Goal: Task Accomplishment & Management: Use online tool/utility

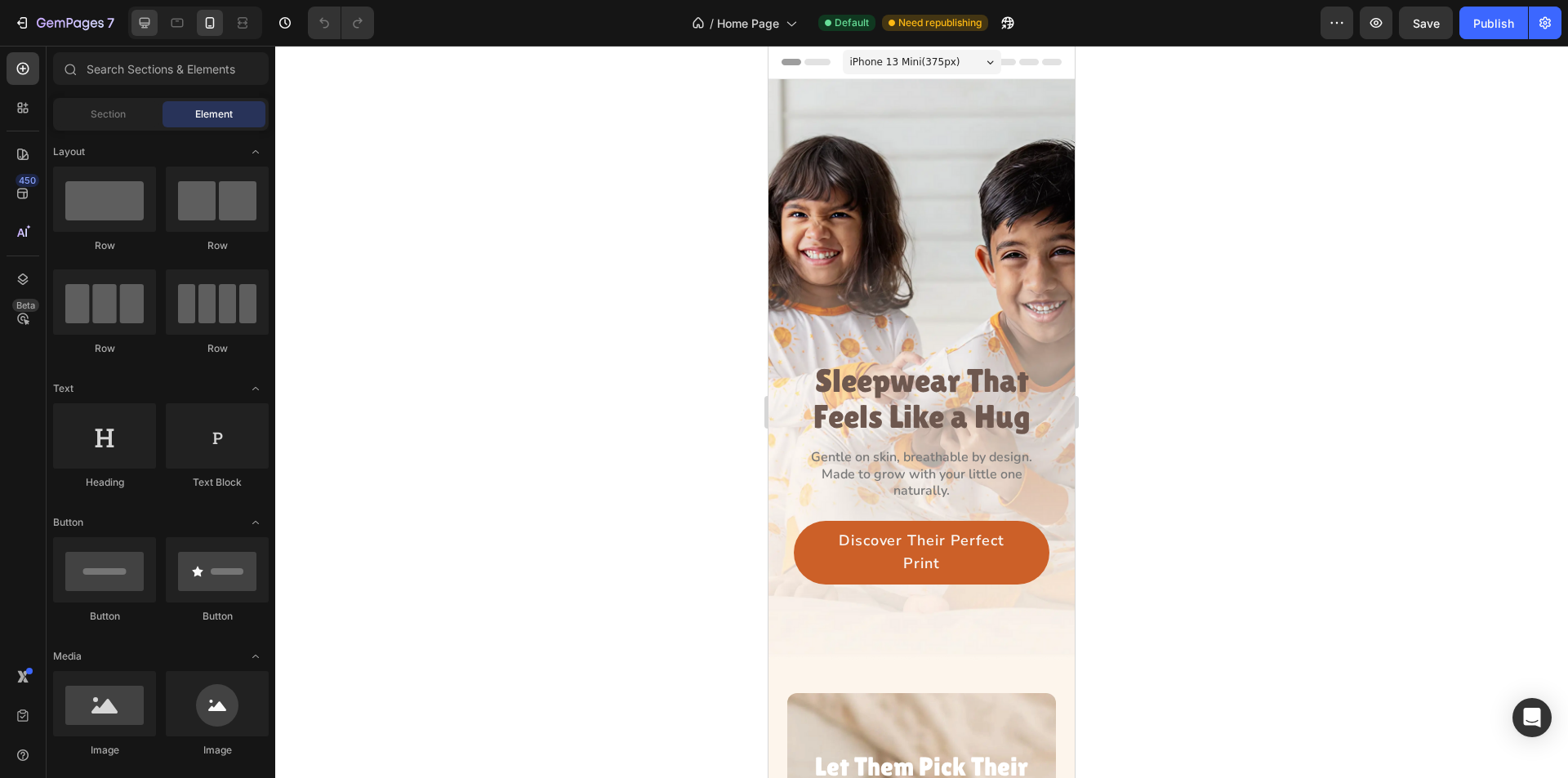
click at [143, 31] on div at bounding box center [144, 23] width 26 height 26
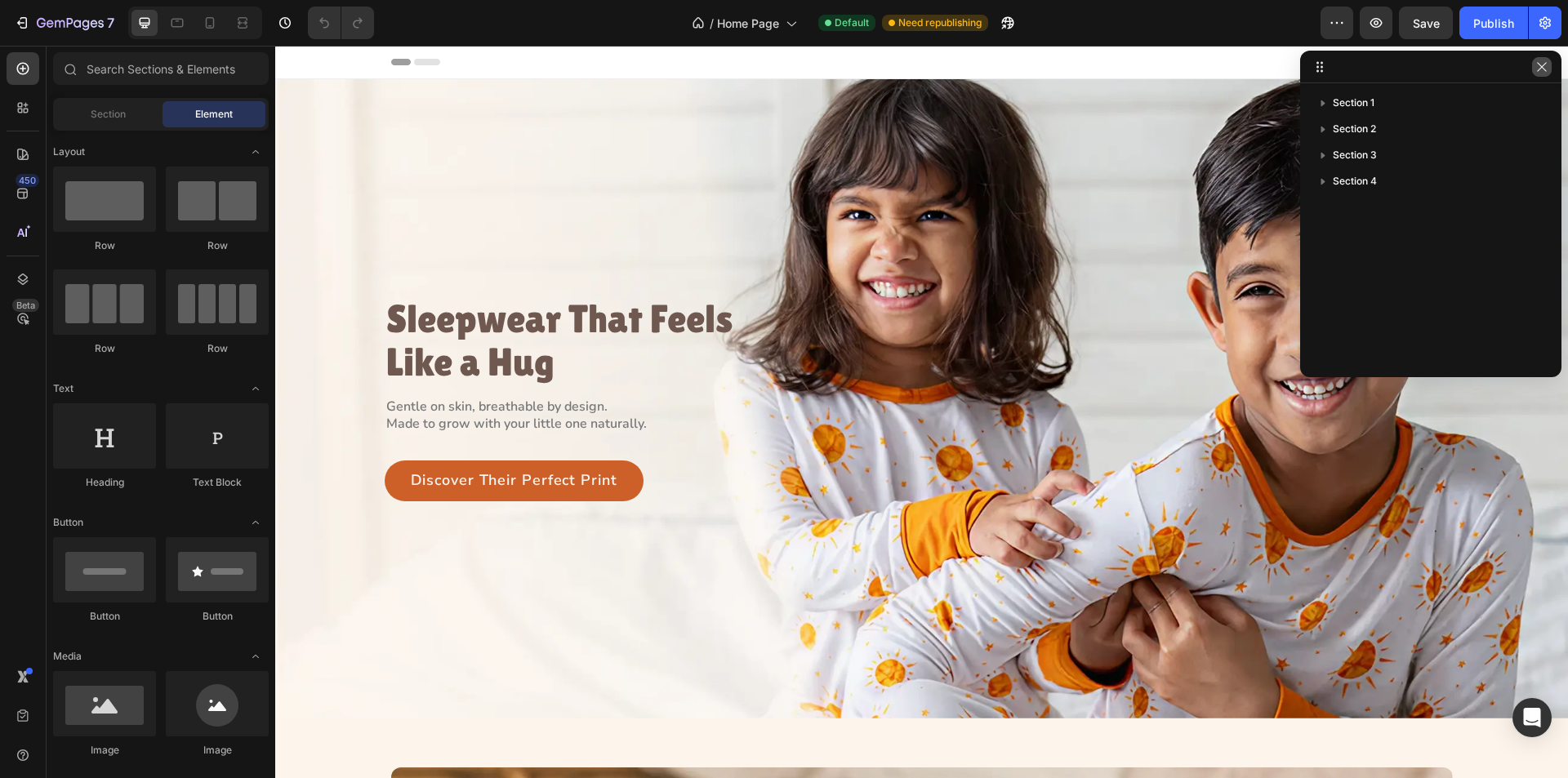
click at [1542, 66] on icon "button" at bounding box center [1542, 67] width 13 height 13
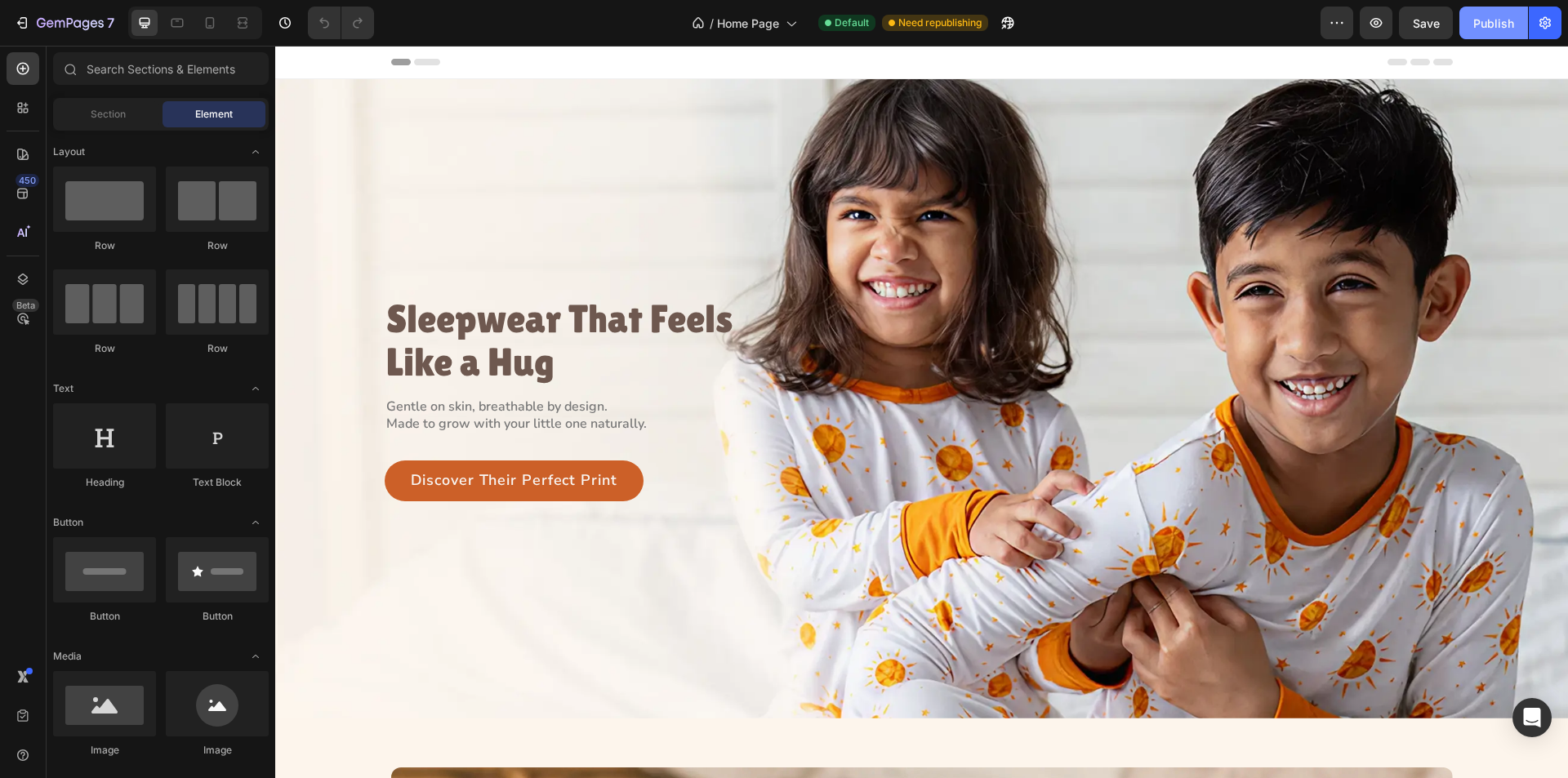
click at [1500, 22] on div "Publish" at bounding box center [1494, 23] width 41 height 17
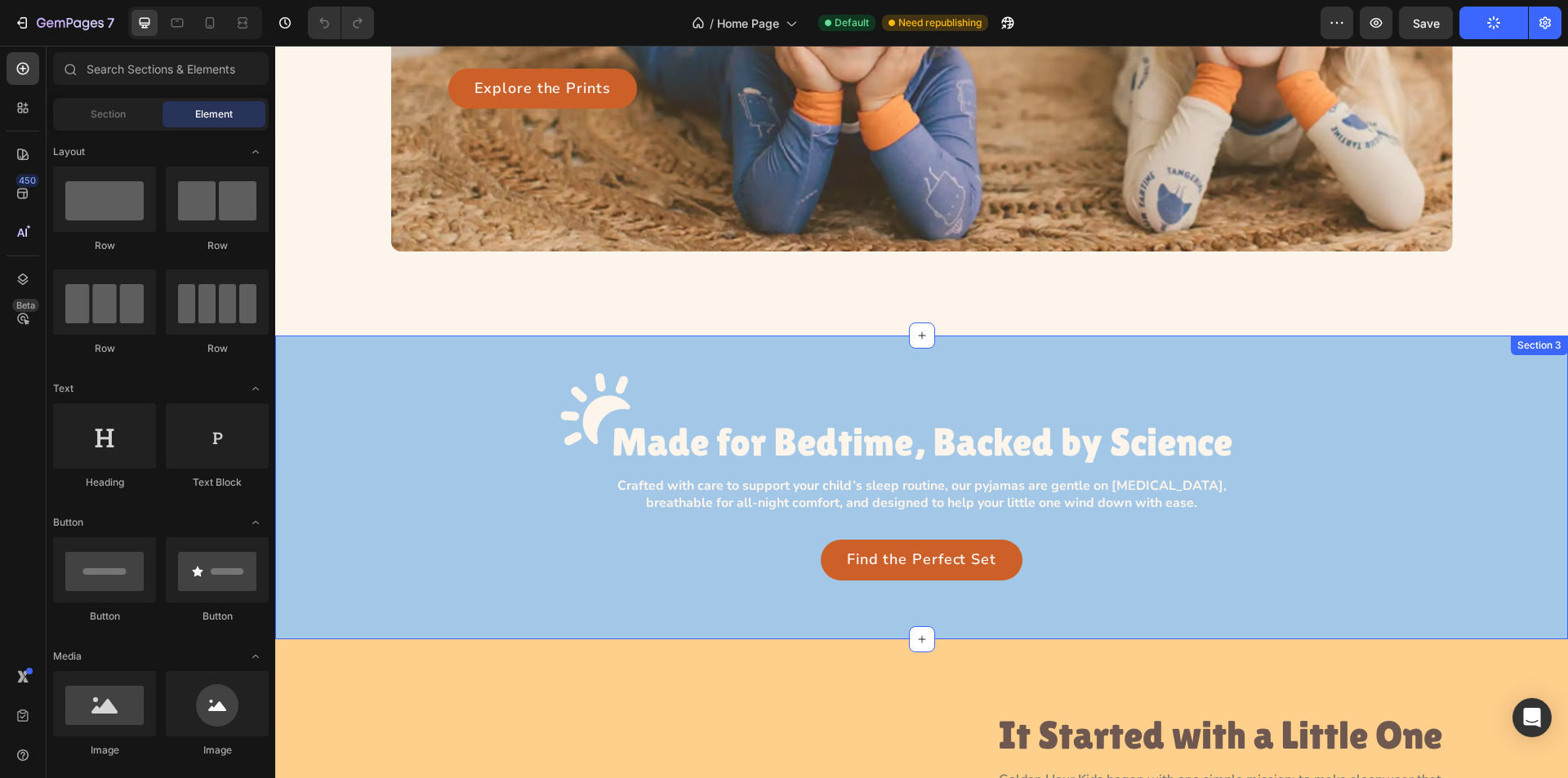
scroll to position [980, 0]
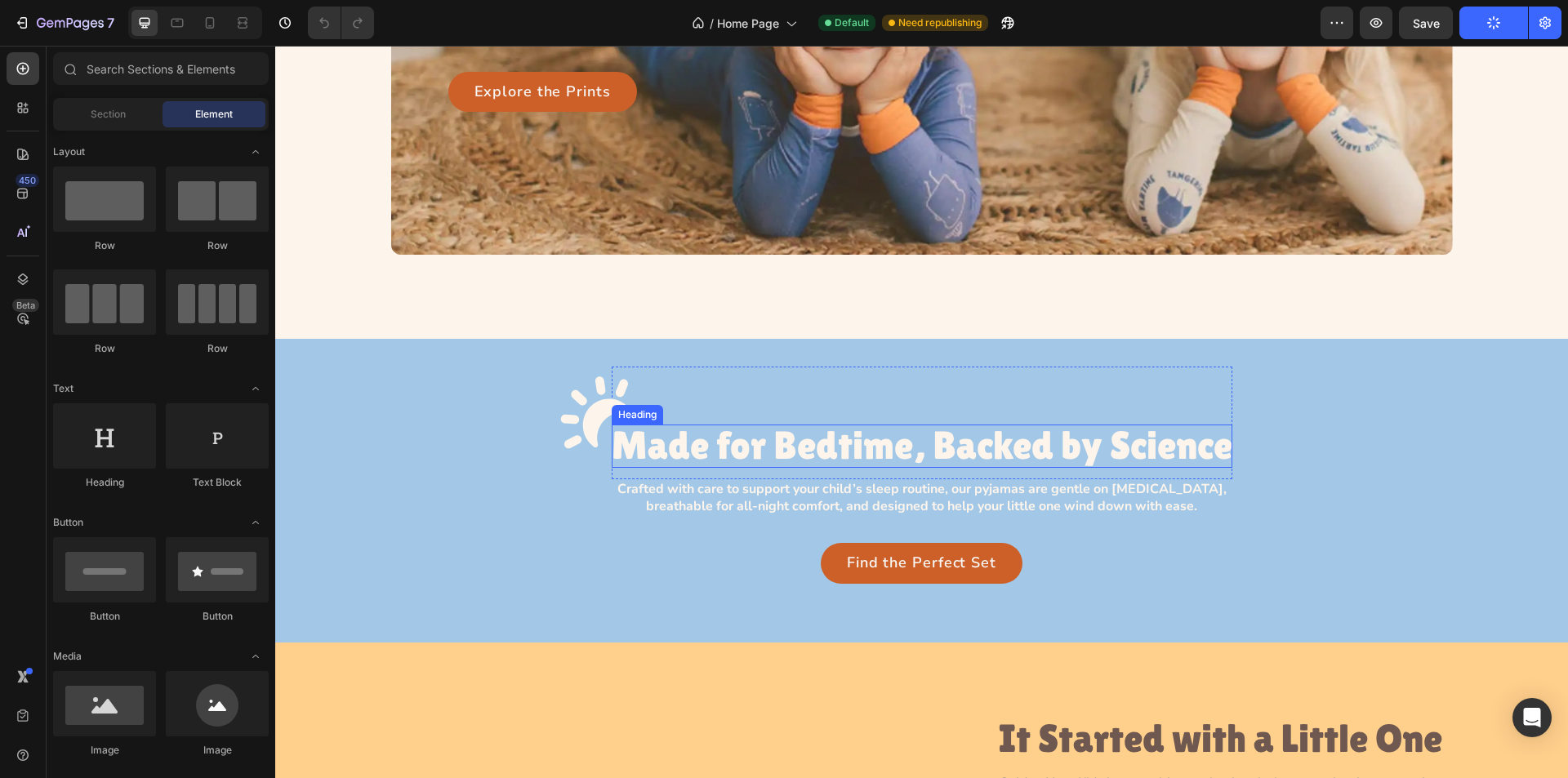
click at [742, 441] on h3 "Made for Bedtime, Backed by Science" at bounding box center [922, 446] width 621 height 43
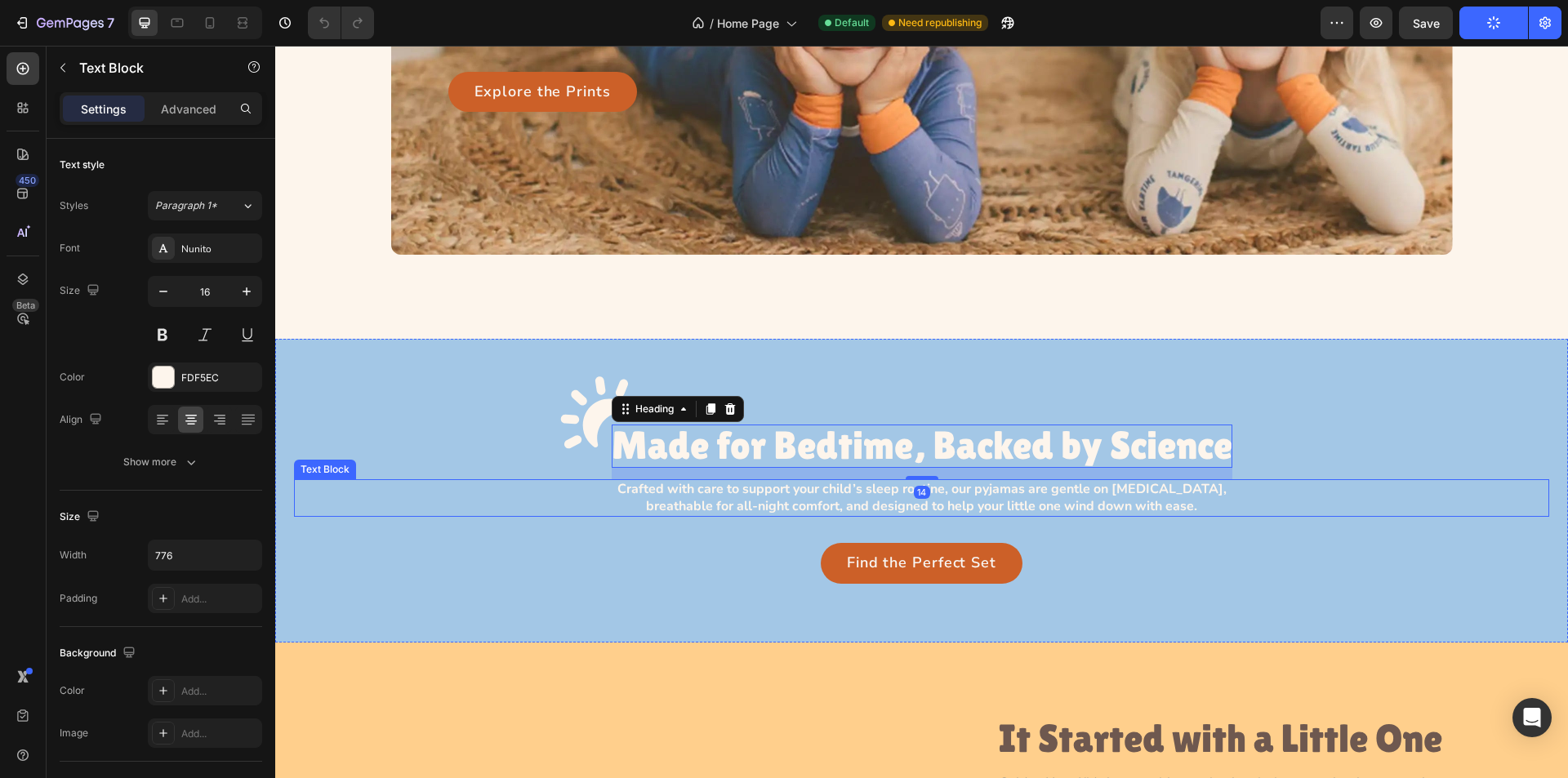
click at [732, 484] on p "Crafted with care to support your child’s sleep routine, our pyjamas are gentle…" at bounding box center [922, 499] width 631 height 35
click at [832, 447] on h3 "Made for Bedtime, Backed by Science" at bounding box center [922, 446] width 621 height 43
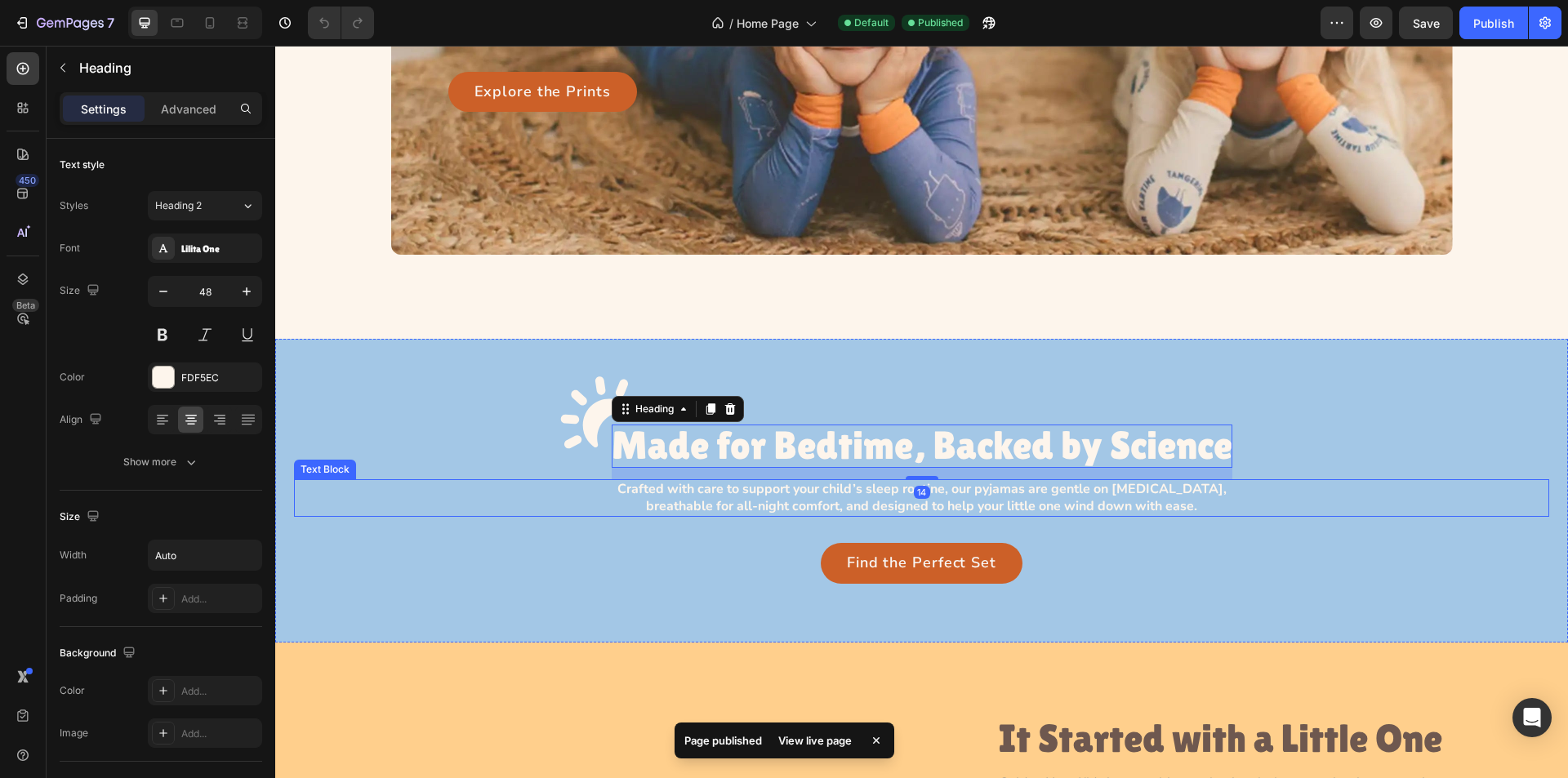
click at [784, 486] on p "Crafted with care to support your child’s sleep routine, our pyjamas are gentle…" at bounding box center [922, 499] width 631 height 35
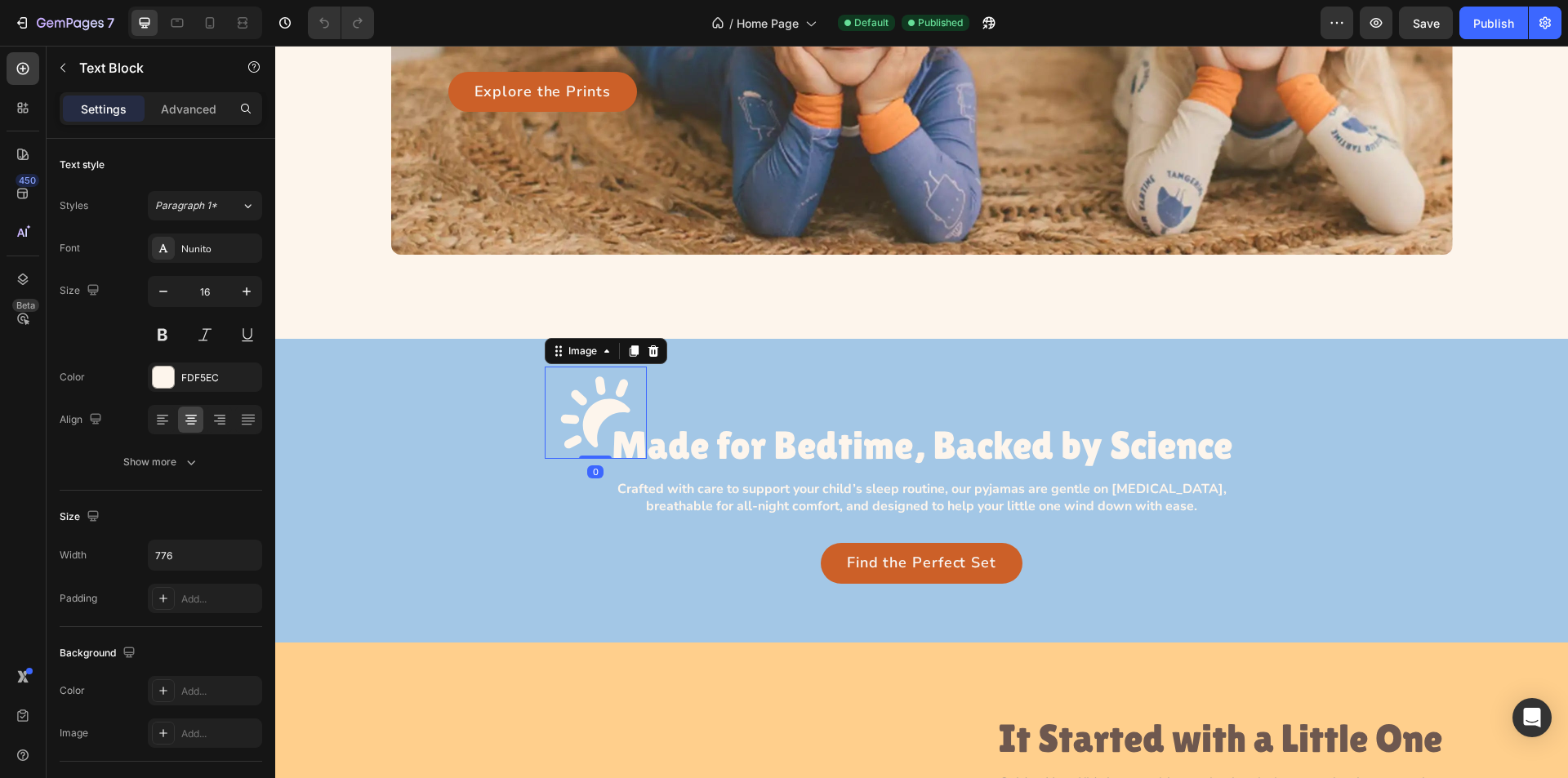
click at [590, 398] on img at bounding box center [596, 413] width 102 height 92
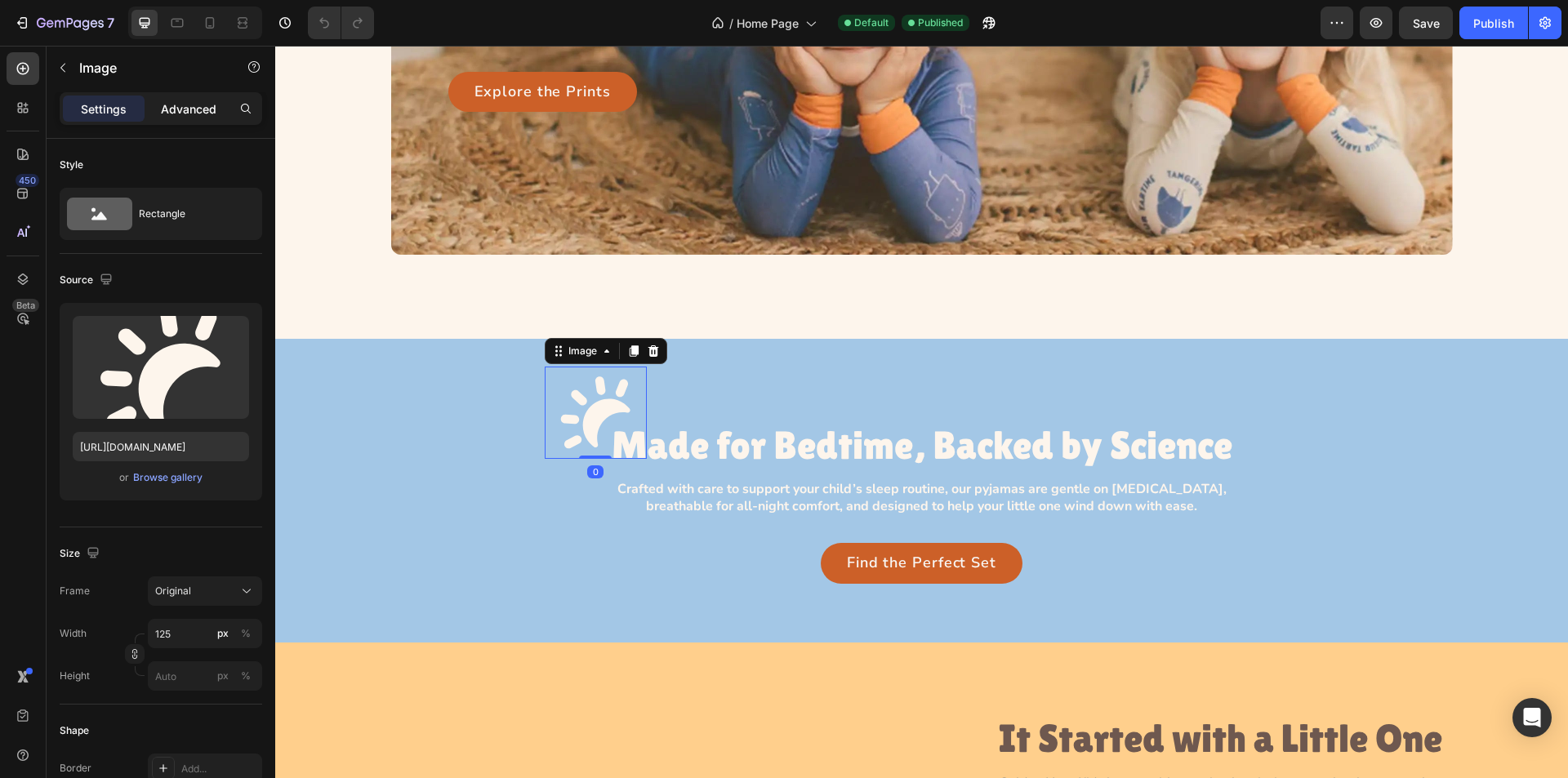
click at [185, 113] on p "Advanced" at bounding box center [188, 109] width 56 height 17
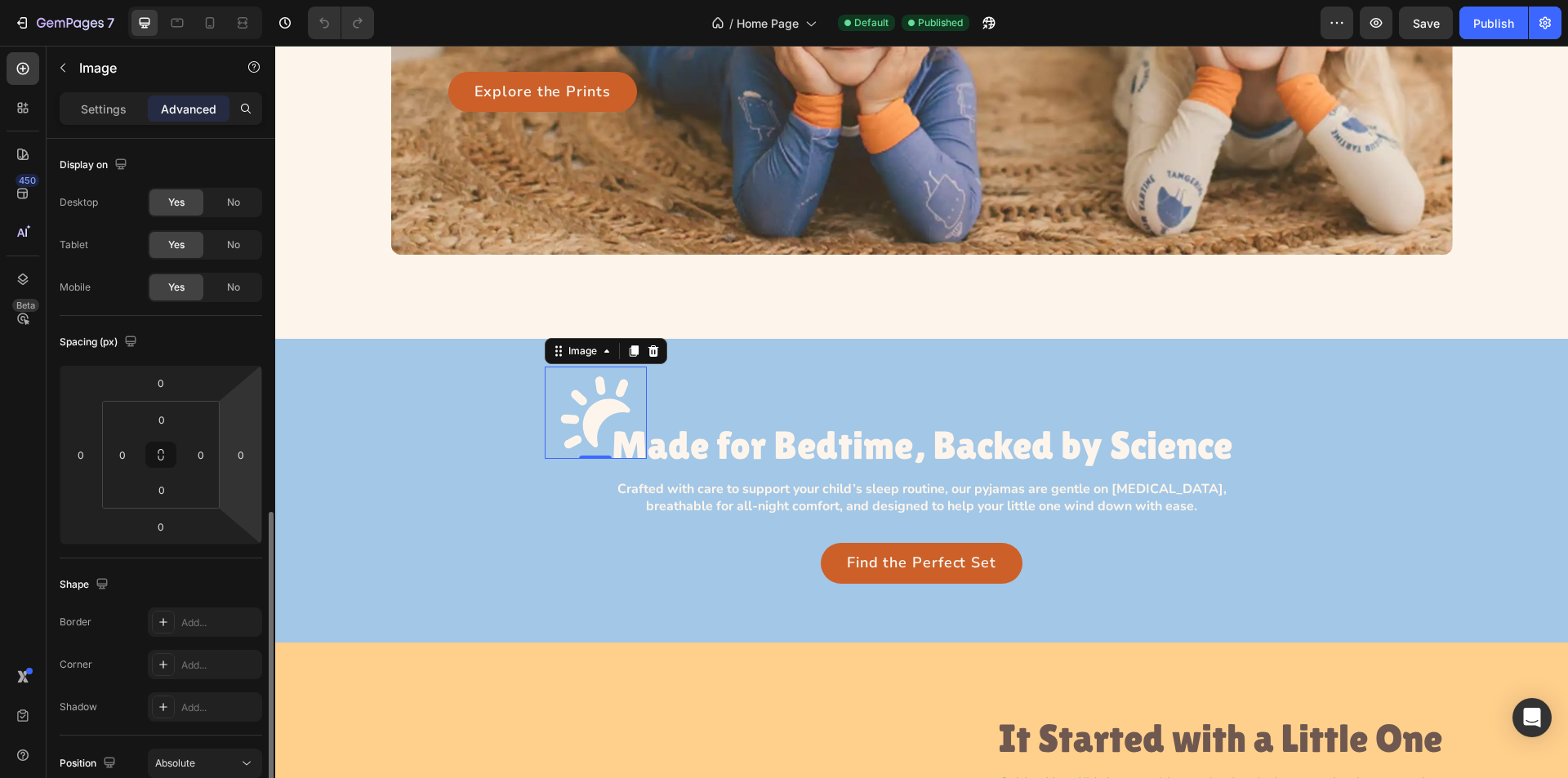
scroll to position [572, 0]
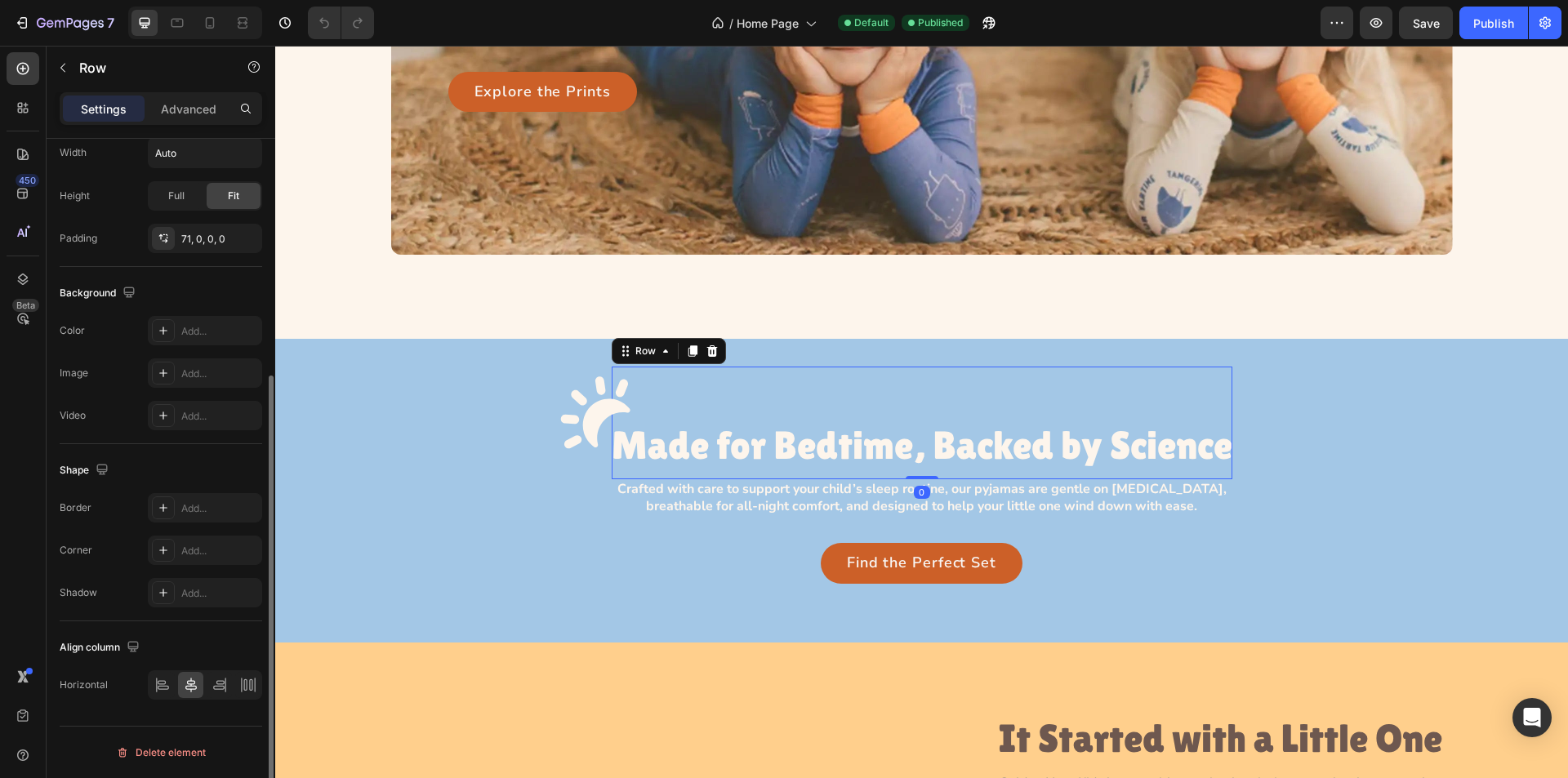
click at [740, 387] on div "Image Made for Bedtime, Backed by Science Heading Row 0" at bounding box center [922, 423] width 621 height 112
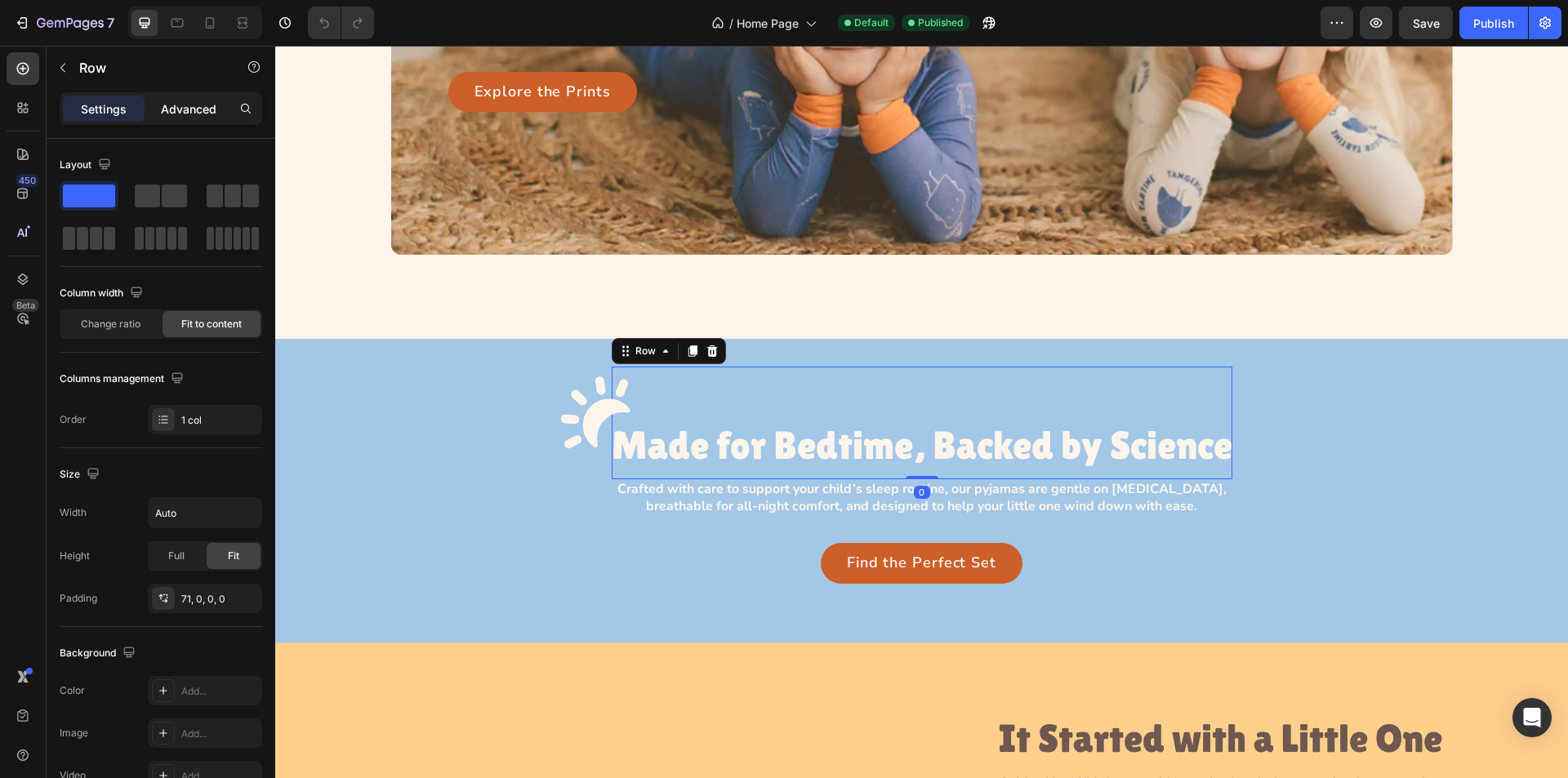
click at [177, 110] on p "Advanced" at bounding box center [188, 109] width 56 height 17
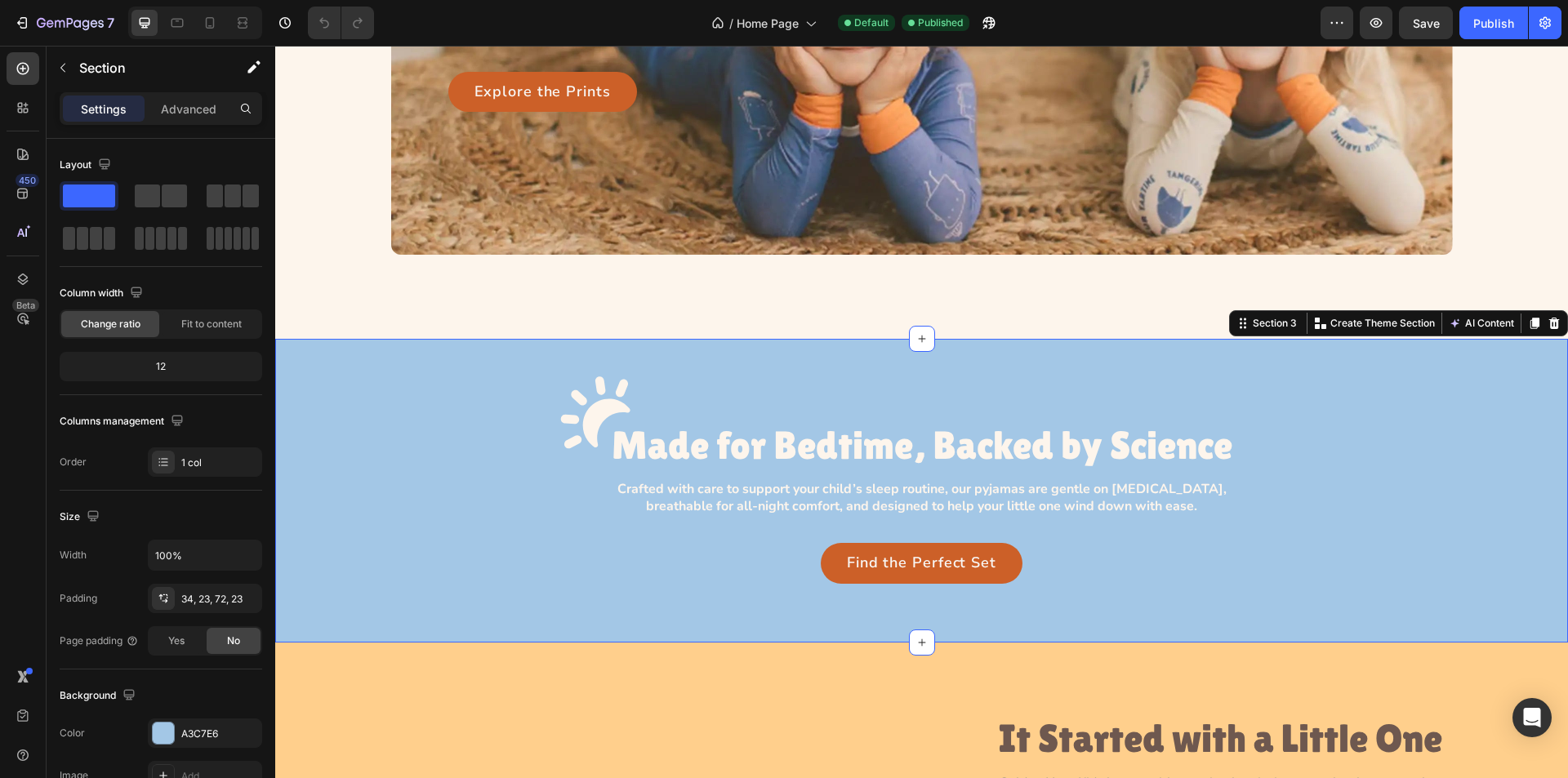
click at [803, 355] on div "Image Made for Bedtime, Backed by Science Heading Row Crafted with care to supp…" at bounding box center [921, 490] width 1293 height 303
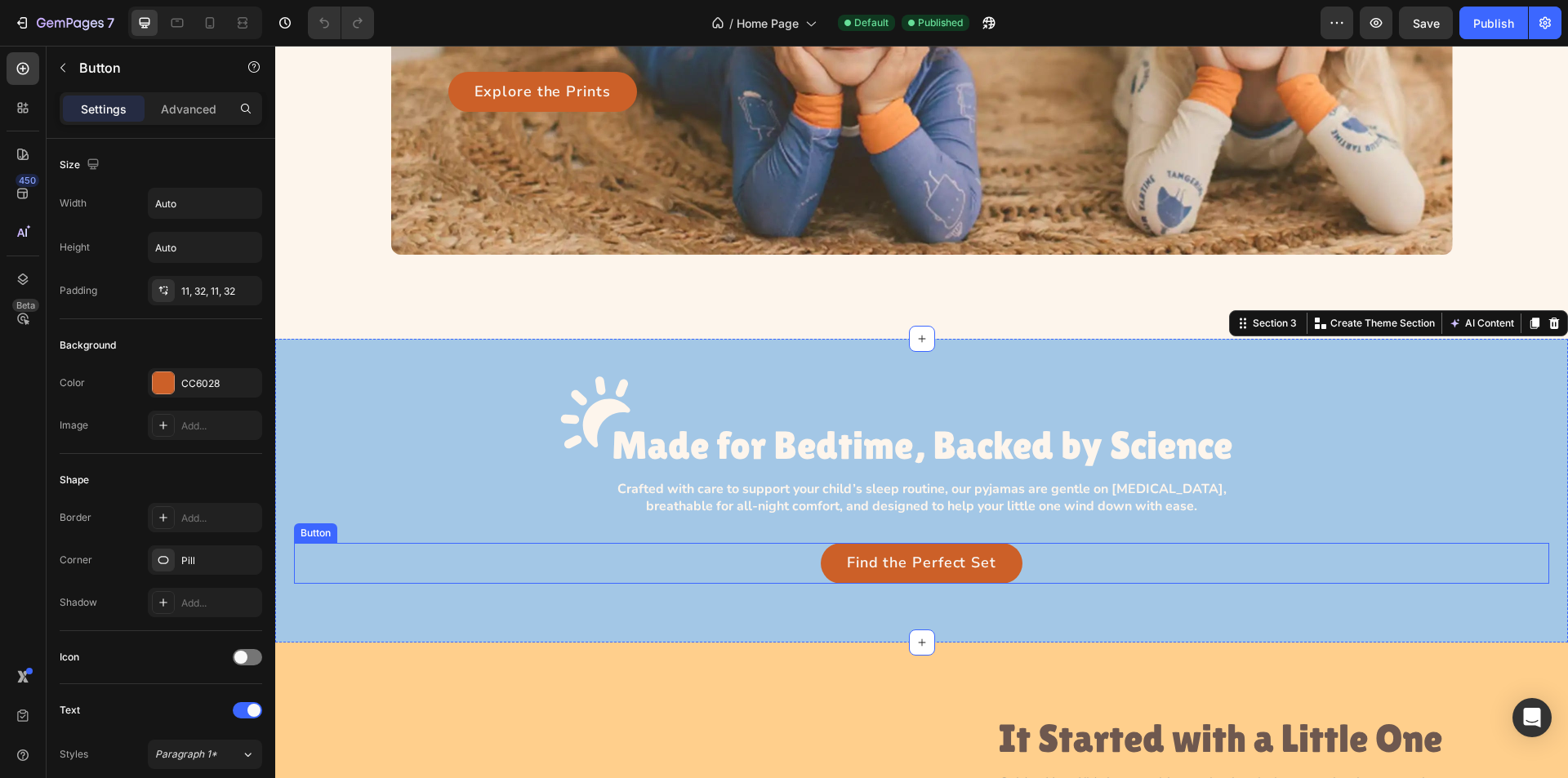
click at [723, 553] on div "Find the Perfect Set Button" at bounding box center [921, 563] width 1256 height 41
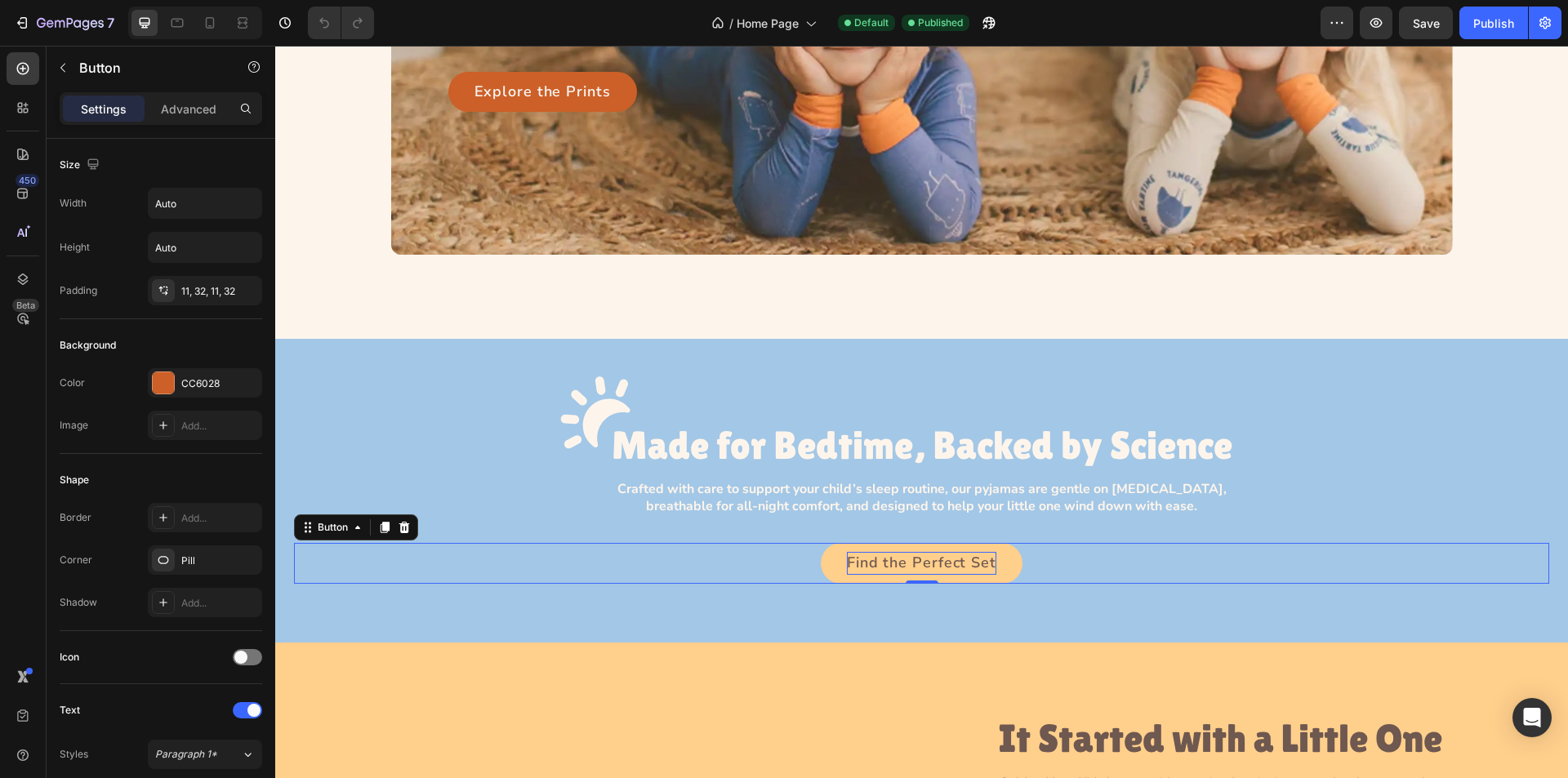
click at [889, 565] on p "Find the Perfect Set" at bounding box center [922, 563] width 150 height 23
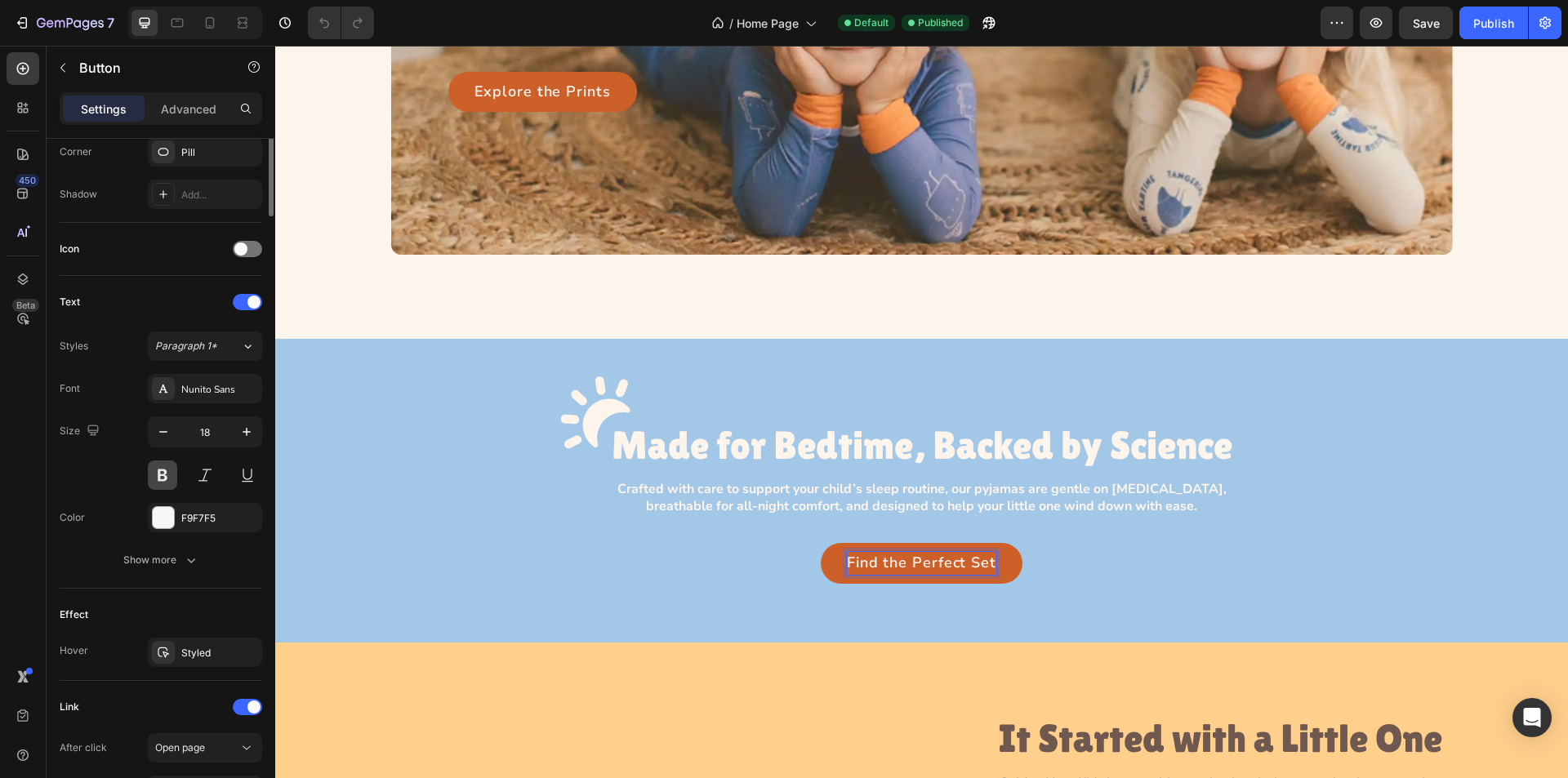
scroll to position [490, 0]
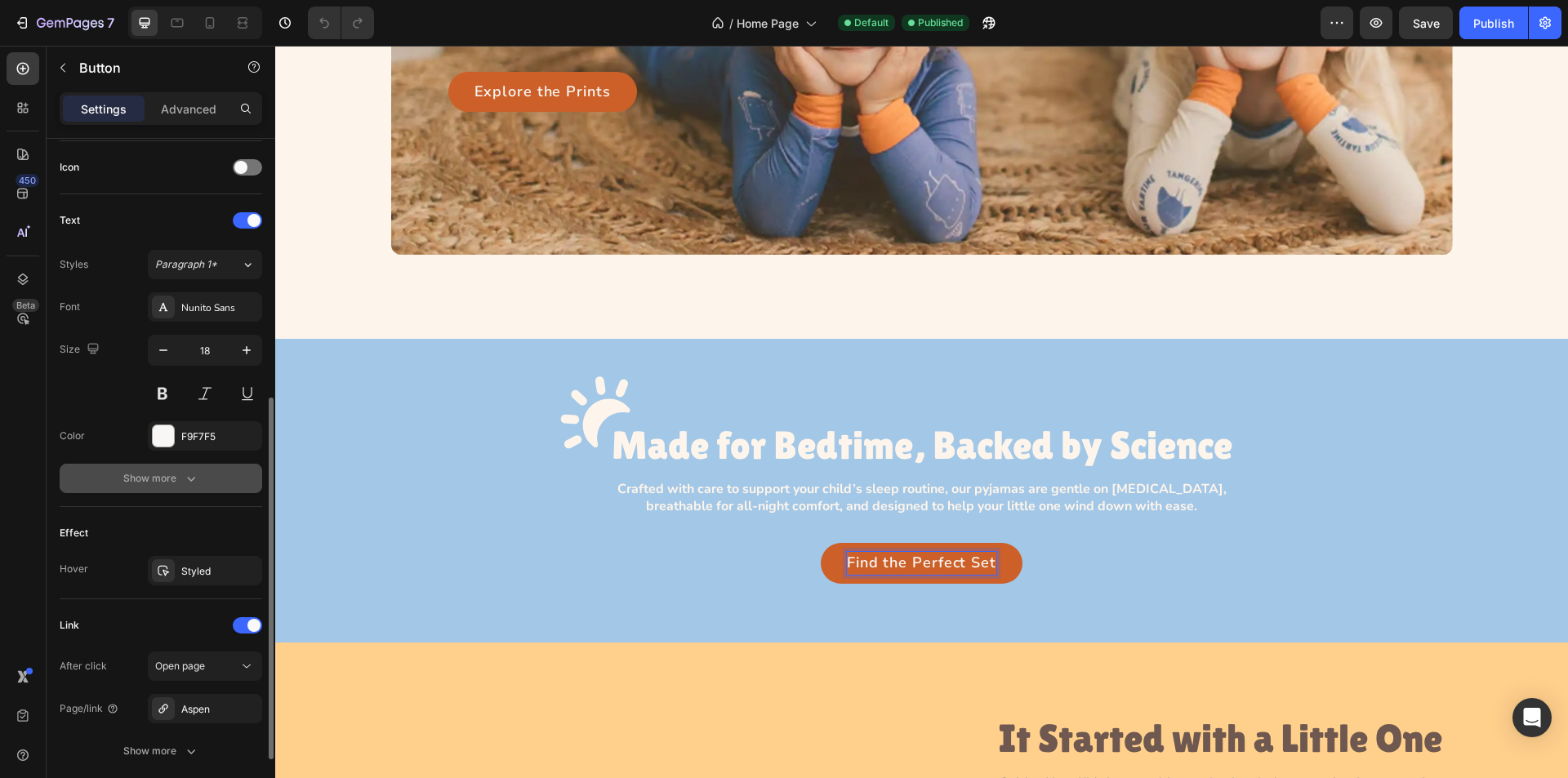
click at [185, 484] on icon "button" at bounding box center [191, 478] width 16 height 16
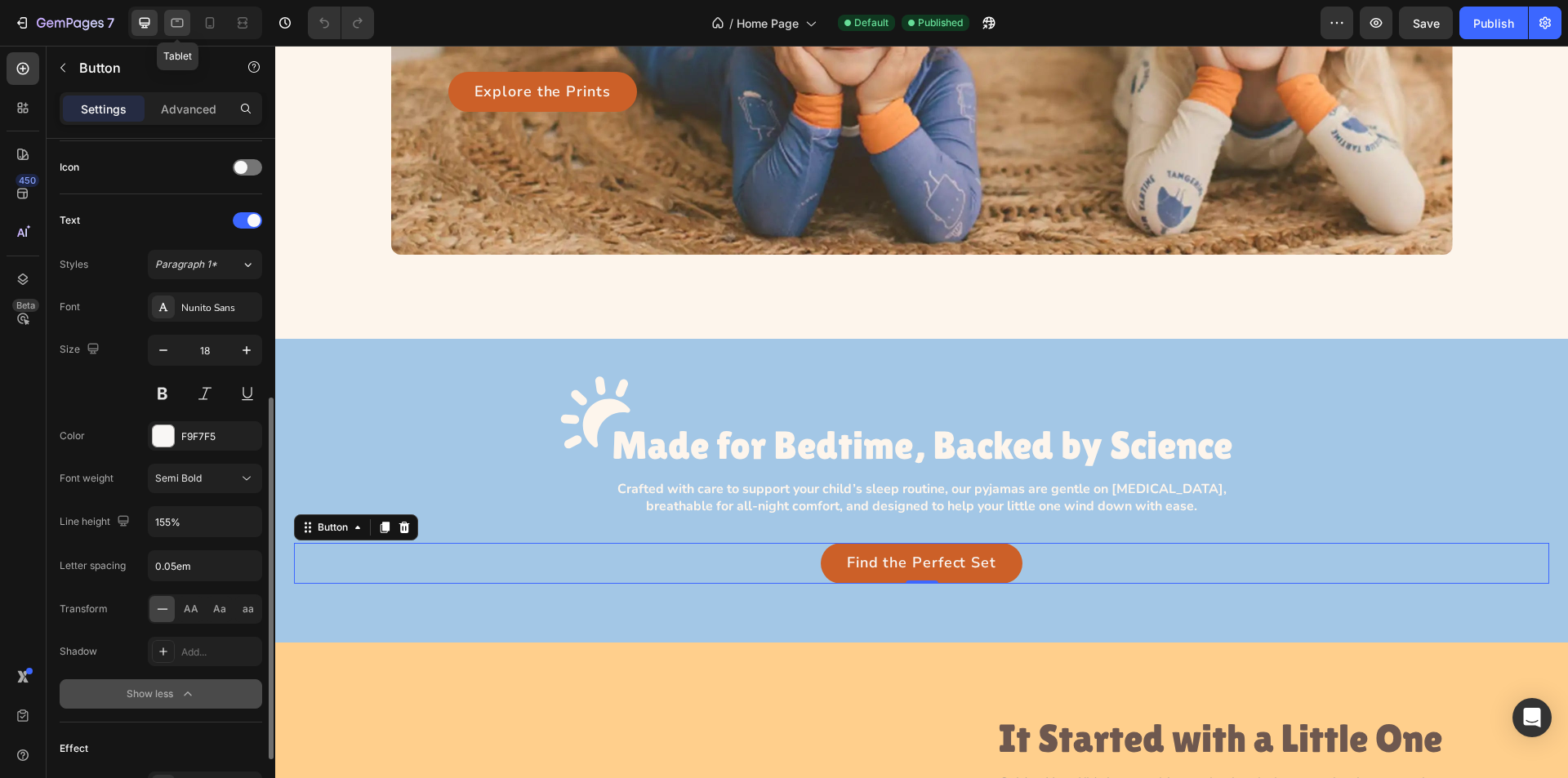
click at [172, 26] on icon at bounding box center [177, 24] width 12 height 9
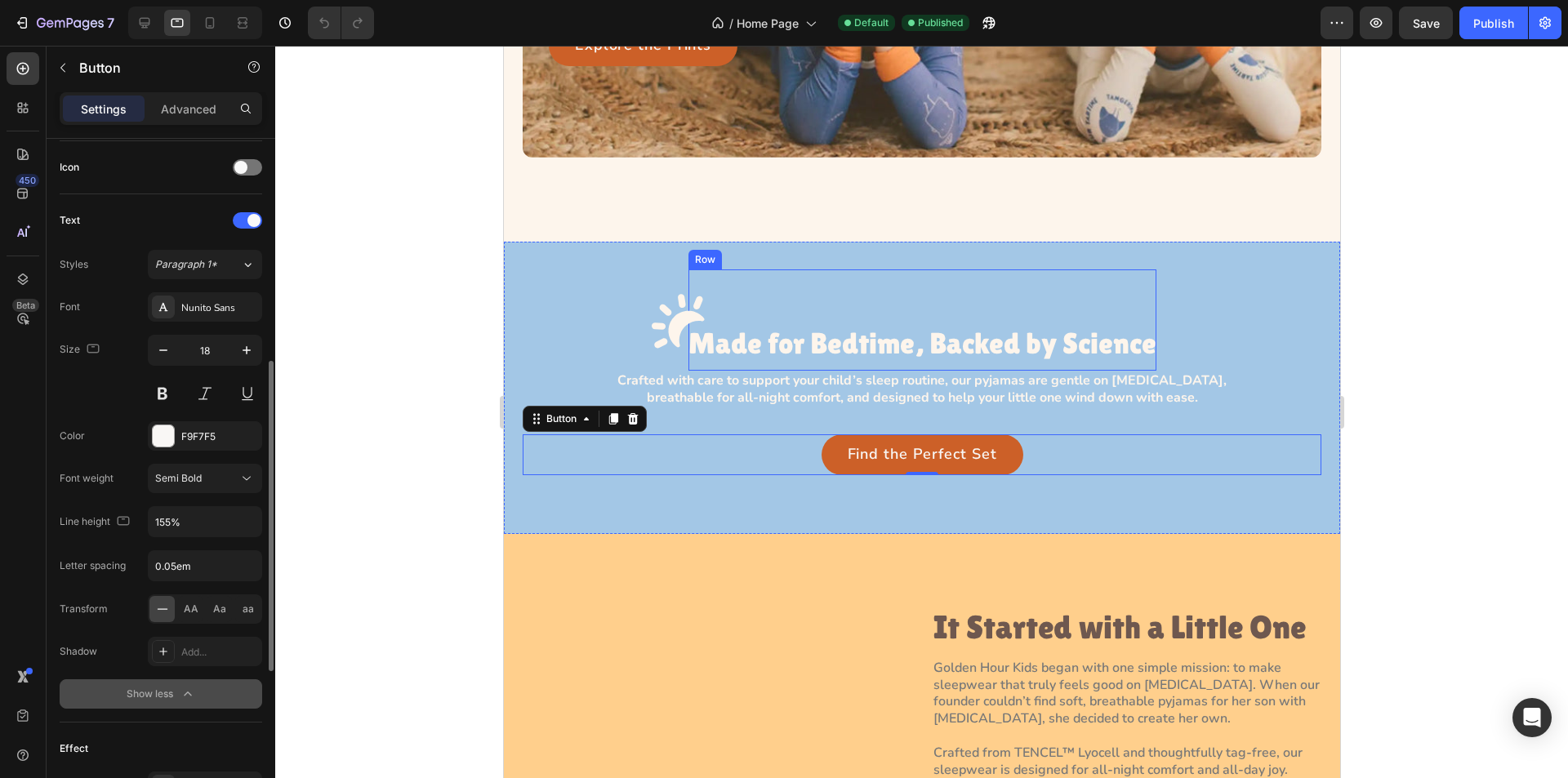
scroll to position [960, 0]
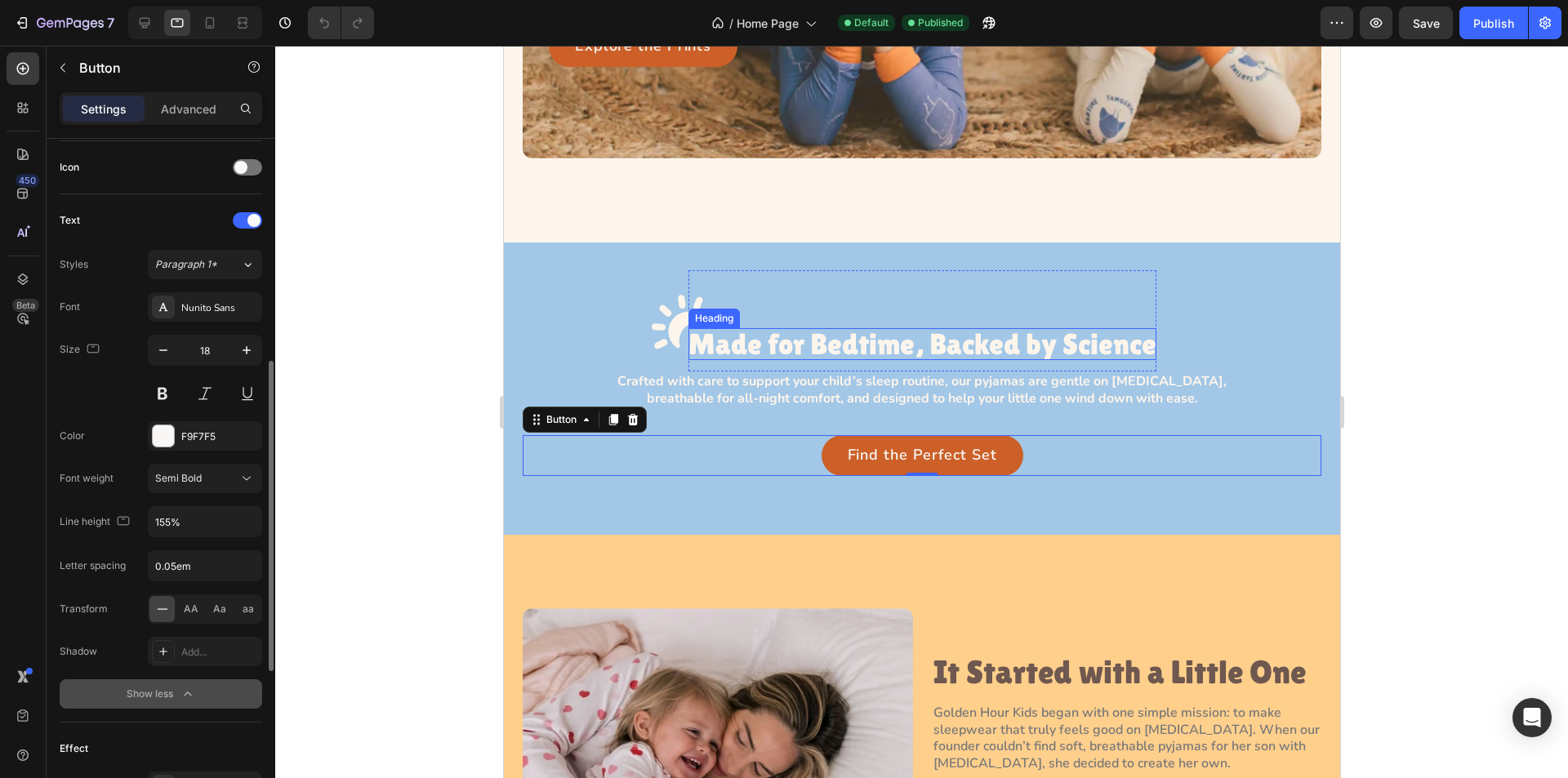
click at [847, 349] on h3 "Made for Bedtime, Backed by Science" at bounding box center [921, 345] width 468 height 33
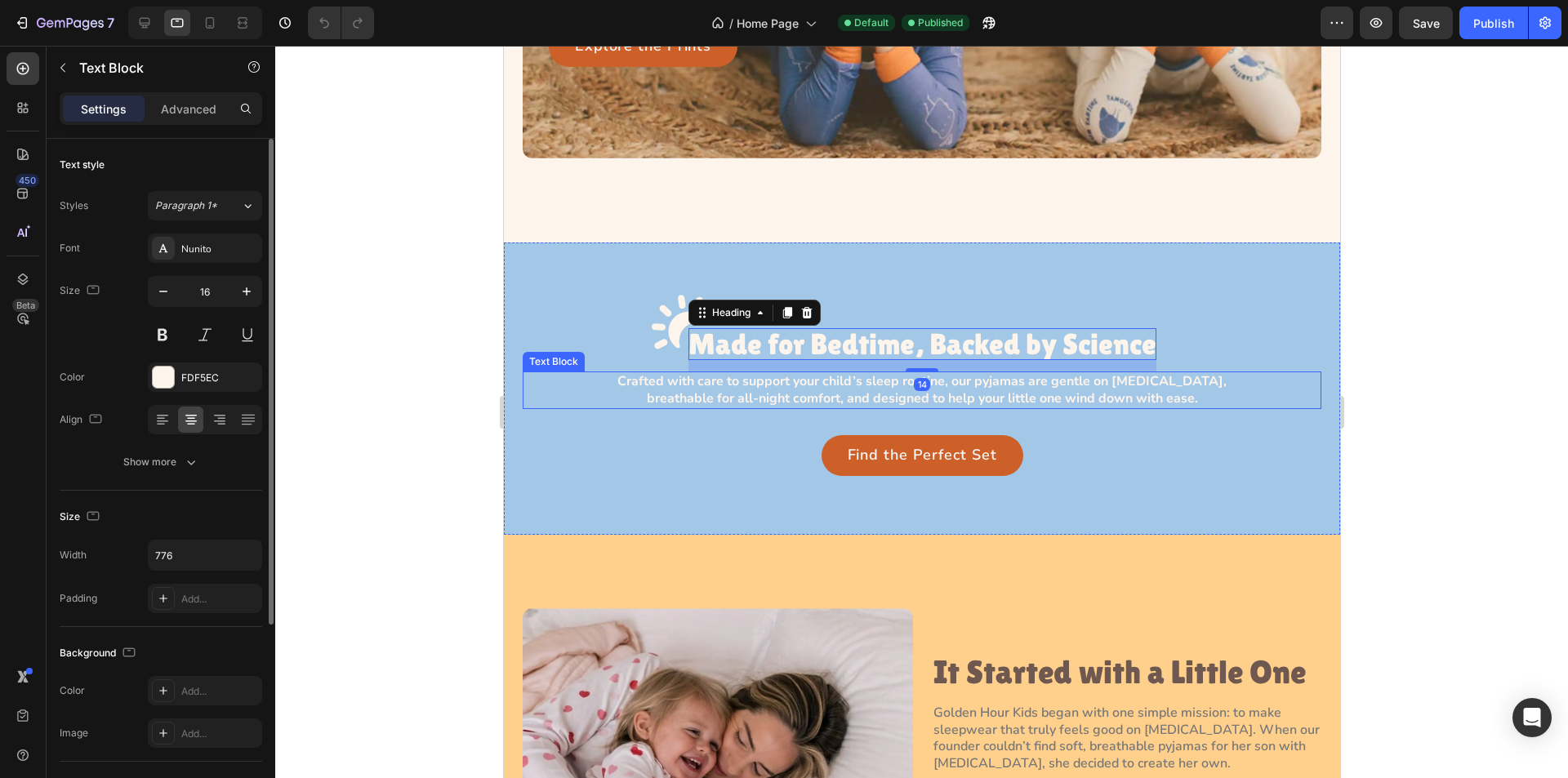
click at [784, 385] on p "Crafted with care to support your child’s sleep routine, our pyjamas are gentle…" at bounding box center [921, 391] width 631 height 35
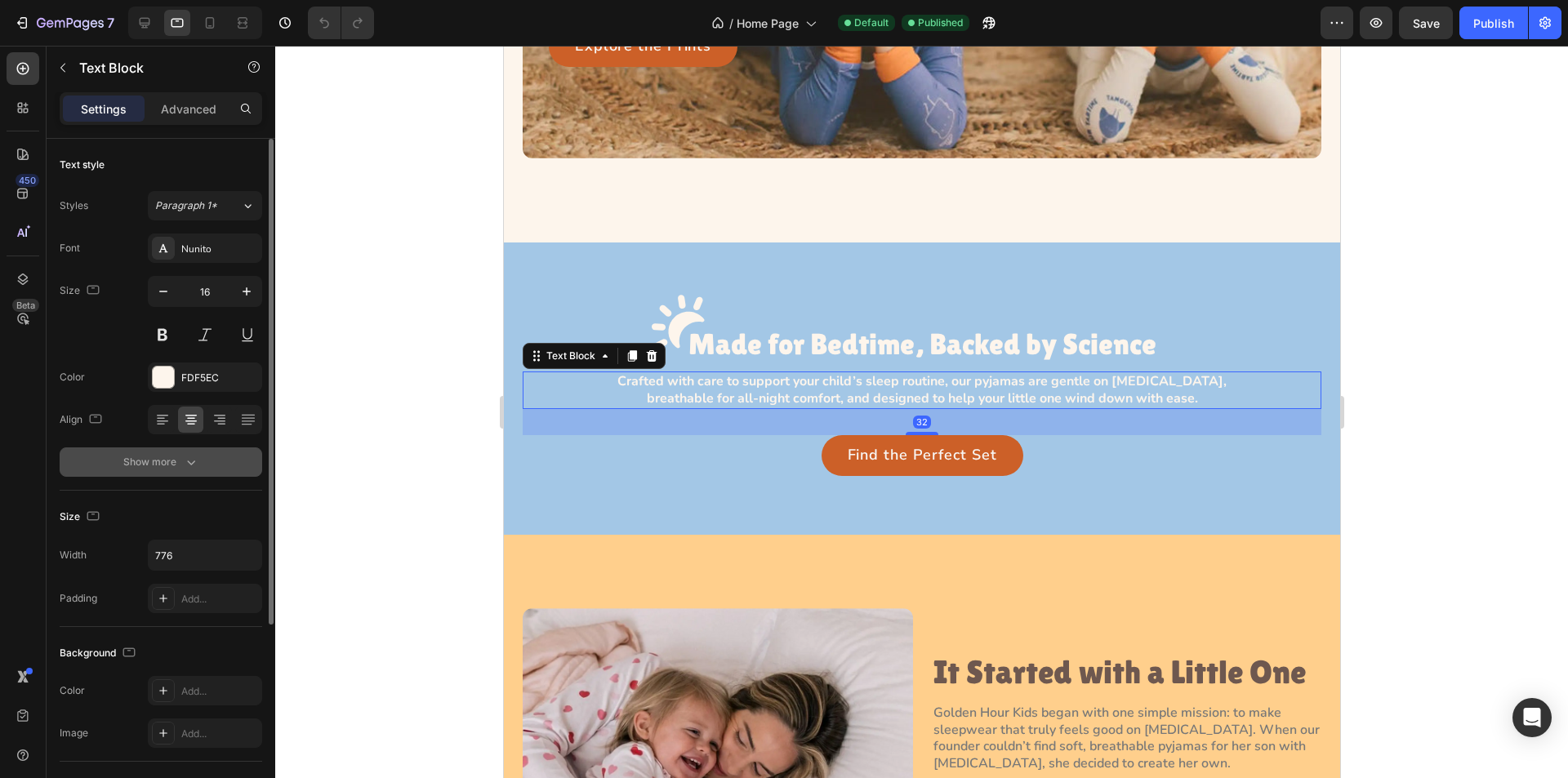
click at [187, 464] on icon "button" at bounding box center [191, 462] width 16 height 16
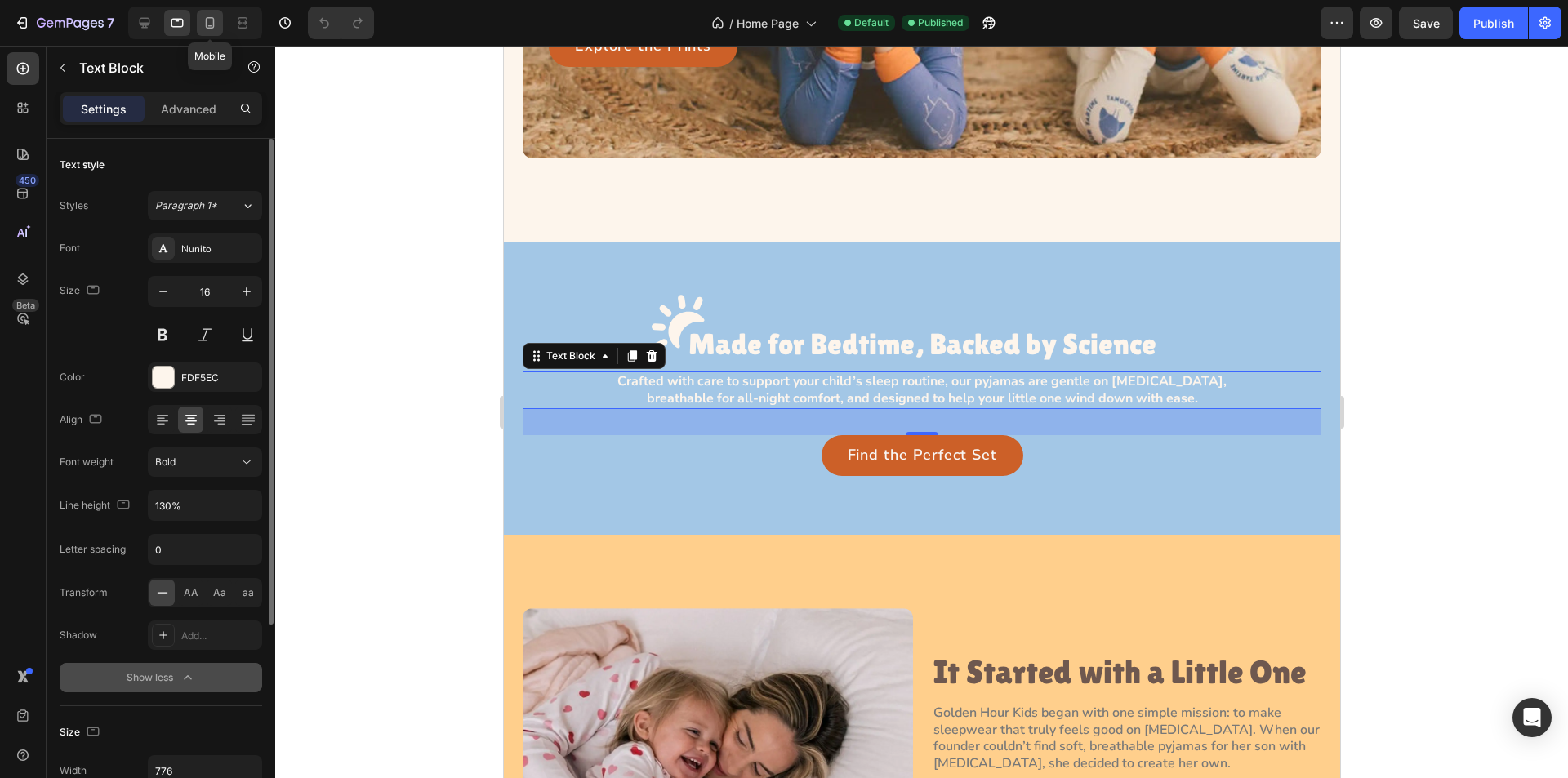
click at [207, 26] on icon at bounding box center [210, 23] width 16 height 16
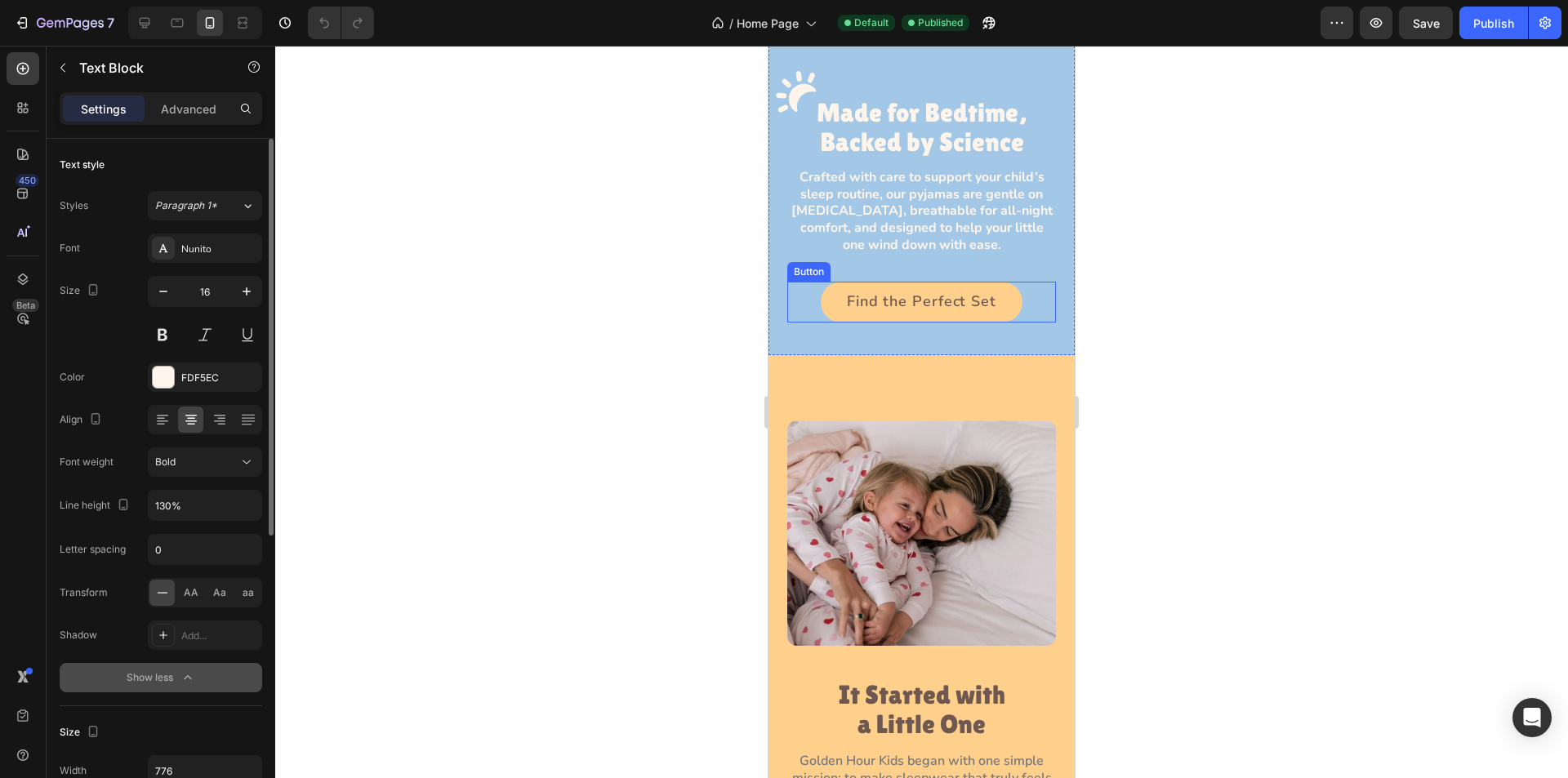
scroll to position [1235, 0]
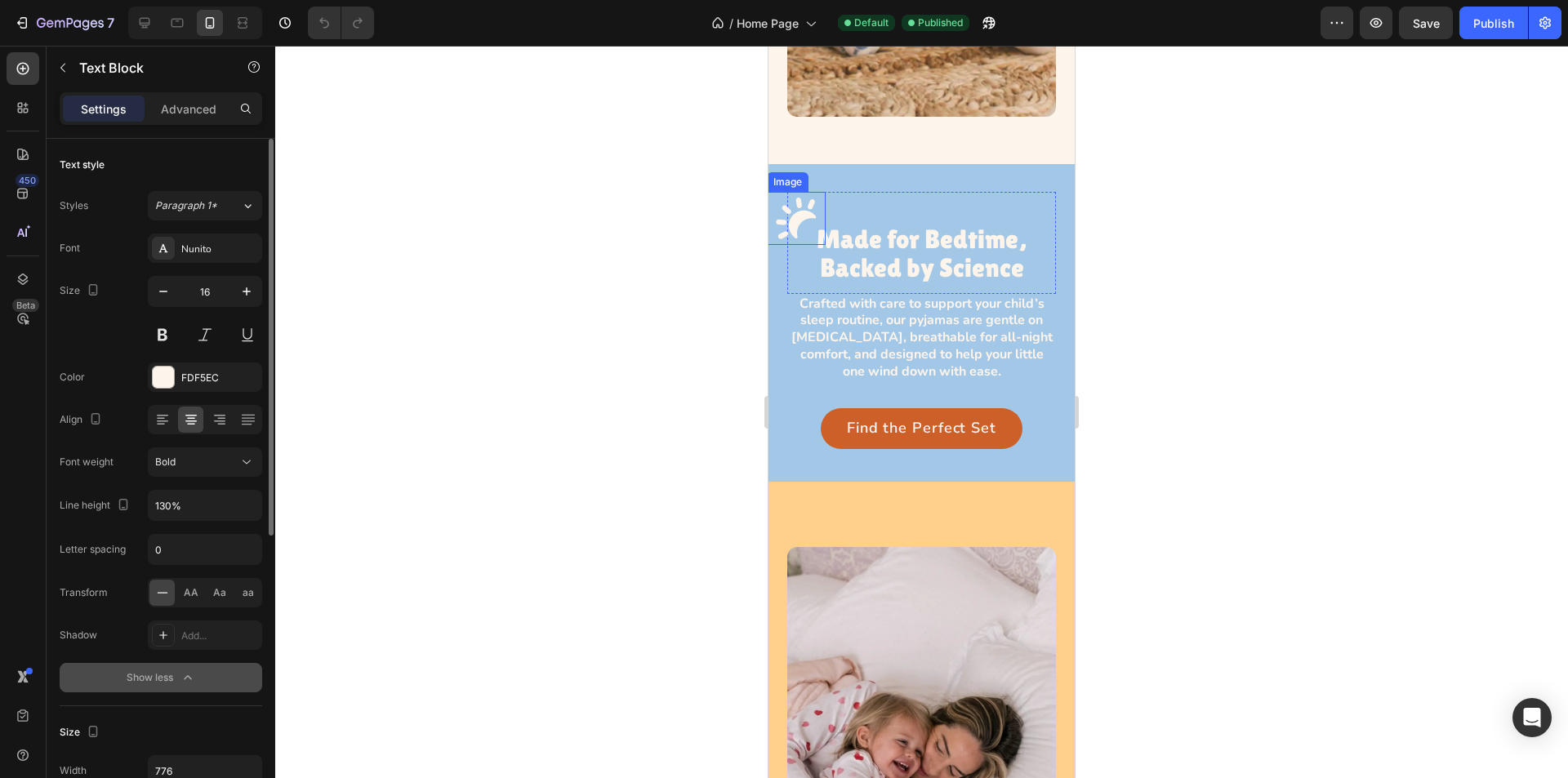
click at [812, 192] on img at bounding box center [796, 218] width 58 height 53
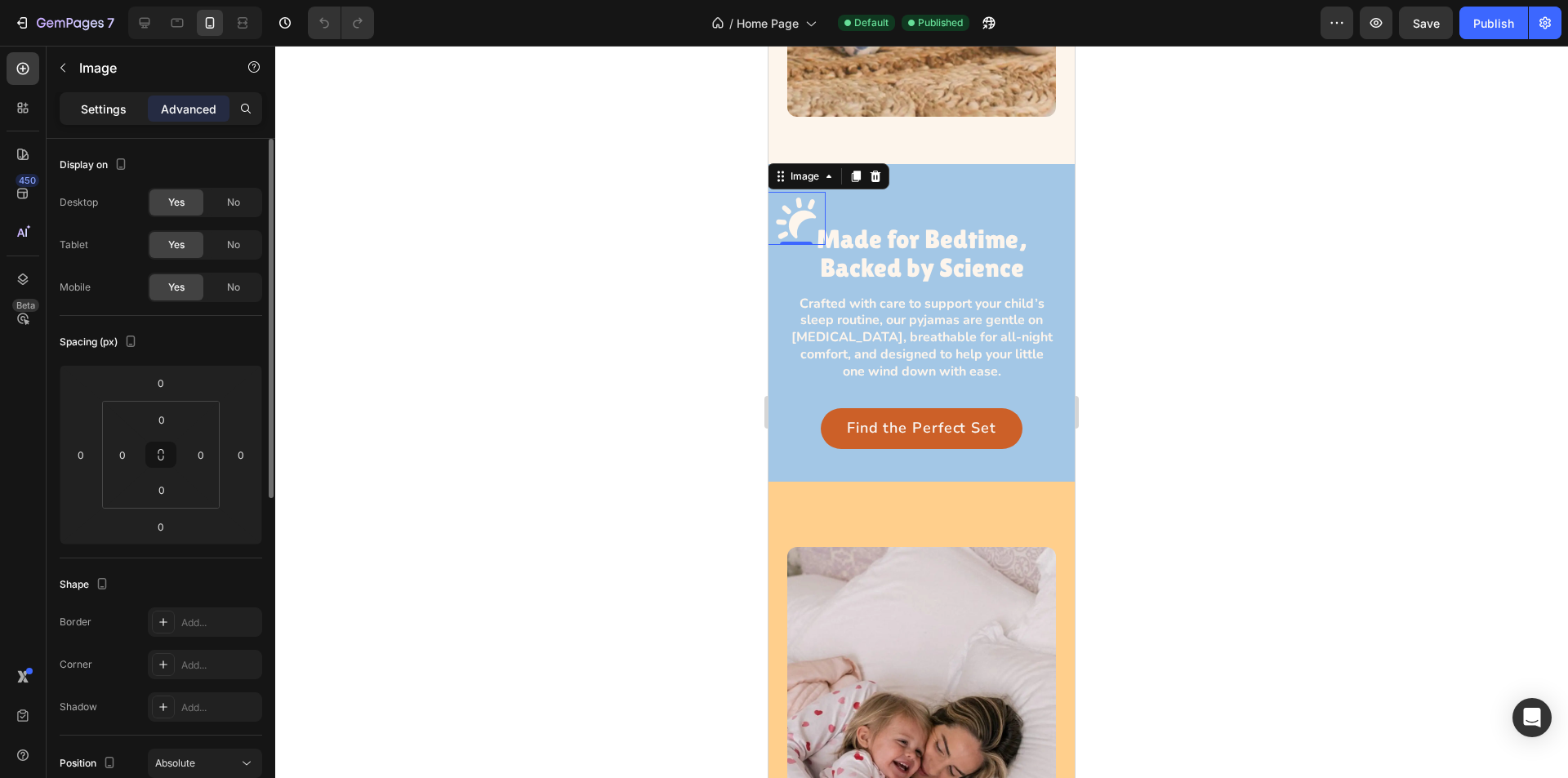
click at [83, 107] on p "Settings" at bounding box center [104, 109] width 46 height 17
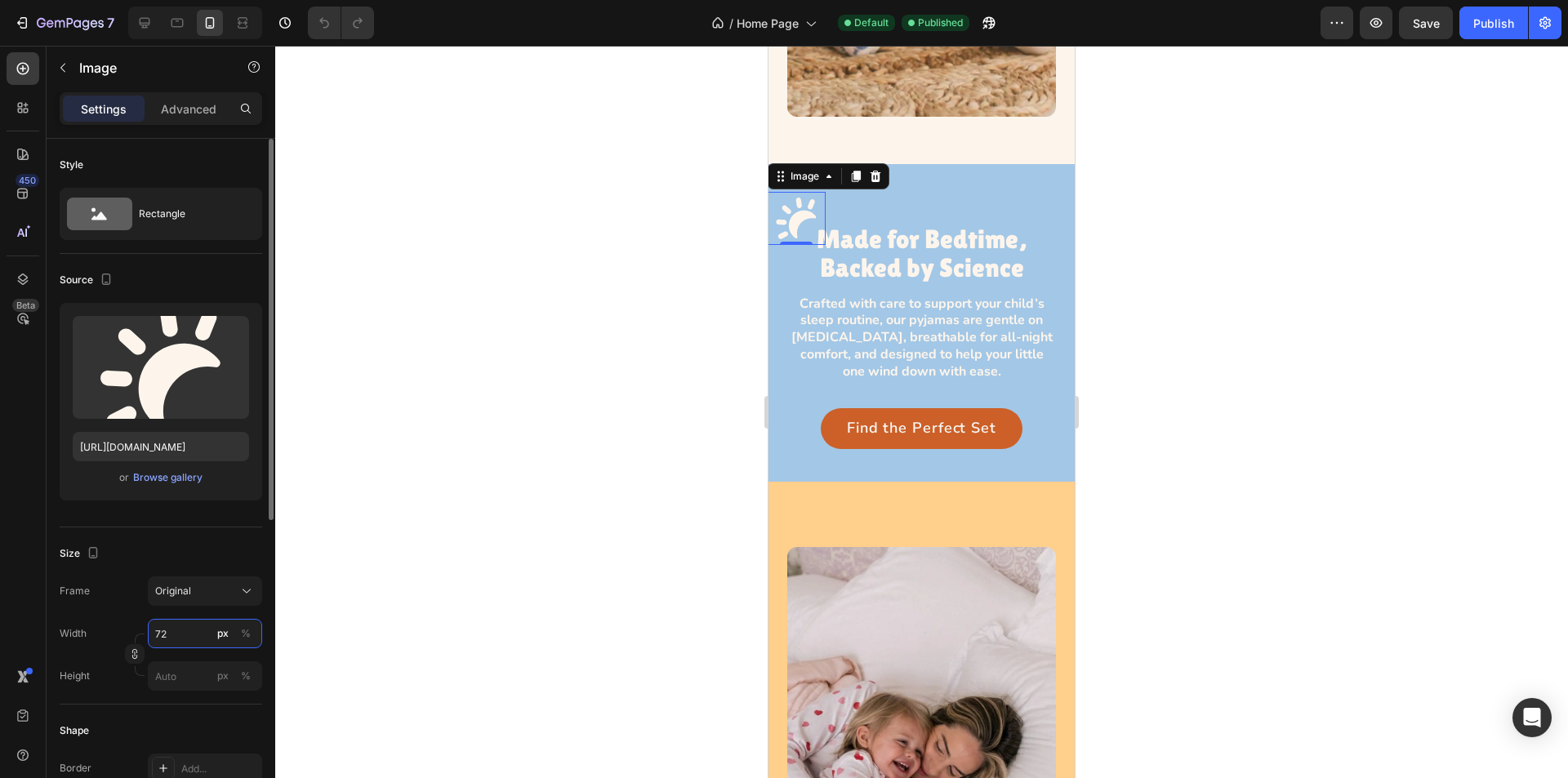
click at [182, 631] on input "72" at bounding box center [205, 634] width 114 height 29
click at [181, 633] on input "72" at bounding box center [205, 634] width 114 height 29
type input "63"
click at [202, 557] on div "Size" at bounding box center [161, 553] width 203 height 26
click at [186, 108] on p "Advanced" at bounding box center [188, 109] width 56 height 17
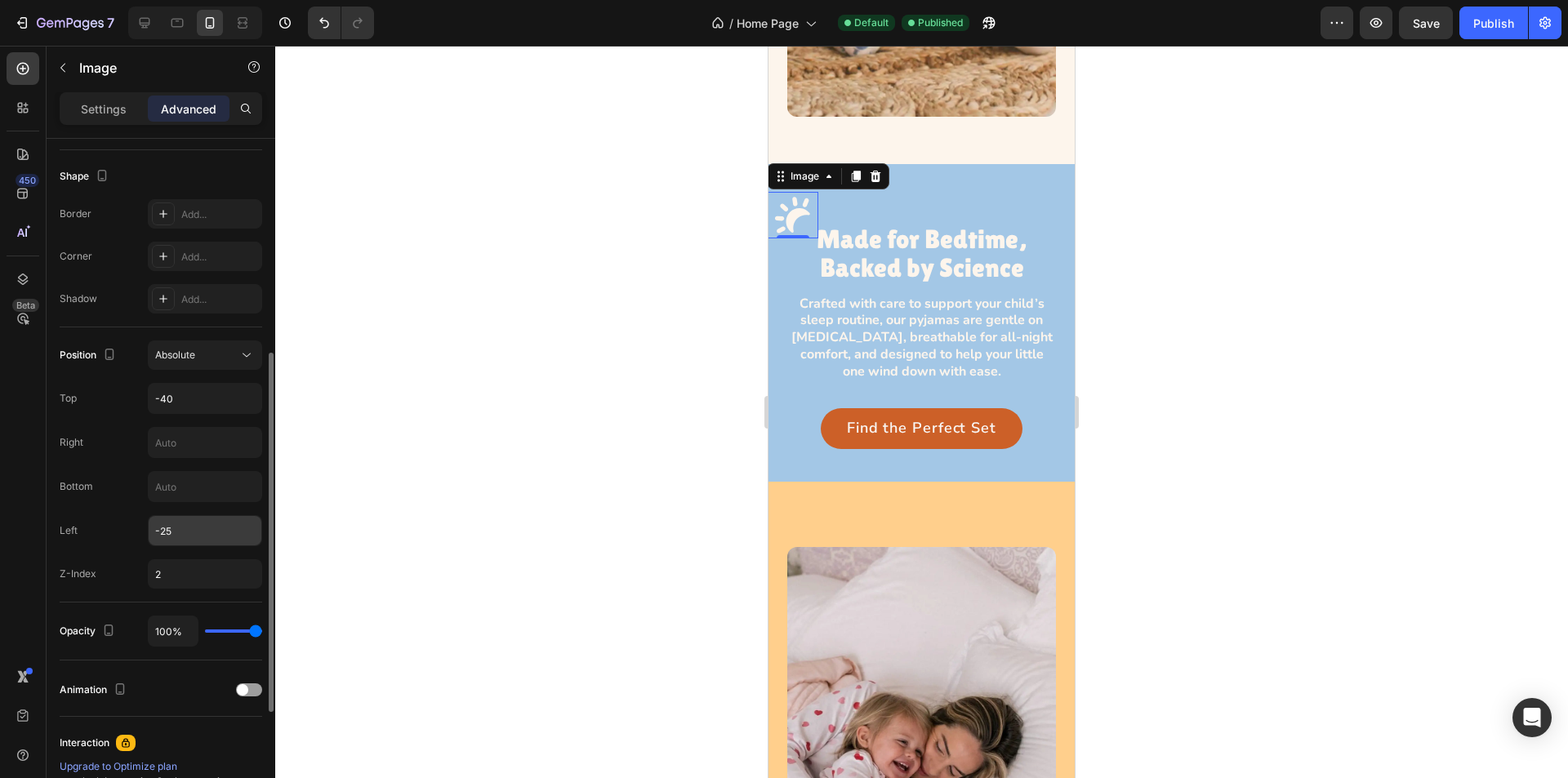
scroll to position [490, 0]
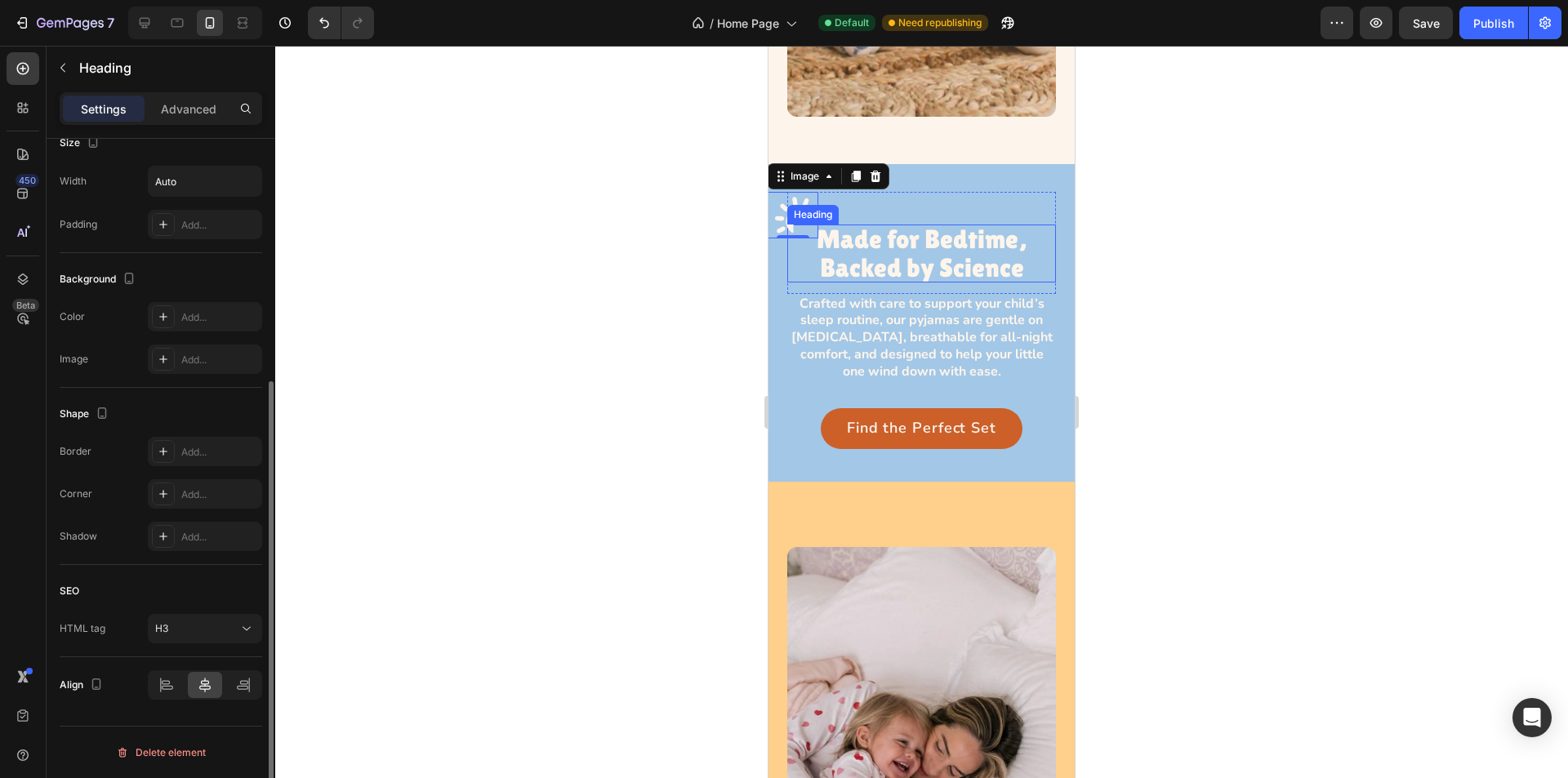
click at [852, 225] on h3 "Made for Bedtime, Backed by Science" at bounding box center [921, 253] width 268 height 58
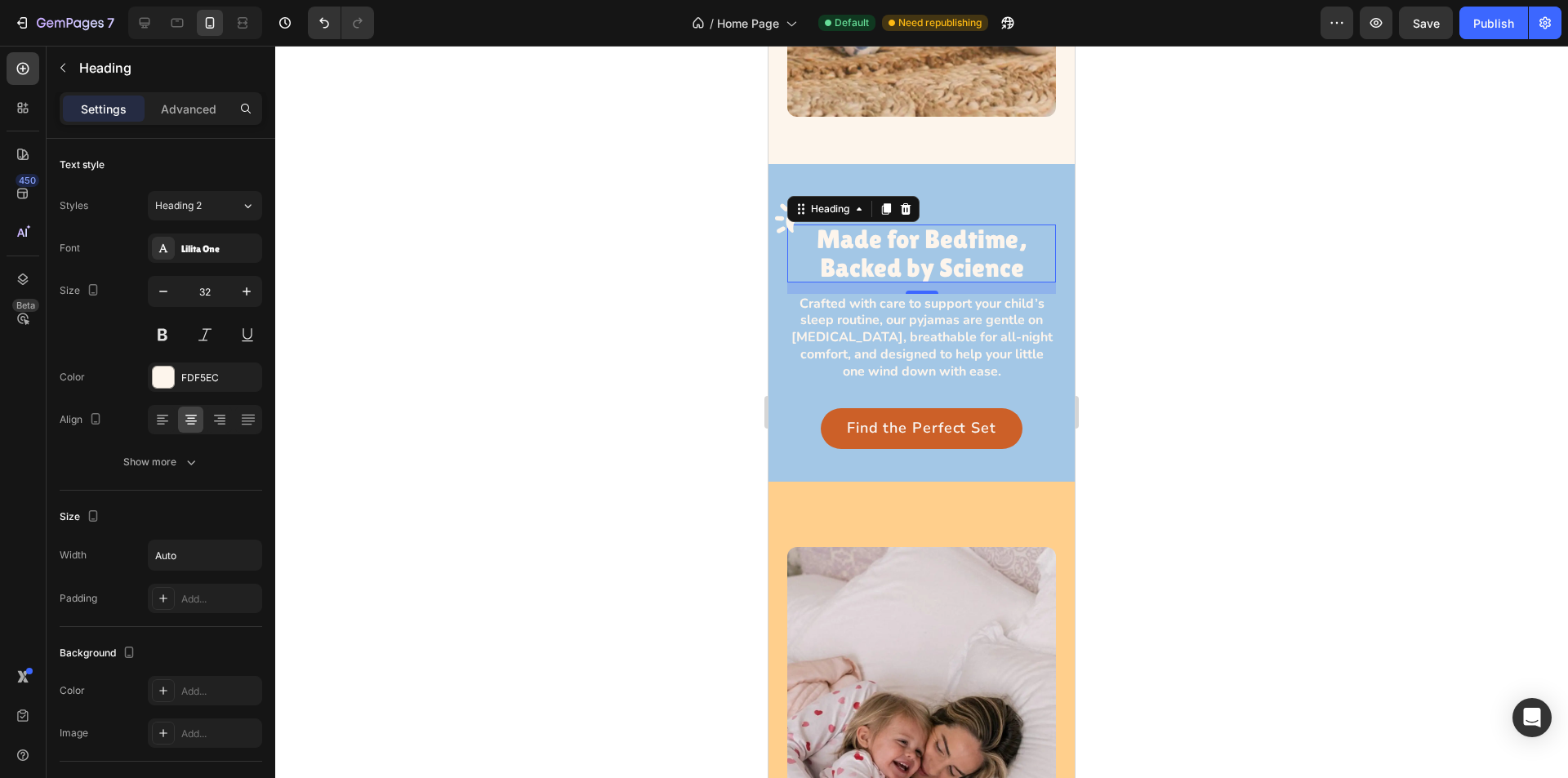
click at [820, 225] on h3 "Made for Bedtime, Backed by Science" at bounding box center [921, 253] width 268 height 58
click at [208, 561] on input "Auto" at bounding box center [205, 555] width 112 height 29
type input "298"
click at [667, 289] on div at bounding box center [921, 412] width 1293 height 732
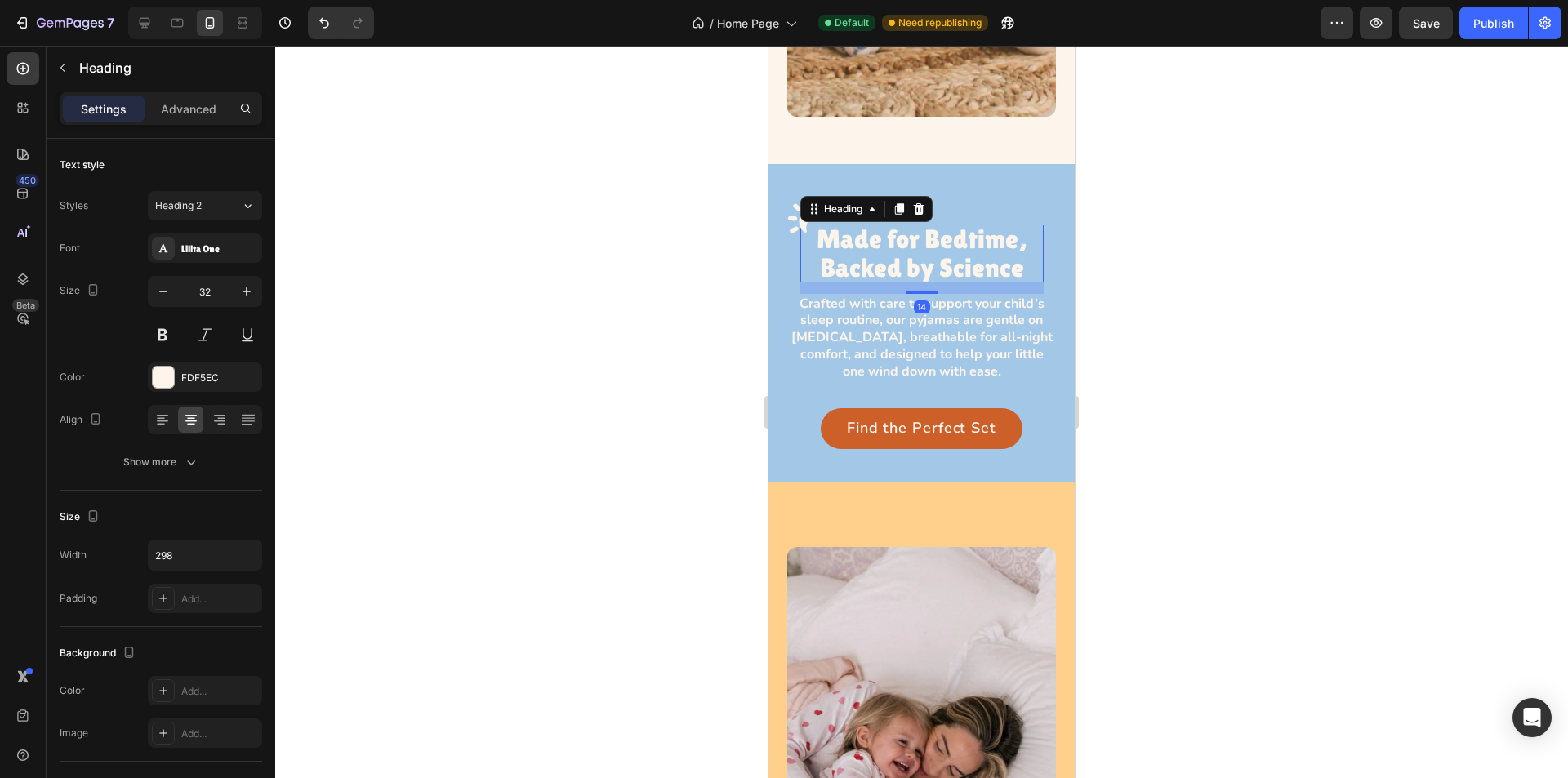
click at [891, 236] on p "Made for Bedtime, Backed by Science" at bounding box center [922, 253] width 244 height 58
drag, startPoint x: 855, startPoint y: 221, endPoint x: 793, endPoint y: 221, distance: 62.0
click at [780, 192] on img at bounding box center [805, 215] width 51 height 47
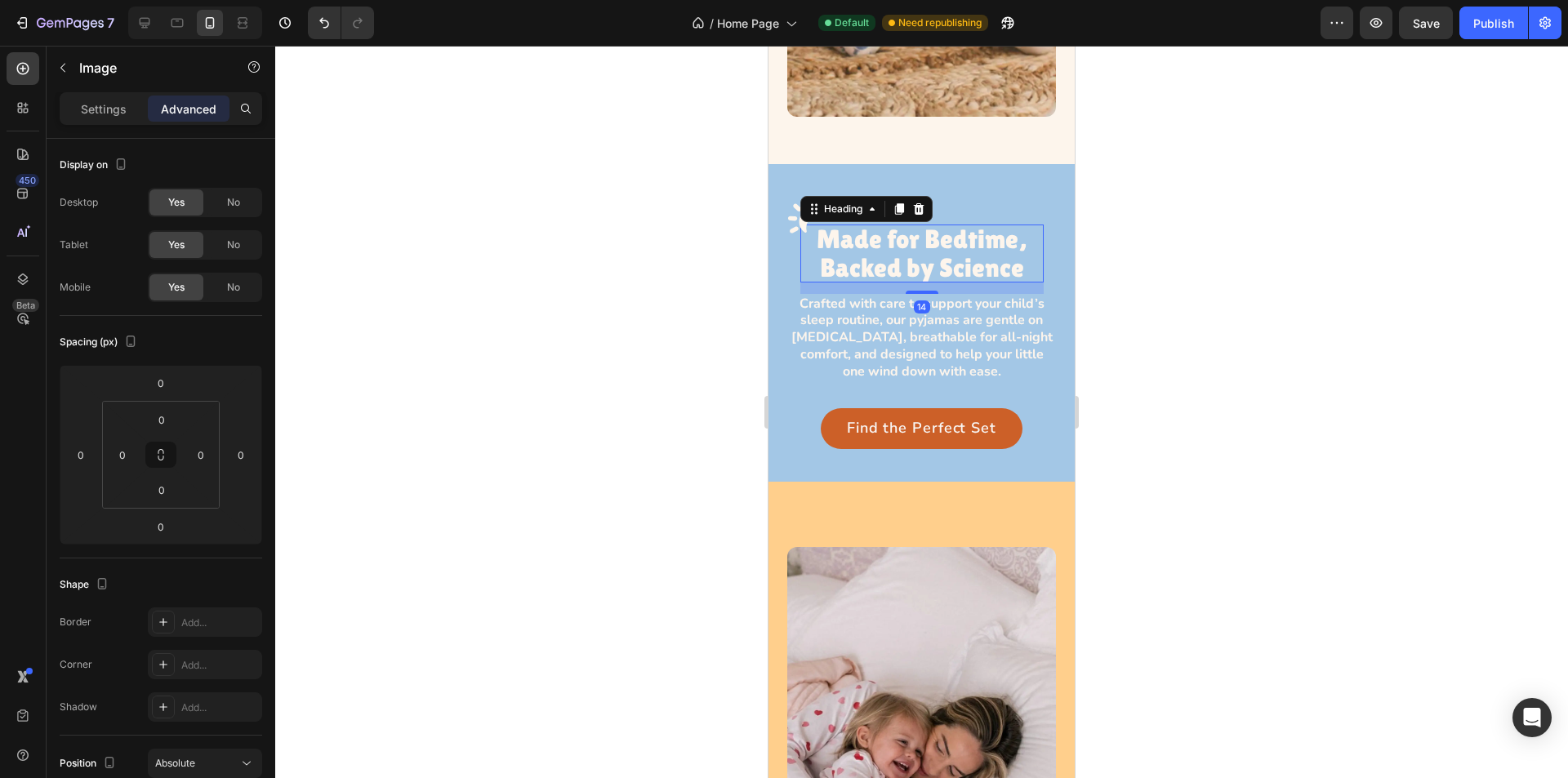
click at [872, 228] on p "Made for Bedtime, Backed by Science" at bounding box center [922, 253] width 244 height 58
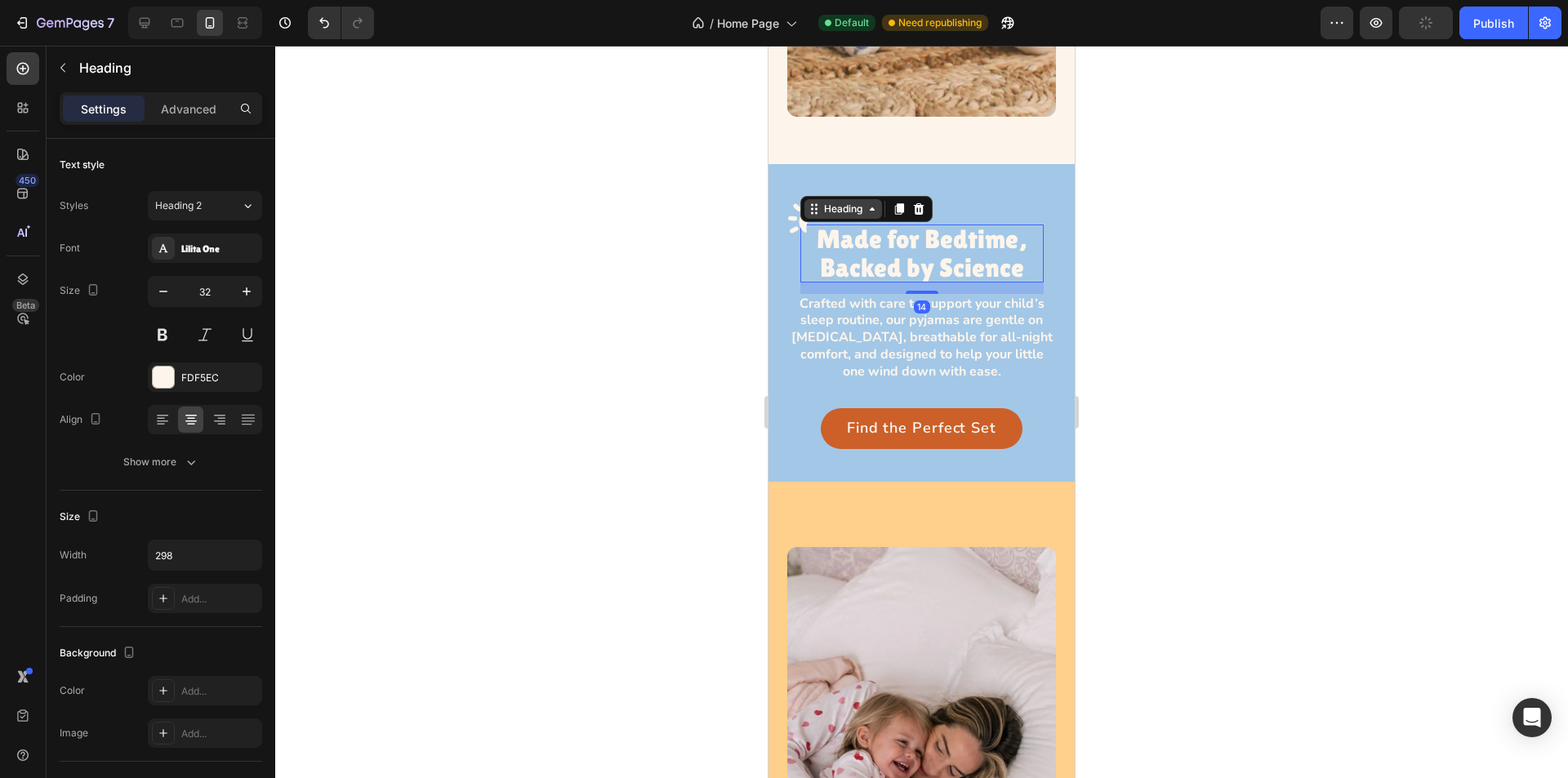
click at [814, 203] on icon at bounding box center [815, 209] width 13 height 13
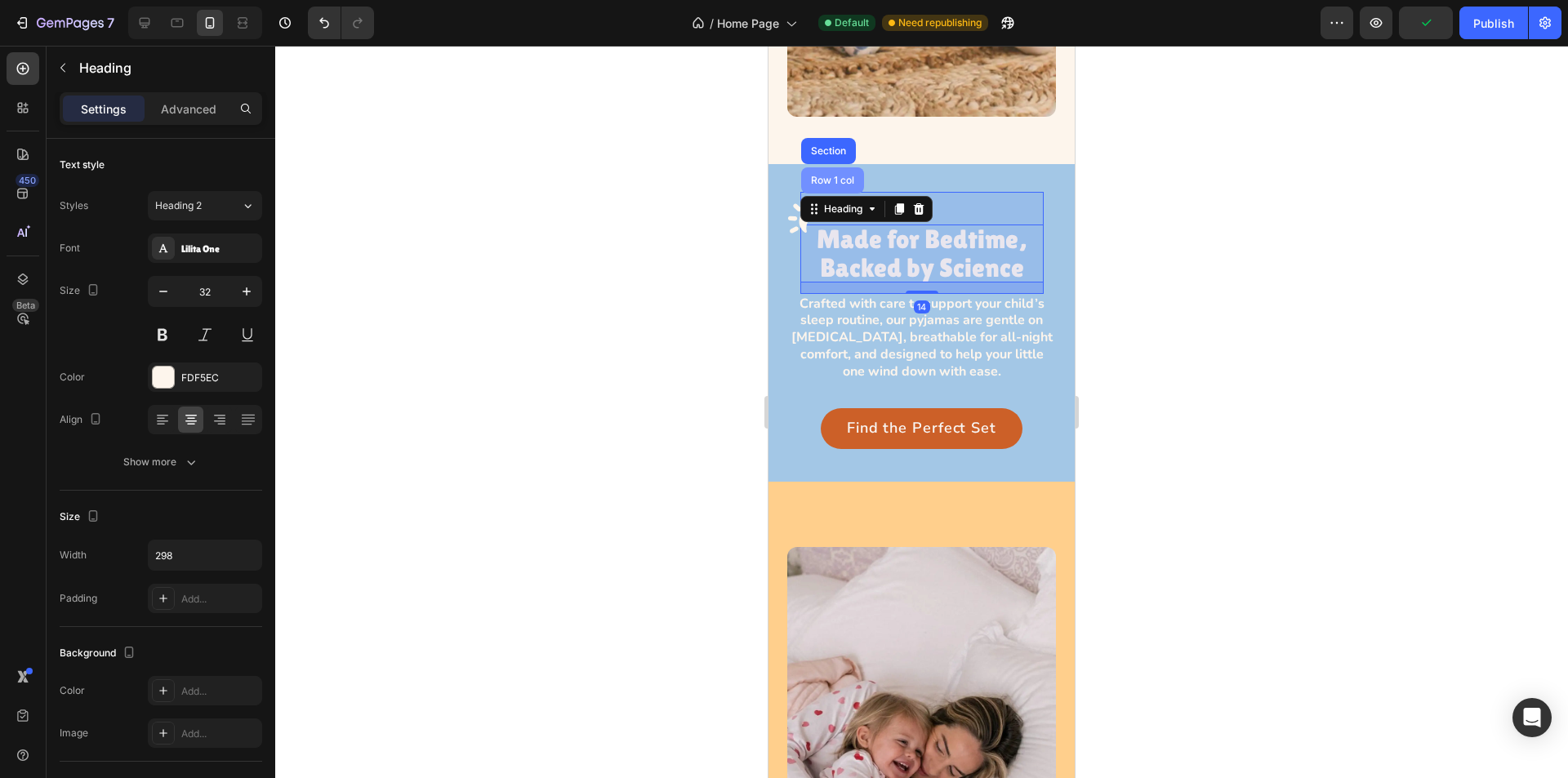
drag, startPoint x: 813, startPoint y: 154, endPoint x: 1428, endPoint y: 248, distance: 622.1
click at [813, 175] on div "Row 1 col" at bounding box center [833, 180] width 50 height 10
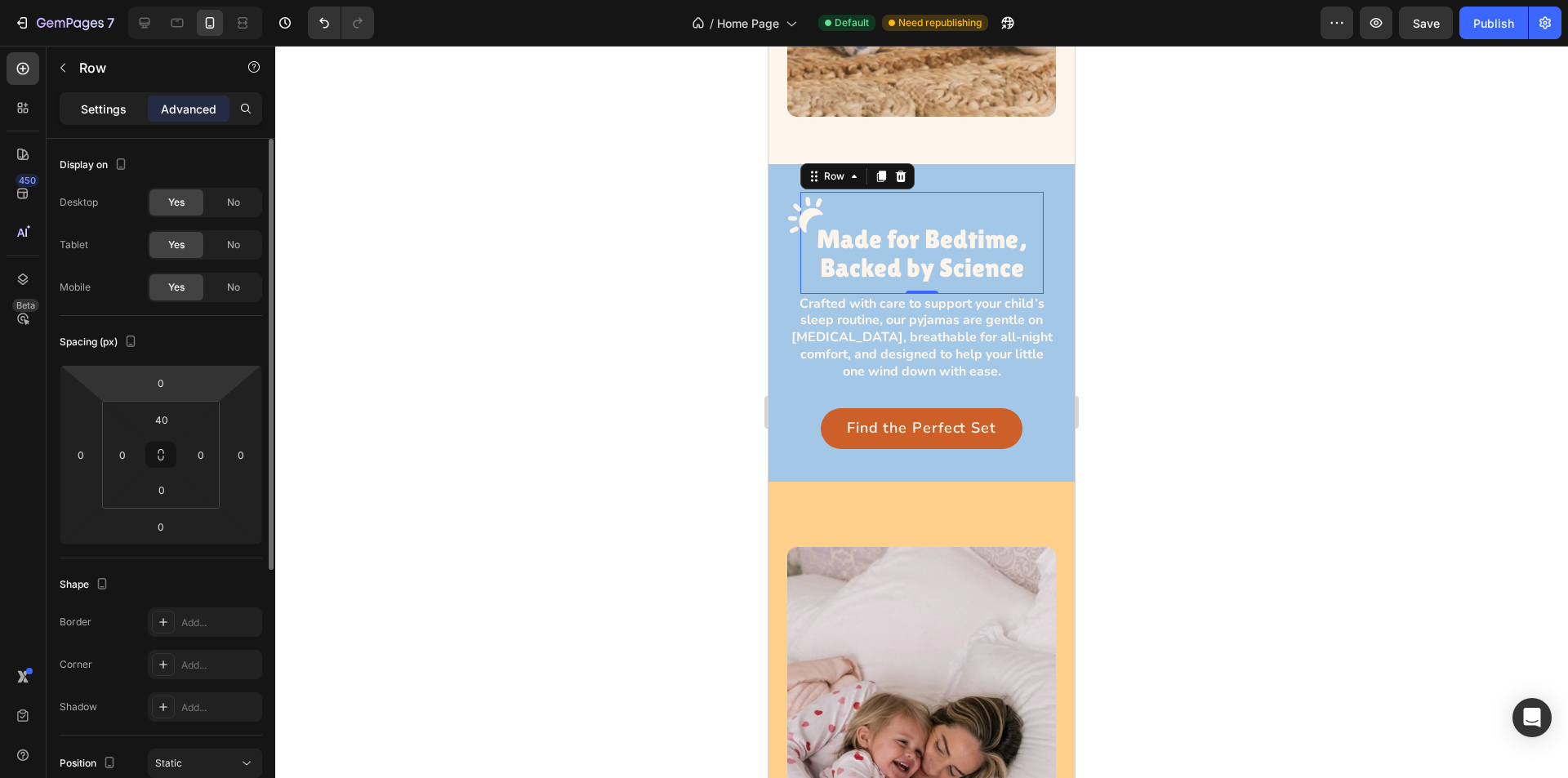
click at [97, 111] on p "Settings" at bounding box center [104, 109] width 46 height 17
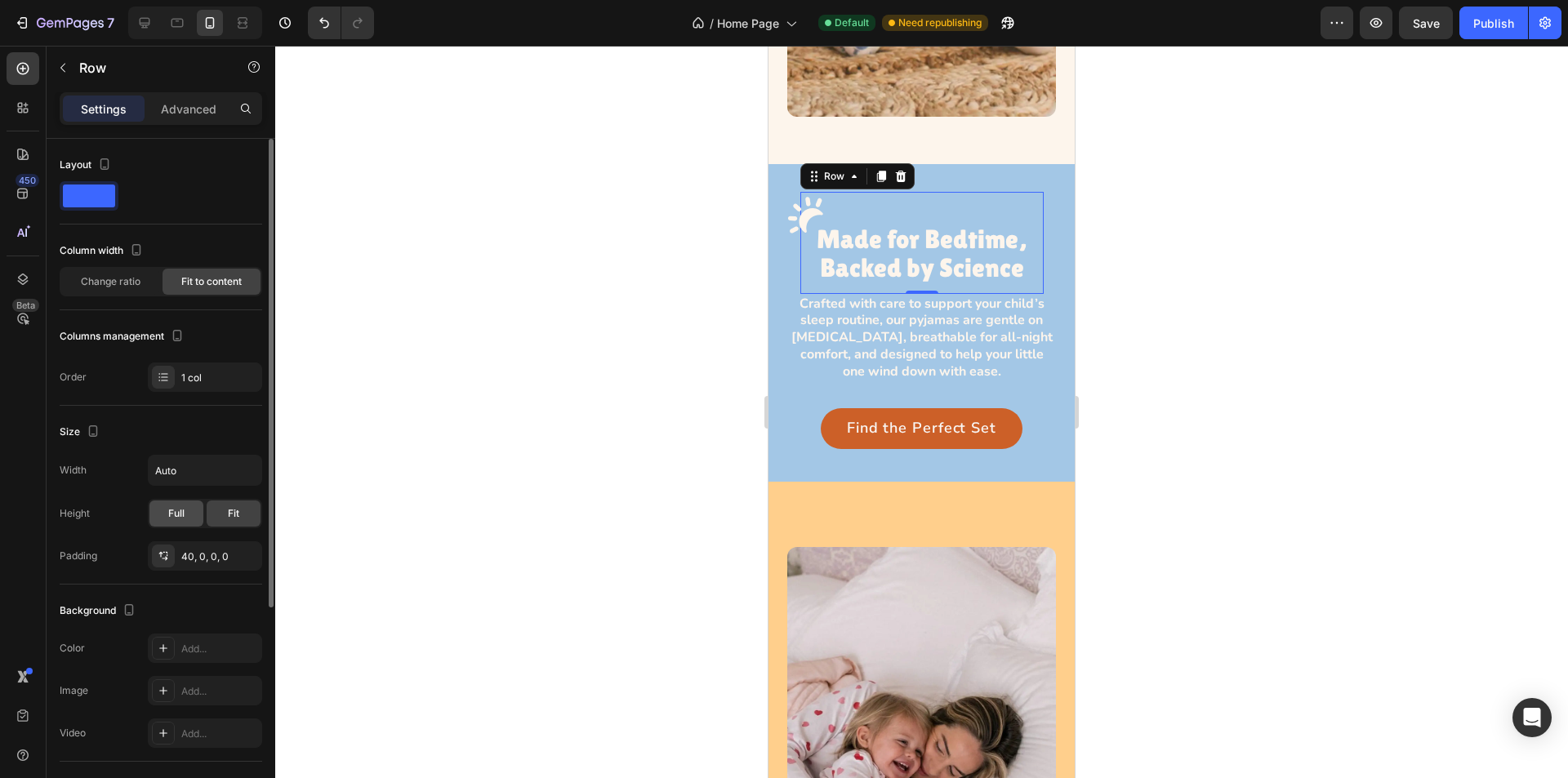
scroll to position [81, 0]
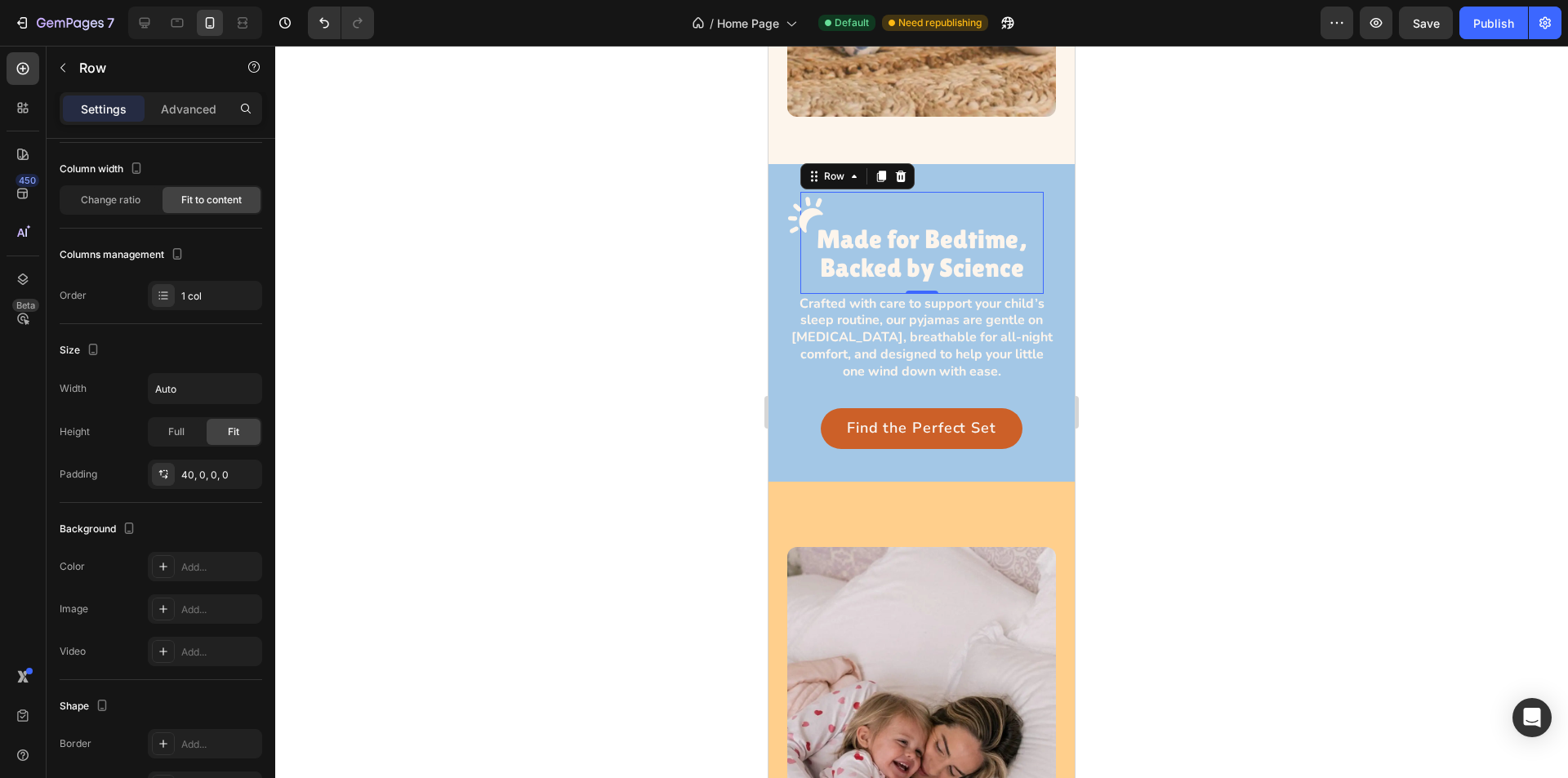
click at [958, 192] on div "Image Made for Bedtime, Backed by Science Heading Row 0" at bounding box center [922, 242] width 244 height 101
drag, startPoint x: 833, startPoint y: 184, endPoint x: 805, endPoint y: 197, distance: 30.9
click at [833, 192] on div "Image Made for Bedtime, Backed by Science Heading Row 0" at bounding box center [922, 242] width 244 height 101
click at [188, 114] on p "Advanced" at bounding box center [188, 109] width 56 height 17
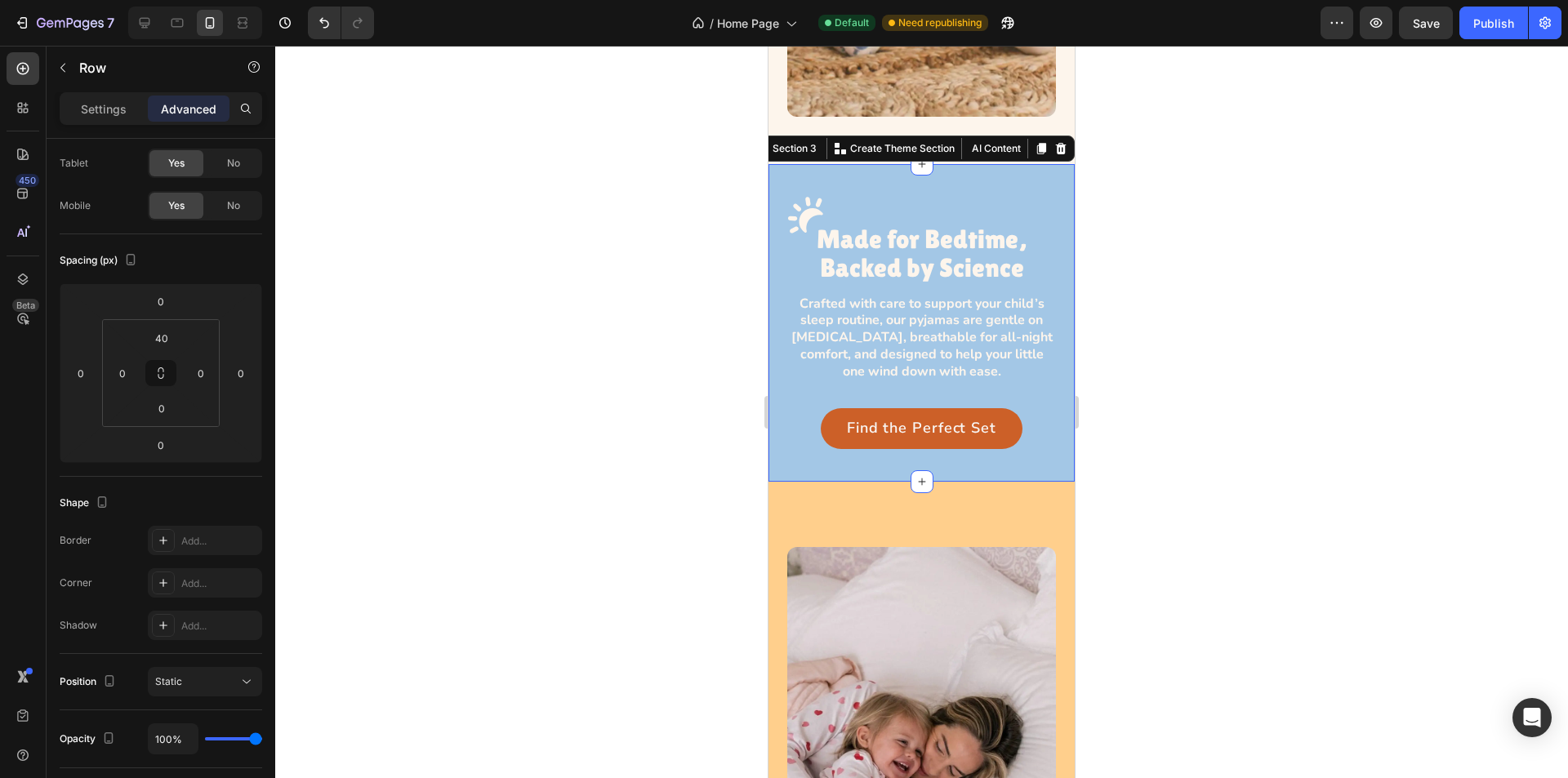
click at [784, 228] on div "Image Made for Bedtime, Backed by Science Heading Row Crafted with care to supp…" at bounding box center [921, 322] width 306 height 317
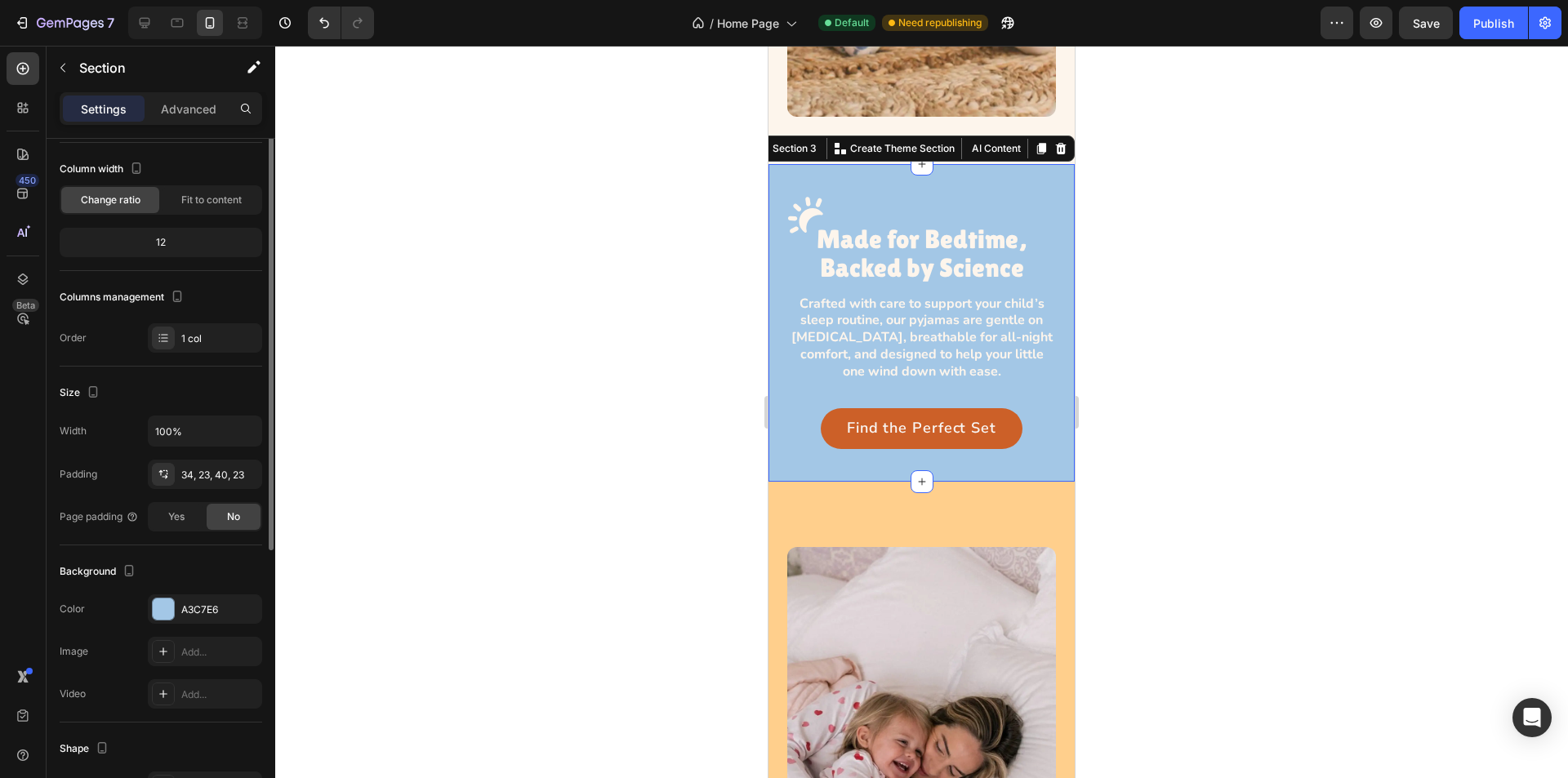
scroll to position [0, 0]
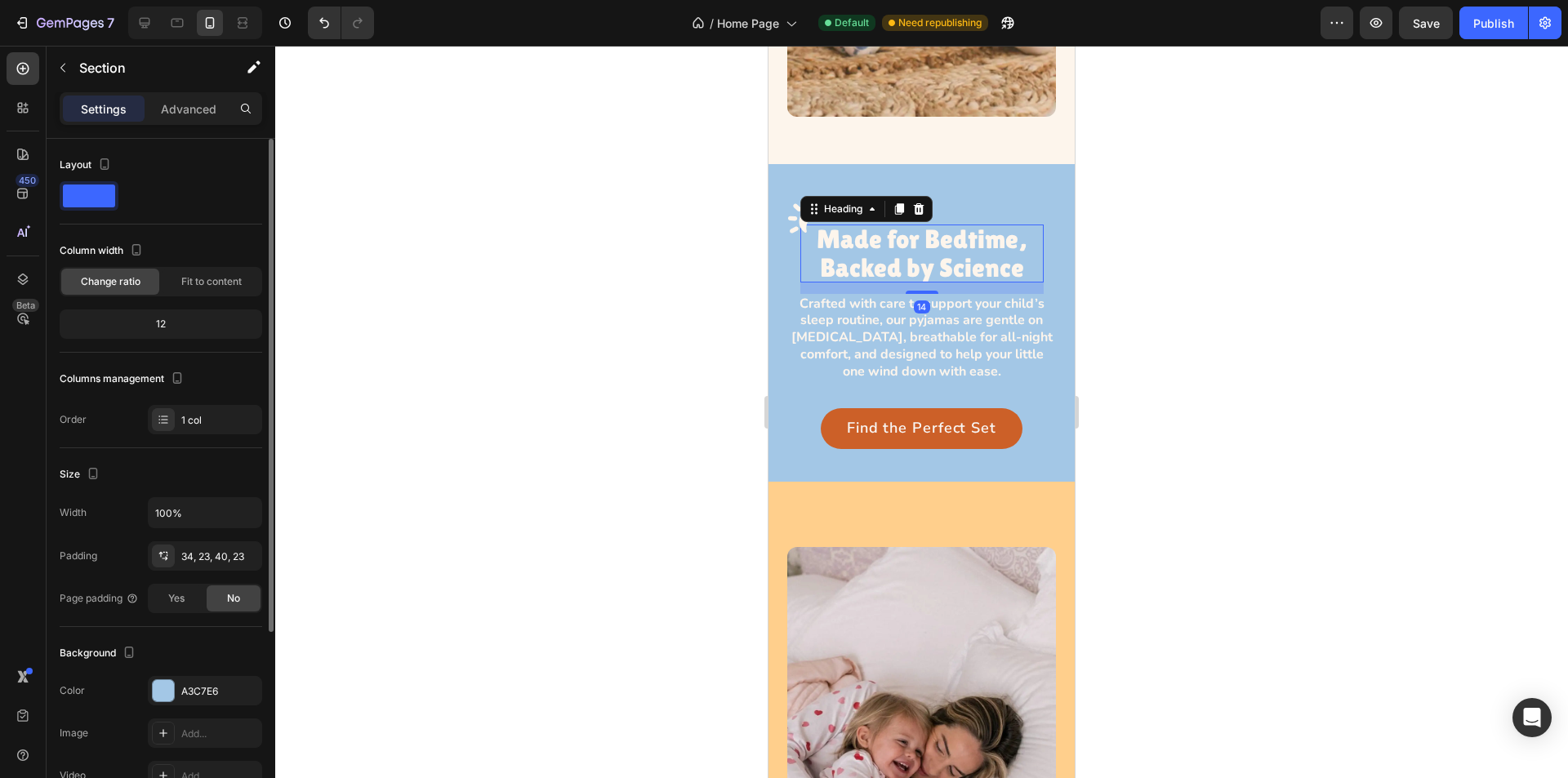
click at [855, 225] on p "Made for Bedtime, Backed by Science" at bounding box center [922, 253] width 244 height 58
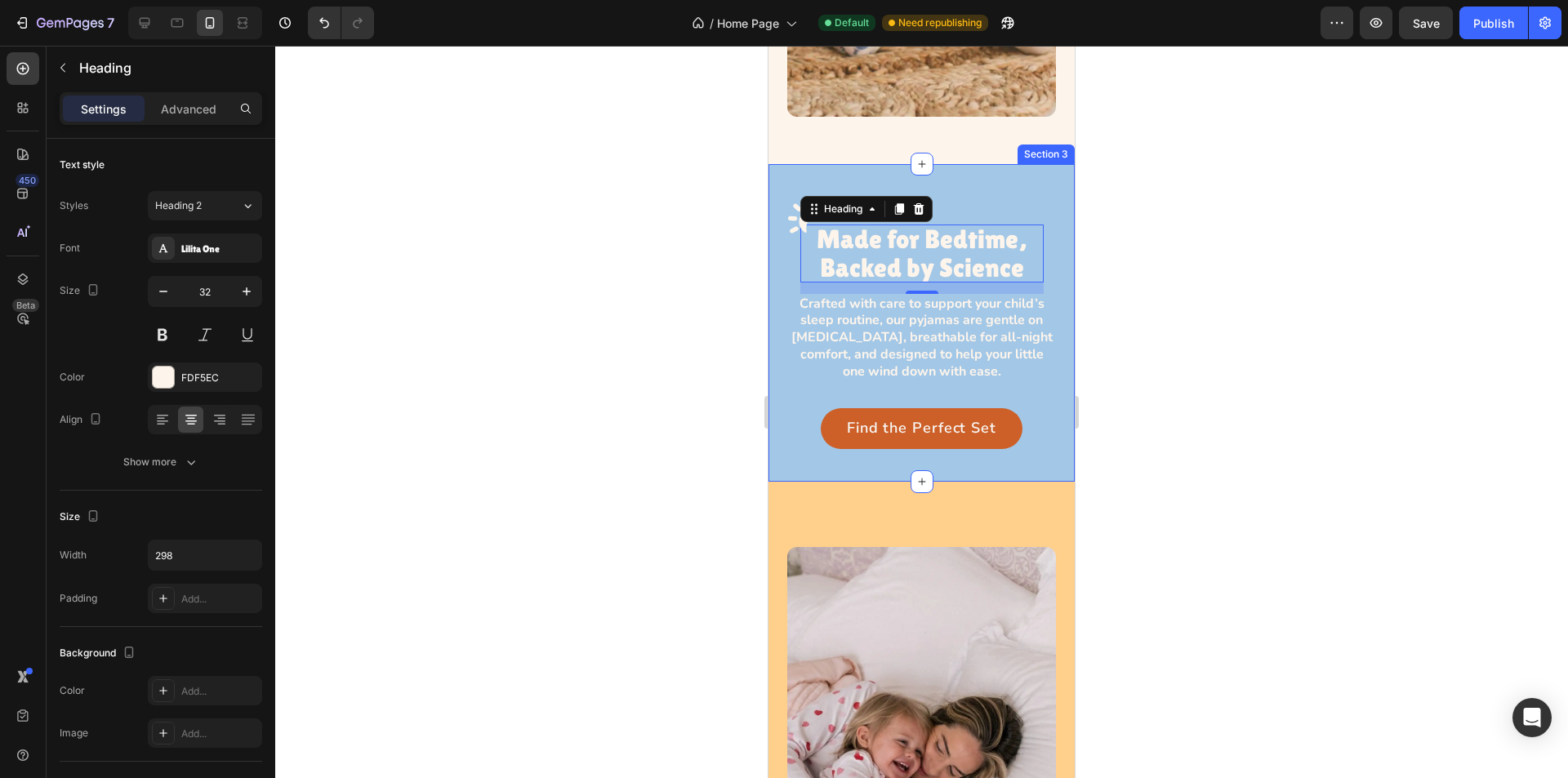
click at [778, 344] on div "Image Made for Bedtime, Backed by Science Heading 14 Row Crafted with care to s…" at bounding box center [921, 322] width 306 height 317
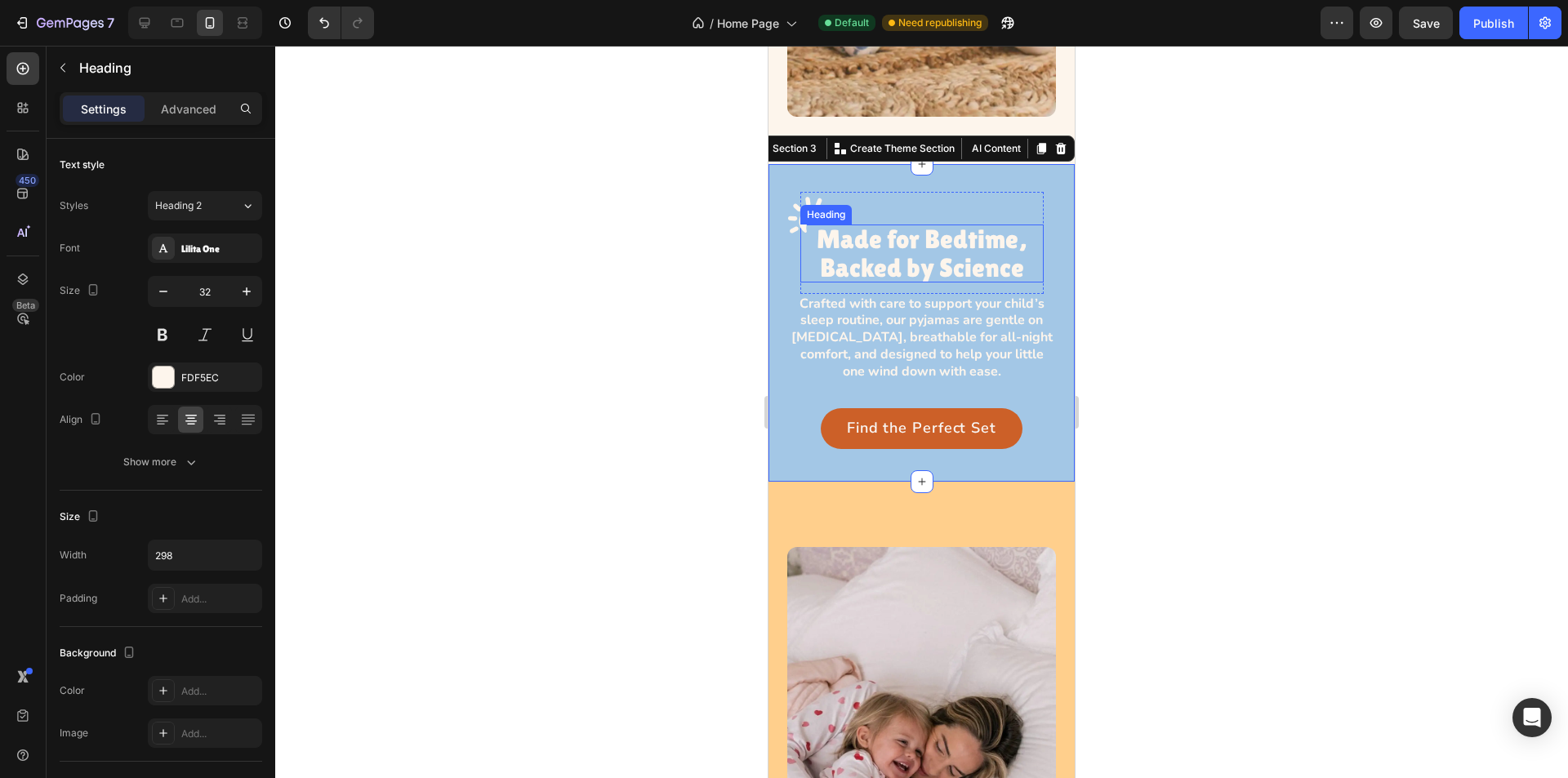
click at [848, 247] on p "Made for Bedtime, Backed by Science" at bounding box center [922, 253] width 244 height 58
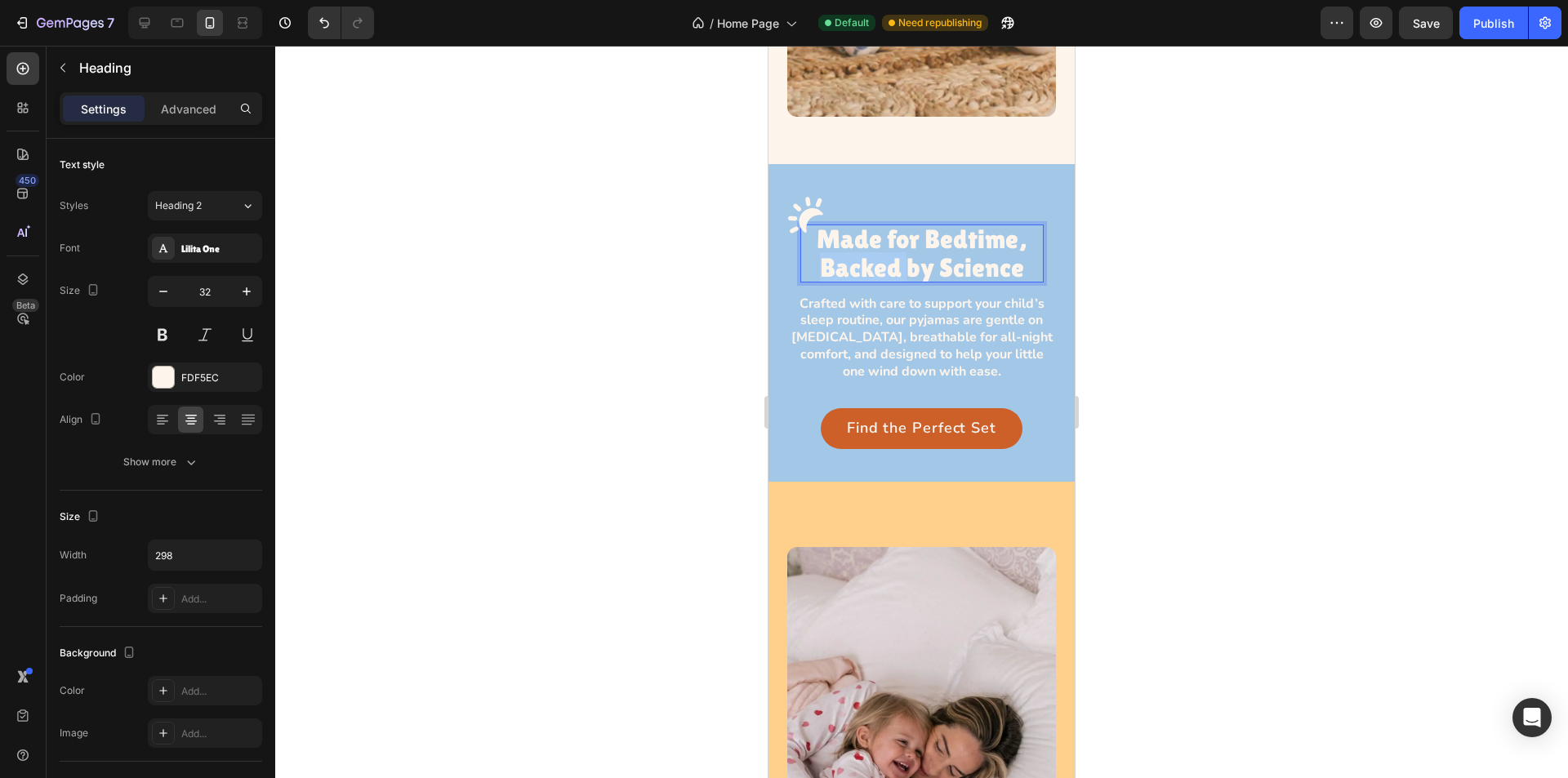
click at [869, 240] on p "Made for Bedtime, Backed by Science" at bounding box center [922, 253] width 244 height 58
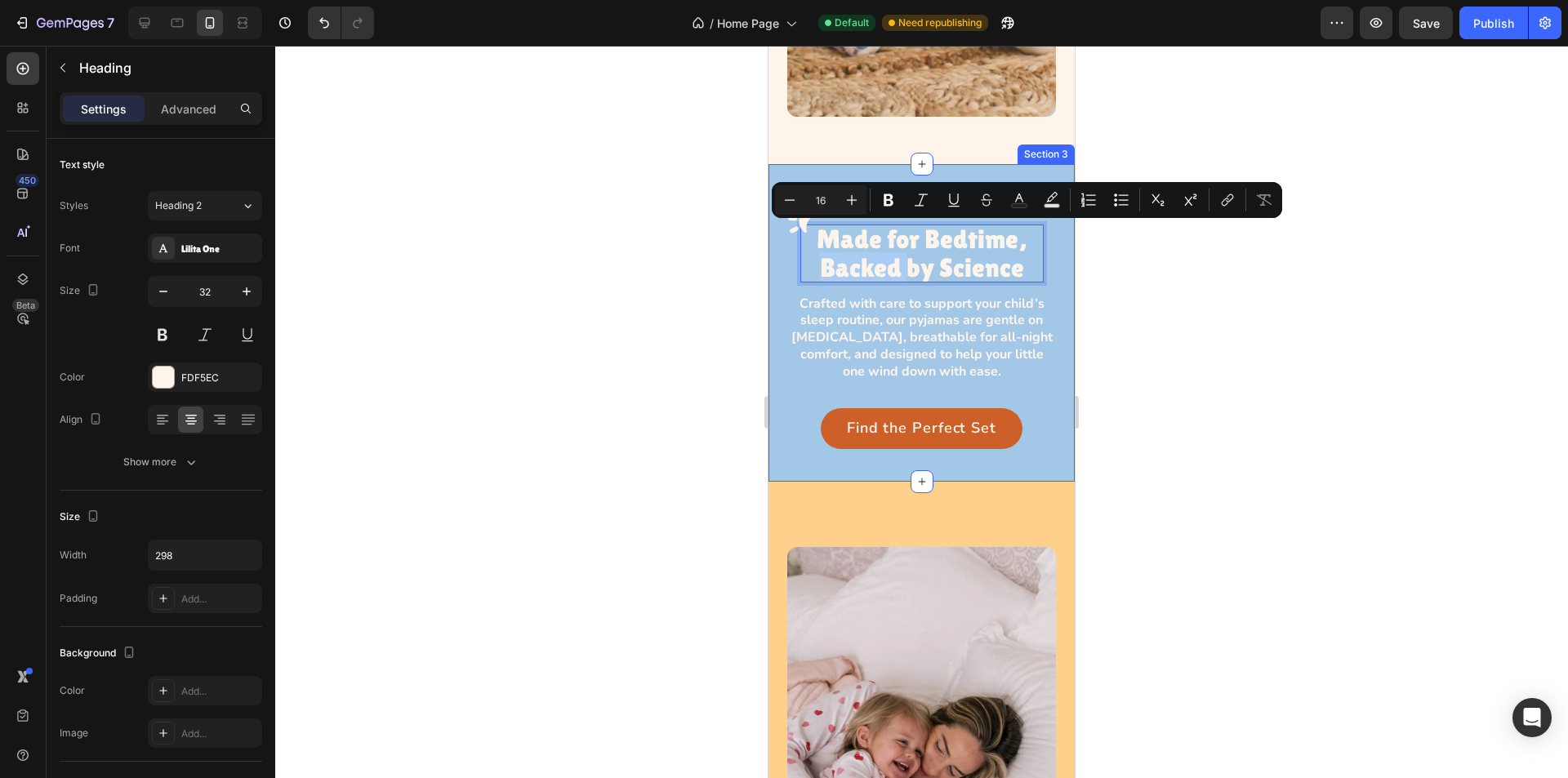
click at [781, 354] on div "Image Made for Bedtime, Backed by Science Heading 14 Row Crafted with care to s…" at bounding box center [921, 322] width 306 height 317
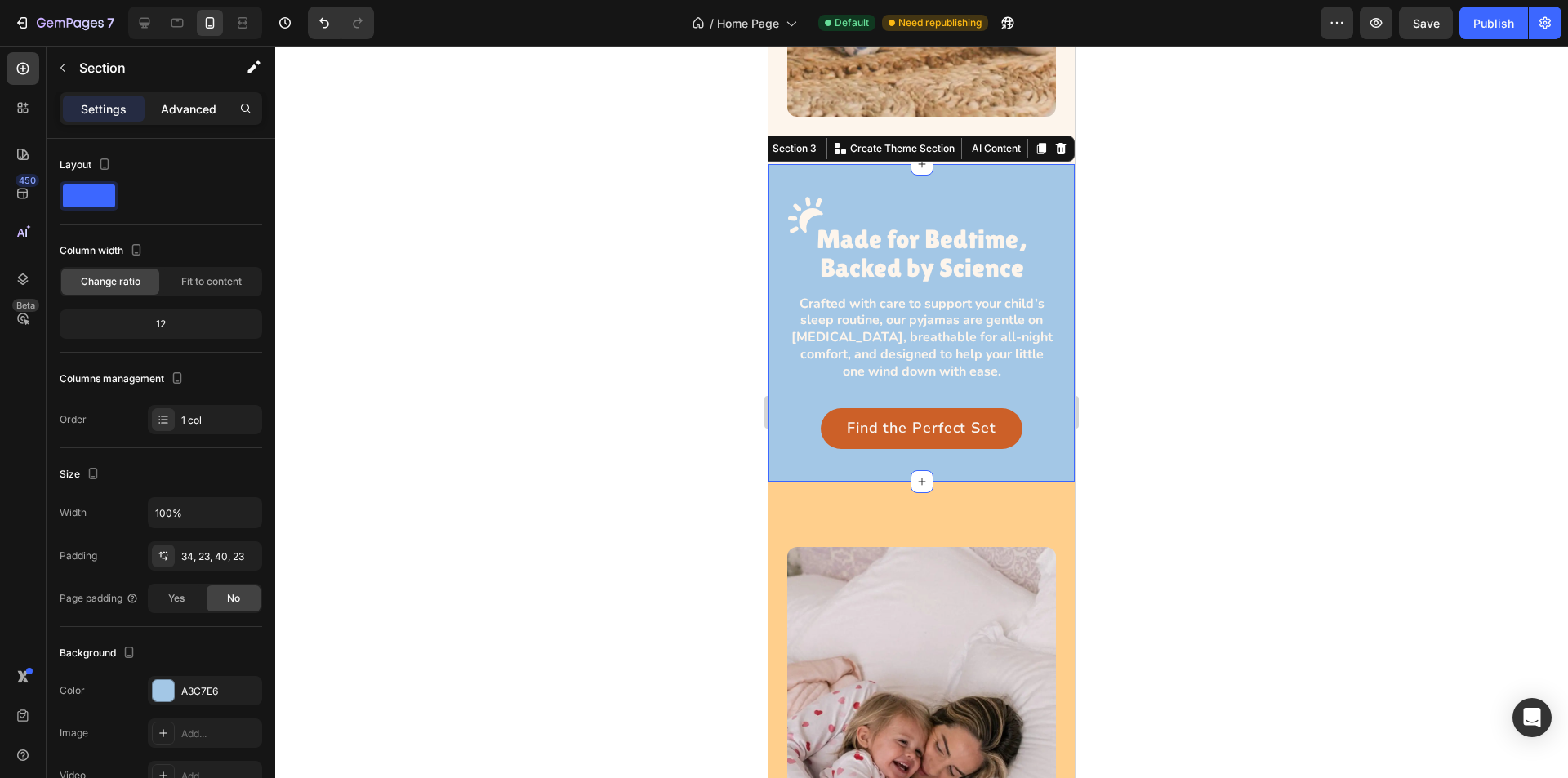
click at [168, 108] on p "Advanced" at bounding box center [188, 109] width 56 height 17
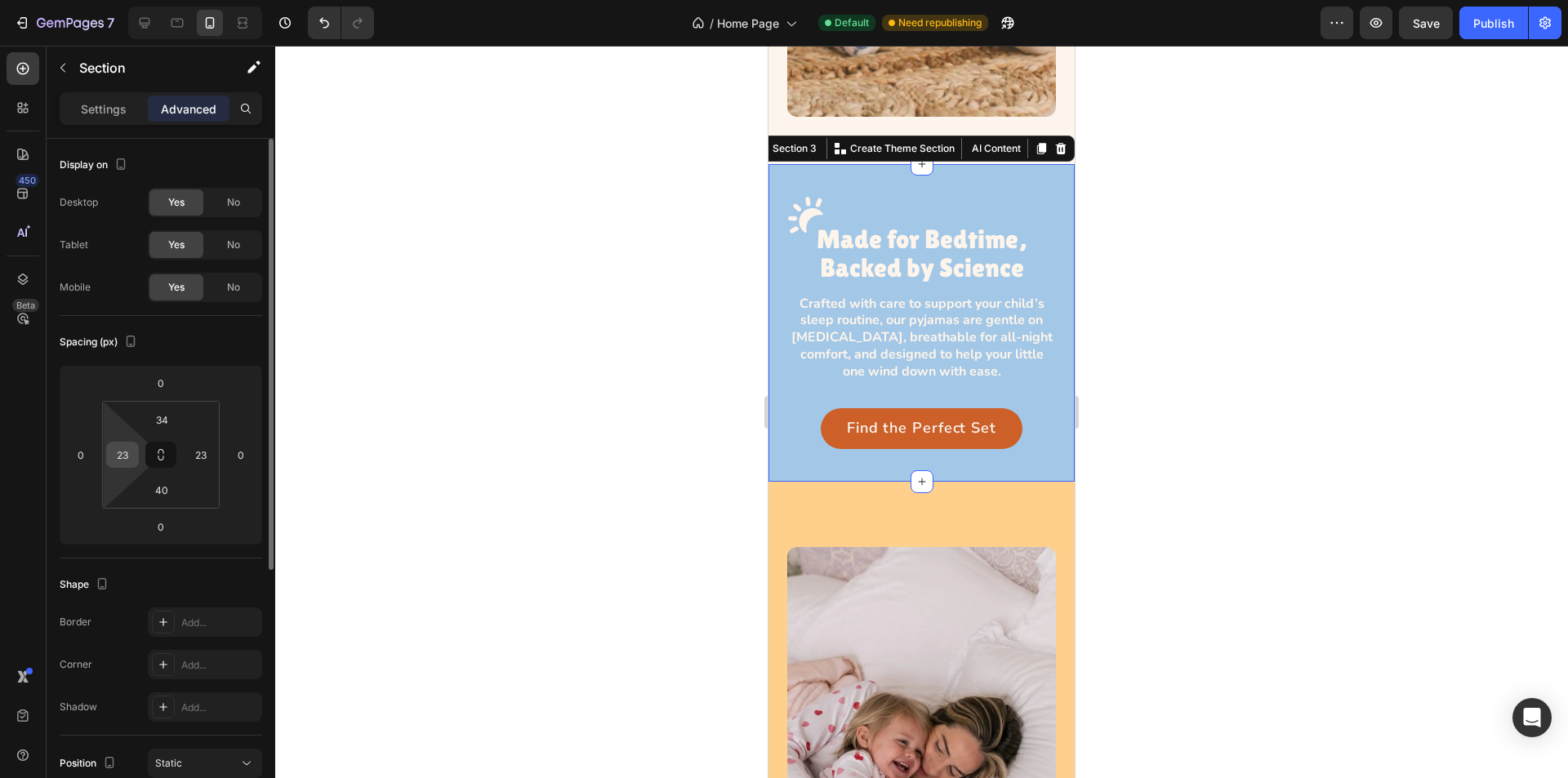
click at [130, 460] on input "23" at bounding box center [122, 455] width 25 height 25
type input "38"
click at [184, 0] on html "7 Version history / Home Page Default Need republishing Preview Save Publish 45…" at bounding box center [784, 0] width 1568 height 0
click at [209, 456] on input "23" at bounding box center [201, 455] width 25 height 25
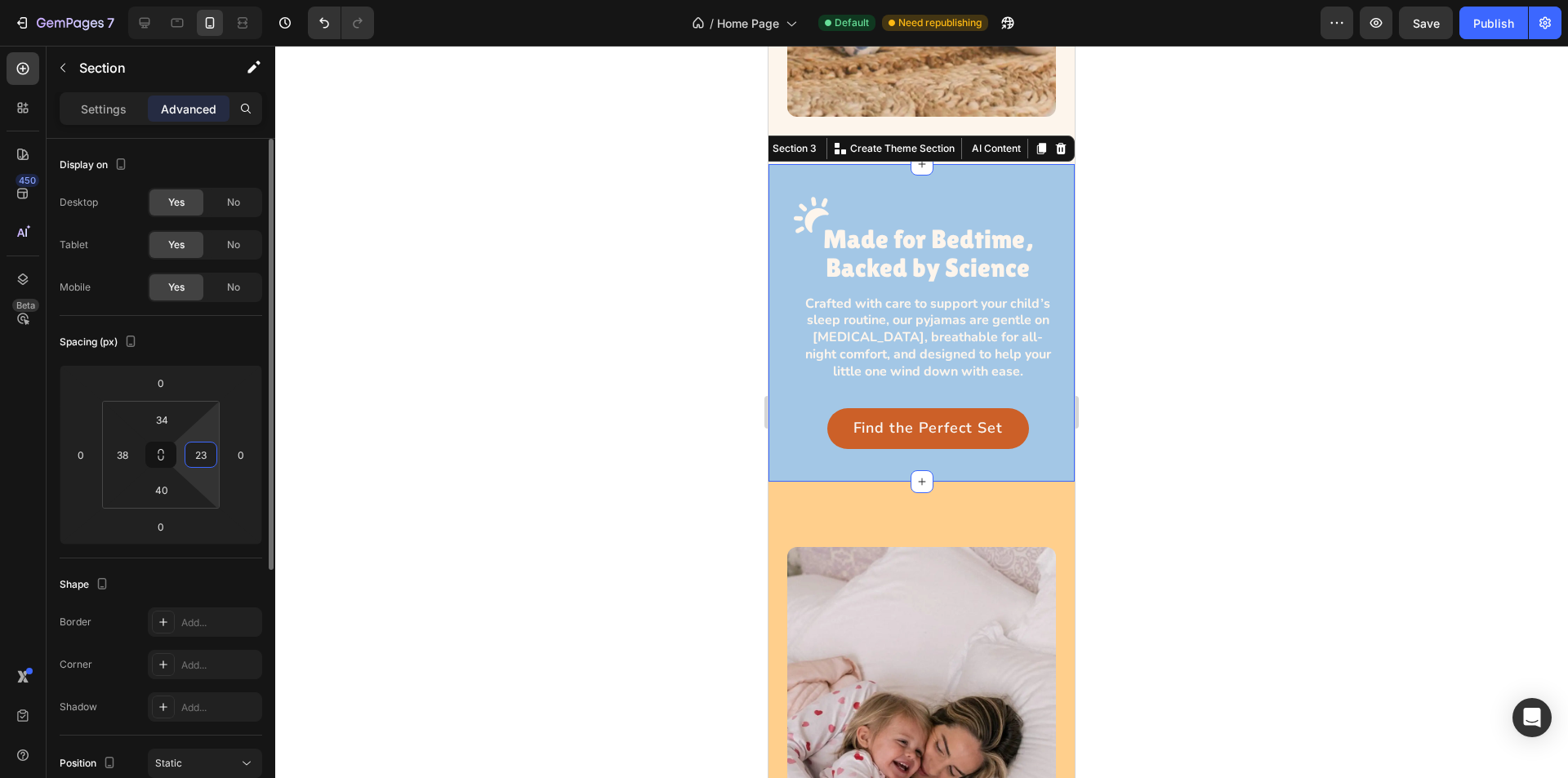
click at [209, 456] on input "23" at bounding box center [201, 455] width 25 height 25
type input "38"
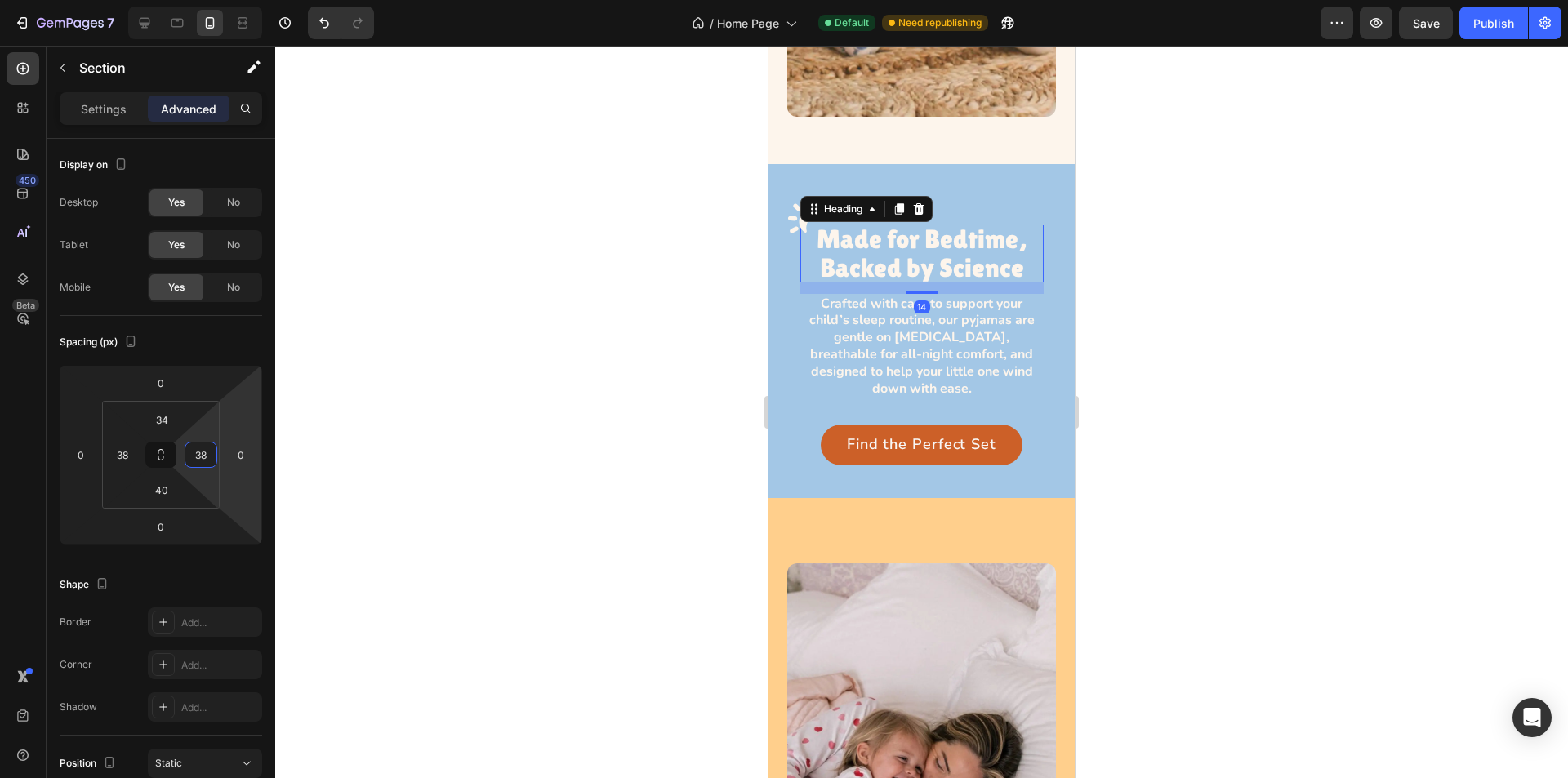
click at [910, 225] on p "Made for Bedtime, Backed by Science" at bounding box center [922, 253] width 244 height 58
click at [1013, 192] on div "Image Made for Bedtime, Backed by Science Heading 14 Row" at bounding box center [922, 242] width 244 height 101
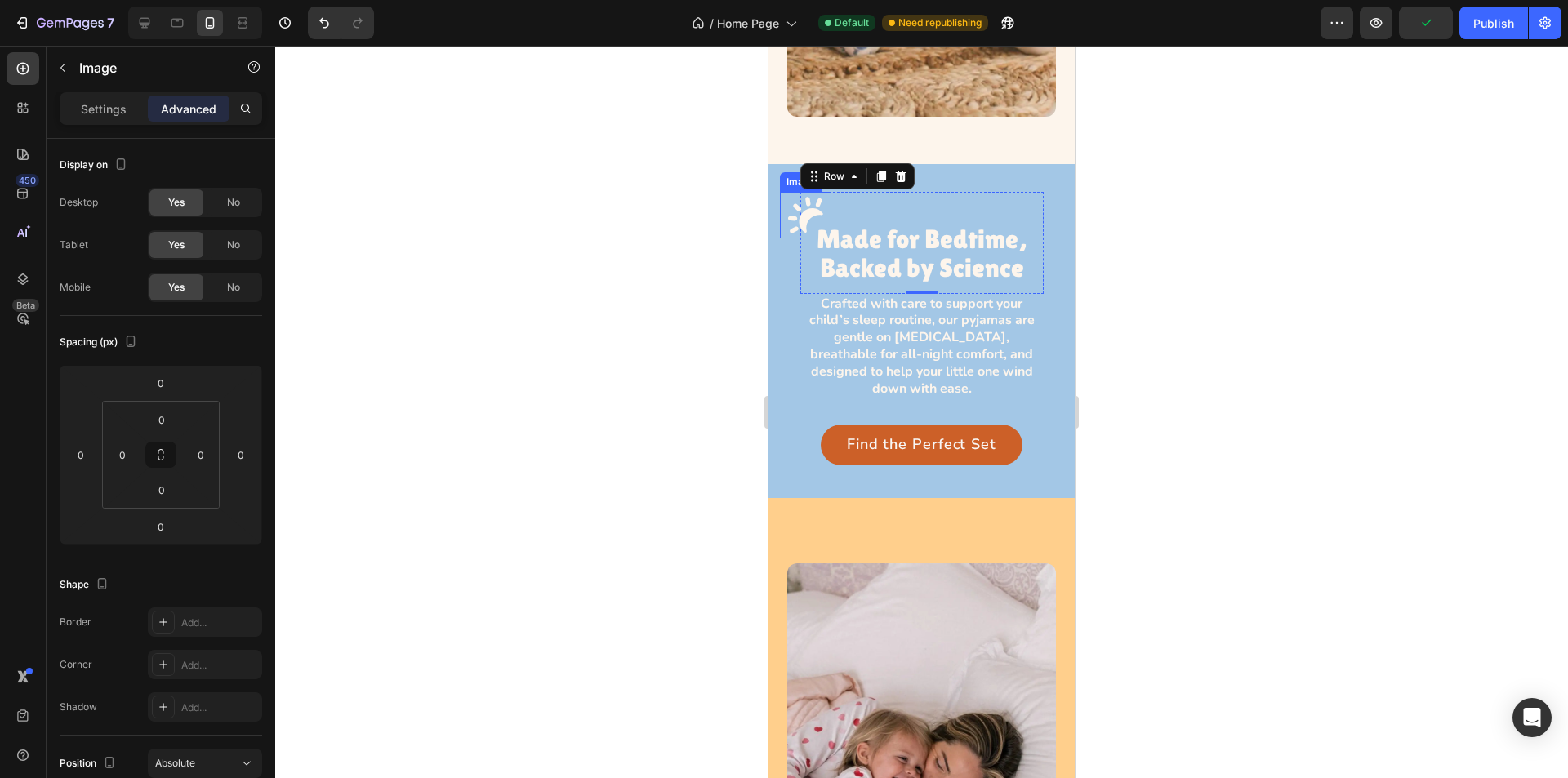
click at [794, 202] on img at bounding box center [805, 215] width 51 height 47
click at [849, 196] on div "Image Made for Bedtime, Backed by Science Heading Row 0" at bounding box center [922, 242] width 244 height 101
click at [795, 197] on img at bounding box center [805, 215] width 51 height 47
click at [866, 192] on div "Image 0 Made for Bedtime, Backed by Science Heading Row" at bounding box center [922, 242] width 244 height 101
click at [790, 192] on img at bounding box center [805, 215] width 51 height 47
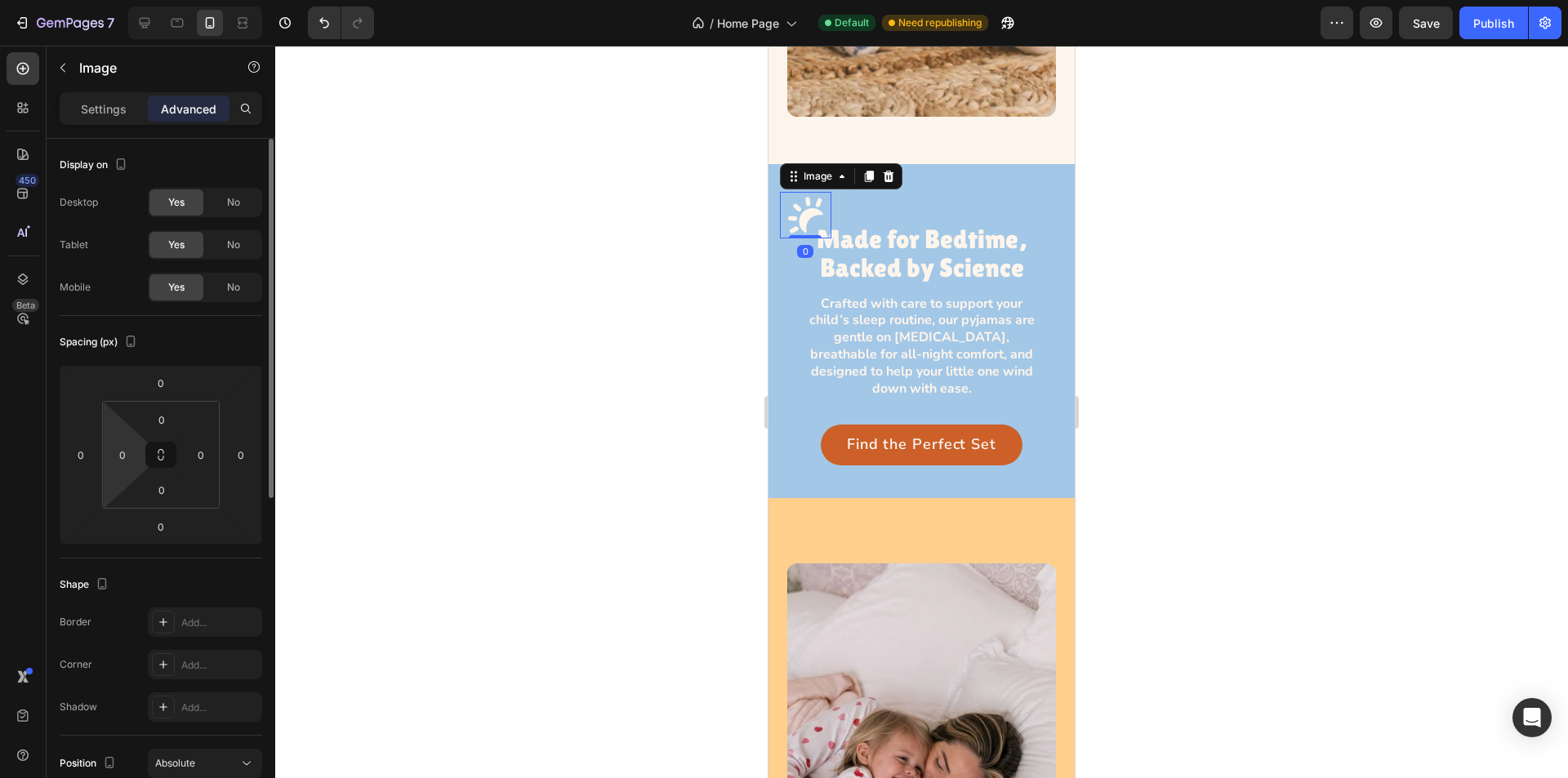
scroll to position [163, 0]
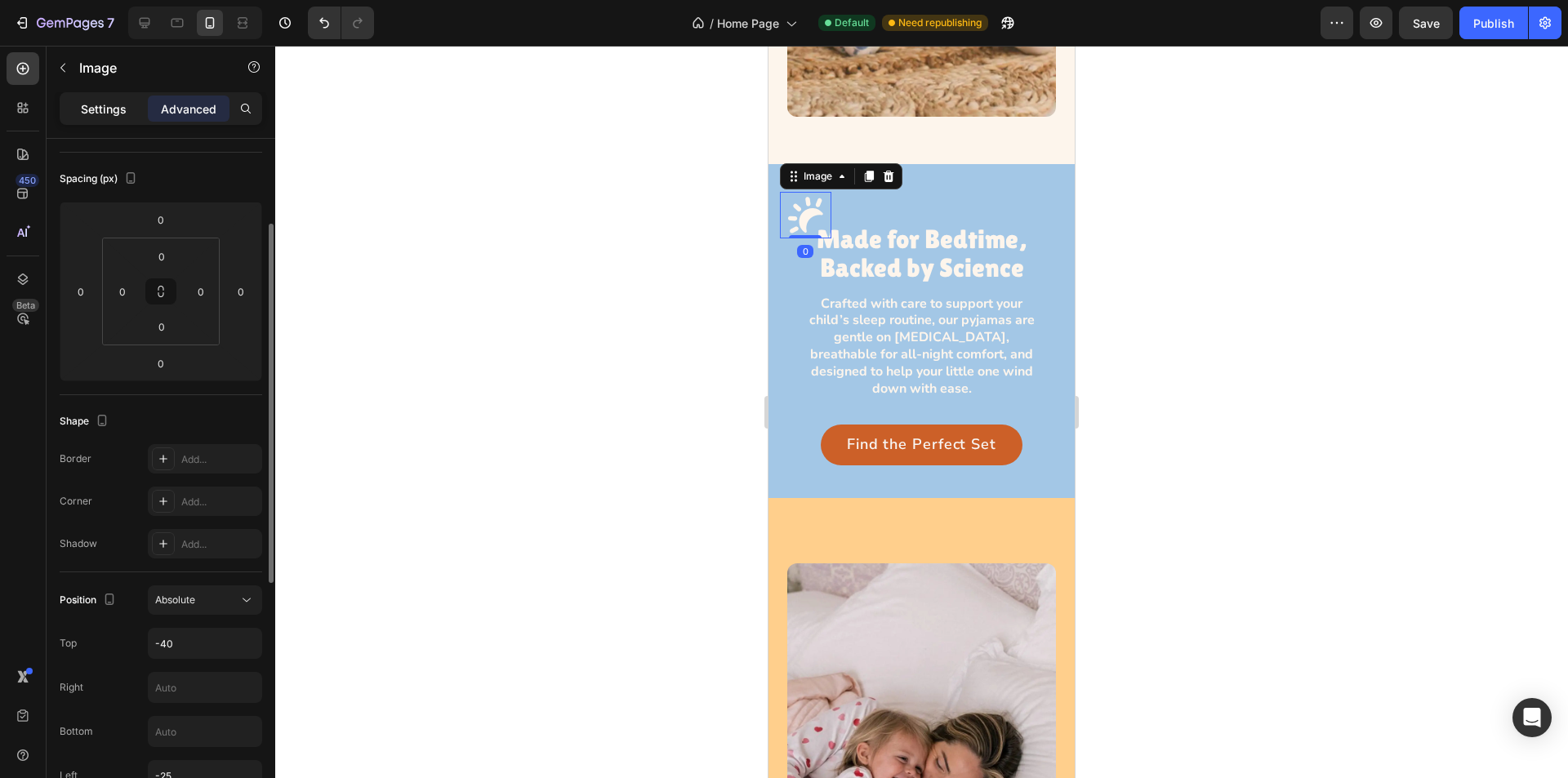
click at [100, 112] on p "Settings" at bounding box center [104, 109] width 46 height 17
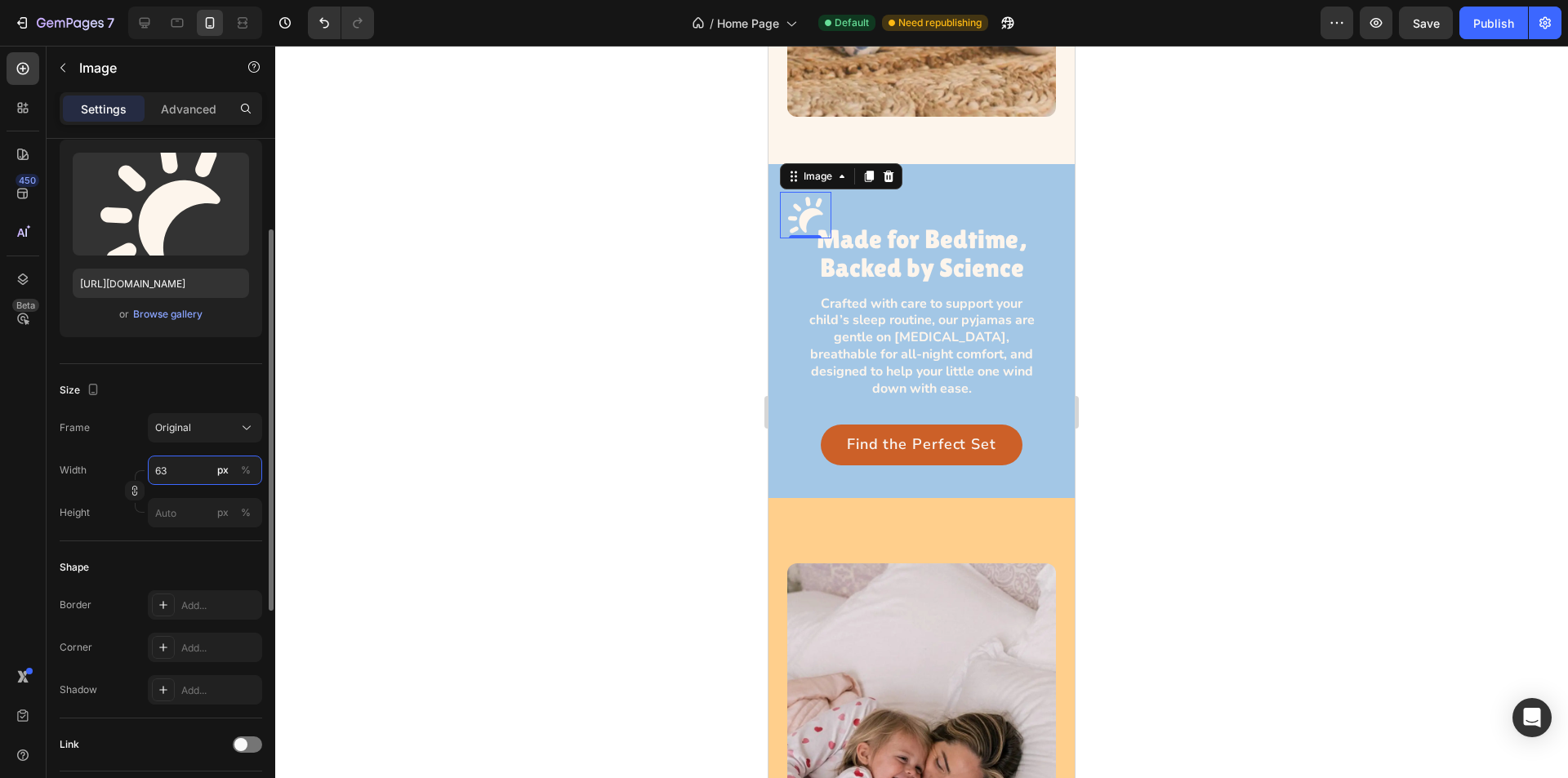
click at [166, 467] on input "63" at bounding box center [205, 470] width 114 height 29
click at [178, 467] on input "63" at bounding box center [205, 470] width 114 height 29
drag, startPoint x: 159, startPoint y: 469, endPoint x: 171, endPoint y: 469, distance: 12.0
click at [169, 469] on input "63" at bounding box center [205, 470] width 114 height 29
type input "65"
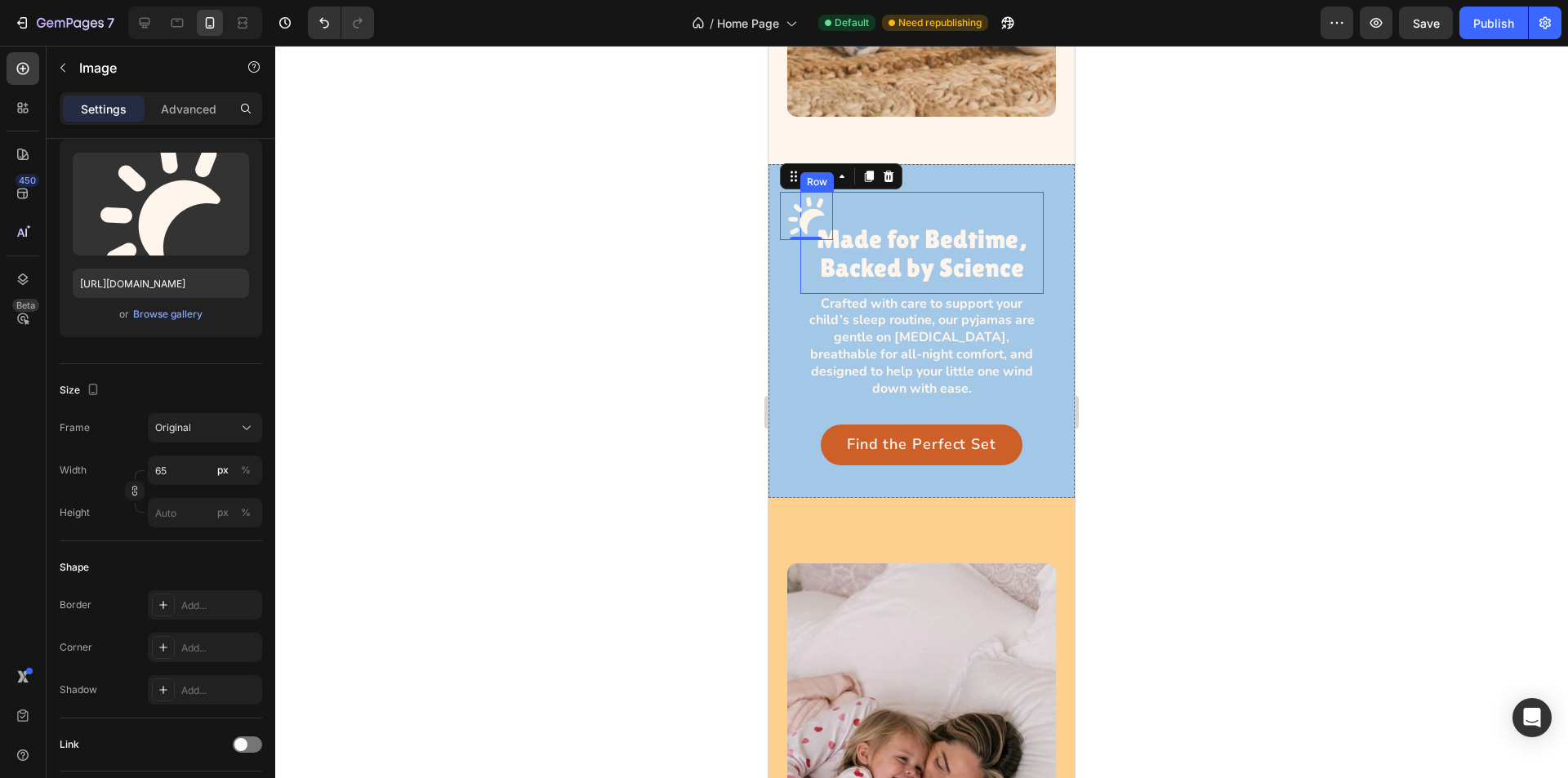
click at [892, 192] on div "Image 0 Made for Bedtime, Backed by Science Heading Row" at bounding box center [922, 242] width 244 height 101
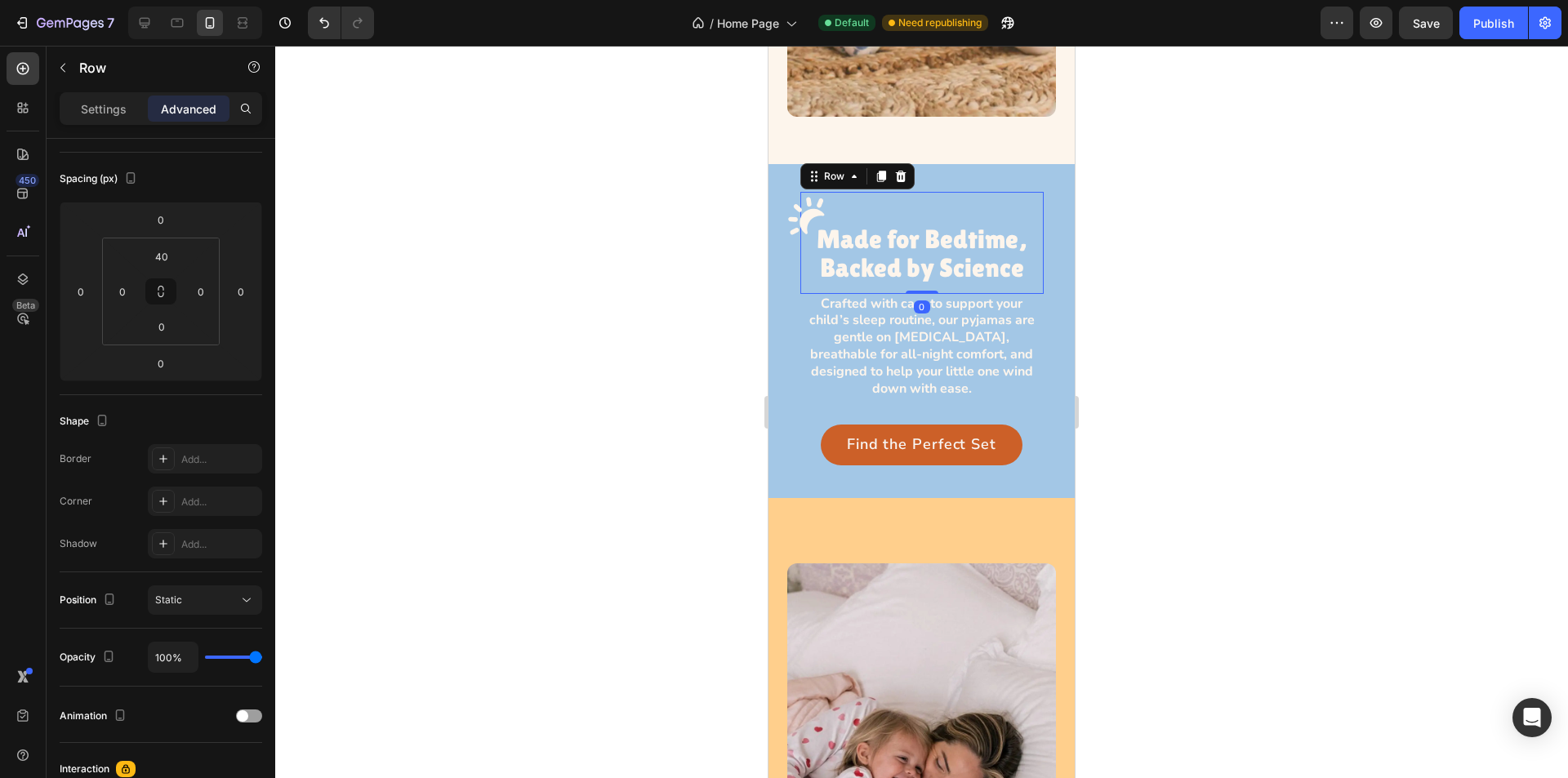
scroll to position [0, 0]
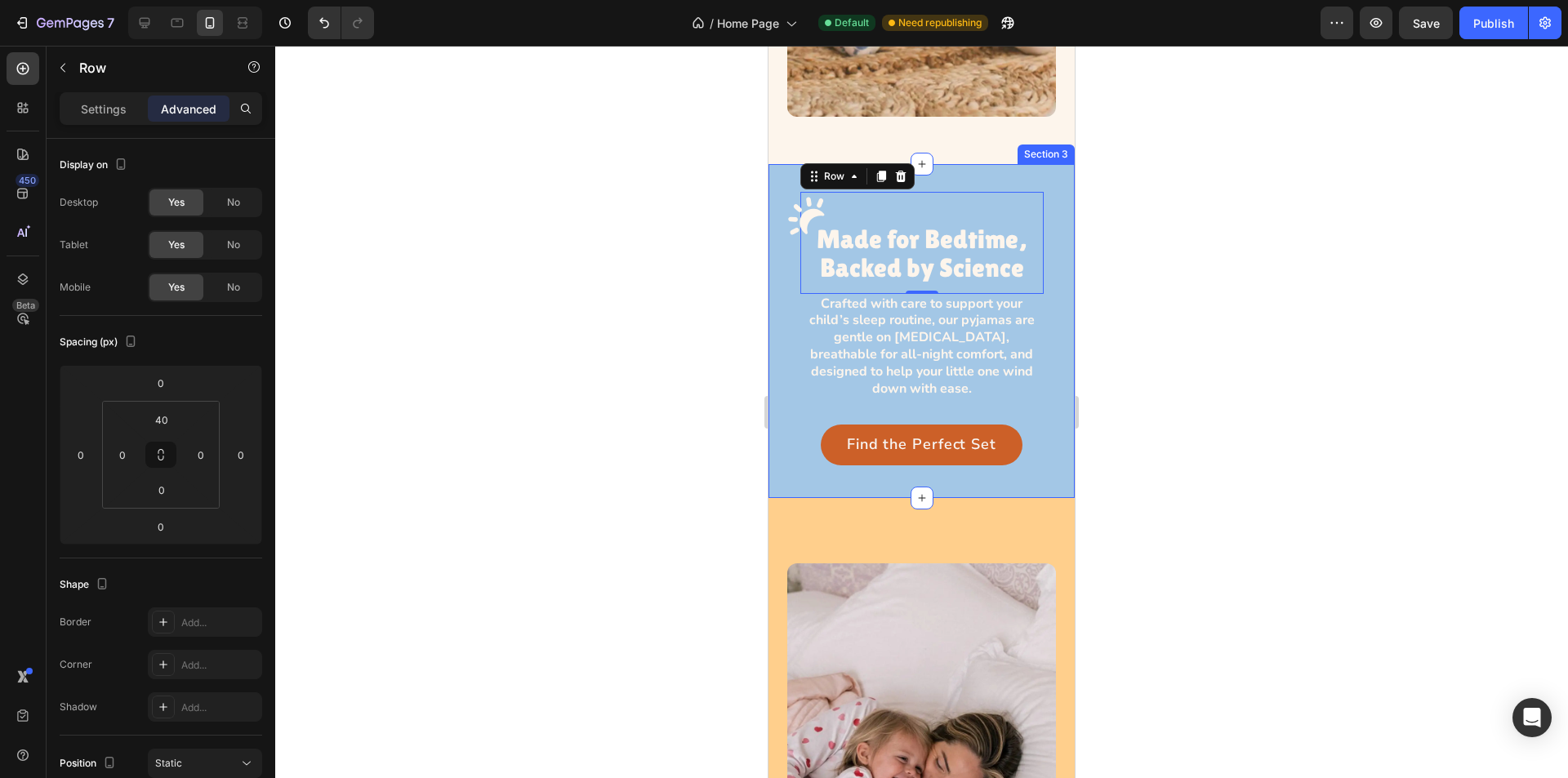
click at [1253, 207] on div at bounding box center [921, 412] width 1293 height 732
click at [919, 192] on div "Image Made for Bedtime, Backed by Science Heading Row" at bounding box center [922, 242] width 244 height 101
click at [970, 164] on div "Image Made for Bedtime, Backed by Science Heading Row 0 Crafted with care to su…" at bounding box center [921, 331] width 306 height 334
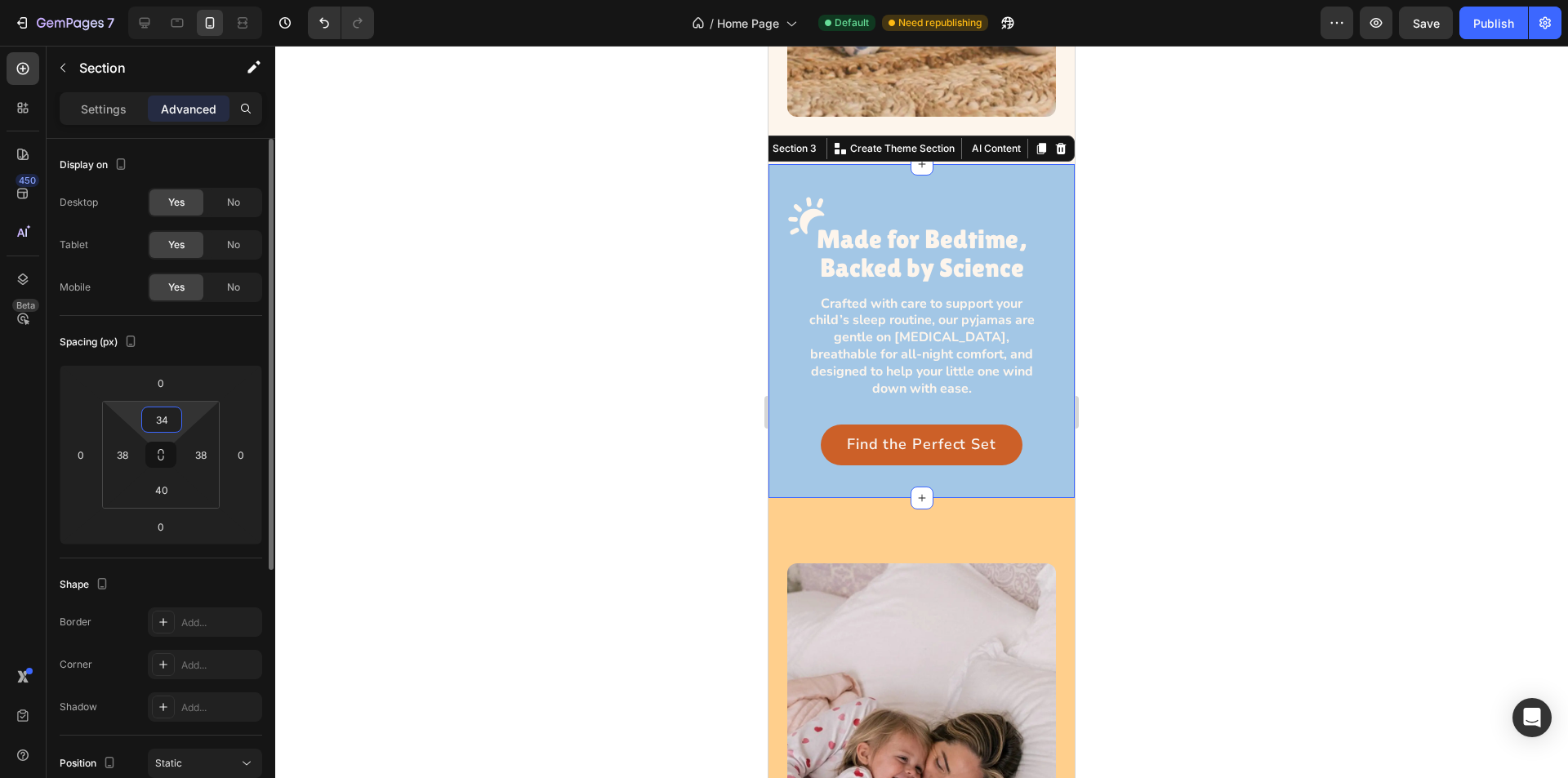
click at [163, 421] on input "34" at bounding box center [162, 419] width 33 height 25
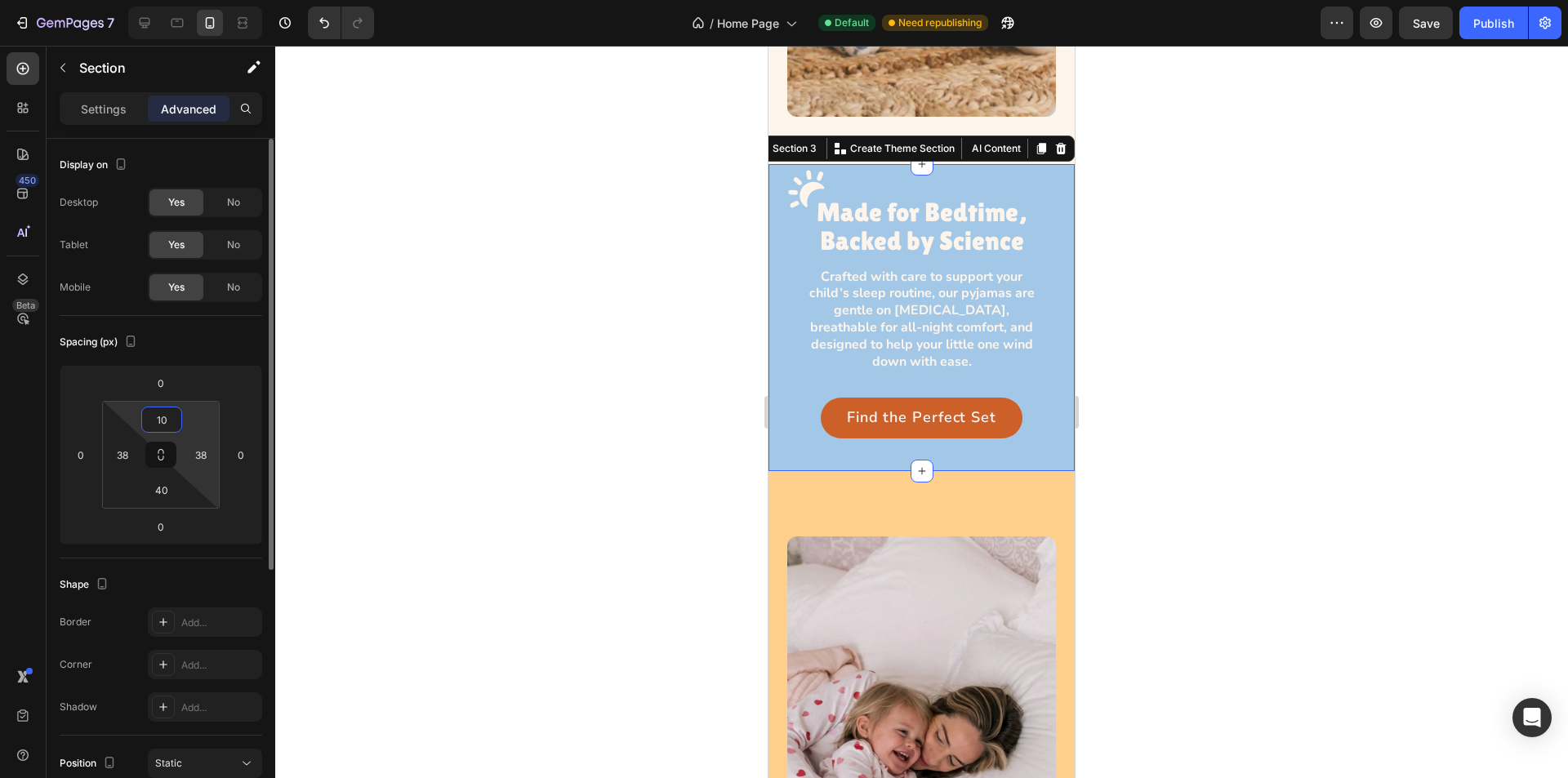
type input "100"
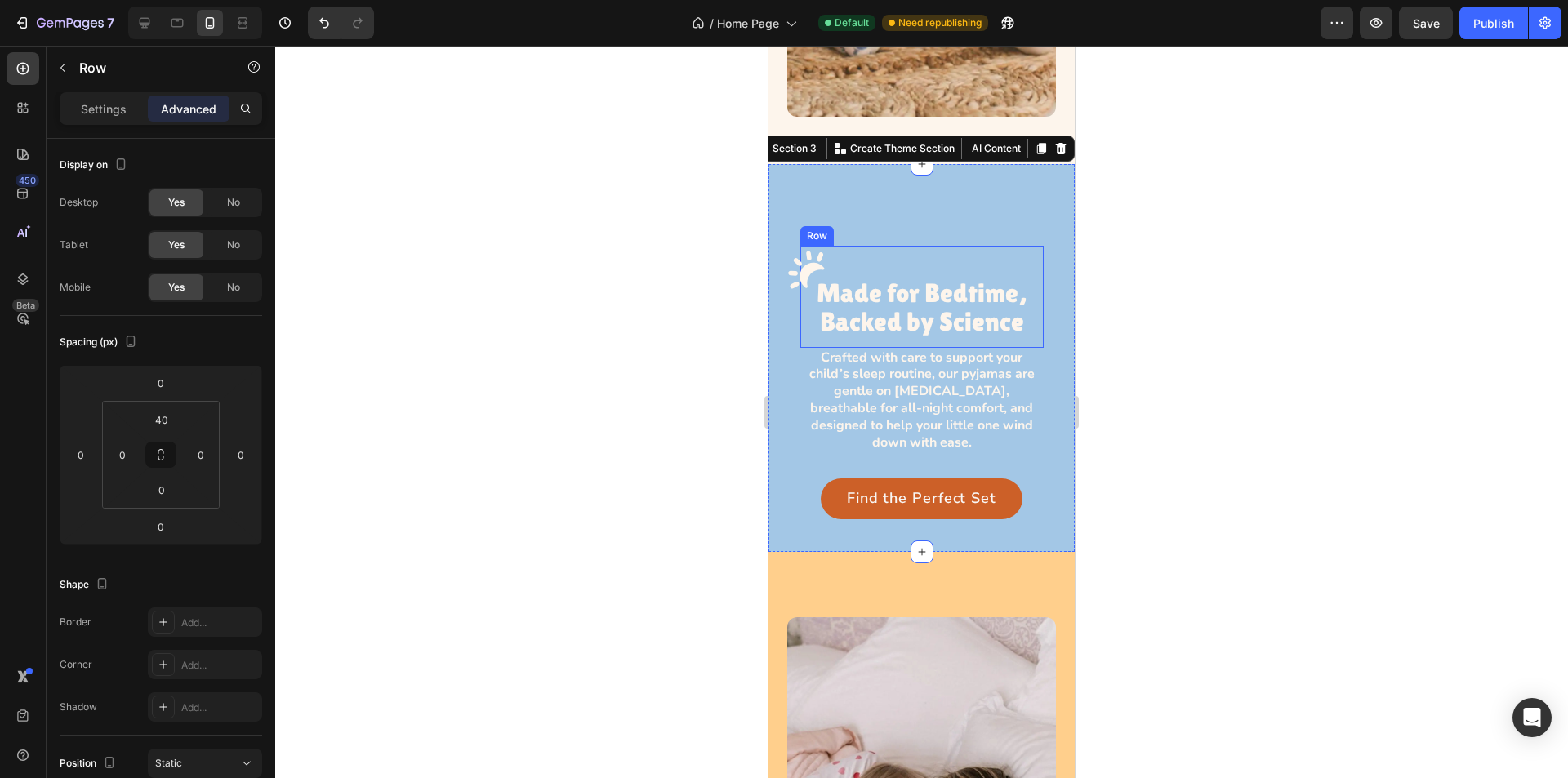
click at [901, 246] on div "Image Made for Bedtime, Backed by Science Heading Row" at bounding box center [922, 296] width 244 height 101
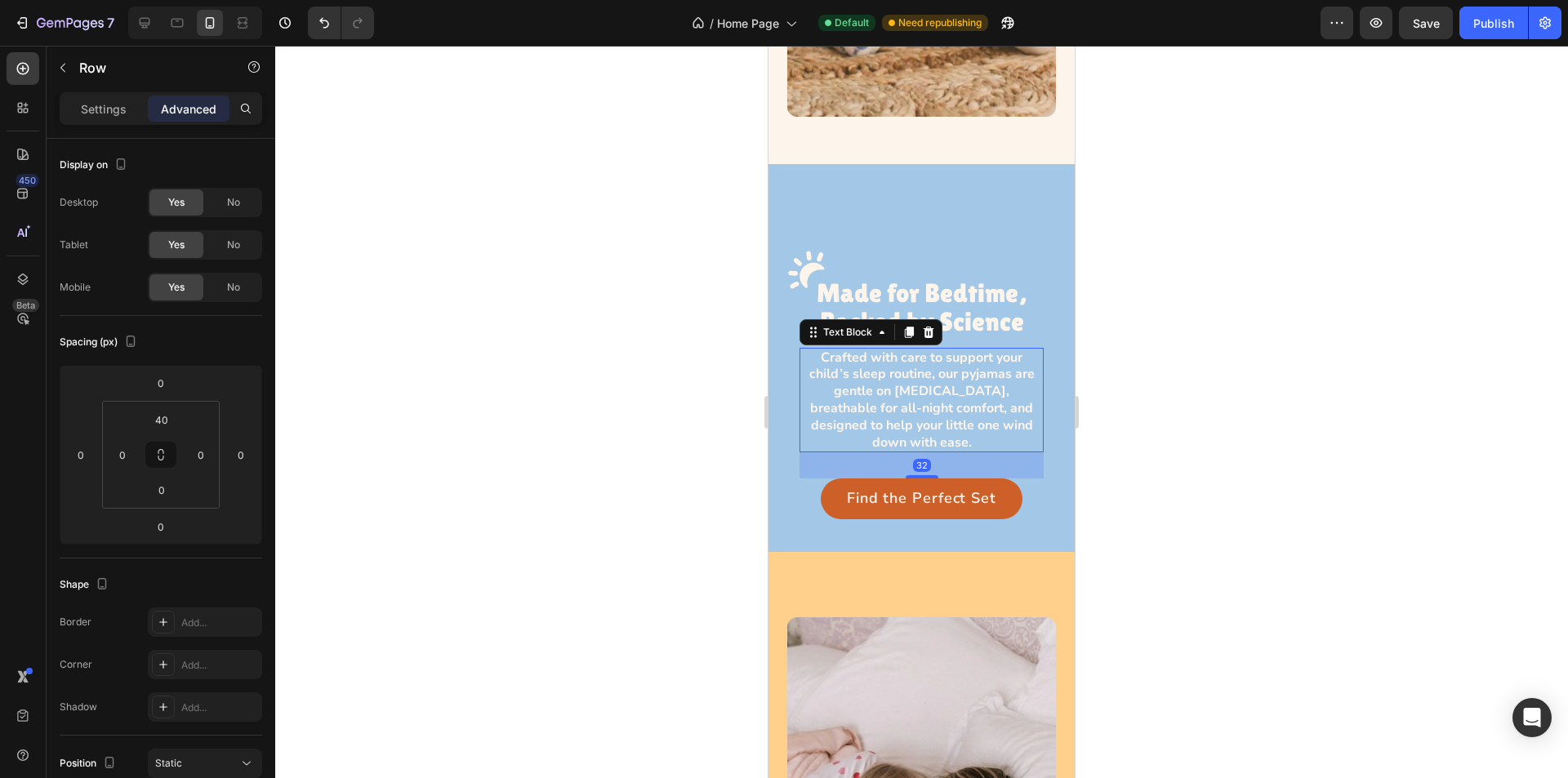
click at [859, 365] on p "Crafted with care to support your child’s sleep routine, our pyjamas are gentle…" at bounding box center [921, 401] width 241 height 102
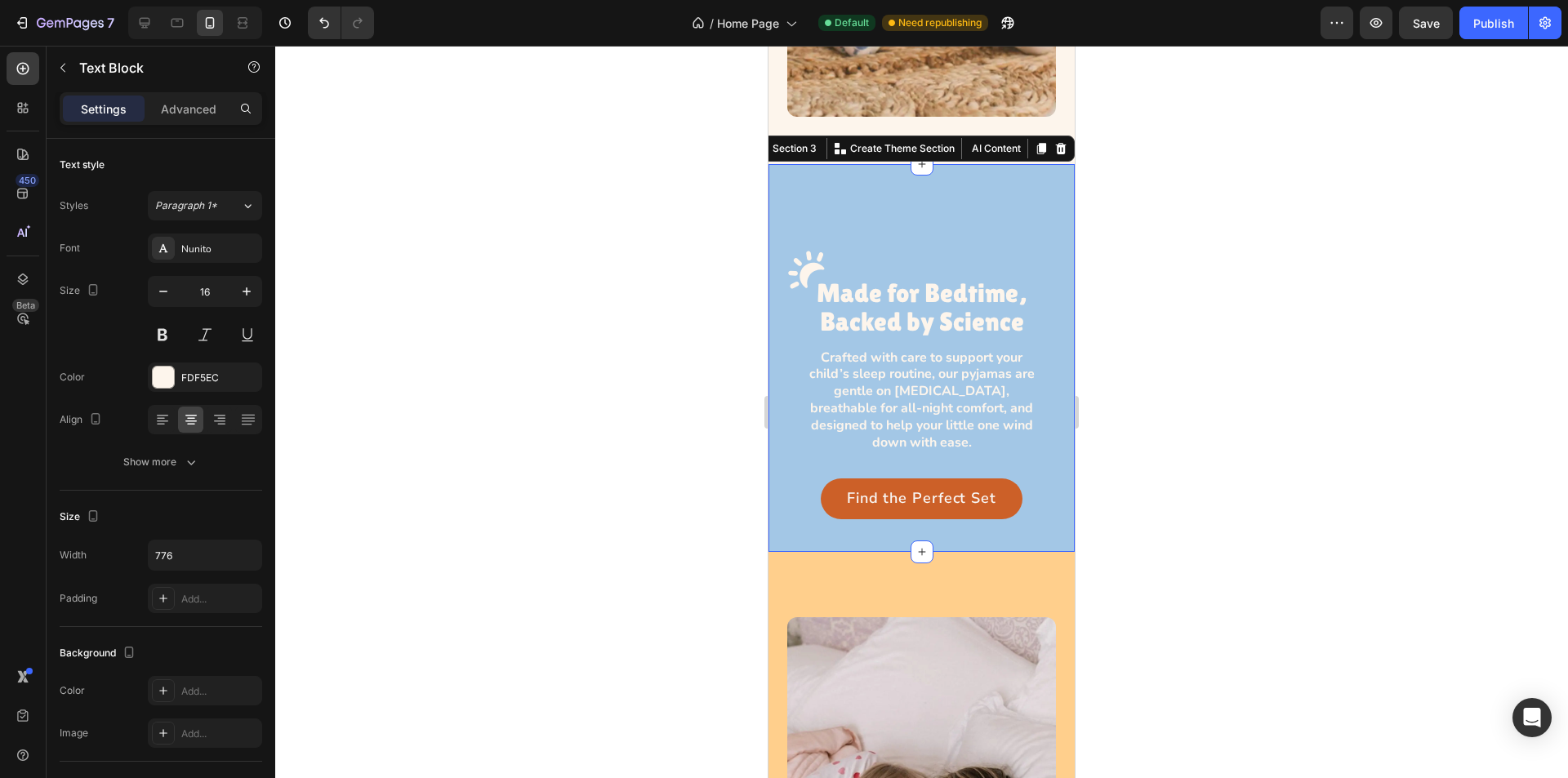
click at [786, 505] on div "Image Made for Bedtime, Backed by Science Heading Row Crafted with care to supp…" at bounding box center [921, 358] width 306 height 388
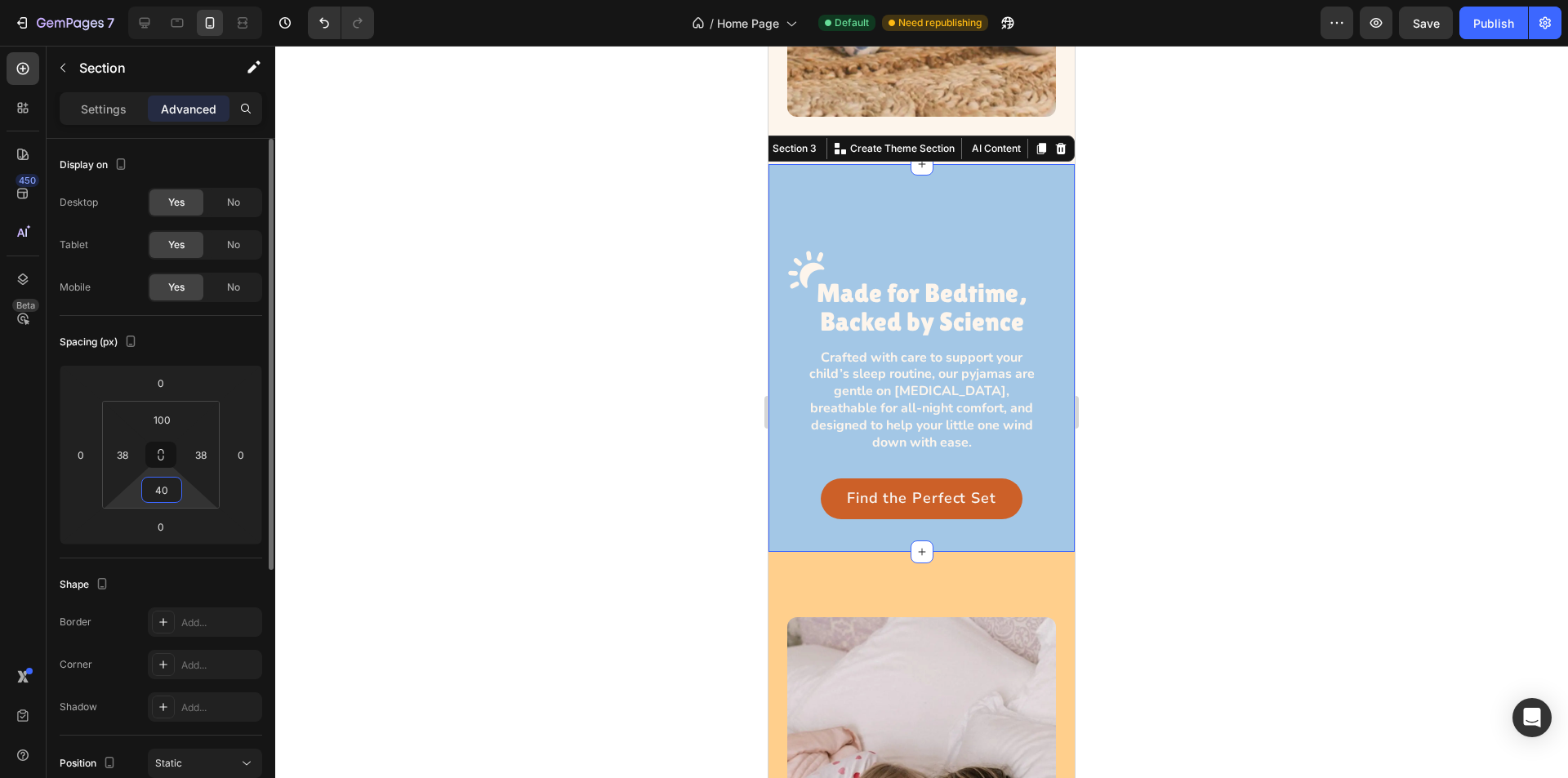
click at [164, 489] on input "40" at bounding box center [162, 489] width 33 height 25
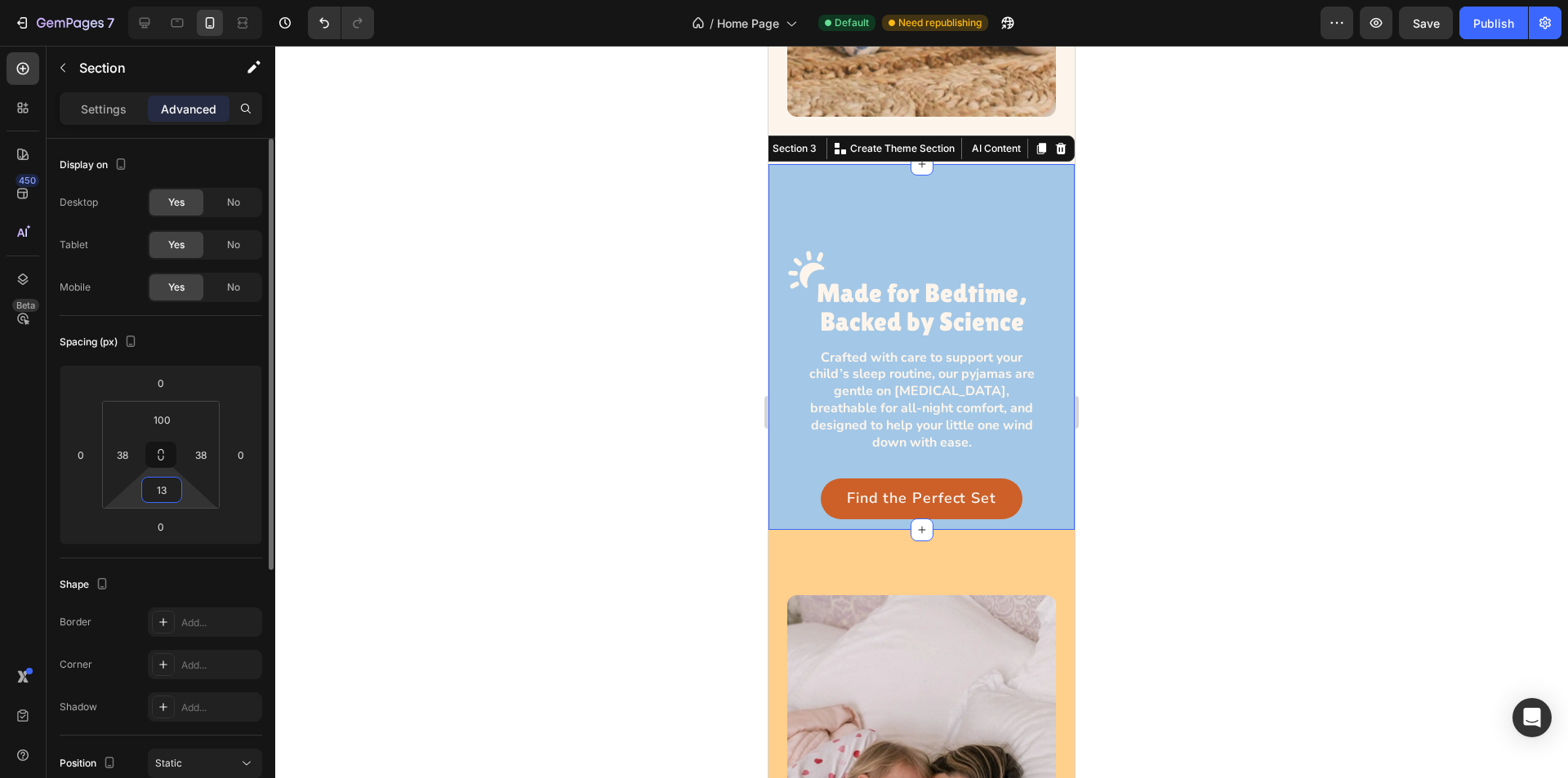
type input "130"
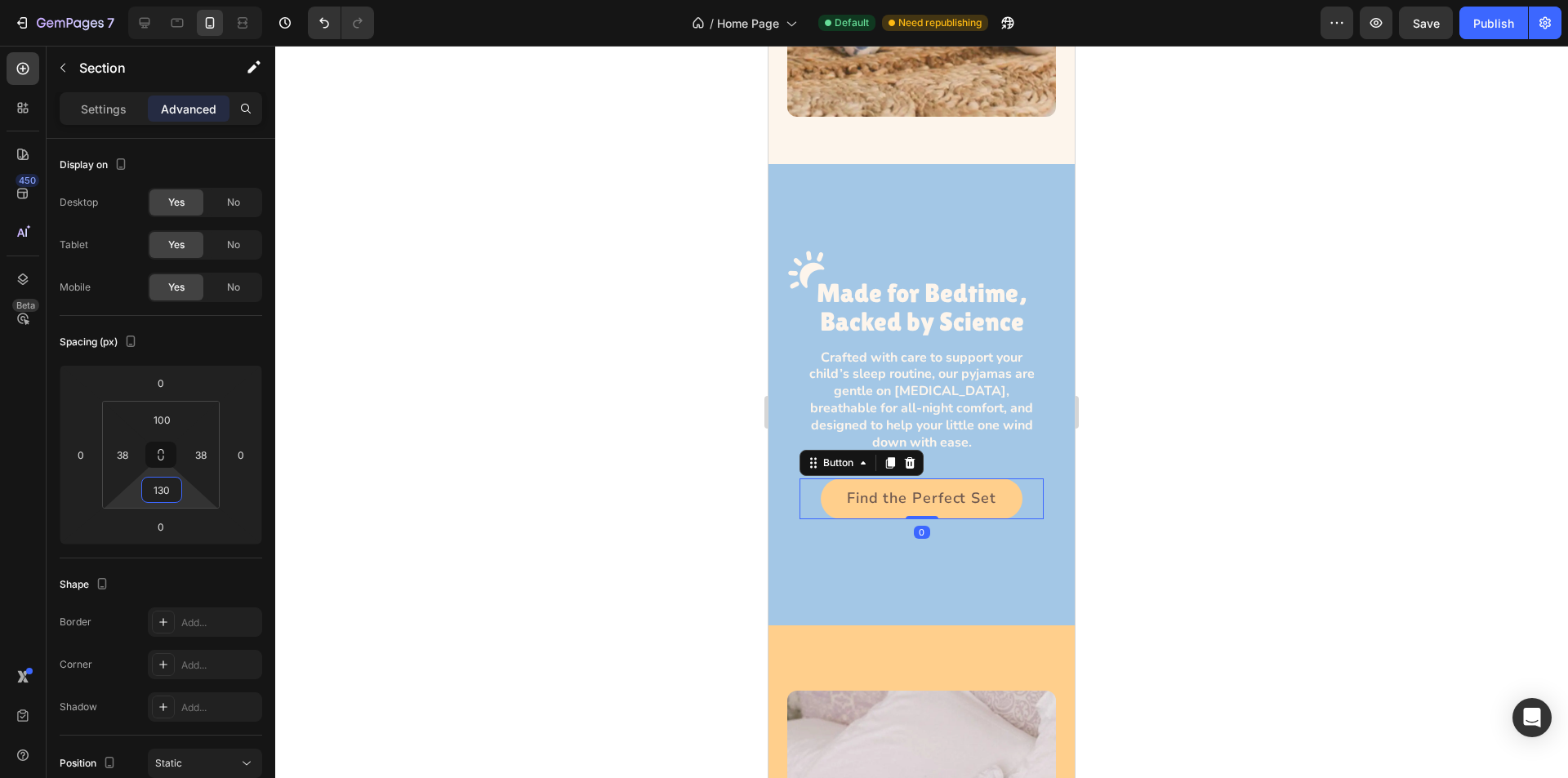
click at [824, 478] on link "Find the Perfect Set" at bounding box center [921, 499] width 202 height 41
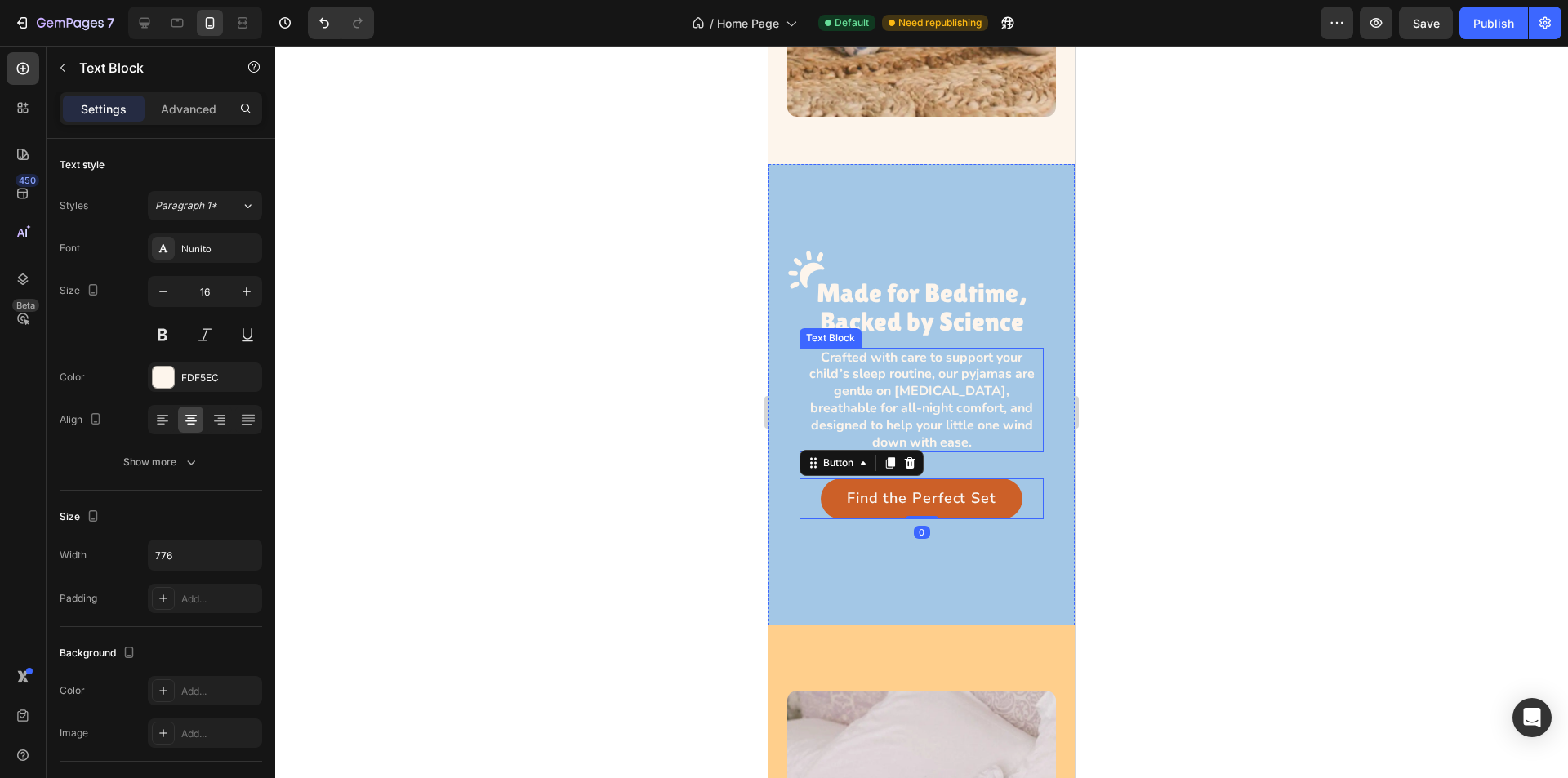
click at [928, 383] on p "Crafted with care to support your child’s sleep routine, our pyjamas are gentle…" at bounding box center [921, 401] width 241 height 102
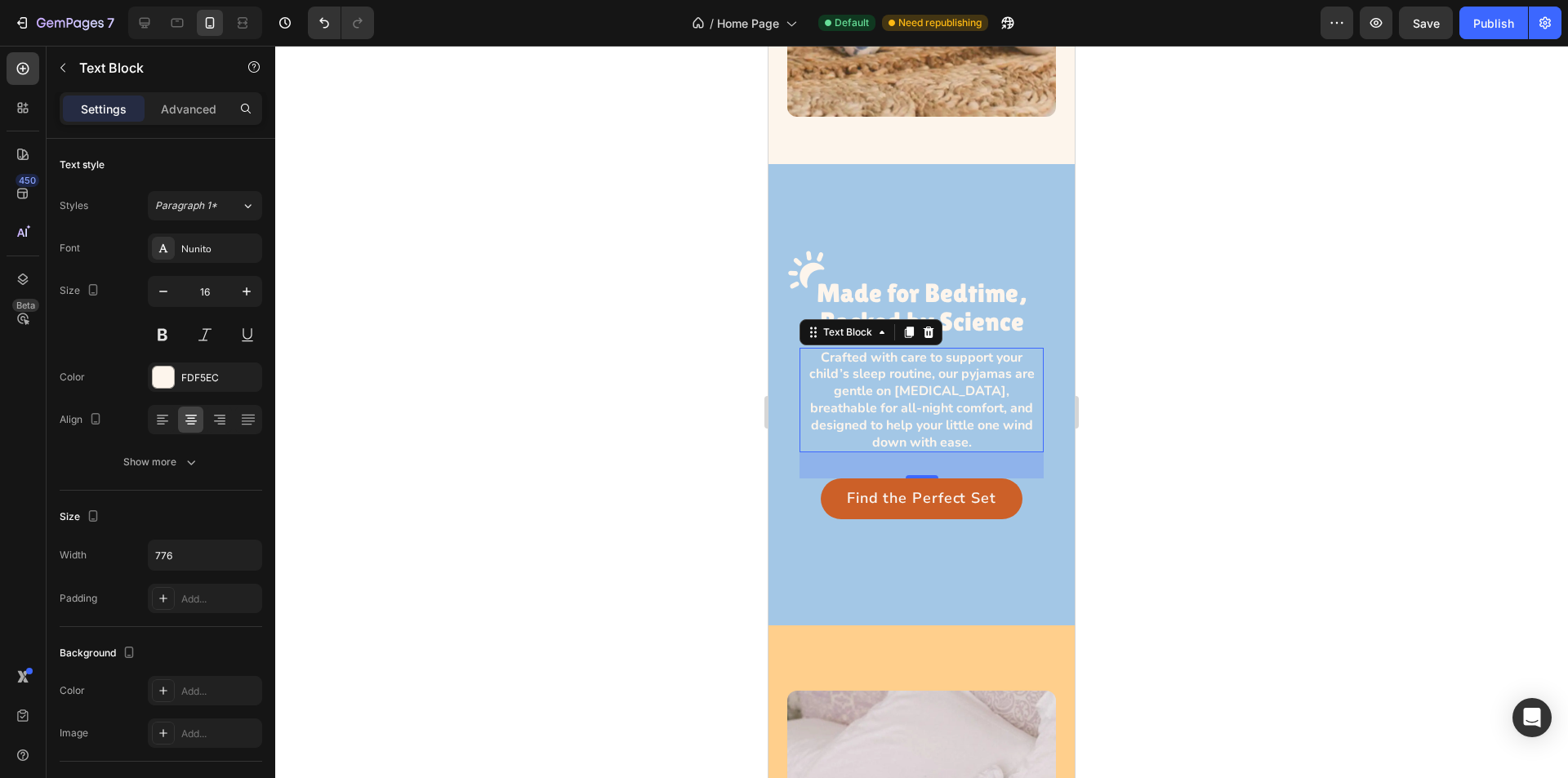
click at [883, 368] on p "Crafted with care to support your child’s sleep routine, our pyjamas are gentle…" at bounding box center [921, 401] width 241 height 102
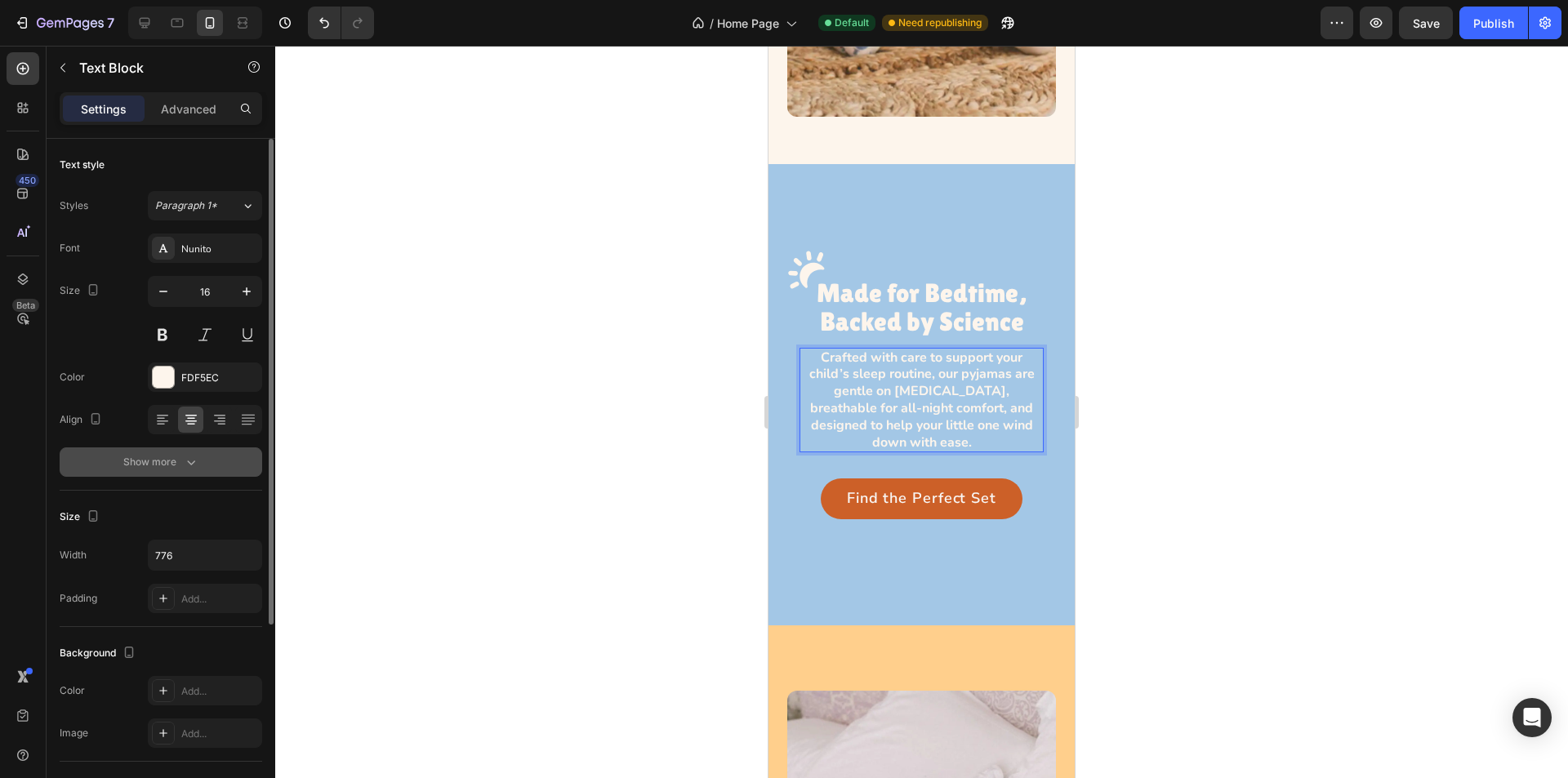
click at [219, 465] on button "Show more" at bounding box center [161, 462] width 203 height 29
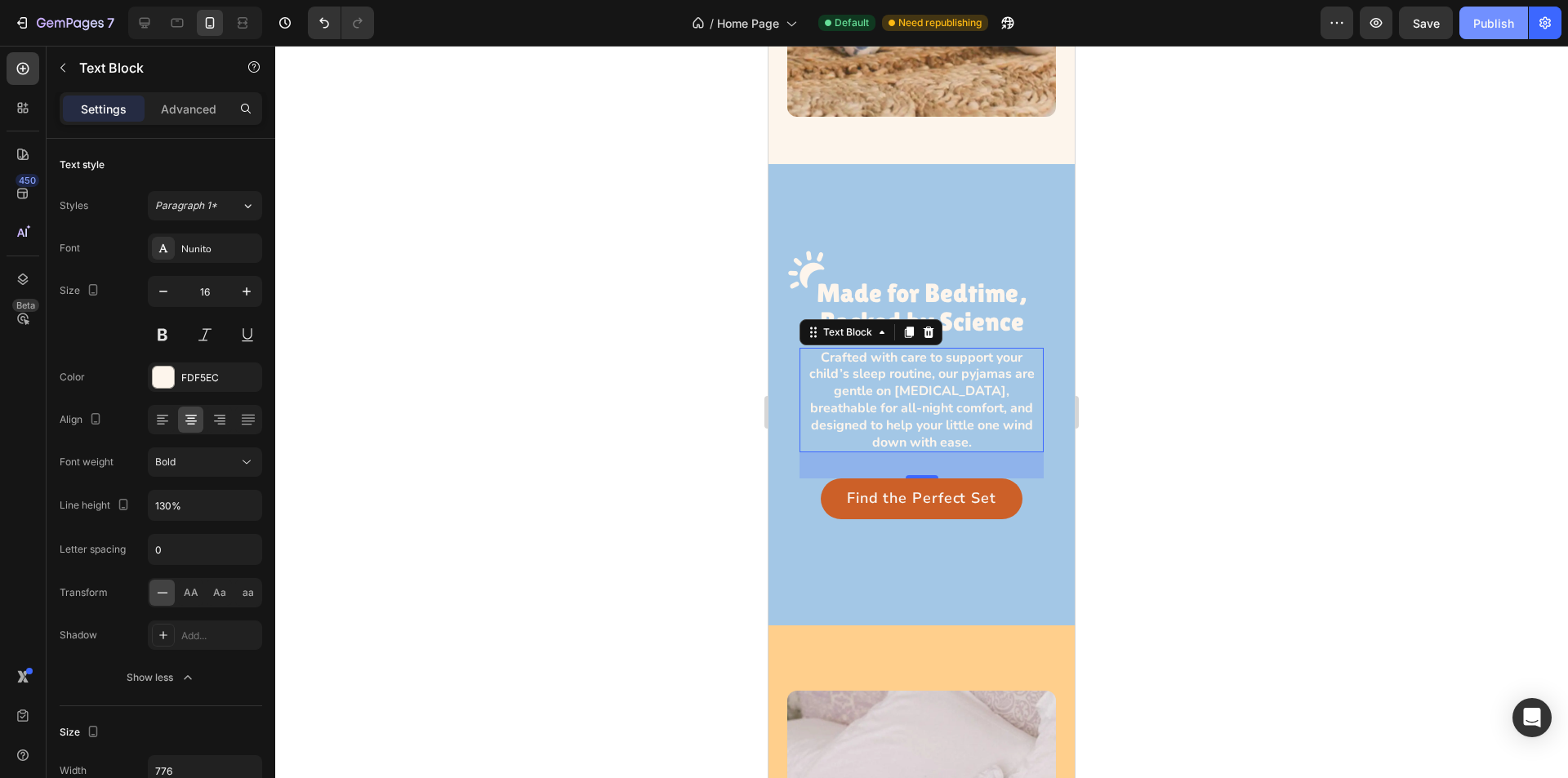
click at [1479, 18] on div "Publish" at bounding box center [1494, 23] width 41 height 17
click at [166, 18] on div at bounding box center [177, 23] width 26 height 26
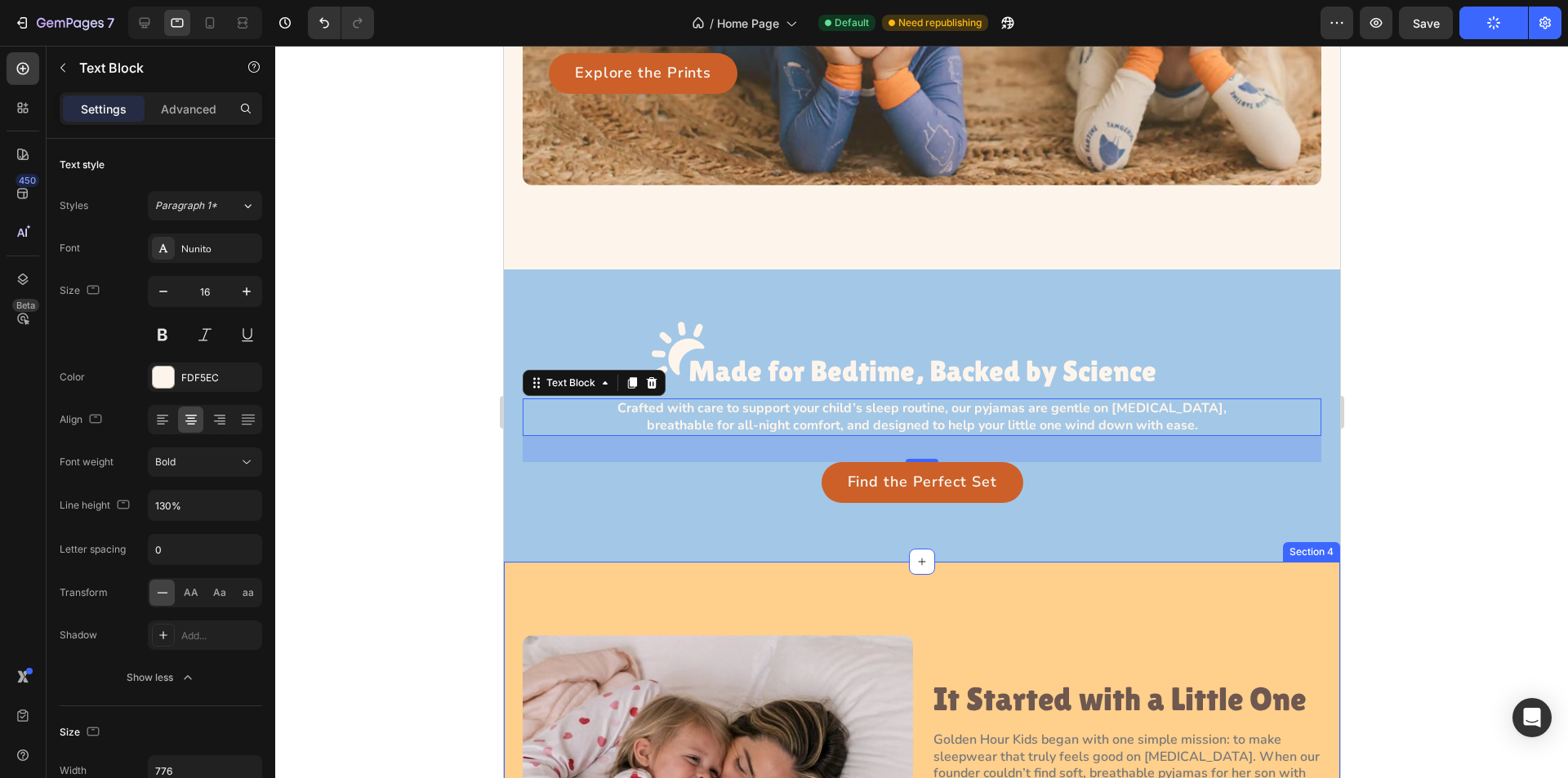
scroll to position [932, 0]
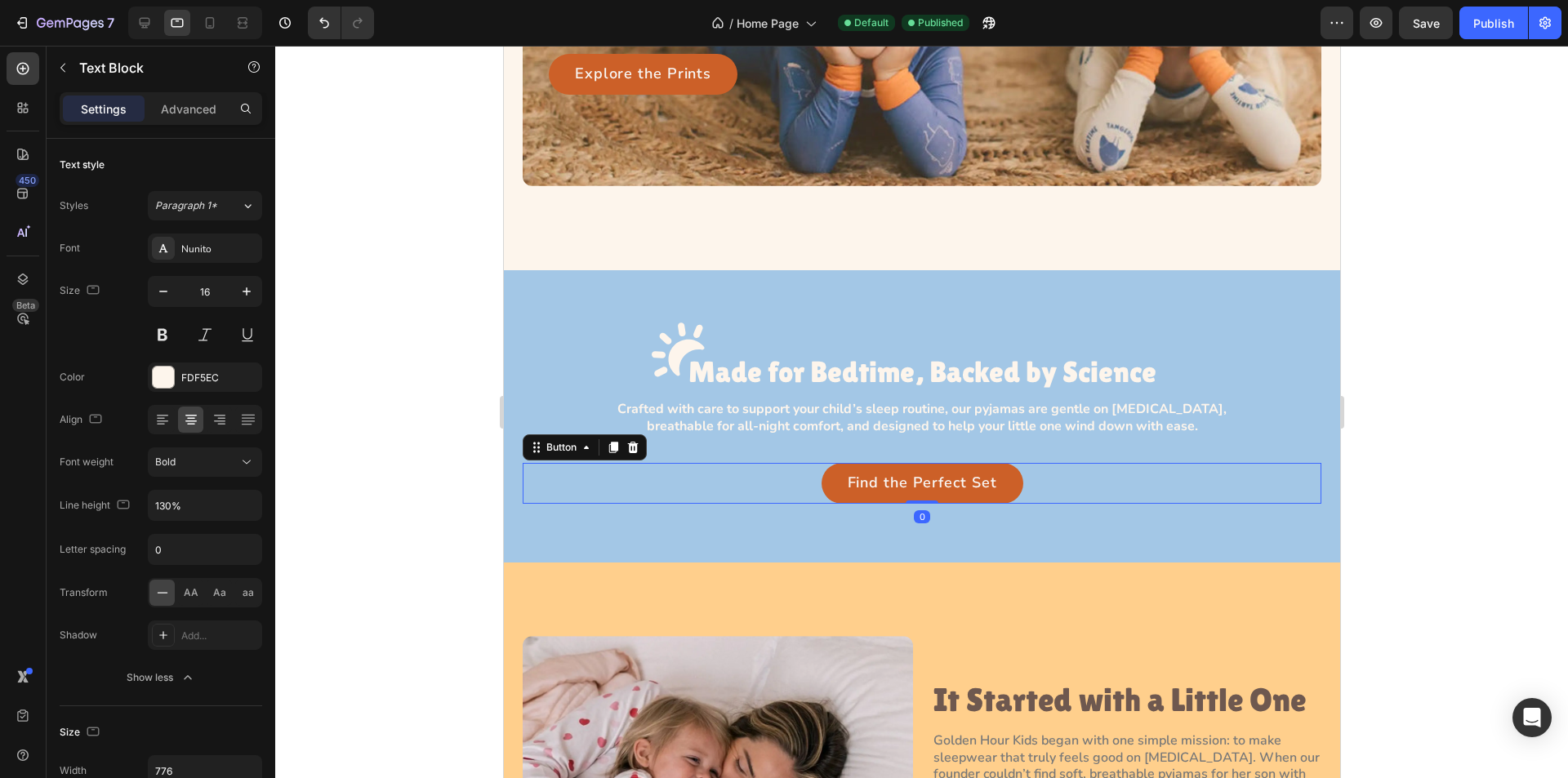
click at [763, 479] on div "Find the Perfect Set Button 0" at bounding box center [921, 483] width 799 height 41
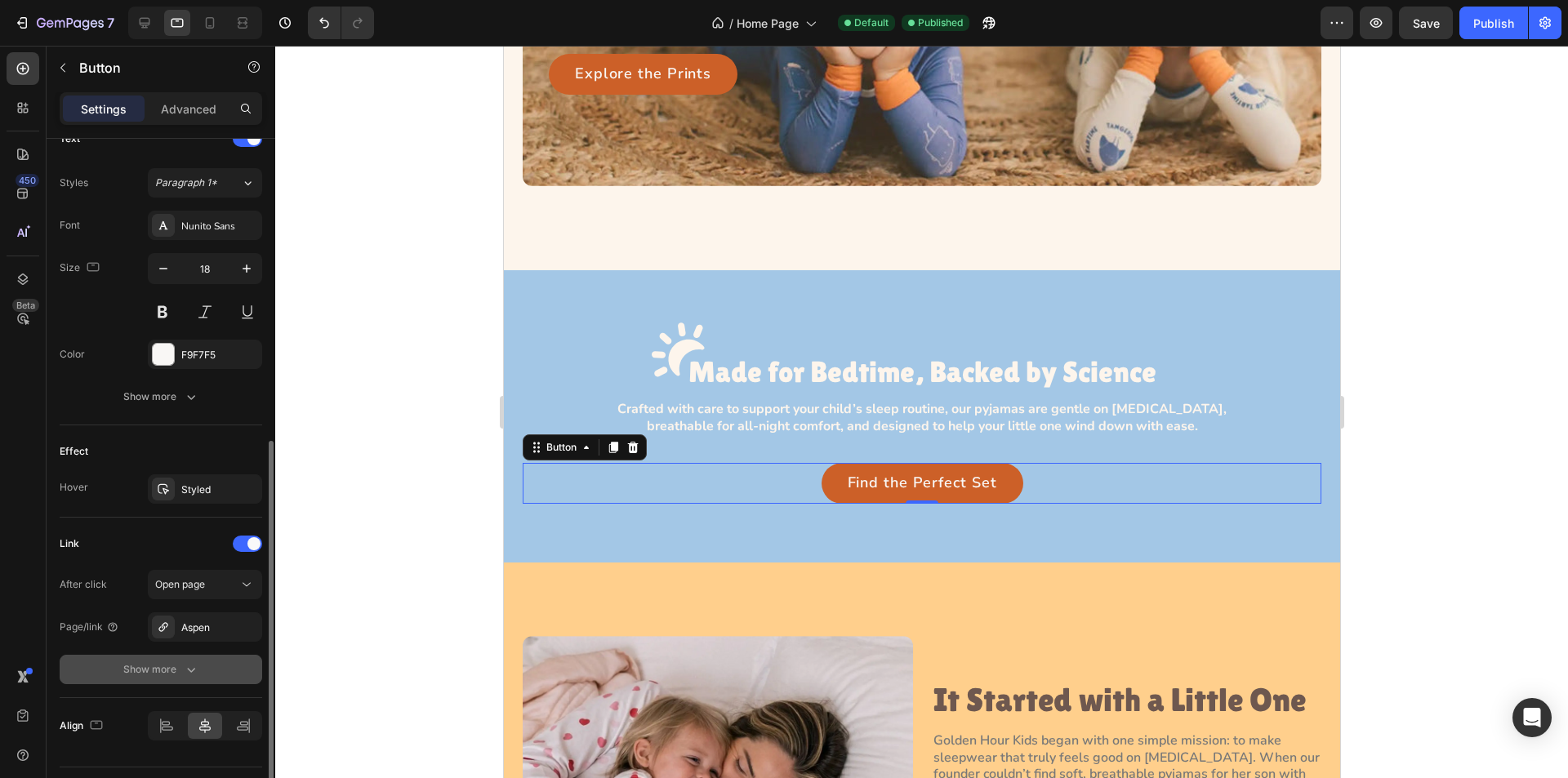
scroll to position [613, 0]
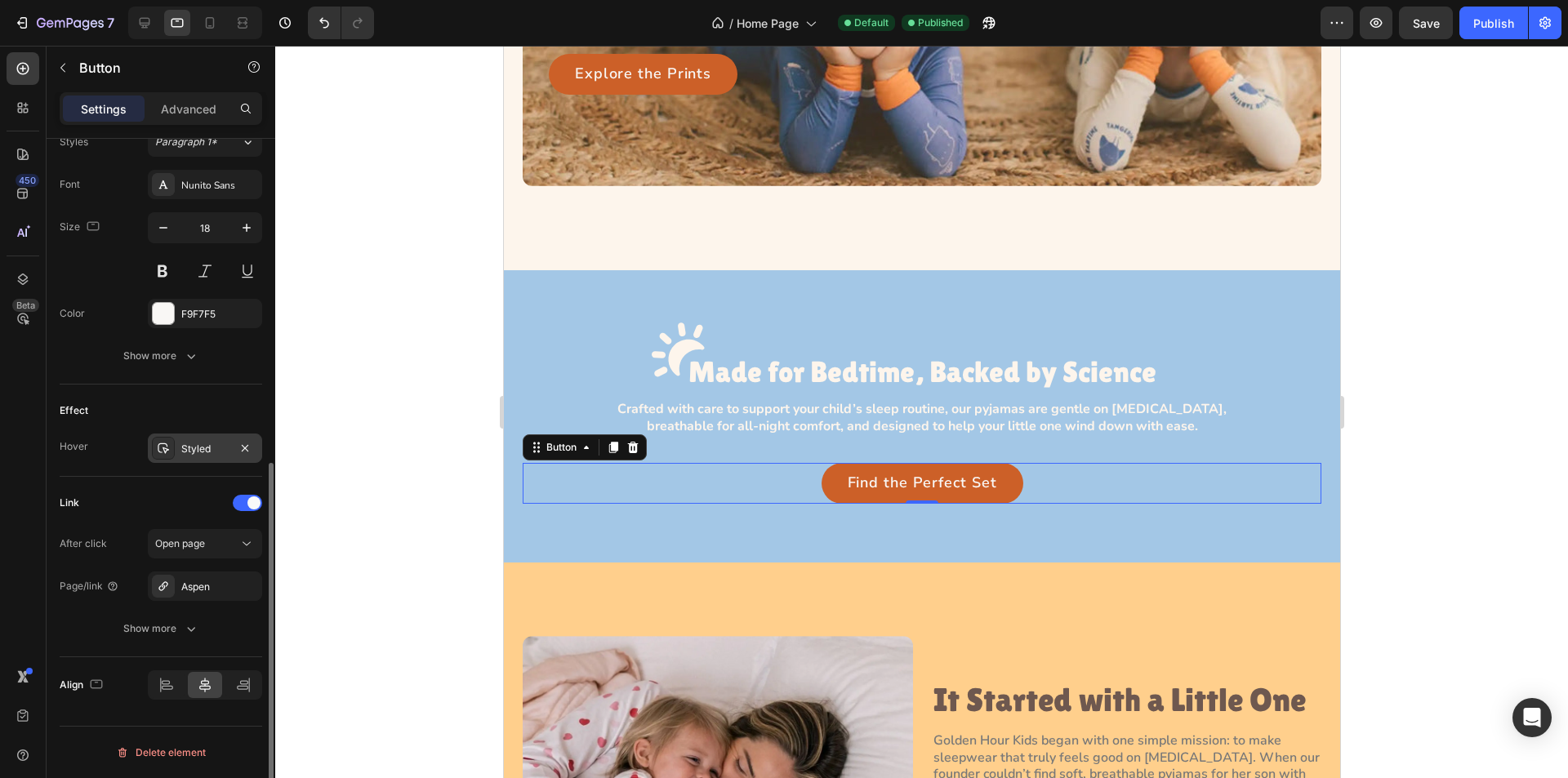
click at [160, 448] on icon at bounding box center [163, 448] width 13 height 13
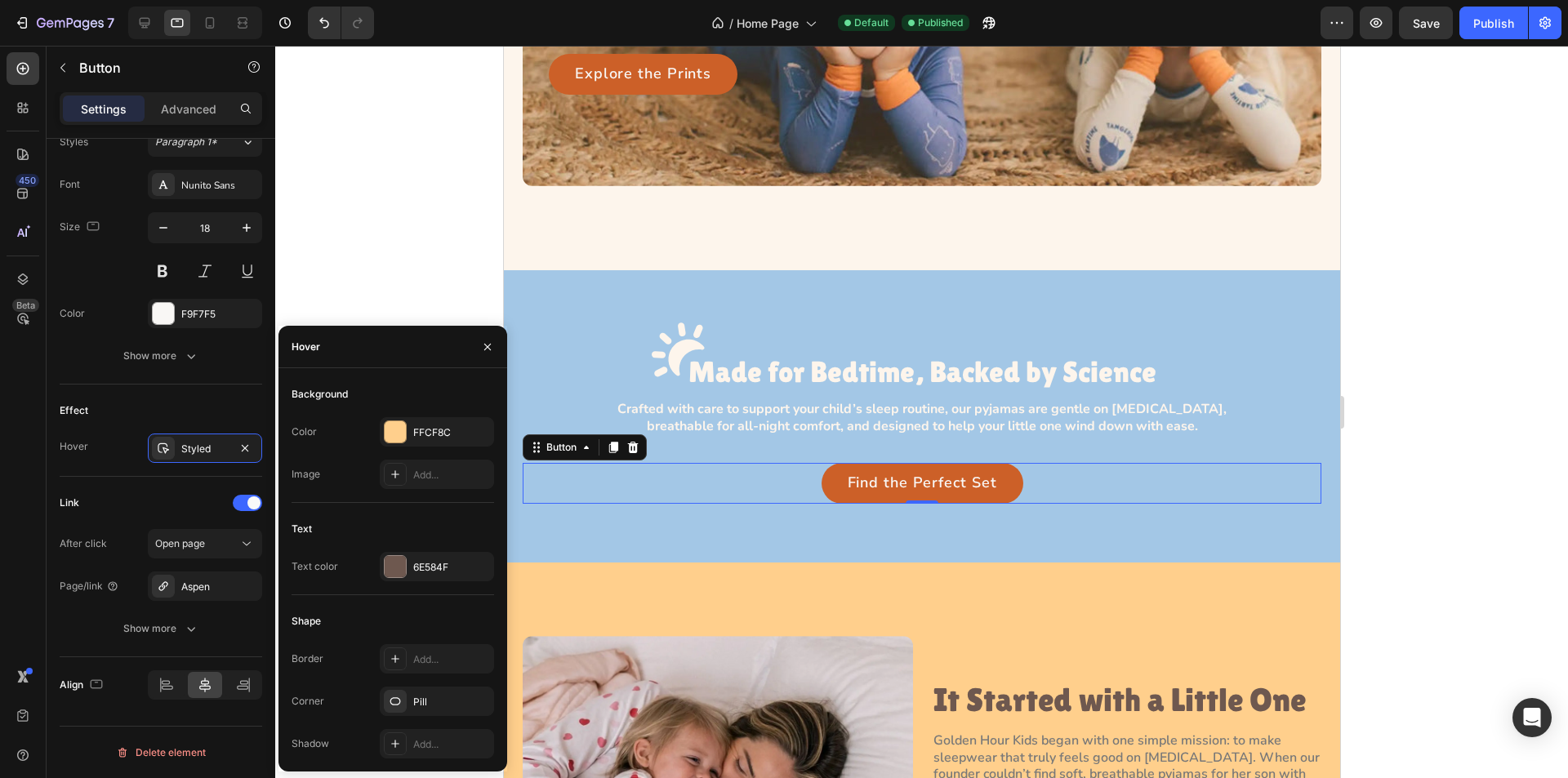
click at [353, 229] on div at bounding box center [921, 412] width 1293 height 732
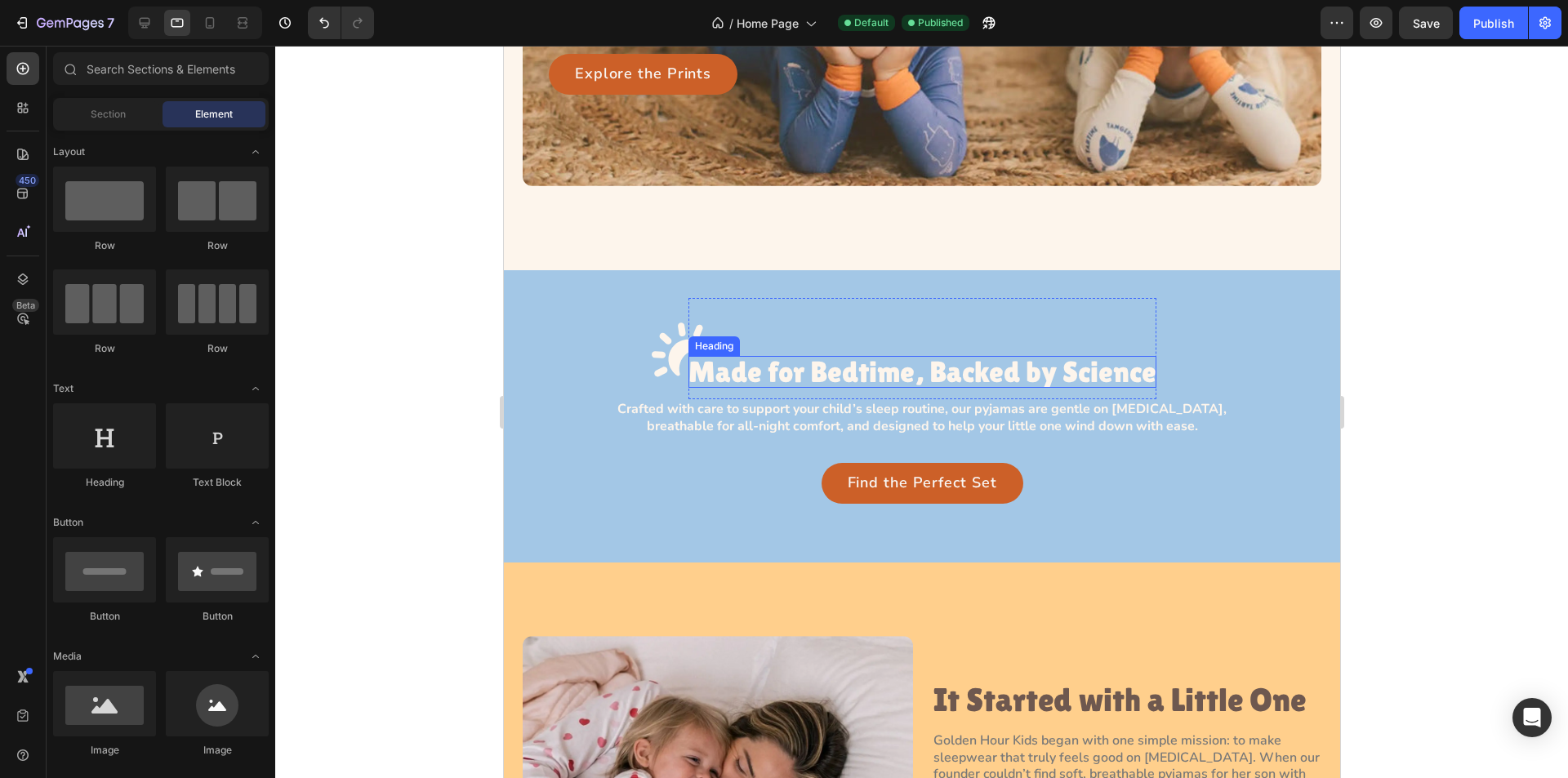
click at [867, 360] on p "Made for Bedtime, Backed by Science" at bounding box center [921, 373] width 468 height 33
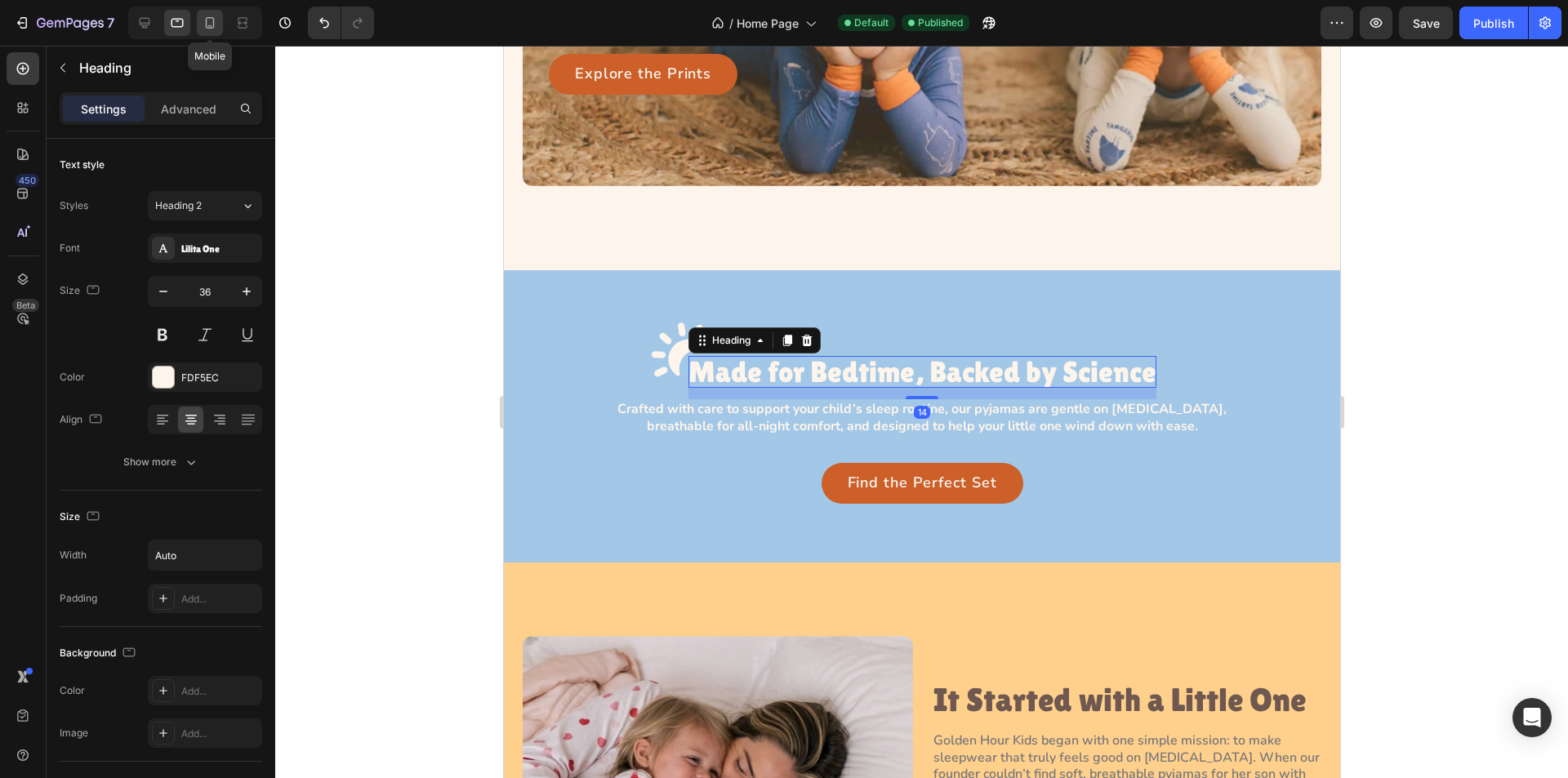
click at [208, 27] on icon at bounding box center [210, 23] width 16 height 16
type input "32"
type input "298"
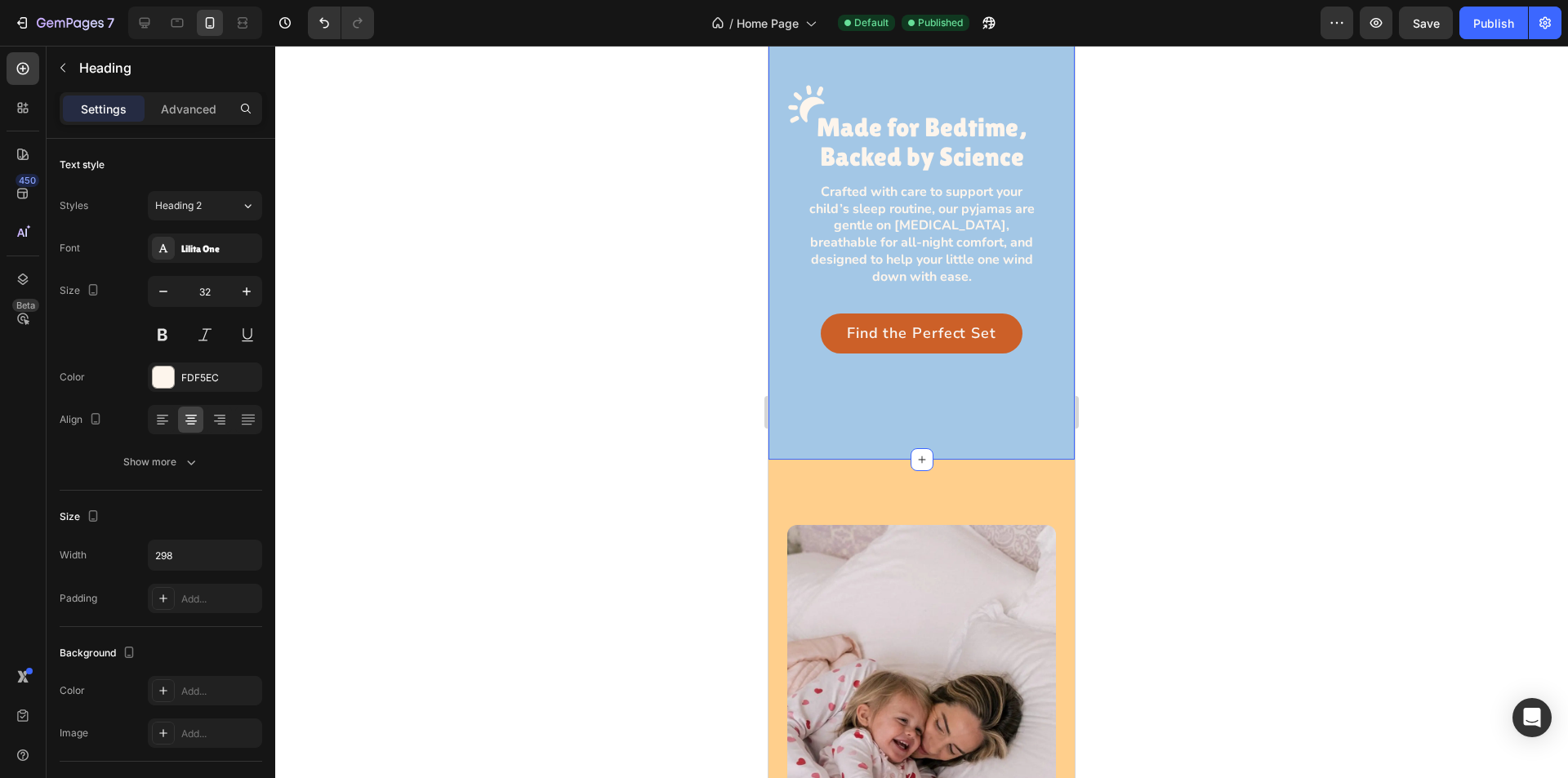
scroll to position [1382, 0]
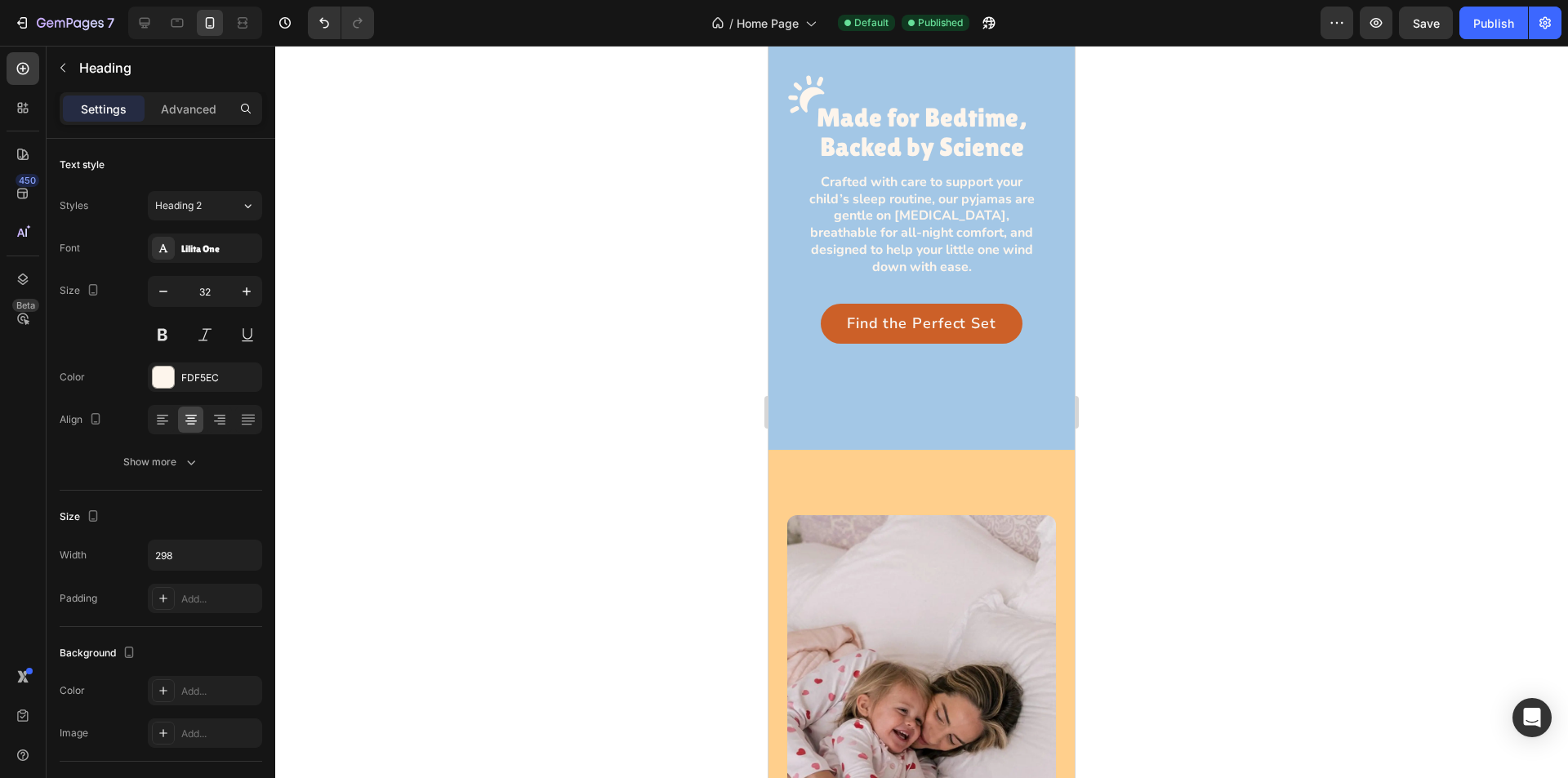
click at [893, 141] on h3 "Made for Bedtime, Backed by Science" at bounding box center [922, 131] width 244 height 58
click at [897, 218] on p "Crafted with care to support your child’s sleep routine, our pyjamas are gentle…" at bounding box center [921, 226] width 241 height 102
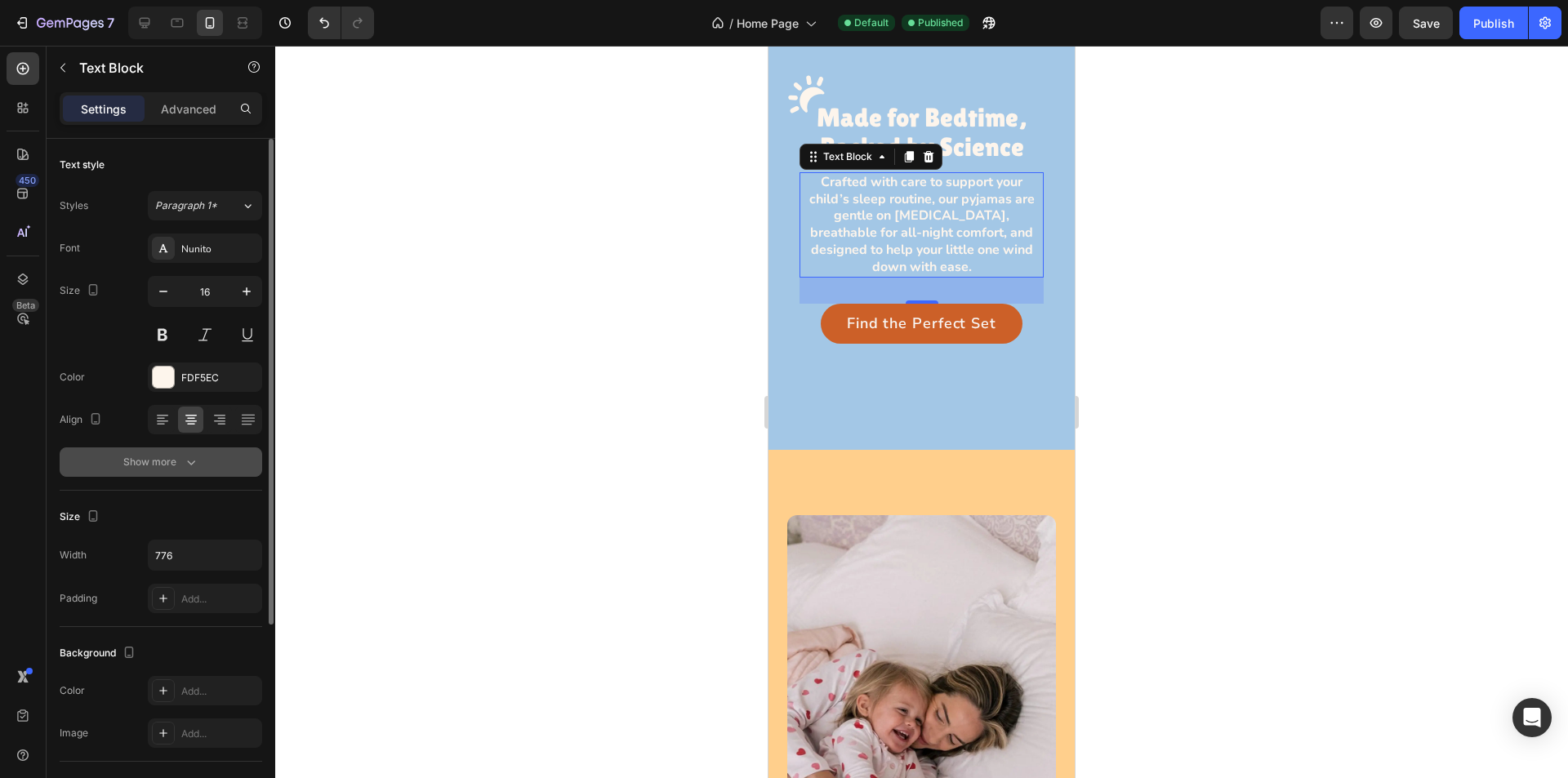
click at [196, 468] on icon "button" at bounding box center [191, 462] width 16 height 16
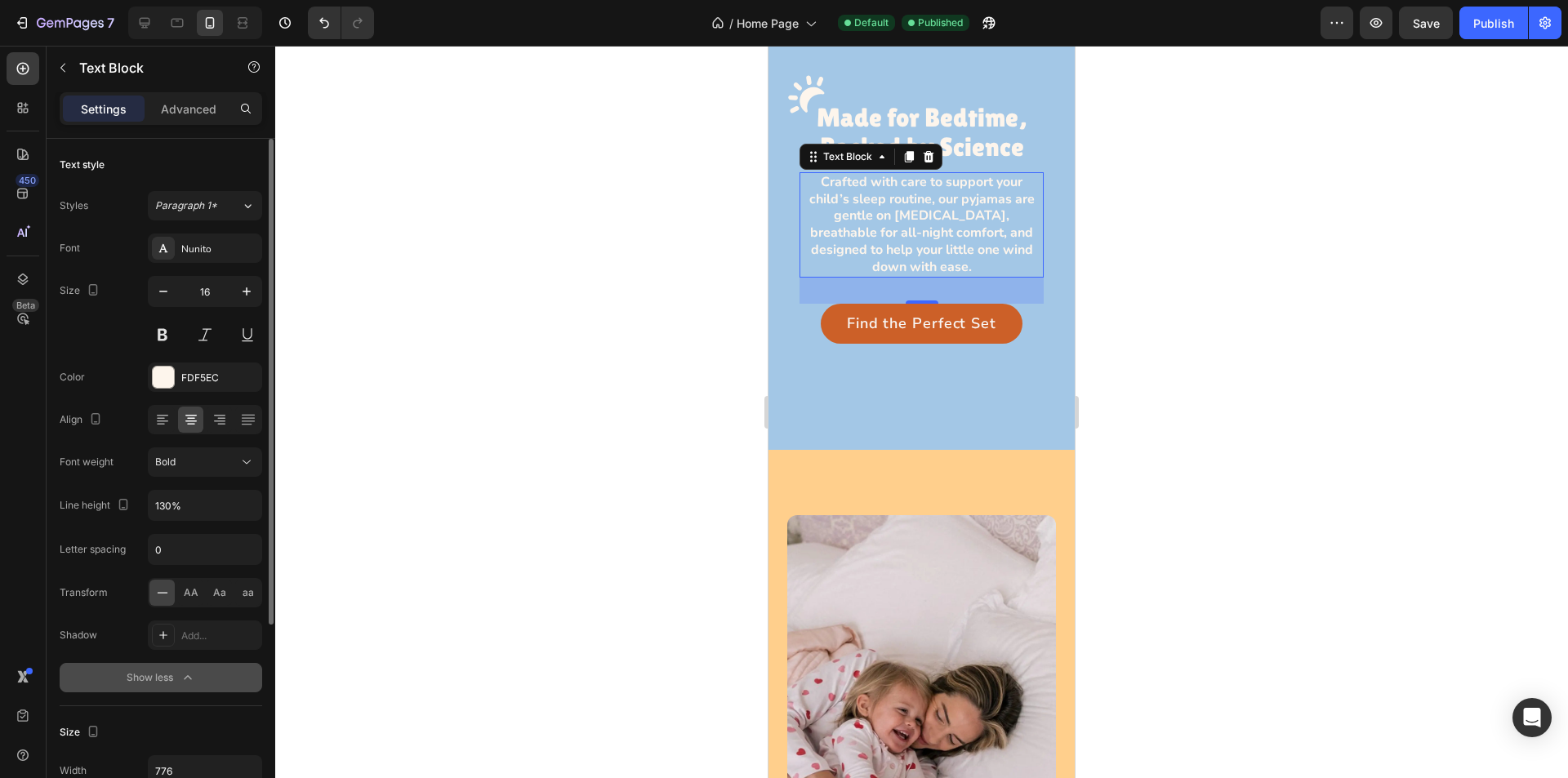
click at [965, 214] on p "Crafted with care to support your child’s sleep routine, our pyjamas are gentle…" at bounding box center [921, 226] width 241 height 102
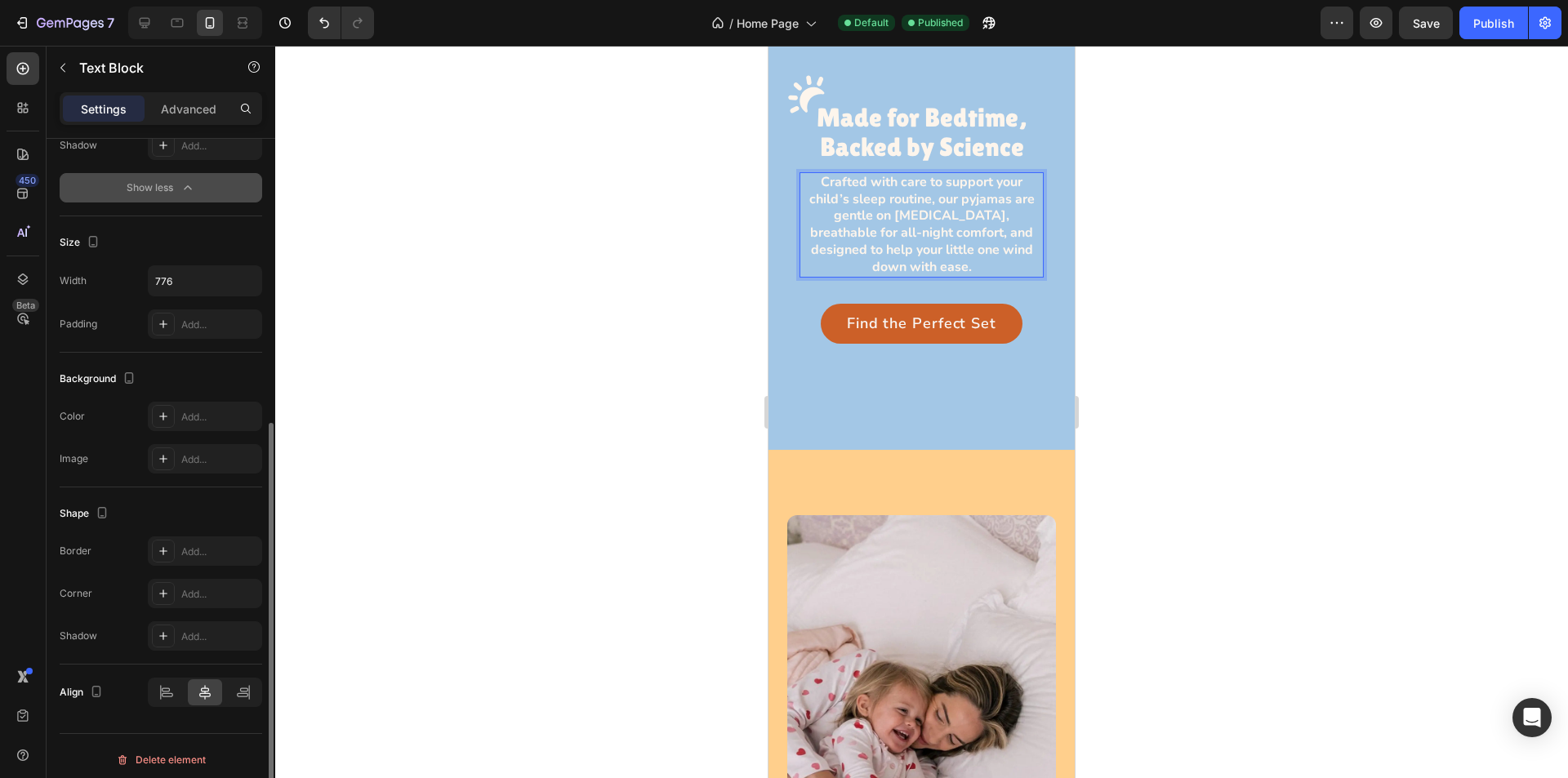
scroll to position [498, 0]
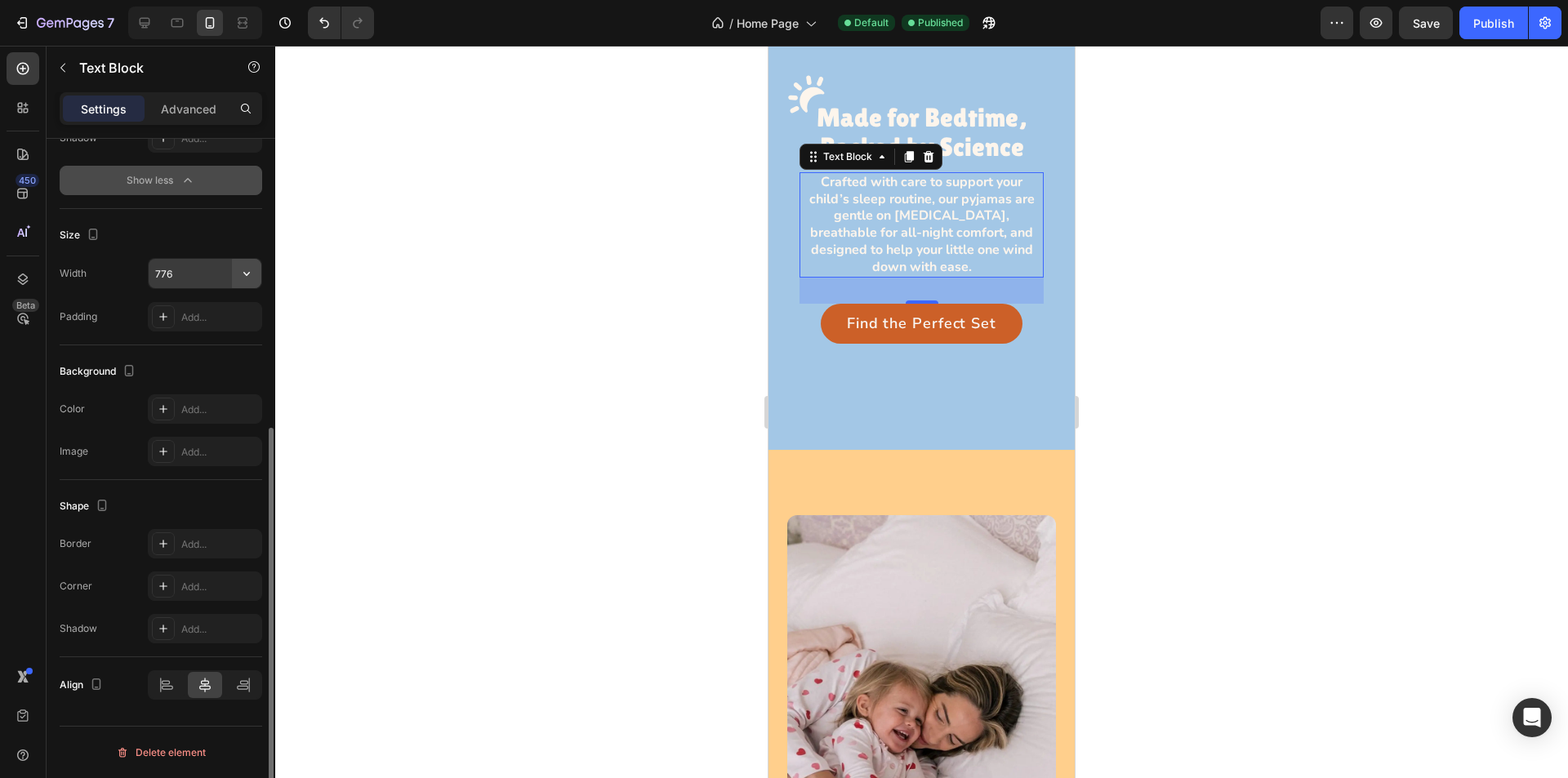
click at [247, 272] on icon "button" at bounding box center [247, 274] width 16 height 16
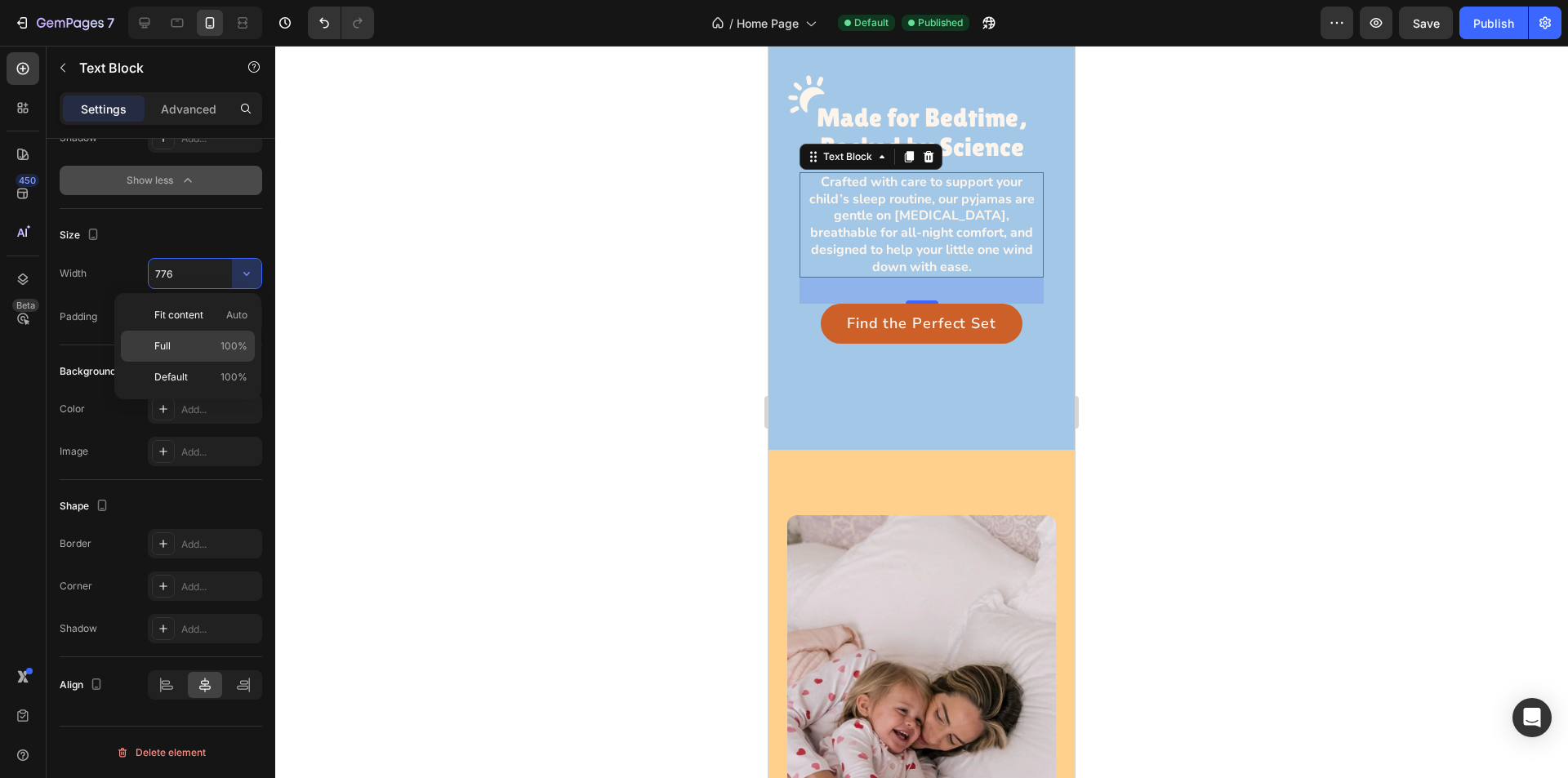
click at [228, 344] on span "100%" at bounding box center [235, 346] width 27 height 15
type input "100%"
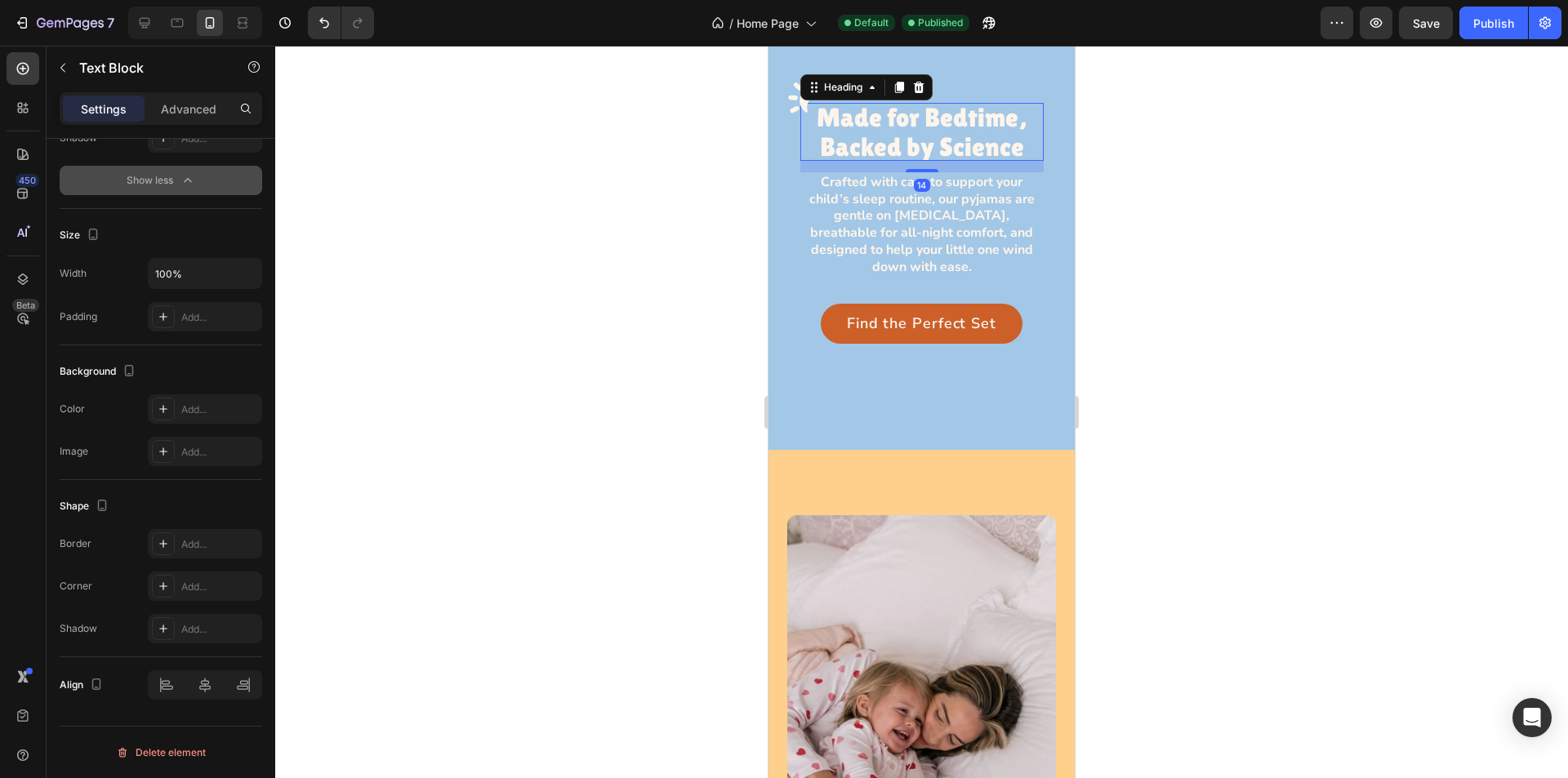
click at [1000, 121] on p "Made for Bedtime, Backed by Science" at bounding box center [922, 131] width 244 height 58
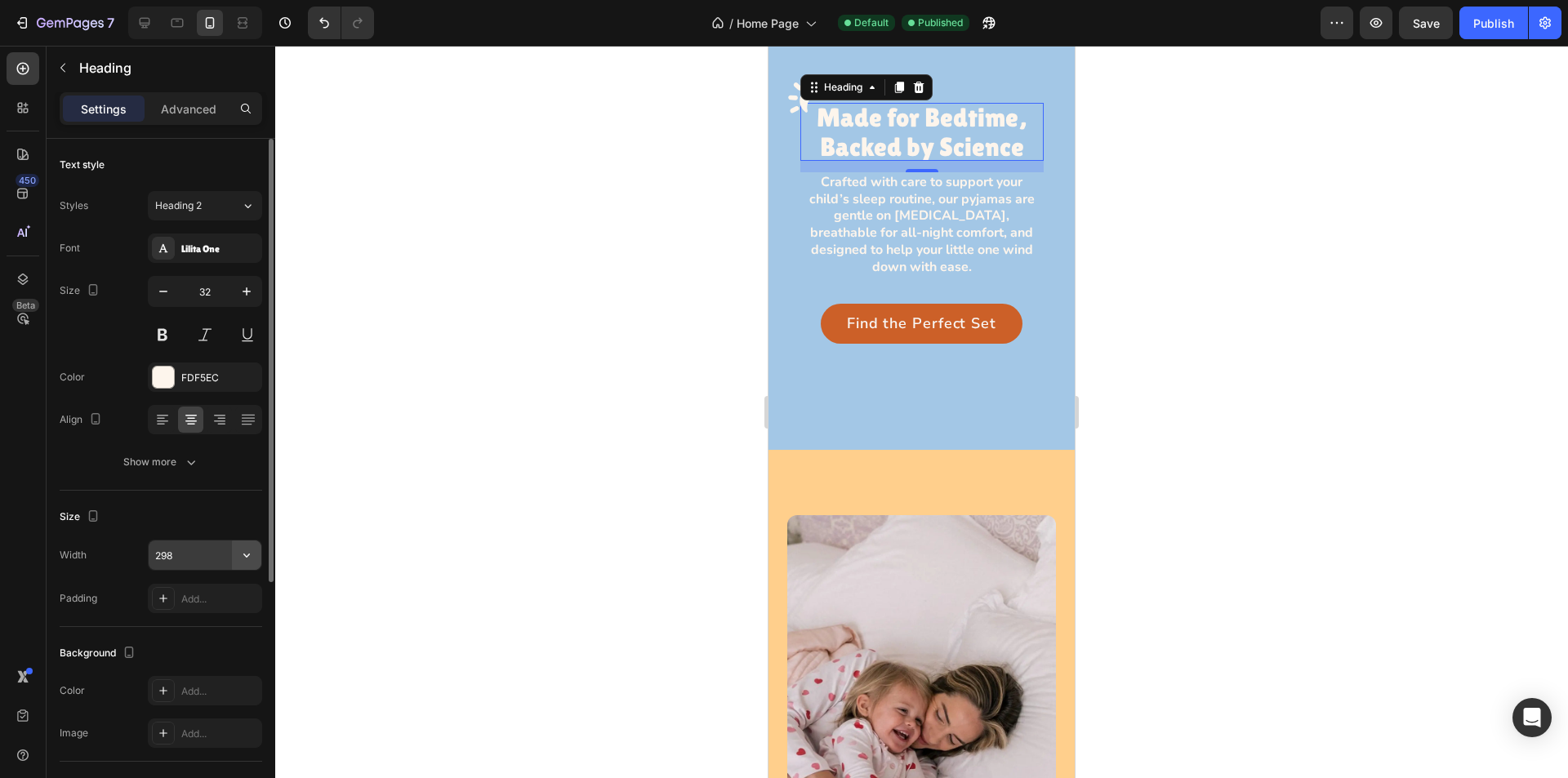
click at [242, 553] on icon "button" at bounding box center [247, 555] width 16 height 16
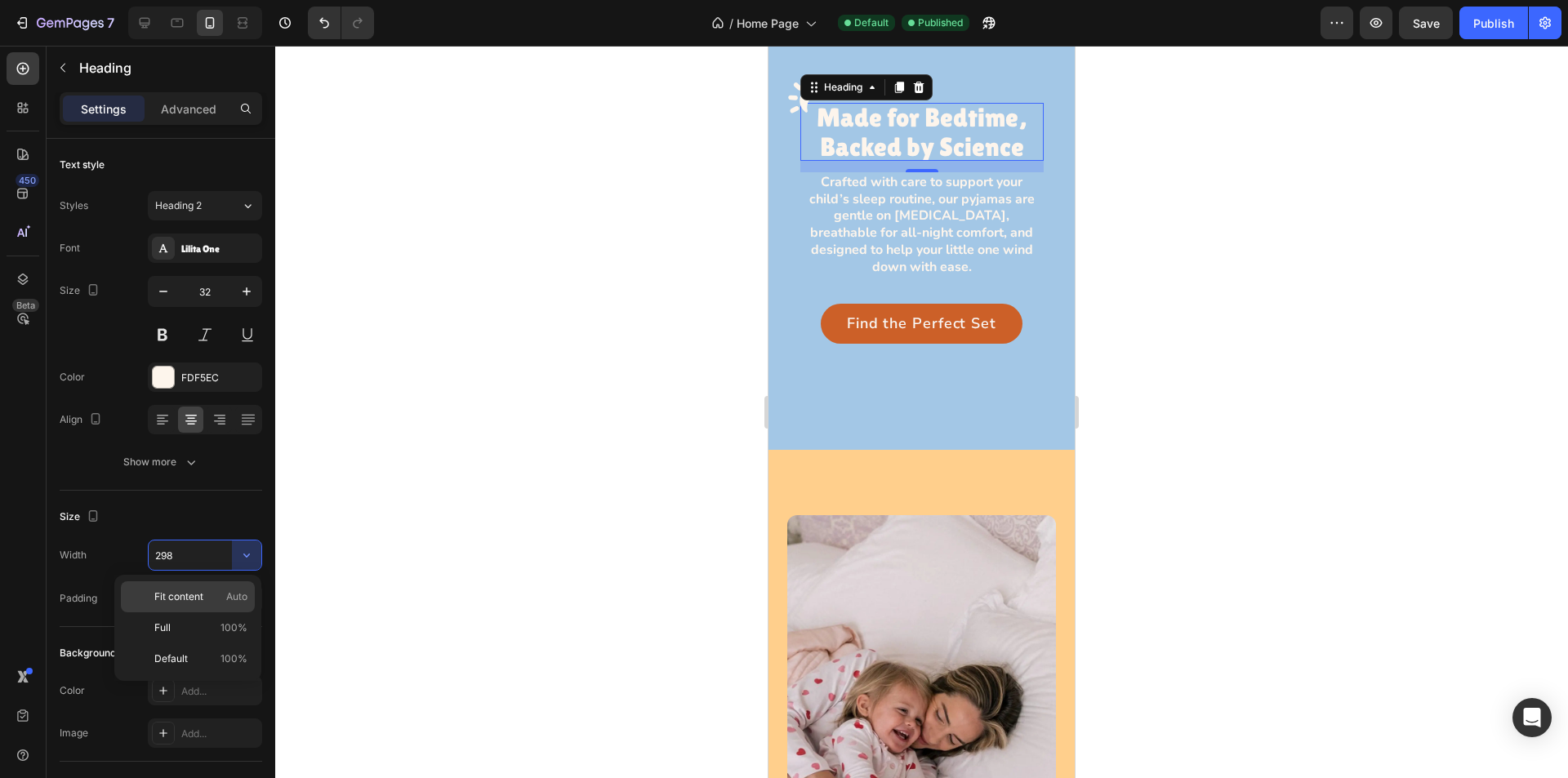
click at [236, 592] on span "Auto" at bounding box center [237, 597] width 21 height 15
type input "Auto"
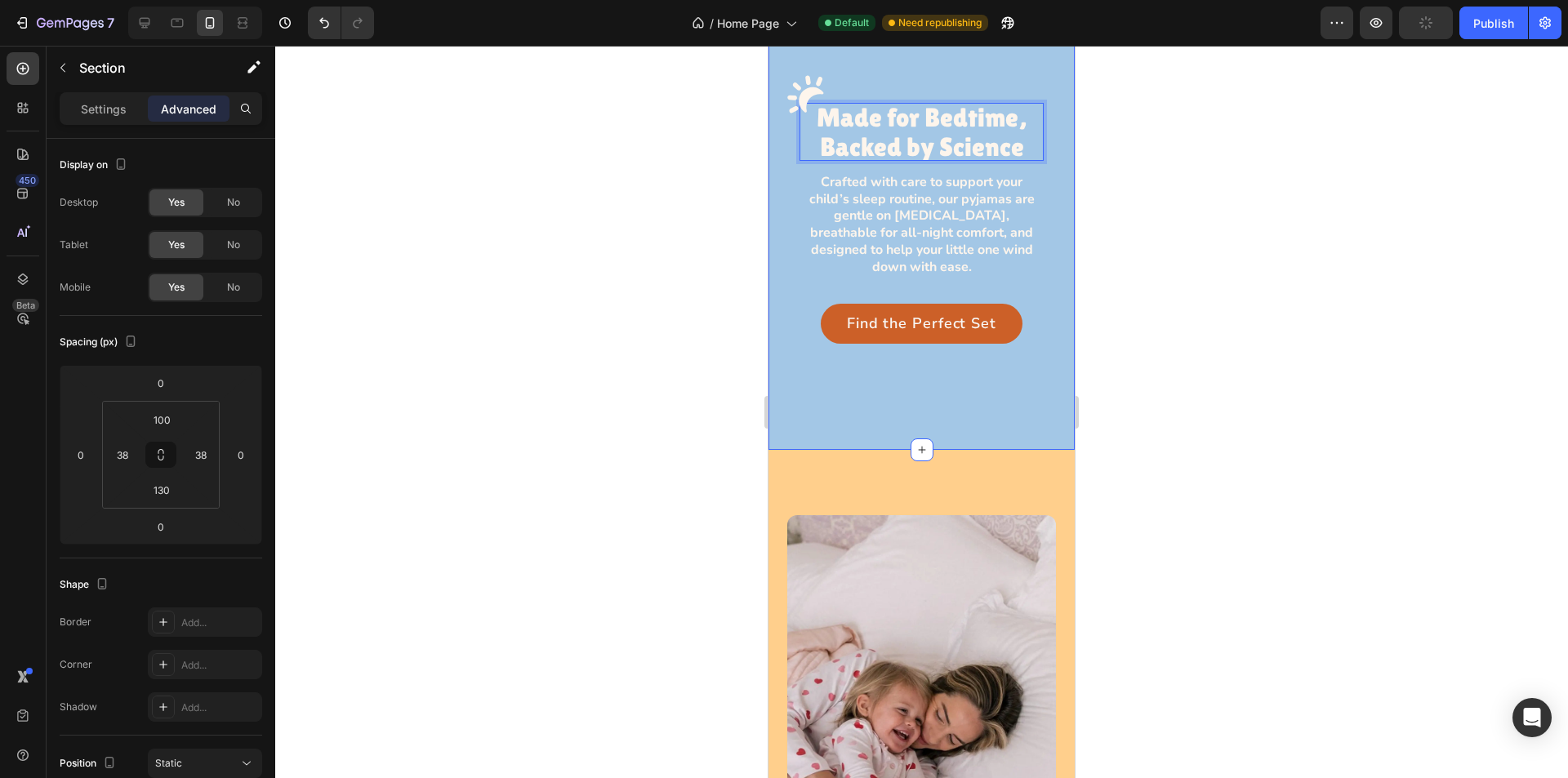
click at [781, 145] on div "Image Made for Bedtime, Backed by Science Heading 14 Row Crafted with care to s…" at bounding box center [921, 218] width 306 height 461
click at [837, 140] on p "Made for Bedtime, Backed by Science" at bounding box center [921, 131] width 244 height 58
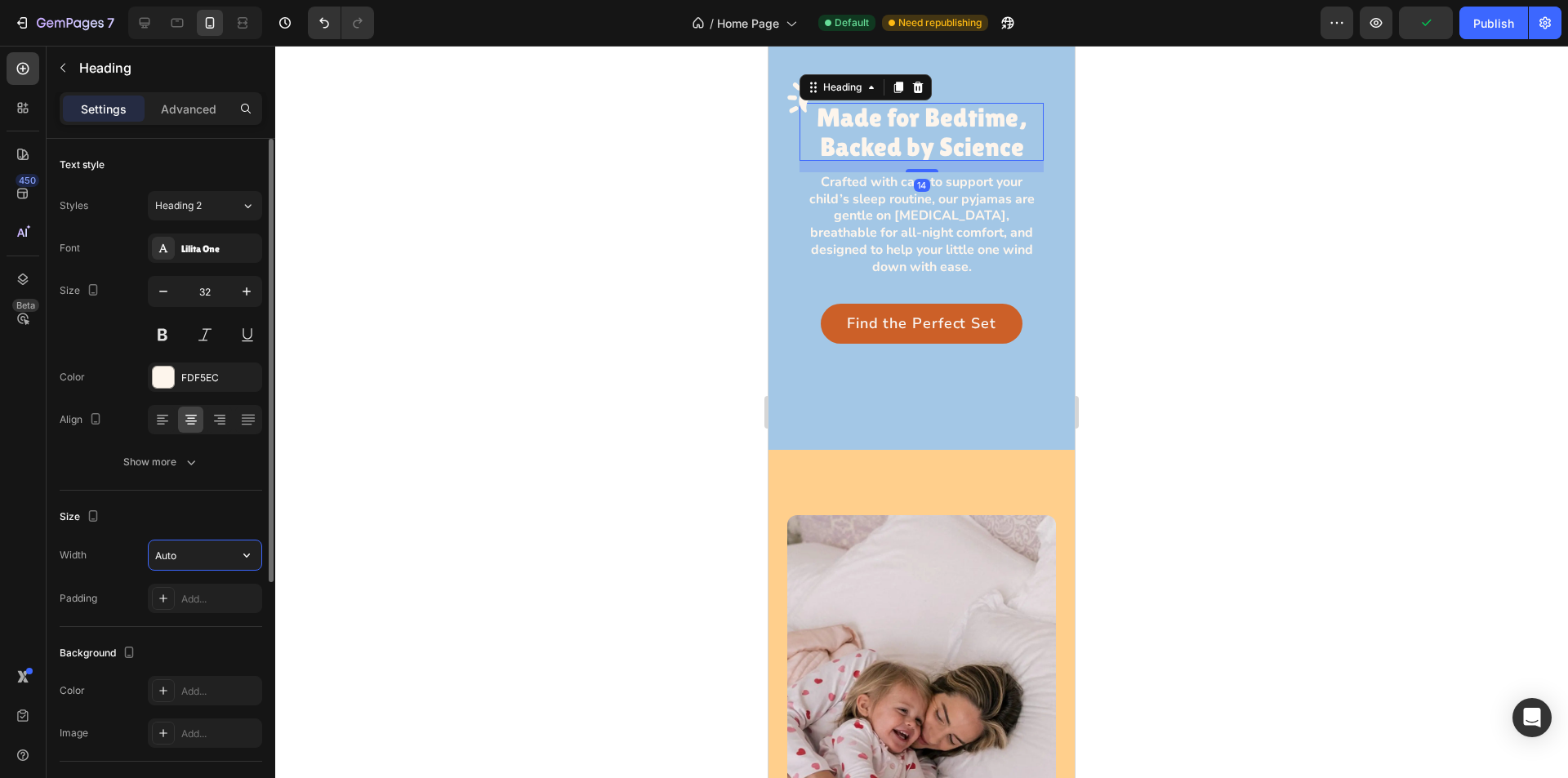
click at [206, 555] on input "Auto" at bounding box center [205, 555] width 112 height 29
type input "298"
click at [1171, 218] on div at bounding box center [921, 412] width 1293 height 732
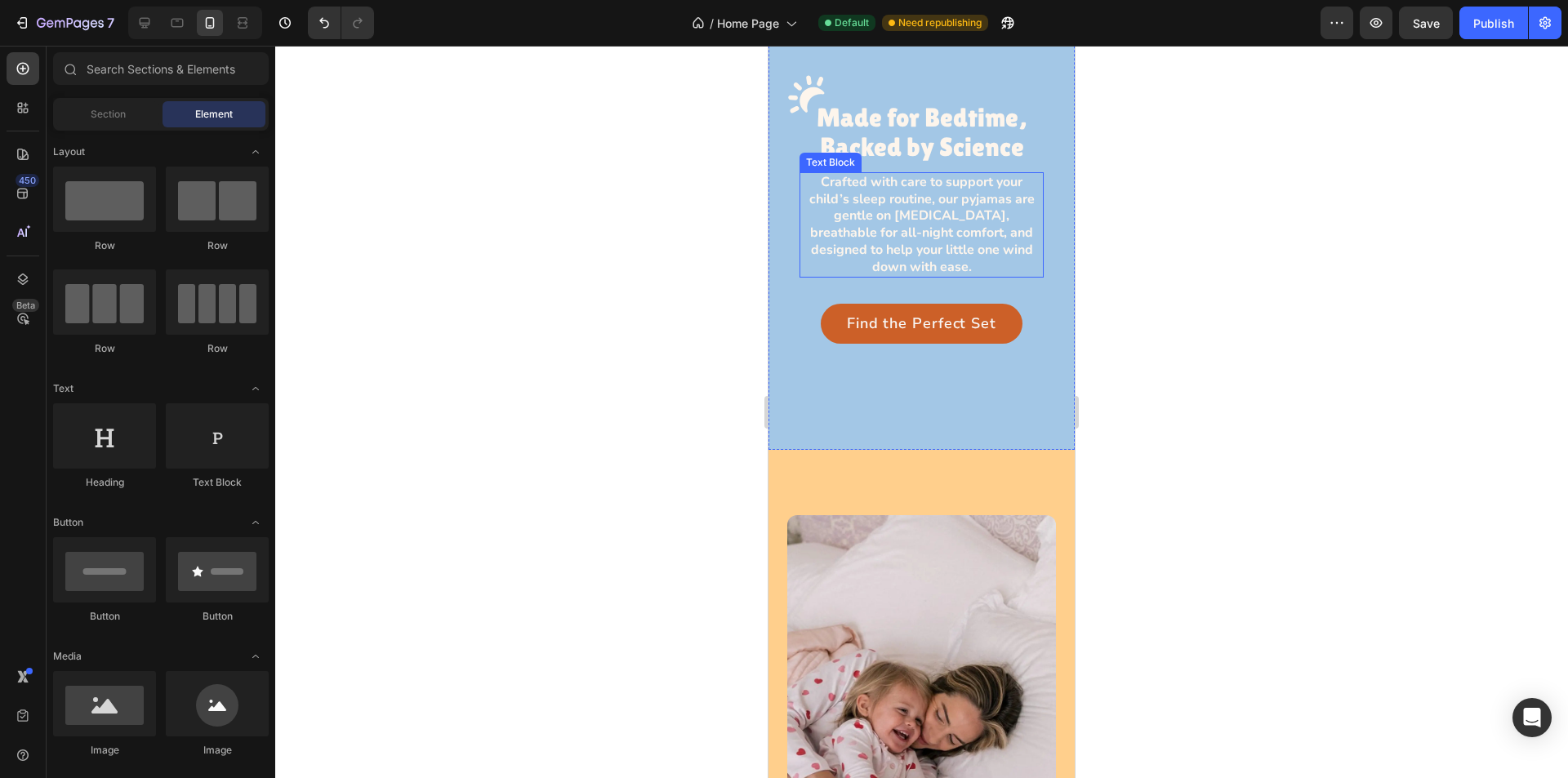
click at [886, 215] on p "Crafted with care to support your child’s sleep routine, our pyjamas are gentle…" at bounding box center [921, 226] width 241 height 102
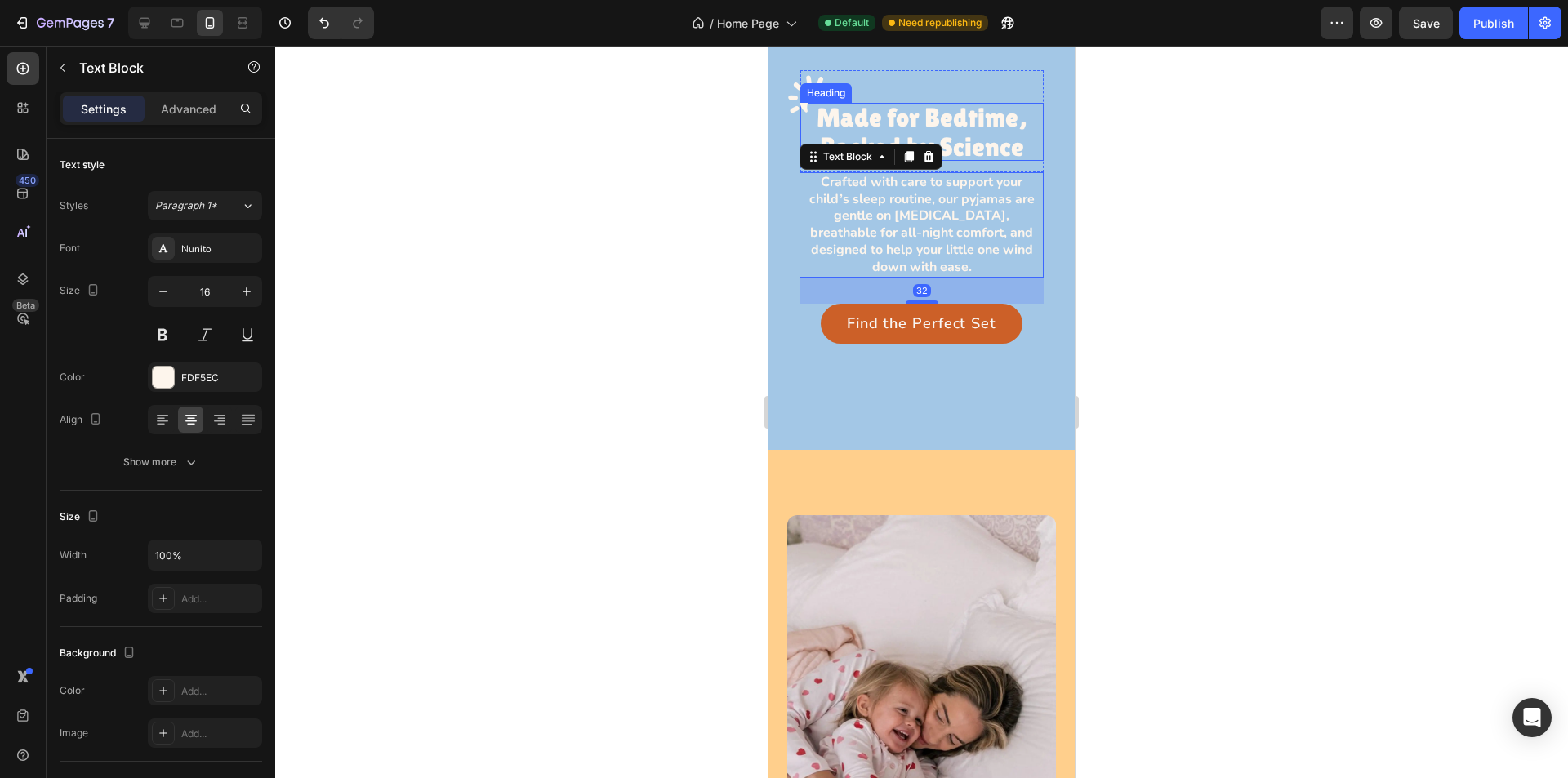
click at [969, 139] on p "Made for Bedtime, Backed by Science" at bounding box center [922, 131] width 244 height 58
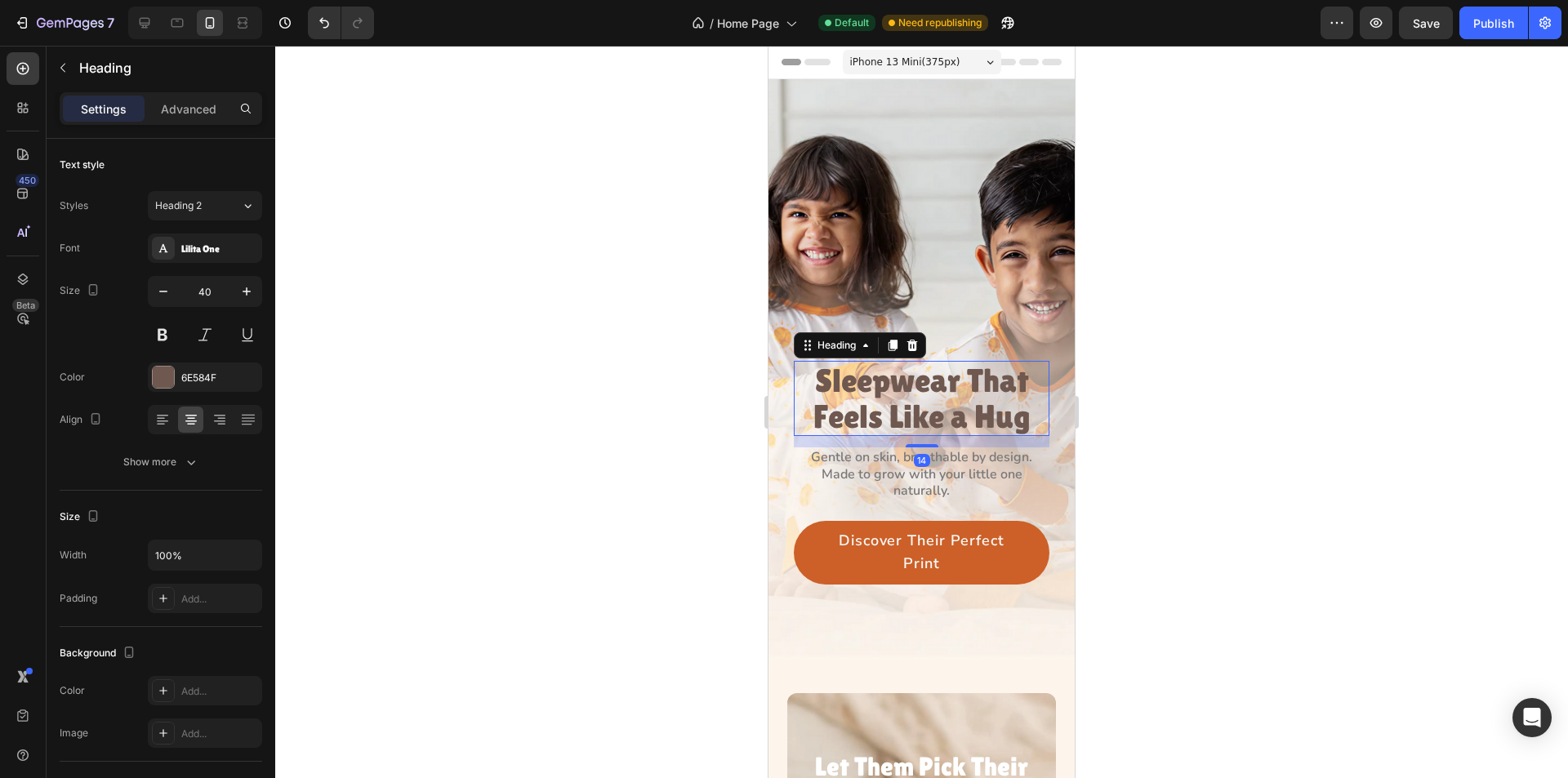
click at [899, 397] on h3 "Sleepwear That Feels Like a Hug" at bounding box center [921, 398] width 256 height 75
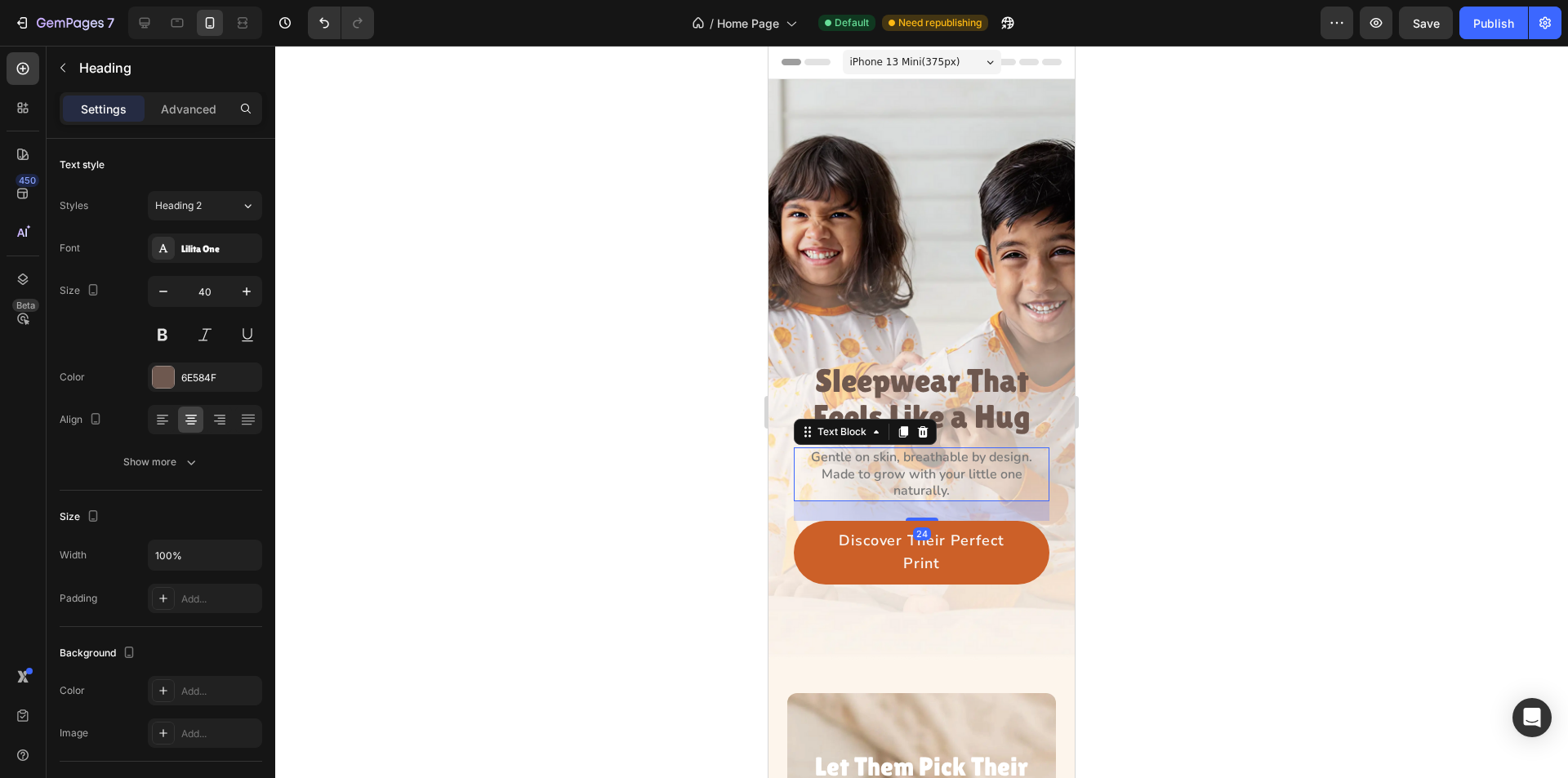
click at [914, 467] on p "Made to grow with your little one naturally." at bounding box center [921, 484] width 252 height 35
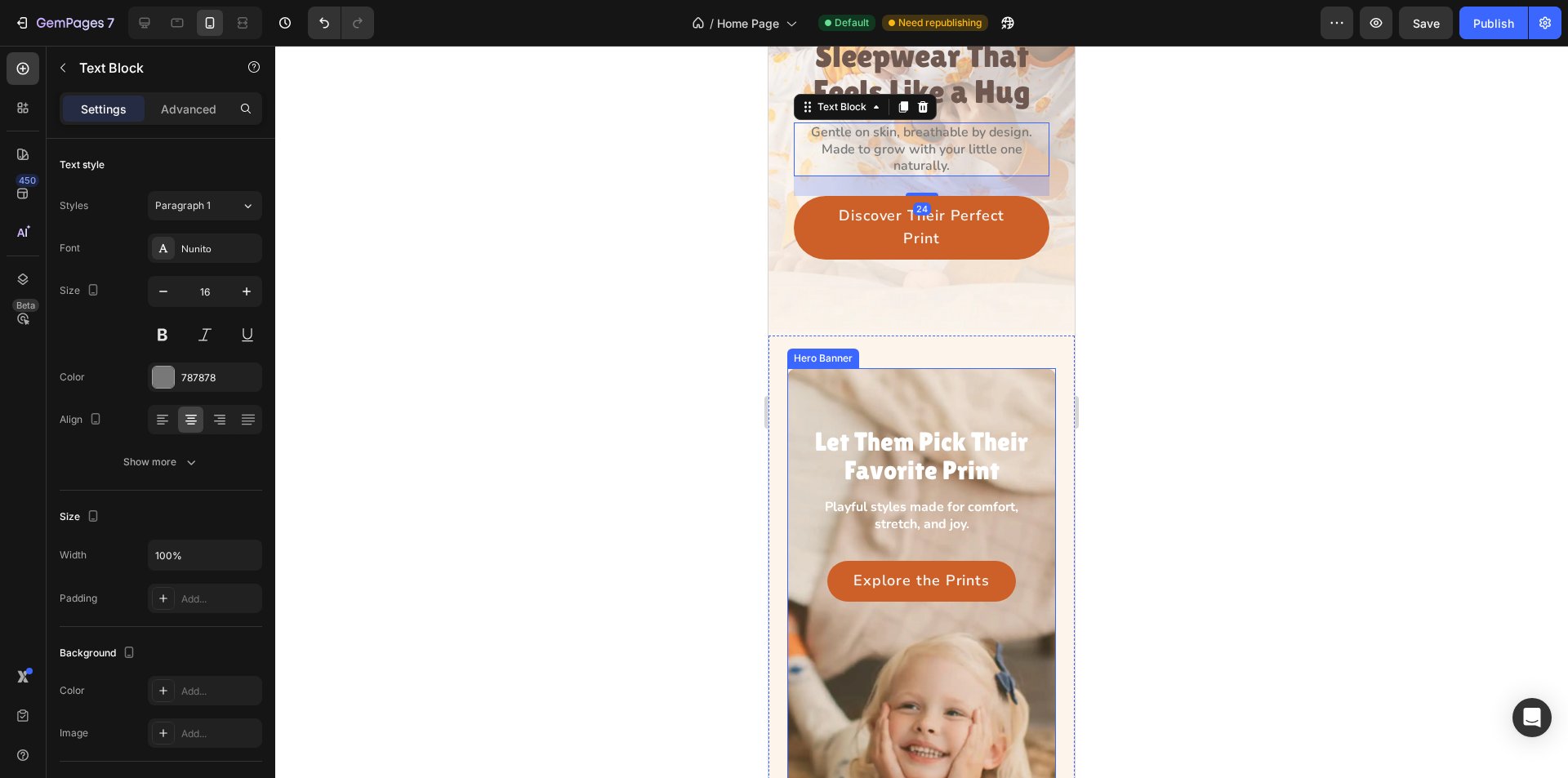
scroll to position [327, 0]
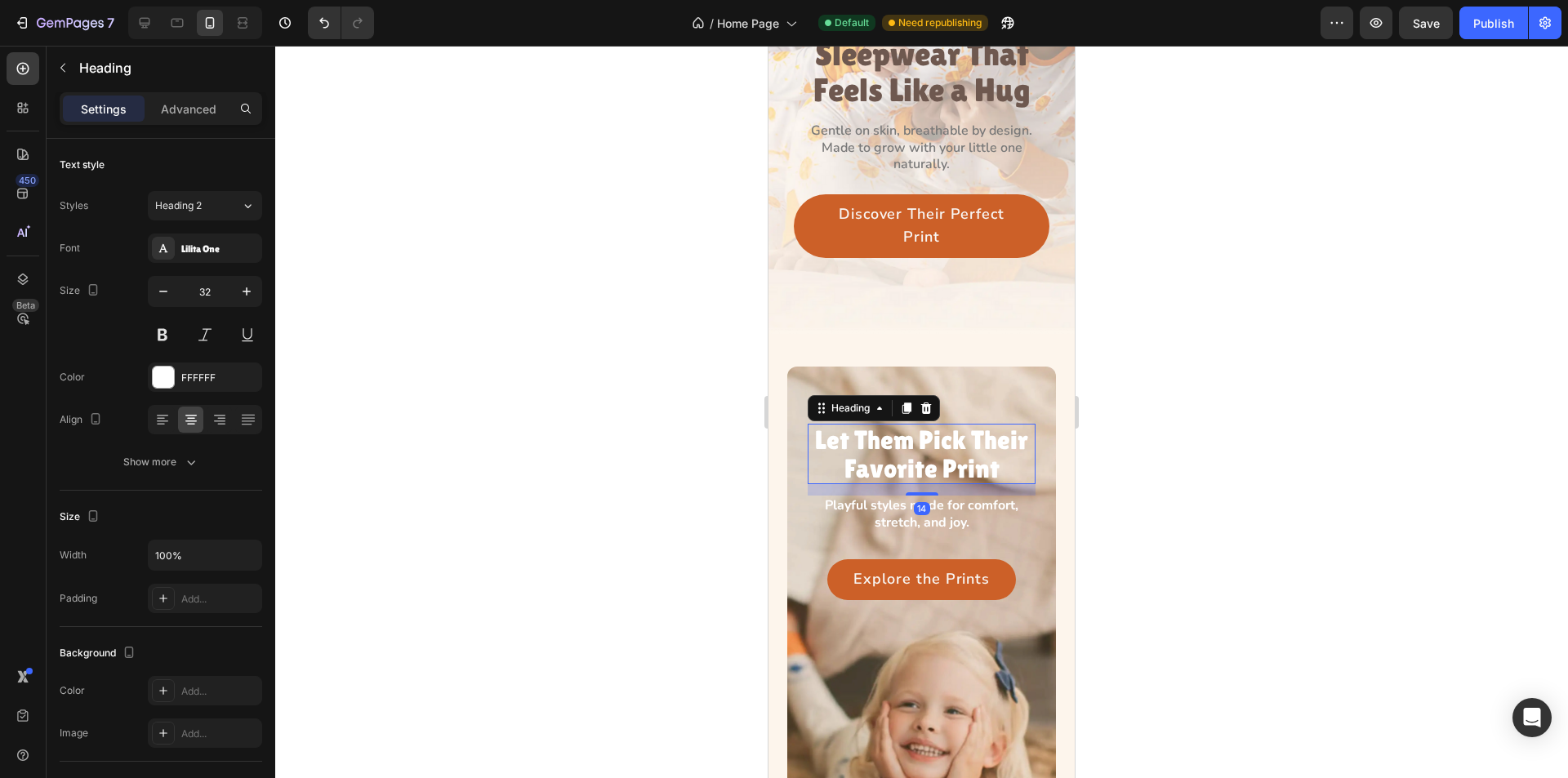
click at [917, 429] on h3 "Let Them Pick Their Favorite Print" at bounding box center [922, 454] width 228 height 60
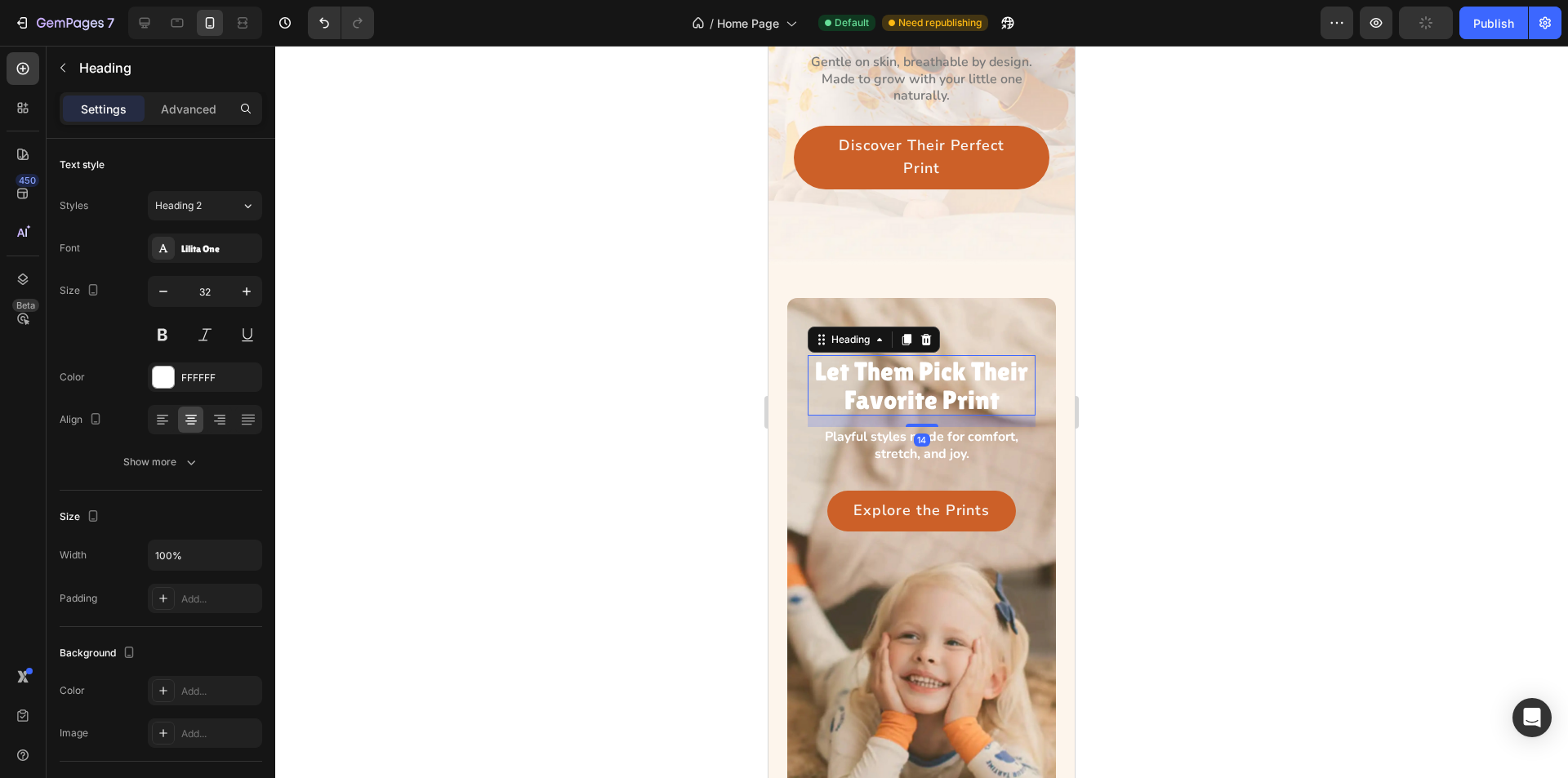
scroll to position [490, 0]
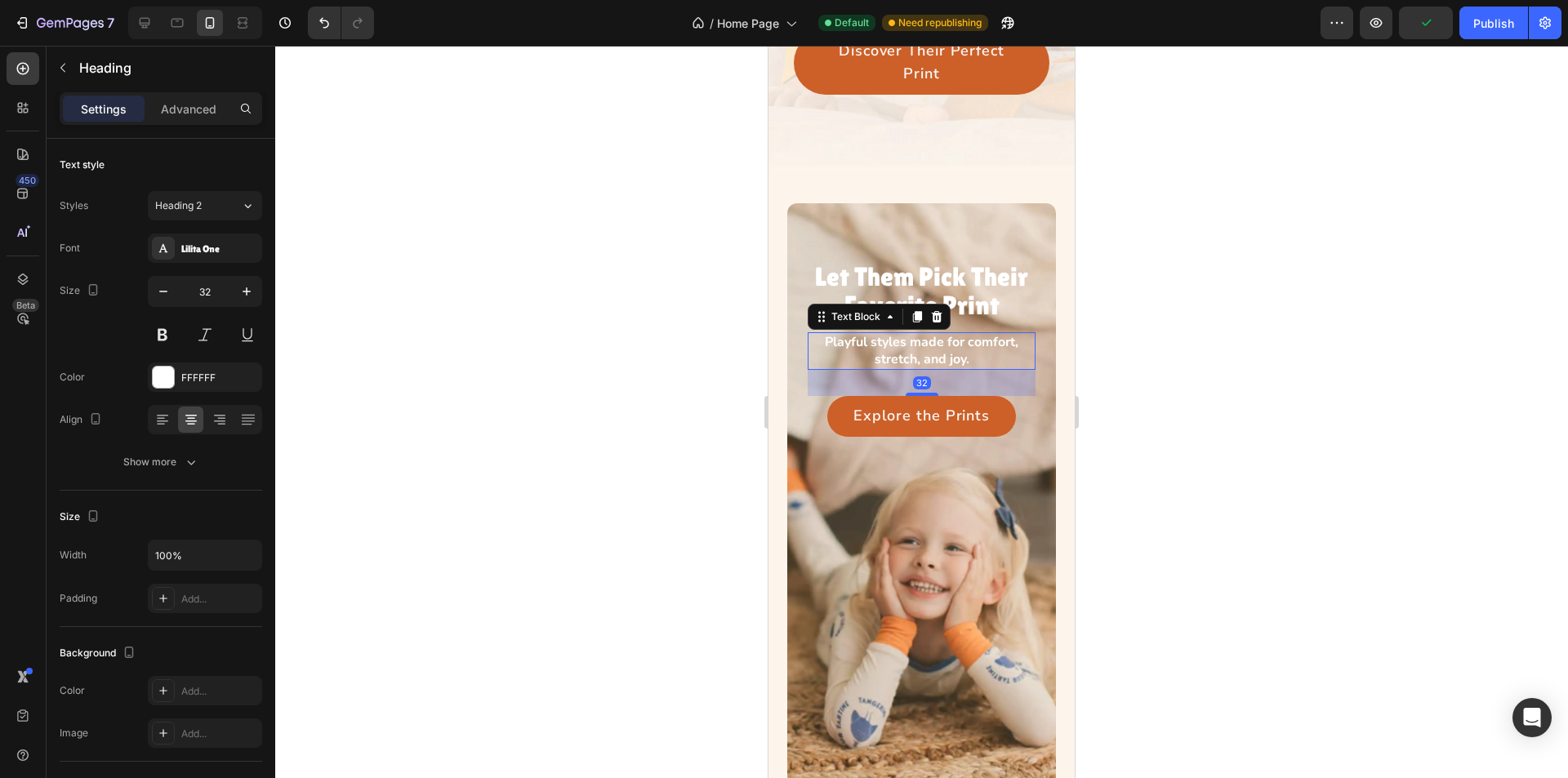
click at [920, 339] on p "Playful styles made for comfort, stretch, and joy." at bounding box center [921, 352] width 225 height 35
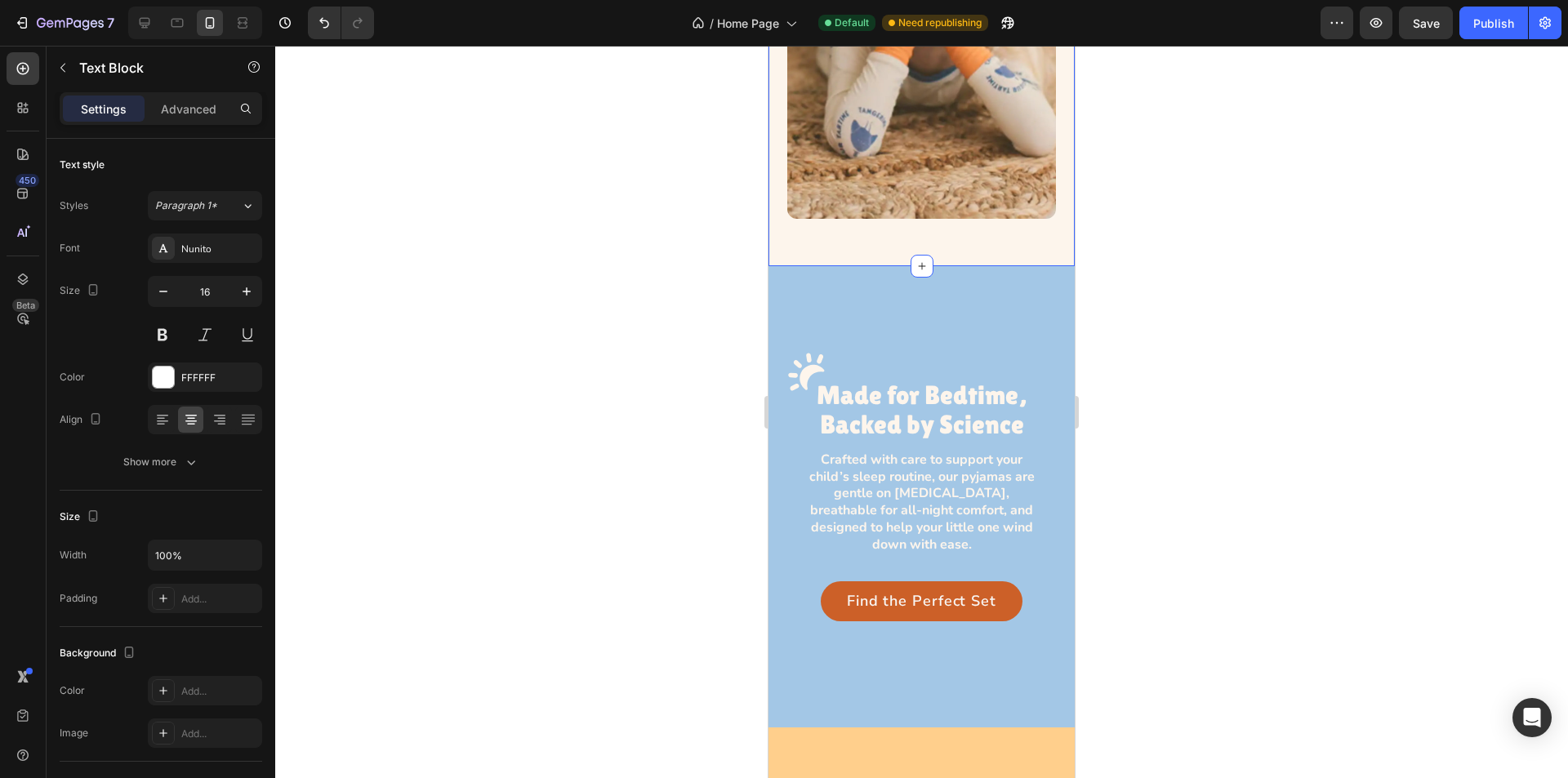
scroll to position [1062, 0]
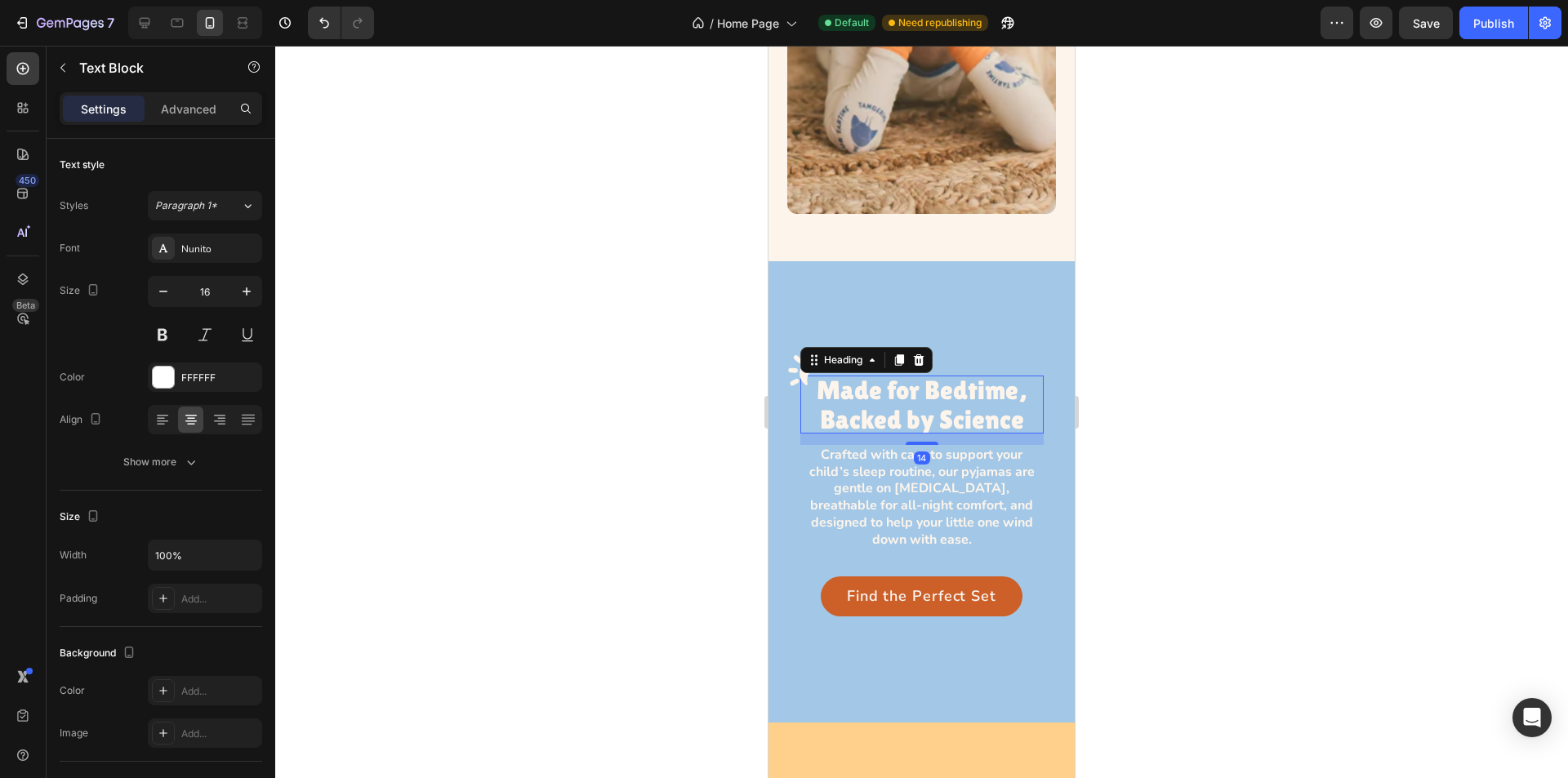
click at [922, 375] on h3 "Made for Bedtime, Backed by Science" at bounding box center [922, 404] width 244 height 58
click at [898, 491] on p "Crafted with care to support your child’s sleep routine, our pyjamas are gentle…" at bounding box center [921, 498] width 241 height 102
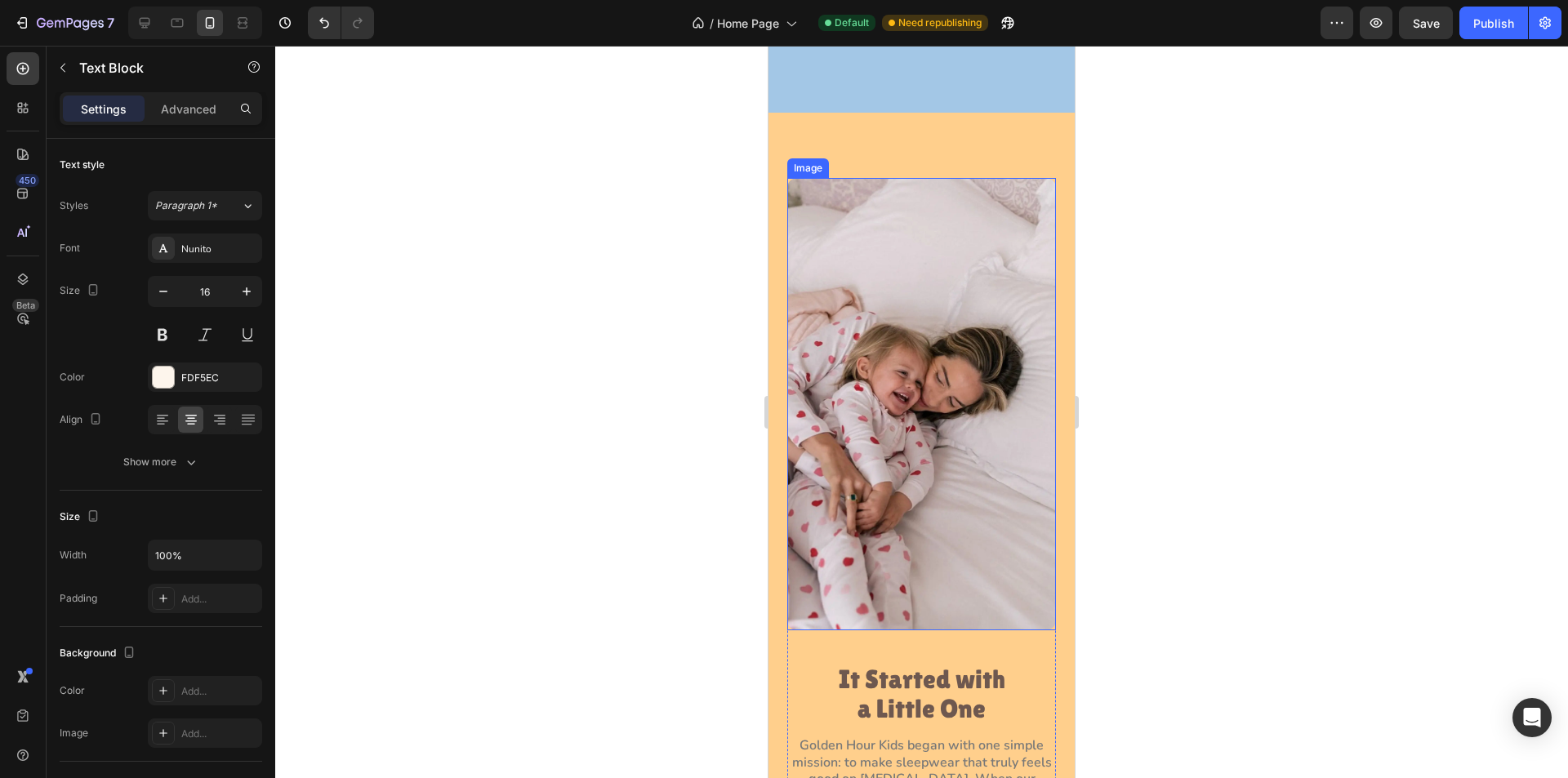
scroll to position [1878, 0]
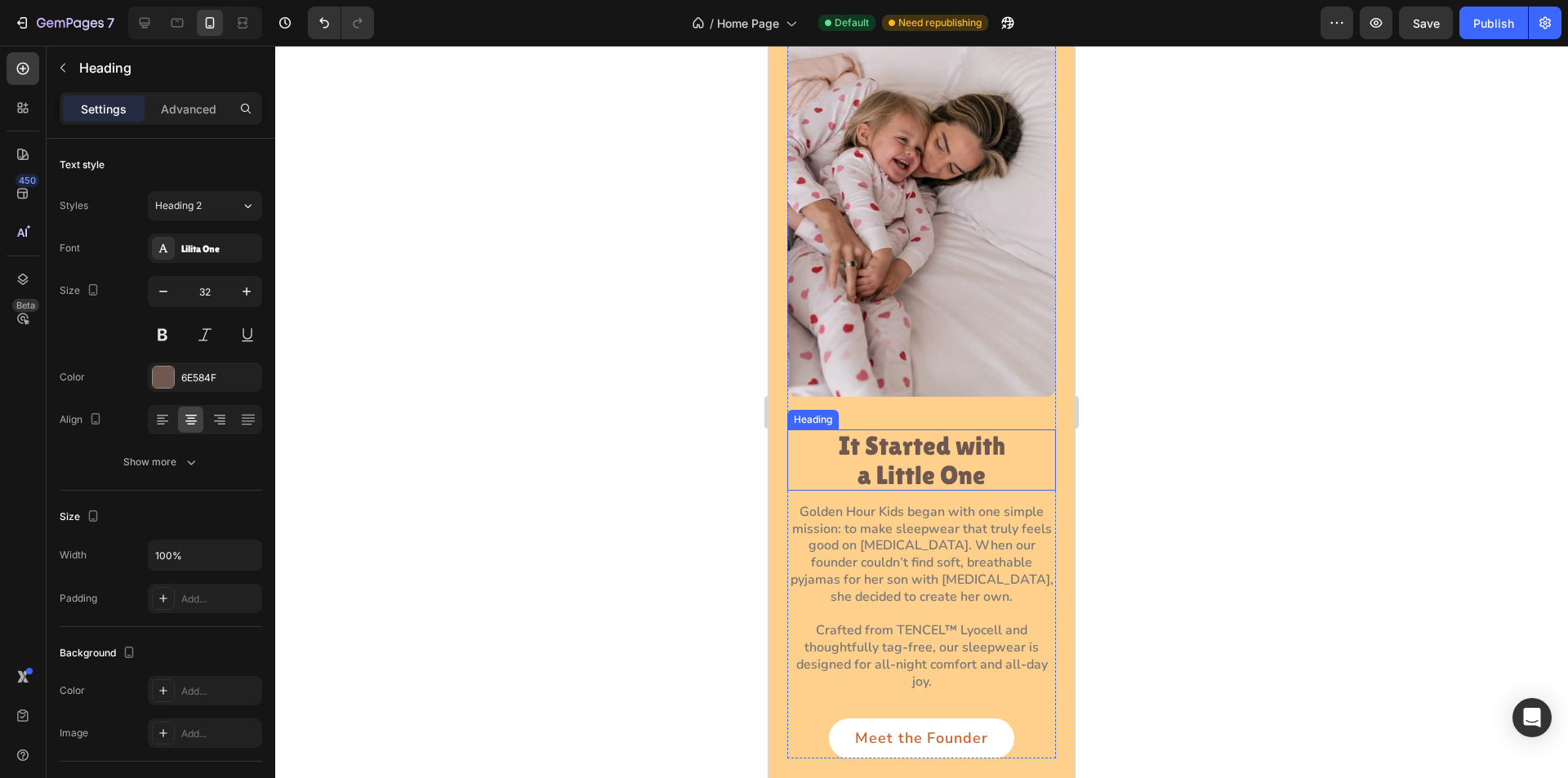
click at [904, 432] on h3 "It Started with a Little One" at bounding box center [921, 459] width 187 height 60
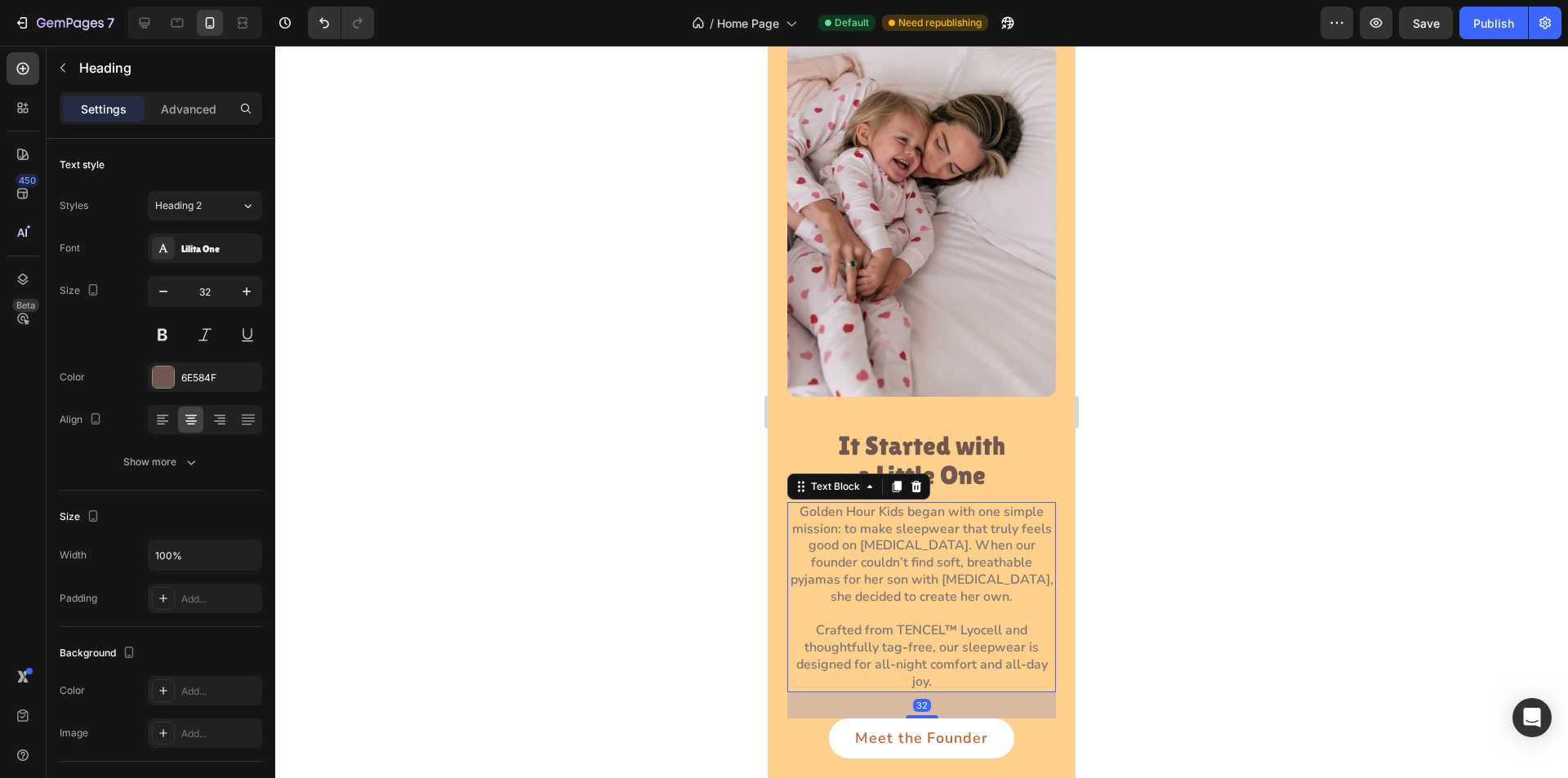
click at [898, 545] on p "Golden Hour Kids began with one simple mission: to make sleepwear that truly fe…" at bounding box center [921, 555] width 266 height 102
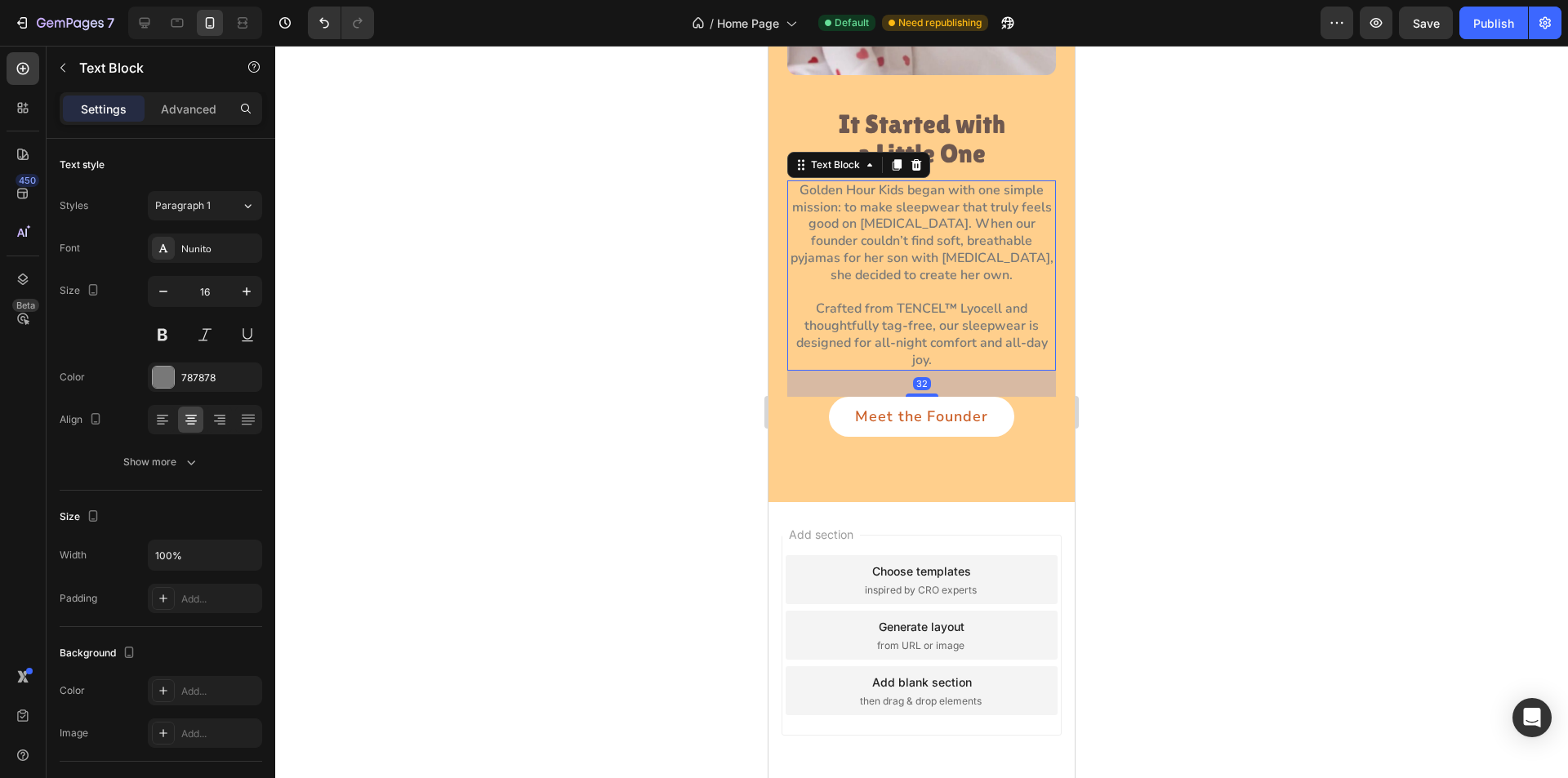
scroll to position [2205, 0]
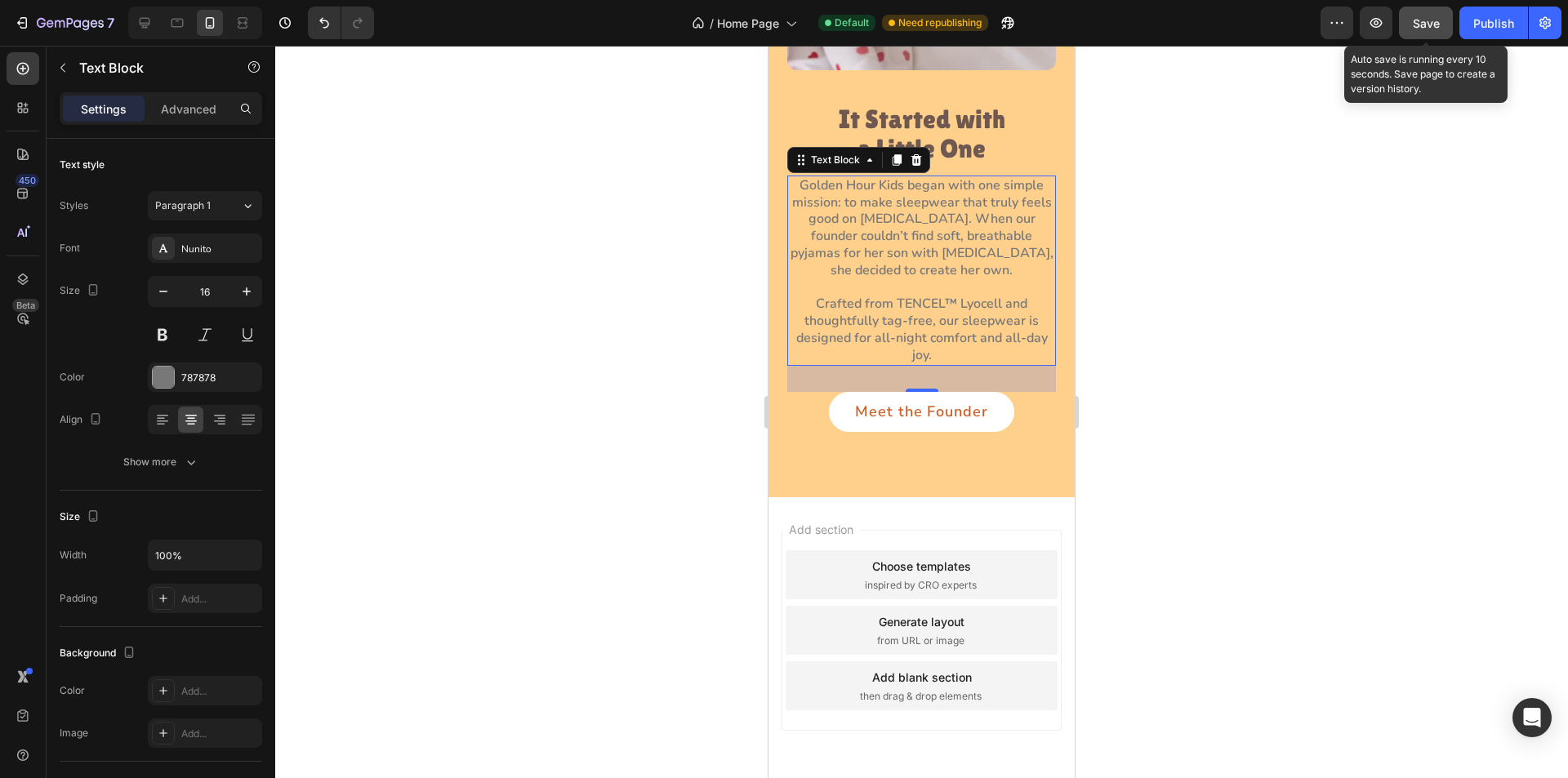
click at [1419, 26] on span "Save" at bounding box center [1426, 23] width 27 height 14
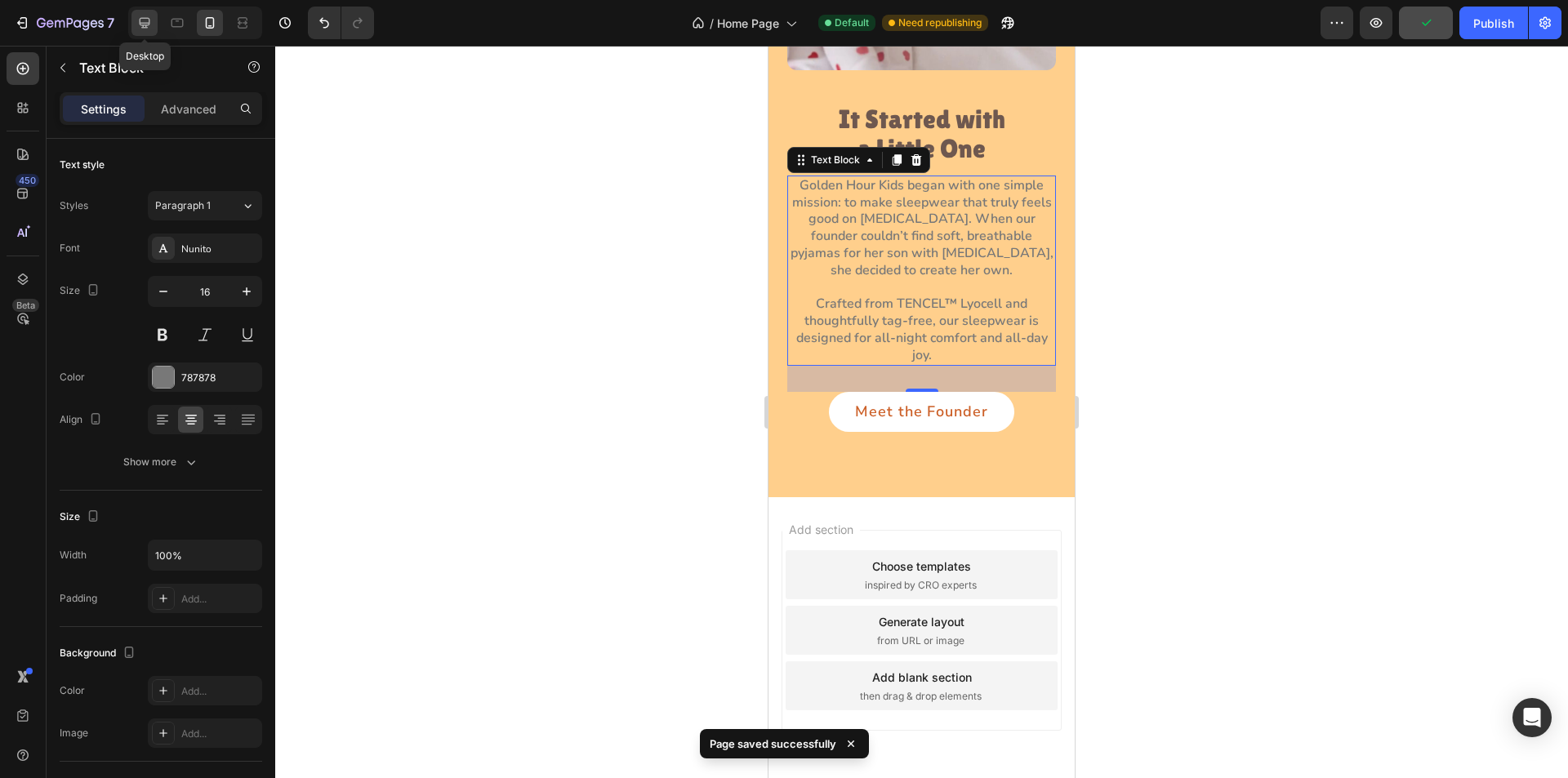
click at [137, 21] on icon at bounding box center [144, 23] width 16 height 16
type input "548"
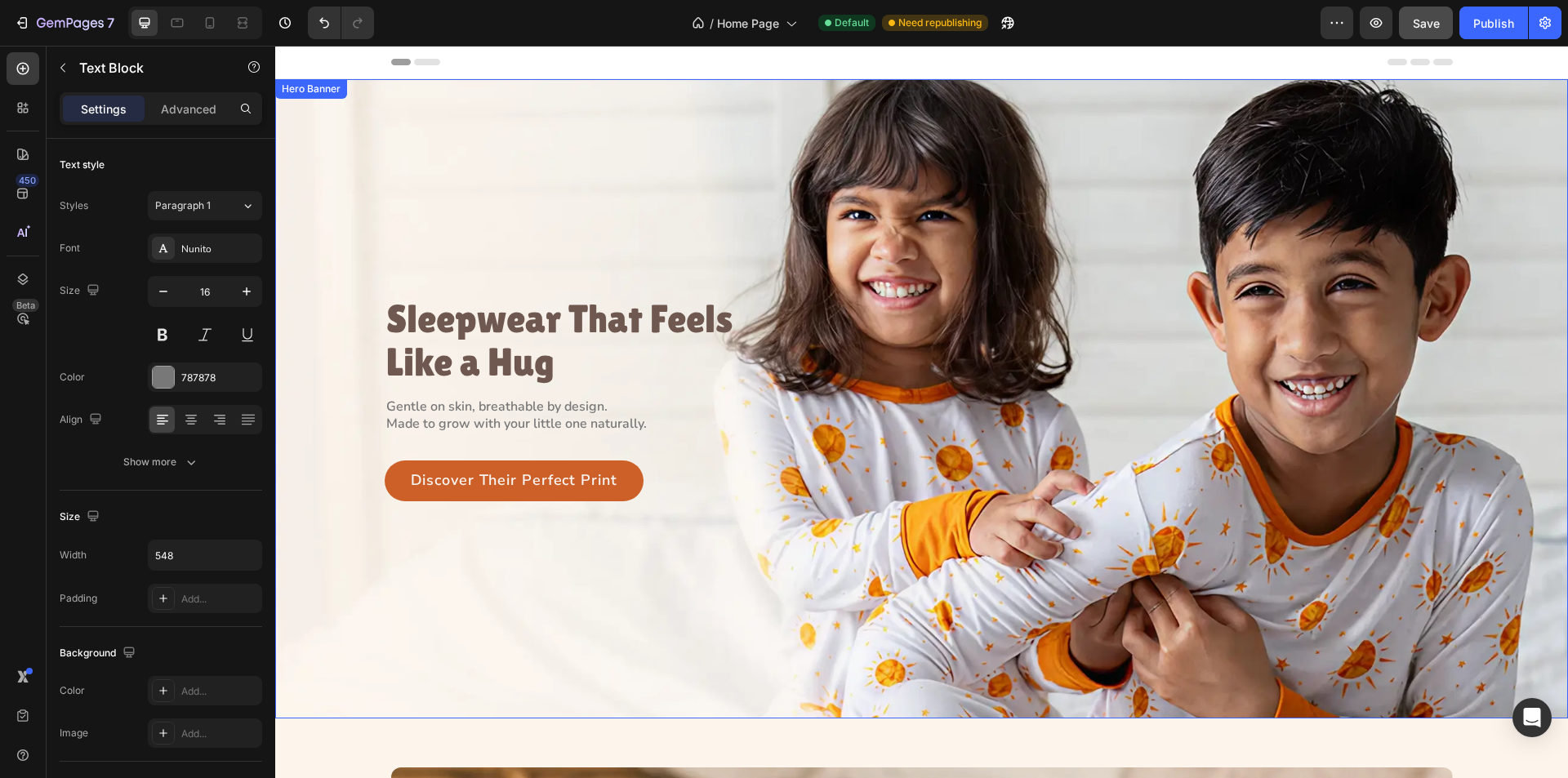
click at [302, 91] on div "Hero Banner" at bounding box center [311, 89] width 66 height 15
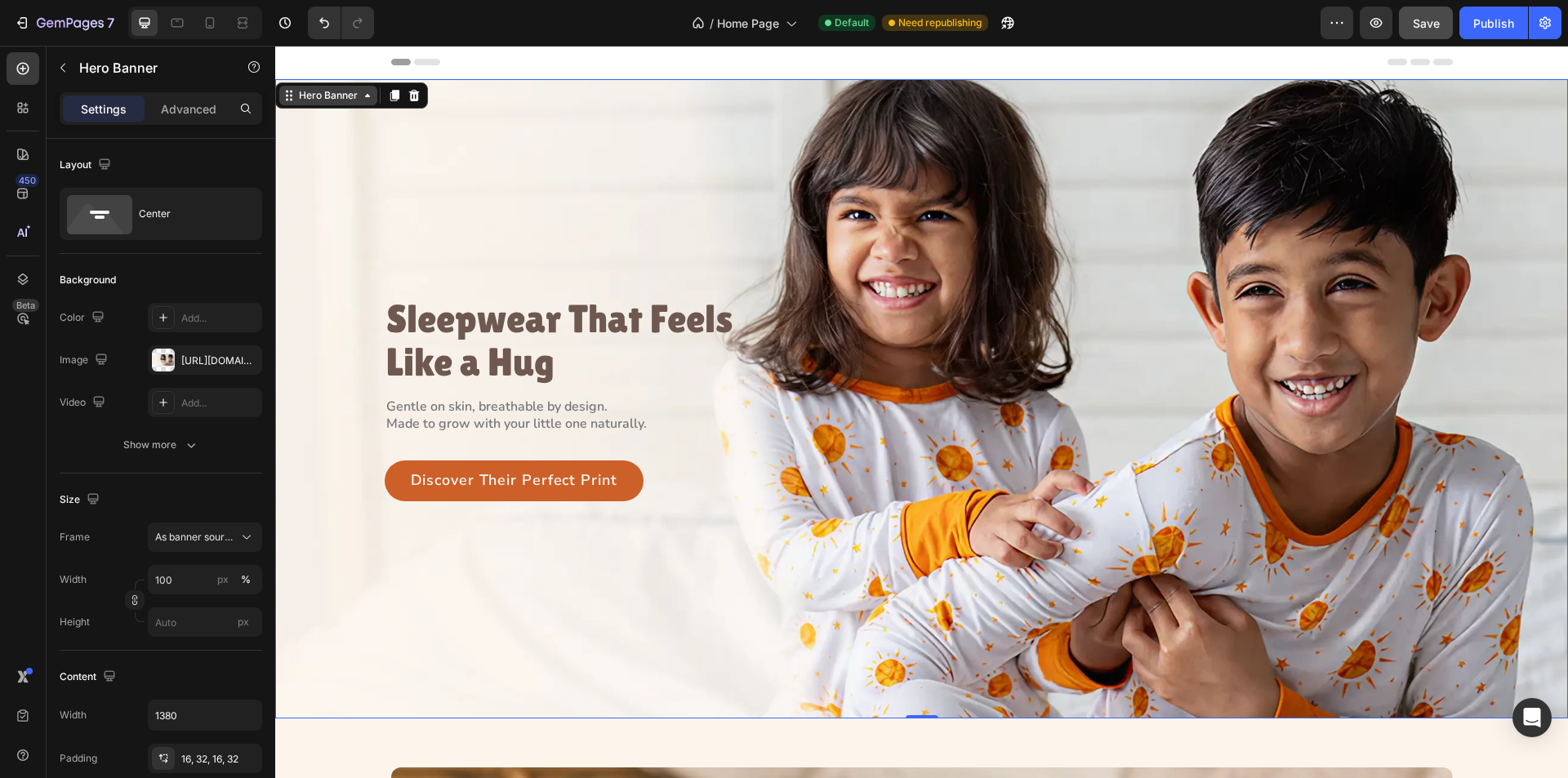
click at [314, 104] on div "Hero Banner" at bounding box center [328, 95] width 98 height 19
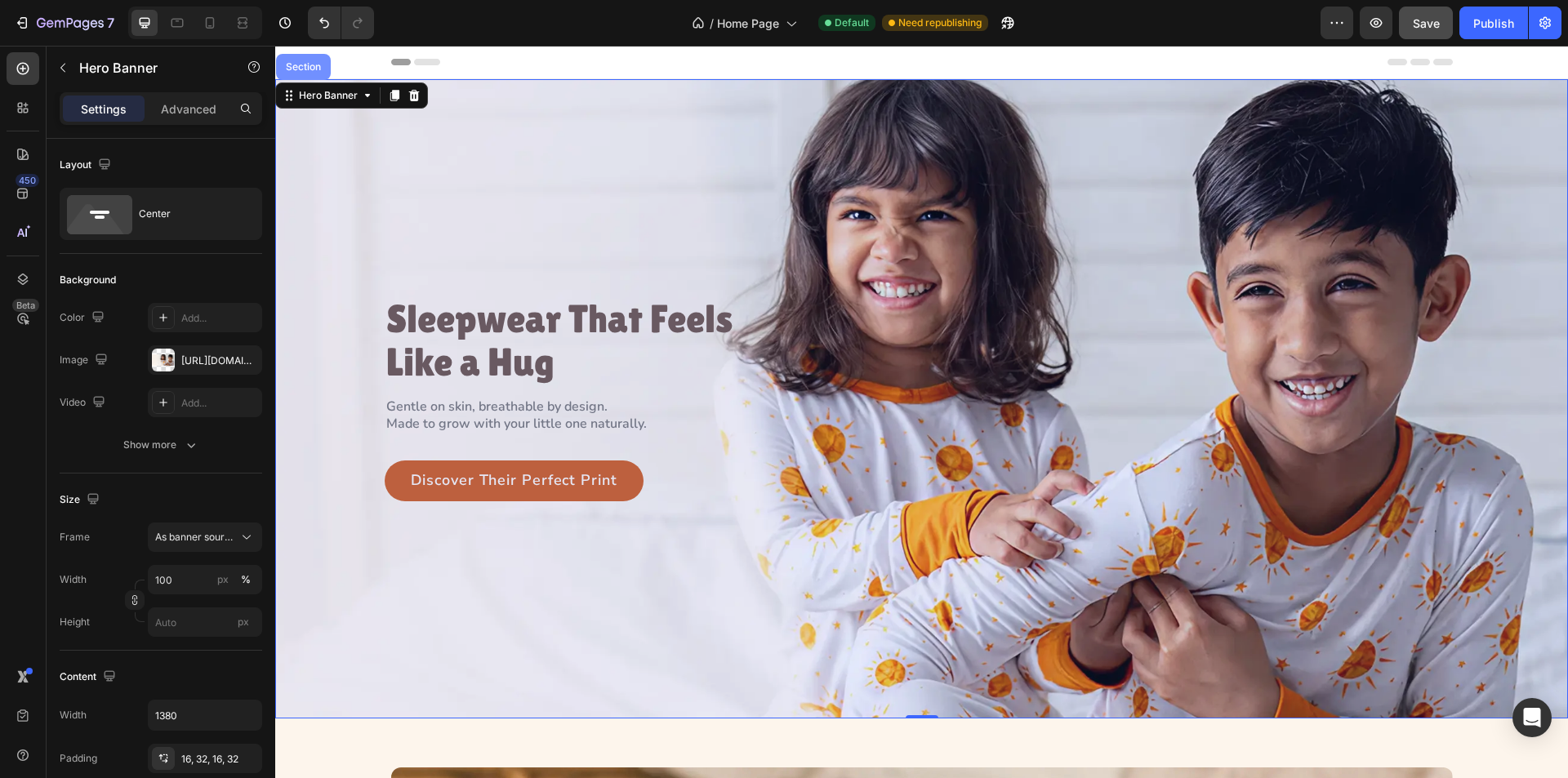
click at [301, 79] on div "Section" at bounding box center [303, 67] width 55 height 26
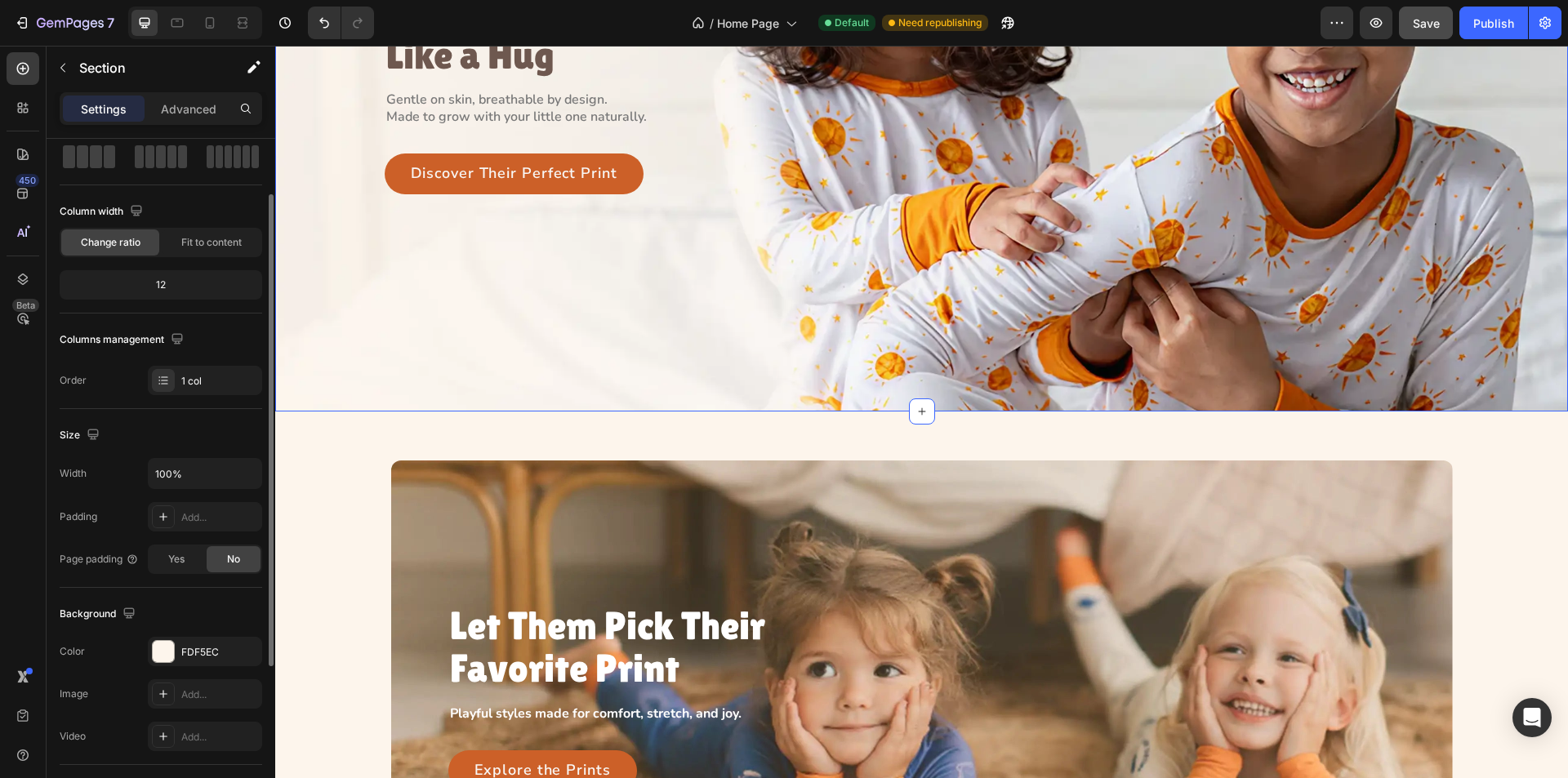
scroll to position [327, 0]
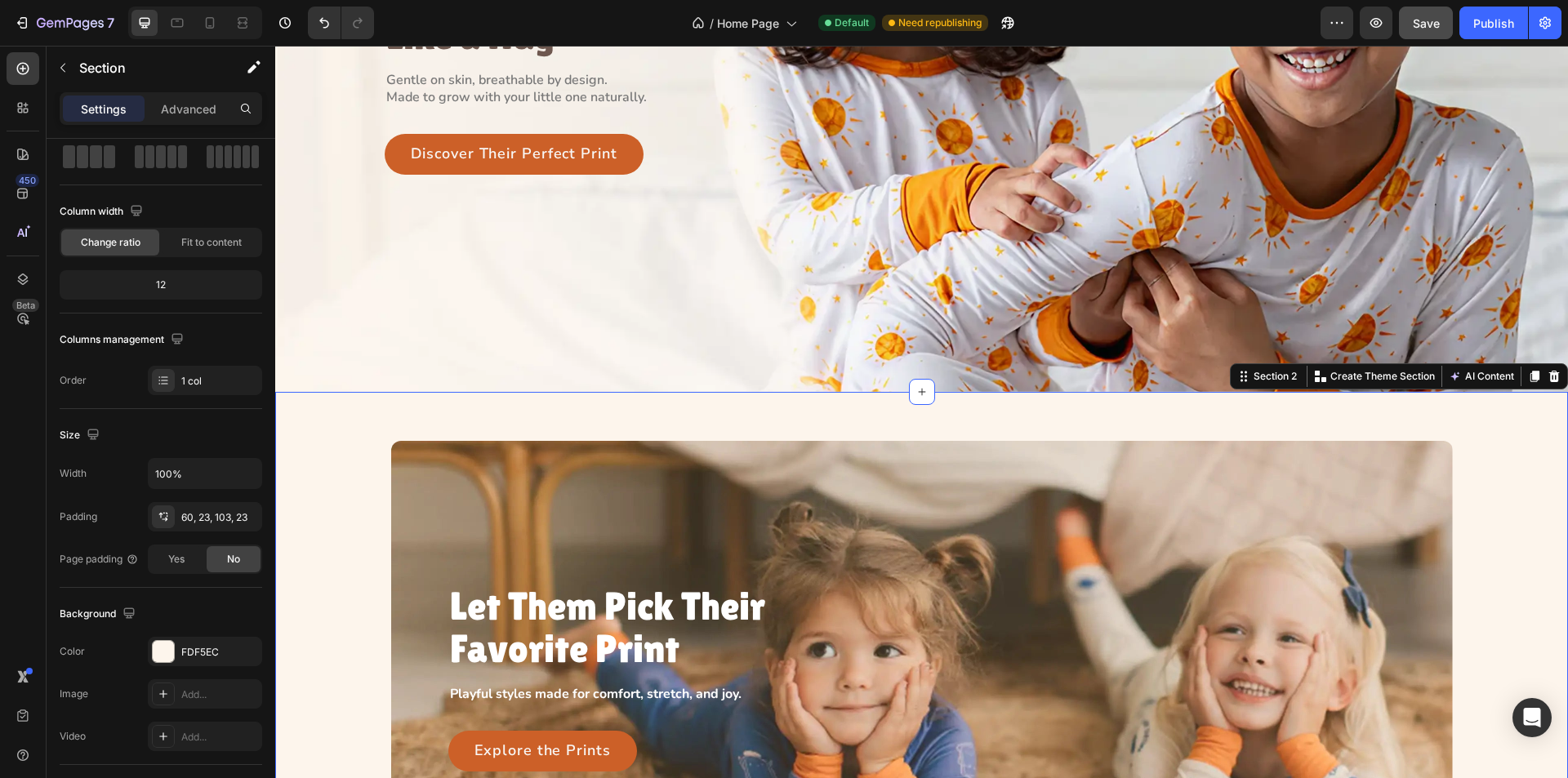
click at [353, 459] on div "Let Them Pick Their Favorite Print Heading Playful styles made for comfort, str…" at bounding box center [921, 678] width 1256 height 474
click at [57, 63] on icon "button" at bounding box center [63, 68] width 13 height 13
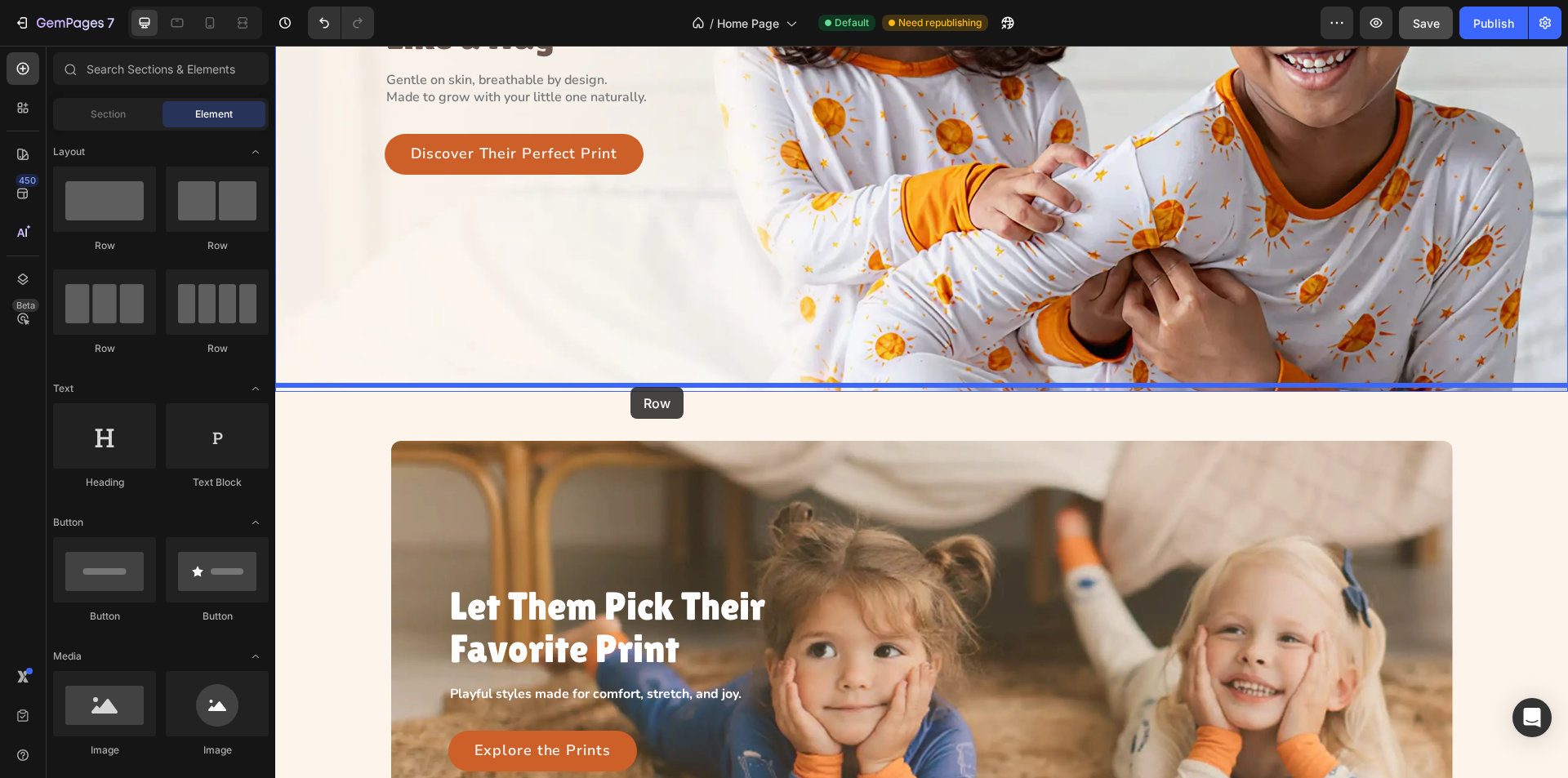
drag, startPoint x: 376, startPoint y: 254, endPoint x: 631, endPoint y: 387, distance: 287.6
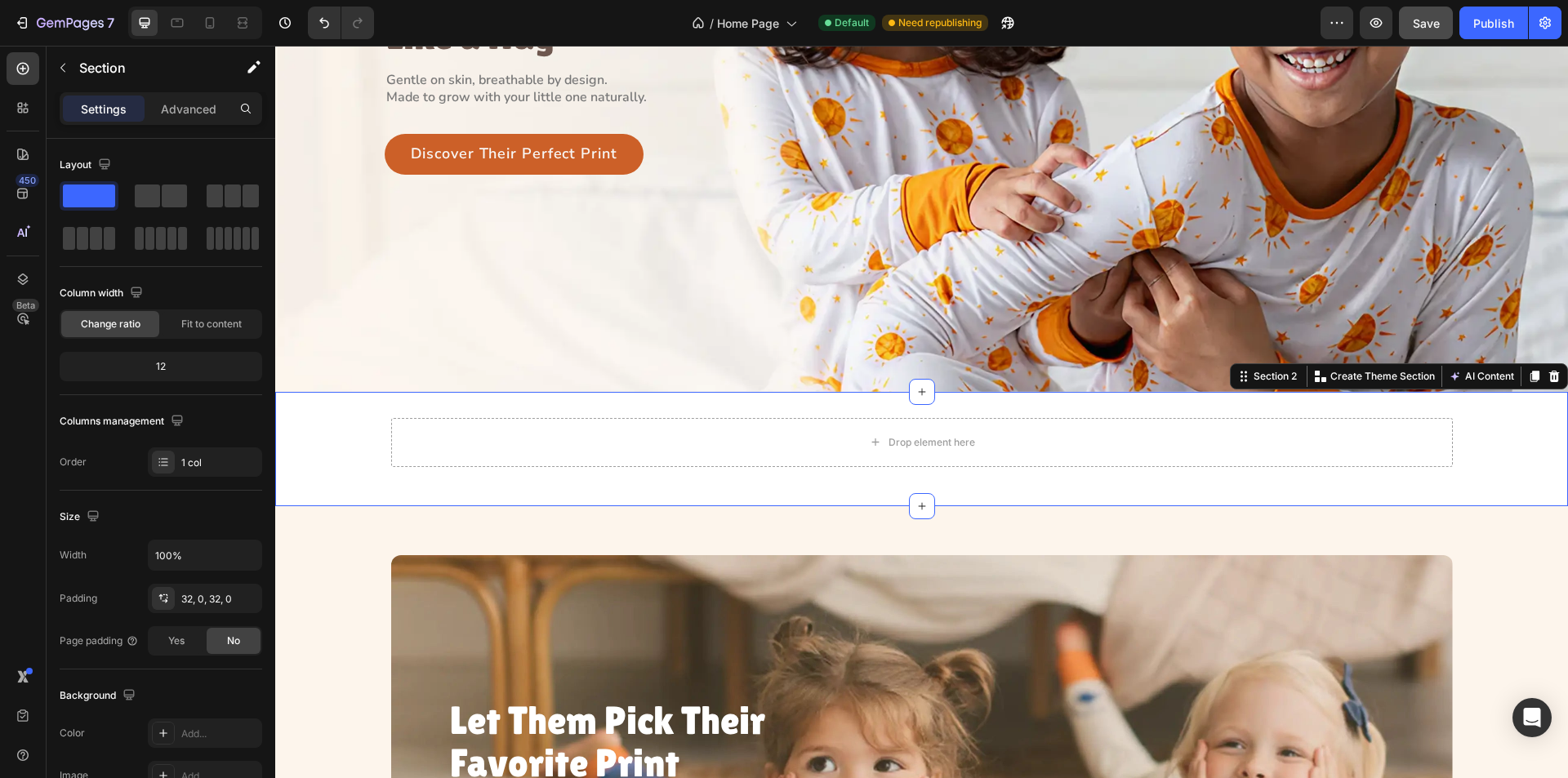
click at [364, 424] on div "Drop element here Row" at bounding box center [921, 449] width 1293 height 62
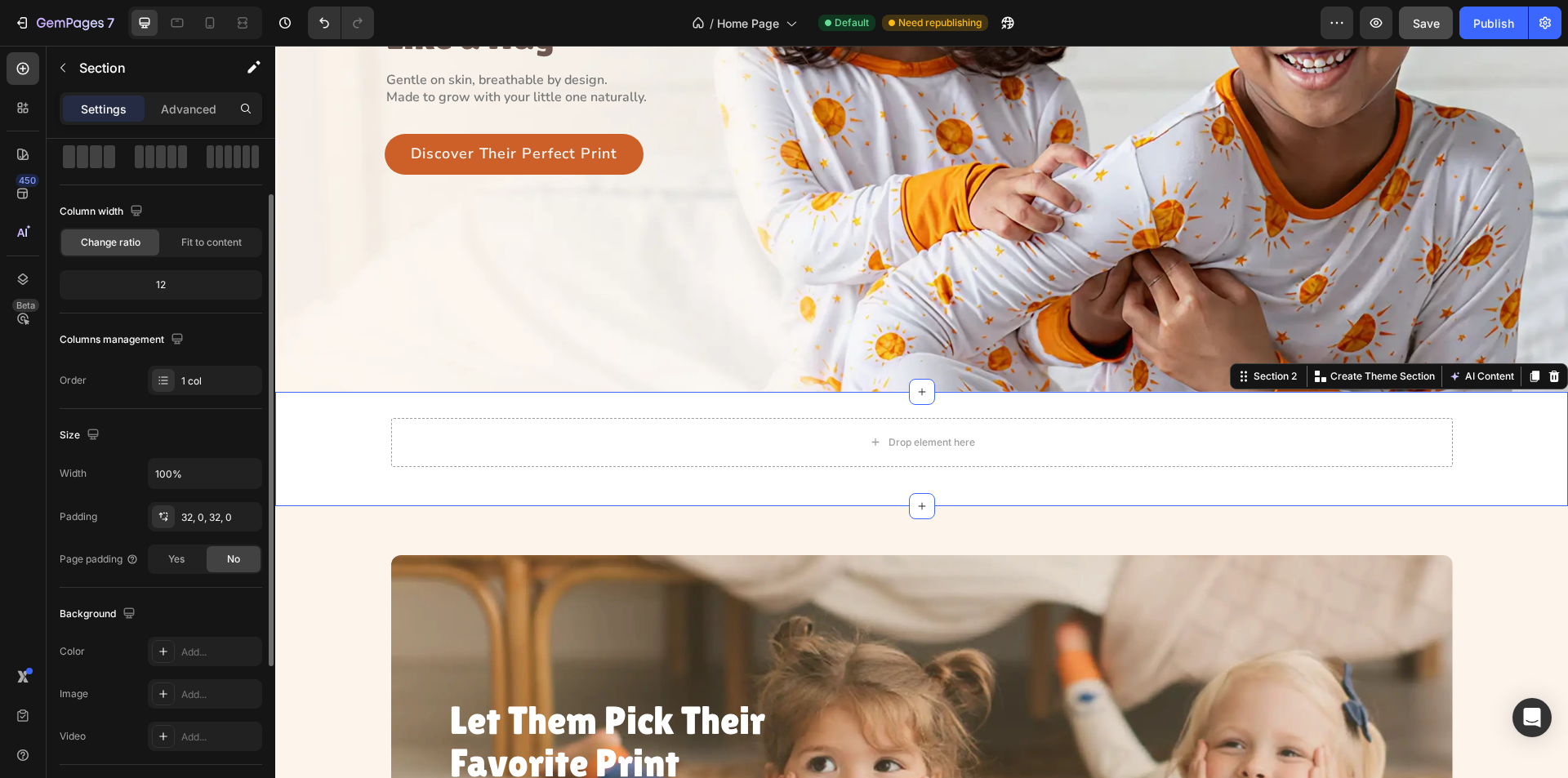
scroll to position [310, 0]
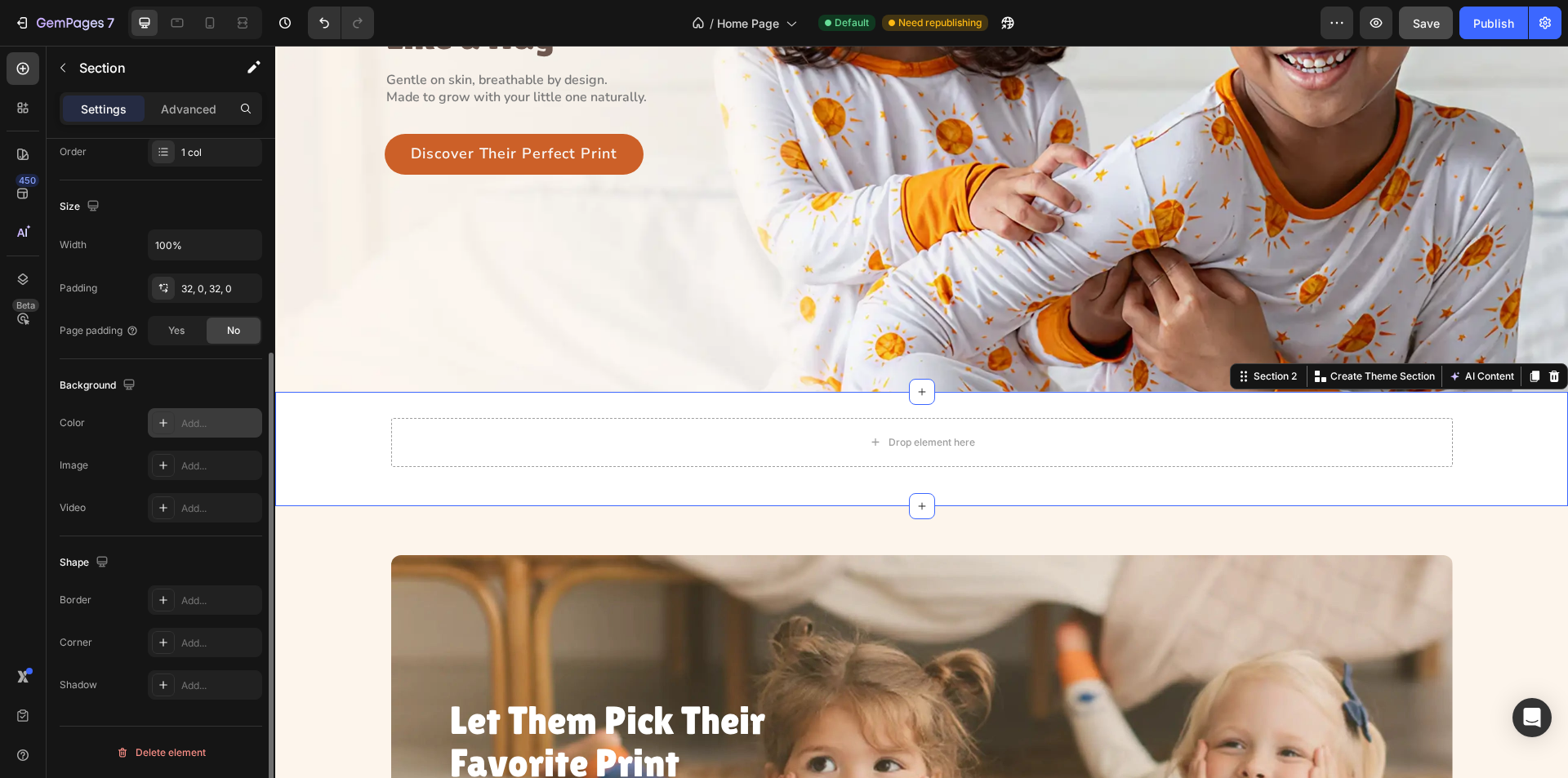
click at [157, 418] on icon at bounding box center [163, 423] width 13 height 13
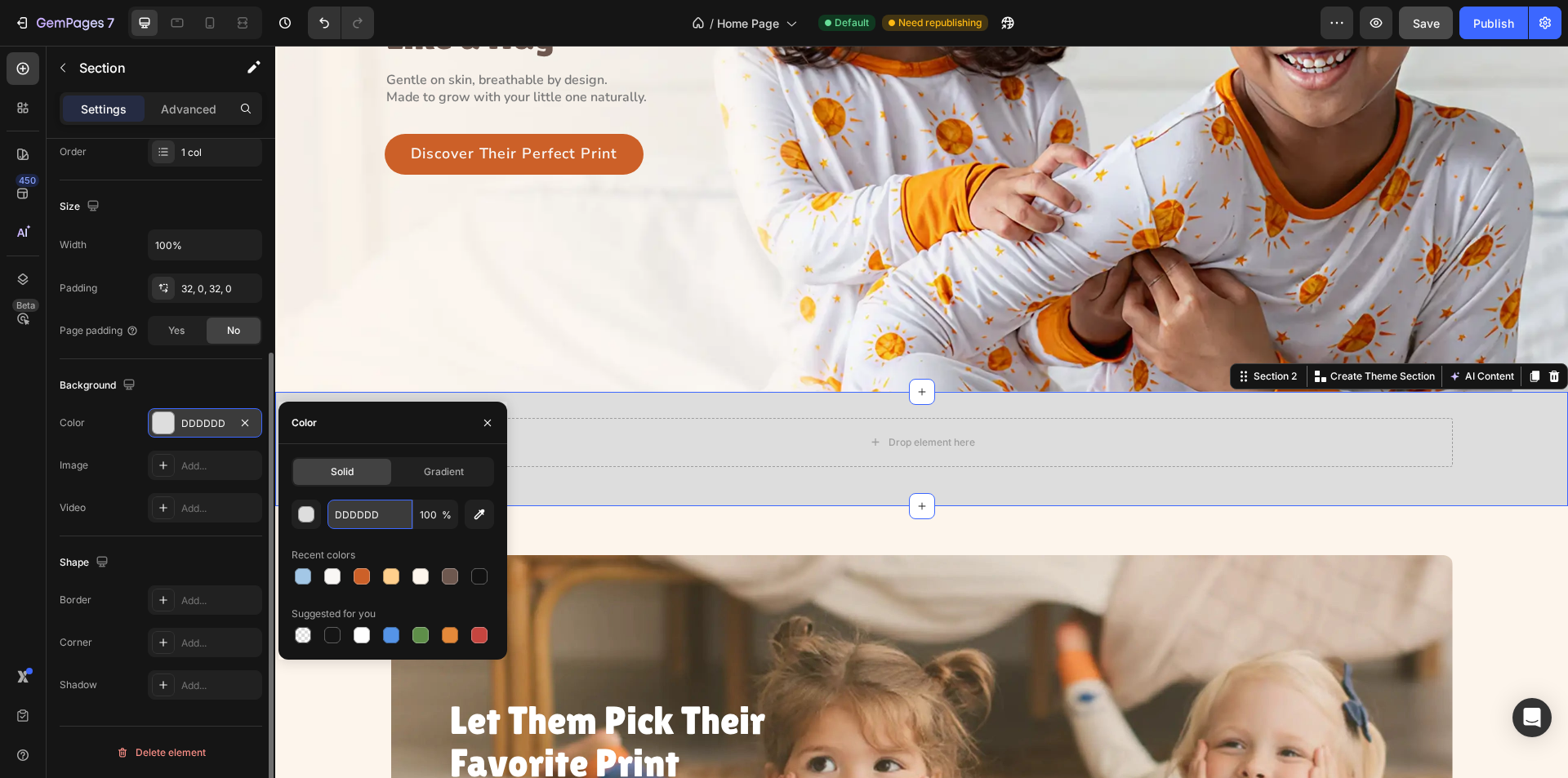
click at [368, 520] on input "DDDDDD" at bounding box center [370, 514] width 85 height 29
paste input "#FDF5EC"
type input "#FDF5EC"
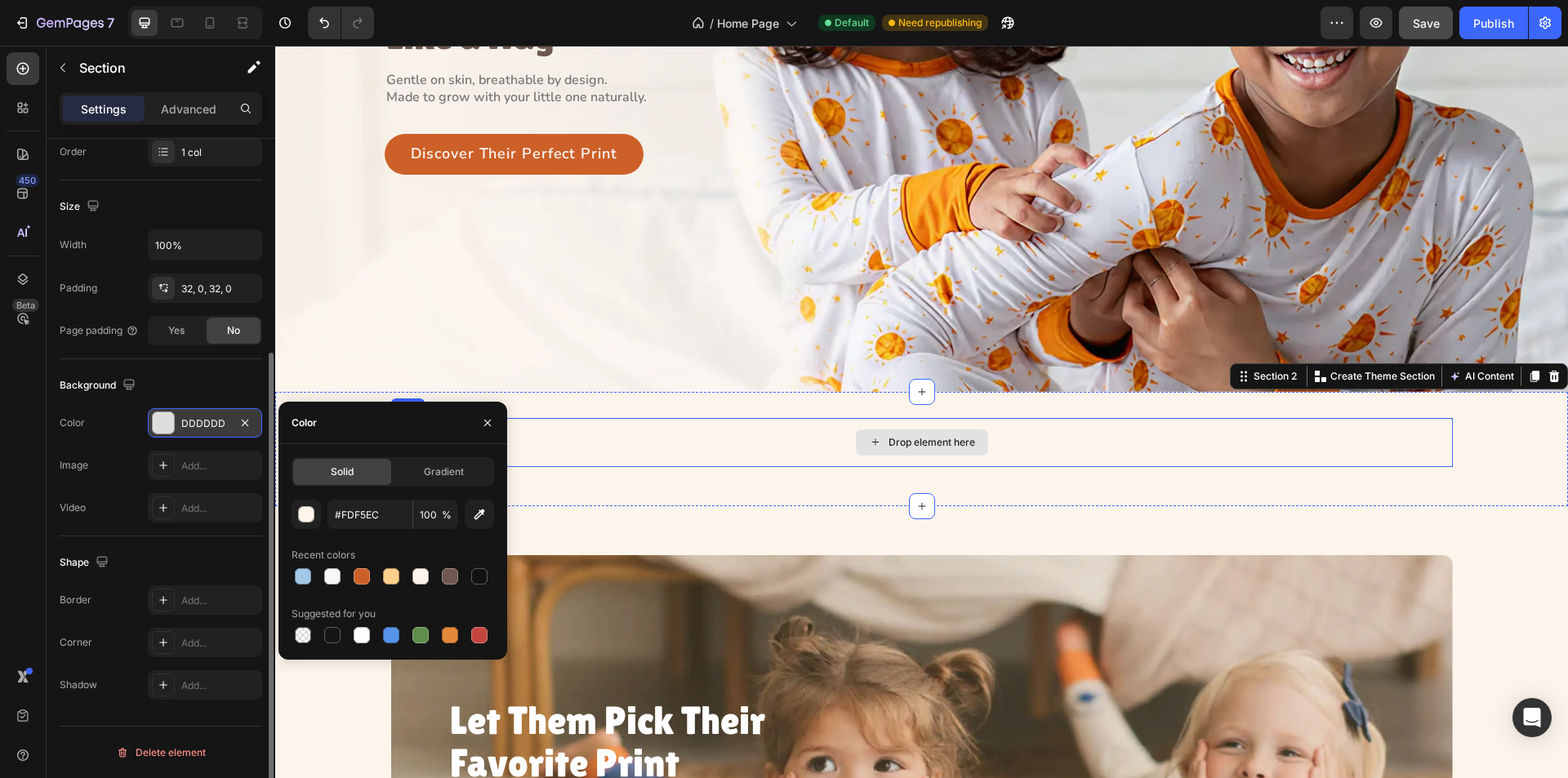
click at [736, 439] on div "Drop element here" at bounding box center [921, 443] width 1062 height 49
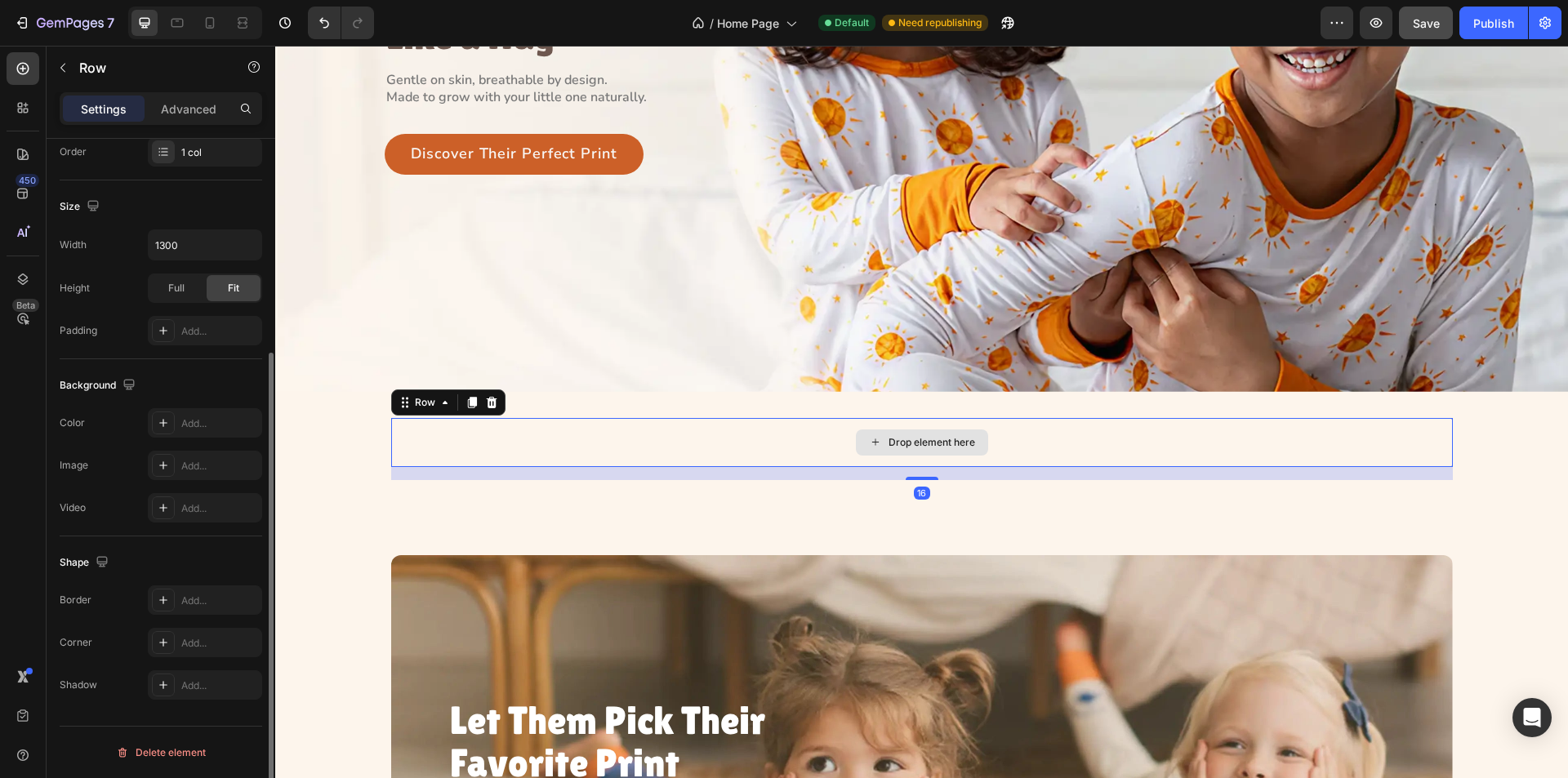
scroll to position [0, 0]
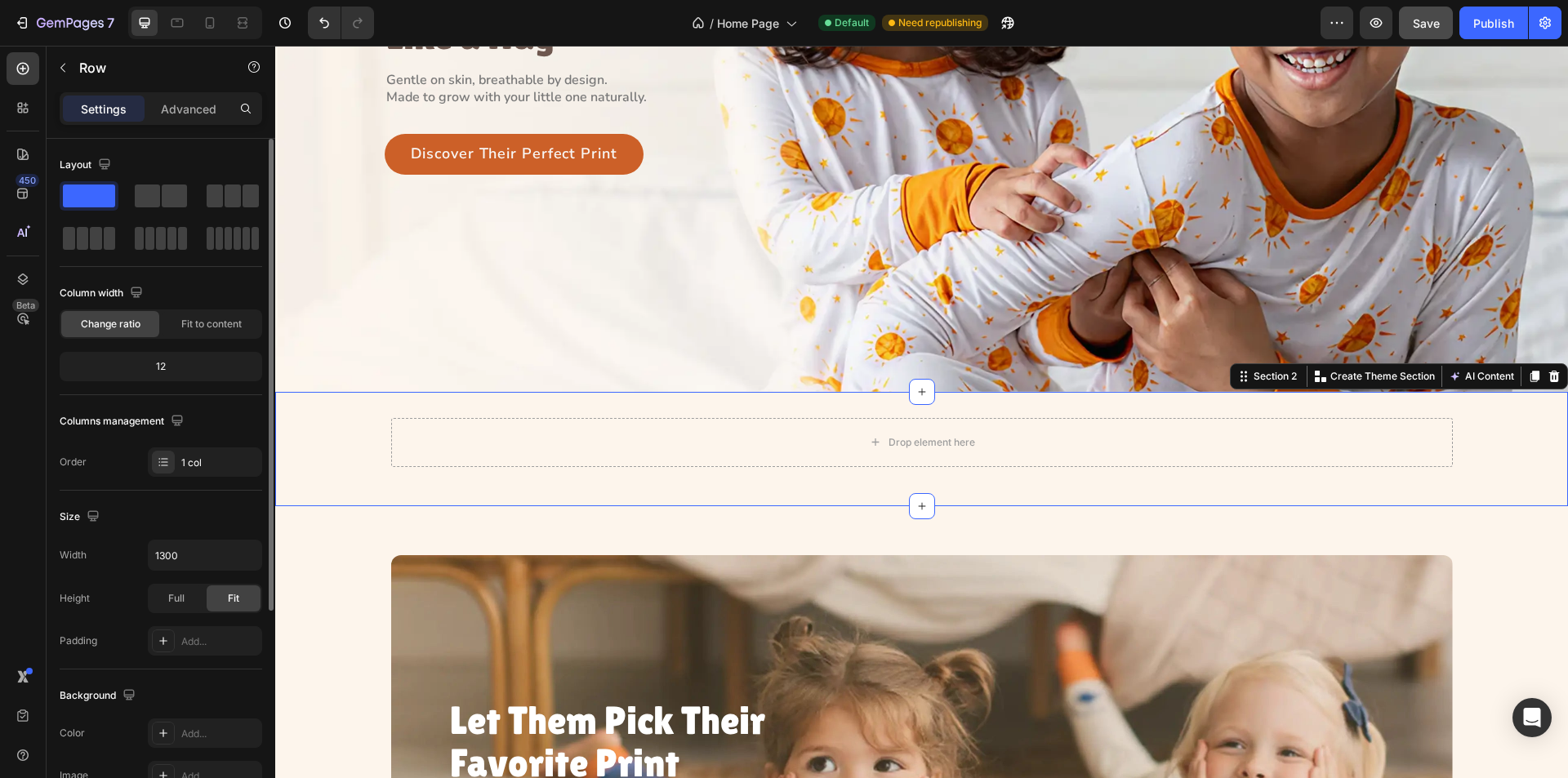
click at [328, 456] on div "Drop element here Row" at bounding box center [921, 449] width 1293 height 62
click at [310, 411] on div "Drop element here Row Section 2 You can create reusable sections Create Theme S…" at bounding box center [921, 448] width 1293 height 114
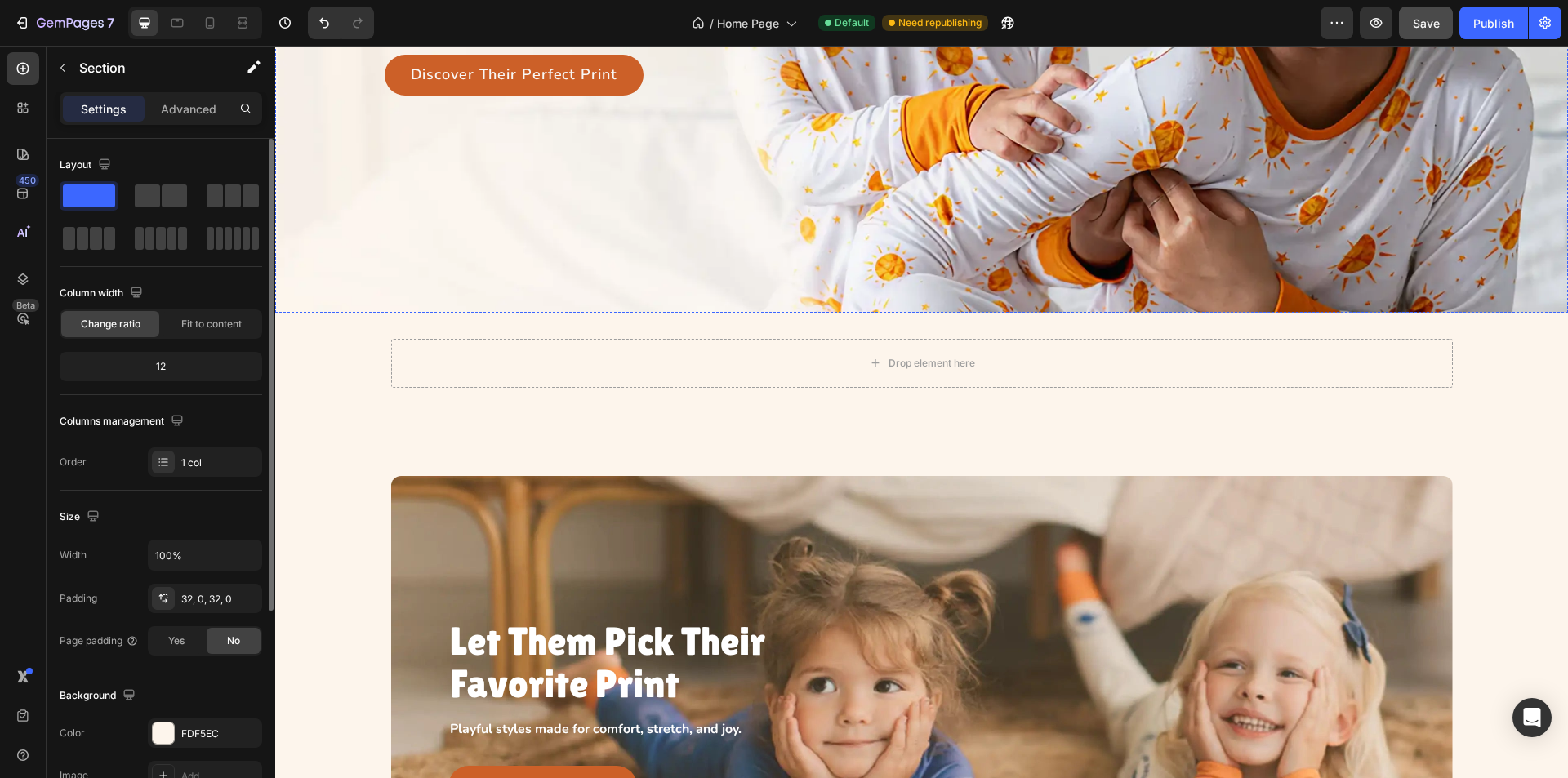
scroll to position [408, 0]
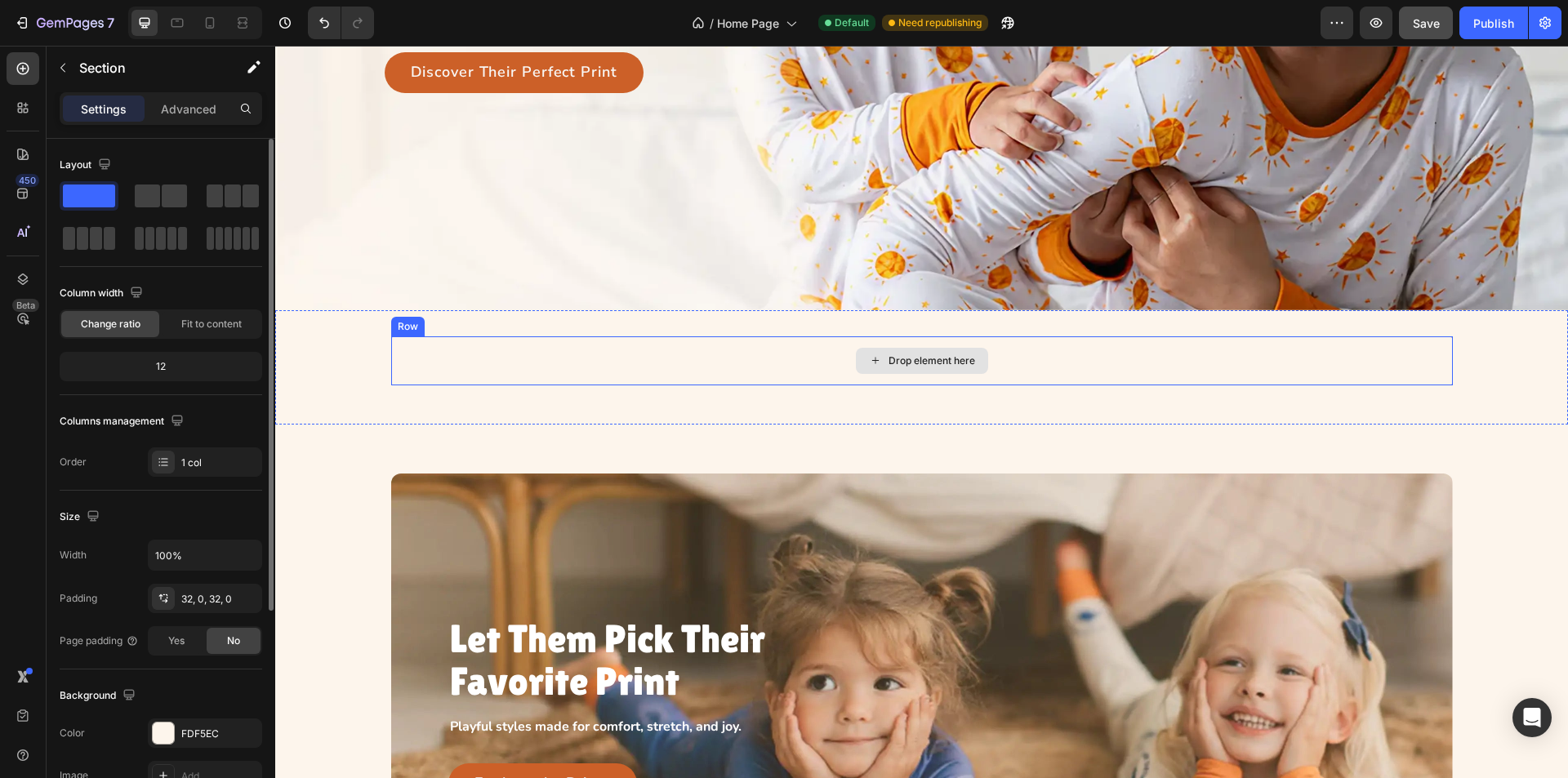
click at [753, 365] on div "Drop element here" at bounding box center [921, 362] width 1062 height 49
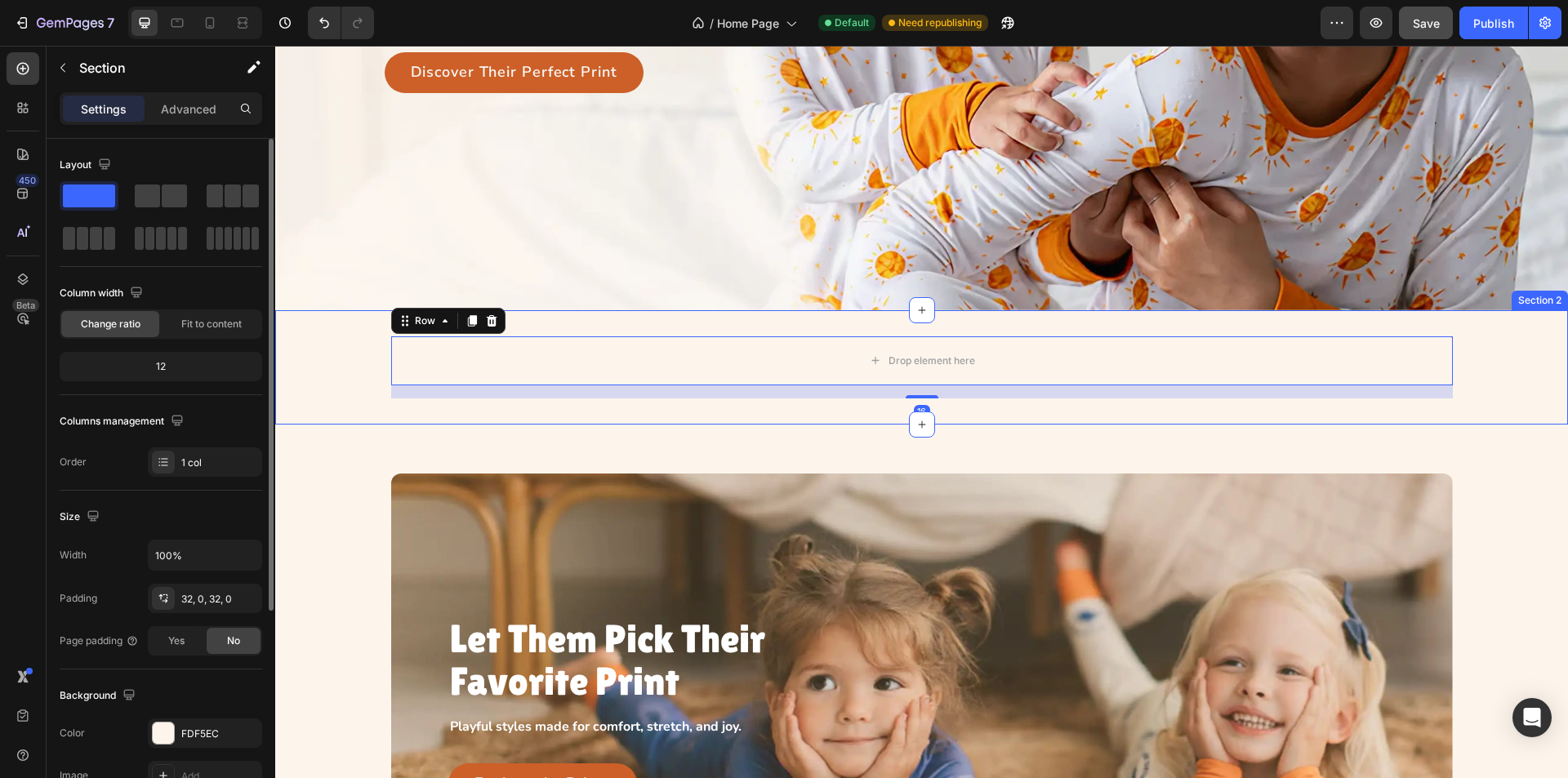
click at [1498, 345] on div "Drop element here Row 16" at bounding box center [921, 368] width 1293 height 62
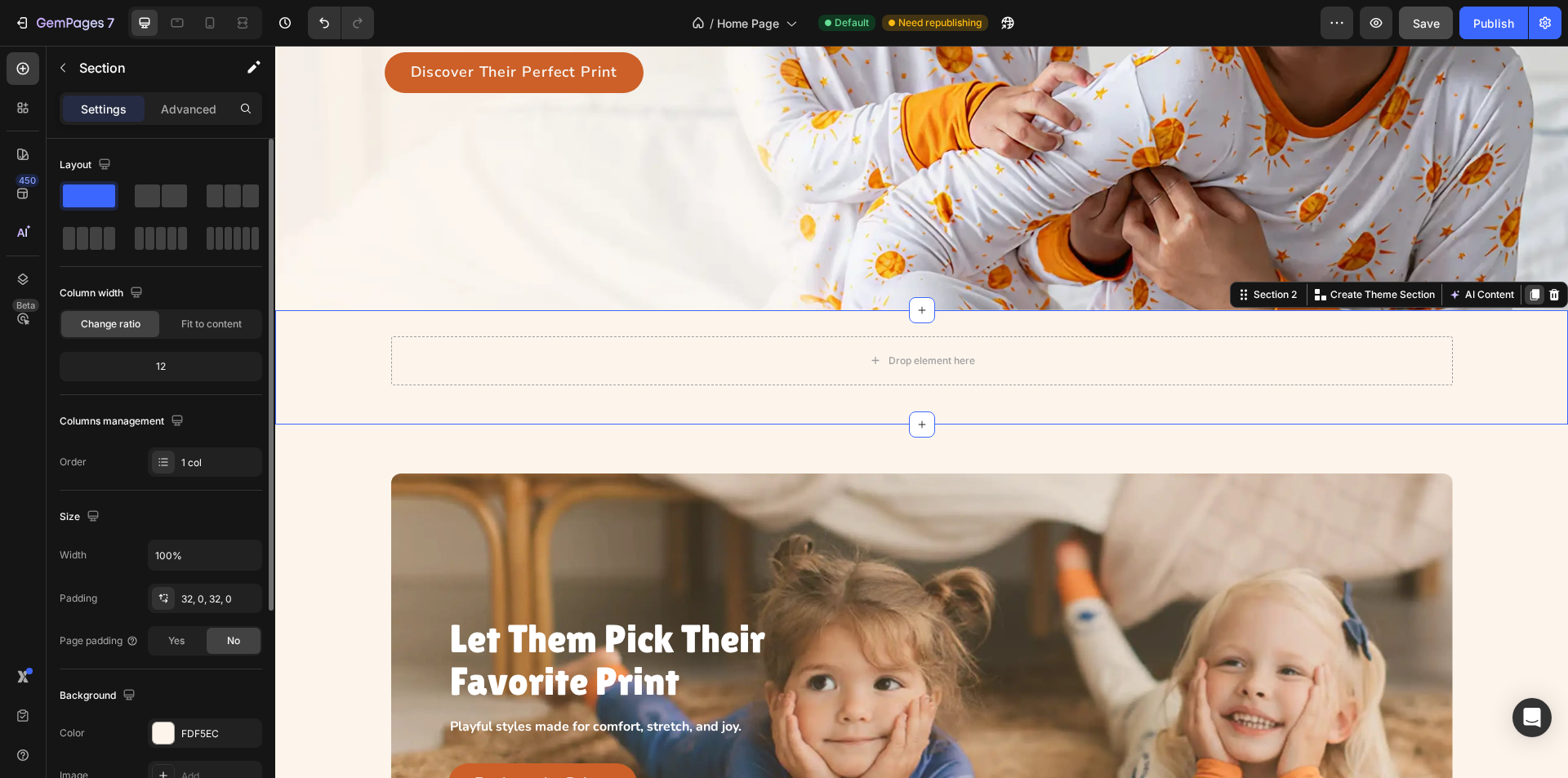
click at [1529, 292] on icon at bounding box center [1535, 295] width 13 height 13
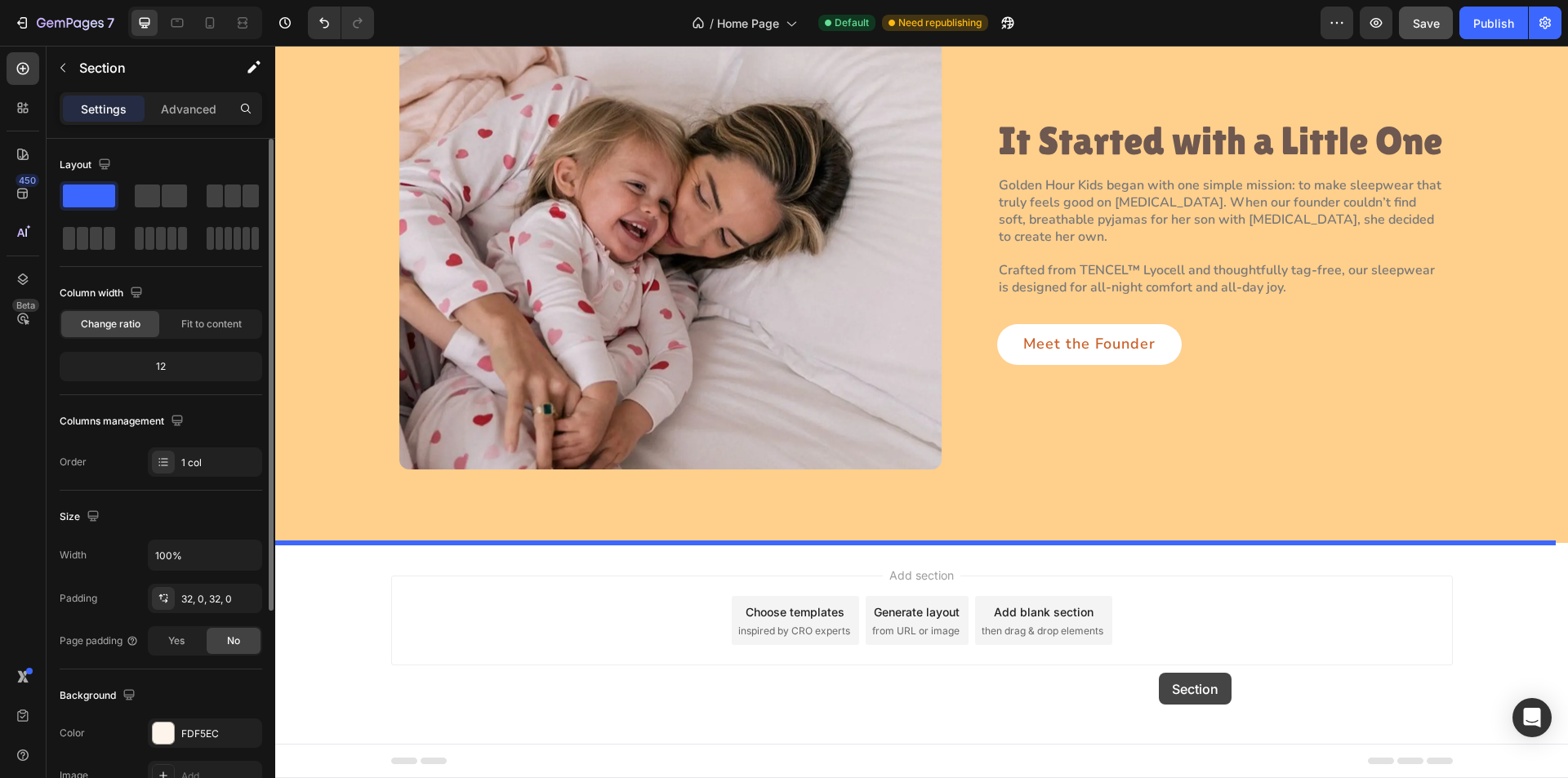
drag, startPoint x: 1249, startPoint y: 409, endPoint x: 1131, endPoint y: 631, distance: 251.4
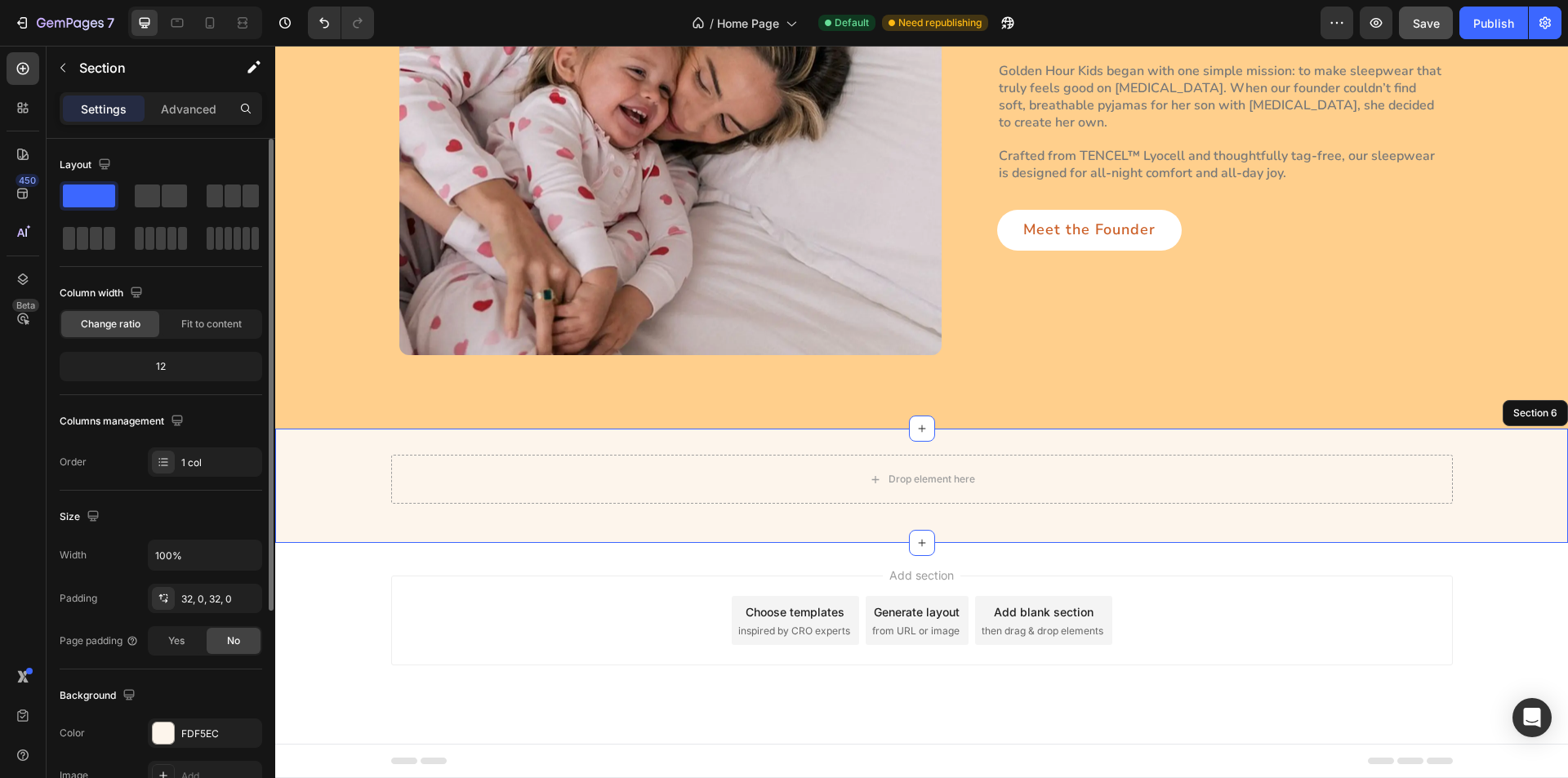
scroll to position [1797, 0]
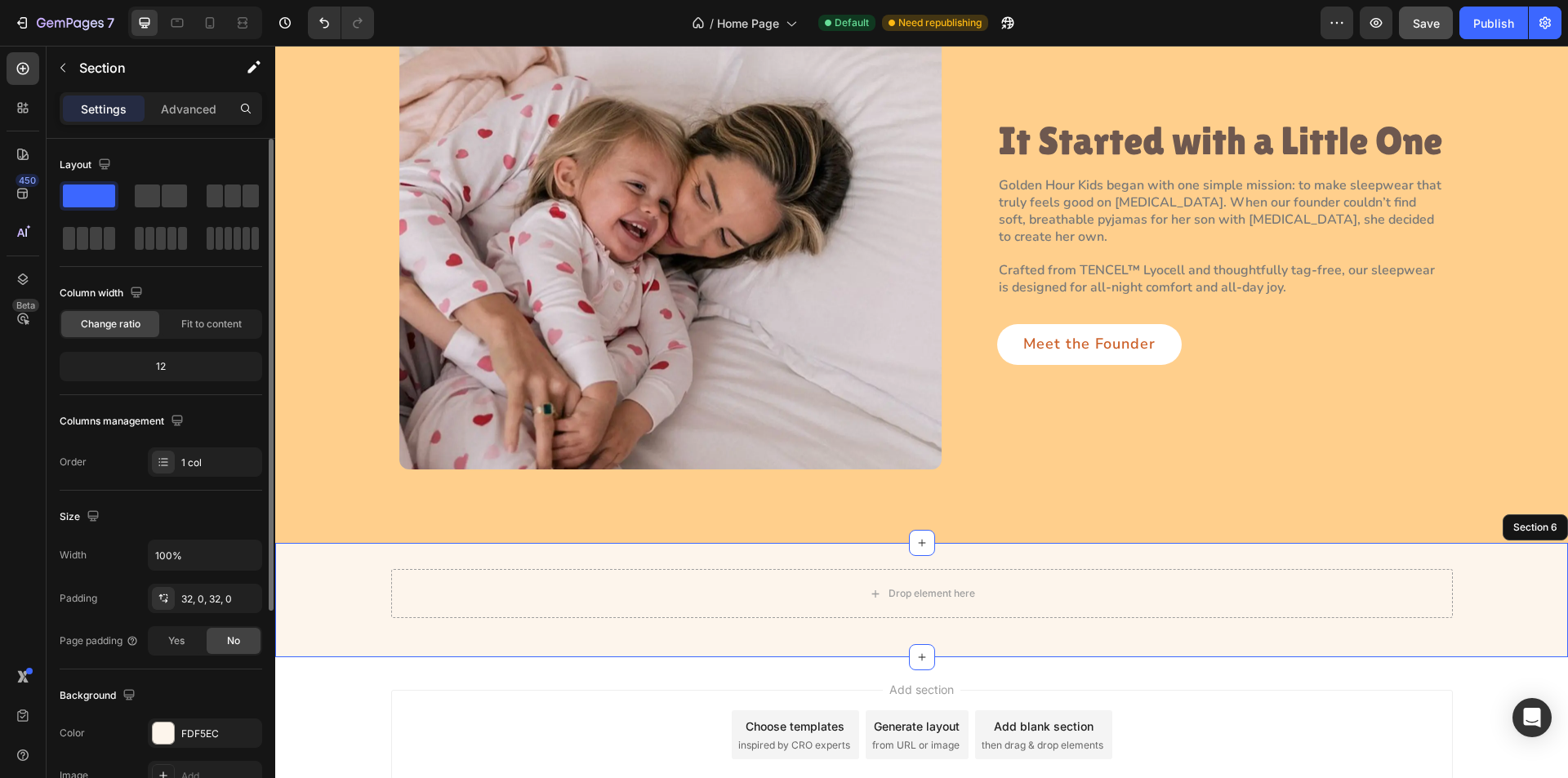
click at [298, 605] on div "Drop element here Row" at bounding box center [921, 600] width 1293 height 62
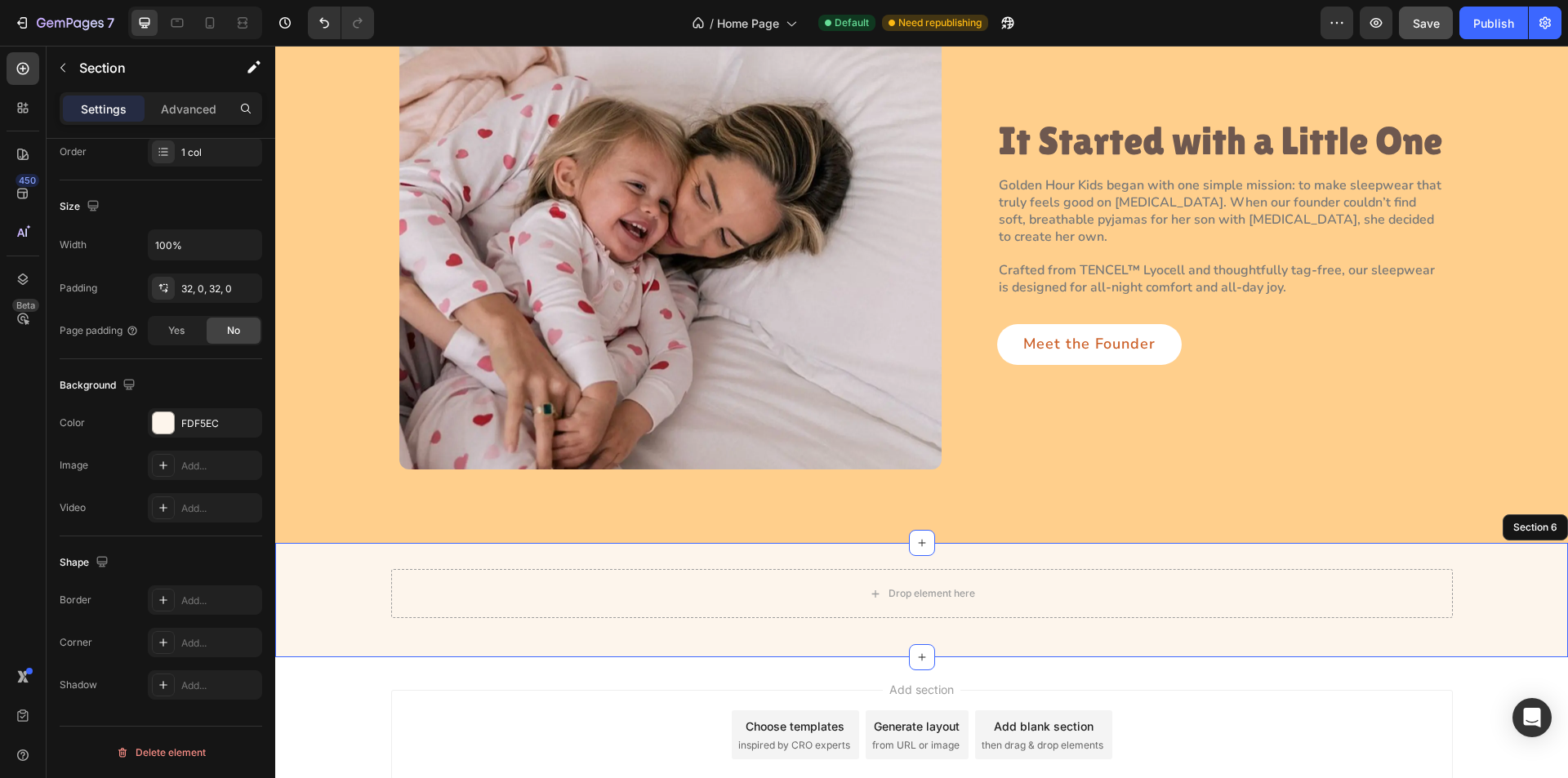
click at [367, 605] on div "Drop element here Row" at bounding box center [921, 600] width 1293 height 62
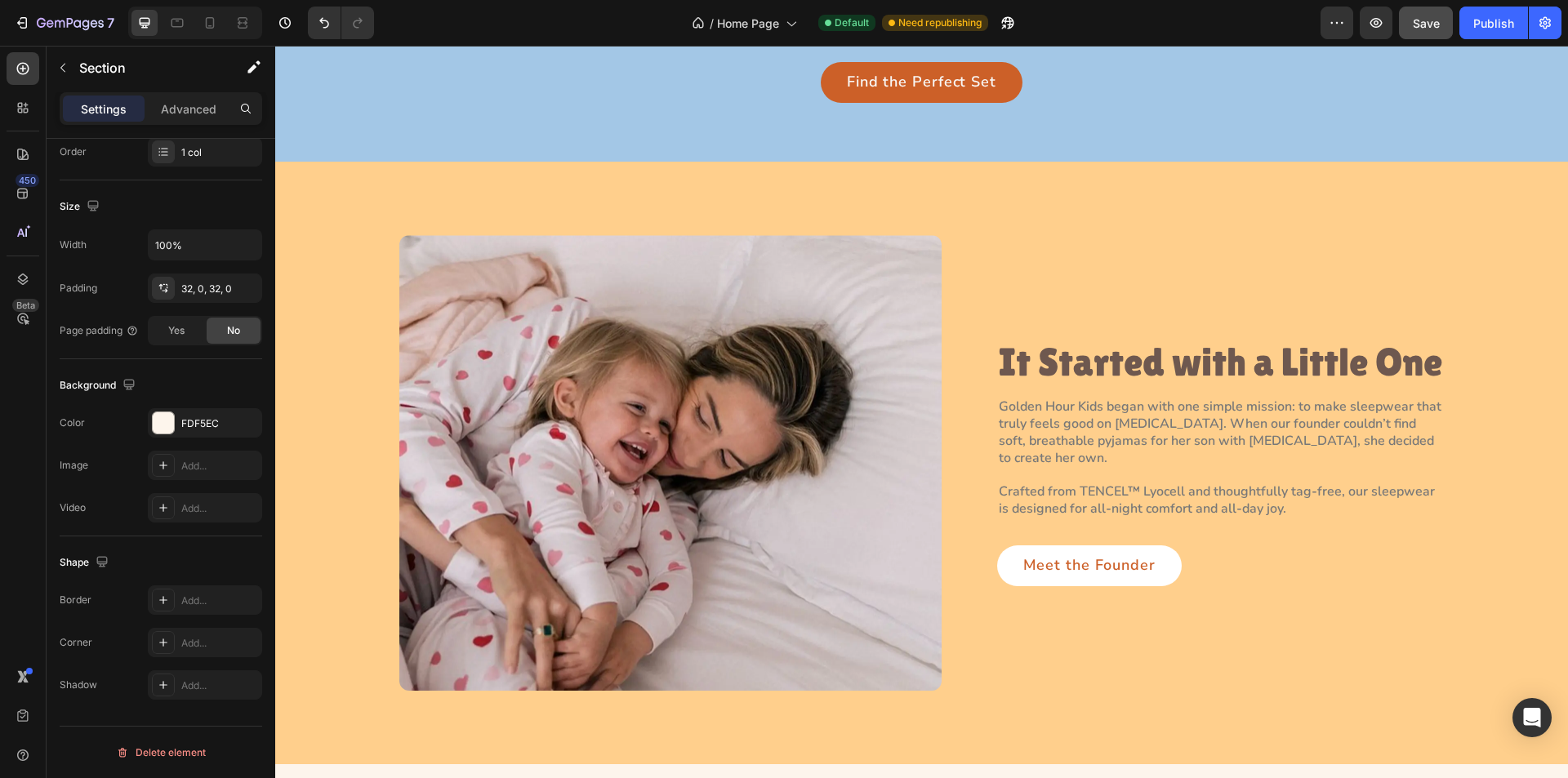
scroll to position [1634, 0]
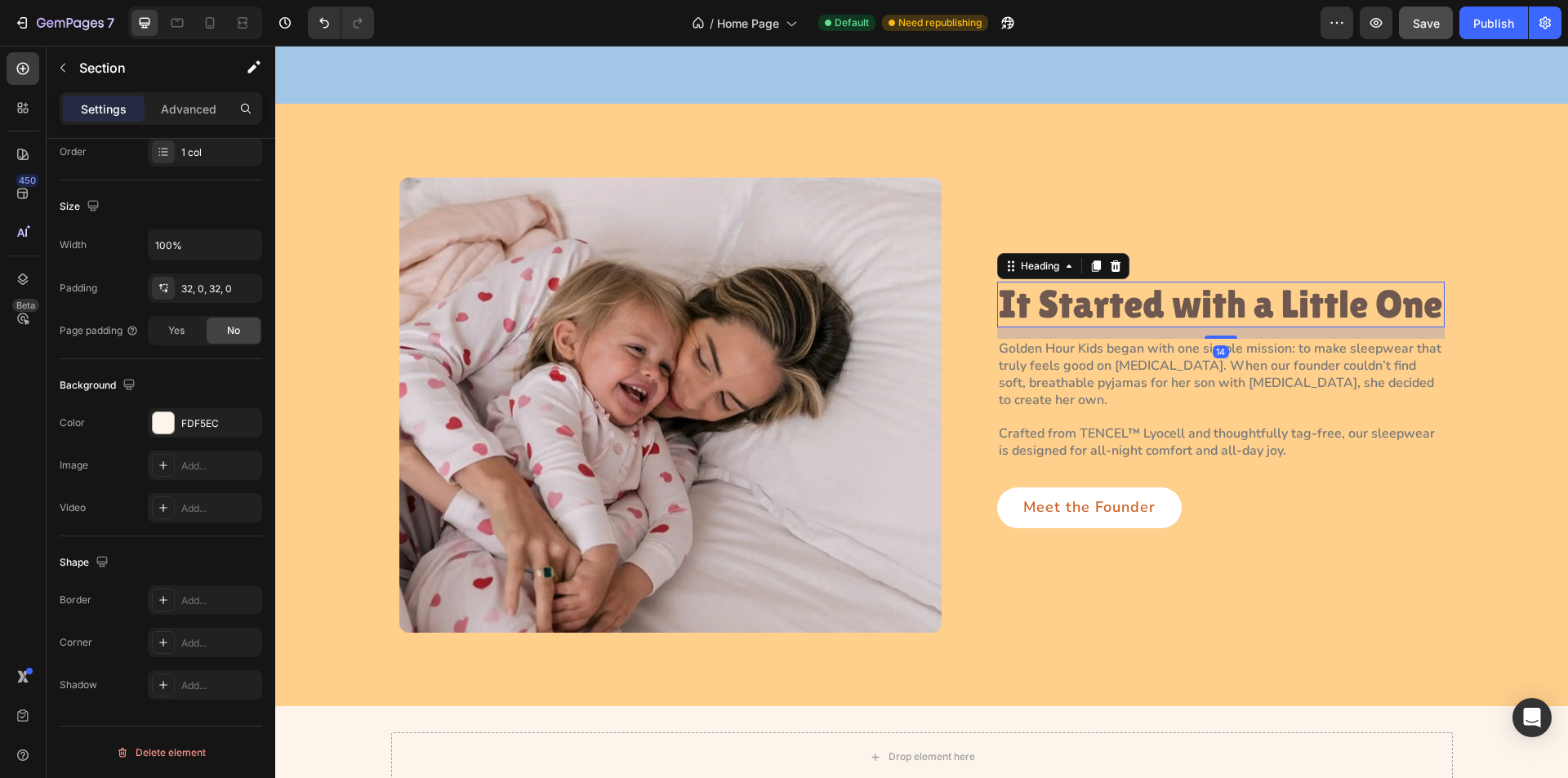
click at [1070, 304] on h3 "It Started with a Little One" at bounding box center [1221, 305] width 447 height 47
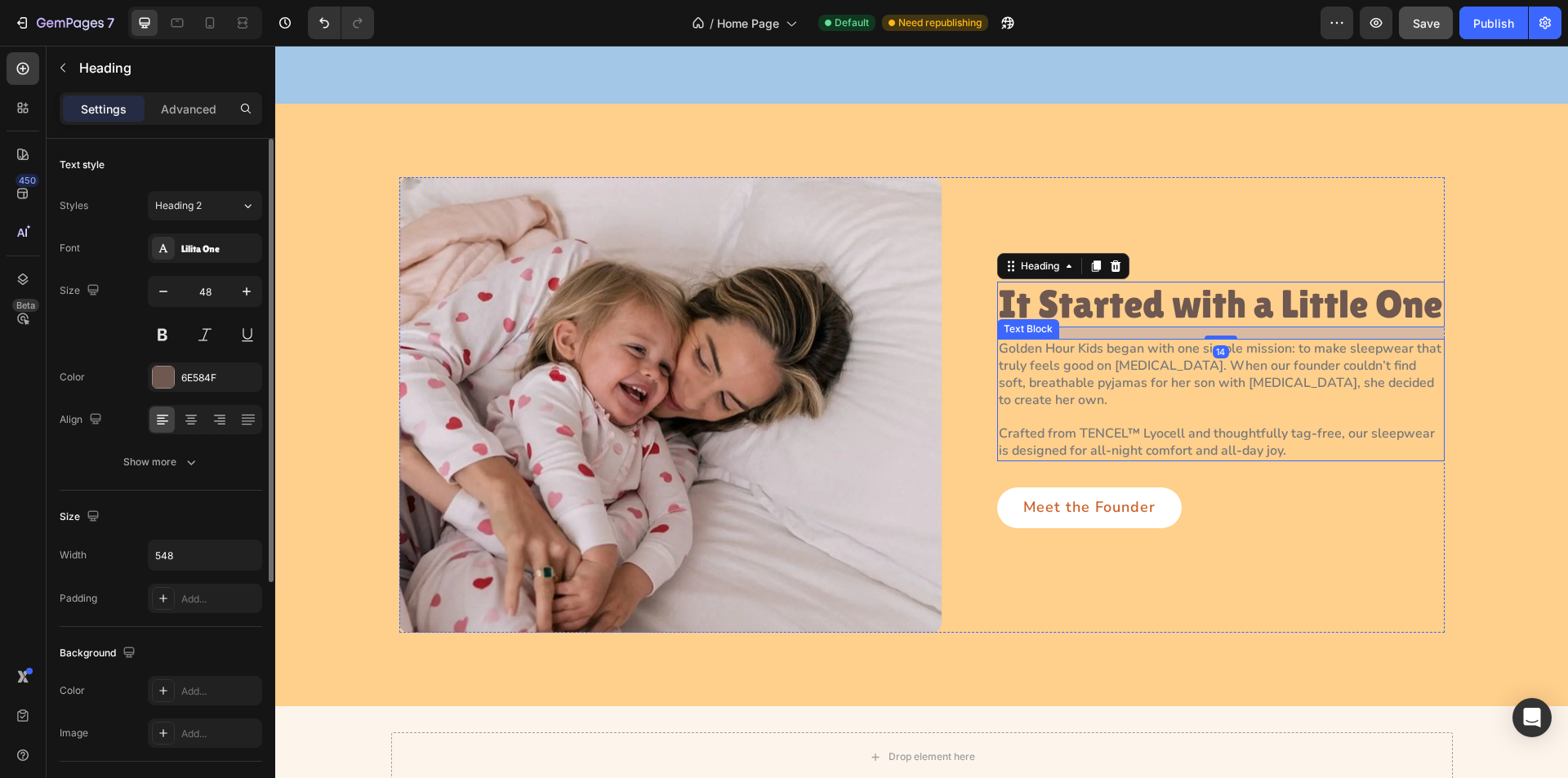
scroll to position [1911, 0]
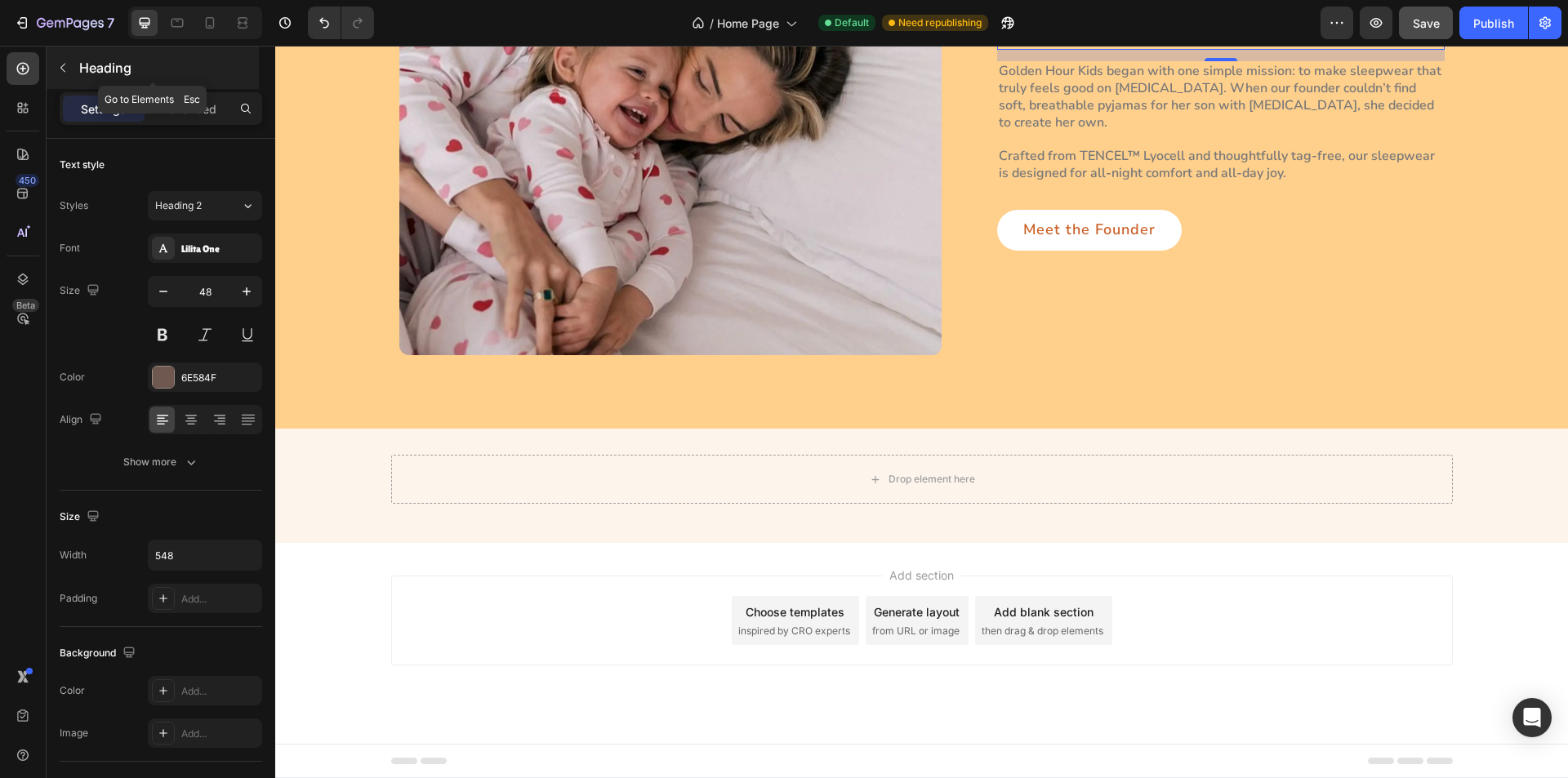
click at [51, 65] on button "button" at bounding box center [63, 68] width 26 height 26
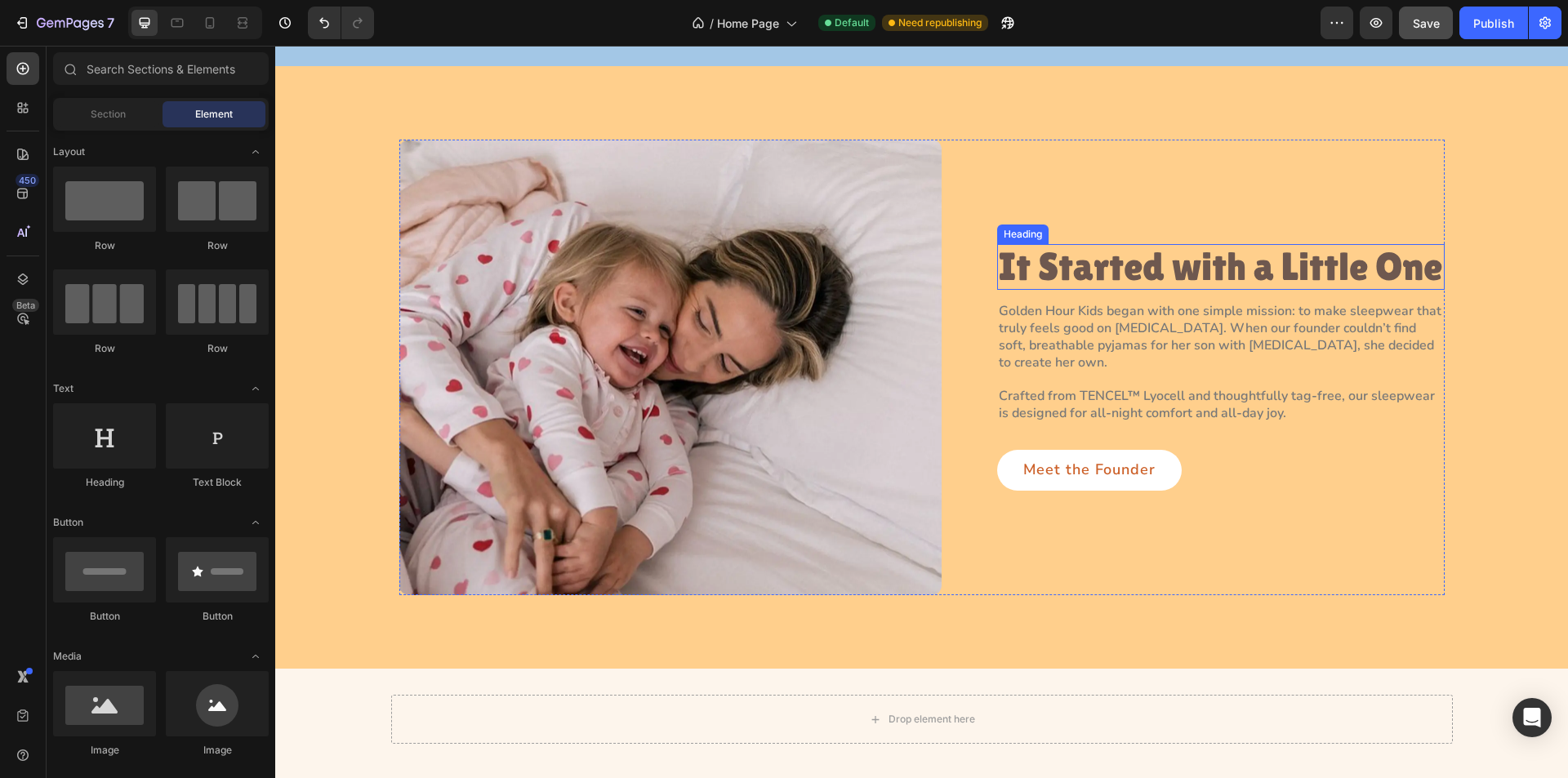
scroll to position [1666, 0]
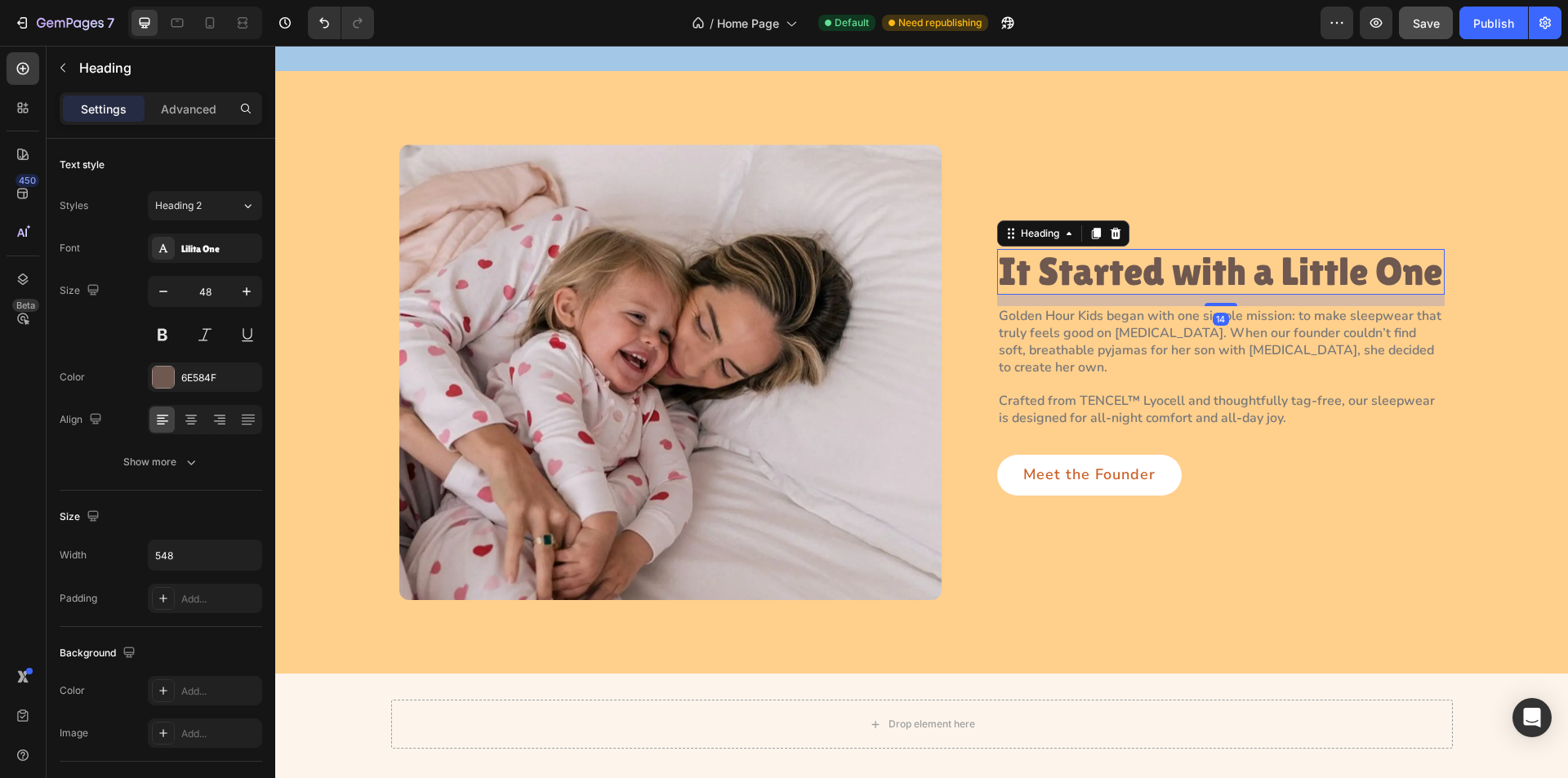
click at [1107, 269] on h3 "It Started with a Little One" at bounding box center [1221, 272] width 447 height 47
click at [195, 461] on icon "button" at bounding box center [191, 462] width 8 height 5
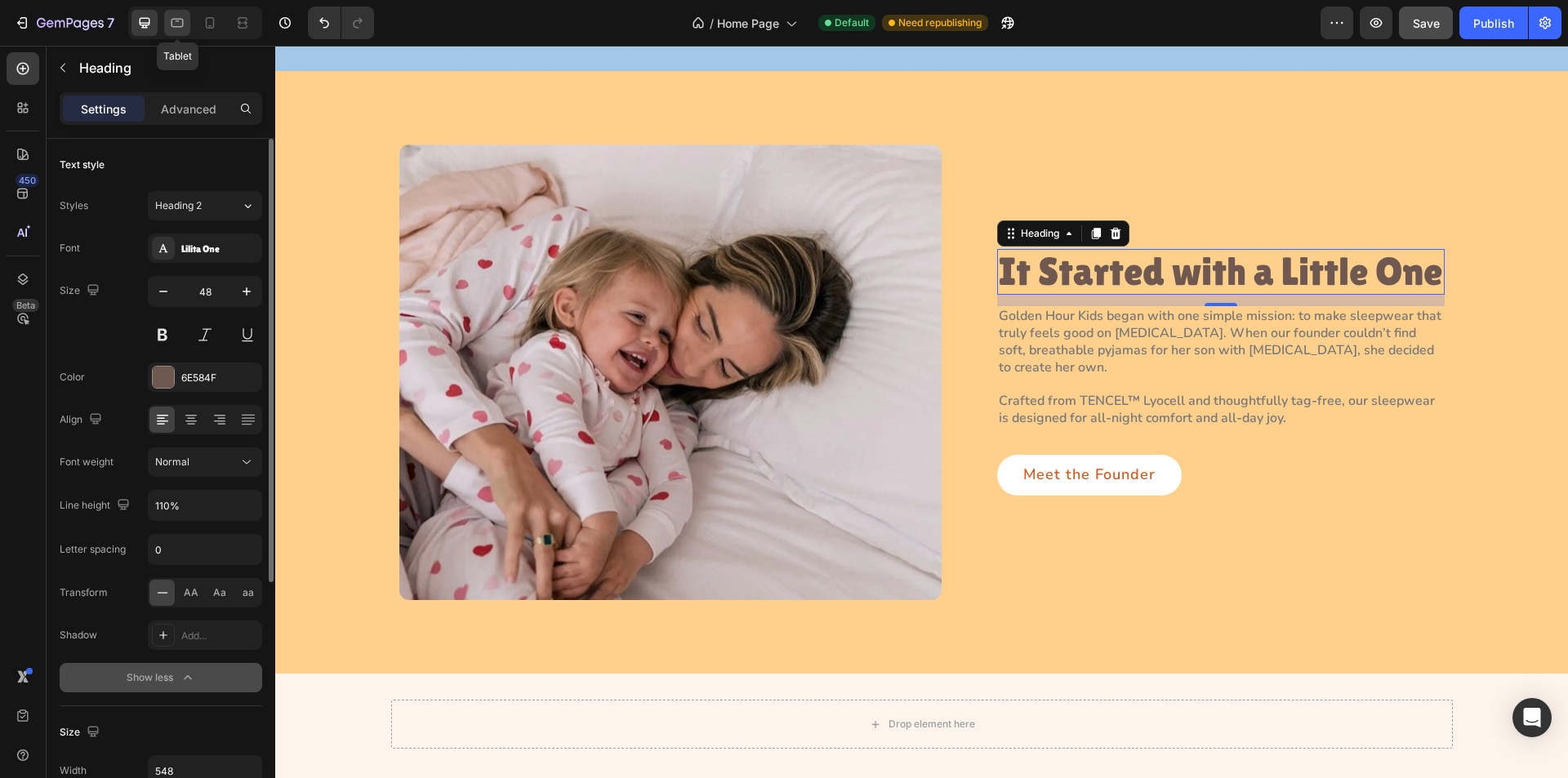
click at [174, 30] on icon at bounding box center [177, 23] width 16 height 16
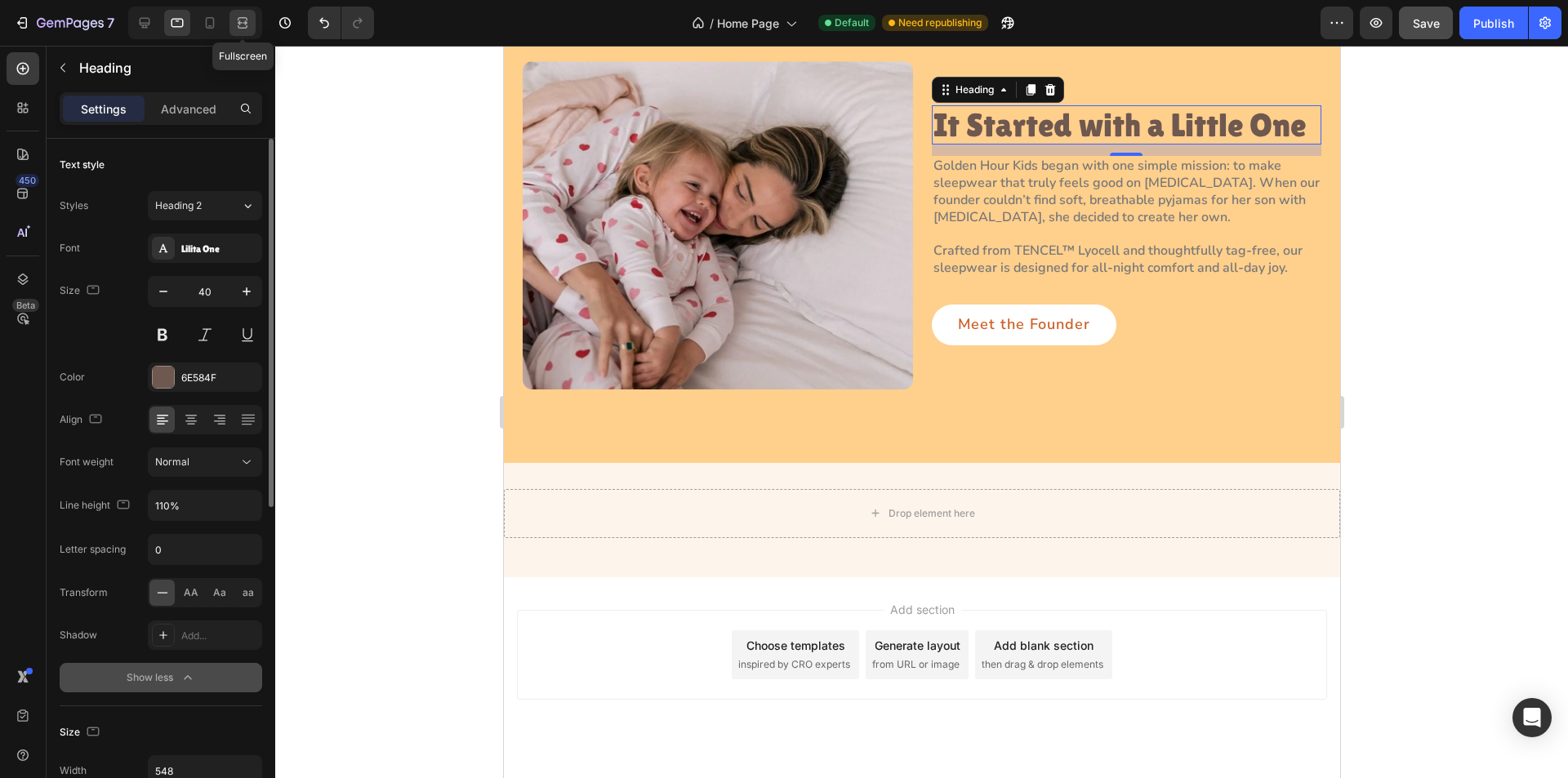
click at [233, 23] on div at bounding box center [242, 23] width 26 height 26
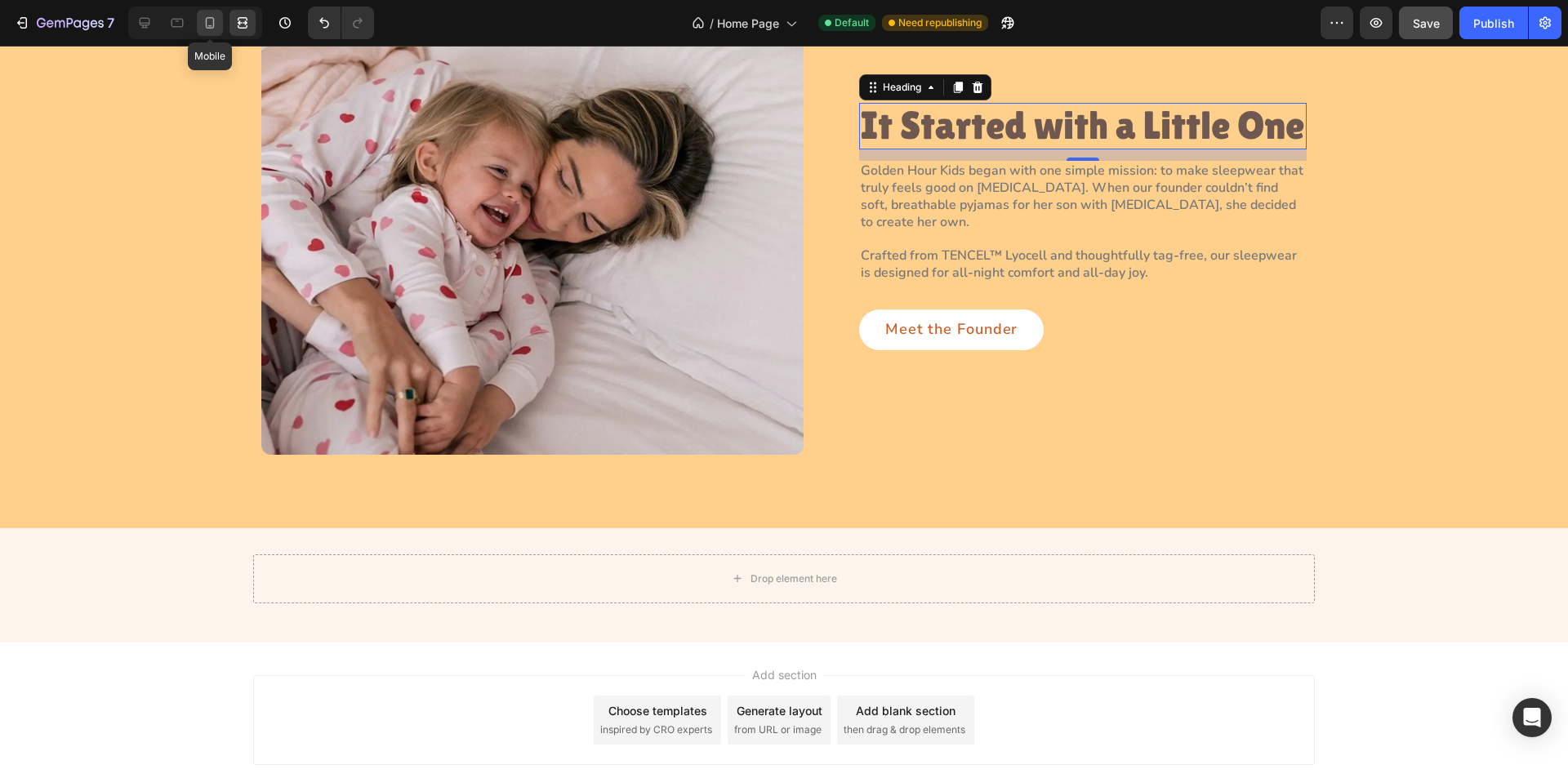
click at [208, 19] on icon at bounding box center [210, 23] width 16 height 16
type input "32"
type input "100%"
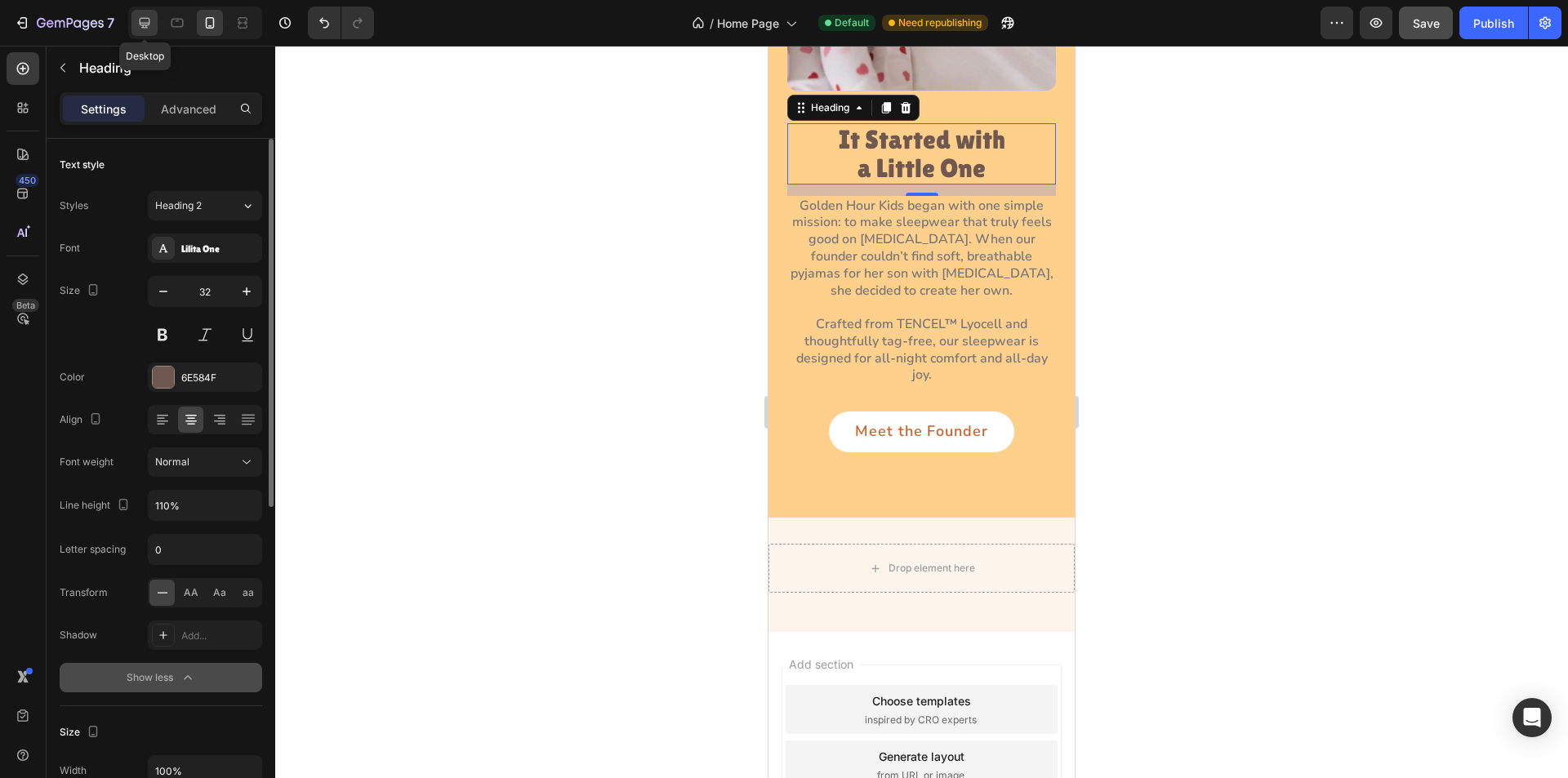
click at [135, 19] on div at bounding box center [144, 23] width 26 height 26
type input "48"
type input "548"
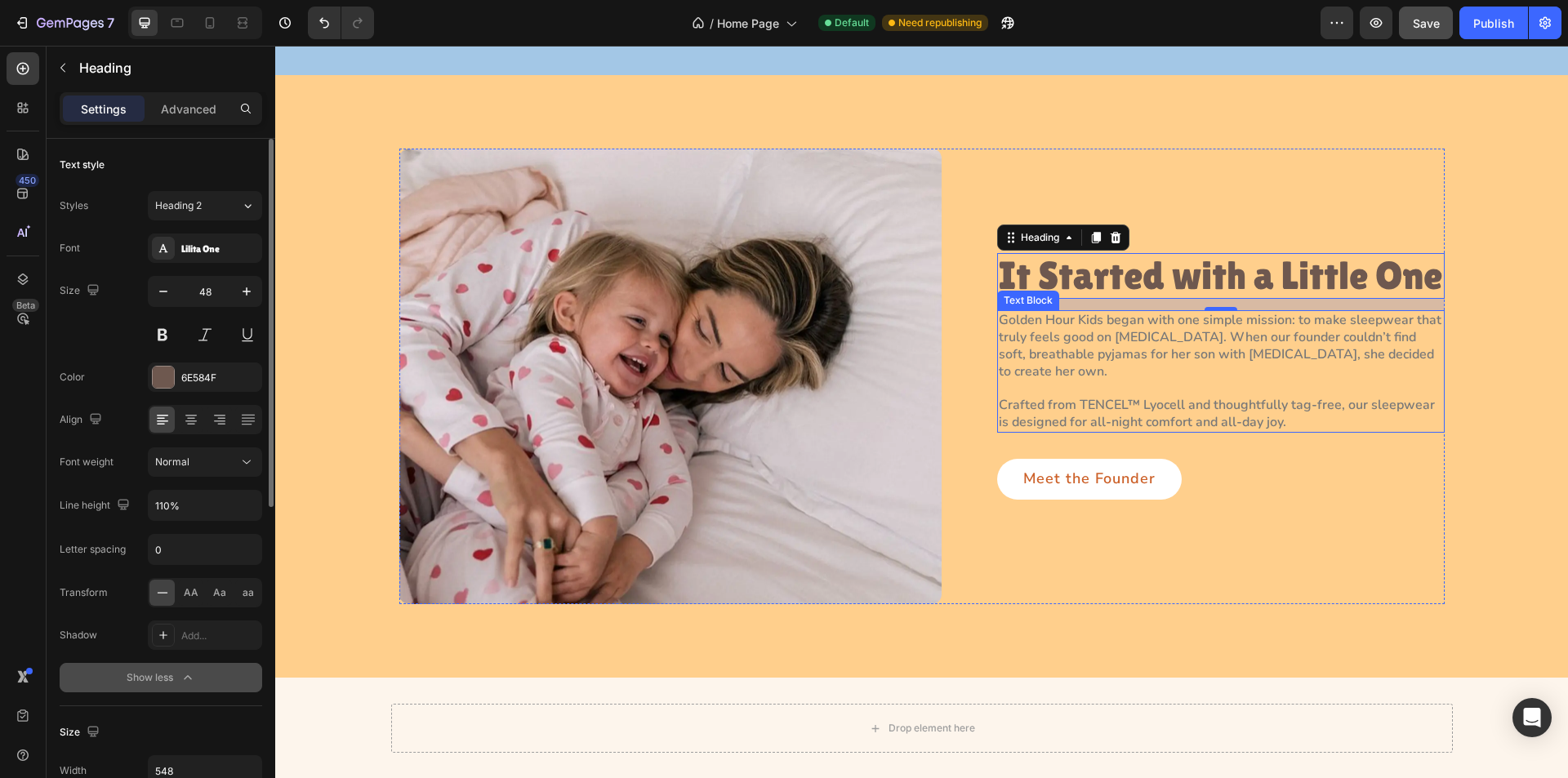
scroll to position [1637, 0]
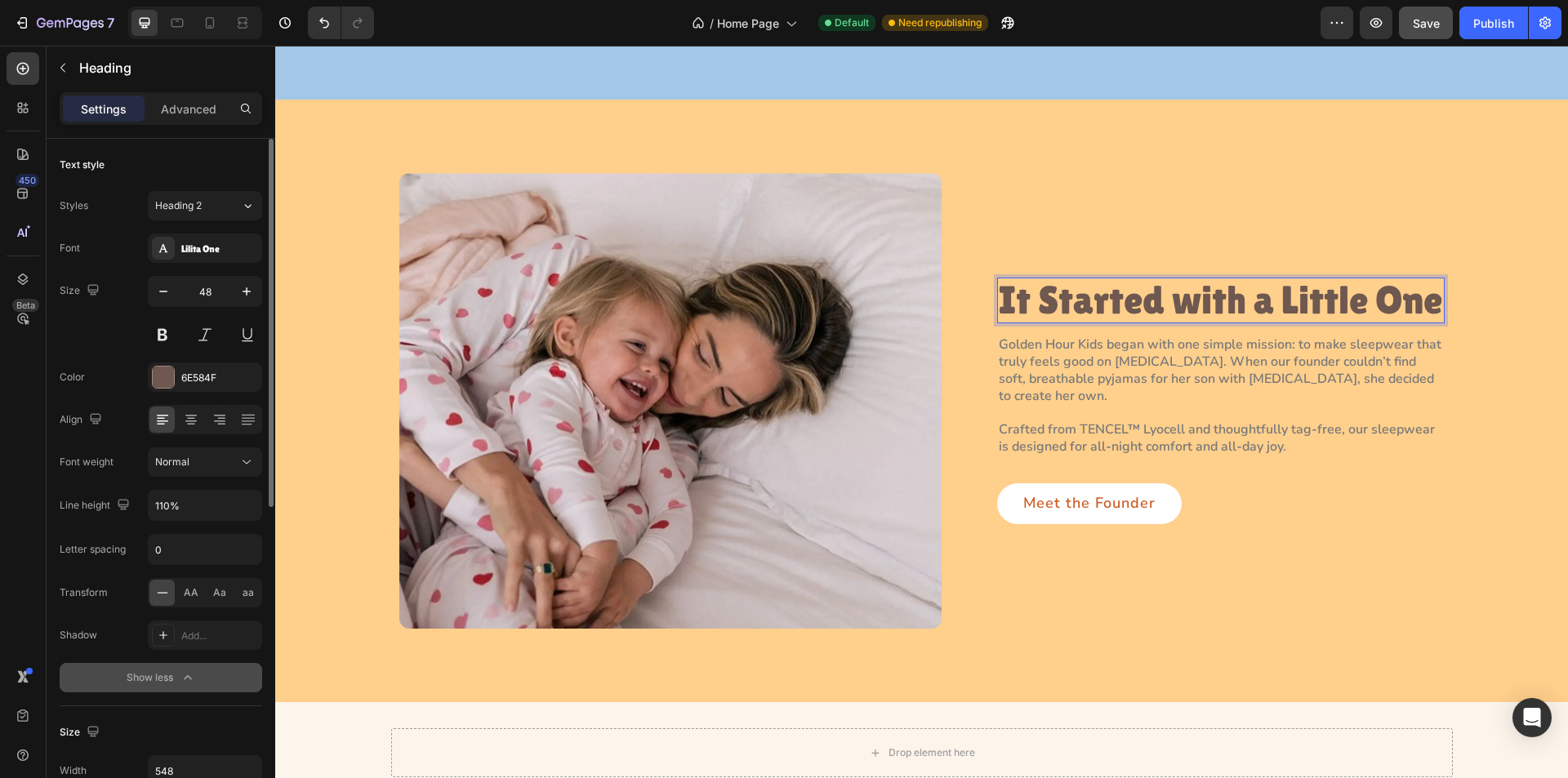
click at [1194, 296] on h3 "It Started with a Little One" at bounding box center [1221, 300] width 447 height 47
drag, startPoint x: 948, startPoint y: 304, endPoint x: 981, endPoint y: 304, distance: 33.0
click at [944, 304] on div "Image It Started with a Little One Heading 14 Golden Hour Kids began with one s…" at bounding box center [921, 402] width 1046 height 457
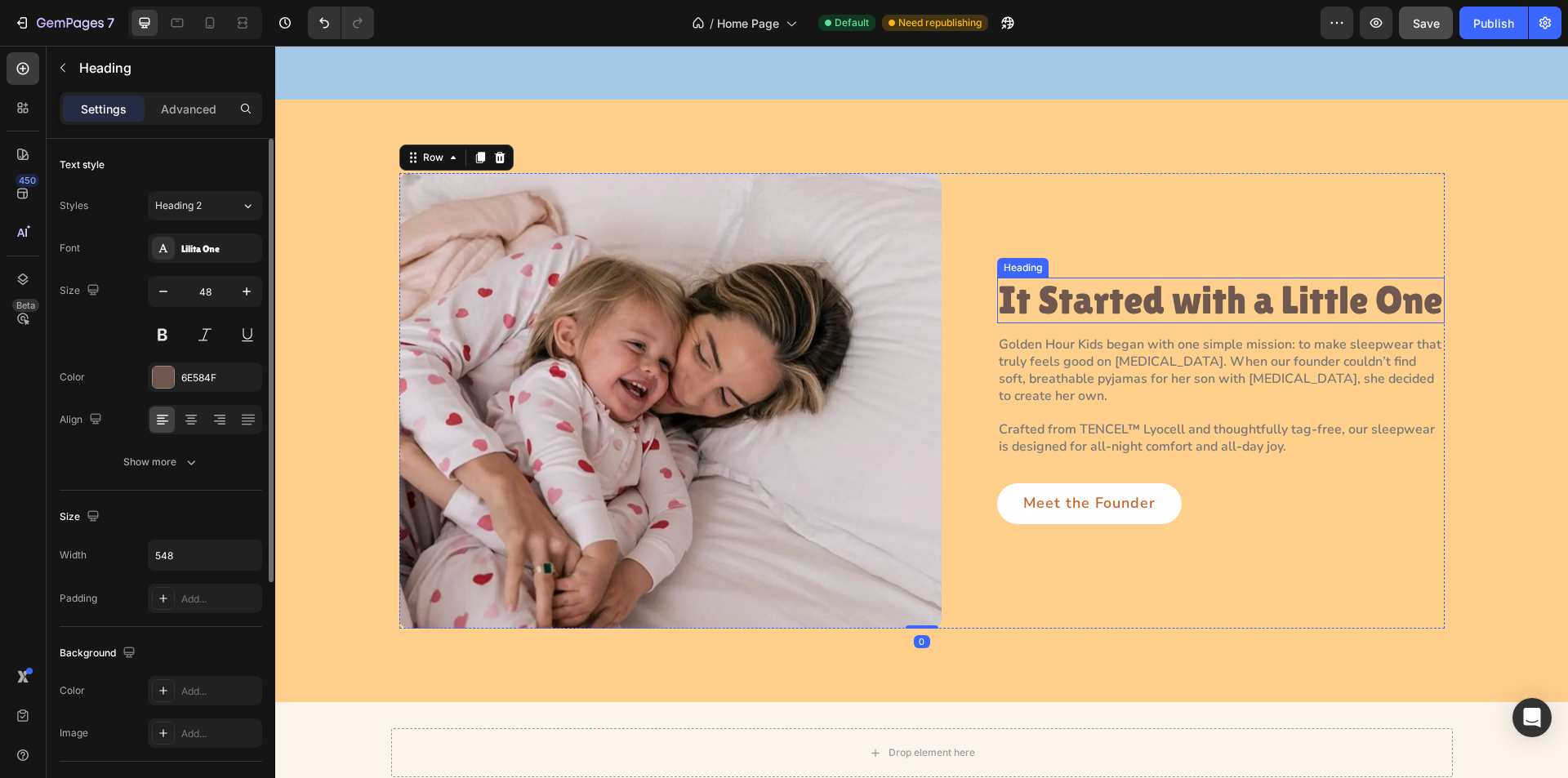
click at [1093, 304] on p "It Started with a Little One" at bounding box center [1221, 300] width 445 height 43
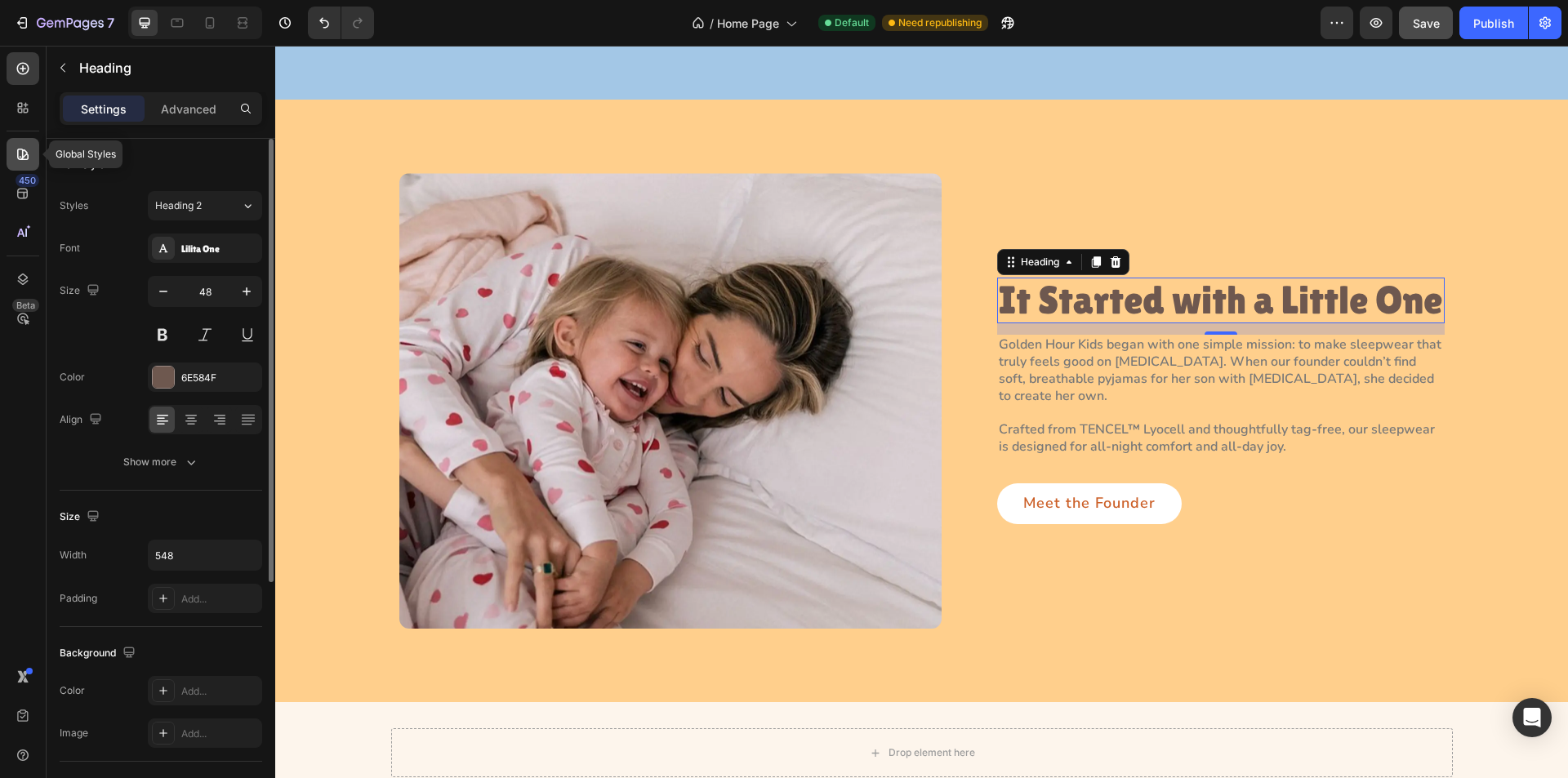
click at [23, 158] on icon at bounding box center [23, 154] width 12 height 12
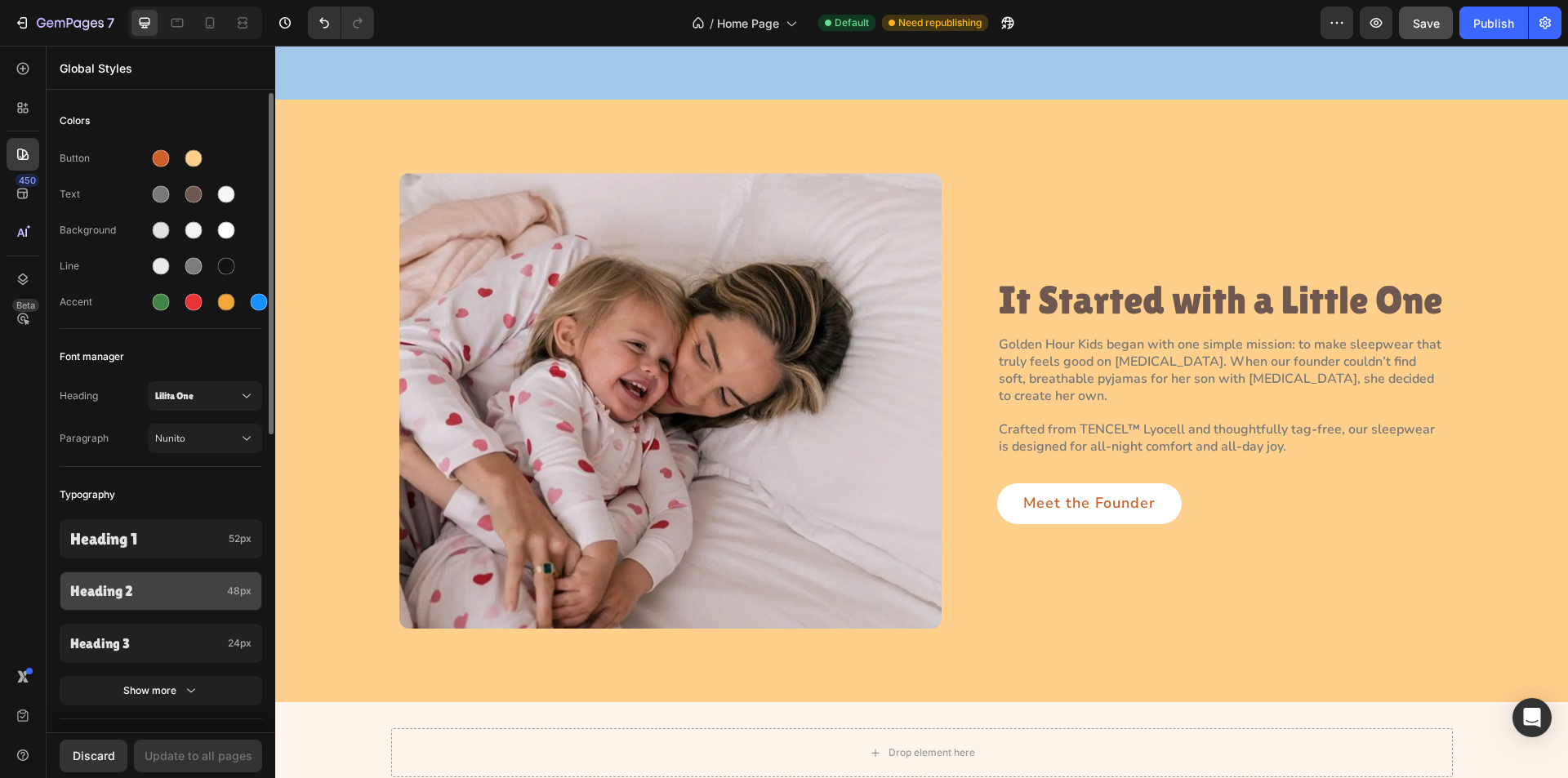
click at [228, 596] on span "48px" at bounding box center [239, 592] width 25 height 15
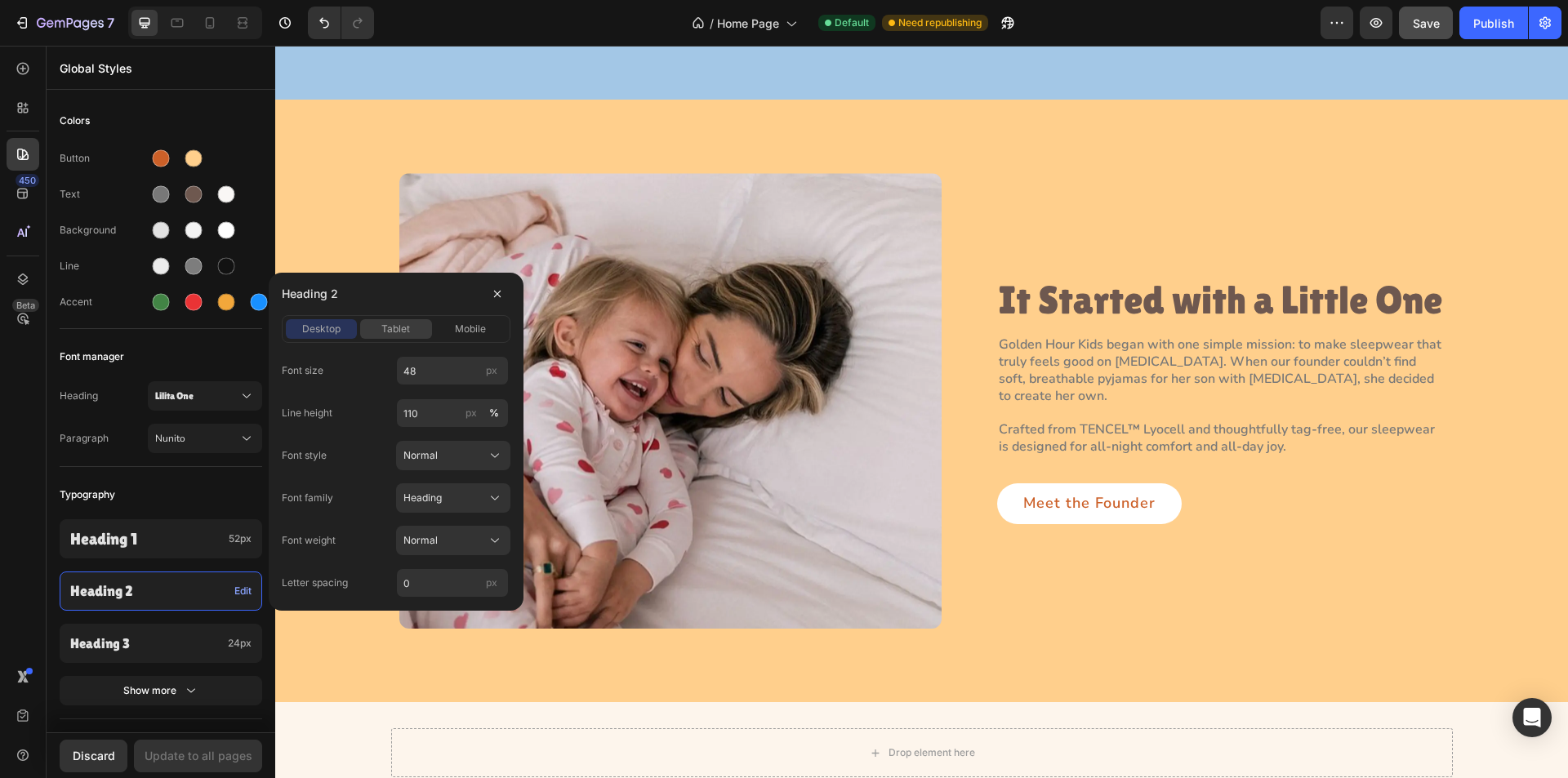
click at [392, 332] on span "tablet" at bounding box center [395, 329] width 28 height 15
click at [437, 376] on input "44" at bounding box center [452, 371] width 112 height 29
click at [414, 369] on input "44" at bounding box center [452, 371] width 112 height 29
drag, startPoint x: 408, startPoint y: 369, endPoint x: 428, endPoint y: 369, distance: 20.0
click at [428, 369] on input "44" at bounding box center [452, 371] width 112 height 29
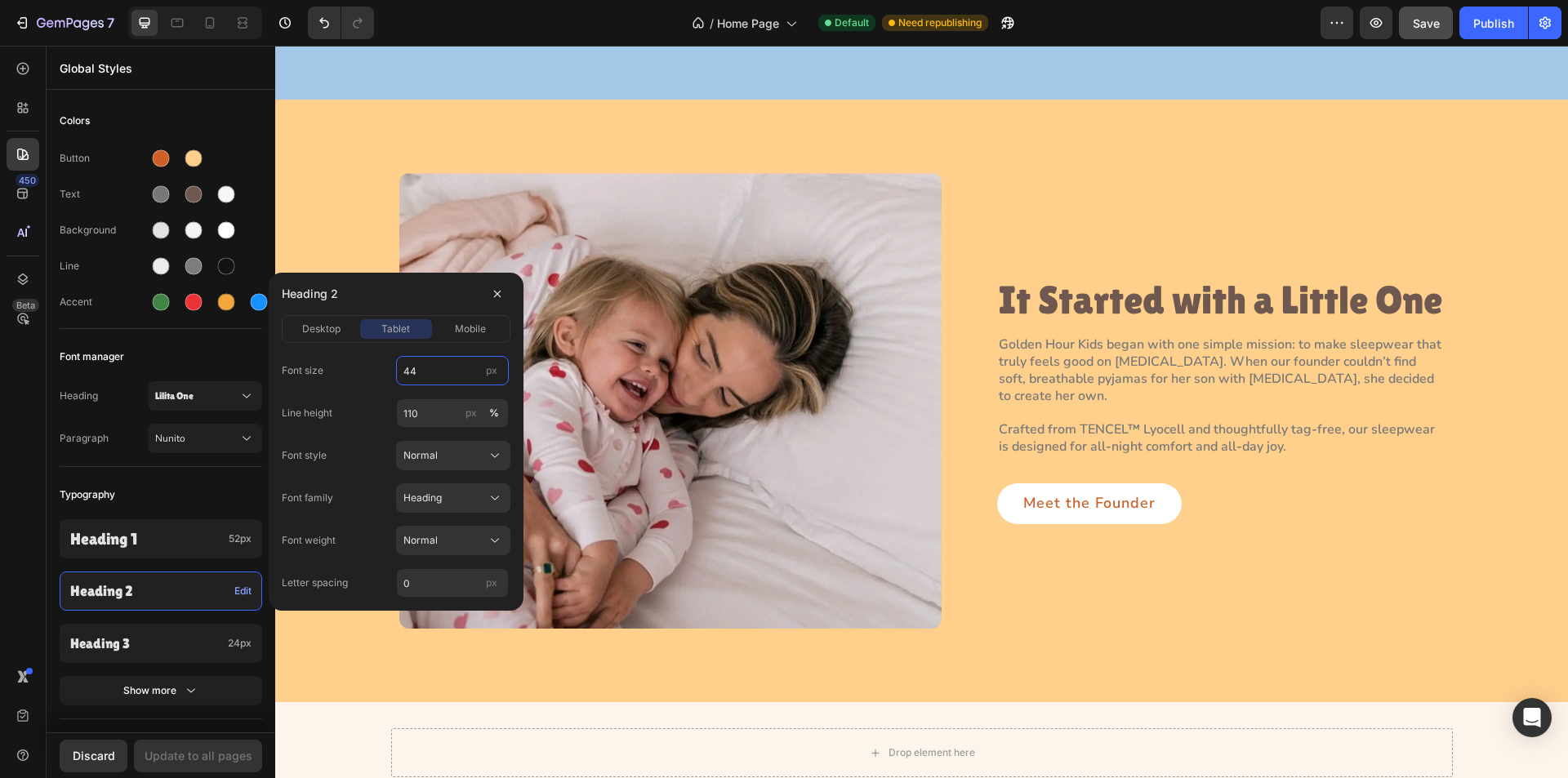
type input "40"
click at [458, 332] on span "mobile" at bounding box center [470, 329] width 31 height 15
click at [432, 375] on input "40" at bounding box center [452, 371] width 112 height 29
type input "32"
click at [216, 761] on div "Update to all pages" at bounding box center [198, 755] width 108 height 17
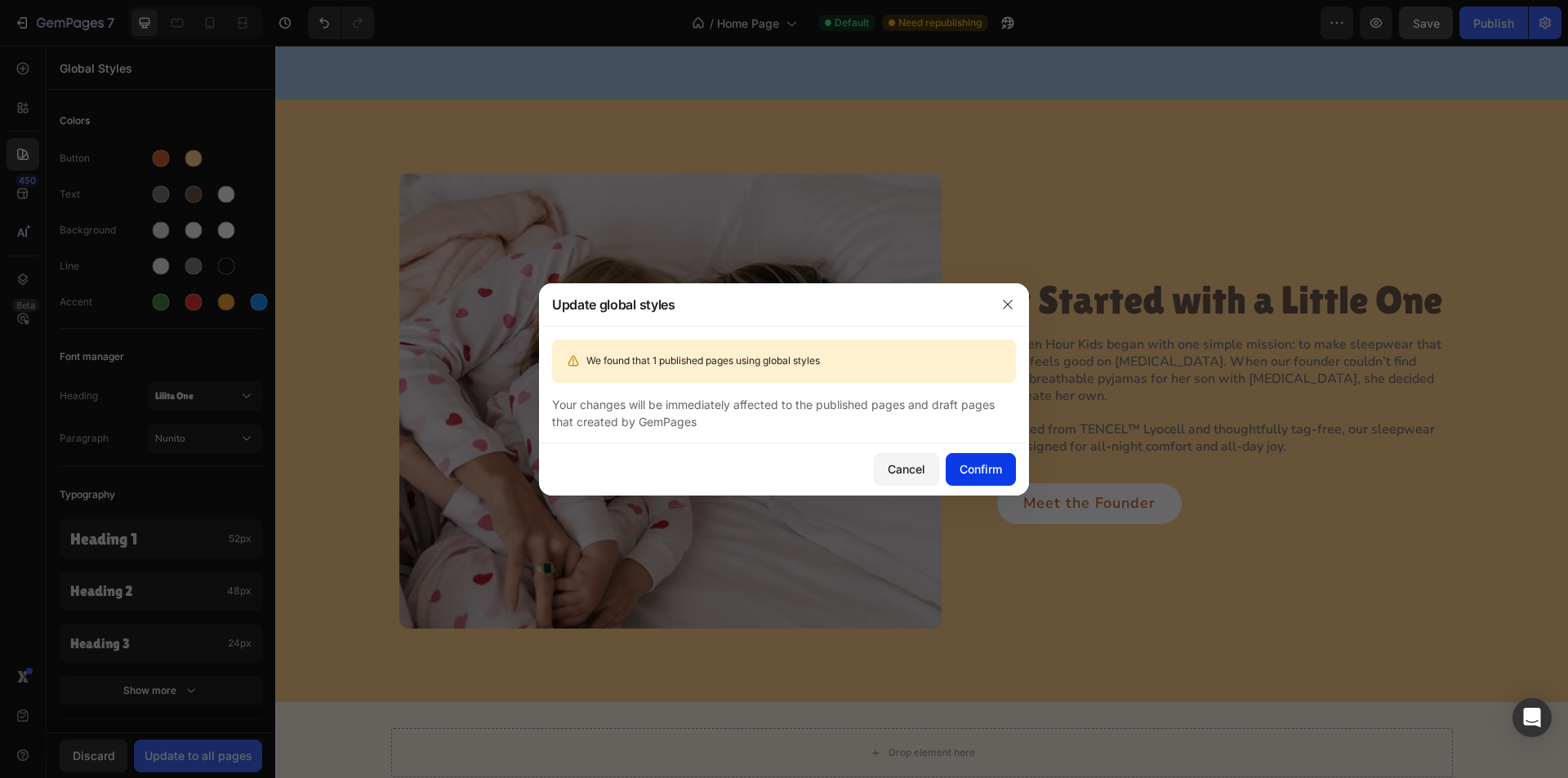
click at [998, 466] on div "Confirm" at bounding box center [981, 468] width 43 height 17
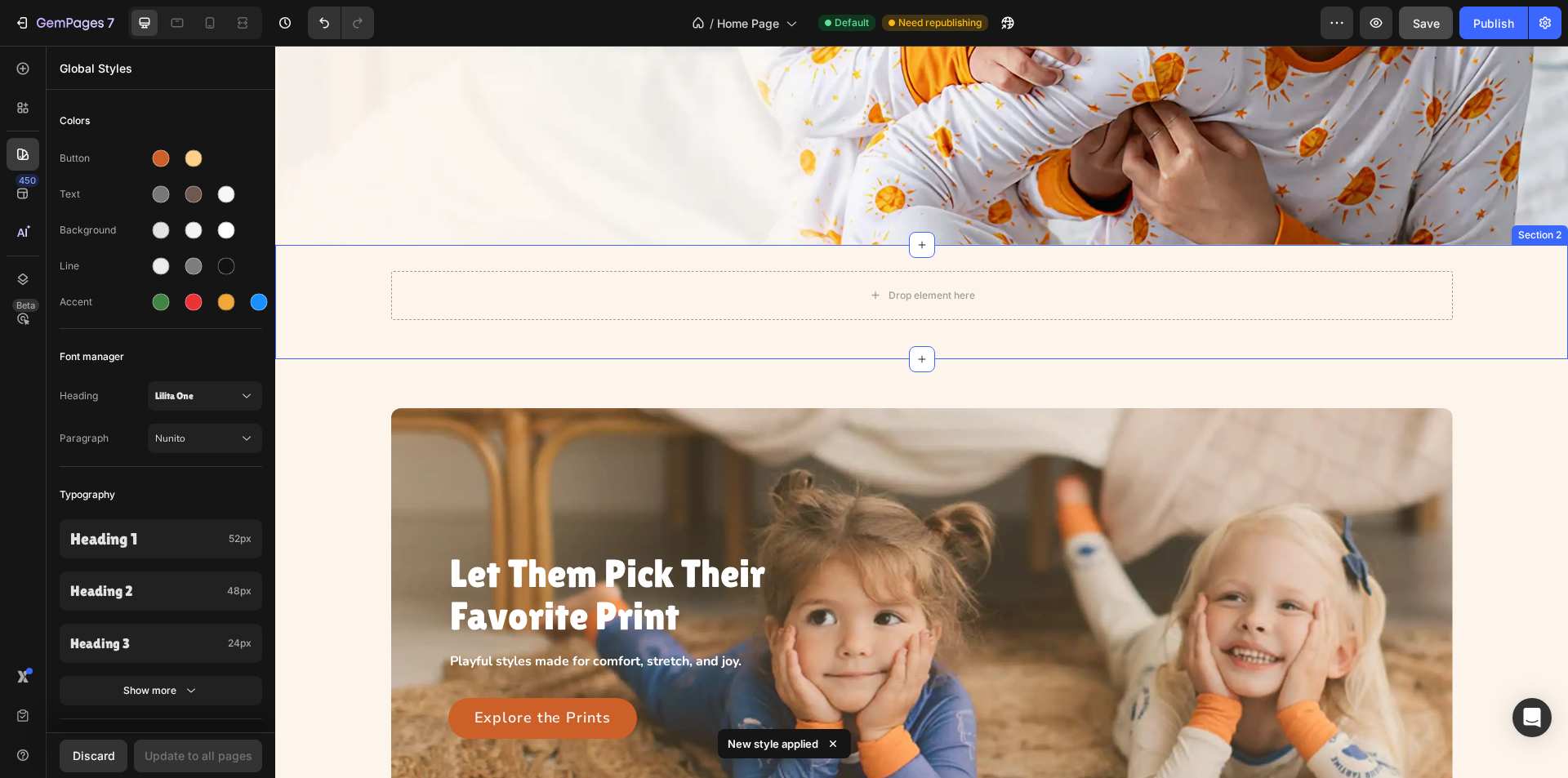
scroll to position [0, 0]
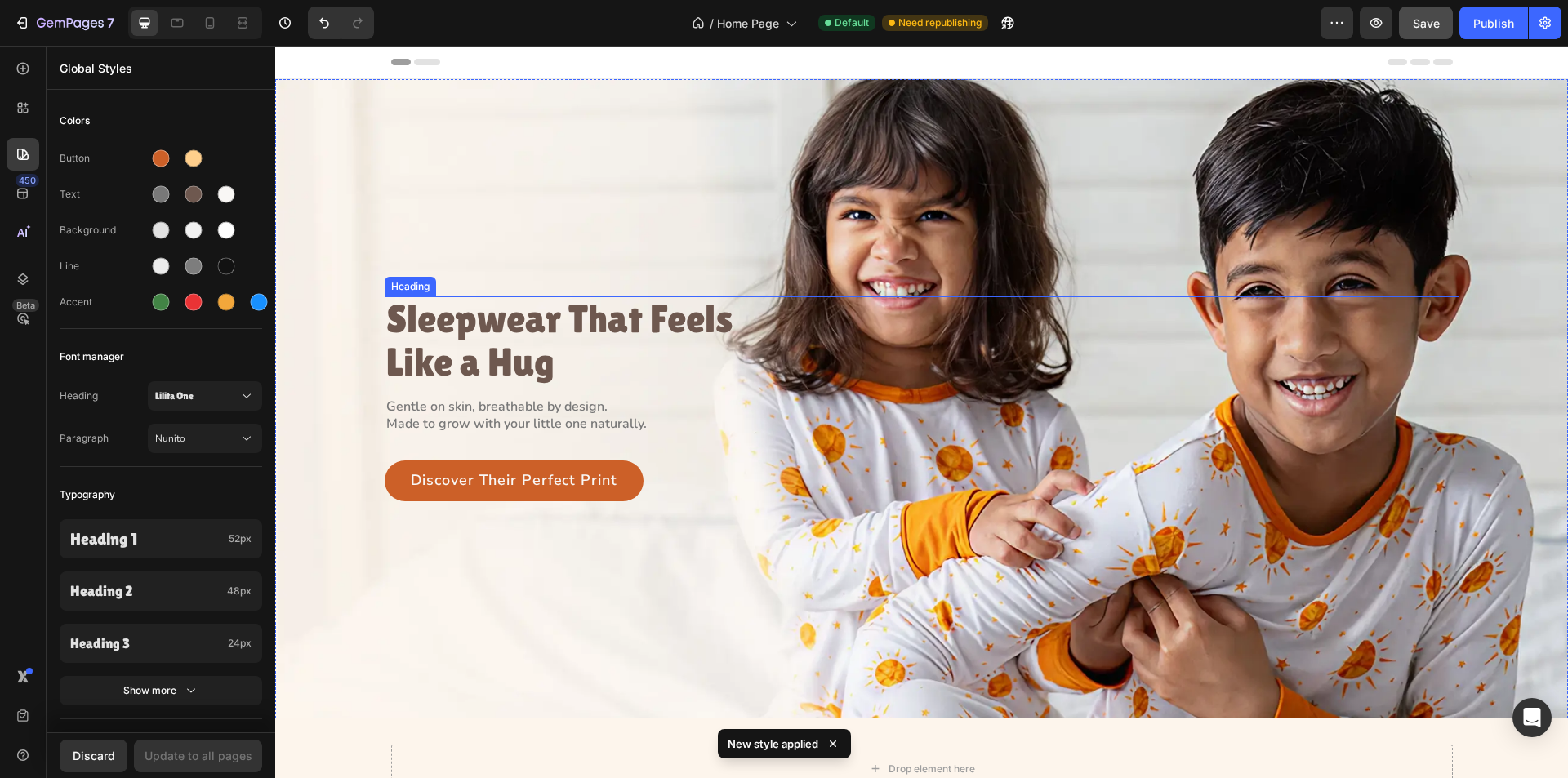
click at [530, 326] on h3 "Sleepwear That Feels Like a Hug" at bounding box center [564, 342] width 360 height 89
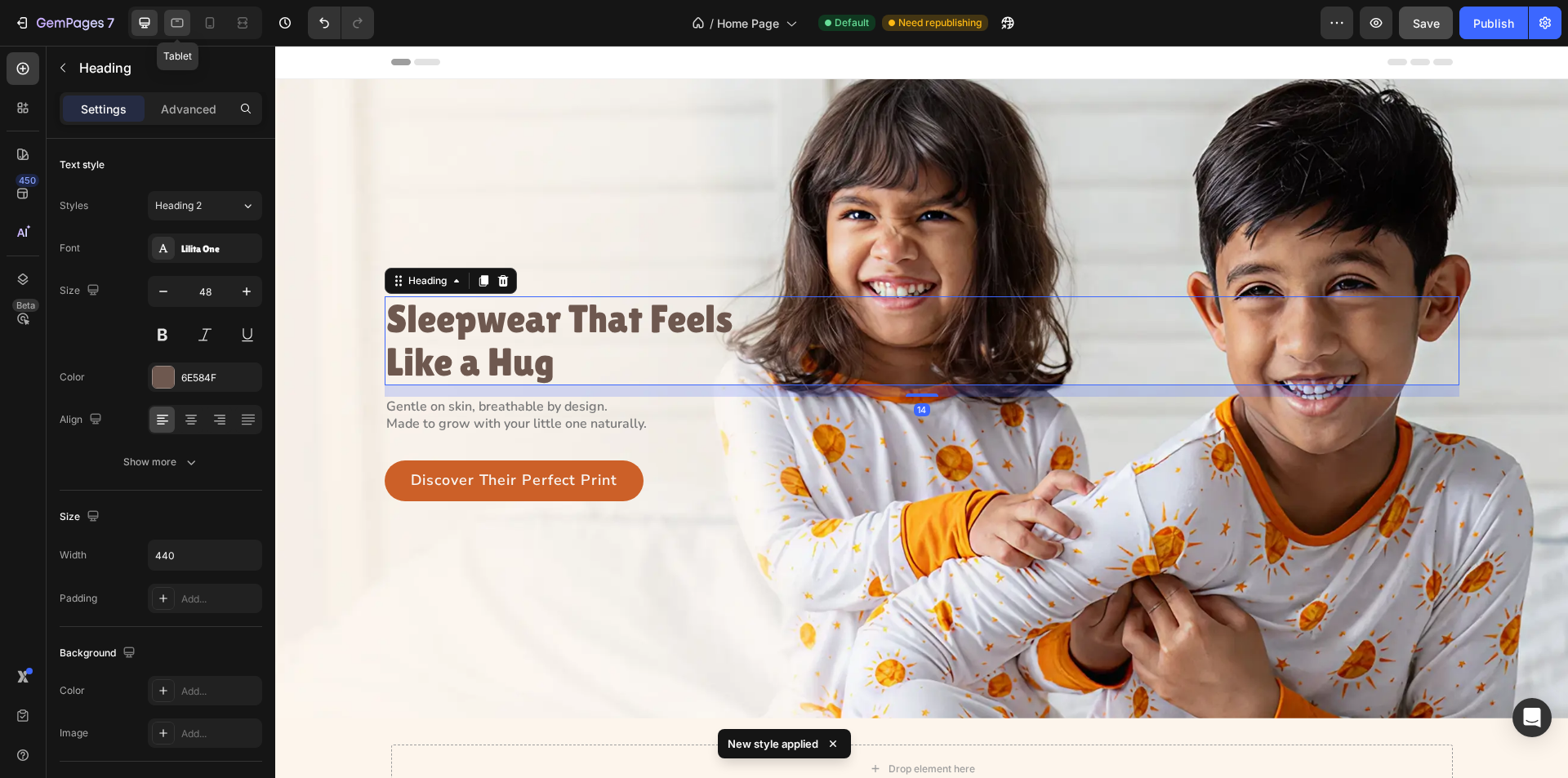
click at [172, 17] on icon at bounding box center [177, 23] width 16 height 16
type input "40"
type input "420"
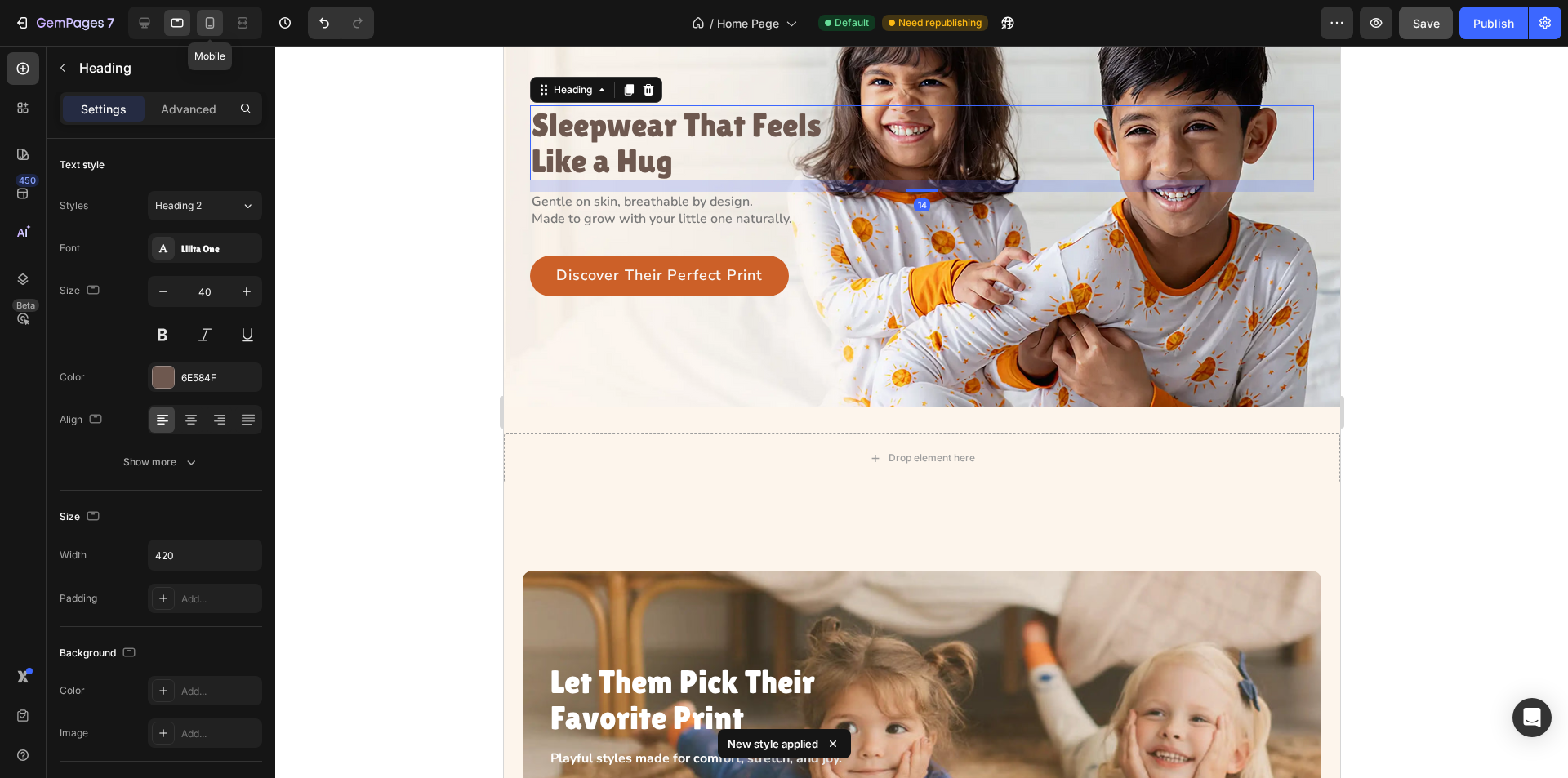
click at [211, 20] on icon at bounding box center [210, 23] width 16 height 16
type input "32"
type input "100%"
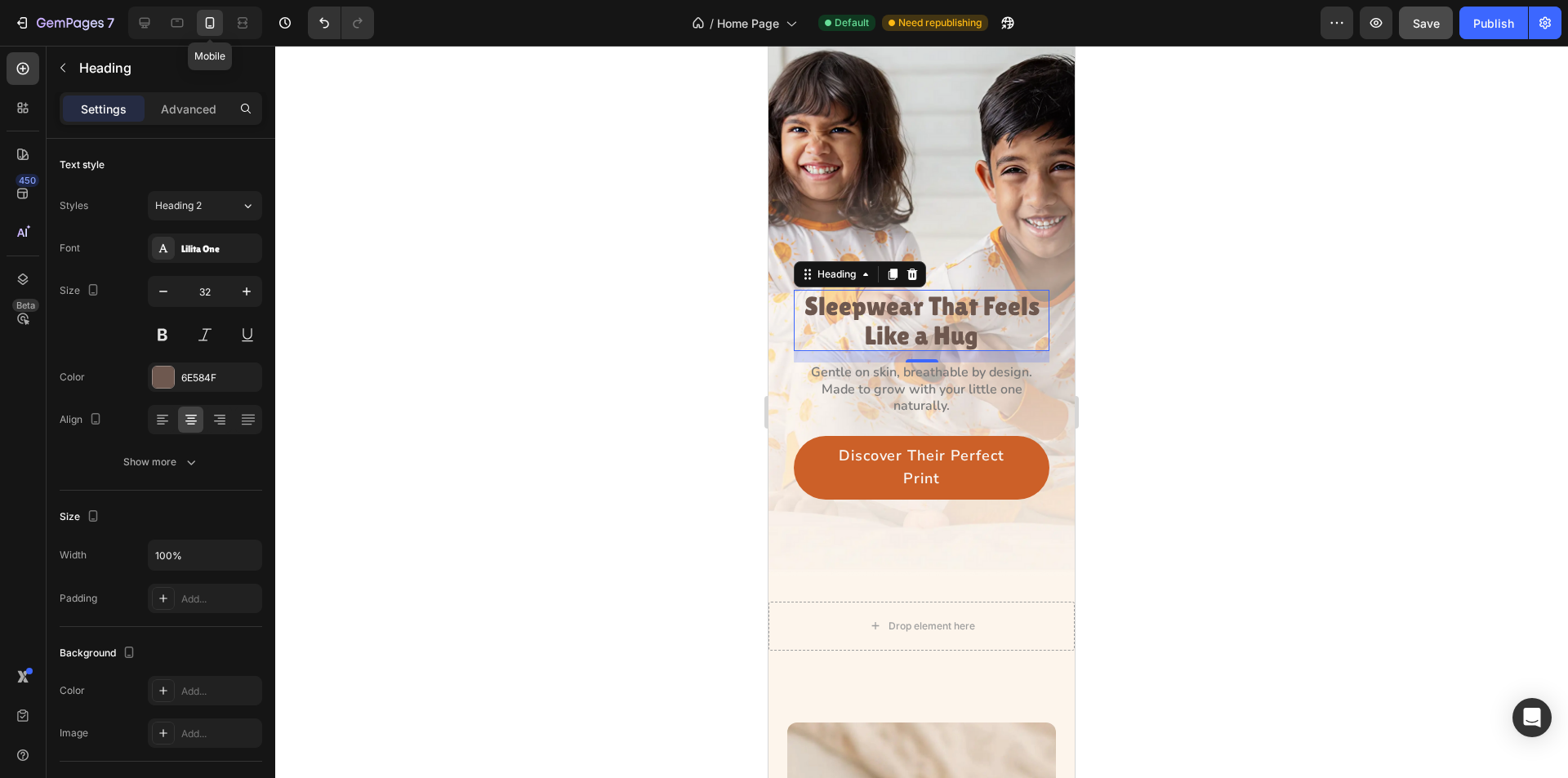
scroll to position [249, 0]
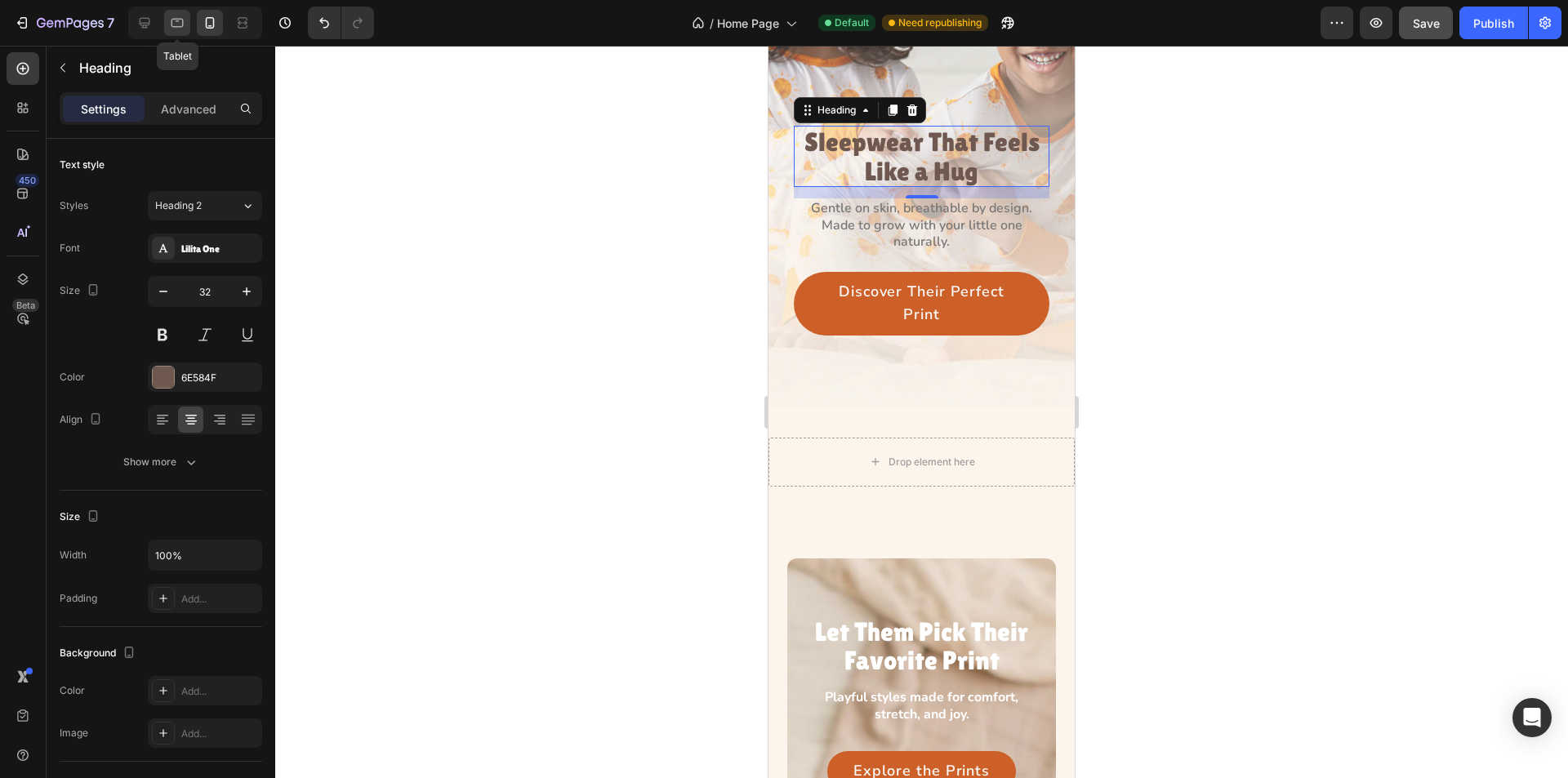
click at [182, 25] on icon at bounding box center [177, 23] width 16 height 16
type input "40"
type input "420"
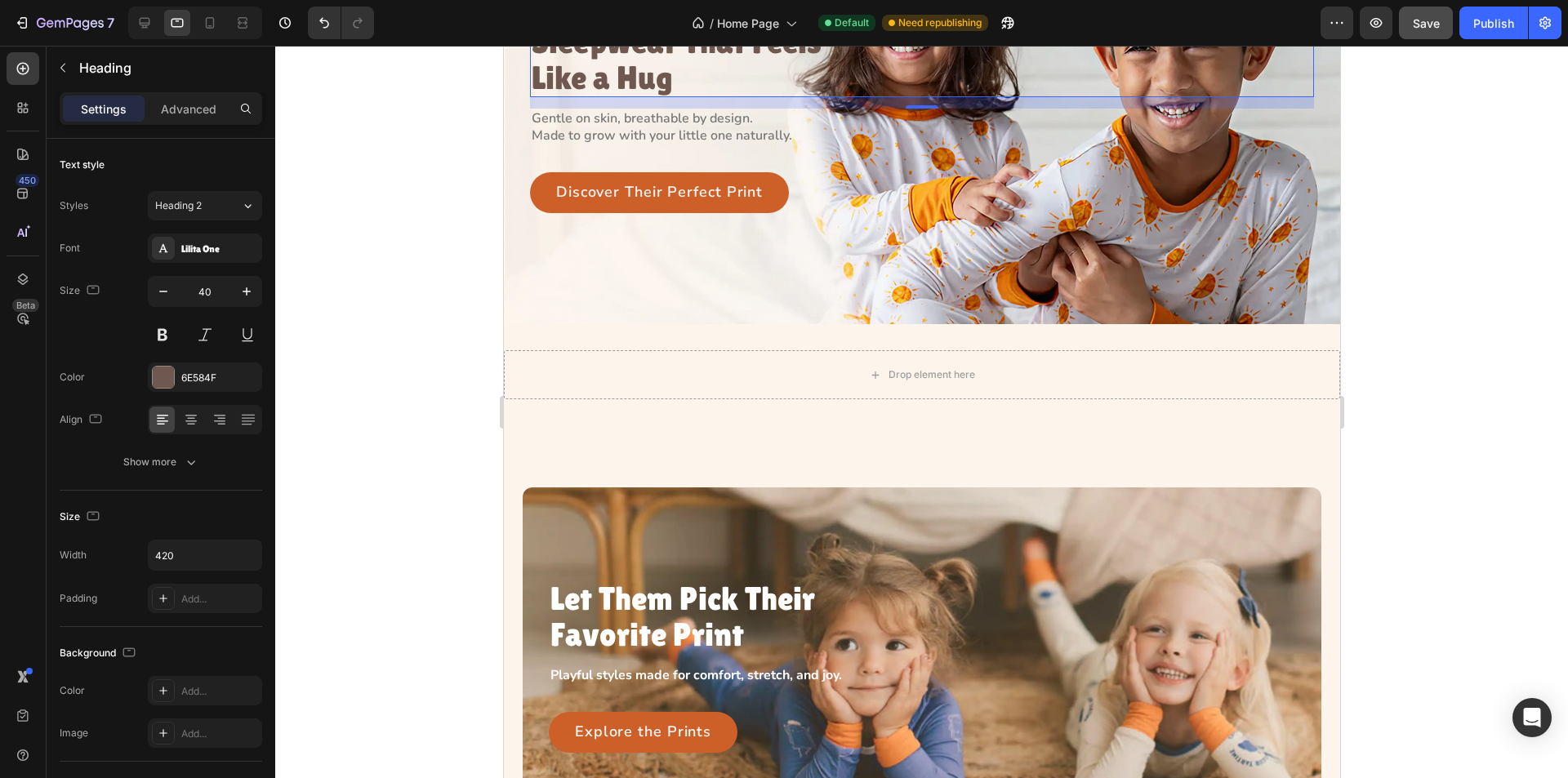
scroll to position [85, 0]
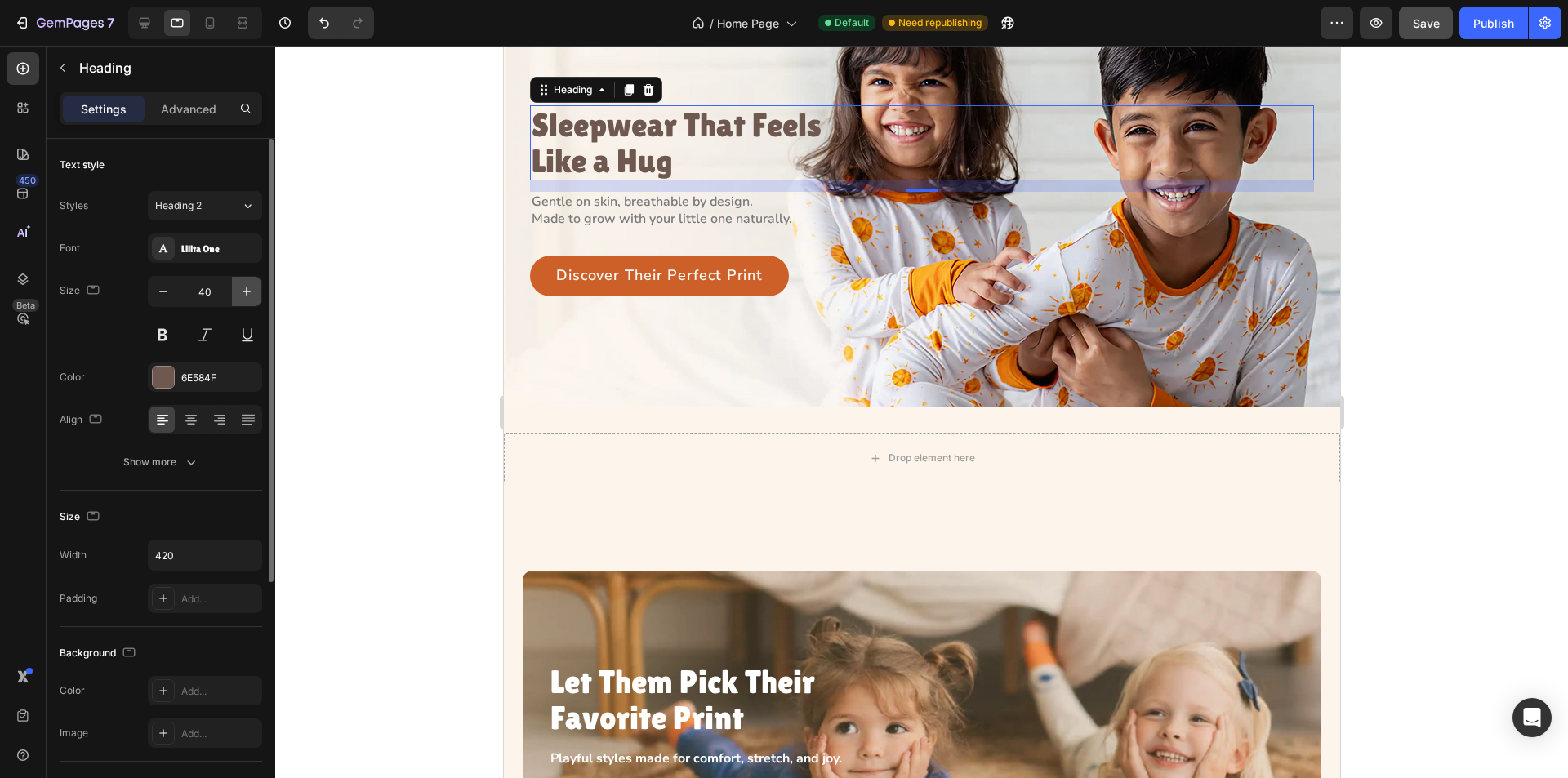
click at [253, 292] on icon "button" at bounding box center [247, 291] width 16 height 16
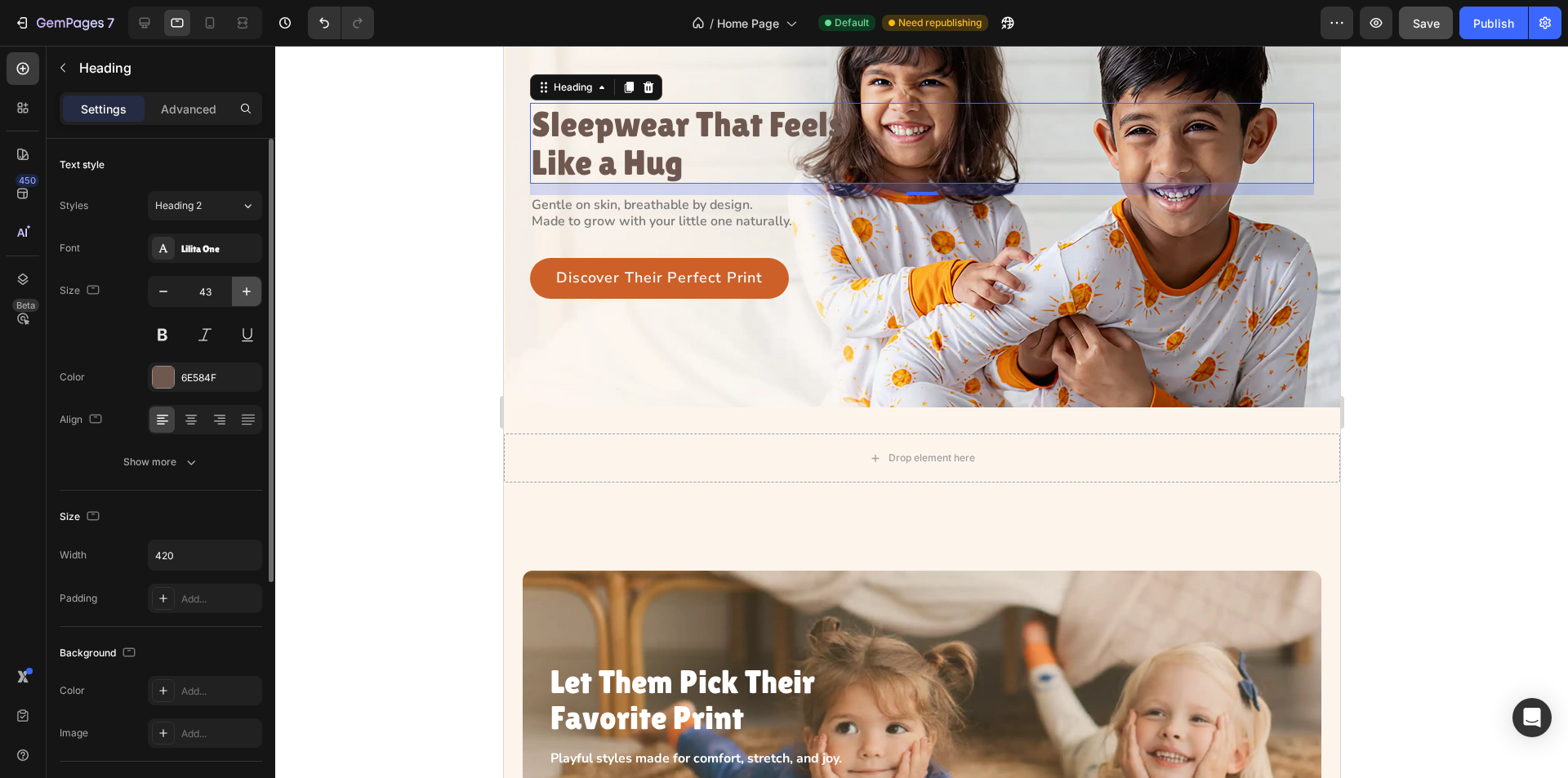
click at [253, 292] on icon "button" at bounding box center [247, 291] width 16 height 16
click at [189, 454] on icon "button" at bounding box center [191, 462] width 16 height 16
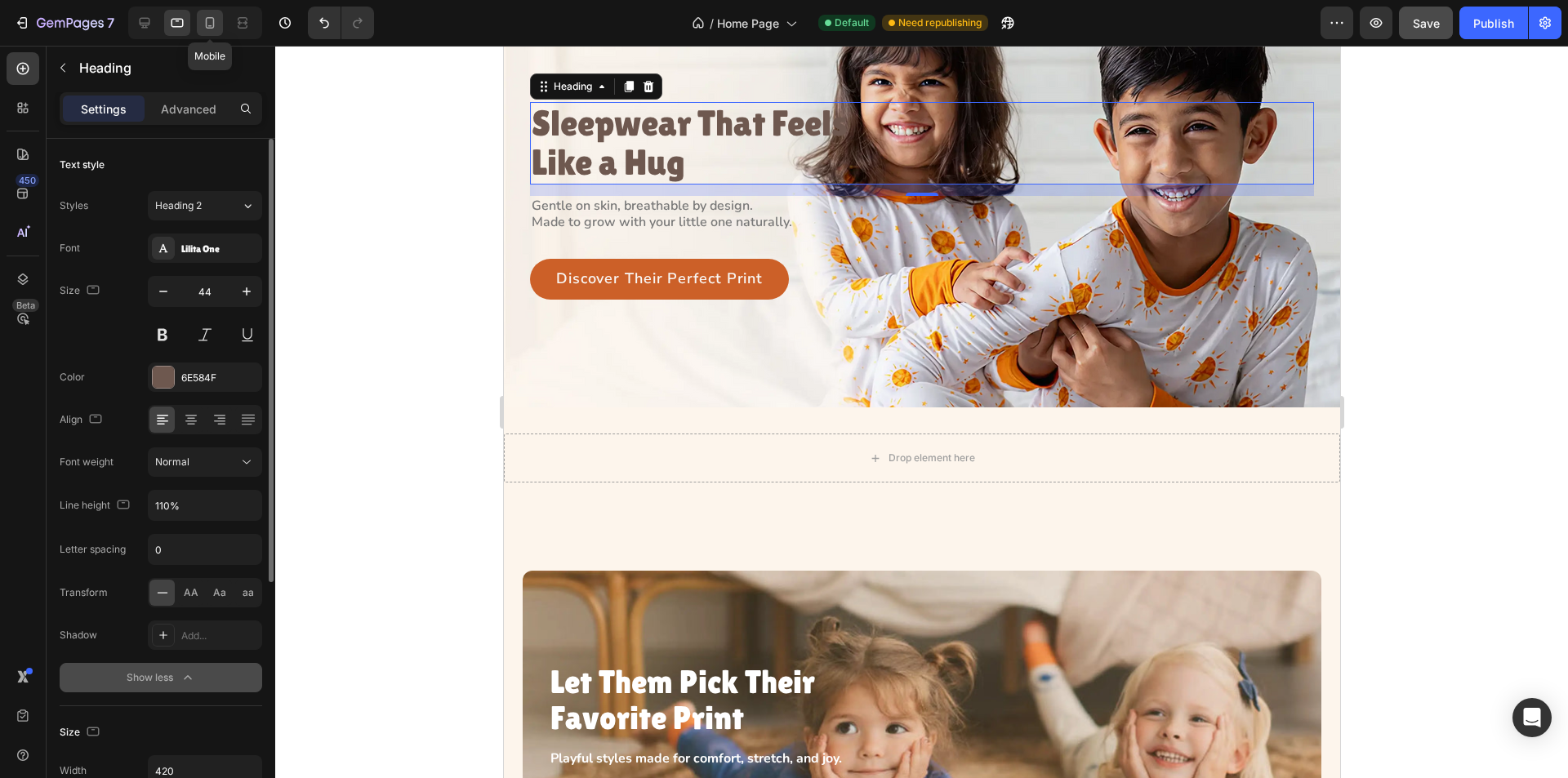
click at [213, 16] on icon at bounding box center [210, 23] width 16 height 16
type input "32"
type input "100%"
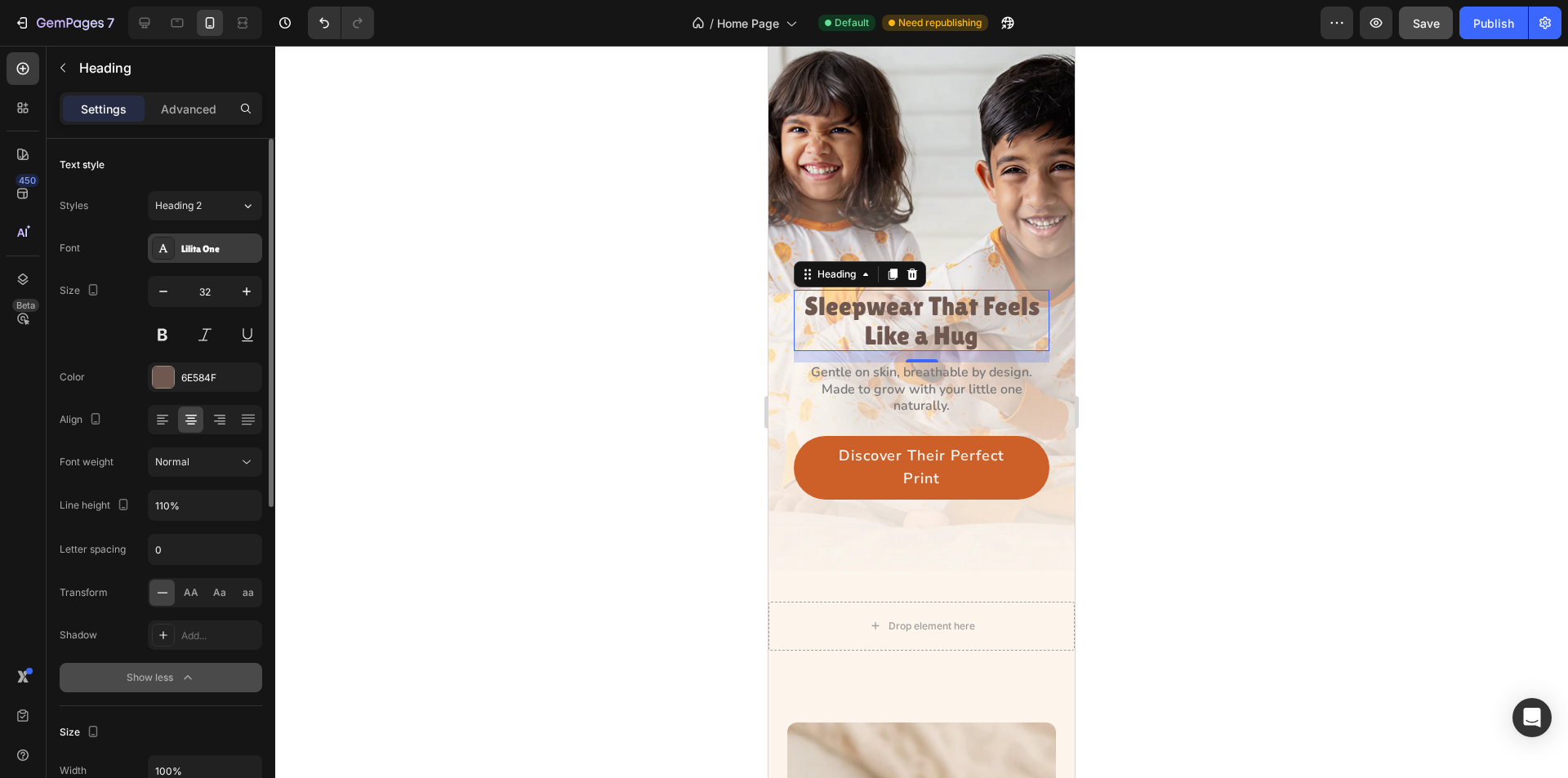
scroll to position [249, 0]
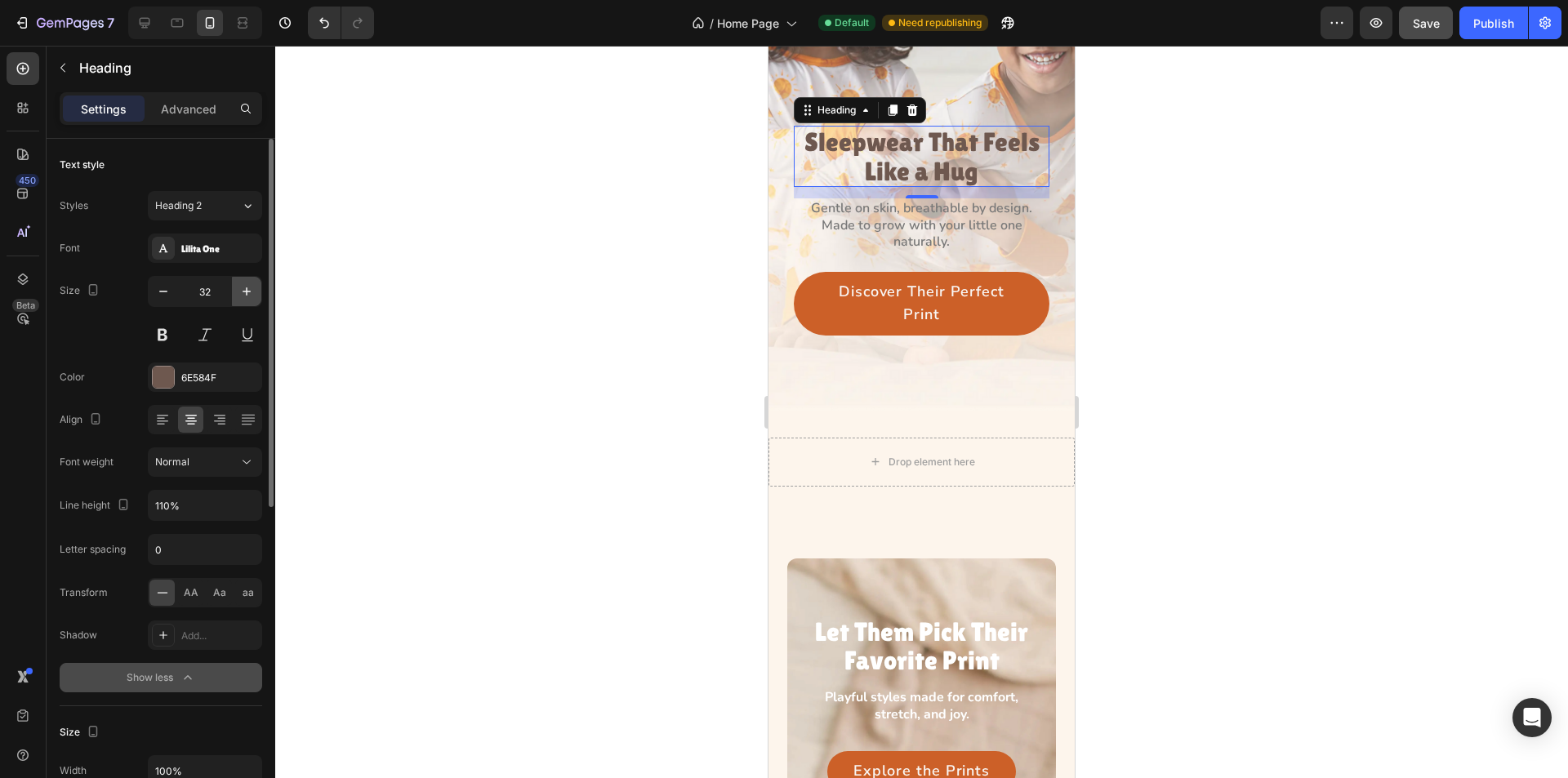
click at [240, 289] on icon "button" at bounding box center [247, 291] width 16 height 16
click at [241, 289] on icon "button" at bounding box center [247, 291] width 16 height 16
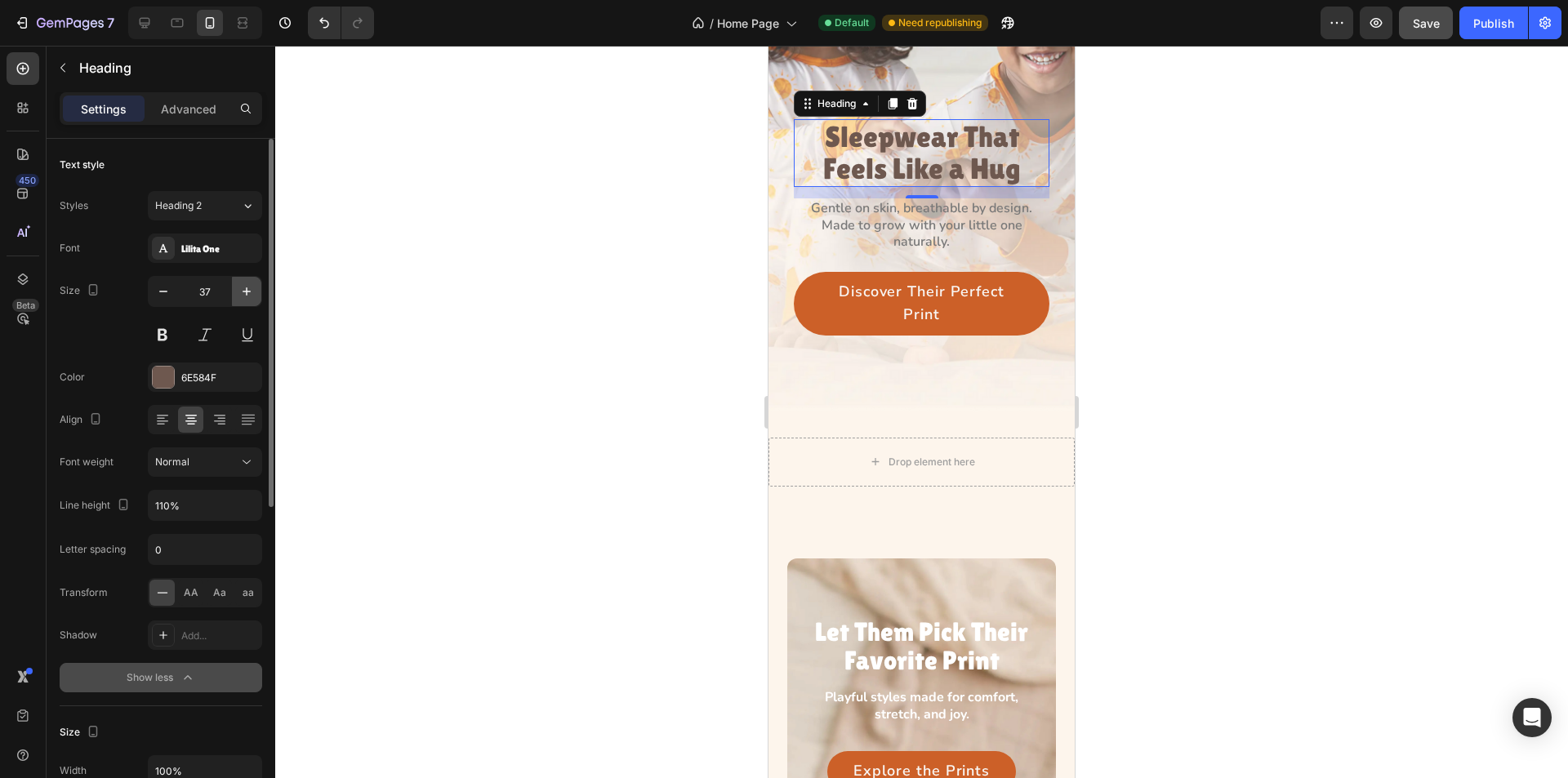
click at [241, 289] on icon "button" at bounding box center [247, 291] width 16 height 16
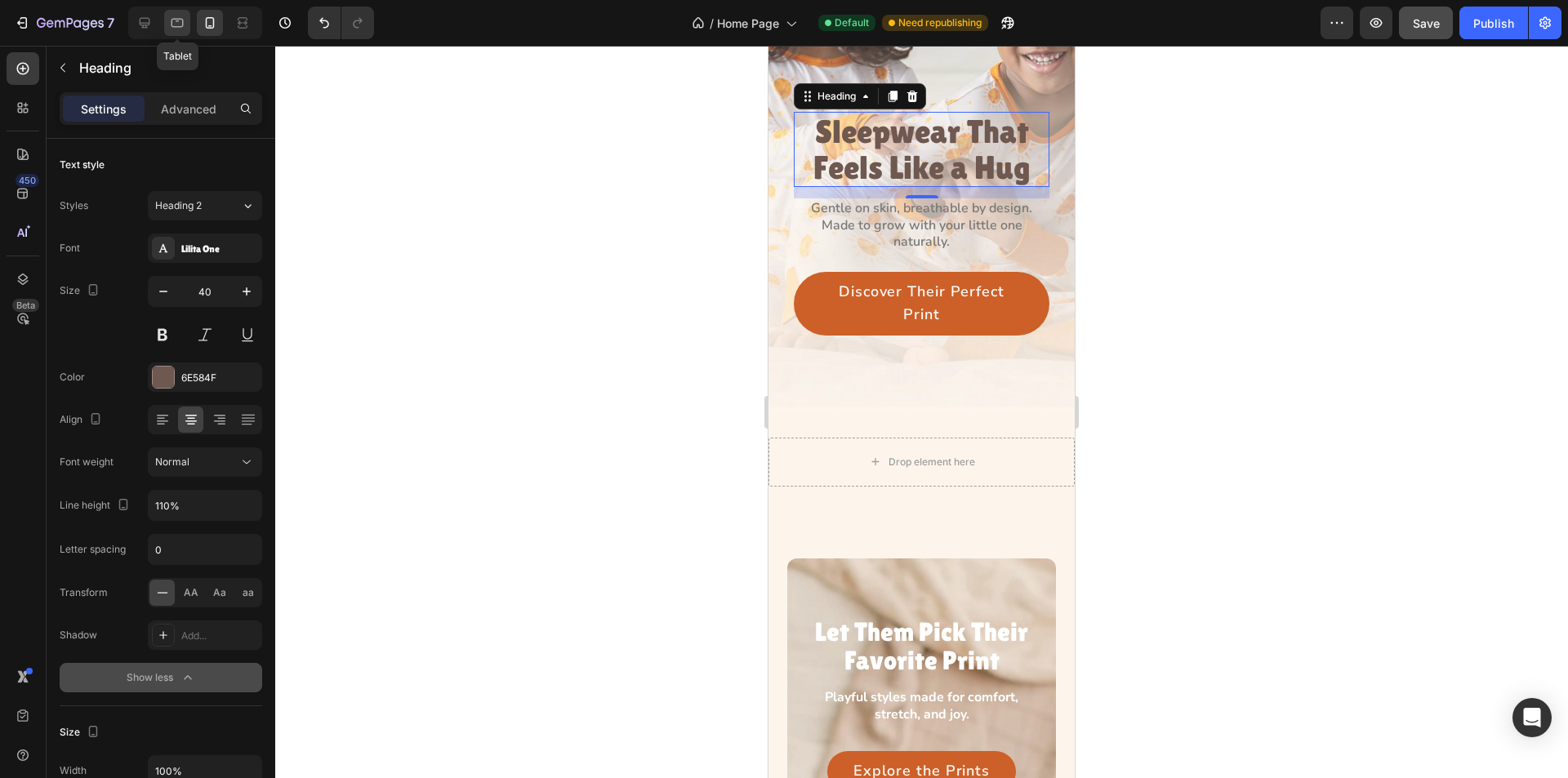
click at [168, 17] on div at bounding box center [177, 23] width 26 height 26
type input "44"
type input "420"
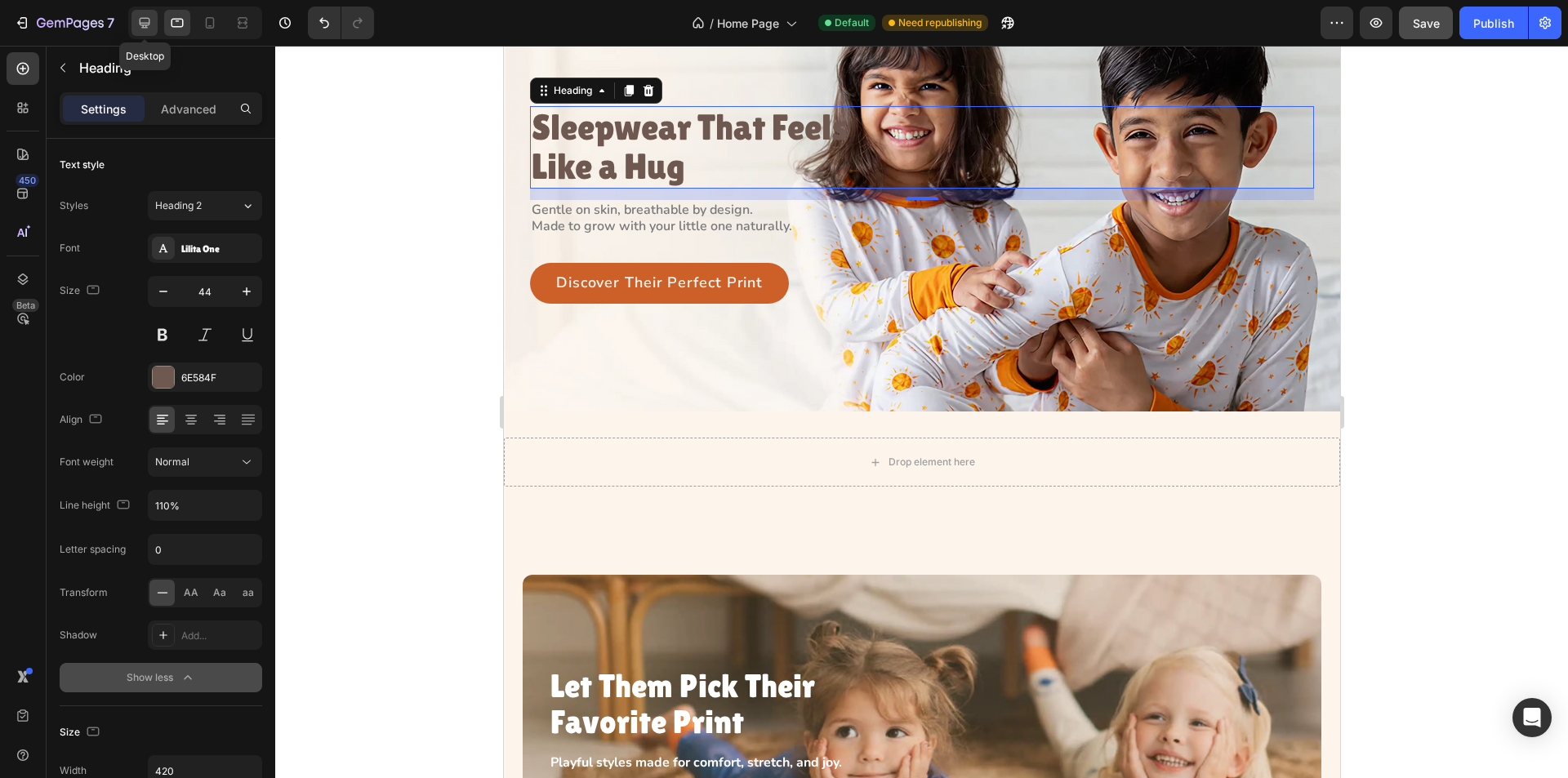
click at [140, 24] on icon at bounding box center [145, 24] width 11 height 11
type input "48"
type input "440"
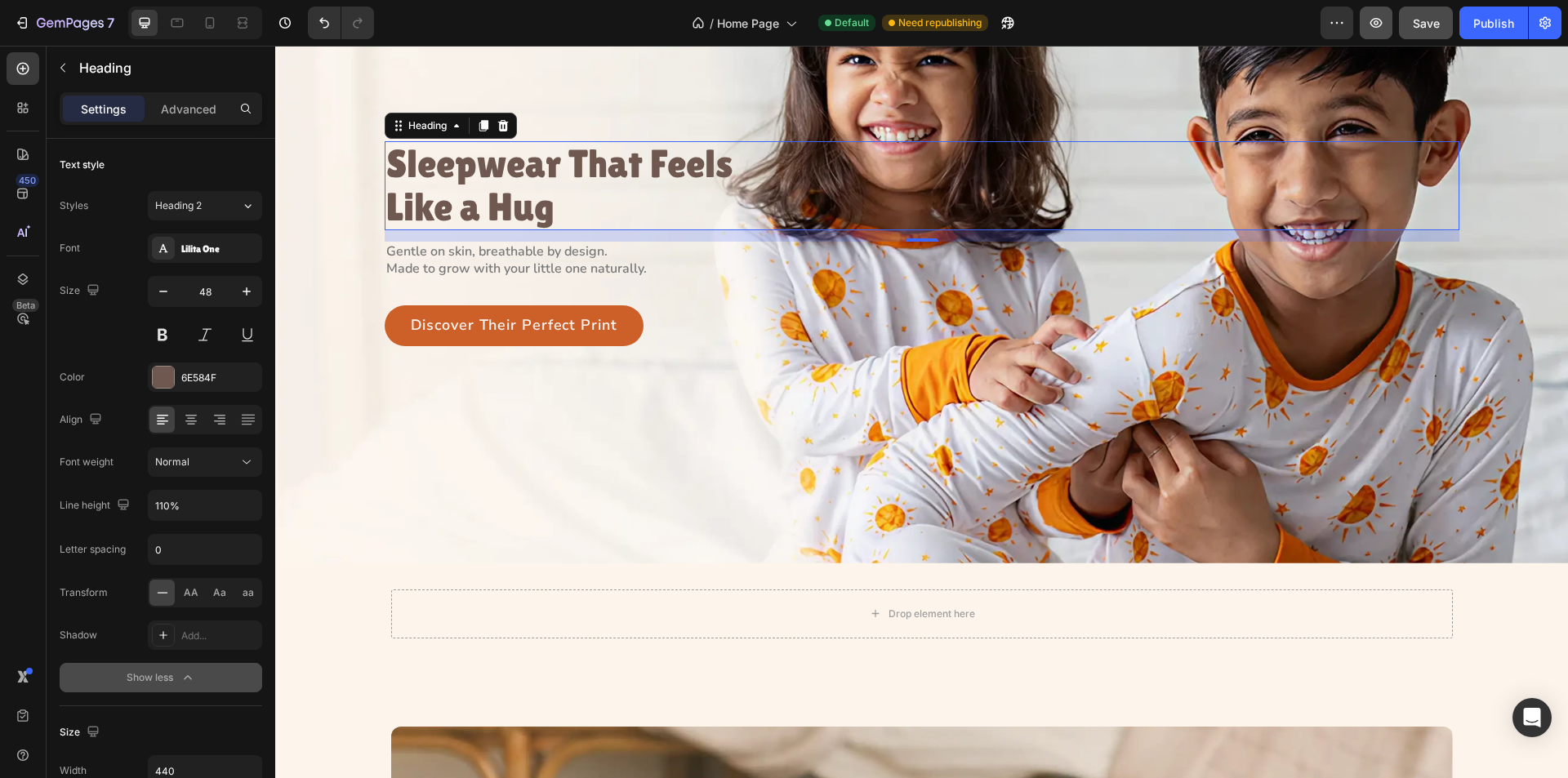
scroll to position [190, 0]
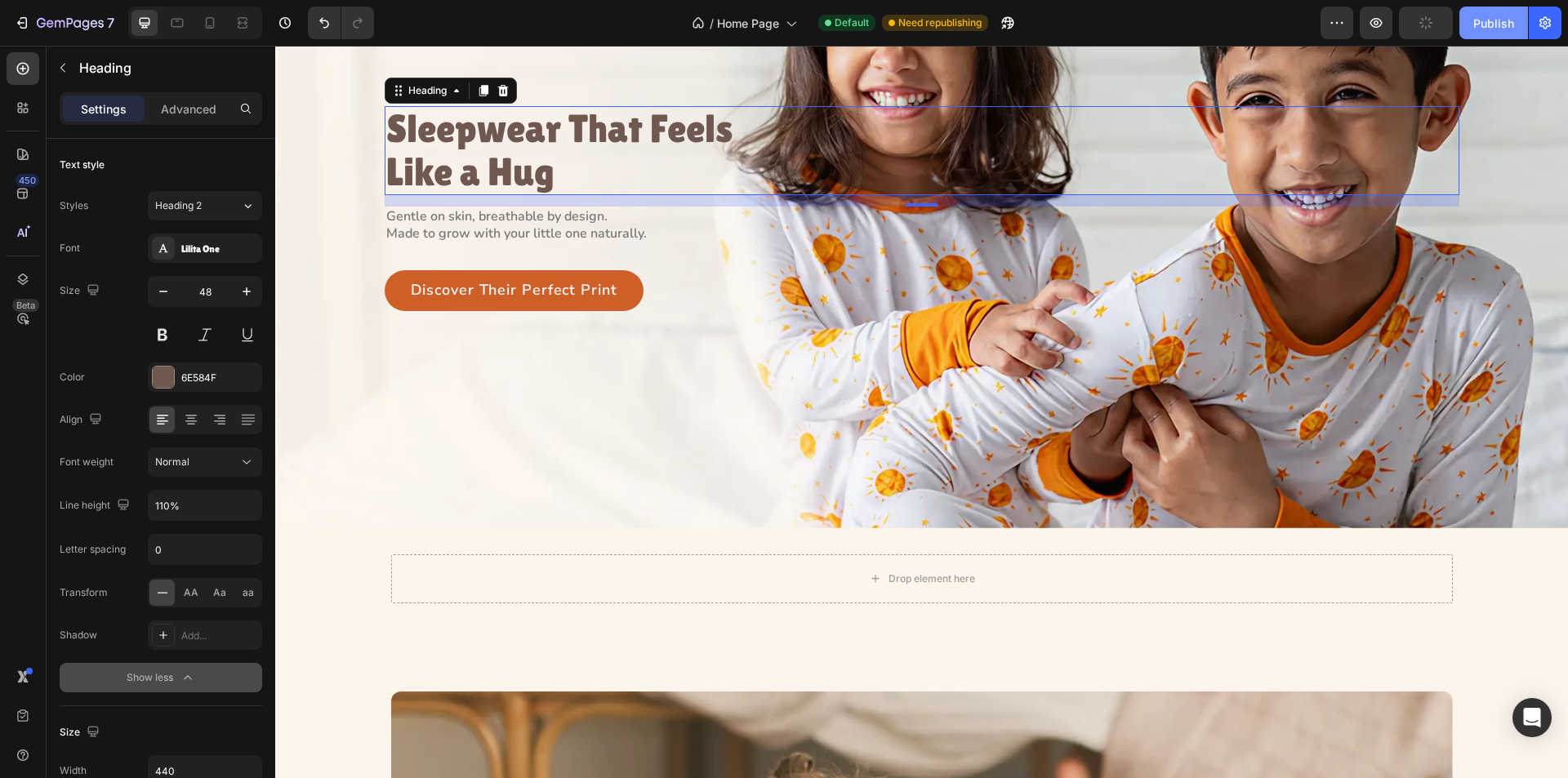
click at [1491, 26] on div "Publish" at bounding box center [1494, 23] width 41 height 17
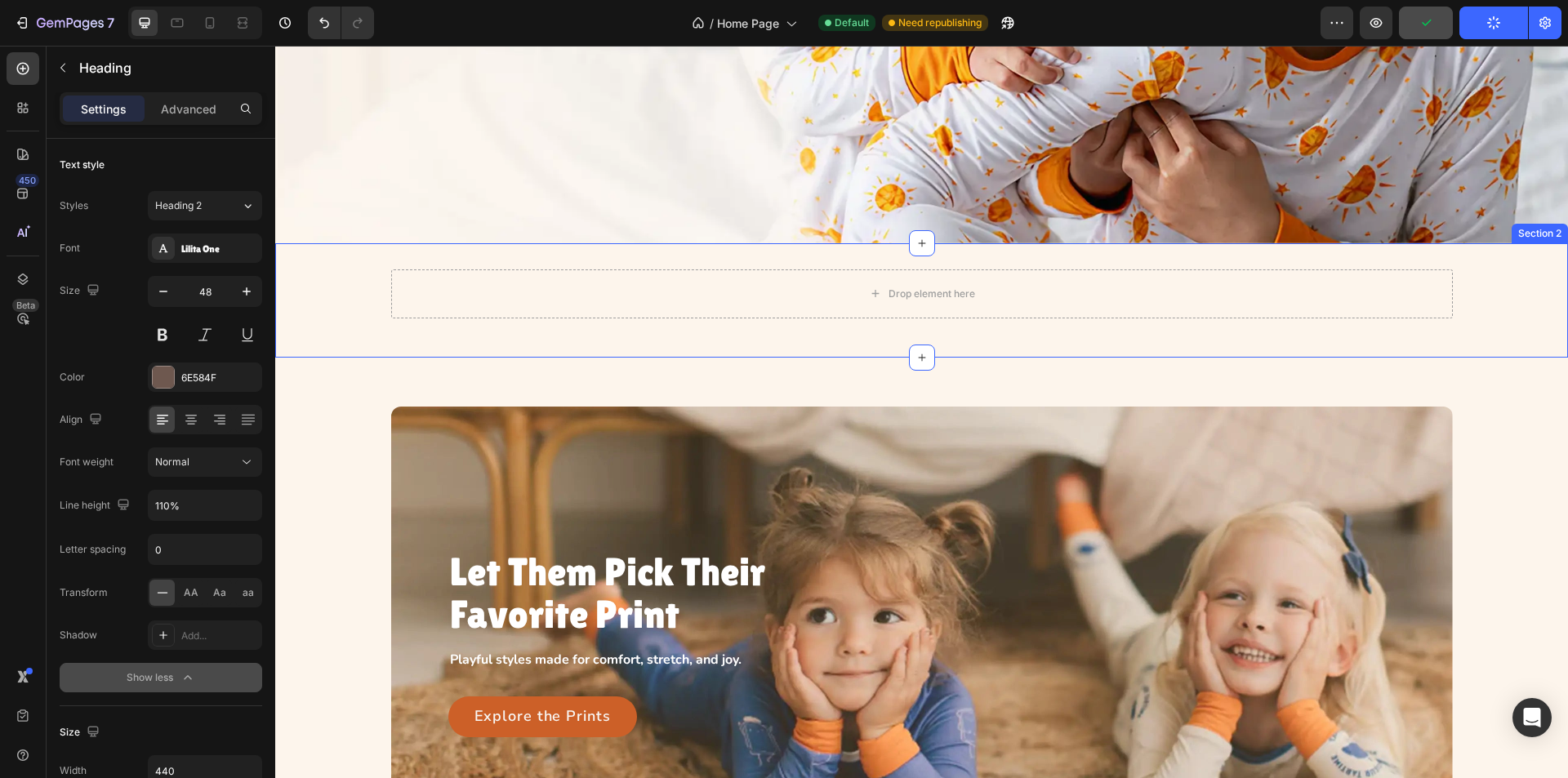
scroll to position [517, 0]
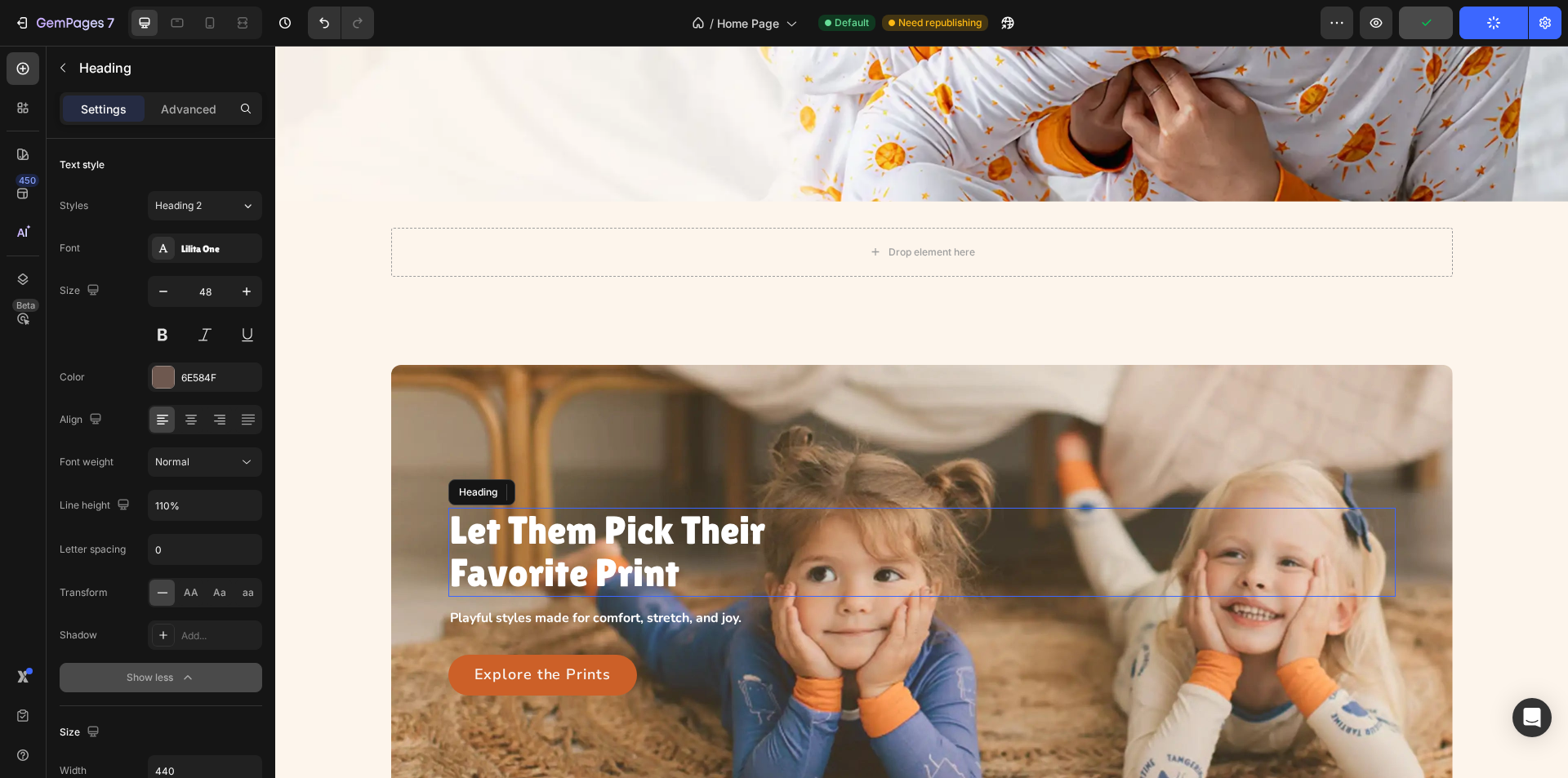
click at [546, 546] on h3 "Let Them Pick Their Favorite Print" at bounding box center [620, 552] width 343 height 89
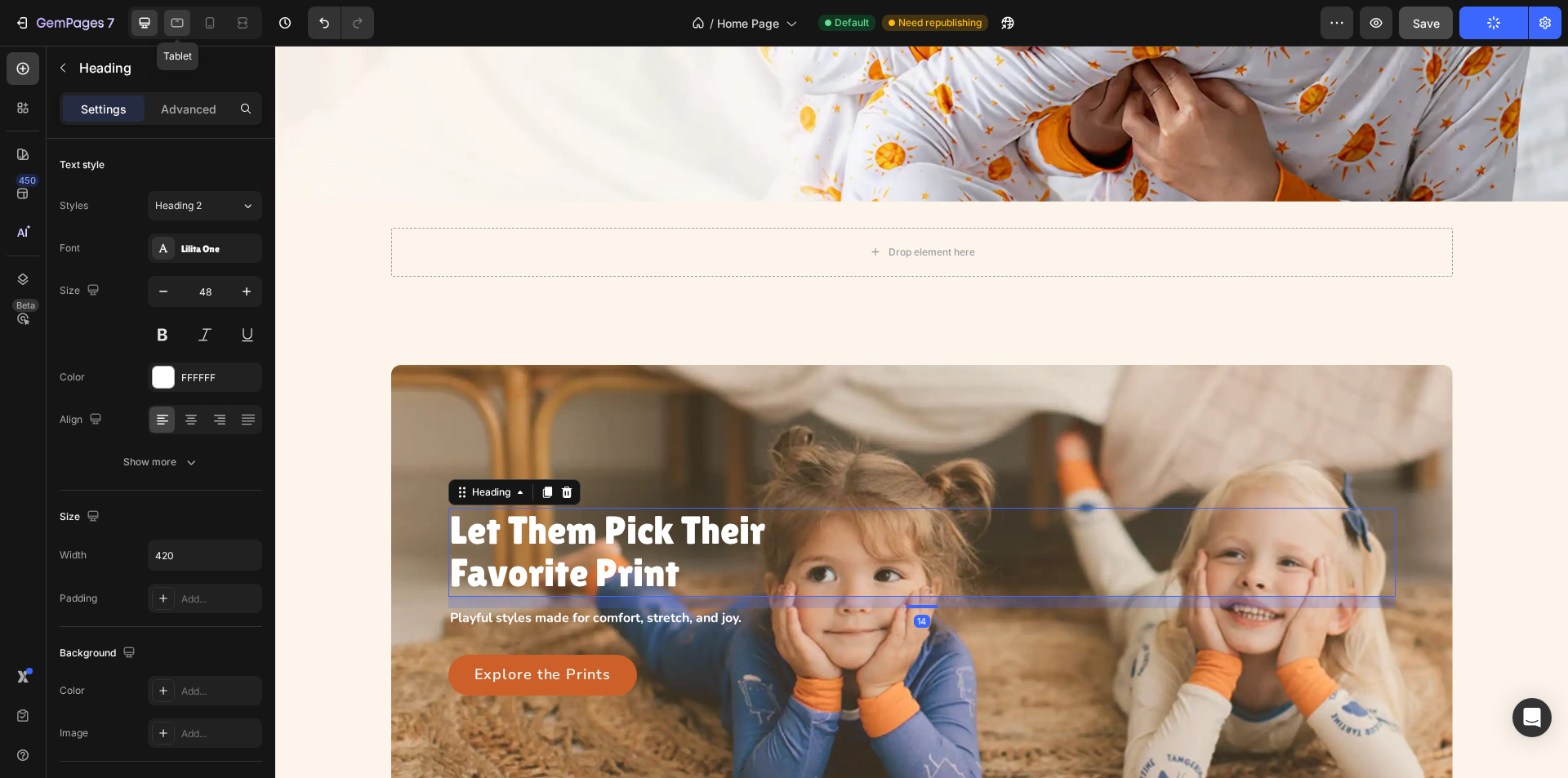
click at [185, 24] on icon at bounding box center [177, 23] width 16 height 16
type input "40"
type input "400"
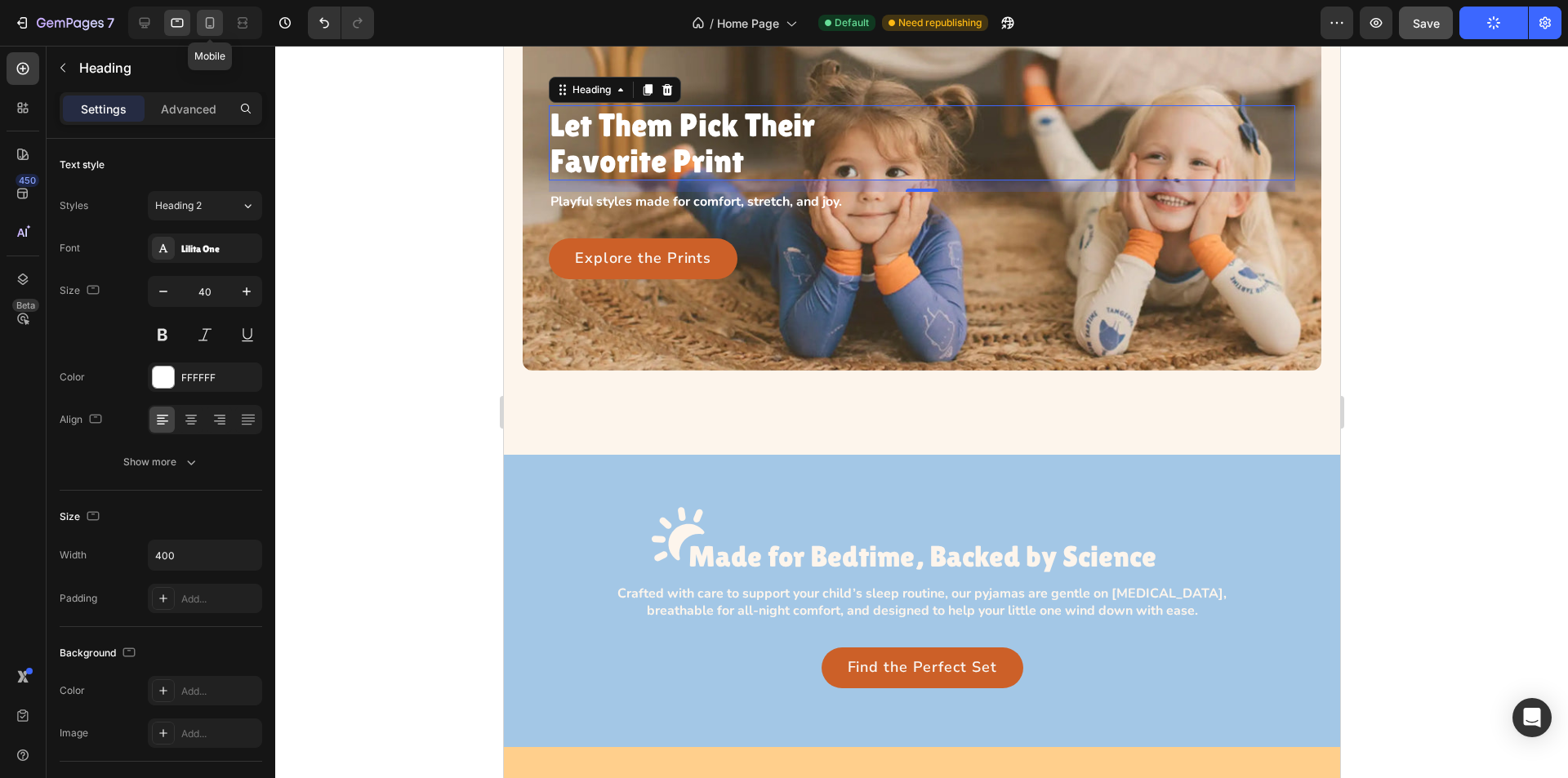
click at [216, 24] on icon at bounding box center [210, 23] width 16 height 16
type input "32"
type input "100%"
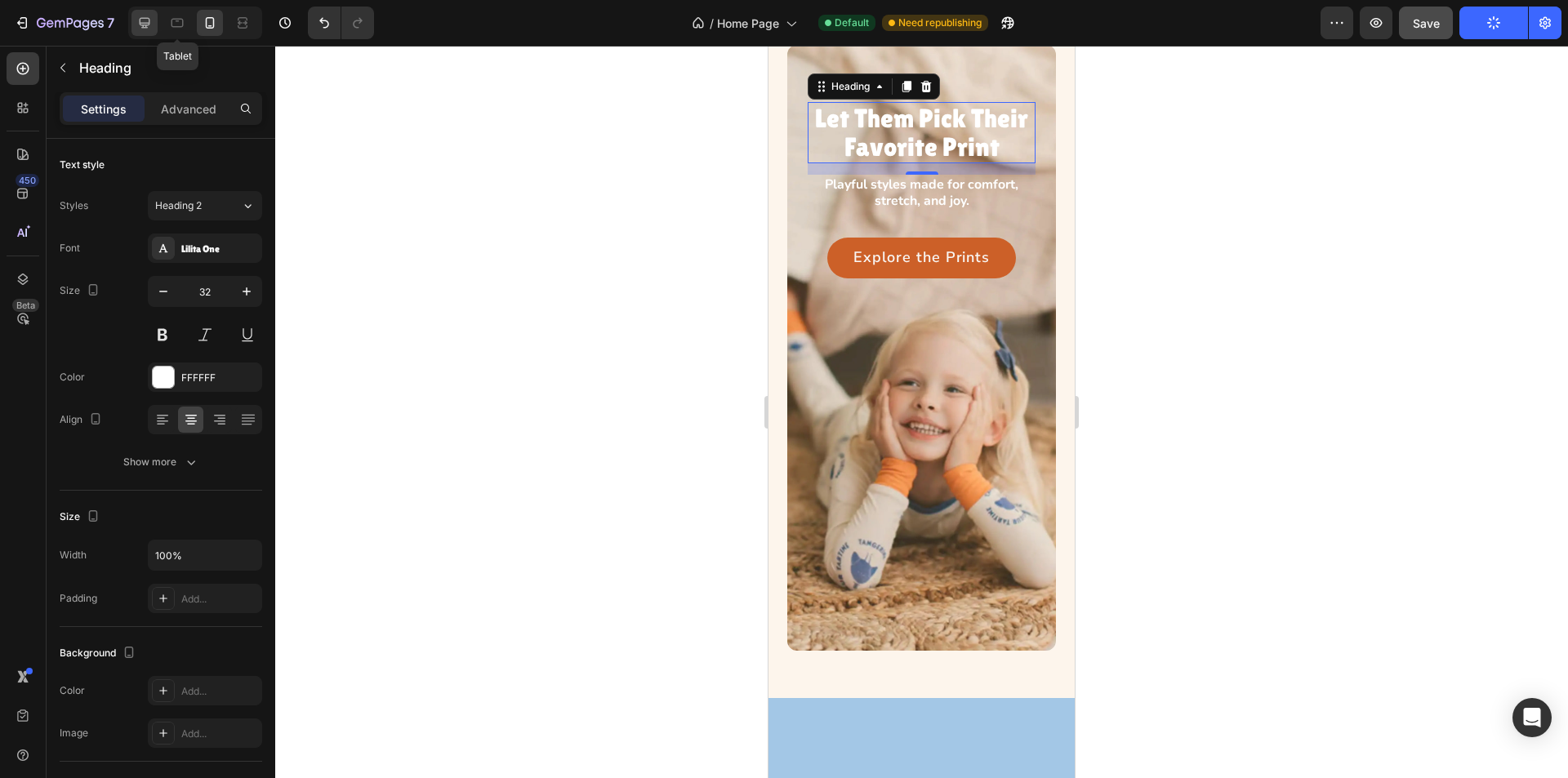
scroll to position [632, 0]
click at [142, 25] on icon at bounding box center [145, 24] width 11 height 11
type input "48"
type input "420"
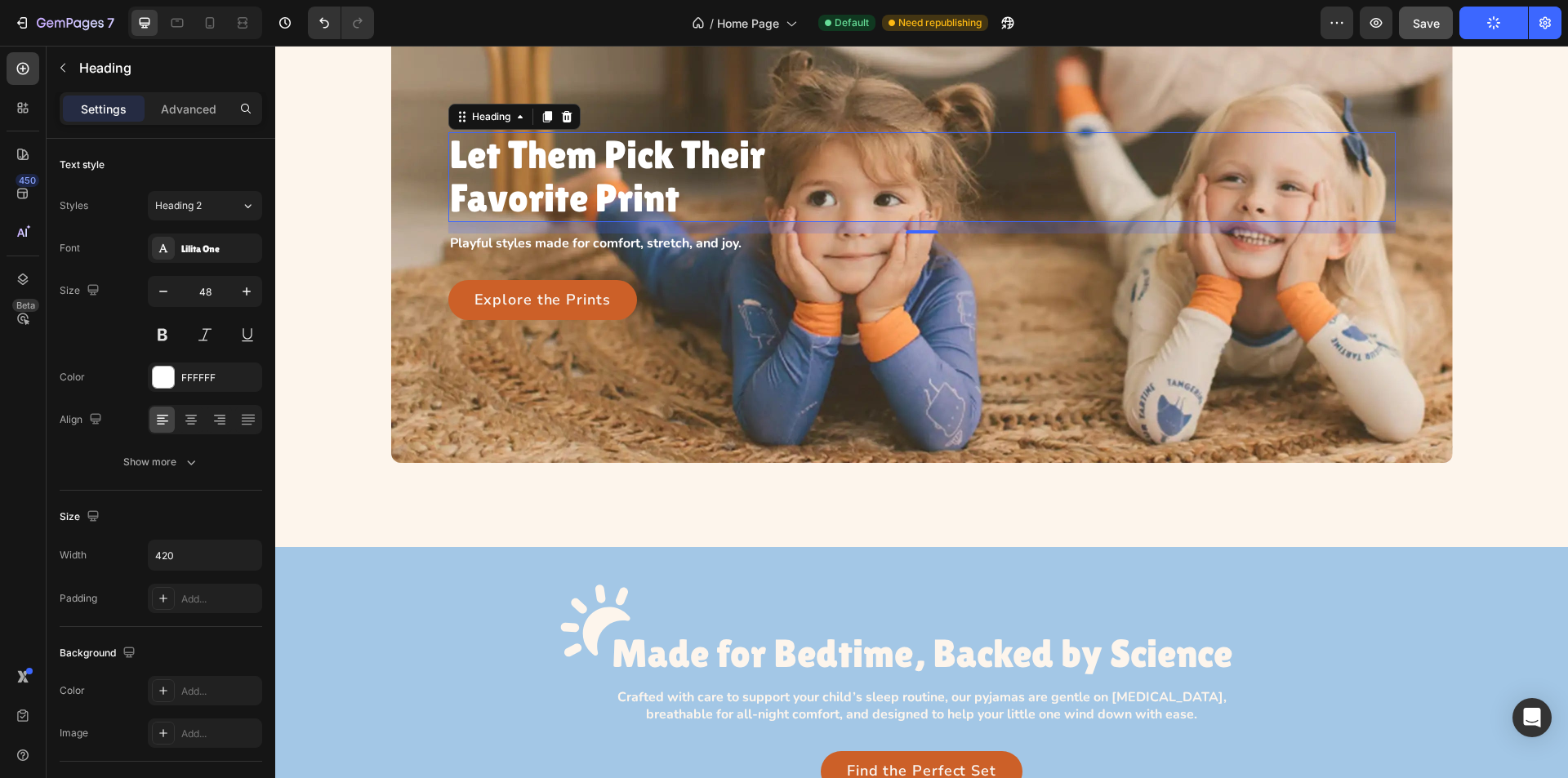
scroll to position [734, 0]
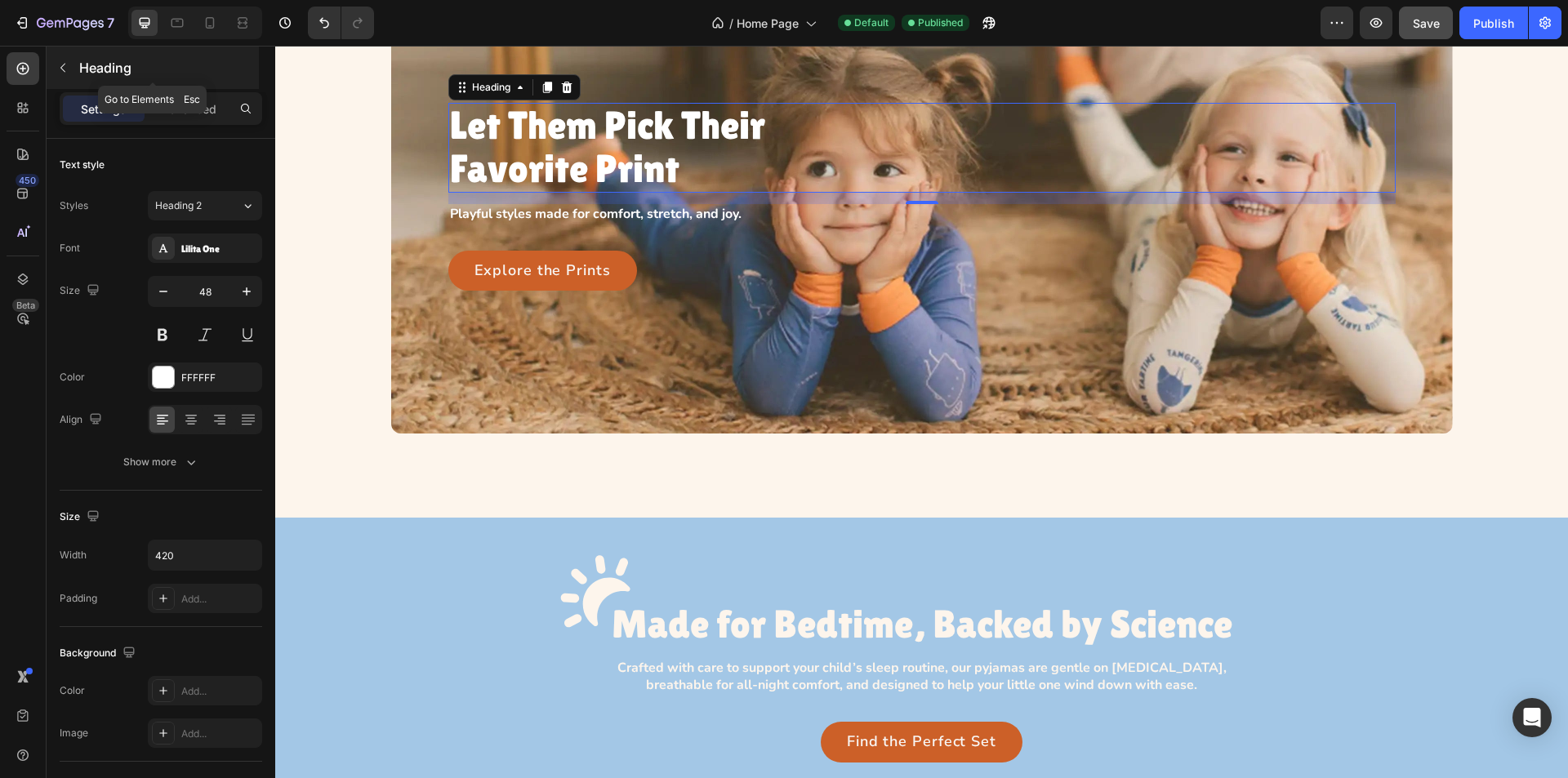
click at [60, 61] on icon "button" at bounding box center [63, 68] width 13 height 13
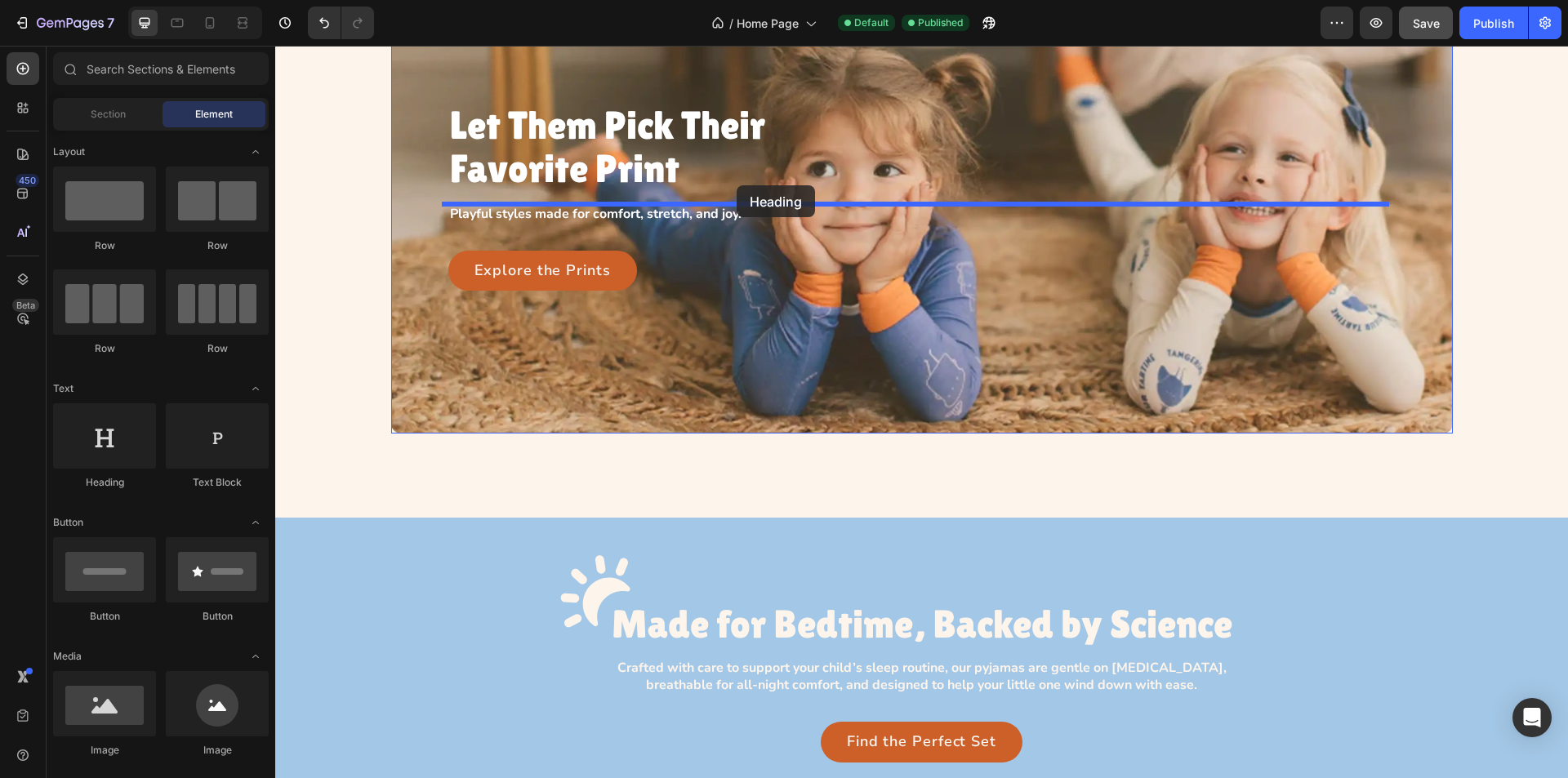
drag, startPoint x: 484, startPoint y: 471, endPoint x: 737, endPoint y: 185, distance: 381.8
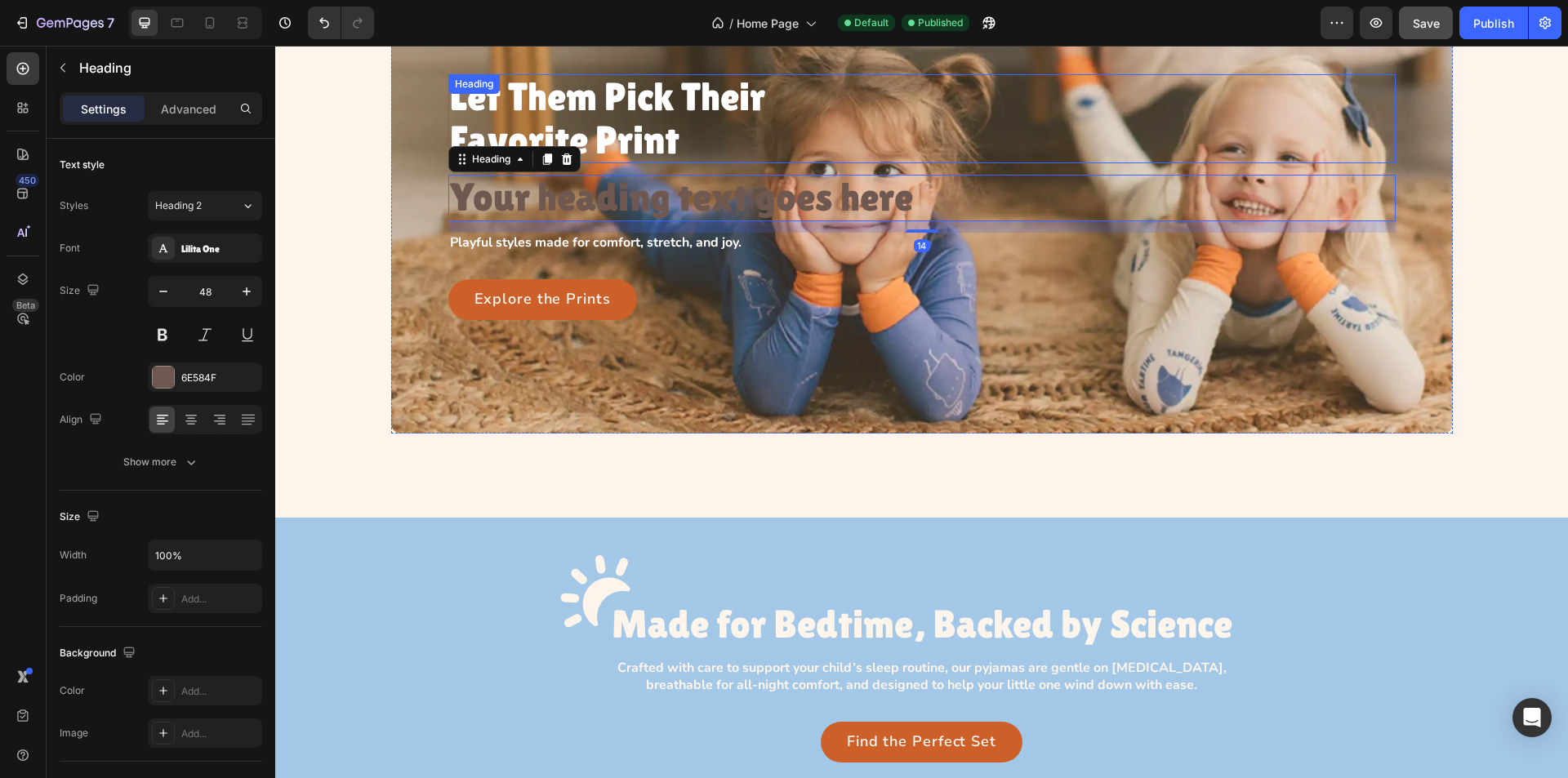
click at [623, 126] on h3 "Let Them Pick Their Favorite Print" at bounding box center [620, 119] width 343 height 89
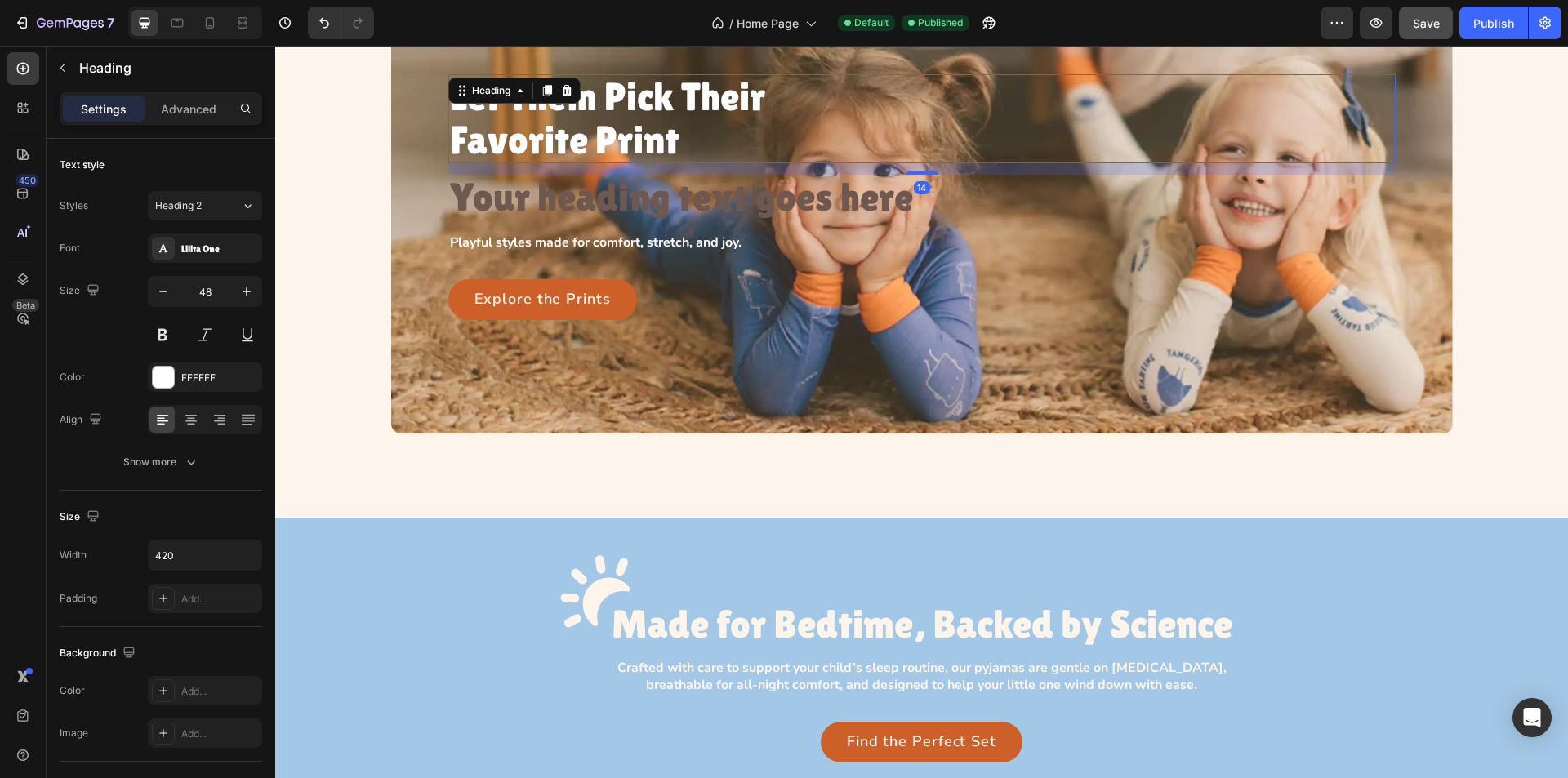
click at [623, 126] on h3 "Let Them Pick Their Favorite Print" at bounding box center [620, 119] width 343 height 89
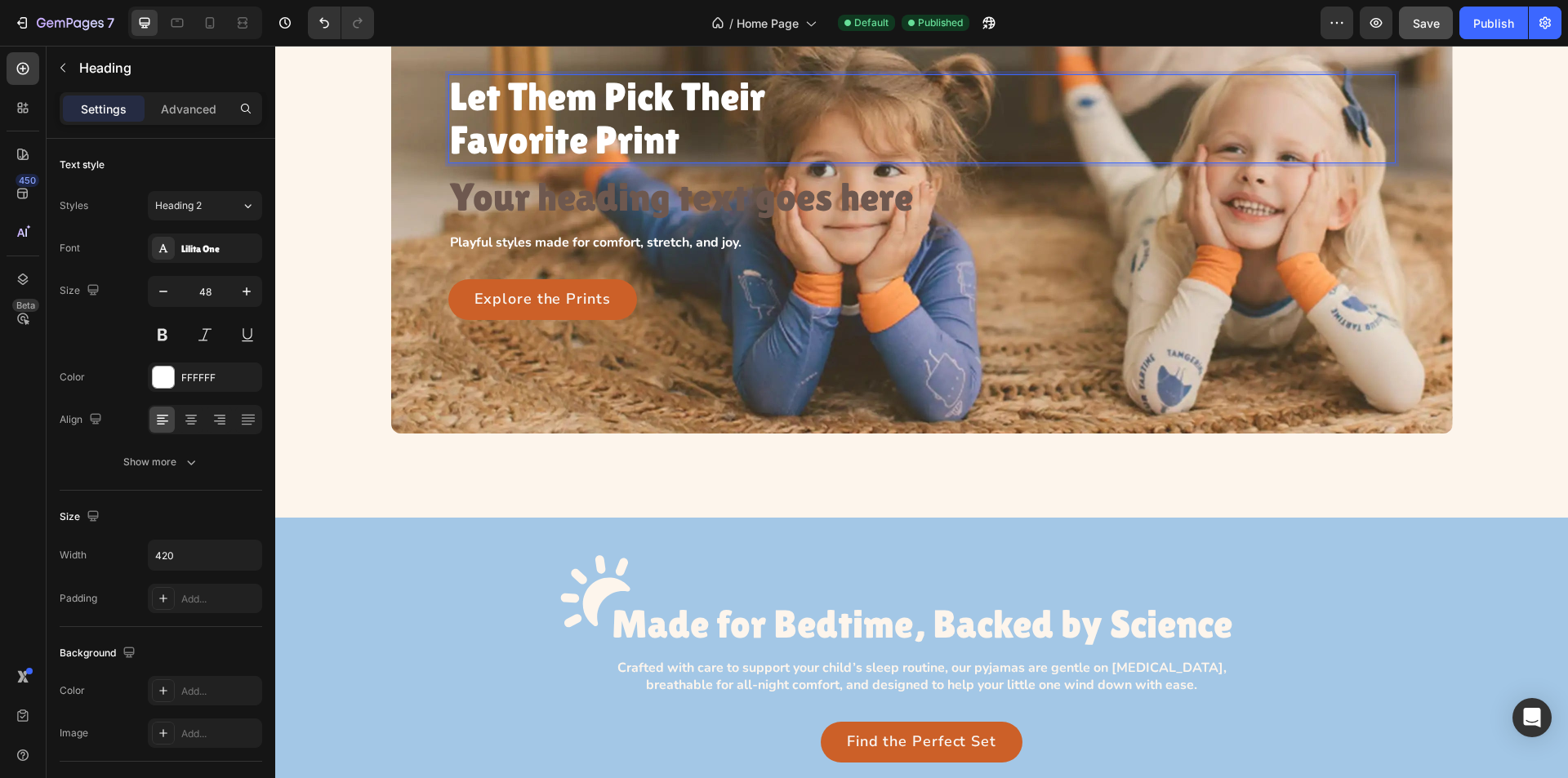
click at [623, 126] on p "Let Them Pick Their Favorite Print" at bounding box center [620, 119] width 340 height 87
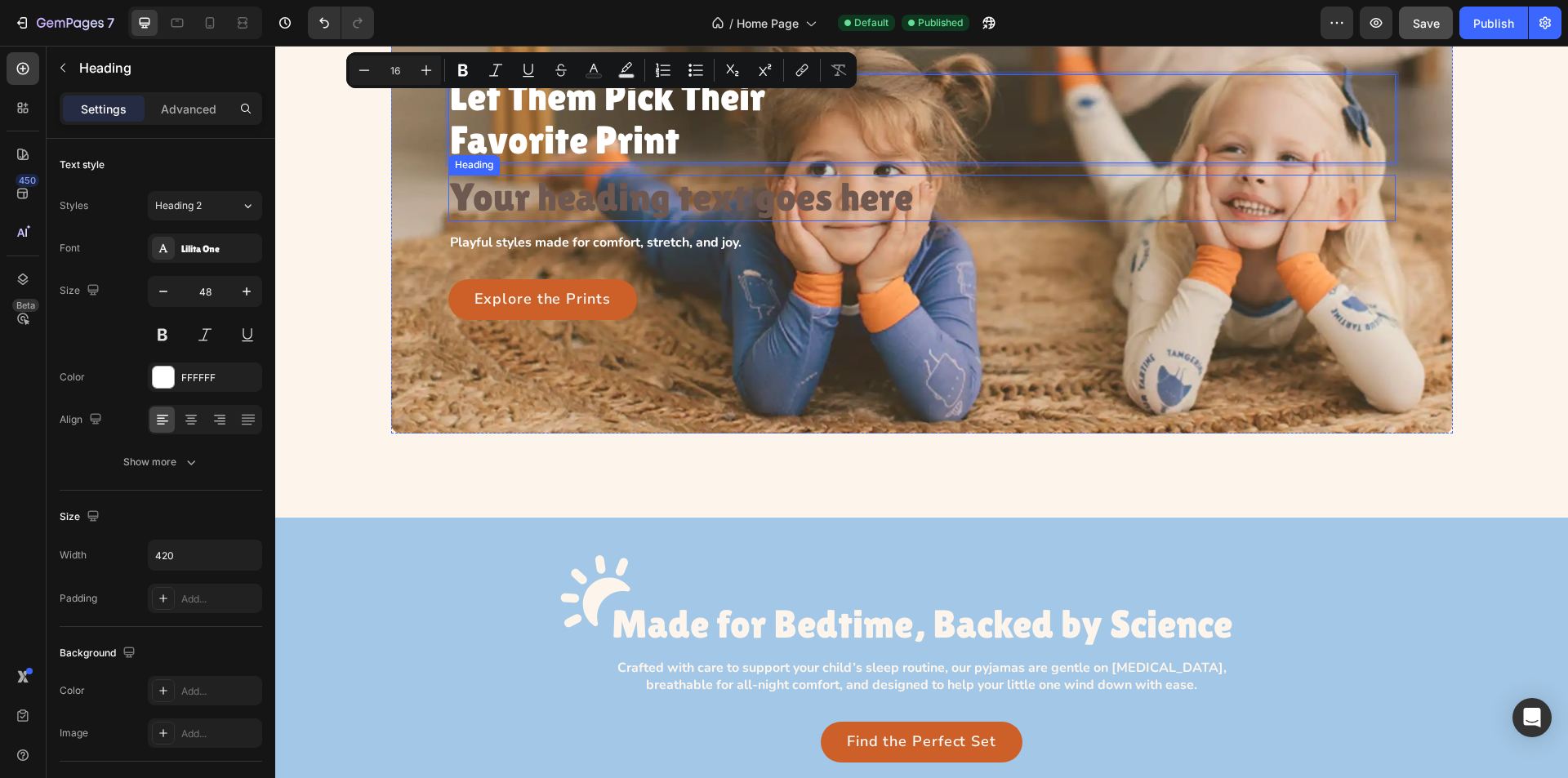
click at [640, 194] on h2 "Your heading text goes here" at bounding box center [922, 197] width 948 height 47
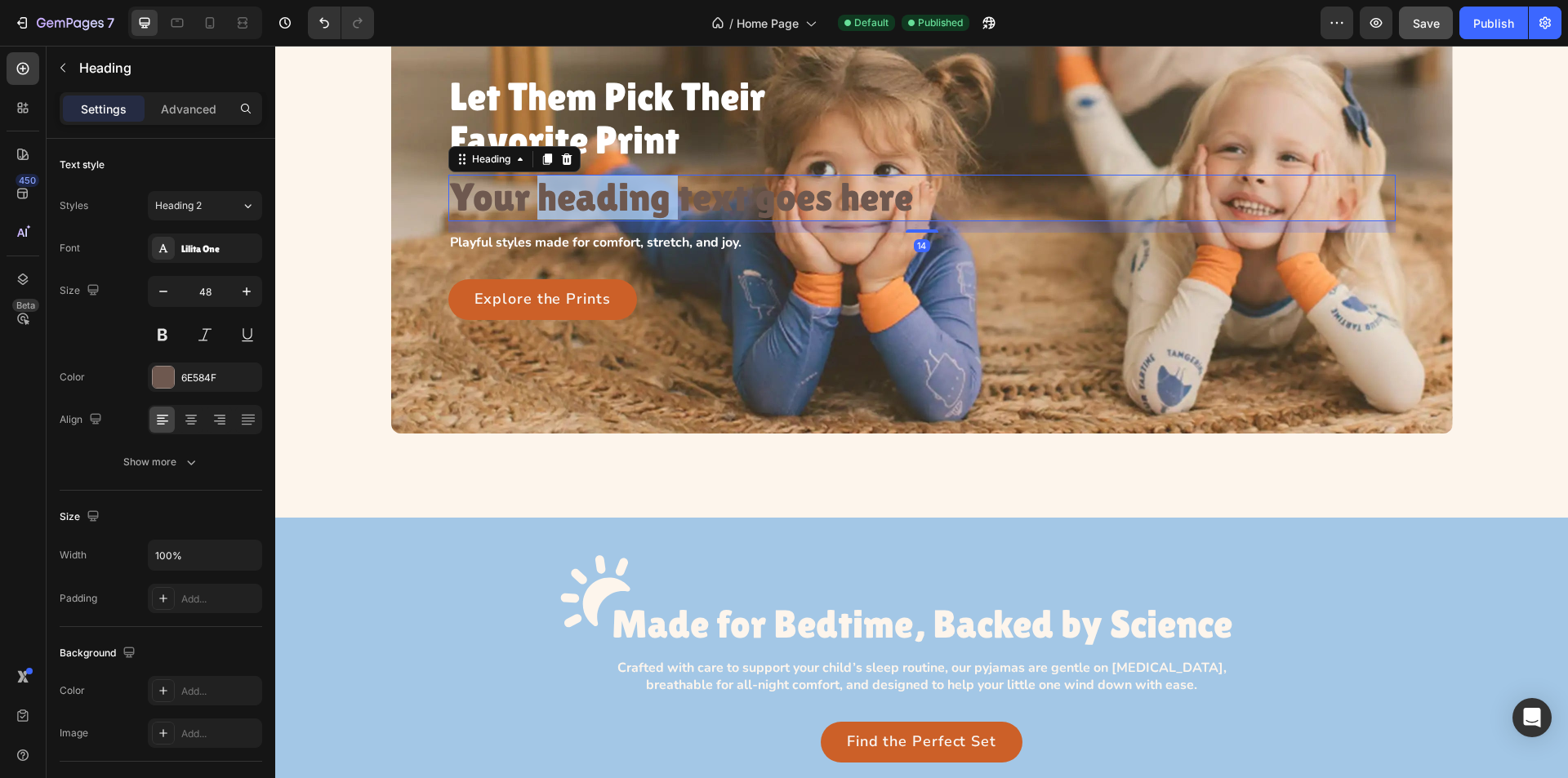
click at [640, 194] on h2 "Your heading text goes here" at bounding box center [922, 197] width 948 height 47
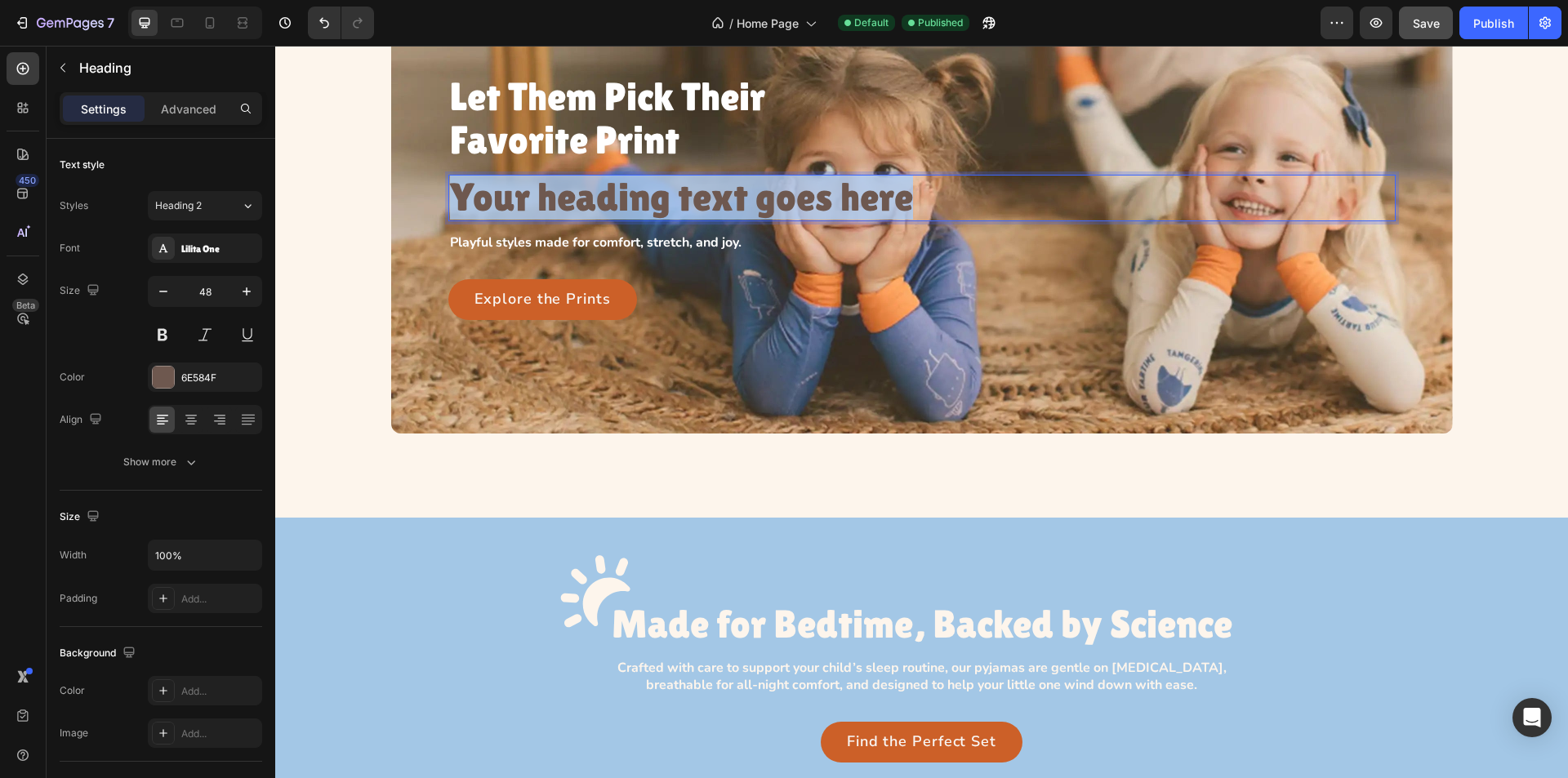
click at [640, 194] on p "Your heading text goes here" at bounding box center [922, 197] width 944 height 43
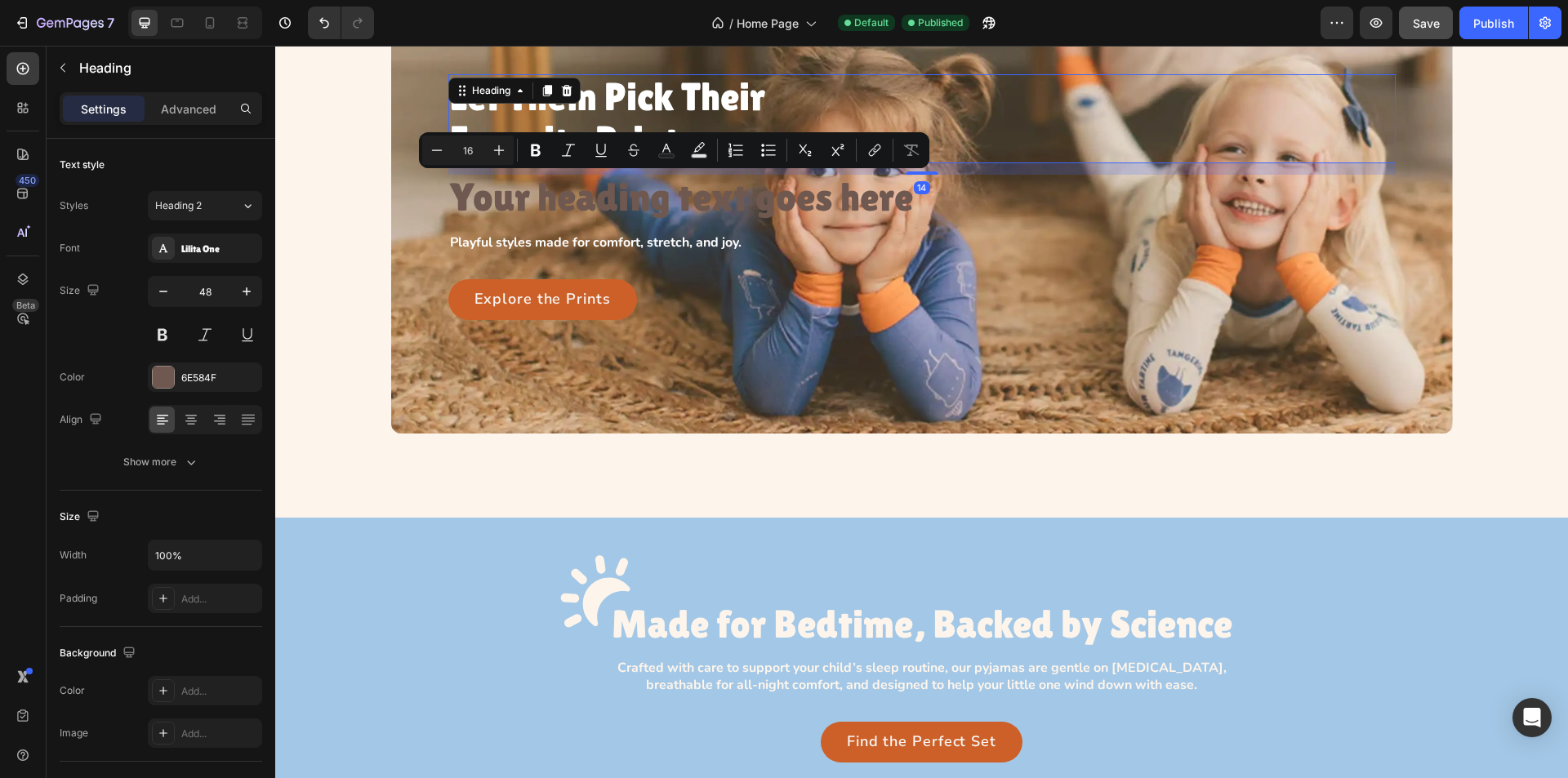
click at [595, 88] on p "Let Them Pick Their Favorite Print" at bounding box center [620, 119] width 340 height 87
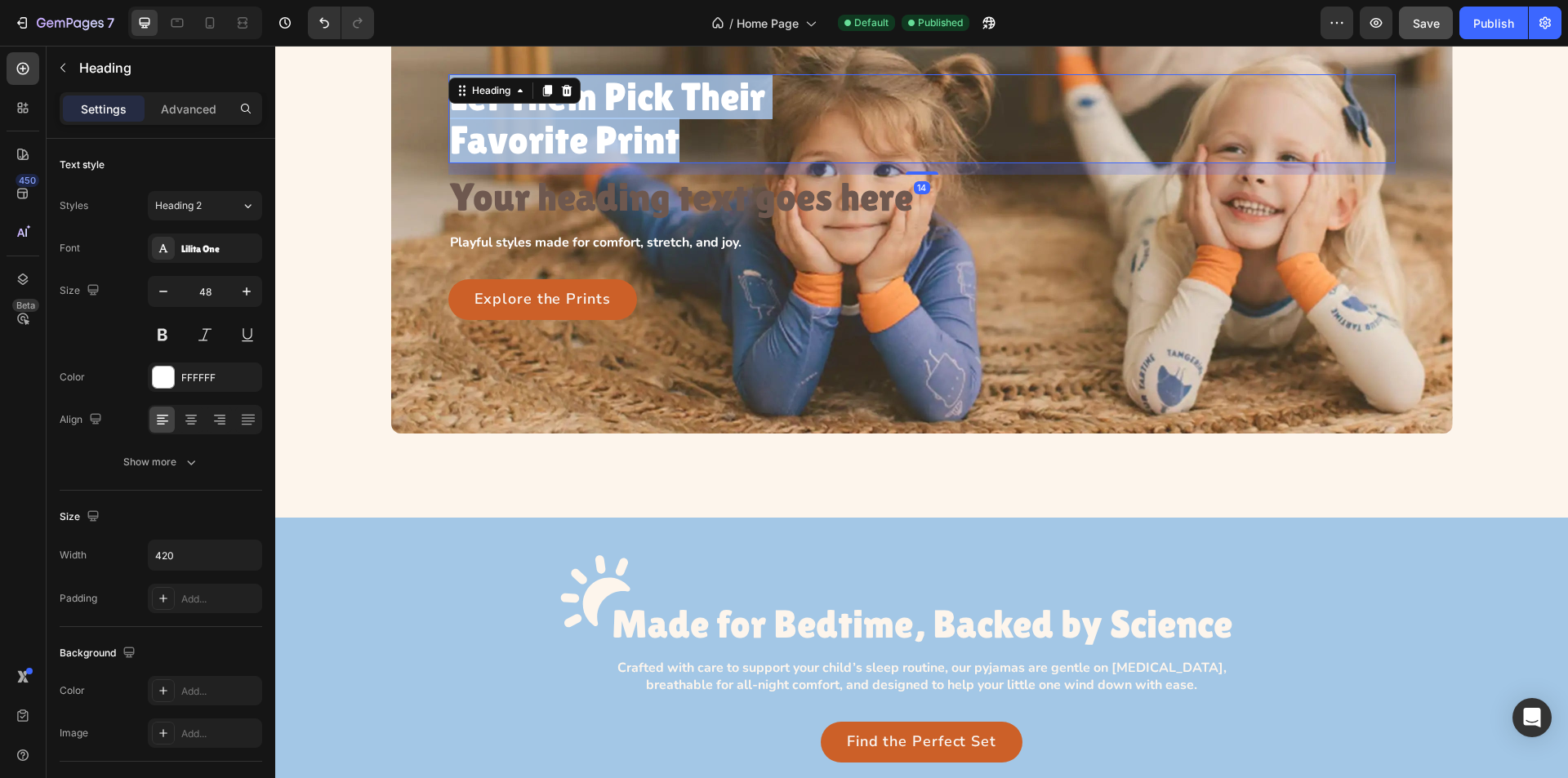
click at [595, 88] on p "Let Them Pick Their Favorite Print" at bounding box center [620, 119] width 340 height 87
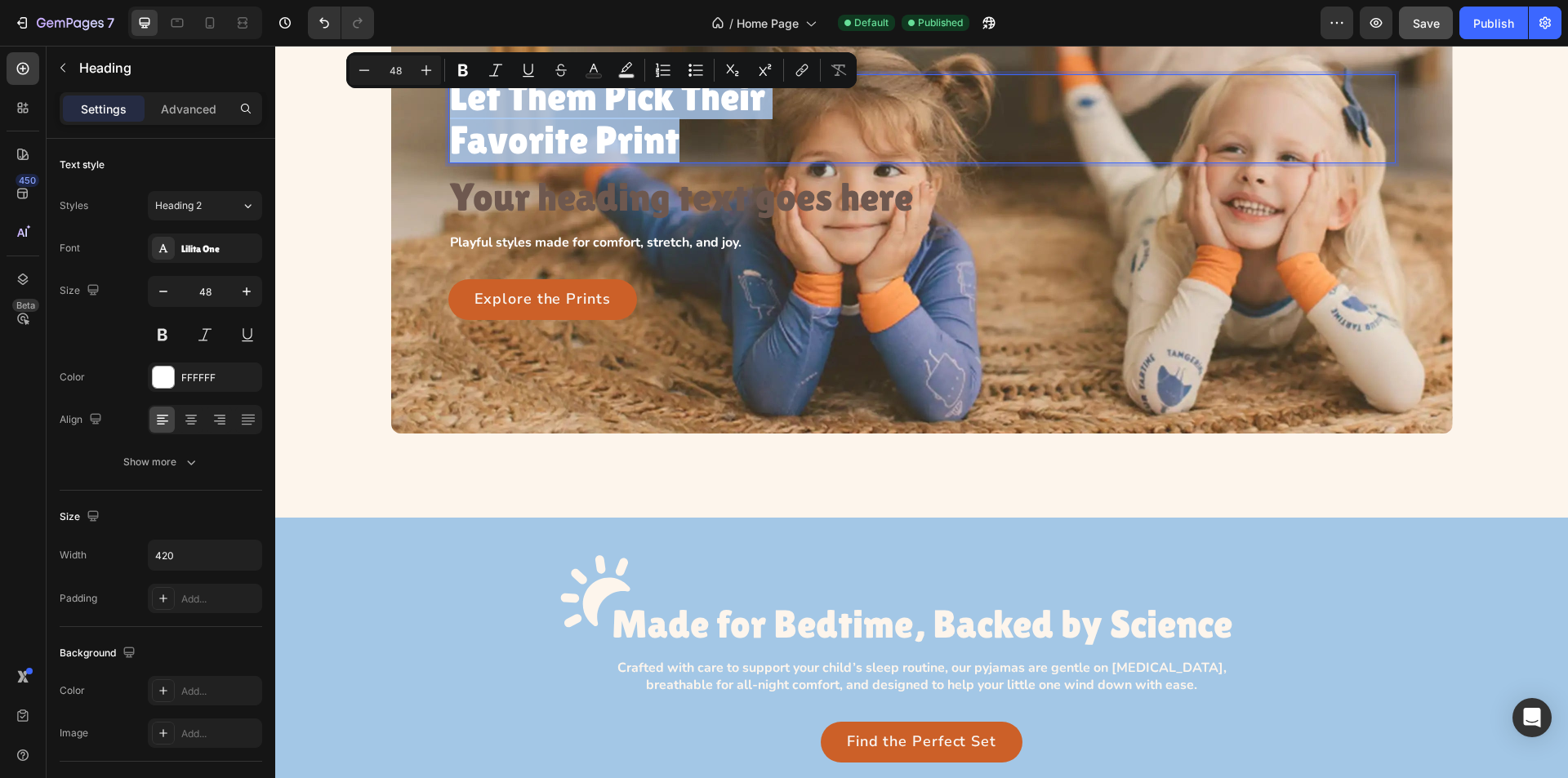
copy p "Let Them Pick Their Favorite Print"
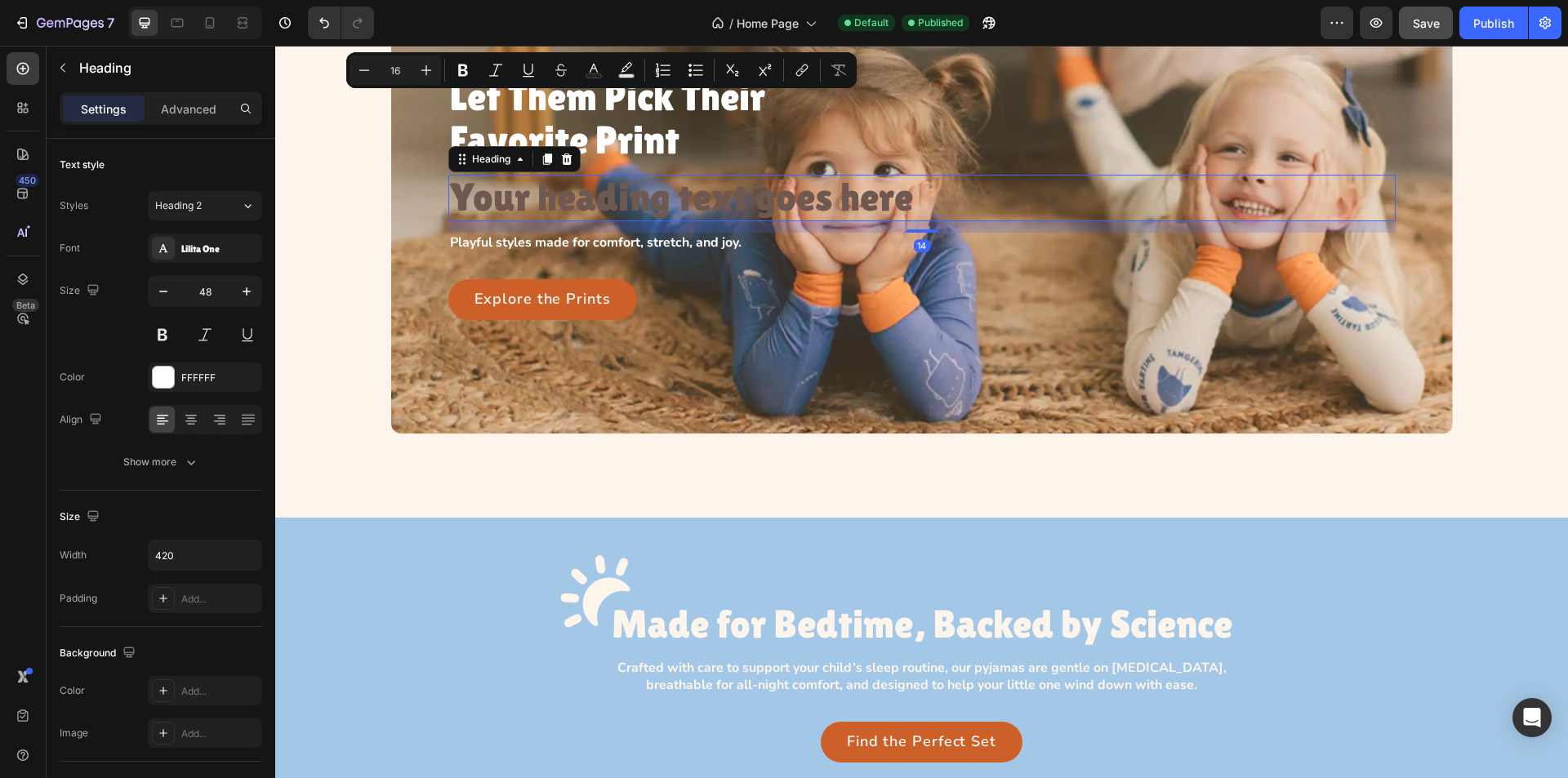
click at [672, 194] on p "Your heading text goes here" at bounding box center [922, 197] width 944 height 43
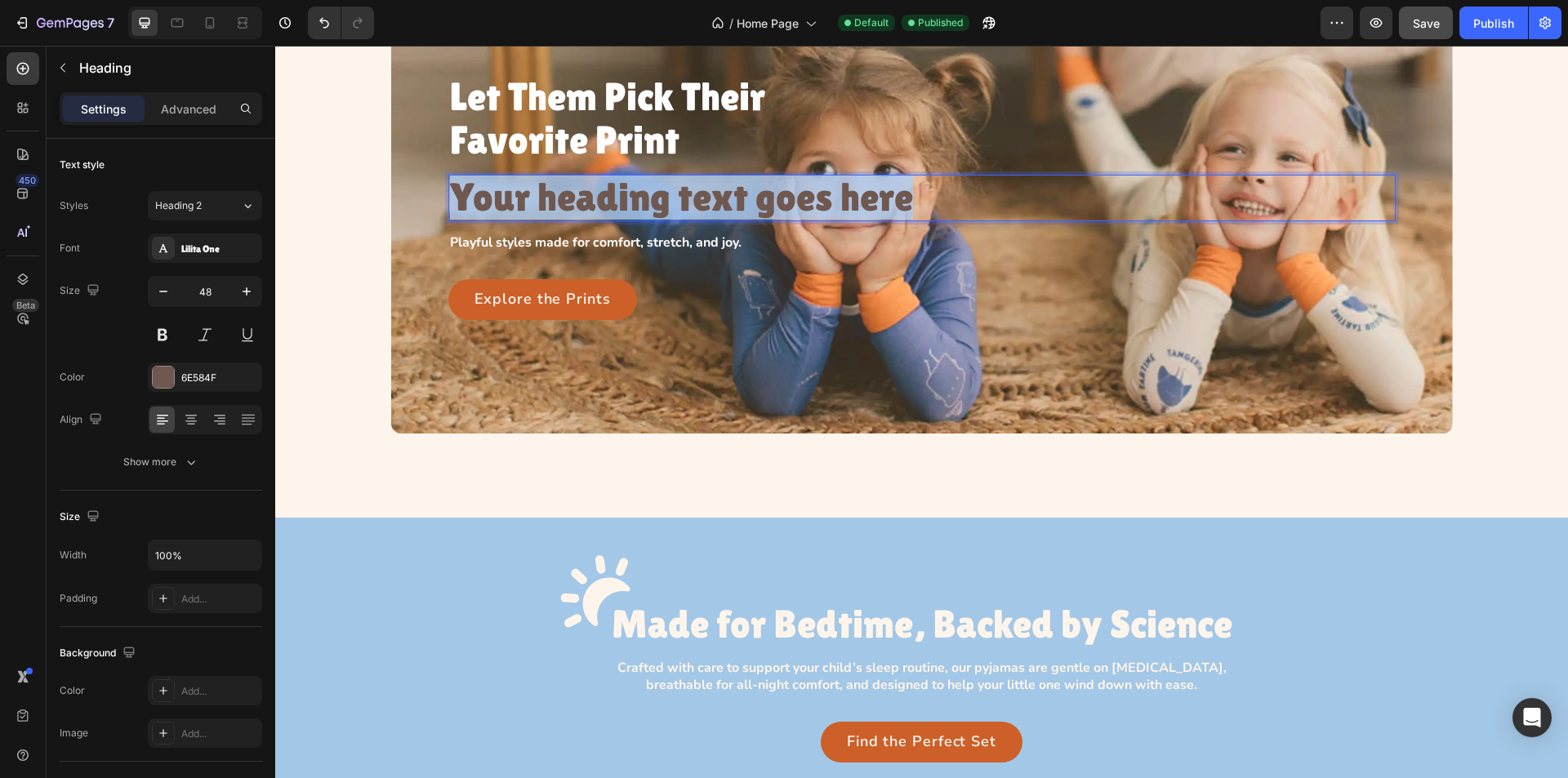
click at [672, 194] on p "Your heading text goes here" at bounding box center [922, 197] width 944 height 43
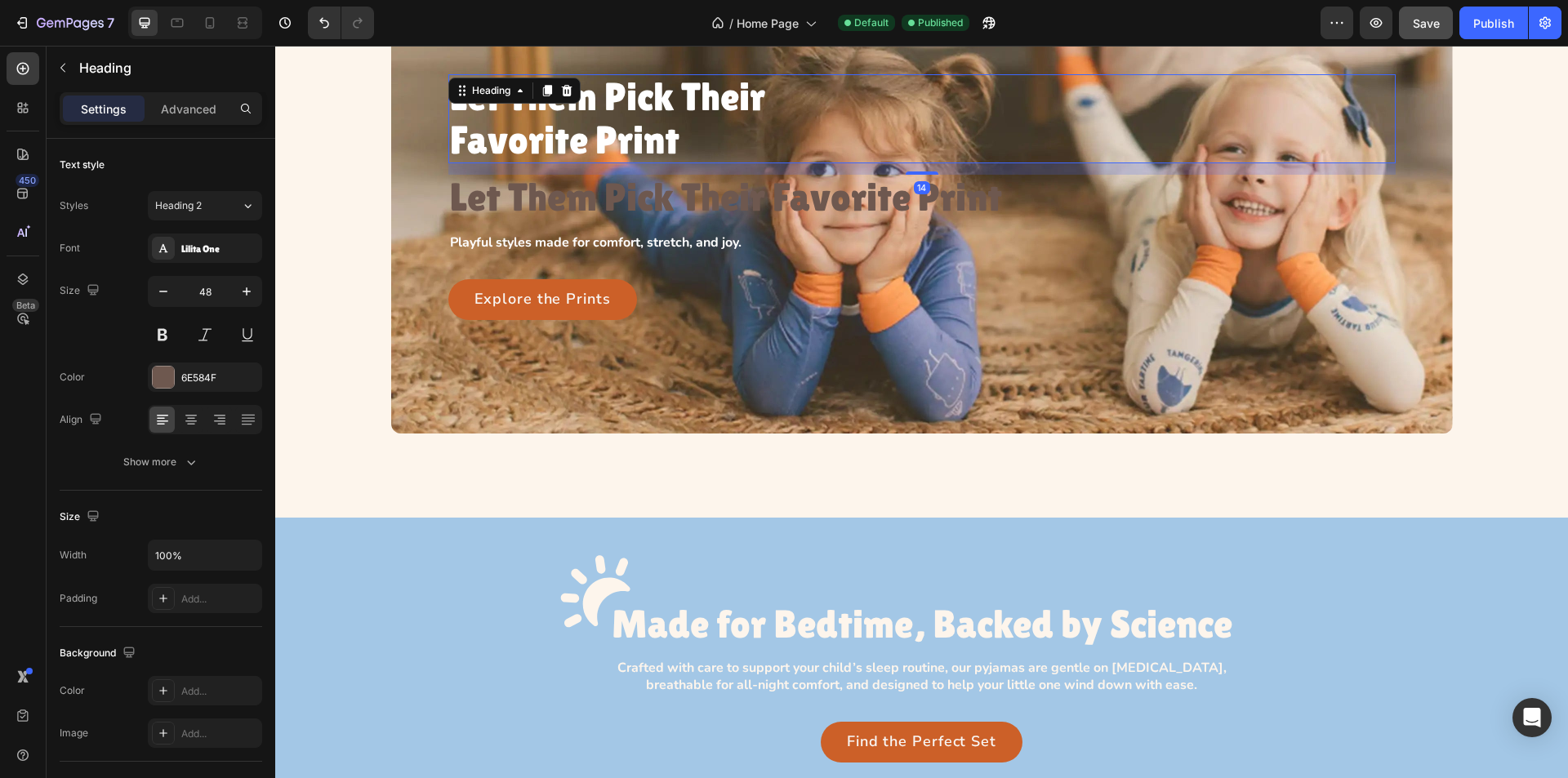
click at [654, 110] on p "Let Them Pick Their Favorite Print" at bounding box center [620, 119] width 340 height 87
click at [157, 379] on div at bounding box center [163, 377] width 21 height 21
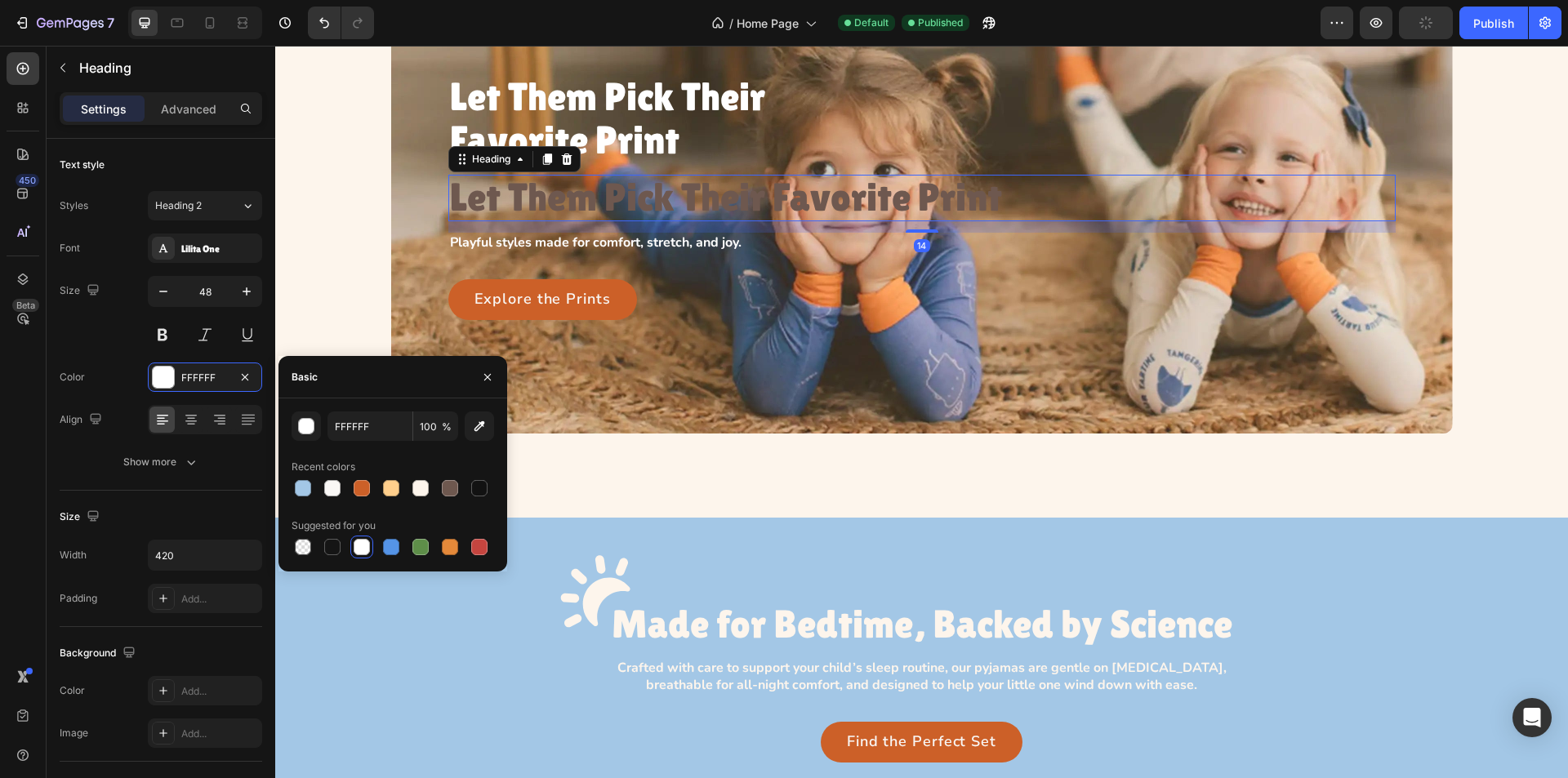
click at [550, 205] on p "Let Them Pick Their Favorite Print" at bounding box center [922, 197] width 944 height 43
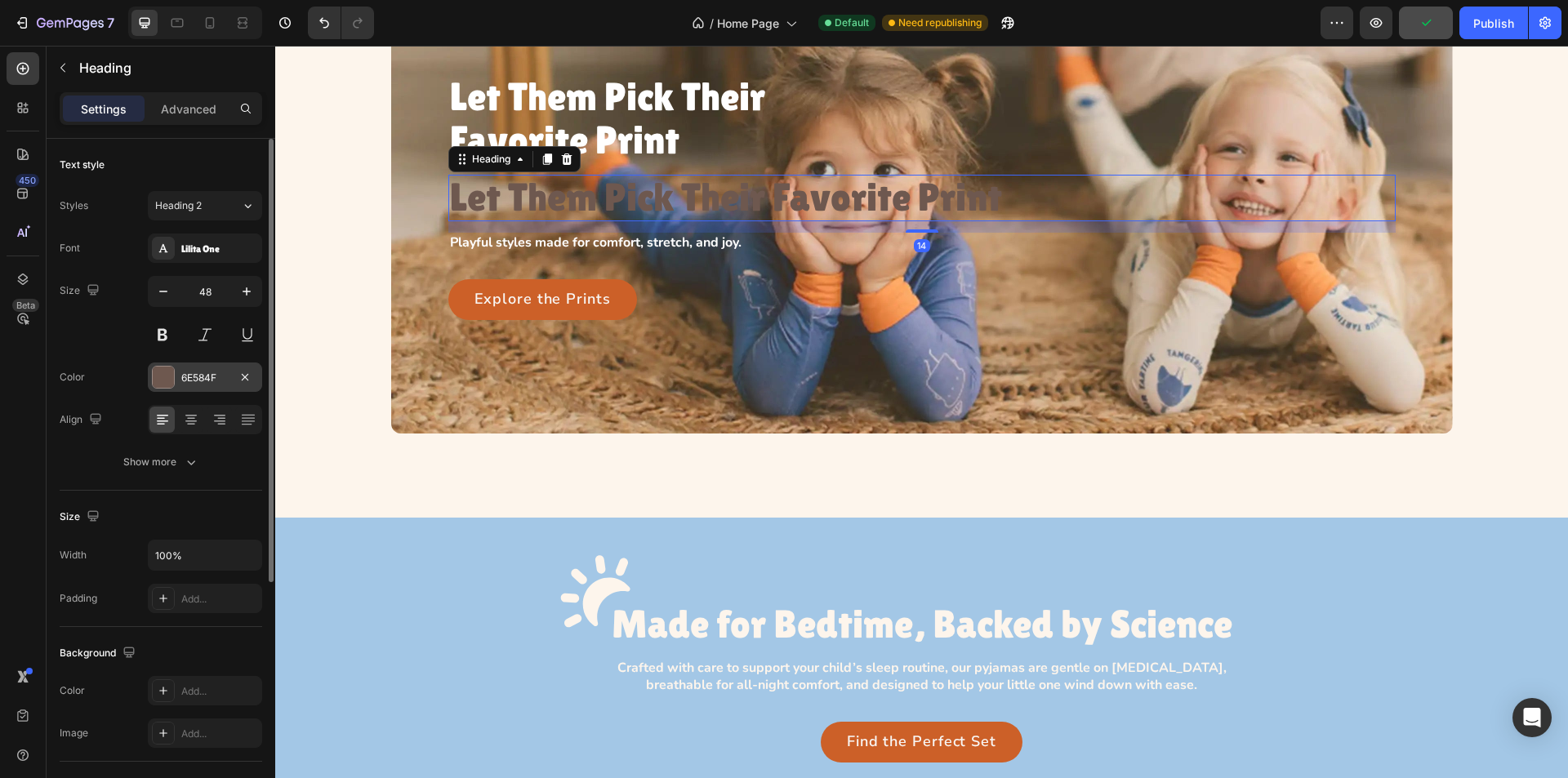
click at [163, 375] on div at bounding box center [163, 377] width 21 height 21
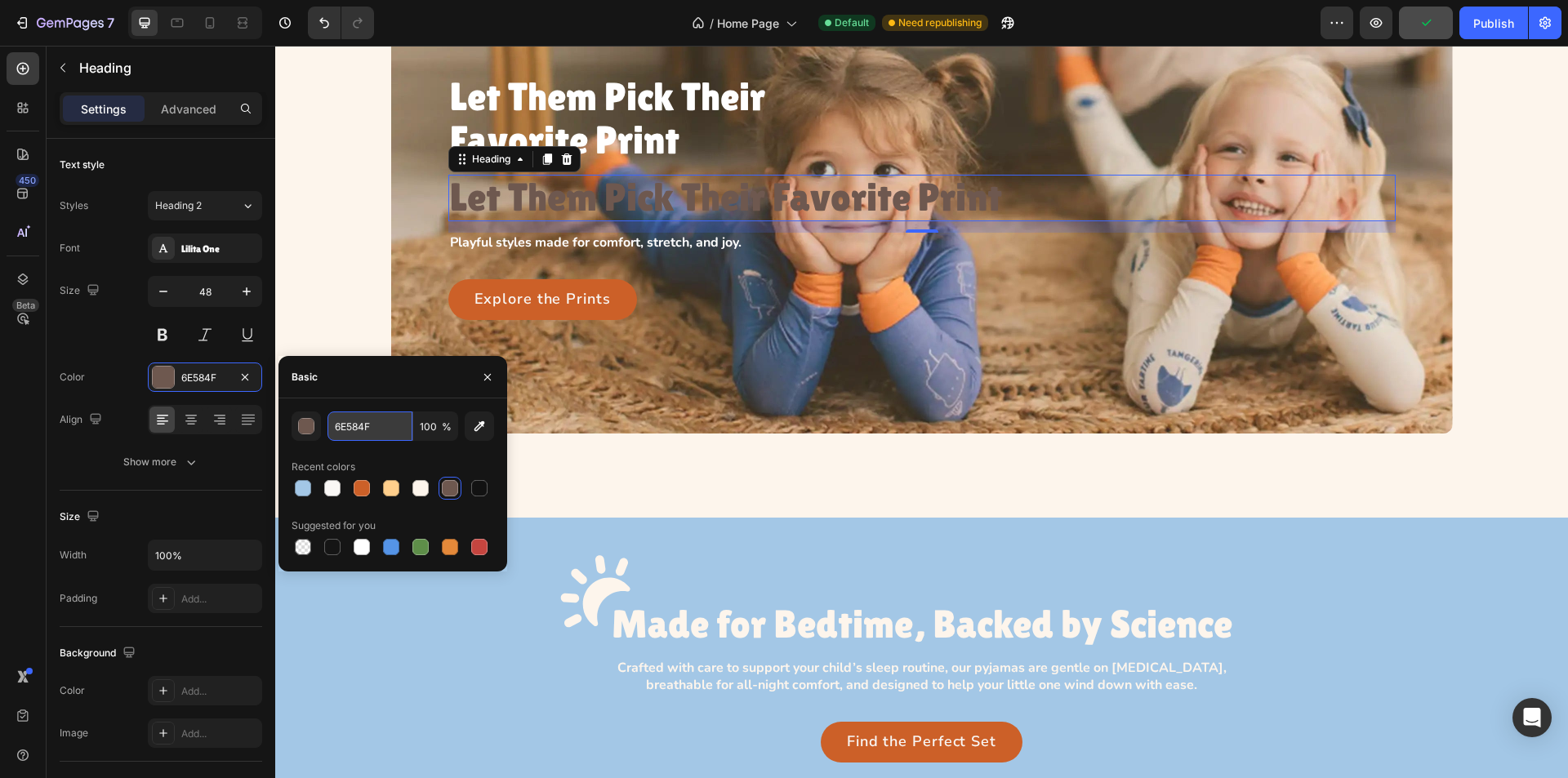
click at [390, 418] on input "6E584F" at bounding box center [370, 426] width 85 height 29
paste input "Let Them Pick Their Favorite Print"
click at [367, 548] on div at bounding box center [362, 547] width 16 height 16
type input "FFFFFF"
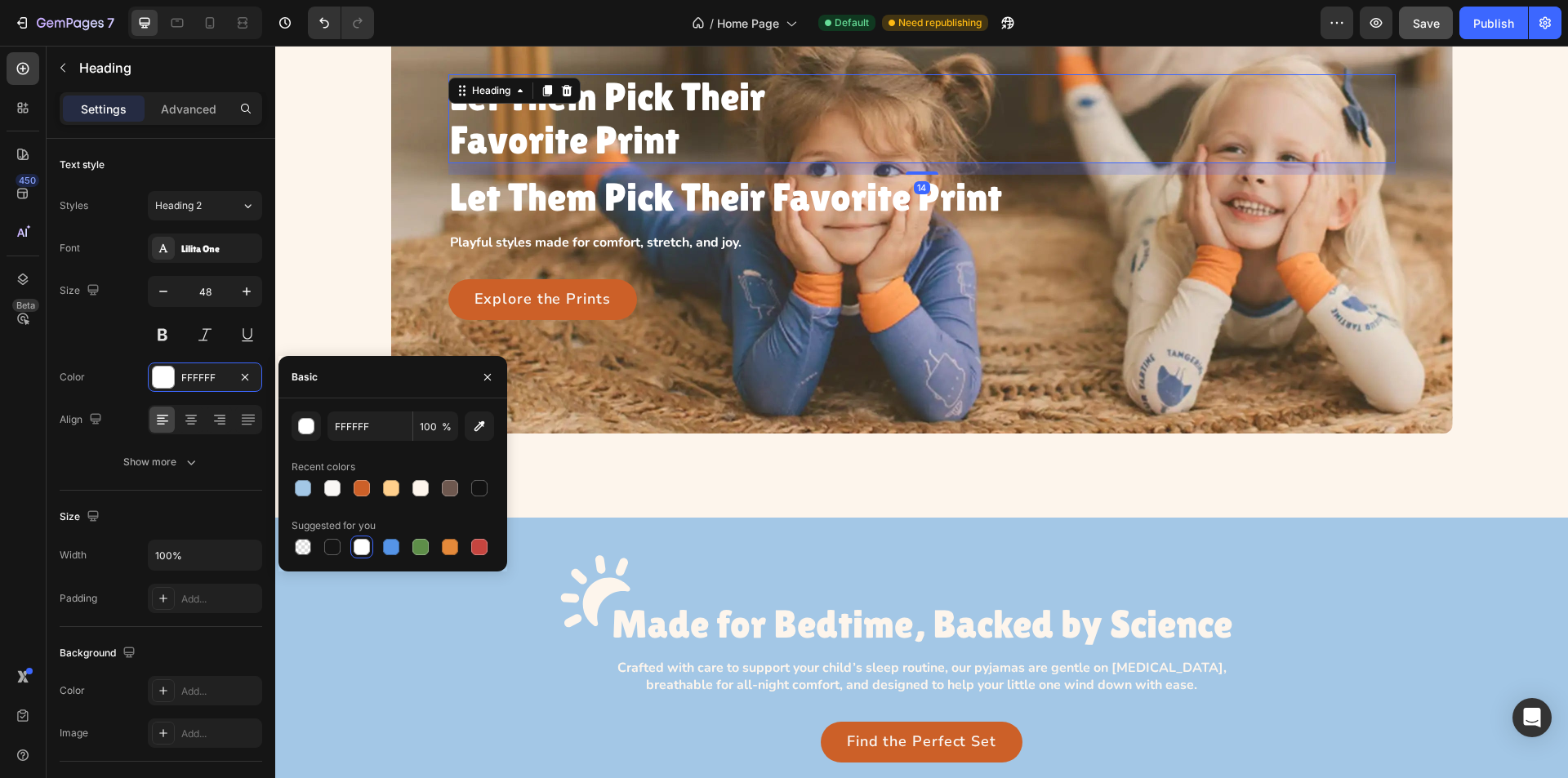
click at [631, 121] on p "Let Them Pick Their Favorite Print" at bounding box center [620, 119] width 340 height 87
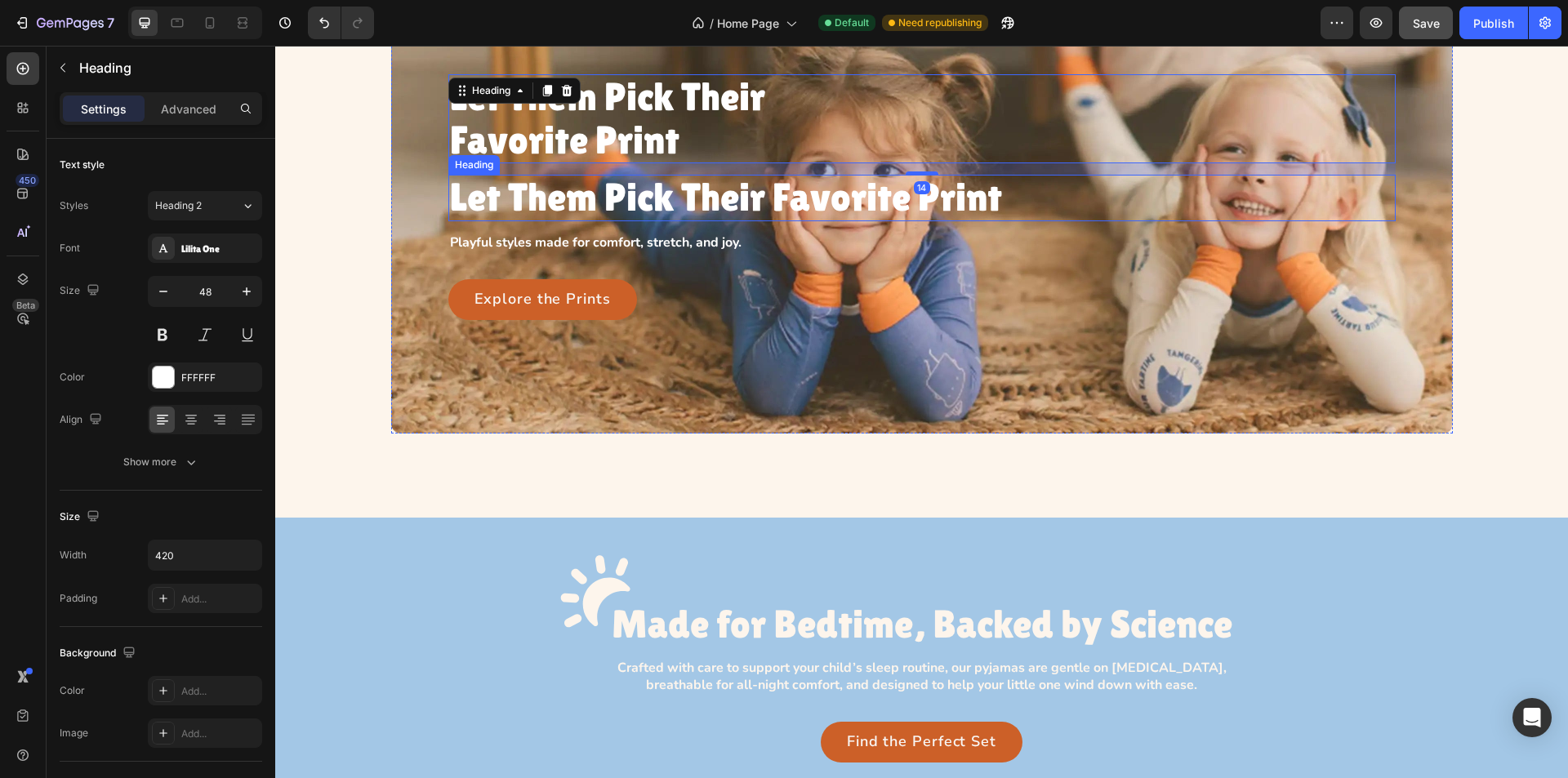
click at [697, 204] on p "Let Them Pick Their Favorite Print" at bounding box center [922, 197] width 944 height 43
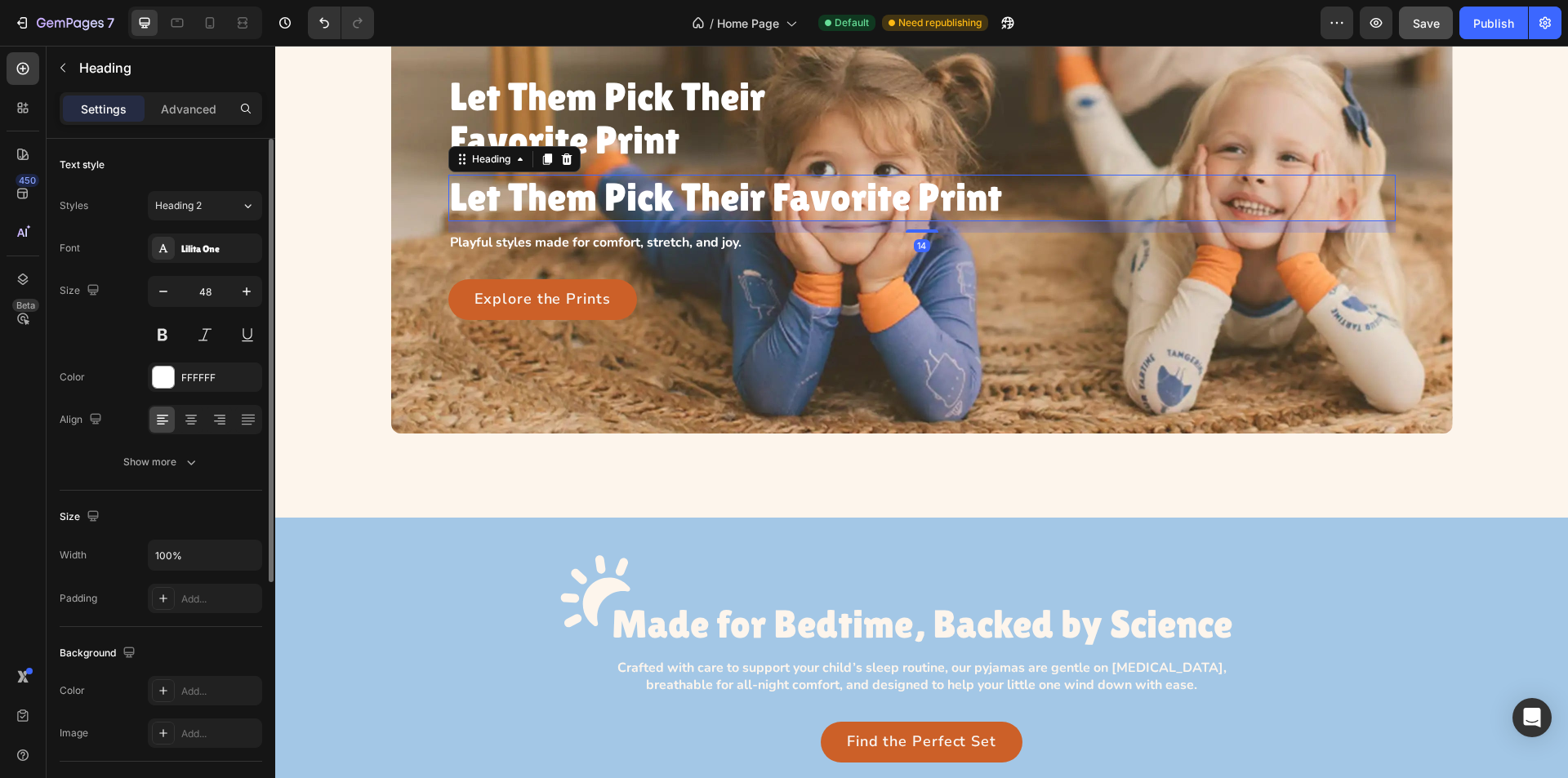
scroll to position [245, 0]
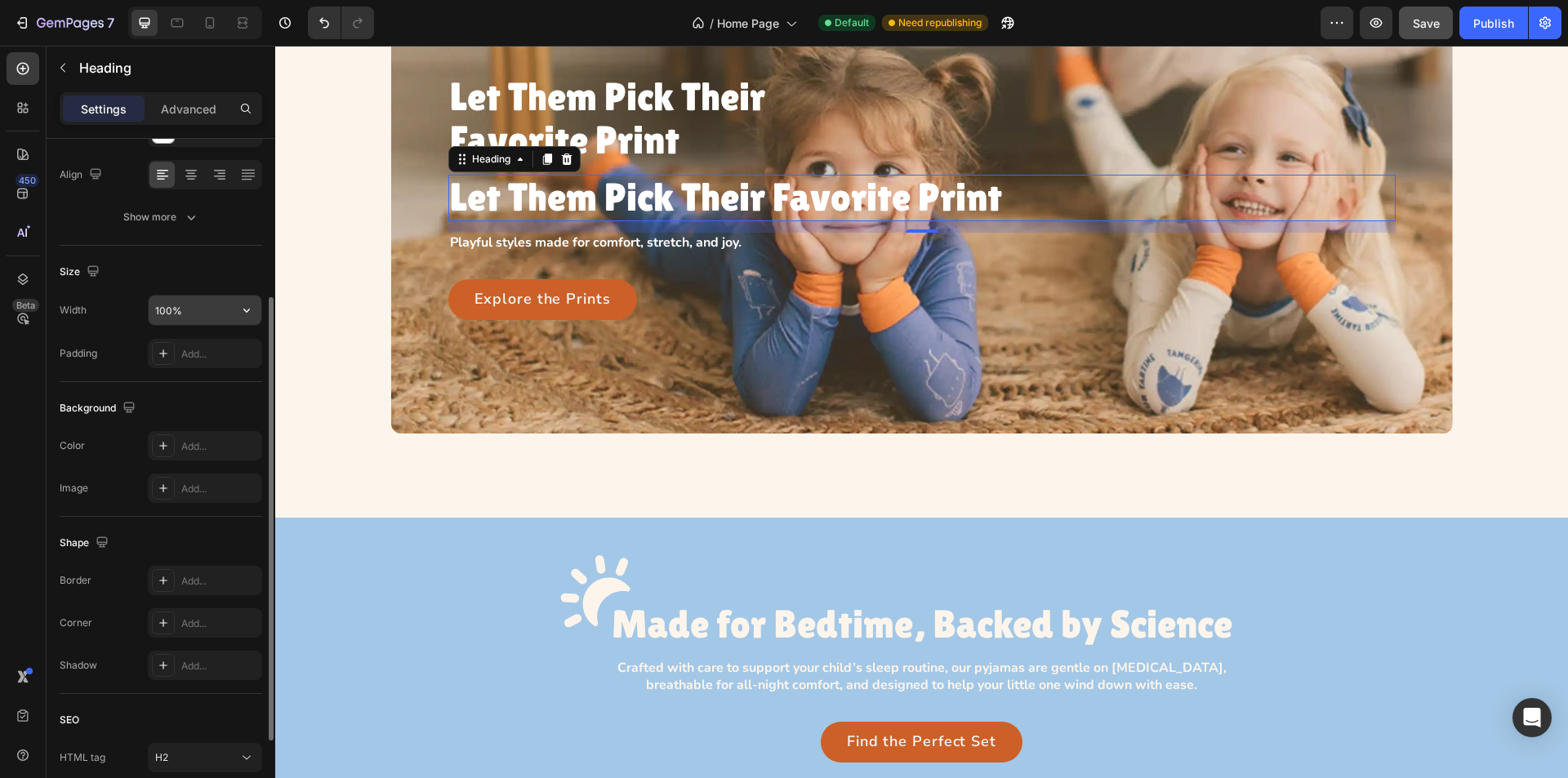
click at [196, 313] on input "100%" at bounding box center [205, 310] width 112 height 29
click at [199, 306] on input "420%" at bounding box center [205, 310] width 112 height 29
type input "420"
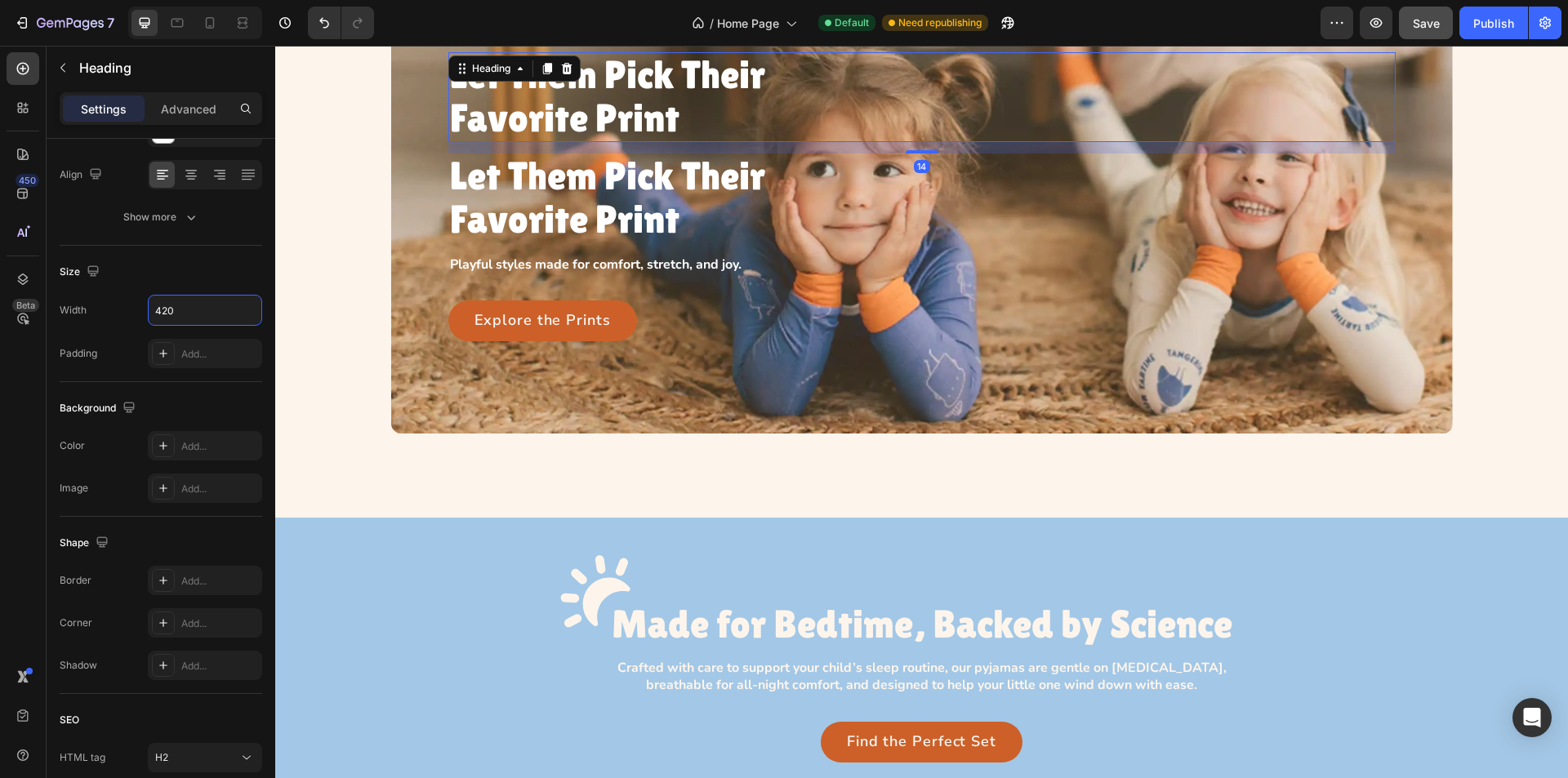
click at [708, 98] on p "Let Them Pick Their Favorite Print" at bounding box center [620, 97] width 340 height 87
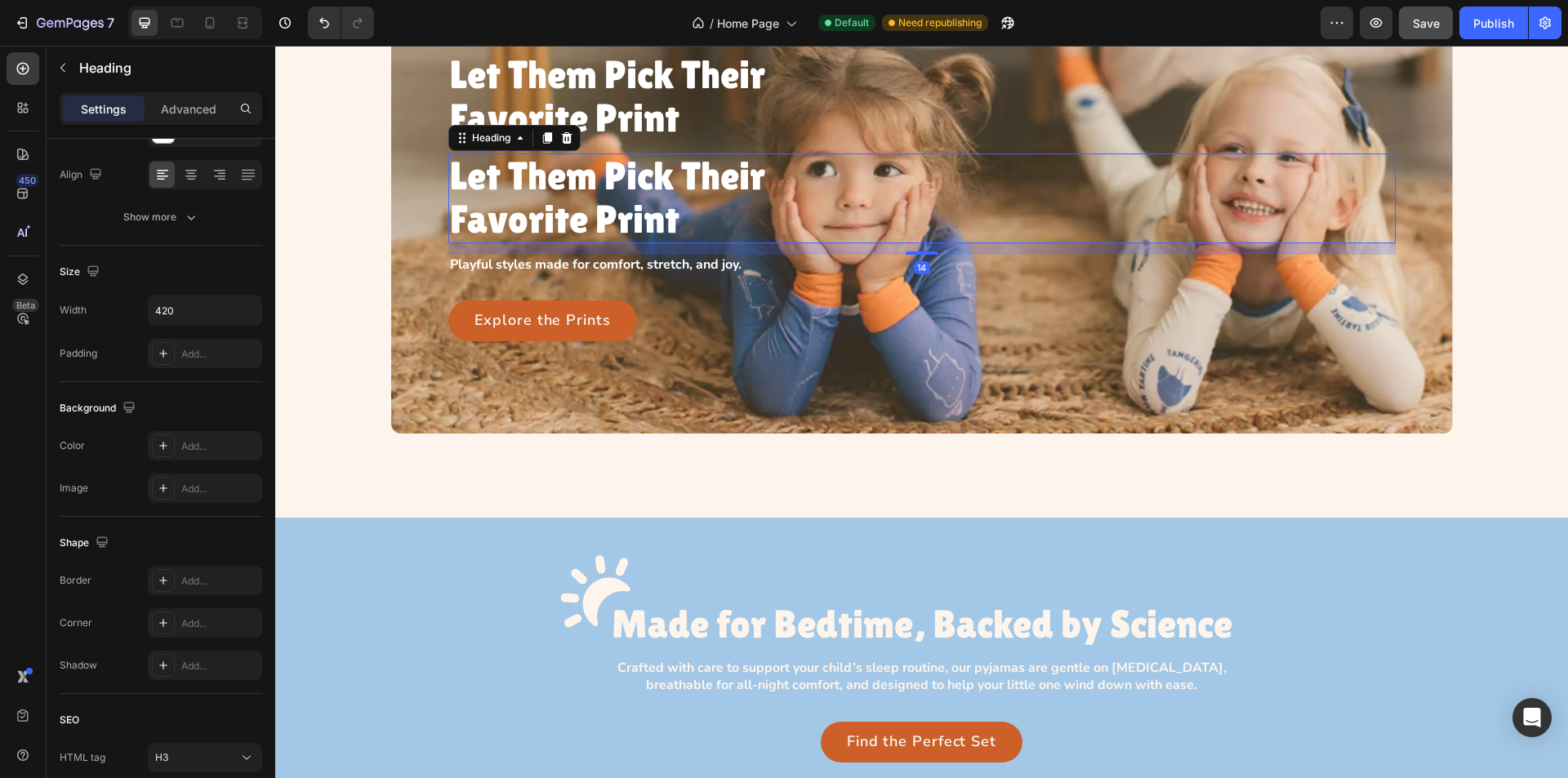
click at [685, 202] on p "Let Them Pick Their Favorite Print" at bounding box center [620, 198] width 340 height 87
click at [182, 22] on icon at bounding box center [177, 23] width 16 height 16
type input "40"
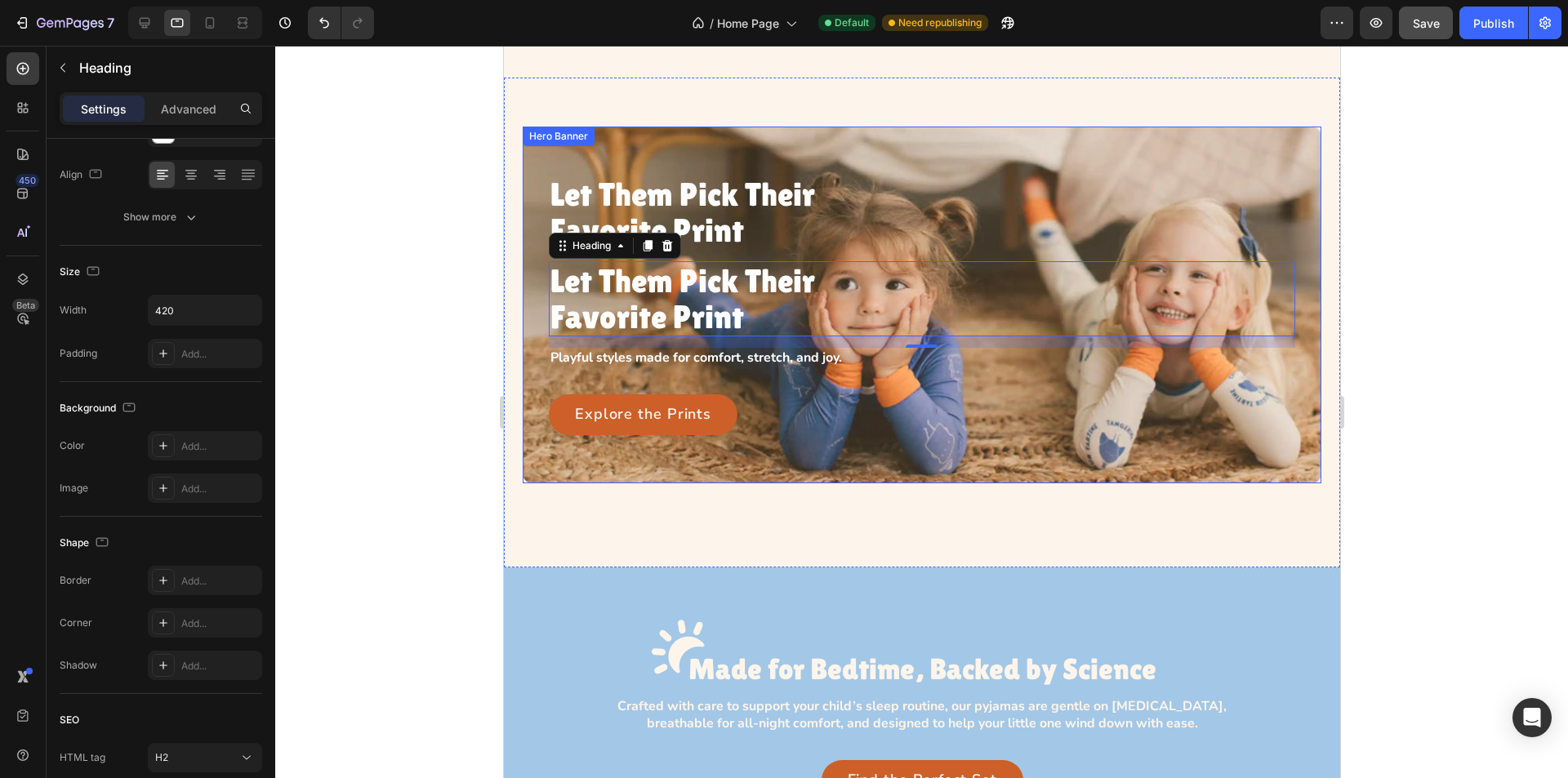
scroll to position [561, 0]
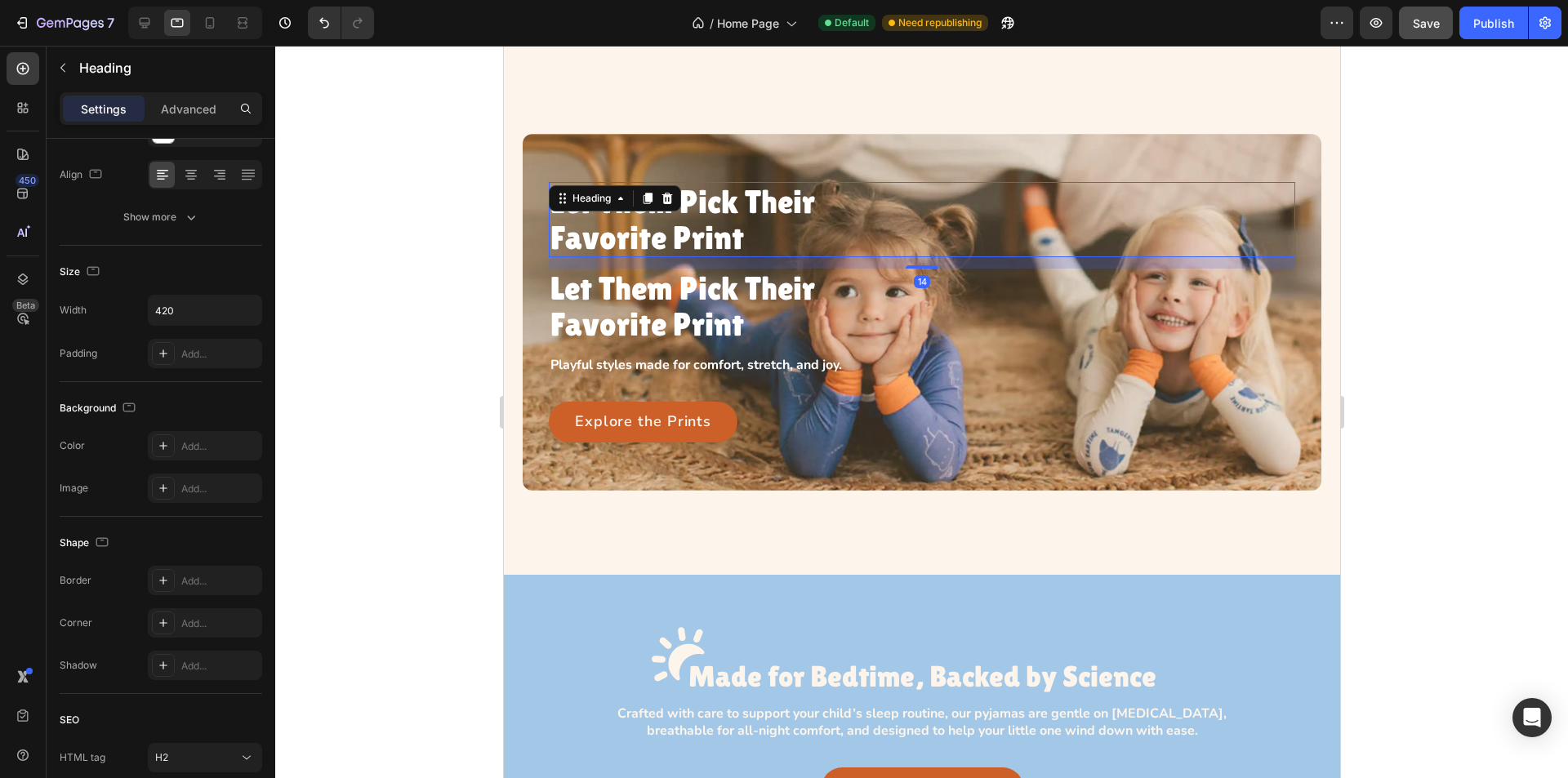
click at [790, 213] on p "Let Them Pick Their Favorite Print" at bounding box center [711, 219] width 323 height 72
click at [775, 316] on p "Let Them Pick Their Favorite Print" at bounding box center [720, 306] width 340 height 72
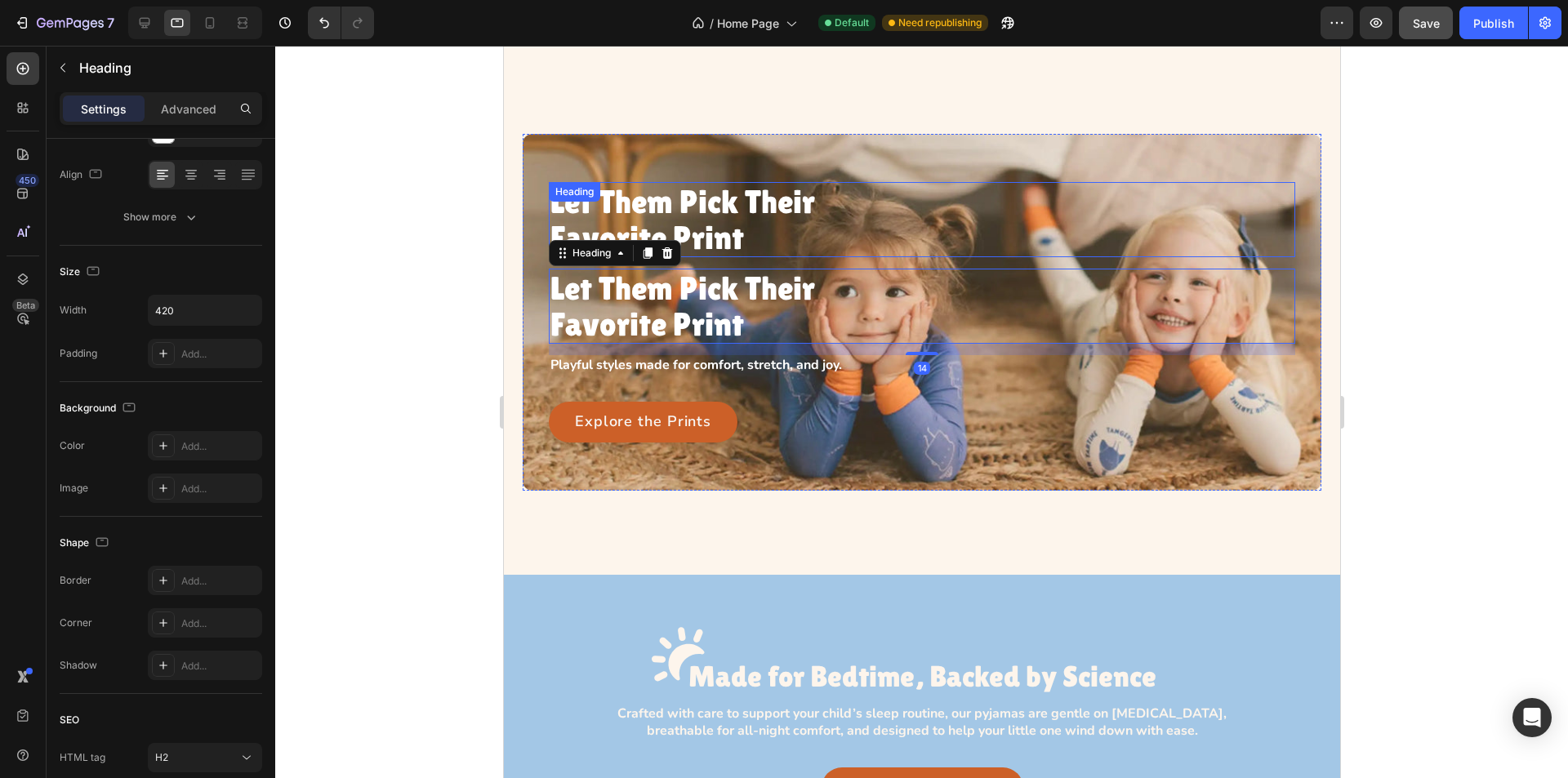
click at [749, 219] on p "Let Them Pick Their Favorite Print" at bounding box center [711, 219] width 323 height 72
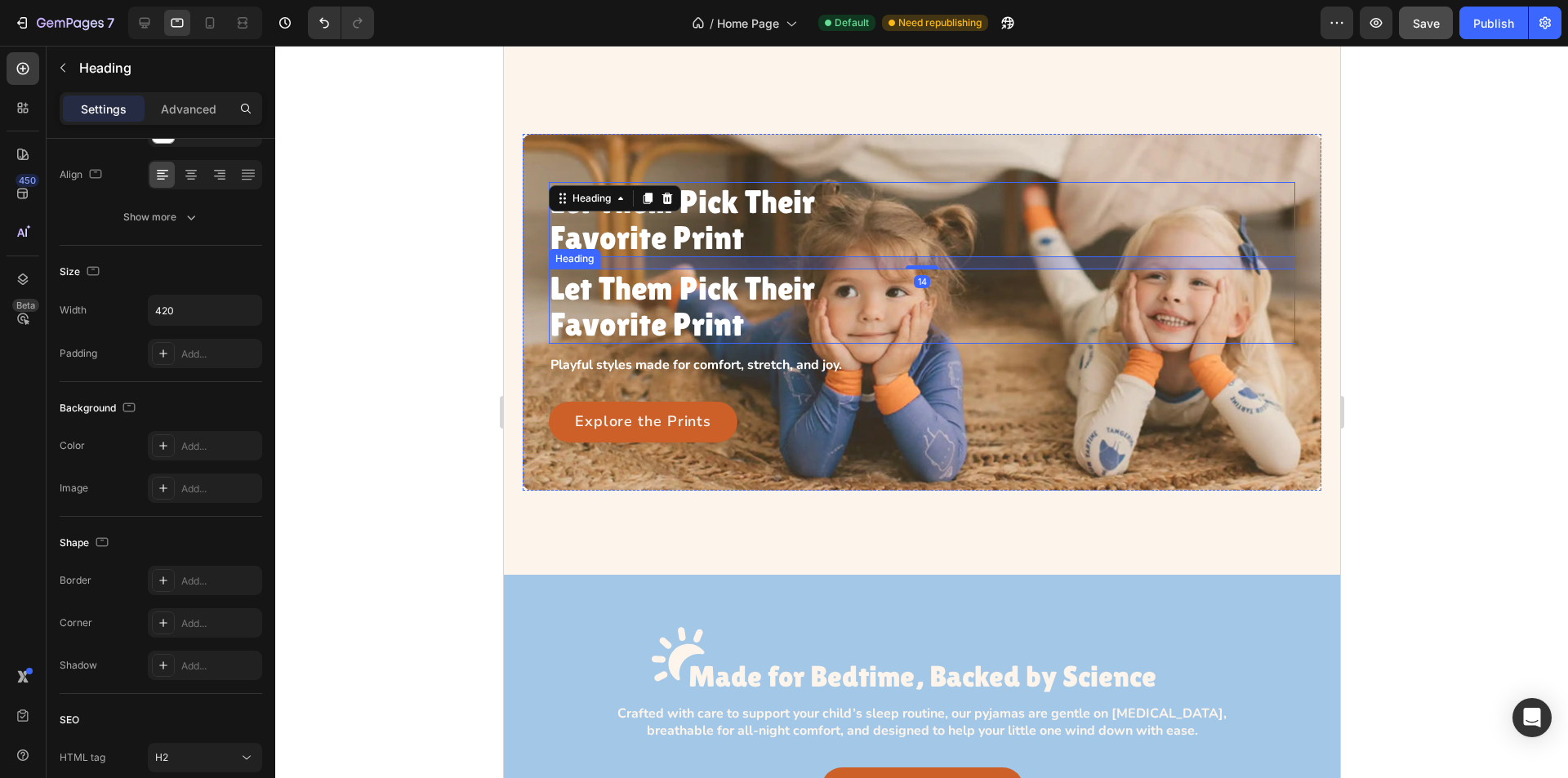
click at [718, 320] on p "Let Them Pick Their Favorite Print" at bounding box center [720, 306] width 340 height 72
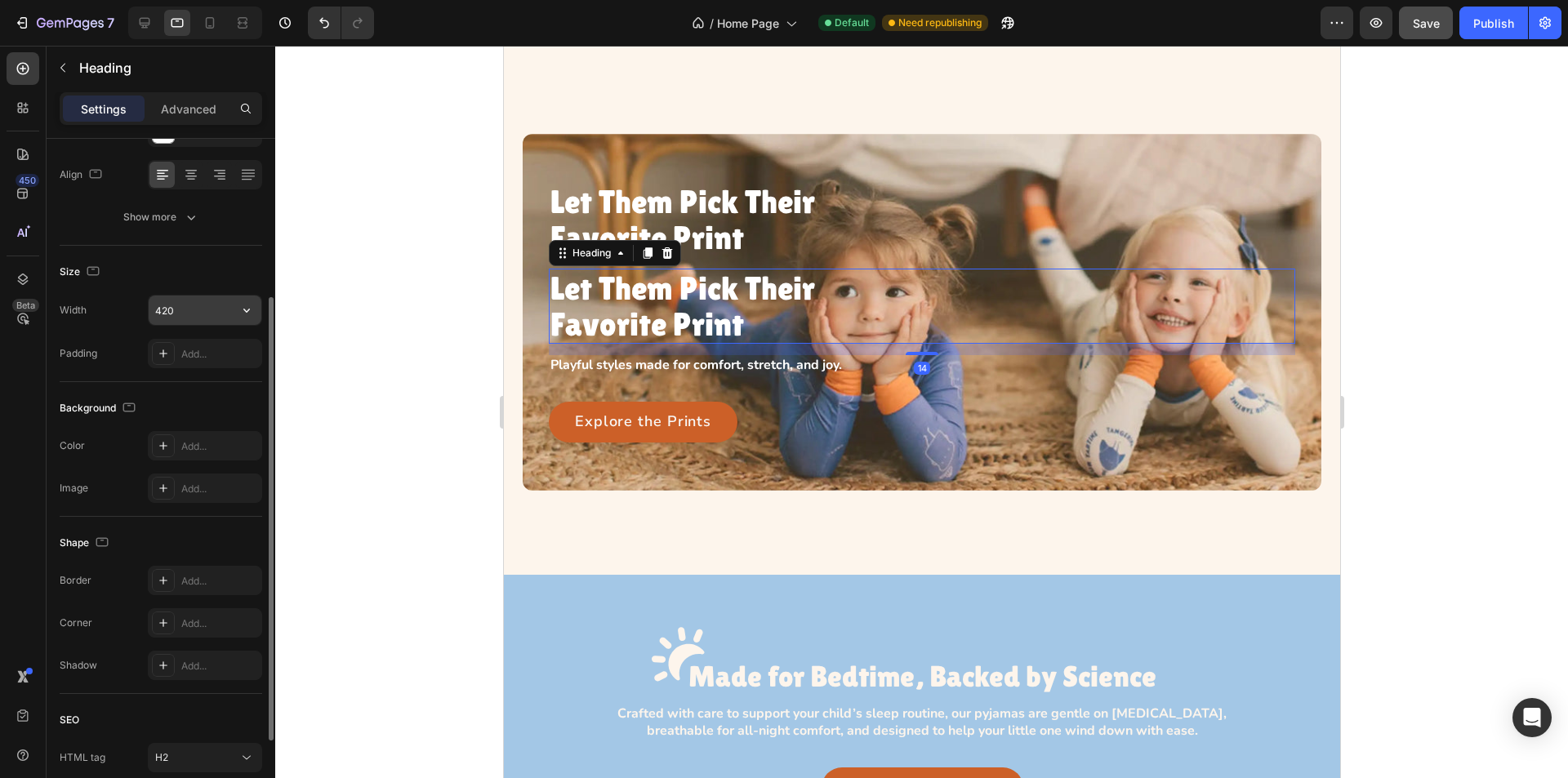
click at [195, 308] on input "420" at bounding box center [205, 310] width 112 height 29
type input "400"
click at [213, 21] on icon at bounding box center [210, 23] width 9 height 12
type input "32"
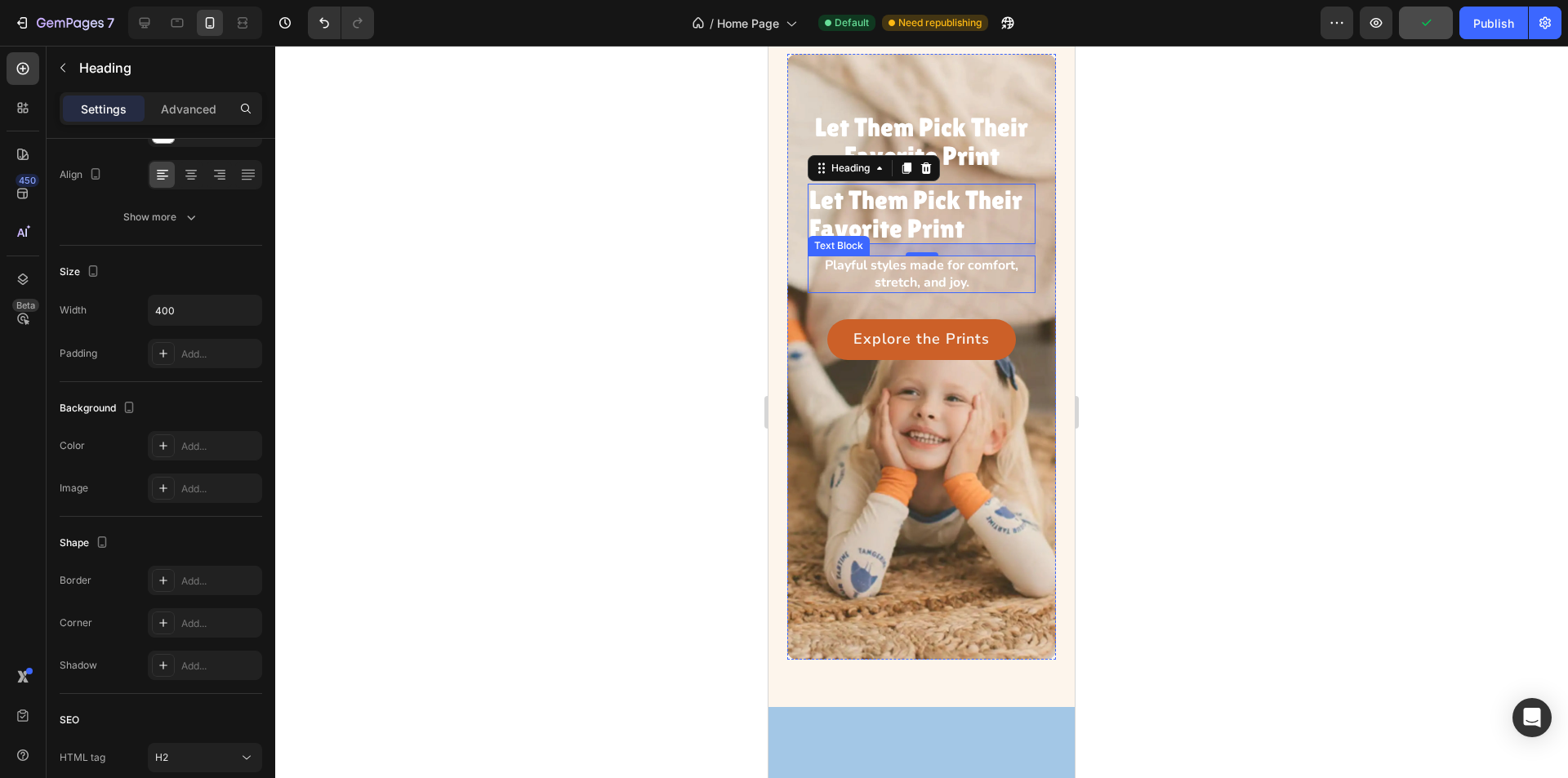
scroll to position [405, 0]
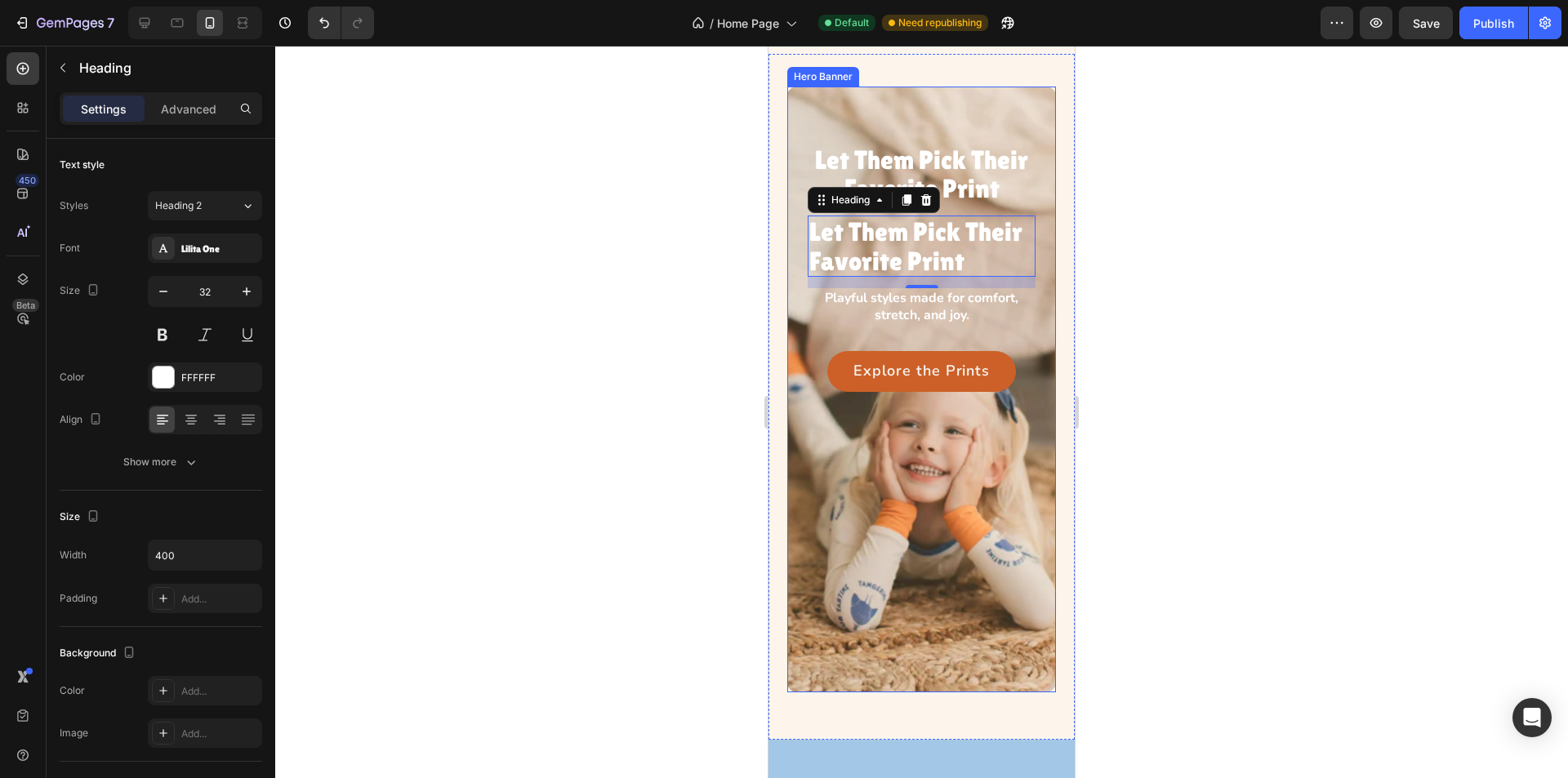
scroll to position [245, 0]
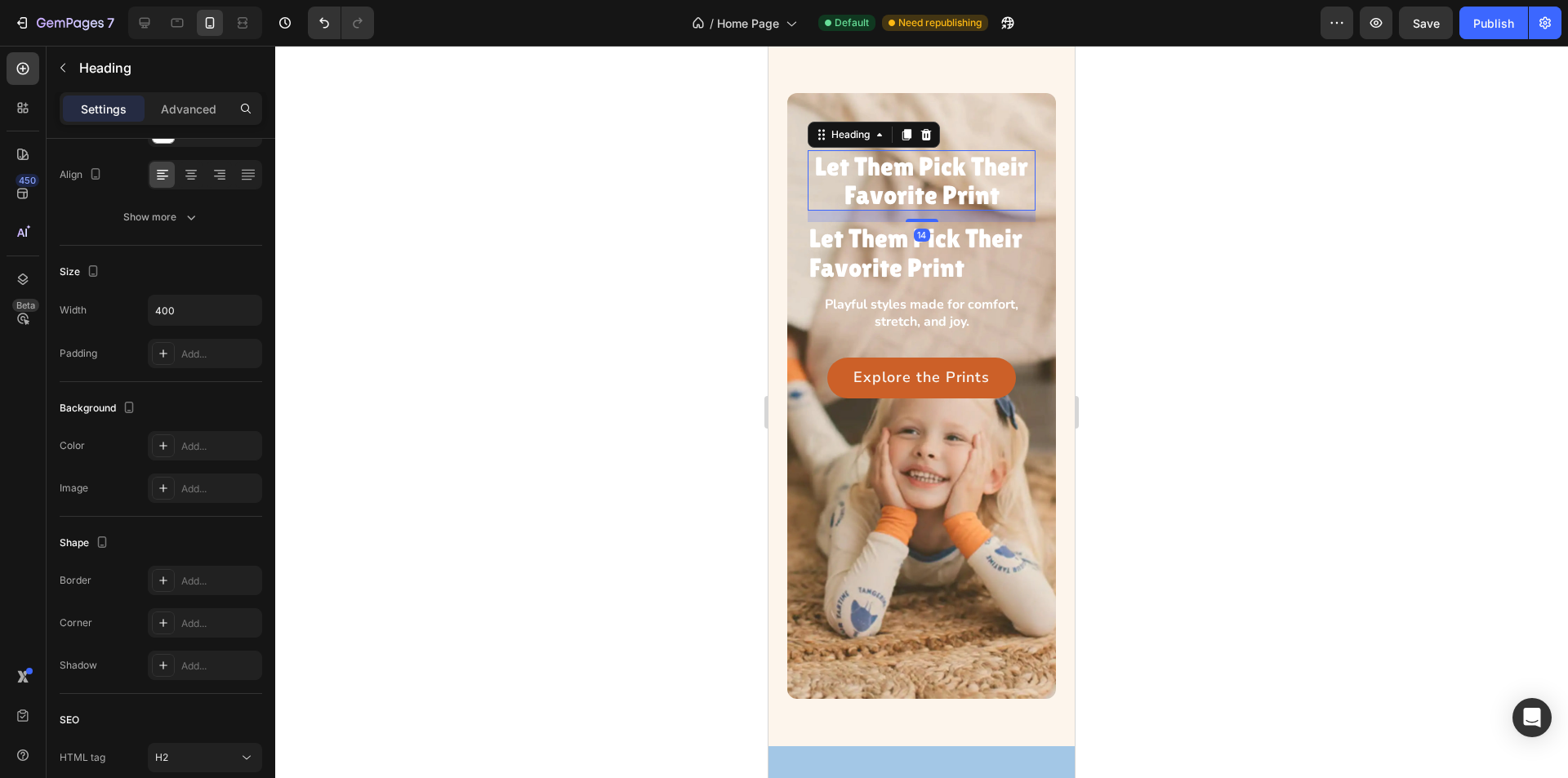
click at [987, 190] on p "Let Them Pick Their Favorite Print" at bounding box center [921, 180] width 225 height 58
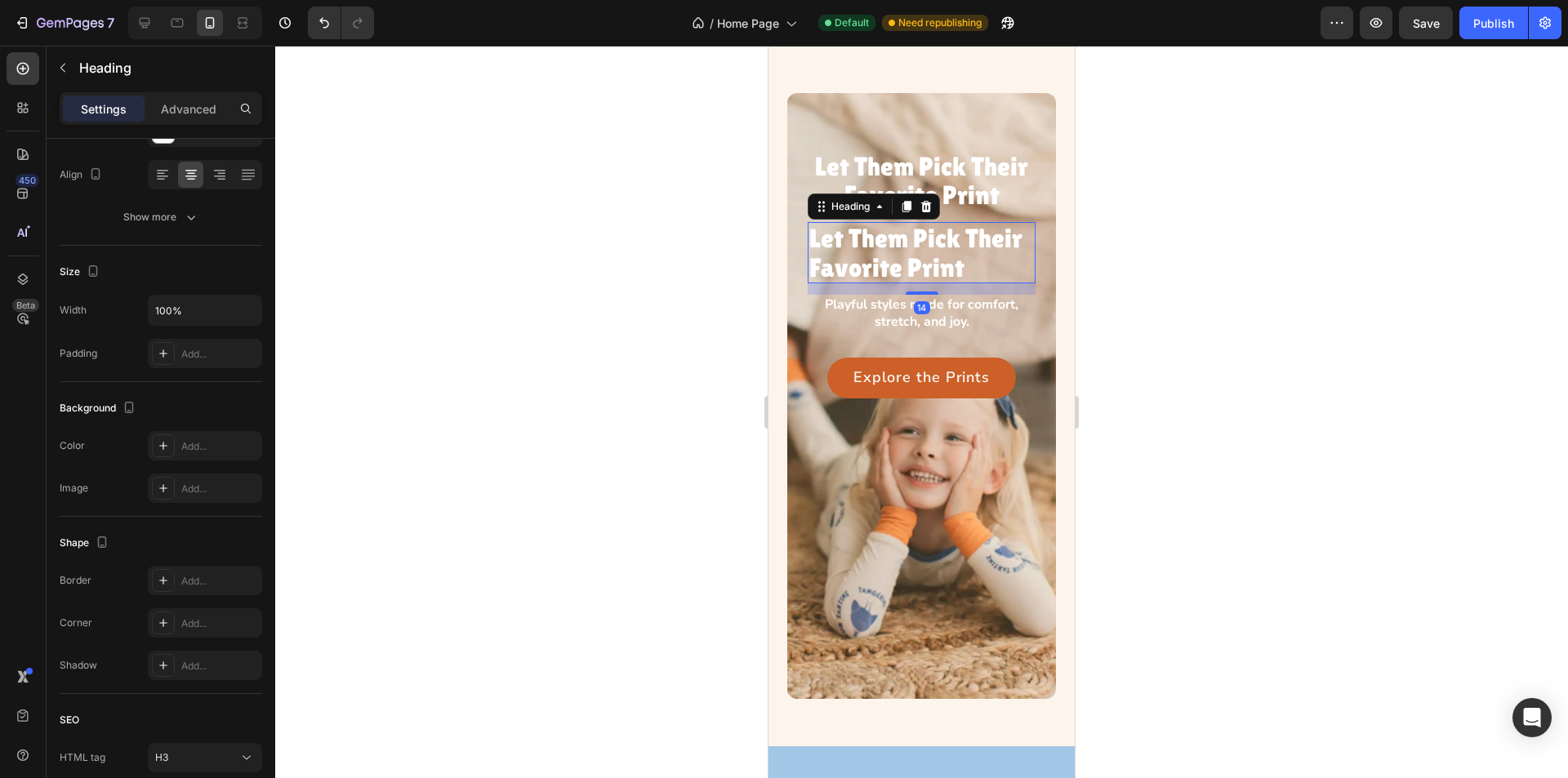
click at [984, 243] on p "Let Them Pick Their Favorite Print" at bounding box center [921, 252] width 225 height 58
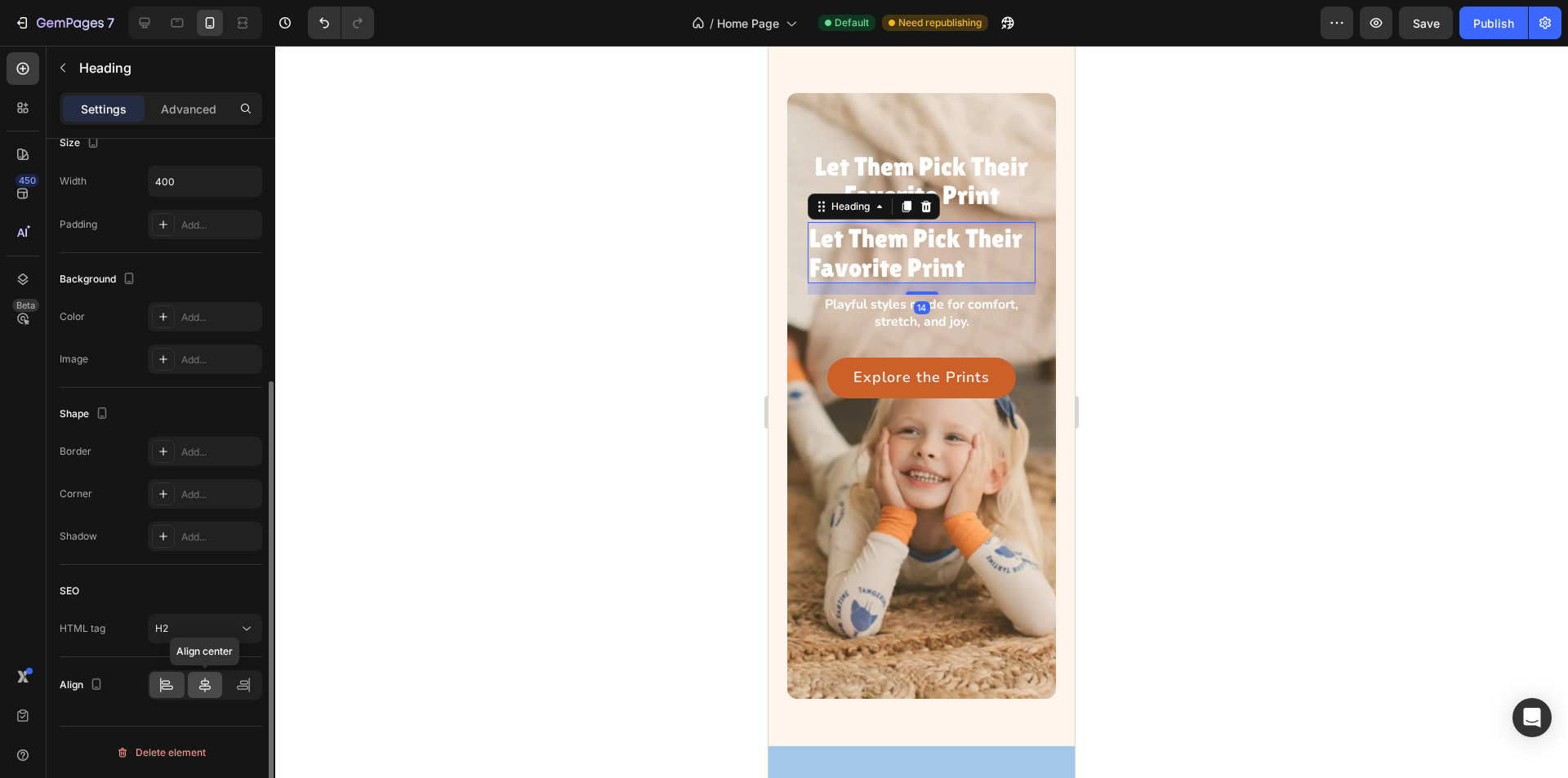
click at [205, 684] on icon at bounding box center [205, 685] width 16 height 16
click at [235, 620] on button "H2" at bounding box center [205, 629] width 114 height 29
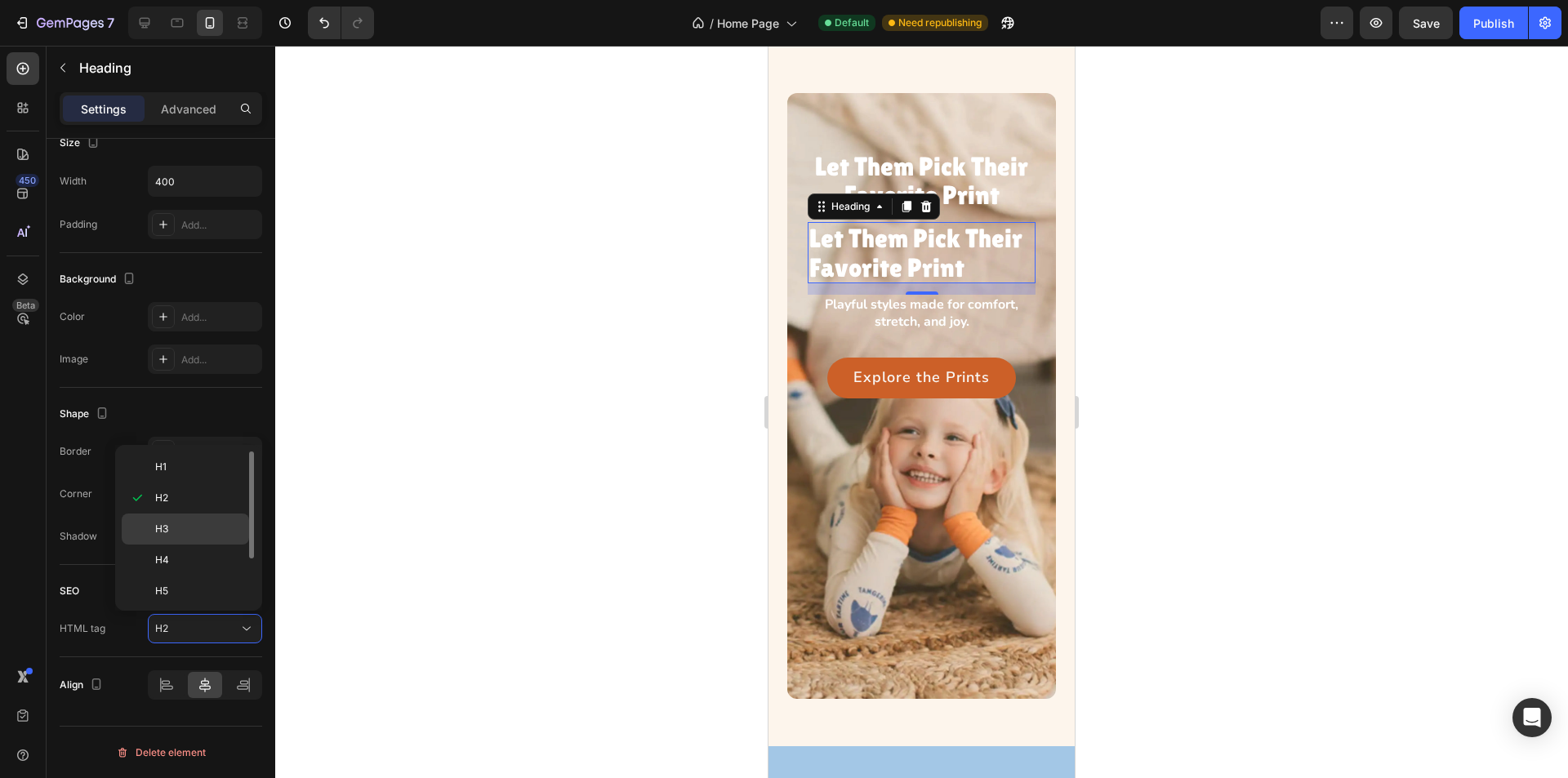
click at [201, 527] on p "H3" at bounding box center [198, 530] width 87 height 15
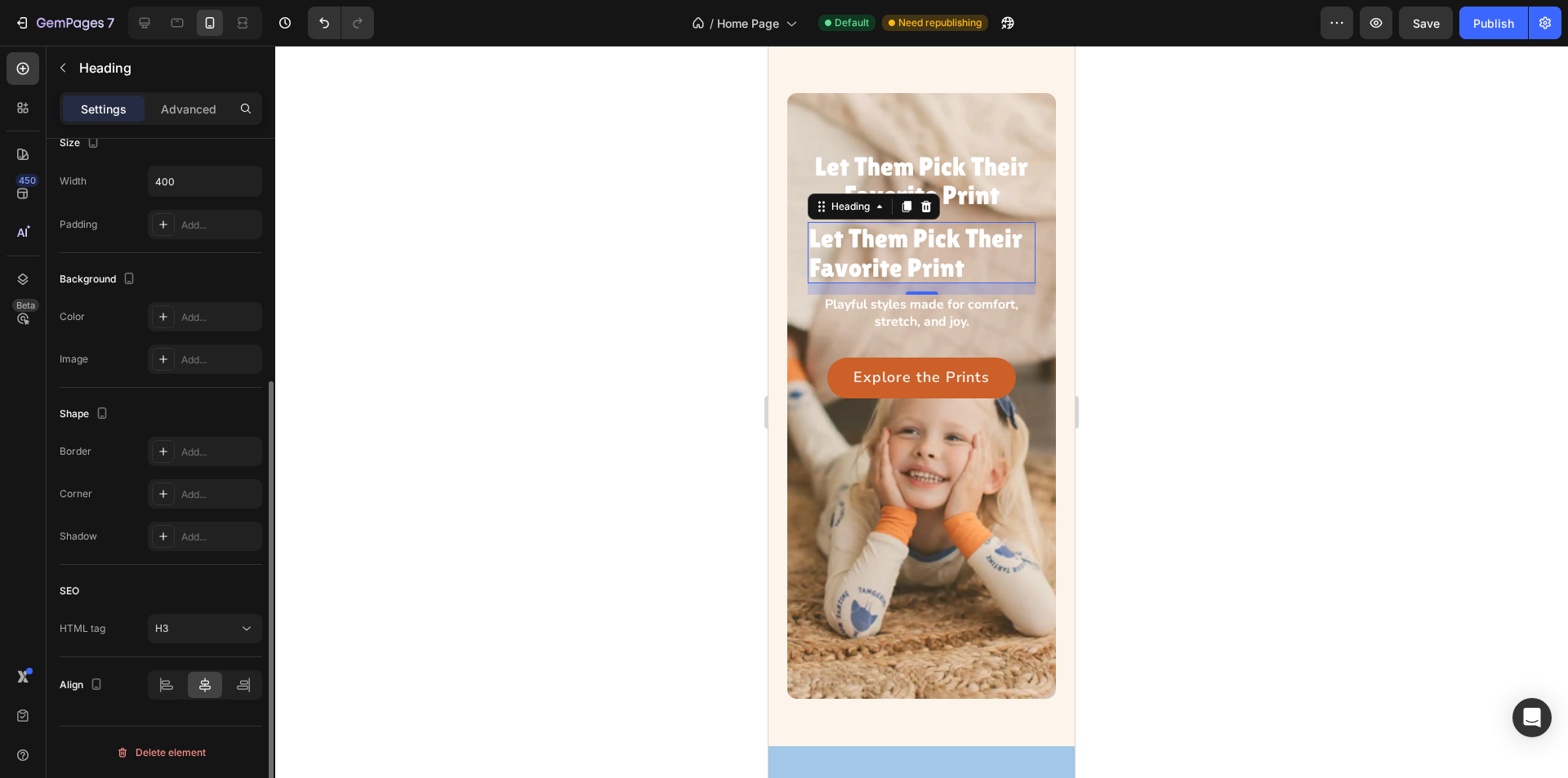
scroll to position [47, 0]
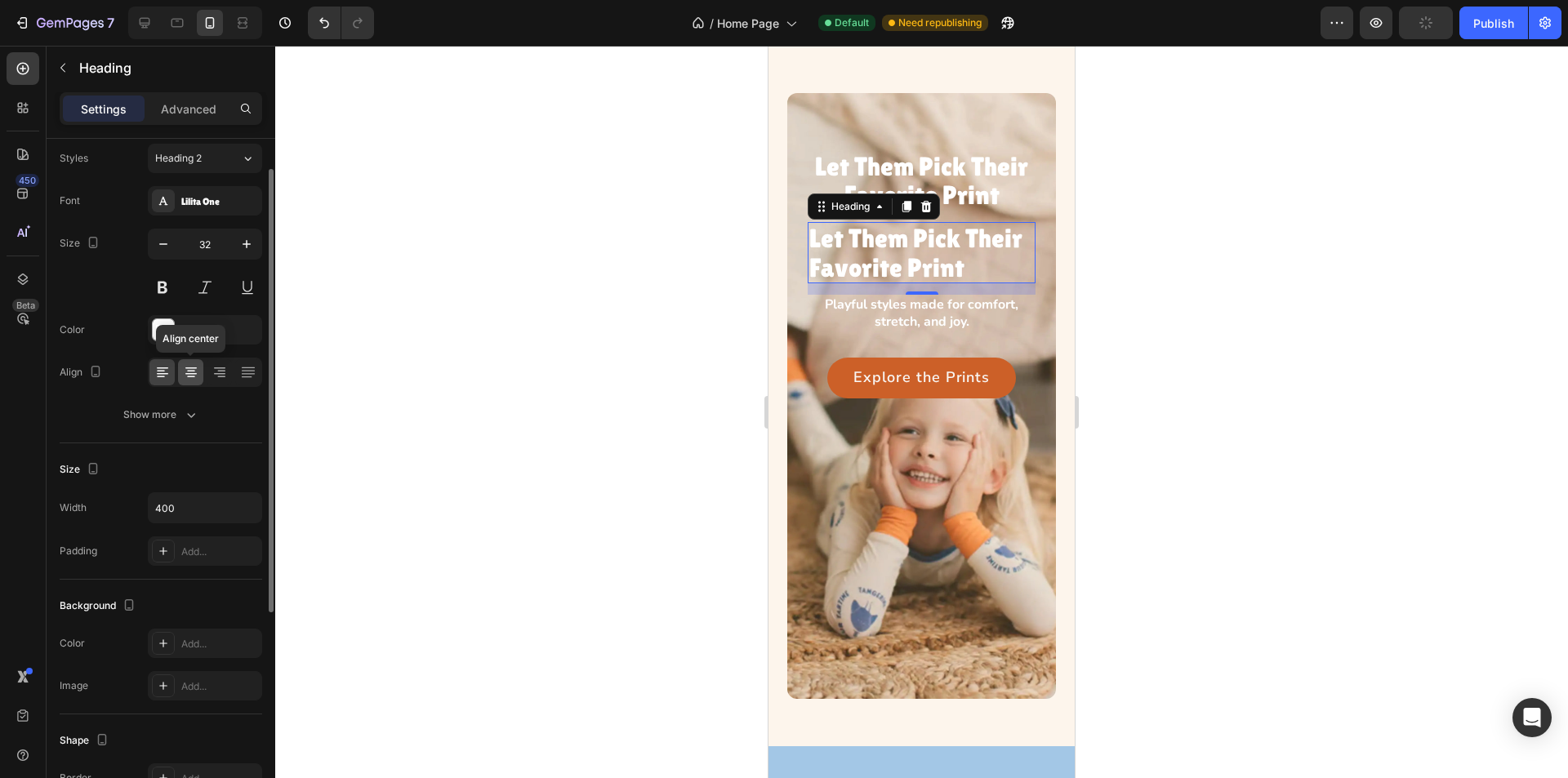
click at [185, 369] on icon at bounding box center [191, 373] width 16 height 16
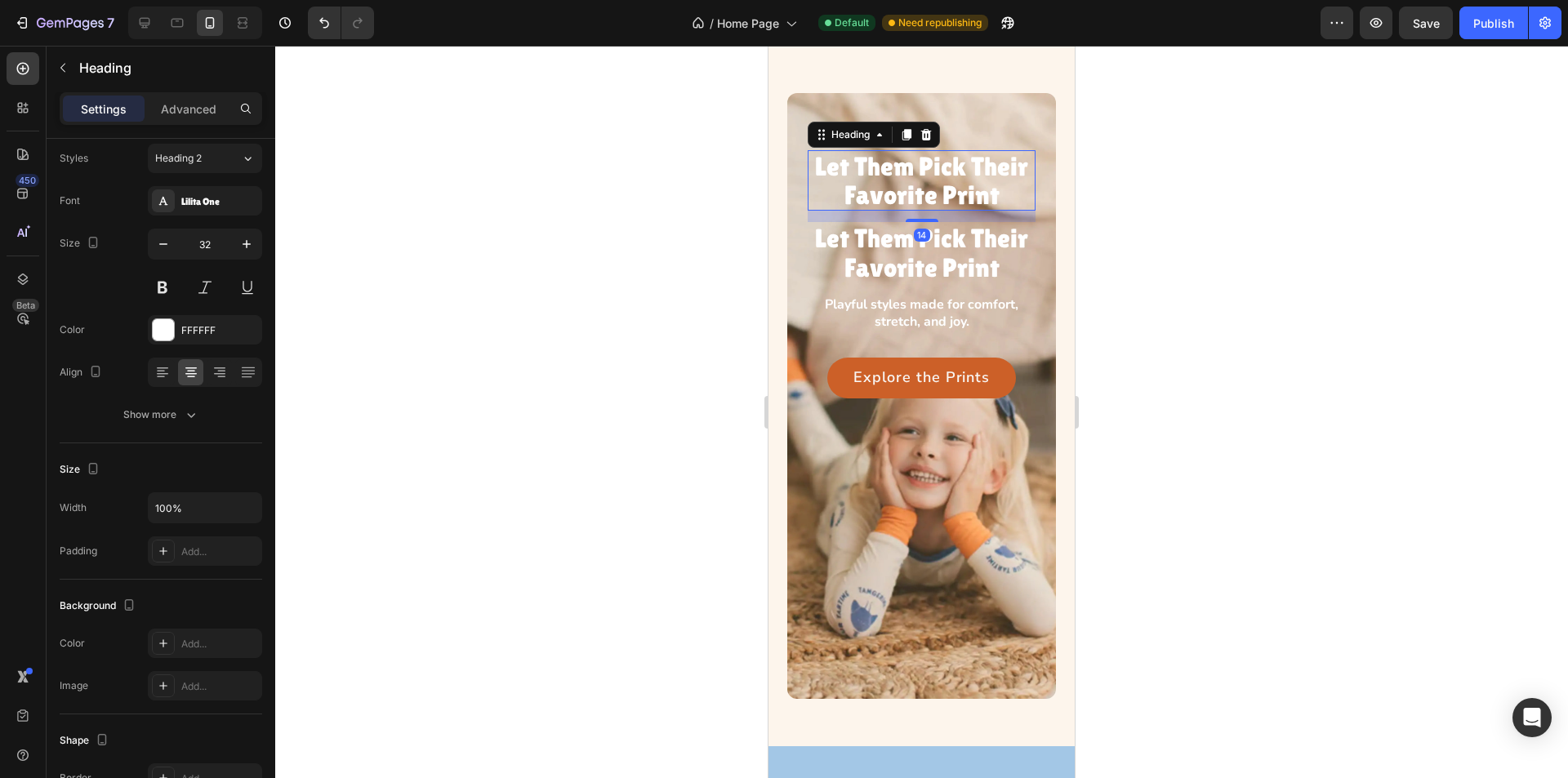
click at [994, 167] on p "Let Them Pick Their Favorite Print" at bounding box center [921, 180] width 225 height 58
click at [218, 414] on button "Show more" at bounding box center [161, 415] width 203 height 29
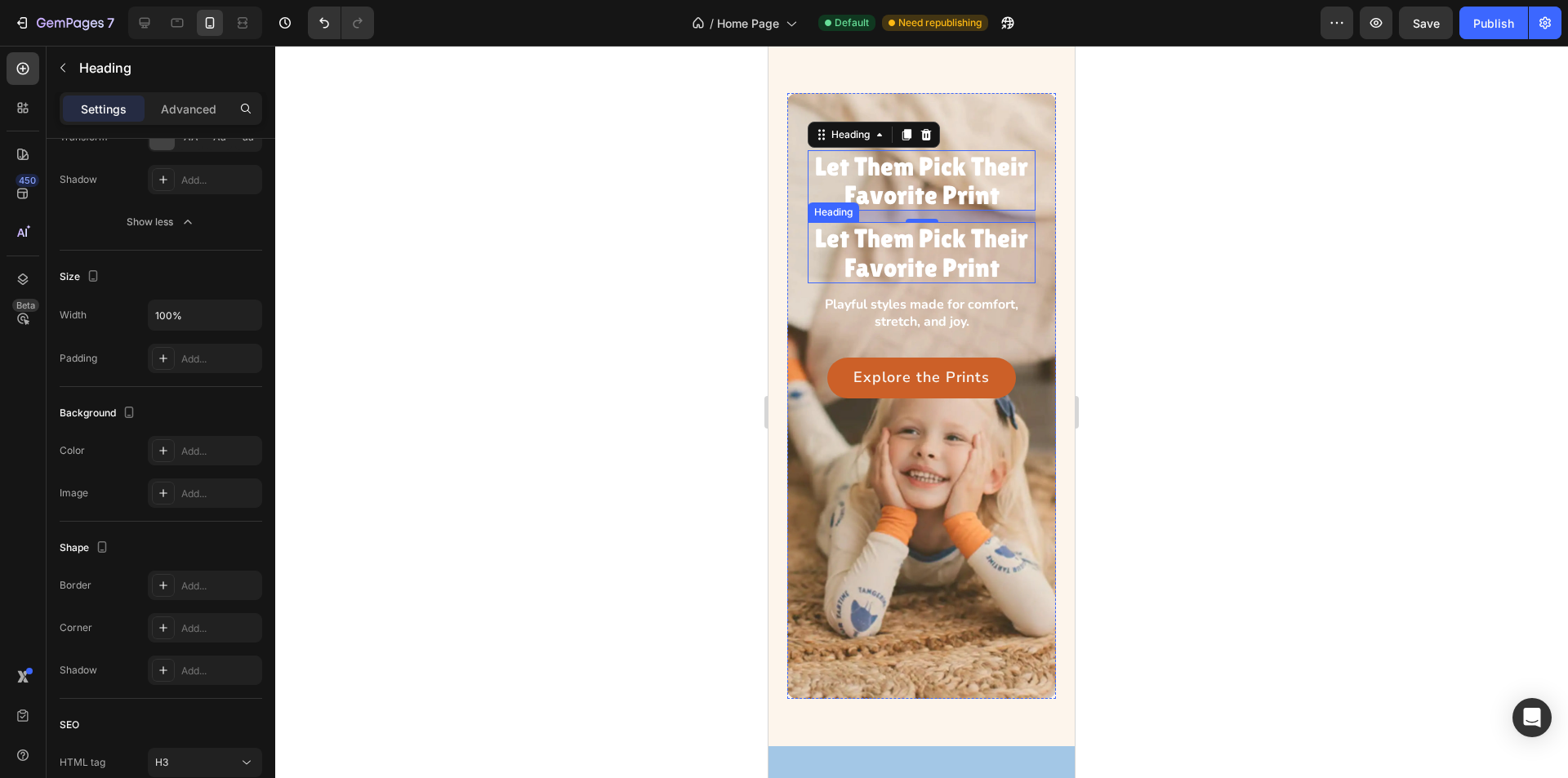
scroll to position [374, 0]
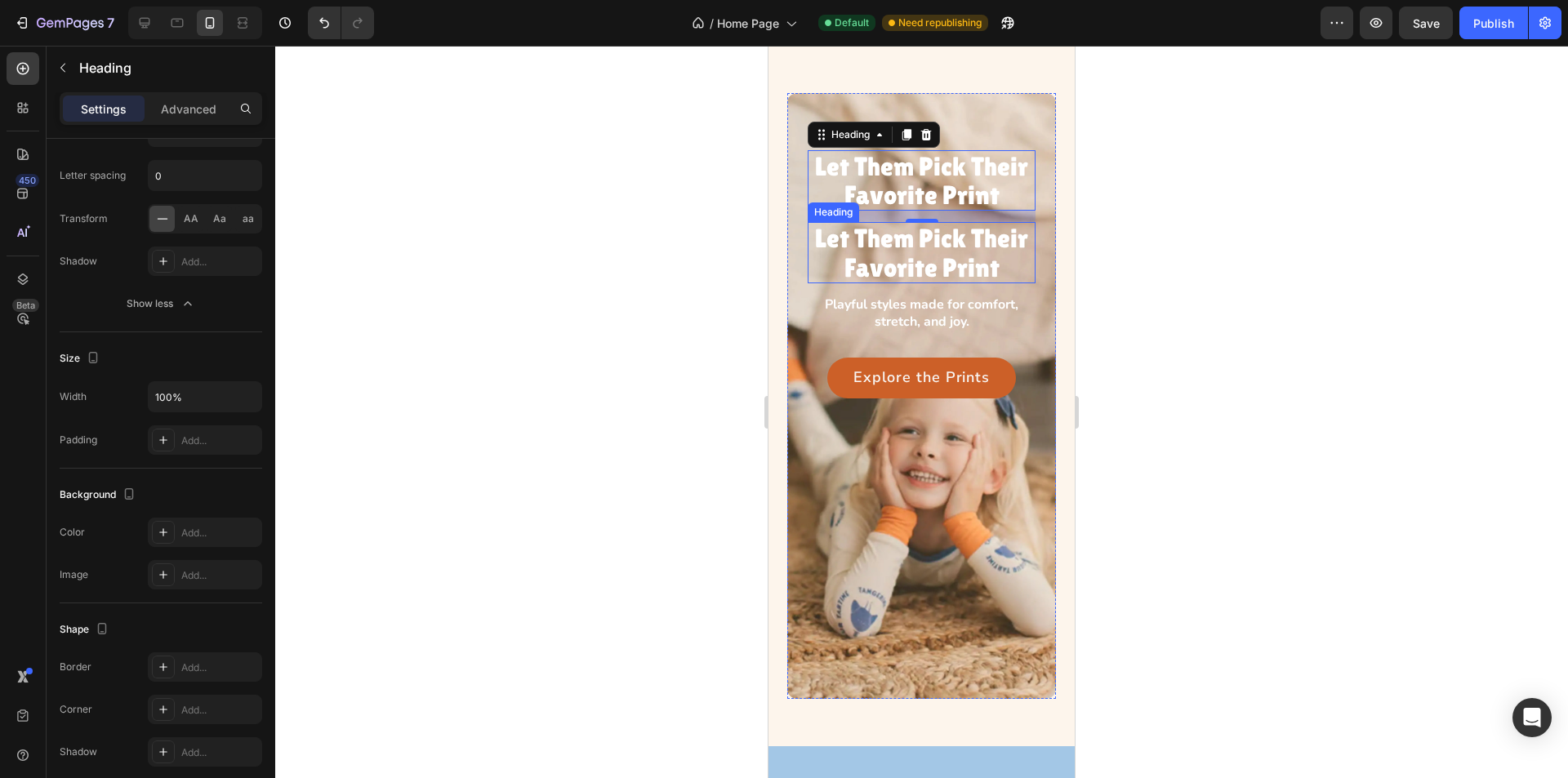
click at [952, 268] on h3 "Let Them Pick Their Favorite Print" at bounding box center [922, 252] width 228 height 60
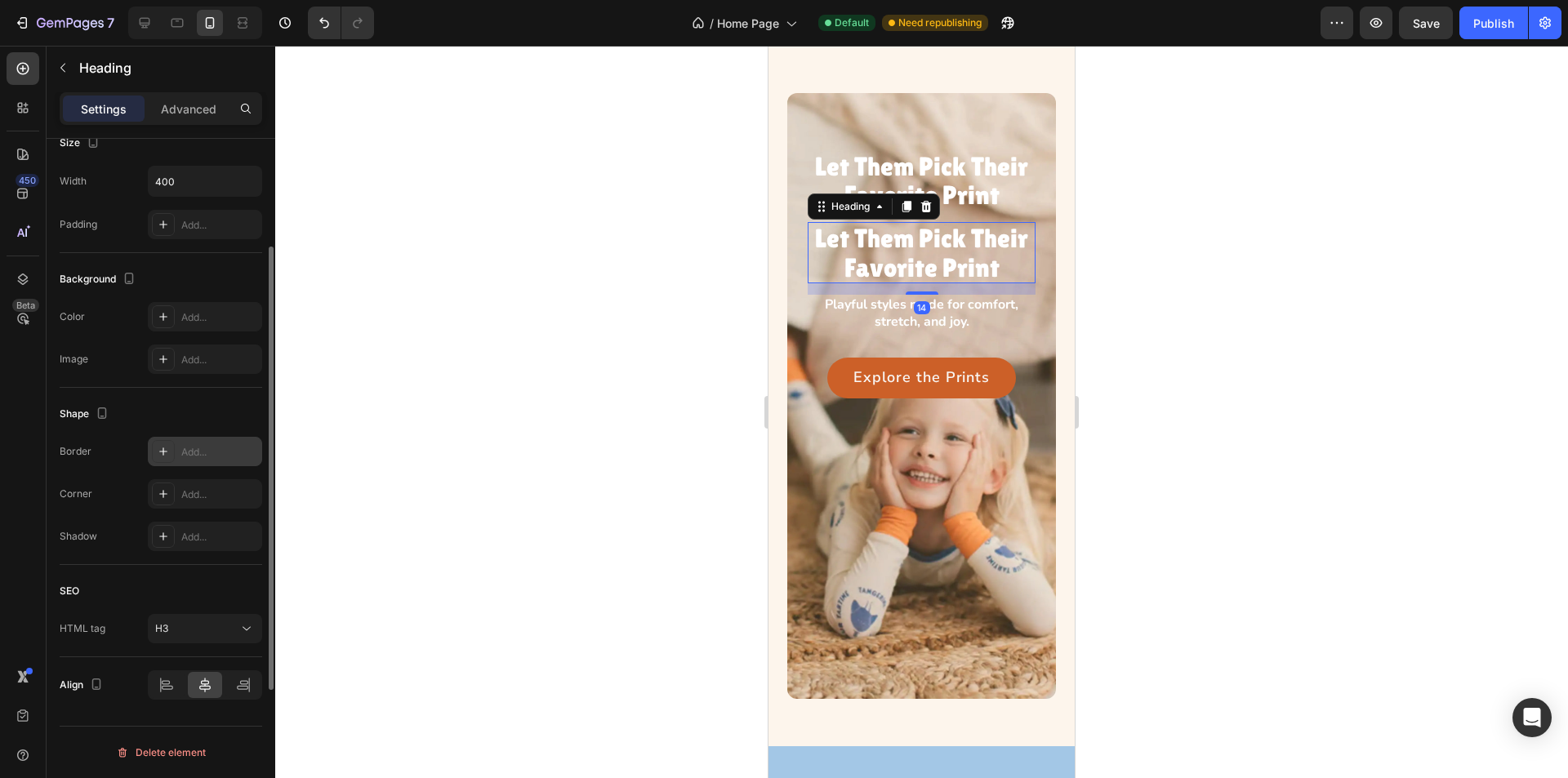
scroll to position [47, 0]
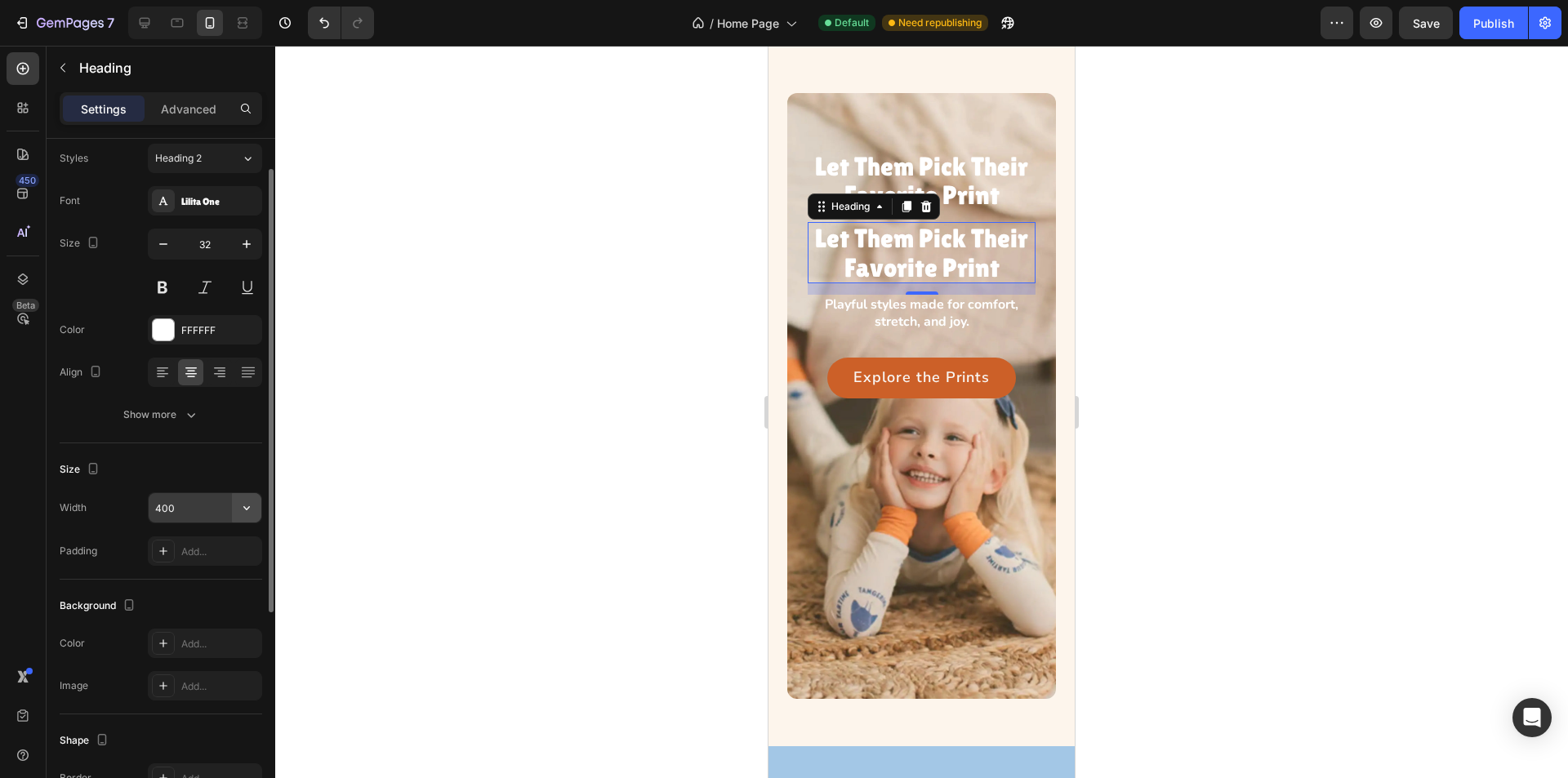
click at [244, 508] on icon "button" at bounding box center [247, 509] width 6 height 4
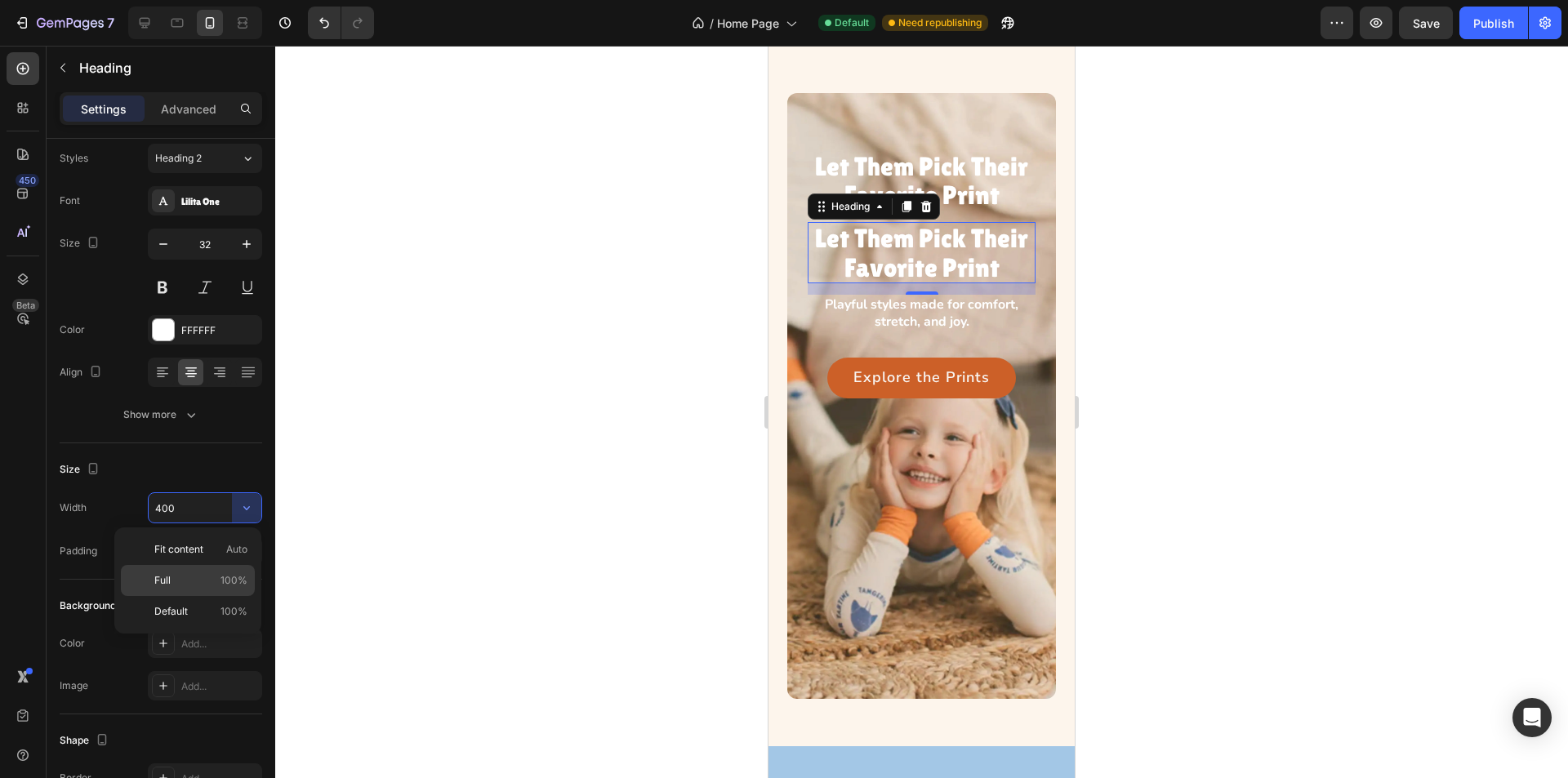
click at [234, 582] on span "100%" at bounding box center [235, 581] width 27 height 15
type input "100%"
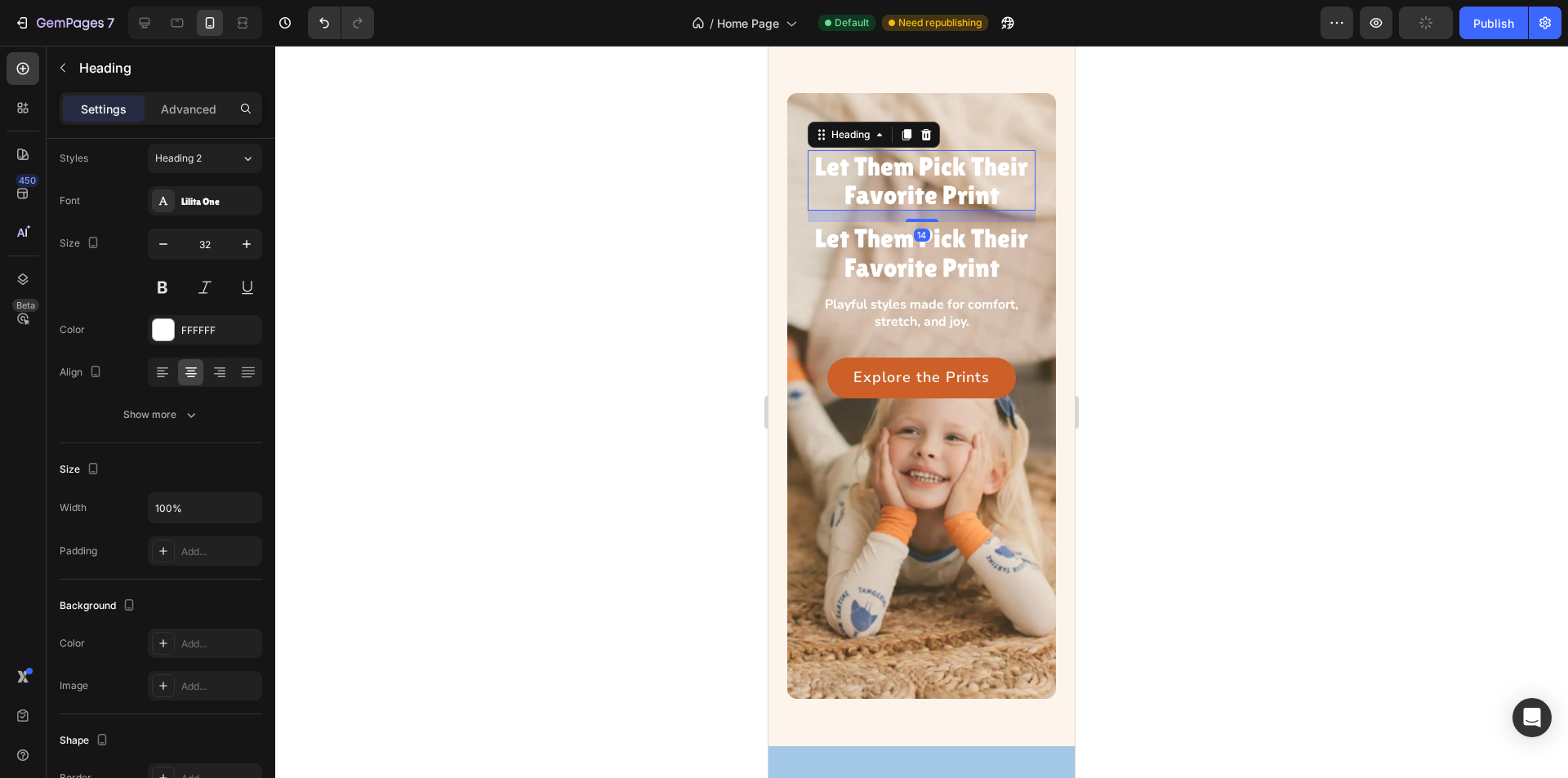
click at [969, 166] on p "Let Them Pick Their Favorite Print" at bounding box center [921, 180] width 225 height 58
click at [970, 258] on h3 "Let Them Pick Their Favorite Print" at bounding box center [922, 252] width 228 height 60
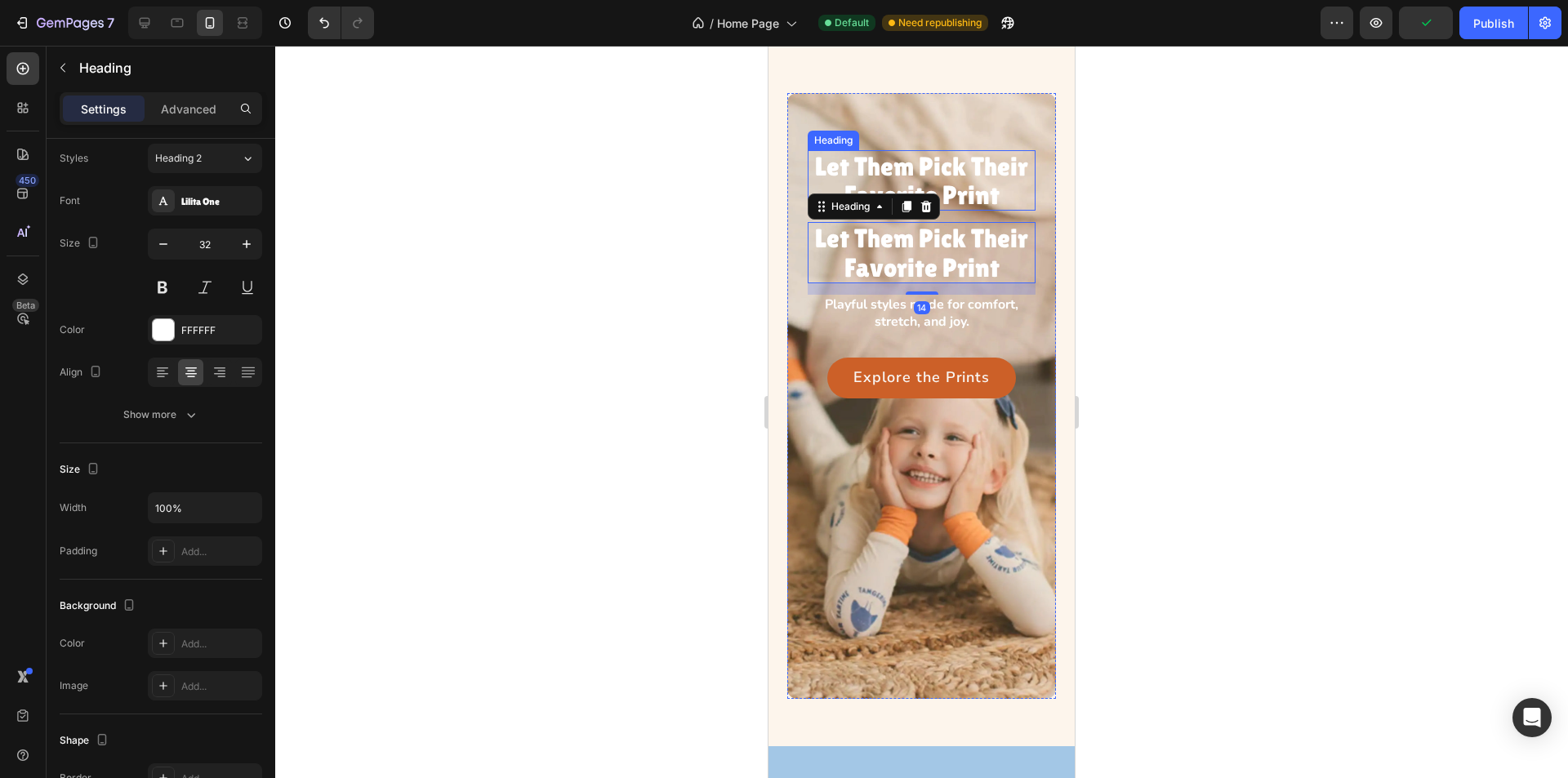
click at [990, 189] on p "Let Them Pick Their Favorite Print" at bounding box center [921, 180] width 225 height 58
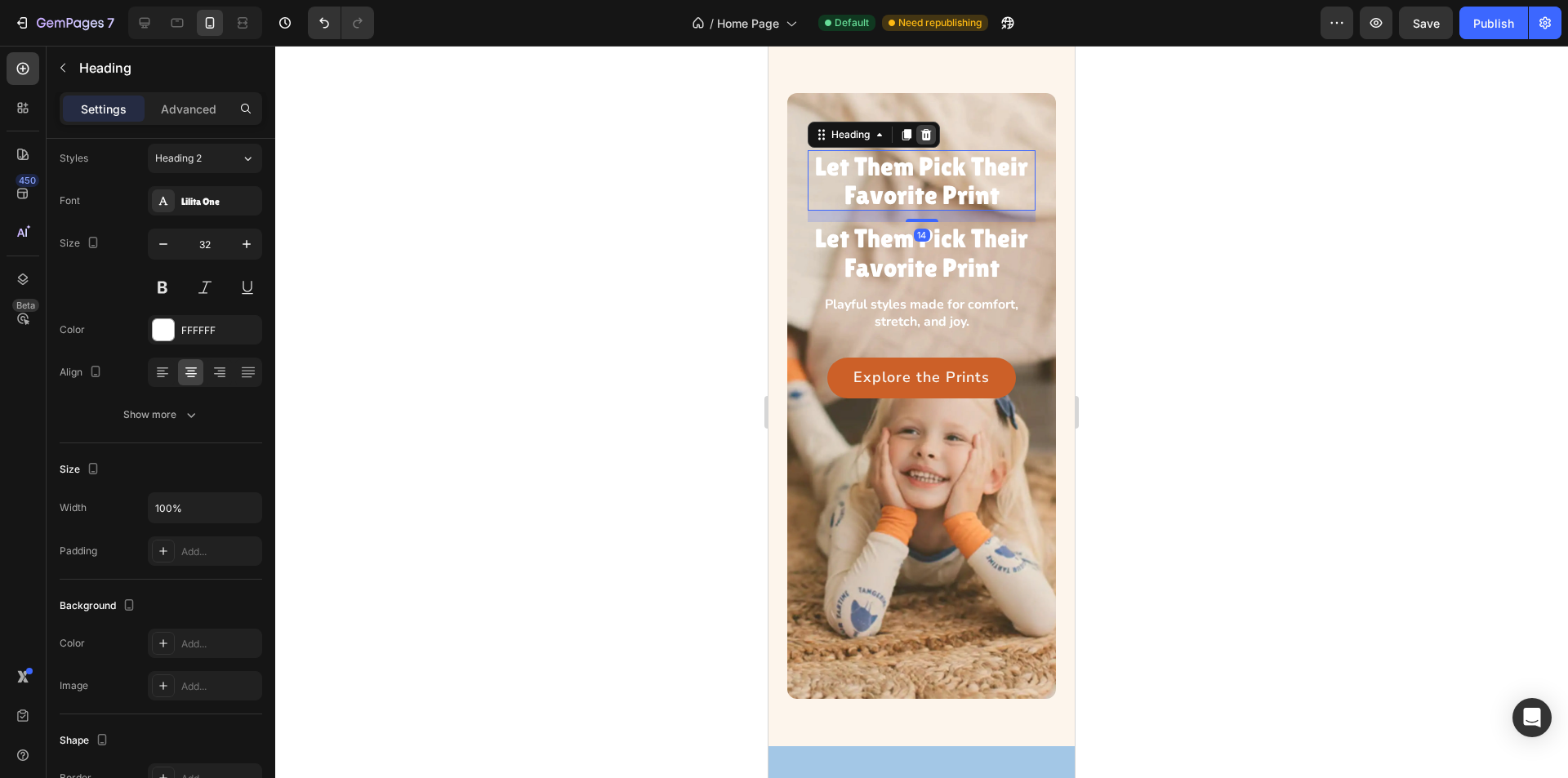
click at [921, 134] on icon at bounding box center [926, 134] width 13 height 13
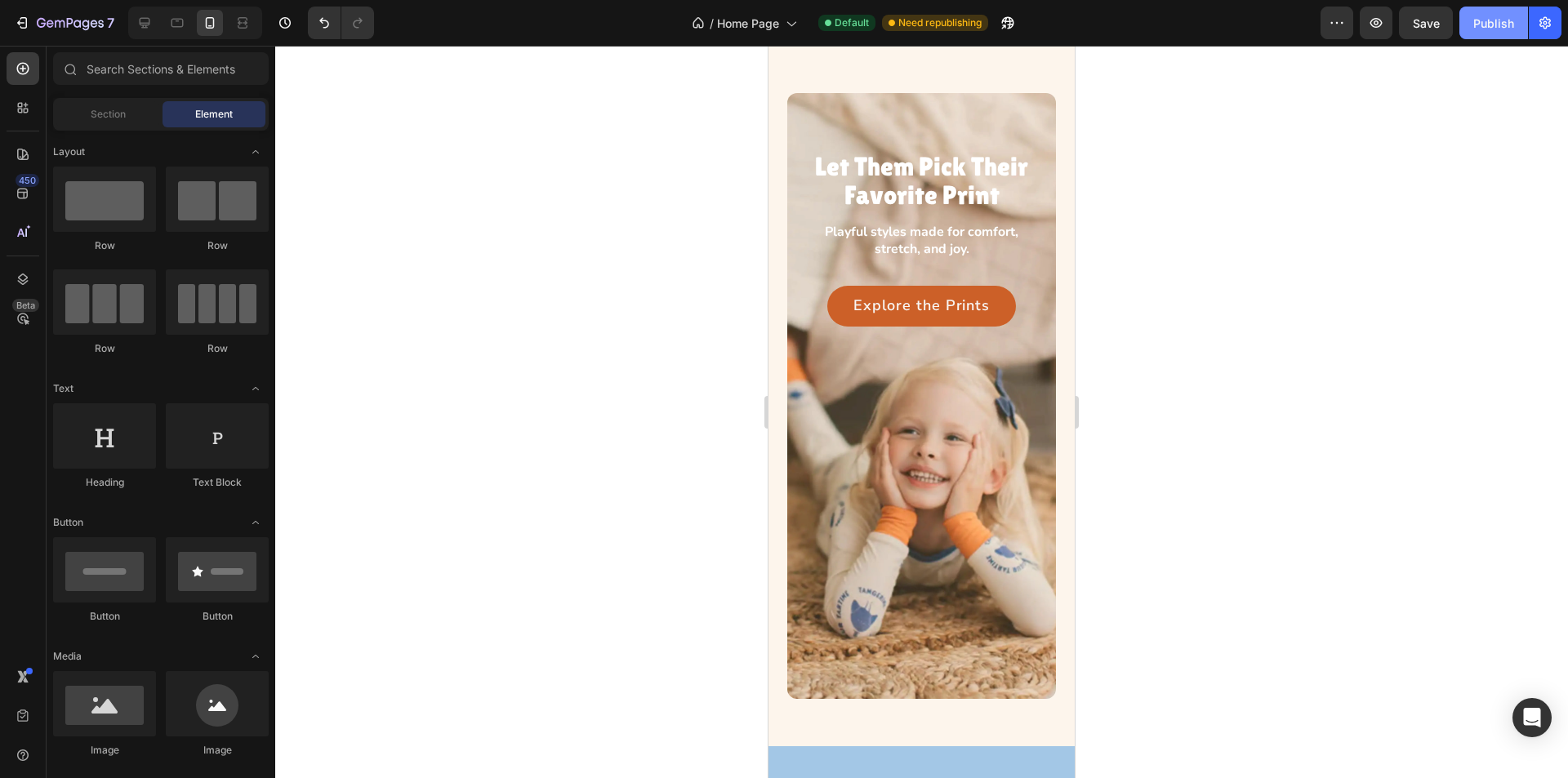
click at [1500, 16] on div "Publish" at bounding box center [1494, 23] width 41 height 17
click at [151, 26] on icon at bounding box center [144, 23] width 16 height 16
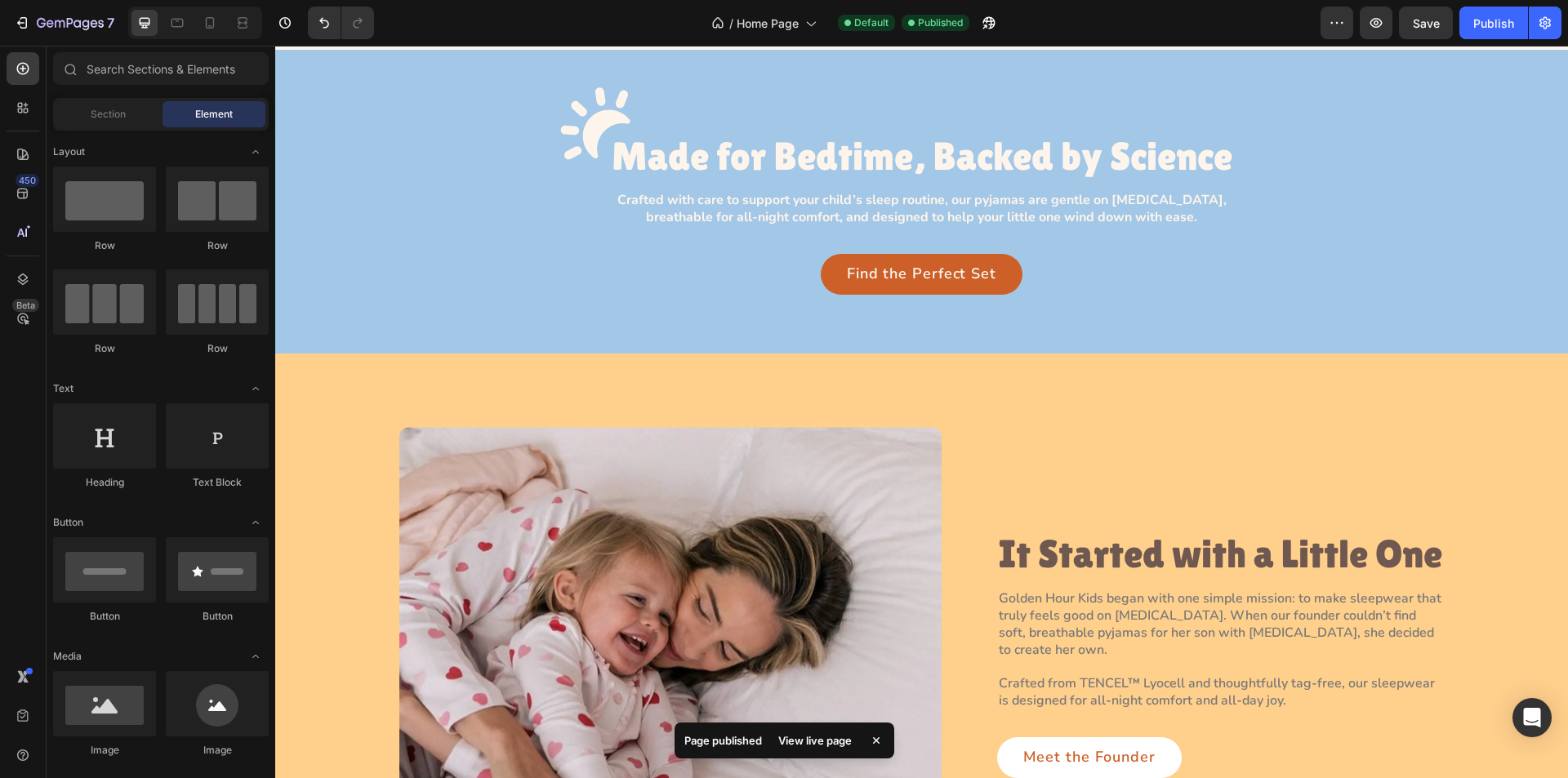
scroll to position [1389, 0]
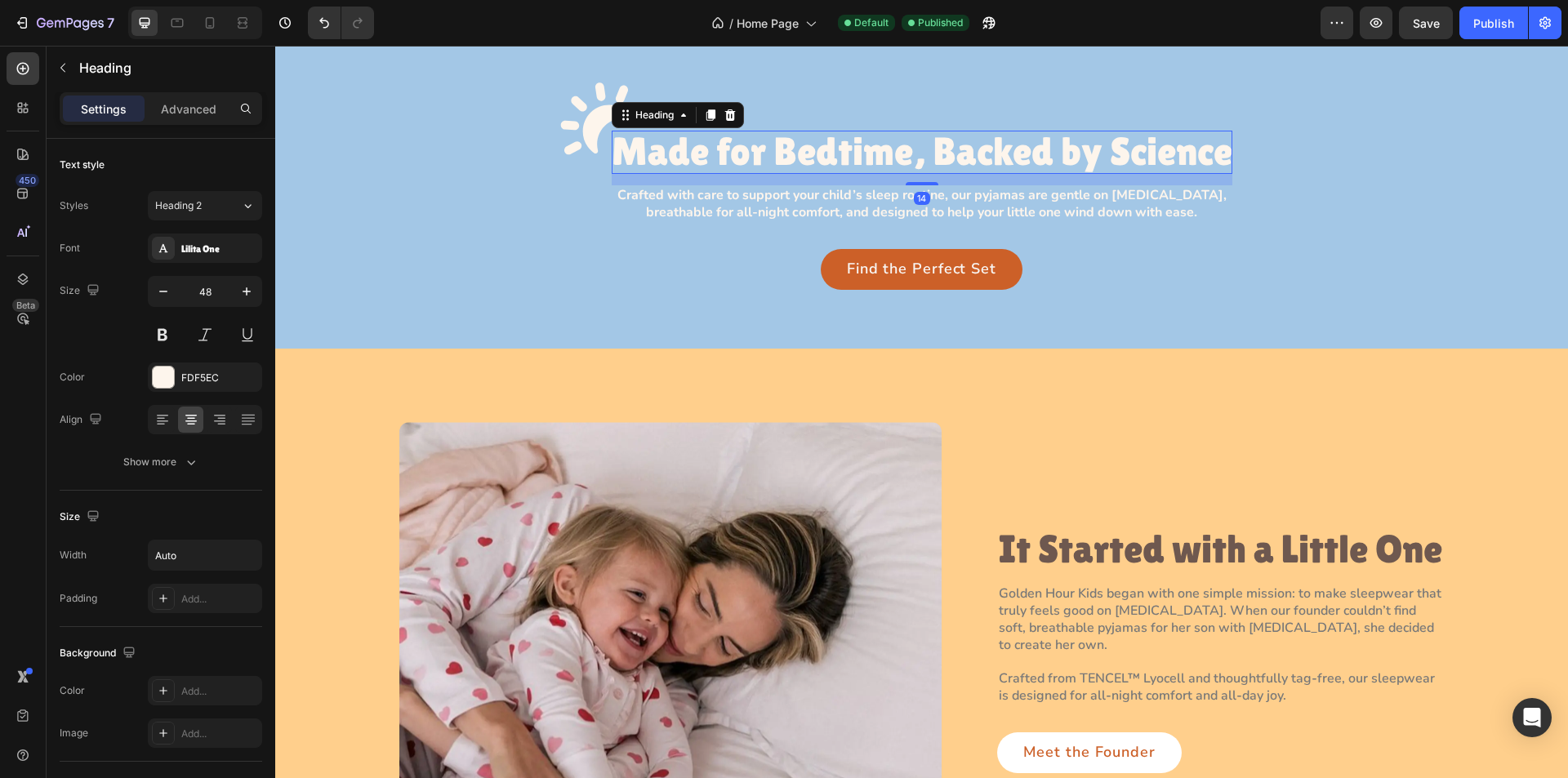
click at [685, 157] on h3 "Made for Bedtime, Backed by Science" at bounding box center [922, 152] width 621 height 43
click at [204, 466] on button "Show more" at bounding box center [161, 462] width 203 height 29
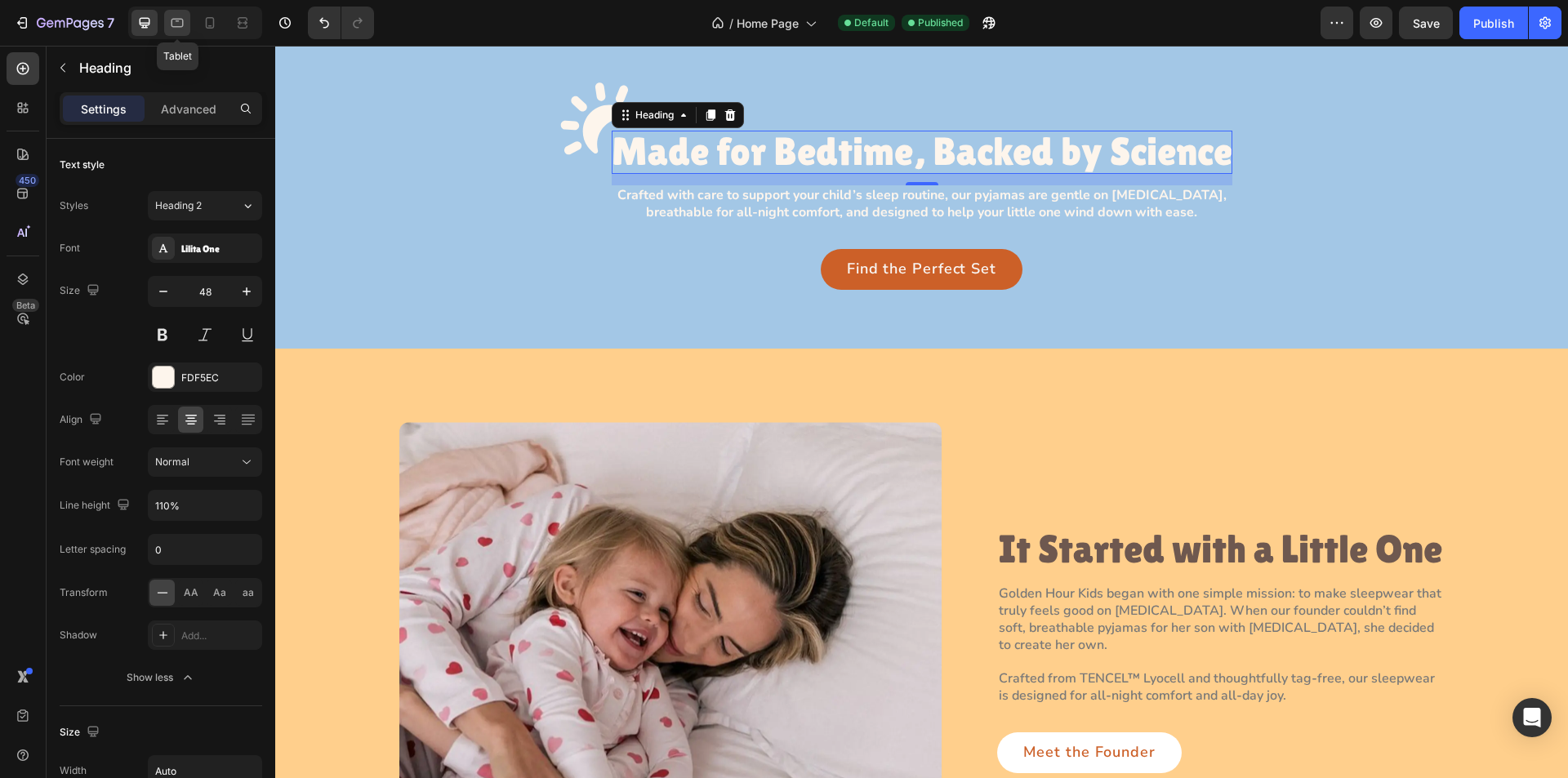
click at [178, 20] on icon at bounding box center [177, 24] width 12 height 9
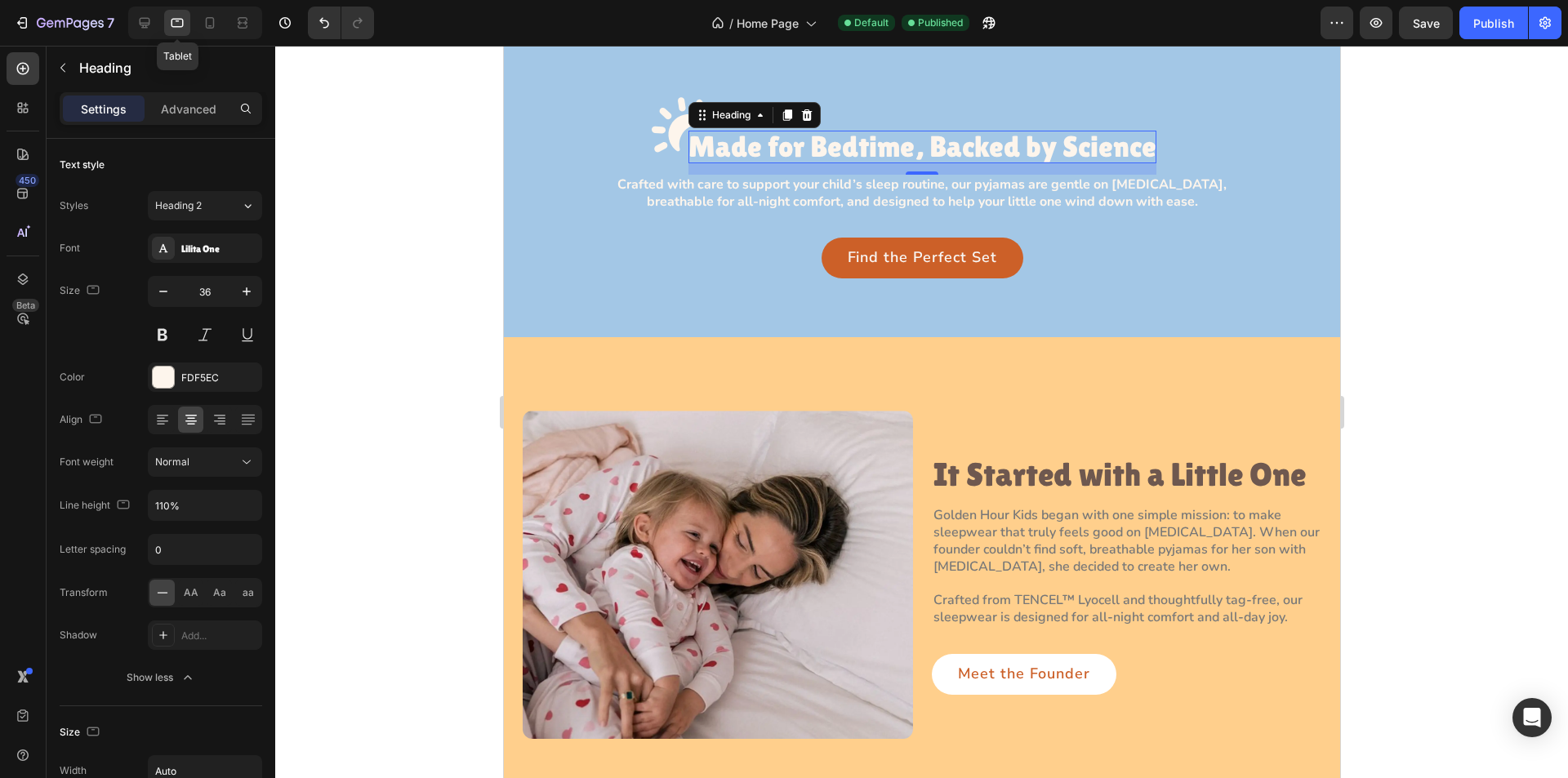
scroll to position [1416, 0]
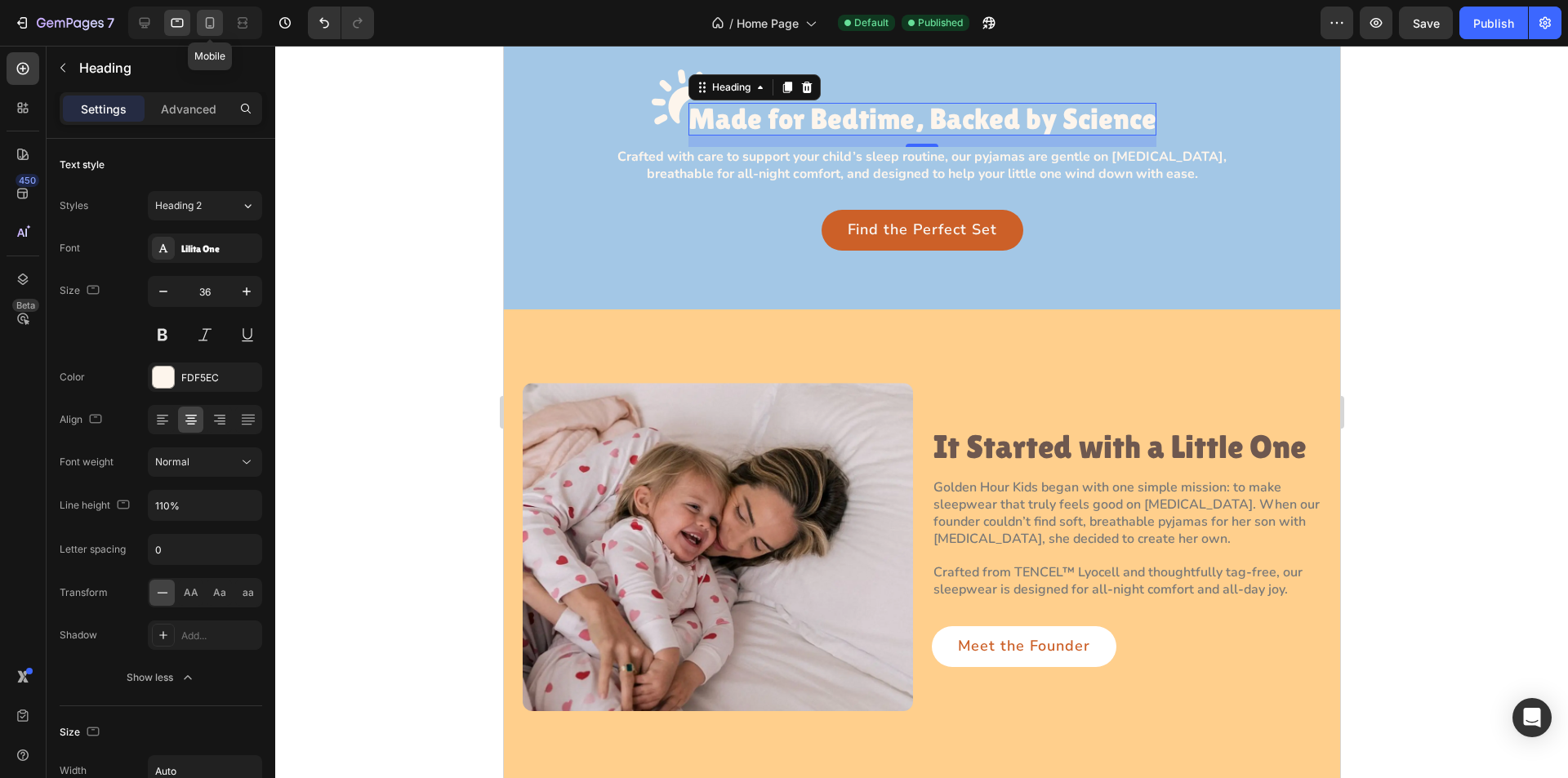
click at [215, 22] on icon at bounding box center [210, 23] width 16 height 16
type input "32"
type input "298"
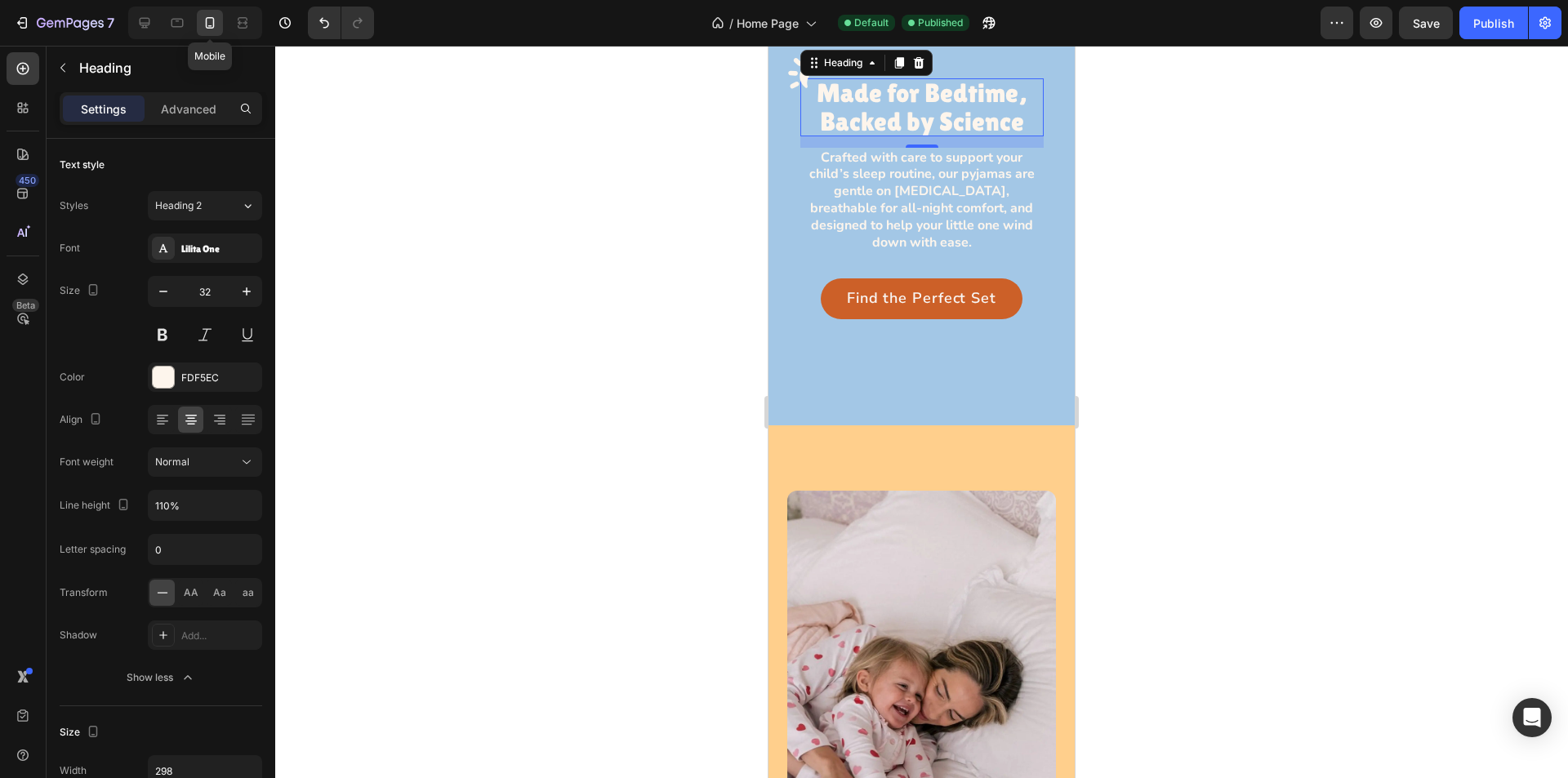
scroll to position [1392, 0]
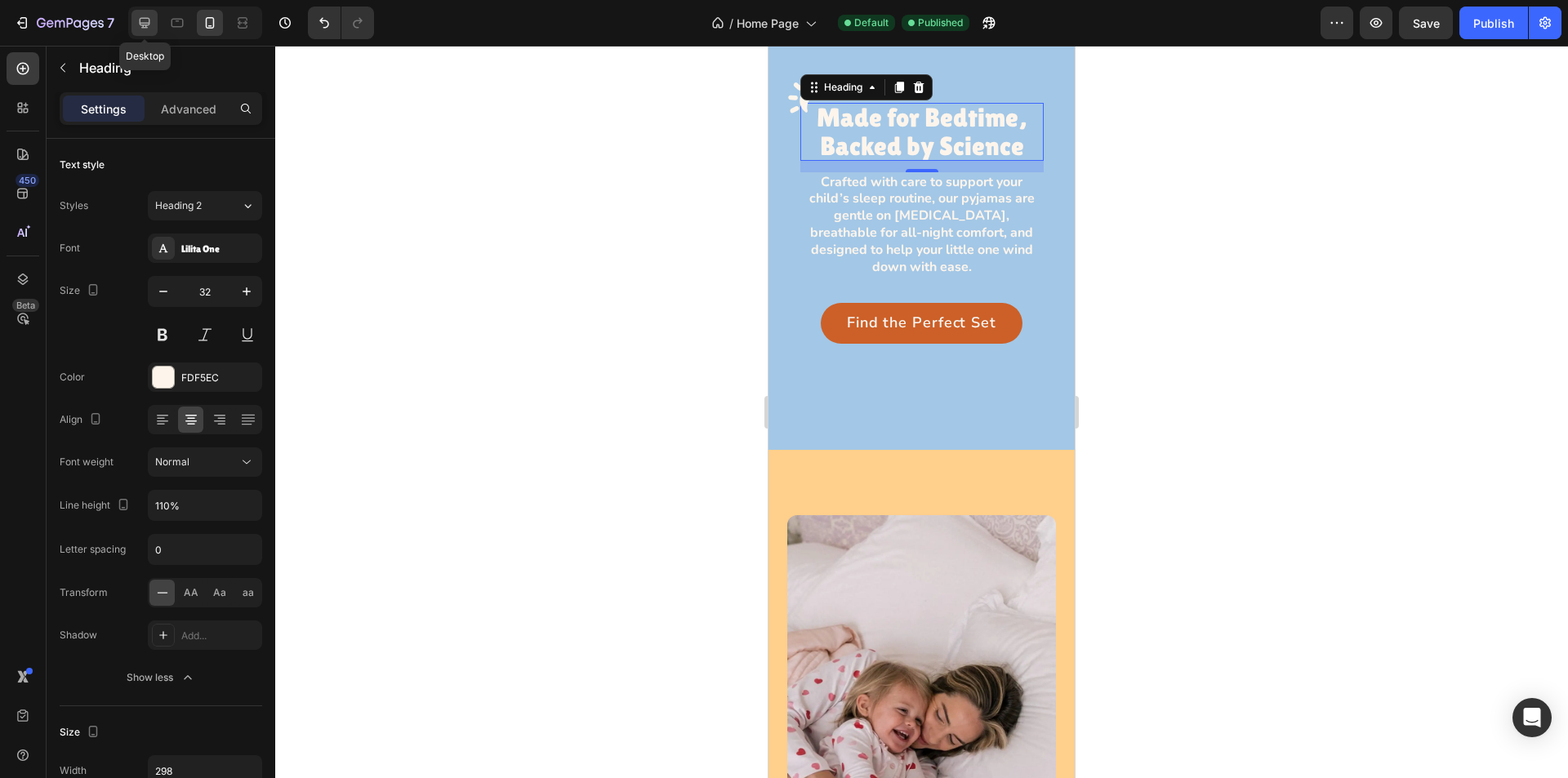
click at [144, 24] on icon at bounding box center [145, 24] width 11 height 11
type input "48"
type input "Auto"
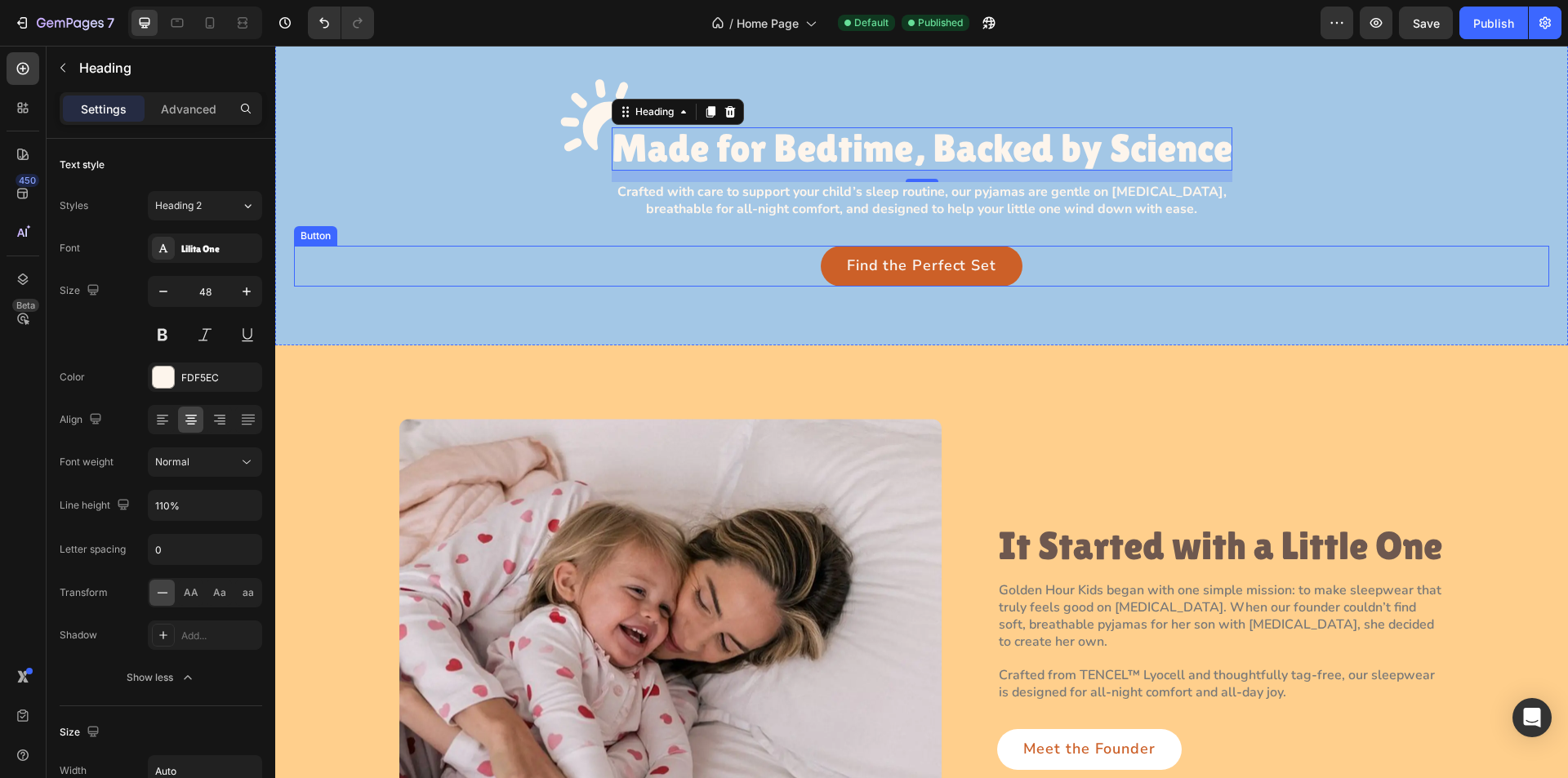
scroll to position [1416, 0]
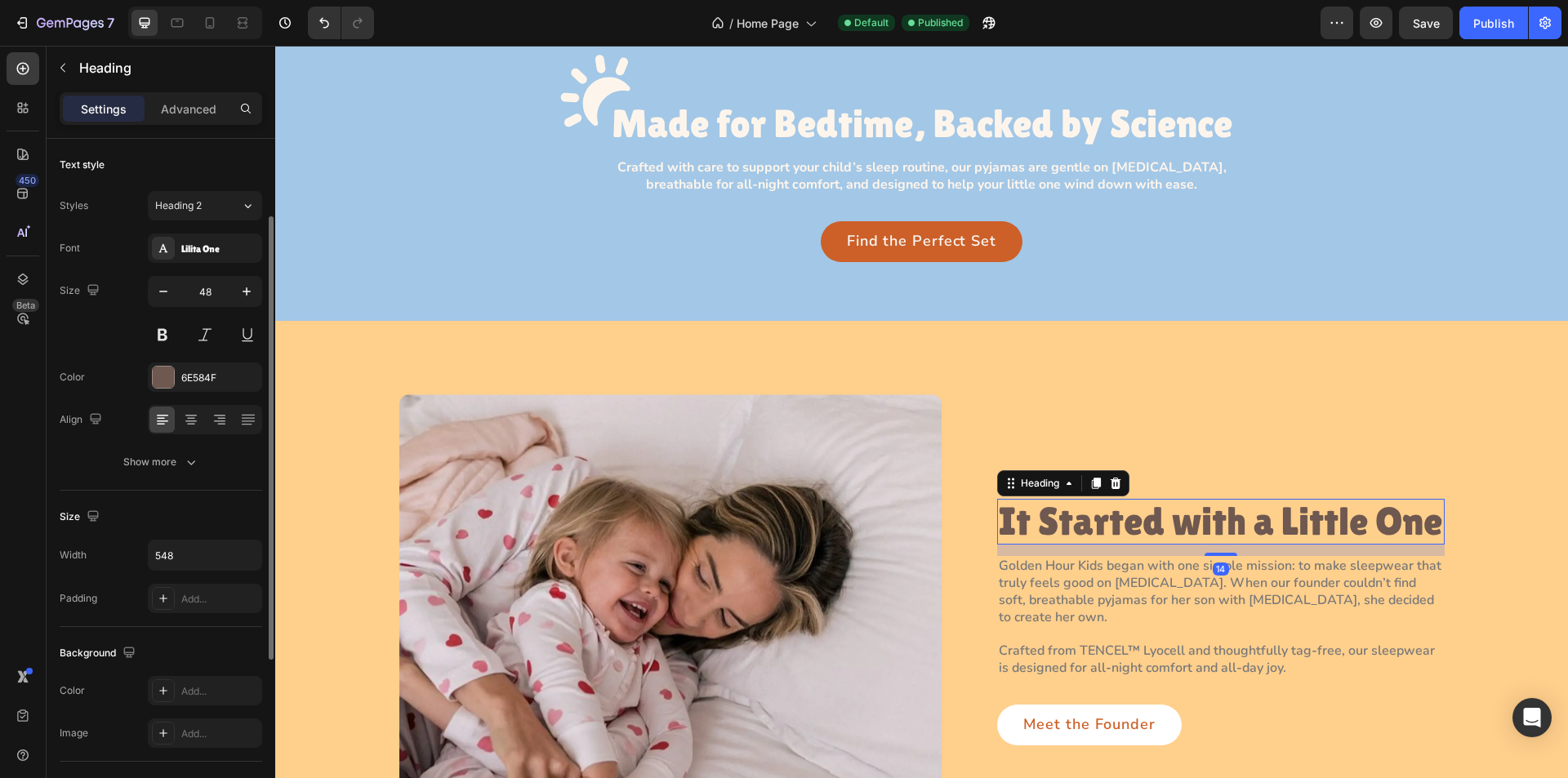
click at [1035, 524] on h3 "It Started with a Little One" at bounding box center [1221, 522] width 447 height 47
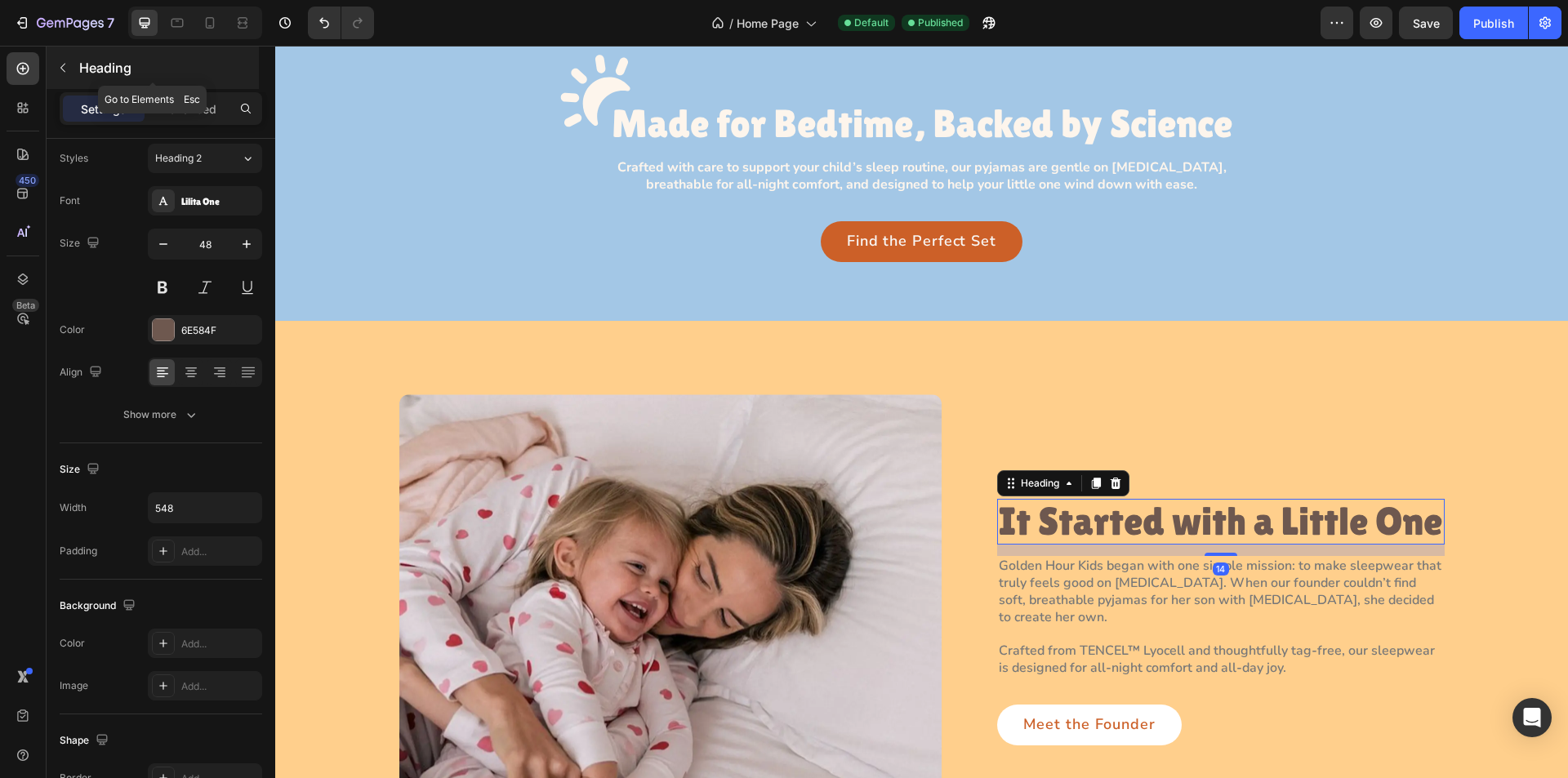
click at [55, 58] on button "button" at bounding box center [63, 68] width 26 height 26
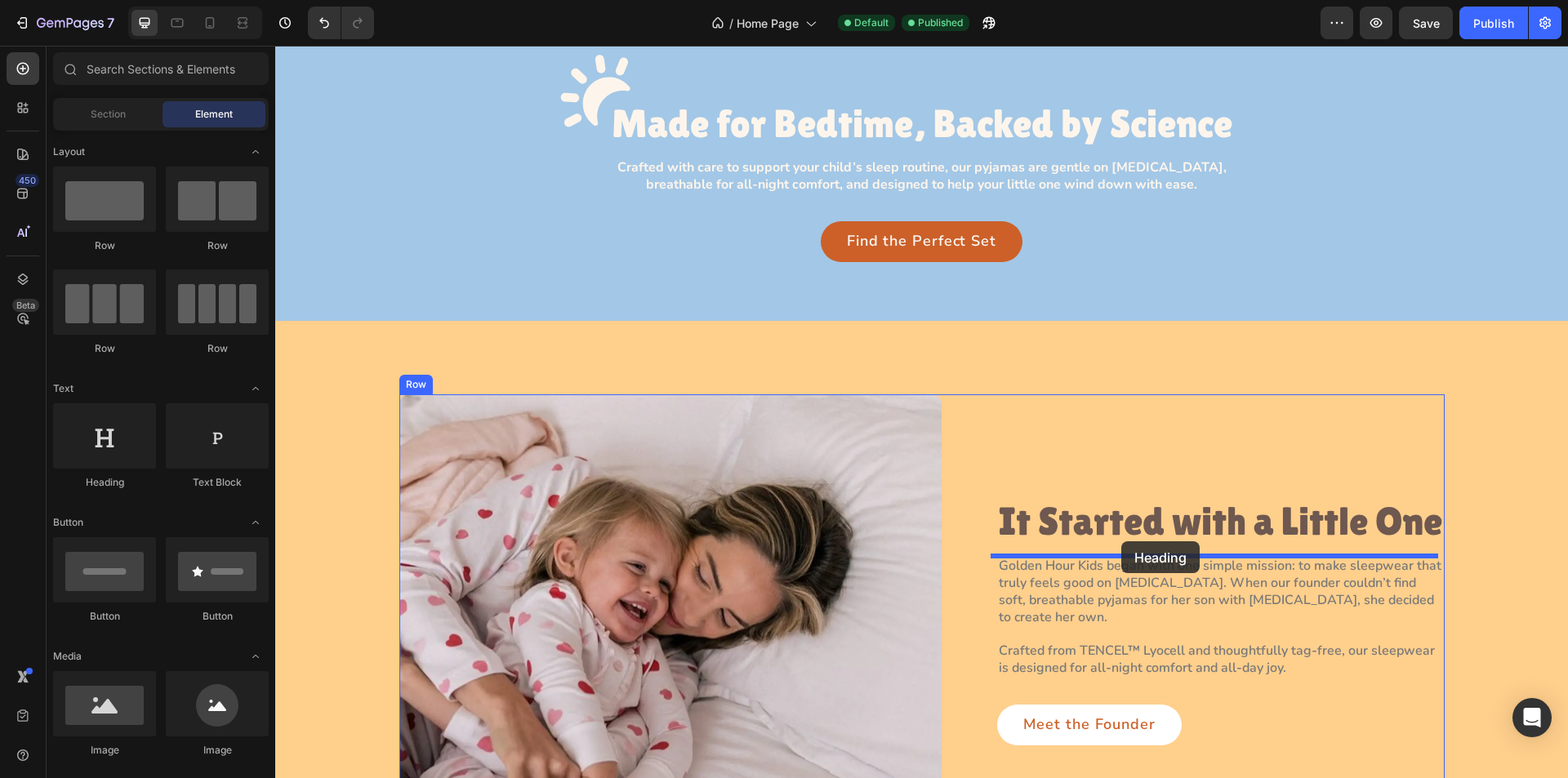
drag, startPoint x: 510, startPoint y: 510, endPoint x: 1121, endPoint y: 541, distance: 611.8
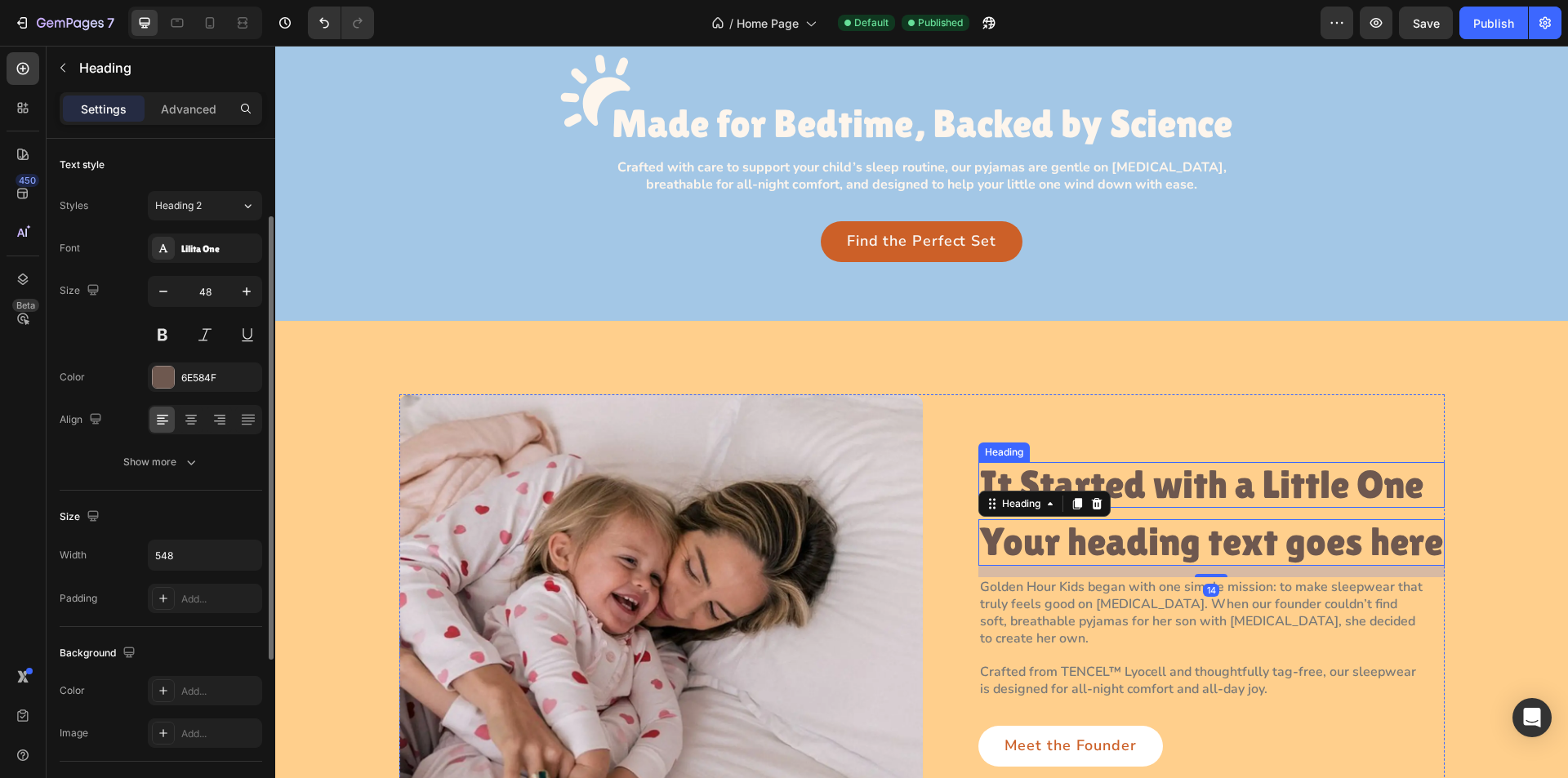
click at [1198, 490] on h3 "It Started with a Little One" at bounding box center [1203, 485] width 447 height 47
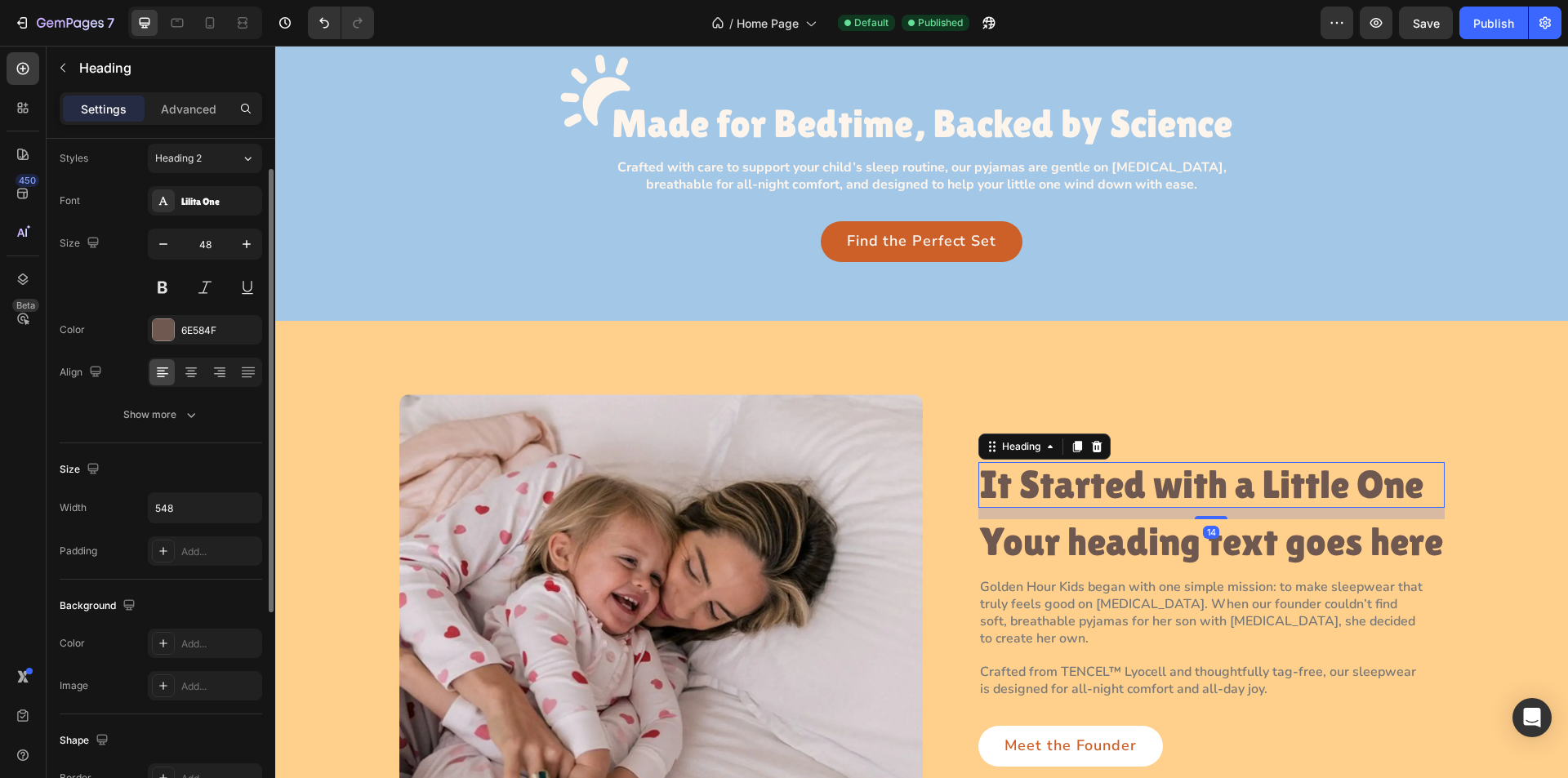
click at [1198, 490] on h3 "It Started with a Little One" at bounding box center [1203, 485] width 447 height 47
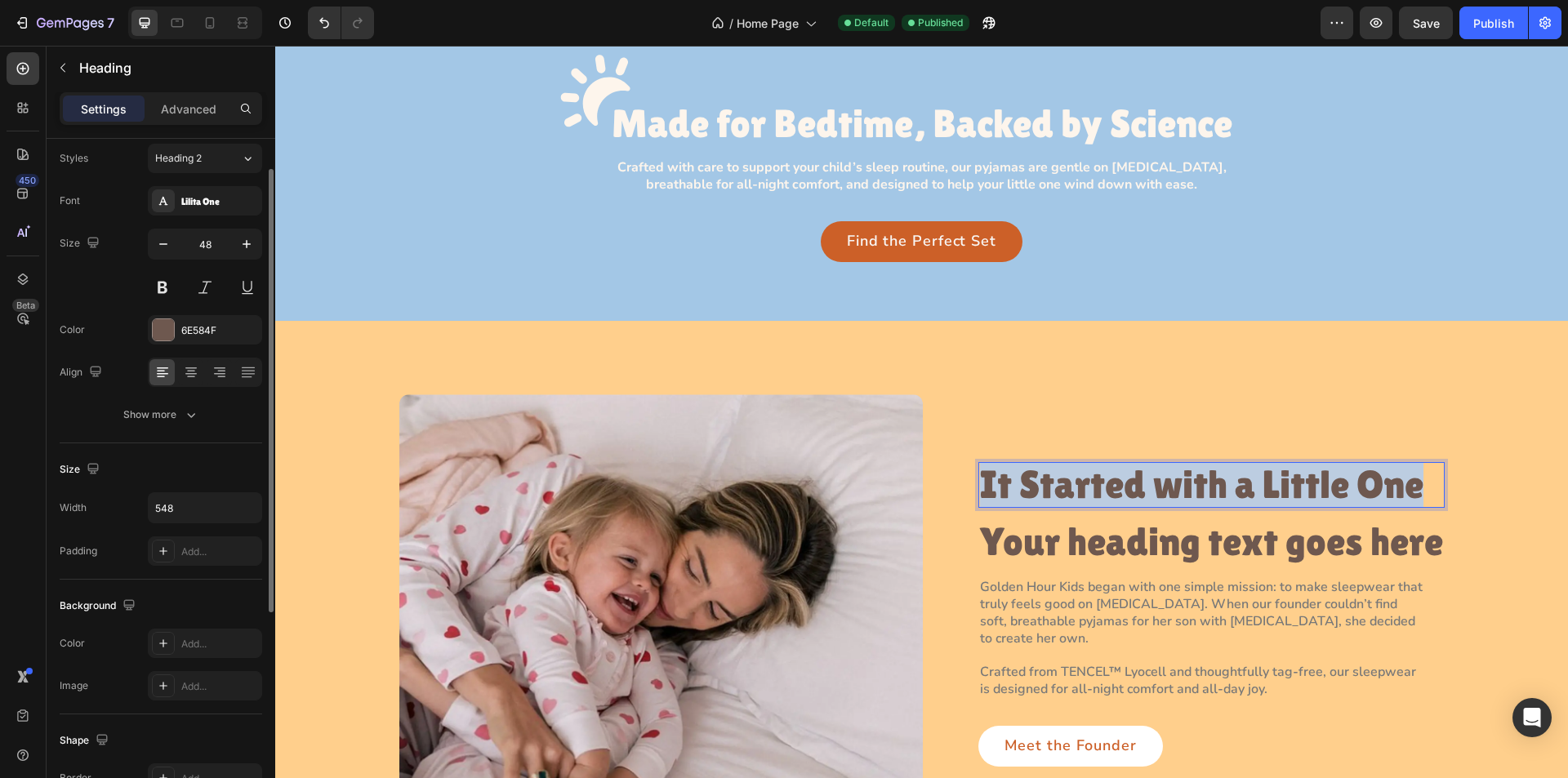
click at [1198, 490] on p "It Started with a Little One" at bounding box center [1202, 485] width 445 height 43
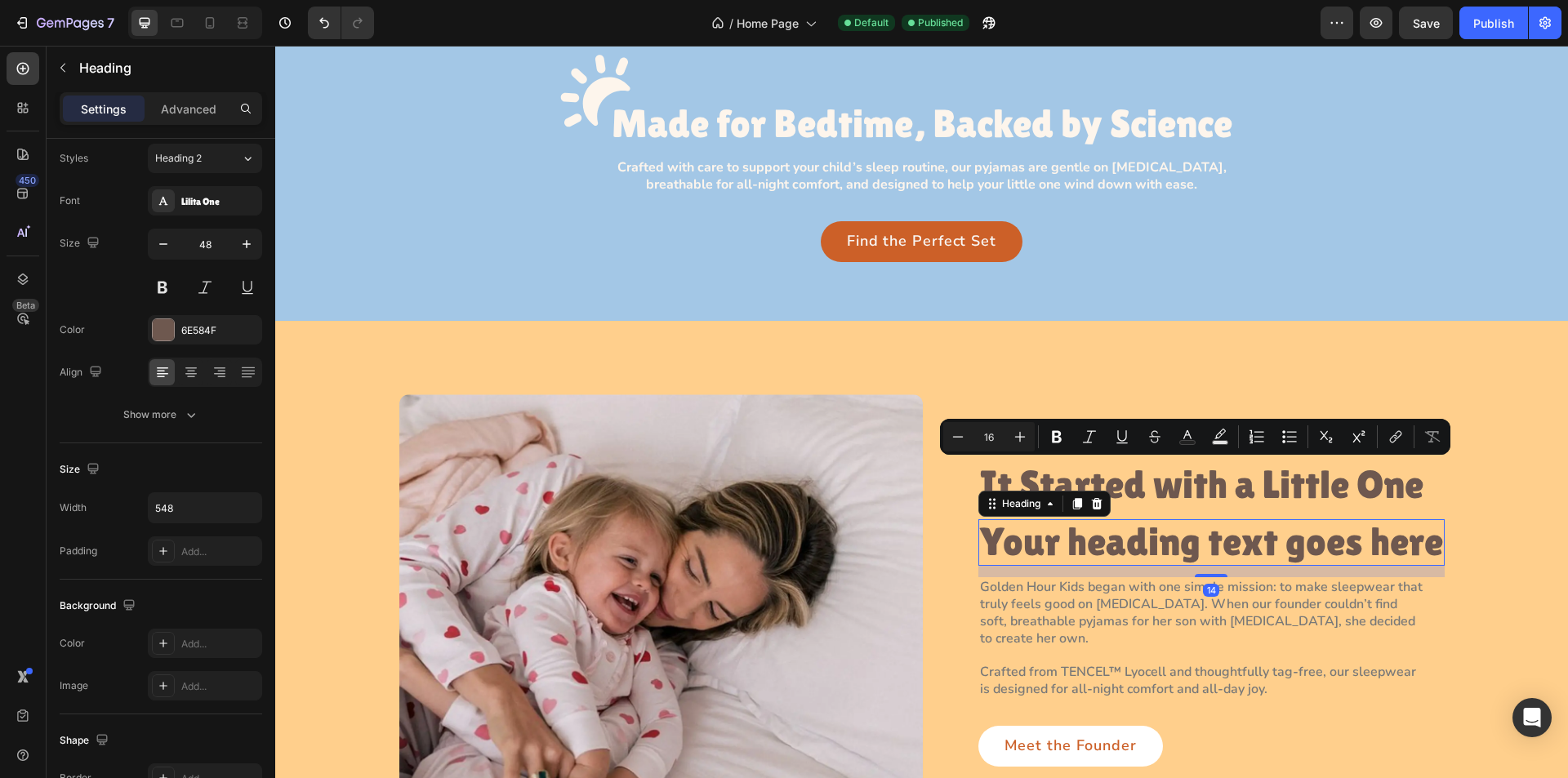
click at [1199, 549] on h2 "Your heading text goes here" at bounding box center [1212, 542] width 467 height 47
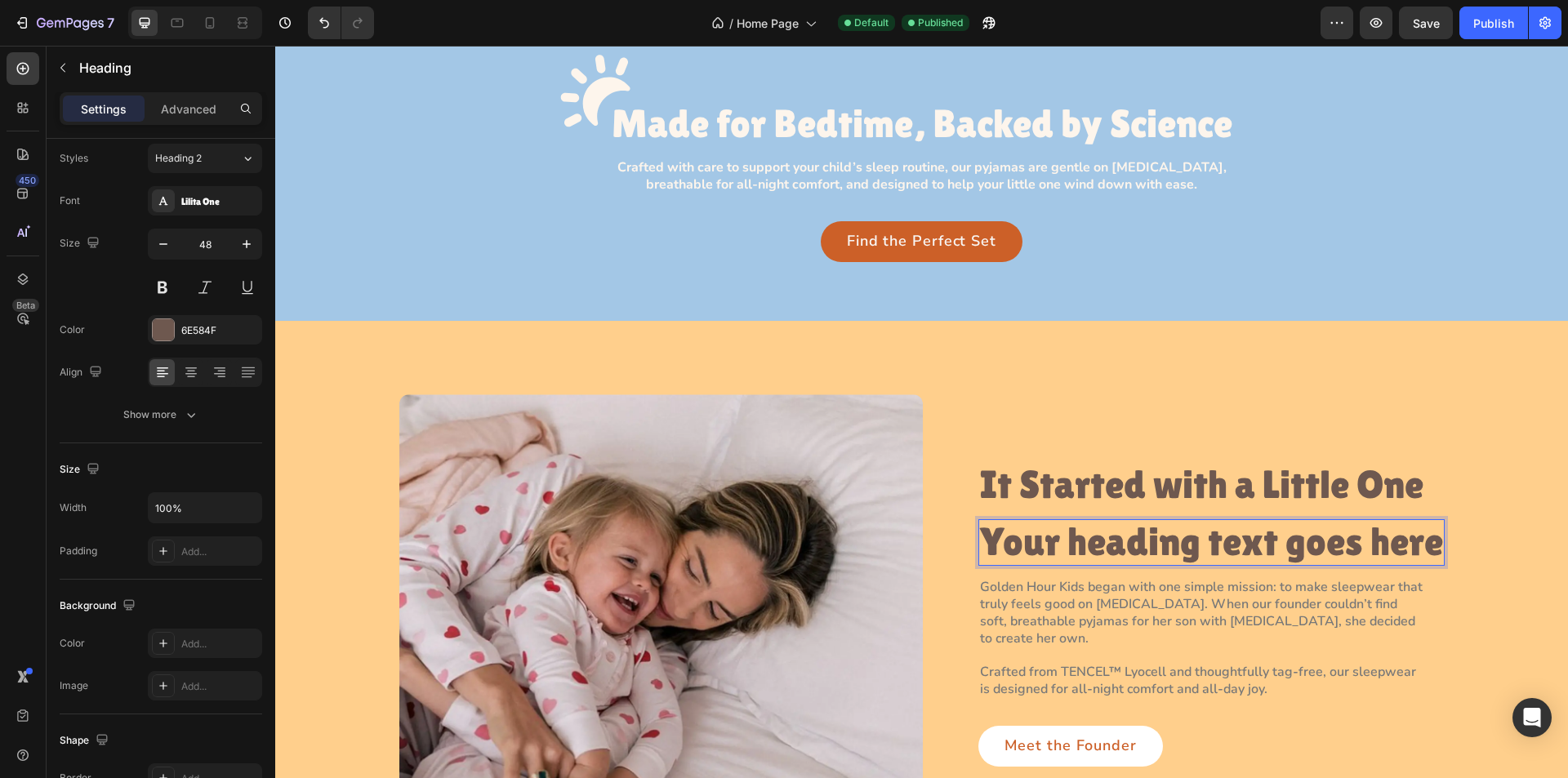
click at [1199, 549] on h2 "Your heading text goes here" at bounding box center [1212, 542] width 467 height 47
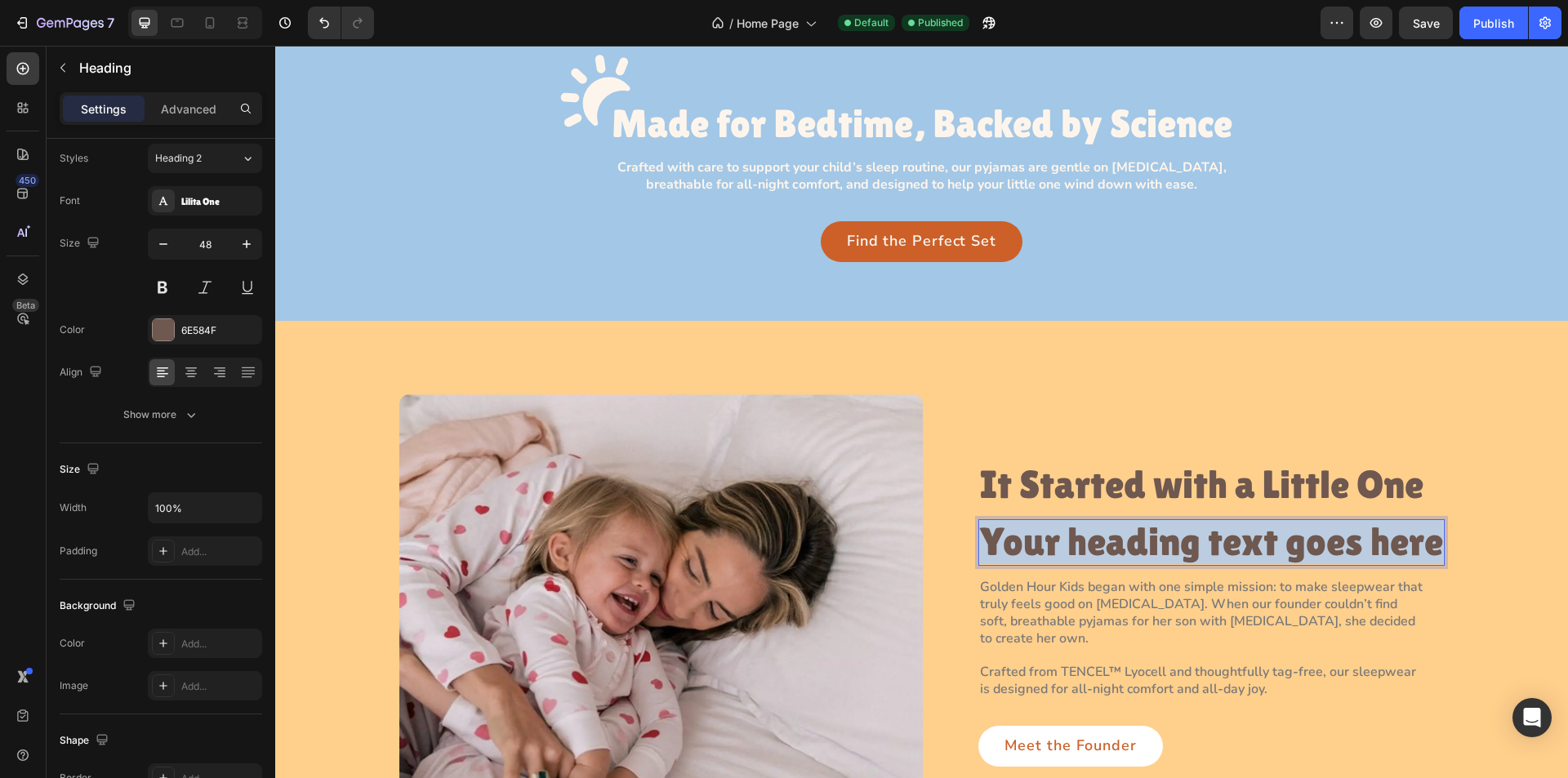
click at [1199, 549] on p "Your heading text goes here" at bounding box center [1211, 542] width 463 height 43
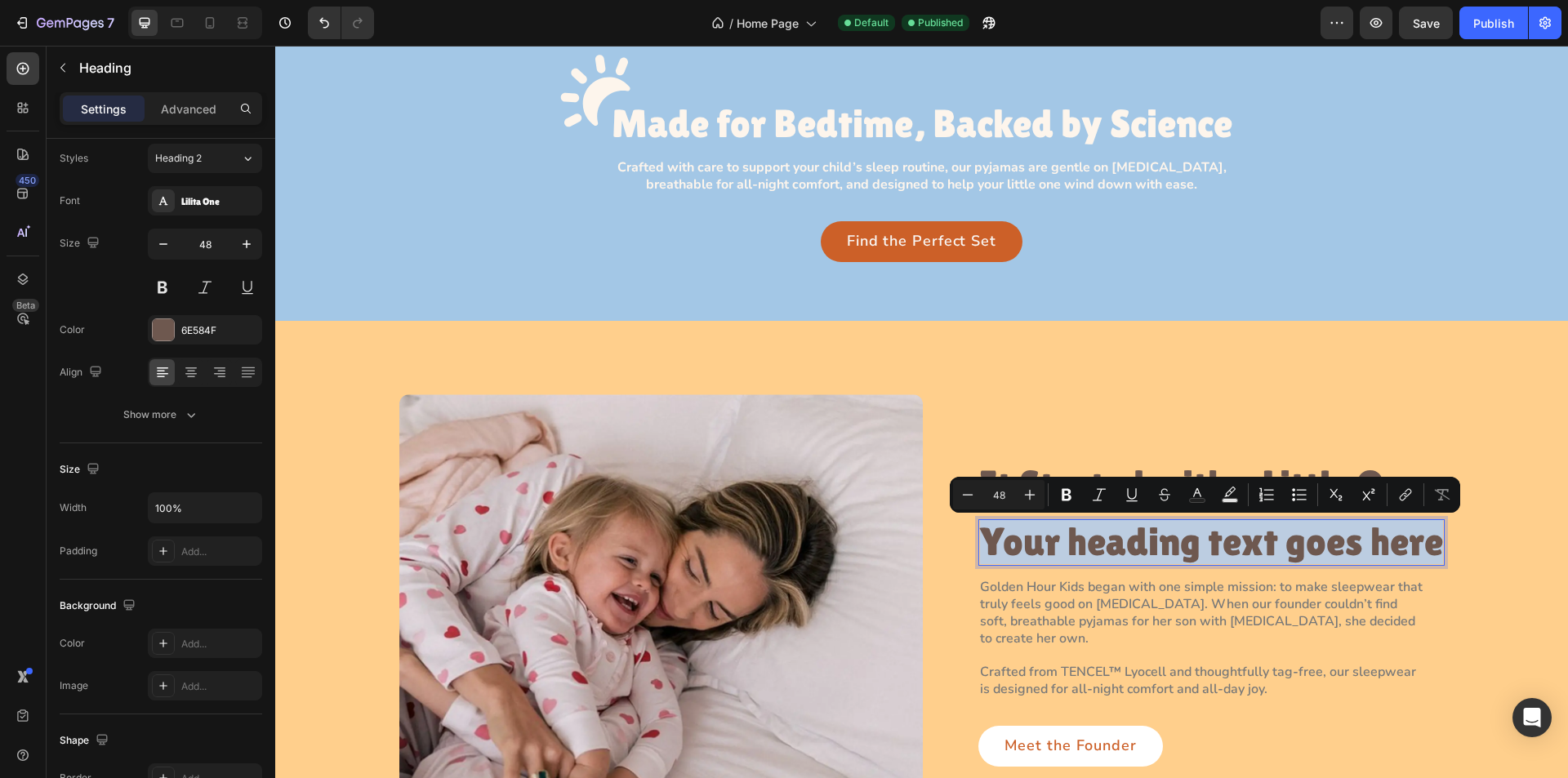
scroll to position [1424, 0]
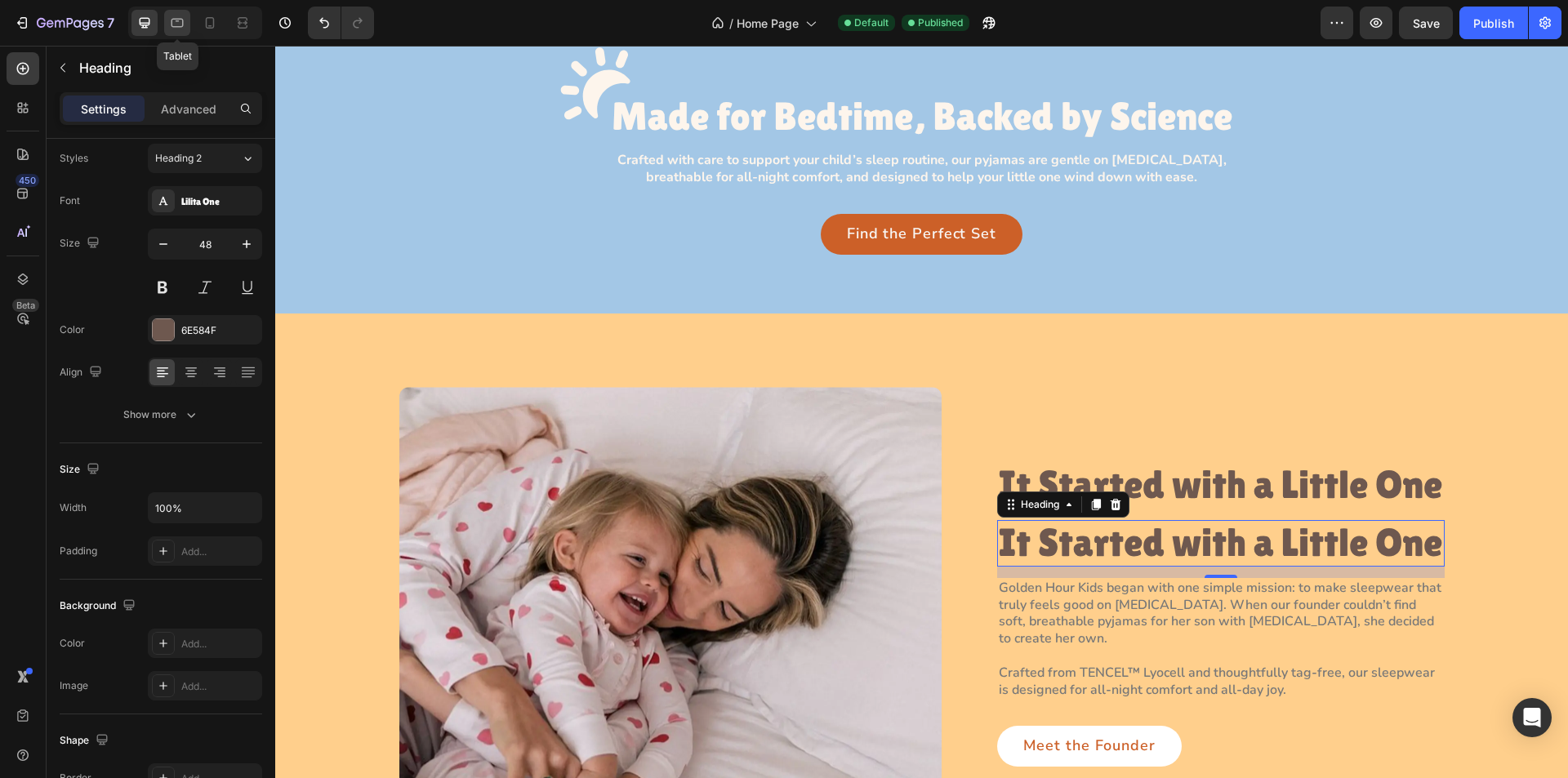
click at [175, 25] on icon at bounding box center [177, 23] width 16 height 16
type input "40"
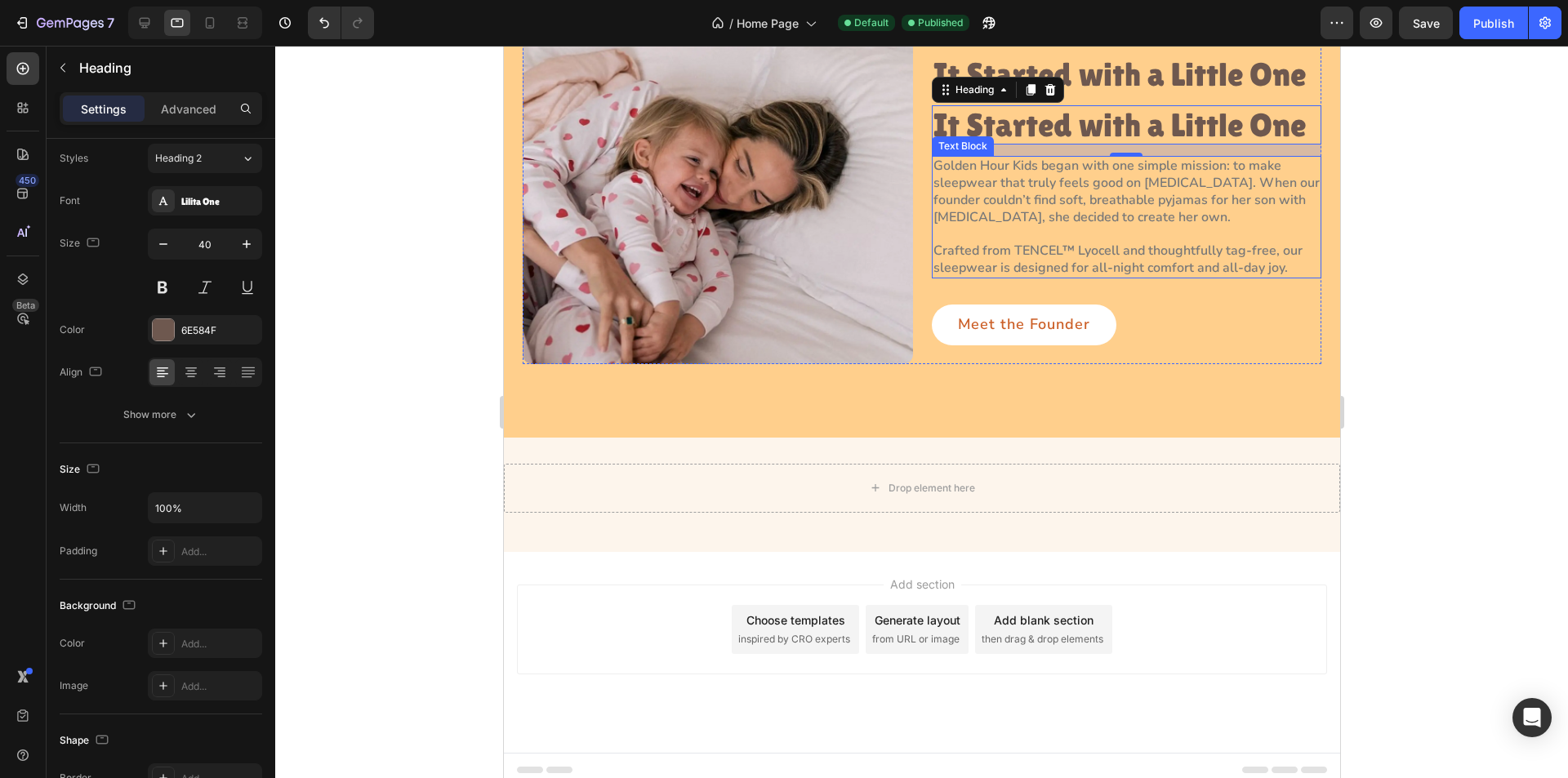
scroll to position [1519, 0]
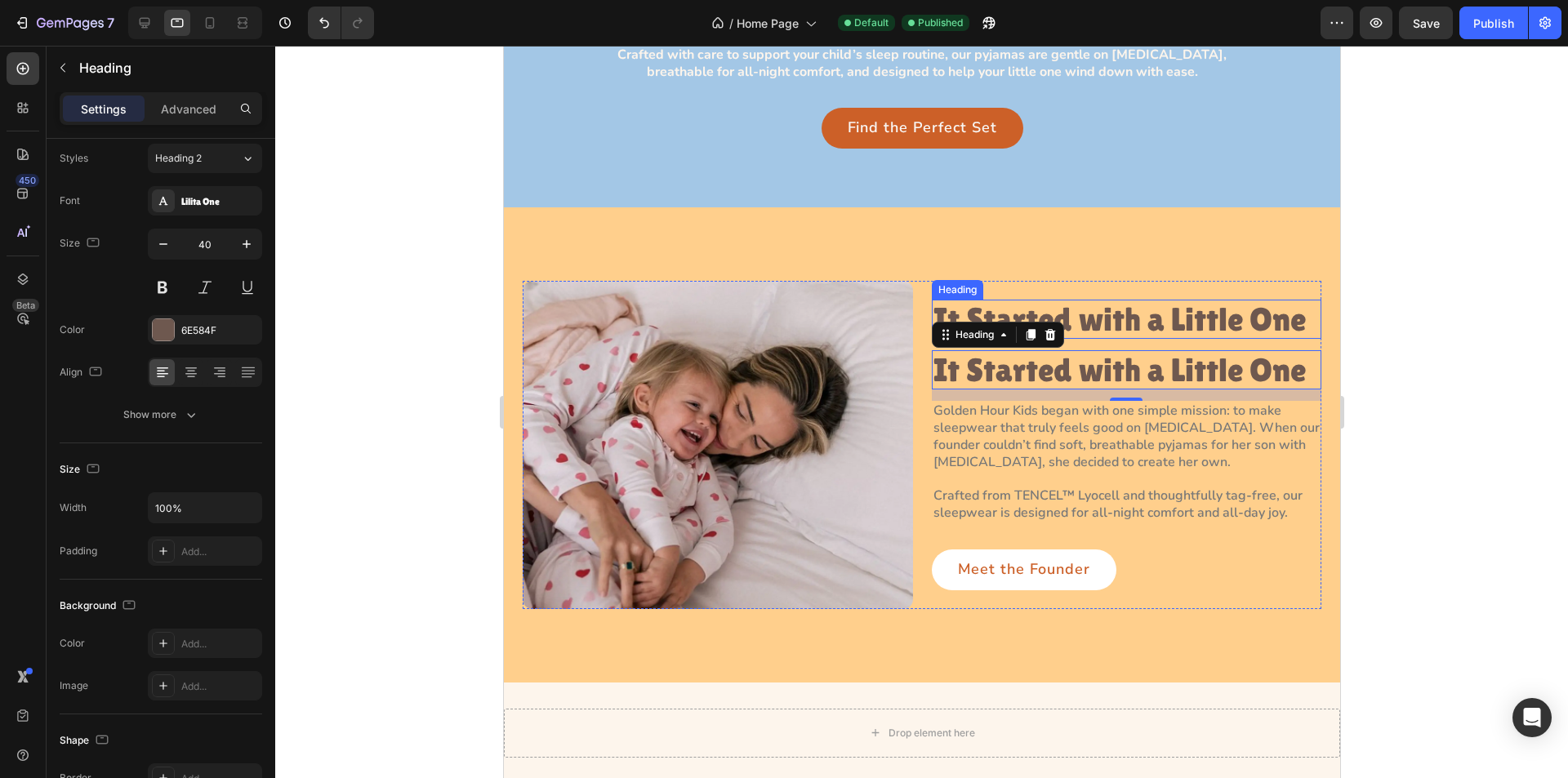
click at [1198, 329] on p "It Started with a Little One" at bounding box center [1126, 319] width 387 height 36
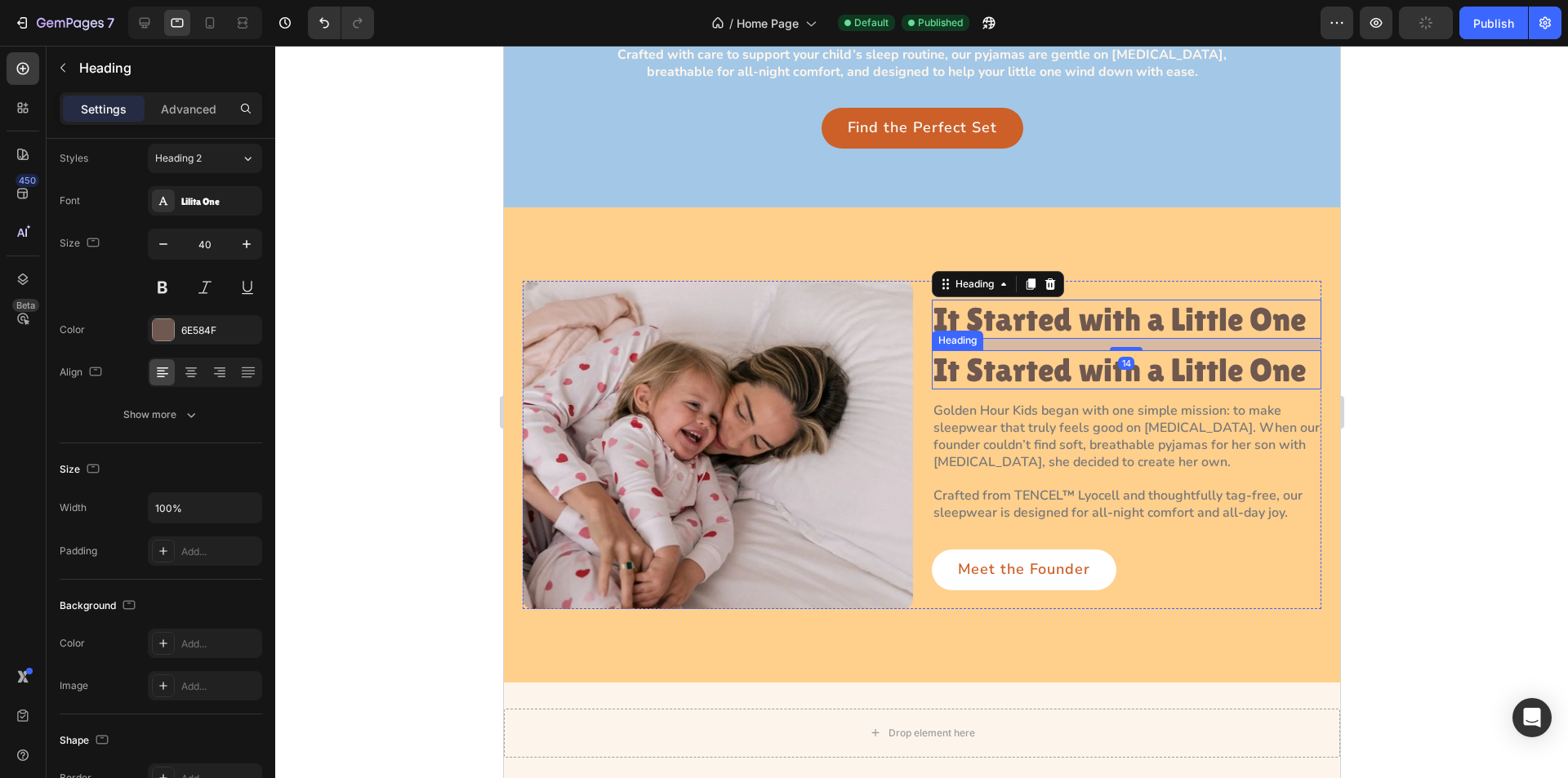
click at [1126, 367] on p "It Started with a Little One" at bounding box center [1126, 370] width 387 height 36
click at [1123, 316] on p "It Started with a Little One" at bounding box center [1126, 319] width 387 height 36
click at [148, 17] on icon at bounding box center [144, 23] width 16 height 16
type input "48"
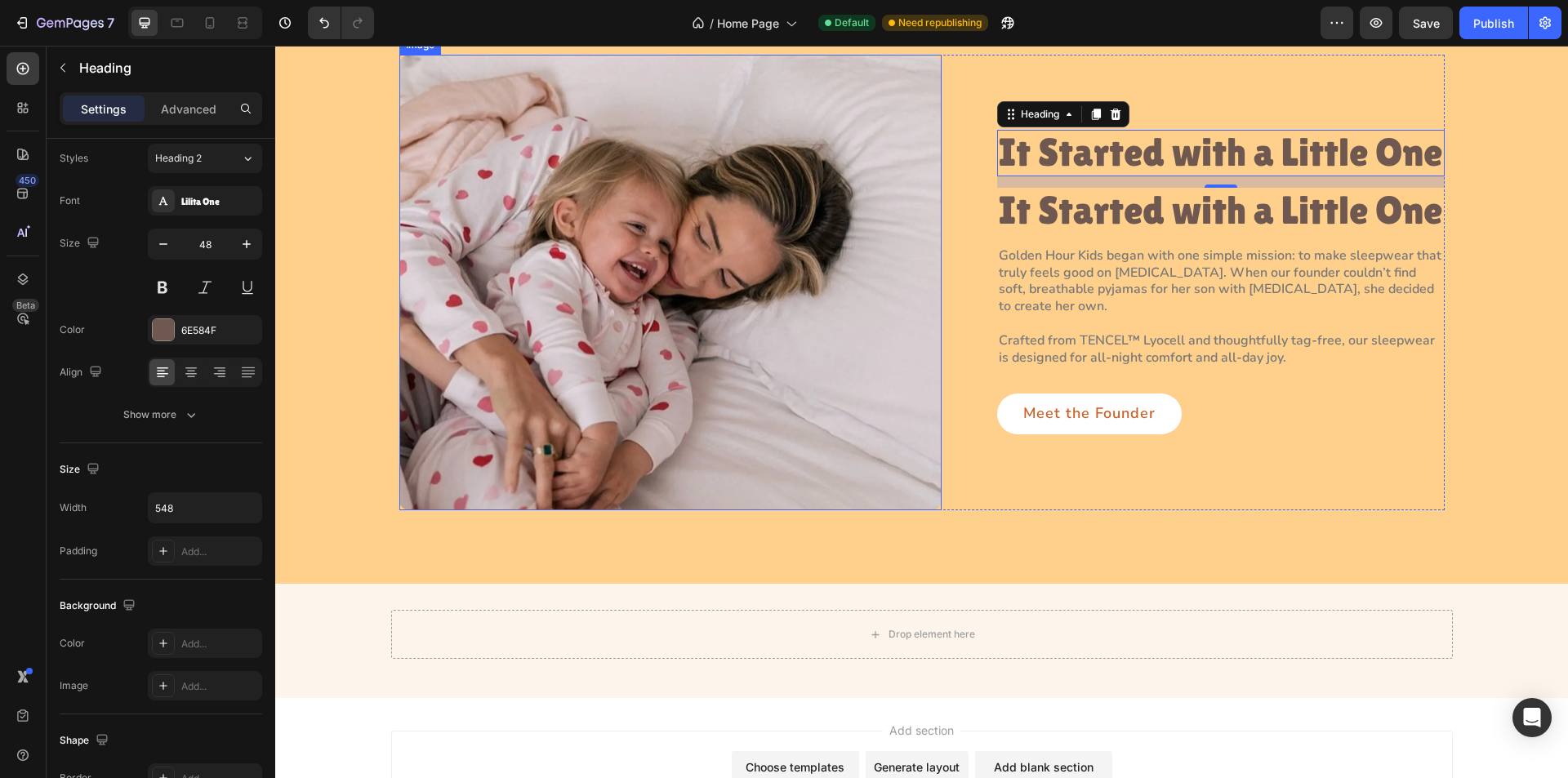
scroll to position [1783, 0]
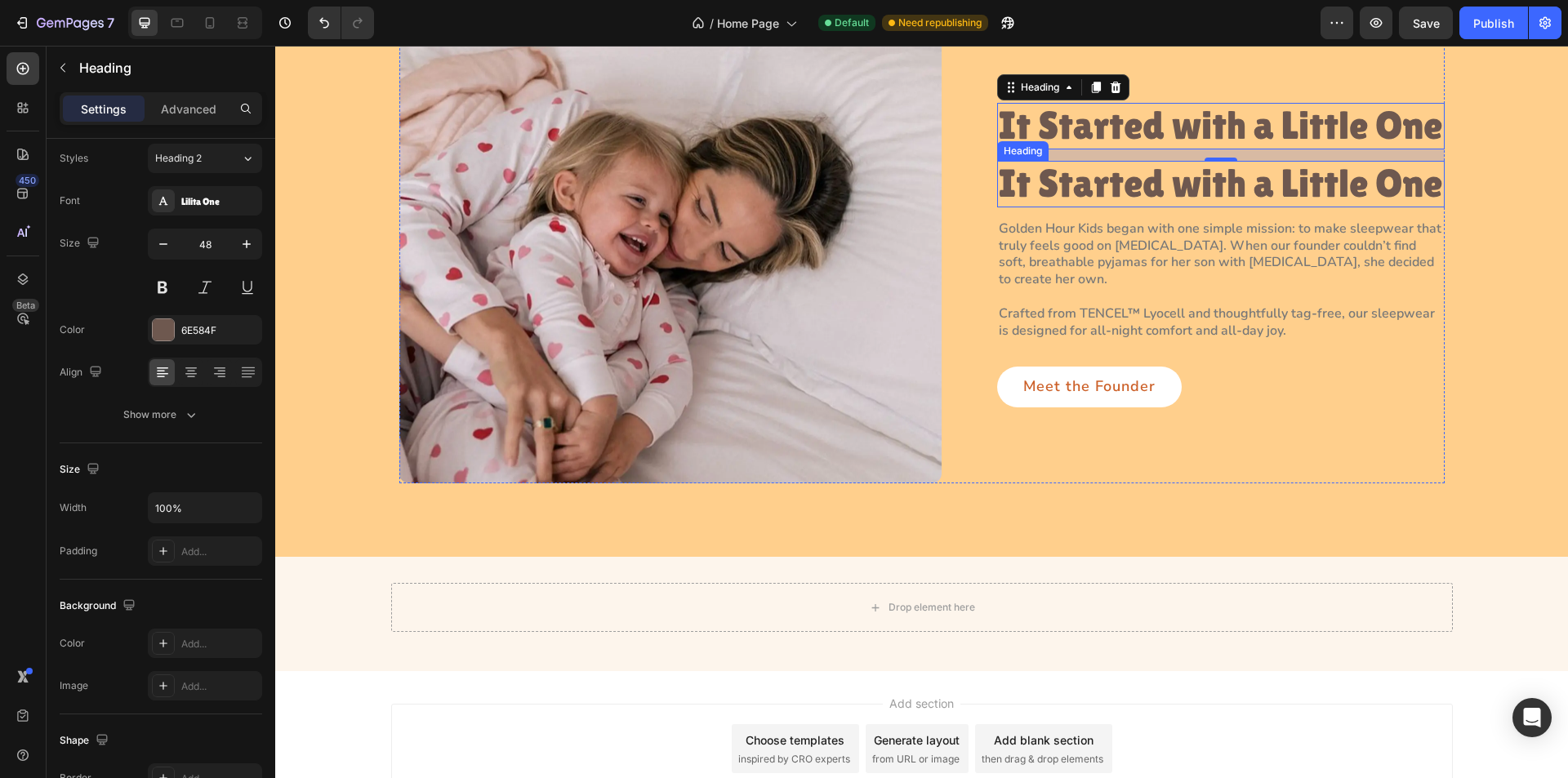
click at [1147, 181] on p "It Started with a Little One" at bounding box center [1221, 184] width 445 height 43
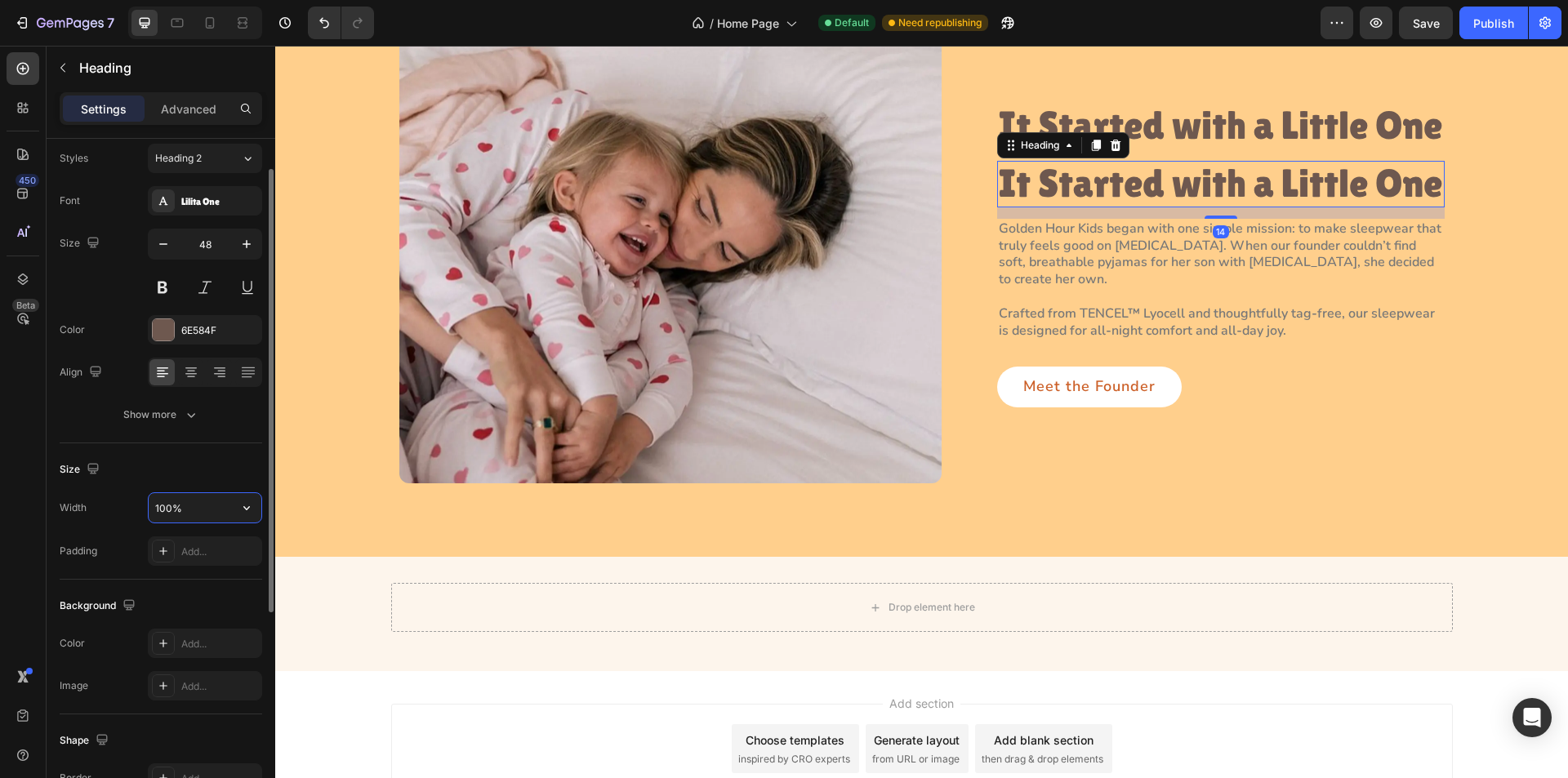
click at [222, 519] on input "100%" at bounding box center [205, 508] width 112 height 29
type input "548"
click at [175, 19] on icon at bounding box center [177, 24] width 12 height 9
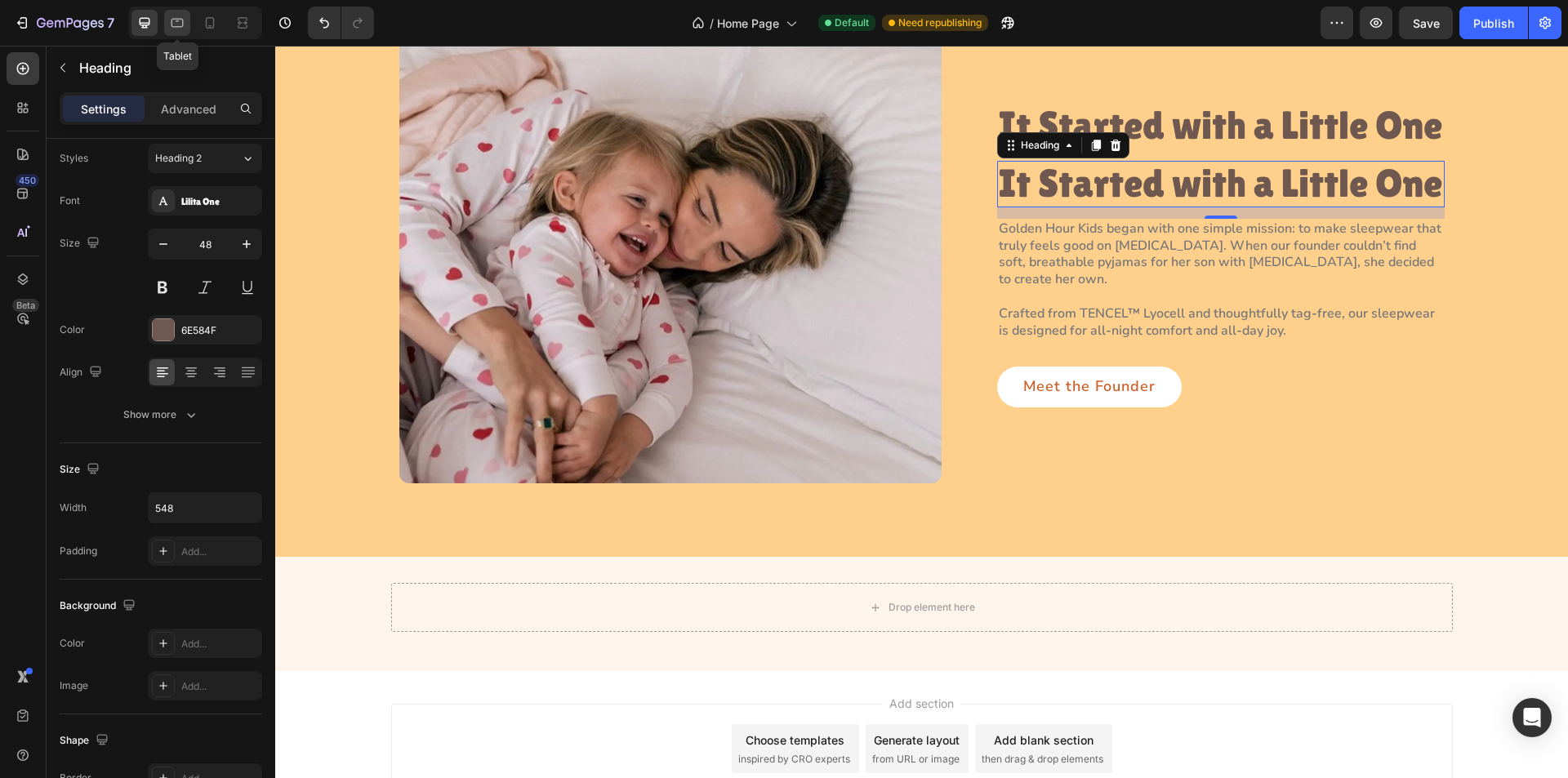
type input "40"
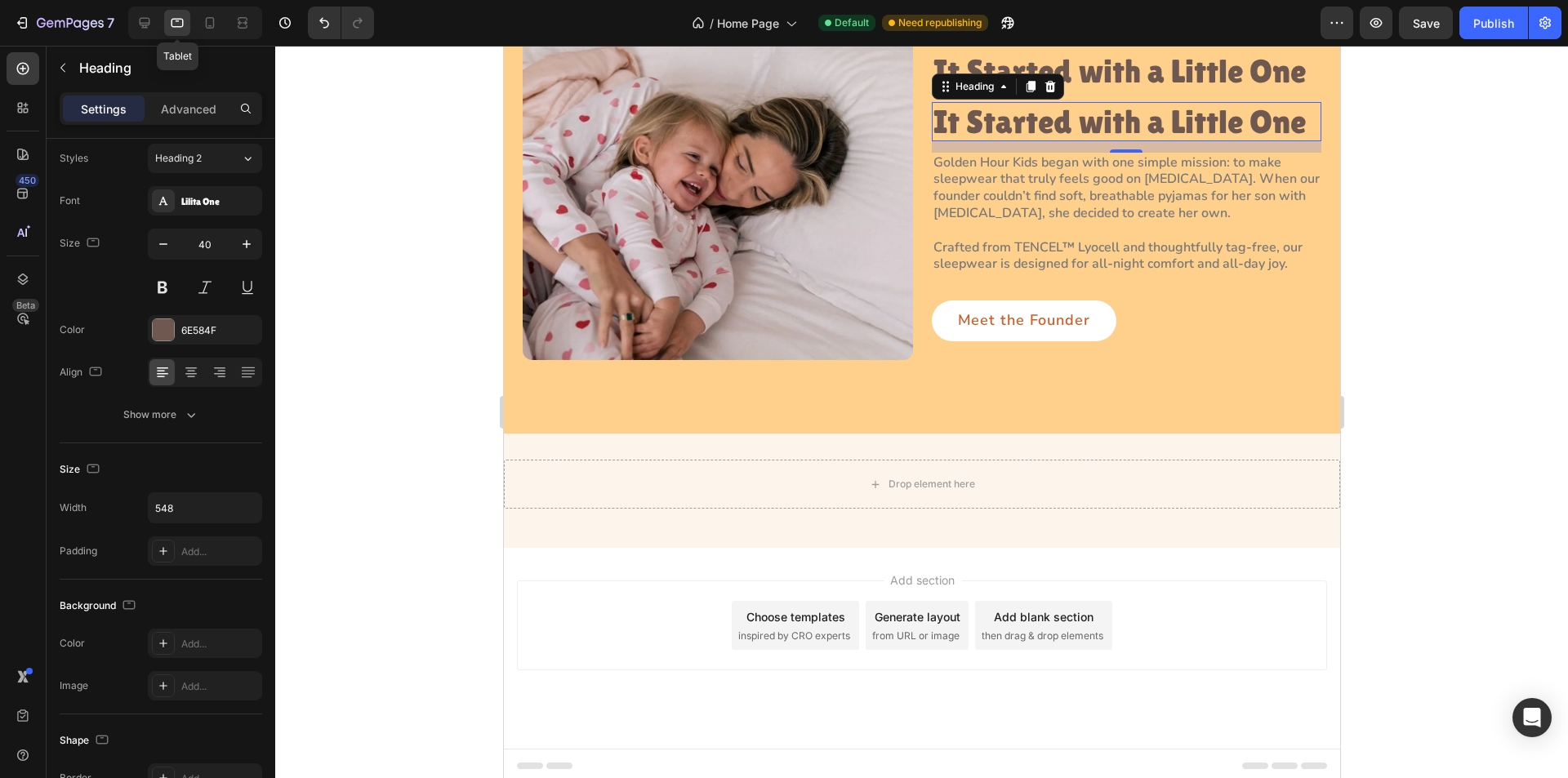
scroll to position [1774, 0]
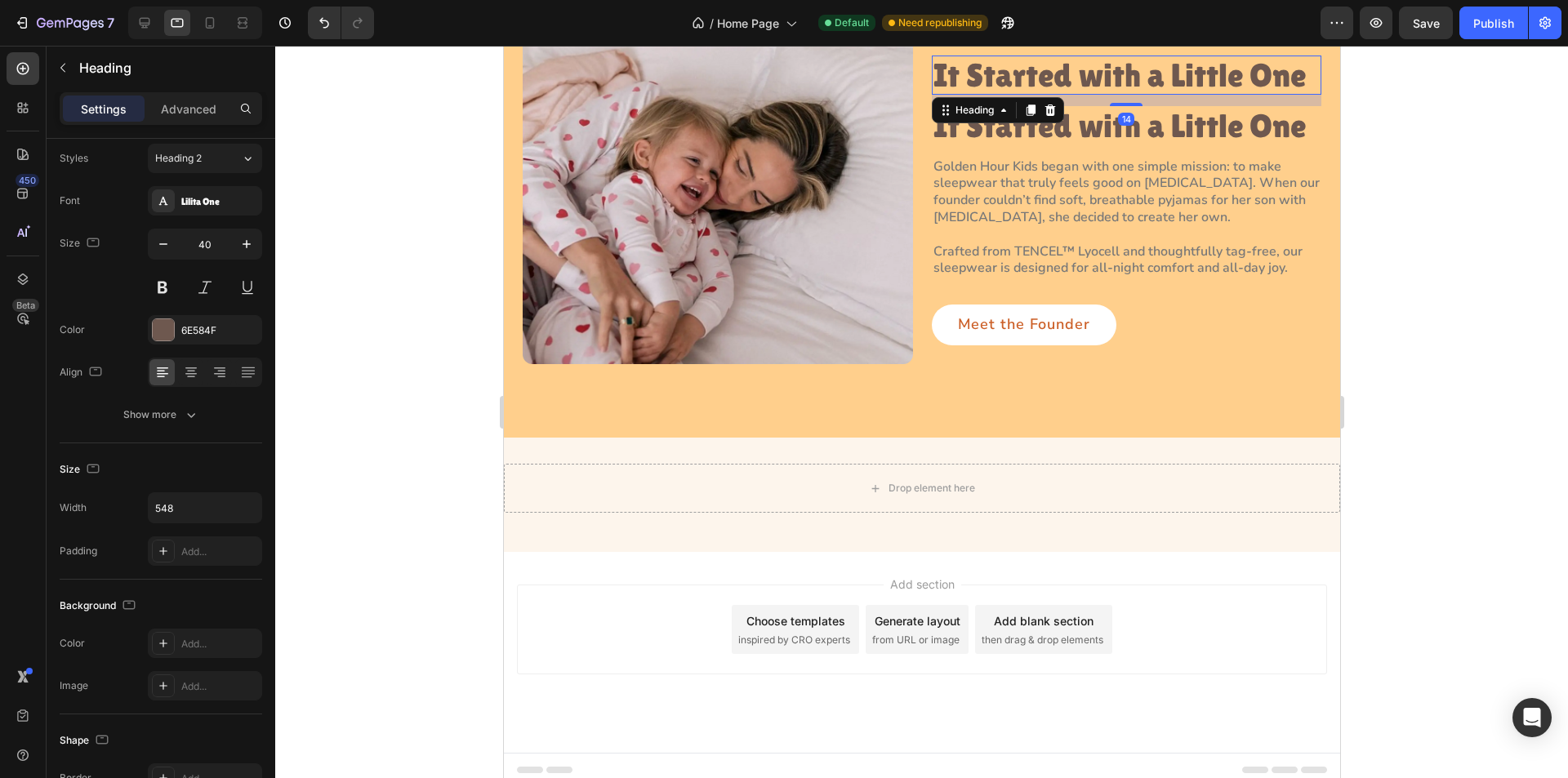
click at [1263, 70] on p "It Started with a Little One" at bounding box center [1126, 75] width 387 height 36
click at [1172, 123] on p "It Started with a Little One" at bounding box center [1126, 125] width 387 height 36
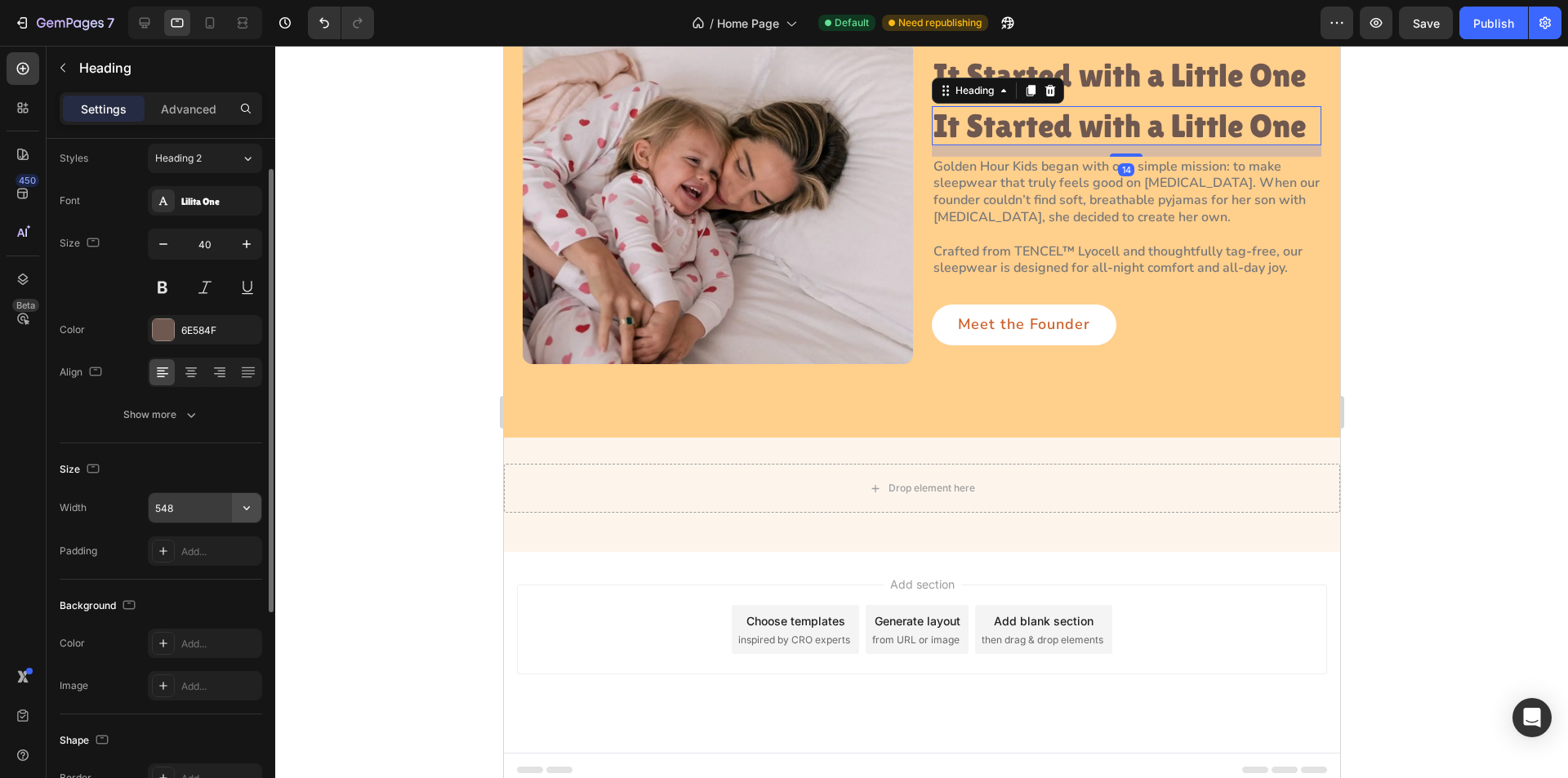
click at [239, 504] on icon "button" at bounding box center [247, 508] width 16 height 16
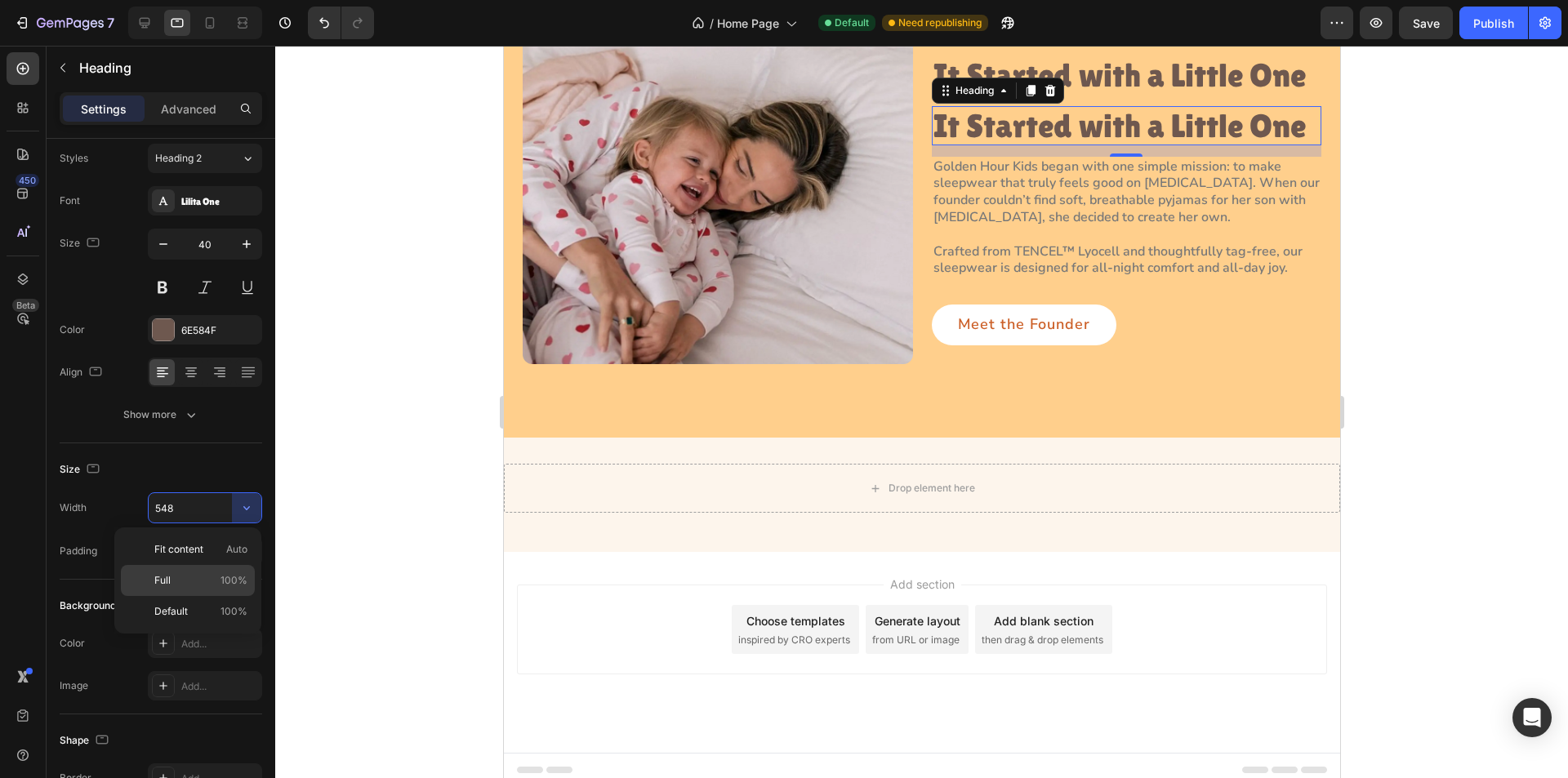
click at [237, 583] on span "100%" at bounding box center [235, 581] width 27 height 15
type input "100%"
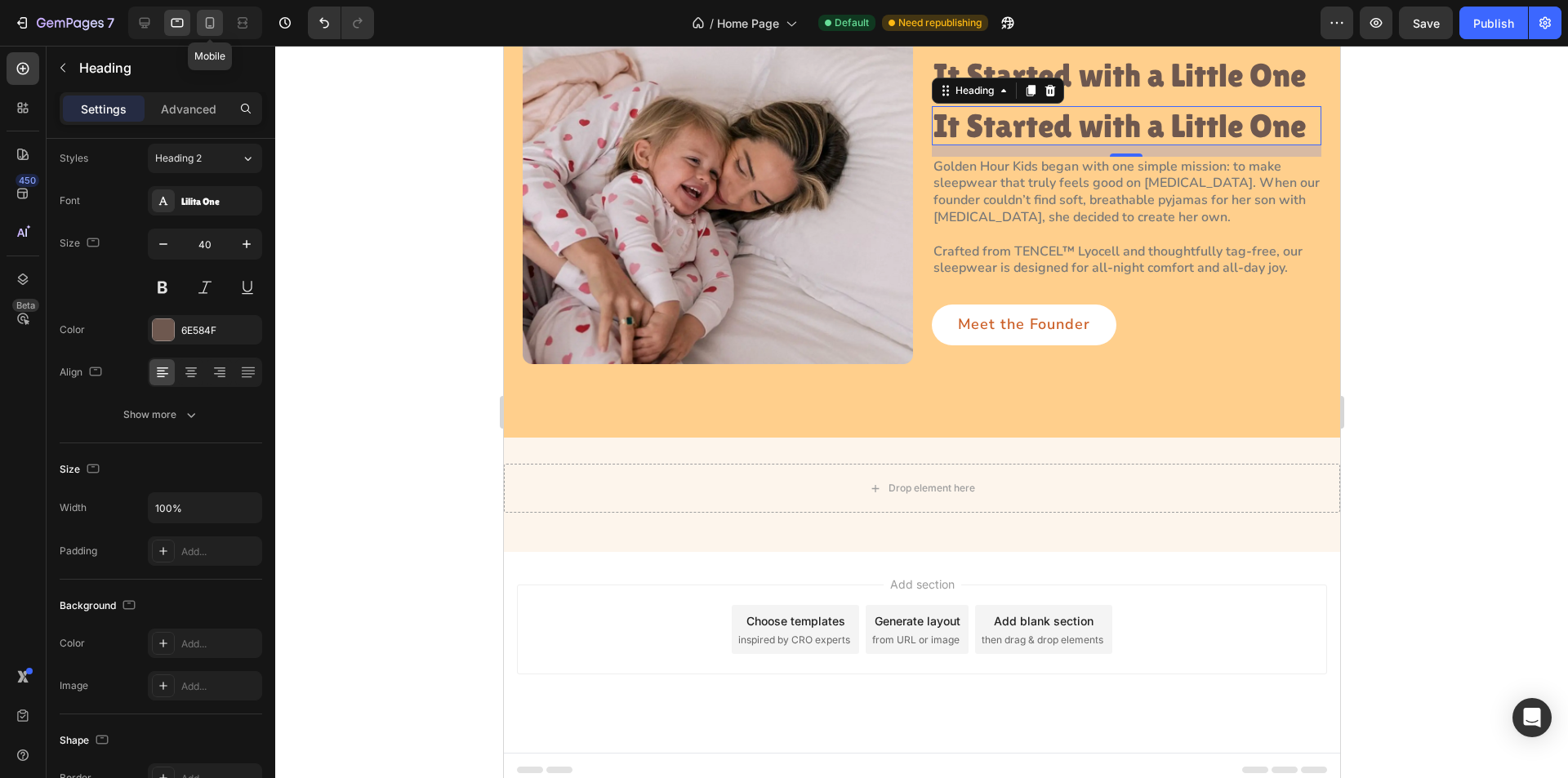
click at [206, 21] on icon at bounding box center [210, 23] width 9 height 12
type input "32"
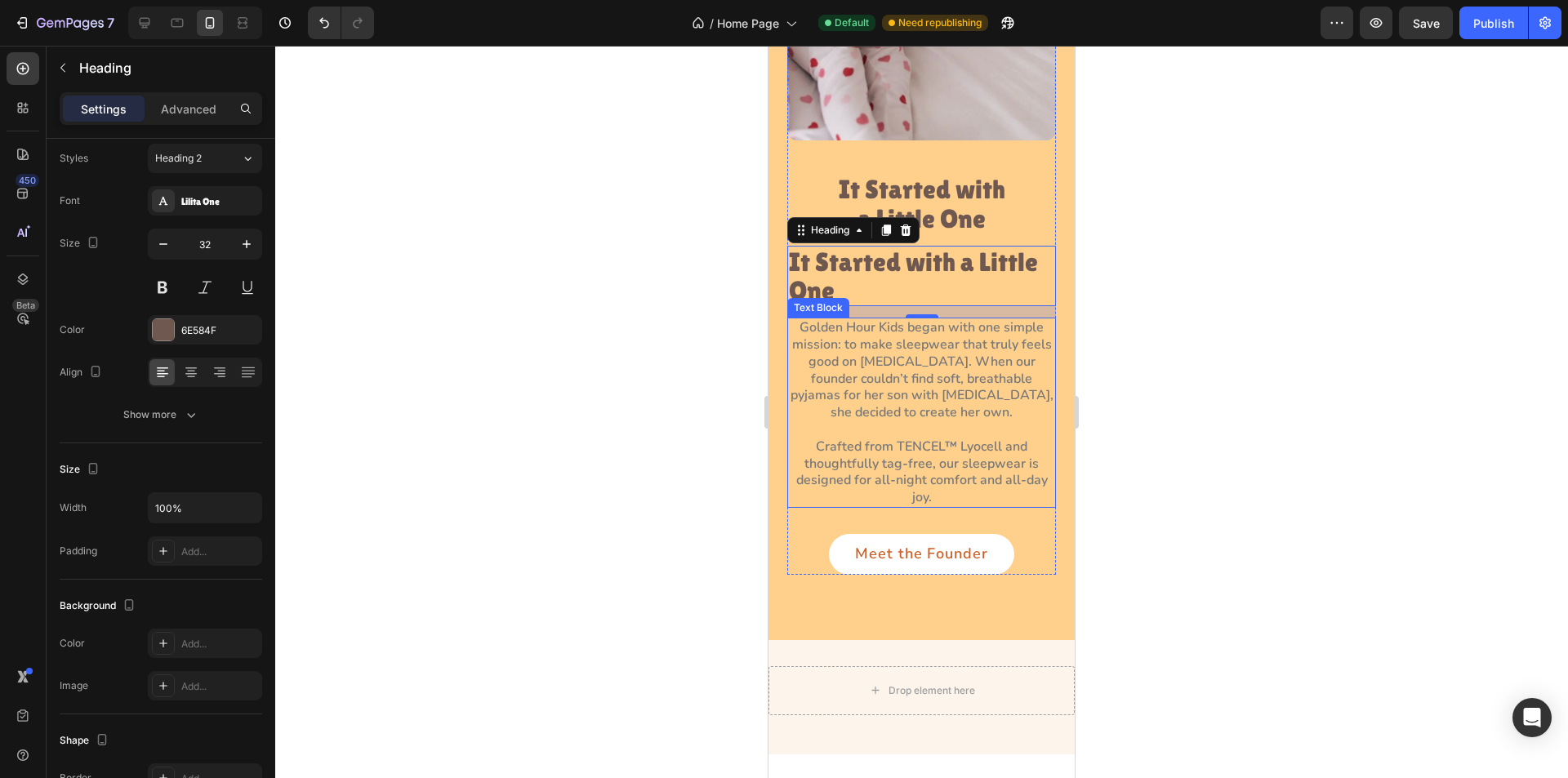
scroll to position [2039, 0]
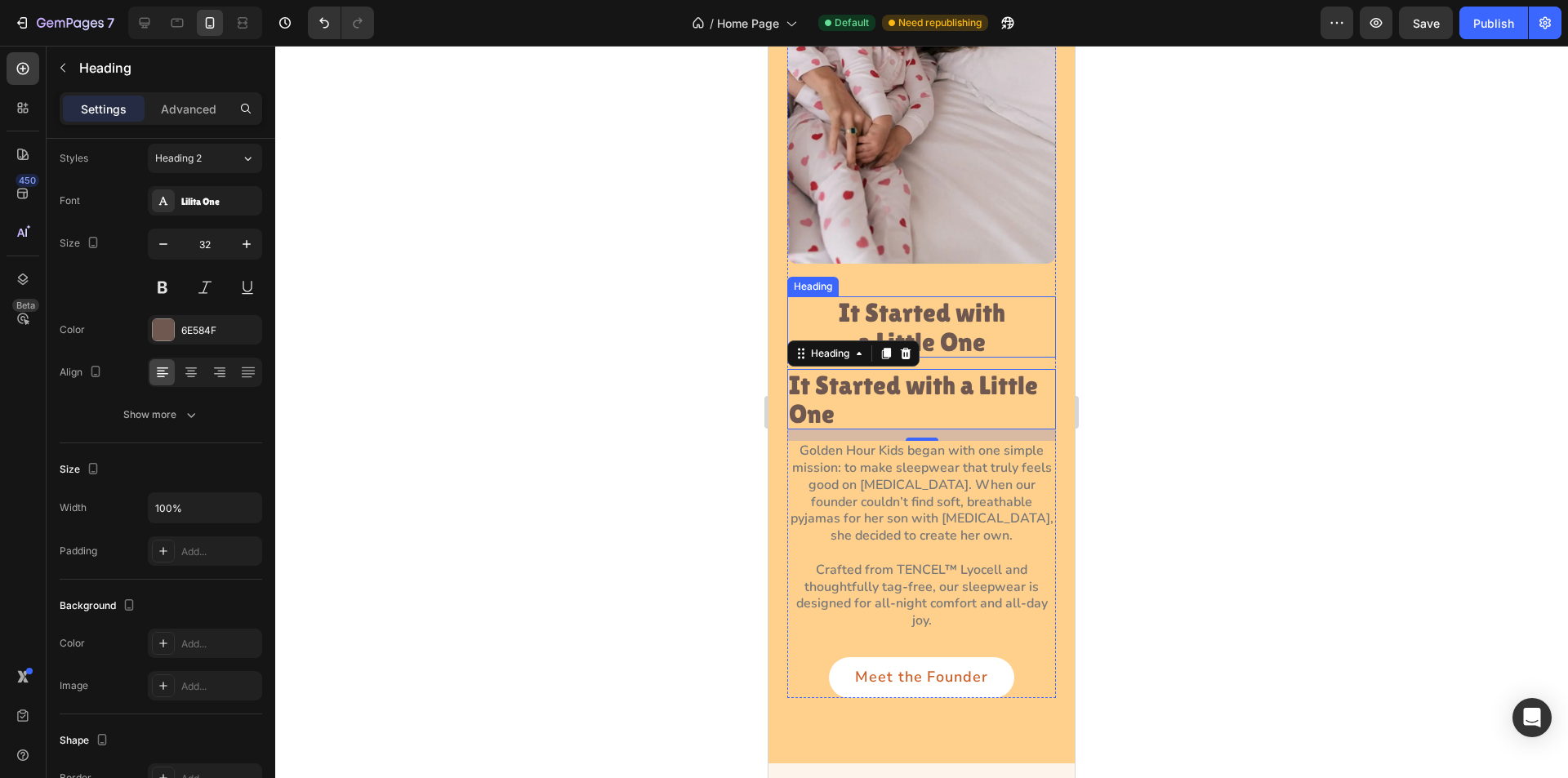
click at [949, 298] on p "It Started with a Little One" at bounding box center [921, 326] width 184 height 58
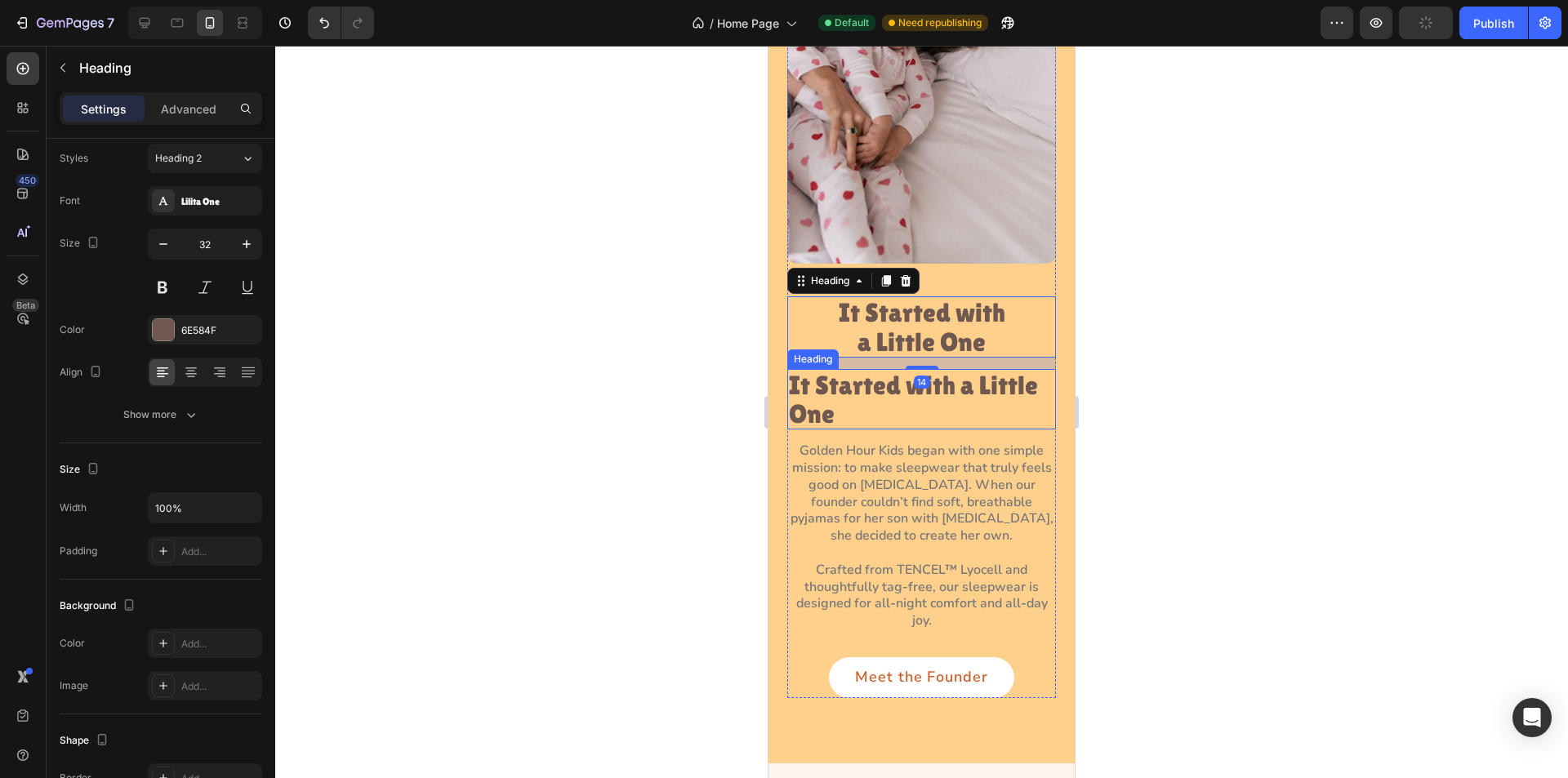
click at [937, 380] on p "It Started with a Little One" at bounding box center [921, 399] width 266 height 58
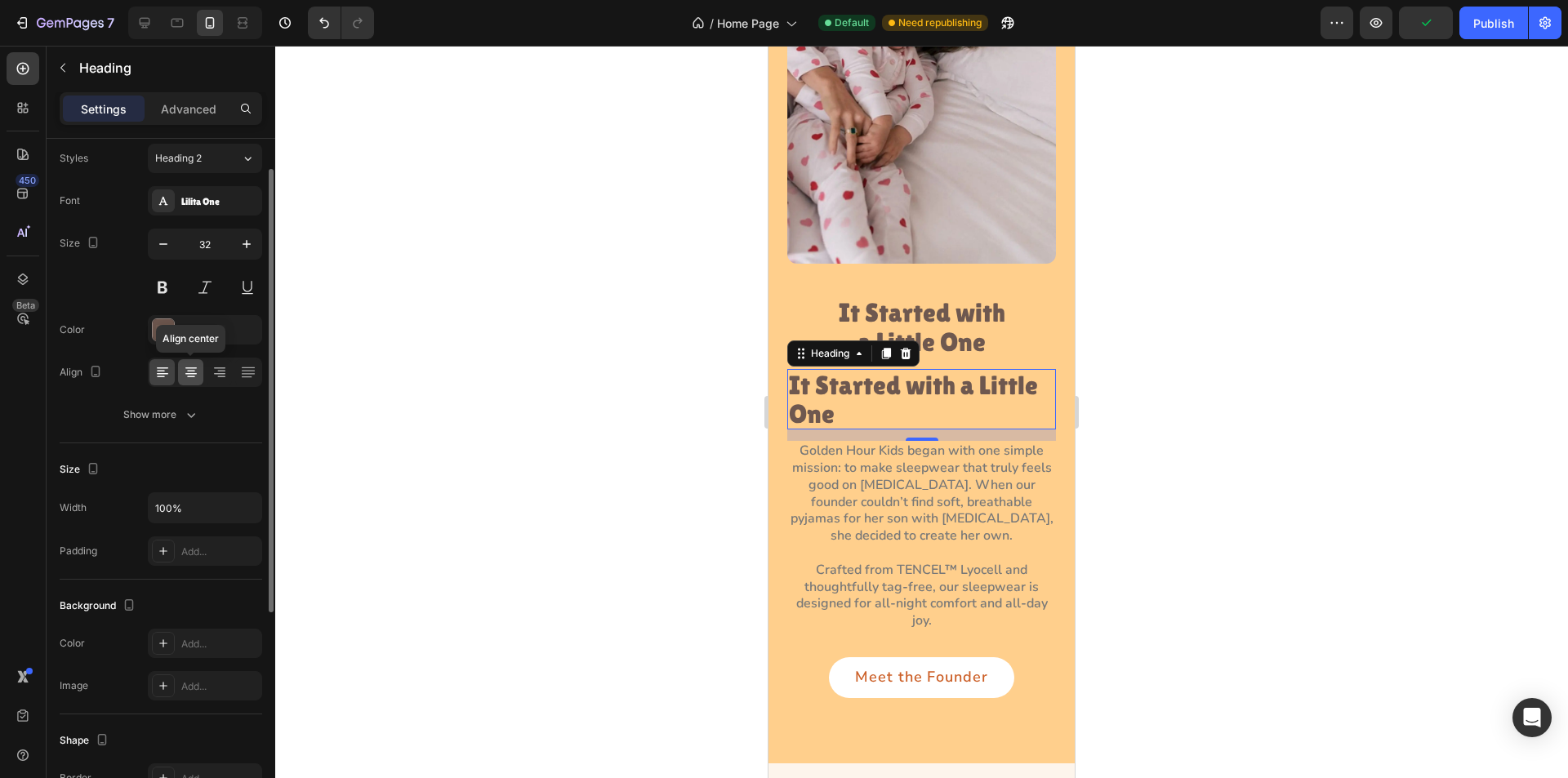
click at [191, 368] on icon at bounding box center [191, 368] width 12 height 2
click at [903, 298] on p "It Started with a Little One" at bounding box center [921, 326] width 184 height 58
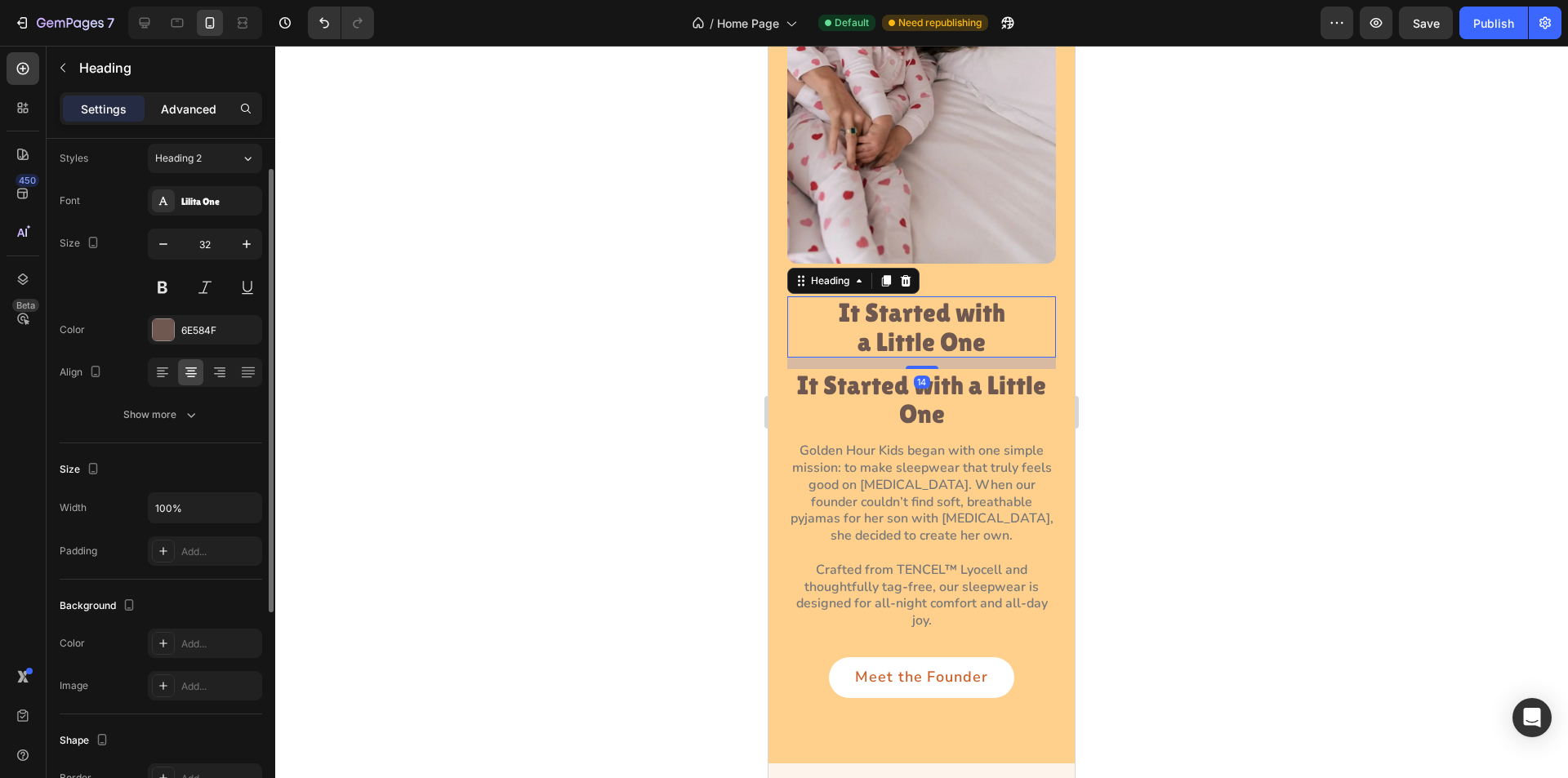
click at [183, 113] on p "Advanced" at bounding box center [188, 109] width 56 height 17
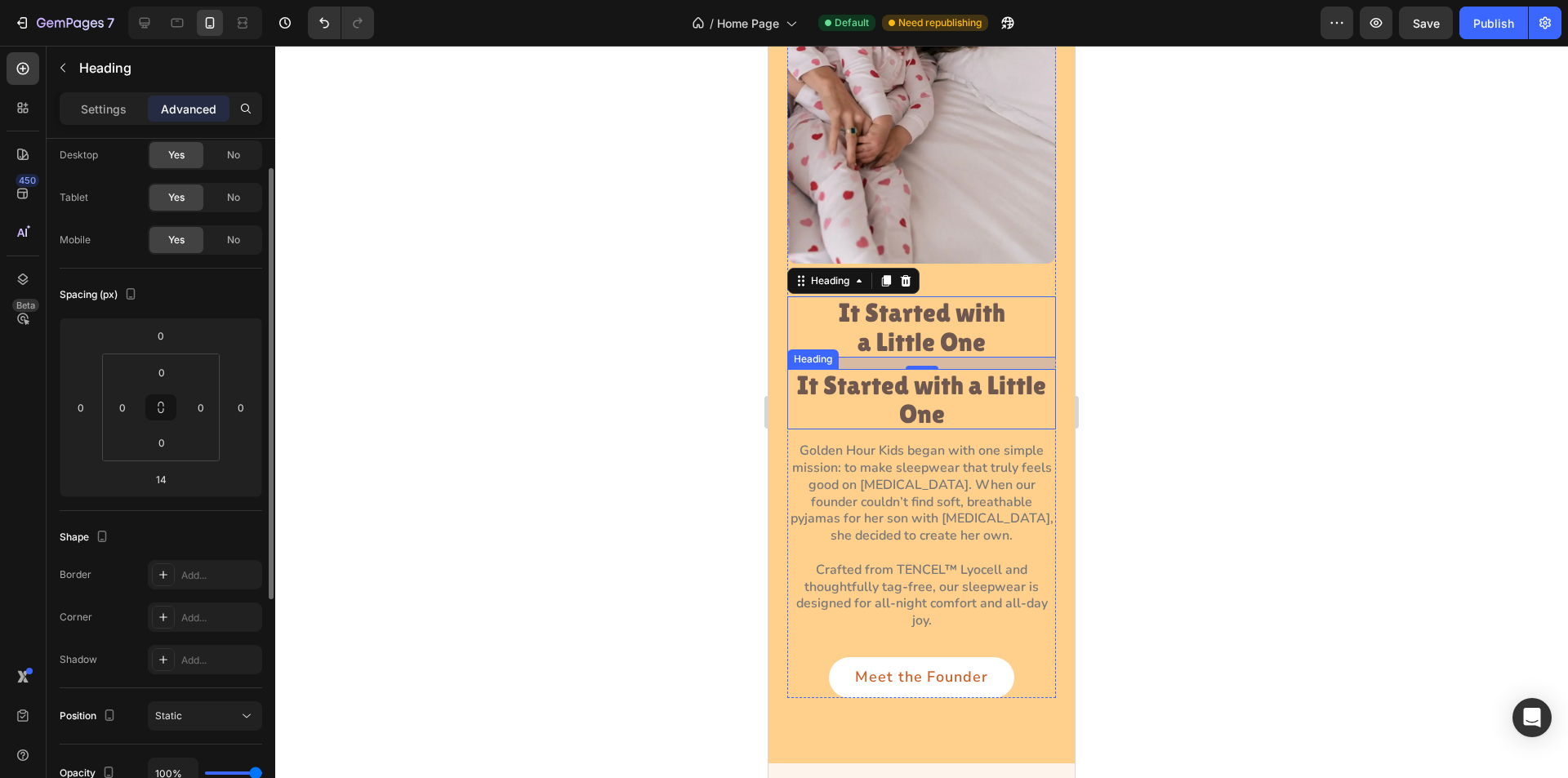
click at [854, 373] on p "It Started with a Little One" at bounding box center [921, 399] width 266 height 58
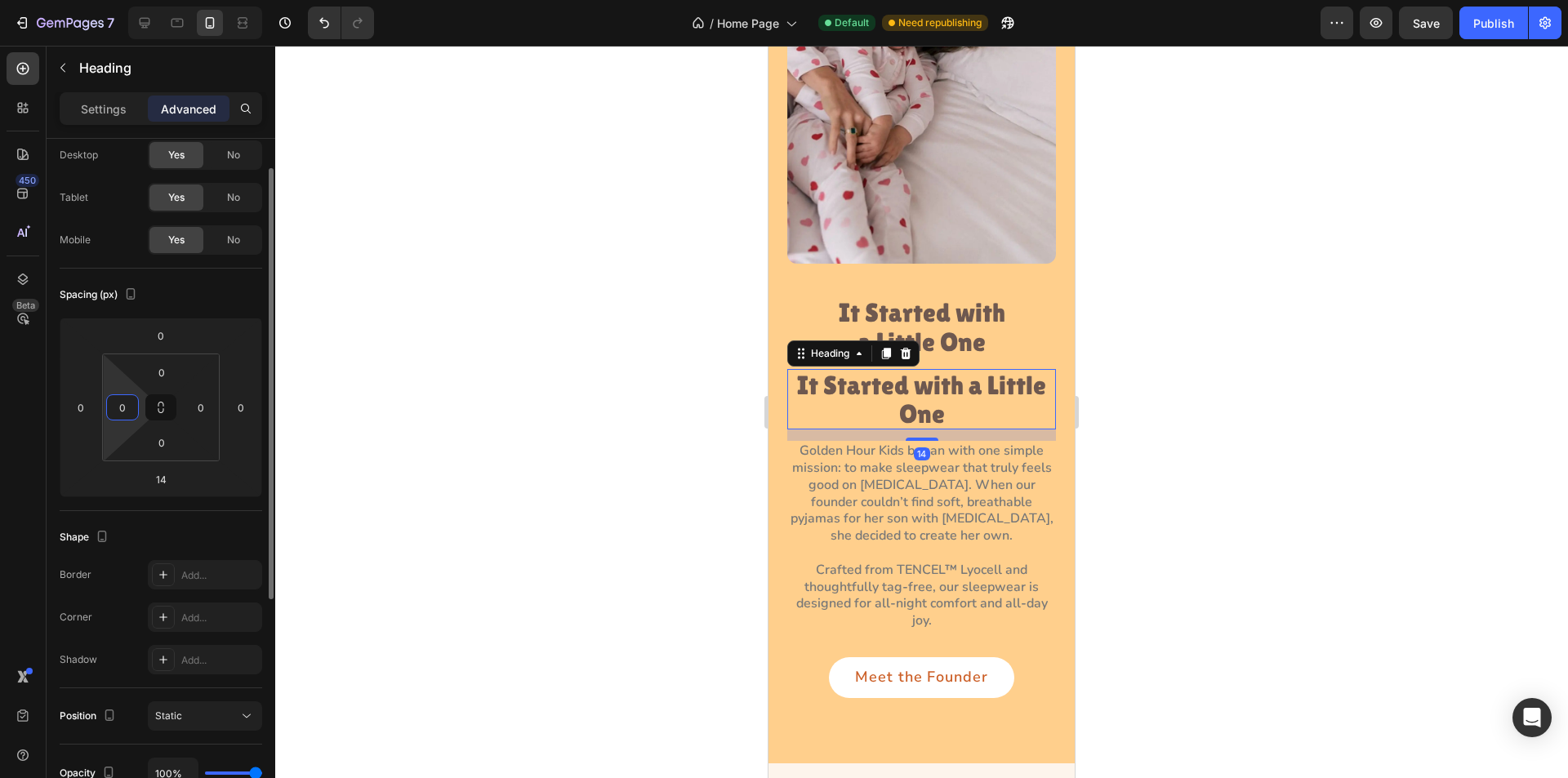
click at [125, 410] on input "0" at bounding box center [122, 407] width 25 height 25
click at [113, 406] on input "0" at bounding box center [122, 407] width 25 height 25
type input "50"
click at [202, 409] on input "0" at bounding box center [201, 407] width 25 height 25
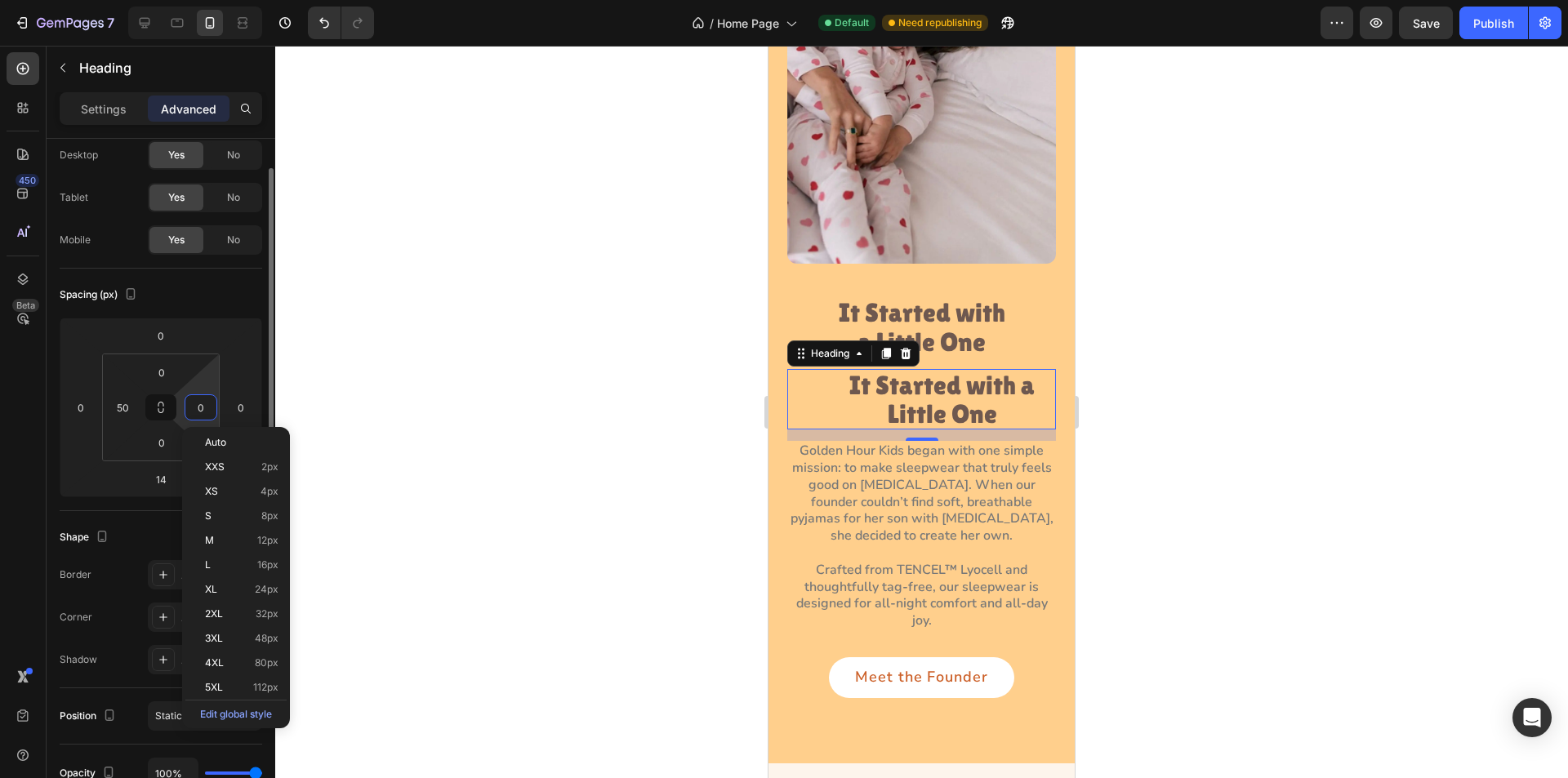
click at [192, 406] on input "0" at bounding box center [201, 407] width 25 height 25
type input "50"
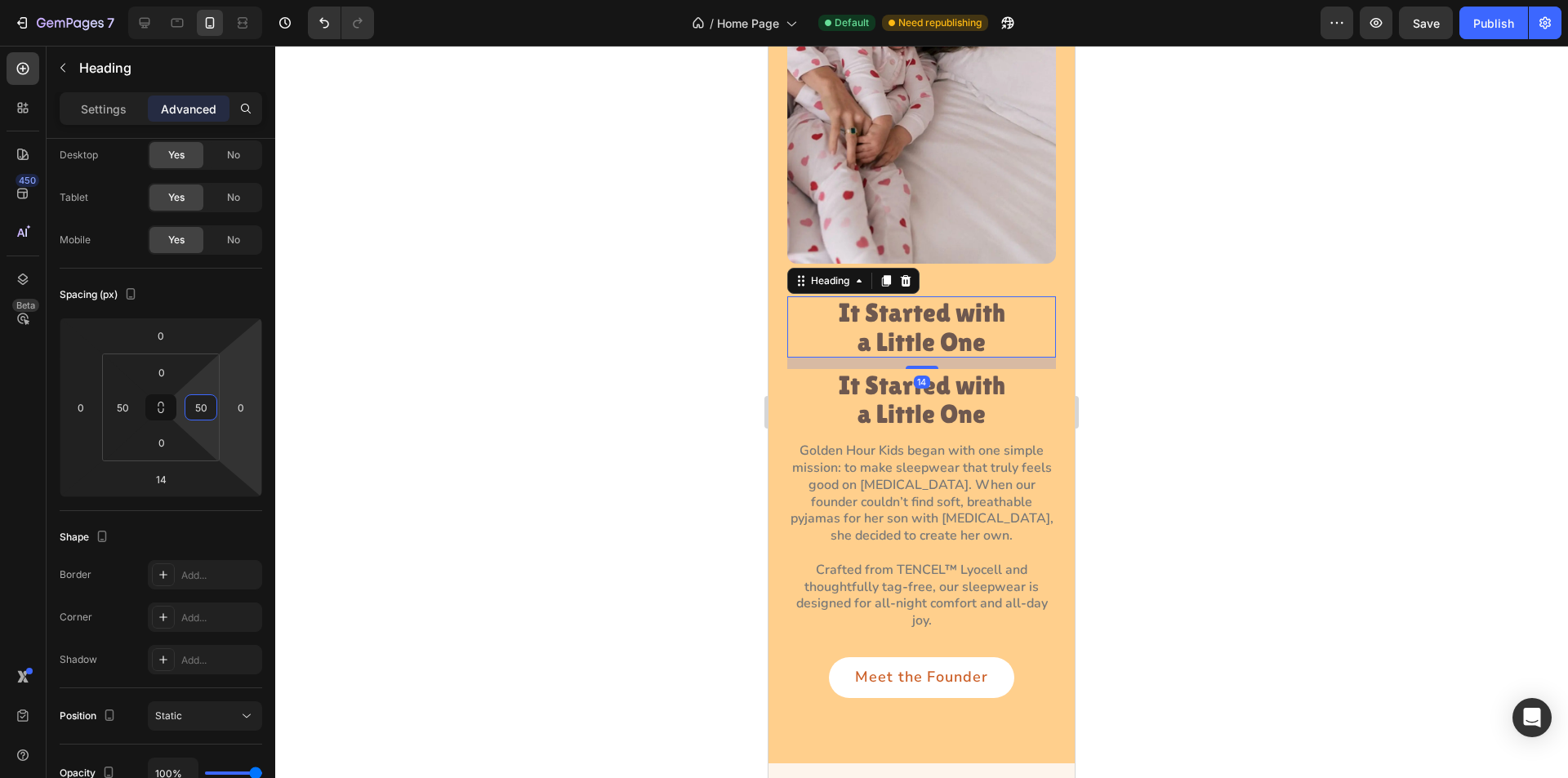
click at [948, 303] on p "It Started with a Little One" at bounding box center [921, 326] width 184 height 58
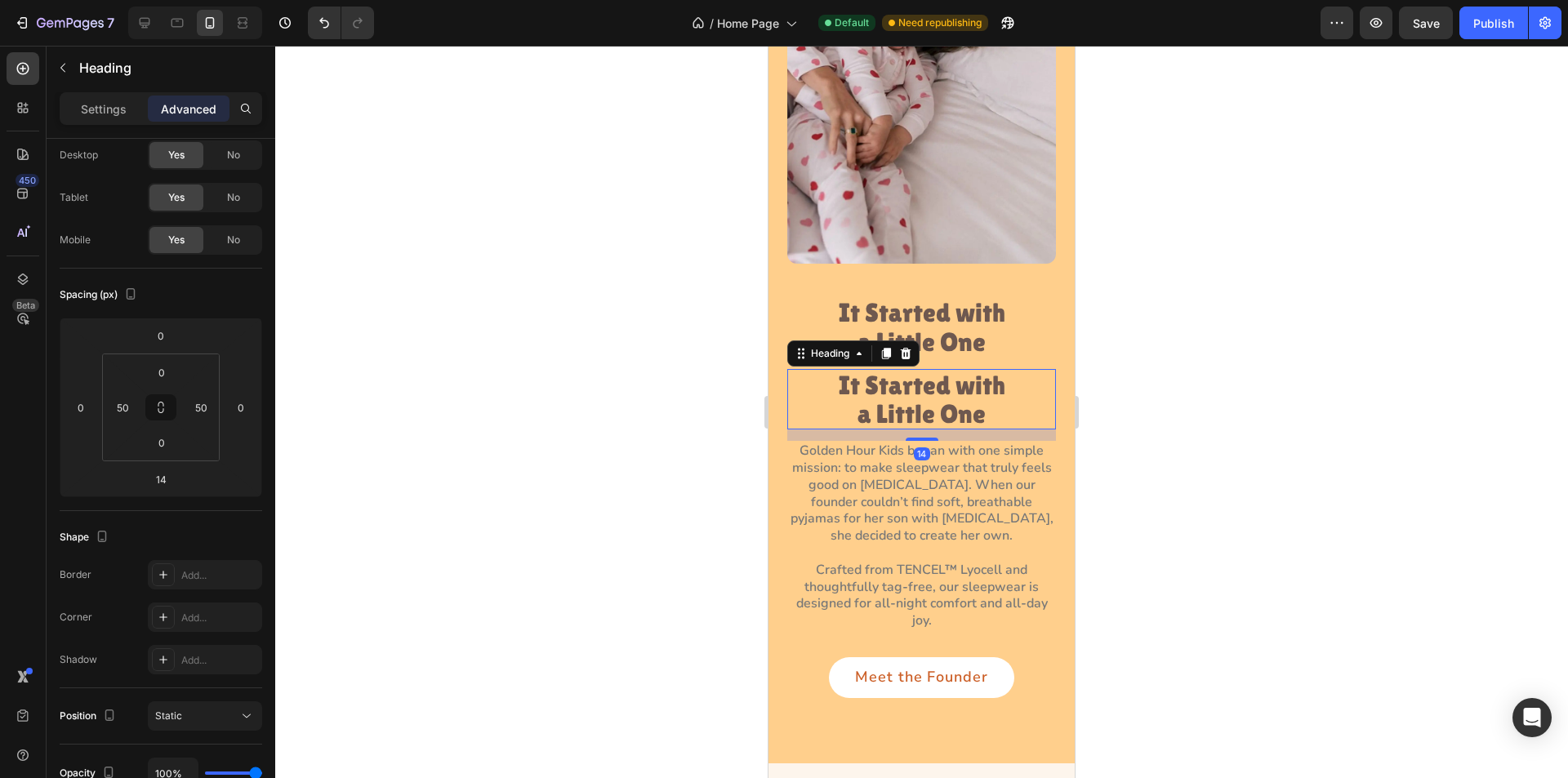
click at [983, 374] on p "It Started with a Little One" at bounding box center [921, 399] width 184 height 58
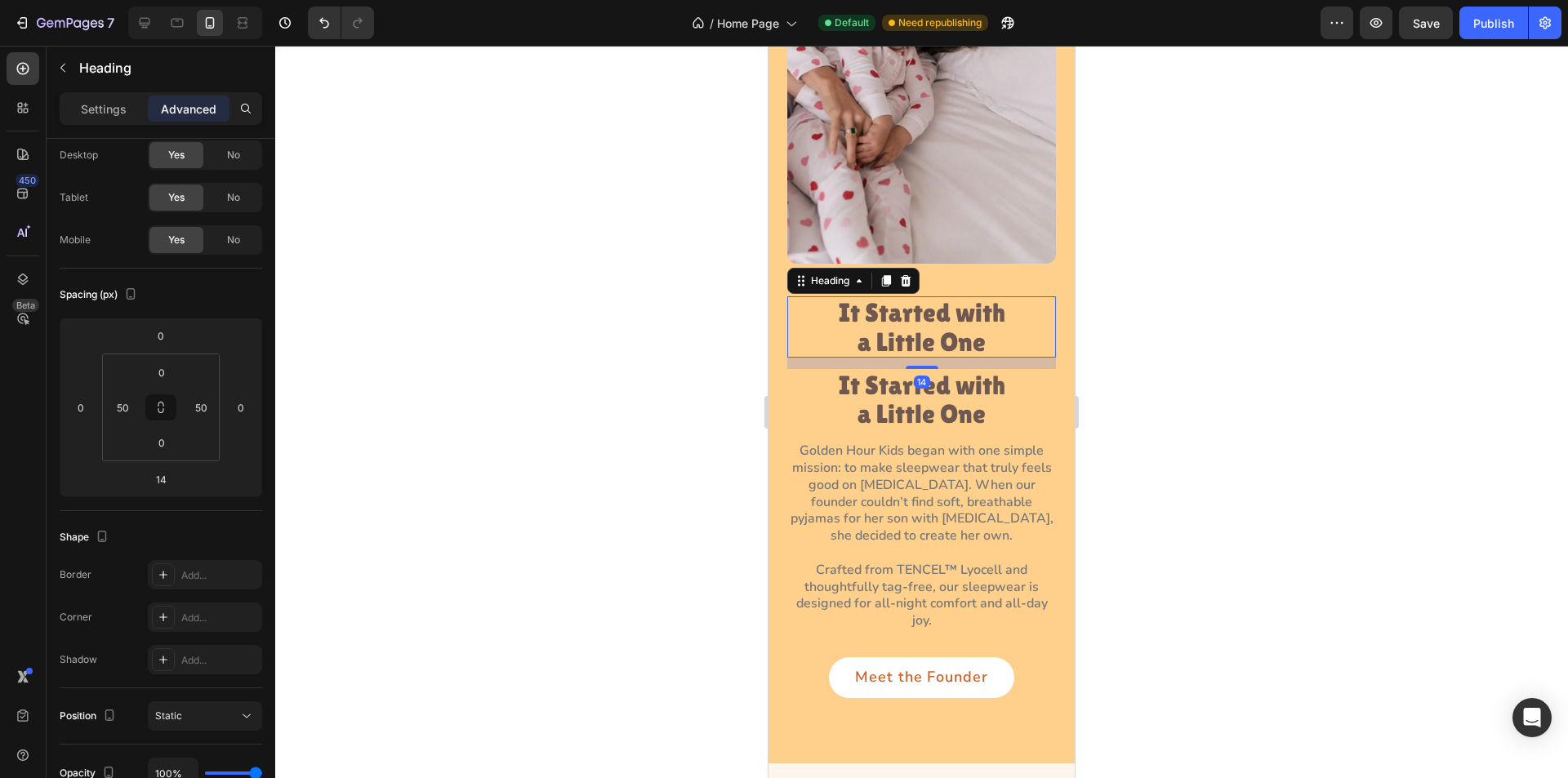
click at [972, 320] on p "It Started with a Little One" at bounding box center [921, 326] width 184 height 58
click at [910, 275] on icon at bounding box center [907, 280] width 11 height 12
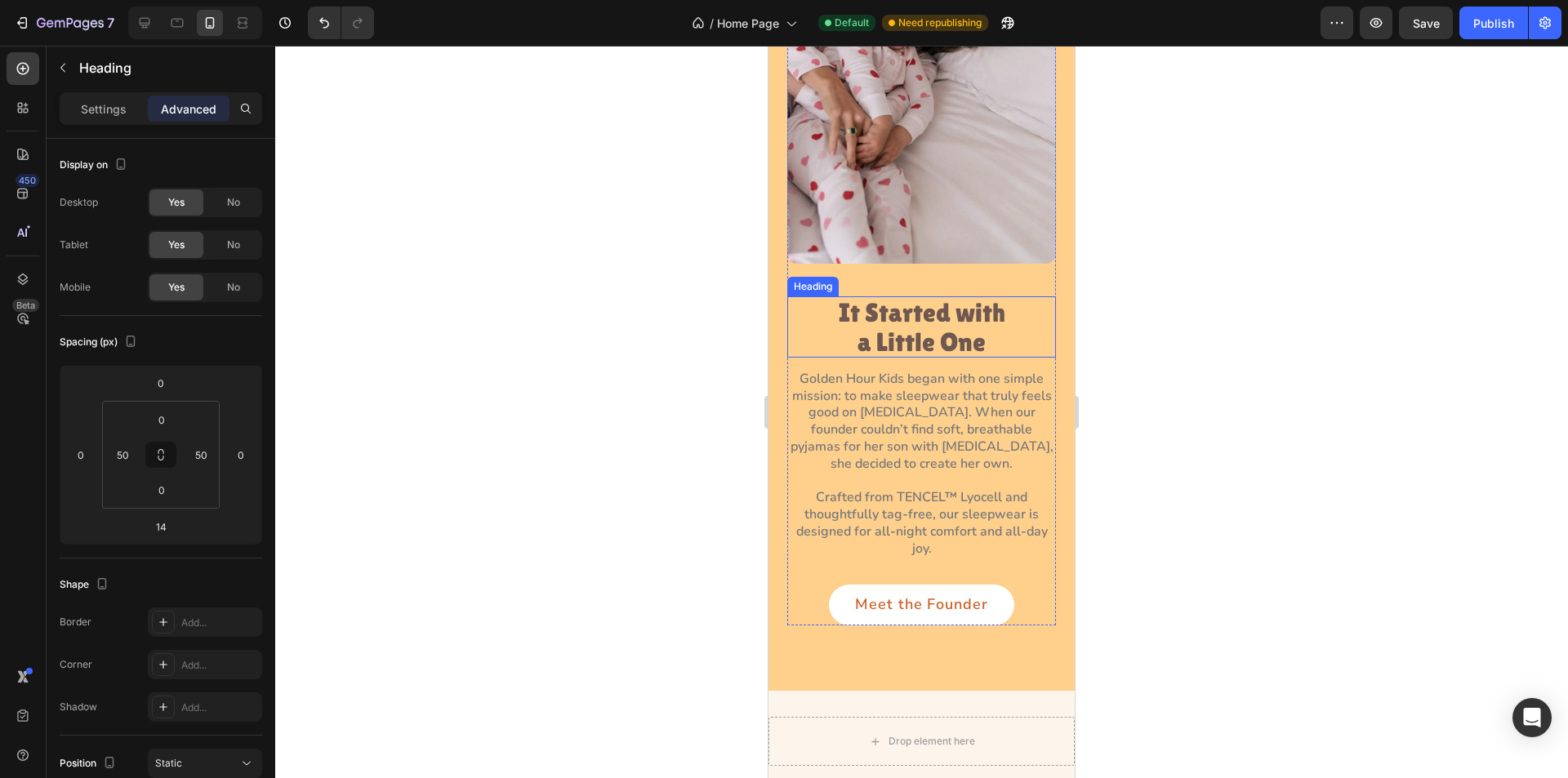
click at [952, 298] on p "It Started with a Little One" at bounding box center [921, 326] width 184 height 58
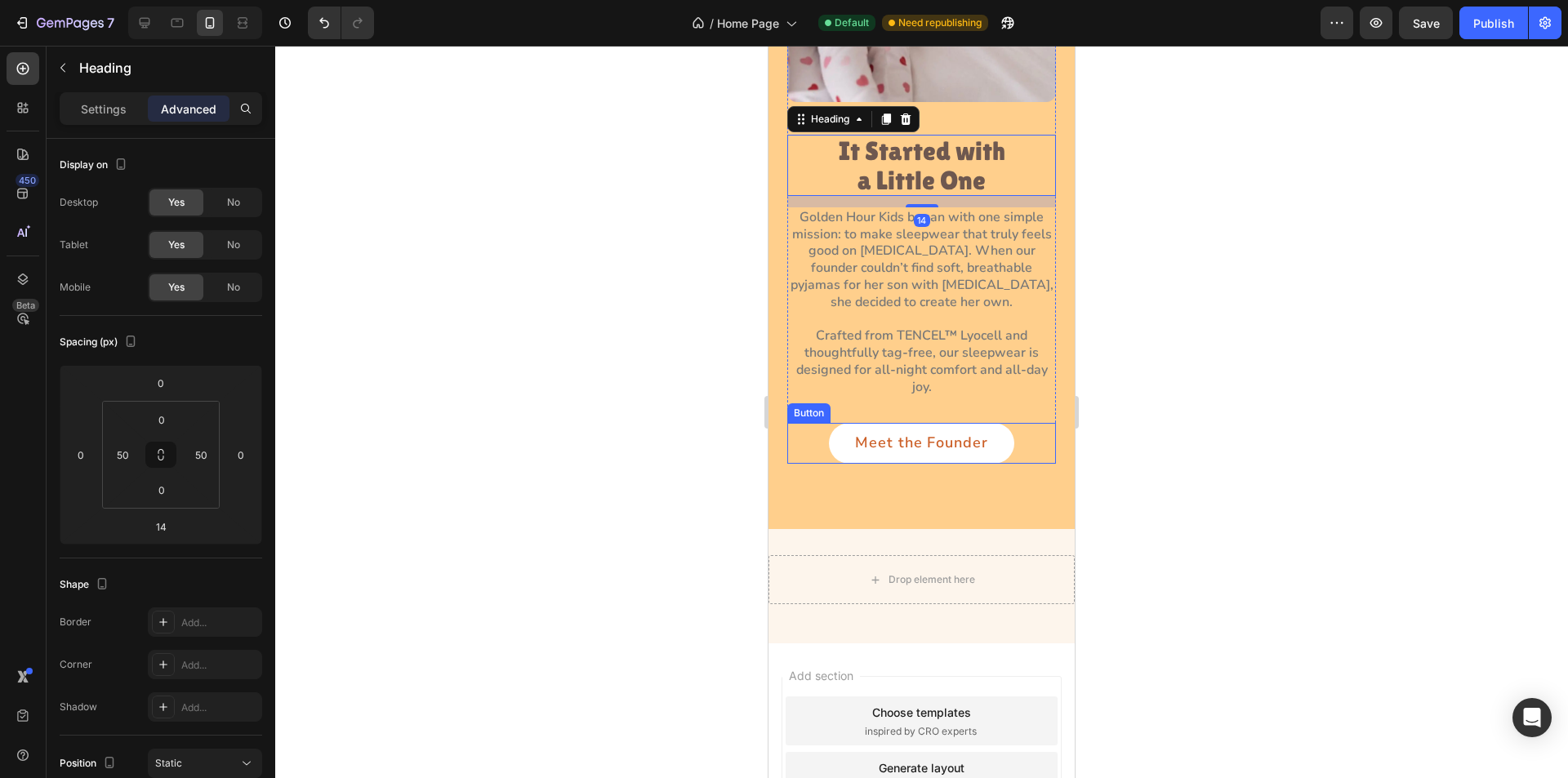
scroll to position [2203, 0]
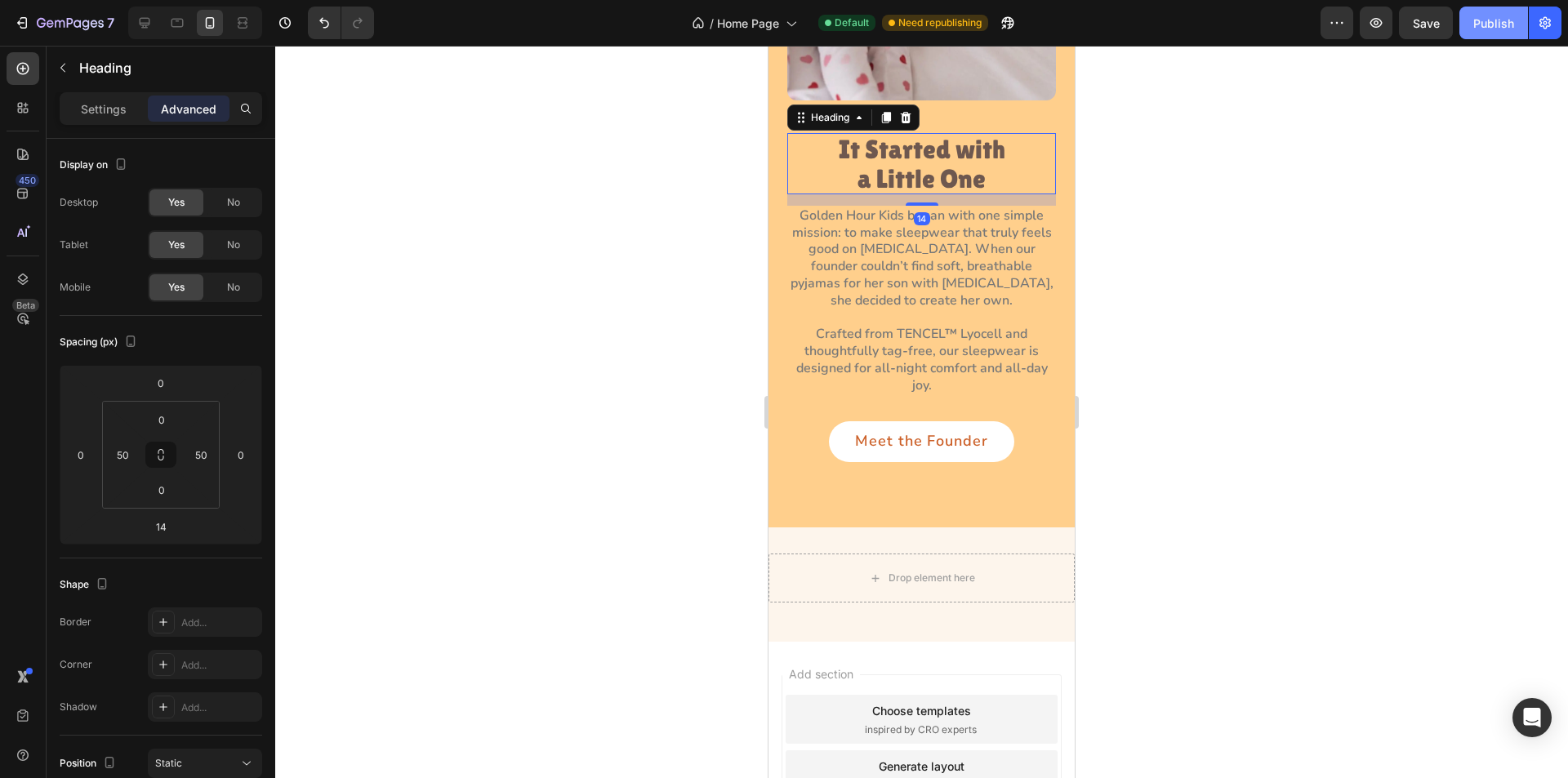
click at [1479, 26] on div "Publish" at bounding box center [1494, 23] width 41 height 17
click at [139, 15] on icon at bounding box center [144, 23] width 16 height 16
type input "0"
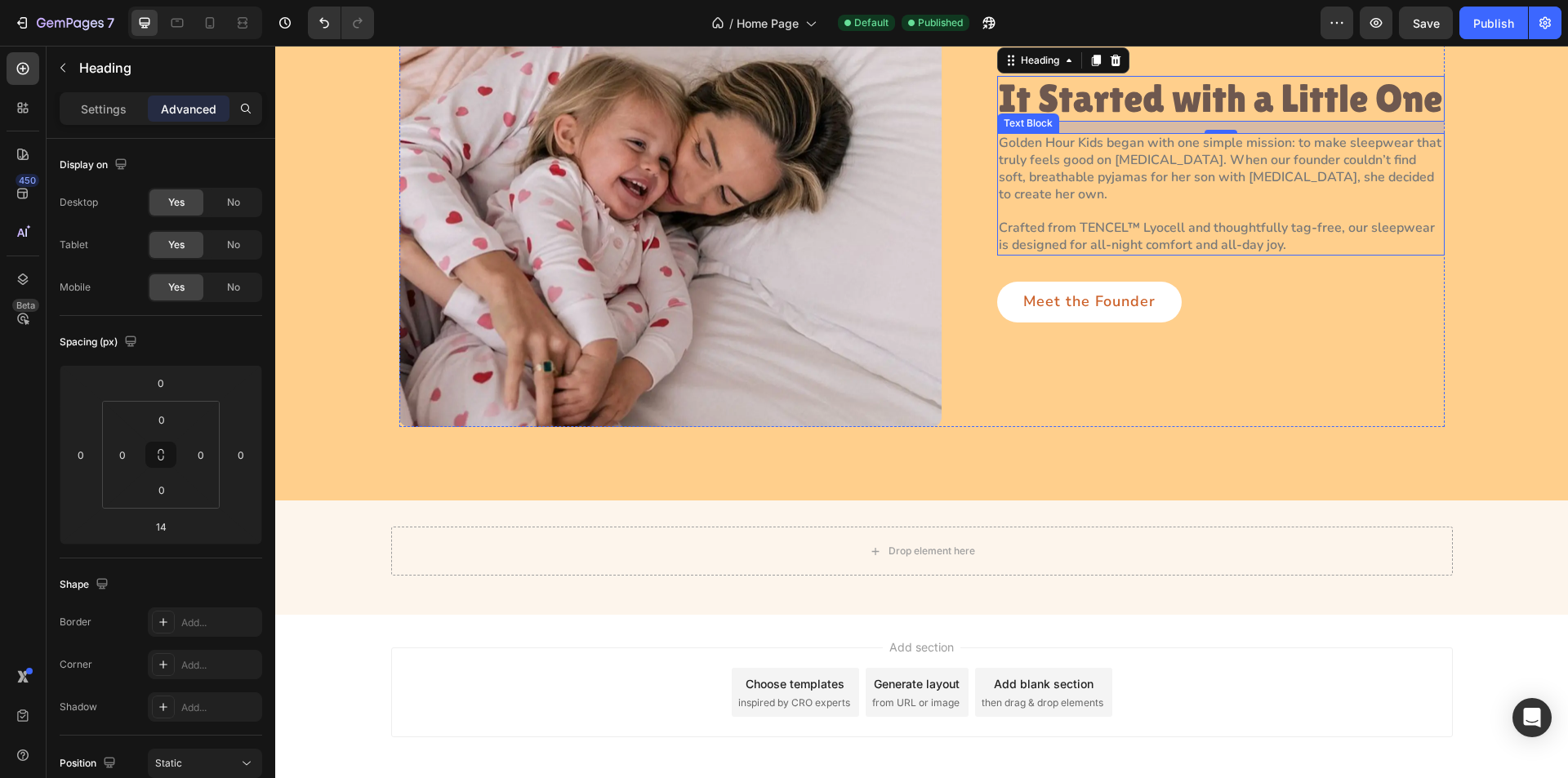
scroll to position [1813, 0]
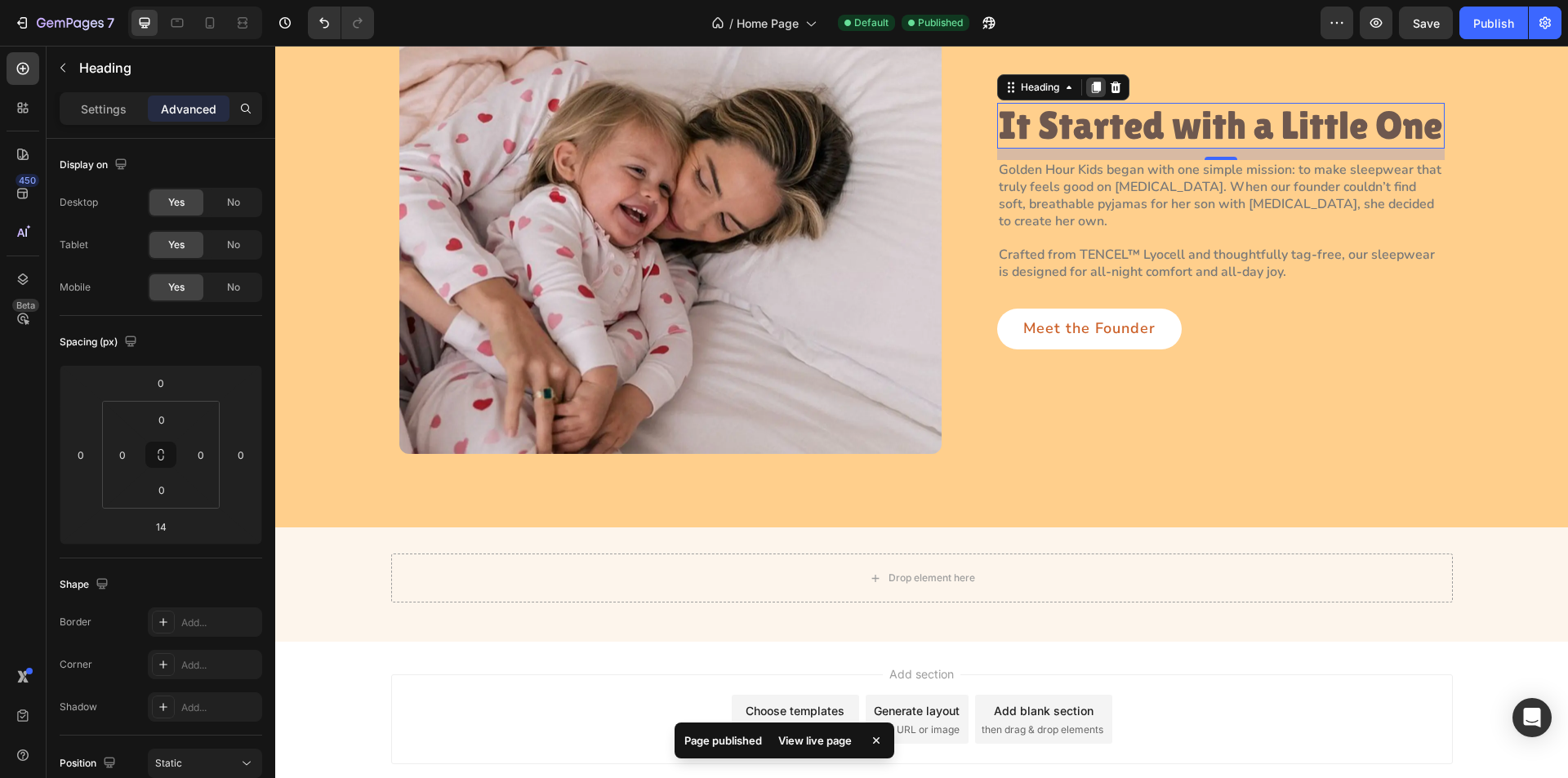
click at [1094, 83] on icon at bounding box center [1096, 87] width 9 height 12
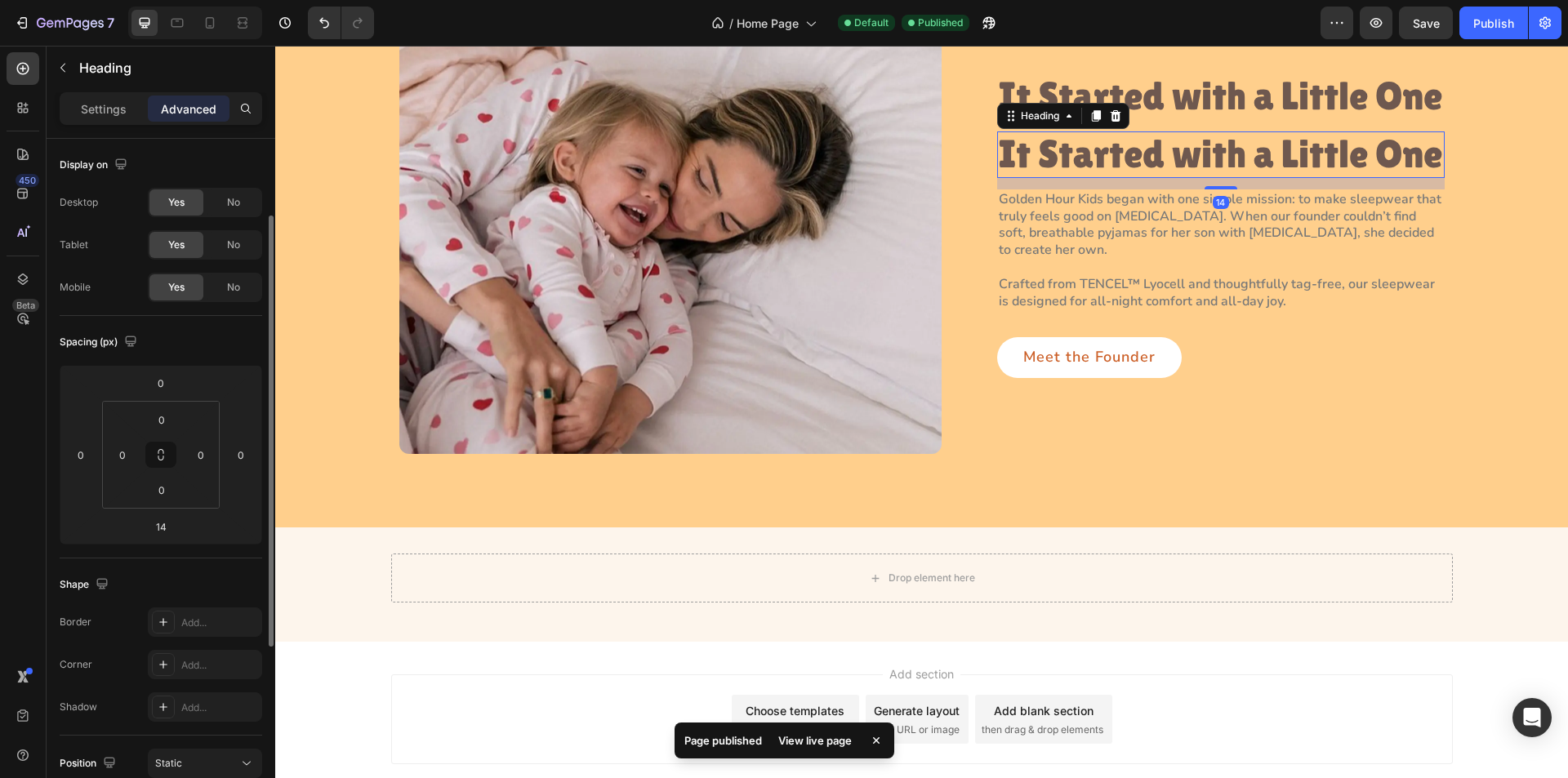
scroll to position [47, 0]
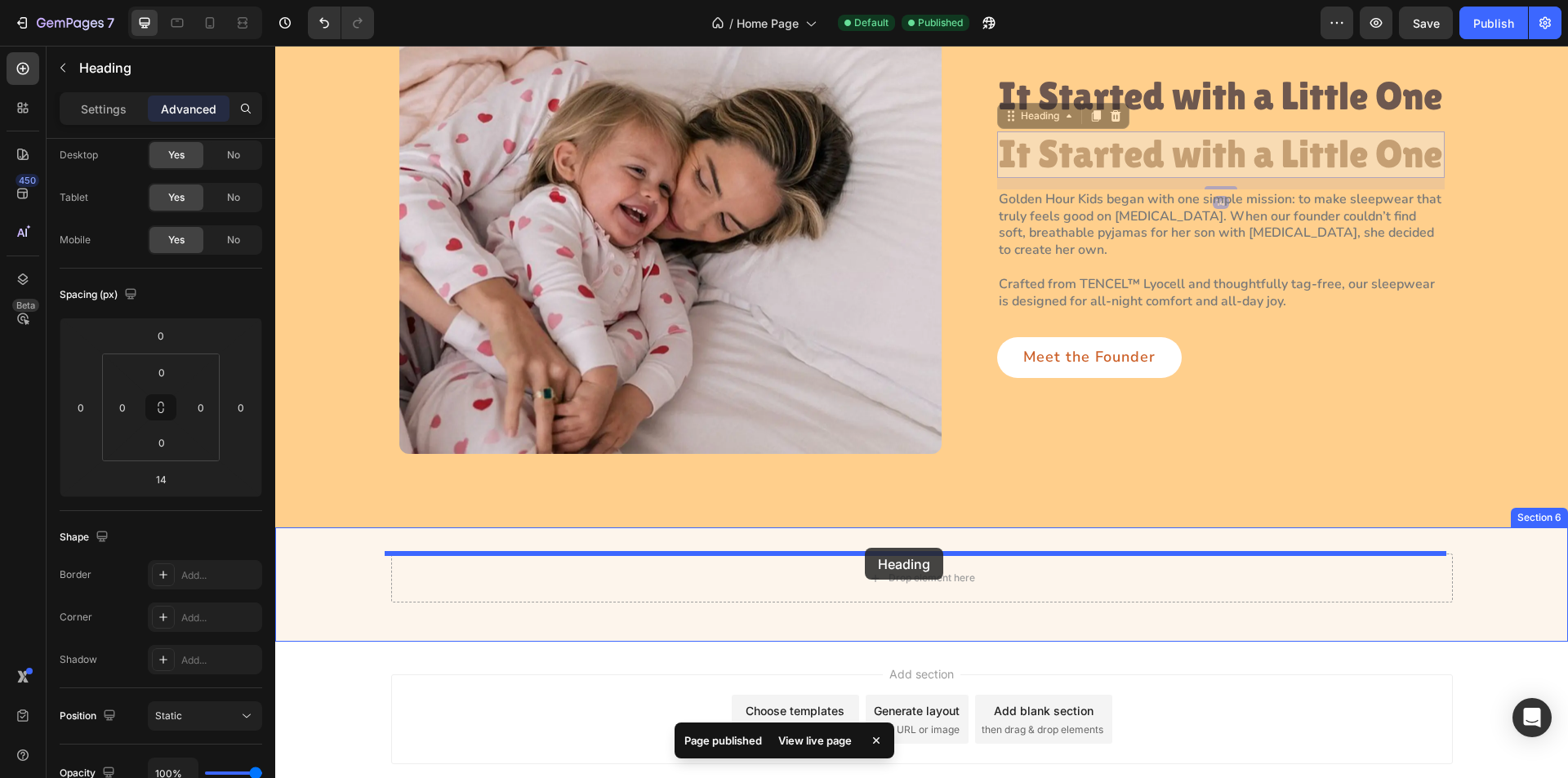
drag, startPoint x: 1053, startPoint y: 125, endPoint x: 865, endPoint y: 548, distance: 462.9
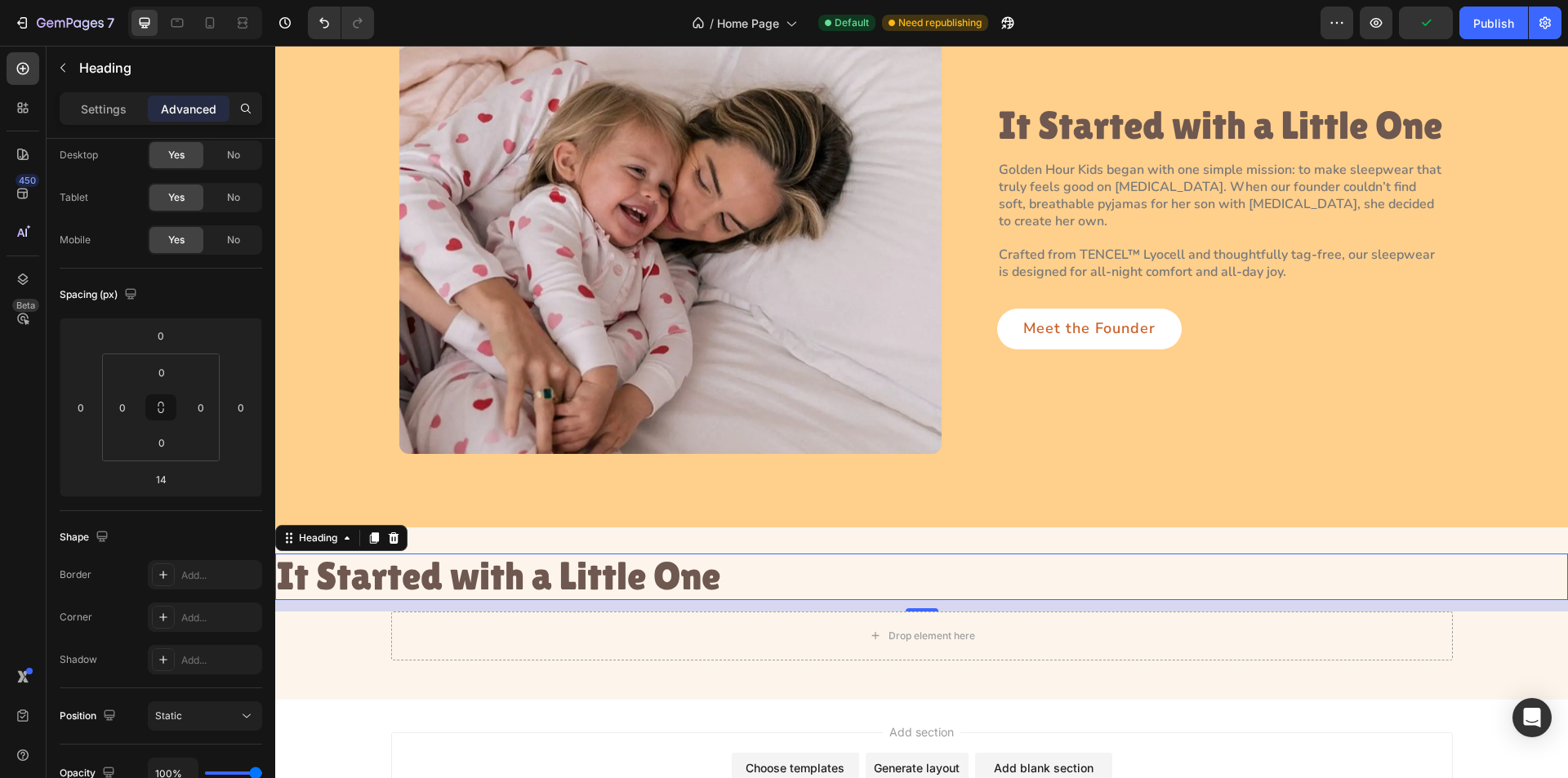
click at [600, 592] on h2 "It Started with a Little One" at bounding box center [499, 576] width 447 height 47
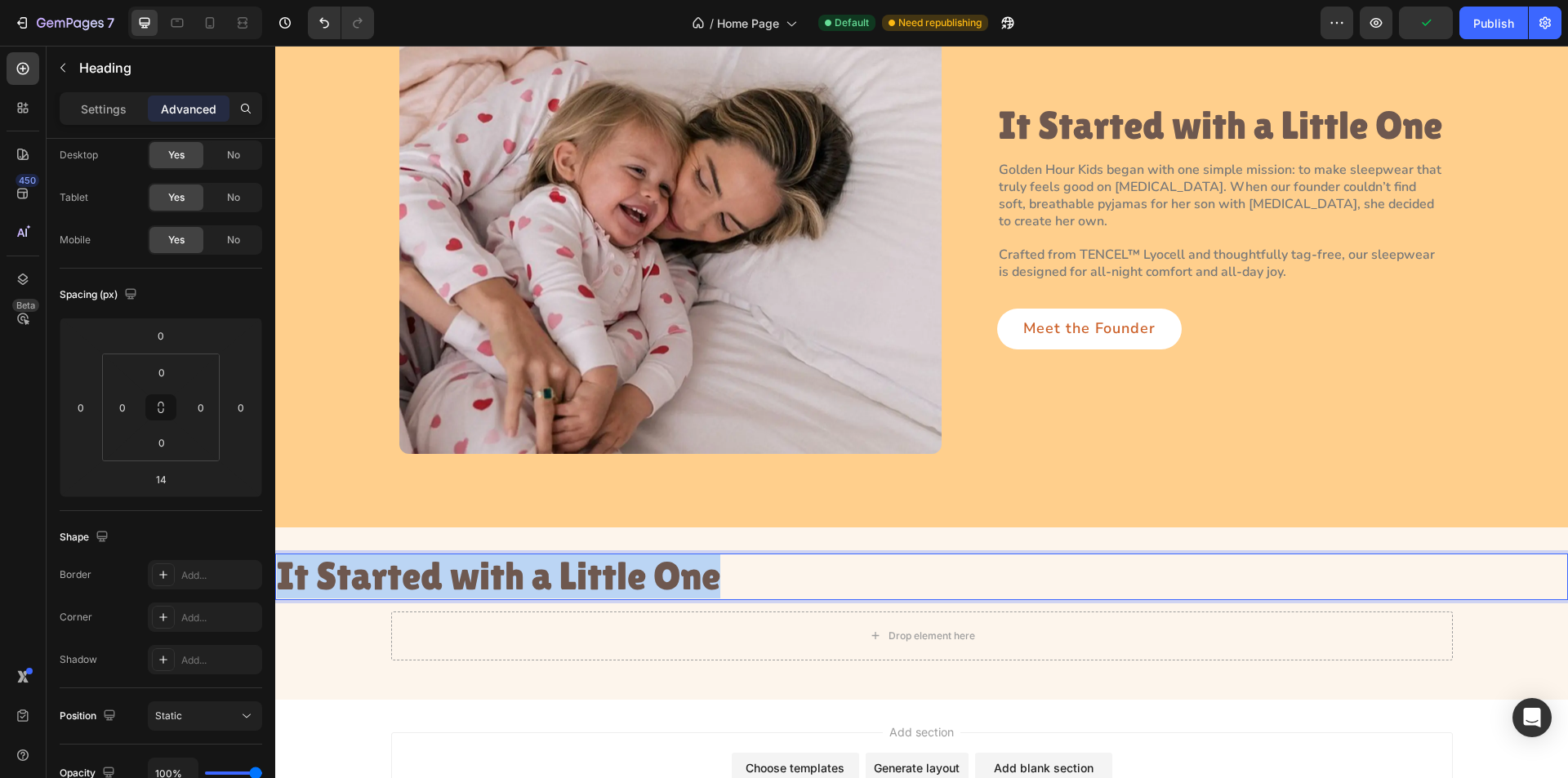
click at [600, 592] on p "It Started with a Little One" at bounding box center [499, 576] width 445 height 43
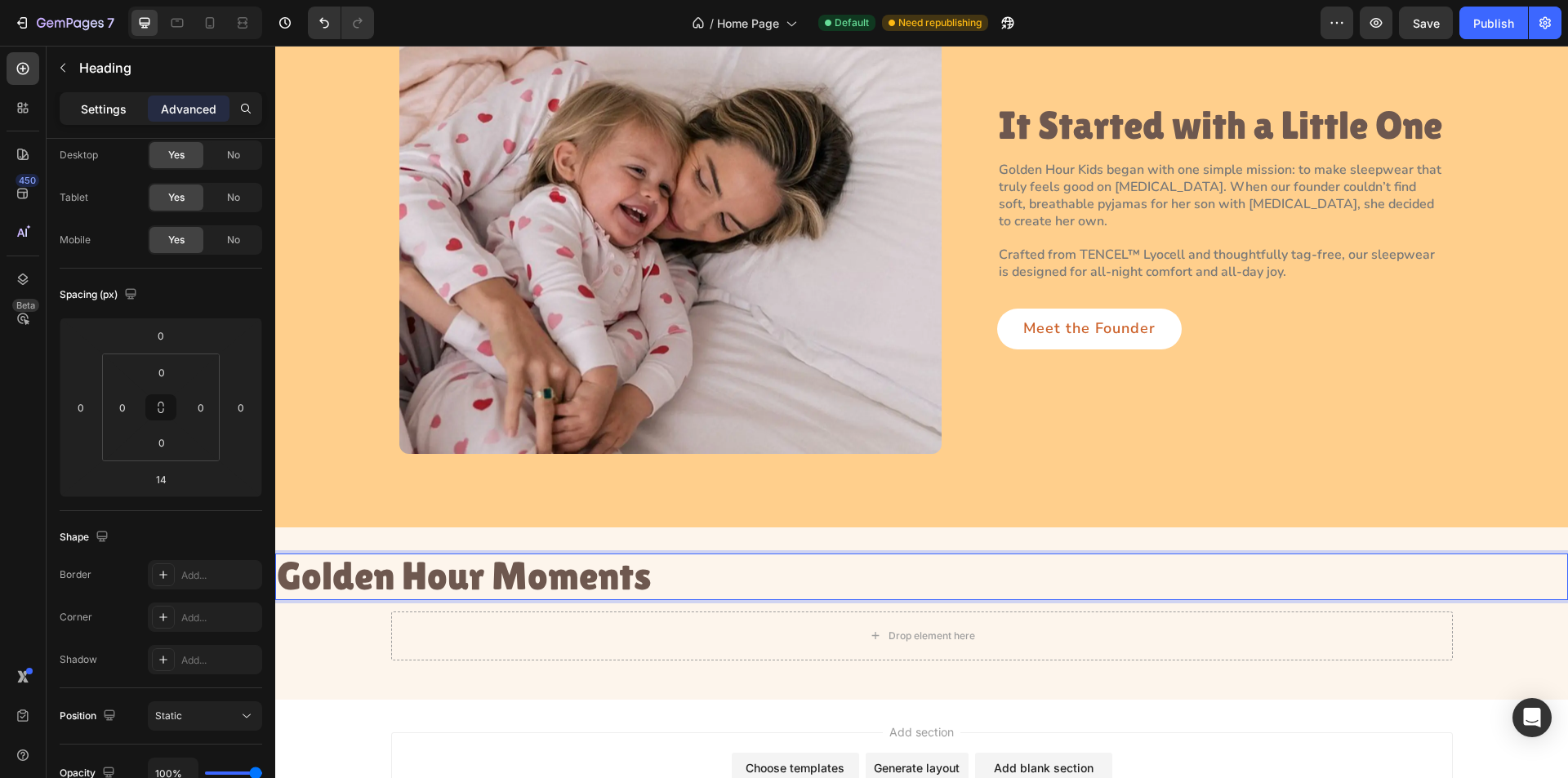
click at [90, 112] on p "Settings" at bounding box center [104, 109] width 46 height 17
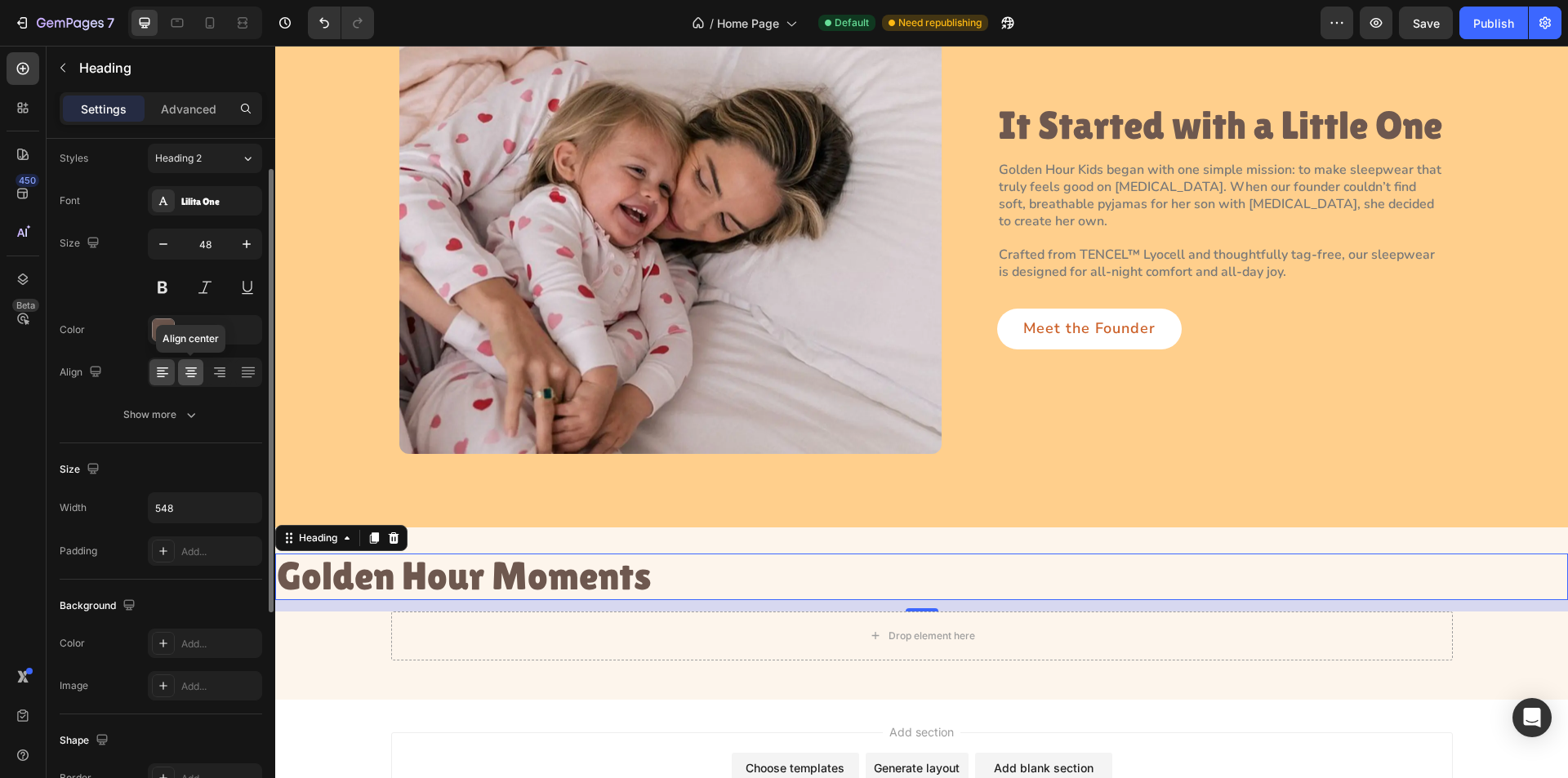
click at [186, 365] on icon at bounding box center [191, 373] width 16 height 16
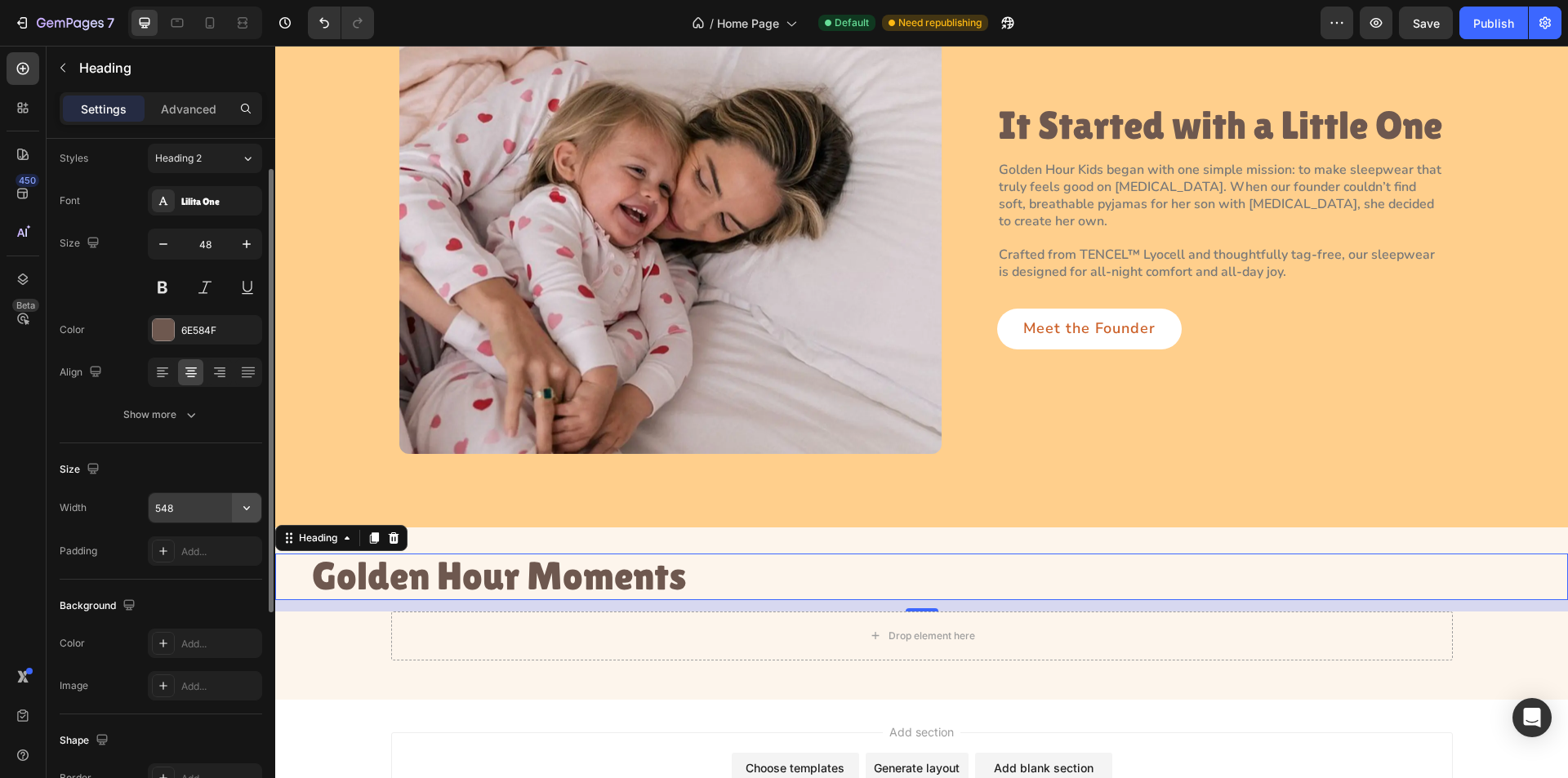
click at [245, 509] on icon "button" at bounding box center [247, 509] width 6 height 4
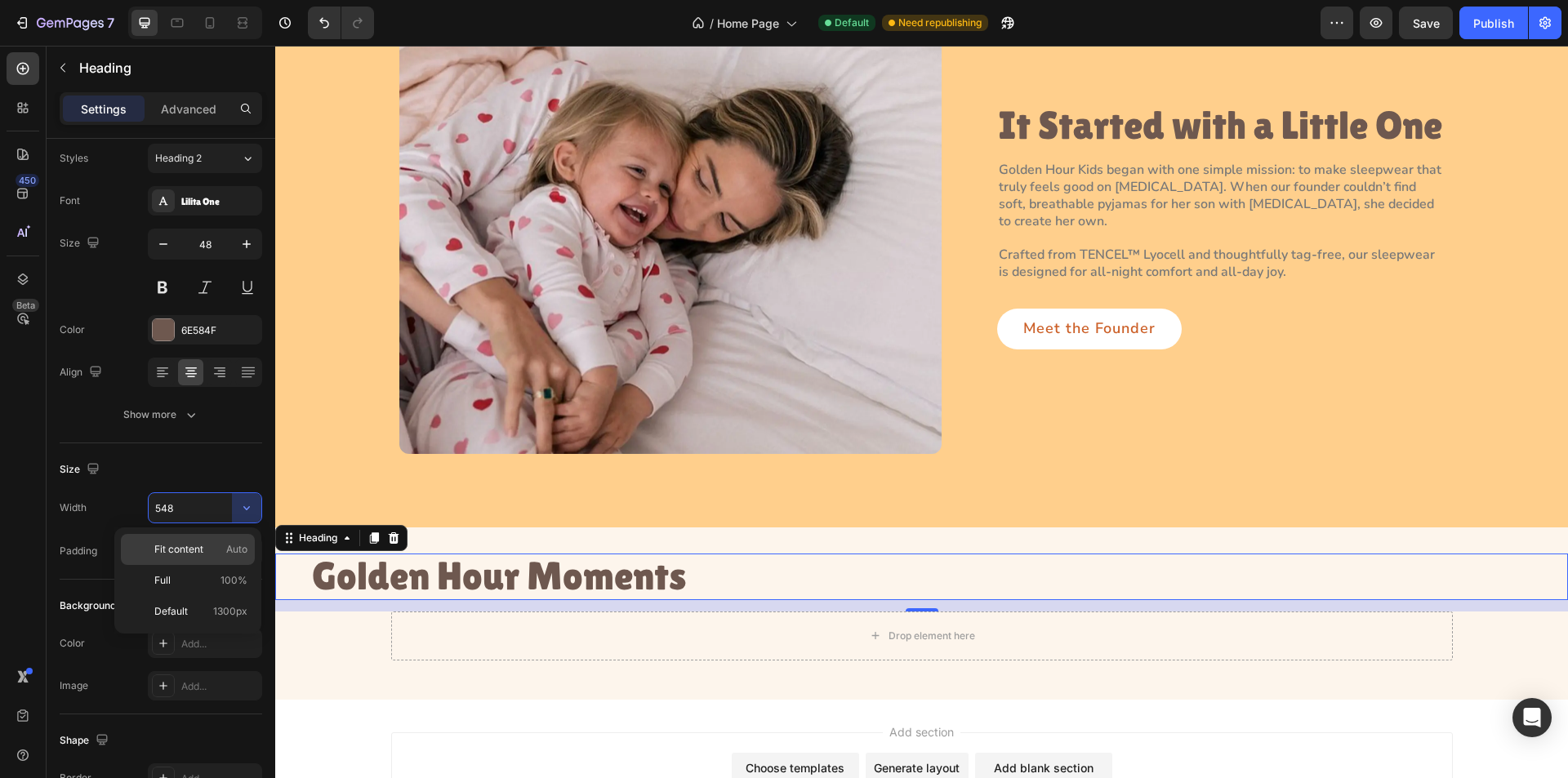
click at [236, 565] on div "Fit content Auto" at bounding box center [187, 581] width 134 height 31
type input "Auto"
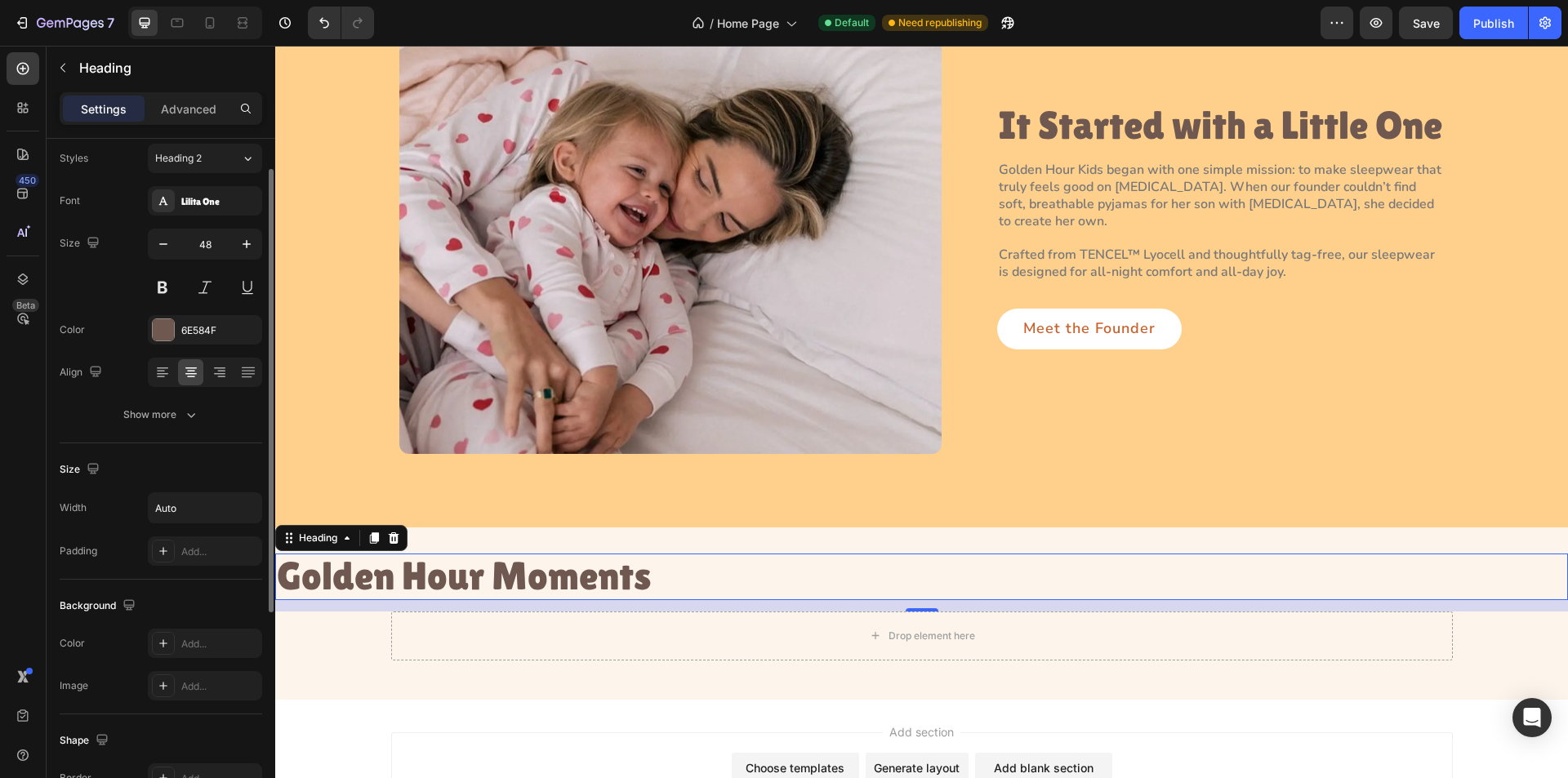
scroll to position [374, 0]
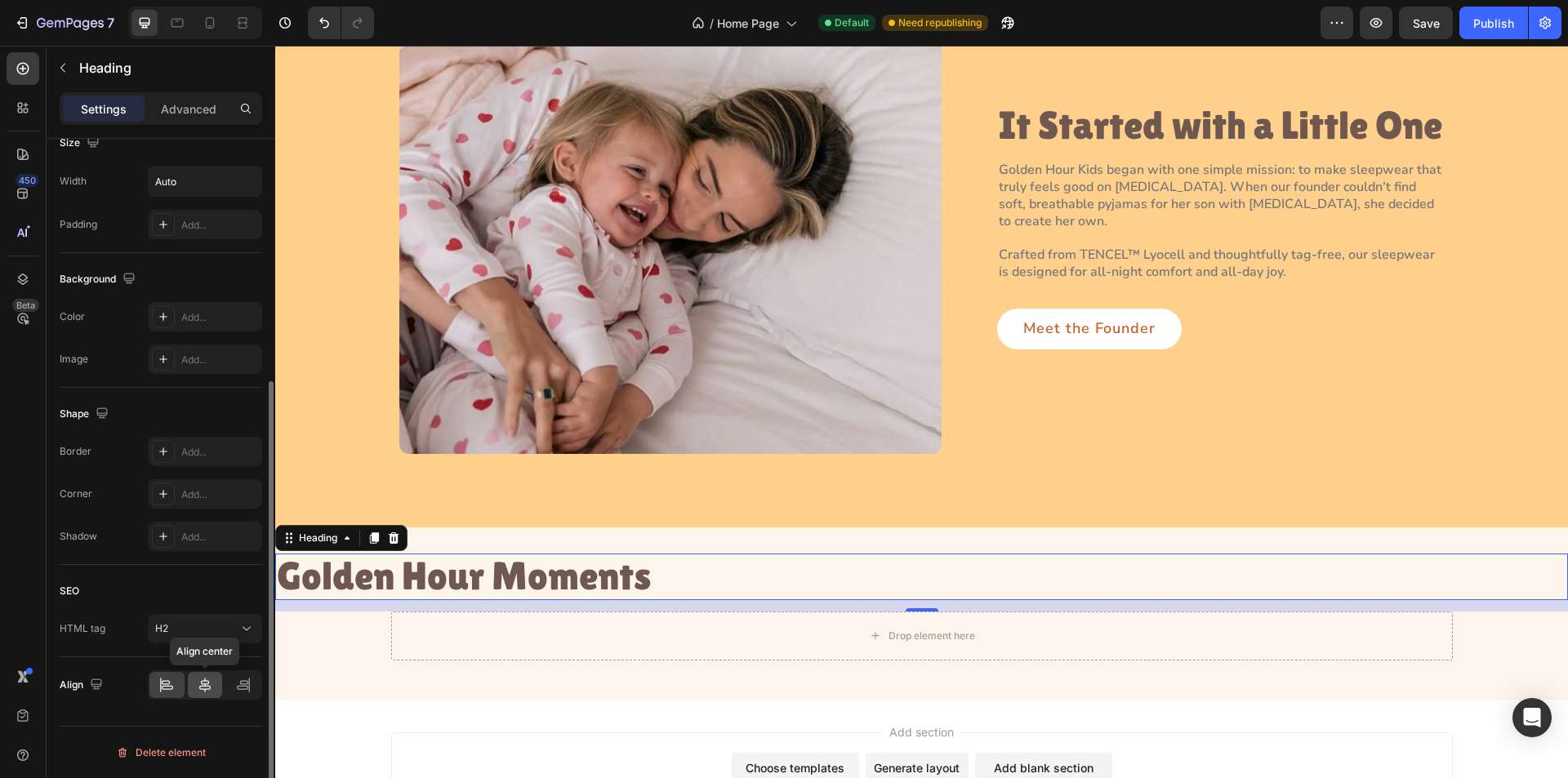
click at [213, 689] on icon at bounding box center [205, 685] width 16 height 16
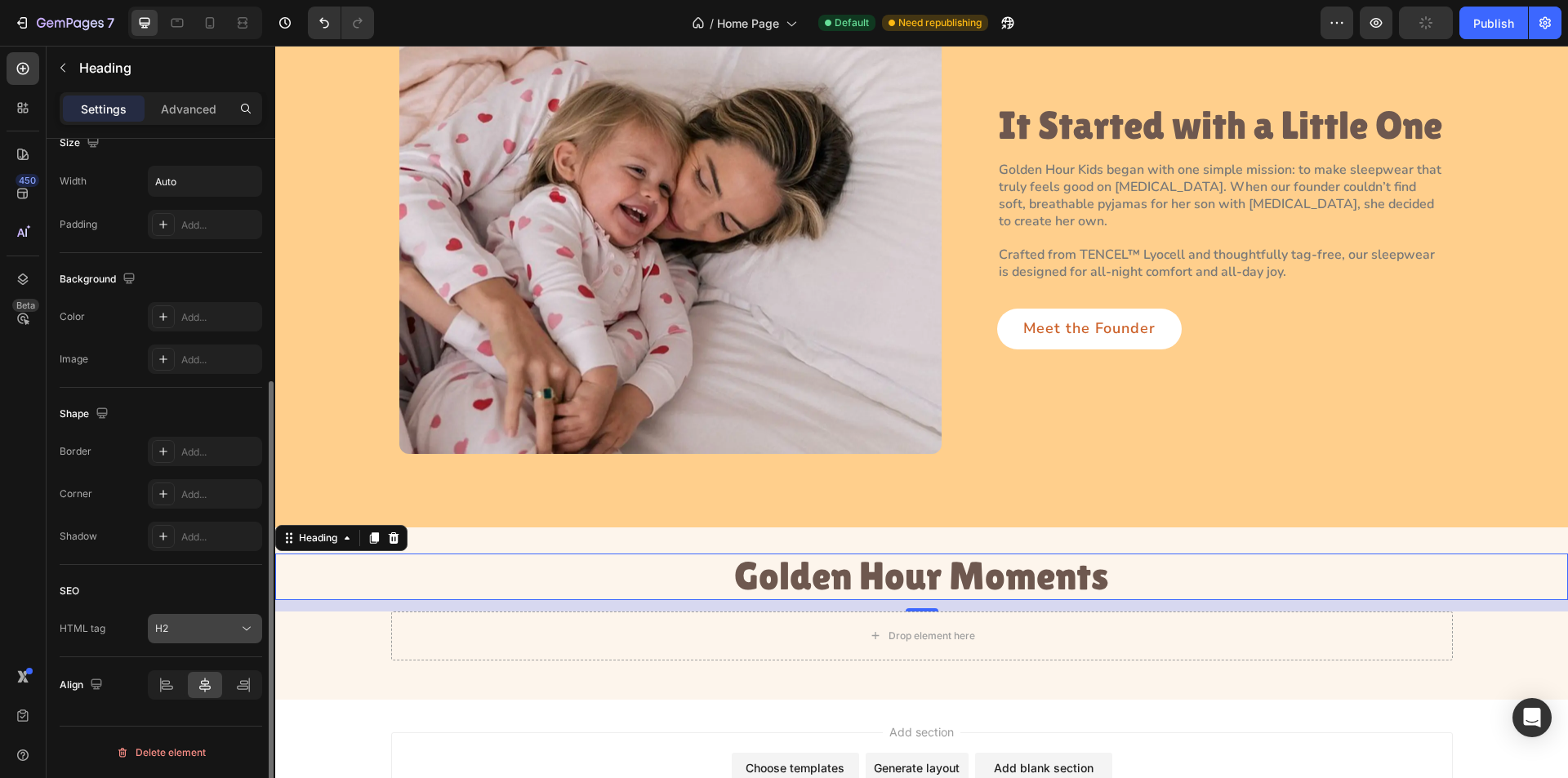
click at [258, 626] on button "H2" at bounding box center [205, 629] width 114 height 29
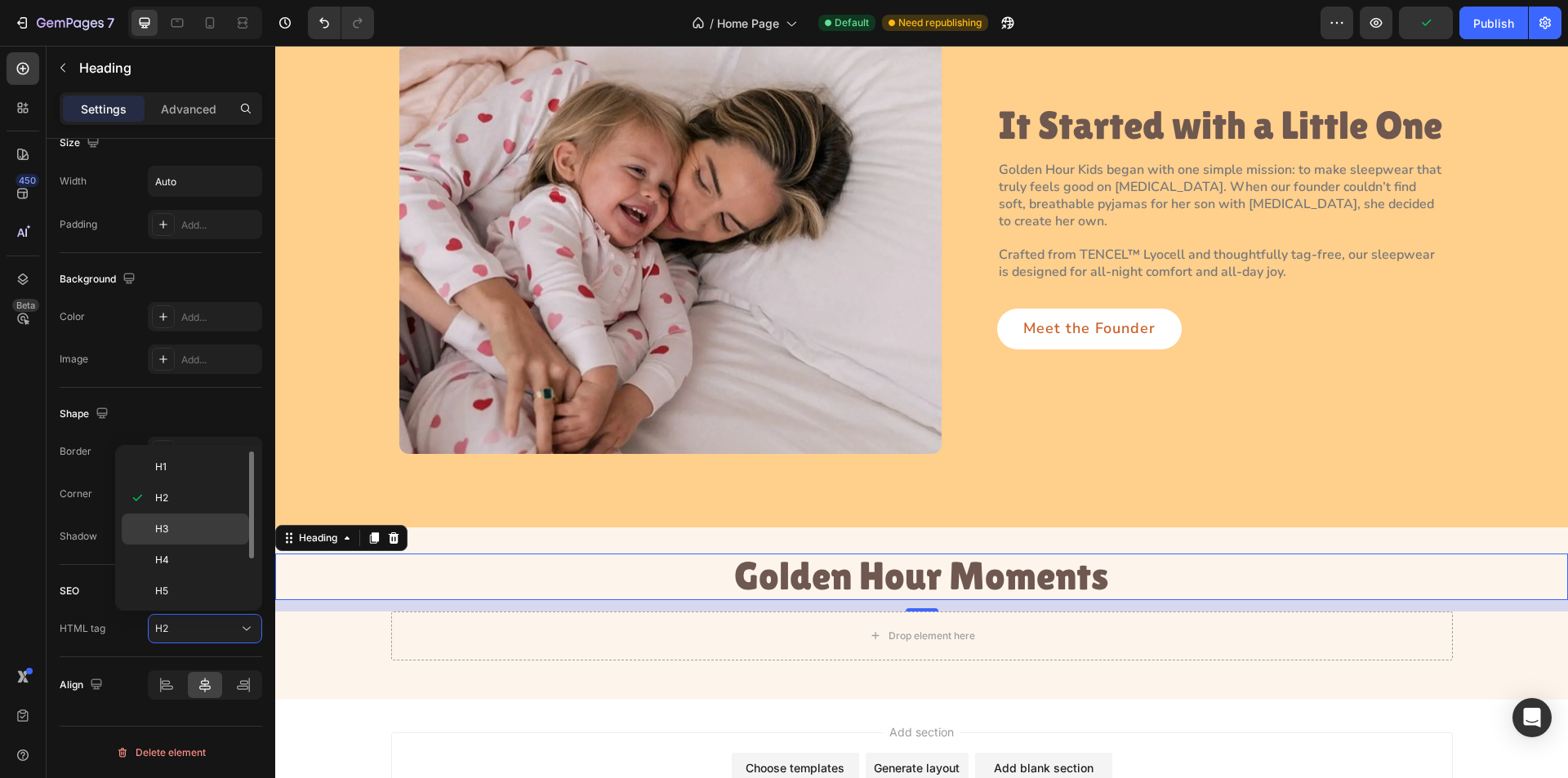
click at [191, 545] on div "H3" at bounding box center [185, 561] width 128 height 31
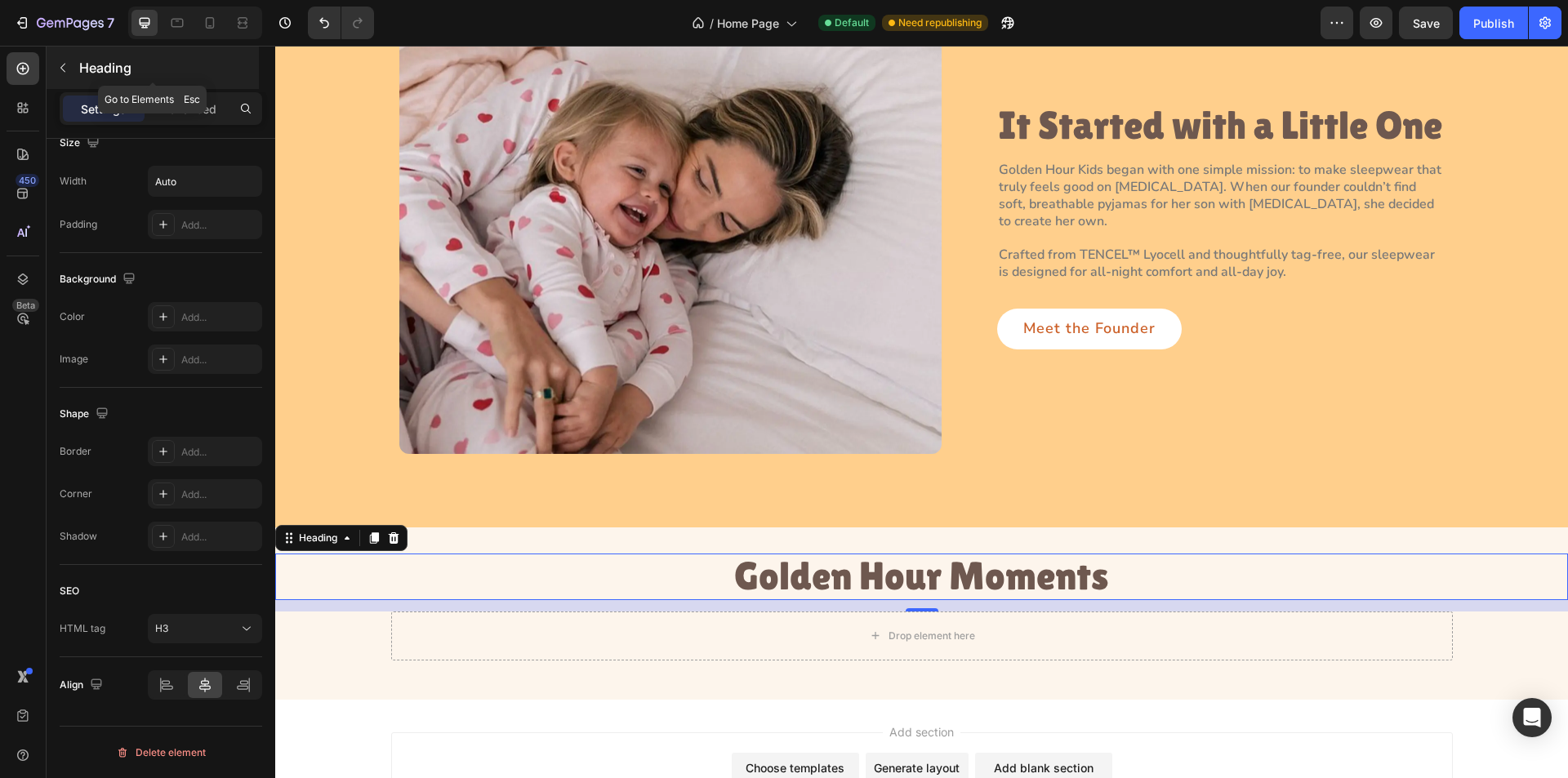
click at [61, 69] on icon "button" at bounding box center [63, 68] width 13 height 13
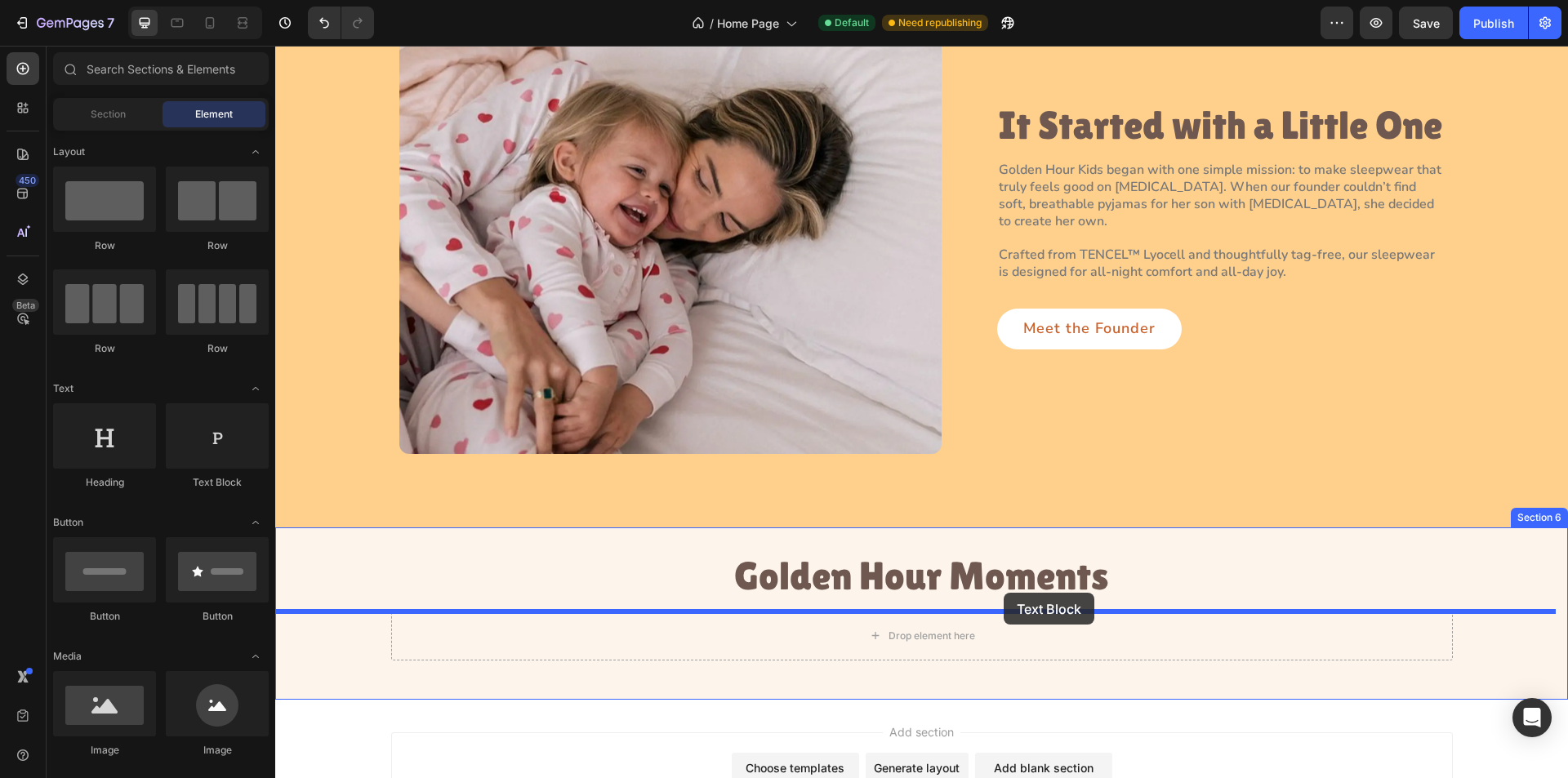
drag, startPoint x: 503, startPoint y: 484, endPoint x: 1004, endPoint y: 593, distance: 512.7
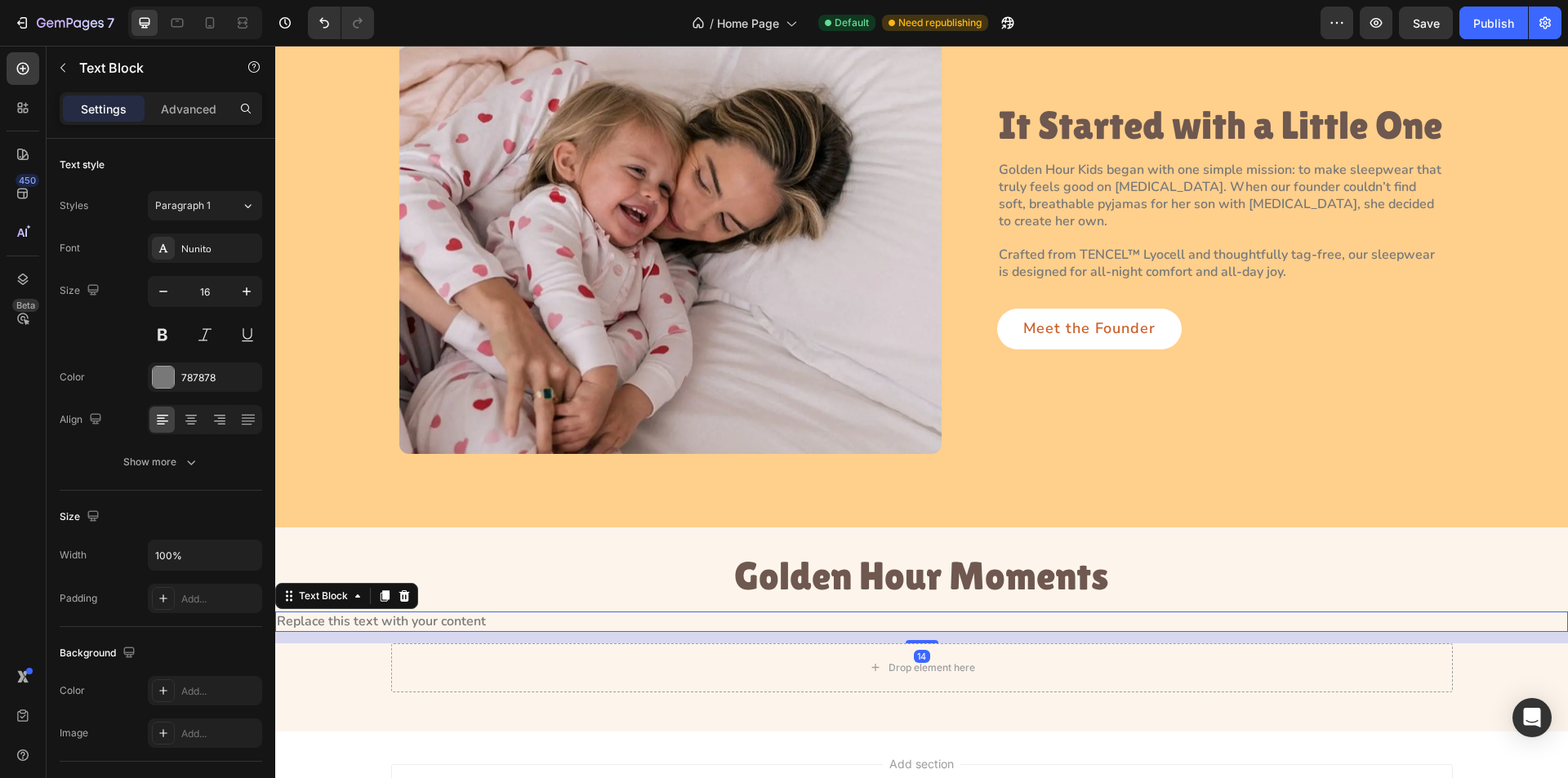
click at [472, 620] on div "Replace this text with your content" at bounding box center [921, 622] width 1293 height 20
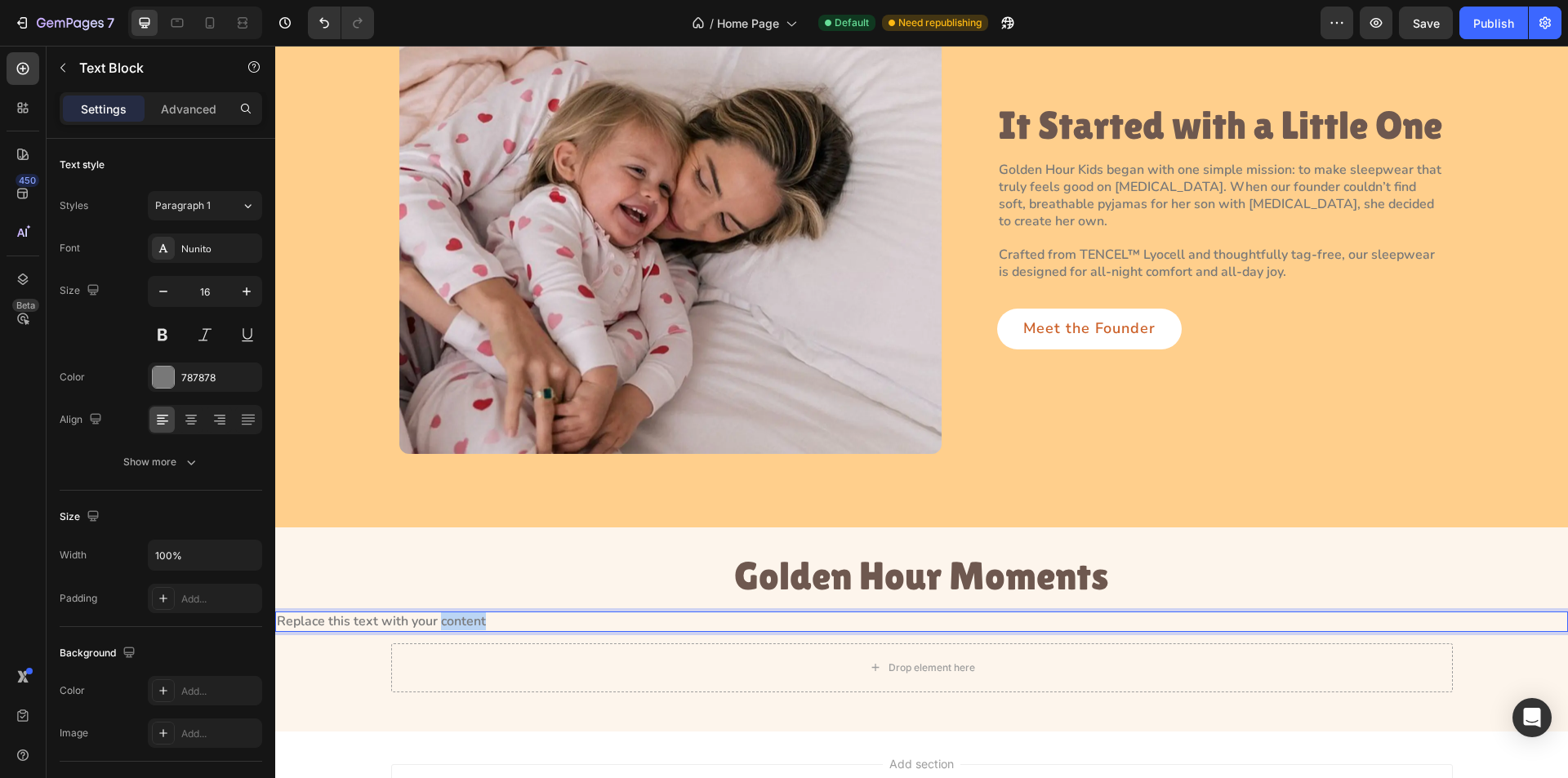
click at [474, 620] on p "Replace this text with your content" at bounding box center [921, 622] width 1289 height 17
click at [185, 419] on icon at bounding box center [191, 420] width 16 height 16
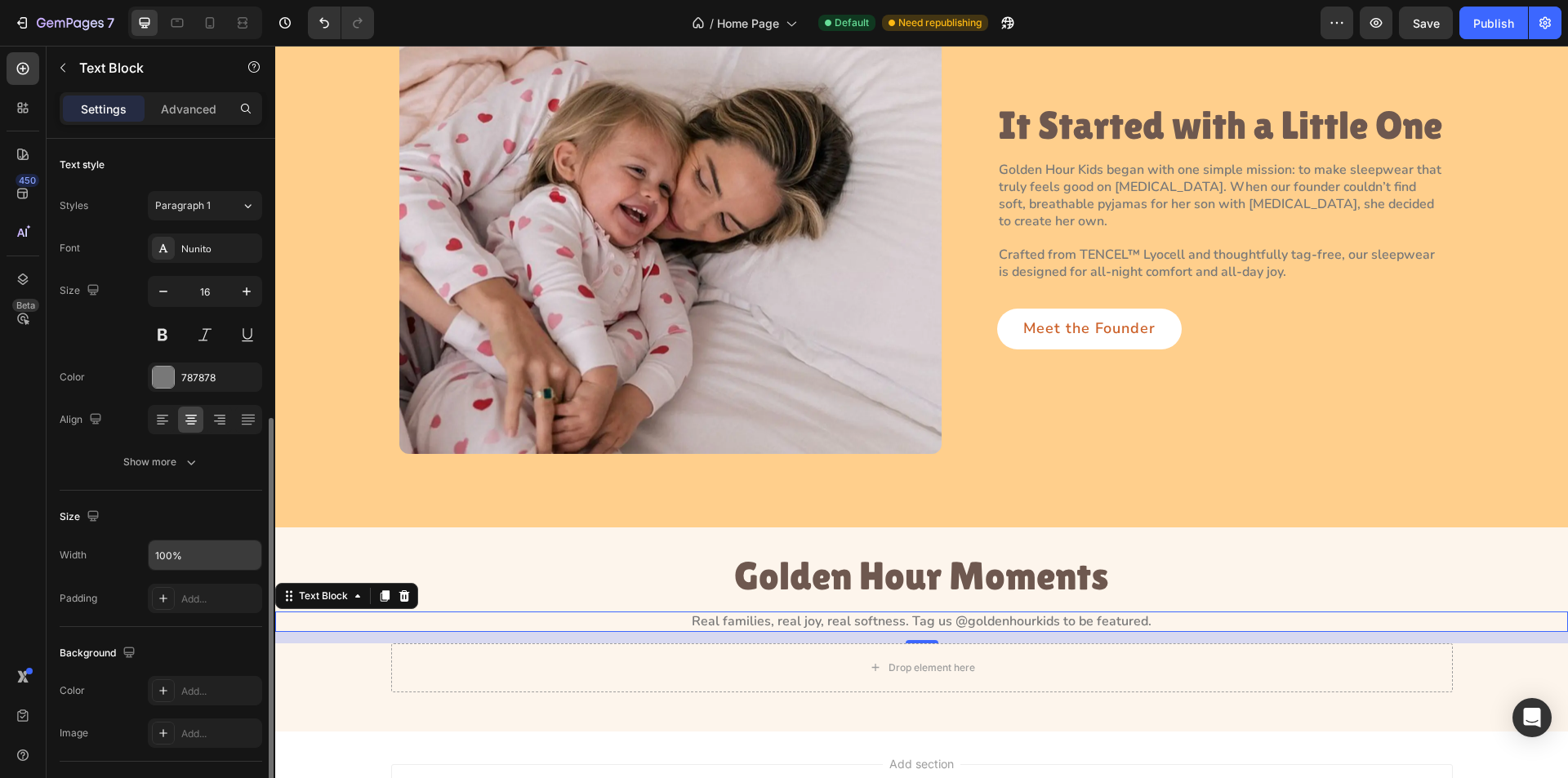
scroll to position [282, 0]
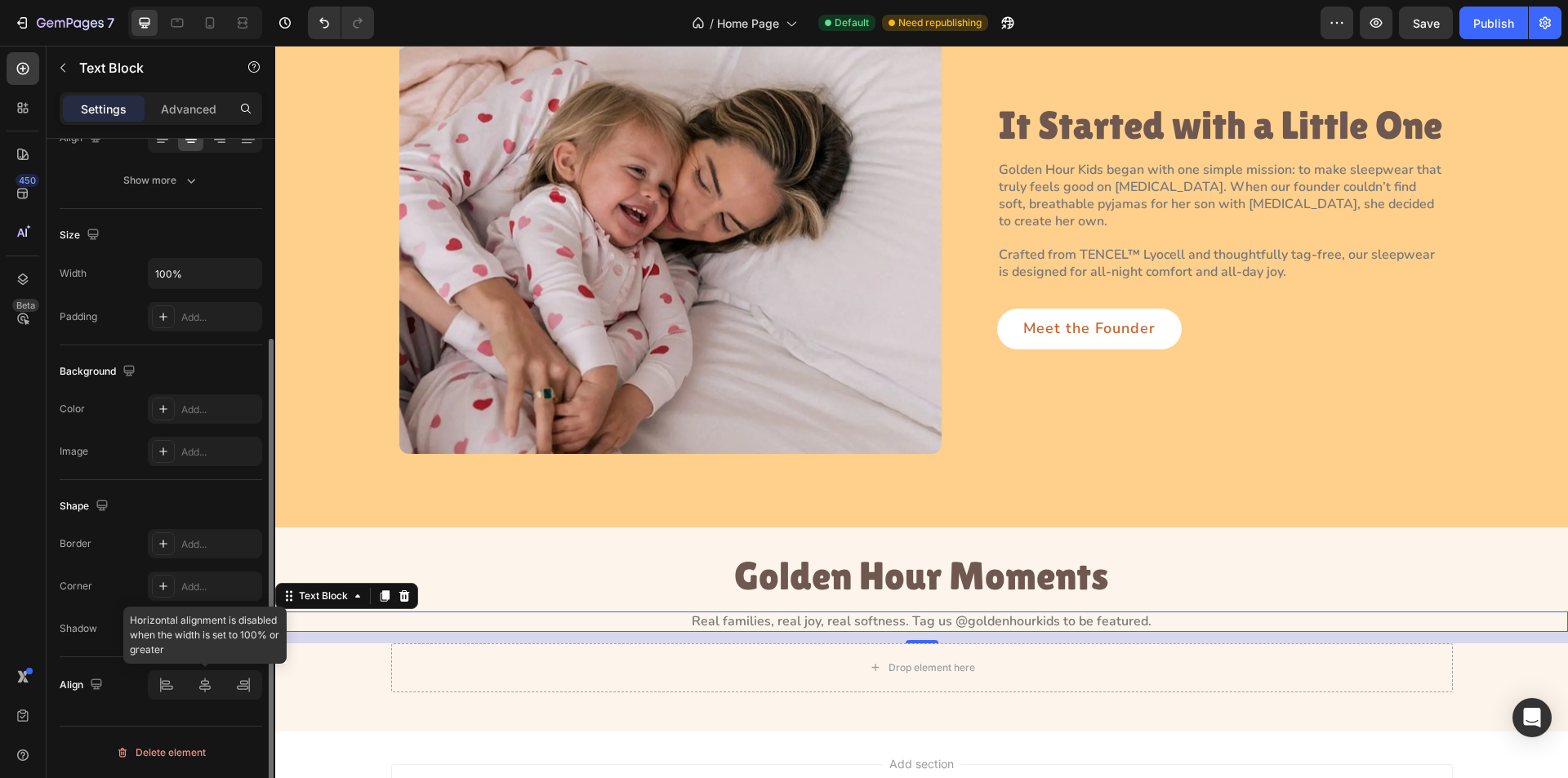
click at [207, 689] on div at bounding box center [205, 685] width 114 height 29
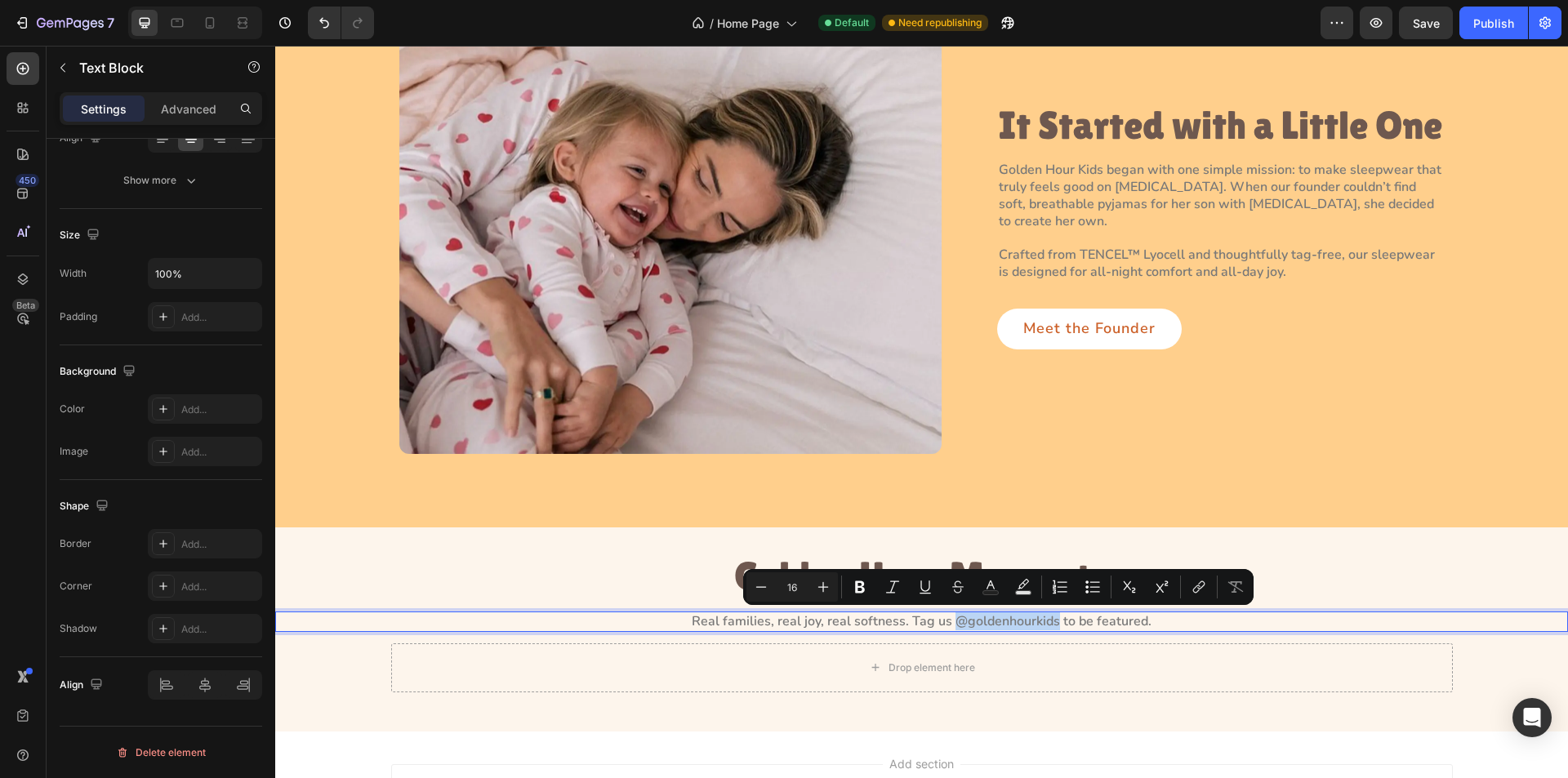
drag, startPoint x: 948, startPoint y: 623, endPoint x: 1051, endPoint y: 624, distance: 103.0
click at [1051, 624] on p "Real families, real joy, real softness. Tag us @goldenhourkids to be featured." at bounding box center [921, 622] width 1289 height 17
click at [1200, 582] on icon "Editor contextual toolbar" at bounding box center [1199, 587] width 16 height 16
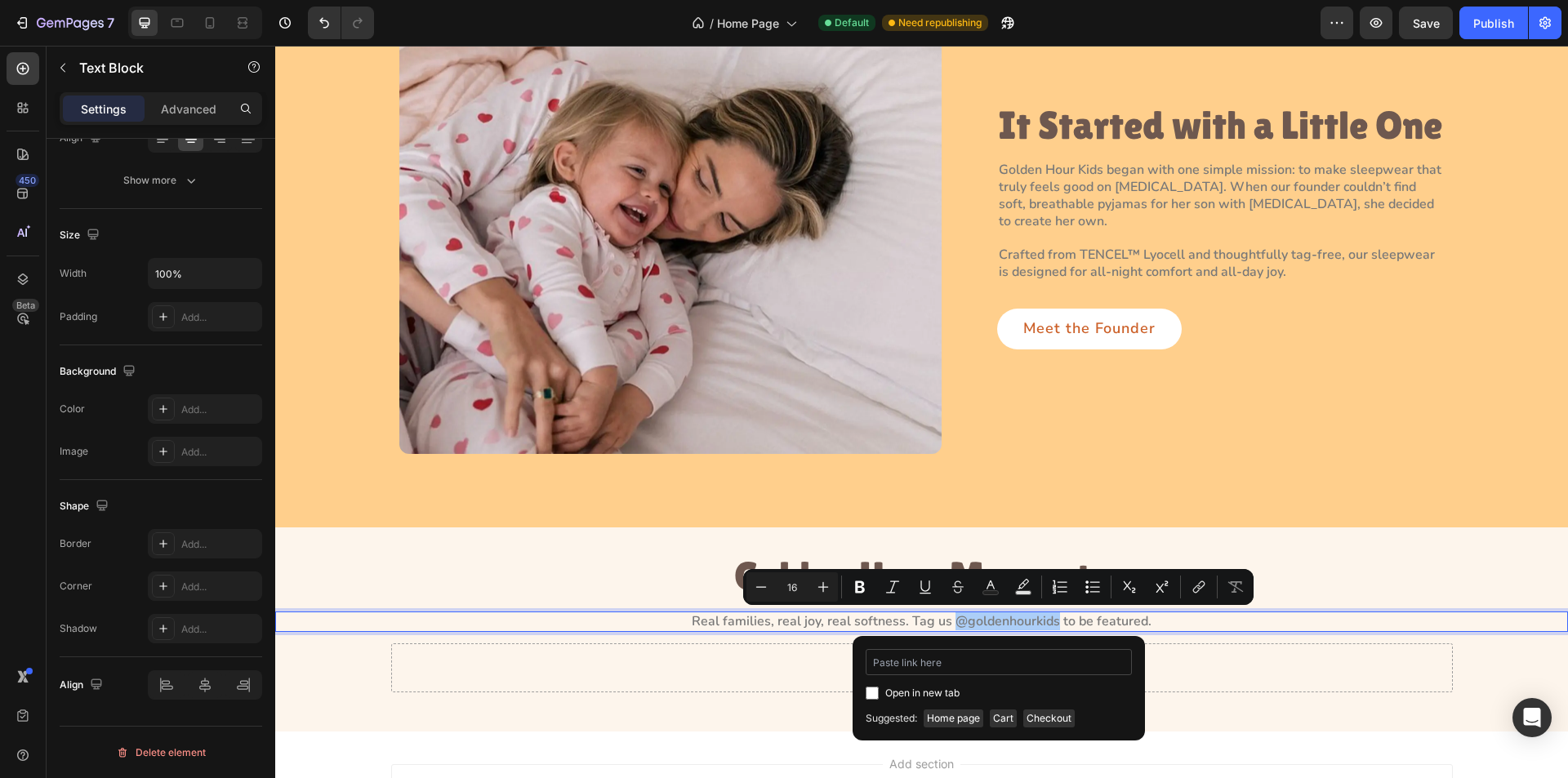
click at [967, 668] on input "Editor contextual toolbar" at bounding box center [999, 662] width 267 height 26
type input "#"
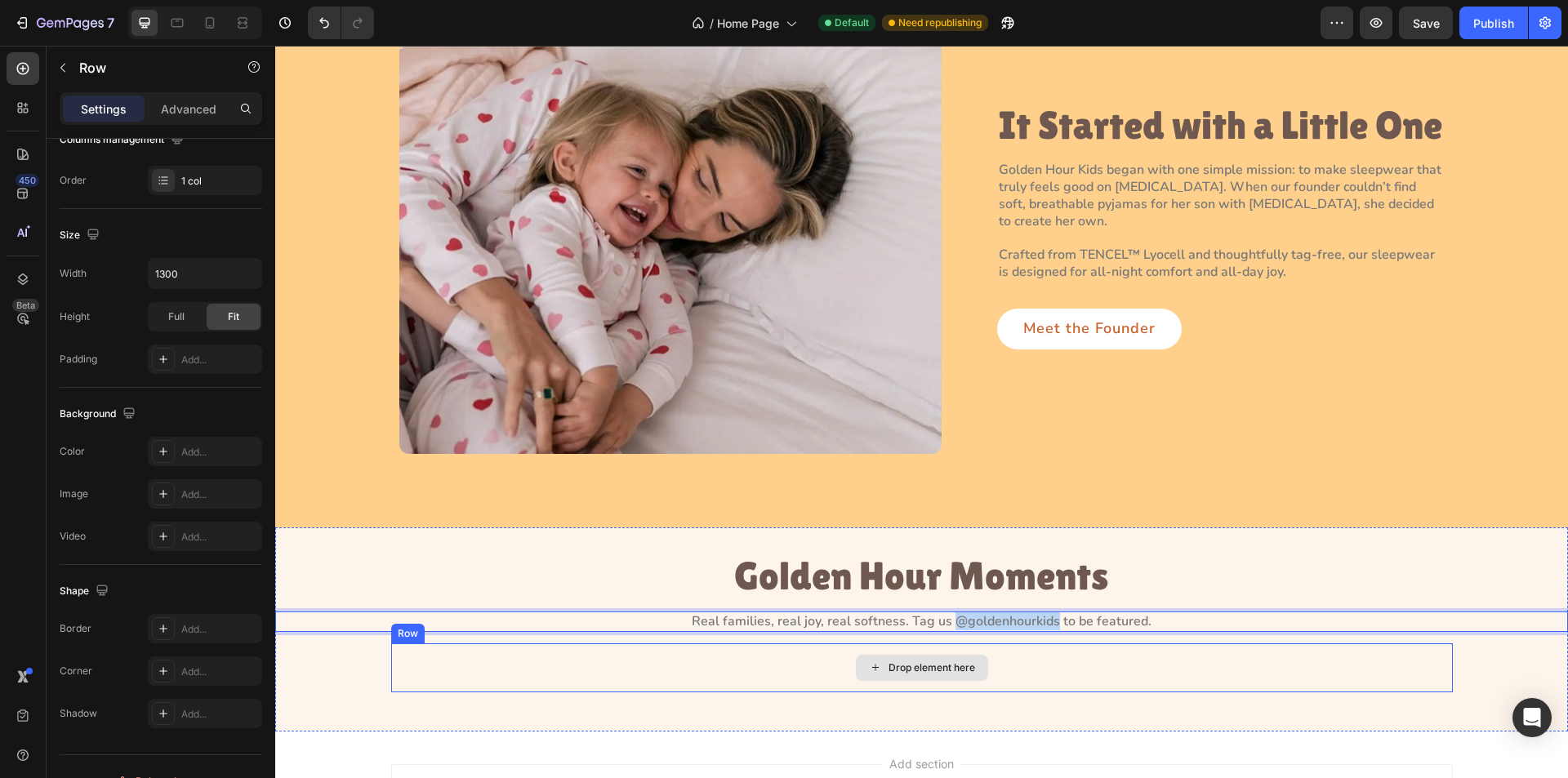
click at [776, 691] on div "Drop element here" at bounding box center [921, 668] width 1062 height 49
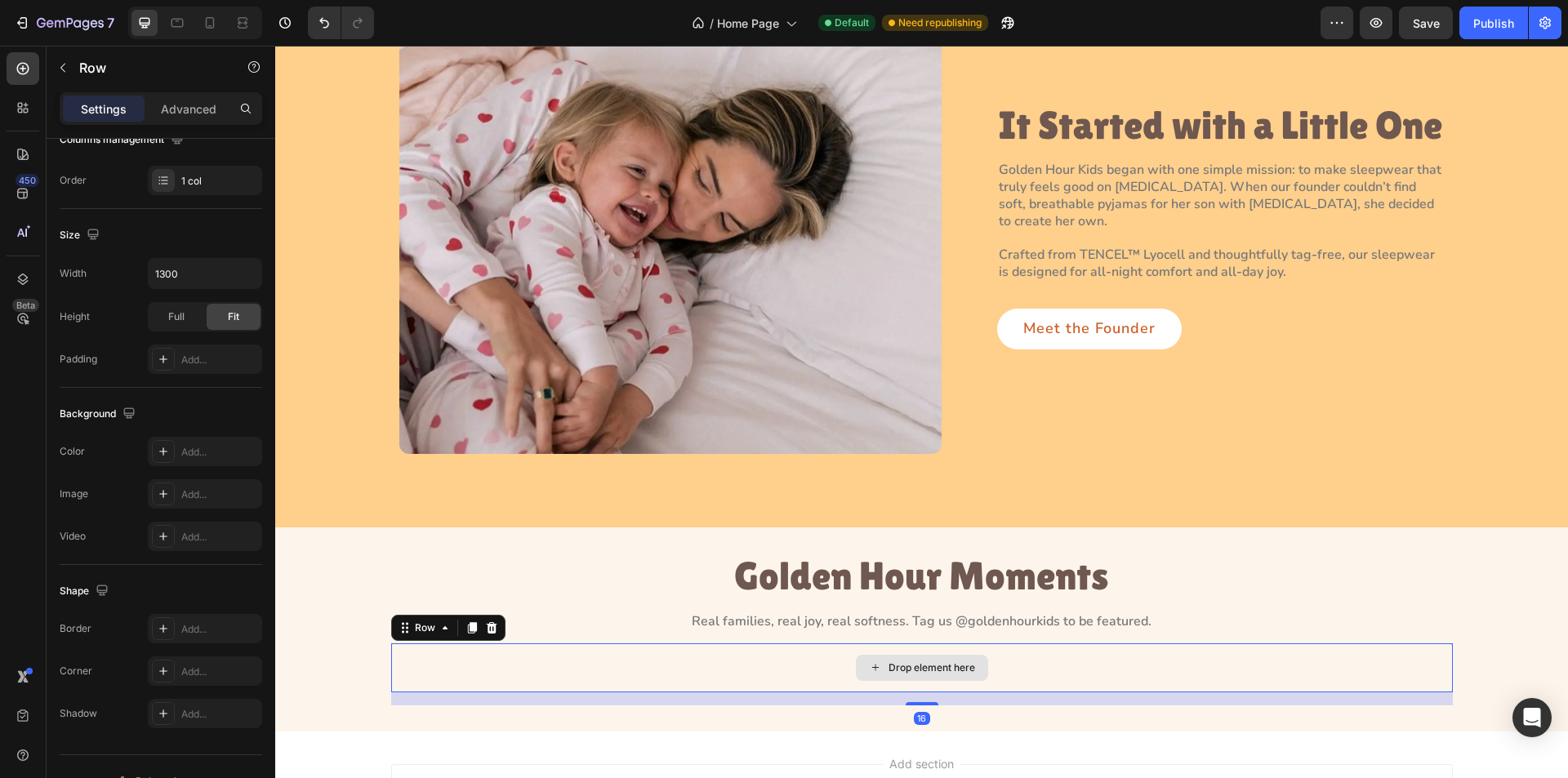
scroll to position [0, 0]
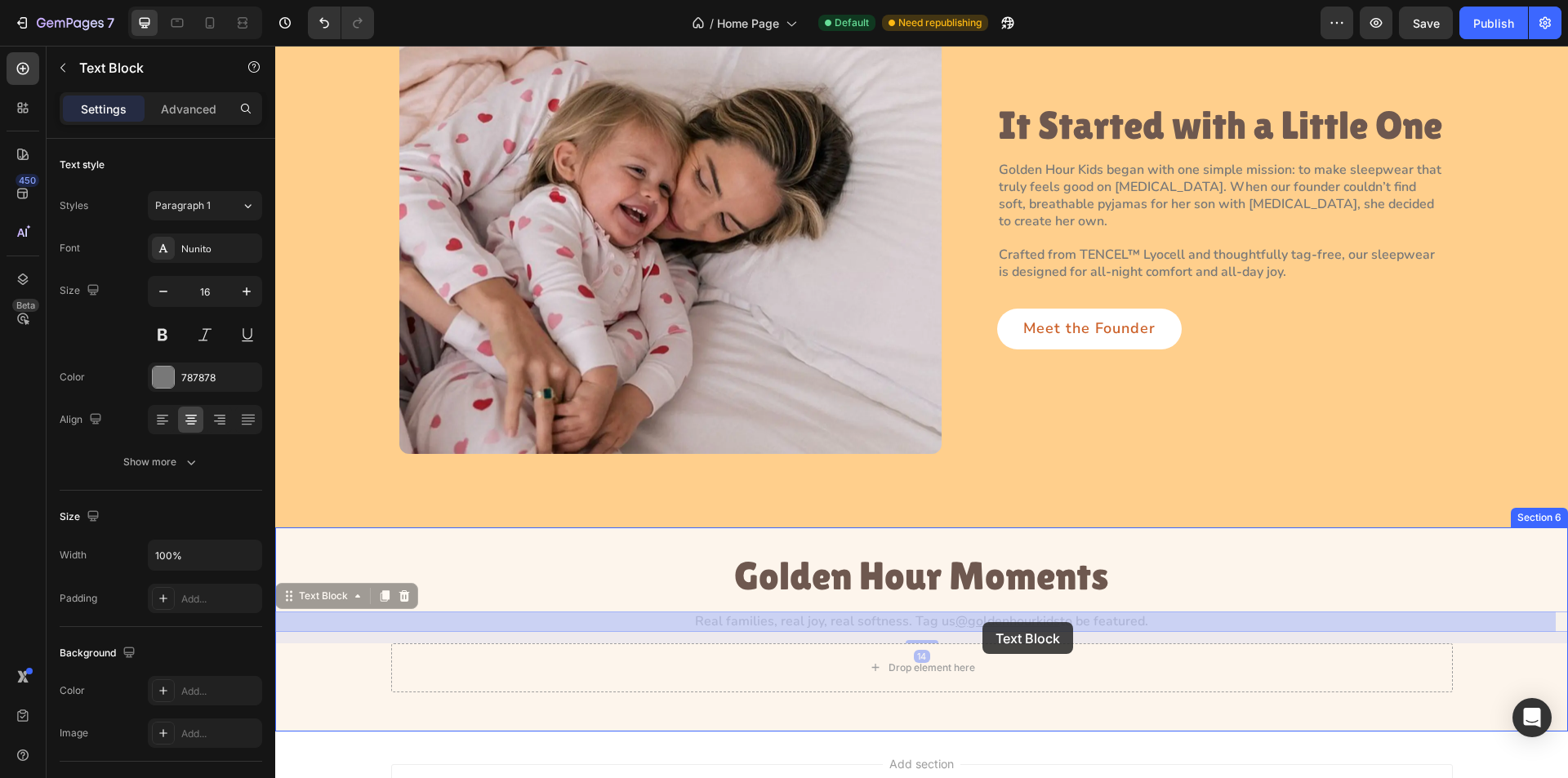
drag, startPoint x: 950, startPoint y: 623, endPoint x: 974, endPoint y: 633, distance: 26.0
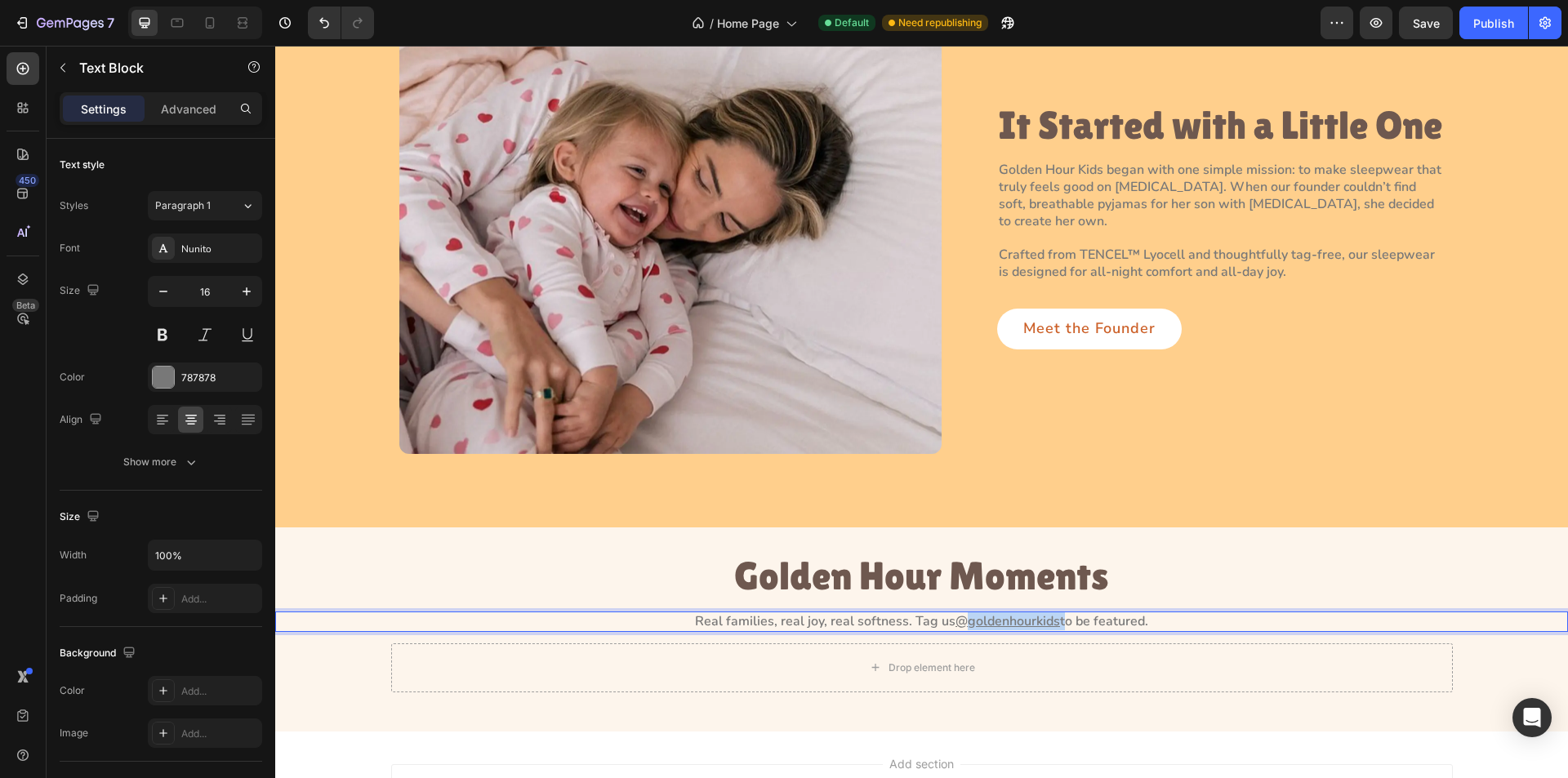
click at [1007, 625] on u "@goldenhourkids" at bounding box center [1007, 622] width 104 height 18
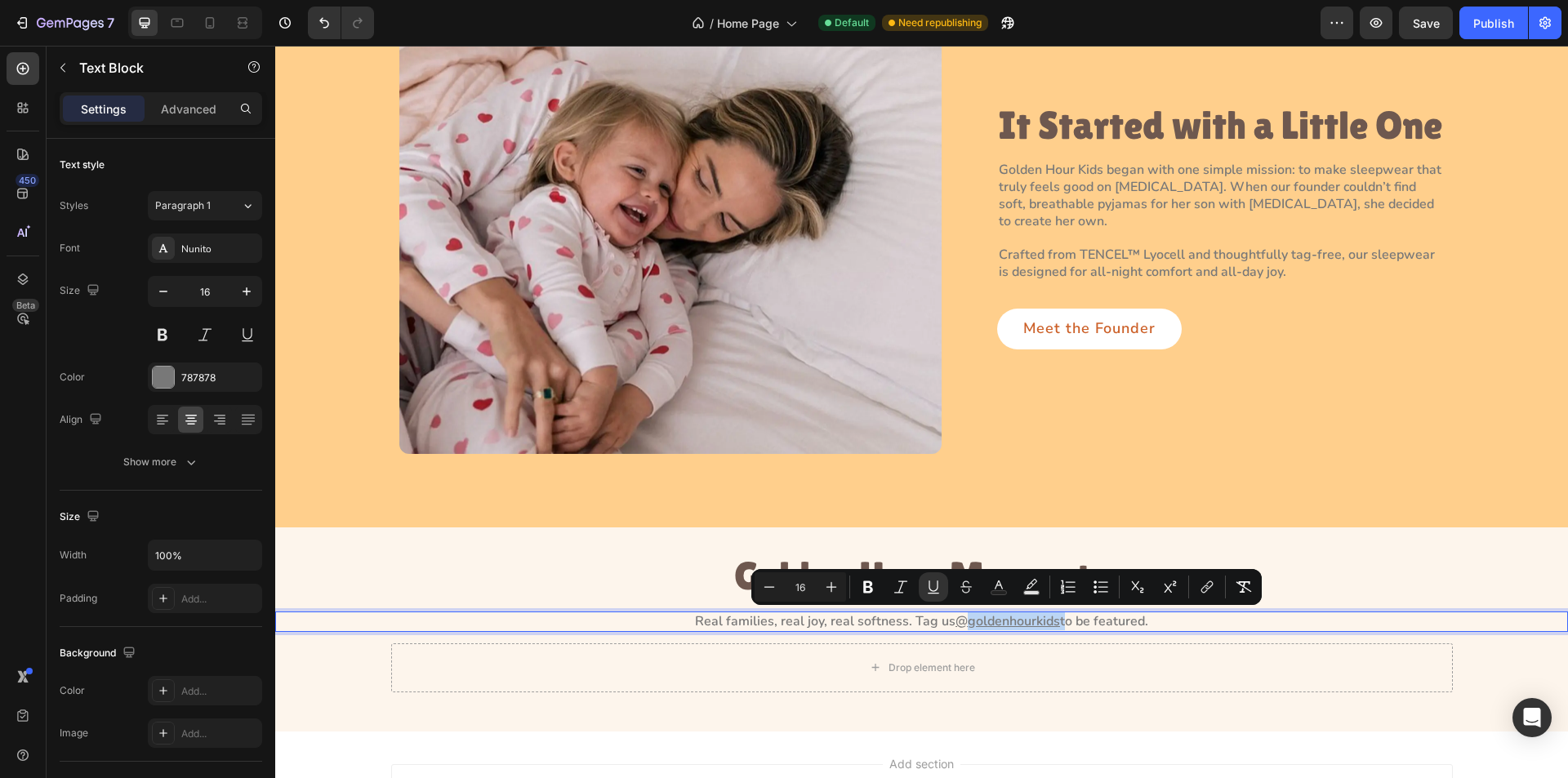
click at [1028, 630] on u "@goldenhourkids" at bounding box center [1007, 622] width 104 height 18
drag, startPoint x: 1052, startPoint y: 622, endPoint x: 948, endPoint y: 620, distance: 104.0
click at [948, 620] on p "Real families, real joy, real softness. Tag us @goldenhourkids to be featured." at bounding box center [921, 622] width 1289 height 17
click at [931, 574] on button "Underline" at bounding box center [925, 587] width 29 height 29
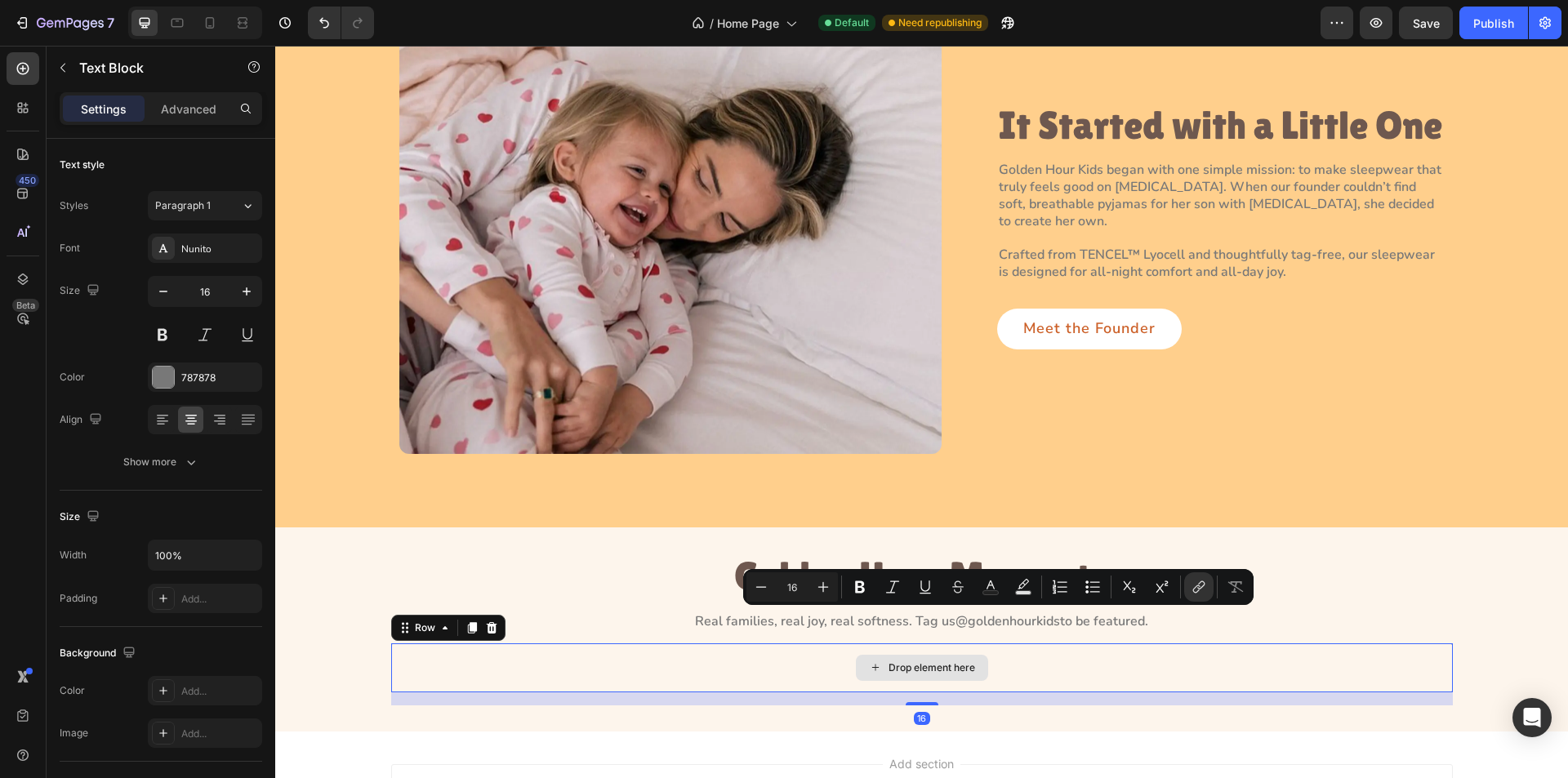
click at [1278, 676] on div "Drop element here" at bounding box center [921, 668] width 1062 height 49
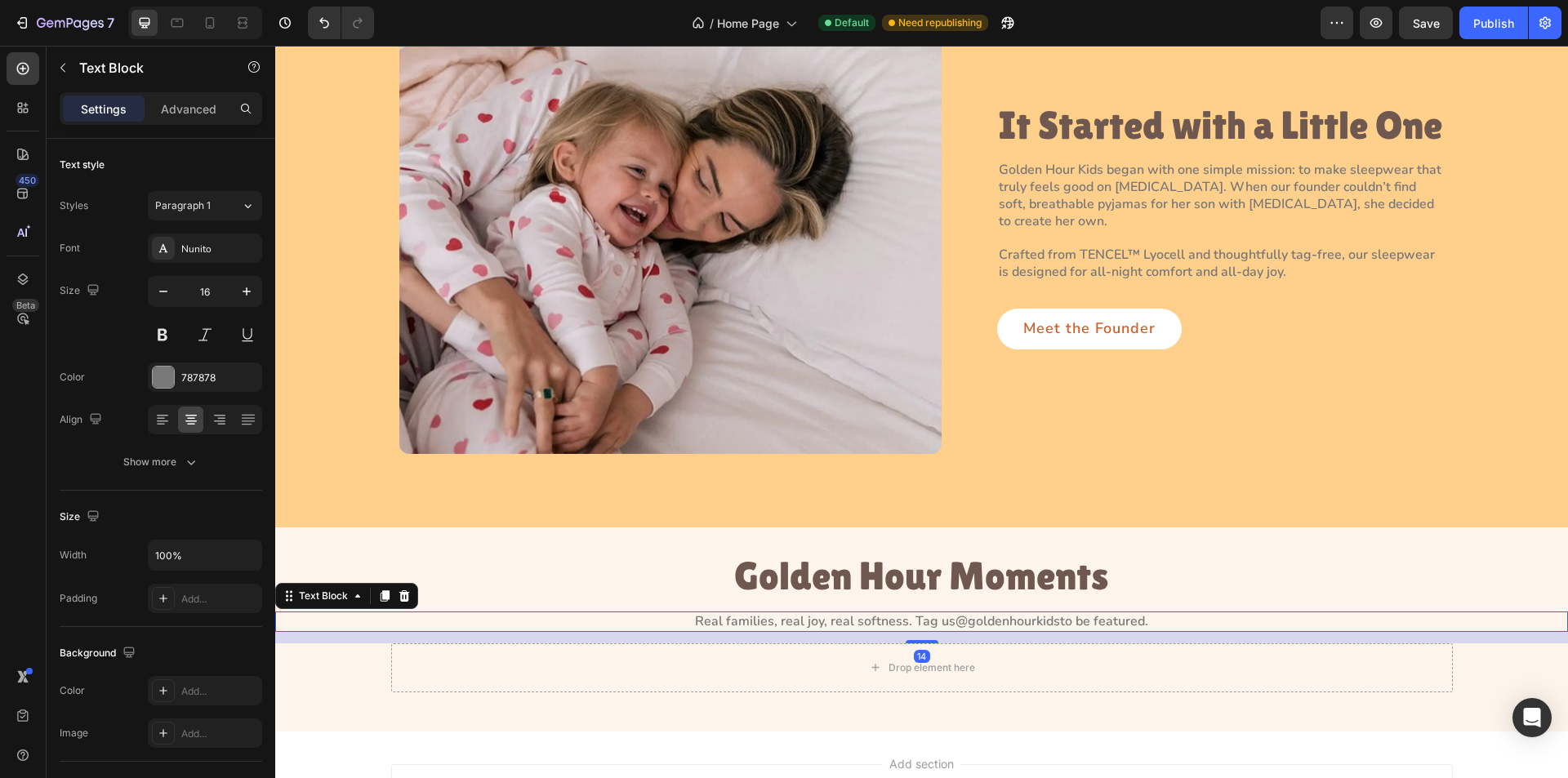
click at [341, 624] on p "Real families, real joy, real softness. Tag us @goldenhourkids to be featured." at bounding box center [921, 622] width 1289 height 17
click at [192, 104] on p "Advanced" at bounding box center [188, 109] width 56 height 17
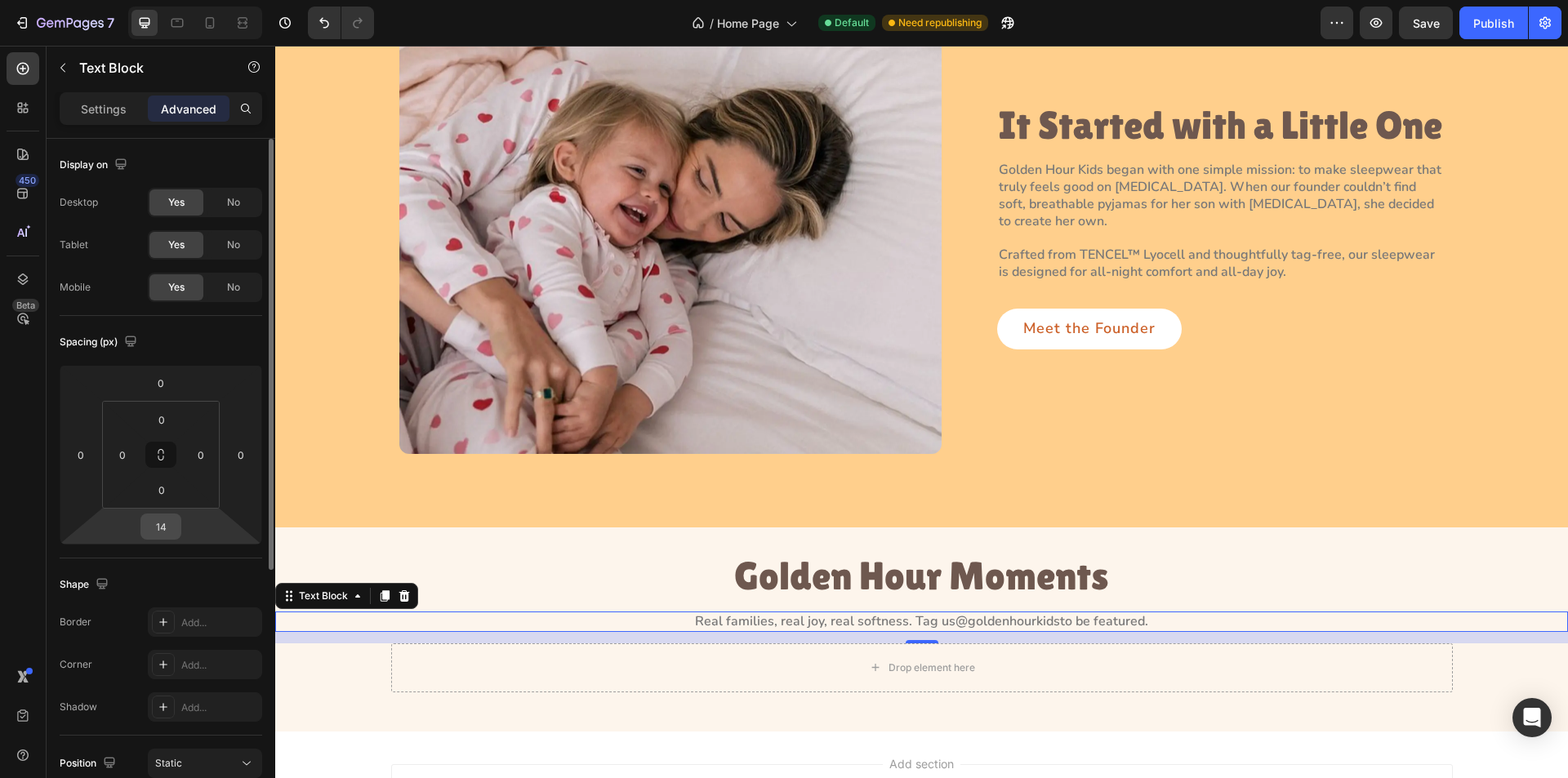
click at [167, 528] on input "14" at bounding box center [161, 527] width 33 height 25
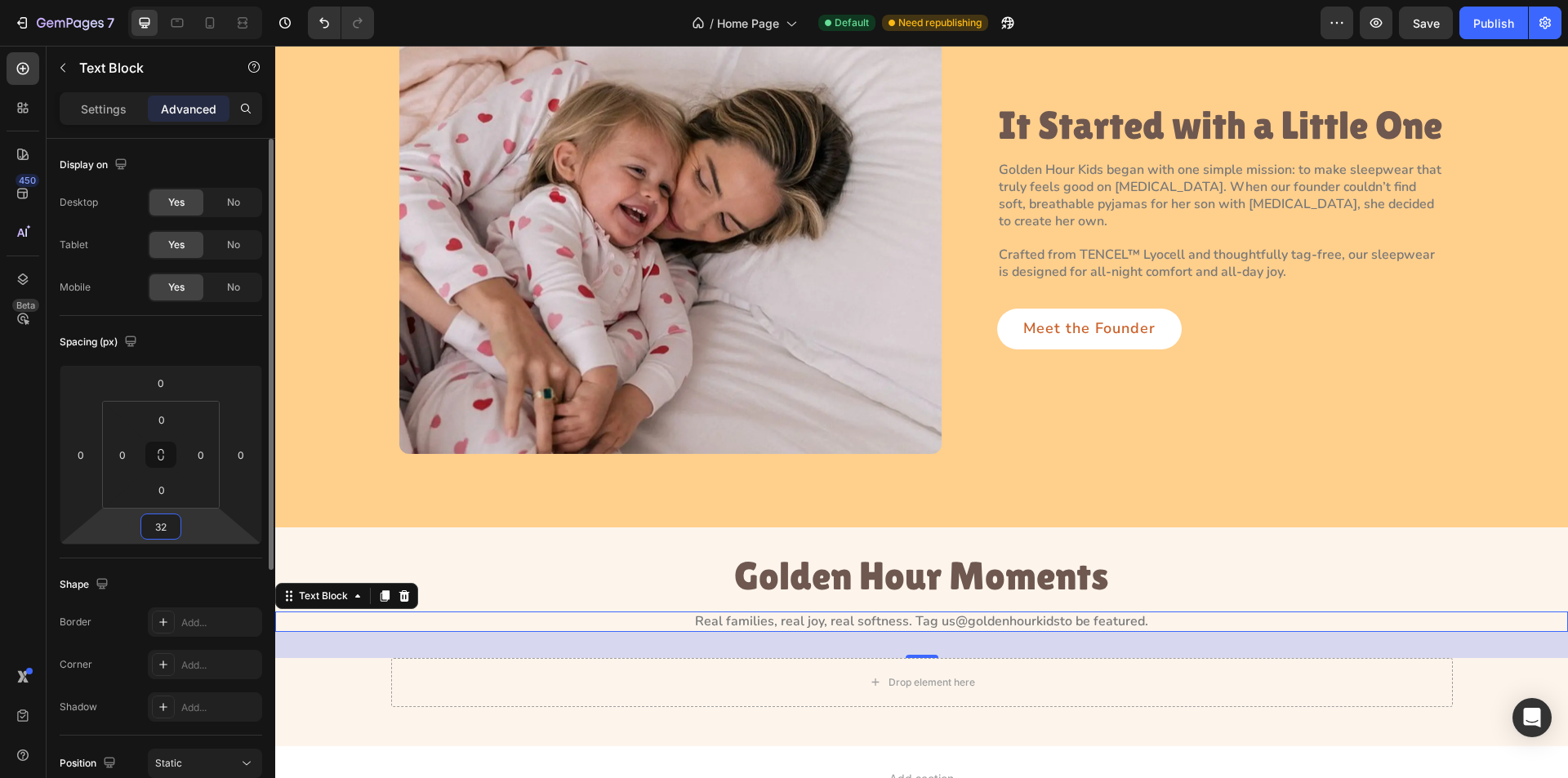
type input "32"
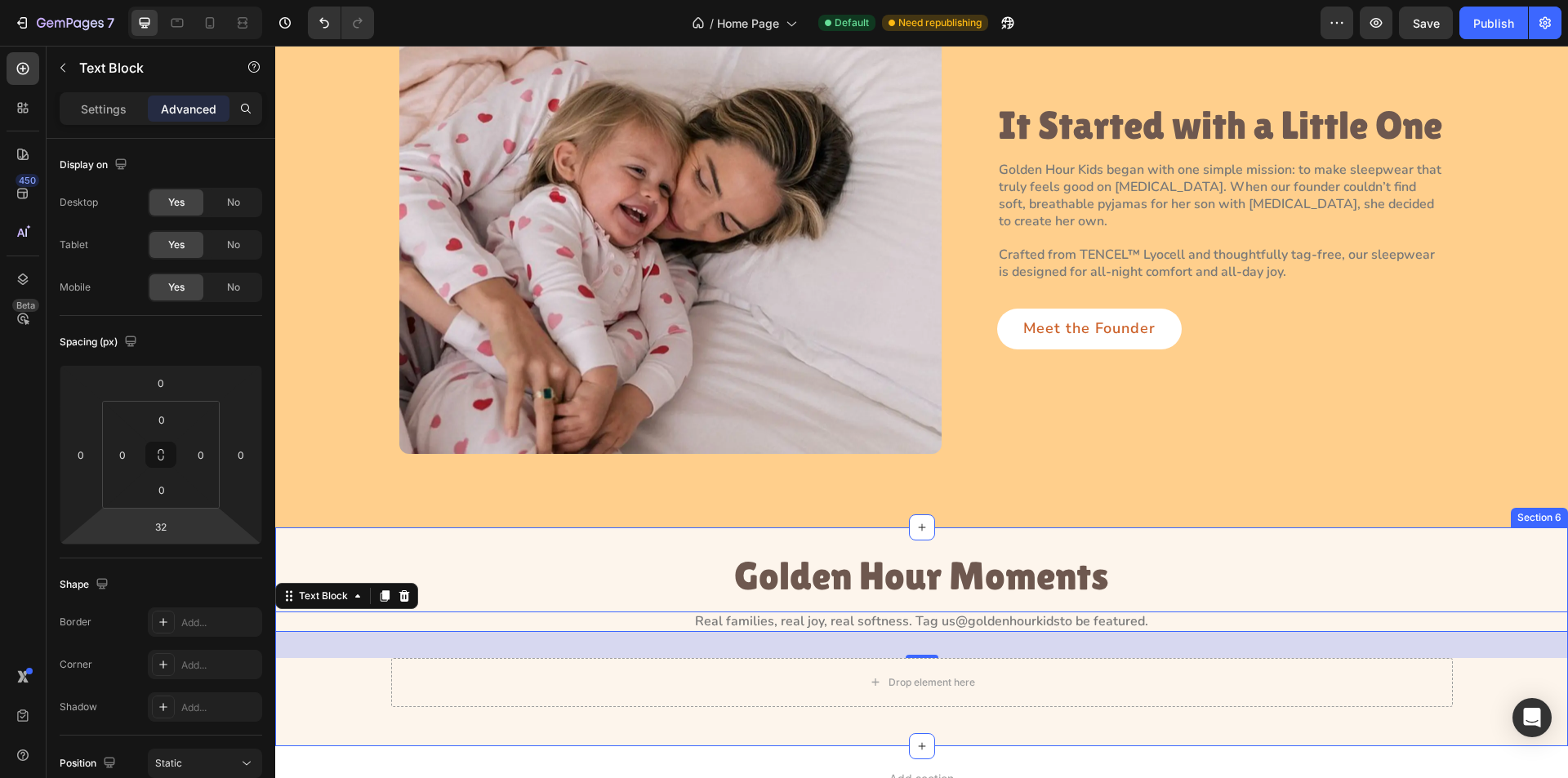
click at [500, 545] on div "Golden Hour Moments Heading Real families, real joy, real softness. Tag us @gol…" at bounding box center [921, 637] width 1293 height 219
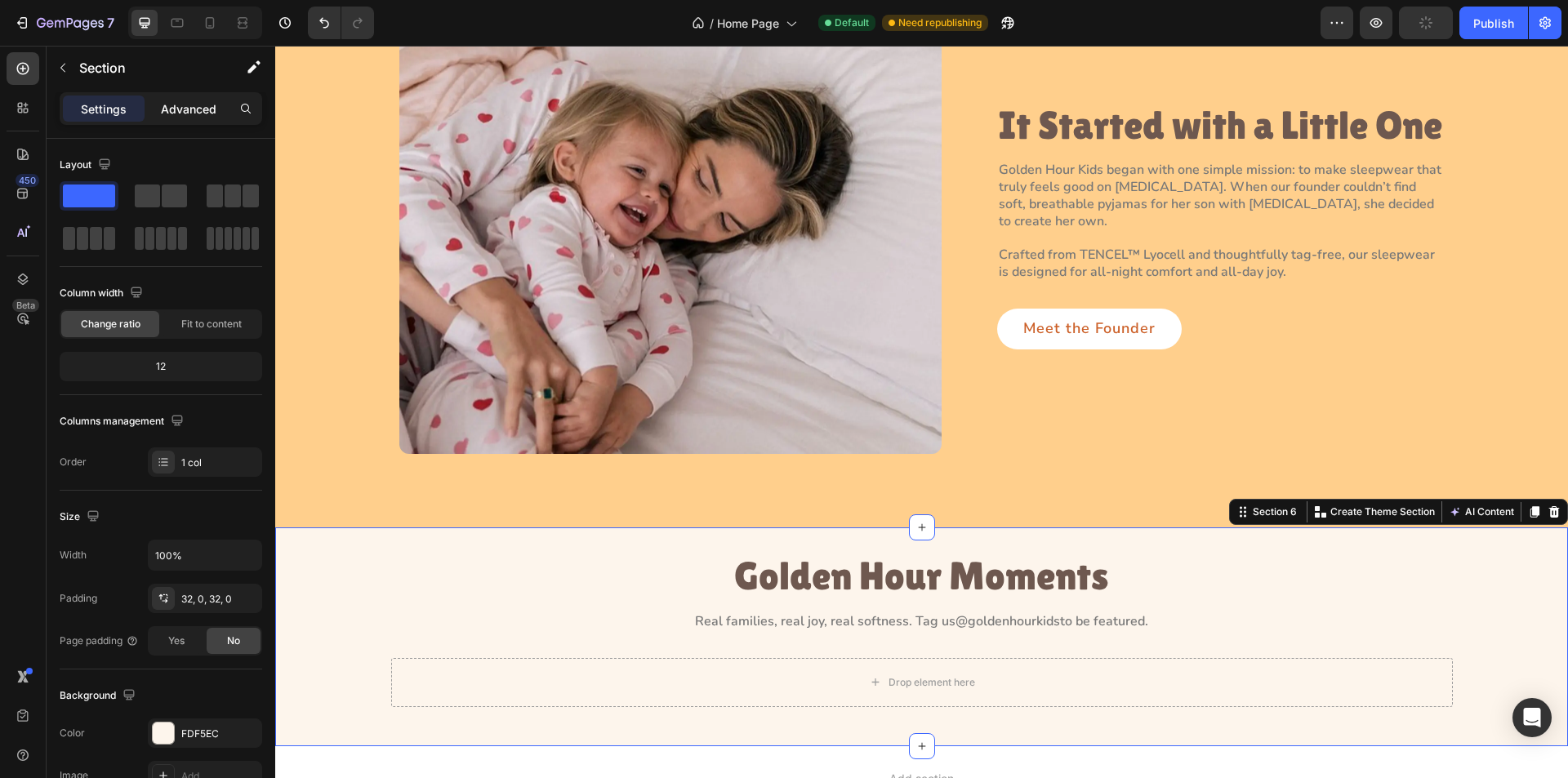
click at [185, 110] on p "Advanced" at bounding box center [188, 109] width 56 height 17
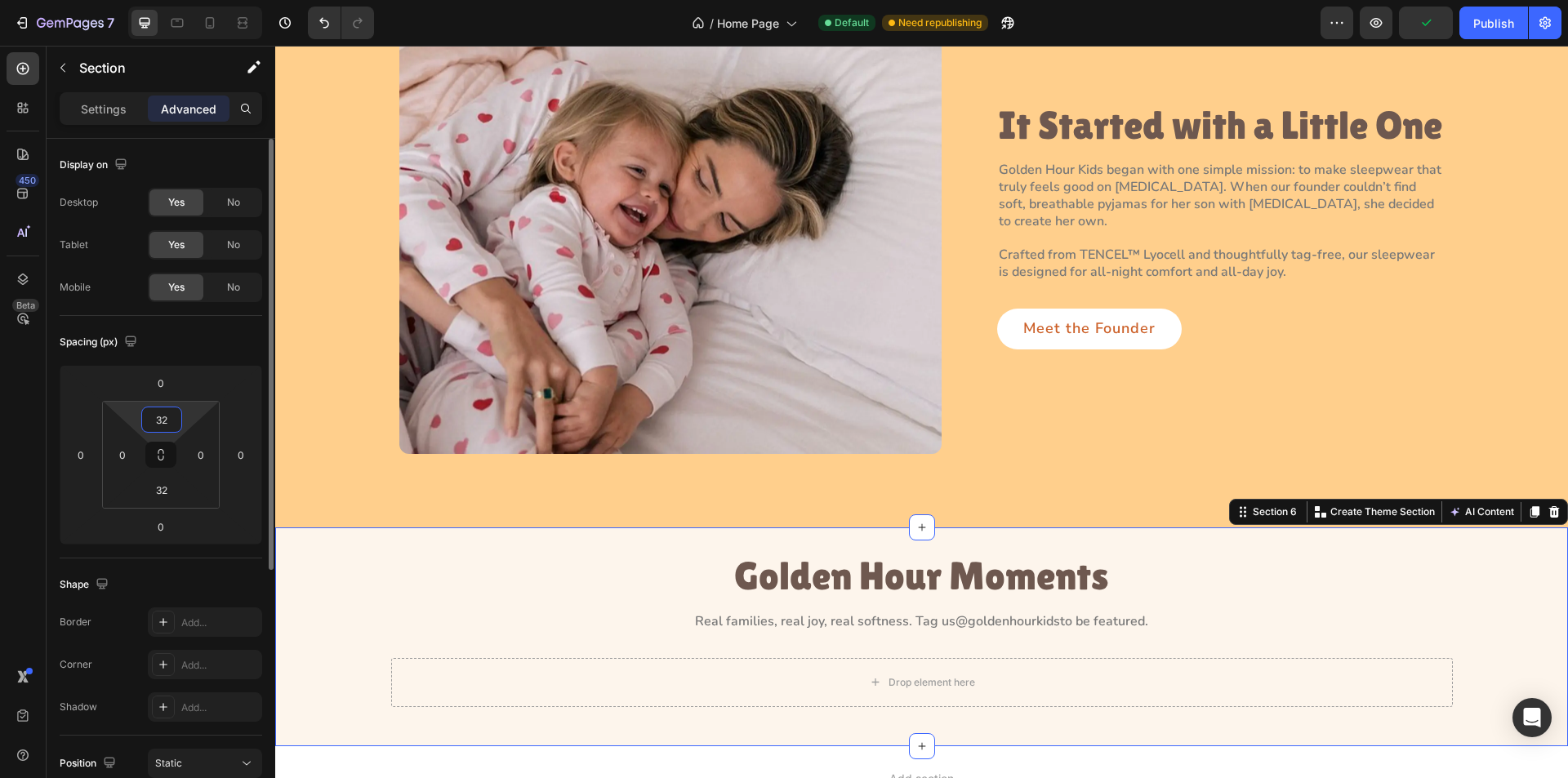
click at [173, 422] on input "32" at bounding box center [162, 419] width 33 height 25
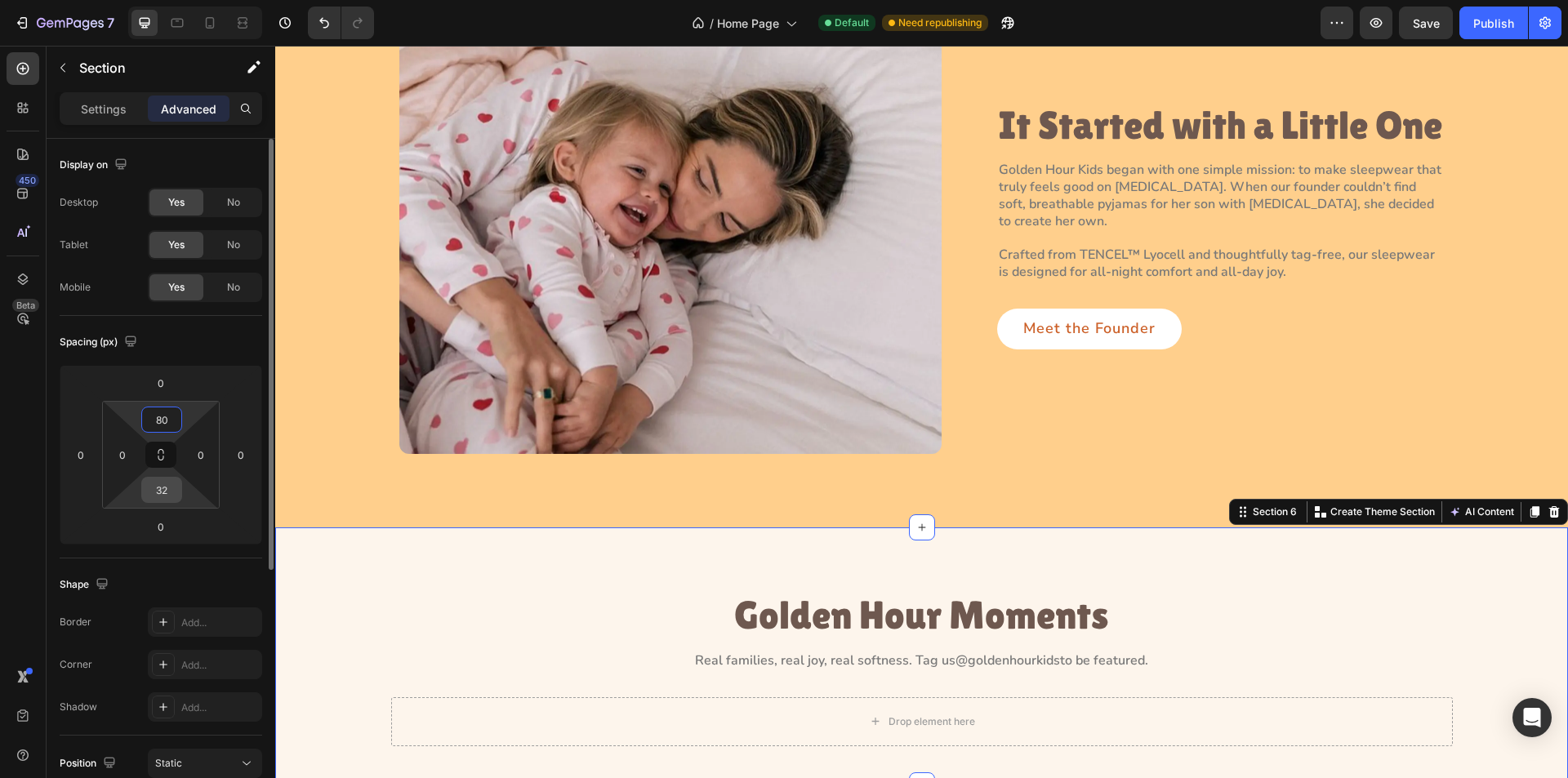
type input "80"
click at [165, 489] on input "32" at bounding box center [162, 489] width 33 height 25
type input "80"
click at [131, 447] on input "0" at bounding box center [122, 455] width 25 height 25
type input "23"
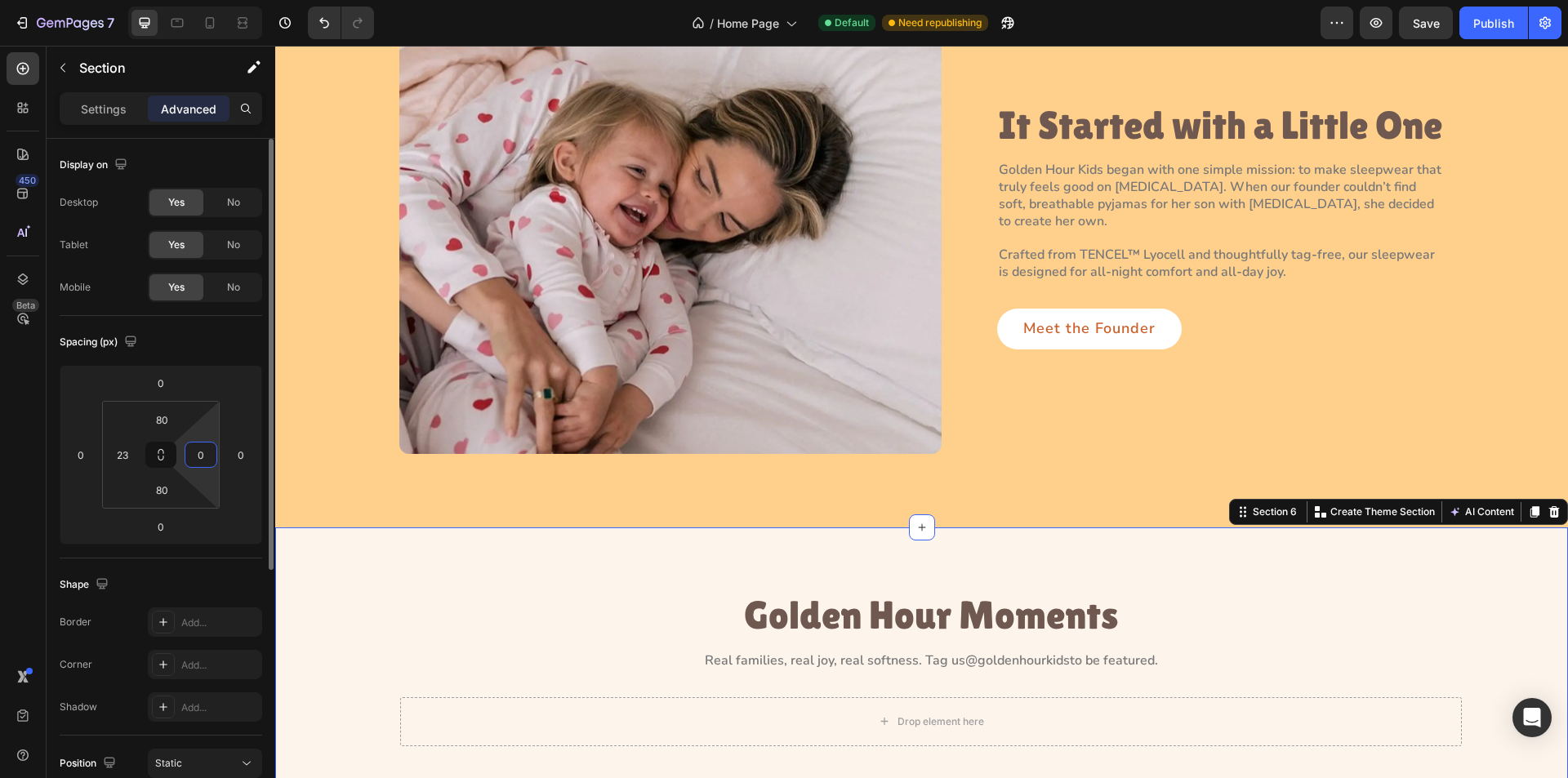
click at [202, 462] on input "0" at bounding box center [201, 455] width 25 height 25
type input "23"
click at [629, 641] on div "Golden Hour Moments Heading Real families, real joy, real softness. Tag us @gol…" at bounding box center [921, 676] width 1256 height 166
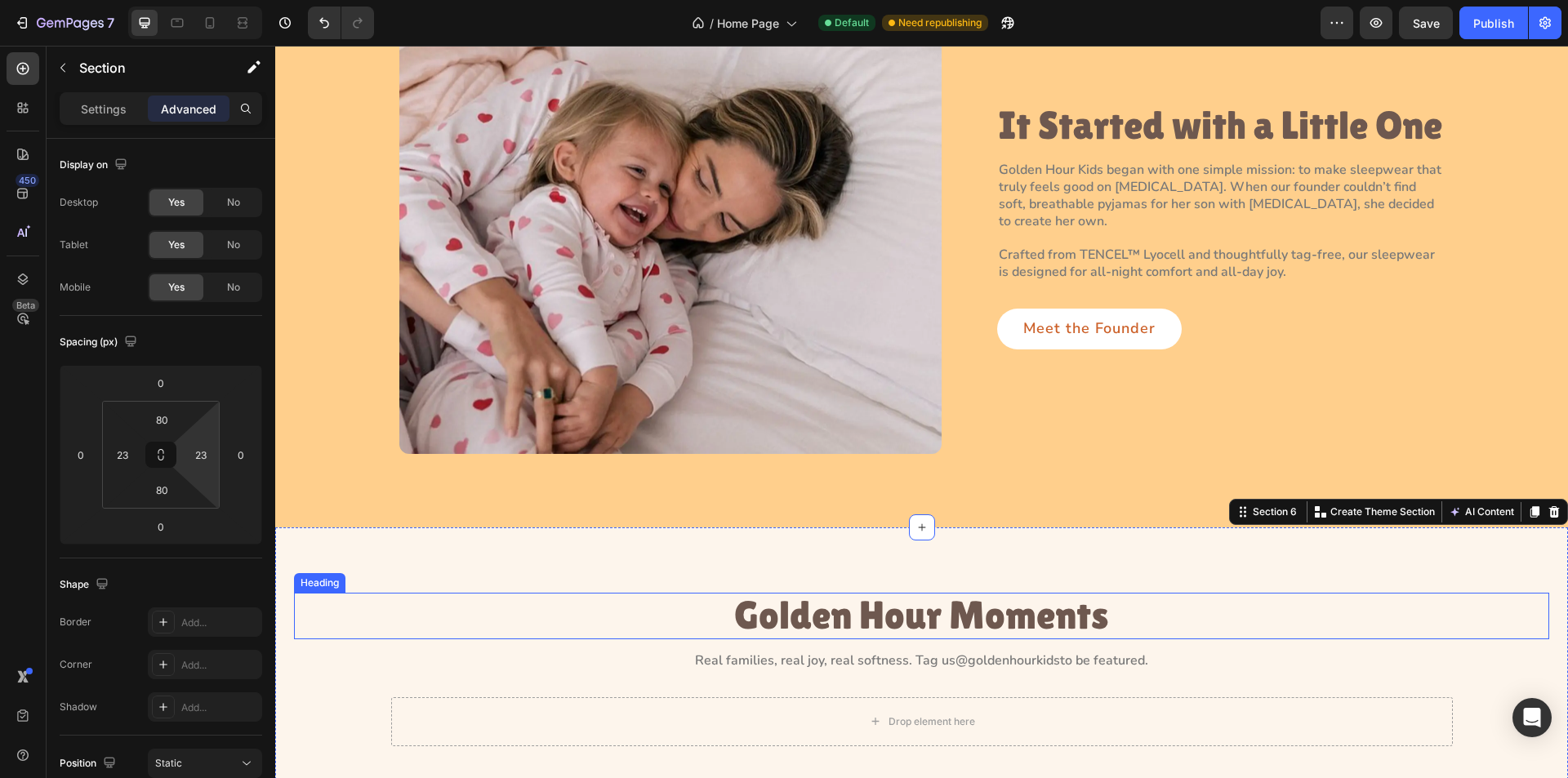
click at [852, 633] on h3 "Golden Hour Moments" at bounding box center [921, 615] width 378 height 47
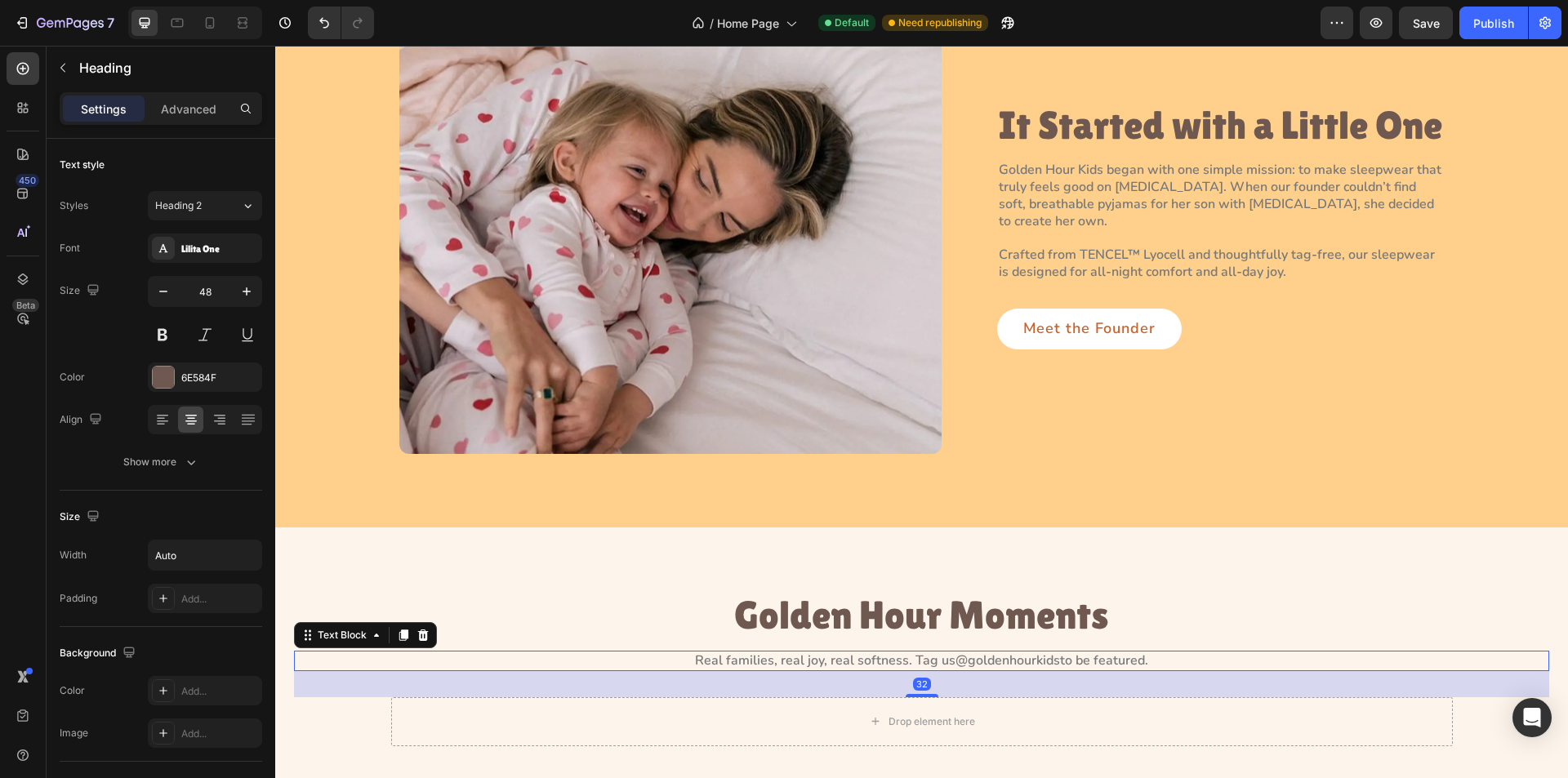
click at [847, 660] on p "Real families, real joy, real softness. Tag us @goldenhourkids to be featured." at bounding box center [921, 661] width 1252 height 17
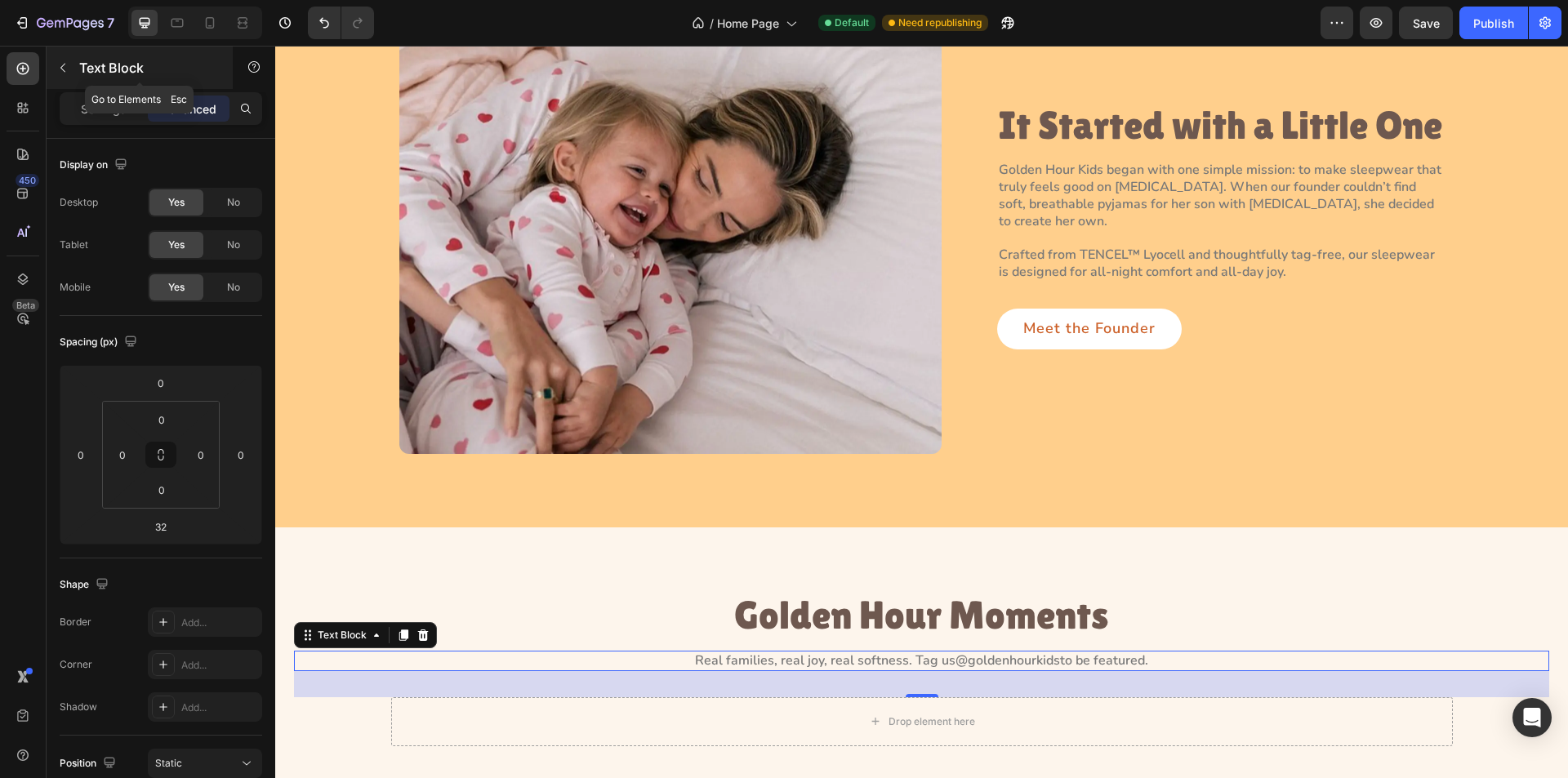
click at [68, 73] on icon "button" at bounding box center [63, 68] width 13 height 13
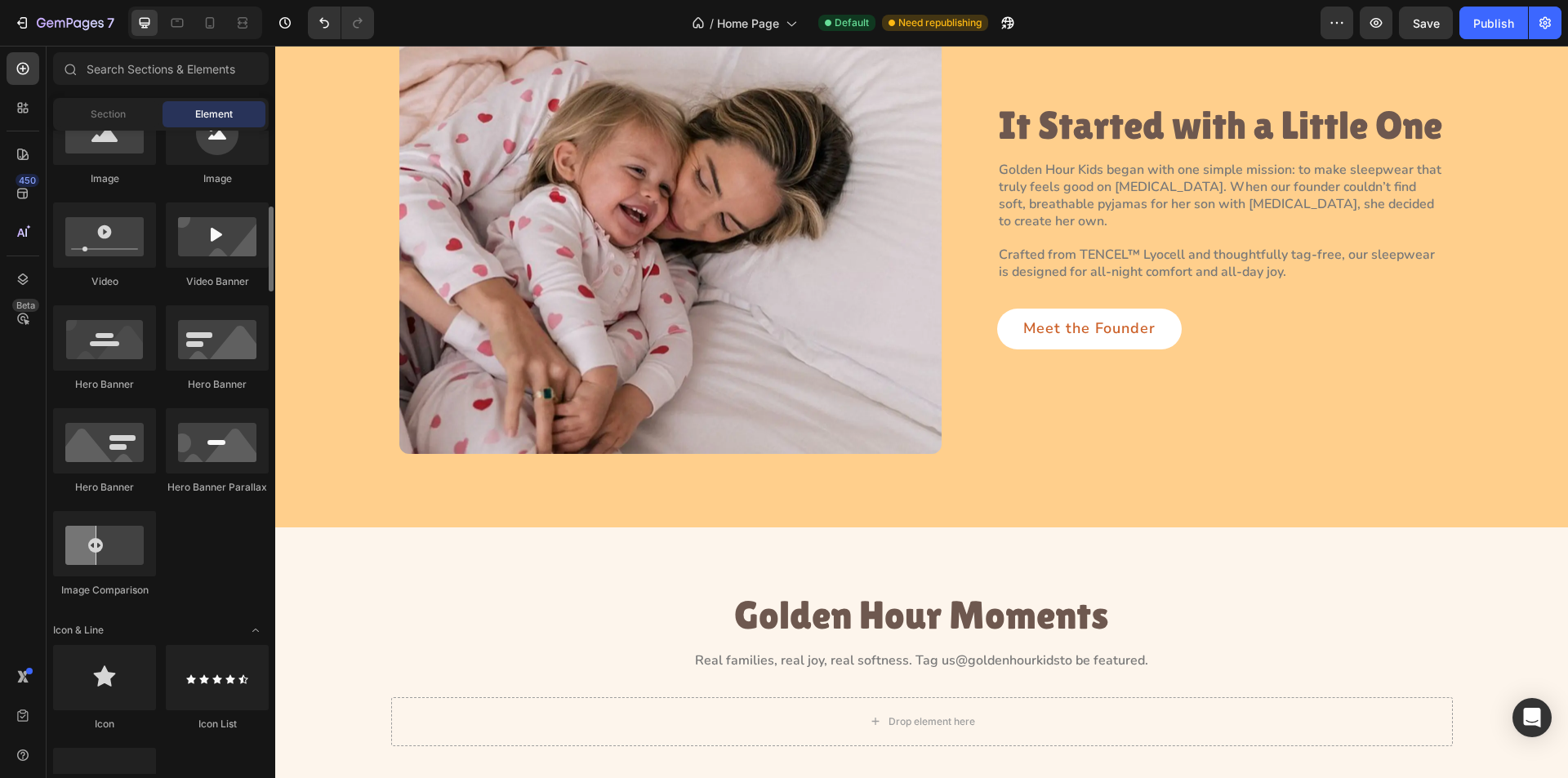
scroll to position [899, 0]
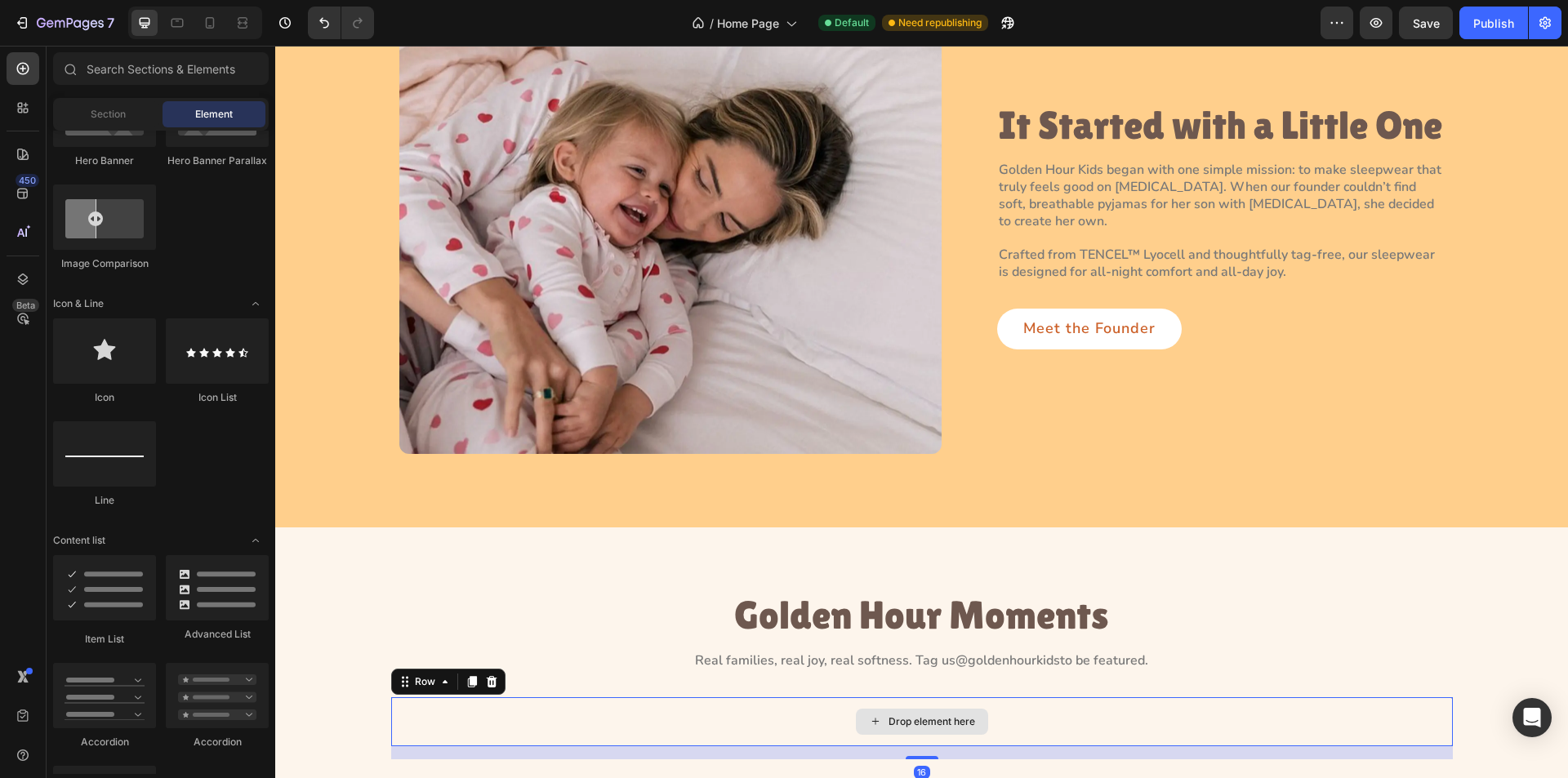
click at [599, 712] on div "Drop element here" at bounding box center [921, 722] width 1062 height 49
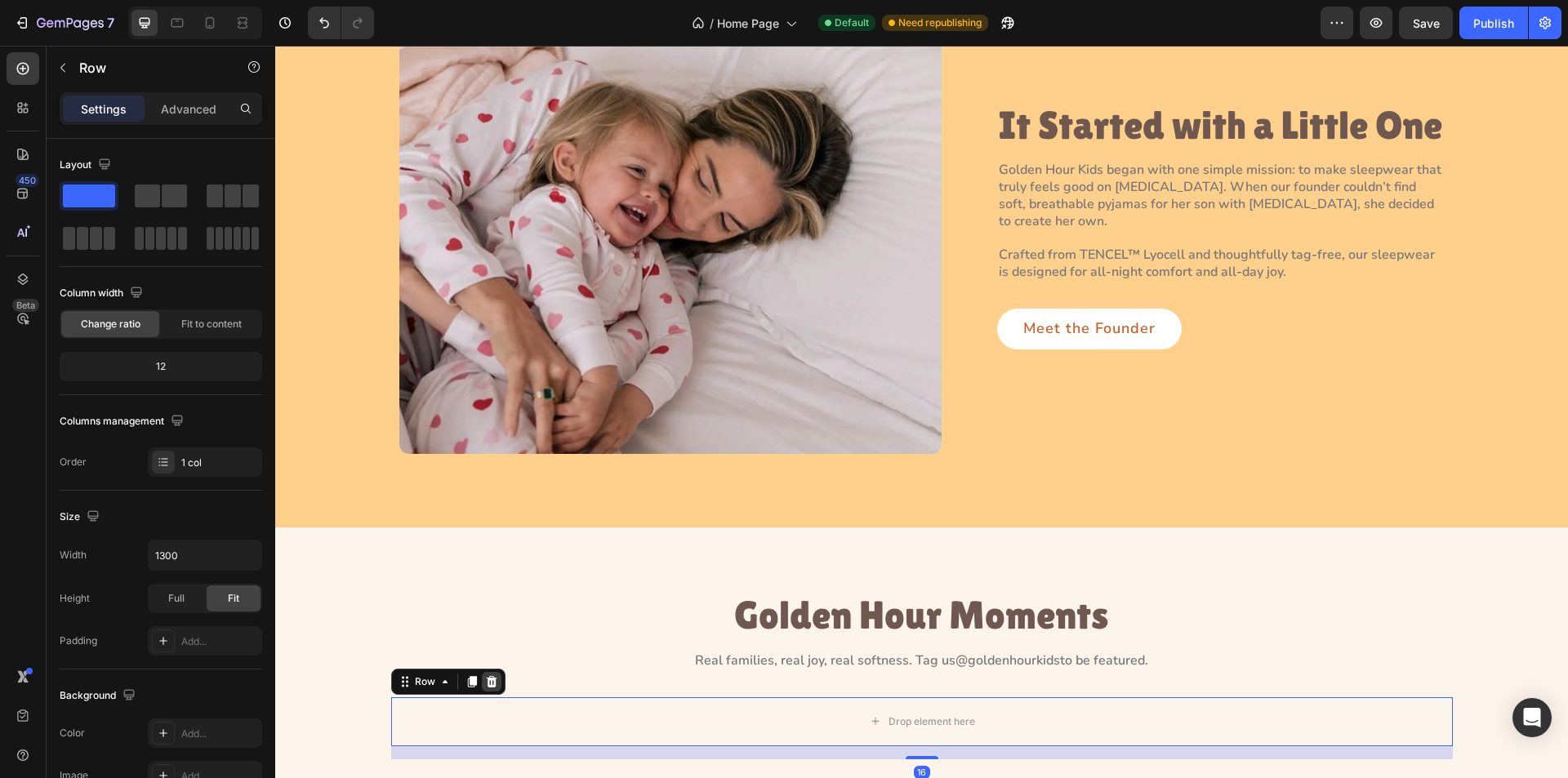
click at [491, 677] on icon at bounding box center [491, 682] width 13 height 13
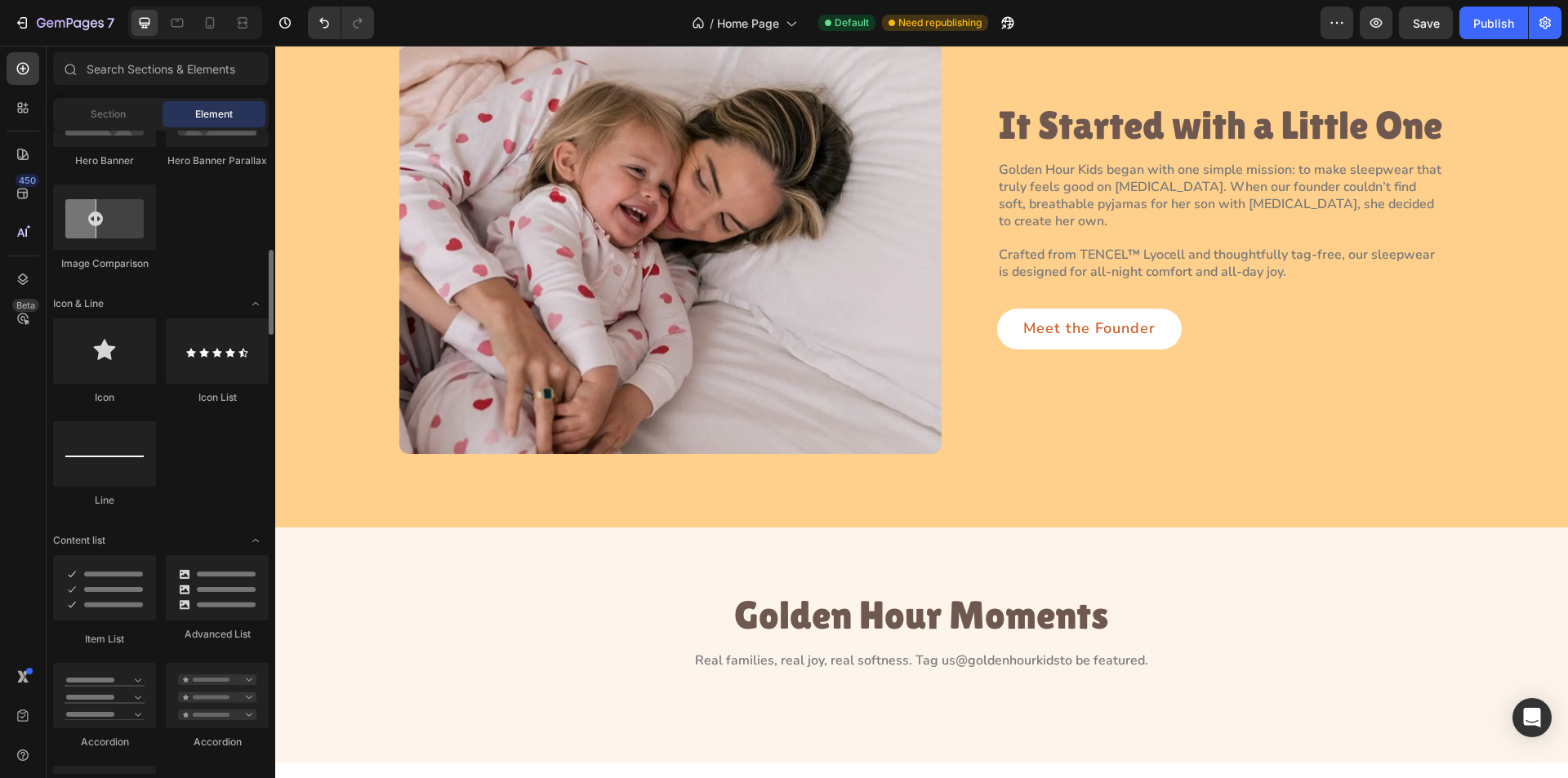
scroll to position [1389, 0]
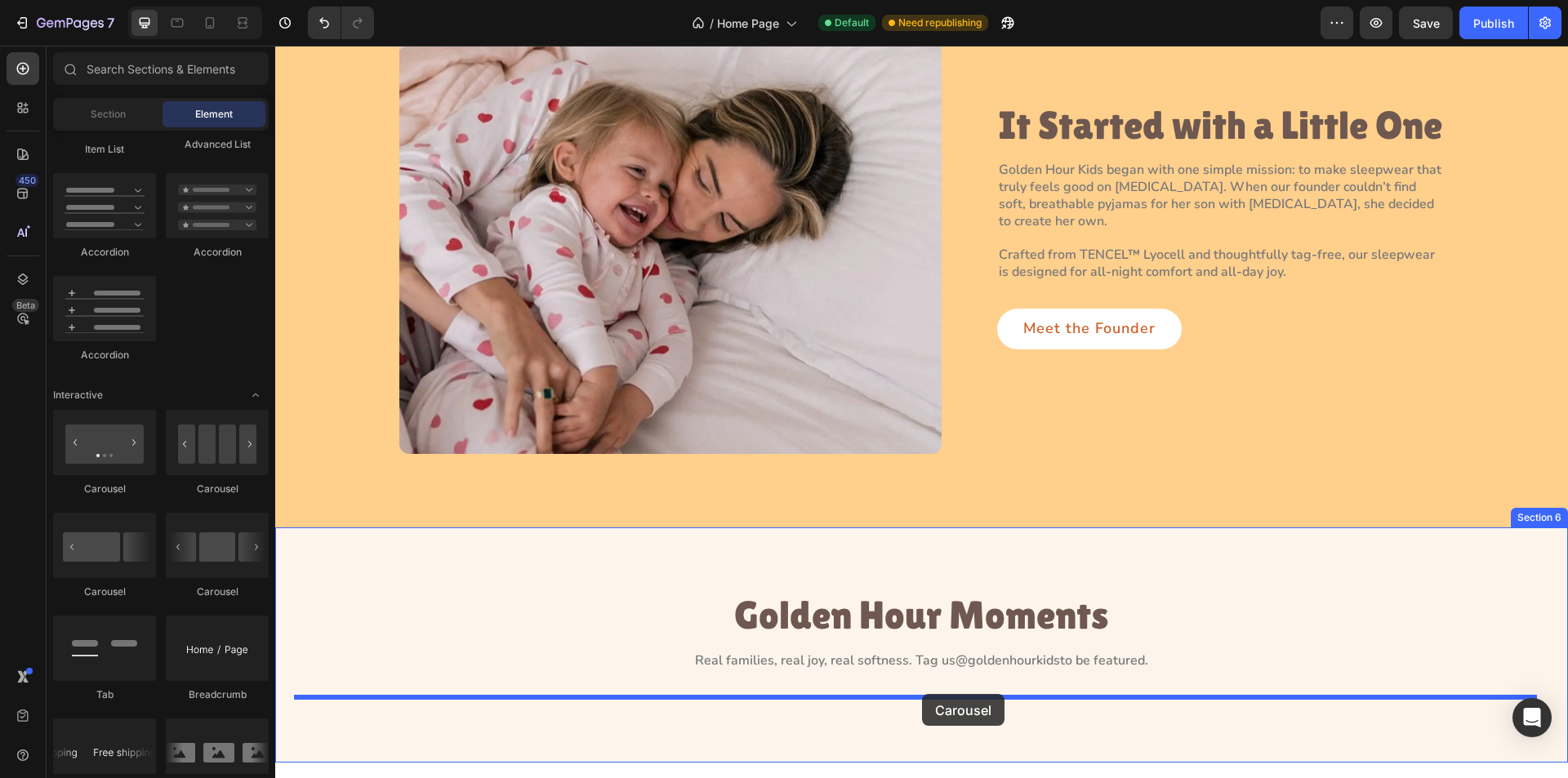
drag, startPoint x: 497, startPoint y: 496, endPoint x: 922, endPoint y: 694, distance: 468.9
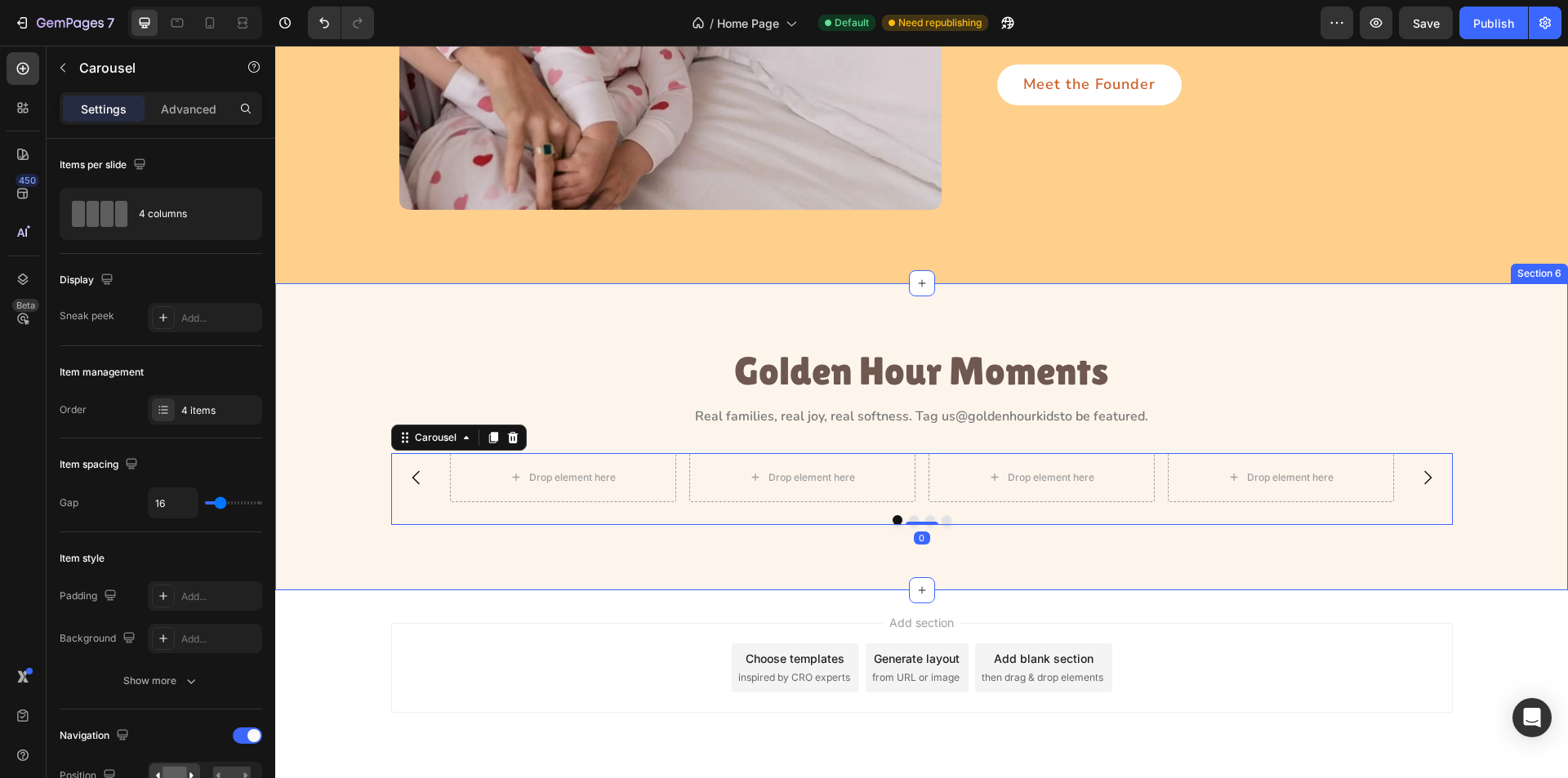
scroll to position [2057, 0]
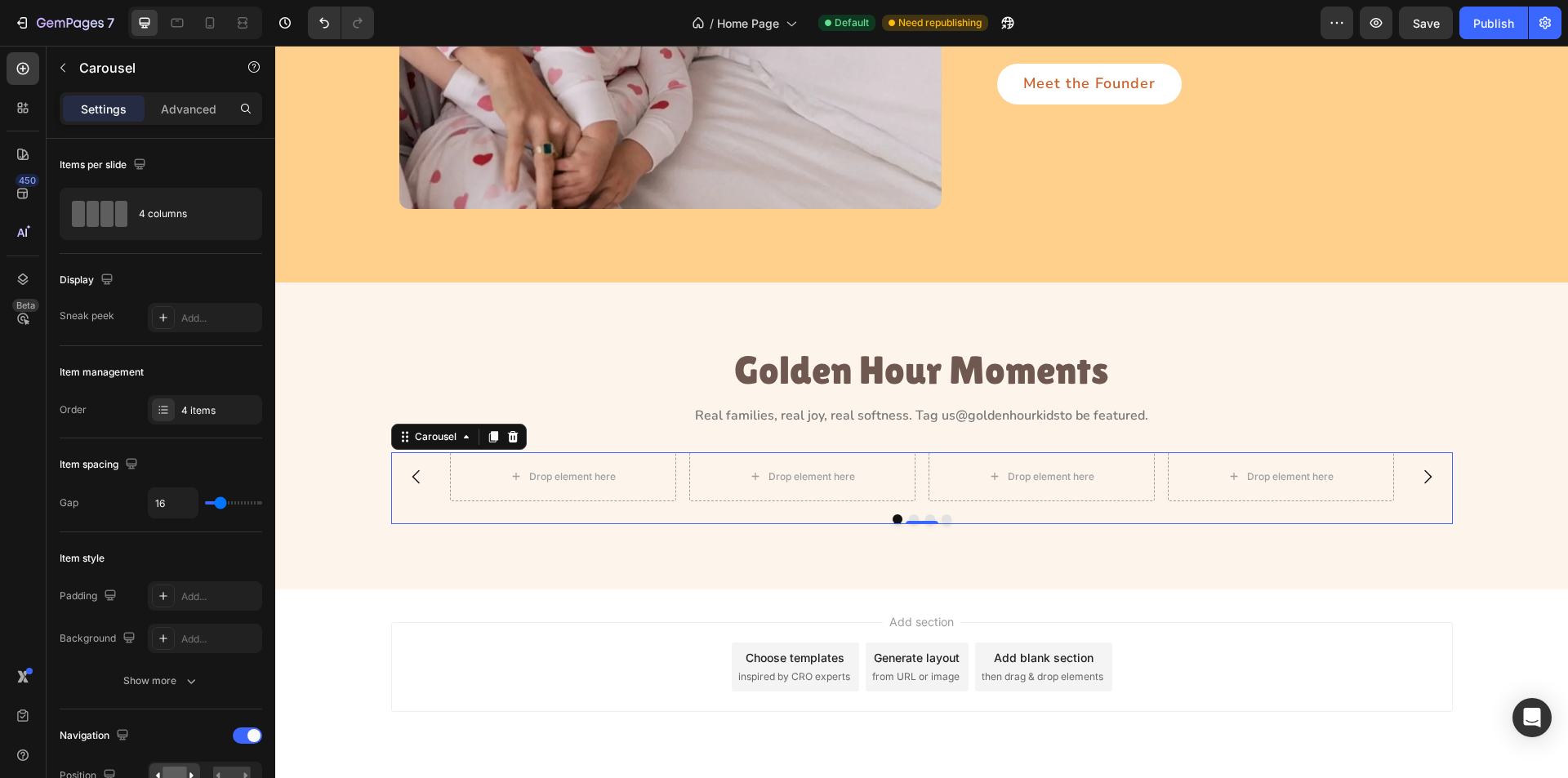
click at [494, 512] on div "Drop element here Drop element here Drop element here Drop element here Carouse…" at bounding box center [921, 489] width 1062 height 72
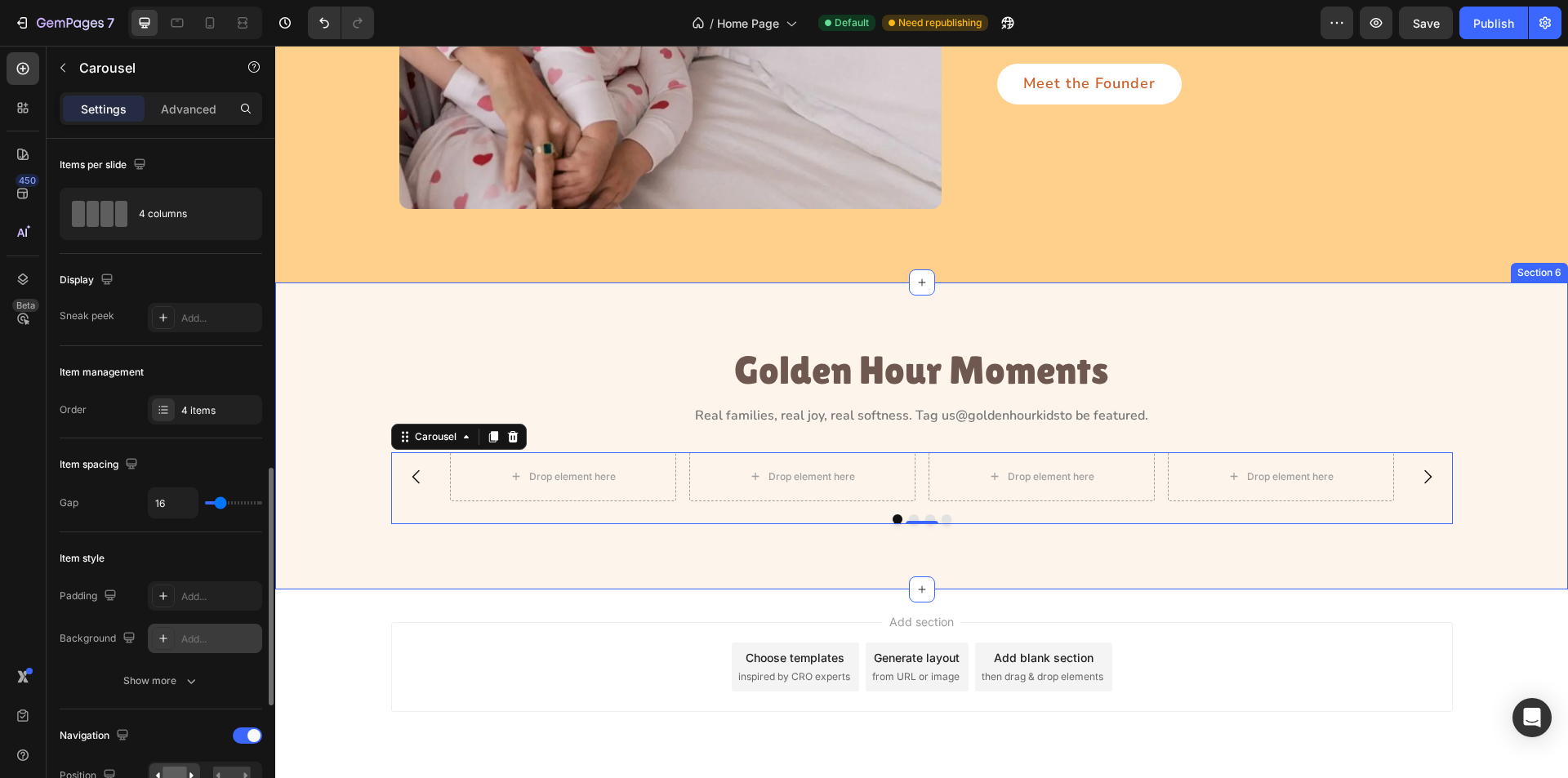
scroll to position [408, 0]
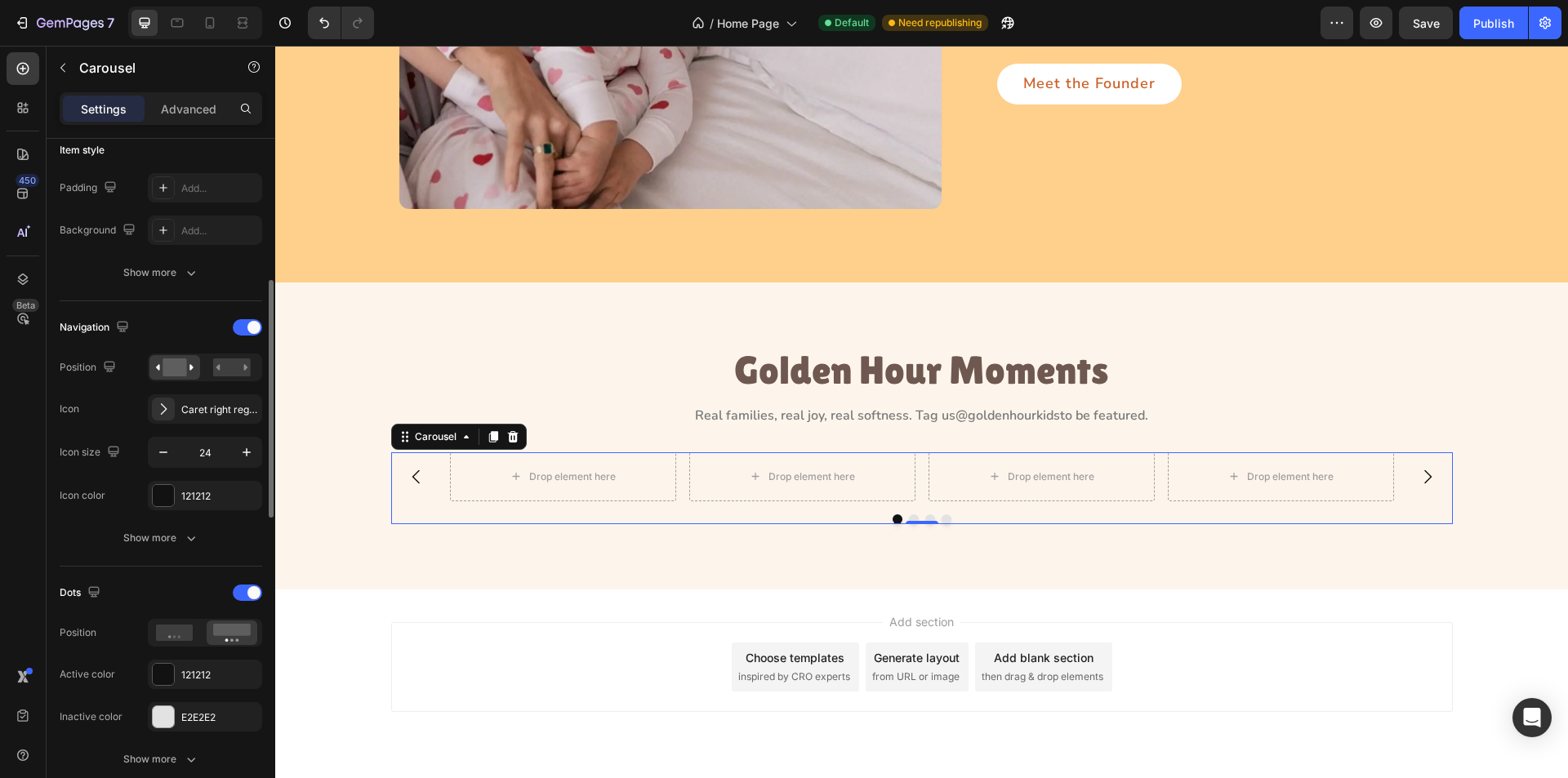
drag, startPoint x: 600, startPoint y: 510, endPoint x: 536, endPoint y: 511, distance: 64.0
click at [600, 510] on div "Drop element here Drop element here Drop element here Drop element here Carouse…" at bounding box center [921, 489] width 1062 height 72
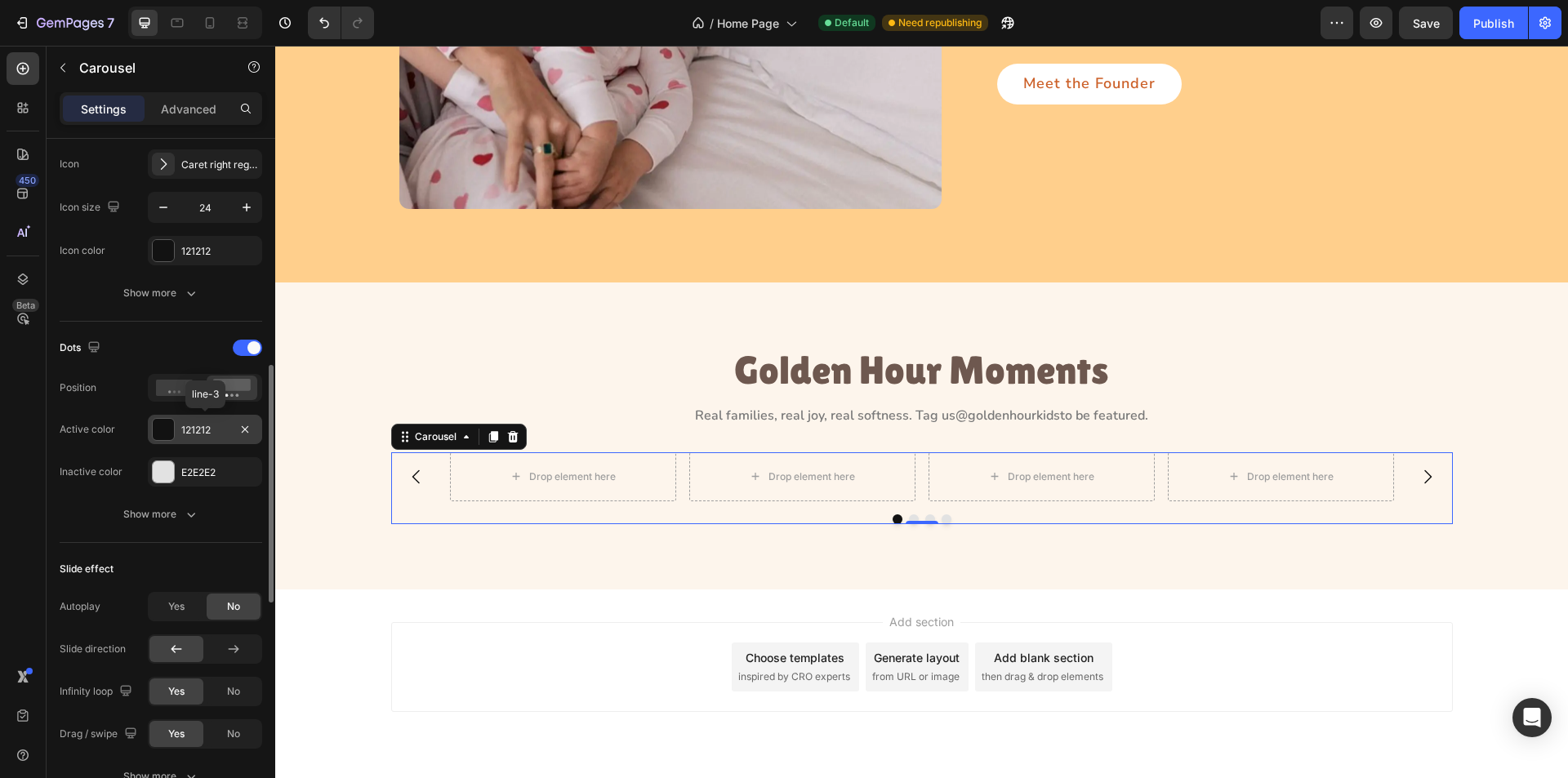
click at [163, 429] on div at bounding box center [163, 429] width 21 height 21
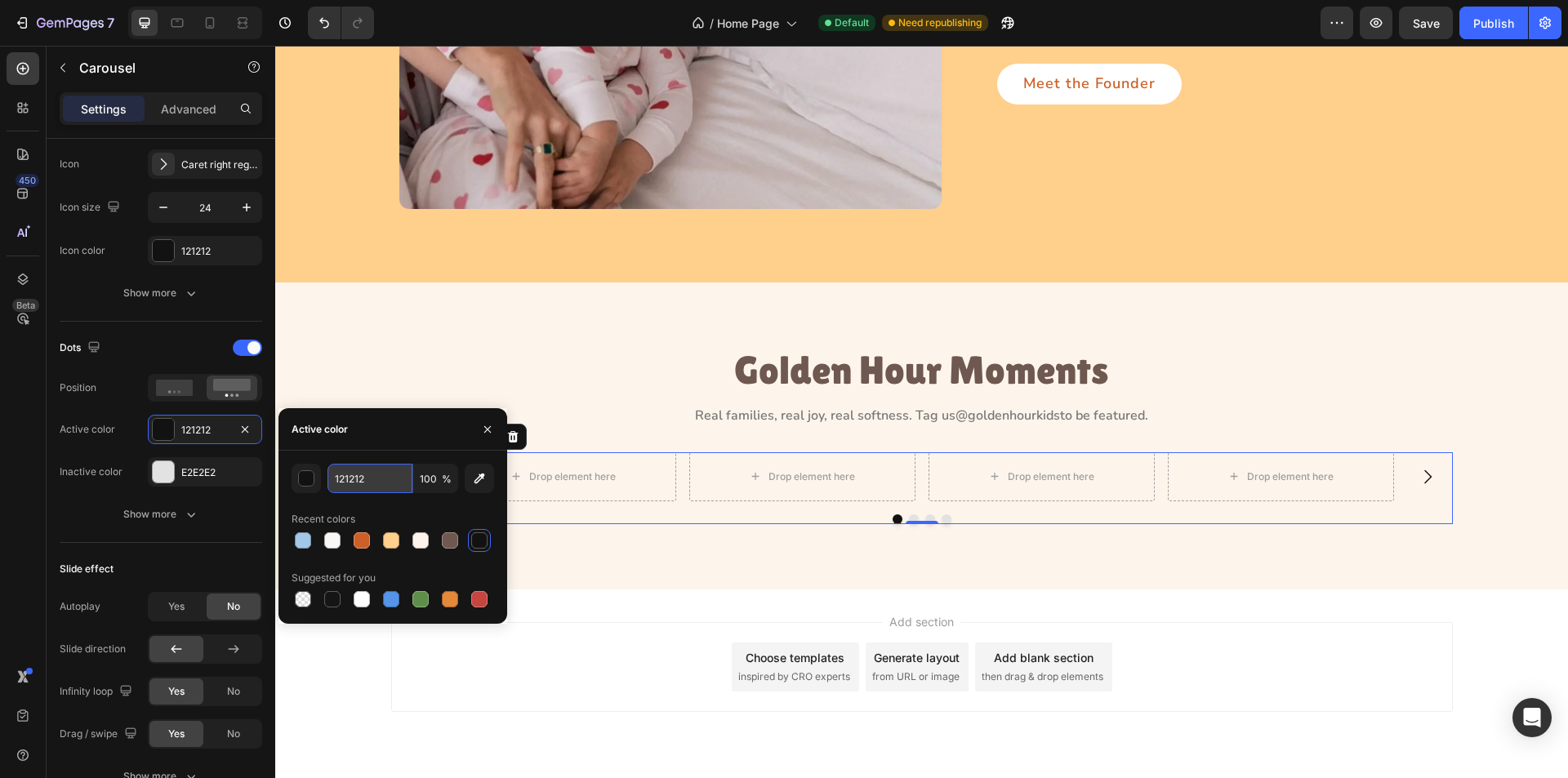
drag, startPoint x: 402, startPoint y: 484, endPoint x: 379, endPoint y: 482, distance: 23.1
click at [401, 484] on input "121212" at bounding box center [370, 478] width 85 height 29
paste input "Accent 01"
click at [364, 479] on input "121212" at bounding box center [370, 478] width 85 height 29
paste input "#CC6028"
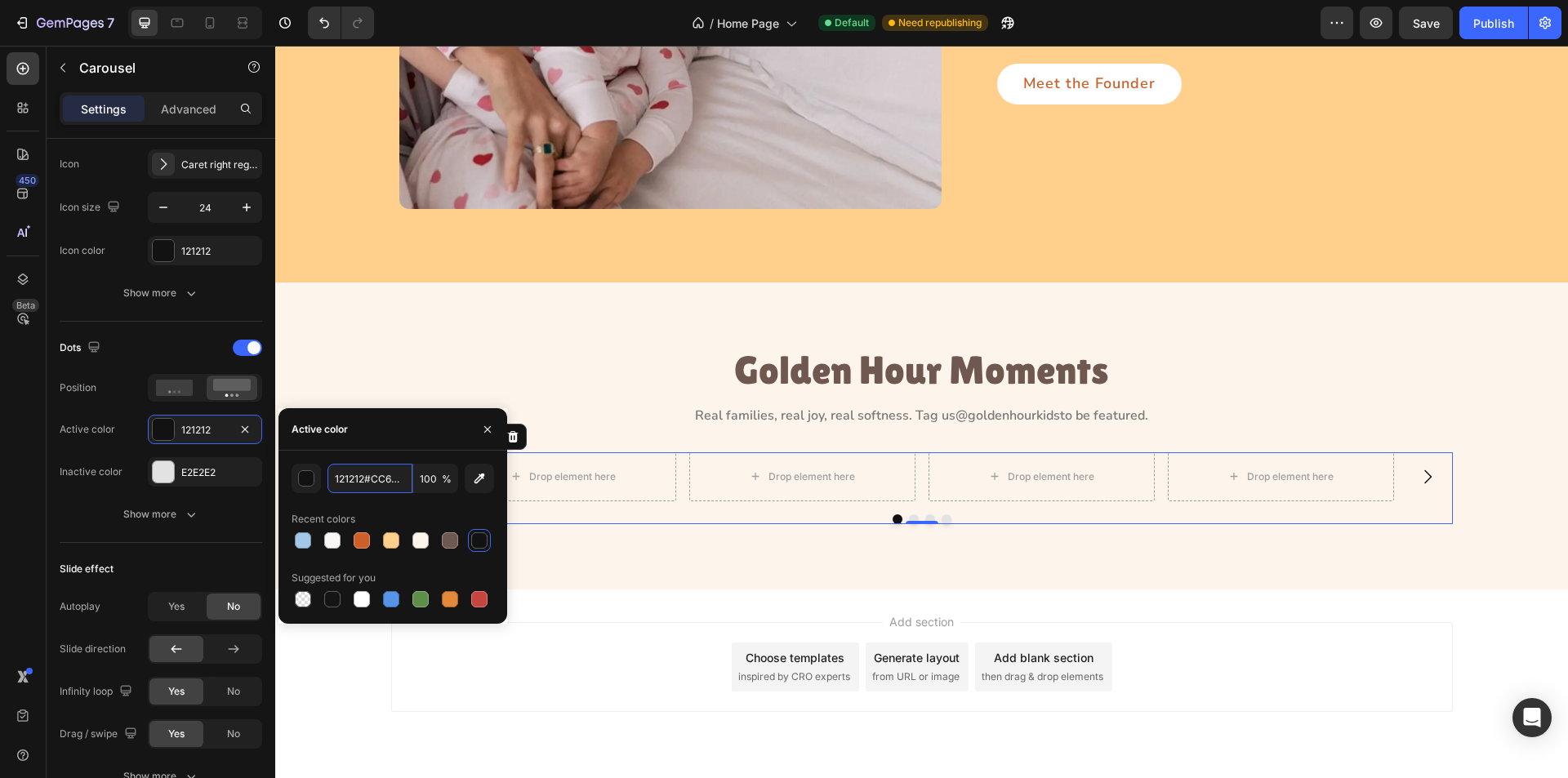
scroll to position [0, 4]
click at [371, 488] on input "121212#CC6028" at bounding box center [370, 478] width 85 height 29
paste input "text"
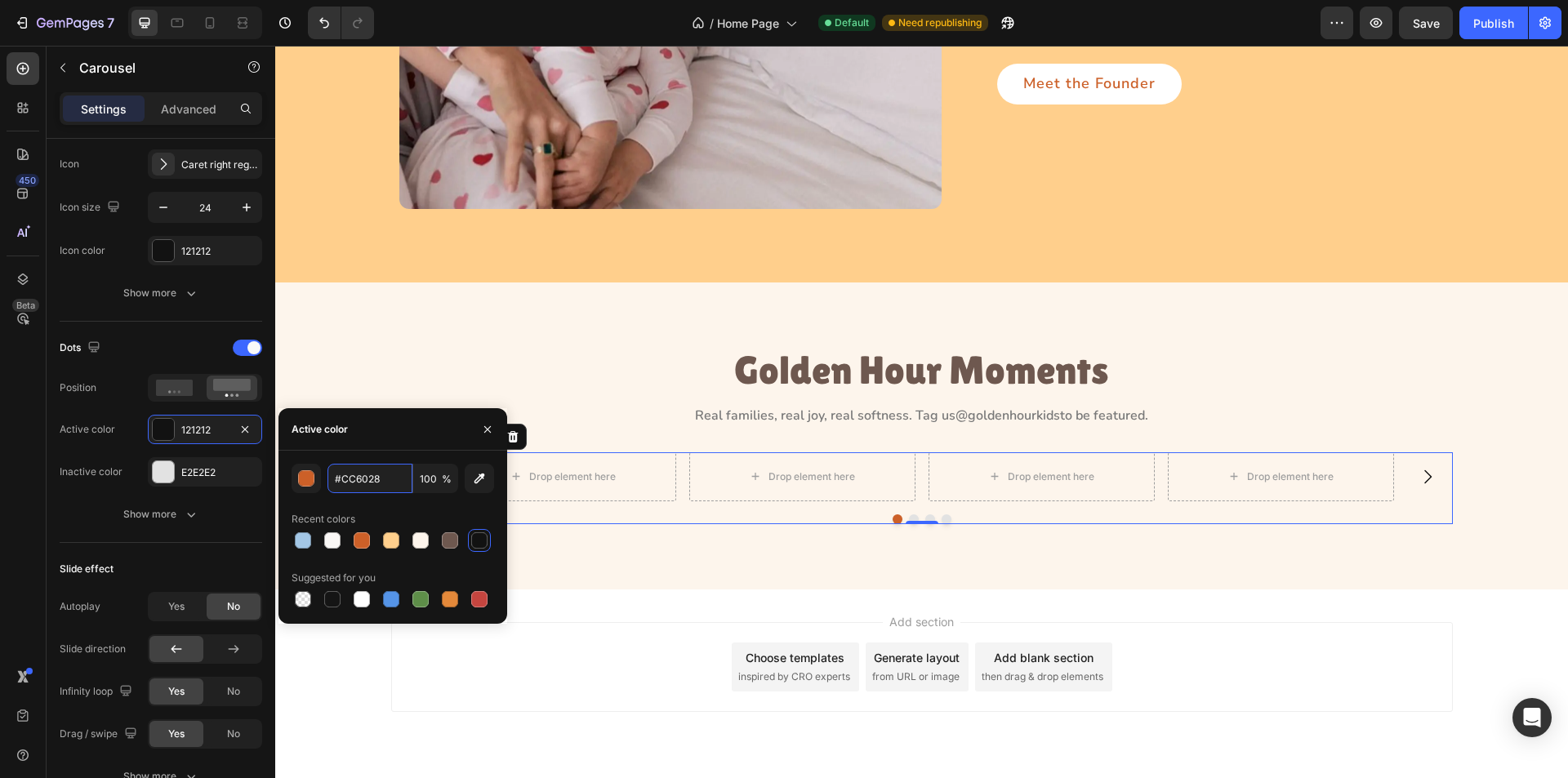
scroll to position [0, 0]
type input "CC6028"
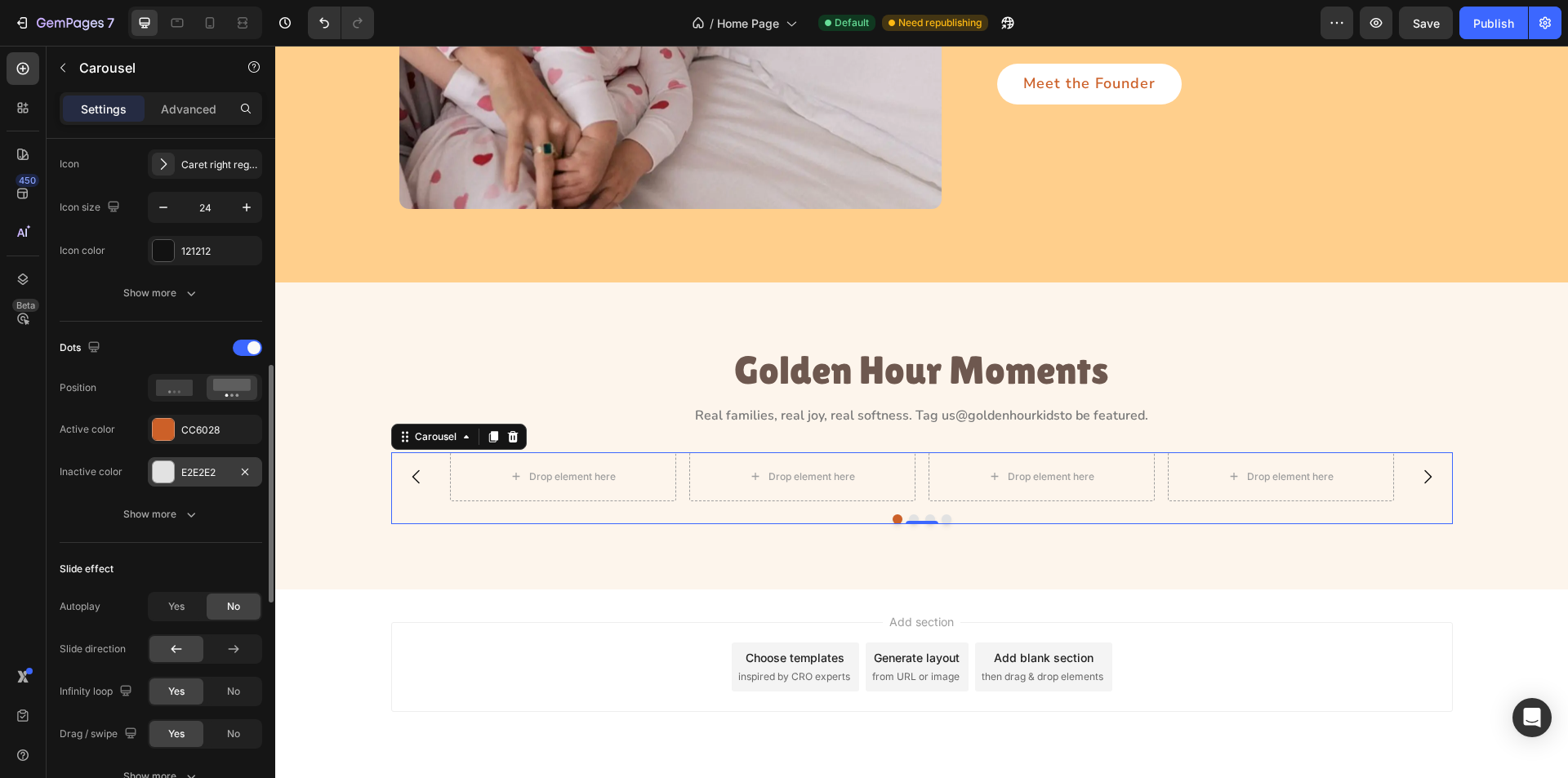
click at [167, 473] on div at bounding box center [163, 471] width 21 height 21
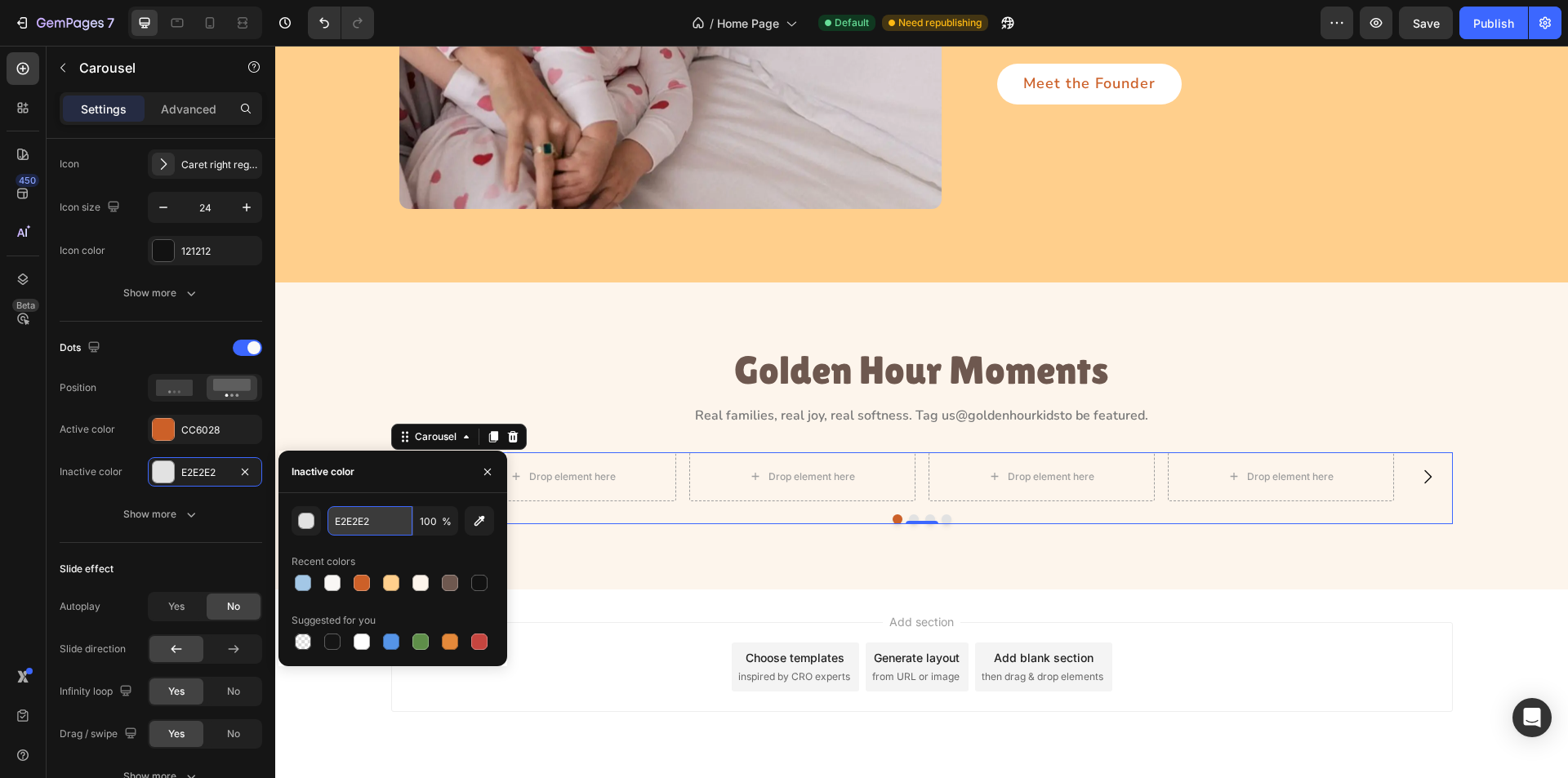
click at [0, 0] on input "E2E2E2" at bounding box center [0, 0] width 0 height 0
paste input "#A3C7E6"
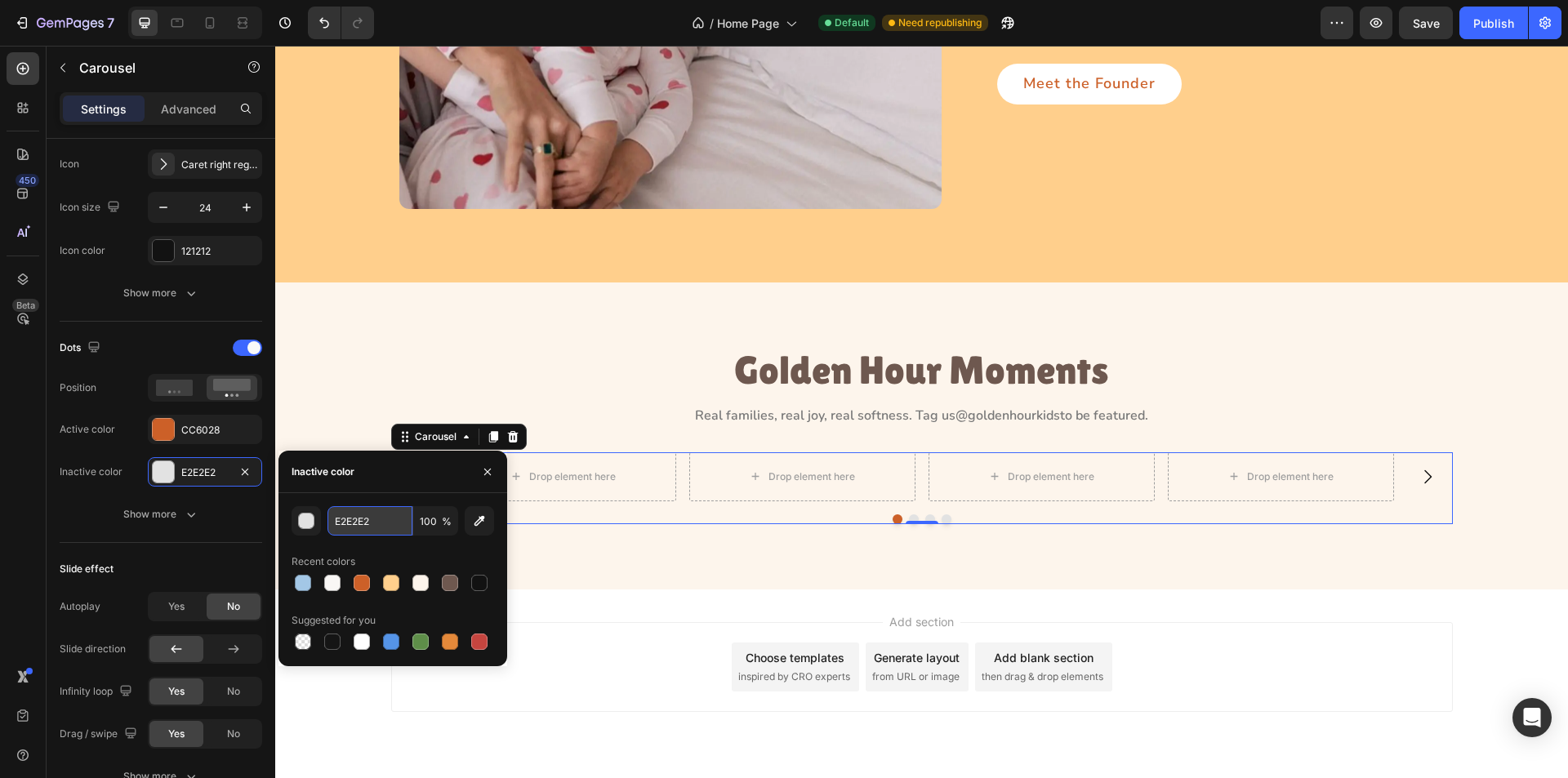
type input "#A3C7E6"
click at [215, 543] on div "Slide effect Autoplay Yes No Slide direction Infinity loop Yes No Drag / swipe …" at bounding box center [161, 674] width 203 height 262
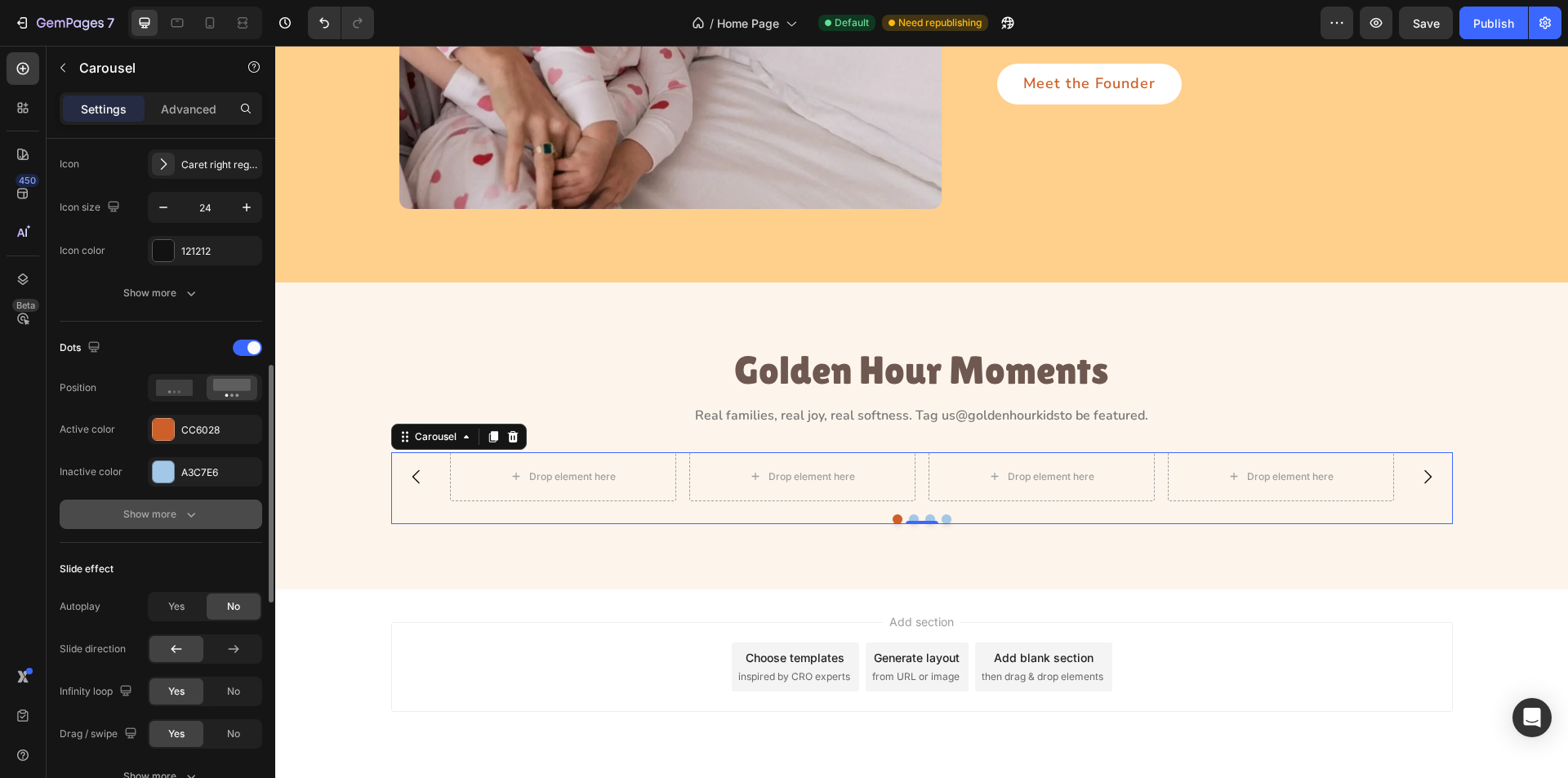
click at [195, 513] on icon "button" at bounding box center [191, 515] width 16 height 16
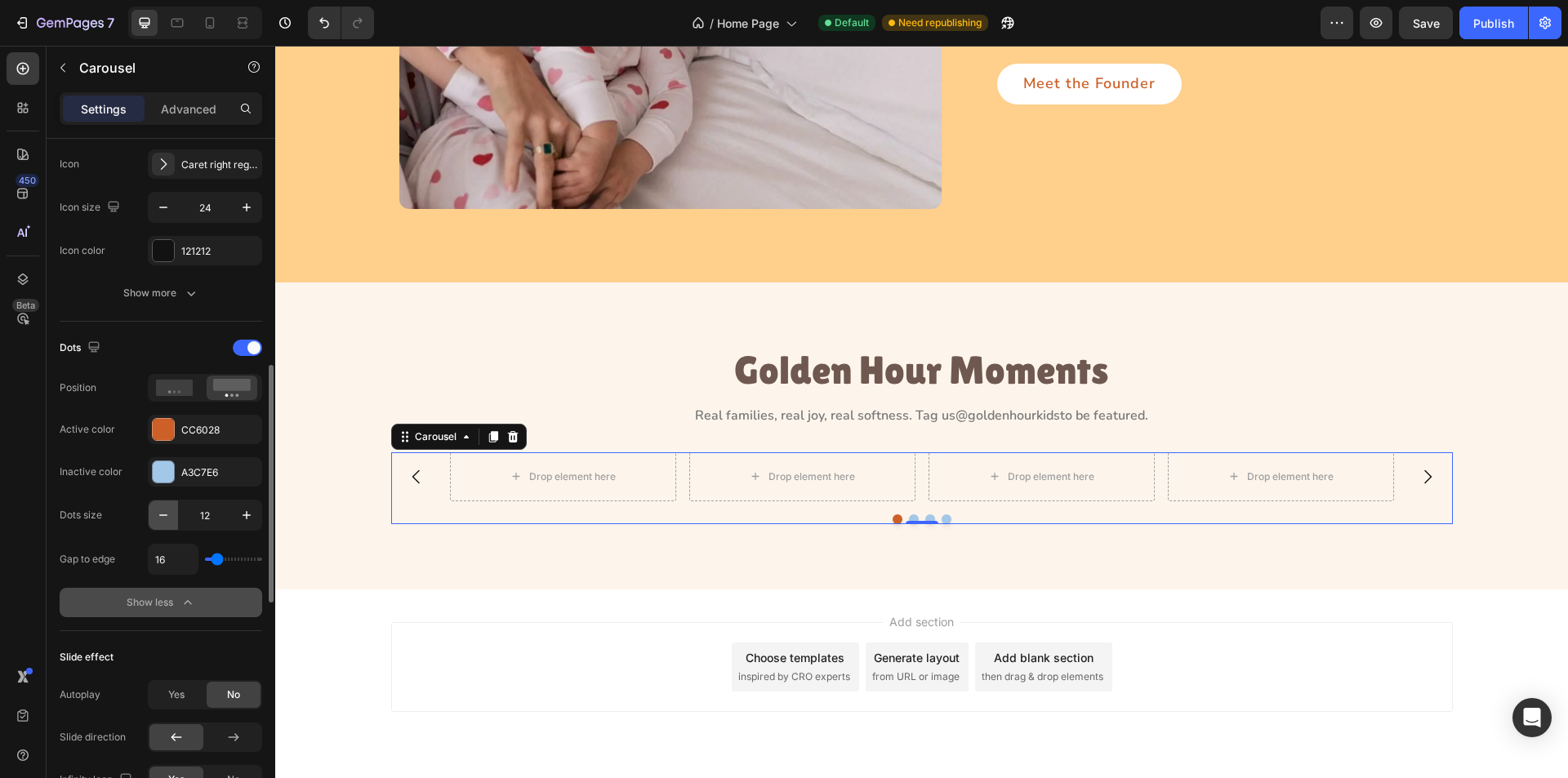
click at [163, 521] on icon "button" at bounding box center [163, 515] width 16 height 16
click at [163, 519] on icon "button" at bounding box center [163, 515] width 16 height 16
type input "10"
click at [170, 562] on input "16" at bounding box center [174, 560] width 49 height 29
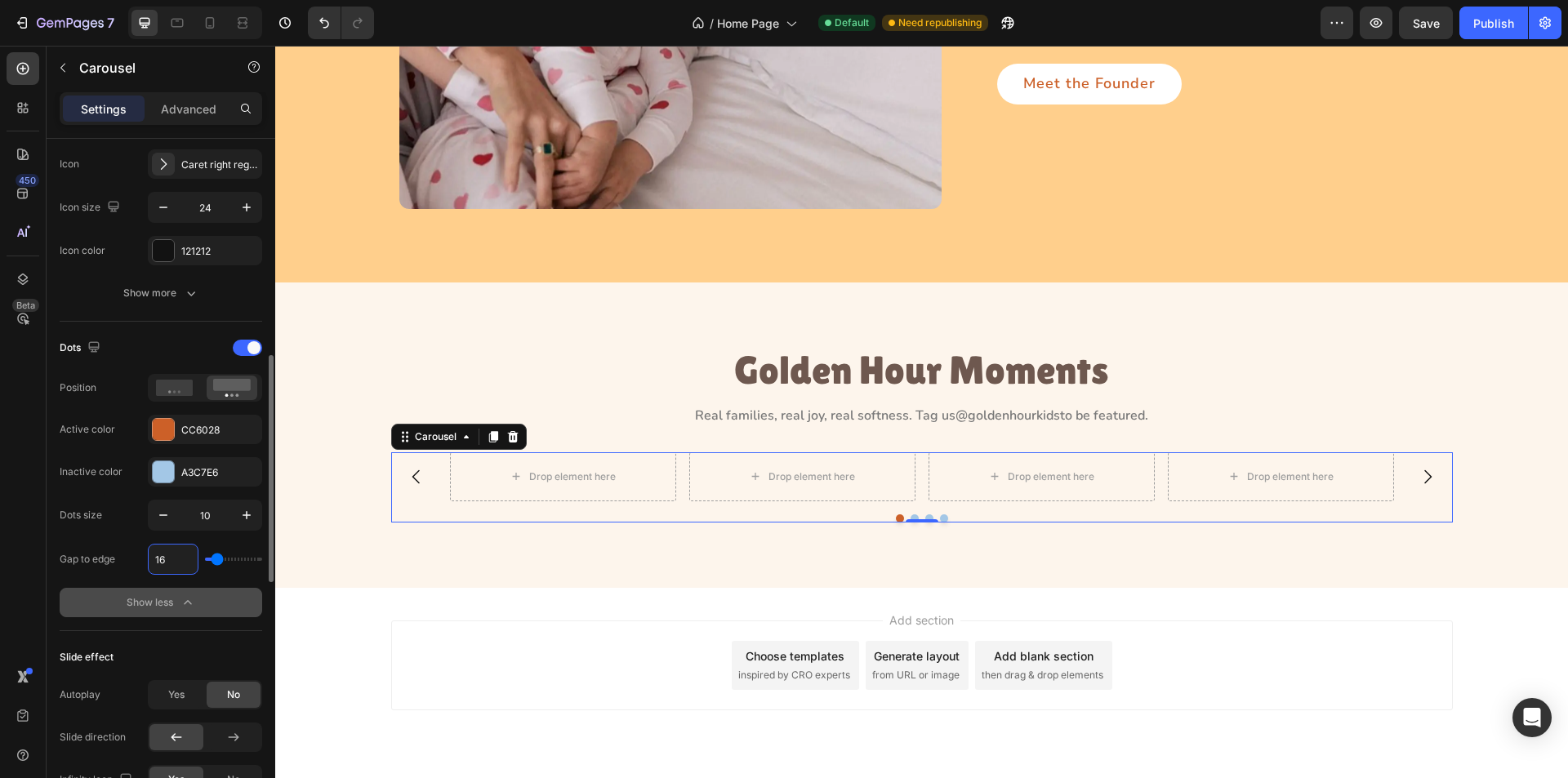
type input "4"
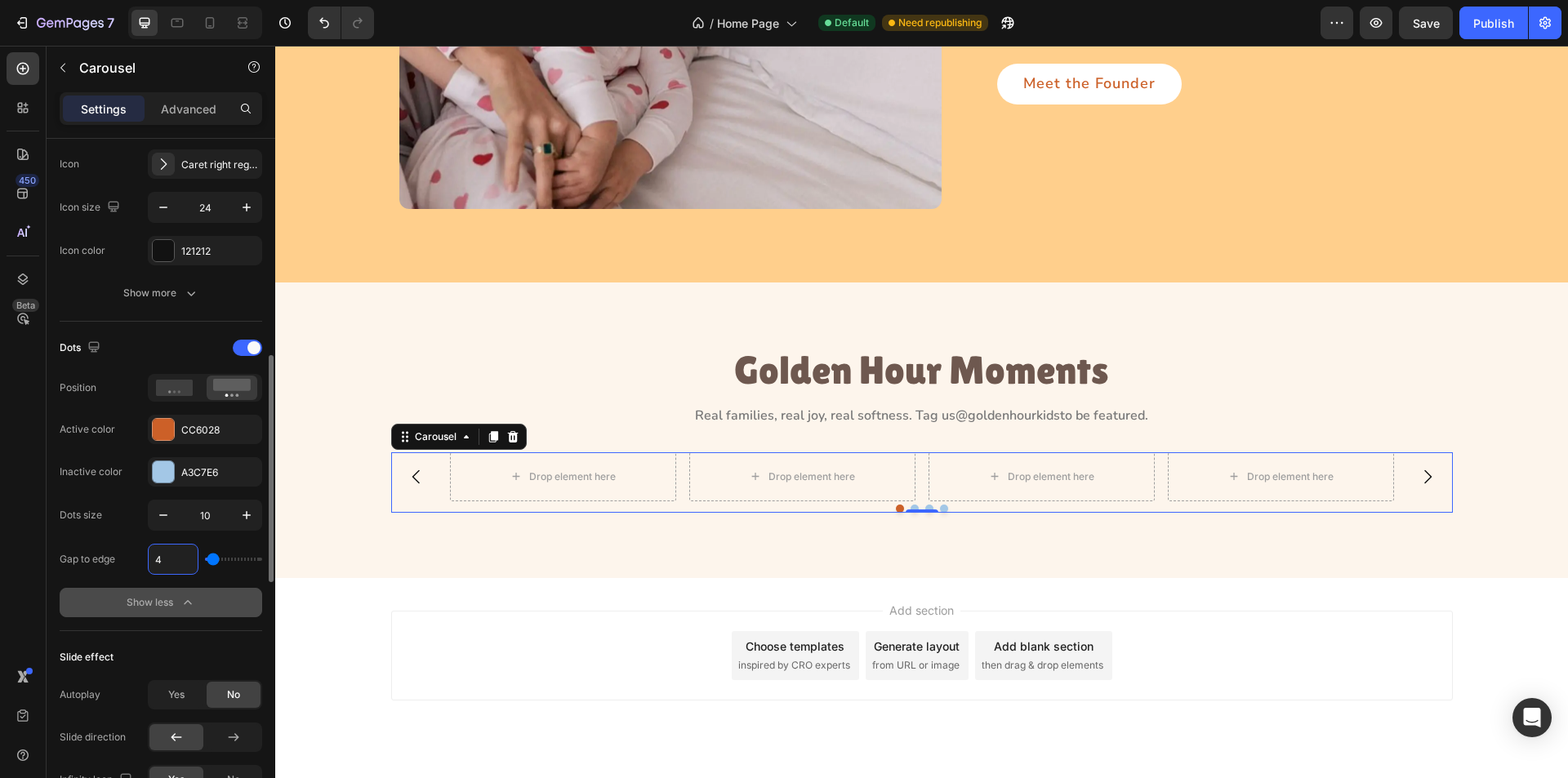
type input "40"
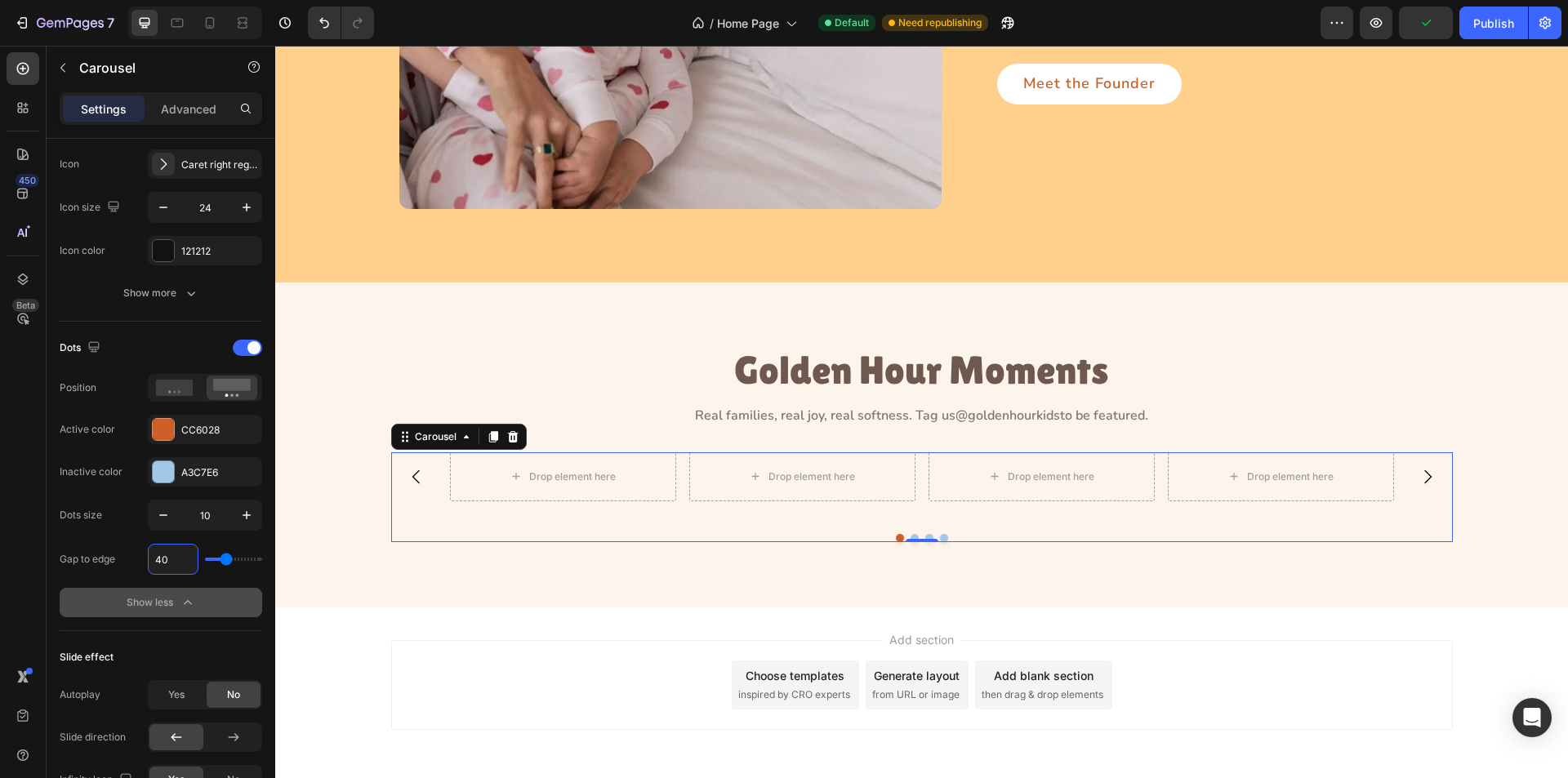
type input "40"
click at [609, 522] on div "Drop element here Drop element here Drop element here Drop element here Carouse…" at bounding box center [921, 498] width 1062 height 89
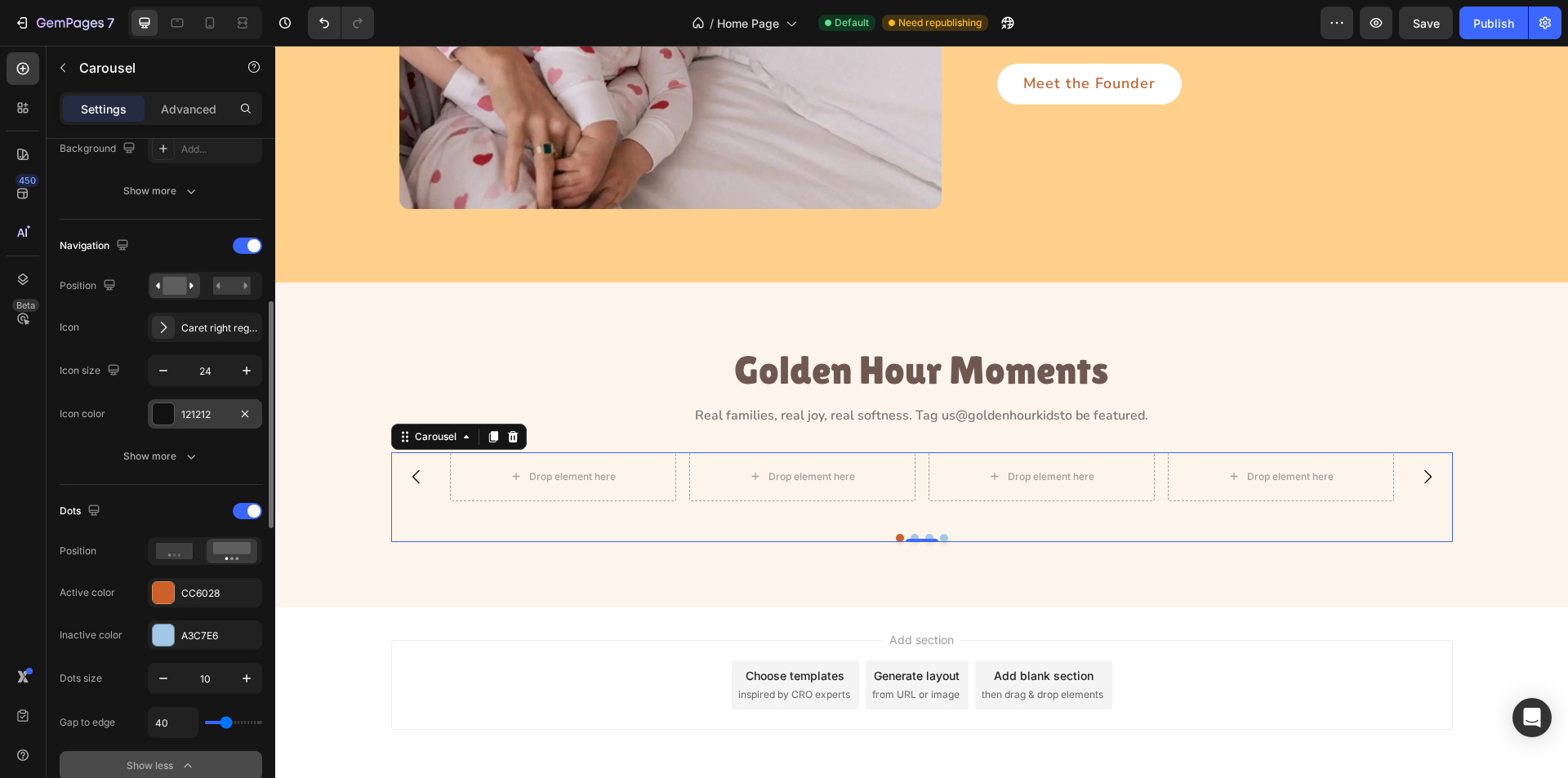
scroll to position [408, 0]
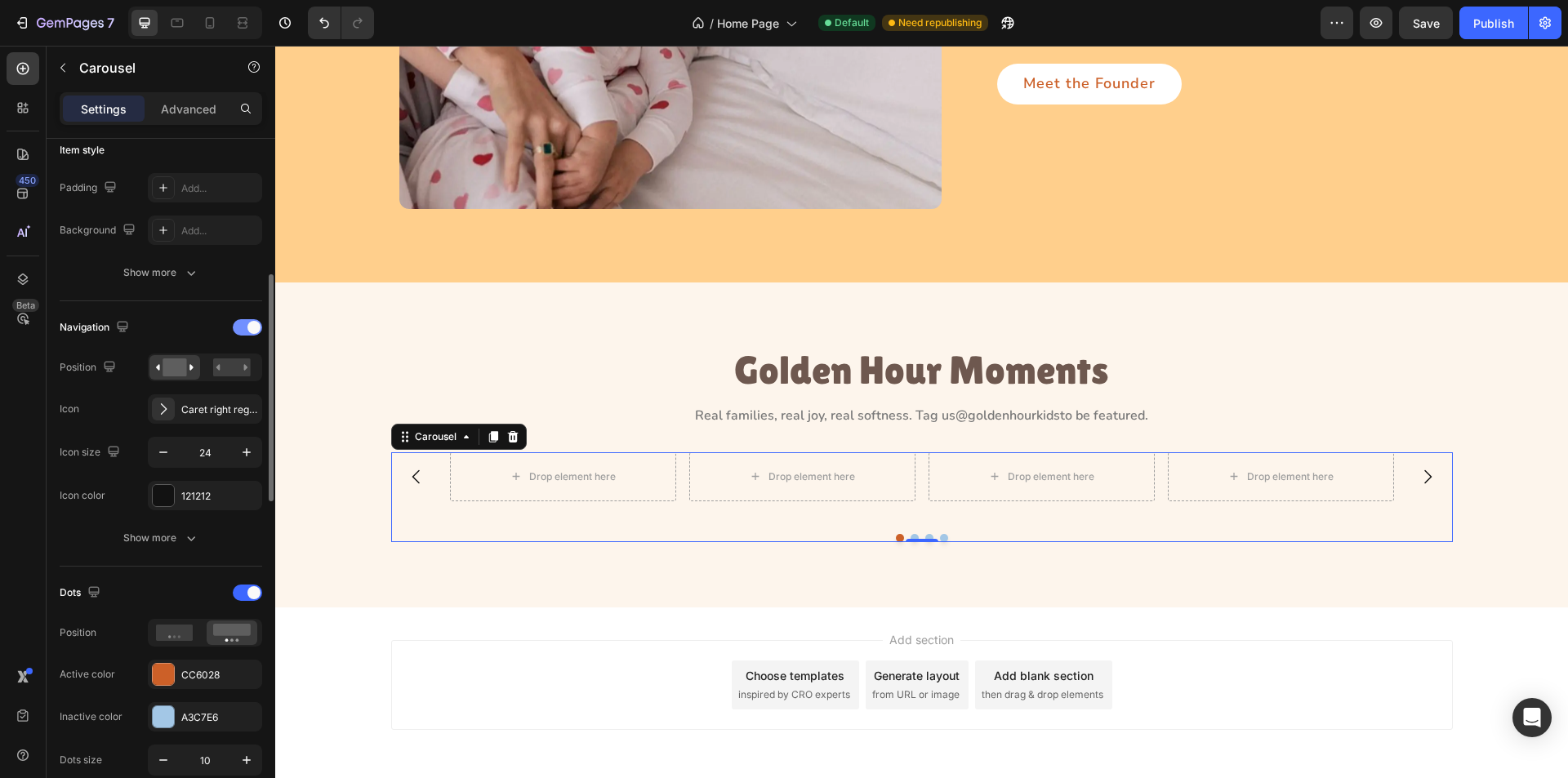
click at [244, 325] on div at bounding box center [247, 328] width 29 height 16
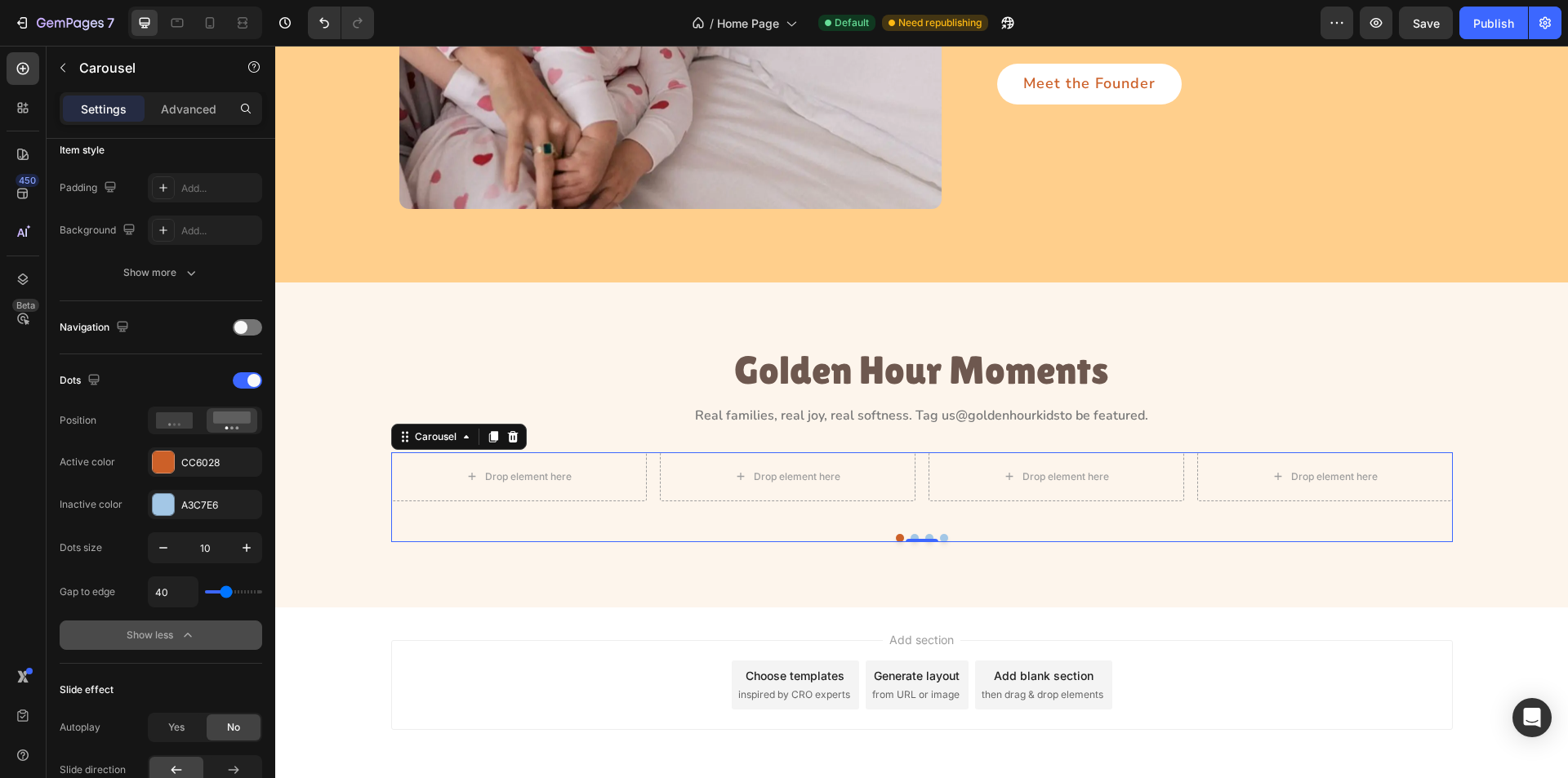
click at [644, 474] on div "Drop element here Drop element here Drop element here Drop element here" at bounding box center [921, 478] width 1062 height 49
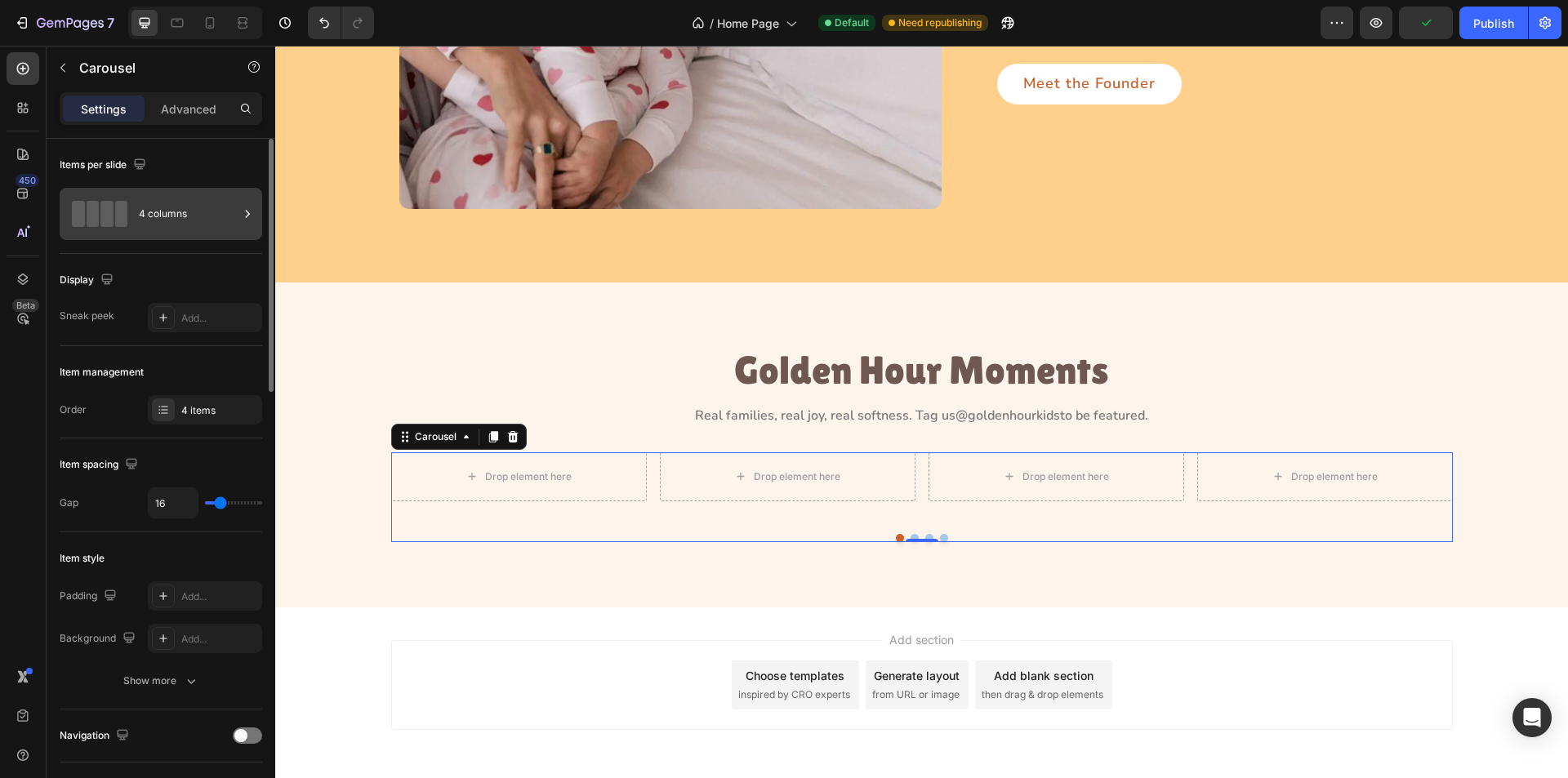
click at [214, 219] on div "4 columns" at bounding box center [188, 214] width 100 height 37
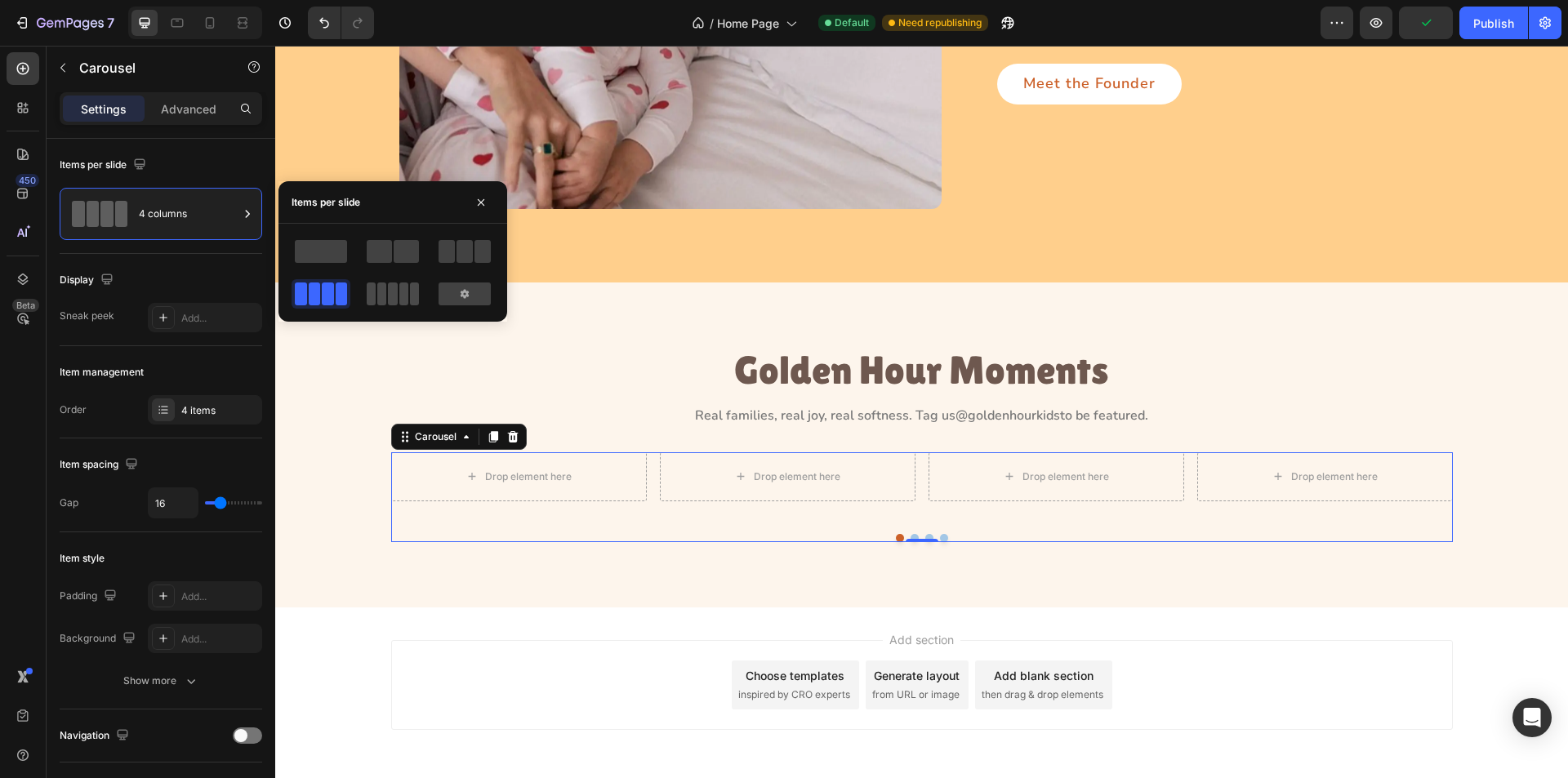
click at [375, 290] on span at bounding box center [372, 293] width 9 height 23
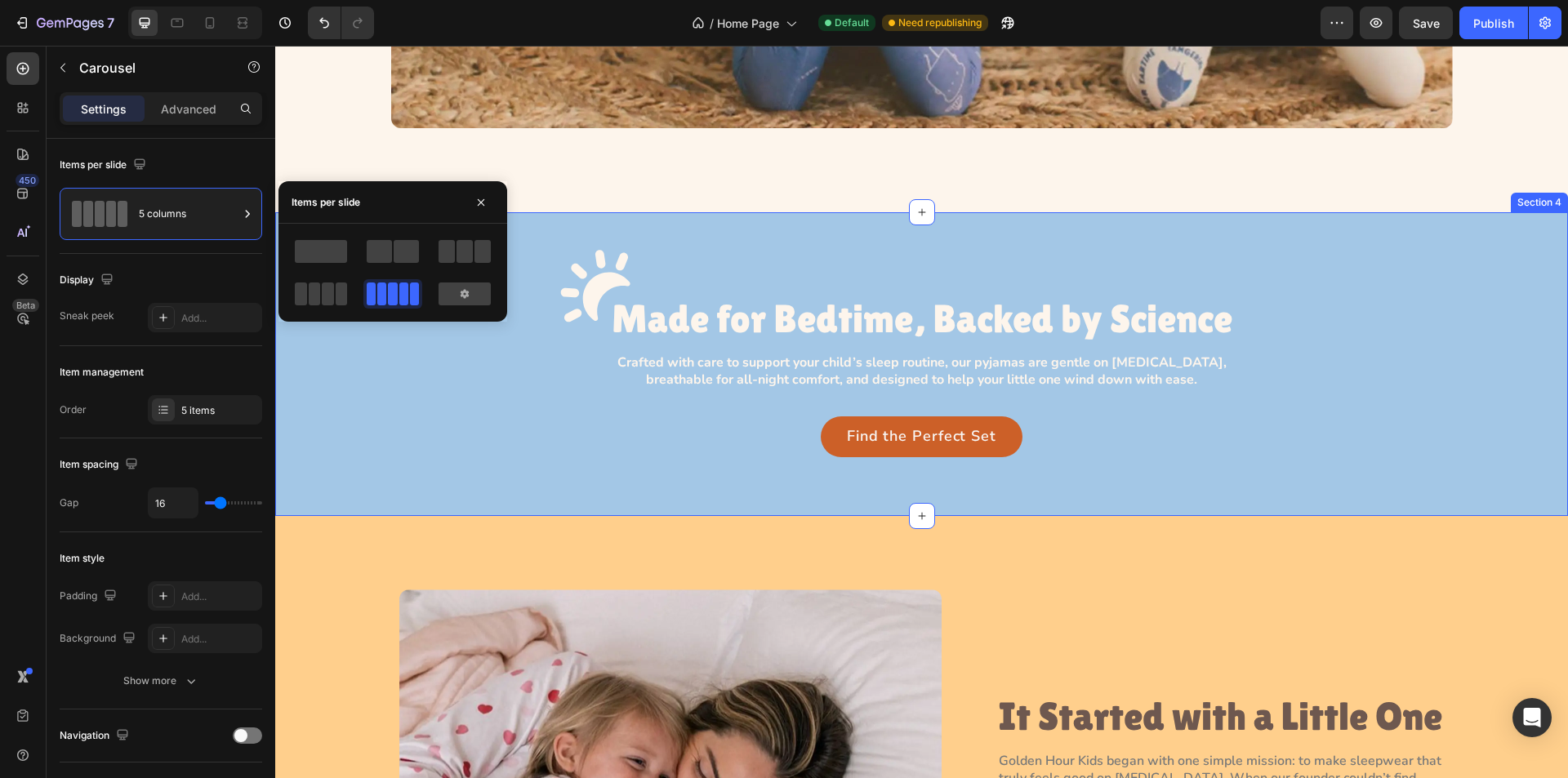
scroll to position [1241, 0]
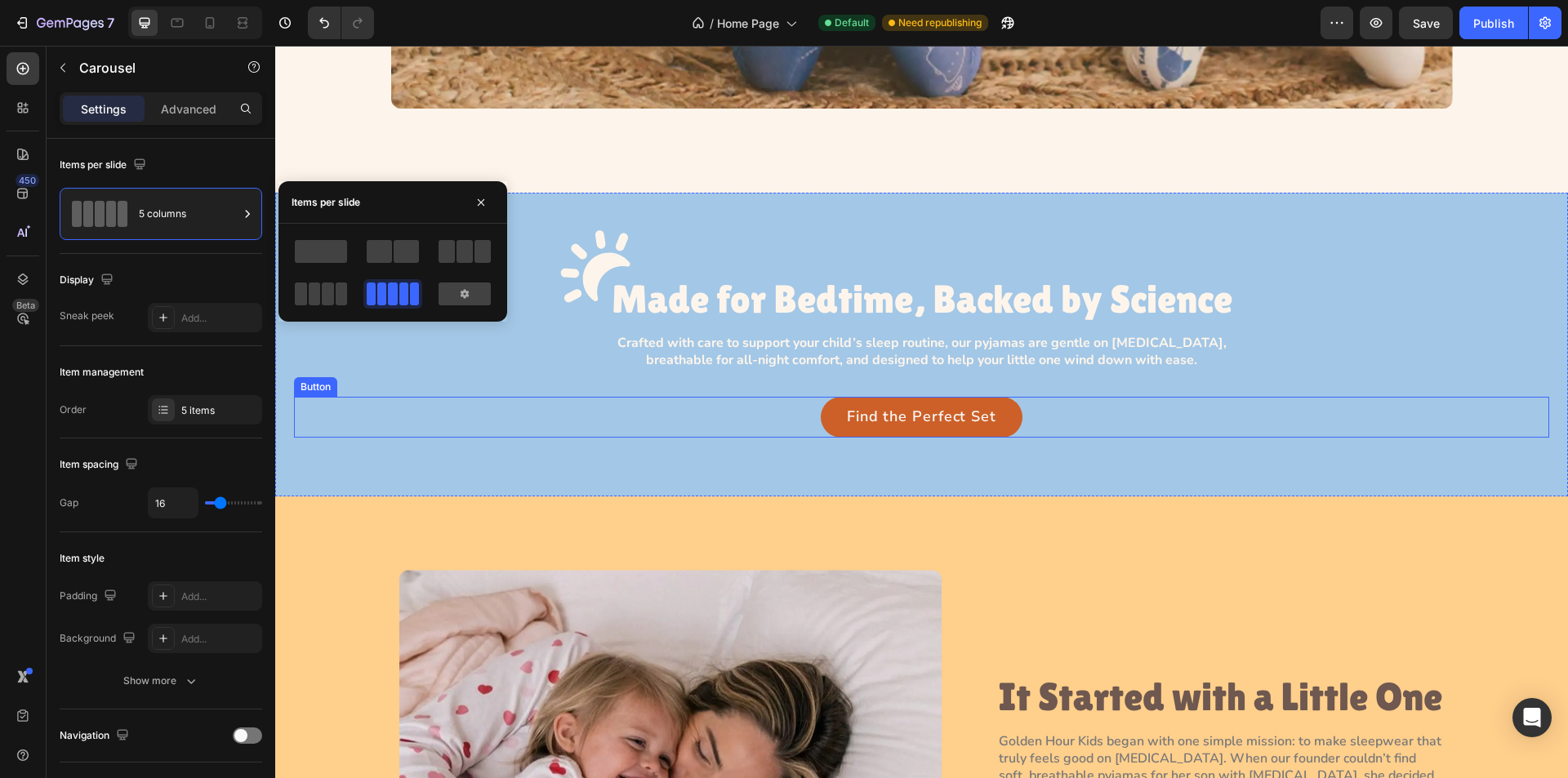
click at [1057, 426] on div "Find the Perfect Set Button" at bounding box center [921, 417] width 1256 height 41
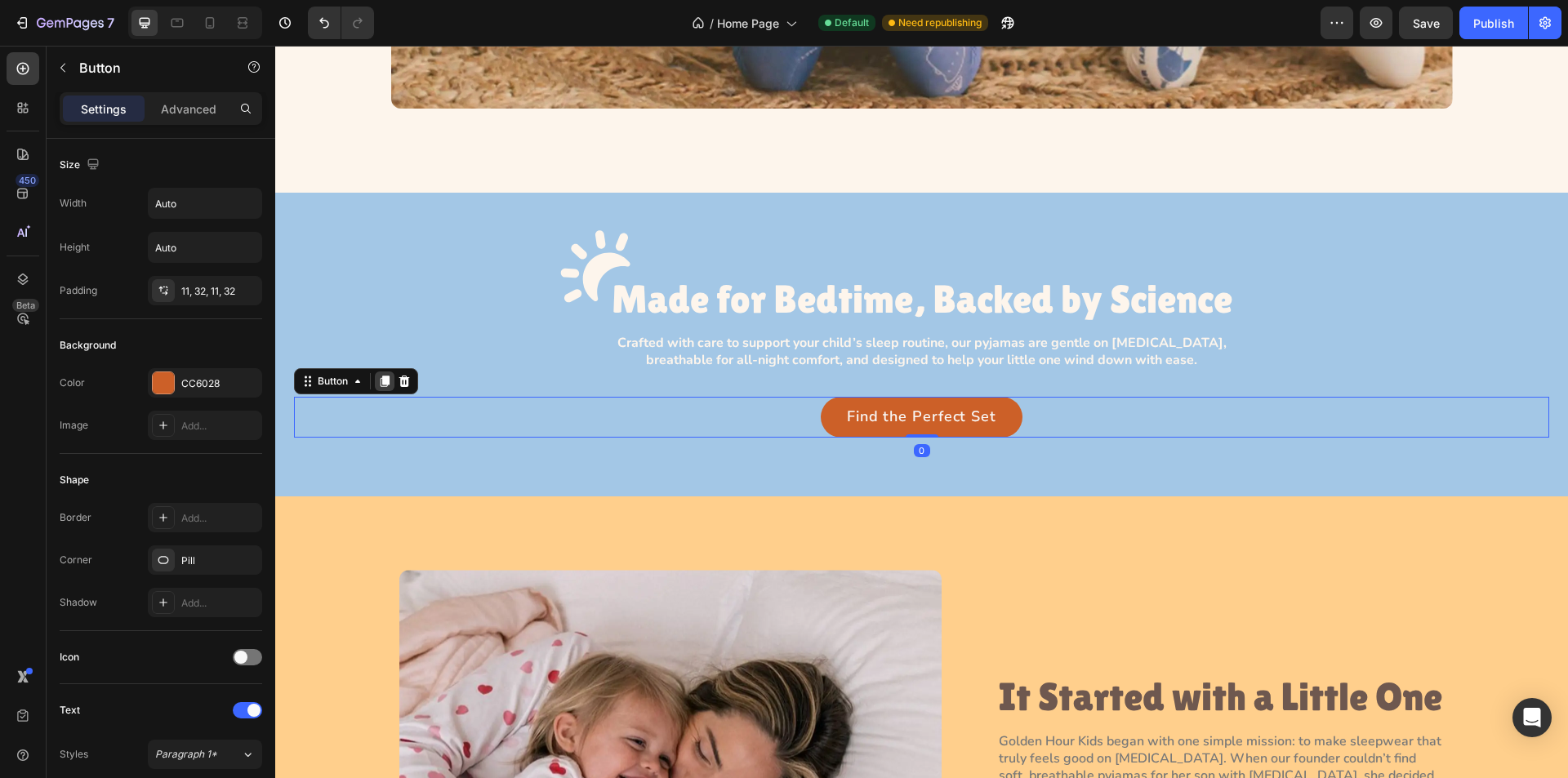
click at [377, 382] on div at bounding box center [384, 381] width 19 height 19
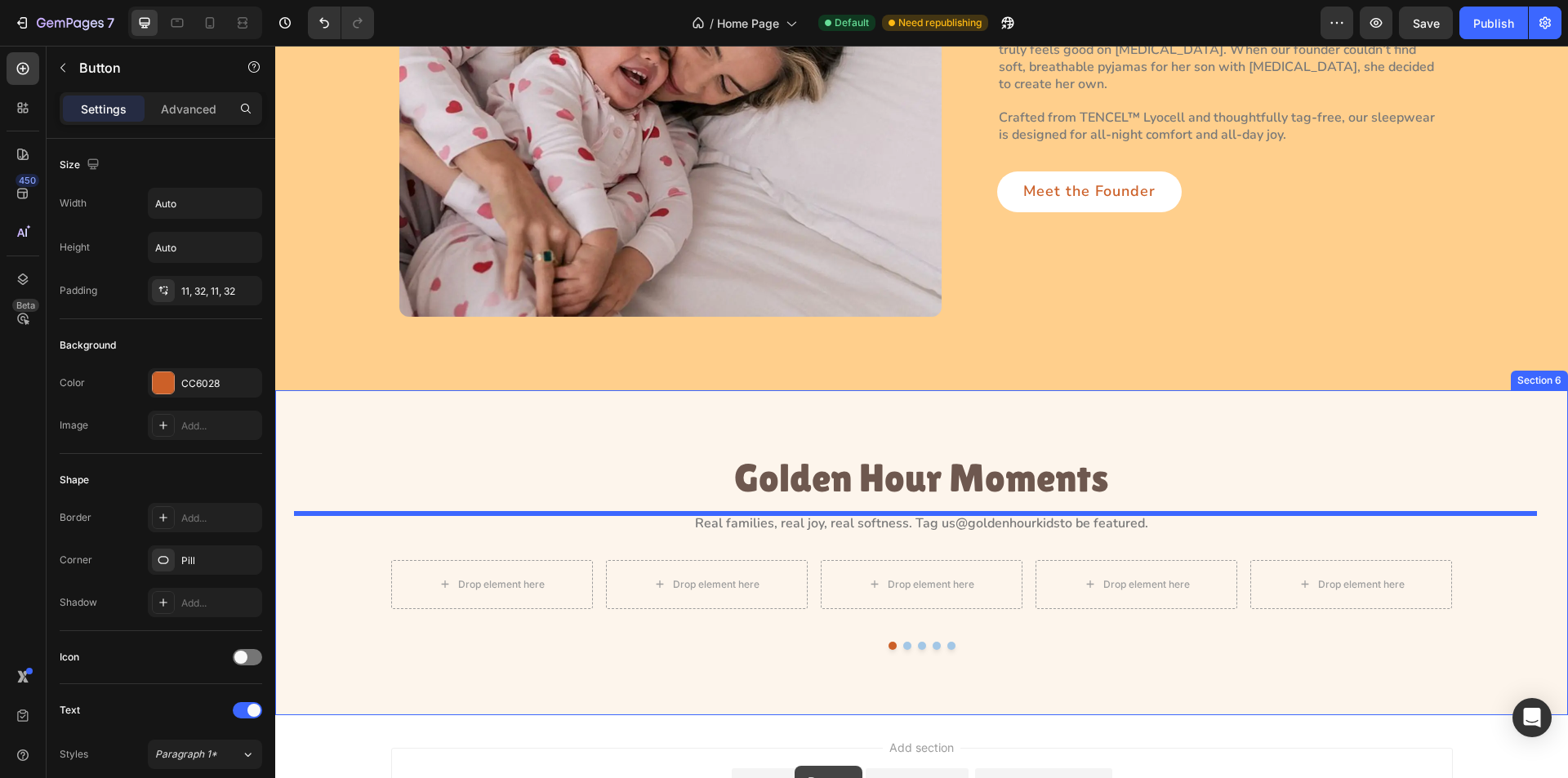
scroll to position [2012, 0]
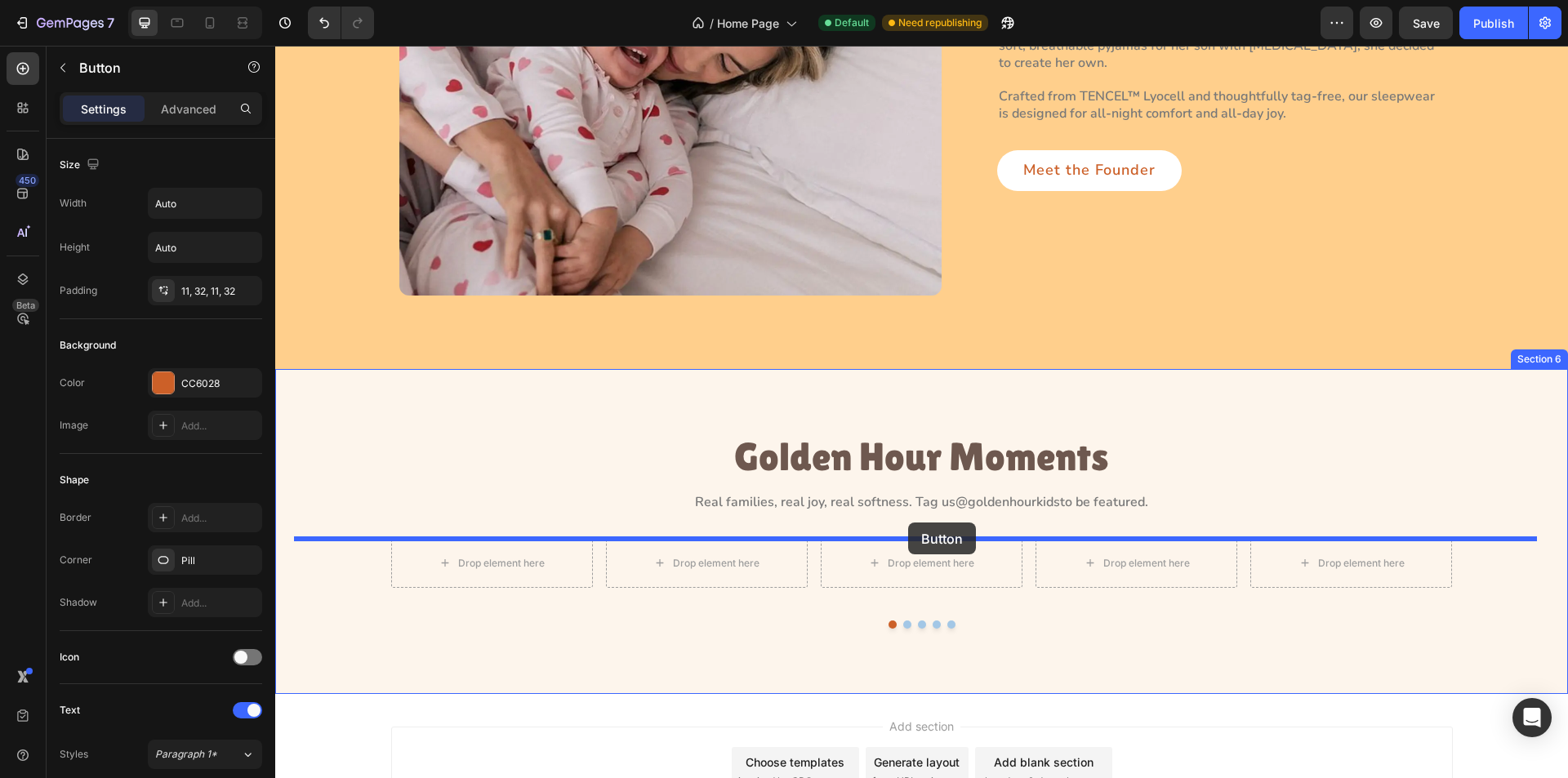
drag, startPoint x: 329, startPoint y: 414, endPoint x: 909, endPoint y: 522, distance: 590.0
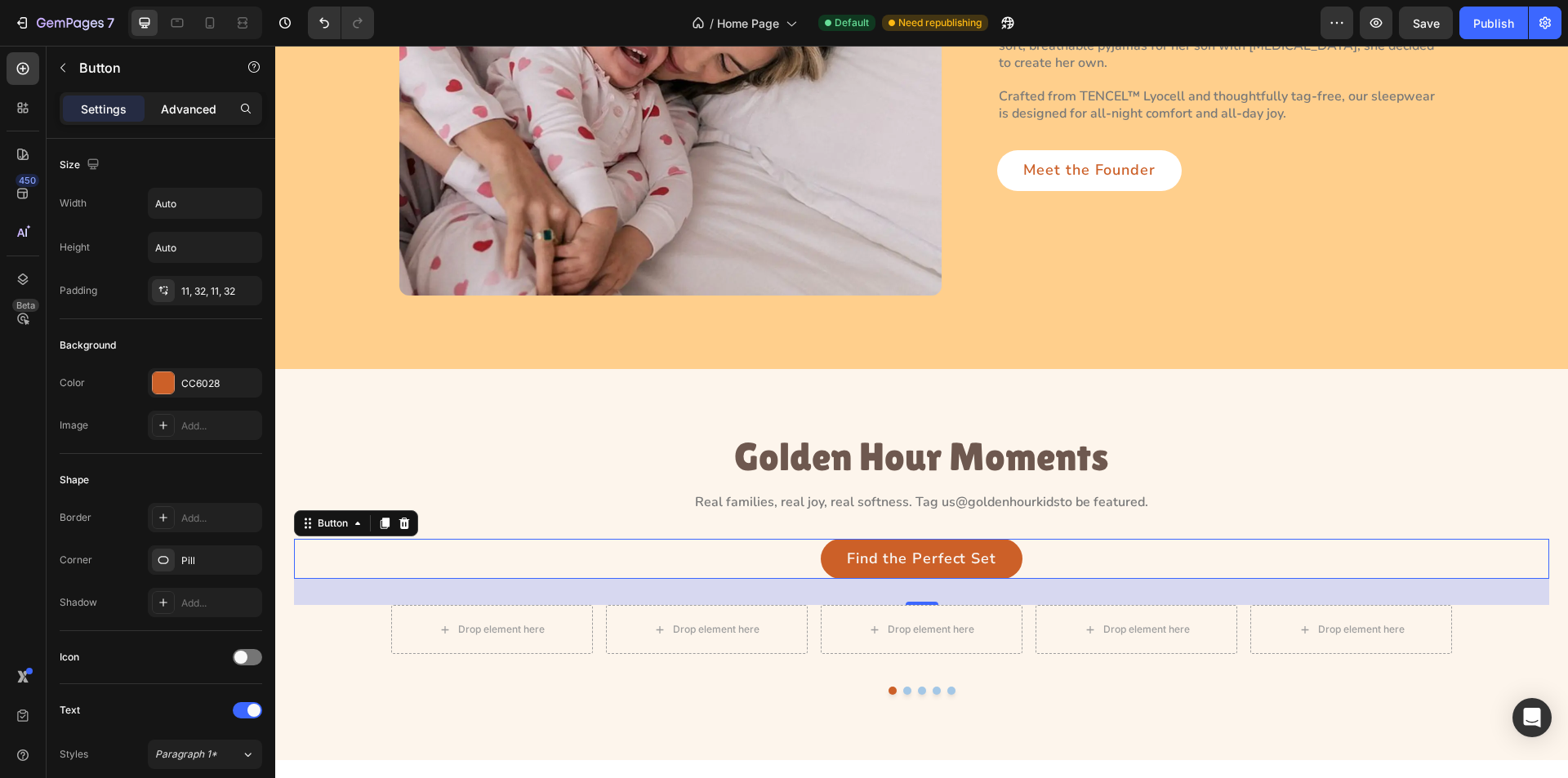
click at [186, 114] on p "Advanced" at bounding box center [188, 109] width 56 height 17
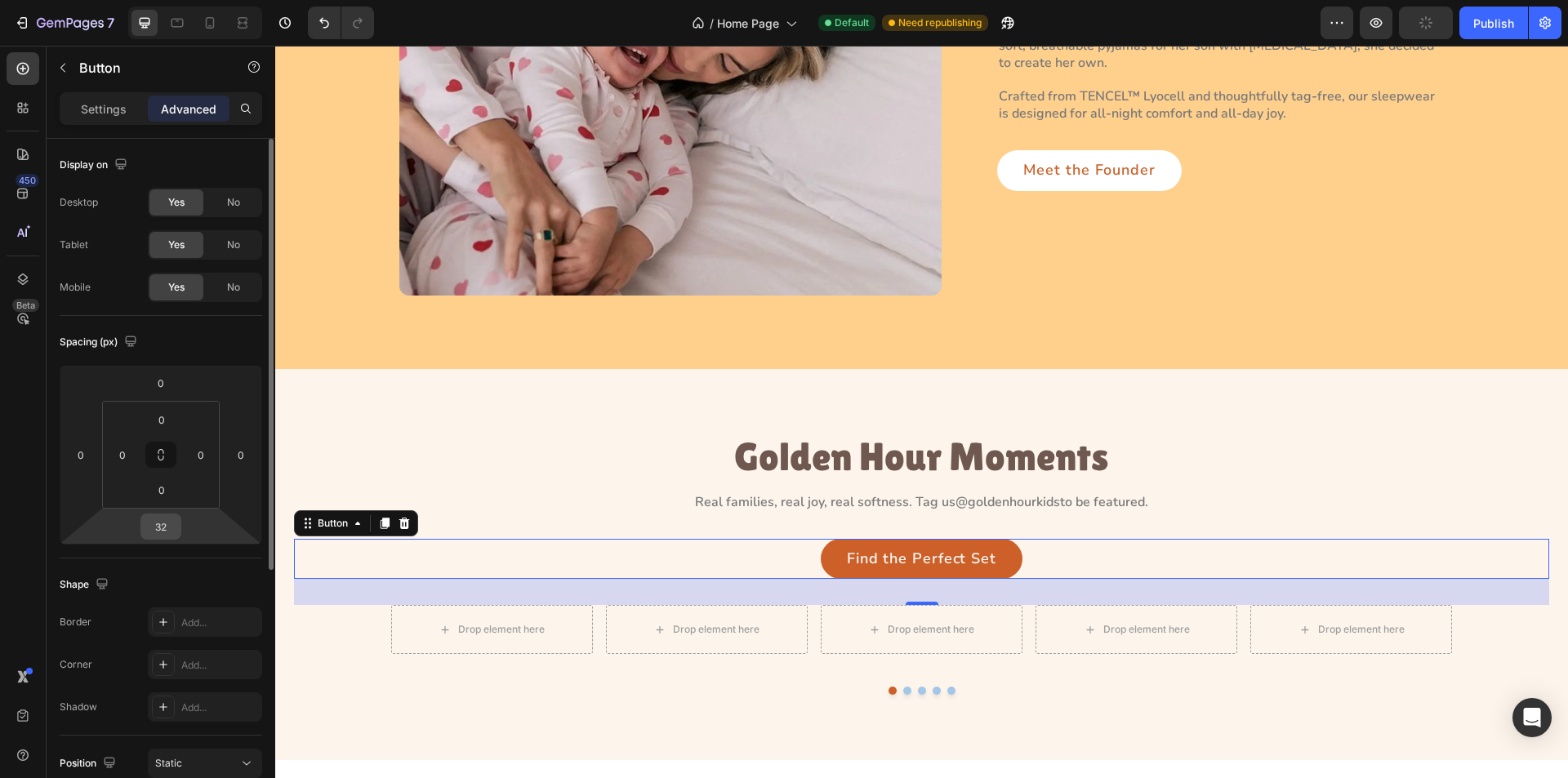
click at [167, 531] on input "32" at bounding box center [161, 527] width 33 height 25
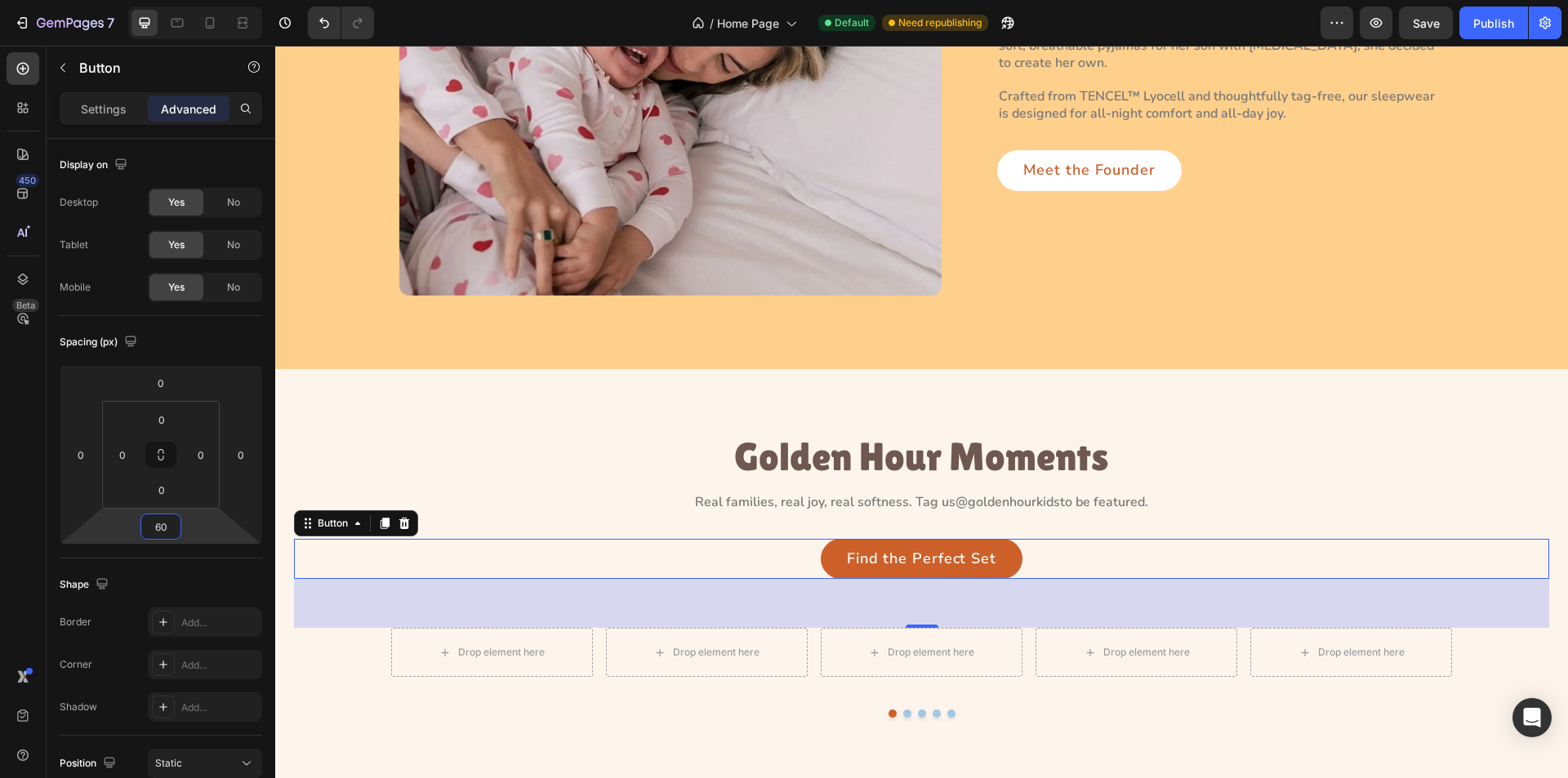
type input "60"
click at [948, 559] on p "Find the Perfect Set" at bounding box center [922, 559] width 150 height 23
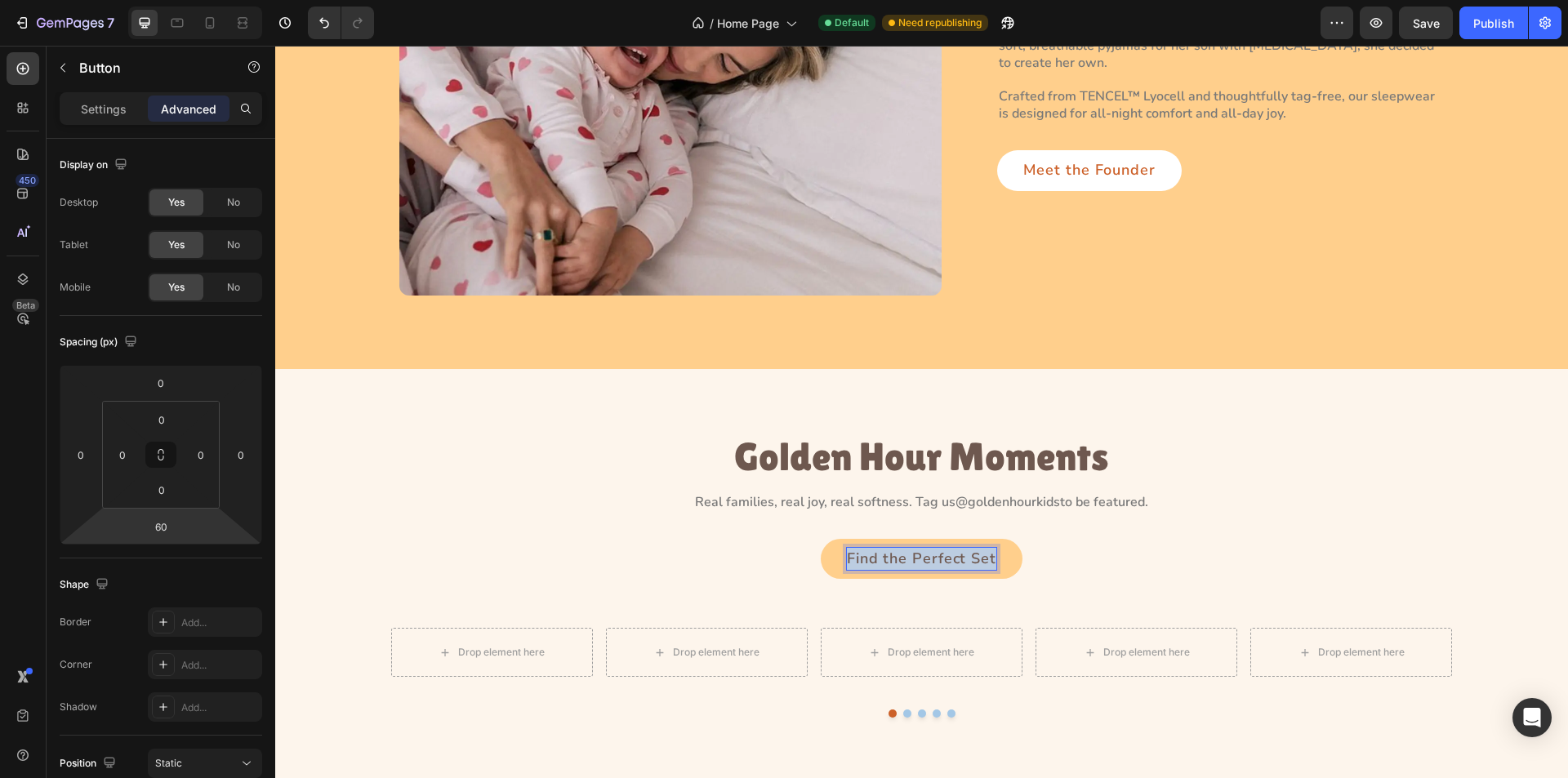
click at [948, 559] on p "Find the Perfect Set" at bounding box center [922, 559] width 150 height 23
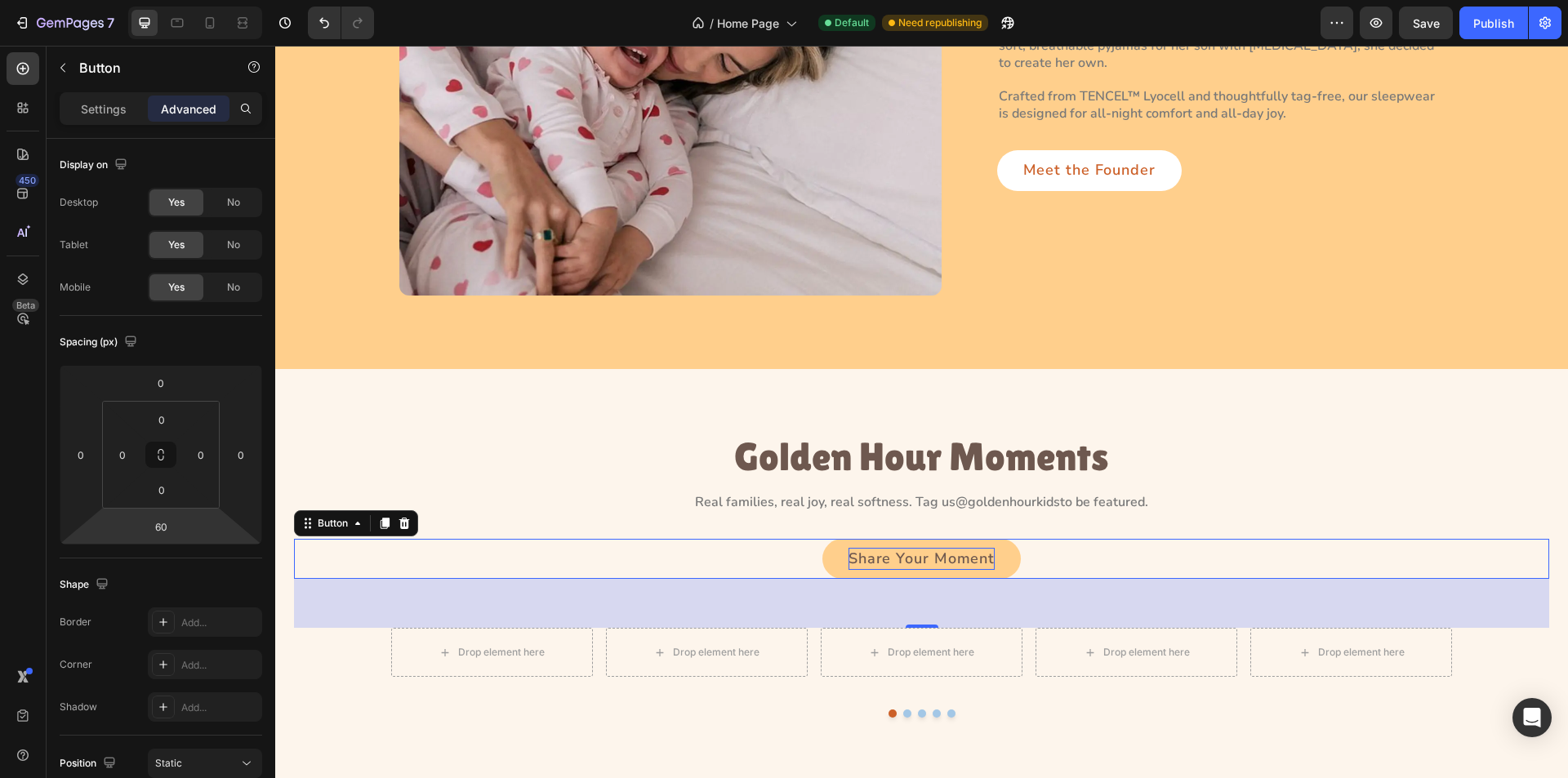
click at [729, 563] on div "Share Your Moment Button 60" at bounding box center [921, 559] width 1256 height 41
click at [810, 667] on div "Drop element here Drop element here Drop element here Drop element here Drop el…" at bounding box center [921, 653] width 1062 height 49
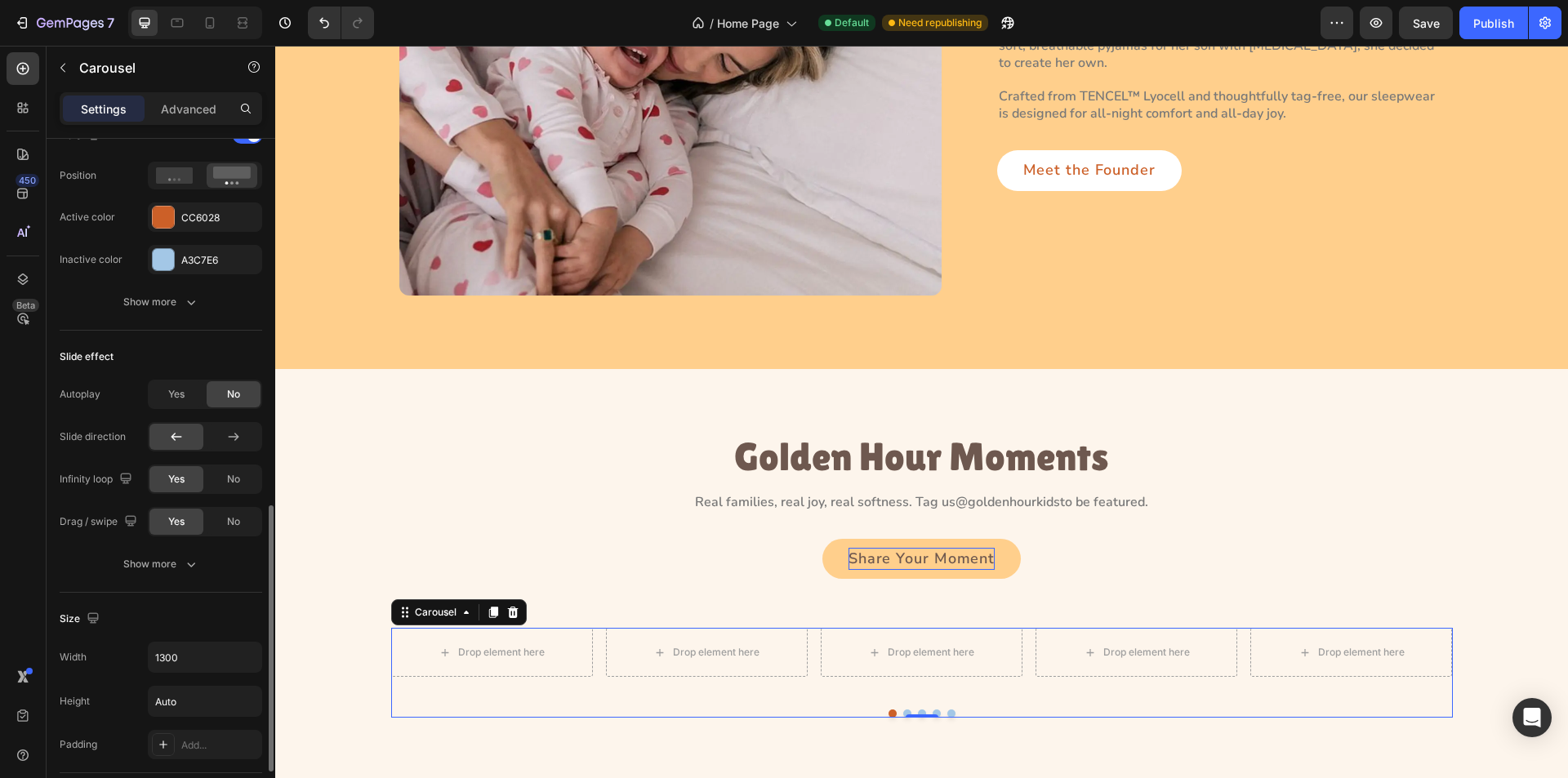
scroll to position [735, 0]
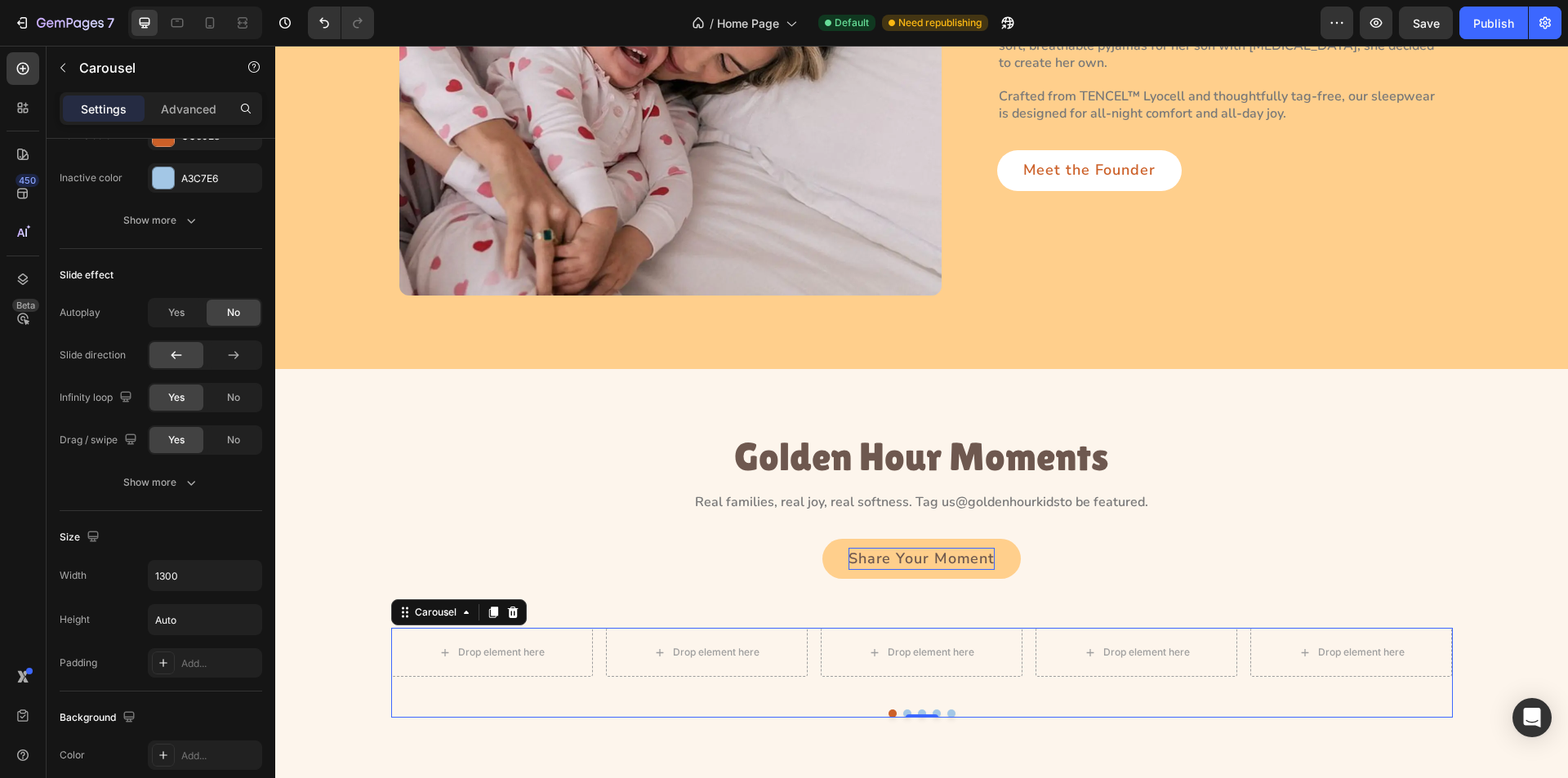
click at [588, 651] on div "Drop element here Drop element here Drop element here Drop element here Drop el…" at bounding box center [921, 653] width 1062 height 49
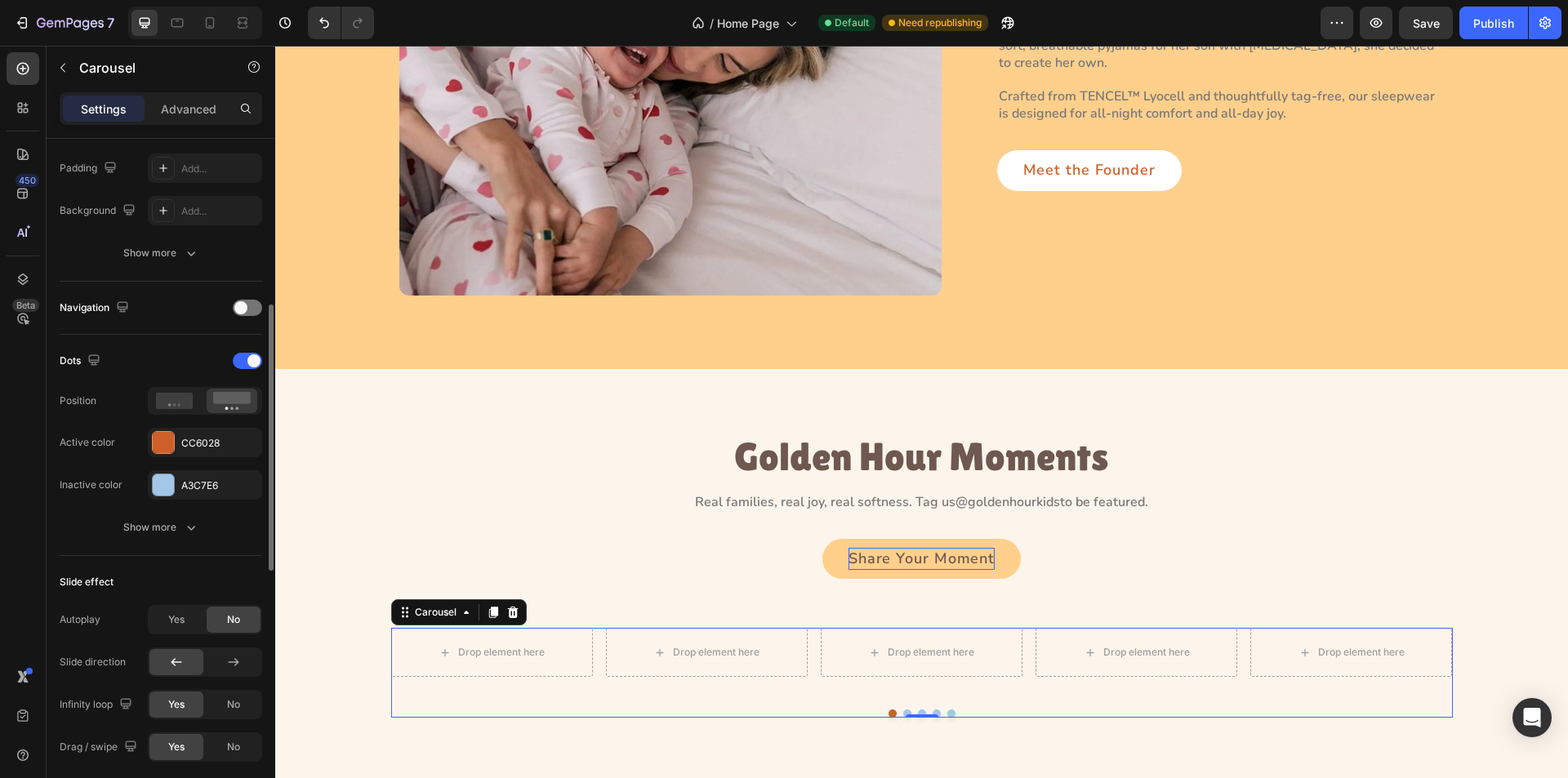
scroll to position [19, 0]
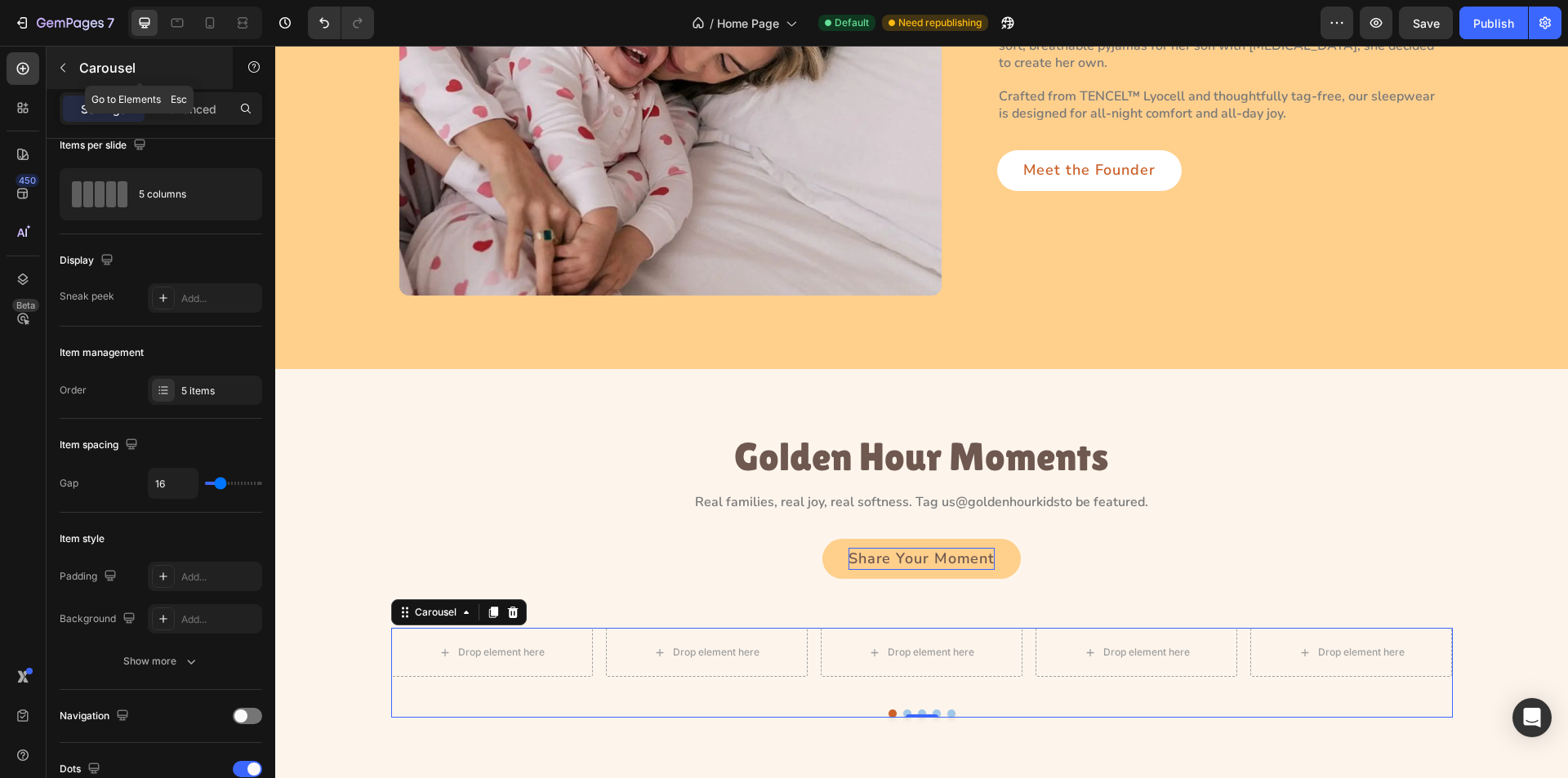
click at [62, 70] on icon "button" at bounding box center [63, 68] width 13 height 13
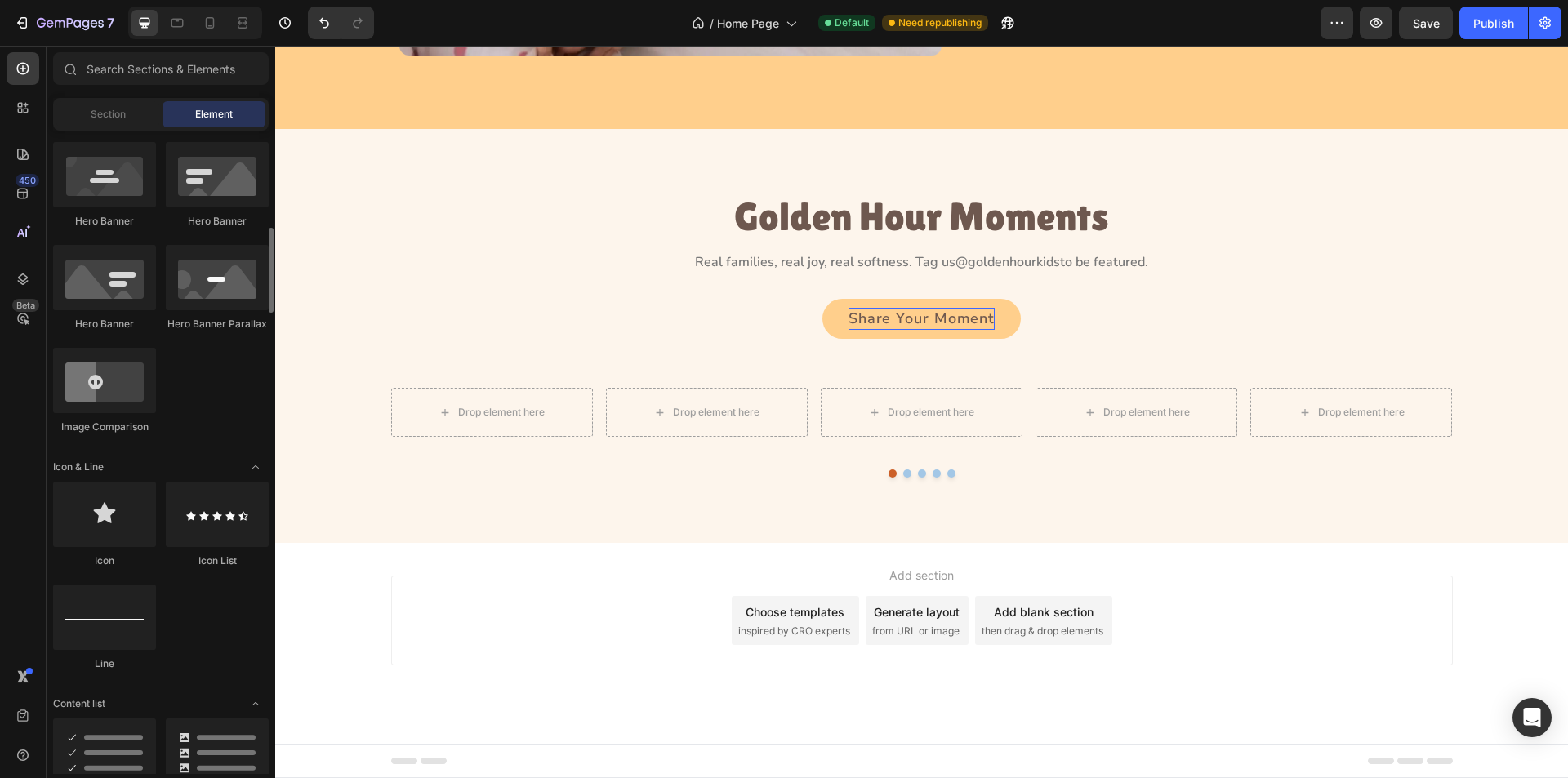
scroll to position [245, 0]
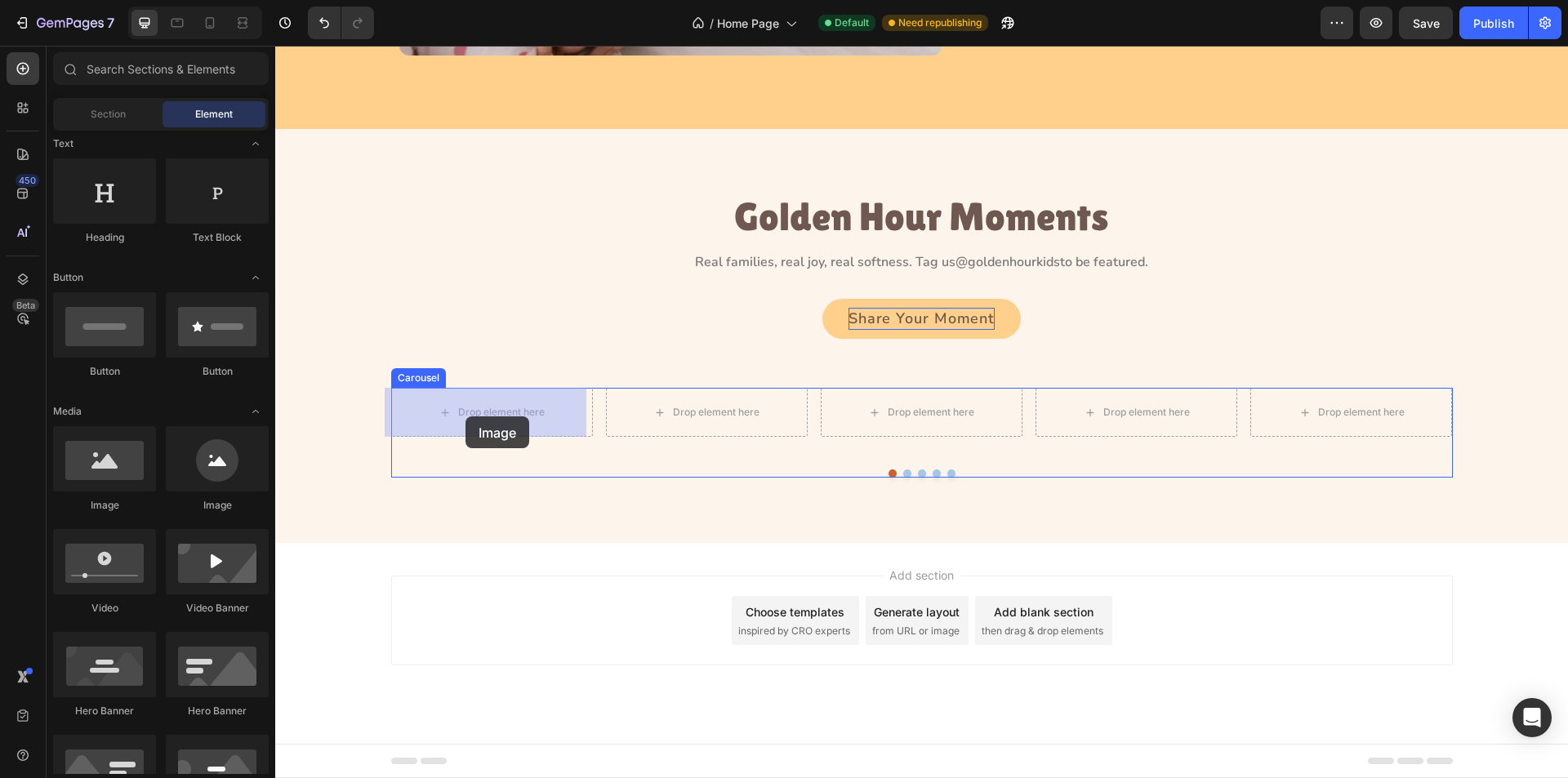
drag, startPoint x: 464, startPoint y: 524, endPoint x: 466, endPoint y: 416, distance: 108.0
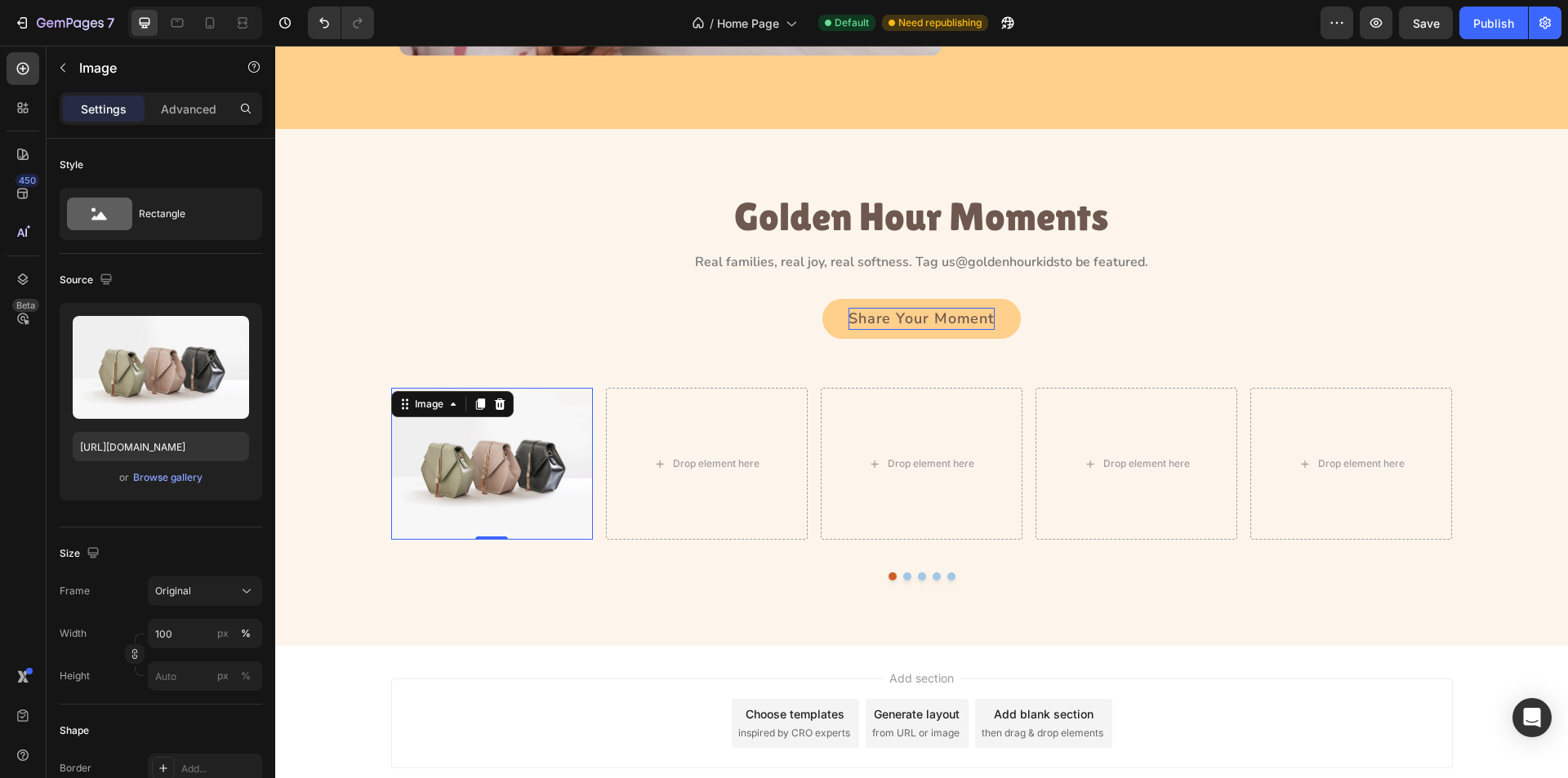
click at [476, 523] on img at bounding box center [491, 463] width 202 height 151
click at [163, 477] on div "Browse gallery" at bounding box center [168, 478] width 69 height 15
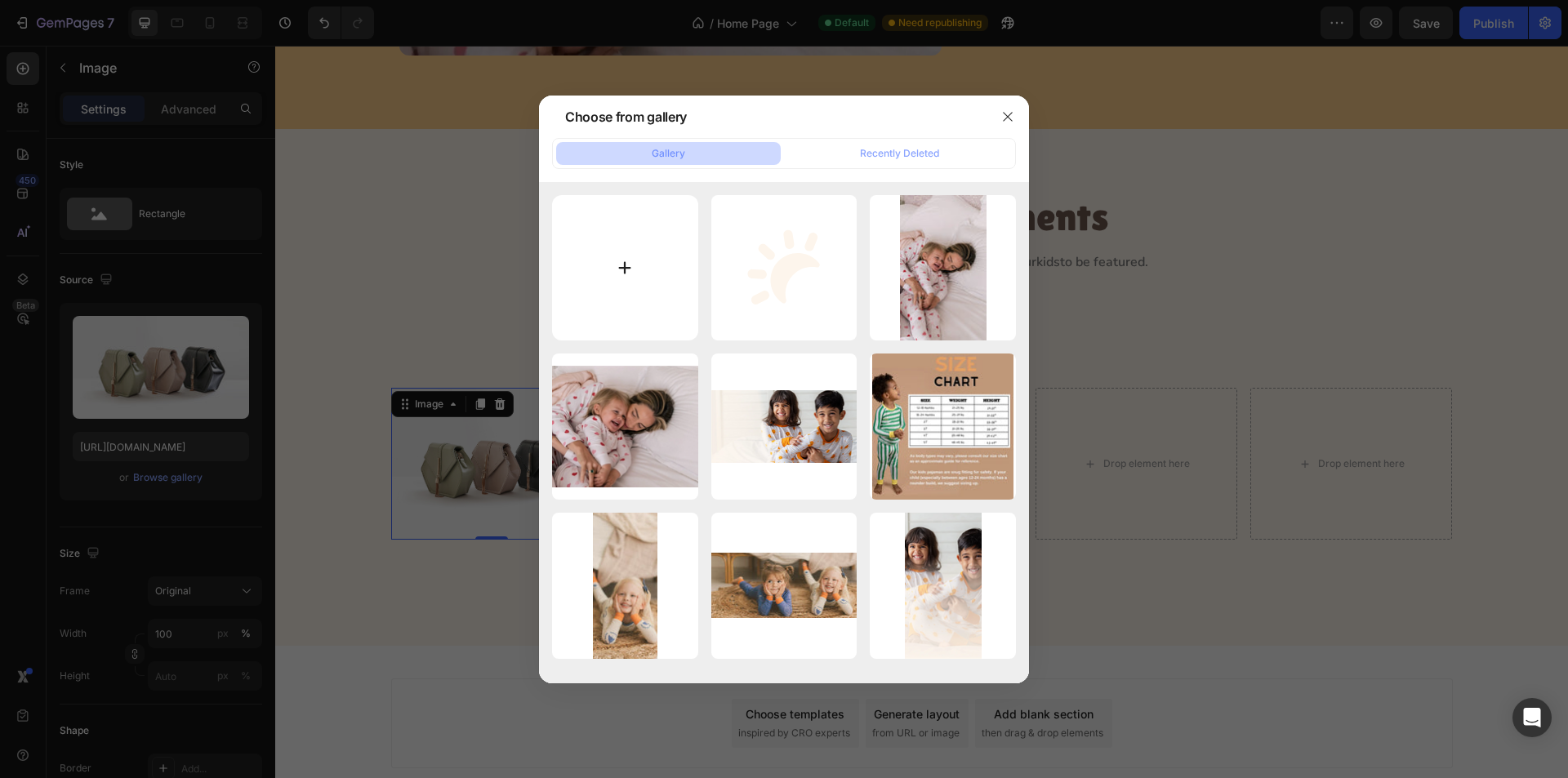
click at [648, 282] on input "file" at bounding box center [626, 268] width 146 height 146
type input "C:\fakepath\image21.webp"
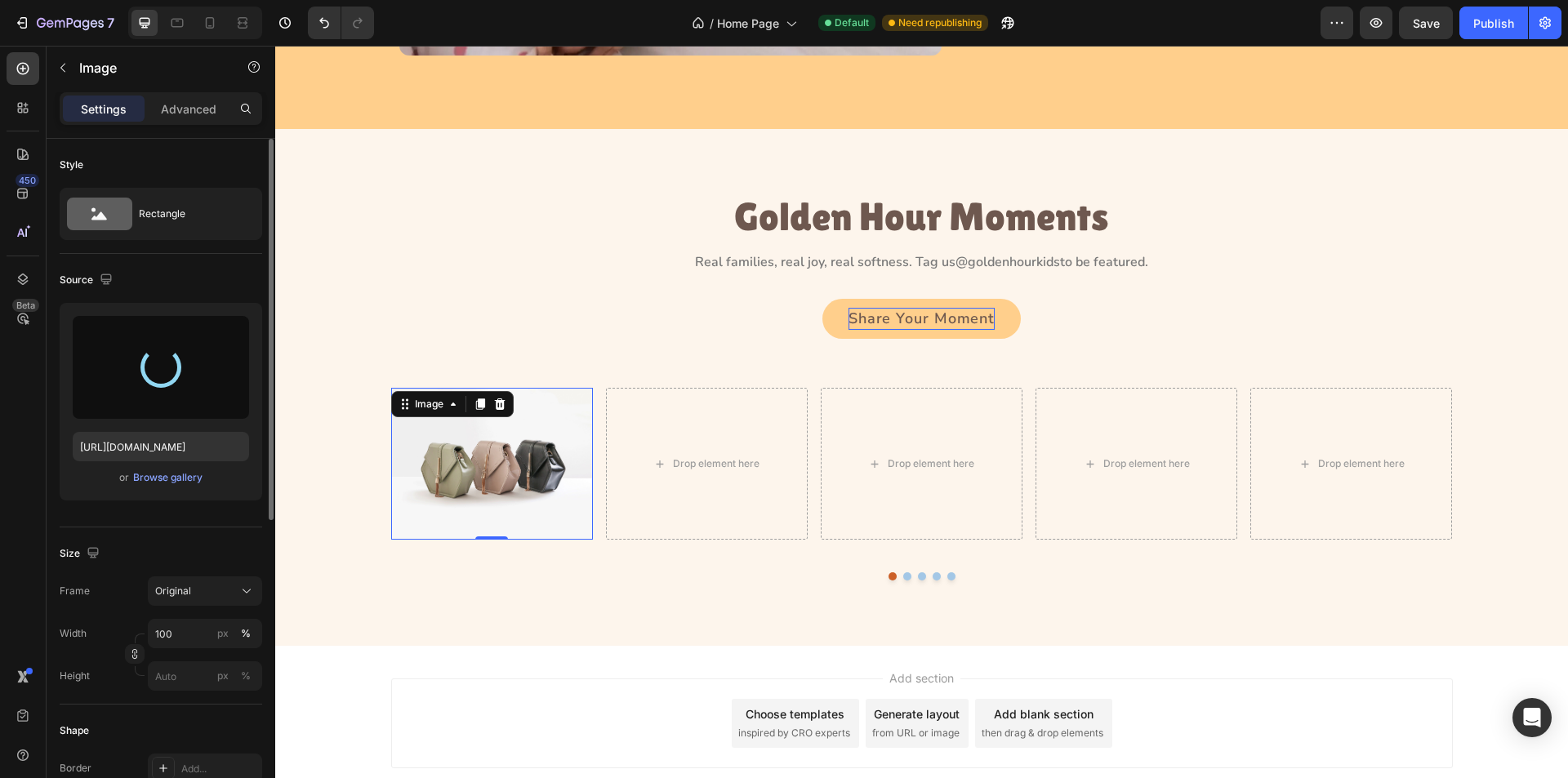
type input "https://cdn.shopify.com/s/files/1/0763/2463/4857/files/gempages_581485179931984…"
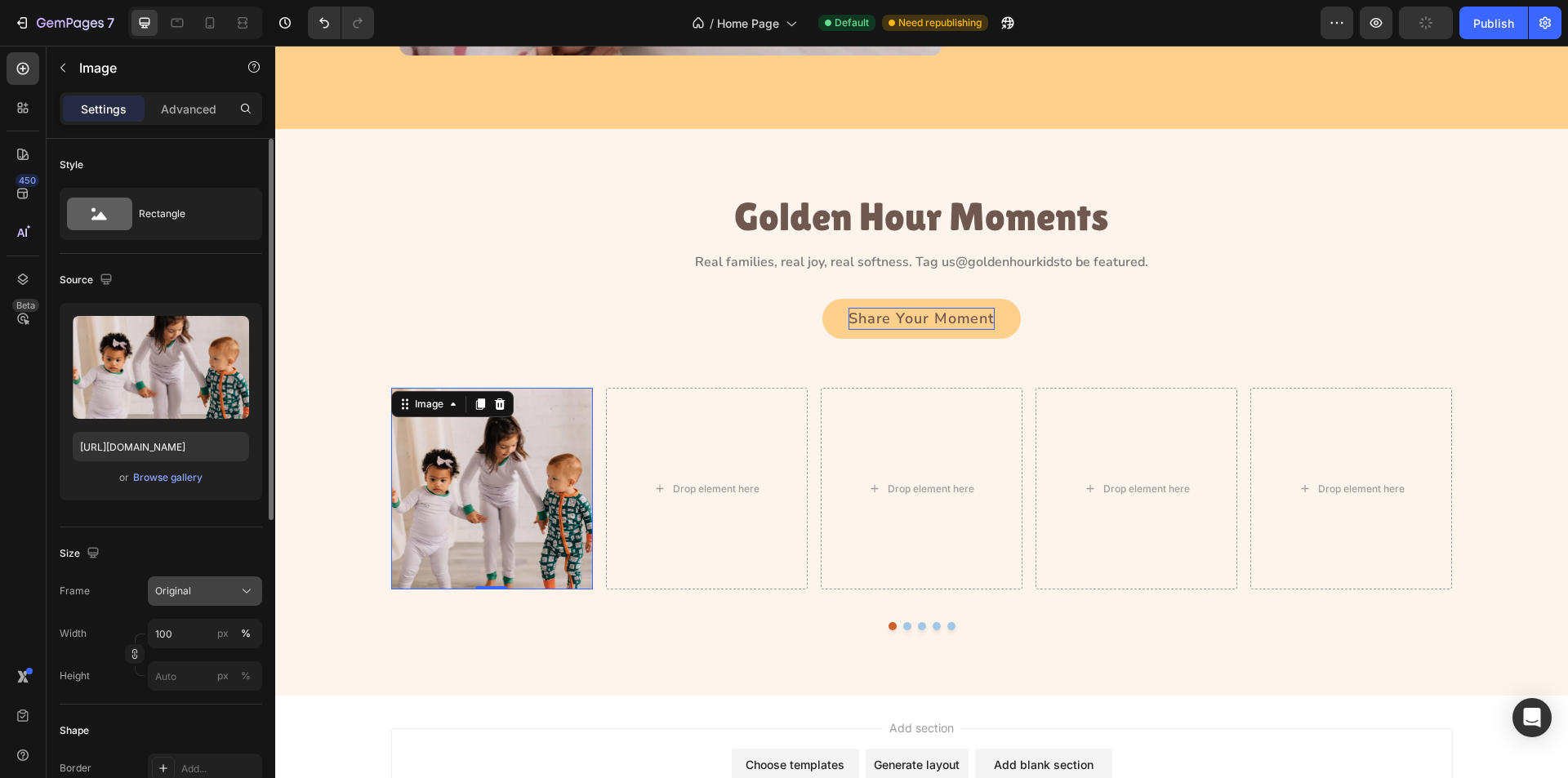
click at [241, 593] on icon at bounding box center [247, 592] width 16 height 16
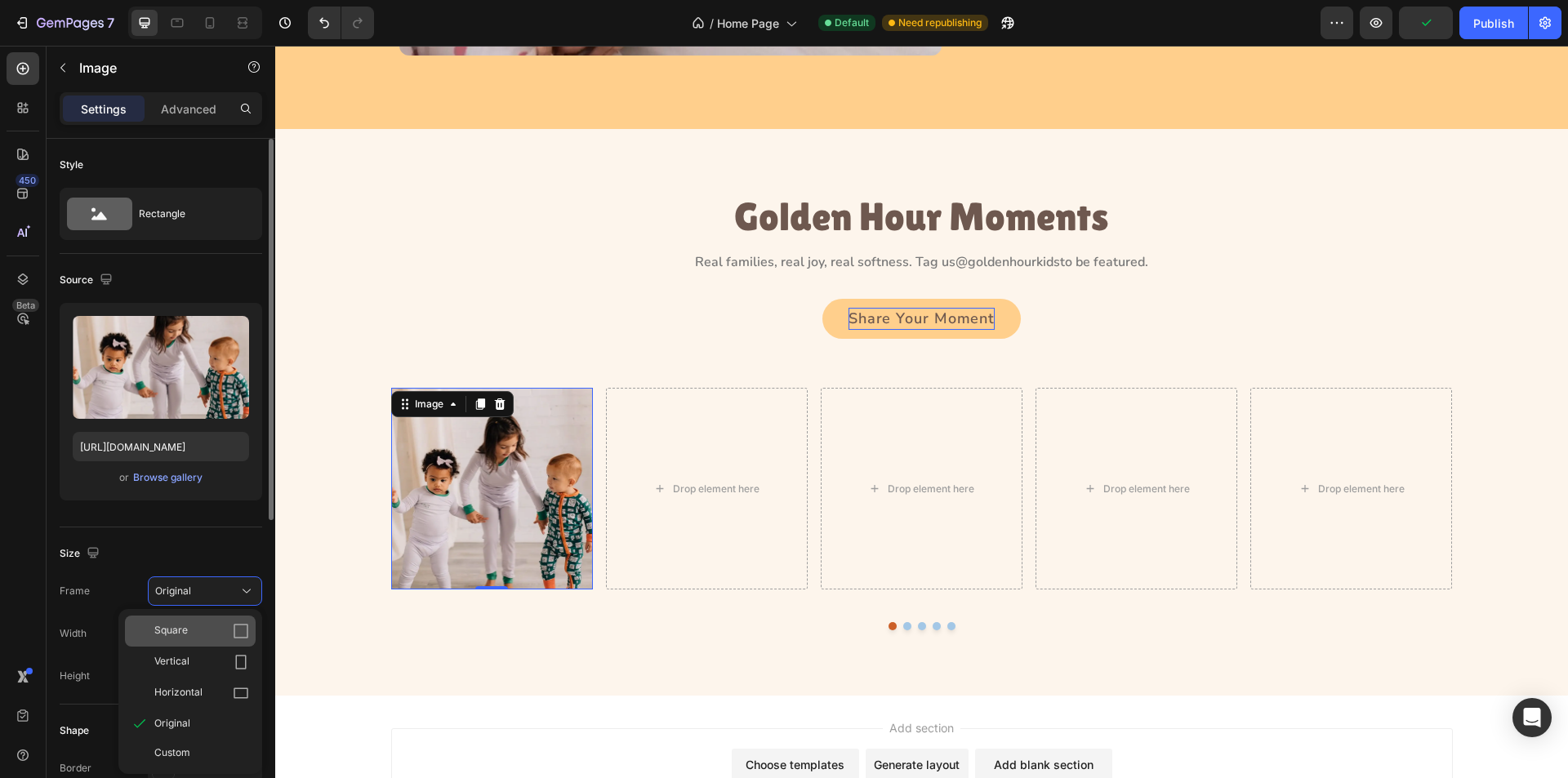
click at [232, 625] on div "Square" at bounding box center [202, 631] width 95 height 16
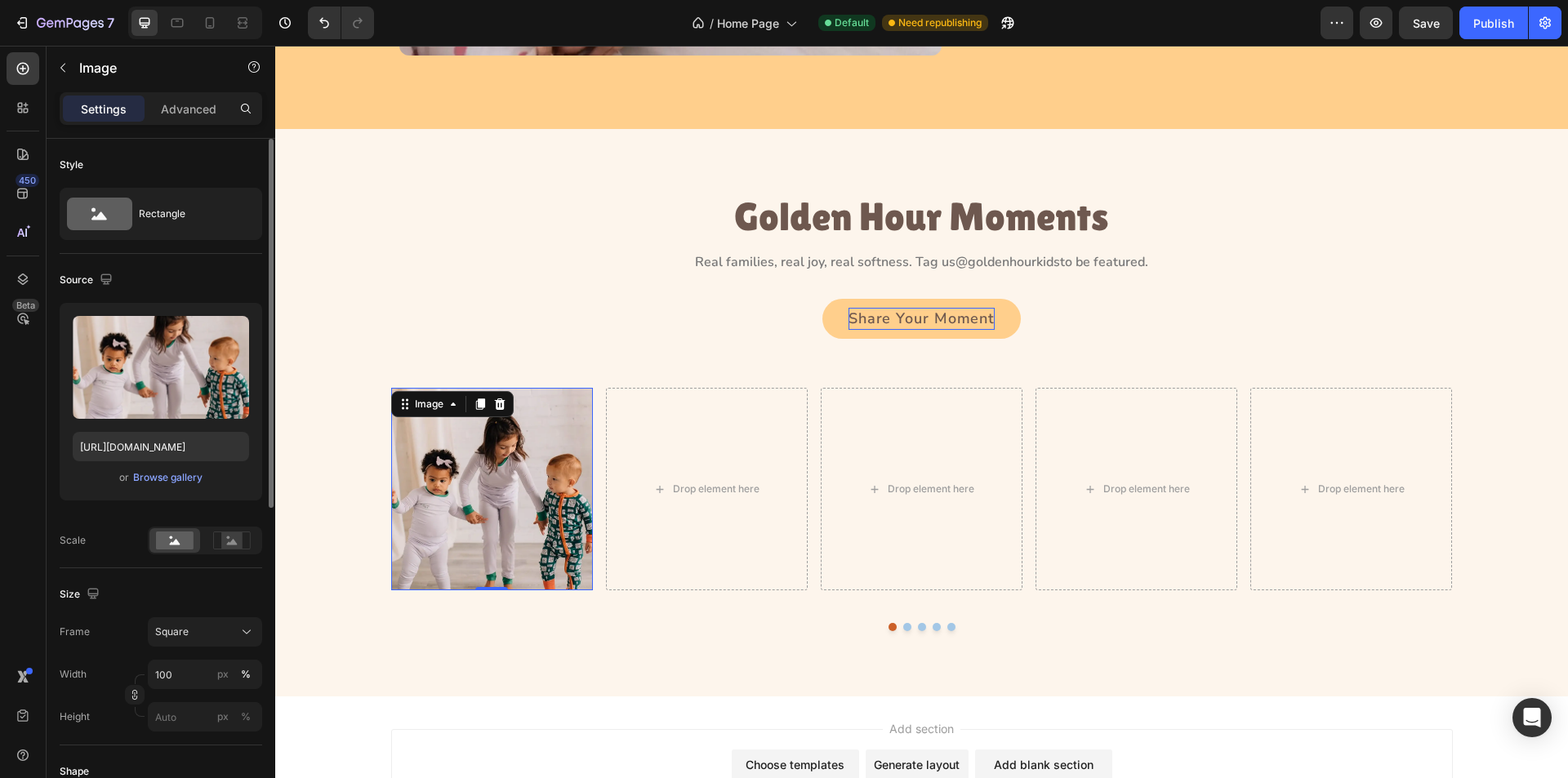
click at [460, 530] on img at bounding box center [491, 489] width 202 height 202
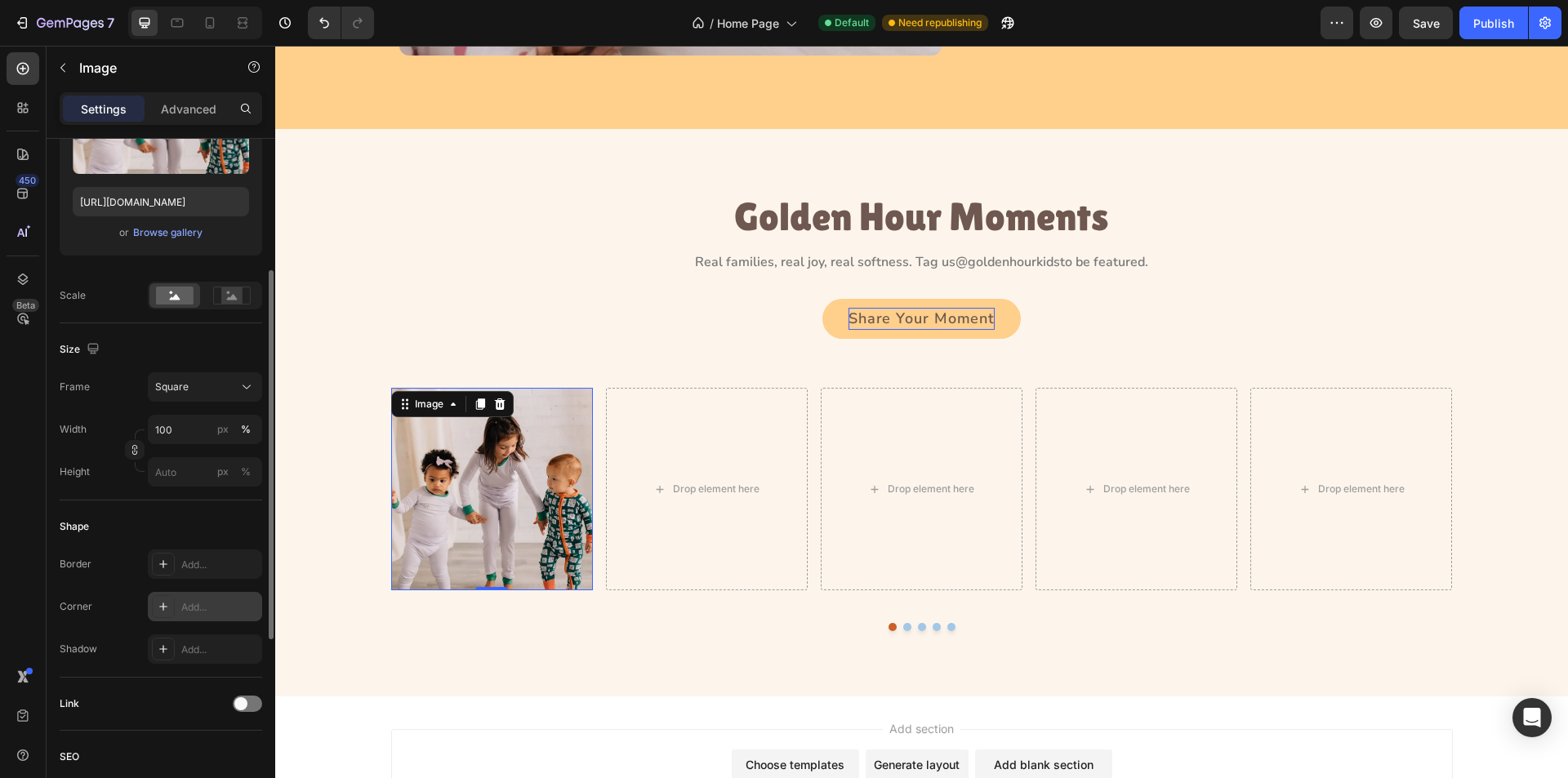
click at [165, 607] on icon at bounding box center [163, 606] width 13 height 13
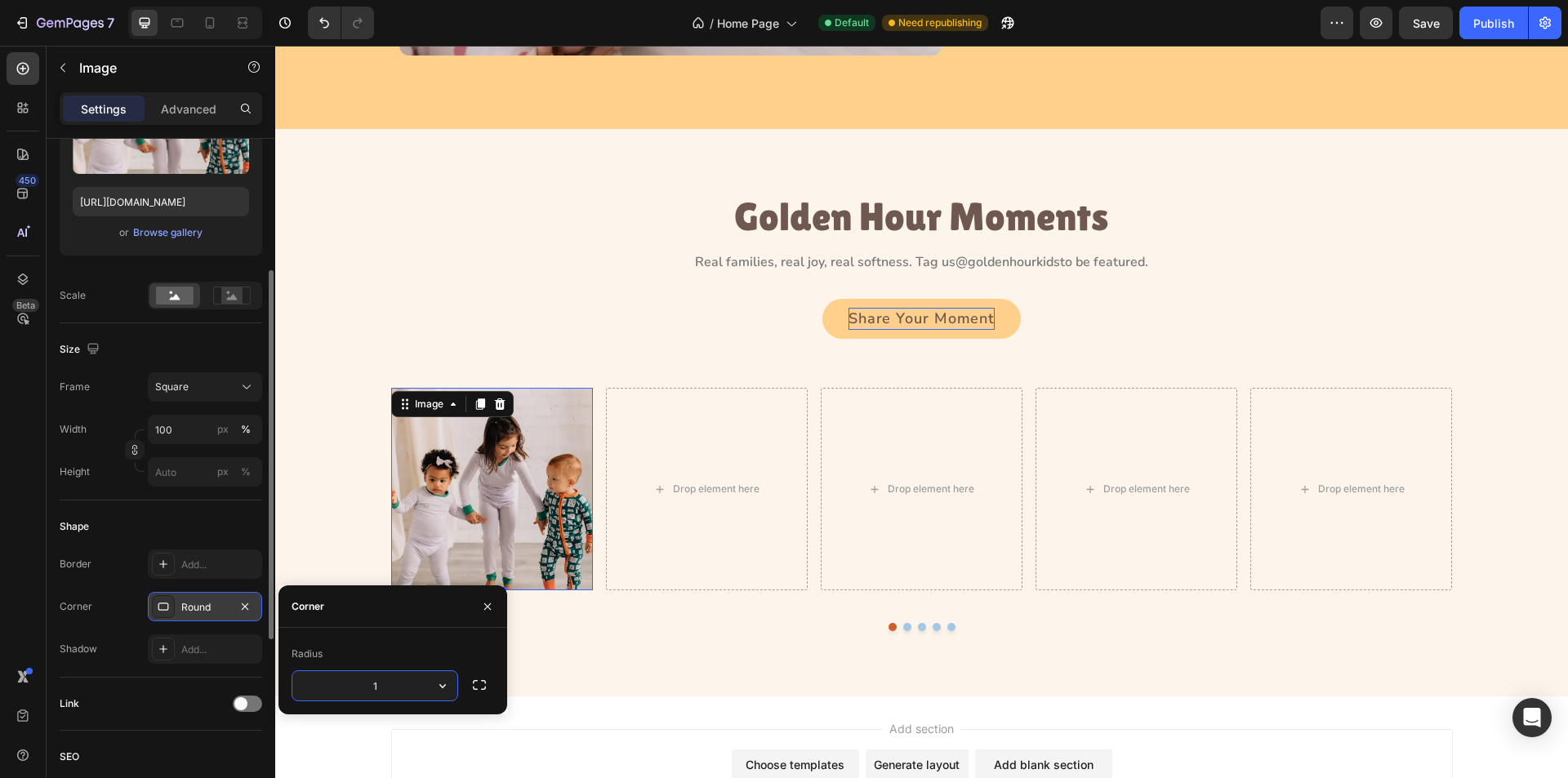
type input "12"
click at [325, 538] on div "Image 0 Drop element here Drop element here Drop element here Drop element here…" at bounding box center [921, 510] width 1256 height 243
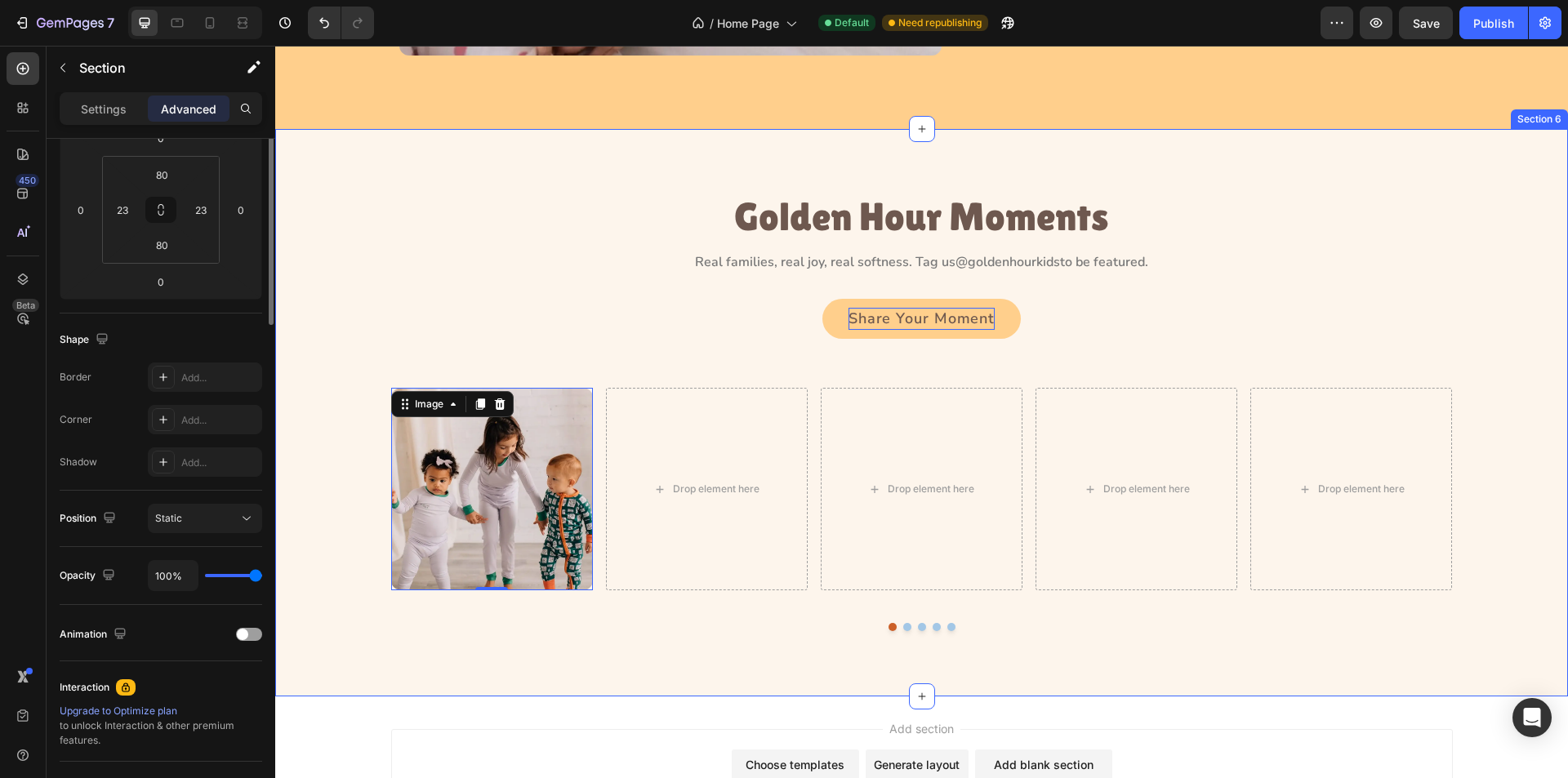
scroll to position [0, 0]
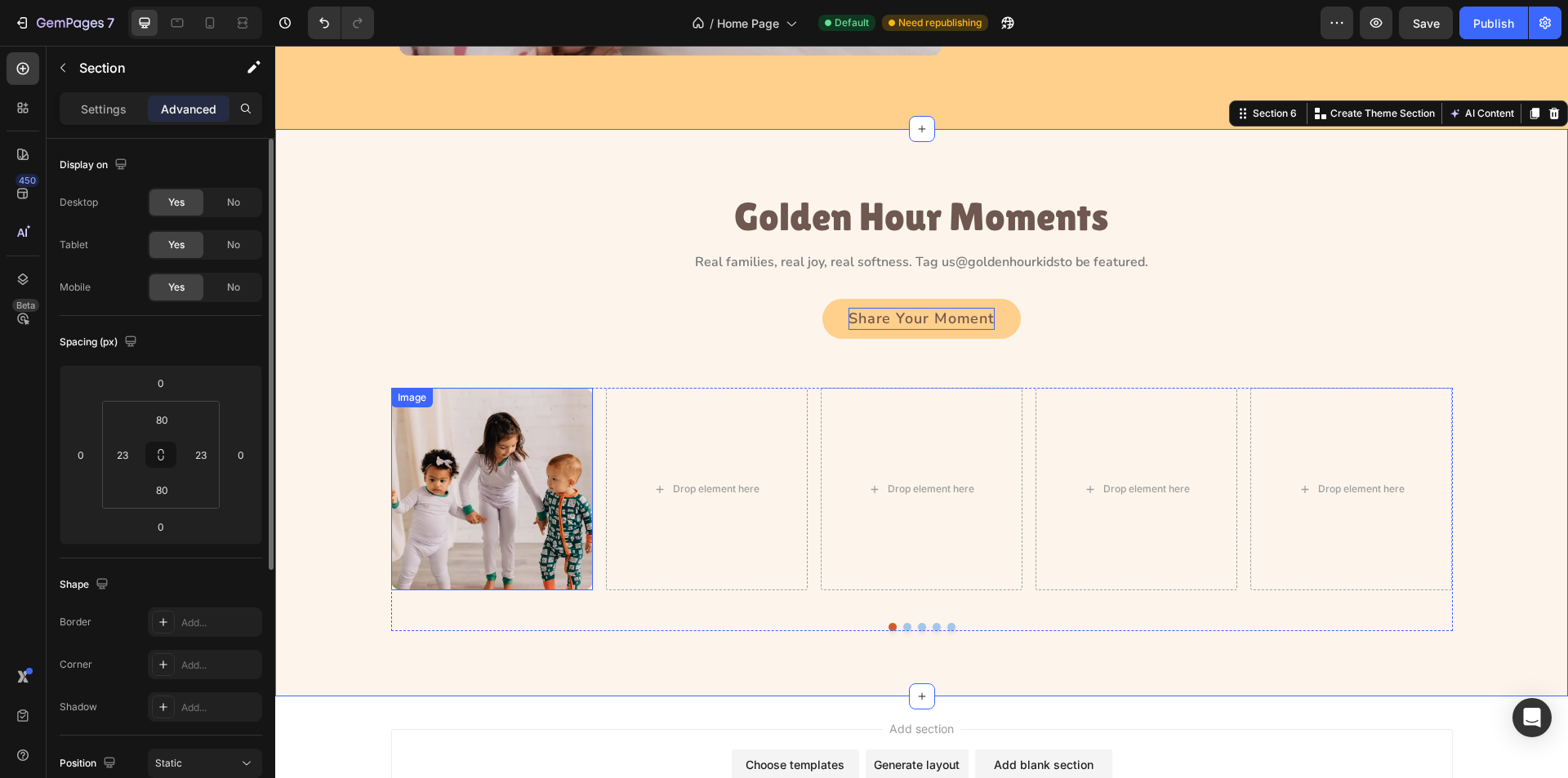
click at [570, 549] on img at bounding box center [491, 489] width 202 height 202
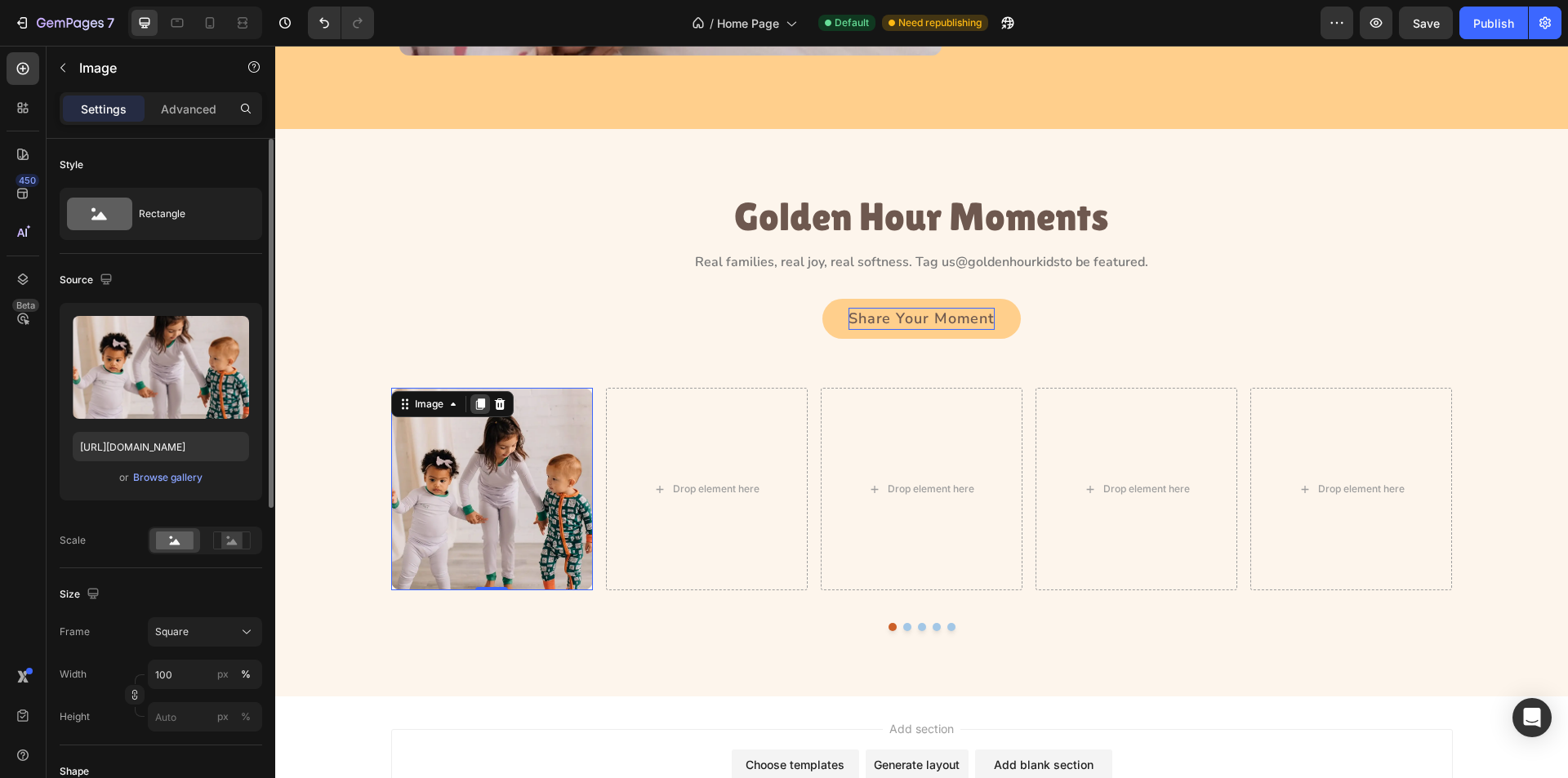
click at [474, 404] on icon at bounding box center [480, 405] width 13 height 13
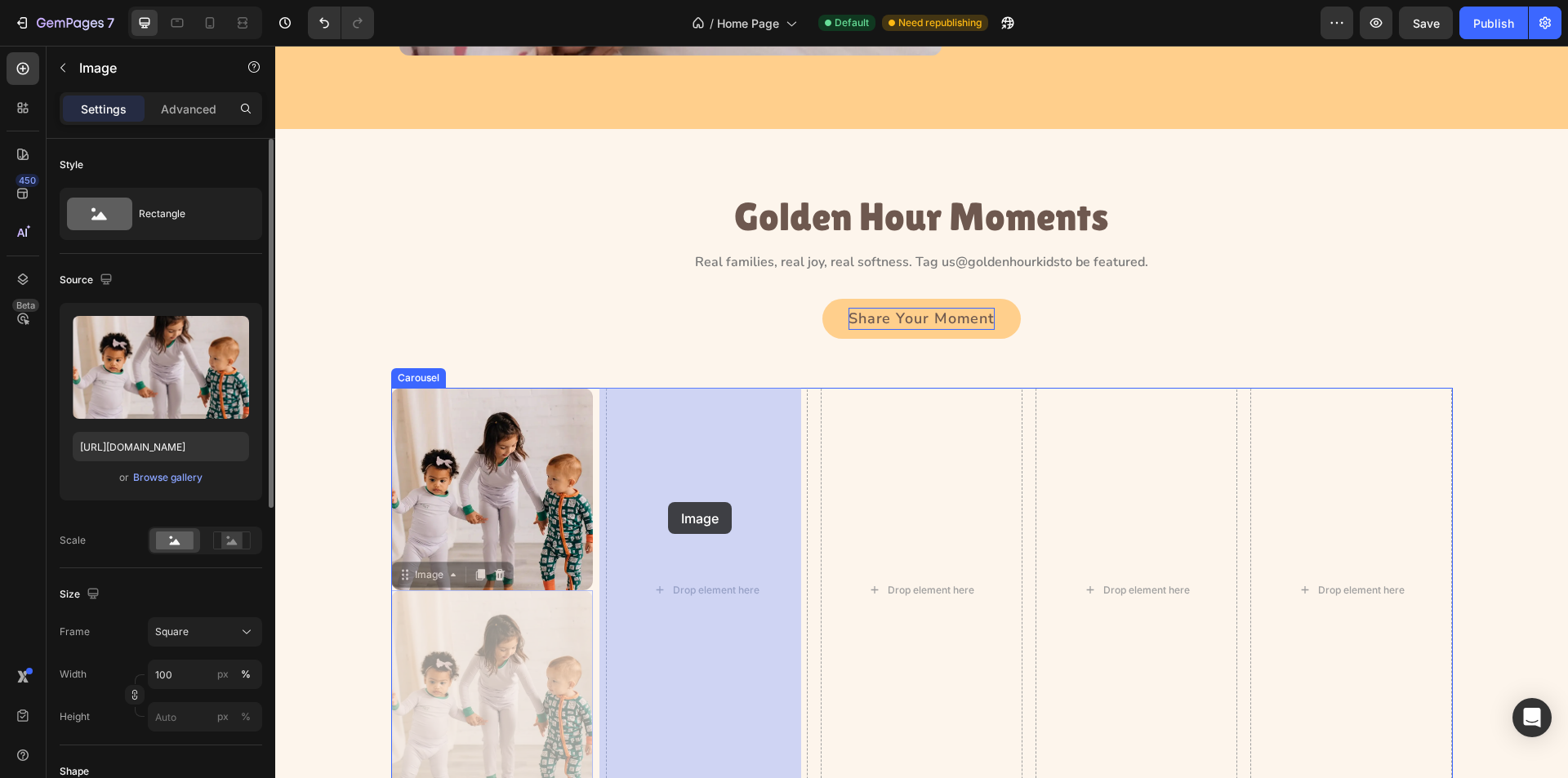
drag, startPoint x: 422, startPoint y: 573, endPoint x: 645, endPoint y: 522, distance: 228.8
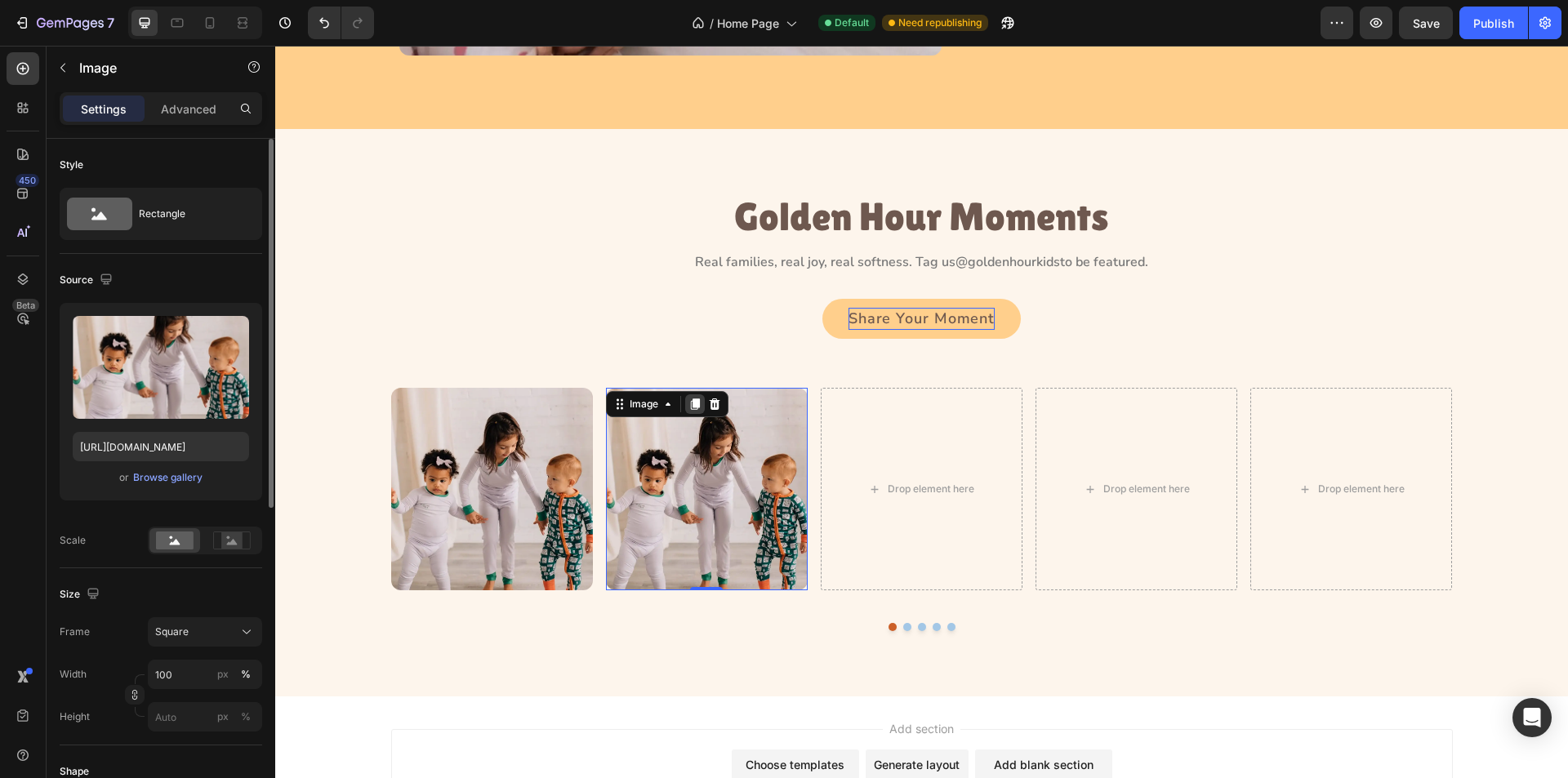
click at [689, 398] on icon at bounding box center [695, 405] width 13 height 13
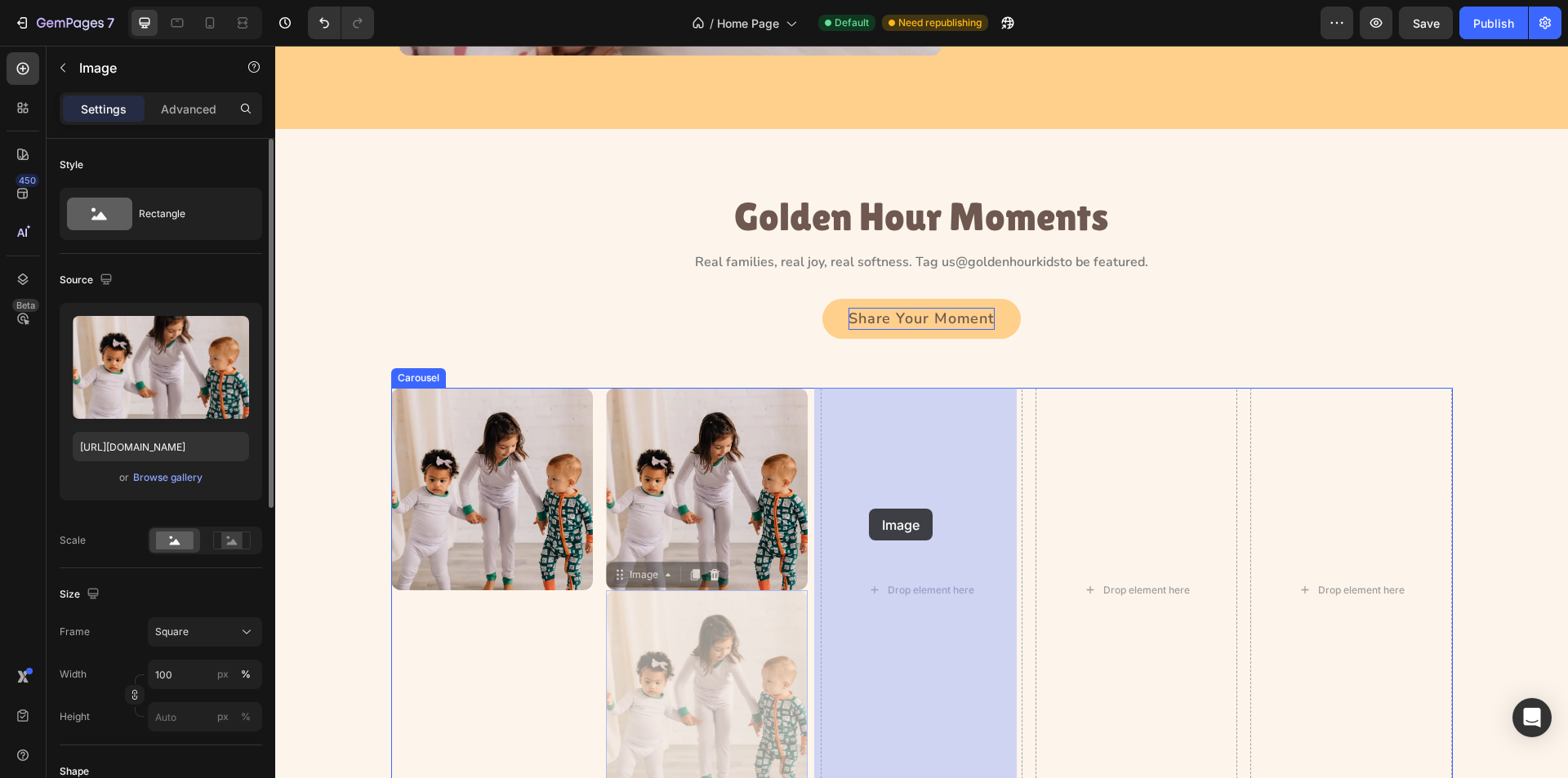
drag, startPoint x: 658, startPoint y: 576, endPoint x: 871, endPoint y: 506, distance: 224.2
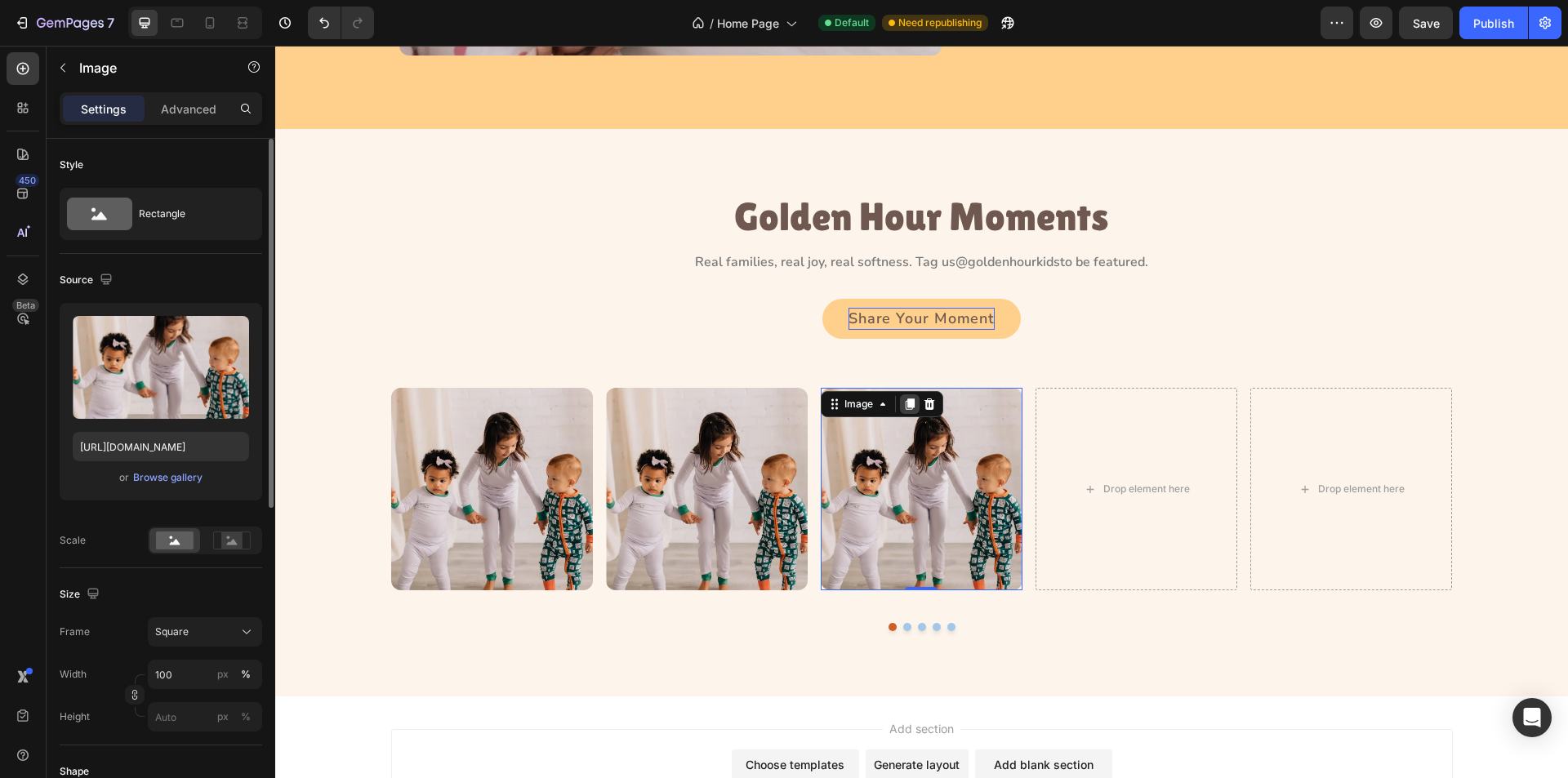
click at [907, 403] on icon at bounding box center [910, 405] width 9 height 12
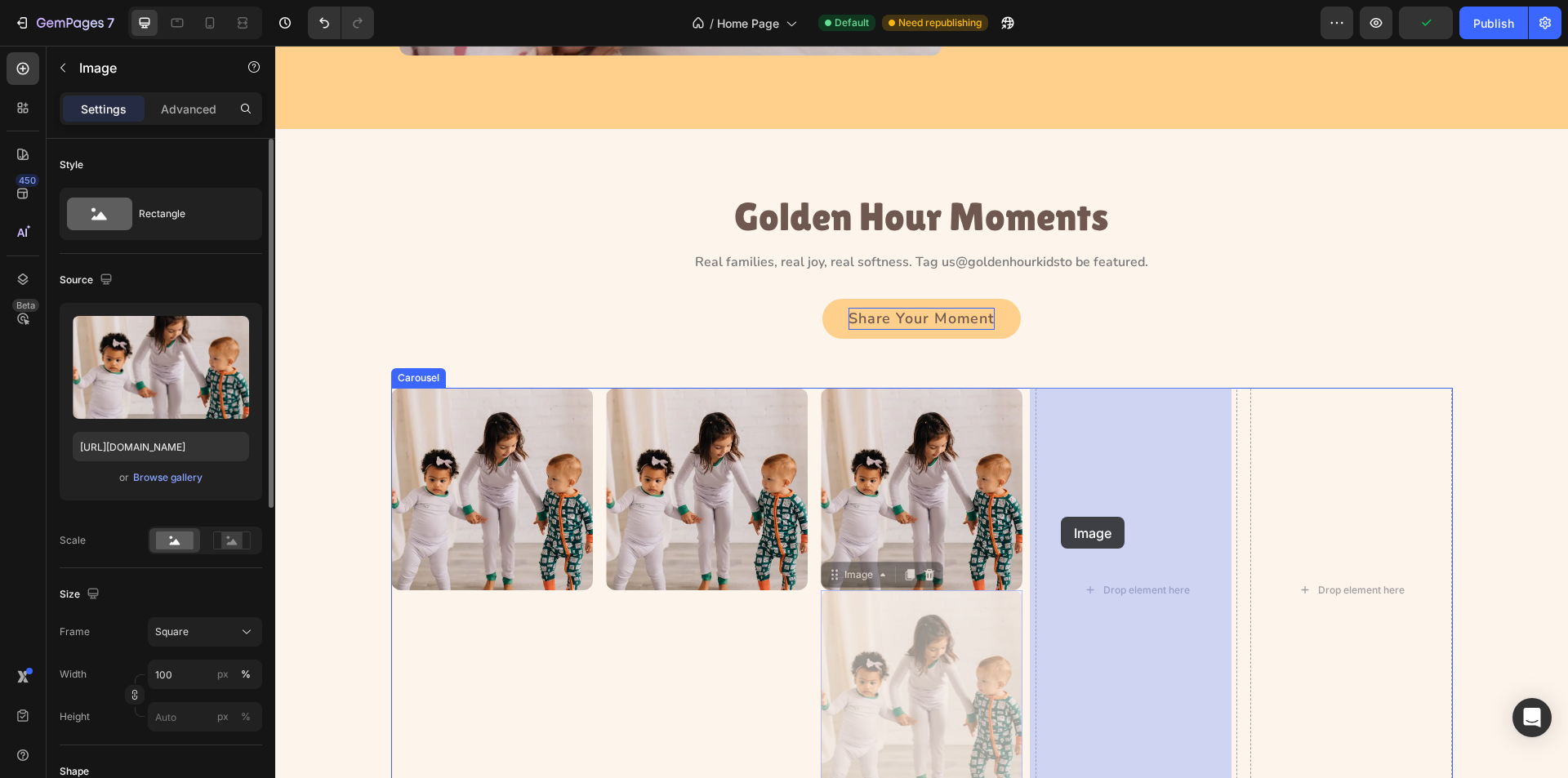
drag, startPoint x: 856, startPoint y: 583, endPoint x: 1061, endPoint y: 517, distance: 215.4
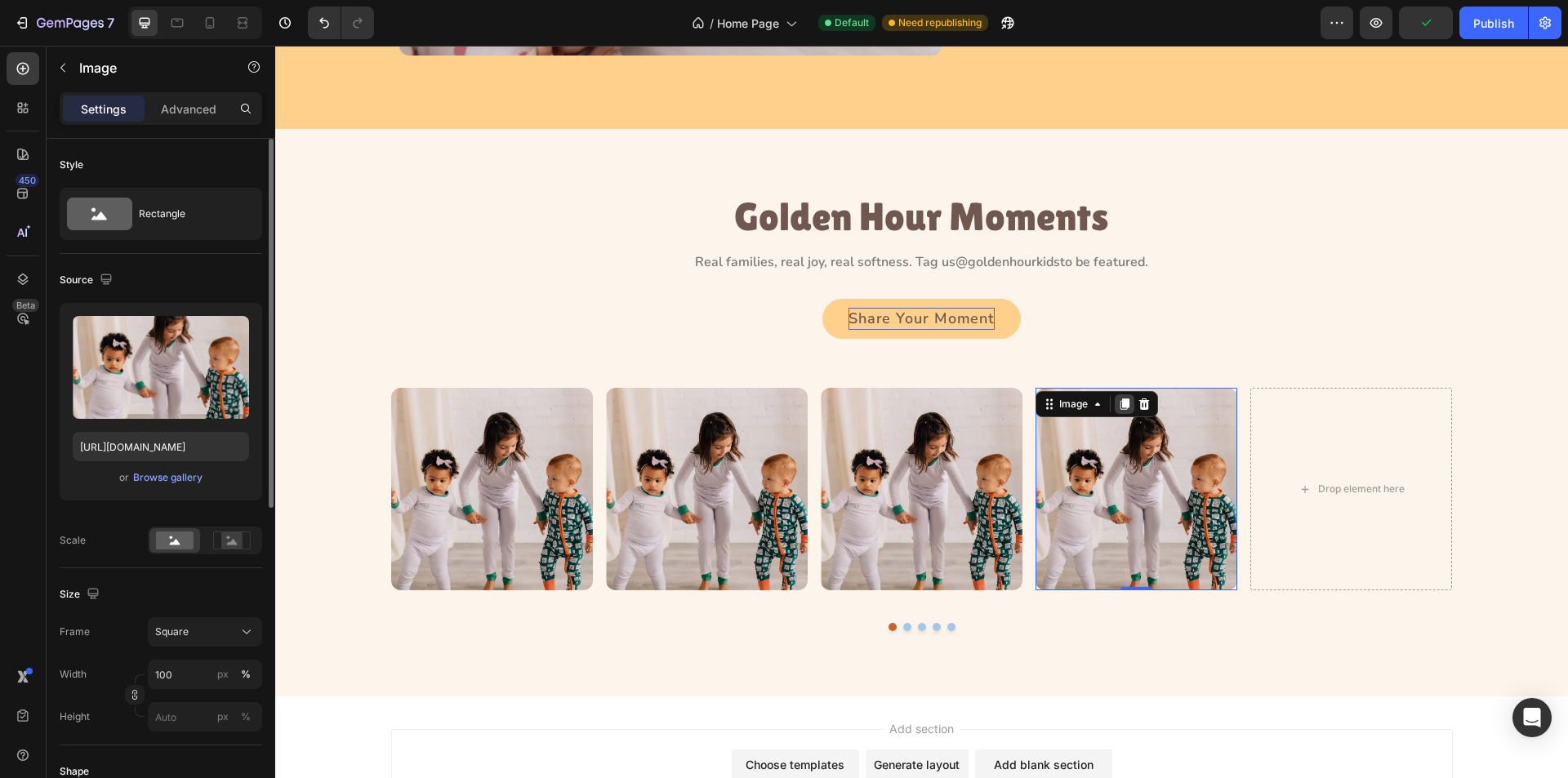
click at [1120, 397] on div at bounding box center [1124, 404] width 19 height 19
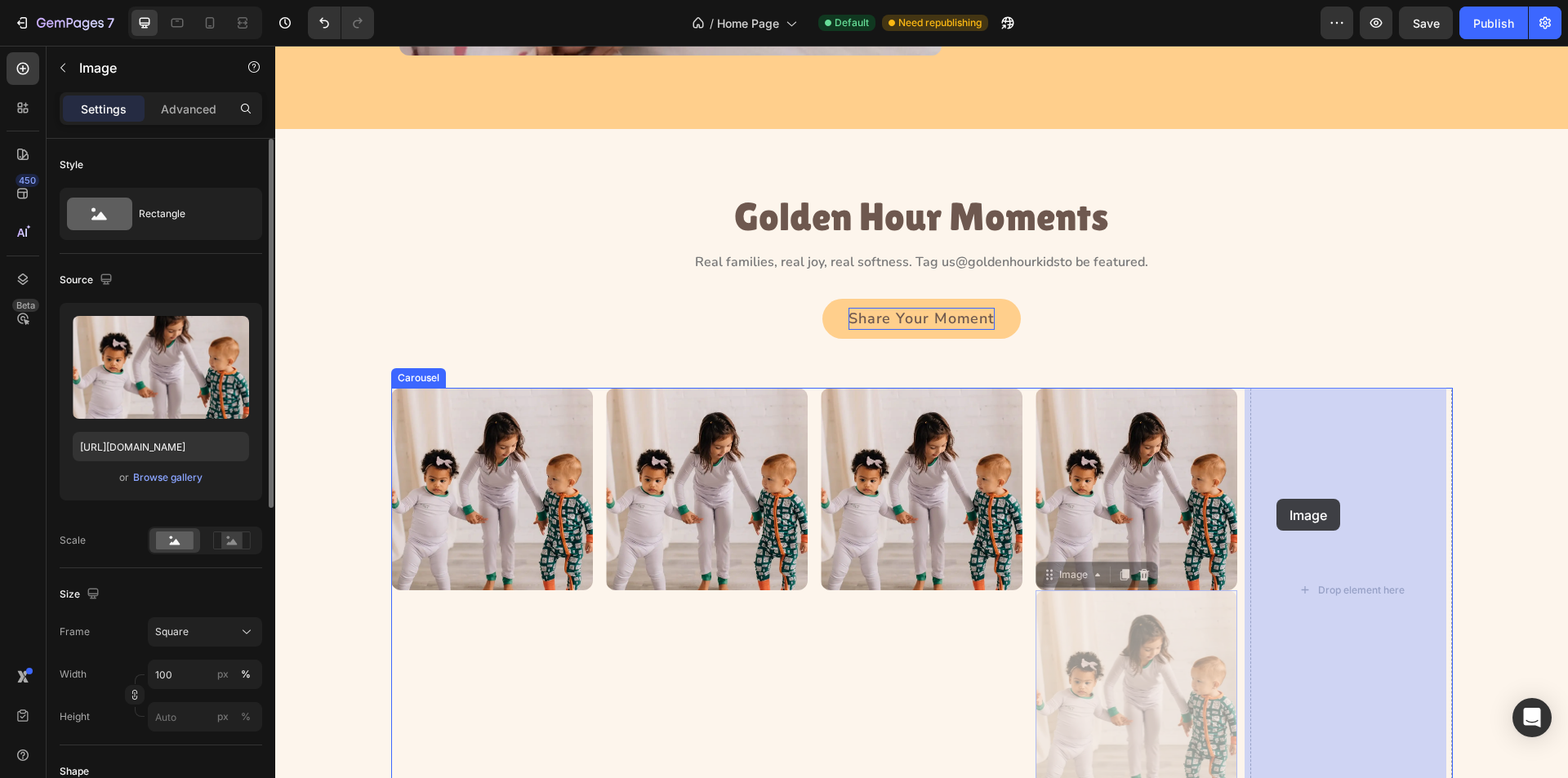
drag, startPoint x: 1072, startPoint y: 576, endPoint x: 1277, endPoint y: 499, distance: 219.0
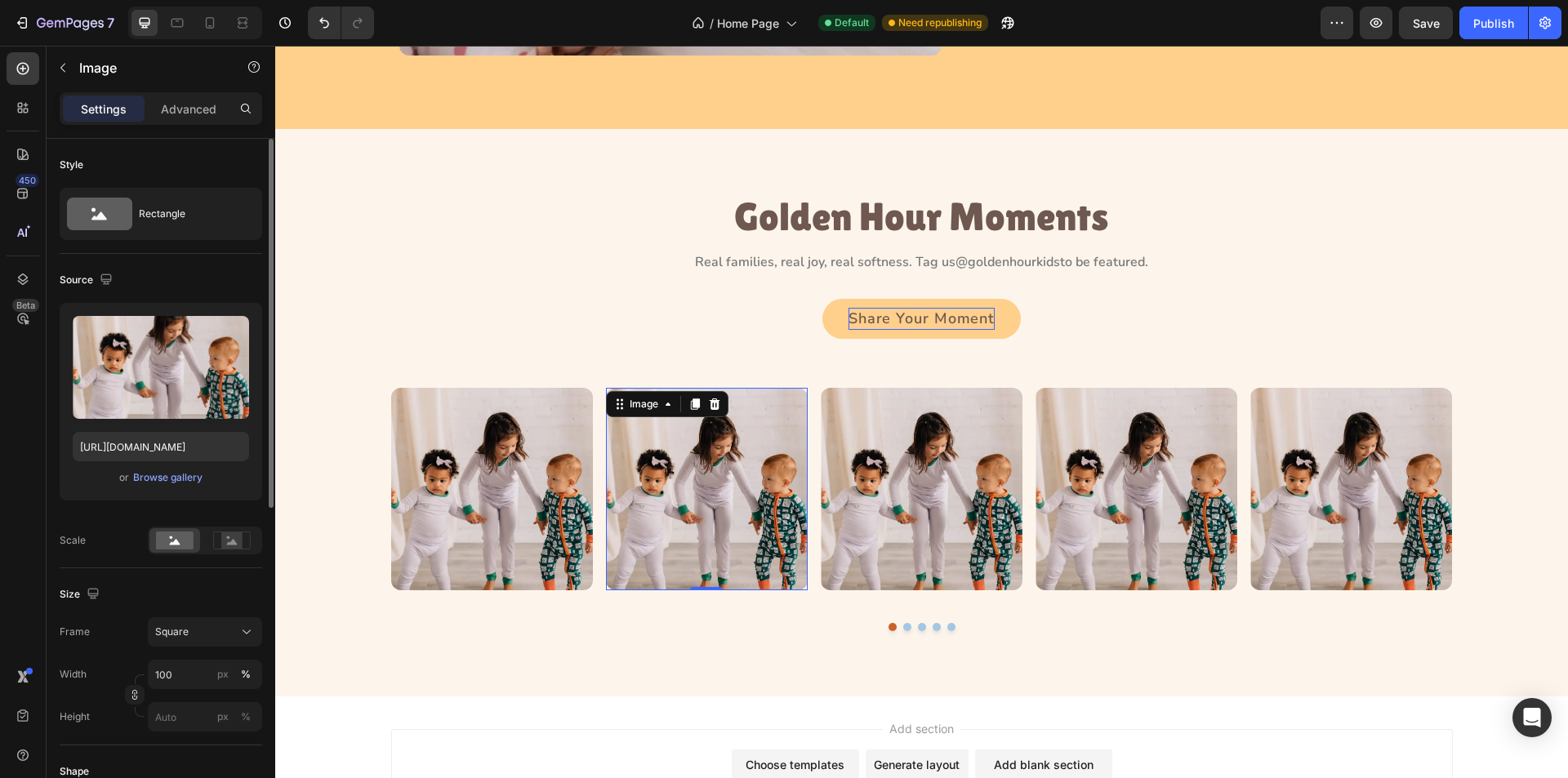
click at [685, 499] on img at bounding box center [707, 489] width 202 height 202
click at [169, 476] on div "Browse gallery" at bounding box center [168, 478] width 69 height 15
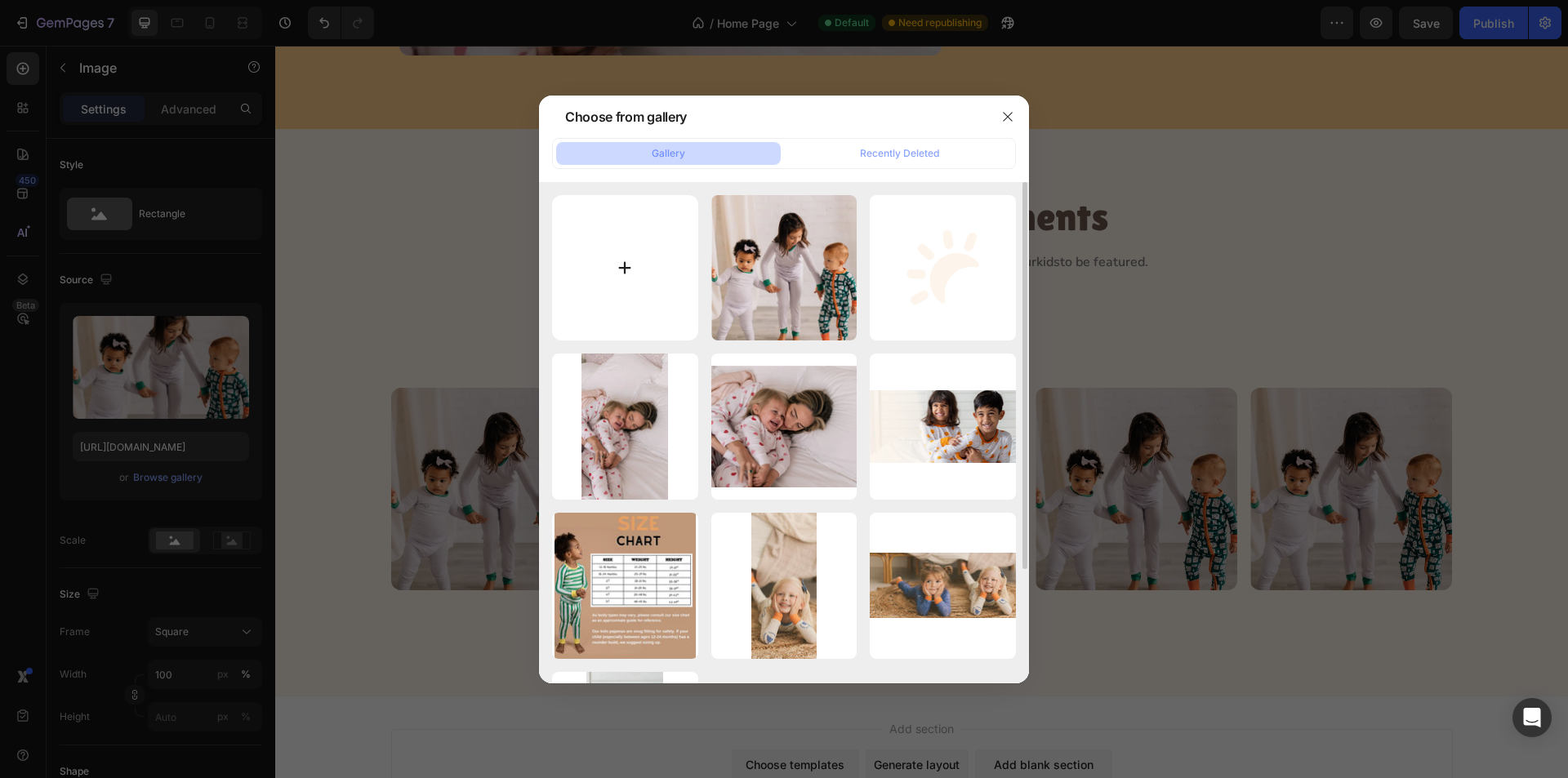
click at [631, 237] on input "file" at bounding box center [626, 268] width 146 height 146
type input "C:\fakepath\image22 (1).webp"
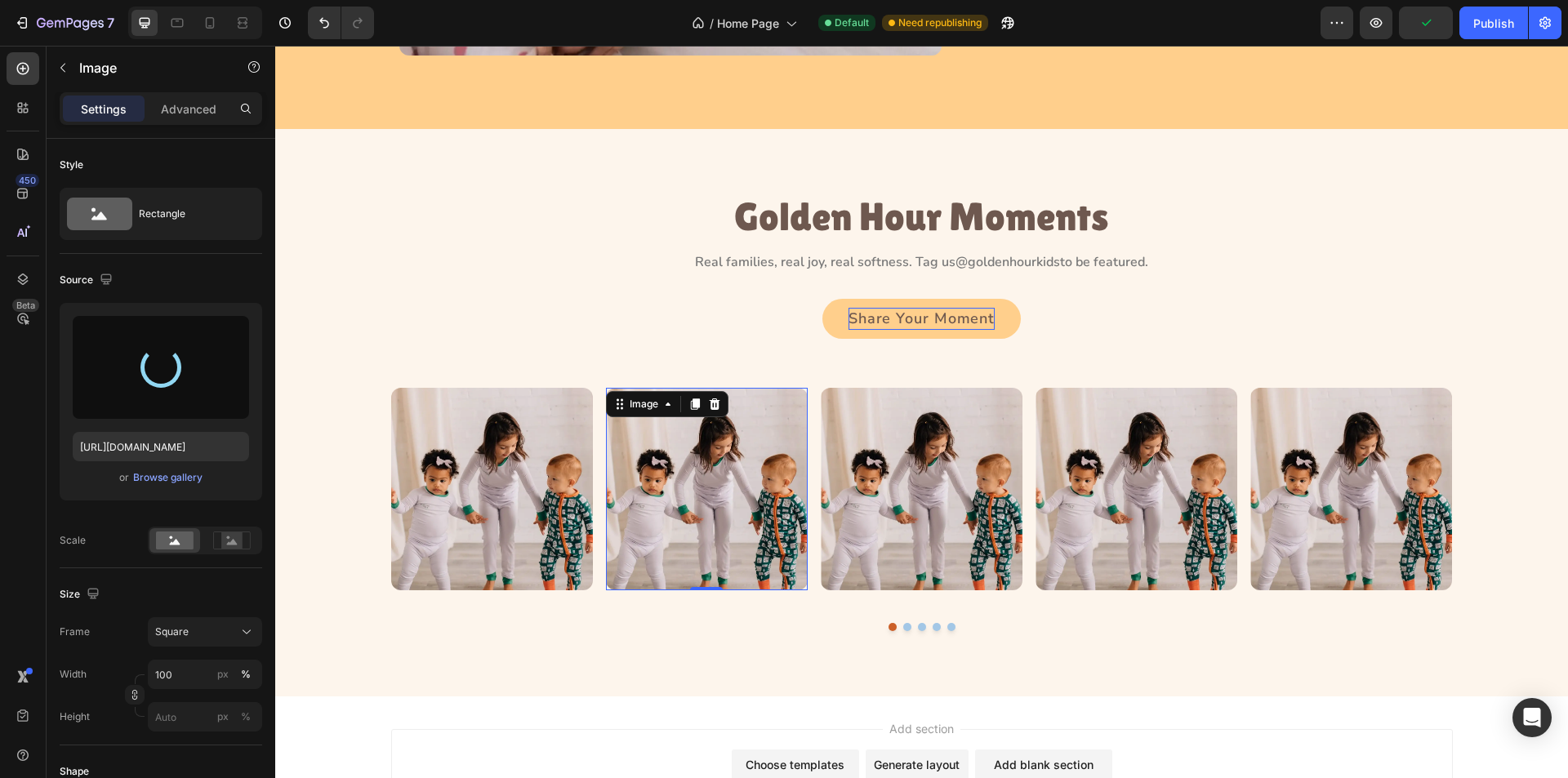
type input "https://cdn.shopify.com/s/files/1/0763/2463/4857/files/gempages_581485179931984…"
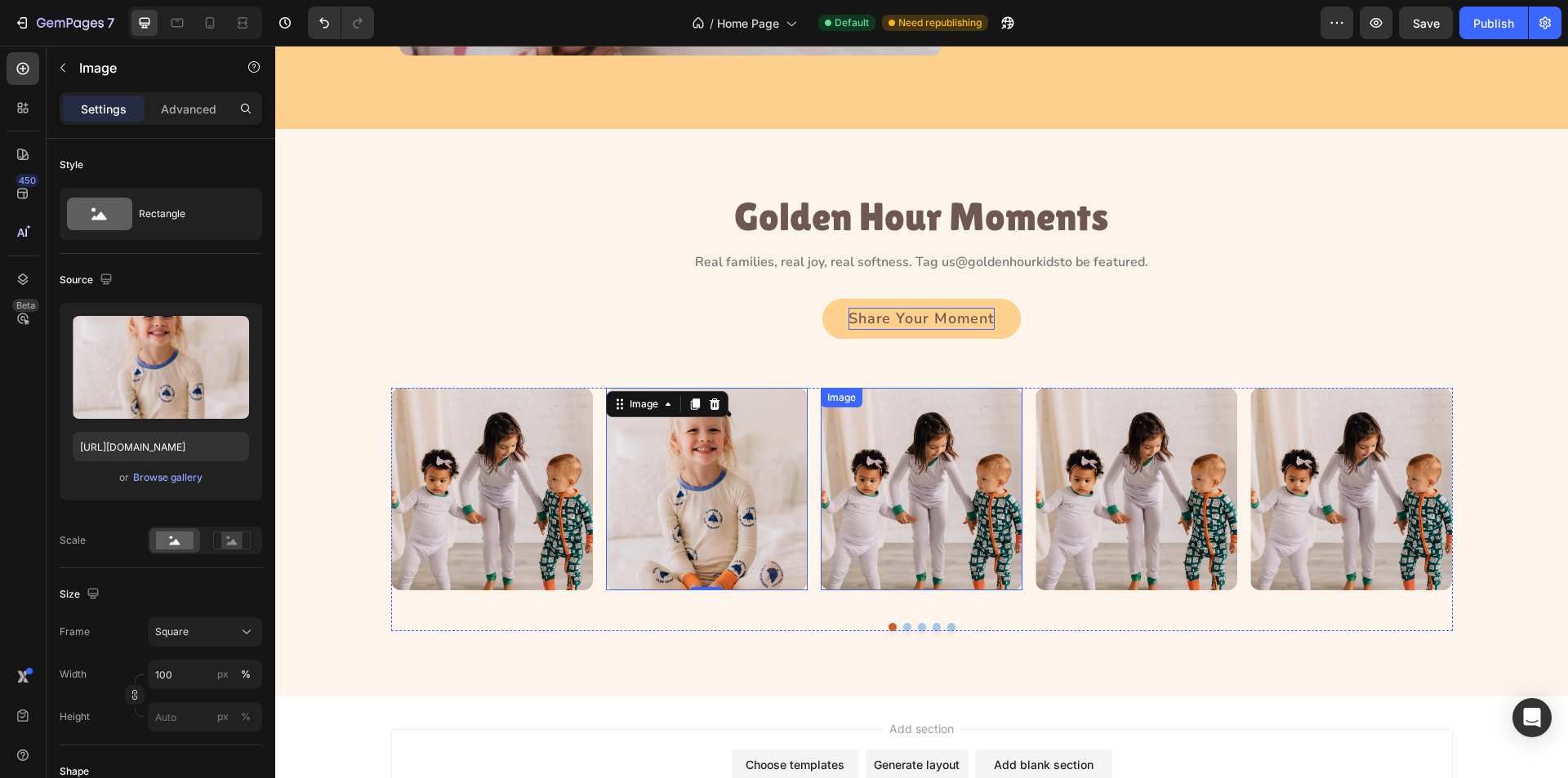
click at [946, 518] on img at bounding box center [921, 489] width 202 height 202
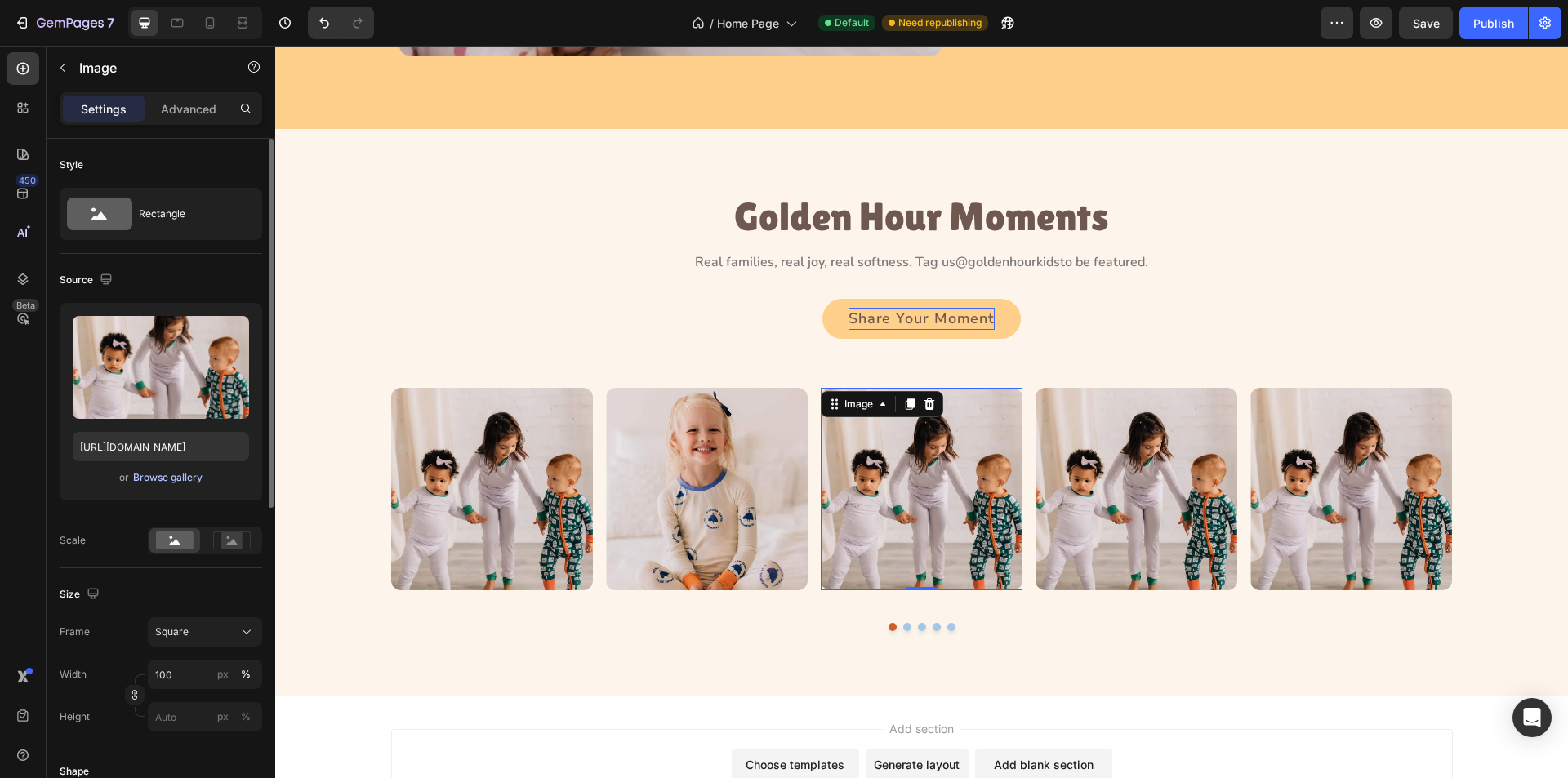
click at [150, 476] on div "Browse gallery" at bounding box center [168, 478] width 69 height 15
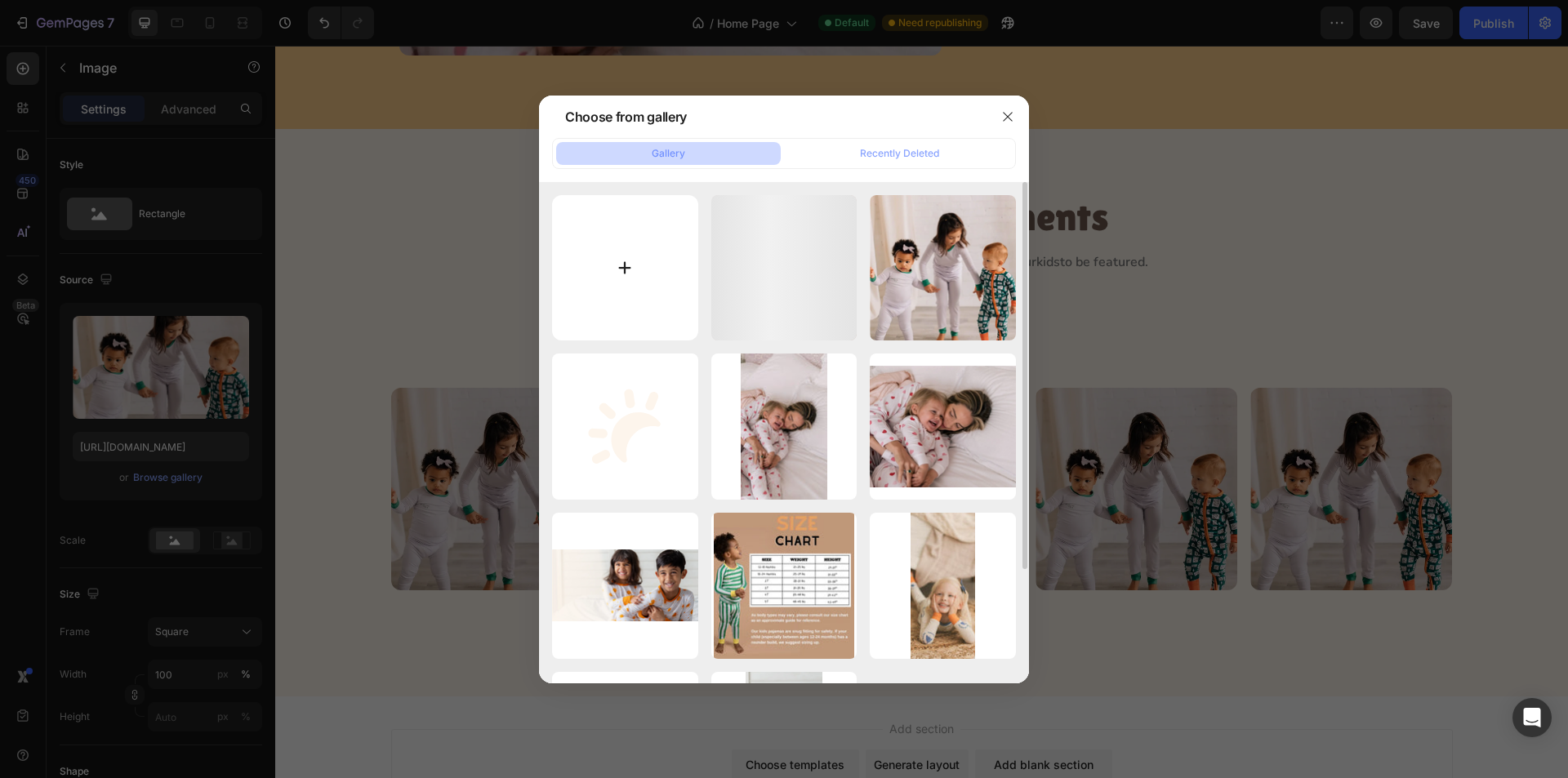
click at [665, 232] on input "file" at bounding box center [626, 268] width 146 height 146
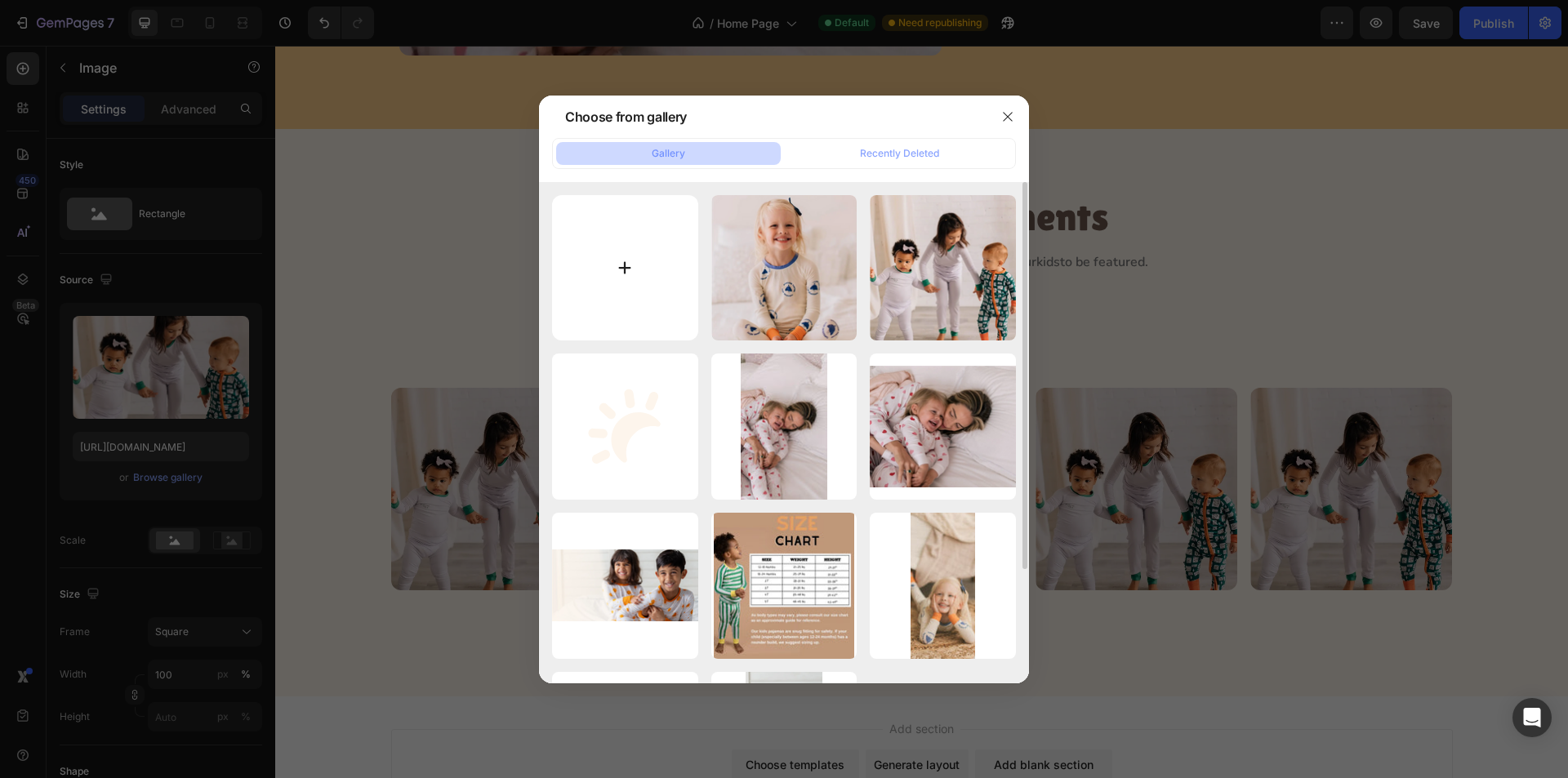
type input "C:\fakepath\image23.webp"
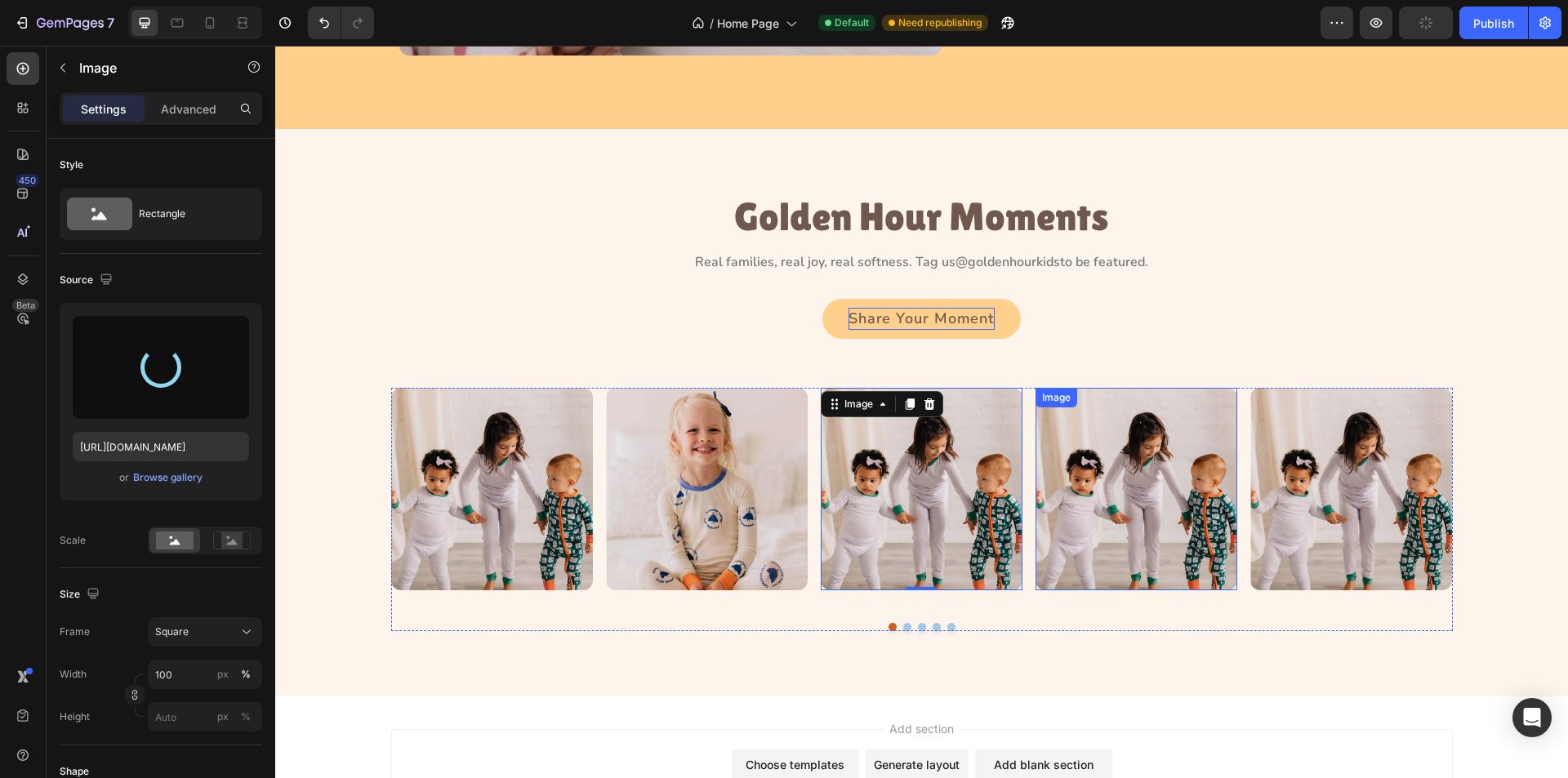
type input "https://cdn.shopify.com/s/files/1/0763/2463/4857/files/gempages_581485179931984…"
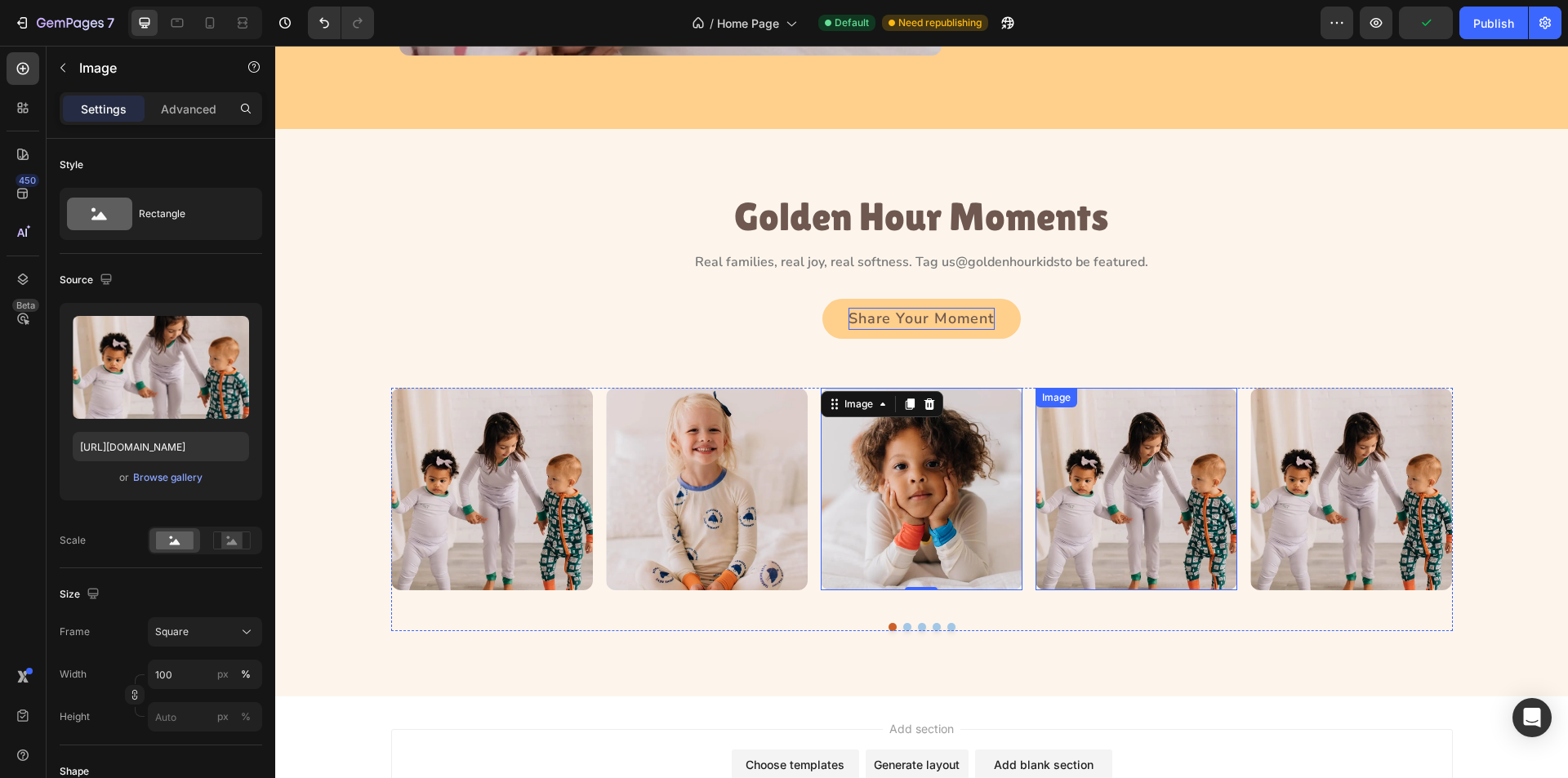
click at [1104, 529] on img at bounding box center [1136, 489] width 202 height 202
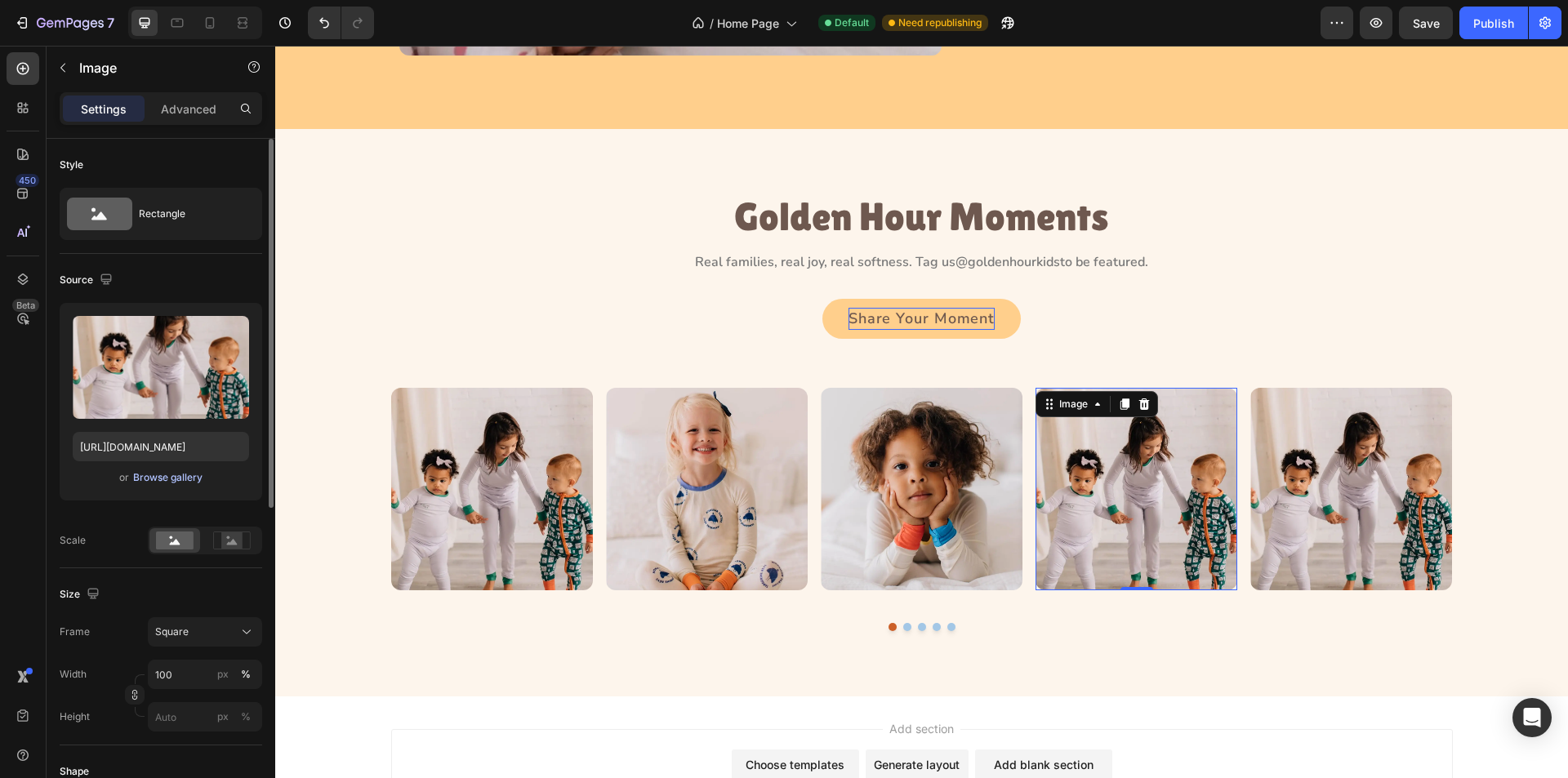
click at [182, 472] on div "Browse gallery" at bounding box center [168, 478] width 69 height 15
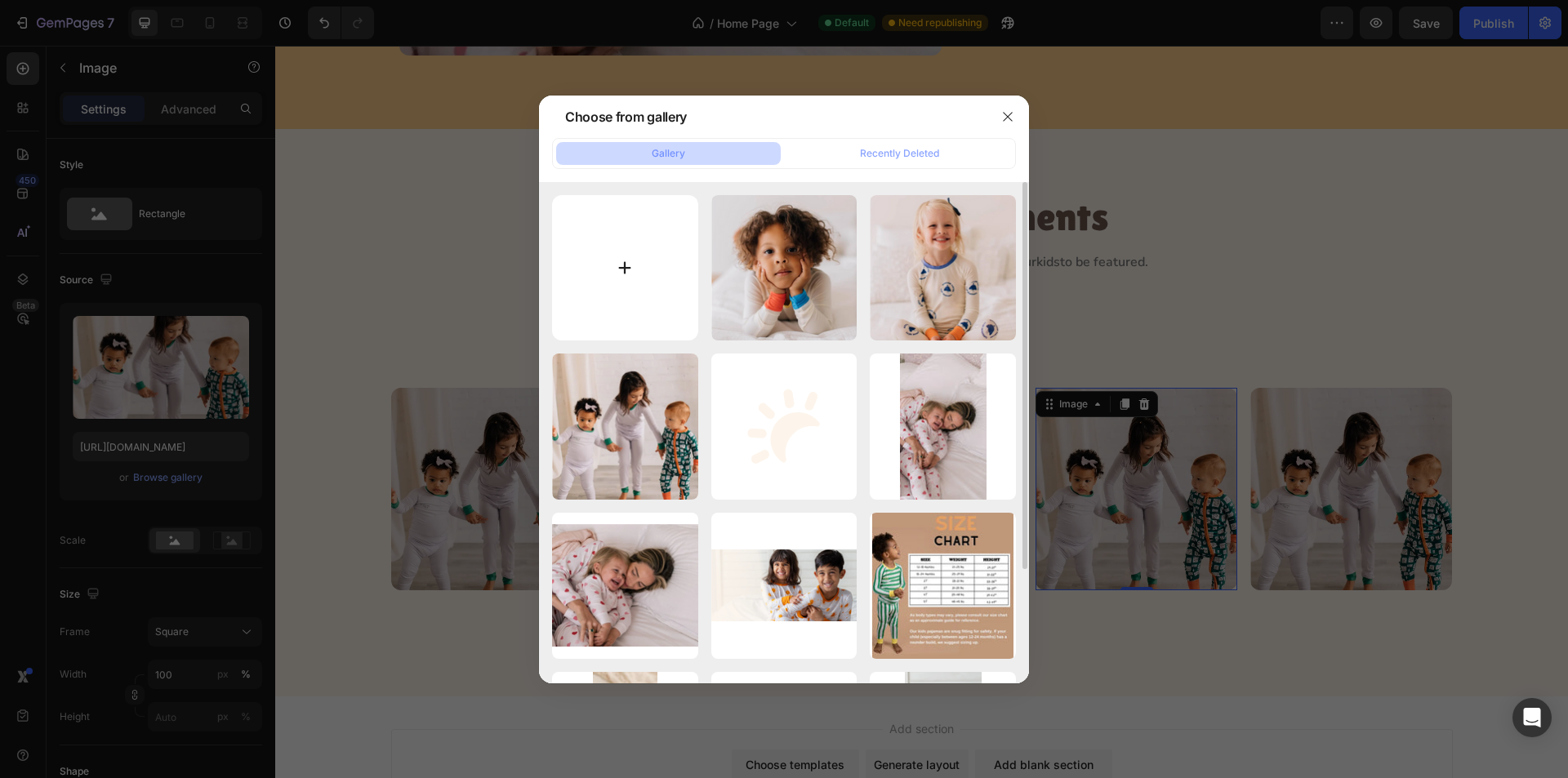
click at [618, 265] on input "file" at bounding box center [626, 268] width 146 height 146
type input "C:\fakepath\image24.webp"
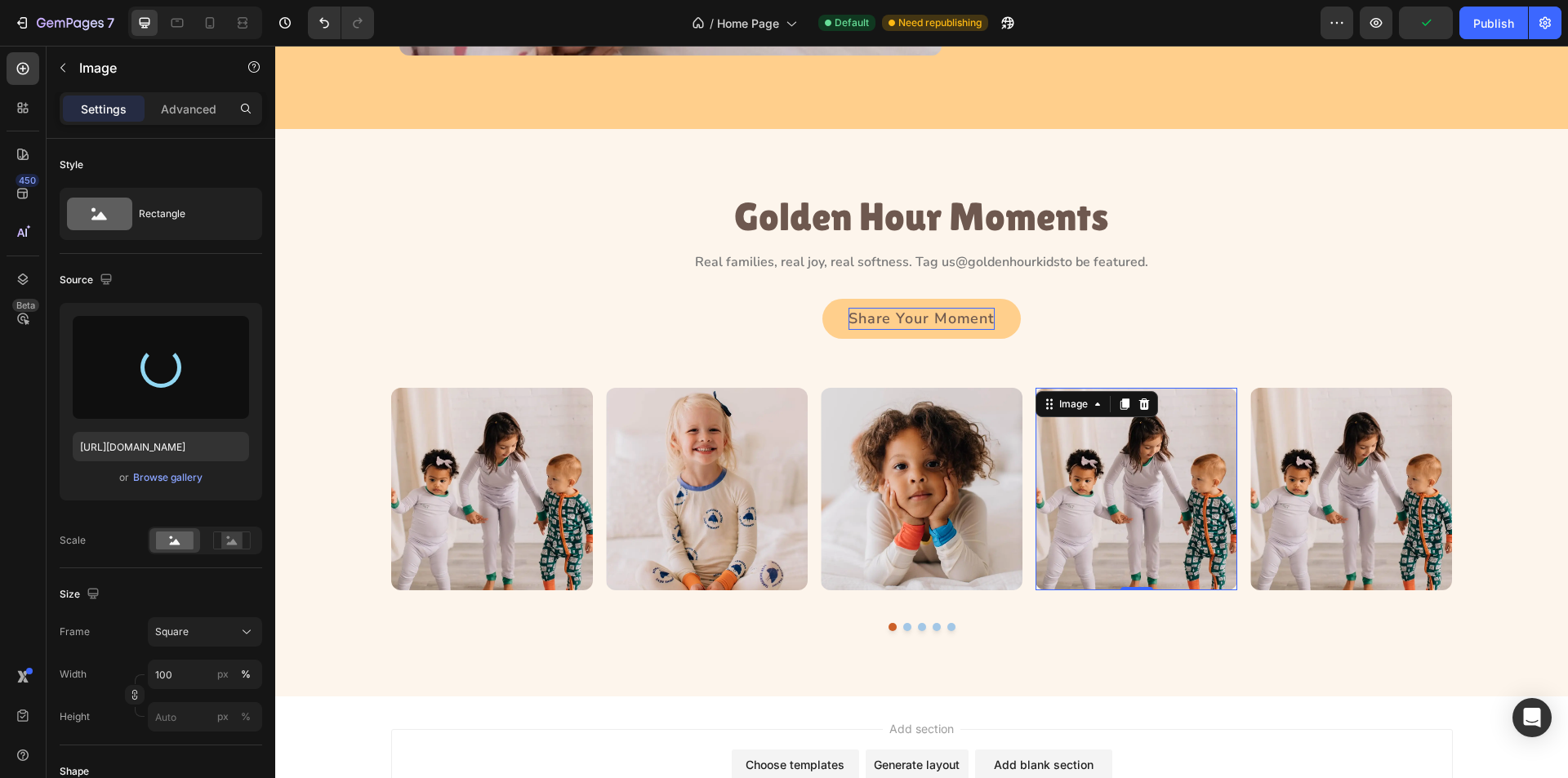
type input "https://cdn.shopify.com/s/files/1/0763/2463/4857/files/gempages_581485179931984…"
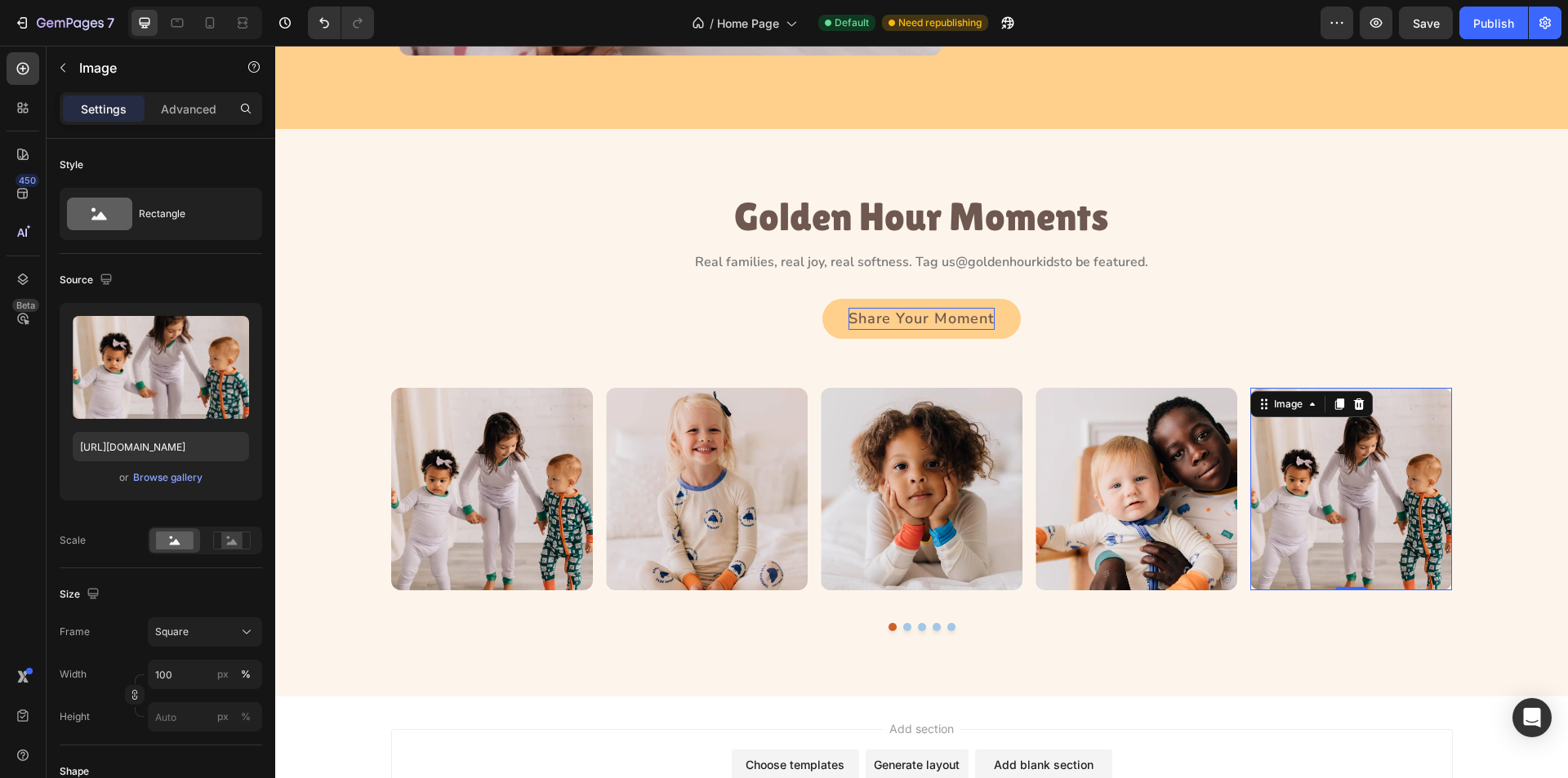
click at [1312, 508] on img at bounding box center [1351, 489] width 202 height 202
click at [143, 476] on div "Browse gallery" at bounding box center [168, 478] width 69 height 15
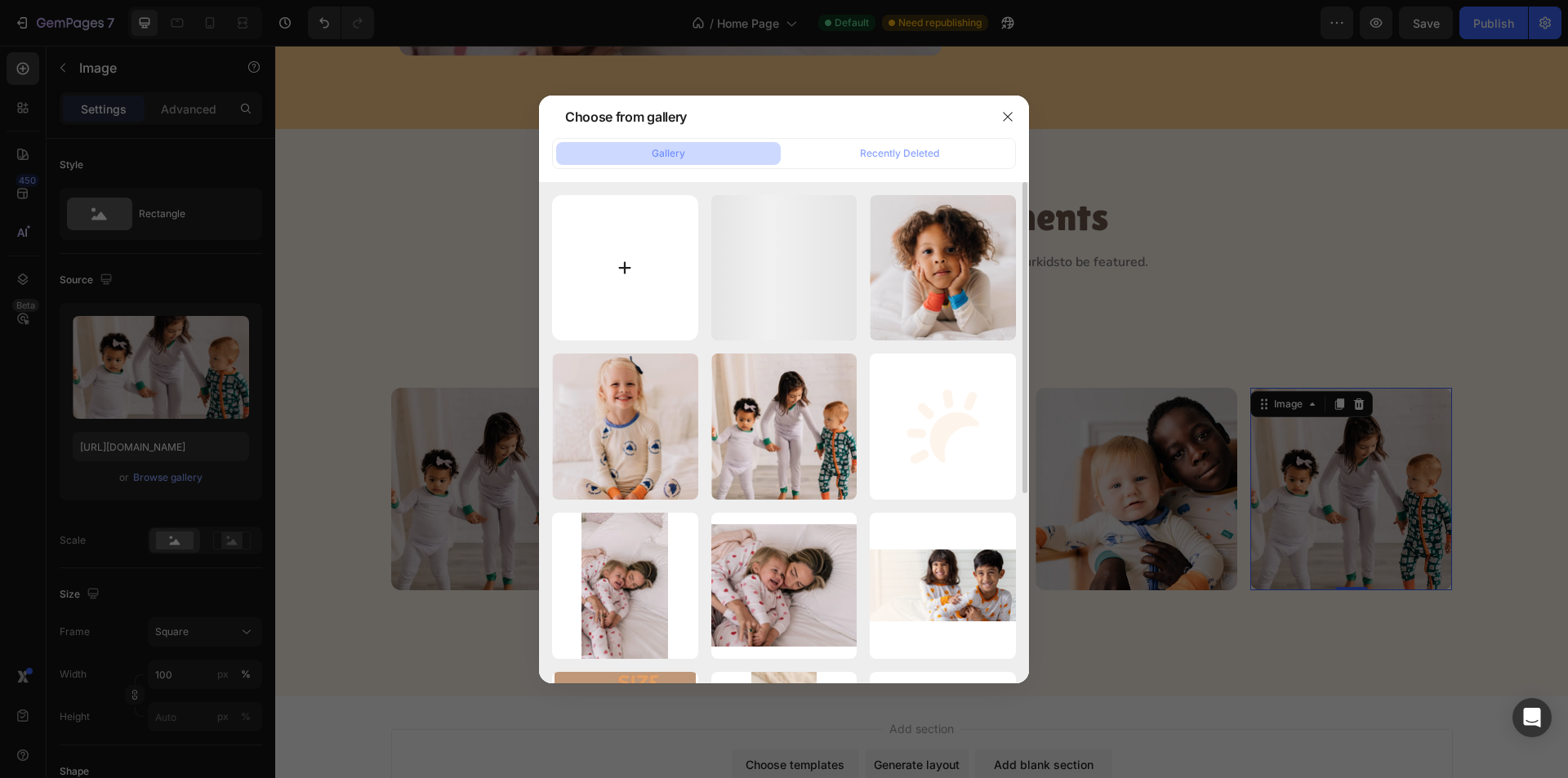
click at [636, 239] on input "file" at bounding box center [626, 268] width 146 height 146
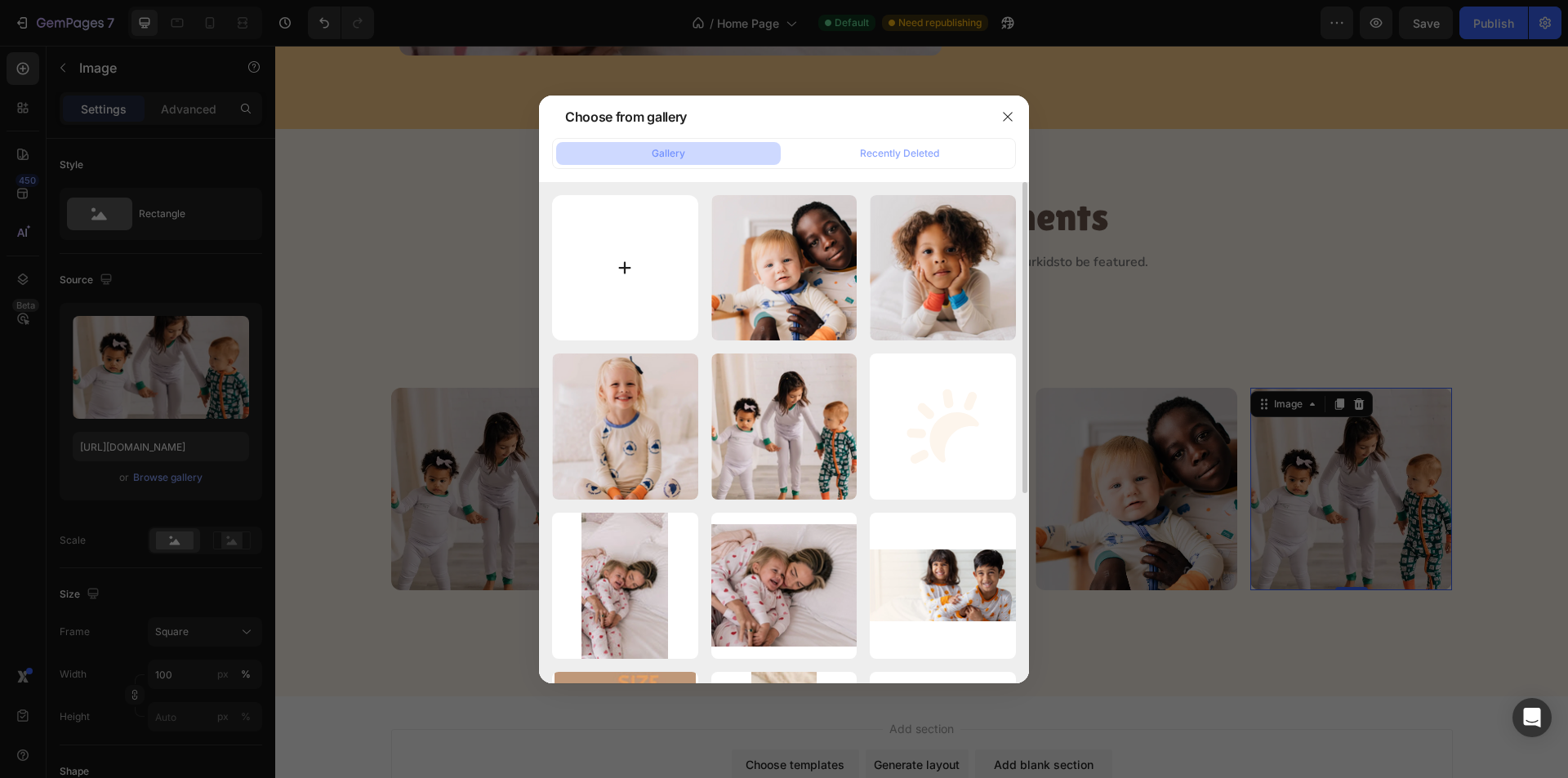
type input "C:\fakepath\image25.webp"
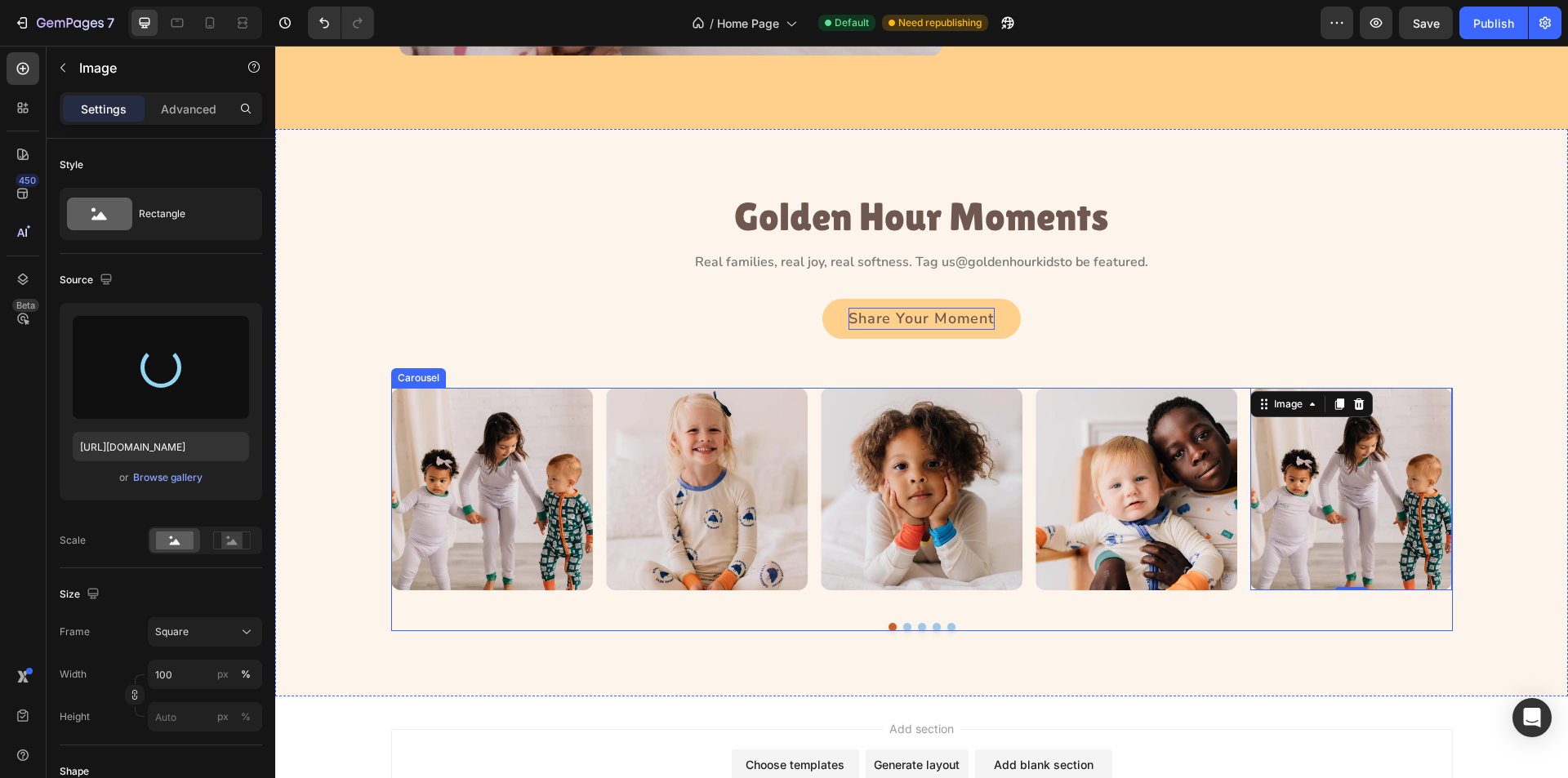
type input "https://cdn.shopify.com/s/files/1/0763/2463/4857/files/gempages_581485179931984…"
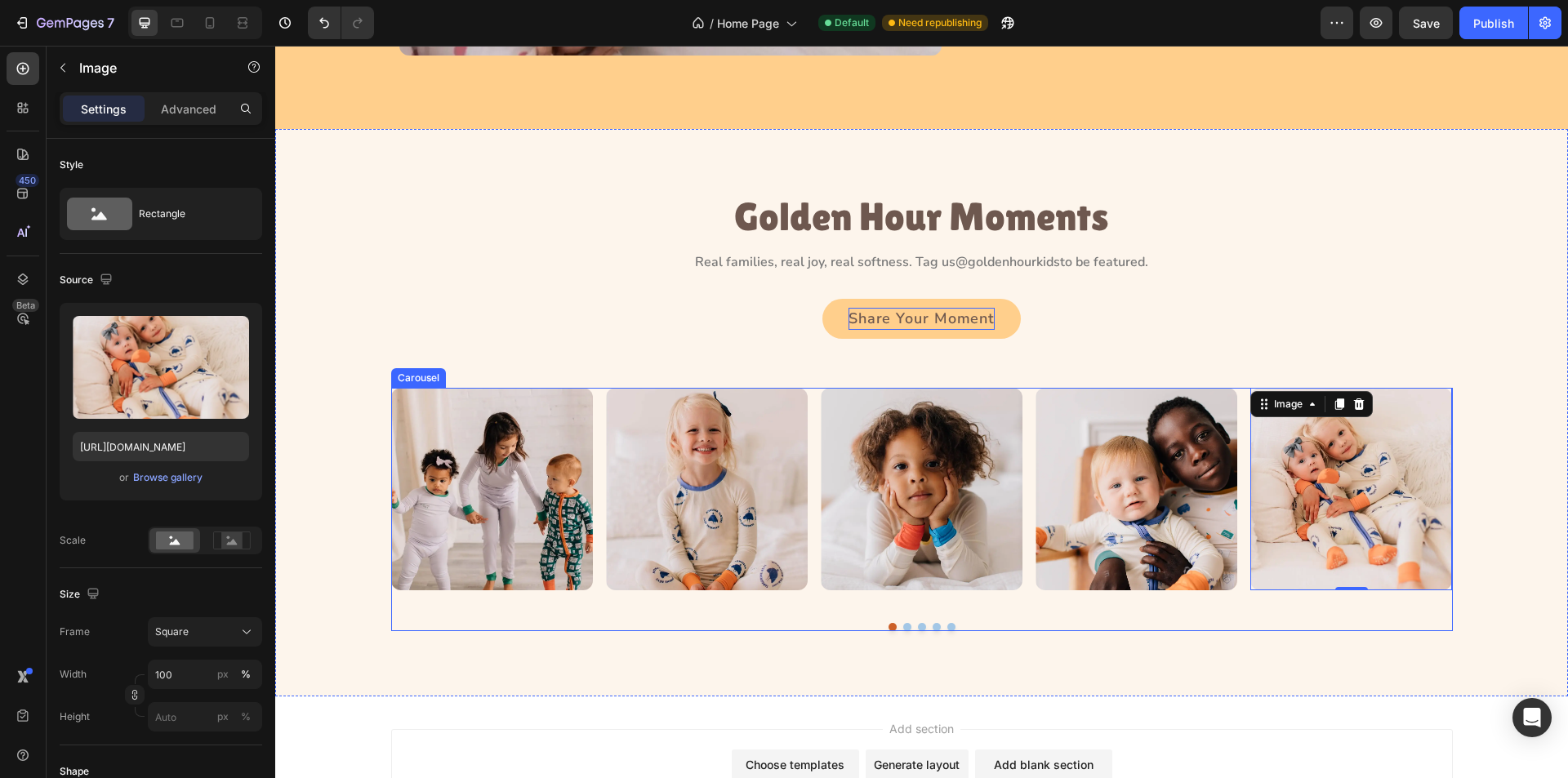
click at [805, 573] on div "Image Image Image Image Image 0" at bounding box center [921, 489] width 1062 height 202
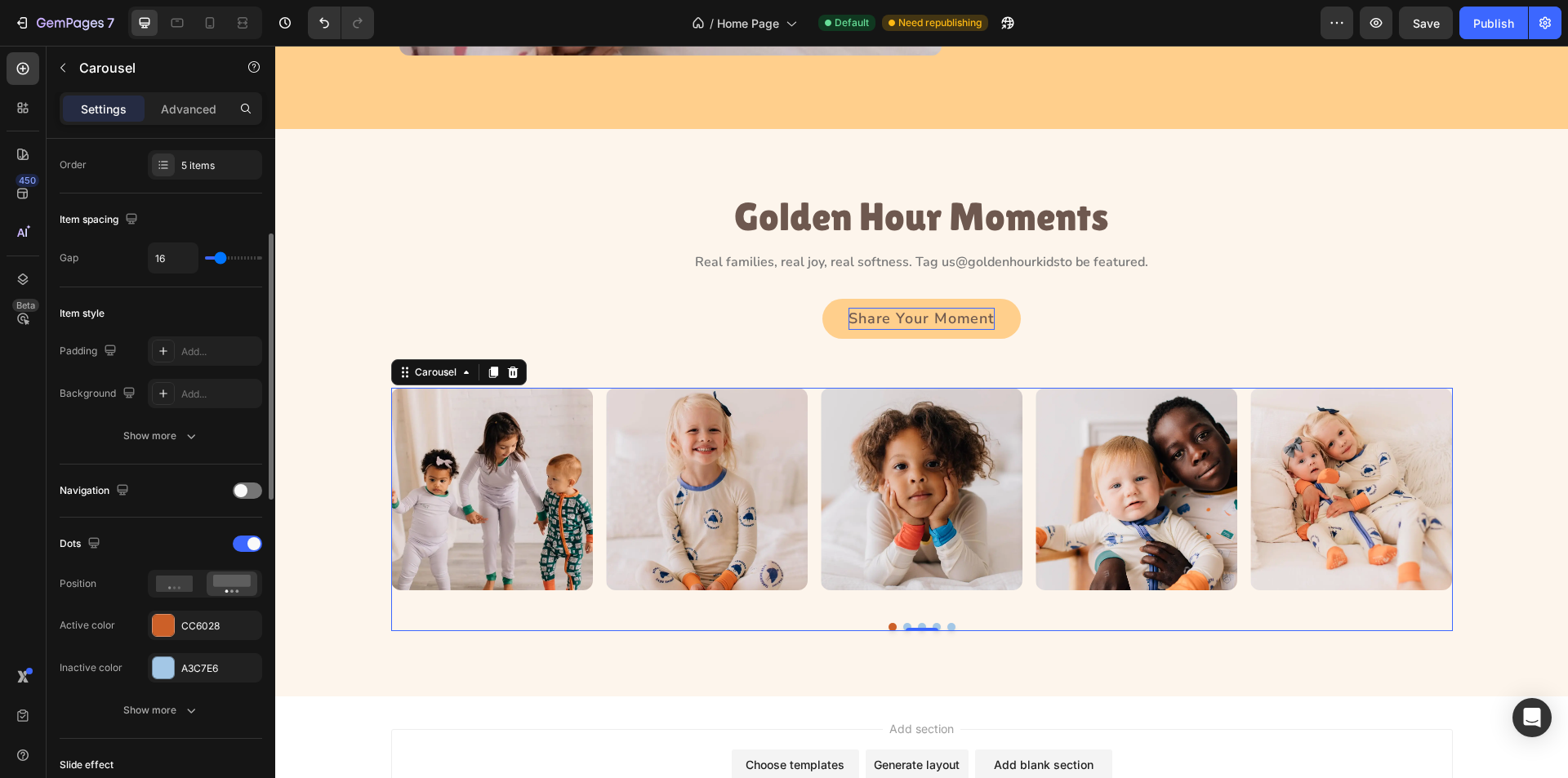
scroll to position [408, 0]
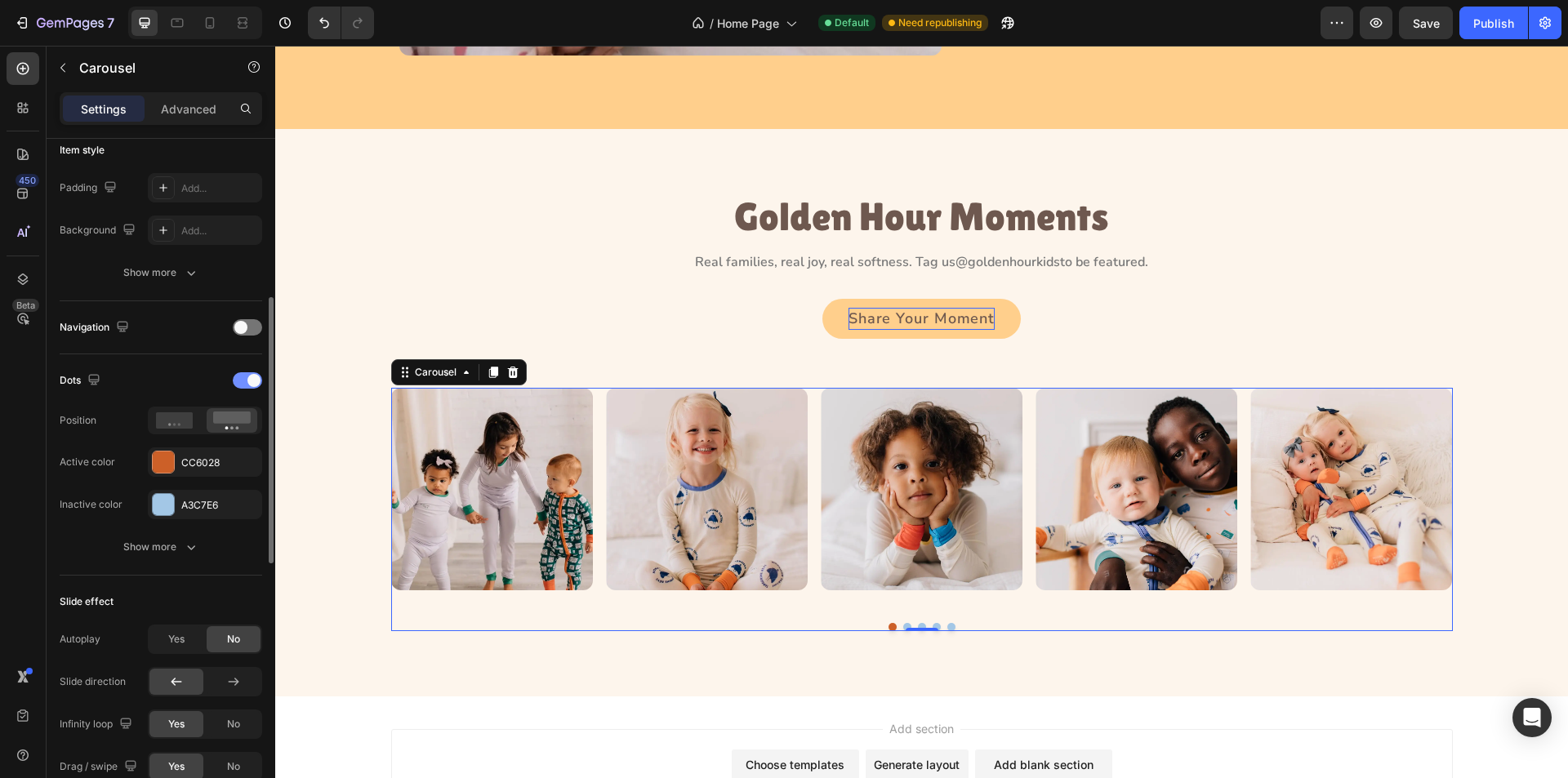
click at [242, 379] on div at bounding box center [247, 381] width 29 height 16
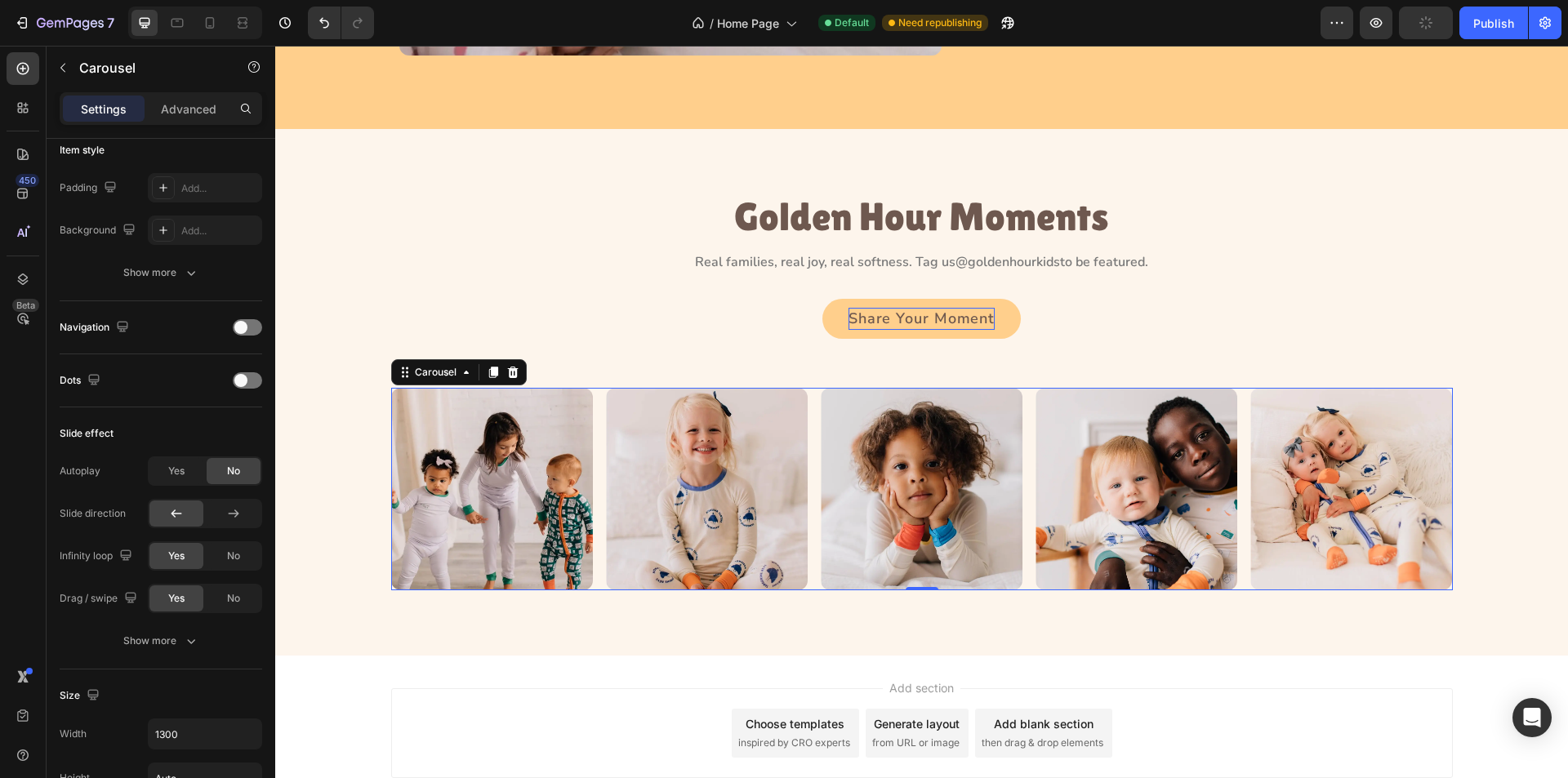
click at [813, 470] on div "Image Image Image Image Image" at bounding box center [921, 489] width 1062 height 202
click at [445, 367] on div "Carousel" at bounding box center [436, 373] width 48 height 15
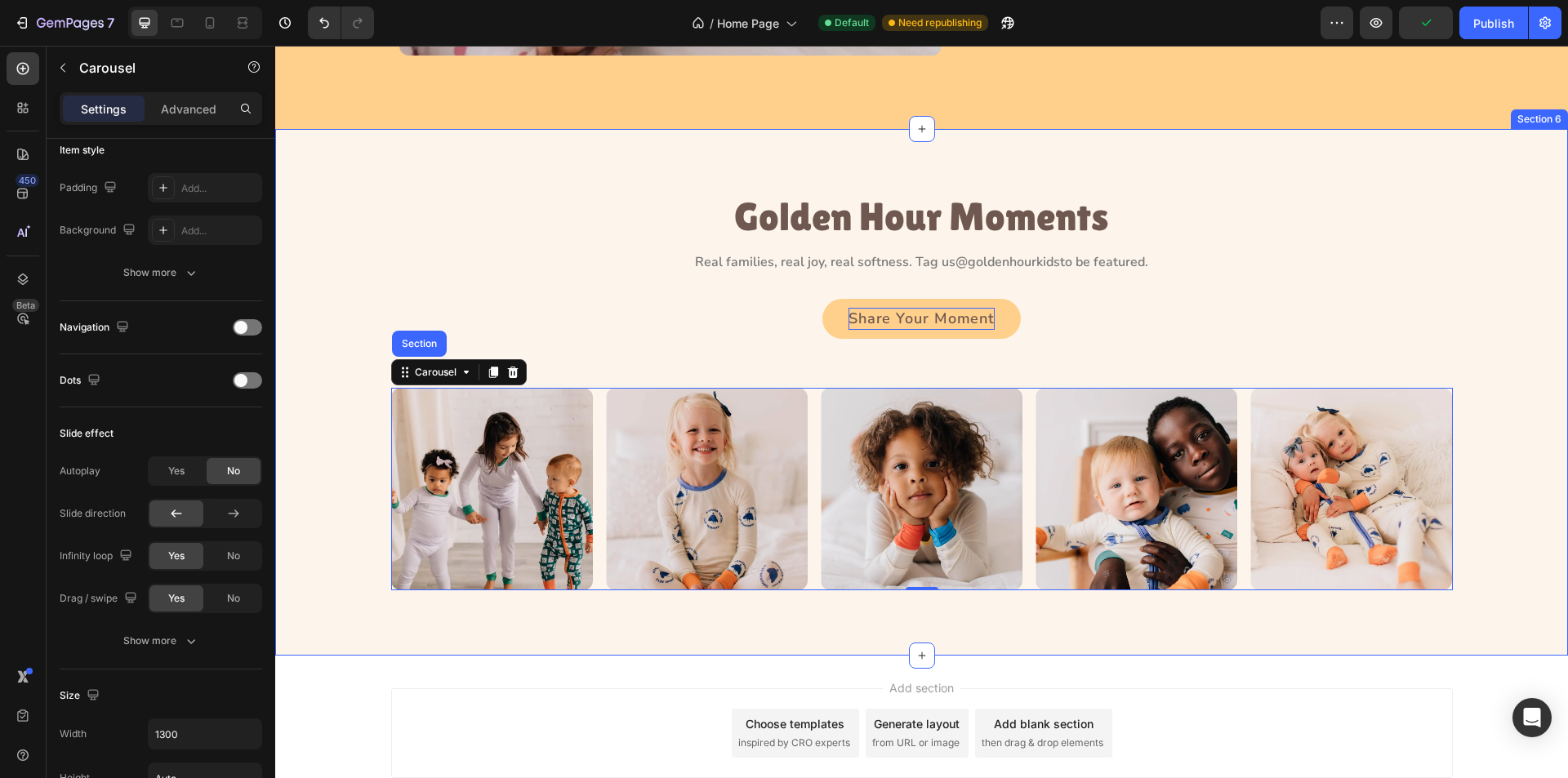
scroll to position [0, 0]
click at [333, 518] on div "Image Image Image Image Image Carousel Section 0" at bounding box center [921, 489] width 1256 height 202
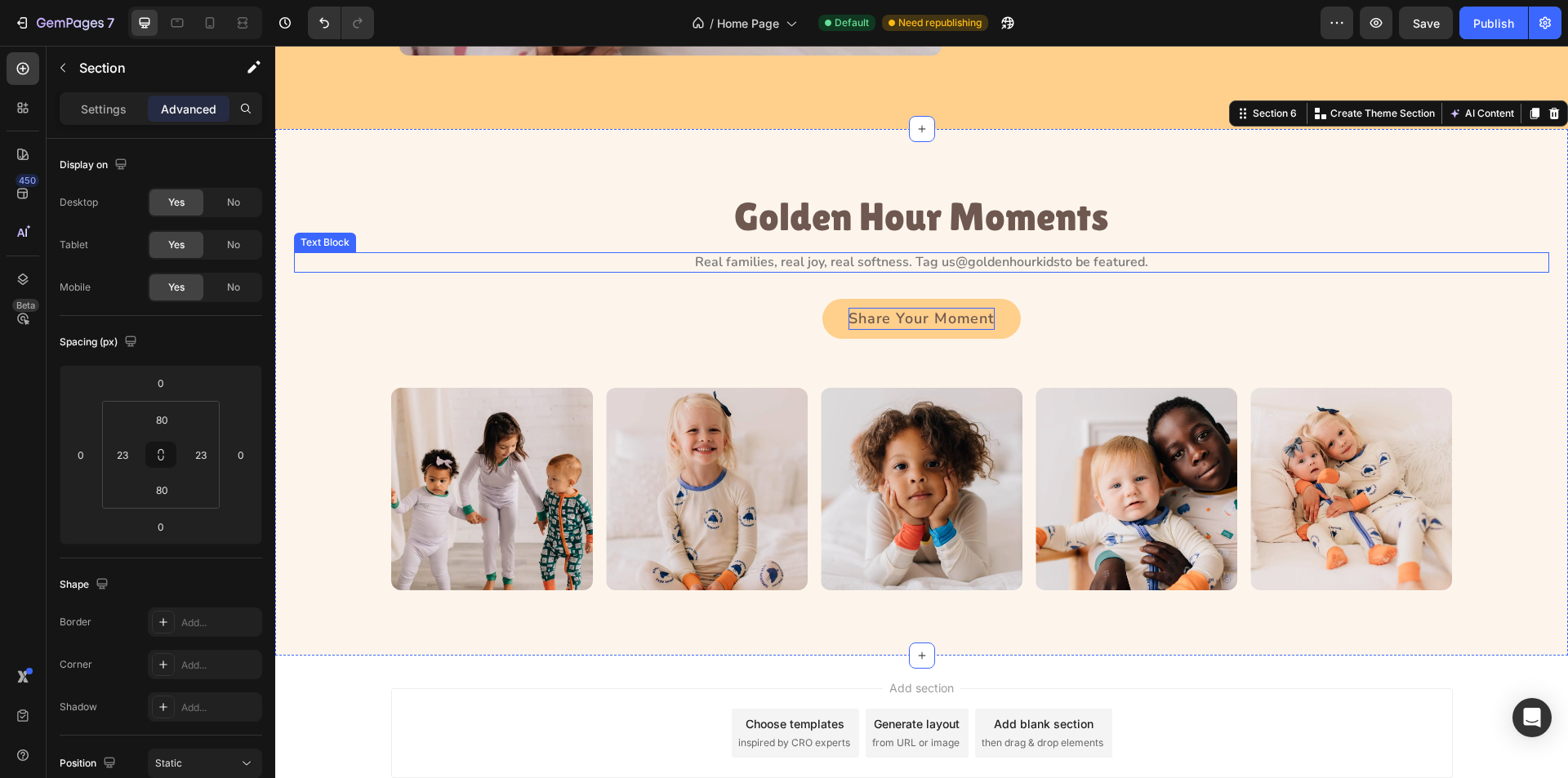
click at [843, 259] on p "Real families, real joy, real softness. Tag us @goldenhourkids to be featured." at bounding box center [921, 262] width 1252 height 17
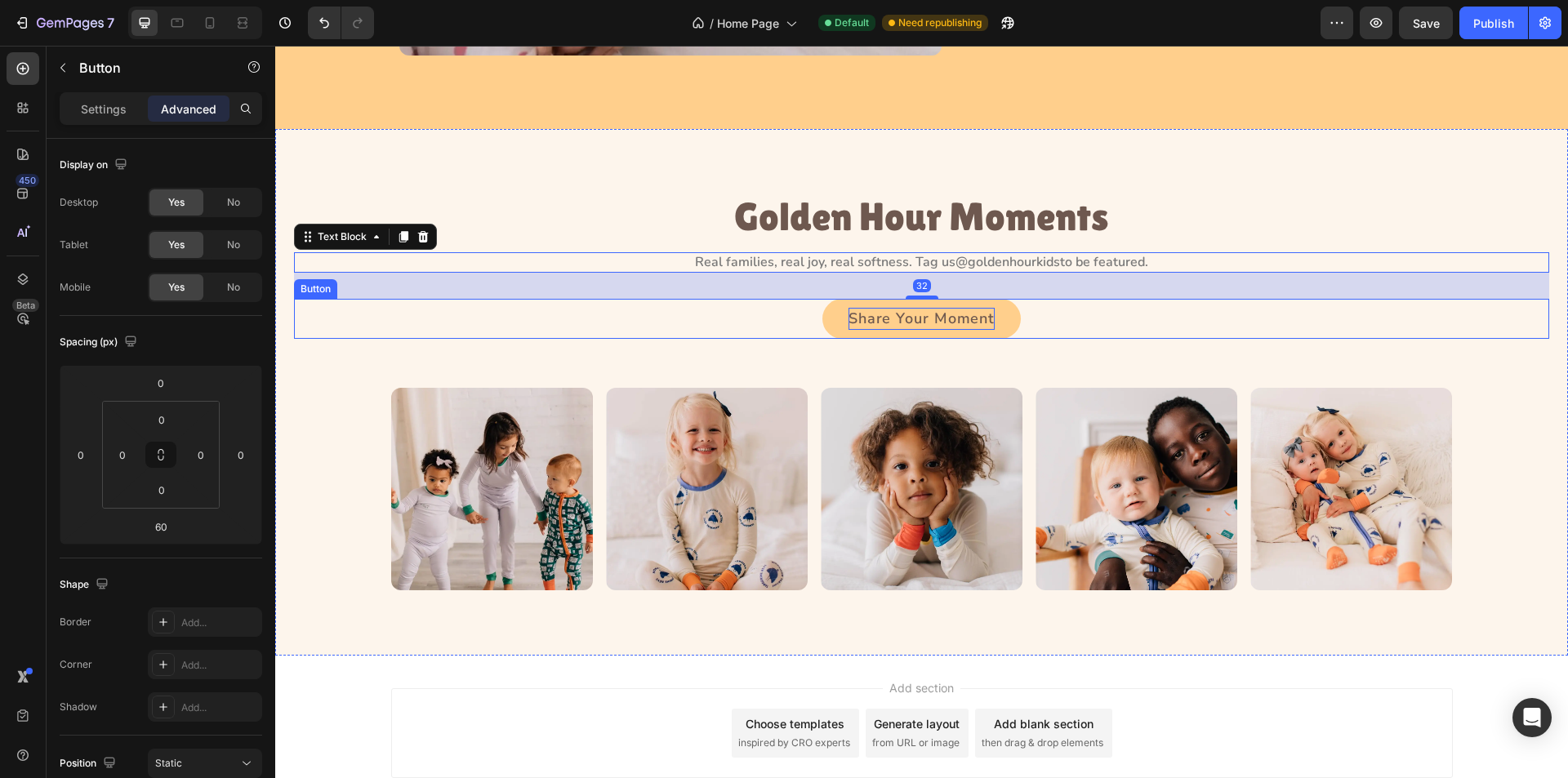
click at [773, 307] on div "Share Your Moment Button" at bounding box center [921, 319] width 1256 height 41
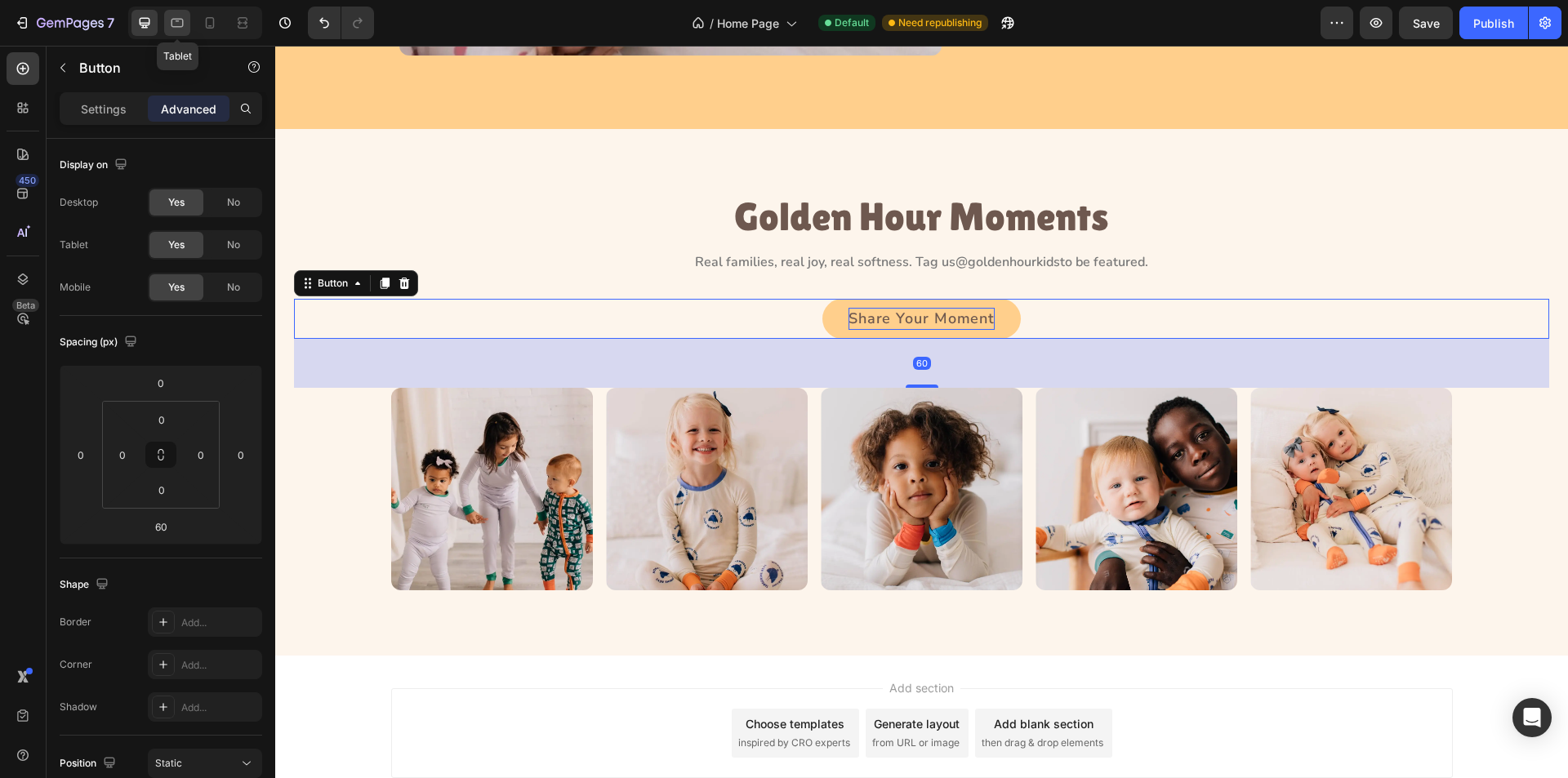
click at [176, 19] on icon at bounding box center [177, 24] width 12 height 9
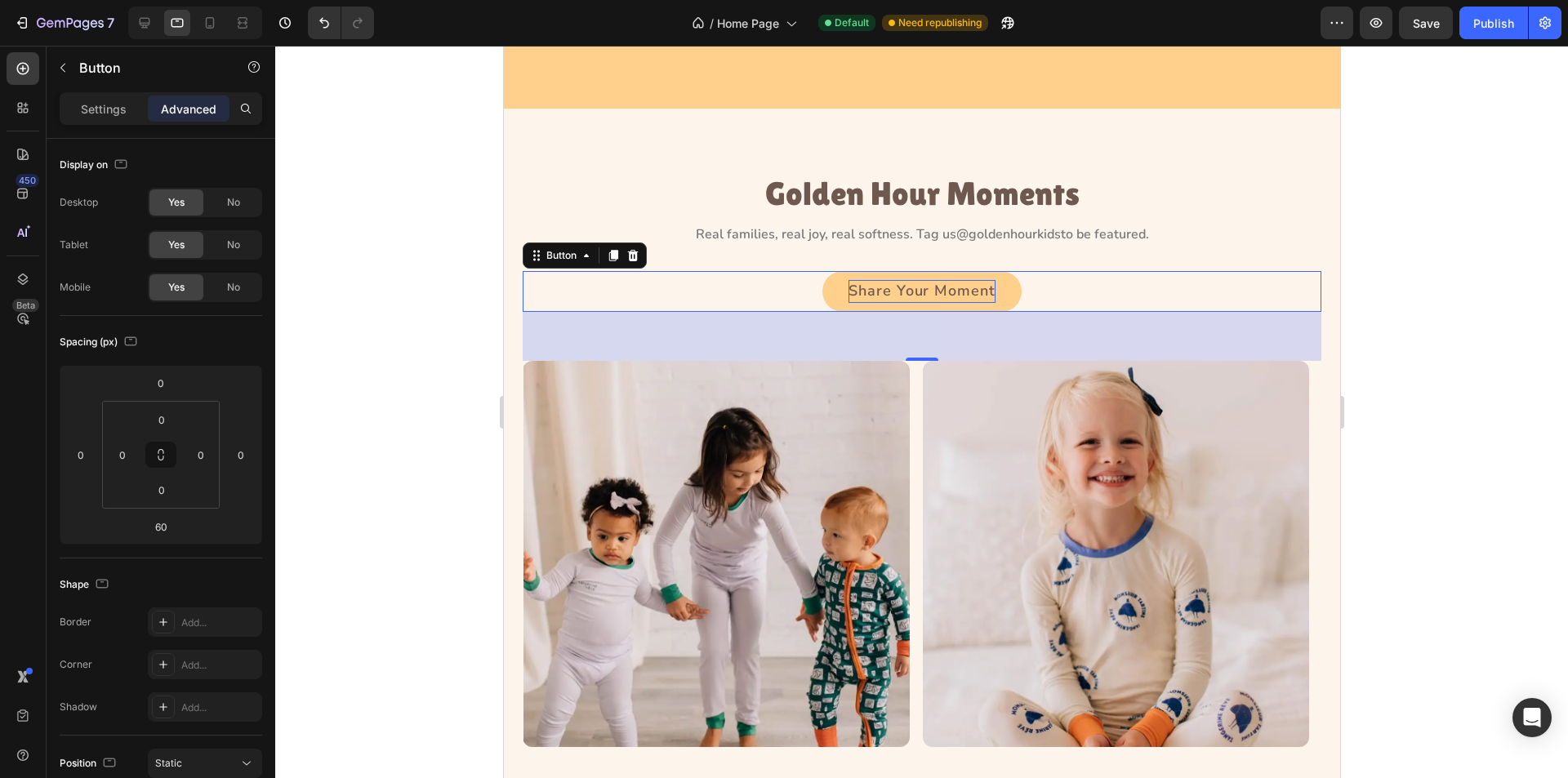
scroll to position [2143, 0]
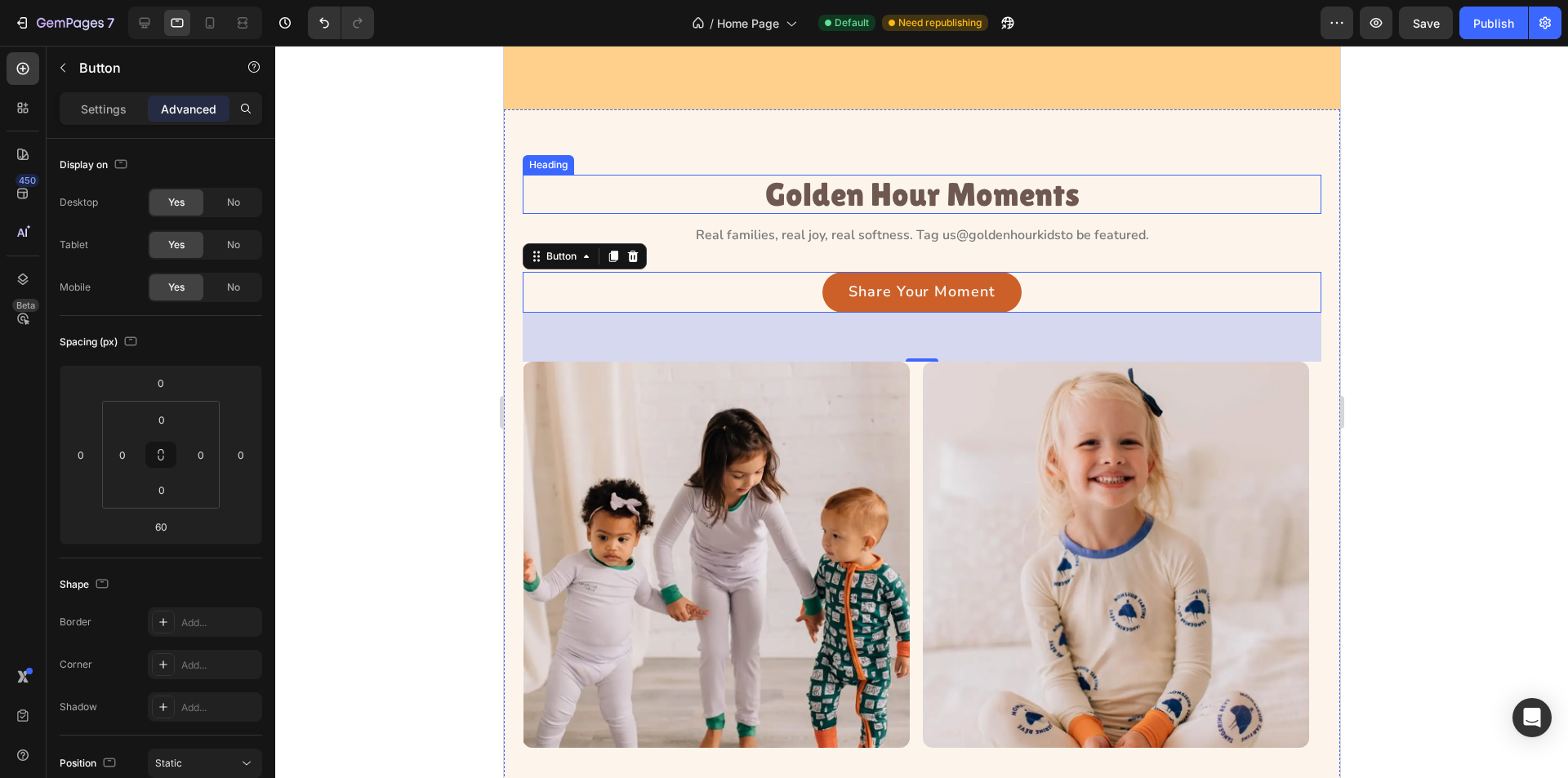
click at [903, 188] on h3 "Golden Hour Moments" at bounding box center [921, 194] width 799 height 39
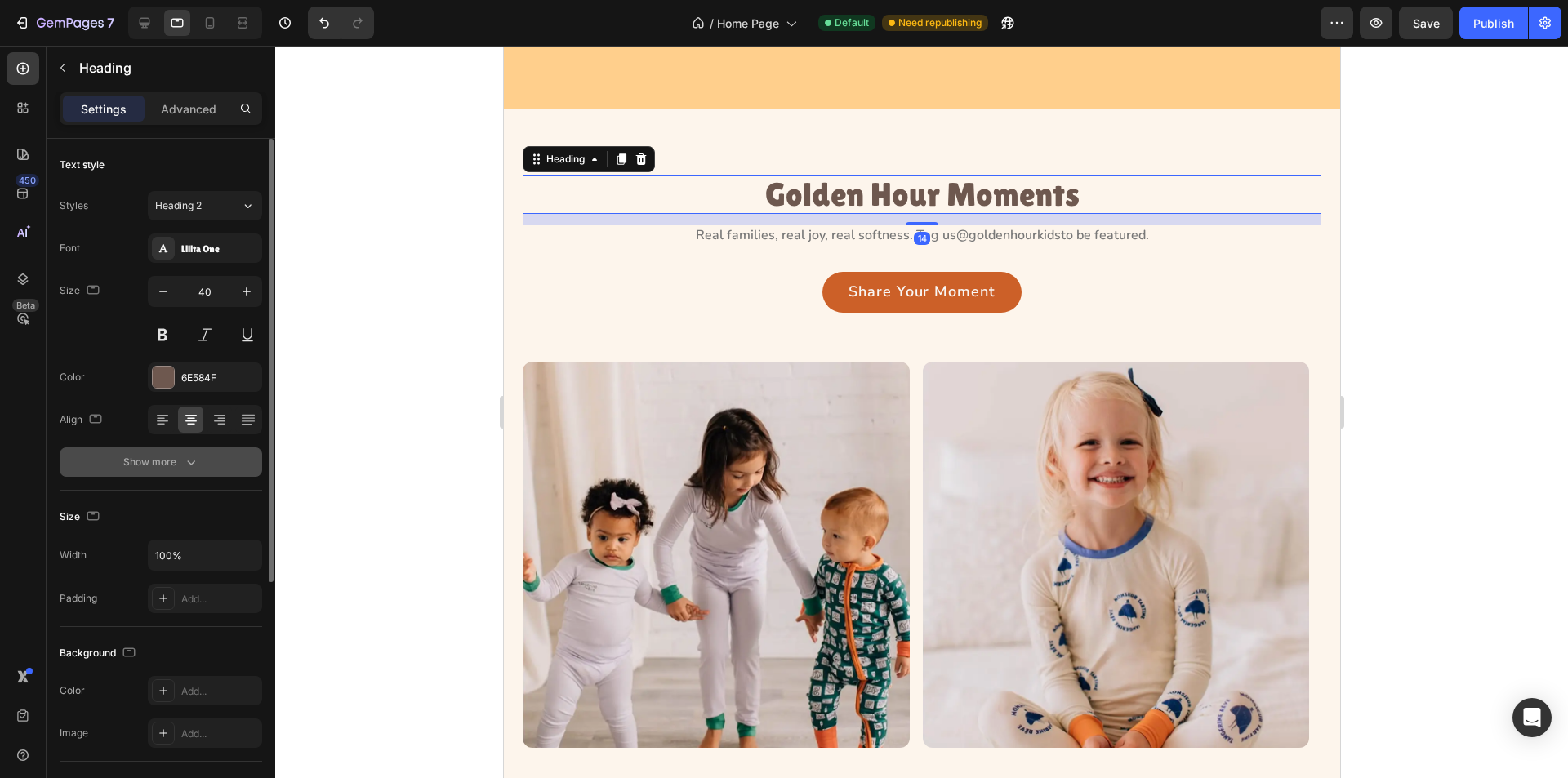
click at [200, 465] on button "Show more" at bounding box center [161, 462] width 203 height 29
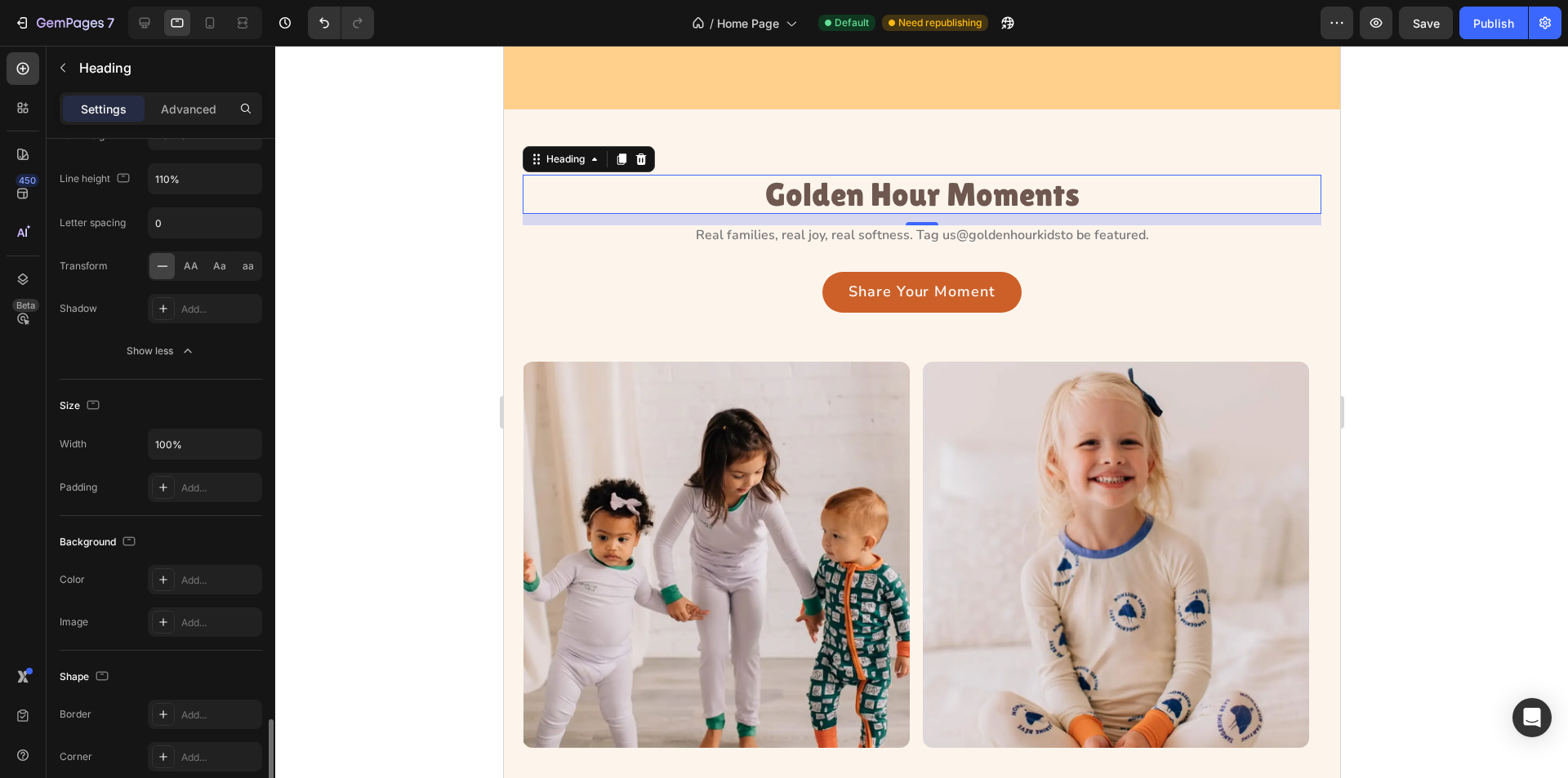
scroll to position [590, 0]
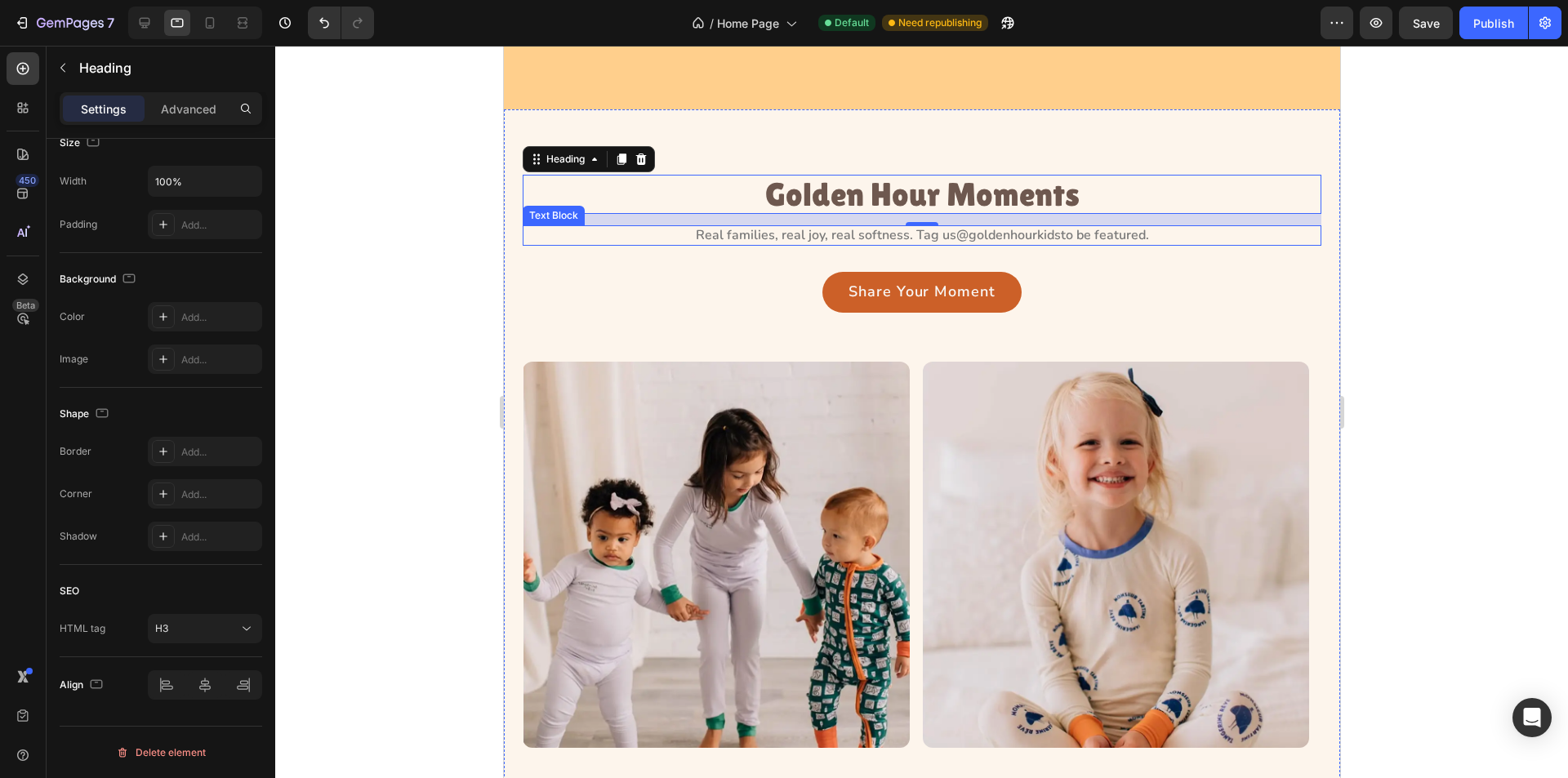
click at [834, 230] on p "Real families, real joy, real softness. Tag us @goldenhourkids to be featured." at bounding box center [921, 236] width 795 height 17
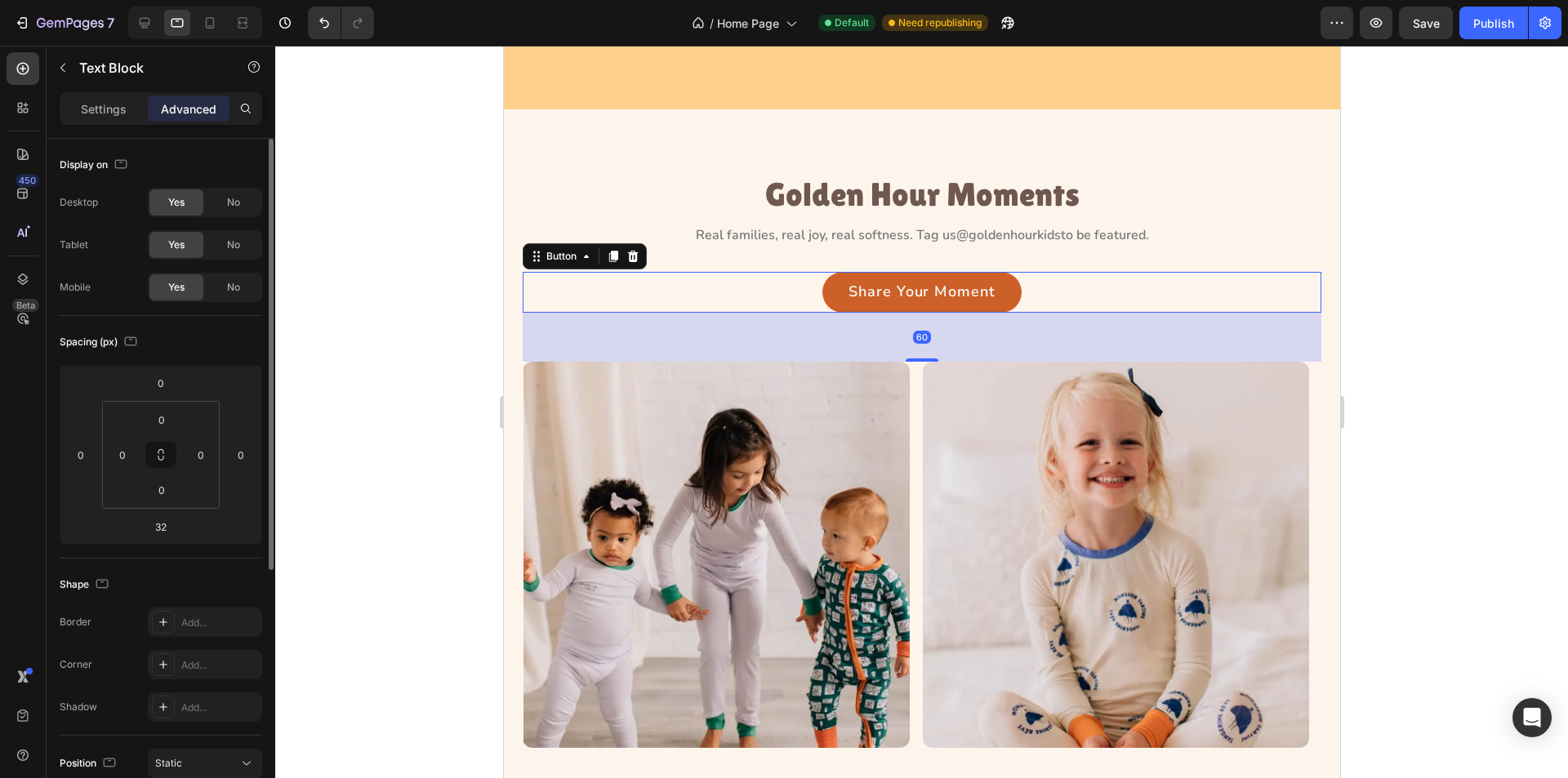
click at [739, 290] on div "Share Your Moment Button 60" at bounding box center [921, 292] width 799 height 41
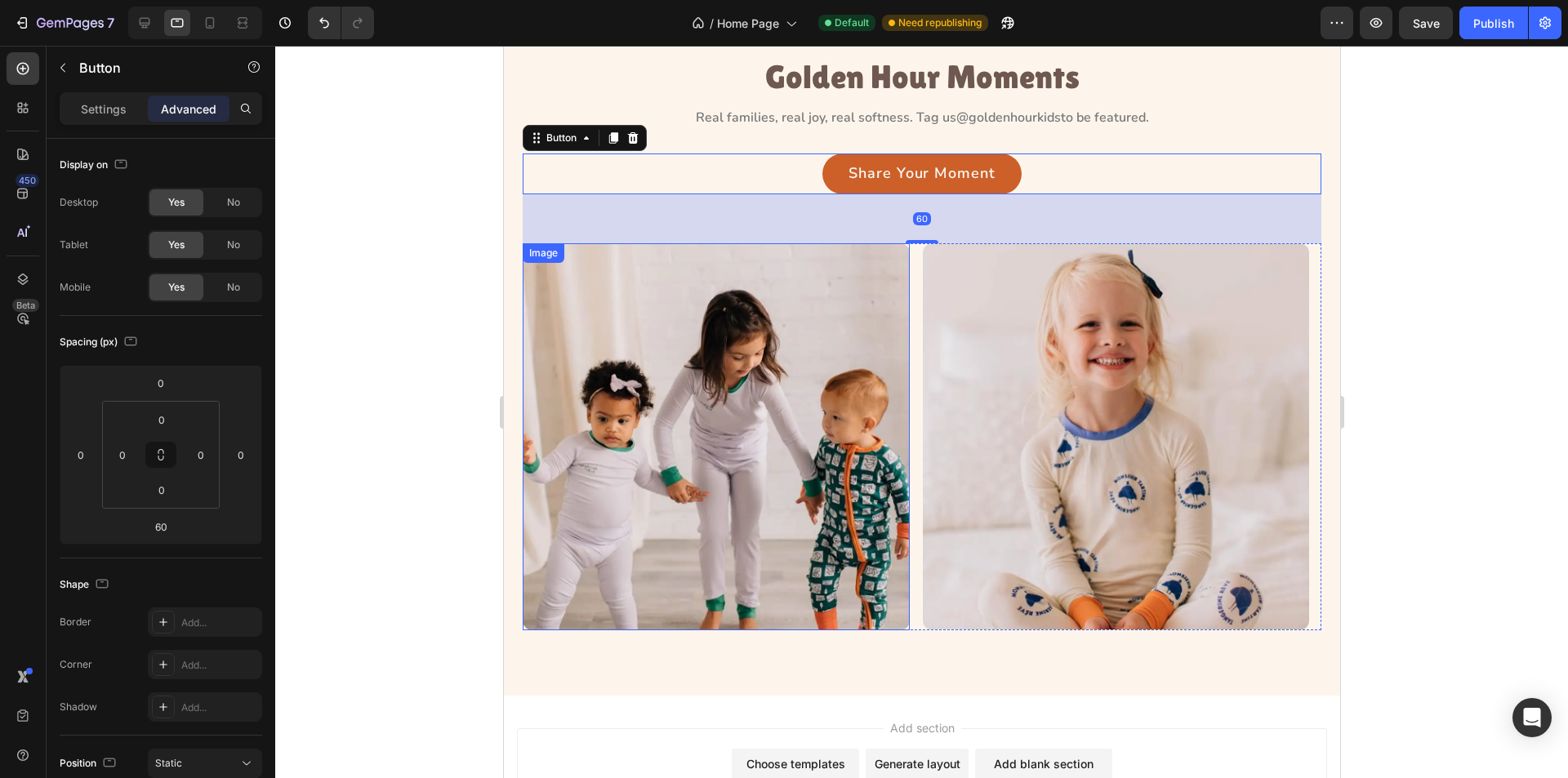
scroll to position [2409, 0]
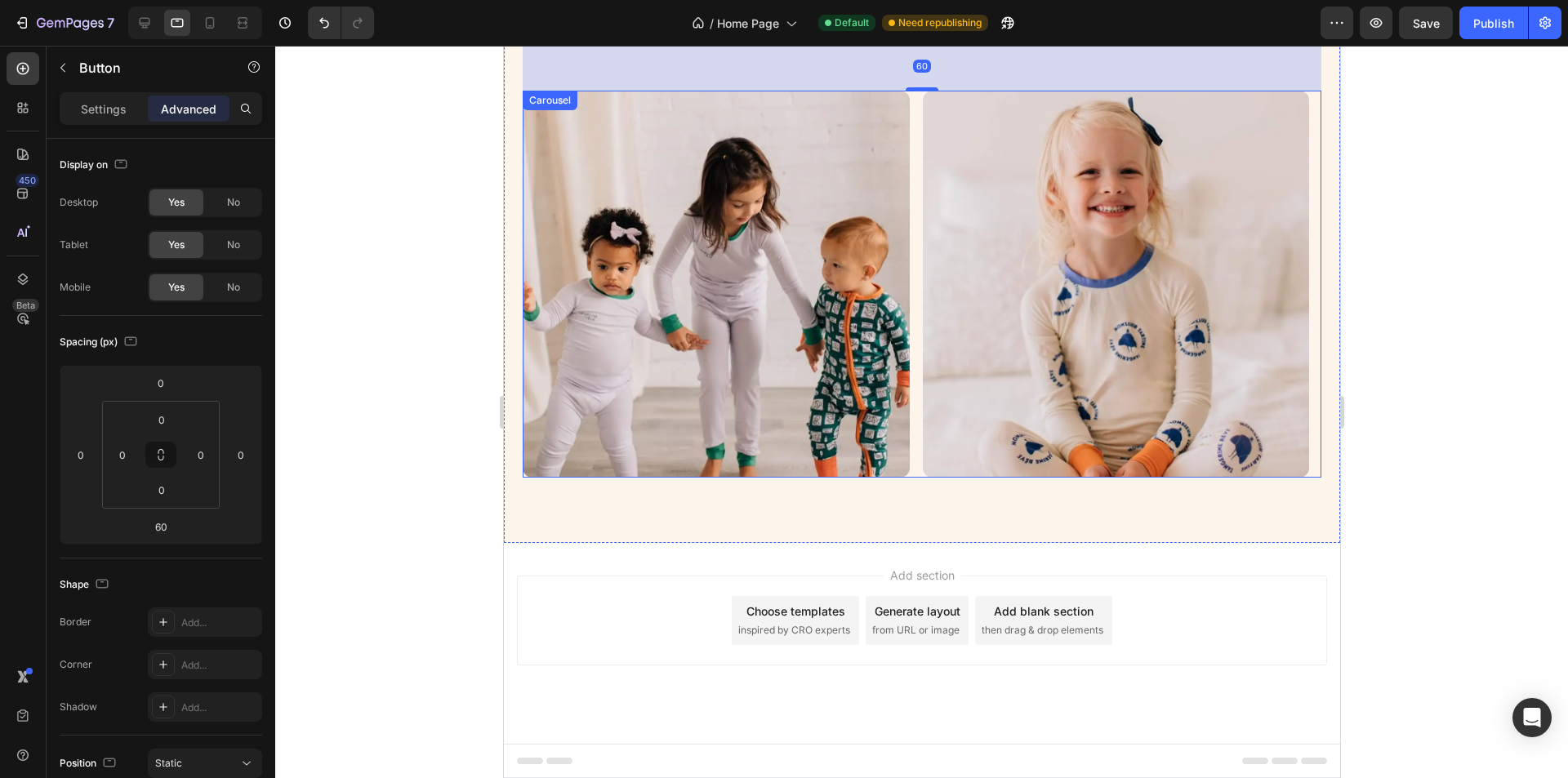
click at [914, 443] on div "Image Image Image Image Image" at bounding box center [921, 284] width 799 height 387
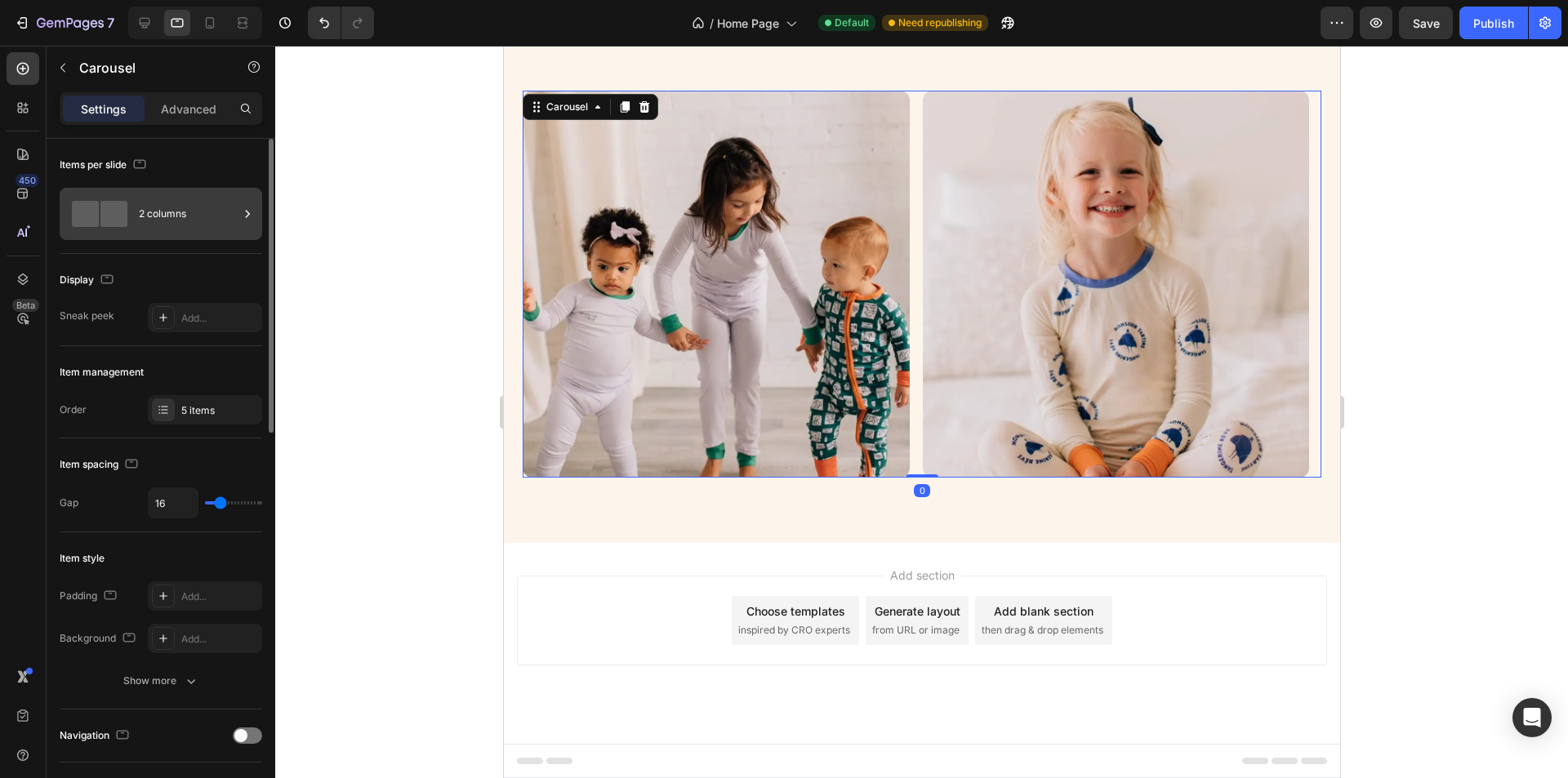
click at [202, 213] on div "2 columns" at bounding box center [188, 214] width 100 height 37
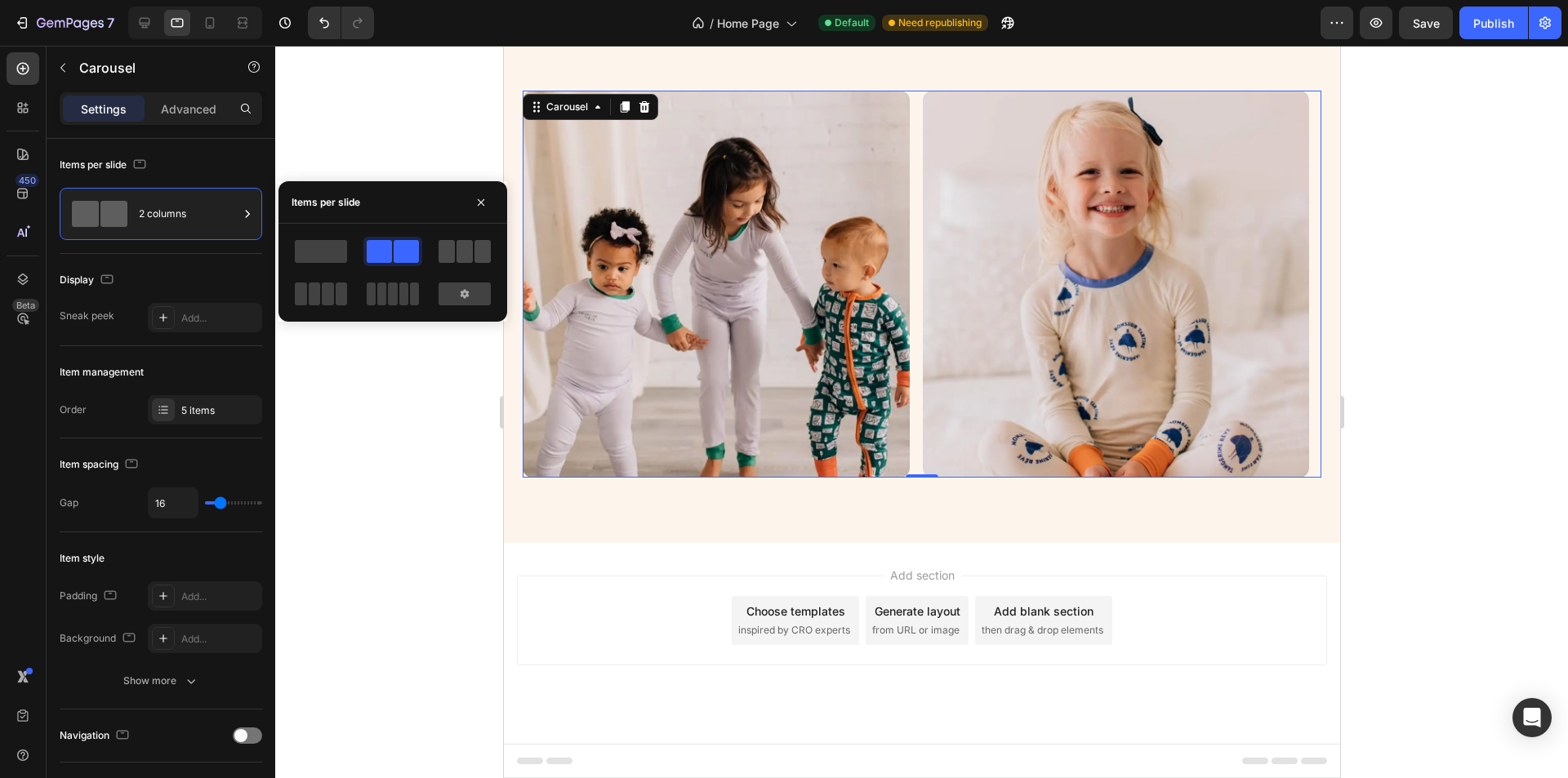
click at [450, 255] on span at bounding box center [447, 251] width 16 height 23
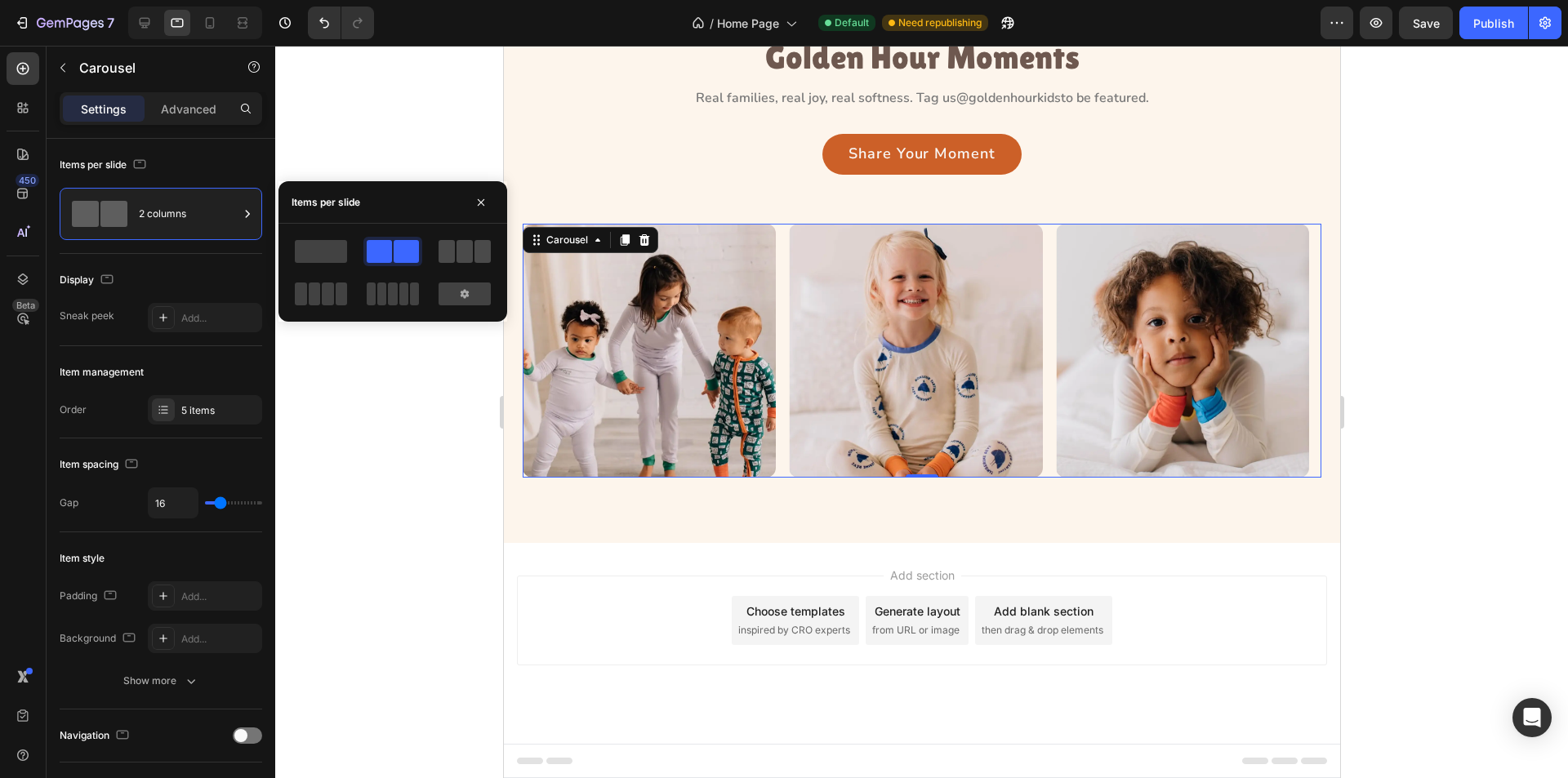
scroll to position [2276, 0]
click at [777, 430] on div "Image Image Image Image Image" at bounding box center [921, 350] width 799 height 253
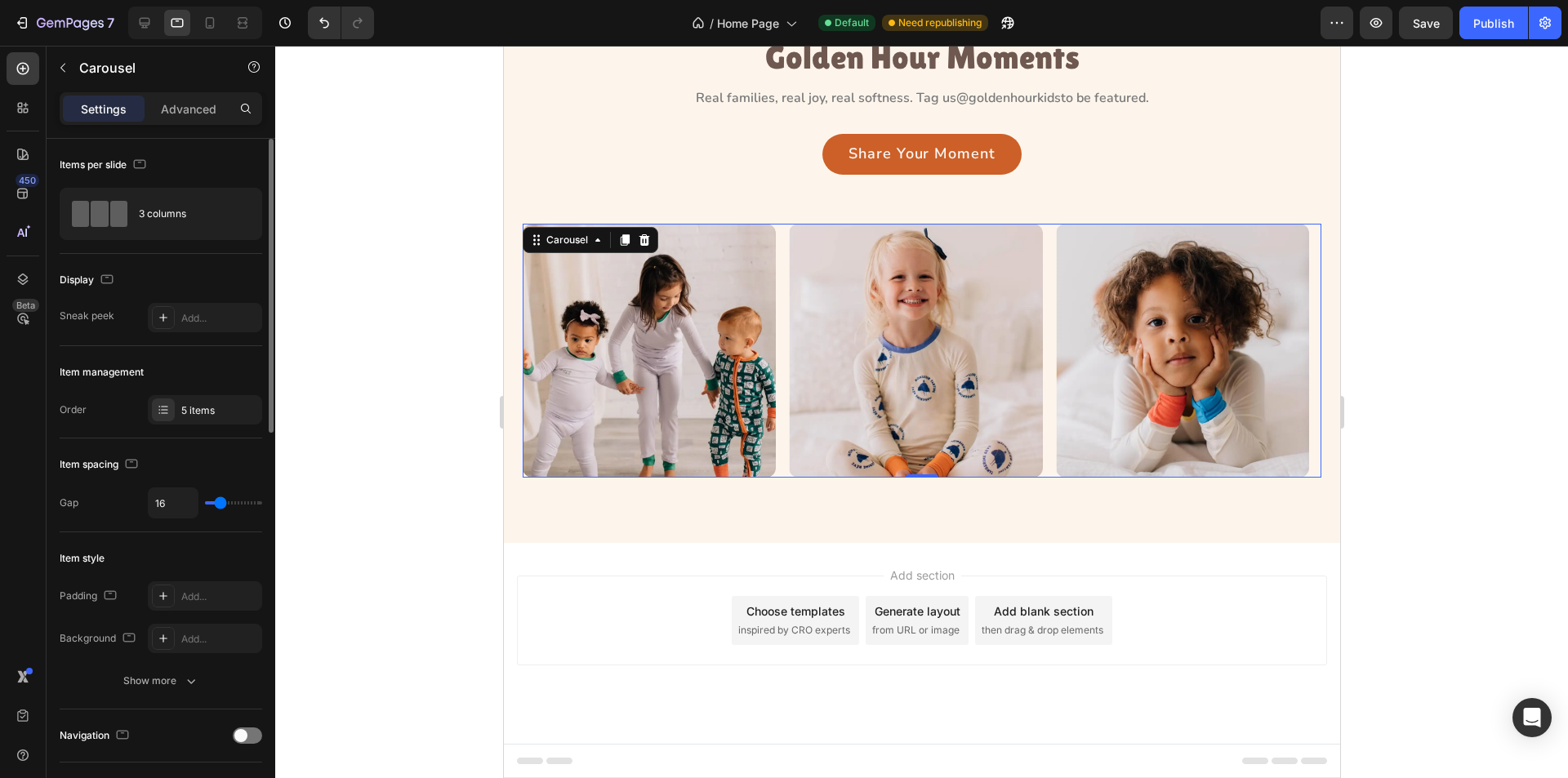
scroll to position [572, 0]
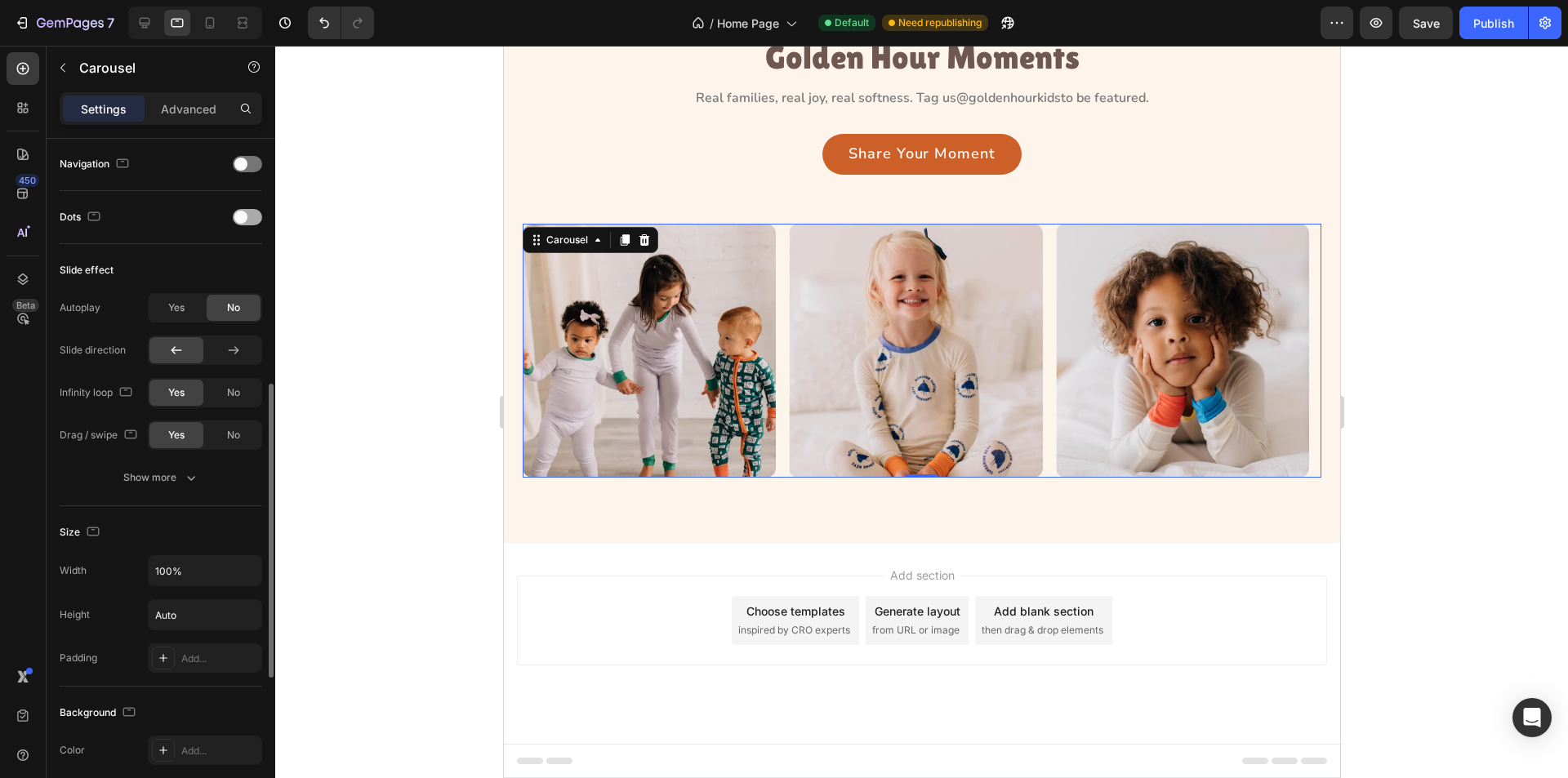
click at [261, 216] on div at bounding box center [247, 217] width 29 height 16
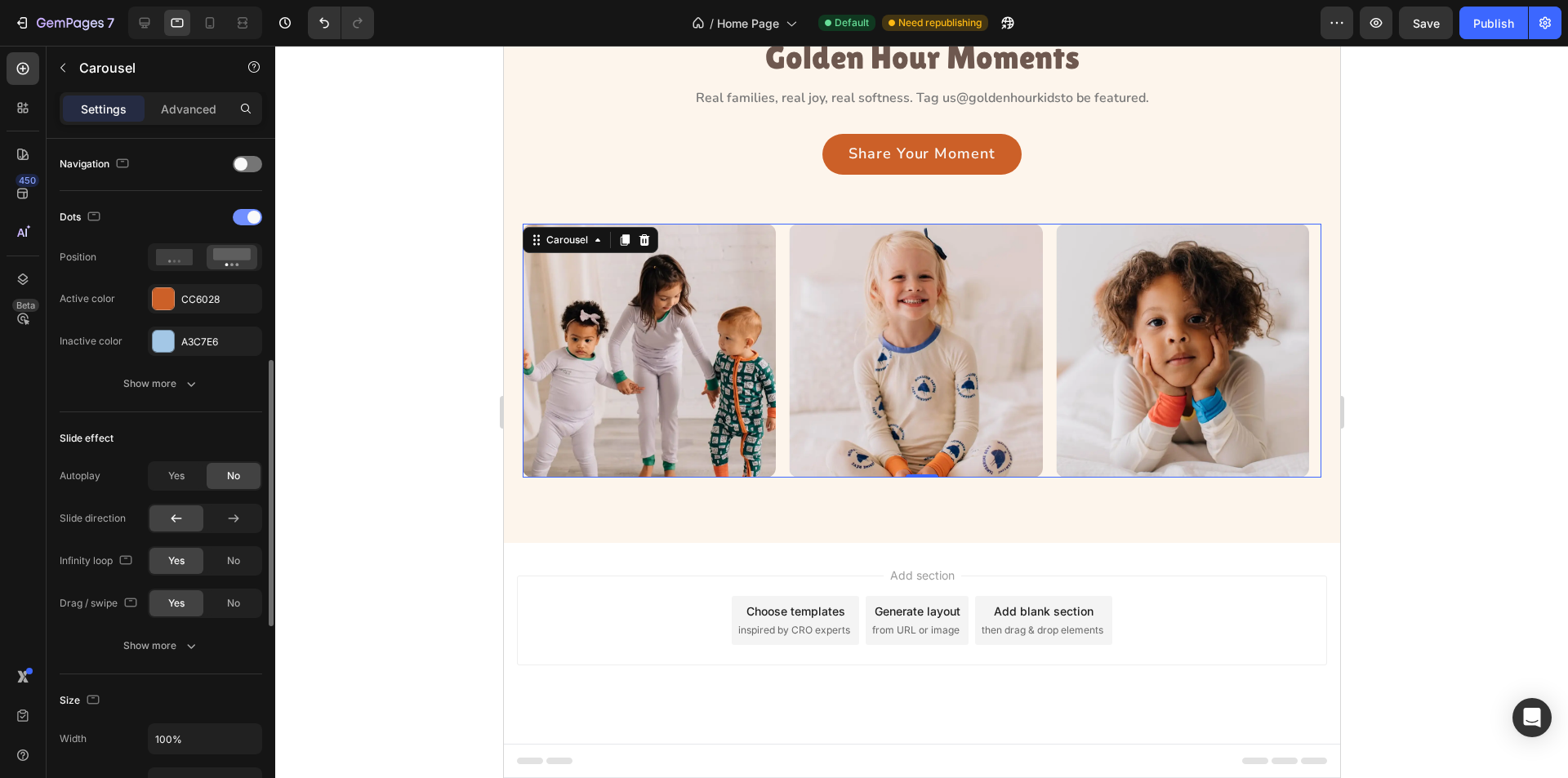
scroll to position [2317, 0]
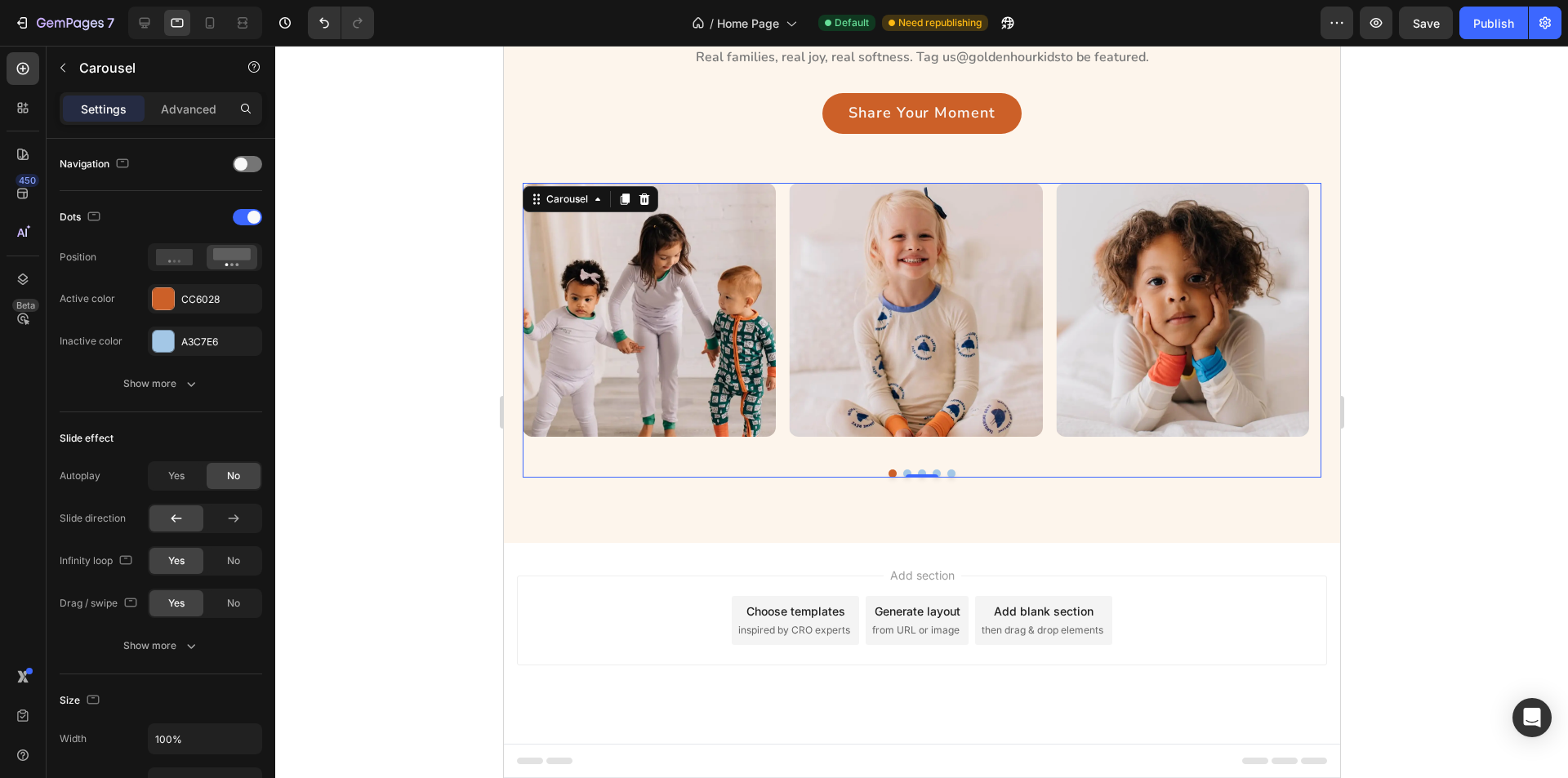
click at [782, 414] on div "Image Image Image Image Image" at bounding box center [921, 309] width 799 height 253
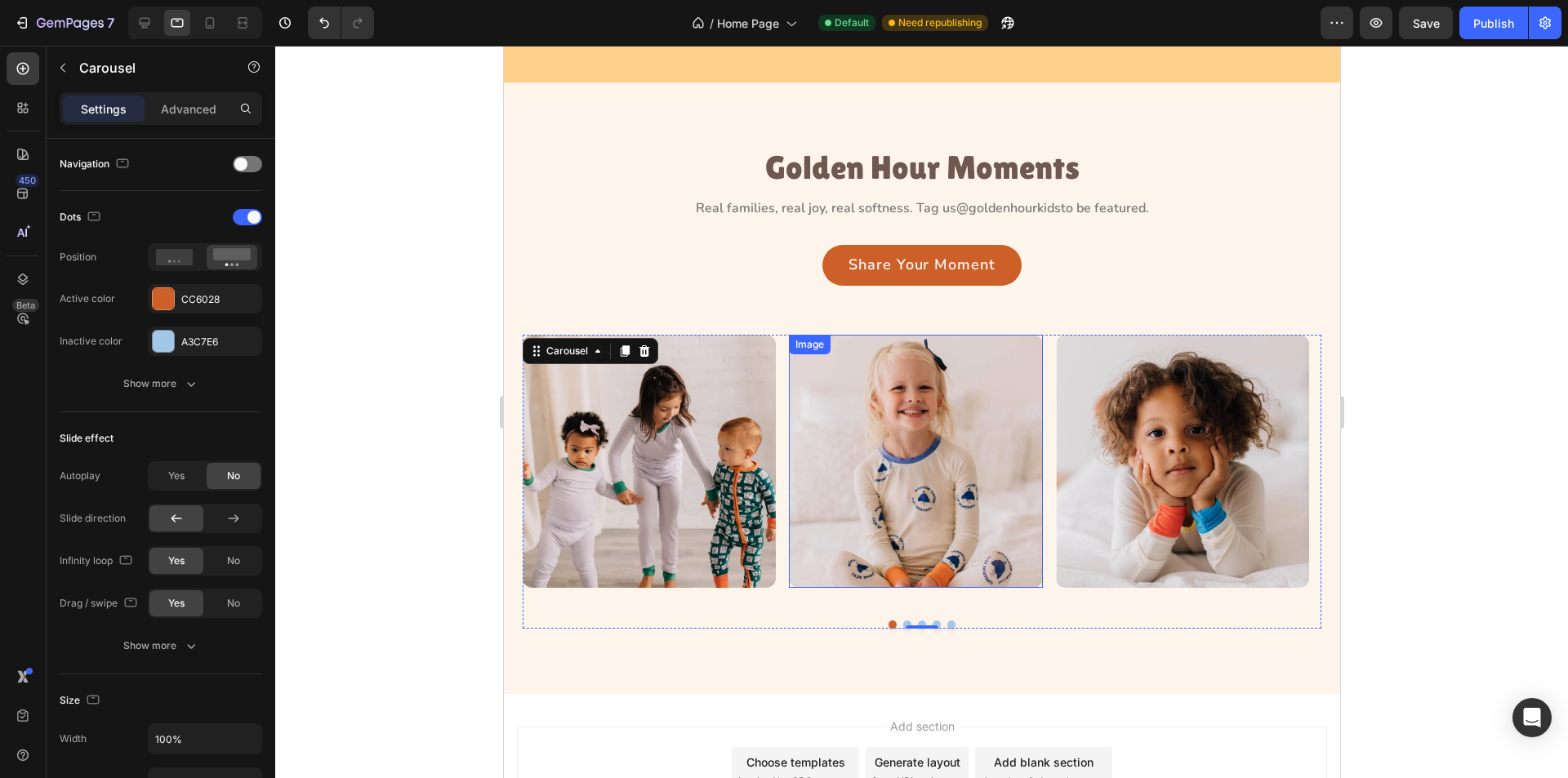
scroll to position [2153, 0]
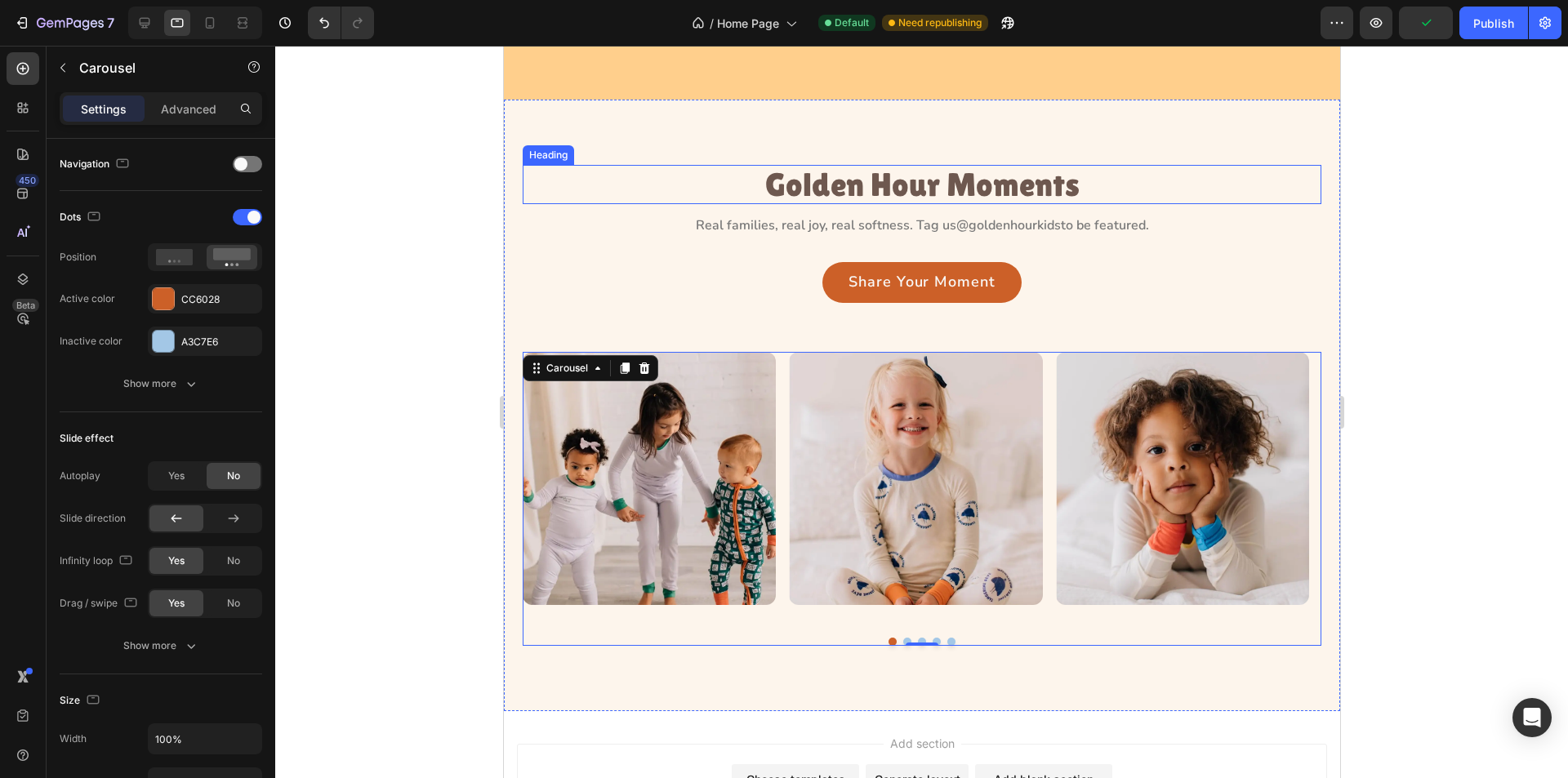
click at [966, 166] on h3 "Golden Hour Moments" at bounding box center [921, 184] width 799 height 39
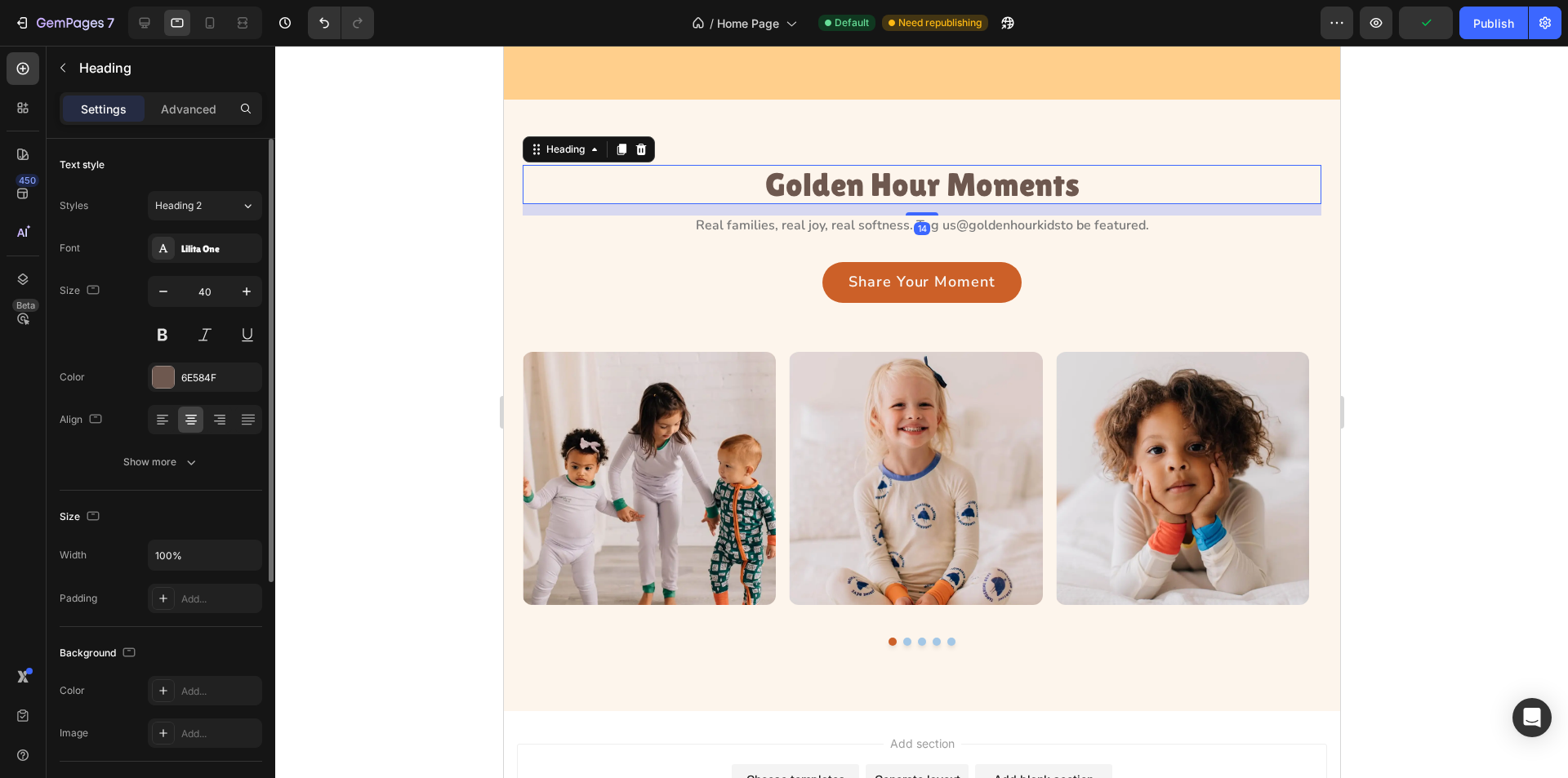
scroll to position [0, 0]
click at [808, 218] on p "Real families, real joy, real softness. Tag us @goldenhourkids to be featured." at bounding box center [921, 226] width 795 height 17
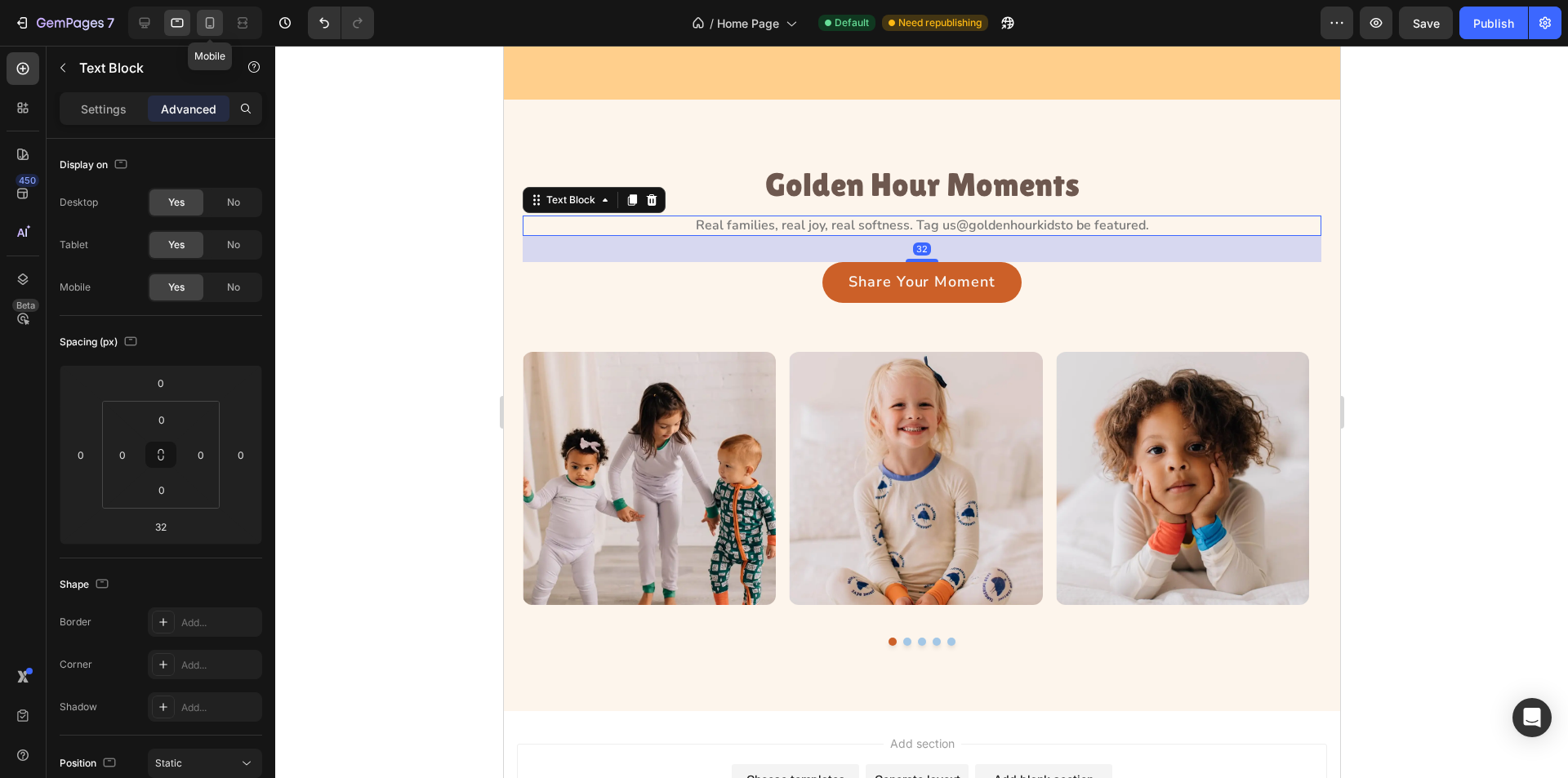
click at [213, 22] on icon at bounding box center [210, 23] width 9 height 12
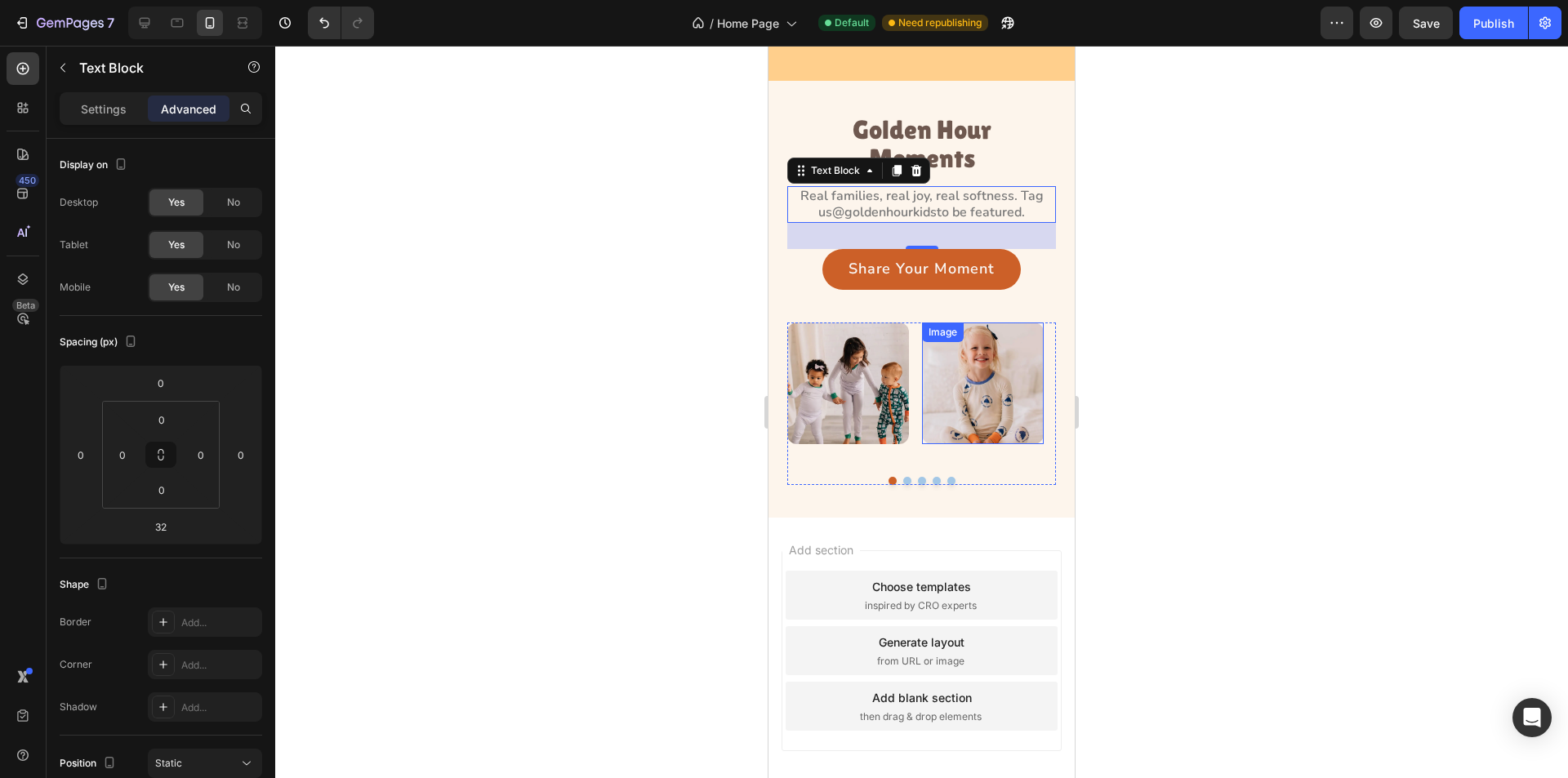
scroll to position [2752, 0]
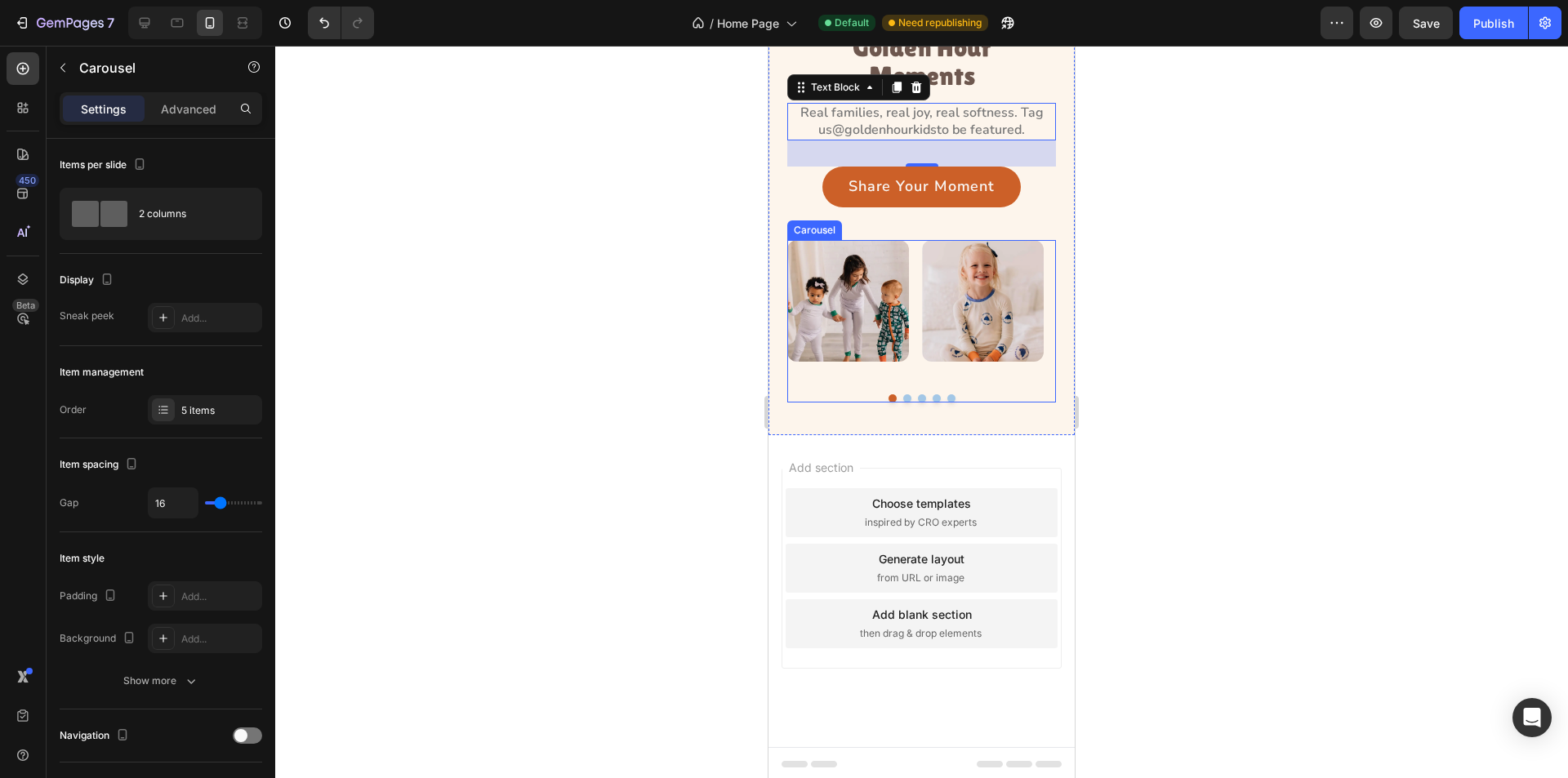
click at [915, 338] on div "Image Image Image Image Image" at bounding box center [921, 300] width 268 height 121
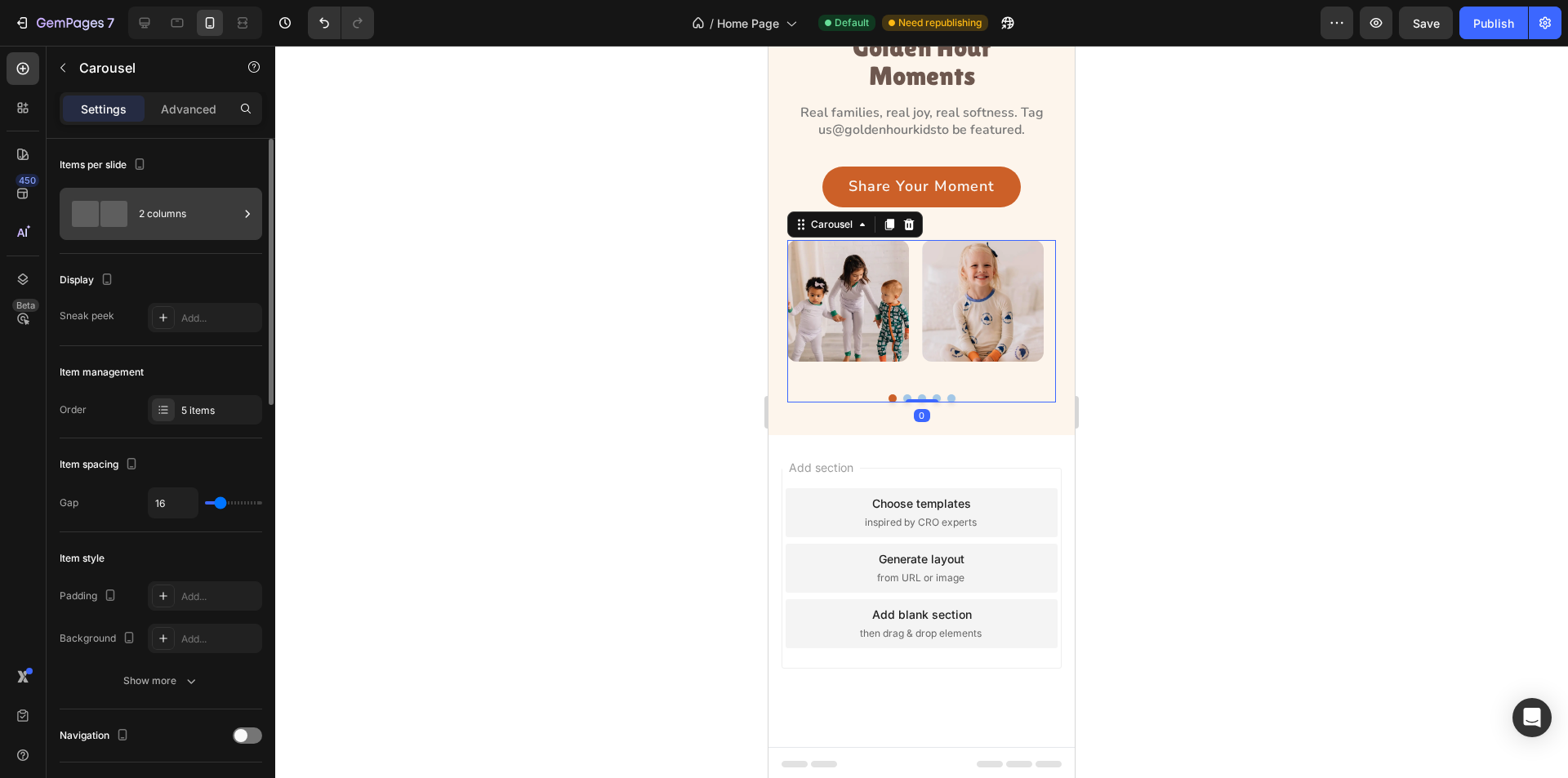
click at [206, 212] on div "2 columns" at bounding box center [188, 214] width 100 height 37
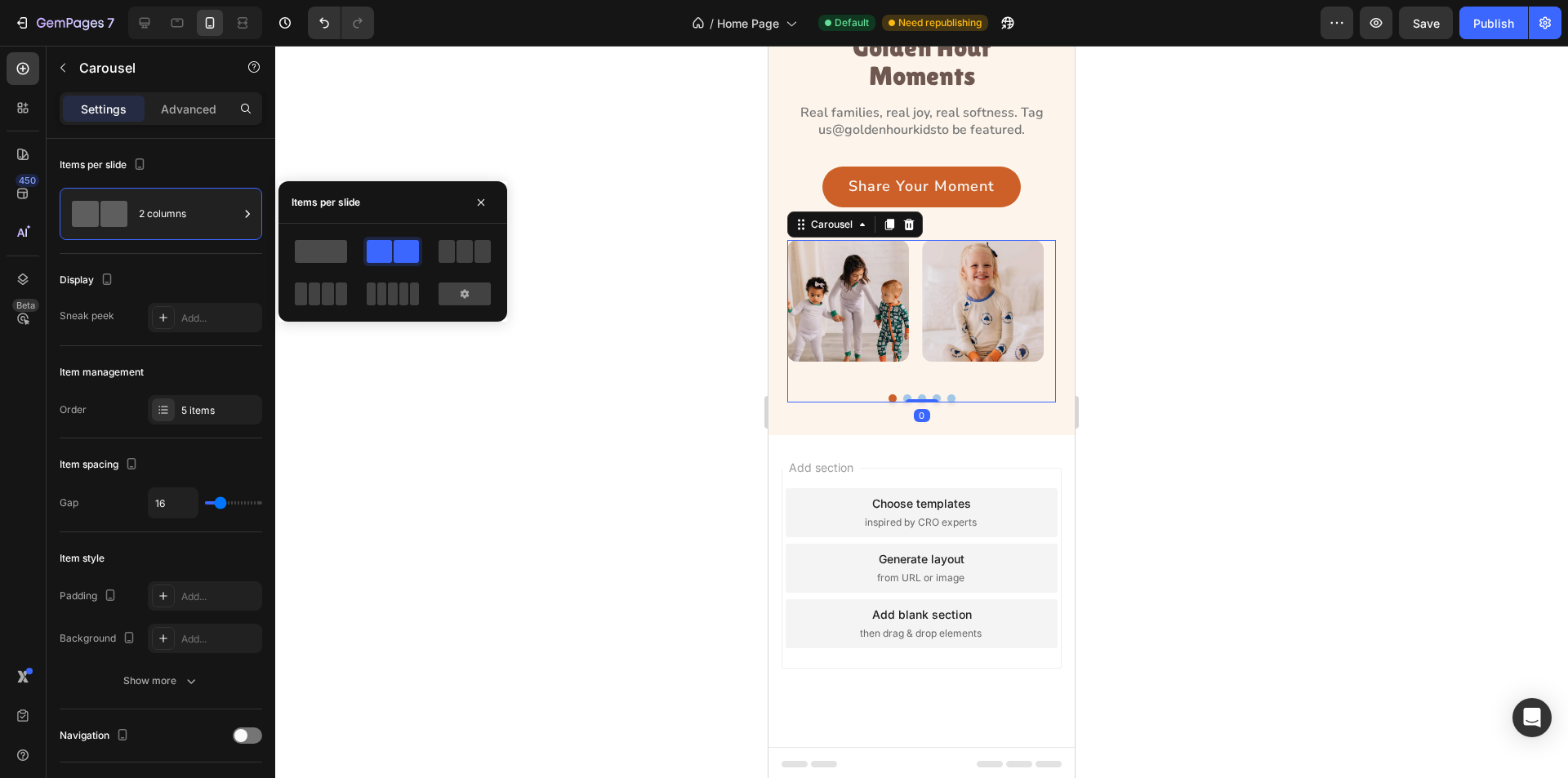
click at [325, 255] on span at bounding box center [321, 251] width 52 height 23
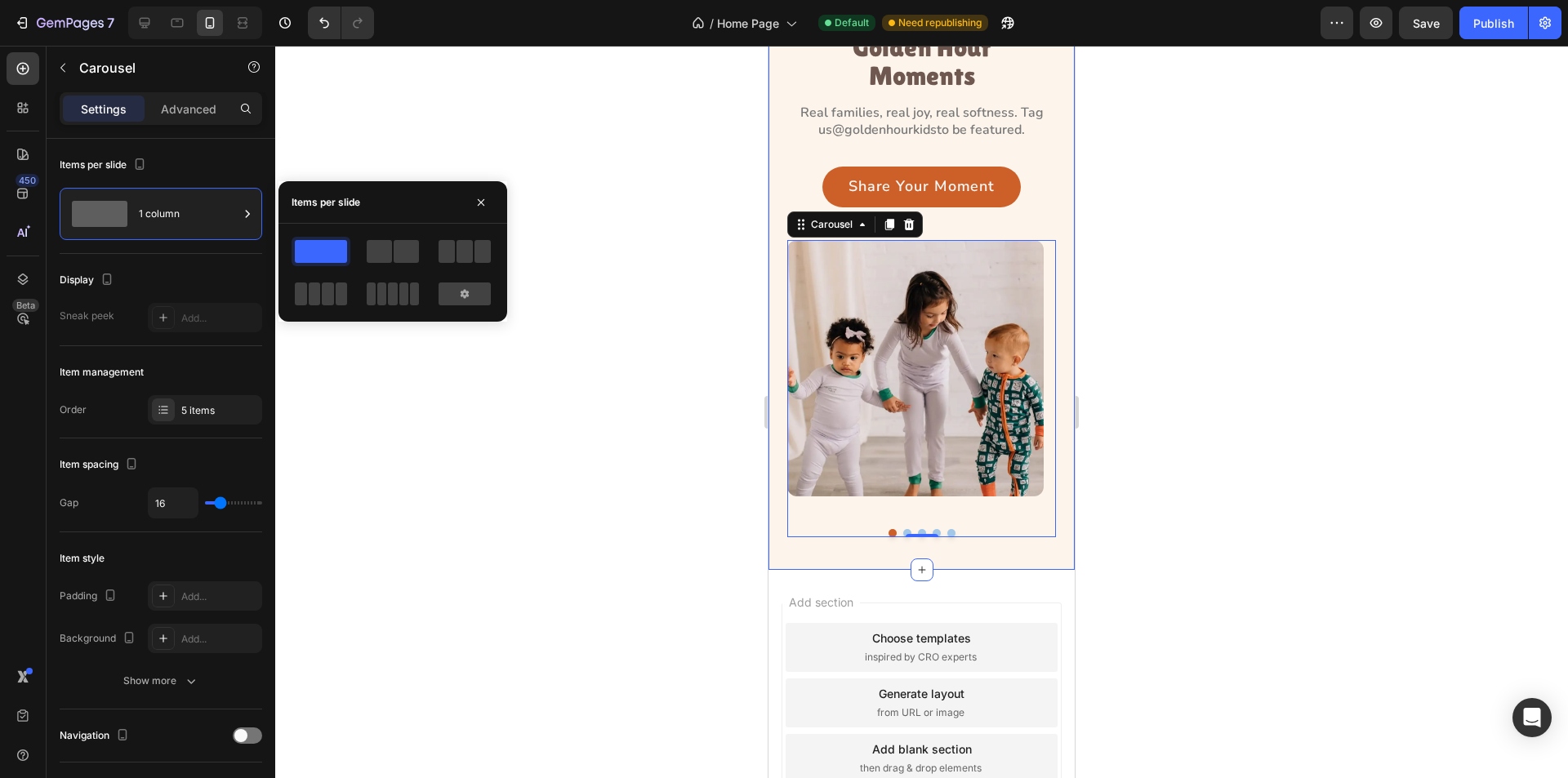
click at [814, 555] on div "Golden Hour Moments Heading Real families, real joy, real softness. Tag us @gol…" at bounding box center [921, 284] width 306 height 572
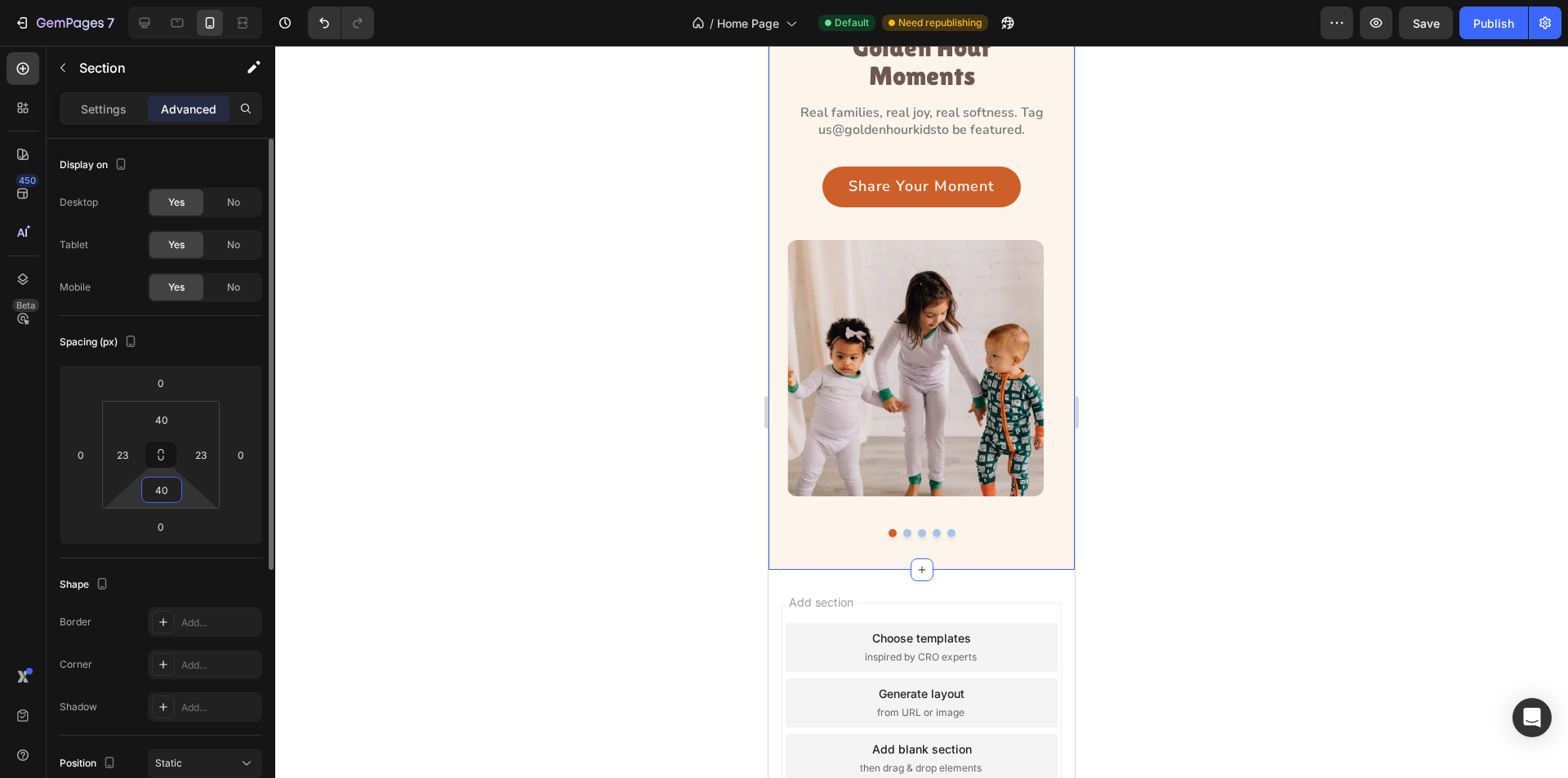
click at [170, 490] on input "40" at bounding box center [162, 489] width 33 height 25
type input "36"
click at [168, 423] on input "40" at bounding box center [162, 419] width 33 height 25
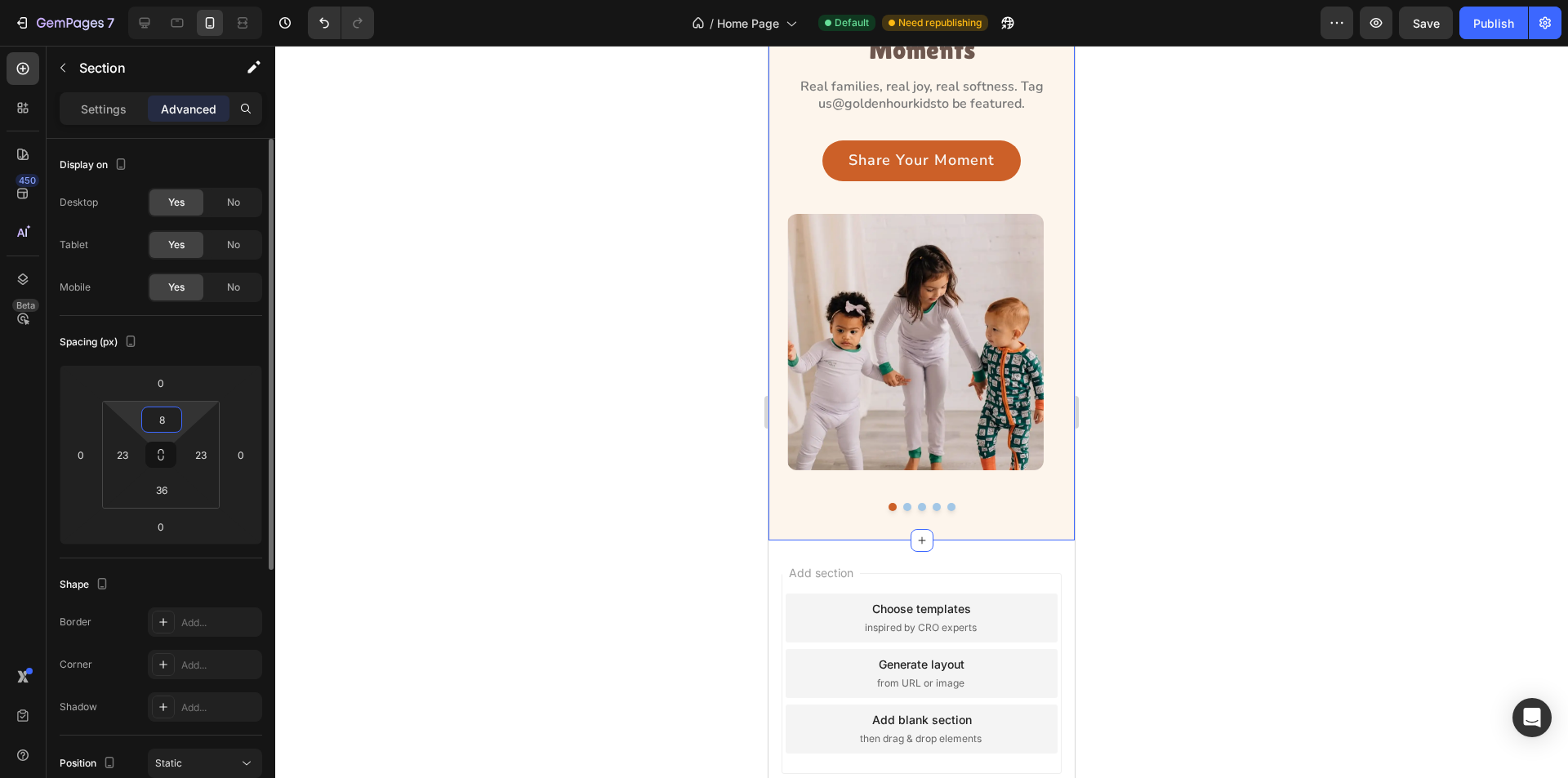
type input "80"
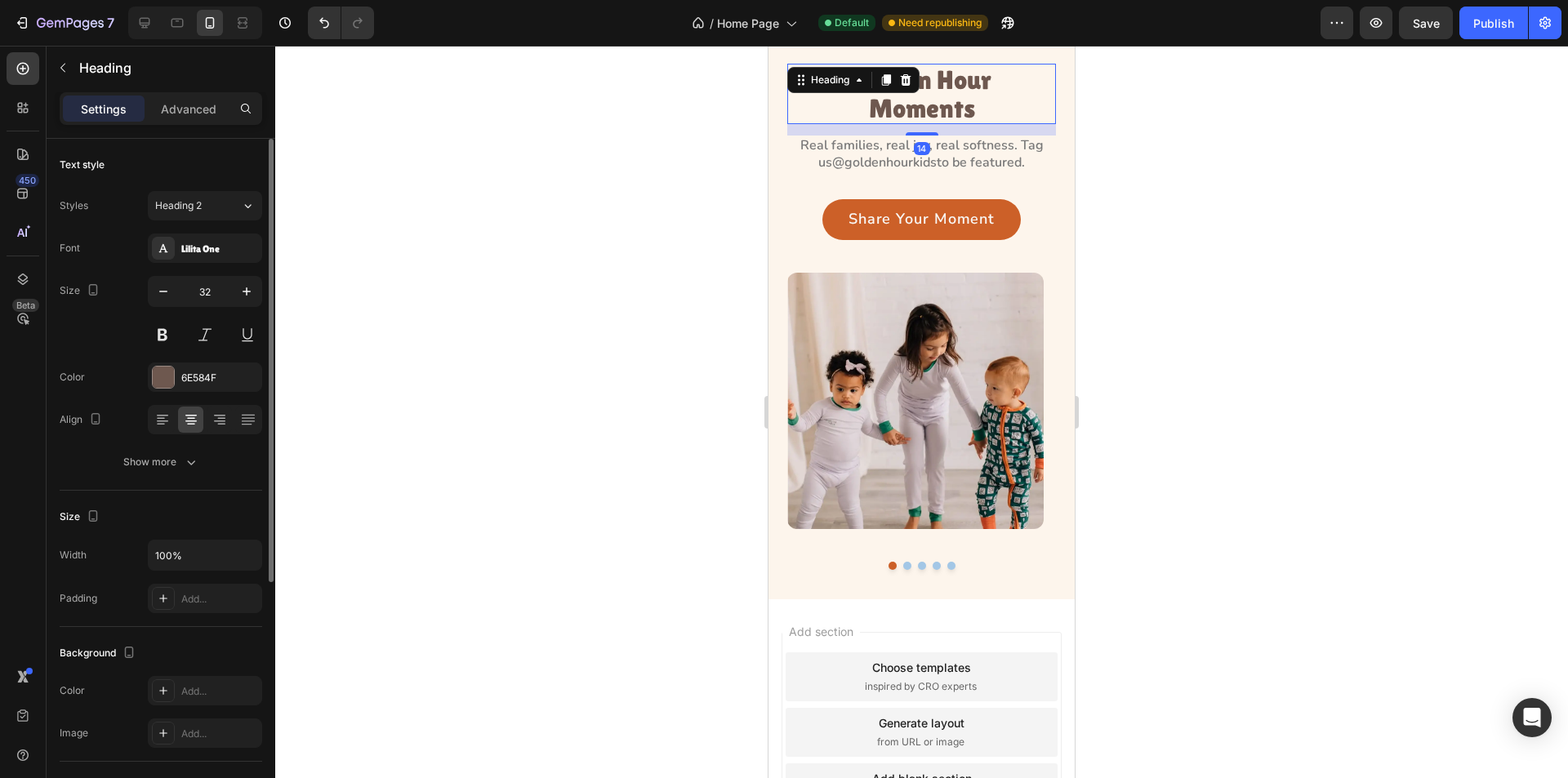
click at [884, 110] on h3 "Golden Hour Moments" at bounding box center [921, 94] width 187 height 60
click at [187, 105] on p "Advanced" at bounding box center [188, 109] width 56 height 17
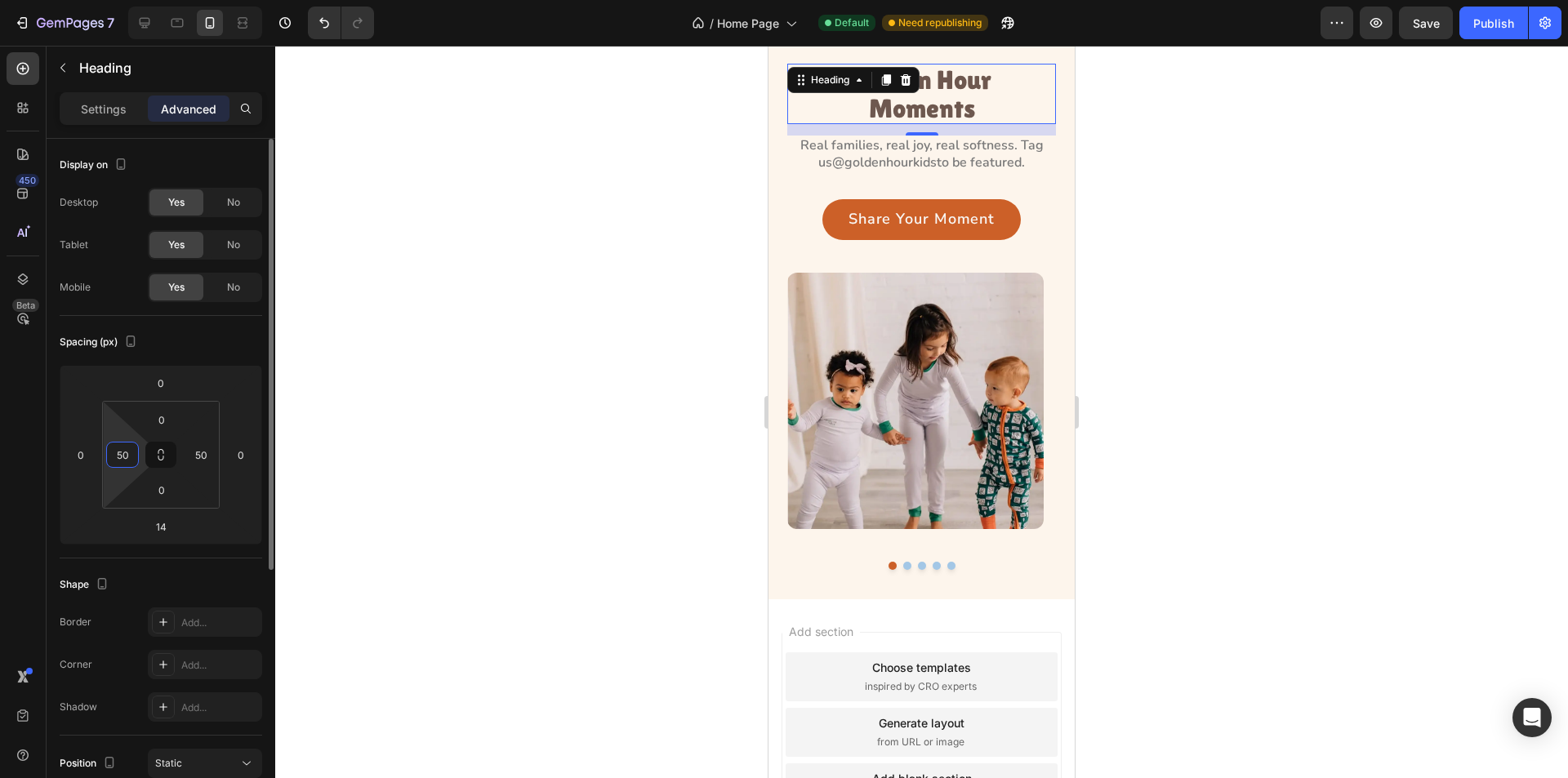
click at [131, 459] on input "50" at bounding box center [122, 455] width 25 height 25
type input "0"
click at [205, 453] on input "50" at bounding box center [201, 455] width 25 height 25
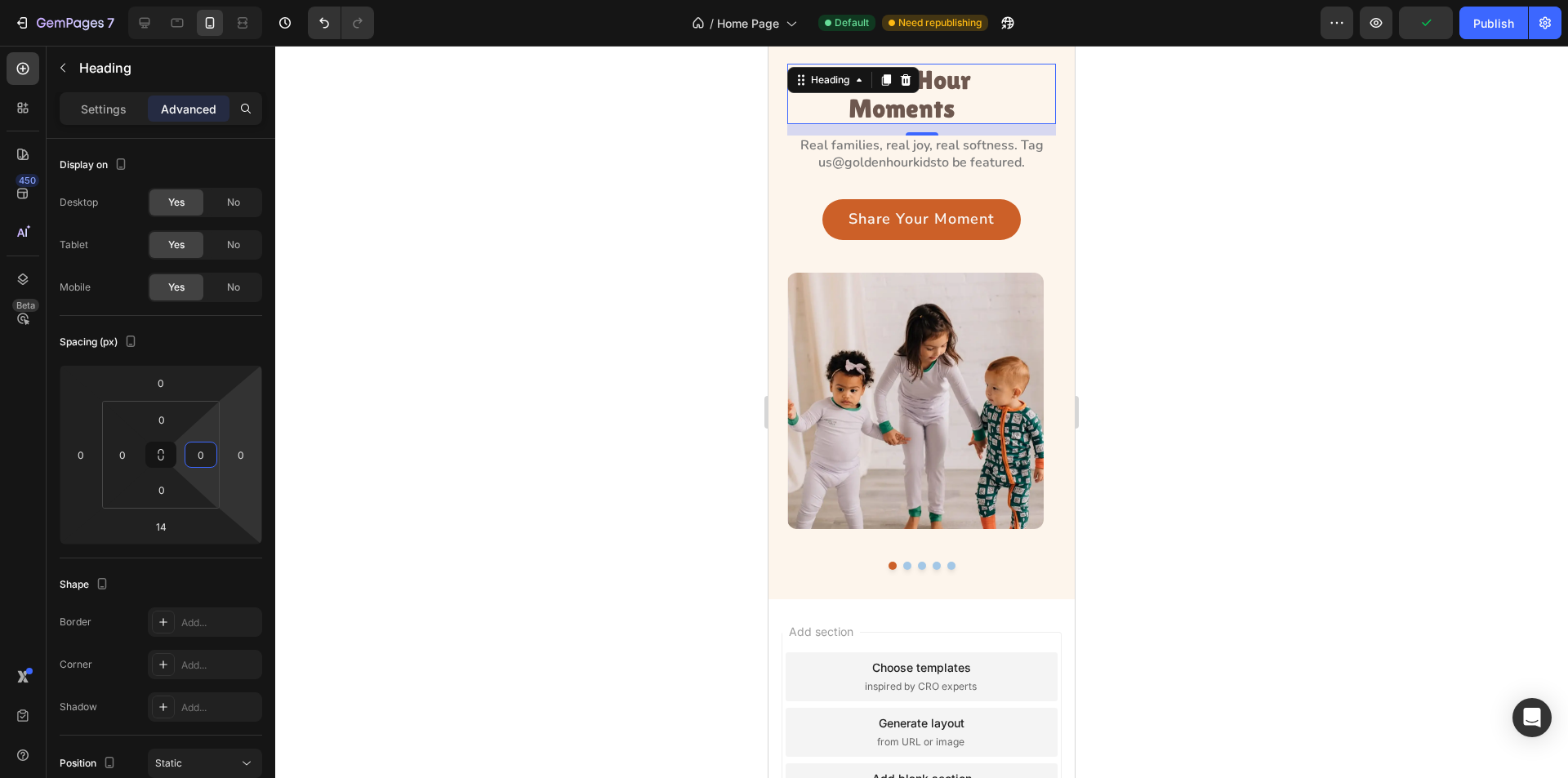
type input "0"
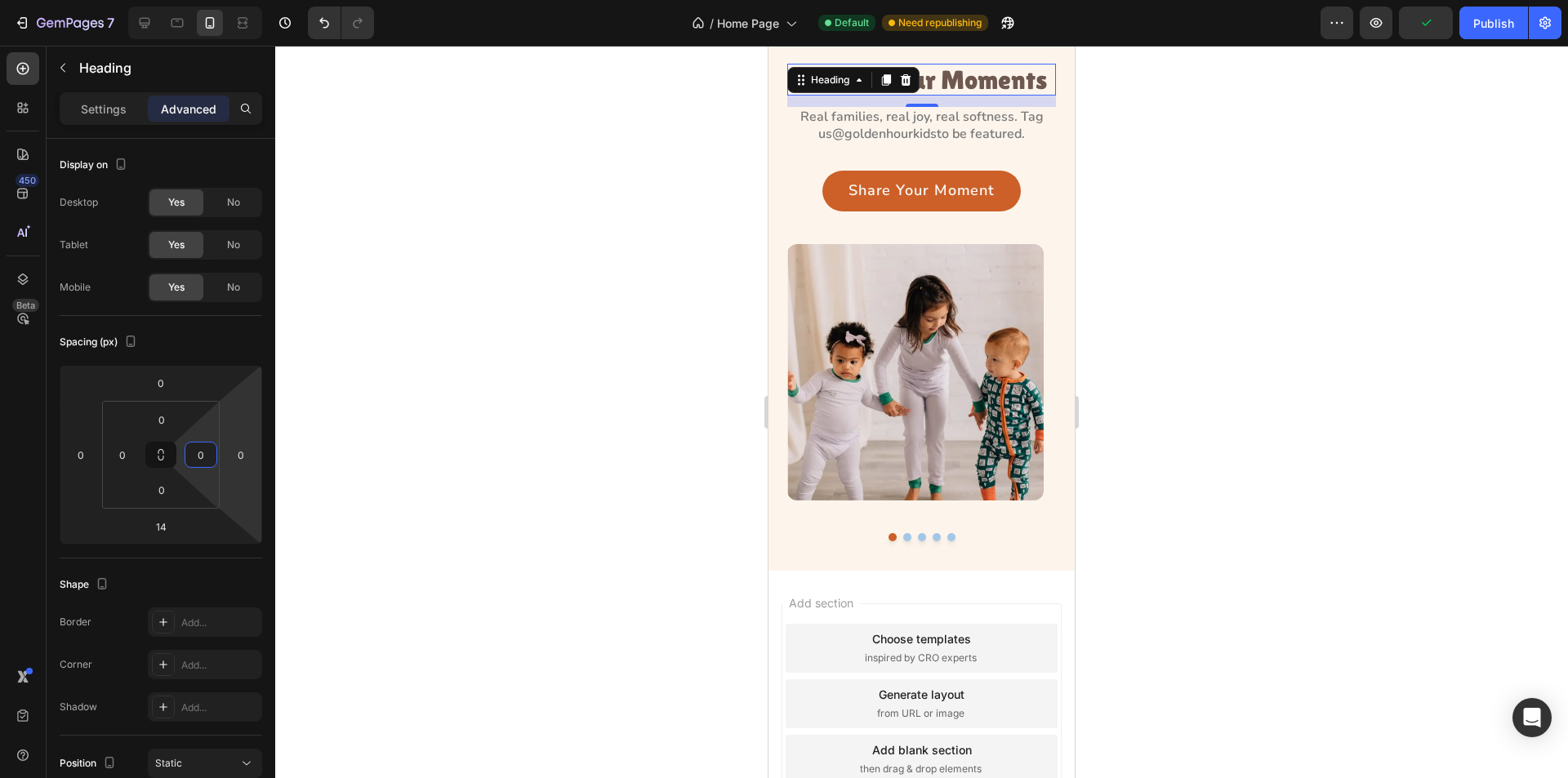
click at [462, 386] on div at bounding box center [921, 412] width 1293 height 732
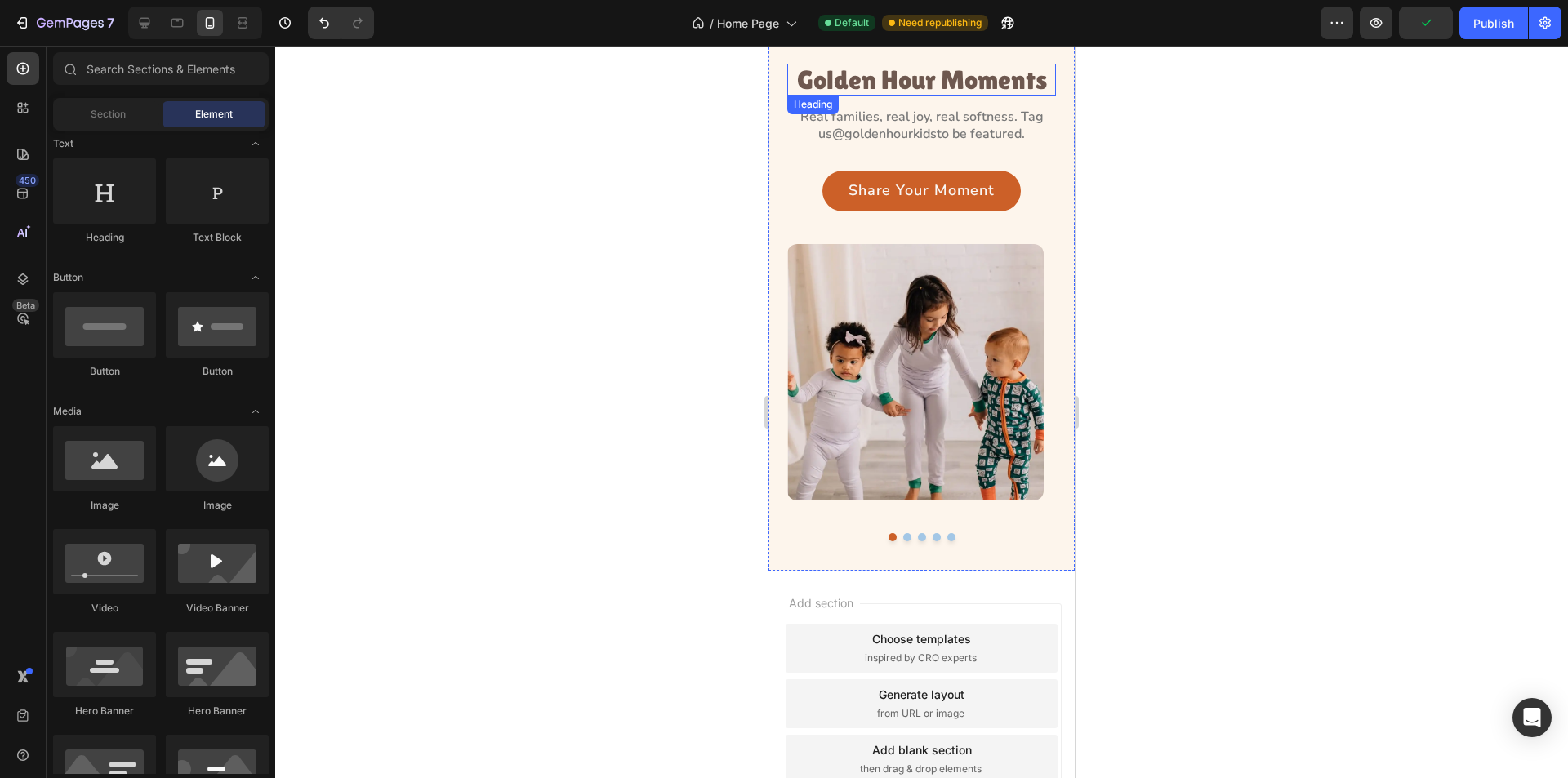
click at [917, 80] on h3 "Golden Hour Moments" at bounding box center [921, 79] width 268 height 32
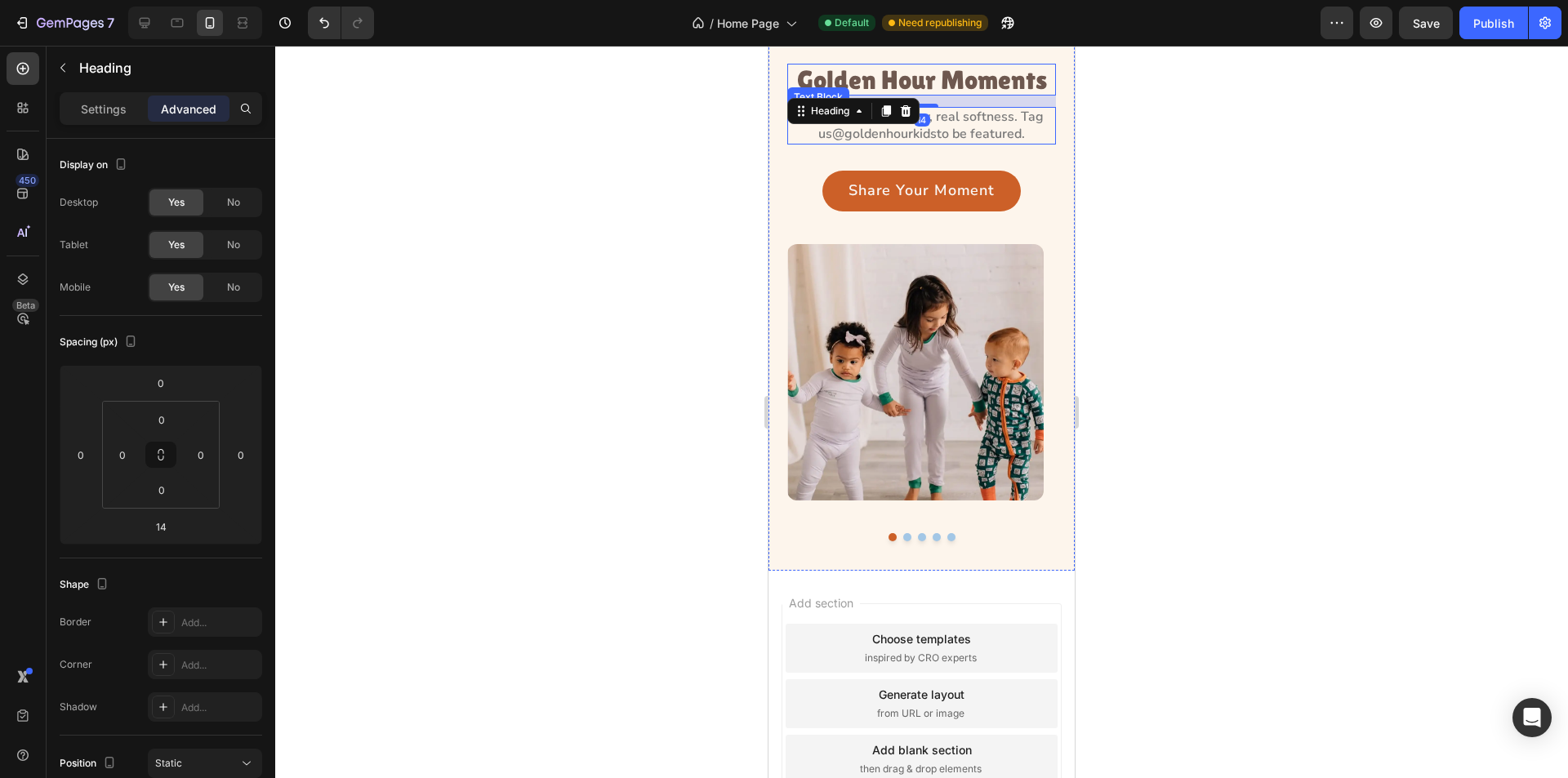
click at [993, 126] on p "Real families, real joy, real softness. Tag us @goldenhourkids to be featured." at bounding box center [921, 126] width 266 height 35
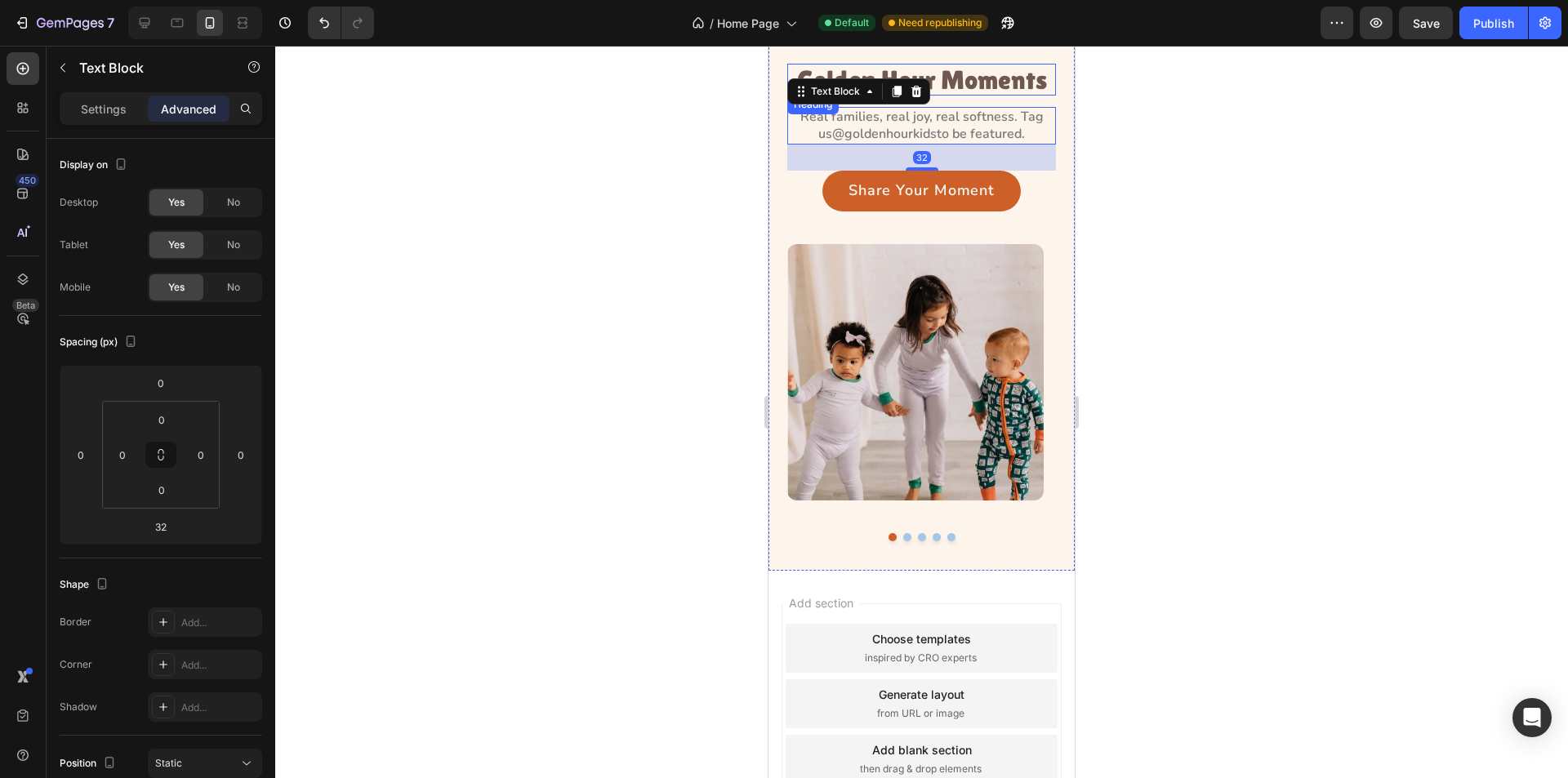
click at [987, 85] on h3 "Golden Hour Moments" at bounding box center [921, 79] width 268 height 32
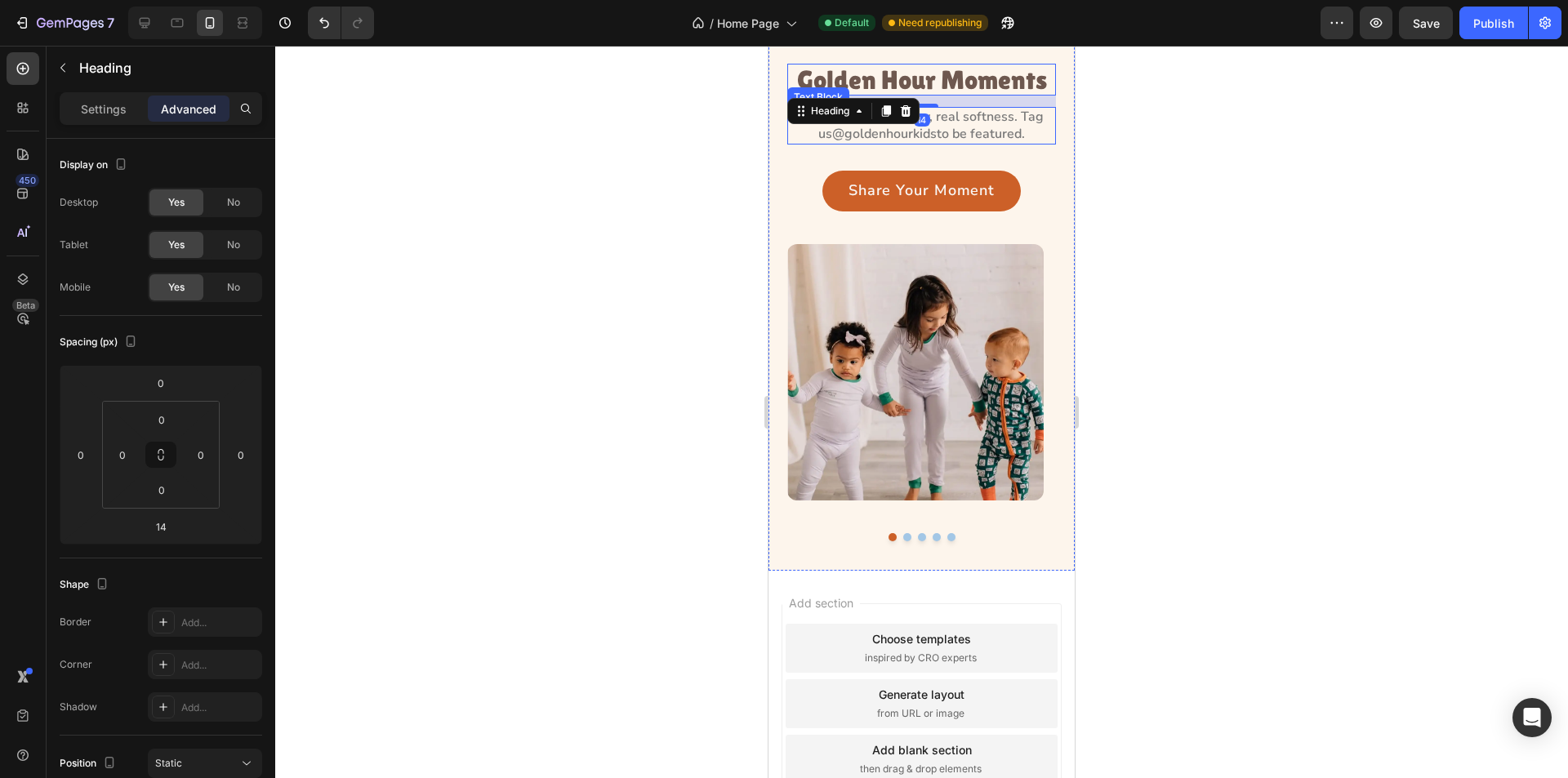
click at [981, 121] on p "Real families, real joy, real softness. Tag us @goldenhourkids to be featured." at bounding box center [921, 126] width 266 height 35
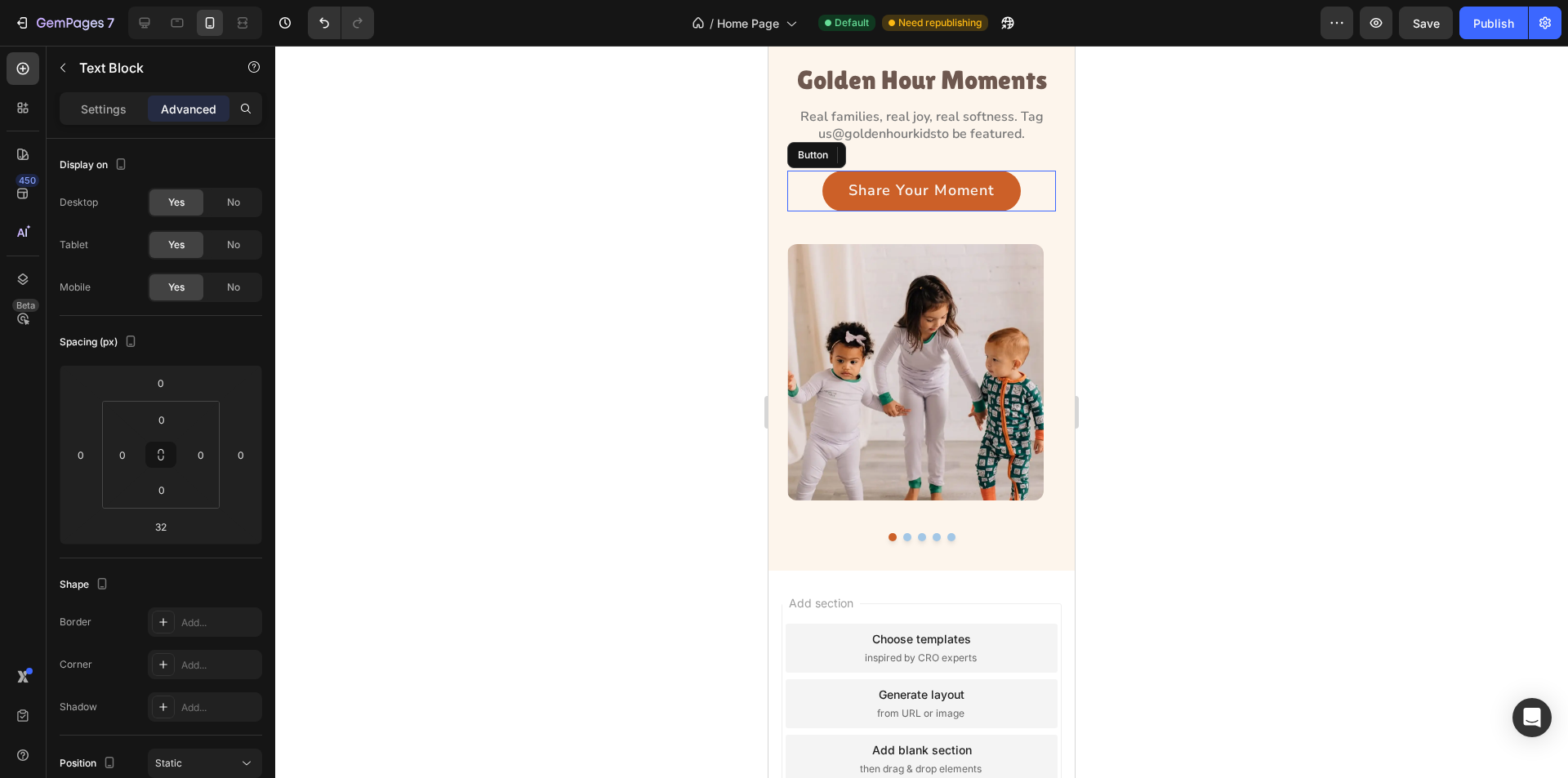
click at [1016, 195] on div "Share Your Moment Button" at bounding box center [921, 191] width 268 height 41
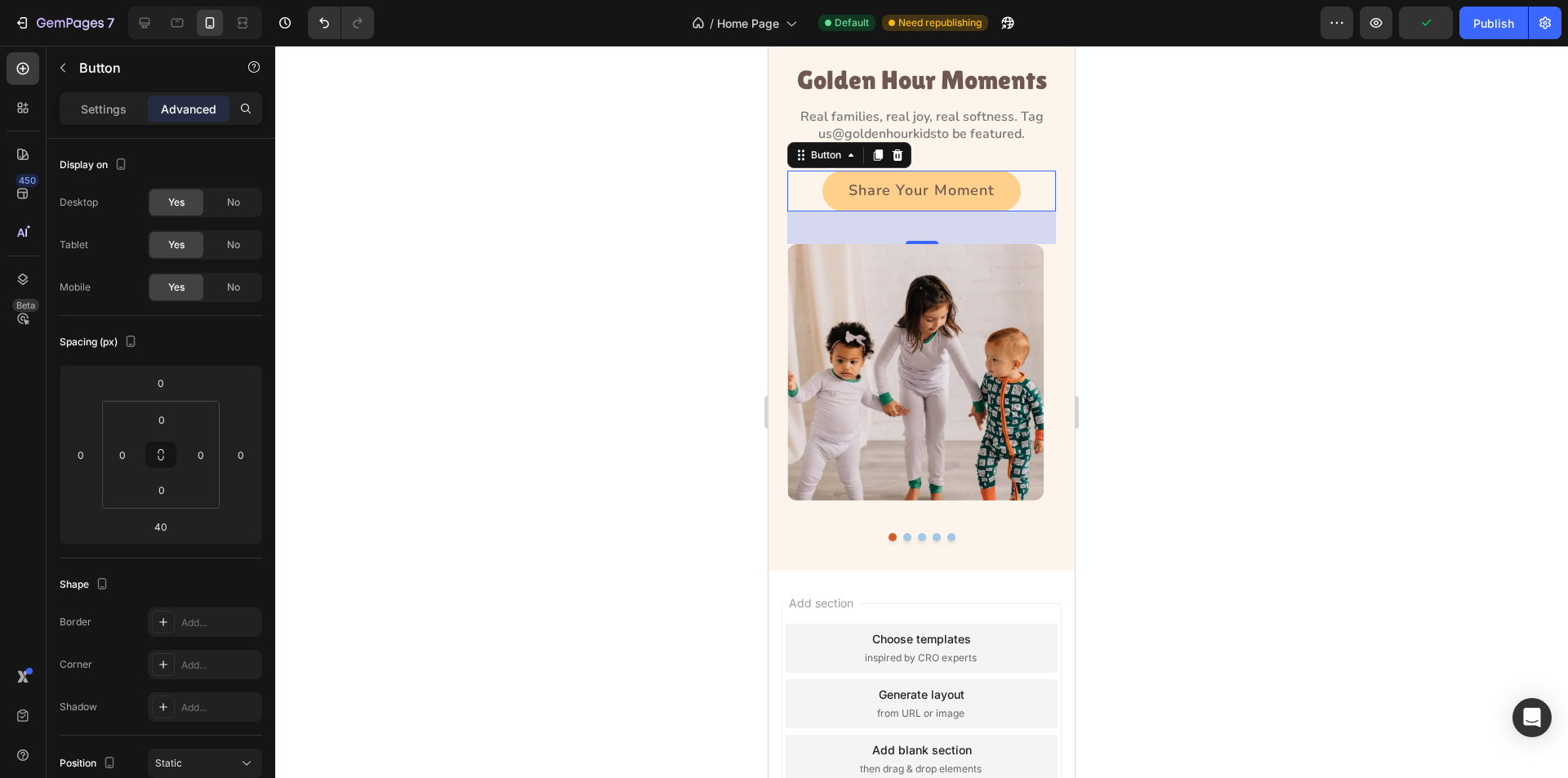
click at [934, 174] on link "Share Your Moment" at bounding box center [921, 191] width 198 height 41
click at [112, 114] on p "Settings" at bounding box center [104, 109] width 46 height 17
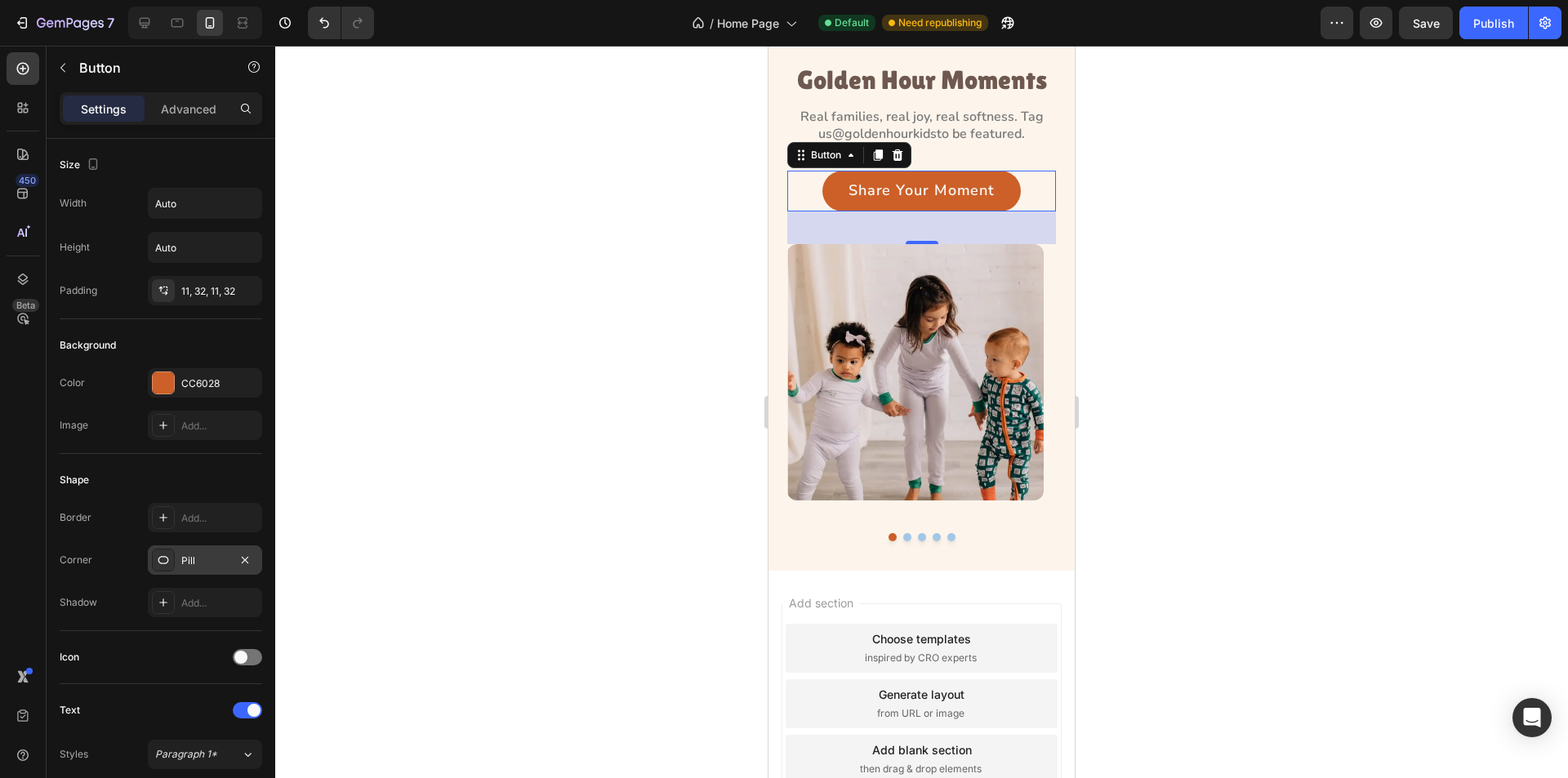
scroll to position [572, 0]
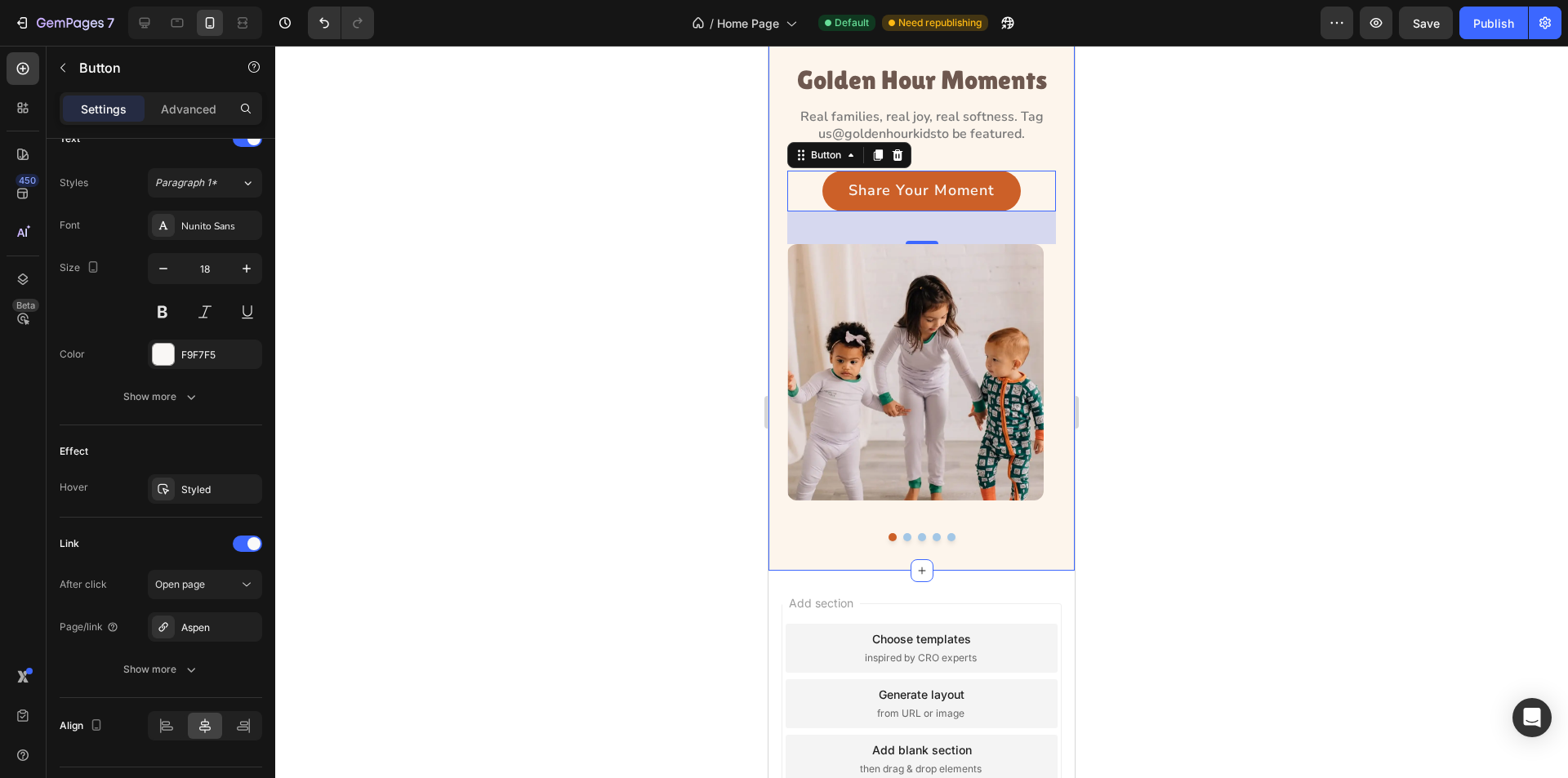
click at [967, 552] on div "Golden Hour Moments Heading Real families, real joy, real softness. Tag us @gol…" at bounding box center [921, 284] width 306 height 573
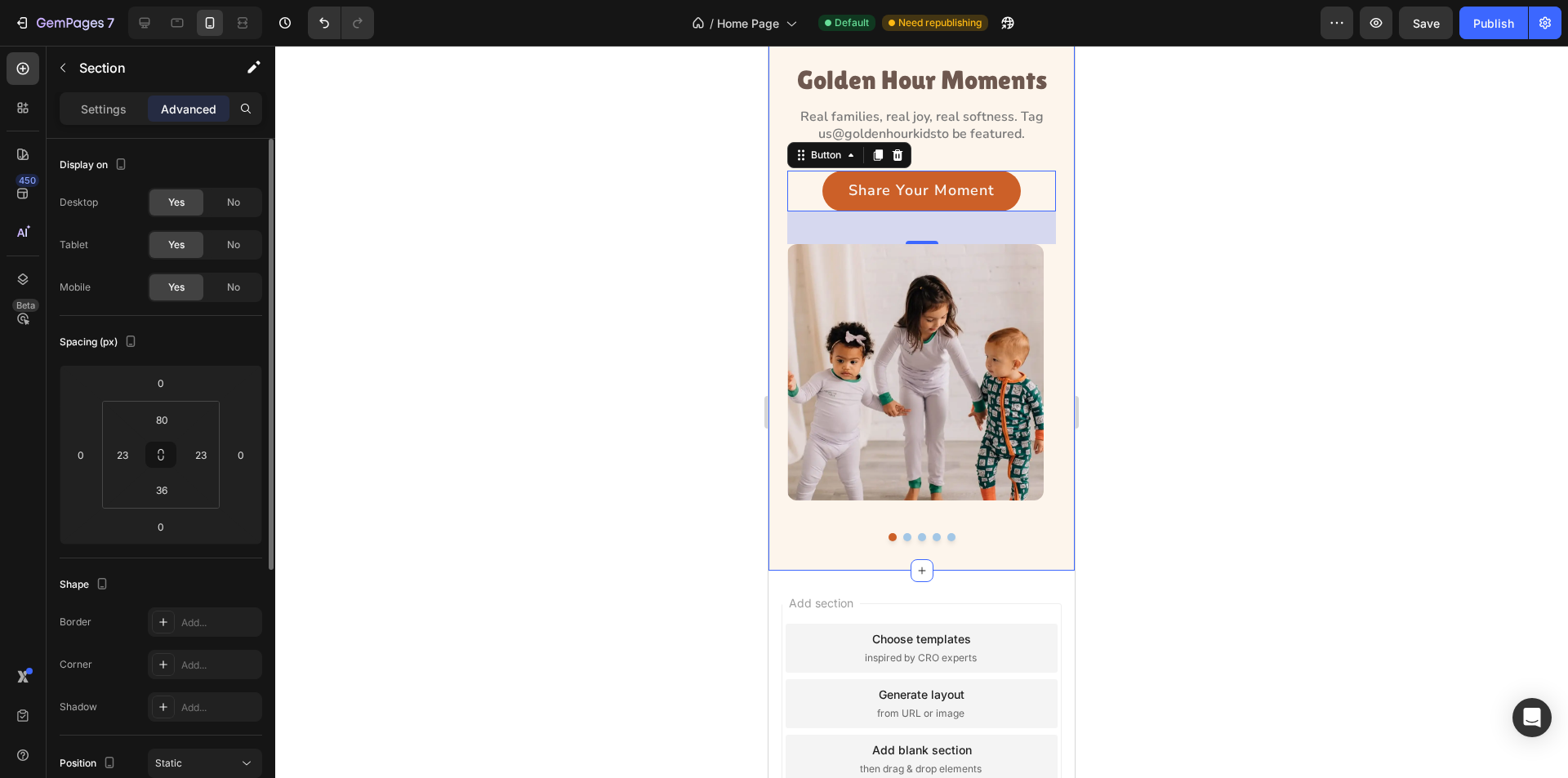
scroll to position [0, 0]
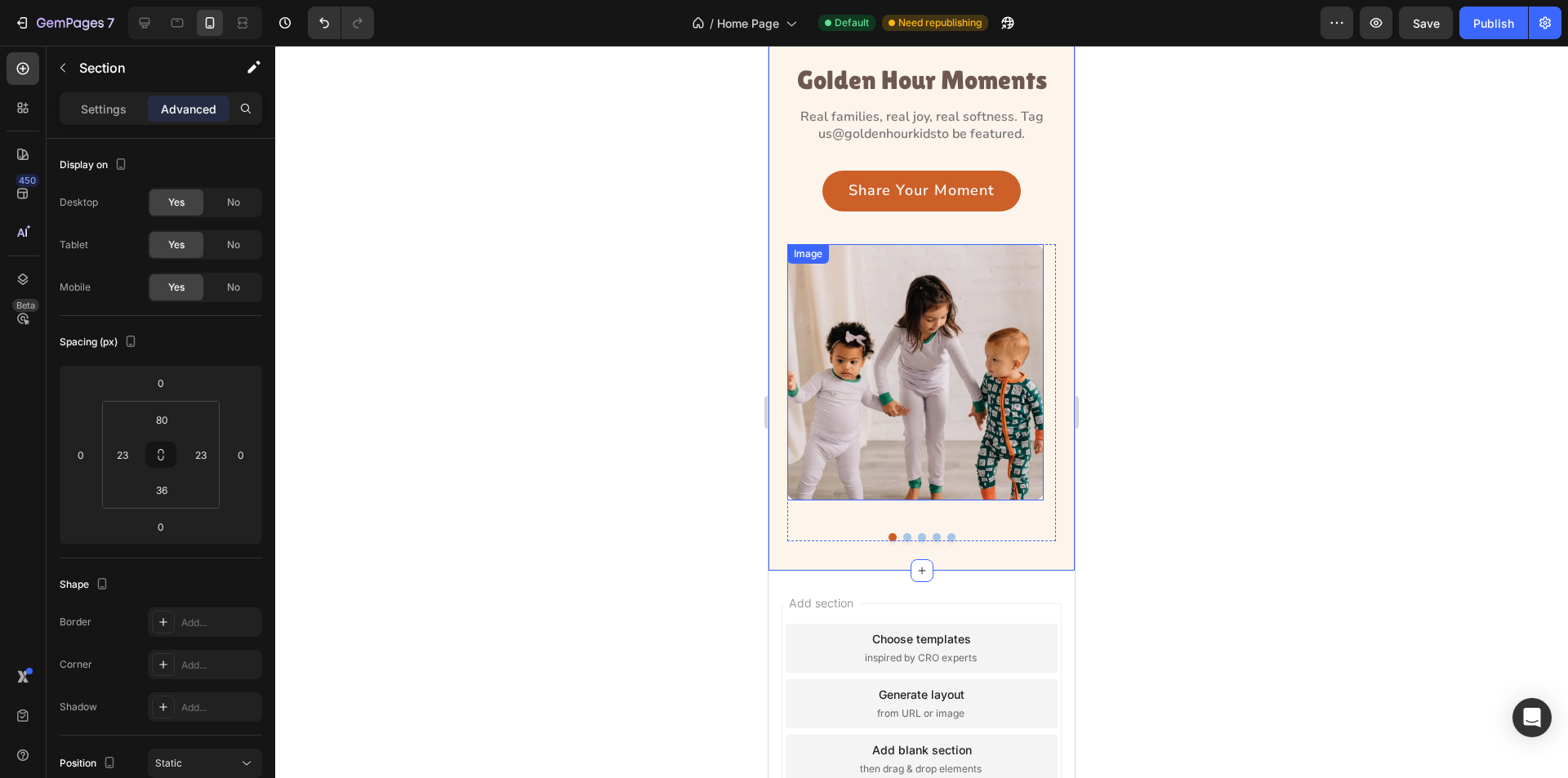
click at [841, 373] on img at bounding box center [915, 372] width 257 height 257
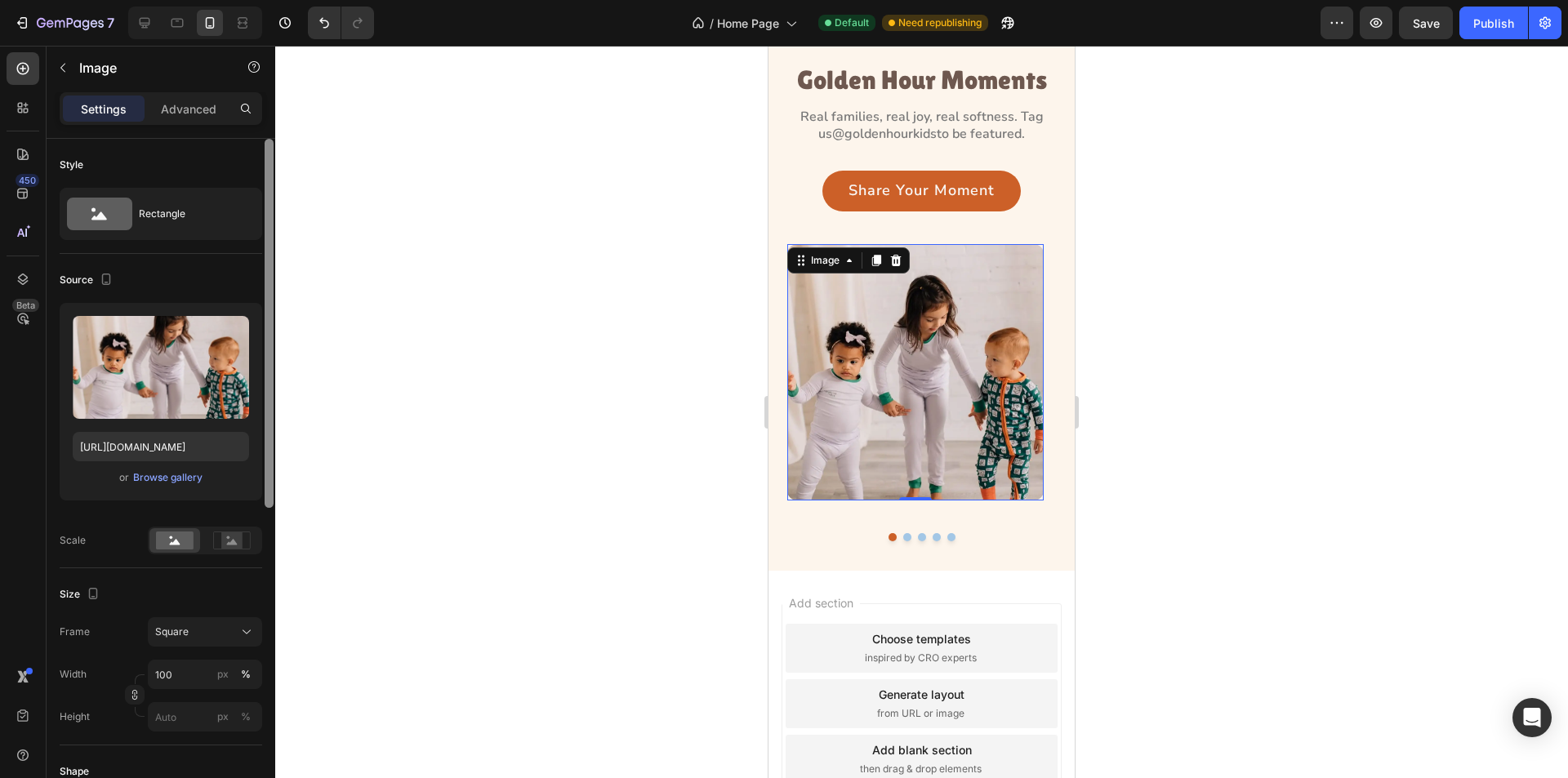
scroll to position [81, 0]
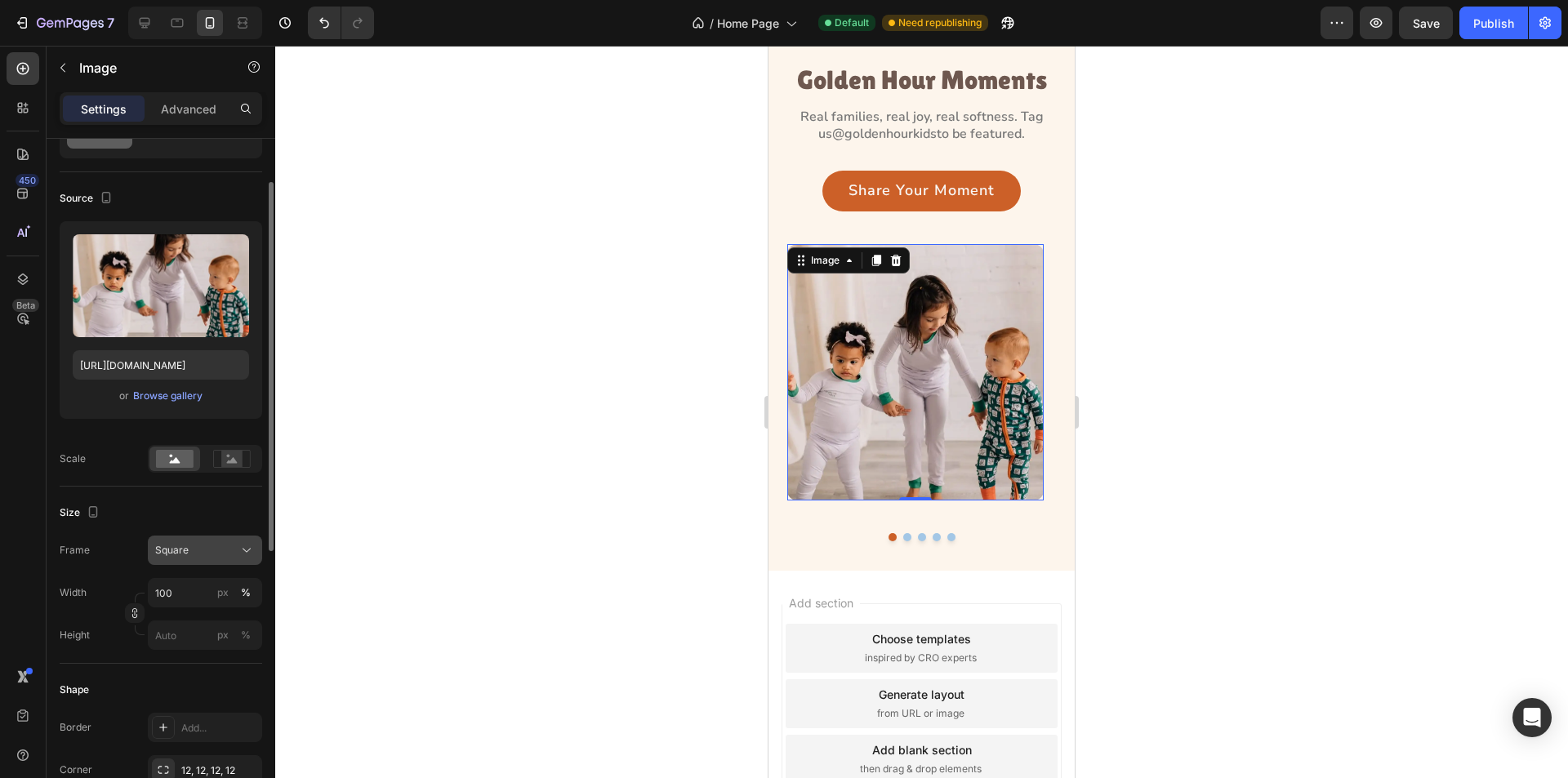
click at [236, 539] on button "Square" at bounding box center [205, 551] width 114 height 29
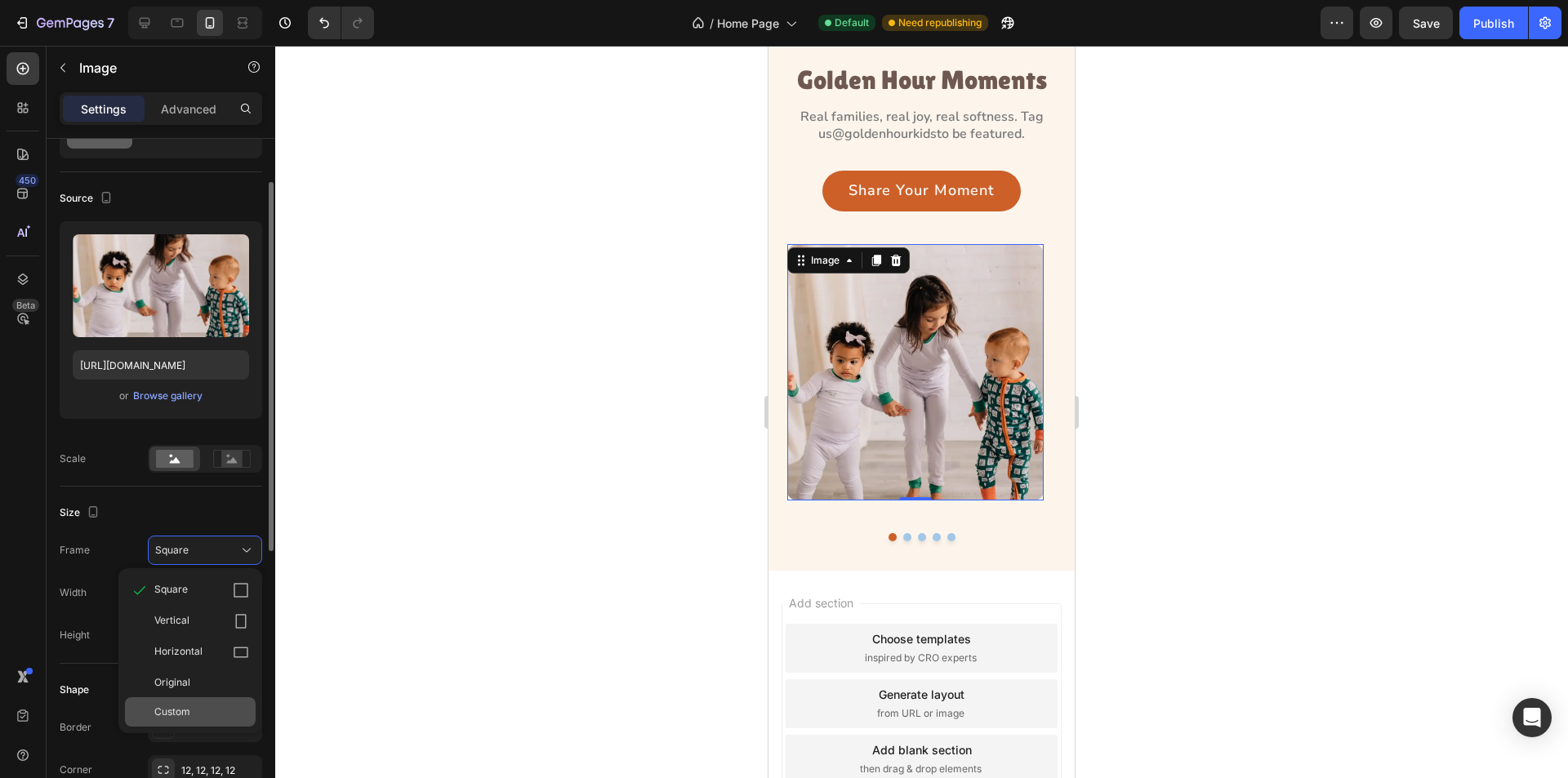
click at [186, 705] on span "Custom" at bounding box center [172, 712] width 36 height 15
type input "331"
click at [171, 646] on input "px %" at bounding box center [205, 636] width 114 height 29
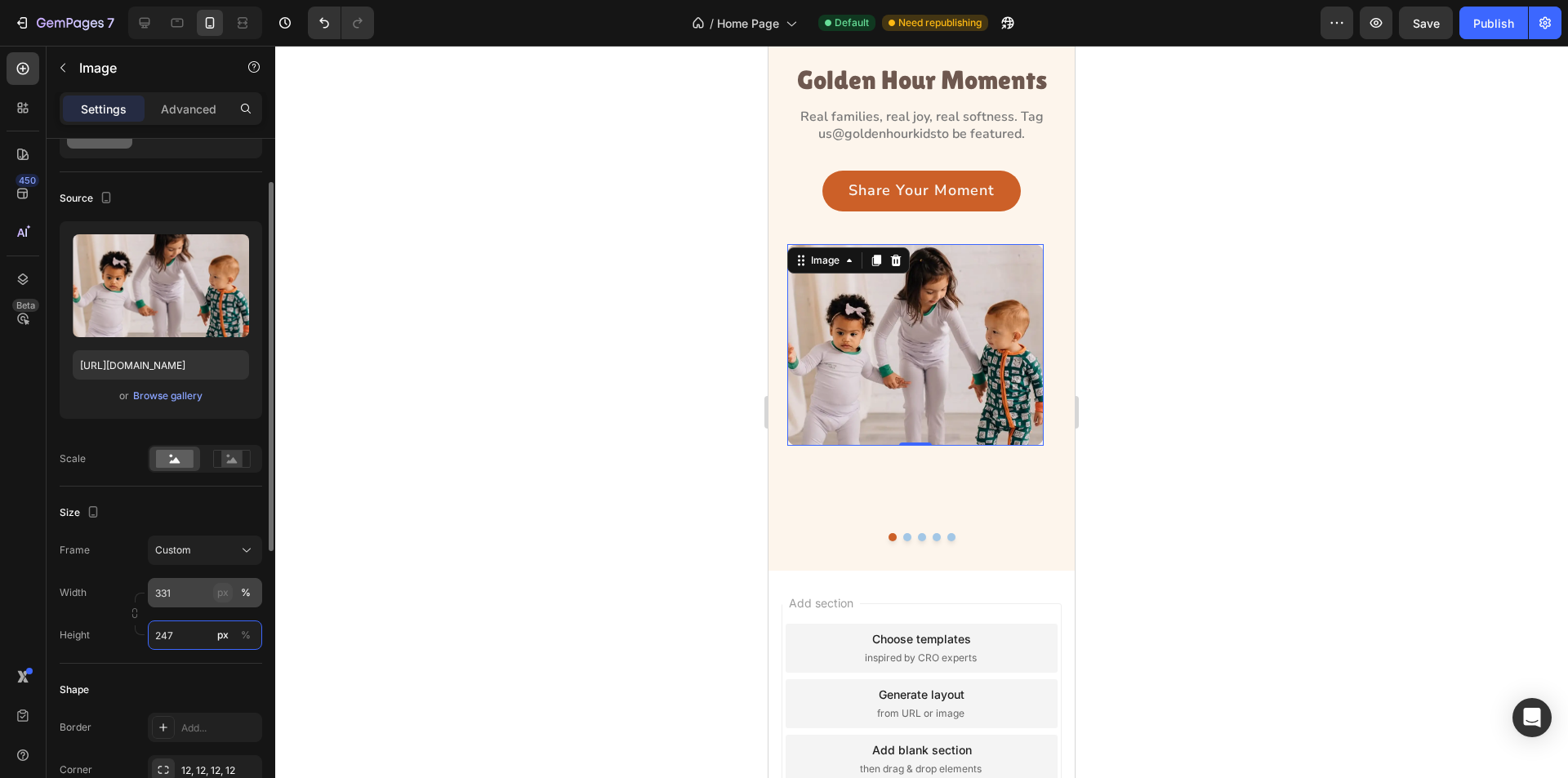
type input "247"
click at [219, 594] on div "px" at bounding box center [223, 593] width 12 height 15
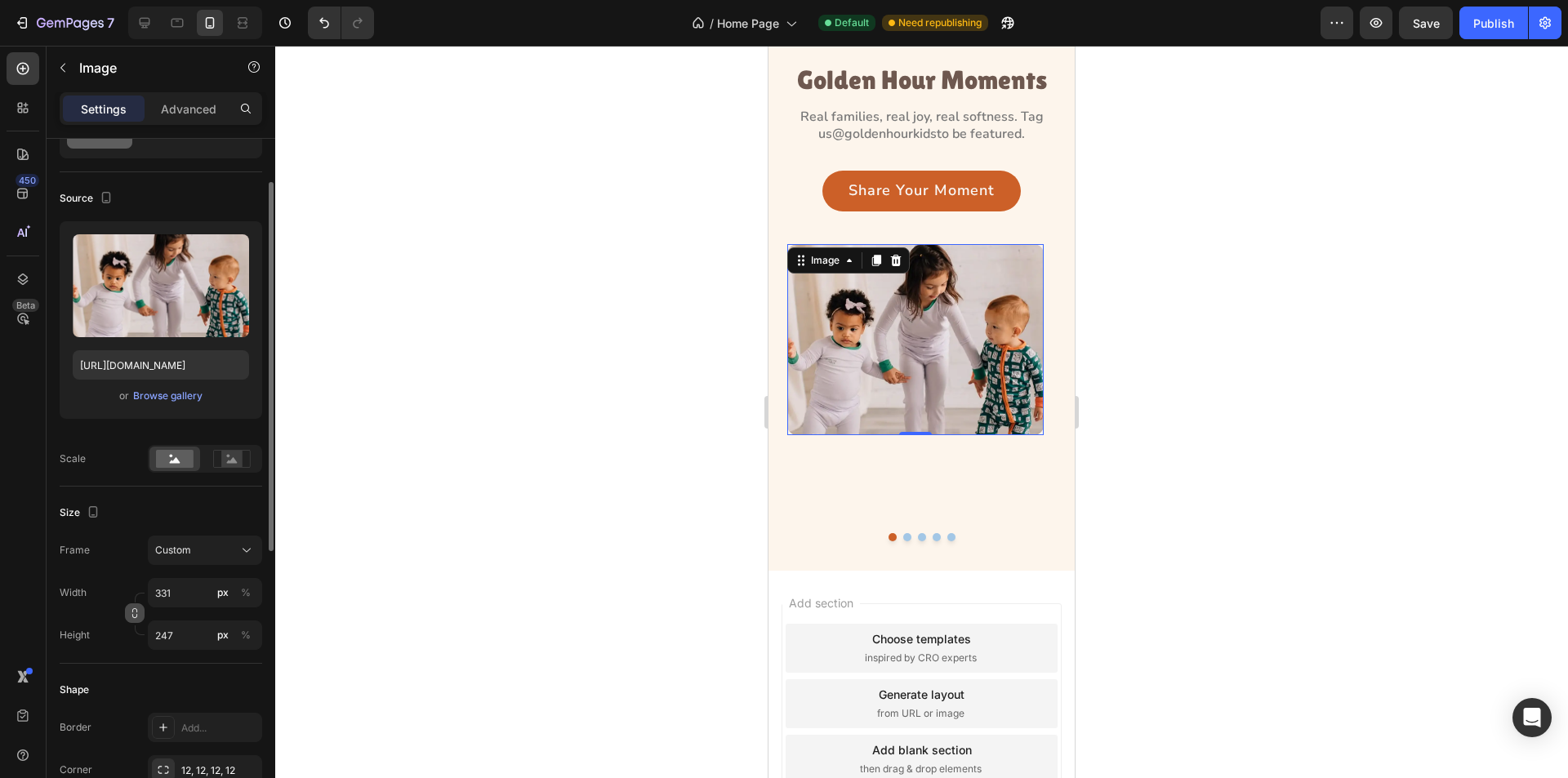
click at [134, 615] on icon "button" at bounding box center [134, 613] width 12 height 12
click at [184, 596] on input "331" at bounding box center [205, 593] width 114 height 29
click at [187, 626] on p "Full 100%" at bounding box center [202, 632] width 95 height 15
type input "100"
click at [901, 538] on div "Image 0 Image Image Image Image Carousel" at bounding box center [921, 393] width 268 height 298
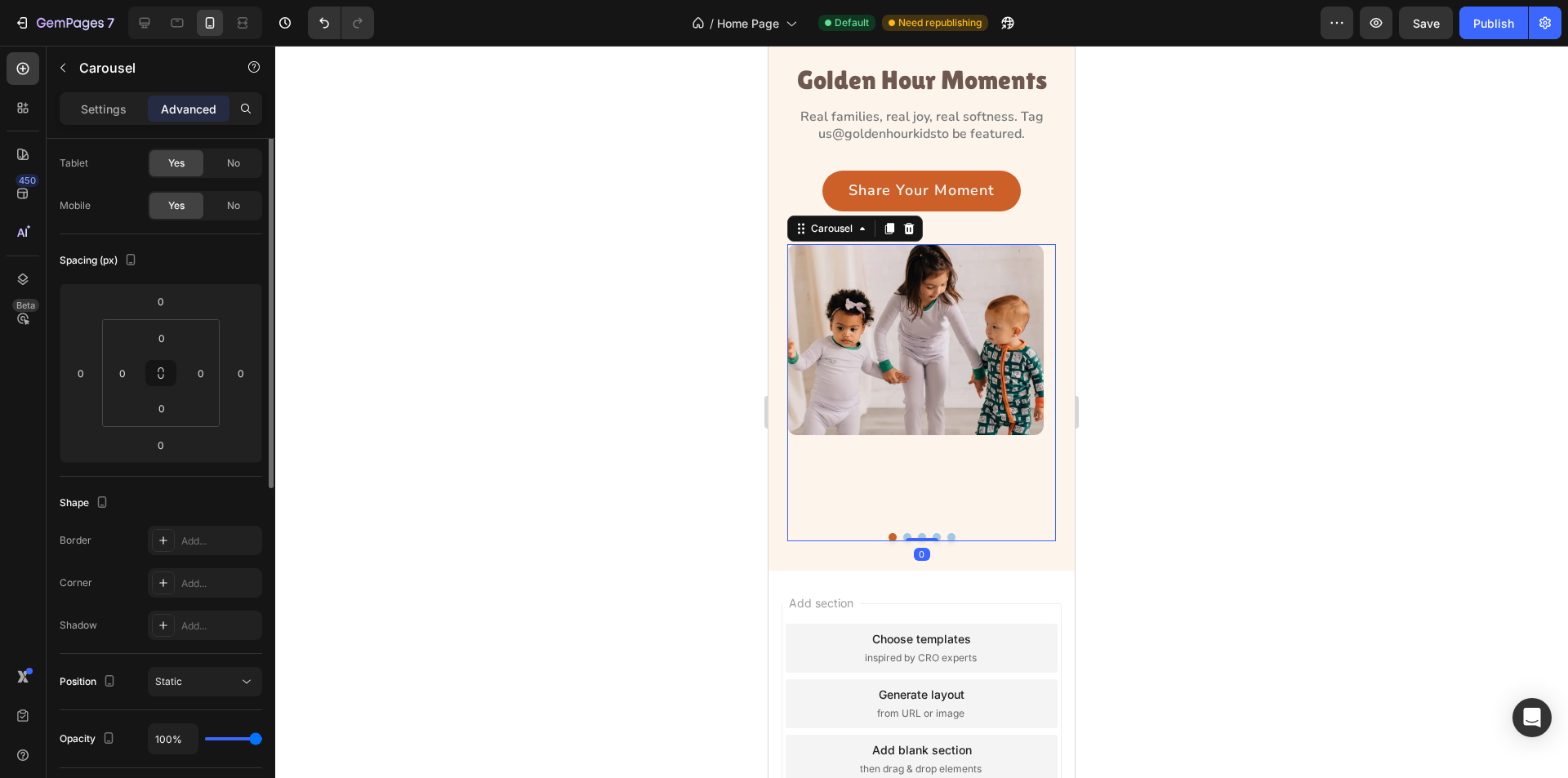
scroll to position [0, 0]
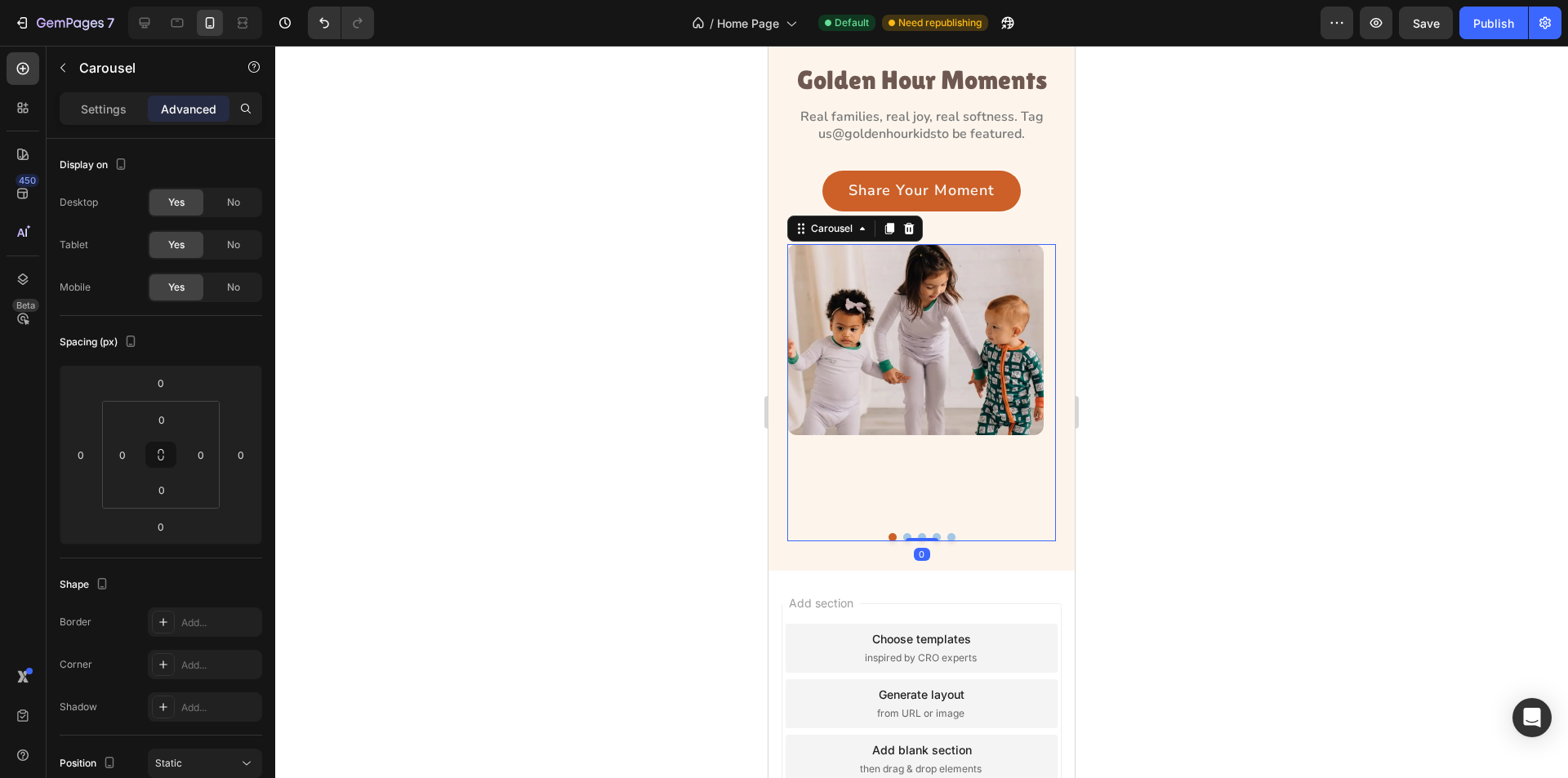
click at [903, 533] on button "Dot" at bounding box center [907, 537] width 8 height 8
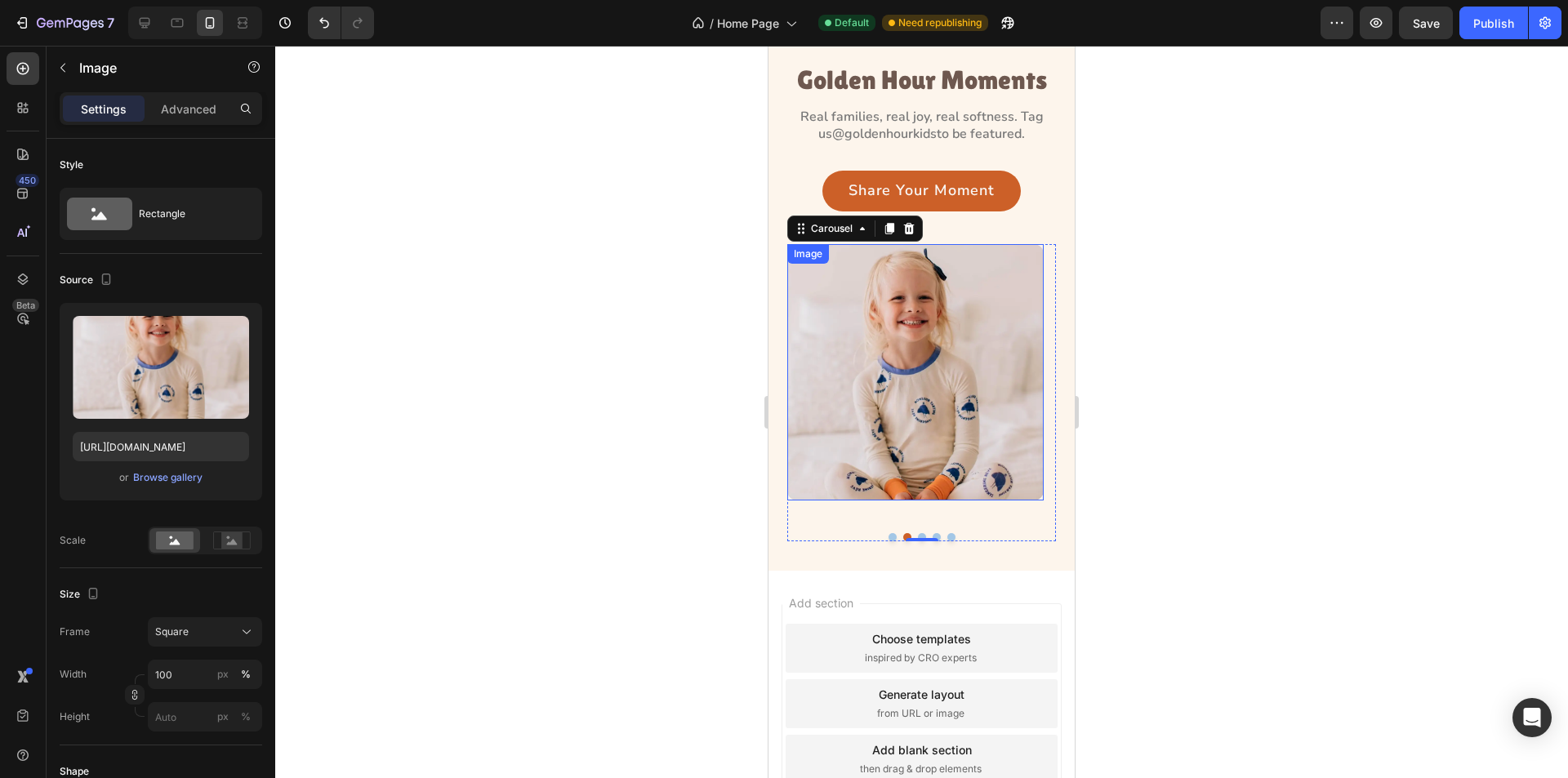
click at [869, 422] on img at bounding box center [915, 372] width 257 height 257
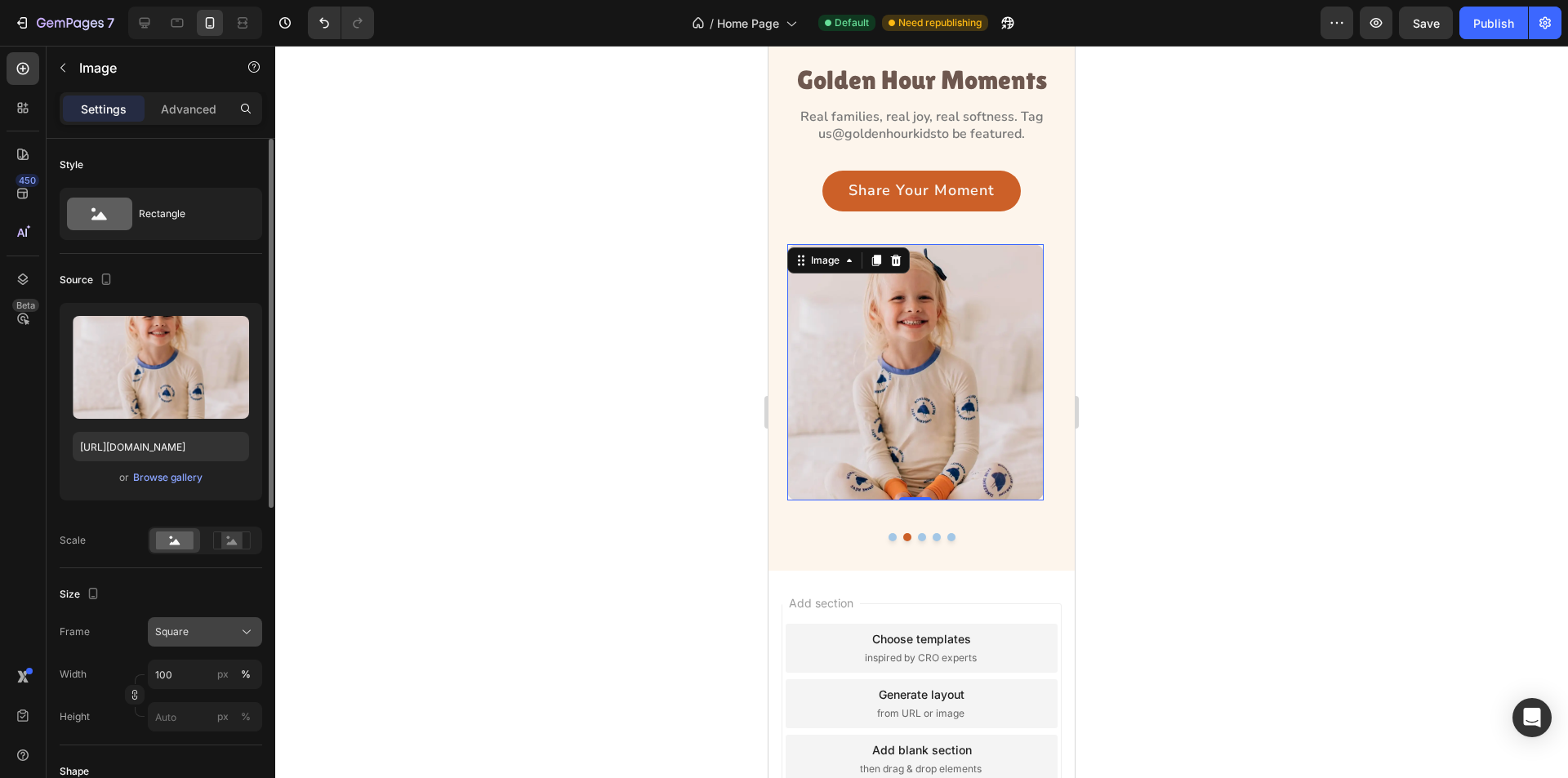
click at [244, 638] on icon at bounding box center [247, 632] width 16 height 16
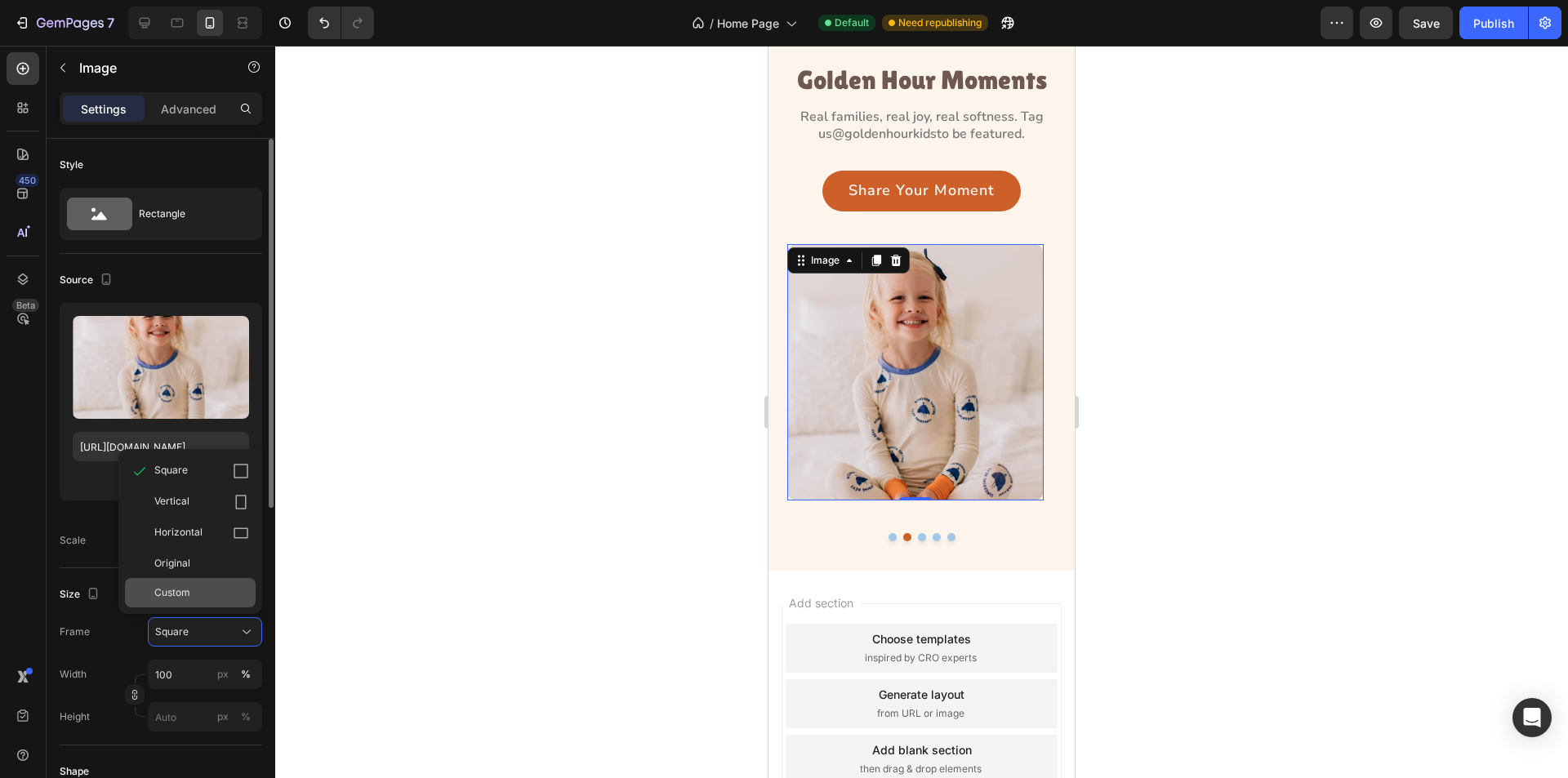
click at [195, 596] on div "Custom" at bounding box center [202, 593] width 95 height 15
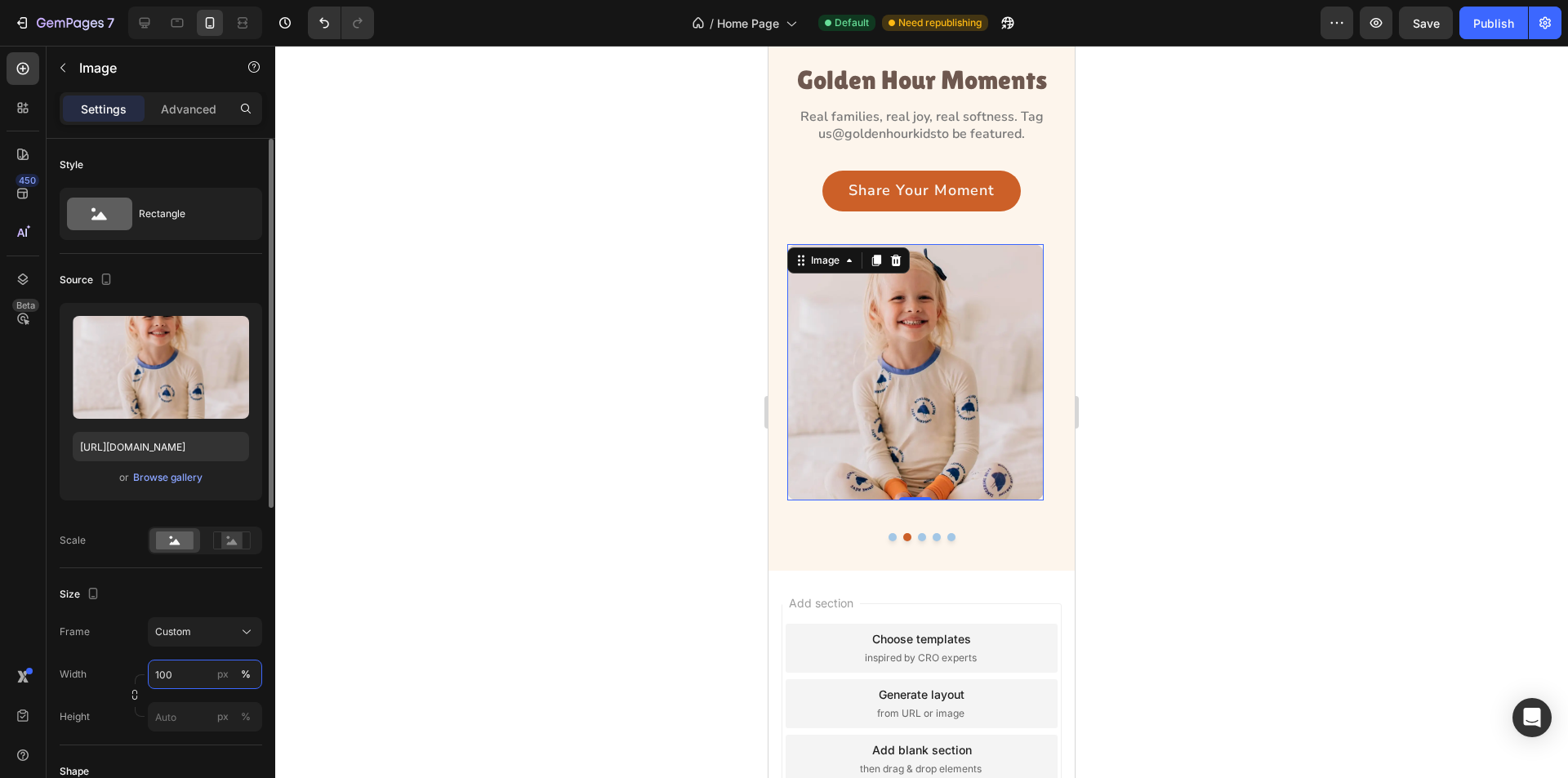
click at [179, 679] on input "100" at bounding box center [205, 675] width 114 height 29
click at [180, 678] on input "100" at bounding box center [205, 675] width 114 height 29
type input "331"
click at [178, 719] on input "px %" at bounding box center [205, 717] width 114 height 29
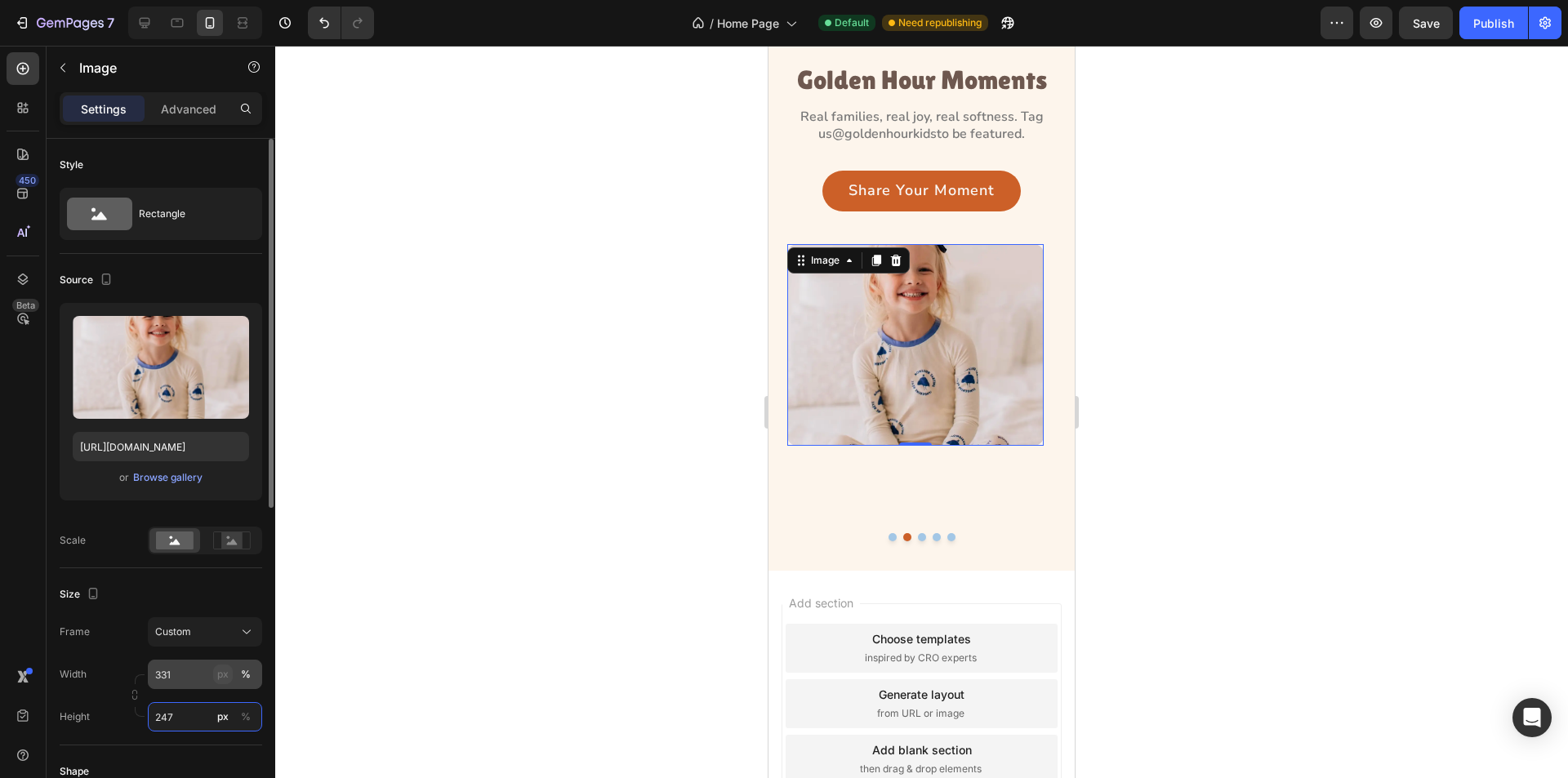
type input "247"
click at [226, 672] on div "px" at bounding box center [223, 675] width 12 height 15
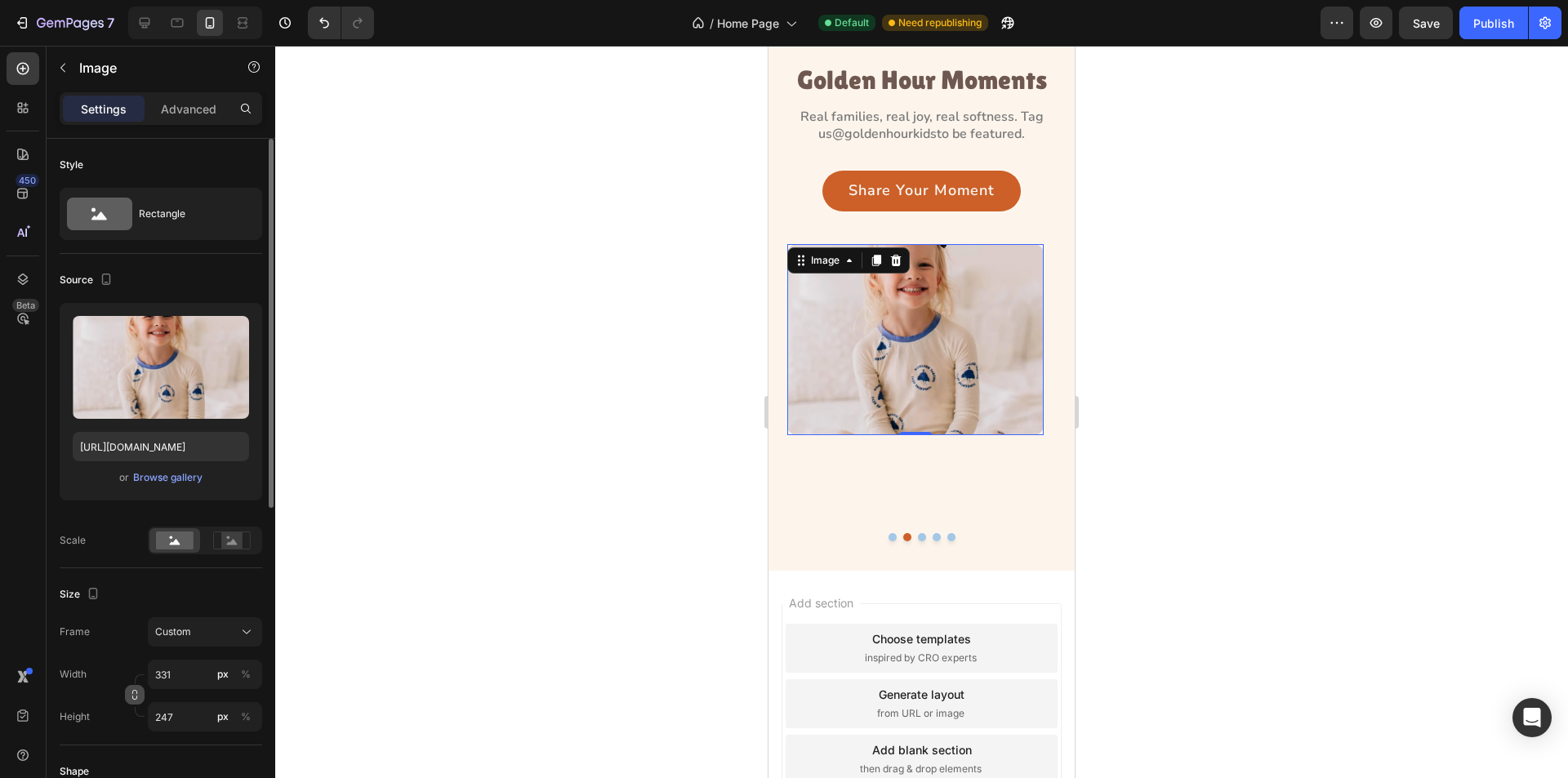
click at [137, 695] on icon "button" at bounding box center [134, 695] width 12 height 12
click at [195, 684] on input "331" at bounding box center [205, 675] width 114 height 29
click at [214, 708] on p "Full 100%" at bounding box center [202, 714] width 95 height 15
type input "100"
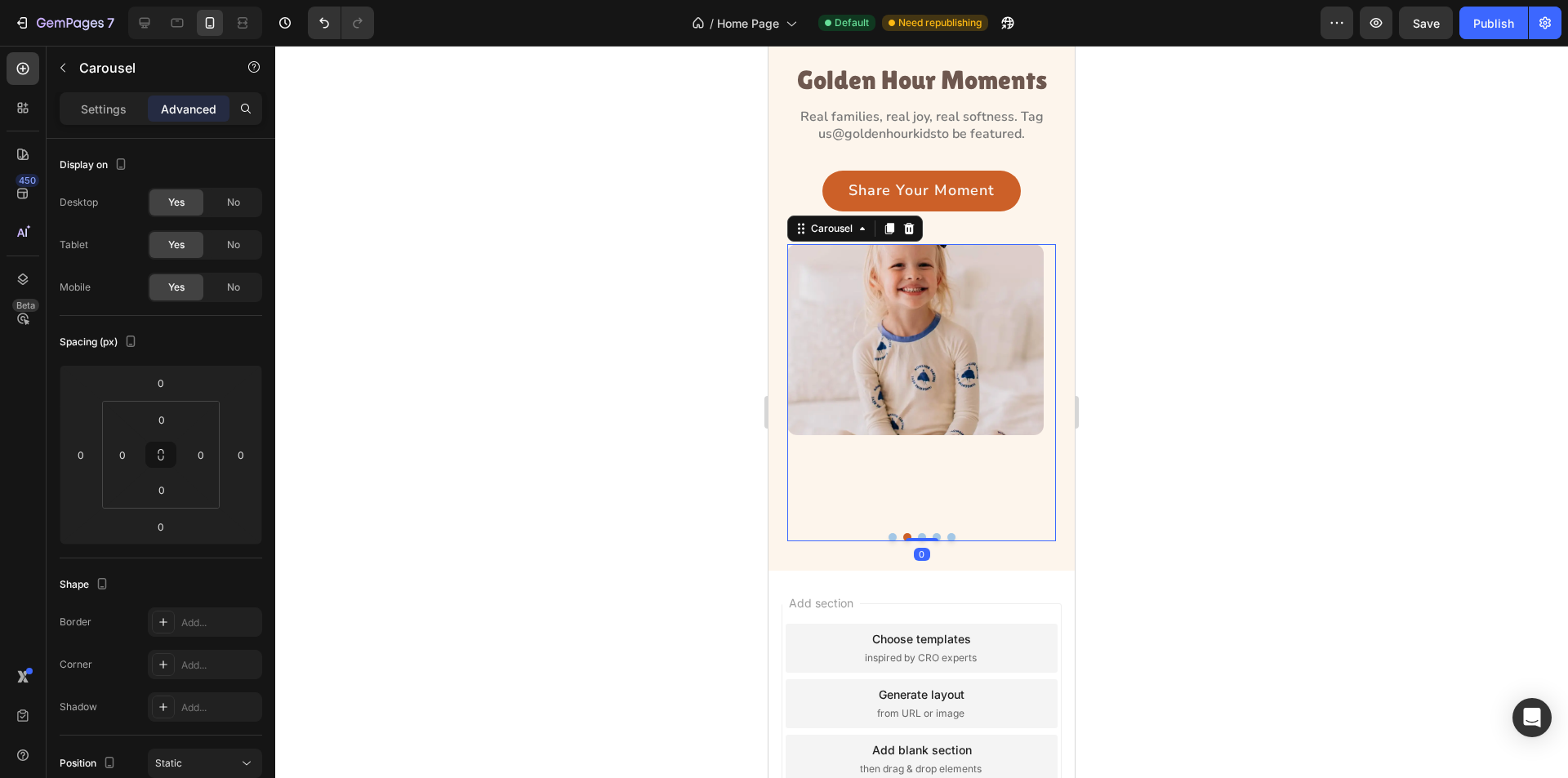
click at [918, 535] on button "Dot" at bounding box center [921, 537] width 8 height 8
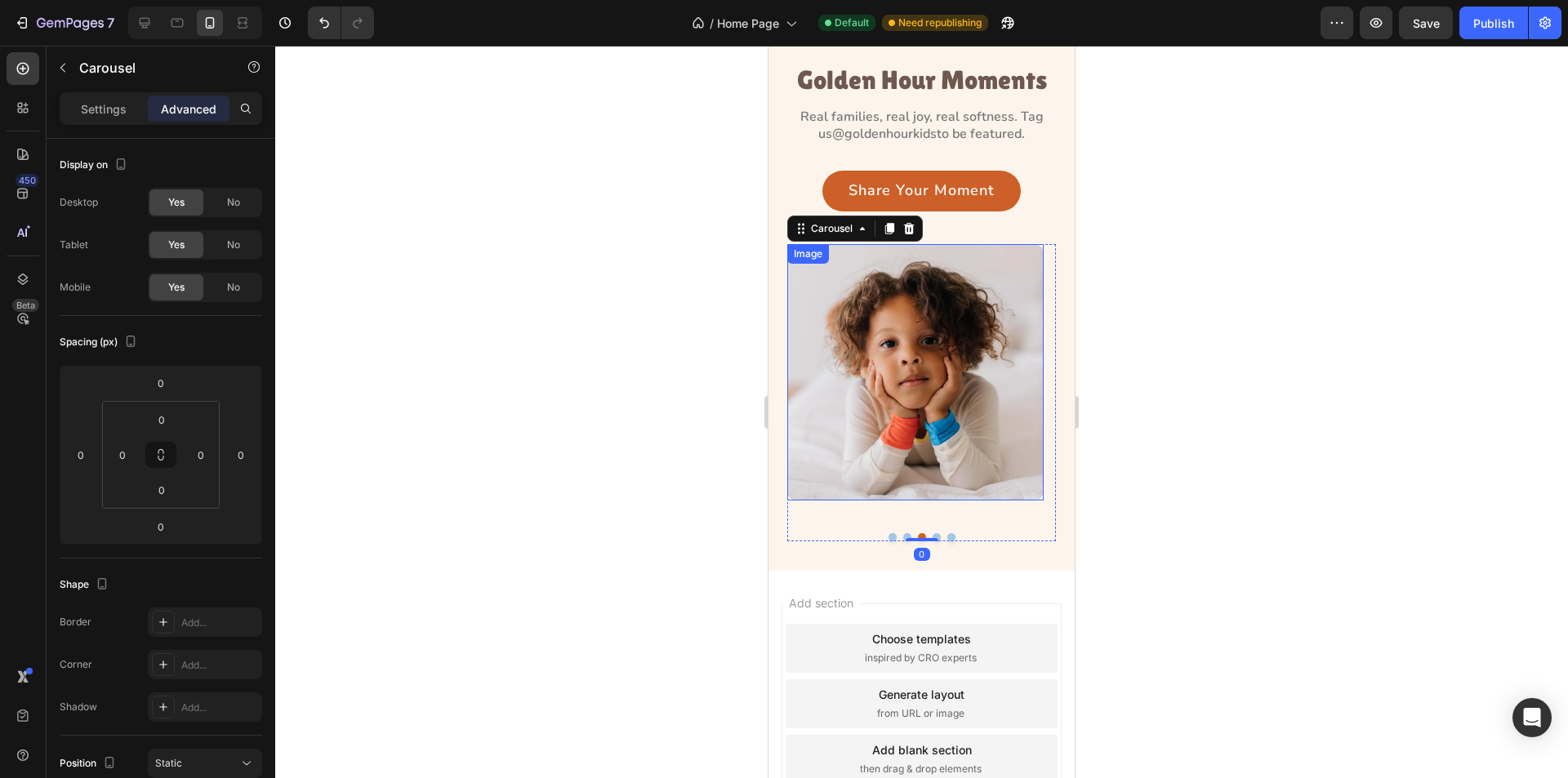
click at [902, 408] on img at bounding box center [915, 372] width 257 height 257
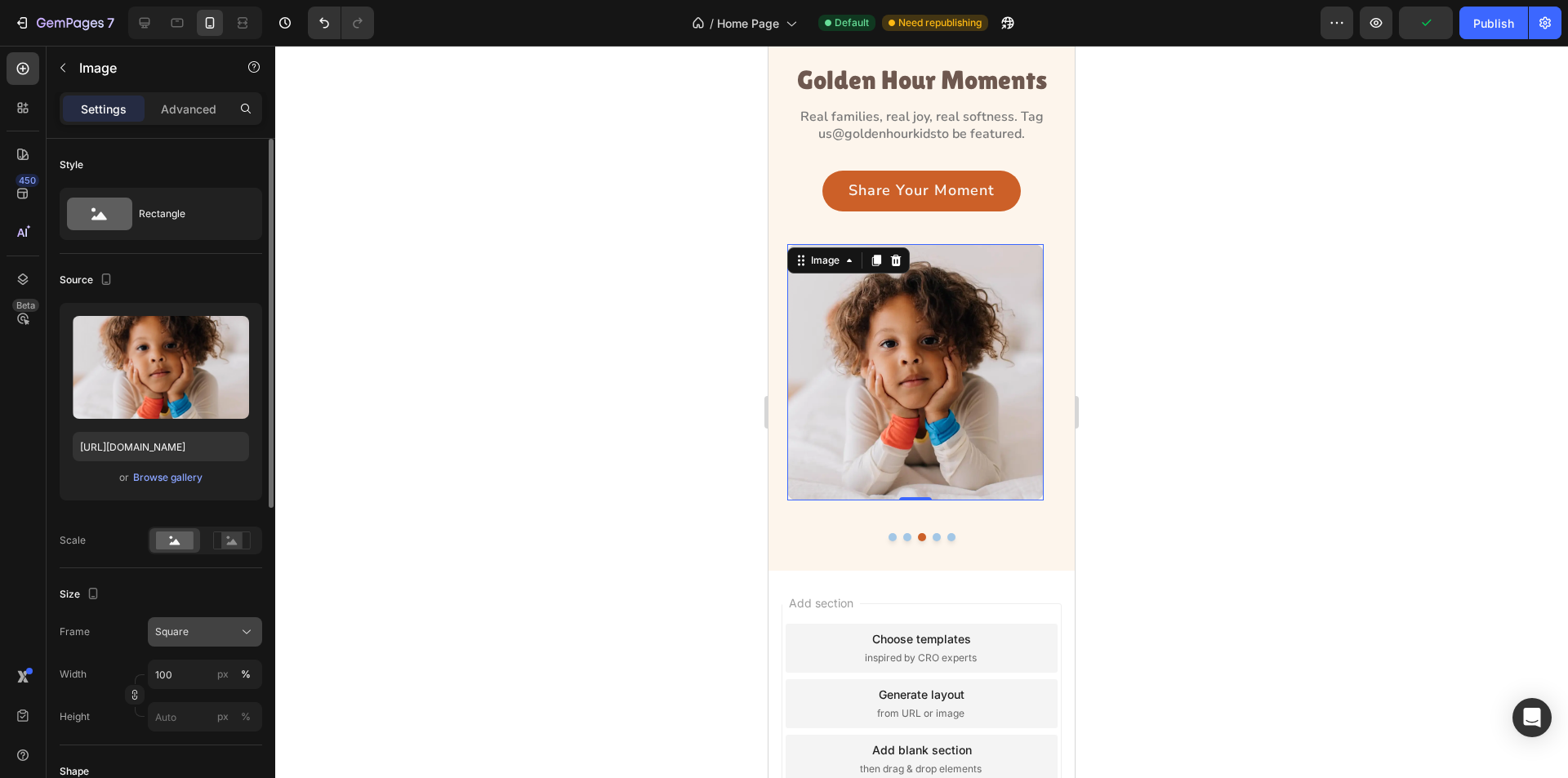
click at [204, 639] on div "Square" at bounding box center [195, 632] width 80 height 15
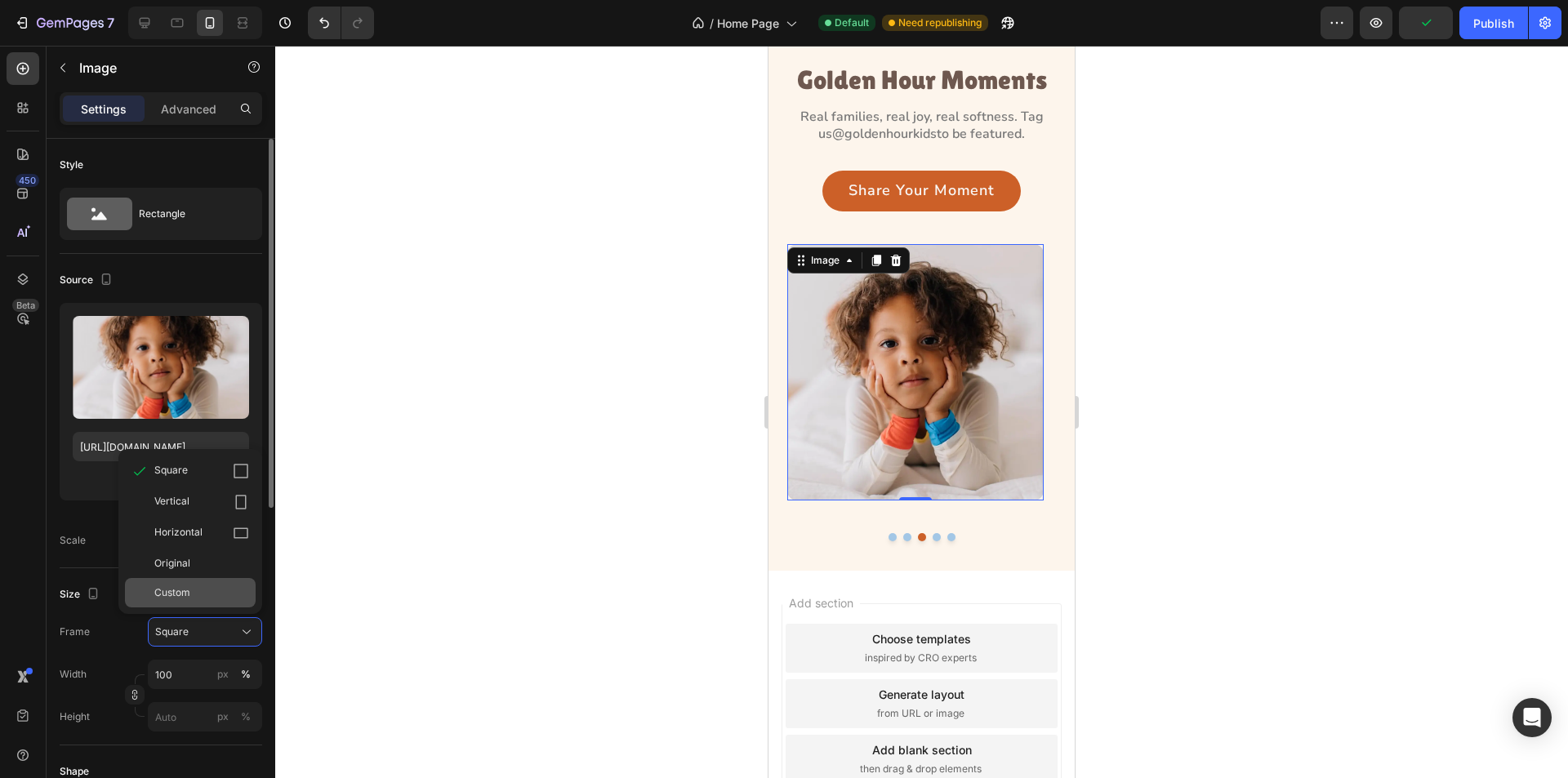
click at [199, 591] on div "Custom" at bounding box center [202, 593] width 95 height 15
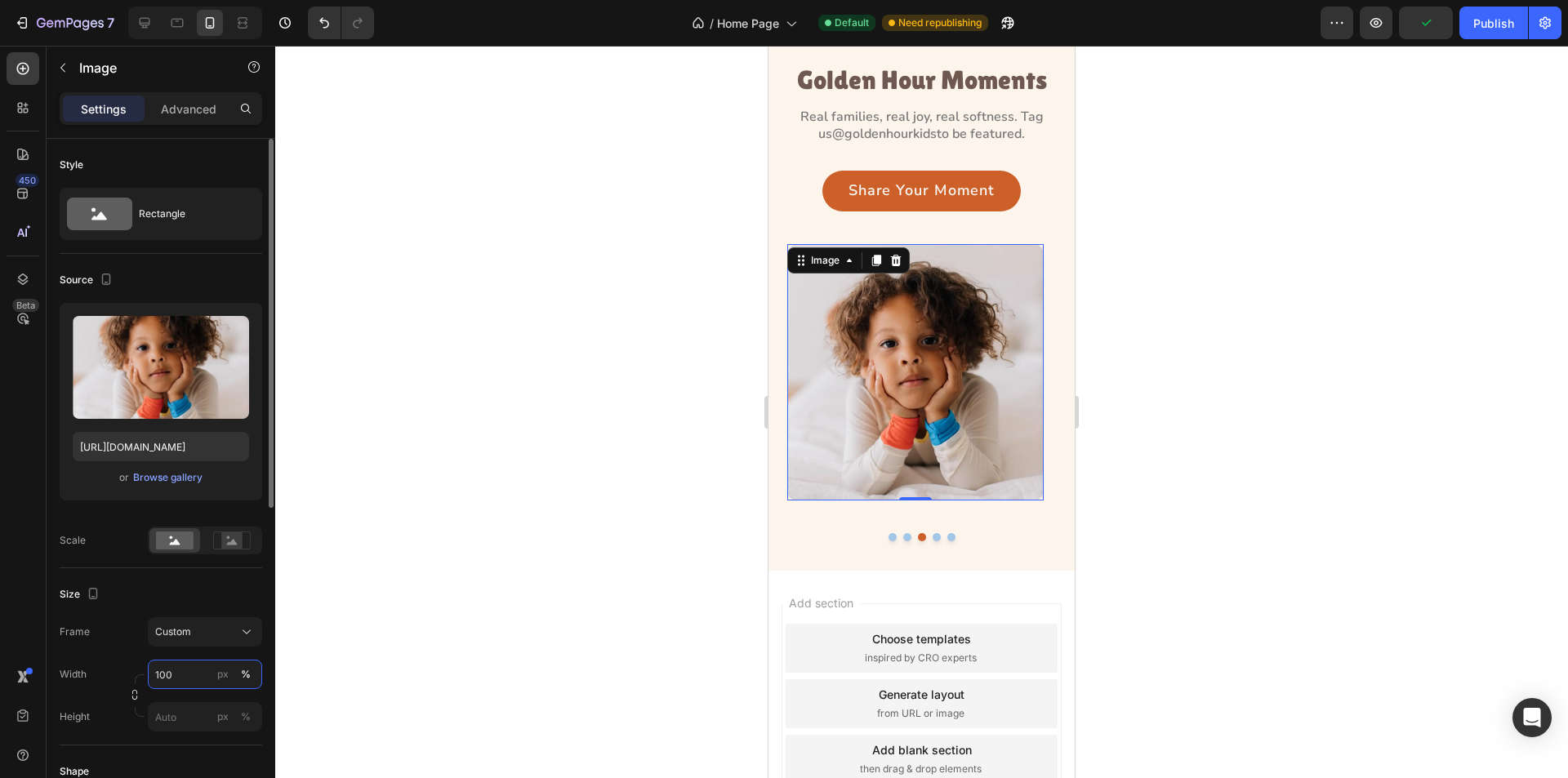
click at [182, 674] on input "100" at bounding box center [205, 675] width 114 height 29
type input "331"
click at [168, 720] on input "px %" at bounding box center [205, 717] width 114 height 29
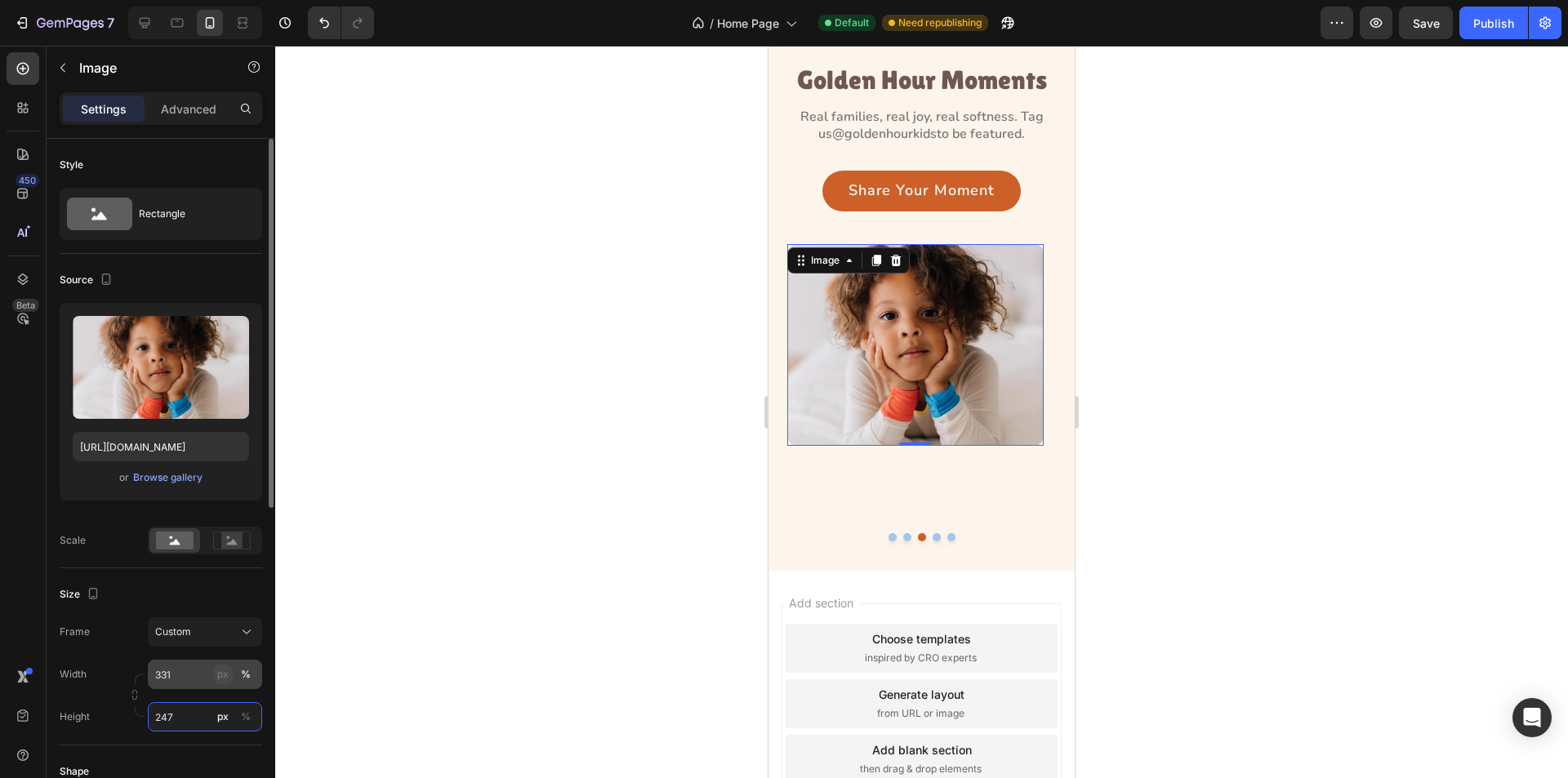
type input "247"
click at [225, 672] on div "px" at bounding box center [223, 675] width 12 height 15
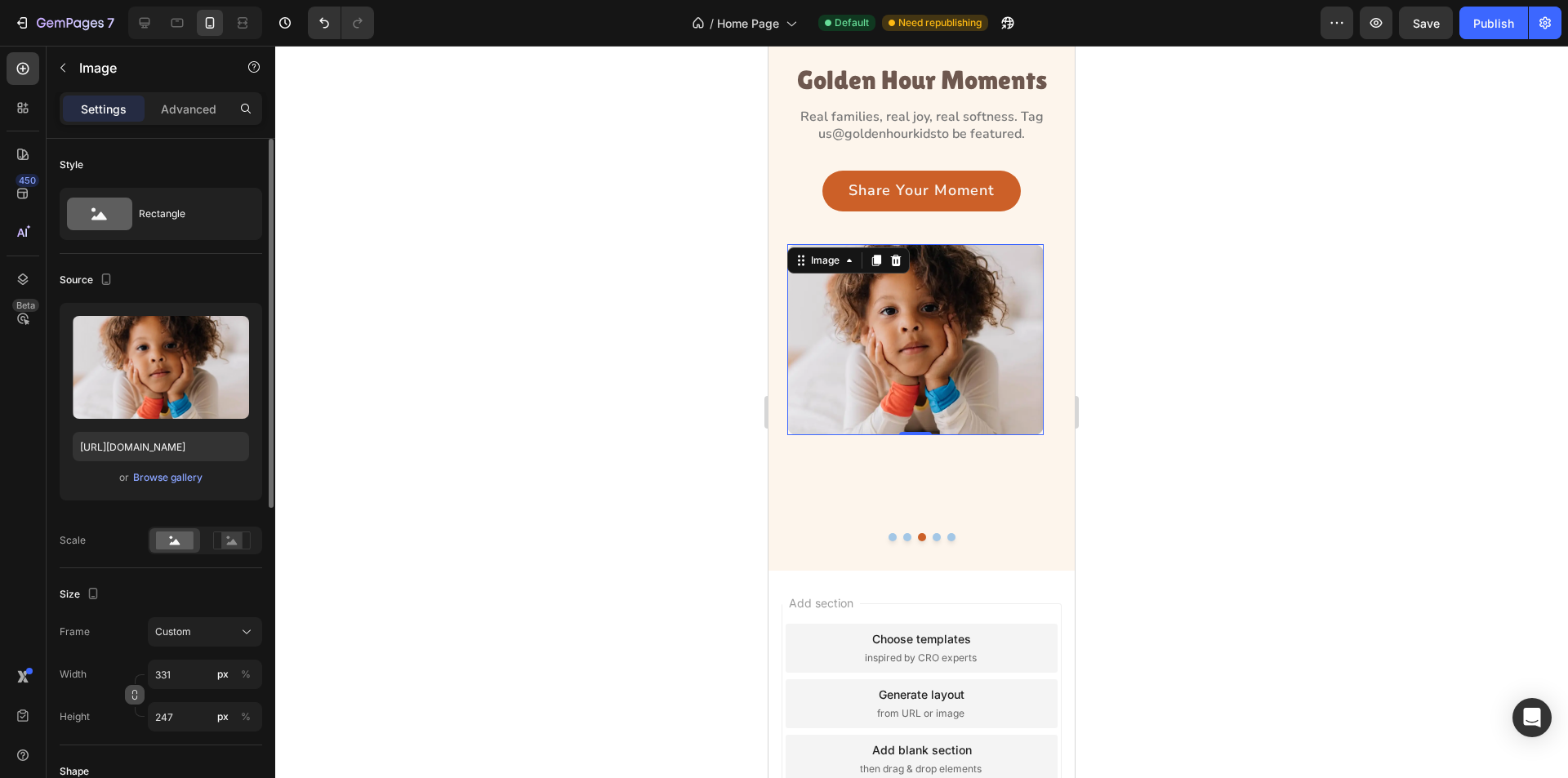
click at [135, 698] on icon "button" at bounding box center [134, 695] width 12 height 12
click at [239, 634] on icon at bounding box center [247, 632] width 16 height 16
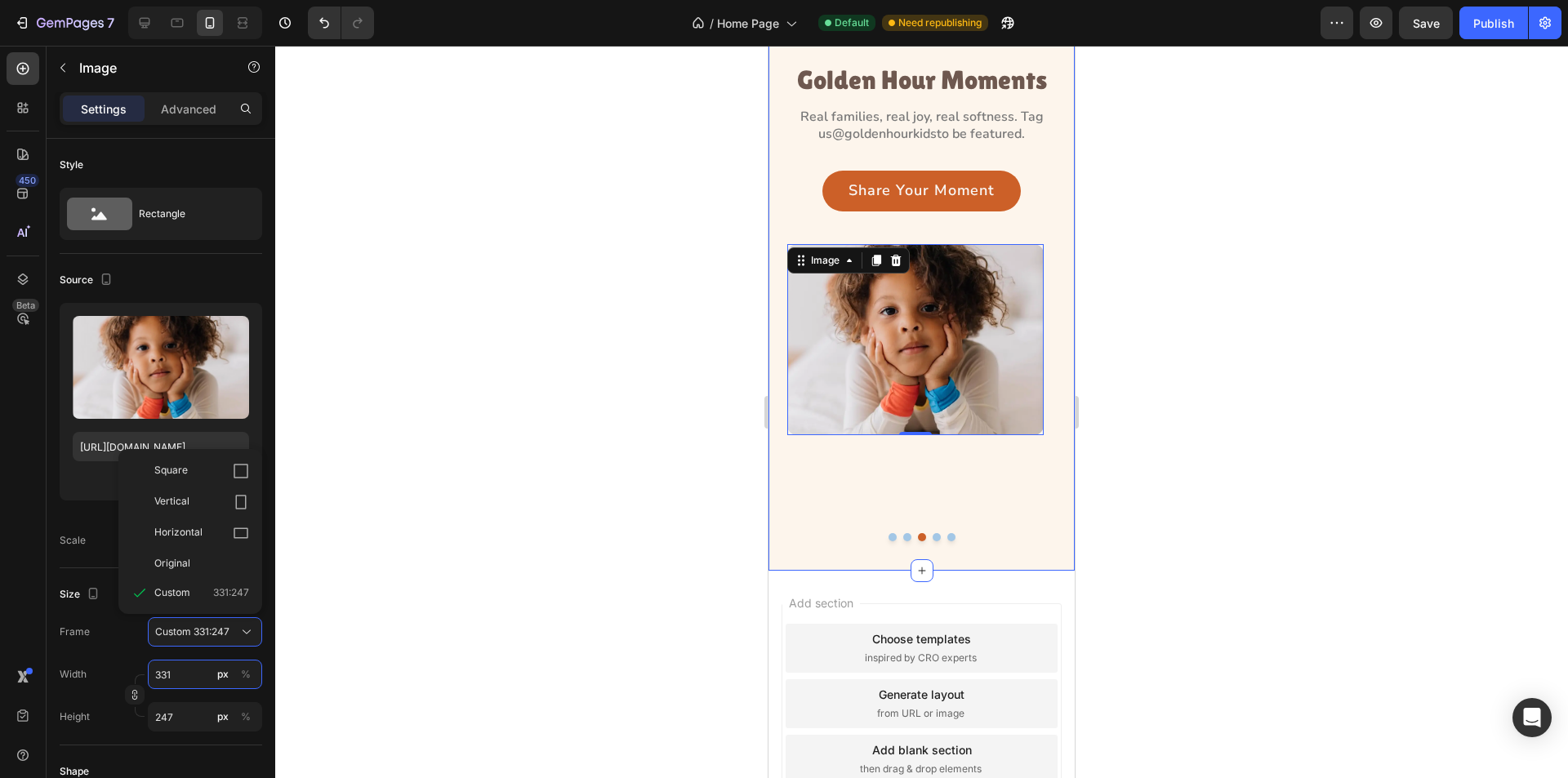
click at [186, 669] on input "331" at bounding box center [205, 675] width 114 height 29
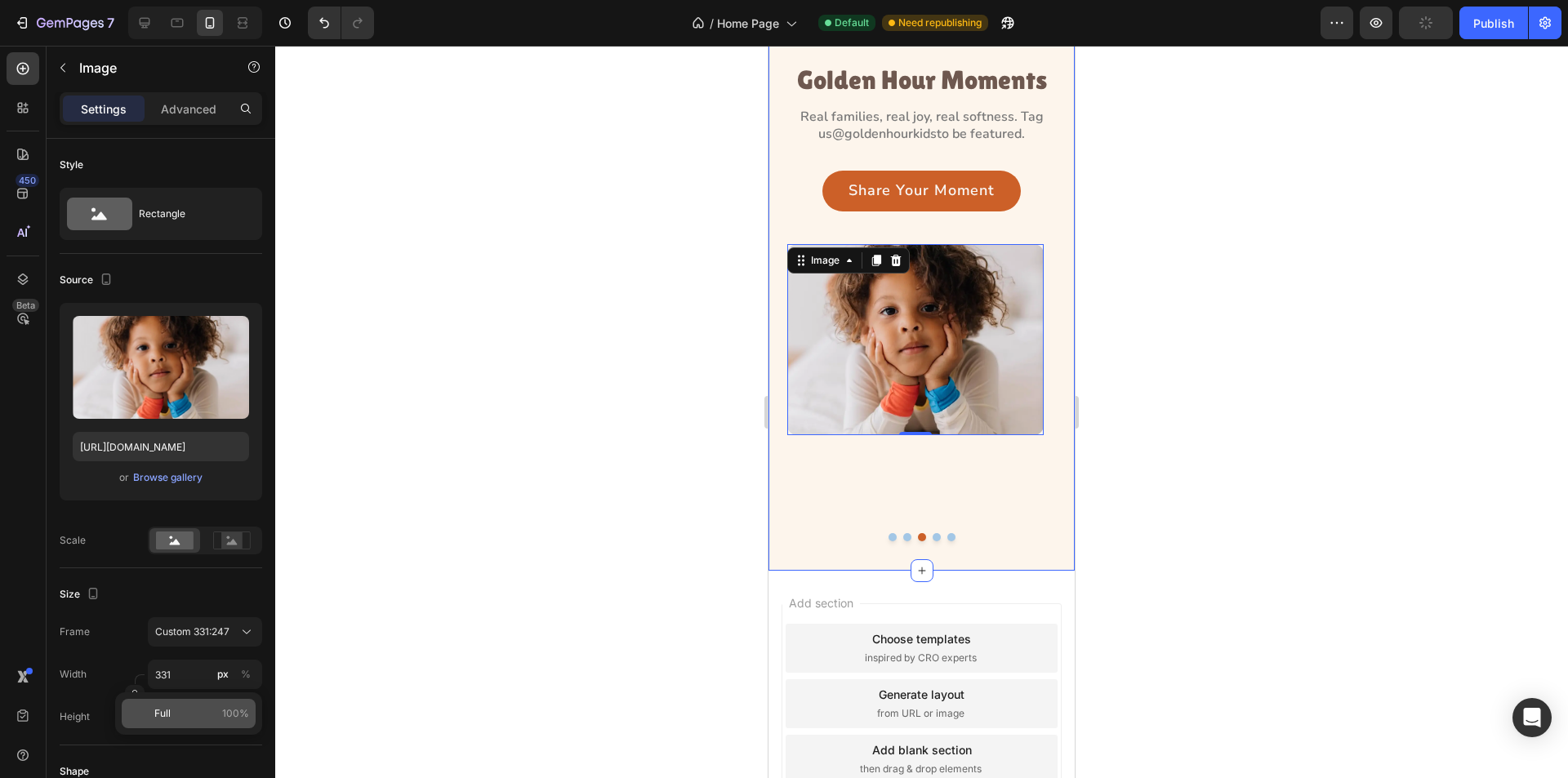
click at [193, 708] on p "Full 100%" at bounding box center [202, 714] width 95 height 15
type input "100"
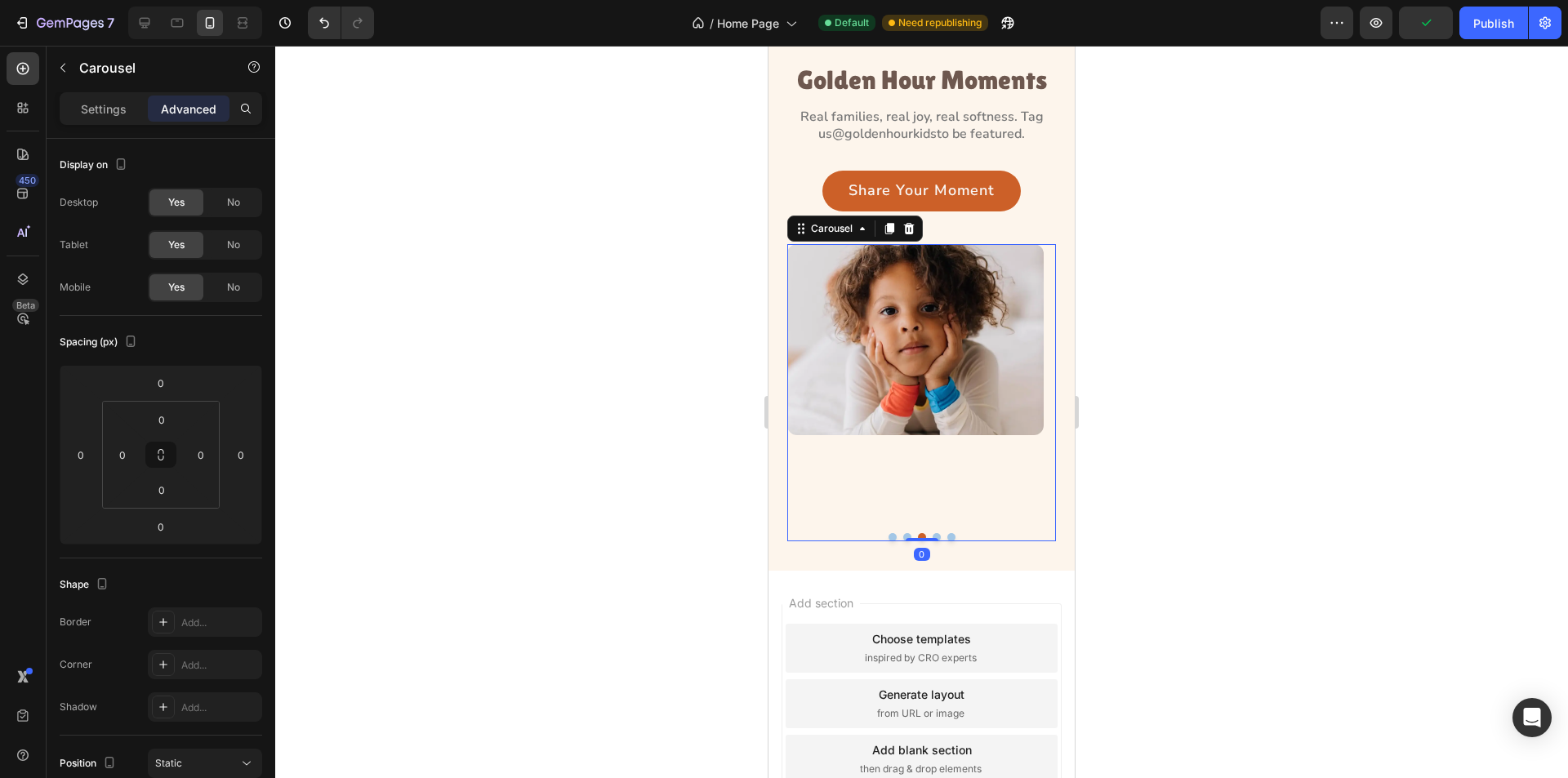
click at [932, 536] on button "Dot" at bounding box center [936, 537] width 8 height 8
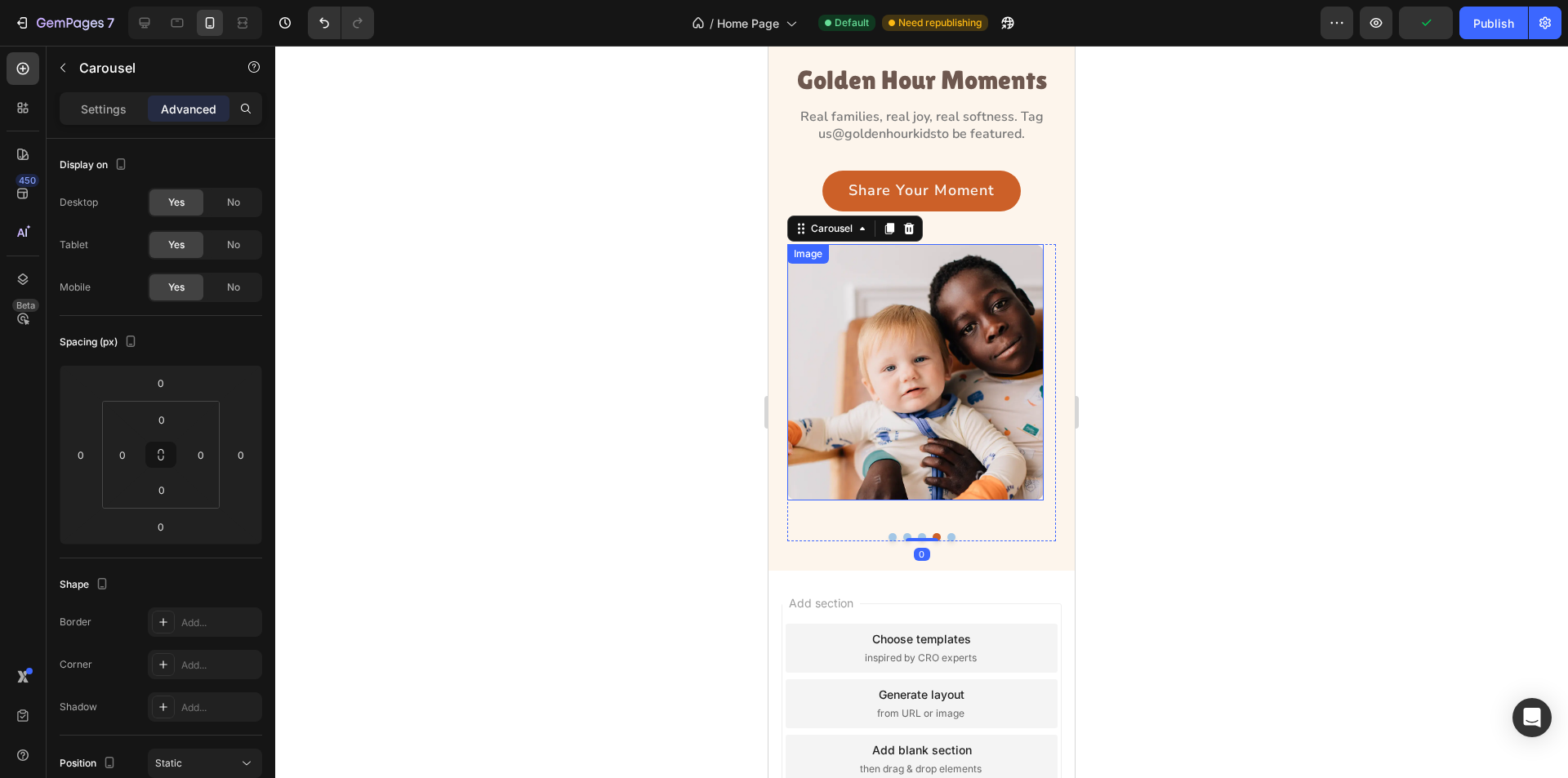
click at [910, 391] on img at bounding box center [915, 372] width 257 height 257
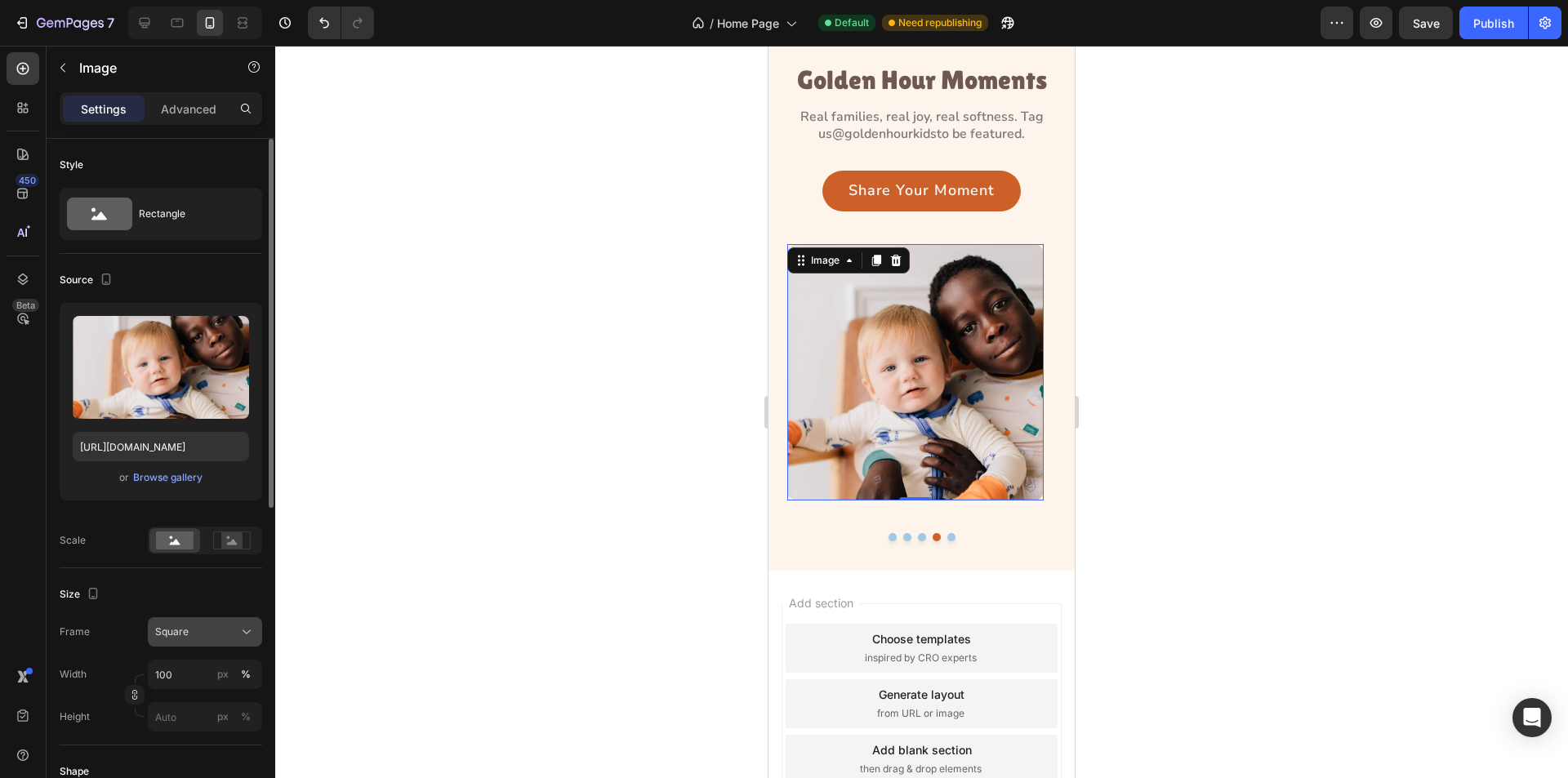
click at [207, 633] on div "Square" at bounding box center [195, 632] width 80 height 15
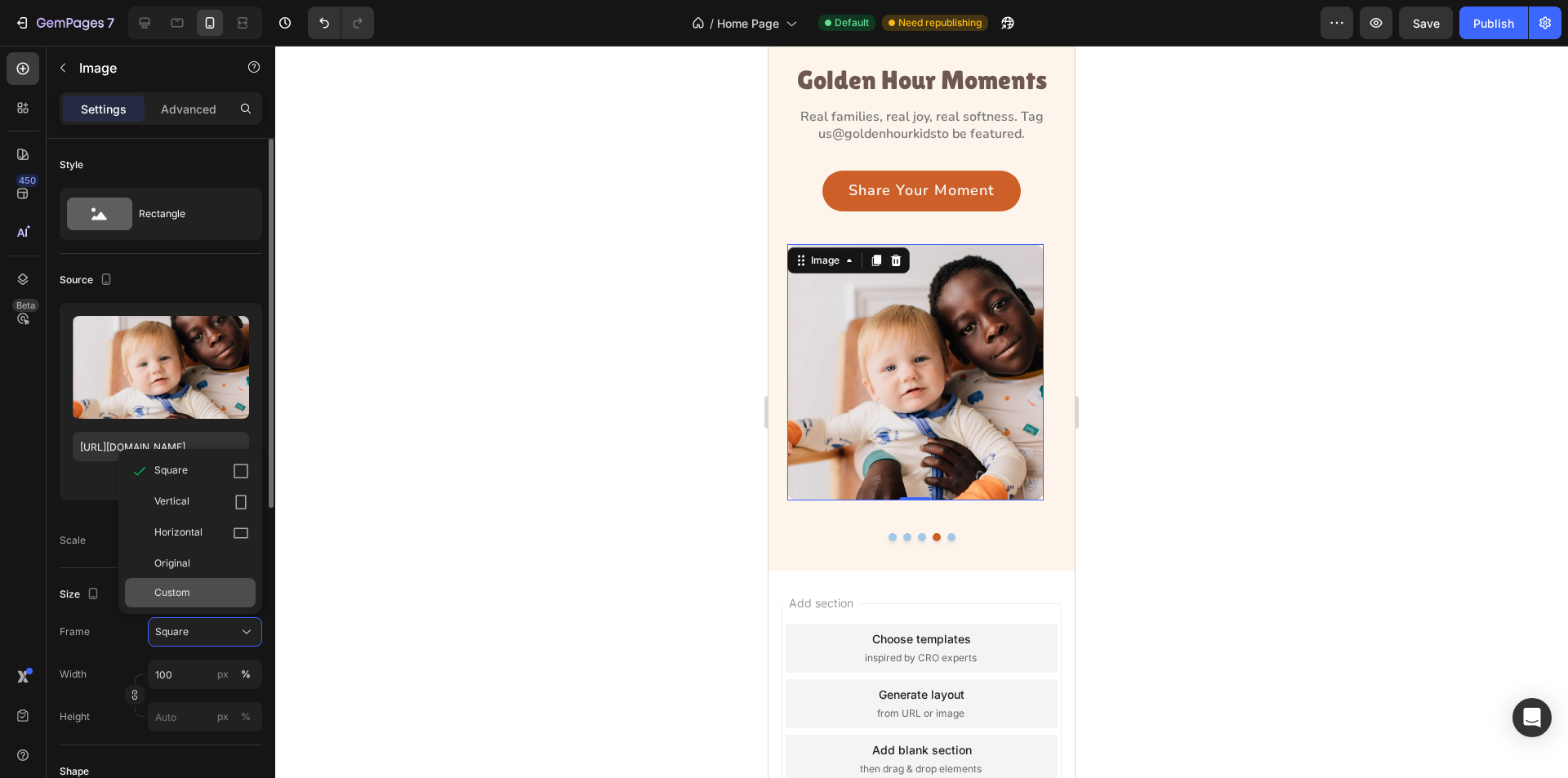
click at [197, 596] on div "Custom" at bounding box center [202, 593] width 95 height 15
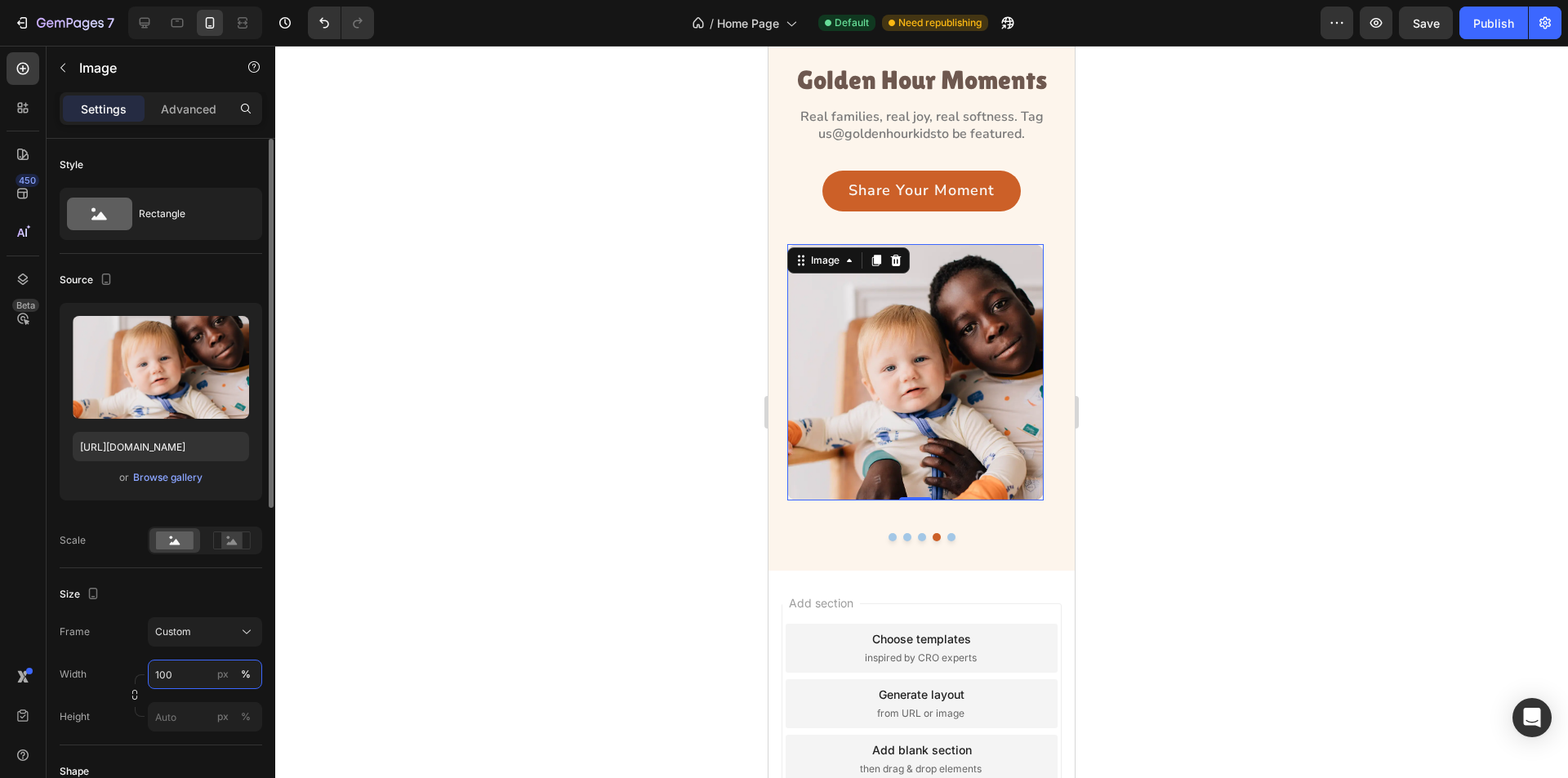
click at [180, 681] on input "100" at bounding box center [205, 675] width 114 height 29
type input "331"
click at [164, 716] on input "px %" at bounding box center [205, 717] width 114 height 29
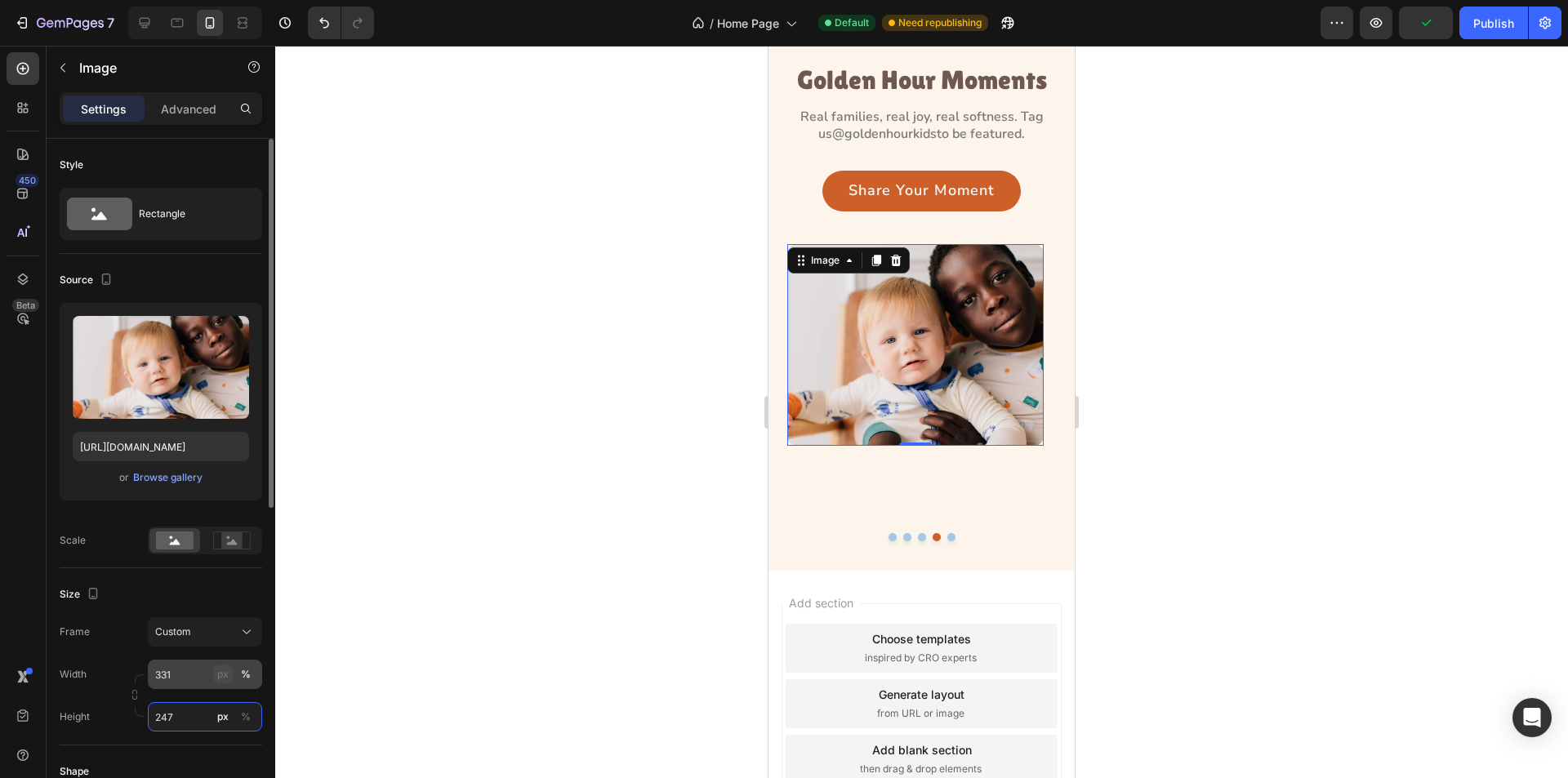
type input "247"
click at [221, 671] on div "px" at bounding box center [223, 675] width 12 height 15
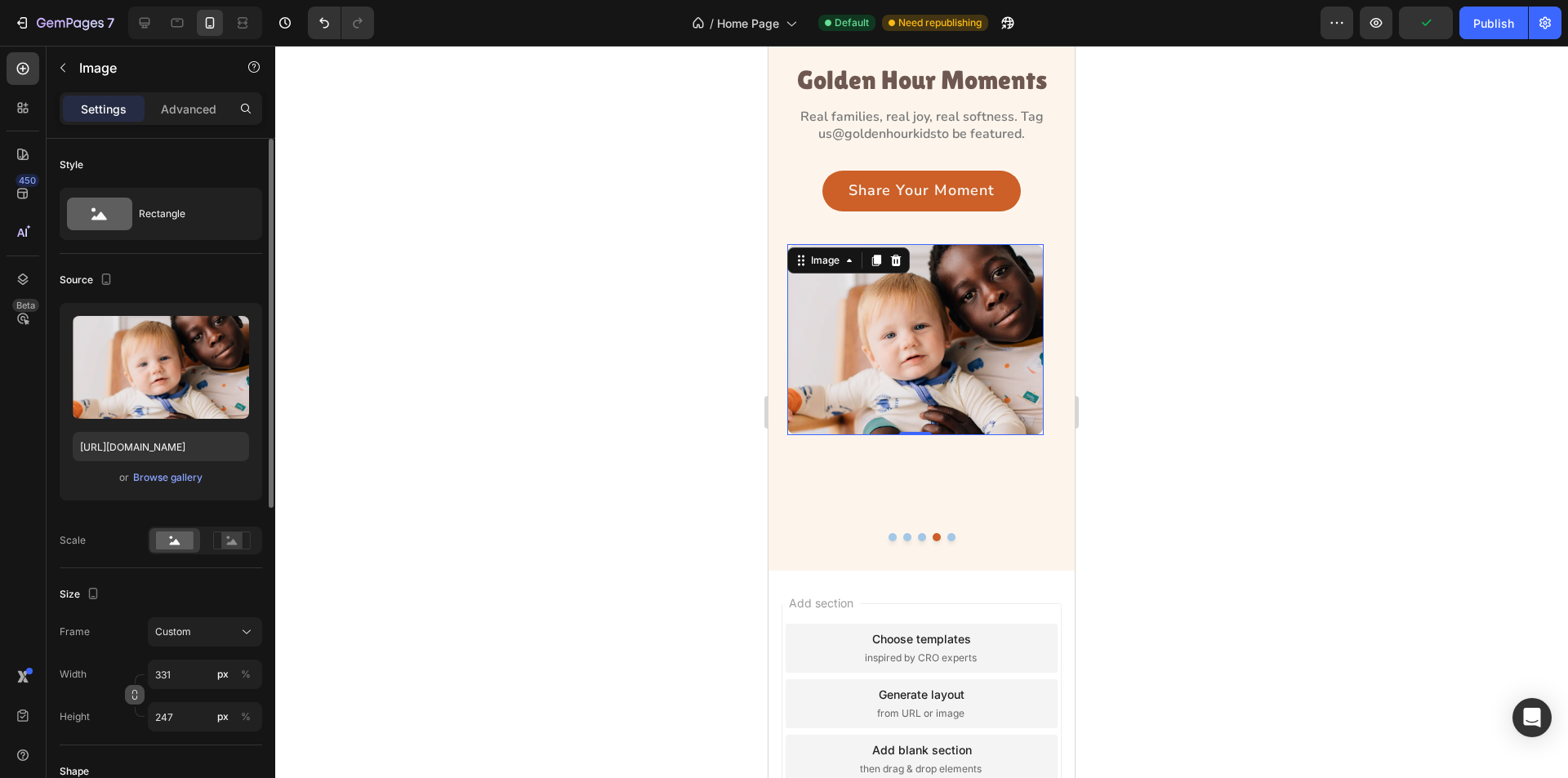
click at [135, 695] on icon "button" at bounding box center [134, 695] width 12 height 12
click at [234, 632] on div "Custom 331:247" at bounding box center [195, 632] width 80 height 15
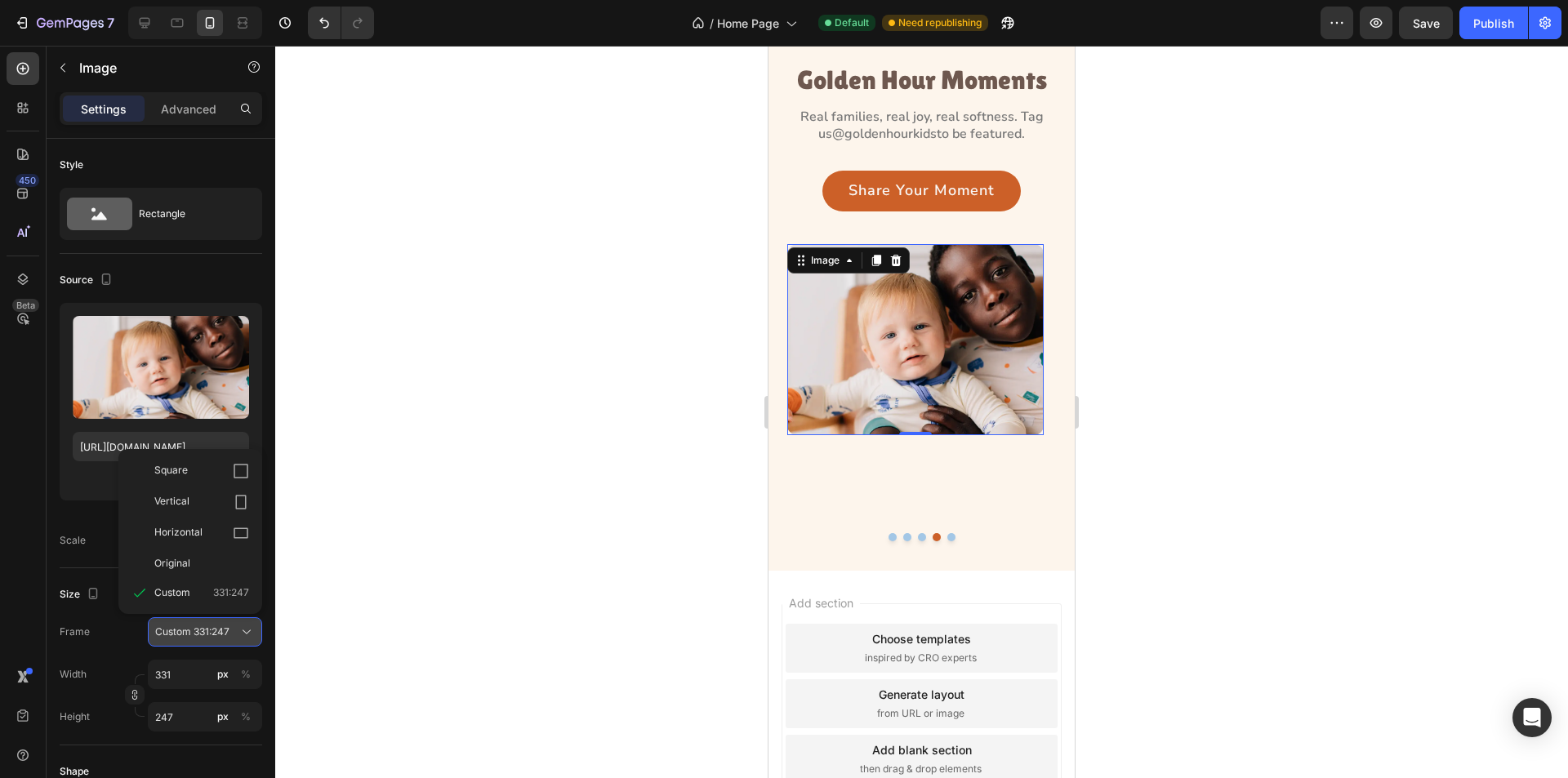
click at [233, 631] on div "Custom 331:247" at bounding box center [195, 632] width 80 height 15
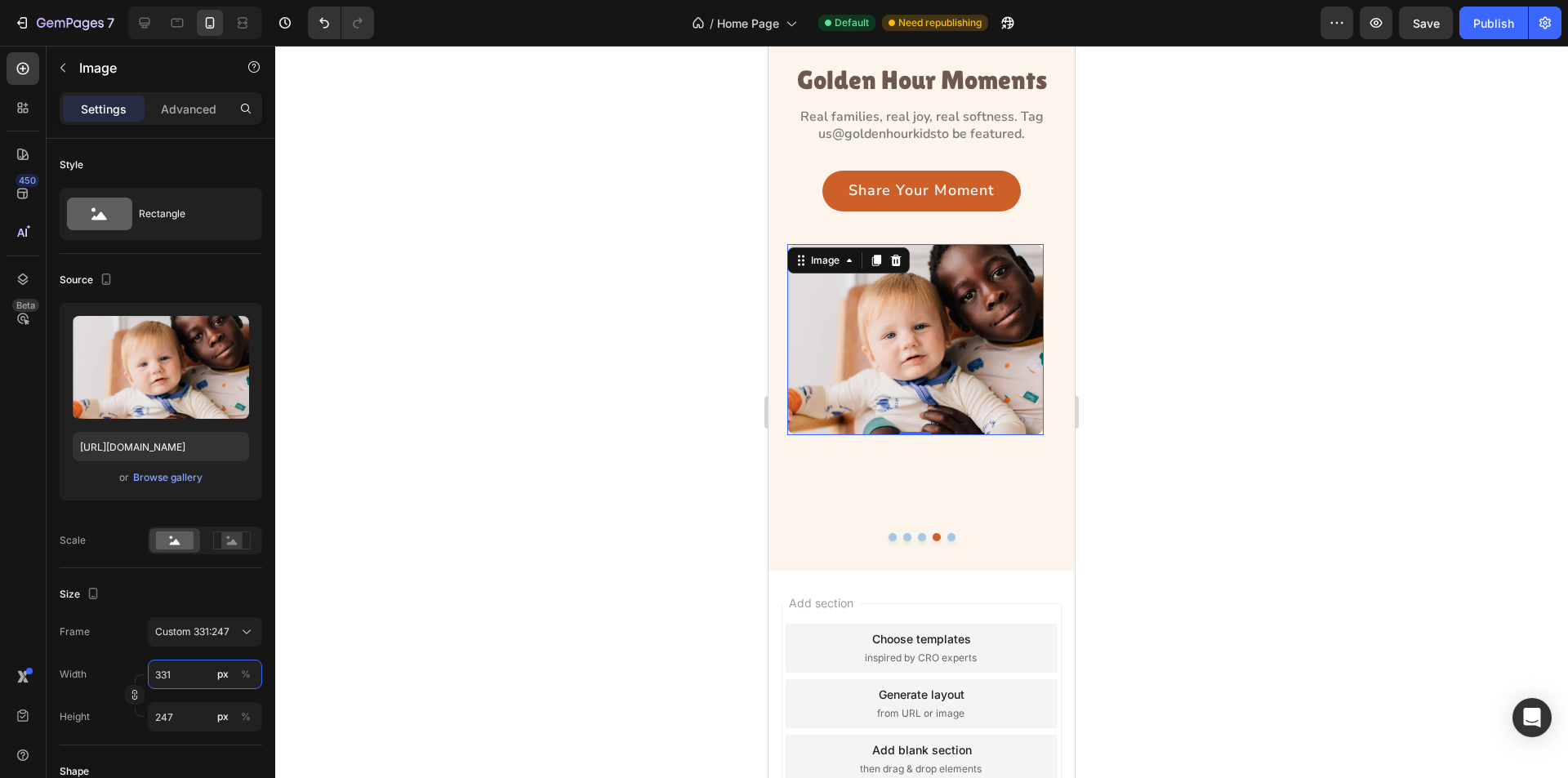
click at [195, 682] on input "331" at bounding box center [205, 675] width 114 height 29
click at [186, 721] on p "Full 100%" at bounding box center [202, 714] width 95 height 15
type input "100"
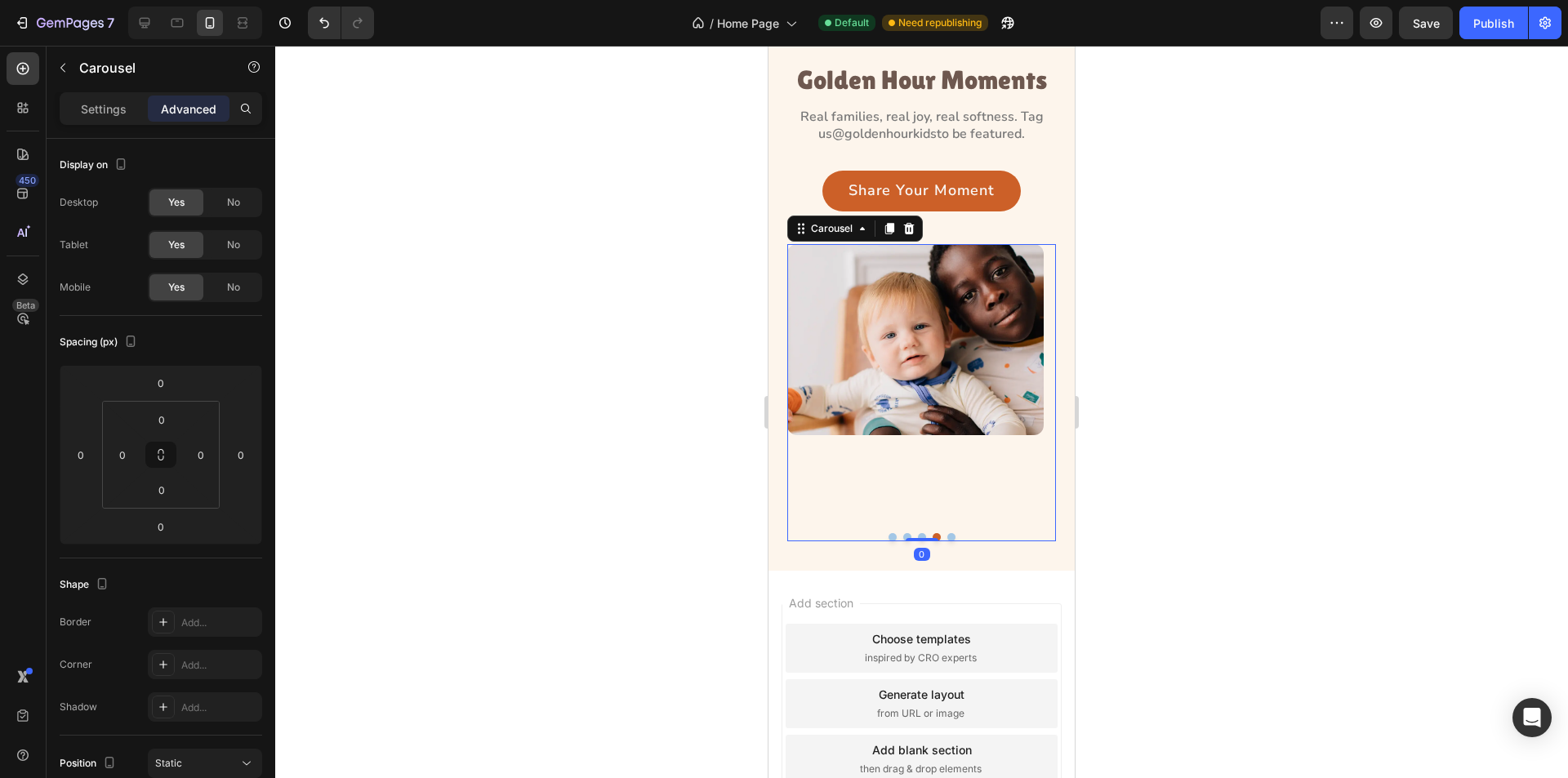
click at [948, 534] on button "Dot" at bounding box center [952, 537] width 8 height 8
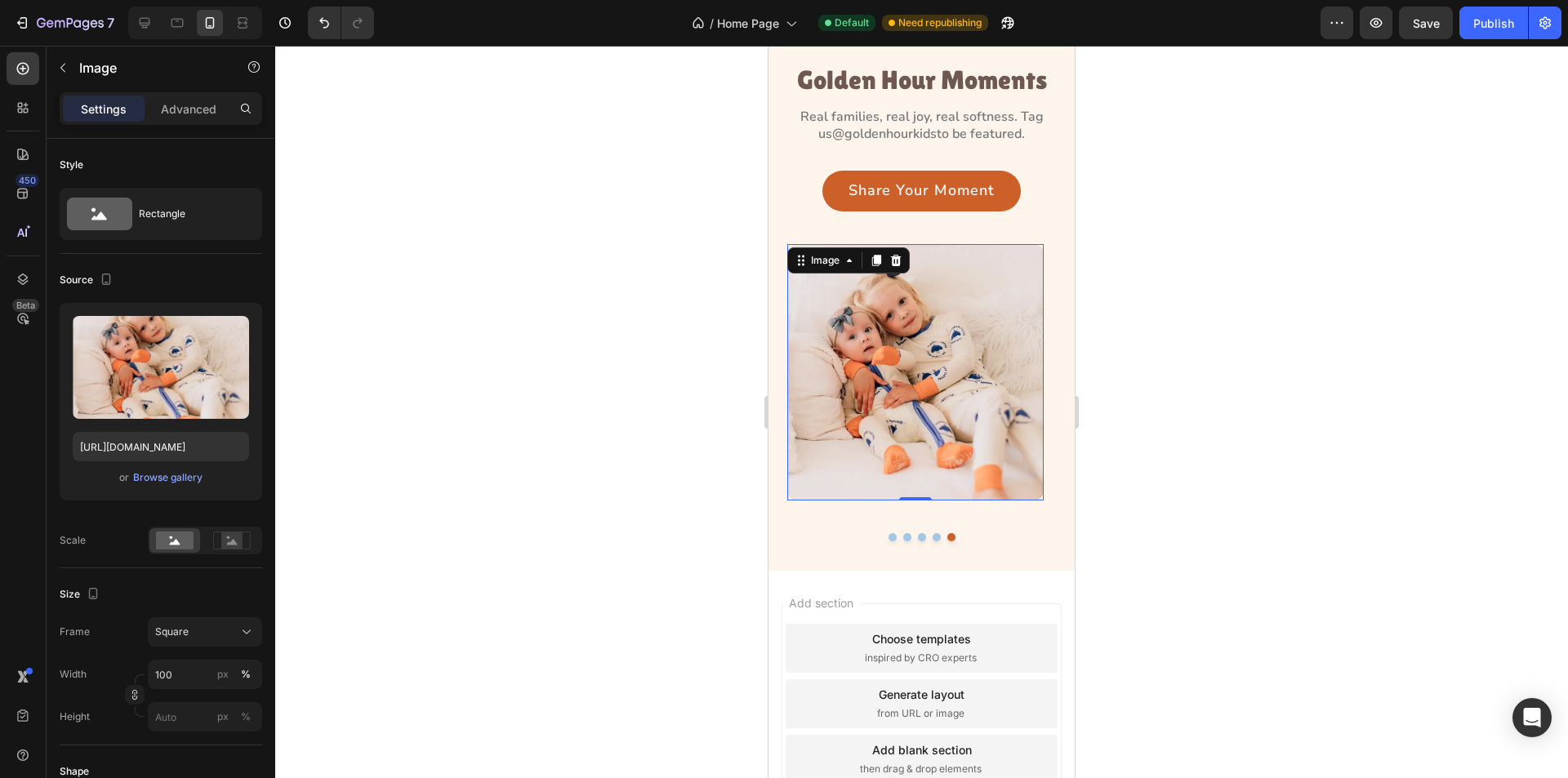
click at [910, 414] on img at bounding box center [915, 372] width 257 height 257
click at [244, 625] on icon at bounding box center [247, 632] width 16 height 16
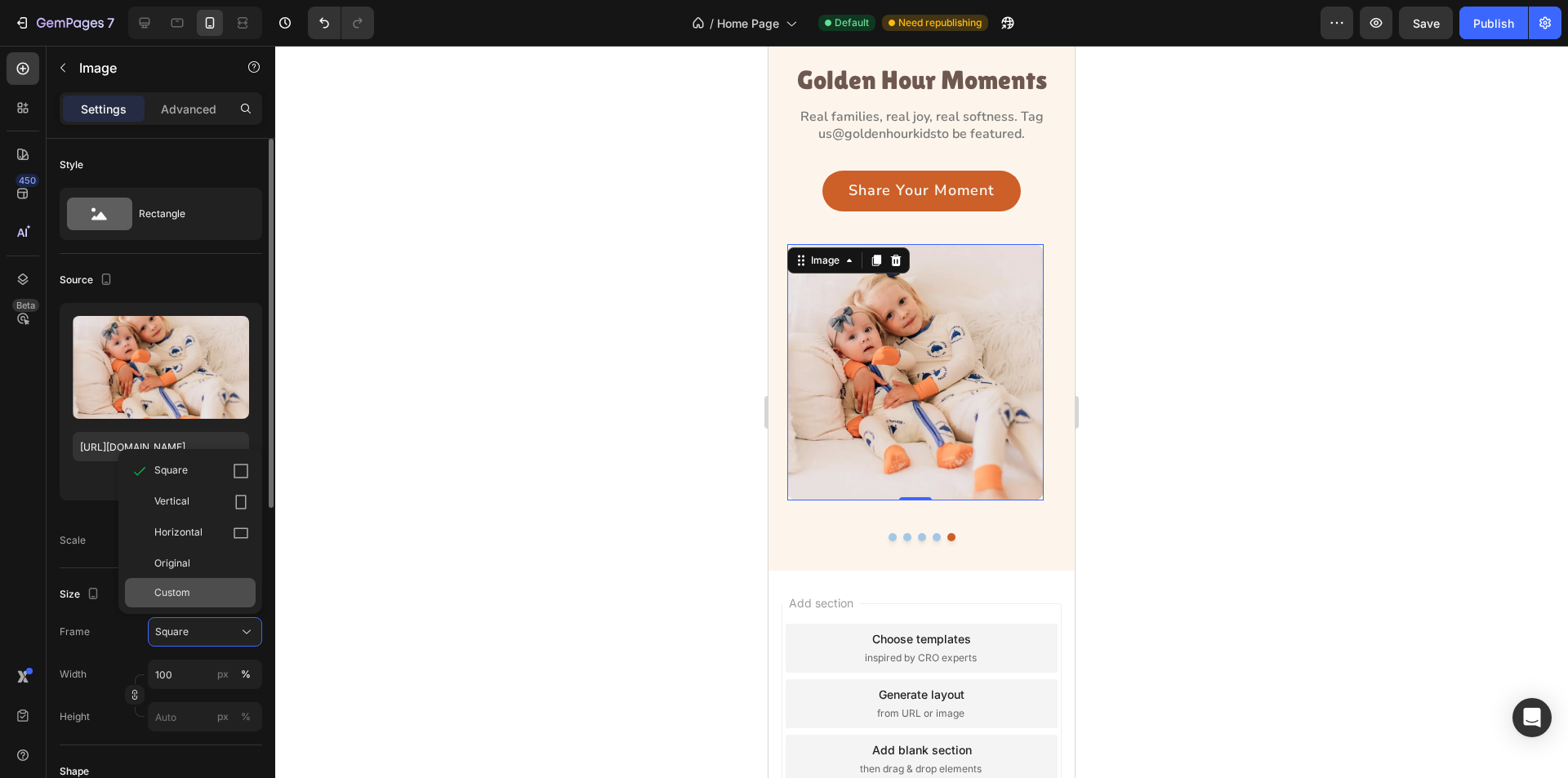
click at [220, 592] on div "Custom" at bounding box center [202, 593] width 95 height 15
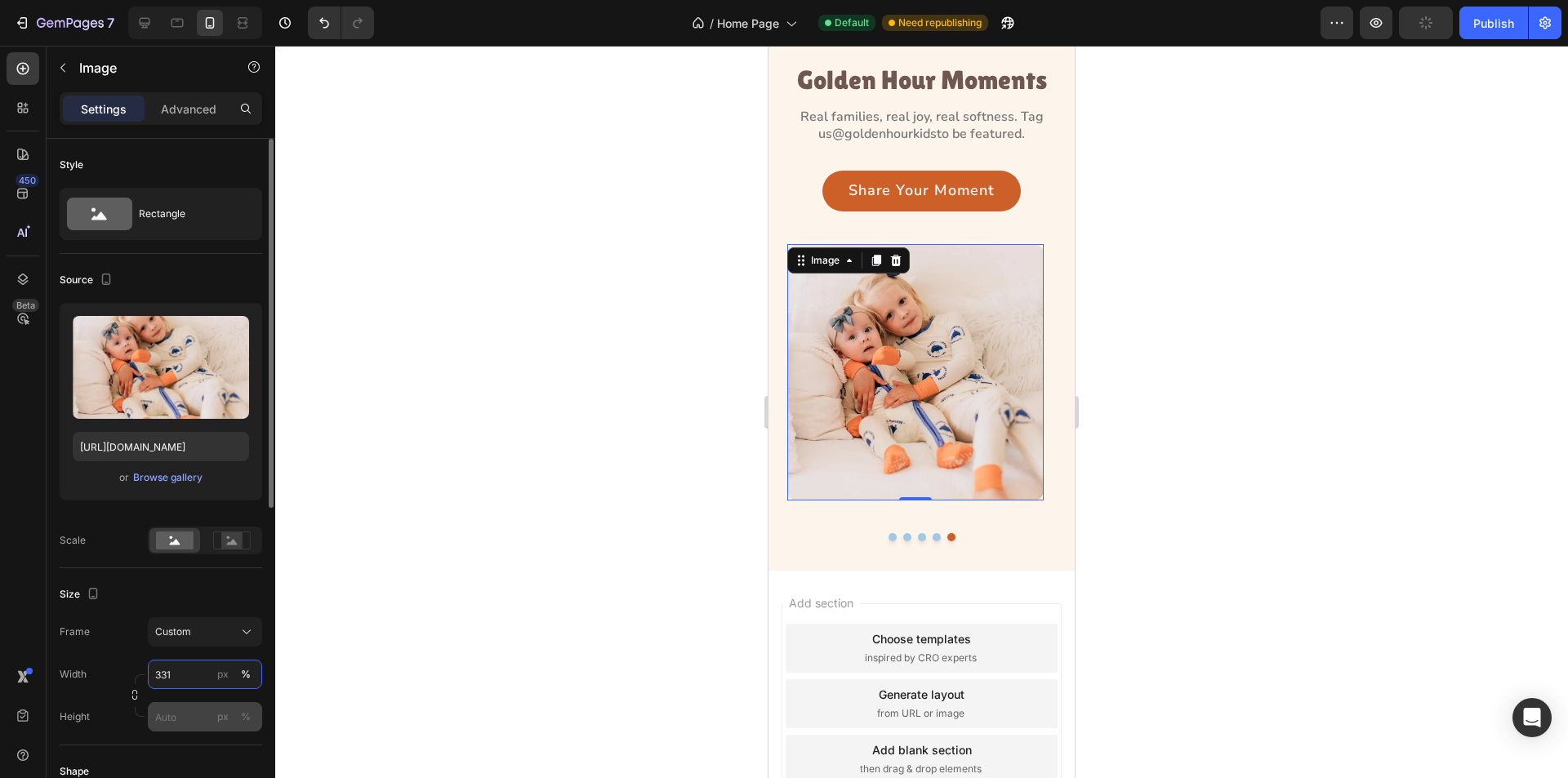
type input "331"
click at [178, 720] on input "px %" at bounding box center [205, 717] width 114 height 29
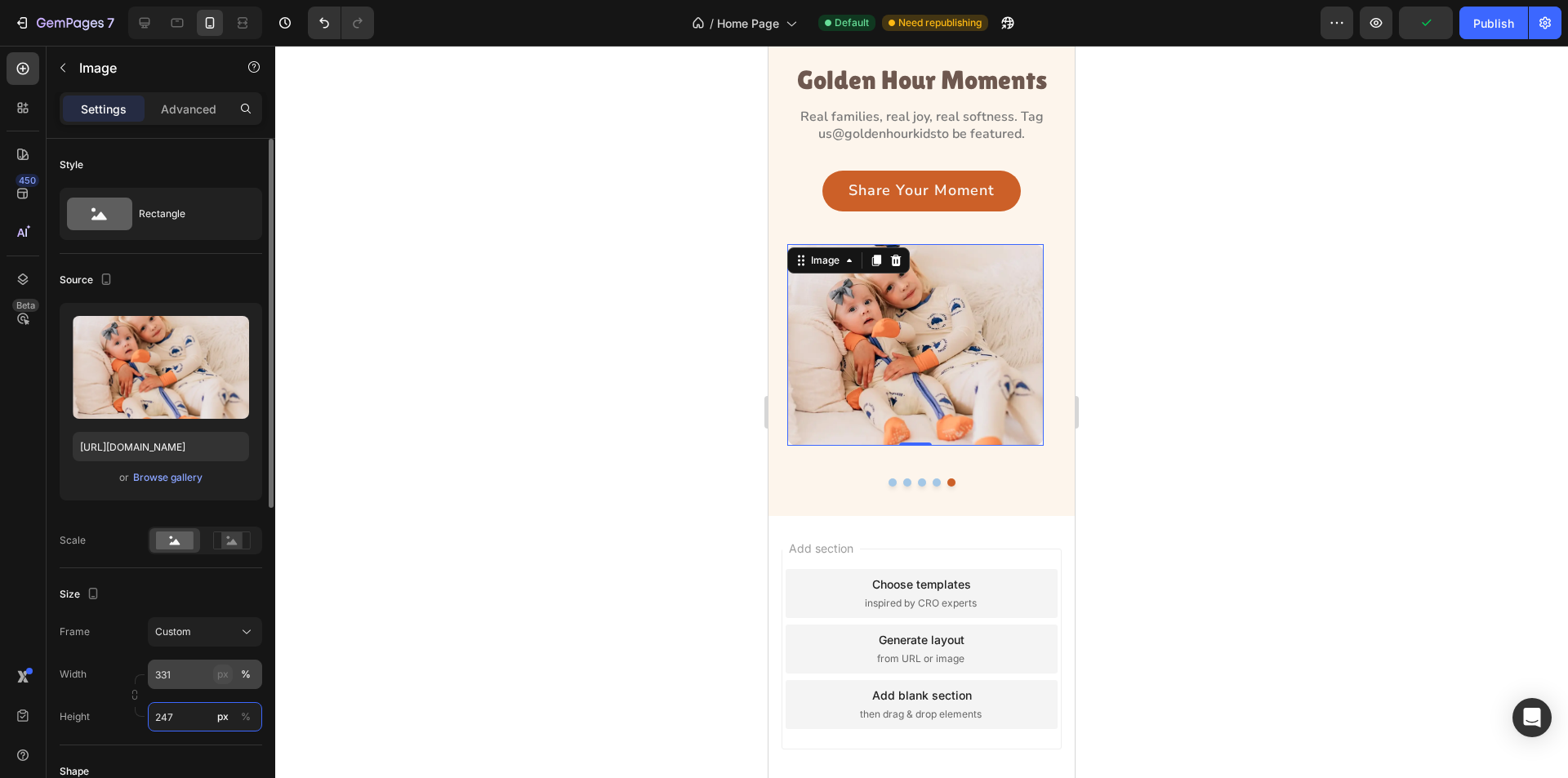
type input "247"
click at [219, 669] on div "px" at bounding box center [223, 675] width 12 height 15
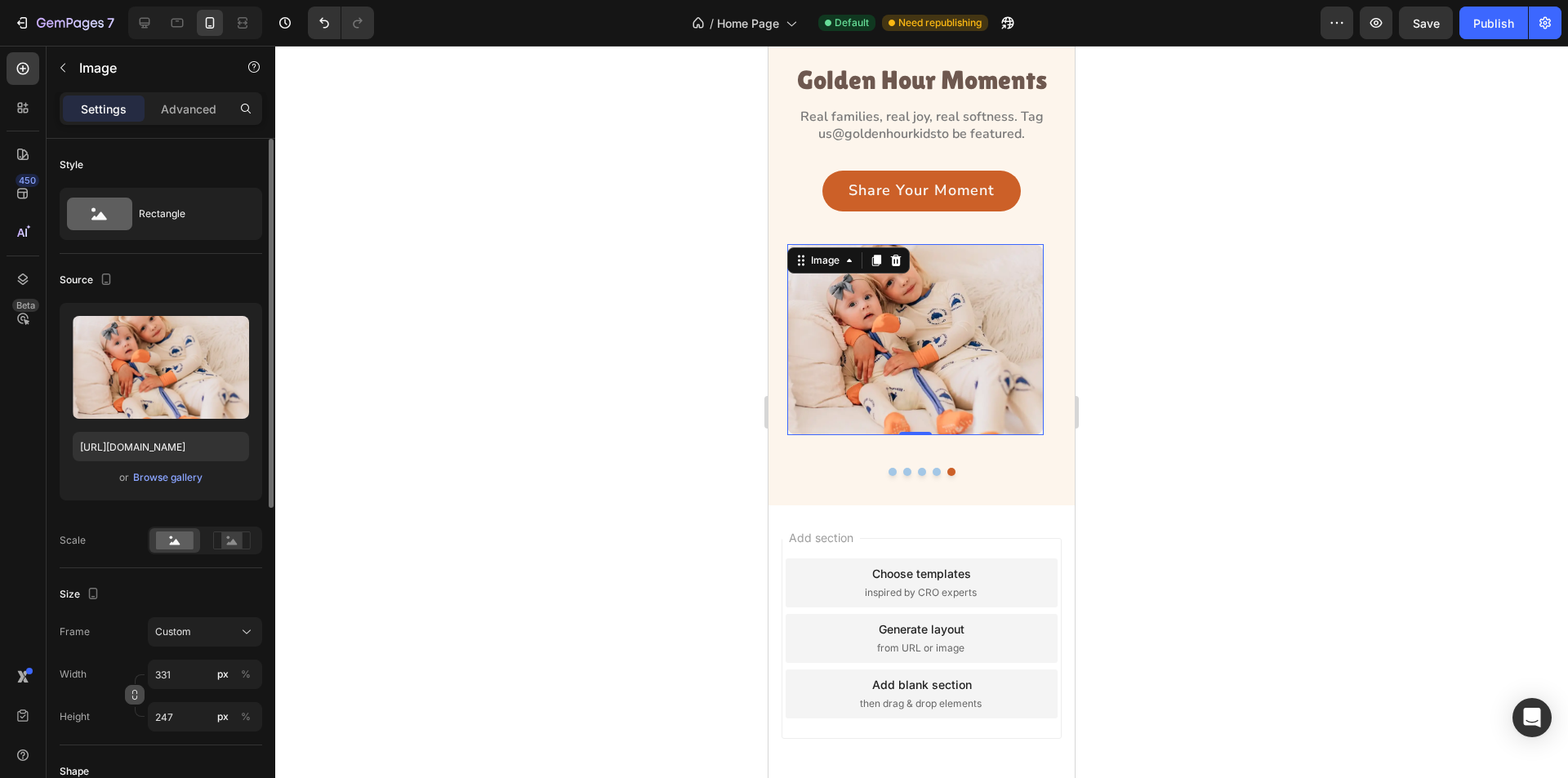
click at [135, 695] on icon "button" at bounding box center [134, 695] width 12 height 12
click at [201, 669] on input "331" at bounding box center [205, 675] width 114 height 29
click at [197, 705] on div "Full 100%" at bounding box center [188, 714] width 134 height 29
type input "100"
click at [1123, 425] on div at bounding box center [921, 412] width 1293 height 732
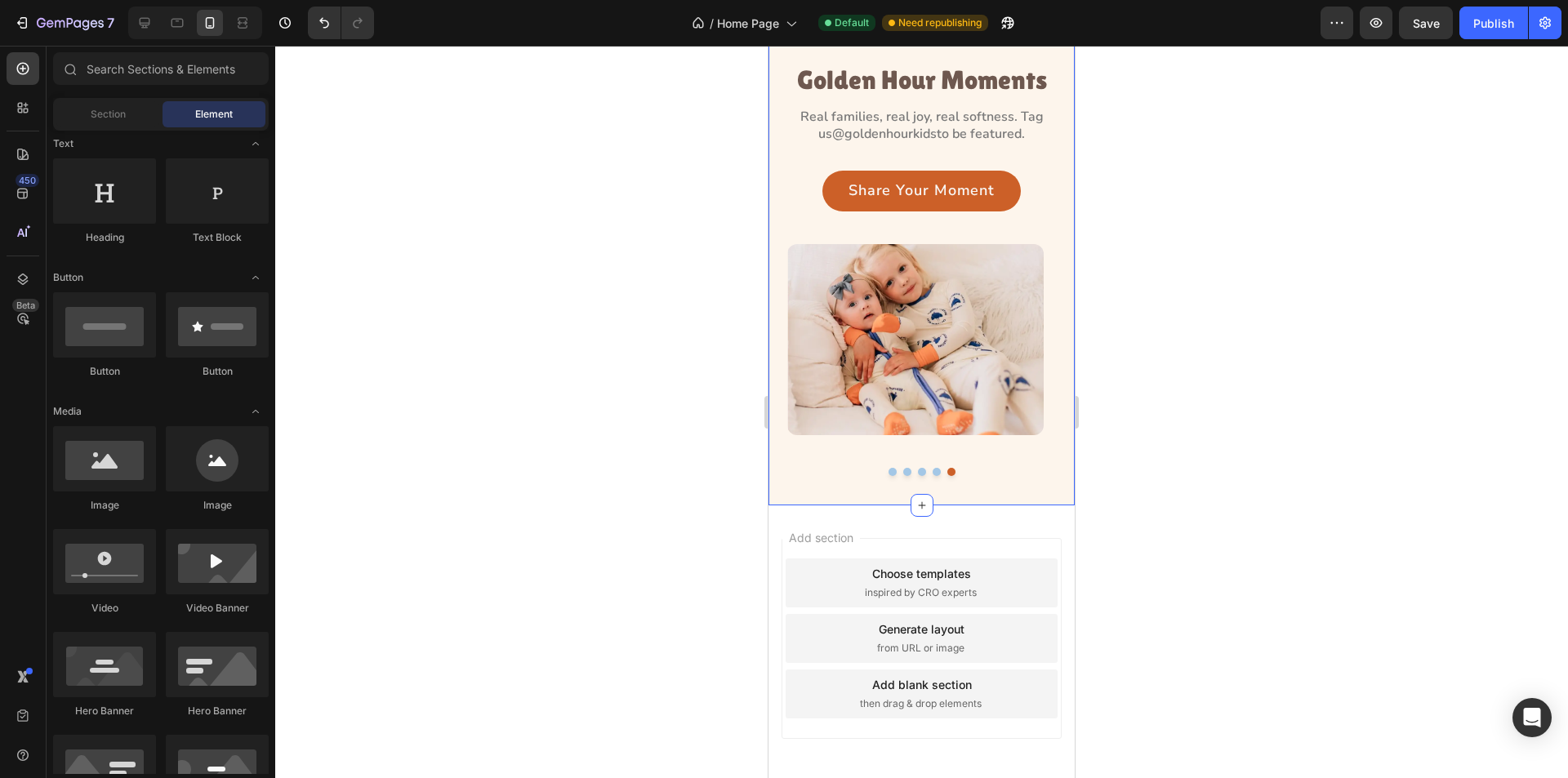
drag, startPoint x: 1146, startPoint y: 387, endPoint x: 1127, endPoint y: 387, distance: 19.0
click at [1142, 387] on div at bounding box center [921, 412] width 1293 height 732
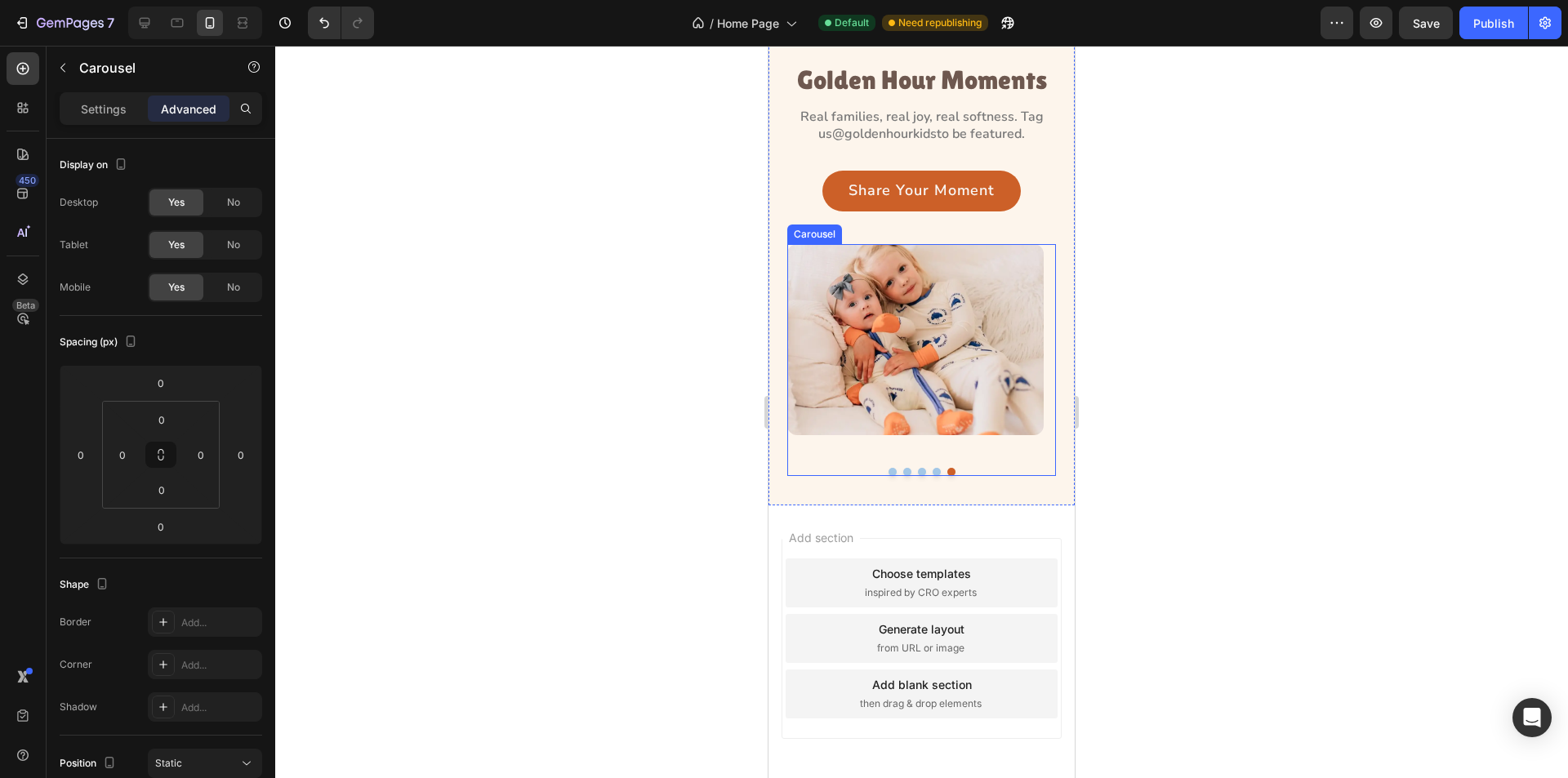
click at [889, 470] on button "Dot" at bounding box center [892, 472] width 8 height 8
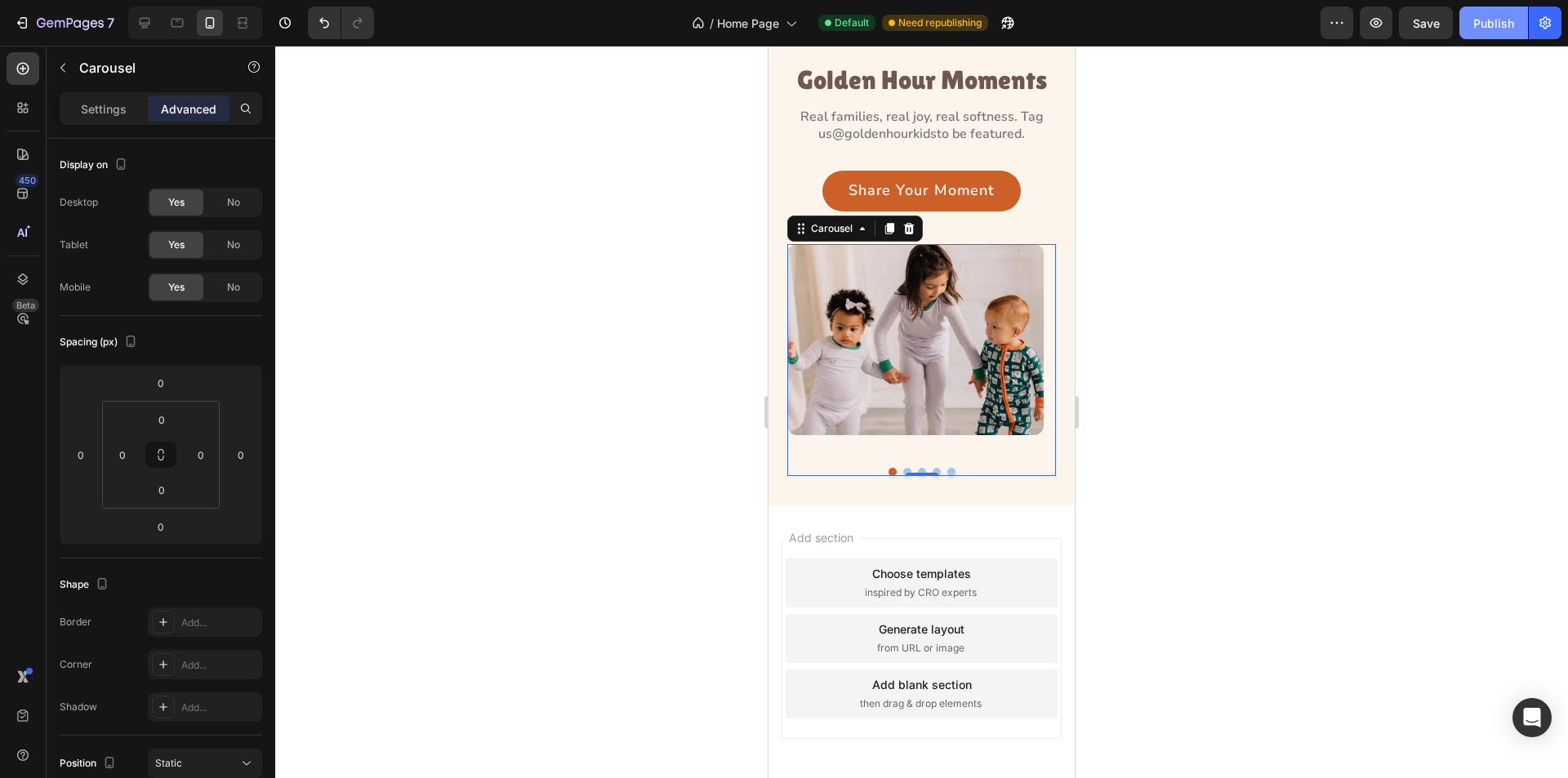
click at [1483, 21] on div "Publish" at bounding box center [1494, 23] width 41 height 17
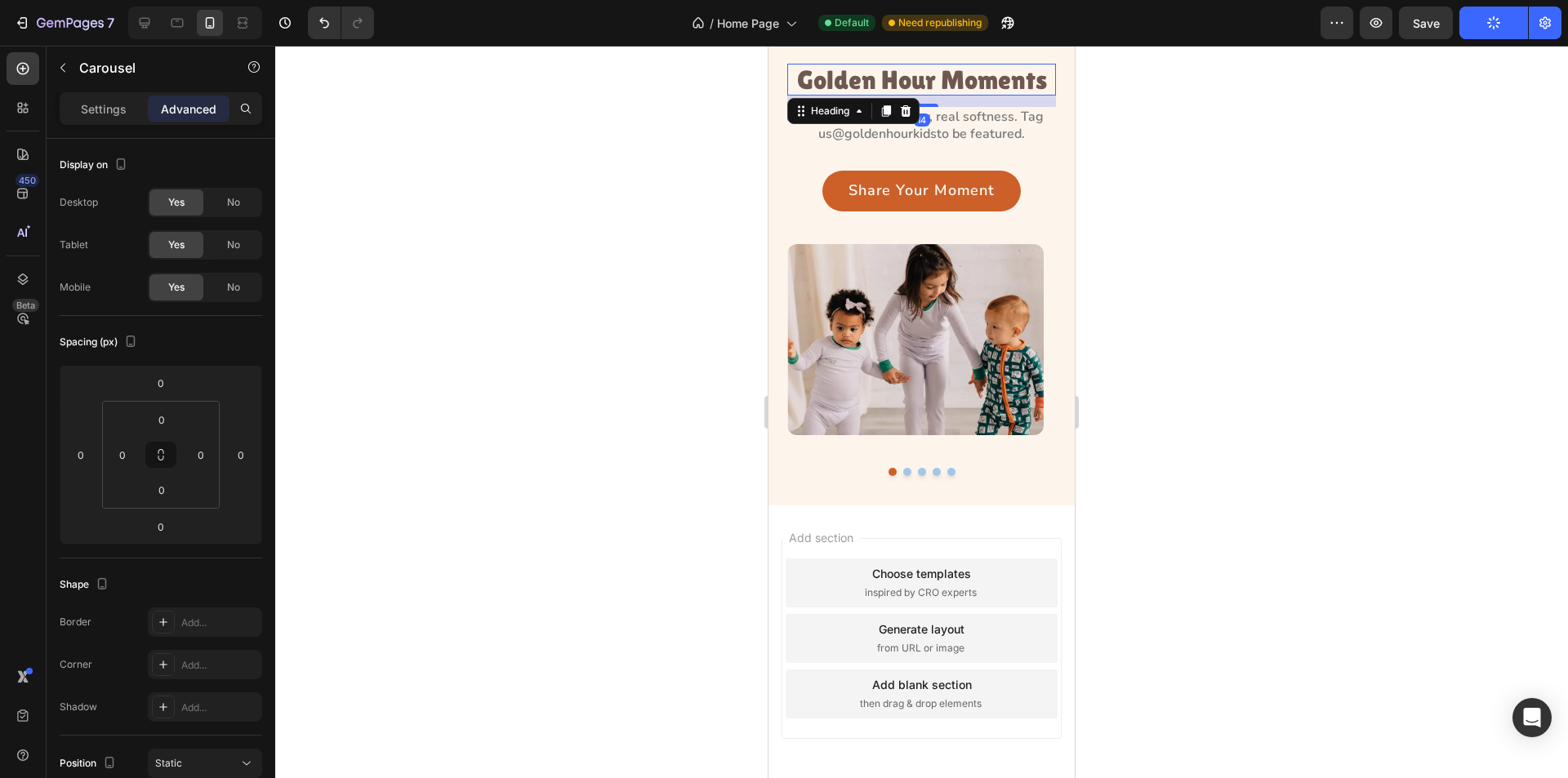
click at [878, 74] on h3 "Golden Hour Moments" at bounding box center [921, 79] width 268 height 32
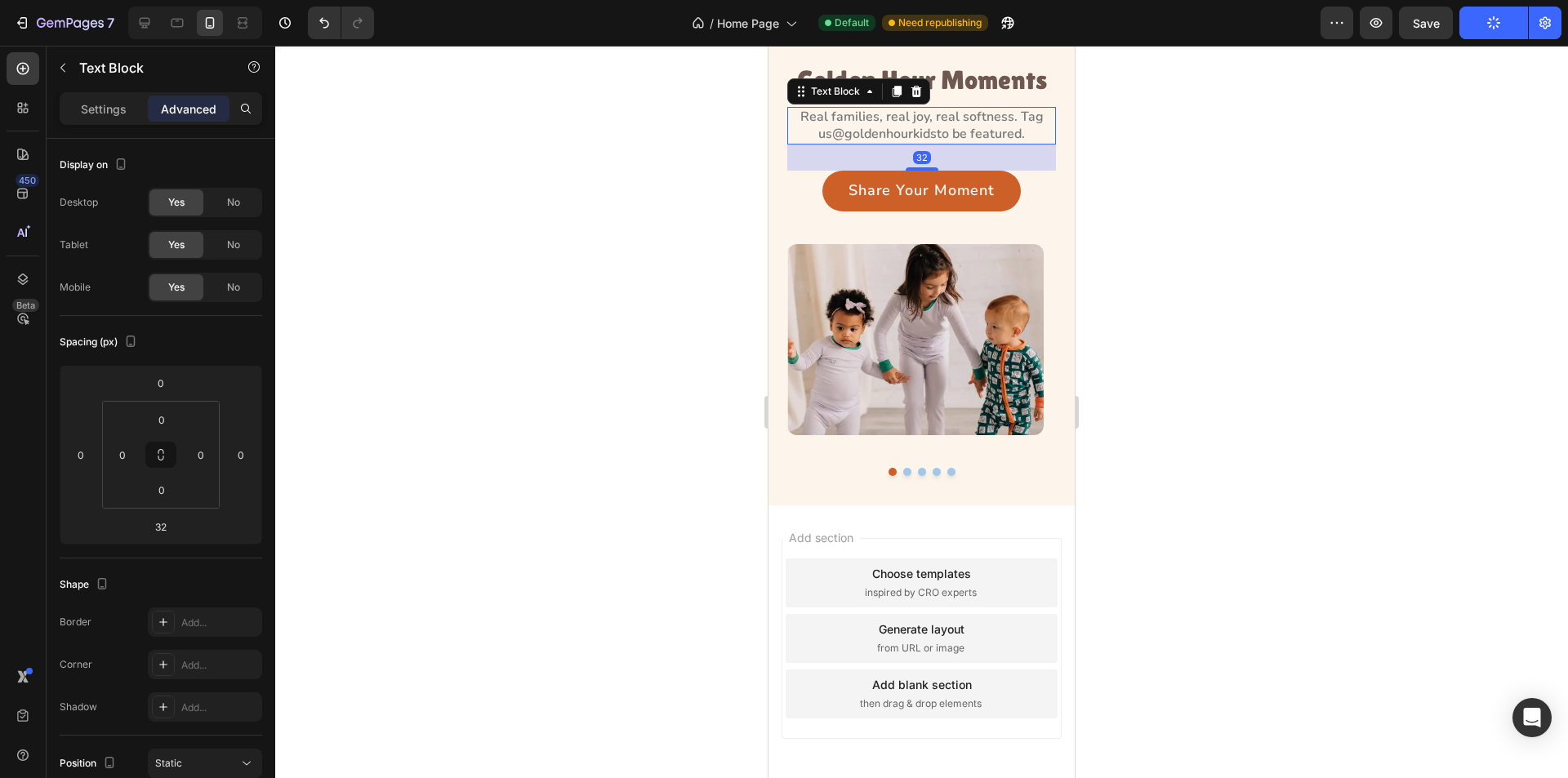
click at [989, 131] on p "Real families, real joy, real softness. Tag us @goldenhourkids to be featured." at bounding box center [921, 126] width 266 height 35
click at [109, 99] on div "Settings" at bounding box center [103, 109] width 81 height 26
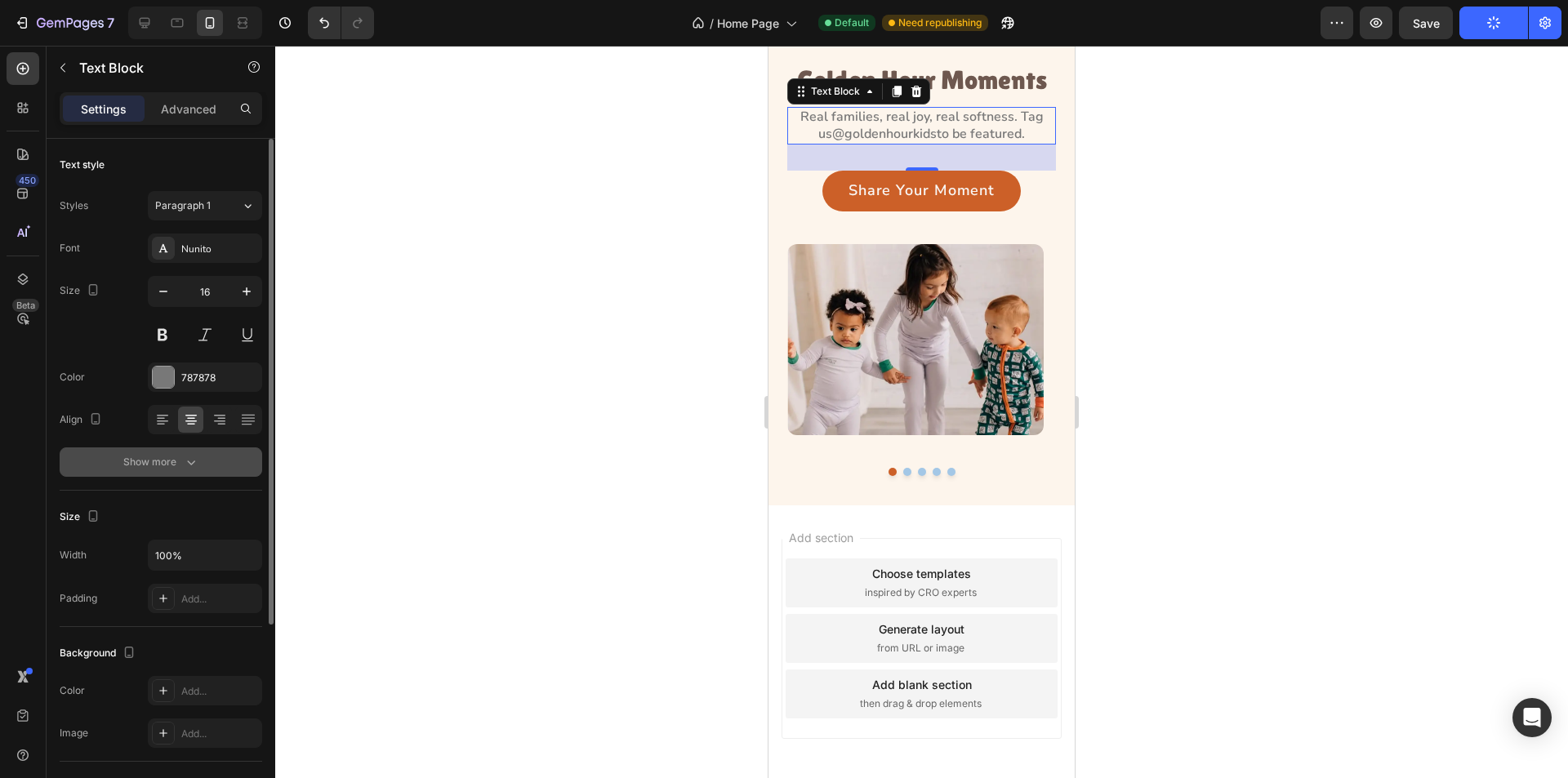
click at [197, 471] on button "Show more" at bounding box center [161, 462] width 203 height 29
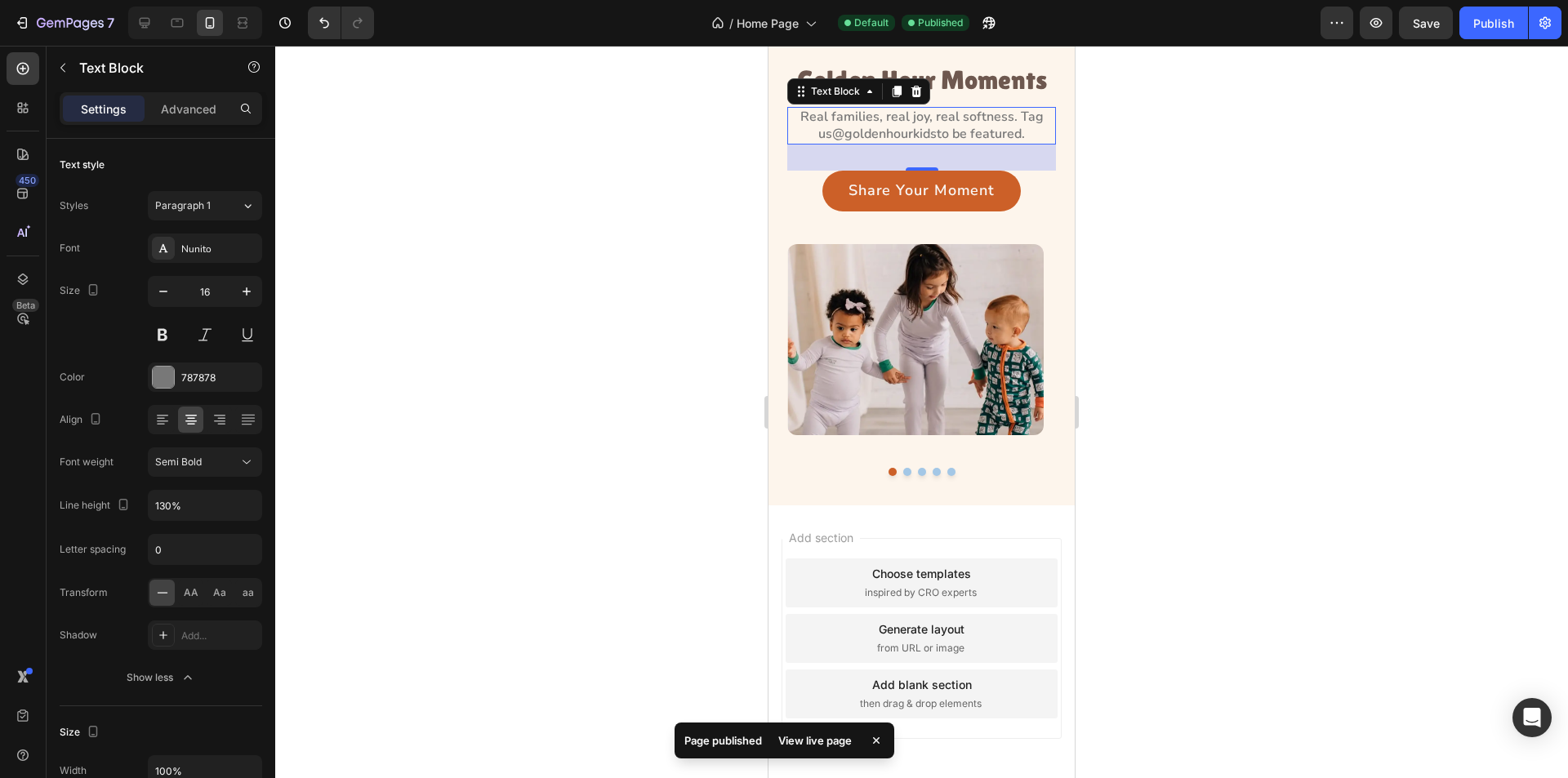
drag, startPoint x: 1479, startPoint y: 22, endPoint x: 1399, endPoint y: 106, distance: 116.0
click at [1434, 0] on div "7 Version history / Home Page Default Published Preview Save Publish 450 Beta S…" at bounding box center [784, 0] width 1568 height 0
drag, startPoint x: 140, startPoint y: 11, endPoint x: 26, endPoint y: 40, distance: 117.6
click at [141, 10] on div at bounding box center [144, 23] width 26 height 26
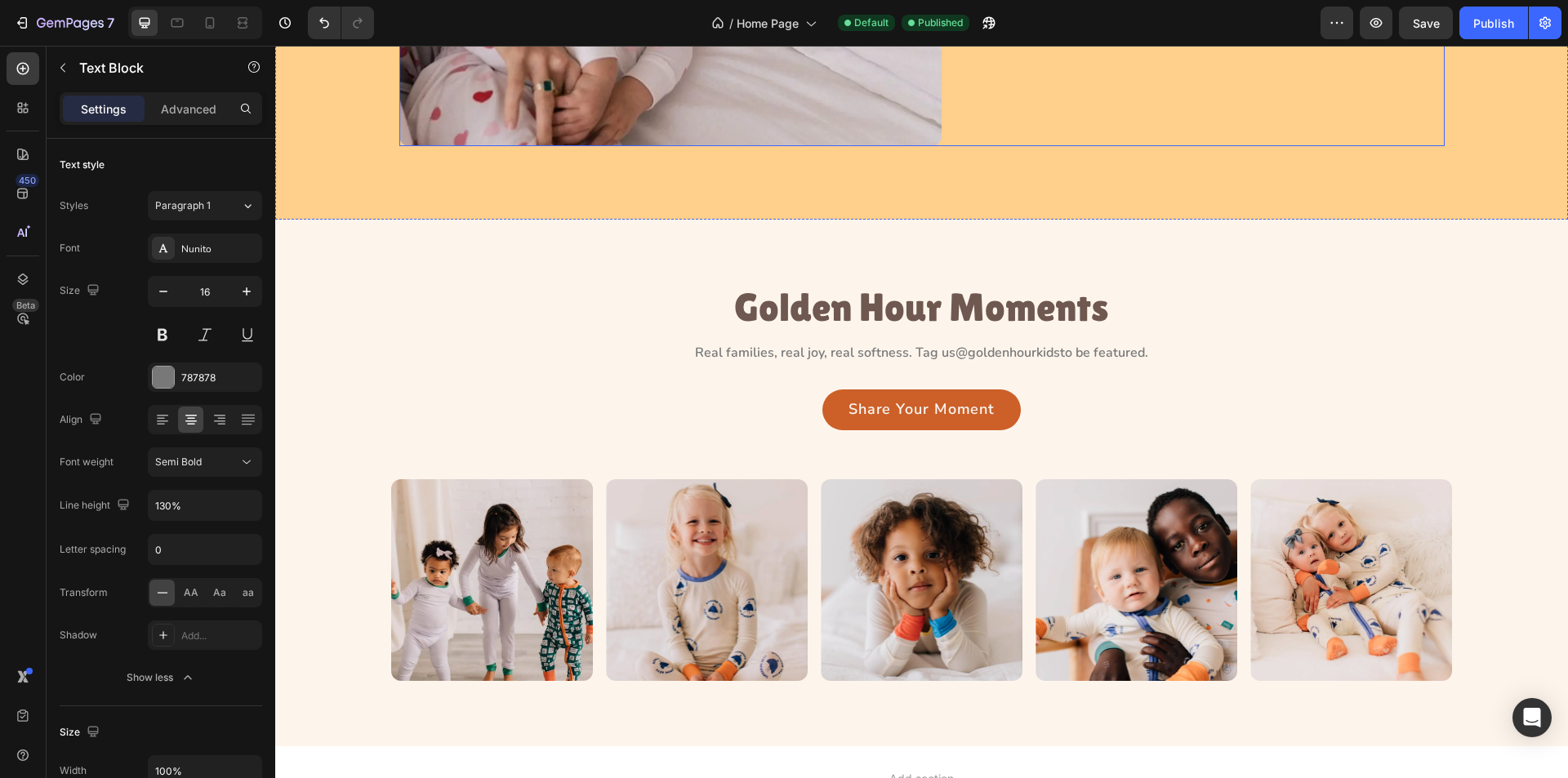
scroll to position [2124, 0]
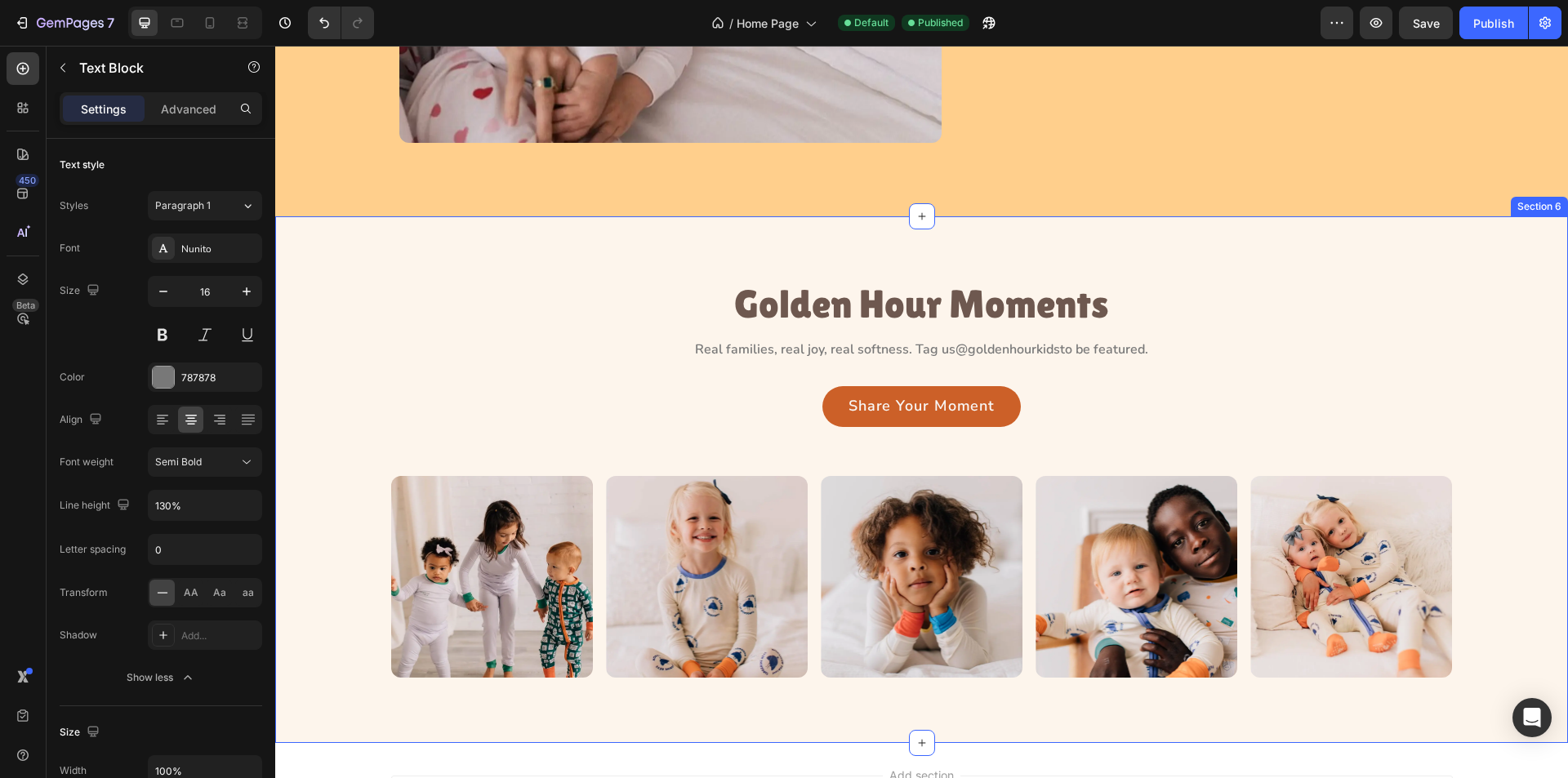
click at [1022, 236] on div "Golden Hour Moments Heading Real families, real joy, real softness. Tag us @gol…" at bounding box center [921, 479] width 1293 height 527
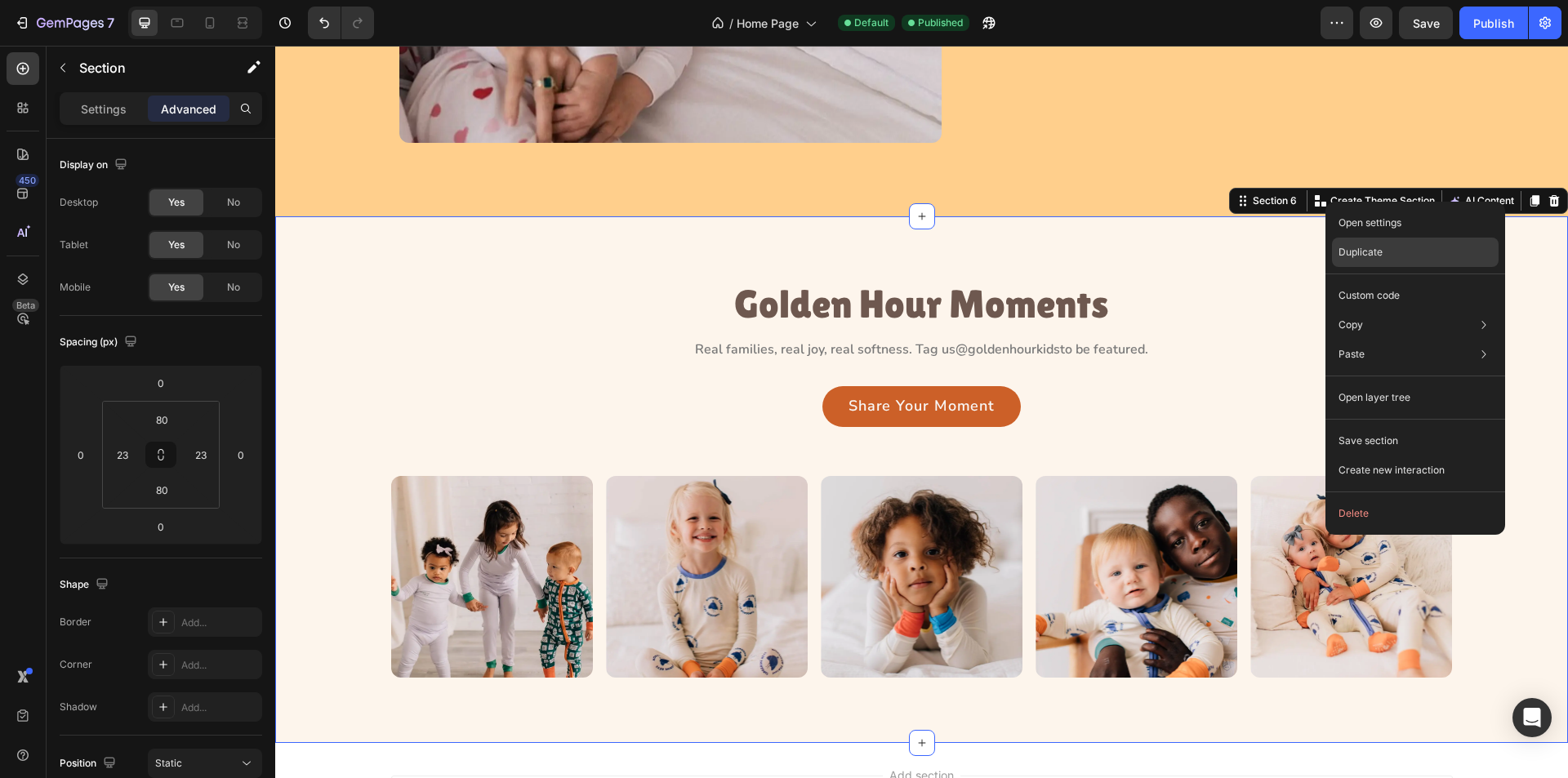
click at [1354, 254] on p "Duplicate" at bounding box center [1361, 252] width 44 height 15
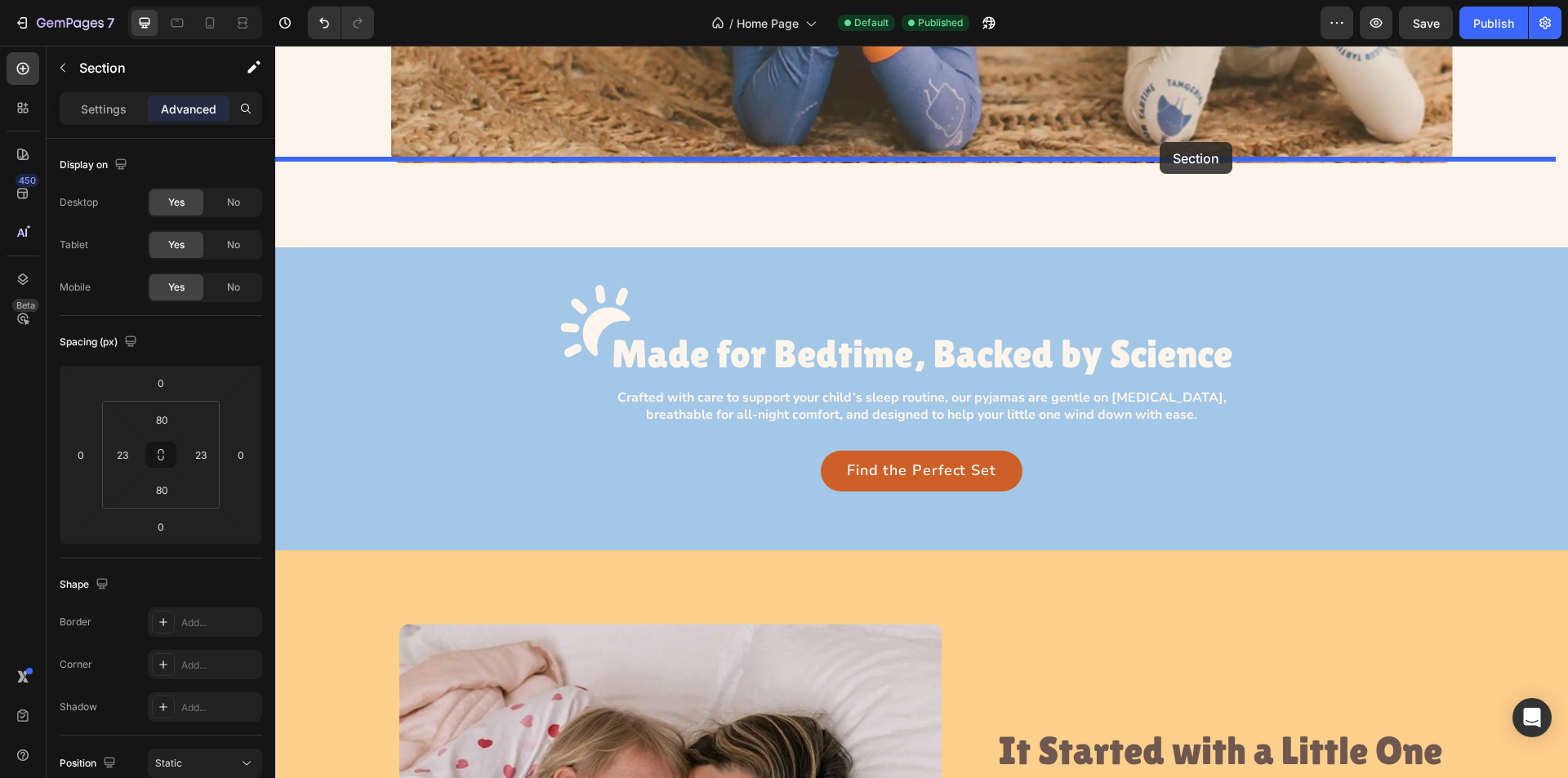
scroll to position [549, 0]
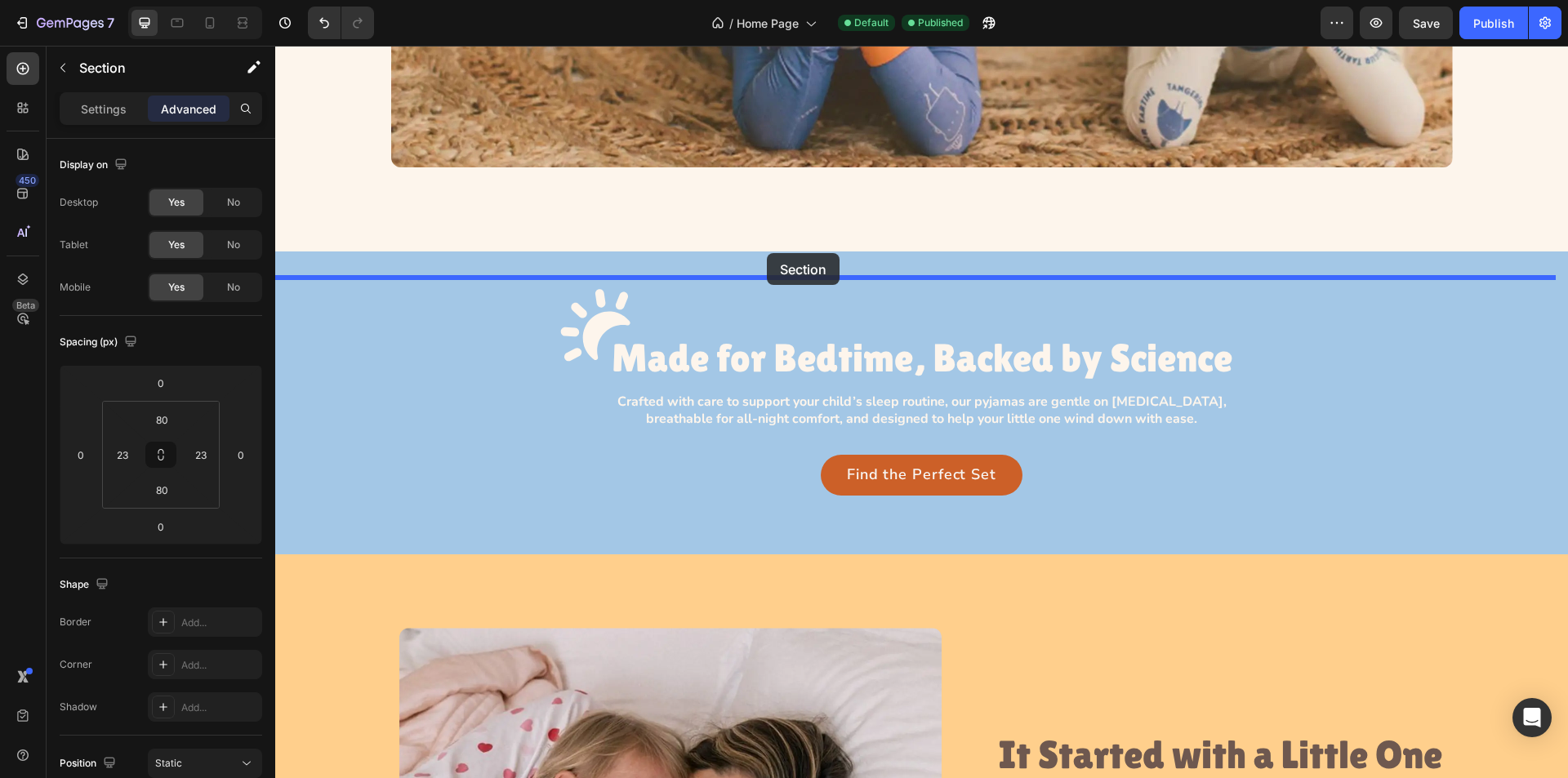
drag, startPoint x: 1242, startPoint y: 334, endPoint x: 767, endPoint y: 253, distance: 481.9
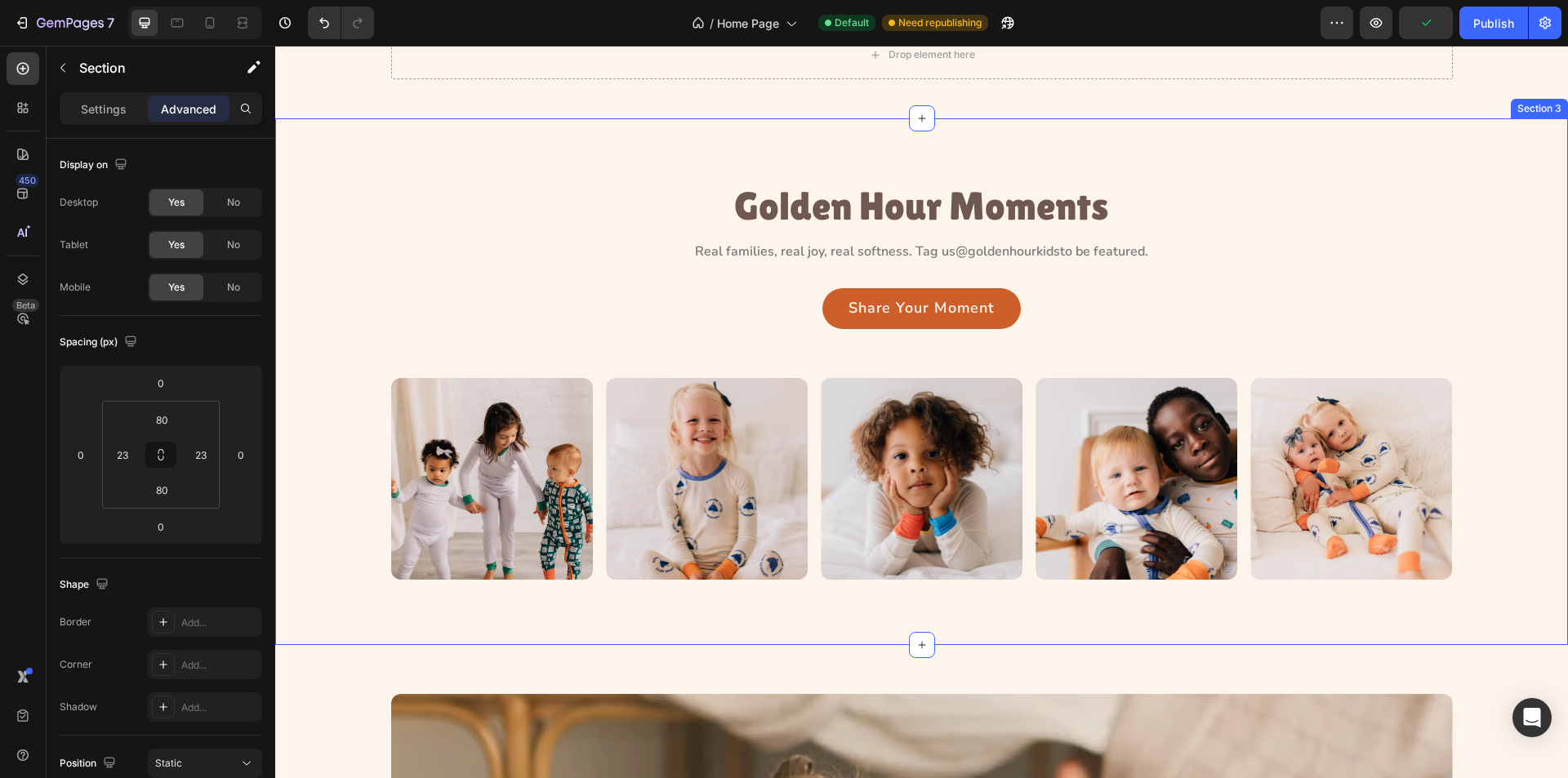
scroll to position [735, 0]
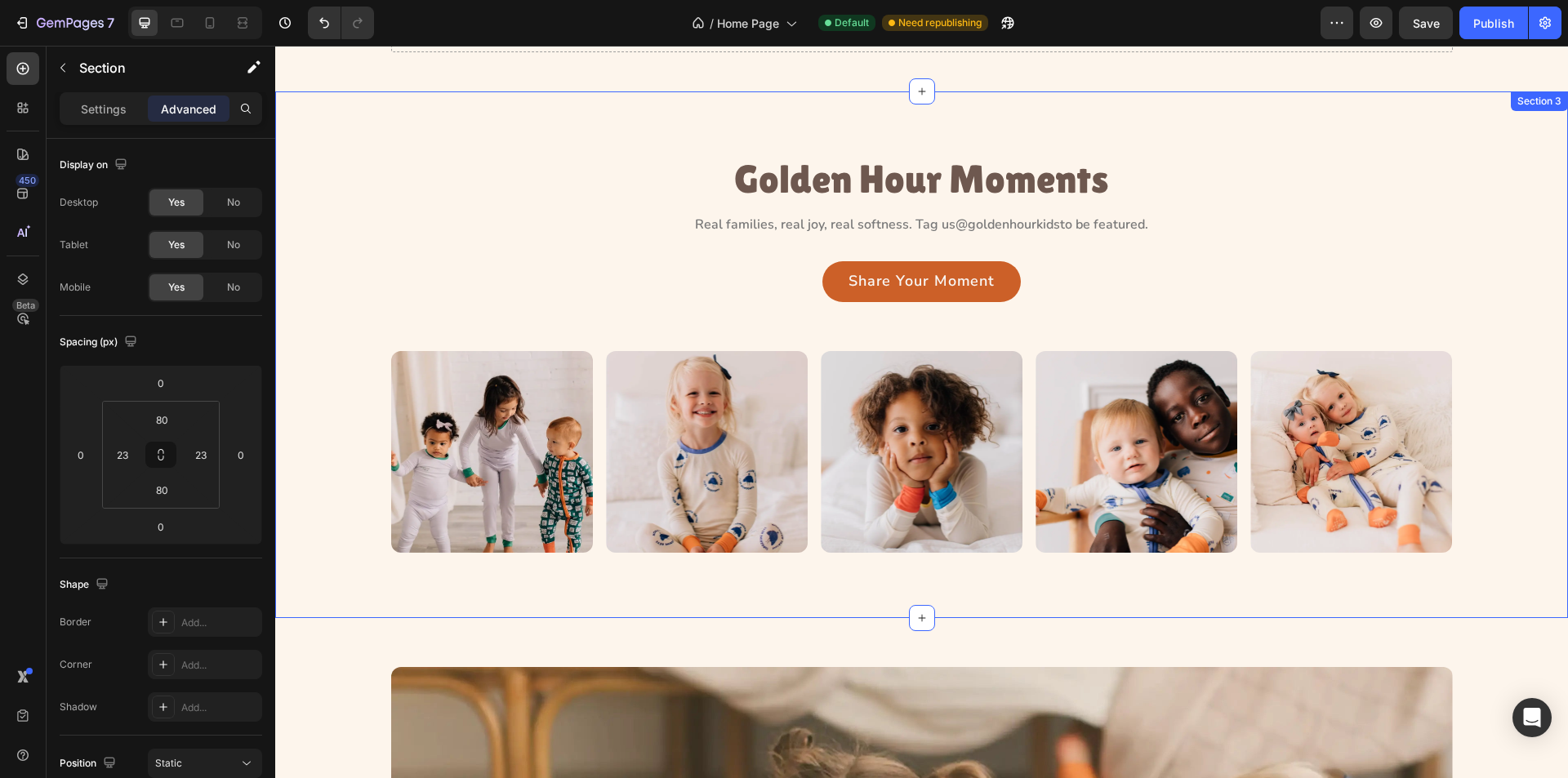
click at [1389, 134] on div "Golden Hour Moments Heading Real families, real joy, real softness. Tag us @gol…" at bounding box center [921, 354] width 1293 height 527
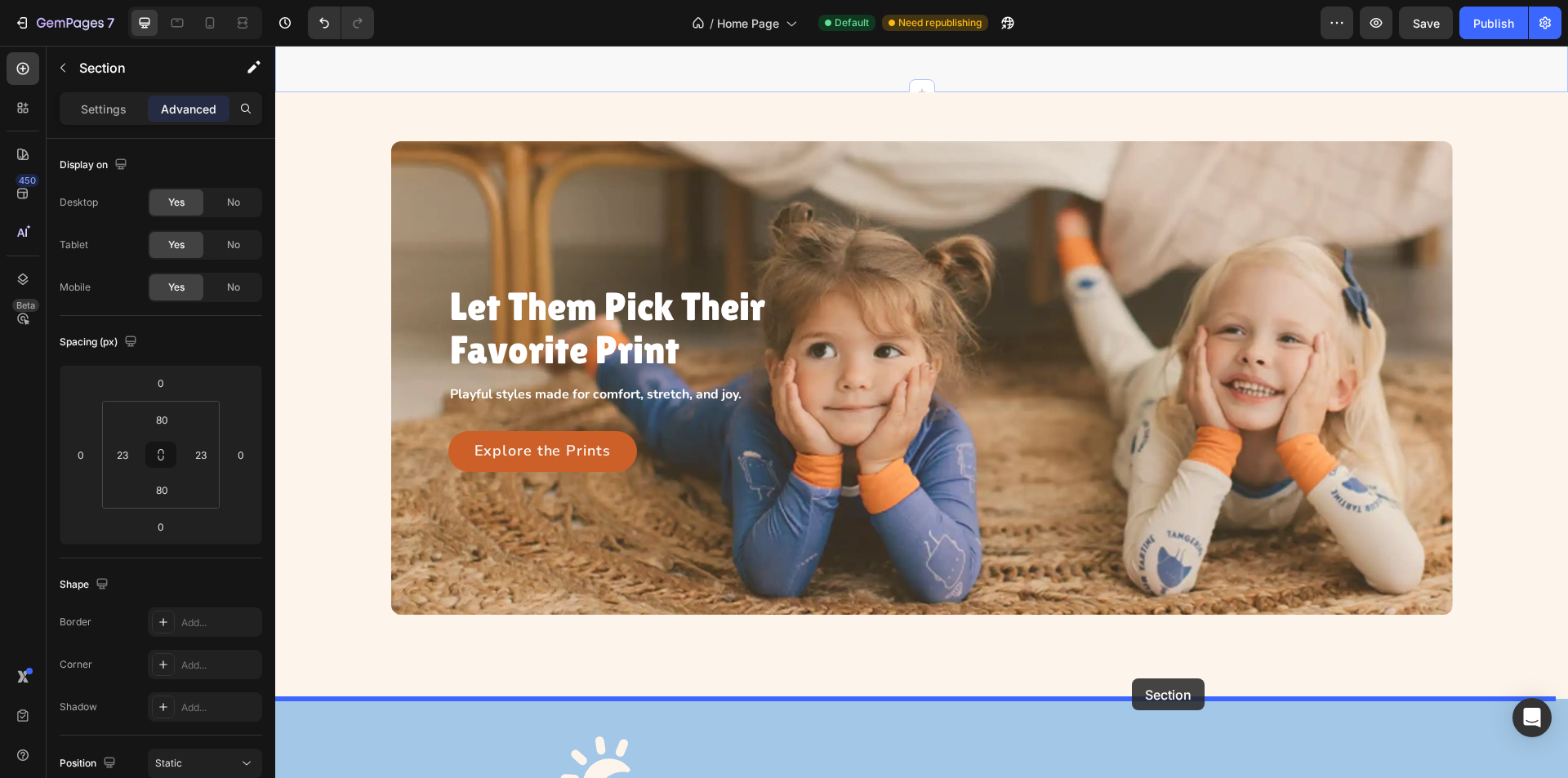
drag, startPoint x: 1506, startPoint y: 107, endPoint x: 1129, endPoint y: 677, distance: 683.4
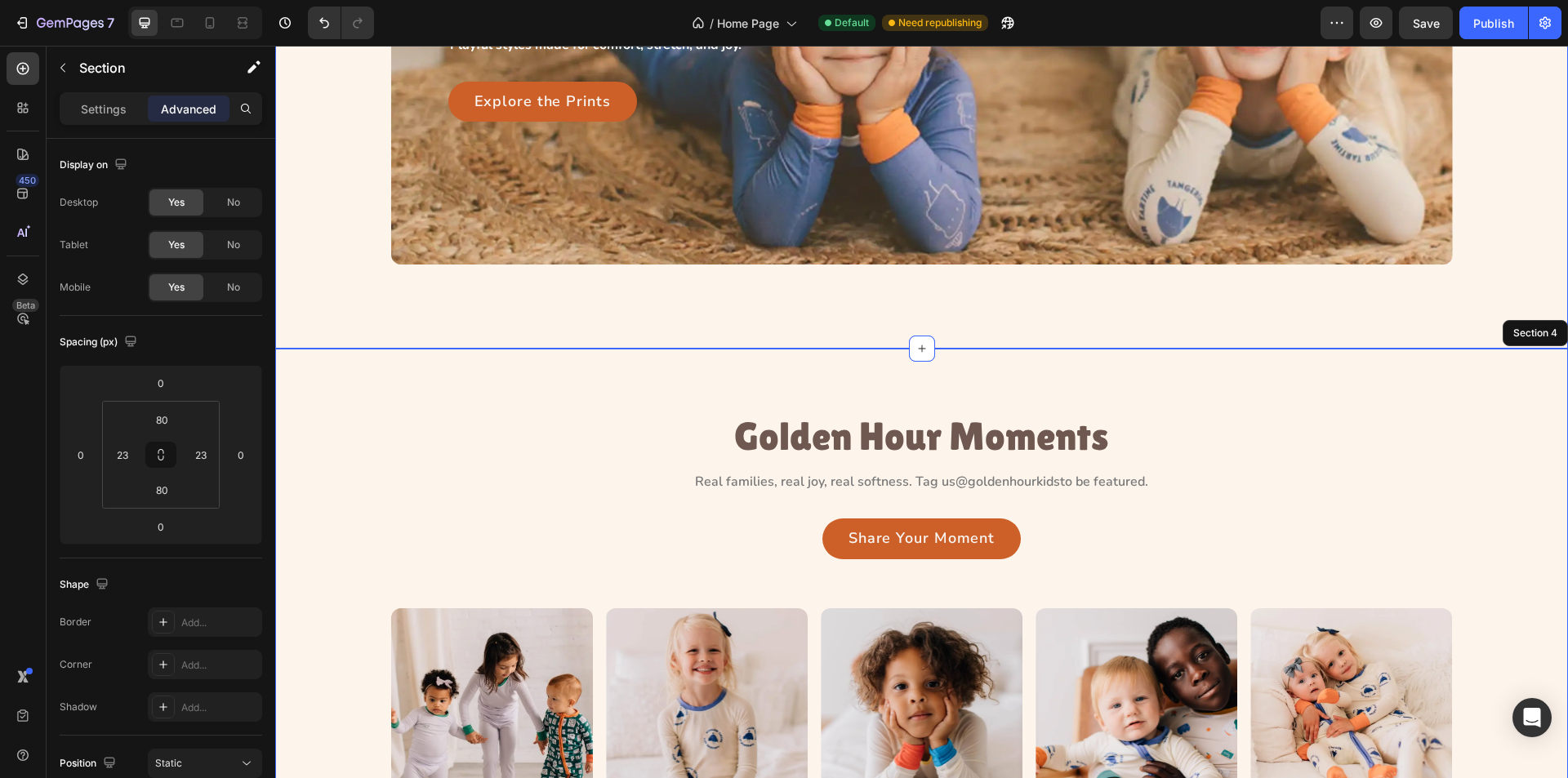
scroll to position [1142, 0]
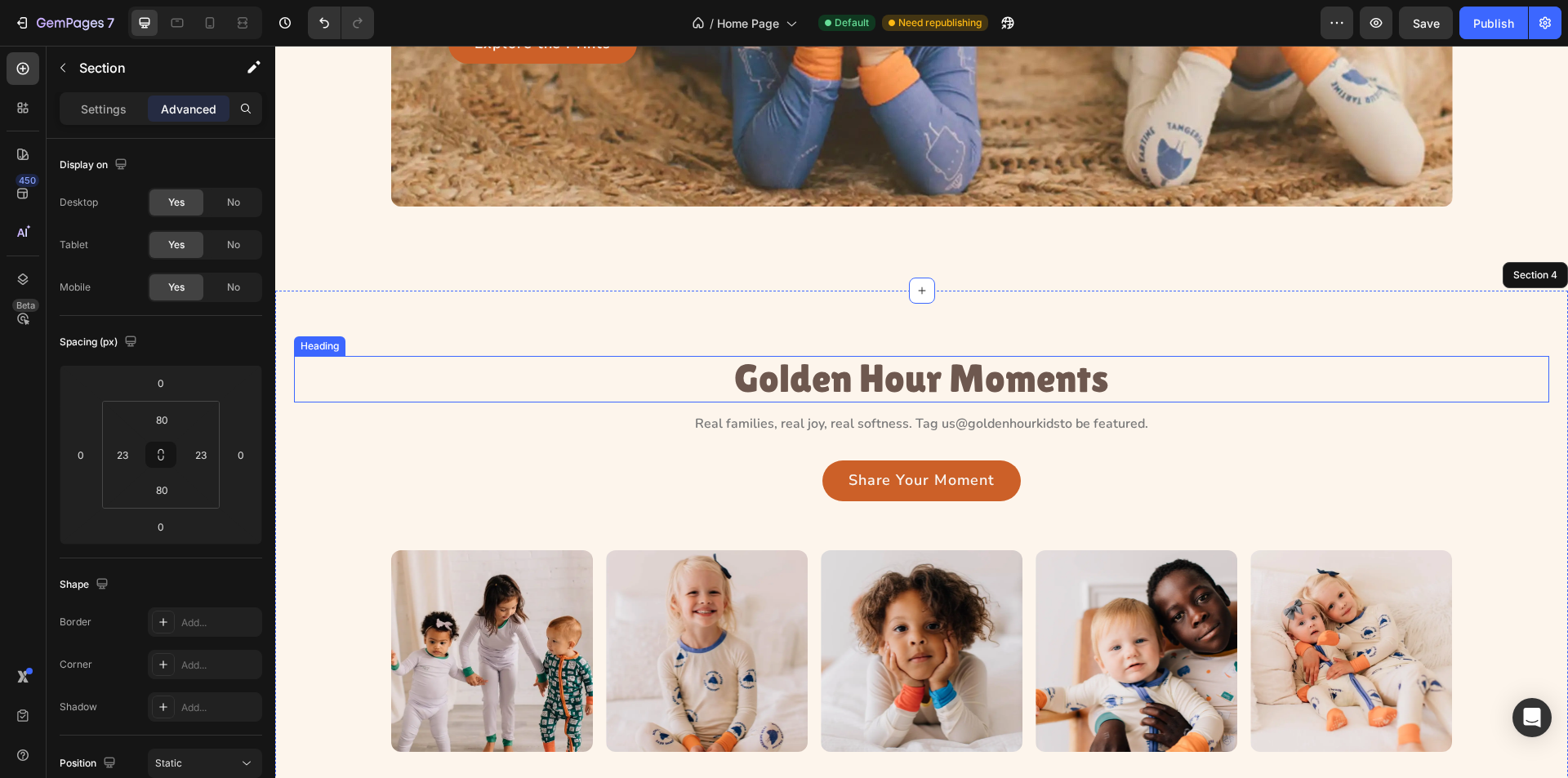
click at [837, 386] on h3 "Golden Hour Moments" at bounding box center [921, 379] width 378 height 47
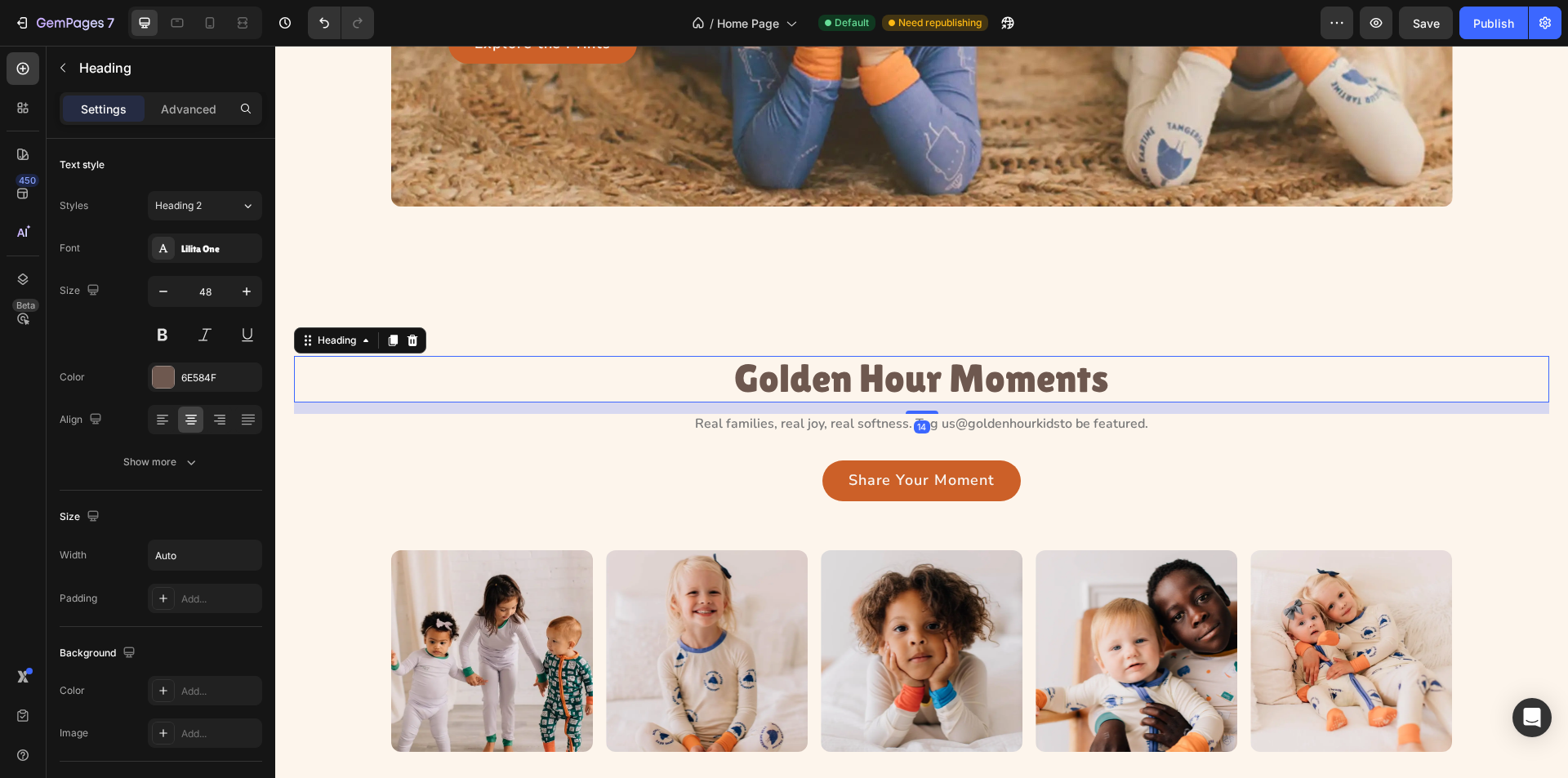
click at [837, 386] on h3 "Golden Hour Moments" at bounding box center [921, 379] width 378 height 47
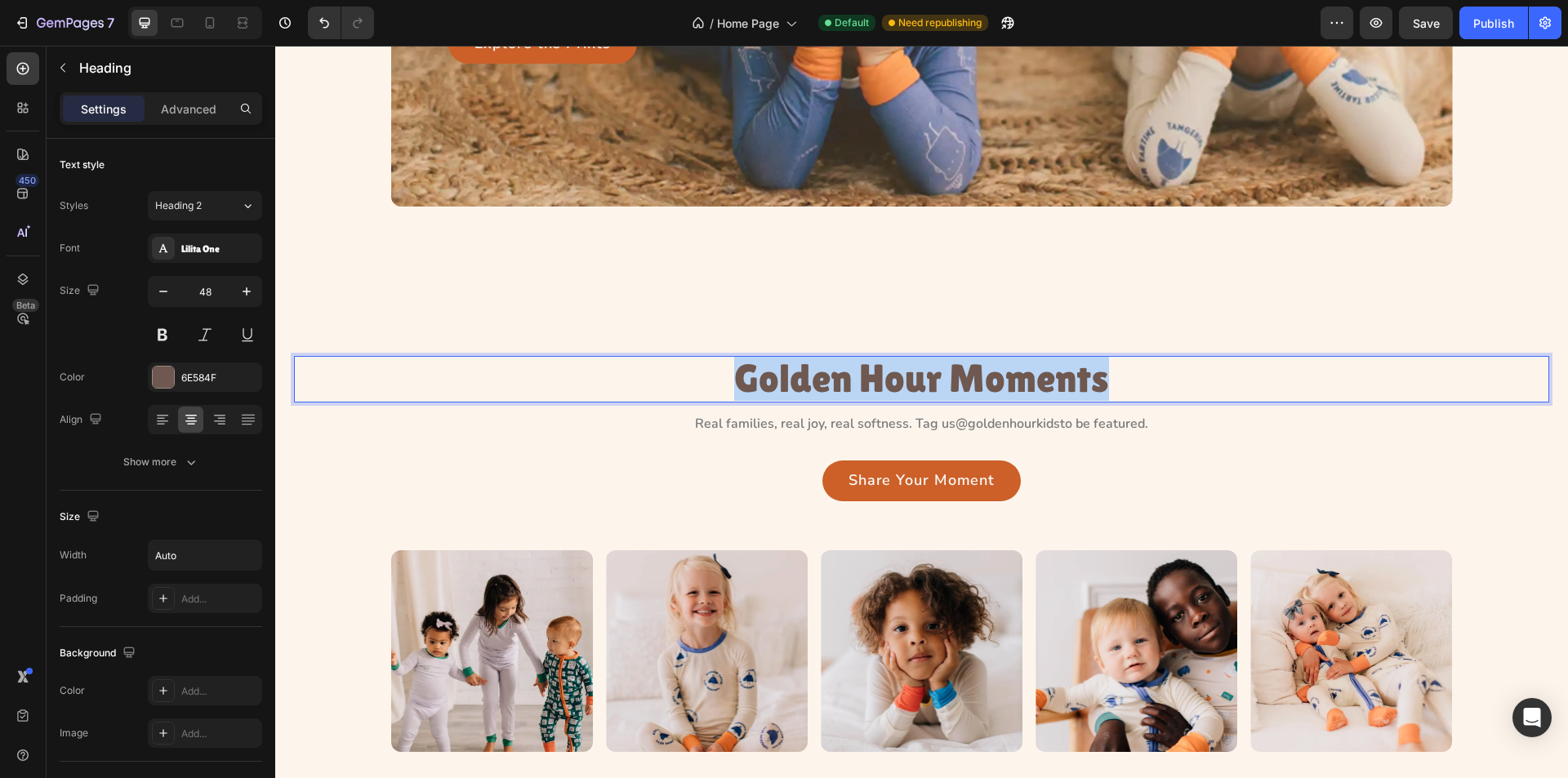
click at [837, 386] on p "Golden Hour Moments" at bounding box center [921, 379] width 375 height 43
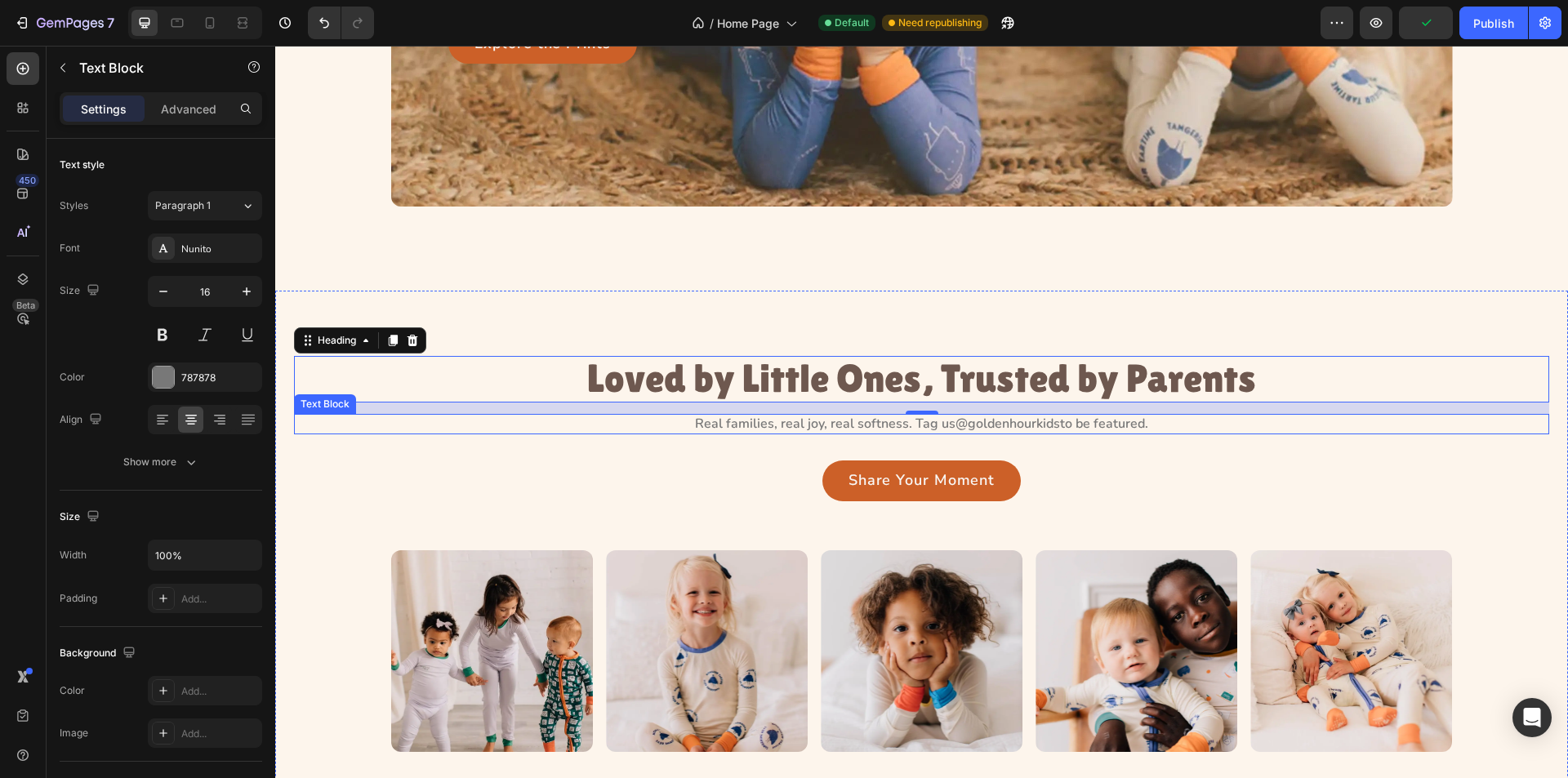
click at [794, 424] on p "Real families, real joy, real softness. Tag us @goldenhourkids to be featured." at bounding box center [921, 424] width 1252 height 17
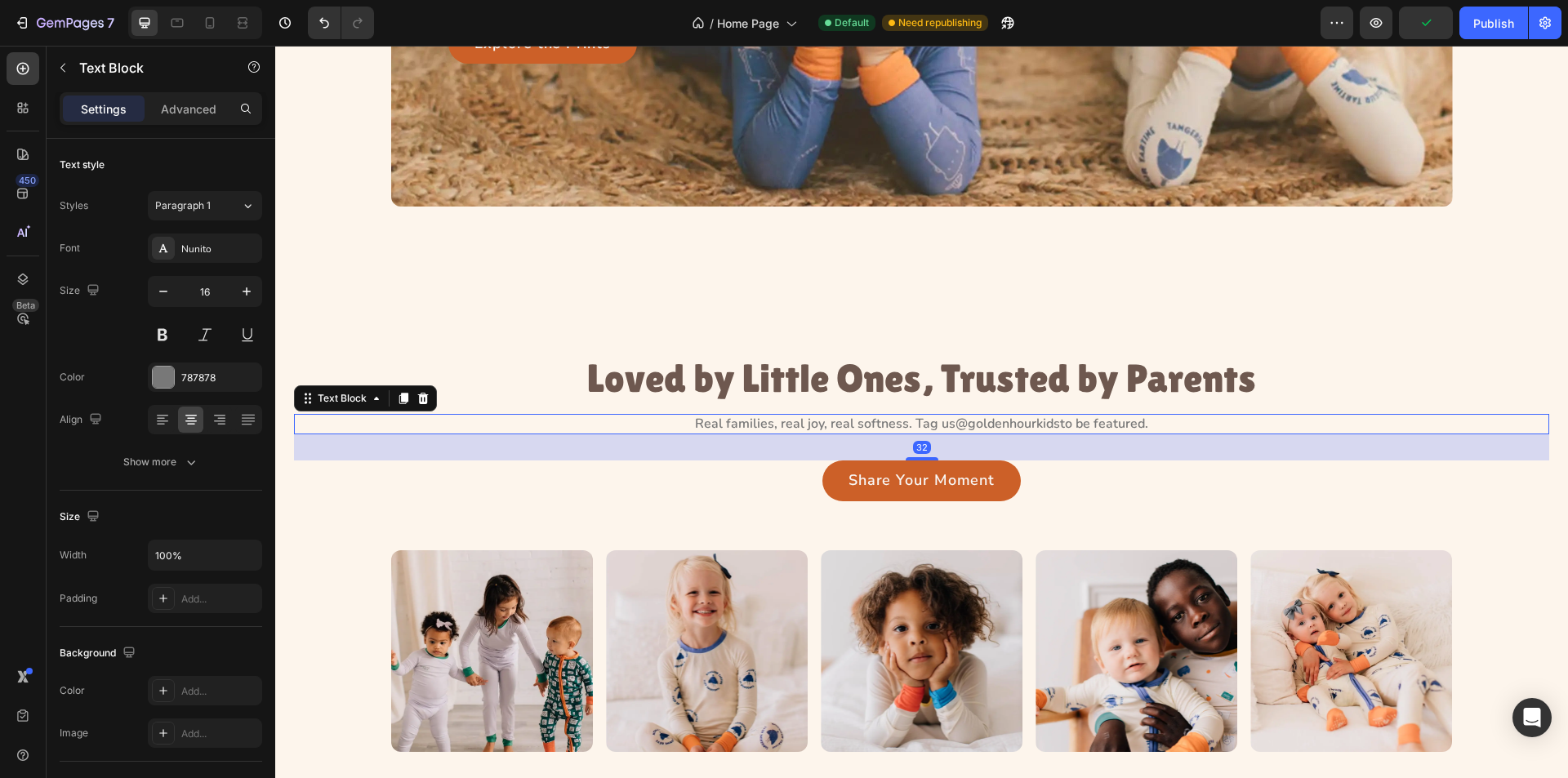
click at [794, 424] on p "Real families, real joy, real softness. Tag us @goldenhourkids to be featured." at bounding box center [921, 424] width 1252 height 17
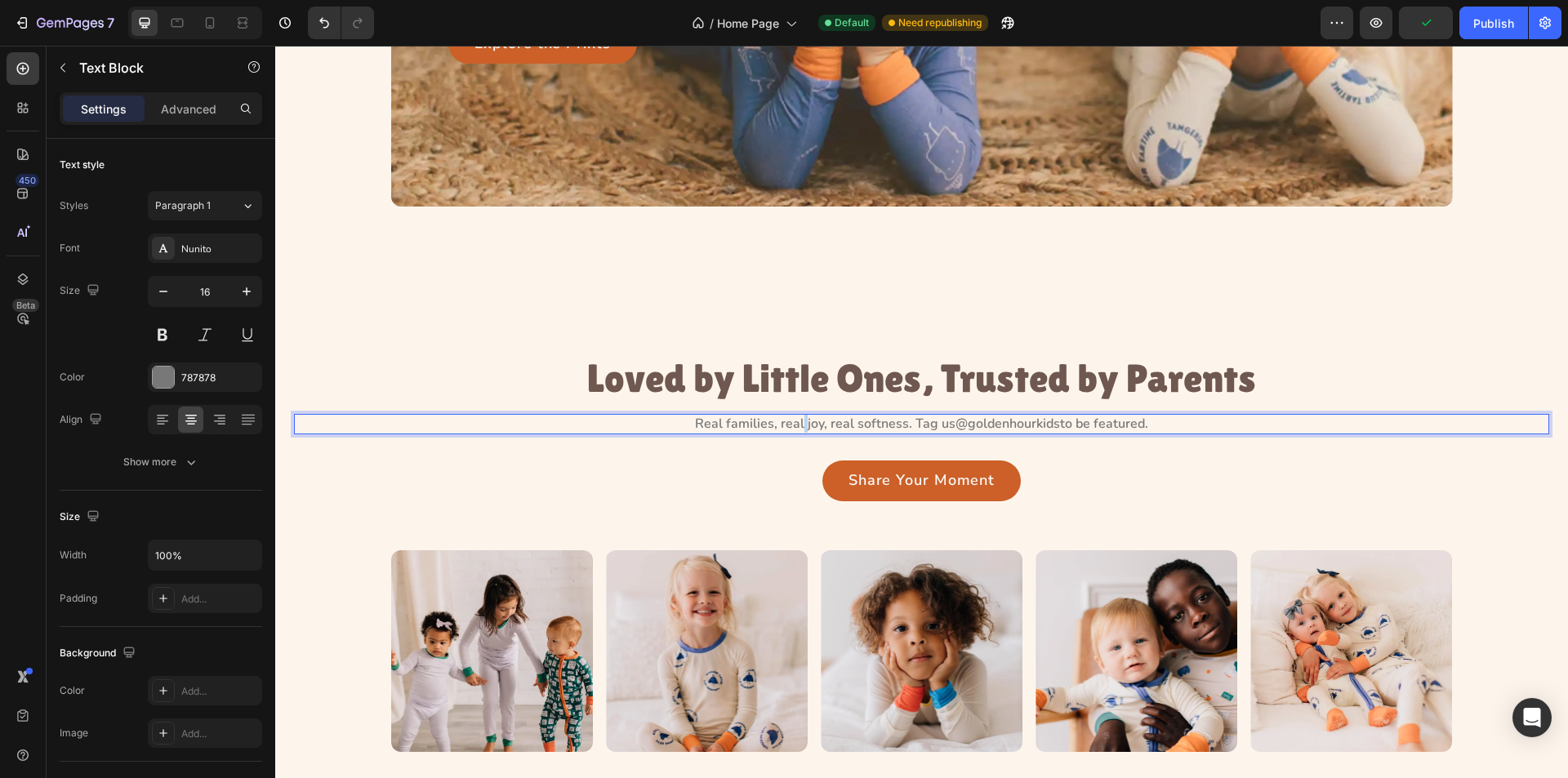
click at [794, 424] on p "Real families, real joy, real softness. Tag us @goldenhourkids to be featured." at bounding box center [921, 424] width 1252 height 17
click at [758, 474] on div "Share Your Moment Button" at bounding box center [921, 480] width 1256 height 41
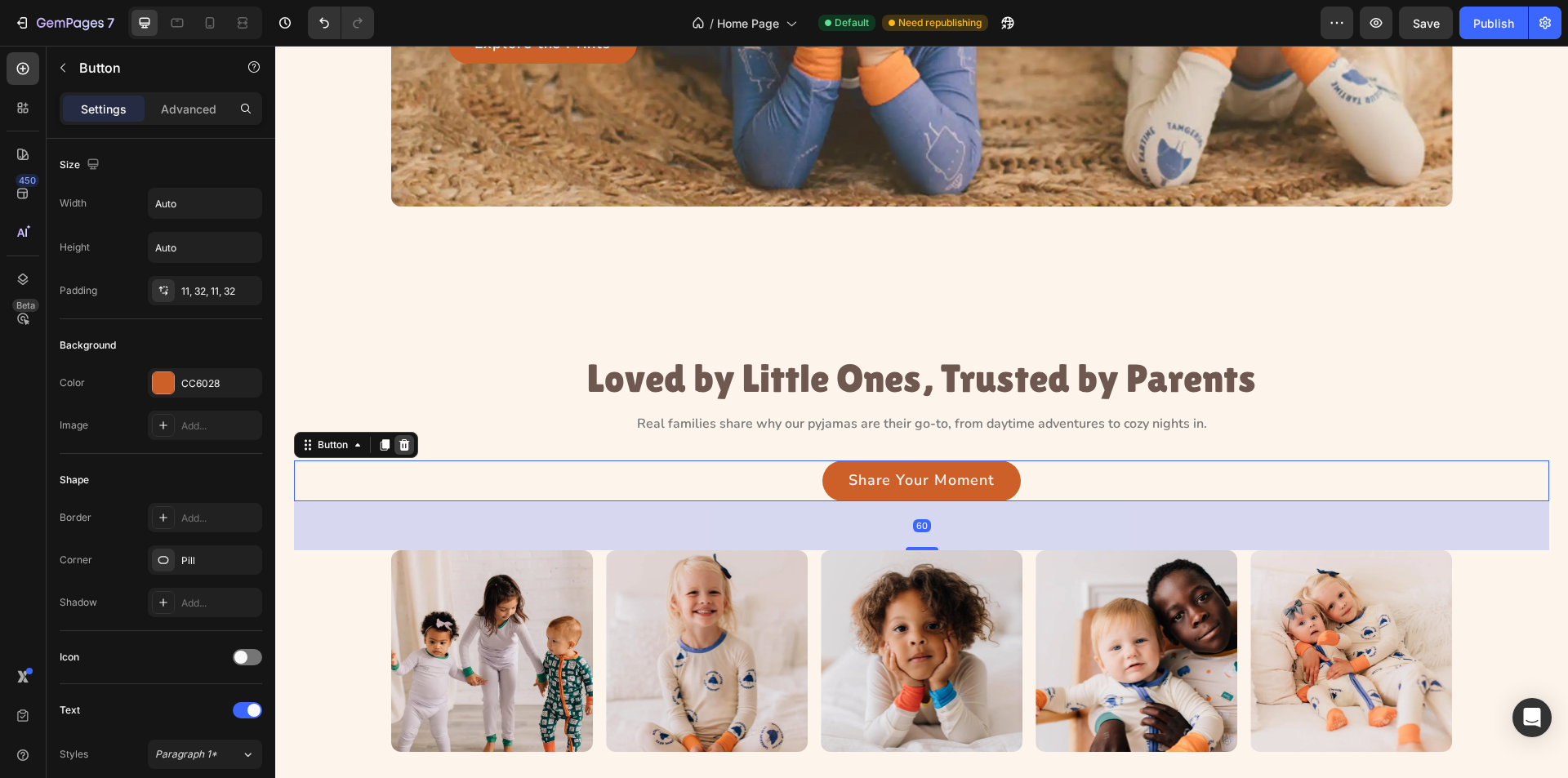
click at [406, 446] on icon at bounding box center [405, 445] width 13 height 13
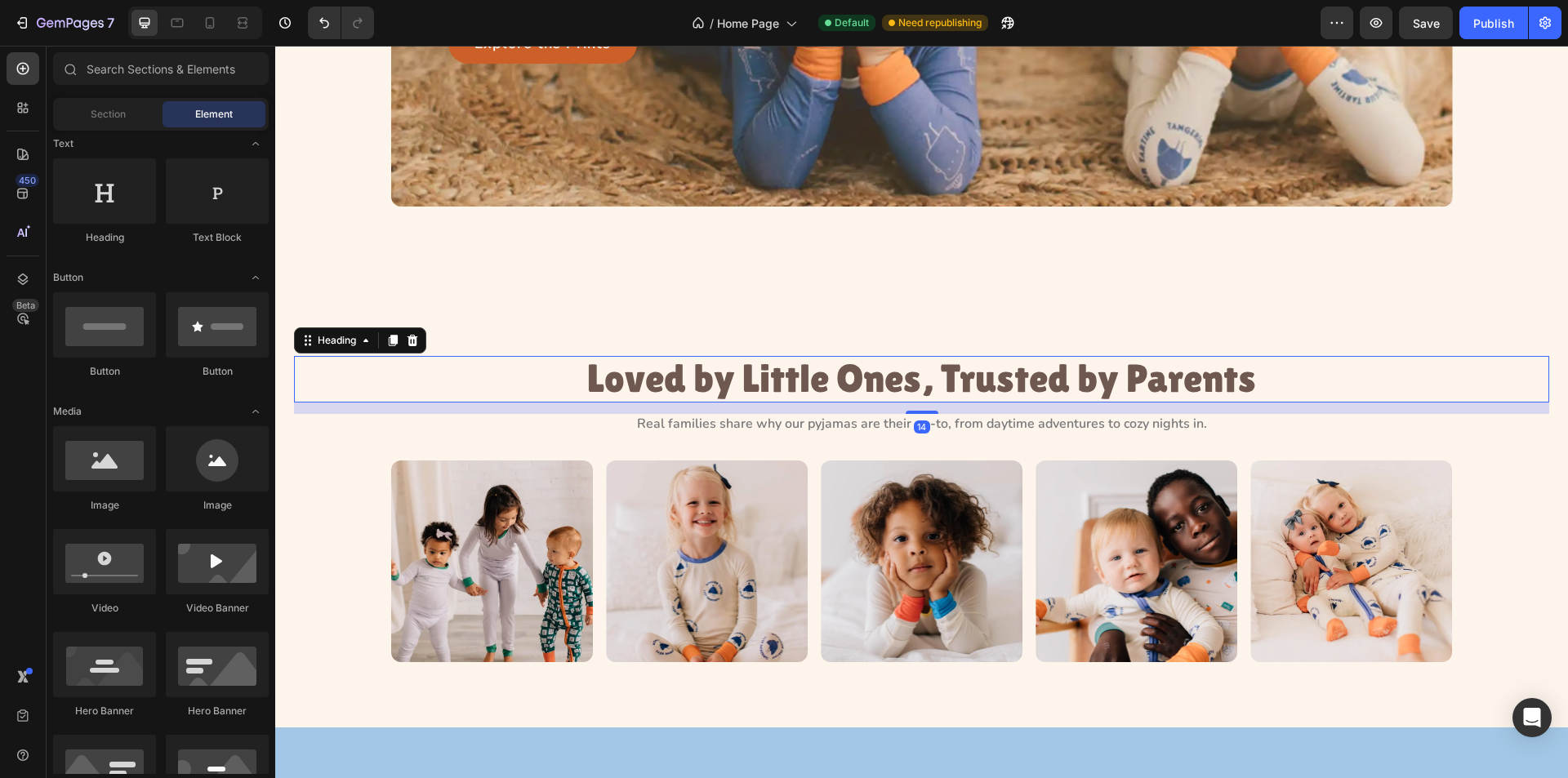
click at [943, 387] on p "Loved by Little Ones, Trusted by Parents" at bounding box center [921, 379] width 669 height 43
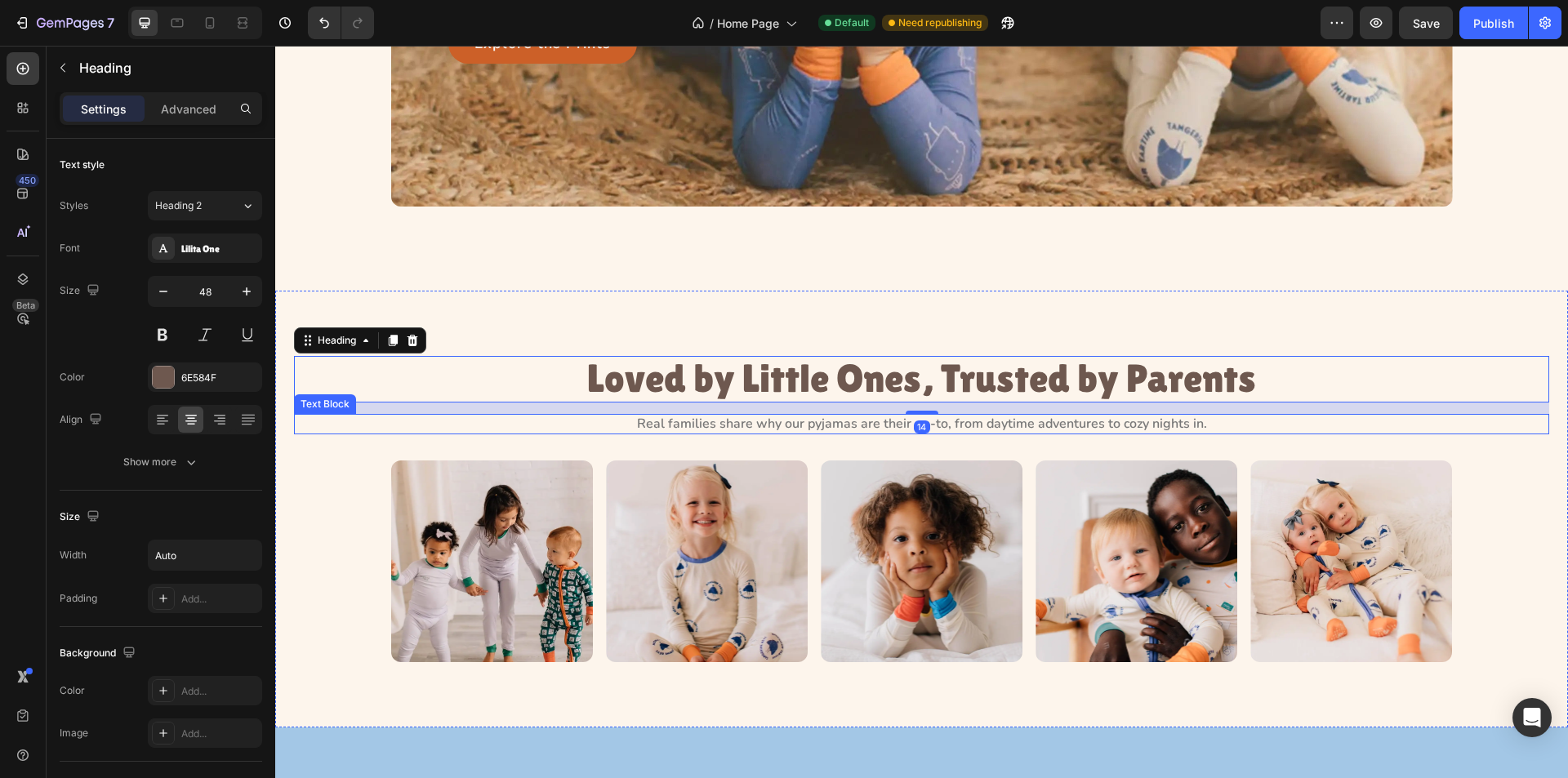
click at [952, 429] on p "Real families share why our pyjamas are their go-to, from daytime adventures to…" at bounding box center [921, 424] width 1252 height 17
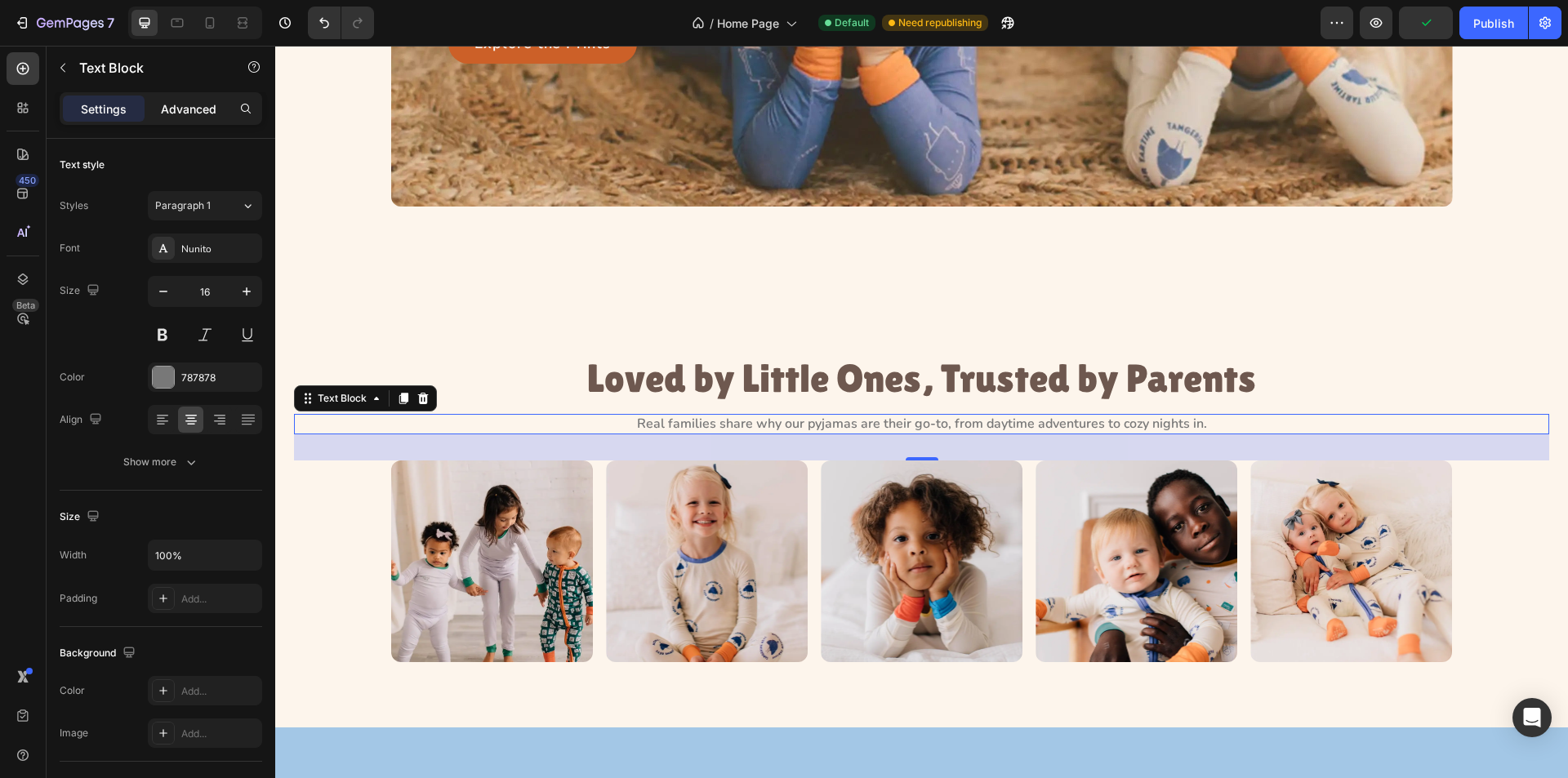
click at [190, 110] on p "Advanced" at bounding box center [188, 109] width 56 height 17
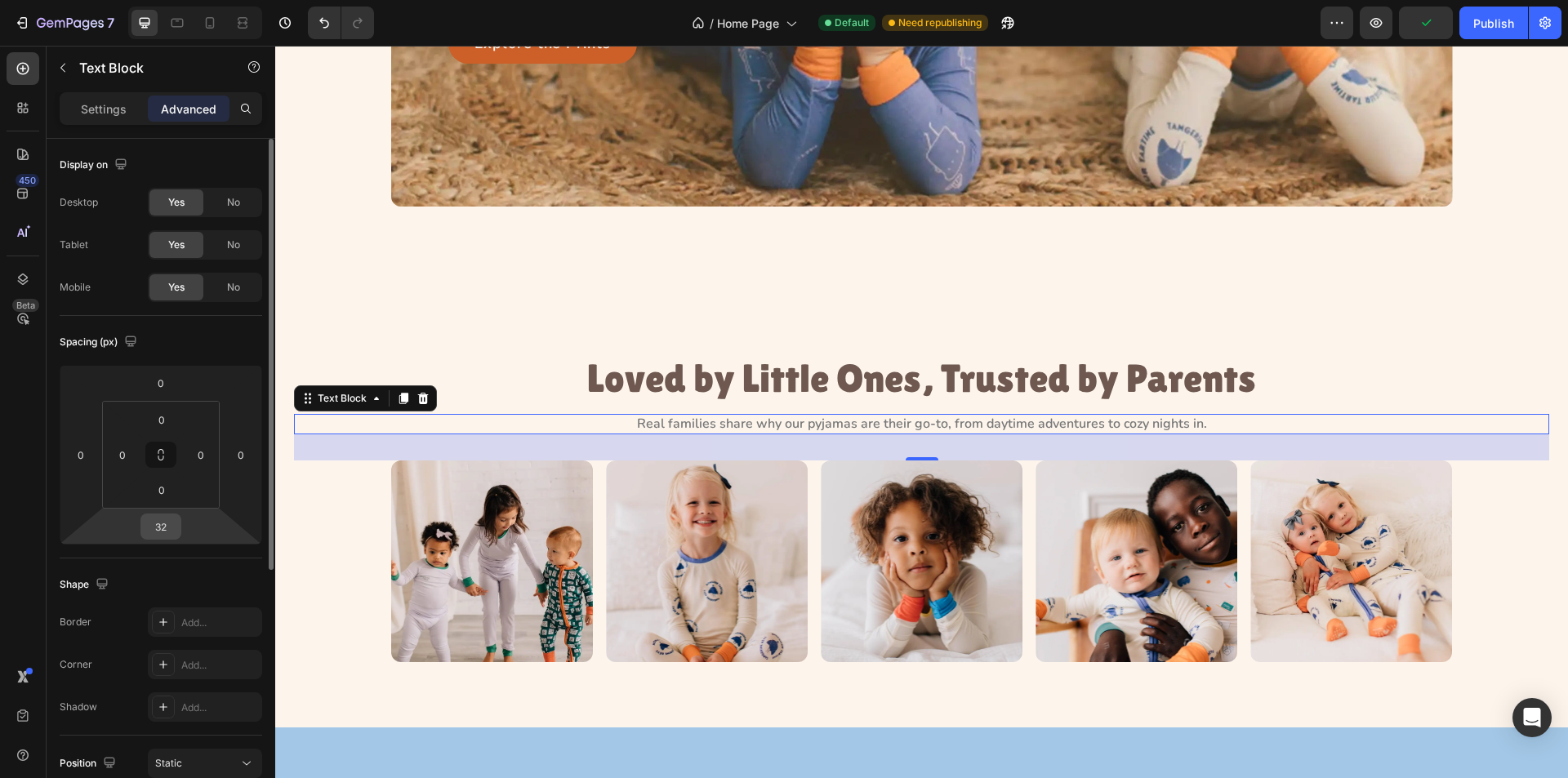
click at [168, 523] on input "32" at bounding box center [161, 527] width 33 height 25
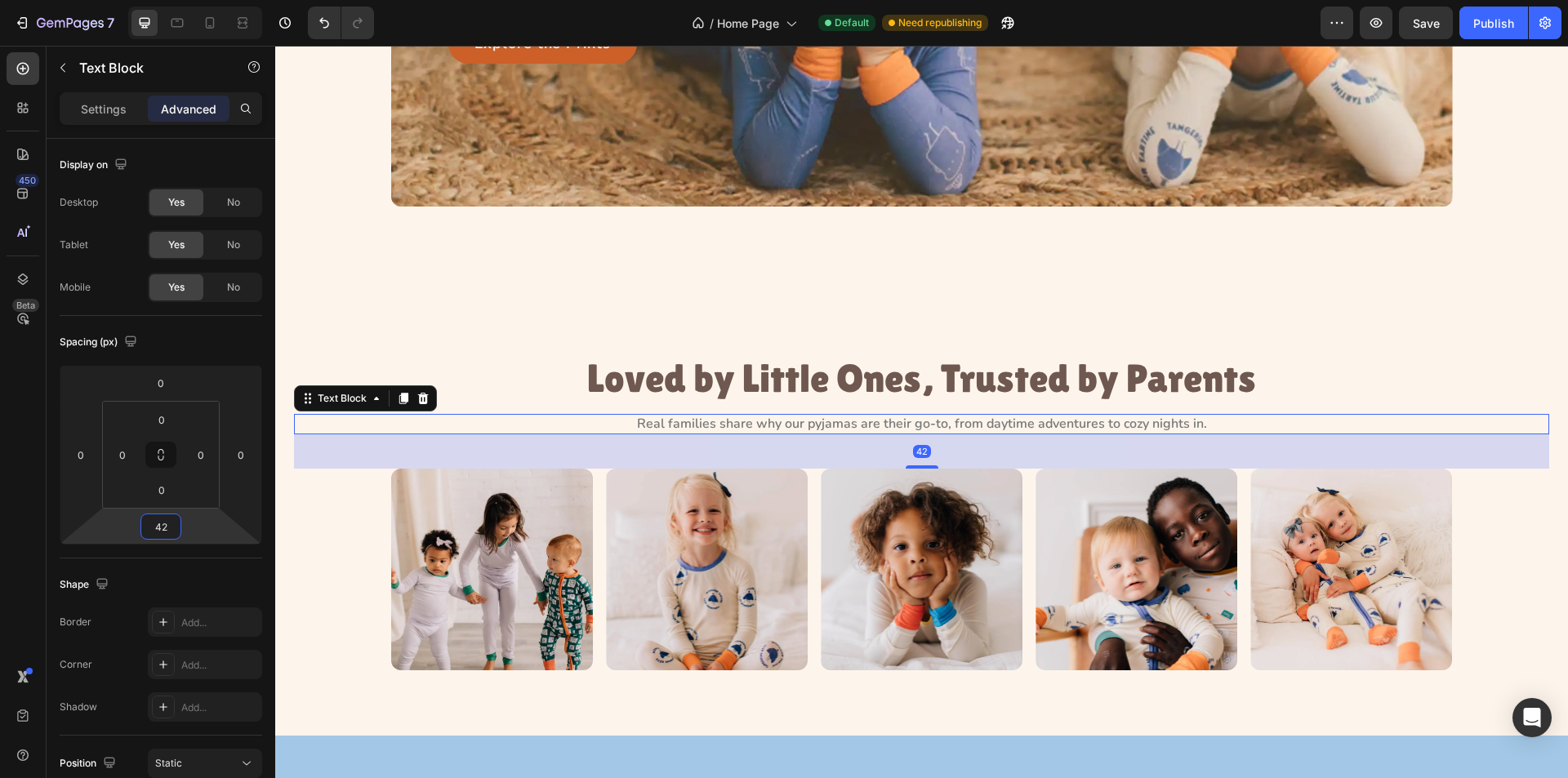
type input "42"
drag, startPoint x: 807, startPoint y: 577, endPoint x: 773, endPoint y: 566, distance: 35.7
click at [807, 577] on div "Image Image Image Image Image" at bounding box center [921, 569] width 1062 height 202
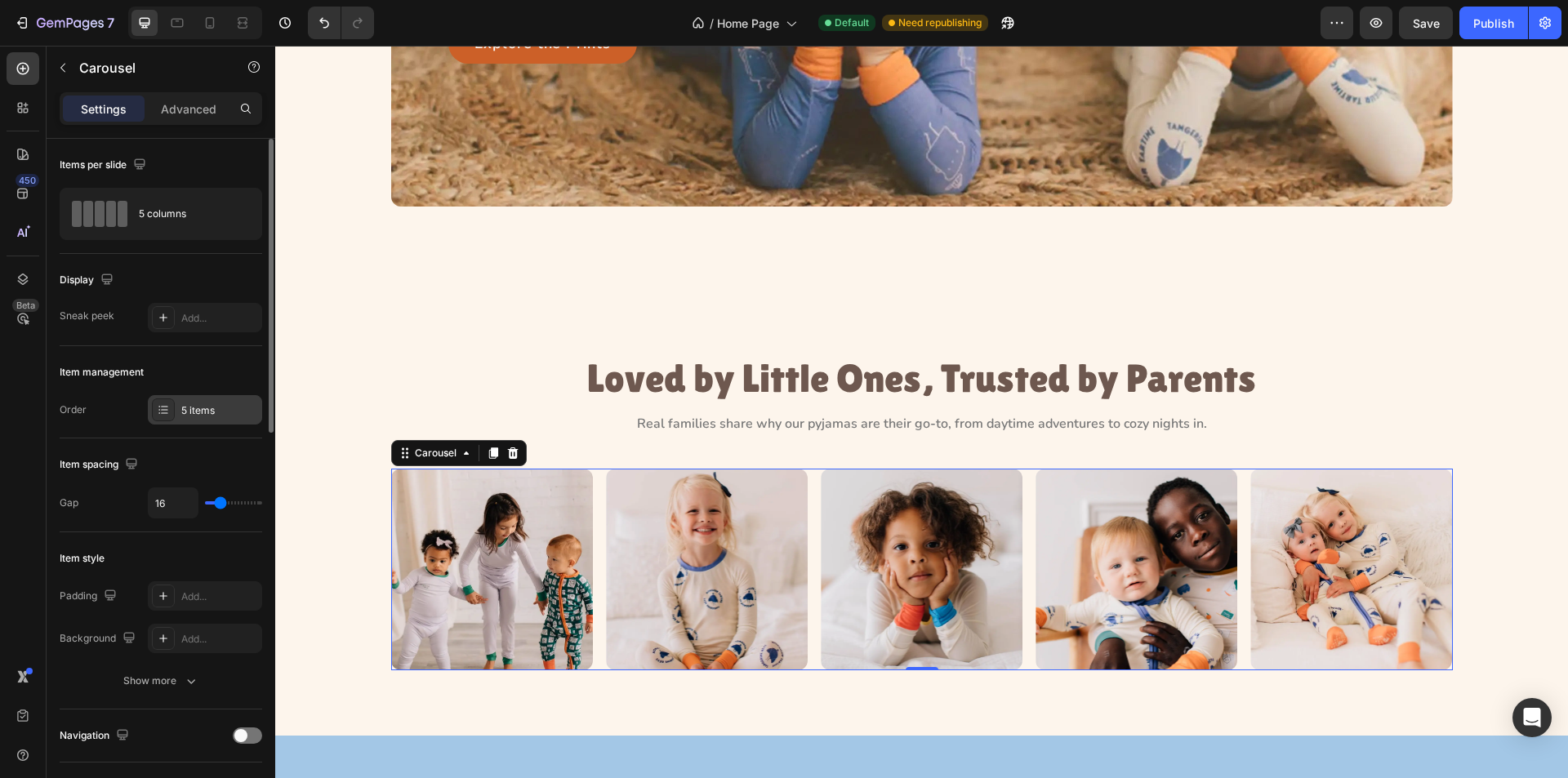
click at [206, 406] on div "5 items" at bounding box center [220, 411] width 77 height 15
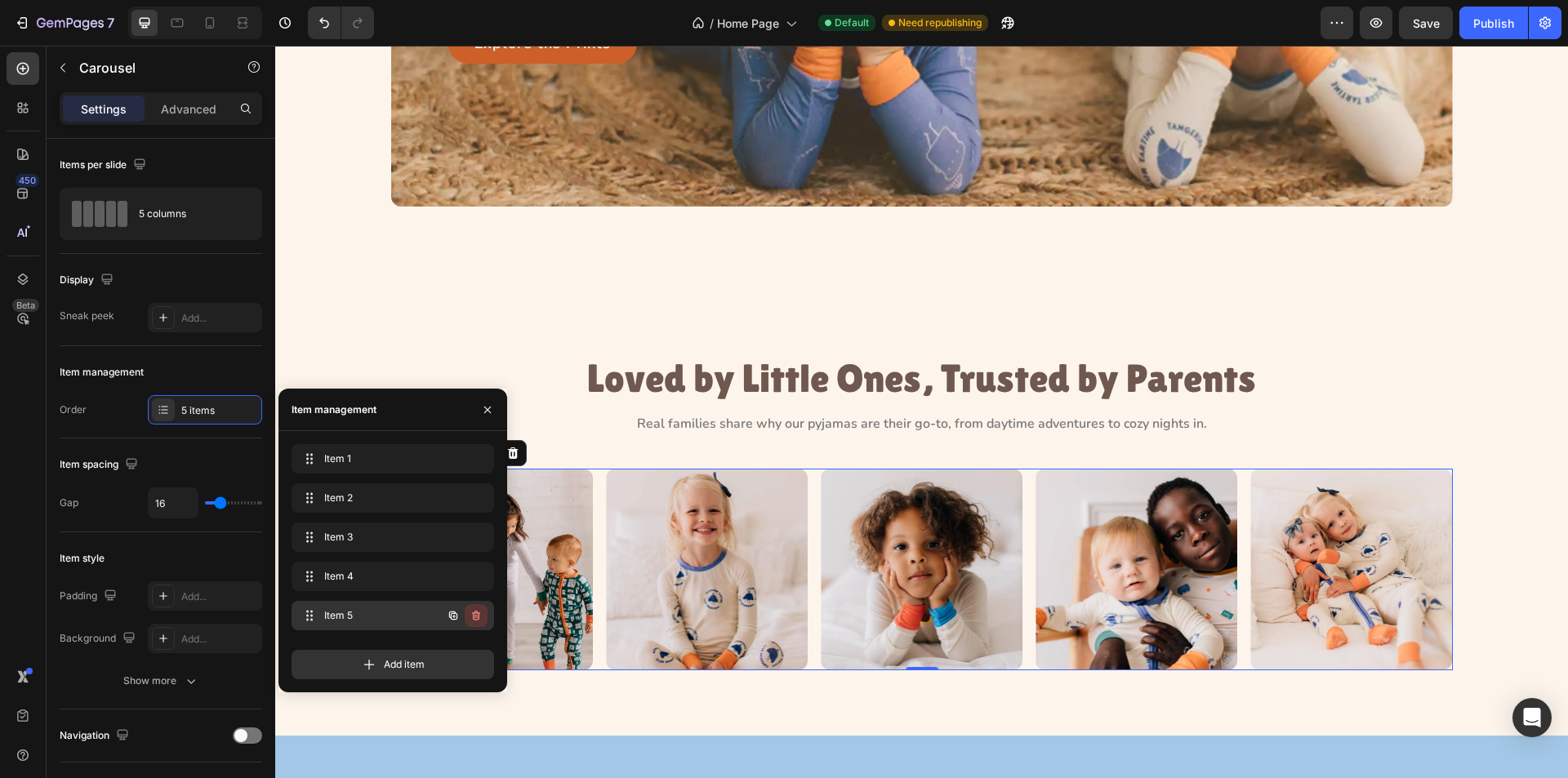
click at [480, 619] on icon "button" at bounding box center [476, 615] width 13 height 13
click at [478, 614] on div "Delete" at bounding box center [465, 615] width 30 height 15
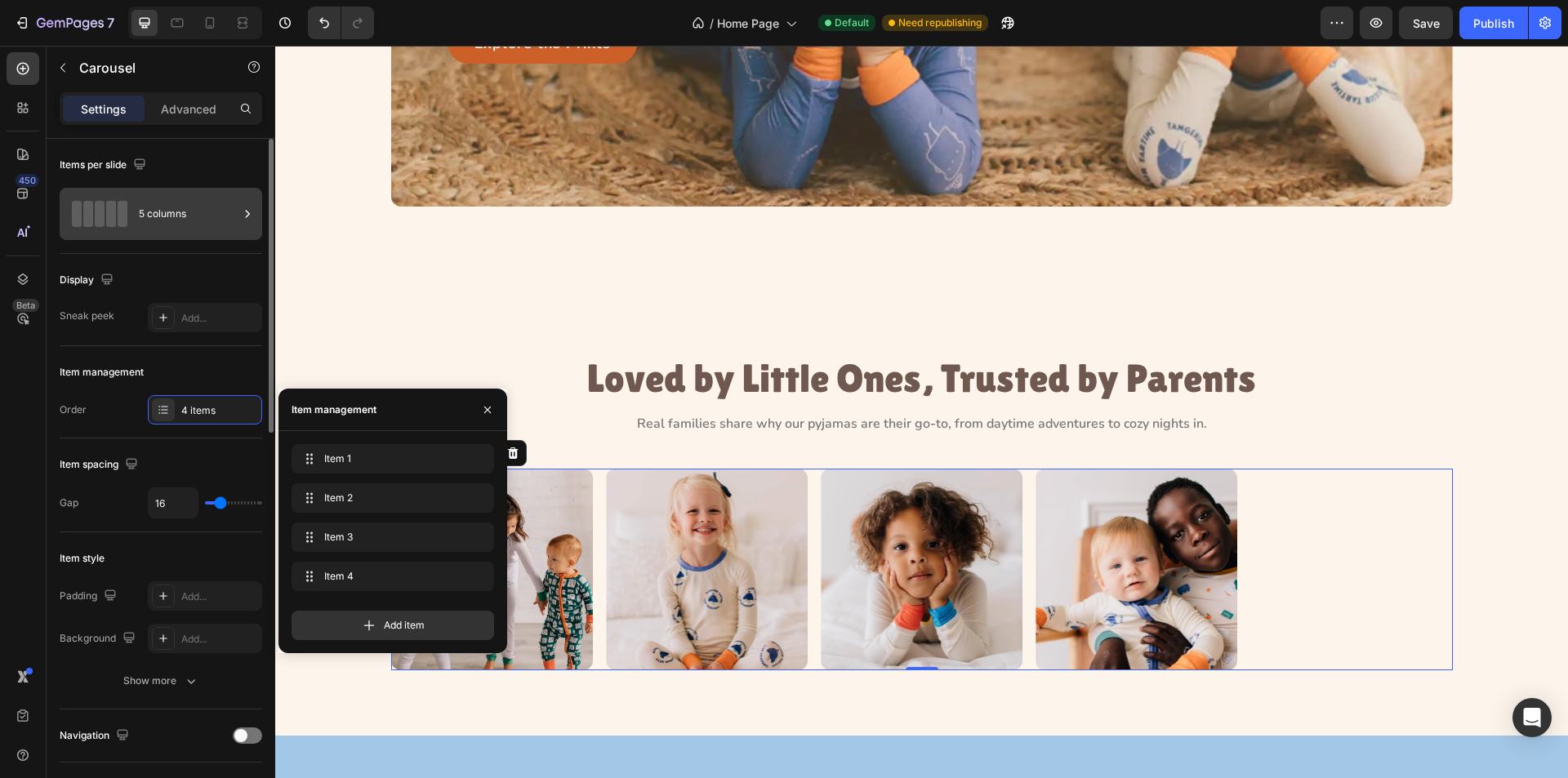
click at [164, 207] on div "5 columns" at bounding box center [188, 214] width 100 height 37
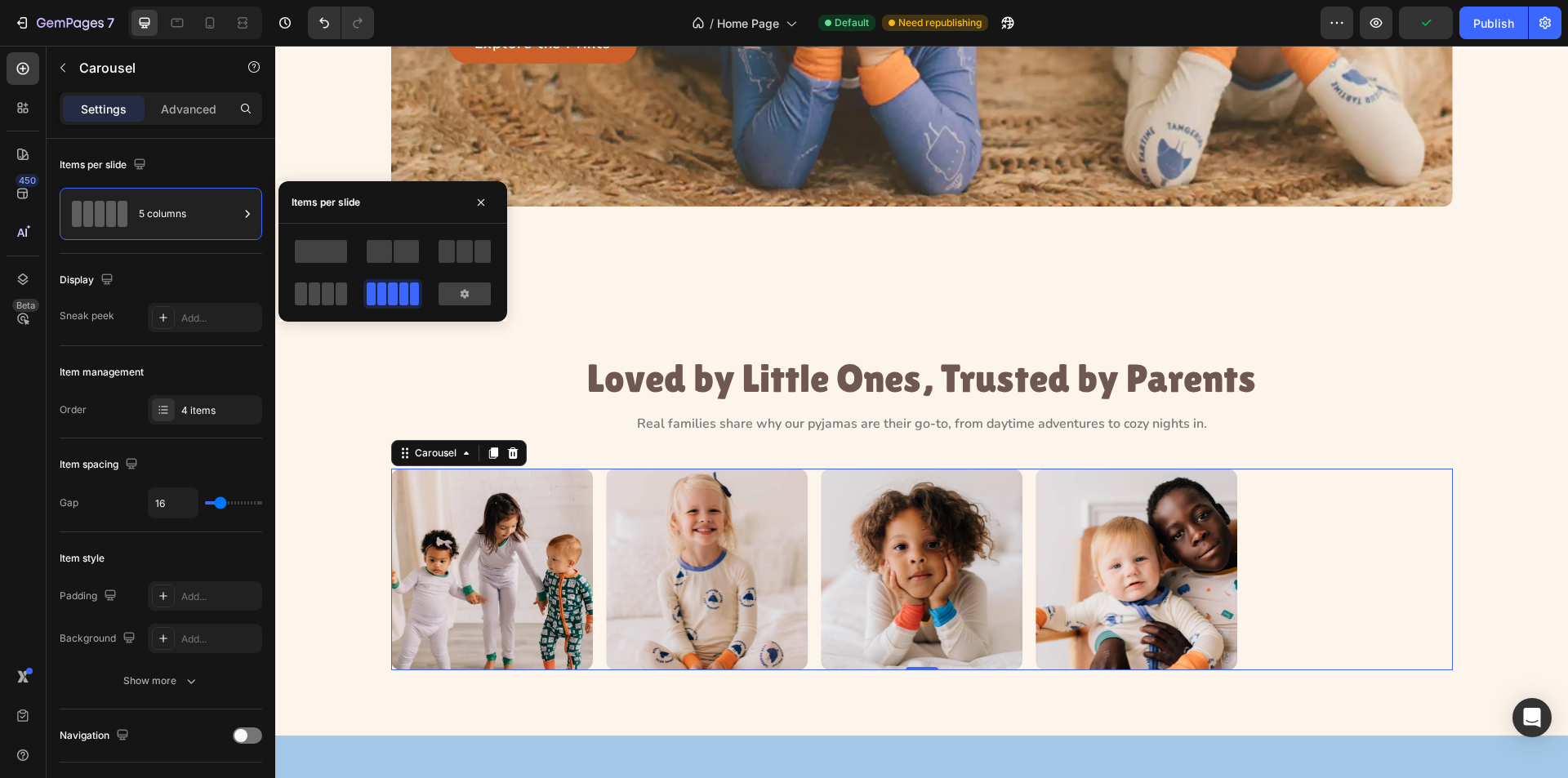
click at [336, 298] on span at bounding box center [342, 293] width 12 height 23
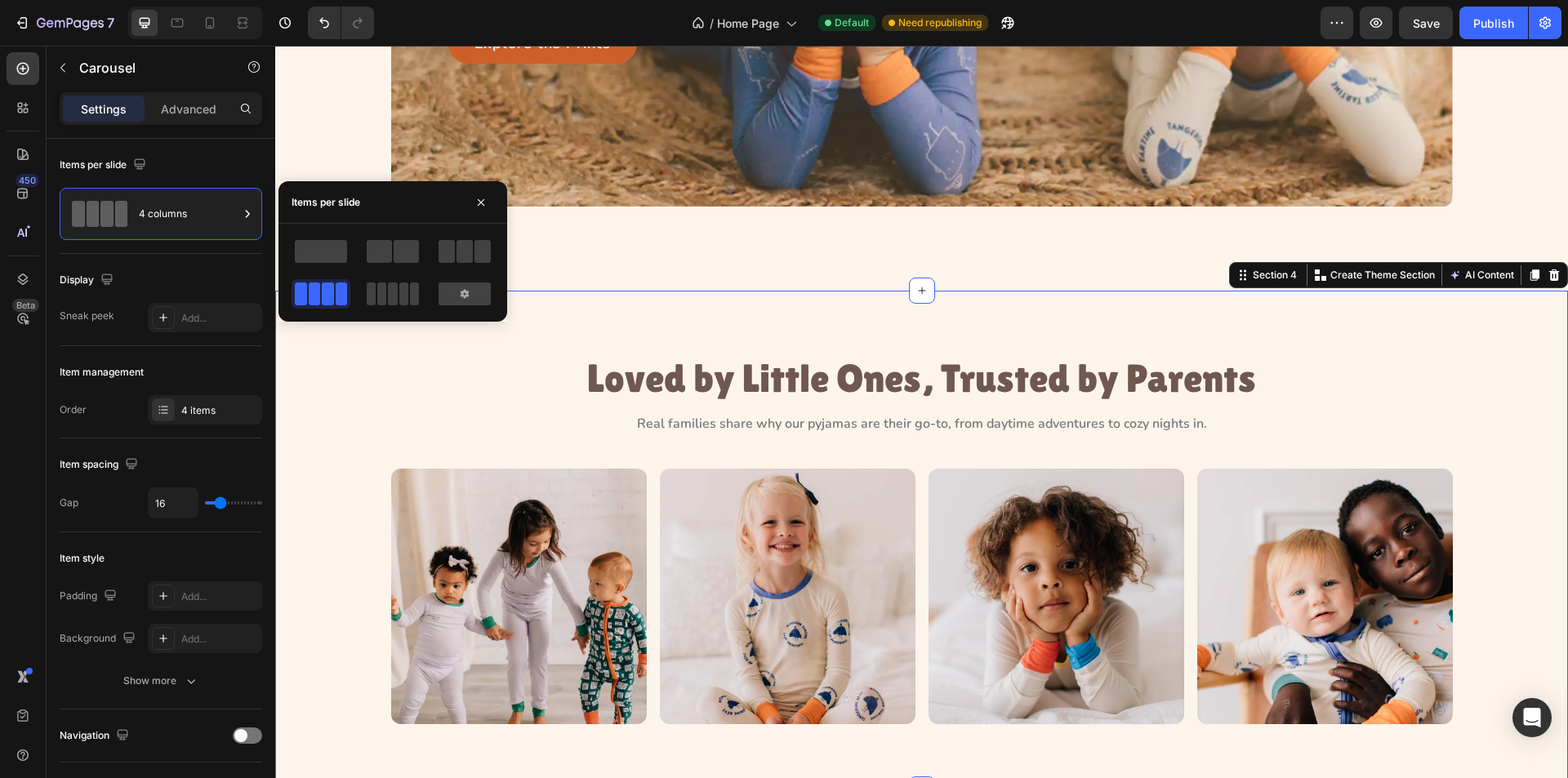
drag, startPoint x: 374, startPoint y: 594, endPoint x: 292, endPoint y: 626, distance: 88.0
click at [374, 594] on div "Image Image Image Image Carousel" at bounding box center [921, 596] width 1256 height 256
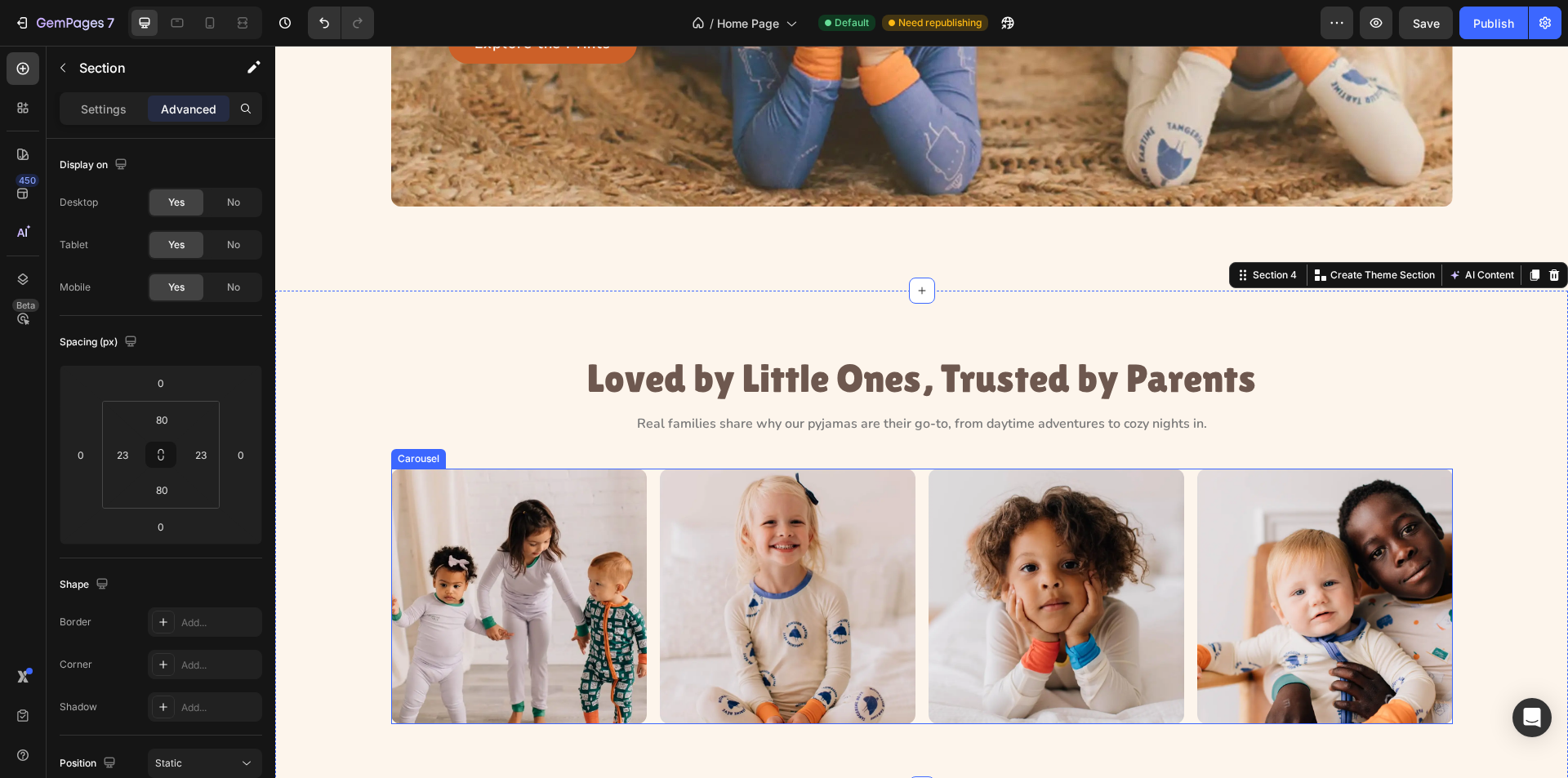
click at [911, 618] on div "Image Image Image Image" at bounding box center [921, 596] width 1062 height 256
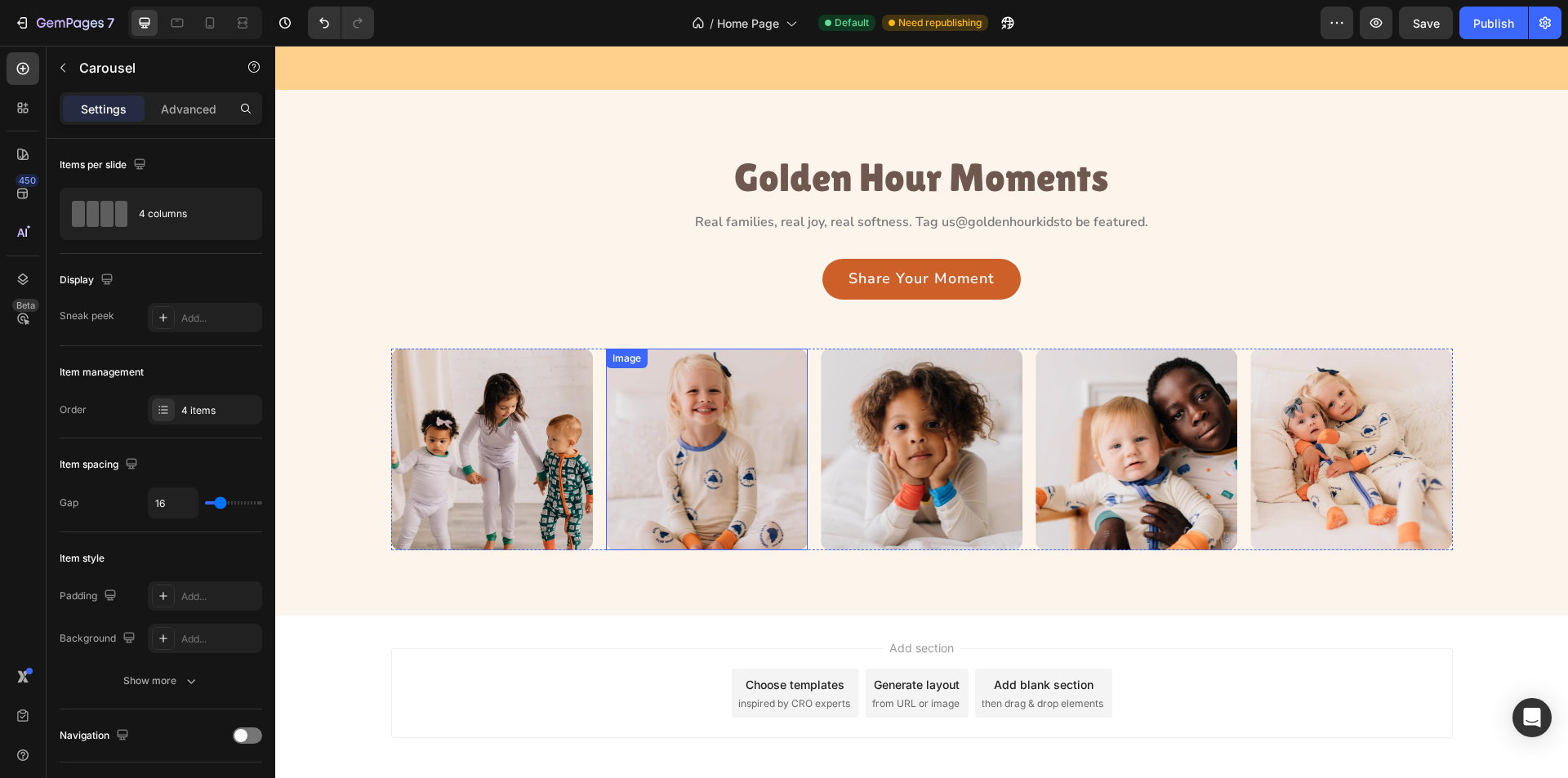
scroll to position [2776, 0]
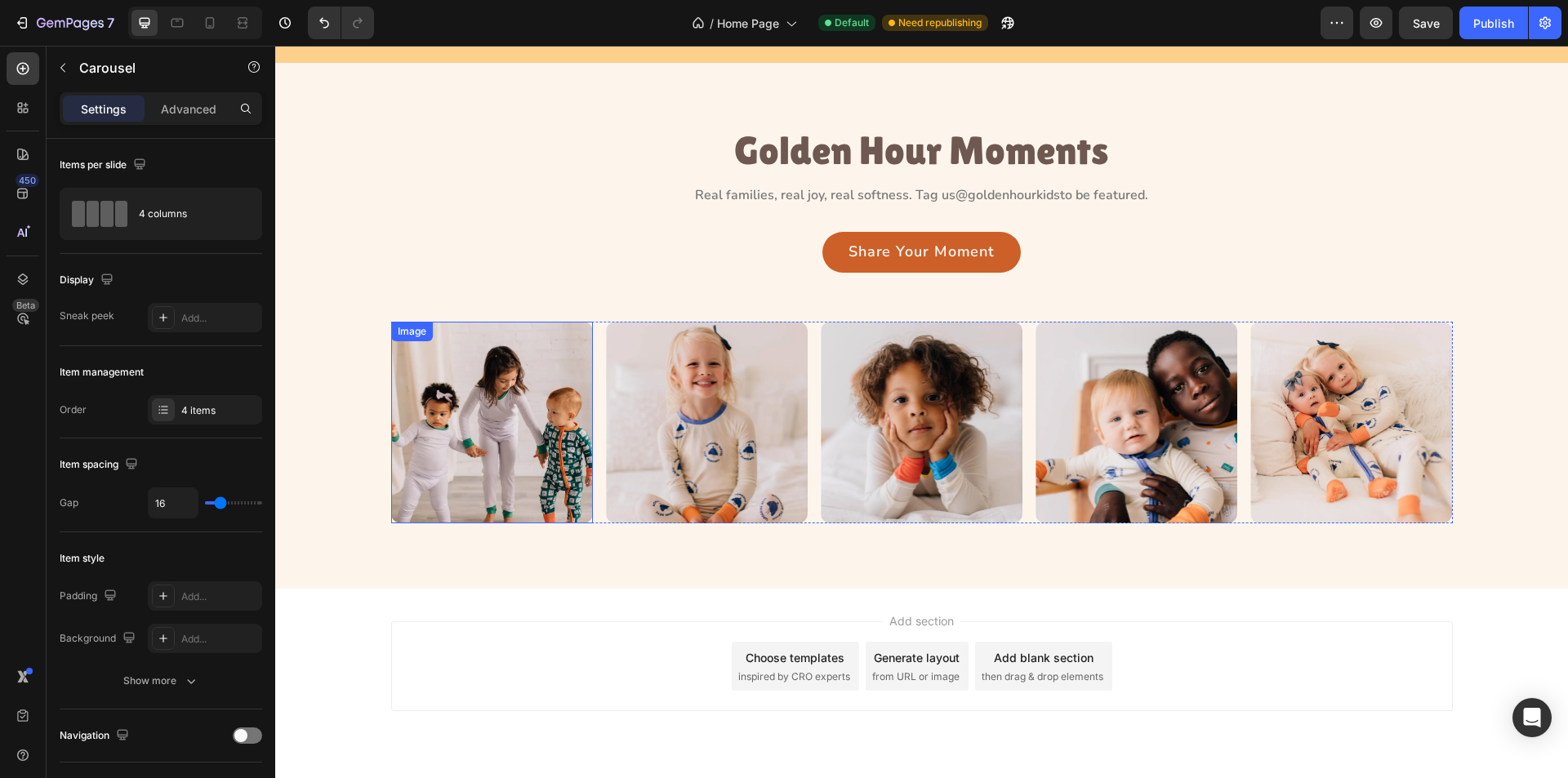
click at [508, 492] on img at bounding box center [491, 422] width 202 height 202
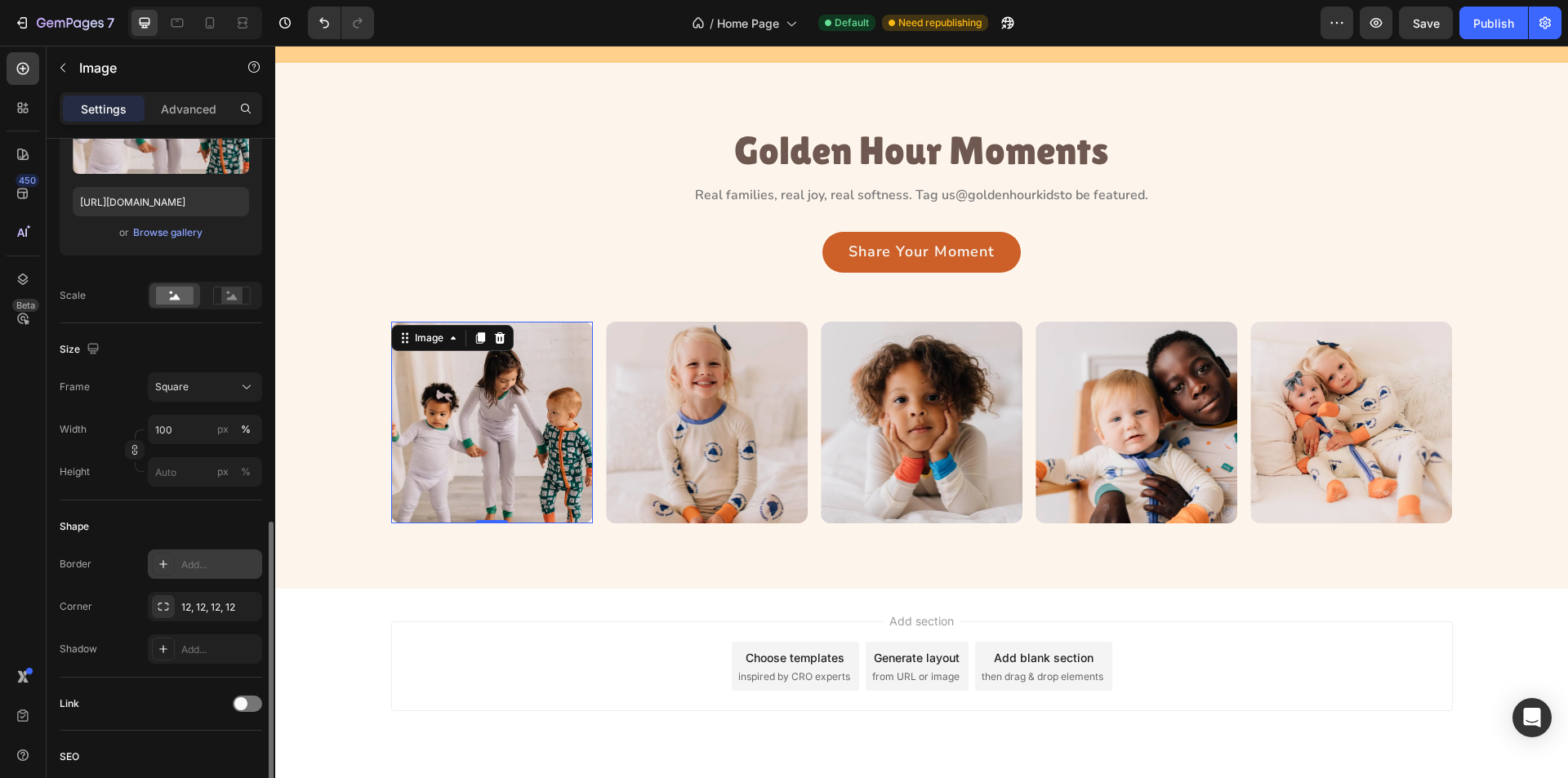
scroll to position [588, 0]
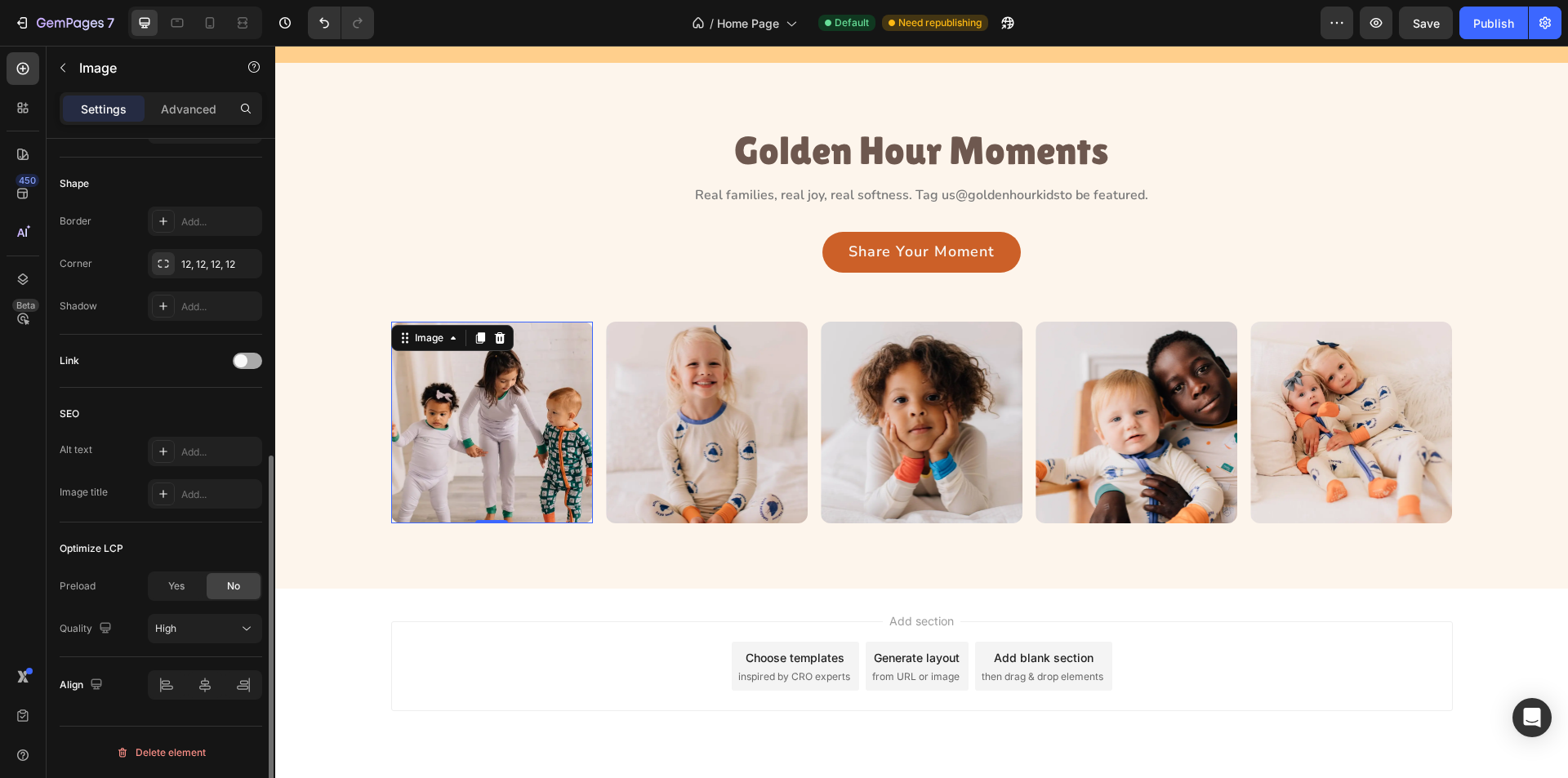
click at [247, 360] on span at bounding box center [241, 361] width 13 height 13
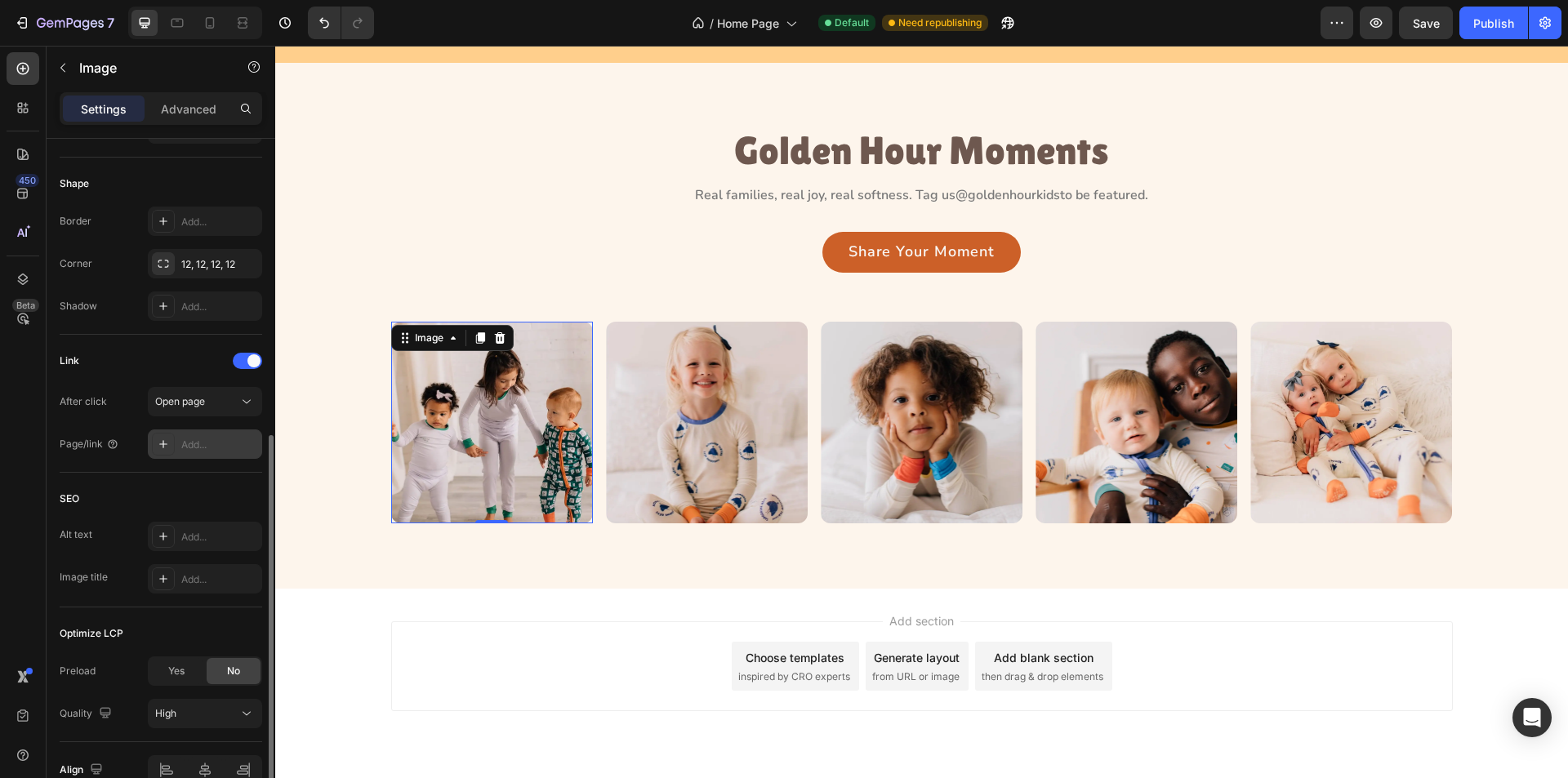
click at [155, 442] on div at bounding box center [163, 444] width 23 height 23
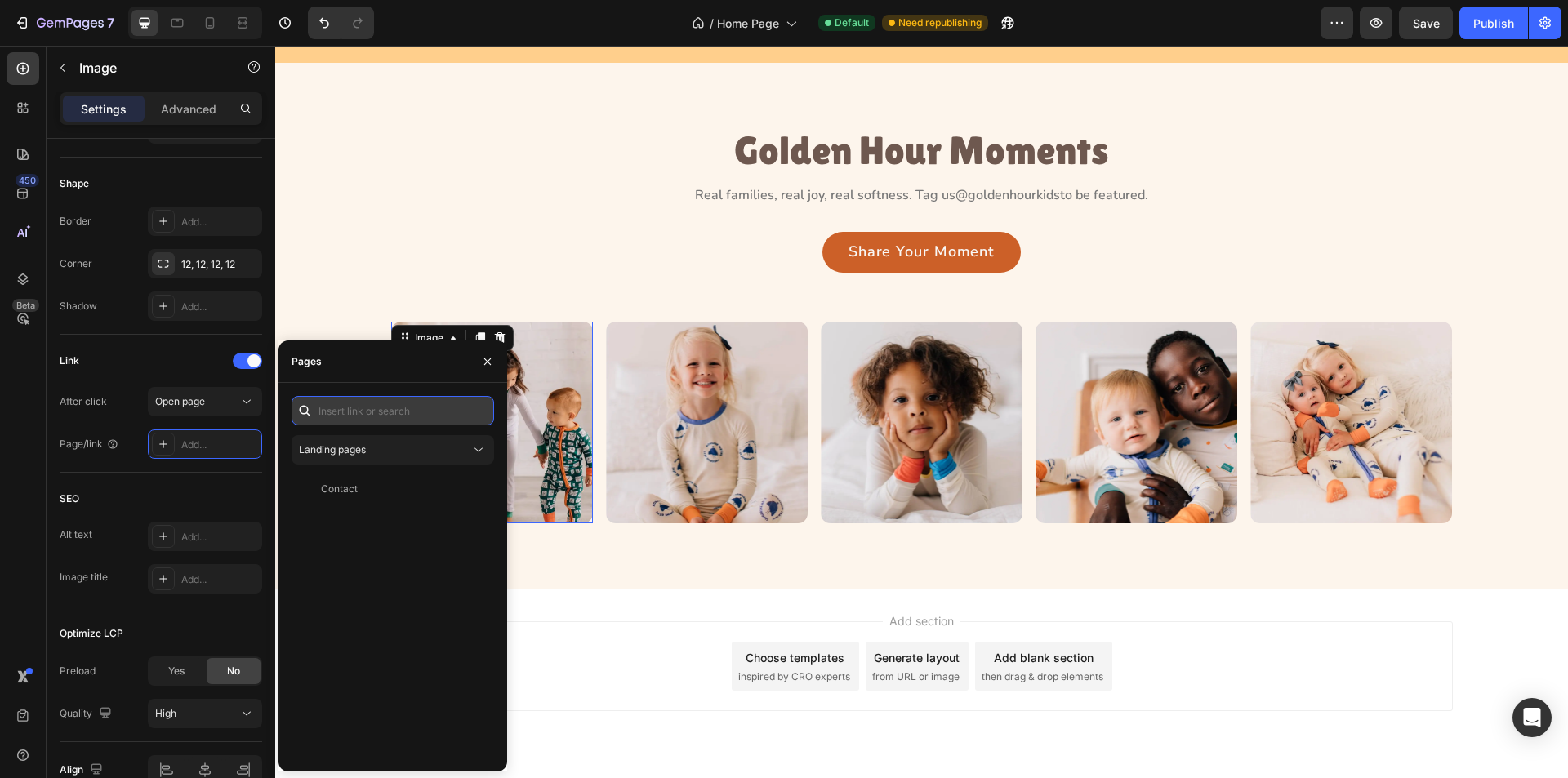
click at [351, 422] on input "text" at bounding box center [393, 411] width 203 height 29
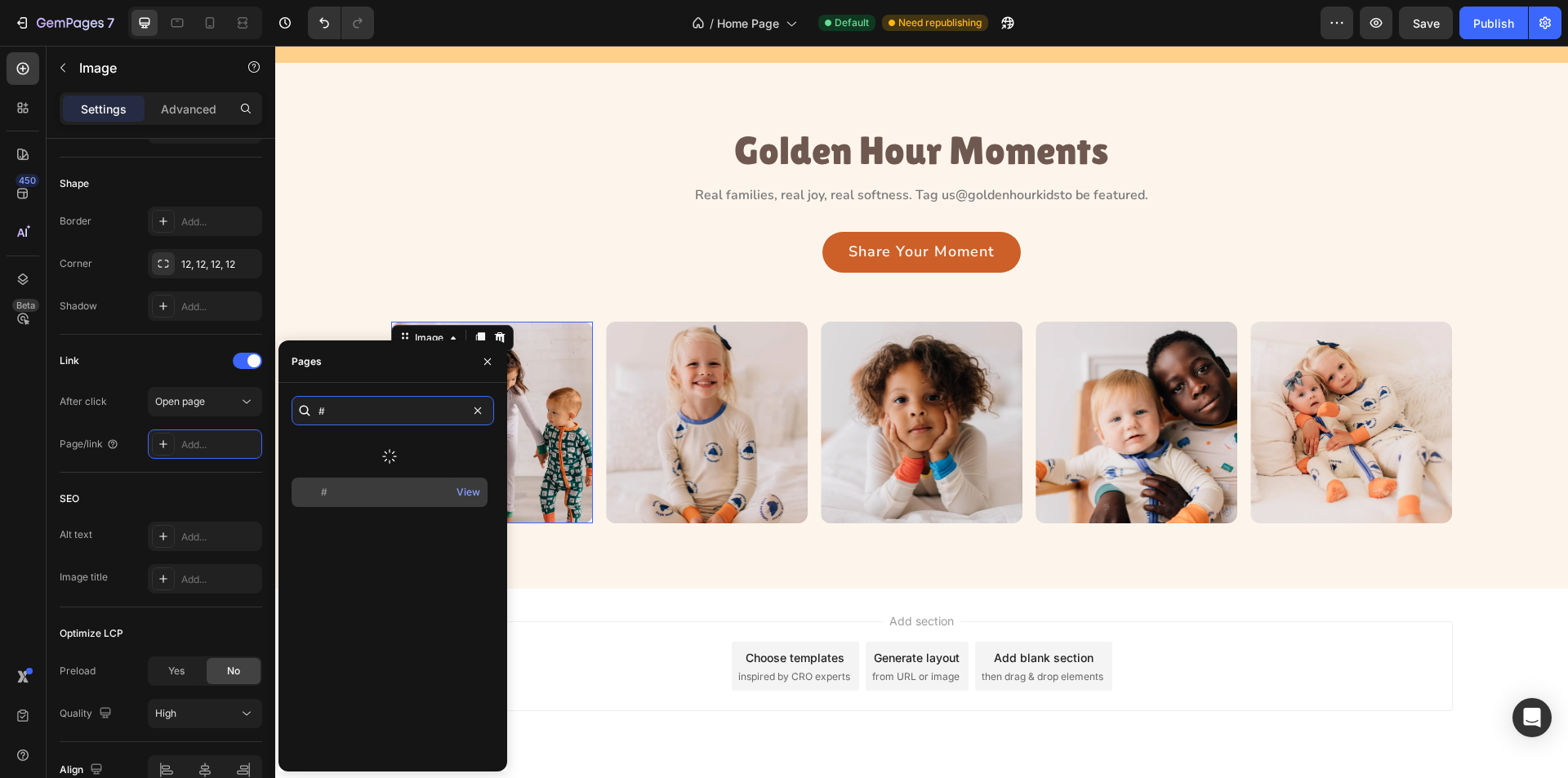
type input "#"
click at [379, 504] on div "# View" at bounding box center [389, 492] width 196 height 29
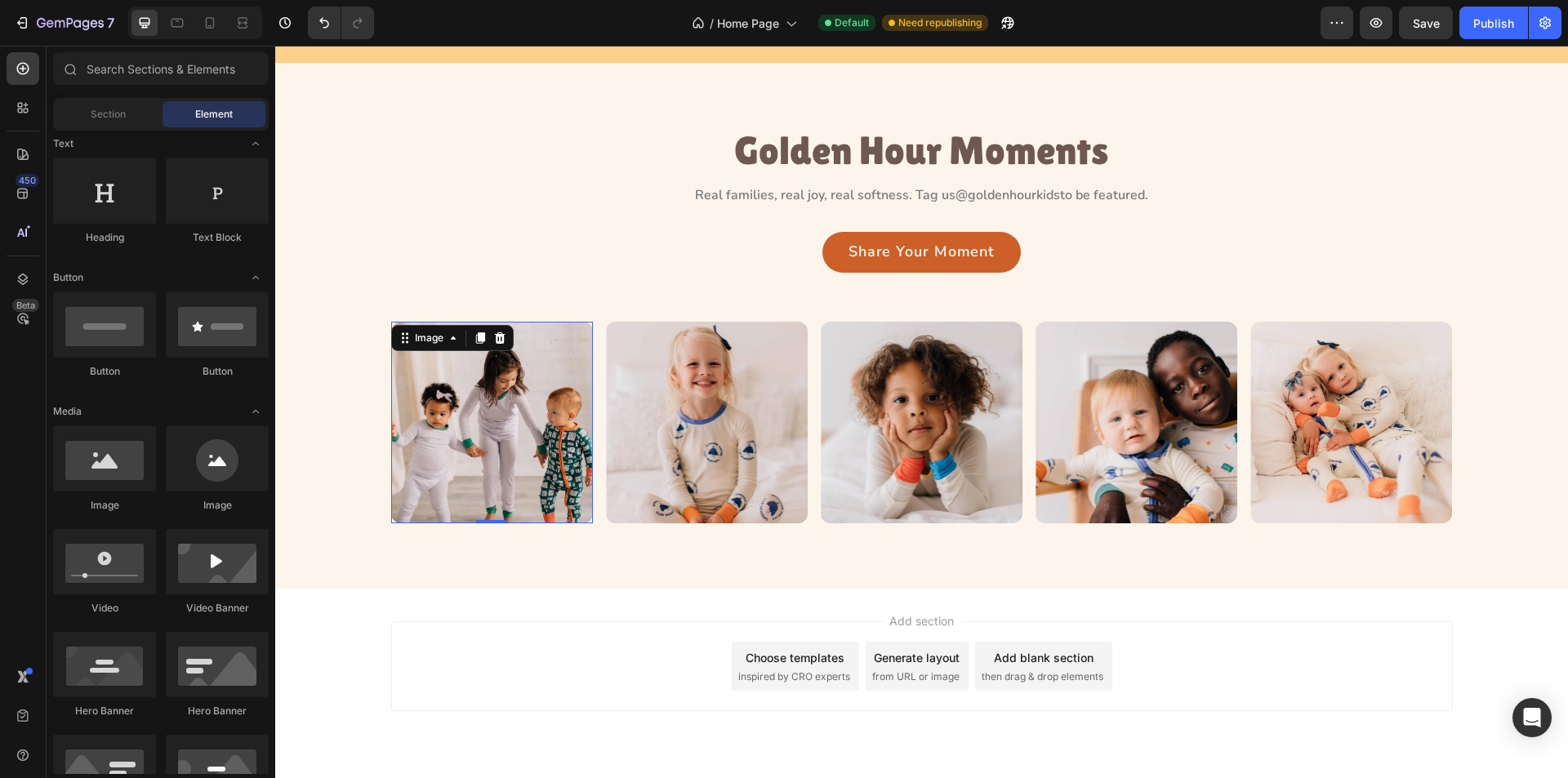
click at [609, 654] on div "Add section Choose templates inspired by CRO experts Generate layout from URL o…" at bounding box center [921, 667] width 1062 height 89
click at [674, 483] on img at bounding box center [707, 422] width 202 height 202
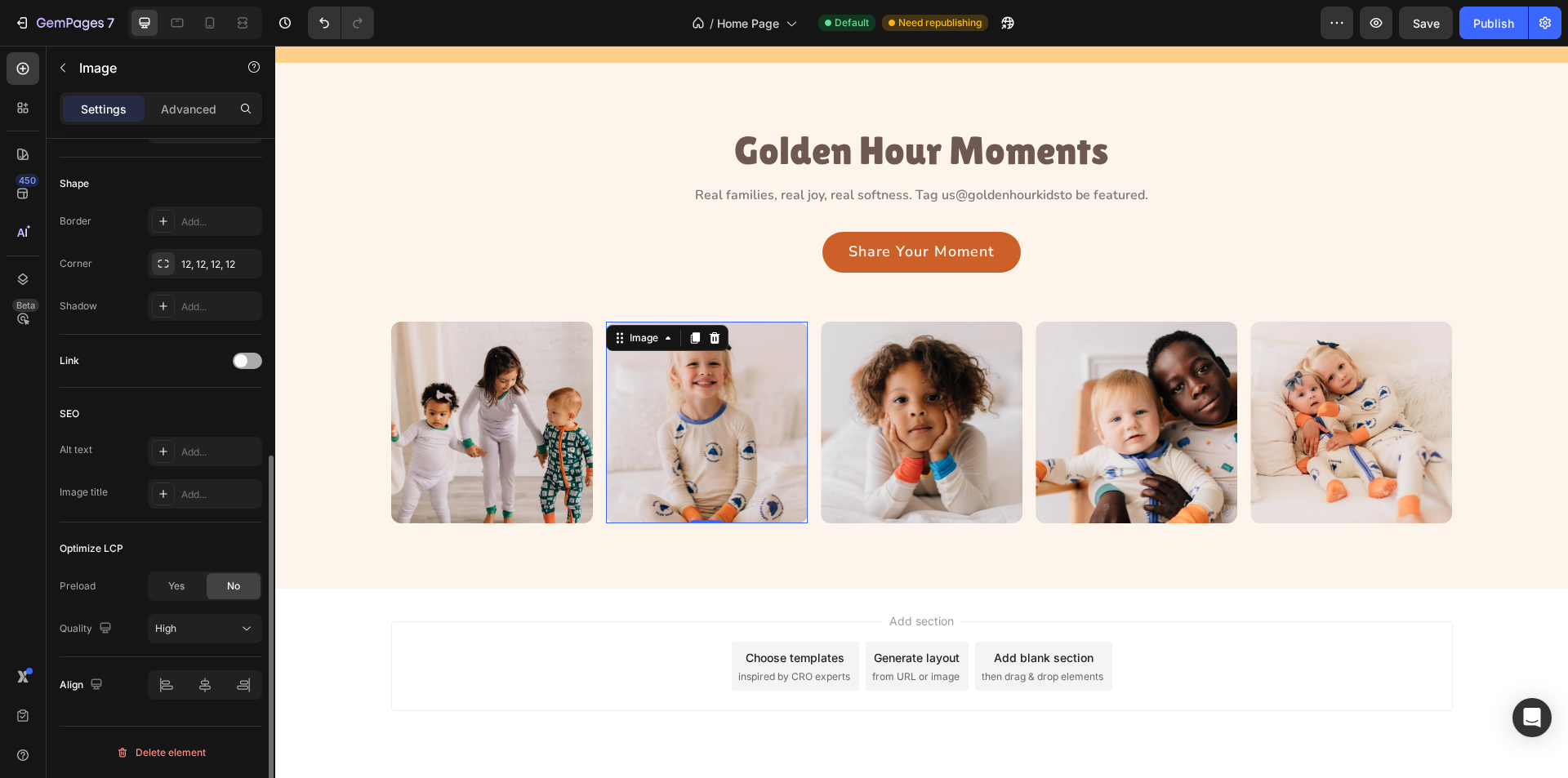
click at [256, 362] on div at bounding box center [247, 361] width 29 height 16
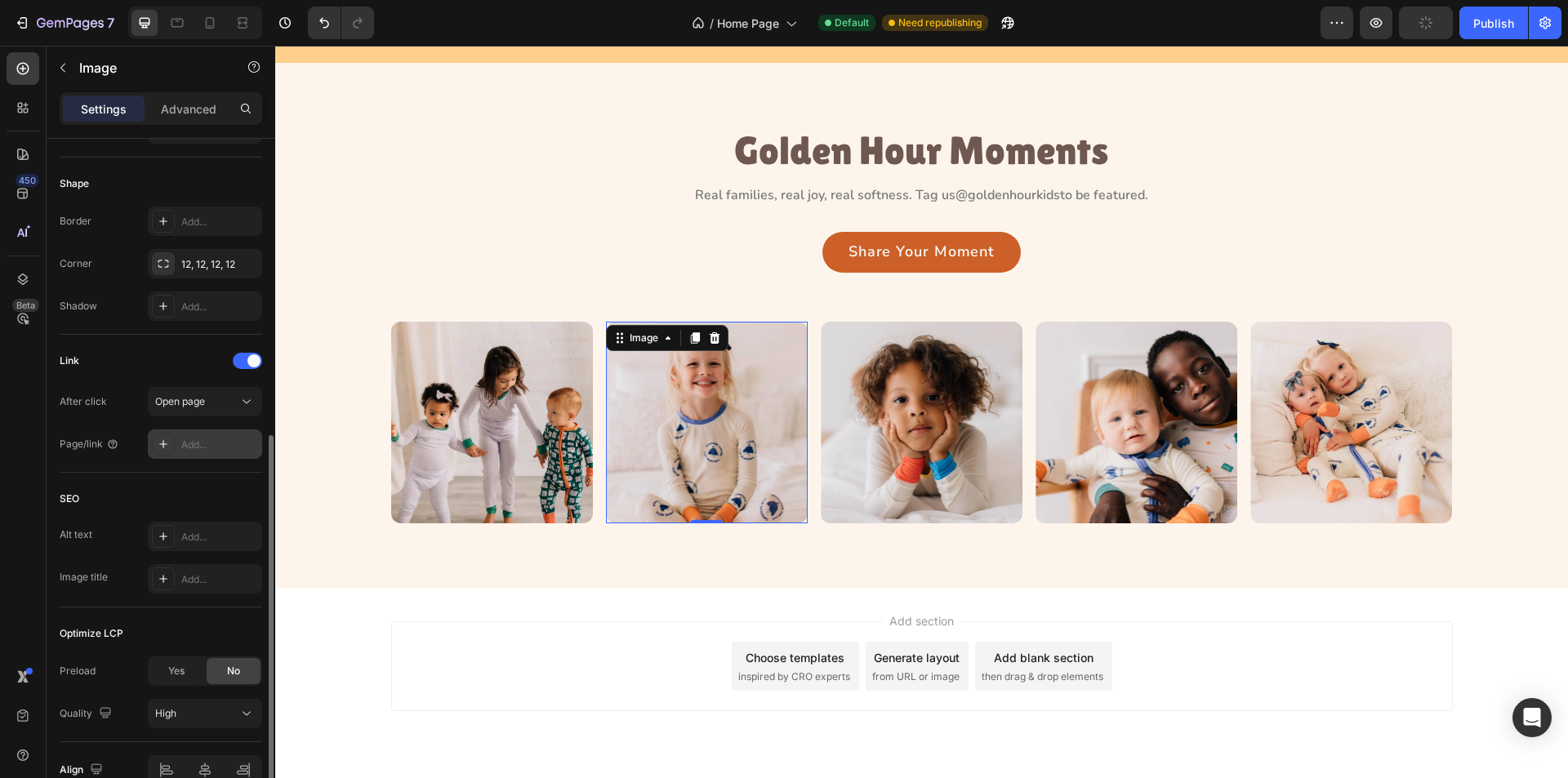
click at [156, 445] on div at bounding box center [163, 444] width 23 height 23
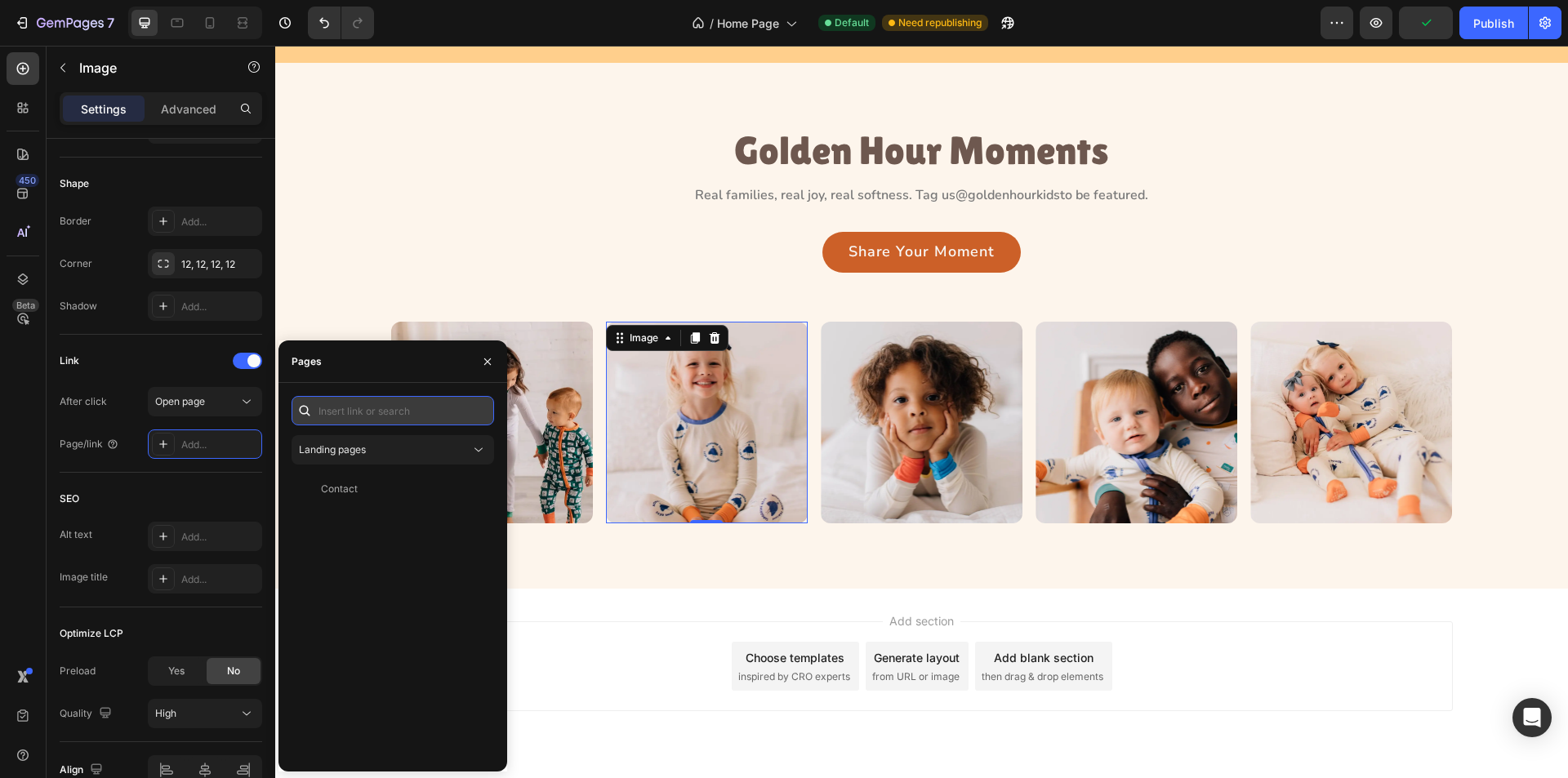
click at [371, 406] on input "text" at bounding box center [393, 411] width 203 height 29
type input "#"
click at [341, 456] on div "#" at bounding box center [389, 450] width 183 height 15
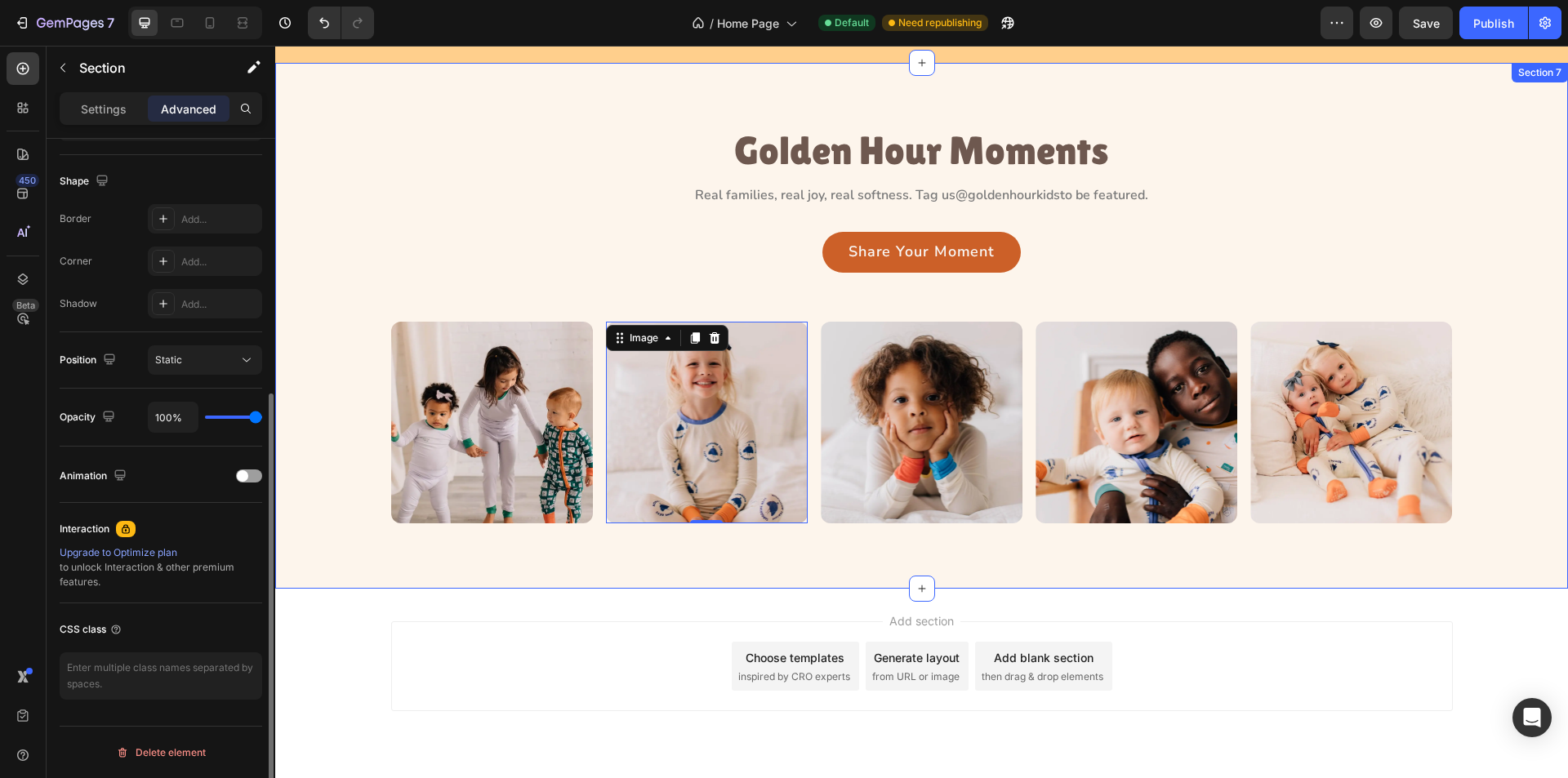
click at [571, 564] on div "Golden Hour Moments Heading Real families, real joy, real softness. Tag us @gol…" at bounding box center [921, 326] width 1293 height 527
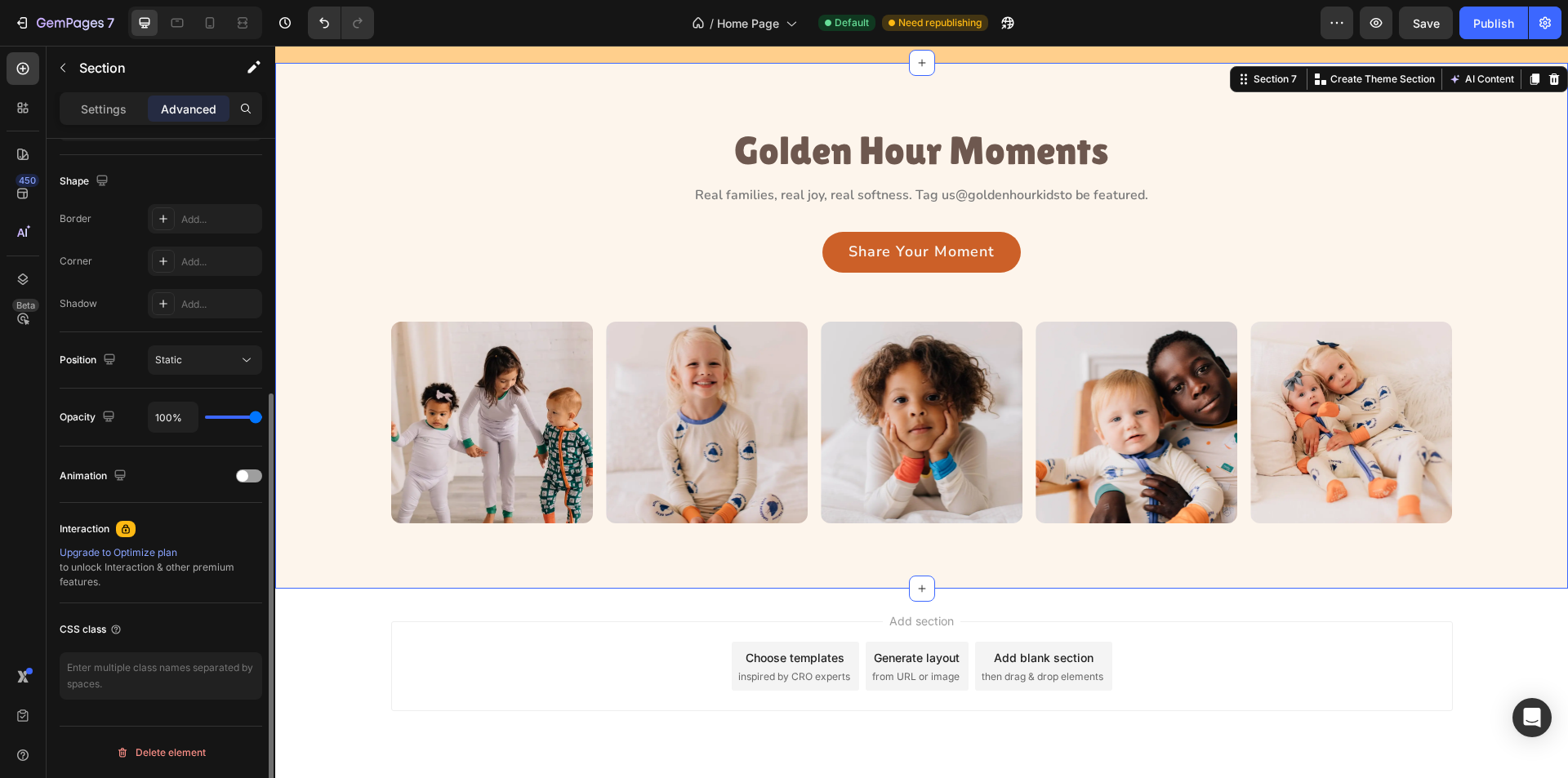
scroll to position [0, 0]
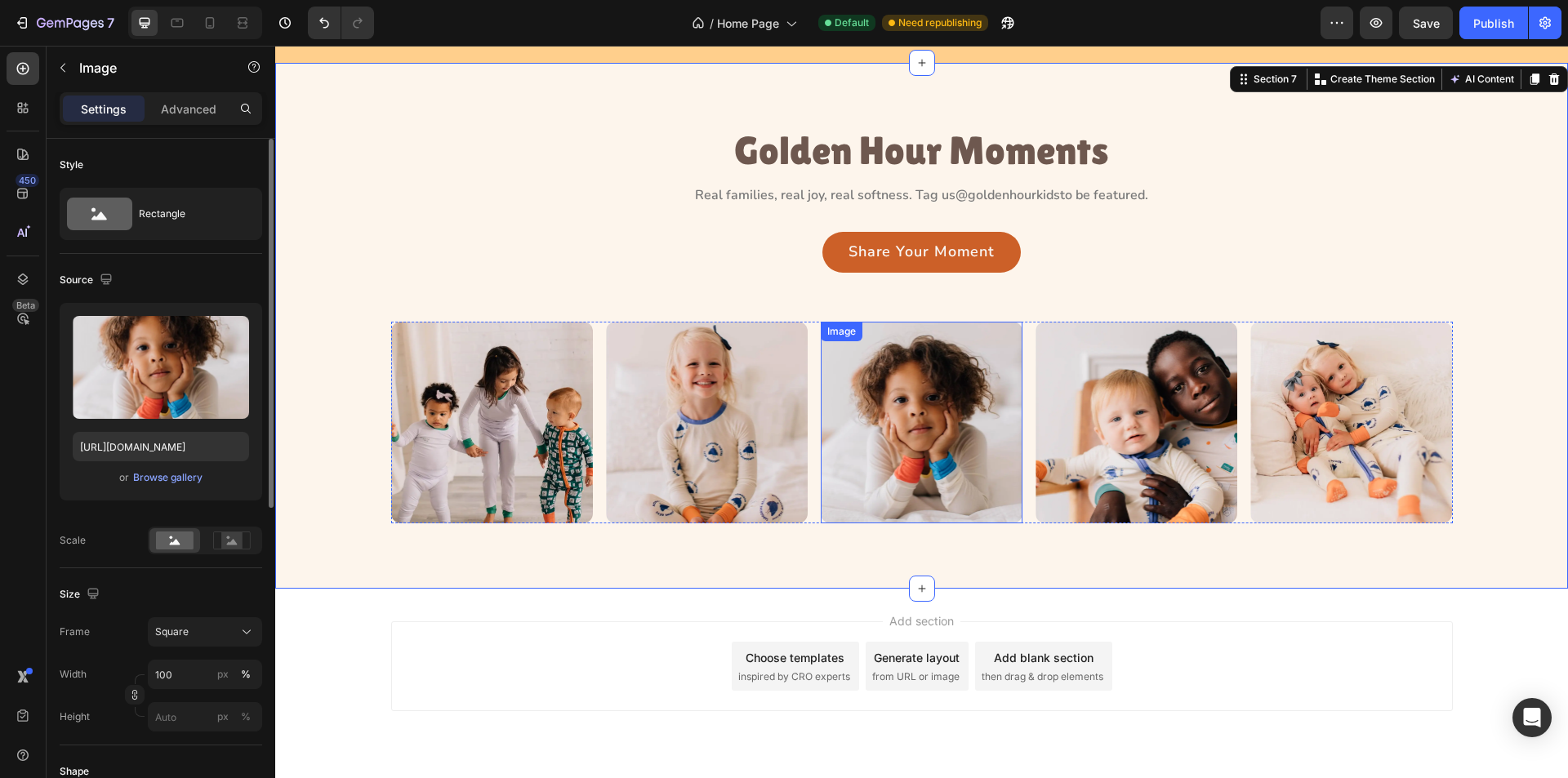
click at [945, 466] on img at bounding box center [921, 422] width 202 height 202
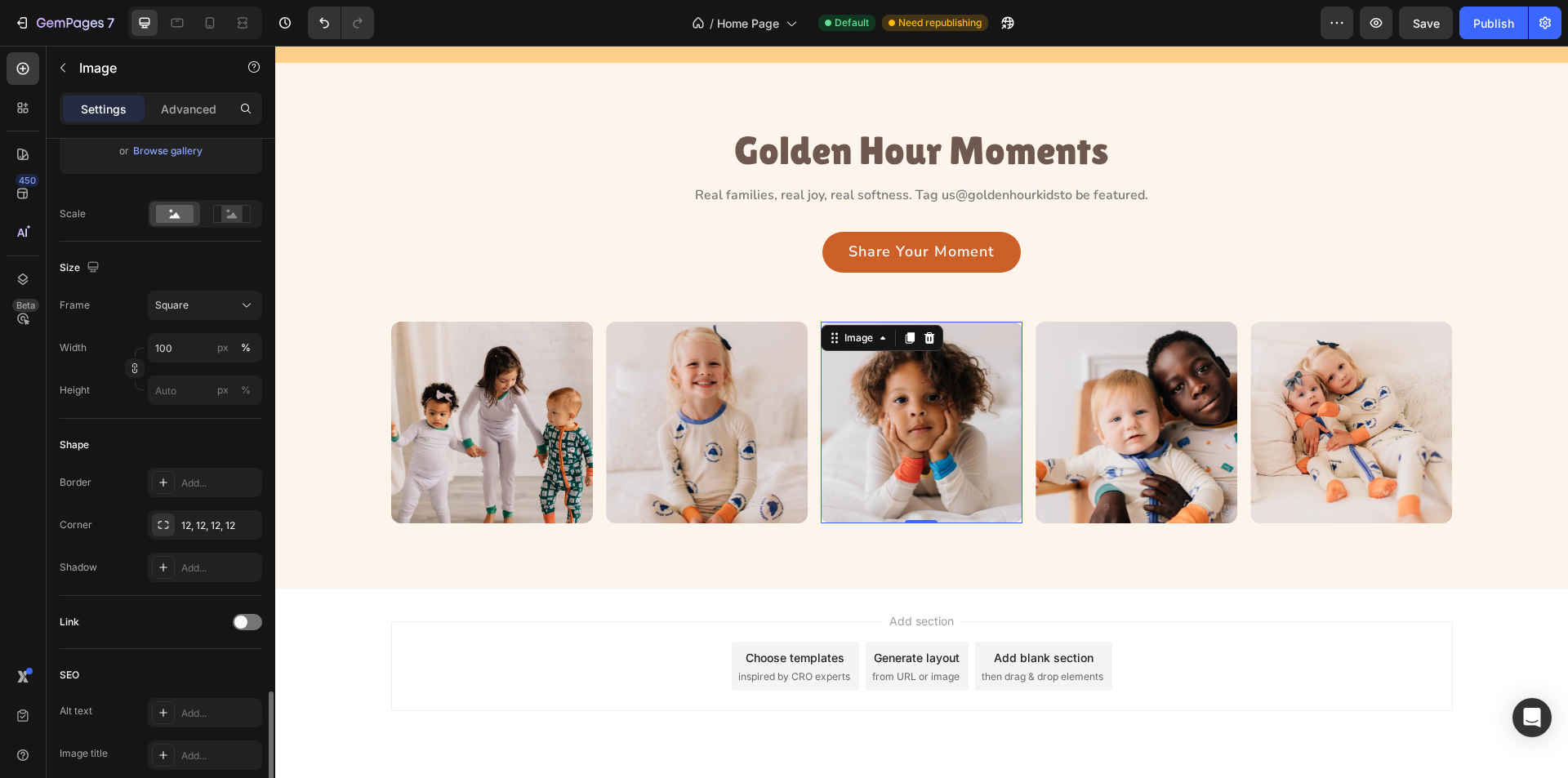
scroll to position [588, 0]
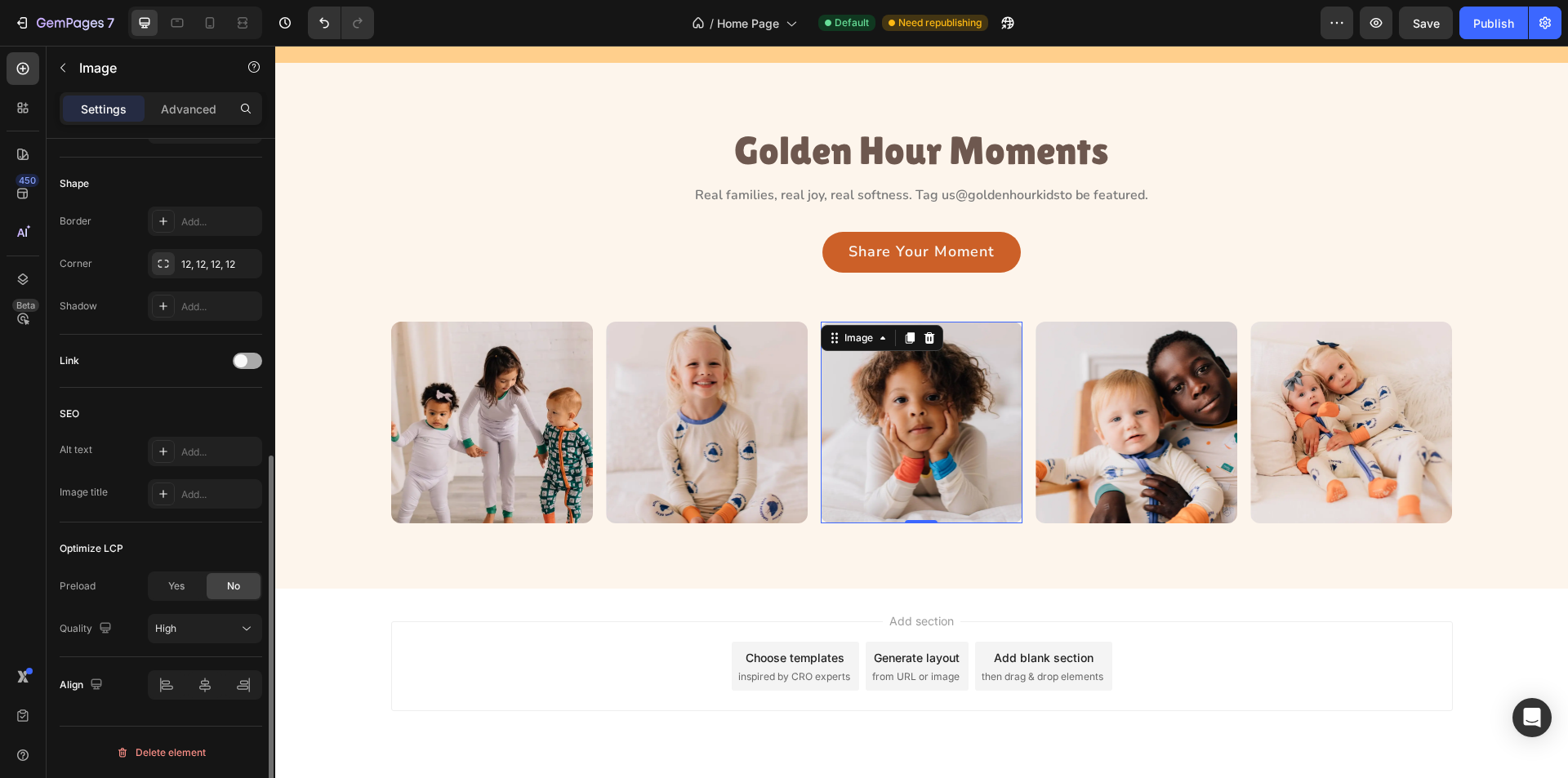
click at [259, 360] on div at bounding box center [247, 361] width 29 height 16
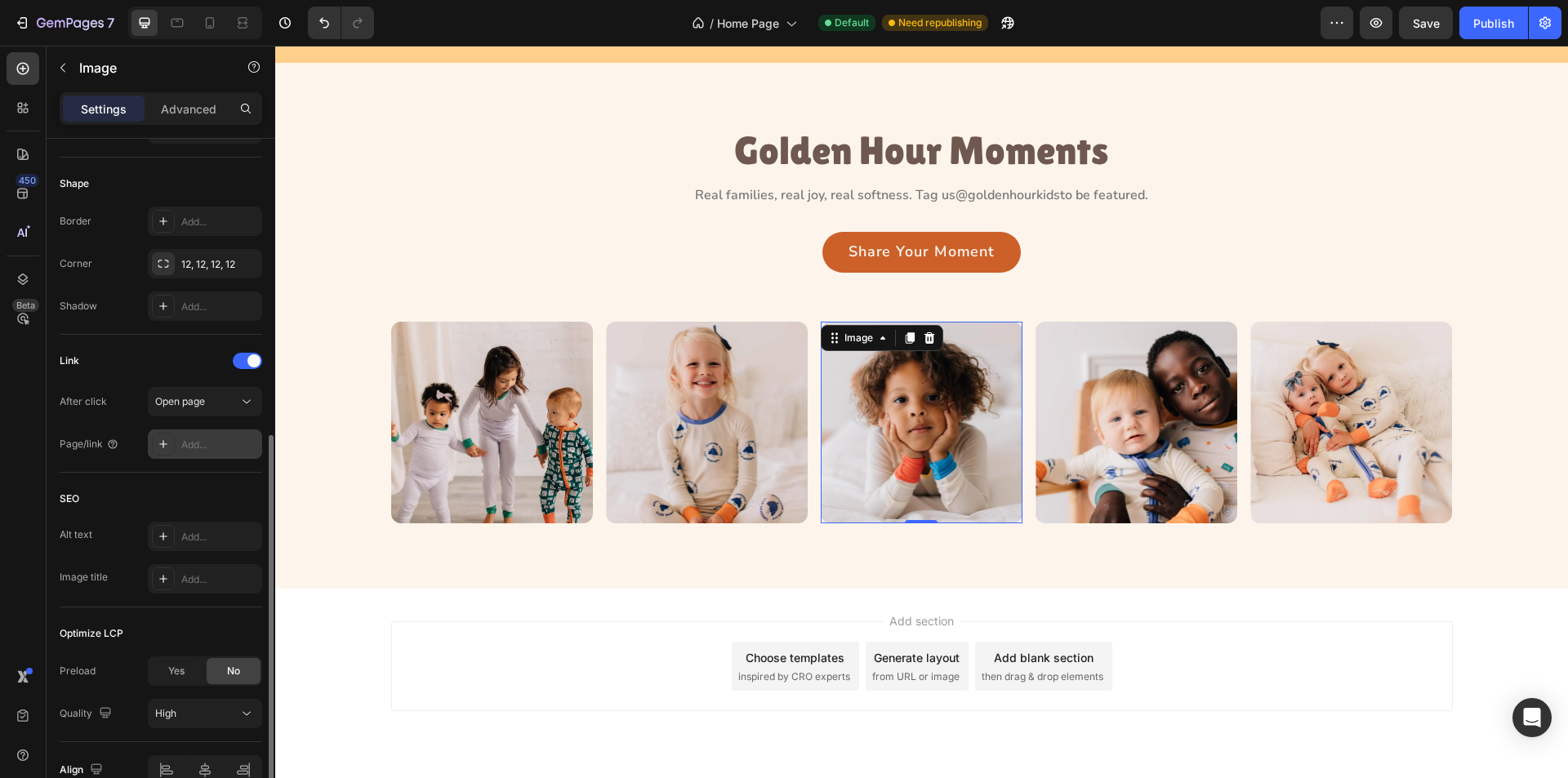
click at [160, 440] on icon at bounding box center [163, 444] width 13 height 13
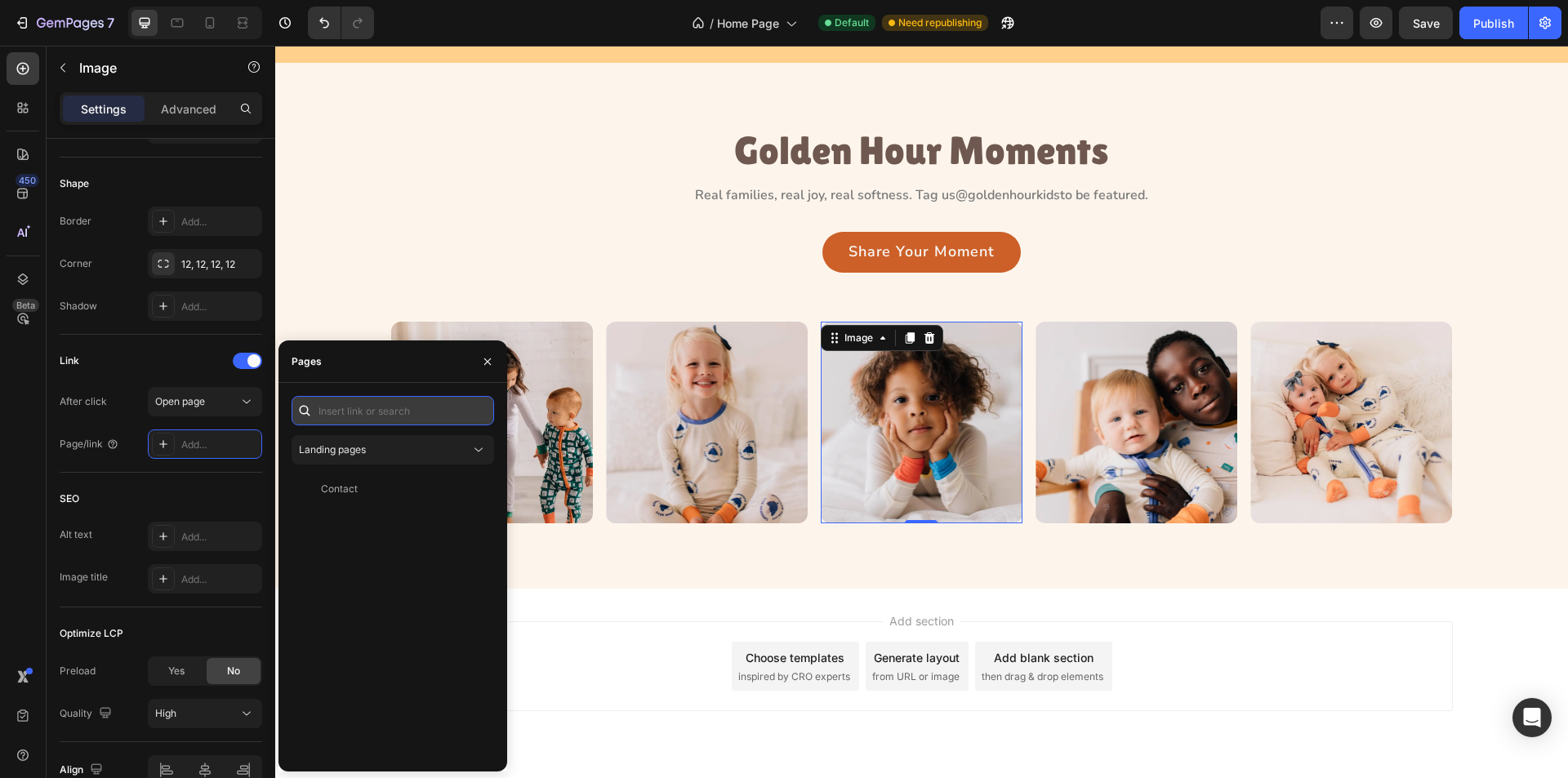
click at [360, 406] on input "text" at bounding box center [393, 411] width 203 height 29
type input "#"
click at [375, 441] on div "# View" at bounding box center [389, 450] width 196 height 29
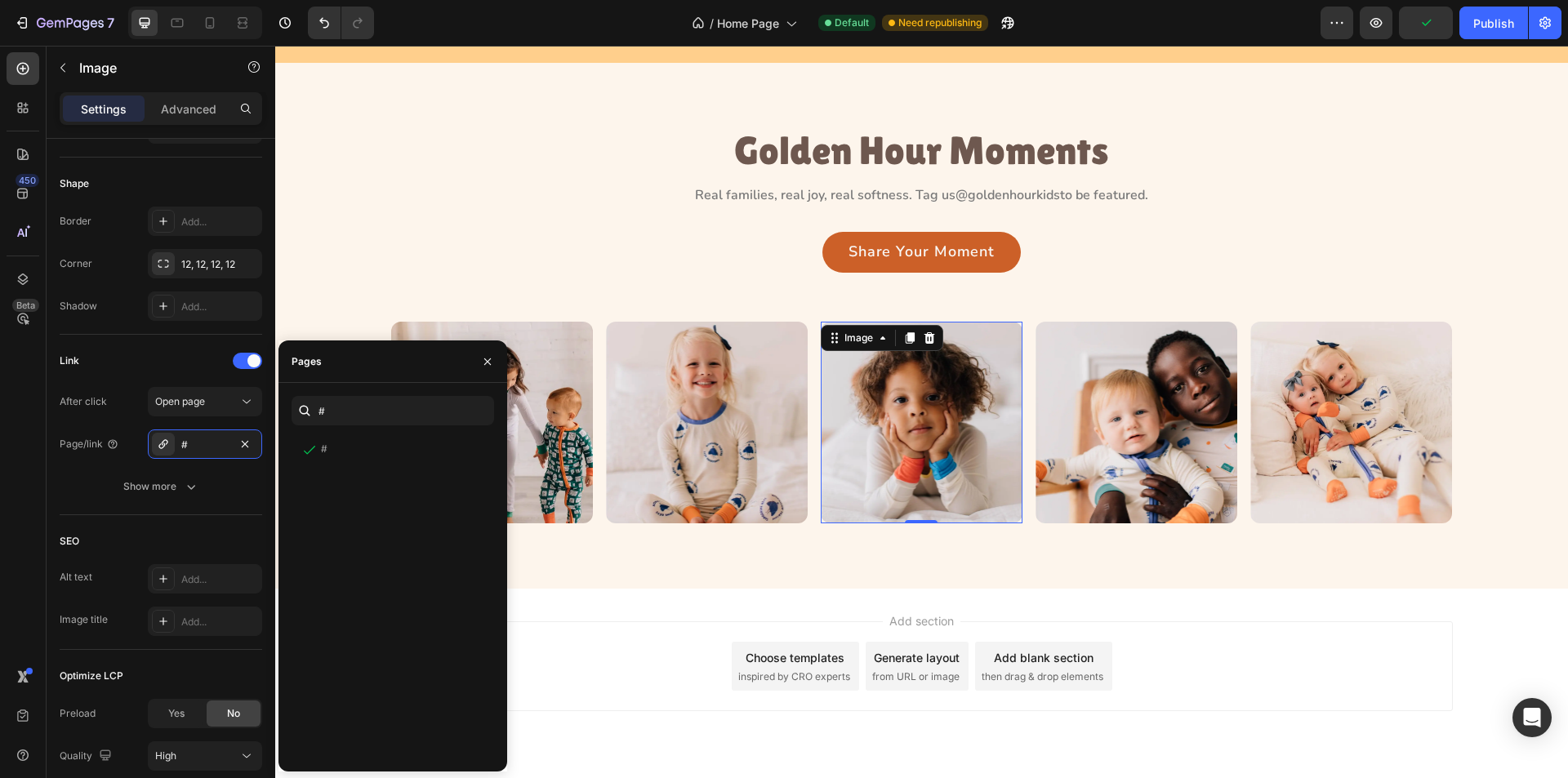
click at [647, 623] on div "Add section Choose templates inspired by CRO experts Generate layout from URL o…" at bounding box center [921, 667] width 1062 height 89
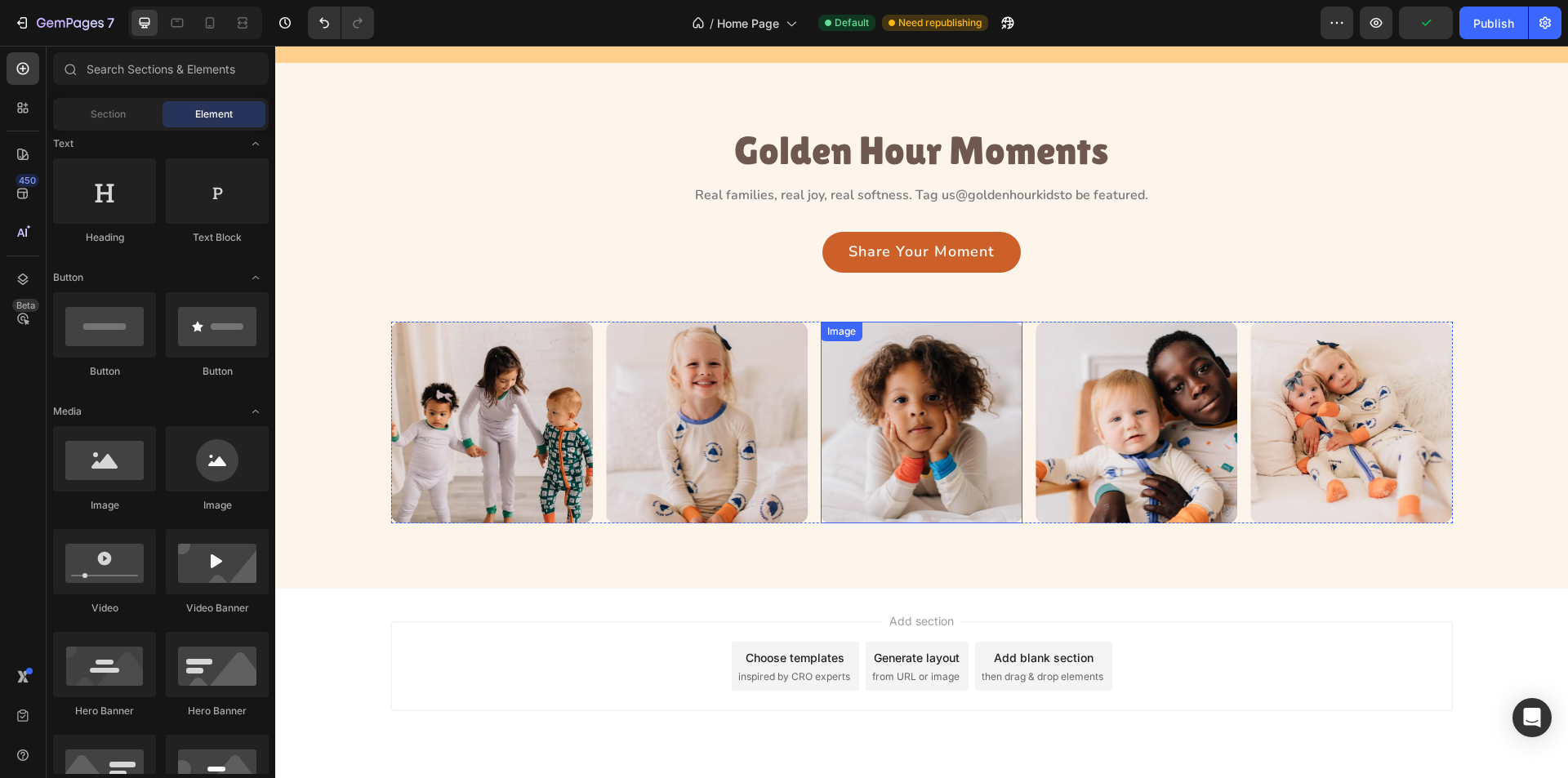
click at [976, 458] on img at bounding box center [921, 422] width 202 height 202
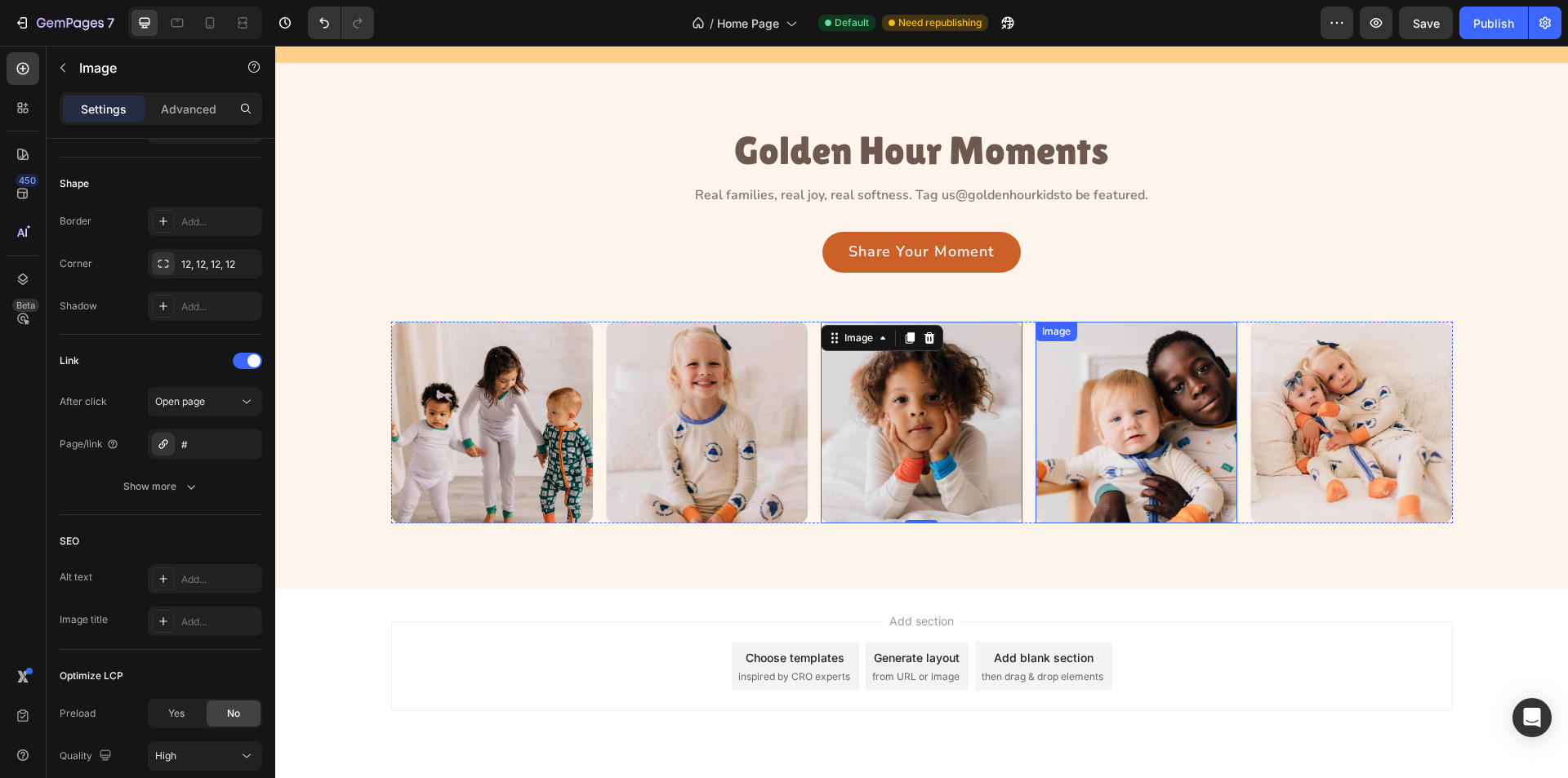
click at [1124, 477] on img at bounding box center [1136, 422] width 202 height 202
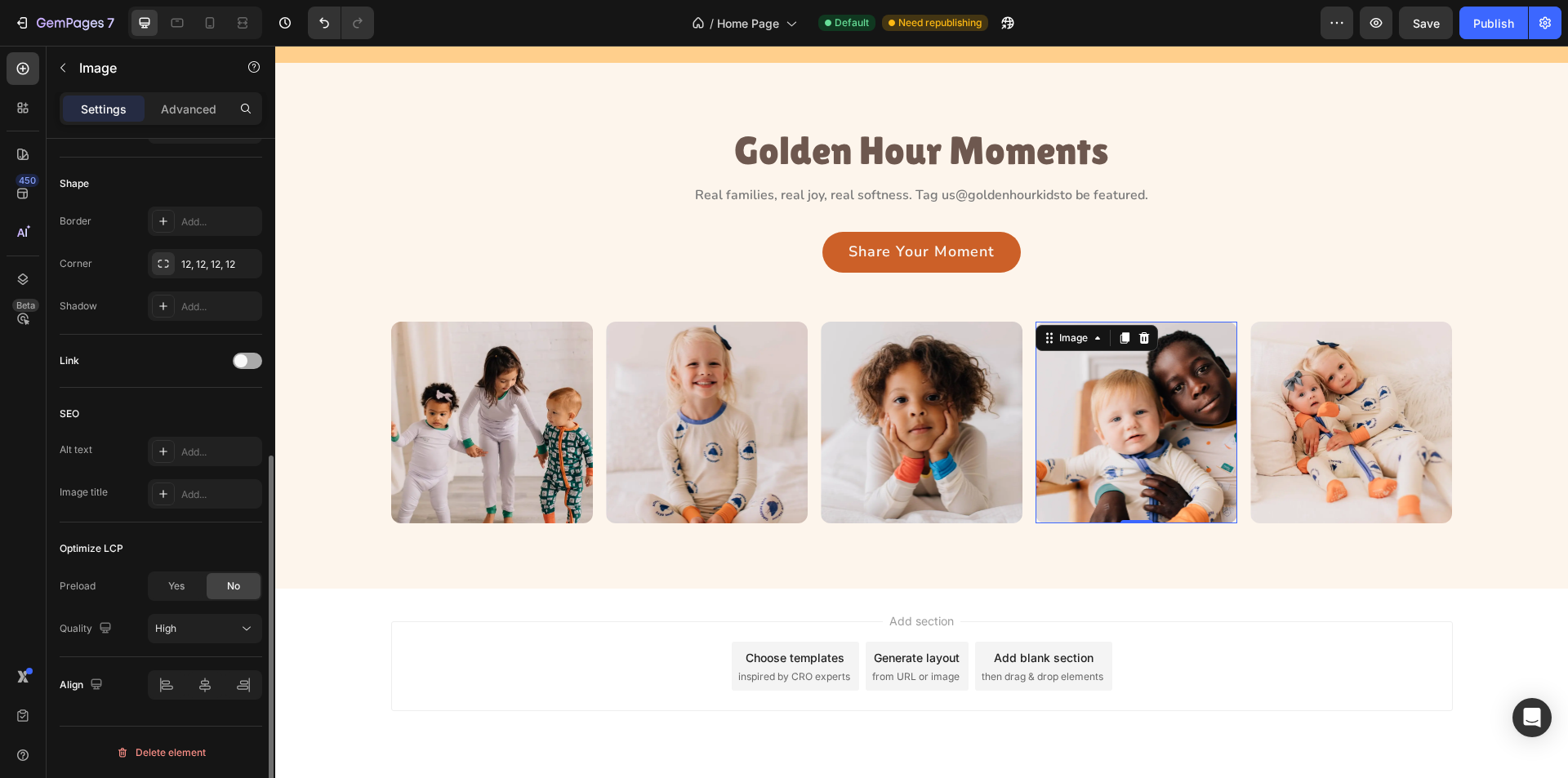
click at [251, 359] on div at bounding box center [247, 361] width 29 height 16
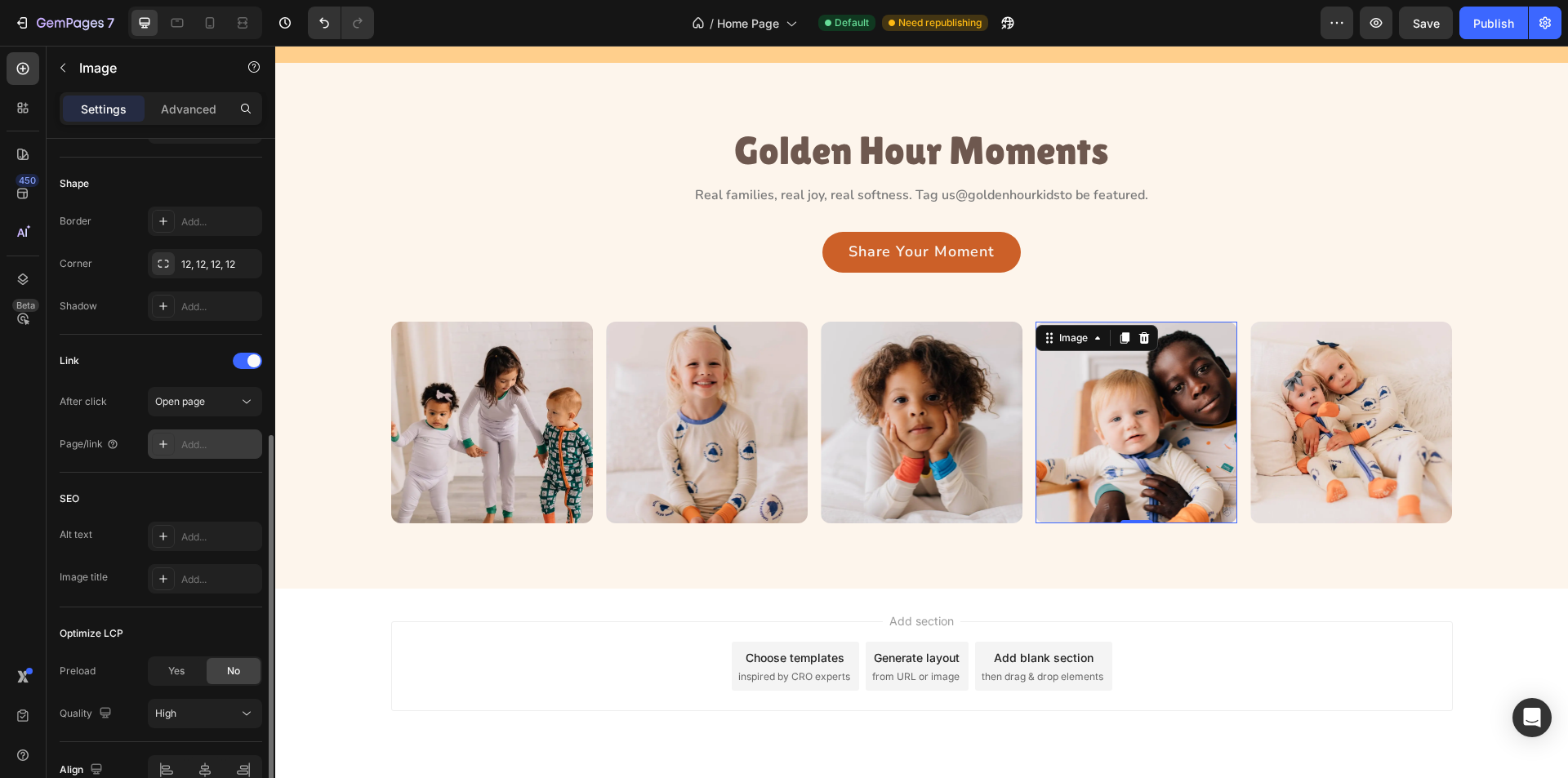
click at [163, 452] on div at bounding box center [163, 444] width 23 height 23
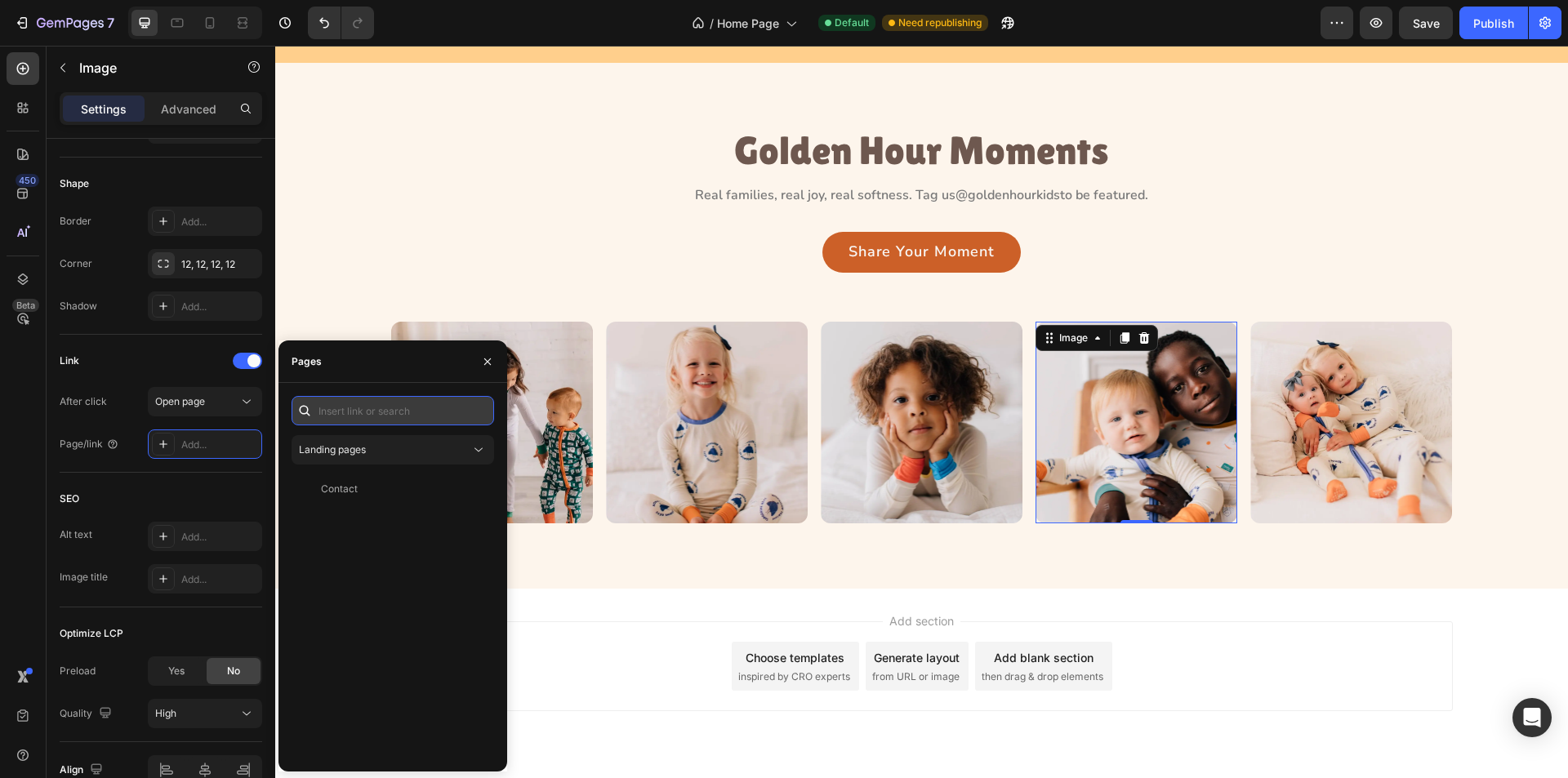
click at [358, 413] on input "text" at bounding box center [393, 411] width 203 height 29
type input "#"
click at [349, 451] on div "#" at bounding box center [389, 450] width 183 height 15
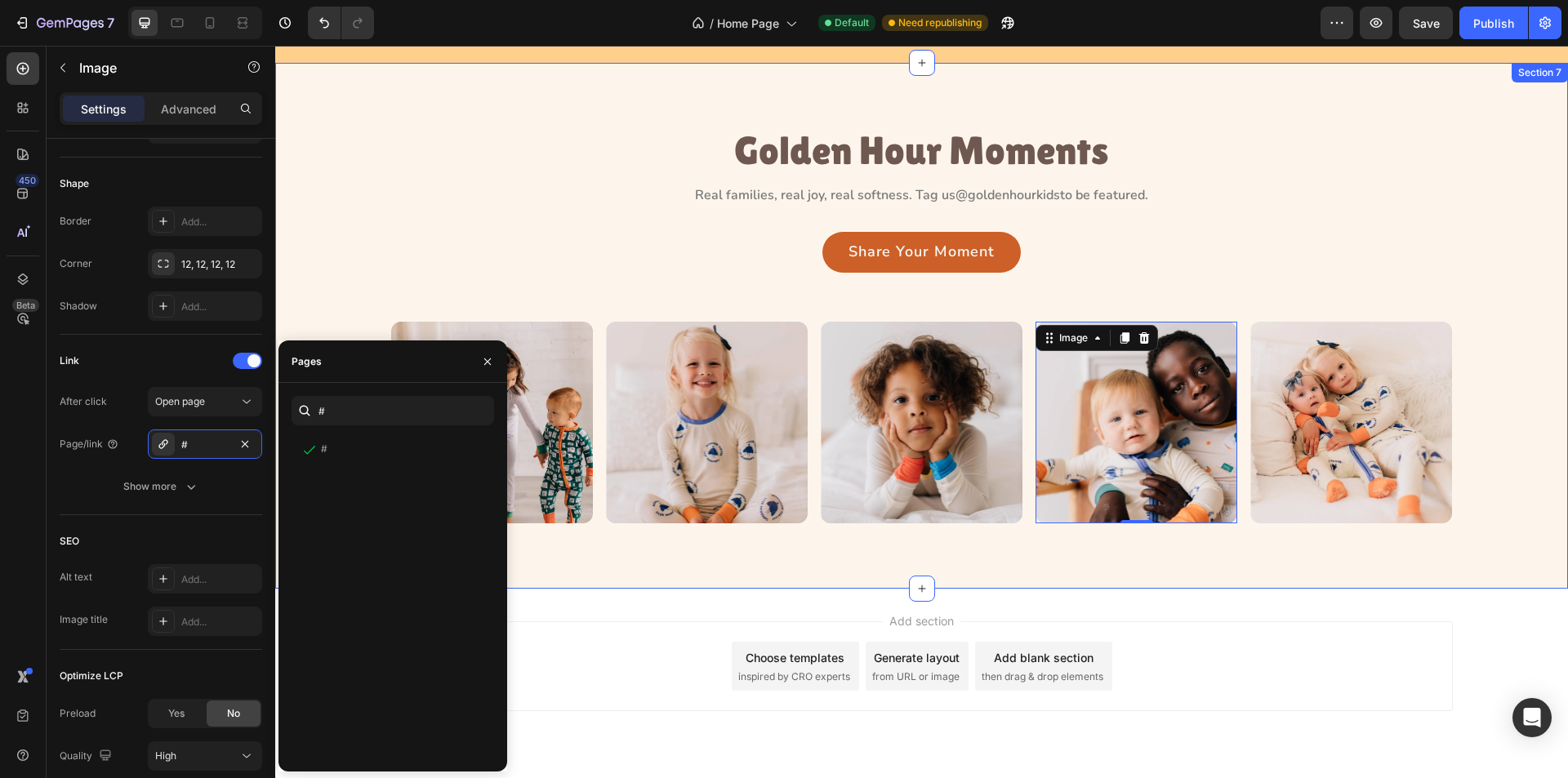
click at [569, 549] on div "Golden Hour Moments Heading Real families, real joy, real softness. Tag us @gol…" at bounding box center [921, 326] width 1293 height 527
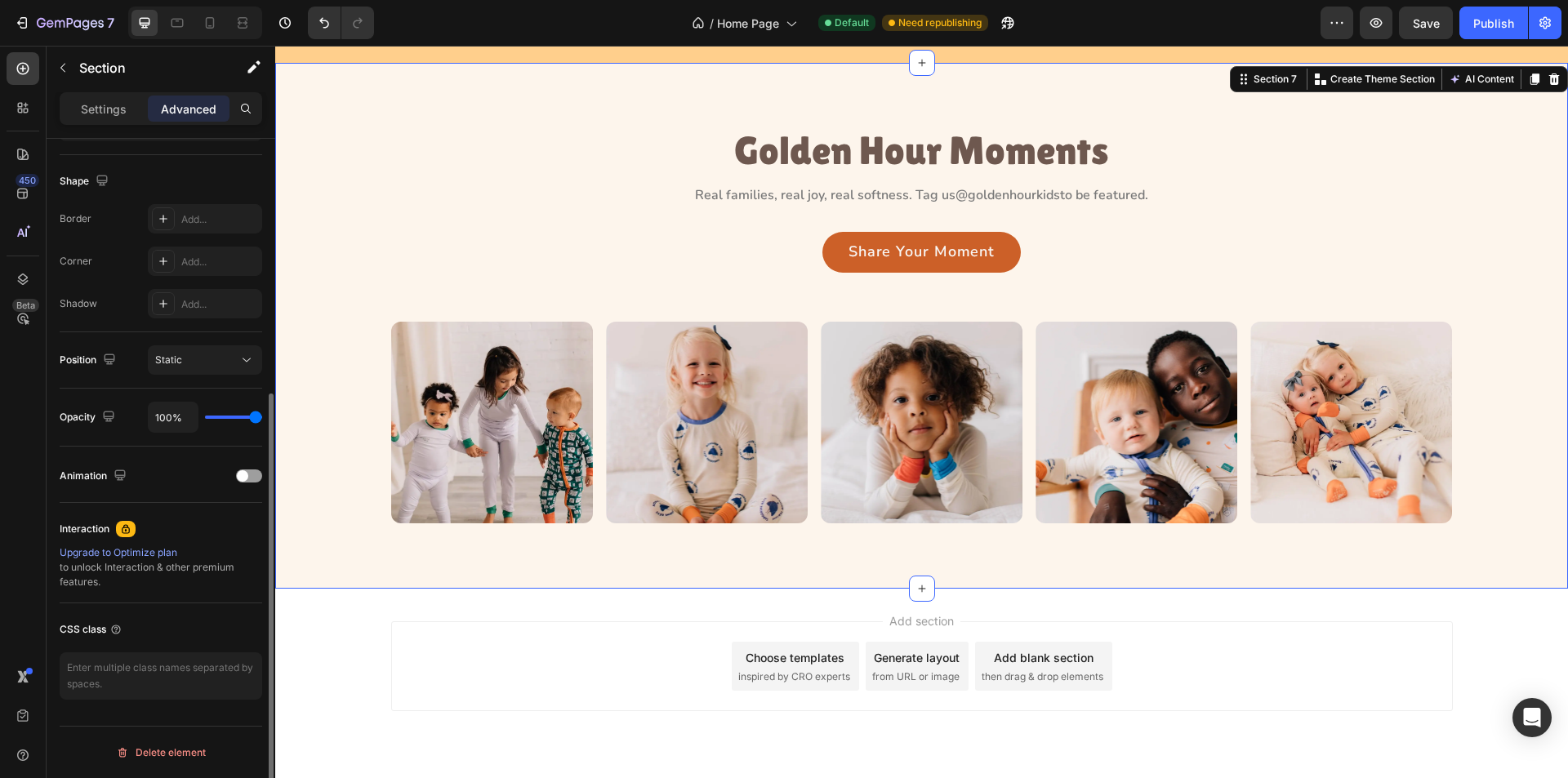
scroll to position [0, 0]
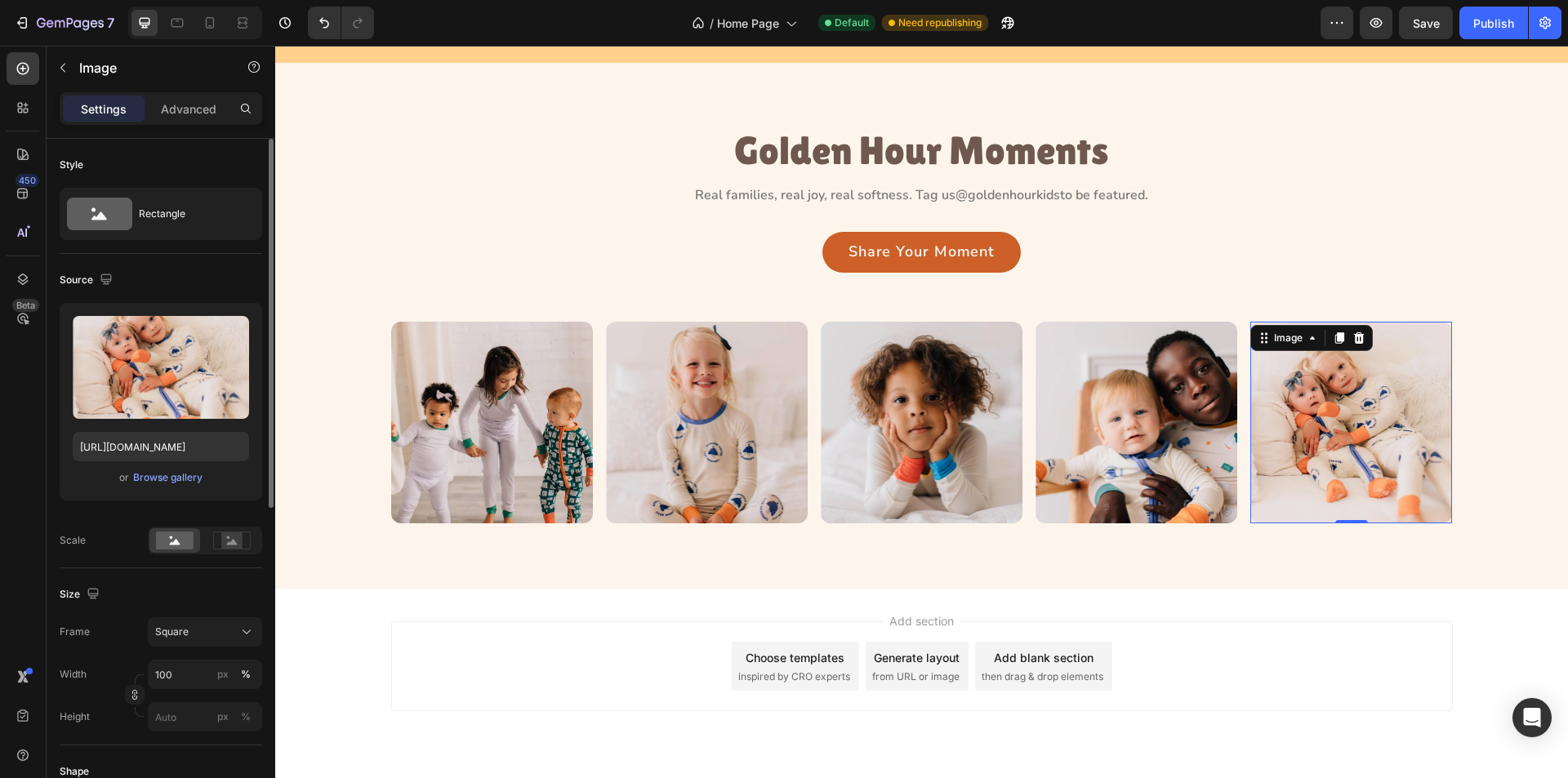
click at [1289, 443] on img at bounding box center [1351, 422] width 202 height 202
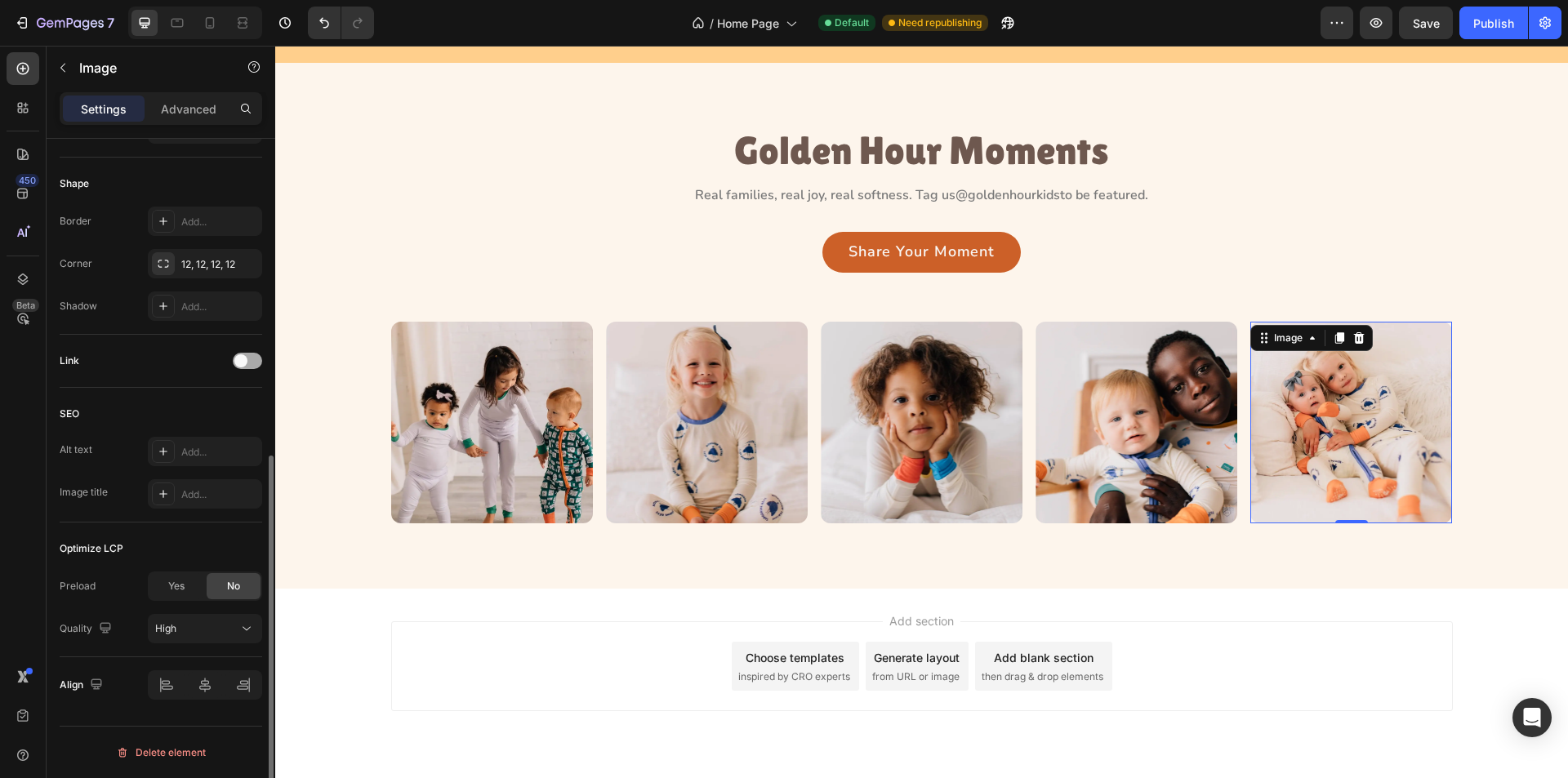
click at [249, 354] on div at bounding box center [247, 361] width 29 height 16
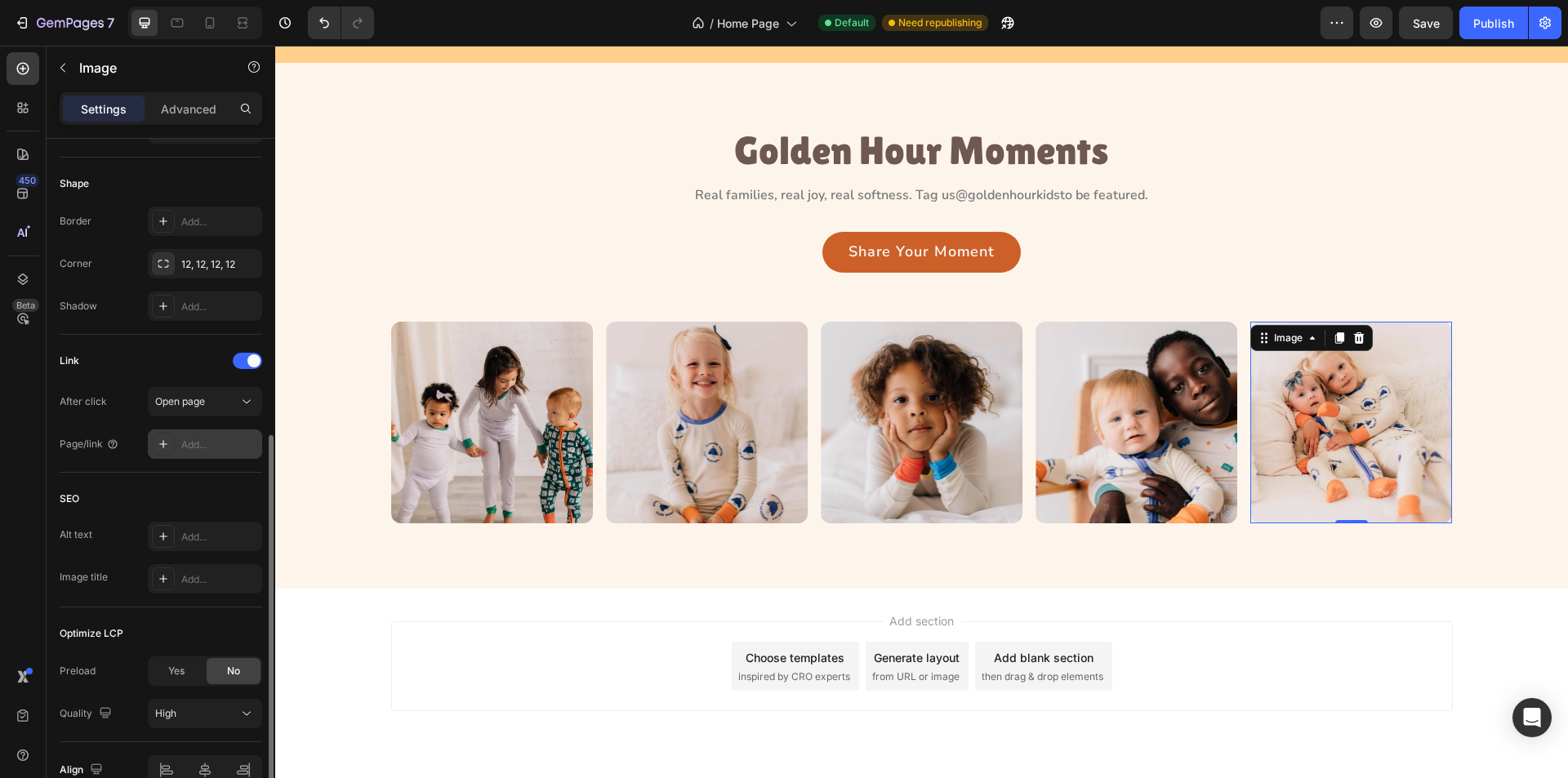
click at [162, 442] on icon at bounding box center [163, 444] width 13 height 13
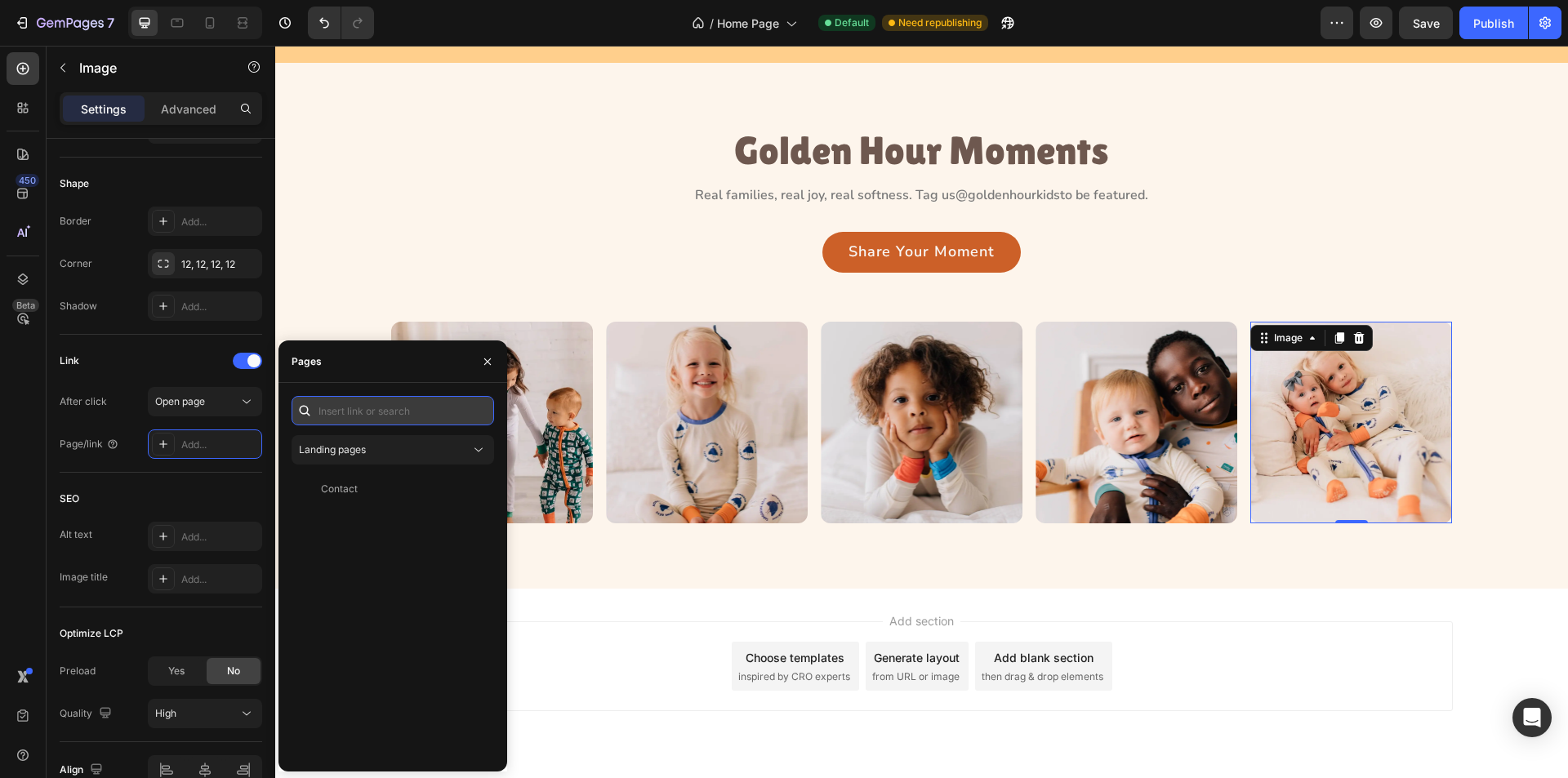
click at [367, 415] on input "text" at bounding box center [393, 411] width 203 height 29
type input "#"
click at [318, 440] on div "# View" at bounding box center [389, 450] width 196 height 29
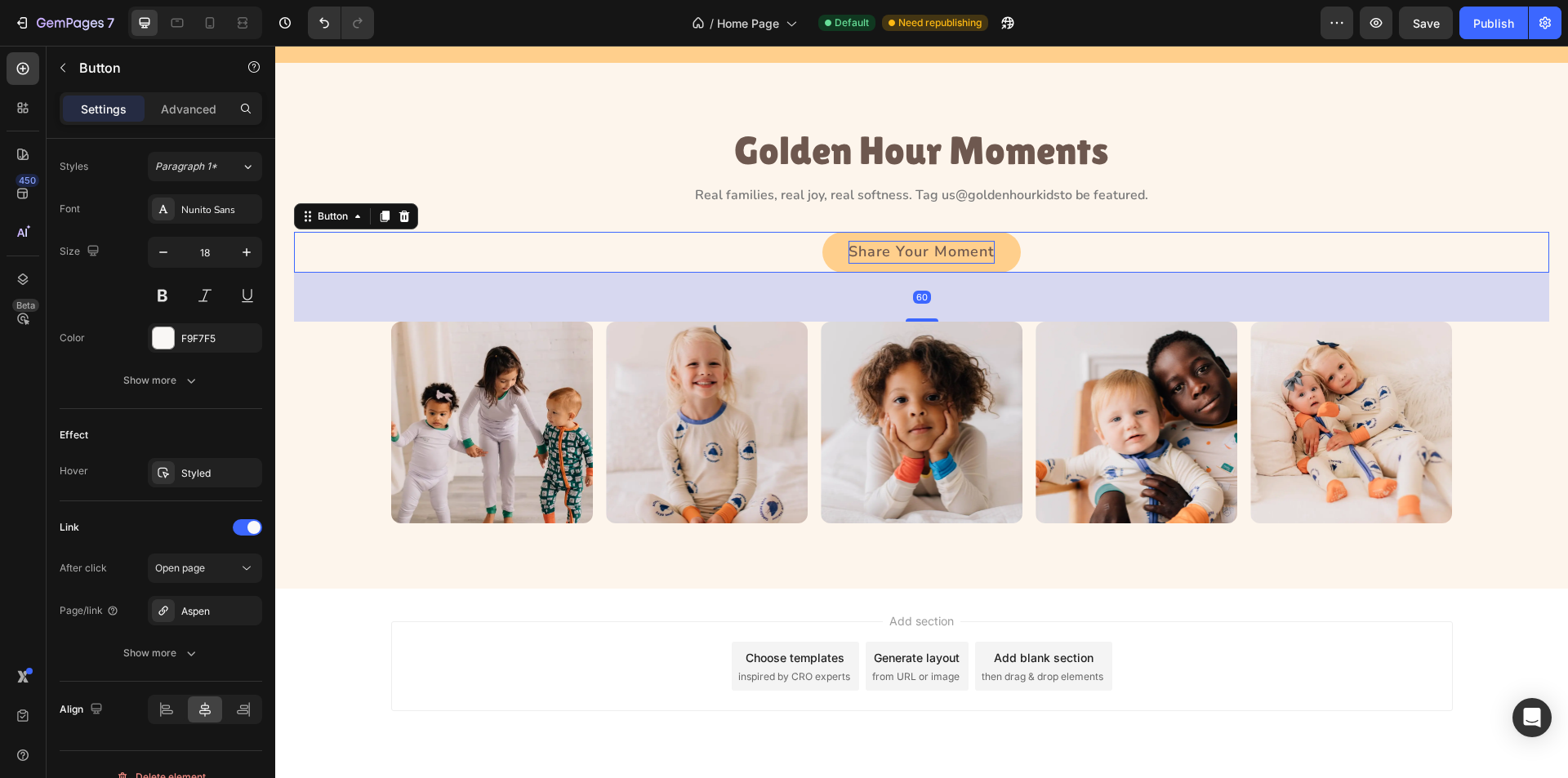
click at [984, 259] on p "Share Your Moment" at bounding box center [921, 252] width 146 height 23
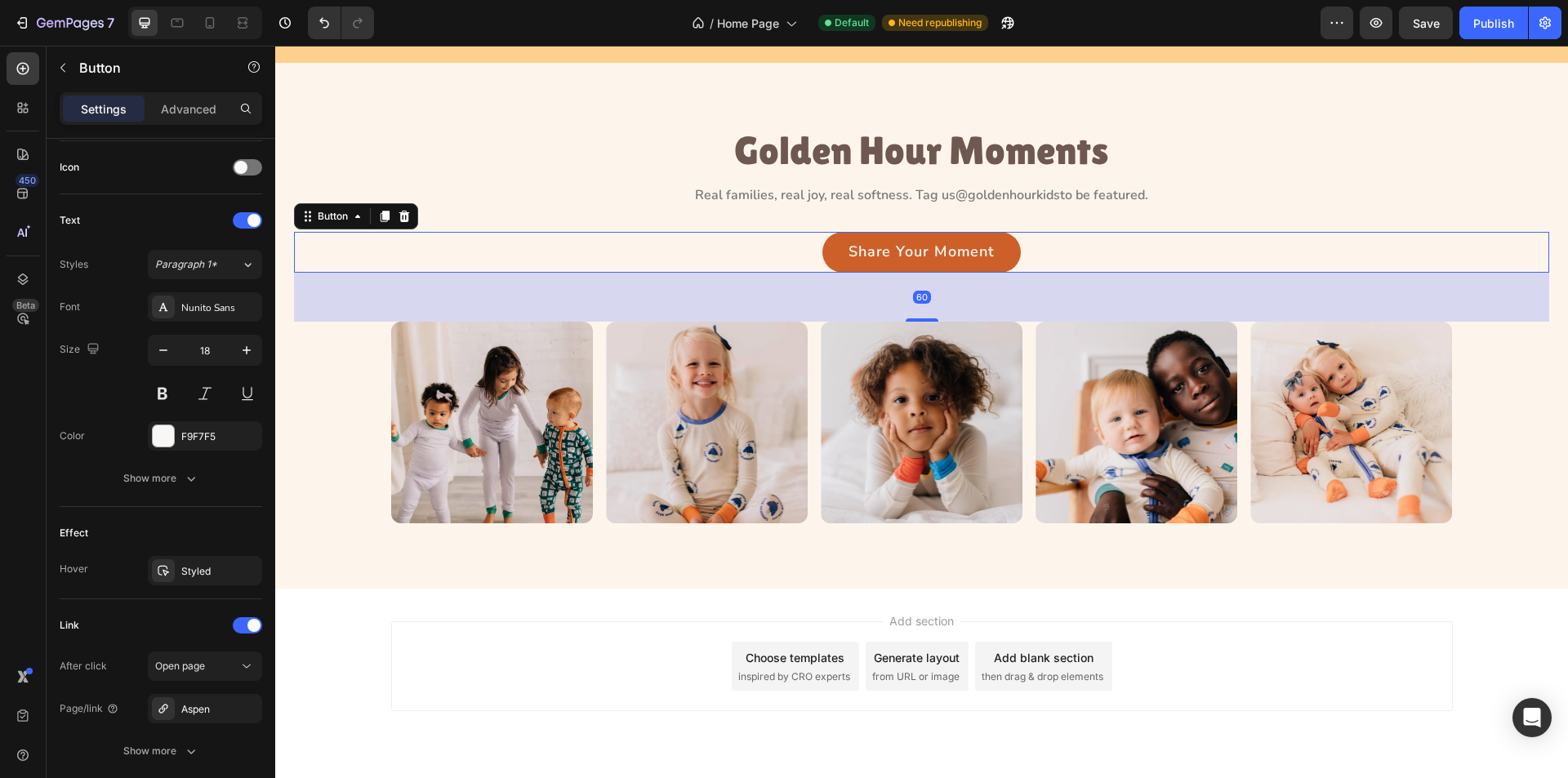
scroll to position [613, 0]
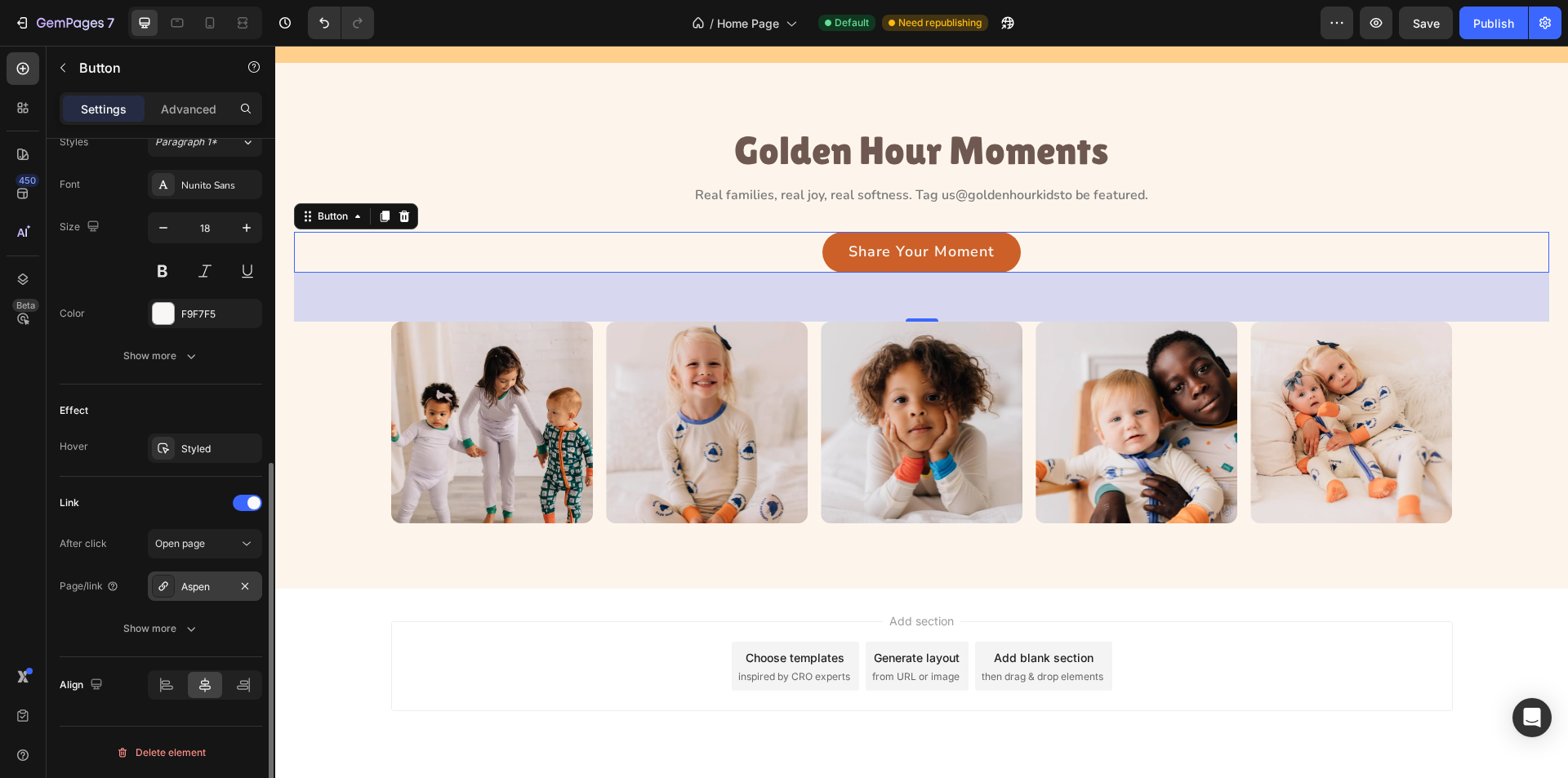
click at [164, 588] on icon at bounding box center [163, 586] width 9 height 9
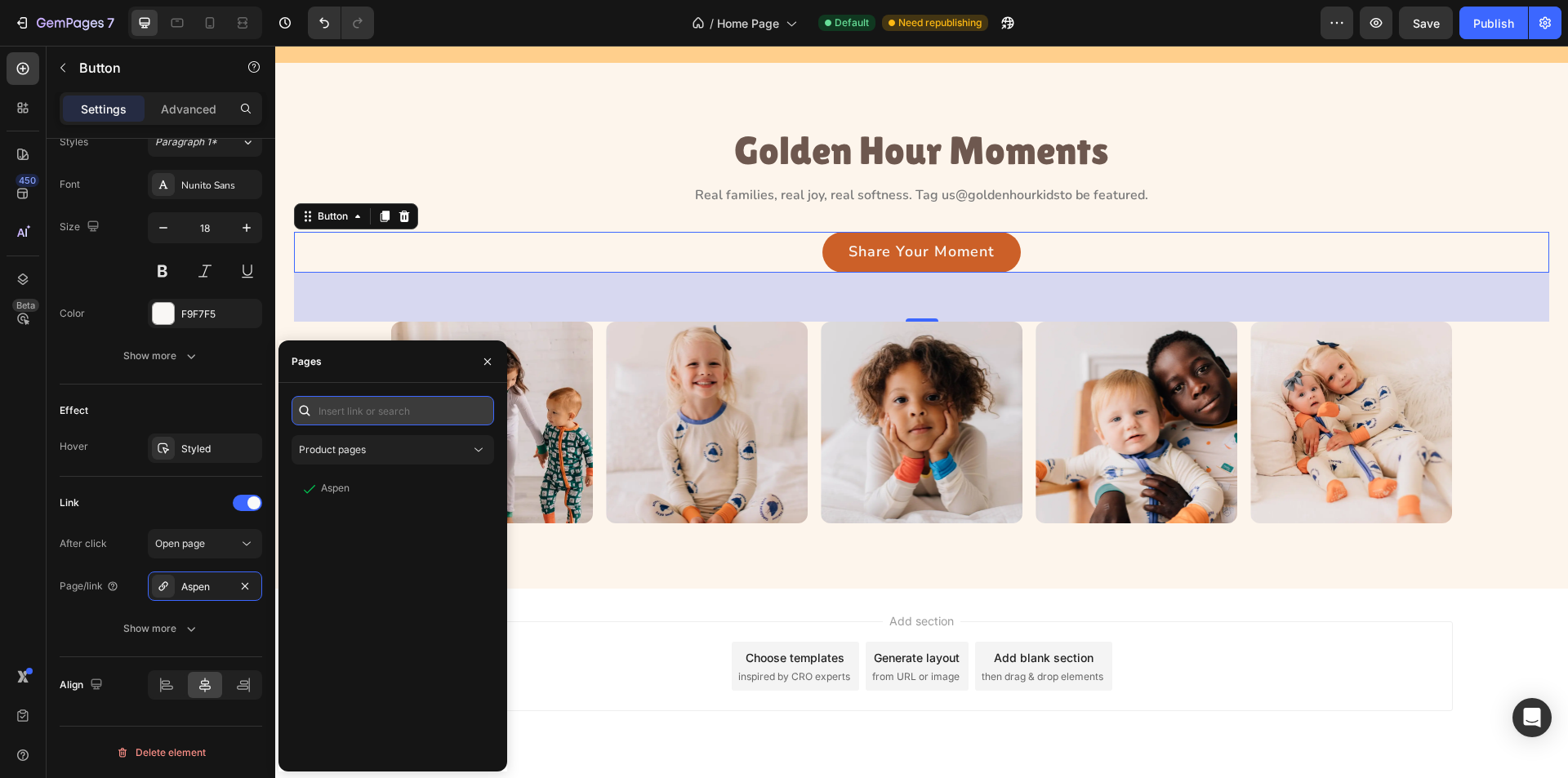
click at [388, 414] on input "text" at bounding box center [393, 411] width 203 height 29
type input "#"
click at [365, 458] on div "# View" at bounding box center [389, 450] width 196 height 29
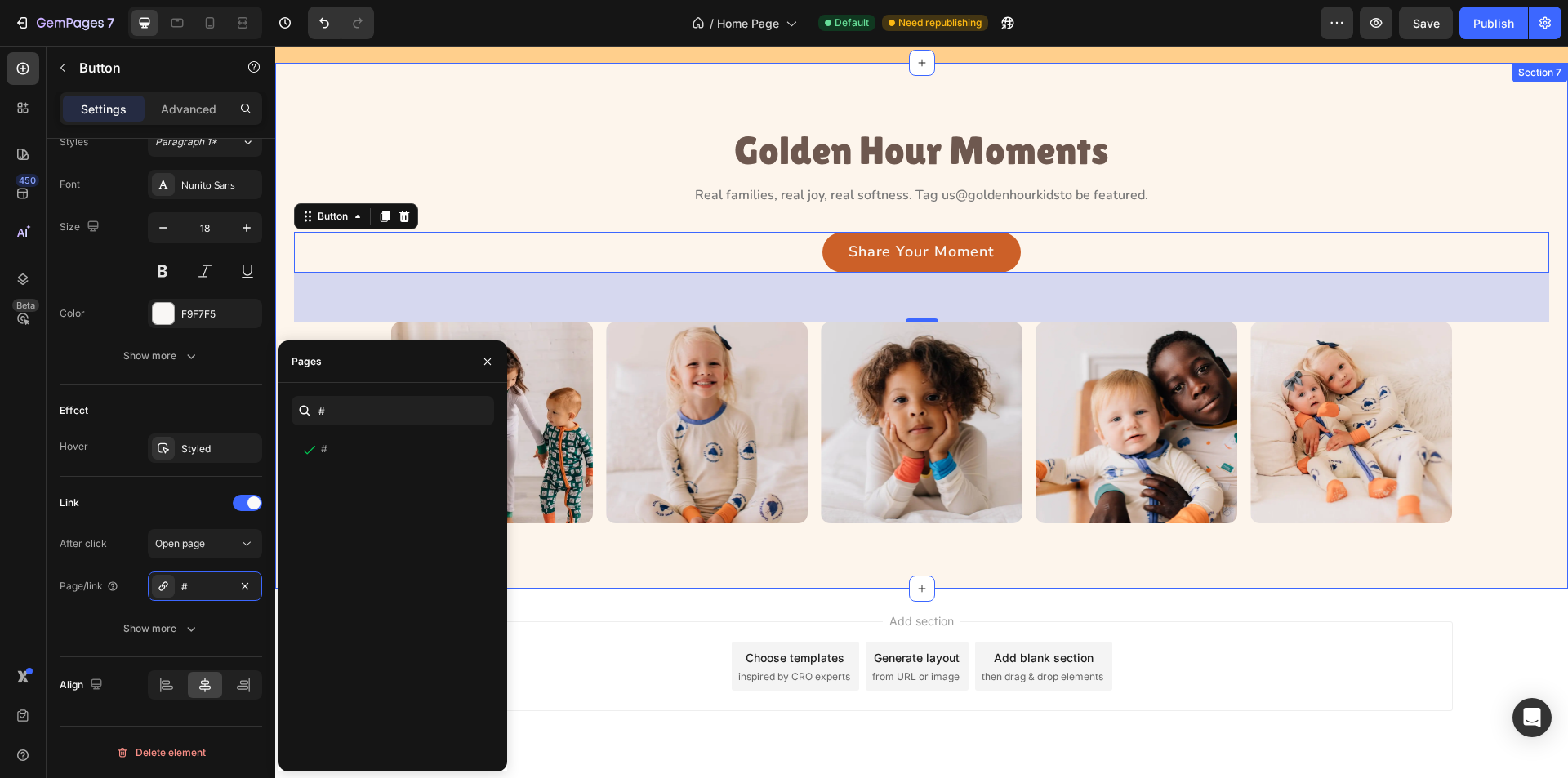
click at [1482, 476] on div "Image Image Image Image Image Carousel" at bounding box center [921, 422] width 1256 height 202
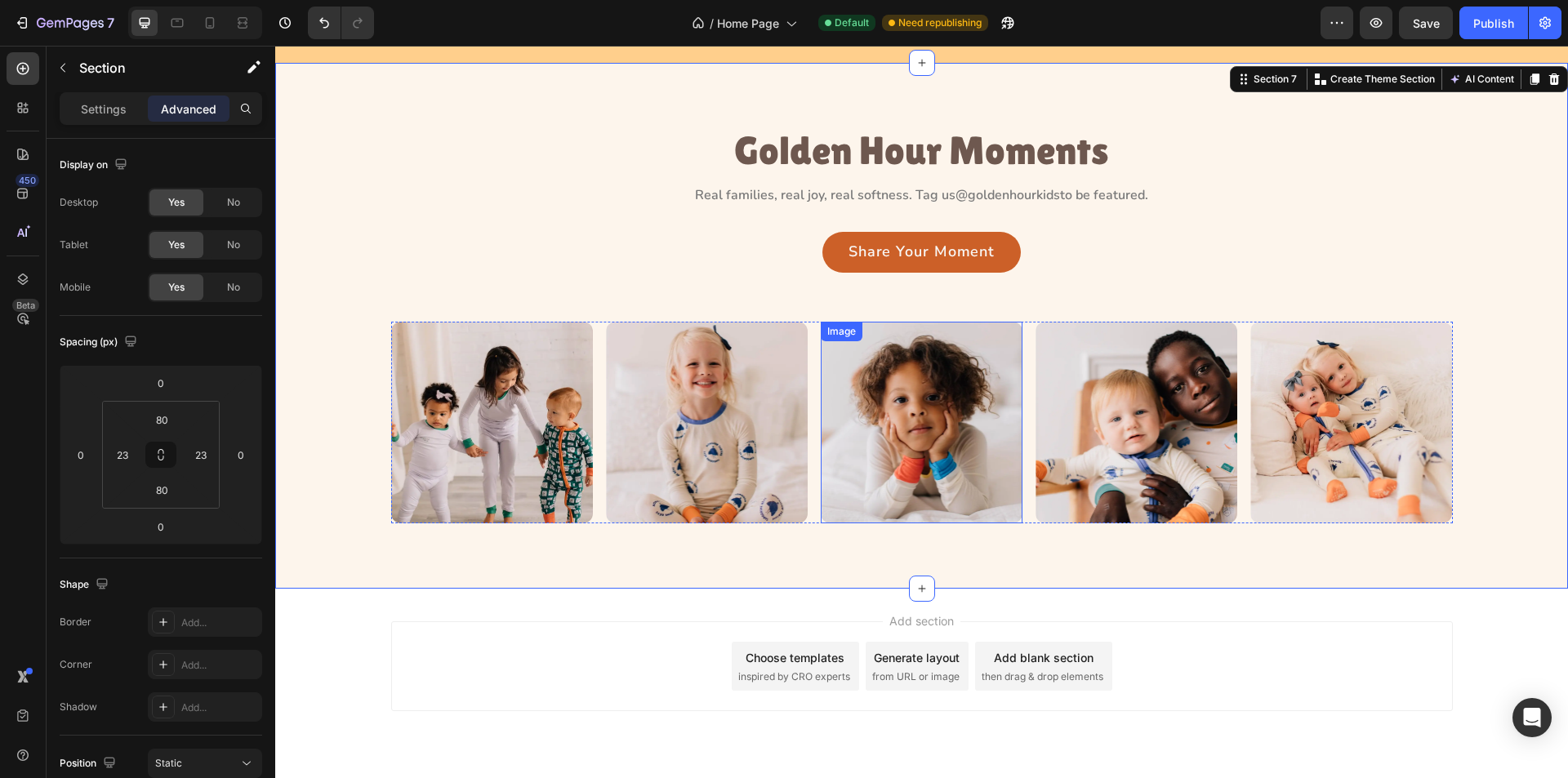
scroll to position [2287, 0]
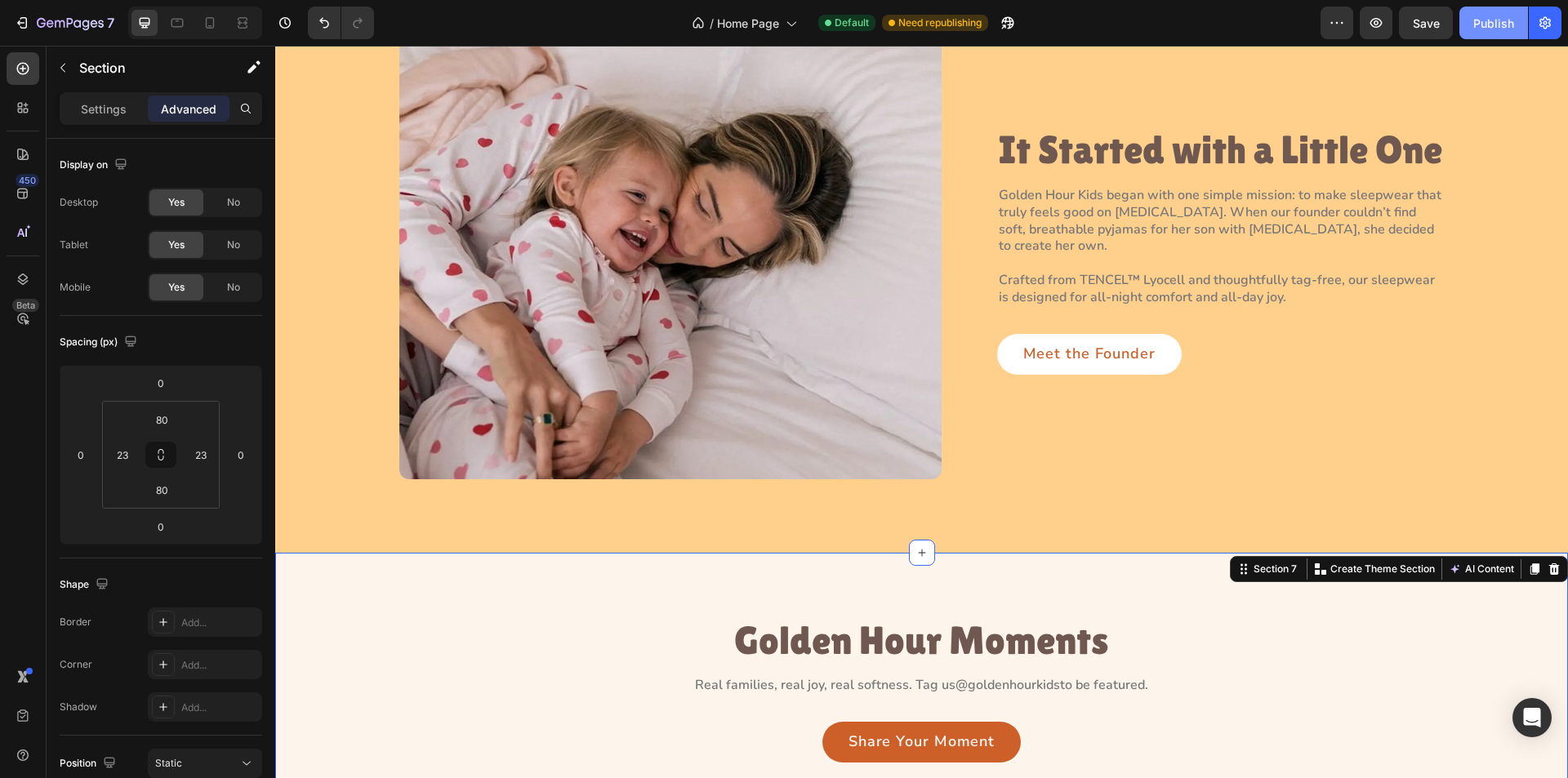
click at [1496, 20] on div "Publish" at bounding box center [1494, 23] width 41 height 17
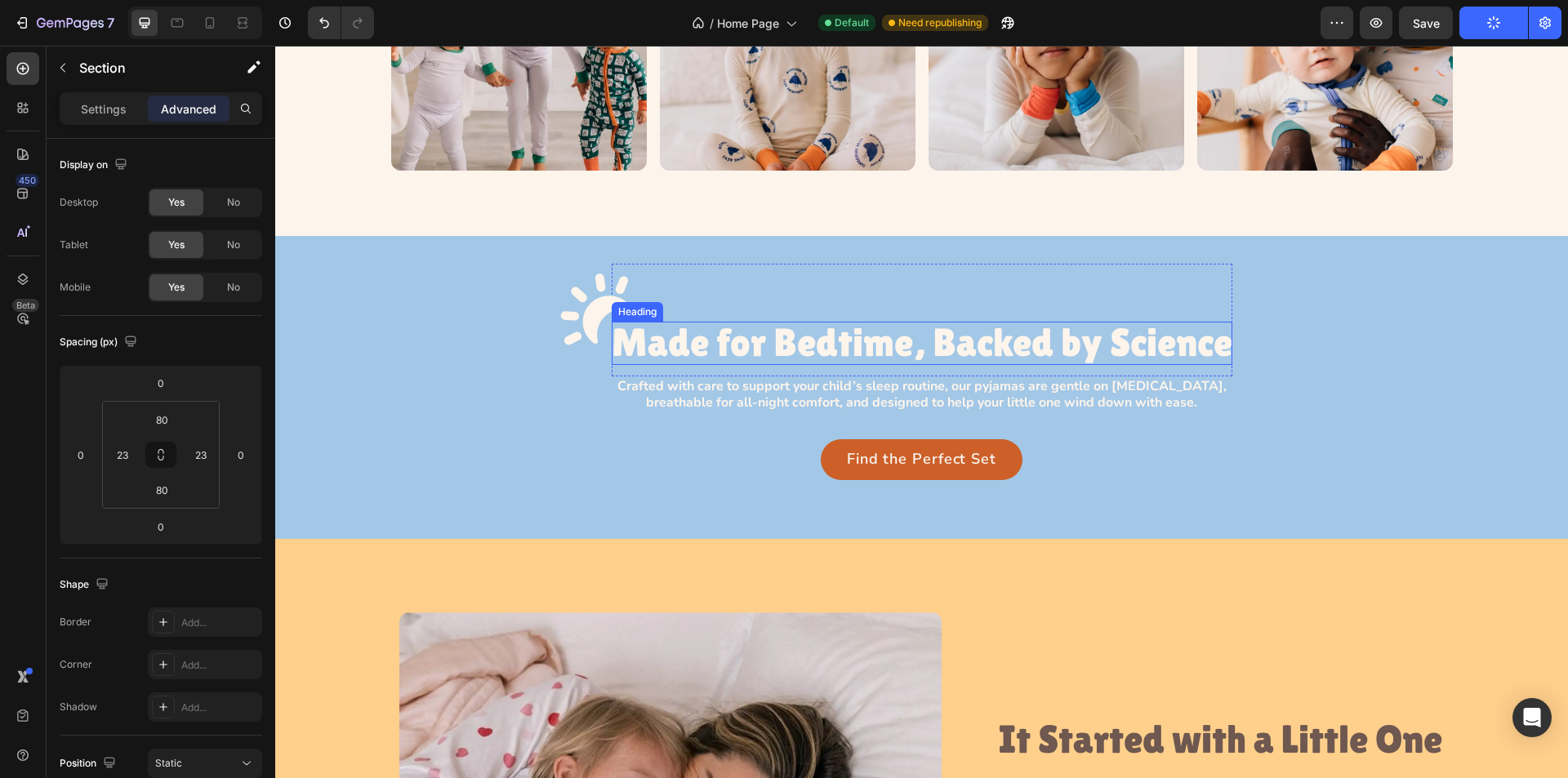
scroll to position [1469, 0]
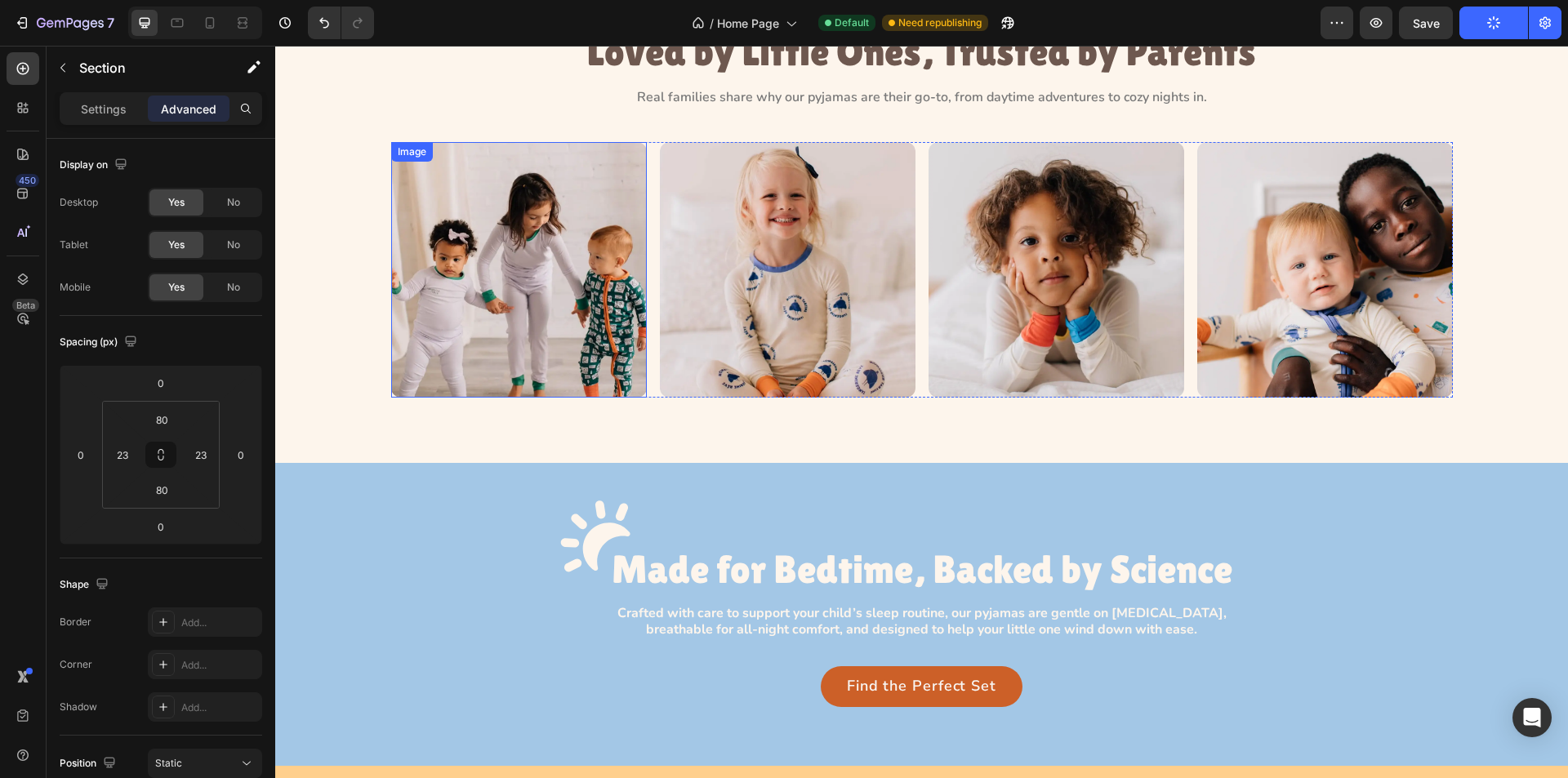
click at [467, 314] on img at bounding box center [519, 270] width 256 height 256
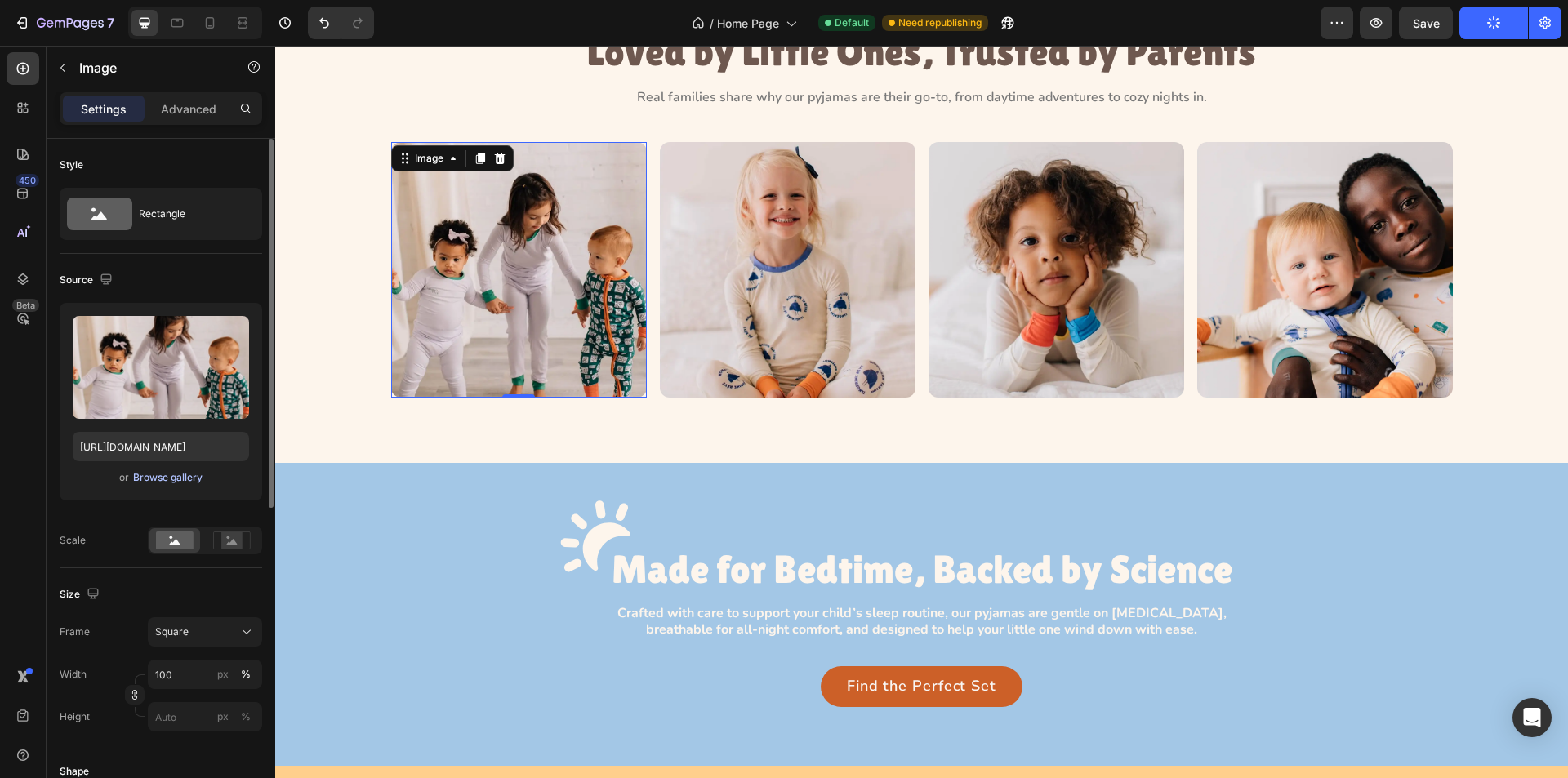
click at [166, 478] on div "Browse gallery" at bounding box center [168, 478] width 69 height 15
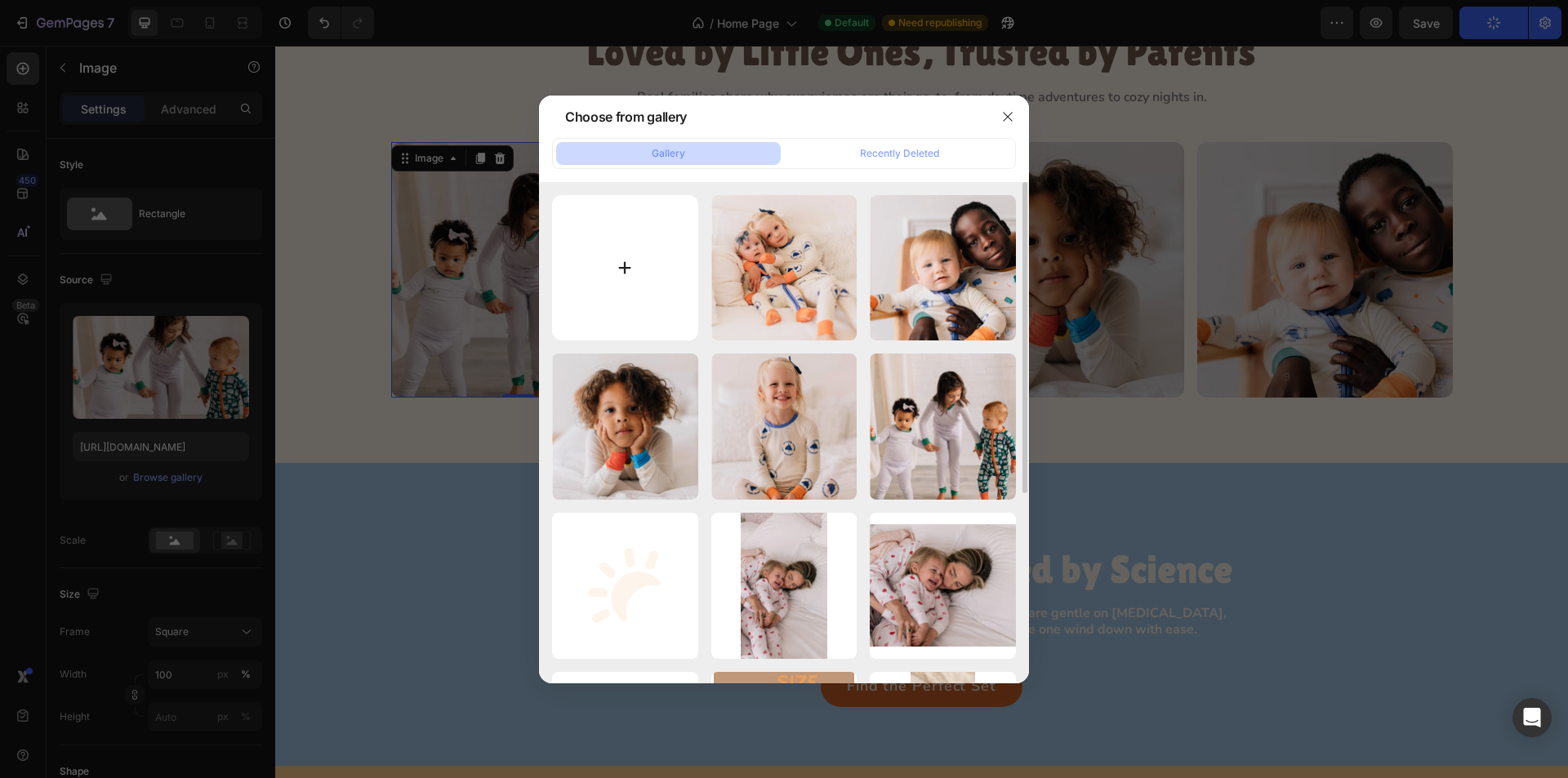
click at [626, 275] on input "file" at bounding box center [626, 268] width 146 height 146
type input "C:\fakepath\Rectangle 21.webp"
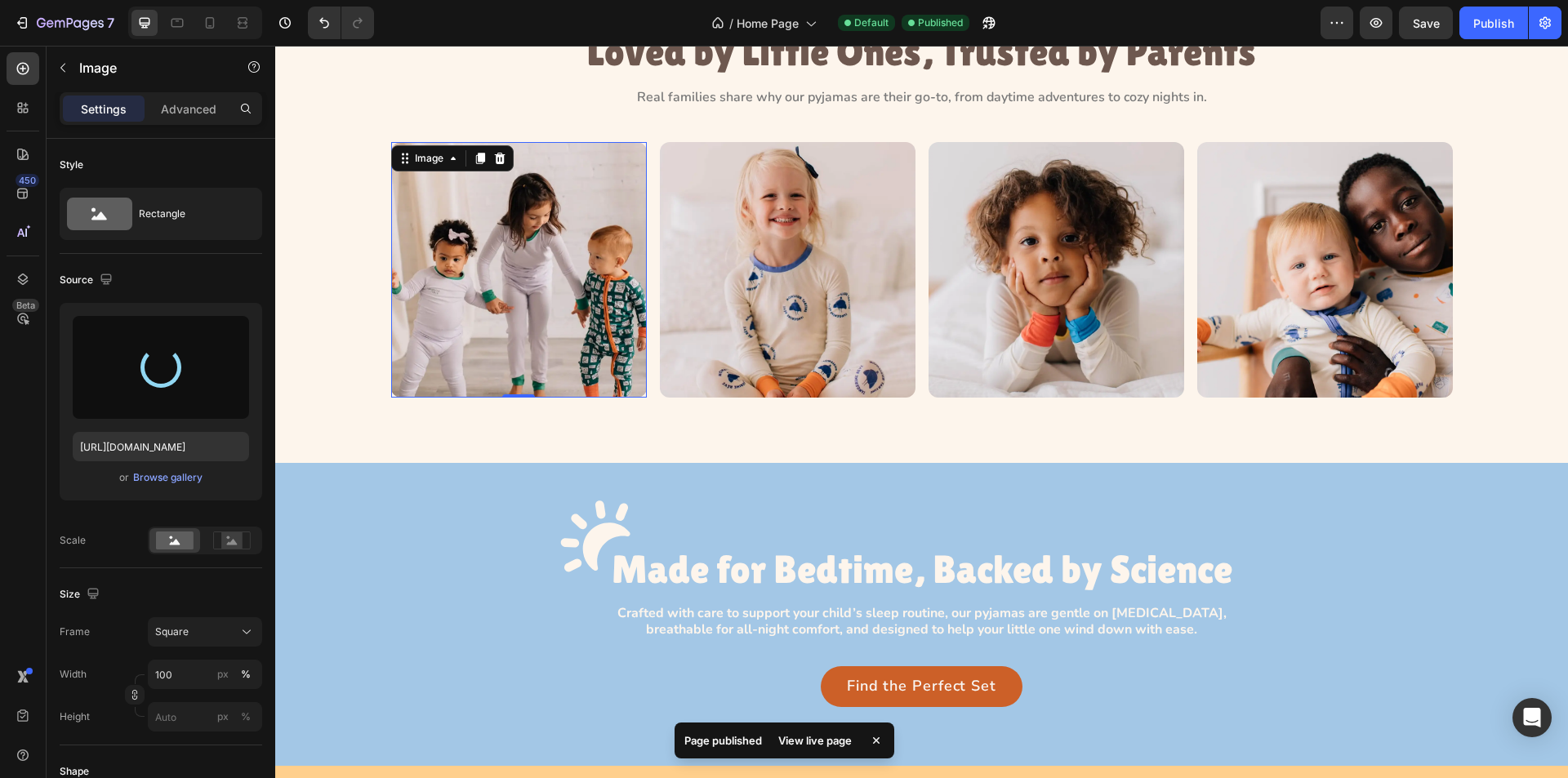
type input "https://cdn.shopify.com/s/files/1/0763/2463/4857/files/gempages_581485179931984…"
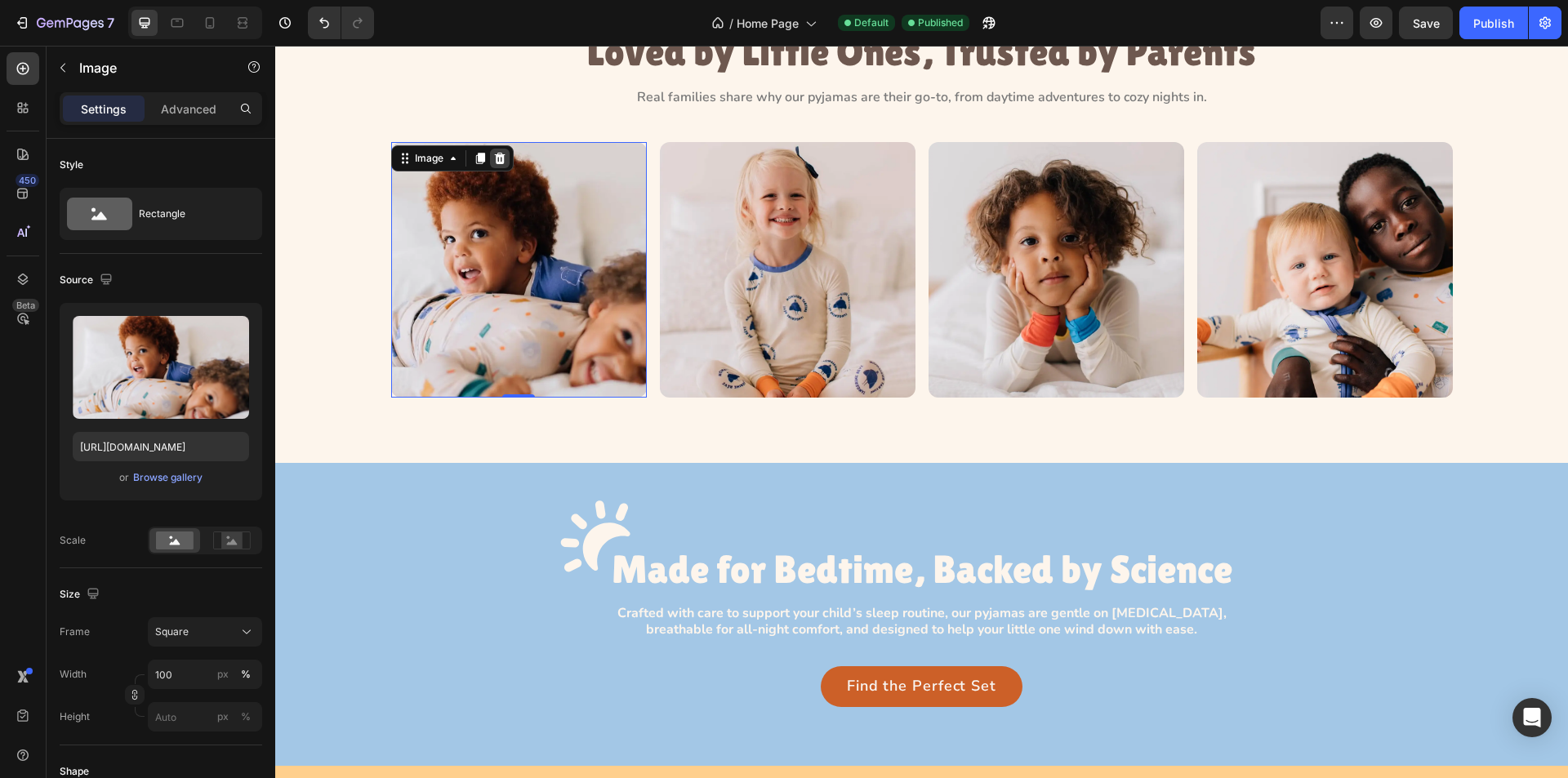
click at [495, 159] on icon at bounding box center [500, 158] width 13 height 13
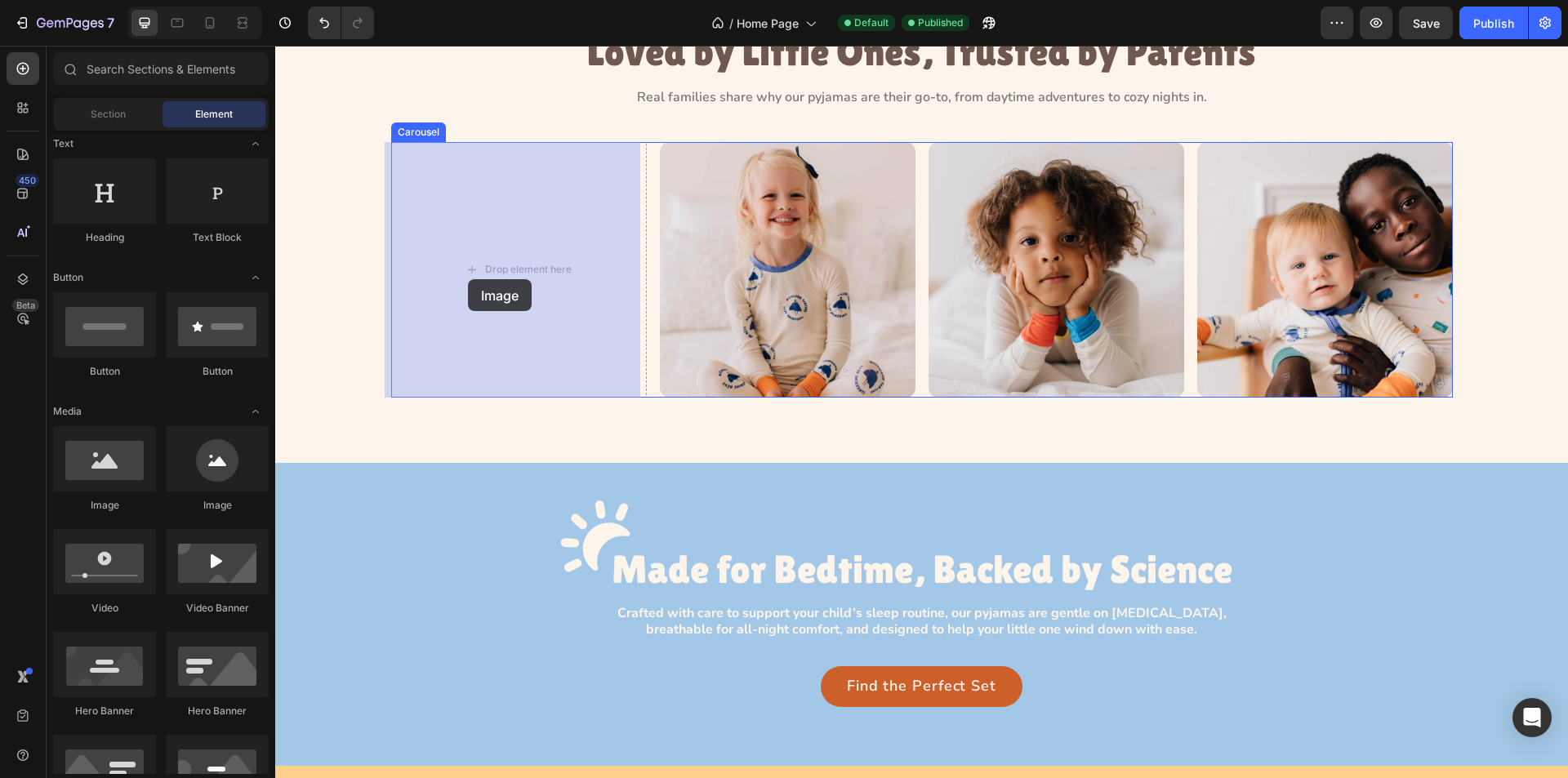
drag, startPoint x: 377, startPoint y: 520, endPoint x: 397, endPoint y: 325, distance: 196.0
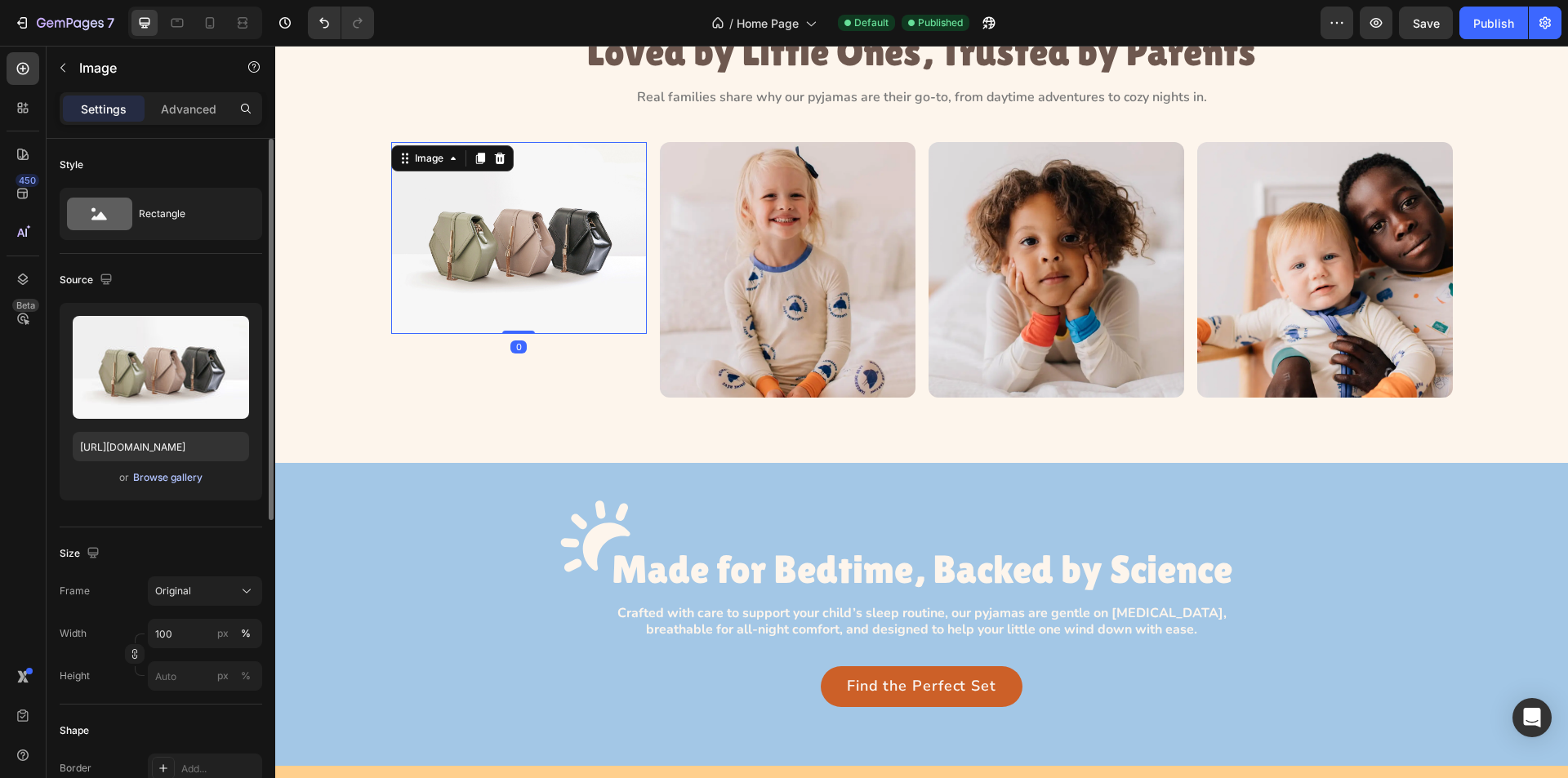
click at [146, 478] on div "Browse gallery" at bounding box center [168, 478] width 69 height 15
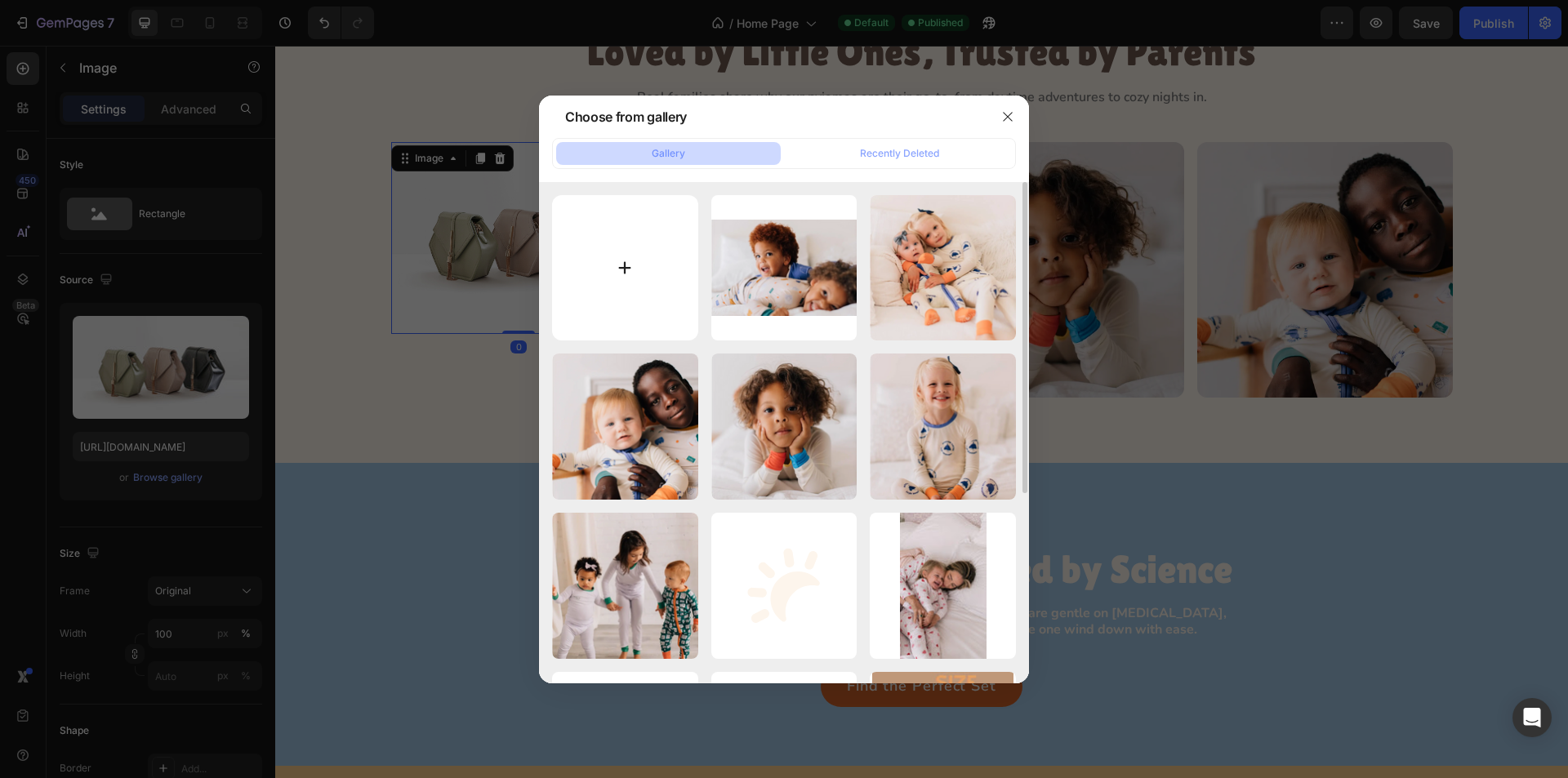
click at [621, 268] on input "file" at bounding box center [626, 268] width 146 height 146
type input "C:\fakepath\Rectangle 21.webp"
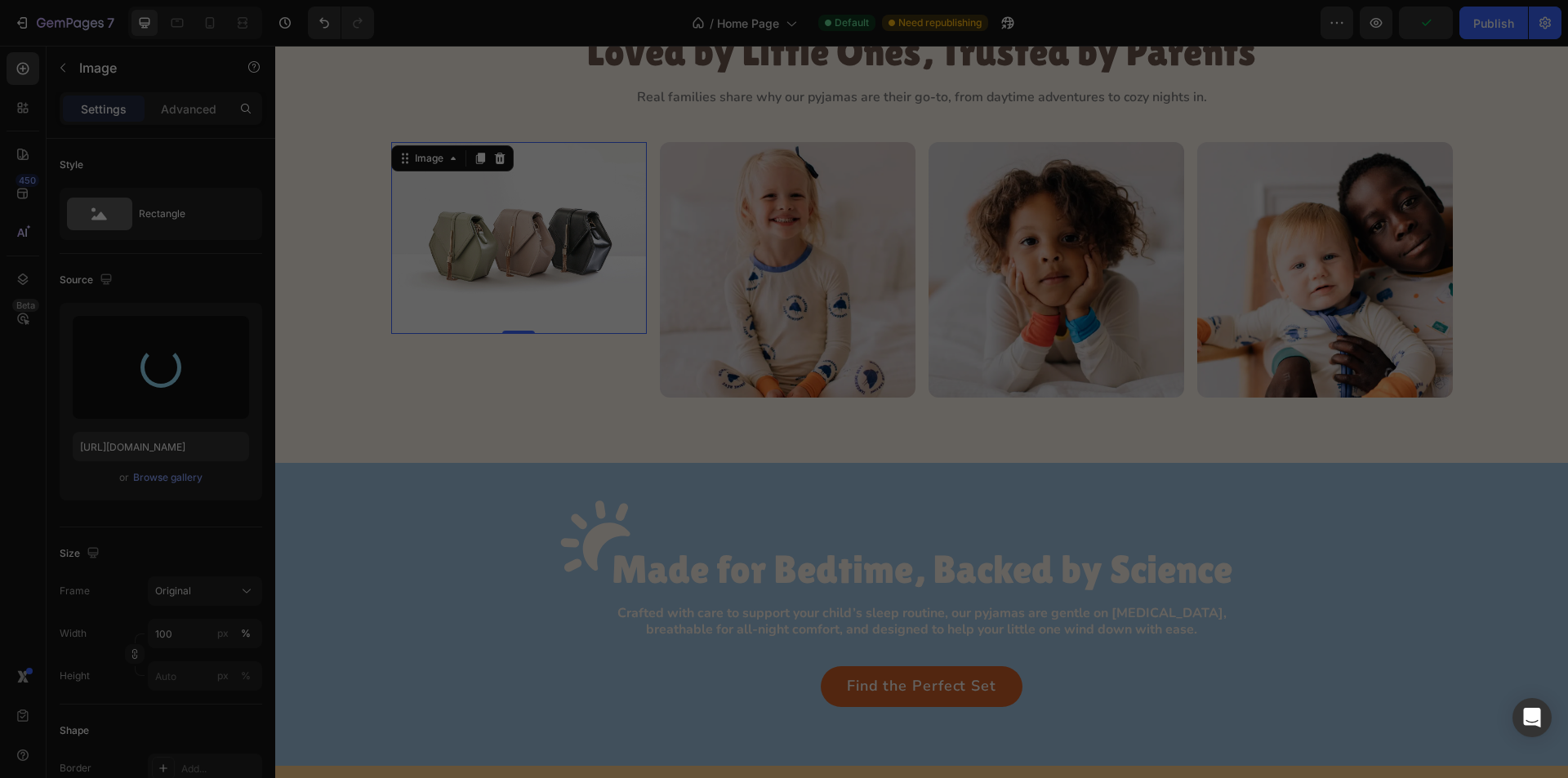
type input "https://cdn.shopify.com/s/files/1/0763/2463/4857/files/gempages_581485179931984…"
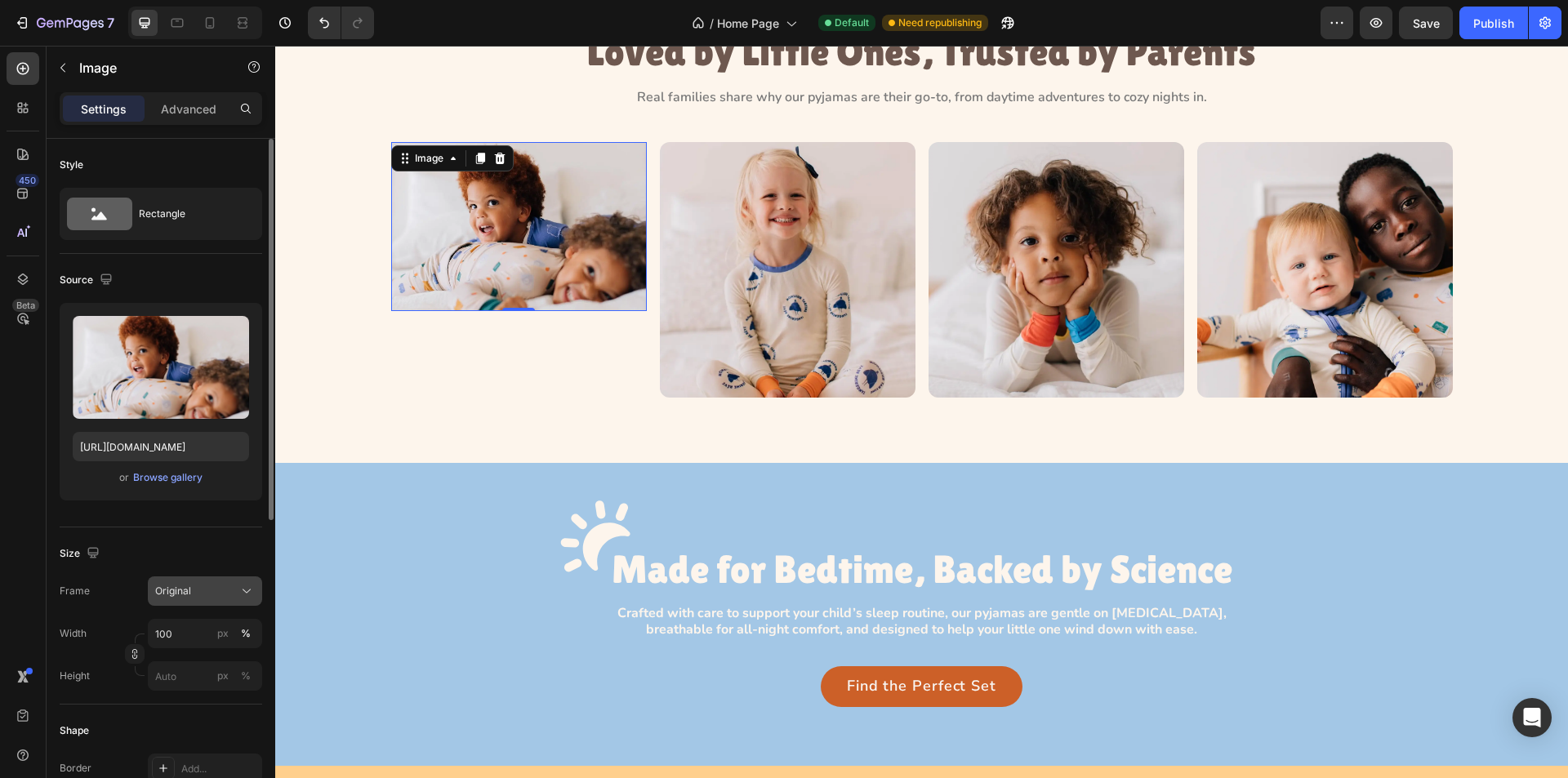
click at [247, 590] on icon at bounding box center [247, 592] width 16 height 16
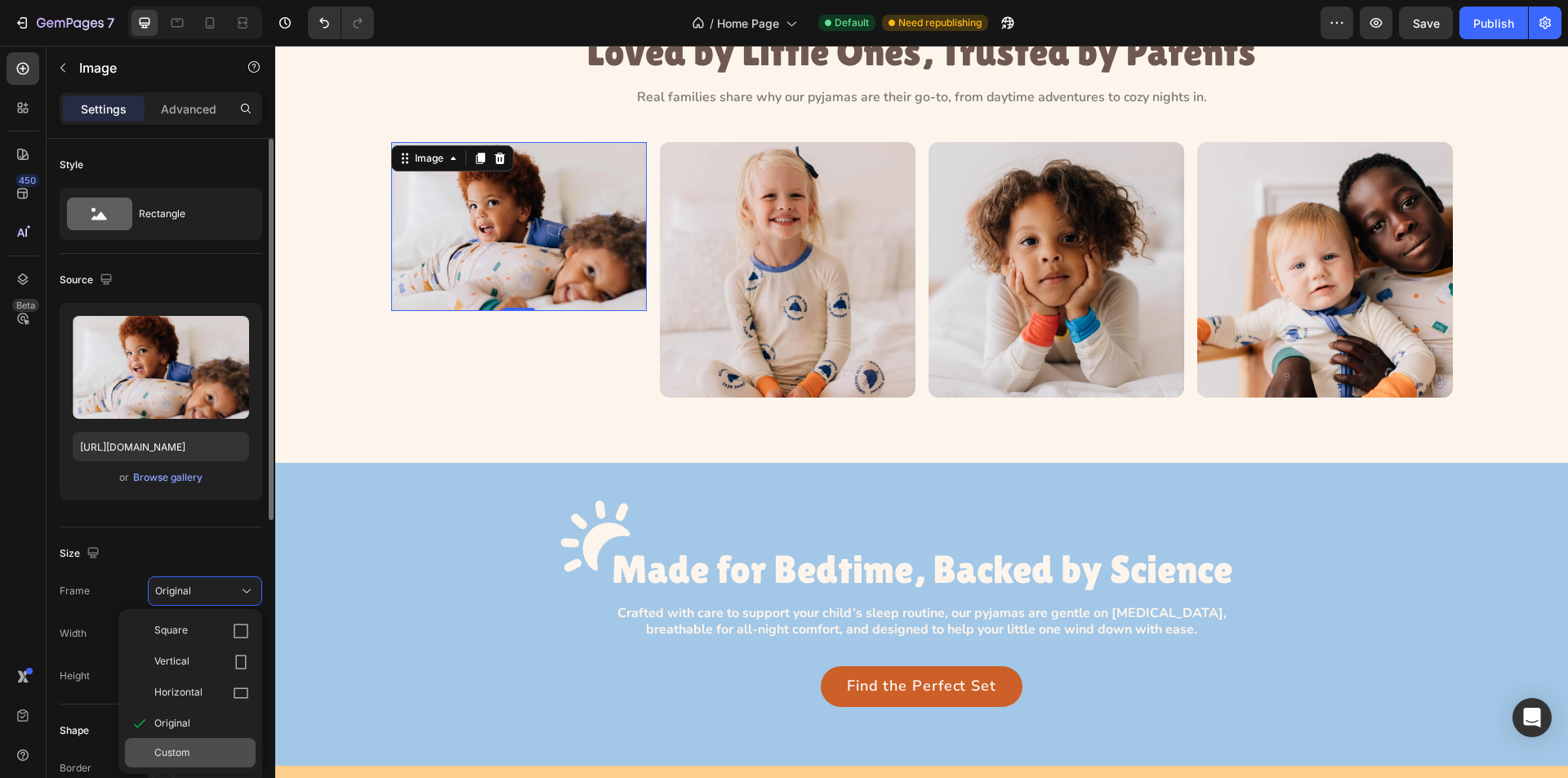
click at [191, 747] on div "Custom" at bounding box center [202, 753] width 95 height 15
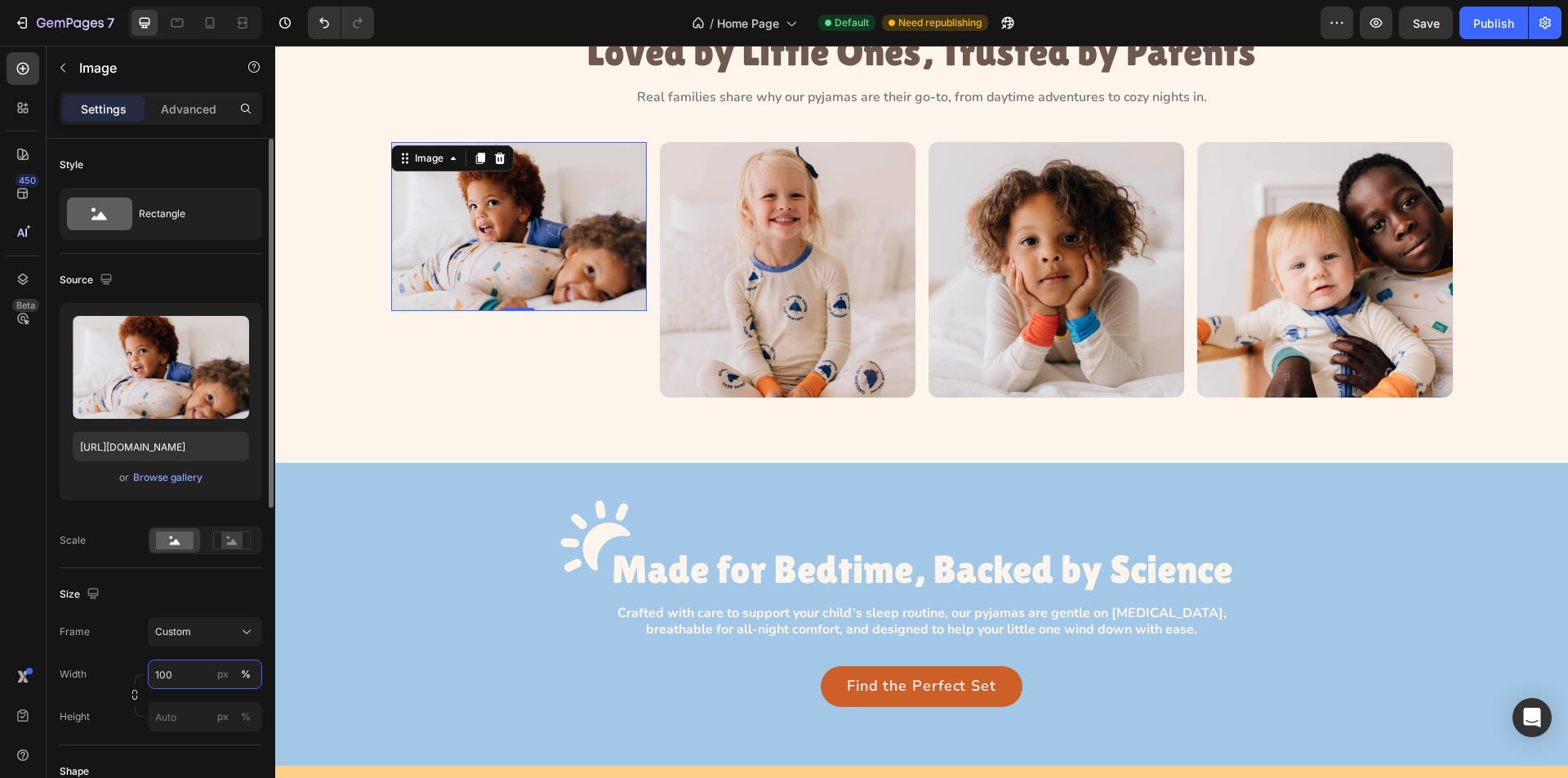
click at [186, 673] on input "100" at bounding box center [205, 675] width 114 height 29
type input "300"
click at [181, 723] on input "px %" at bounding box center [205, 717] width 114 height 29
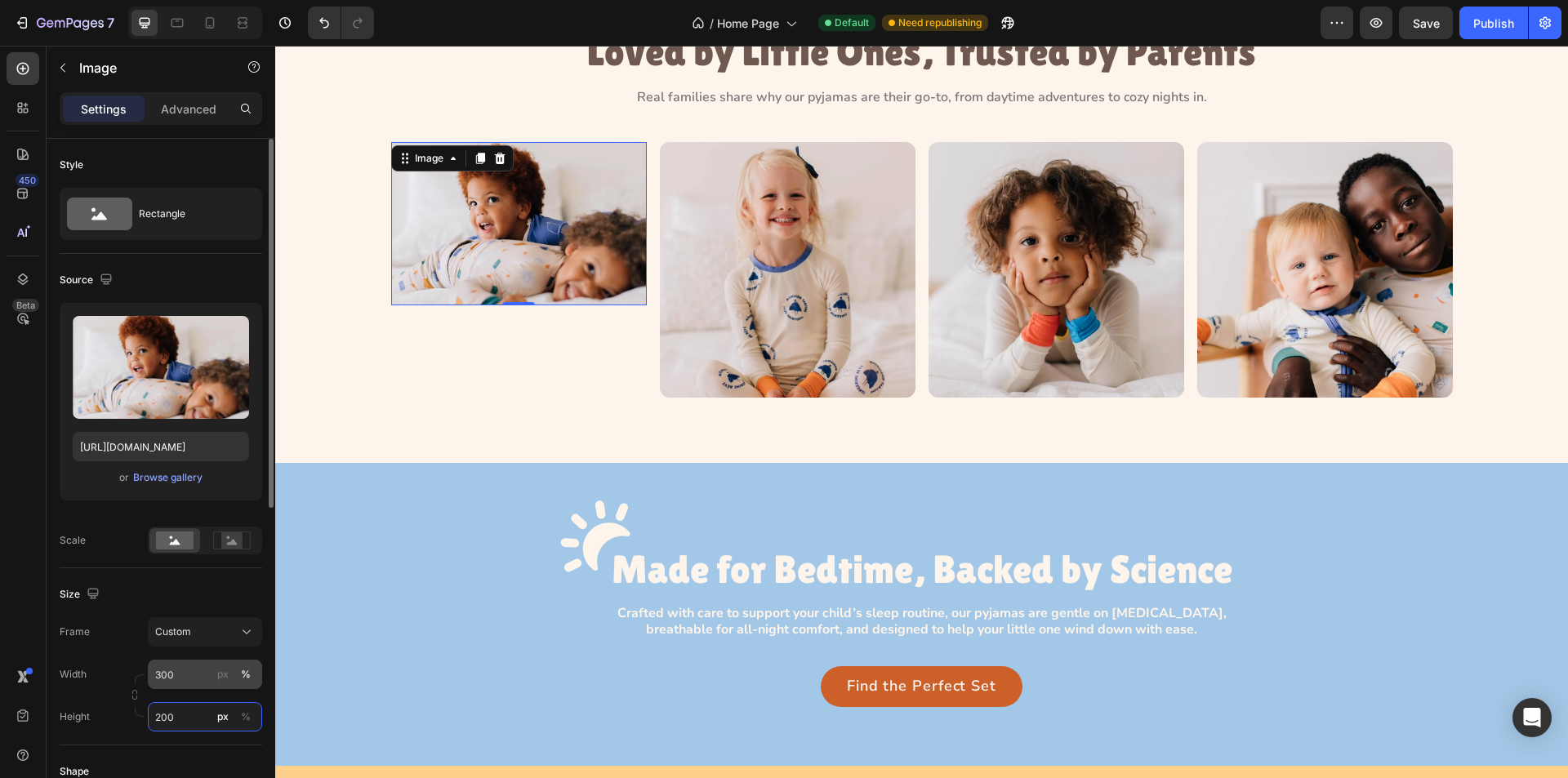
type input "200"
click at [213, 672] on input "300" at bounding box center [205, 675] width 114 height 29
click at [220, 672] on div "px" at bounding box center [223, 675] width 12 height 15
click at [134, 696] on icon "button" at bounding box center [134, 695] width 12 height 12
click at [192, 677] on input "300" at bounding box center [205, 675] width 114 height 29
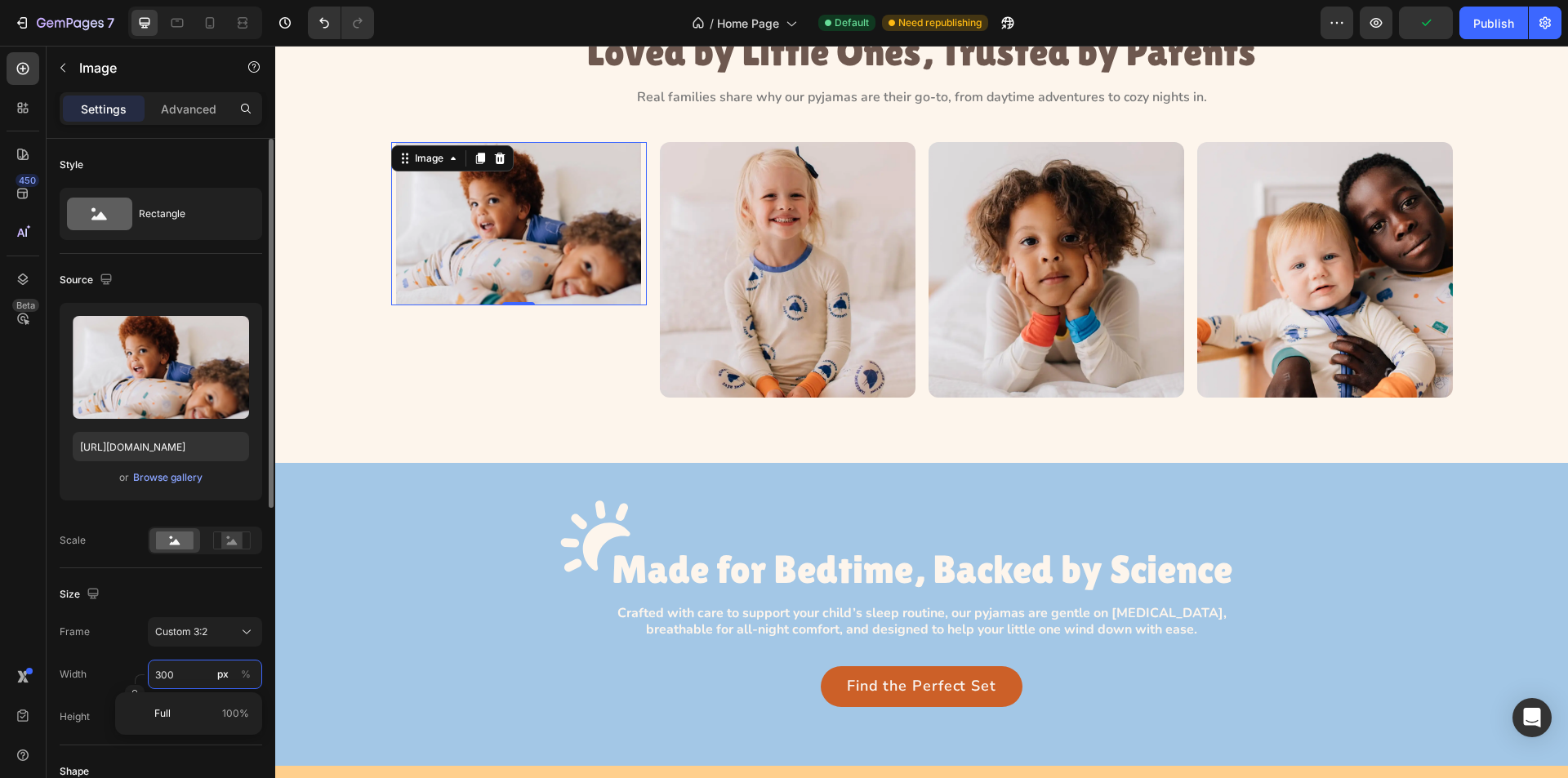
click at [190, 676] on input "300" at bounding box center [205, 675] width 114 height 29
click at [182, 711] on p "Full 100%" at bounding box center [202, 714] width 95 height 15
type input "100"
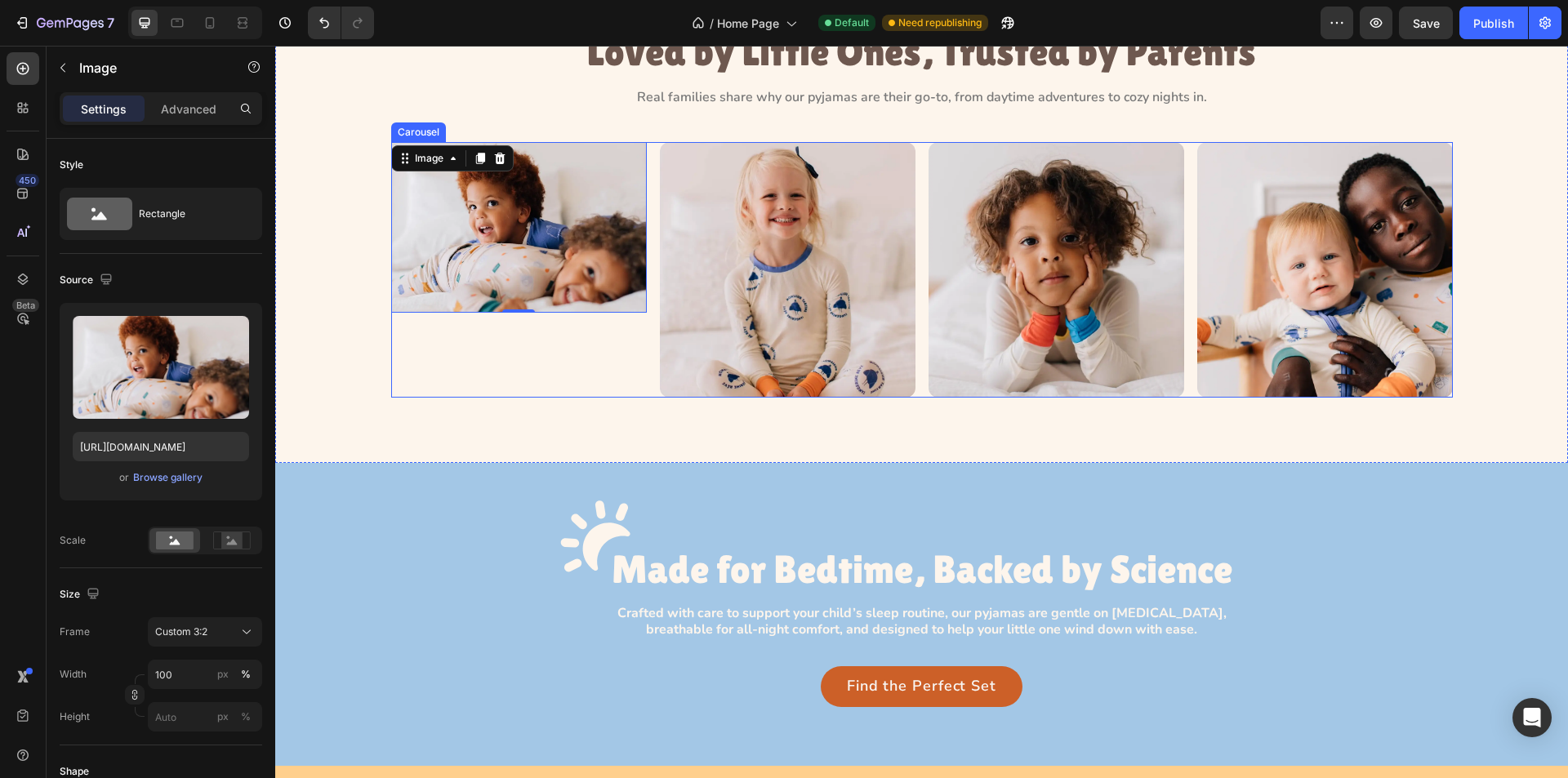
drag, startPoint x: 420, startPoint y: 370, endPoint x: 470, endPoint y: 349, distance: 54.2
click at [419, 370] on div "Image 0" at bounding box center [519, 270] width 256 height 256
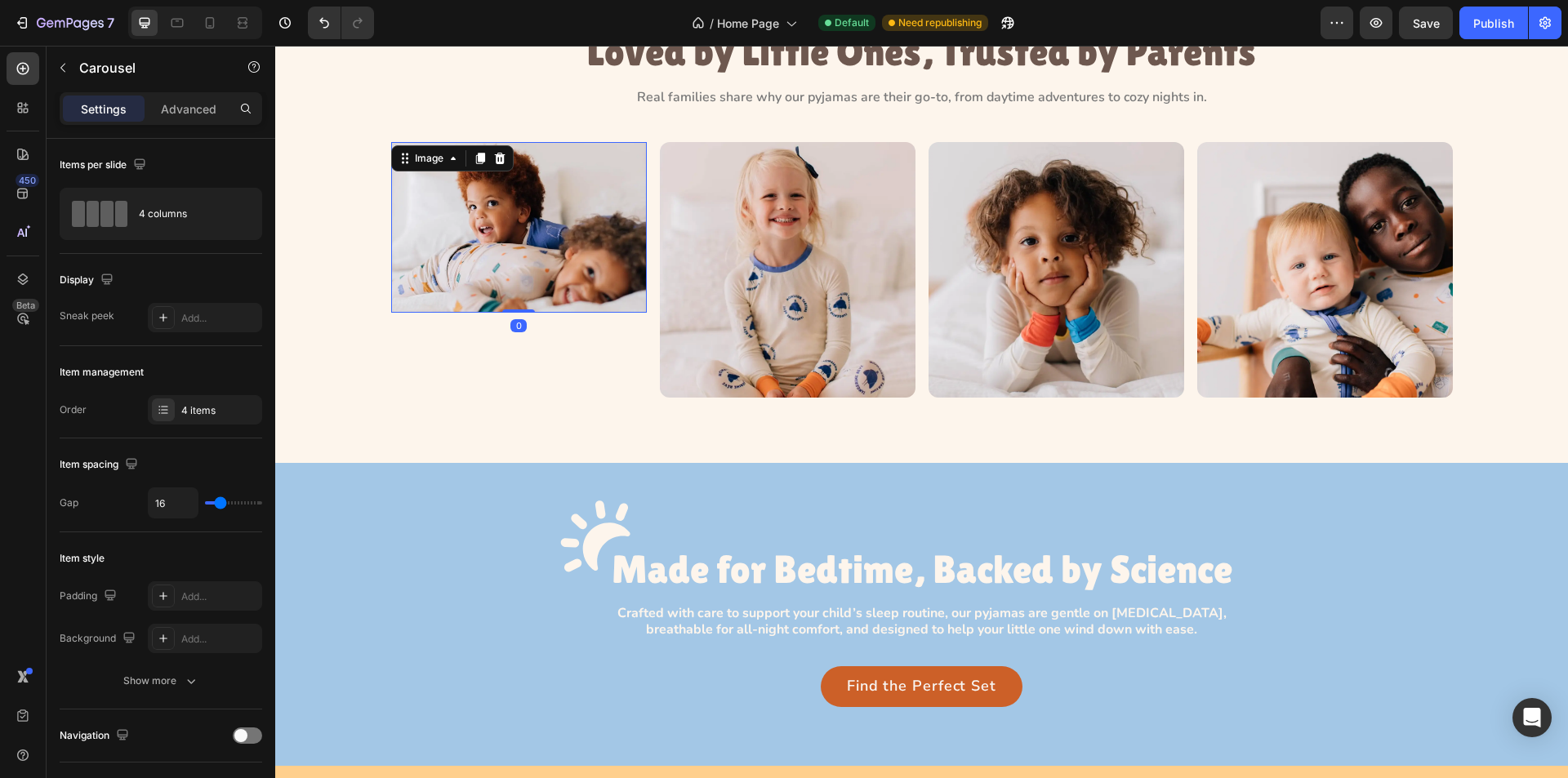
click at [594, 272] on img at bounding box center [519, 227] width 256 height 171
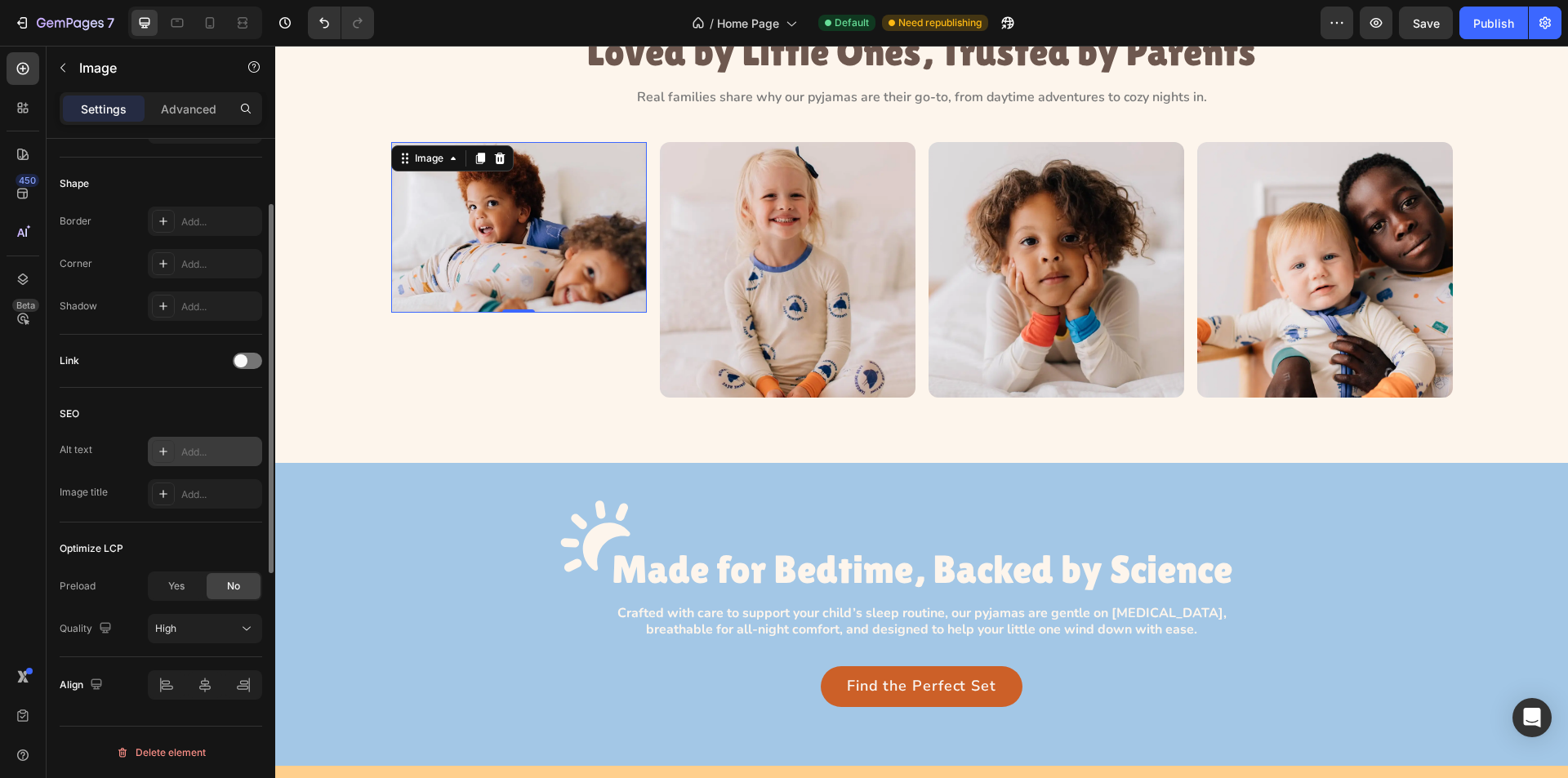
scroll to position [343, 0]
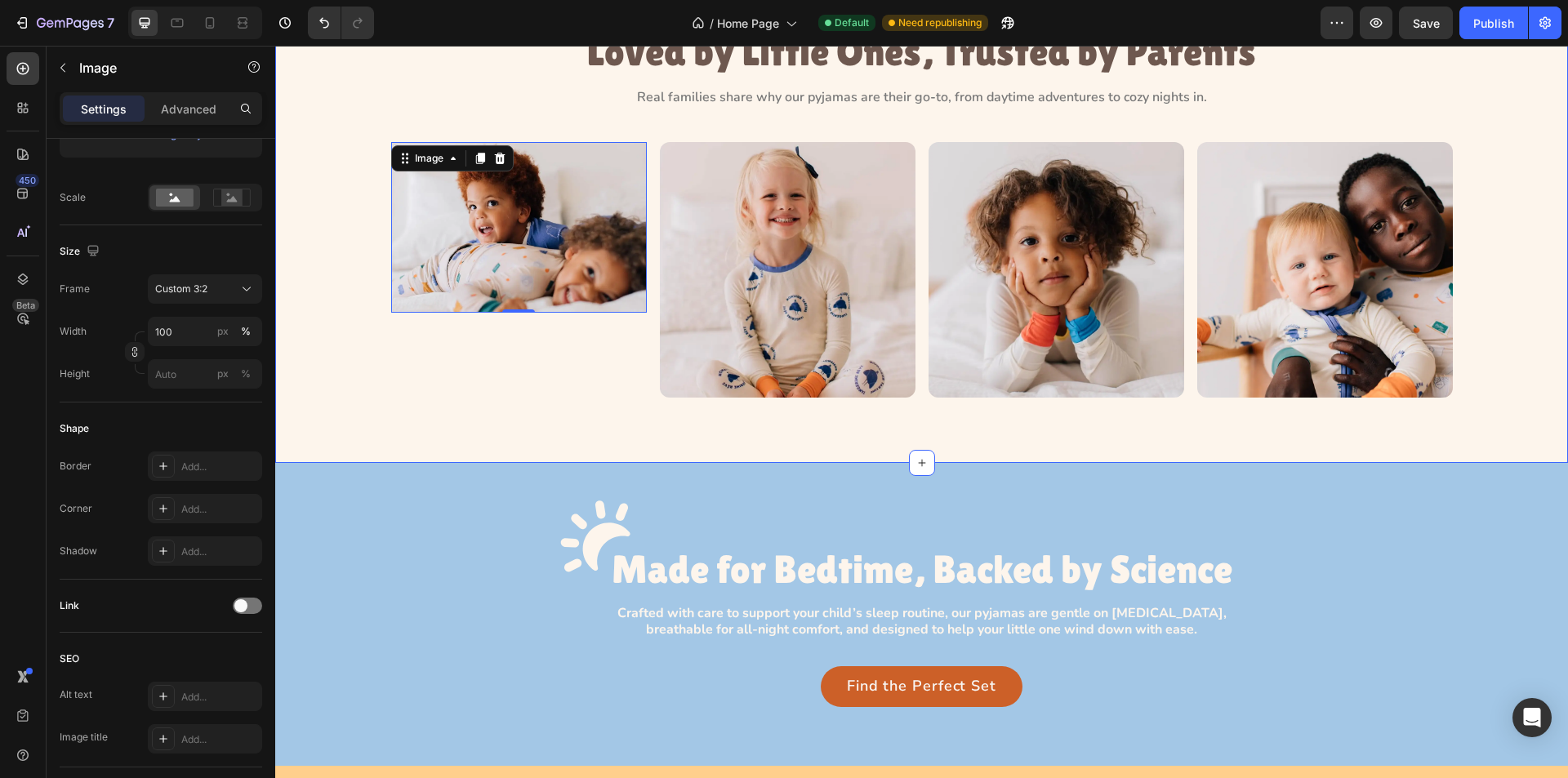
click at [344, 229] on div "Image 0 Image Image Image Carousel" at bounding box center [921, 270] width 1256 height 256
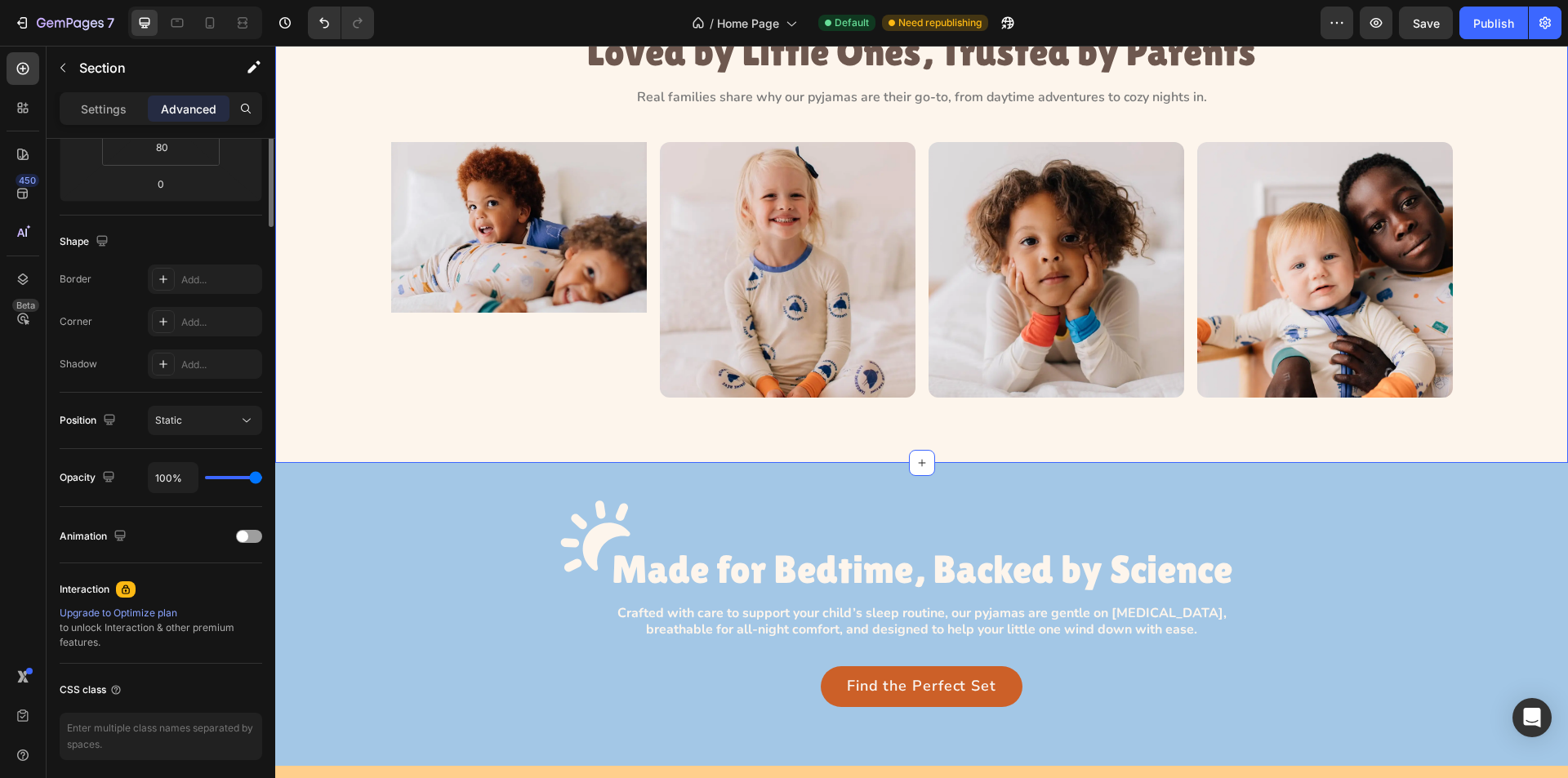
scroll to position [0, 0]
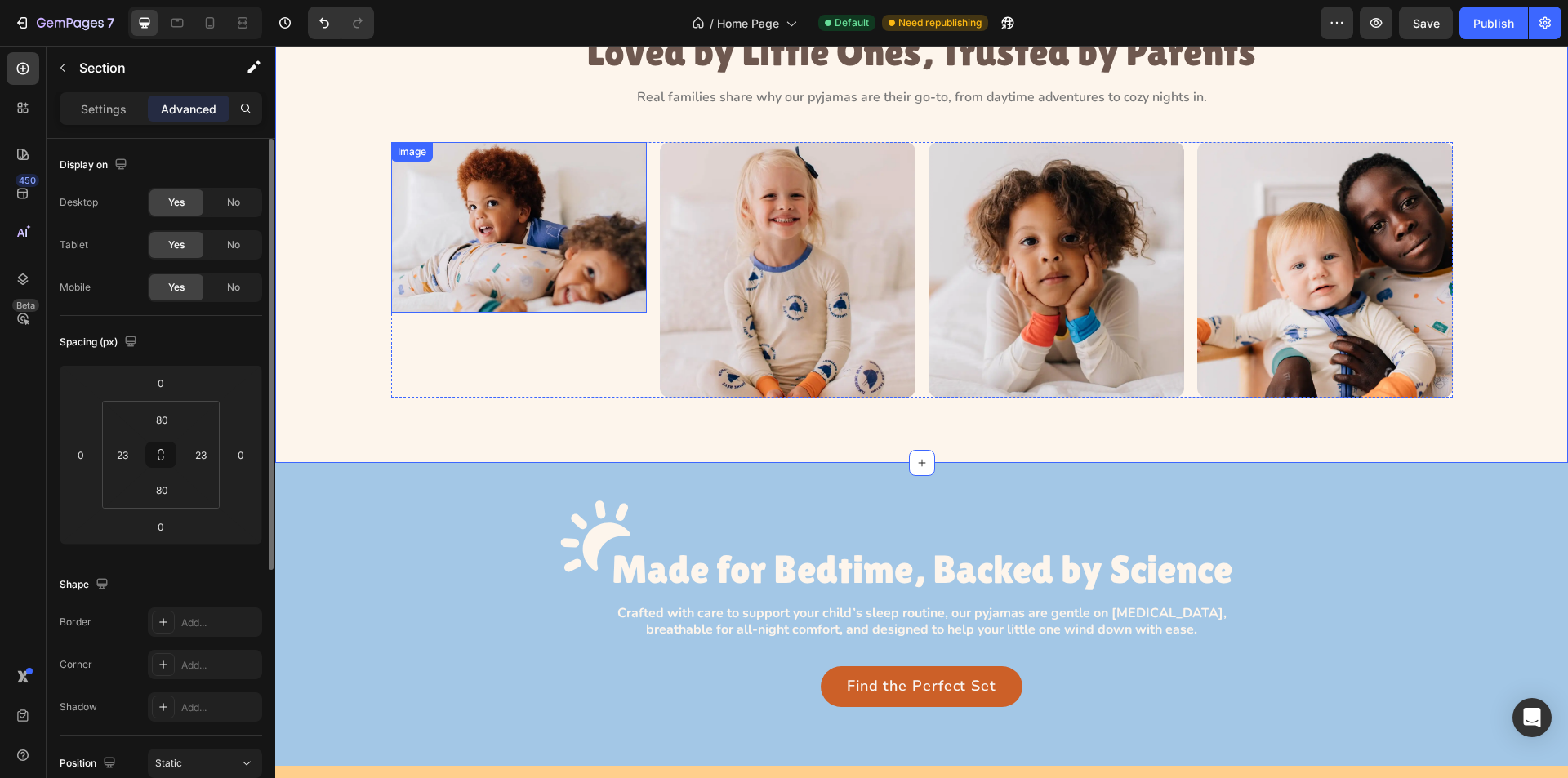
click at [453, 227] on img at bounding box center [519, 227] width 256 height 171
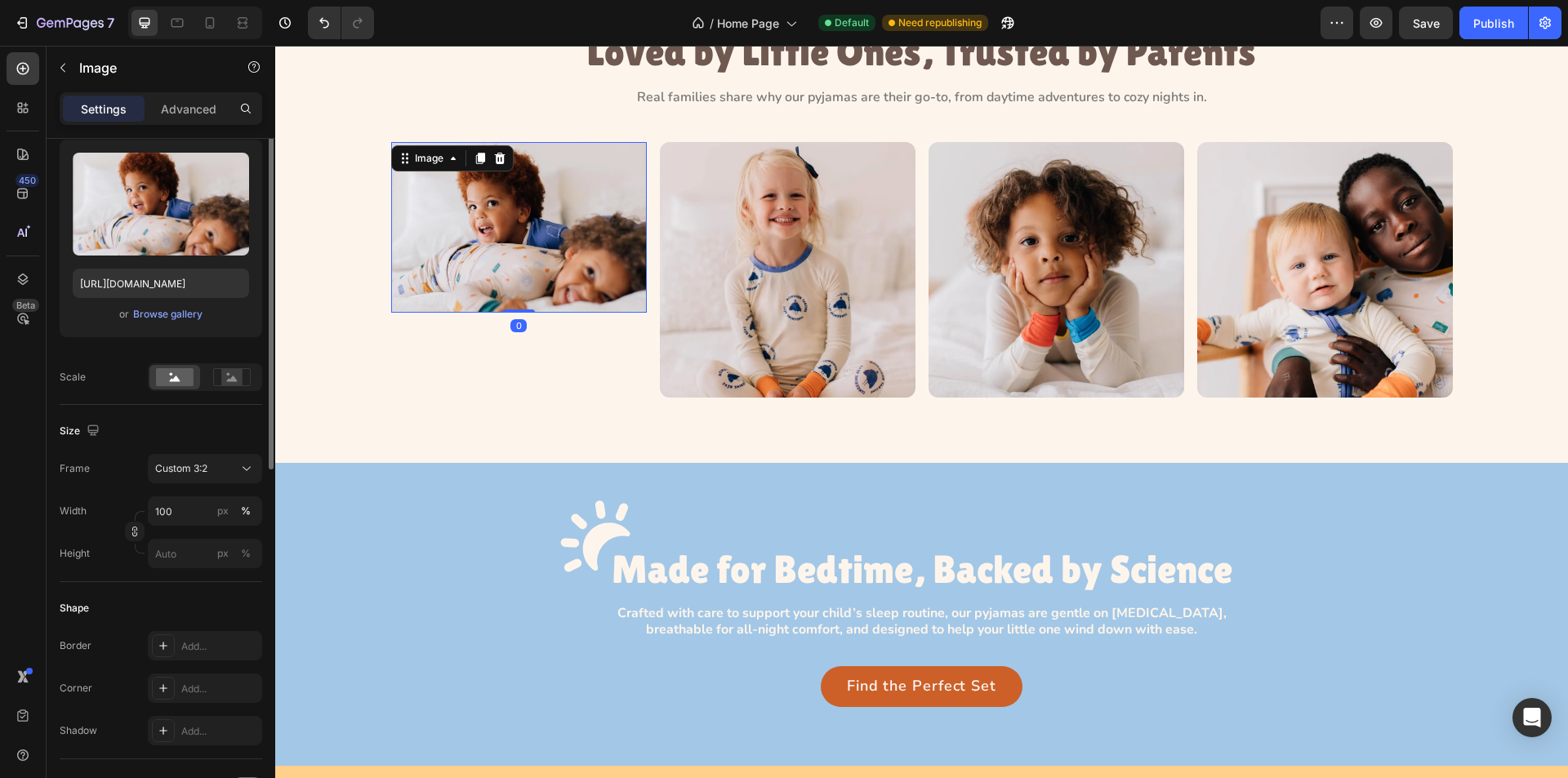
scroll to position [245, 0]
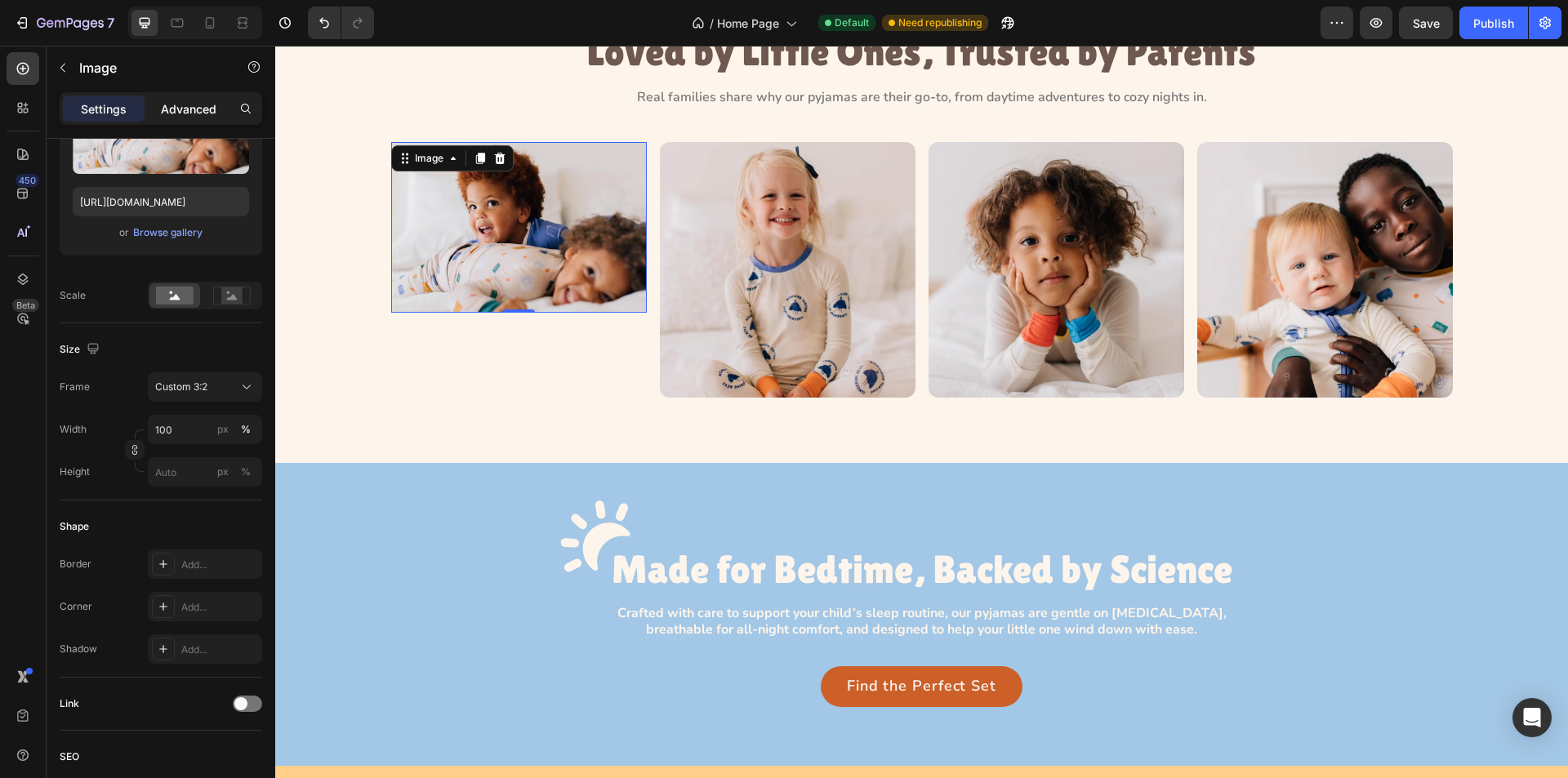
click at [181, 108] on p "Advanced" at bounding box center [188, 109] width 56 height 17
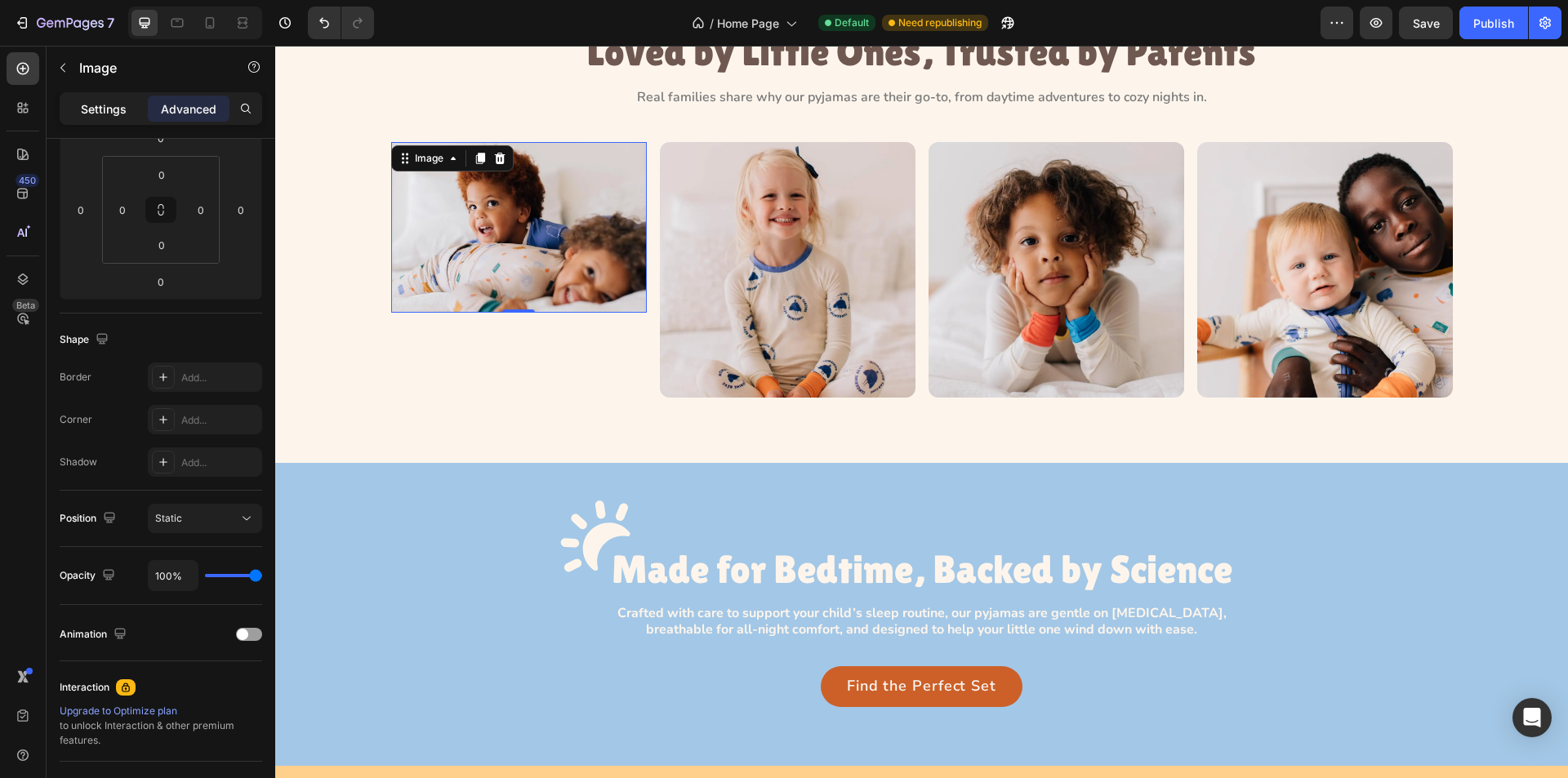
click at [112, 100] on p "Settings" at bounding box center [104, 109] width 46 height 17
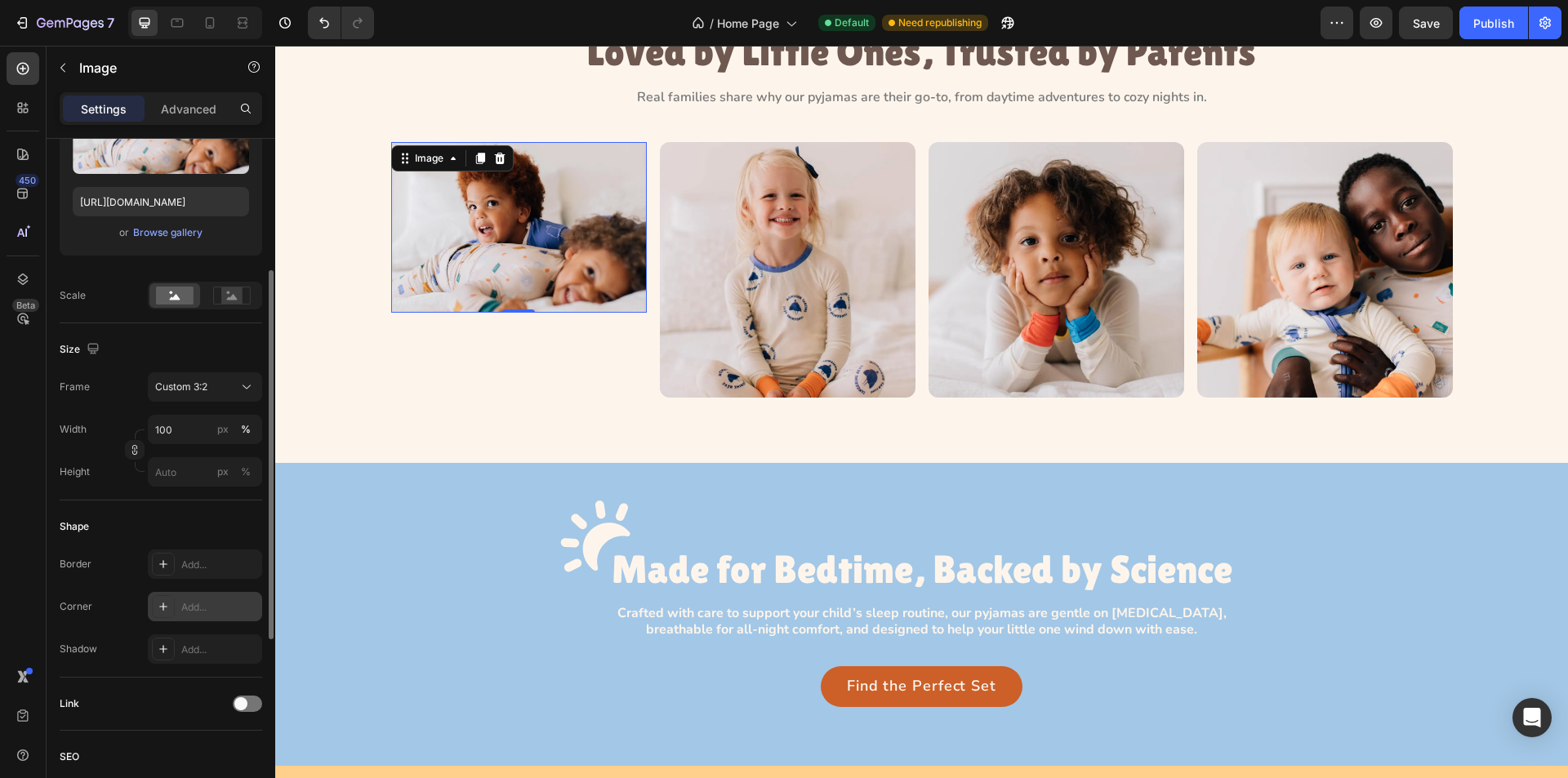
click at [156, 600] on div at bounding box center [163, 606] width 23 height 23
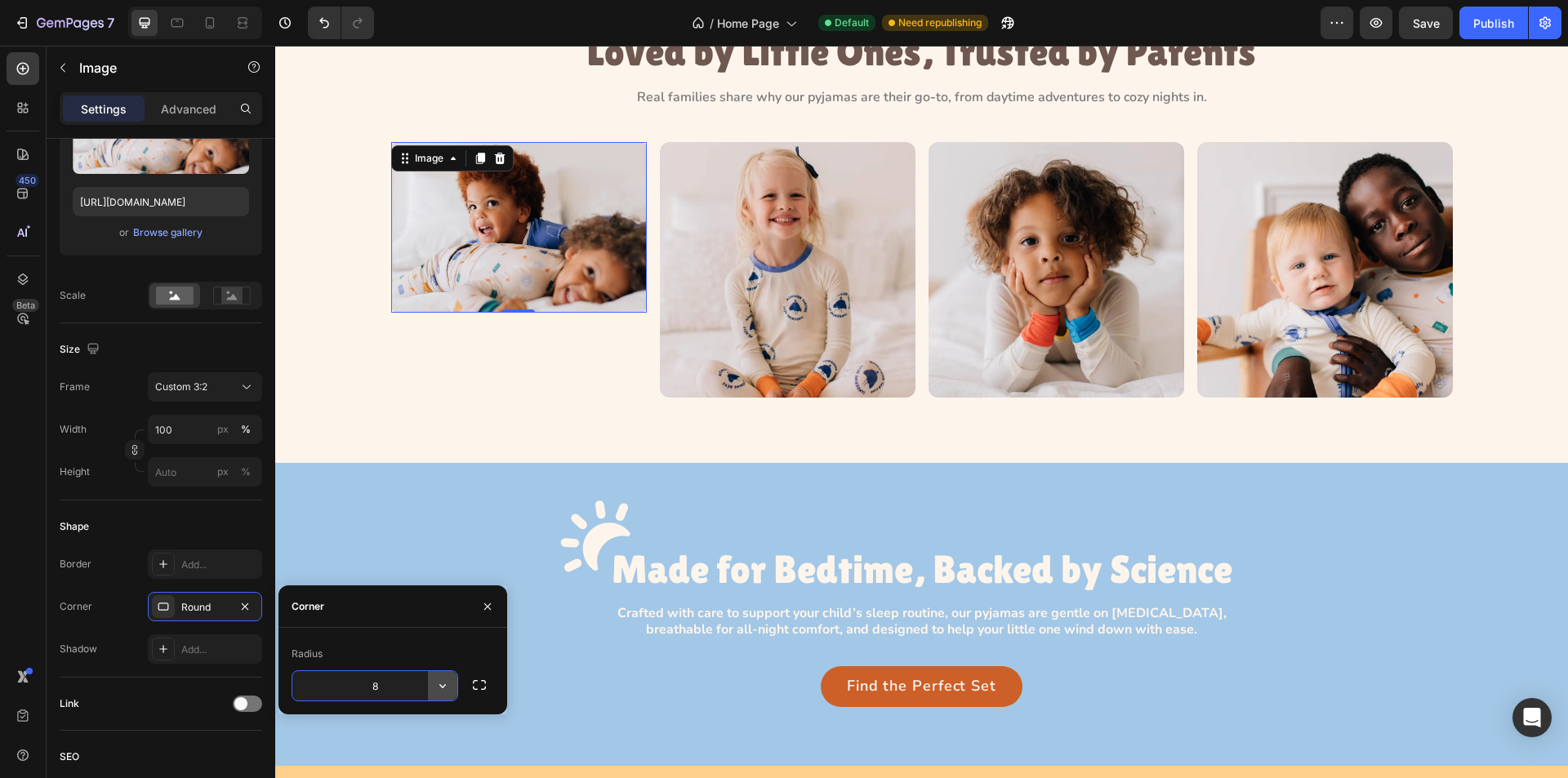
click at [445, 682] on icon "button" at bounding box center [443, 686] width 16 height 16
click at [474, 687] on icon "button" at bounding box center [479, 685] width 13 height 10
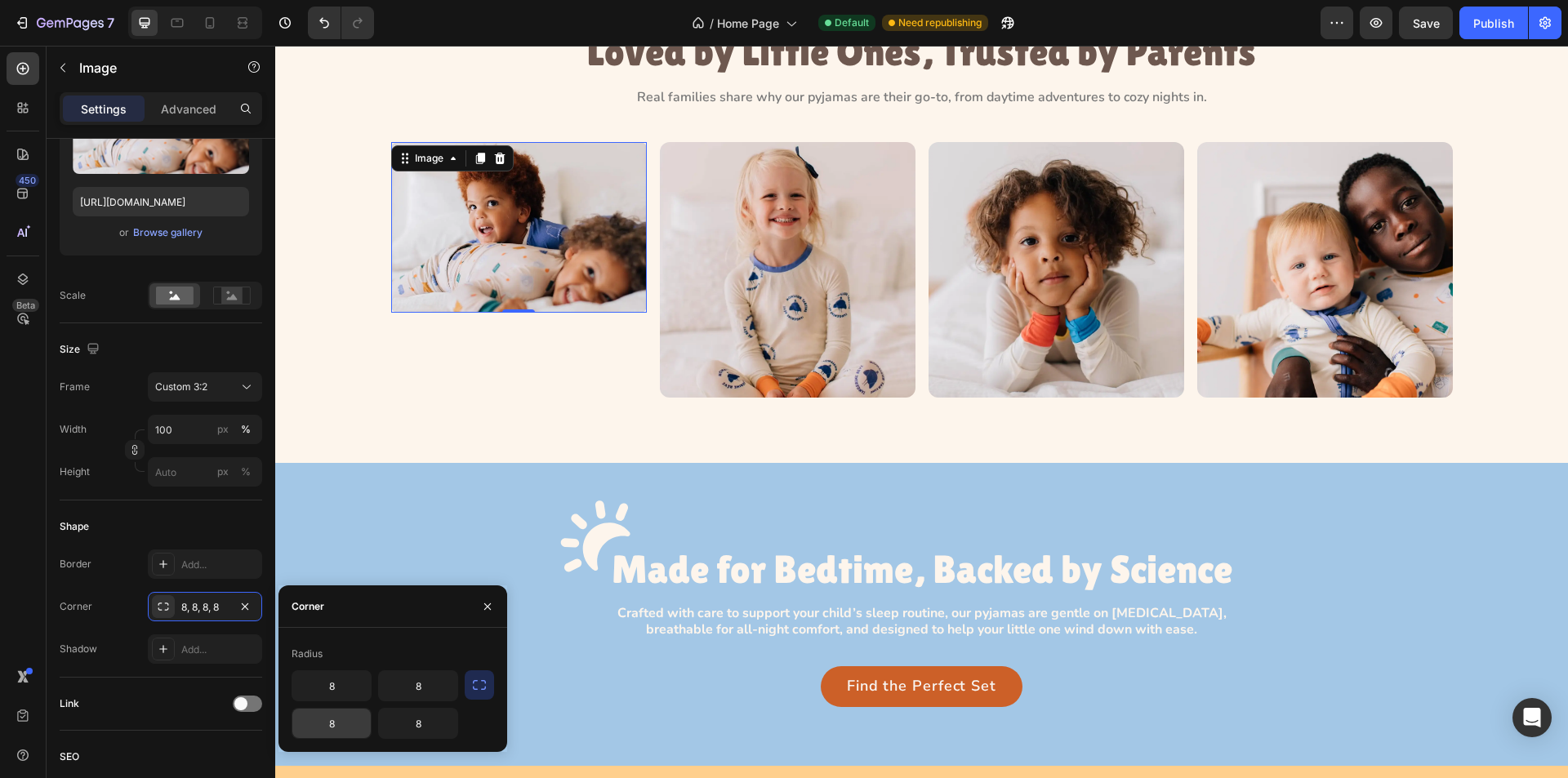
click at [350, 723] on input "8" at bounding box center [331, 723] width 79 height 29
click at [341, 690] on input "8" at bounding box center [331, 686] width 79 height 29
type input "12"
click at [430, 692] on input "8" at bounding box center [418, 686] width 79 height 29
type input "12"
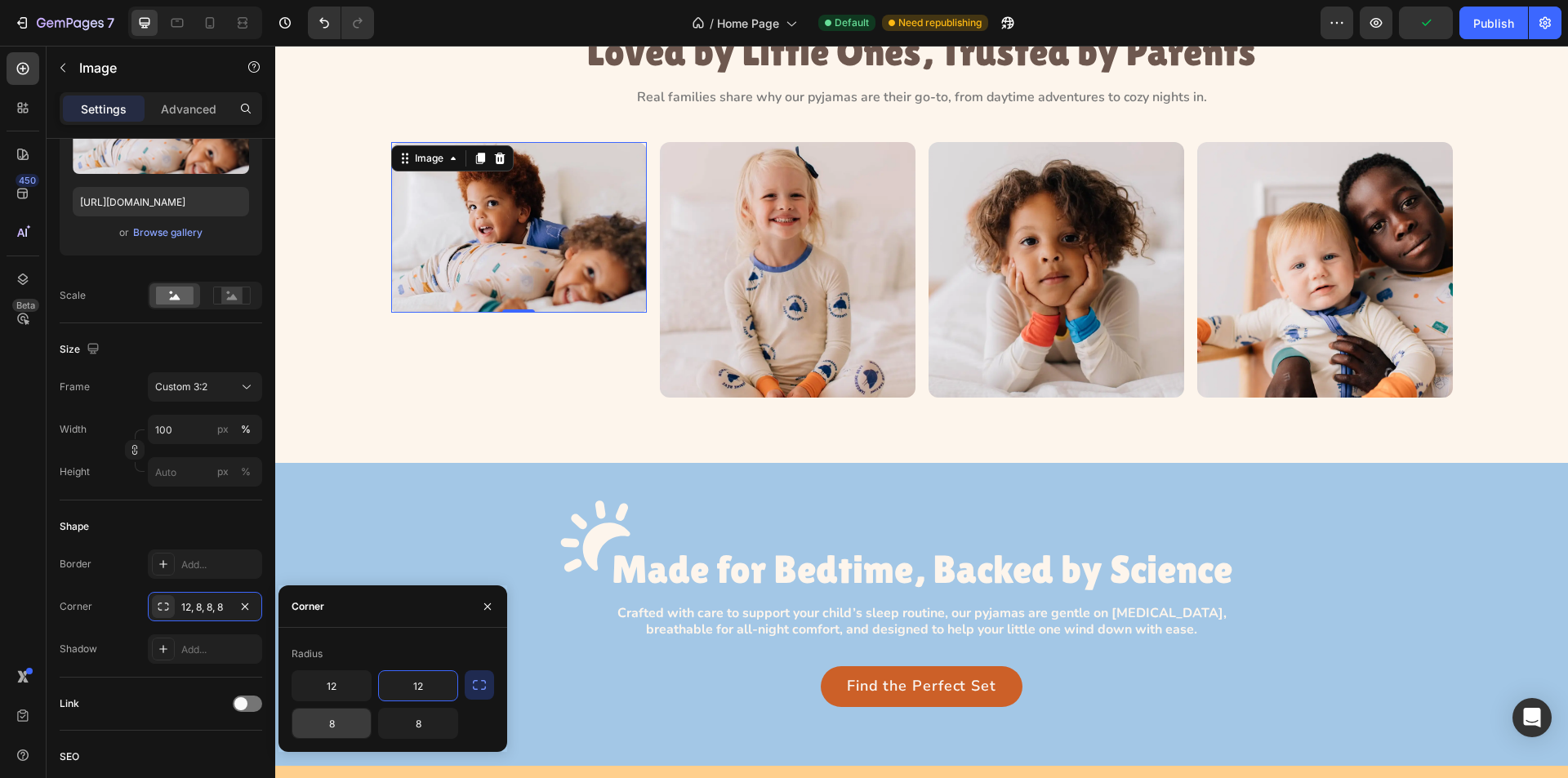
click at [347, 730] on input "8" at bounding box center [331, 723] width 79 height 29
type input "0"
click at [422, 731] on input "8" at bounding box center [418, 723] width 79 height 29
type input "0"
click at [405, 515] on div "Image Made for Bedtime, Backed by Science Heading Row Crafted with care to supp…" at bounding box center [921, 599] width 1256 height 216
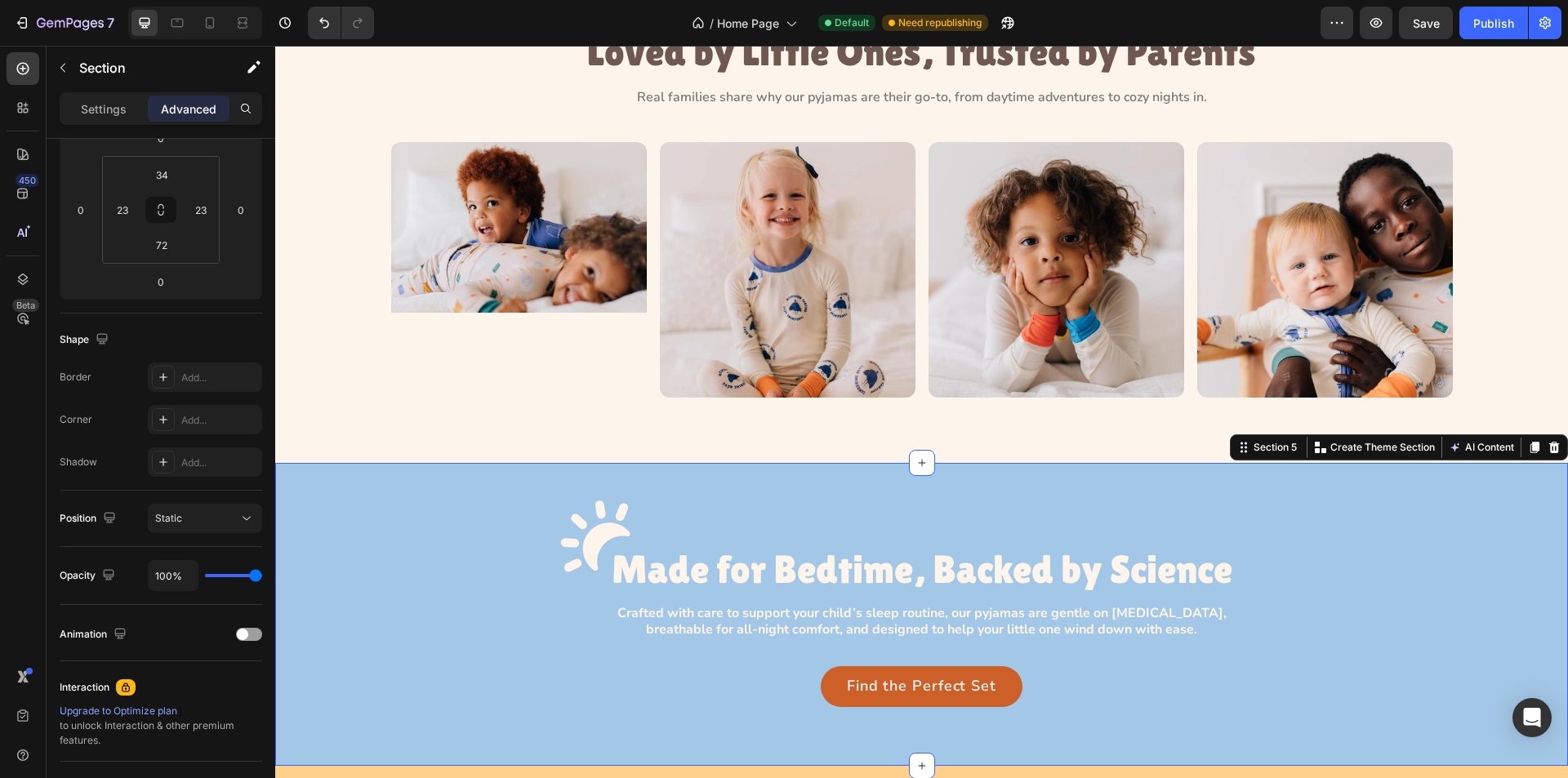
scroll to position [0, 0]
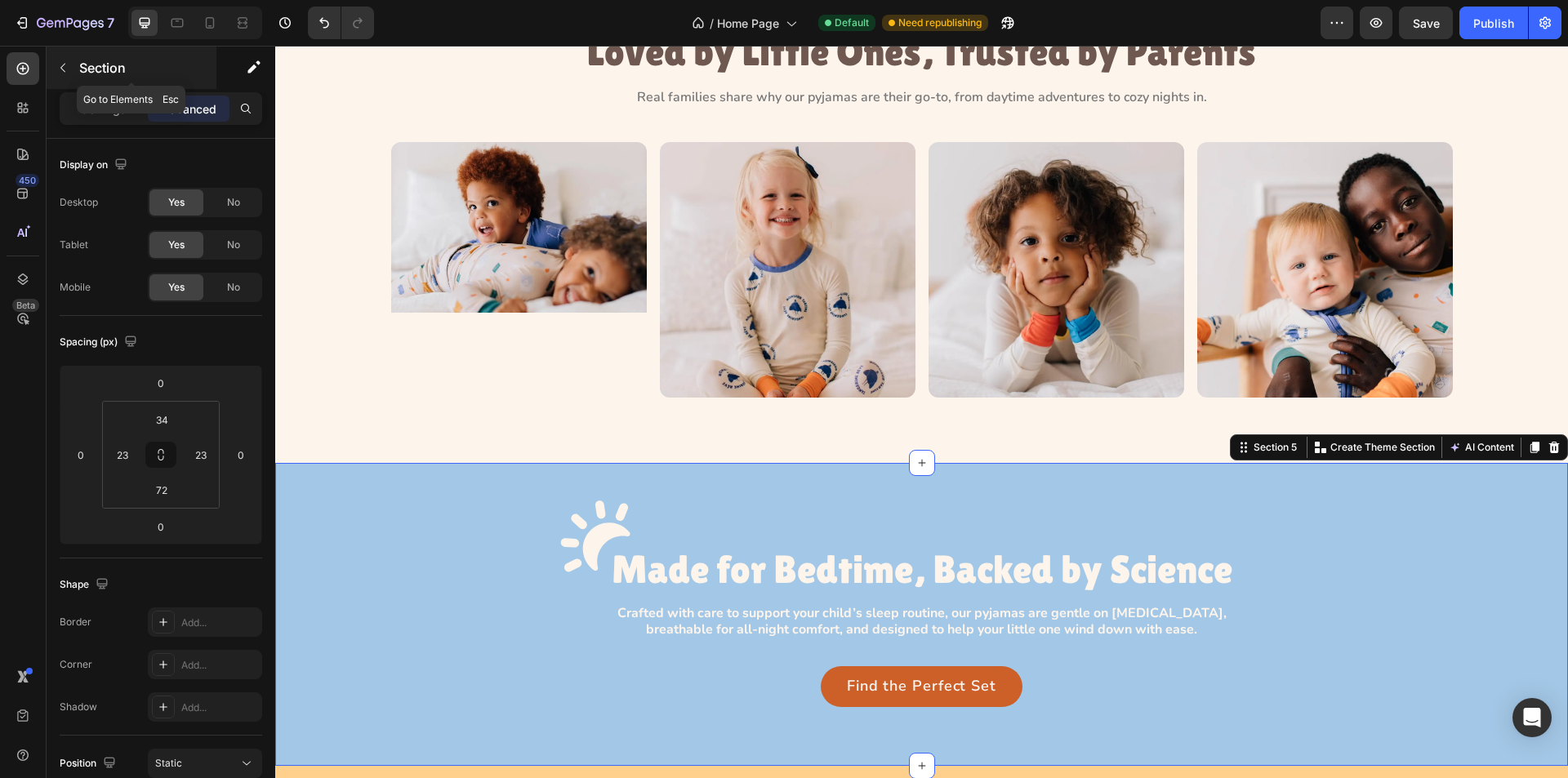
click at [66, 68] on icon "button" at bounding box center [63, 68] width 13 height 13
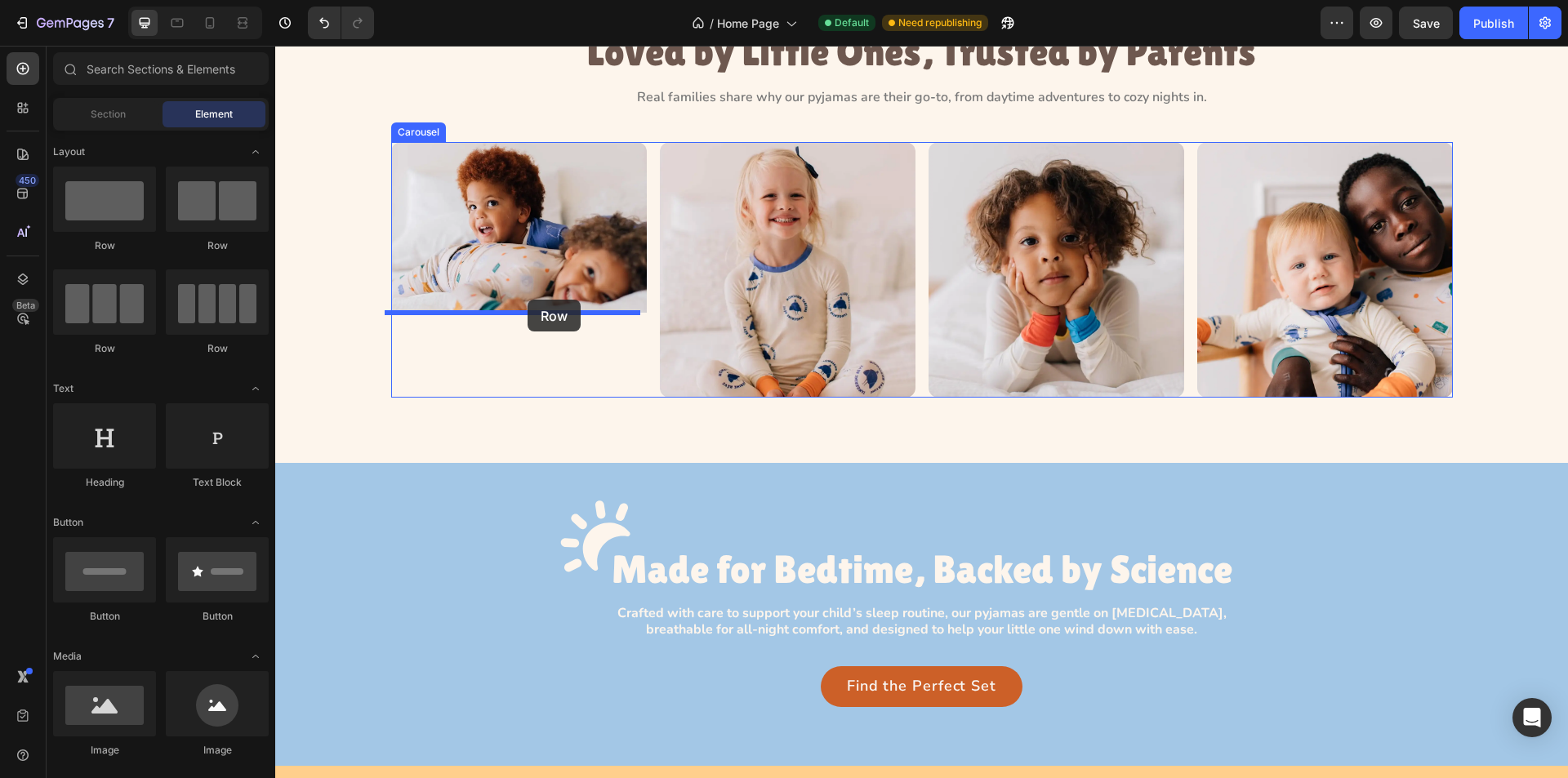
drag, startPoint x: 459, startPoint y: 267, endPoint x: 528, endPoint y: 300, distance: 76.5
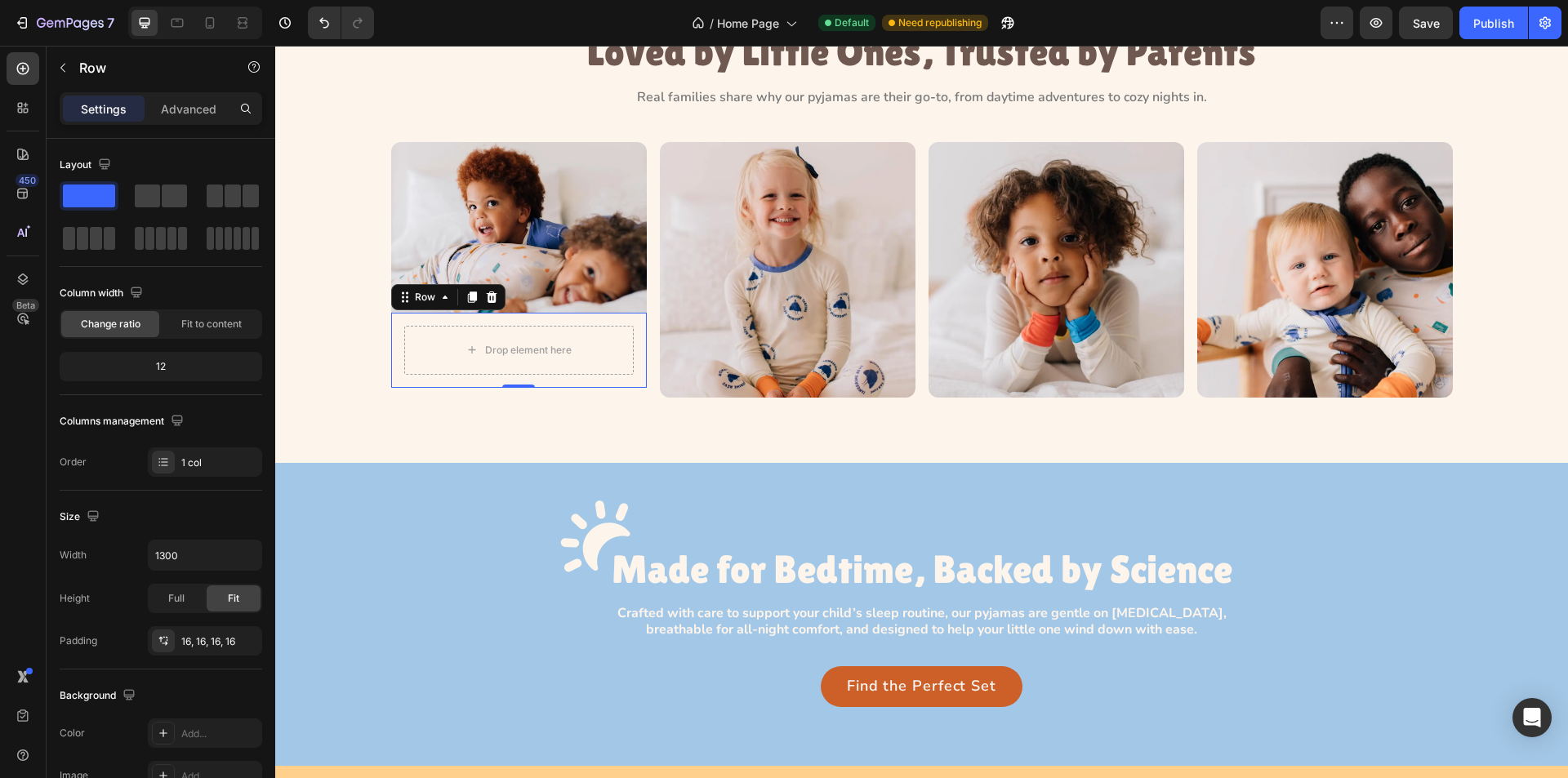
click at [392, 356] on div "Drop element here Row 0" at bounding box center [519, 351] width 256 height 75
click at [472, 186] on img at bounding box center [519, 227] width 256 height 171
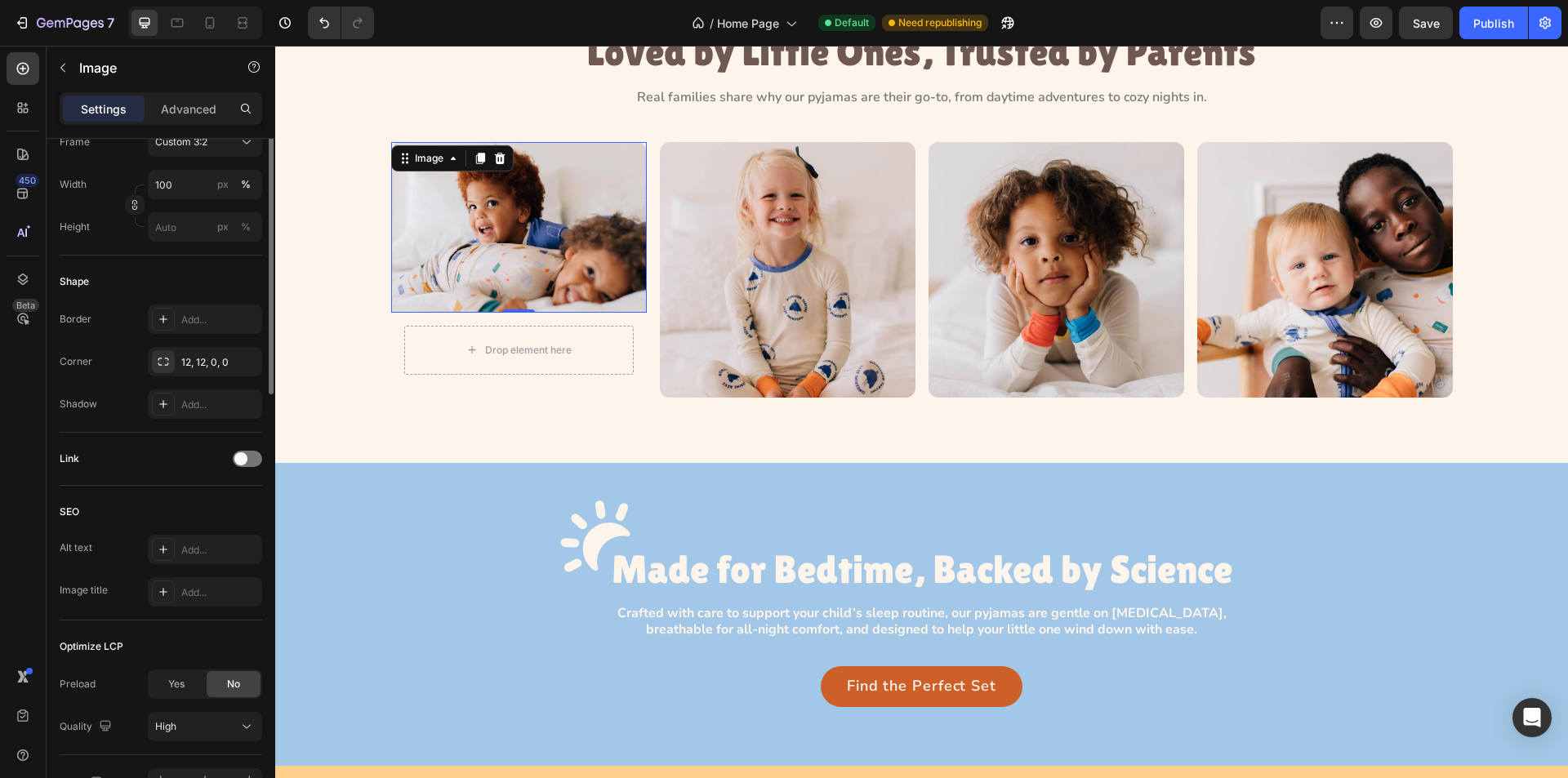
scroll to position [572, 0]
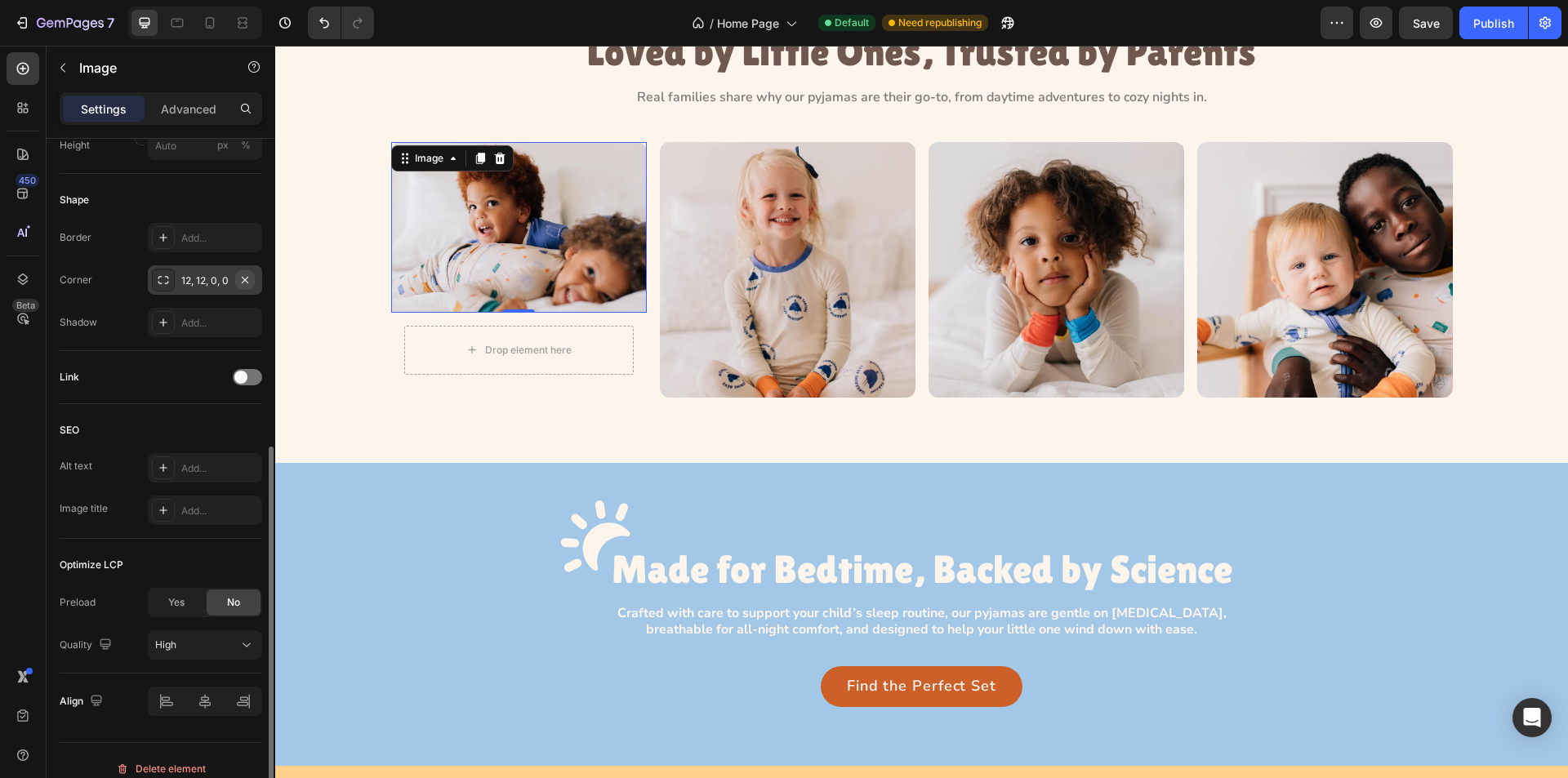
click at [248, 280] on icon "button" at bounding box center [245, 280] width 13 height 13
click at [468, 246] on img at bounding box center [519, 227] width 256 height 171
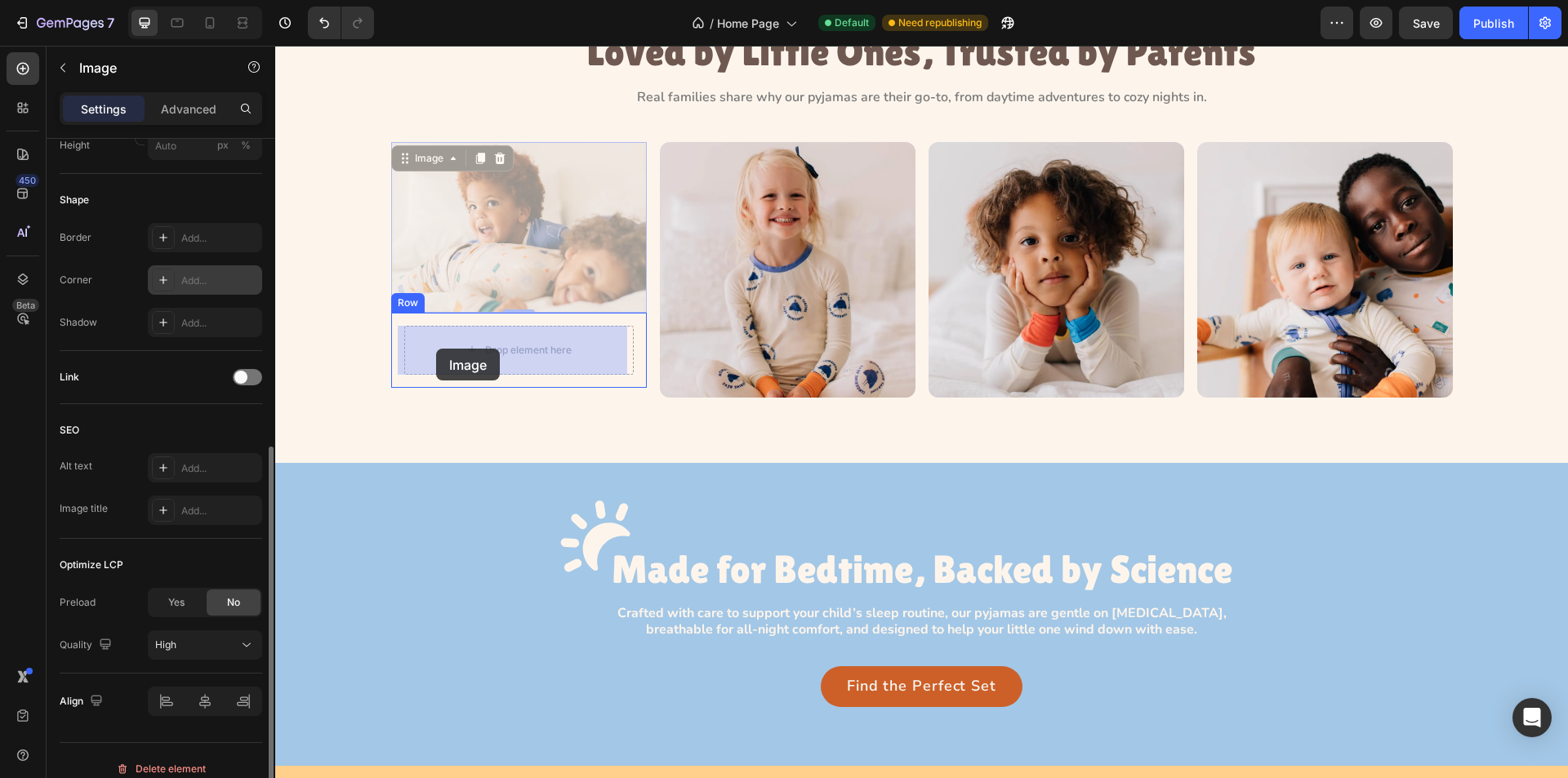
drag, startPoint x: 397, startPoint y: 163, endPoint x: 437, endPoint y: 349, distance: 190.3
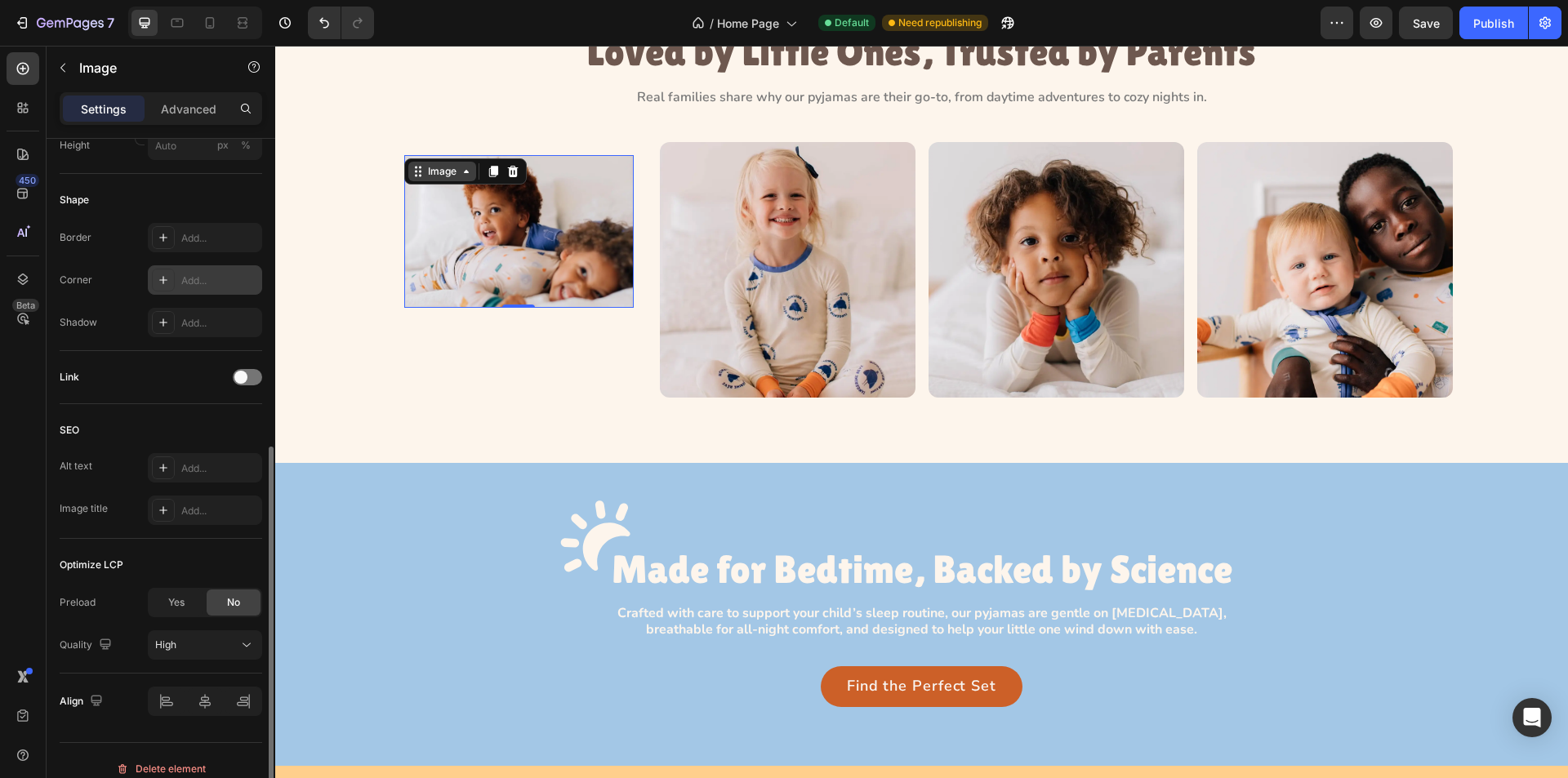
click at [430, 172] on div "Image" at bounding box center [442, 172] width 35 height 15
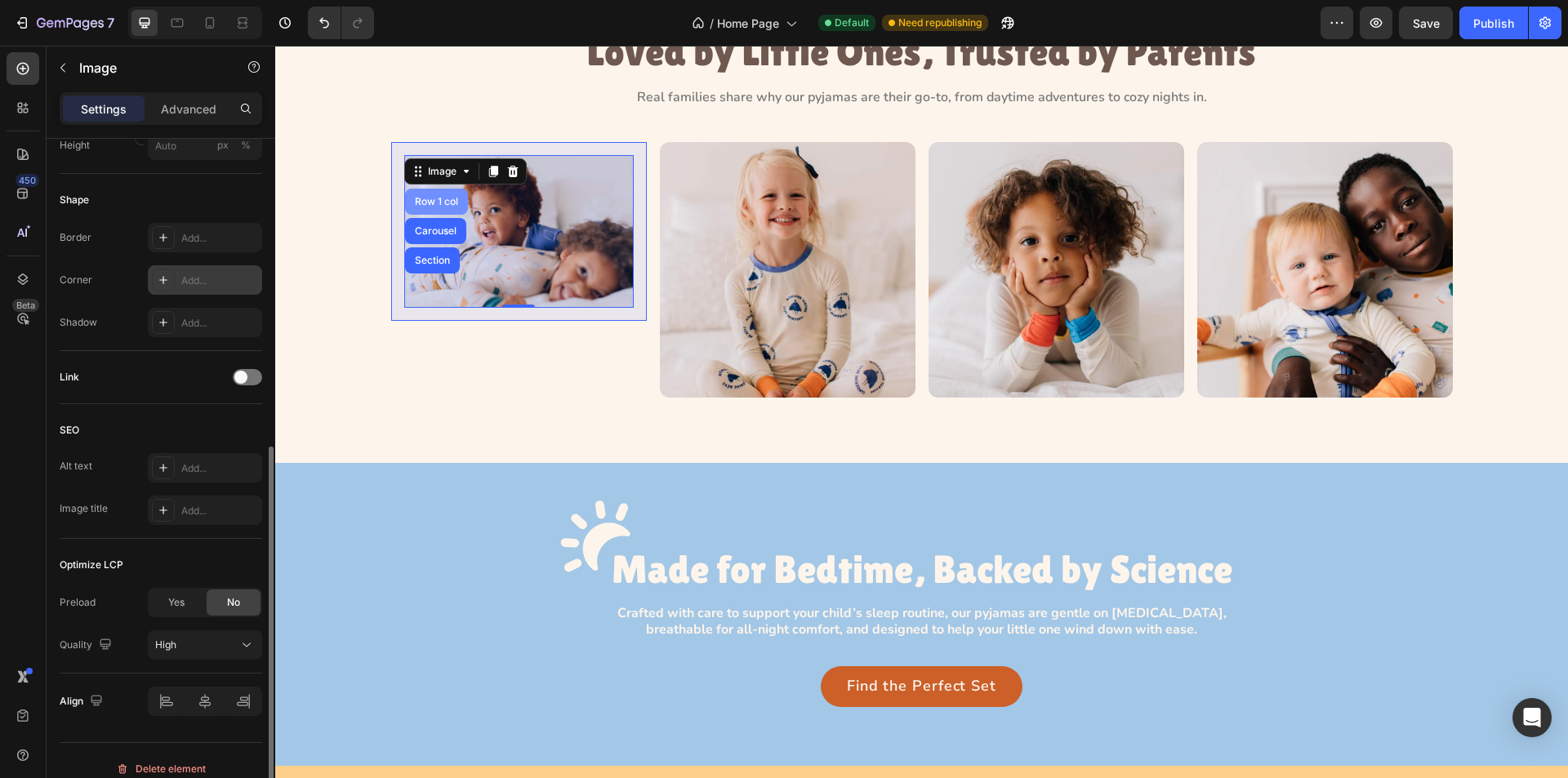
click at [433, 197] on div "Row 1 col" at bounding box center [437, 202] width 50 height 10
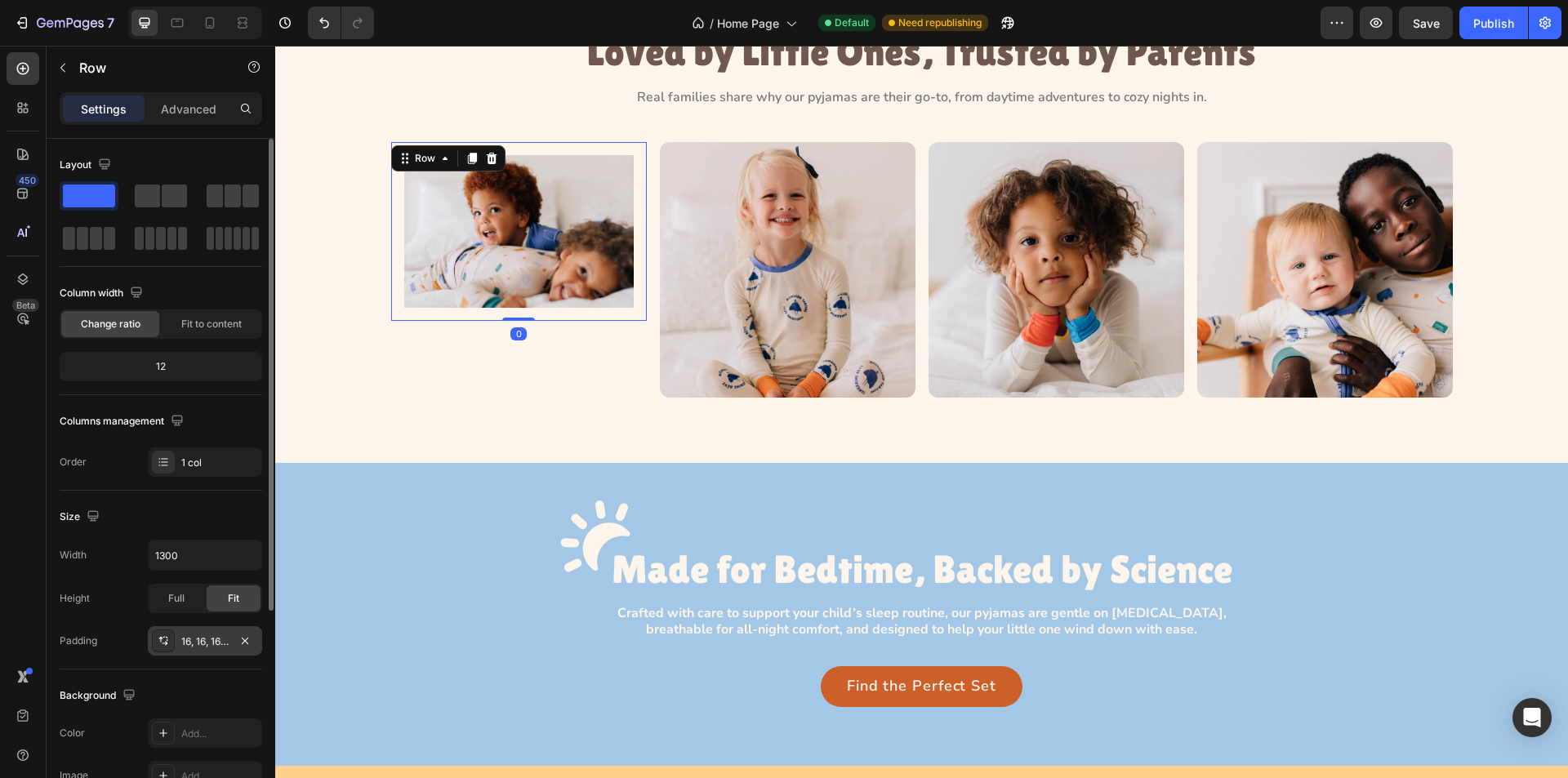
scroll to position [245, 0]
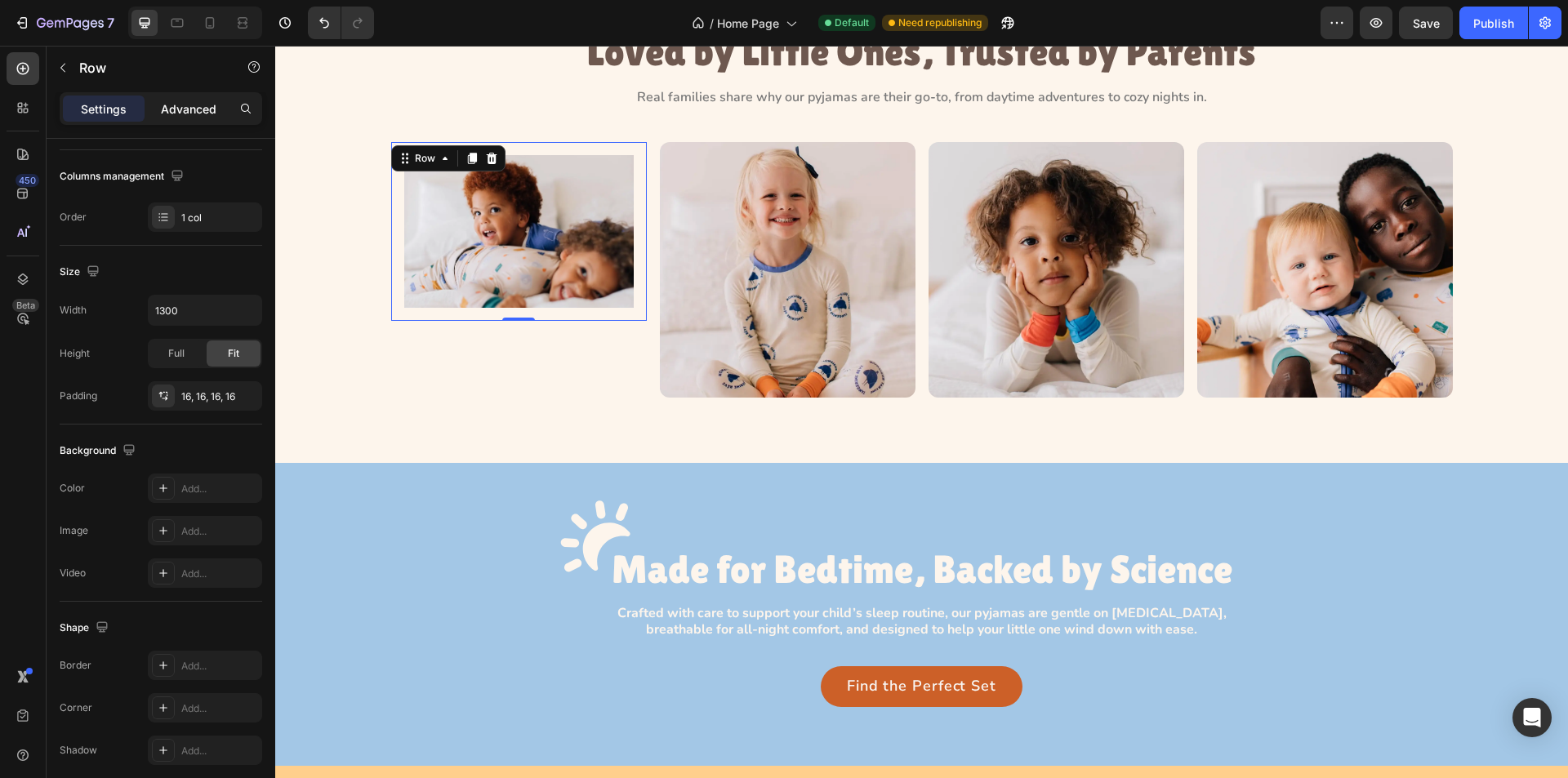
click at [193, 107] on p "Advanced" at bounding box center [188, 109] width 56 height 17
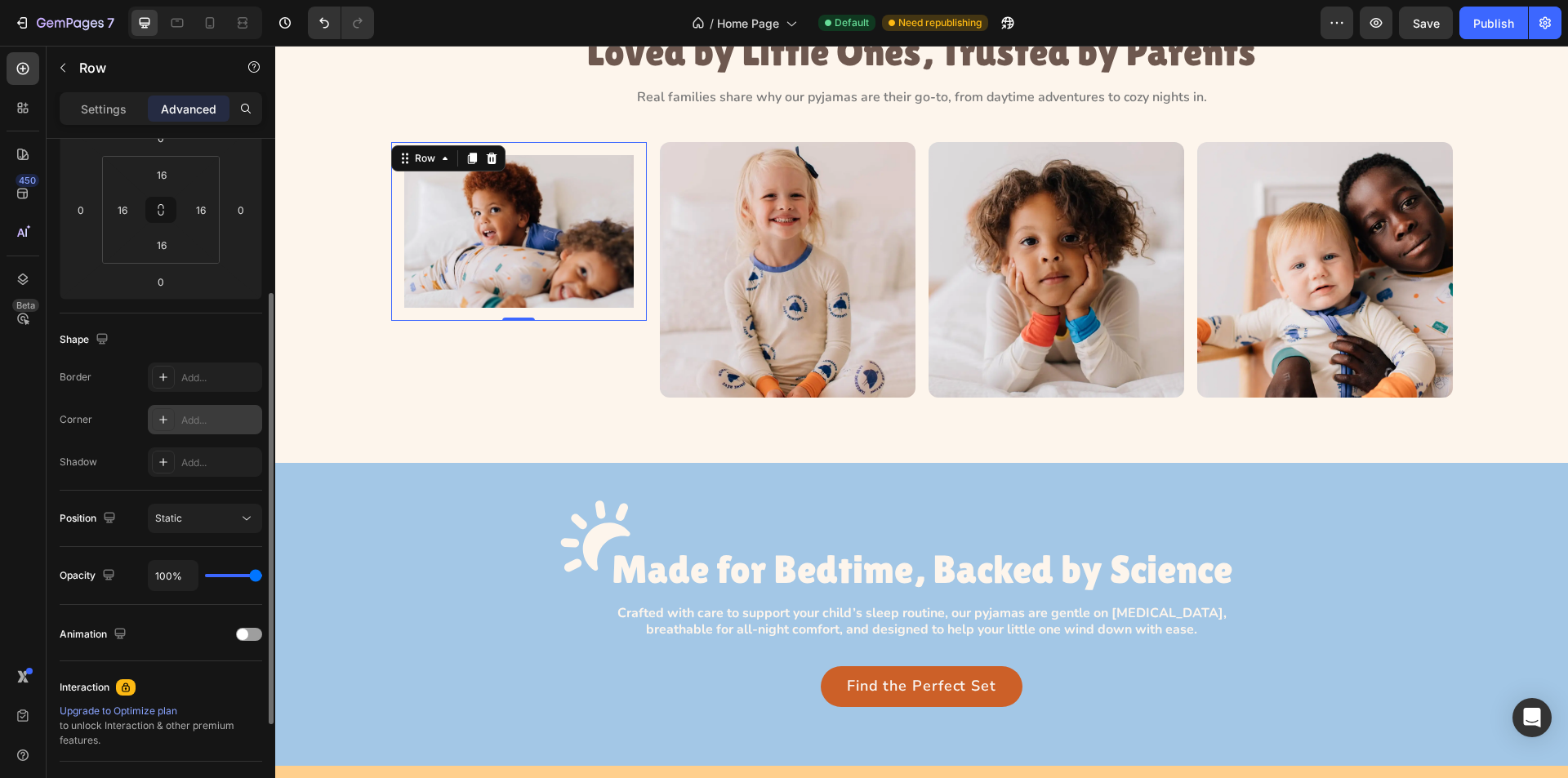
click at [163, 417] on icon at bounding box center [163, 420] width 13 height 13
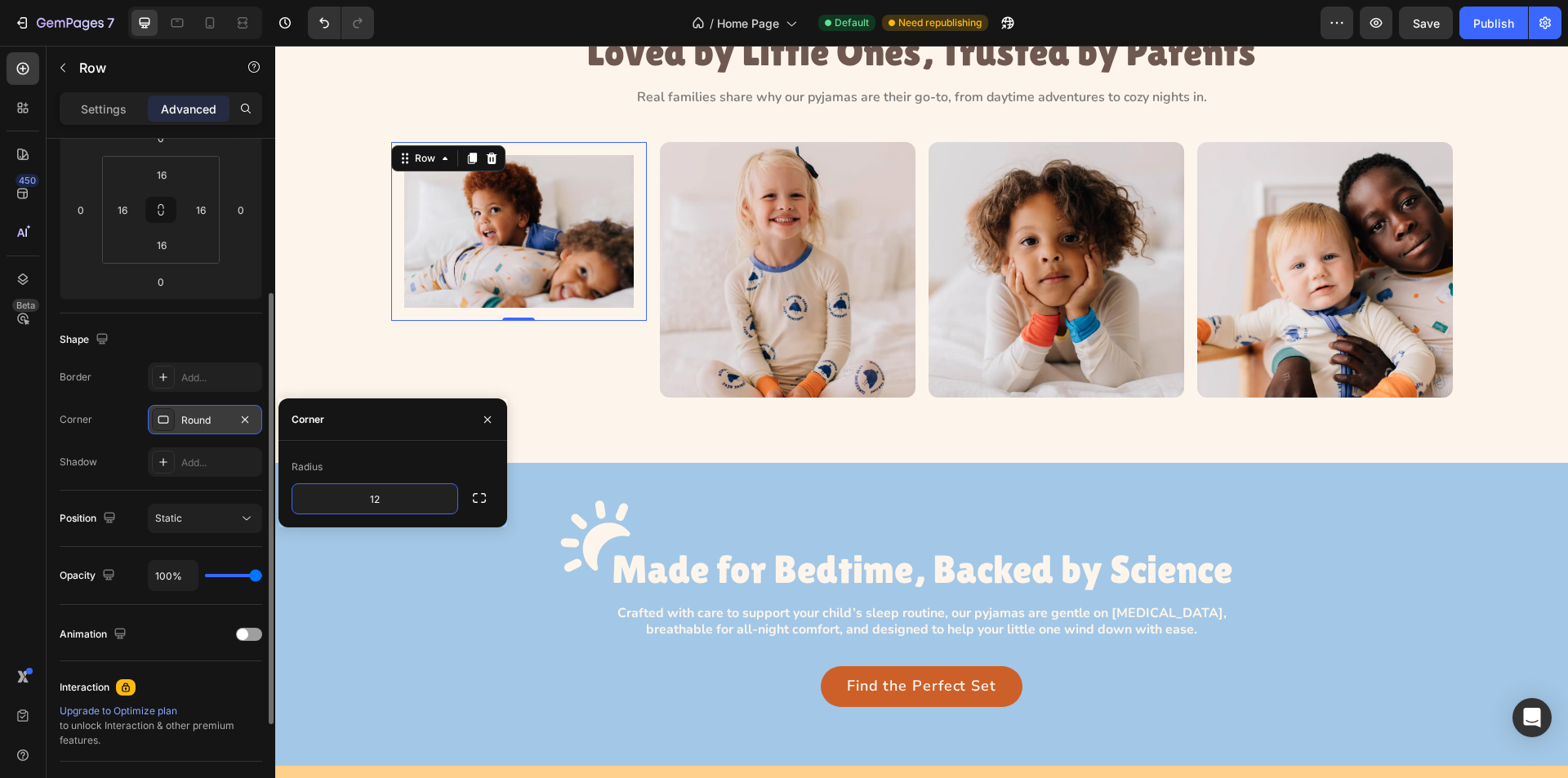
type input "12"
click at [387, 459] on div "Radius" at bounding box center [393, 467] width 203 height 26
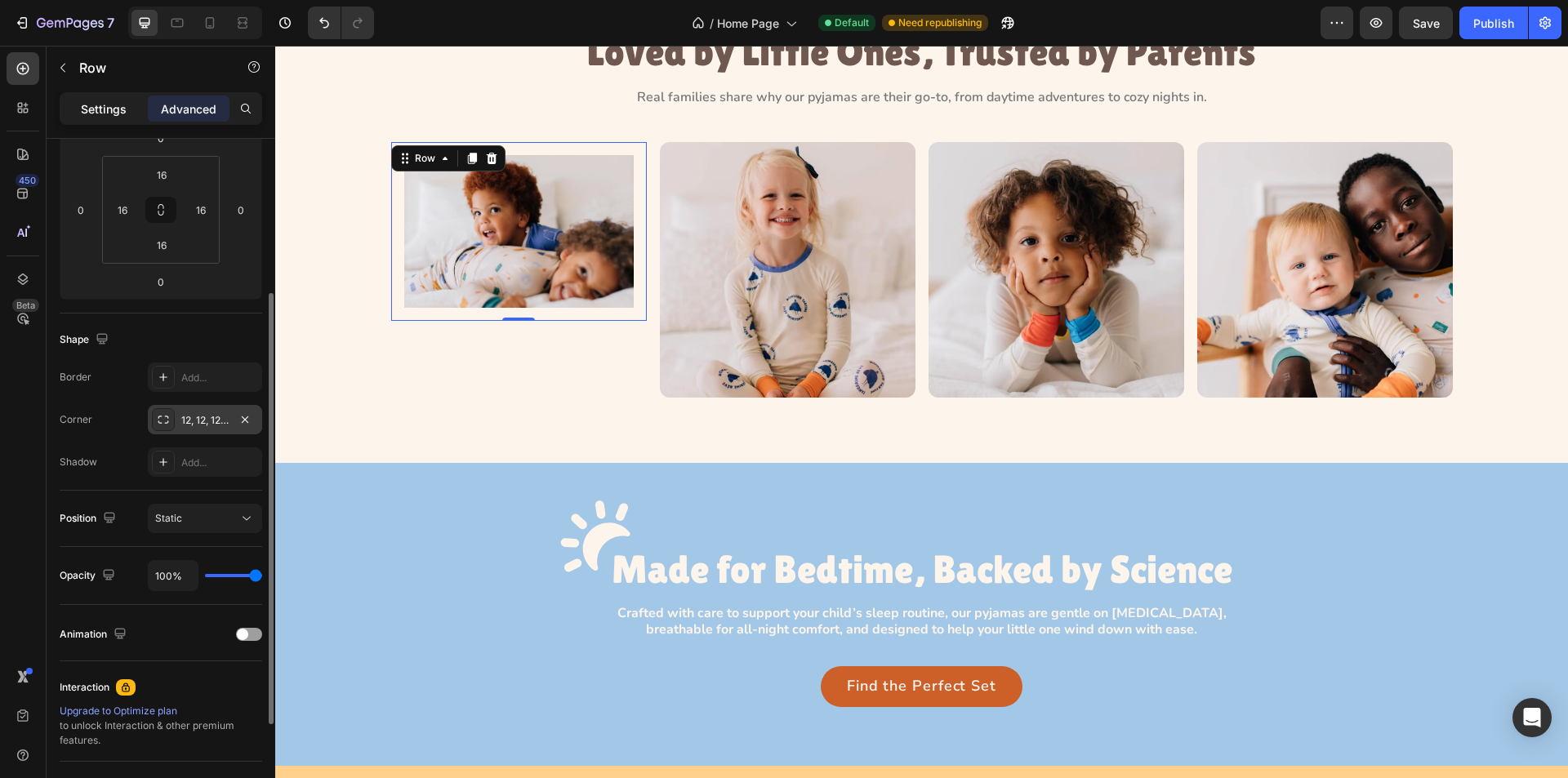
drag, startPoint x: 112, startPoint y: 110, endPoint x: 12, endPoint y: 136, distance: 103.3
click at [113, 109] on p "Settings" at bounding box center [104, 109] width 46 height 17
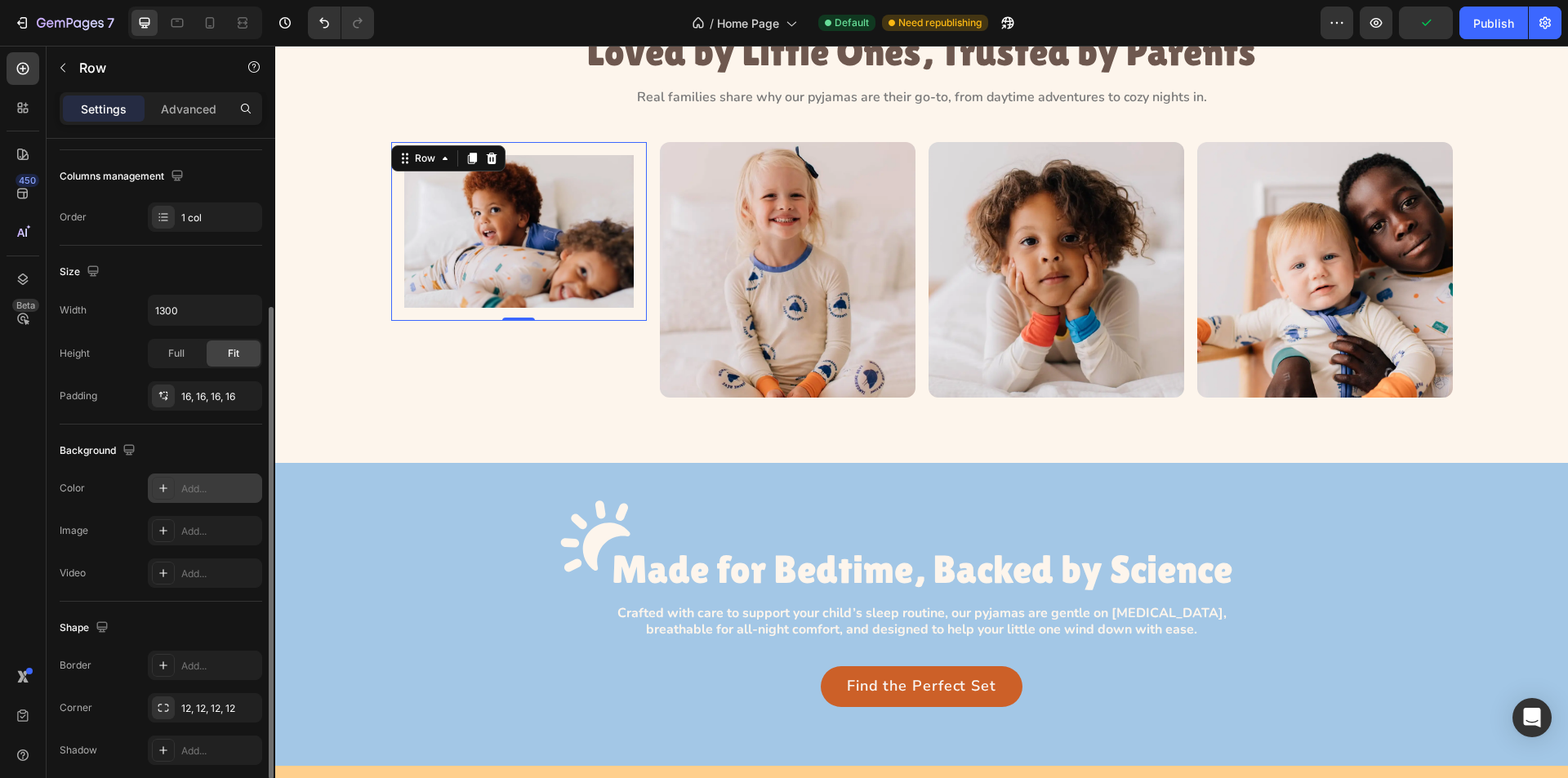
click at [166, 489] on icon at bounding box center [163, 488] width 8 height 8
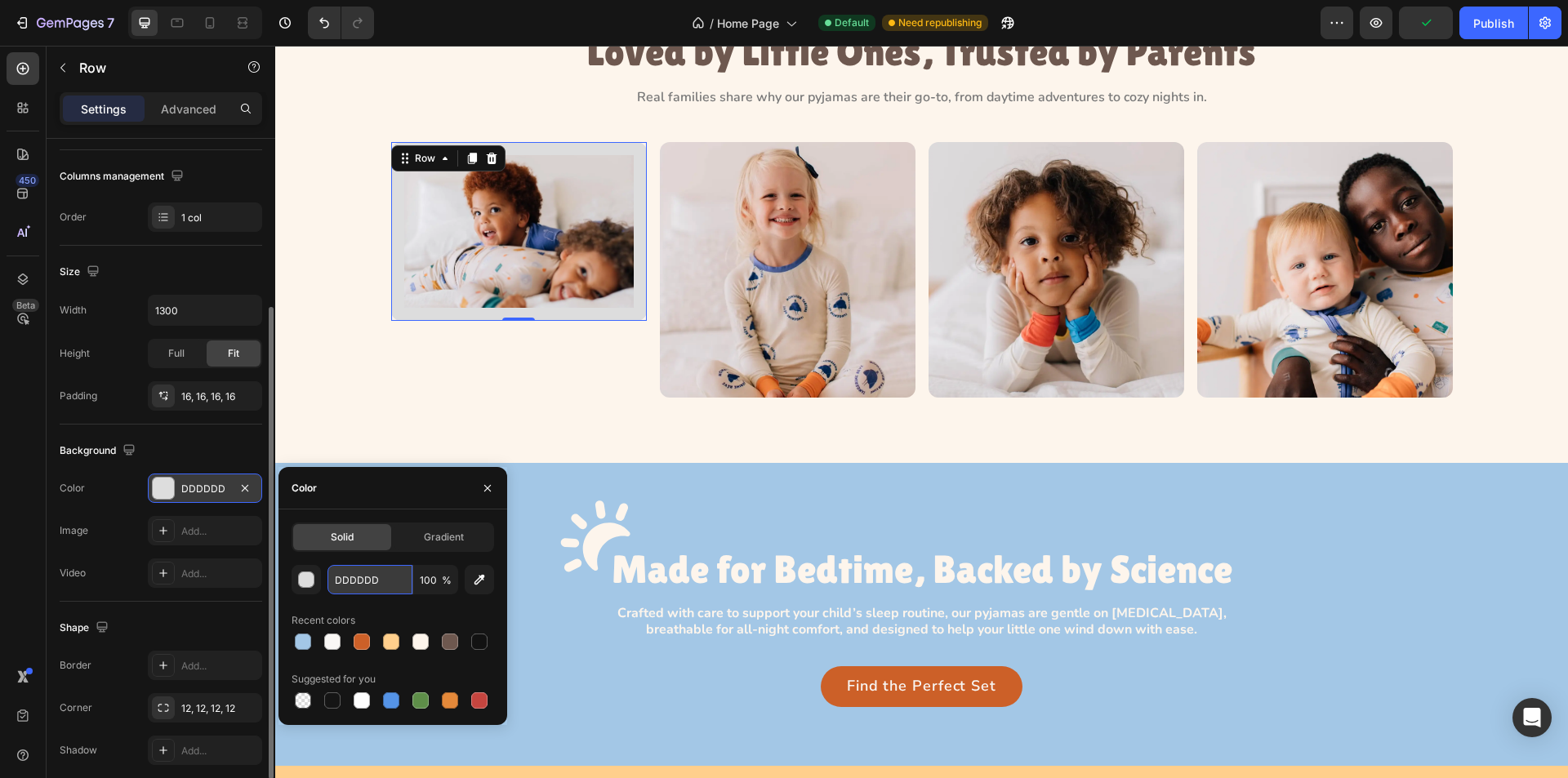
click at [391, 576] on input "DDDDDD" at bounding box center [370, 580] width 85 height 29
paste input "#FFFFFF"
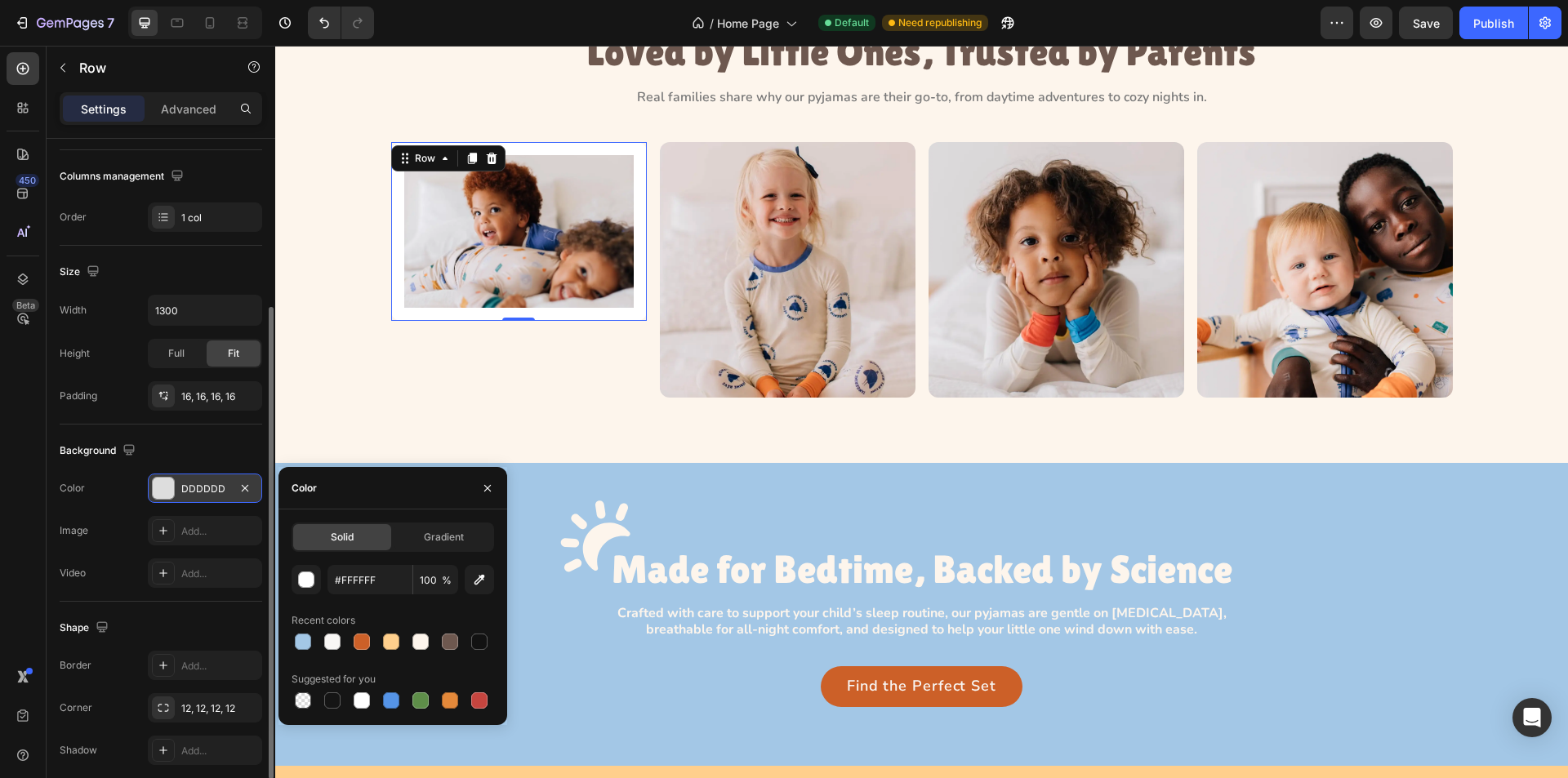
click at [351, 487] on div "Color" at bounding box center [393, 489] width 228 height 43
type input "FFFFFF"
click at [597, 367] on div "Image Row 0" at bounding box center [519, 270] width 256 height 256
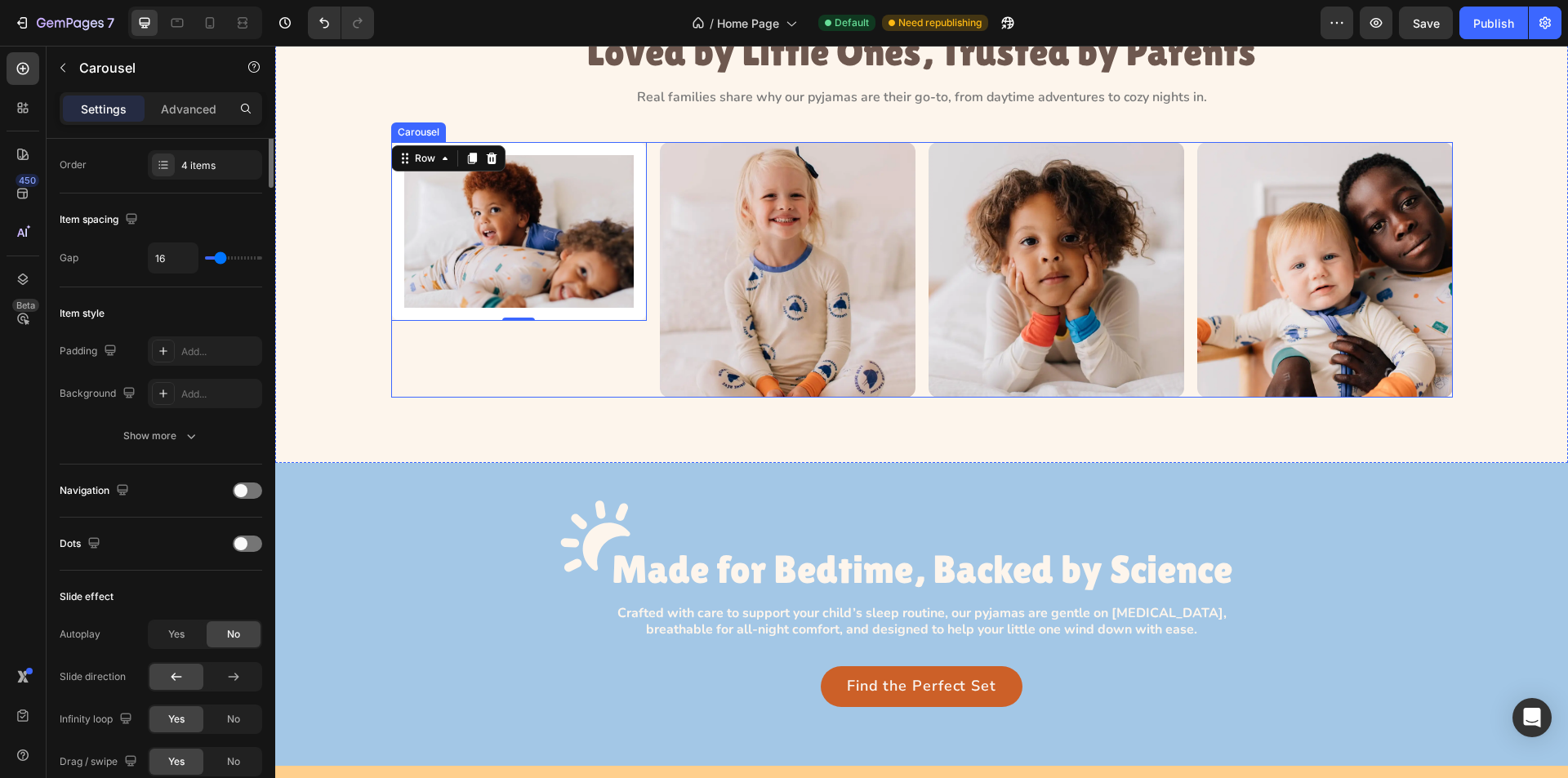
scroll to position [0, 0]
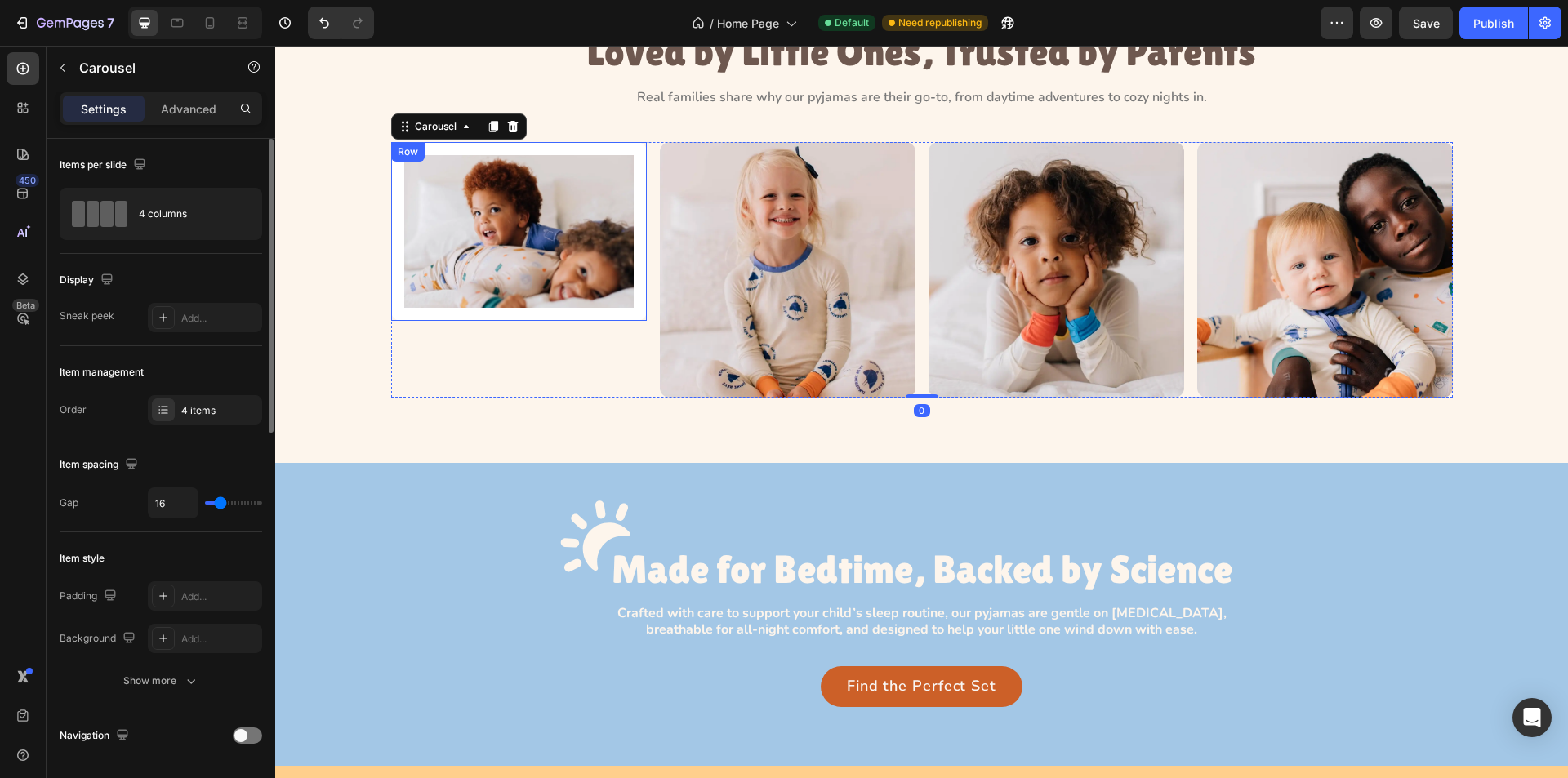
click at [621, 317] on div "Image Row" at bounding box center [519, 232] width 256 height 179
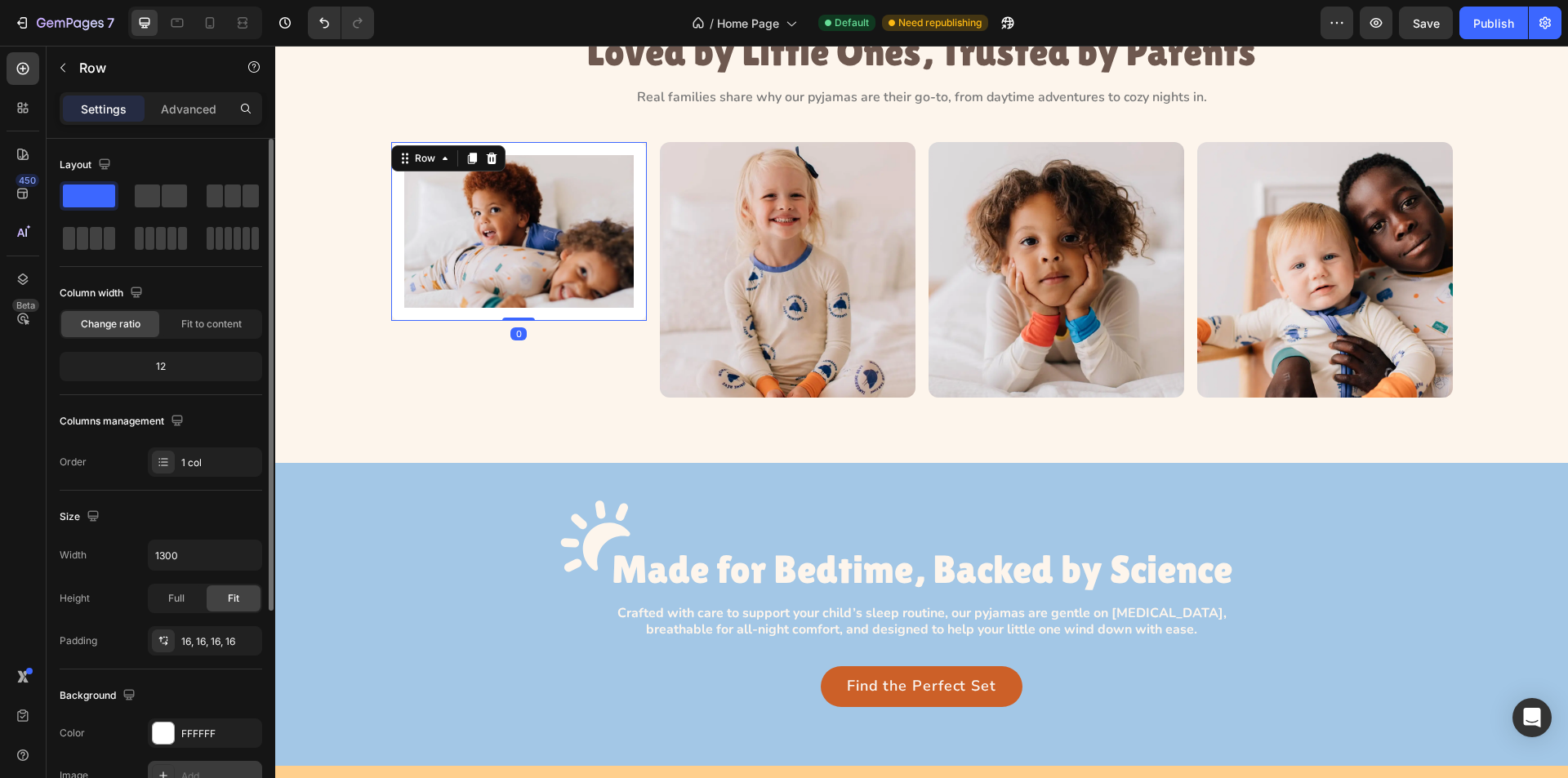
scroll to position [310, 0]
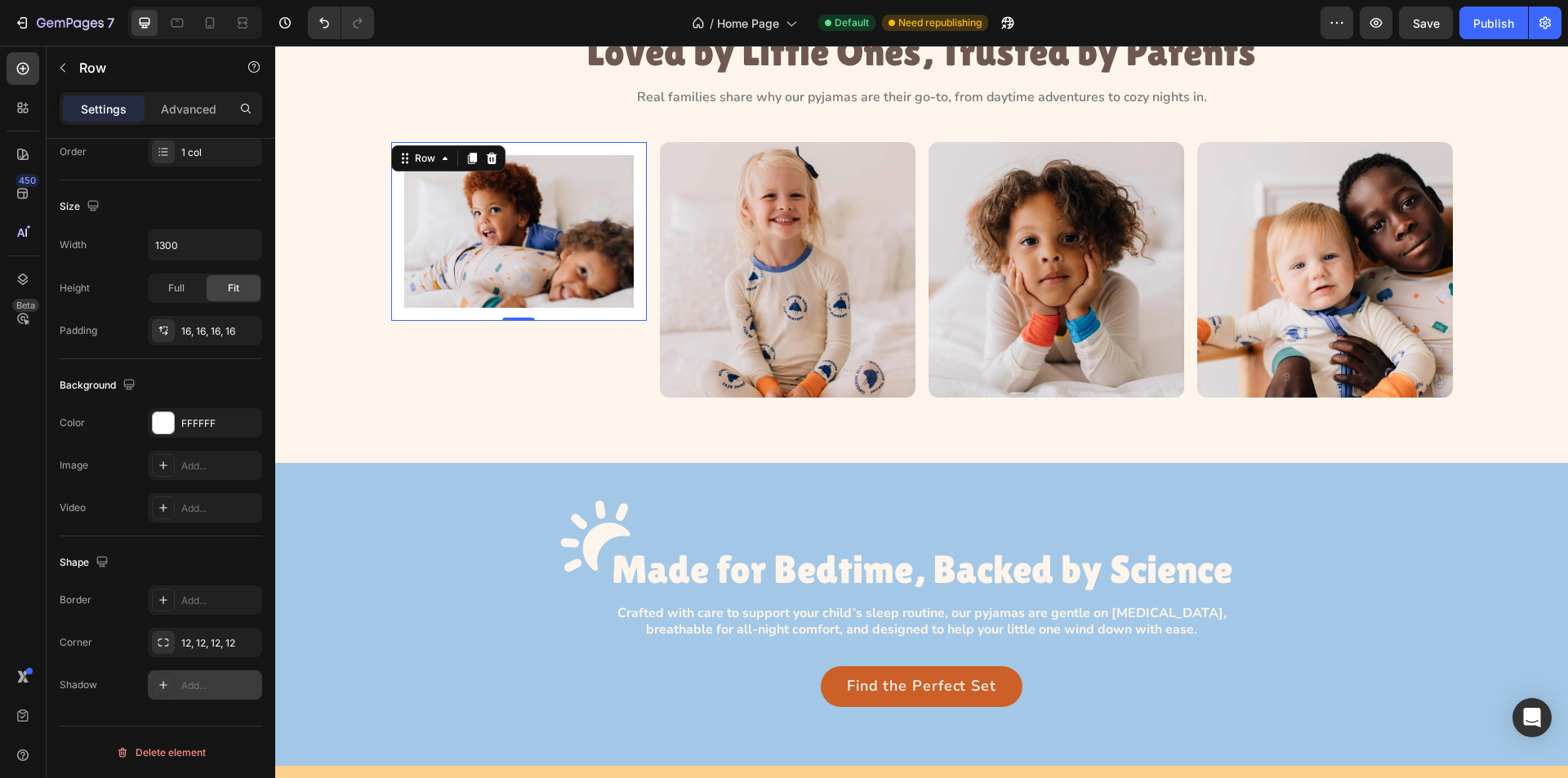
click at [159, 685] on icon at bounding box center [163, 685] width 13 height 13
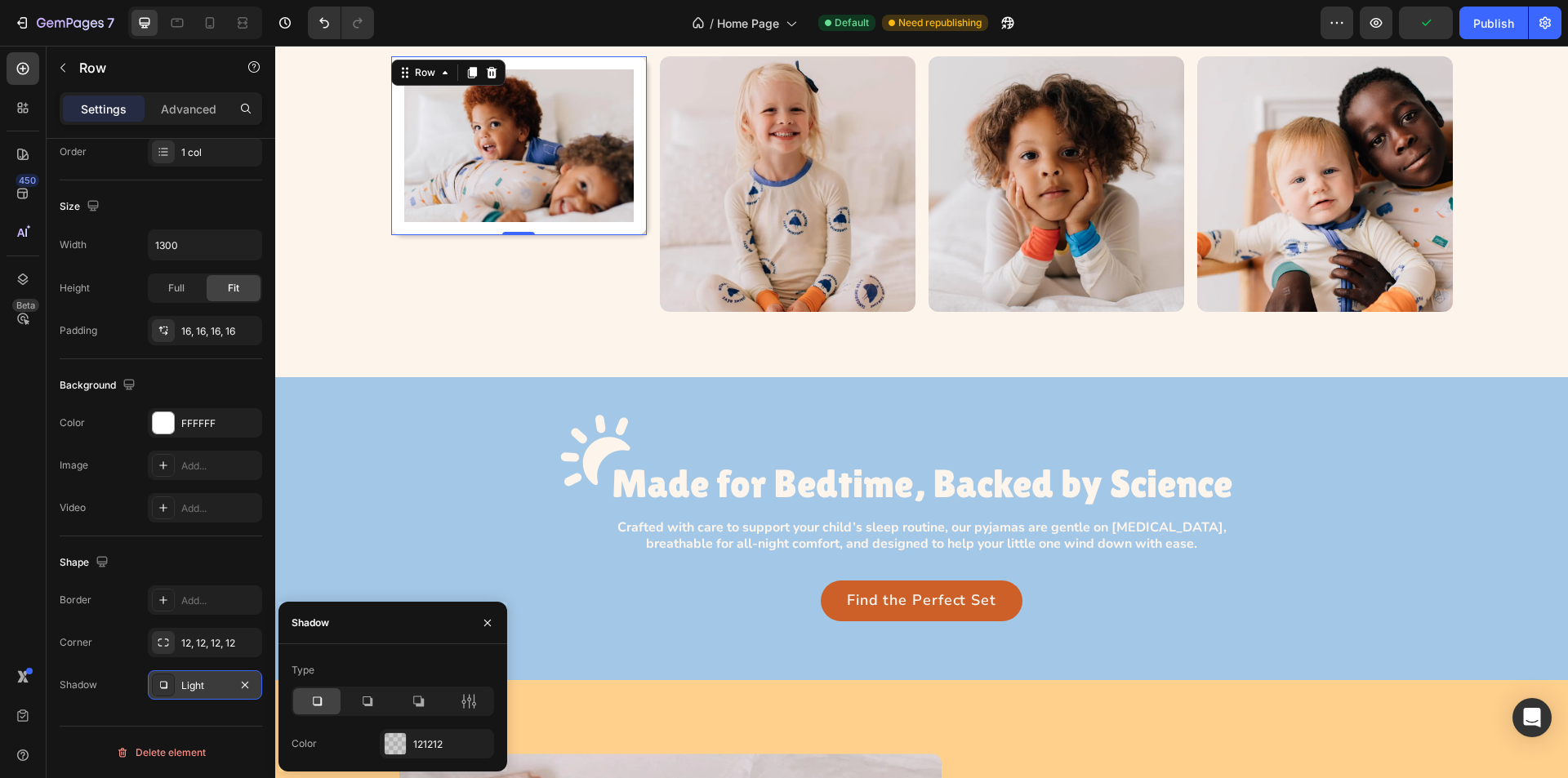
scroll to position [1633, 0]
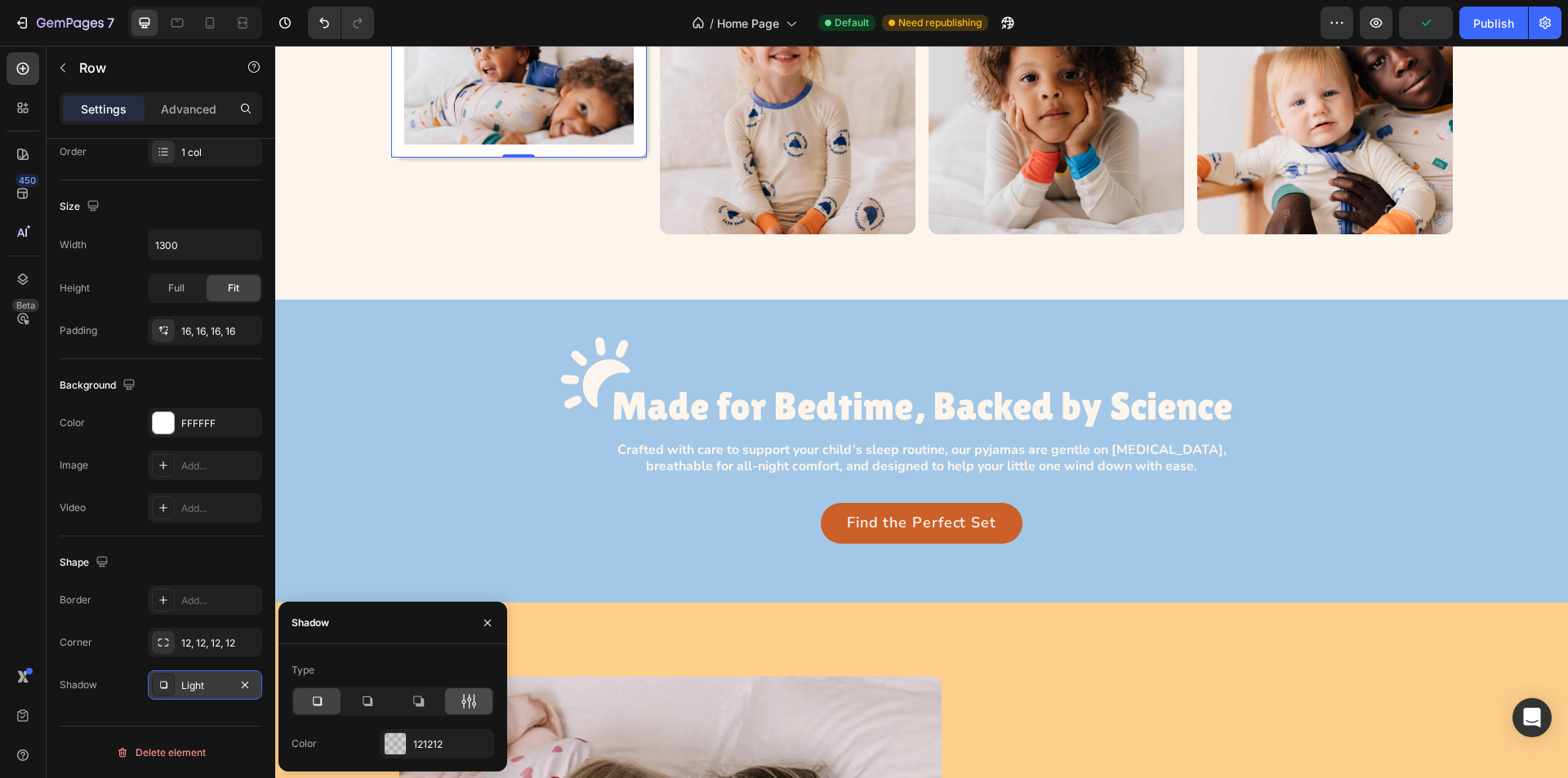
click at [466, 698] on icon at bounding box center [468, 701] width 16 height 16
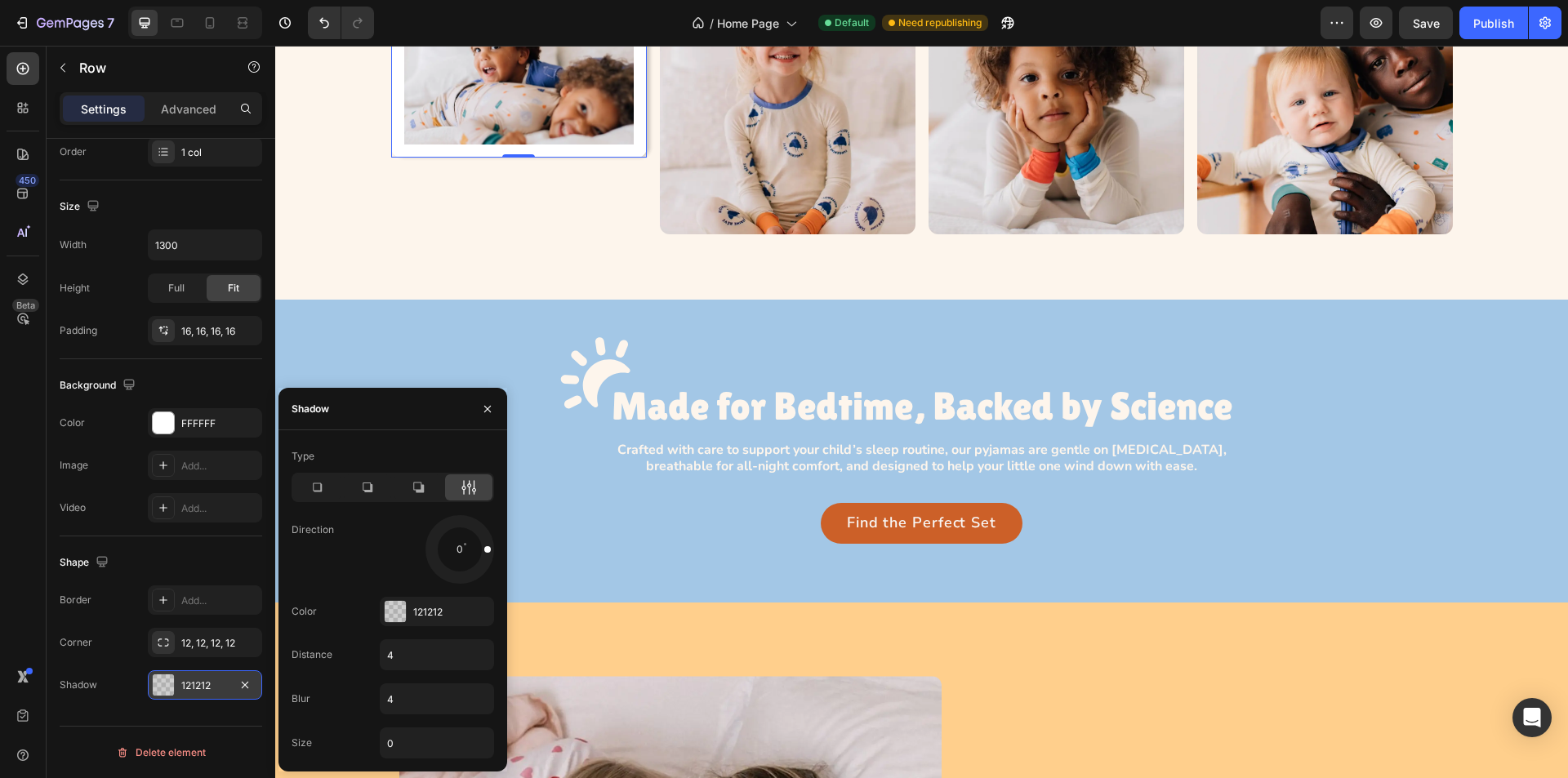
drag, startPoint x: 477, startPoint y: 565, endPoint x: 504, endPoint y: 546, distance: 33.0
click at [504, 546] on div "Type Direction 0 Color 121212 Distance 4 Blur 4 Size 0" at bounding box center [393, 601] width 228 height 315
click at [391, 607] on div at bounding box center [395, 611] width 21 height 21
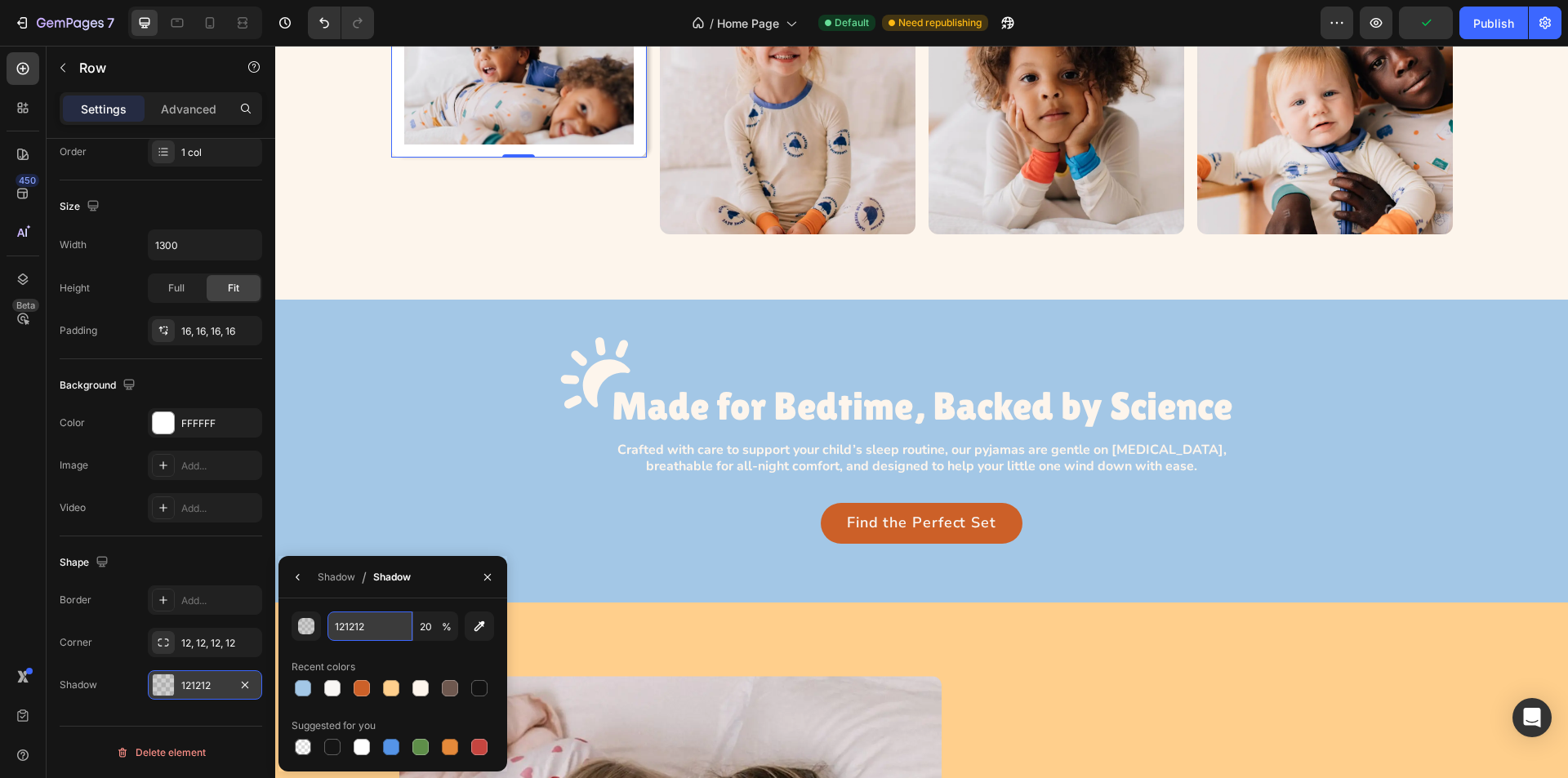
click at [394, 632] on input "121212" at bounding box center [370, 626] width 85 height 29
type input "E1E"
type input "100"
type input "E1E1E1"
click at [428, 626] on input "100" at bounding box center [436, 626] width 45 height 29
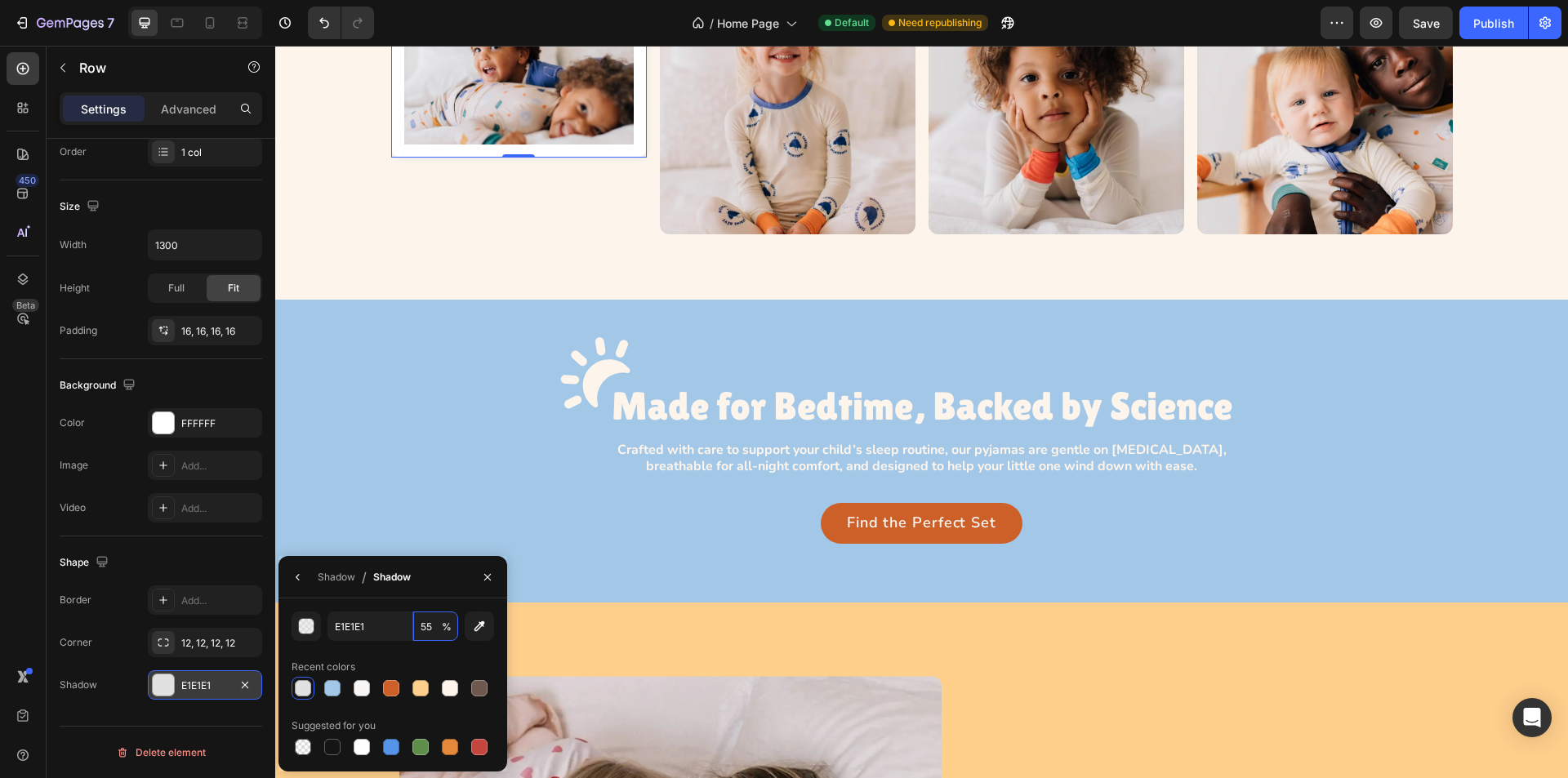
type input "55"
click at [391, 652] on div "E1E1E1 55 % Recent colors Suggested for you" at bounding box center [393, 685] width 203 height 147
click at [297, 575] on icon "button" at bounding box center [298, 577] width 13 height 13
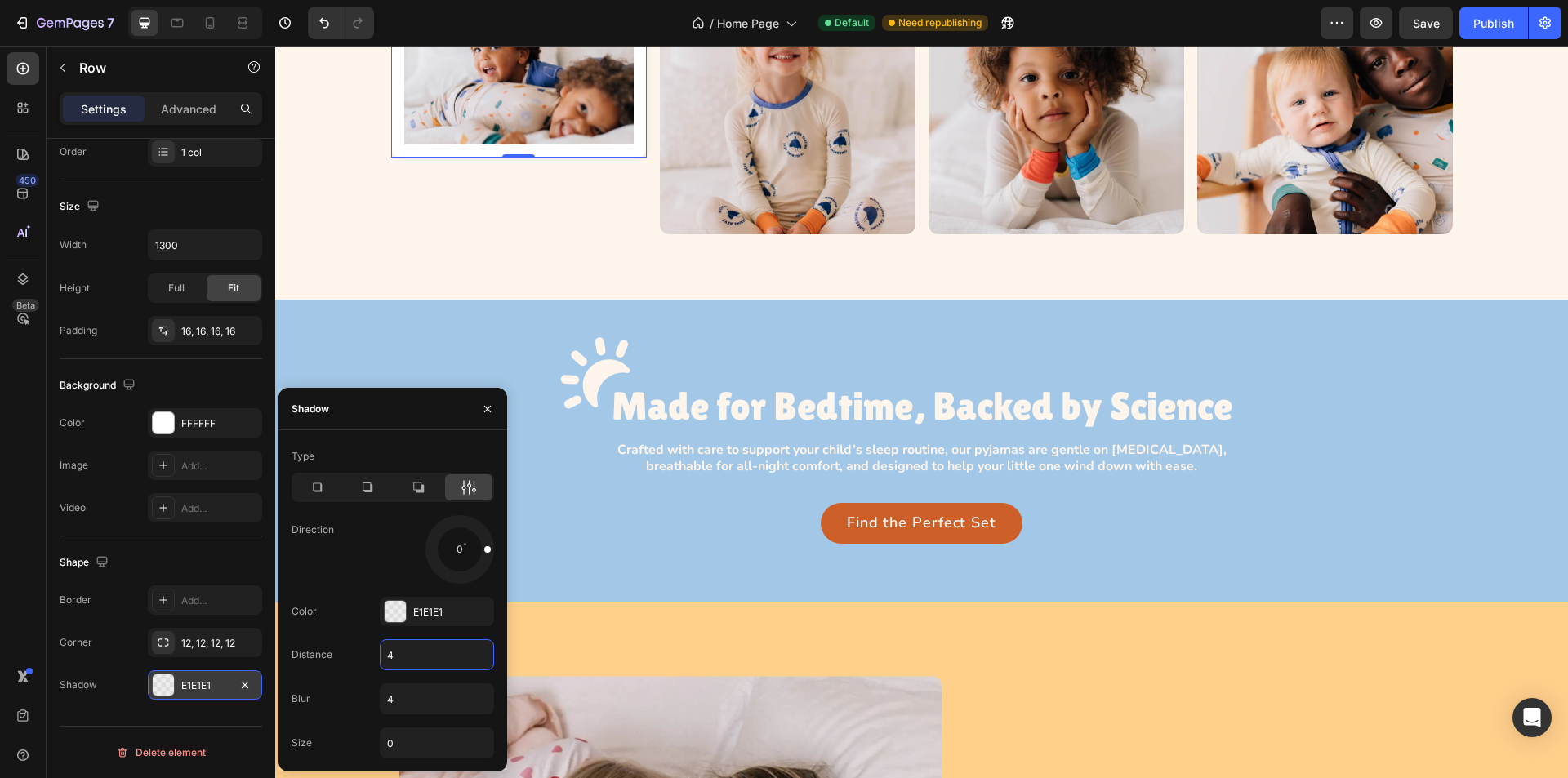
click at [406, 664] on input "4" at bounding box center [437, 655] width 112 height 29
type input "0"
click at [405, 701] on input "4" at bounding box center [437, 699] width 112 height 29
type input "10"
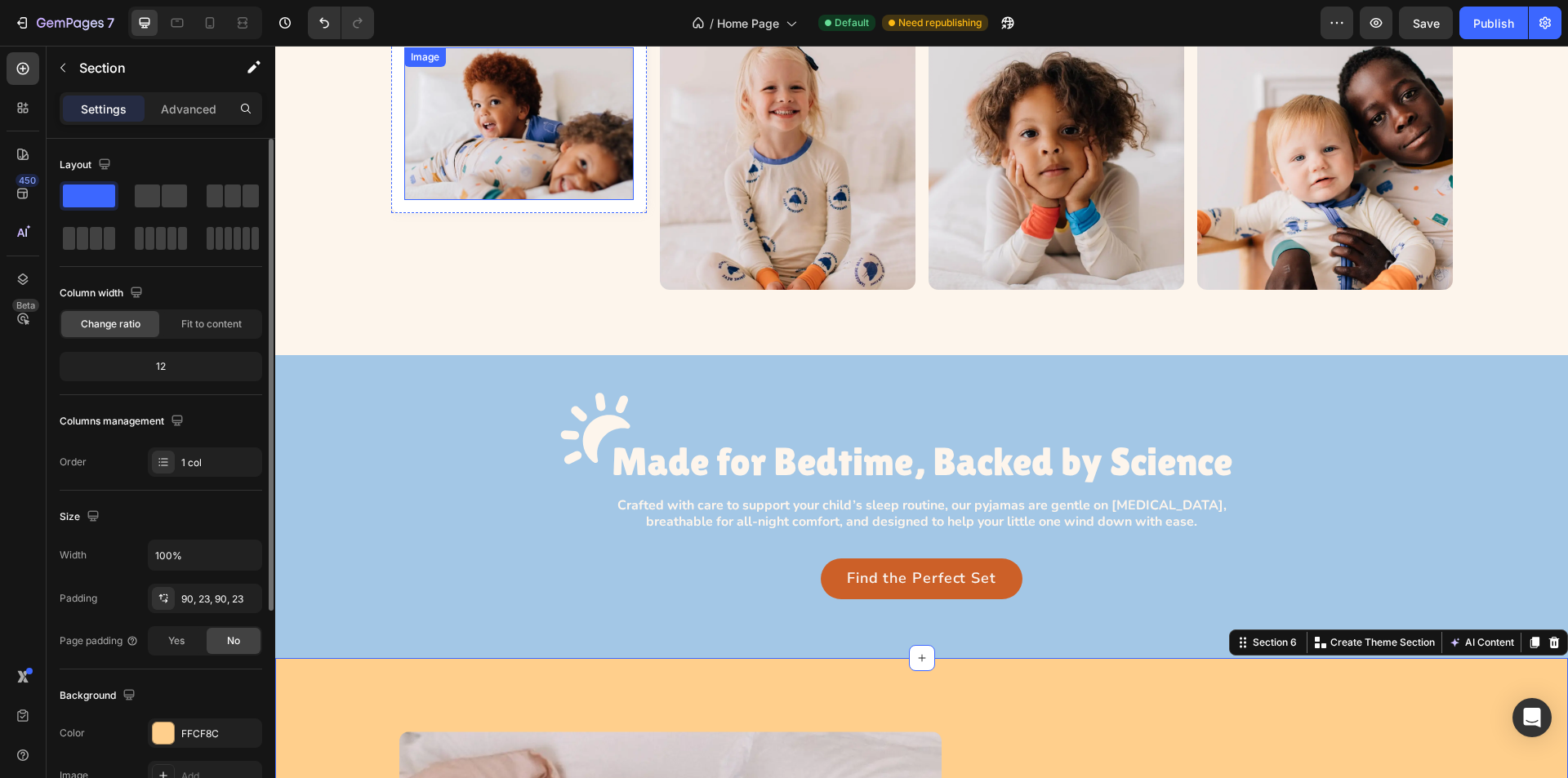
scroll to position [1469, 0]
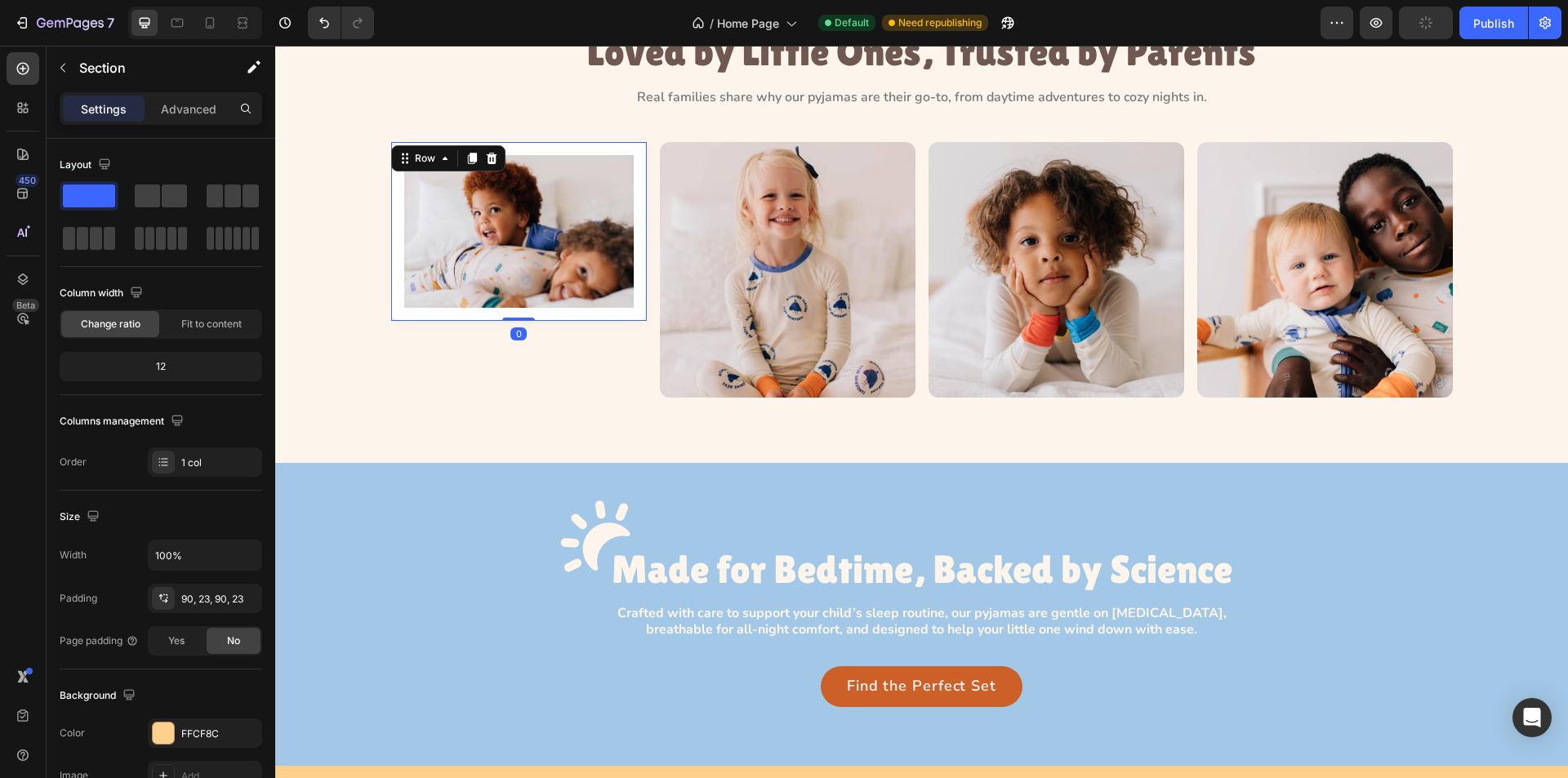
click at [636, 307] on div "Image Row 0" at bounding box center [519, 232] width 256 height 179
click at [64, 67] on icon "button" at bounding box center [63, 68] width 13 height 13
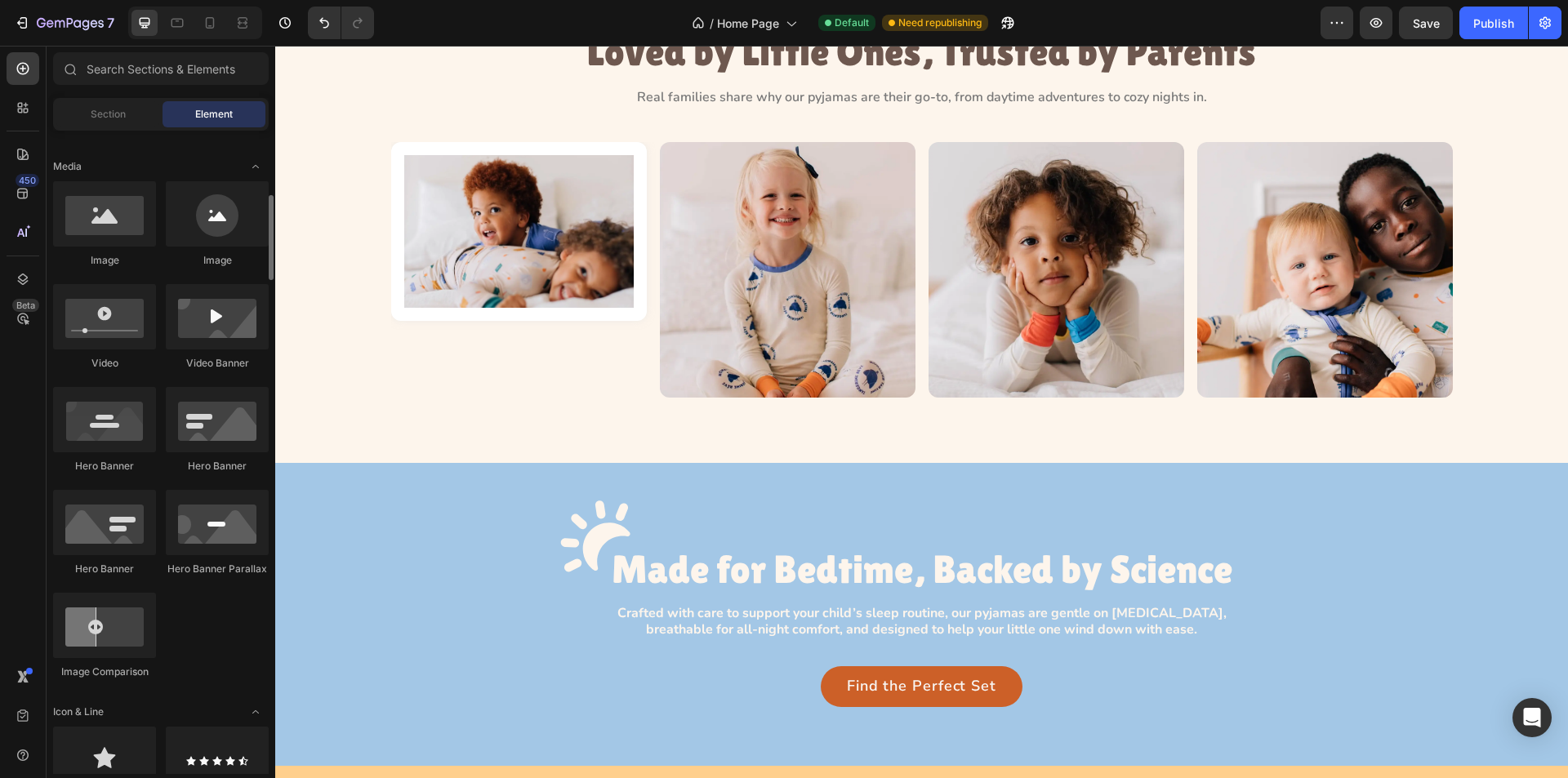
scroll to position [735, 0]
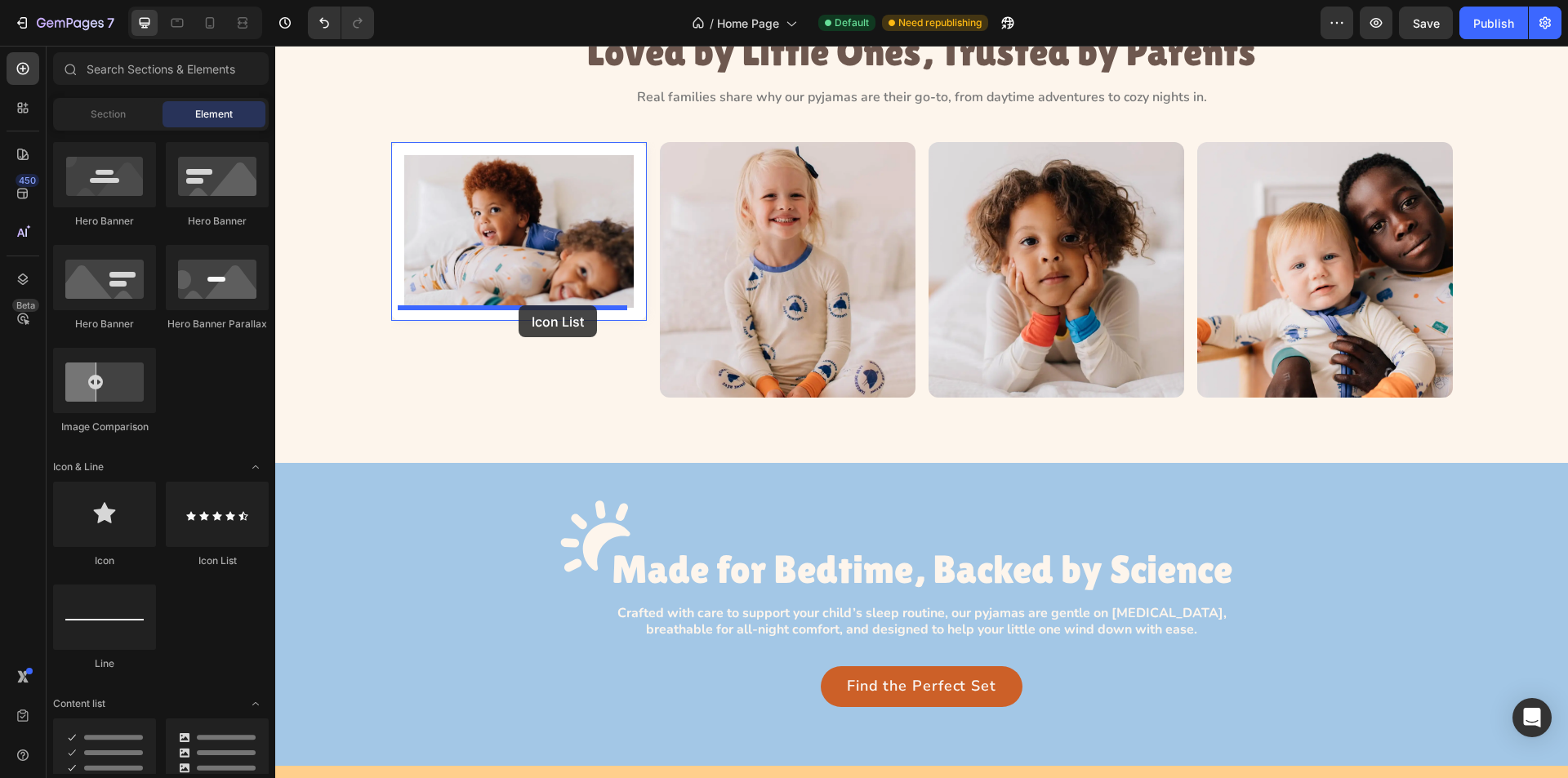
drag, startPoint x: 499, startPoint y: 581, endPoint x: 519, endPoint y: 306, distance: 275.7
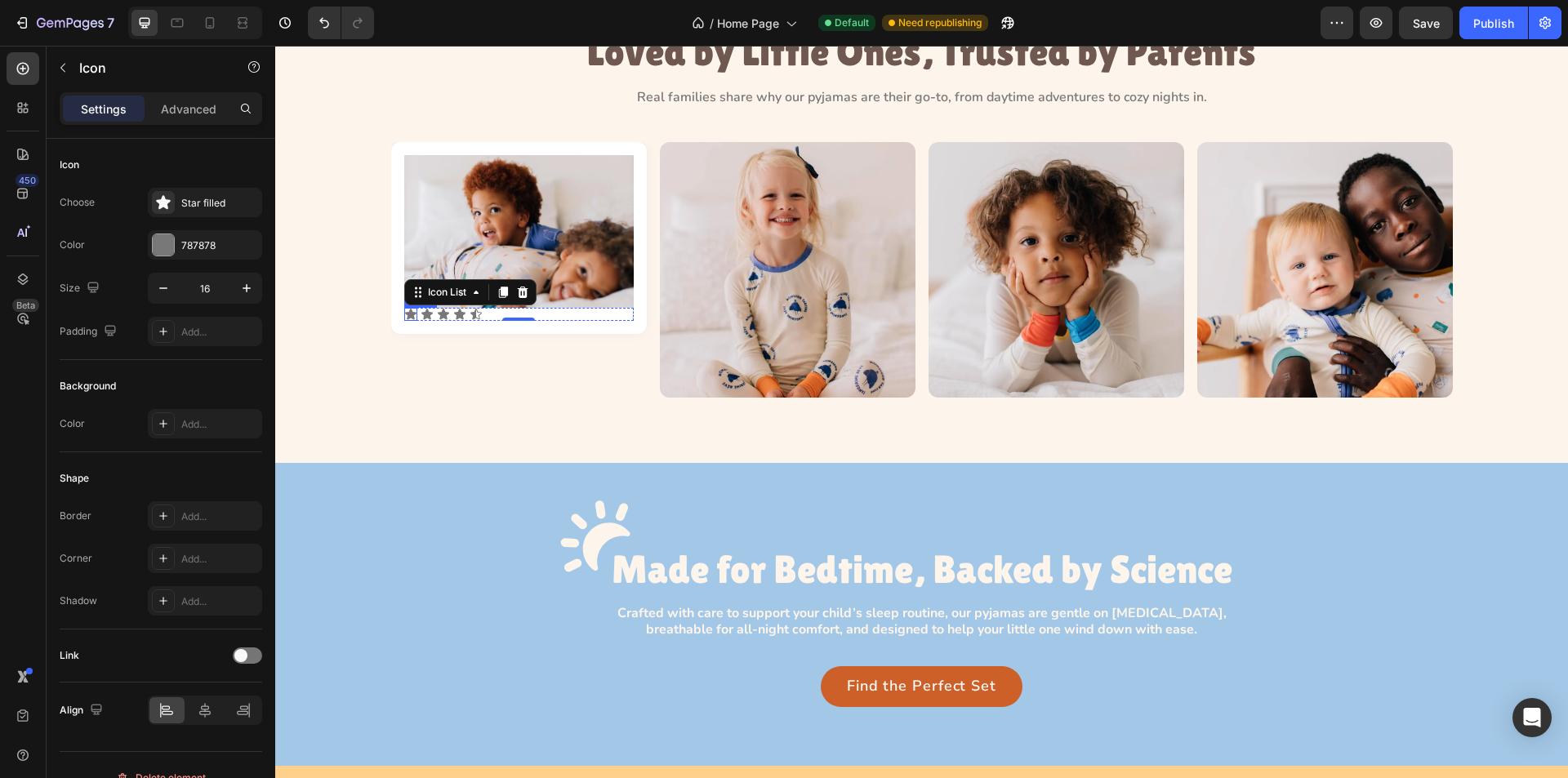
click at [406, 316] on div "Icon" at bounding box center [411, 314] width 13 height 13
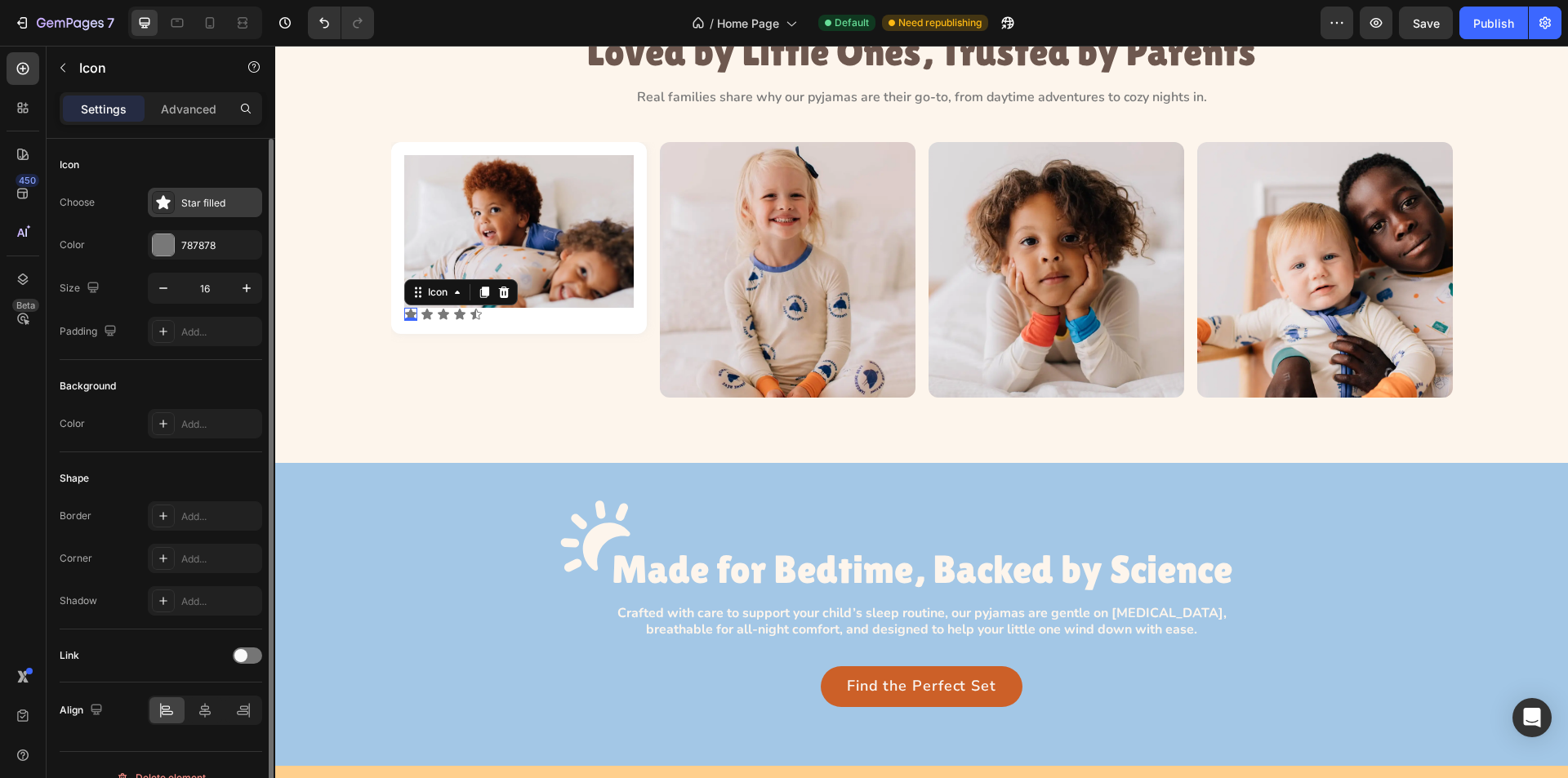
click at [161, 194] on div at bounding box center [163, 202] width 23 height 23
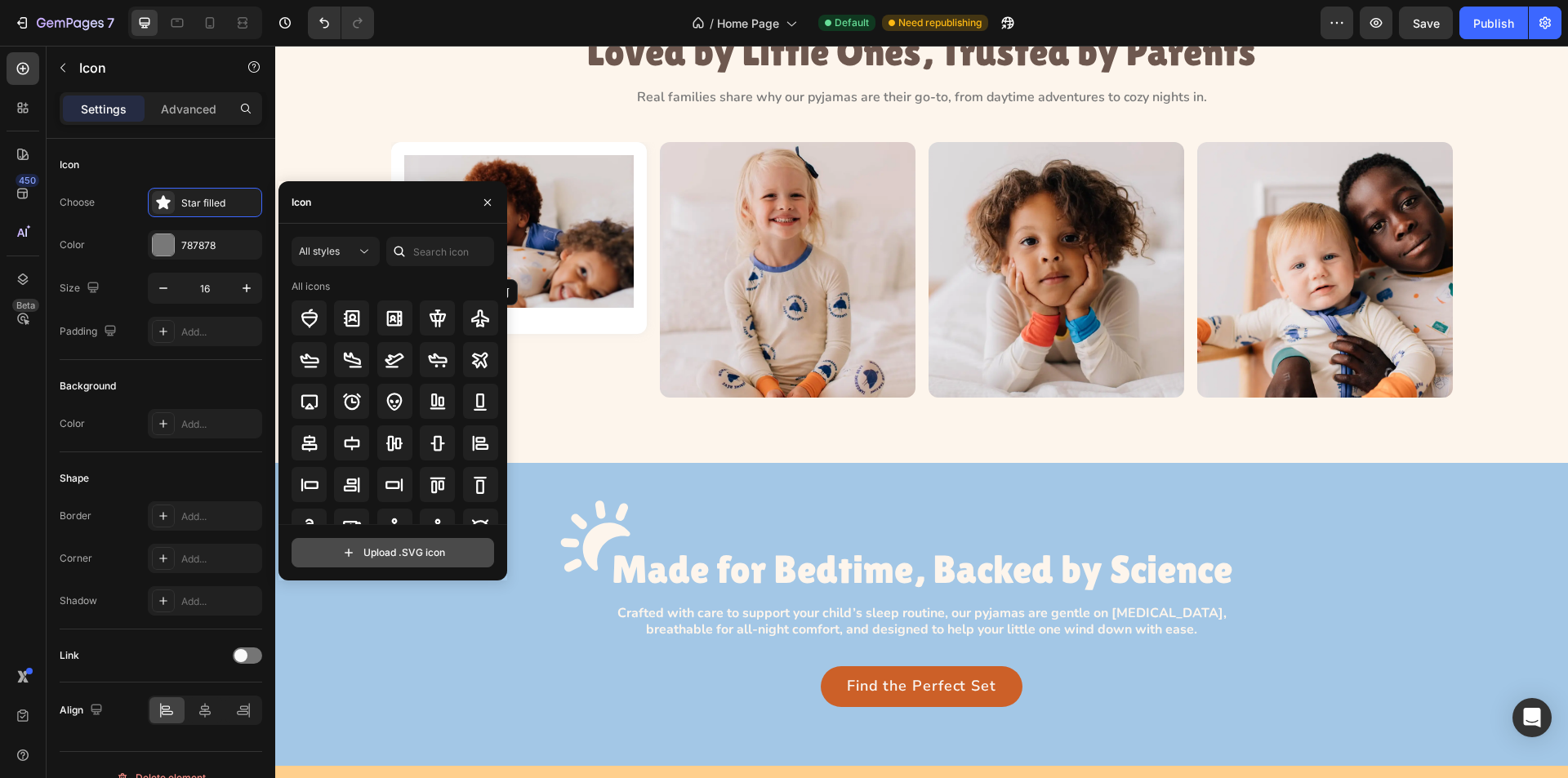
click at [385, 553] on input "file" at bounding box center [393, 552] width 201 height 27
type input "C:\fakepath\Vector.svg"
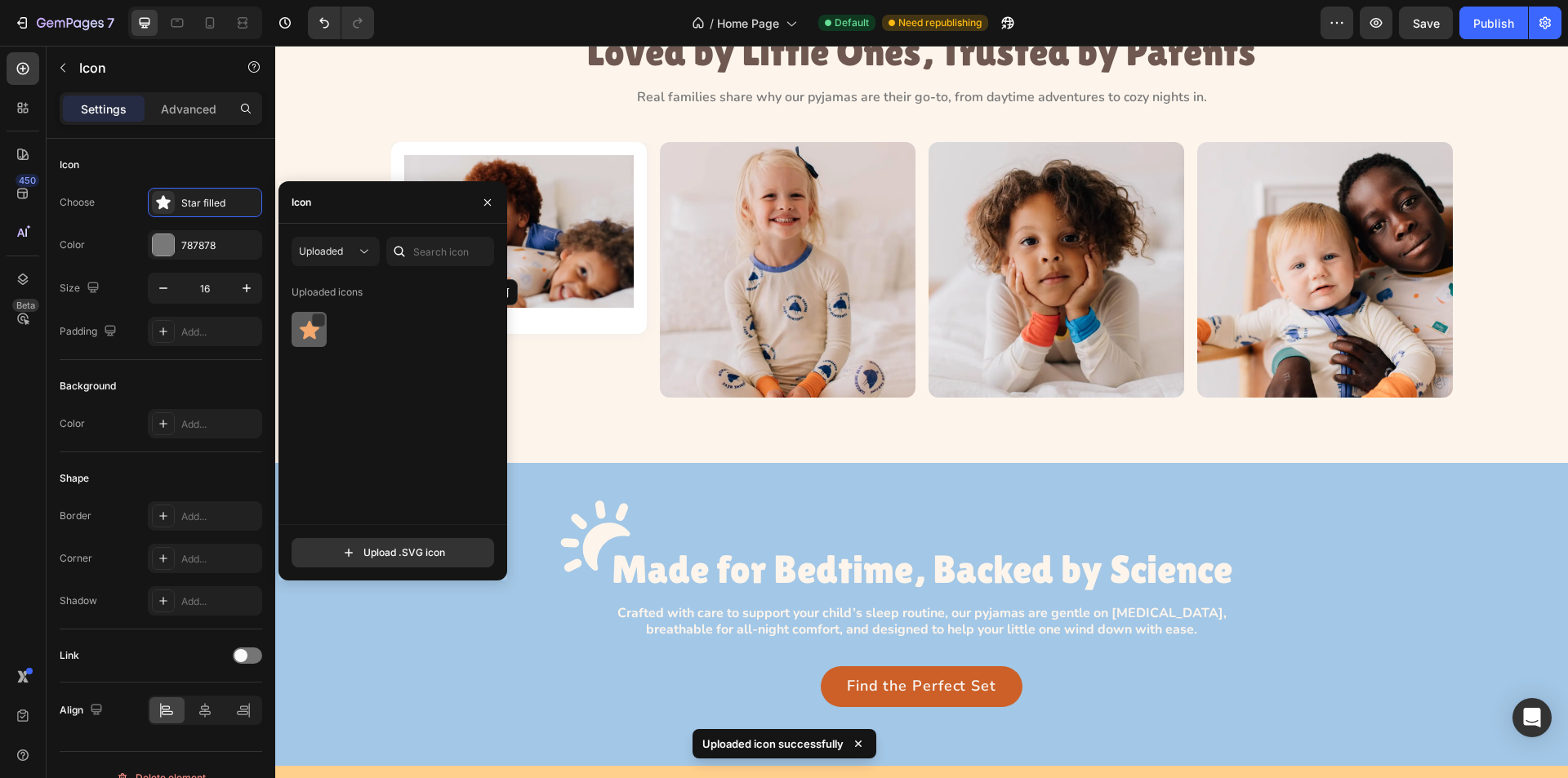
click at [311, 327] on img at bounding box center [309, 330] width 19 height 19
click at [546, 370] on div "Image Icon 0 Icon Icon Icon Icon Icon List Row" at bounding box center [519, 270] width 256 height 256
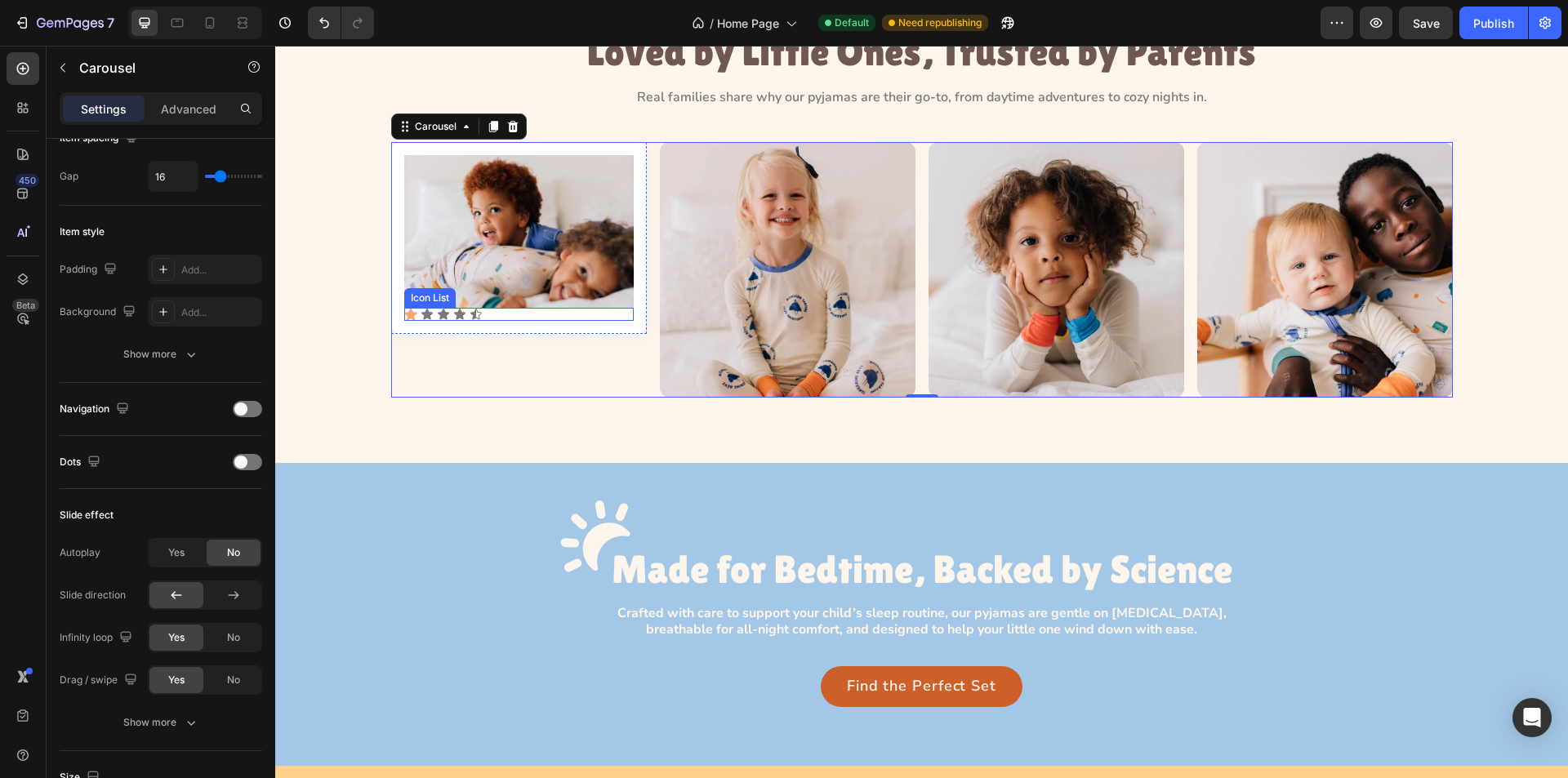
scroll to position [58, 0]
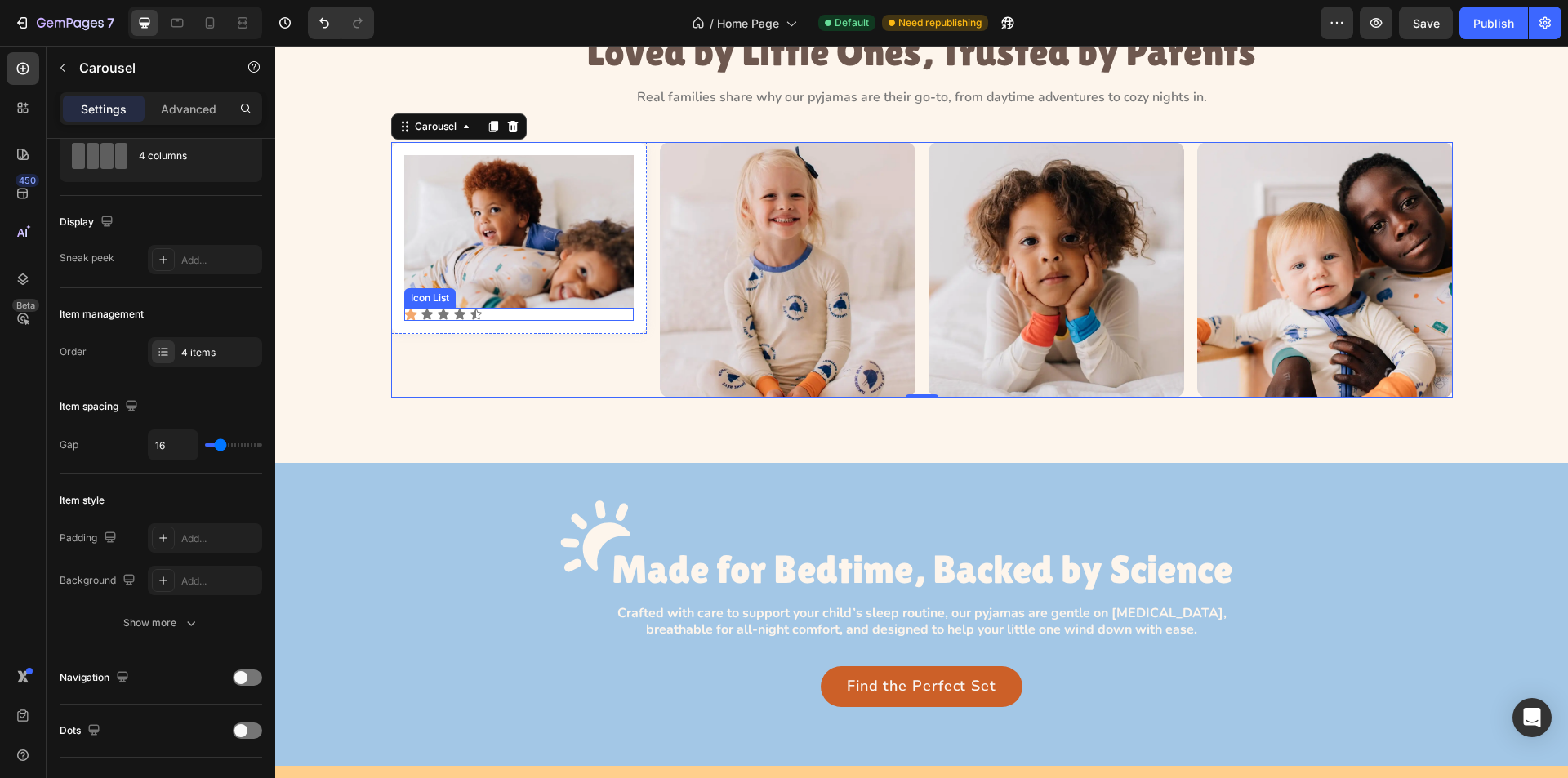
click at [414, 316] on div "Icon Icon Icon Icon Icon" at bounding box center [519, 314] width 229 height 13
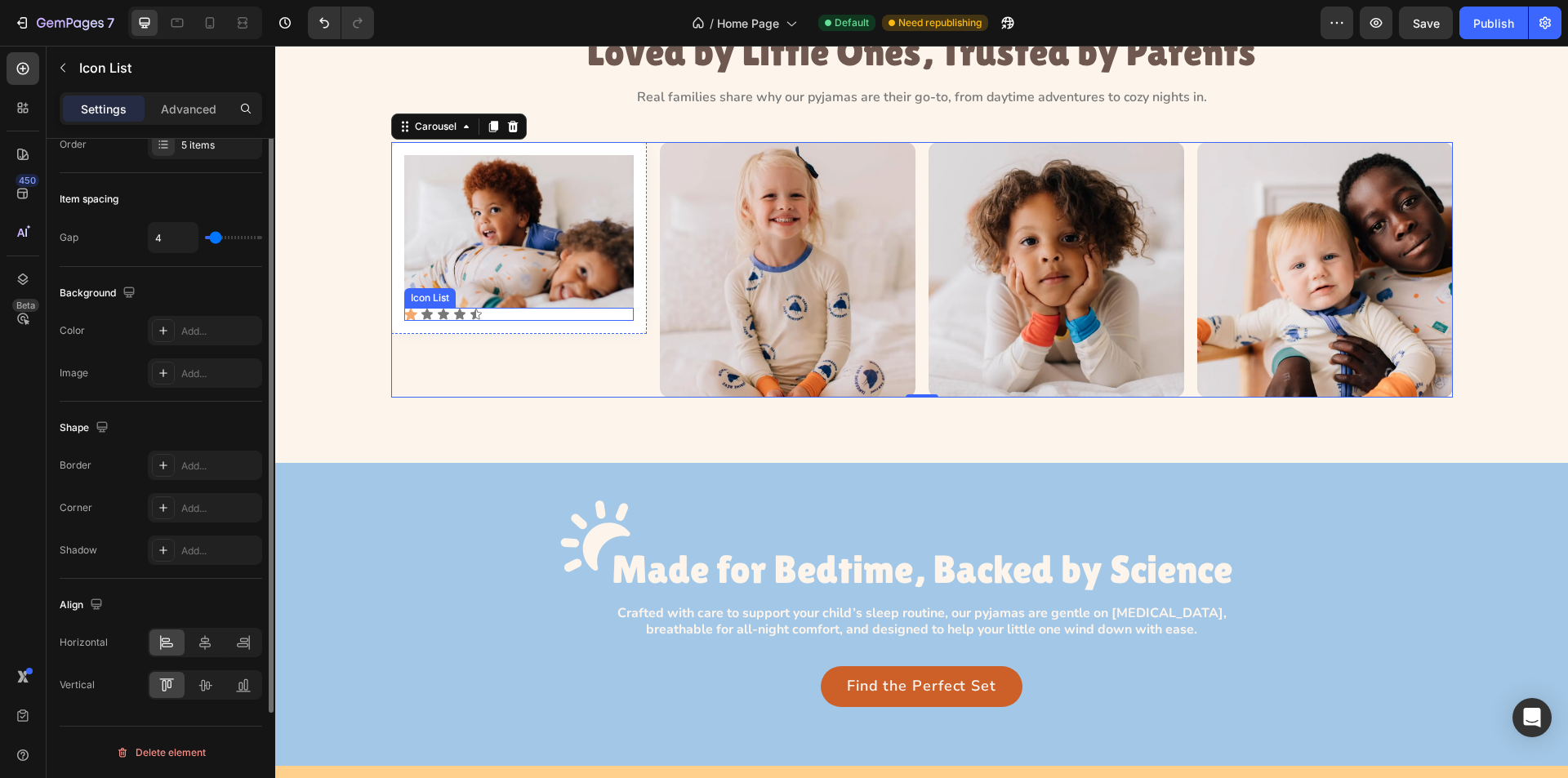
scroll to position [0, 0]
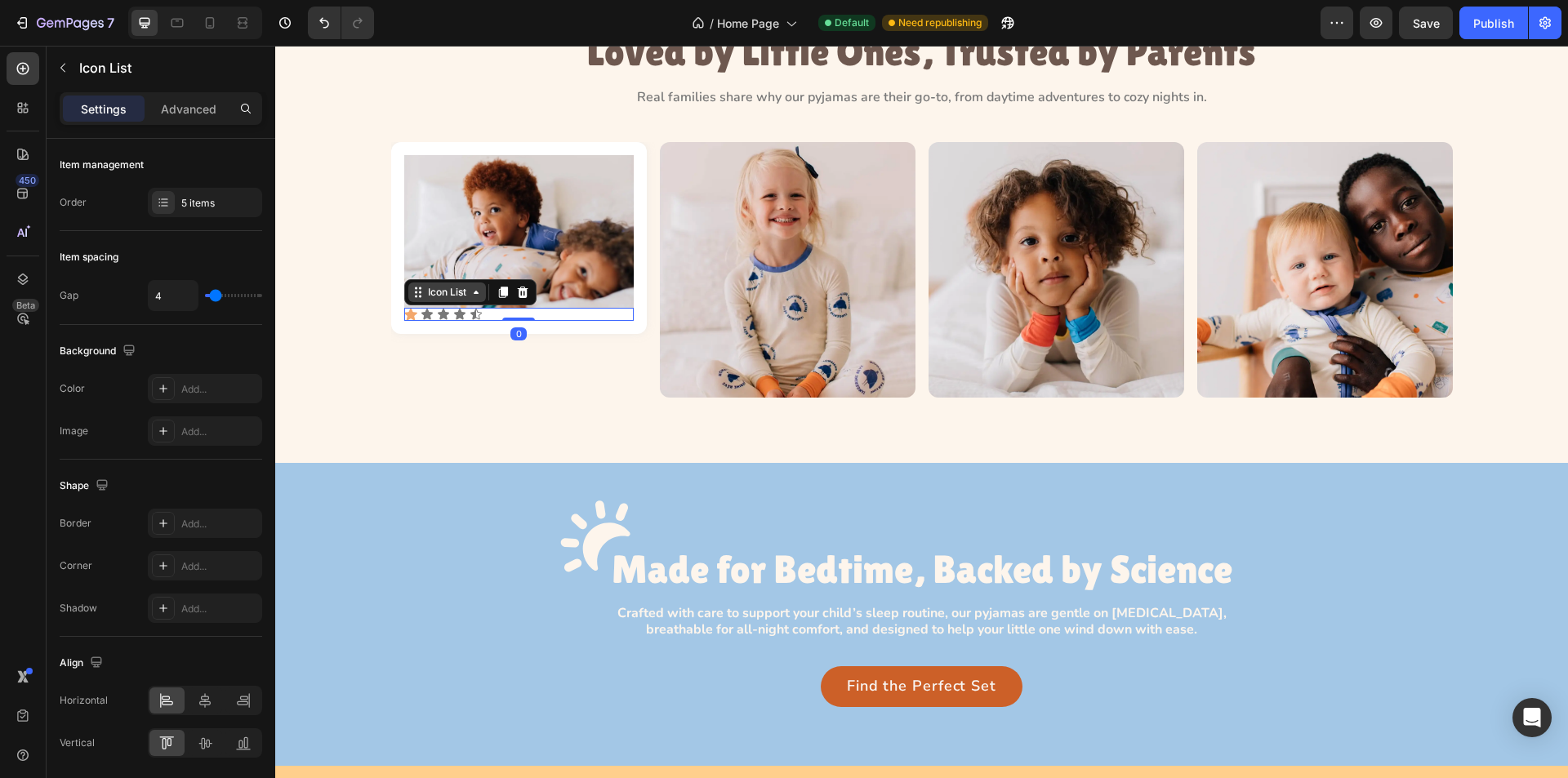
click at [433, 298] on div "Icon List" at bounding box center [447, 292] width 45 height 15
click at [440, 282] on div "Icon List Row 1 col Carousel Section" at bounding box center [470, 292] width 132 height 26
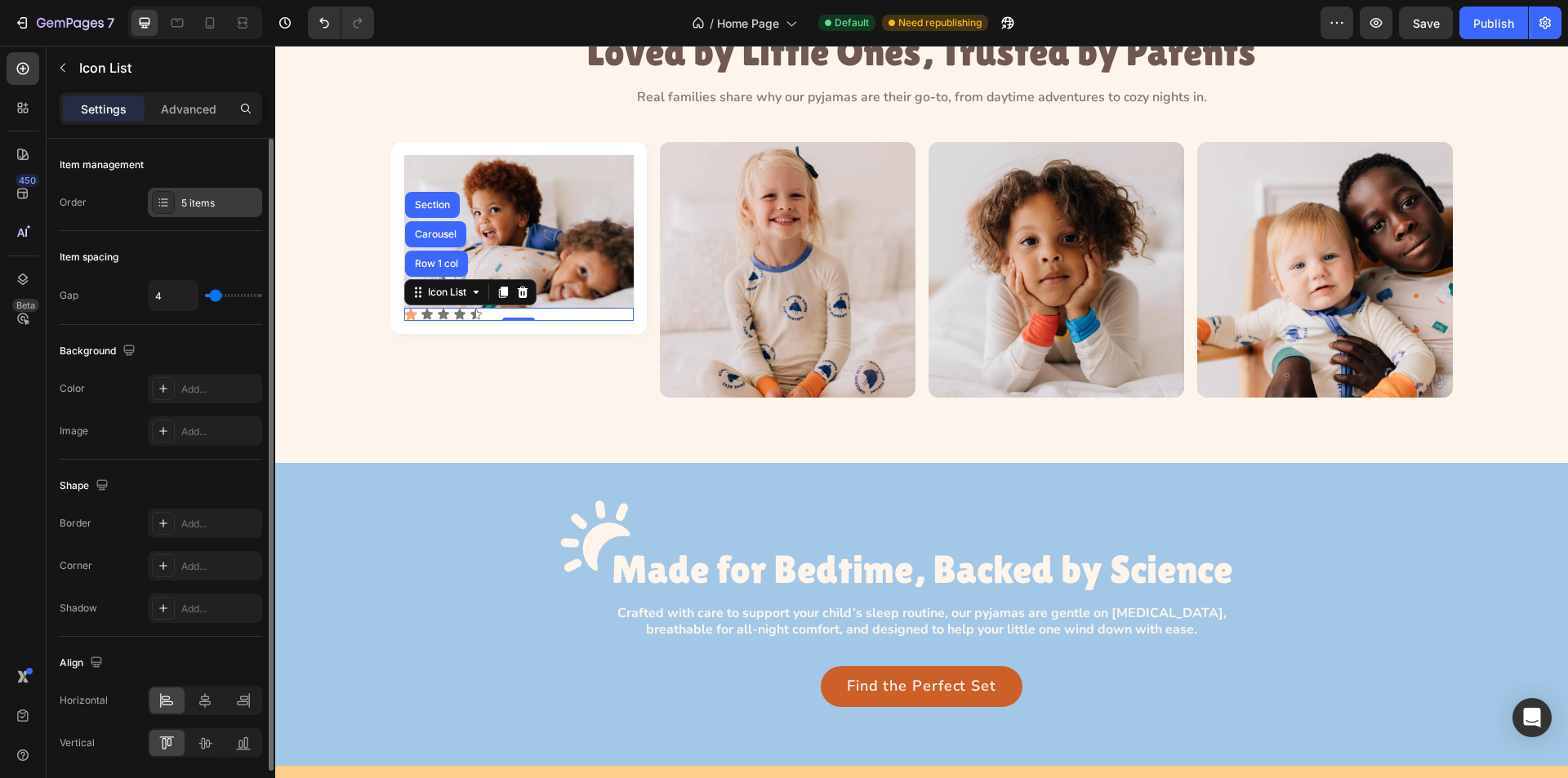
click at [190, 210] on div "5 items" at bounding box center [220, 204] width 77 height 15
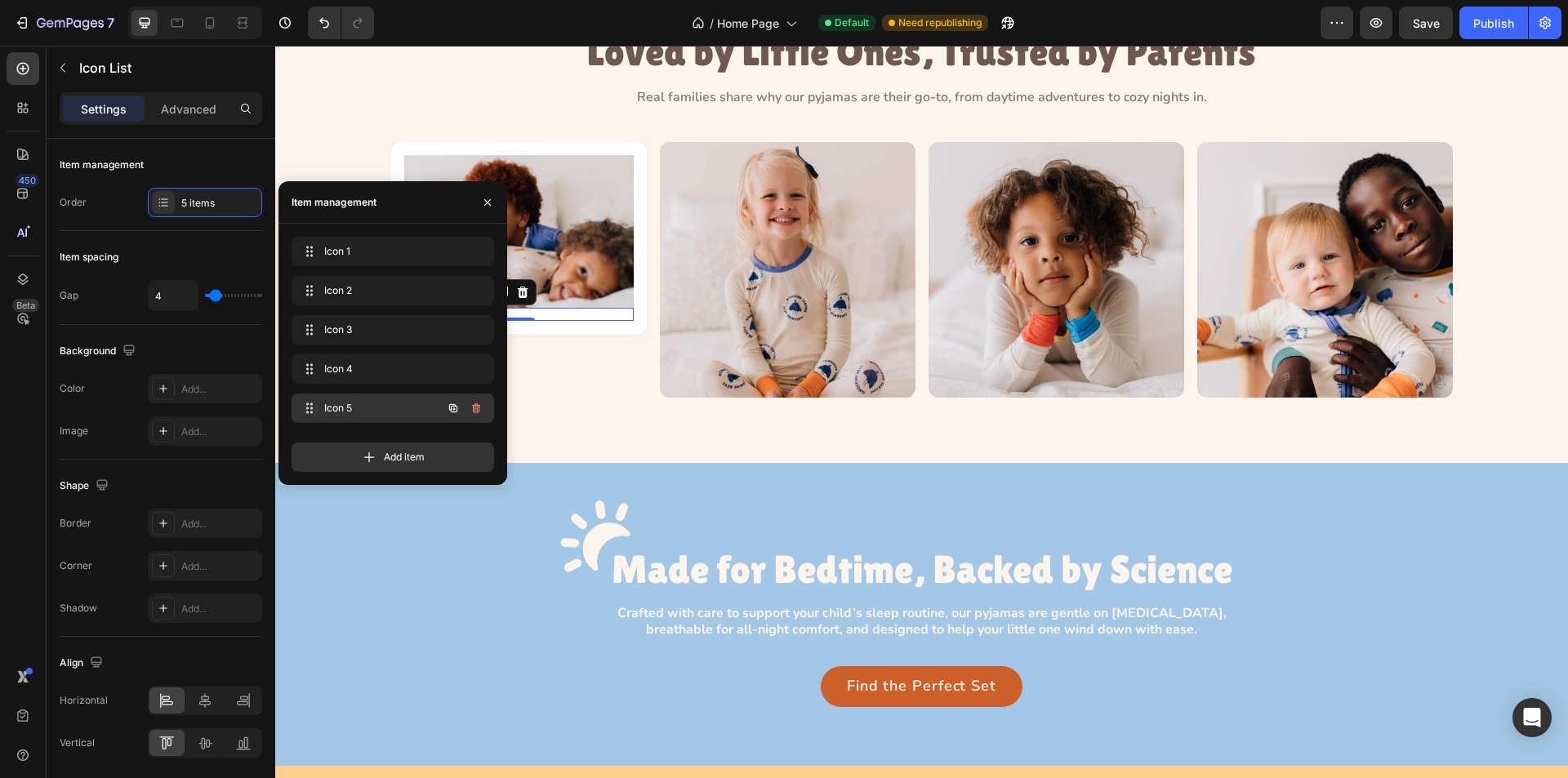
click at [476, 409] on icon "button" at bounding box center [476, 408] width 13 height 13
click at [476, 409] on div "Delete" at bounding box center [465, 408] width 30 height 15
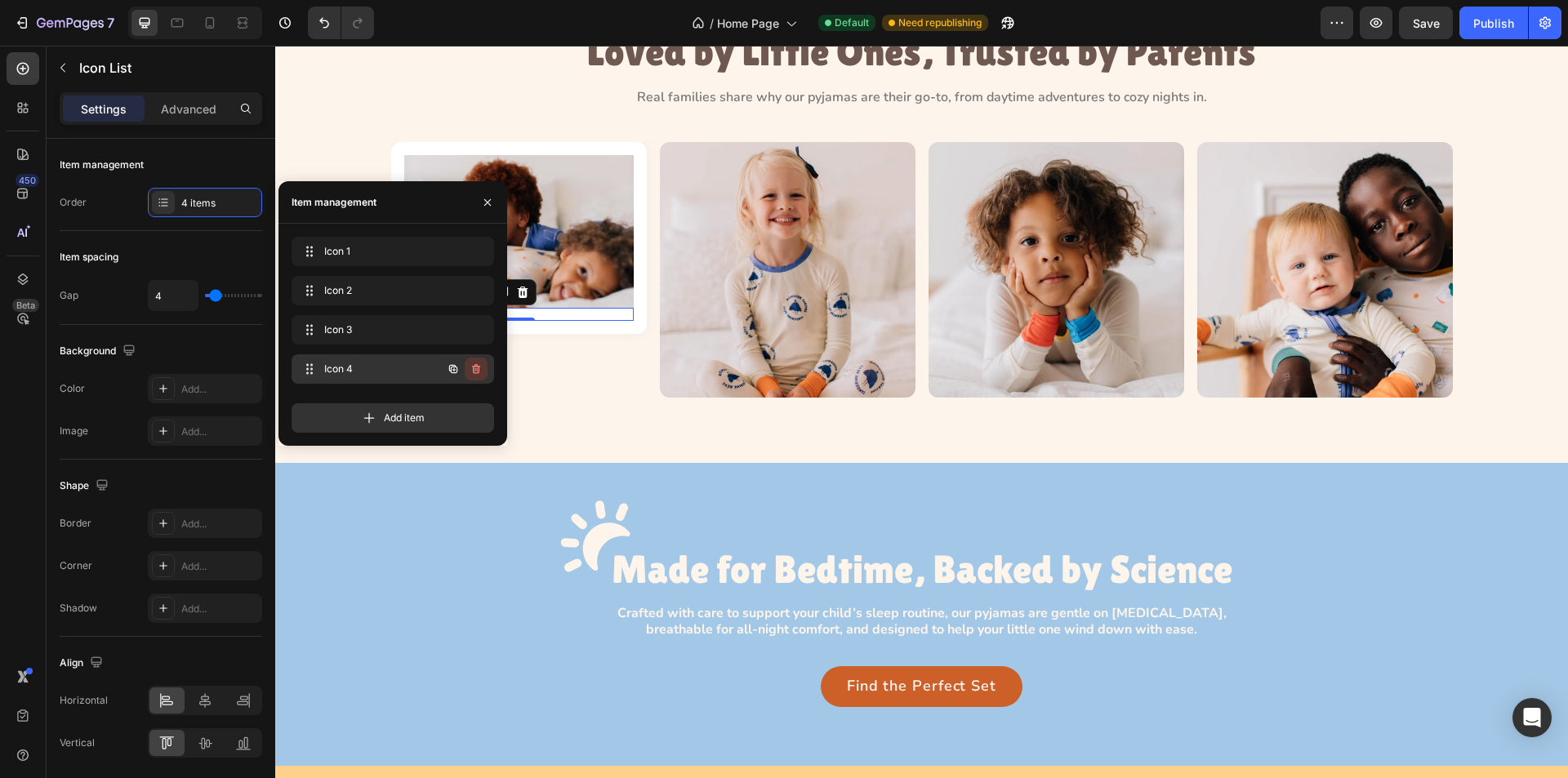
click at [475, 363] on icon "button" at bounding box center [476, 369] width 13 height 13
click at [475, 367] on div "Delete" at bounding box center [465, 369] width 30 height 15
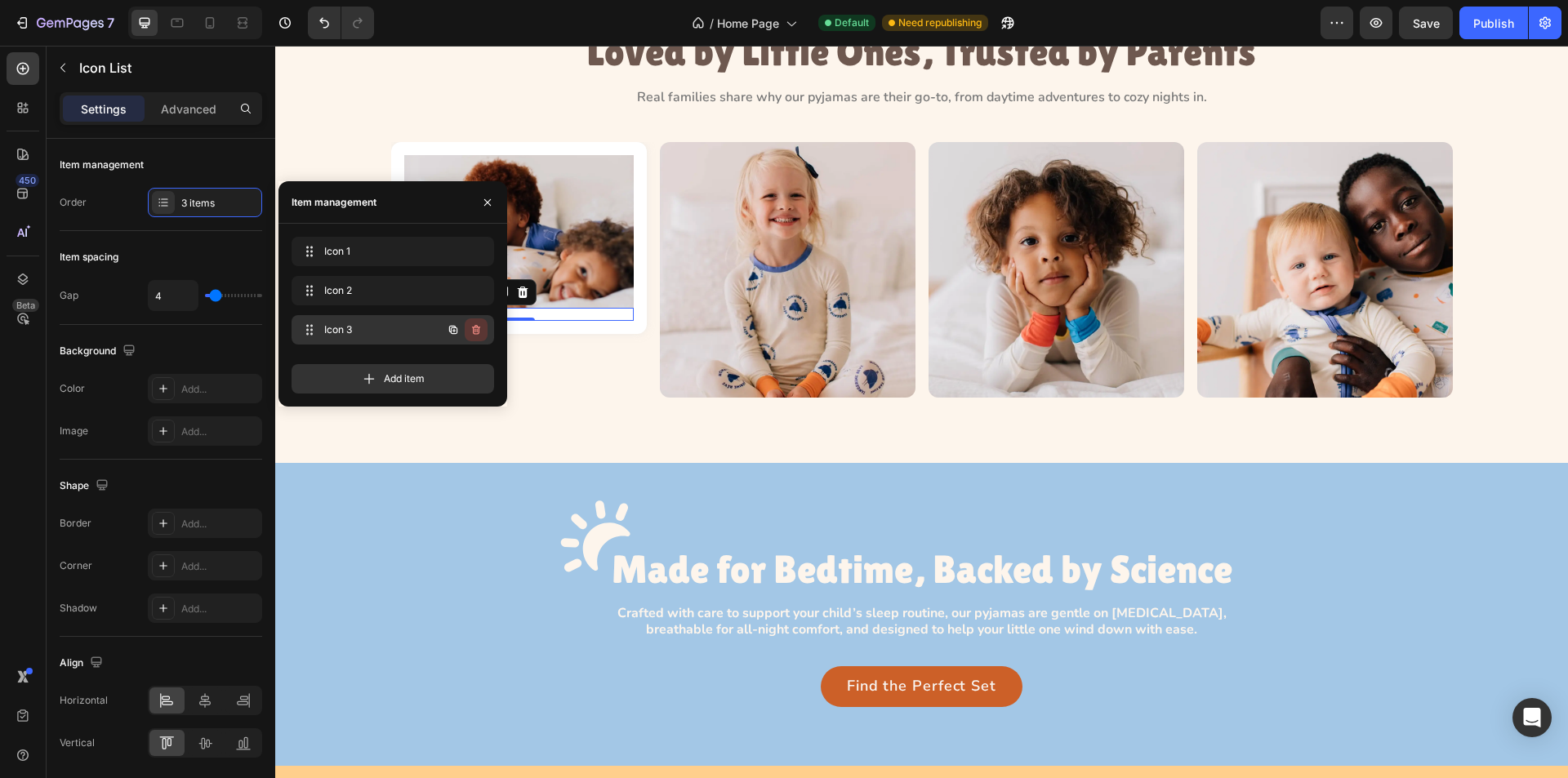
click at [468, 331] on button "button" at bounding box center [476, 330] width 23 height 23
click at [470, 331] on div "Delete" at bounding box center [465, 330] width 30 height 15
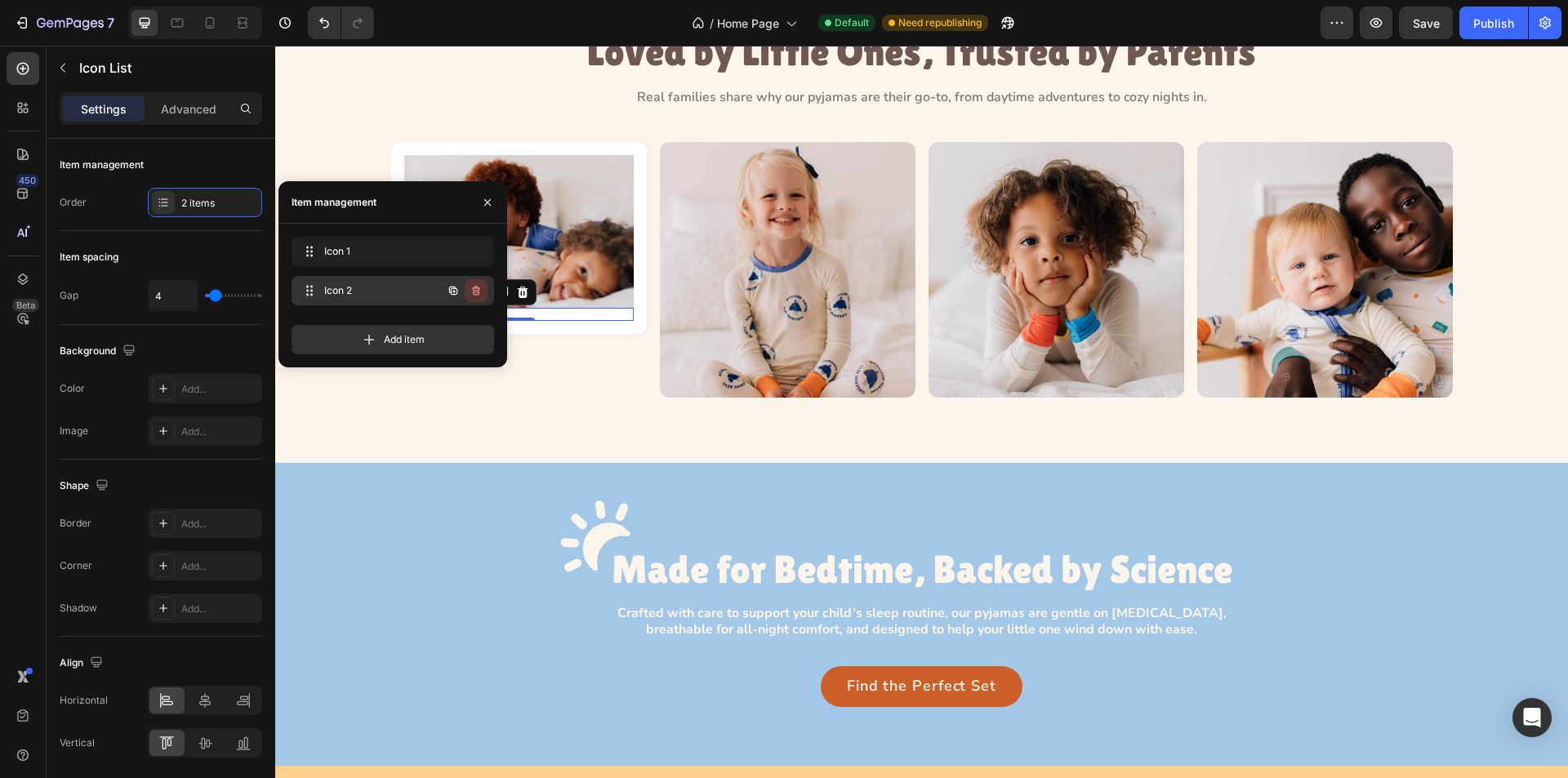
click at [476, 286] on icon "button" at bounding box center [476, 290] width 13 height 13
click at [476, 286] on div "Delete" at bounding box center [465, 290] width 30 height 15
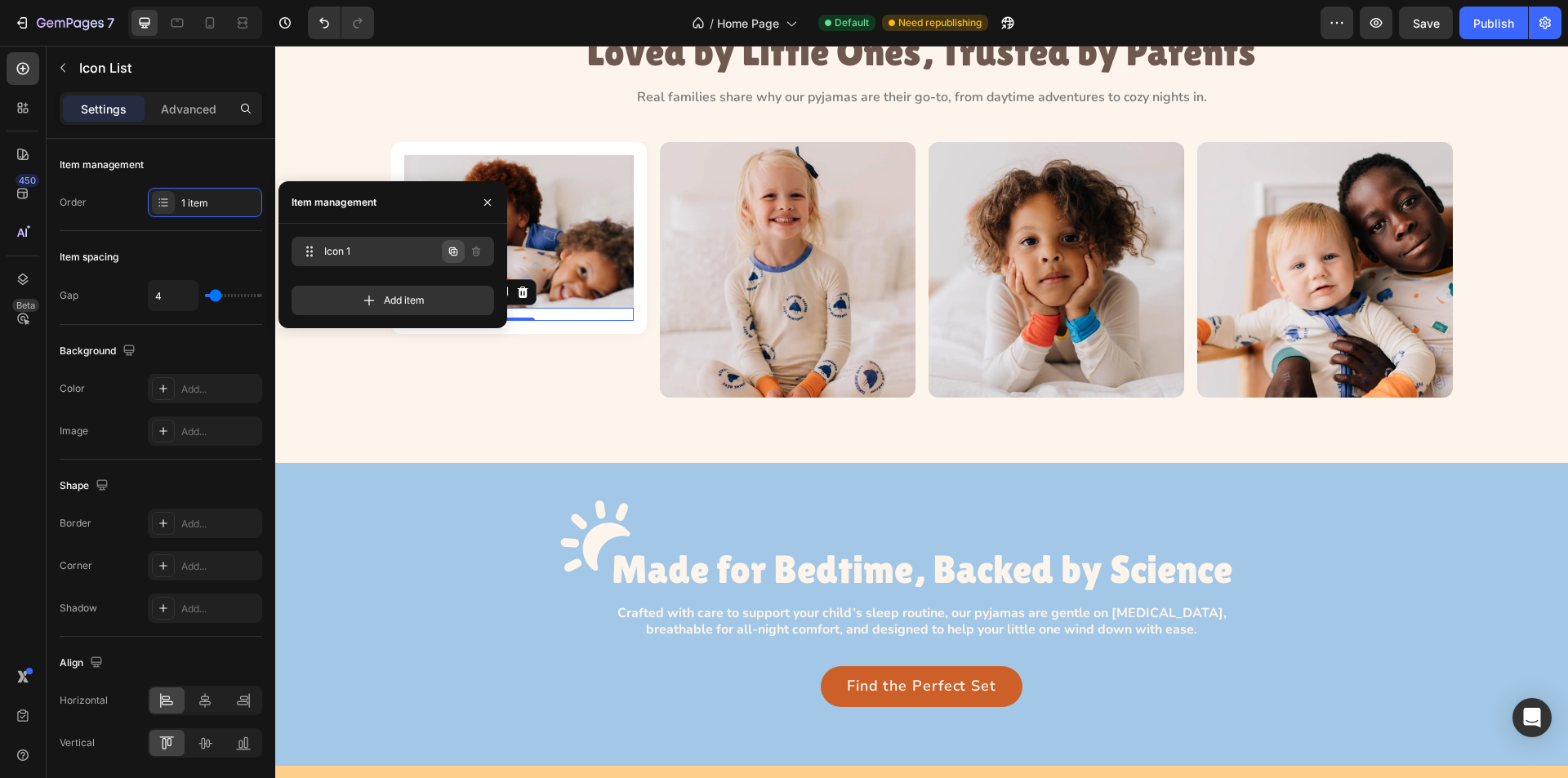
click at [451, 254] on icon "button" at bounding box center [453, 251] width 8 height 8
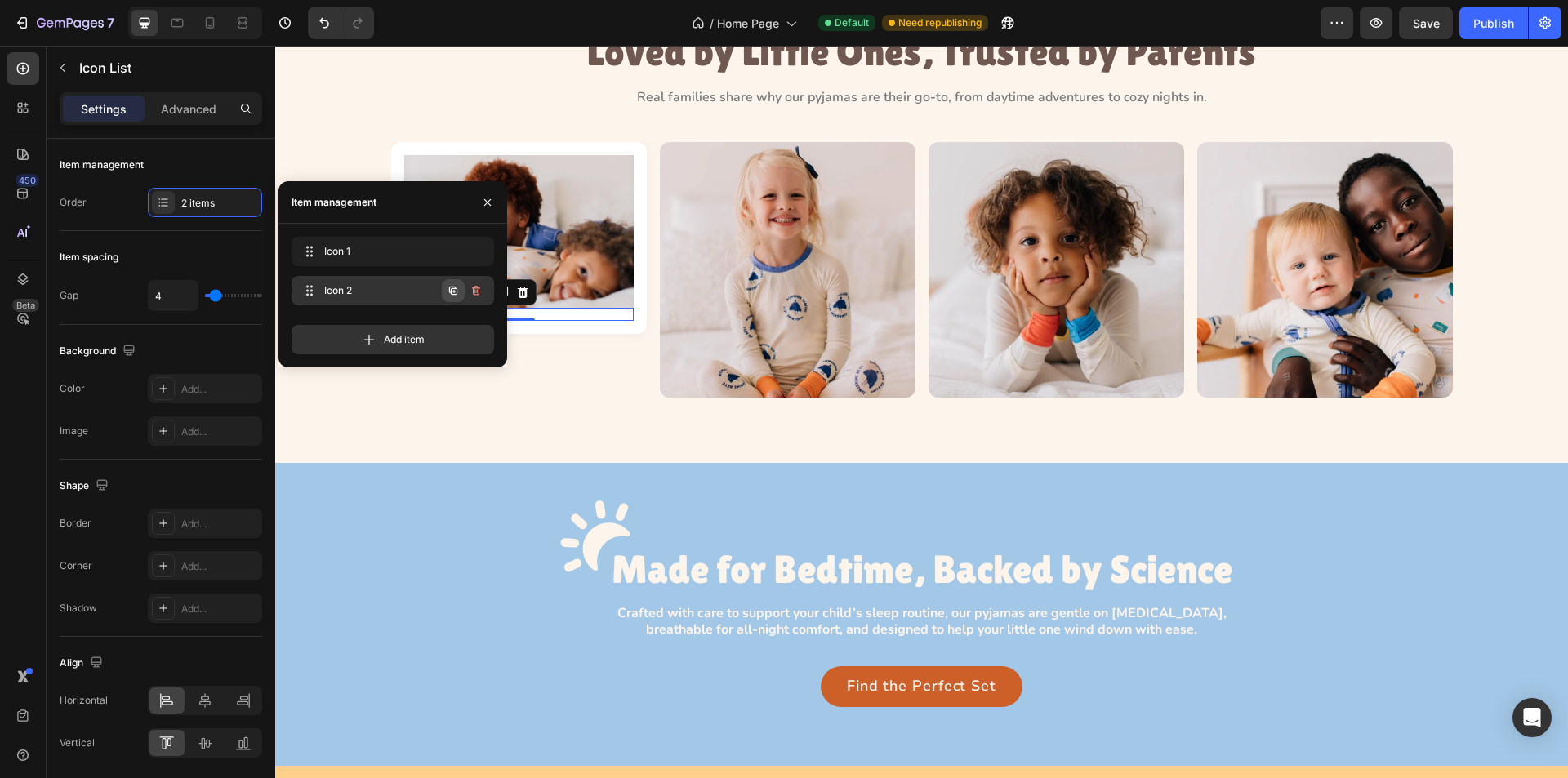
click at [453, 292] on icon "button" at bounding box center [453, 290] width 13 height 13
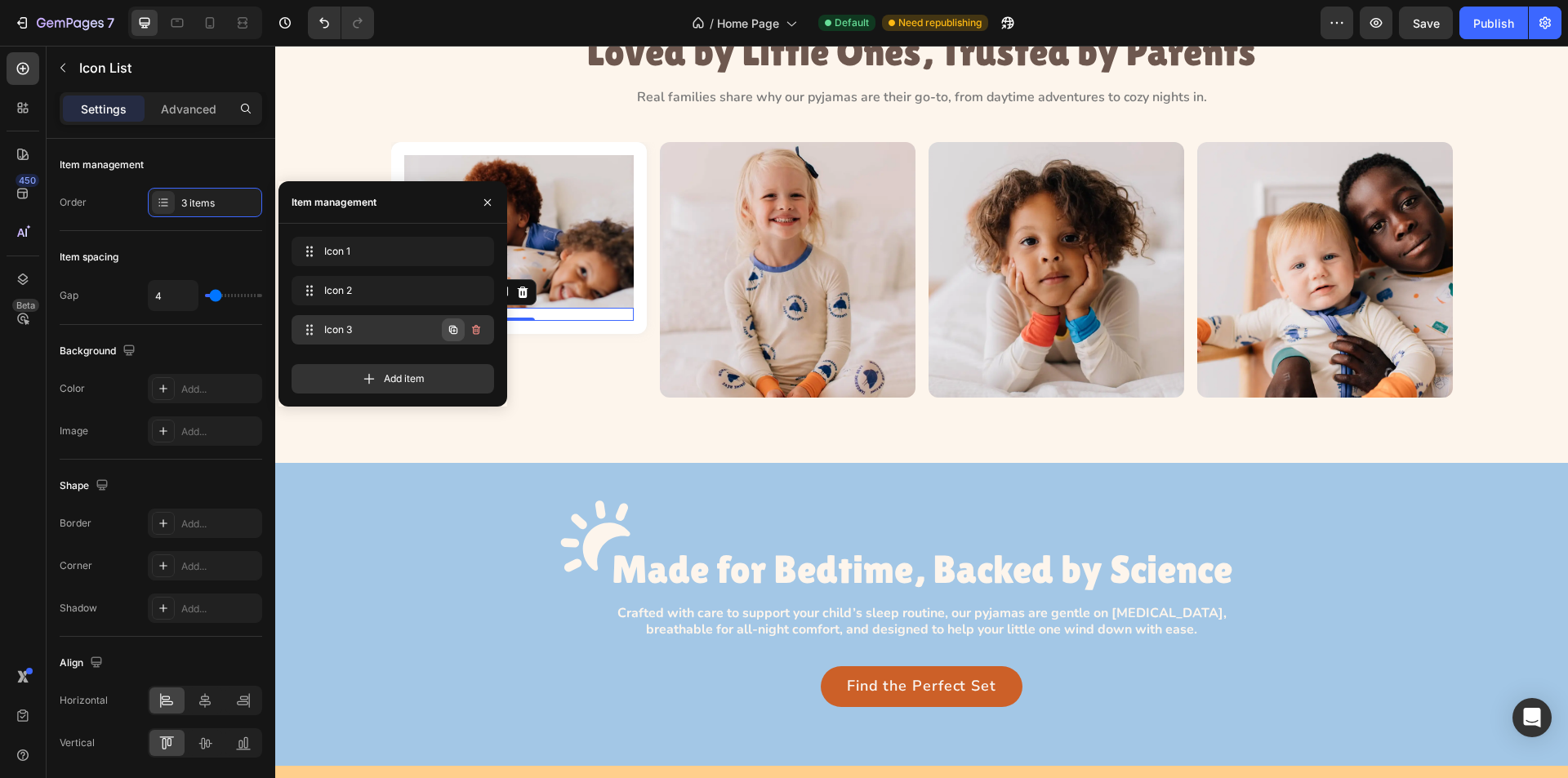
click at [454, 333] on icon "button" at bounding box center [453, 330] width 8 height 8
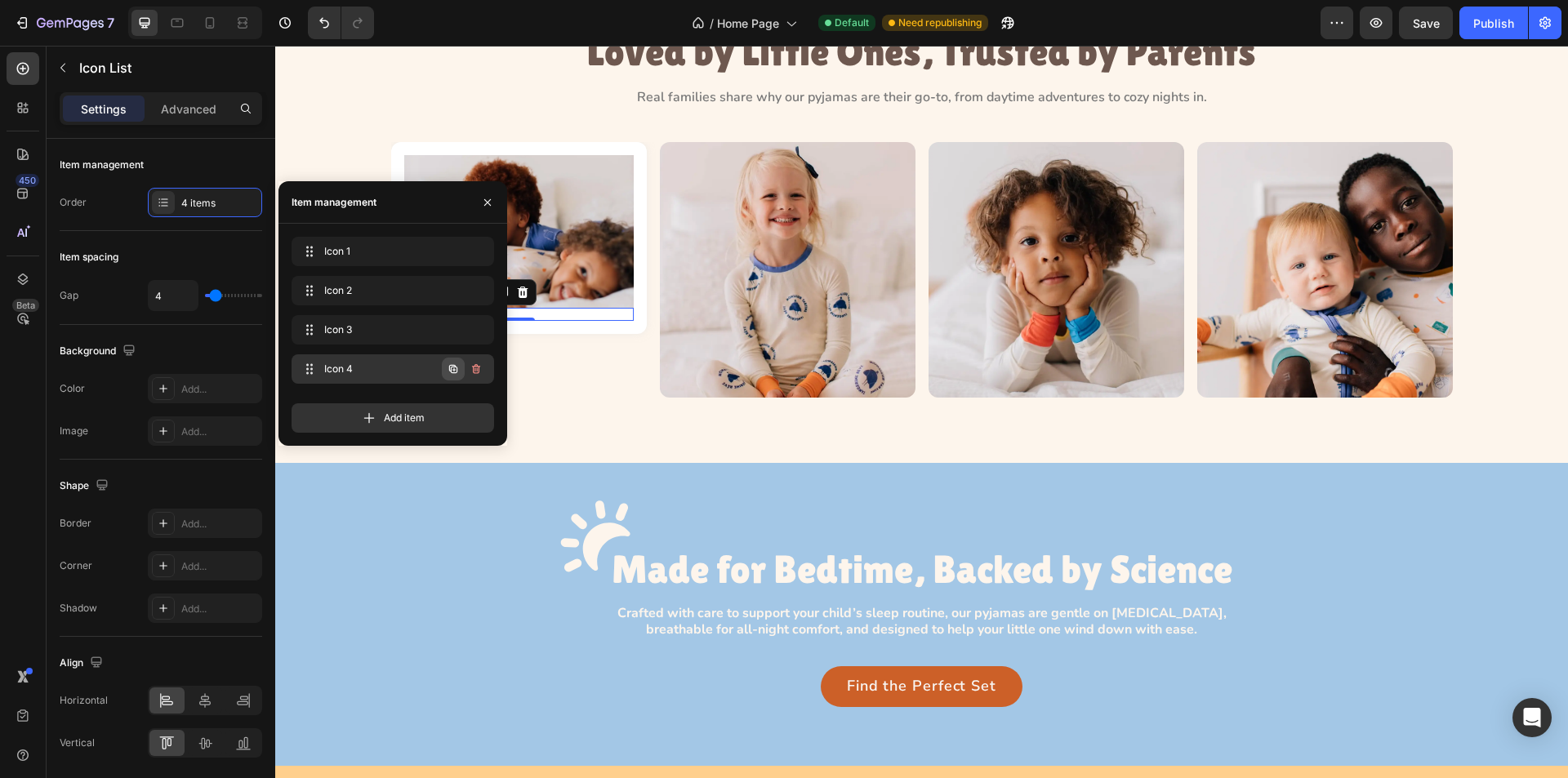
click at [447, 367] on icon "button" at bounding box center [453, 369] width 13 height 13
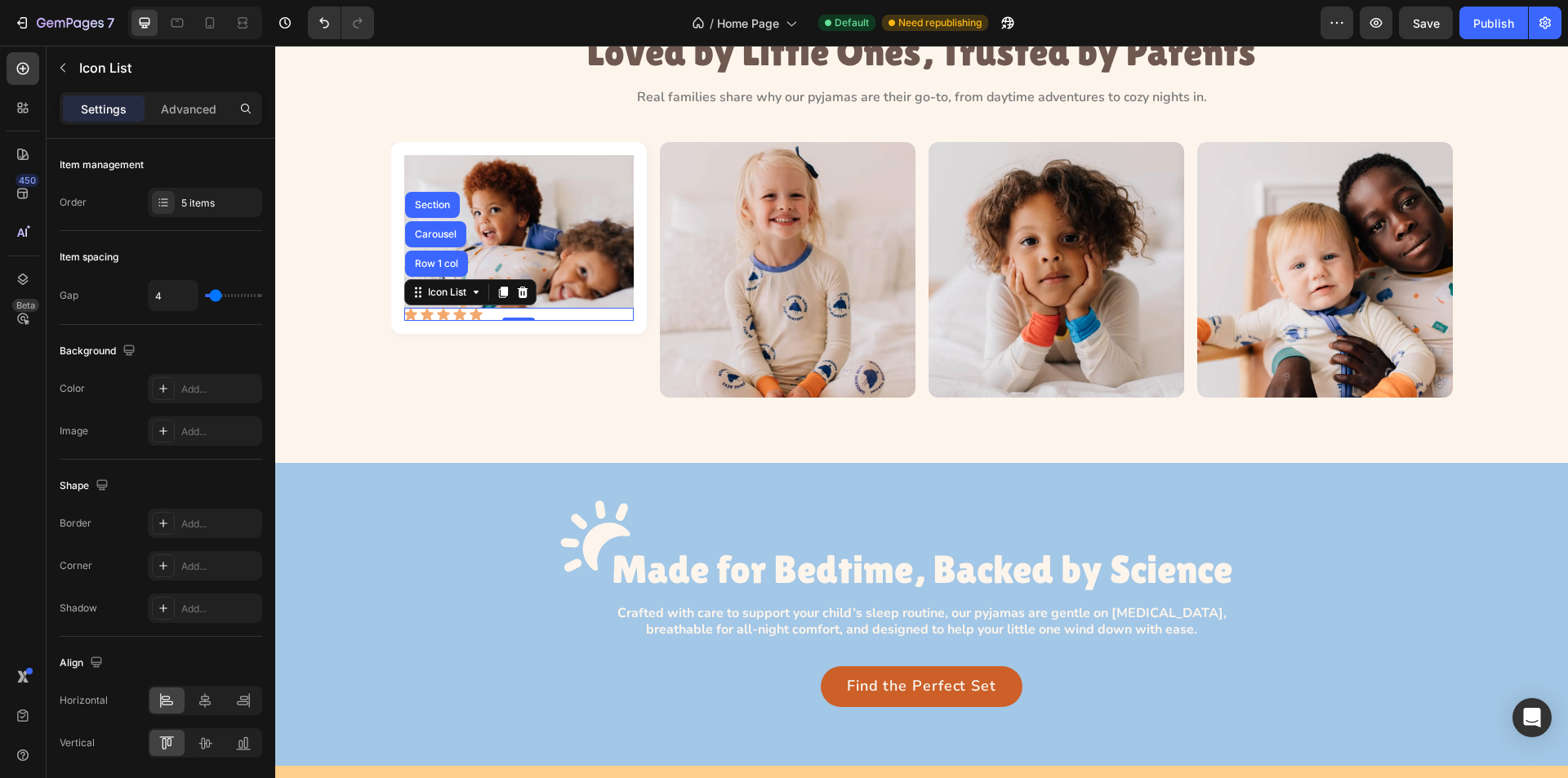
click at [571, 314] on div "Icon Icon Icon Icon Icon" at bounding box center [519, 314] width 229 height 13
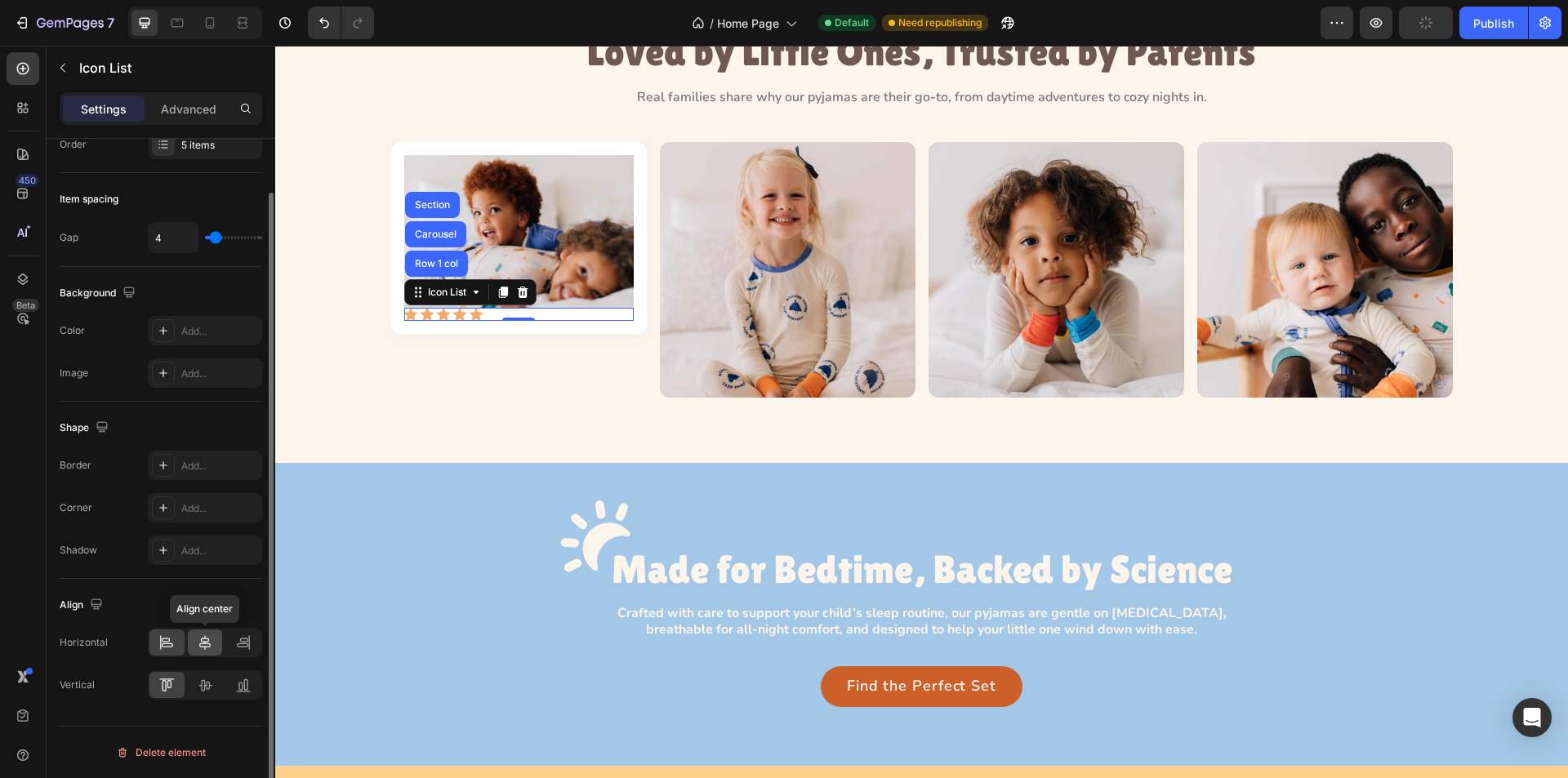
click at [206, 642] on icon at bounding box center [205, 643] width 16 height 16
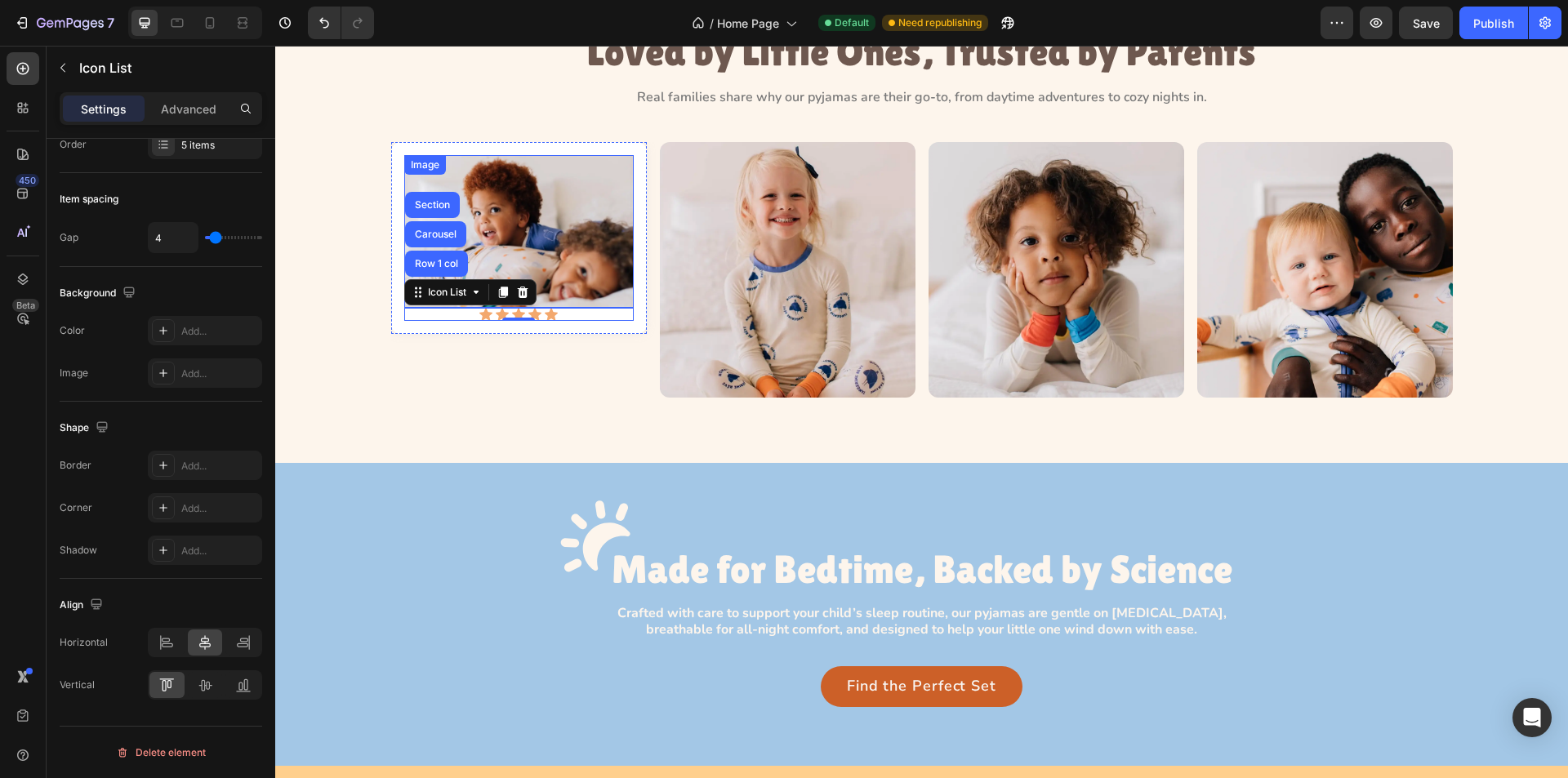
click at [550, 278] on img at bounding box center [519, 231] width 229 height 152
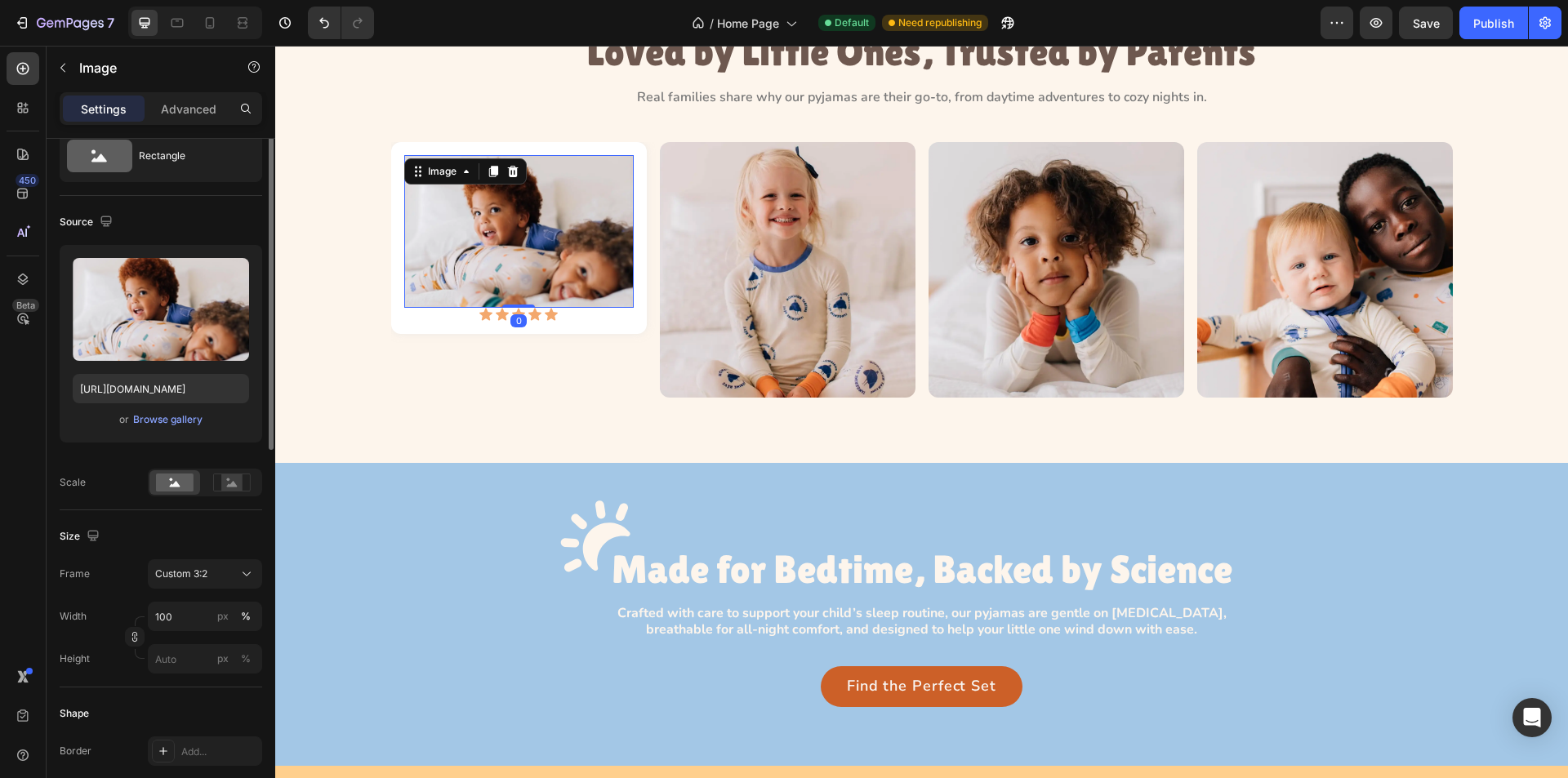
scroll to position [0, 0]
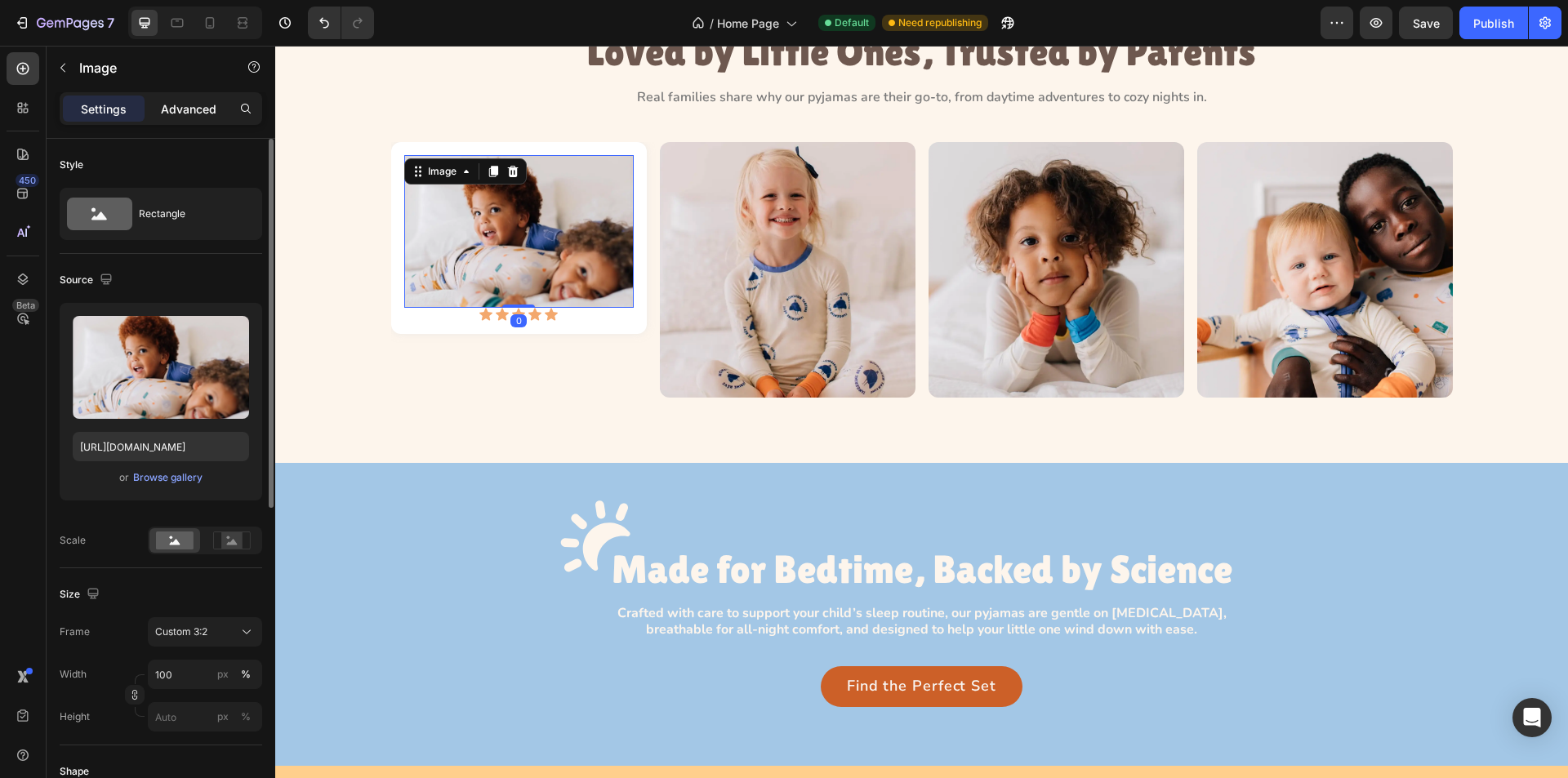
click at [191, 98] on div "Advanced" at bounding box center [188, 109] width 81 height 26
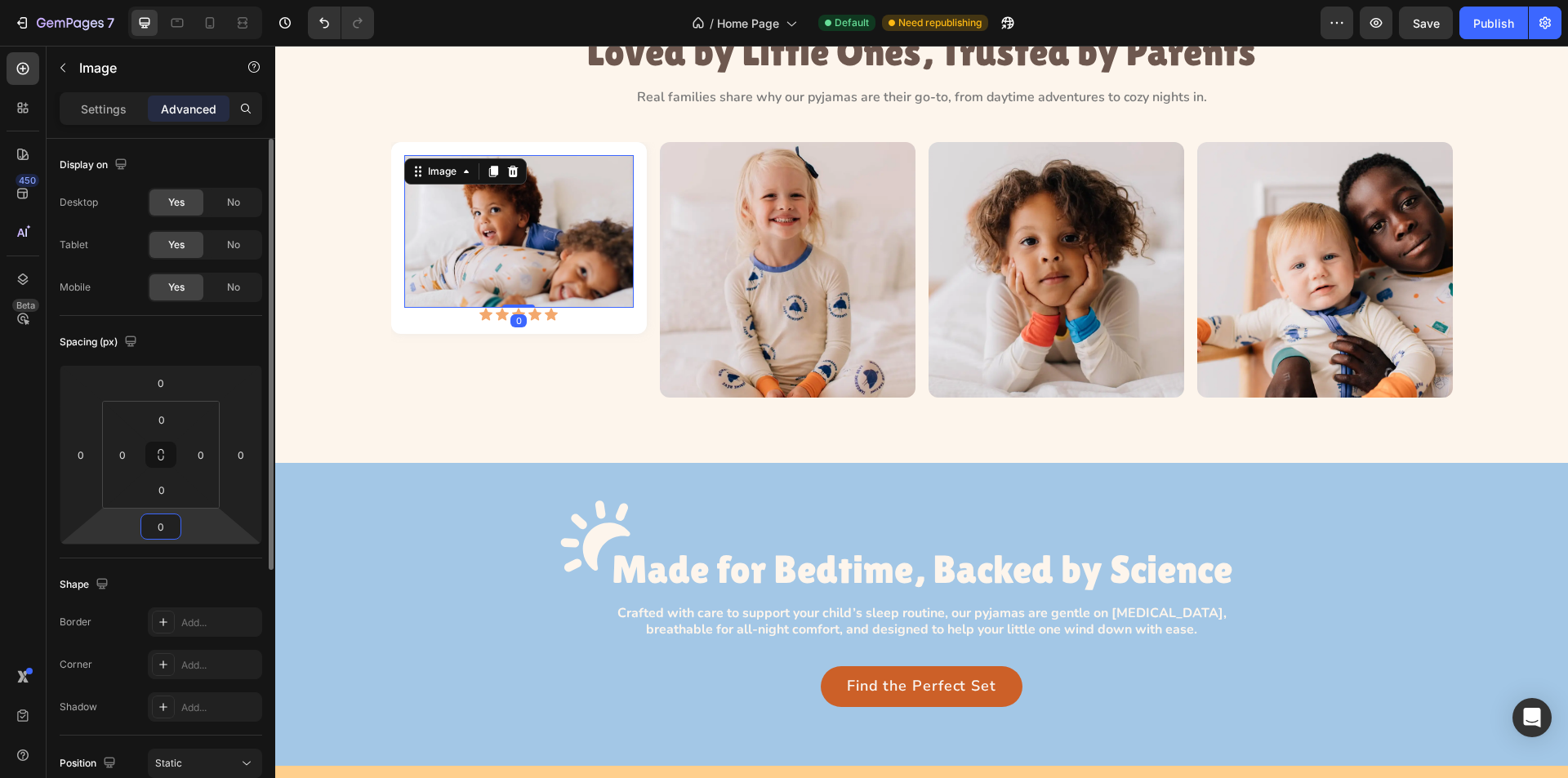
click at [159, 530] on input "0" at bounding box center [161, 527] width 33 height 25
type input "18"
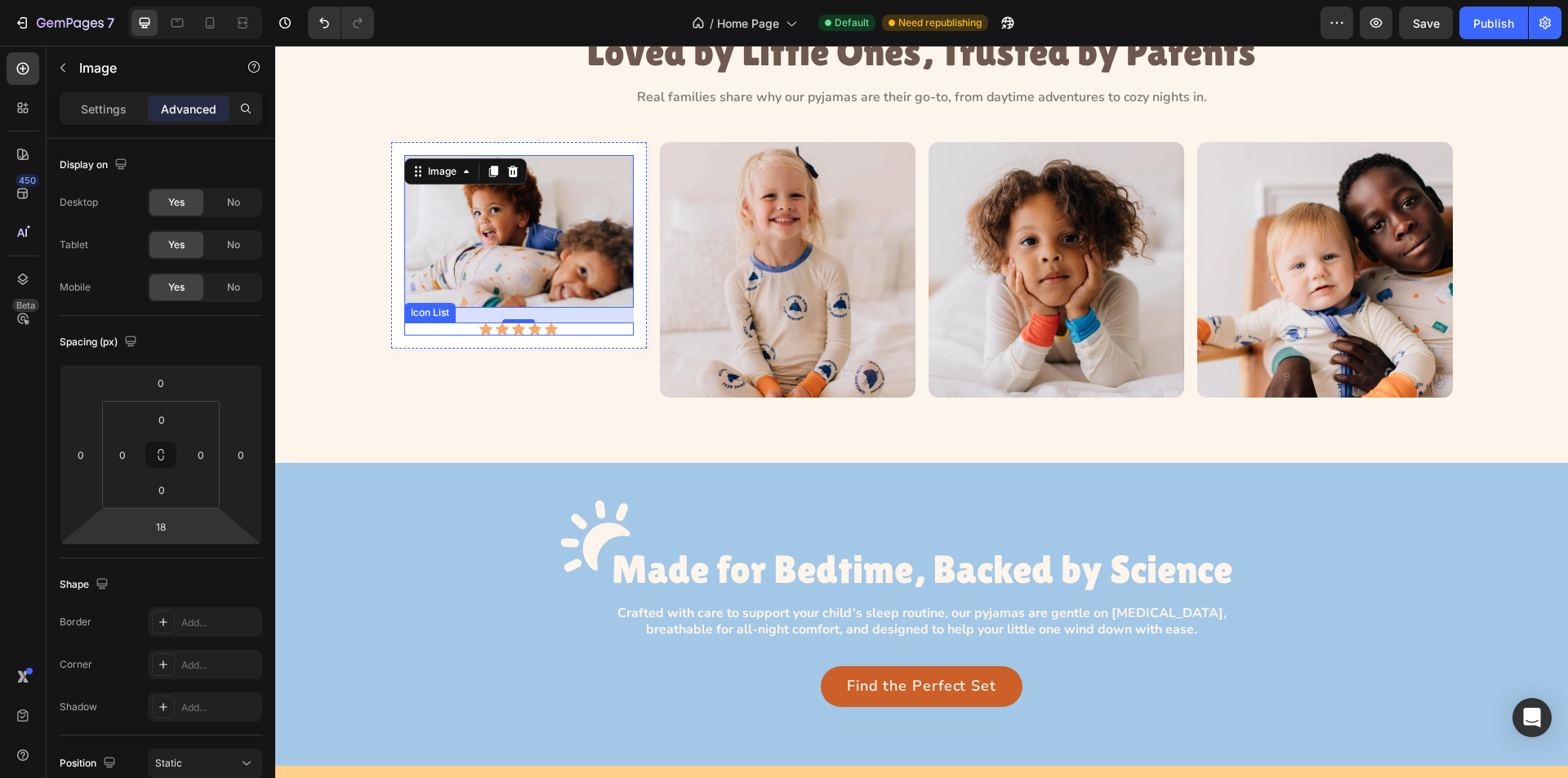
click at [567, 333] on div "Icon Icon Icon Icon Icon" at bounding box center [519, 329] width 229 height 13
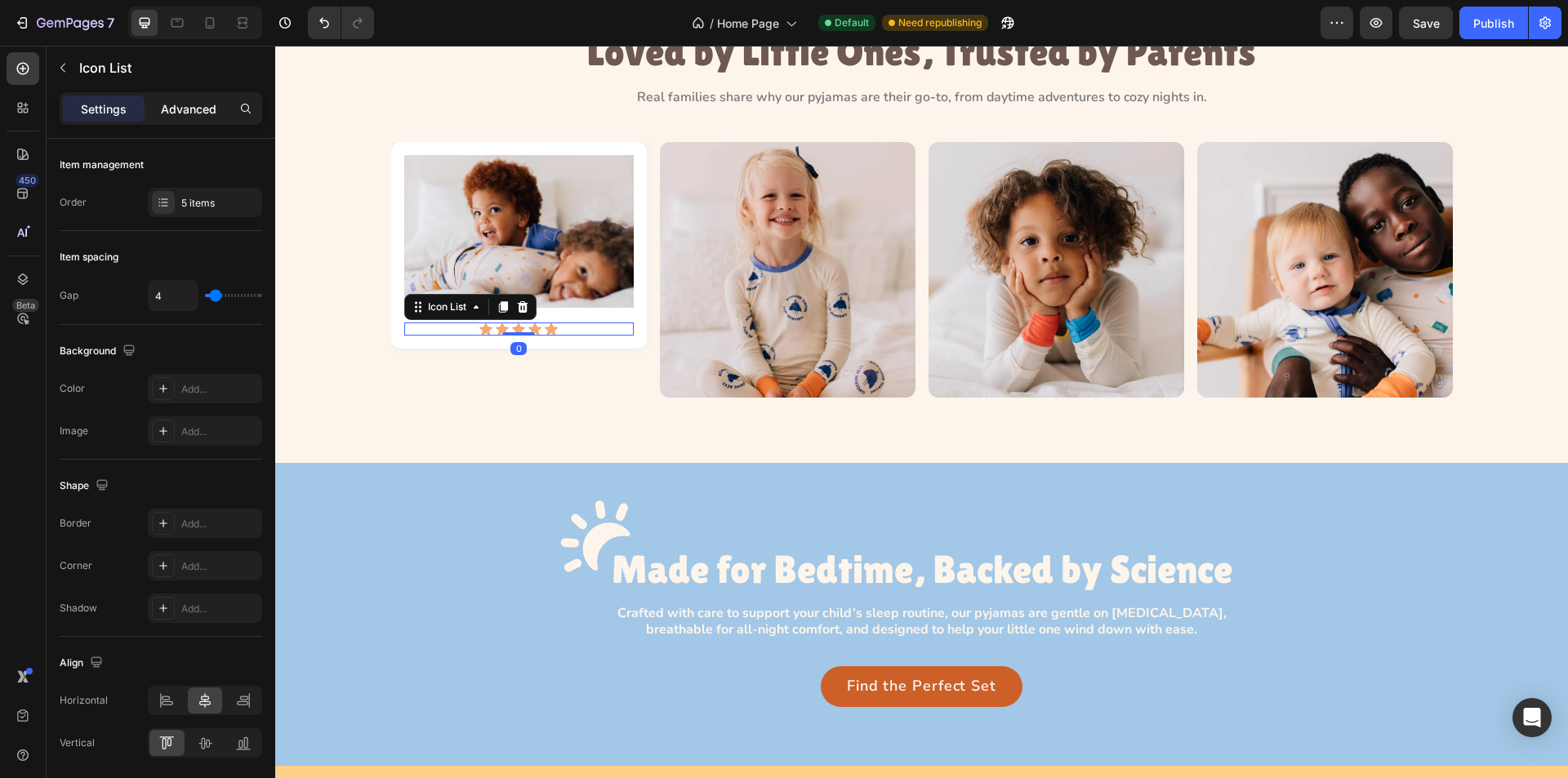
click at [171, 110] on p "Advanced" at bounding box center [188, 109] width 56 height 17
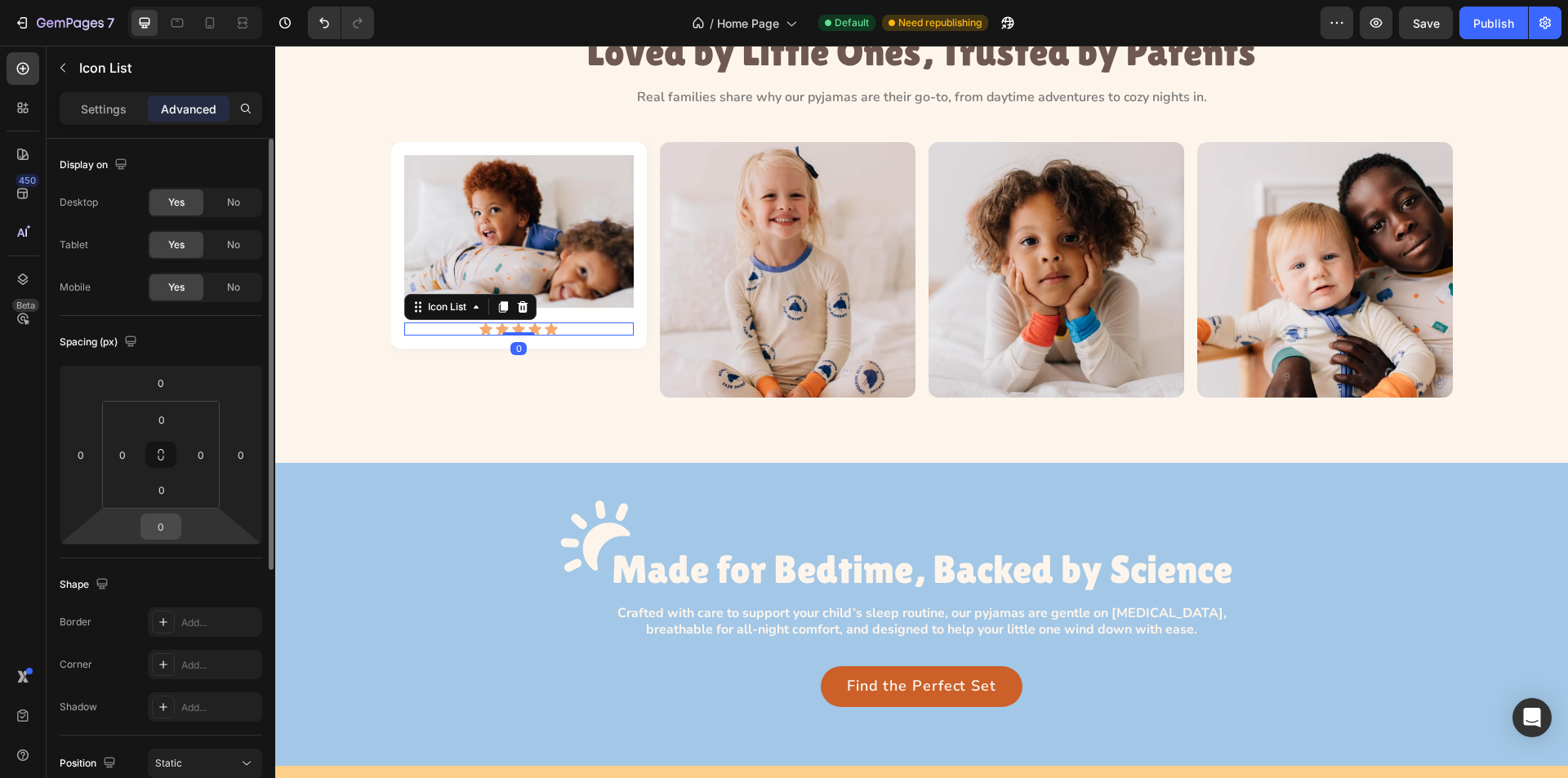
click at [163, 527] on input "0" at bounding box center [161, 527] width 33 height 25
type input "24"
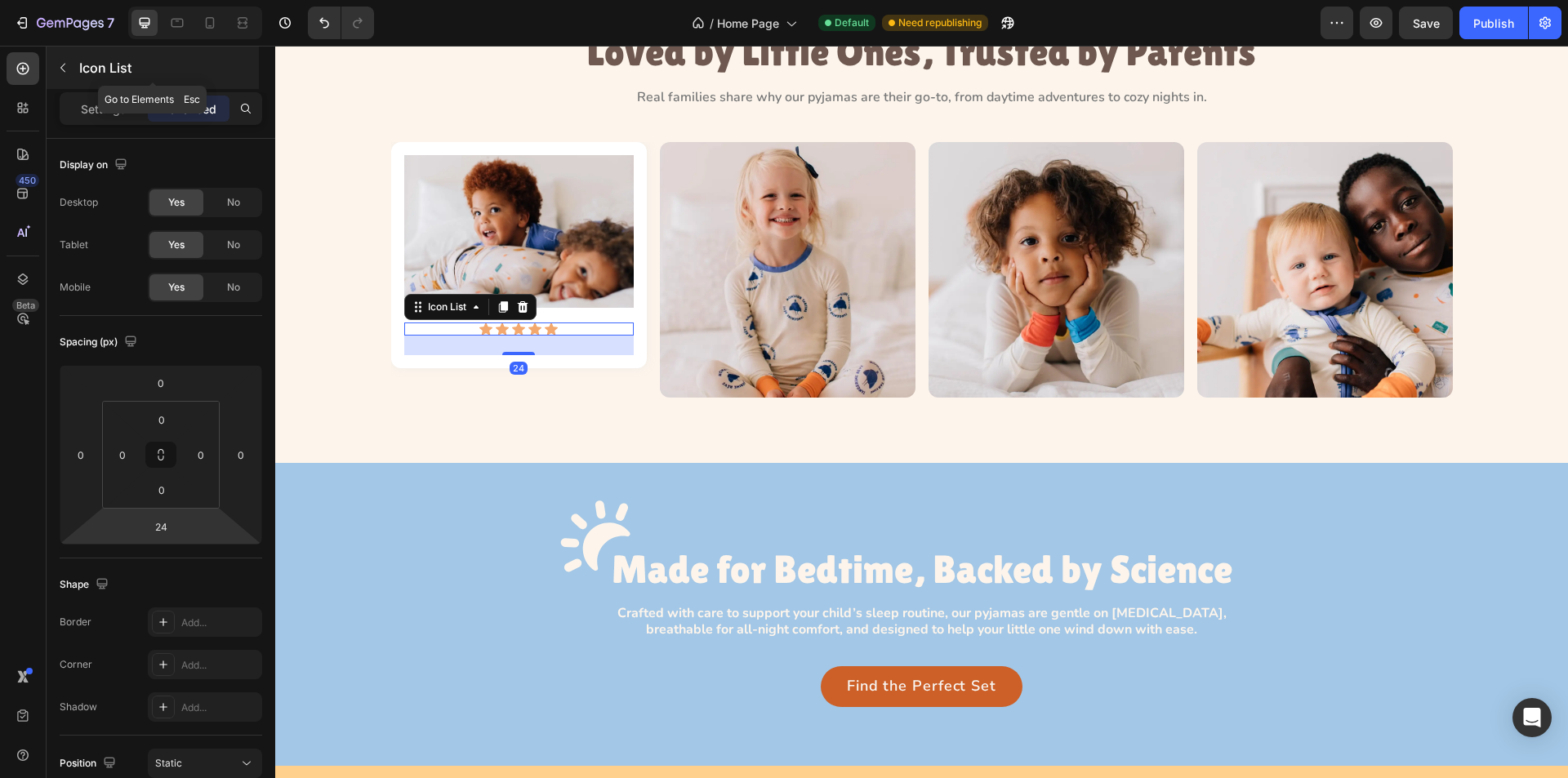
click at [66, 58] on button "button" at bounding box center [63, 68] width 26 height 26
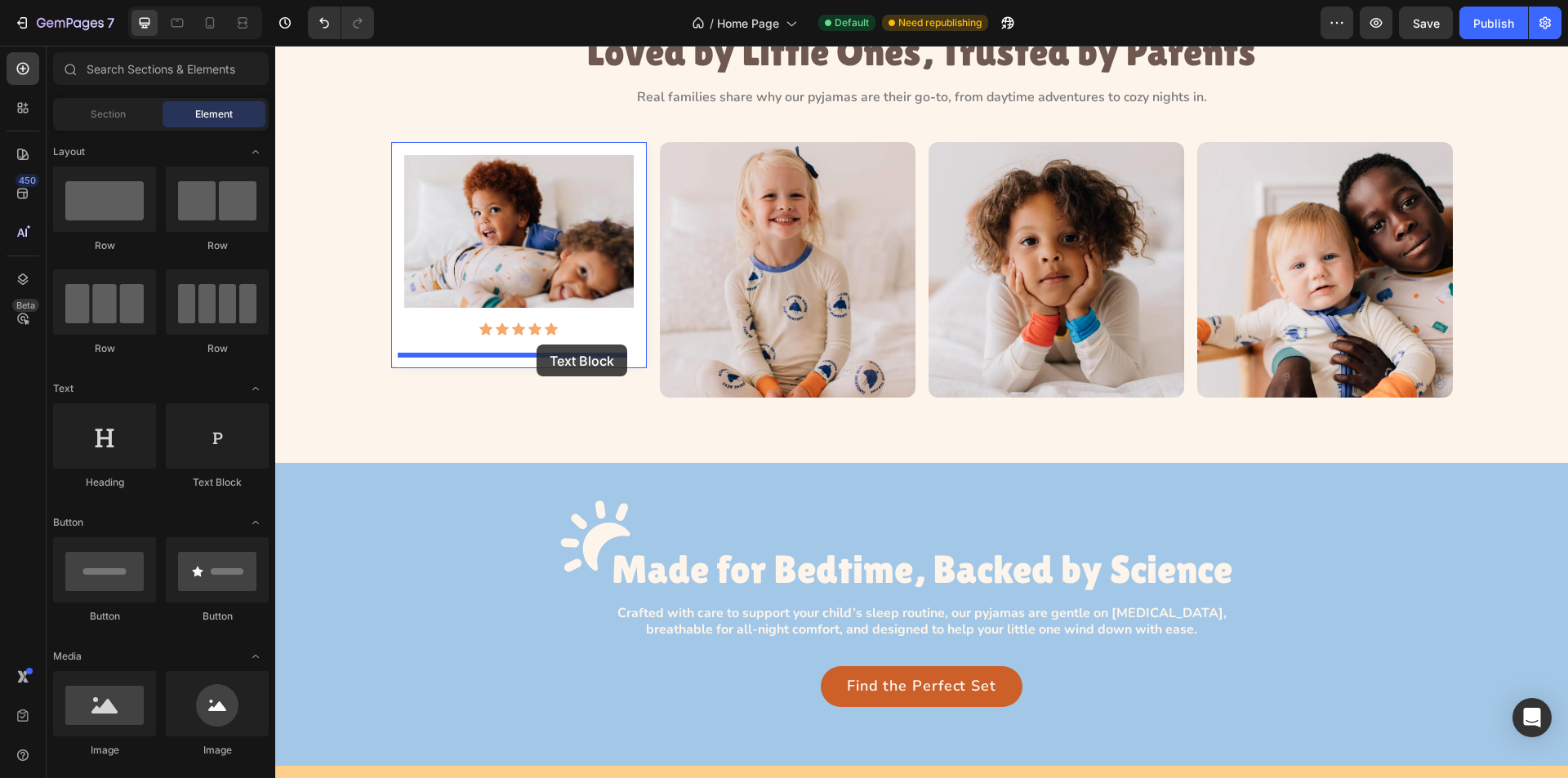
drag, startPoint x: 537, startPoint y: 475, endPoint x: 537, endPoint y: 344, distance: 131.0
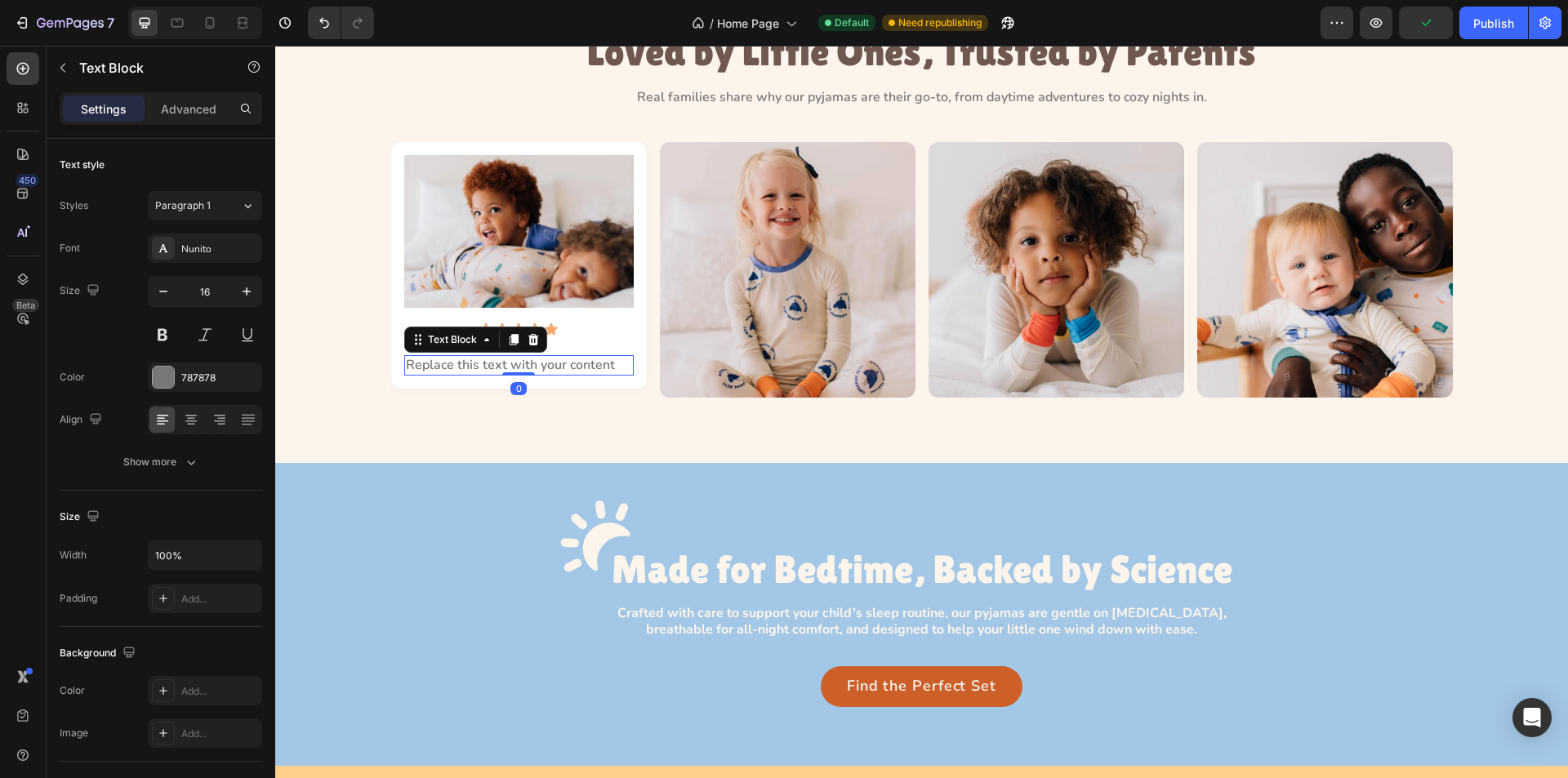
click at [496, 367] on div "Replace this text with your content" at bounding box center [519, 365] width 229 height 20
click at [496, 367] on p "Replace this text with your content" at bounding box center [520, 365] width 226 height 17
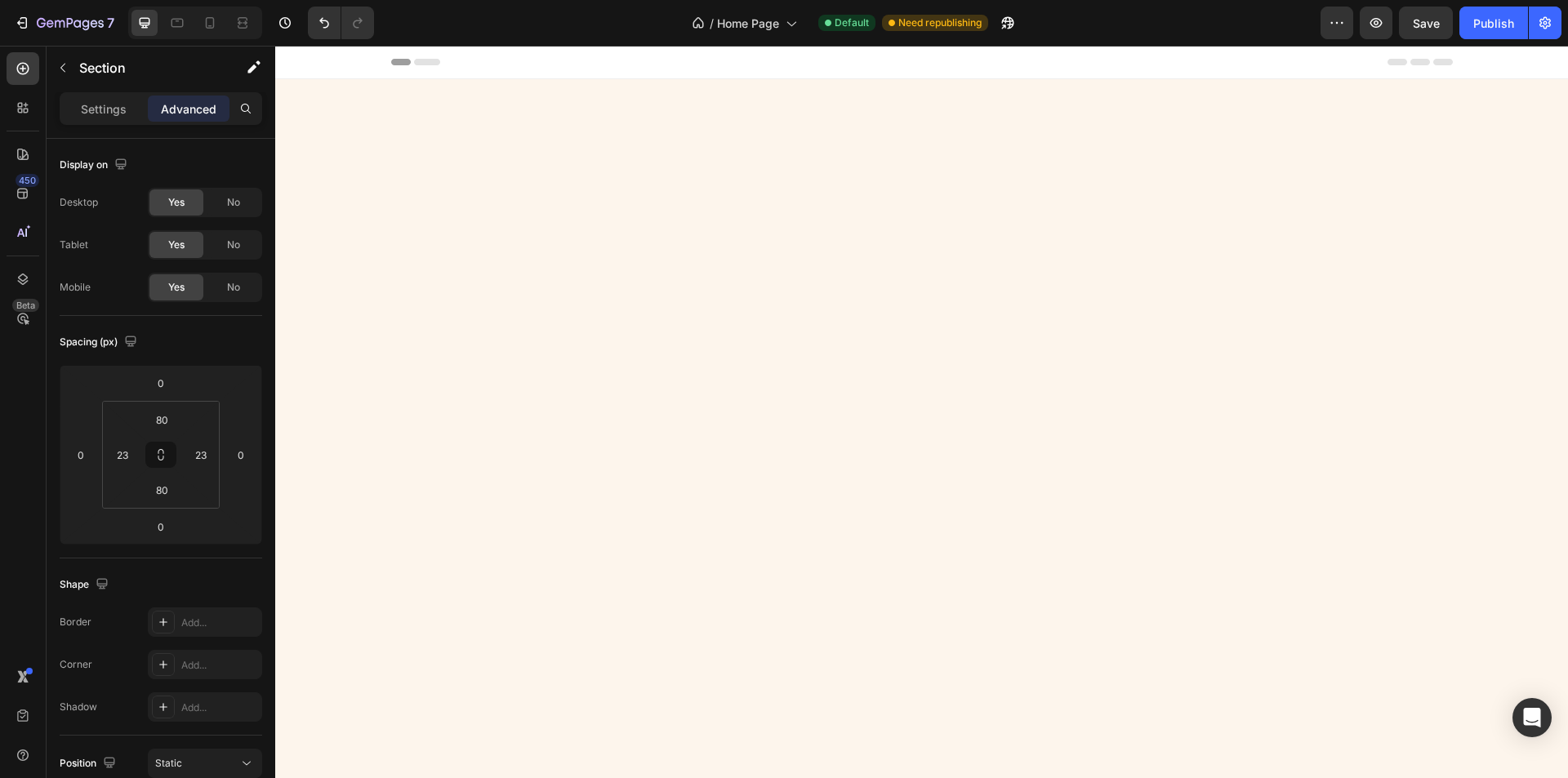
scroll to position [1469, 0]
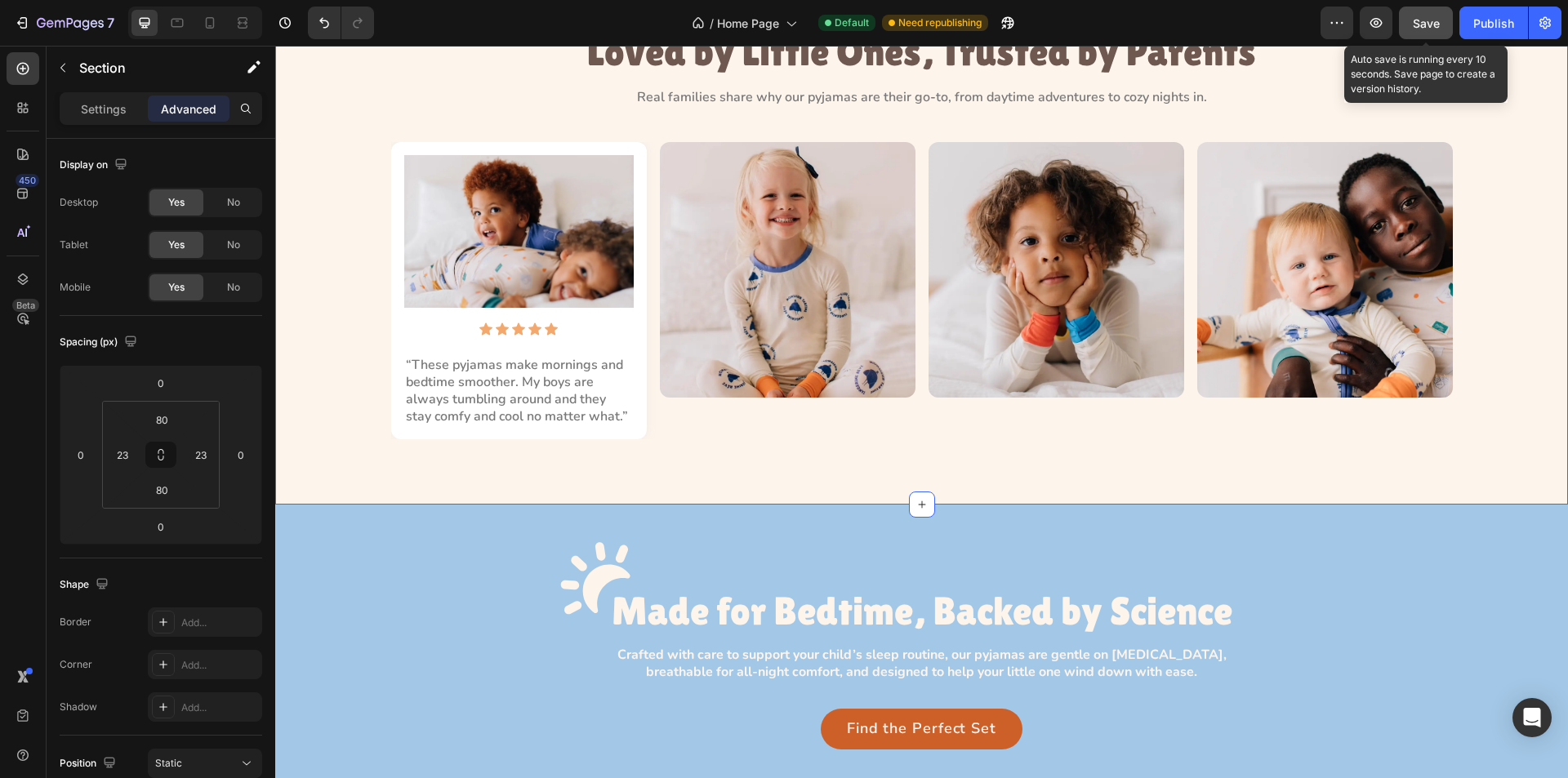
click at [1412, 27] on button "Save" at bounding box center [1426, 23] width 54 height 33
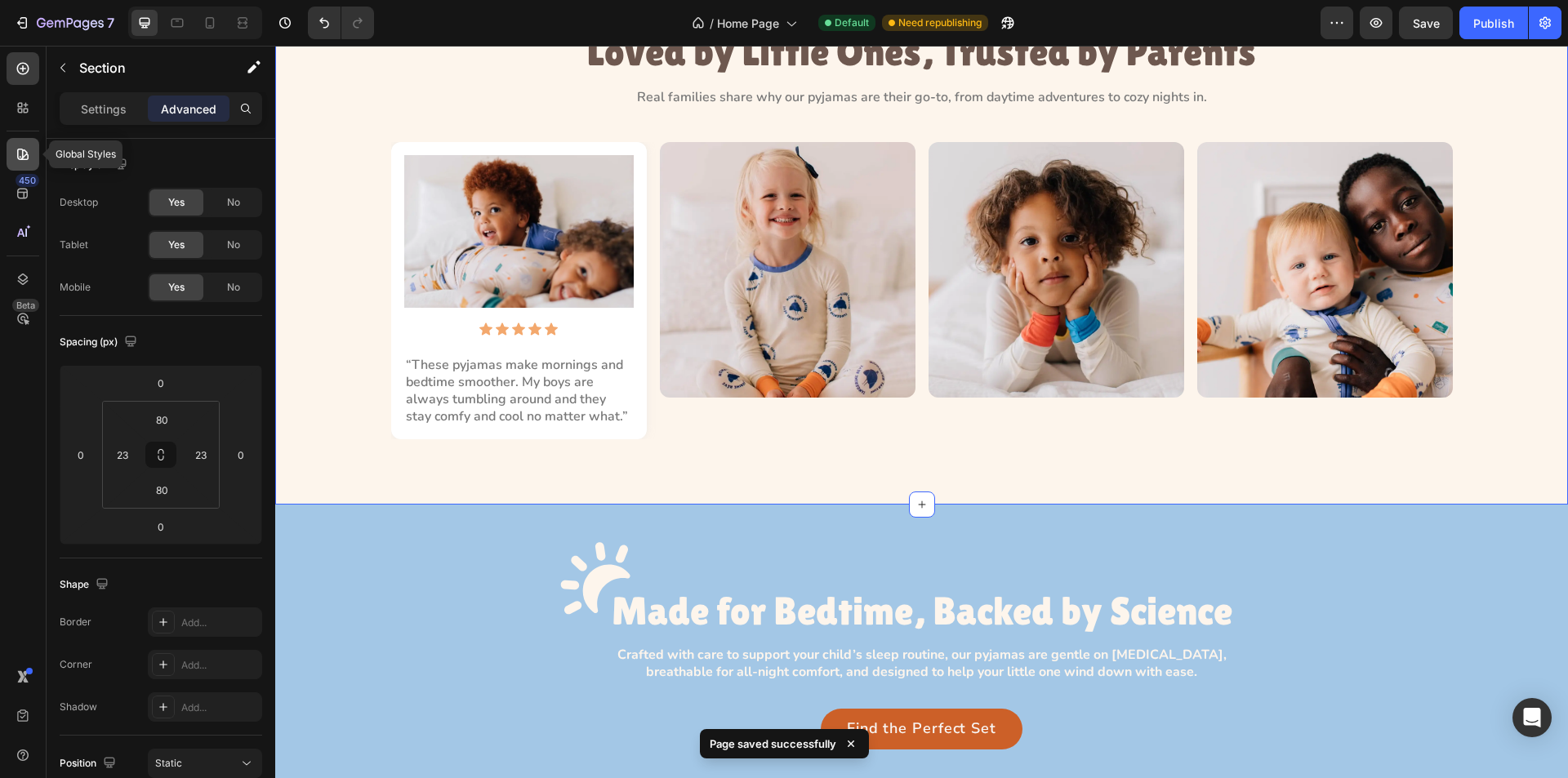
click at [18, 152] on icon at bounding box center [23, 154] width 12 height 12
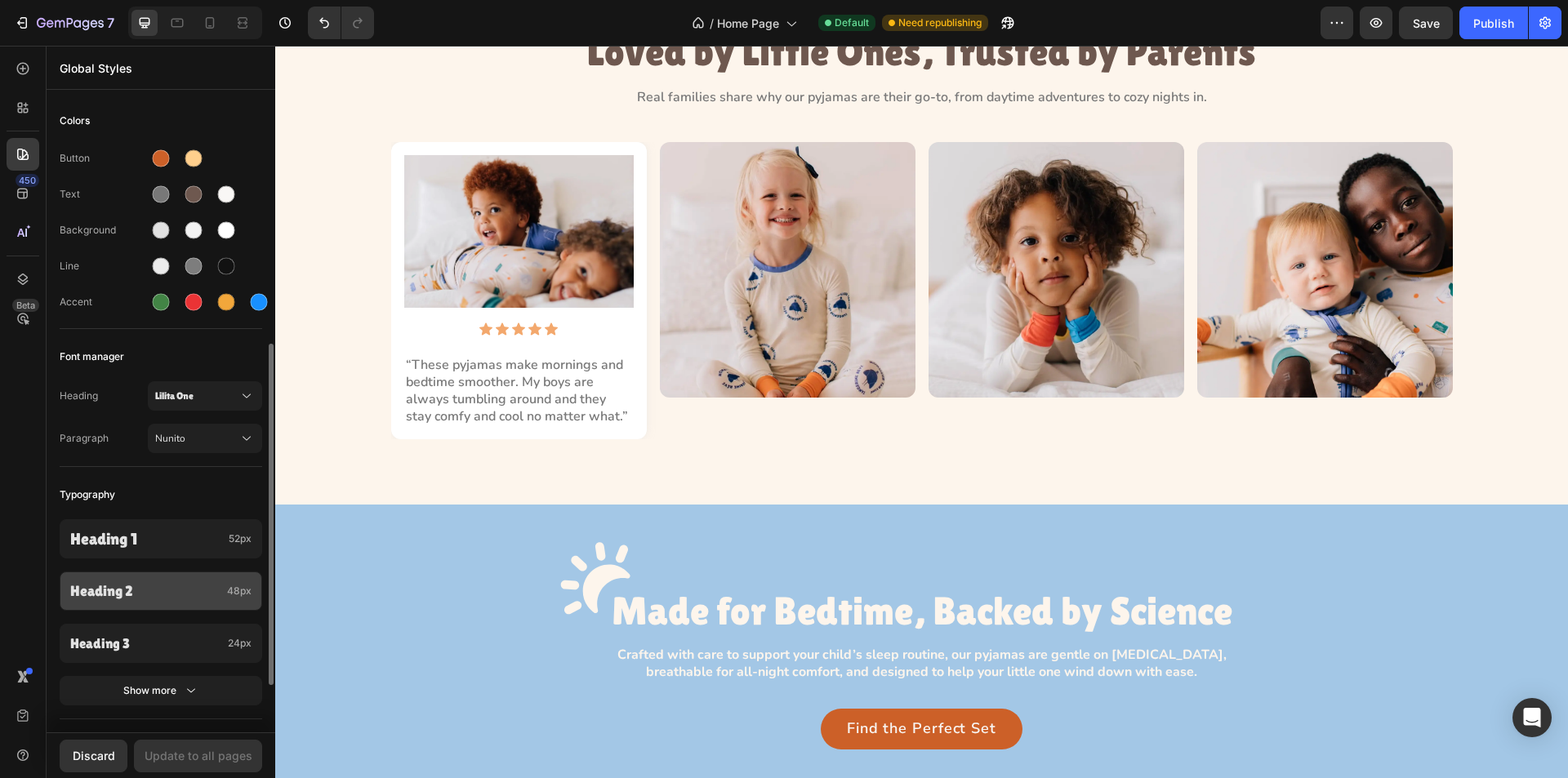
scroll to position [163, 0]
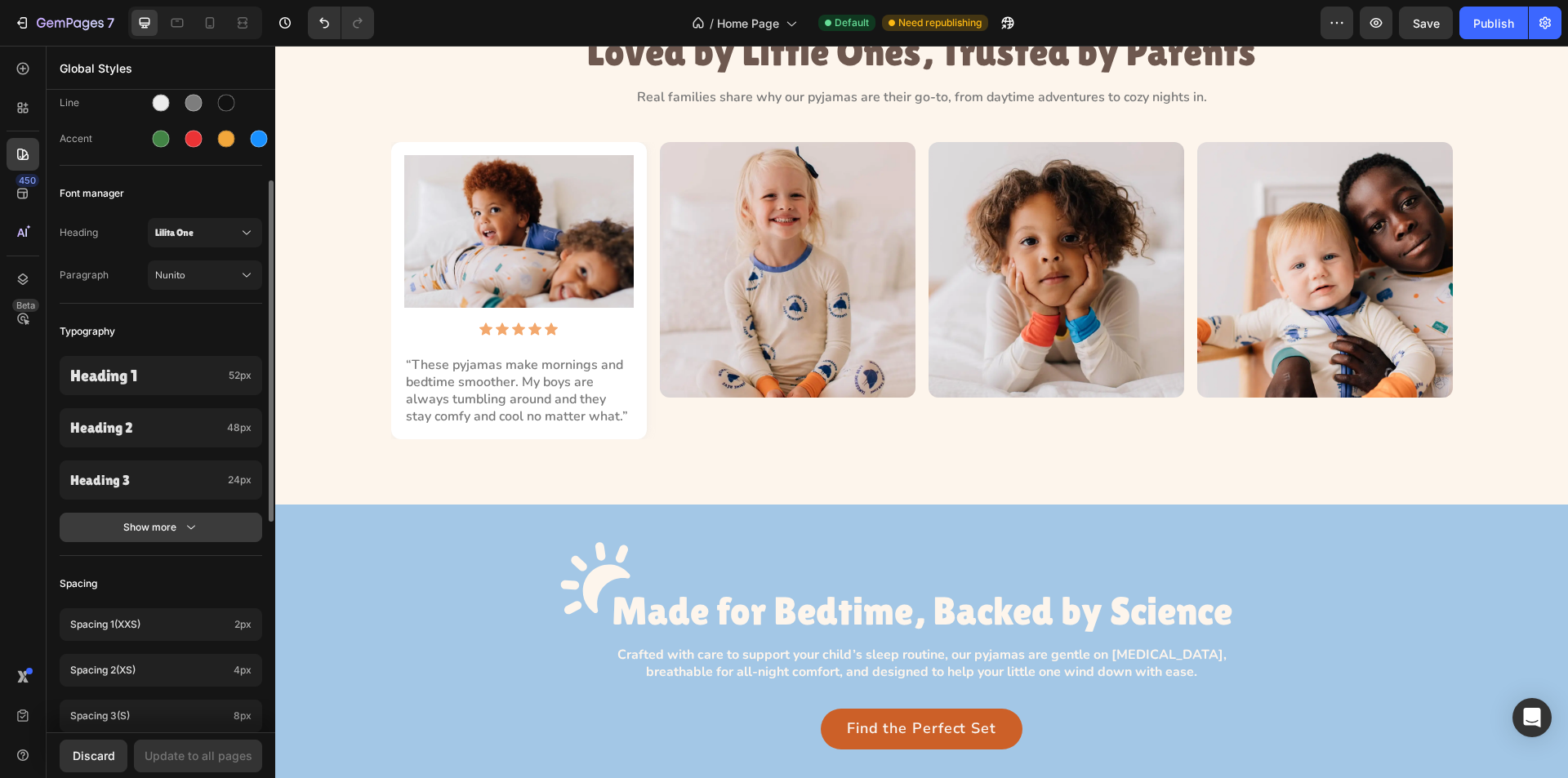
click at [194, 528] on icon "button" at bounding box center [191, 528] width 16 height 16
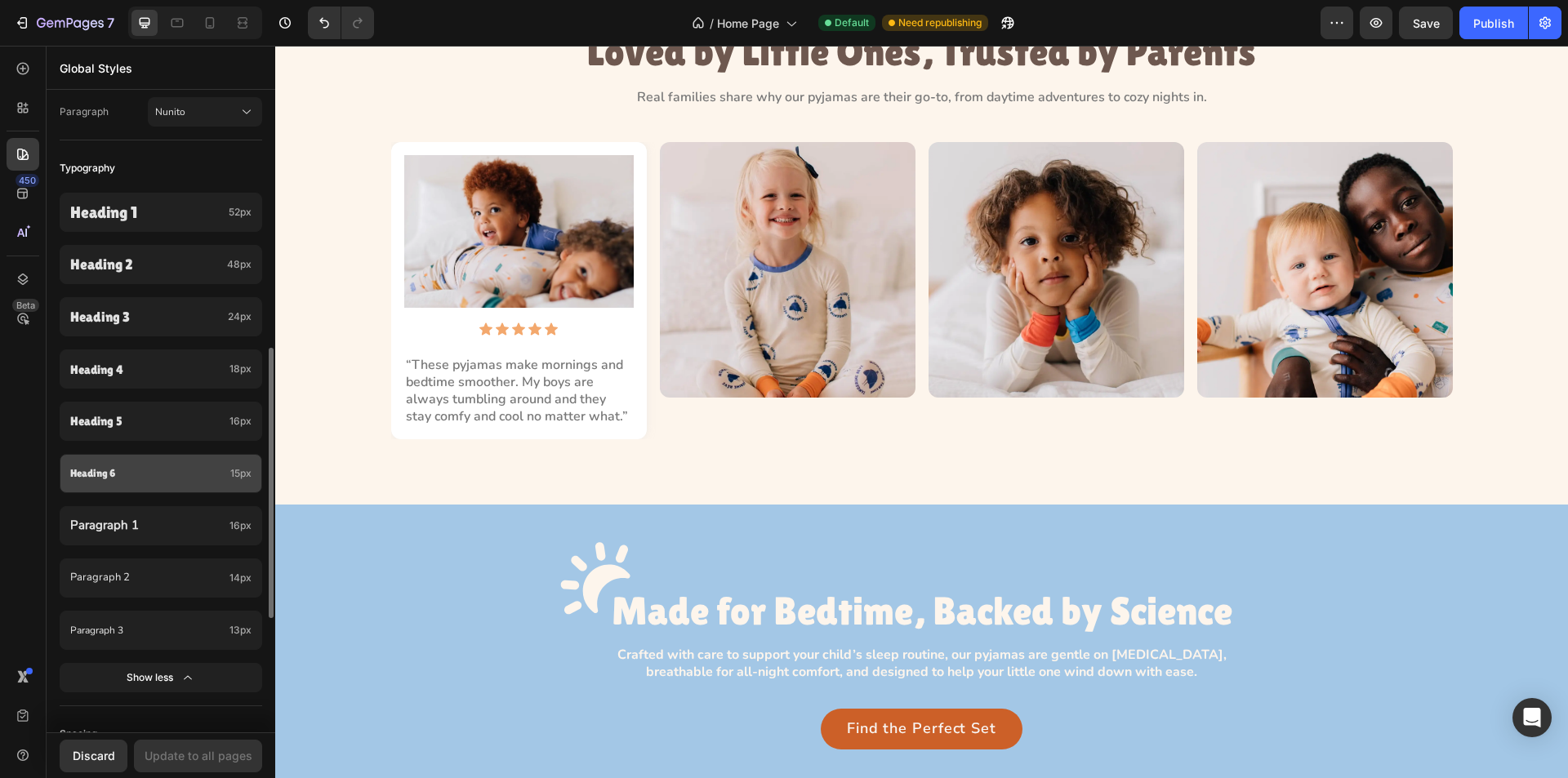
scroll to position [408, 0]
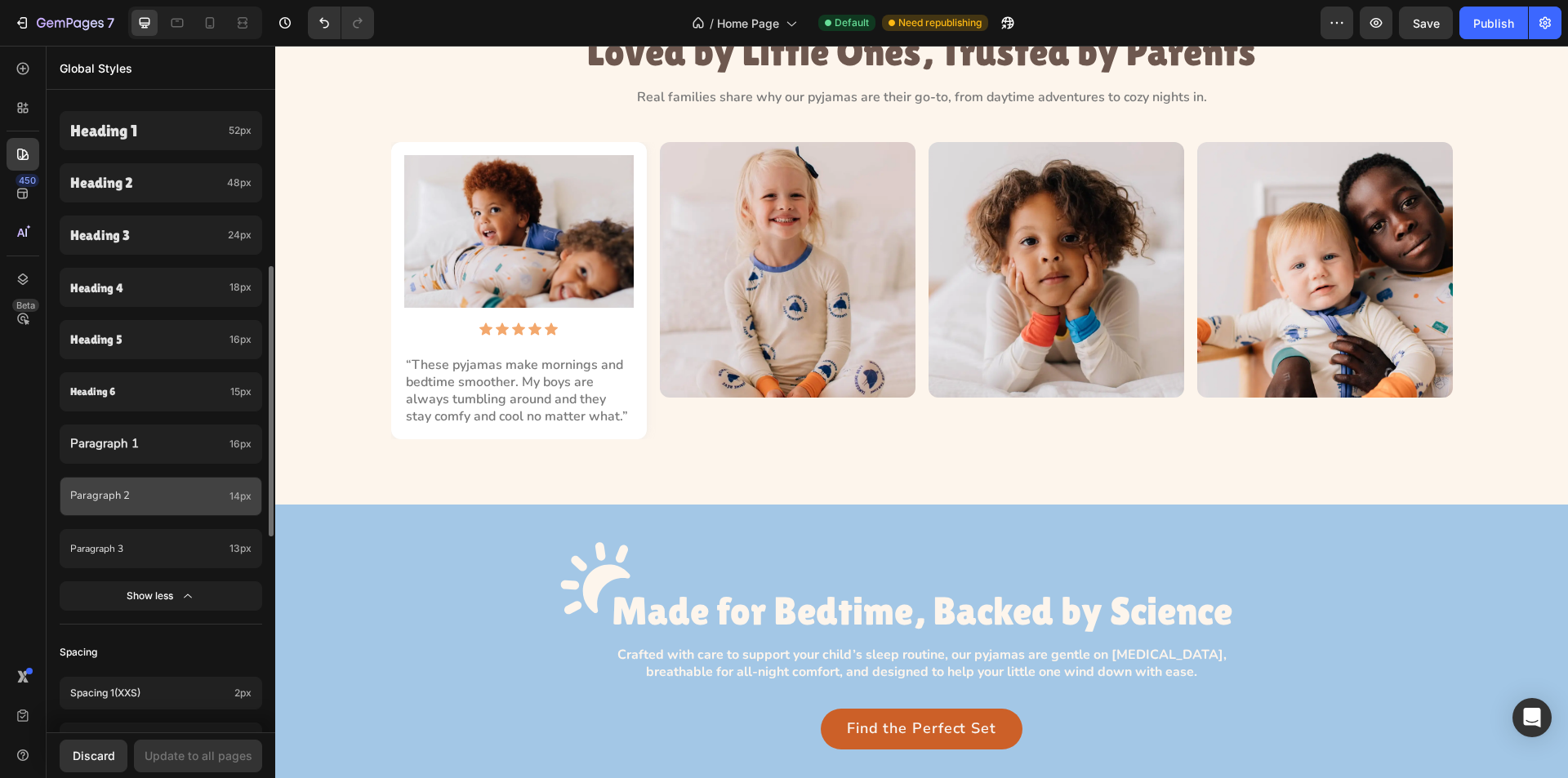
click at [169, 499] on p "Paragraph 2" at bounding box center [146, 497] width 153 height 16
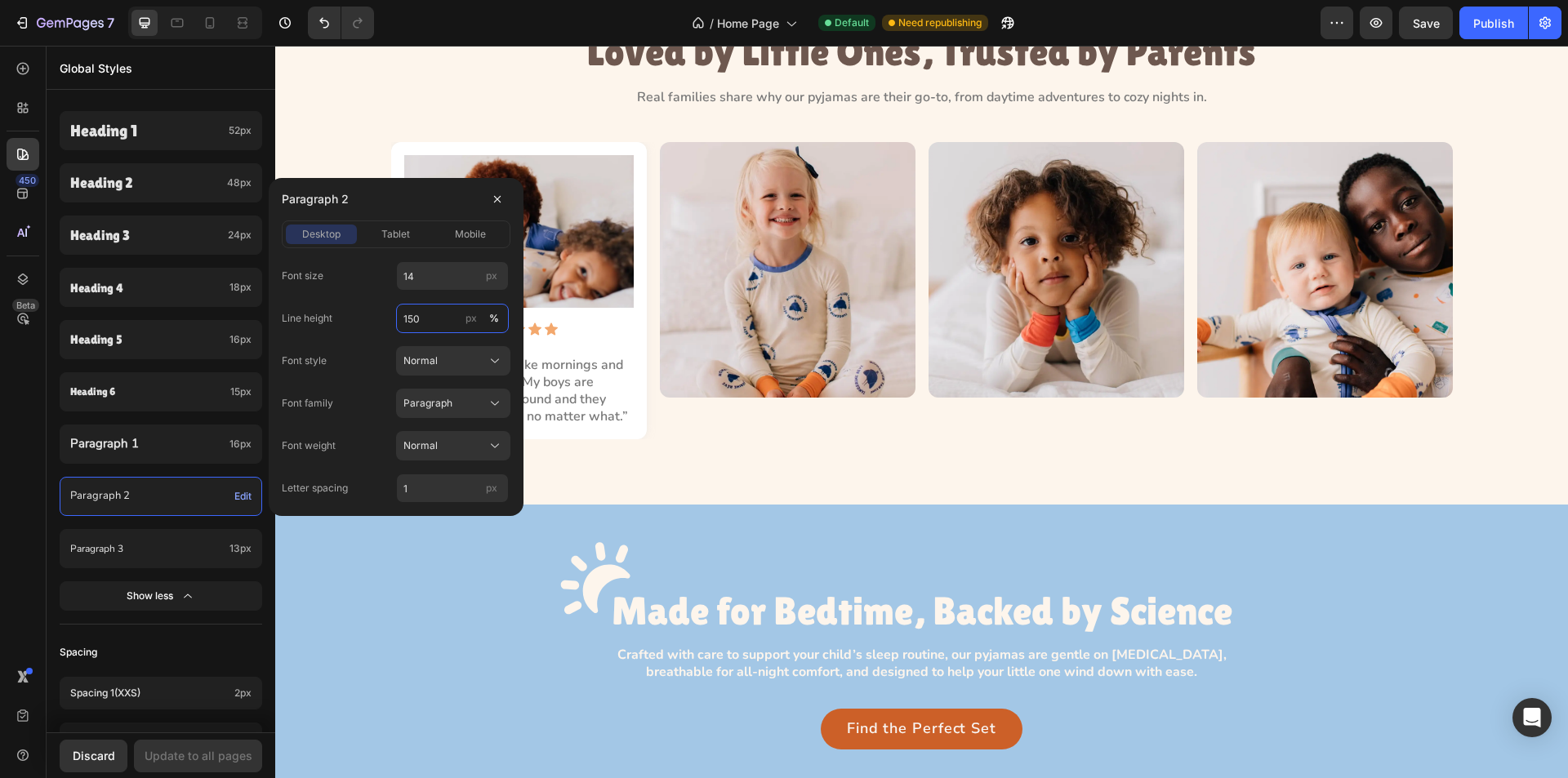
click at [423, 321] on input "150" at bounding box center [452, 319] width 112 height 29
type input "130"
click at [408, 494] on input "1" at bounding box center [452, 489] width 112 height 29
type input "0"
click at [391, 228] on span "tablet" at bounding box center [395, 235] width 28 height 15
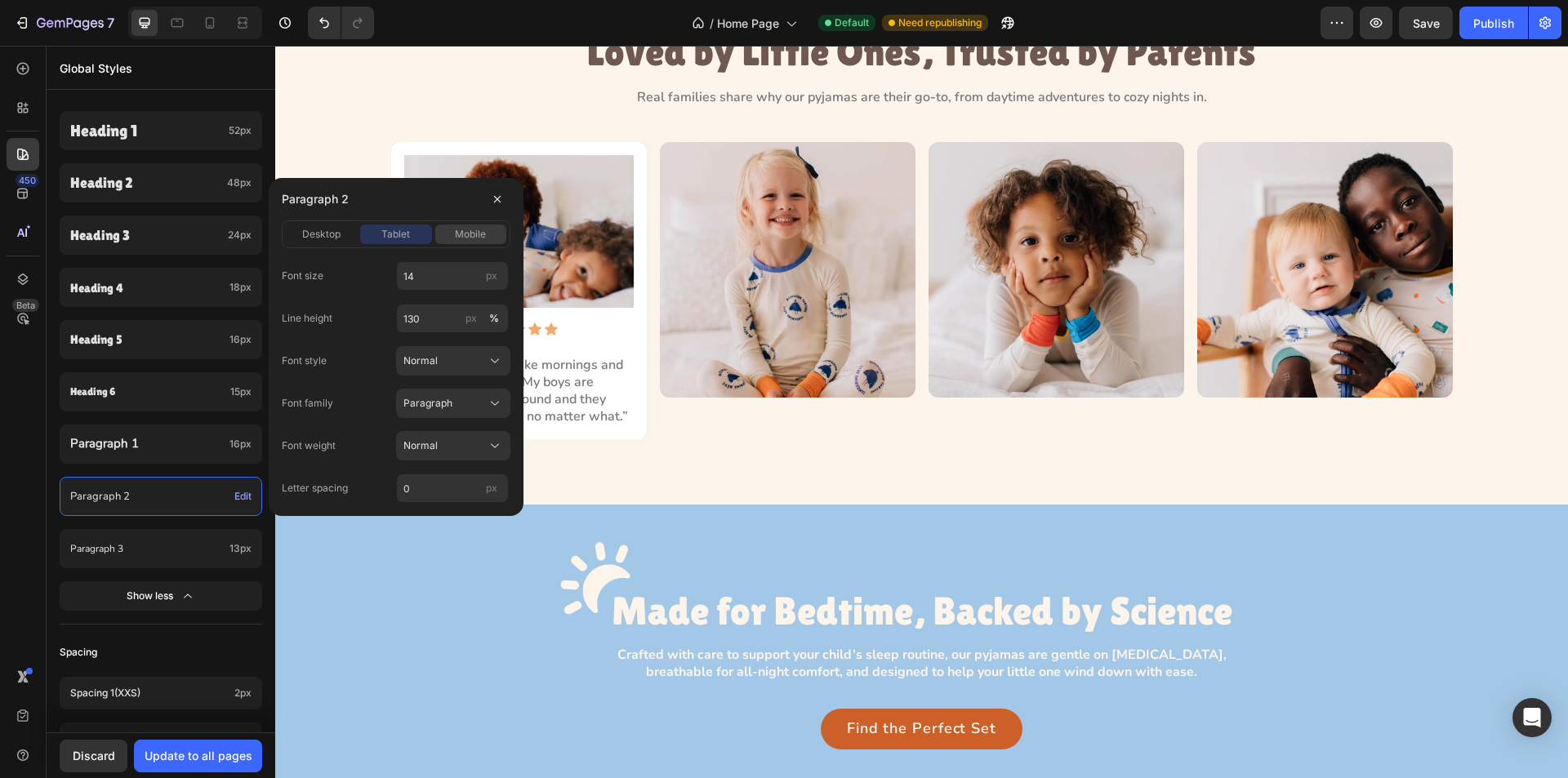
click at [463, 232] on span "mobile" at bounding box center [470, 235] width 31 height 15
click at [331, 234] on span "desktop" at bounding box center [321, 235] width 38 height 15
click at [496, 449] on icon at bounding box center [495, 446] width 16 height 16
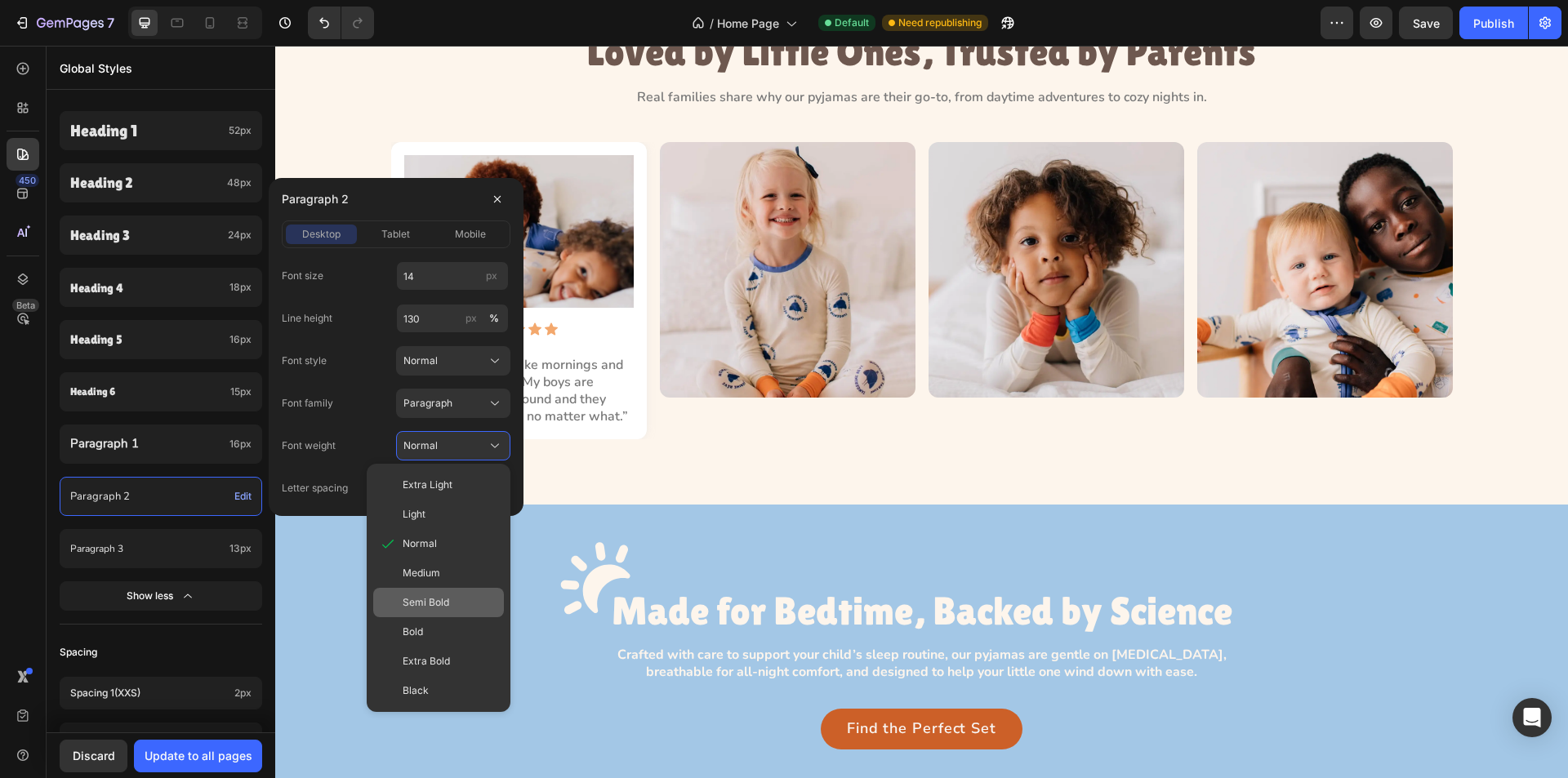
click at [443, 600] on span "Semi Bold" at bounding box center [426, 603] width 47 height 15
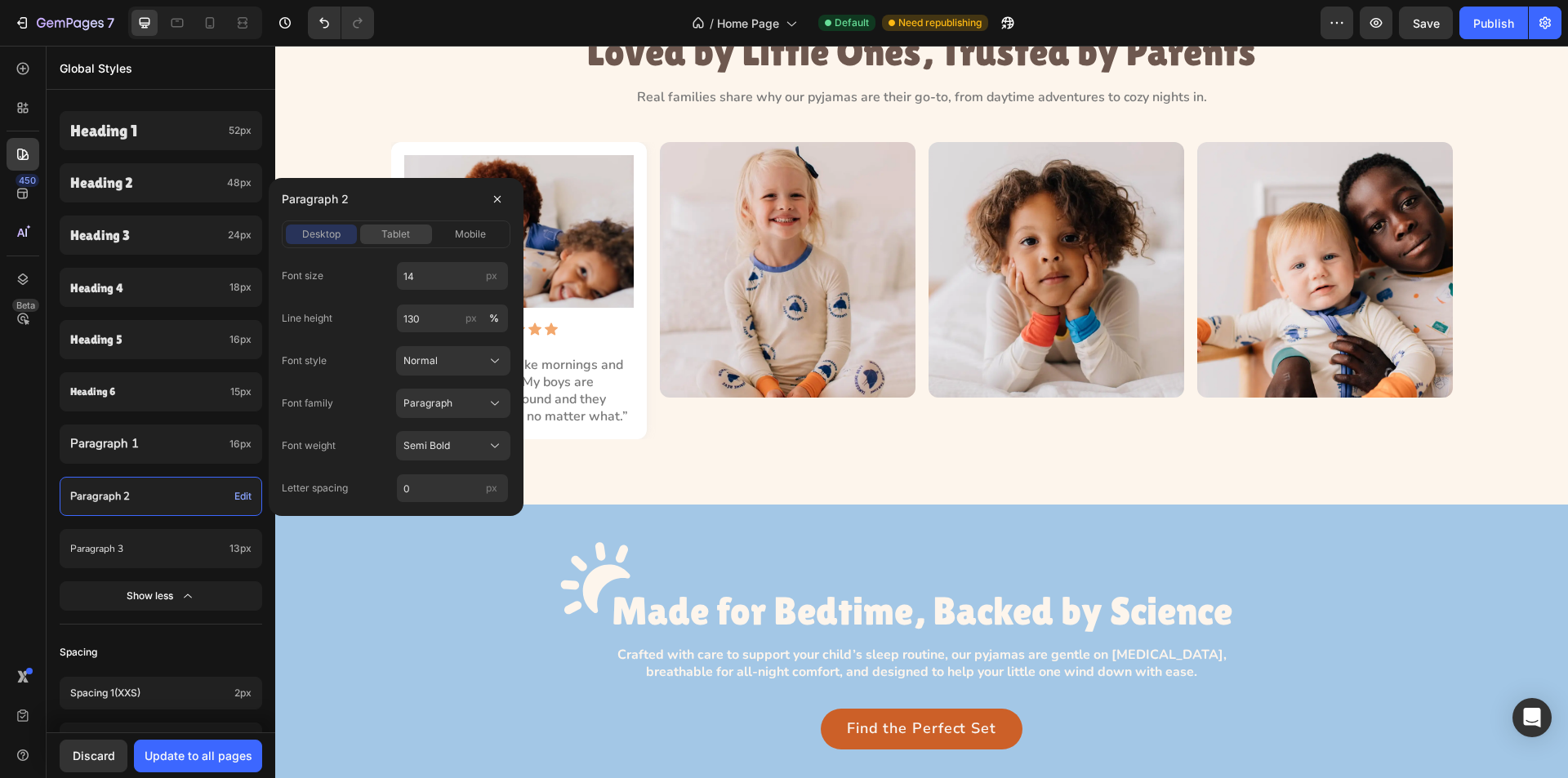
click at [381, 239] on div "tablet" at bounding box center [395, 235] width 71 height 15
click at [472, 239] on span "mobile" at bounding box center [470, 235] width 31 height 15
click at [329, 236] on span "desktop" at bounding box center [321, 235] width 38 height 15
click at [389, 234] on span "tablet" at bounding box center [395, 235] width 28 height 15
click at [458, 238] on span "mobile" at bounding box center [470, 235] width 31 height 15
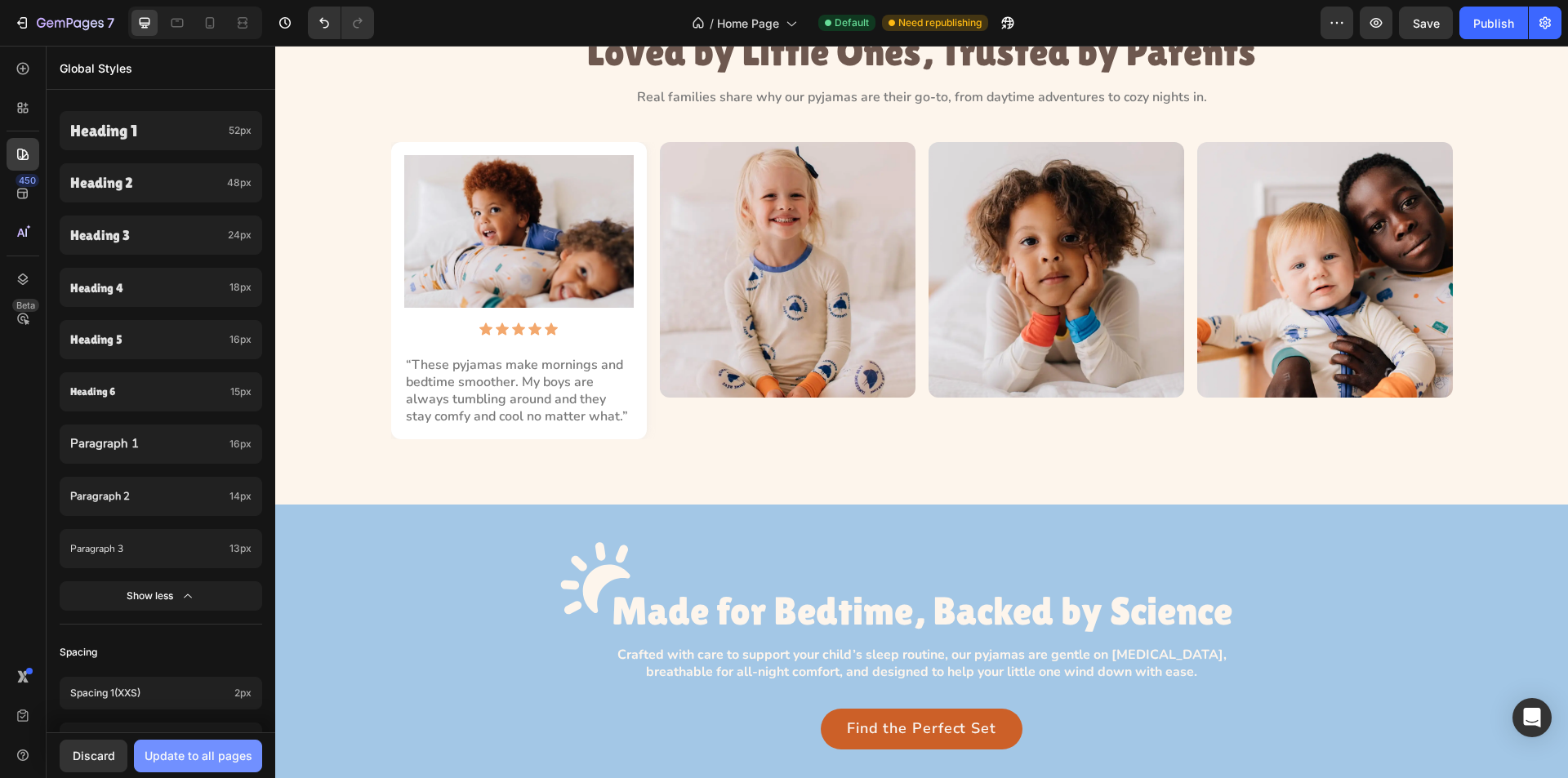
click at [188, 756] on div "Update to all pages" at bounding box center [198, 755] width 108 height 17
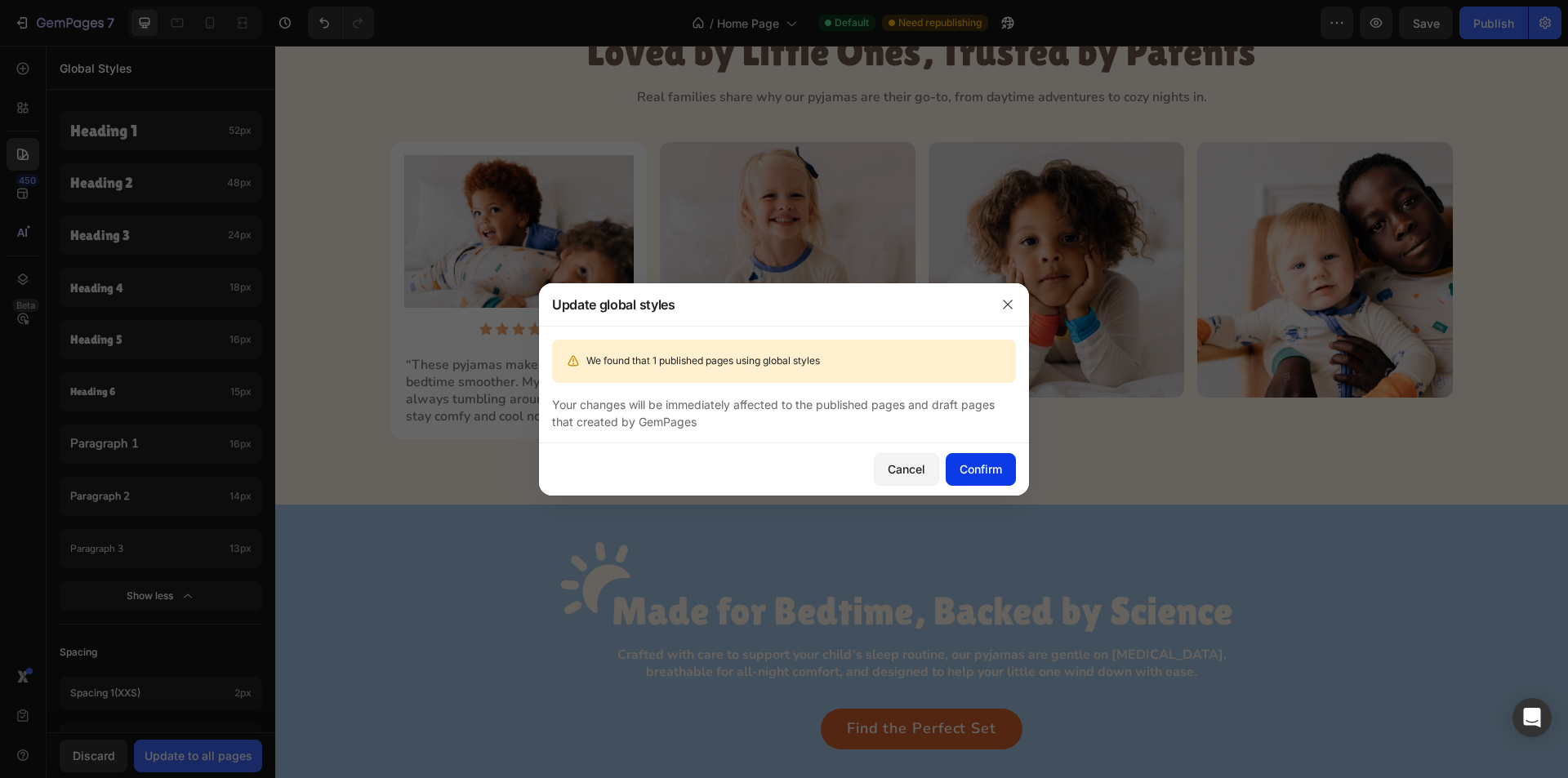
click at [978, 456] on button "Confirm" at bounding box center [981, 469] width 70 height 33
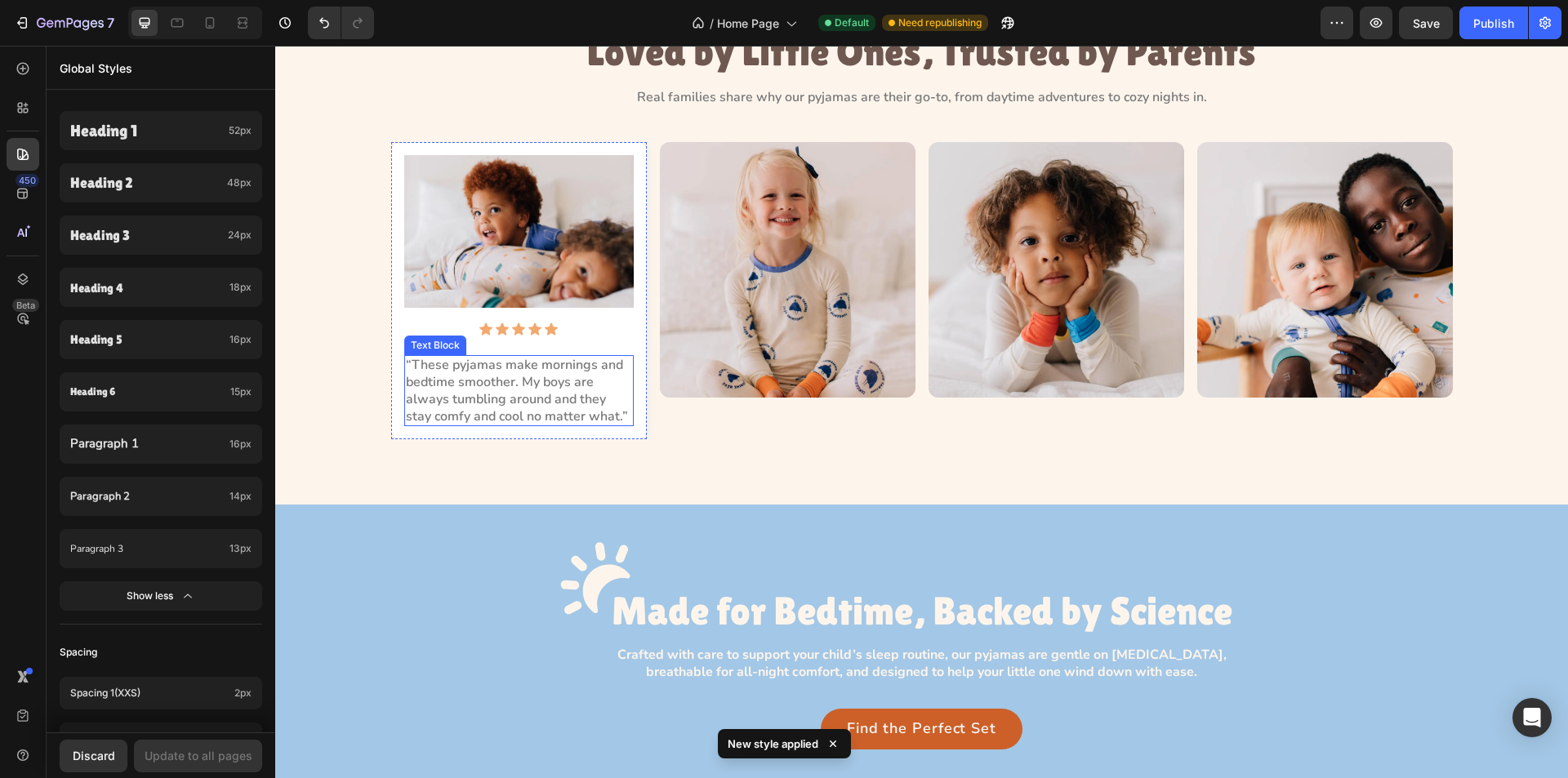
click at [516, 399] on p "“These pyjamas make mornings and bedtime smoother. My boys are always tumbling …" at bounding box center [520, 391] width 226 height 68
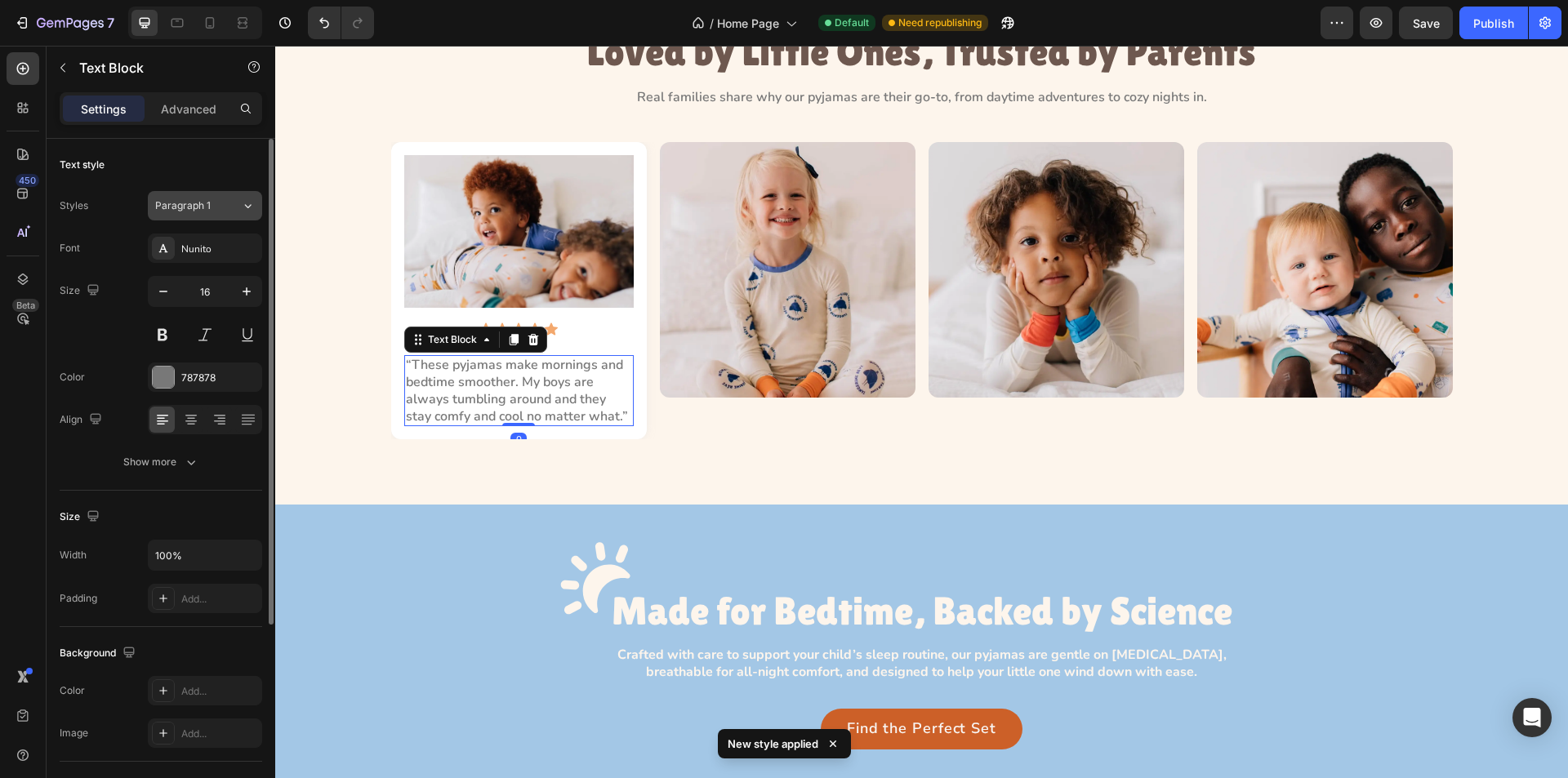
click at [221, 206] on div "Paragraph 1" at bounding box center [188, 205] width 66 height 15
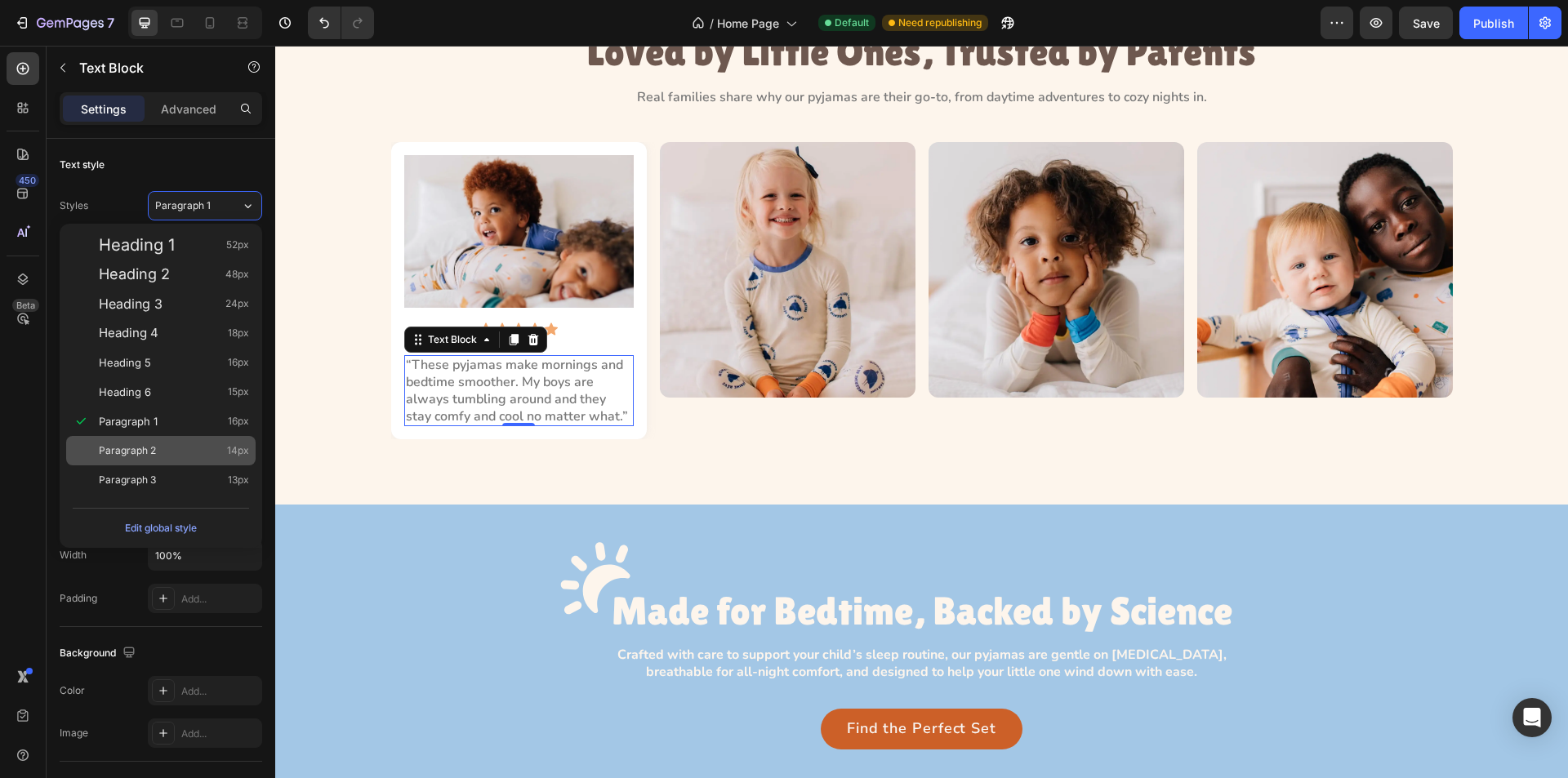
click at [176, 446] on div "Paragraph 2 14px" at bounding box center [174, 451] width 151 height 16
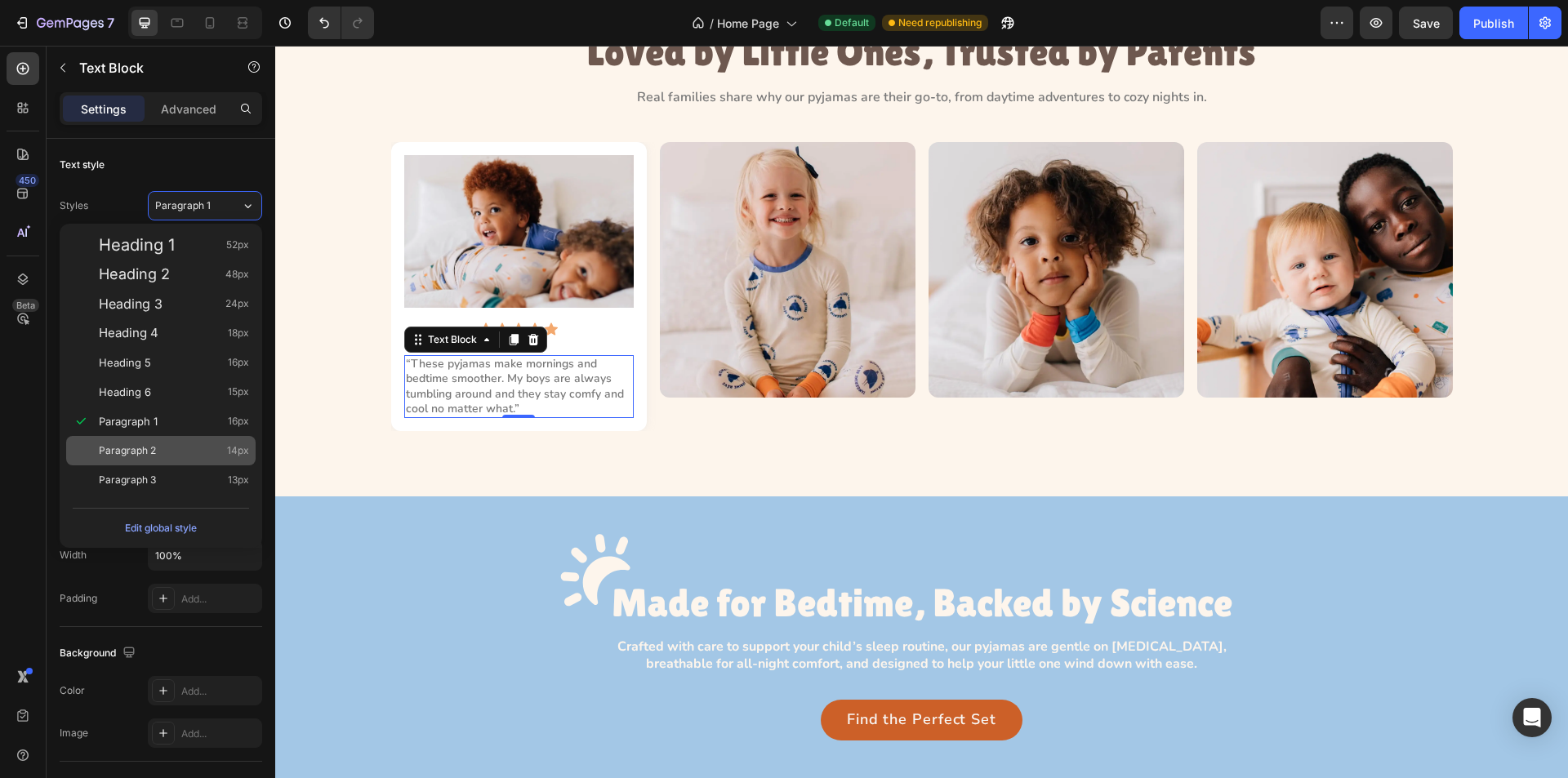
type input "14"
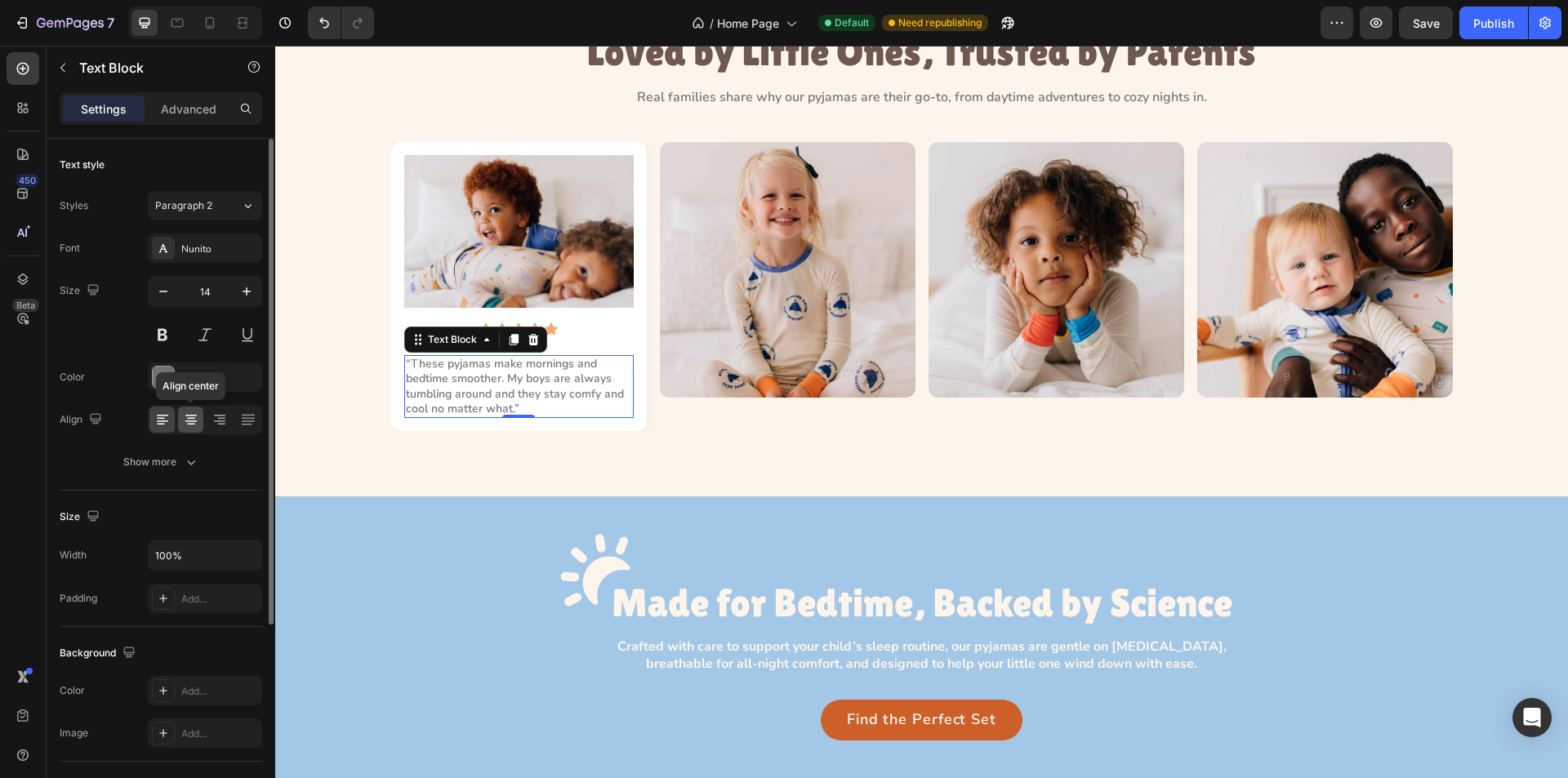
click at [194, 417] on icon at bounding box center [191, 420] width 16 height 16
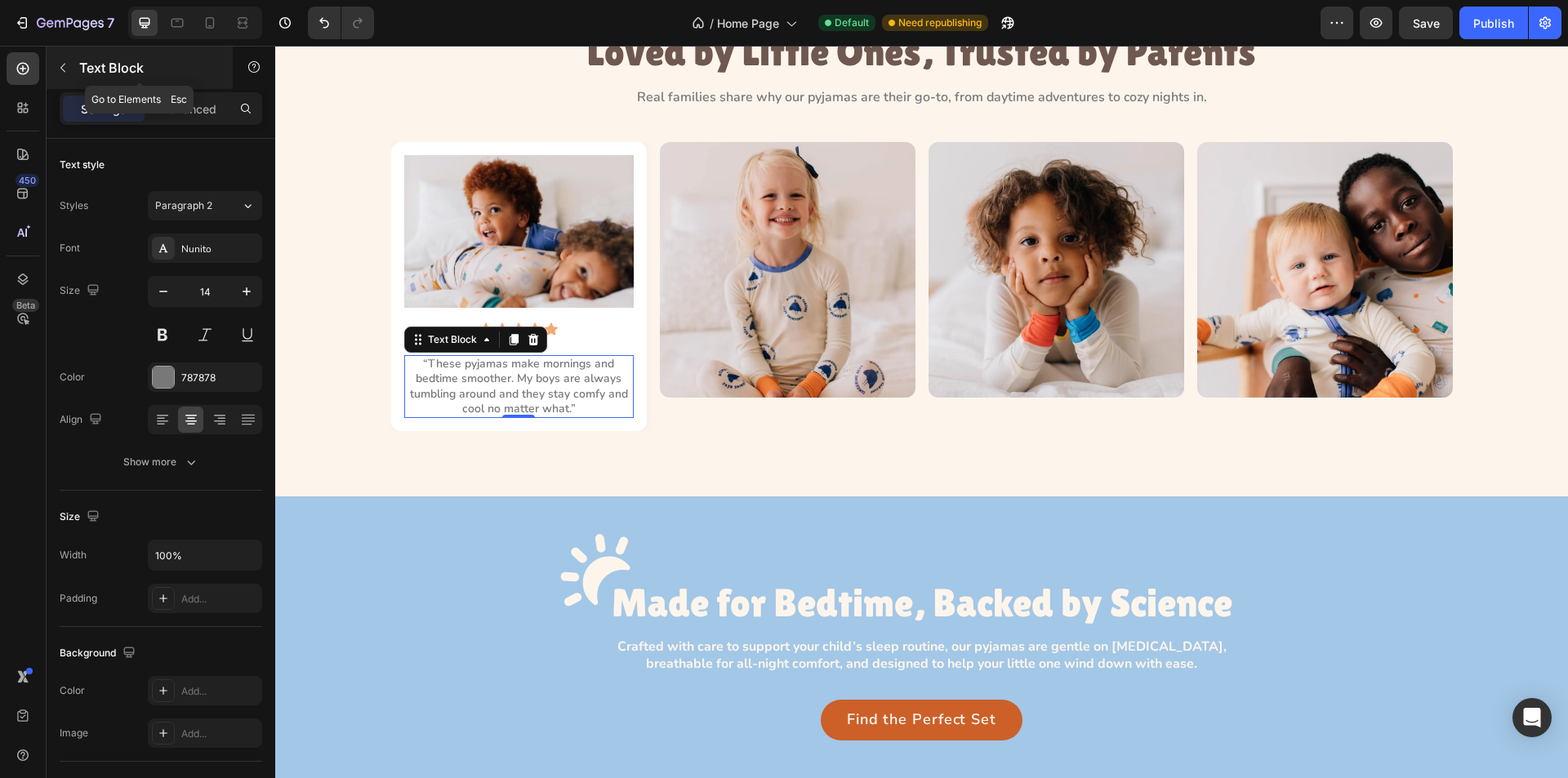
click at [62, 68] on icon "button" at bounding box center [63, 68] width 13 height 13
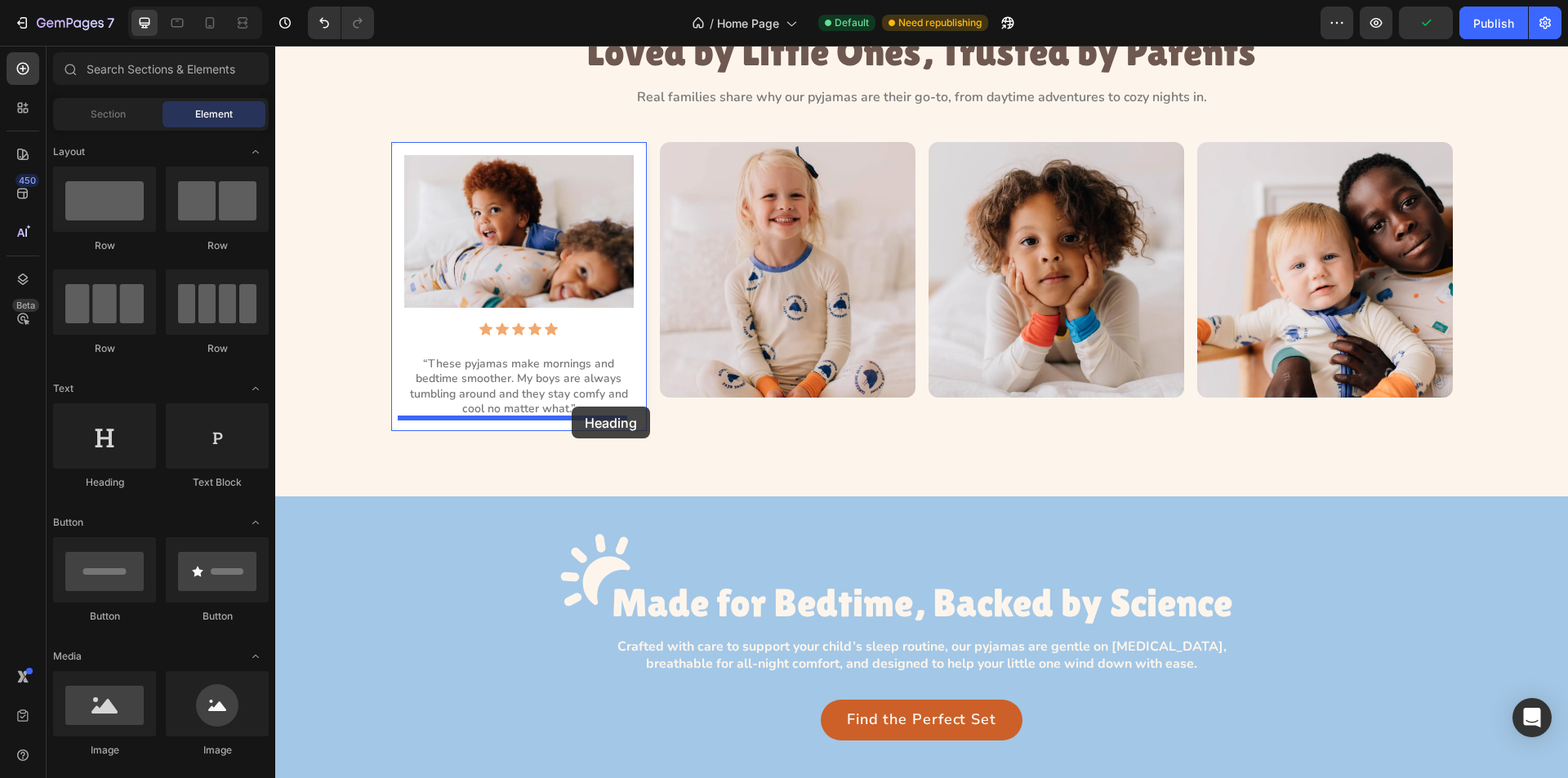
drag, startPoint x: 365, startPoint y: 491, endPoint x: 574, endPoint y: 407, distance: 225.2
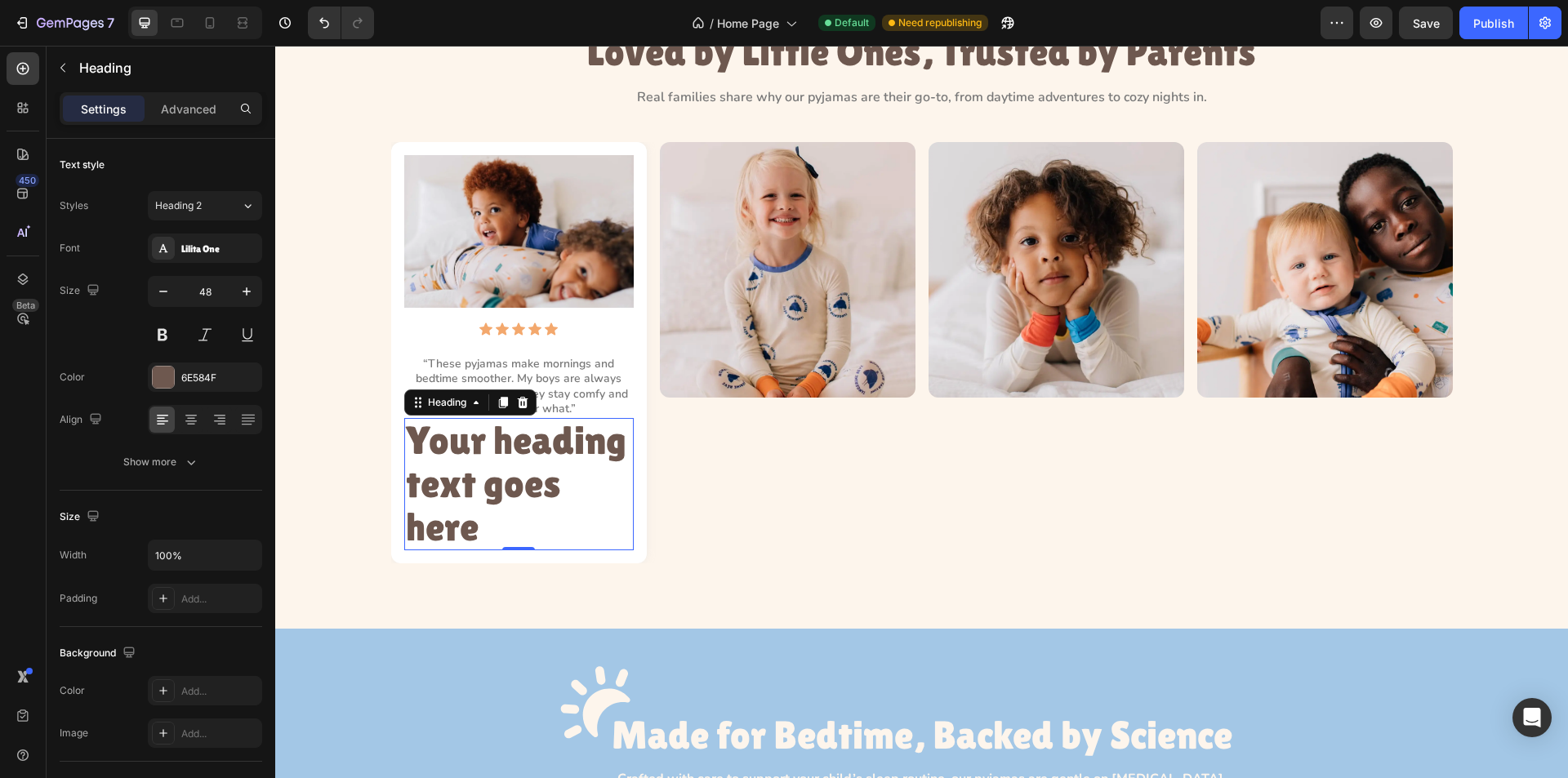
click at [506, 490] on h2 "Your heading text goes here" at bounding box center [519, 484] width 229 height 132
click at [506, 490] on p "Your heading text goes here" at bounding box center [520, 484] width 226 height 129
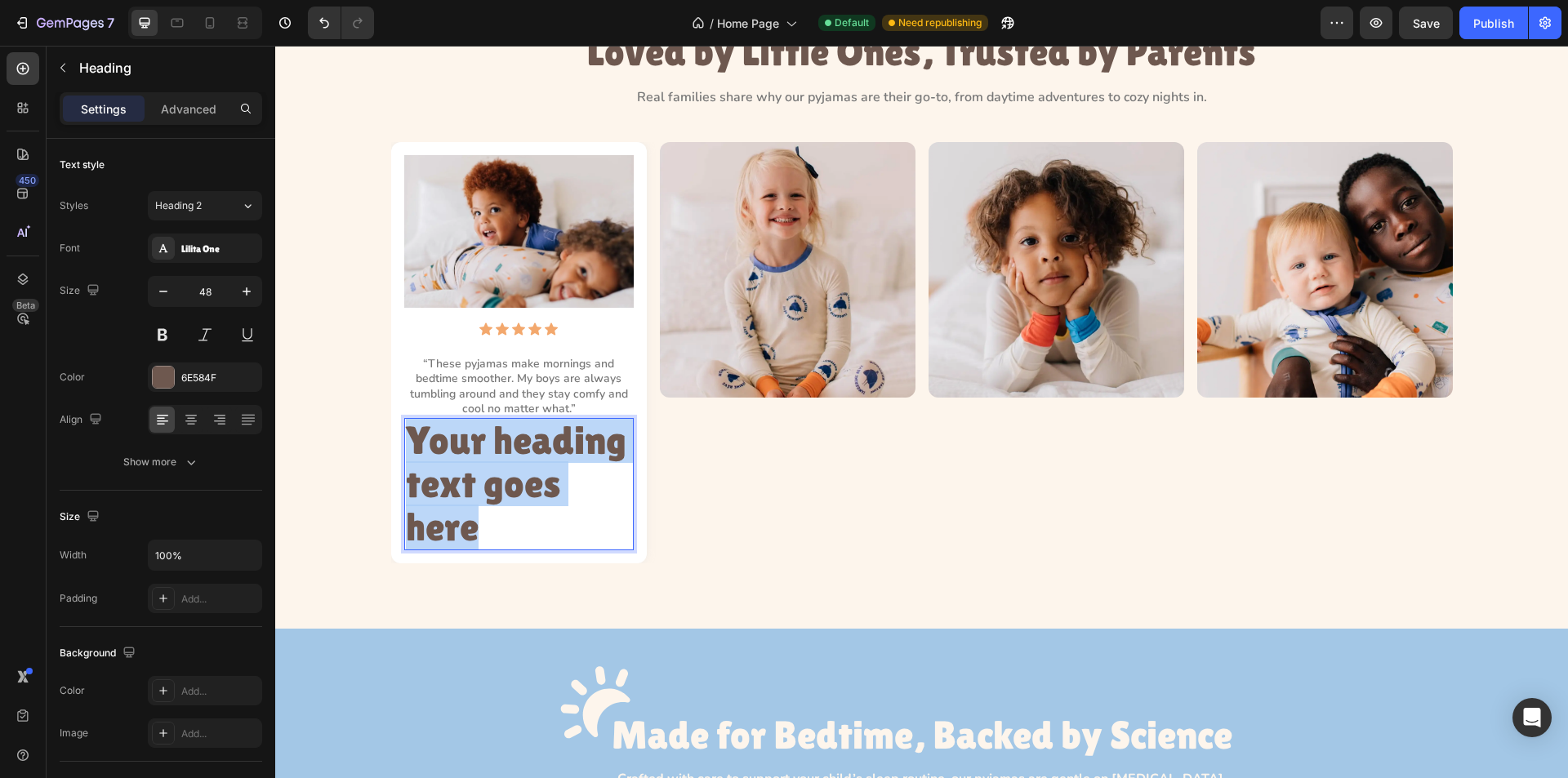
click at [506, 490] on p "Your heading text goes here" at bounding box center [520, 484] width 226 height 129
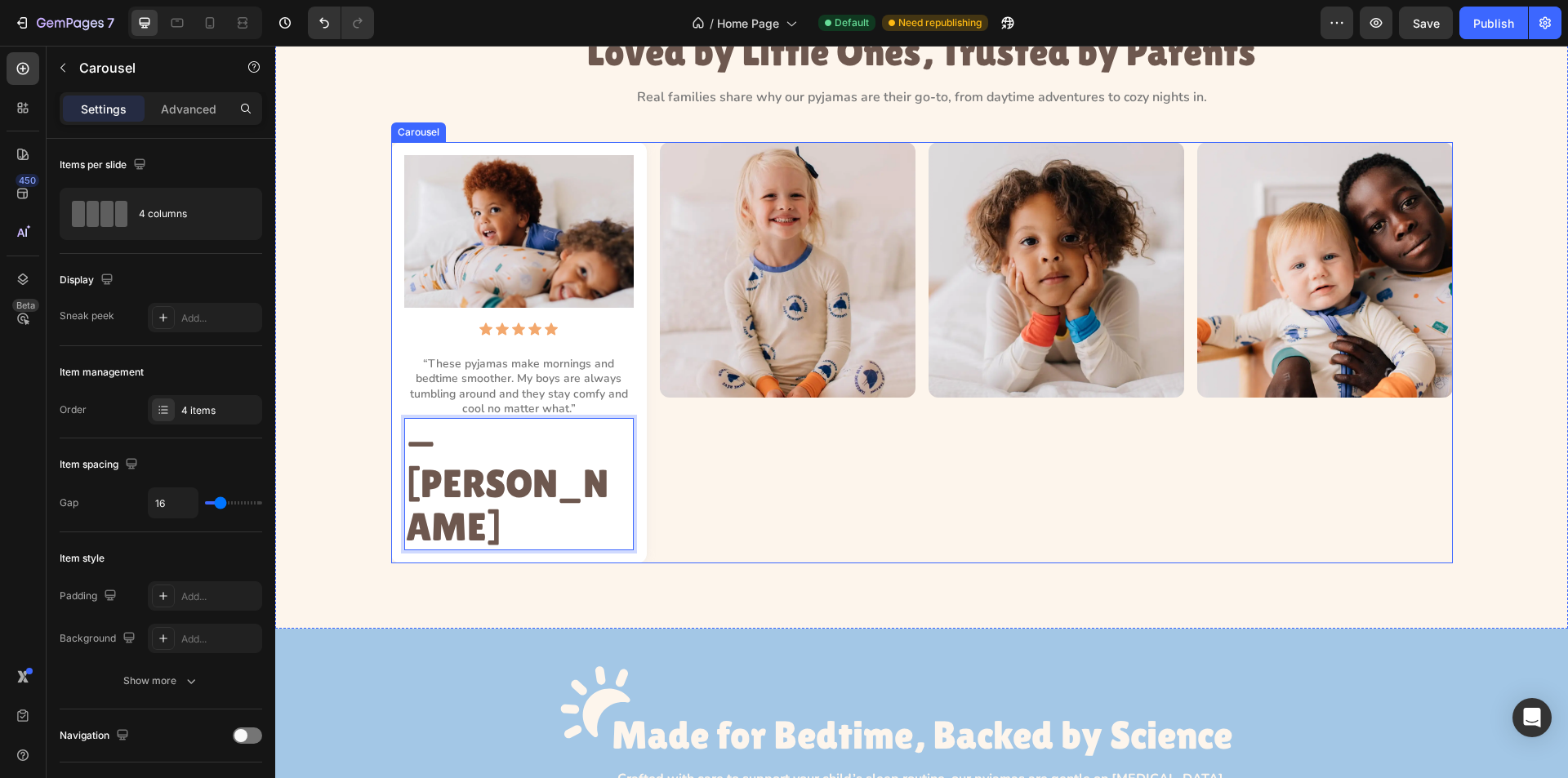
click at [746, 457] on div "Image" at bounding box center [788, 353] width 256 height 422
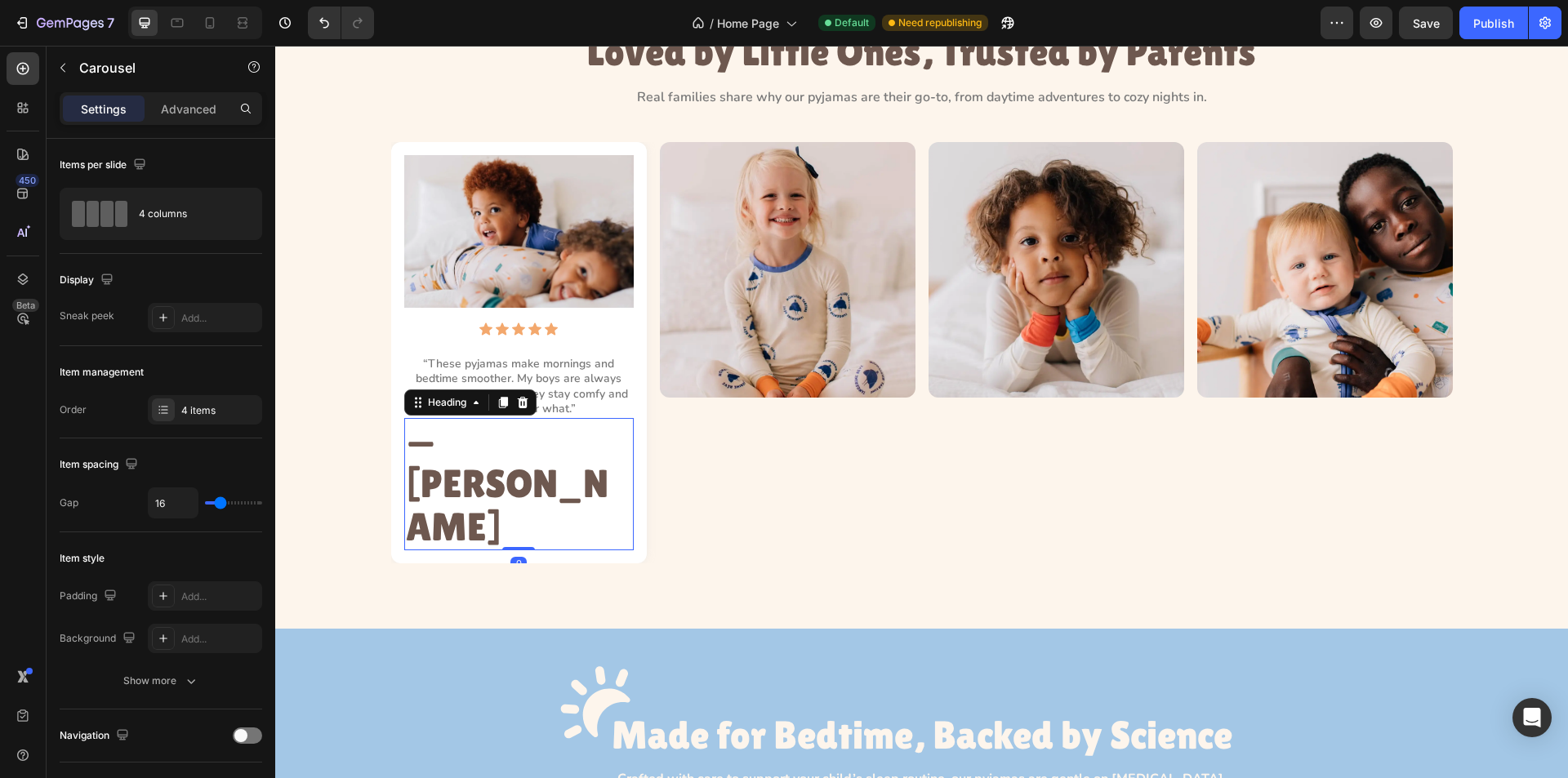
click at [544, 437] on p "— [PERSON_NAME]" at bounding box center [520, 484] width 226 height 129
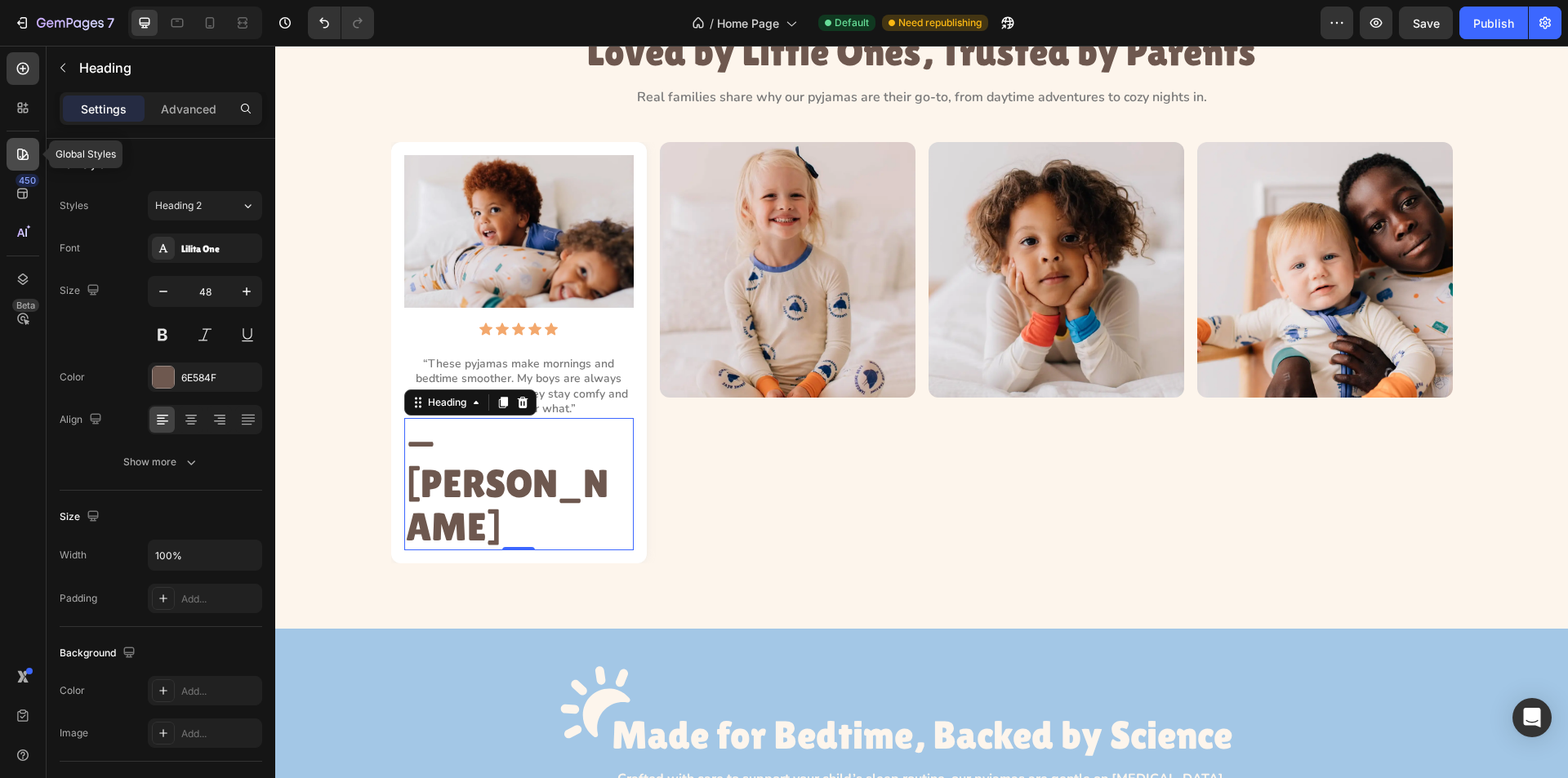
click at [15, 160] on icon at bounding box center [23, 154] width 16 height 16
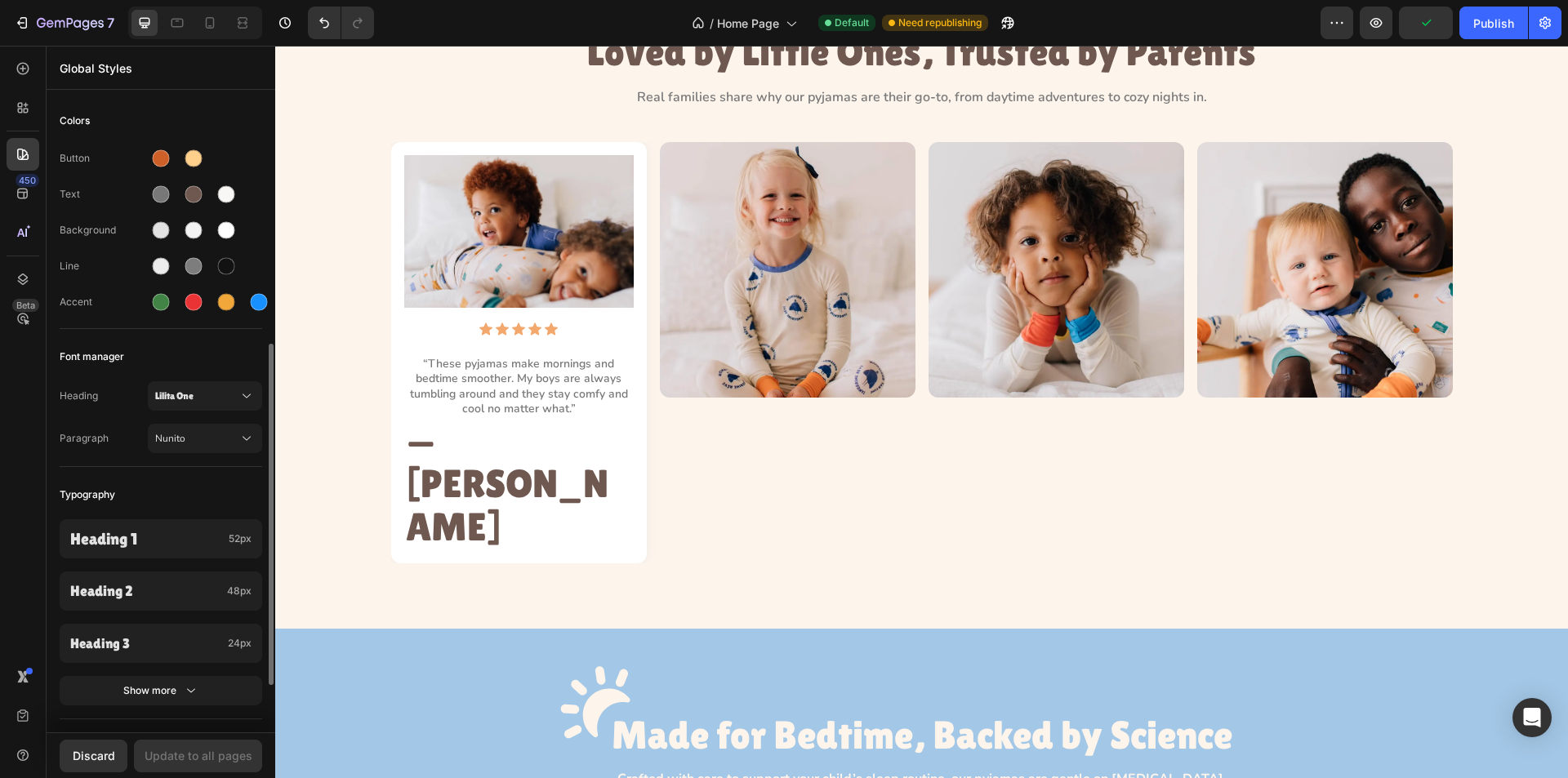
scroll to position [163, 0]
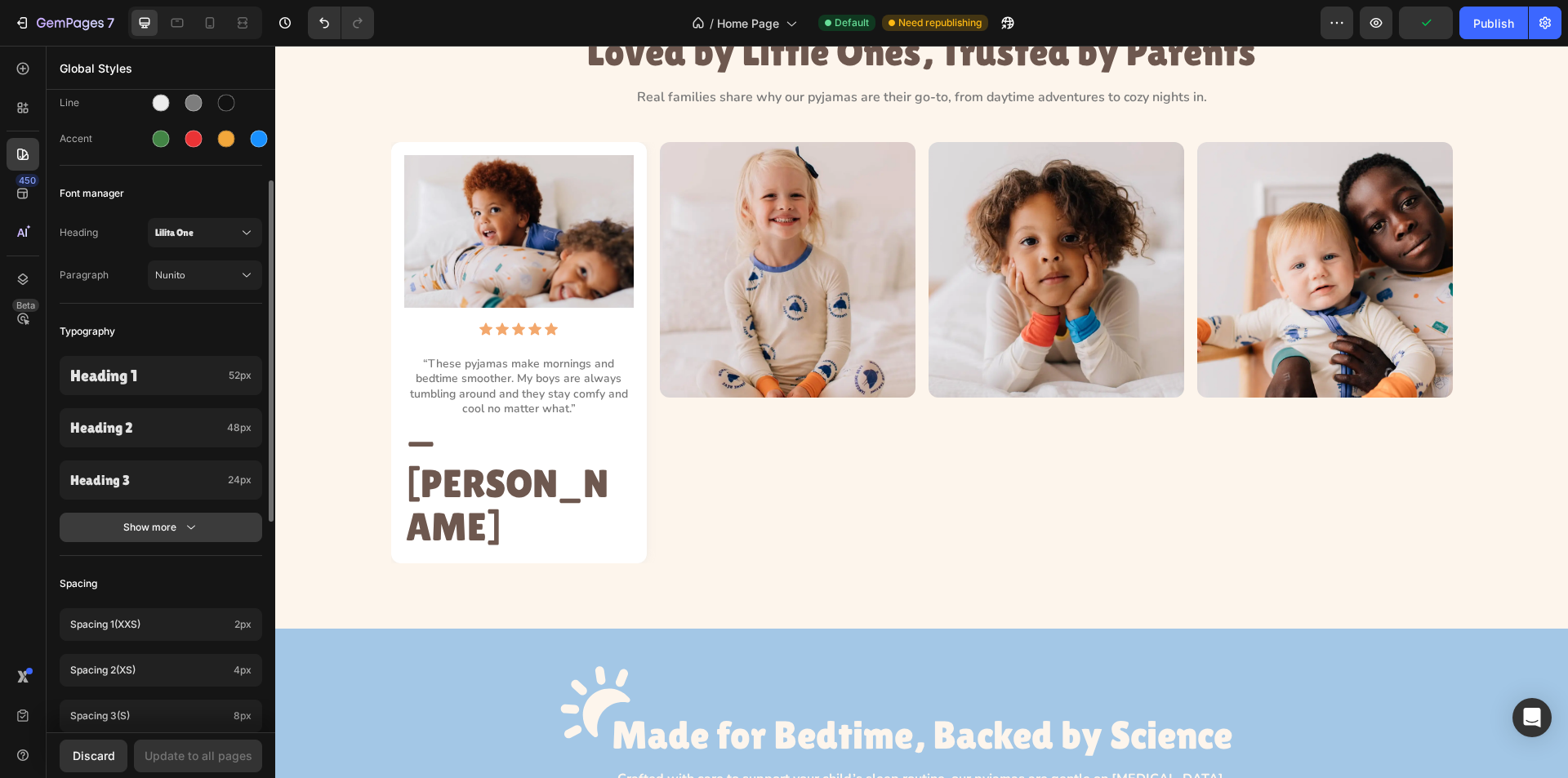
click at [226, 521] on button "Show more" at bounding box center [161, 528] width 203 height 29
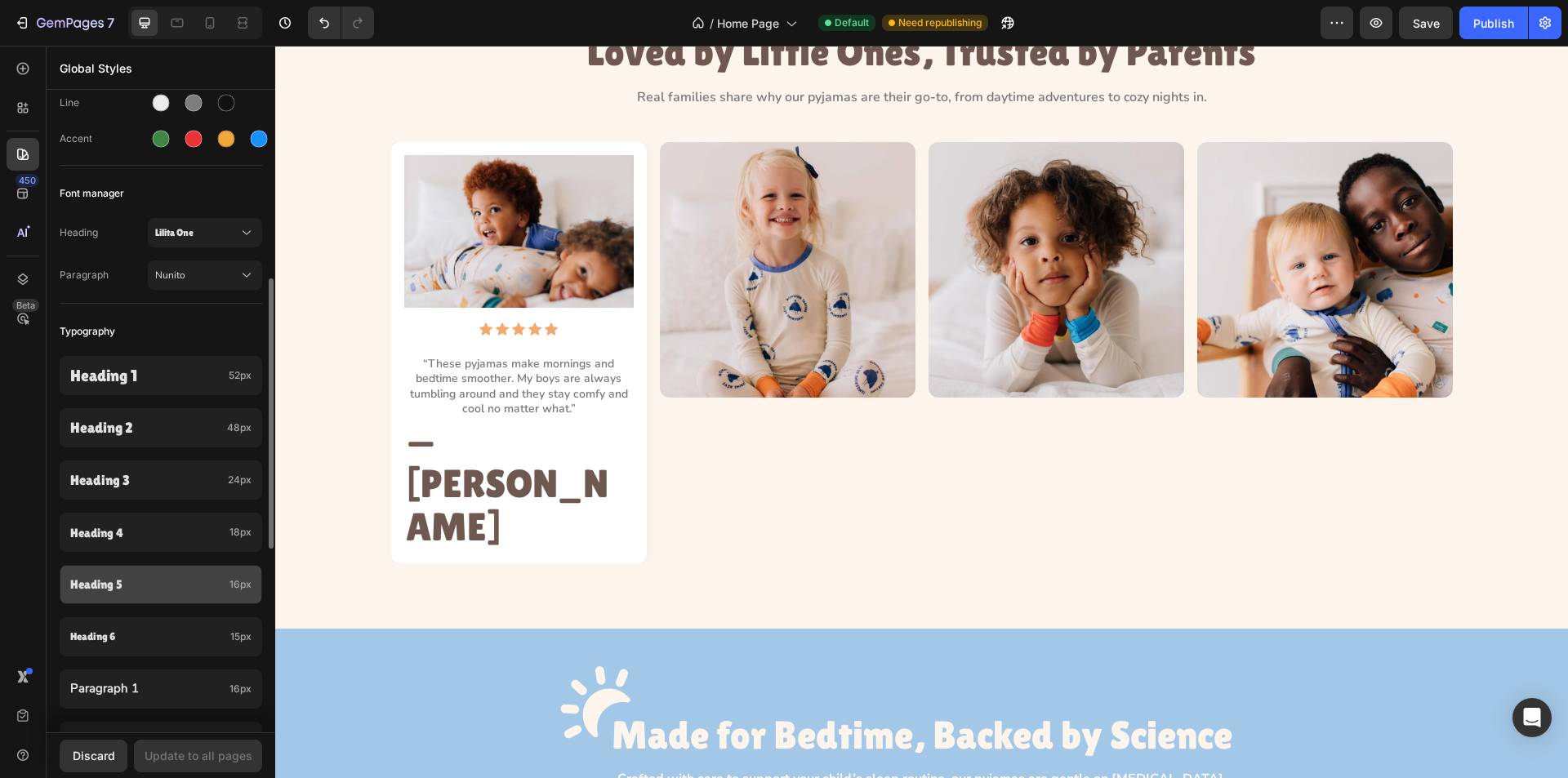
scroll to position [245, 0]
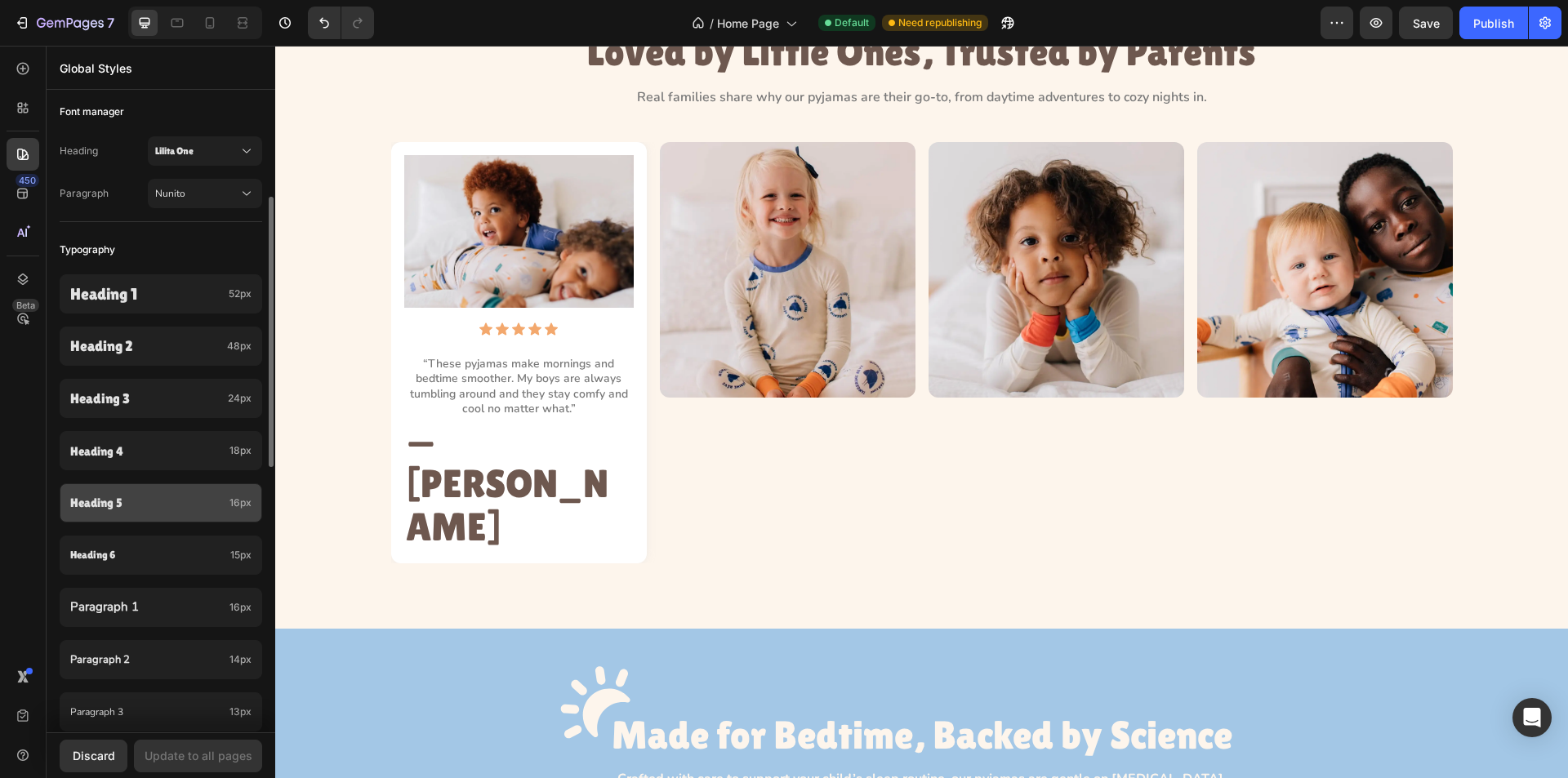
click at [142, 511] on p "Heading 5" at bounding box center [146, 503] width 153 height 19
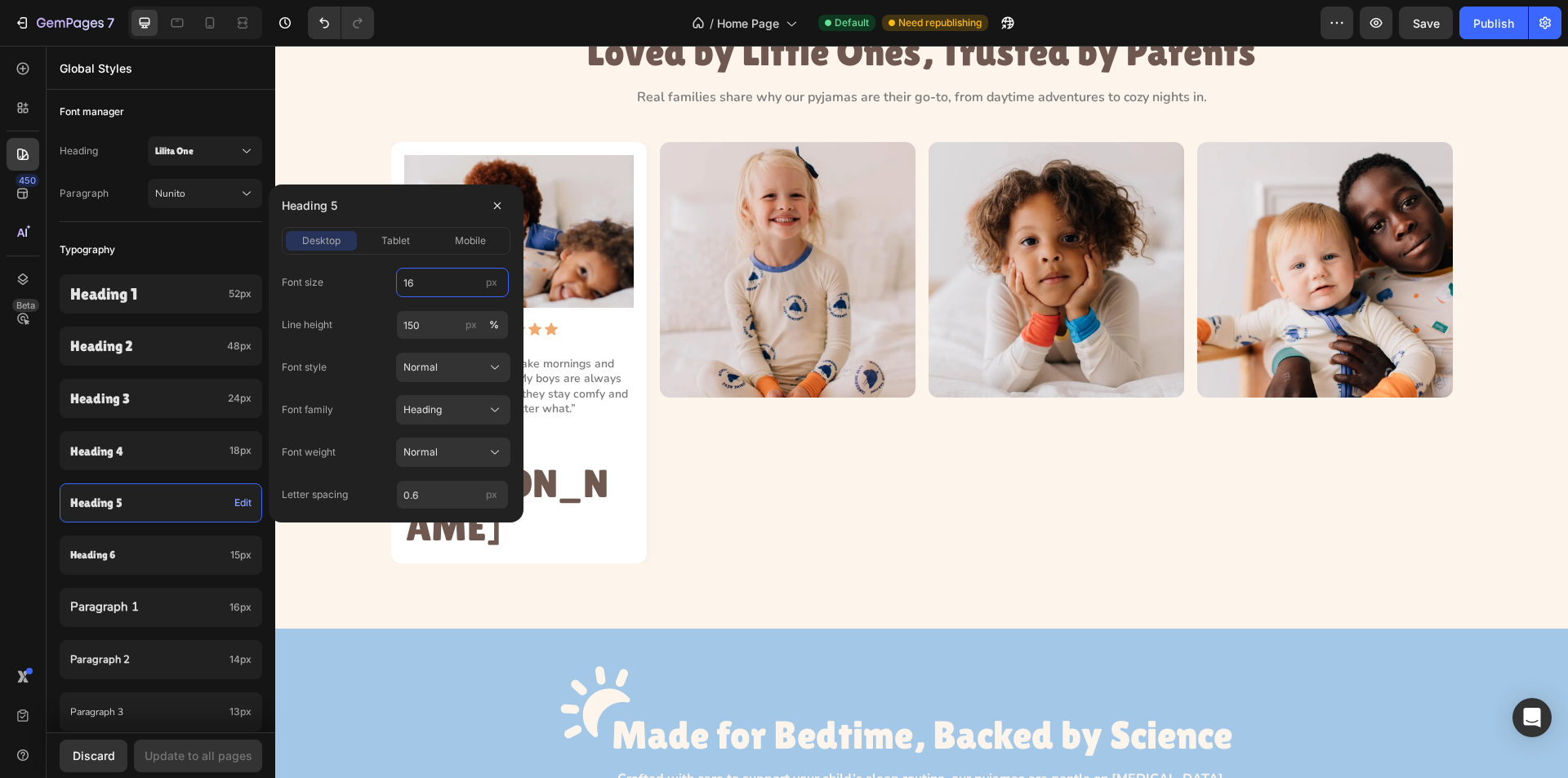
click at [417, 296] on input "16" at bounding box center [452, 282] width 112 height 29
type input "20"
click at [437, 322] on input "150" at bounding box center [452, 325] width 112 height 29
type input "110"
click at [429, 493] on input "0.6" at bounding box center [452, 495] width 112 height 29
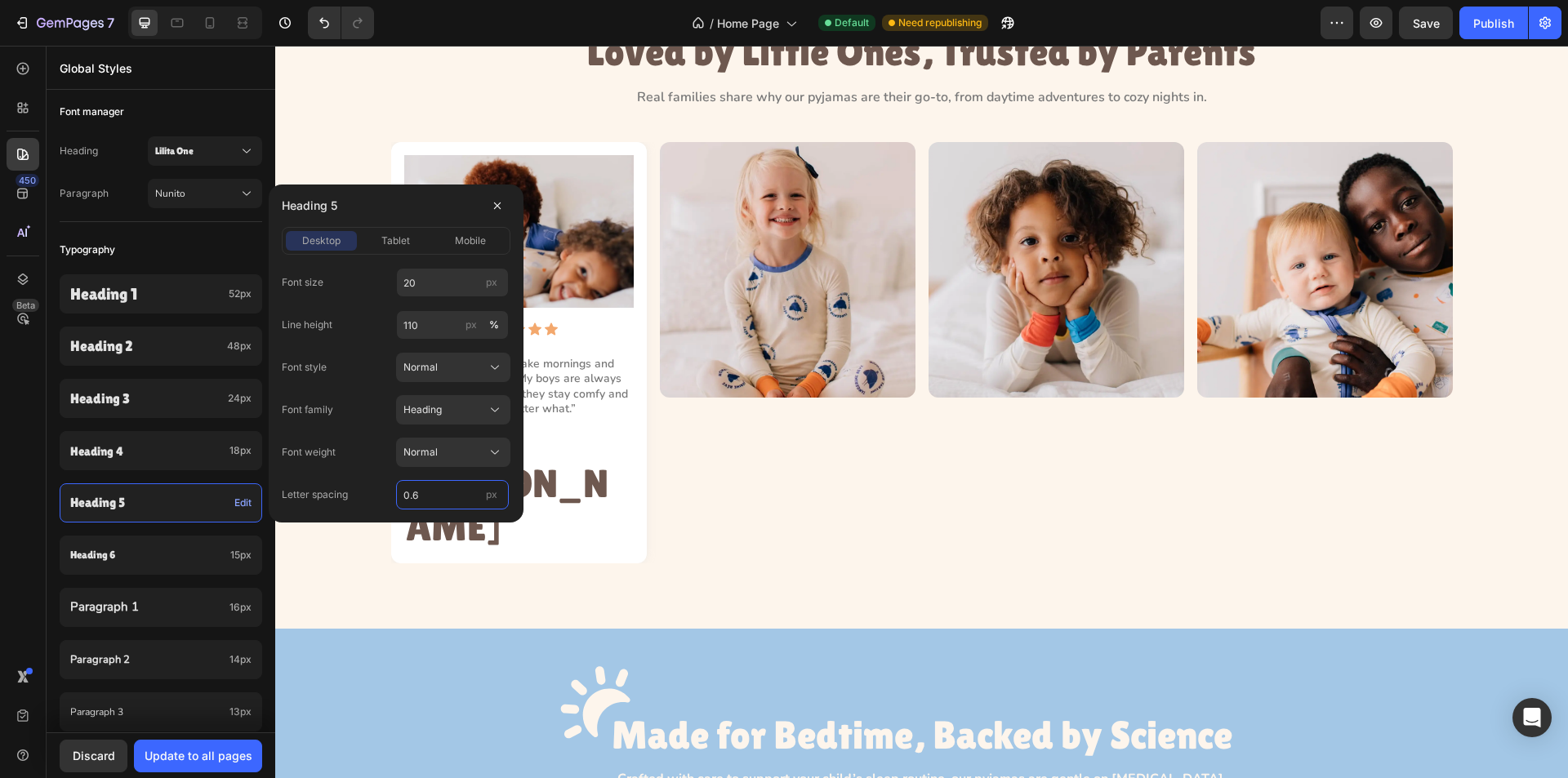
click at [429, 493] on input "0.6" at bounding box center [452, 495] width 112 height 29
type input "0"
click at [426, 281] on input "20" at bounding box center [452, 282] width 112 height 29
click at [405, 239] on span "tablet" at bounding box center [395, 241] width 28 height 15
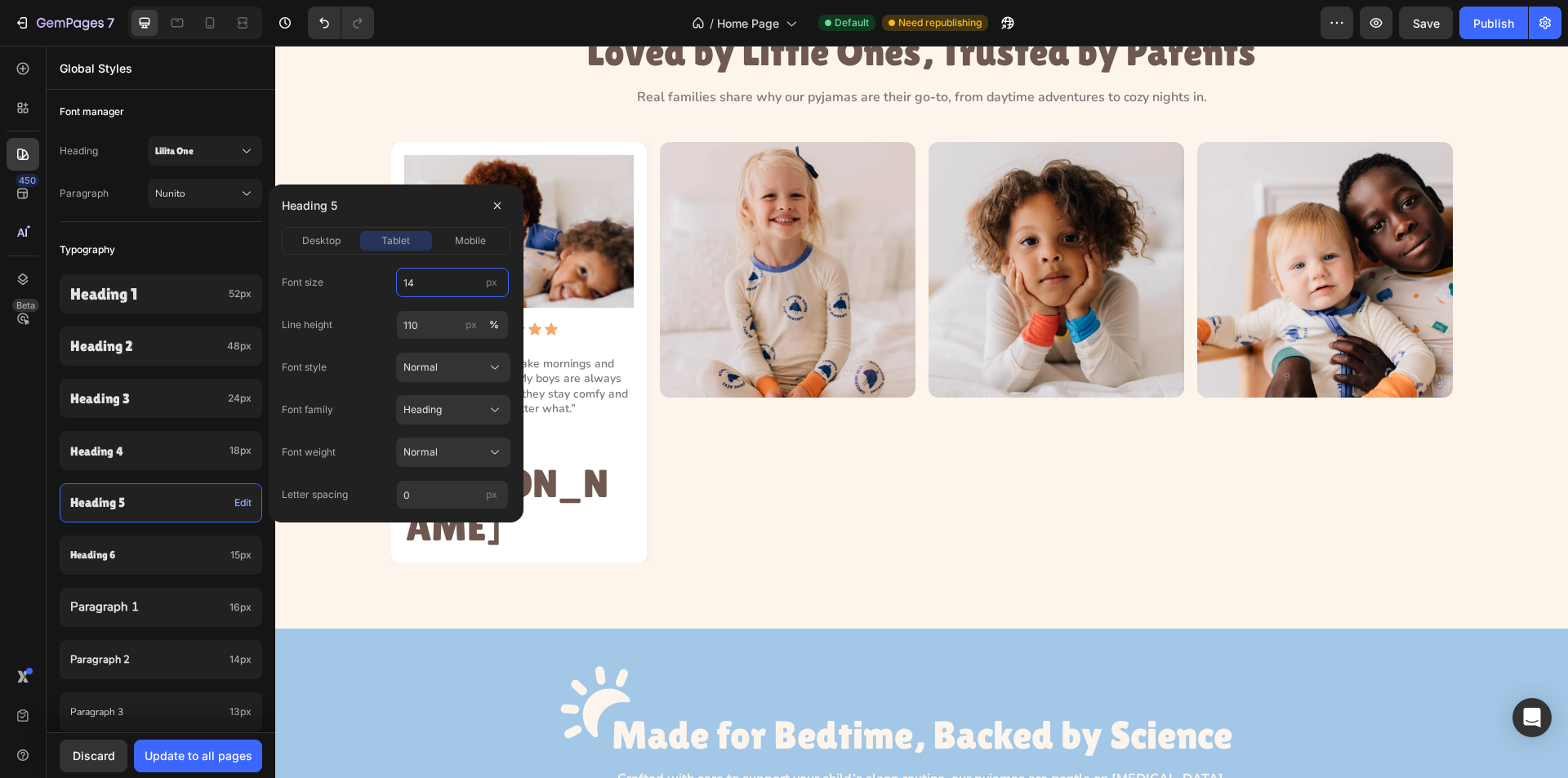
click at [423, 282] on input "14" at bounding box center [452, 282] width 112 height 29
paste input "20"
type input "20"
click at [469, 231] on button "mobile" at bounding box center [471, 240] width 71 height 19
click at [432, 284] on input "14" at bounding box center [452, 282] width 112 height 29
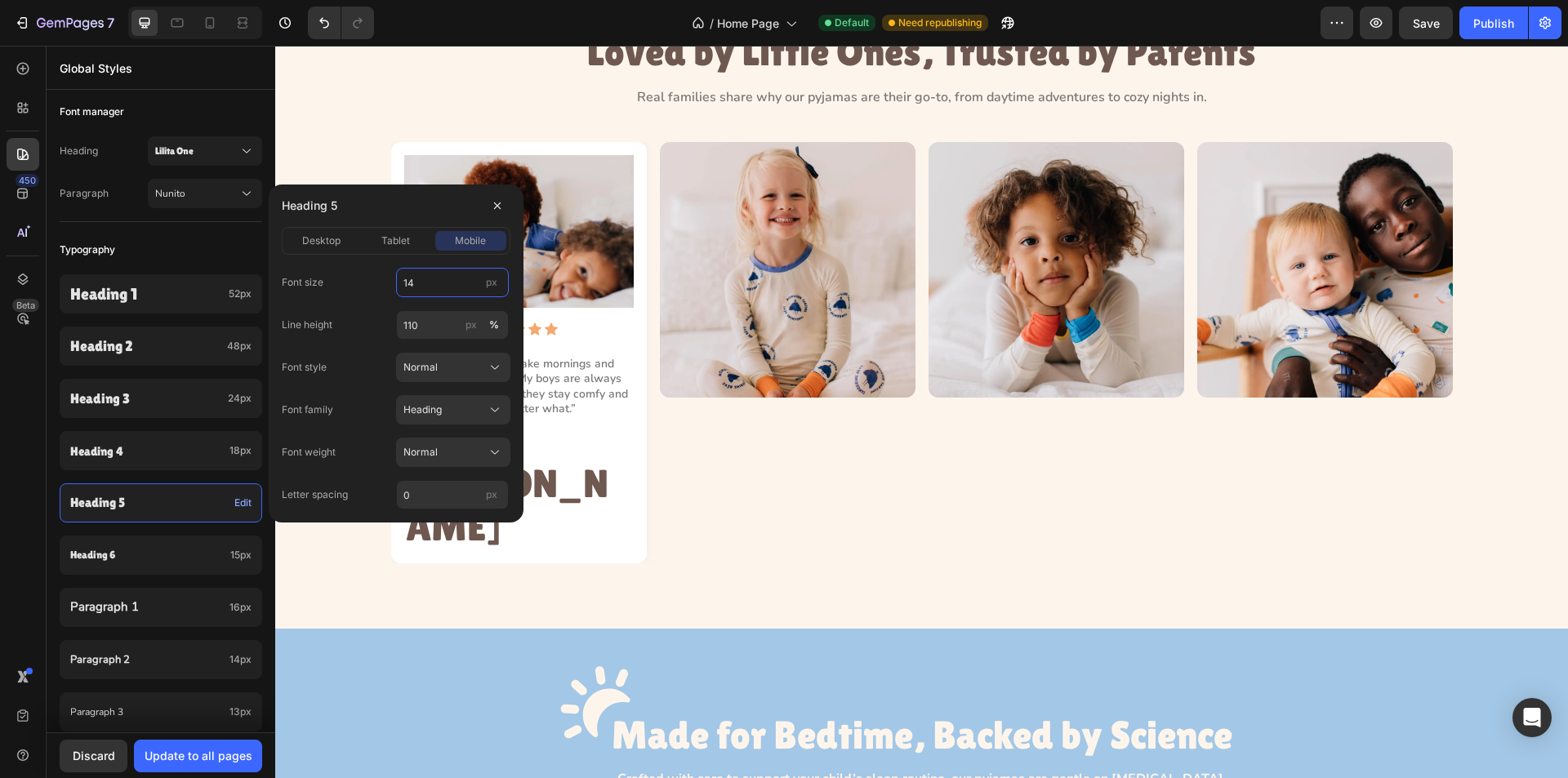
paste input "20"
type input "20"
click at [211, 762] on div "Update to all pages" at bounding box center [198, 755] width 108 height 17
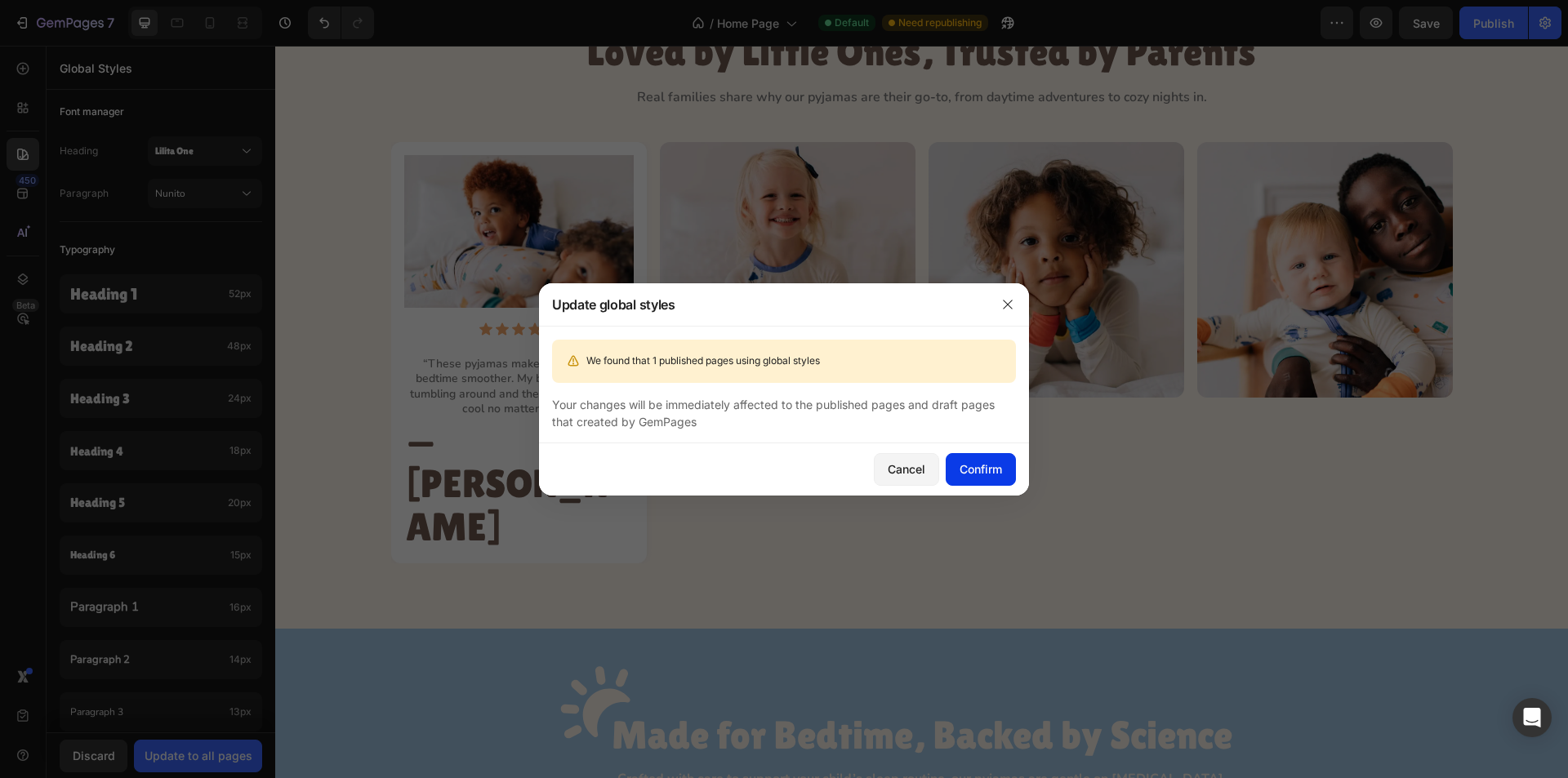
click at [995, 466] on div "Confirm" at bounding box center [981, 468] width 43 height 17
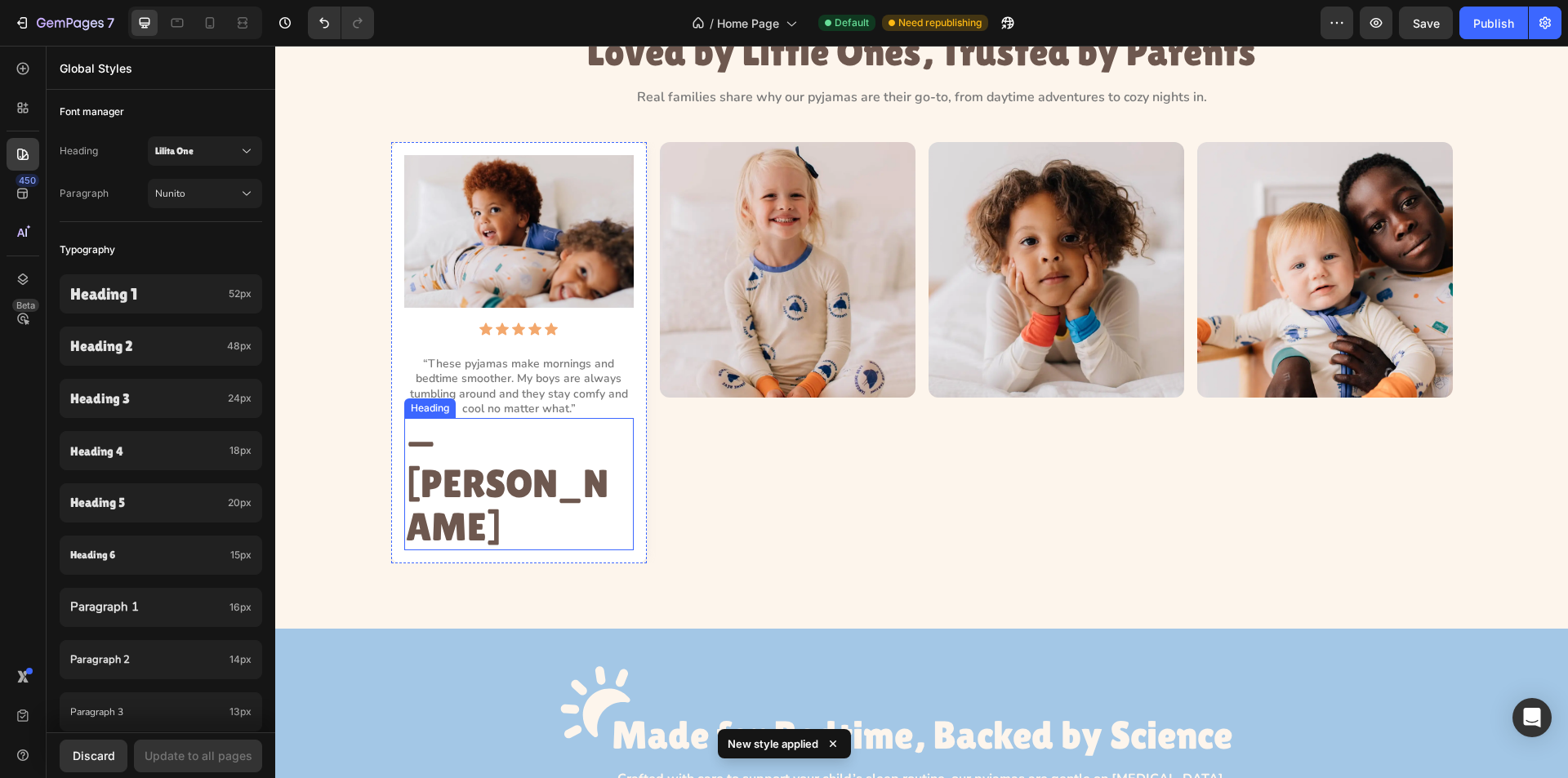
click at [477, 441] on p "— [PERSON_NAME]" at bounding box center [520, 484] width 226 height 129
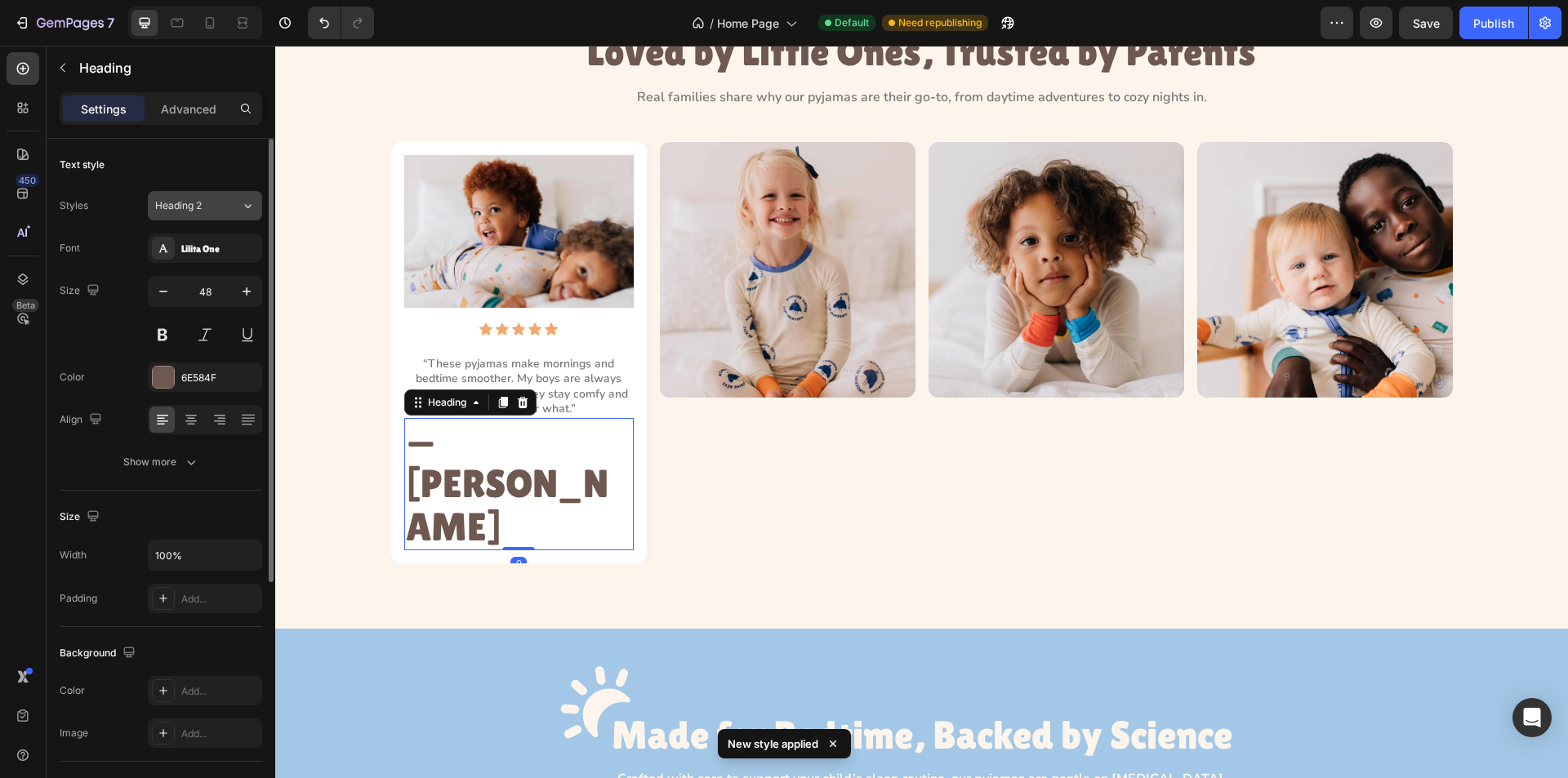
click at [201, 203] on span "Heading 2" at bounding box center [178, 205] width 47 height 15
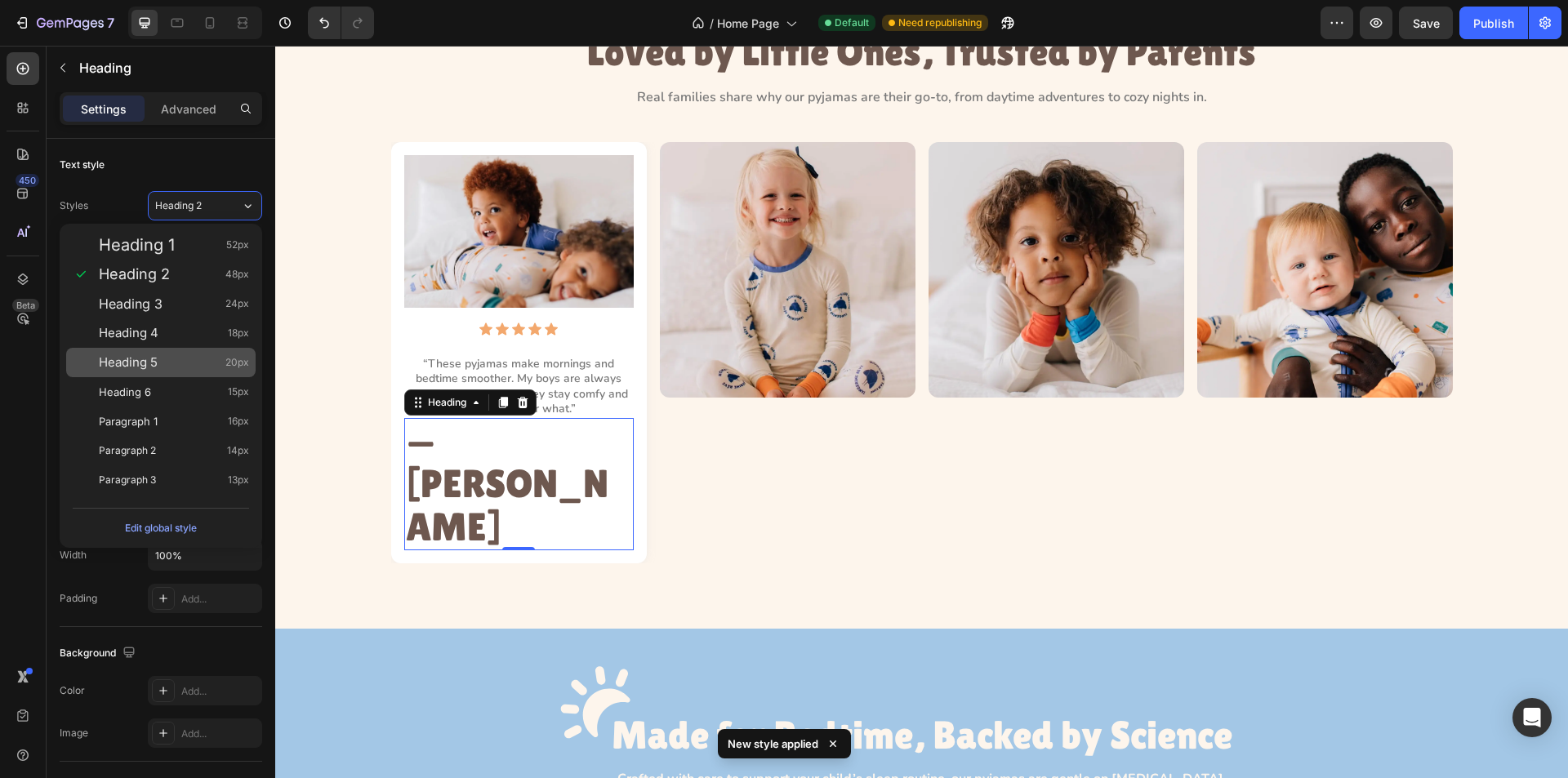
click at [243, 372] on div "Heading 5 20px" at bounding box center [161, 363] width 190 height 29
type input "20"
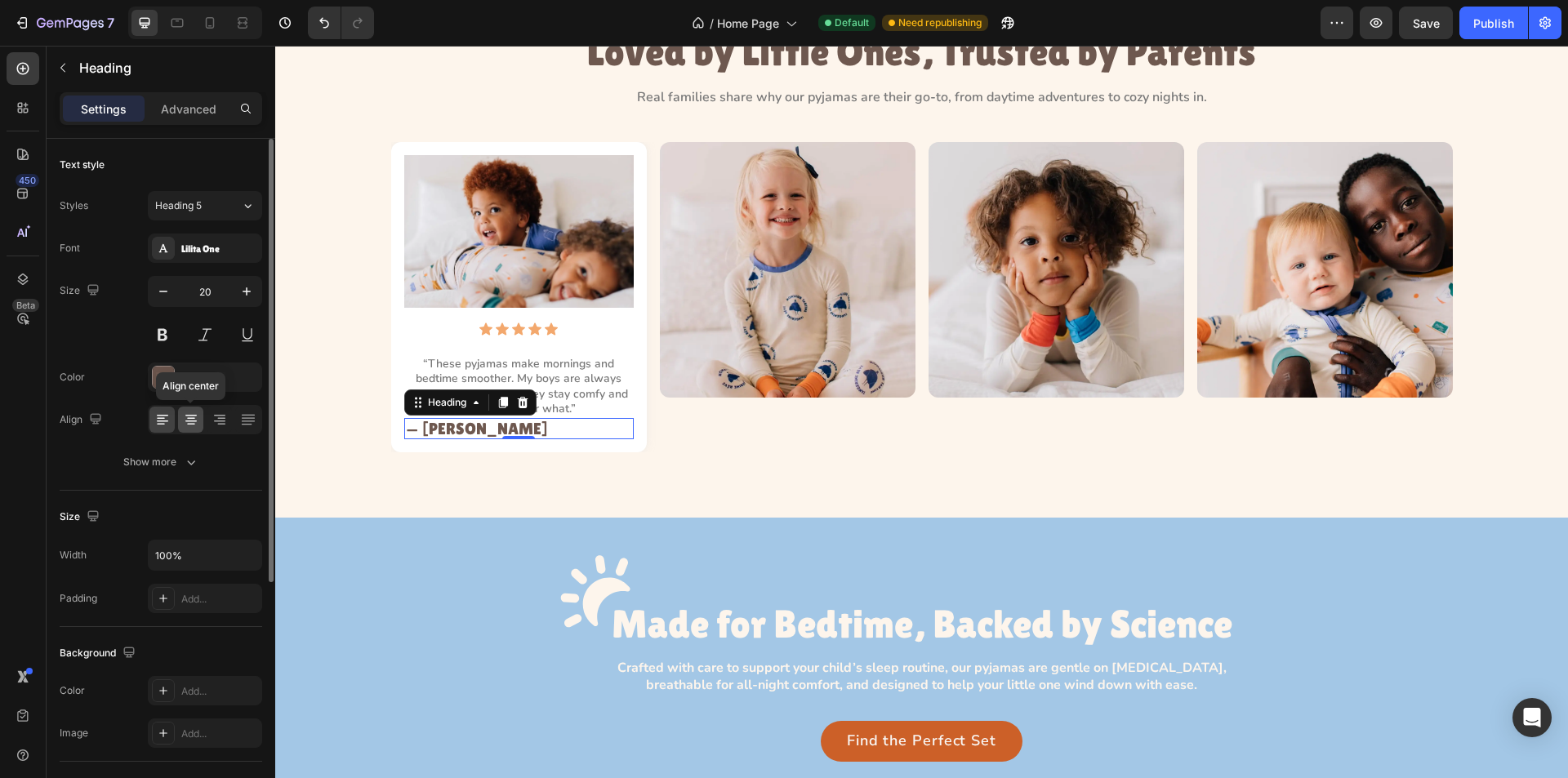
click at [186, 422] on icon at bounding box center [191, 422] width 12 height 2
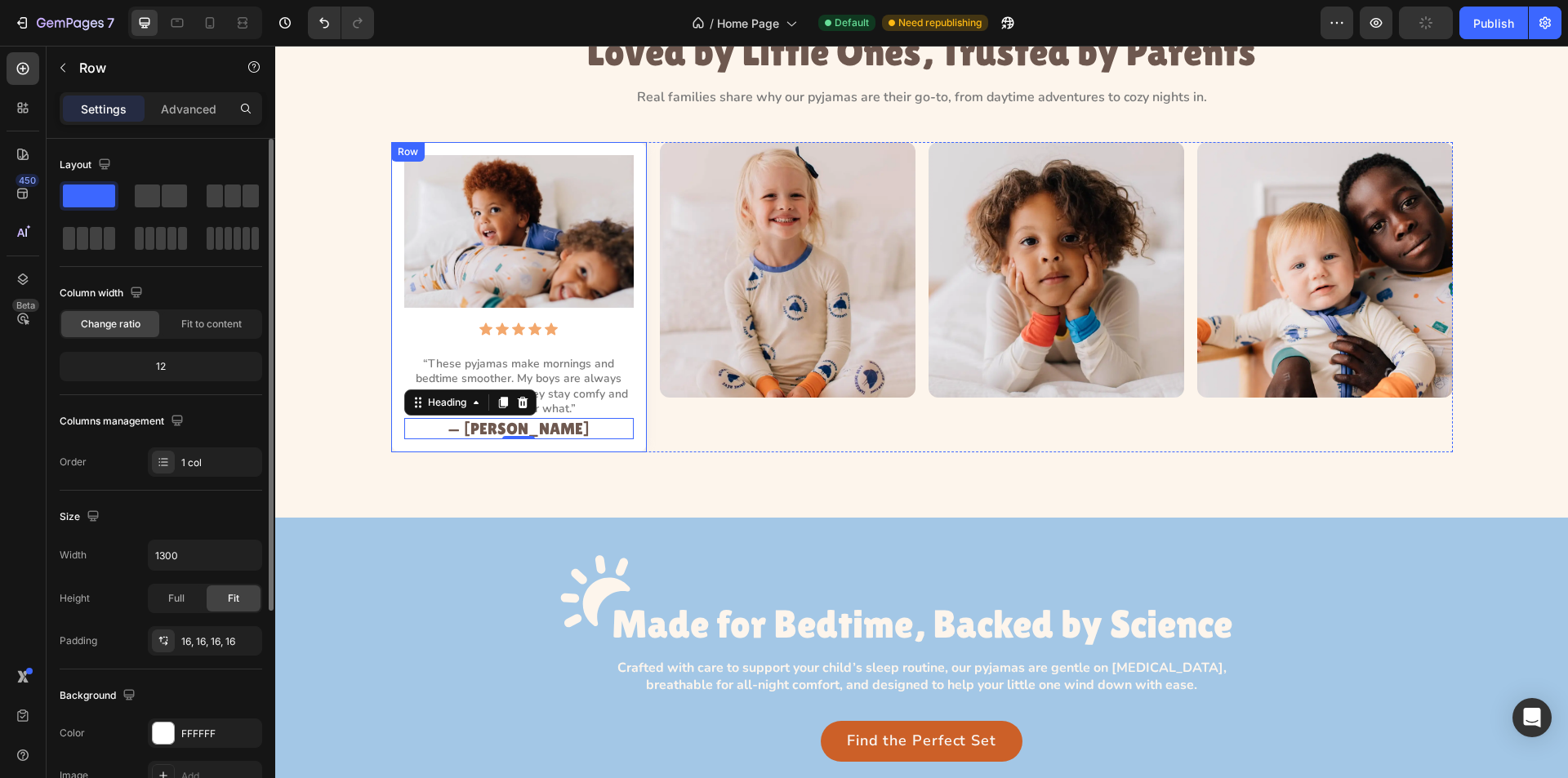
click at [453, 444] on div "Image Icon Icon Icon Icon Icon Icon List “These pyjamas make mornings and bedti…" at bounding box center [519, 298] width 256 height 310
click at [200, 100] on p "Advanced" at bounding box center [188, 109] width 56 height 17
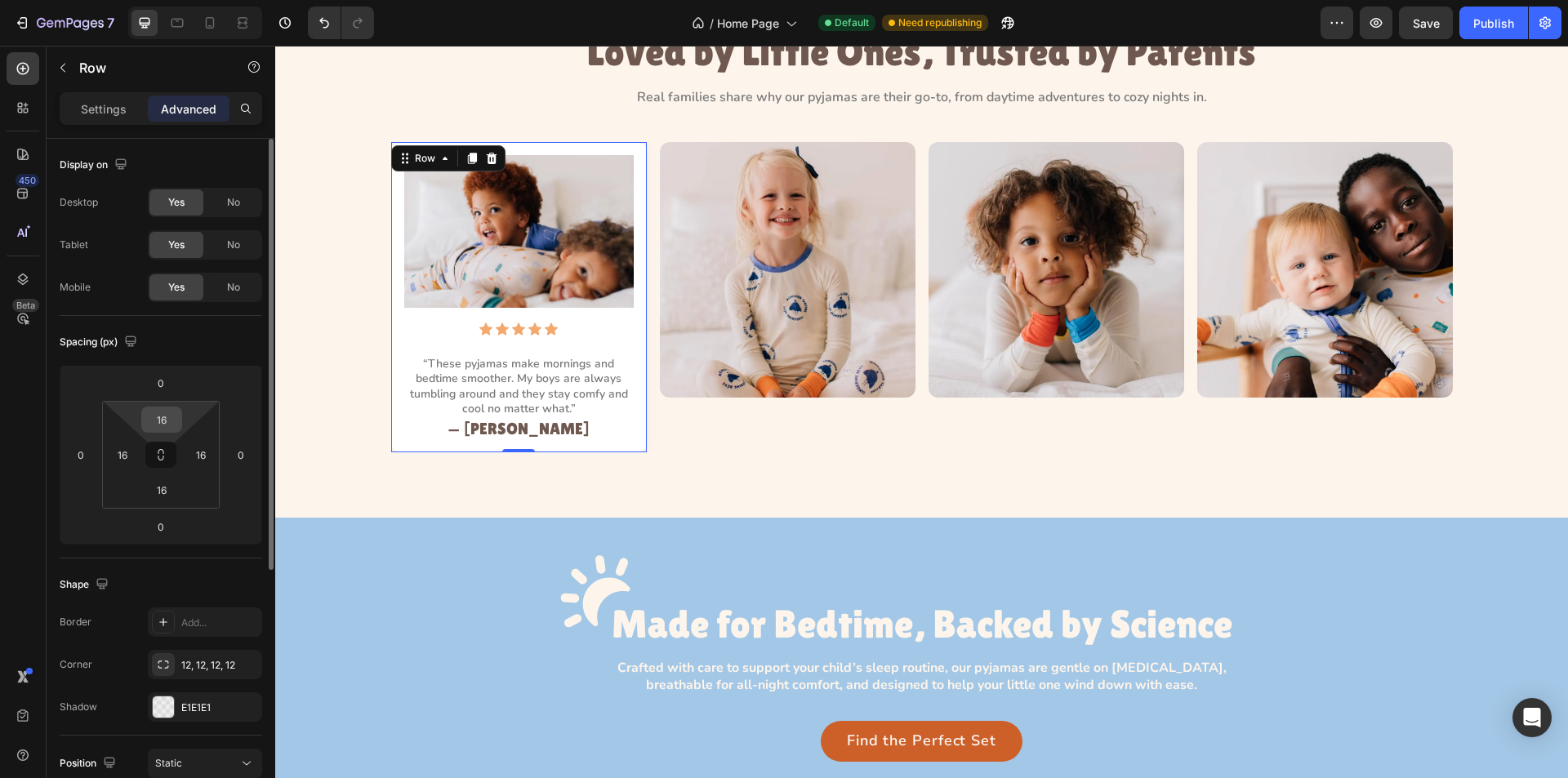
click at [170, 415] on input "16" at bounding box center [162, 419] width 33 height 25
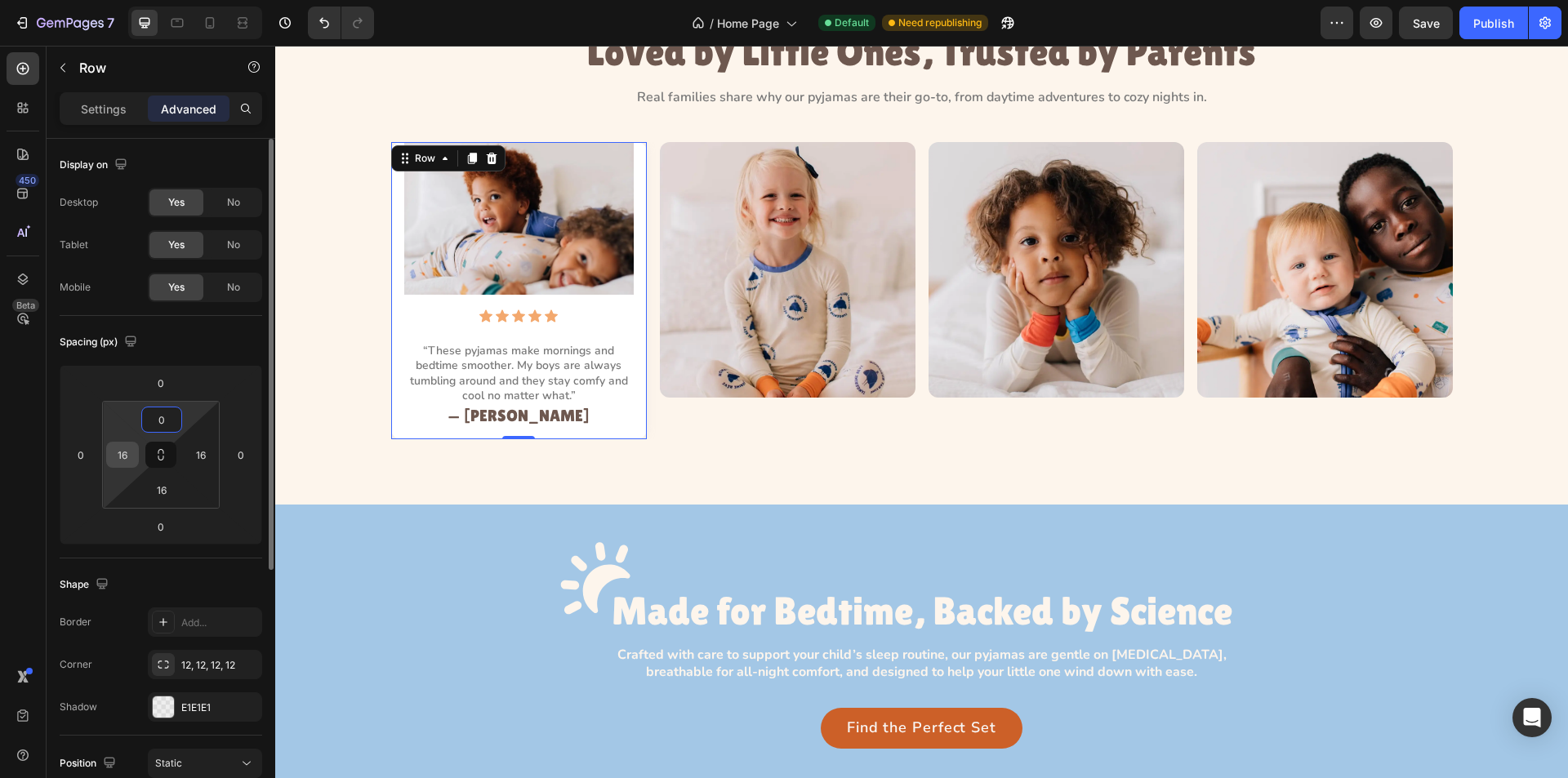
type input "0"
click at [131, 459] on input "16" at bounding box center [122, 455] width 25 height 25
type input "0"
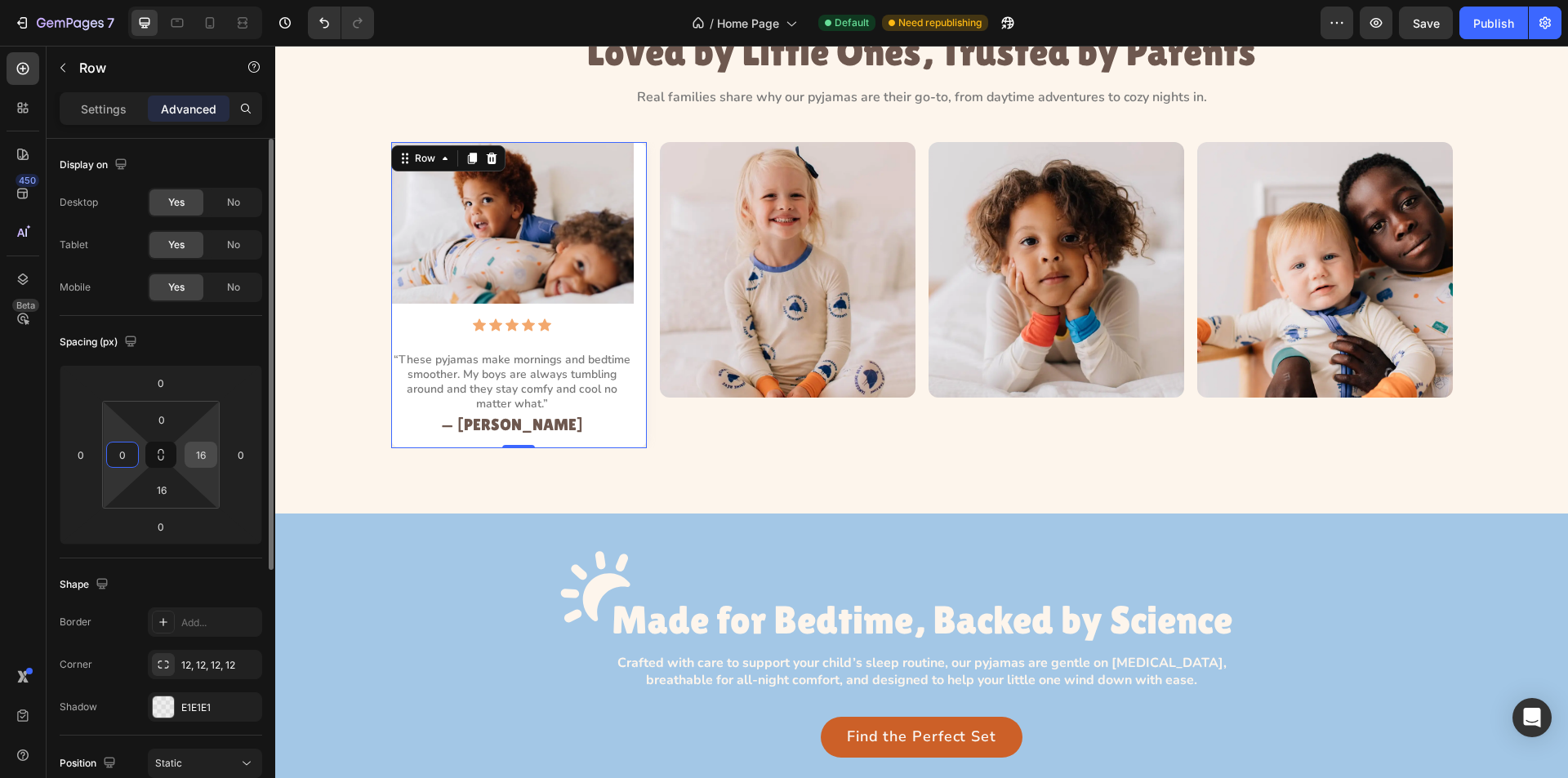
click at [205, 457] on input "16" at bounding box center [201, 455] width 25 height 25
type input "0"
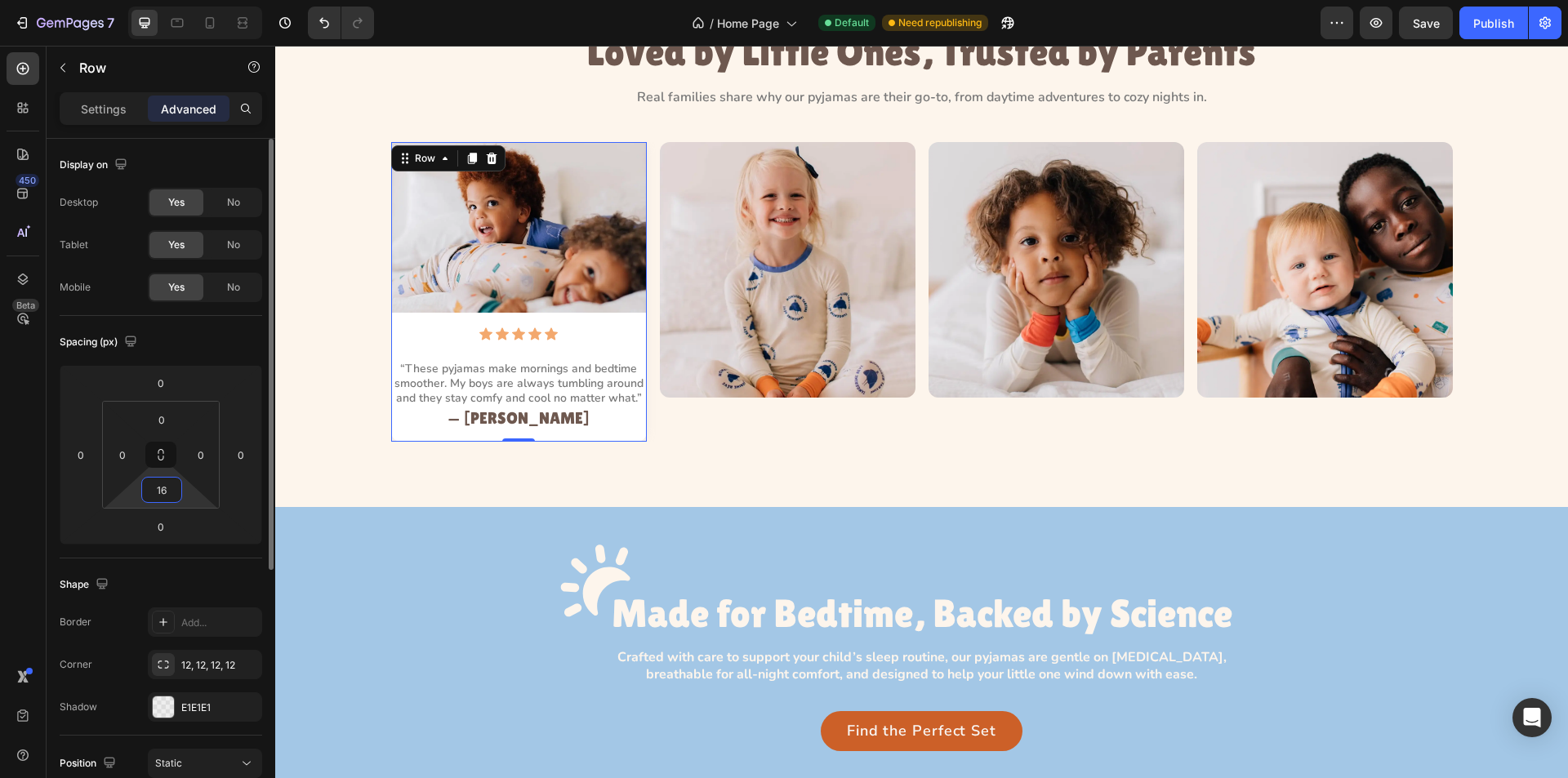
click at [171, 497] on input "16" at bounding box center [162, 489] width 33 height 25
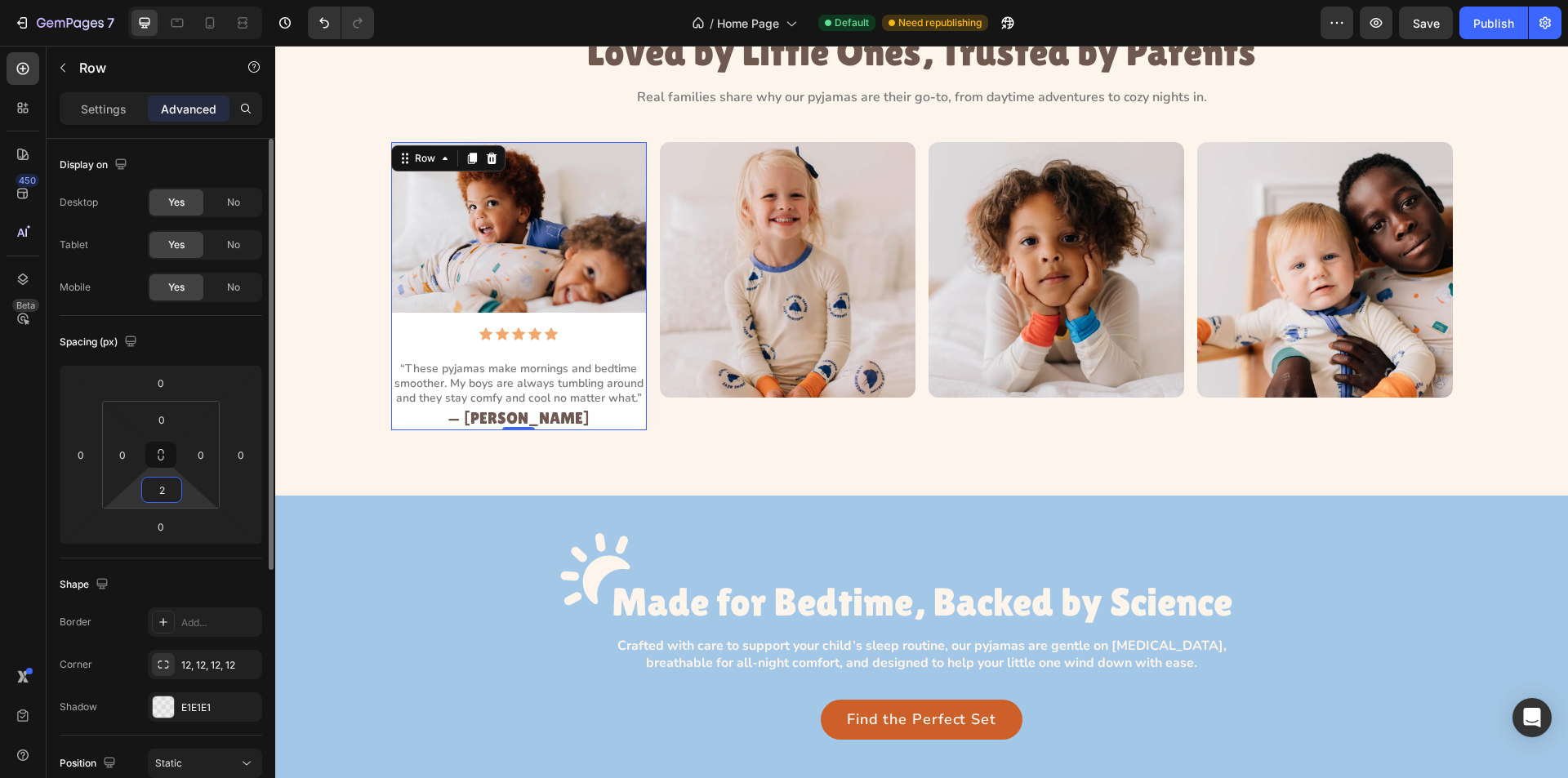
type input "24"
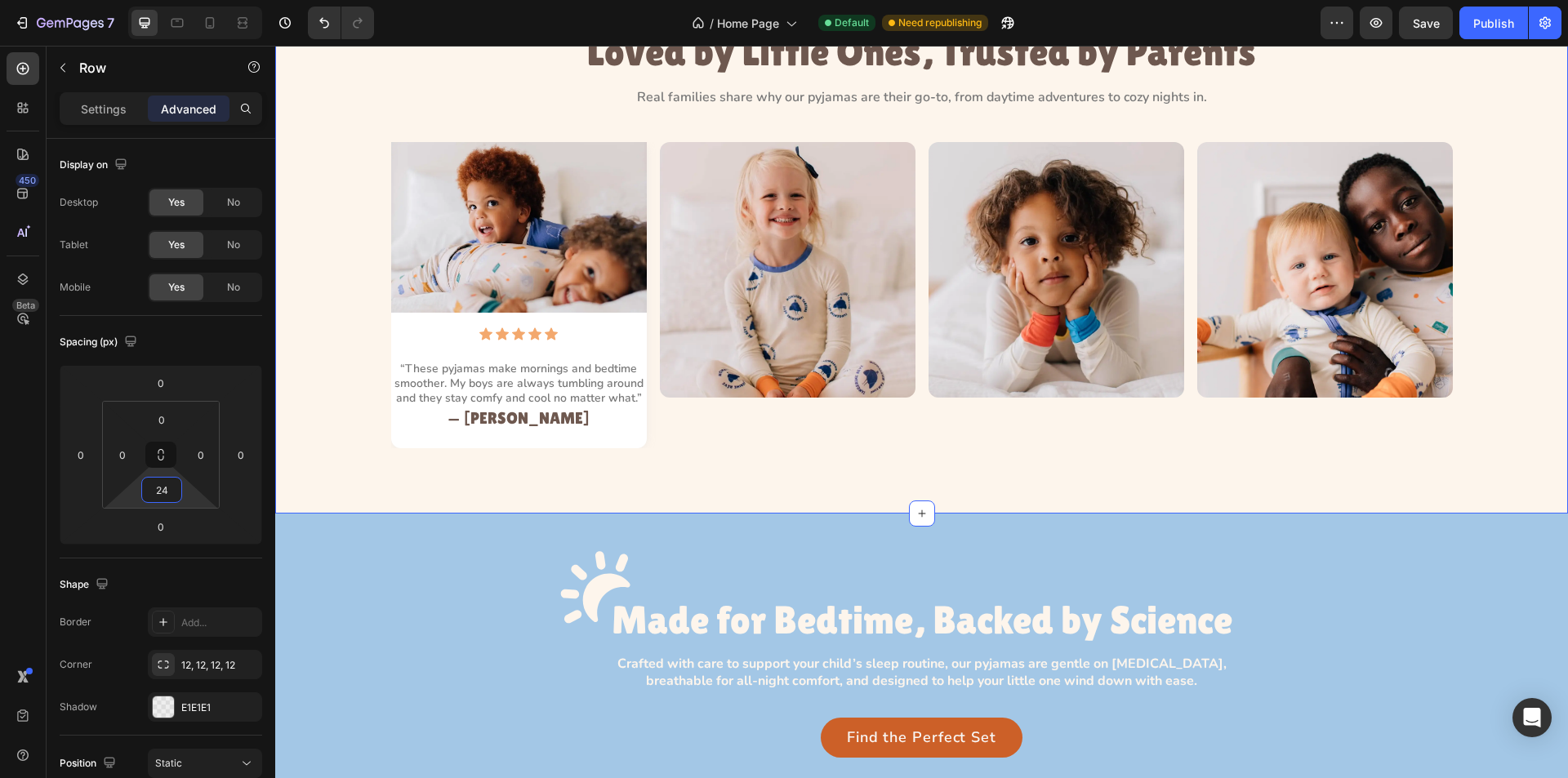
click at [352, 446] on div "Image Icon Icon Icon Icon Icon Icon List “These pyjamas make mornings and bedti…" at bounding box center [921, 295] width 1256 height 306
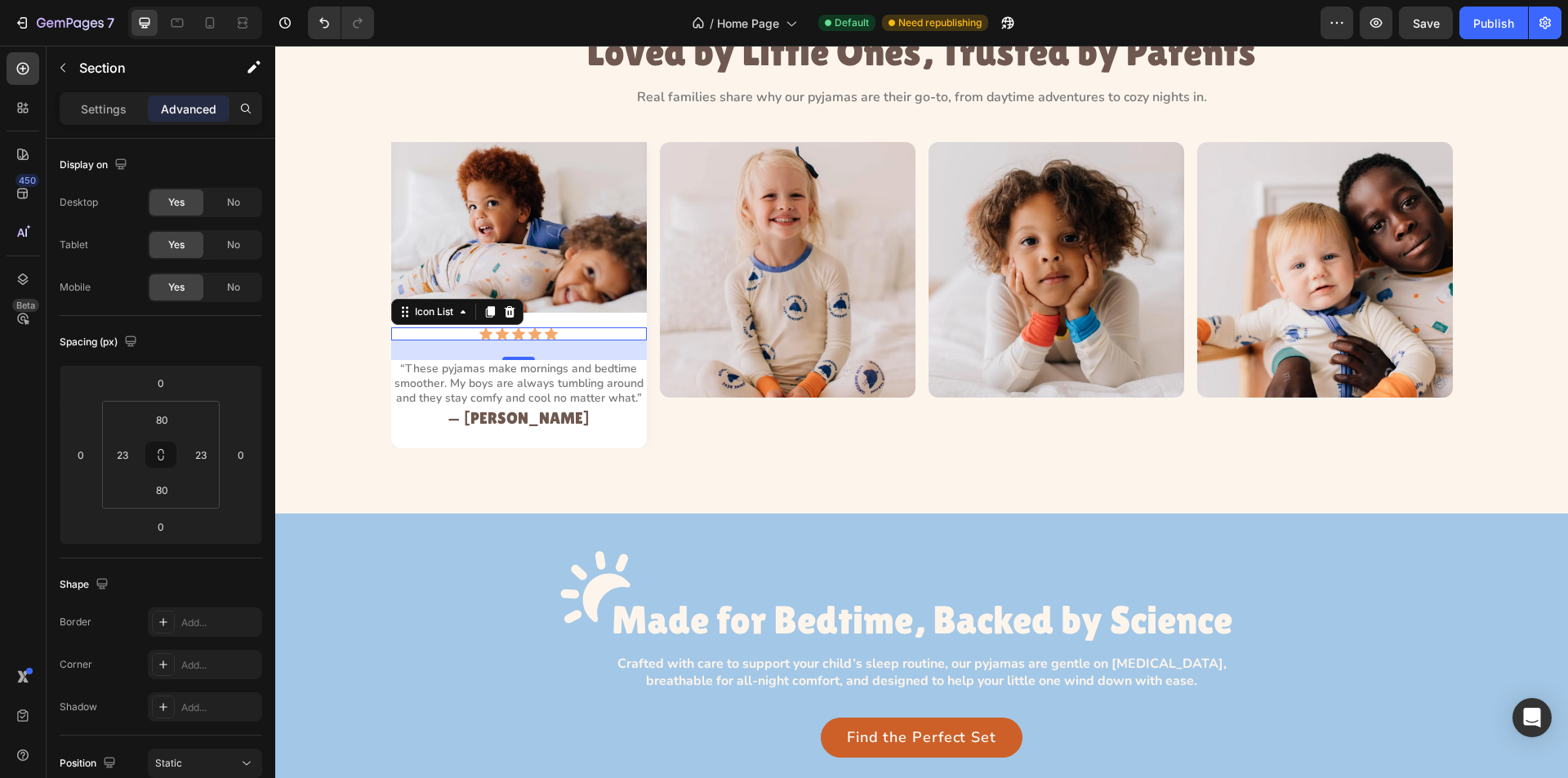
click at [427, 328] on div "Icon Icon Icon Icon Icon" at bounding box center [519, 334] width 256 height 13
click at [131, 456] on input "0" at bounding box center [122, 455] width 25 height 25
type input "24"
click at [201, 452] on input "0" at bounding box center [201, 455] width 25 height 25
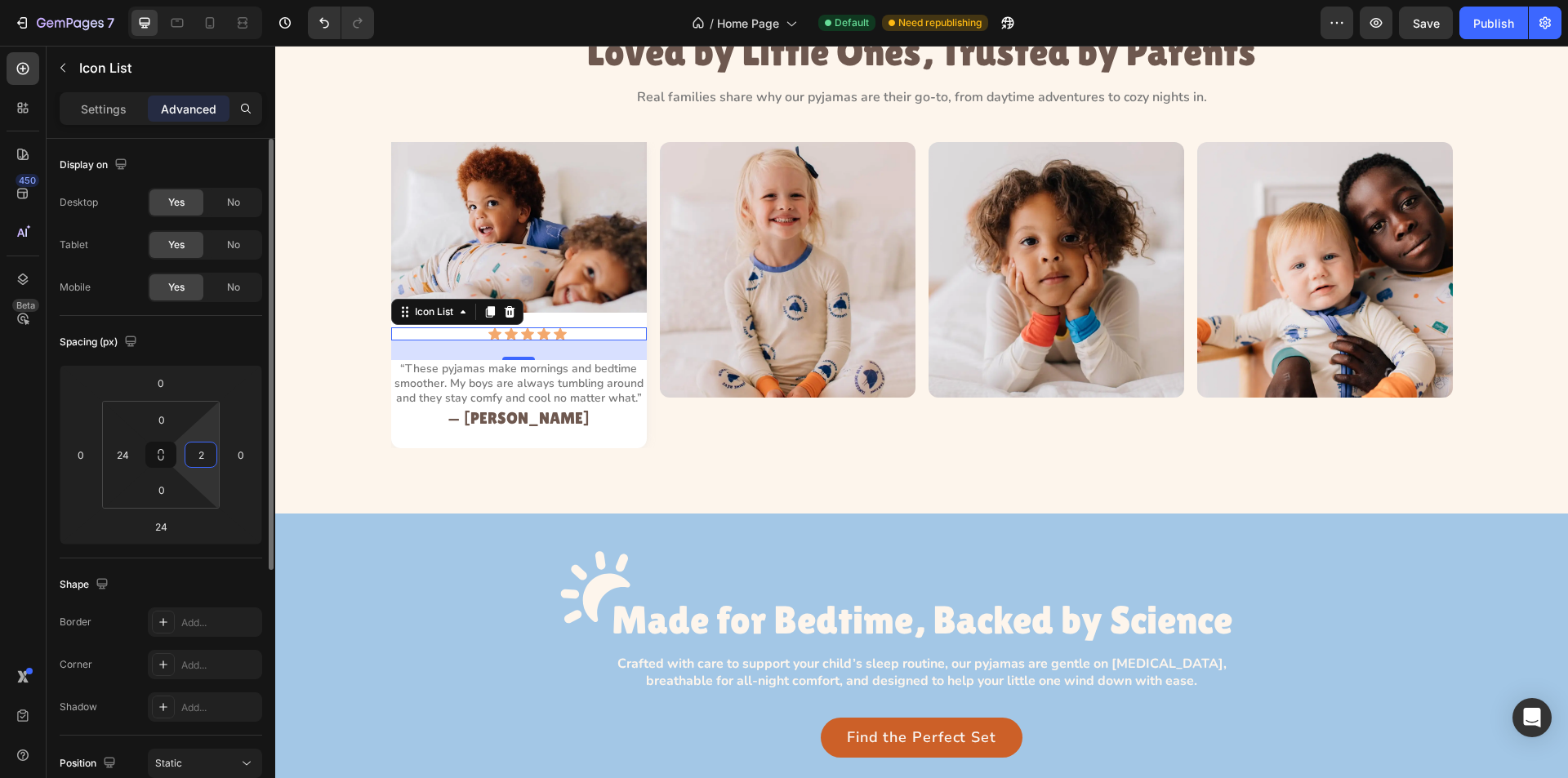
type input "24"
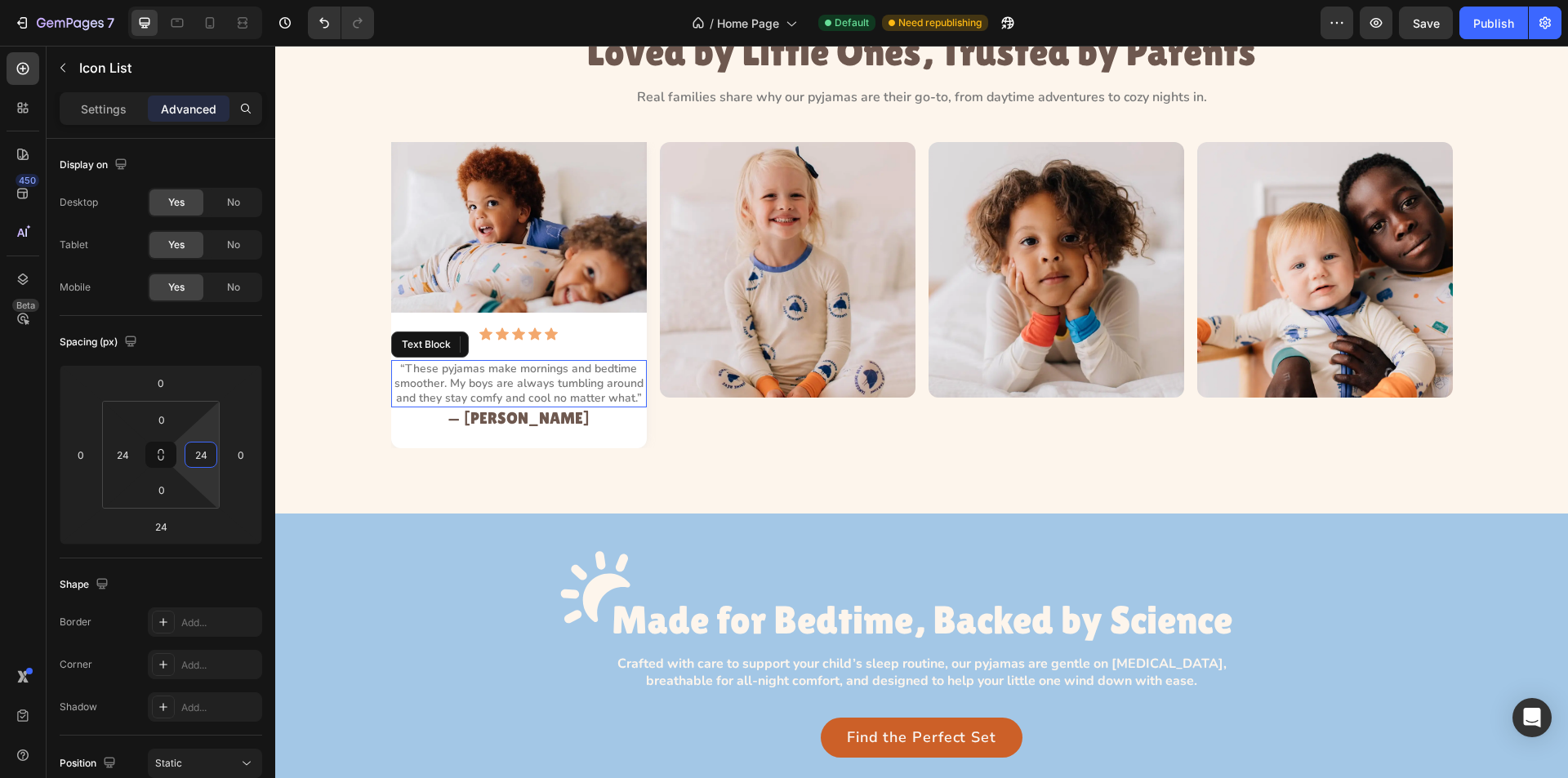
click at [458, 389] on p "“These pyjamas make mornings and bedtime smoother. My boys are always tumbling …" at bounding box center [519, 384] width 252 height 45
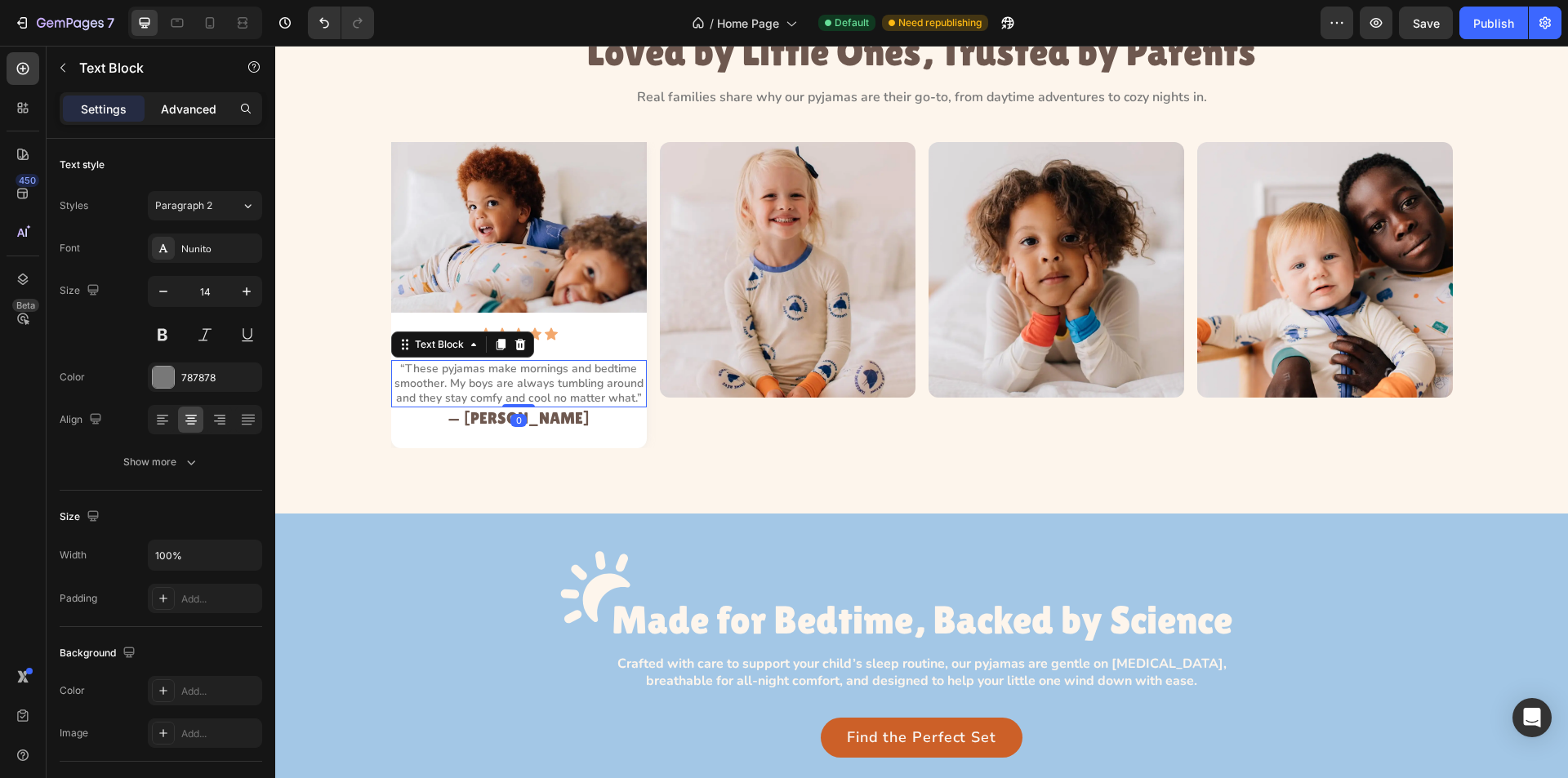
click at [192, 114] on p "Advanced" at bounding box center [188, 109] width 56 height 17
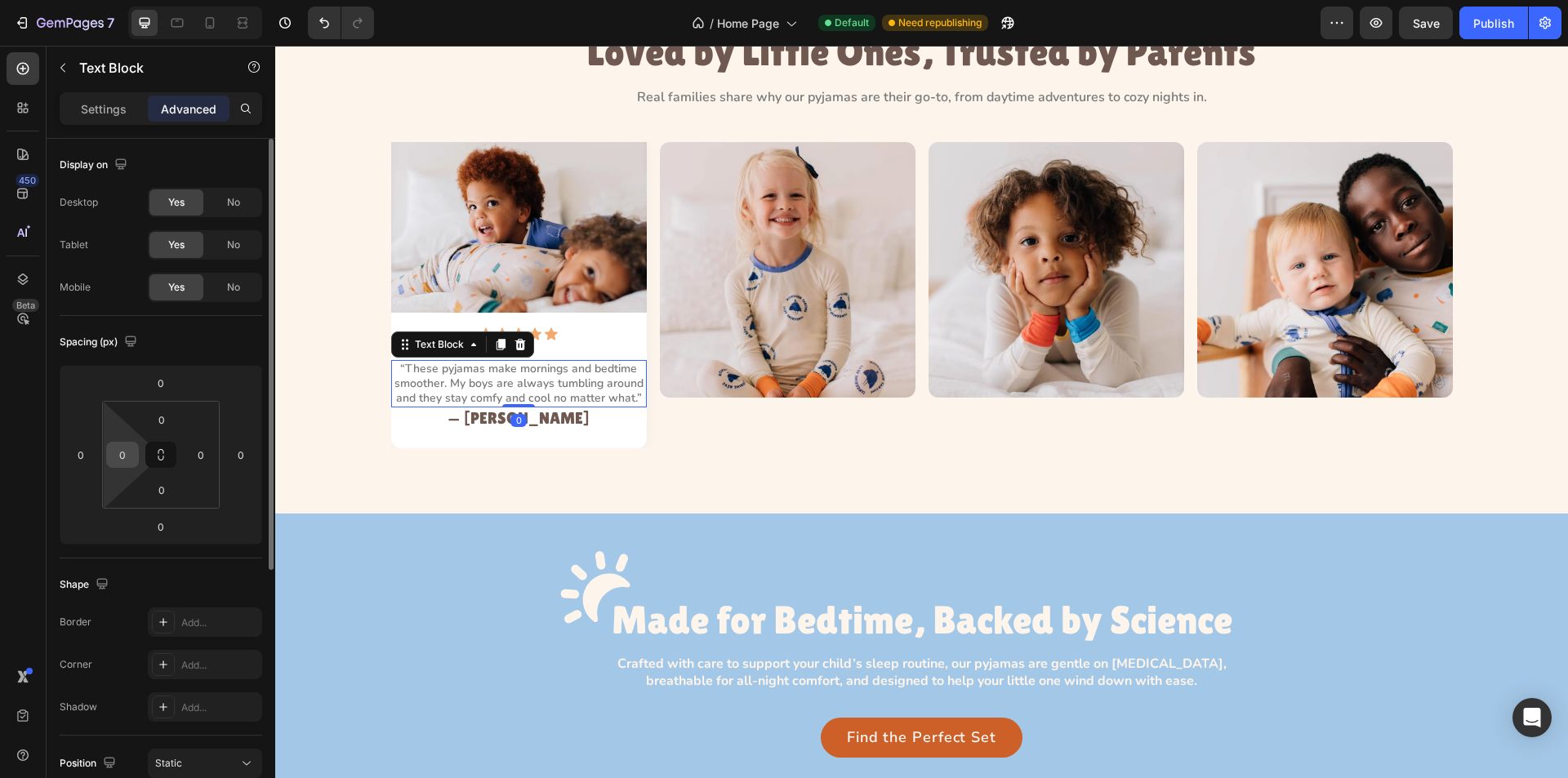
click at [125, 453] on input "0" at bounding box center [122, 455] width 25 height 25
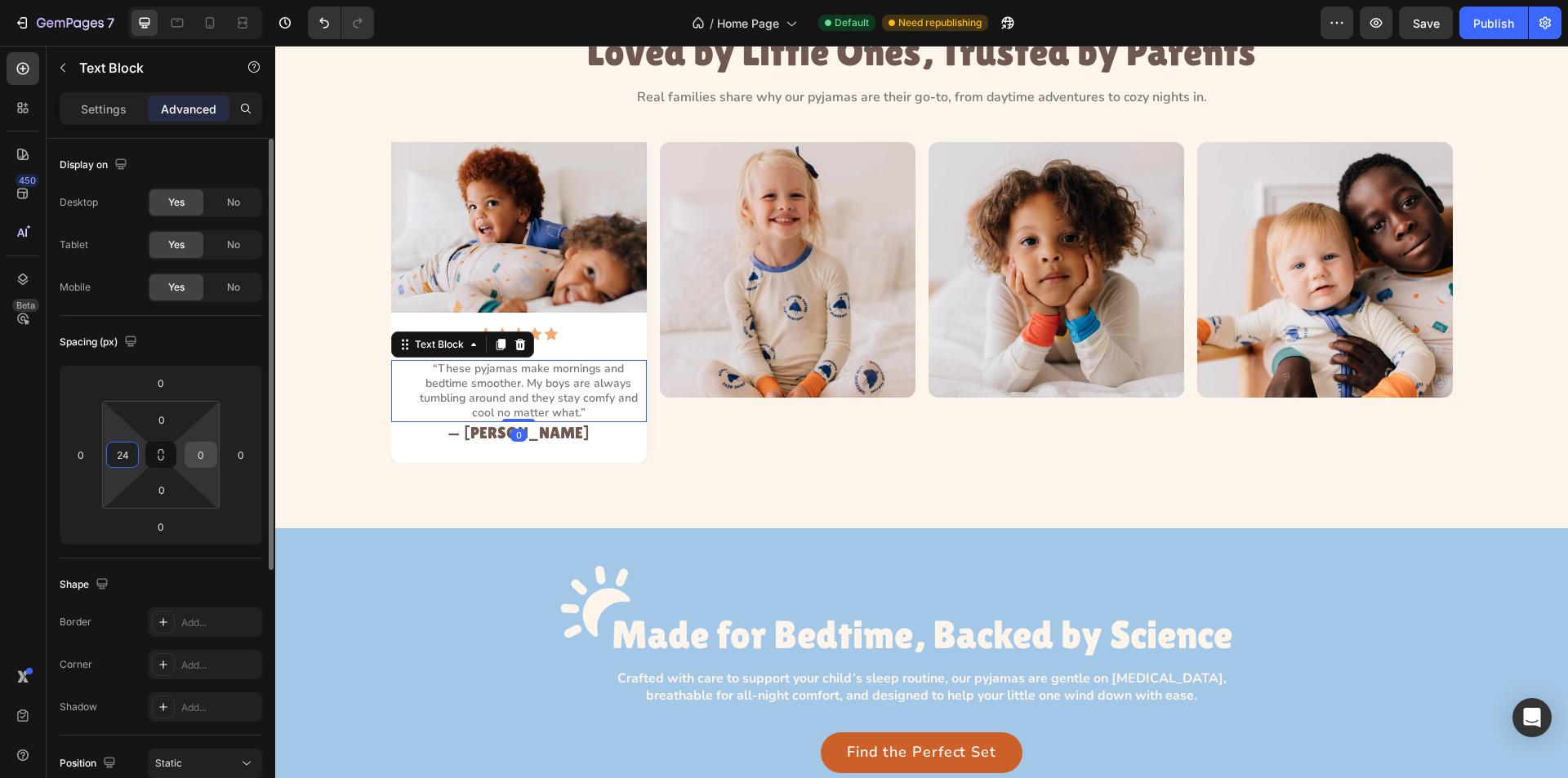
type input "24"
click at [195, 457] on input "0" at bounding box center [201, 455] width 25 height 25
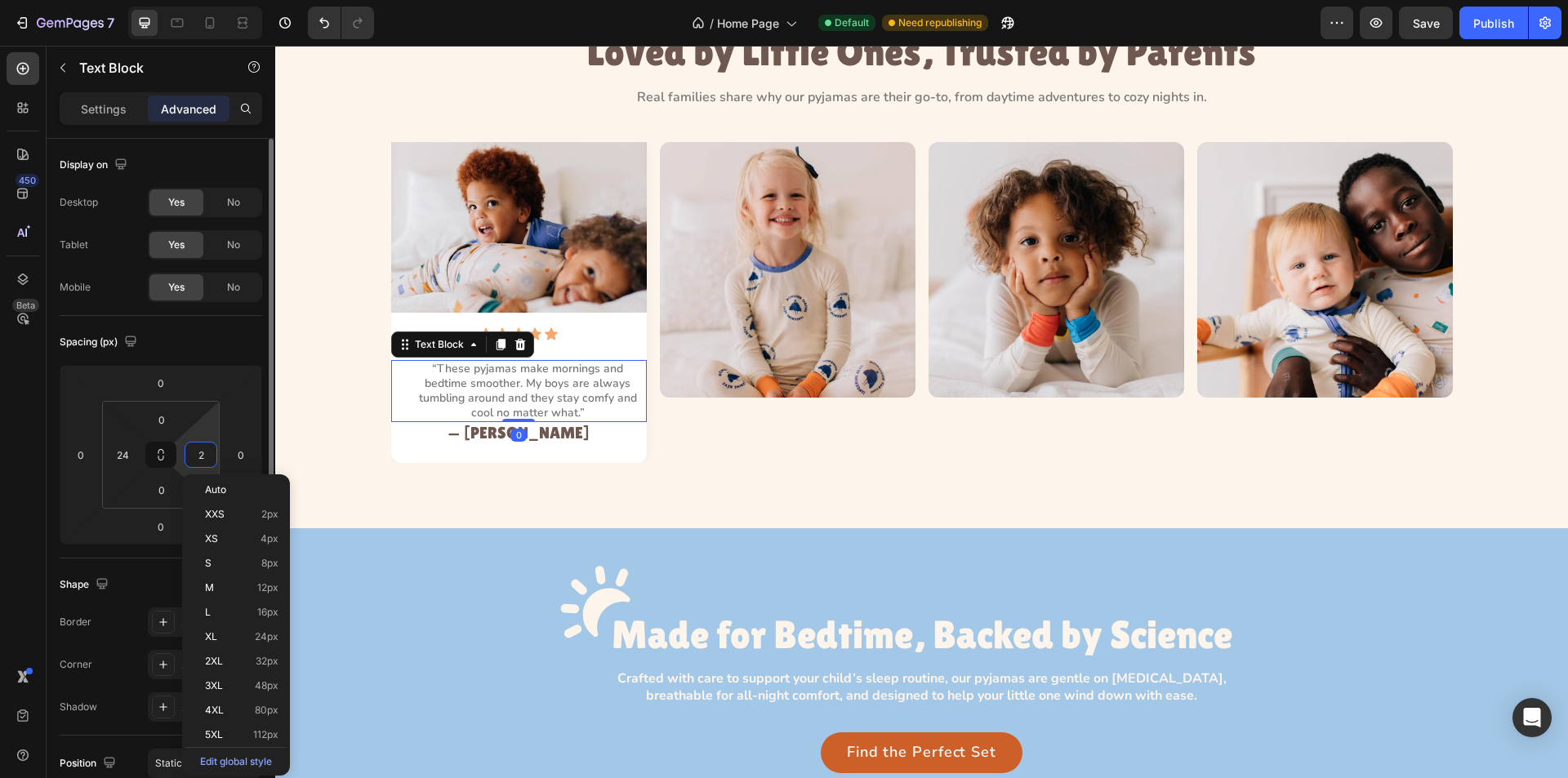
type input "24"
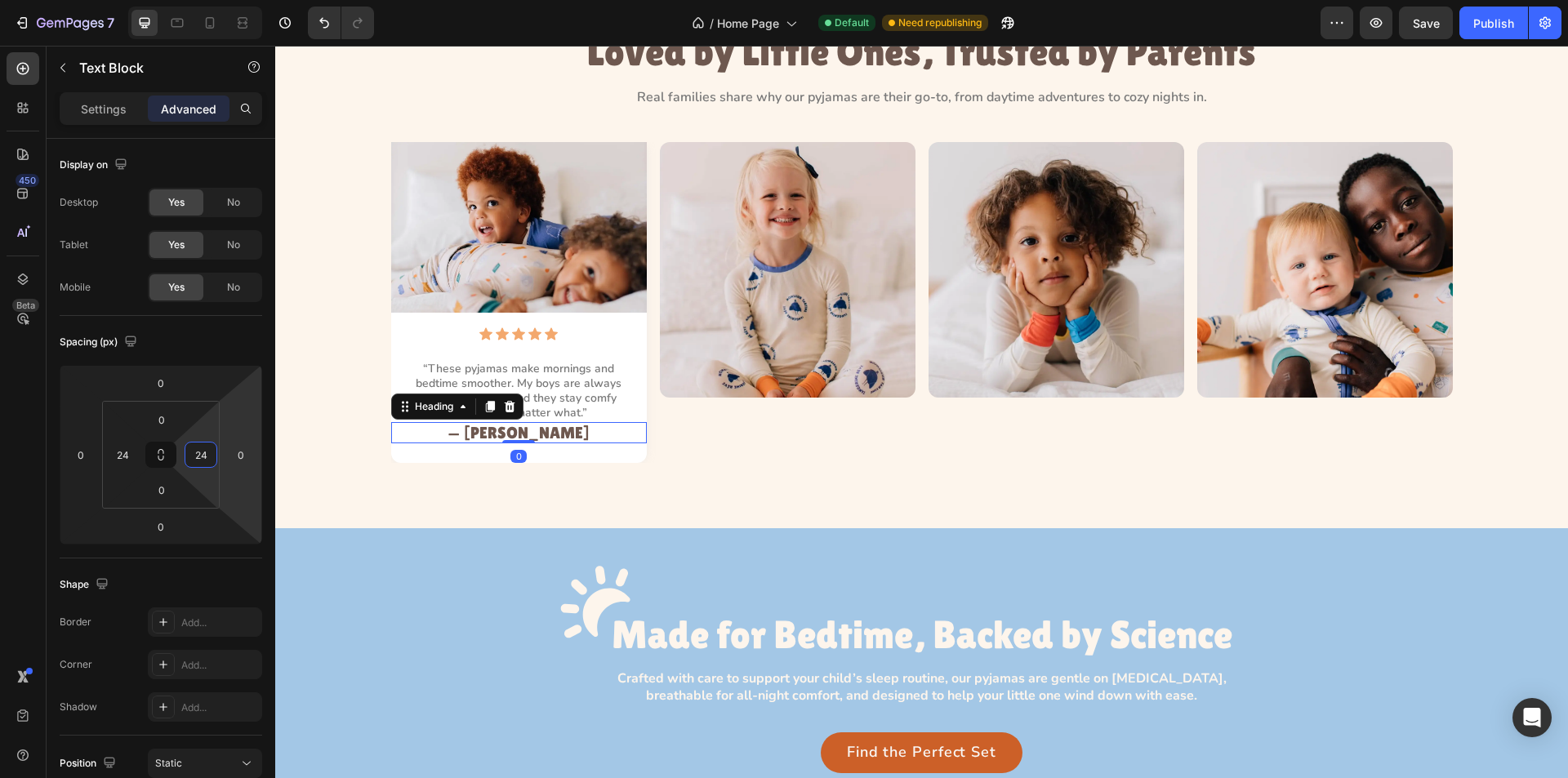
click at [426, 432] on p "— [PERSON_NAME]" at bounding box center [519, 433] width 252 height 18
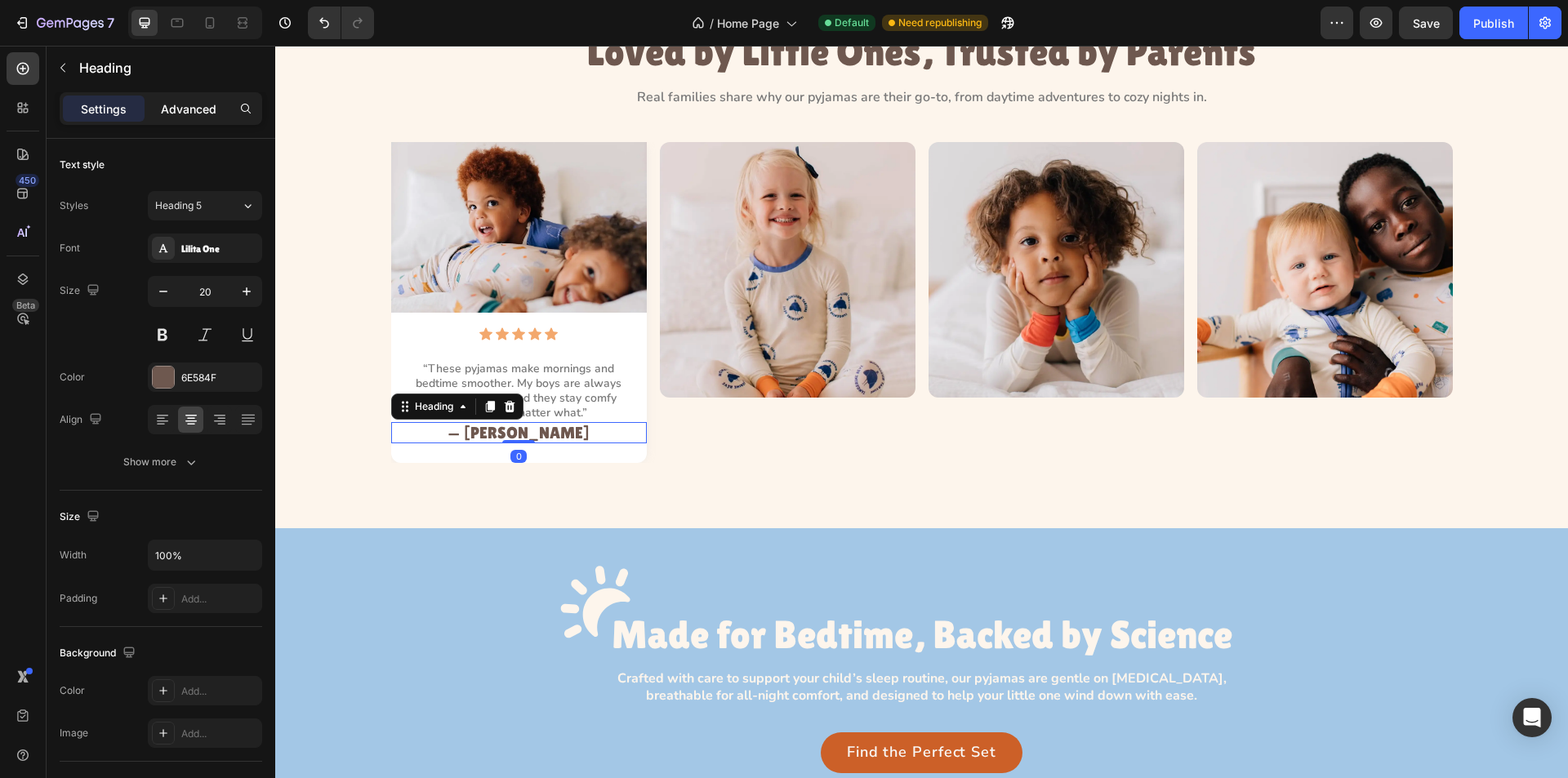
click at [174, 104] on p "Advanced" at bounding box center [188, 109] width 56 height 17
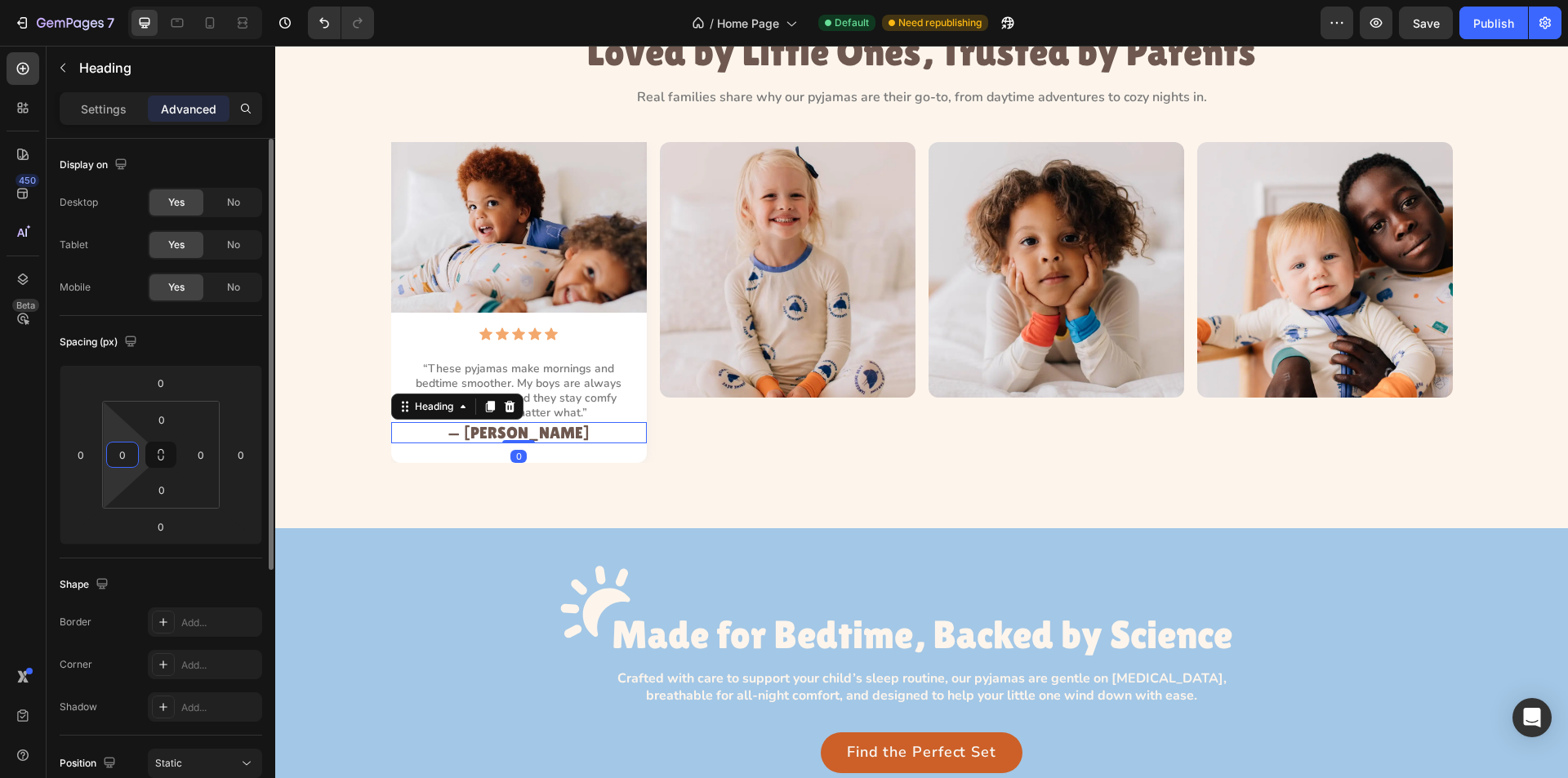
click at [128, 453] on input "0" at bounding box center [122, 455] width 25 height 25
type input "24"
click at [202, 460] on input "0" at bounding box center [201, 455] width 25 height 25
type input "24"
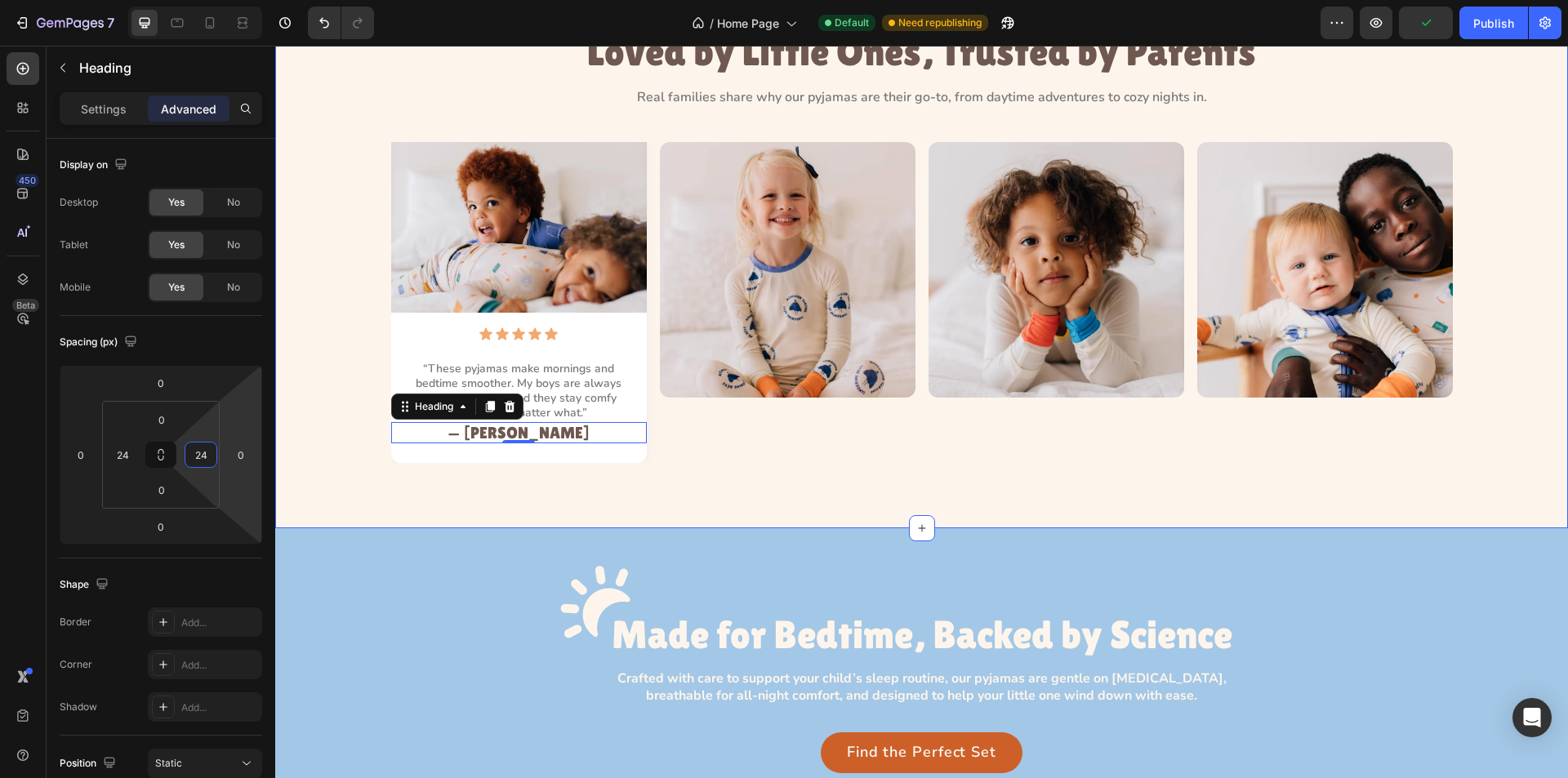
click at [306, 437] on div "Image Icon Icon Icon Icon Icon Icon List “These pyjamas make mornings and bedti…" at bounding box center [921, 303] width 1256 height 321
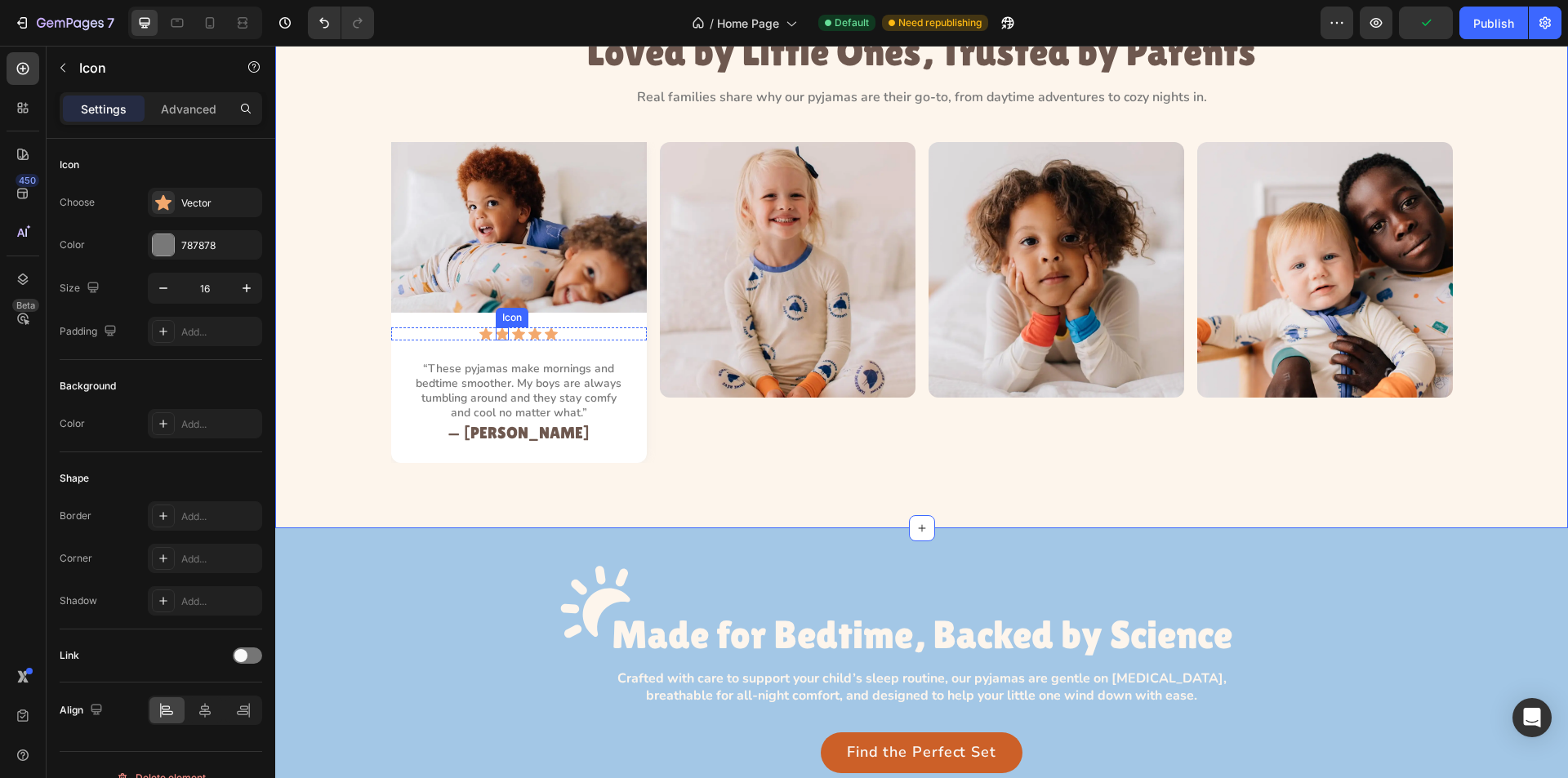
click at [497, 338] on div "Icon" at bounding box center [502, 334] width 13 height 13
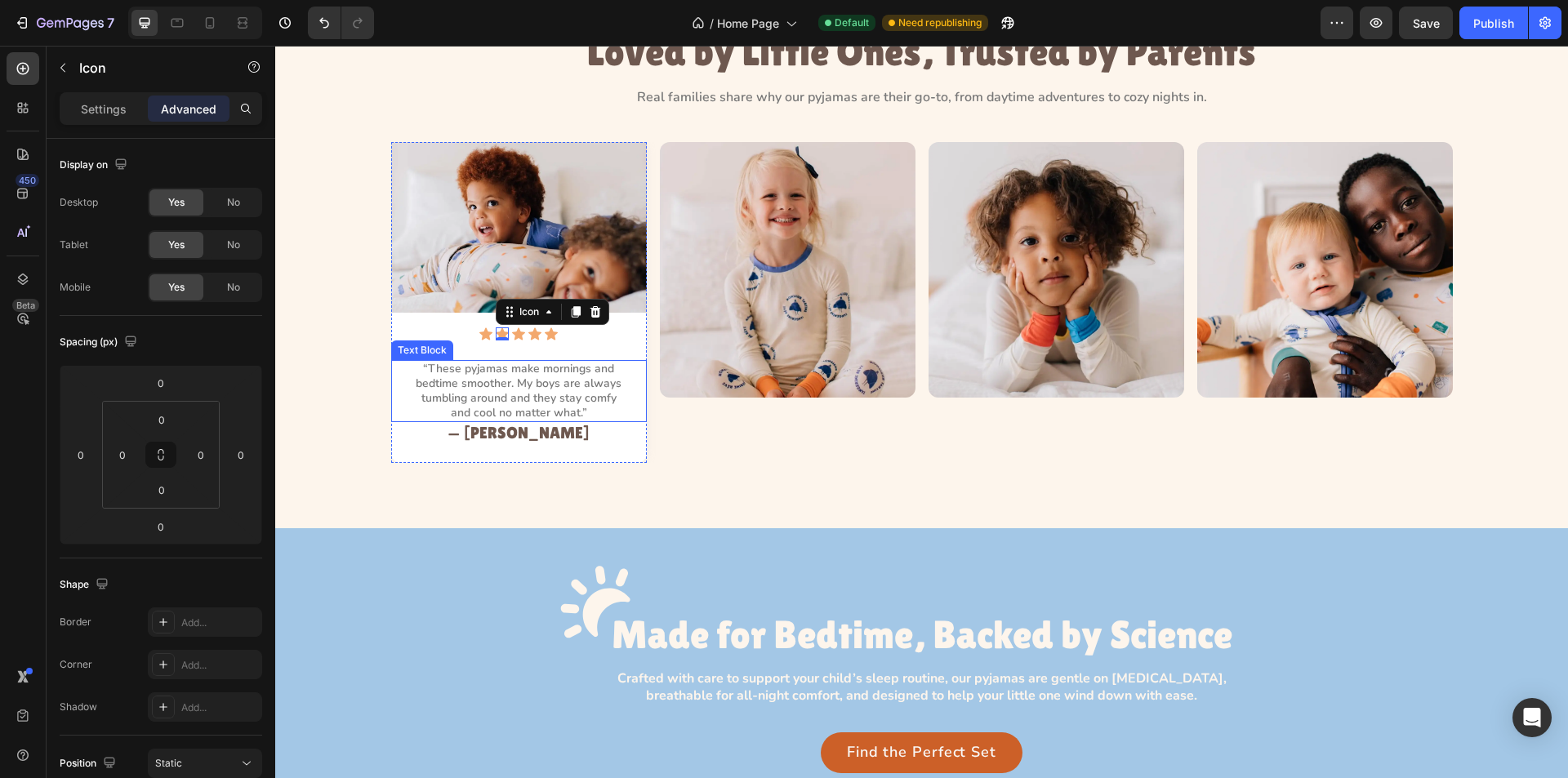
click at [497, 395] on p "“These pyjamas make mornings and bedtime smoother. My boys are always tumbling …" at bounding box center [519, 391] width 213 height 59
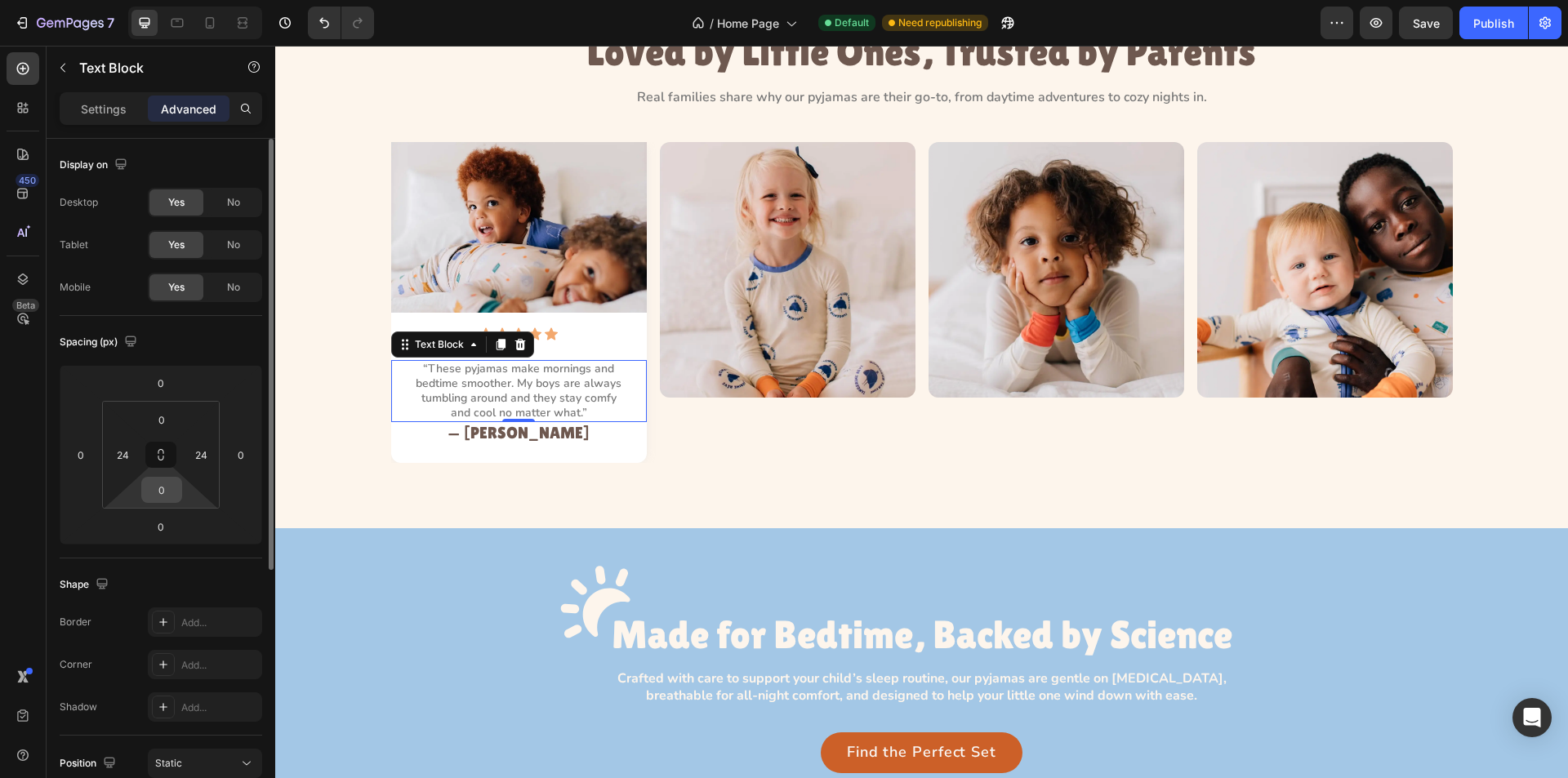
click at [164, 497] on input "0" at bounding box center [162, 489] width 33 height 25
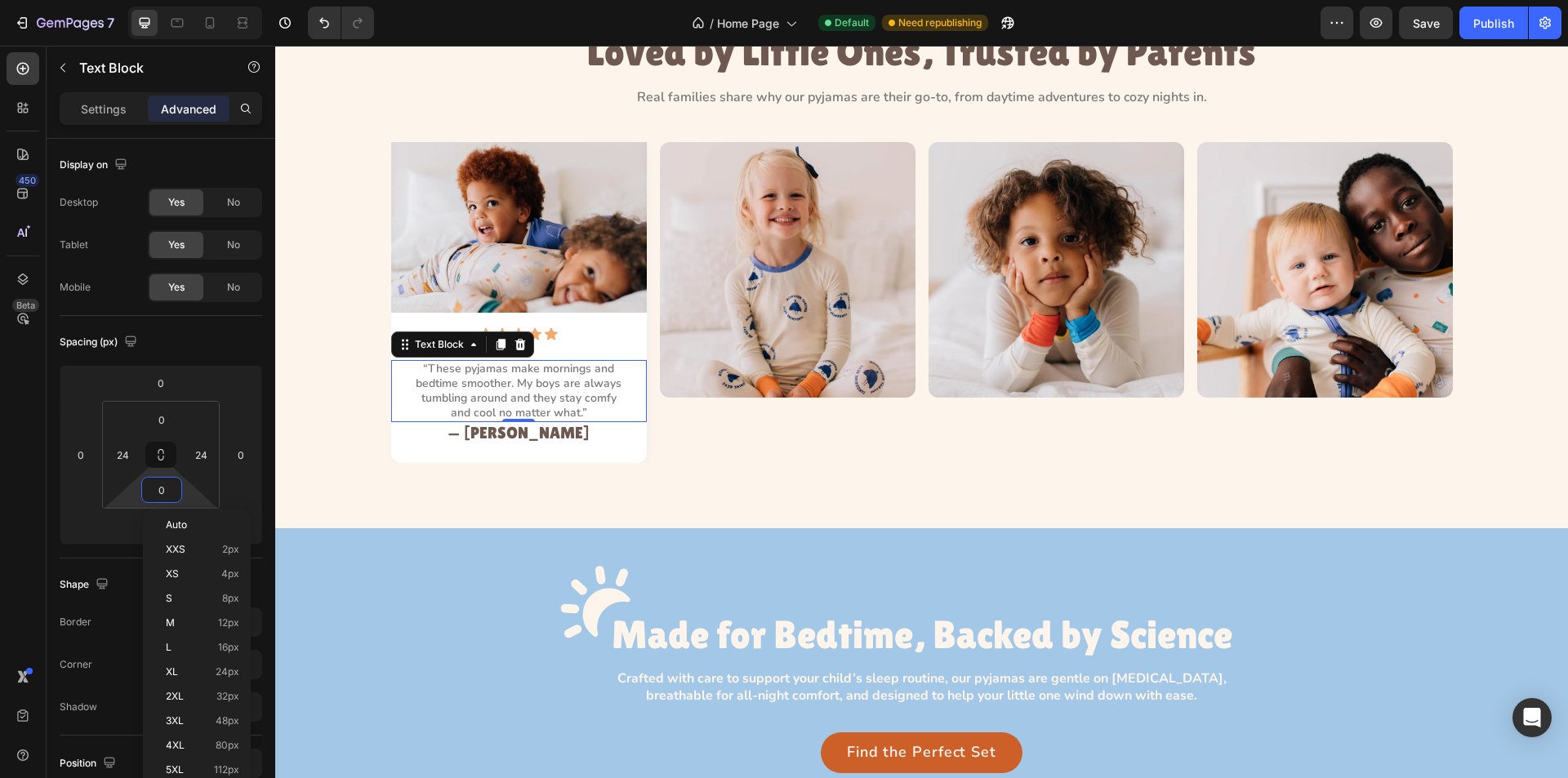
click at [26, 519] on div "450 Beta" at bounding box center [23, 356] width 33 height 608
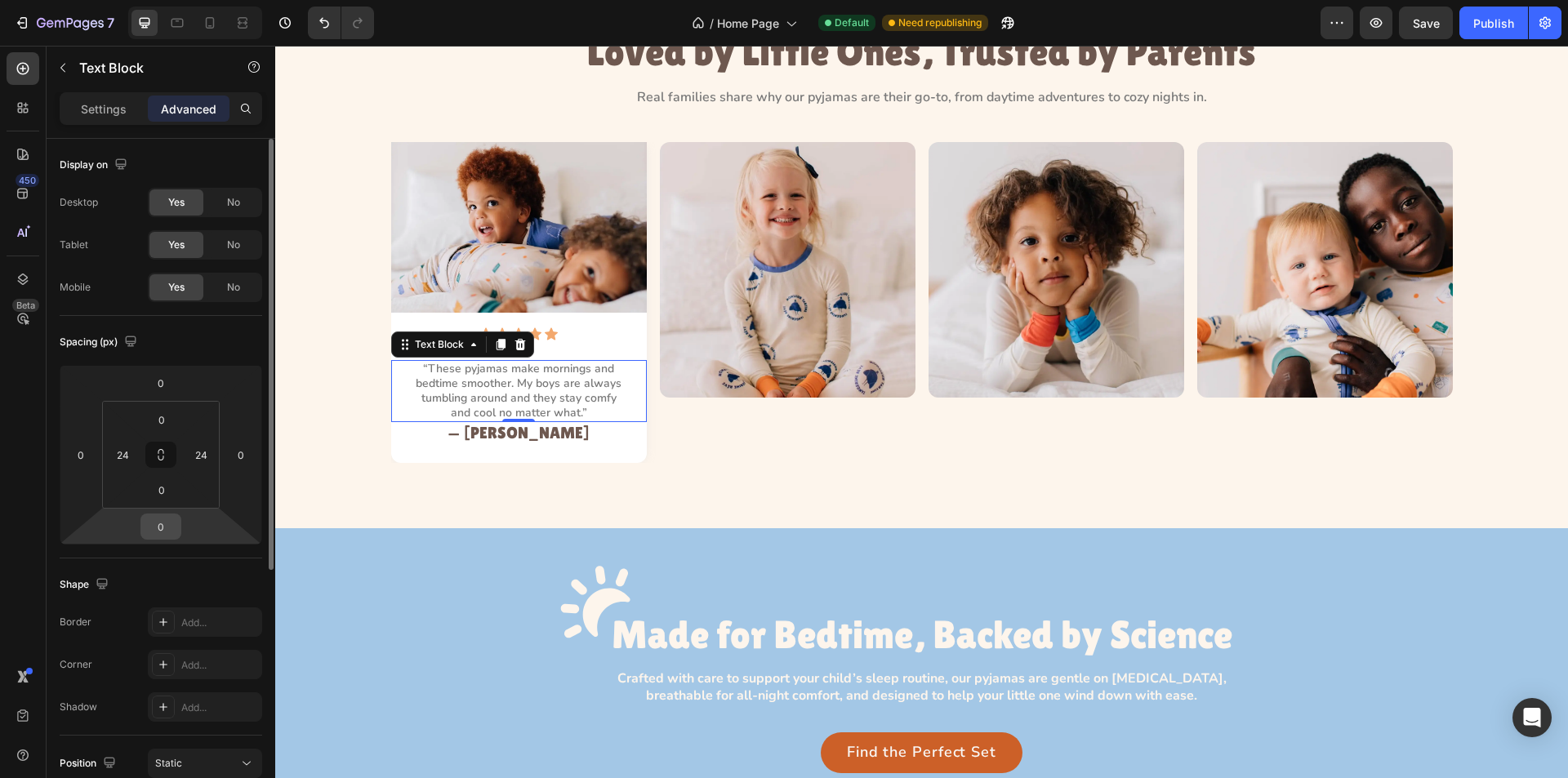
click at [163, 534] on input "0" at bounding box center [161, 527] width 33 height 25
type input "18"
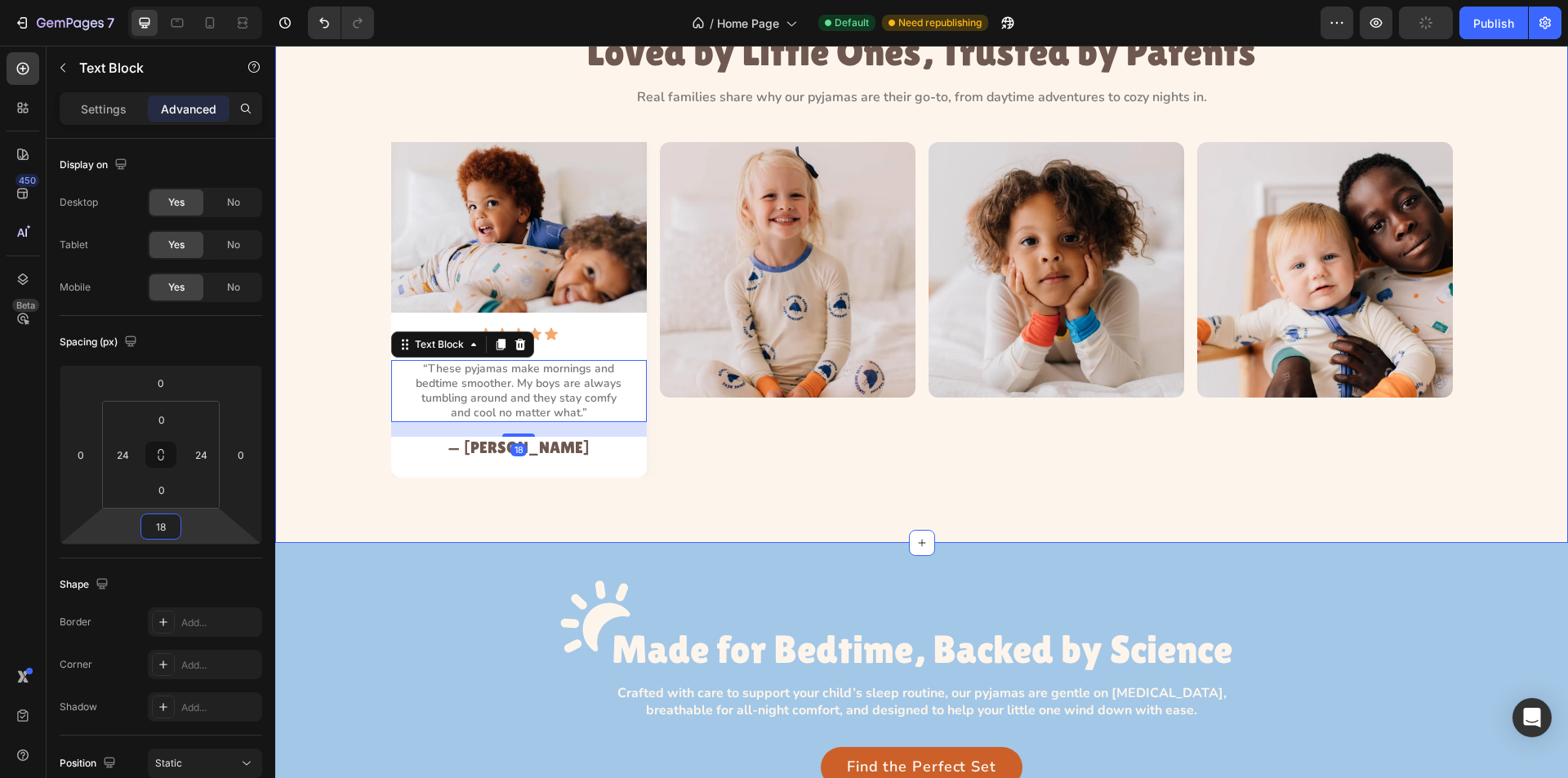
click at [722, 482] on div "Loved by Little Ones, Trusted by Parents Heading Real families share why our py…" at bounding box center [921, 254] width 1293 height 579
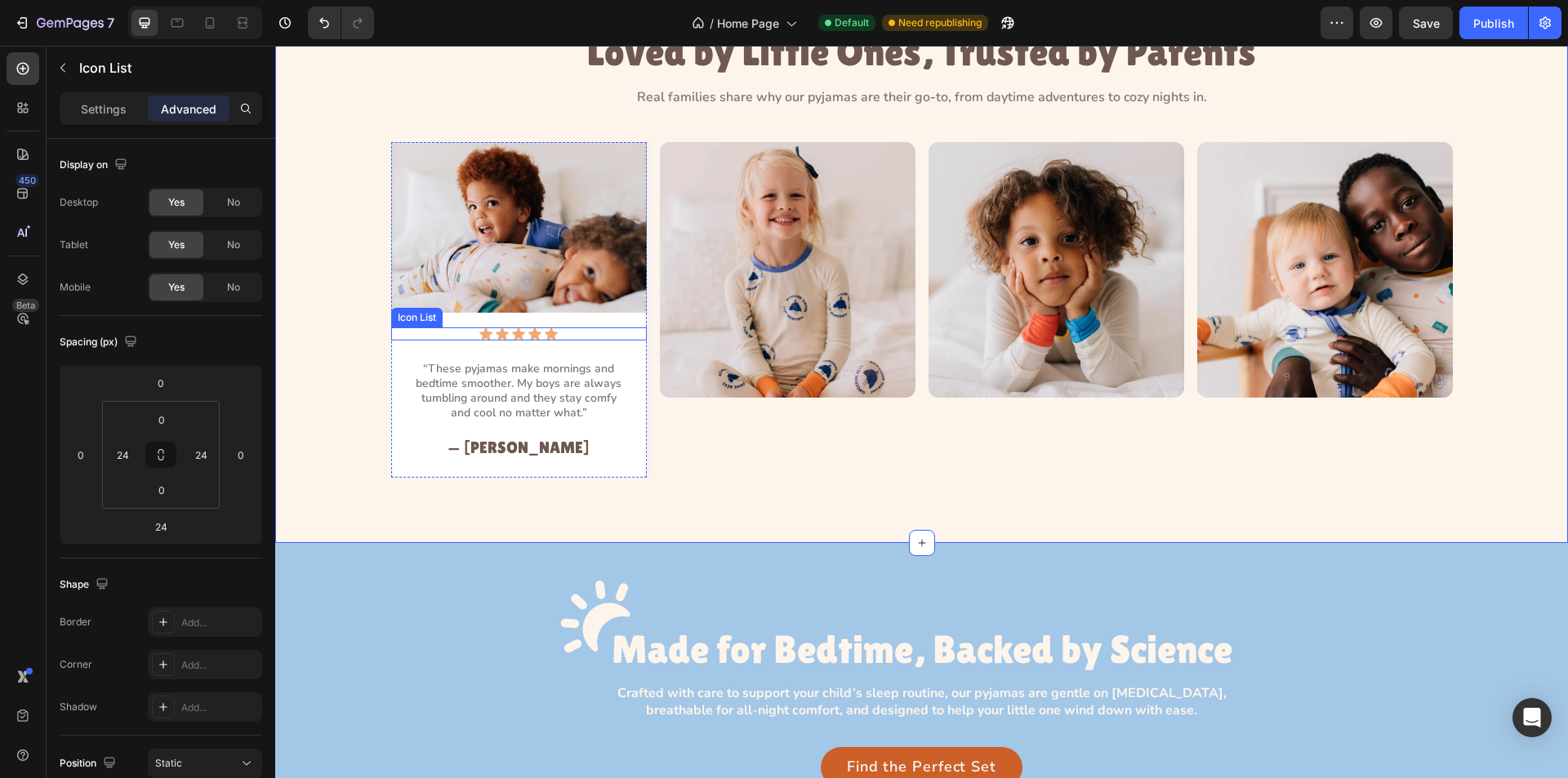
click at [576, 333] on div "Icon Icon Icon Icon Icon" at bounding box center [519, 334] width 216 height 13
click at [329, 372] on div "Image Icon Icon Icon Icon Icon Icon List 24 “These pyjamas make mornings and be…" at bounding box center [921, 310] width 1256 height 336
click at [616, 465] on div "Image Icon Icon Icon Icon Icon Icon List “These pyjamas make mornings and bedti…" at bounding box center [519, 310] width 256 height 336
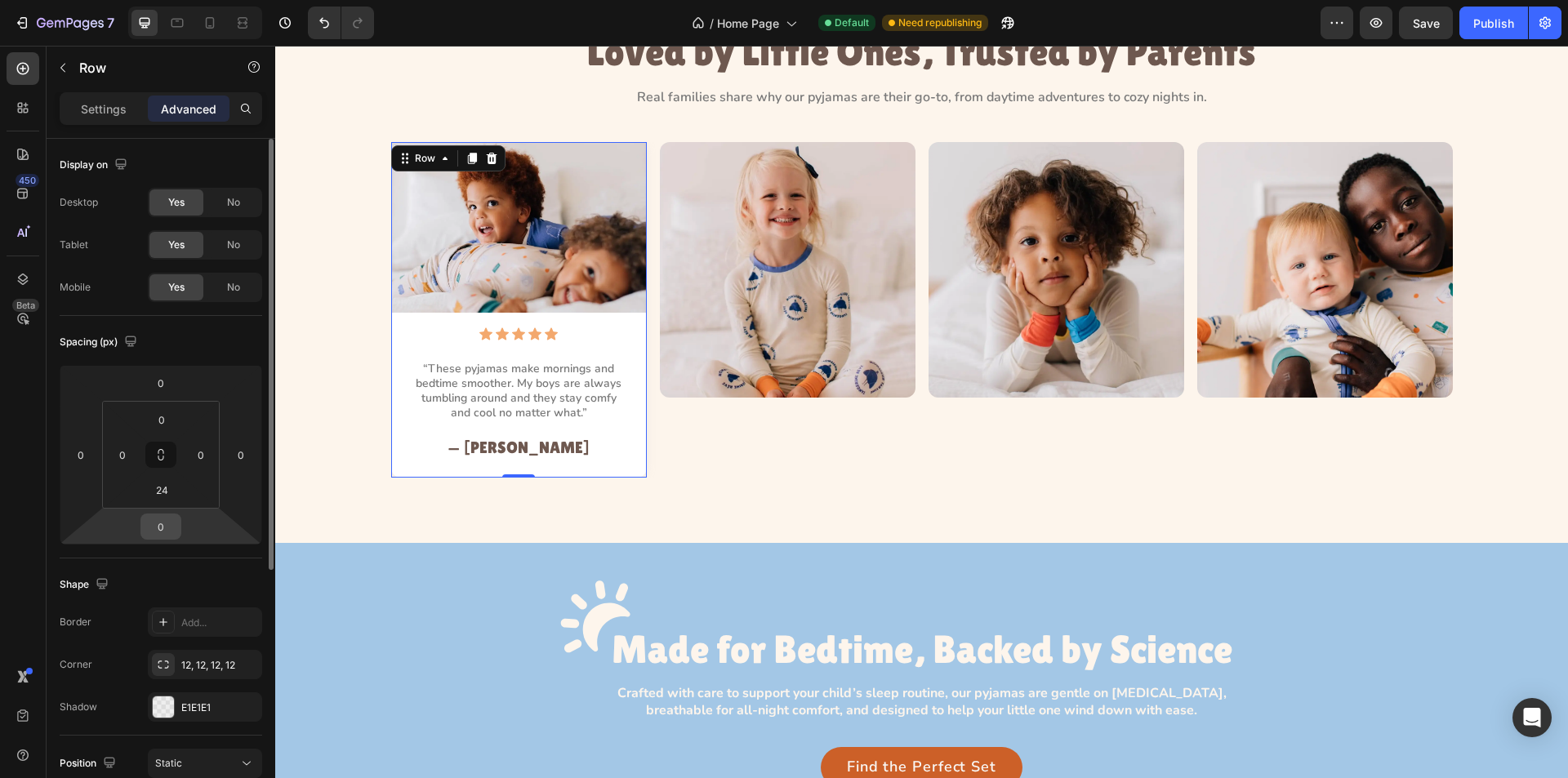
scroll to position [404, 0]
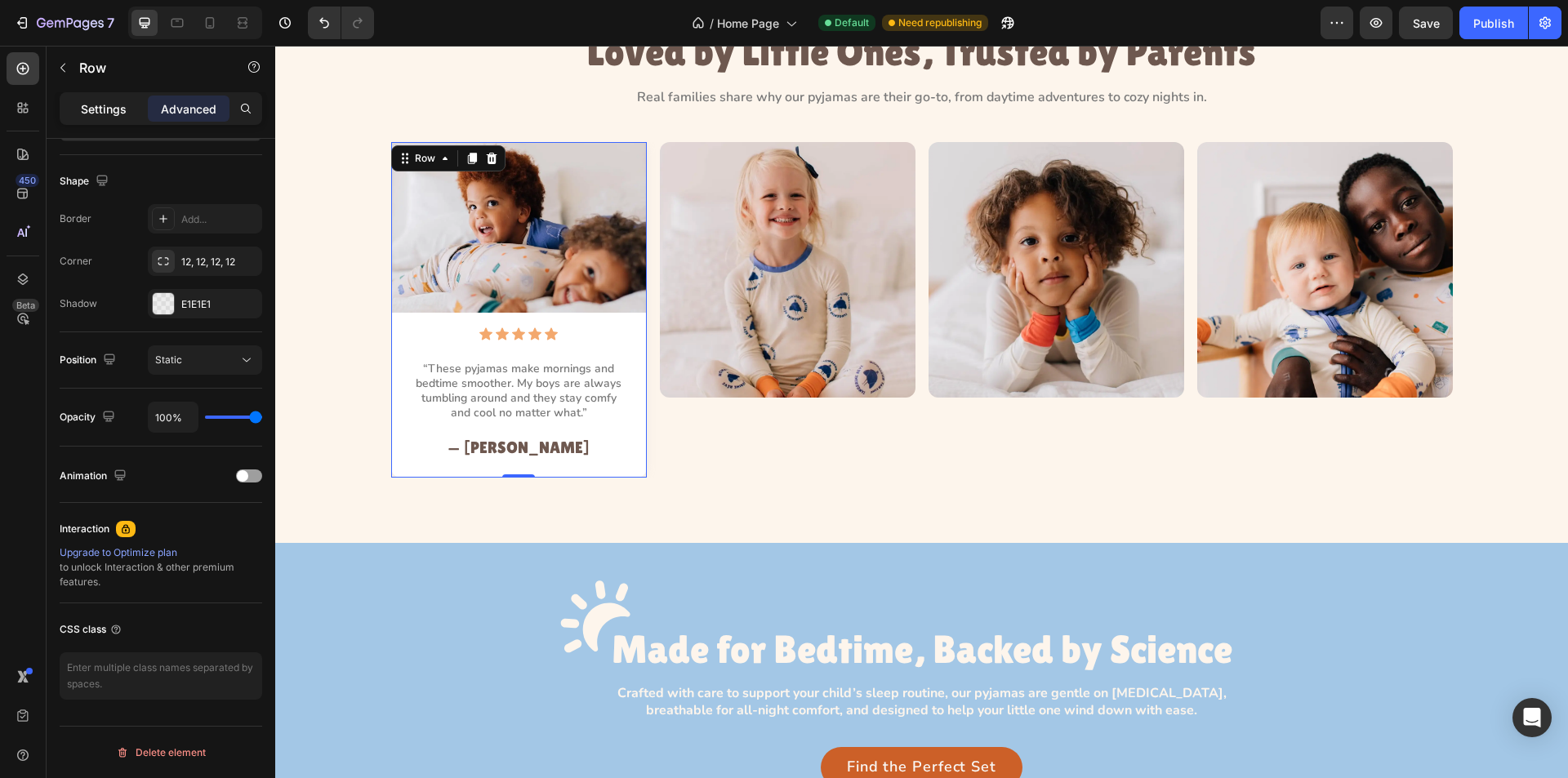
click at [106, 114] on p "Settings" at bounding box center [104, 109] width 46 height 17
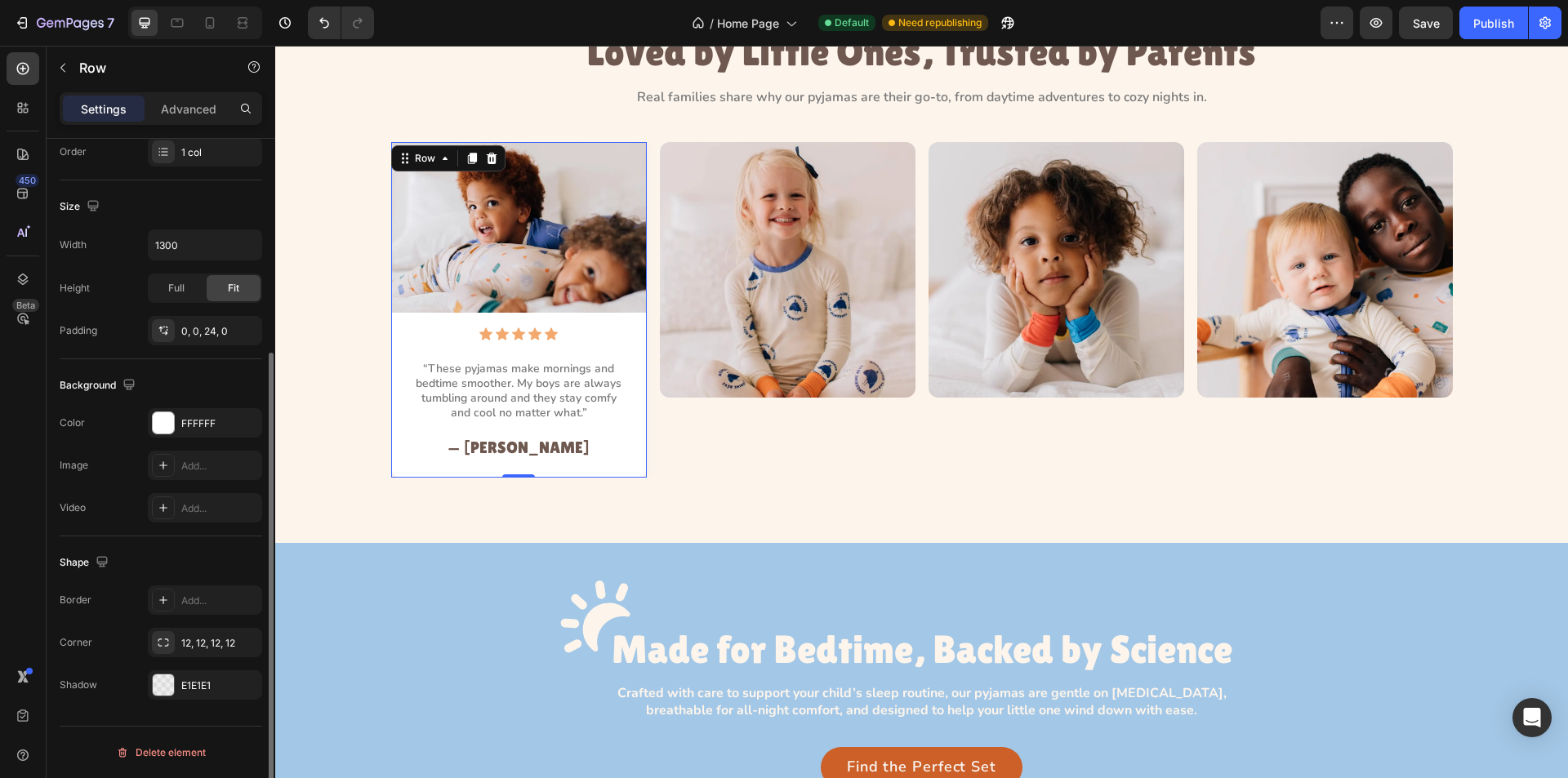
scroll to position [310, 0]
click at [178, 107] on p "Advanced" at bounding box center [188, 109] width 56 height 17
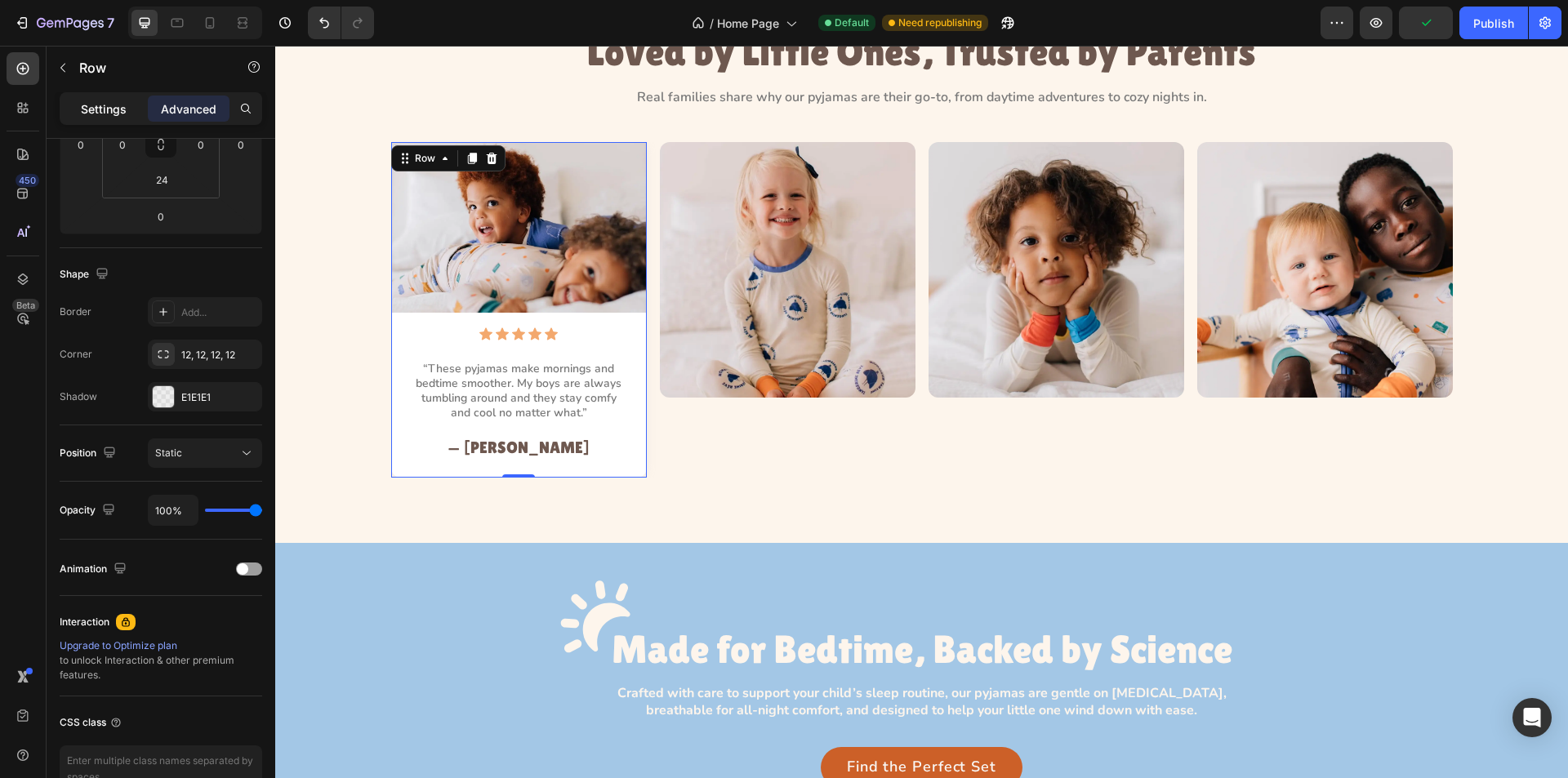
click at [127, 104] on div "Settings" at bounding box center [103, 109] width 81 height 26
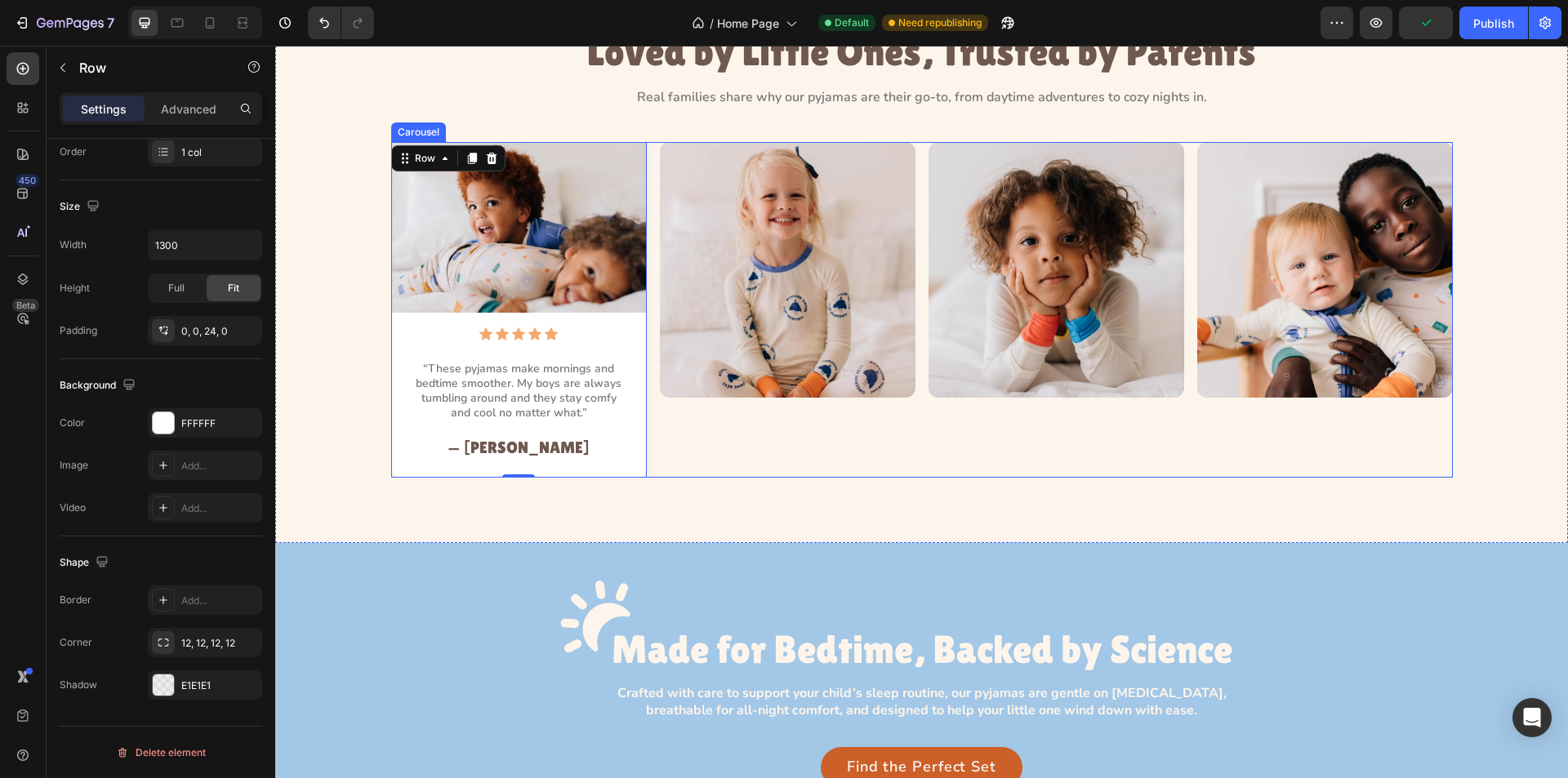
click at [678, 437] on div "Image" at bounding box center [788, 310] width 256 height 336
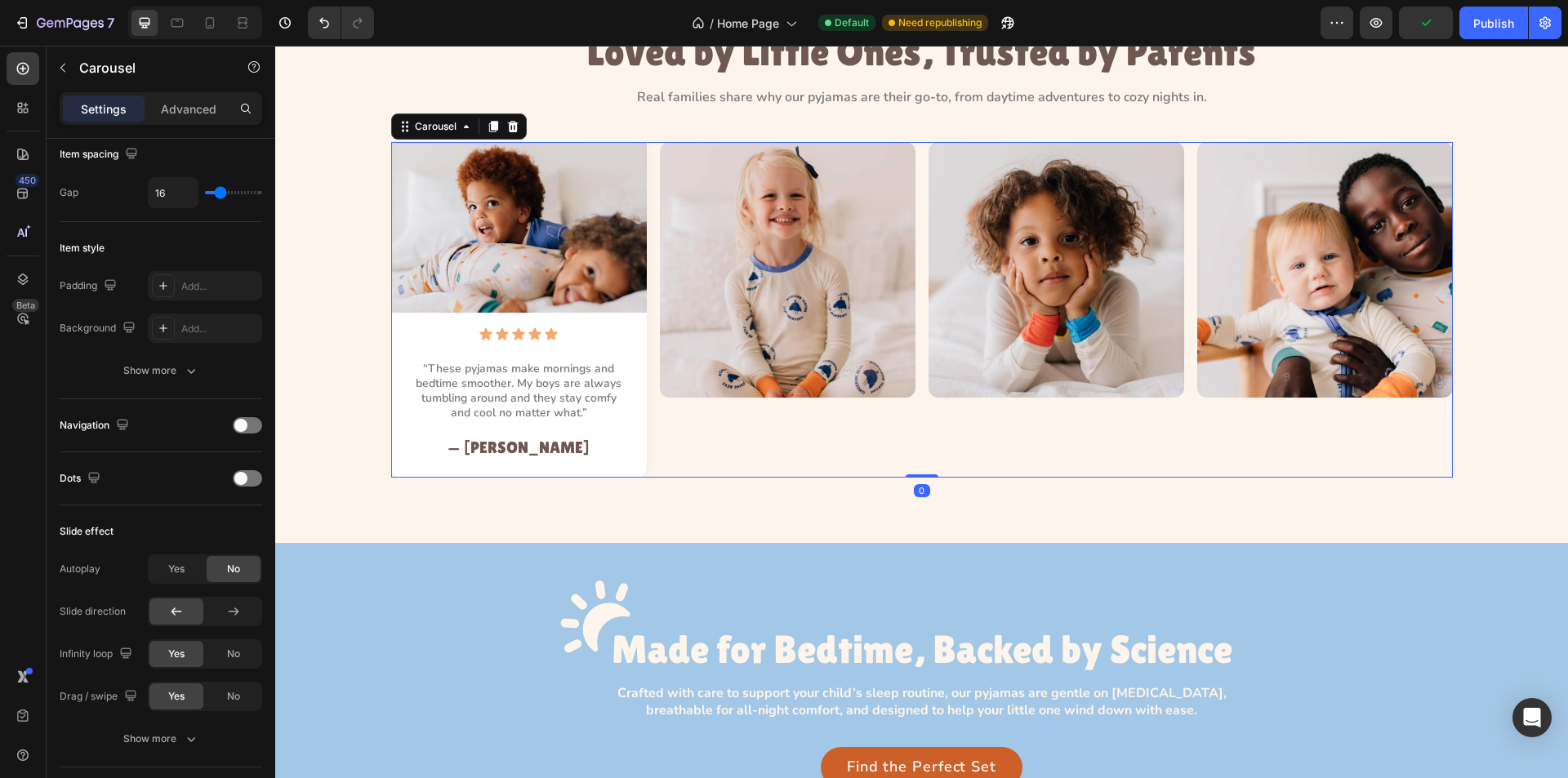
scroll to position [0, 0]
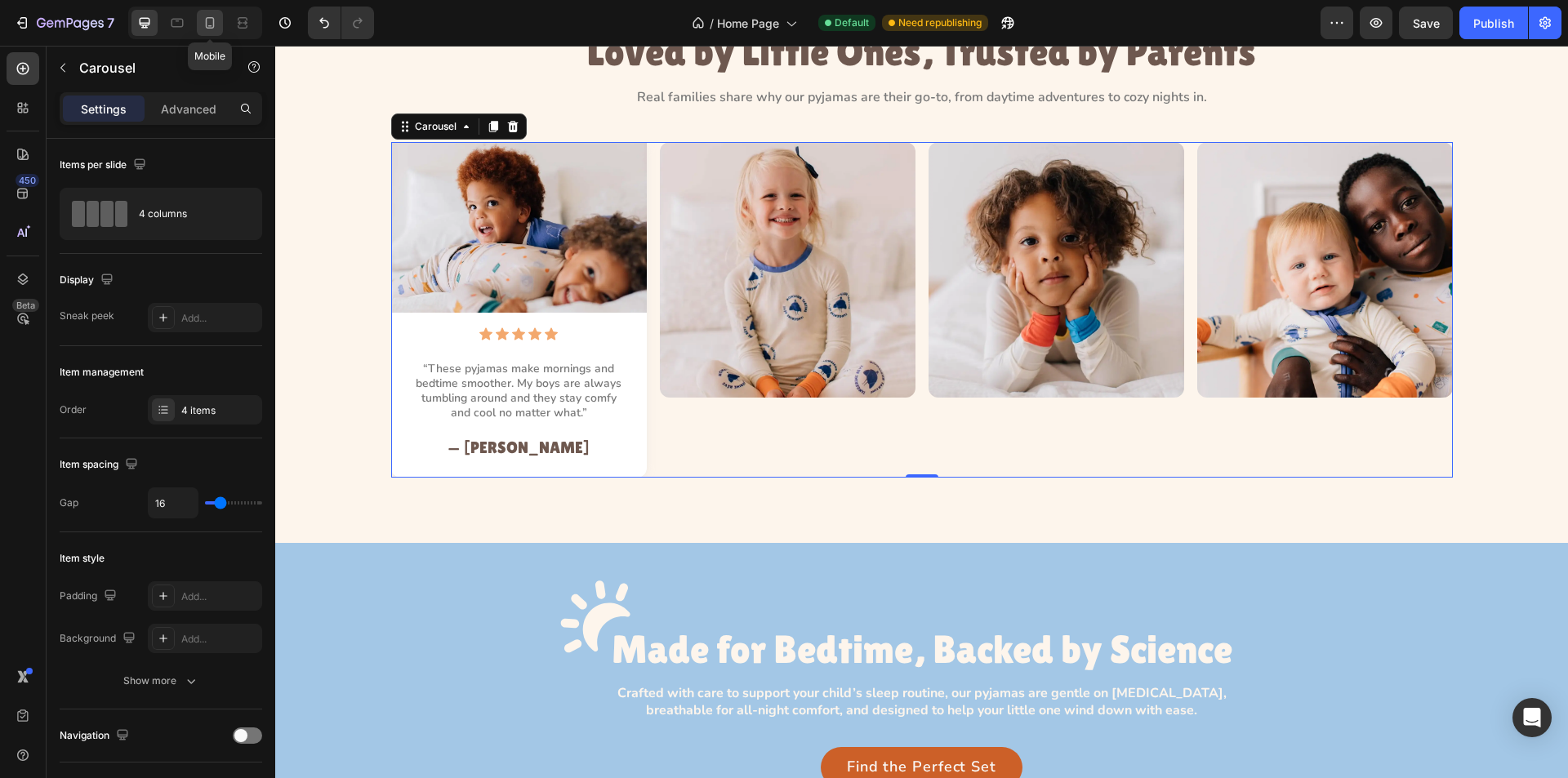
click at [205, 19] on icon at bounding box center [210, 23] width 9 height 12
type input "100%"
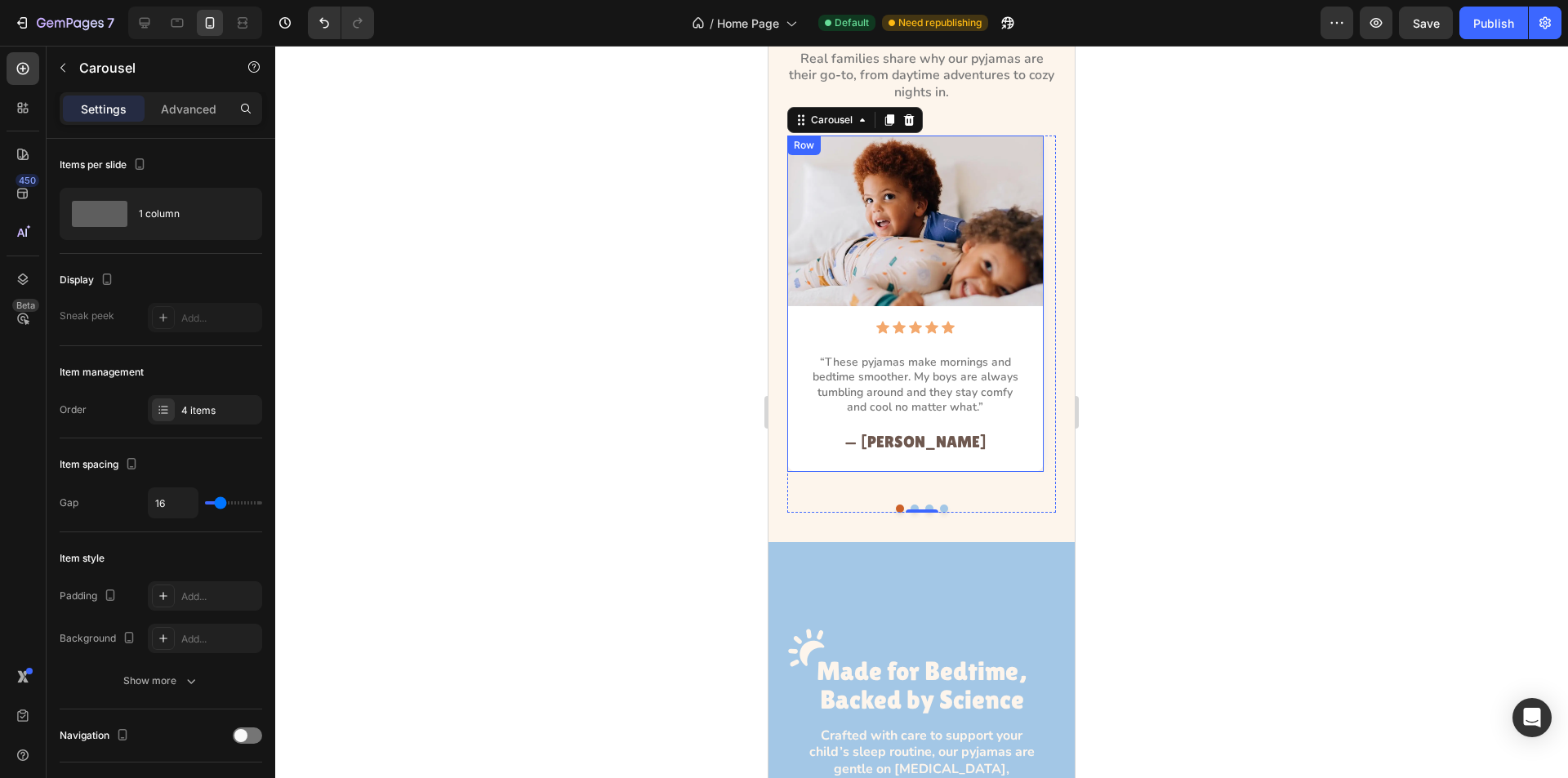
scroll to position [1502, 0]
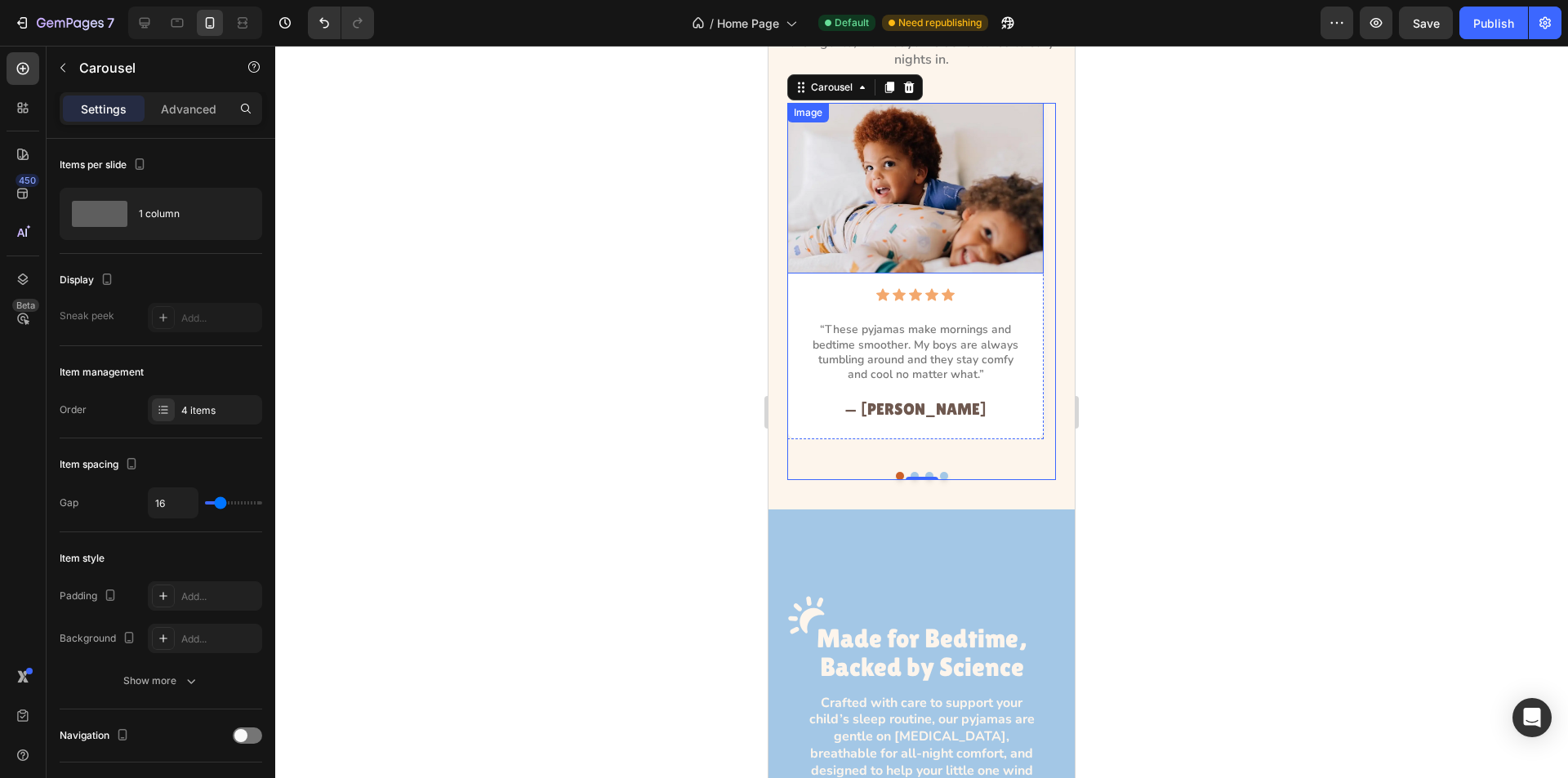
drag, startPoint x: 880, startPoint y: 211, endPoint x: 860, endPoint y: 215, distance: 20.4
click at [880, 211] on img at bounding box center [915, 188] width 257 height 171
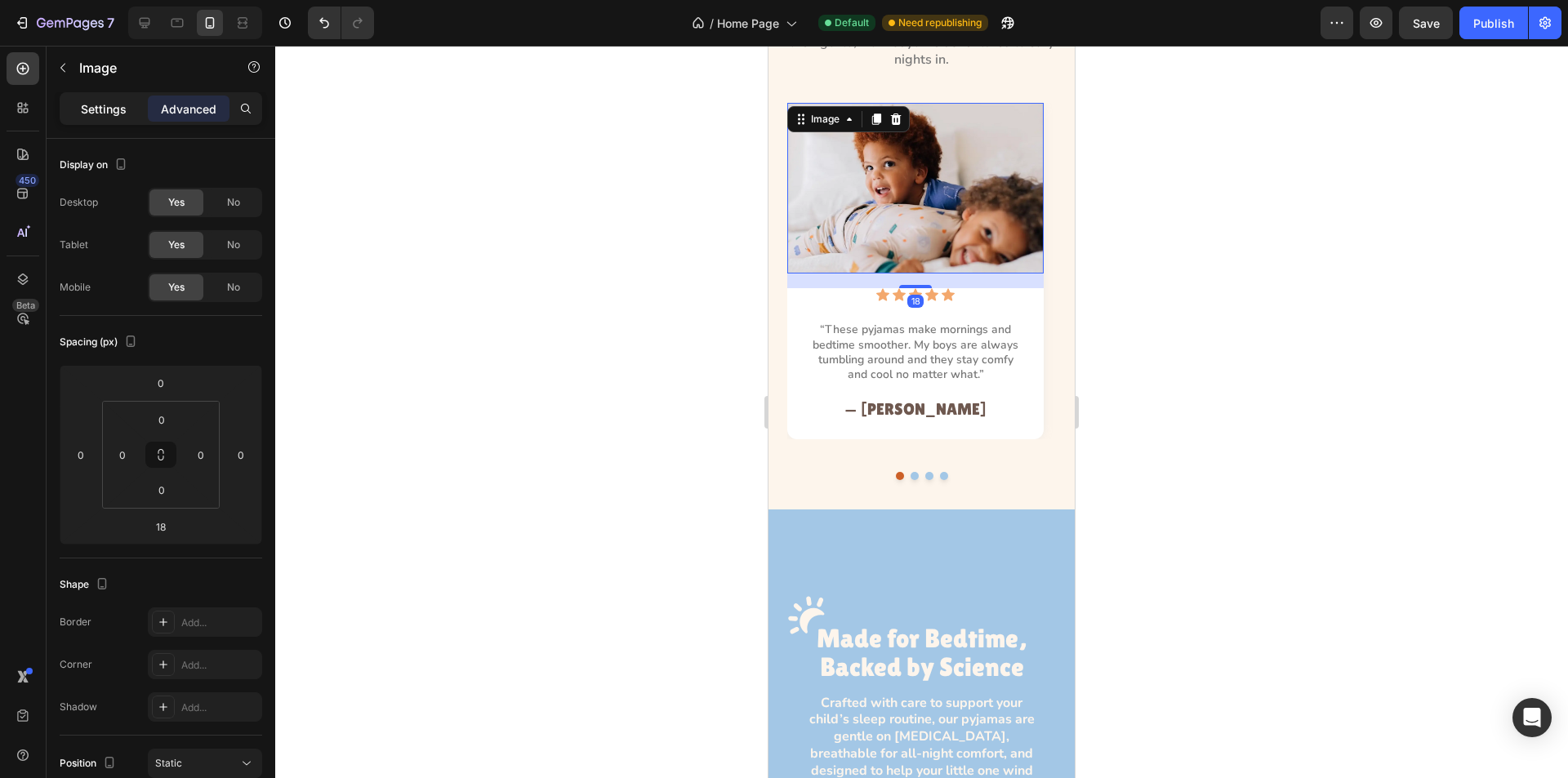
click at [83, 106] on p "Settings" at bounding box center [104, 109] width 46 height 17
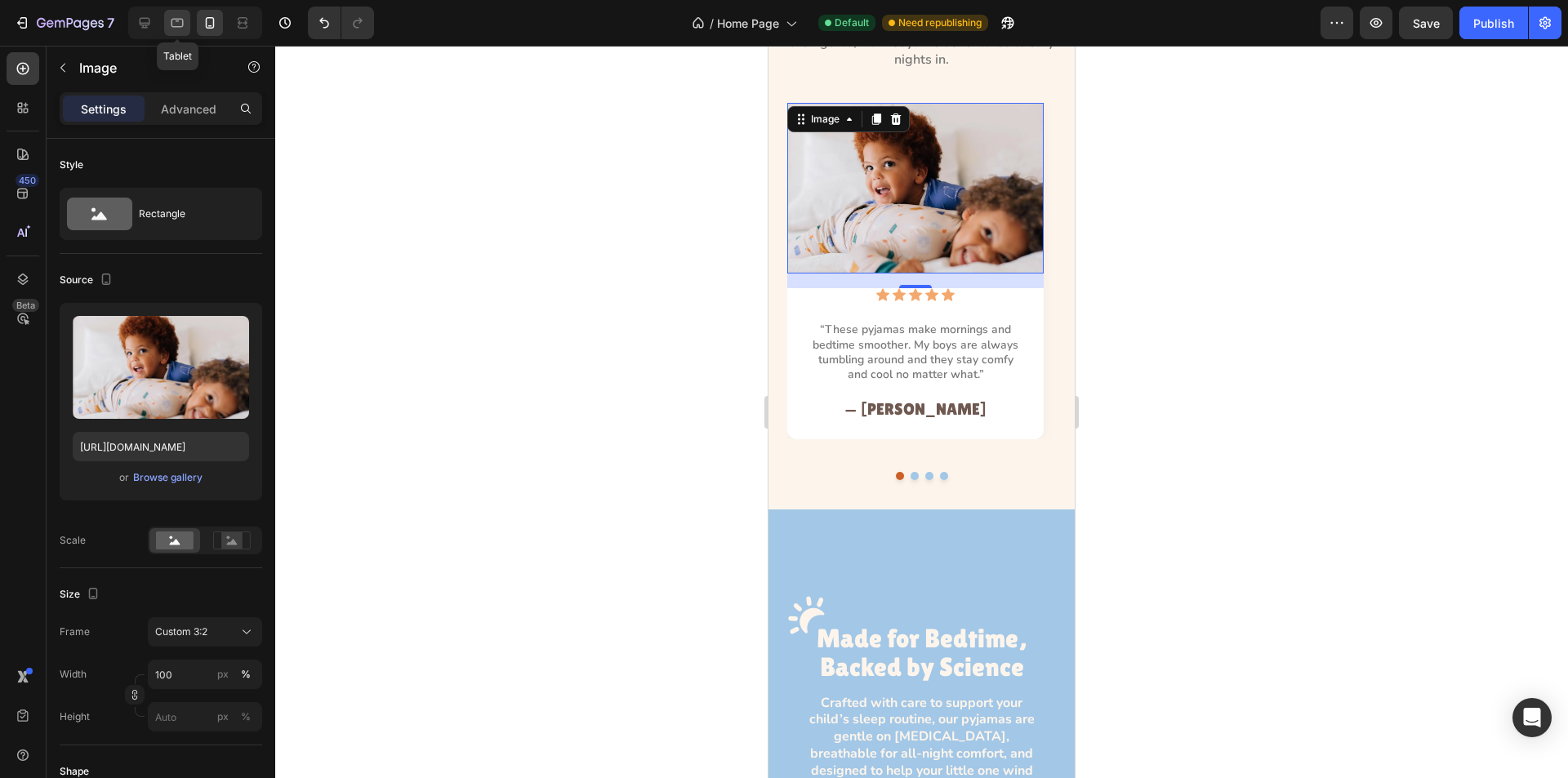
click at [175, 15] on icon at bounding box center [177, 23] width 16 height 16
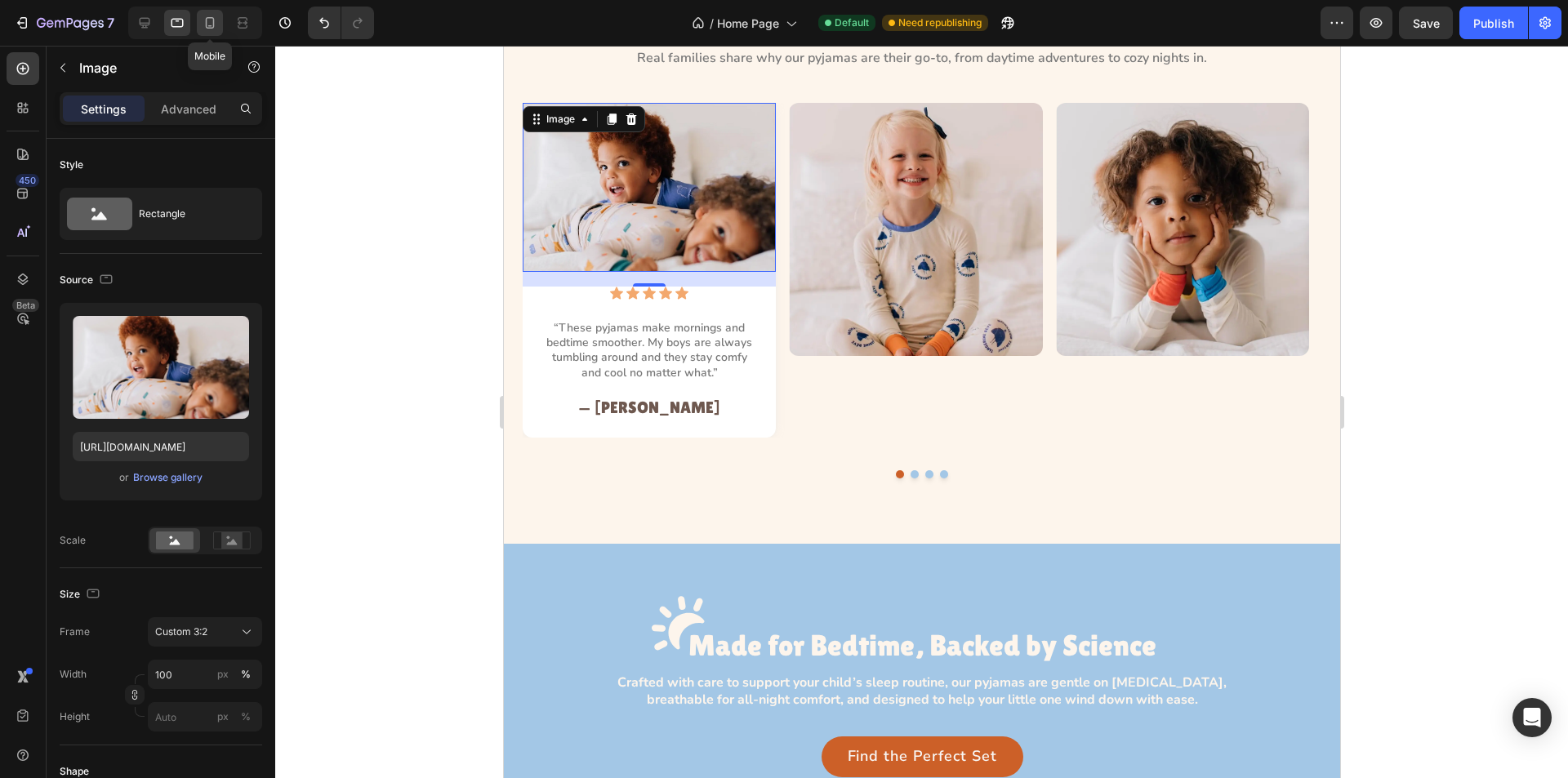
click at [213, 20] on icon at bounding box center [210, 23] width 16 height 16
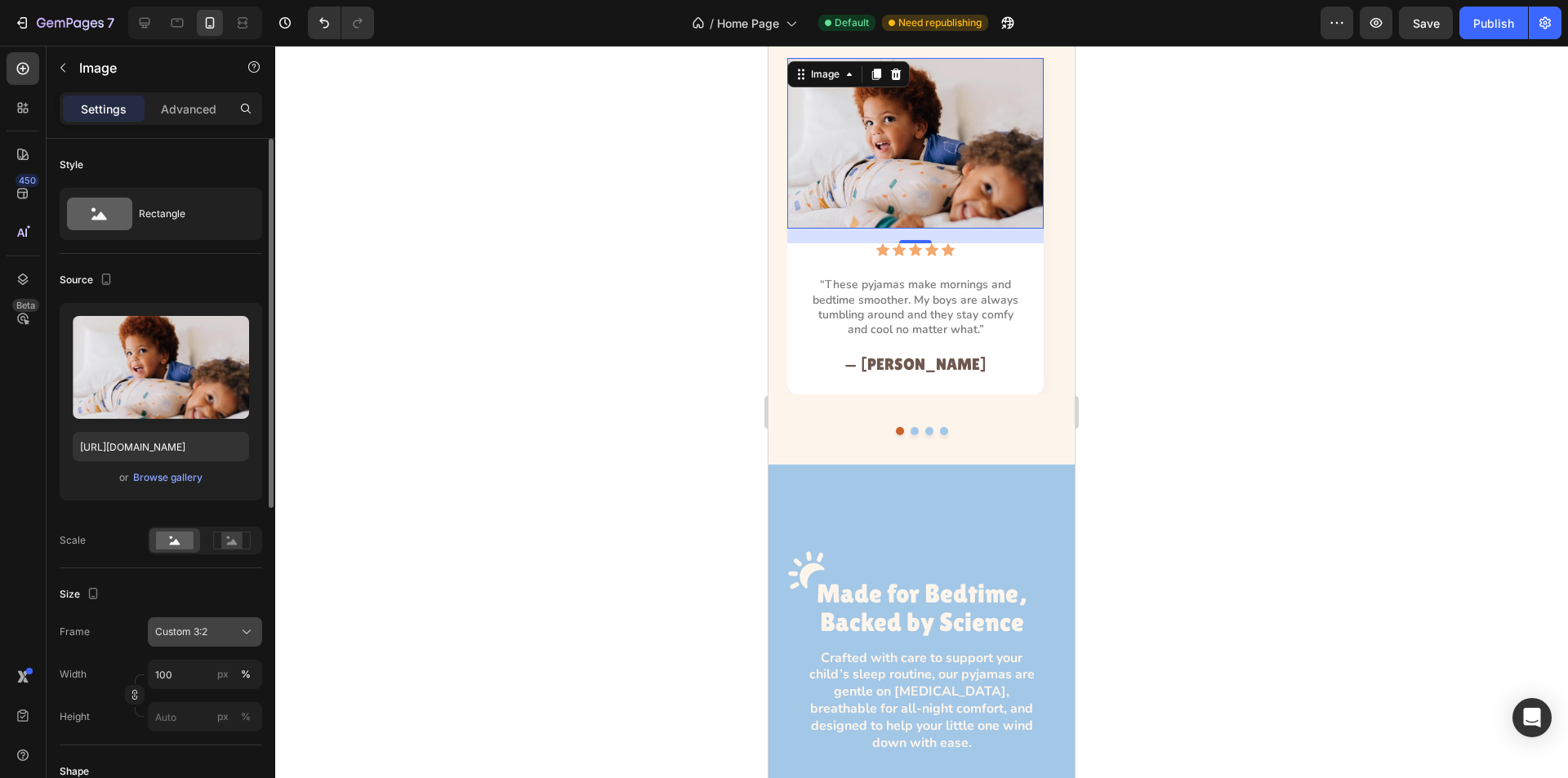
scroll to position [1502, 0]
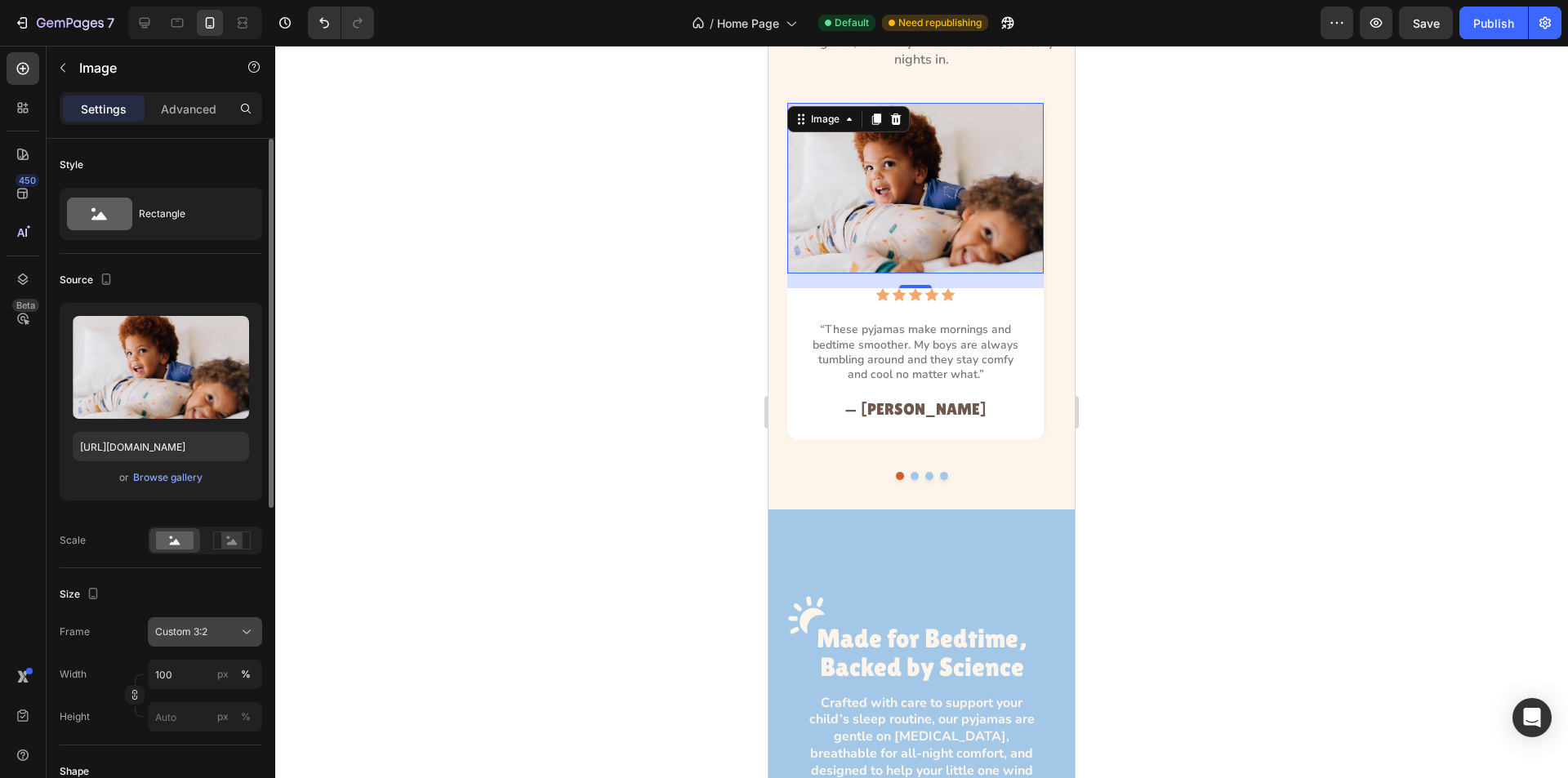
click at [235, 634] on div "Custom 3:2" at bounding box center [195, 632] width 80 height 15
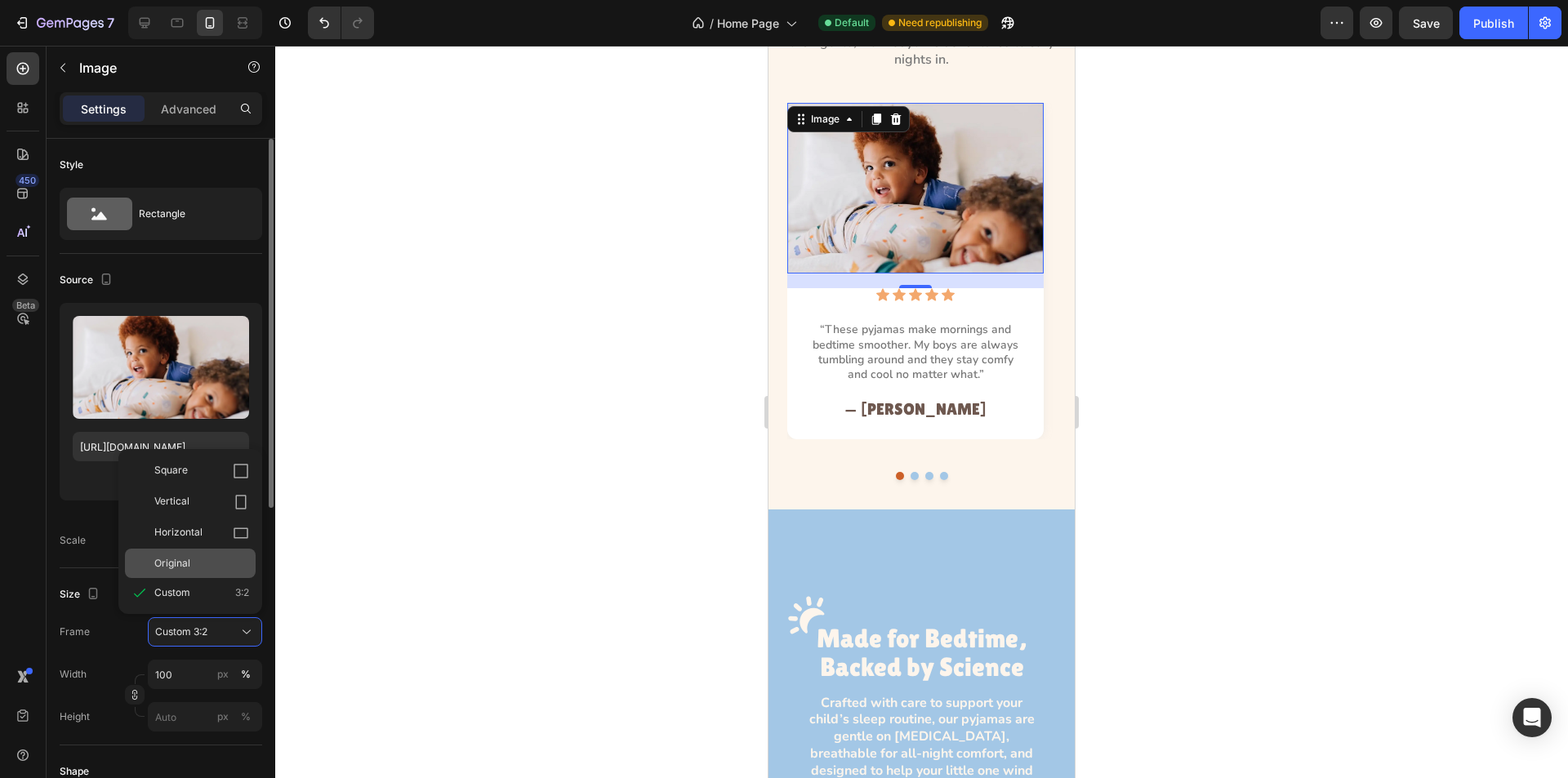
click at [190, 569] on div "Original" at bounding box center [202, 563] width 95 height 15
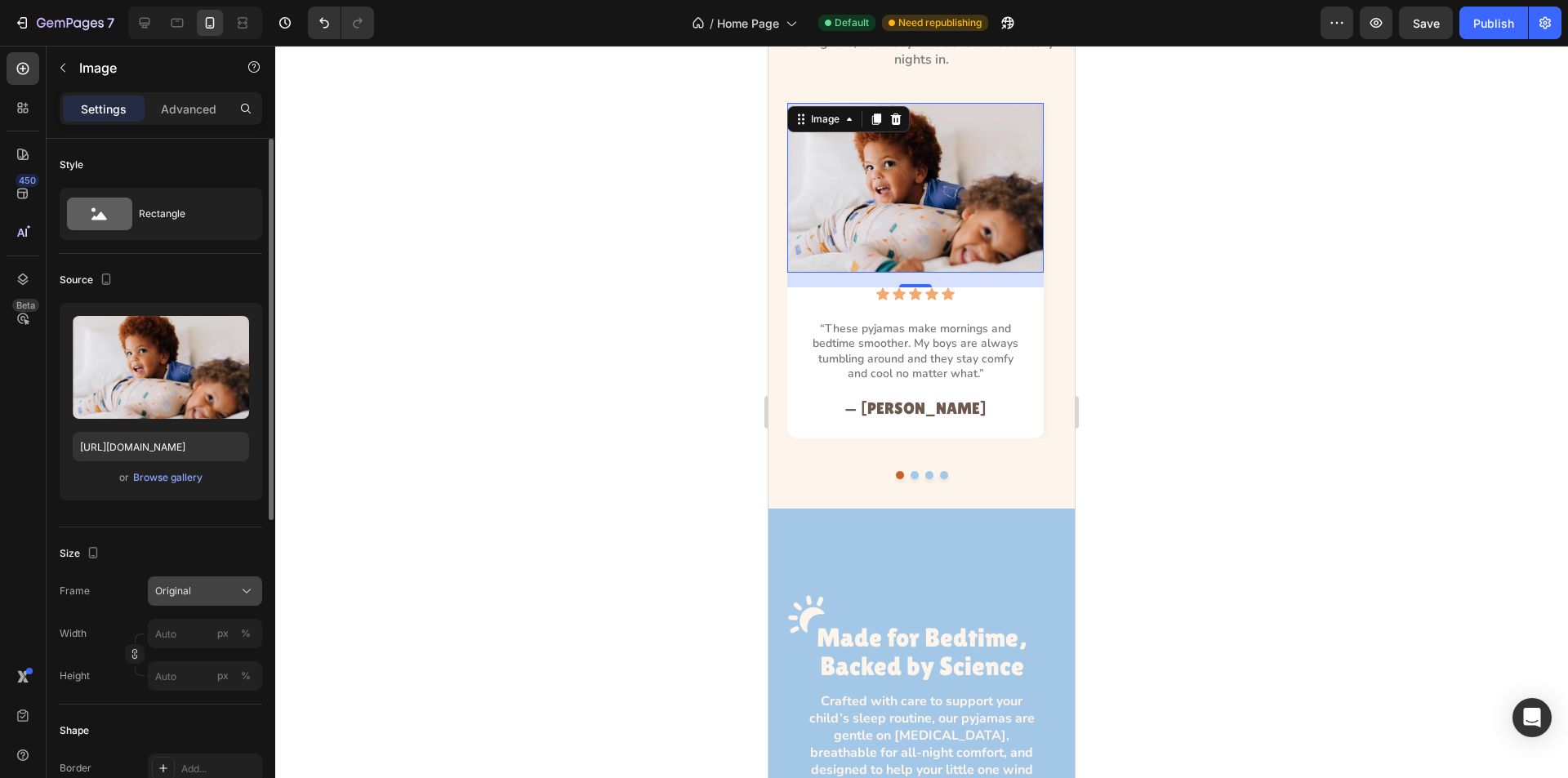
click at [247, 600] on button "Original" at bounding box center [205, 591] width 114 height 29
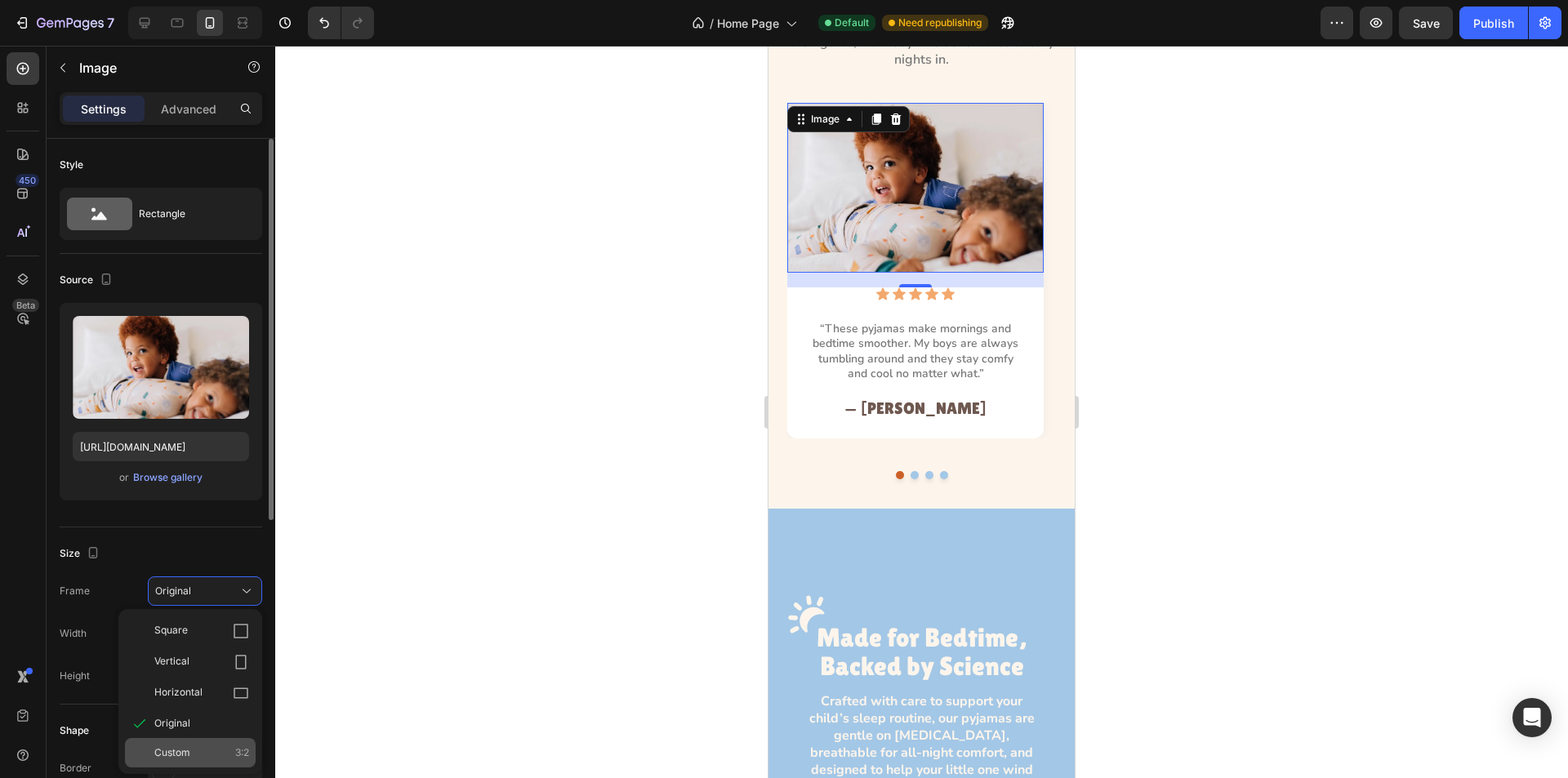
click at [197, 757] on div "Custom 3:2" at bounding box center [202, 753] width 95 height 15
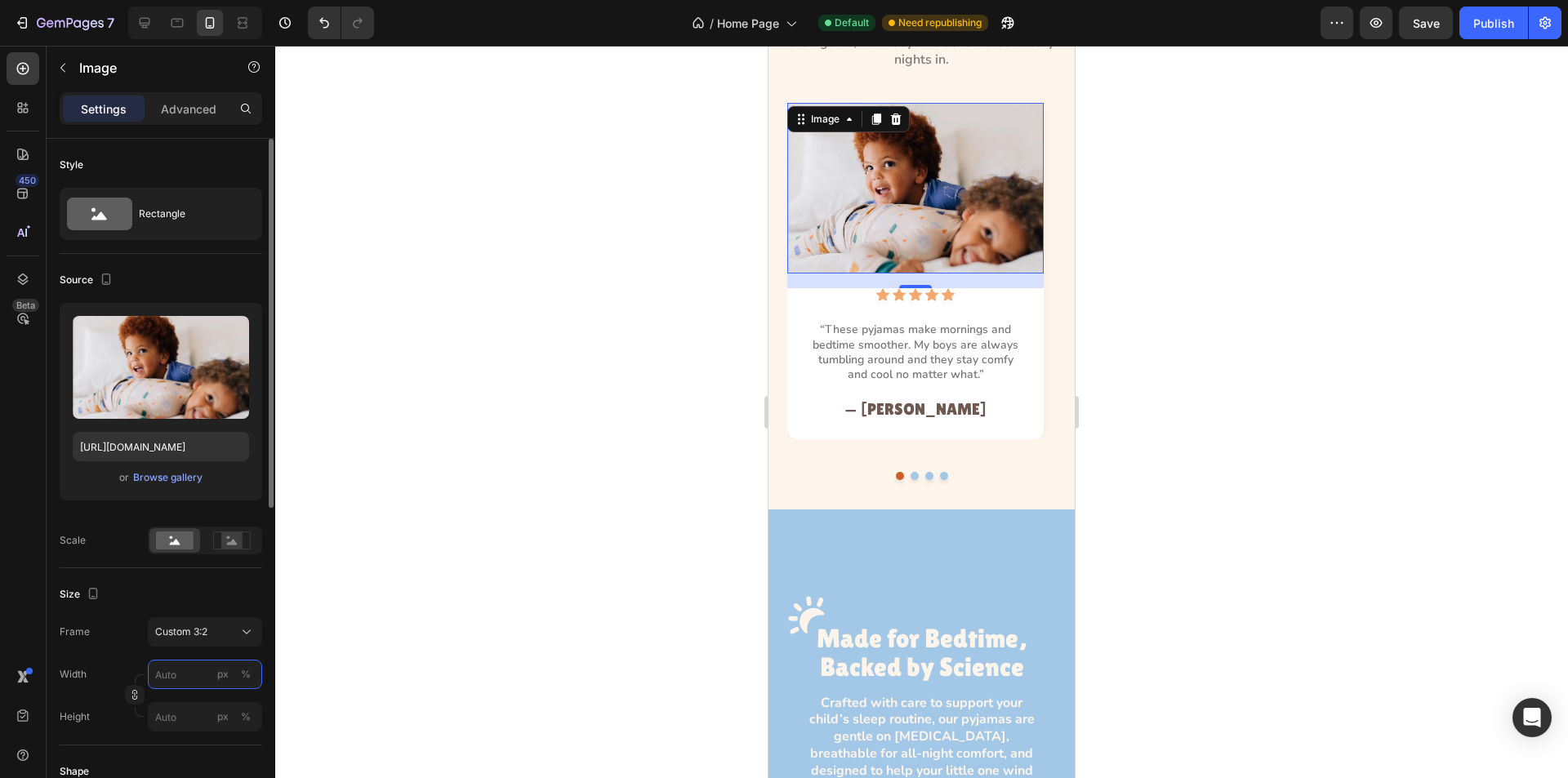
click at [177, 674] on input "px %" at bounding box center [205, 675] width 114 height 29
type input "3"
type input "2"
type input "31"
type input "21"
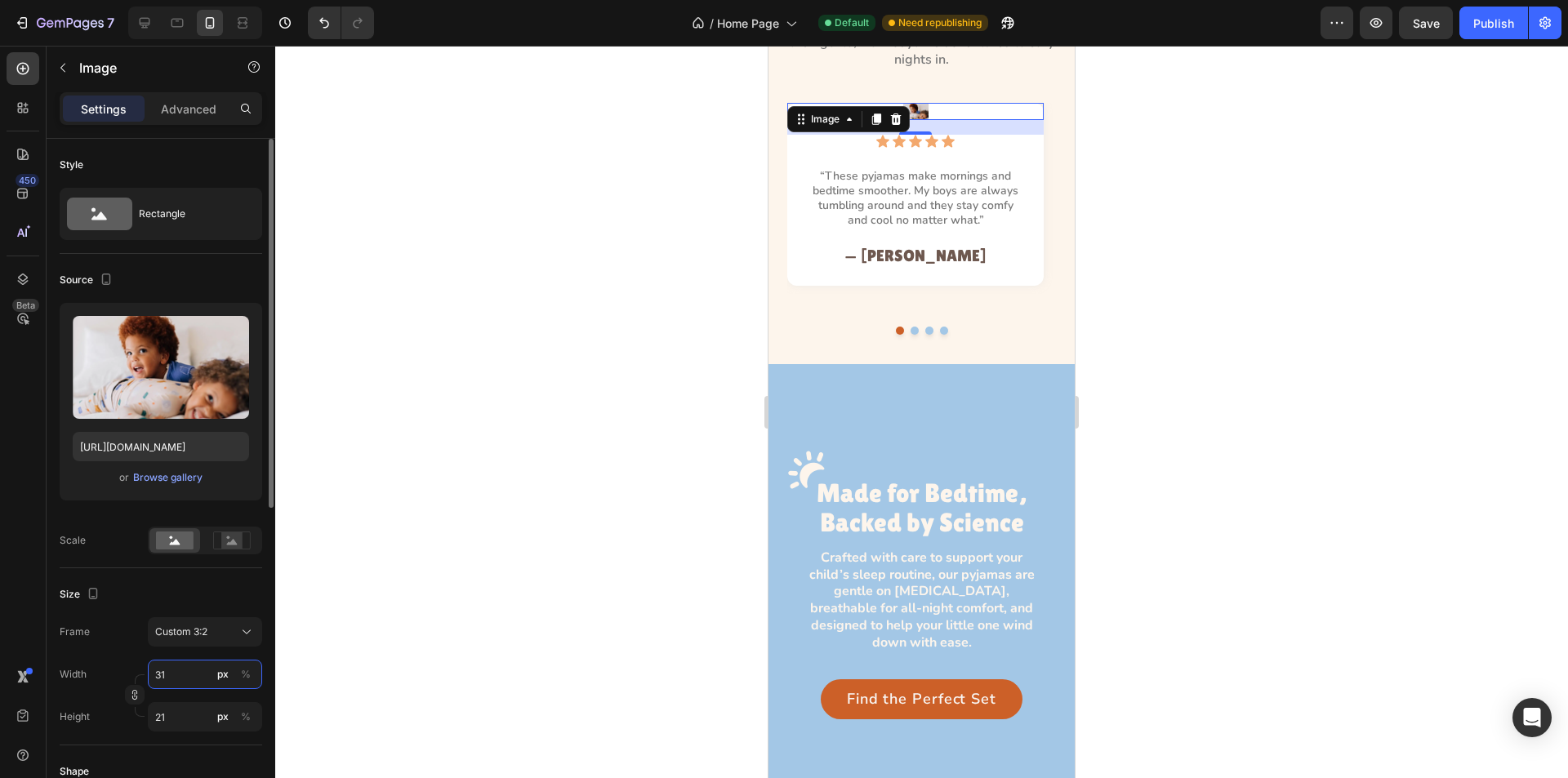
type input "314"
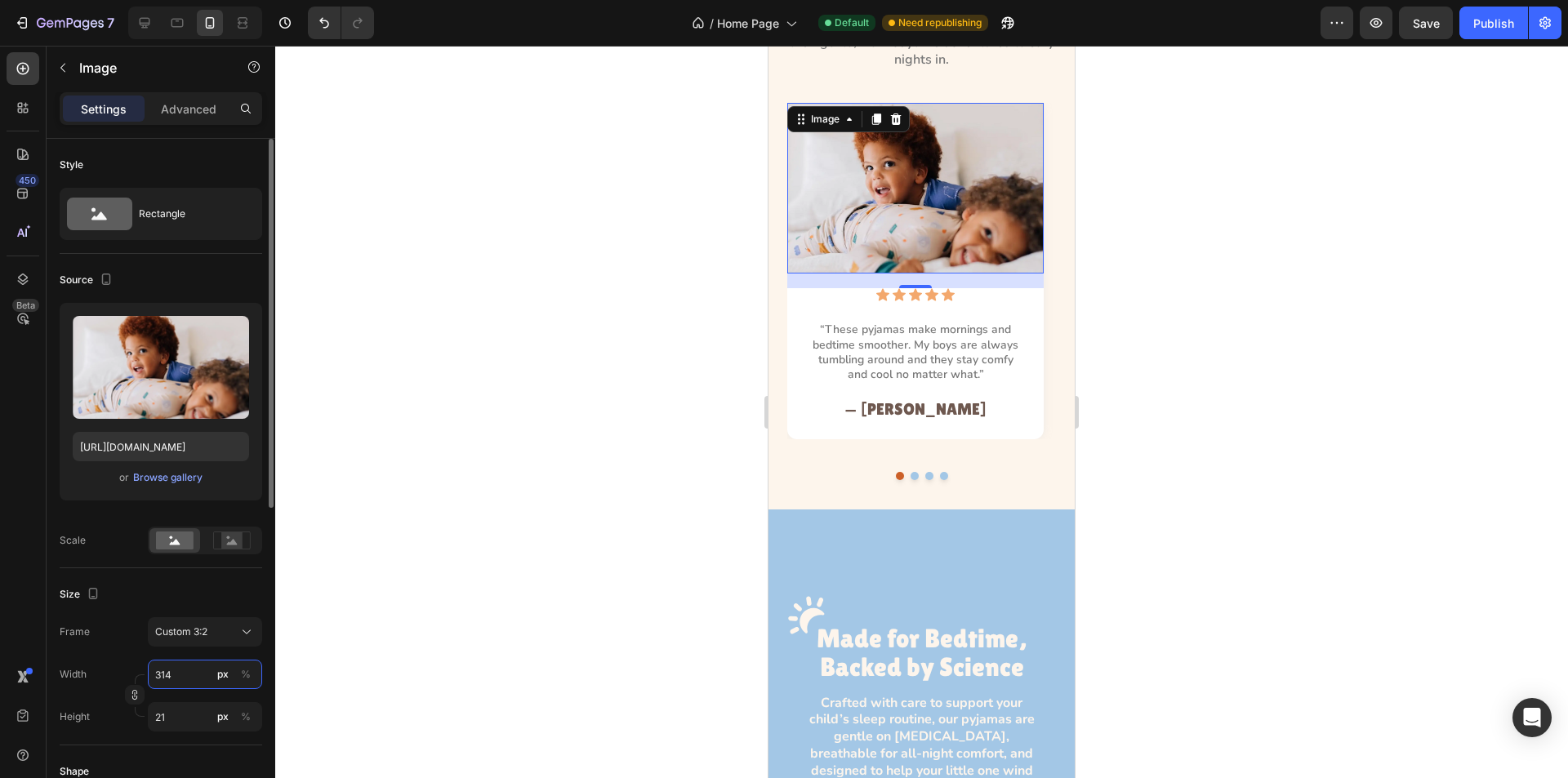
type input "209"
type input "314"
click at [133, 690] on icon "button" at bounding box center [134, 695] width 12 height 12
click at [190, 717] on input "209" at bounding box center [205, 717] width 114 height 29
click at [174, 717] on input "209" at bounding box center [205, 717] width 114 height 29
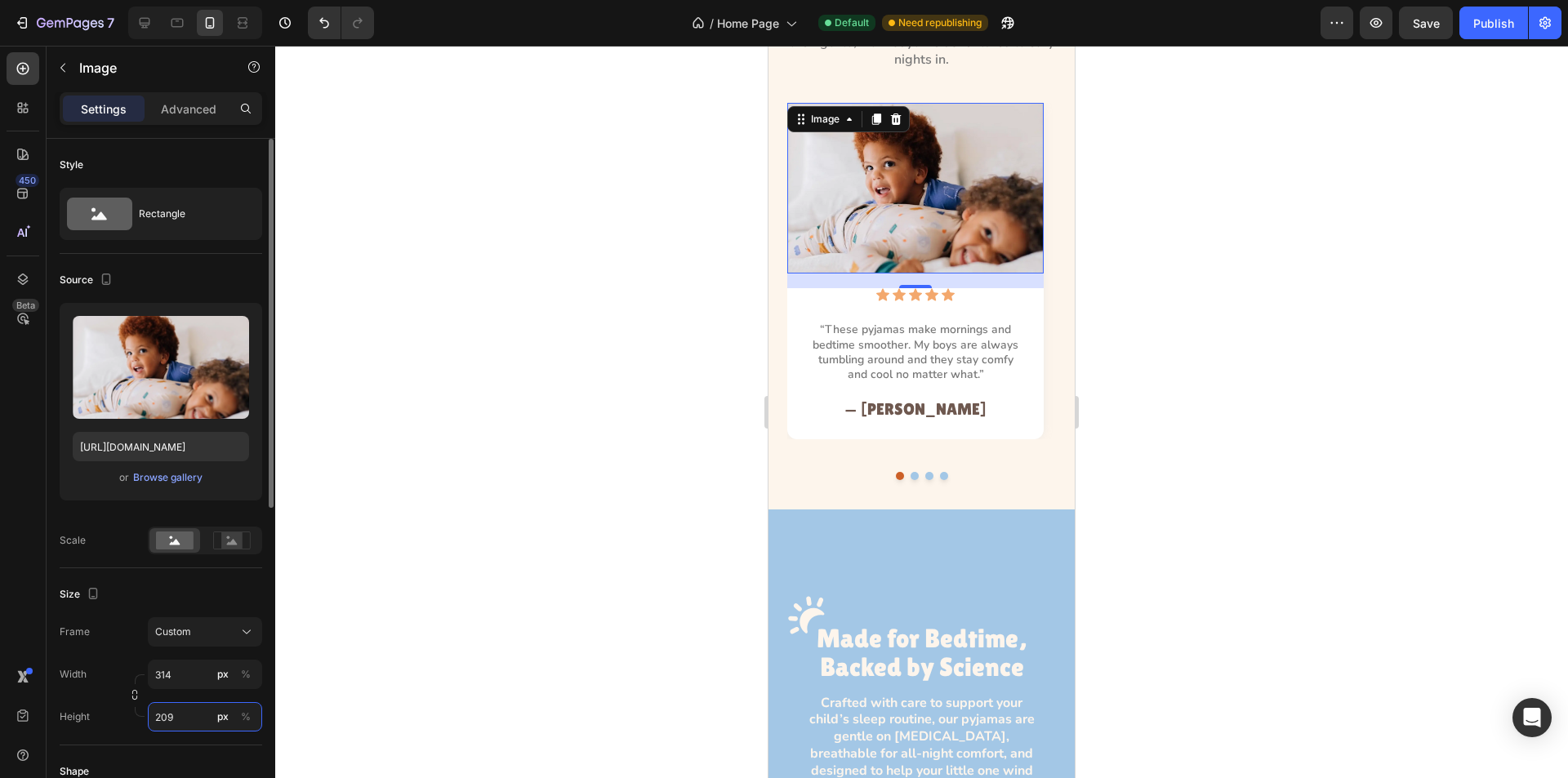
drag, startPoint x: 163, startPoint y: 717, endPoint x: 179, endPoint y: 717, distance: 16.0
click at [179, 717] on input "209" at bounding box center [205, 717] width 114 height 29
click at [174, 718] on input "209" at bounding box center [205, 717] width 114 height 29
click at [174, 713] on input "209" at bounding box center [205, 717] width 114 height 29
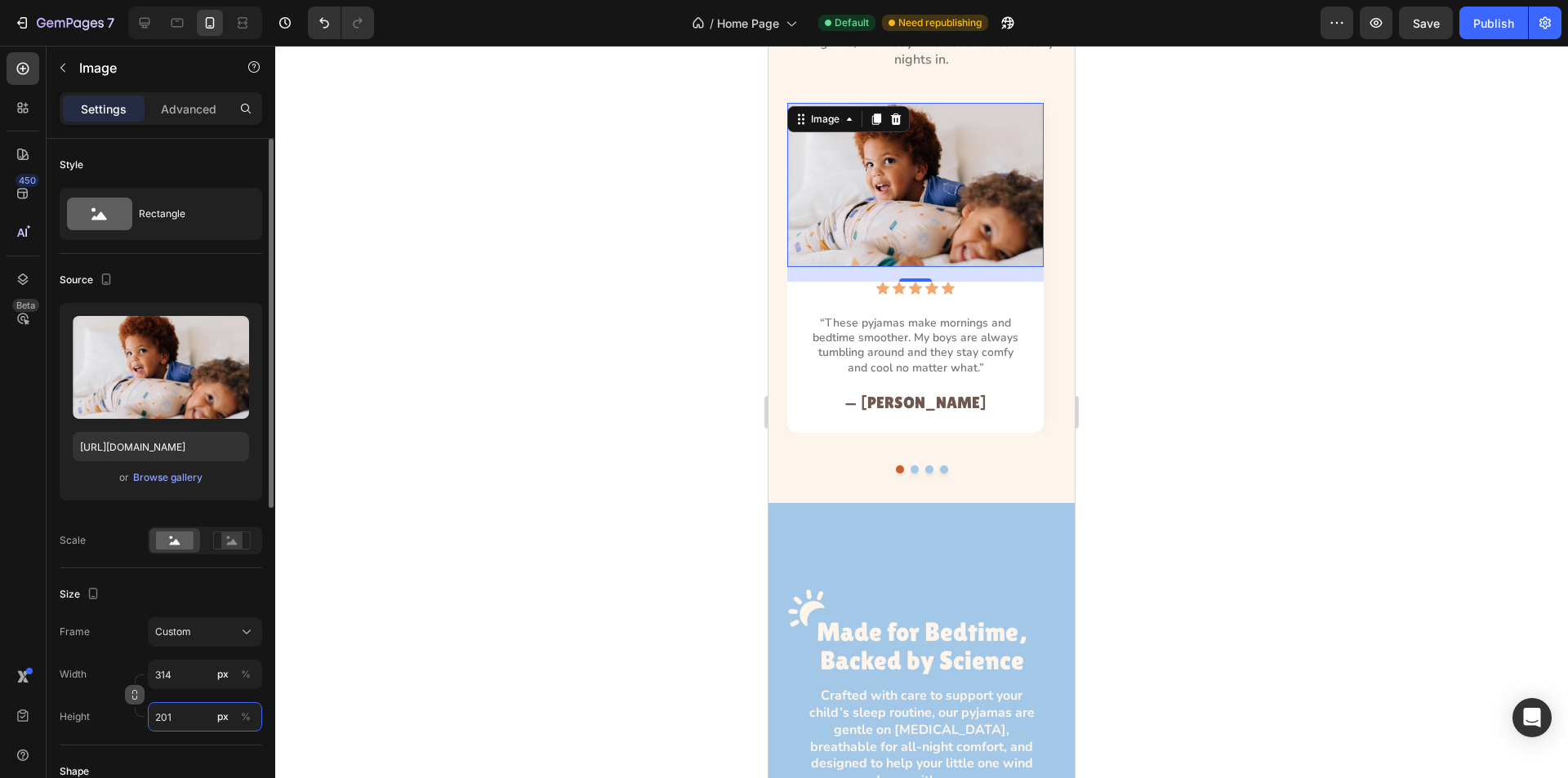
type input "201"
click at [135, 699] on icon "button" at bounding box center [134, 695] width 12 height 12
click at [182, 680] on input "314" at bounding box center [205, 675] width 114 height 29
click at [200, 711] on p "Full 100%" at bounding box center [202, 714] width 95 height 15
type input "100"
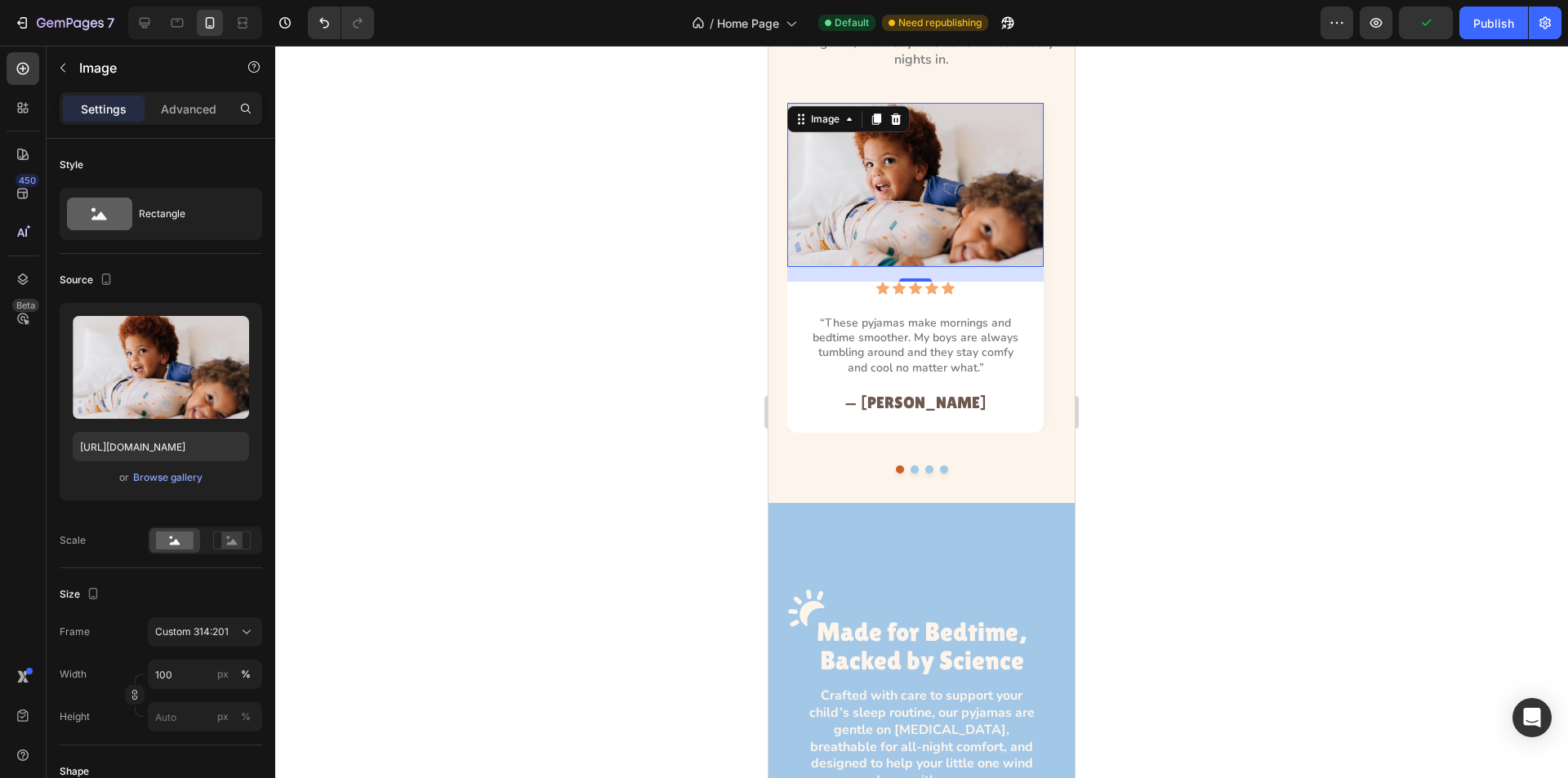
click at [863, 208] on img at bounding box center [915, 185] width 257 height 164
click at [180, 103] on p "Advanced" at bounding box center [188, 109] width 56 height 17
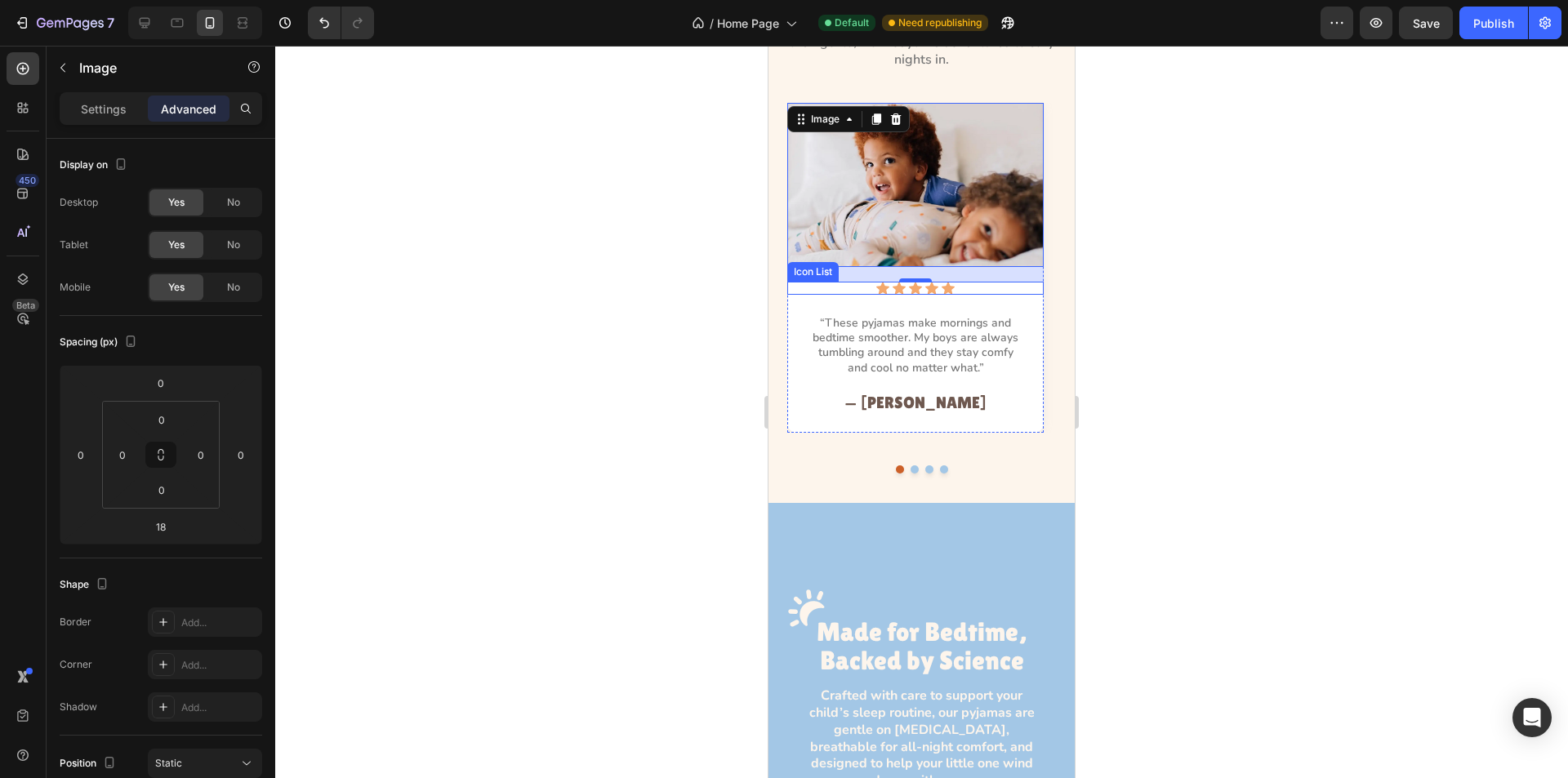
click at [951, 284] on icon at bounding box center [948, 289] width 13 height 13
click at [979, 285] on div "Icon Icon Icon Icon Icon 0" at bounding box center [916, 289] width 217 height 13
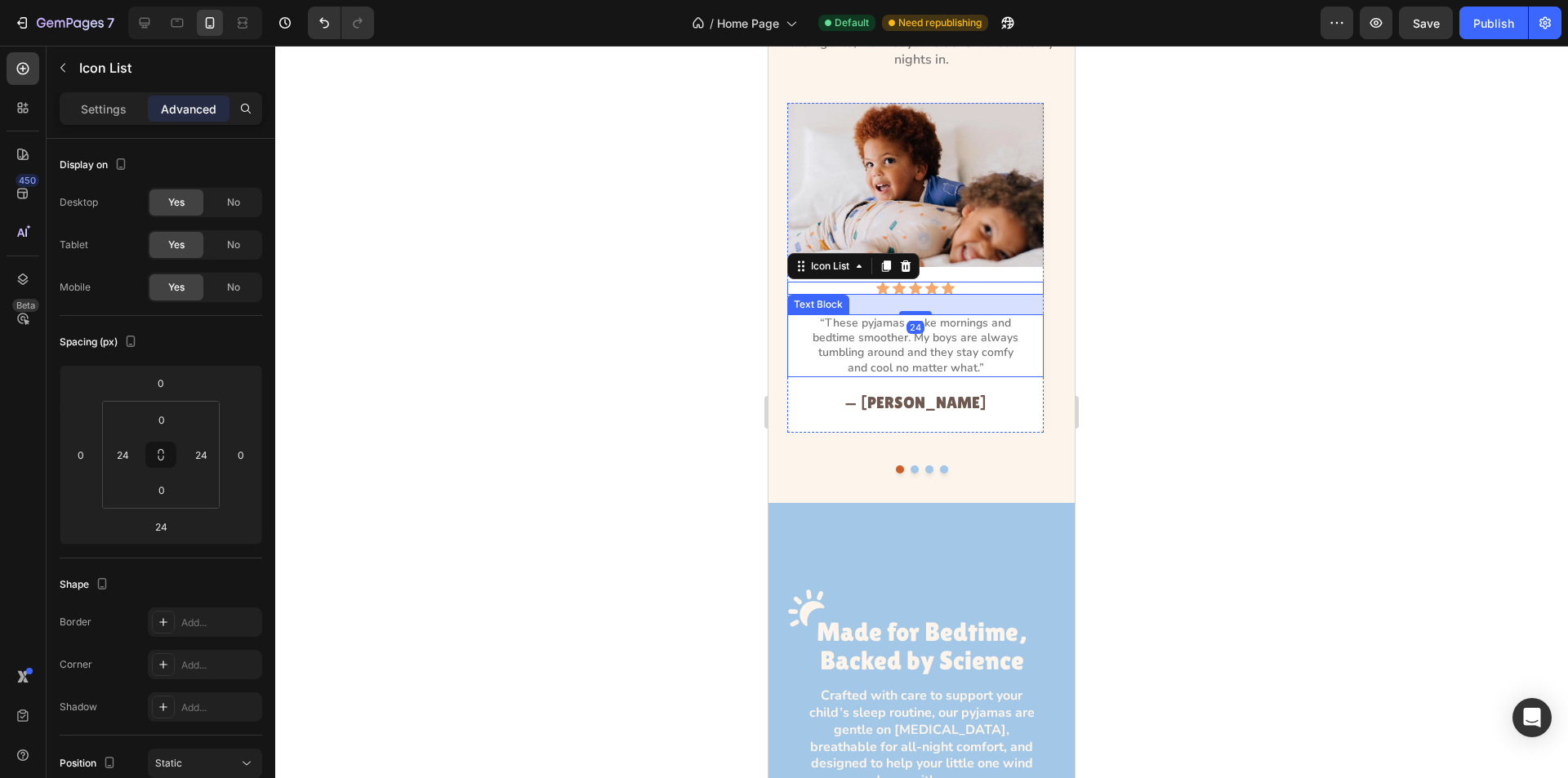
click at [945, 370] on p "“These pyjamas make mornings and bedtime smoother. My boys are always tumbling …" at bounding box center [916, 345] width 214 height 59
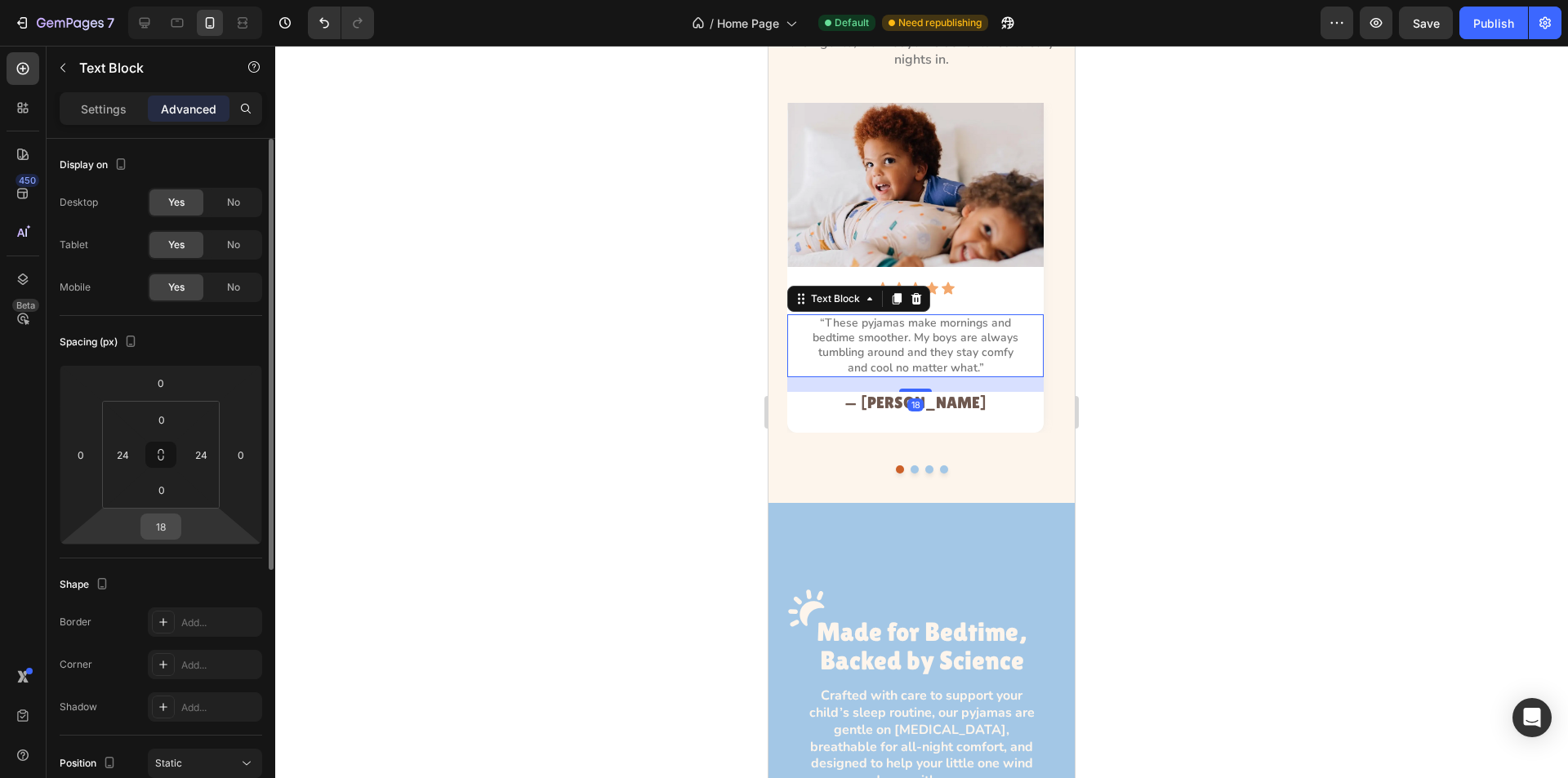
click at [163, 531] on input "18" at bounding box center [161, 527] width 33 height 25
type input "21"
click at [805, 424] on div "Image Icon Icon Icon Icon Icon Icon List “These pyjamas make mornings and bedti…" at bounding box center [915, 269] width 257 height 332
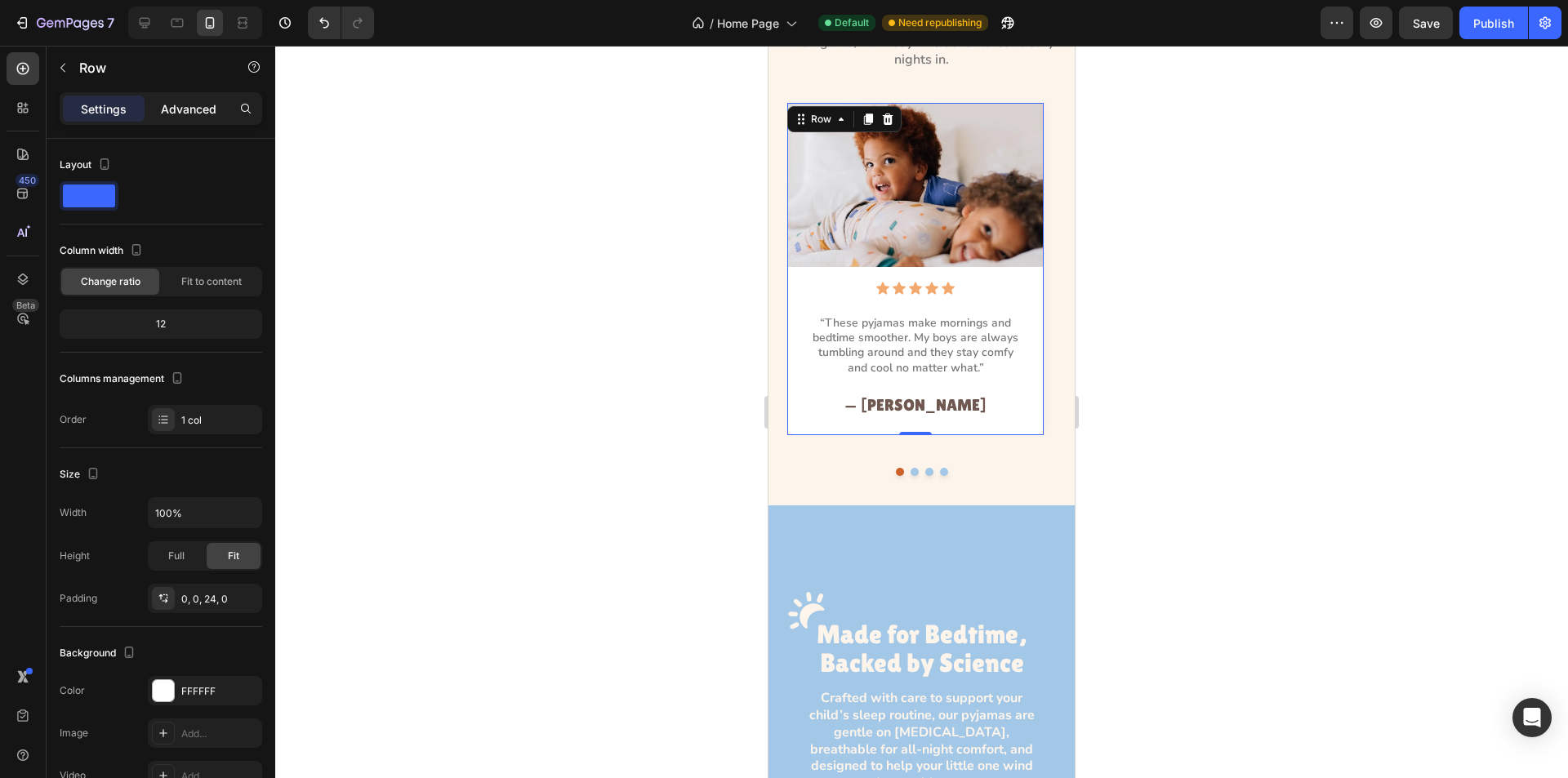
click at [198, 97] on div "Advanced" at bounding box center [188, 109] width 81 height 26
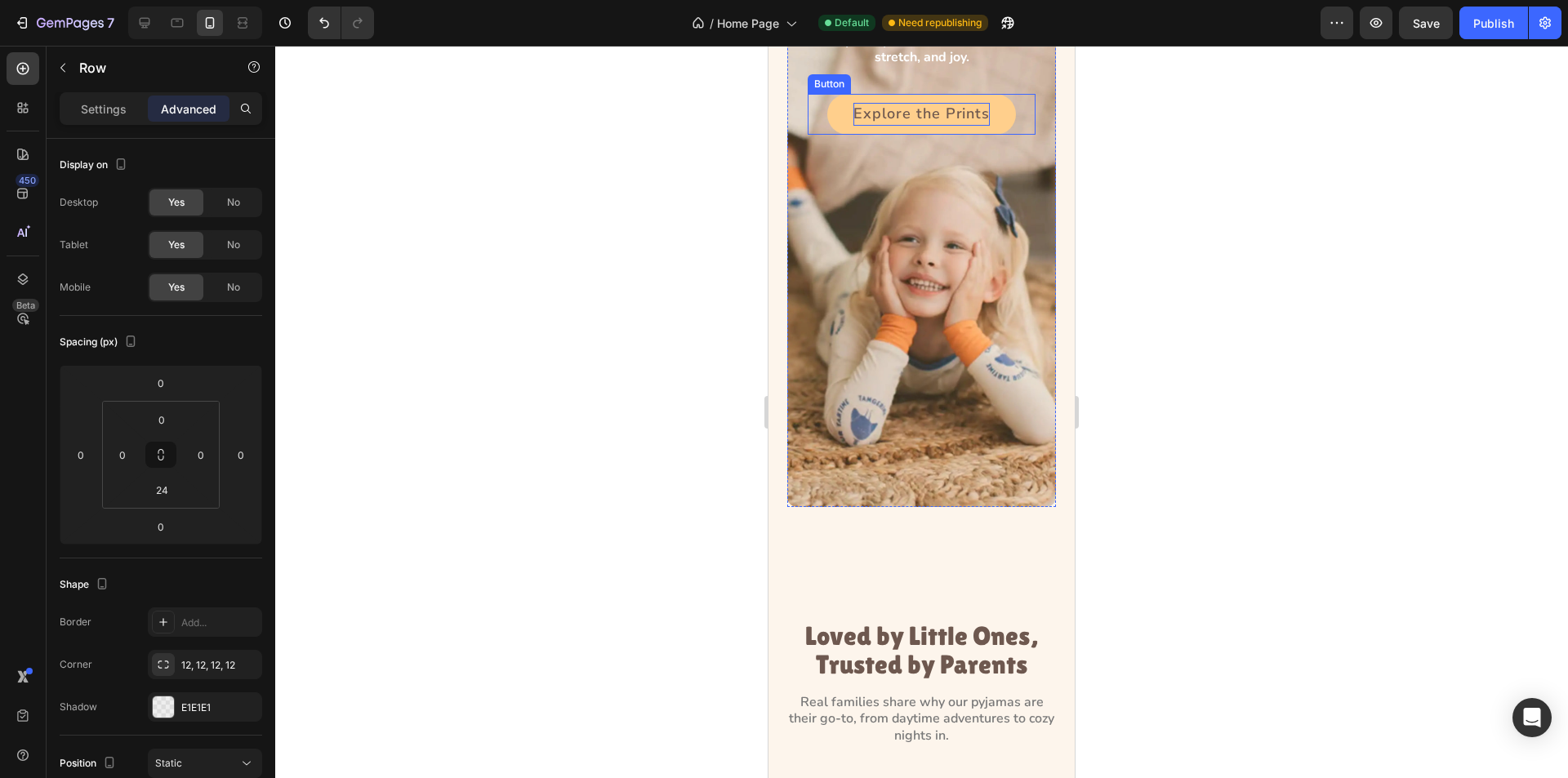
scroll to position [1257, 0]
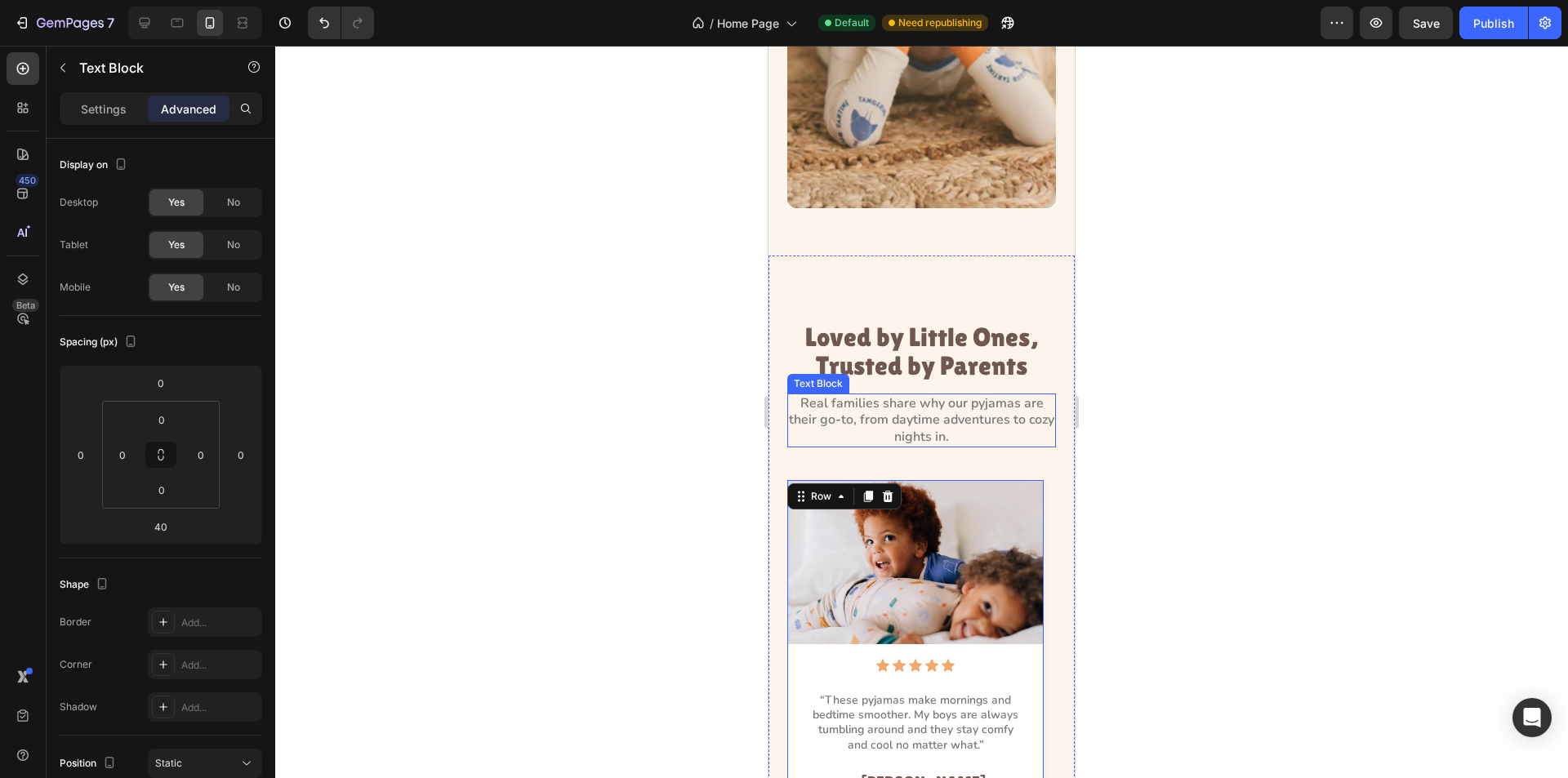
click at [894, 406] on p "Real families share why our pyjamas are their go-to, from daytime adventures to…" at bounding box center [921, 420] width 266 height 50
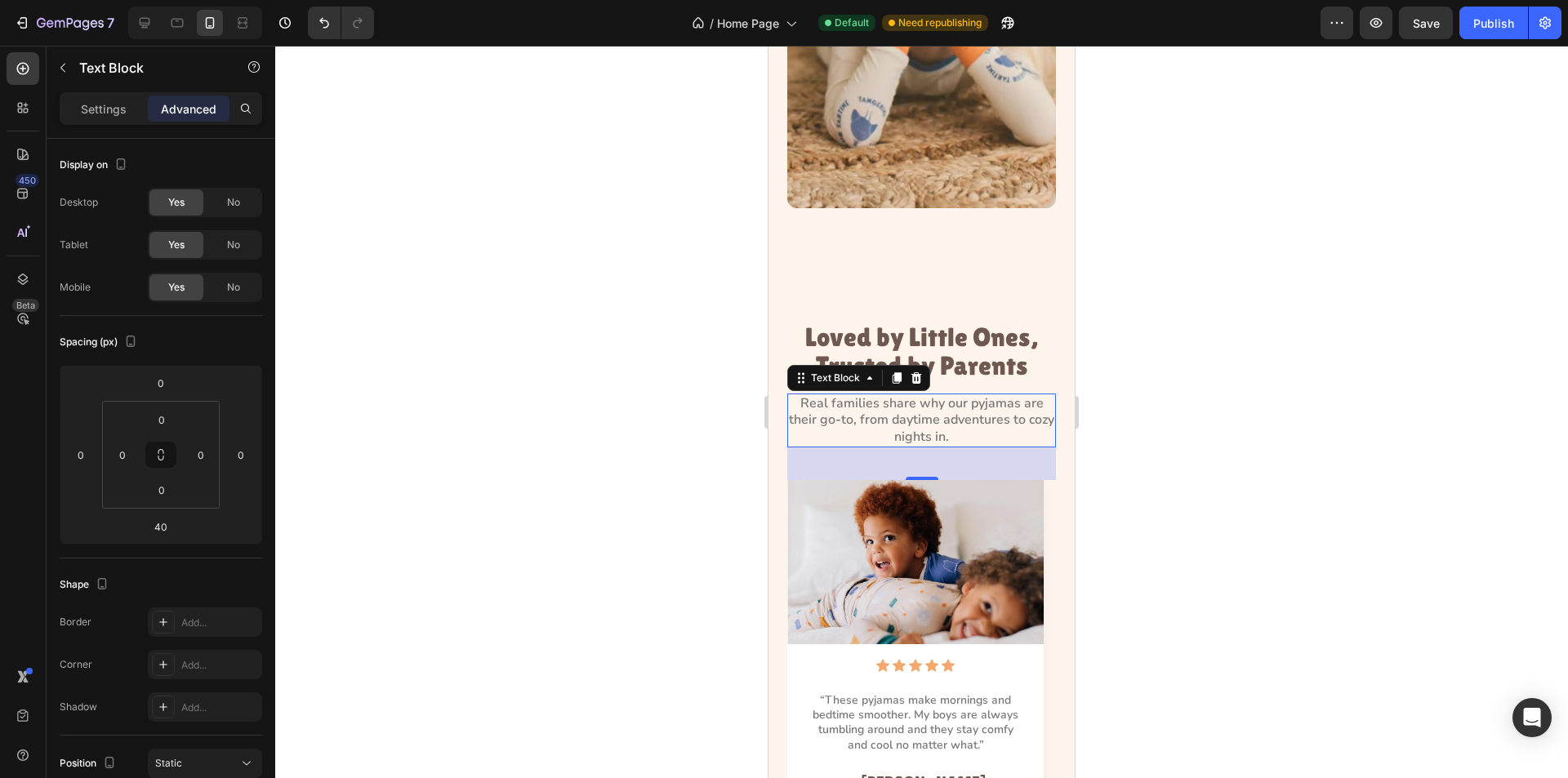
click at [677, 465] on div at bounding box center [921, 412] width 1293 height 732
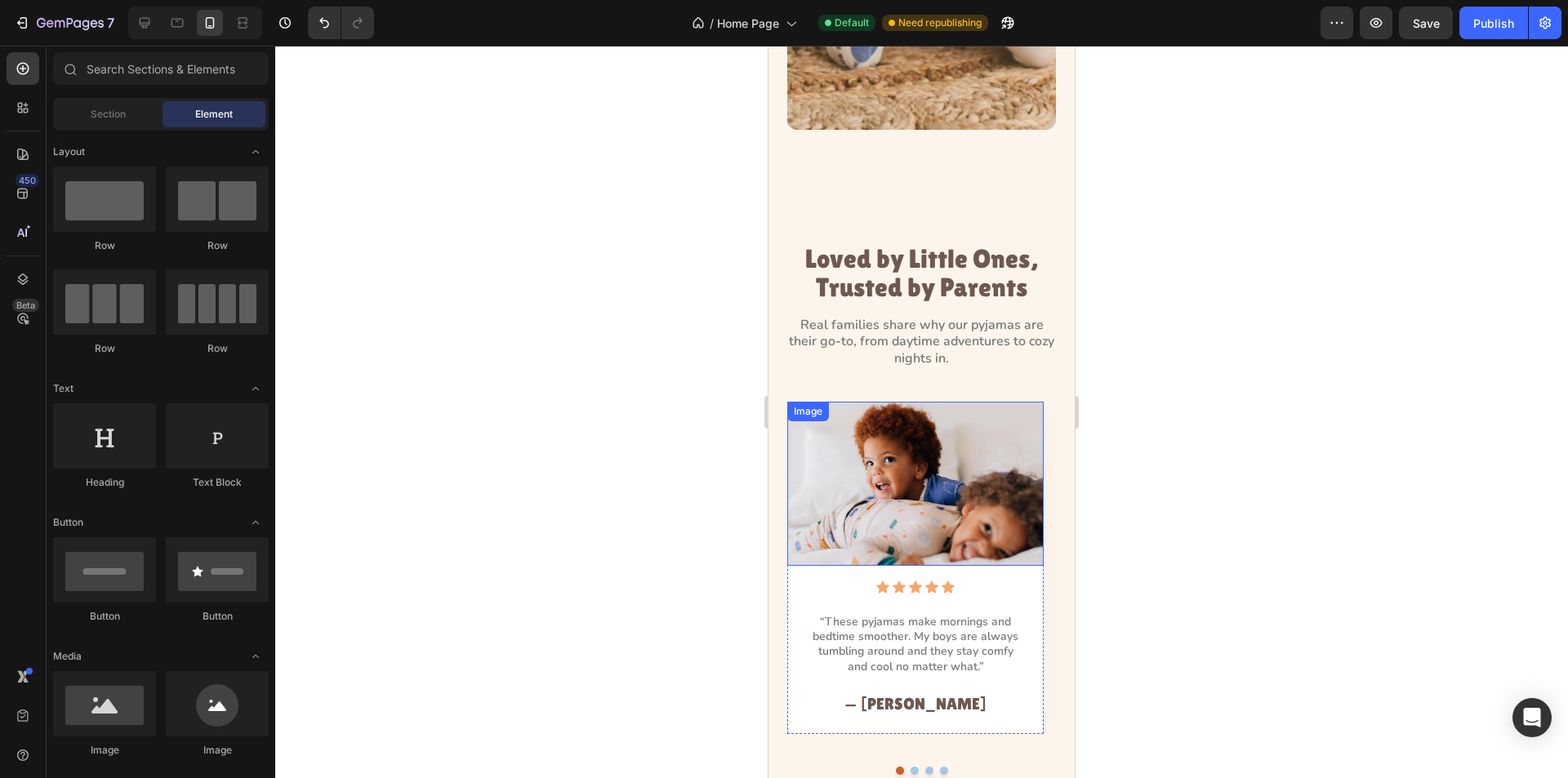
scroll to position [1420, 0]
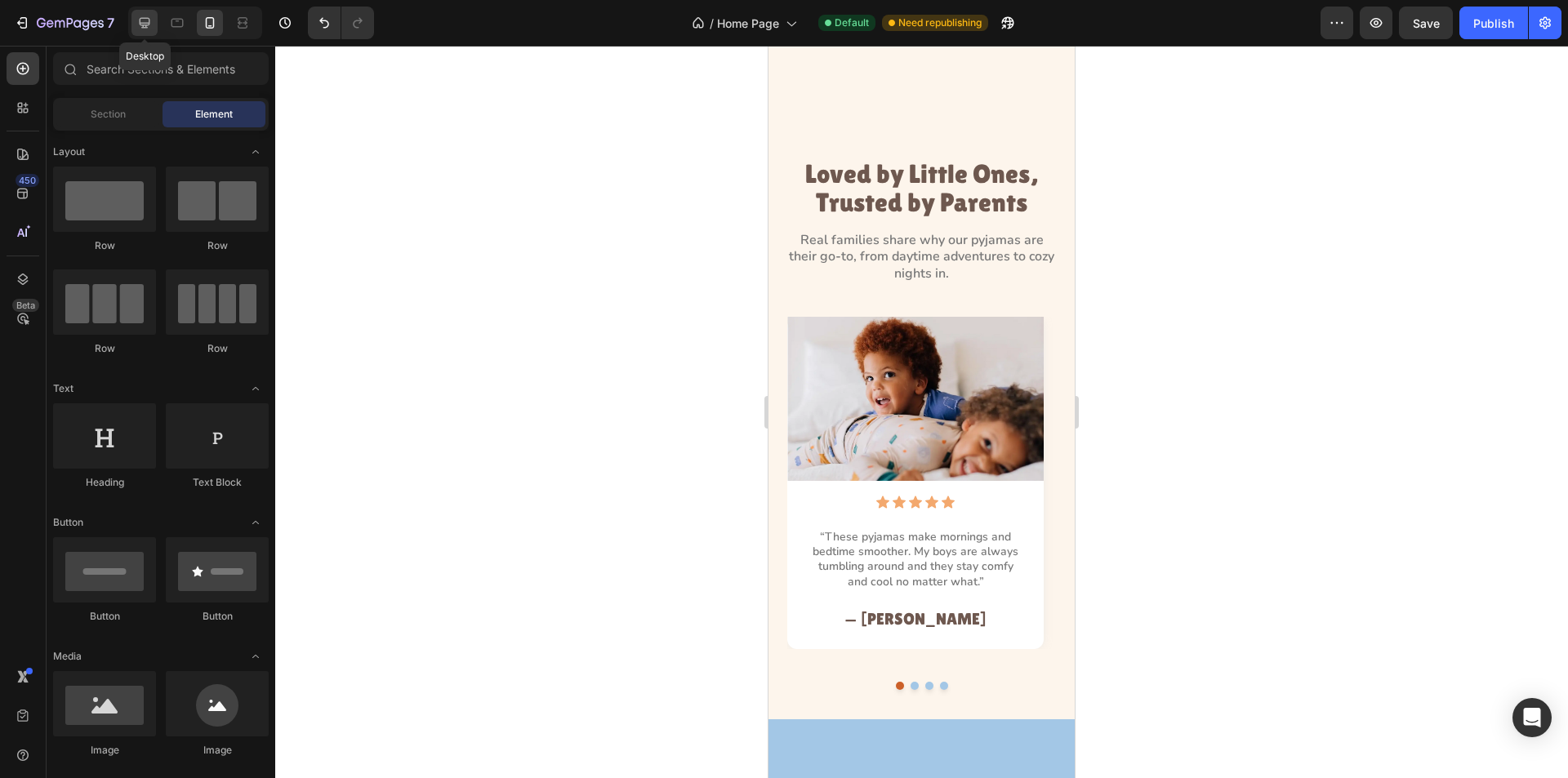
click at [138, 26] on icon at bounding box center [144, 23] width 16 height 16
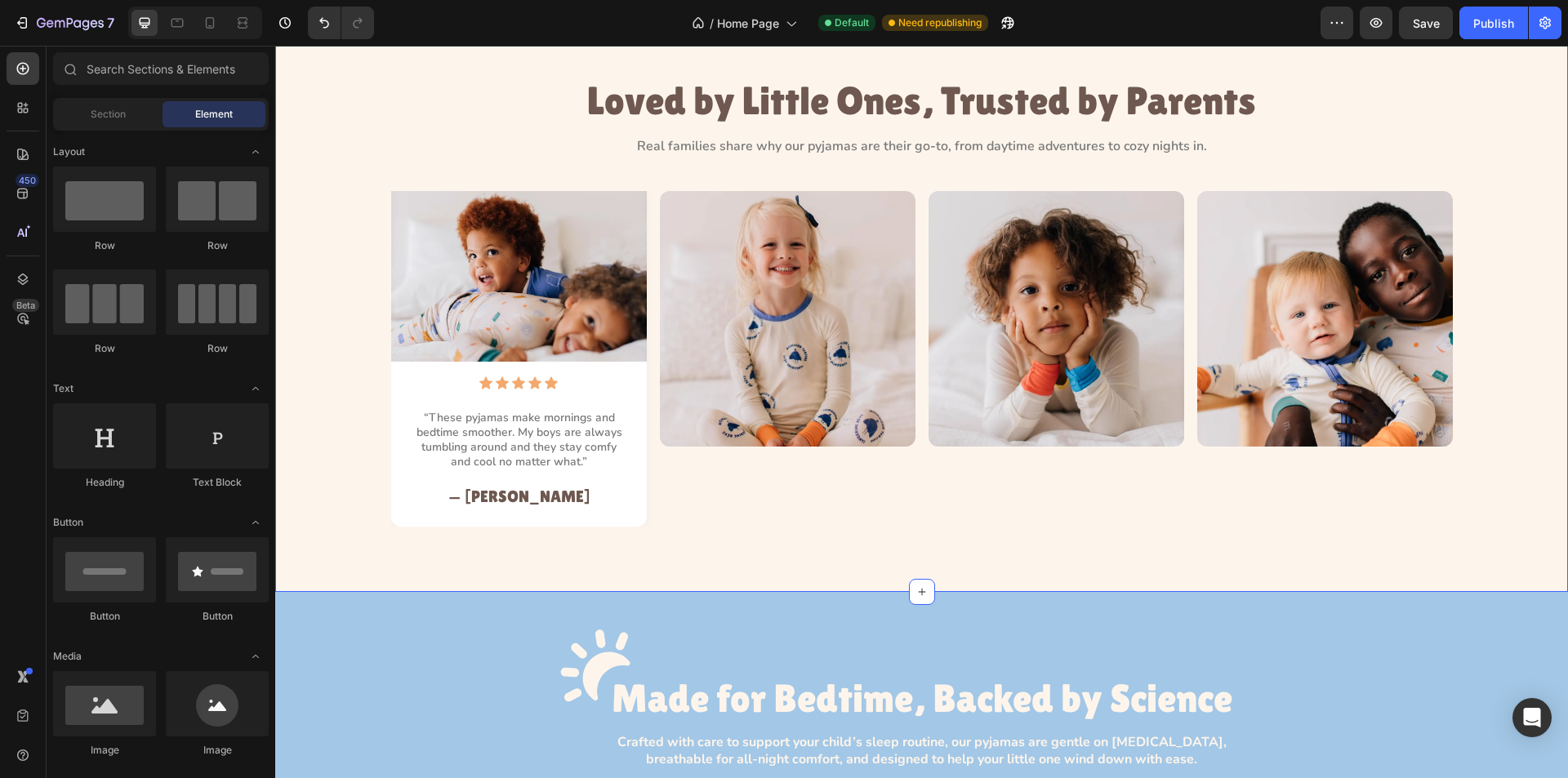
click at [361, 363] on div "Image Icon Icon Icon Icon Icon Icon List “These pyjamas make mornings and bedti…" at bounding box center [921, 359] width 1256 height 336
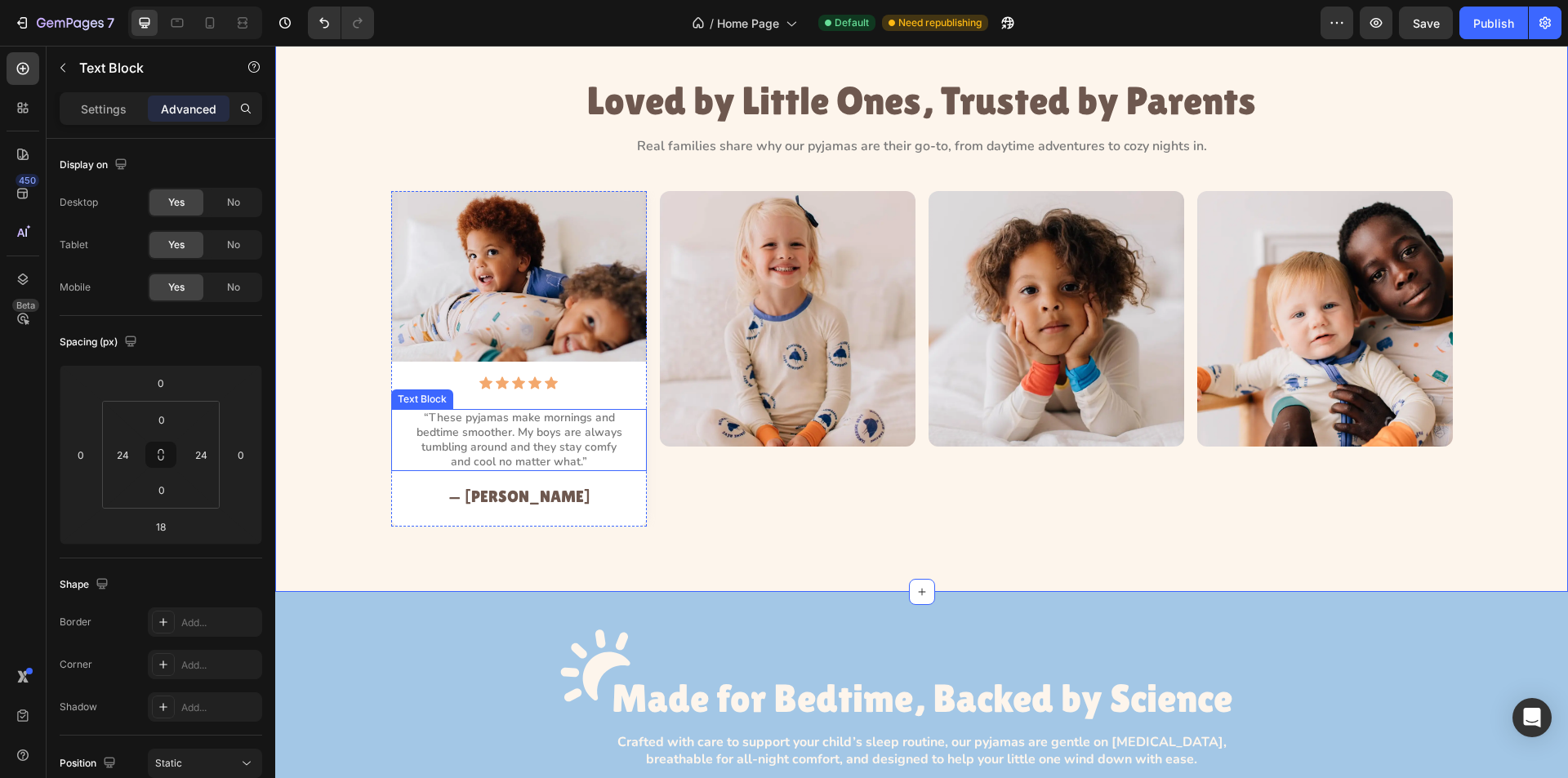
click at [396, 424] on div "“These pyjamas make mornings and bedtime smoother. My boys are always tumbling …" at bounding box center [519, 440] width 256 height 63
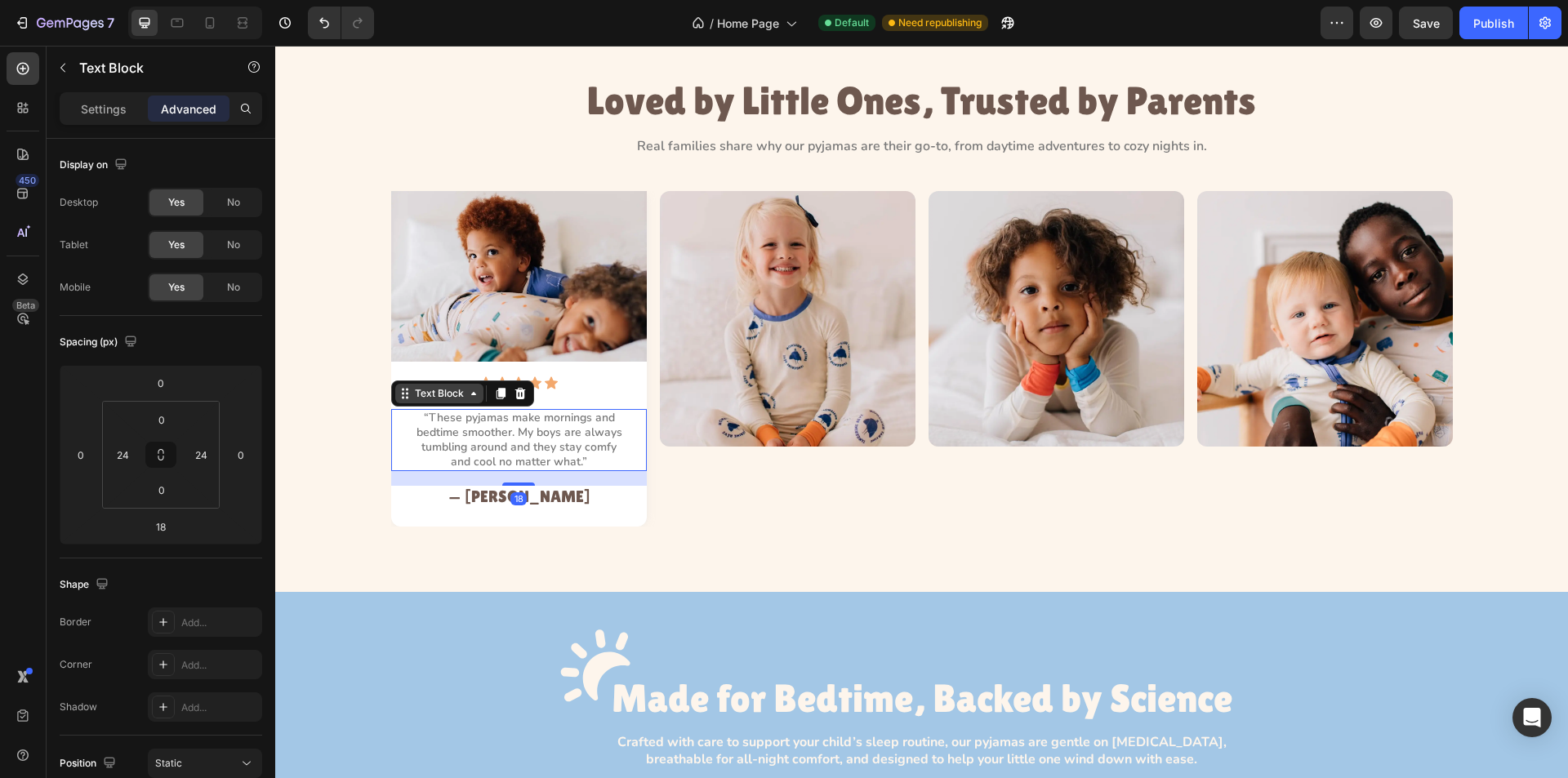
click at [426, 398] on div "Text Block" at bounding box center [439, 394] width 56 height 15
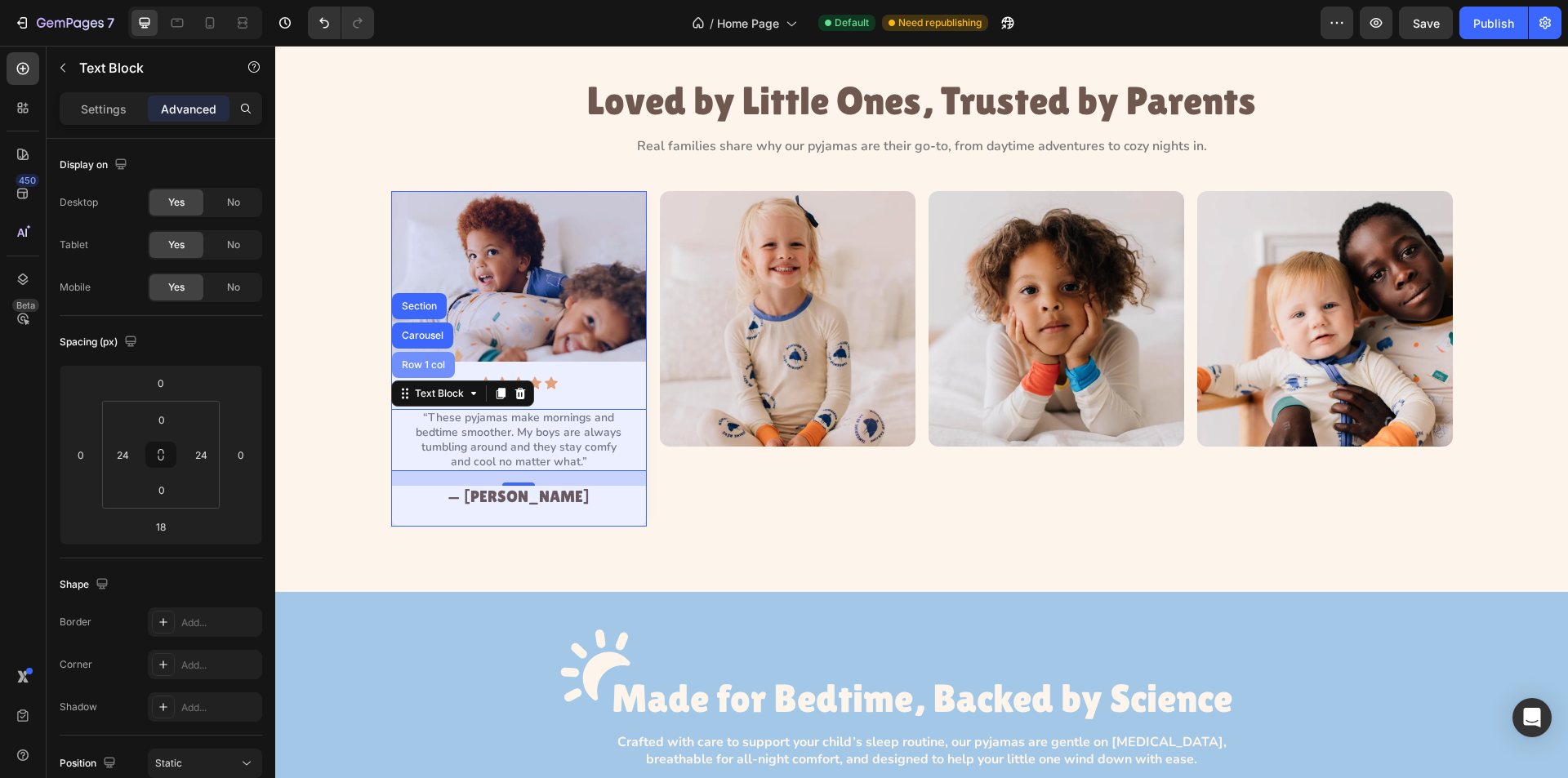
click at [419, 367] on div "Row 1 col" at bounding box center [423, 364] width 50 height 10
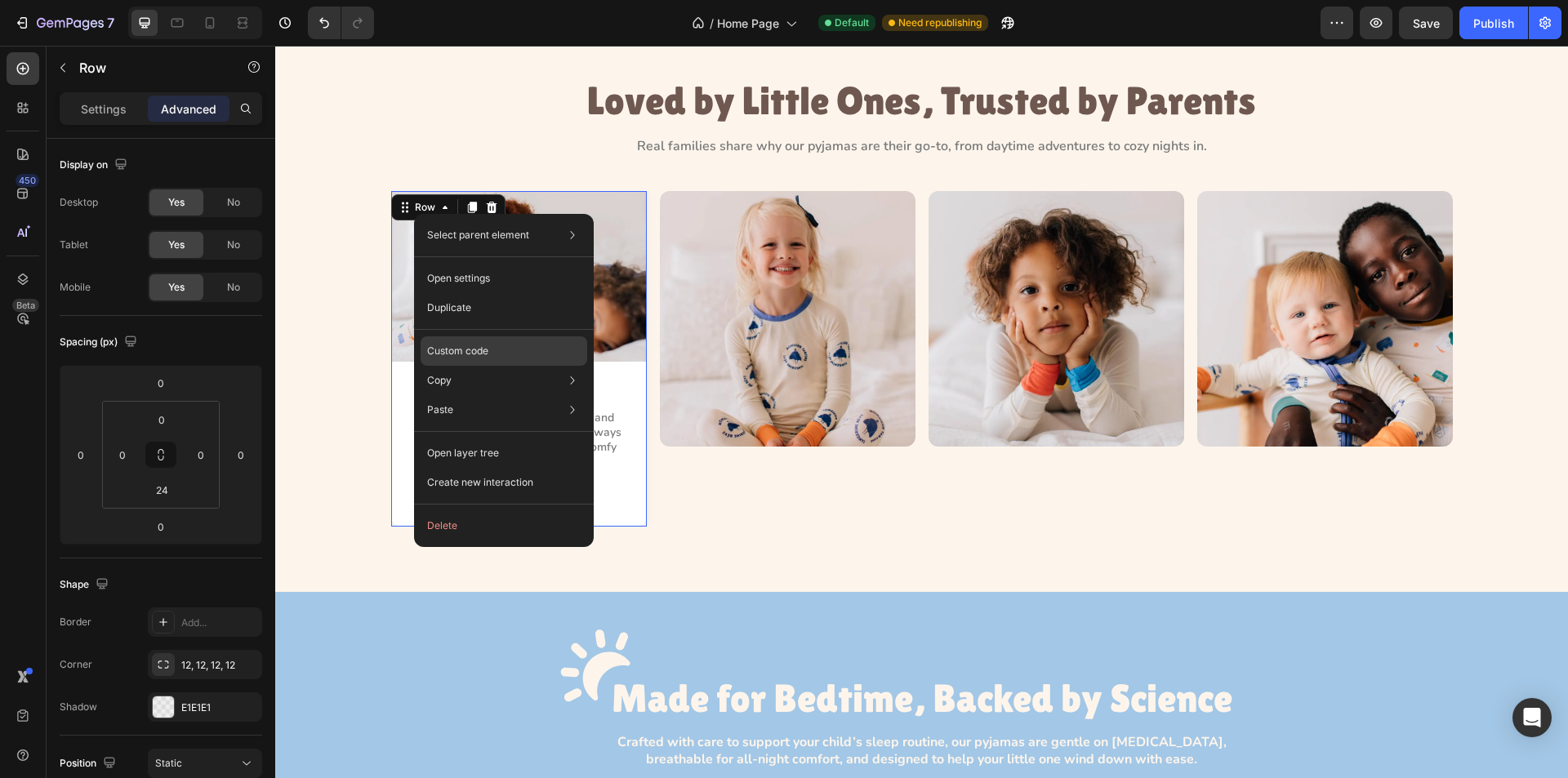
click at [472, 350] on p "Custom code" at bounding box center [458, 352] width 61 height 15
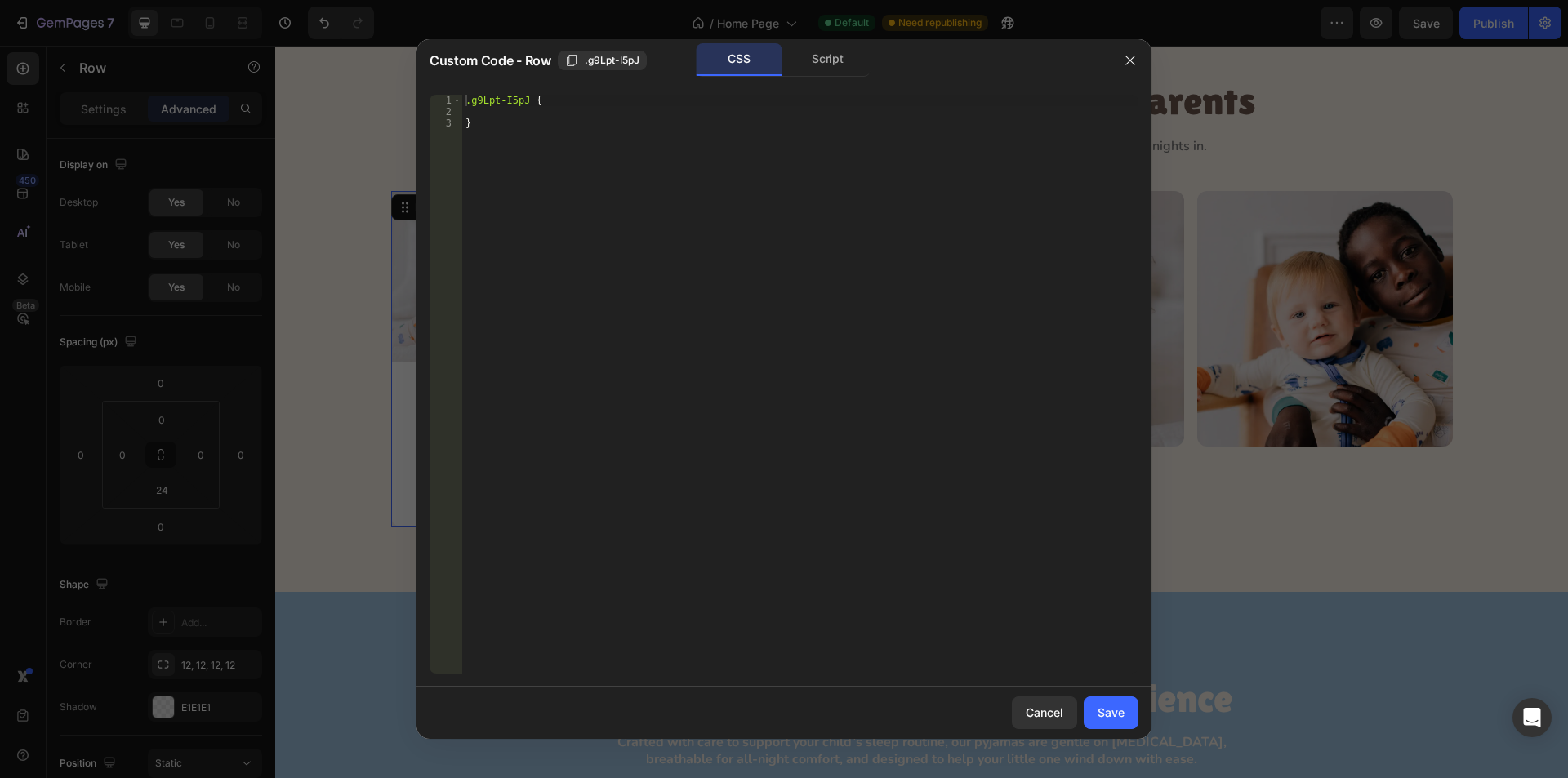
click at [496, 113] on div ".g9Lpt-I5pJ { }" at bounding box center [800, 395] width 677 height 602
click at [461, 111] on div "2" at bounding box center [446, 111] width 33 height 12
click at [467, 109] on div ".g9Lpt-I5pJ { overflow : hidden ; }" at bounding box center [800, 395] width 677 height 602
type textarea "overflow: hidden;"
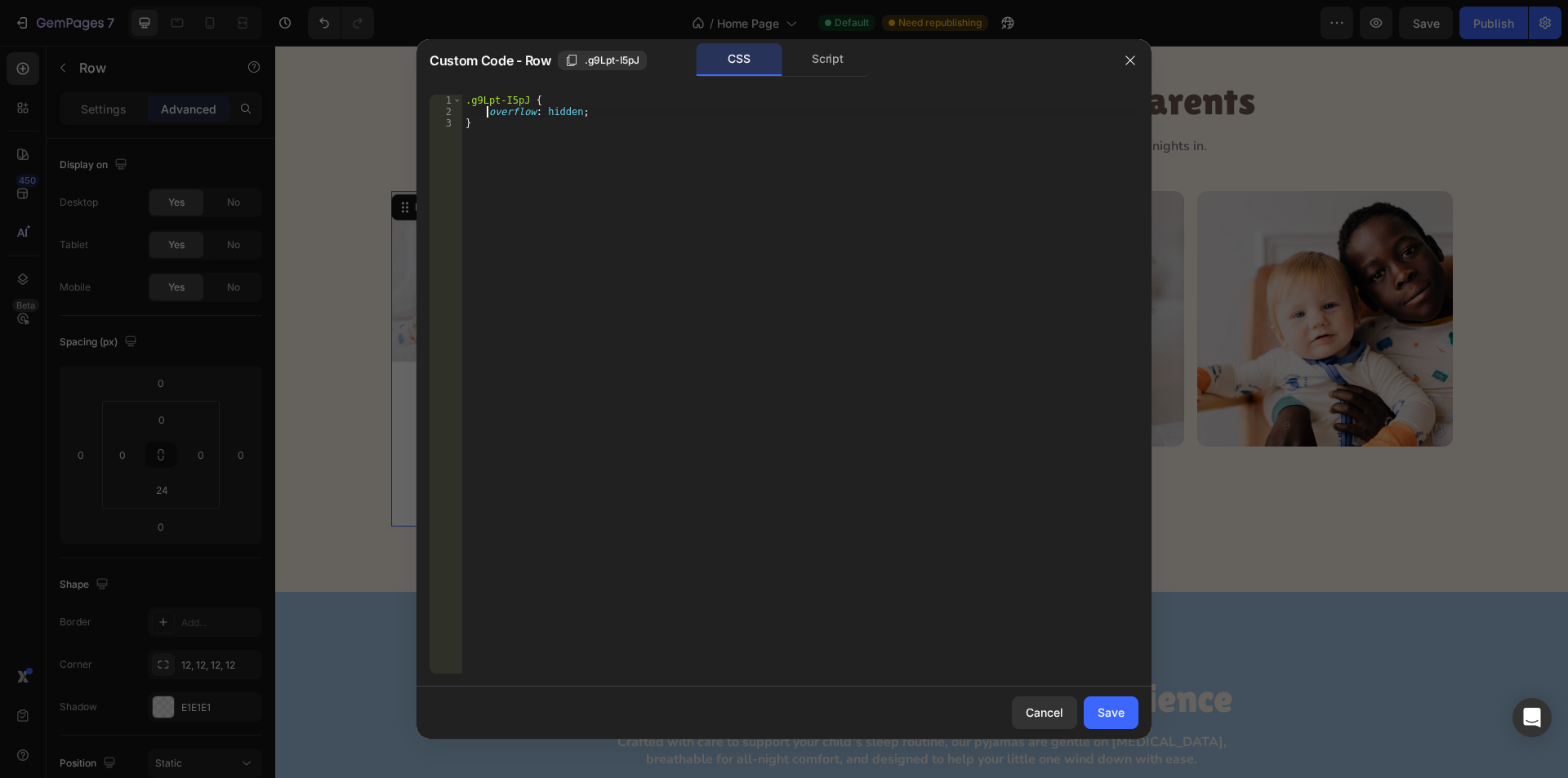
click at [607, 115] on div ".g9Lpt-I5pJ { overflow : hidden ; }" at bounding box center [800, 395] width 677 height 602
click at [605, 113] on div ".g9Lpt-I5pJ { overflow : hidden ; }" at bounding box center [800, 395] width 677 height 602
drag, startPoint x: 1106, startPoint y: 720, endPoint x: 835, endPoint y: 669, distance: 275.8
click at [1106, 720] on div "Save" at bounding box center [1111, 712] width 27 height 17
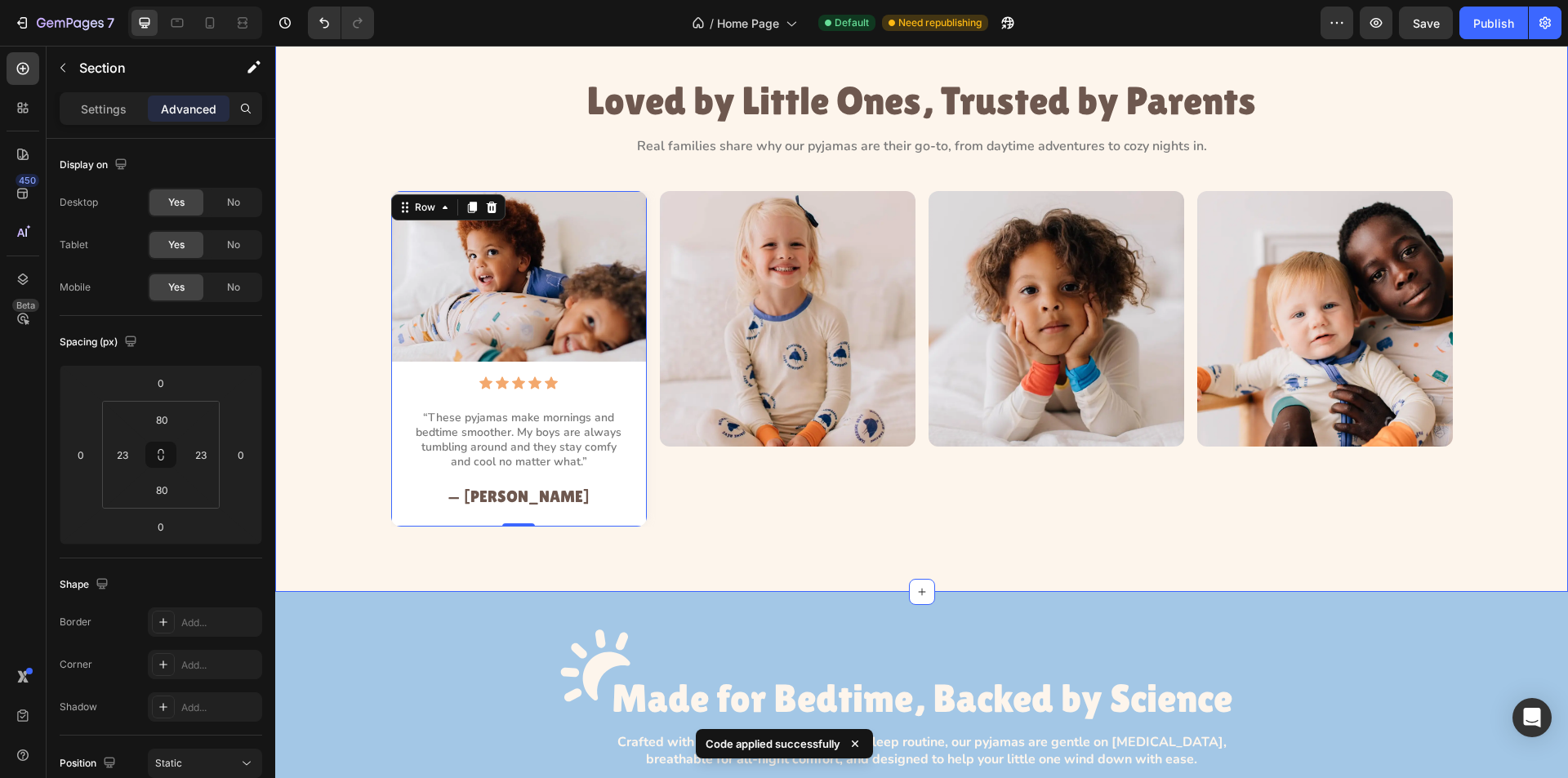
click at [339, 332] on div "Image Icon Icon Icon Icon Icon Icon List “These pyjamas make mornings and bedti…" at bounding box center [921, 359] width 1256 height 336
click at [484, 396] on div "Image Icon Icon Icon Icon Icon Icon List “These pyjamas make mornings and bedti…" at bounding box center [519, 349] width 256 height 316
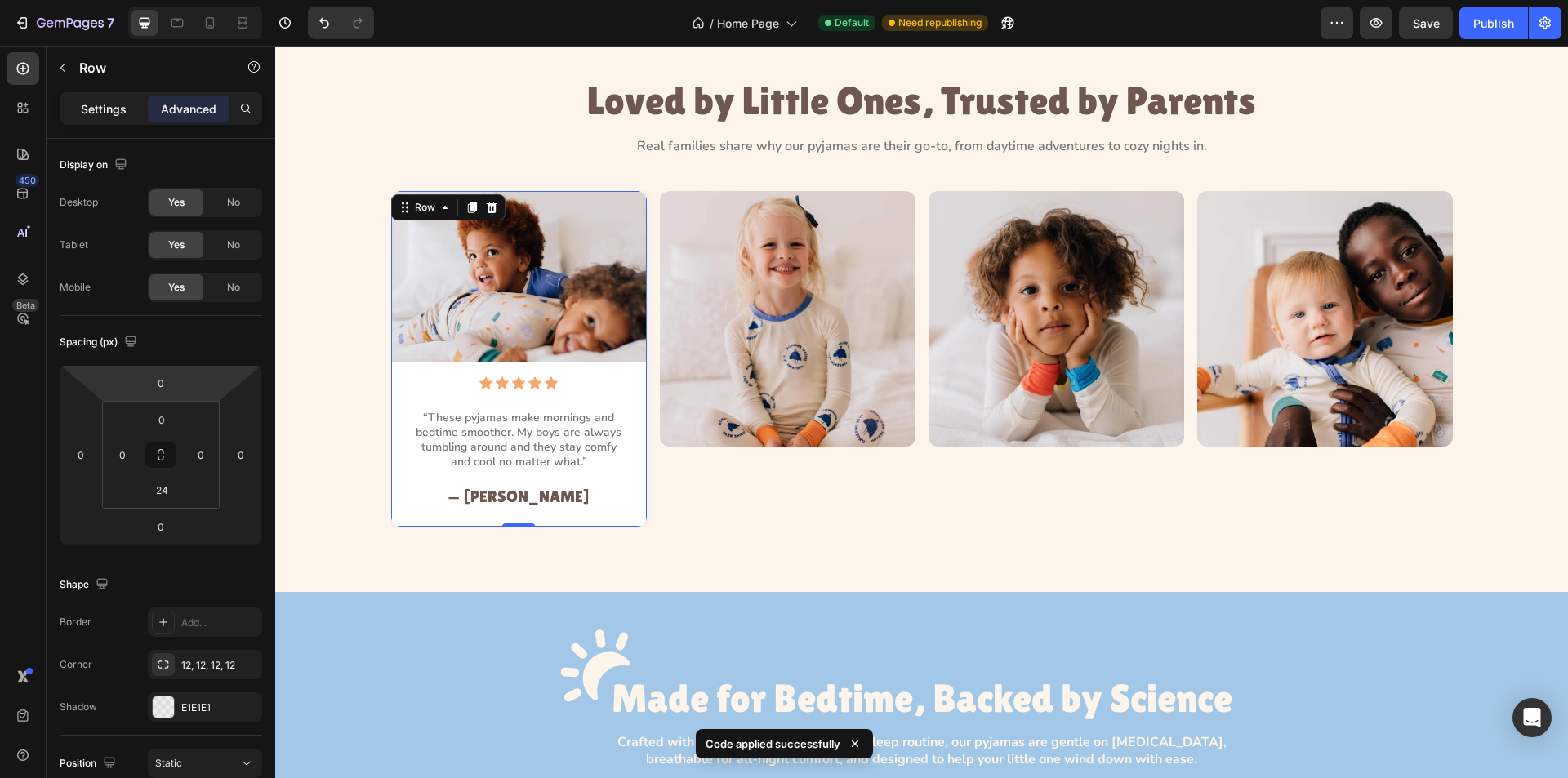
click at [89, 104] on p "Settings" at bounding box center [104, 109] width 46 height 17
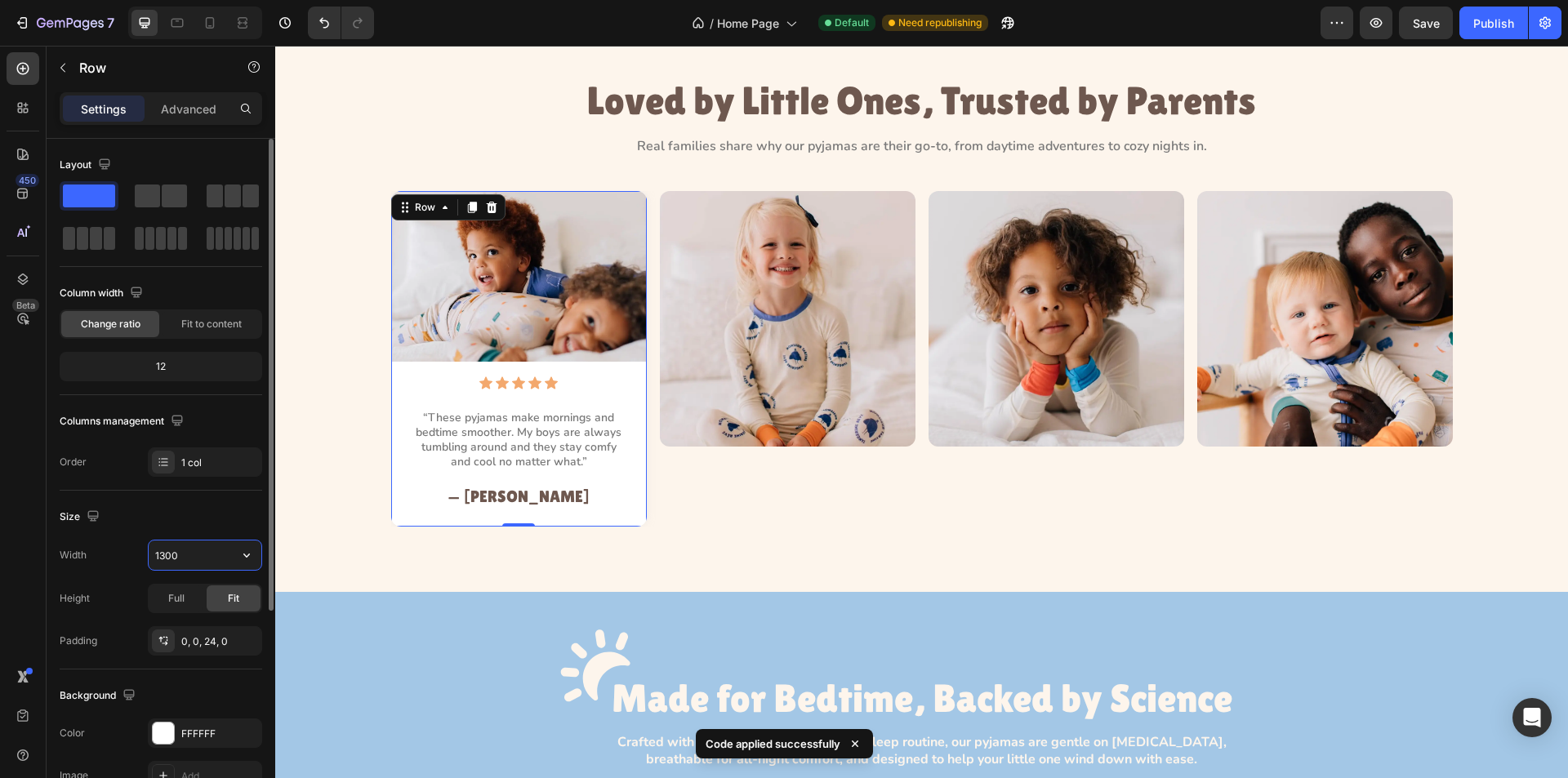
click at [198, 566] on input "1300" at bounding box center [205, 555] width 112 height 29
type input "Auto"
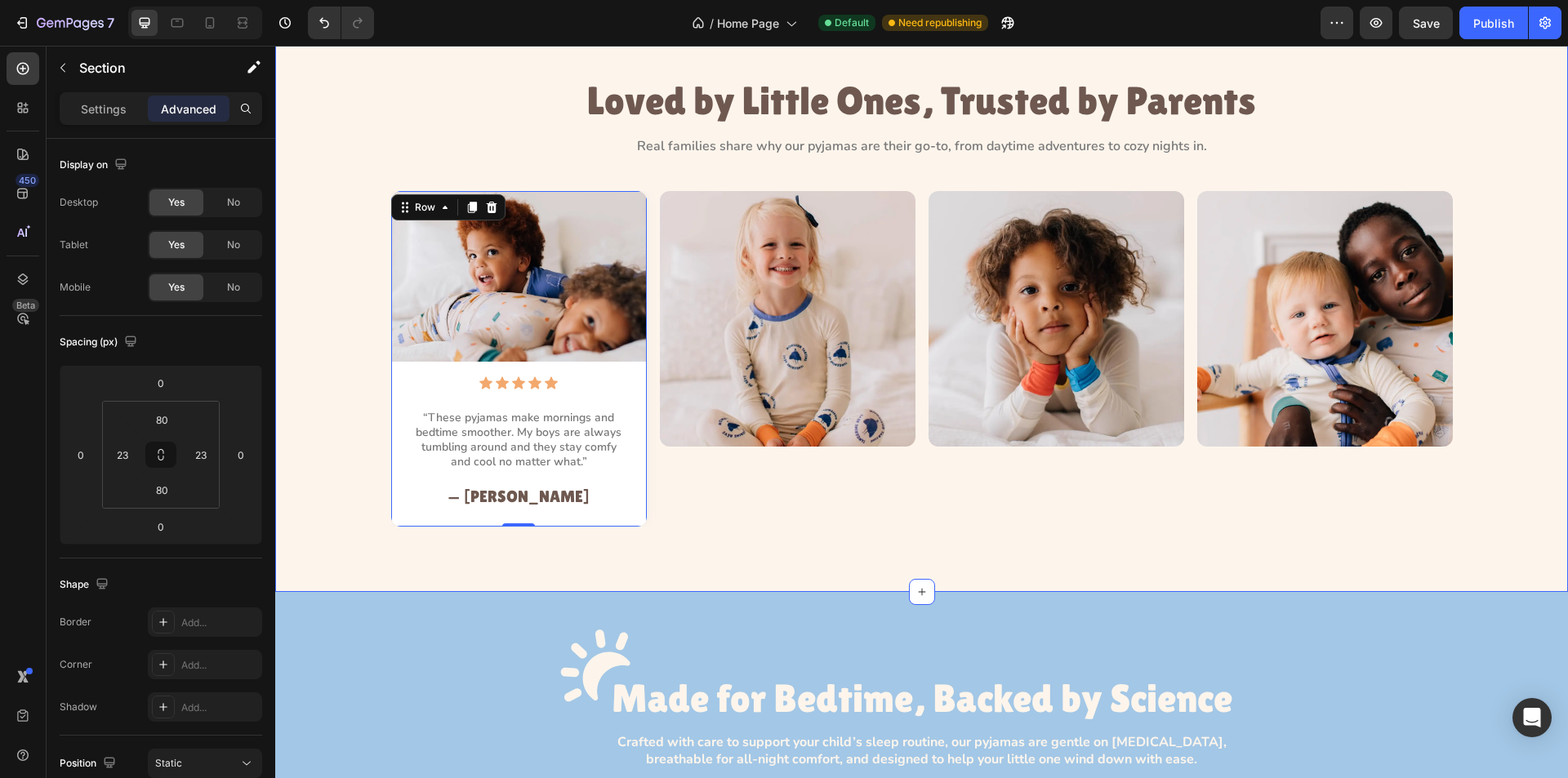
click at [319, 371] on div "Image Icon Icon Icon Icon Icon Icon List “These pyjamas make mornings and bedti…" at bounding box center [921, 359] width 1256 height 336
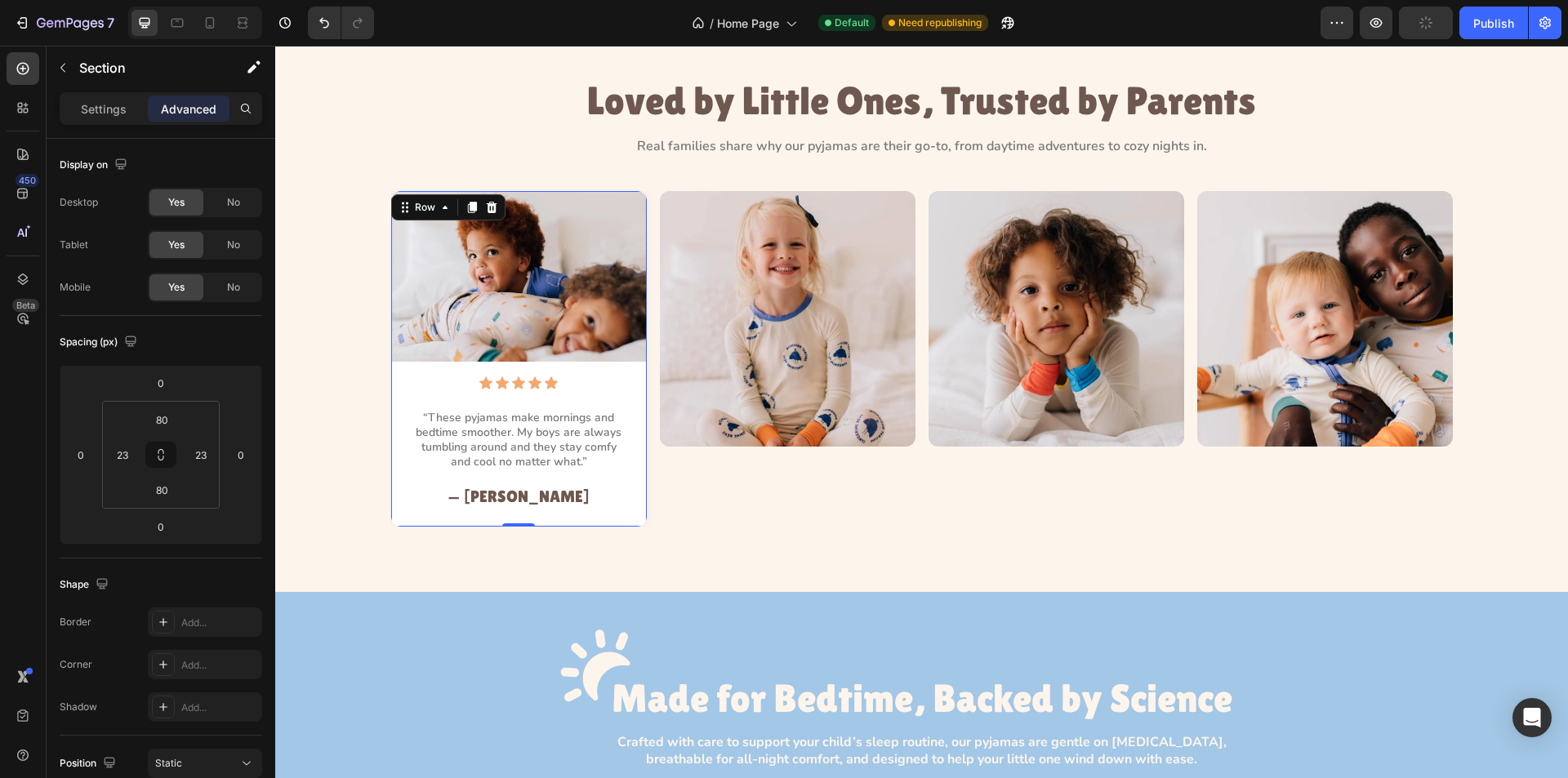
click at [405, 371] on div "Image Icon Icon Icon Icon Icon Icon List “These pyjamas make mornings and bedti…" at bounding box center [519, 349] width 256 height 316
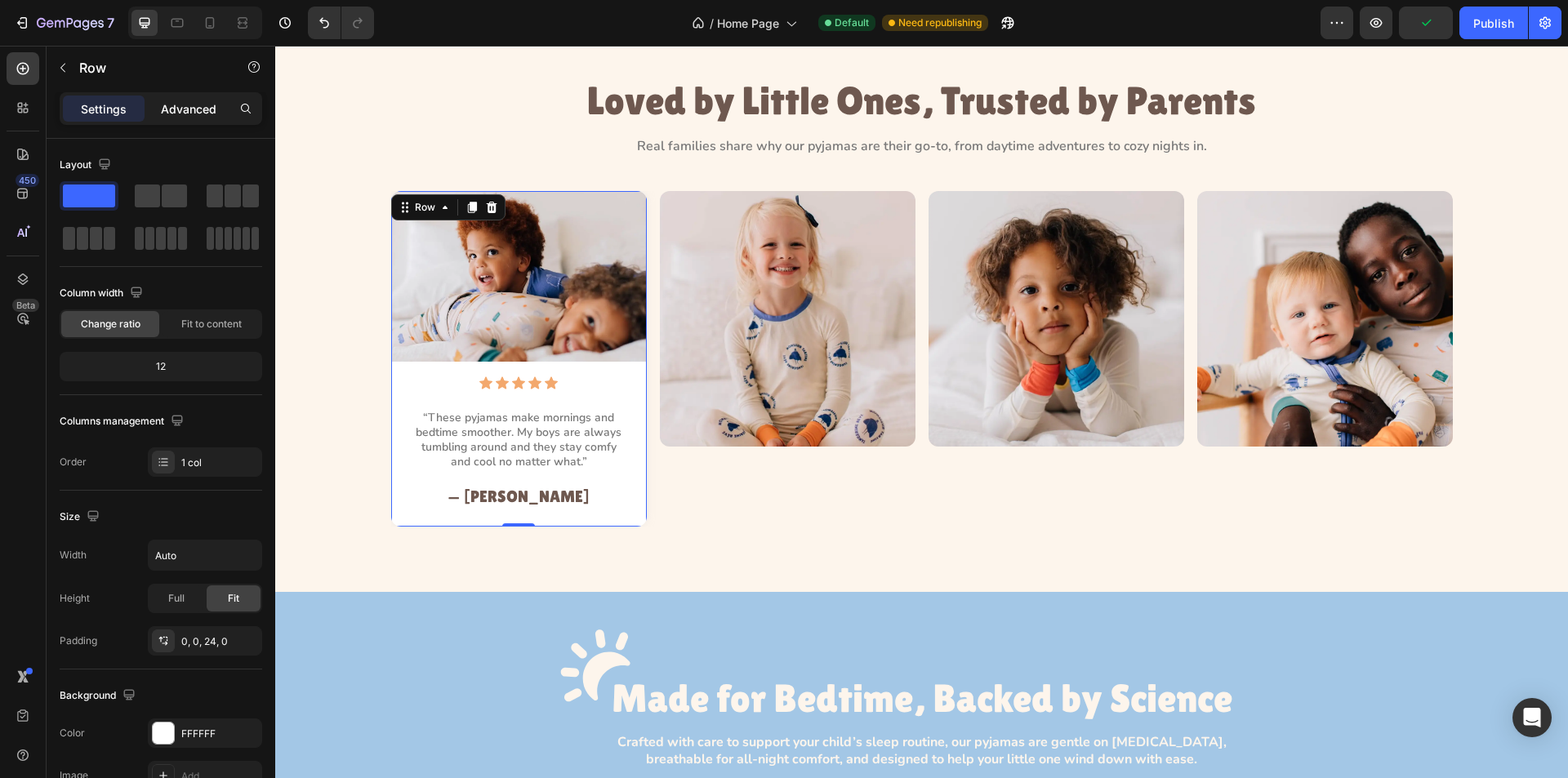
click at [202, 112] on p "Advanced" at bounding box center [188, 109] width 56 height 17
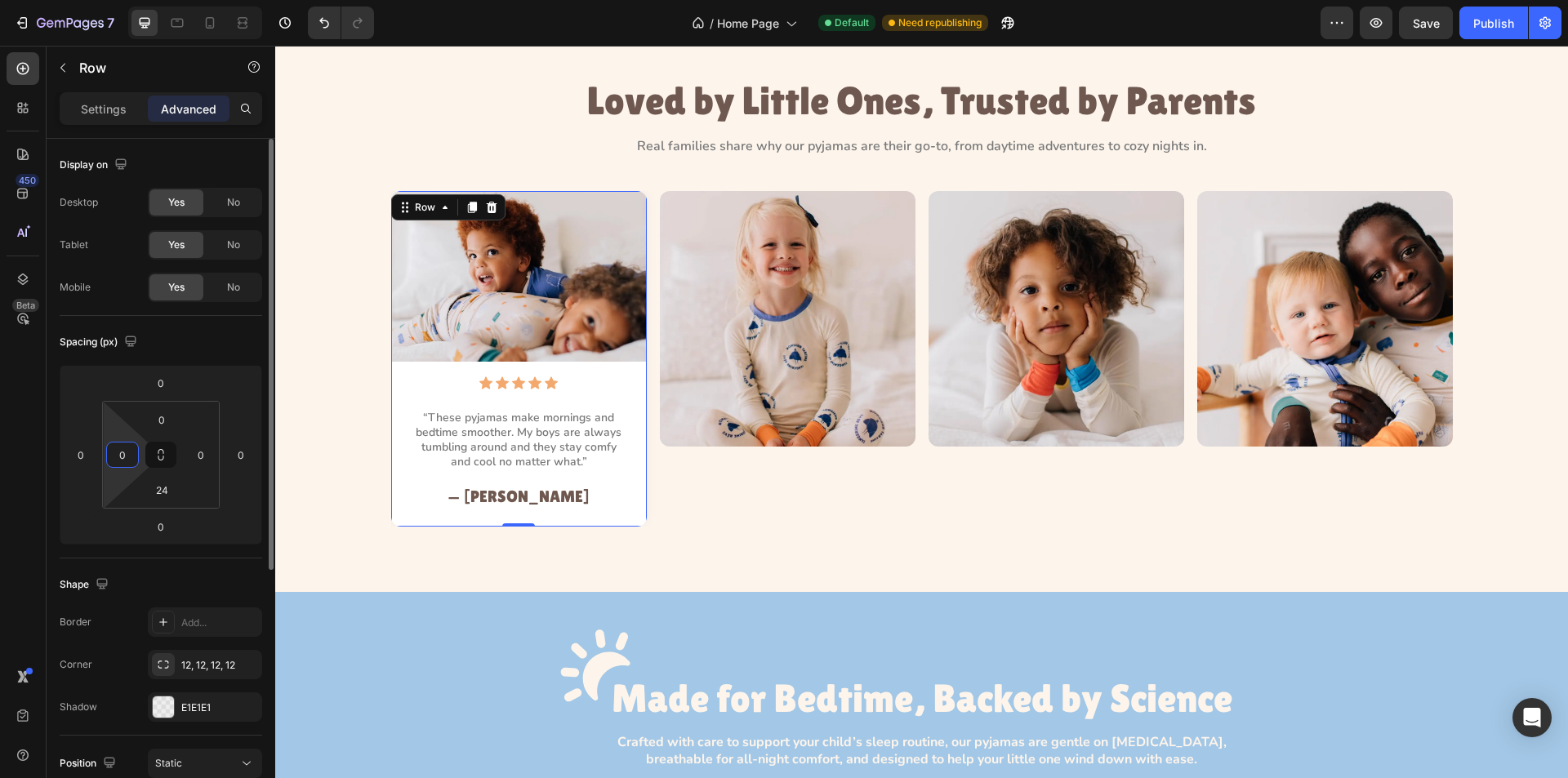
click at [120, 460] on input "0" at bounding box center [122, 455] width 25 height 25
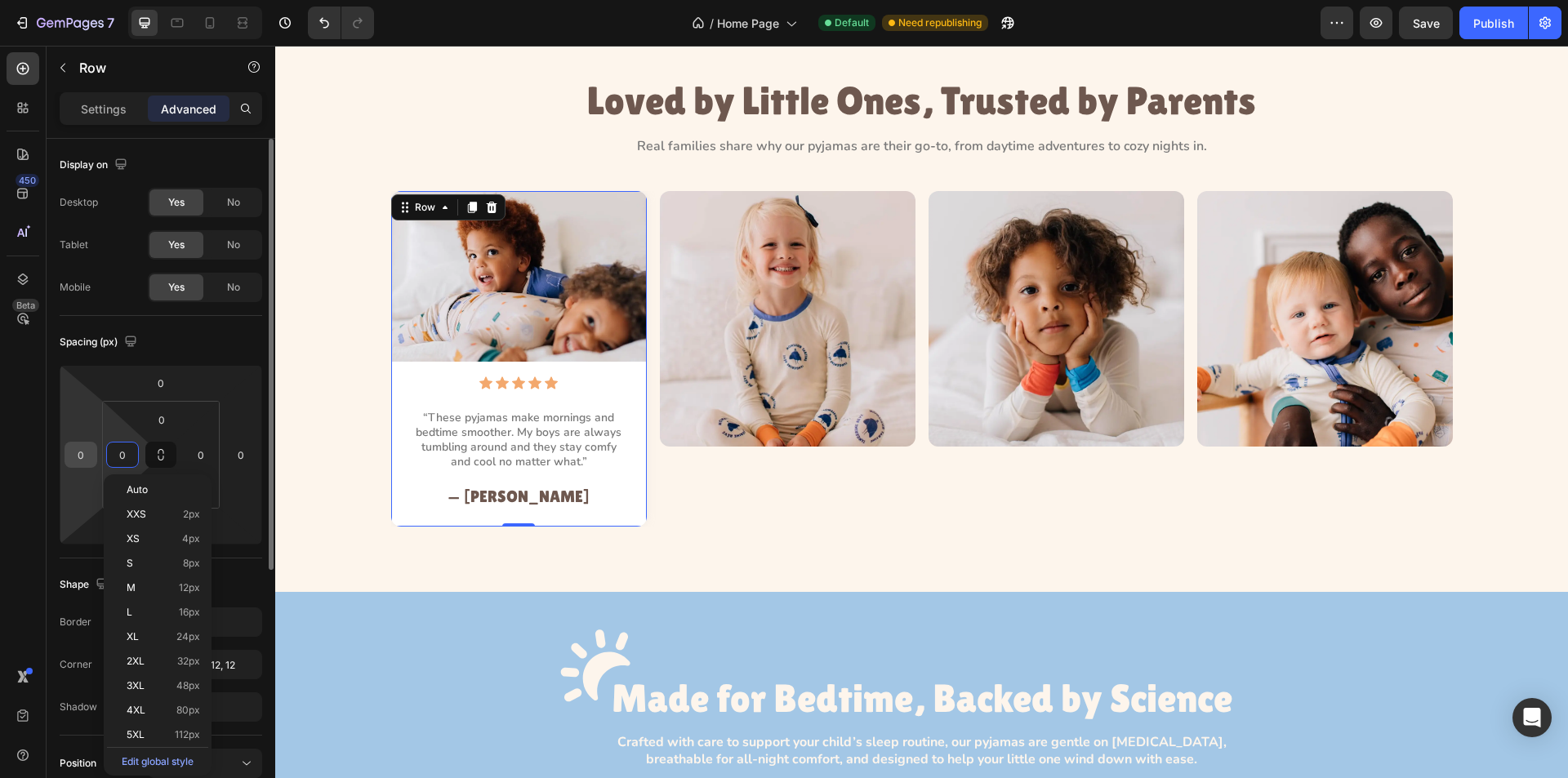
click at [81, 450] on input "0" at bounding box center [80, 455] width 25 height 25
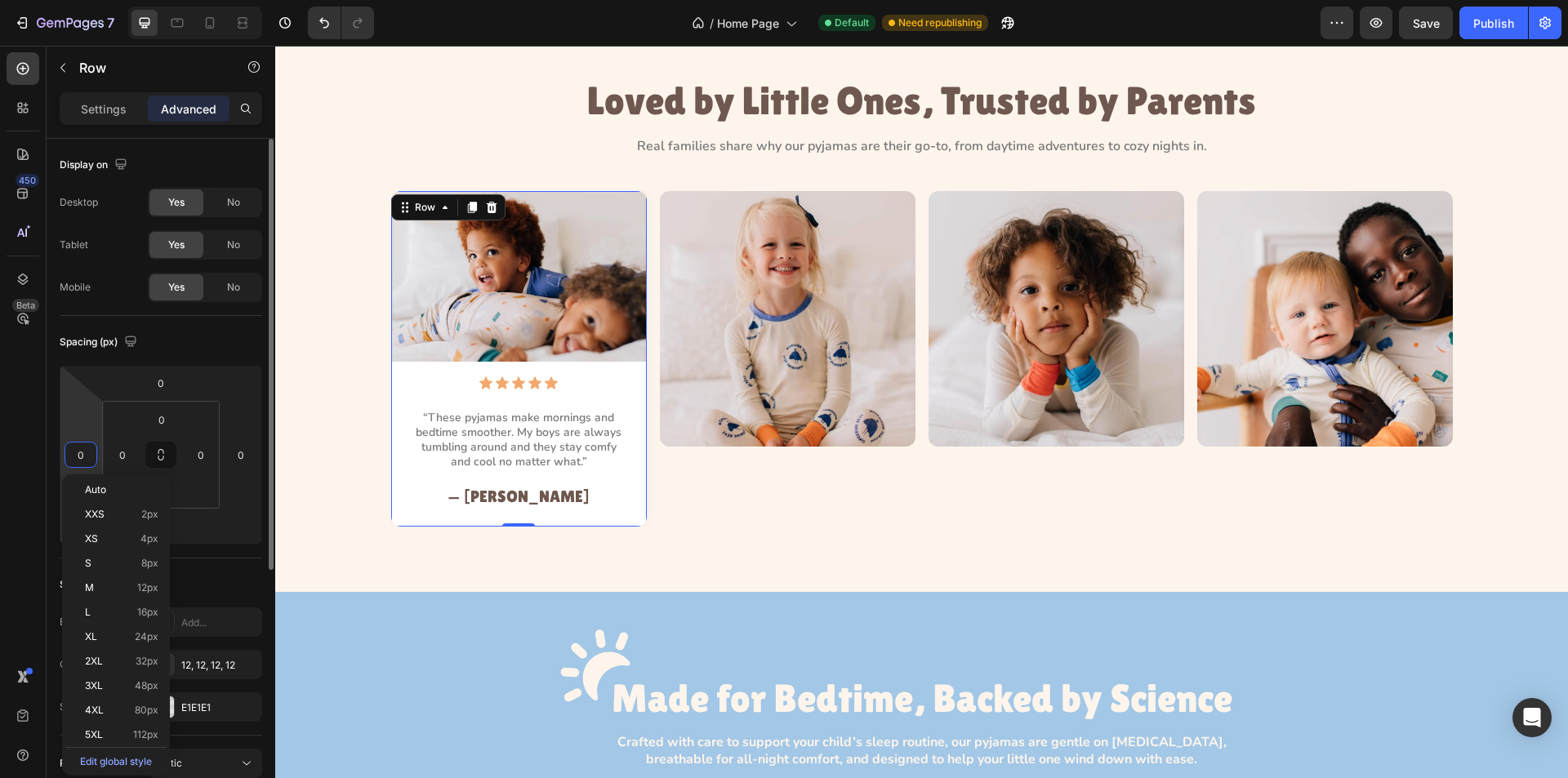
click at [77, 453] on input "0" at bounding box center [80, 455] width 25 height 25
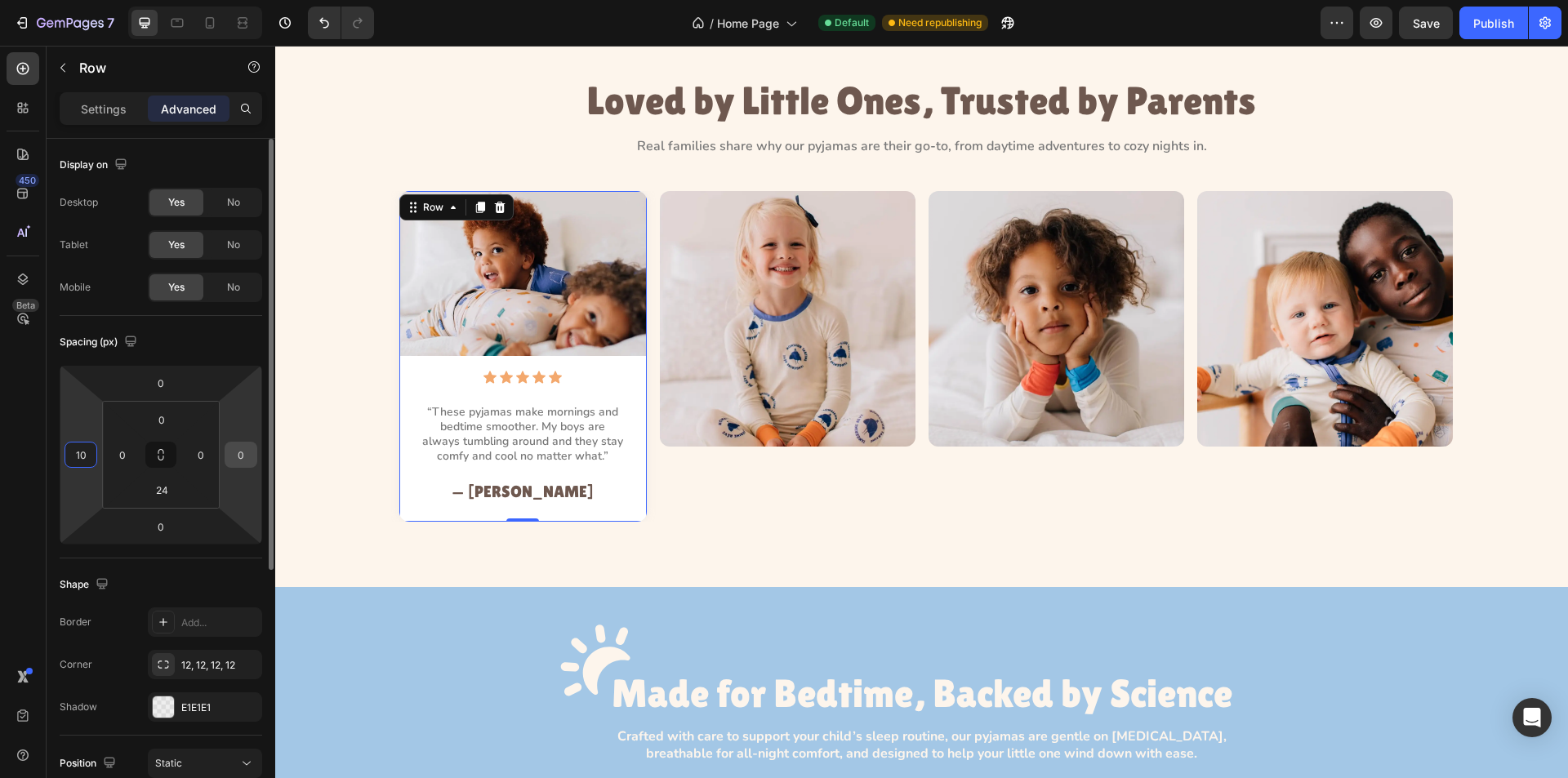
type input "10"
click at [232, 454] on input "0" at bounding box center [240, 455] width 25 height 25
click at [236, 449] on input "0" at bounding box center [240, 455] width 25 height 25
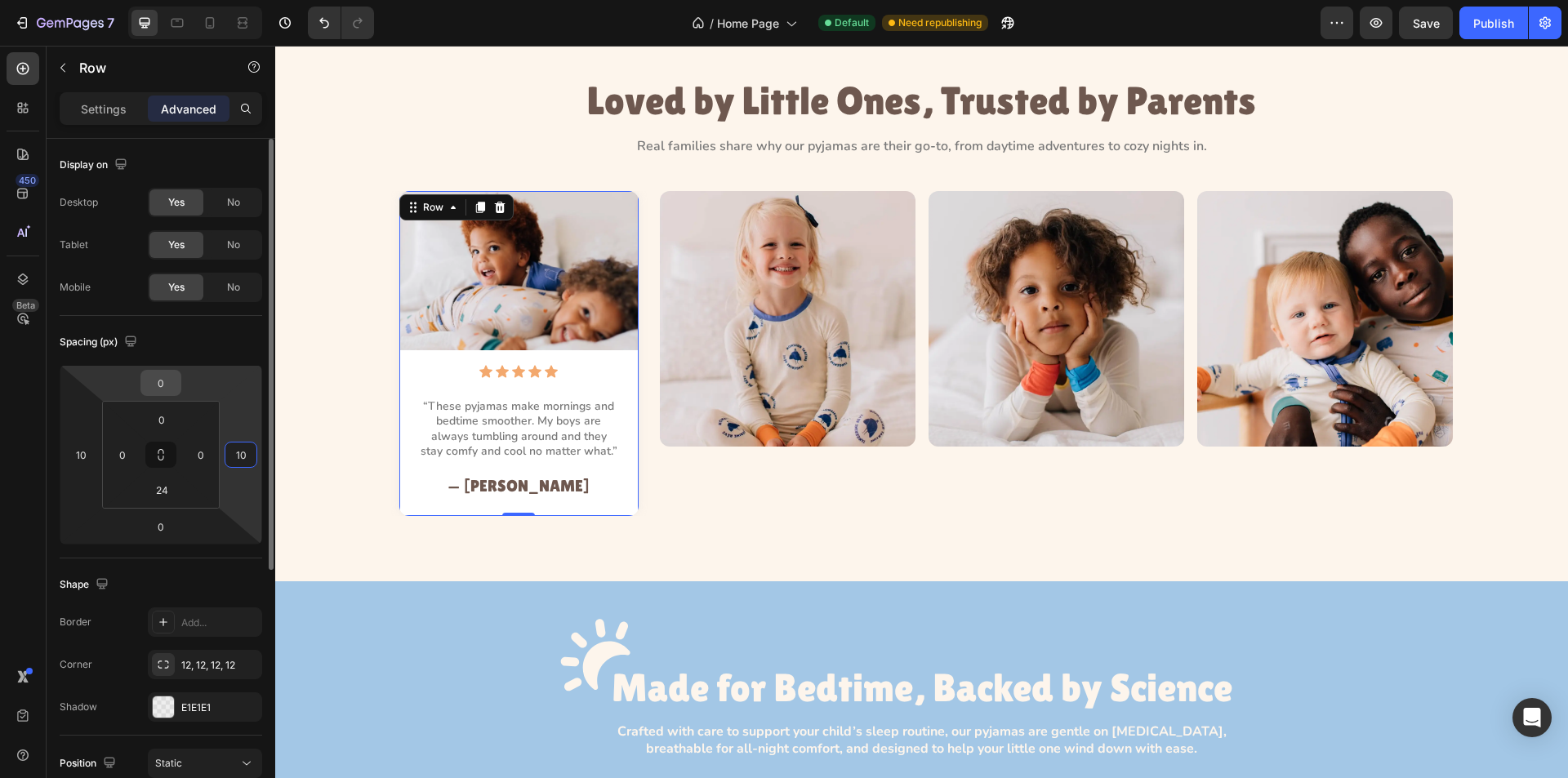
type input "10"
click at [166, 384] on input "0" at bounding box center [161, 383] width 33 height 25
click at [152, 384] on input "0" at bounding box center [161, 383] width 33 height 25
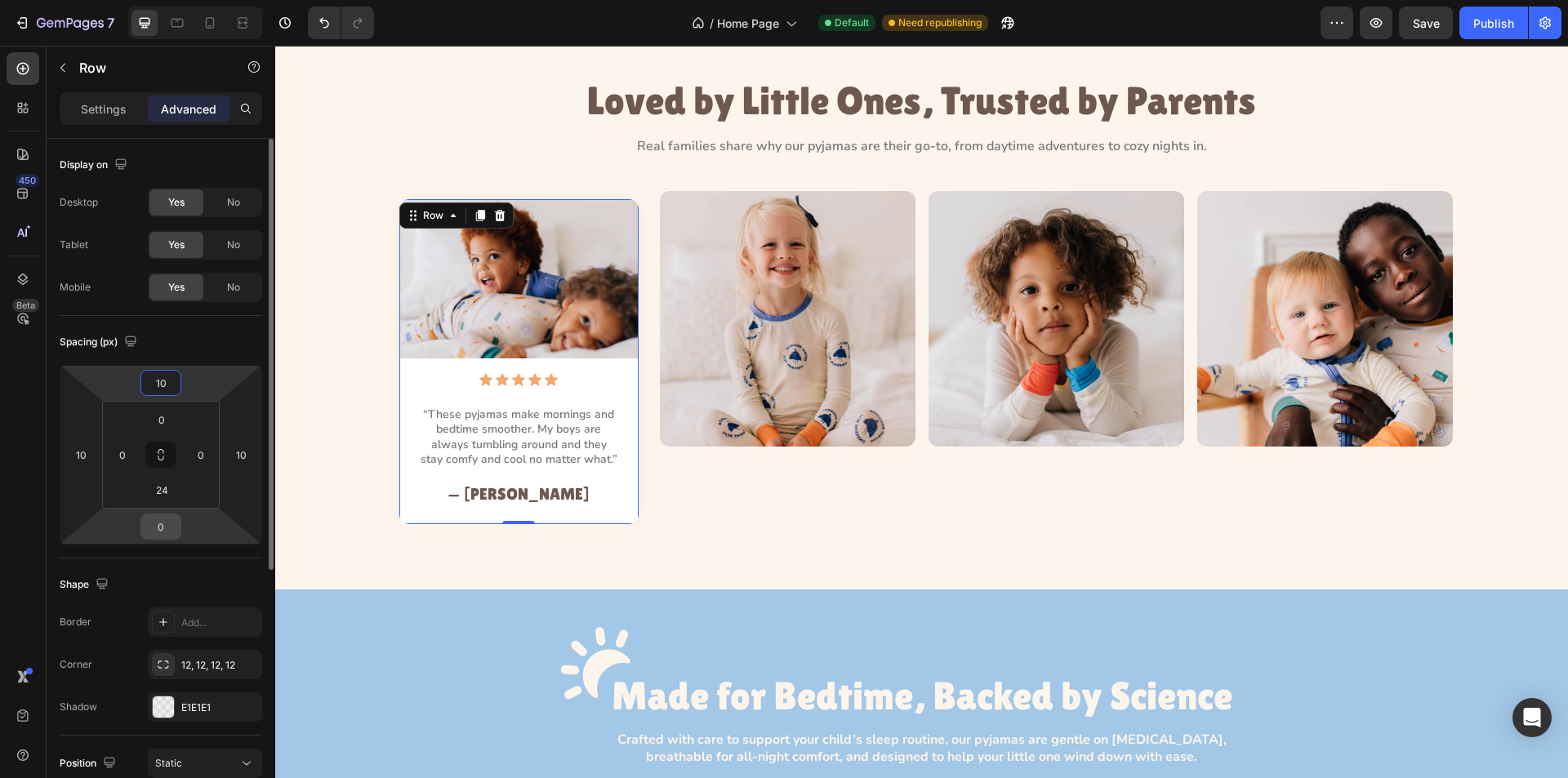
type input "10"
drag, startPoint x: 167, startPoint y: 528, endPoint x: 148, endPoint y: 525, distance: 19.2
click at [165, 528] on input "0" at bounding box center [161, 527] width 33 height 25
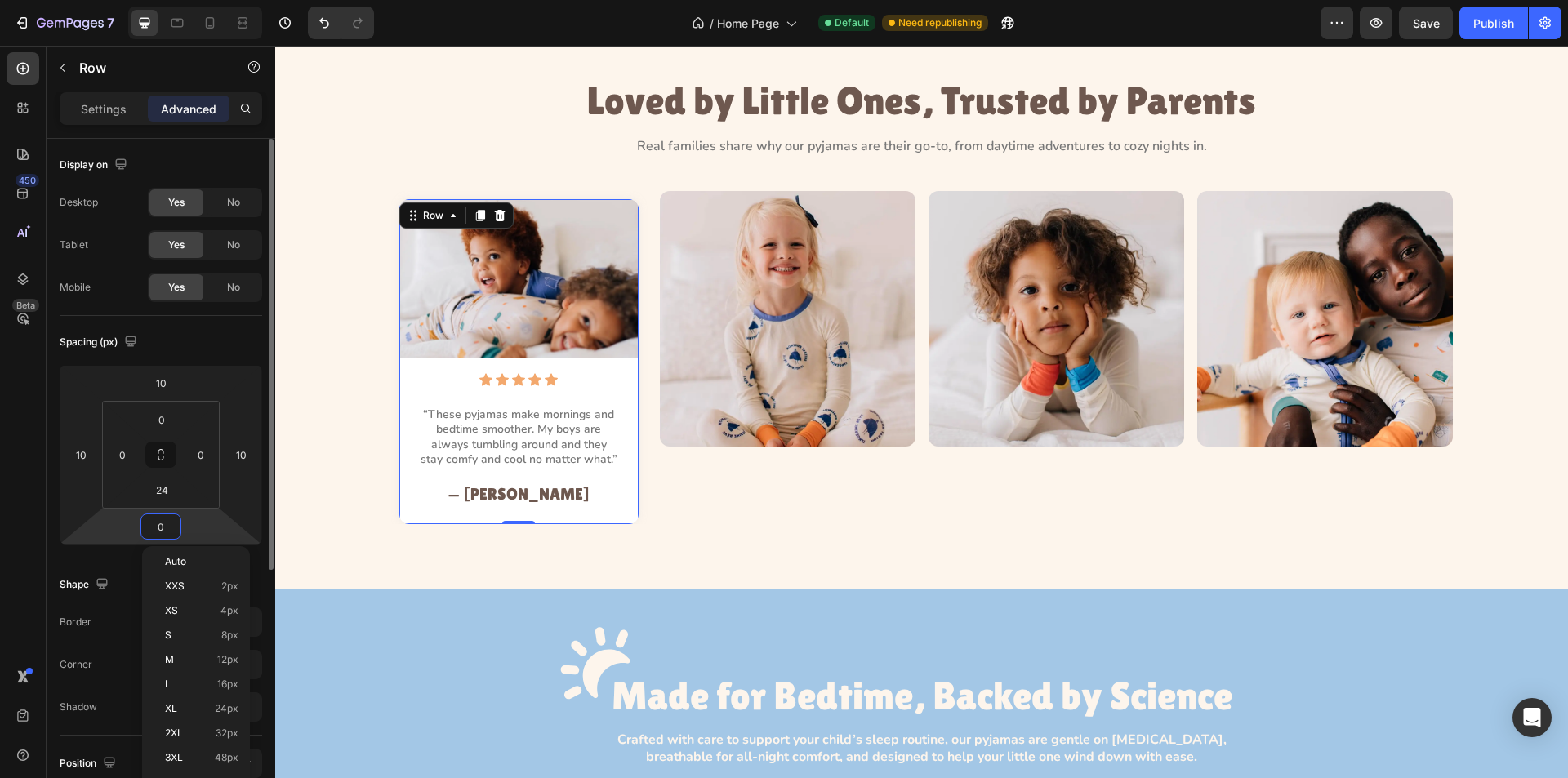
click at [147, 525] on input "0" at bounding box center [161, 527] width 33 height 25
type input "10"
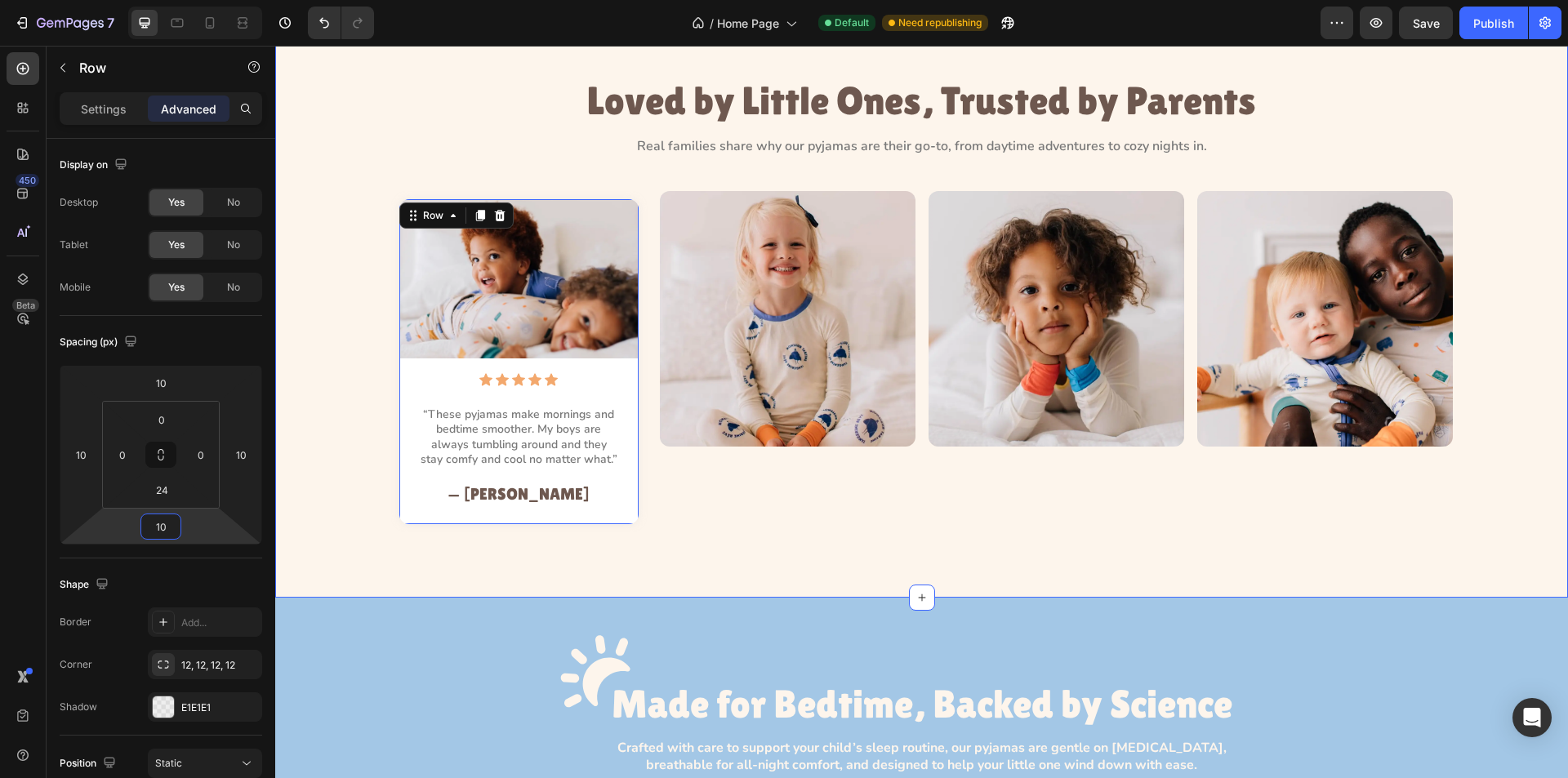
click at [353, 475] on div "Image Icon Icon Icon Icon Icon Icon List “These pyjamas make mornings and bedti…" at bounding box center [921, 362] width 1256 height 342
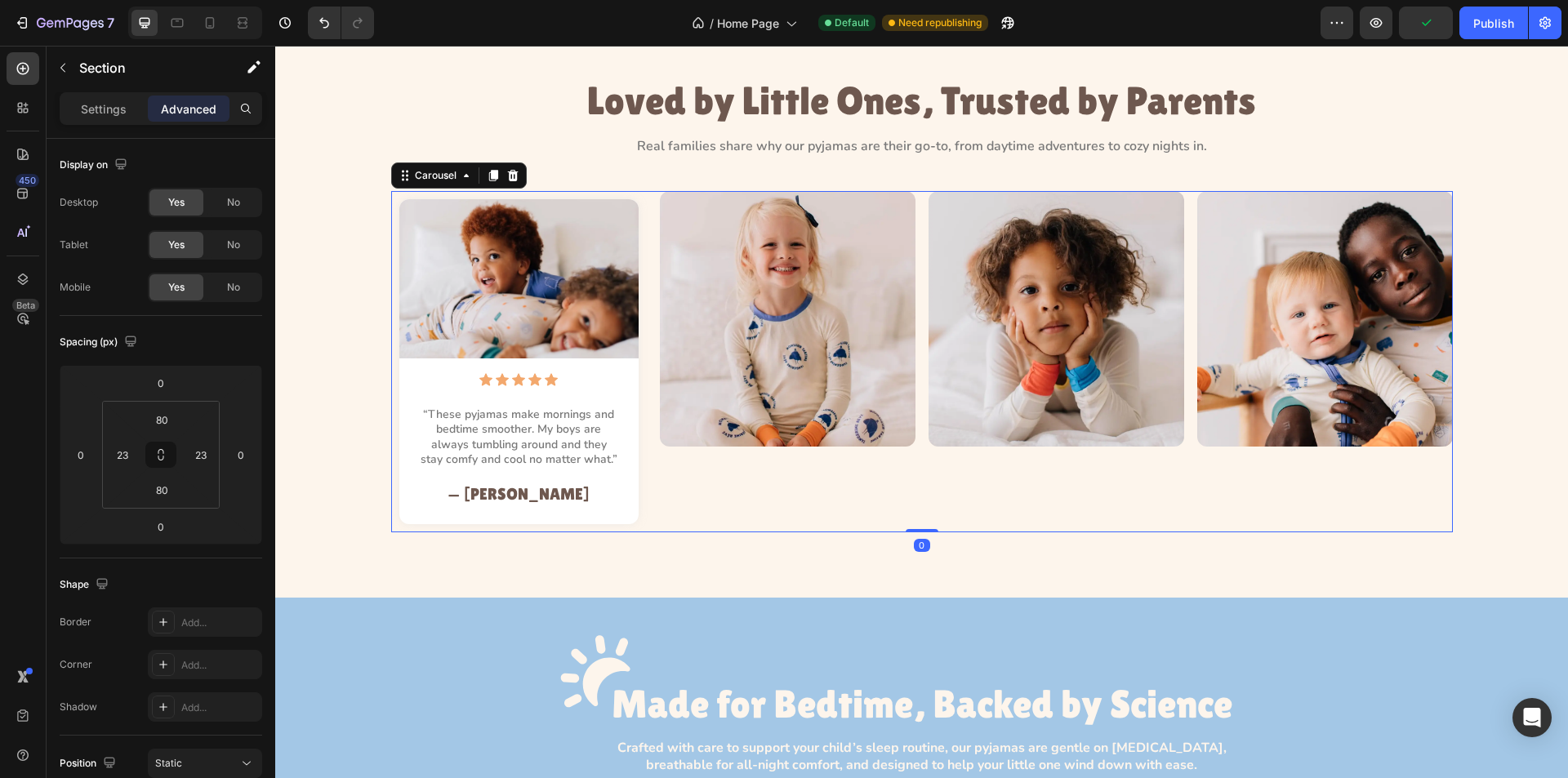
click at [637, 460] on div "Image Icon Icon Icon Icon Icon Icon List “These pyjamas make mornings and bedti…" at bounding box center [519, 370] width 256 height 342
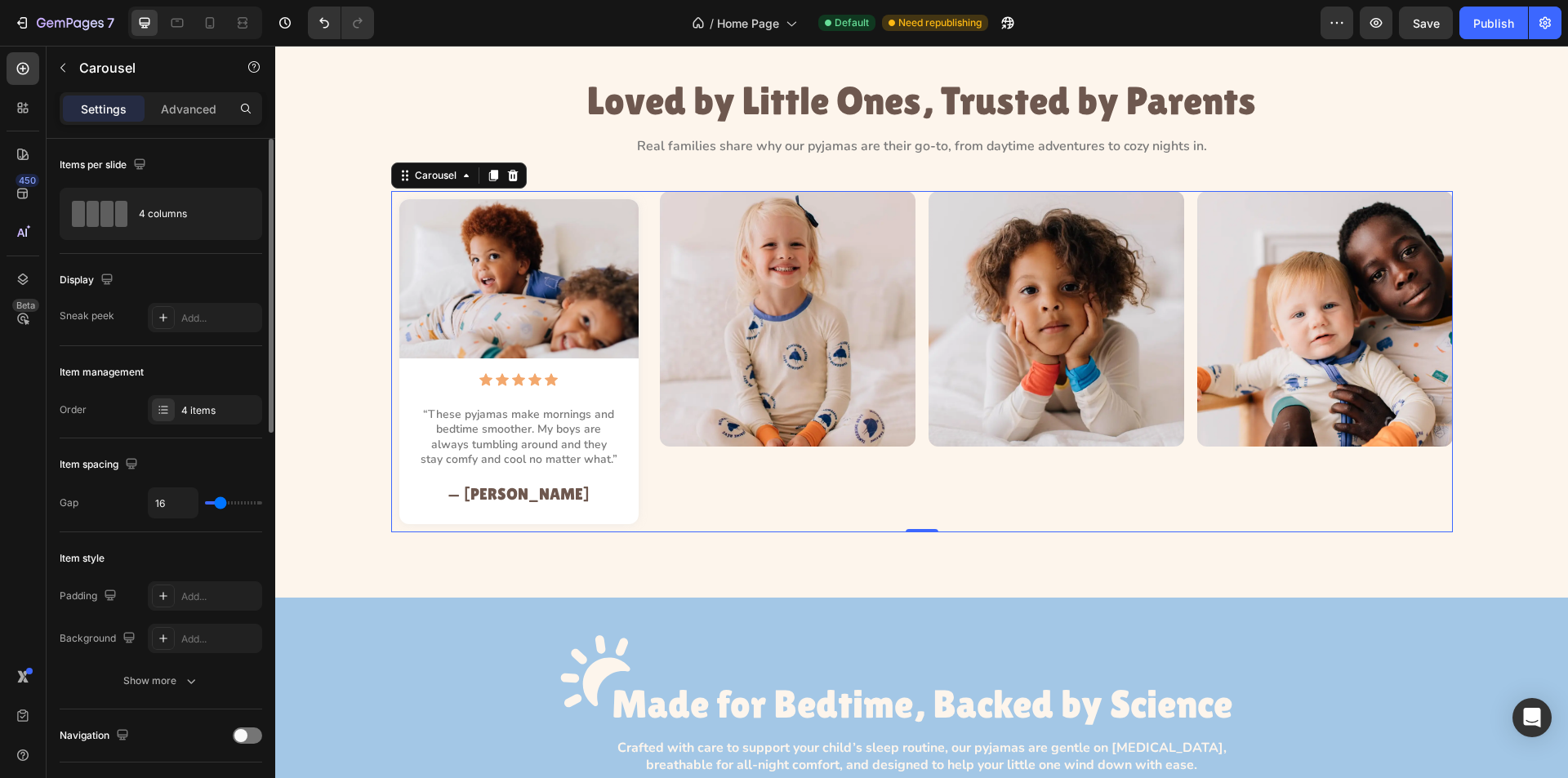
type input "0"
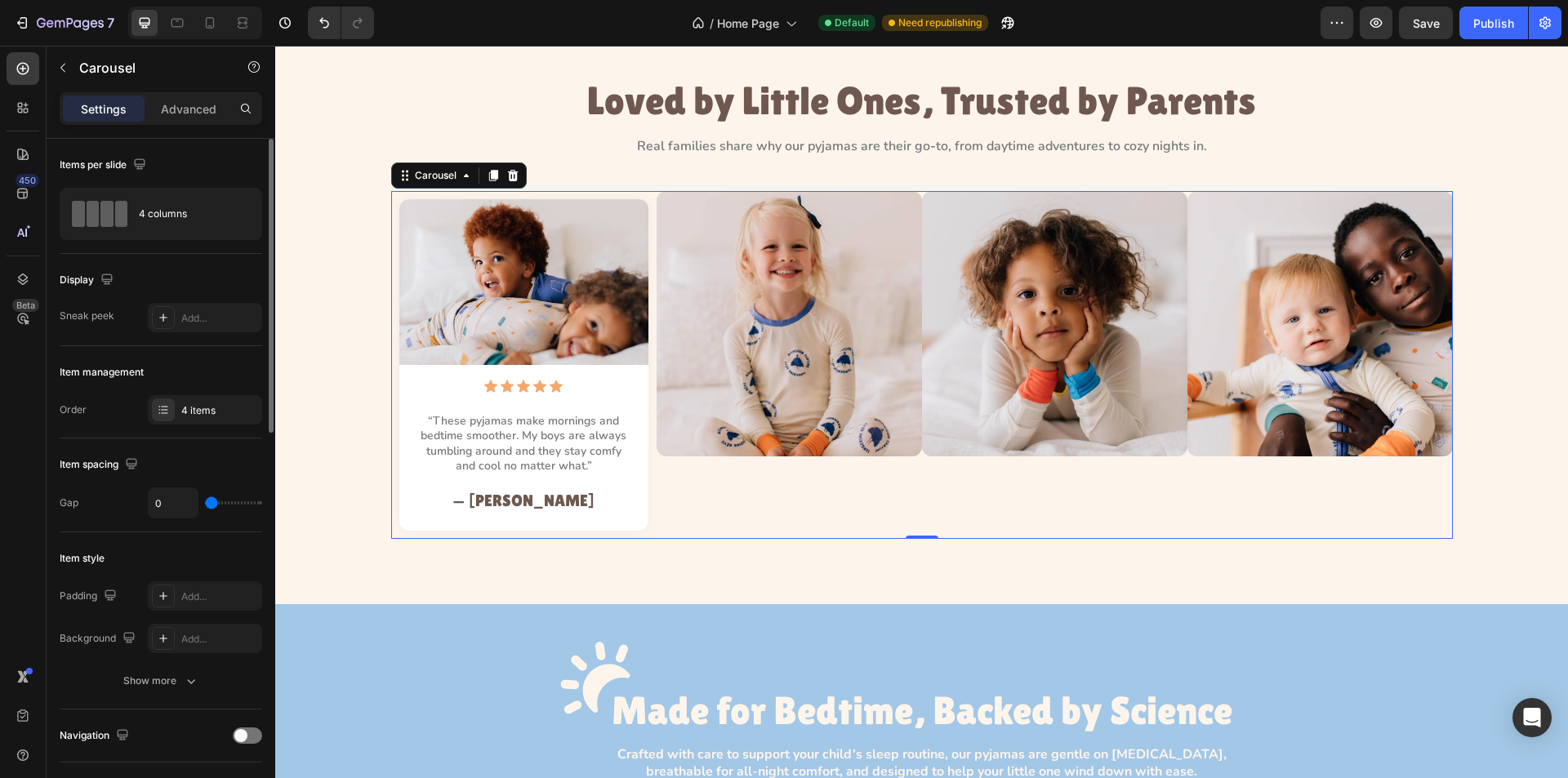
drag, startPoint x: 216, startPoint y: 503, endPoint x: 178, endPoint y: 503, distance: 38.0
type input "0"
click at [205, 503] on input "range" at bounding box center [234, 503] width 58 height 4
click at [731, 491] on div "Image" at bounding box center [789, 364] width 266 height 348
click at [185, 207] on div "4 columns" at bounding box center [188, 214] width 100 height 37
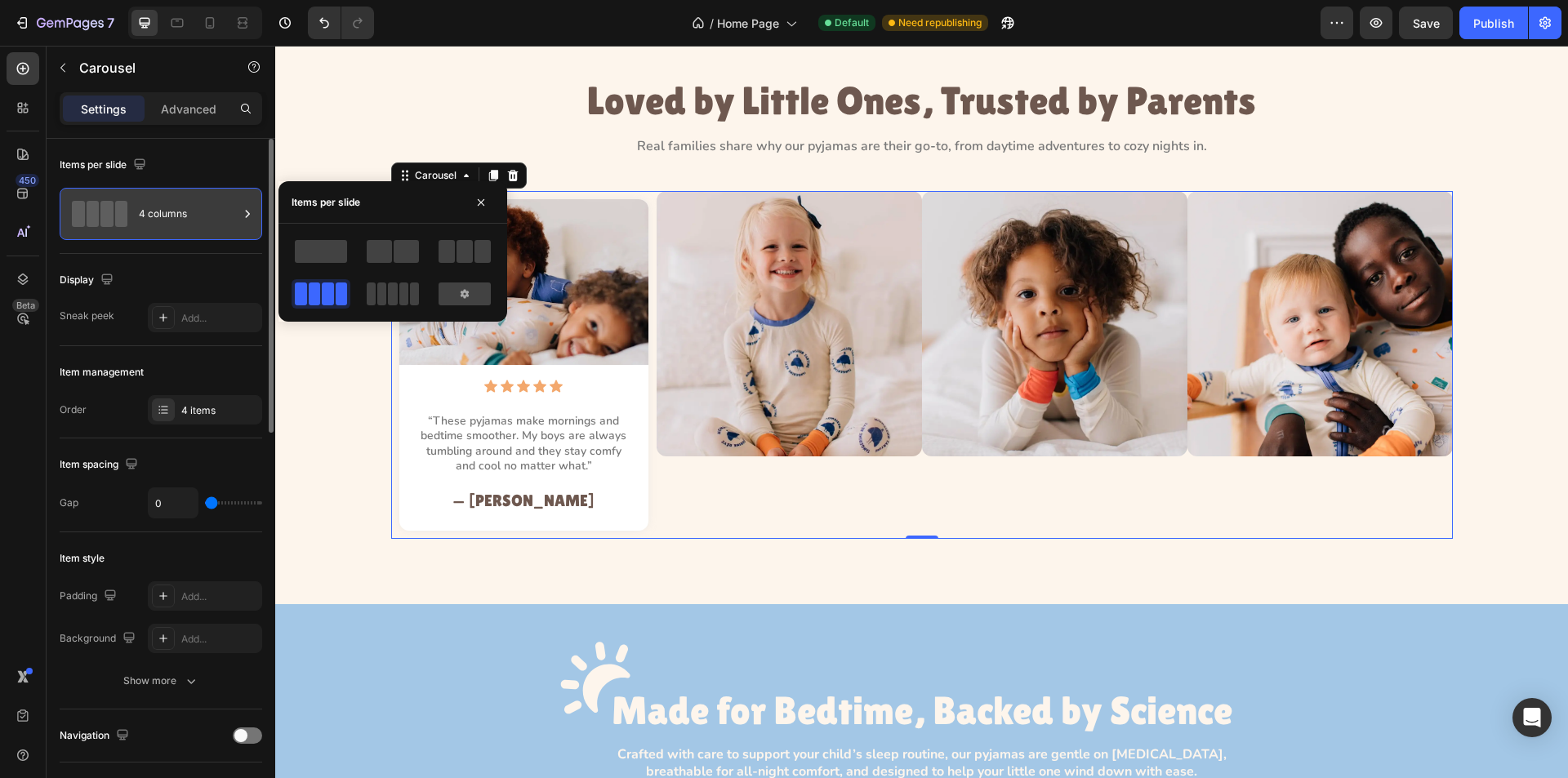
click at [187, 213] on div "4 columns" at bounding box center [188, 214] width 100 height 37
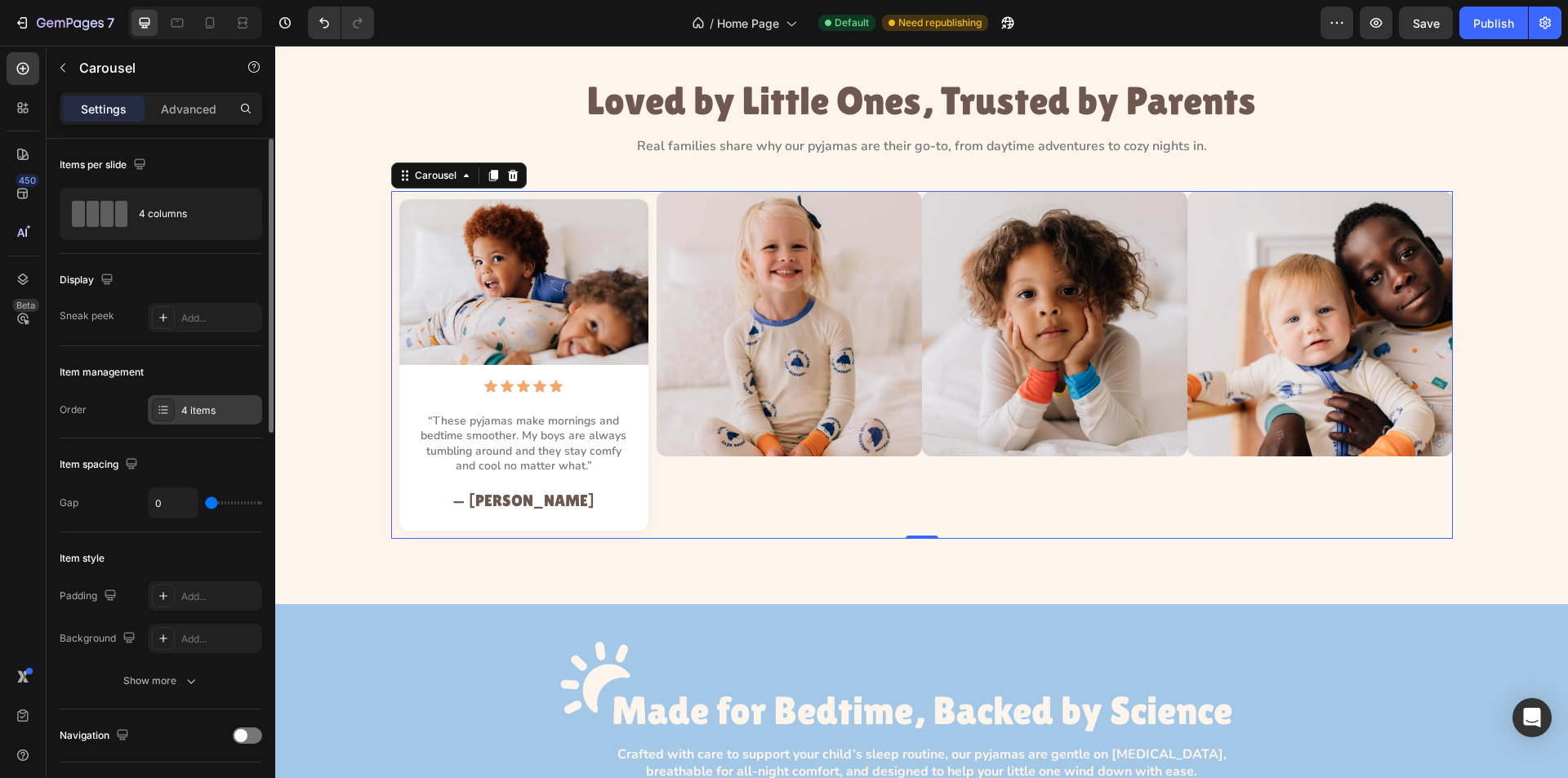
click at [215, 420] on div "4 items" at bounding box center [205, 410] width 114 height 29
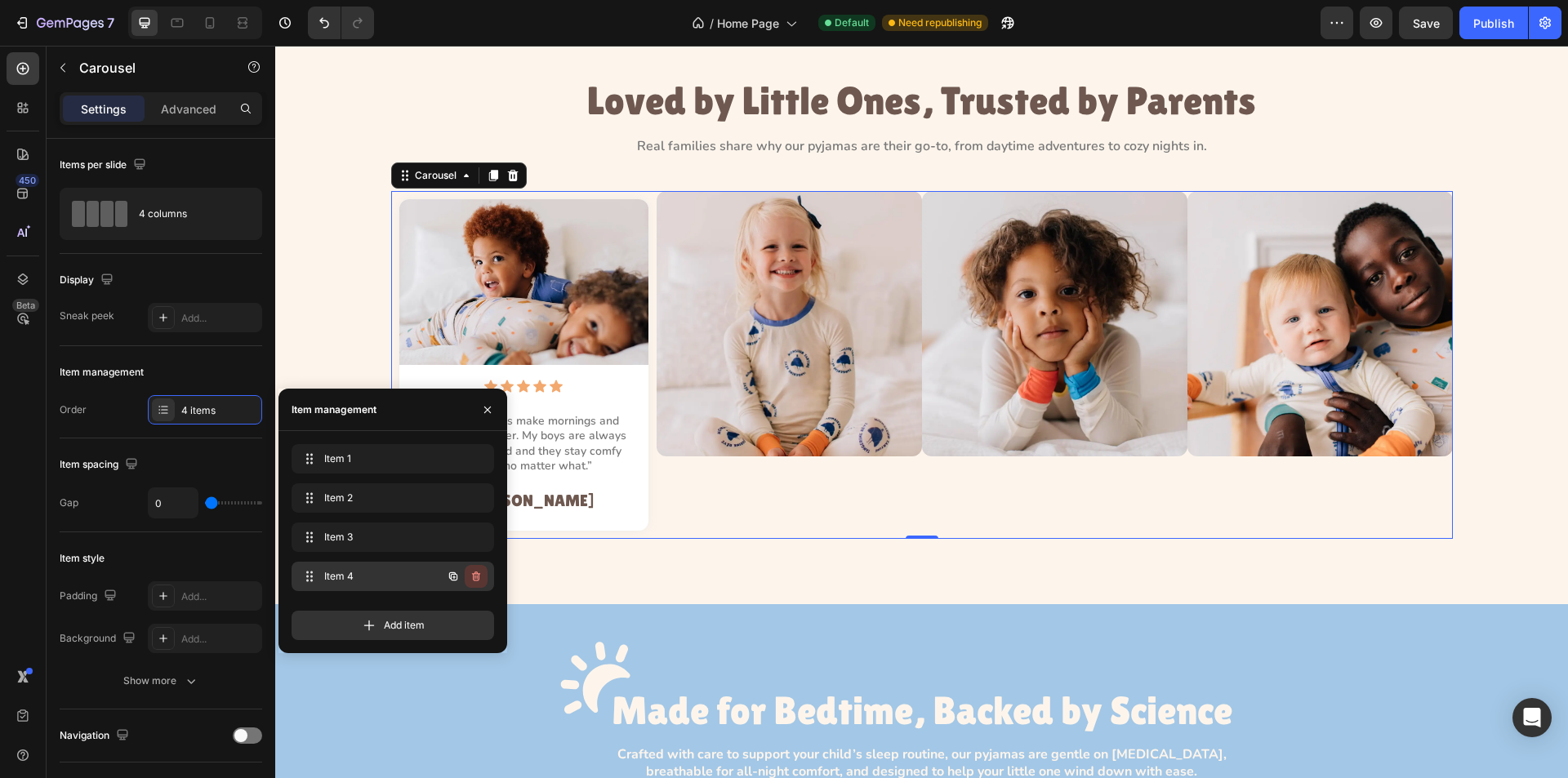
click at [479, 573] on icon "button" at bounding box center [476, 576] width 13 height 13
click at [478, 572] on div "Delete" at bounding box center [465, 576] width 30 height 15
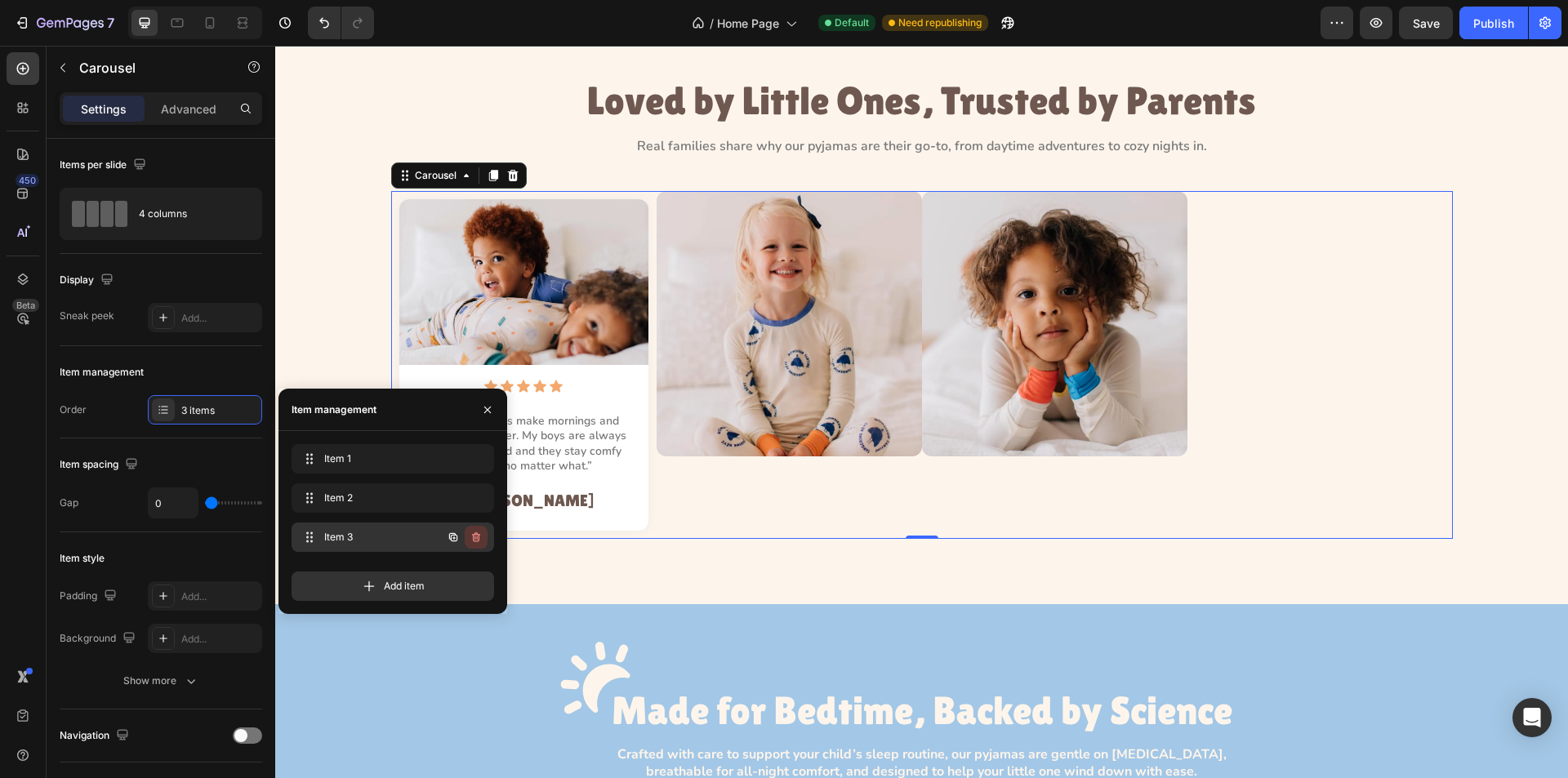
click at [480, 542] on icon "button" at bounding box center [476, 537] width 13 height 13
click at [479, 541] on div "Delete" at bounding box center [465, 537] width 30 height 15
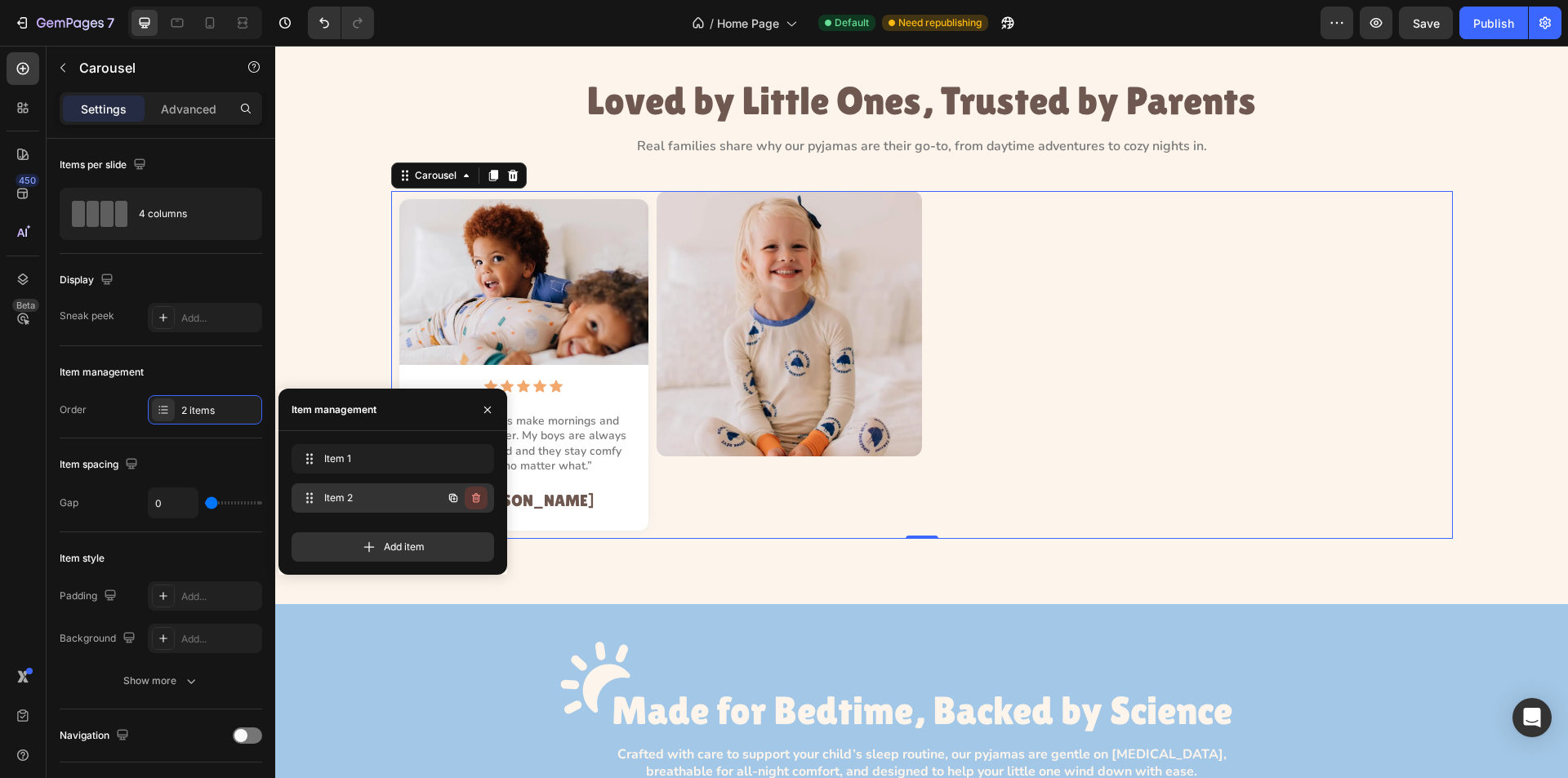
click at [477, 499] on icon "button" at bounding box center [477, 499] width 1 height 4
click at [477, 499] on div "Delete" at bounding box center [465, 499] width 30 height 15
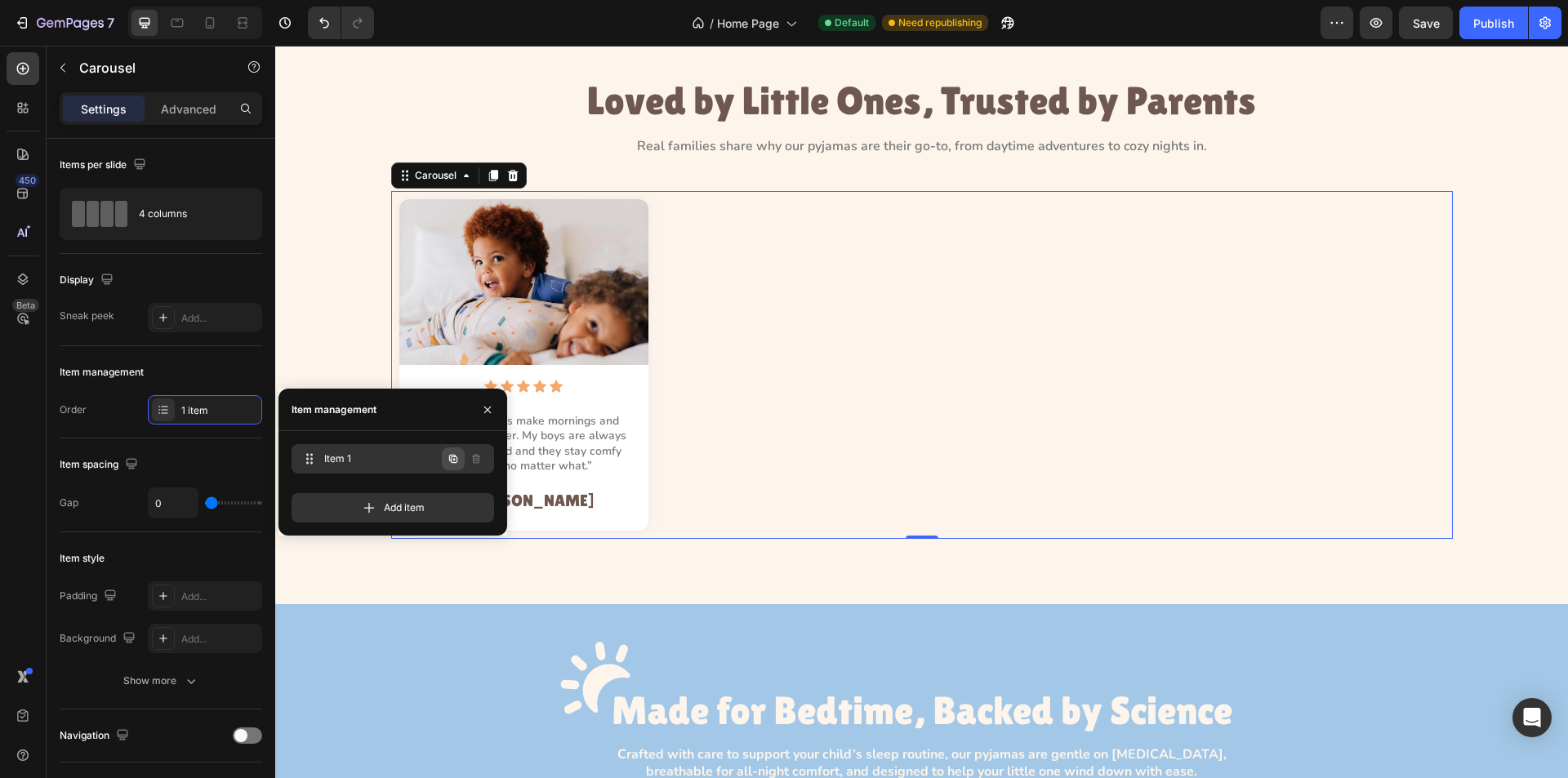
click at [447, 458] on icon "button" at bounding box center [453, 459] width 13 height 13
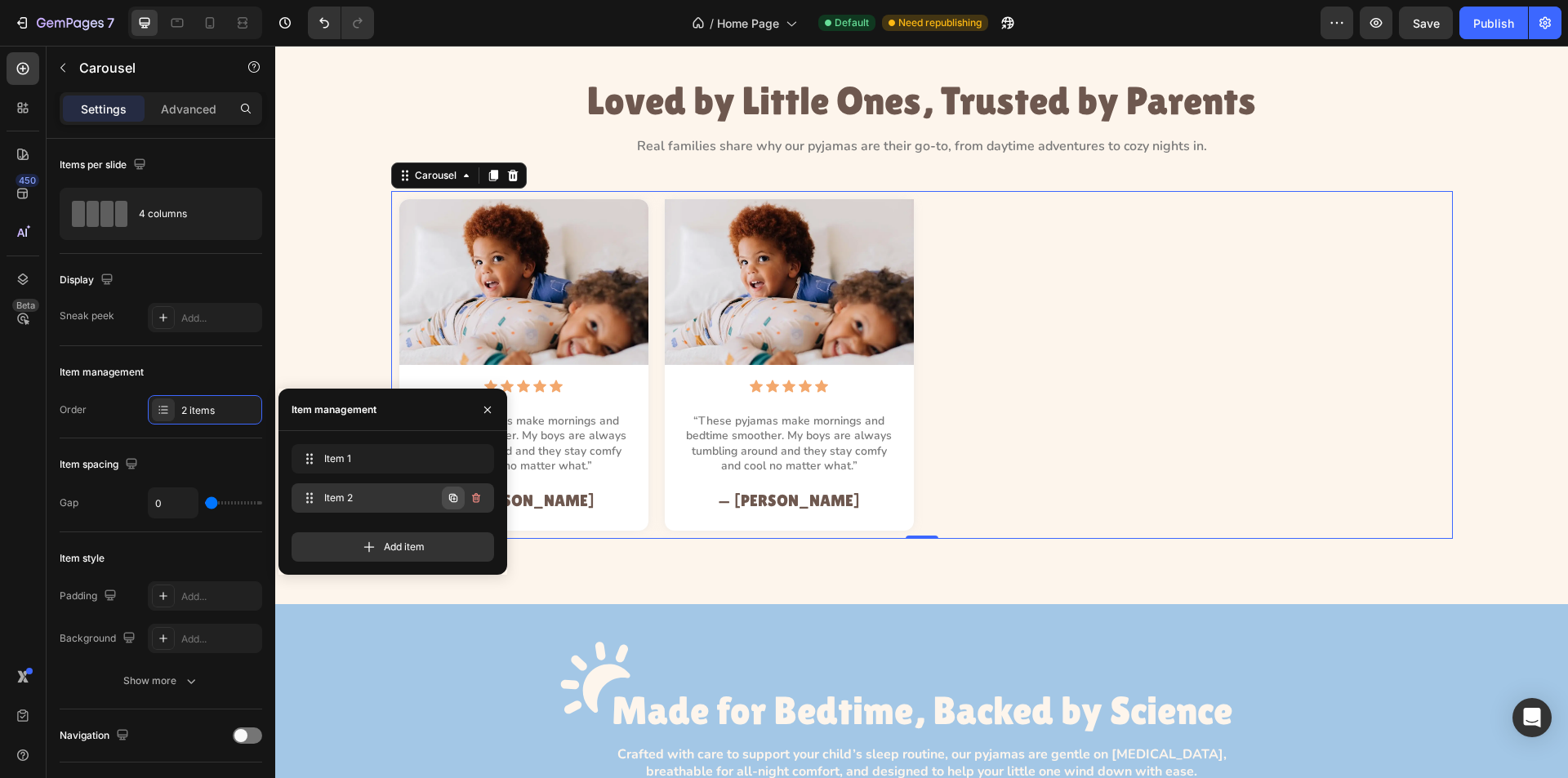
click at [449, 499] on icon "button" at bounding box center [453, 498] width 13 height 13
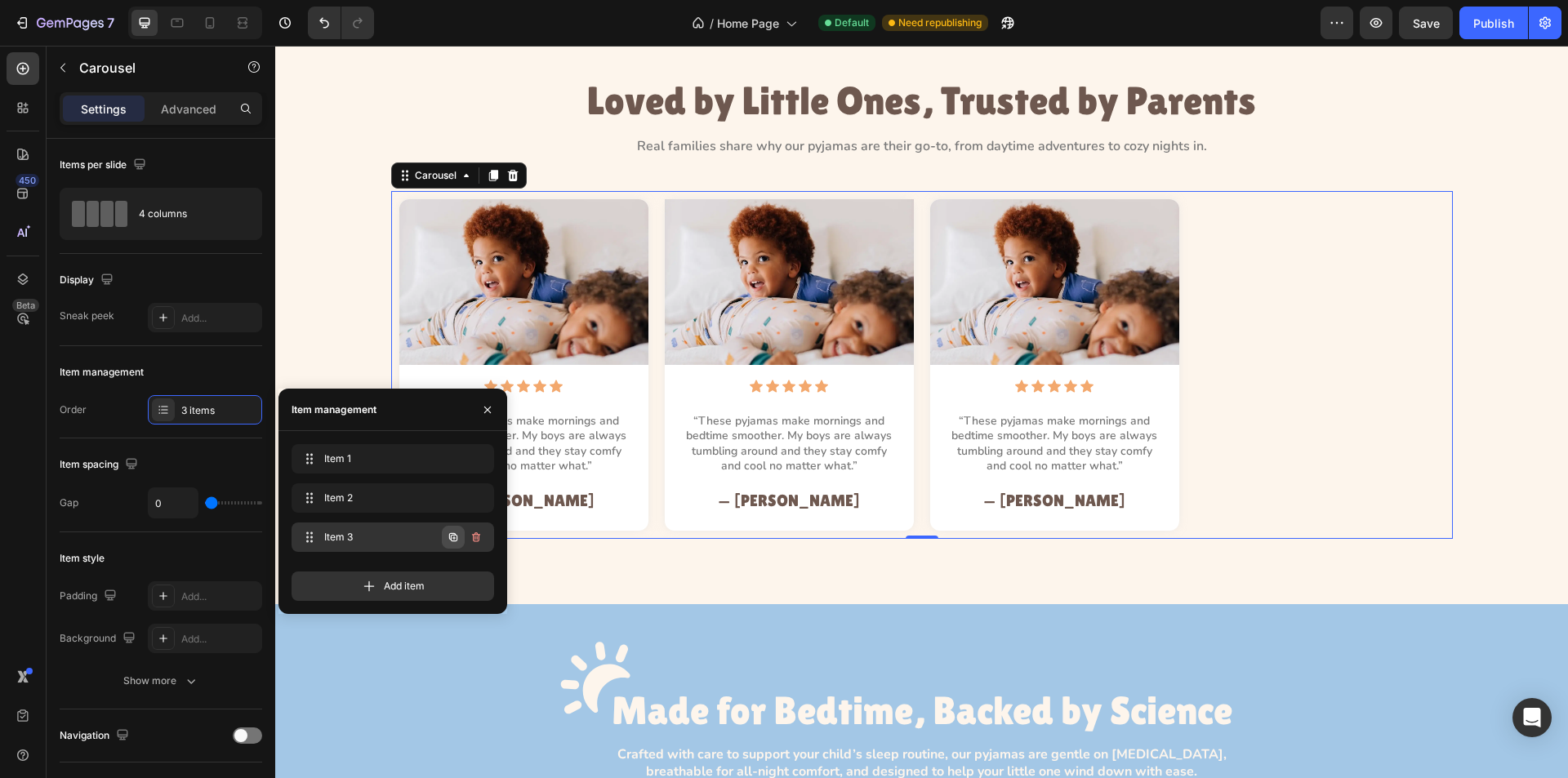
click at [452, 542] on icon "button" at bounding box center [453, 537] width 13 height 13
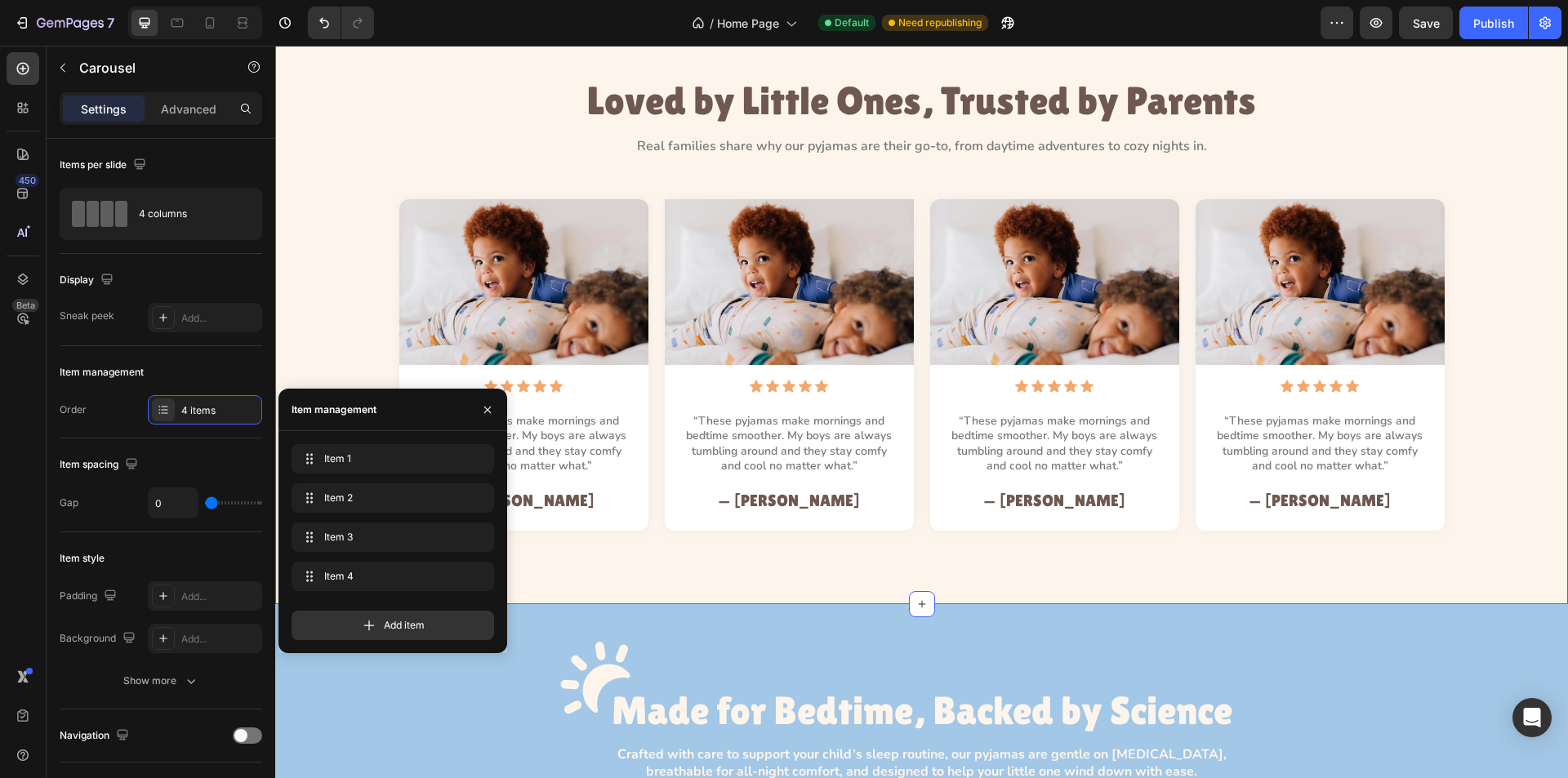
drag, startPoint x: 825, startPoint y: 569, endPoint x: 737, endPoint y: 573, distance: 88.1
click at [824, 569] on div "Loved by Little Ones, Trusted by Parents Heading Real families share why our py…" at bounding box center [921, 309] width 1293 height 592
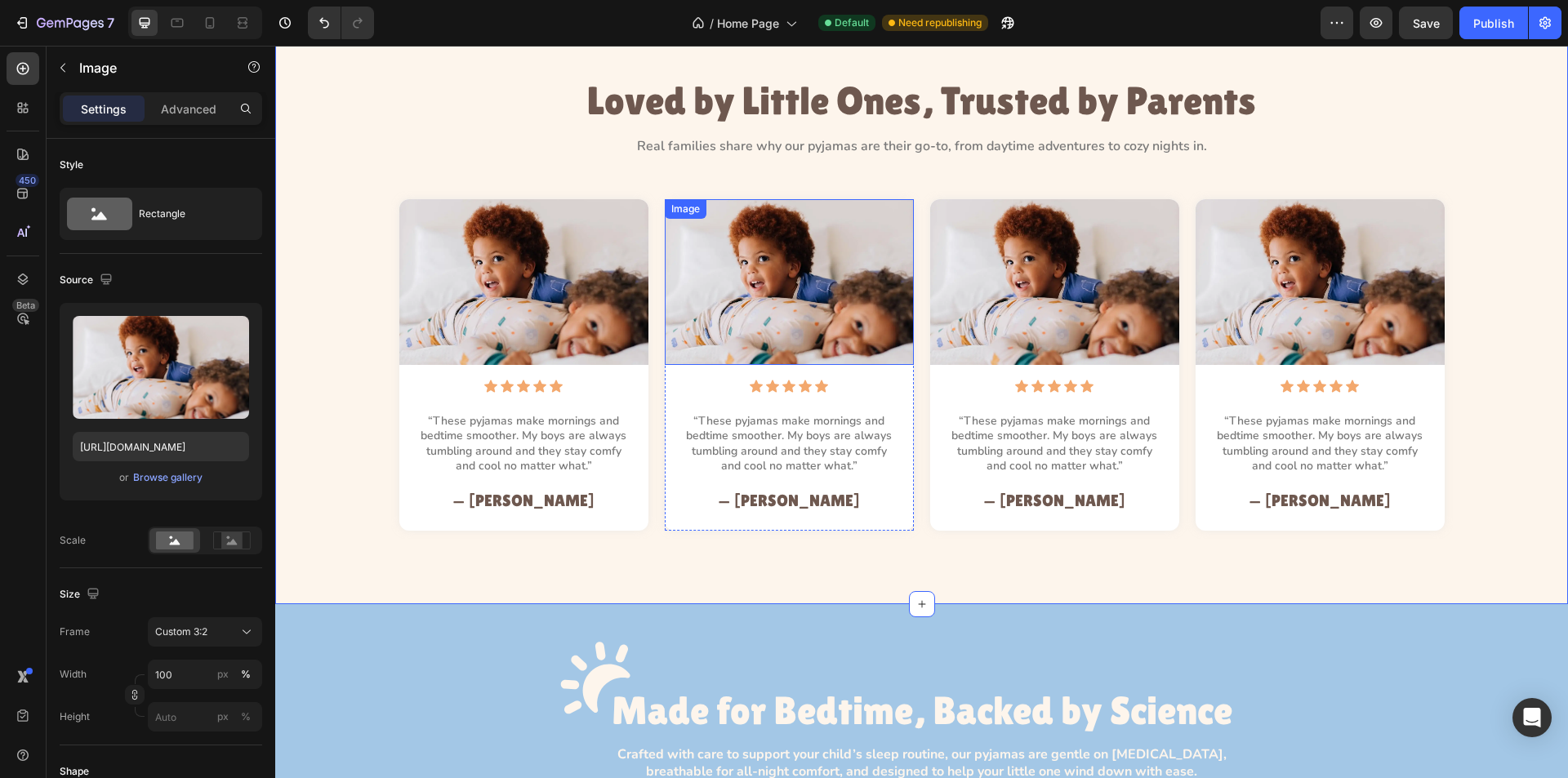
click at [773, 252] on img at bounding box center [789, 282] width 249 height 166
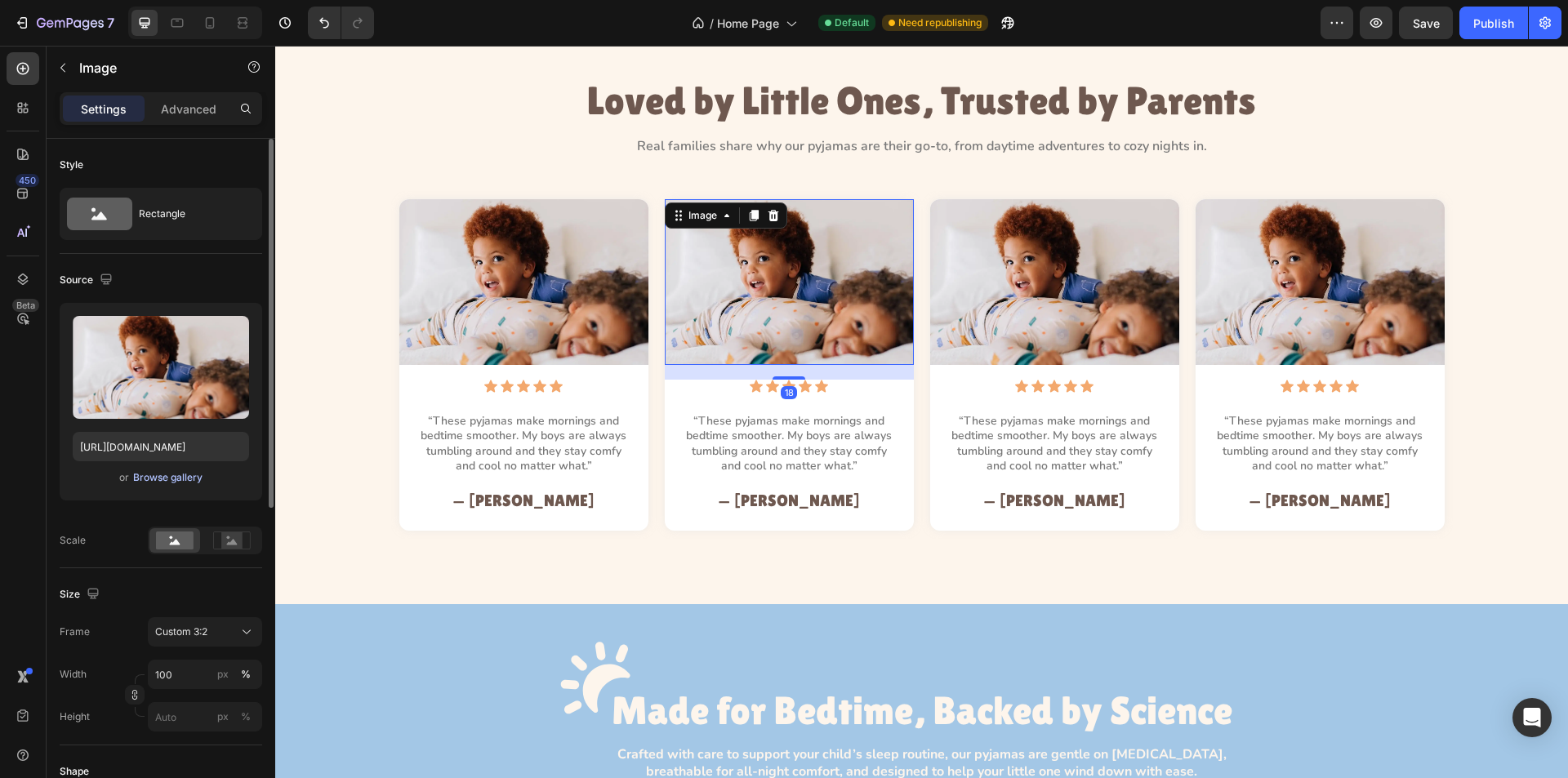
click at [174, 480] on div "Browse gallery" at bounding box center [168, 478] width 69 height 15
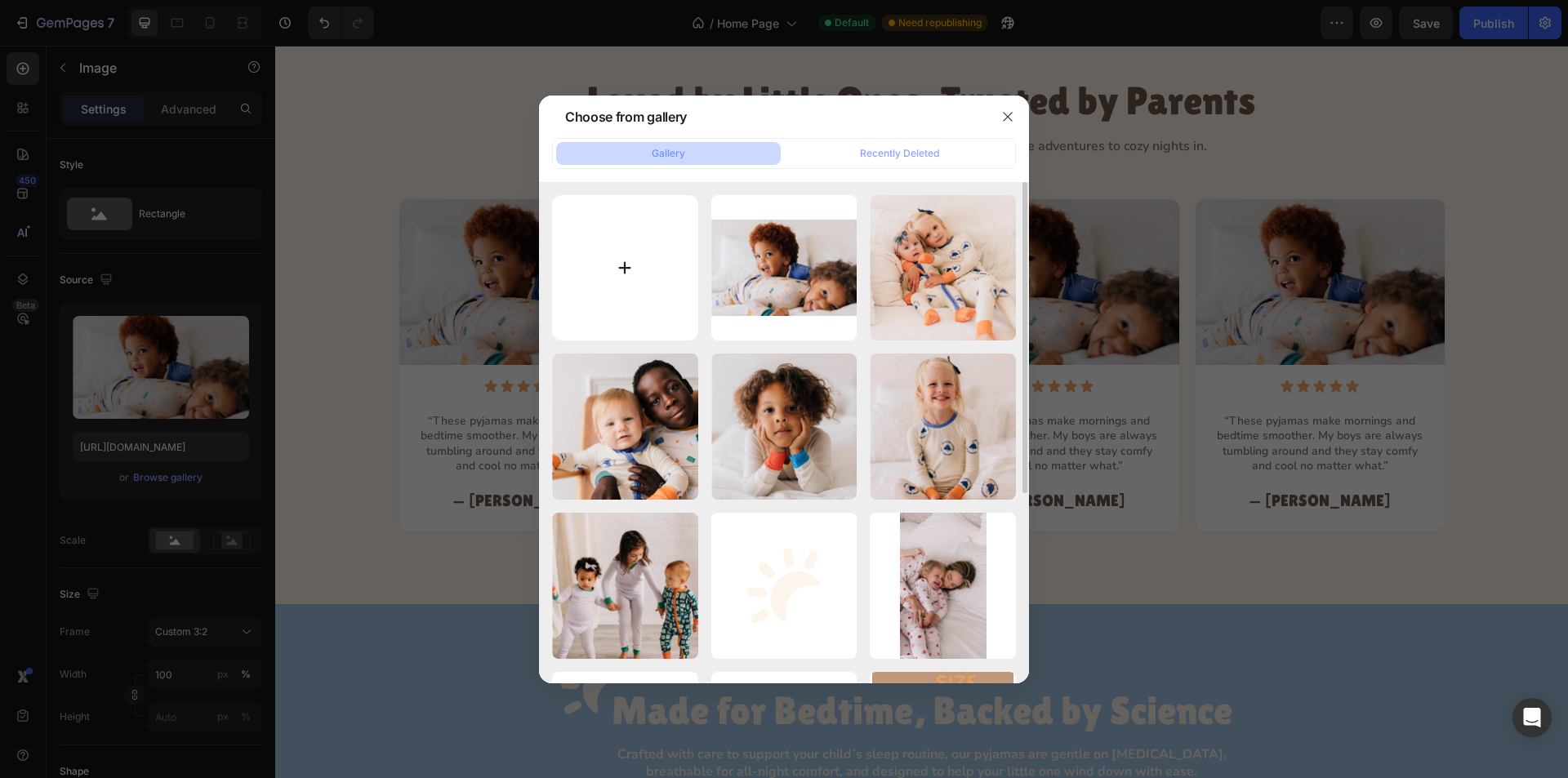
click at [631, 259] on input "file" at bounding box center [626, 268] width 146 height 146
type input "C:\fakepath\Rectangle 22.webp"
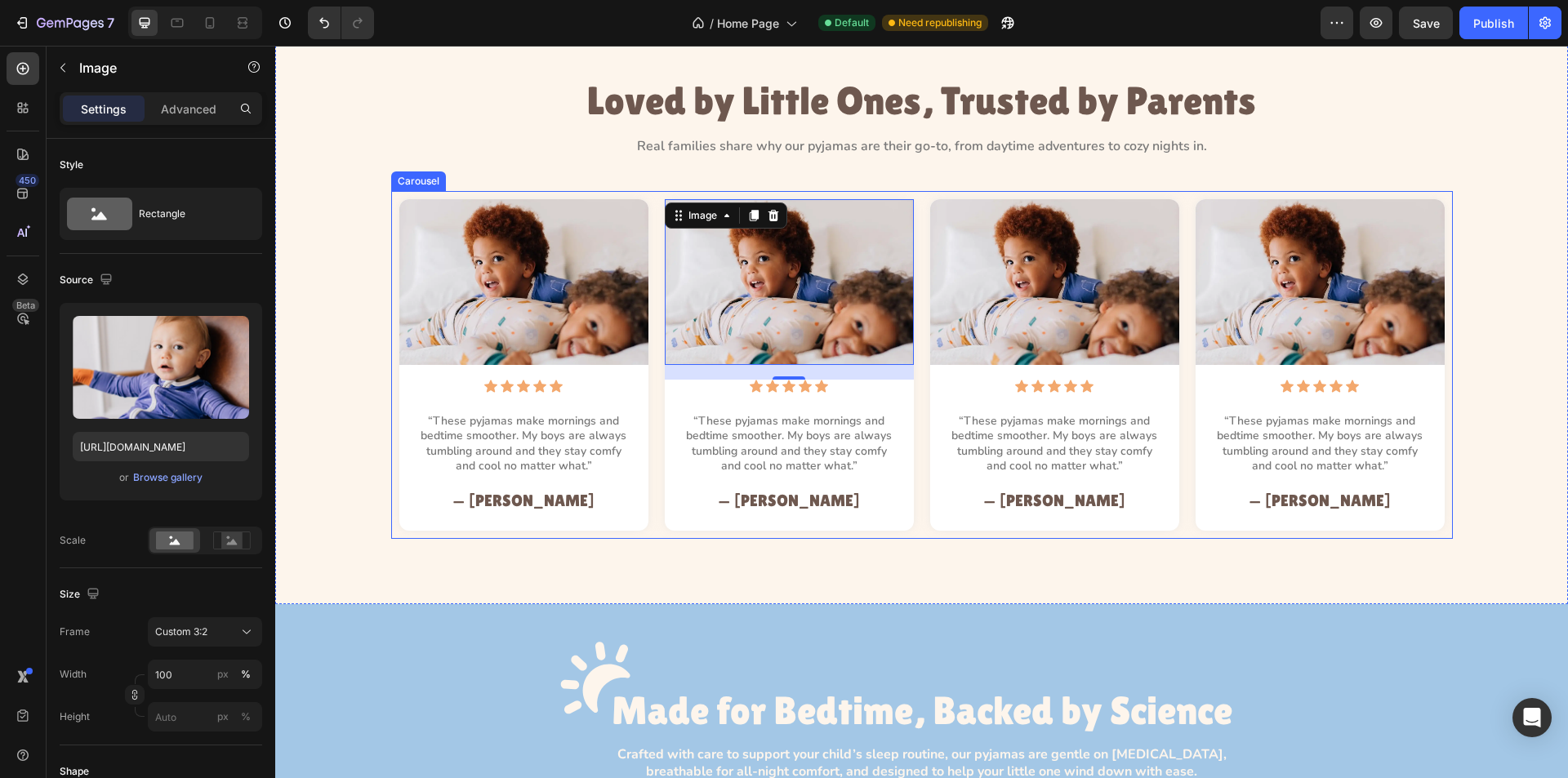
type input "https://cdn.shopify.com/s/files/1/0763/2463/4857/files/gempages_581485179931984…"
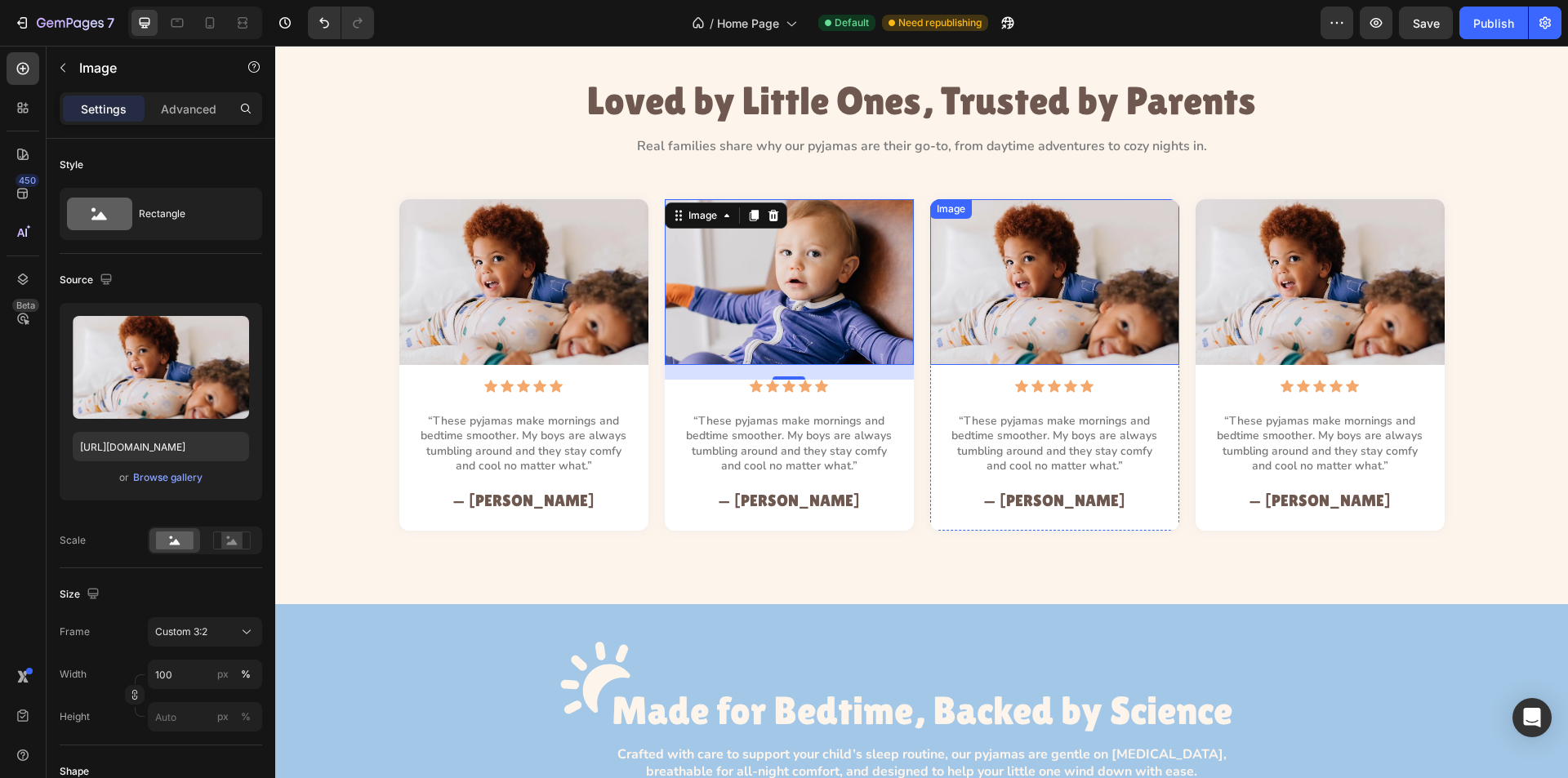
click at [1003, 285] on img at bounding box center [1055, 282] width 249 height 166
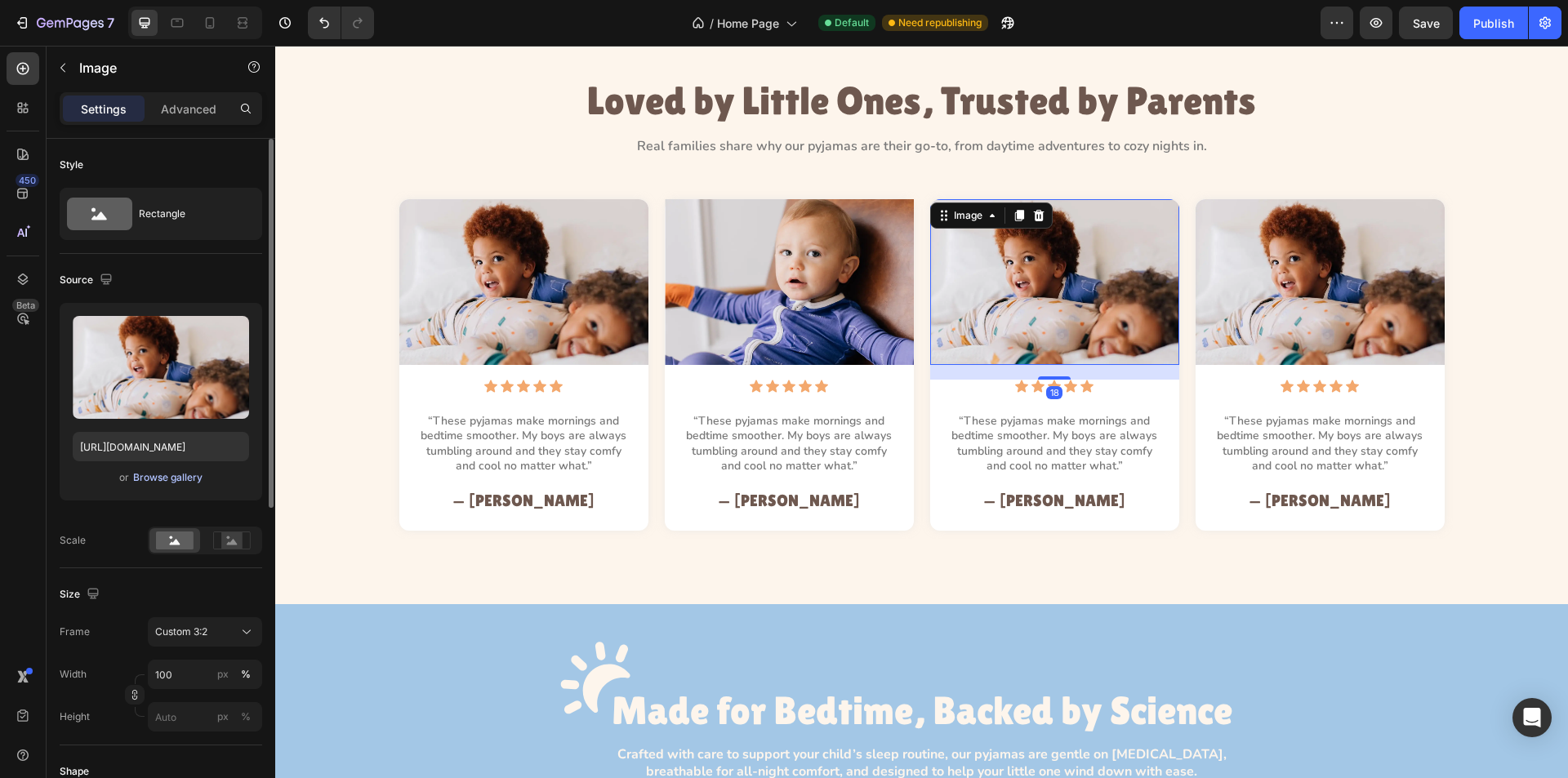
click at [163, 478] on div "Browse gallery" at bounding box center [168, 478] width 69 height 15
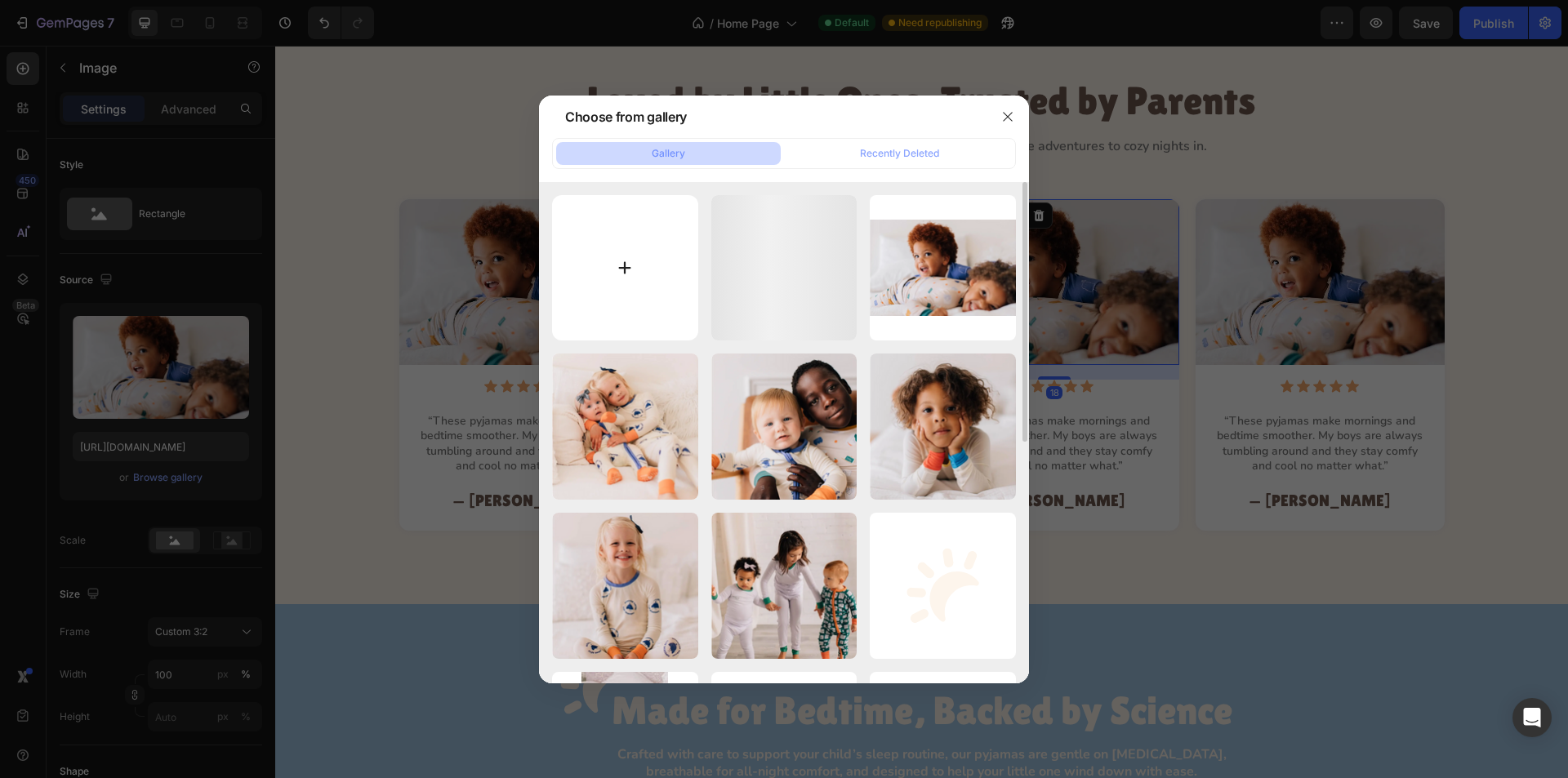
click at [639, 275] on input "file" at bounding box center [626, 268] width 146 height 146
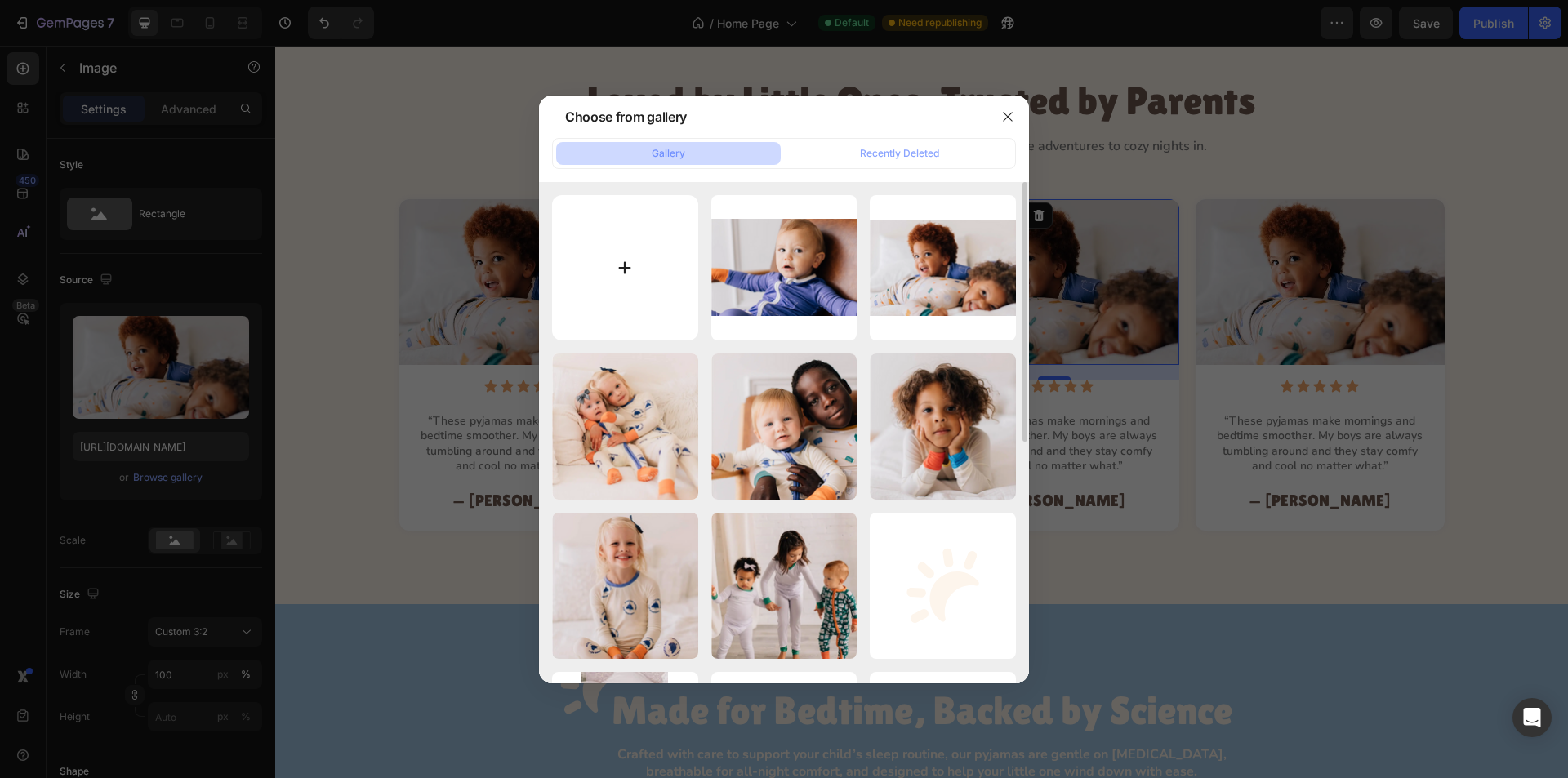
type input "C:\fakepath\Rectangle 23.webp"
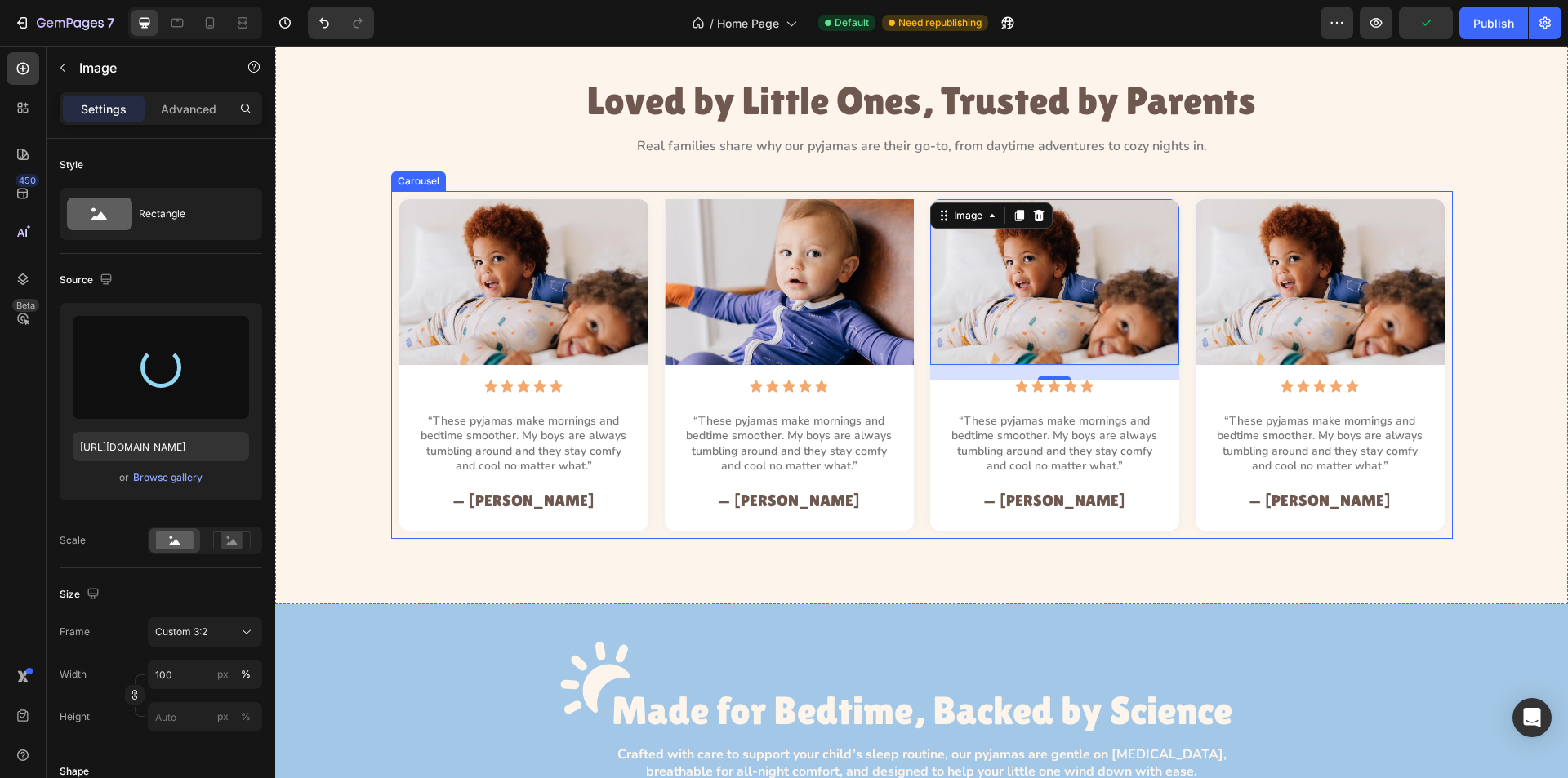
type input "https://cdn.shopify.com/s/files/1/0763/2463/4857/files/gempages_581485179931984…"
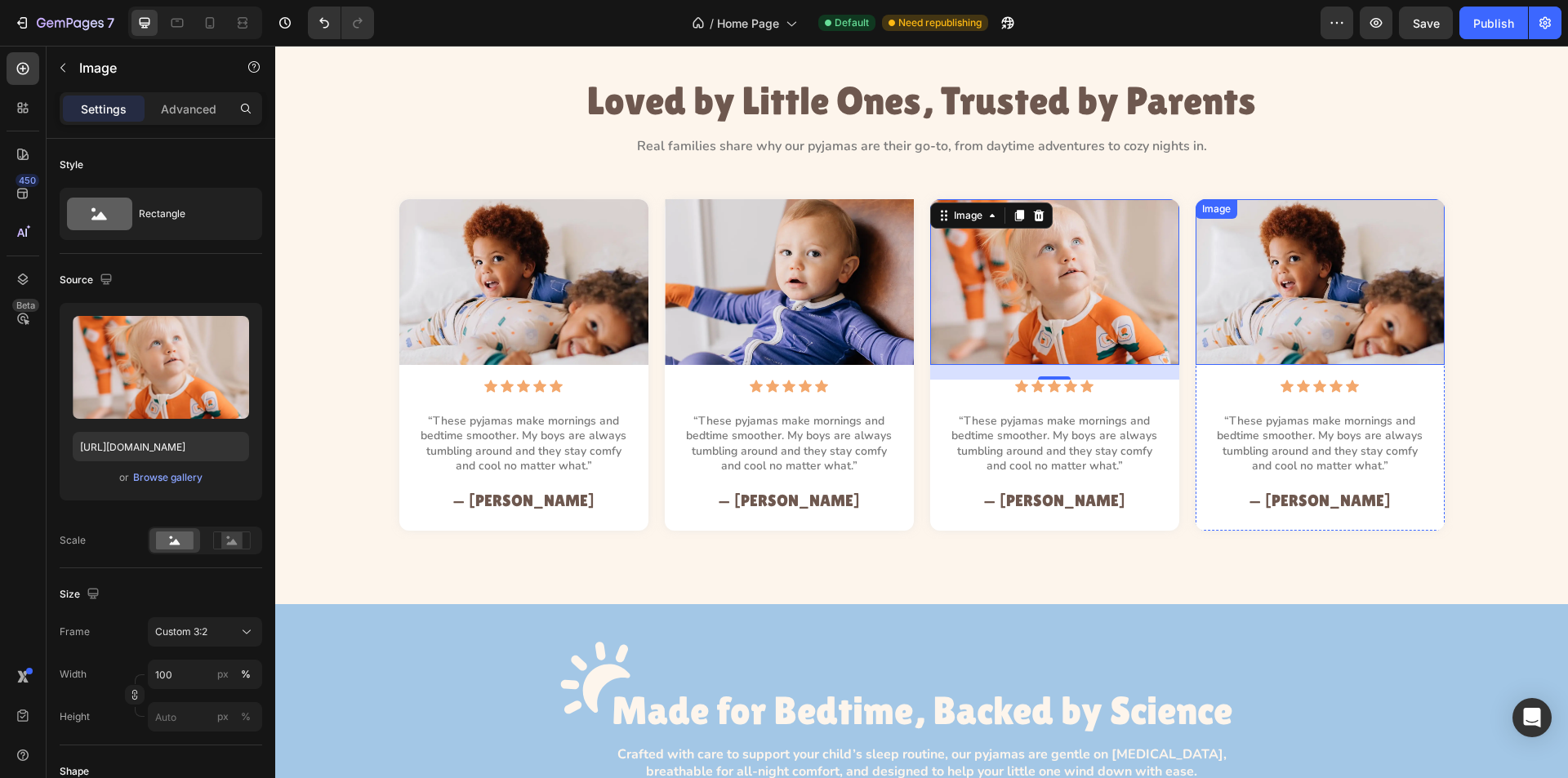
click at [1301, 282] on img at bounding box center [1320, 282] width 249 height 166
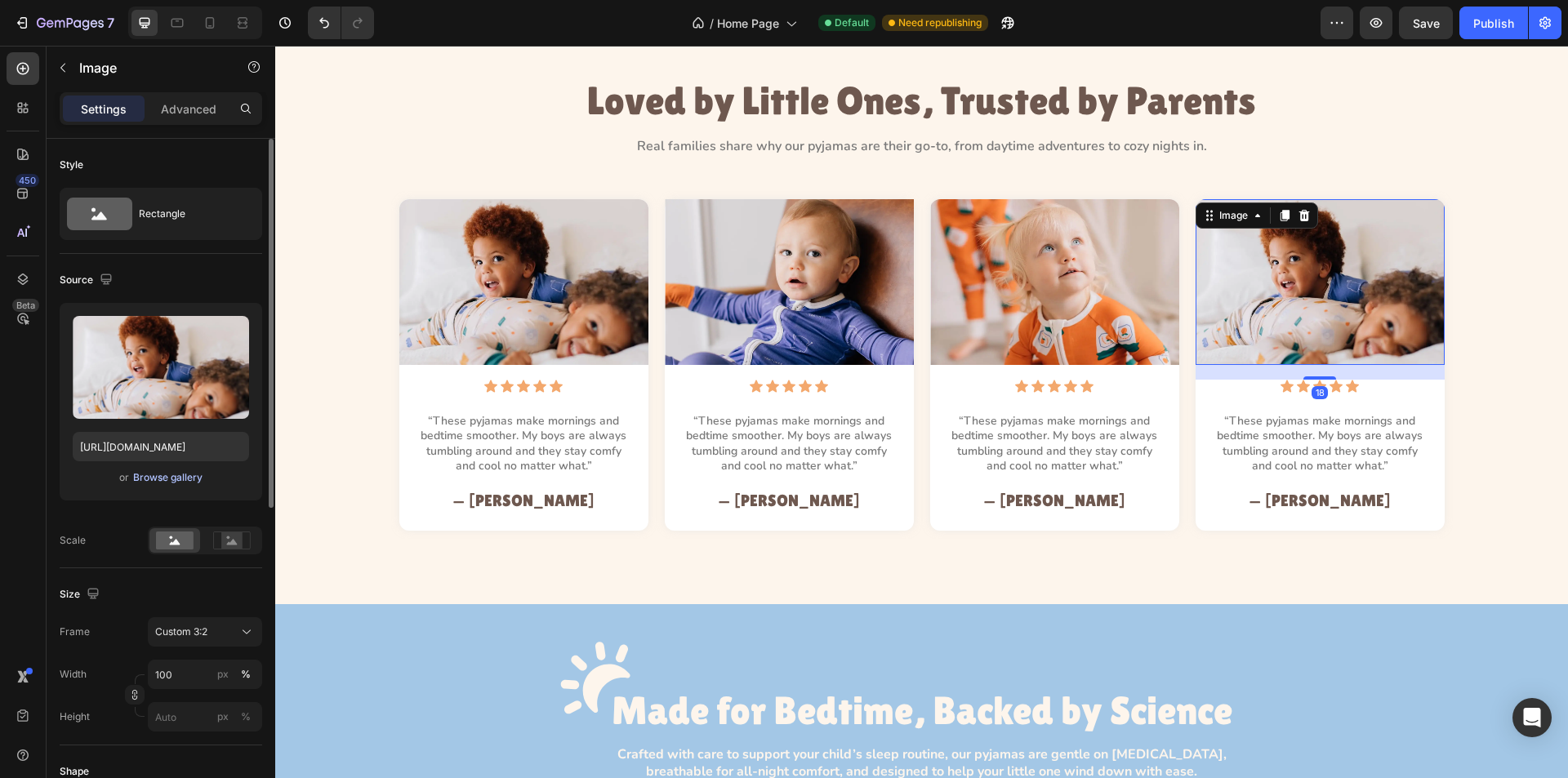
click at [172, 475] on div "Browse gallery" at bounding box center [168, 478] width 69 height 15
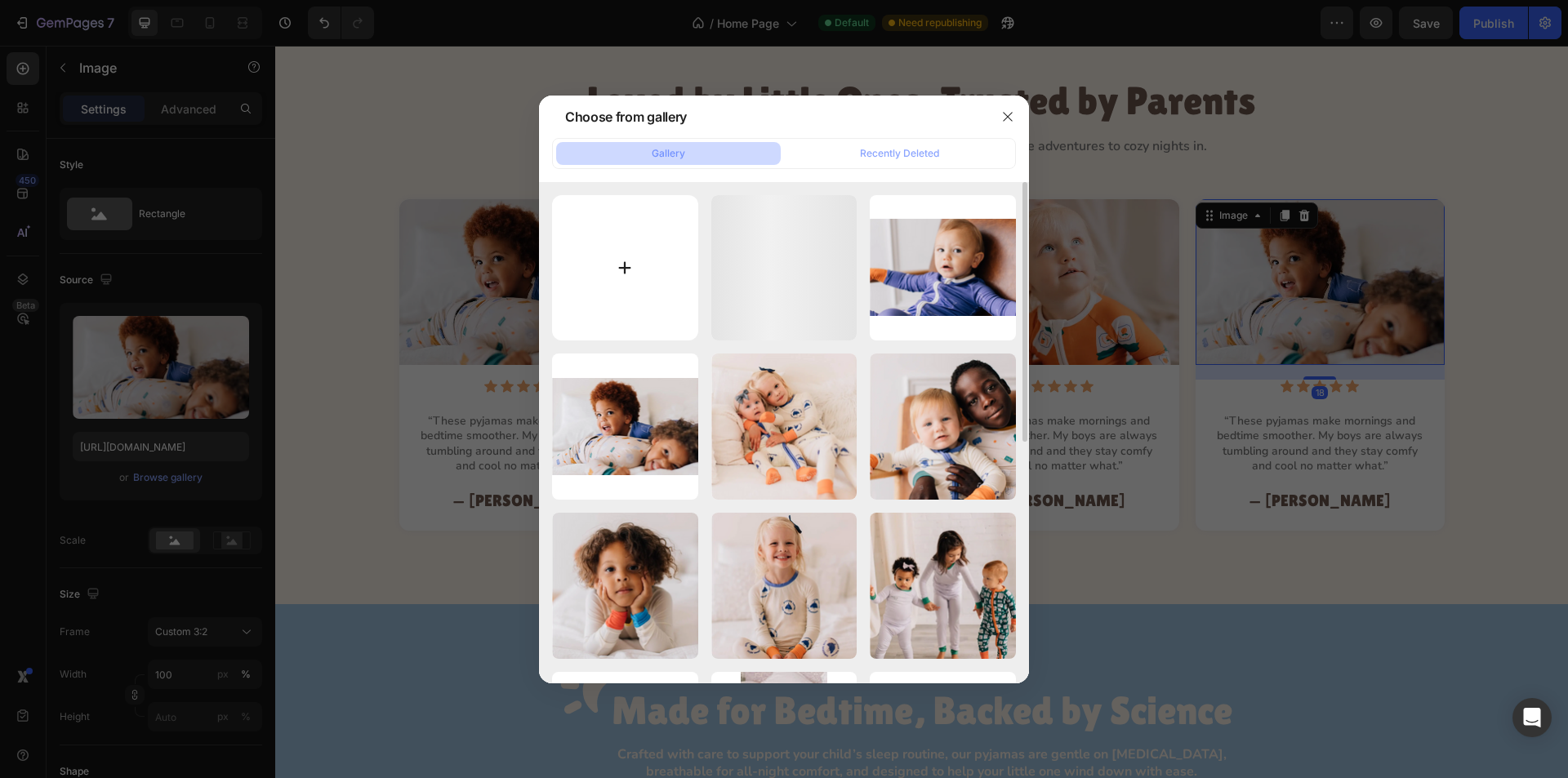
click at [631, 285] on input "file" at bounding box center [626, 268] width 146 height 146
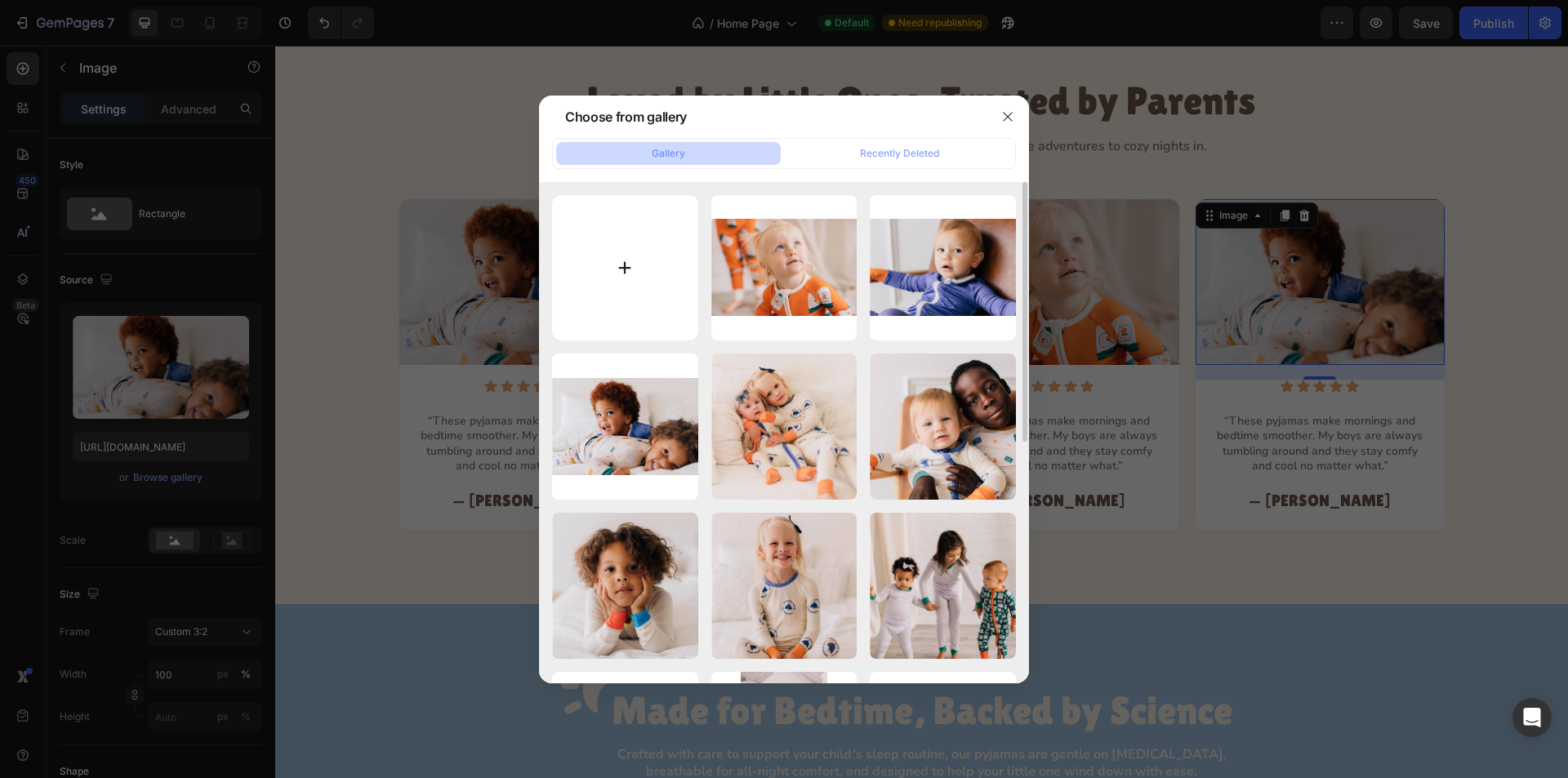
type input "C:\fakepath\Rectangle 24.webp"
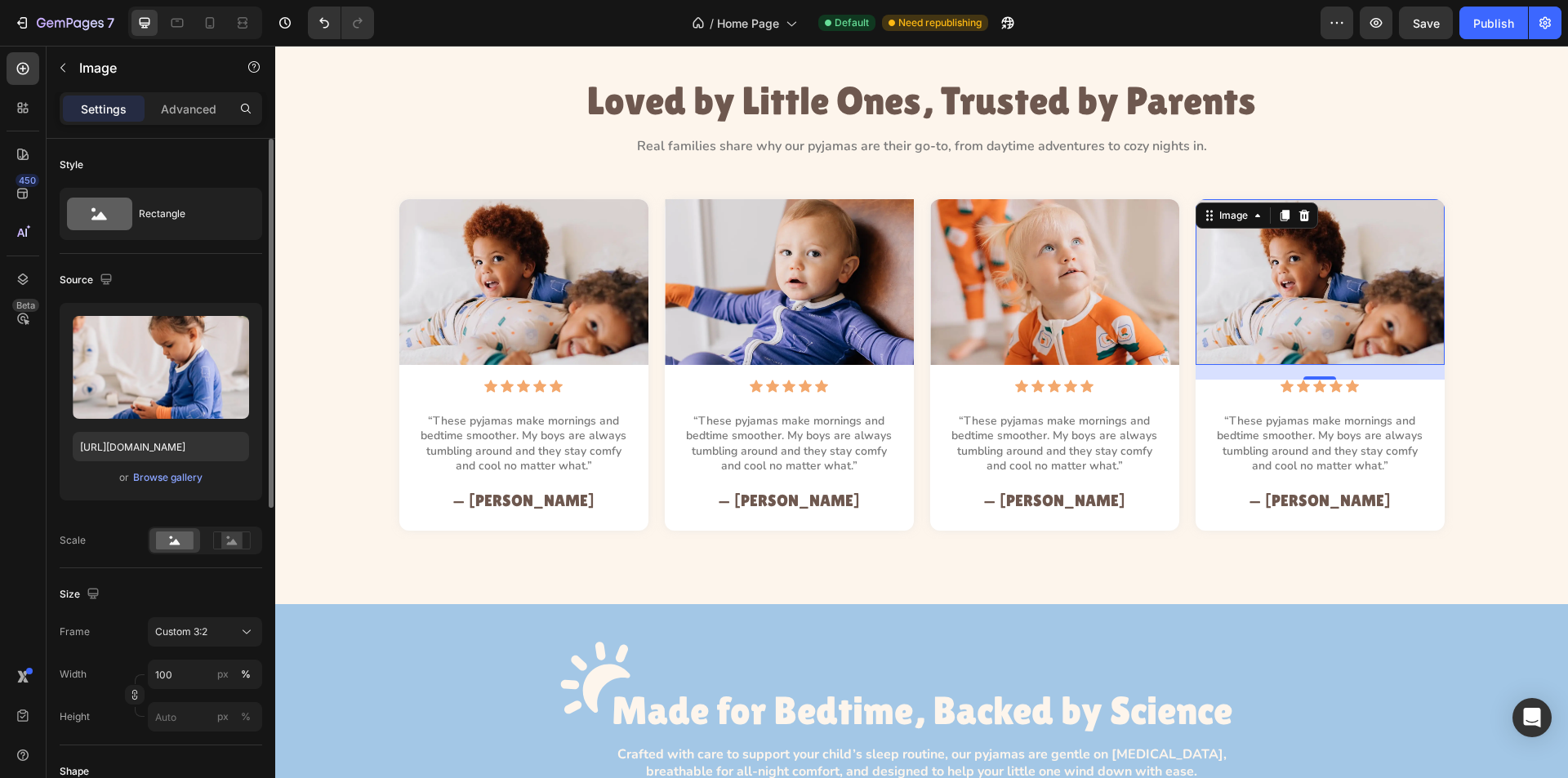
type input "https://cdn.shopify.com/s/files/1/0763/2463/4857/files/gempages_581485179931984…"
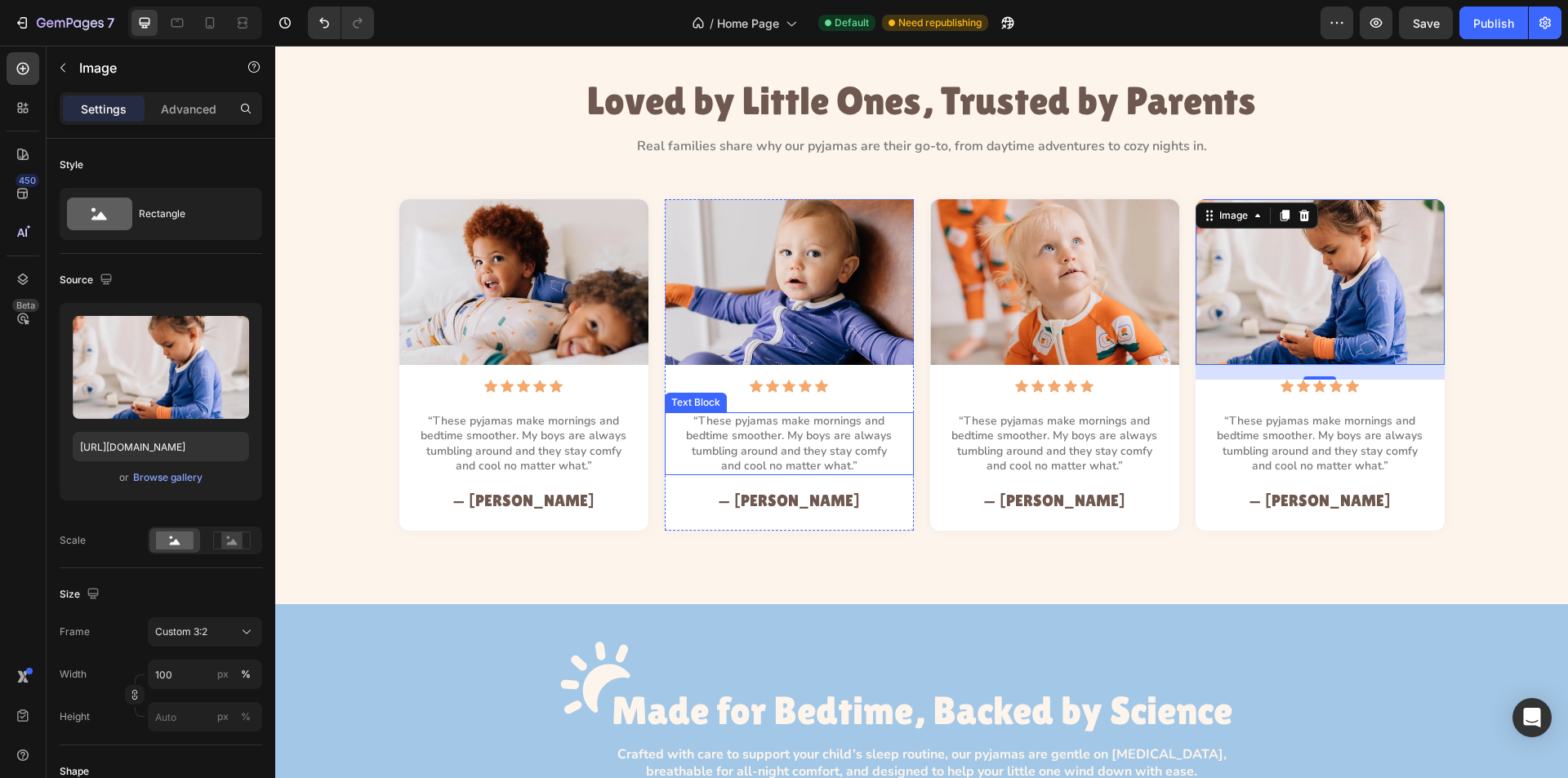
click at [753, 460] on p "“These pyjamas make mornings and bedtime smoother. My boys are always tumbling …" at bounding box center [789, 443] width 206 height 59
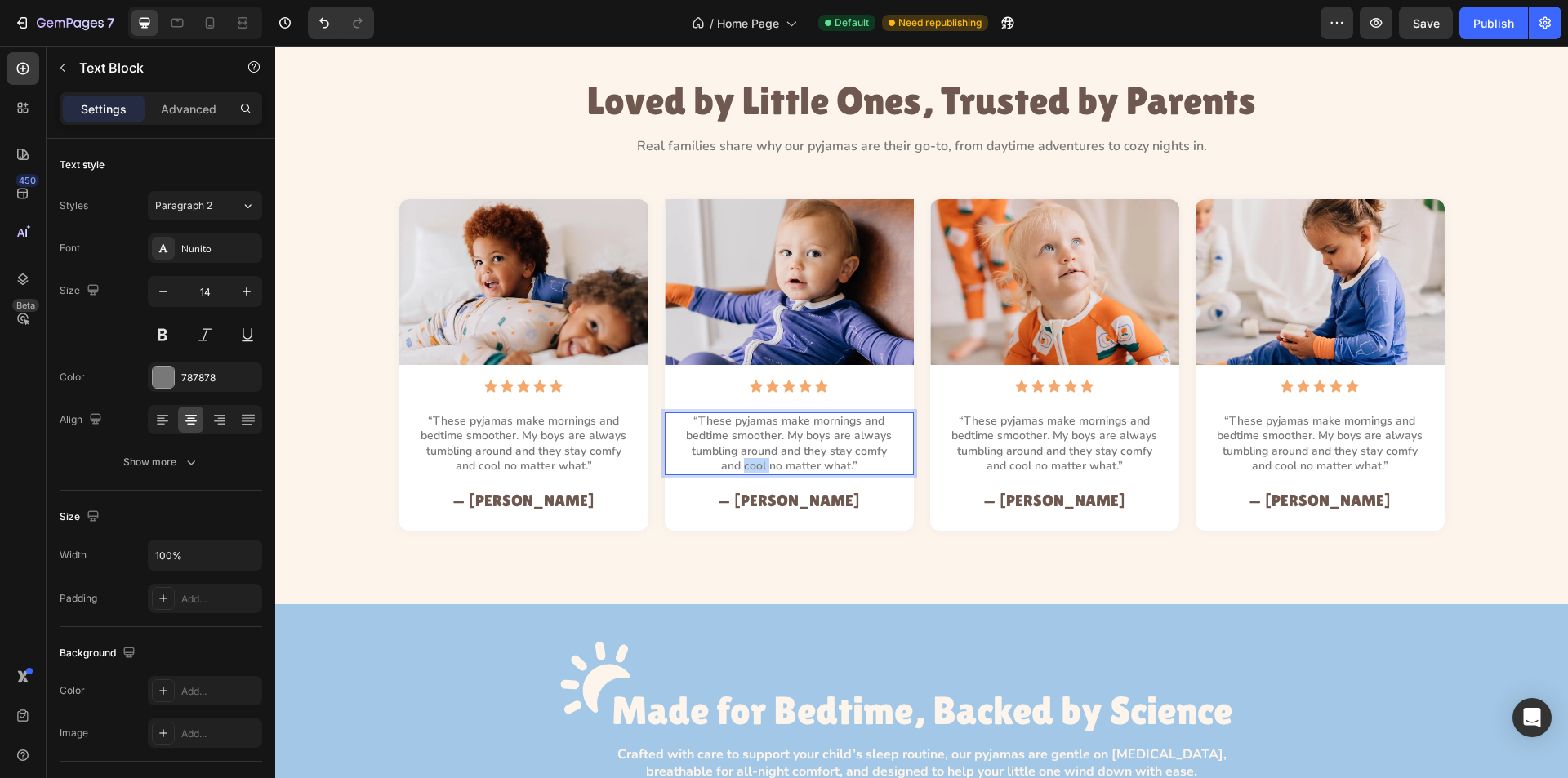
click at [753, 460] on p "“These pyjamas make mornings and bedtime smoother. My boys are always tumbling …" at bounding box center [789, 443] width 206 height 59
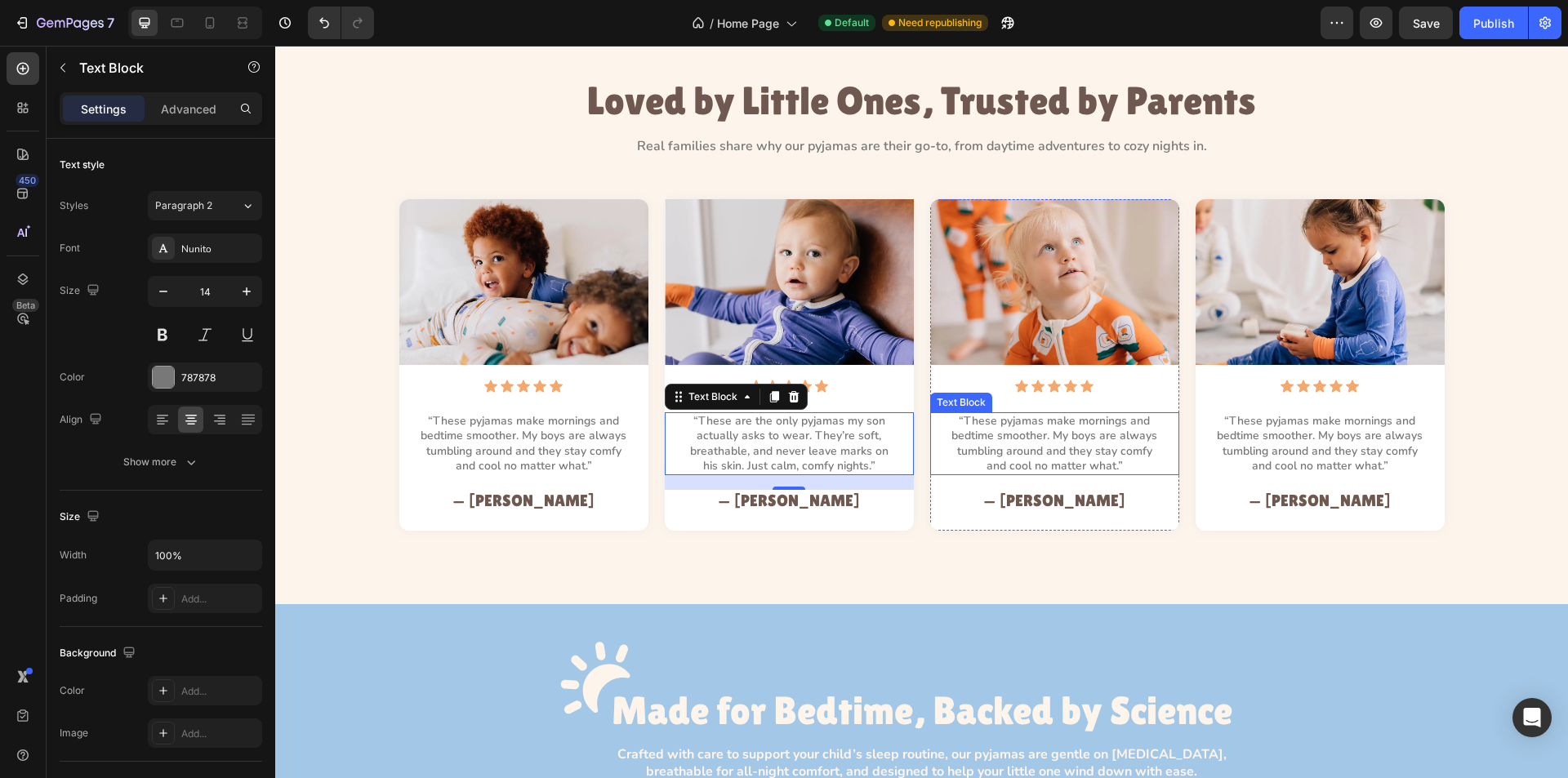
click at [1015, 433] on p "“These pyjamas make mornings and bedtime smoother. My boys are always tumbling …" at bounding box center [1055, 443] width 206 height 59
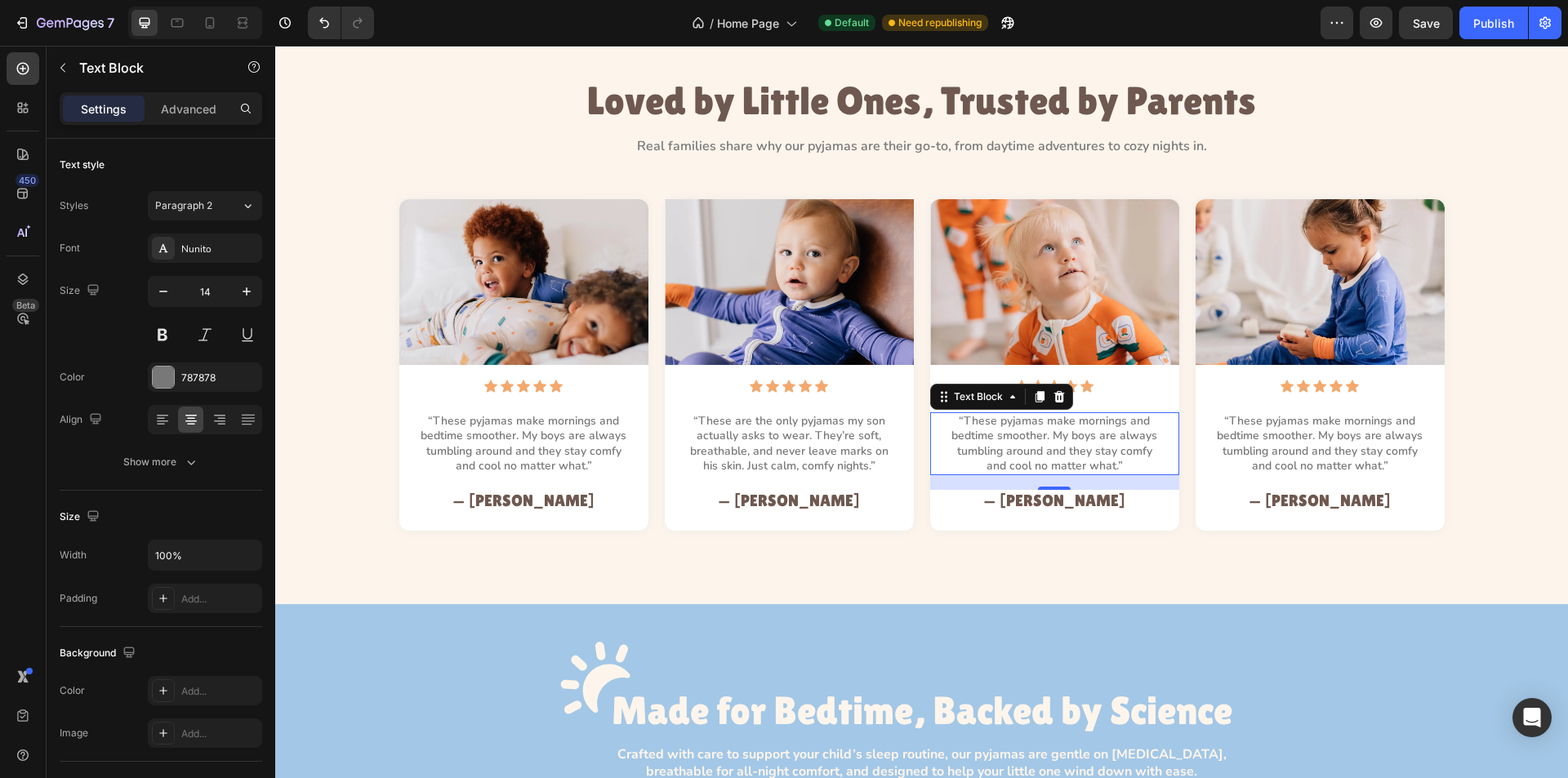
click at [1015, 433] on p "“These pyjamas make mornings and bedtime smoother. My boys are always tumbling …" at bounding box center [1055, 443] width 206 height 59
click at [1279, 440] on p "“These pyjamas make mornings and bedtime smoother. My boys are always tumbling …" at bounding box center [1321, 443] width 206 height 59
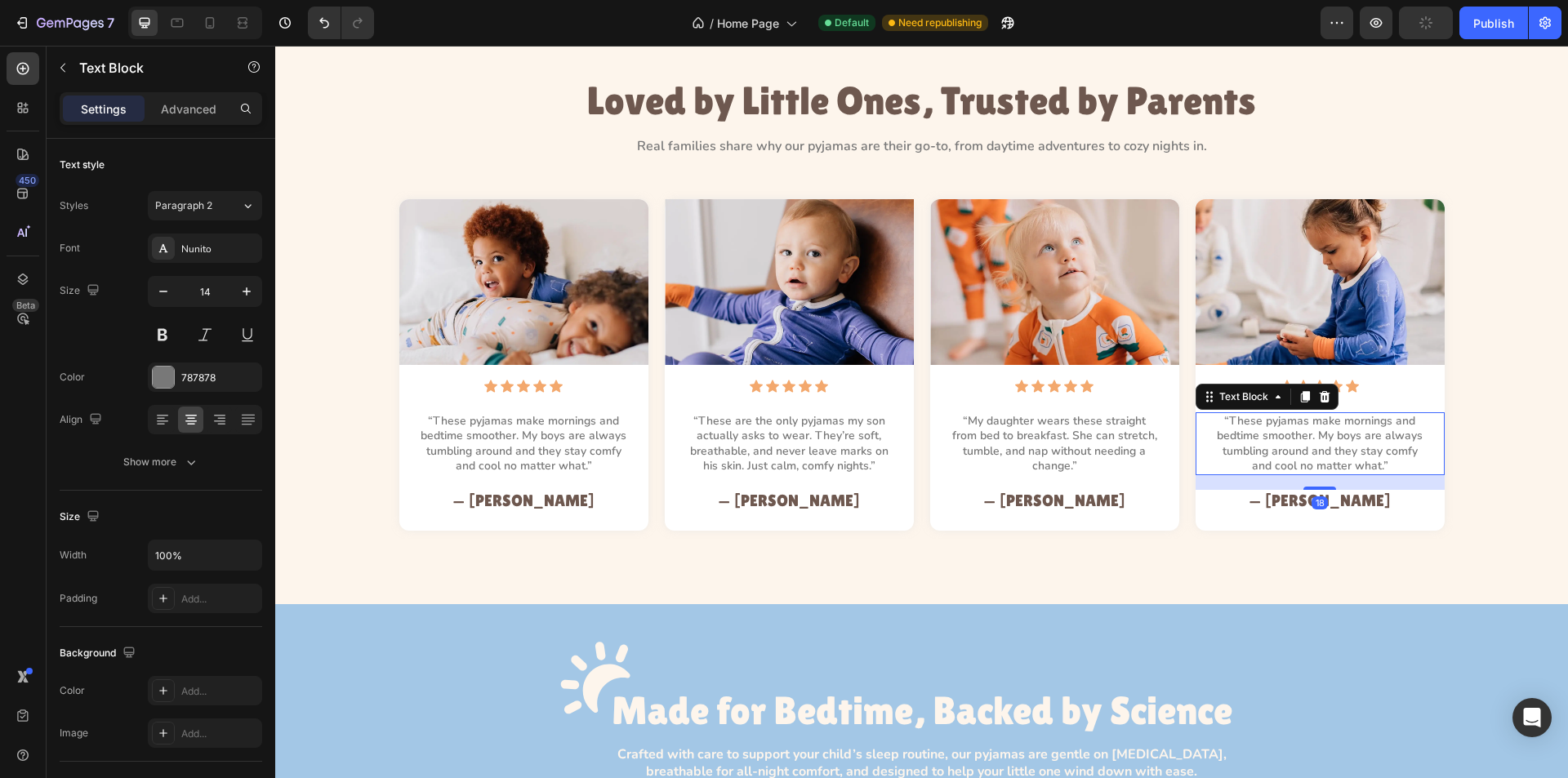
click at [1279, 440] on p "“These pyjamas make mornings and bedtime smoother. My boys are always tumbling …" at bounding box center [1321, 443] width 206 height 59
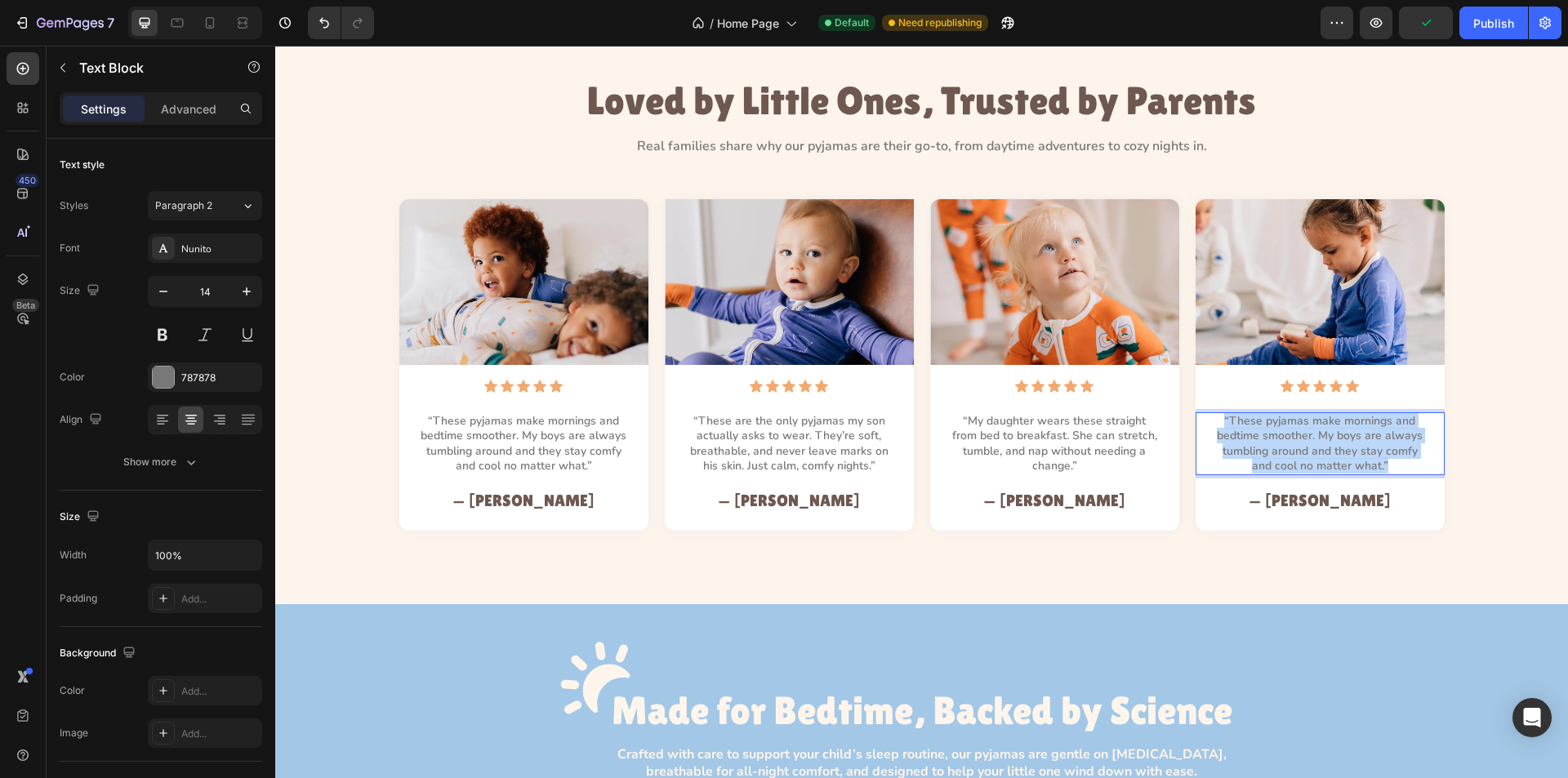
click at [1279, 440] on p "“These pyjamas make mornings and bedtime smoother. My boys are always tumbling …" at bounding box center [1321, 443] width 206 height 59
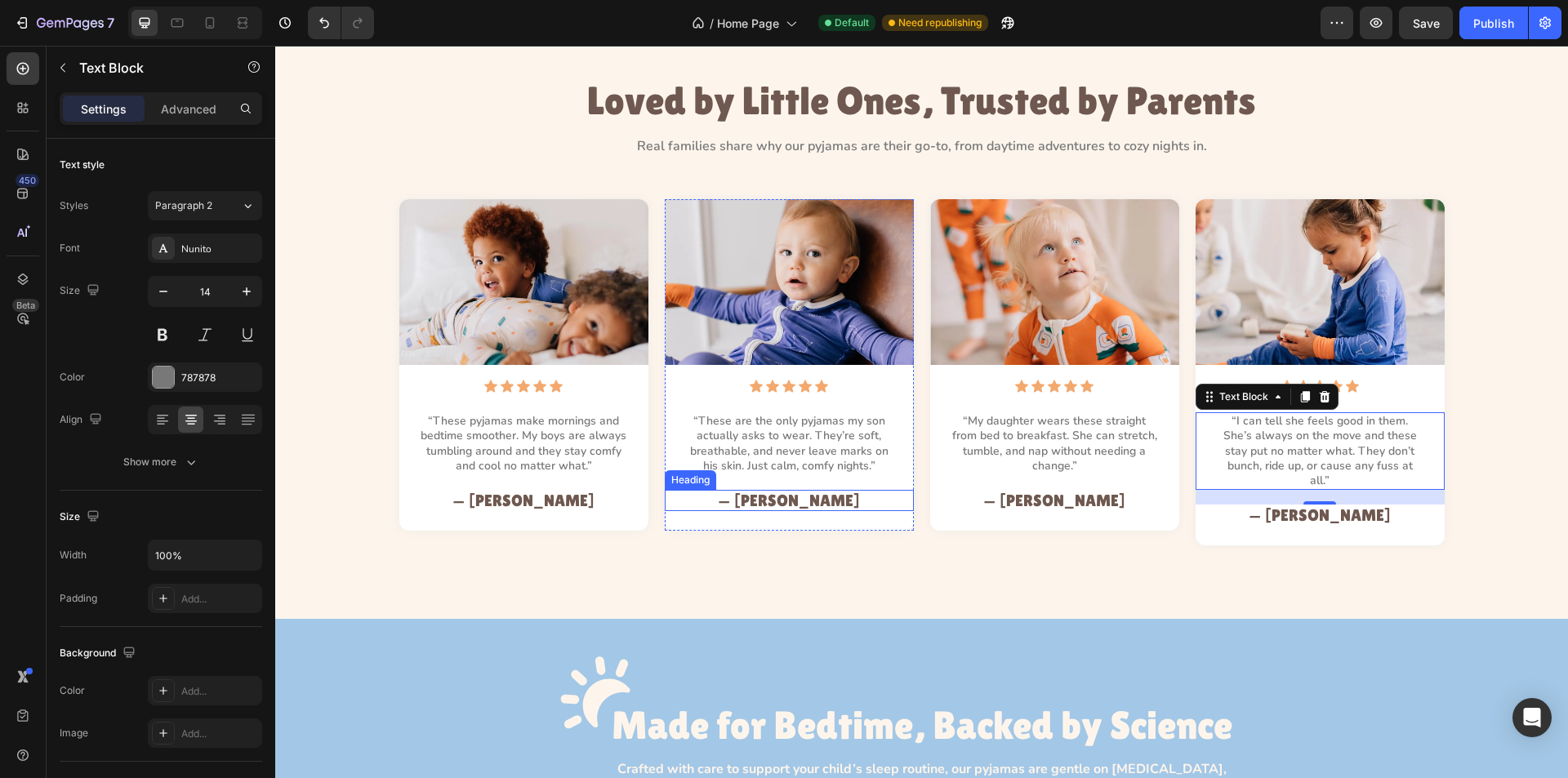
click at [778, 501] on h2 "— Michelle P." at bounding box center [790, 500] width 210 height 21
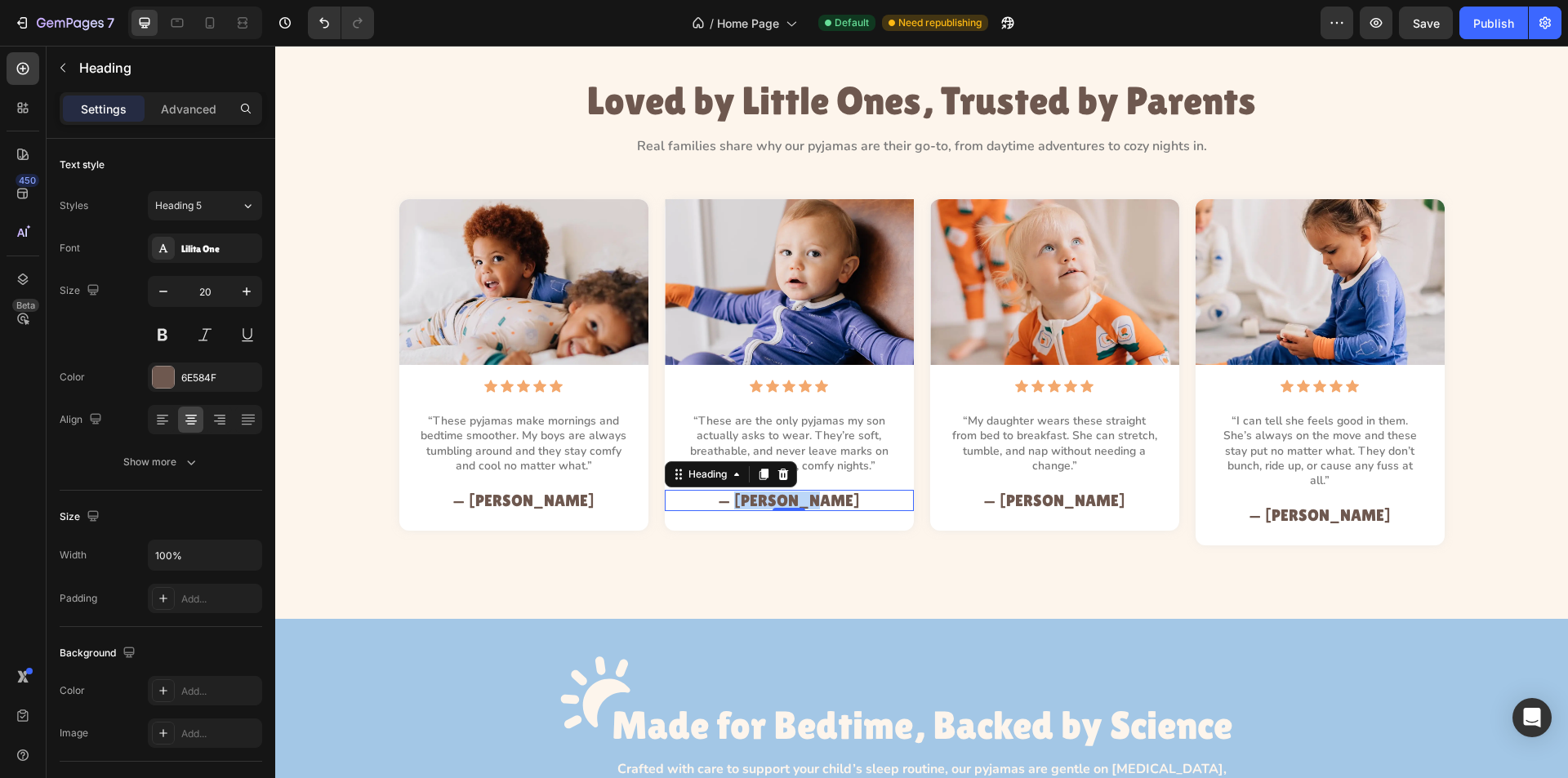
click at [778, 501] on h2 "— Michelle P." at bounding box center [790, 500] width 210 height 21
click at [778, 501] on p "— Michelle P." at bounding box center [789, 500] width 206 height 18
click at [1025, 497] on h2 "— Michelle P." at bounding box center [1055, 500] width 210 height 21
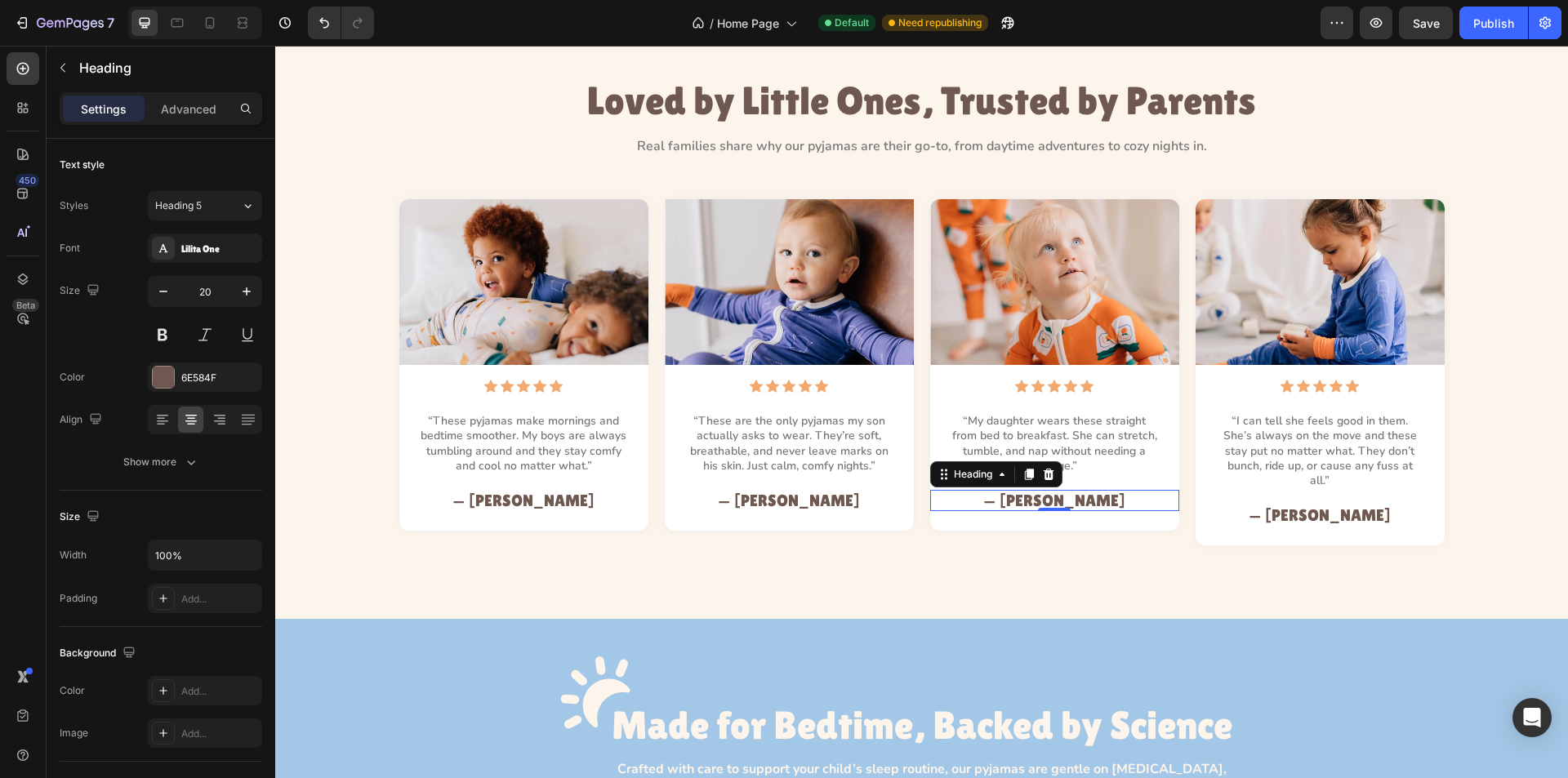
click at [1025, 497] on h2 "— Michelle P." at bounding box center [1055, 500] width 210 height 21
click at [1025, 497] on p "— Michelle P." at bounding box center [1055, 500] width 206 height 18
click at [1302, 505] on h2 "— Michelle P." at bounding box center [1321, 515] width 210 height 21
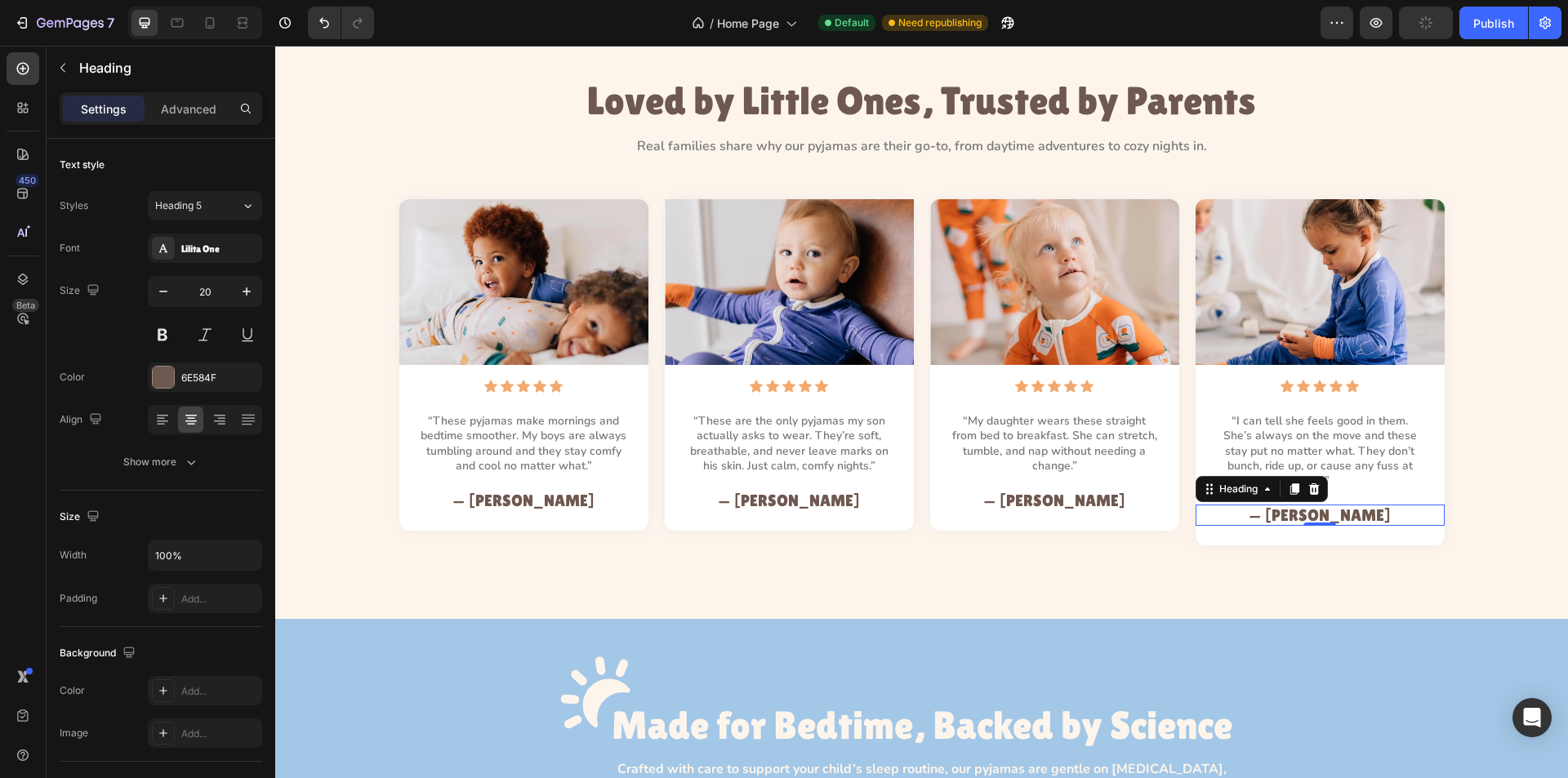
click at [1302, 505] on h2 "— Michelle P." at bounding box center [1321, 515] width 210 height 21
click at [1302, 507] on p "— Michelle P." at bounding box center [1321, 516] width 206 height 18
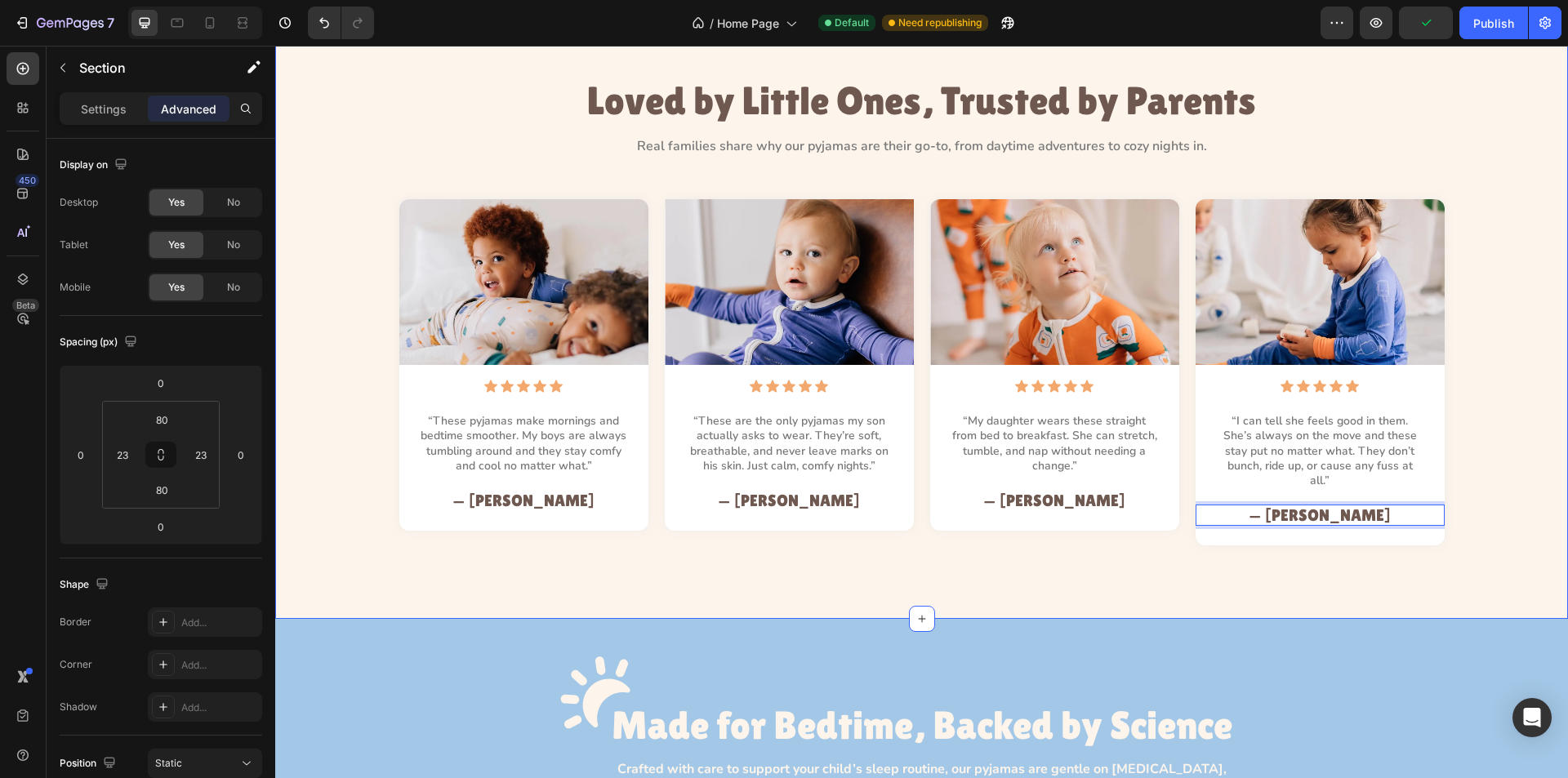
click at [928, 556] on div "Loved by Little Ones, Trusted by Parents Heading Real families share why our py…" at bounding box center [921, 316] width 1293 height 606
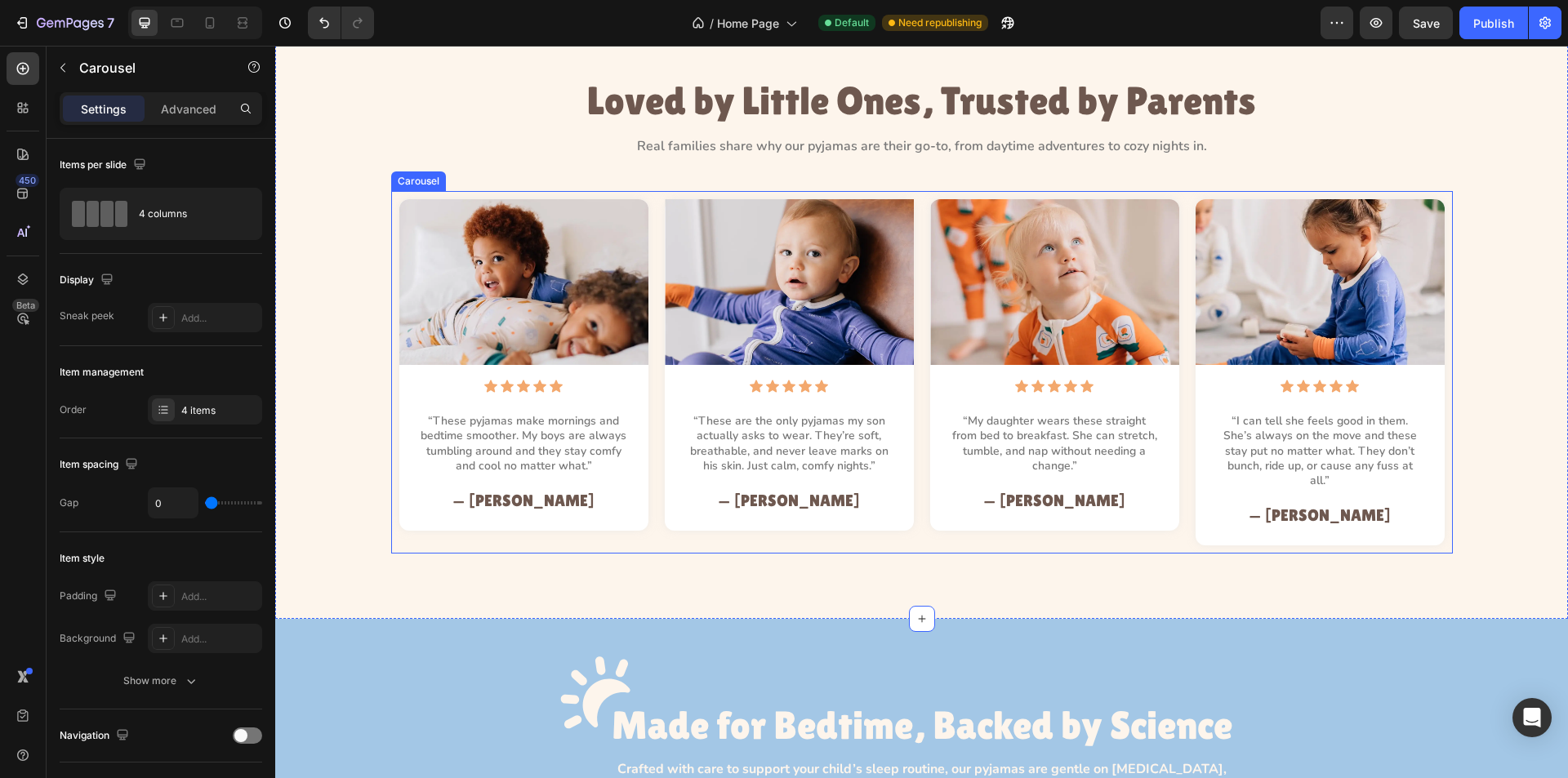
click at [915, 509] on div "Image Icon Icon Icon Icon Icon Icon List “These are the only pyjamas my son act…" at bounding box center [789, 380] width 266 height 363
click at [647, 505] on div "Image Icon Icon Icon Icon Icon Icon List “These pyjamas make mornings and bedti…" at bounding box center [523, 380] width 266 height 363
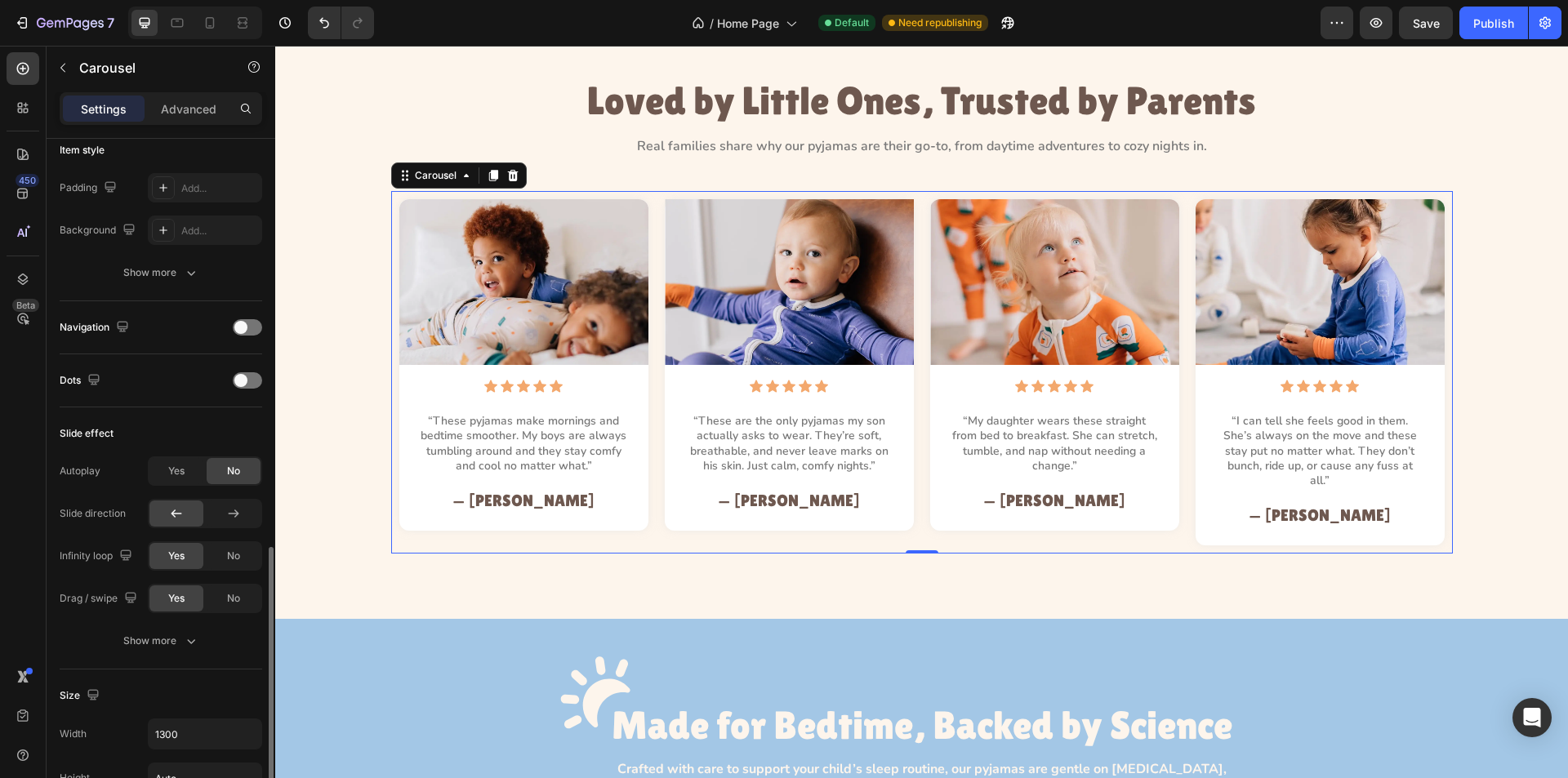
scroll to position [572, 0]
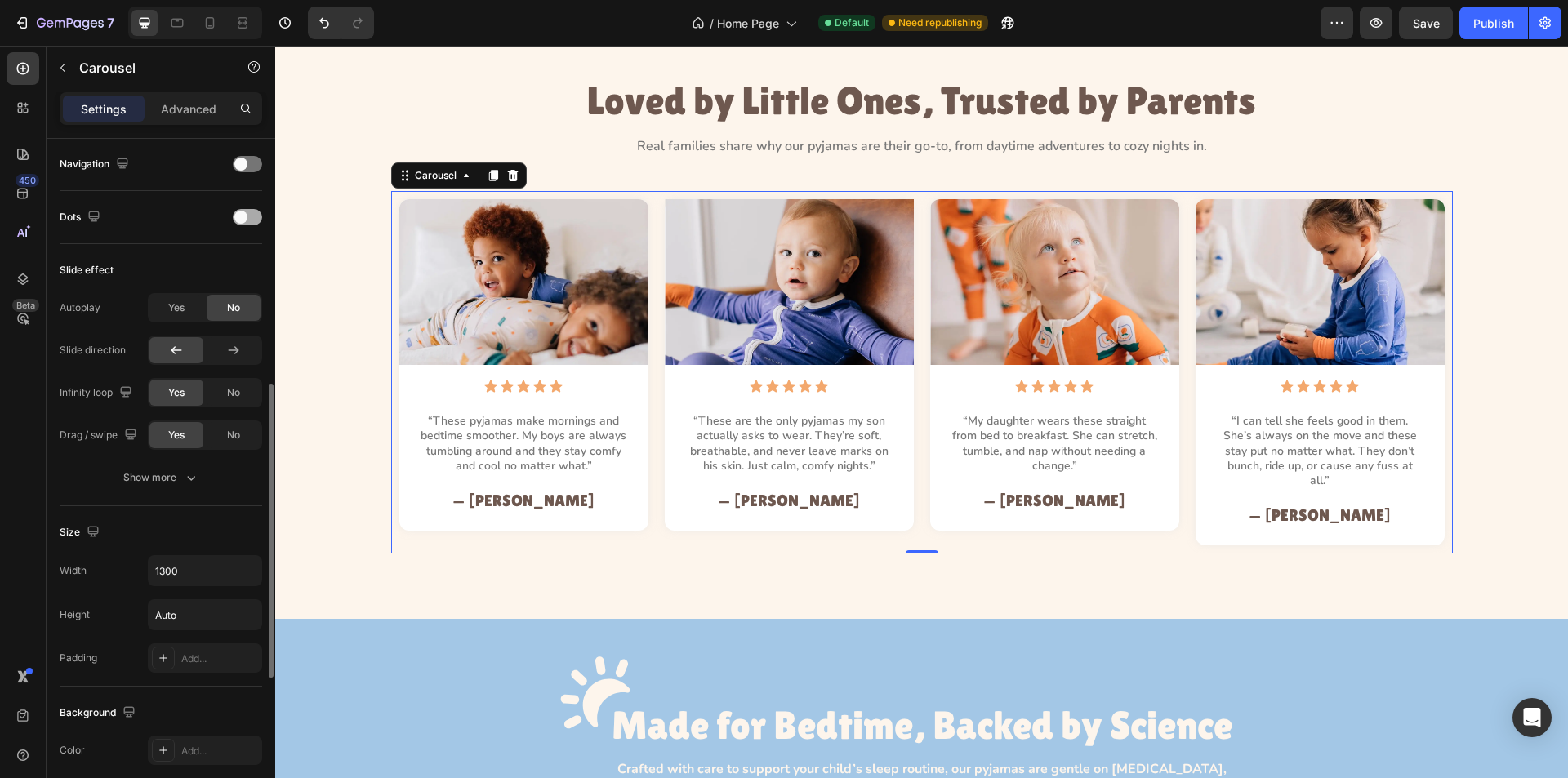
click at [251, 212] on div at bounding box center [247, 217] width 29 height 16
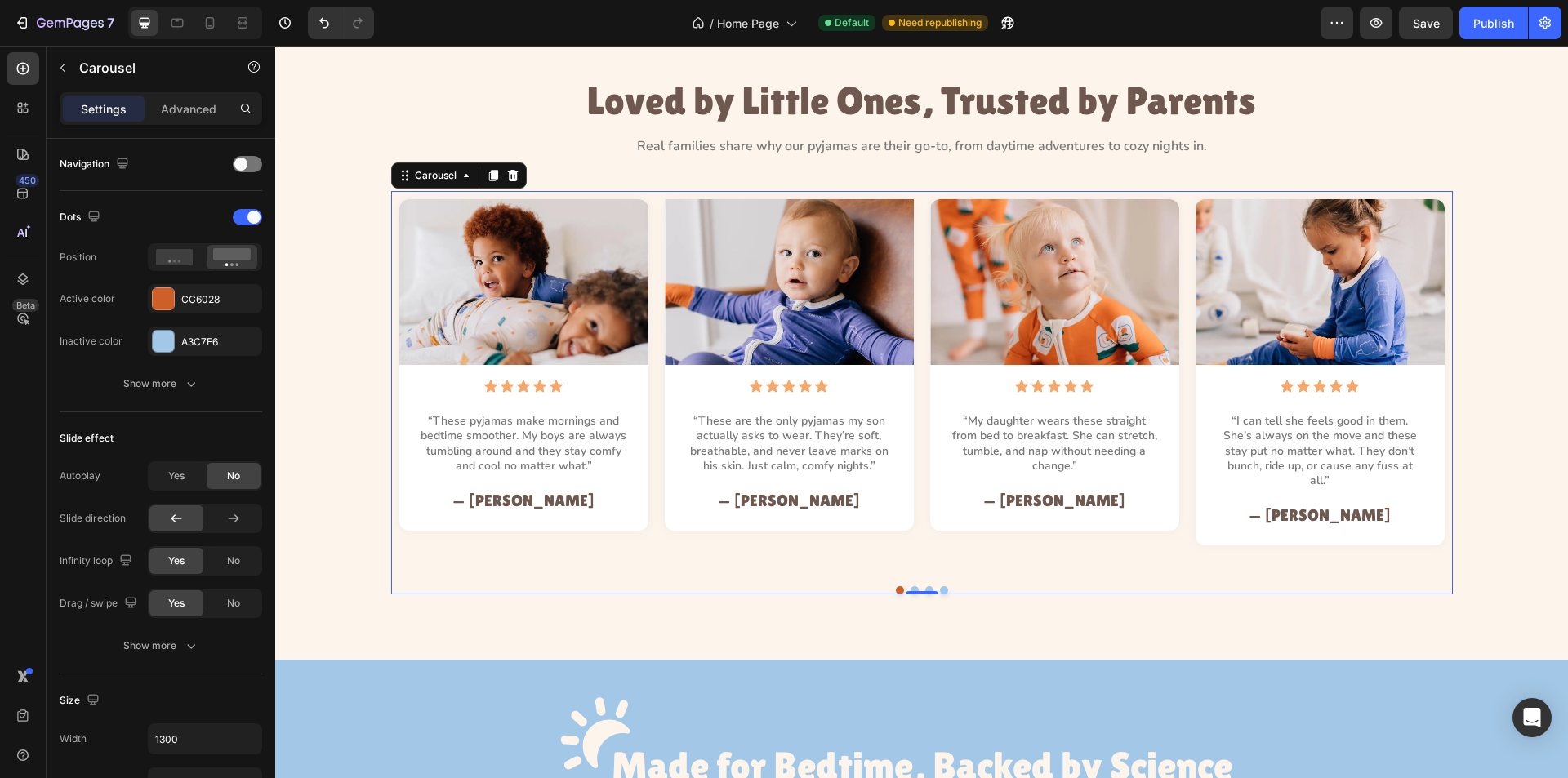
click at [896, 586] on button "Dot" at bounding box center [900, 590] width 8 height 8
click at [157, 345] on div at bounding box center [163, 341] width 21 height 21
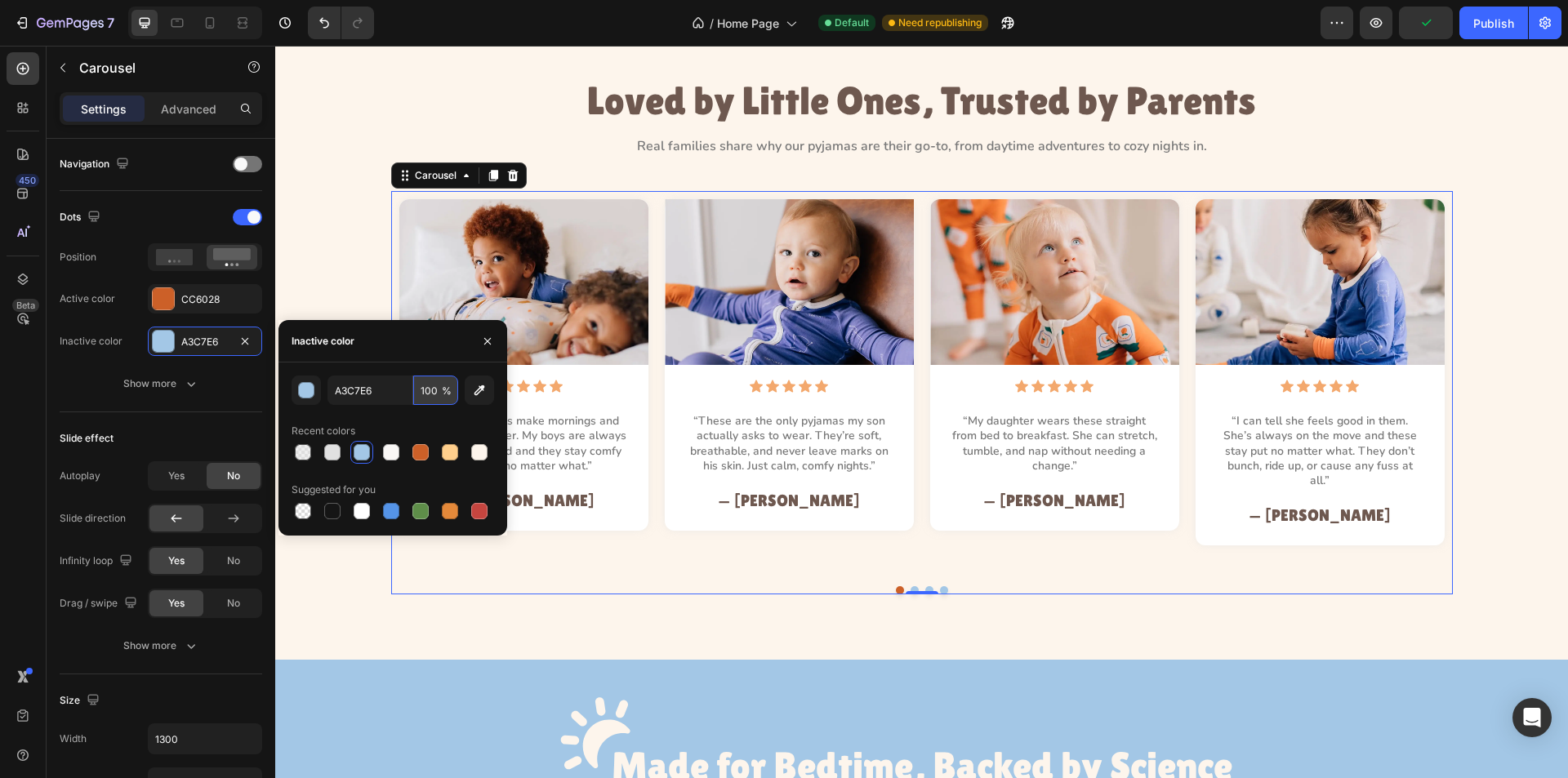
click at [424, 396] on input "100" at bounding box center [436, 390] width 45 height 29
click at [427, 389] on input "100" at bounding box center [436, 390] width 45 height 29
click at [429, 391] on input "100" at bounding box center [436, 390] width 45 height 29
type input "30"
click at [551, 563] on div "Image Icon Icon Icon Icon Icon Icon List “These pyjamas make mornings and bedti…" at bounding box center [921, 393] width 1062 height 404
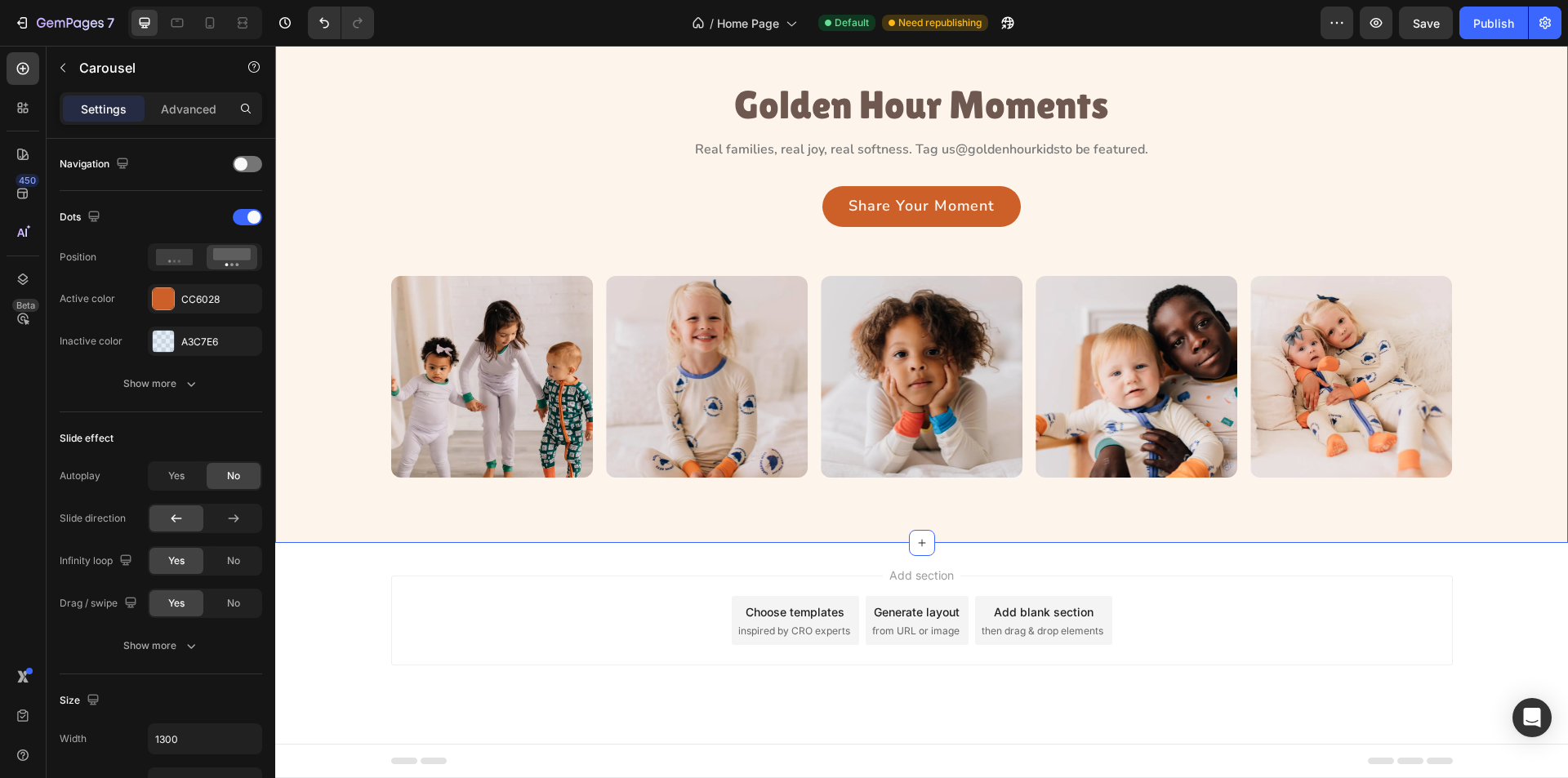
scroll to position [2629, 0]
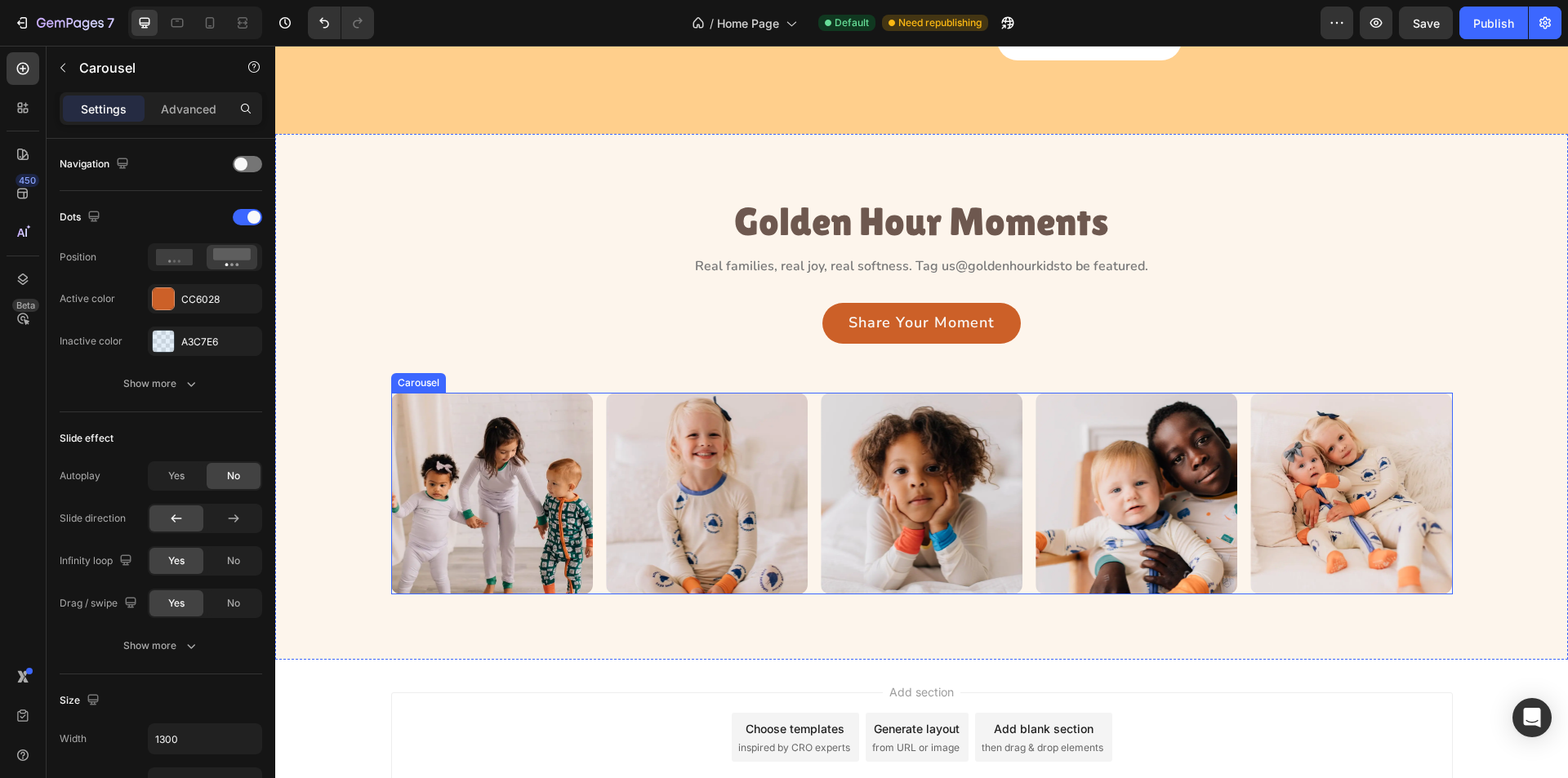
click at [811, 594] on div "Image Image Image Image Image" at bounding box center [921, 493] width 1062 height 202
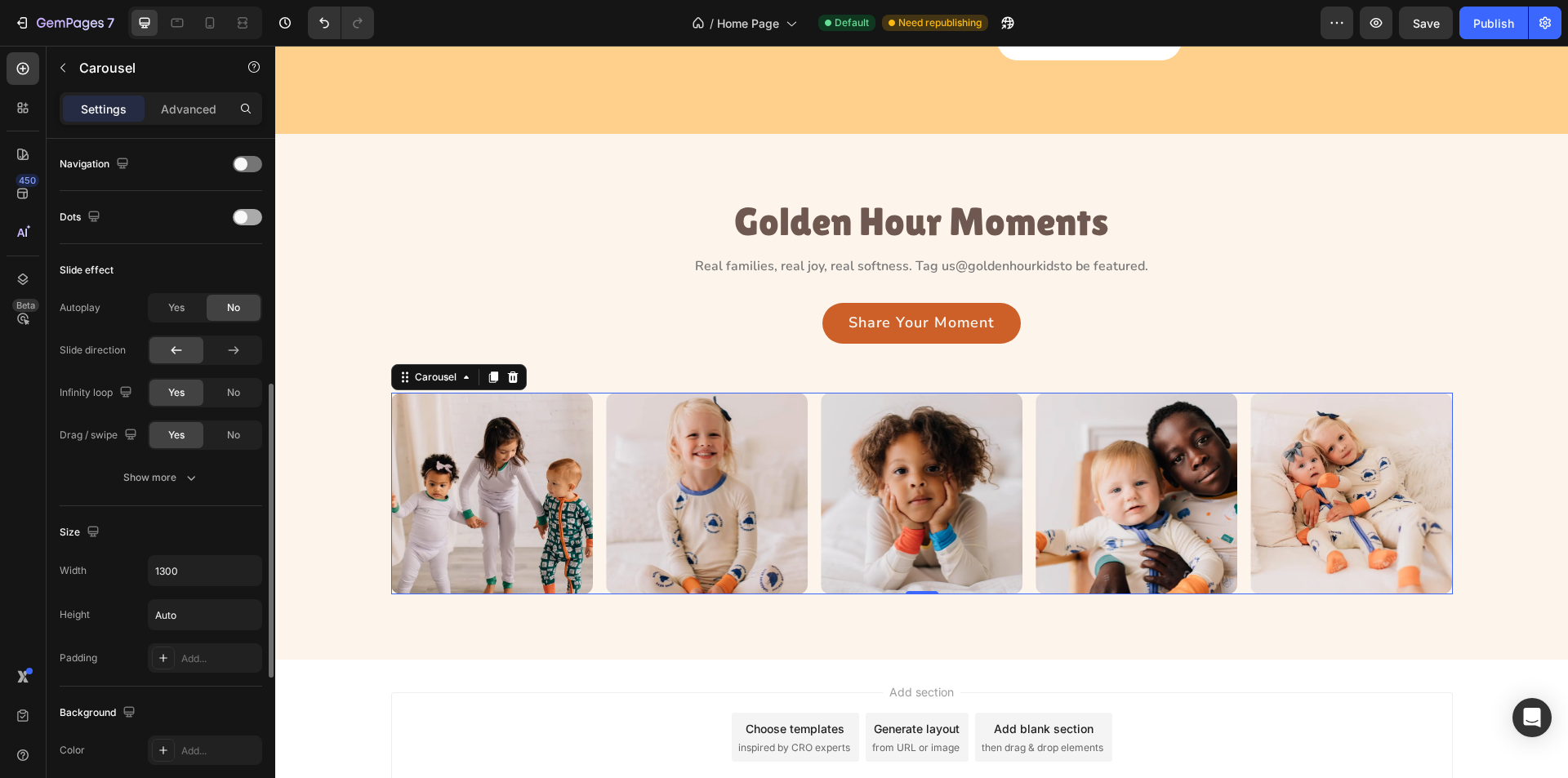
click at [249, 216] on div at bounding box center [247, 217] width 29 height 16
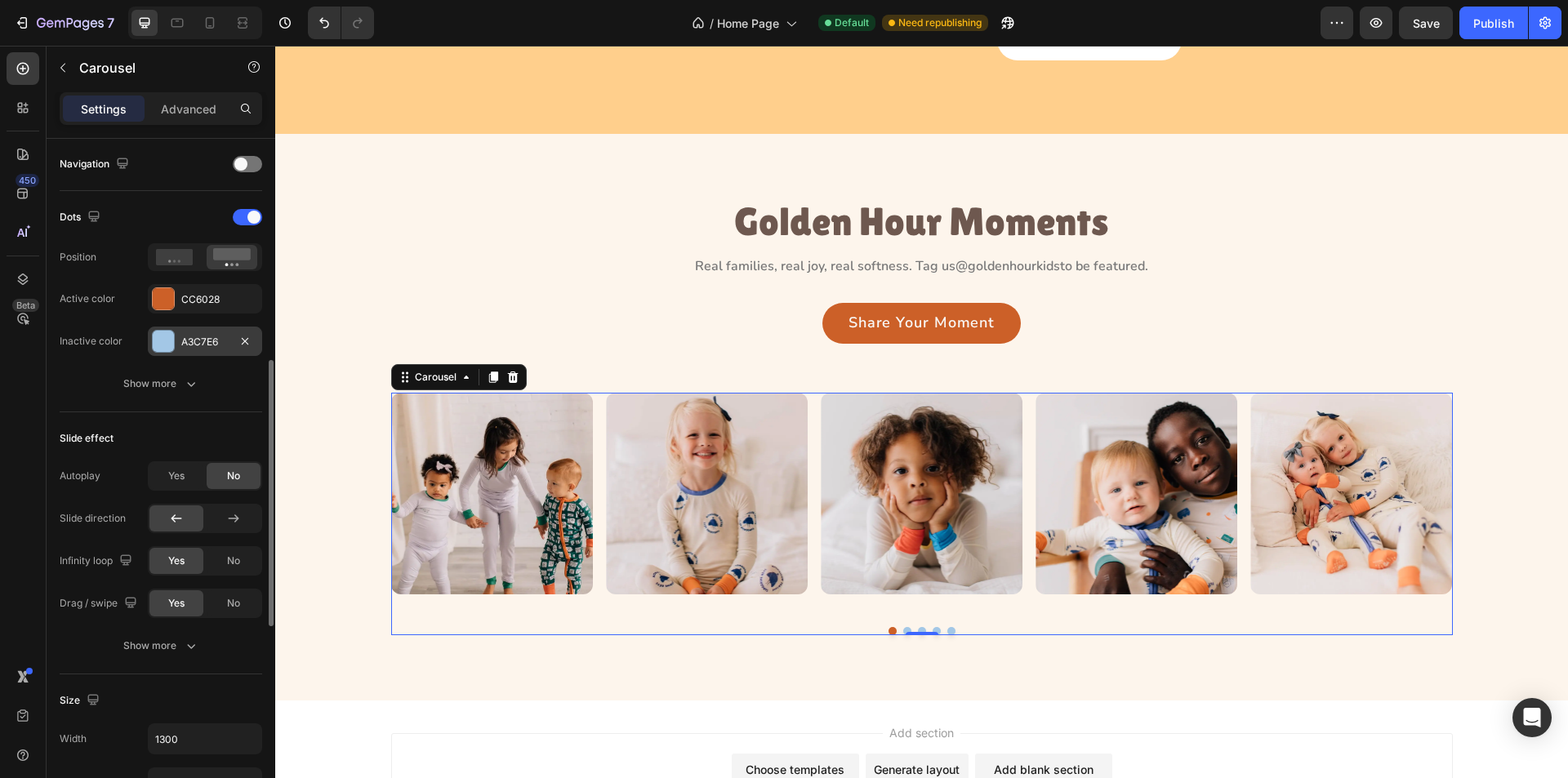
click at [158, 341] on div at bounding box center [163, 341] width 21 height 21
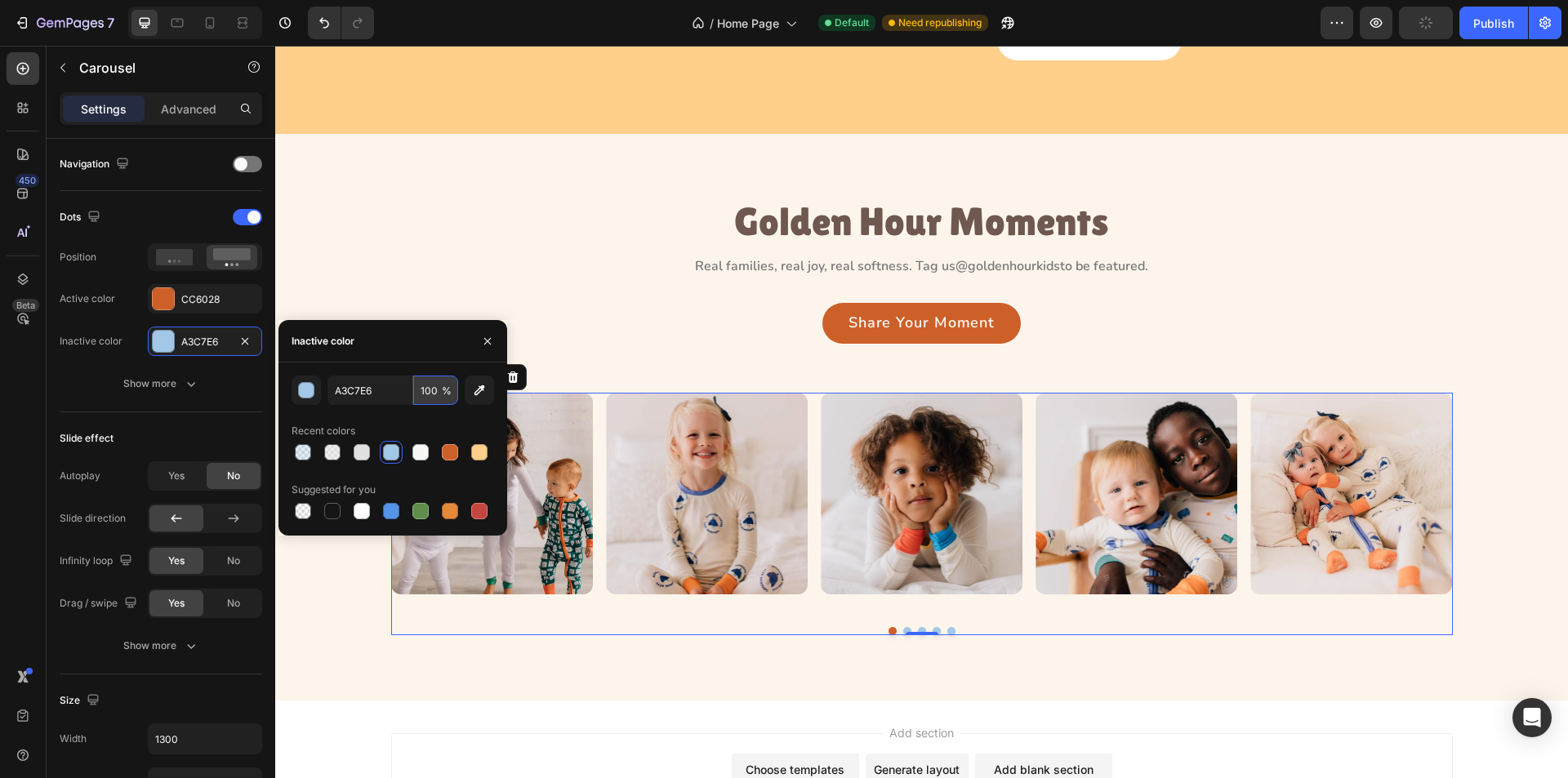
click at [431, 386] on input "100" at bounding box center [436, 390] width 45 height 29
click at [429, 391] on input "100" at bounding box center [436, 390] width 45 height 29
type input "30"
click at [585, 384] on div "Golden Hour Moments Heading Real families, real joy, real softness. Tag us @gol…" at bounding box center [921, 418] width 1293 height 568
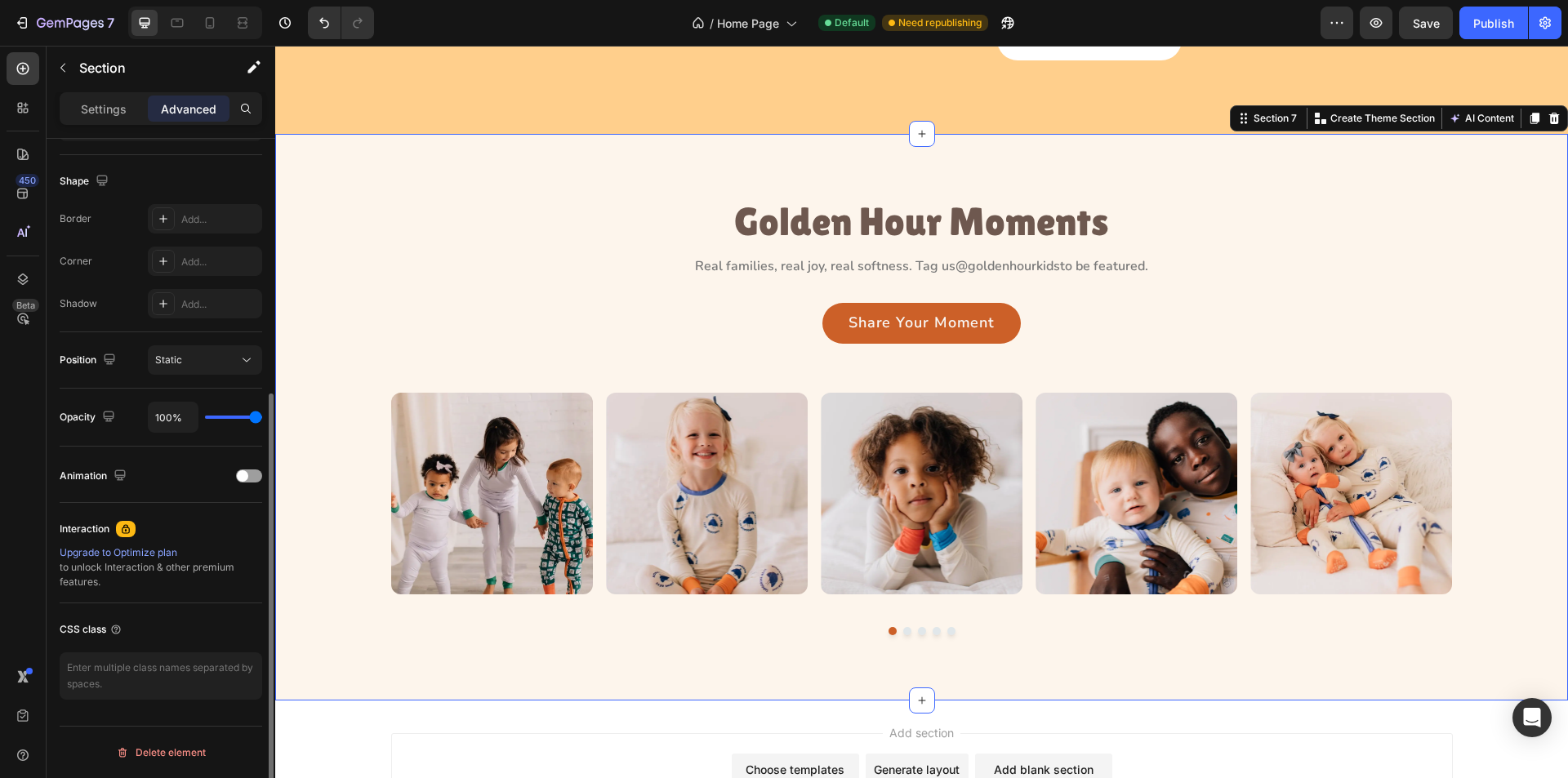
scroll to position [0, 0]
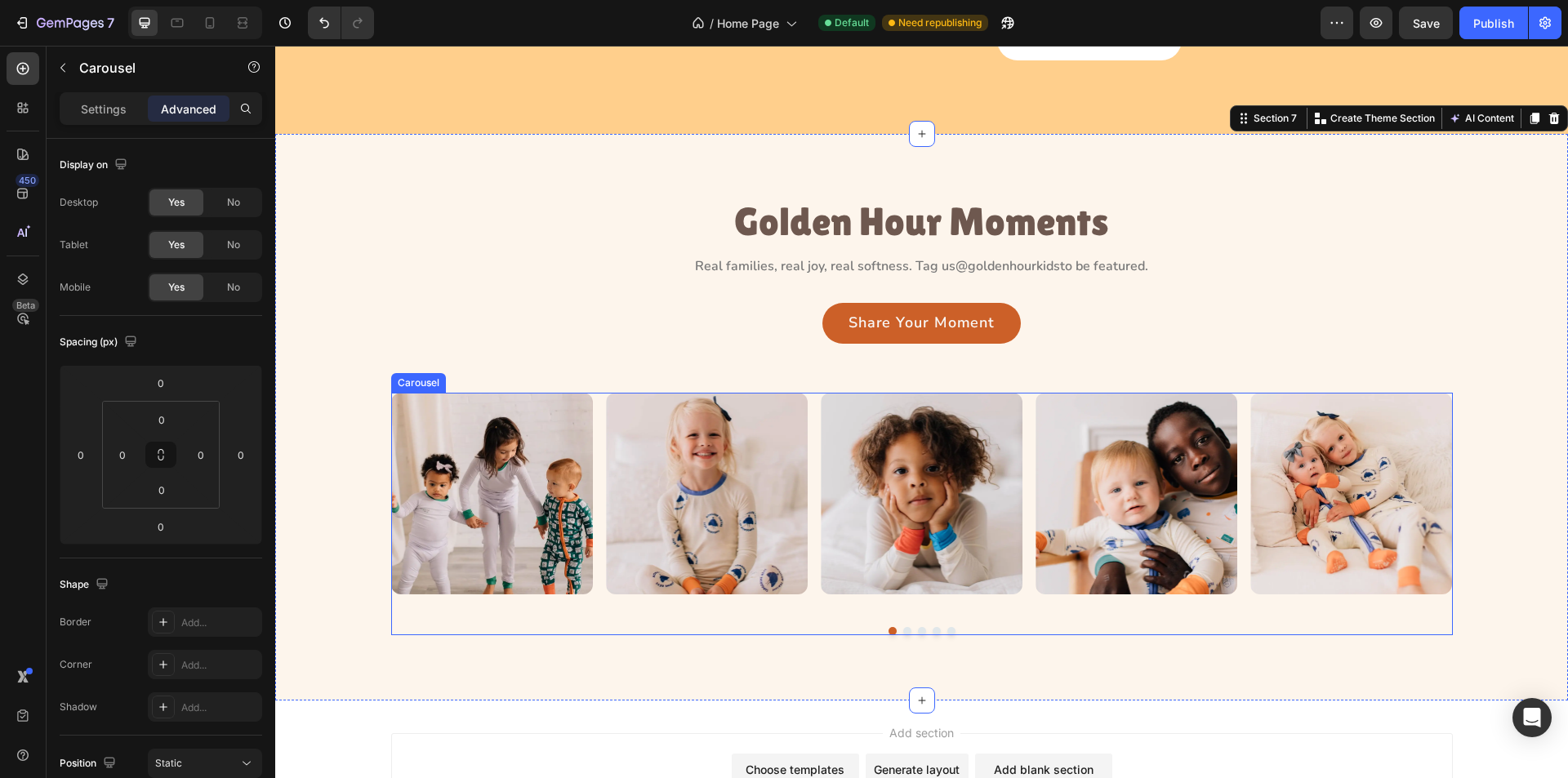
click at [810, 594] on div "Image Image Image Image Image" at bounding box center [921, 493] width 1062 height 202
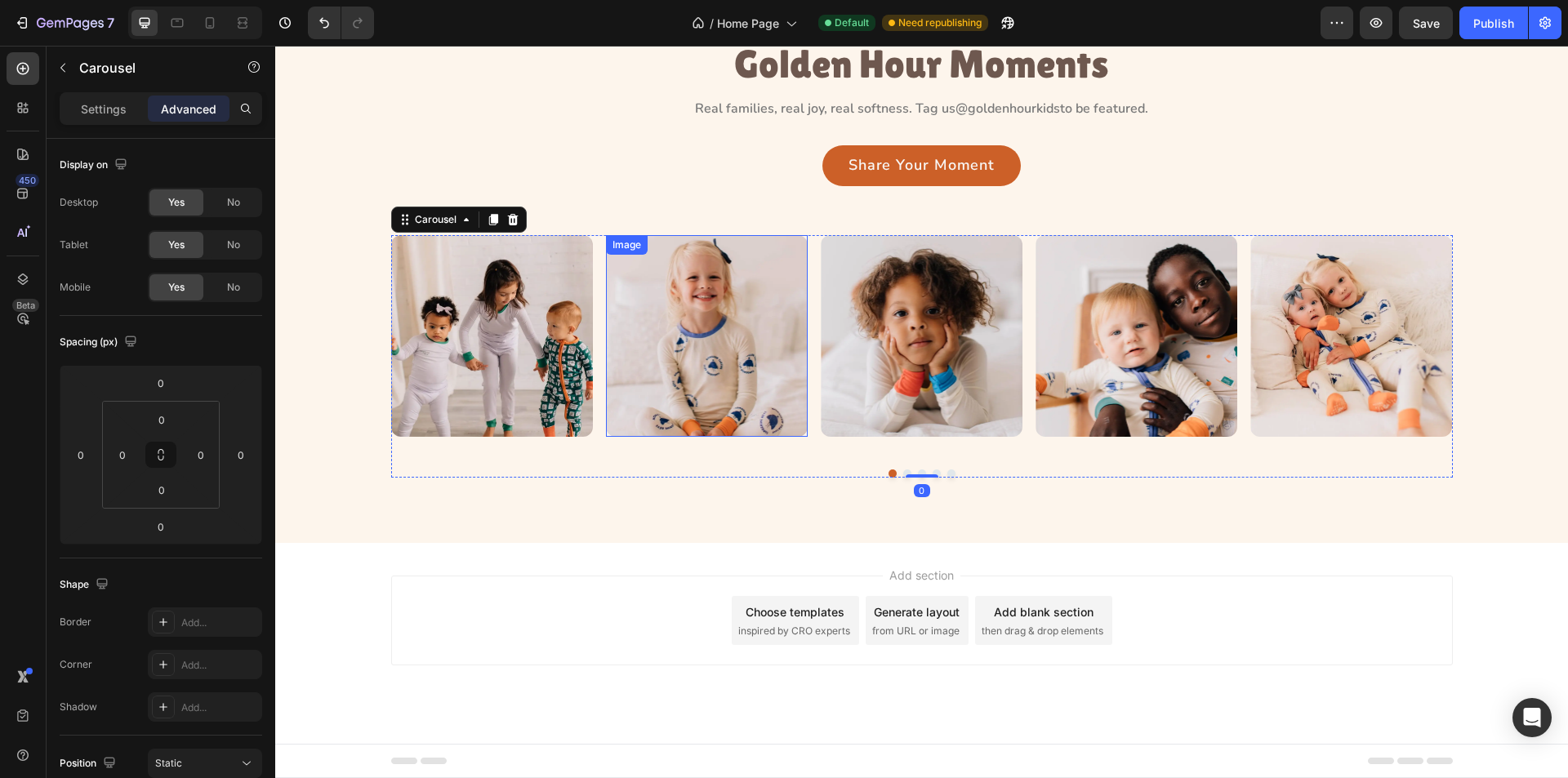
scroll to position [2997, 0]
click at [112, 103] on p "Settings" at bounding box center [104, 109] width 46 height 17
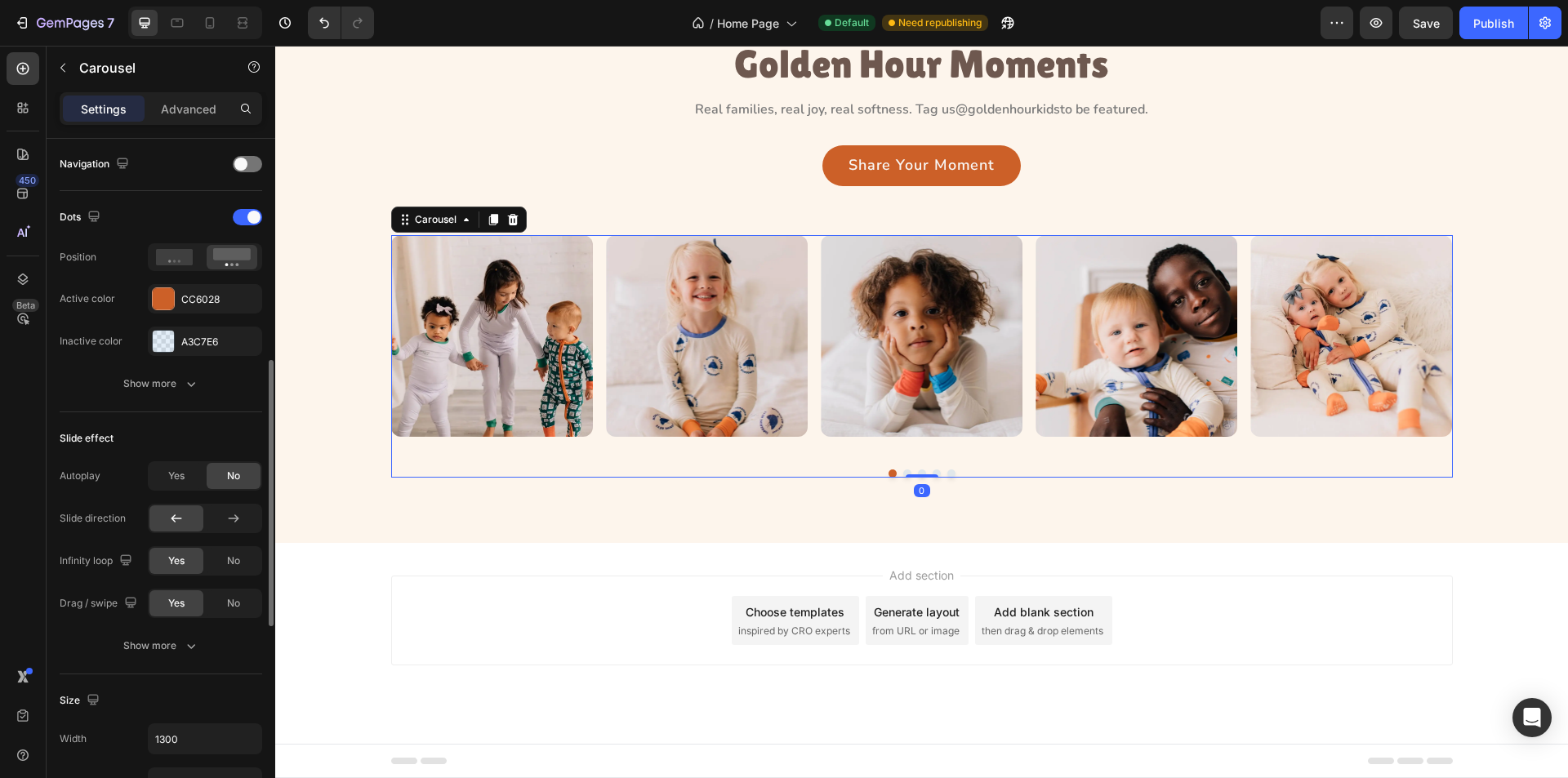
scroll to position [408, 0]
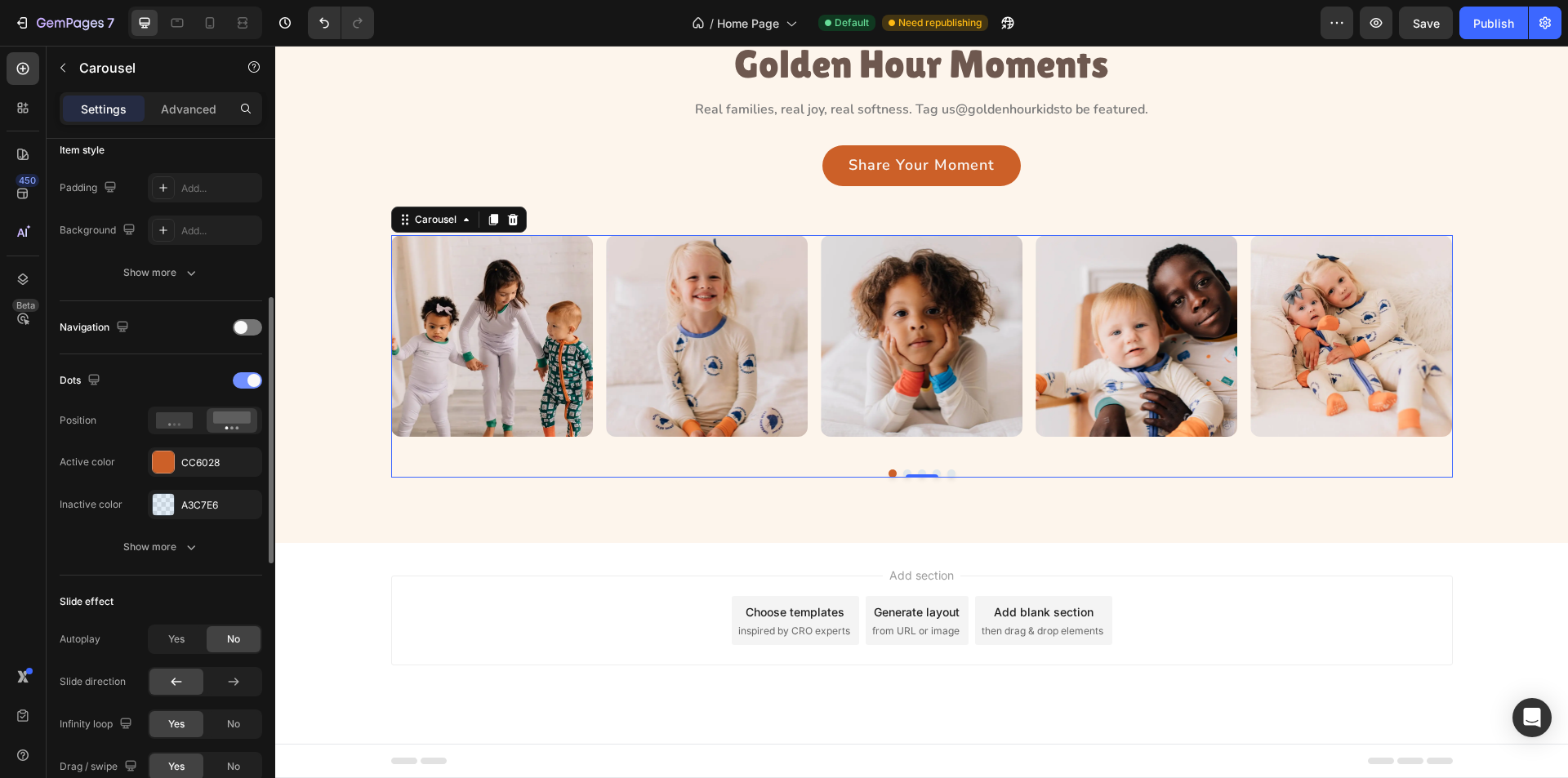
click at [241, 378] on div at bounding box center [247, 381] width 29 height 16
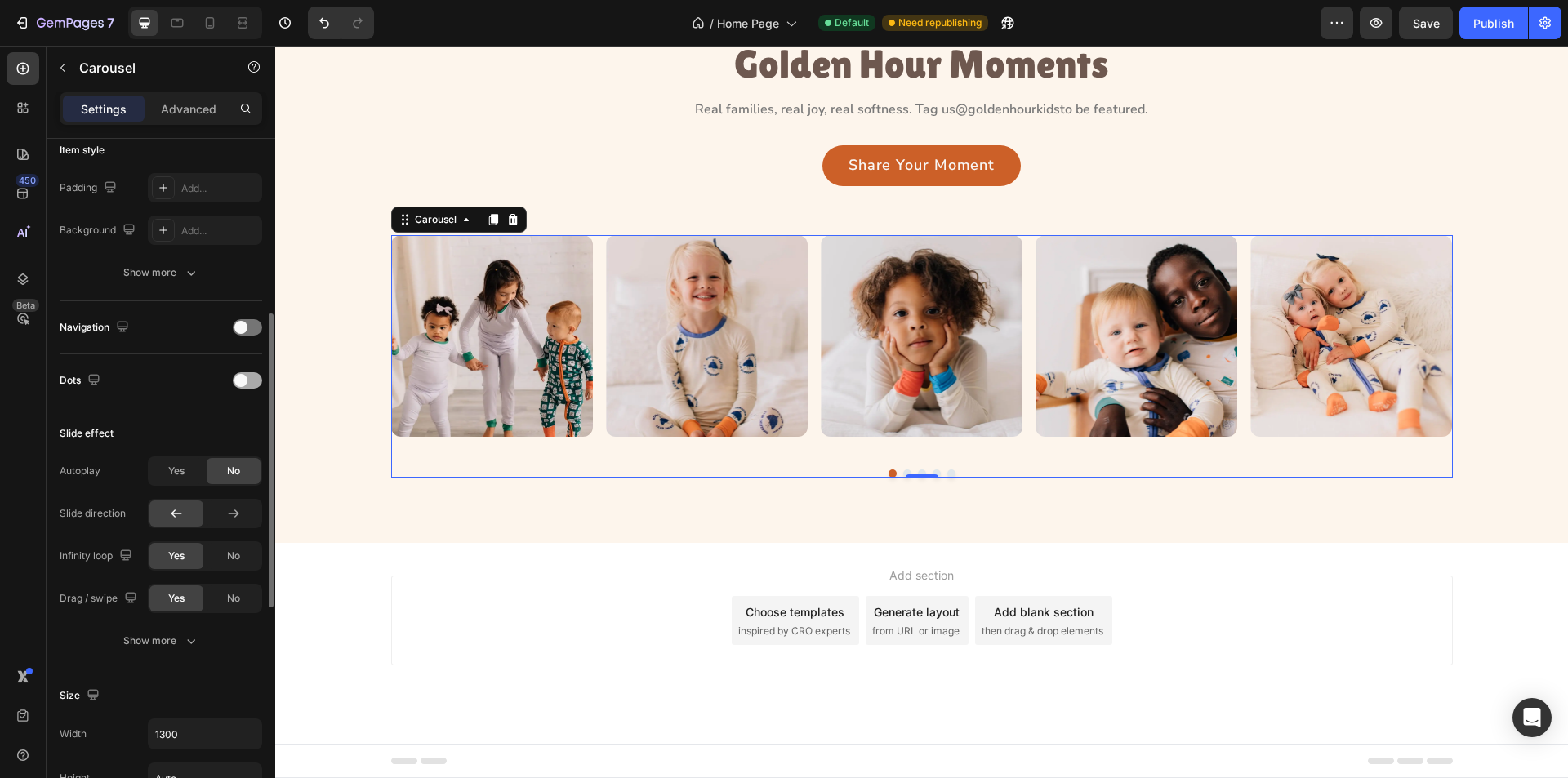
scroll to position [2956, 0]
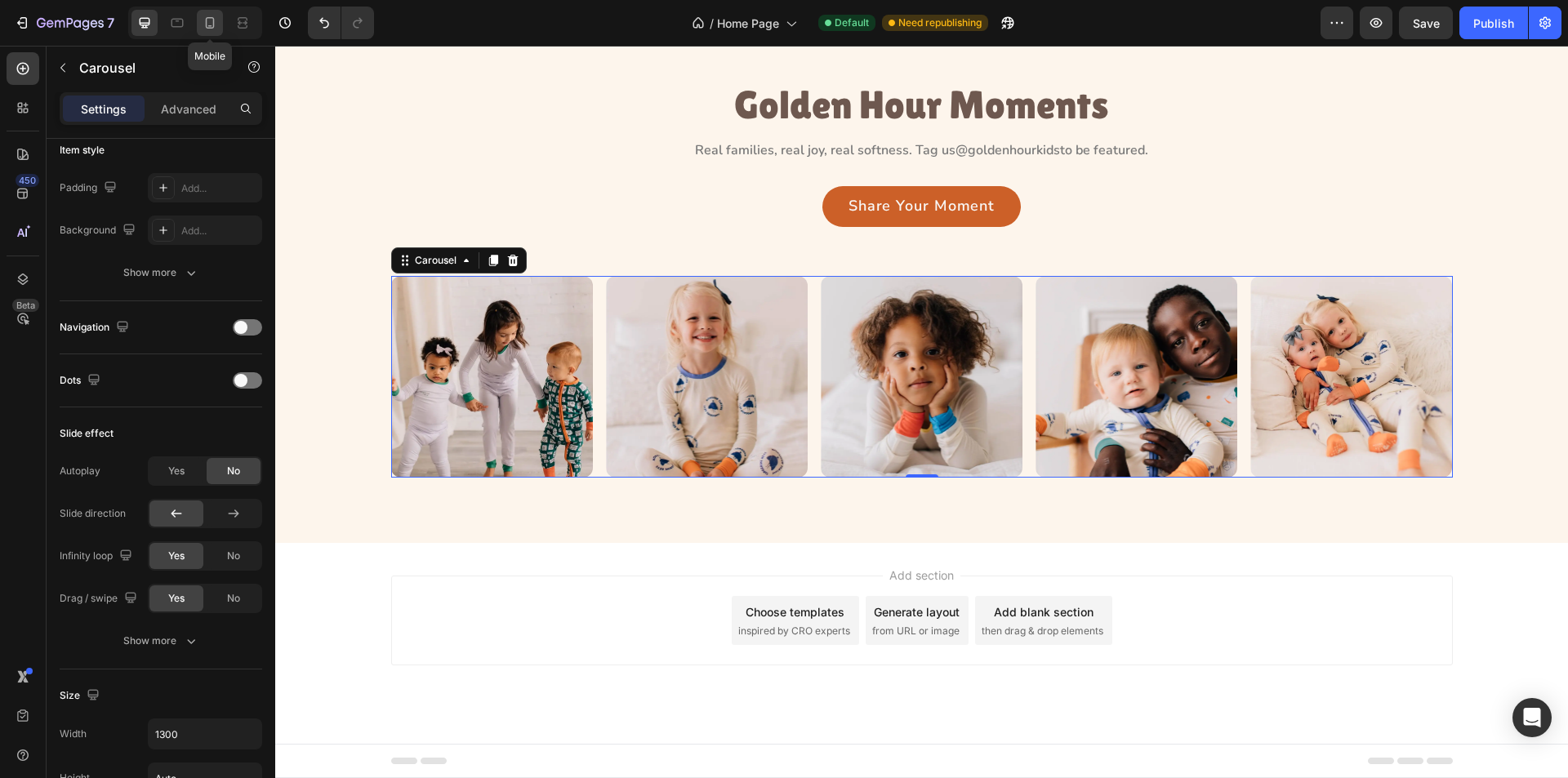
click at [209, 16] on icon at bounding box center [210, 23] width 16 height 16
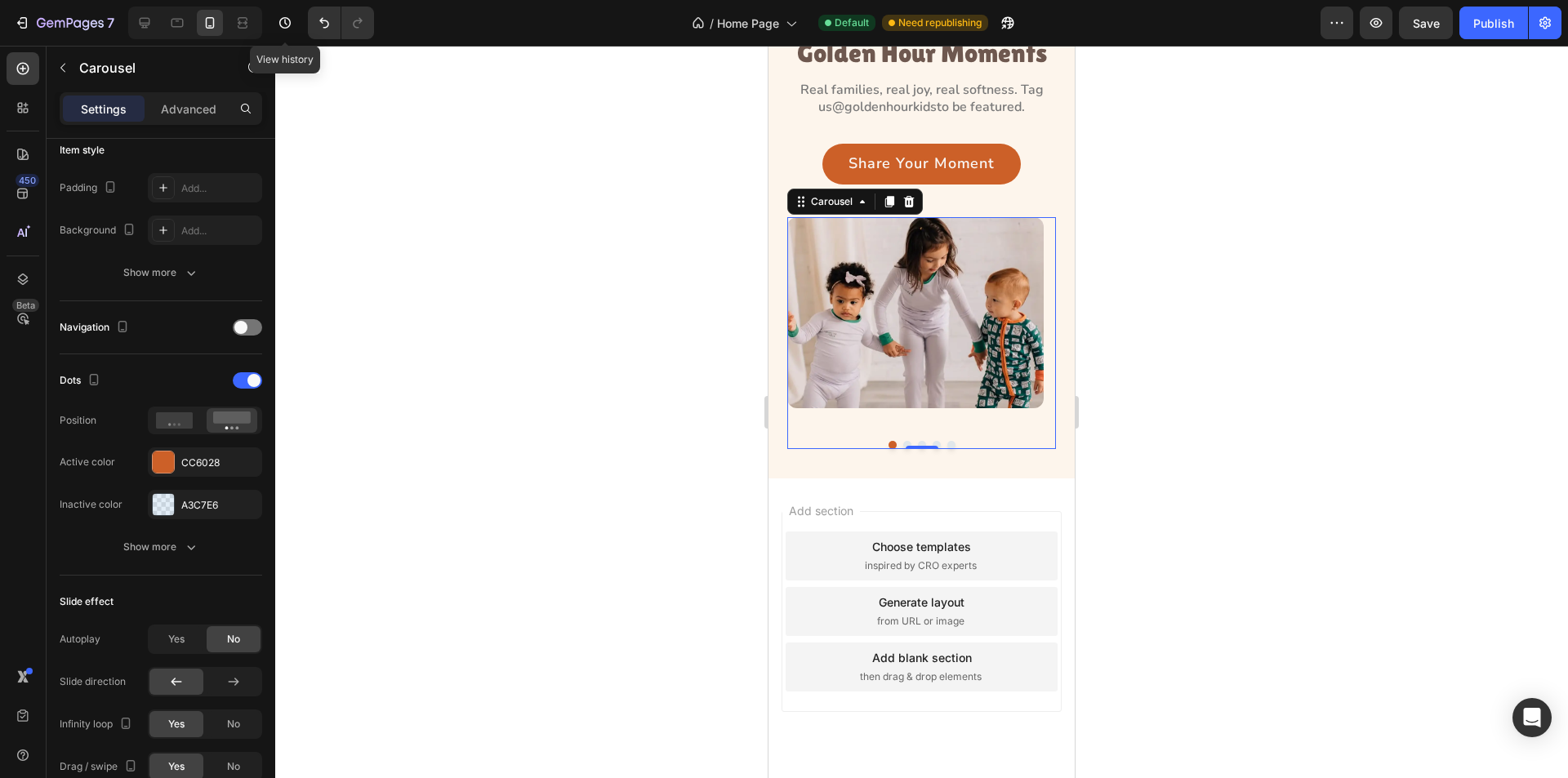
scroll to position [3340, 0]
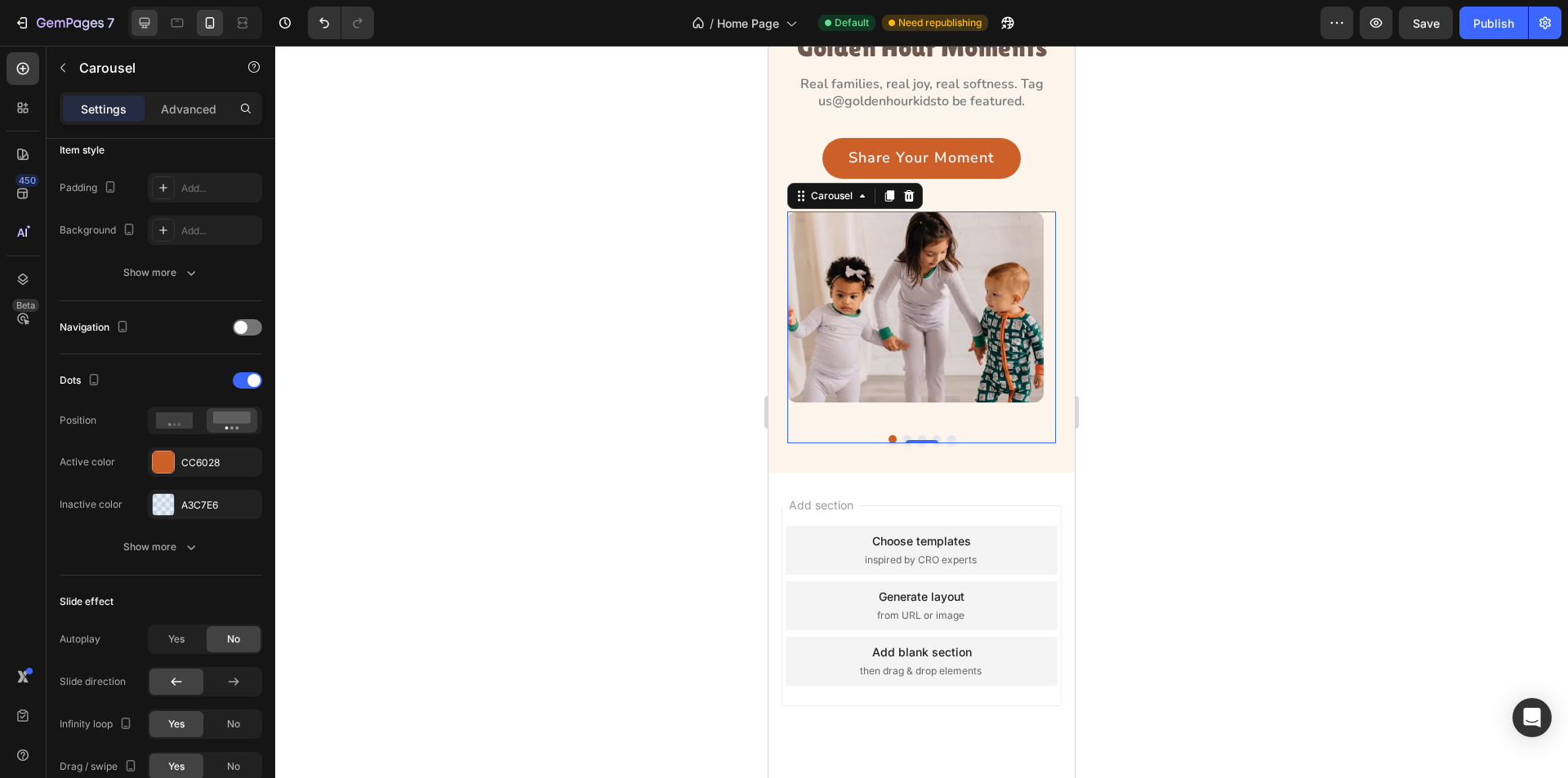
click at [135, 27] on div at bounding box center [144, 23] width 26 height 26
type input "1300"
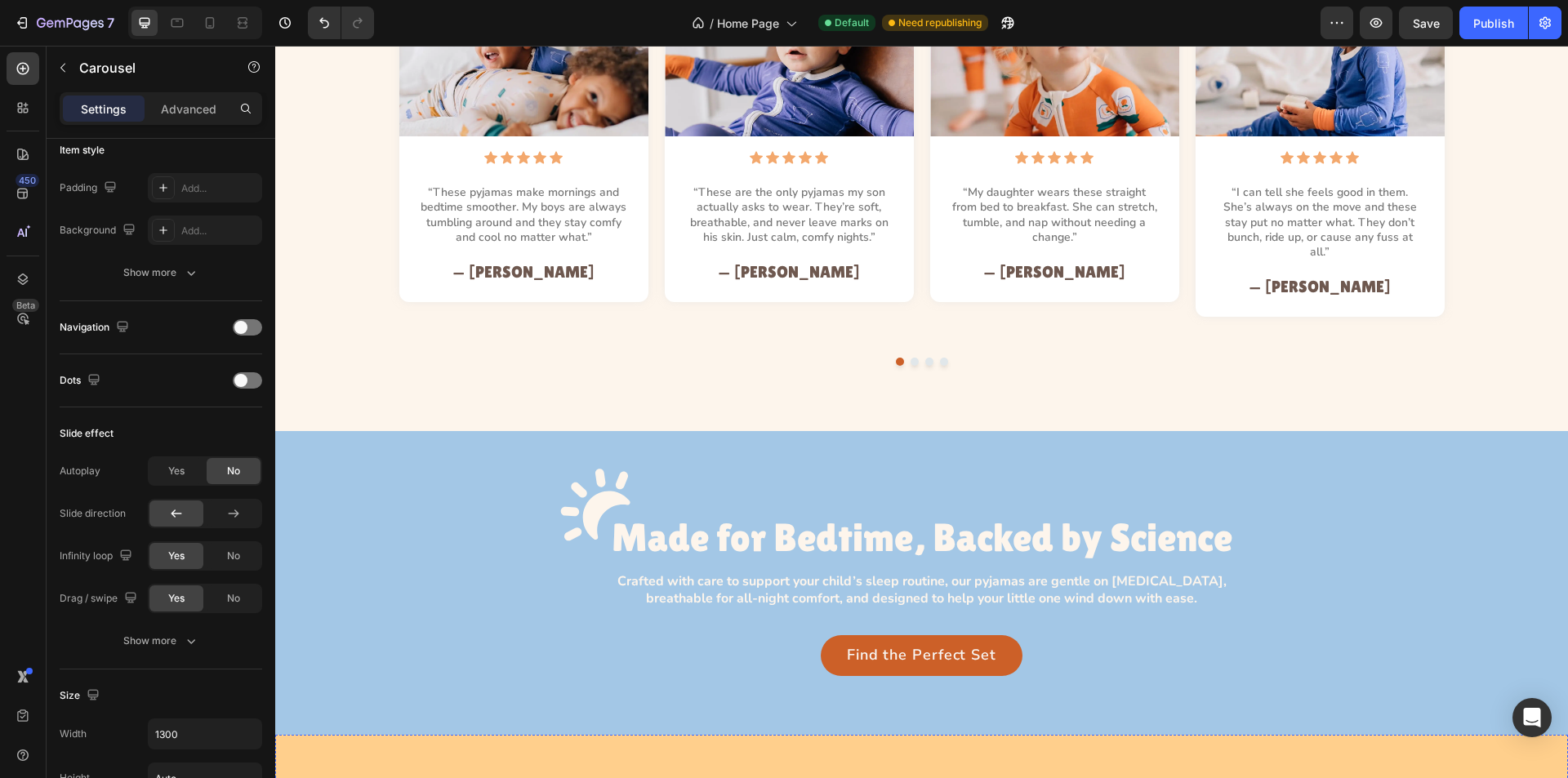
scroll to position [1404, 0]
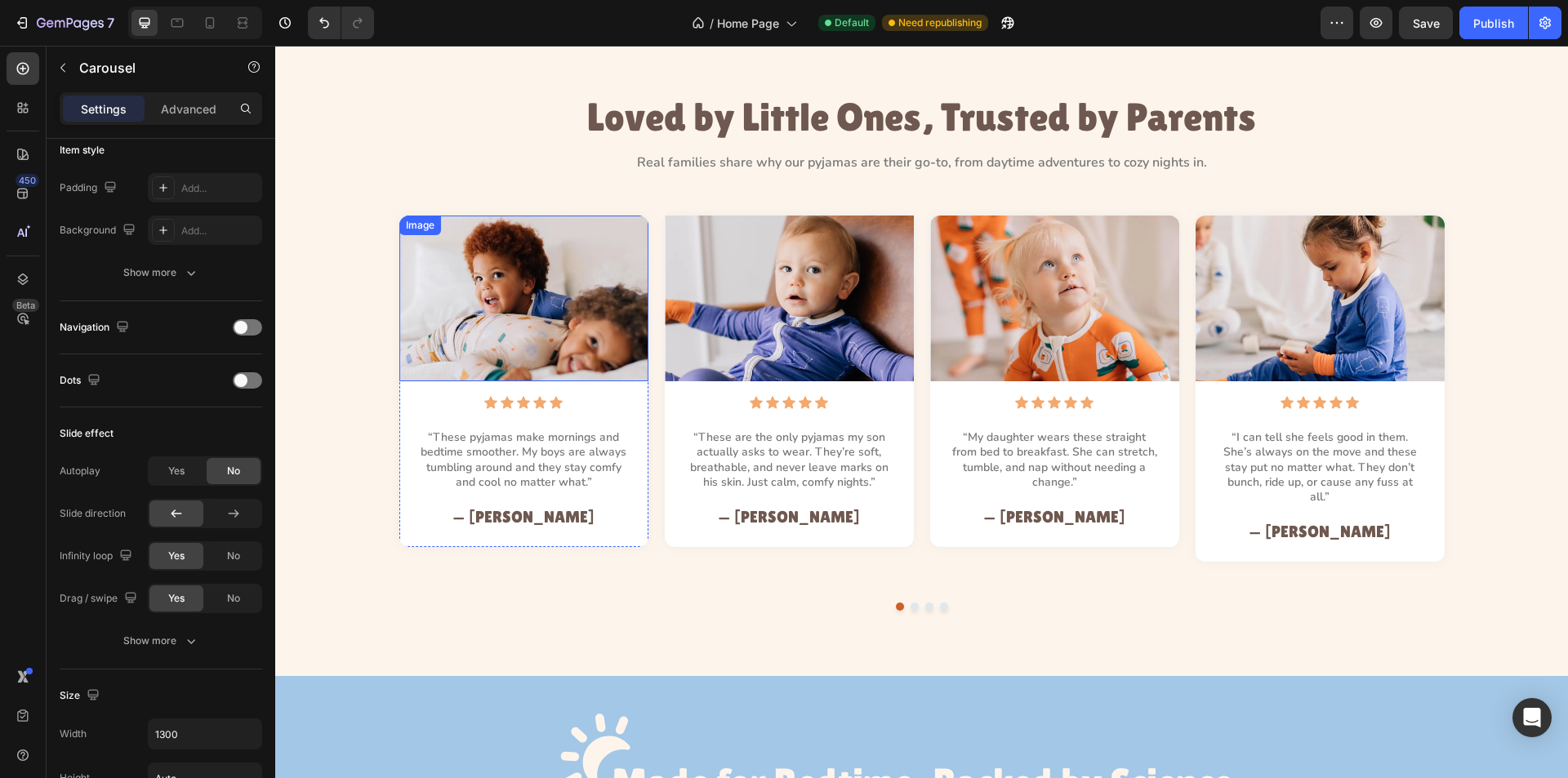
click at [412, 288] on img at bounding box center [523, 299] width 249 height 166
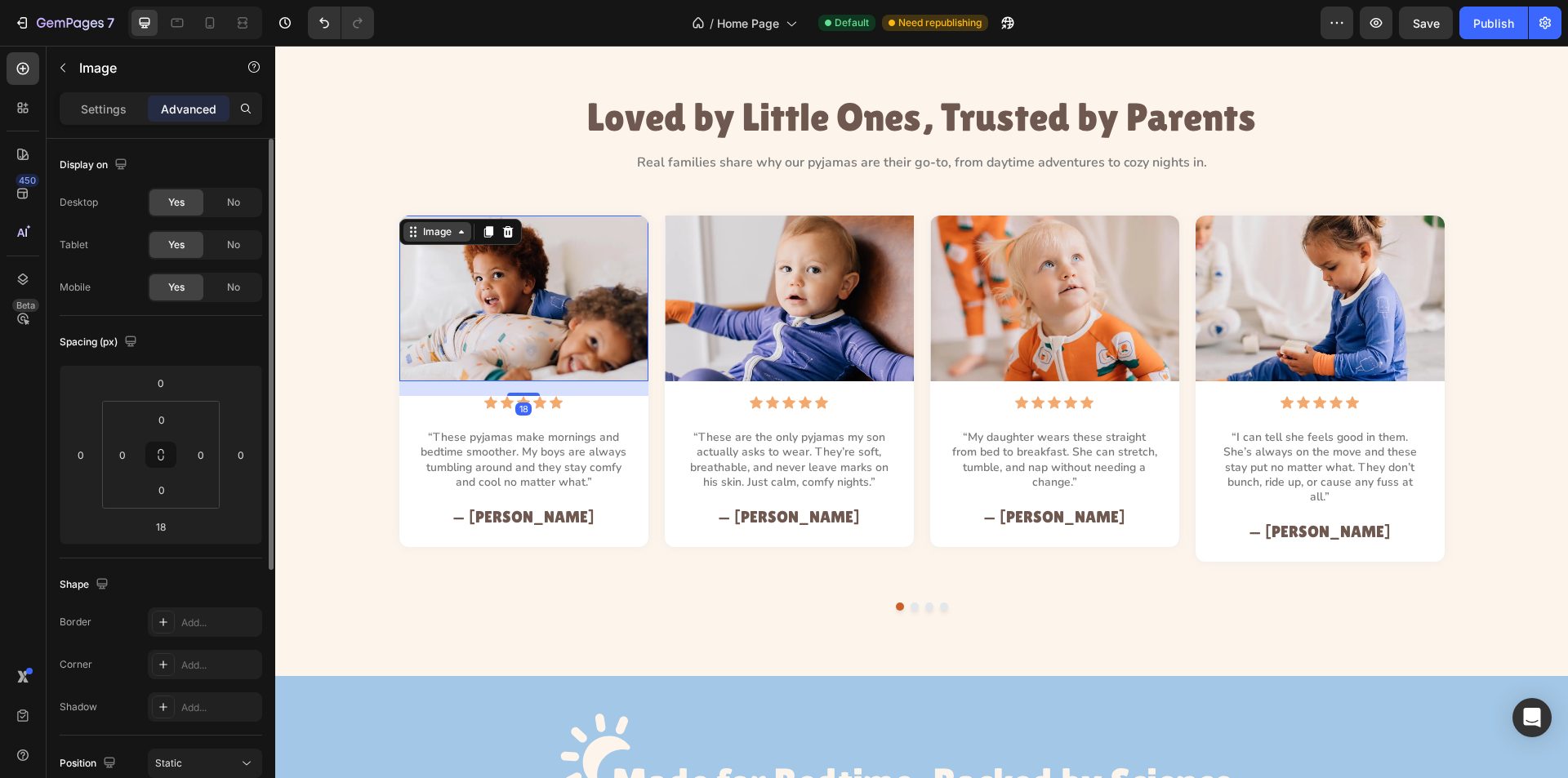
click at [432, 234] on div "Image" at bounding box center [437, 232] width 35 height 15
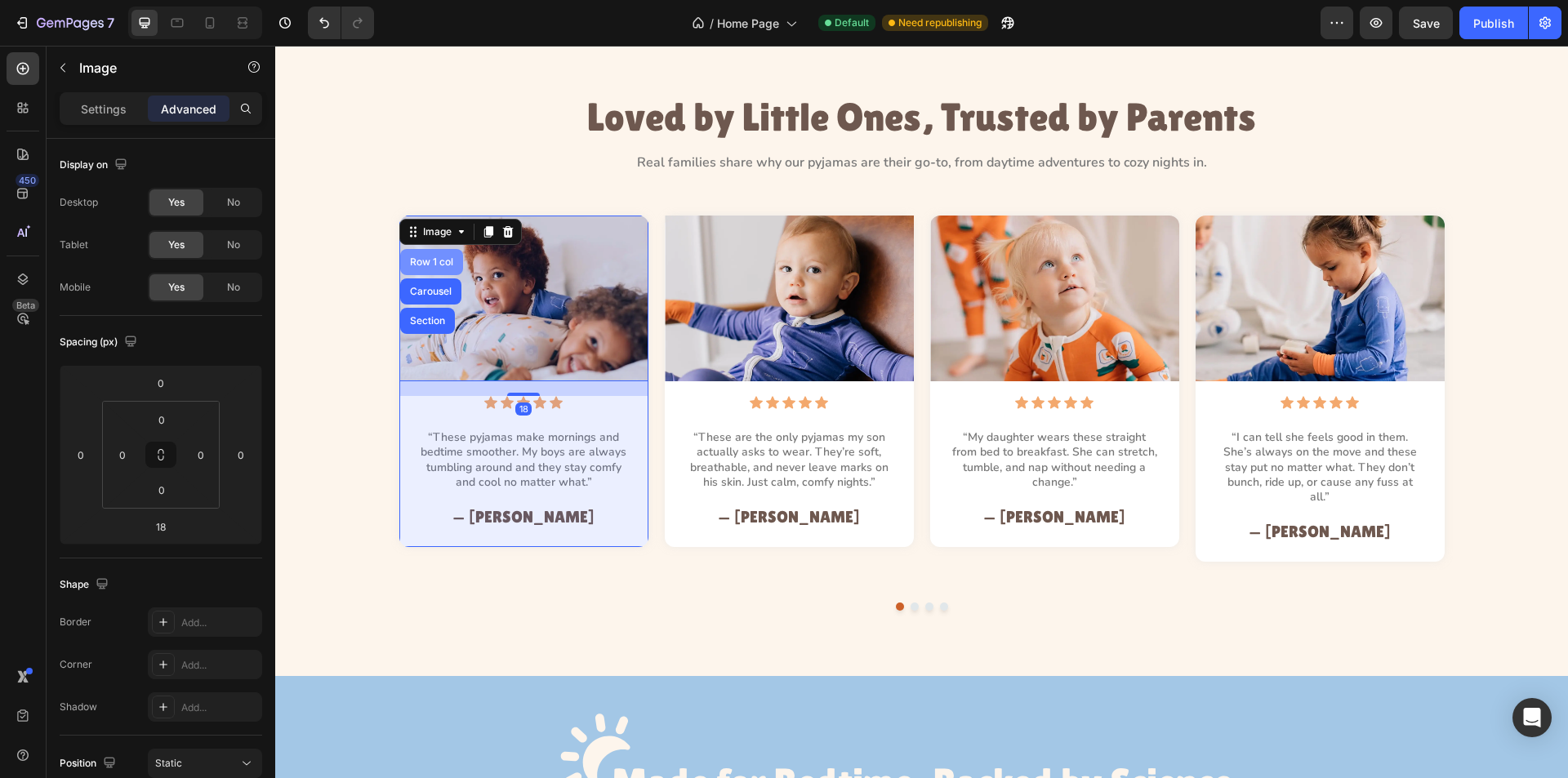
click at [426, 259] on div "Row 1 col" at bounding box center [431, 262] width 50 height 10
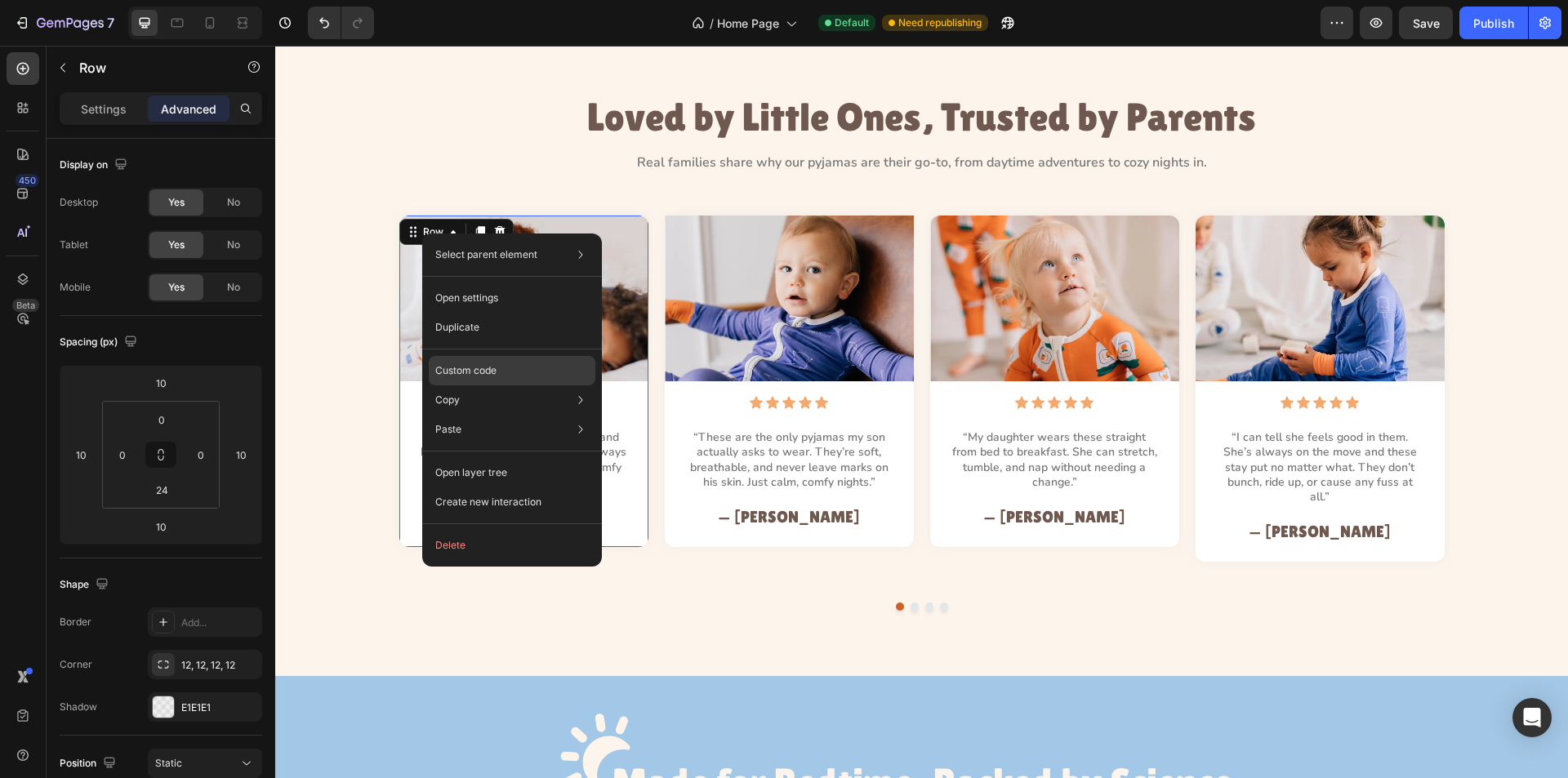
click at [479, 365] on p "Custom code" at bounding box center [466, 371] width 61 height 15
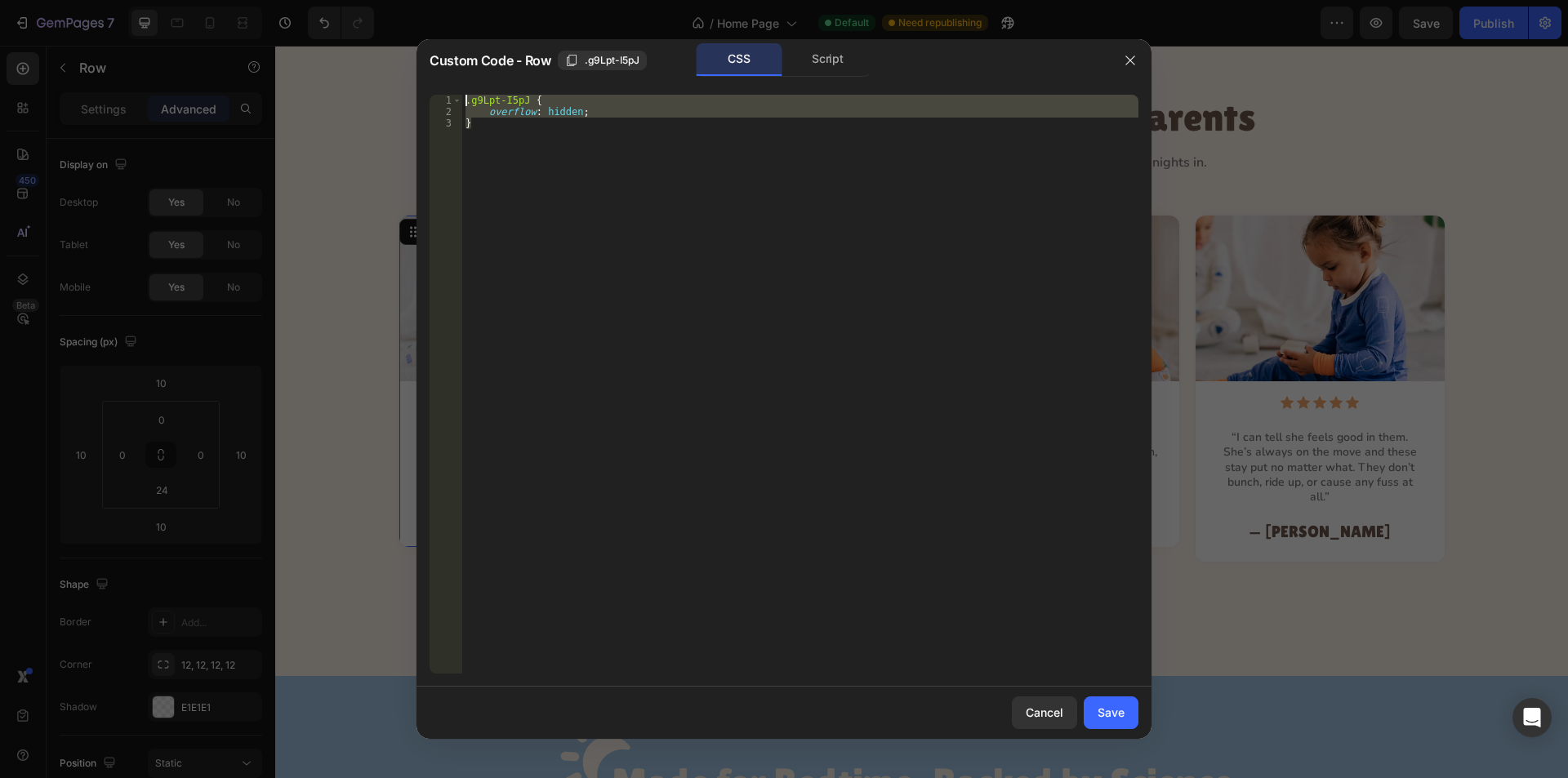
drag, startPoint x: 489, startPoint y: 130, endPoint x: 393, endPoint y: 101, distance: 100.3
click at [393, 101] on div "Custom Code - Row .g9Lpt-I5pJ CSS Script } 1 2 3 .g9Lpt-I5pJ { overflow : hidde…" at bounding box center [784, 389] width 1568 height 778
type textarea ".g9Lpt-I5pJ { overflow: hidden;"
drag, startPoint x: 1114, startPoint y: 708, endPoint x: 837, endPoint y: 660, distance: 281.1
click at [1114, 708] on div "Save" at bounding box center [1111, 712] width 27 height 17
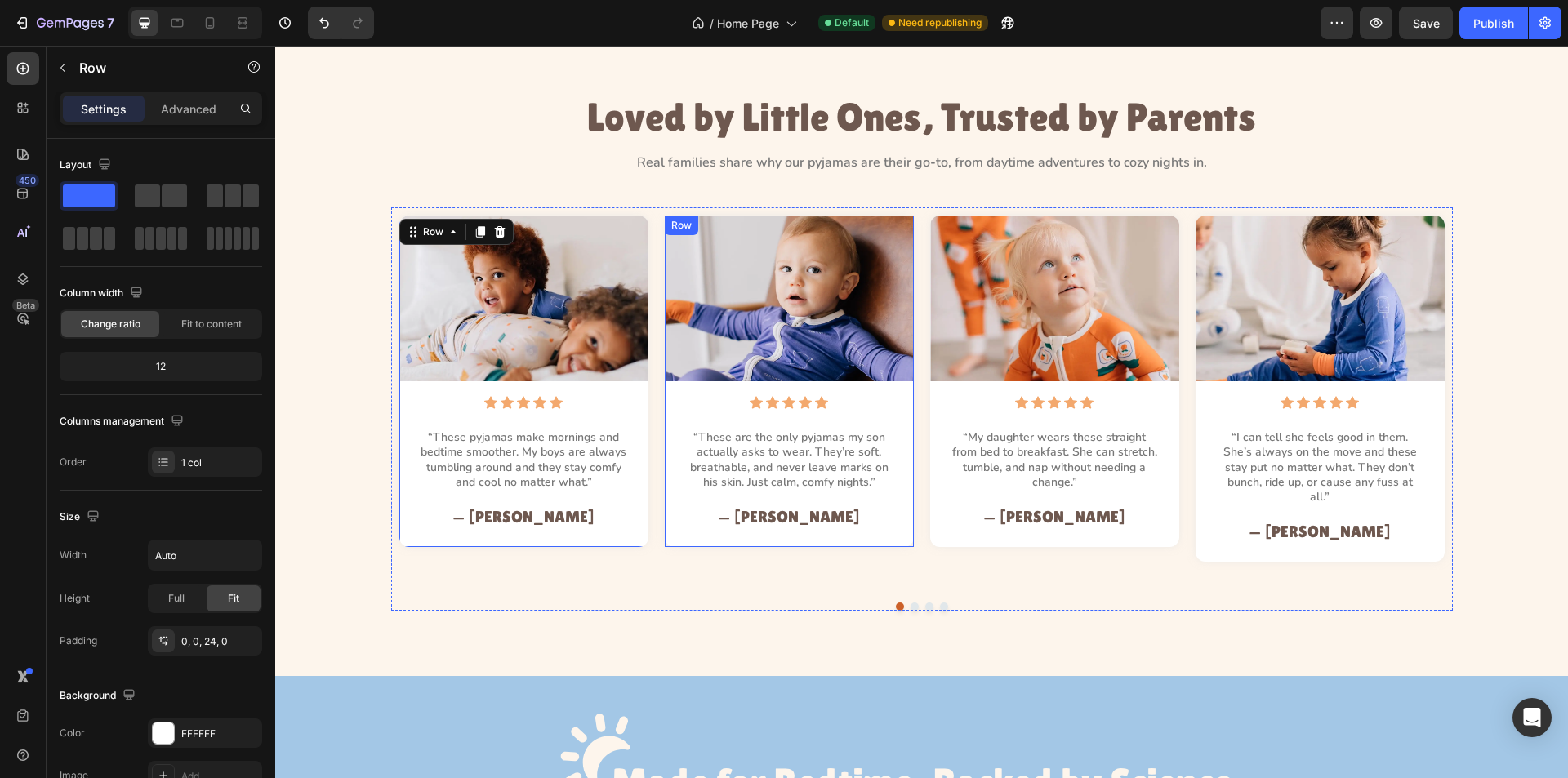
click at [886, 410] on div "Image Icon Icon Icon Icon Icon Icon List “These are the only pyjamas my son act…" at bounding box center [789, 372] width 249 height 312
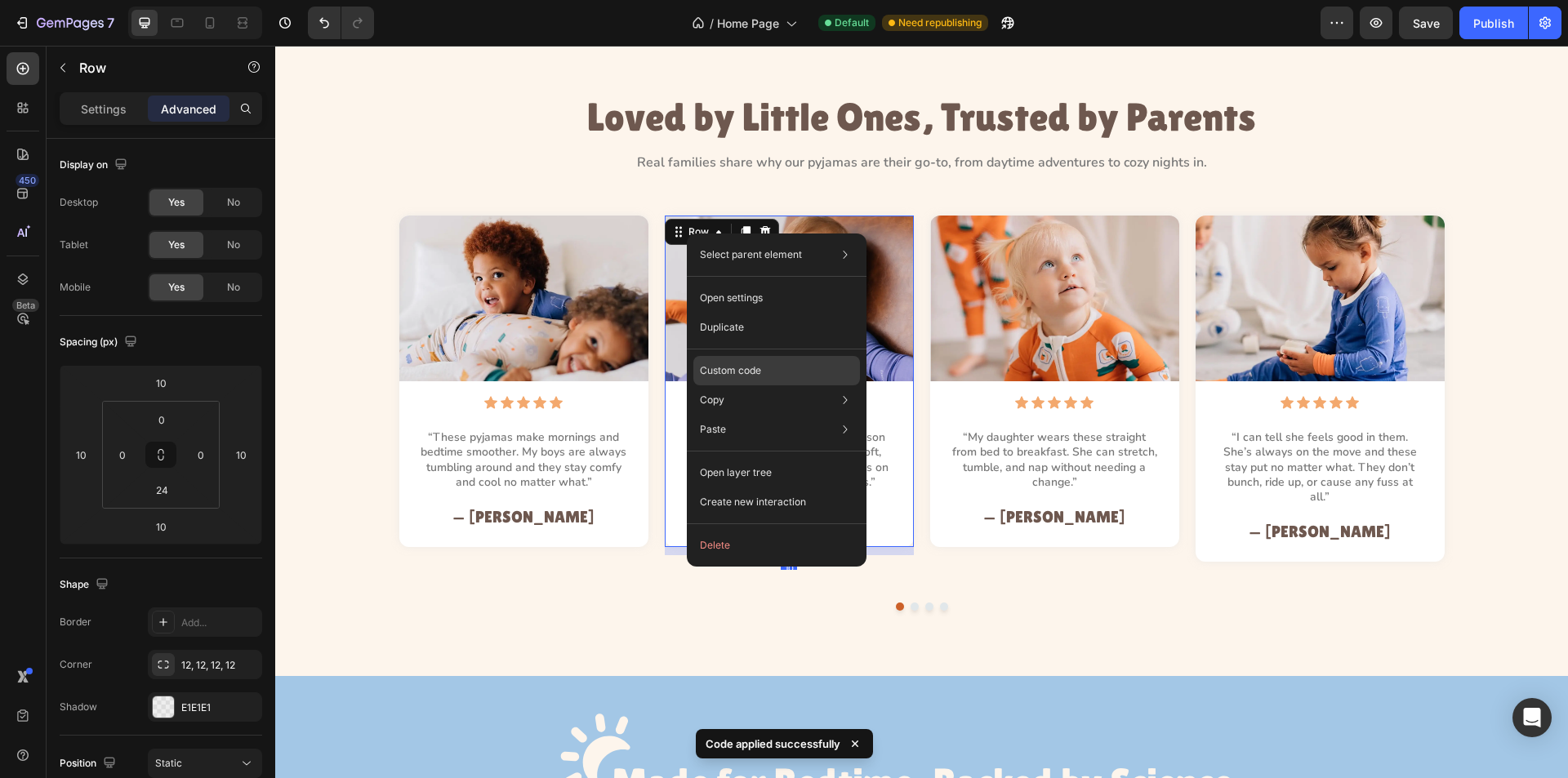
click at [732, 369] on p "Custom code" at bounding box center [731, 371] width 61 height 15
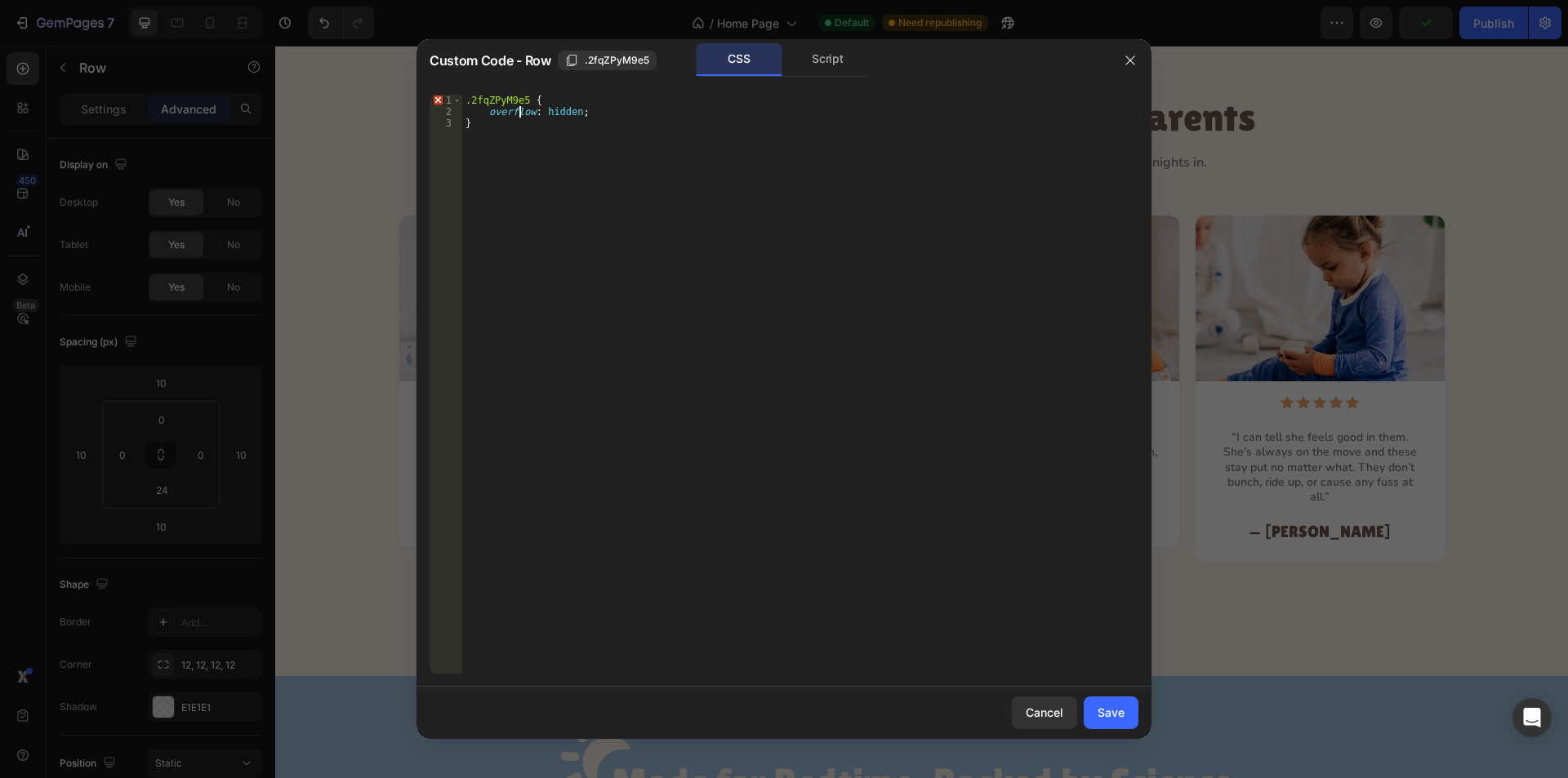
click at [519, 113] on div ".2fqZPyM9e5 { overflow : hidden ; }" at bounding box center [800, 395] width 677 height 602
drag, startPoint x: 626, startPoint y: 116, endPoint x: 484, endPoint y: 112, distance: 142.1
click at [484, 112] on div ".2fqZPyM9e5 { overflow : hidden ; }" at bounding box center [800, 395] width 677 height 602
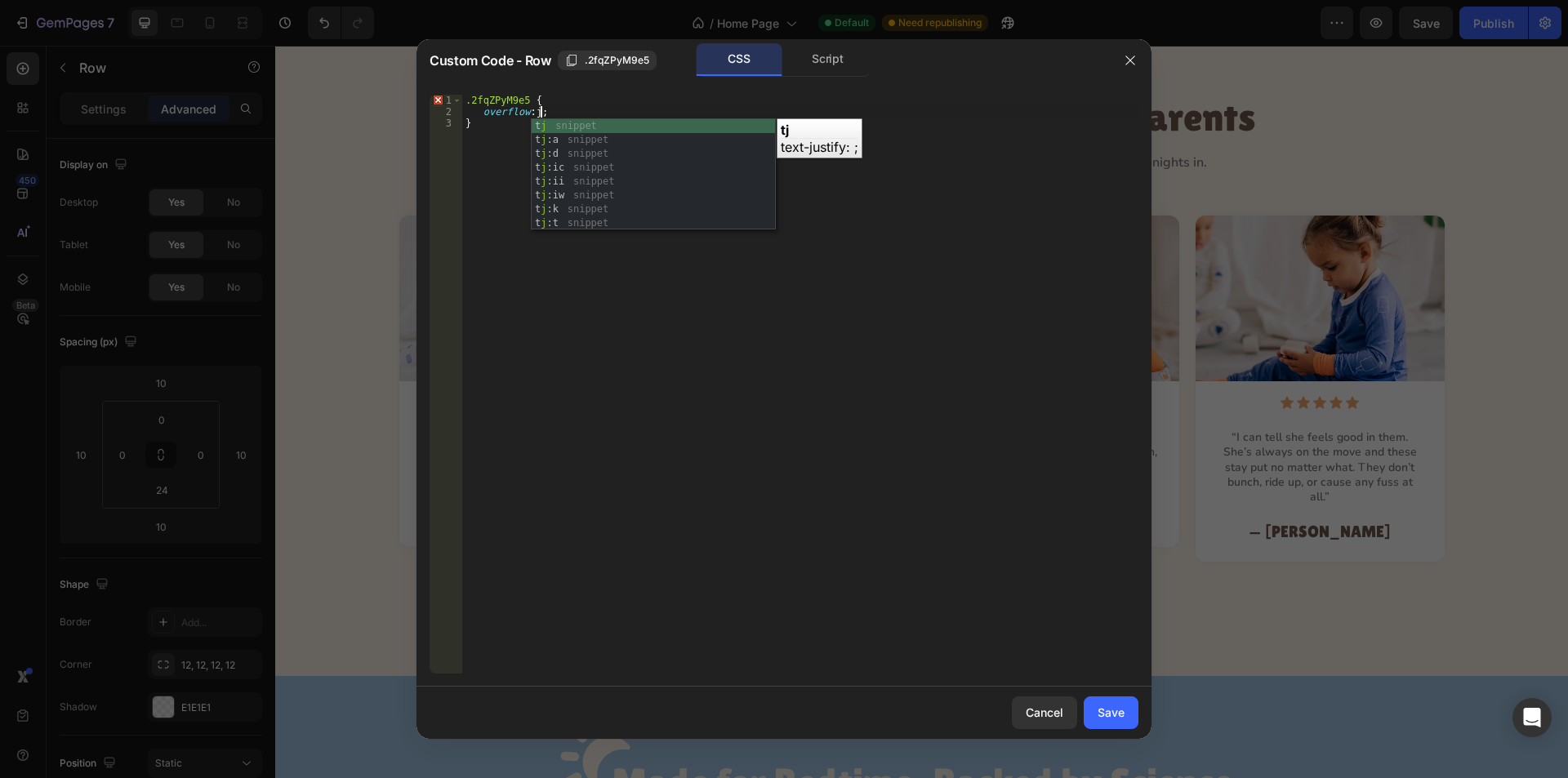
scroll to position [0, 5]
click at [560, 123] on div "h idden property value h snippet h :a snippet l h snippet t h snippet t h :a sn…" at bounding box center [647, 189] width 231 height 139
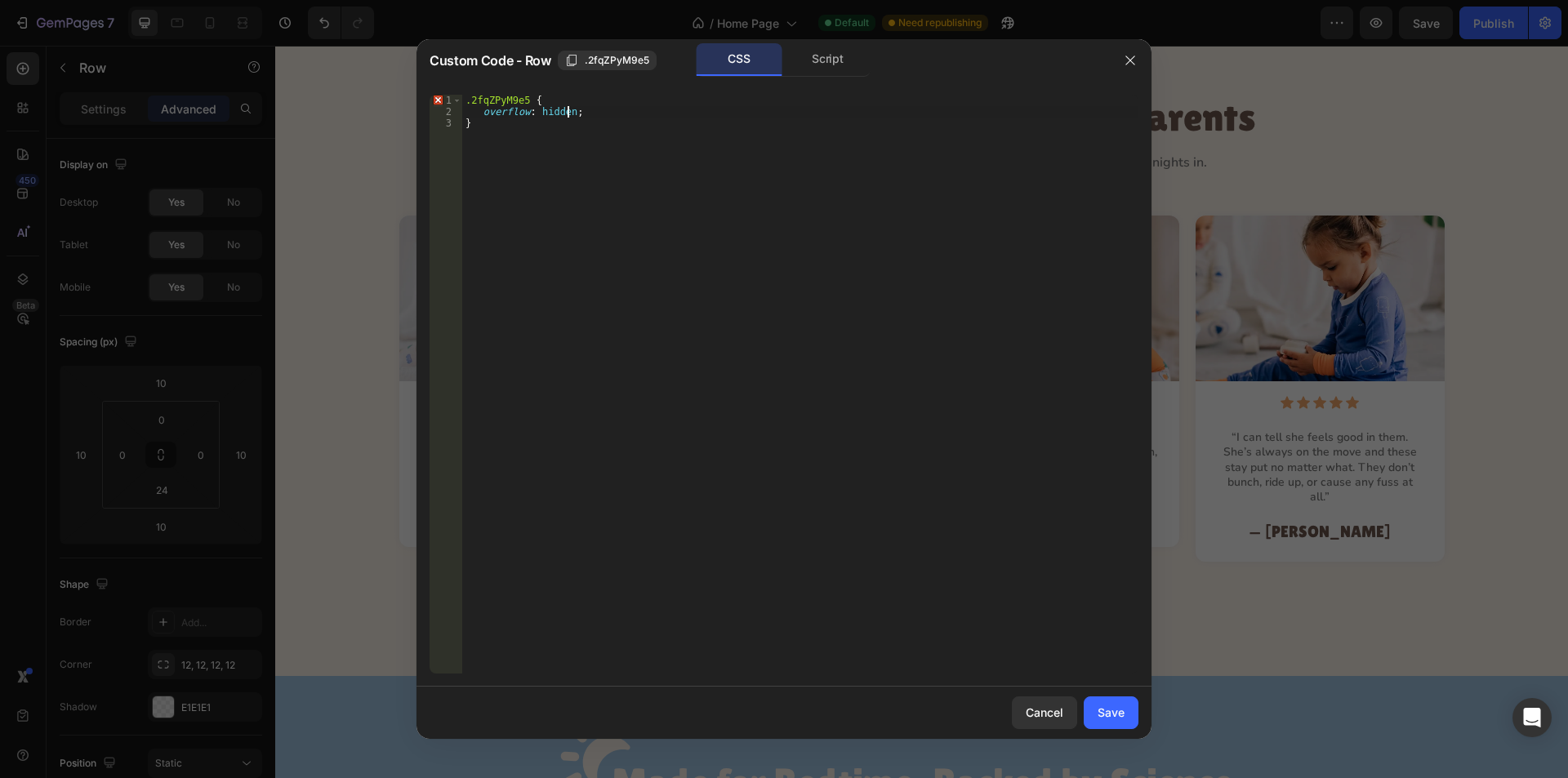
click at [512, 127] on div ".2fqZPyM9e5 { overflow : hidden ; }" at bounding box center [800, 395] width 677 height 602
click at [511, 135] on div ".2fqZPyM9e5 { overflow : hidden ; }" at bounding box center [800, 395] width 677 height 602
click at [529, 98] on div ".2fqZPyM9e5 { overflow : hidden ; }" at bounding box center [800, 395] width 677 height 602
click at [545, 158] on div ".2fqZPyM9e5 { overflow : hidden ; }" at bounding box center [800, 395] width 677 height 602
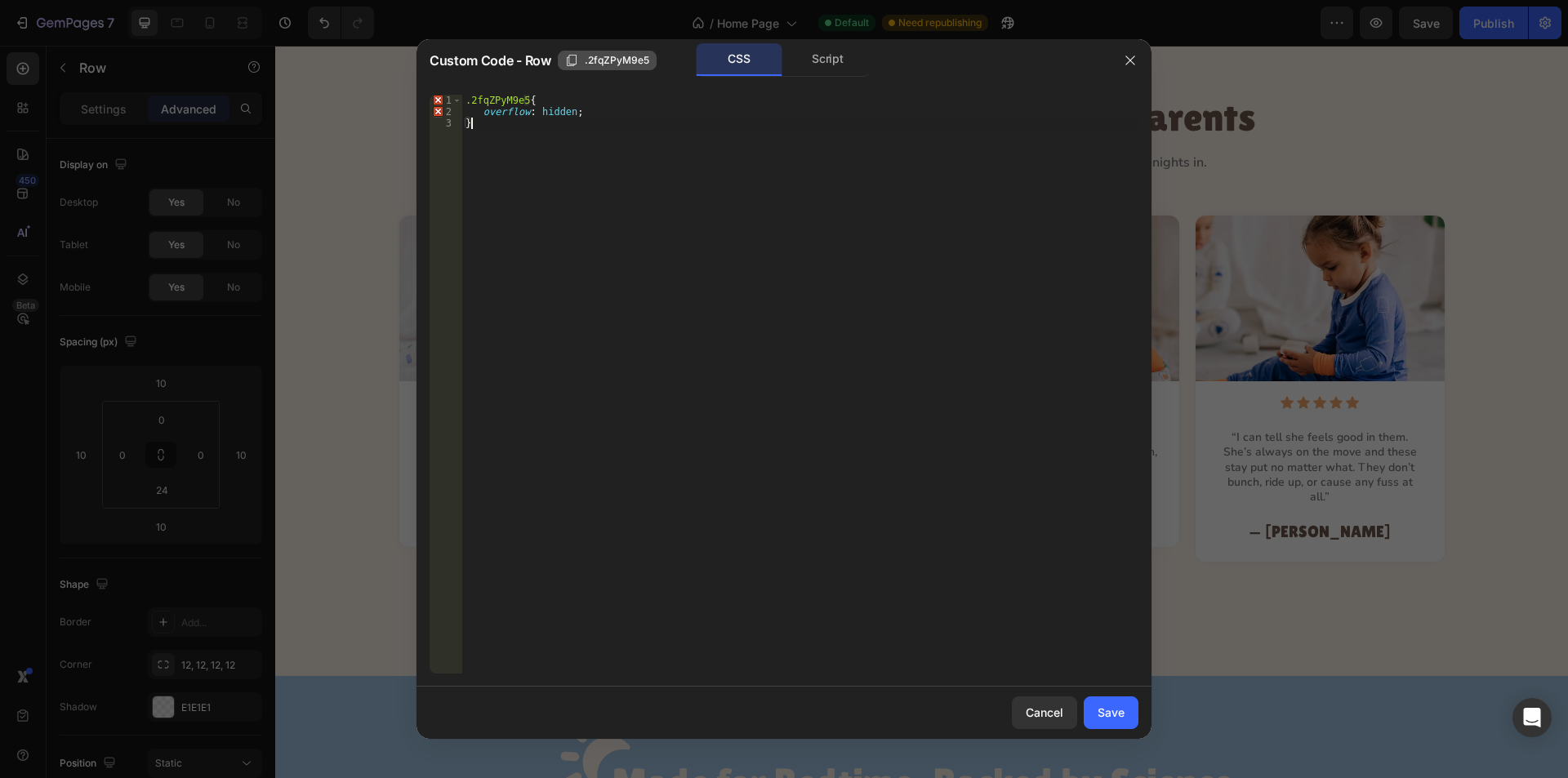
click at [615, 61] on span ".2fqZPyM9e5" at bounding box center [616, 60] width 65 height 15
drag, startPoint x: 523, startPoint y: 98, endPoint x: 458, endPoint y: 98, distance: 65.0
click at [459, 98] on div ".2fqZPyM9e5{ 1 2 3 .2fqZPyM9e5 { overflow : hidden ; } הההההההההההההההההההההההה…" at bounding box center [784, 384] width 709 height 579
paste textarea "}"
click at [631, 177] on div ".2fqZPyM9e5 { overflow : hidden ; }" at bounding box center [800, 395] width 677 height 602
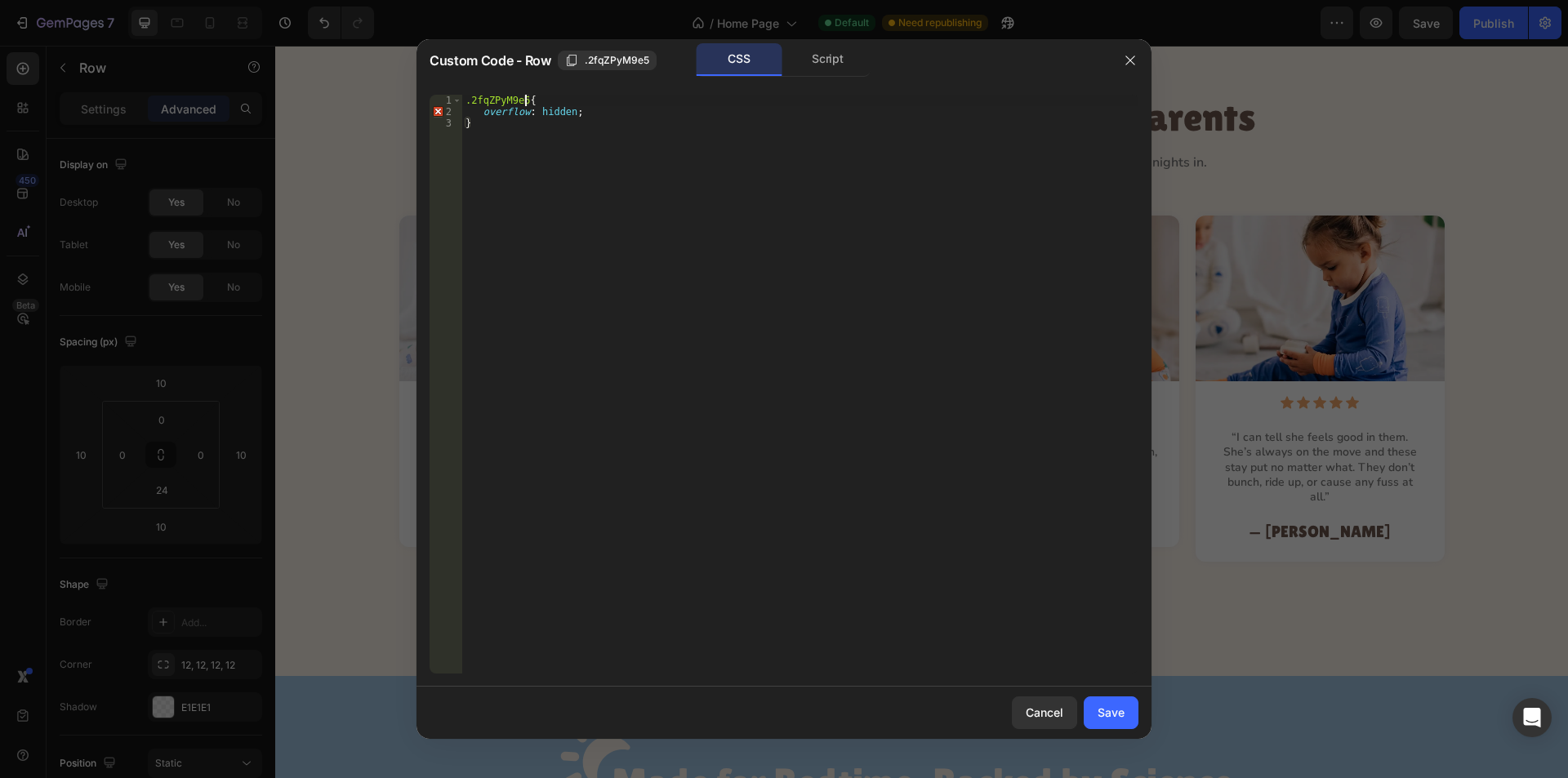
type textarea "}"
click at [1120, 709] on div "Save" at bounding box center [1111, 712] width 27 height 17
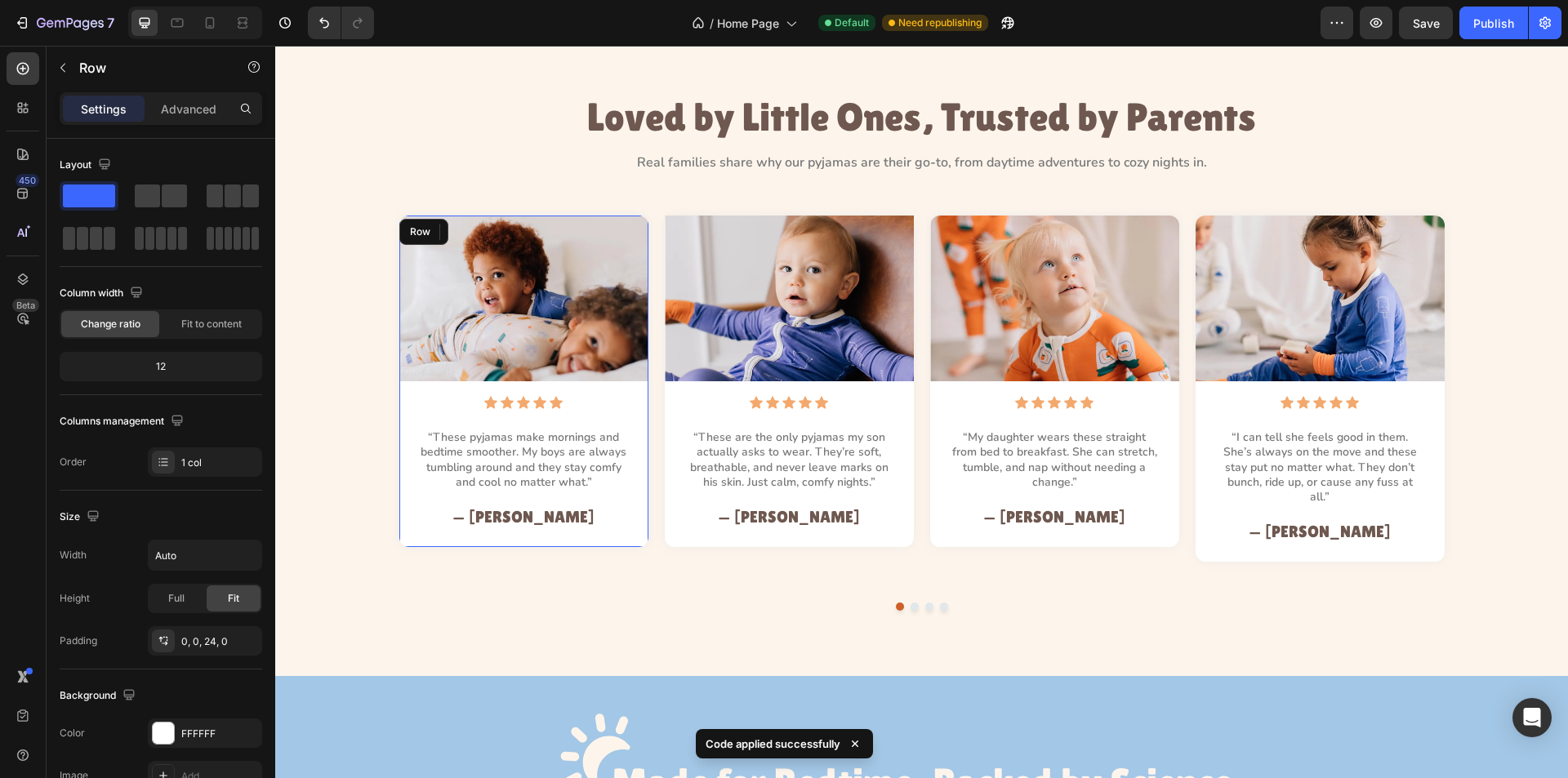
click at [417, 417] on div "Image Icon Icon Icon Icon Icon Icon List “These pyjamas make mornings and bedti…" at bounding box center [523, 372] width 249 height 312
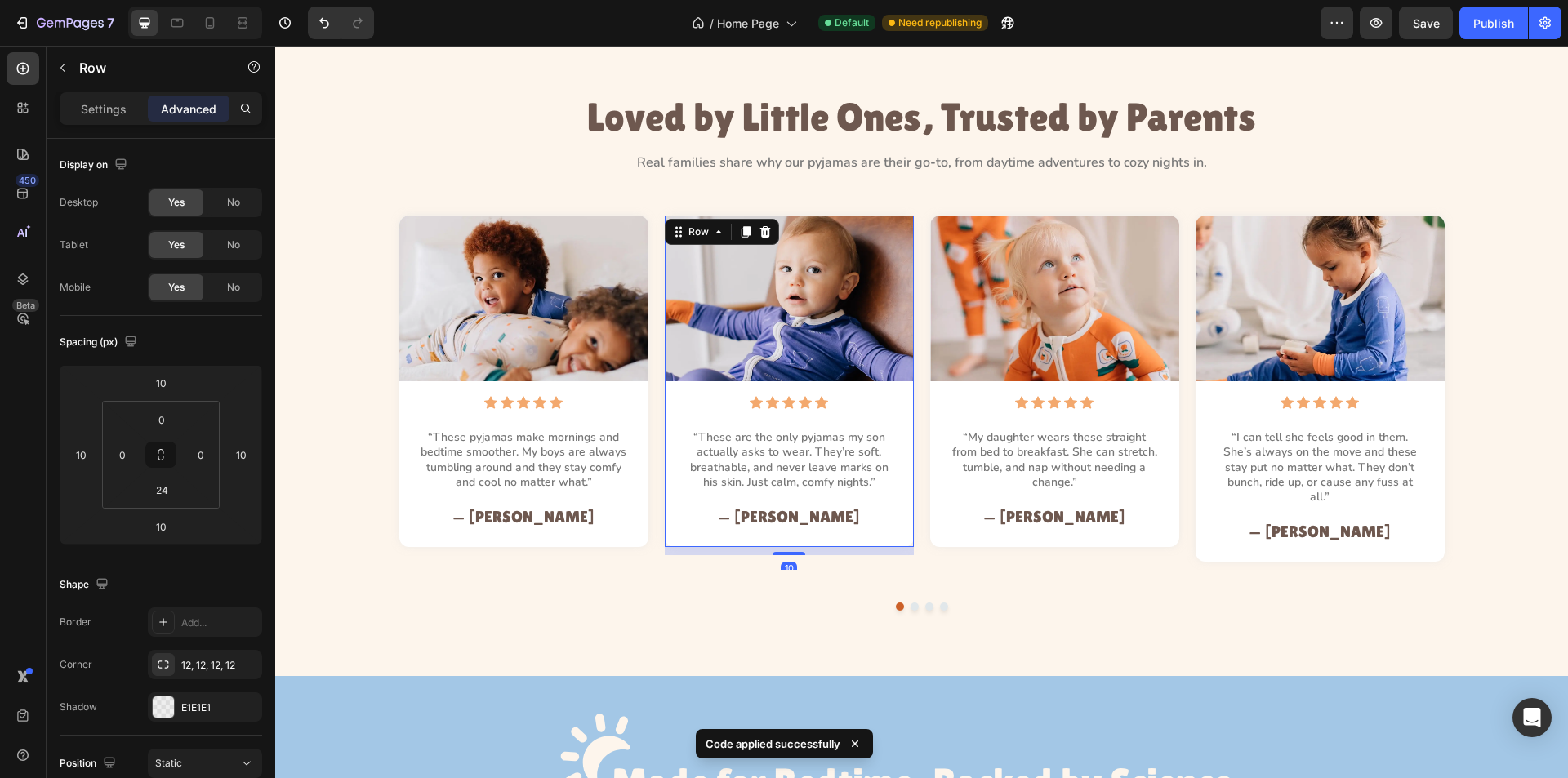
click at [669, 534] on div "Image Icon Icon Icon Icon Icon Icon List “These are the only pyjamas my son act…" at bounding box center [789, 381] width 249 height 331
click at [405, 413] on div "Image Icon Icon Icon Icon Icon Icon List “These pyjamas make mornings and bedti…" at bounding box center [523, 372] width 249 height 312
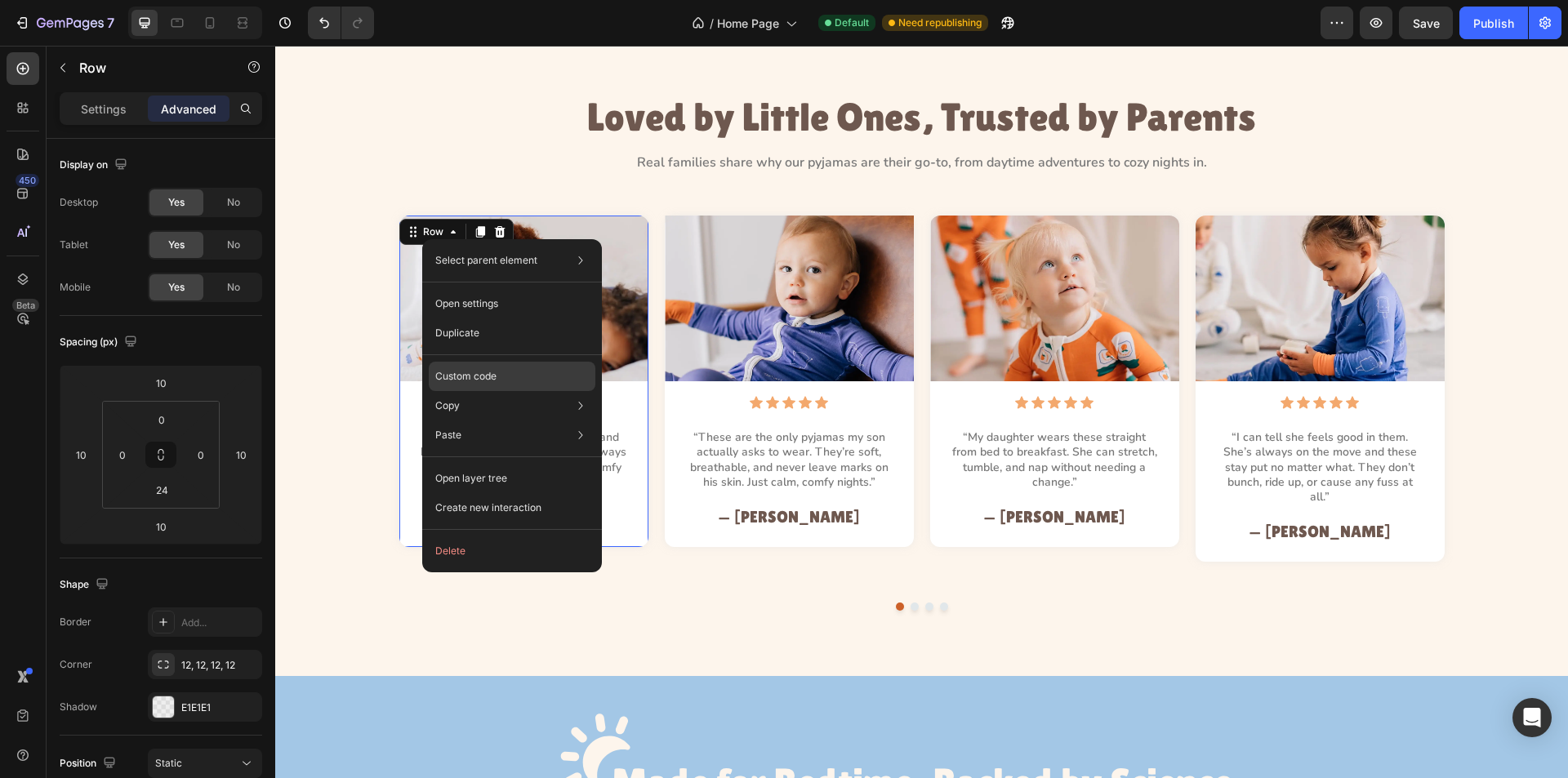
click at [466, 378] on p "Custom code" at bounding box center [466, 376] width 61 height 15
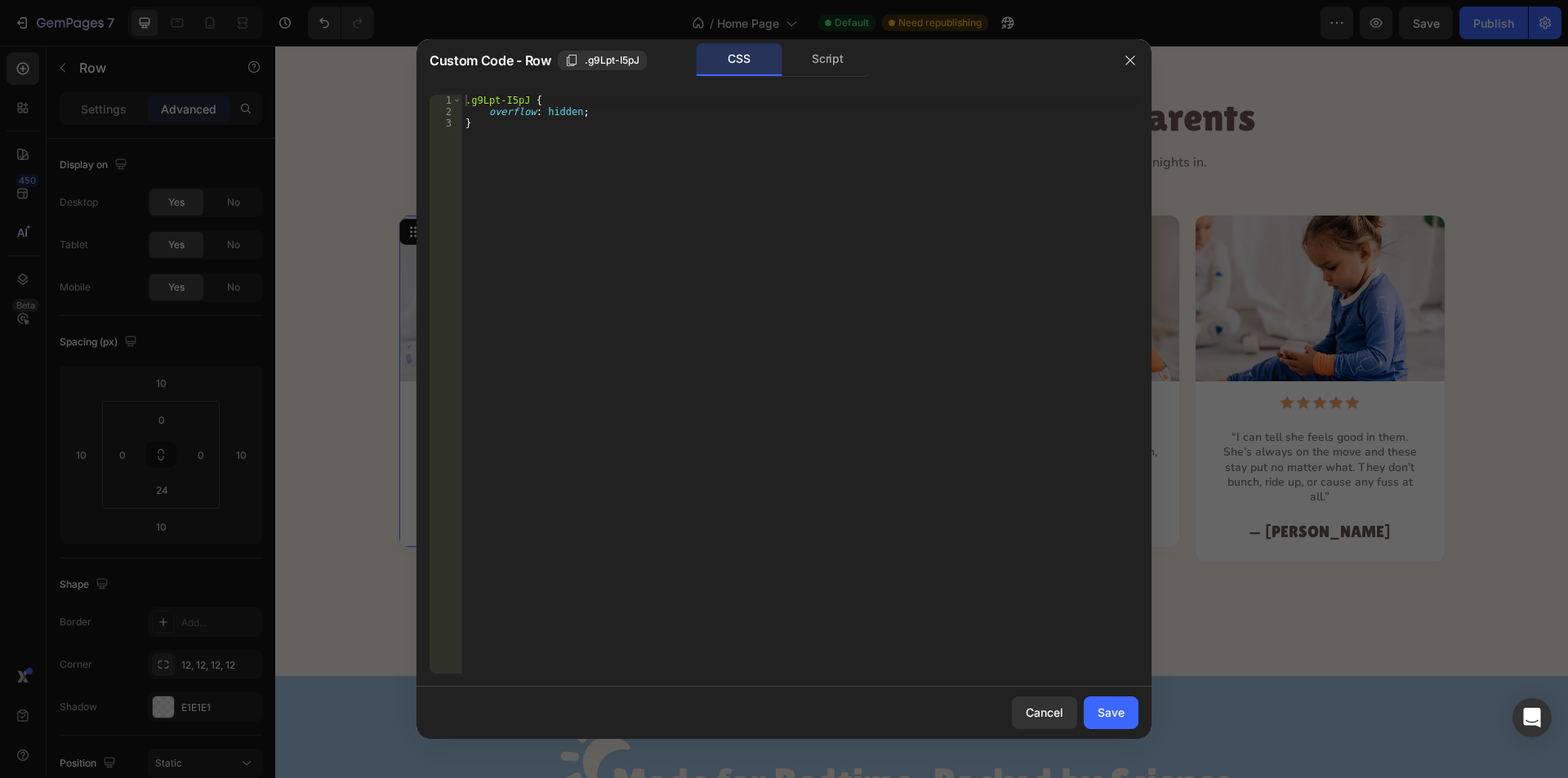
type textarea "}"
click at [511, 177] on div ".g9Lpt-I5pJ { overflow : hidden ; }" at bounding box center [800, 395] width 677 height 602
click at [563, 123] on div ".g9Lpt-I5pJ { overflow : hidden ; }" at bounding box center [800, 395] width 677 height 602
drag, startPoint x: 1127, startPoint y: 721, endPoint x: 805, endPoint y: 634, distance: 333.5
click at [1127, 721] on button "Save" at bounding box center [1111, 713] width 55 height 33
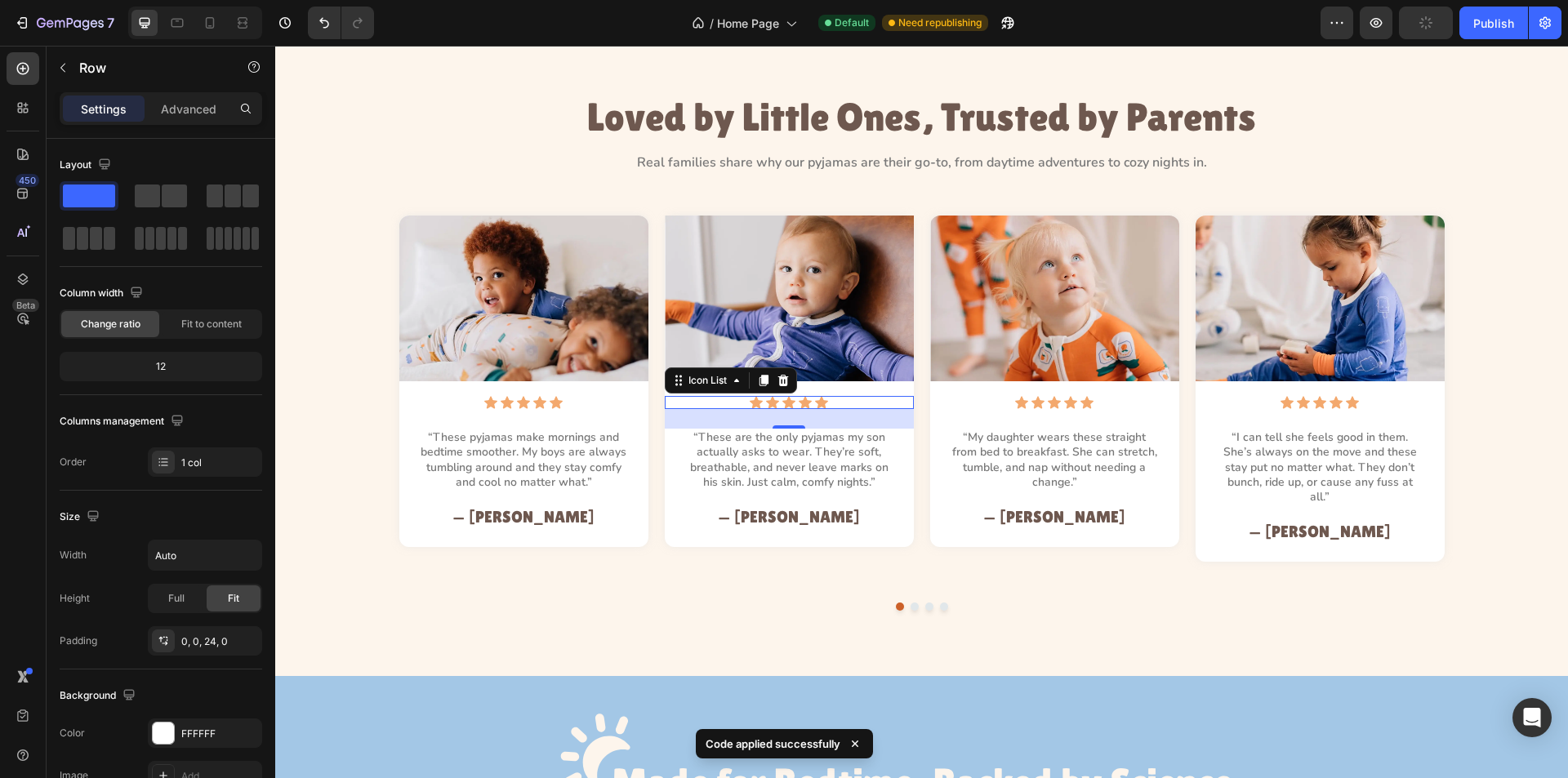
click at [670, 406] on div "Icon Icon Icon Icon Icon Icon List 0" at bounding box center [789, 403] width 249 height 13
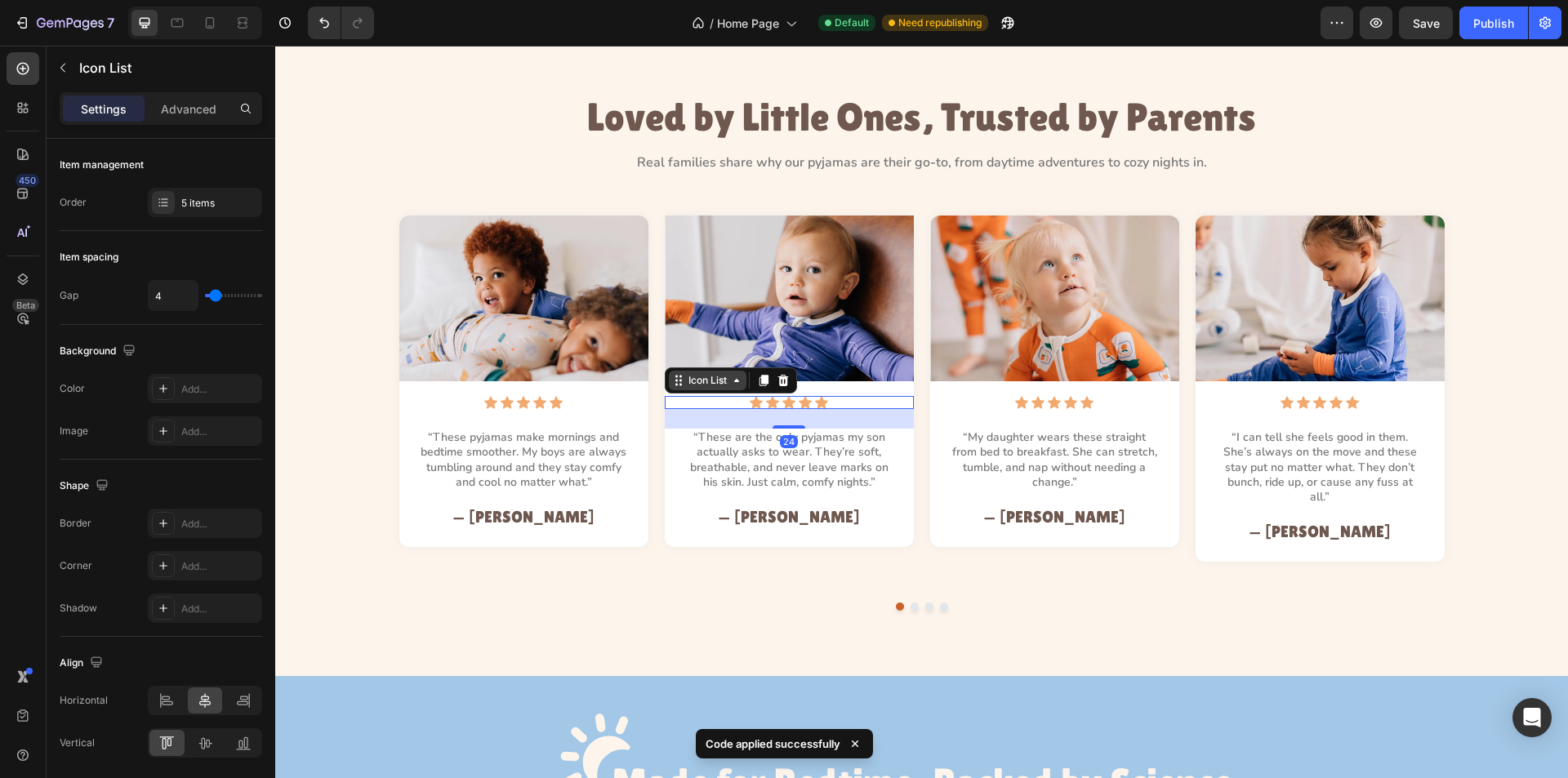
click at [689, 386] on div "Icon List" at bounding box center [707, 381] width 45 height 15
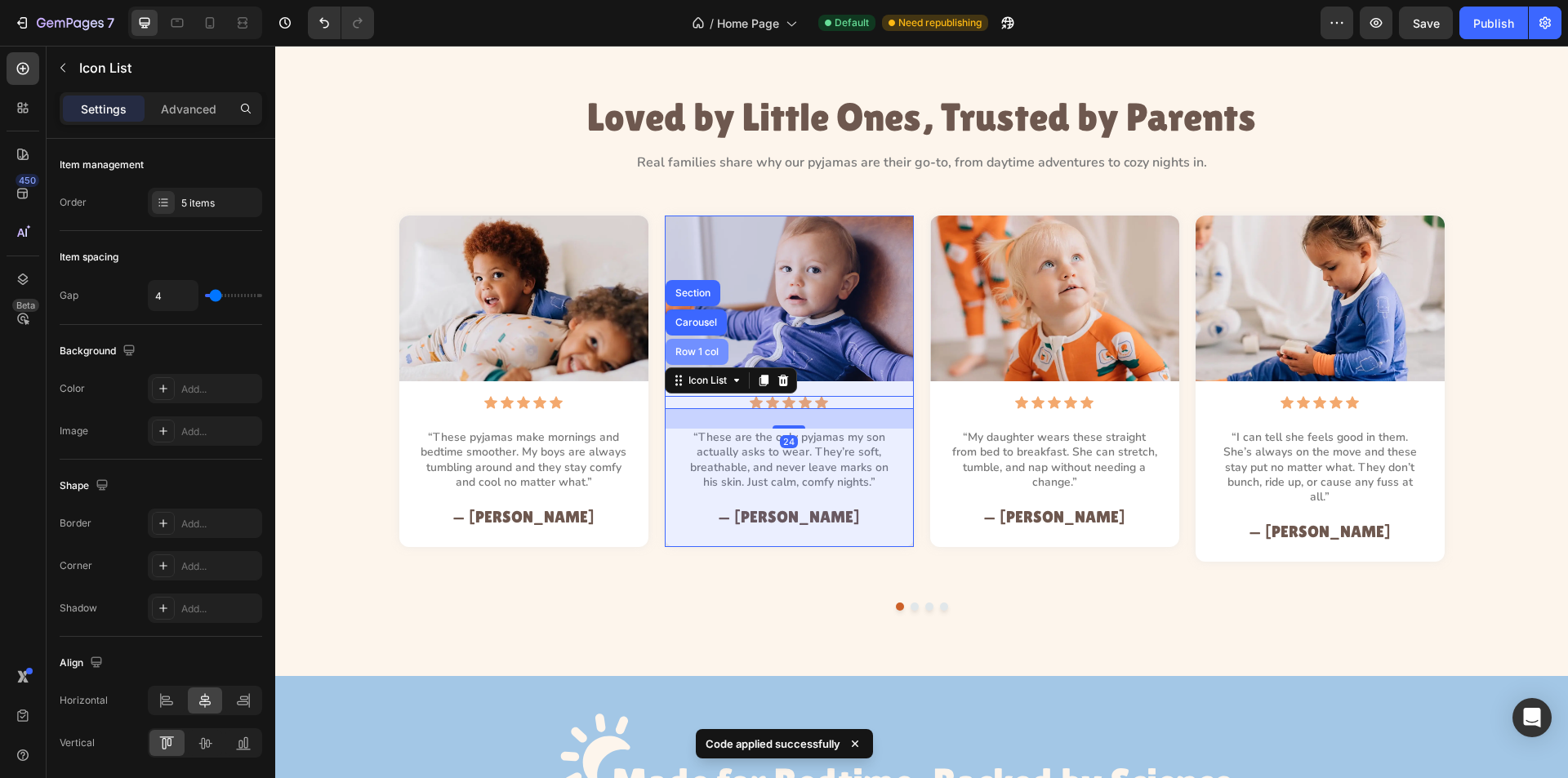
click at [697, 358] on div "Row 1 col" at bounding box center [697, 352] width 63 height 26
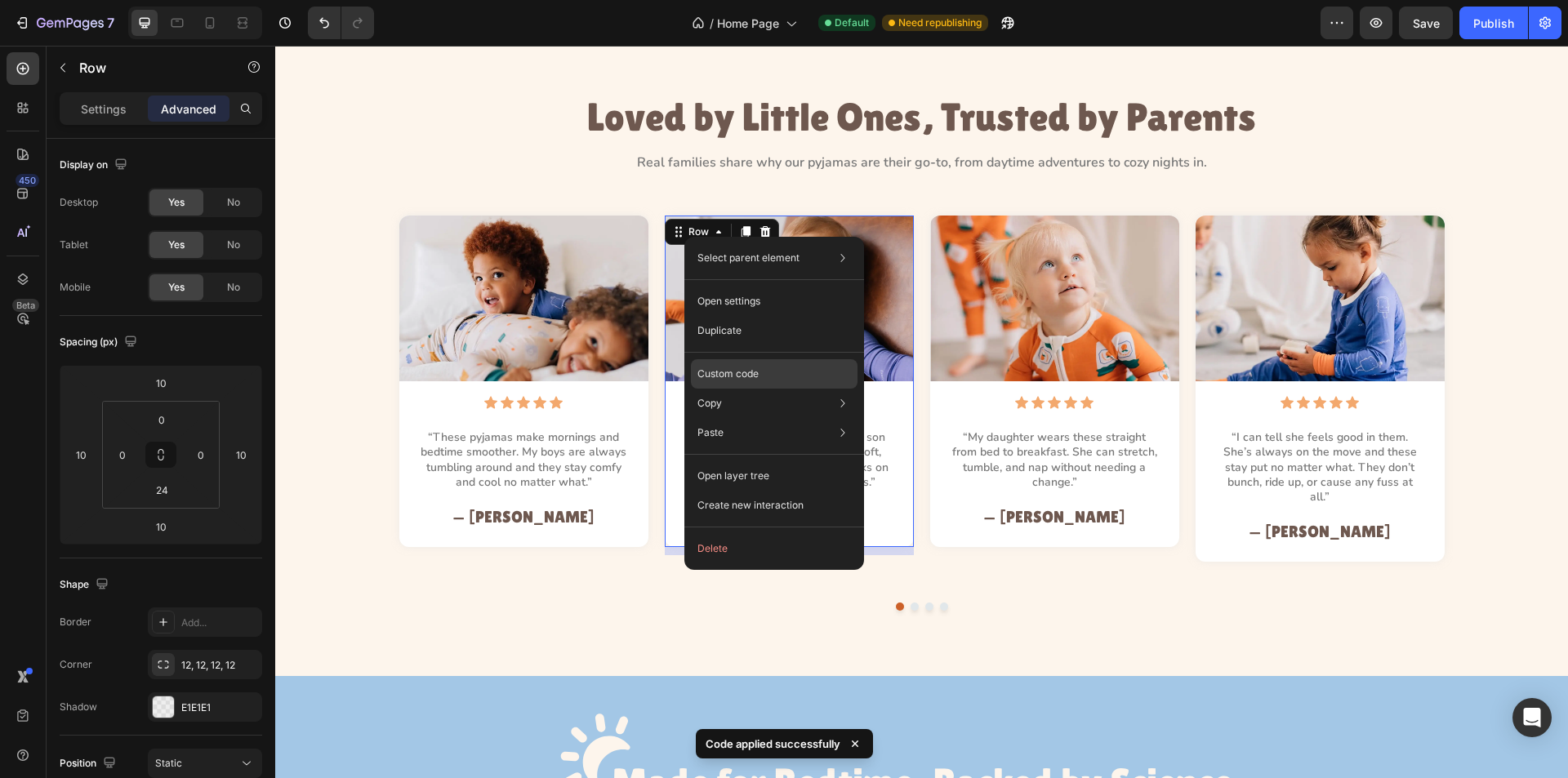
click at [727, 418] on div "Custom code" at bounding box center [774, 433] width 166 height 29
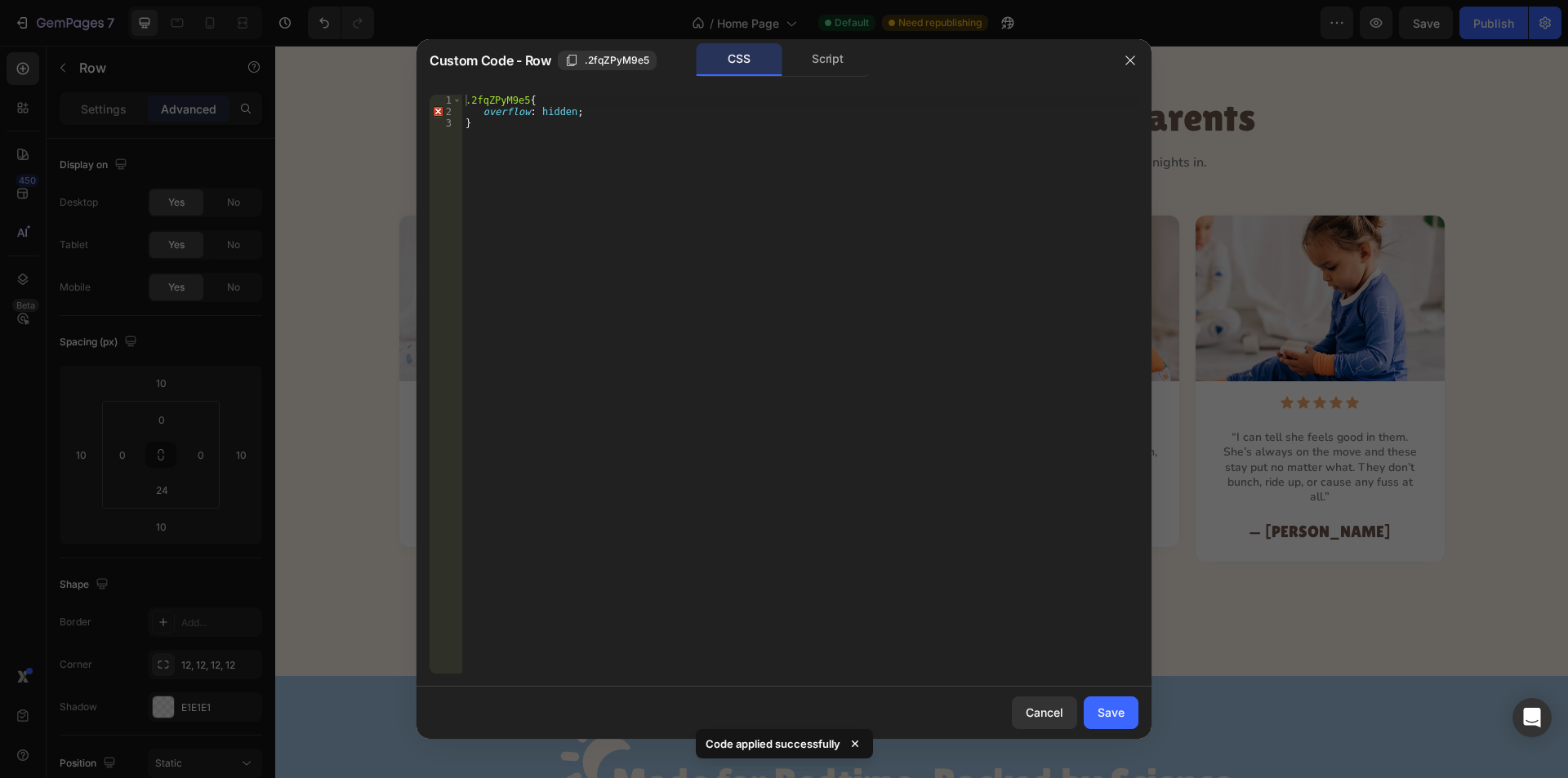
click at [543, 151] on div ".2fqZPyM9e5 { overflow : hidden ; }" at bounding box center [800, 395] width 677 height 602
drag, startPoint x: 553, startPoint y: 103, endPoint x: 559, endPoint y: 137, distance: 34.5
click at [553, 103] on div ".2fqZPyM9e5 { overflow : hidden ; }" at bounding box center [800, 395] width 677 height 602
click at [630, 110] on div ".2fqZPyM9e5 { overflow : hidden ; }" at bounding box center [800, 395] width 677 height 602
type textarea "overflow: hidden;"
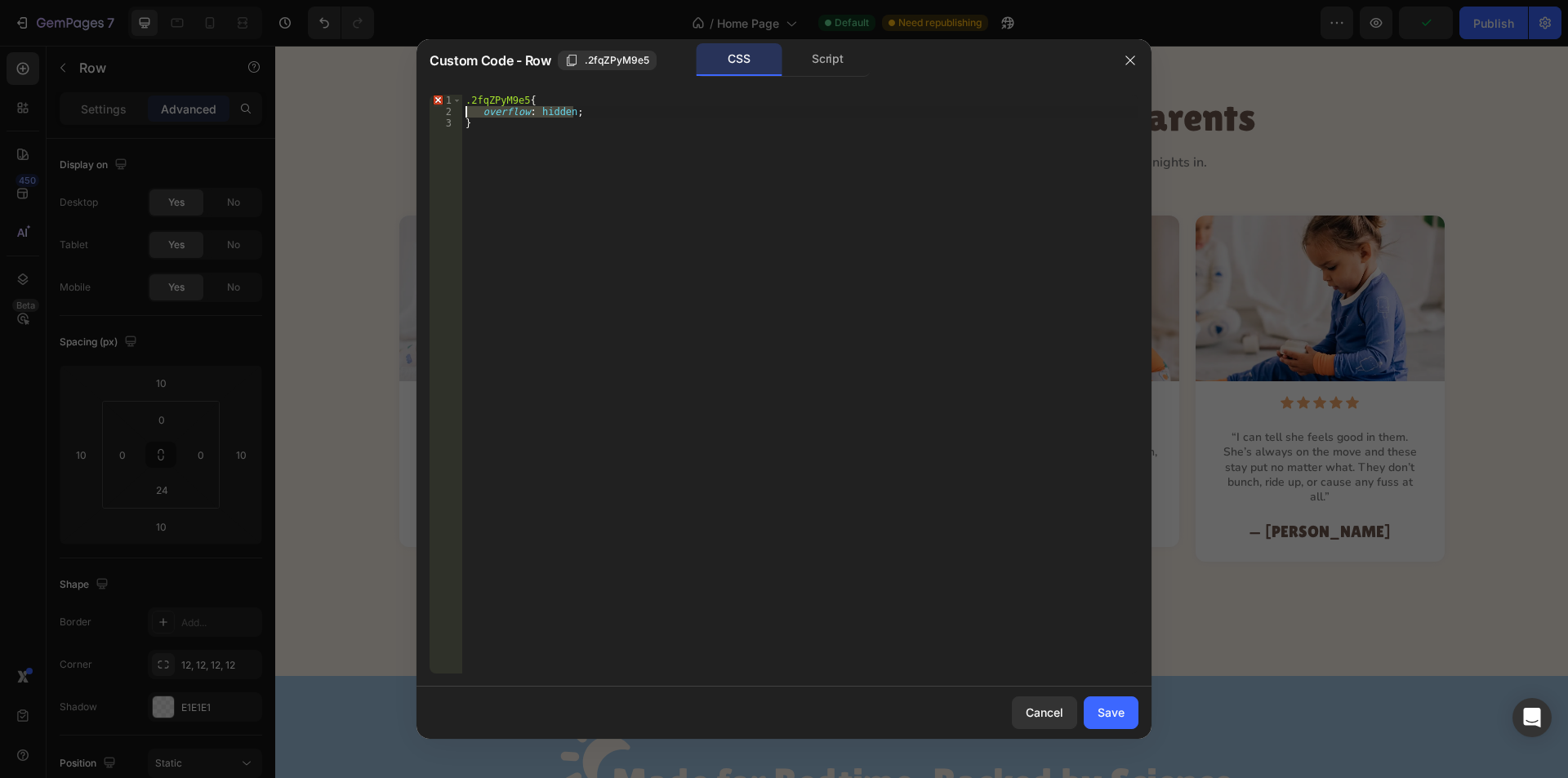
drag, startPoint x: 616, startPoint y: 113, endPoint x: 457, endPoint y: 117, distance: 159.1
click at [458, 111] on div "overflow: hidden; 1 2 3 .2fqZPyM9e5 { overflow : hidden ; } ההההההההההההההההההה…" at bounding box center [784, 384] width 709 height 579
click at [590, 56] on span ".2fqZPyM9e5" at bounding box center [616, 60] width 65 height 15
drag, startPoint x: 522, startPoint y: 99, endPoint x: 409, endPoint y: 89, distance: 113.4
click at [398, 82] on div "Custom Code - Row Copied CSS Script .2fqZPyM9e5{ 1 2 3 .2fqZPyM9e5 { } הההההההה…" at bounding box center [784, 389] width 1568 height 778
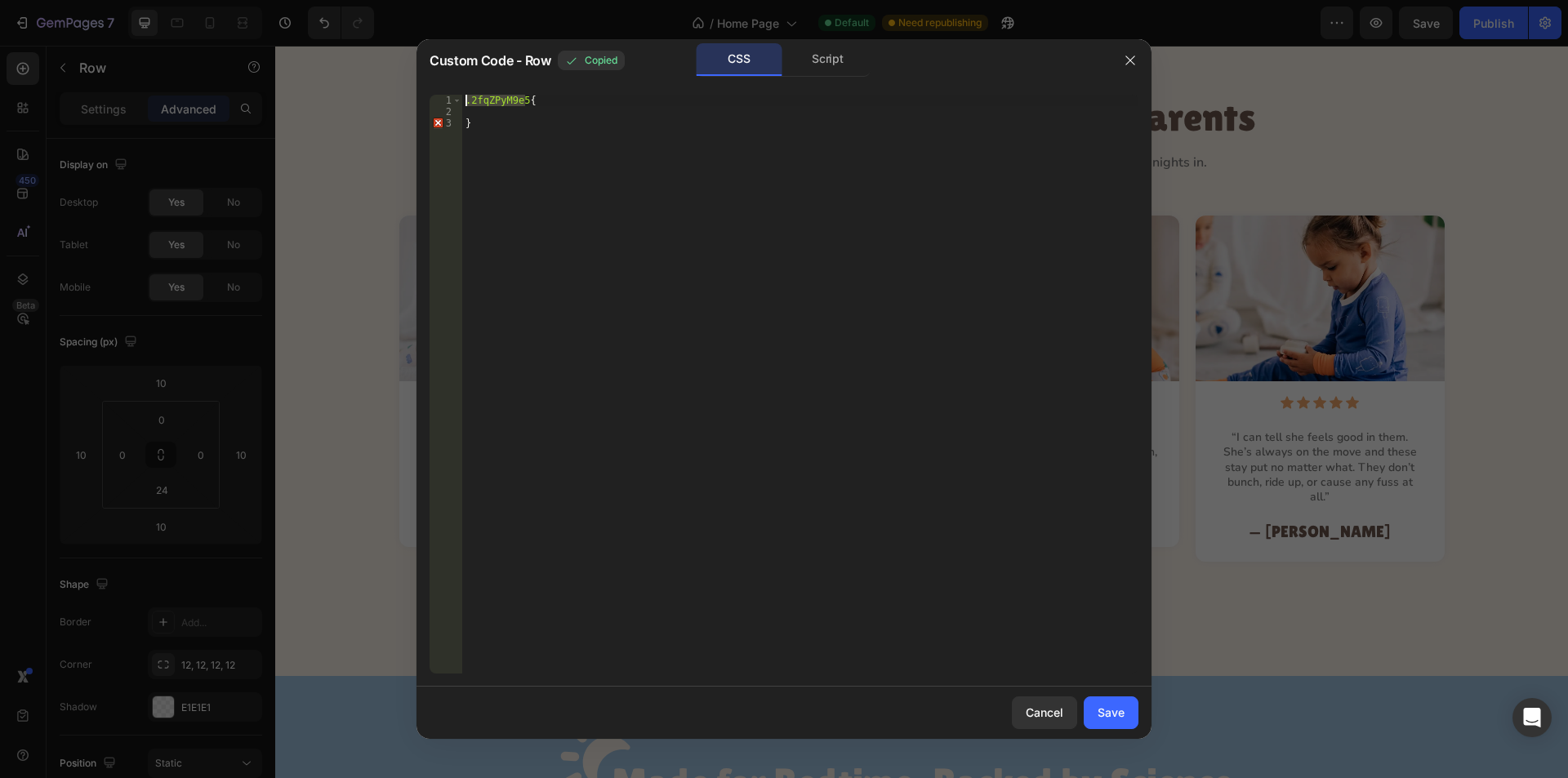
paste textarea "}"
click at [521, 141] on div ".2fqZPyM9e5 { }" at bounding box center [800, 395] width 677 height 602
click at [465, 100] on div ".2fqZPyM9e5 { }" at bounding box center [800, 395] width 677 height 602
type textarea ".2fqZPyM9e5{"
click at [563, 114] on div ".2fqZPyM9e5 { }" at bounding box center [800, 395] width 677 height 602
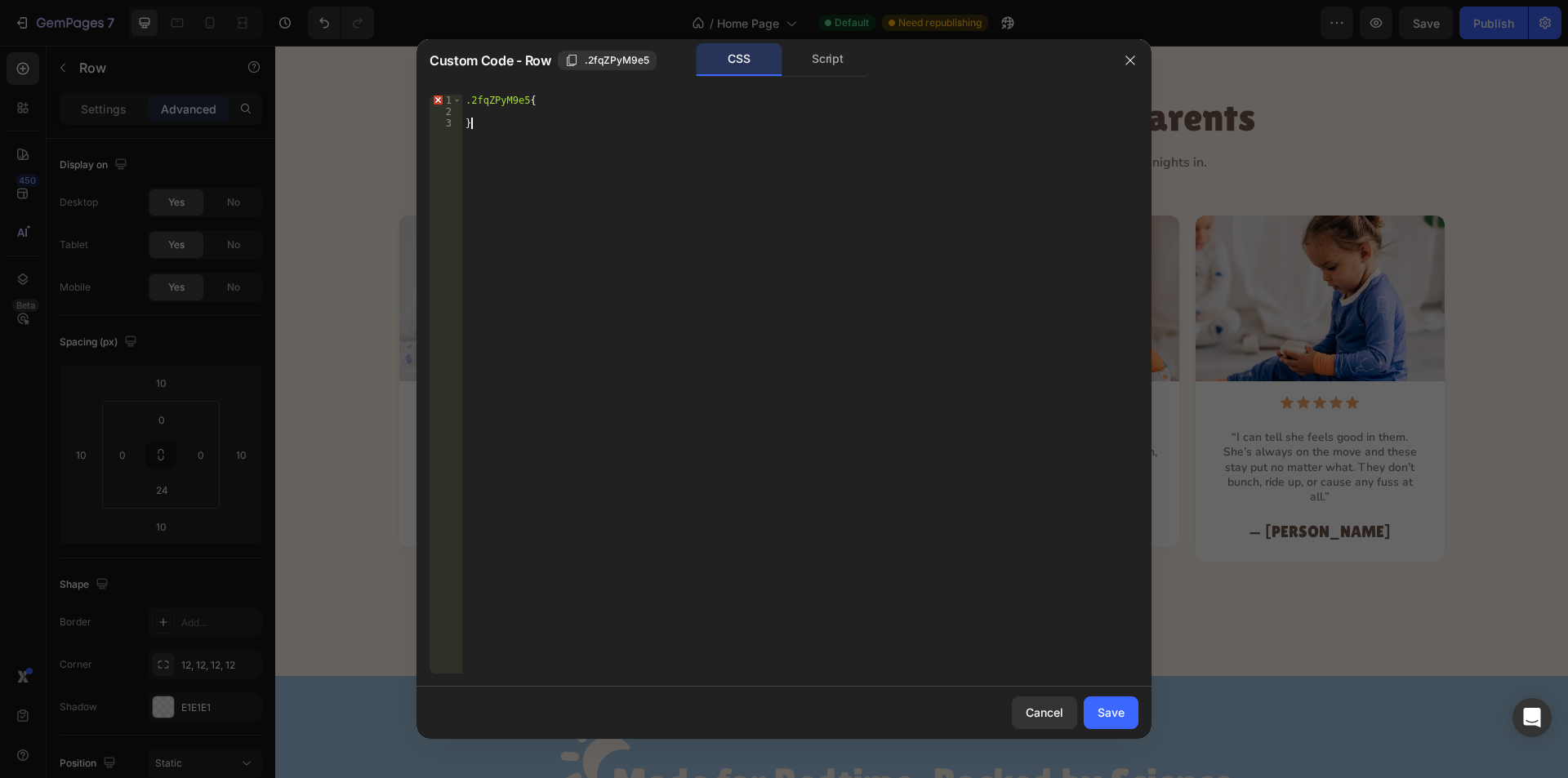
click at [551, 128] on div ".2fqZPyM9e5 { }" at bounding box center [800, 395] width 677 height 602
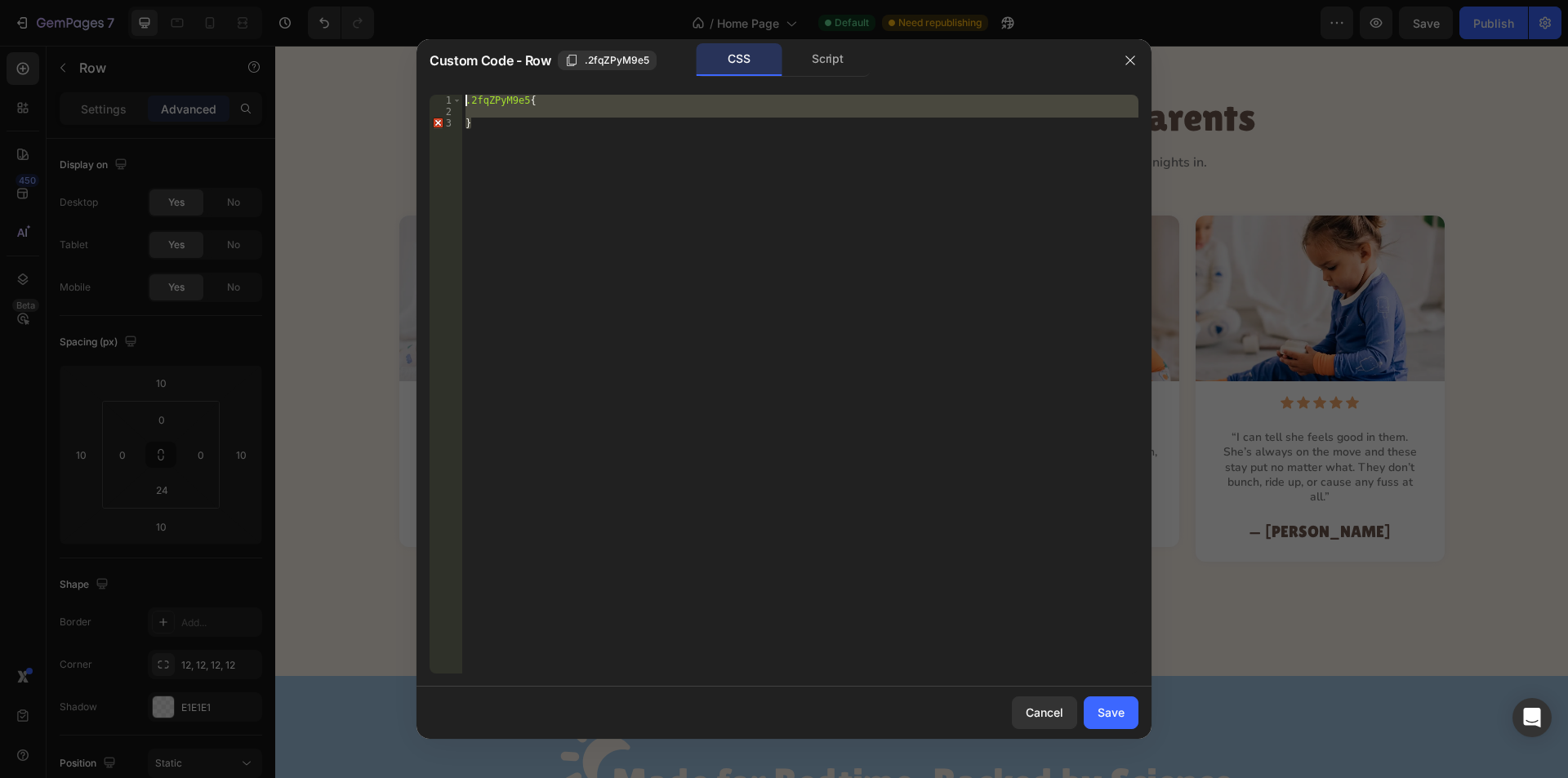
drag, startPoint x: 508, startPoint y: 135, endPoint x: 447, endPoint y: 111, distance: 65.6
click at [446, 99] on div "} 1 2 3 .2fqZPyM9e5 { } ההההההההההההההההההההההההההההההההההההההההההההההההההההההה…" at bounding box center [784, 384] width 709 height 579
click at [568, 134] on div ".2fqZPyM9e5 { }" at bounding box center [800, 384] width 677 height 579
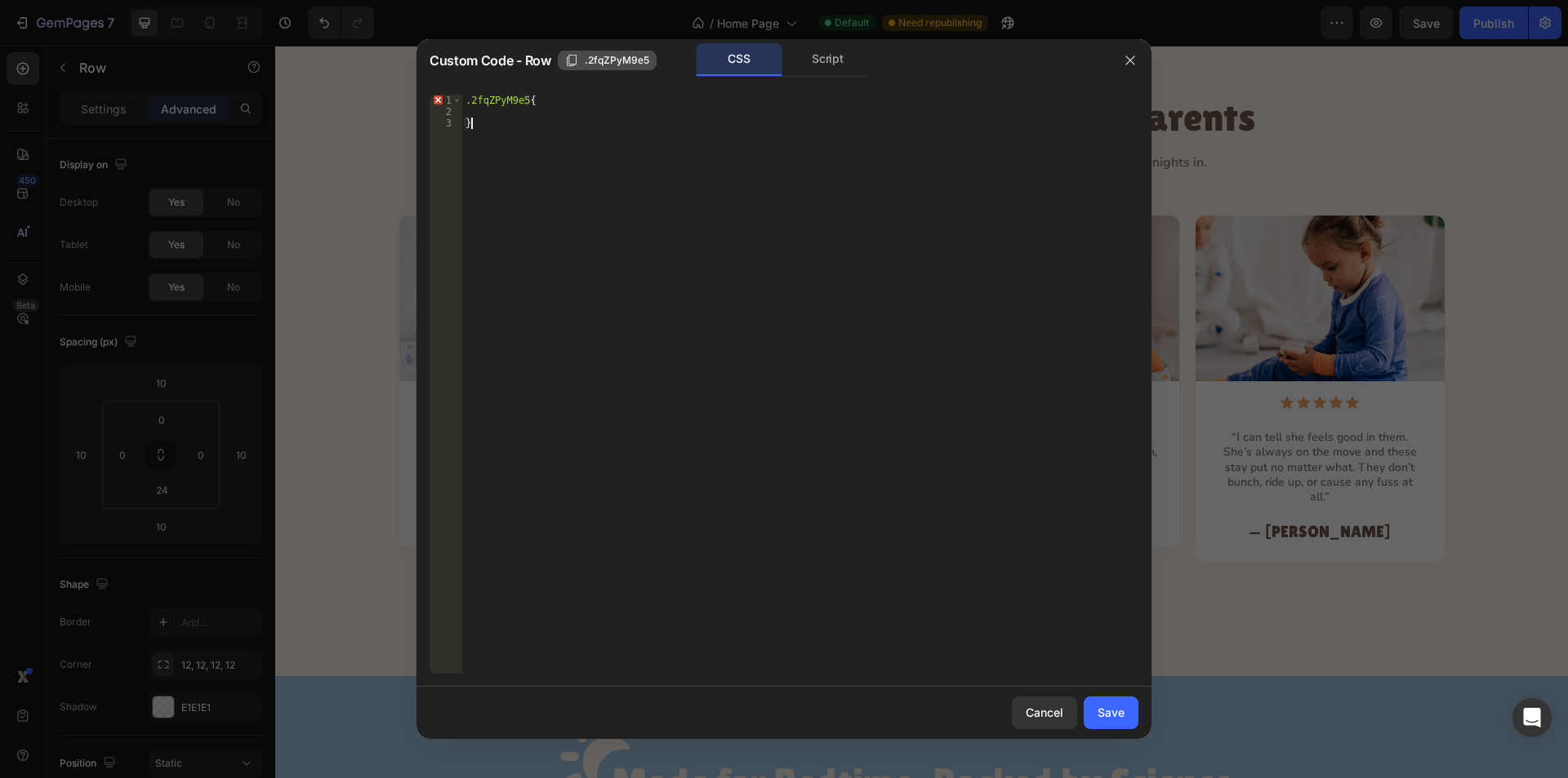
drag, startPoint x: 570, startPoint y: 56, endPoint x: 562, endPoint y: 59, distance: 8.5
click at [569, 56] on icon "button" at bounding box center [572, 60] width 13 height 13
drag, startPoint x: 498, startPoint y: 138, endPoint x: 438, endPoint y: 92, distance: 75.6
click at [438, 92] on div "} 1 2 3 .2fqZPyM9e5 { } ההההההההההההההההההההההההההההההההההההההההההההההההההההההה…" at bounding box center [784, 384] width 735 height 605
type textarea ".2fqZPyM9e5{"
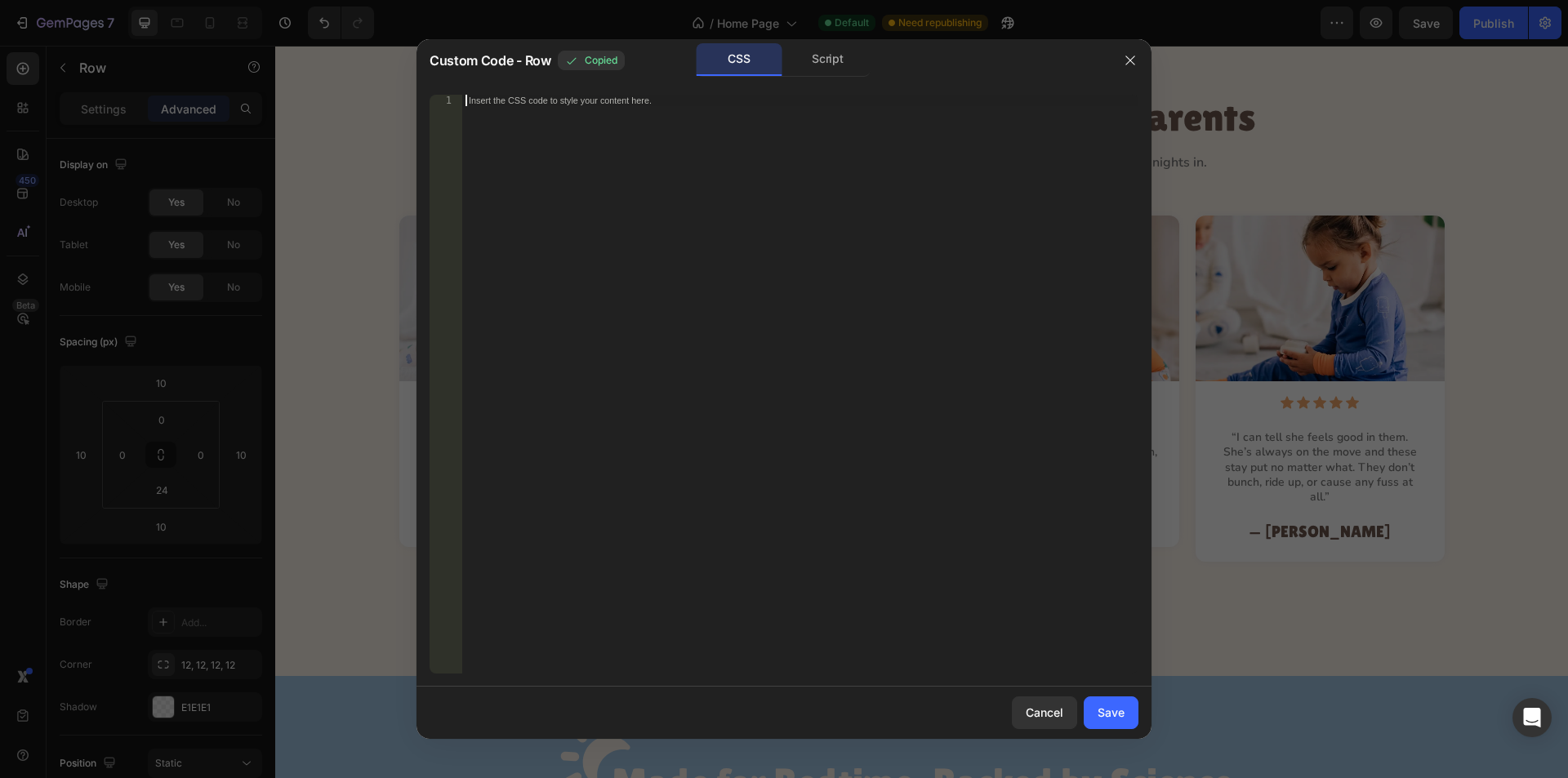
paste textarea ".2fqZPyM9e5"
type textarea ".2fqZPyM9e5{}"
click at [1054, 712] on div "Cancel" at bounding box center [1044, 712] width 37 height 17
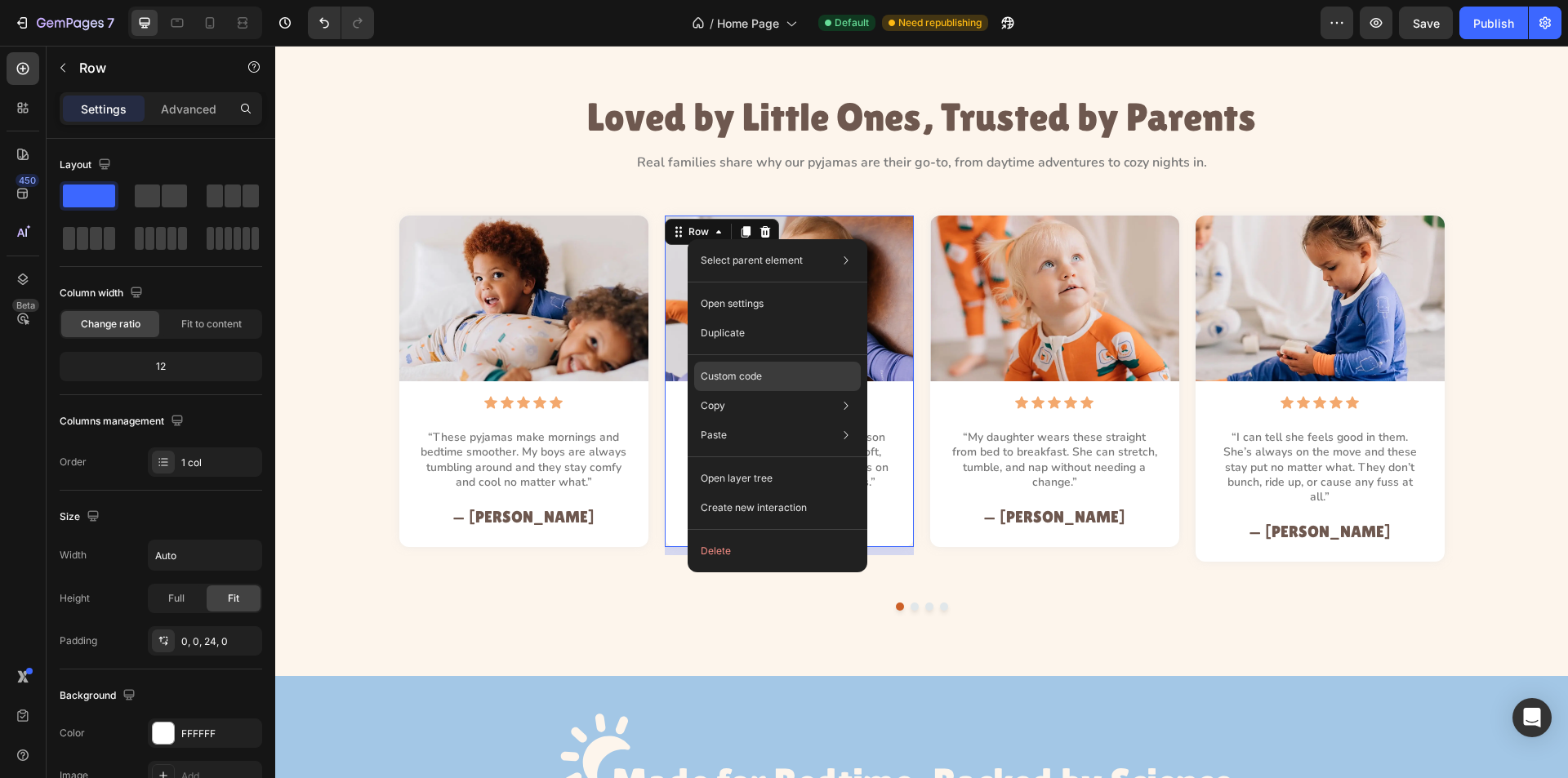
click at [752, 373] on p "Custom code" at bounding box center [731, 376] width 61 height 15
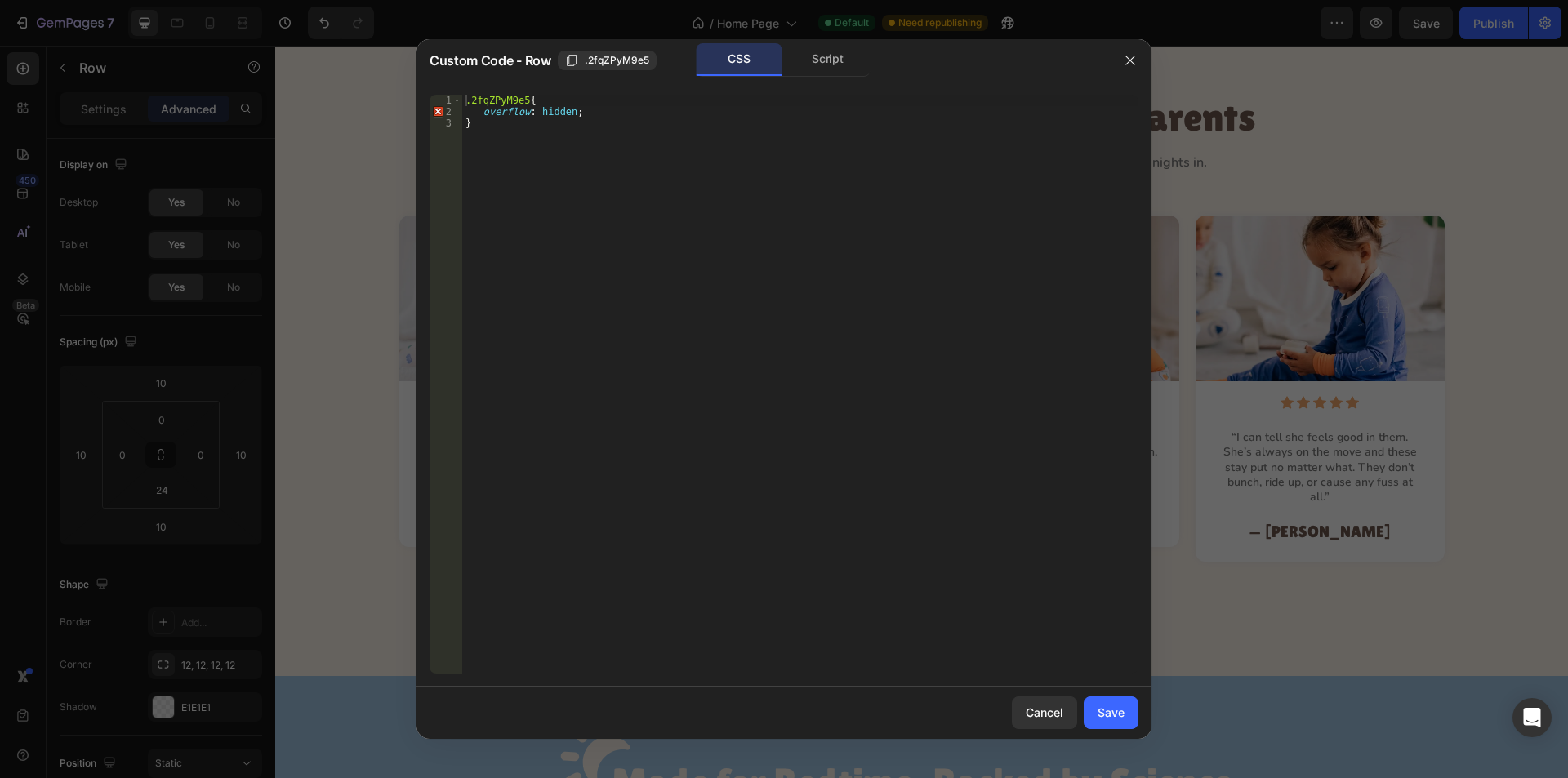
click at [484, 110] on div ".2fqZPyM9e5 { overflow : hidden ; }" at bounding box center [800, 395] width 677 height 602
click at [500, 109] on div ".2fqZPyM9e5 { overflow : hidden ; }" at bounding box center [800, 395] width 677 height 602
click at [586, 119] on div ".2fqZPyM9e5 { overflow : hidden ; }" at bounding box center [800, 395] width 677 height 602
type textarea "}"
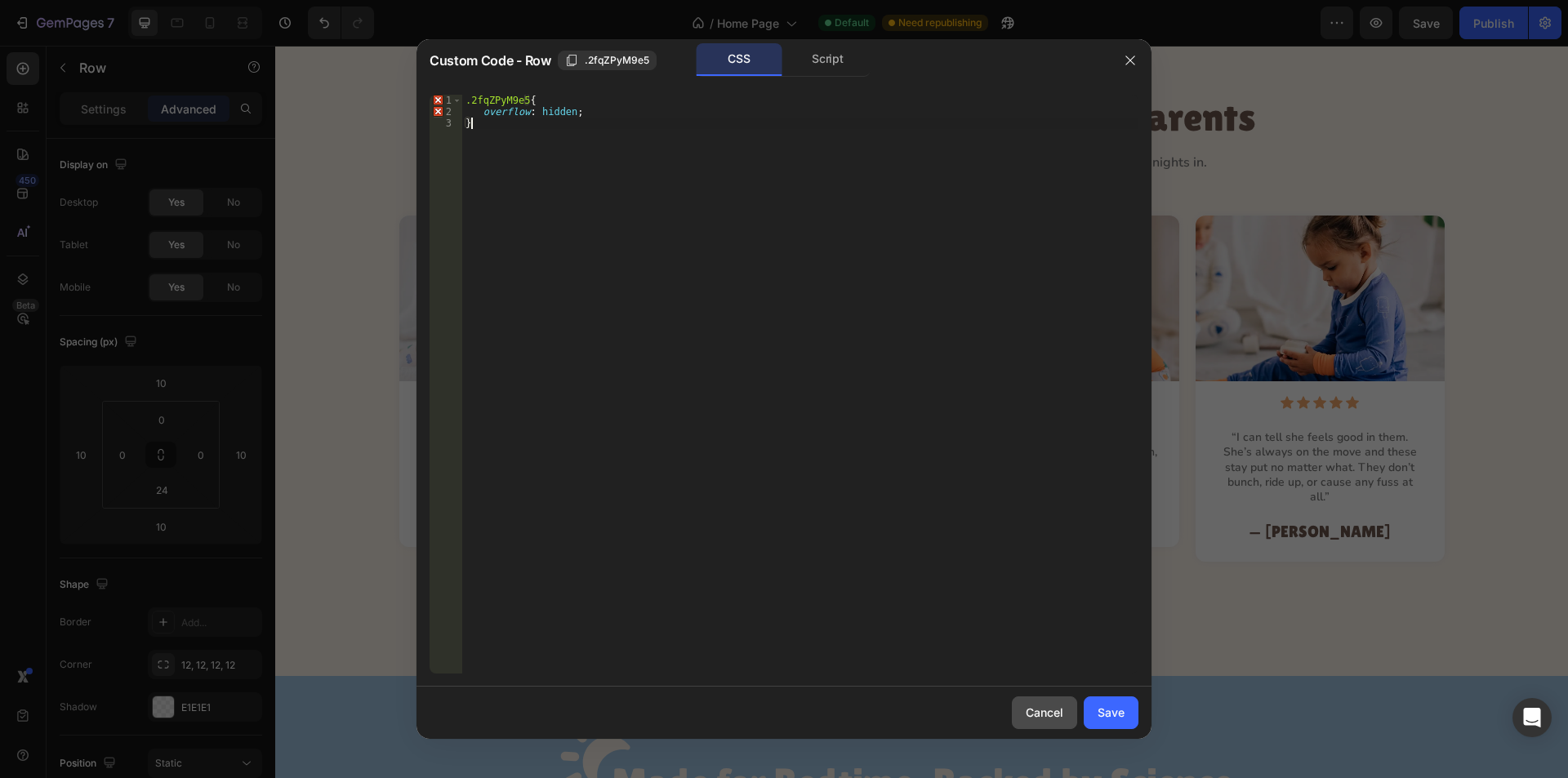
click at [1036, 704] on button "Cancel" at bounding box center [1045, 713] width 66 height 33
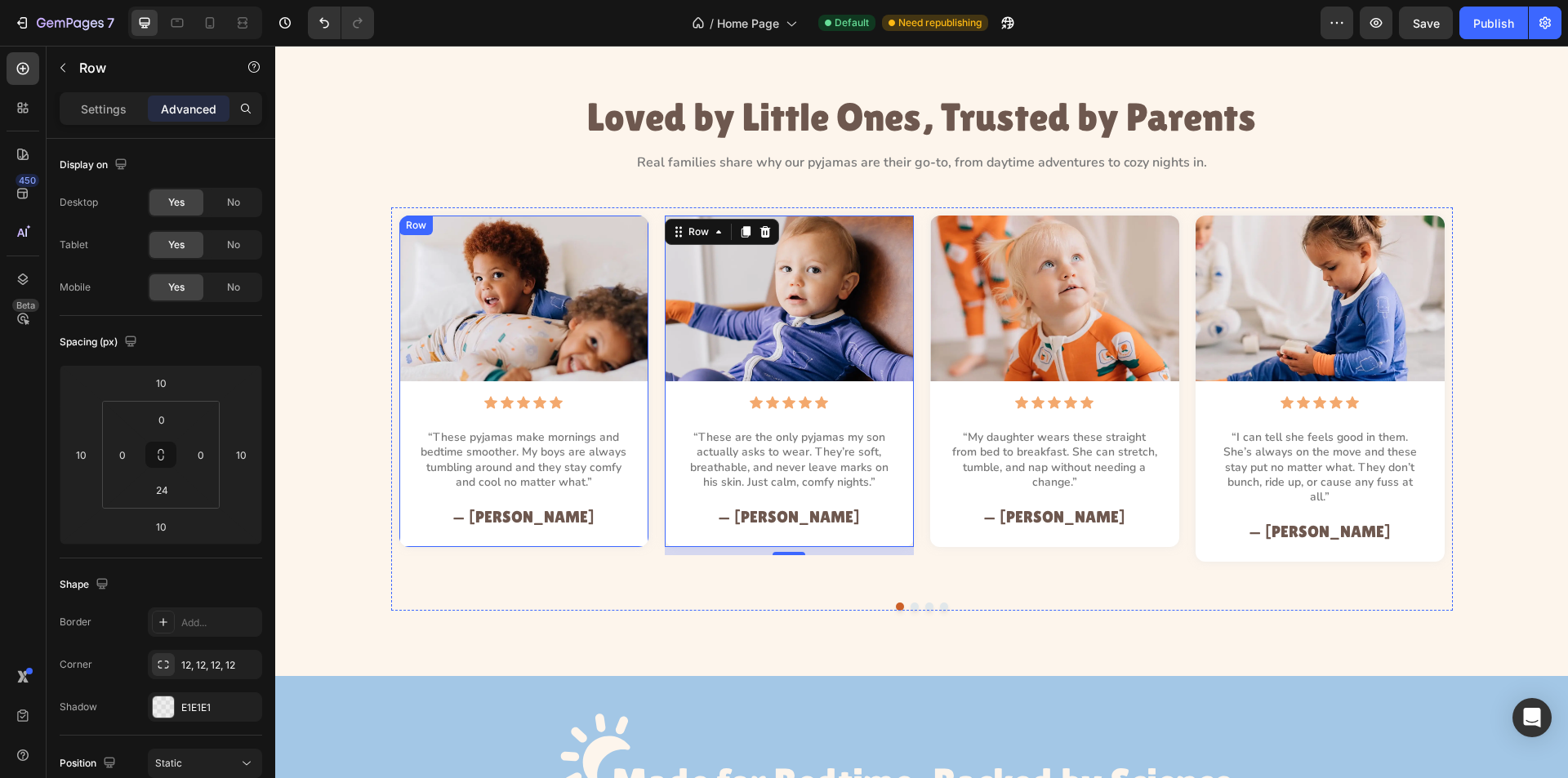
click at [399, 387] on div "Image Icon Icon Icon Icon Icon Icon List “These pyjamas make mornings and bedti…" at bounding box center [523, 372] width 249 height 312
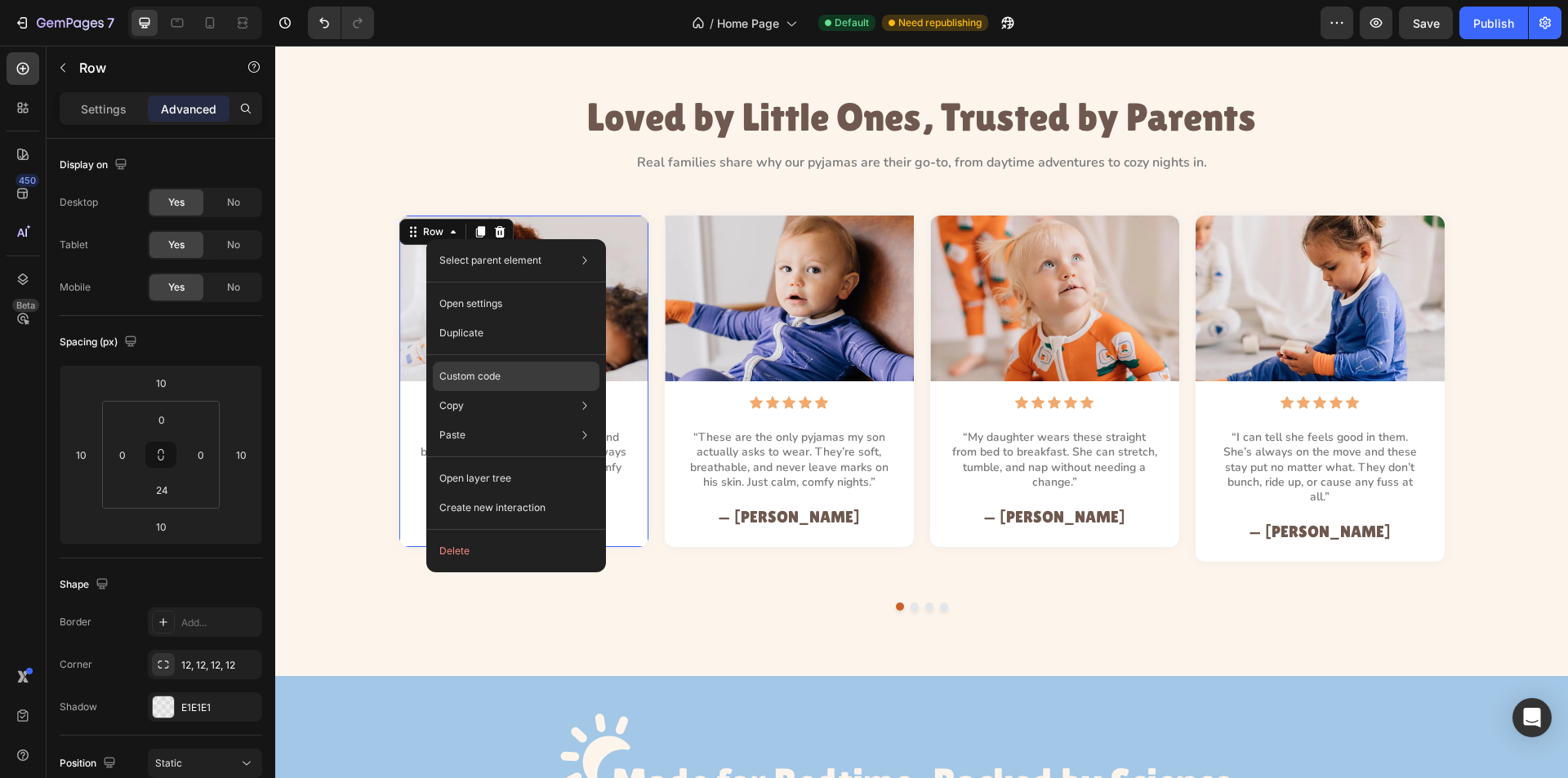
click at [500, 421] on div "Custom code" at bounding box center [516, 436] width 166 height 29
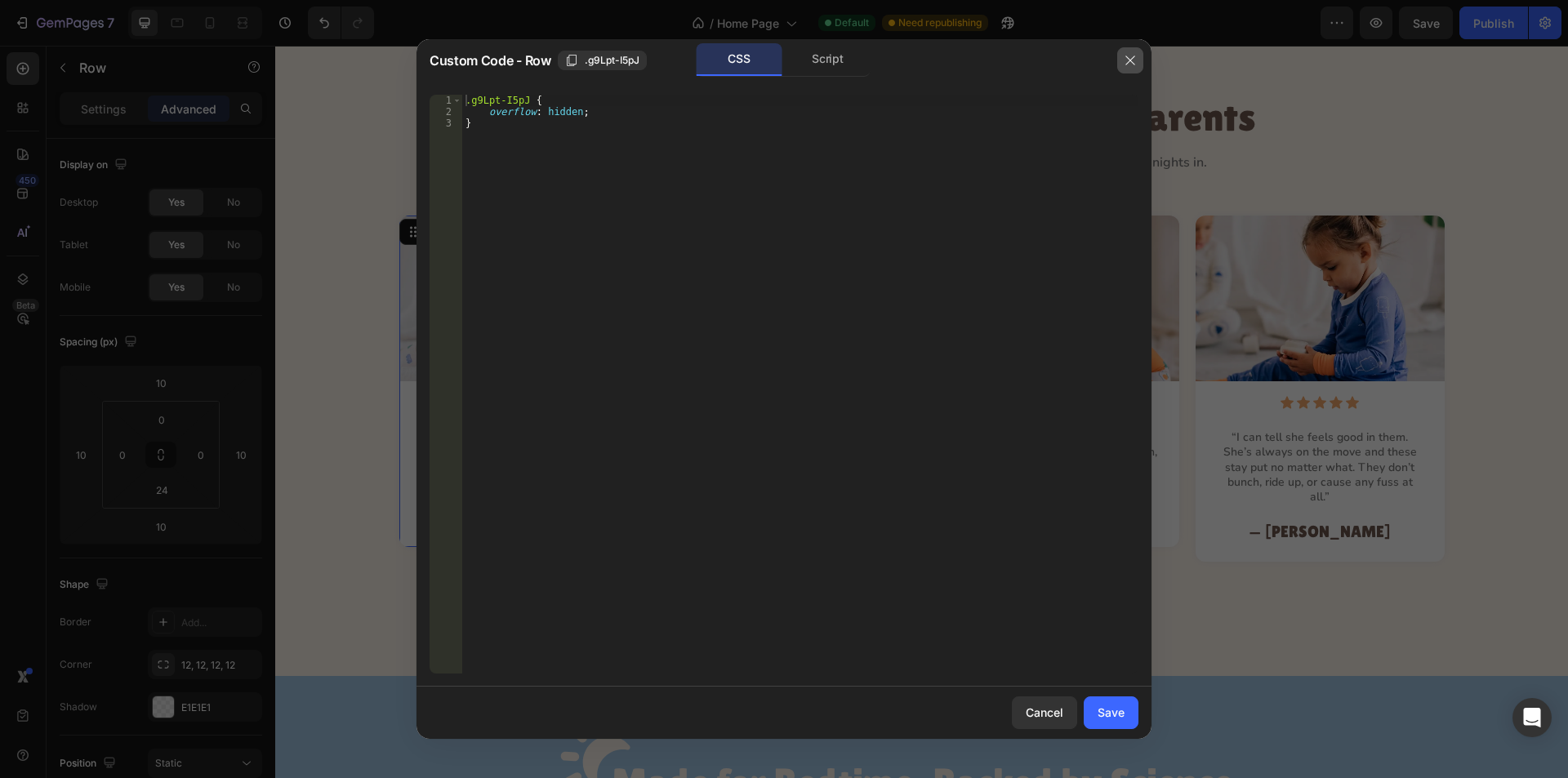
click at [1119, 55] on button "button" at bounding box center [1131, 60] width 26 height 26
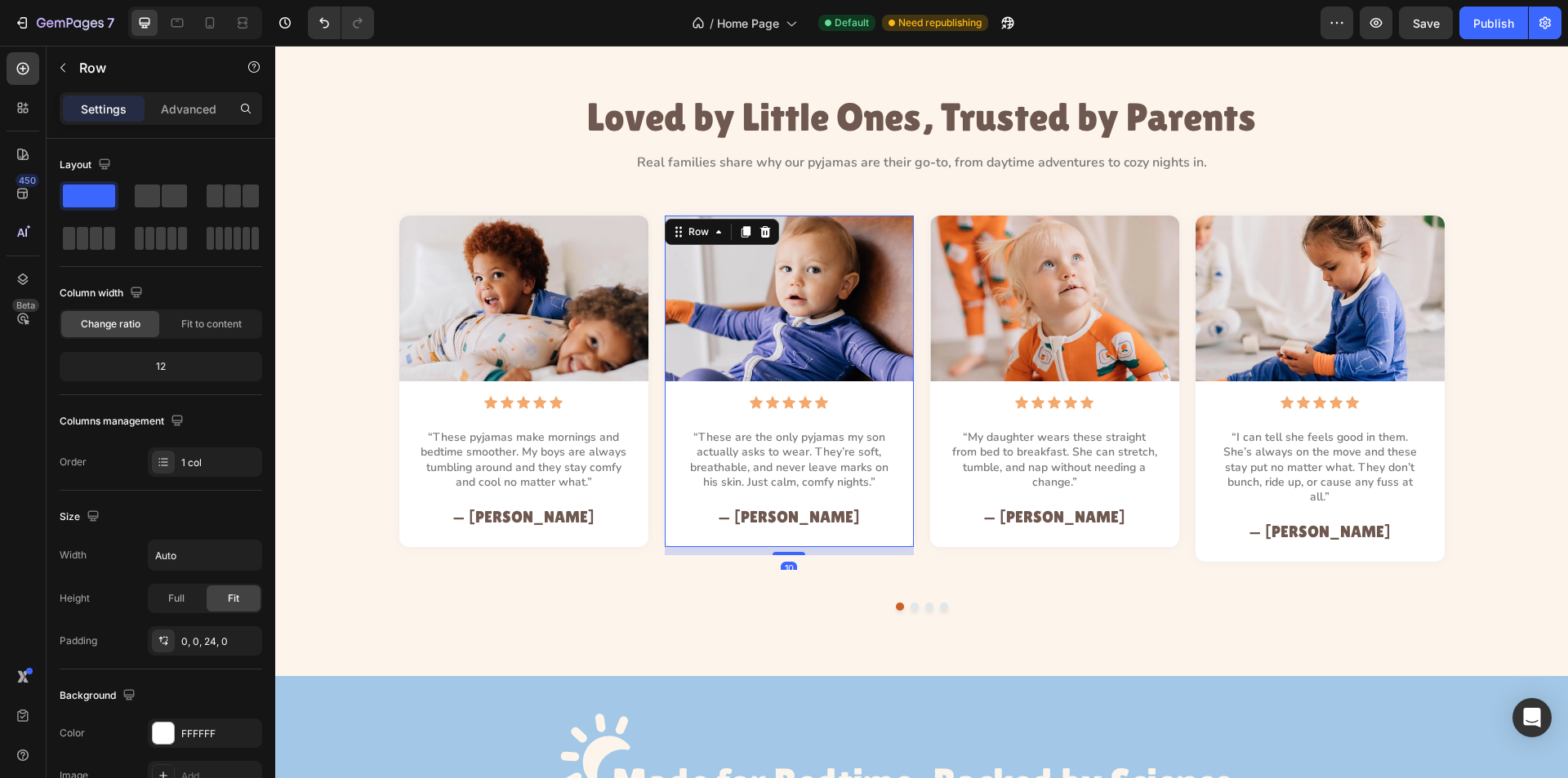
click at [673, 537] on div "Image Icon Icon Icon Icon Icon Icon List “These are the only pyjamas my son act…" at bounding box center [789, 381] width 249 height 331
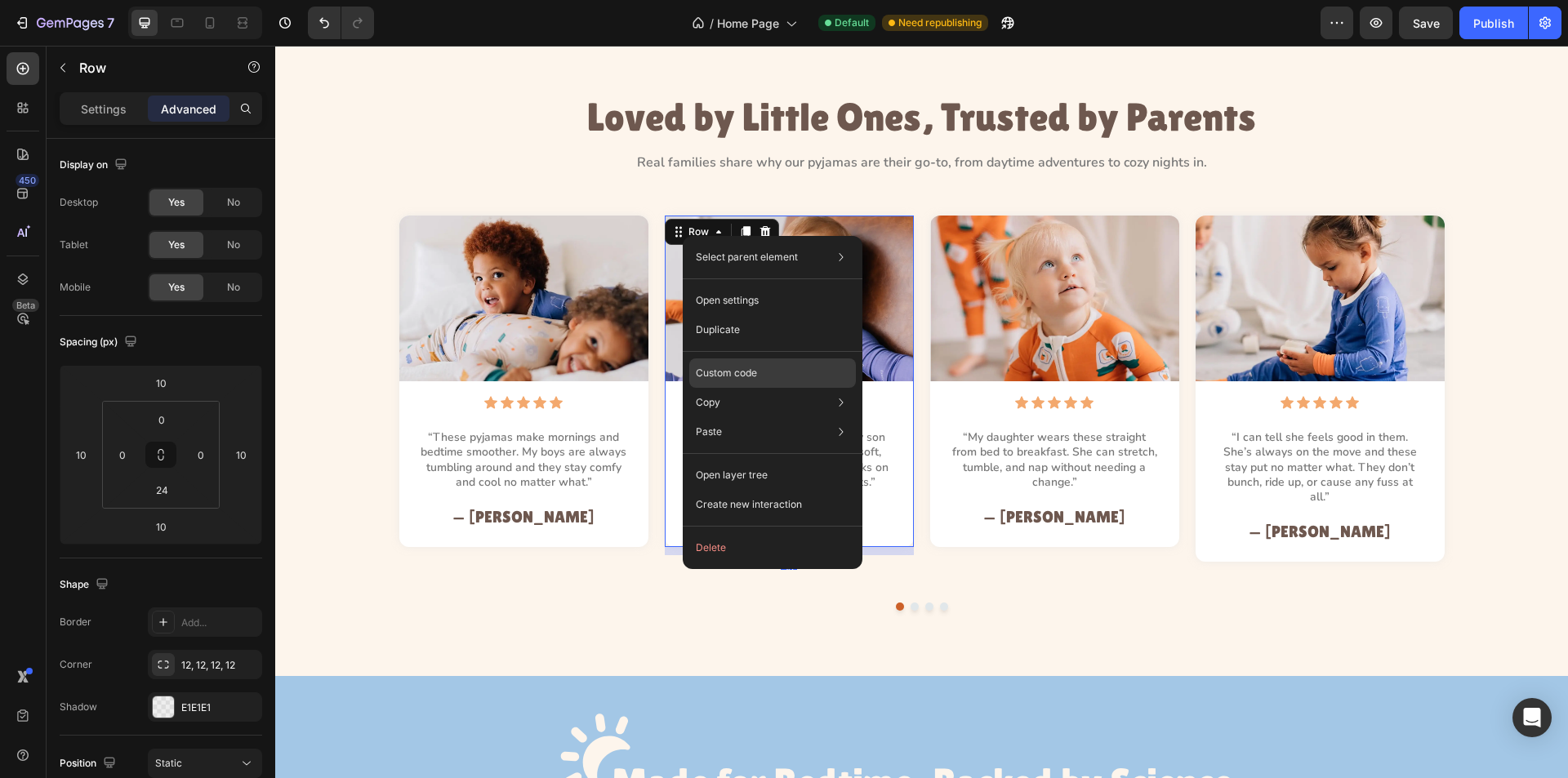
click at [752, 375] on p "Custom code" at bounding box center [726, 373] width 61 height 15
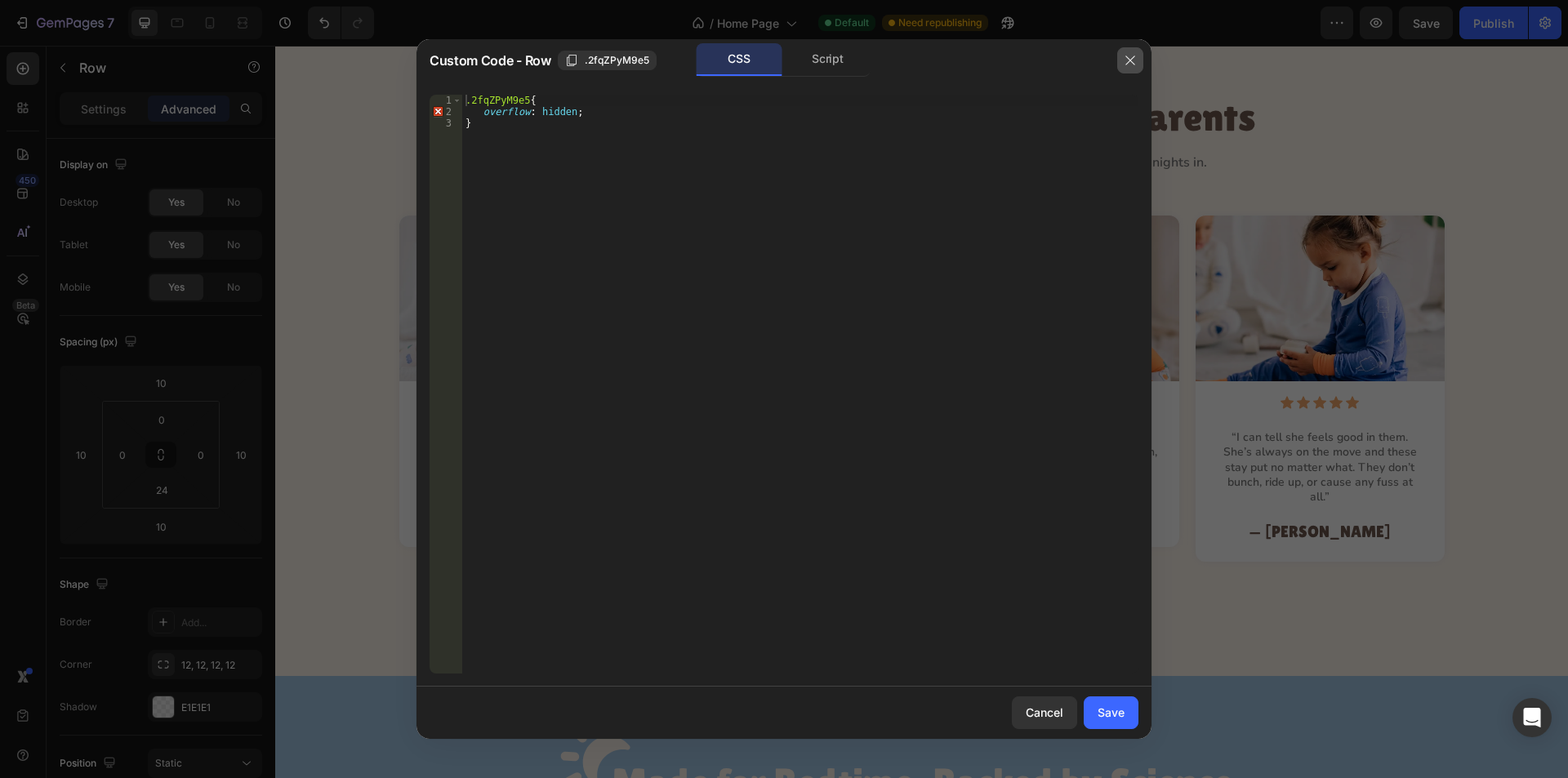
drag, startPoint x: 1133, startPoint y: 62, endPoint x: 577, endPoint y: 235, distance: 582.3
click at [1133, 62] on icon "button" at bounding box center [1131, 60] width 13 height 13
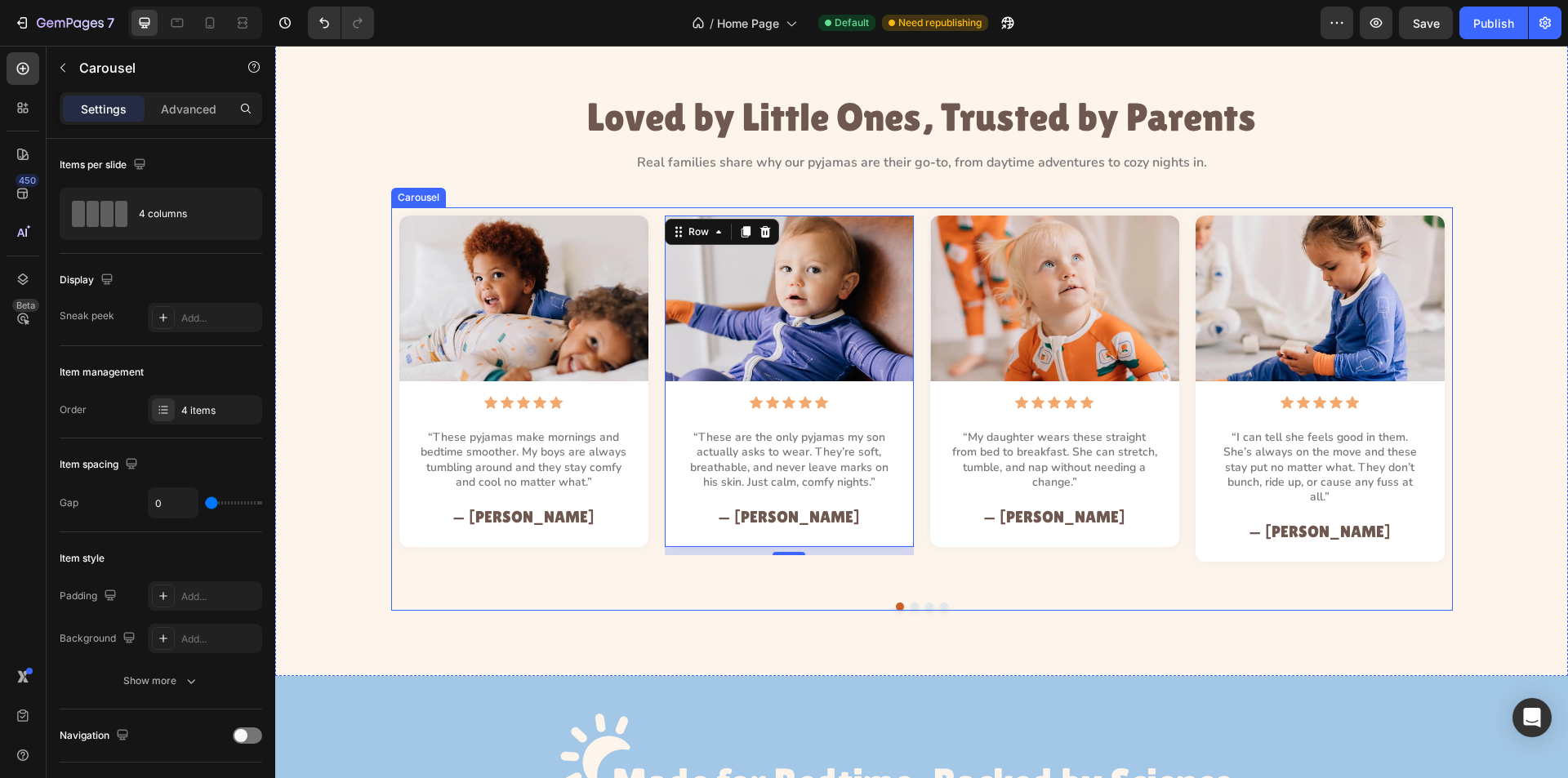
click at [673, 563] on div "Image Icon Icon Icon Icon Icon Icon List “These pyjamas make mornings and bedti…" at bounding box center [921, 409] width 1062 height 404
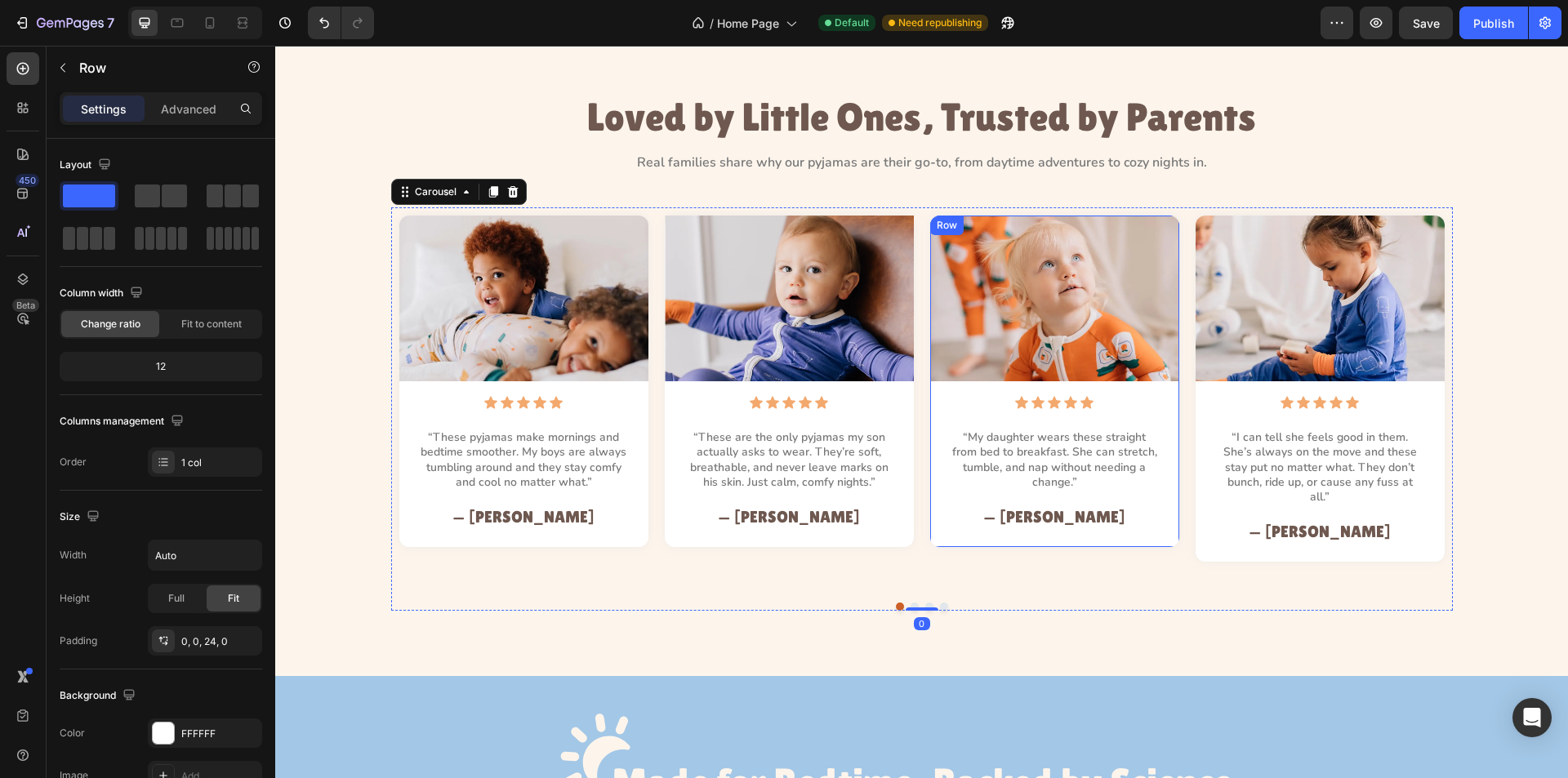
click at [951, 530] on div "Image Icon Icon Icon Icon Icon Icon List “My daughter wears these straight from…" at bounding box center [1055, 381] width 249 height 331
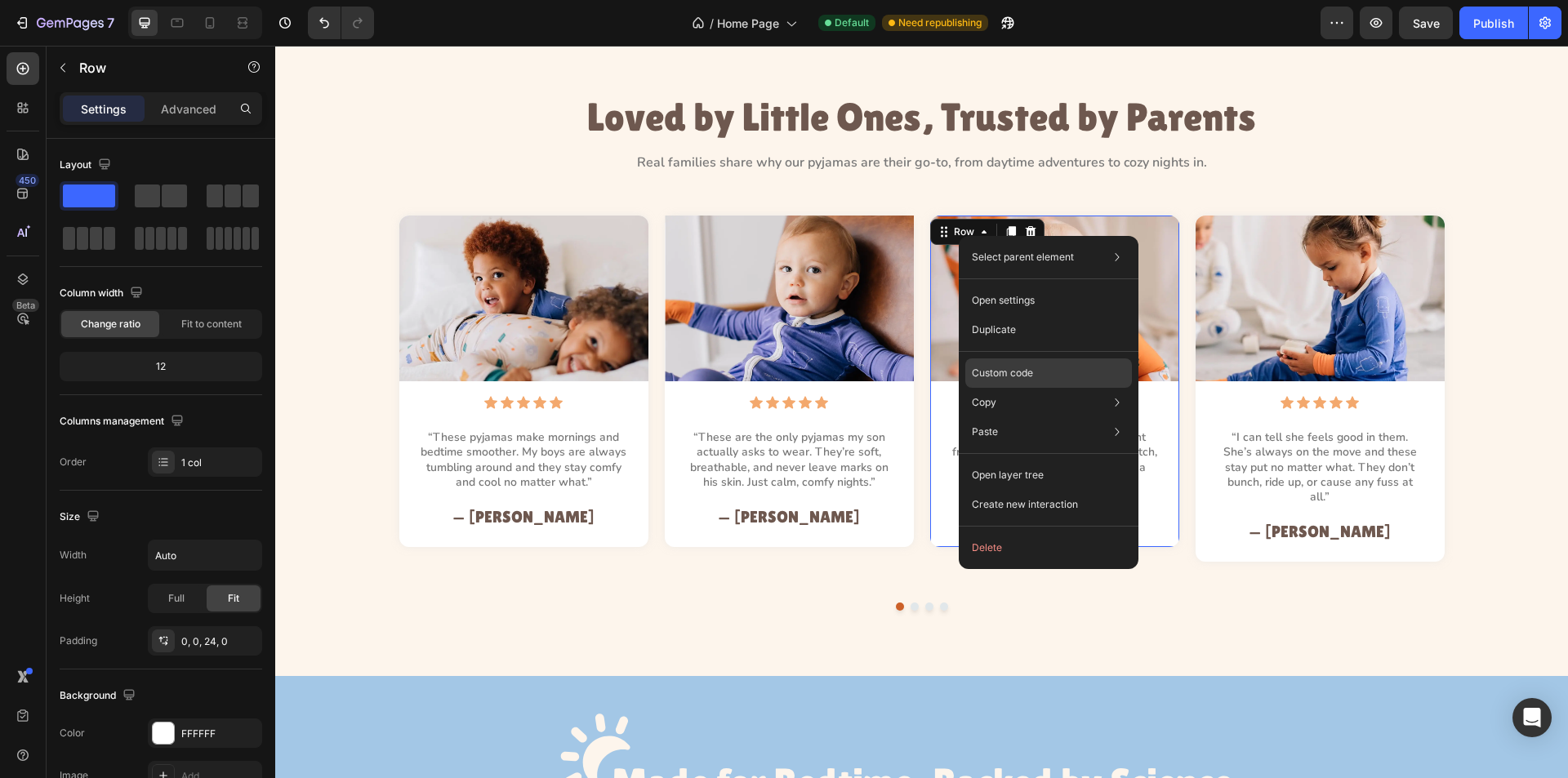
click at [1002, 370] on p "Custom code" at bounding box center [1002, 373] width 61 height 15
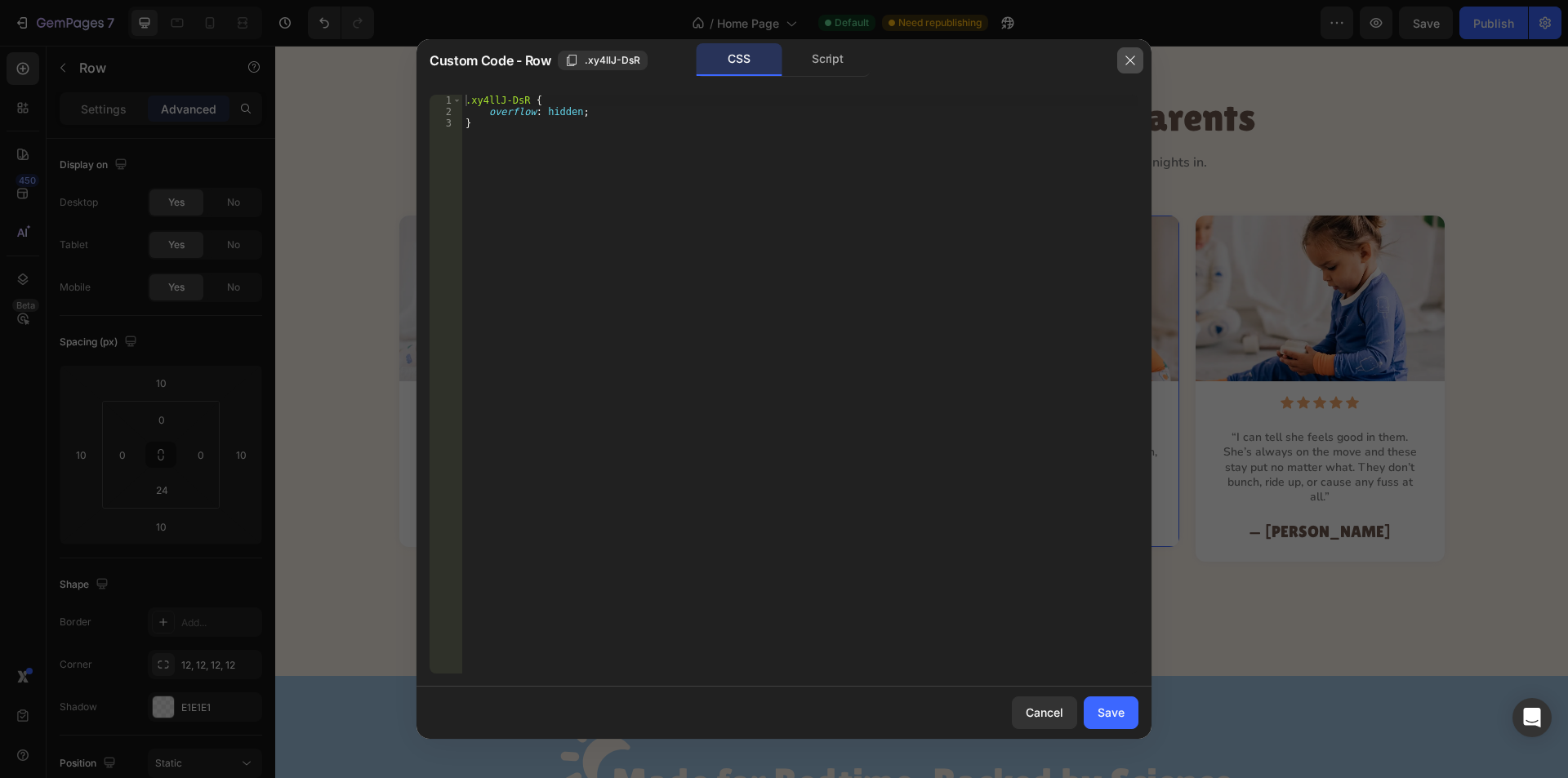
click at [1130, 55] on icon "button" at bounding box center [1131, 60] width 13 height 13
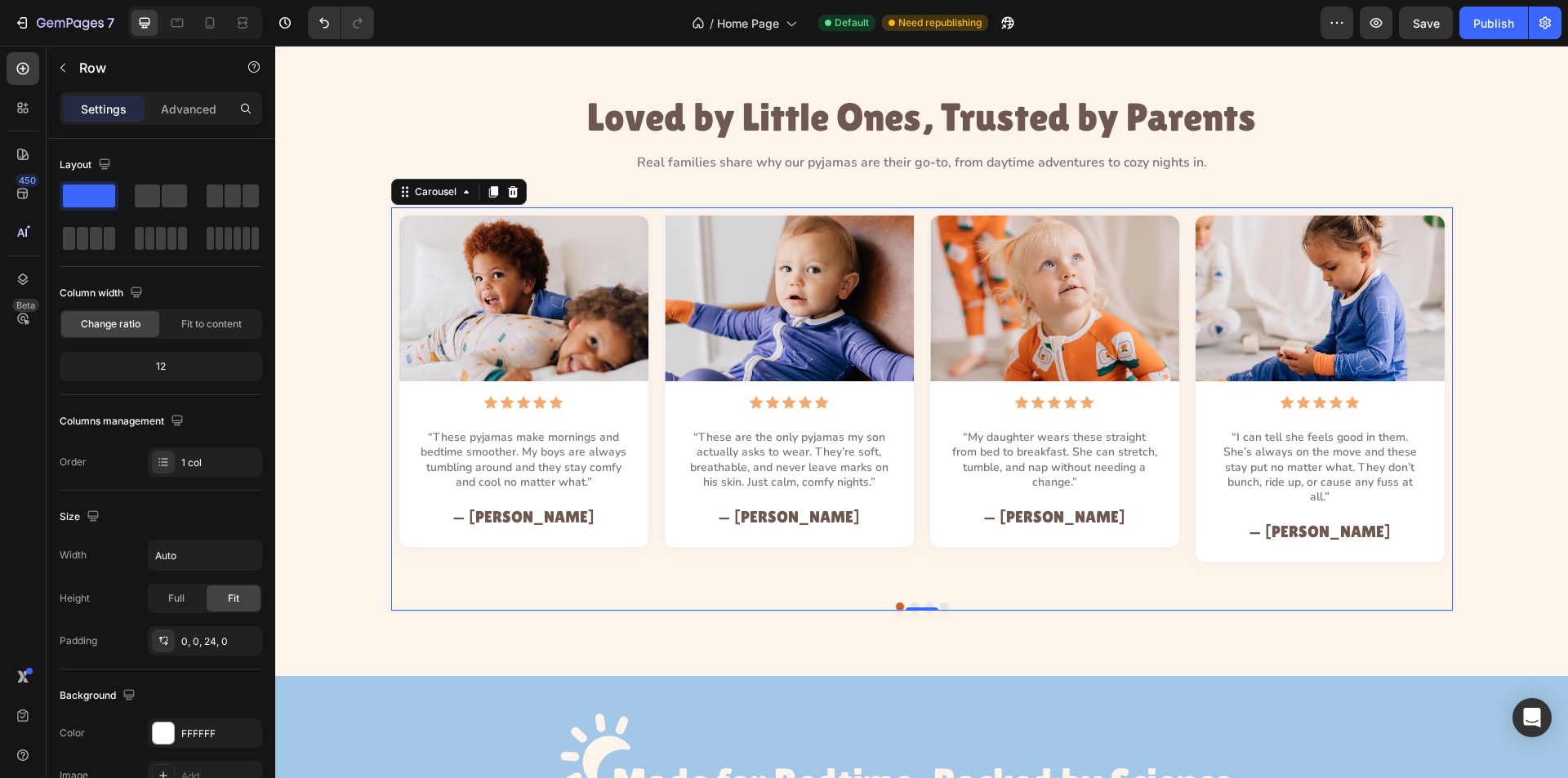
click at [646, 514] on div "Image Icon Icon Icon Icon Icon Icon List “These pyjamas make mornings and bedti…" at bounding box center [523, 396] width 266 height 363
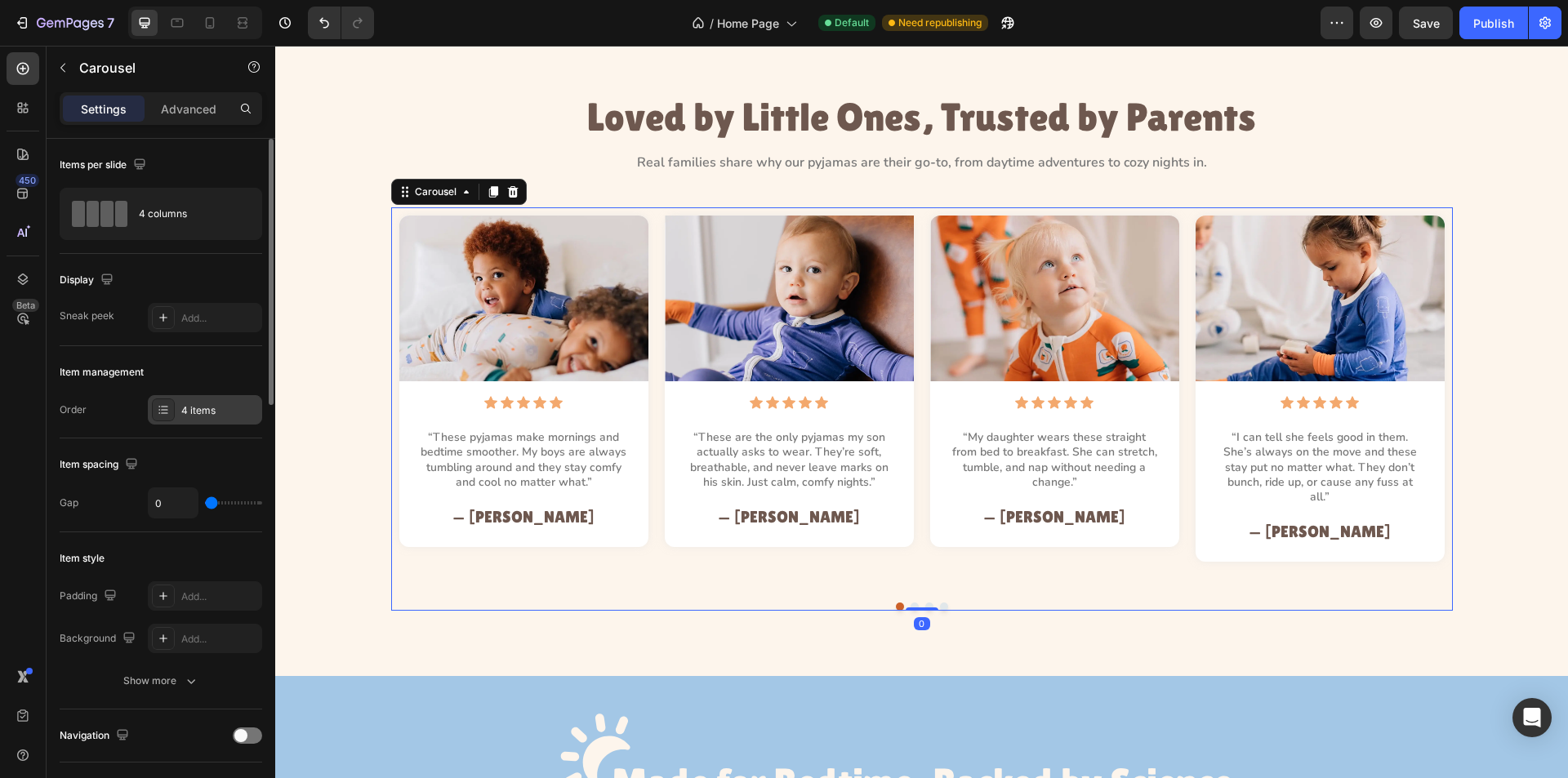
click at [176, 410] on div "4 items" at bounding box center [205, 410] width 114 height 29
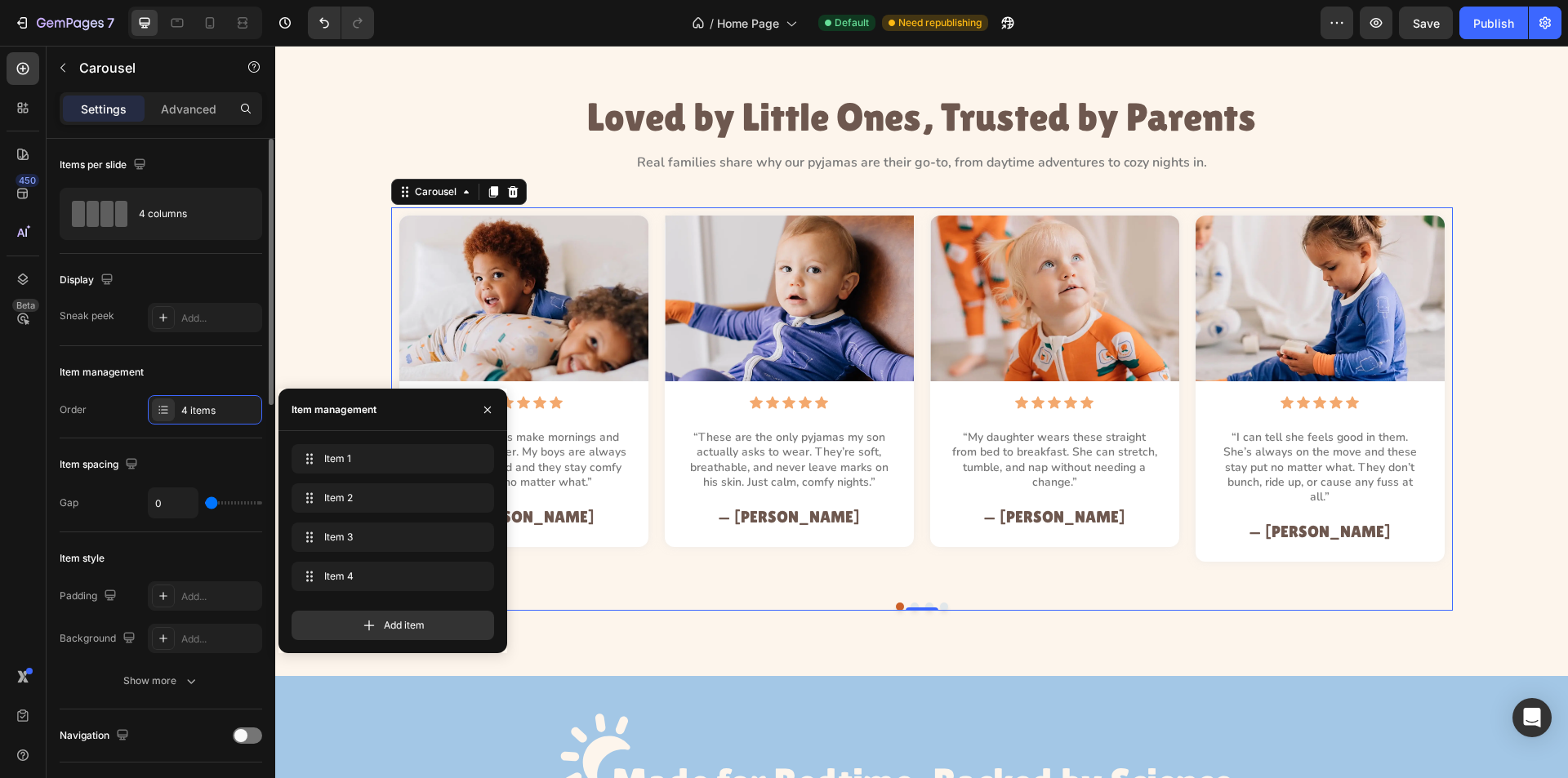
click at [205, 468] on div "Item spacing" at bounding box center [161, 465] width 203 height 26
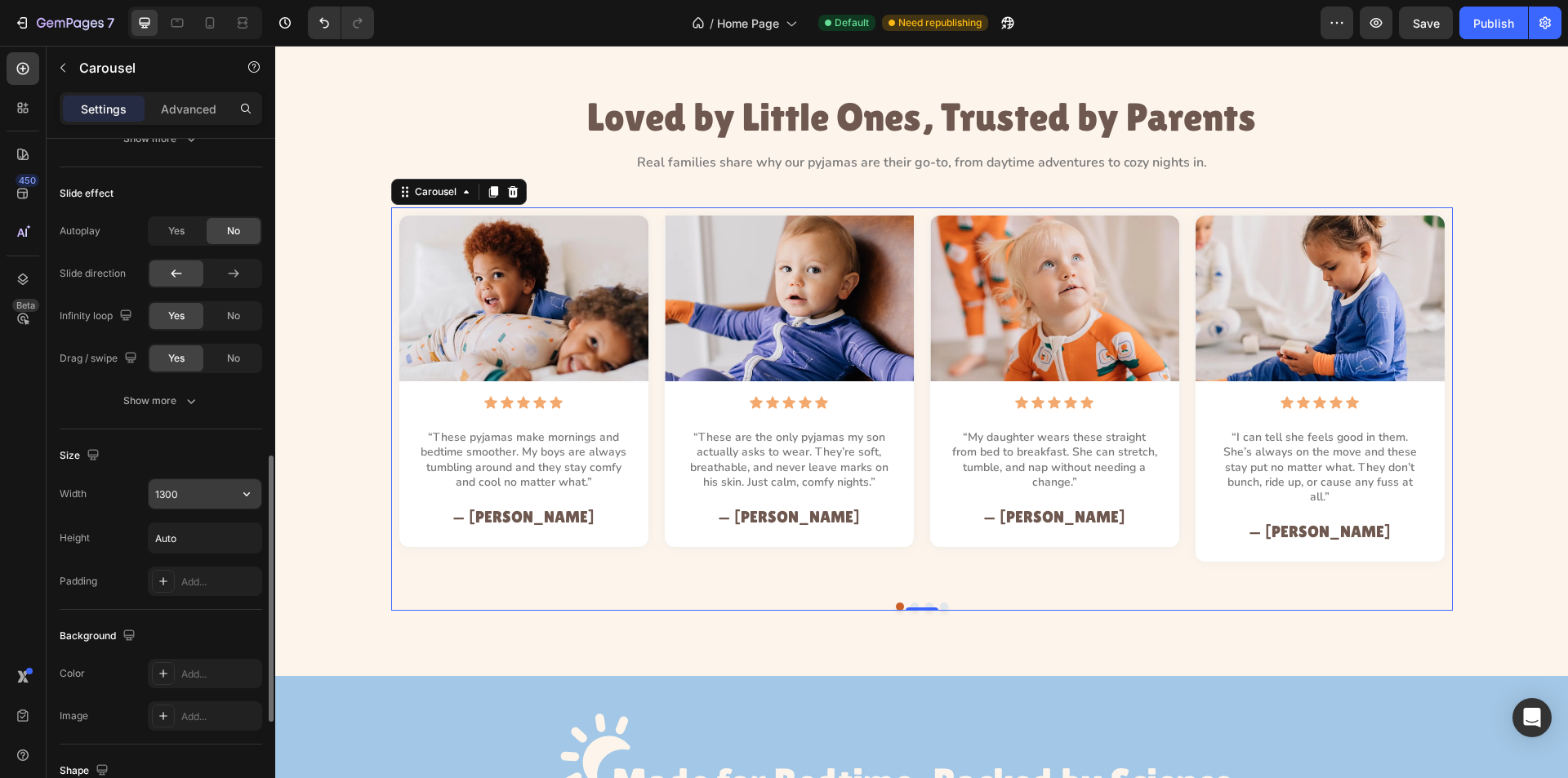
scroll to position [1062, 0]
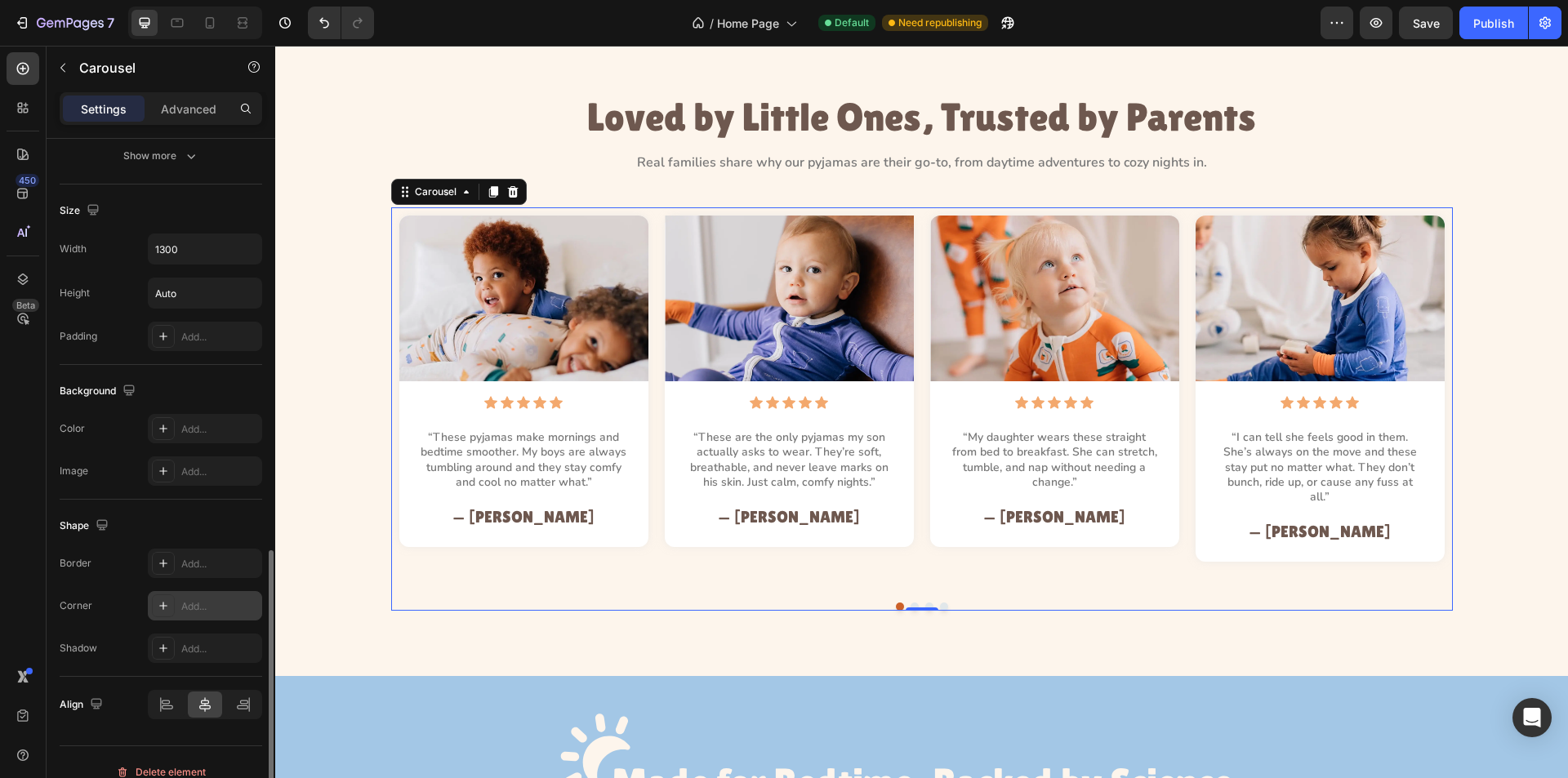
click at [161, 609] on icon at bounding box center [163, 606] width 13 height 13
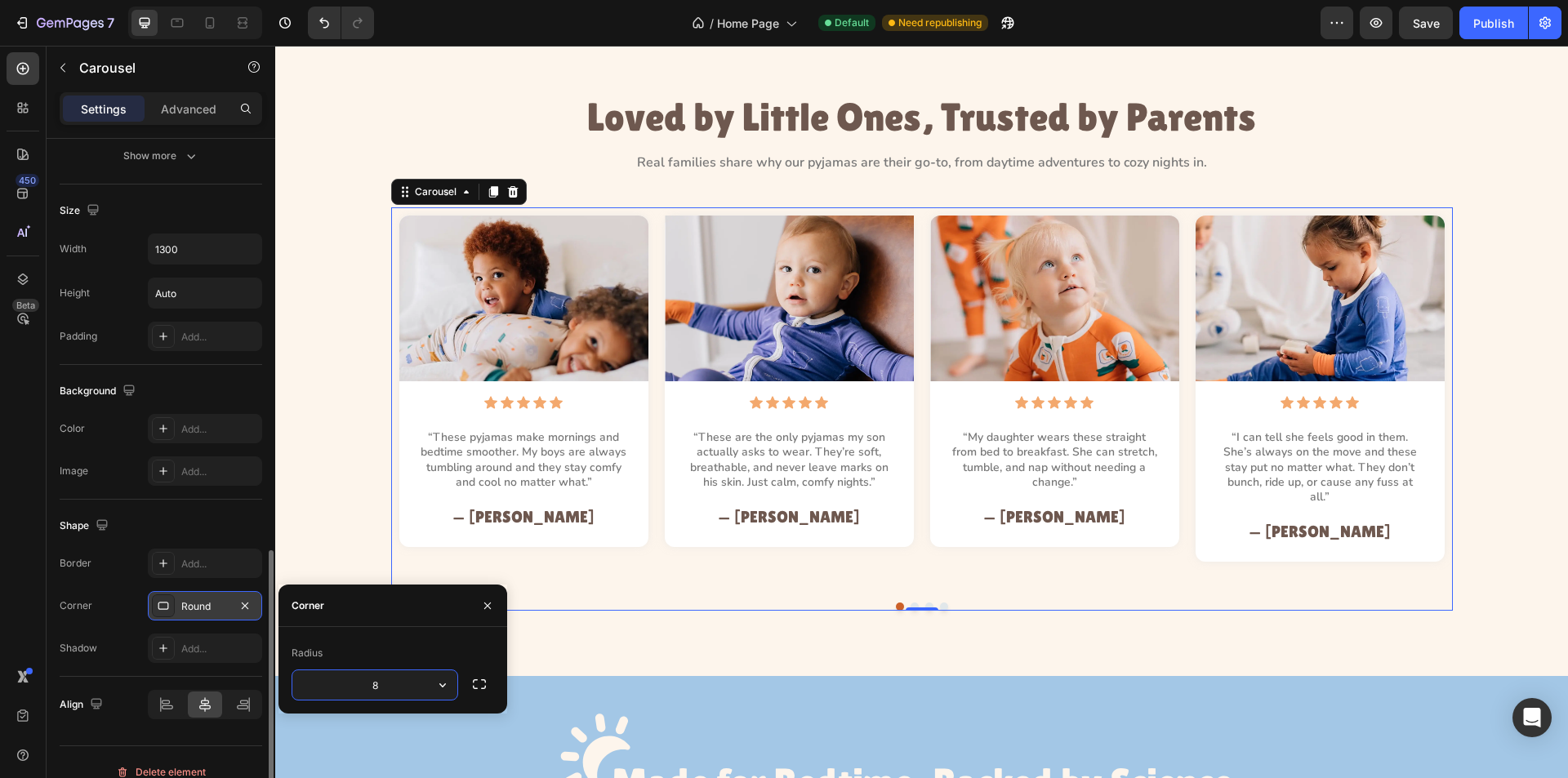
click at [410, 686] on input "8" at bounding box center [374, 685] width 165 height 29
click at [406, 688] on input "8" at bounding box center [374, 685] width 165 height 29
type input "12"
click at [393, 647] on div "Radius" at bounding box center [393, 653] width 203 height 26
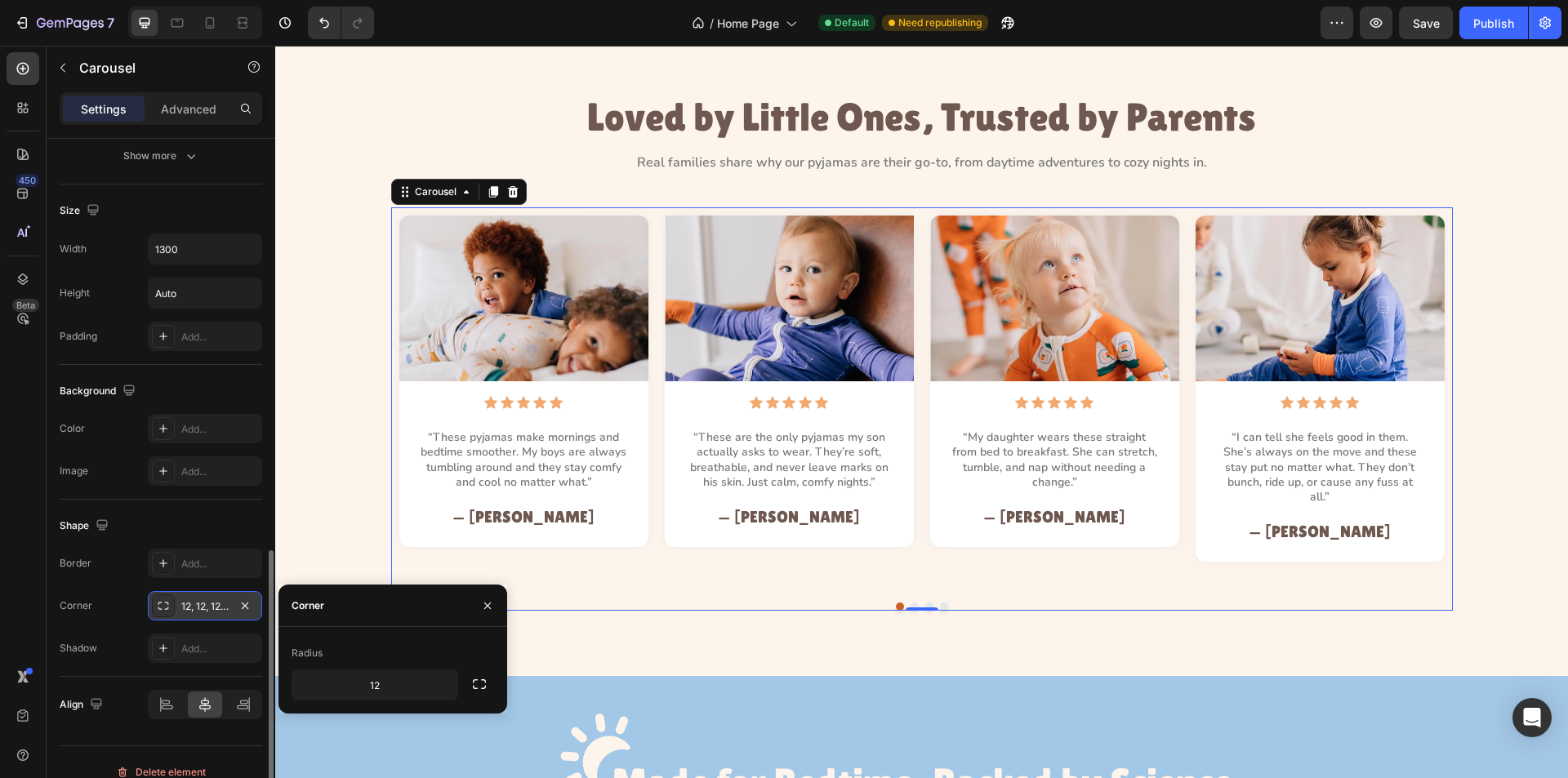
click at [115, 623] on div "Border Add... Corner 12, 12, 12, 12 Shadow Add..." at bounding box center [161, 605] width 203 height 114
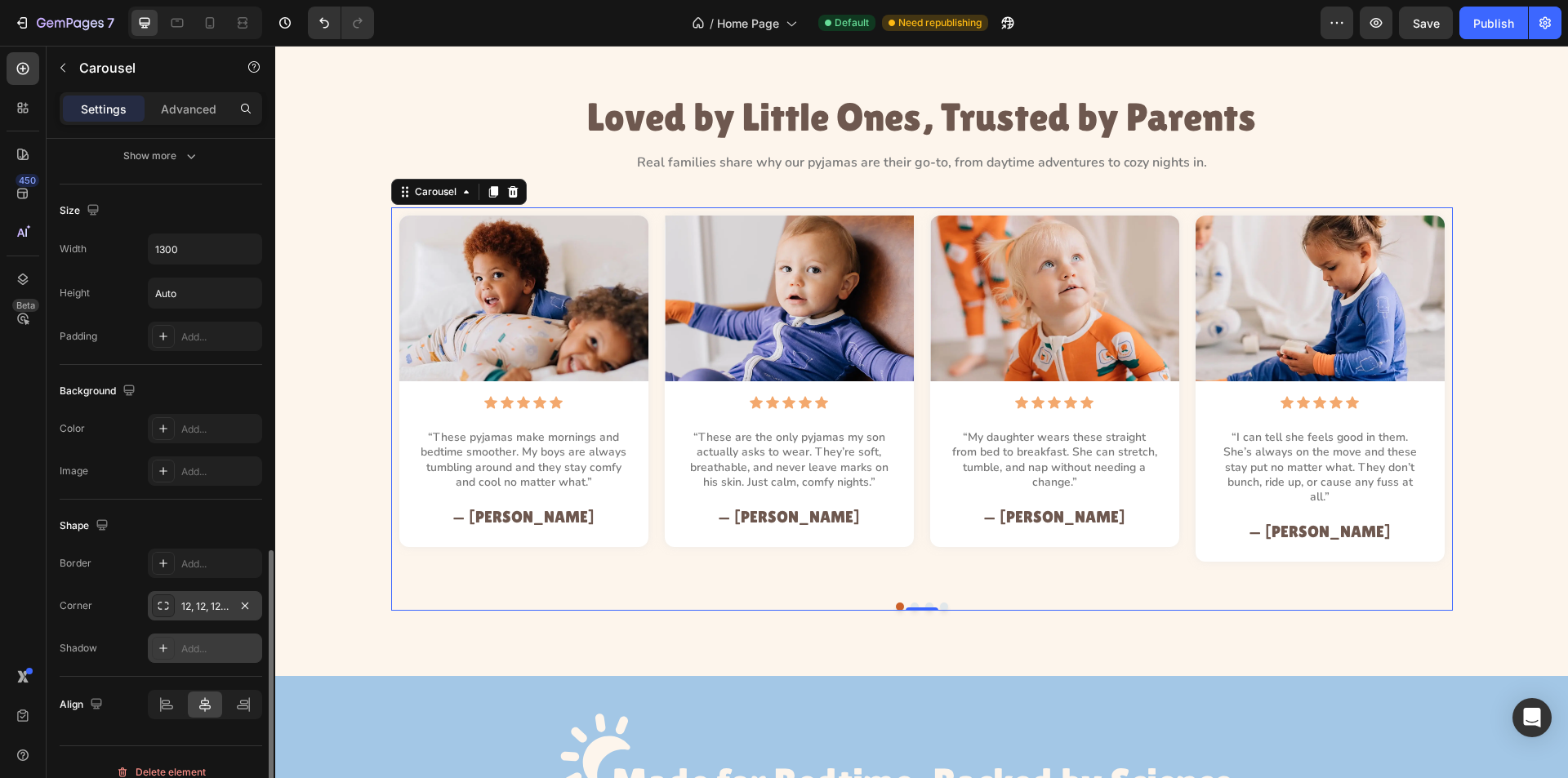
click at [161, 645] on icon at bounding box center [163, 648] width 13 height 13
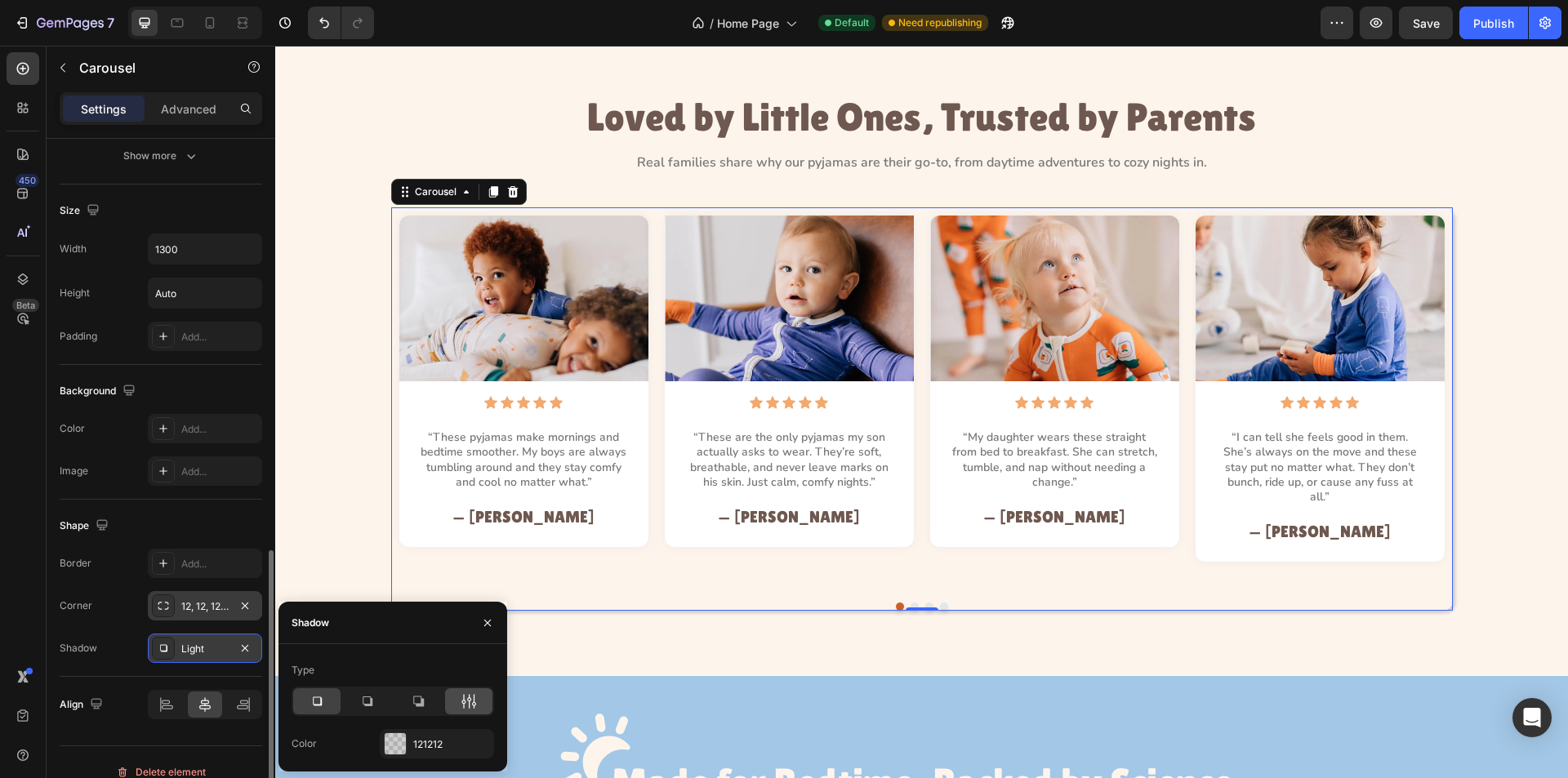
click at [466, 700] on icon at bounding box center [468, 701] width 16 height 16
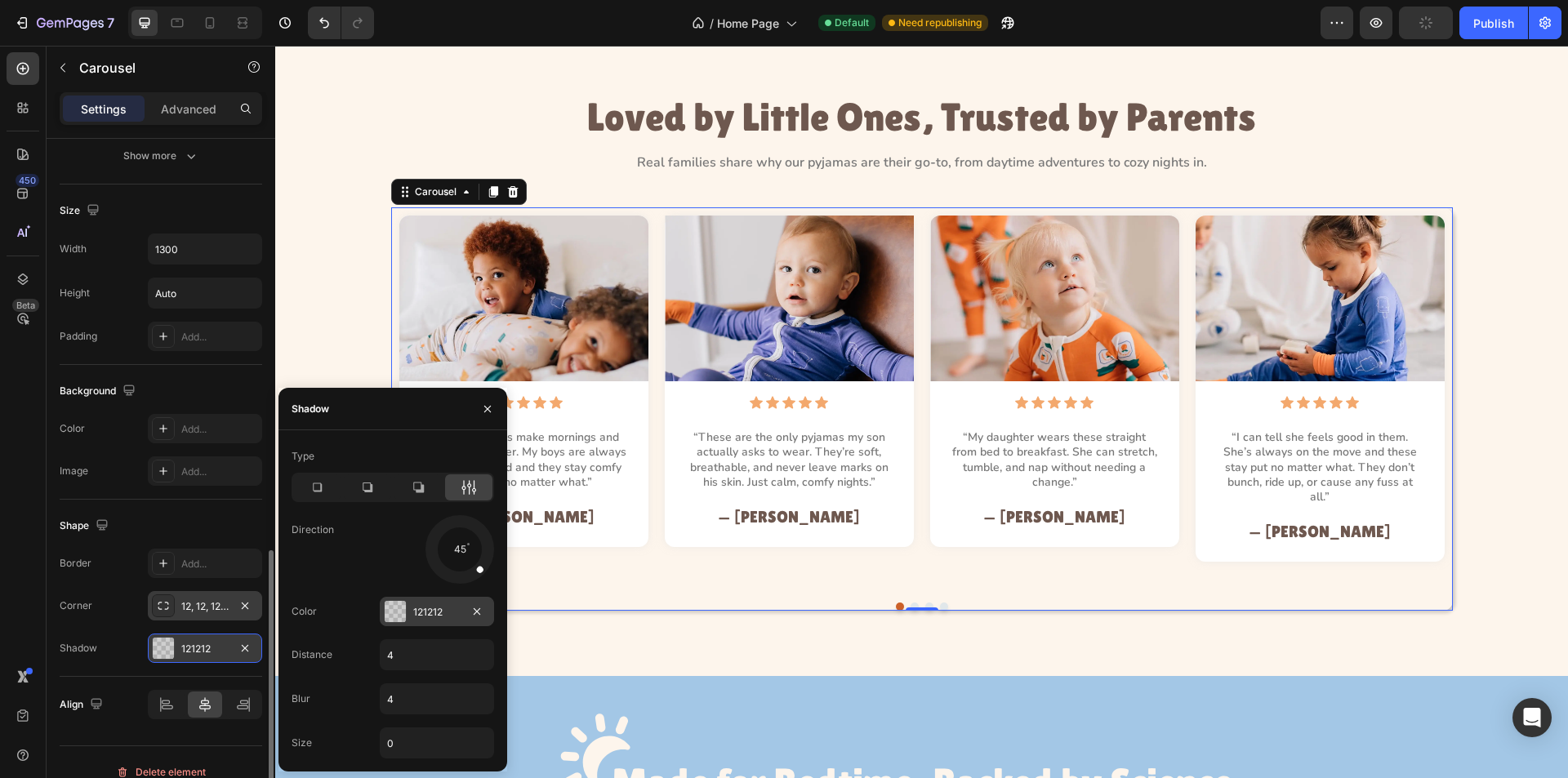
click at [399, 608] on div at bounding box center [395, 611] width 21 height 21
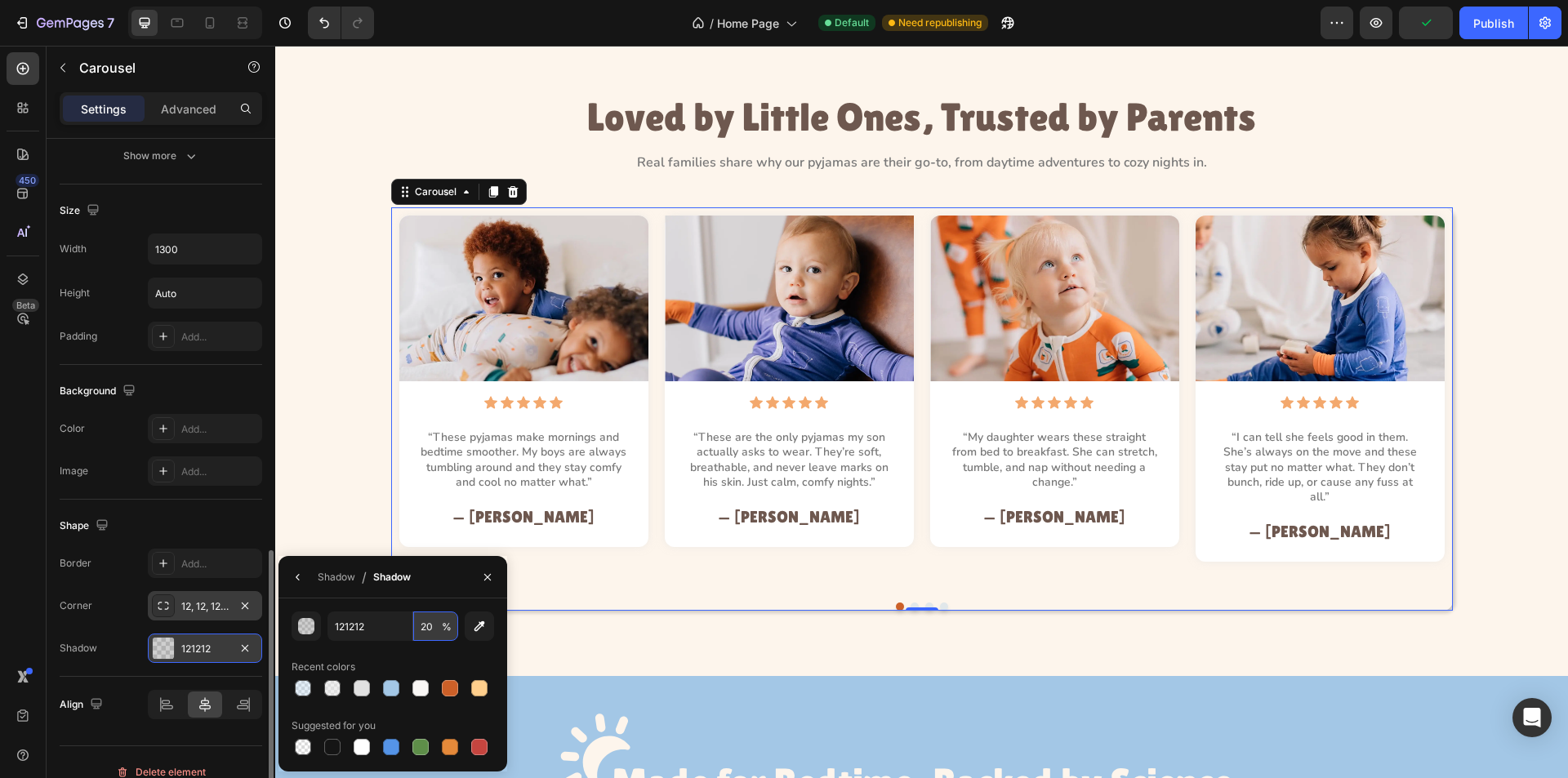
click at [434, 627] on input "20" at bounding box center [436, 626] width 45 height 29
type input "55"
click at [310, 623] on div "button" at bounding box center [307, 627] width 16 height 16
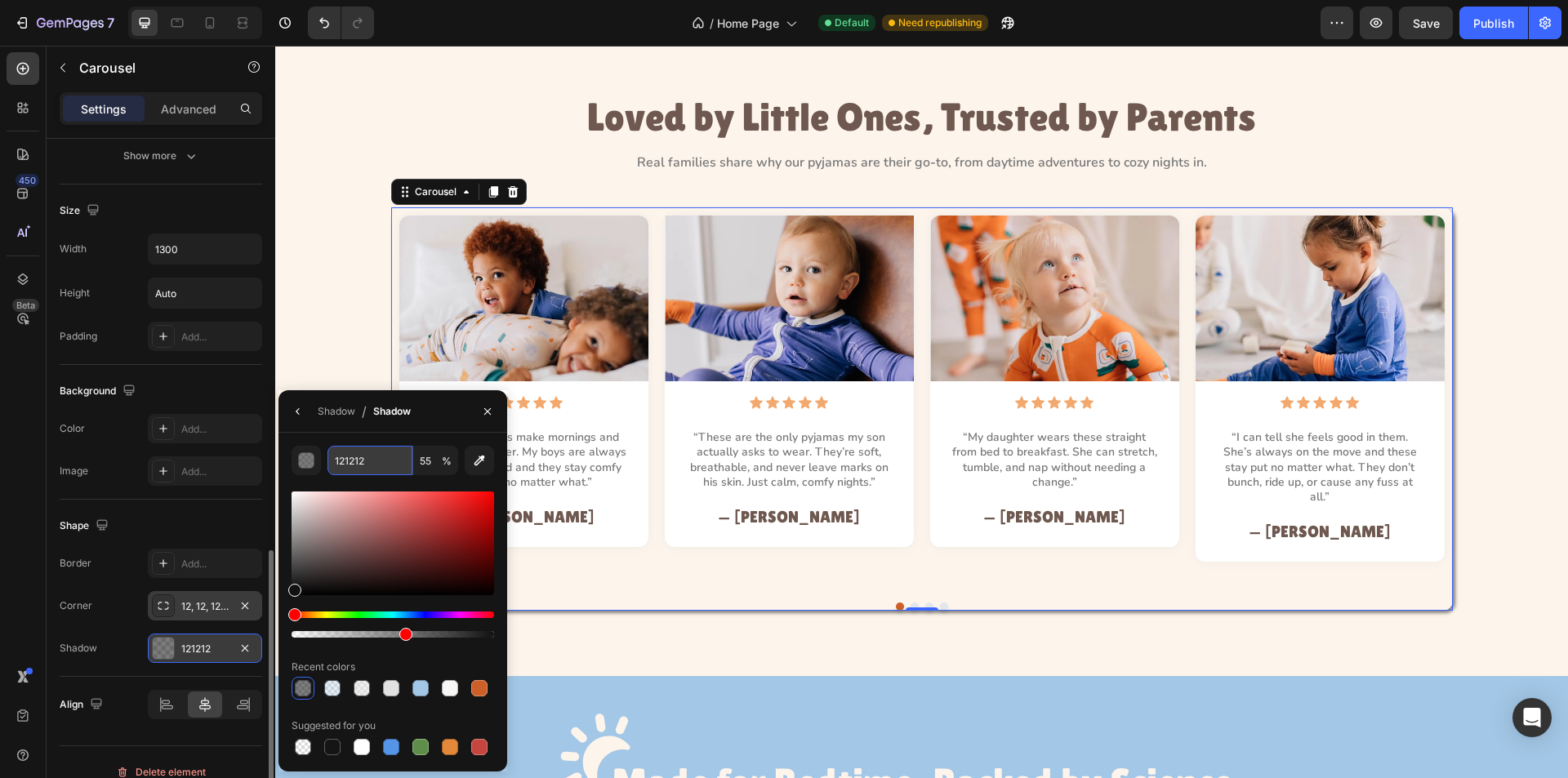
click at [370, 462] on input "121212" at bounding box center [370, 460] width 85 height 29
click at [393, 462] on input "121212" at bounding box center [370, 460] width 85 height 29
type input "e1e"
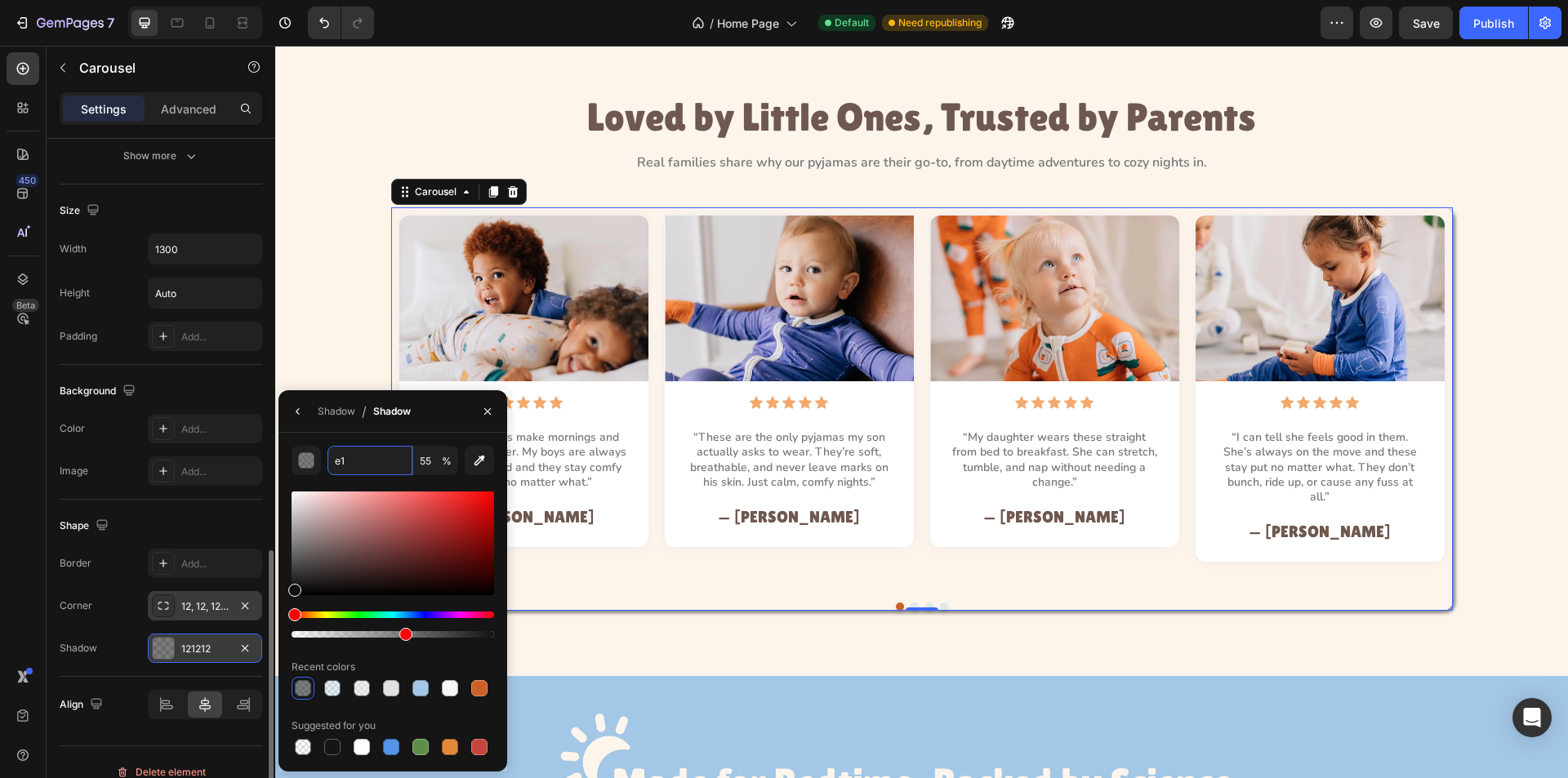
type input "100"
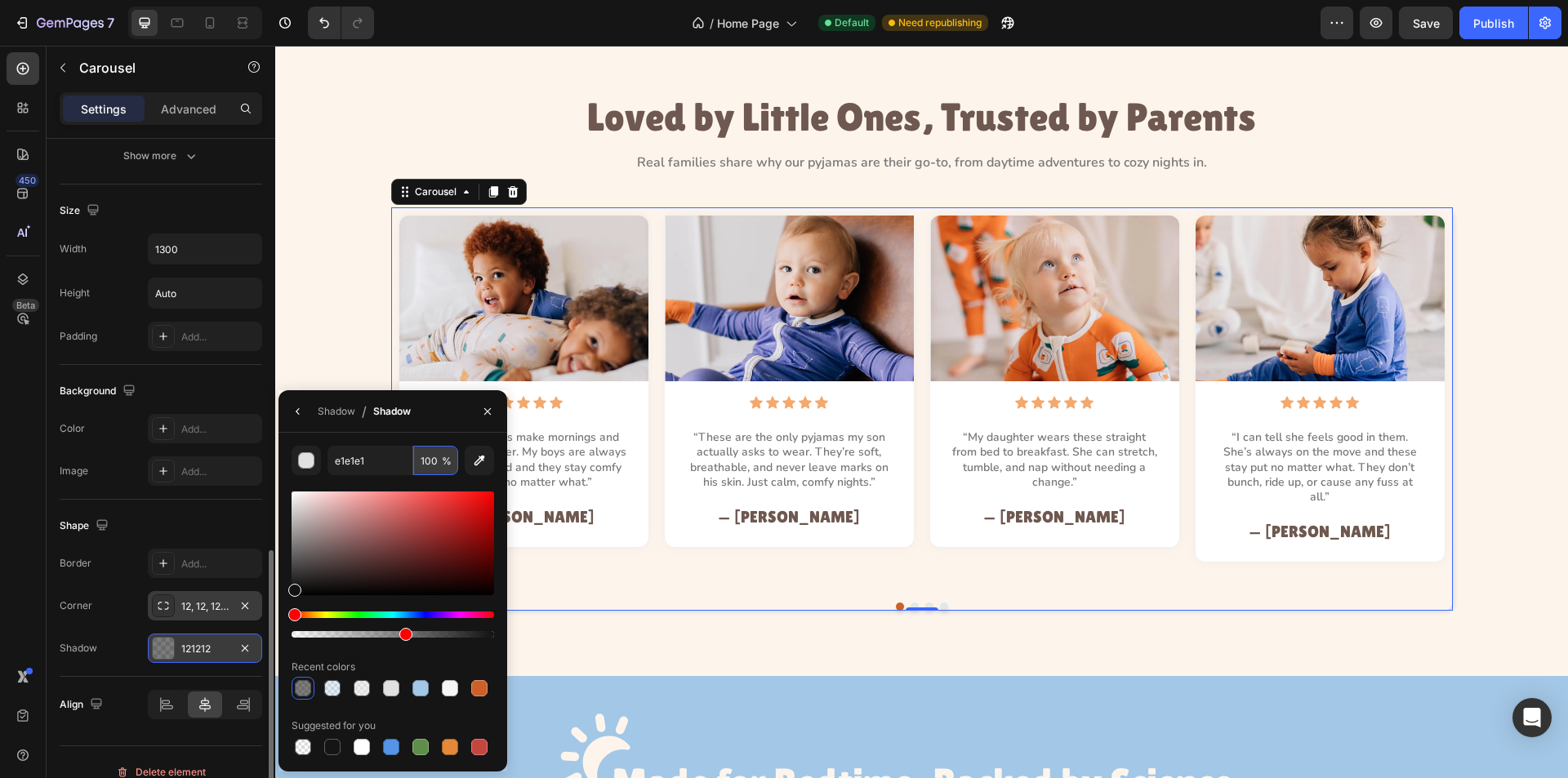
click at [430, 466] on input "100" at bounding box center [436, 460] width 45 height 29
type input "E1E1E1"
type input "55"
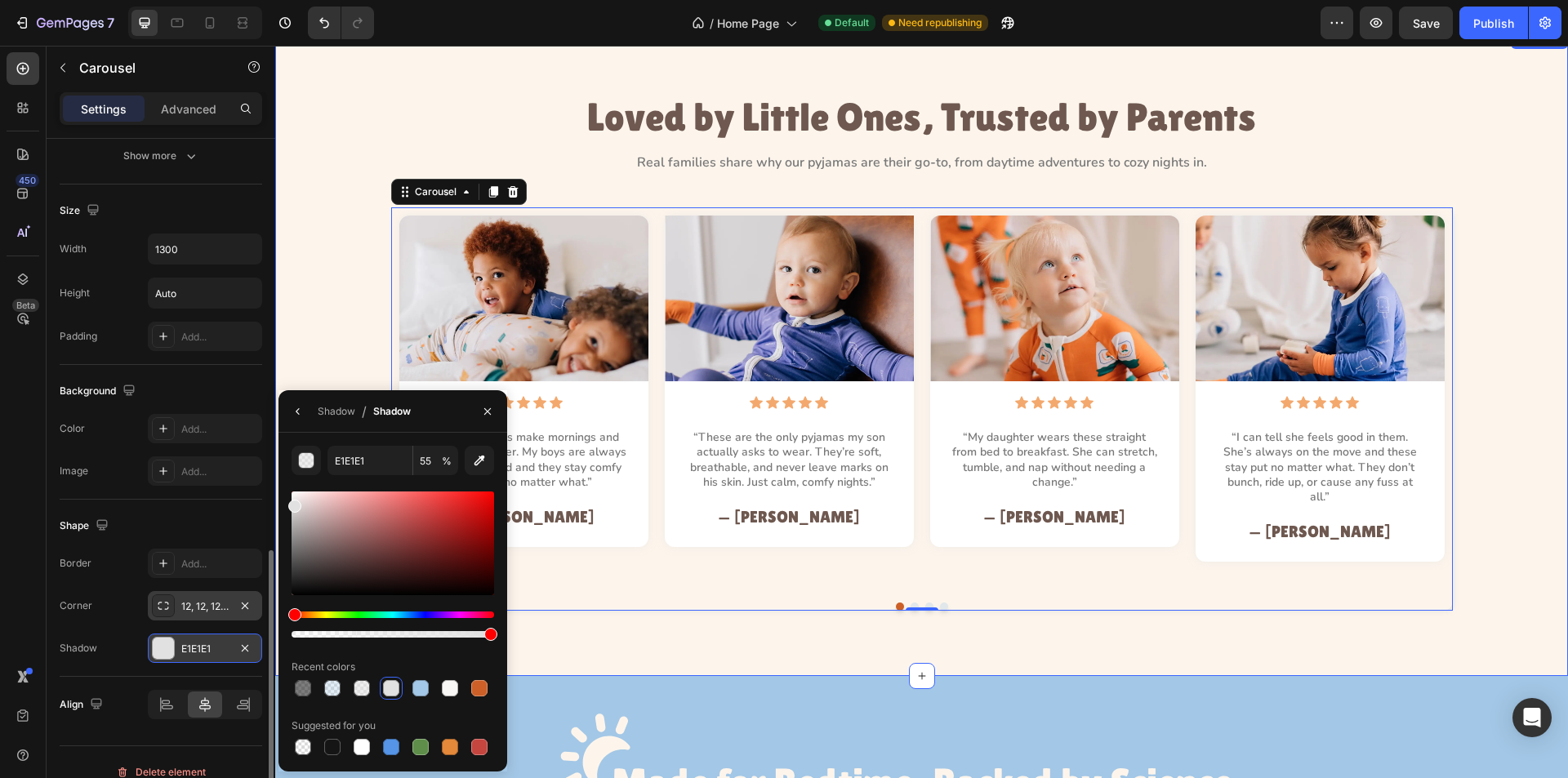
click at [310, 370] on div "Image Icon Icon Icon Icon Icon Icon List “These pyjamas make mornings and bedti…" at bounding box center [921, 409] width 1256 height 404
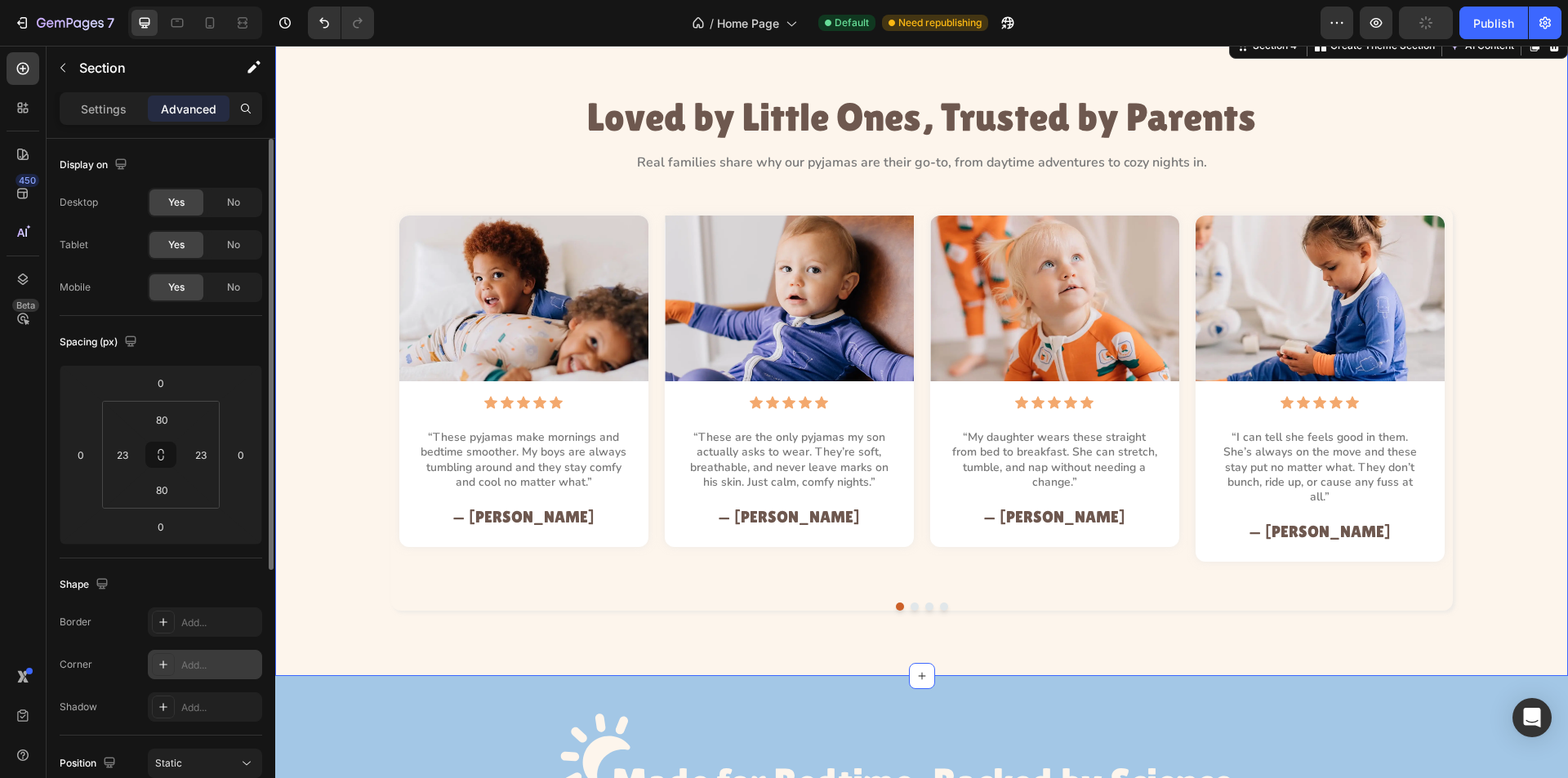
scroll to position [81, 0]
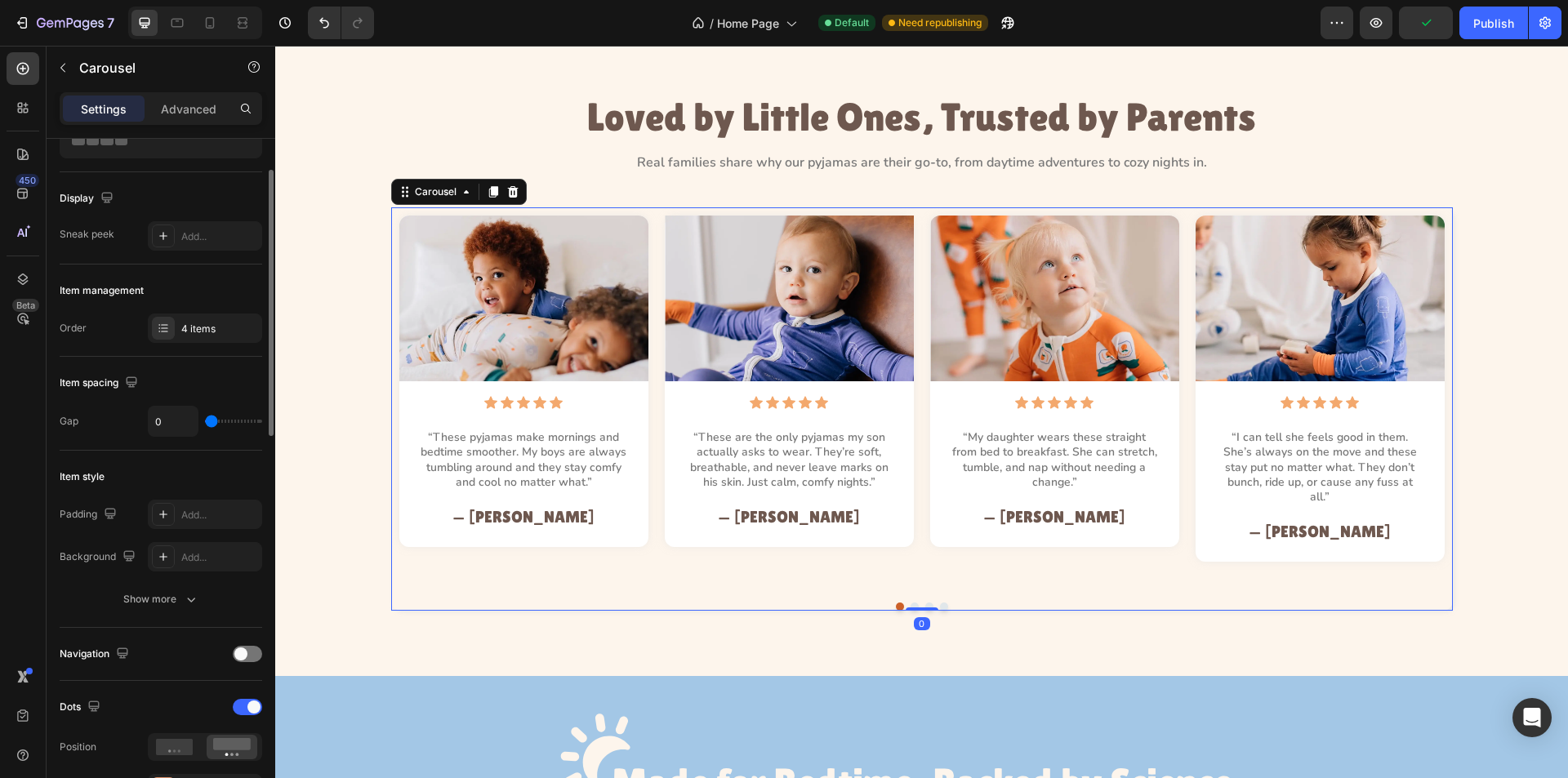
click at [657, 545] on div "Image Icon Icon Icon Icon Icon Icon List “These are the only pyjamas my son act…" at bounding box center [789, 396] width 266 height 363
click at [187, 601] on icon "button" at bounding box center [191, 600] width 16 height 16
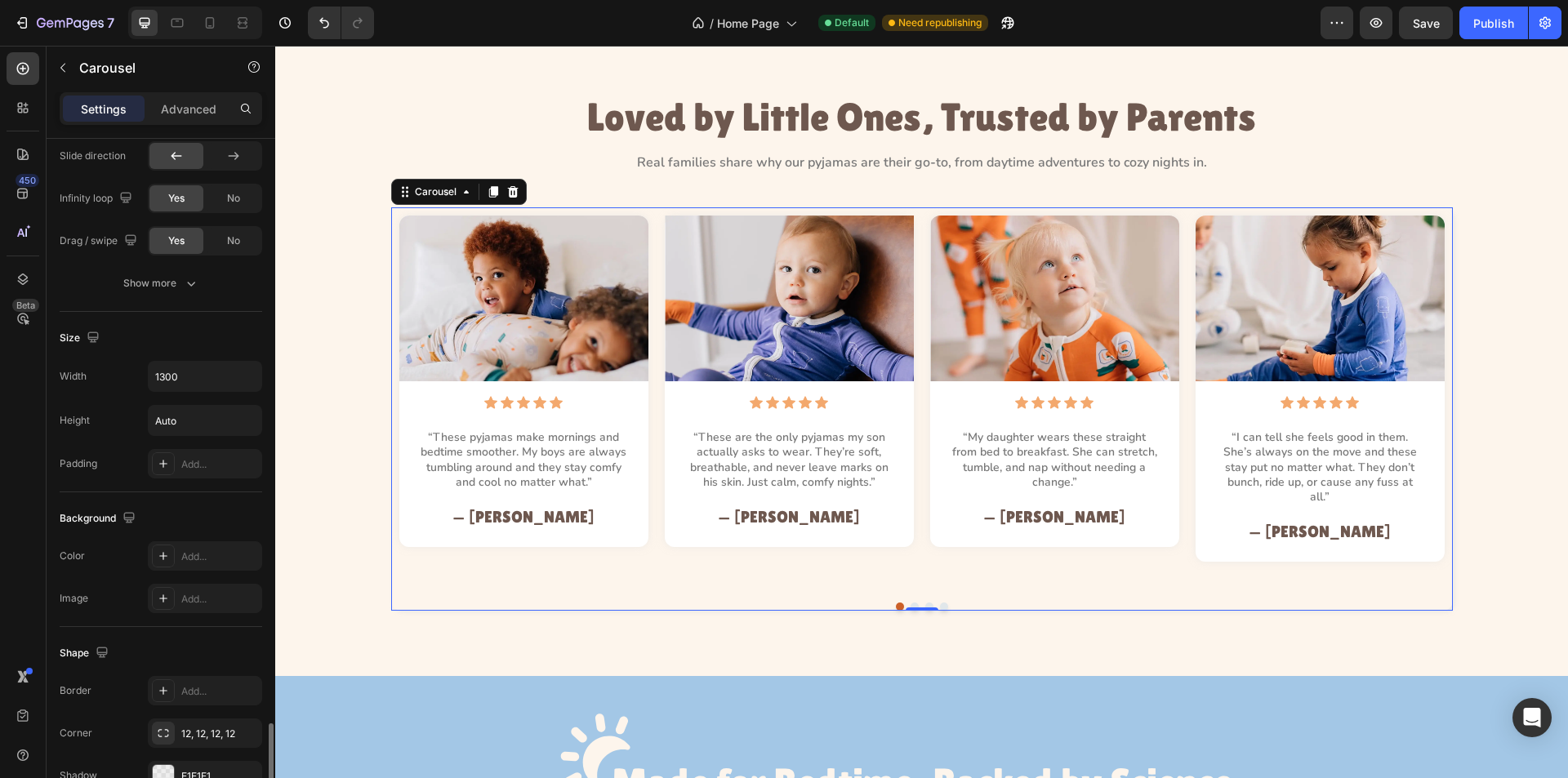
scroll to position [1209, 0]
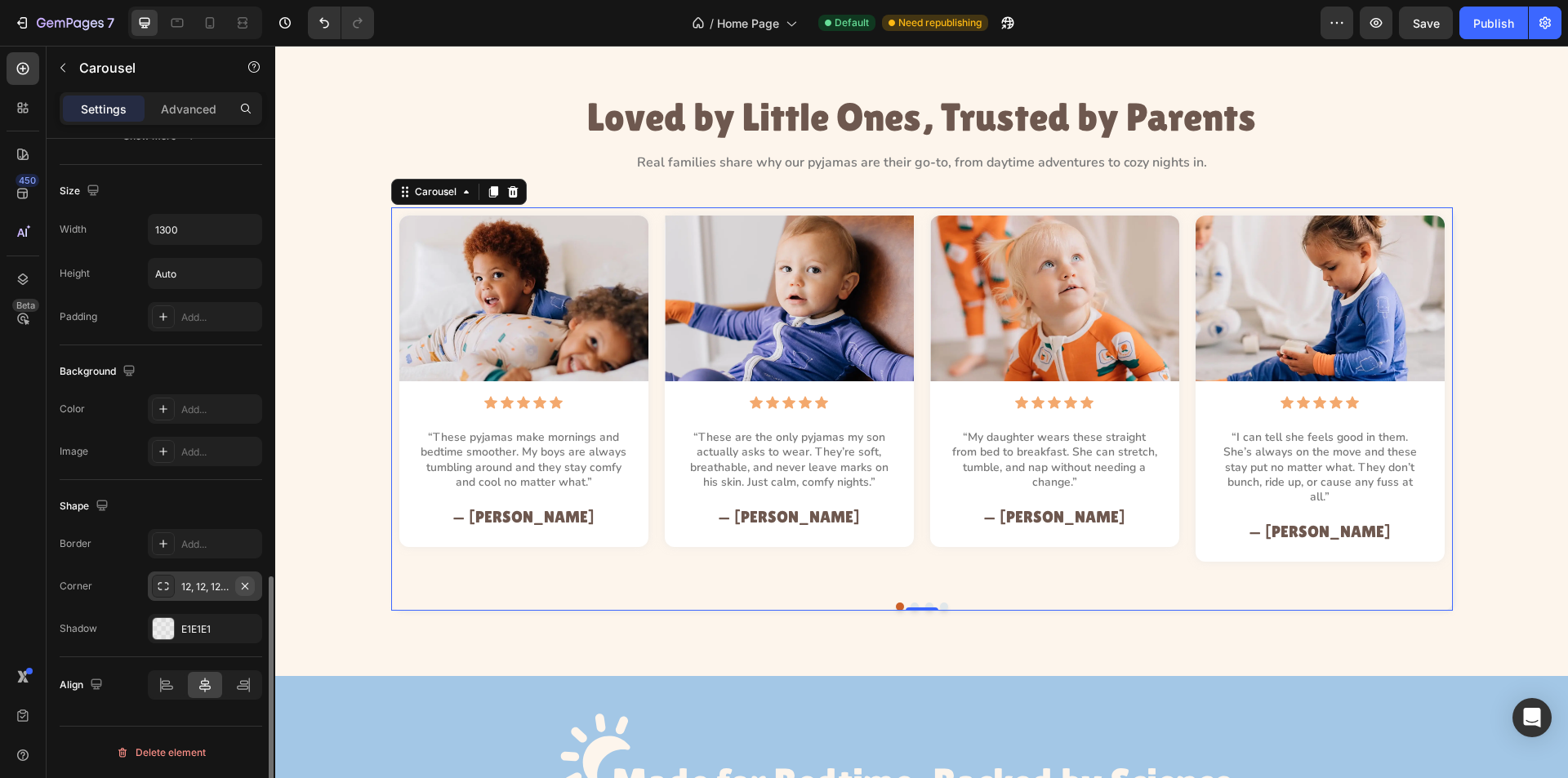
click at [248, 585] on icon "button" at bounding box center [245, 586] width 13 height 13
click at [243, 626] on icon "button" at bounding box center [245, 627] width 6 height 6
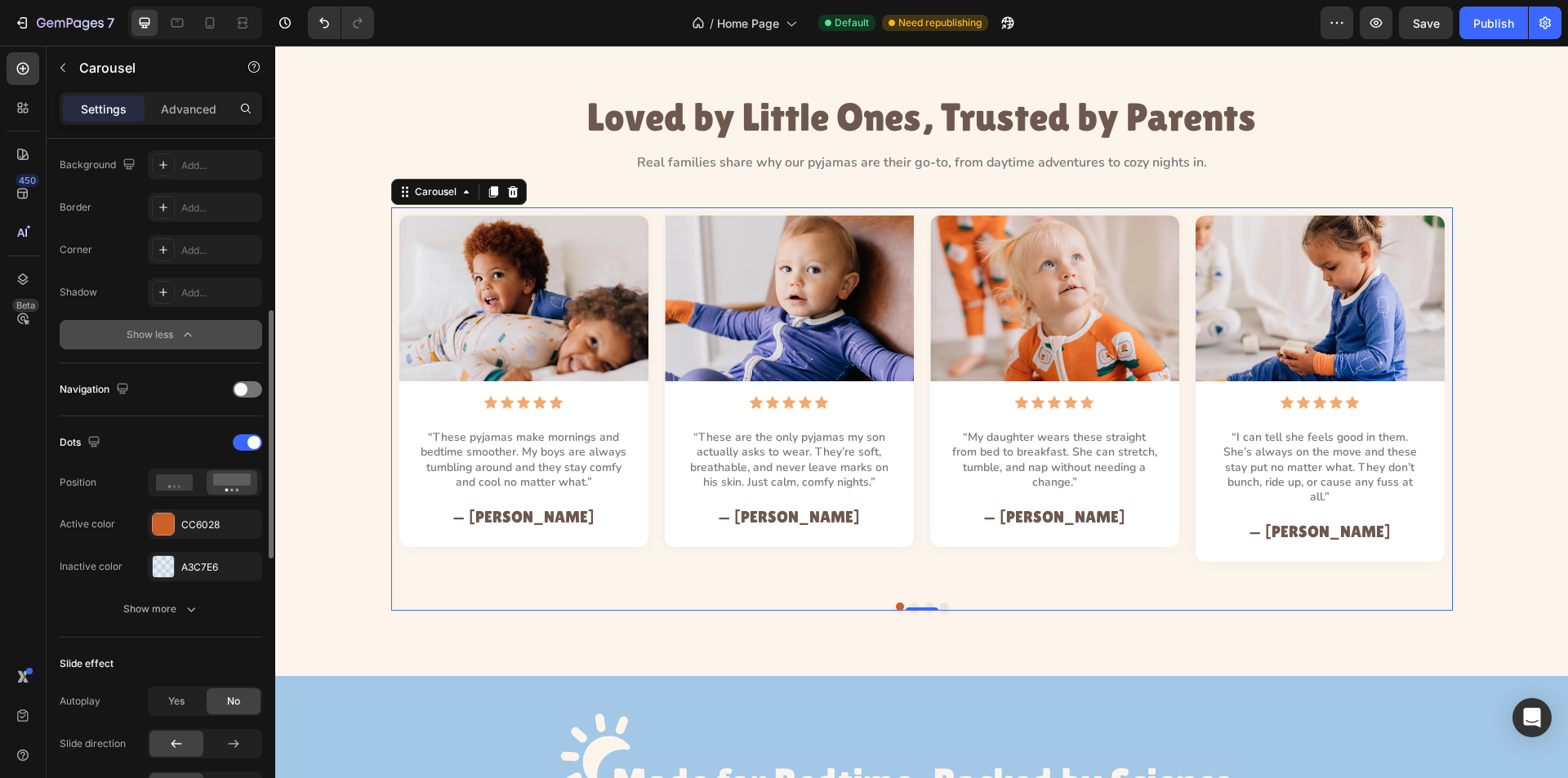
scroll to position [310, 0]
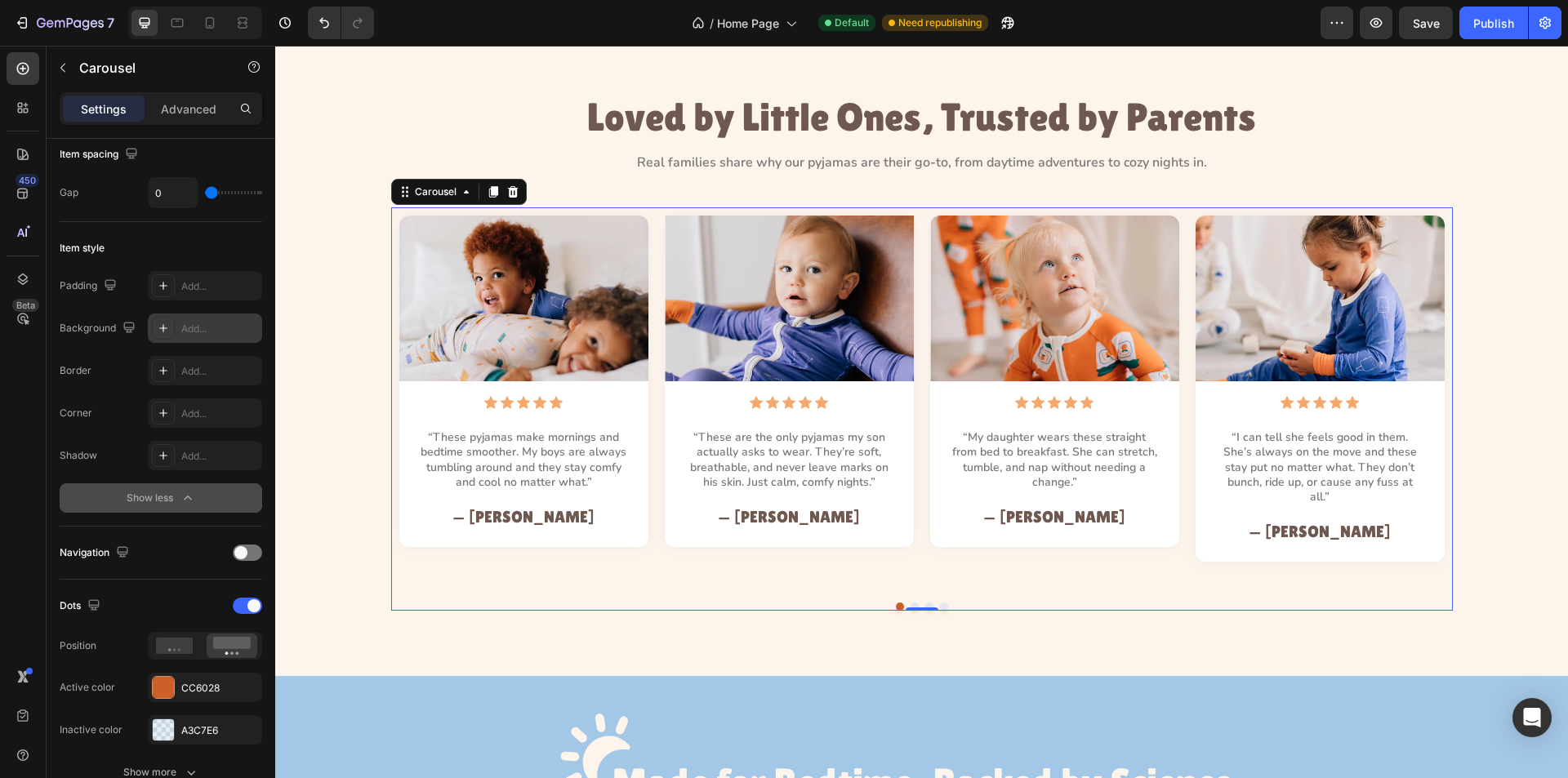
click at [163, 322] on icon at bounding box center [163, 328] width 13 height 13
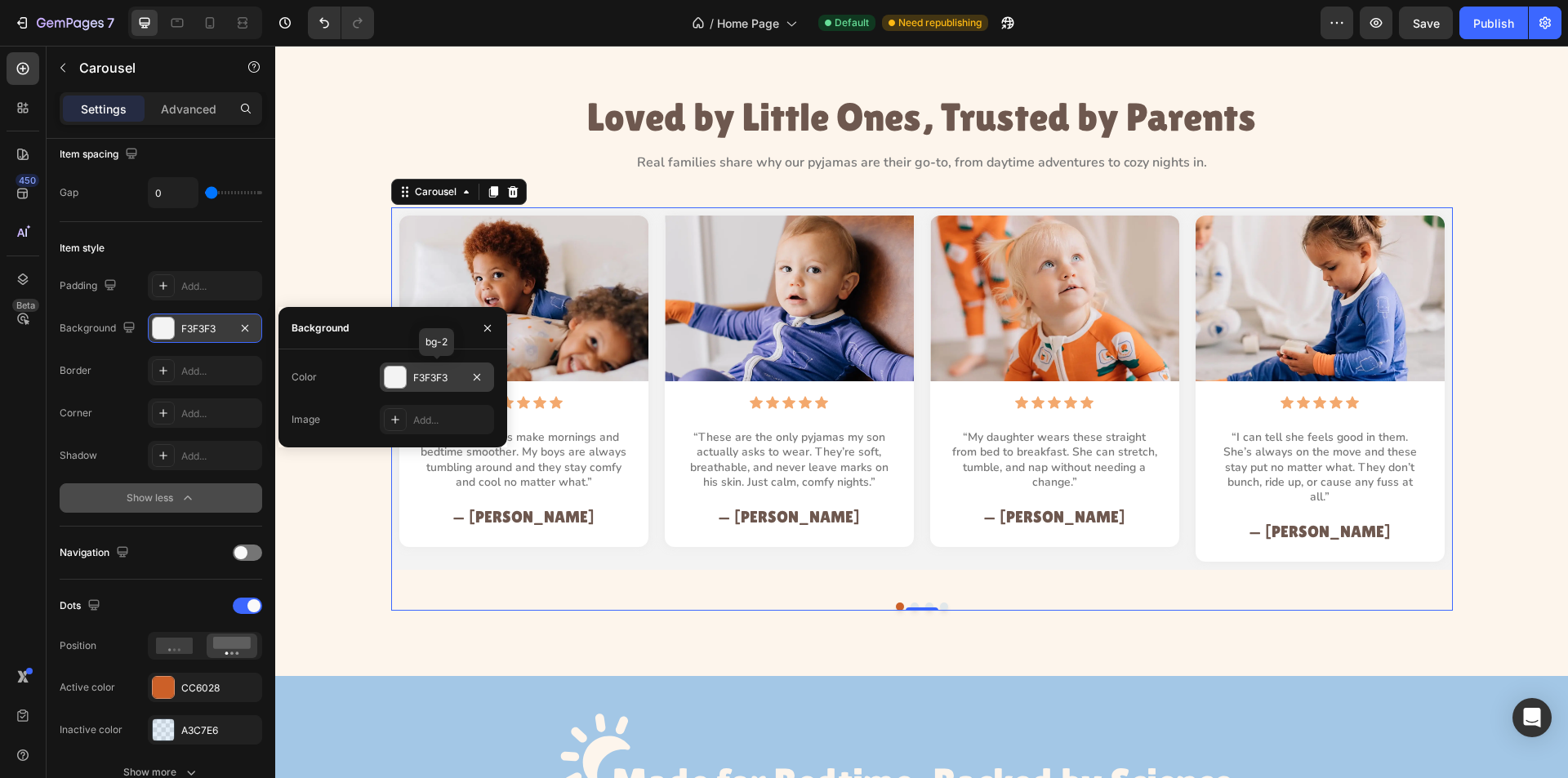
click at [397, 373] on div at bounding box center [395, 377] width 21 height 21
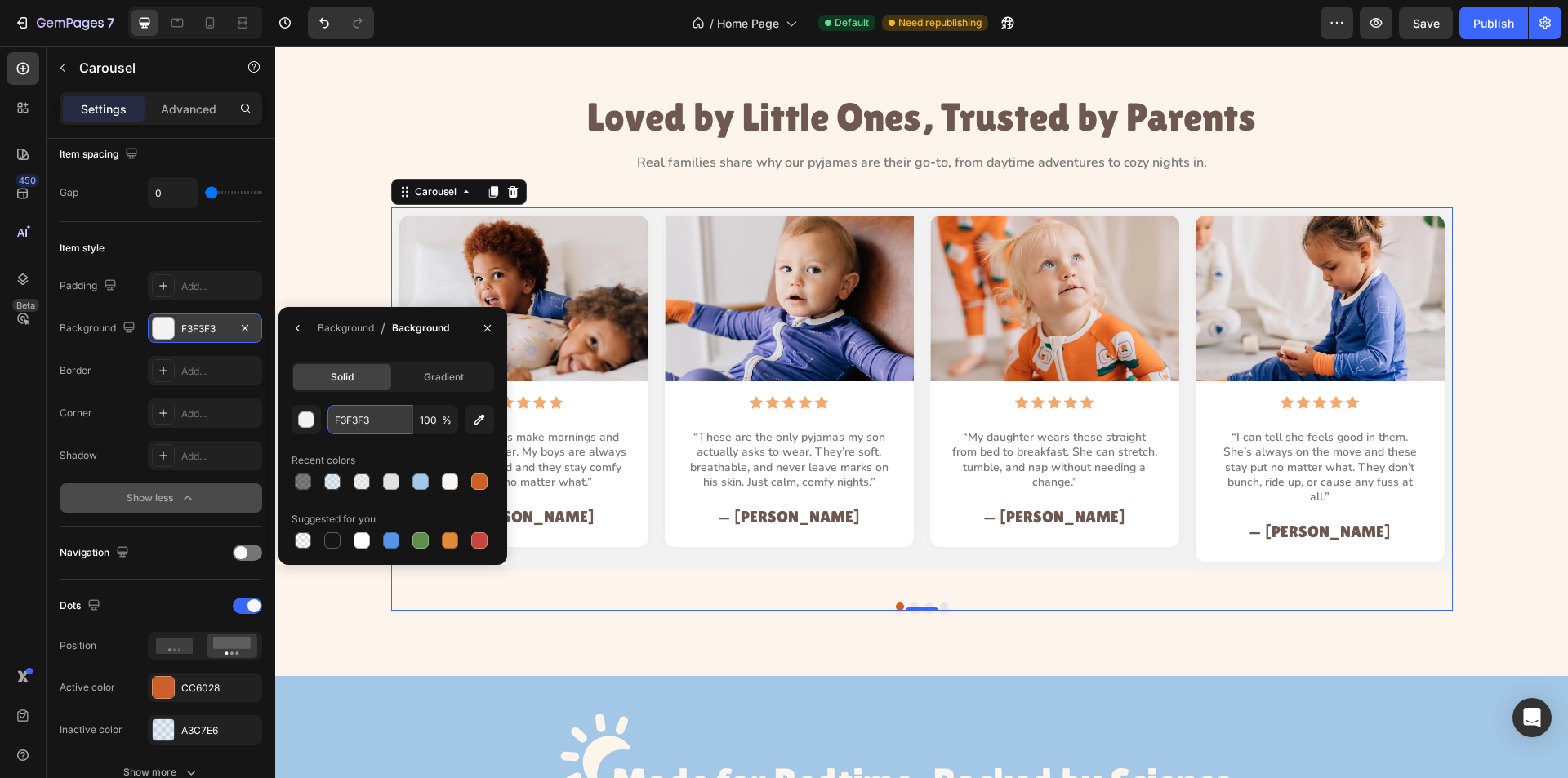
click at [364, 418] on input "F3F3F3" at bounding box center [370, 420] width 85 height 29
click at [379, 451] on div "Recent colors" at bounding box center [393, 460] width 203 height 26
type input "FFFFFF"
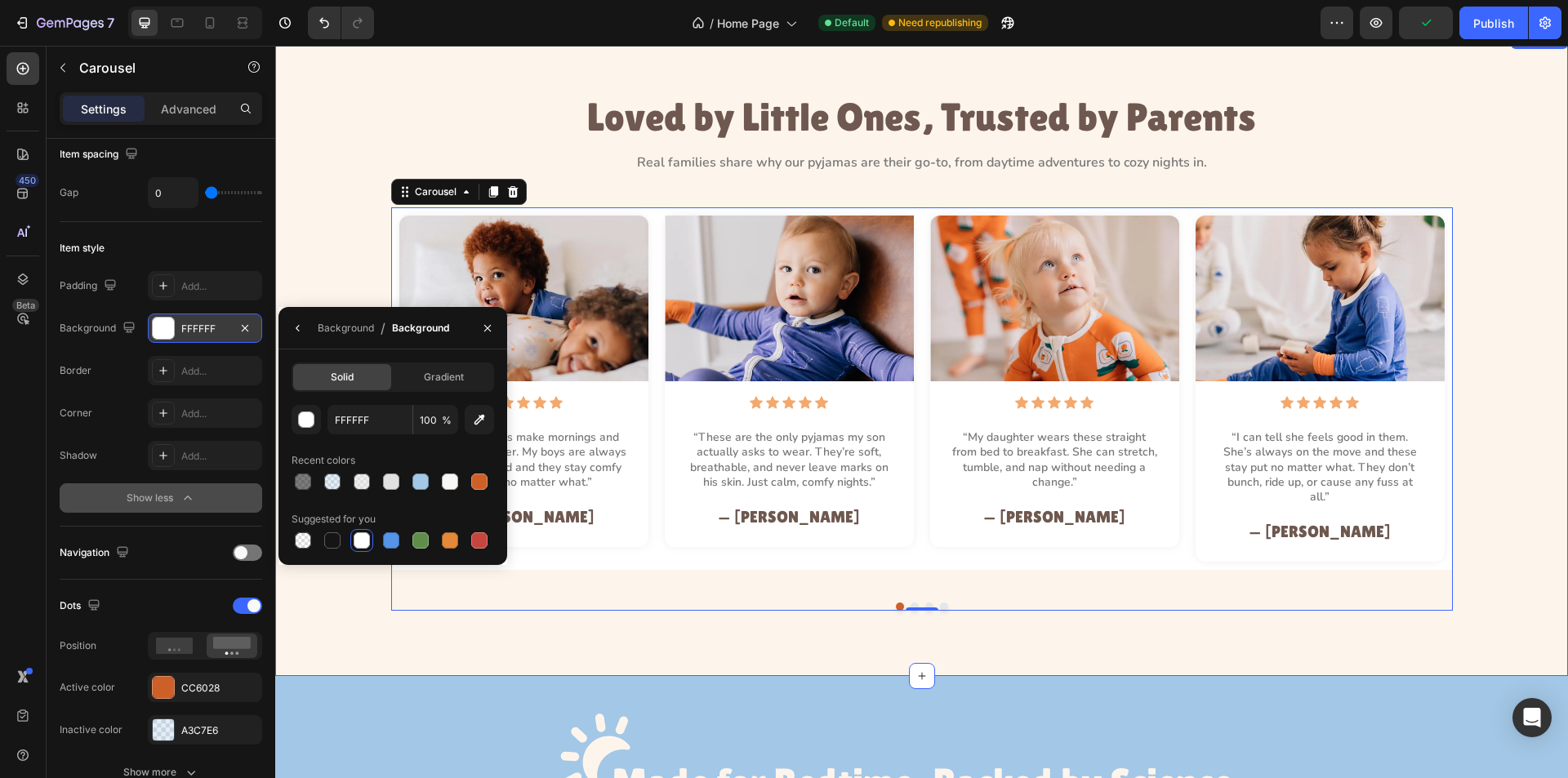
click at [310, 275] on div "Image Icon Icon Icon Icon Icon Icon List “These pyjamas make mornings and bedti…" at bounding box center [921, 409] width 1256 height 404
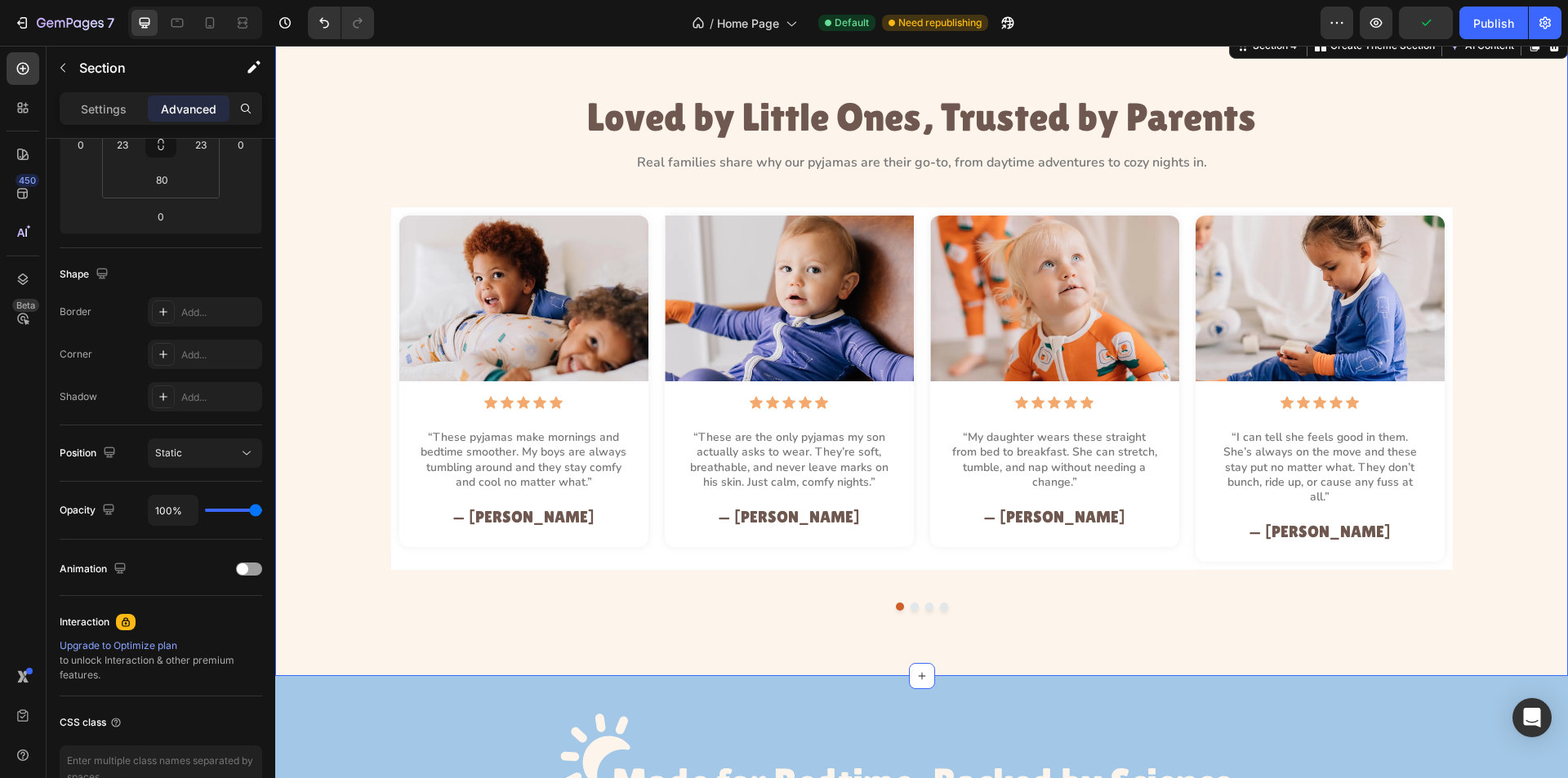
scroll to position [0, 0]
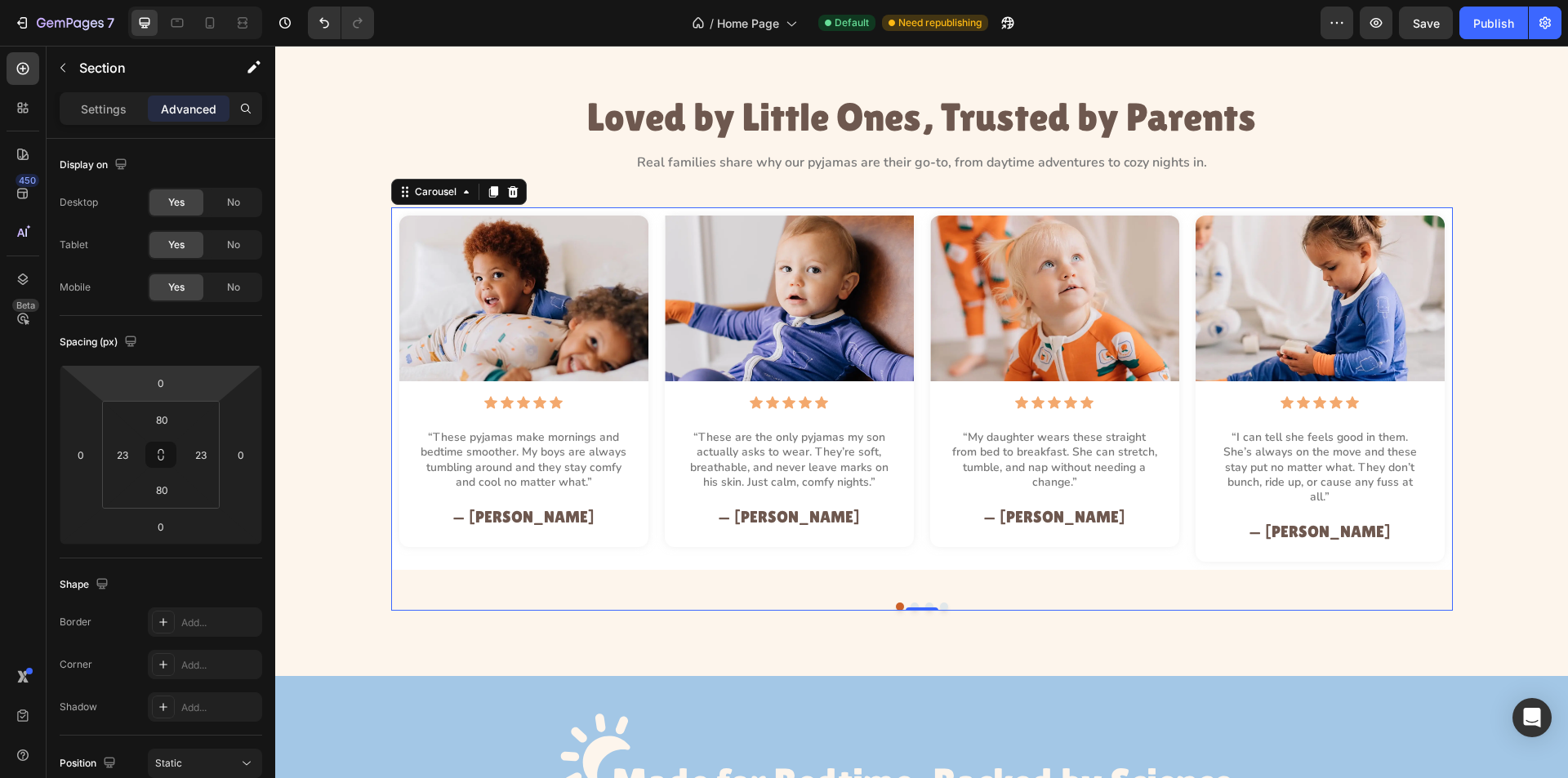
click at [647, 484] on div "Image Icon Icon Icon Icon Icon Icon List “These pyjamas make mornings and bedti…" at bounding box center [523, 396] width 266 height 363
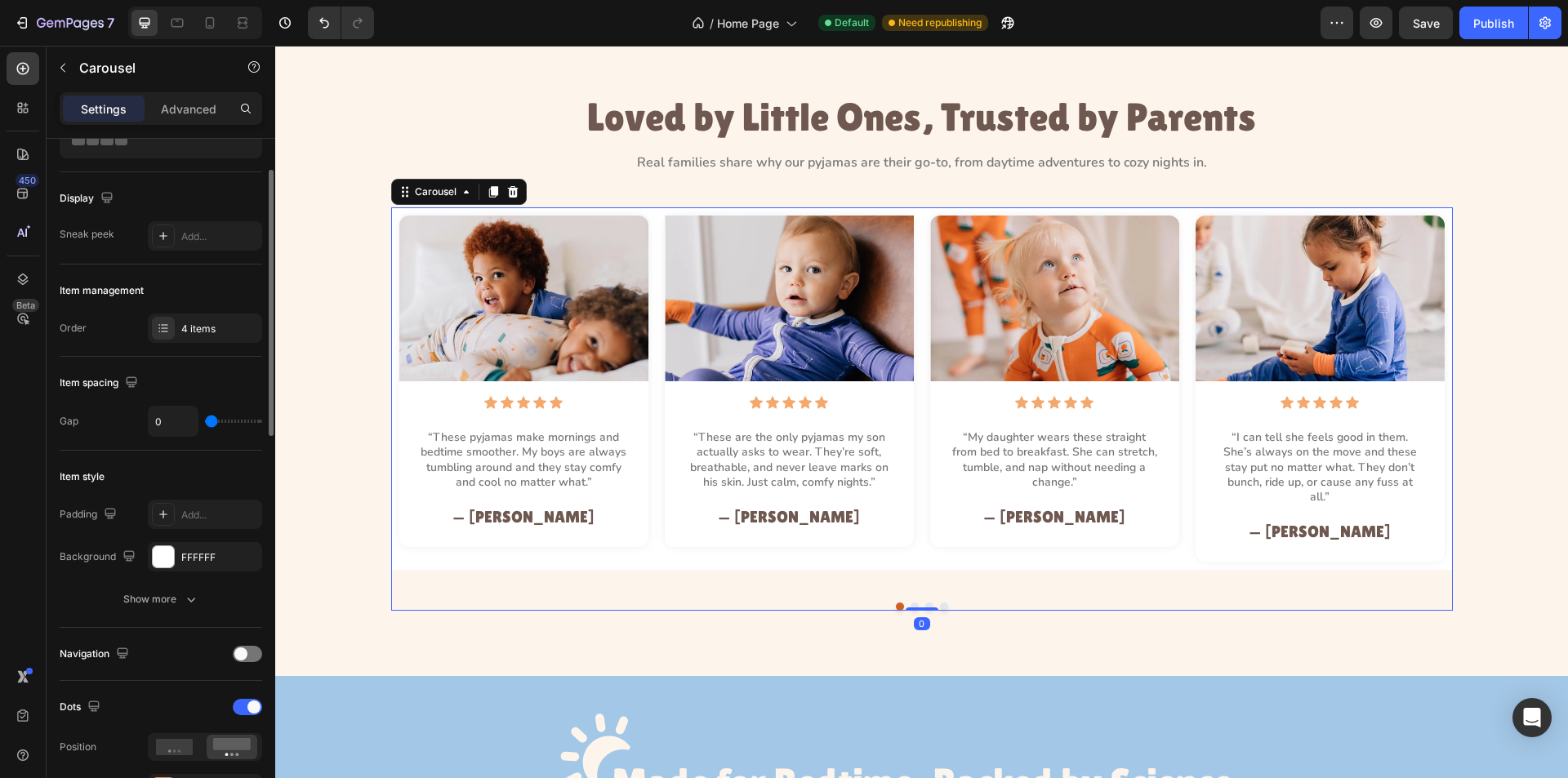
scroll to position [163, 0]
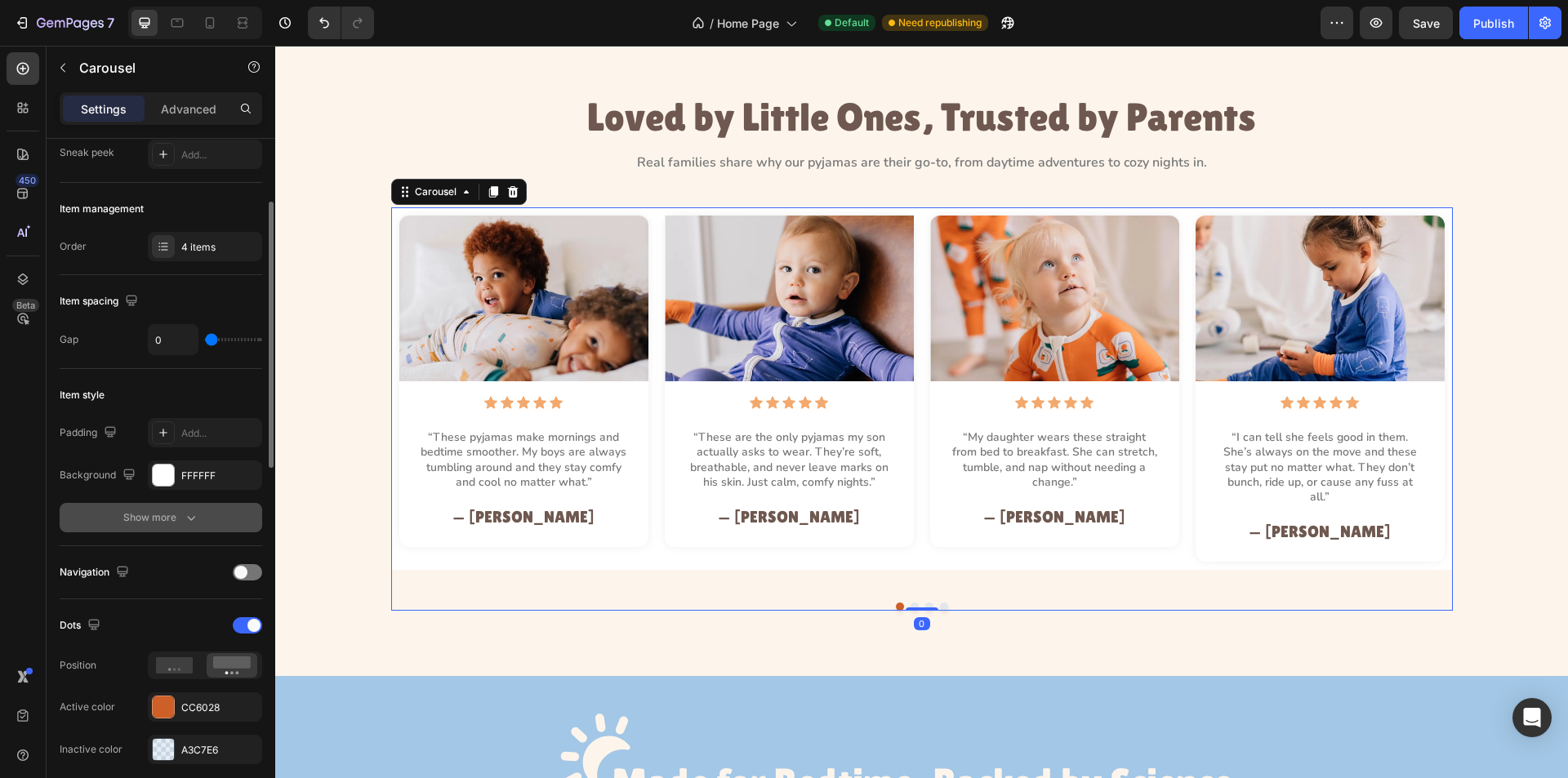
click at [194, 521] on icon "button" at bounding box center [191, 518] width 16 height 16
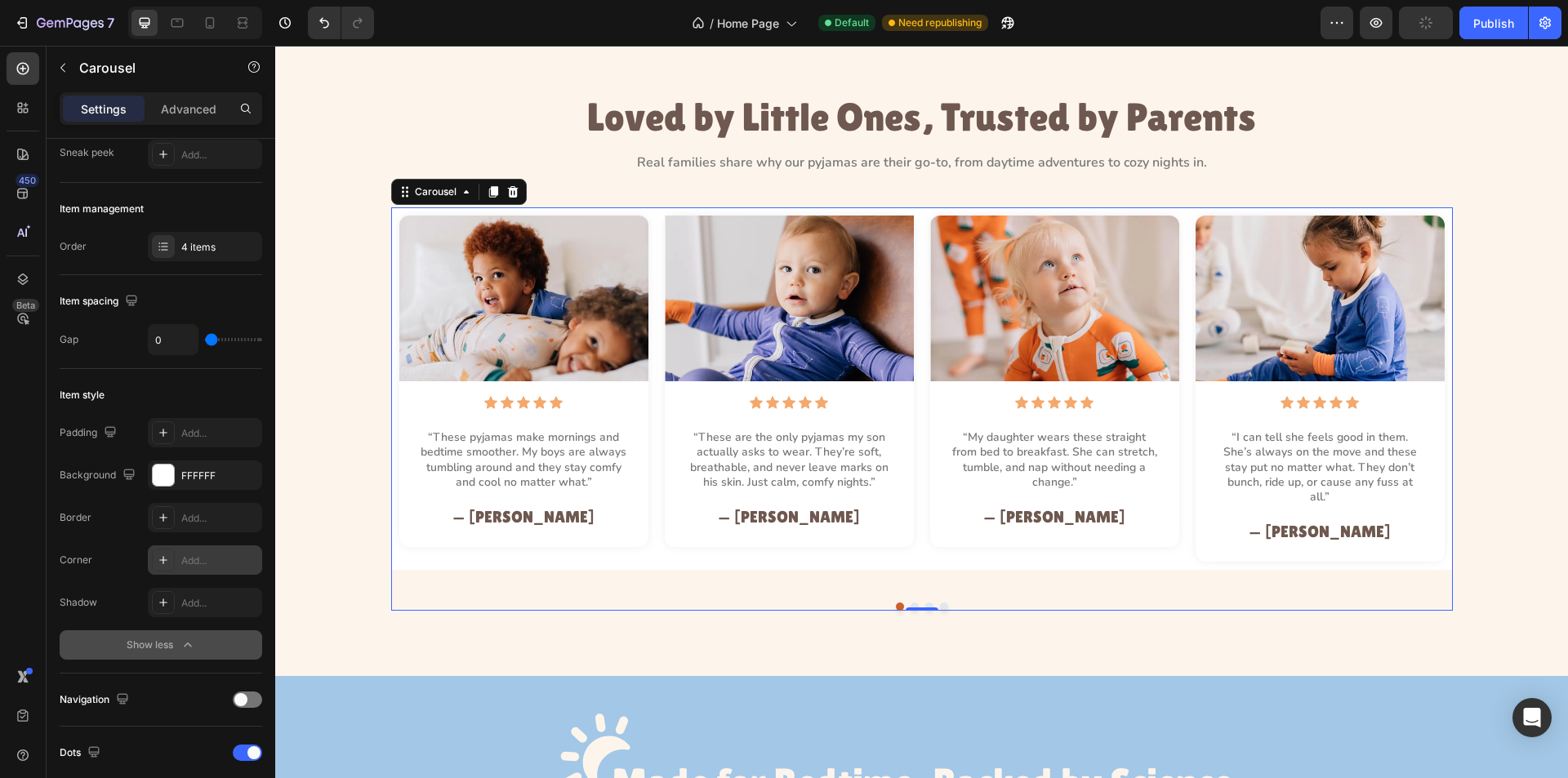
click at [155, 556] on div at bounding box center [163, 560] width 23 height 23
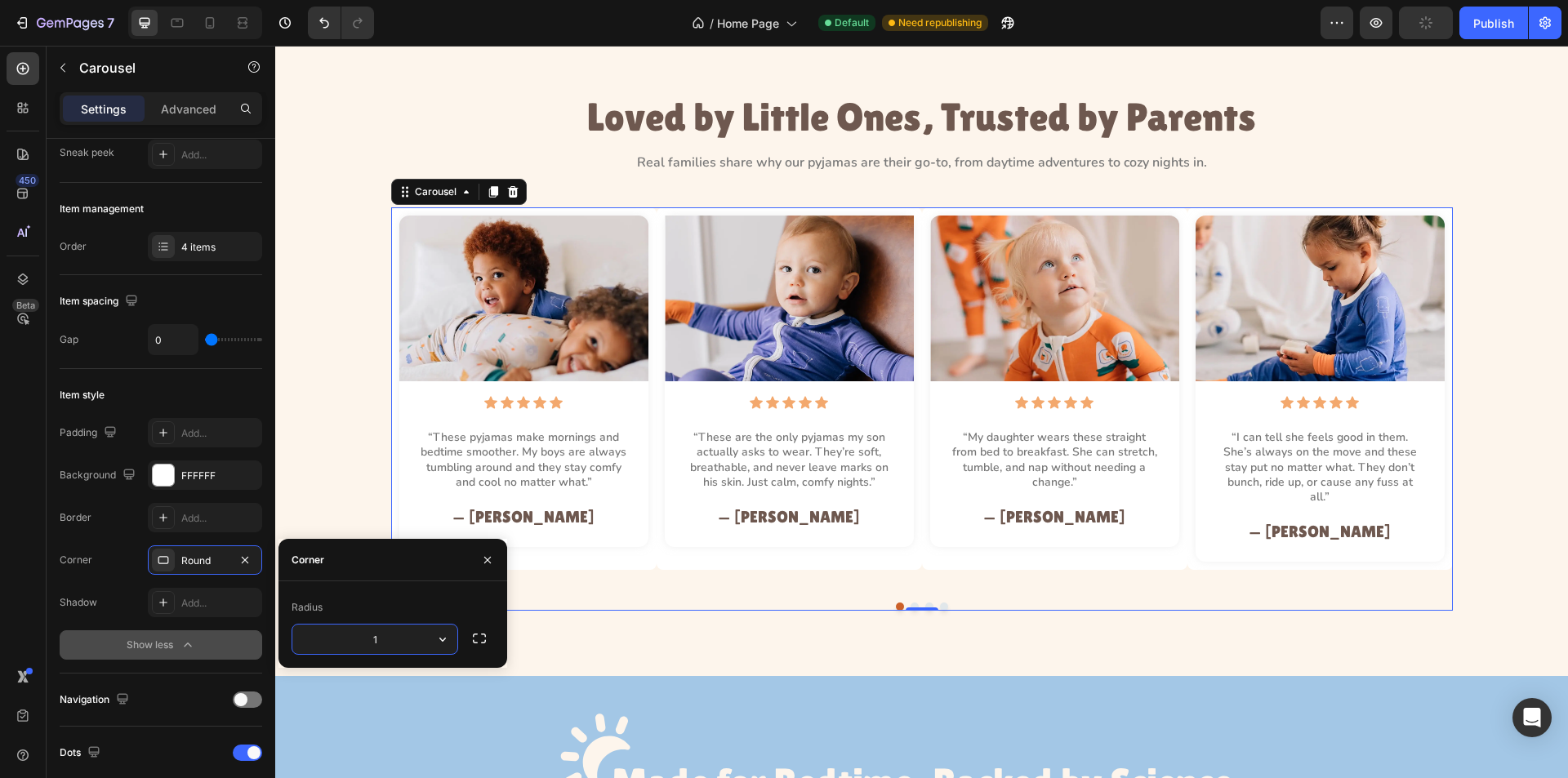
type input "12"
click at [165, 600] on icon at bounding box center [163, 603] width 13 height 13
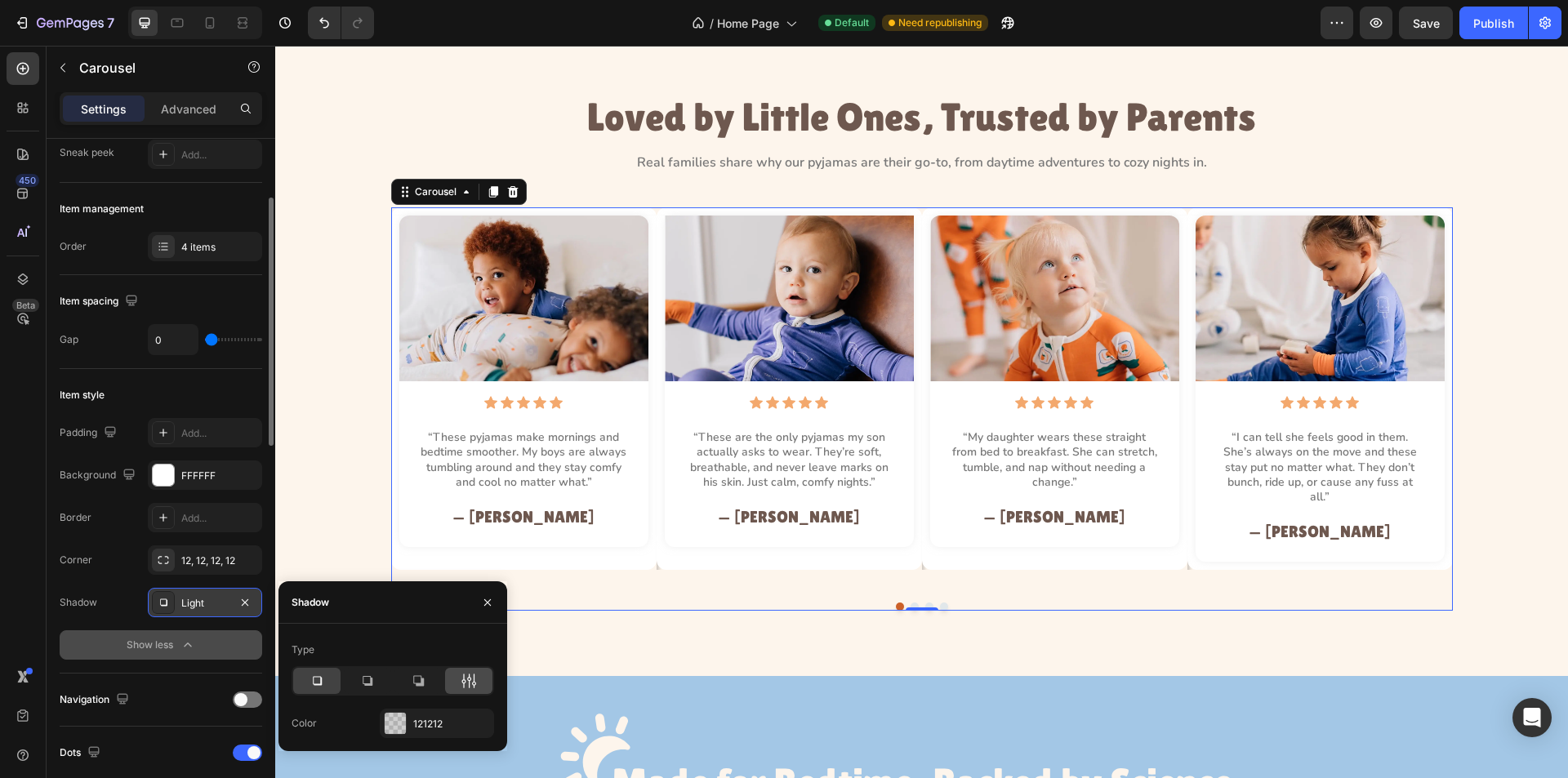
click at [468, 683] on icon at bounding box center [468, 681] width 16 height 16
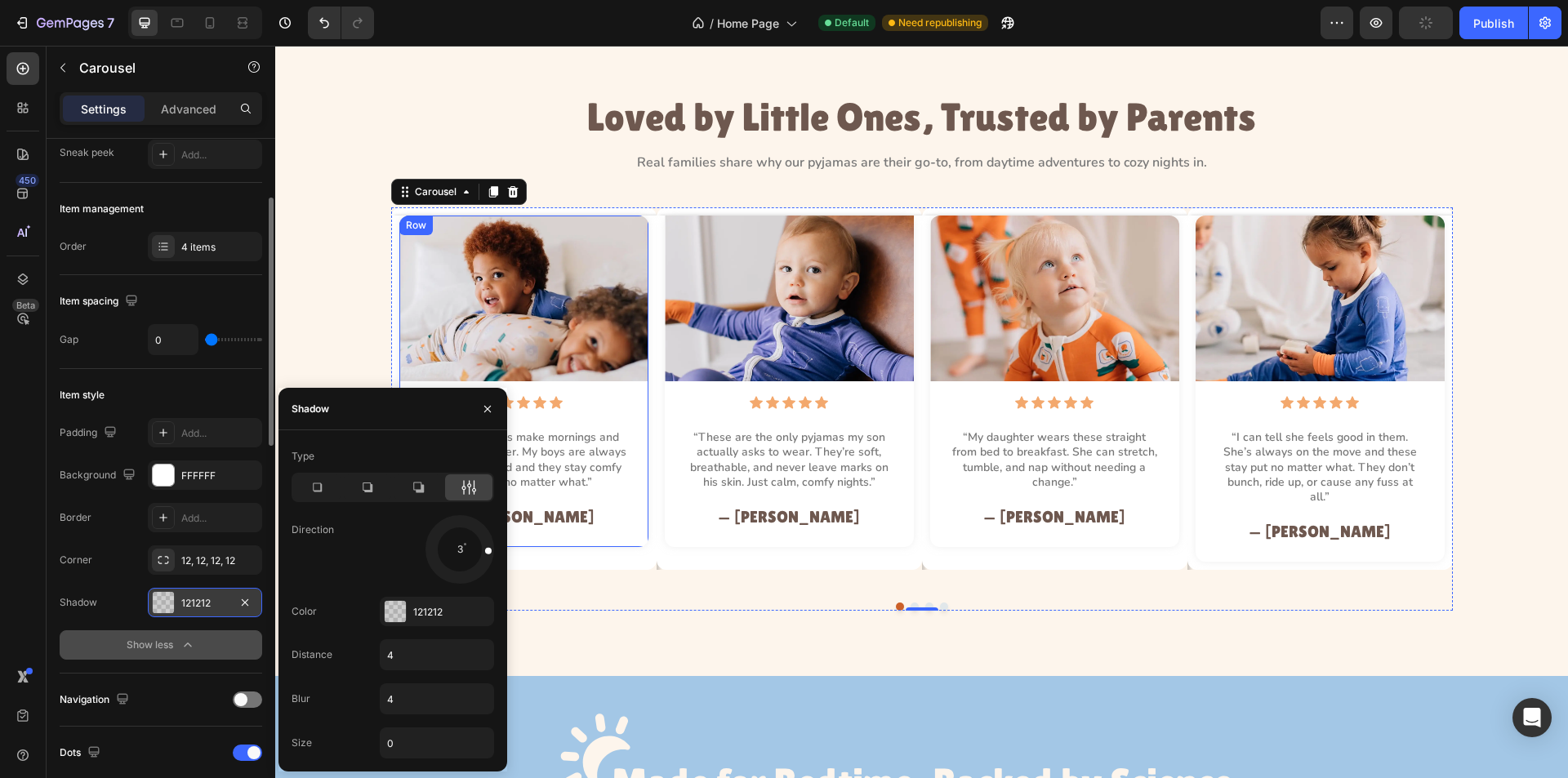
drag, startPoint x: 773, startPoint y: 606, endPoint x: 513, endPoint y: 534, distance: 269.8
drag, startPoint x: 490, startPoint y: 552, endPoint x: 506, endPoint y: 546, distance: 17.1
click at [506, 546] on div "Type Direction 0 Color 121212 Distance 4 Blur 4 Size 0" at bounding box center [393, 601] width 228 height 315
click at [383, 613] on div "121212" at bounding box center [437, 612] width 114 height 29
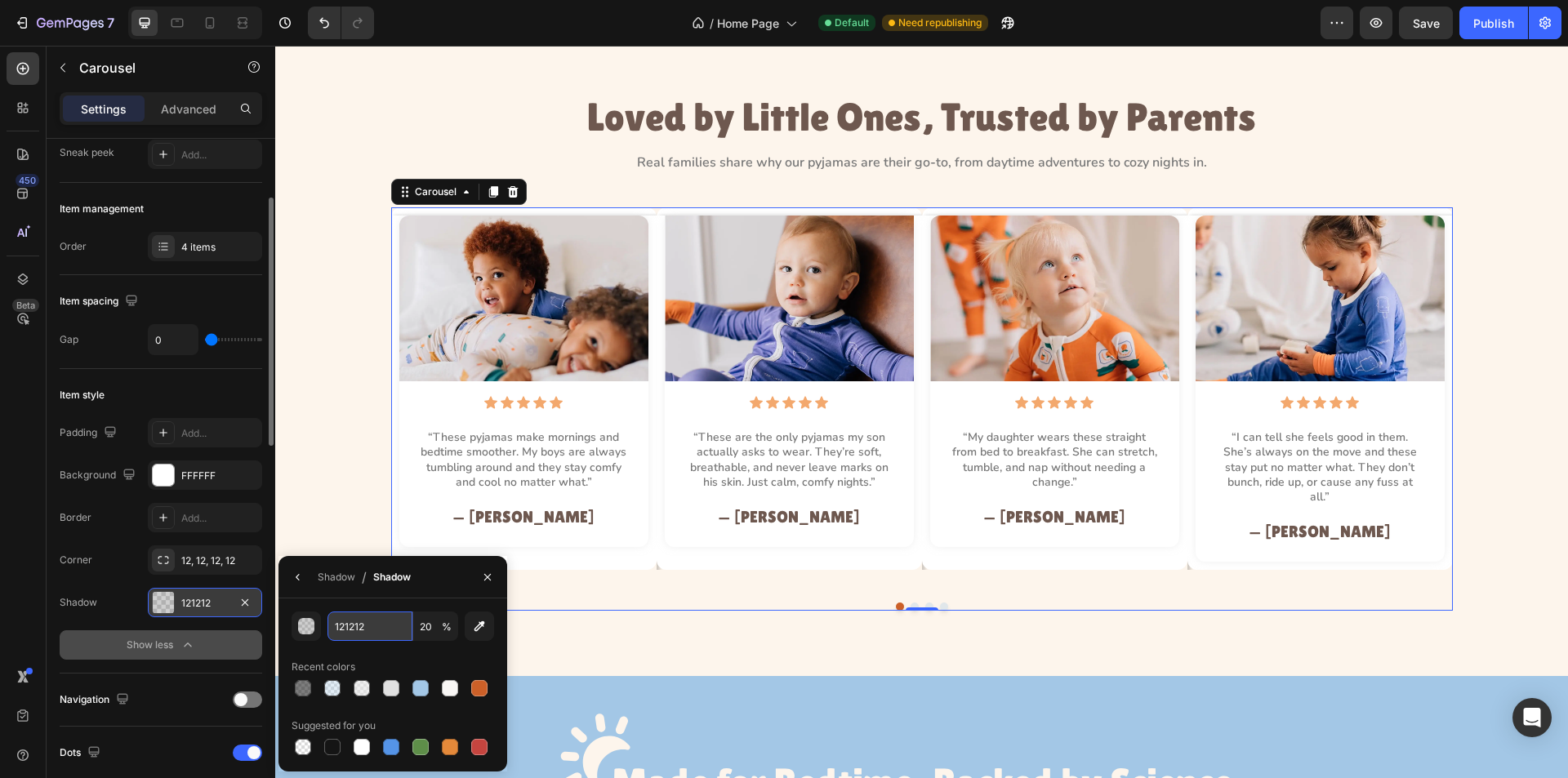
click at [374, 625] on input "121212" at bounding box center [370, 626] width 85 height 29
type input "e1e"
type input "100"
click at [425, 624] on input "100" at bounding box center [436, 626] width 45 height 29
type input "E1E1E1"
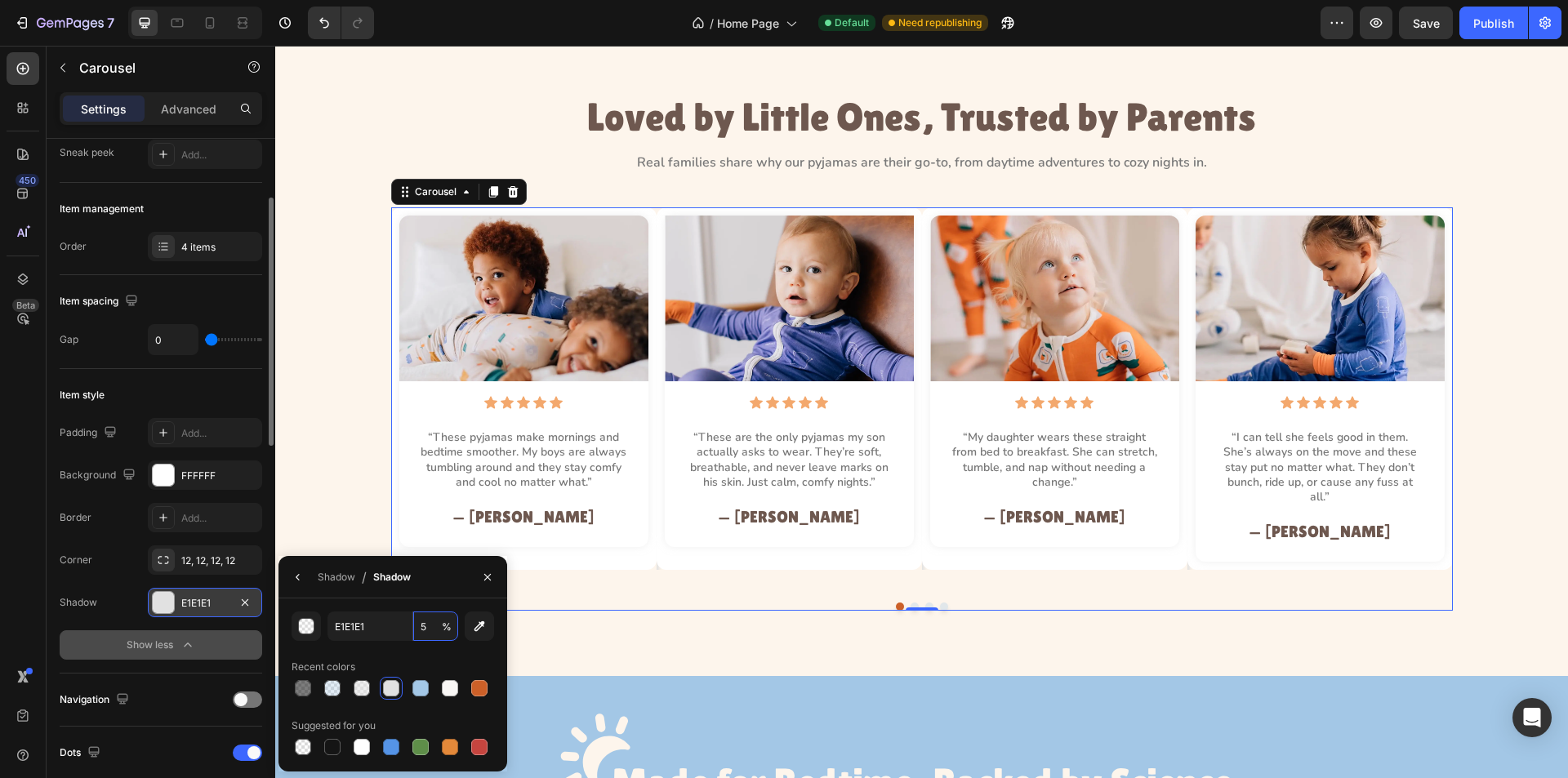
type input "55"
click at [295, 573] on icon "button" at bounding box center [298, 577] width 13 height 13
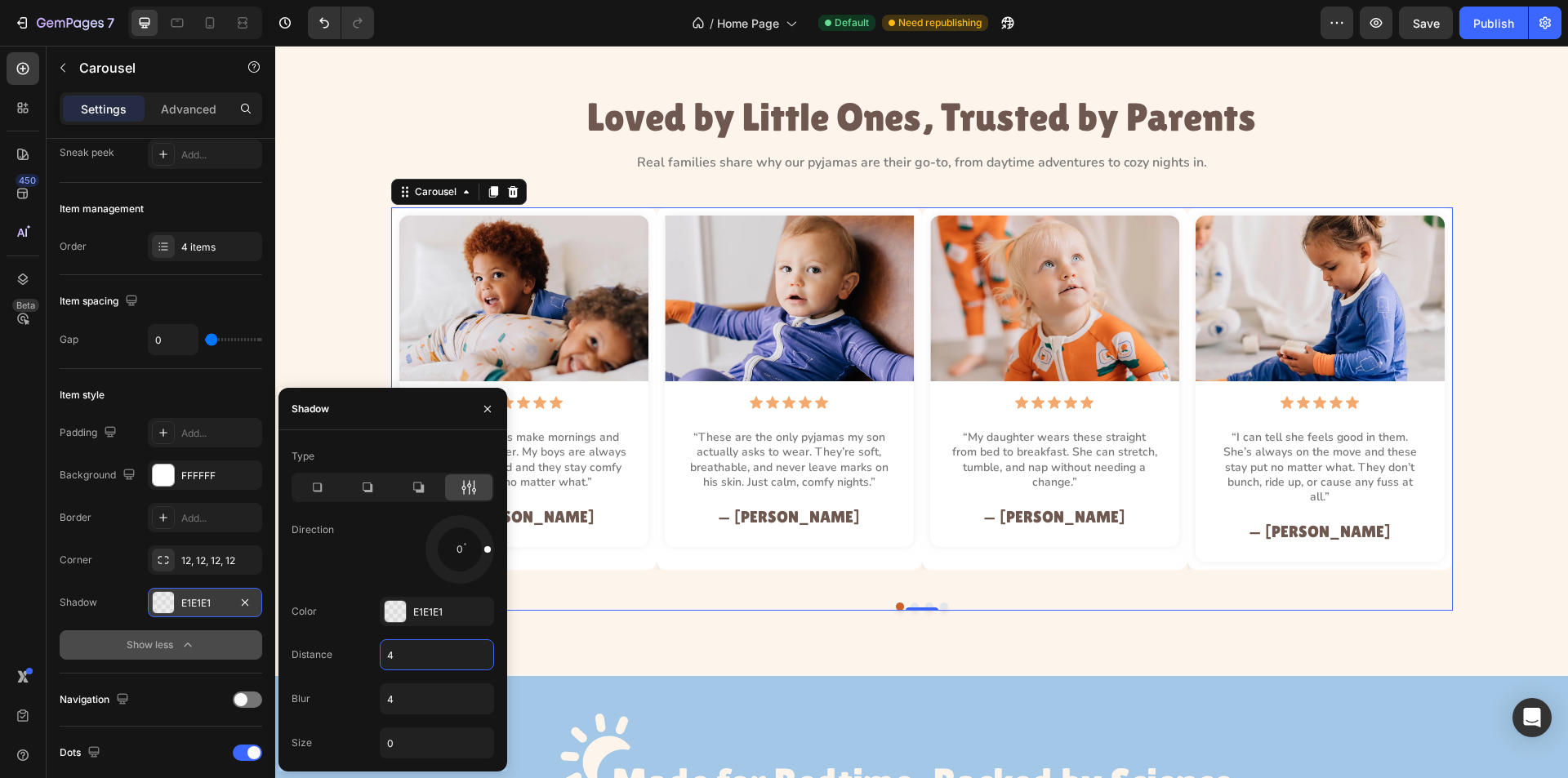
click at [414, 660] on input "4" at bounding box center [437, 655] width 112 height 29
type input "0"
click at [413, 689] on input "4" at bounding box center [437, 699] width 112 height 29
click at [408, 693] on input "4" at bounding box center [437, 699] width 112 height 29
click at [424, 707] on input "41" at bounding box center [437, 699] width 112 height 29
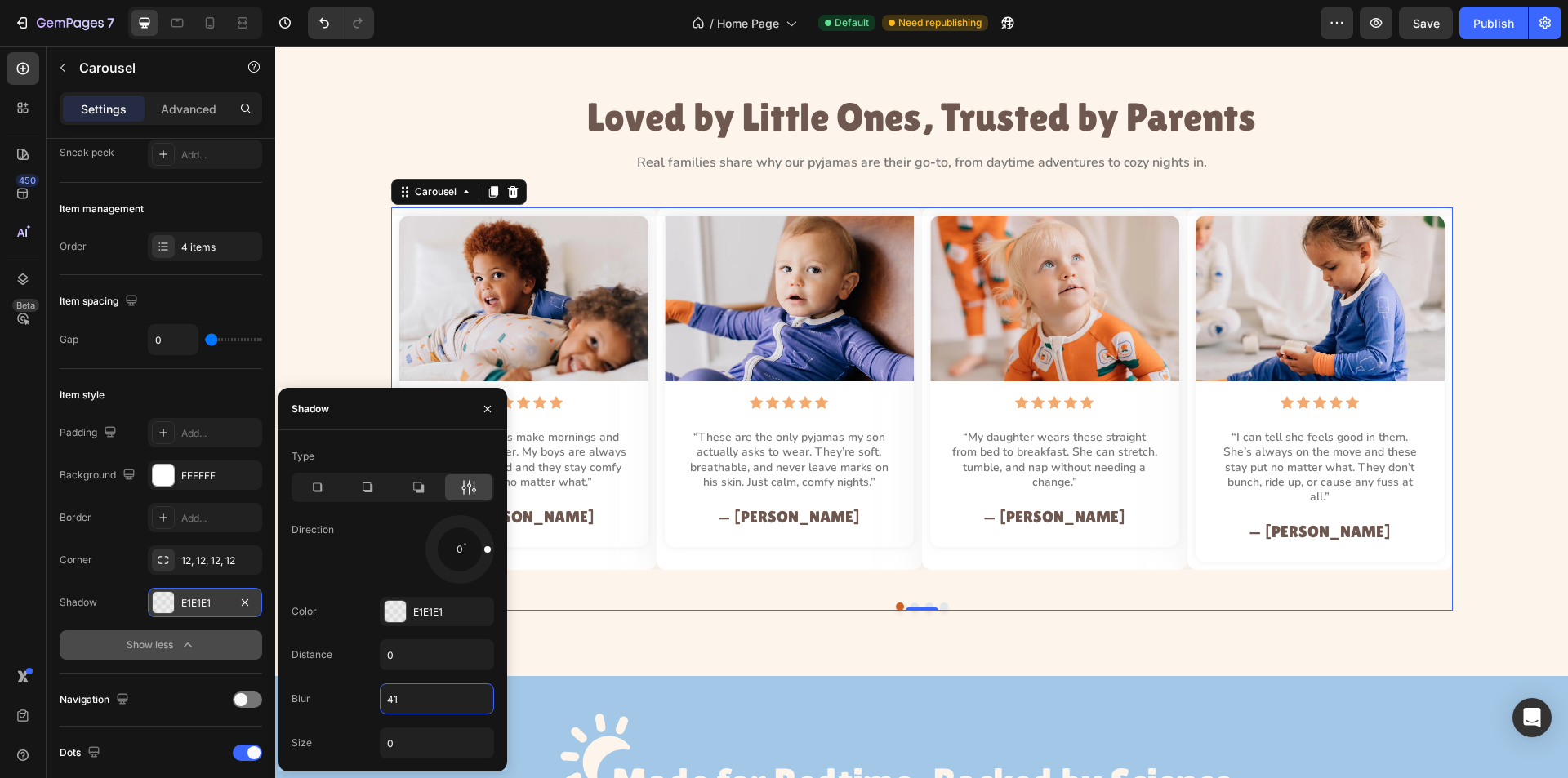
click at [424, 707] on input "41" at bounding box center [437, 699] width 112 height 29
type input "10"
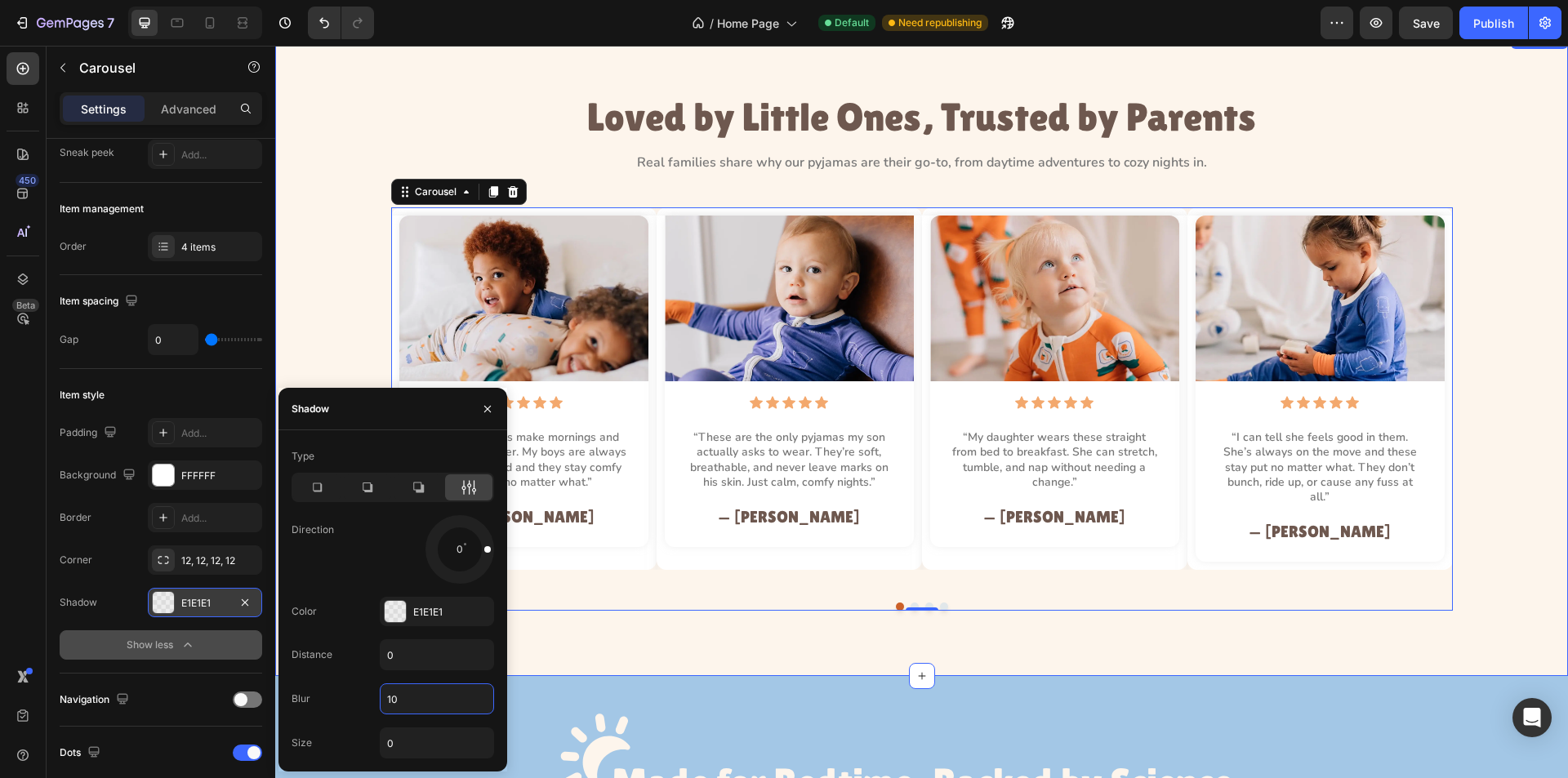
click at [597, 637] on div "Loved by Little Ones, Trusted by Parents Heading Real families share why our py…" at bounding box center [921, 352] width 1293 height 647
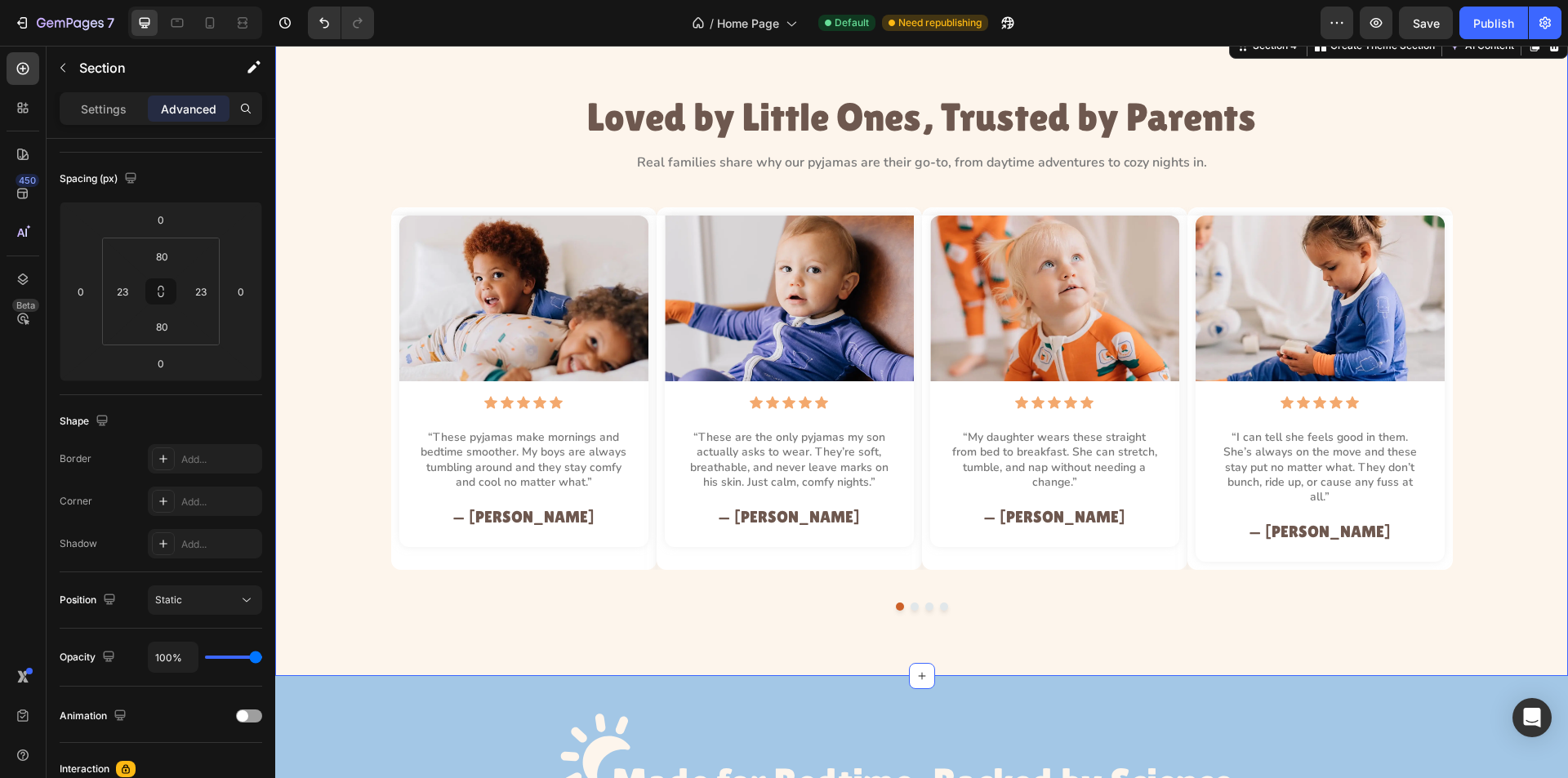
scroll to position [0, 0]
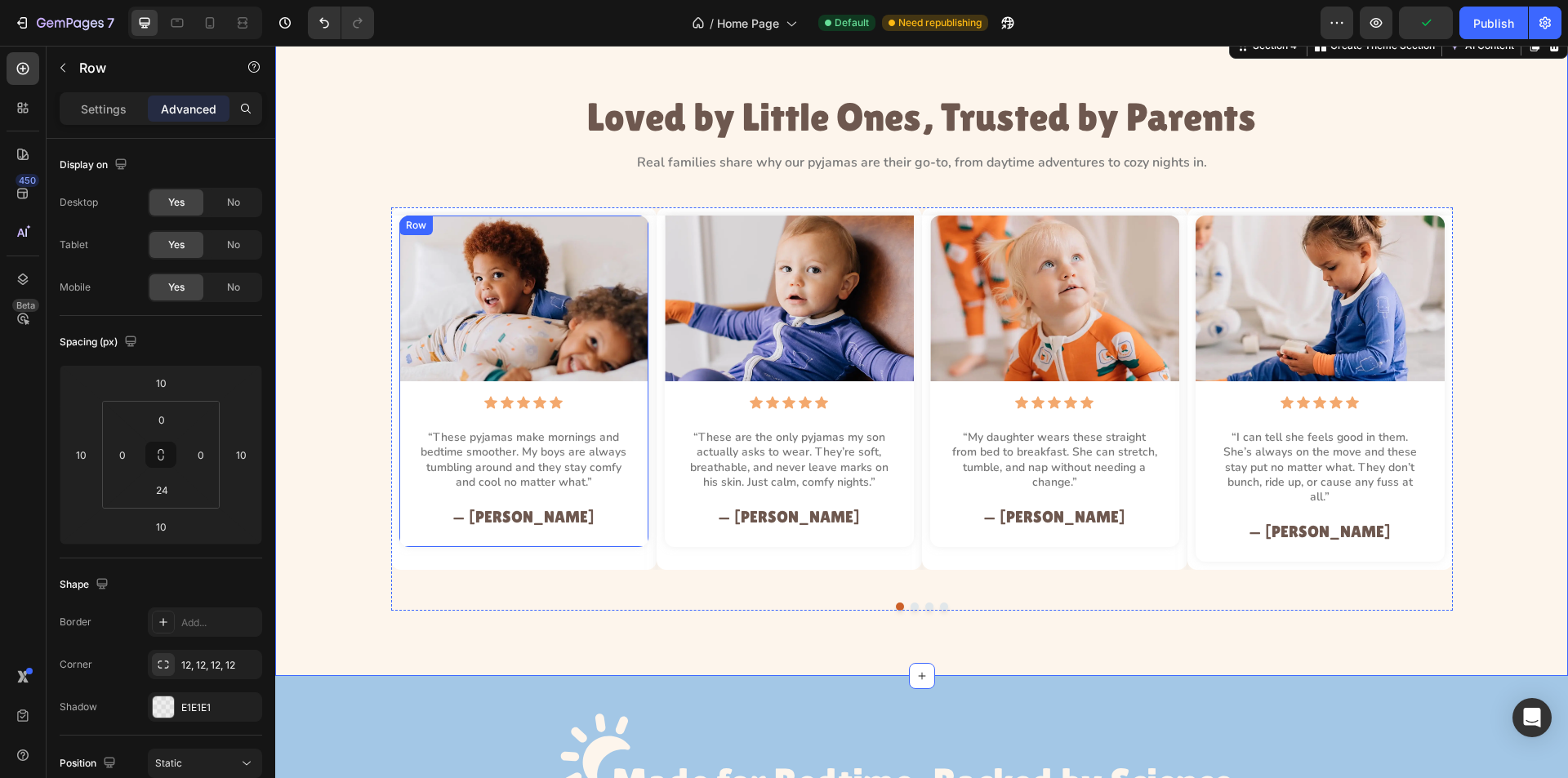
click at [412, 538] on div "Image Icon Icon Icon Icon Icon Icon List “These pyjamas make mornings and bedti…" at bounding box center [523, 381] width 249 height 331
click at [363, 453] on div "Image Icon Icon Icon Icon Icon Icon List “These pyjamas make mornings and bedti…" at bounding box center [921, 409] width 1256 height 404
click at [595, 352] on img at bounding box center [523, 299] width 249 height 166
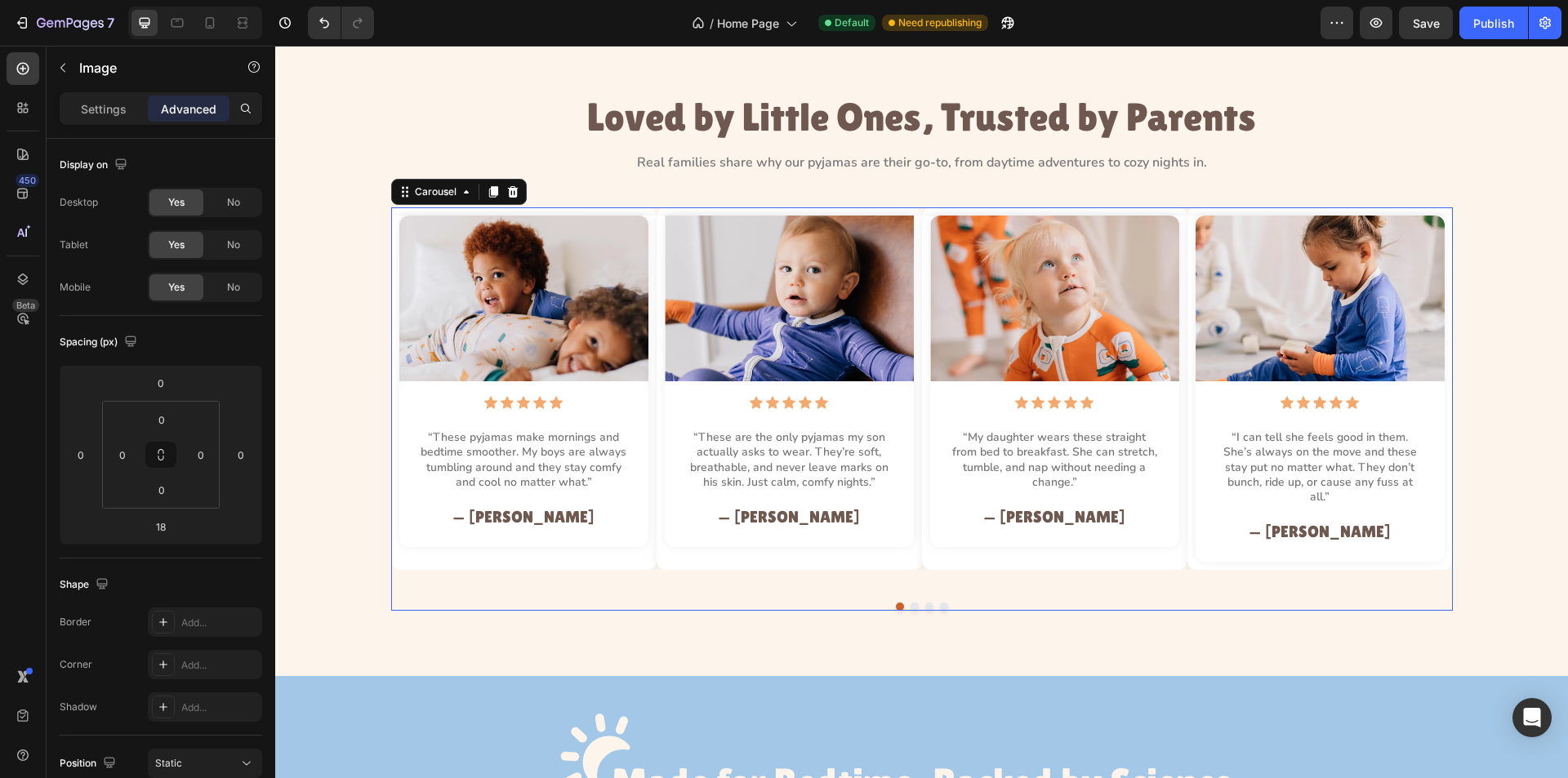
click at [391, 546] on div "Image Icon Icon Icon Icon Icon Icon List “These pyjamas make mornings and bedti…" at bounding box center [523, 396] width 266 height 363
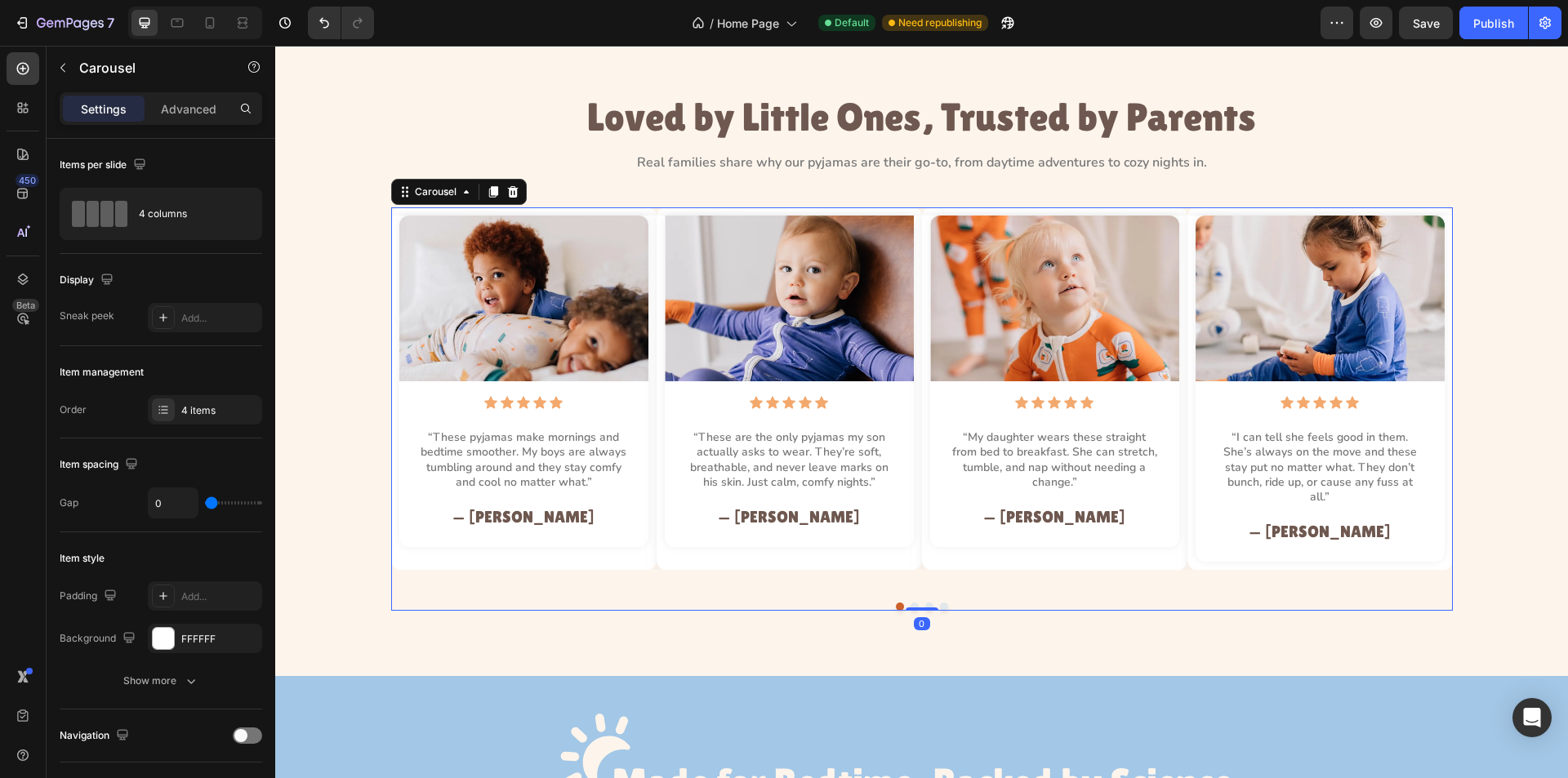
click at [392, 552] on div "Image Icon Icon Icon Icon Icon Icon List “These pyjamas make mornings and bedti…" at bounding box center [523, 396] width 266 height 363
drag, startPoint x: 169, startPoint y: 507, endPoint x: 160, endPoint y: 507, distance: 9.0
click at [168, 507] on input "0" at bounding box center [174, 503] width 49 height 29
click at [156, 507] on input "0" at bounding box center [174, 503] width 49 height 29
type input "20"
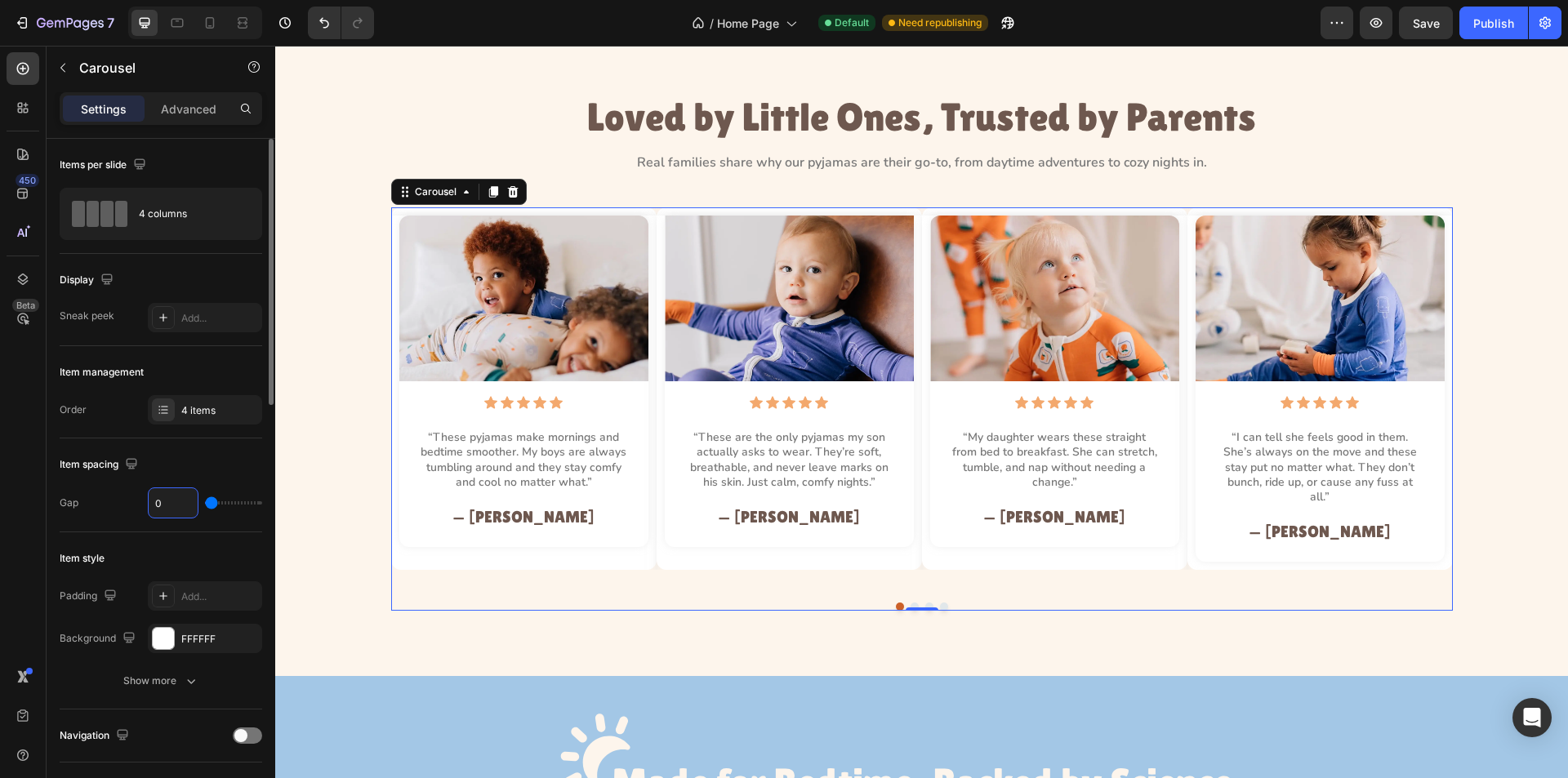
type input "20"
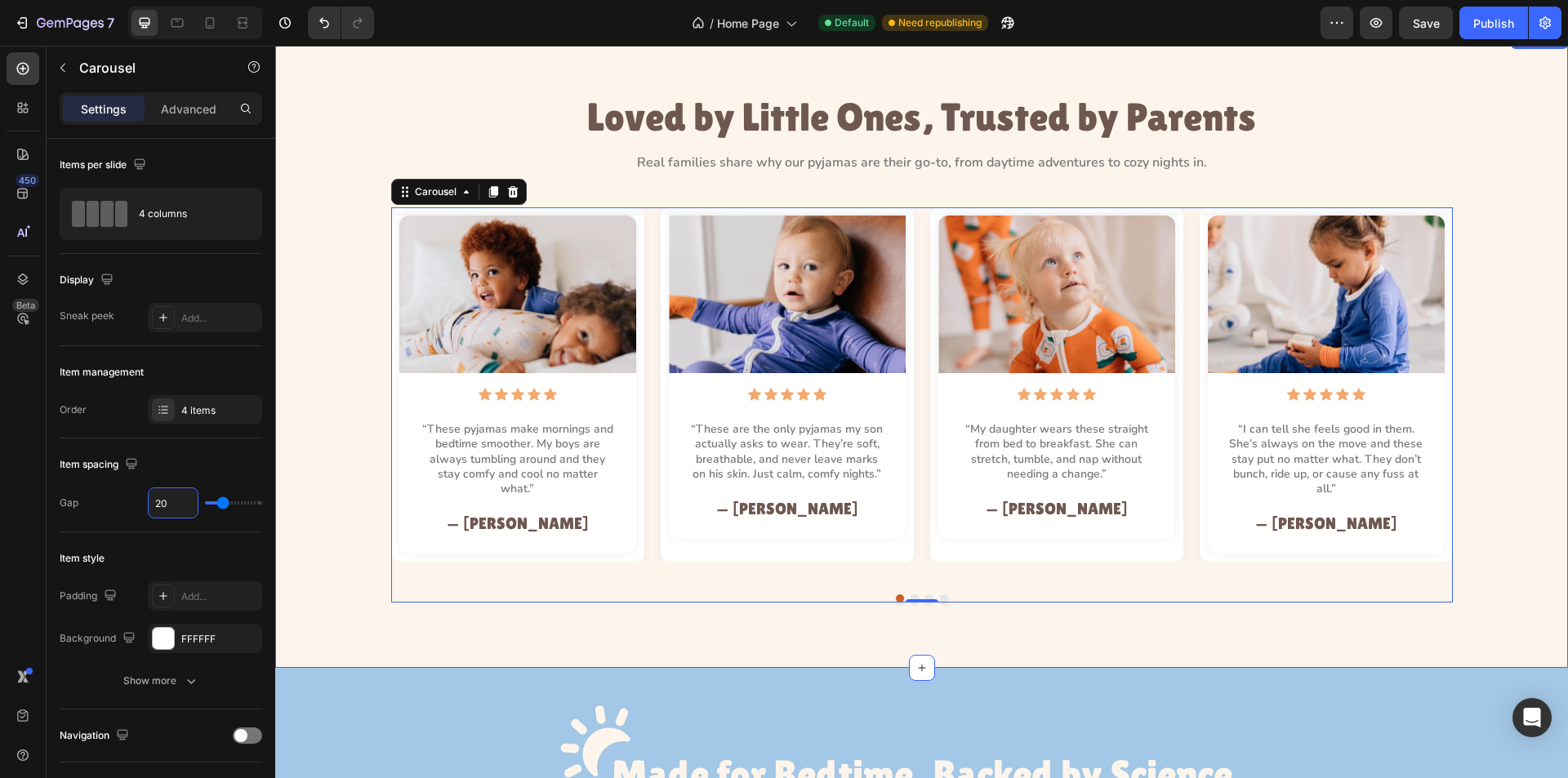
click at [343, 427] on div "Image Icon Icon Icon Icon Icon Icon List “These pyjamas make mornings and bedti…" at bounding box center [921, 405] width 1256 height 395
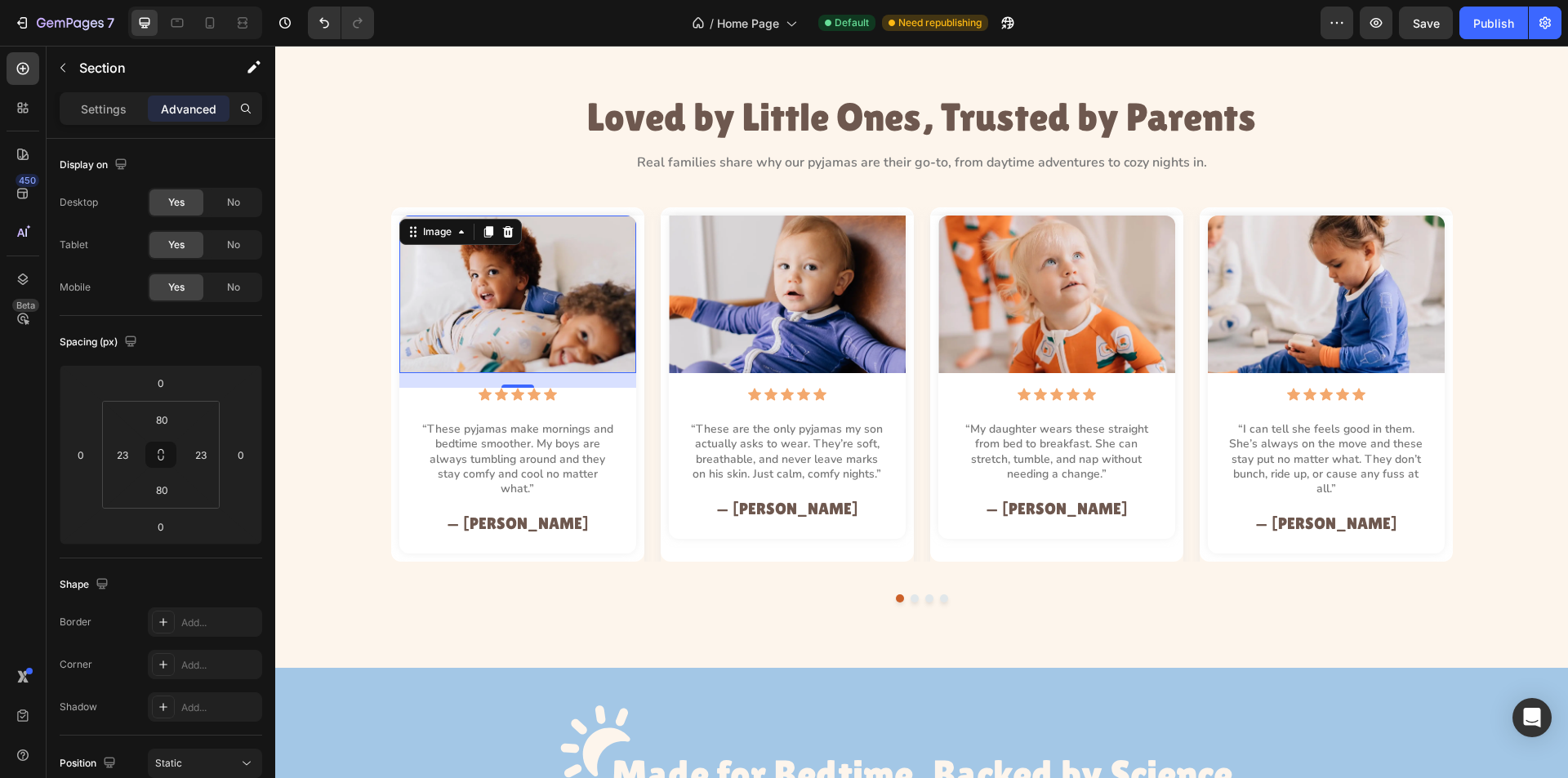
click at [513, 331] on img at bounding box center [517, 294] width 237 height 158
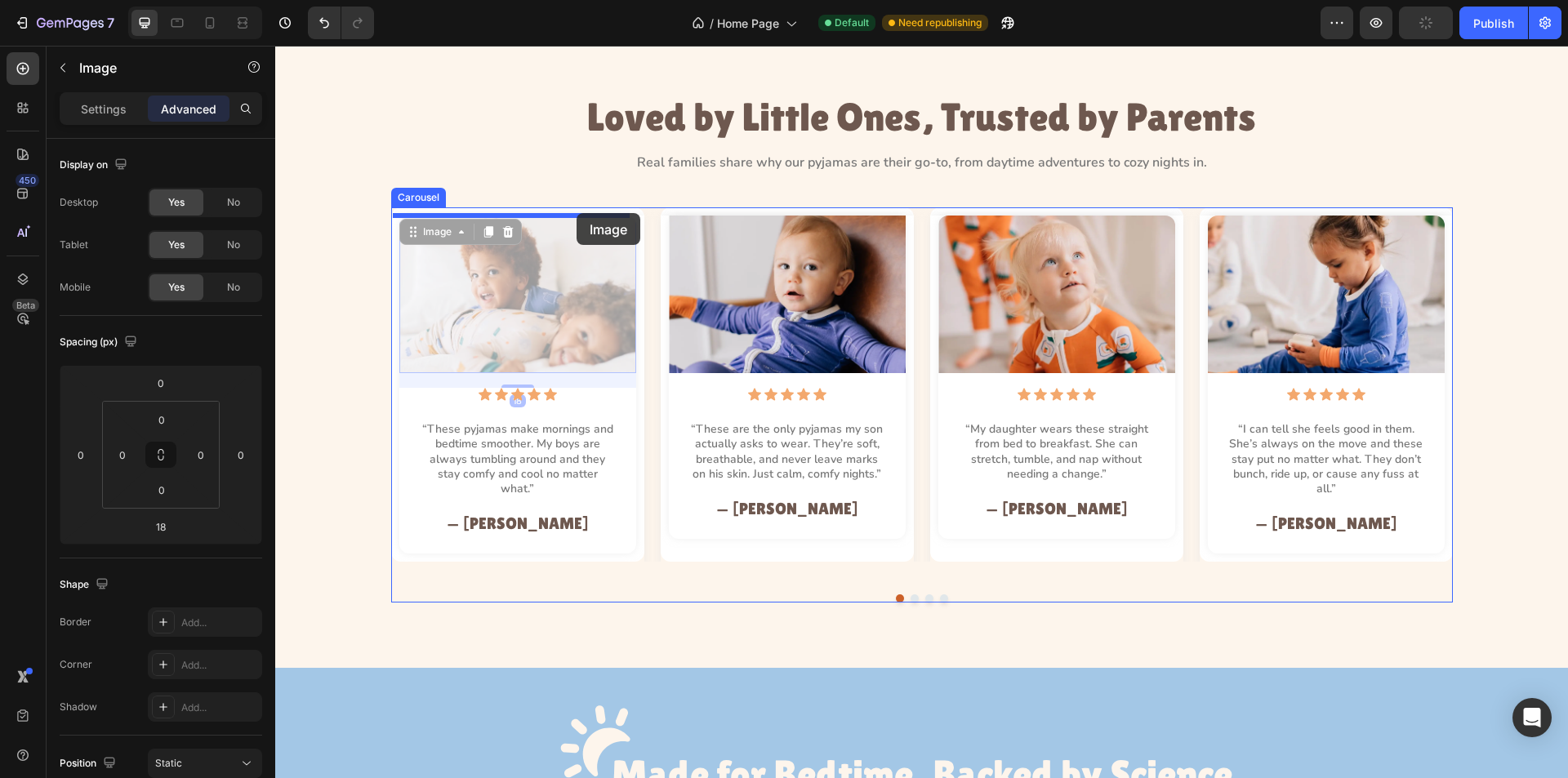
drag, startPoint x: 430, startPoint y: 237, endPoint x: 576, endPoint y: 213, distance: 148.0
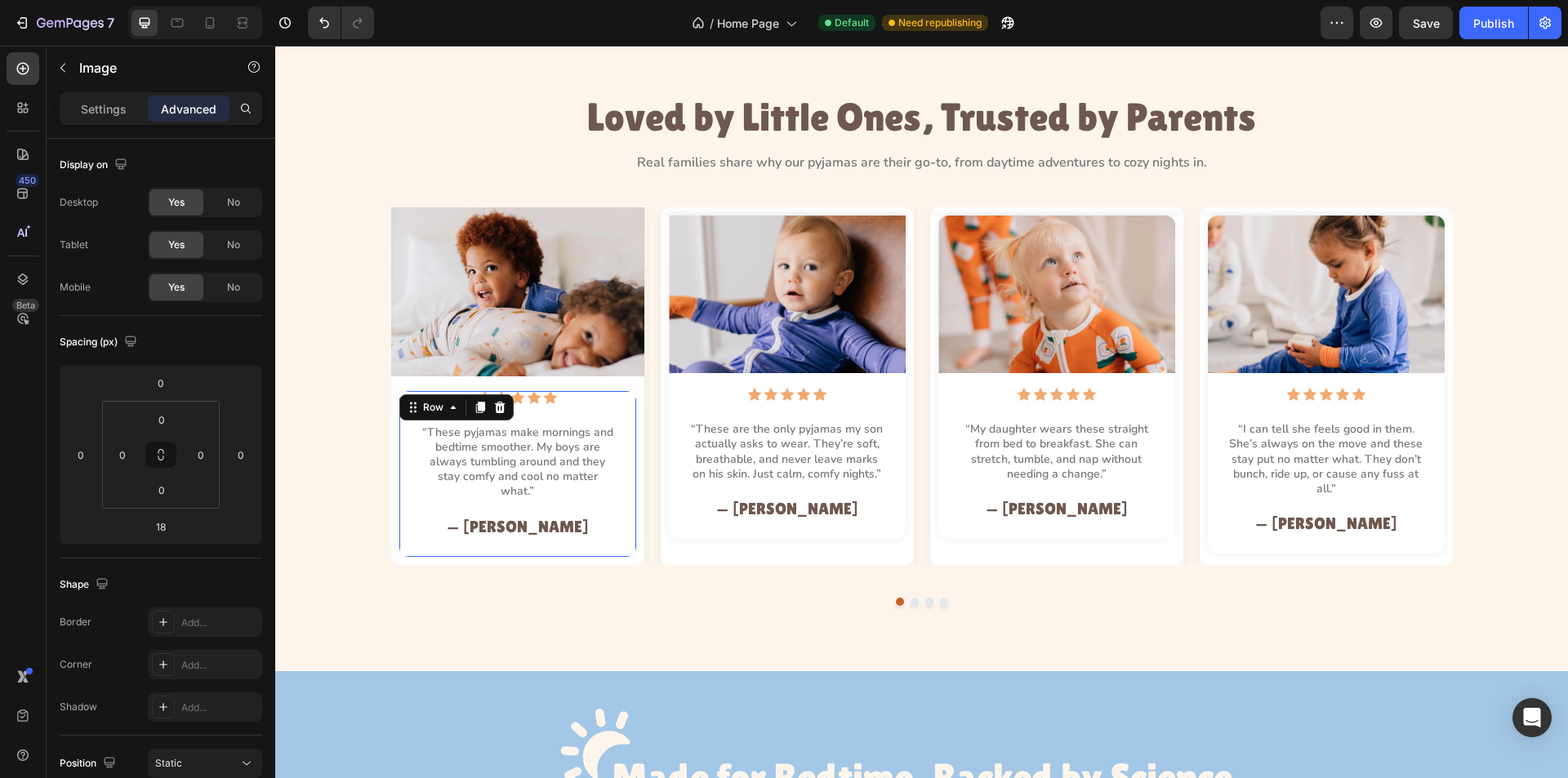
click at [467, 414] on div "Icon Icon Icon Icon Icon Icon List “These pyjamas make mornings and bedtime smo…" at bounding box center [517, 474] width 237 height 166
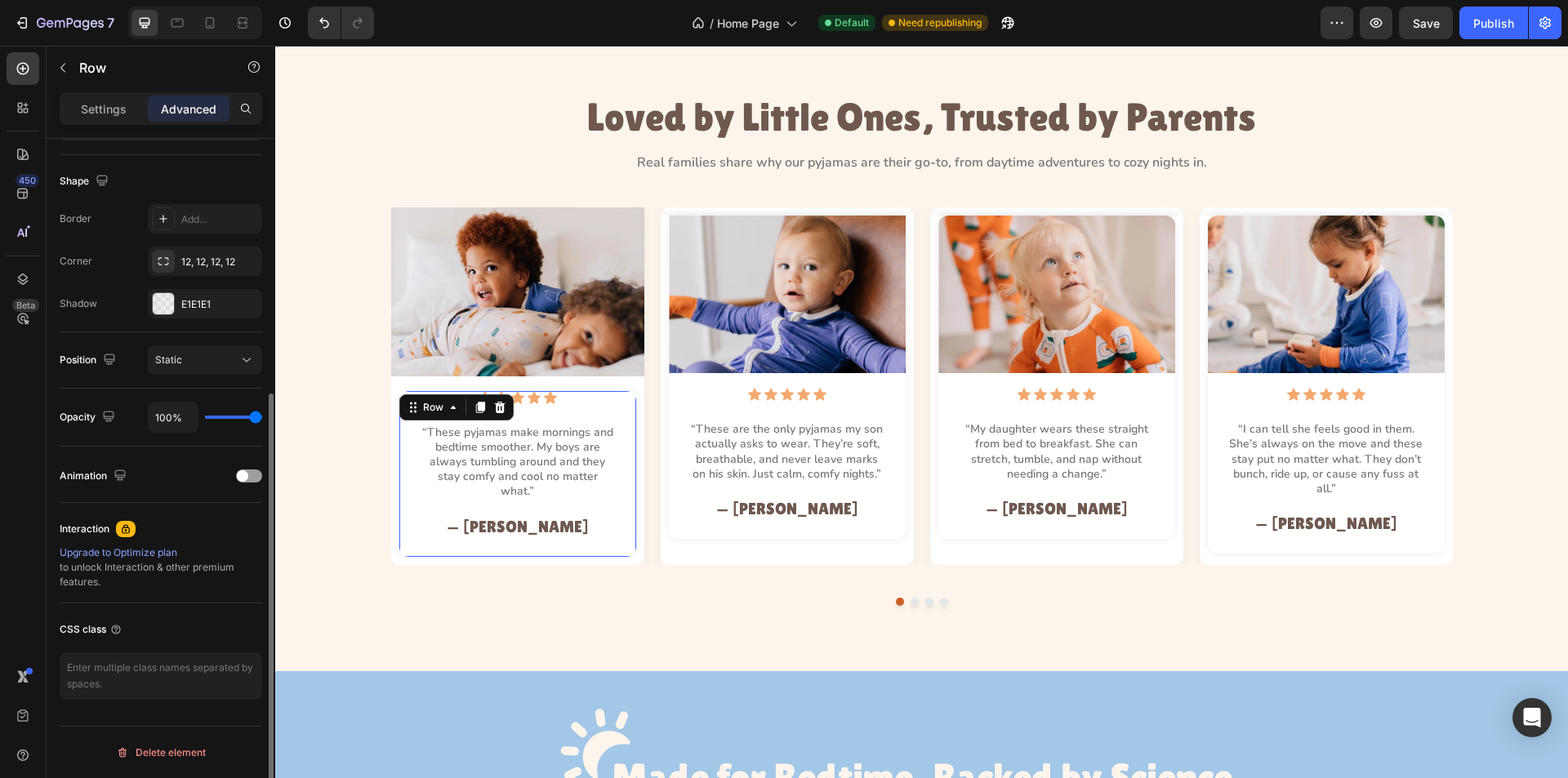
scroll to position [159, 0]
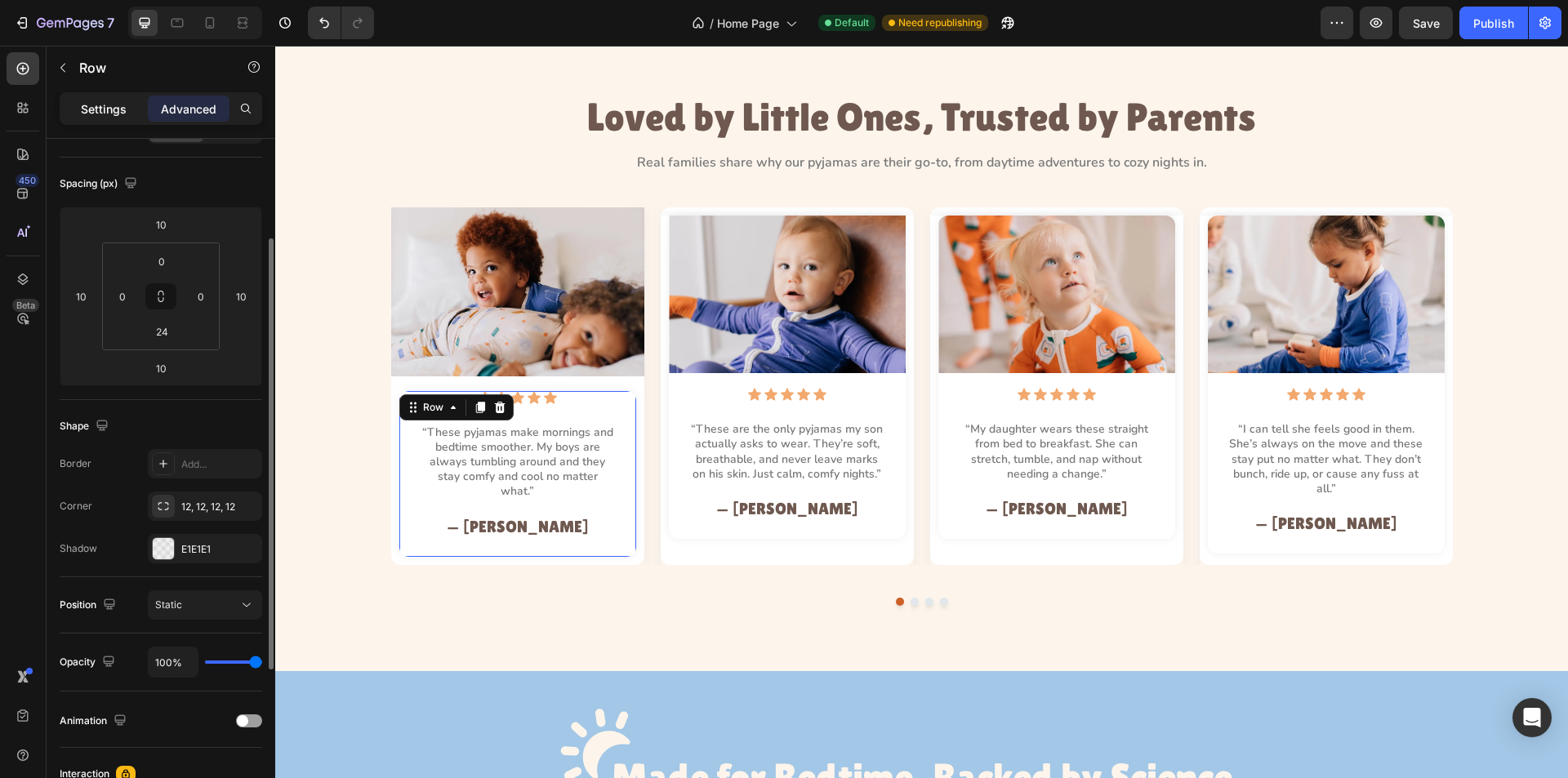
click at [105, 104] on p "Settings" at bounding box center [104, 109] width 46 height 17
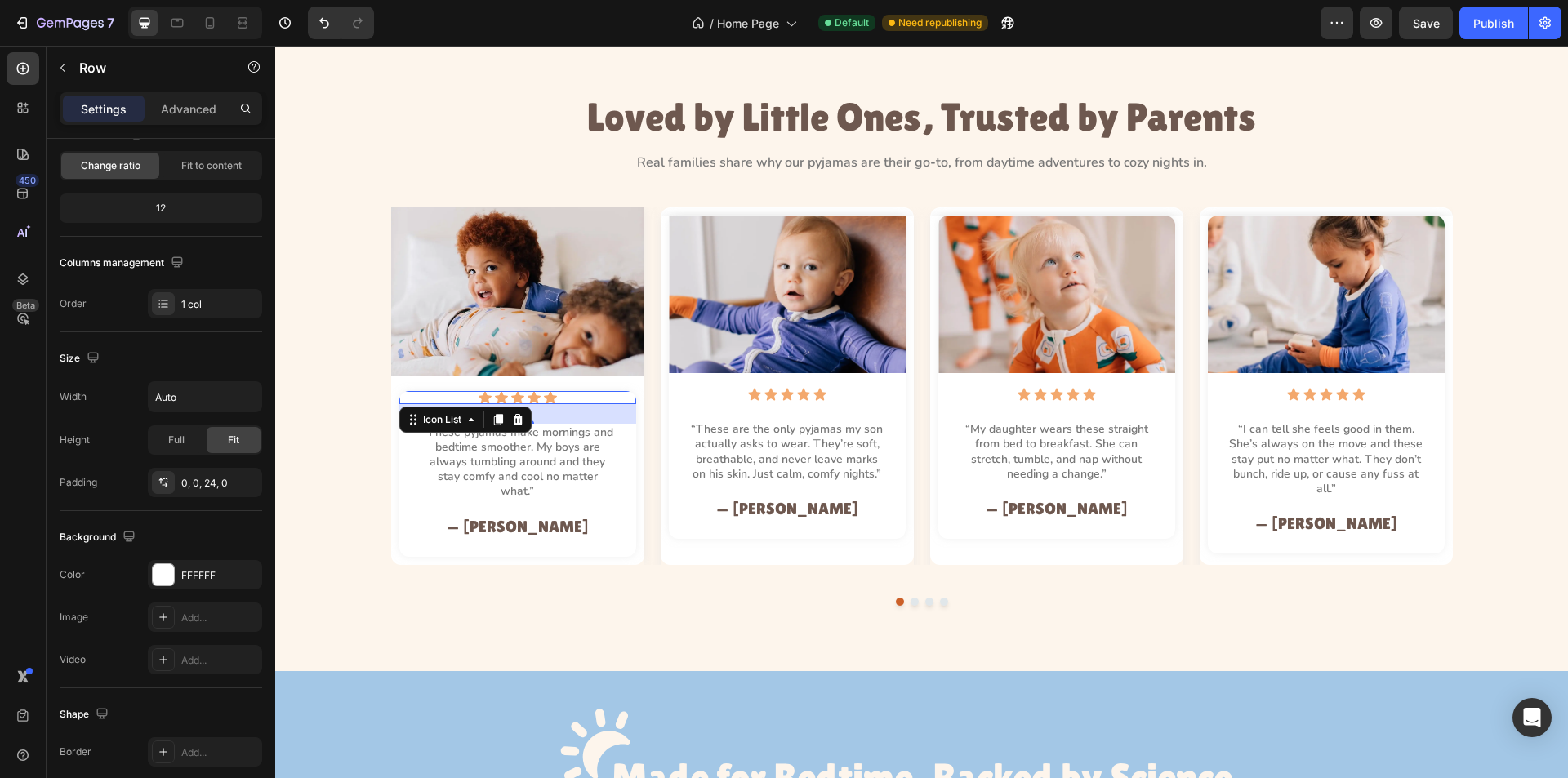
click at [561, 397] on div "Icon Icon Icon Icon Icon" at bounding box center [518, 397] width 197 height 13
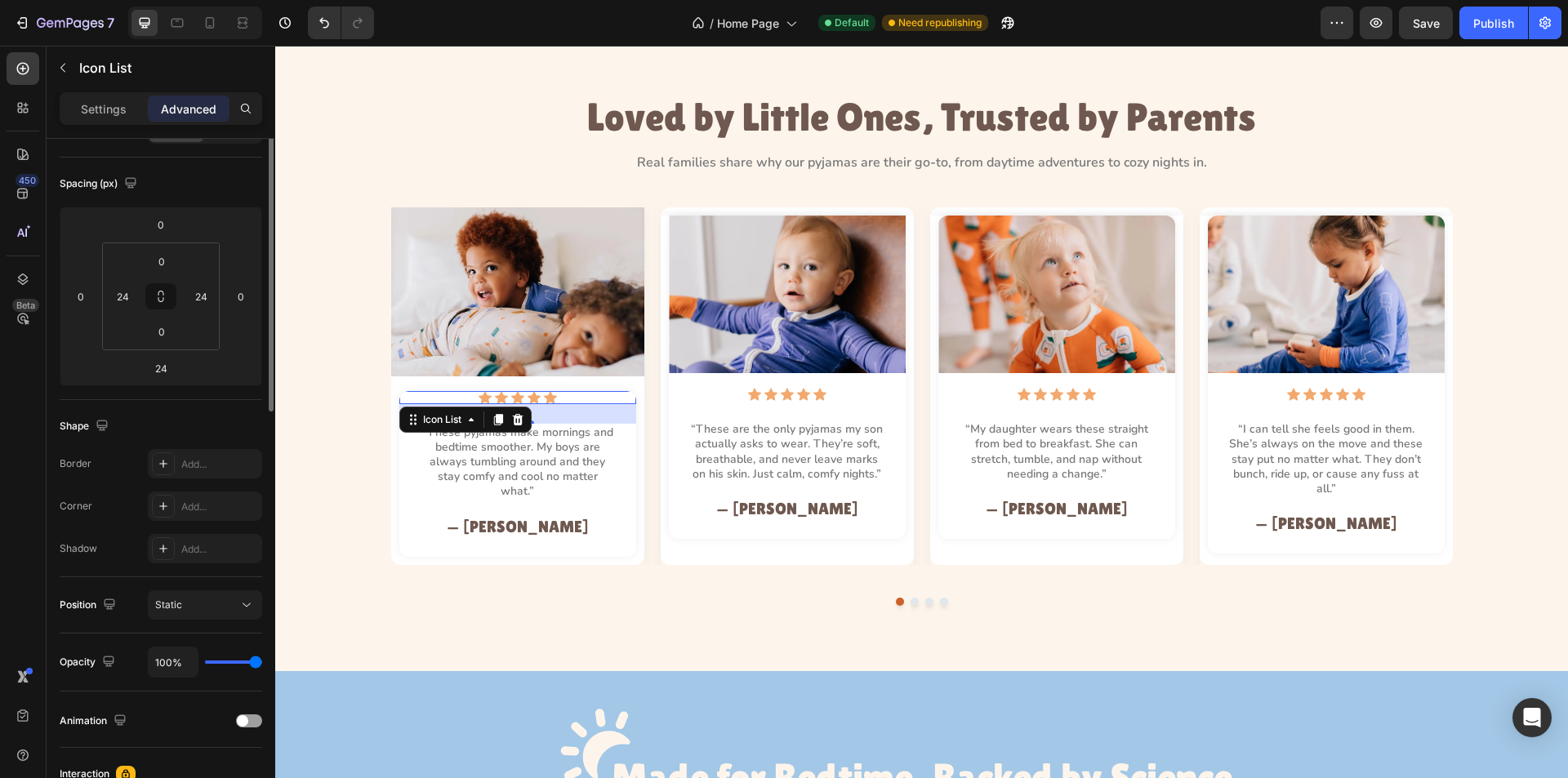
scroll to position [0, 0]
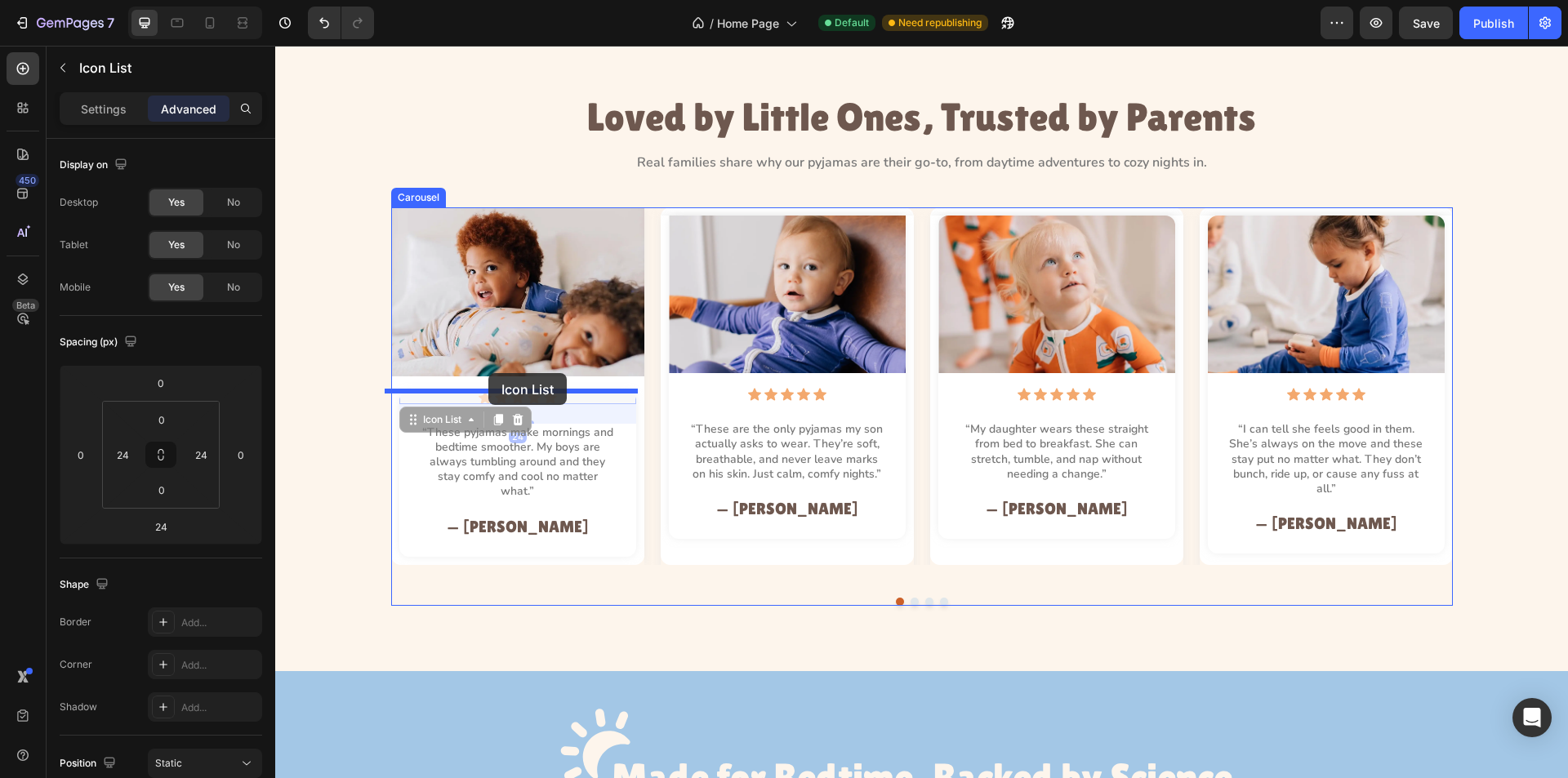
drag, startPoint x: 427, startPoint y: 429, endPoint x: 489, endPoint y: 373, distance: 83.5
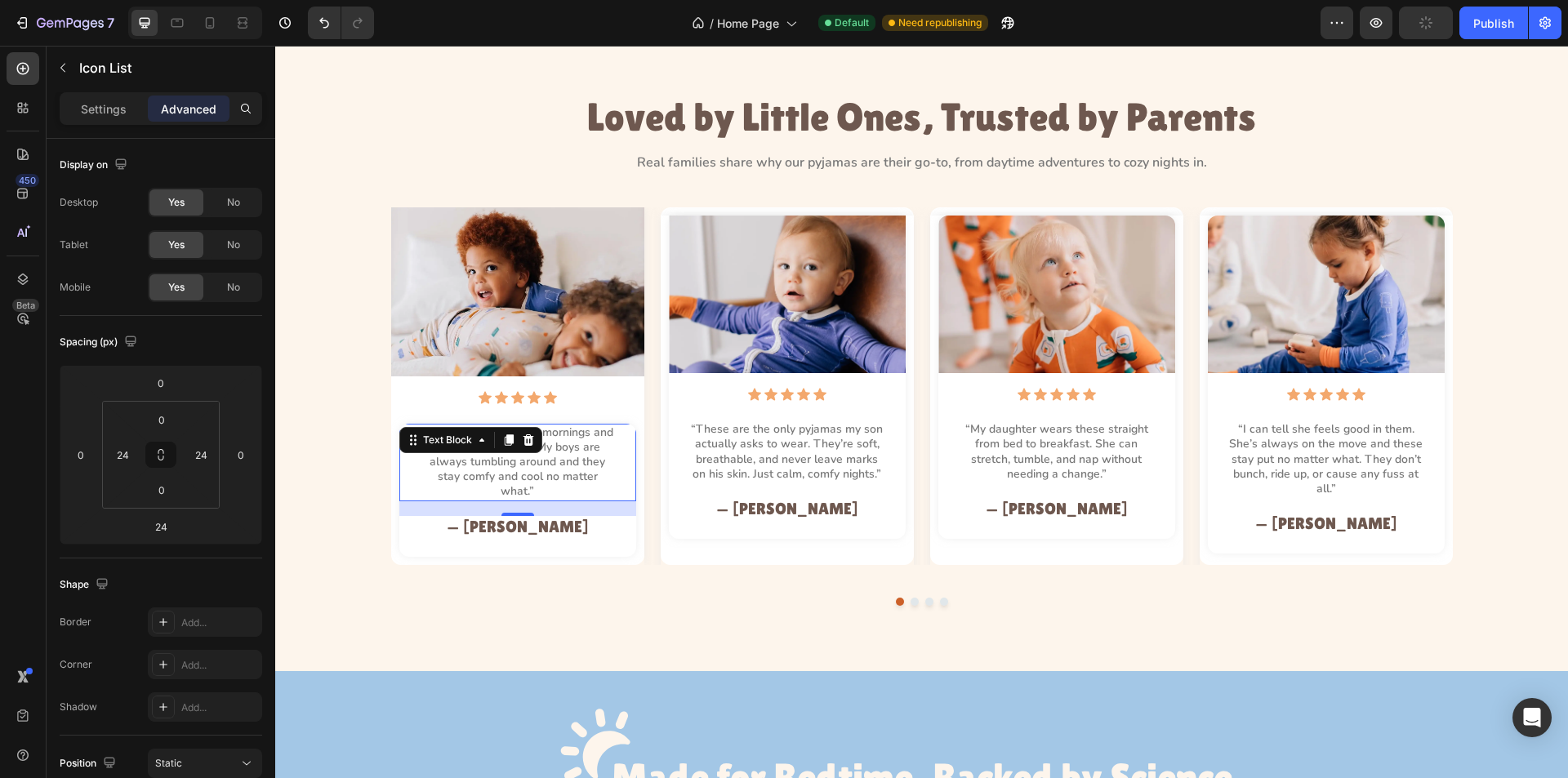
click at [547, 466] on p "“These pyjamas make mornings and bedtime smoother. My boys are always tumbling …" at bounding box center [518, 462] width 195 height 74
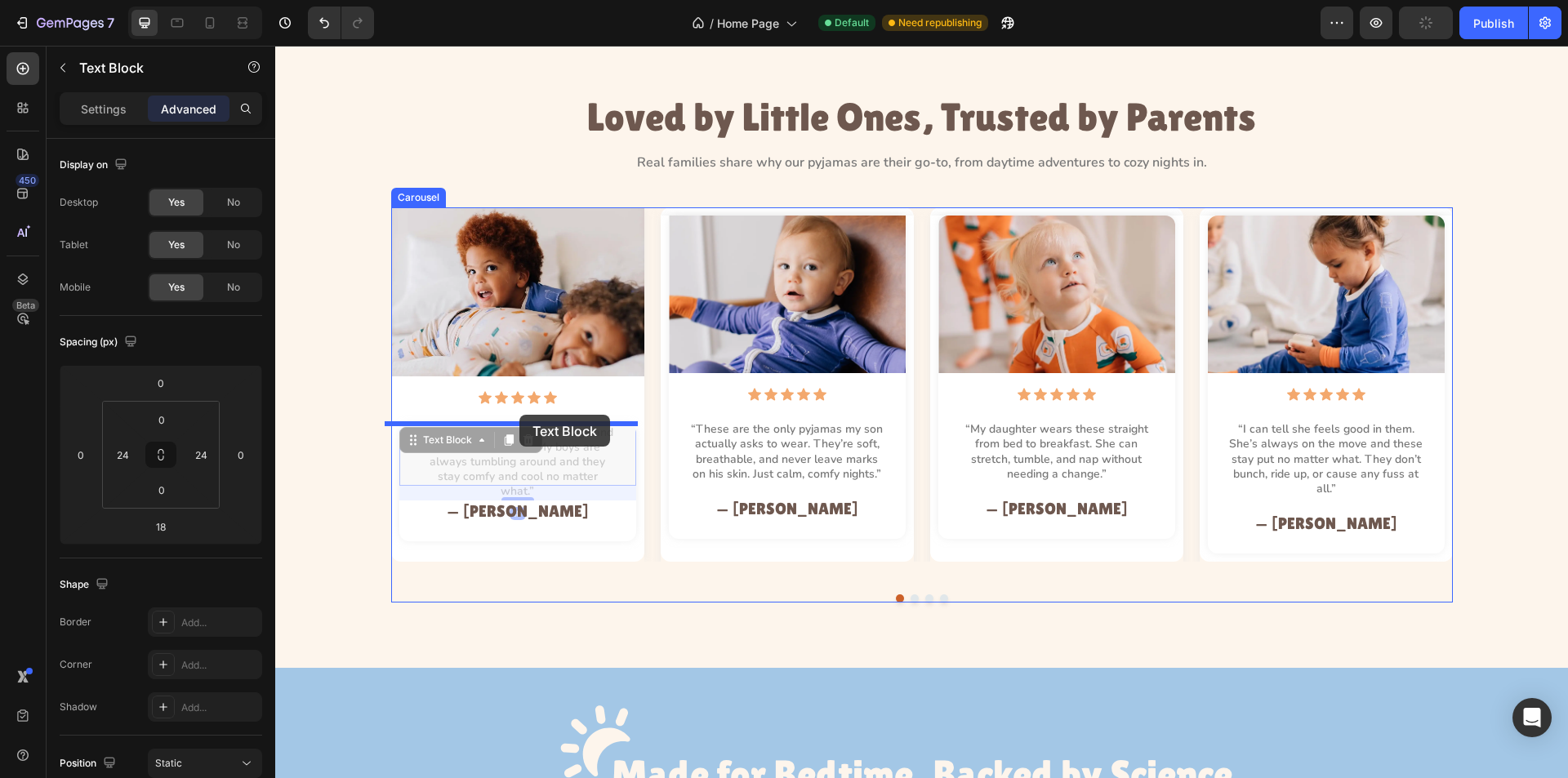
drag, startPoint x: 445, startPoint y: 442, endPoint x: 520, endPoint y: 415, distance: 79.7
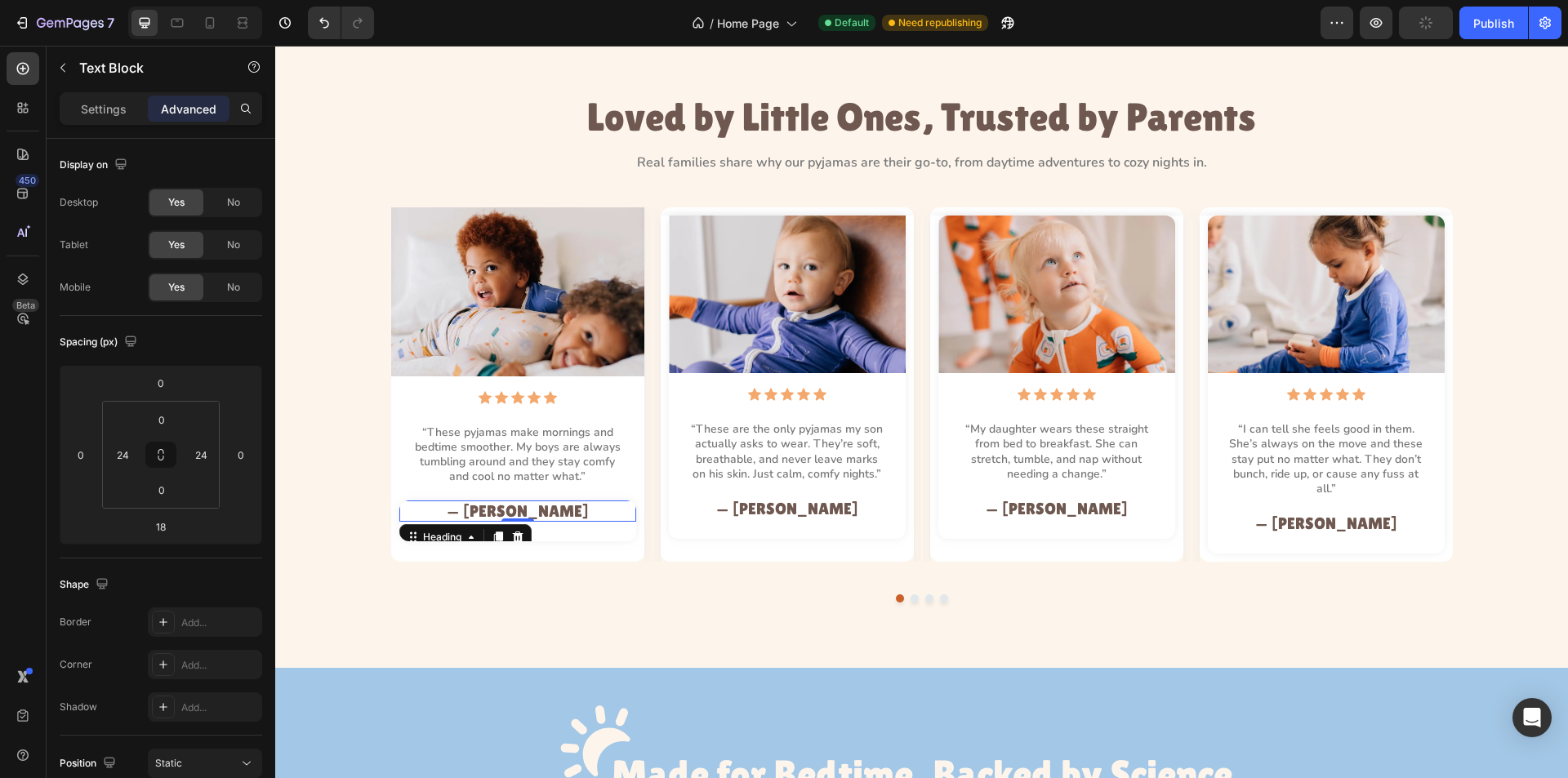
click at [580, 510] on h2 "— Michelle P." at bounding box center [518, 510] width 197 height 21
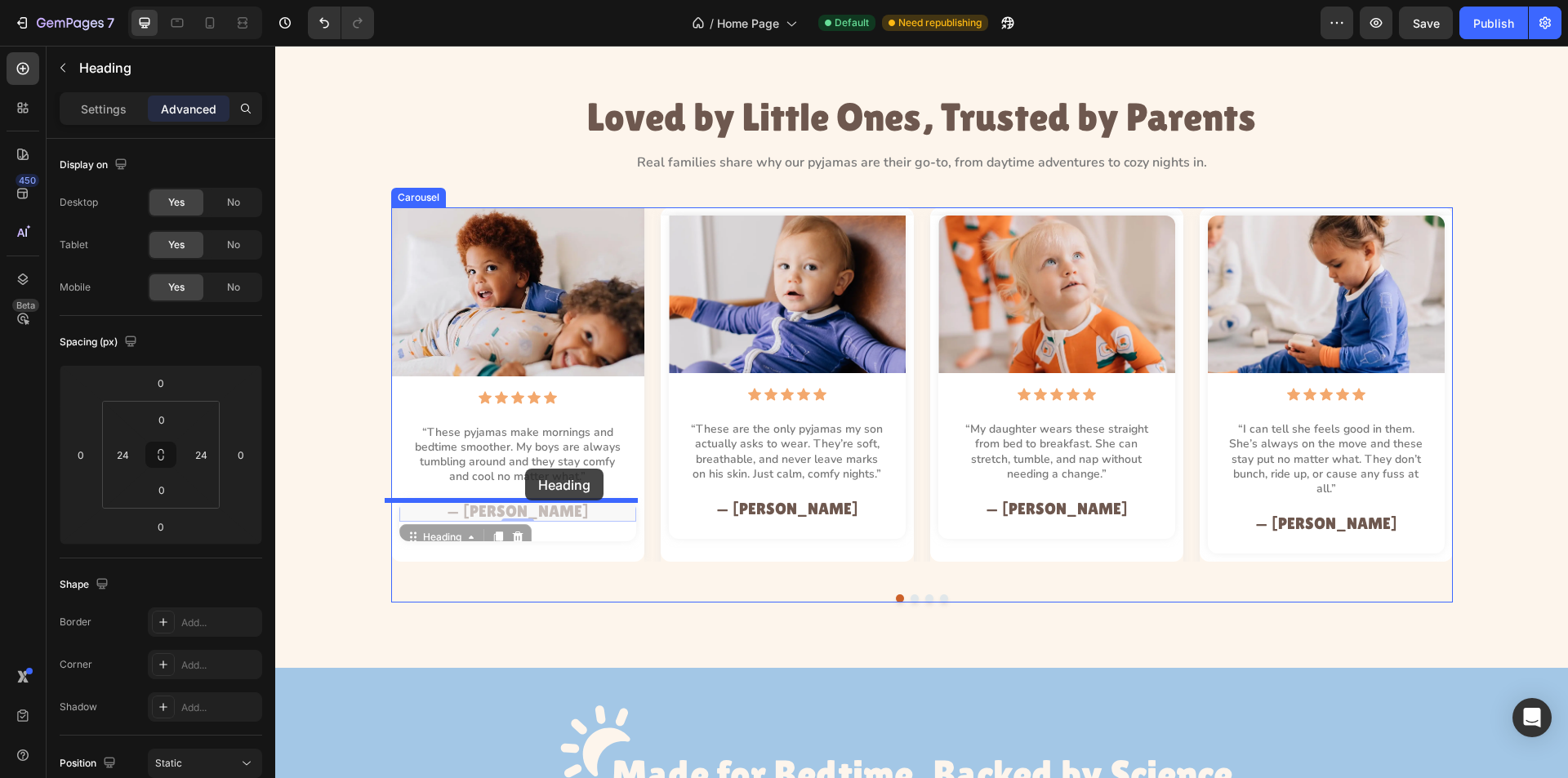
drag, startPoint x: 437, startPoint y: 531, endPoint x: 525, endPoint y: 468, distance: 108.2
type input "18"
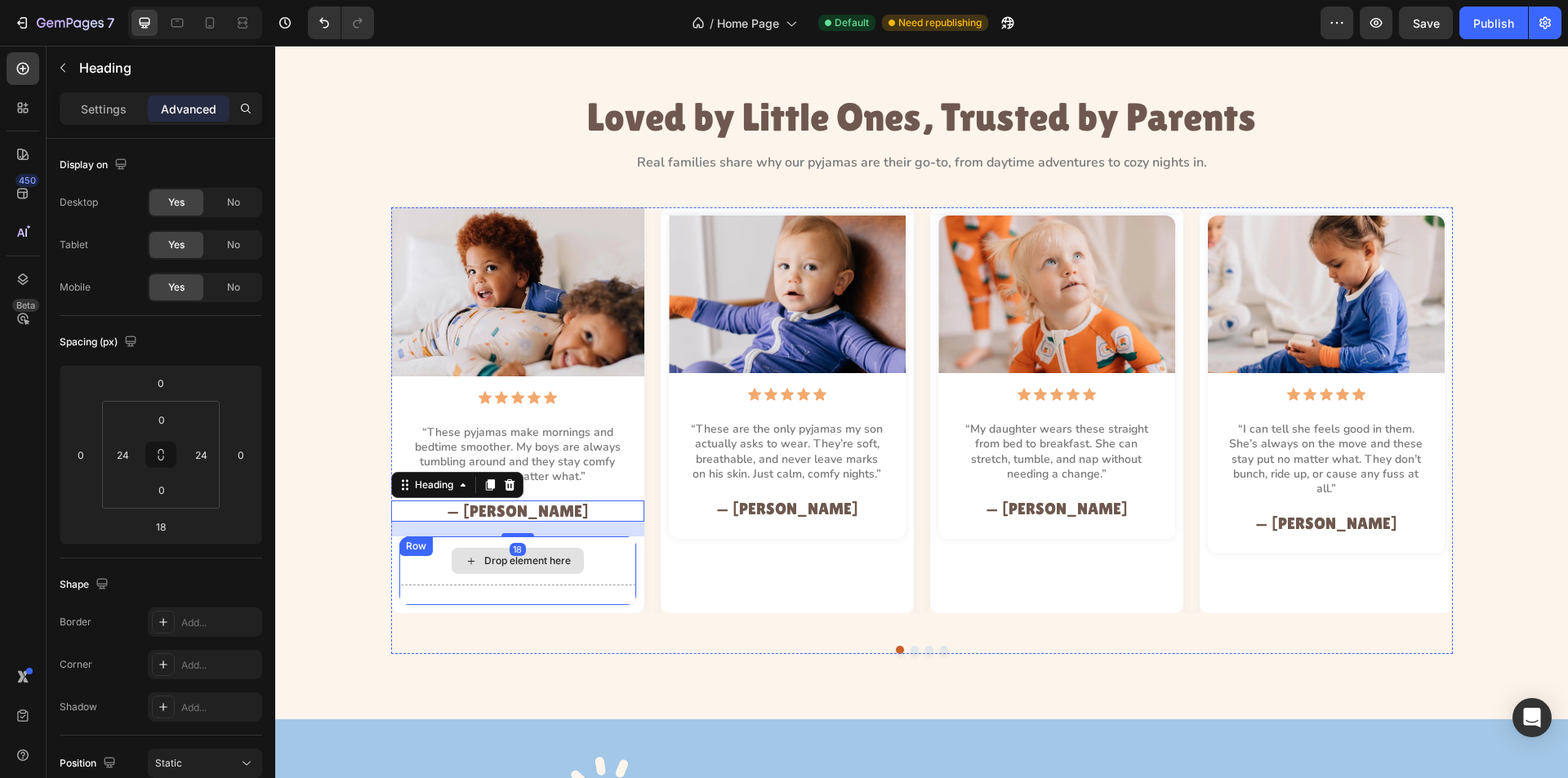
click at [585, 569] on div "Drop element here" at bounding box center [517, 562] width 237 height 49
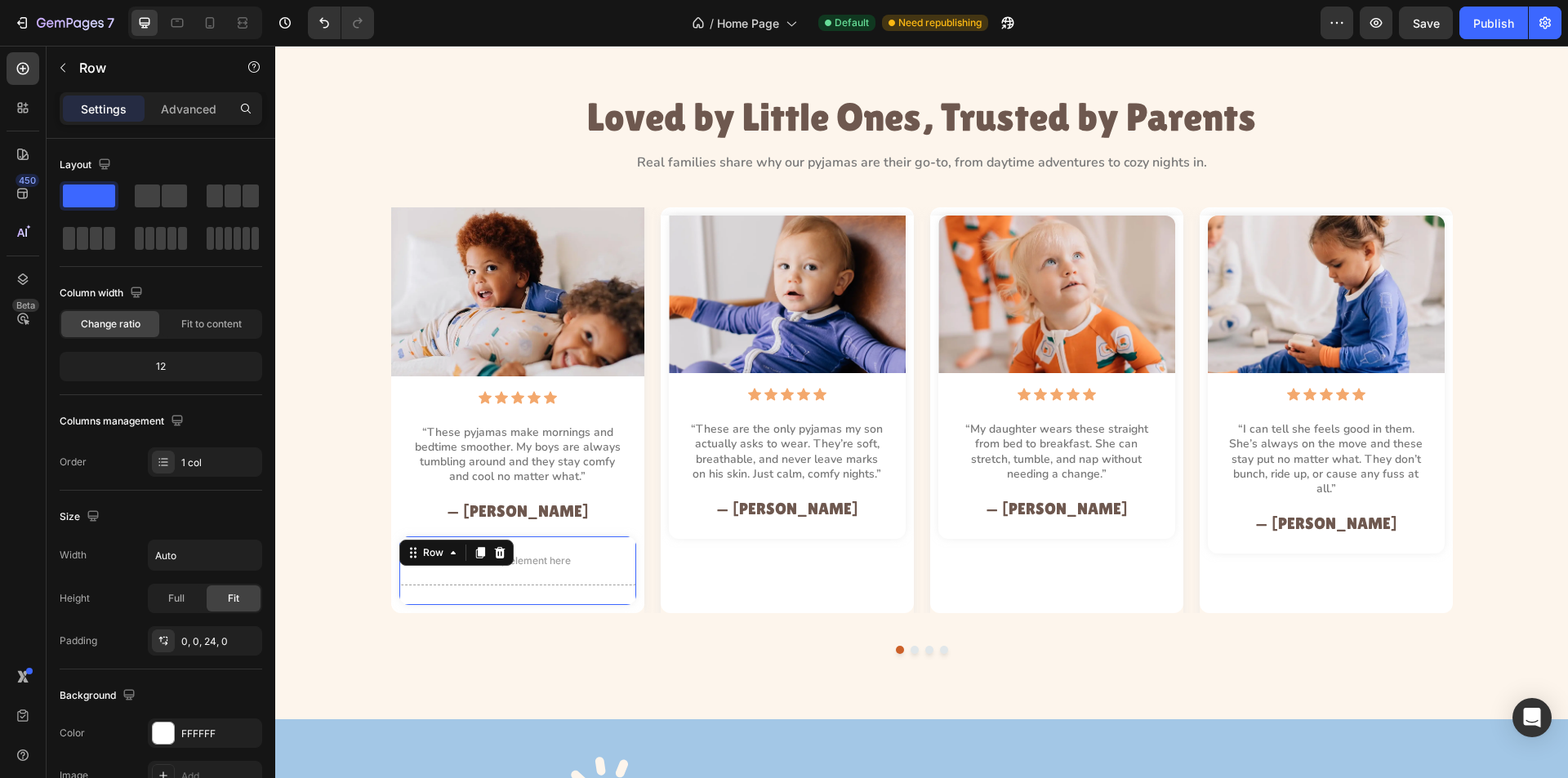
click at [489, 542] on div "Row" at bounding box center [456, 552] width 114 height 26
click at [499, 549] on icon at bounding box center [500, 552] width 13 height 13
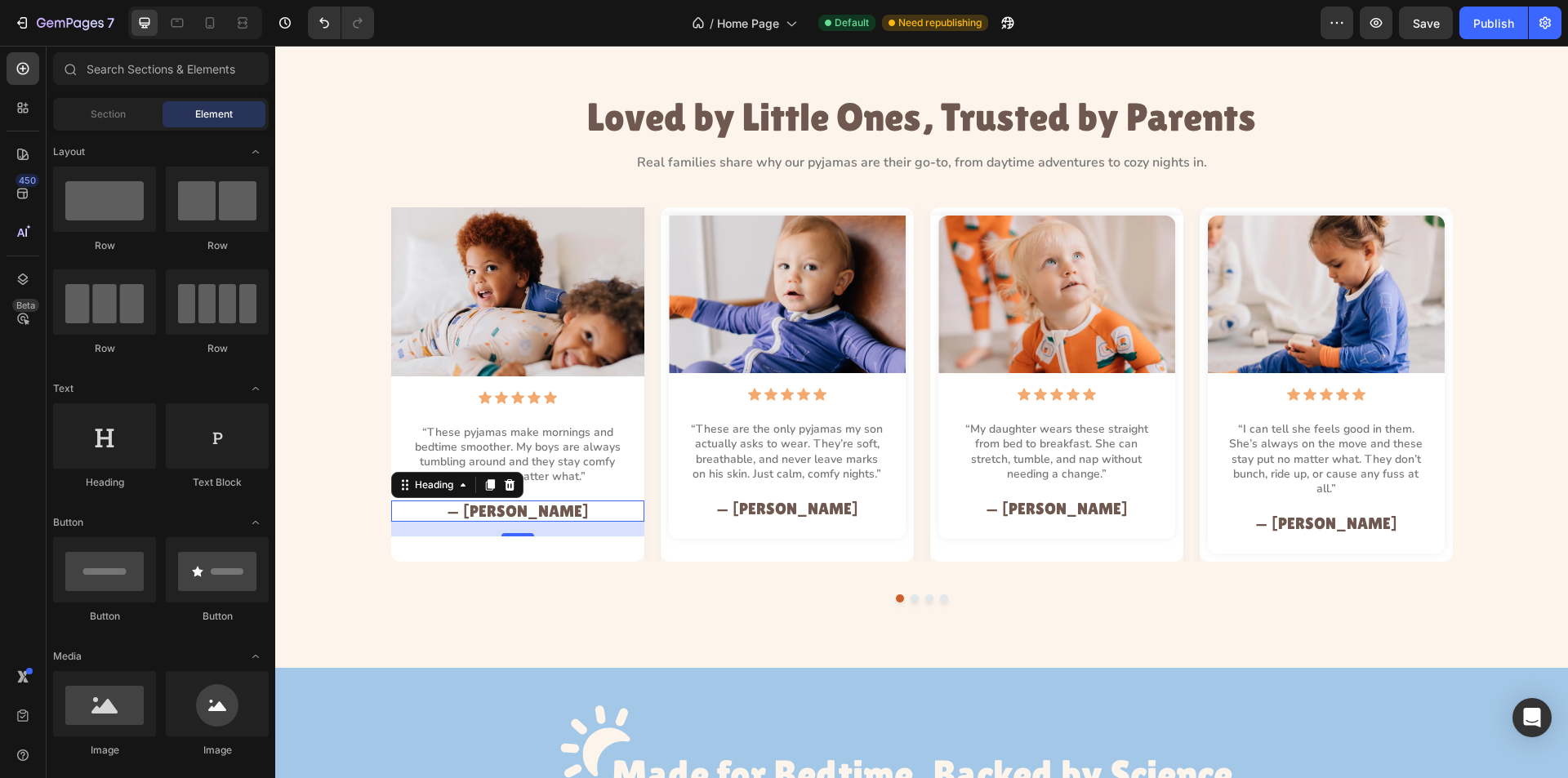
click at [593, 506] on h2 "— Michelle P." at bounding box center [518, 510] width 214 height 21
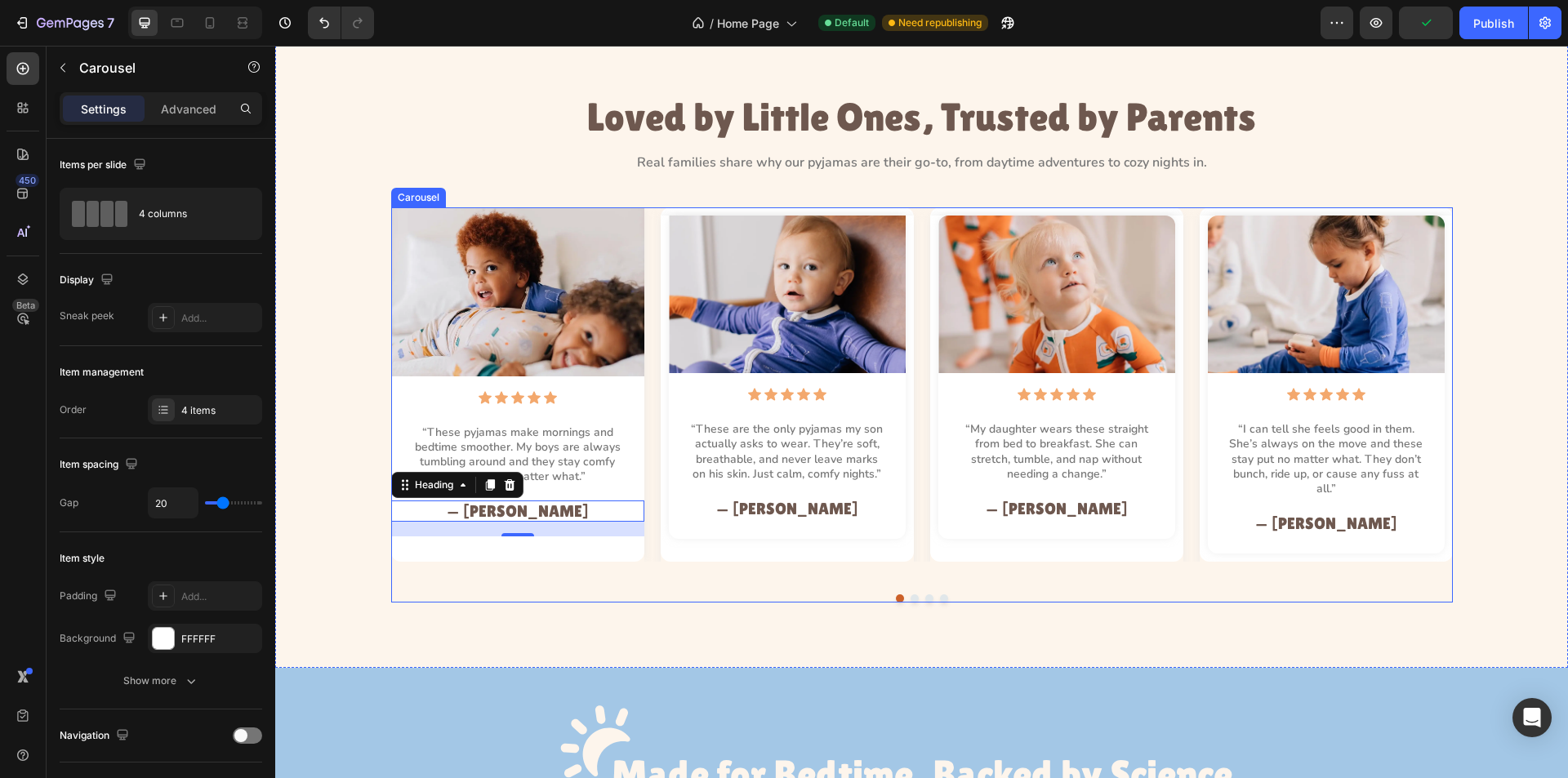
click at [531, 545] on div "Image Icon Icon Icon Icon Icon Icon List “These pyjamas make mornings and bedti…" at bounding box center [517, 384] width 253 height 354
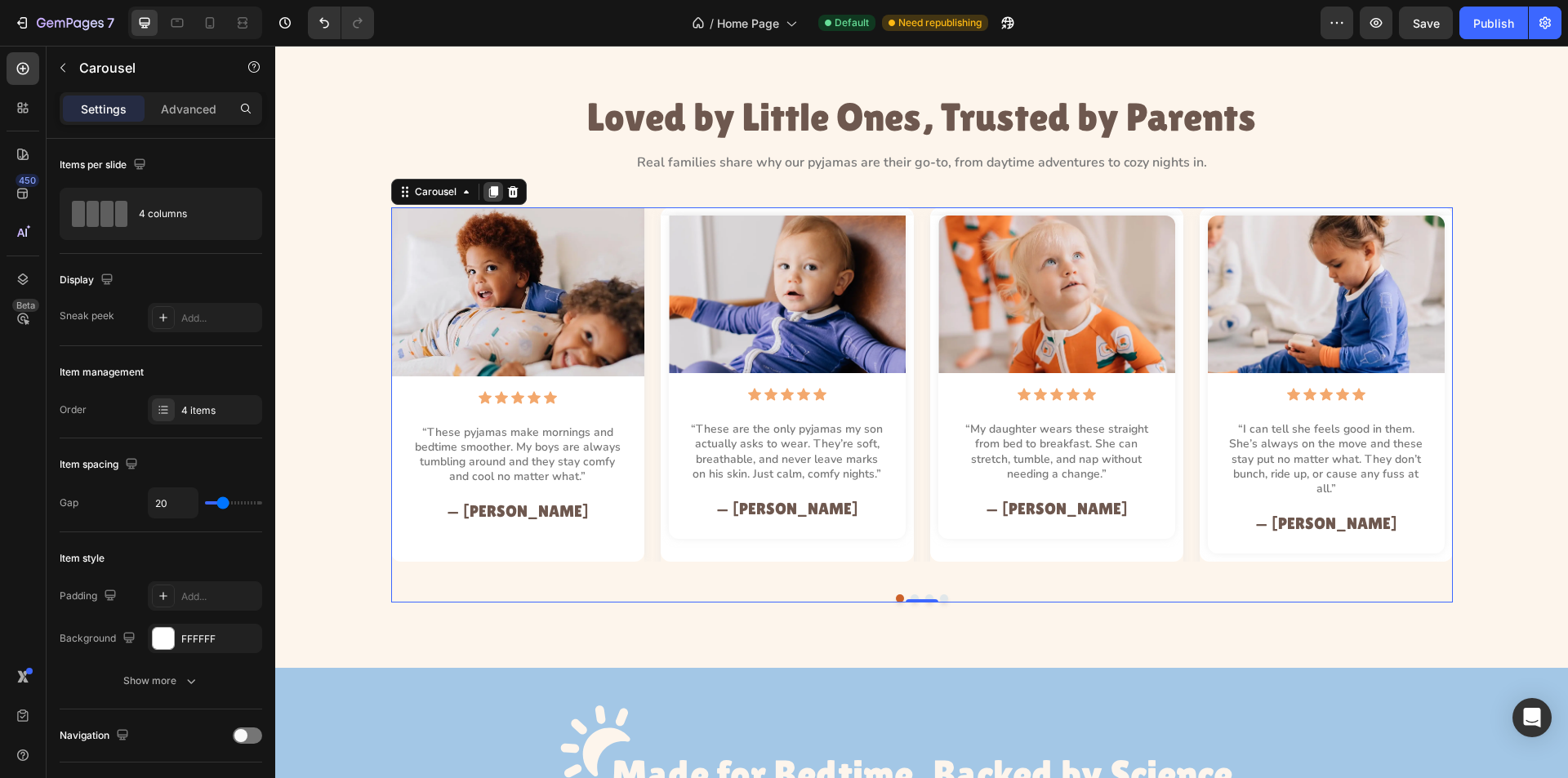
click at [487, 194] on icon at bounding box center [493, 192] width 13 height 13
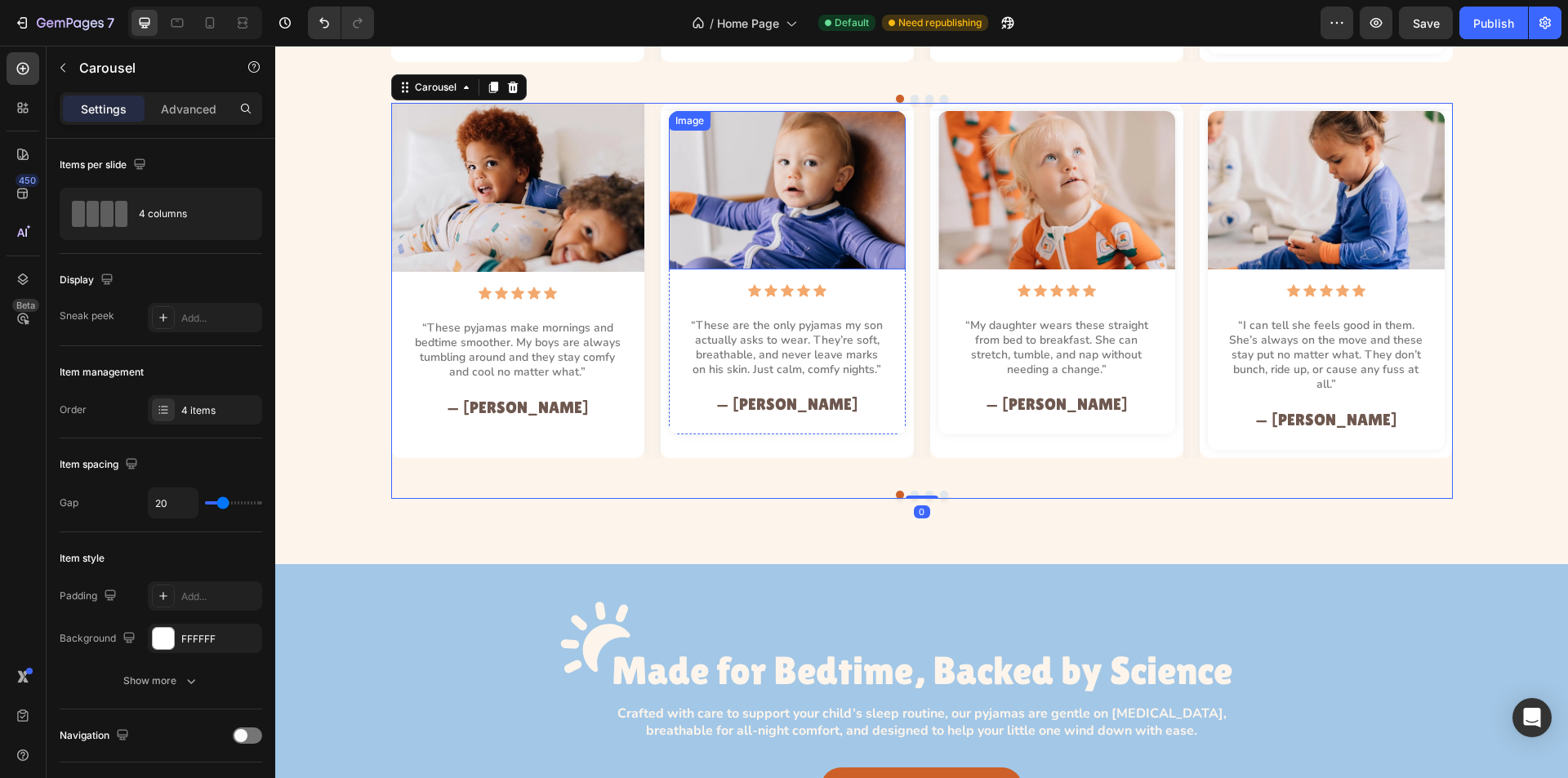
scroll to position [1577, 0]
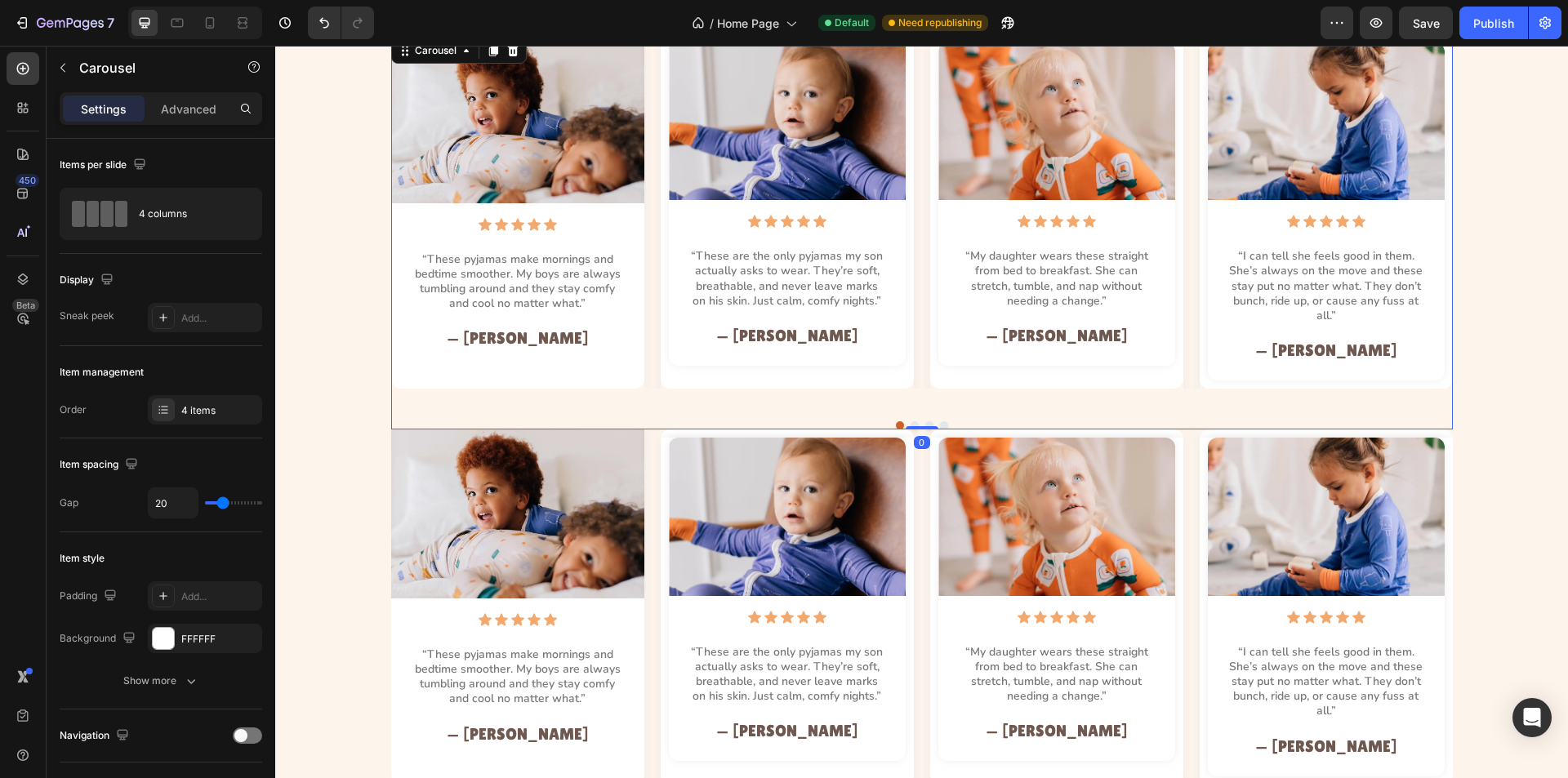
click at [666, 375] on div "Image Icon Icon Icon Icon Icon Icon List “These are the only pyjamas my son act…" at bounding box center [787, 220] width 253 height 354
click at [647, 326] on div "Image Icon Icon Icon Icon Icon Icon List “These pyjamas make mornings and bedti…" at bounding box center [921, 212] width 1062 height 354
click at [174, 214] on div "4 columns" at bounding box center [188, 214] width 100 height 37
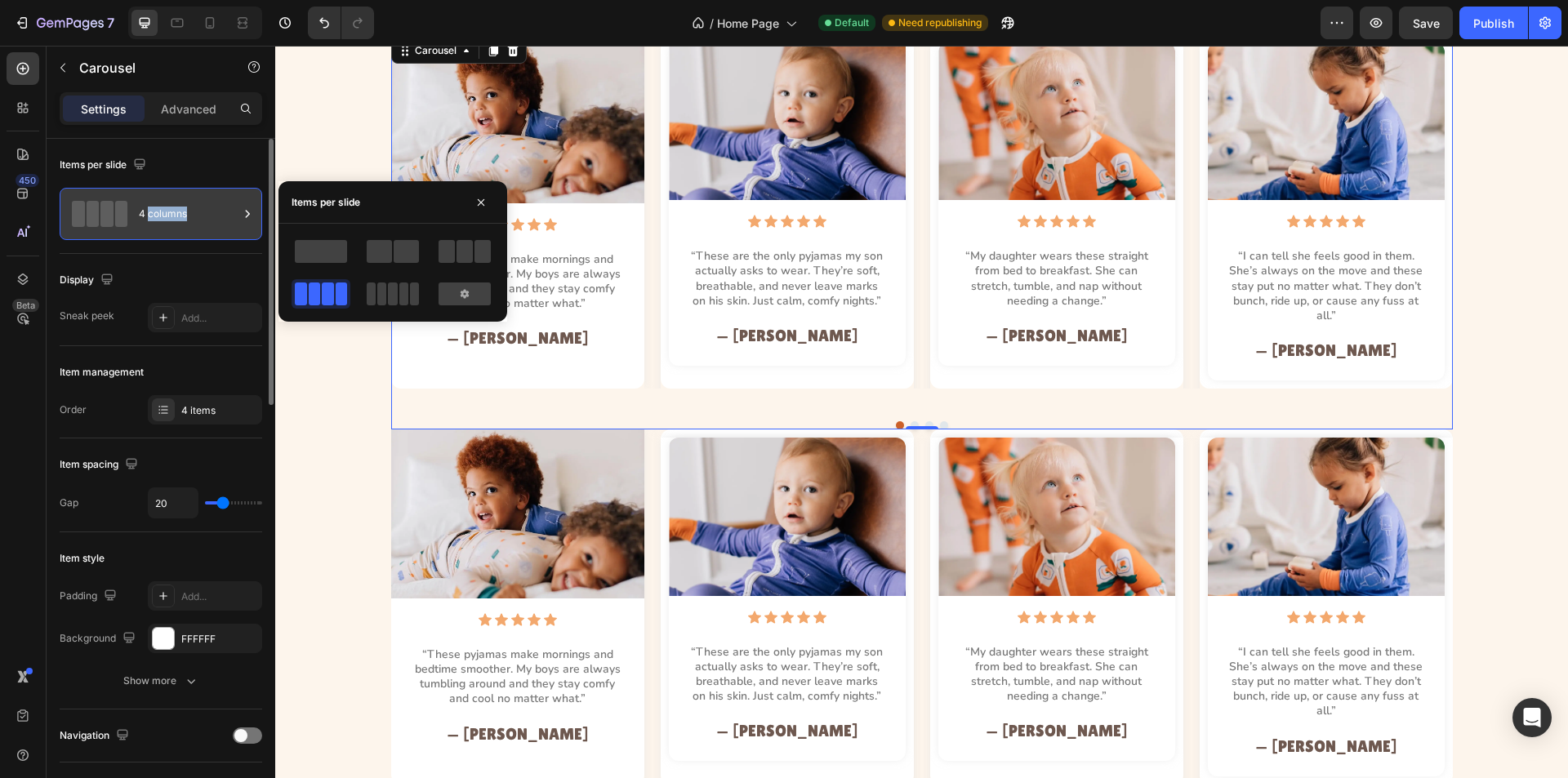
click at [174, 214] on div "4 columns" at bounding box center [188, 214] width 100 height 37
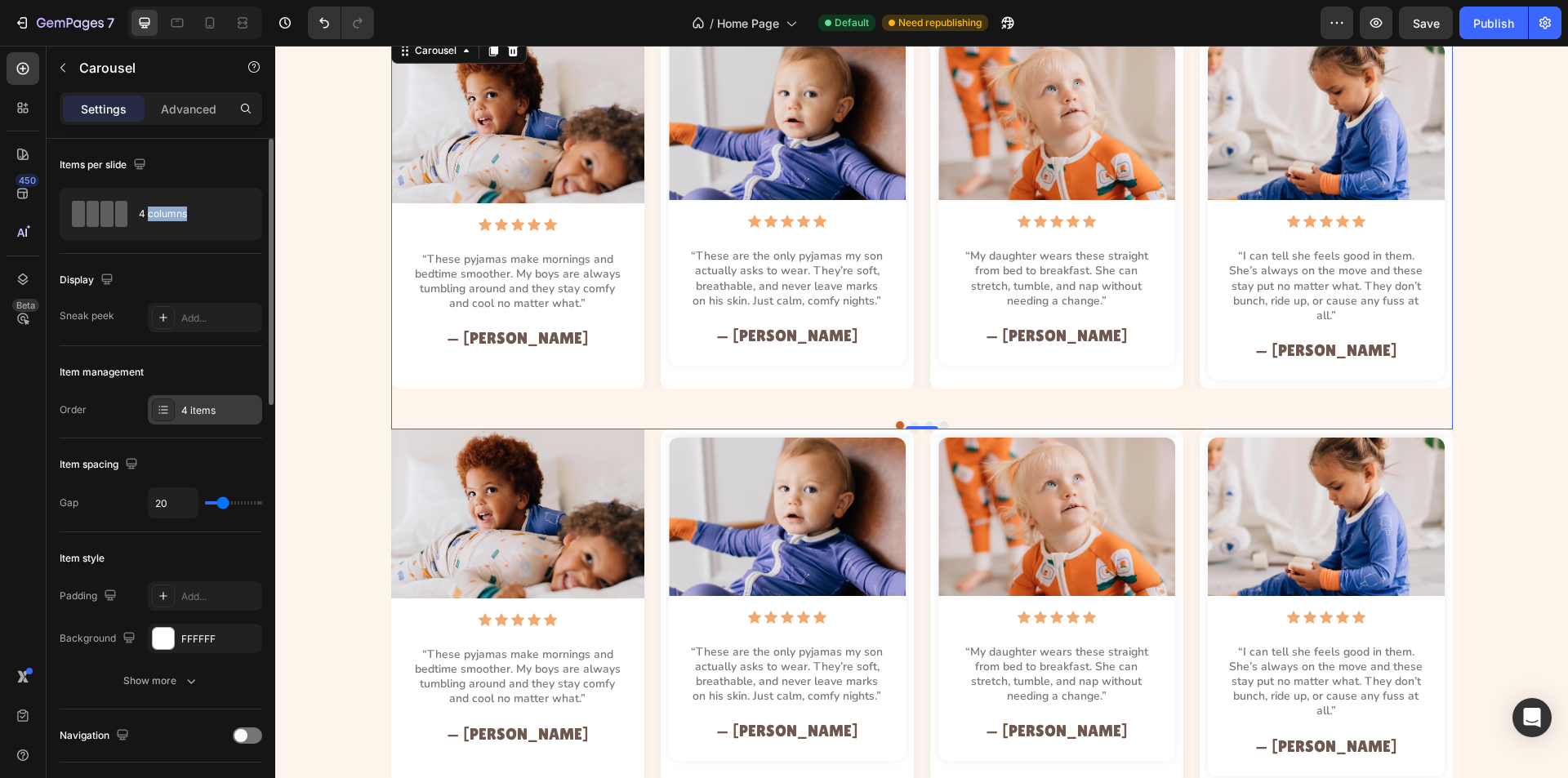
click at [208, 410] on div "4 items" at bounding box center [220, 411] width 77 height 15
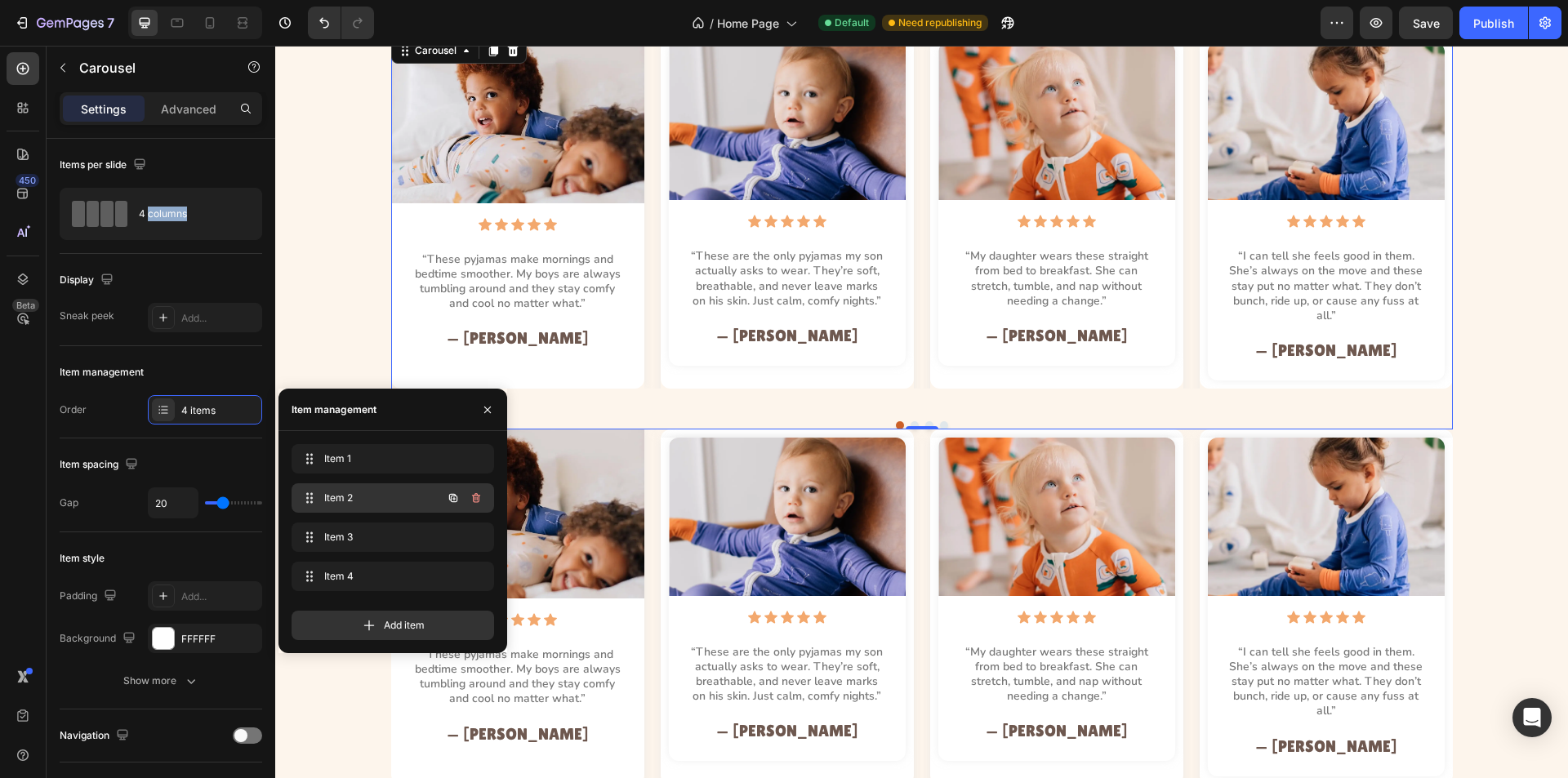
click at [480, 499] on icon "button" at bounding box center [476, 498] width 13 height 13
click at [479, 499] on div "Delete" at bounding box center [465, 499] width 30 height 15
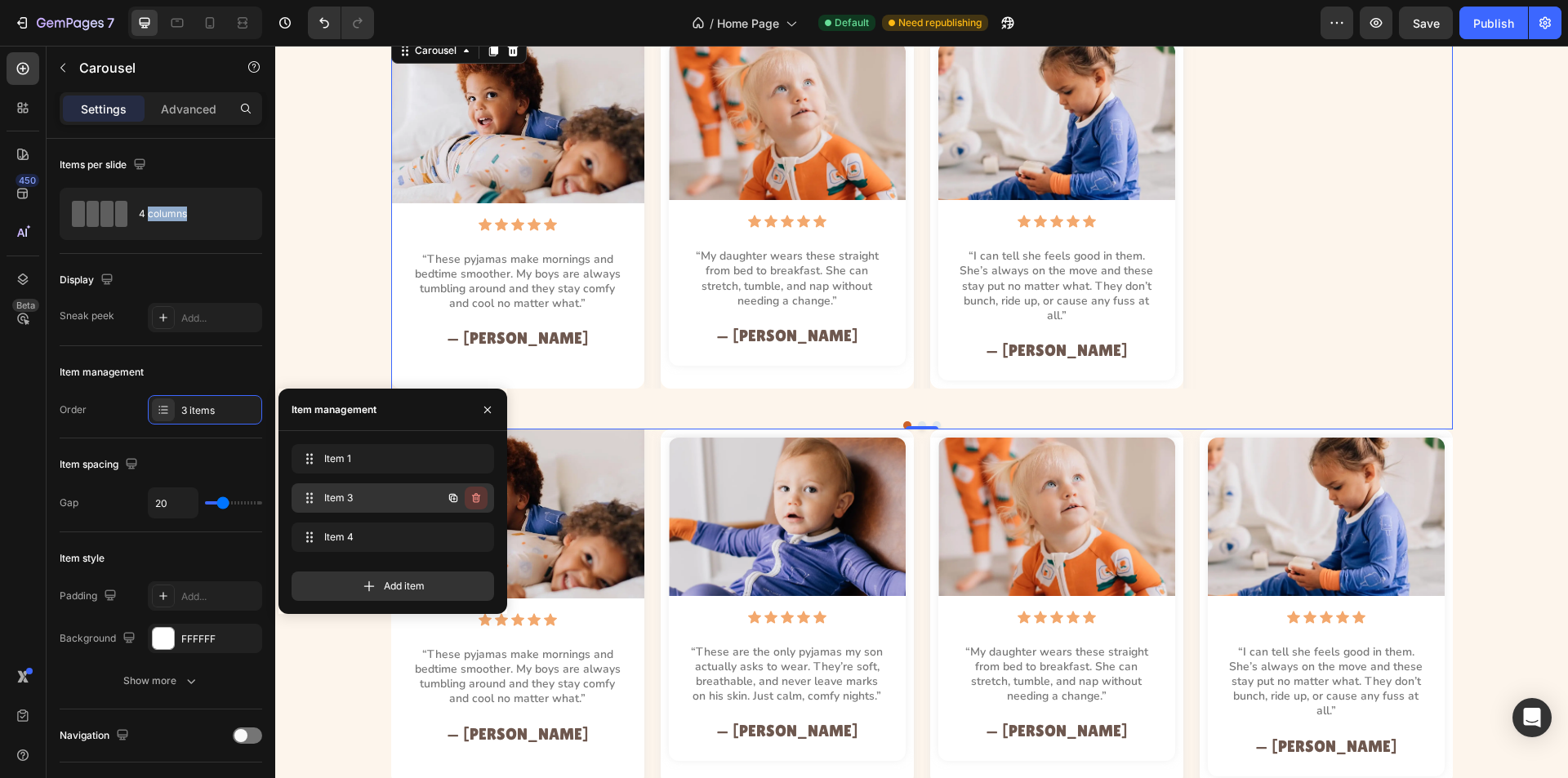
click at [481, 496] on icon "button" at bounding box center [476, 498] width 13 height 13
click at [482, 494] on button "Delete" at bounding box center [465, 498] width 45 height 23
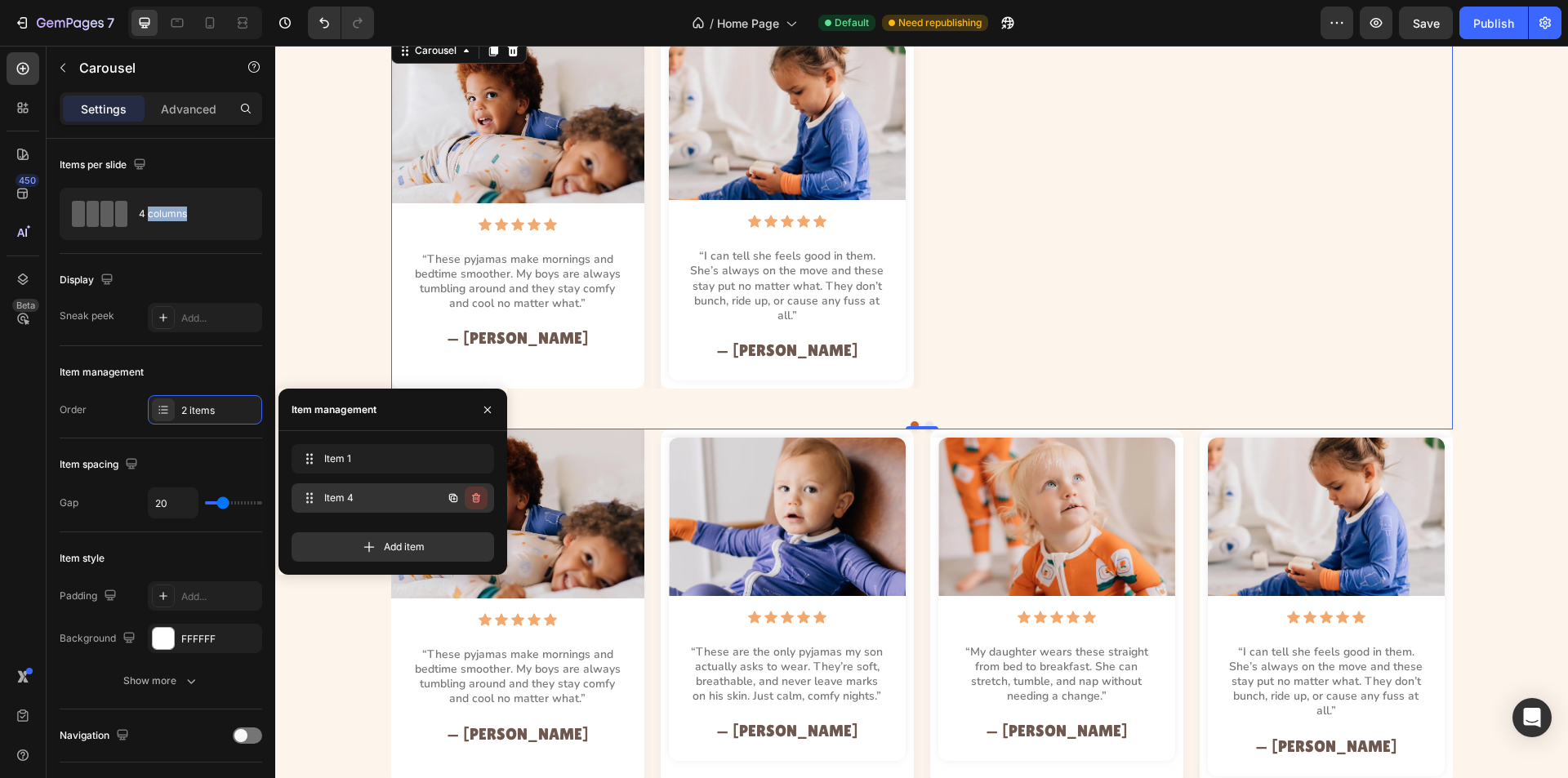
click at [478, 489] on button "button" at bounding box center [476, 498] width 23 height 23
click at [478, 489] on button "Delete" at bounding box center [465, 498] width 45 height 23
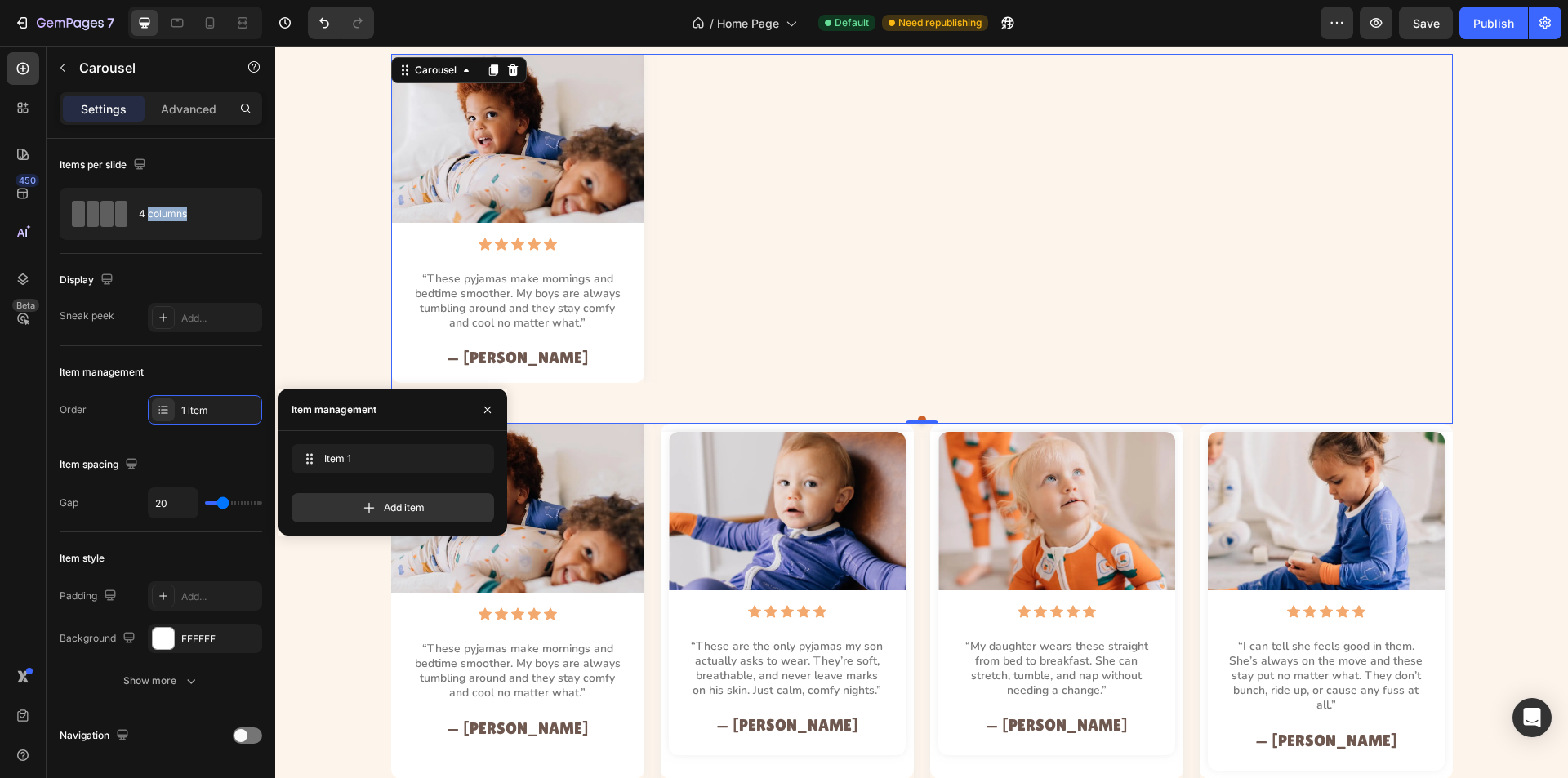
scroll to position [1414, 0]
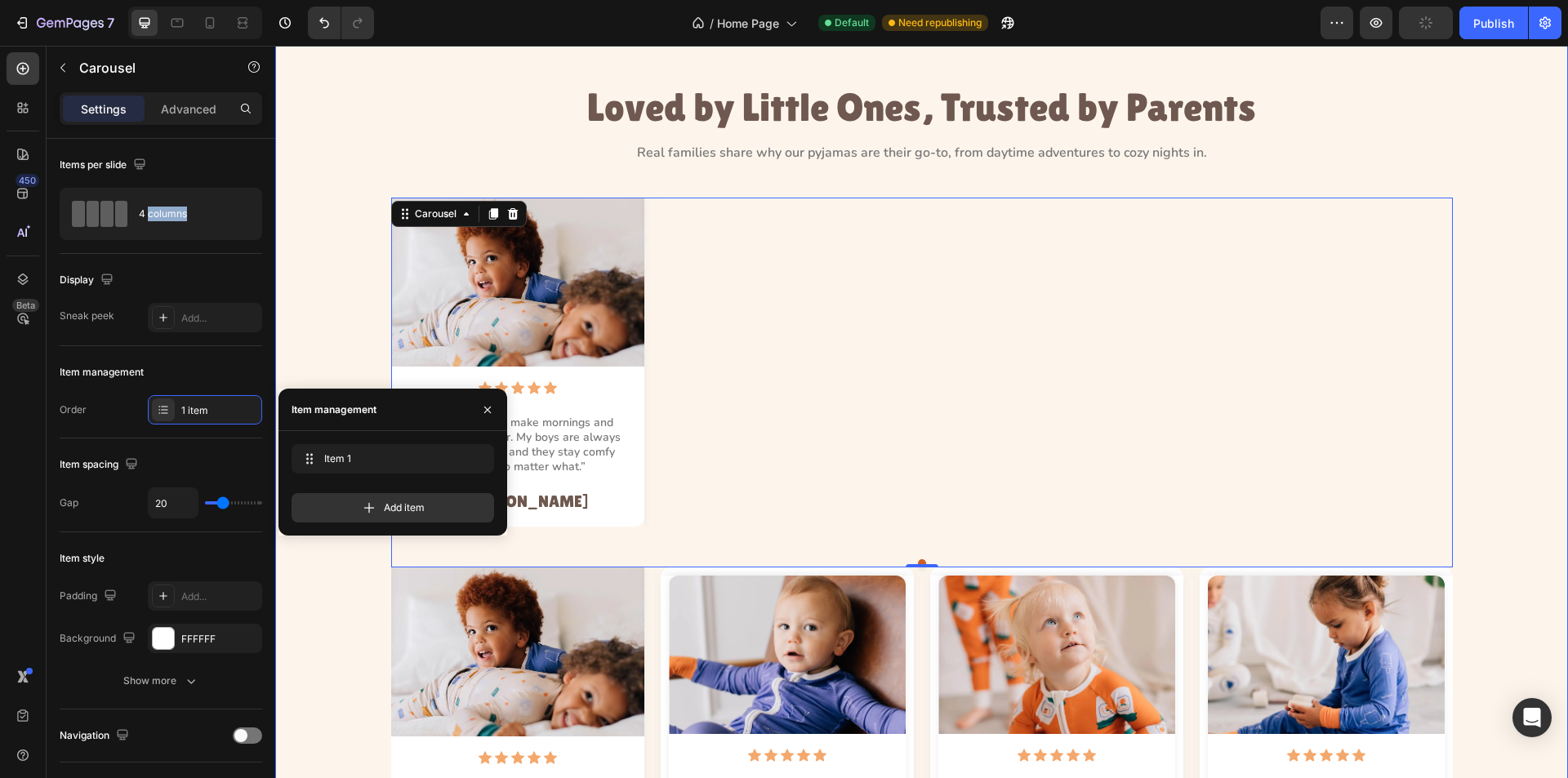
click at [320, 254] on div "Image Icon Icon Icon Icon Icon Icon List “These pyjamas make mornings and bedti…" at bounding box center [921, 382] width 1256 height 370
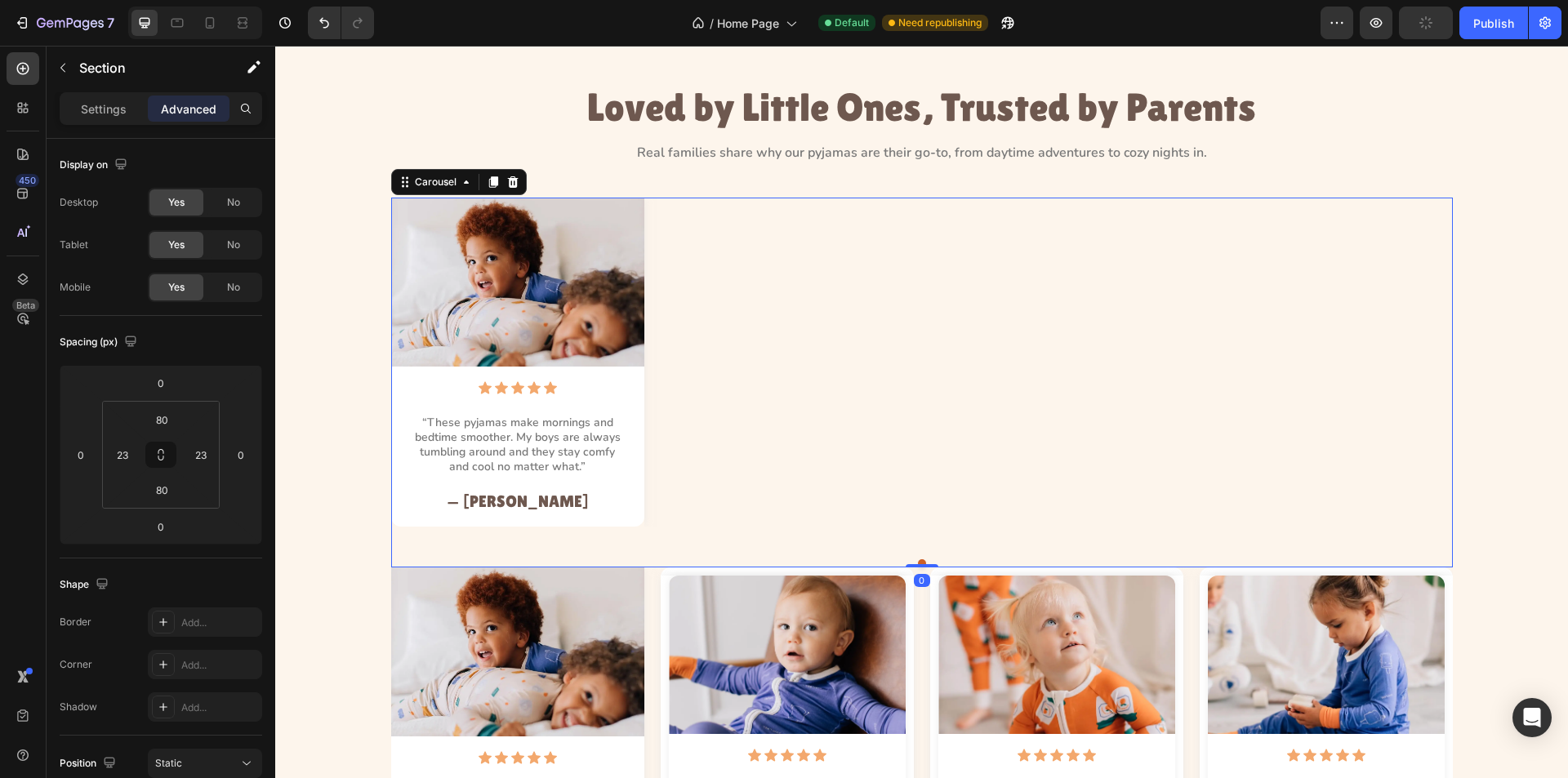
click at [822, 377] on div "Image Icon Icon Icon Icon Icon Icon List “These pyjamas make mornings and bedti…" at bounding box center [921, 362] width 1062 height 329
click at [372, 312] on div "Image Icon Icon Icon Icon Icon Icon List “These pyjamas make mornings and bedti…" at bounding box center [921, 382] width 1256 height 370
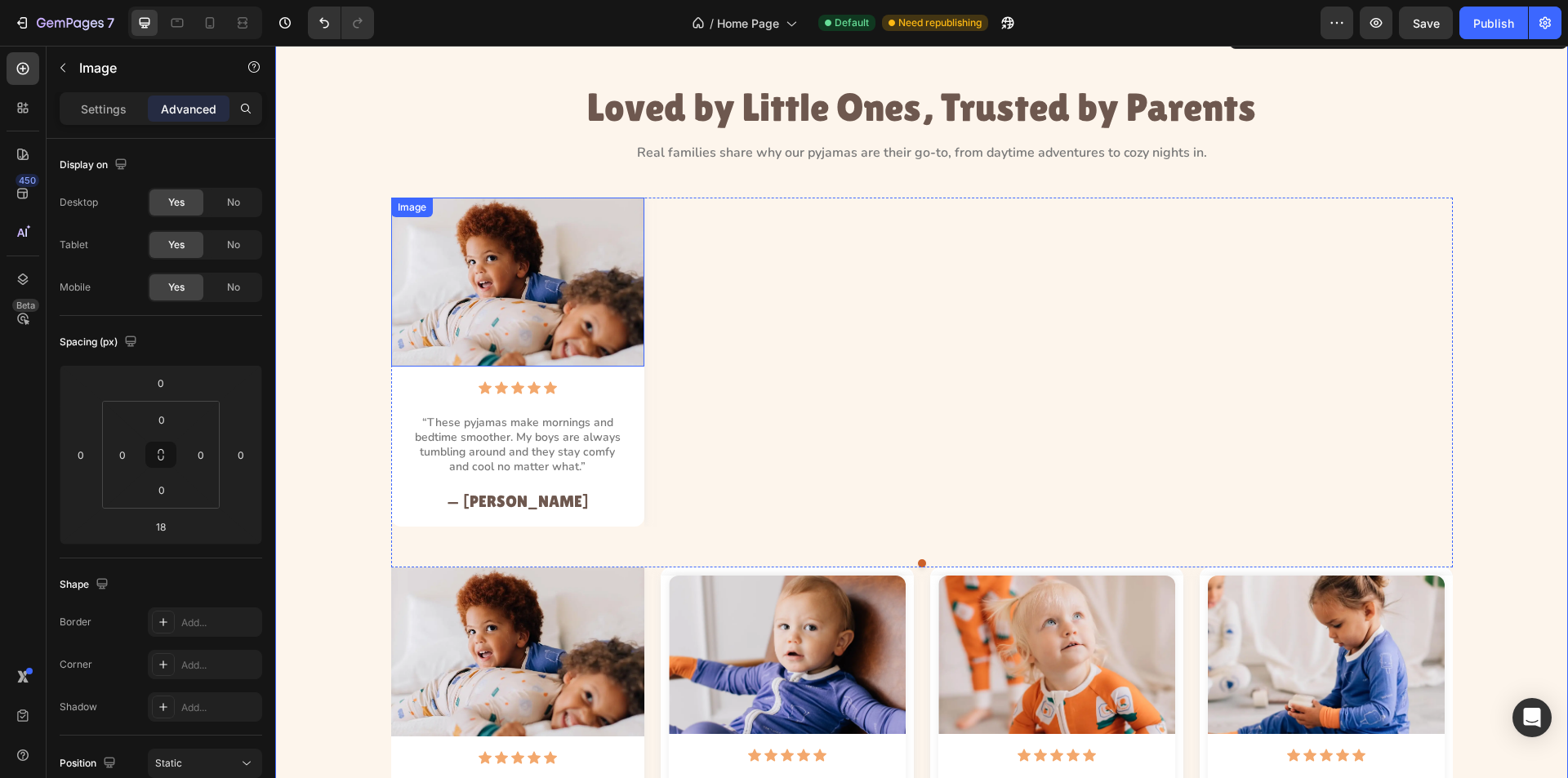
click at [561, 252] on img at bounding box center [517, 281] width 253 height 169
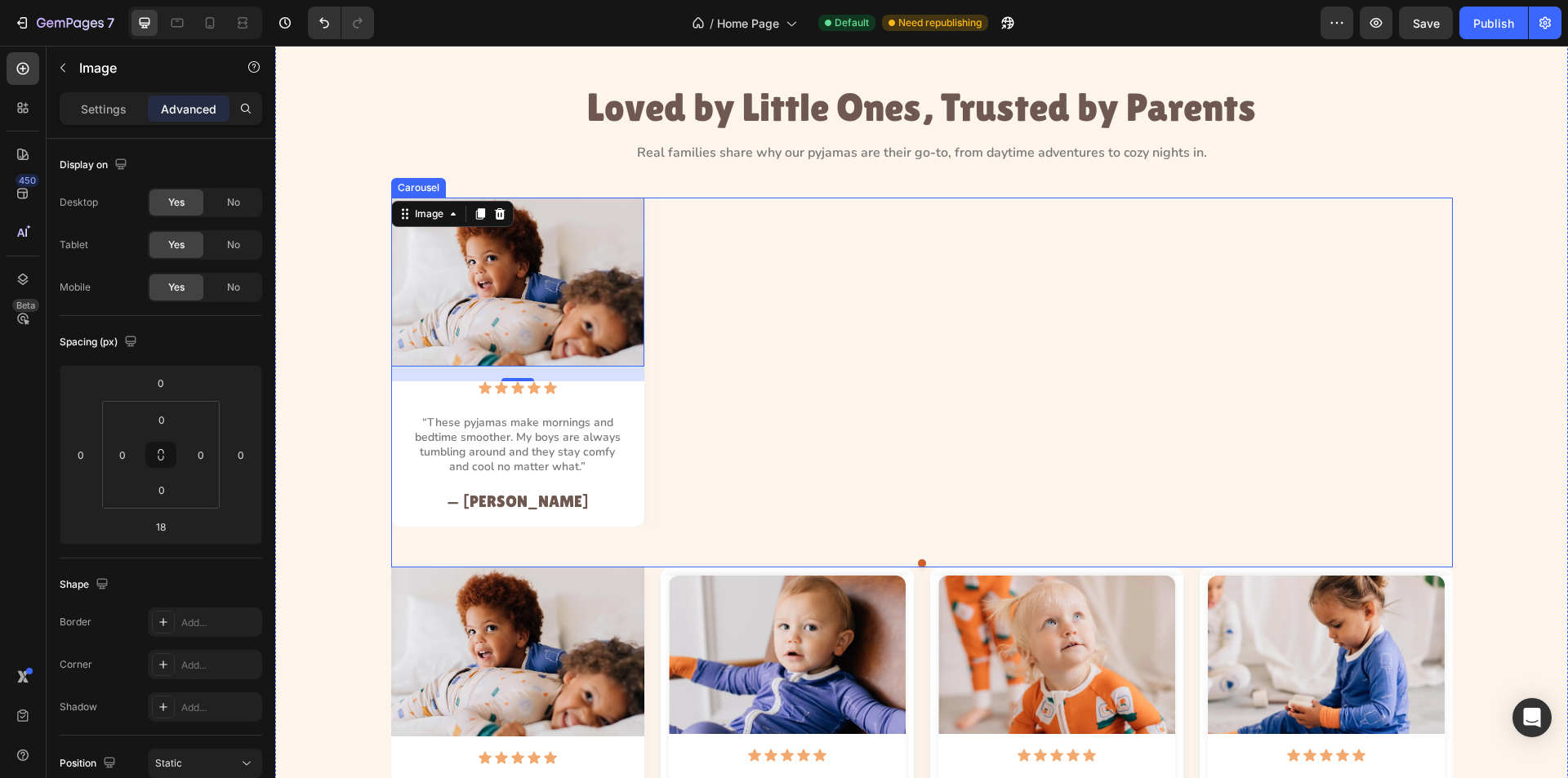
click at [661, 396] on div "Image 18 Icon Icon Icon Icon Icon Icon List “These pyjamas make mornings and be…" at bounding box center [921, 362] width 1062 height 329
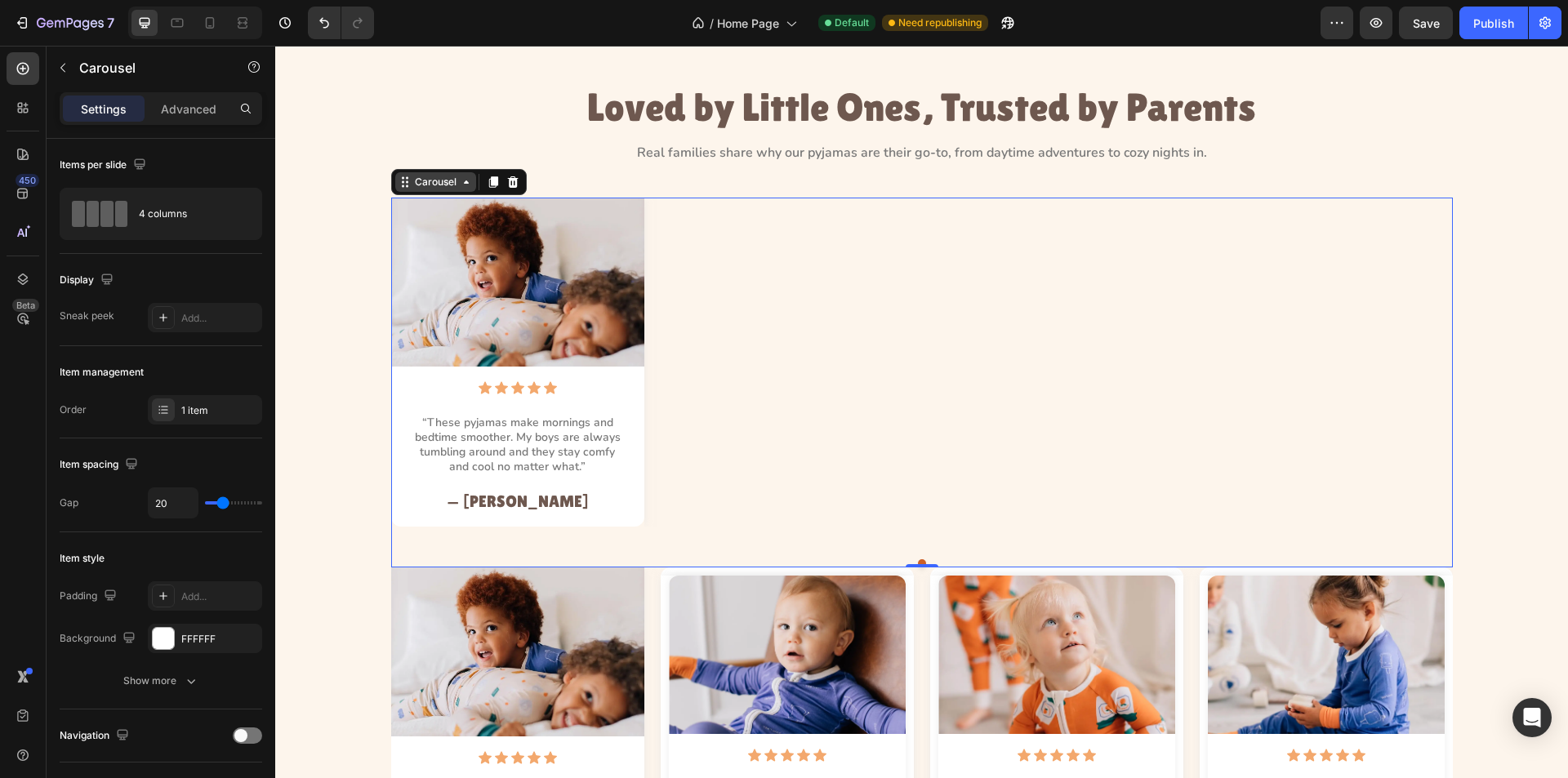
click at [437, 178] on div "Carousel" at bounding box center [436, 182] width 48 height 15
click at [437, 178] on div "Carousel" at bounding box center [436, 182] width 48 height 15
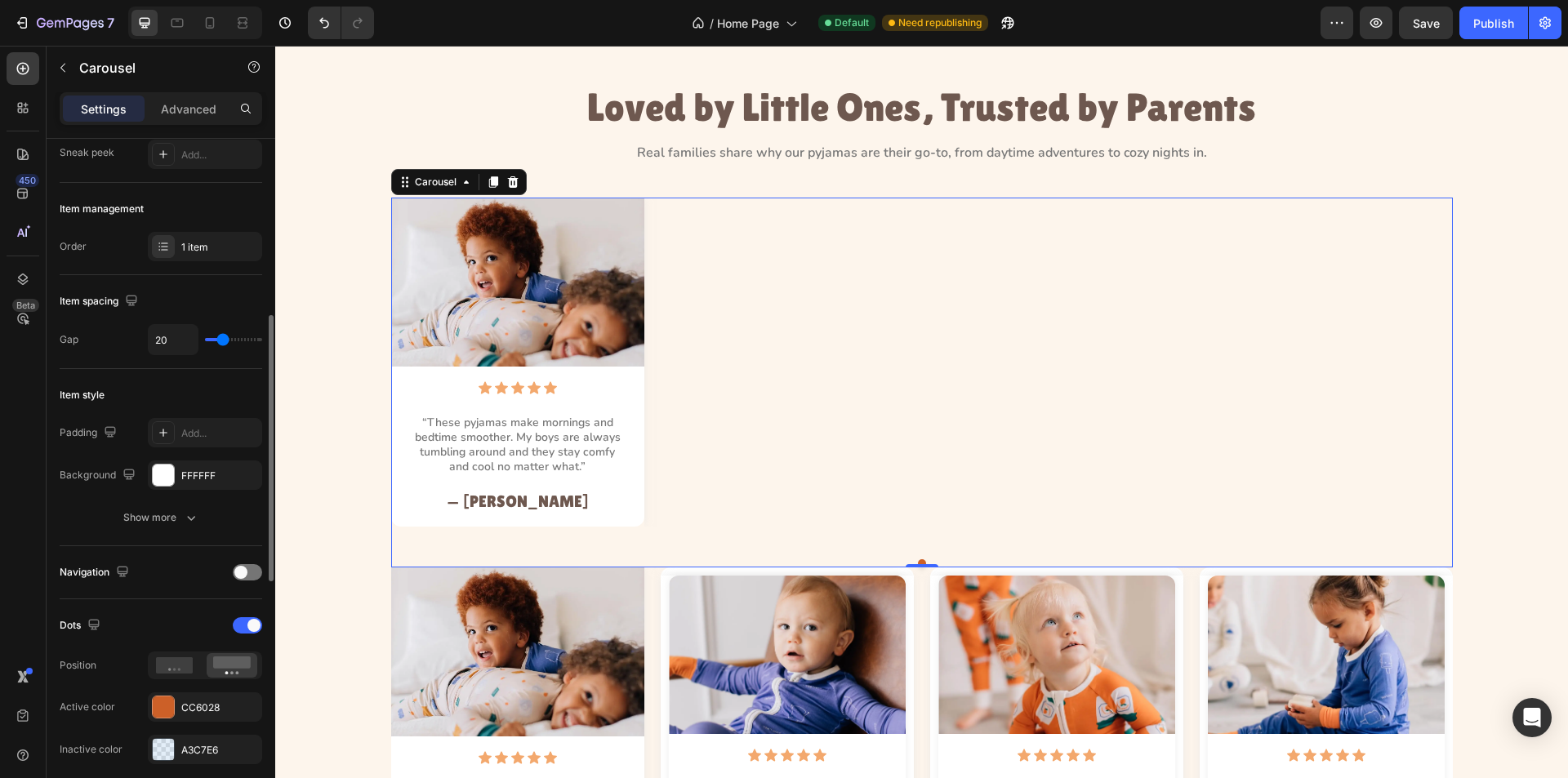
scroll to position [81, 0]
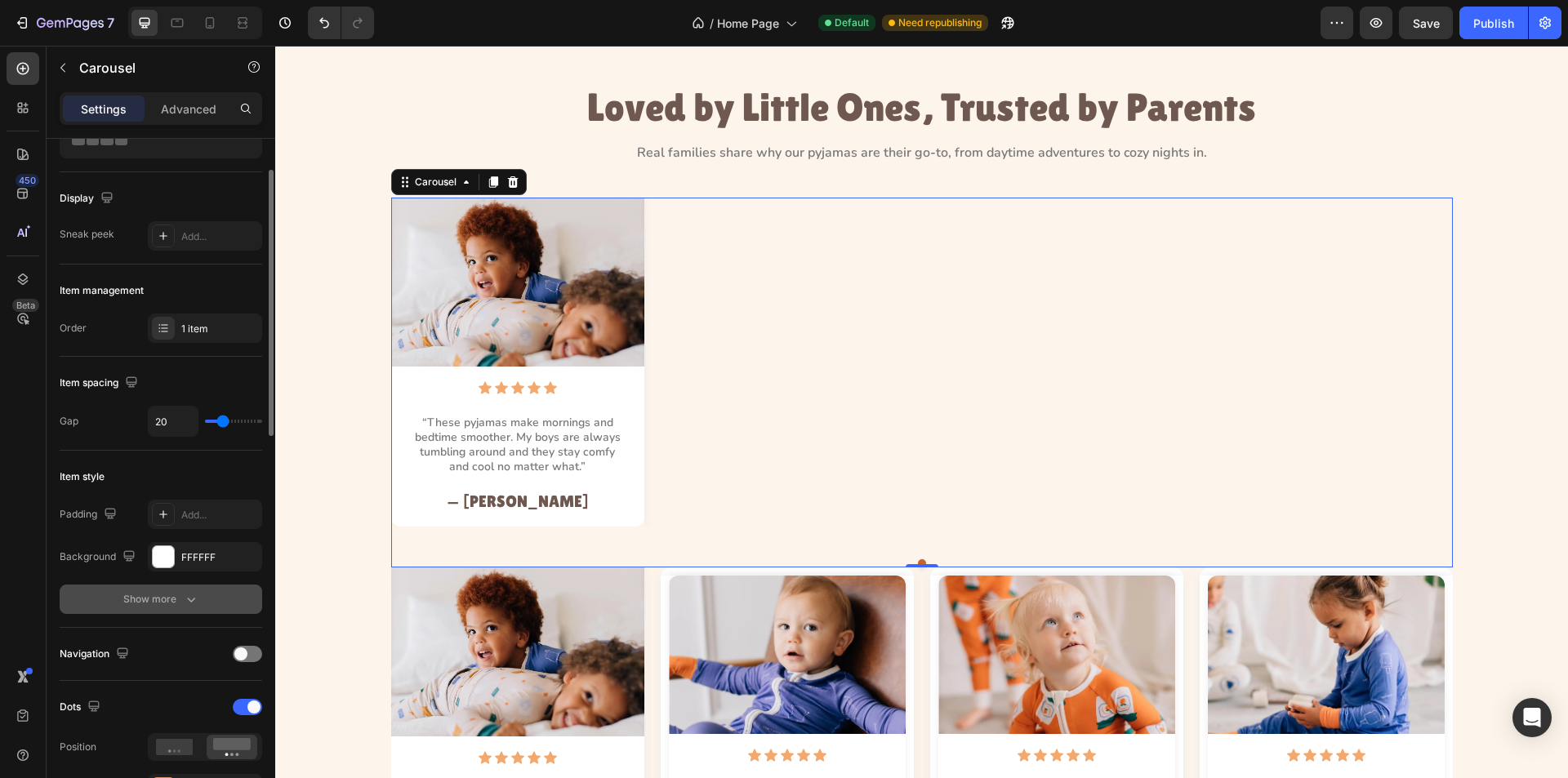
click at [224, 596] on button "Show more" at bounding box center [161, 599] width 203 height 29
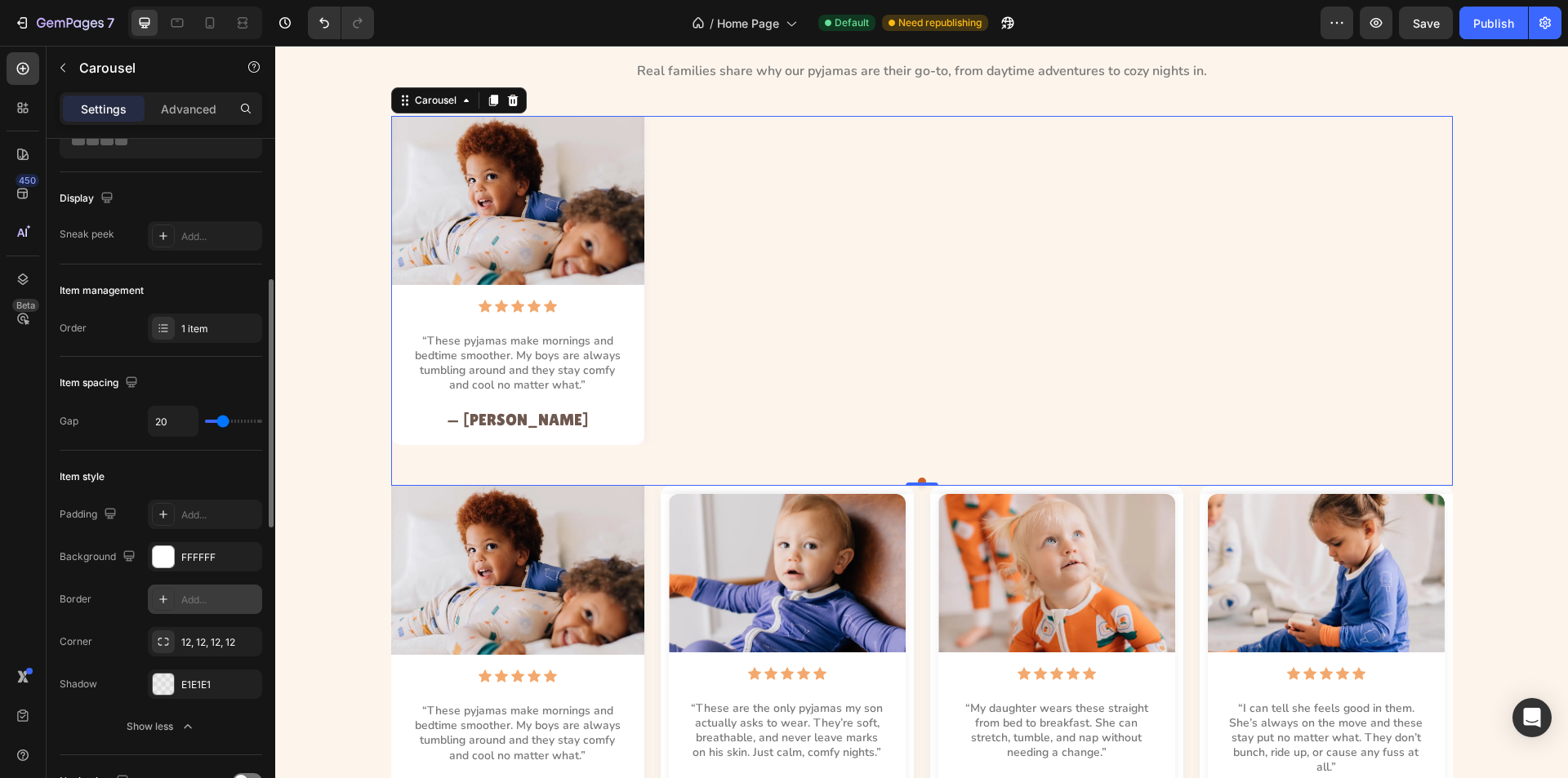
scroll to position [163, 0]
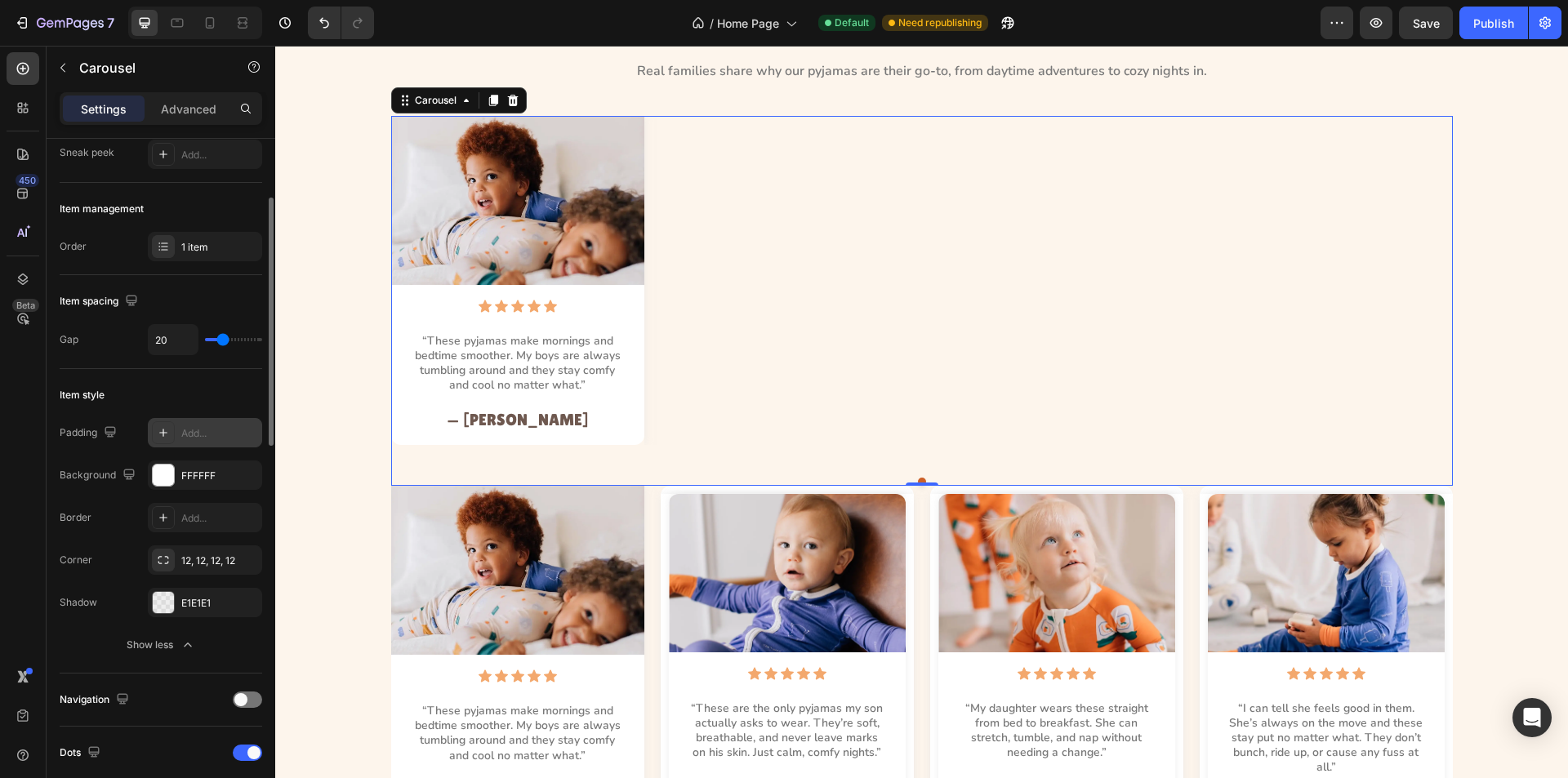
click at [157, 428] on icon at bounding box center [163, 433] width 13 height 13
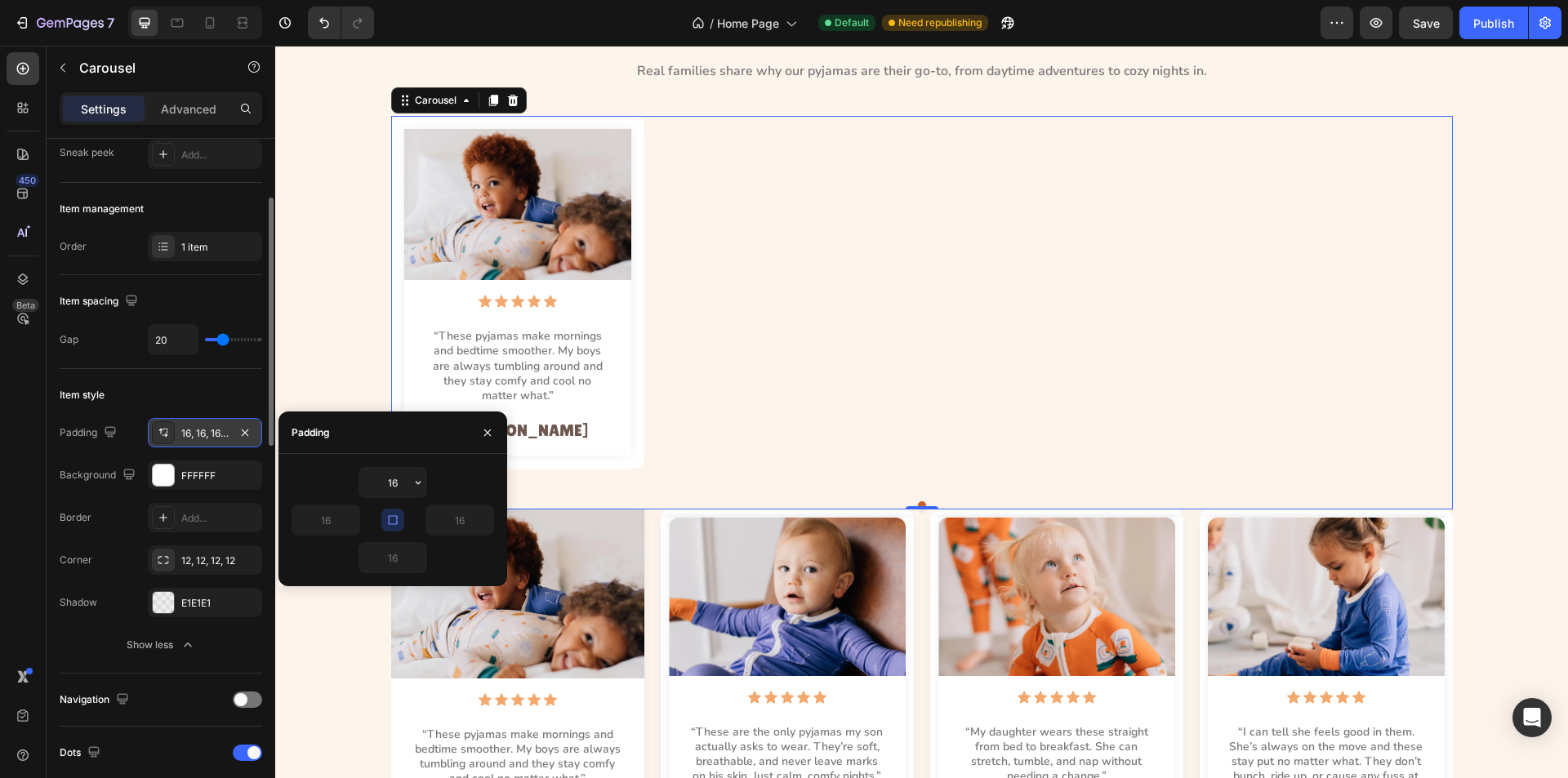
click at [329, 475] on div "16" at bounding box center [393, 483] width 203 height 31
click at [739, 415] on div "Image Icon Icon Icon Icon Icon Icon List “These pyjamas make mornings and bedti…" at bounding box center [921, 292] width 1062 height 352
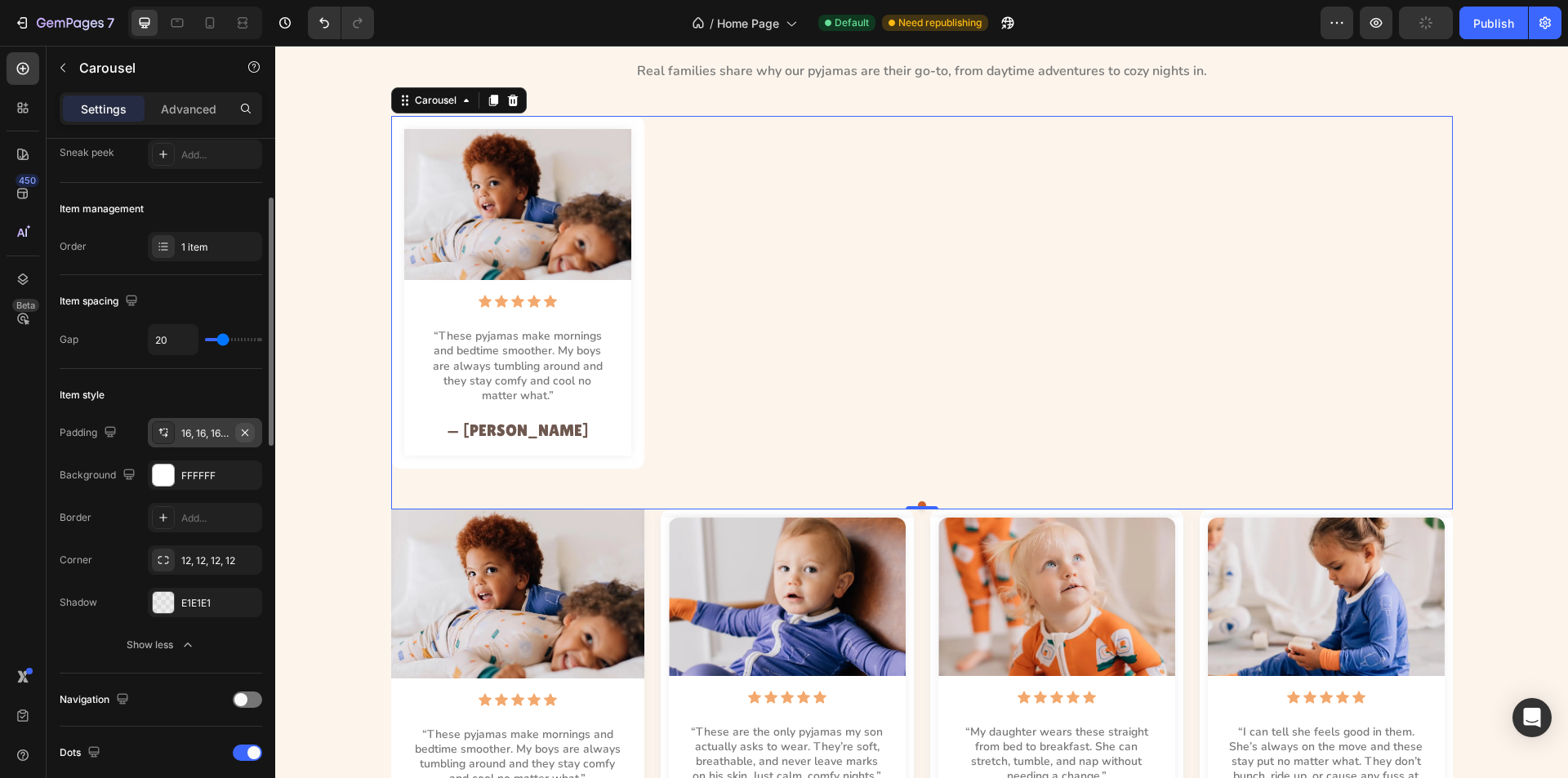
click at [246, 430] on icon "button" at bounding box center [245, 433] width 13 height 13
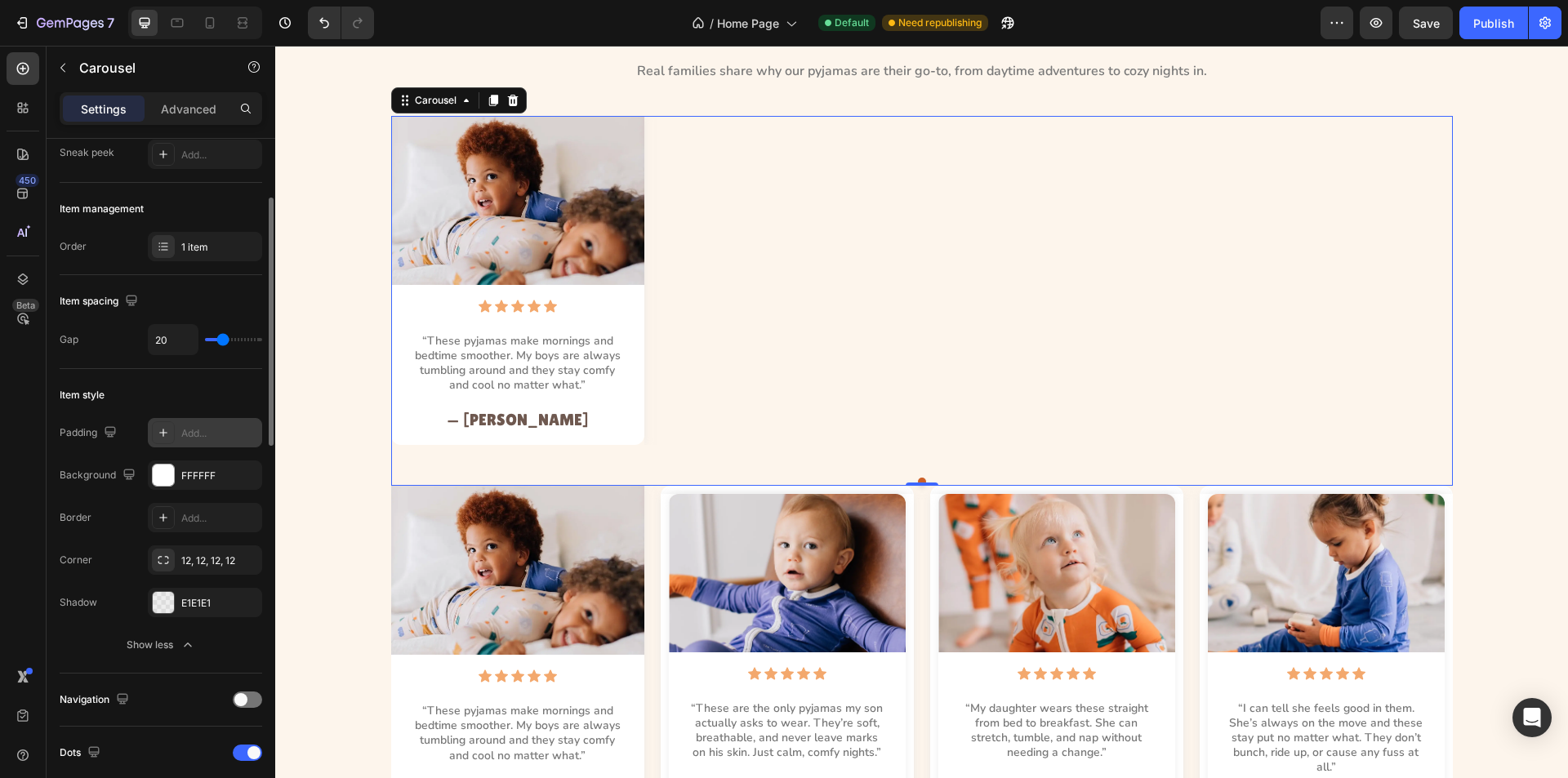
click at [820, 336] on div "Image Icon Icon Icon Icon Icon Icon List “These pyjamas make mornings and bedti…" at bounding box center [921, 280] width 1062 height 329
click at [676, 241] on div "Image Icon Icon Icon Icon Icon Icon List “These pyjamas make mornings and bedti…" at bounding box center [921, 280] width 1062 height 329
click at [186, 245] on div "1 item" at bounding box center [220, 247] width 77 height 15
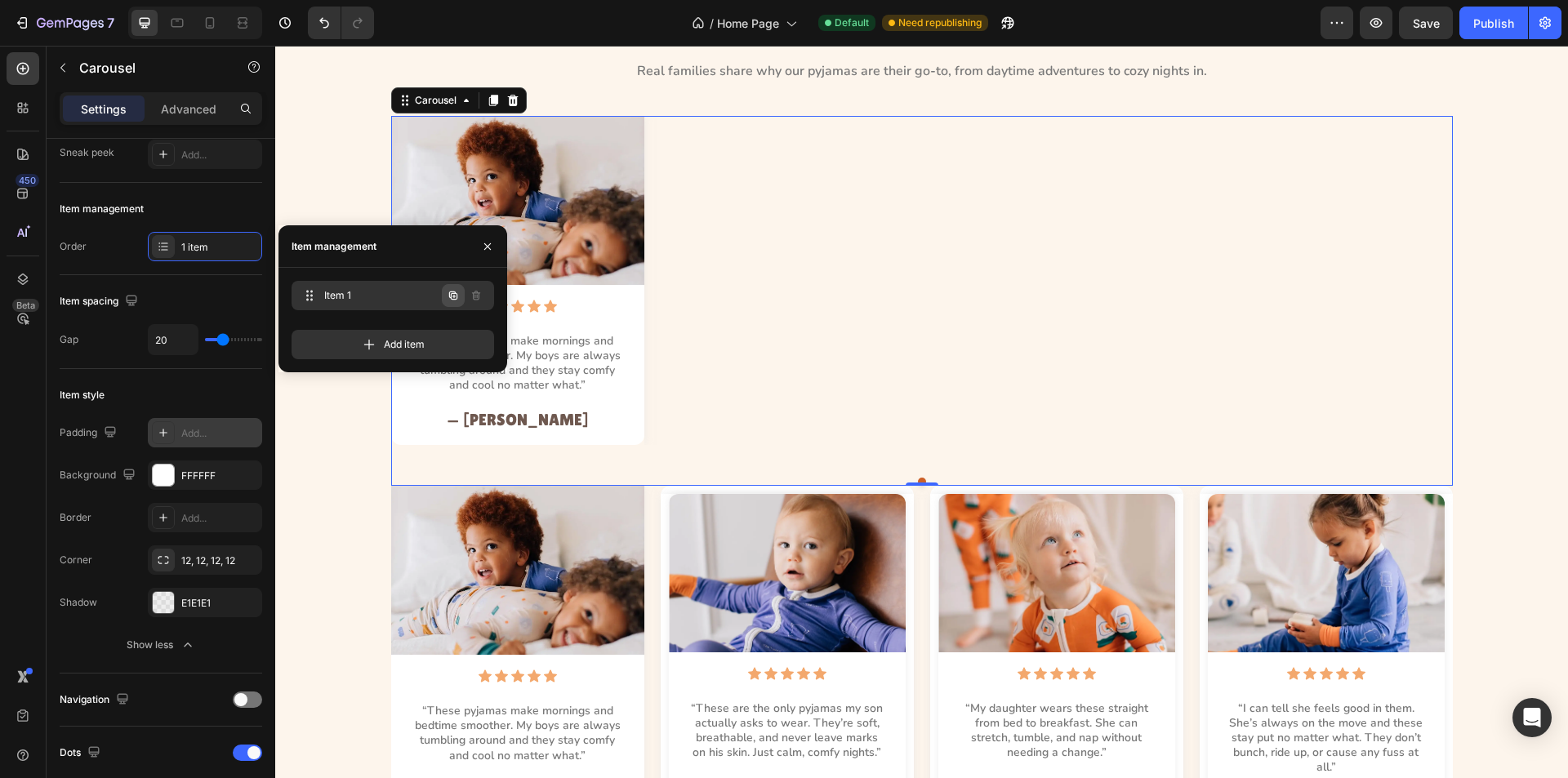
click at [455, 295] on icon "button" at bounding box center [453, 296] width 13 height 13
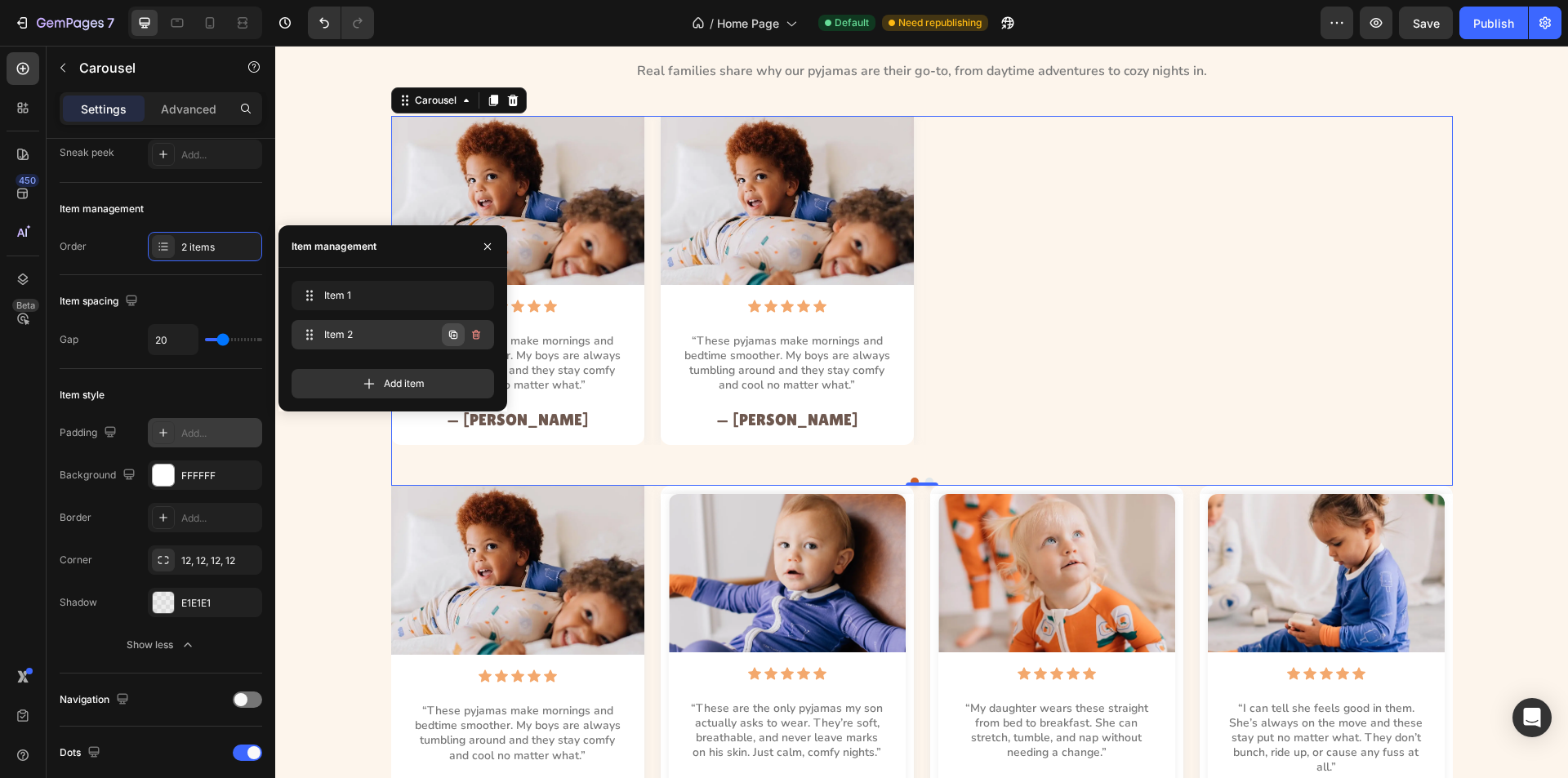
click at [454, 333] on icon "button" at bounding box center [453, 334] width 8 height 8
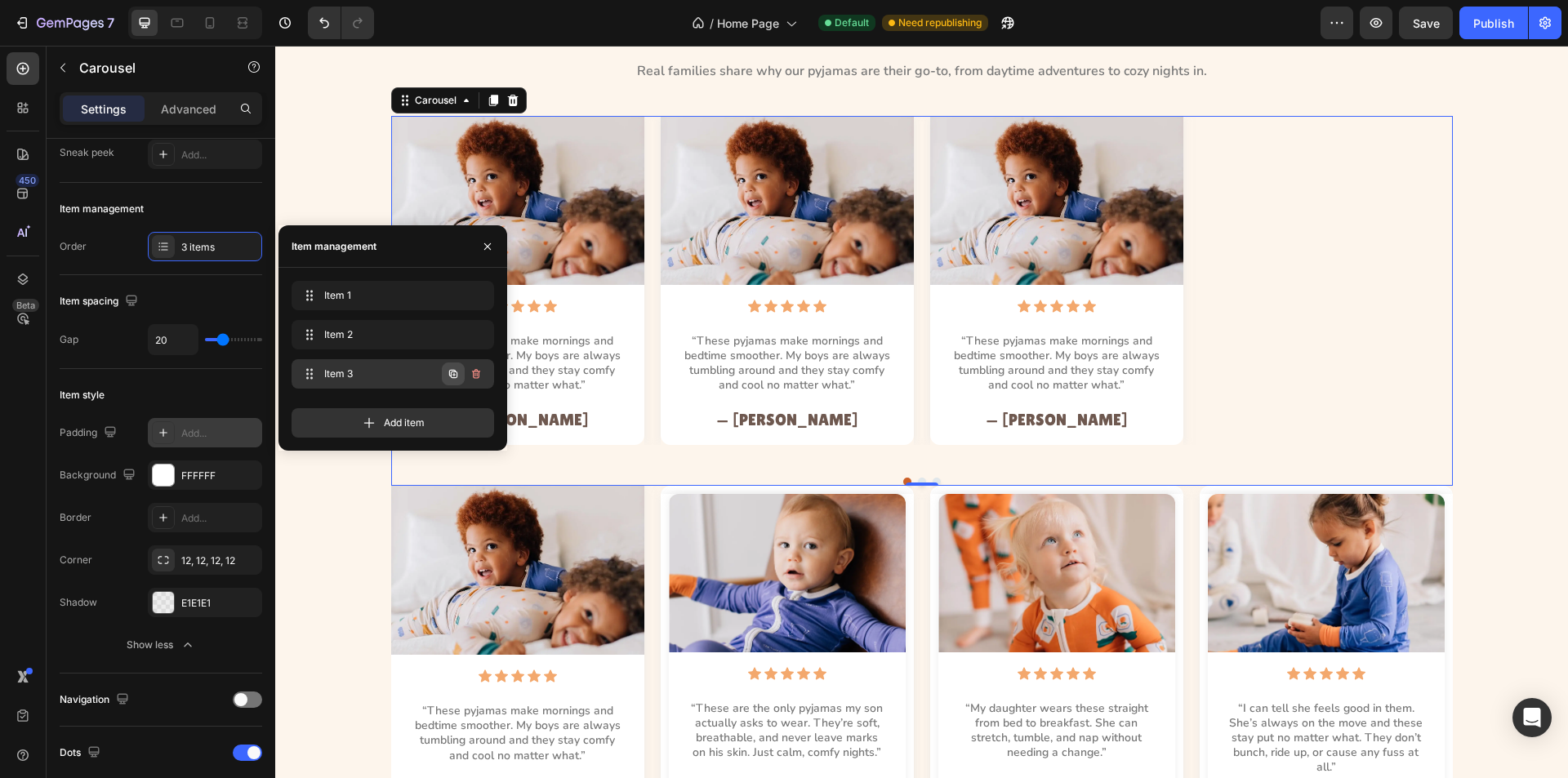
click at [450, 371] on icon "button" at bounding box center [453, 373] width 8 height 8
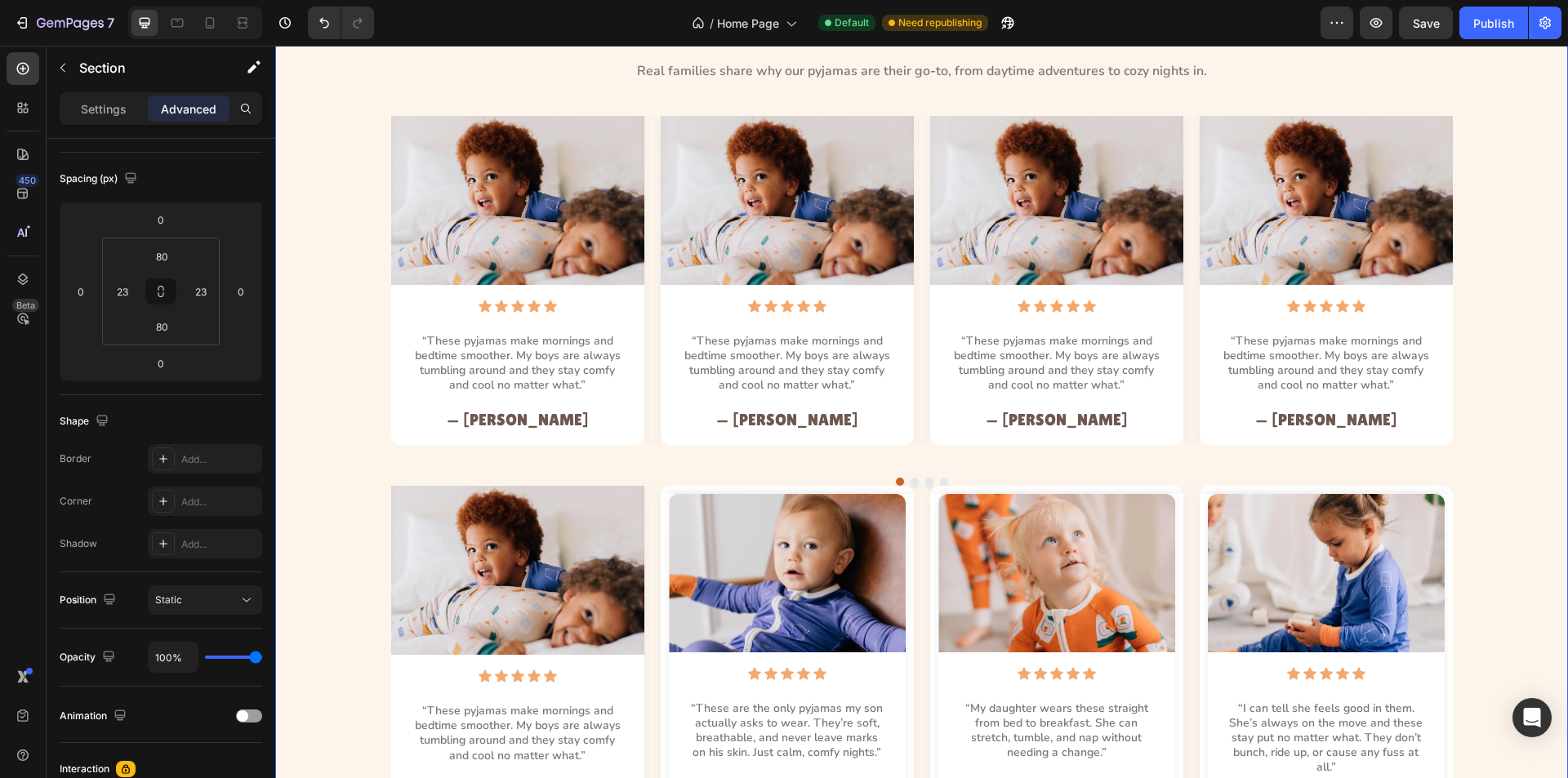
click at [1494, 255] on div "Image Icon Icon Icon Icon Icon Icon List “These pyjamas make mornings and bedti…" at bounding box center [921, 300] width 1256 height 370
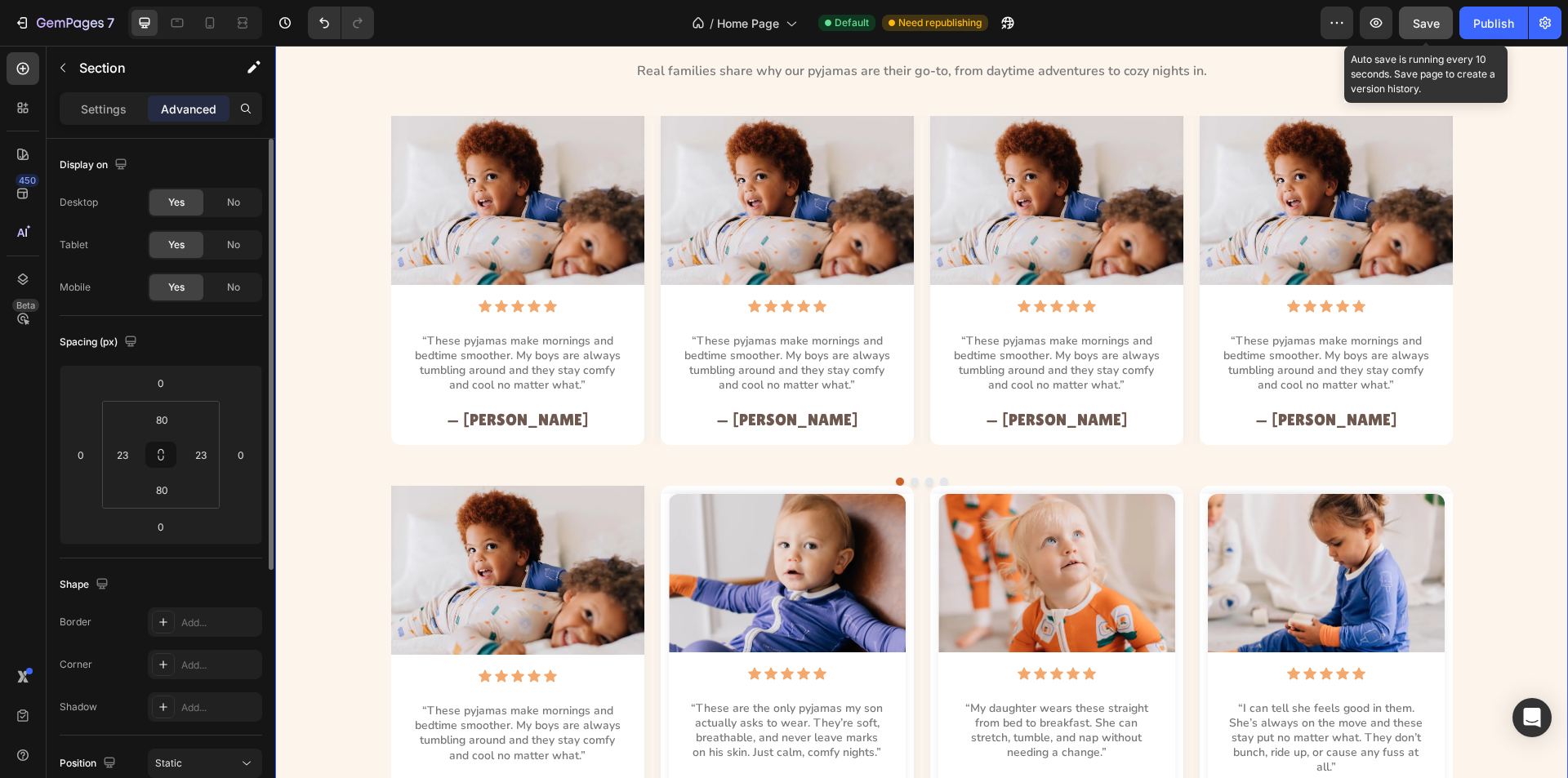
click at [1422, 34] on button "Save" at bounding box center [1426, 23] width 54 height 33
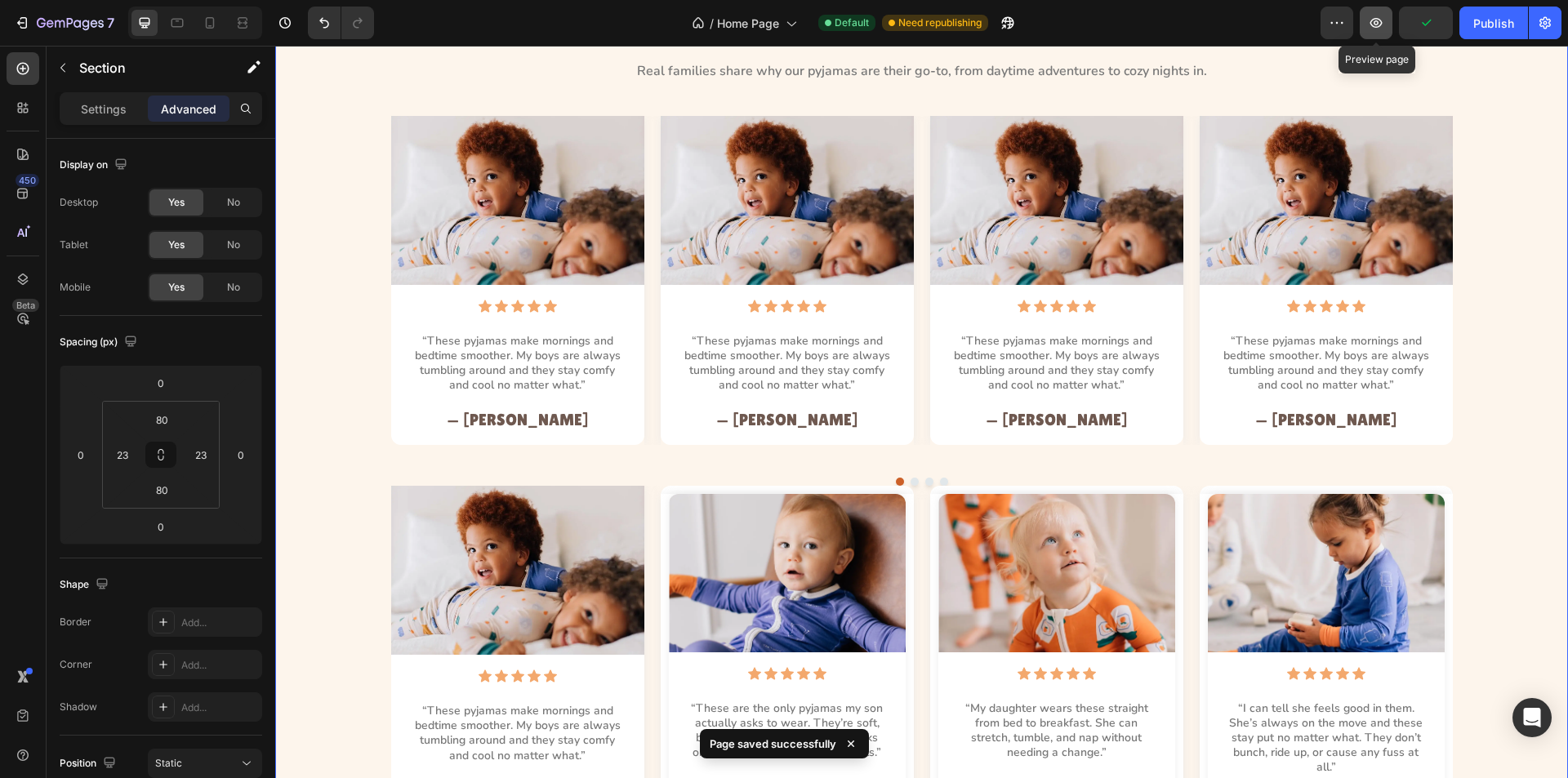
click at [1382, 29] on icon "button" at bounding box center [1376, 23] width 16 height 16
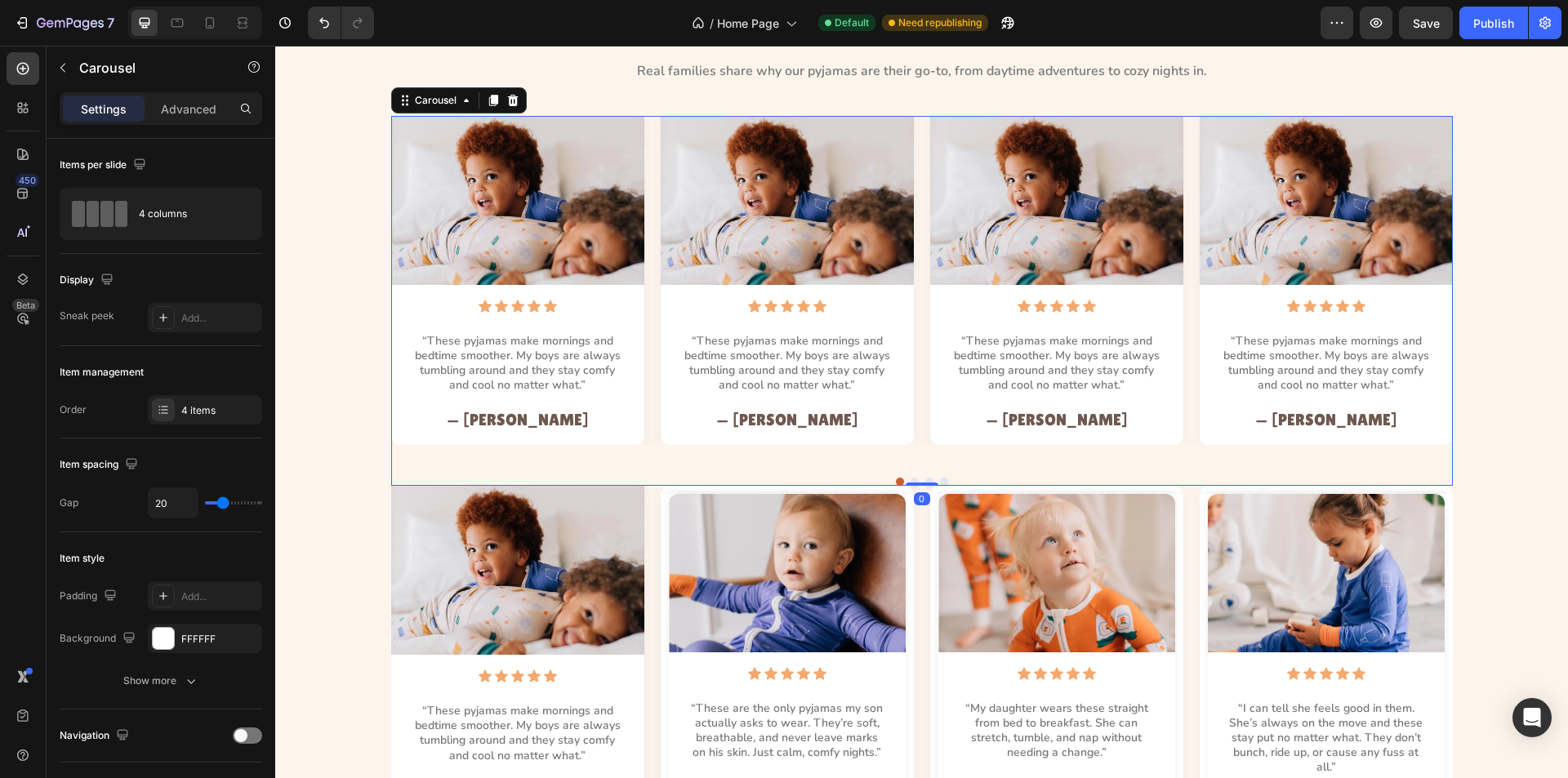
click at [646, 321] on div "Image Icon Icon Icon Icon Icon Icon List “These pyjamas make mornings and bedti…" at bounding box center [921, 280] width 1062 height 329
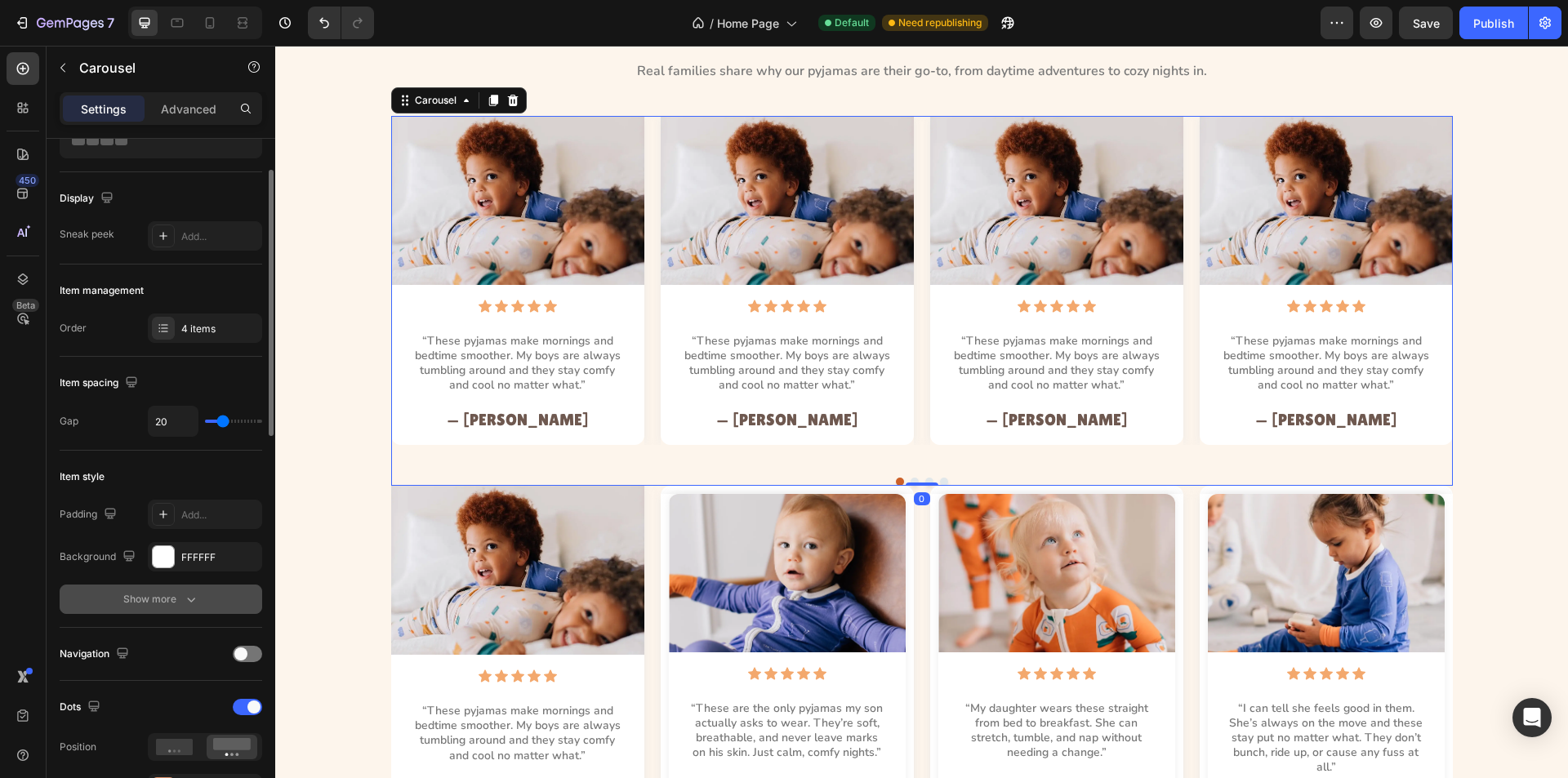
click at [186, 604] on icon "button" at bounding box center [191, 600] width 16 height 16
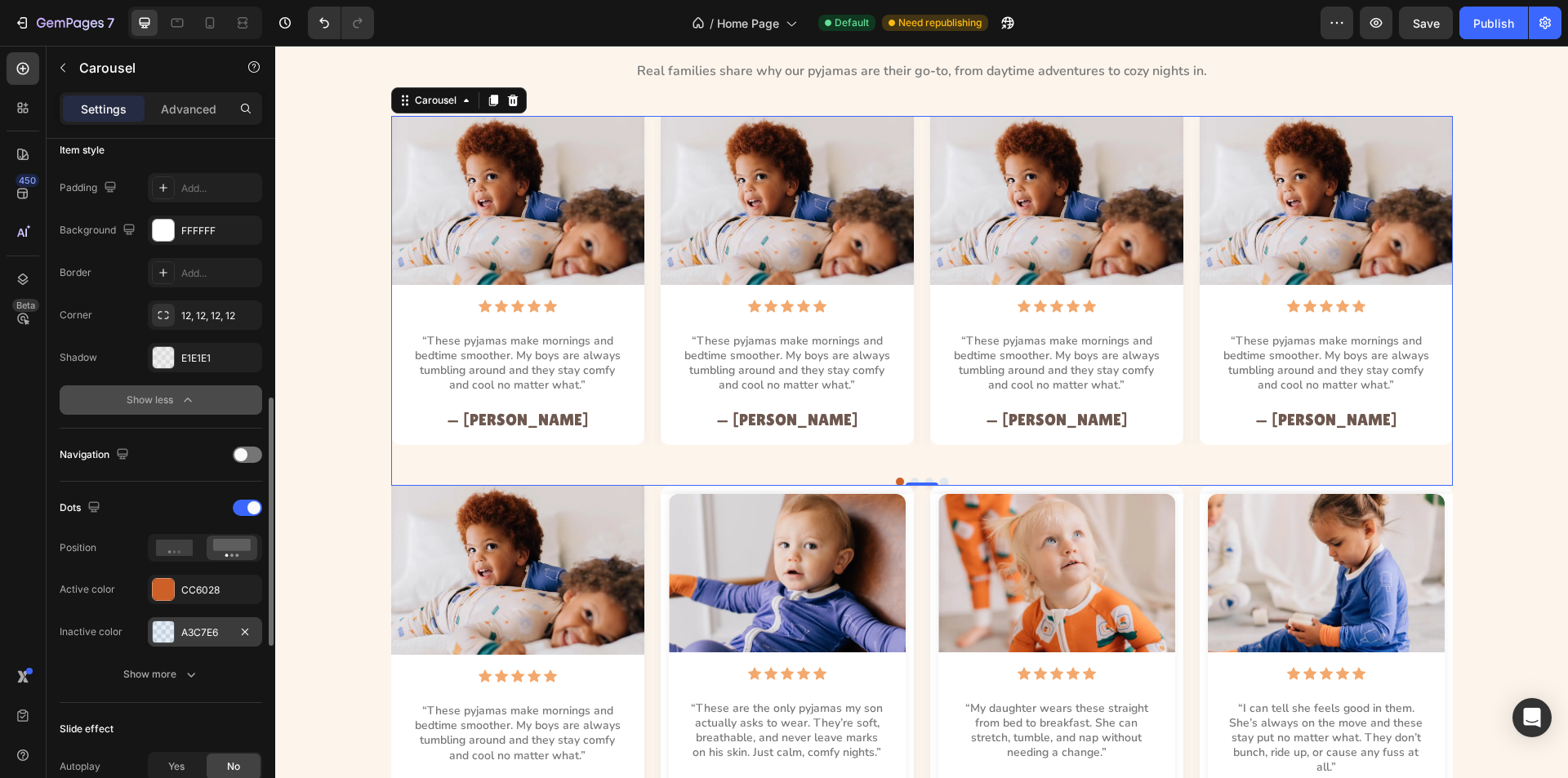
scroll to position [490, 0]
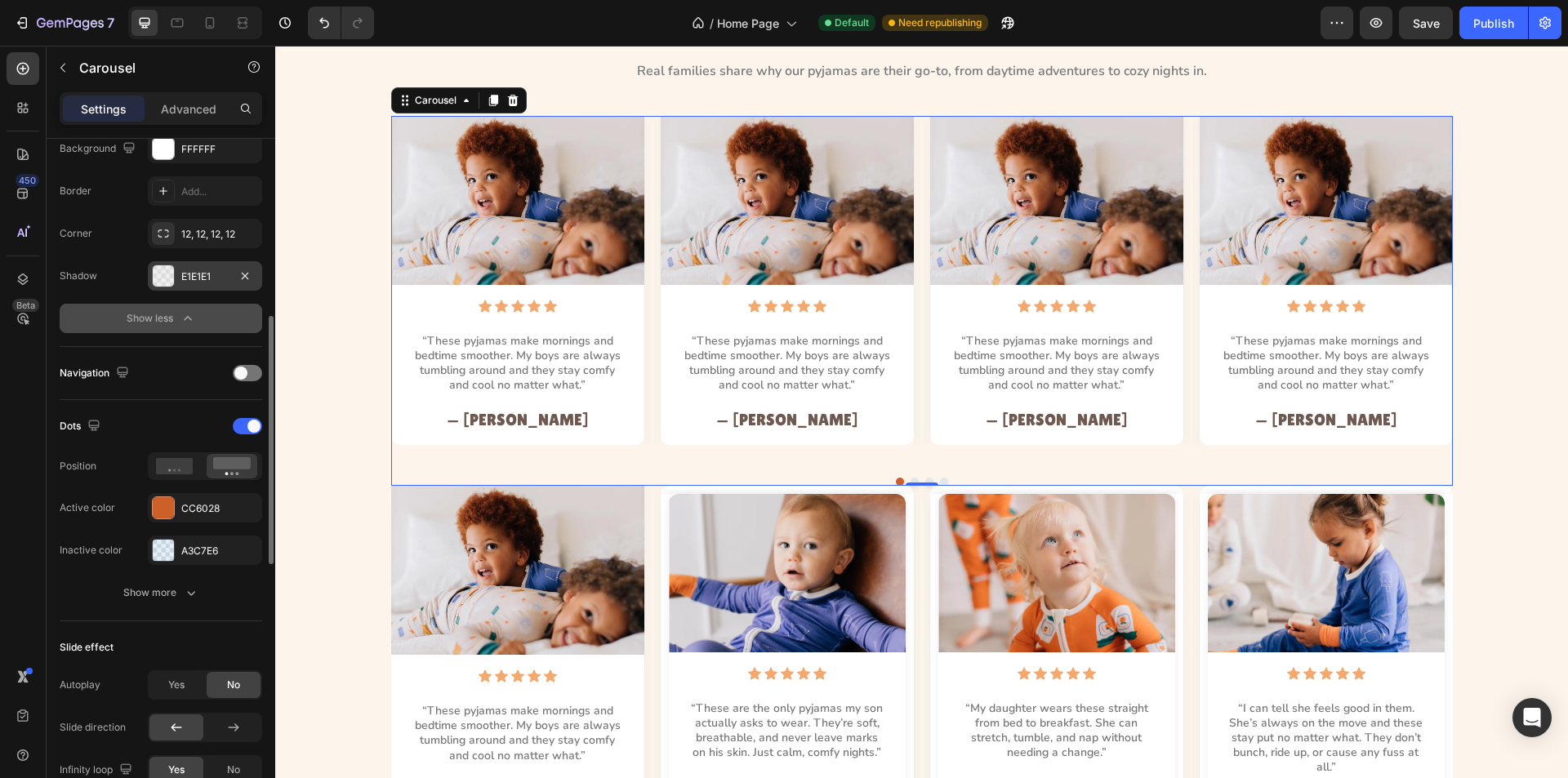
click at [162, 266] on div at bounding box center [163, 276] width 21 height 21
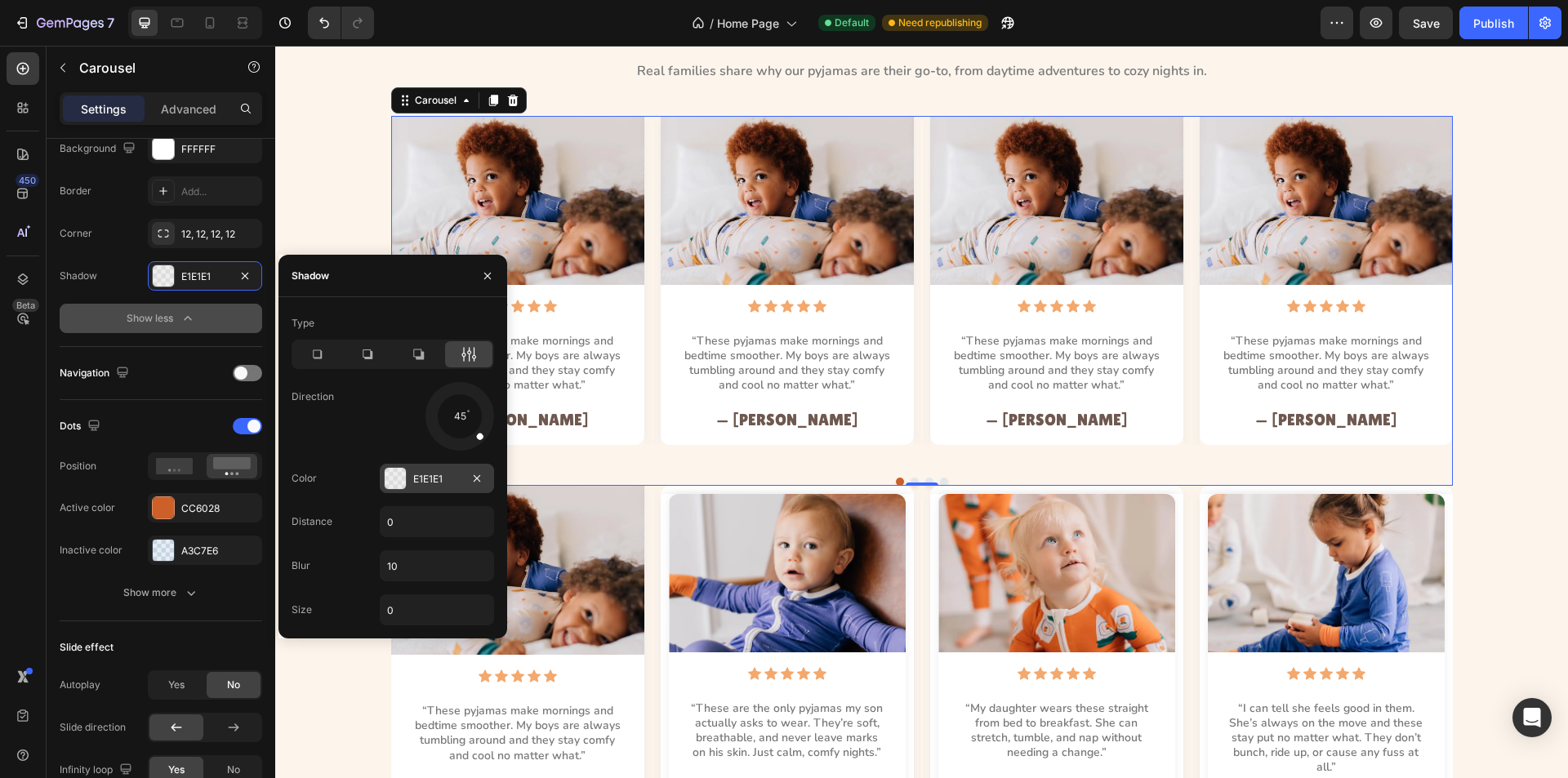
click at [395, 472] on div at bounding box center [395, 478] width 21 height 21
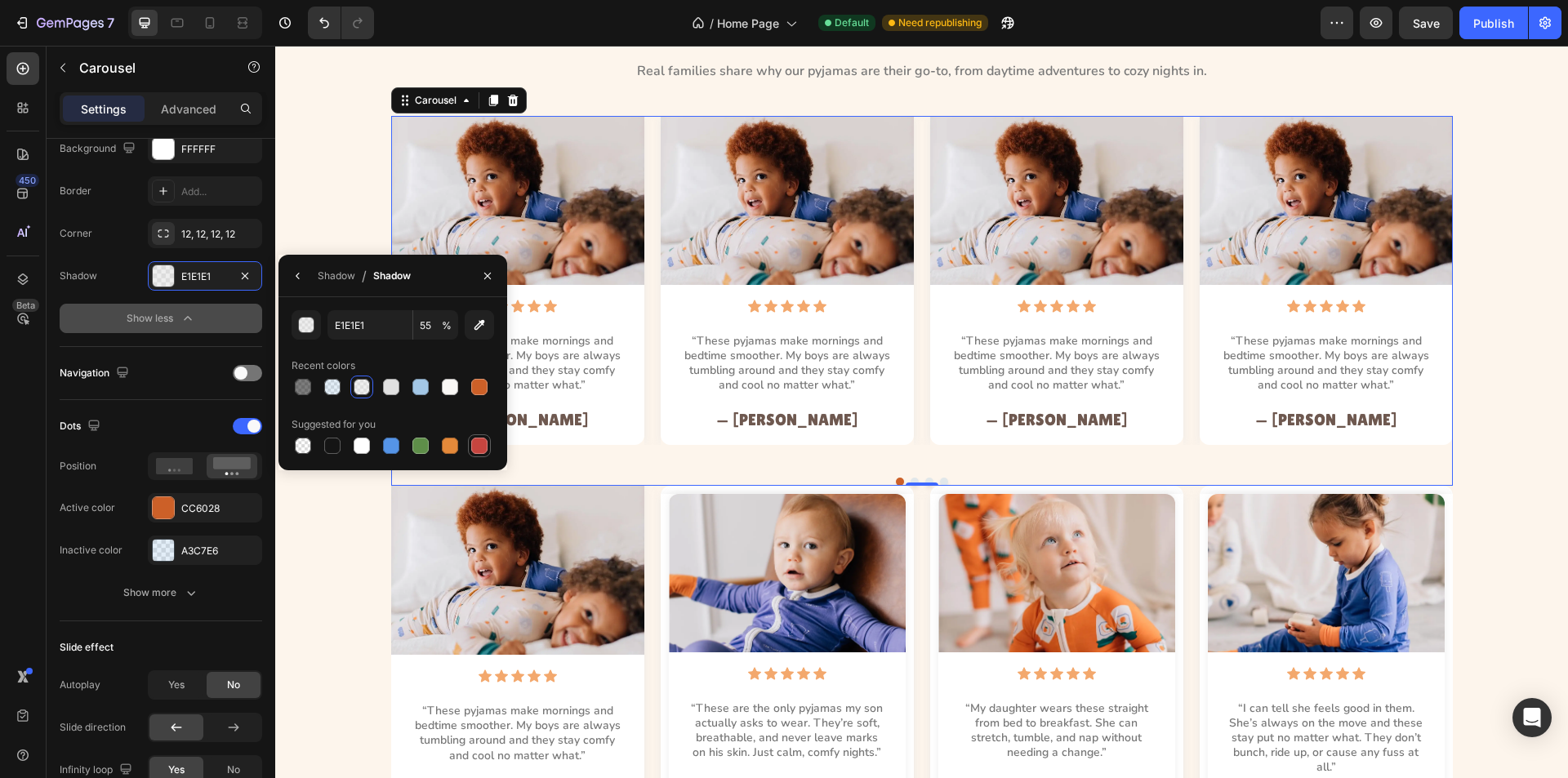
click at [484, 446] on div at bounding box center [479, 446] width 16 height 16
type input "C5453F"
type input "100"
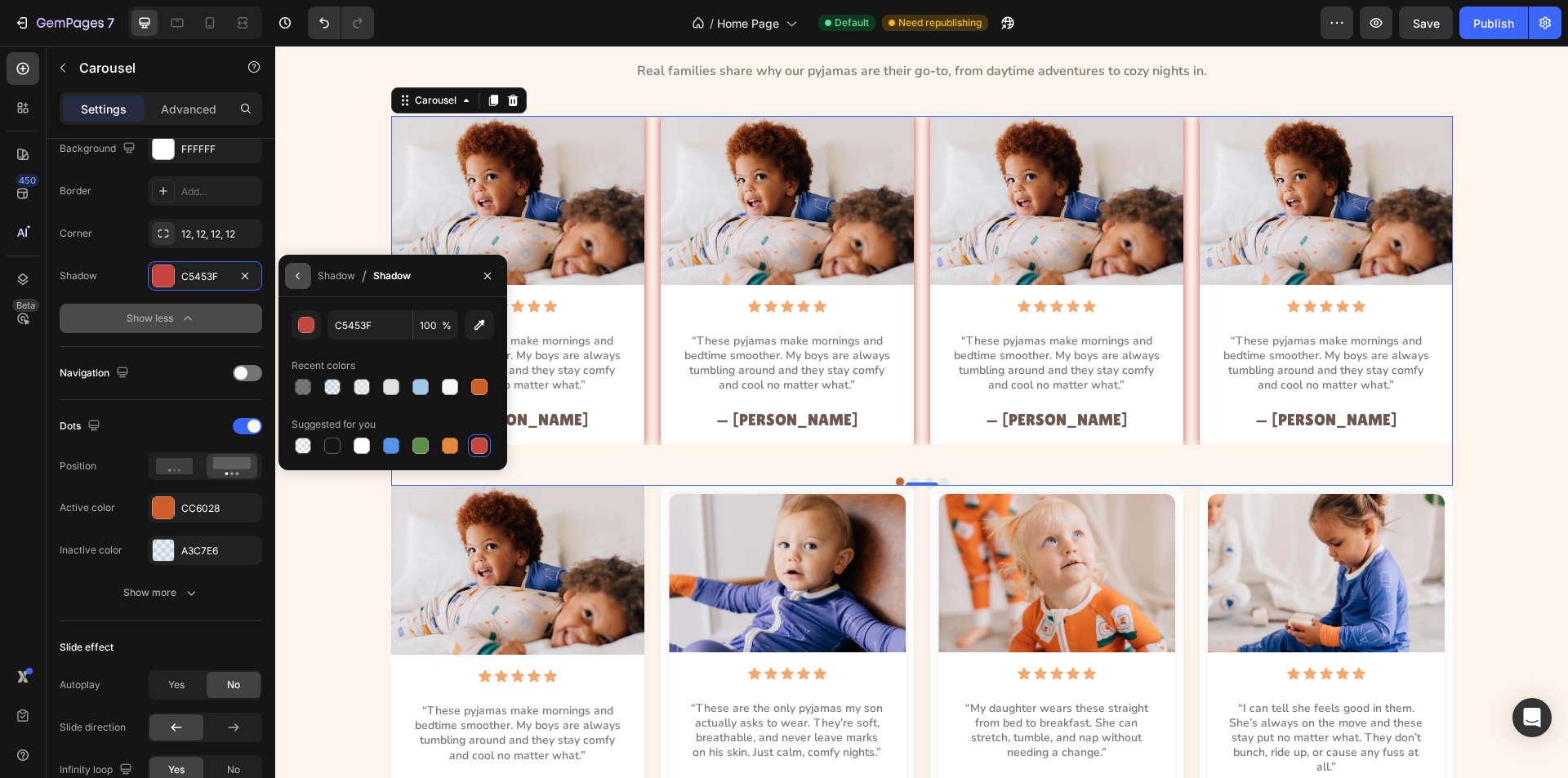
click at [295, 275] on icon "button" at bounding box center [298, 276] width 13 height 13
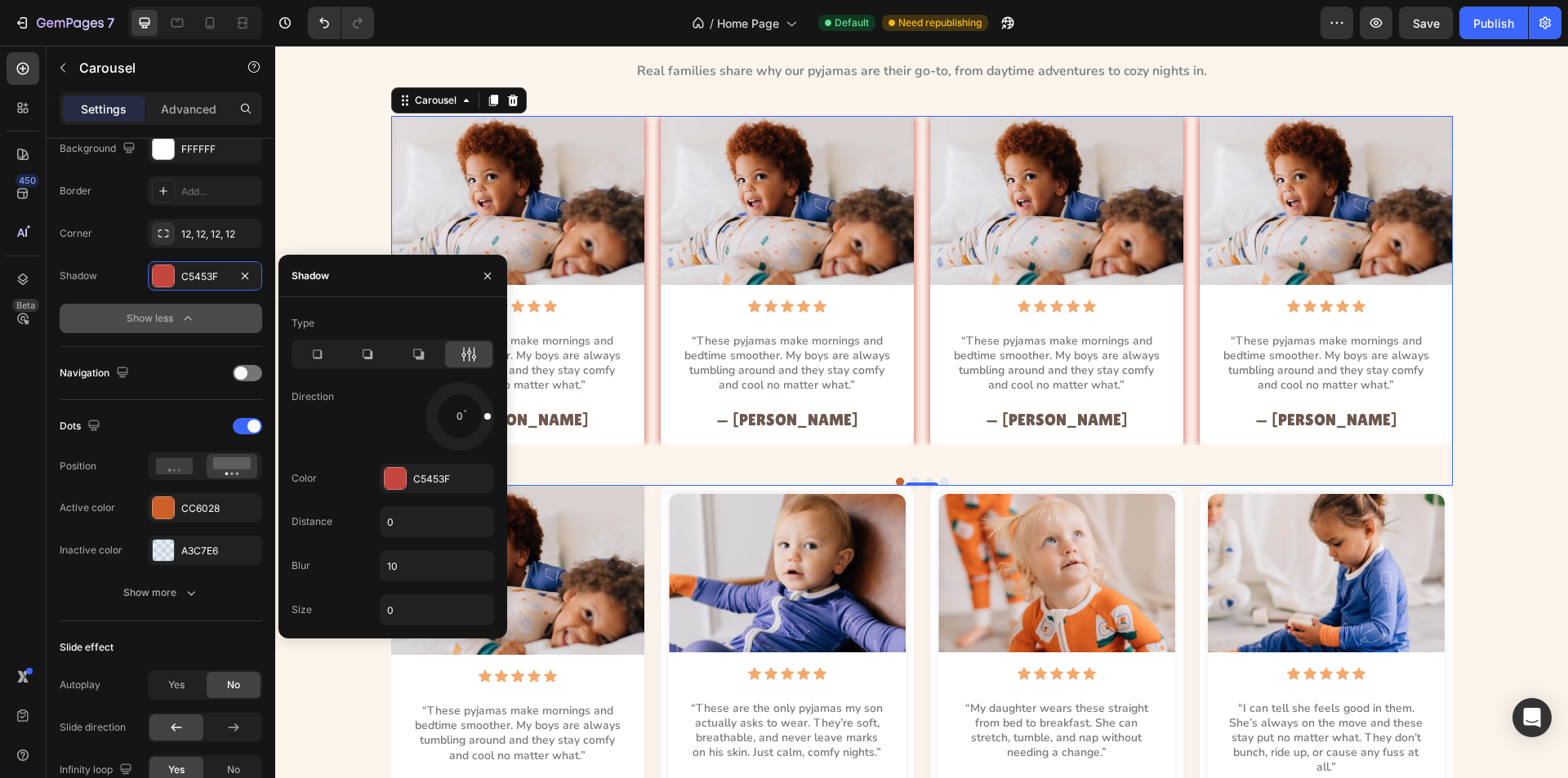
drag, startPoint x: 478, startPoint y: 436, endPoint x: 505, endPoint y: 414, distance: 34.8
click at [505, 414] on div "Type Direction 0 Color C5453F Distance 0 Blur 10 Size 0" at bounding box center [393, 468] width 228 height 315
click at [331, 202] on div "Image Icon Icon Icon Icon Icon Icon List “These pyjamas make mornings and bedti…" at bounding box center [921, 300] width 1256 height 370
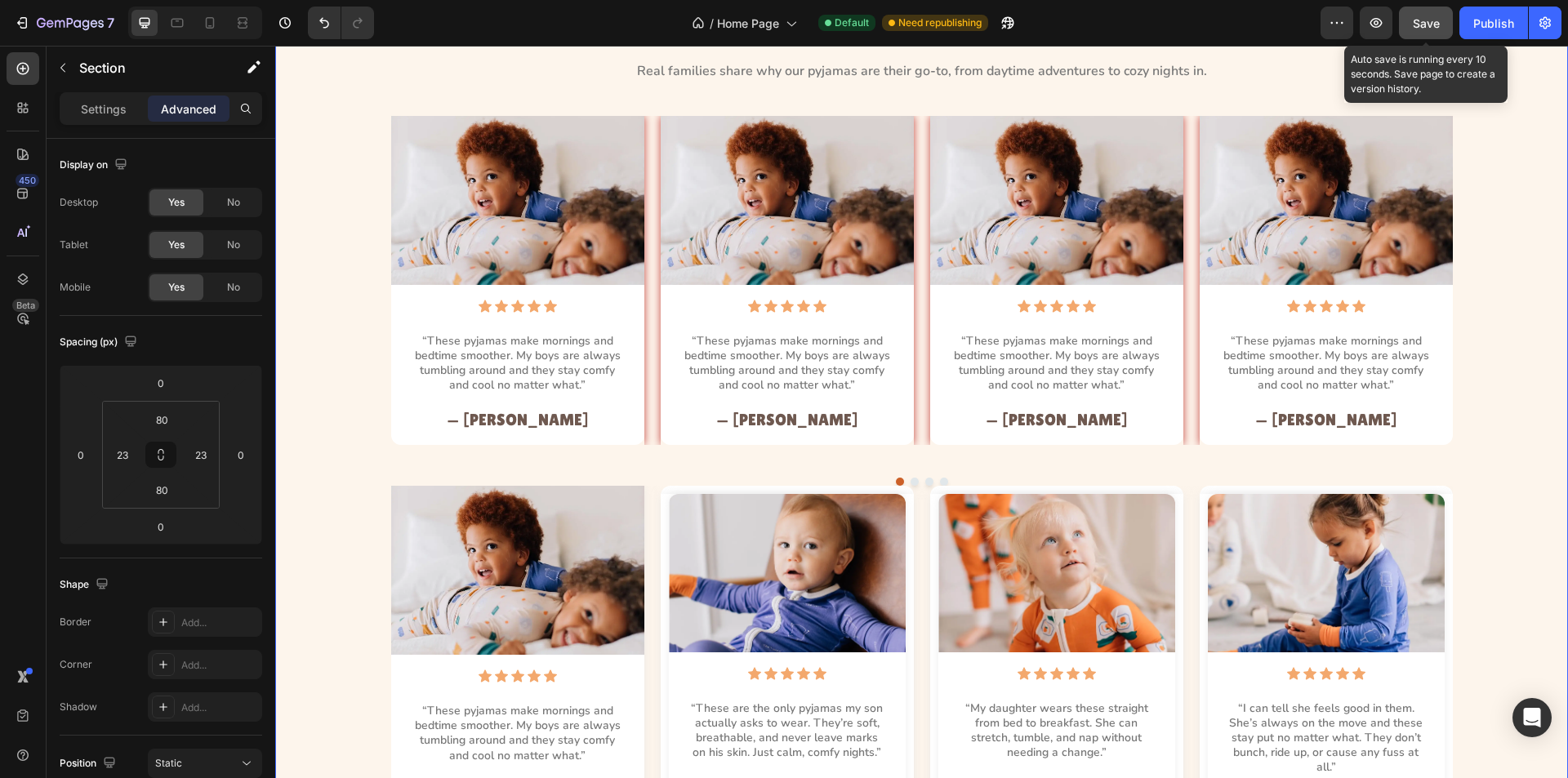
click at [1429, 26] on span "Save" at bounding box center [1426, 23] width 27 height 14
click at [1428, 26] on icon "button" at bounding box center [1426, 23] width 16 height 16
click at [1418, 32] on button "button" at bounding box center [1426, 23] width 54 height 33
click at [1412, 26] on button "Save" at bounding box center [1426, 23] width 54 height 33
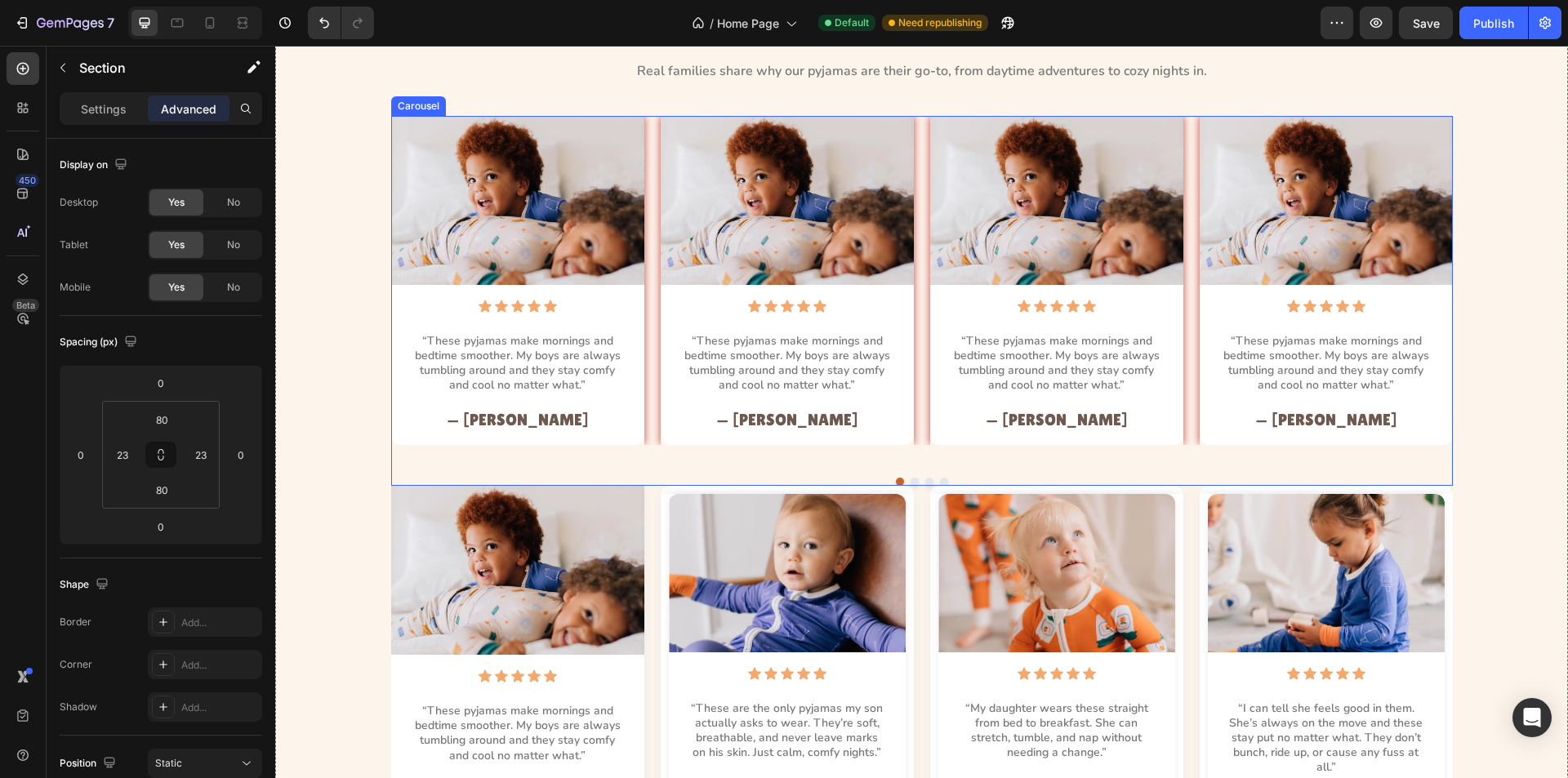
click at [648, 273] on div "Image Icon Icon Icon Icon Icon Icon List “These pyjamas make mornings and bedti…" at bounding box center [921, 280] width 1062 height 329
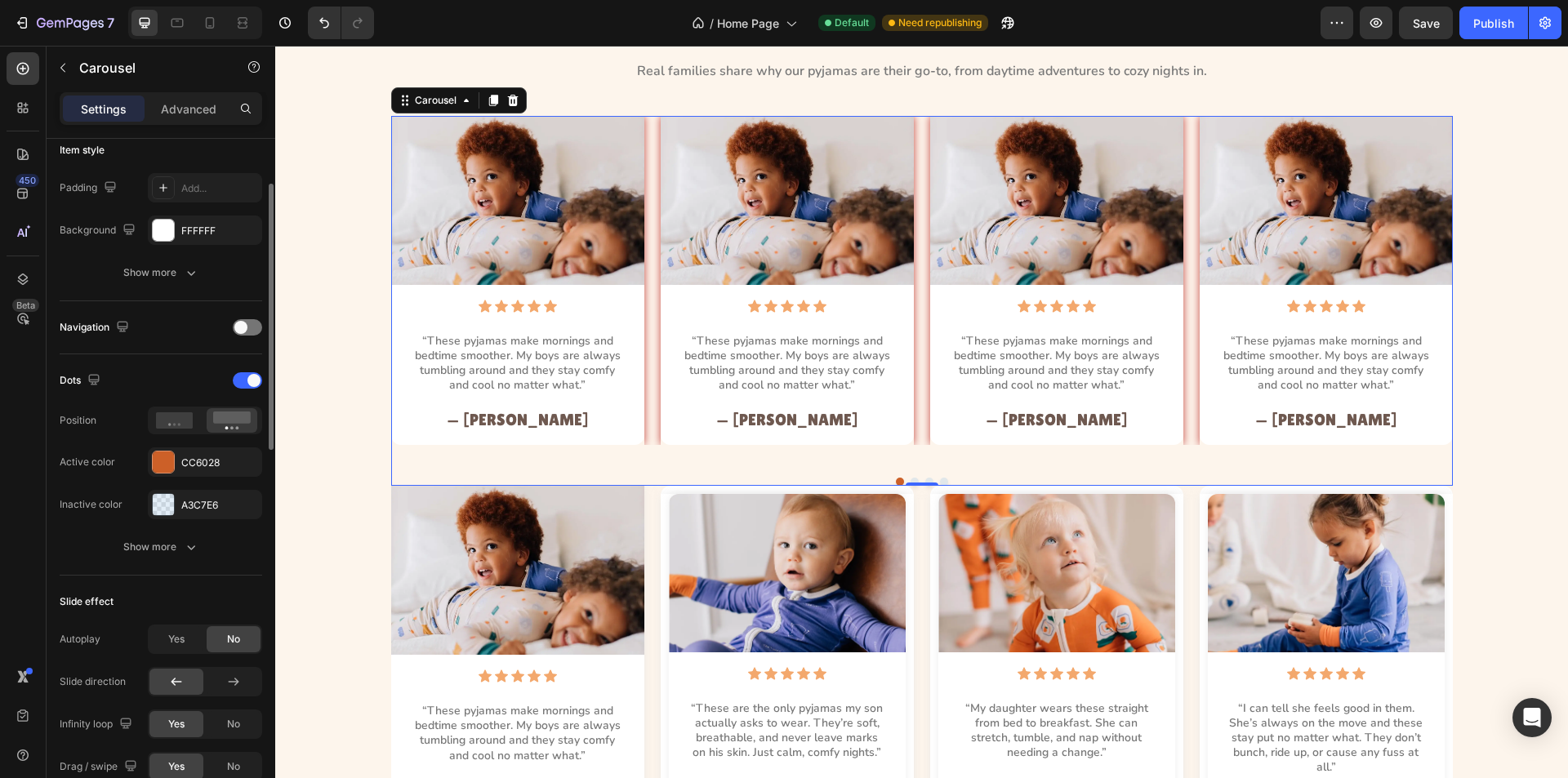
scroll to position [327, 0]
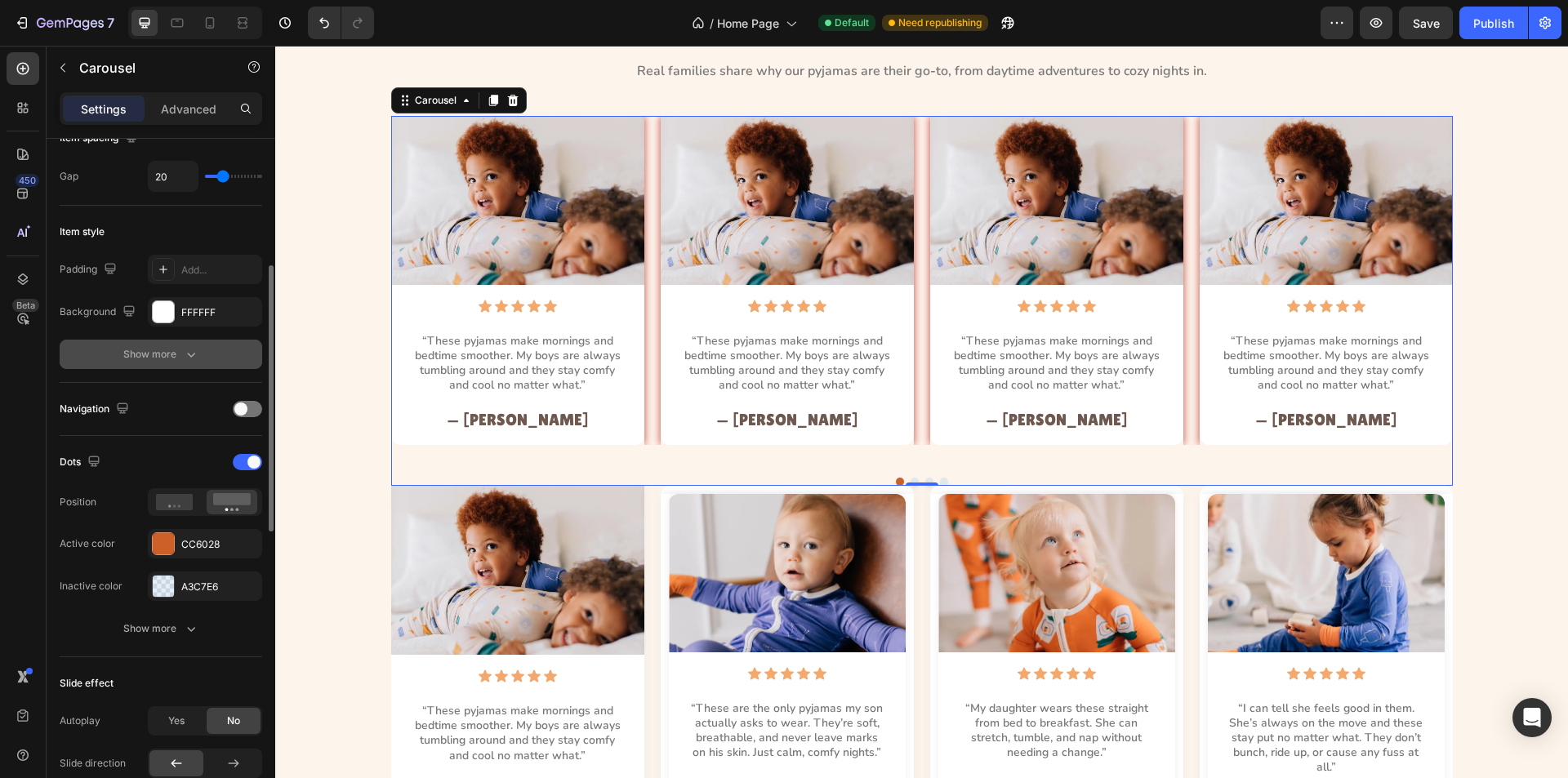
click at [214, 356] on button "Show more" at bounding box center [161, 354] width 203 height 29
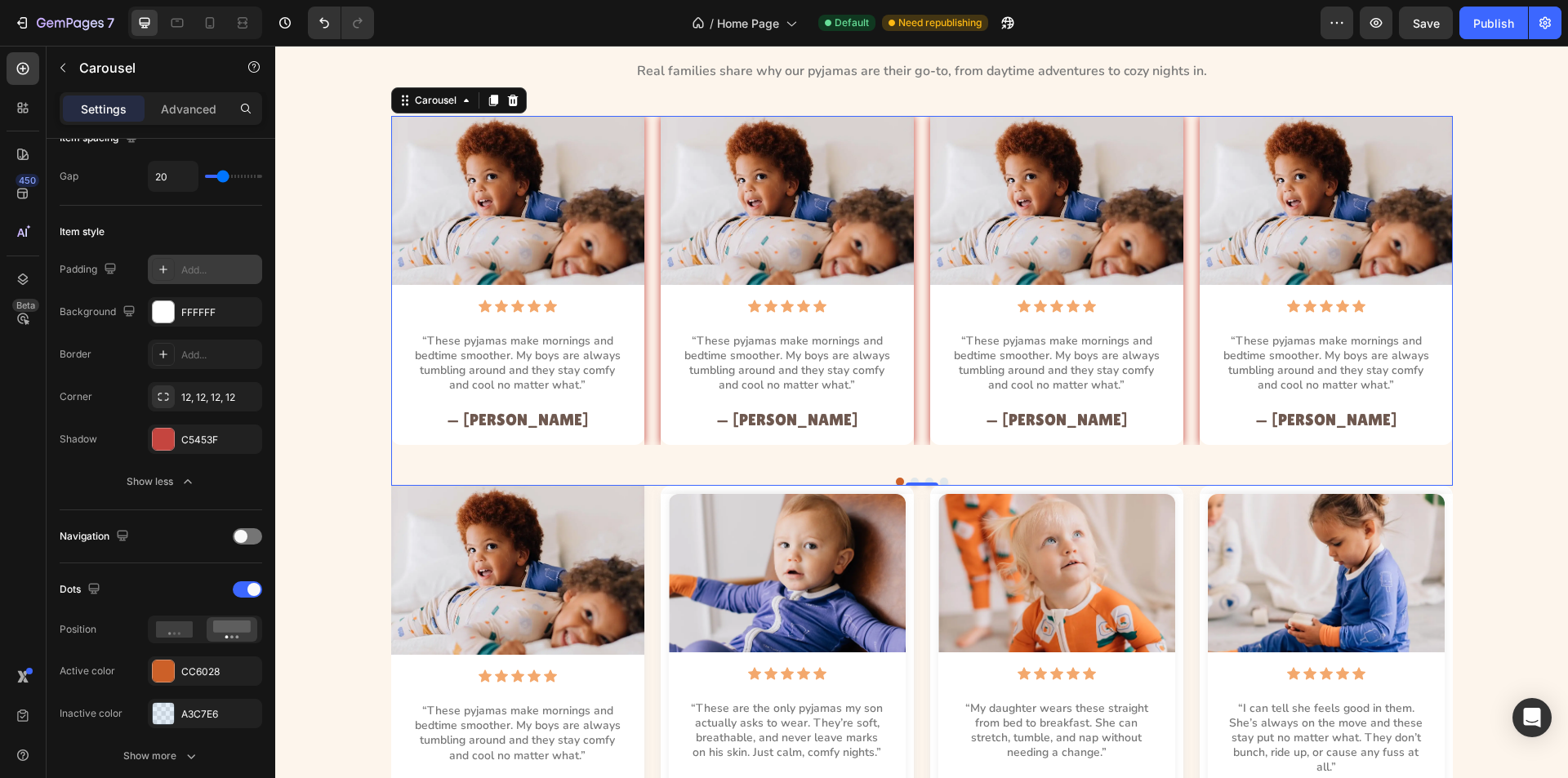
click at [165, 268] on icon at bounding box center [163, 269] width 13 height 13
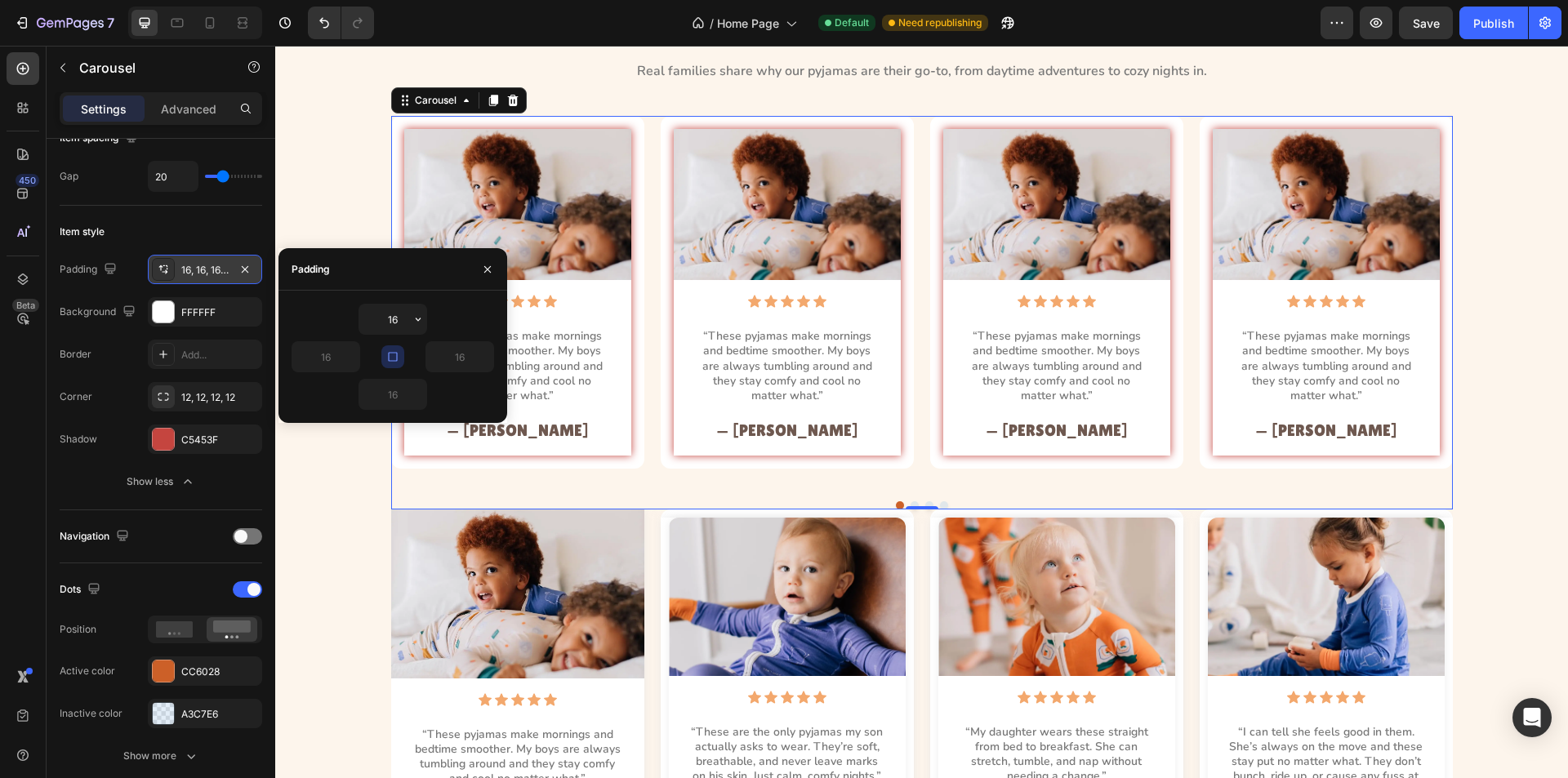
click at [324, 312] on div "16" at bounding box center [393, 320] width 203 height 31
drag, startPoint x: 327, startPoint y: 187, endPoint x: 337, endPoint y: 184, distance: 10.4
click at [327, 185] on div "Image Icon Icon Icon Icon Icon Icon List “These pyjamas make mornings and bedti…" at bounding box center [921, 312] width 1256 height 394
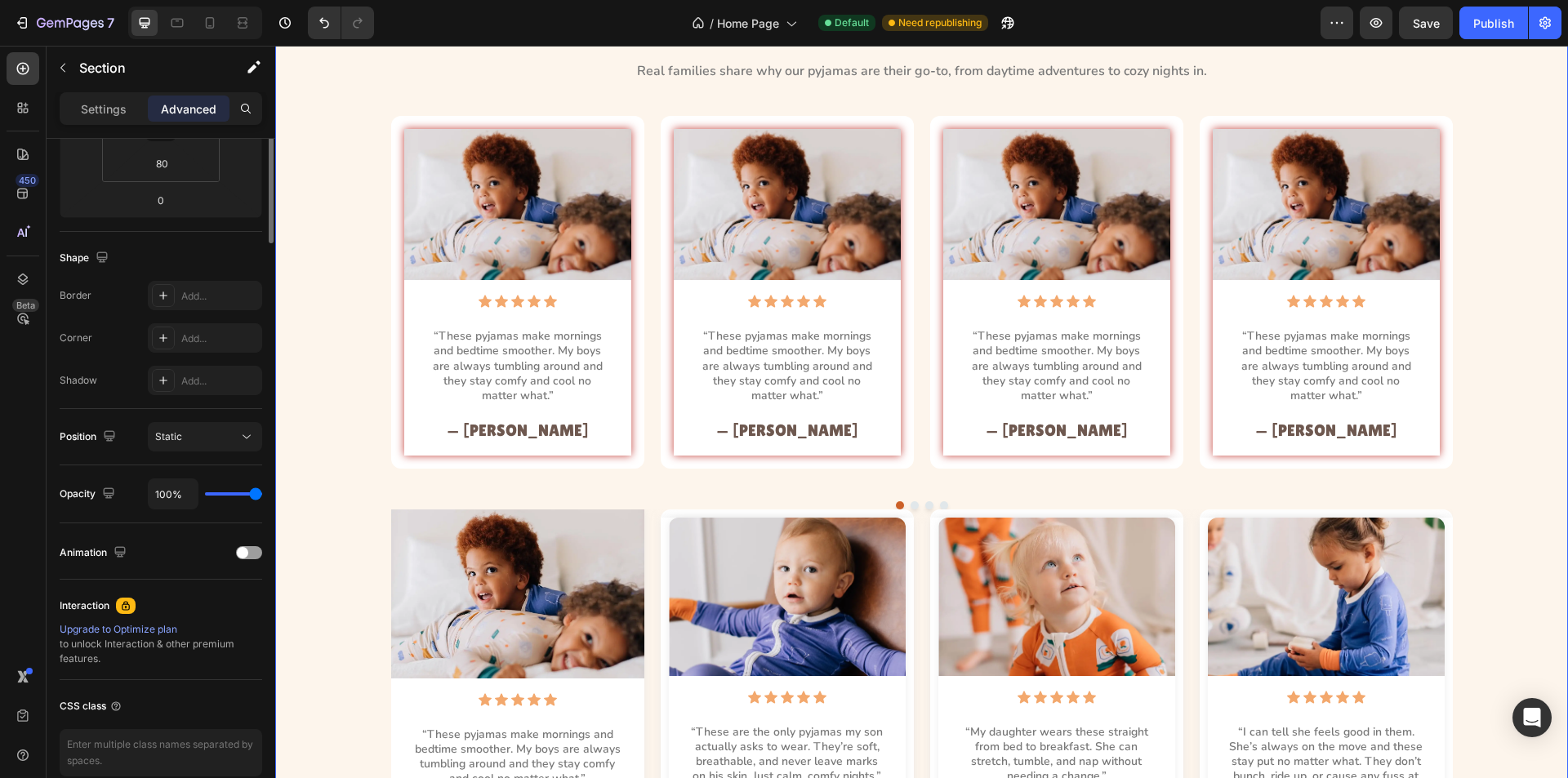
scroll to position [0, 0]
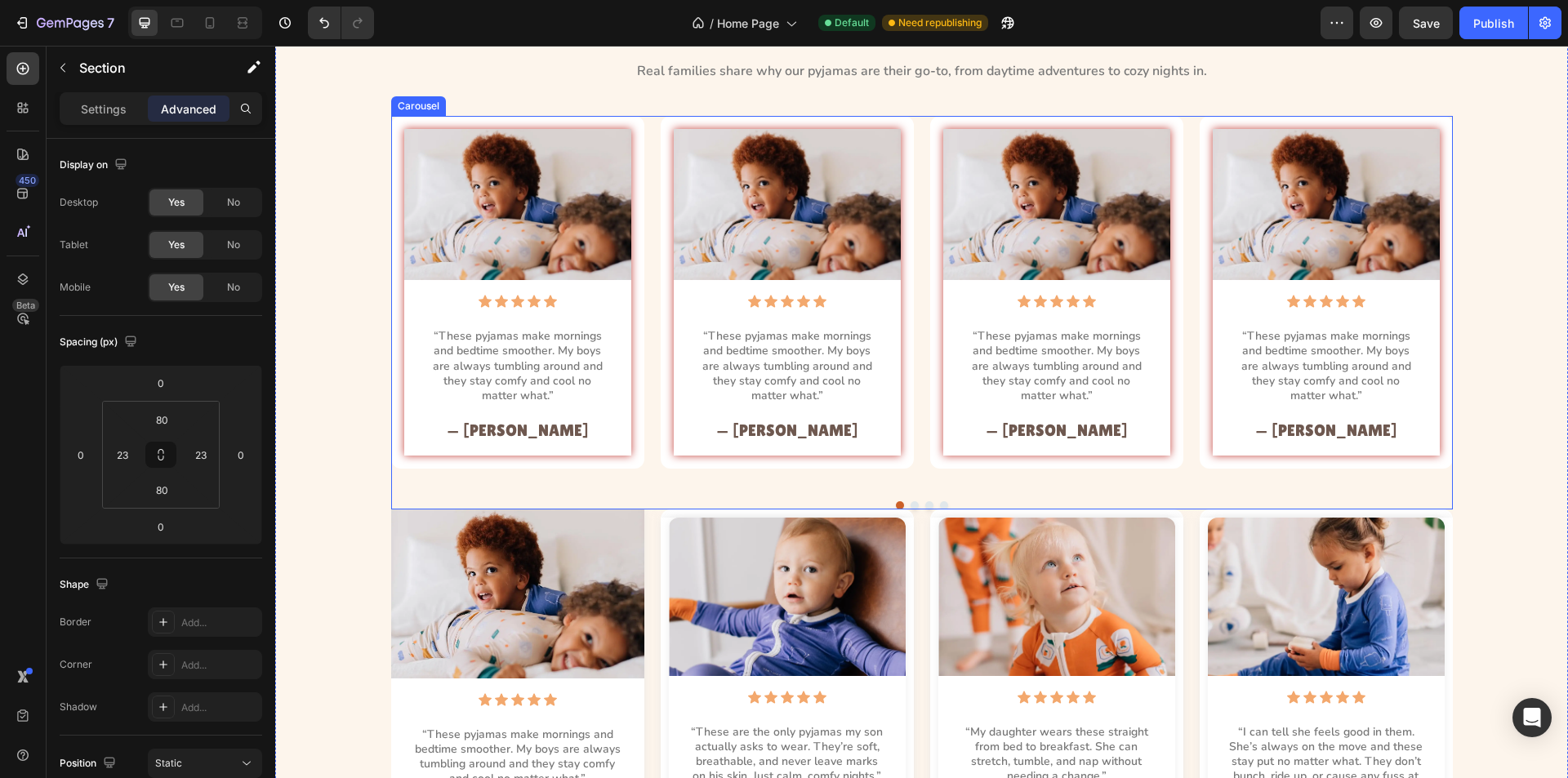
click at [641, 337] on div "Image Icon Icon Icon Icon Icon Icon List “These pyjamas make mornings and bedti…" at bounding box center [921, 292] width 1062 height 352
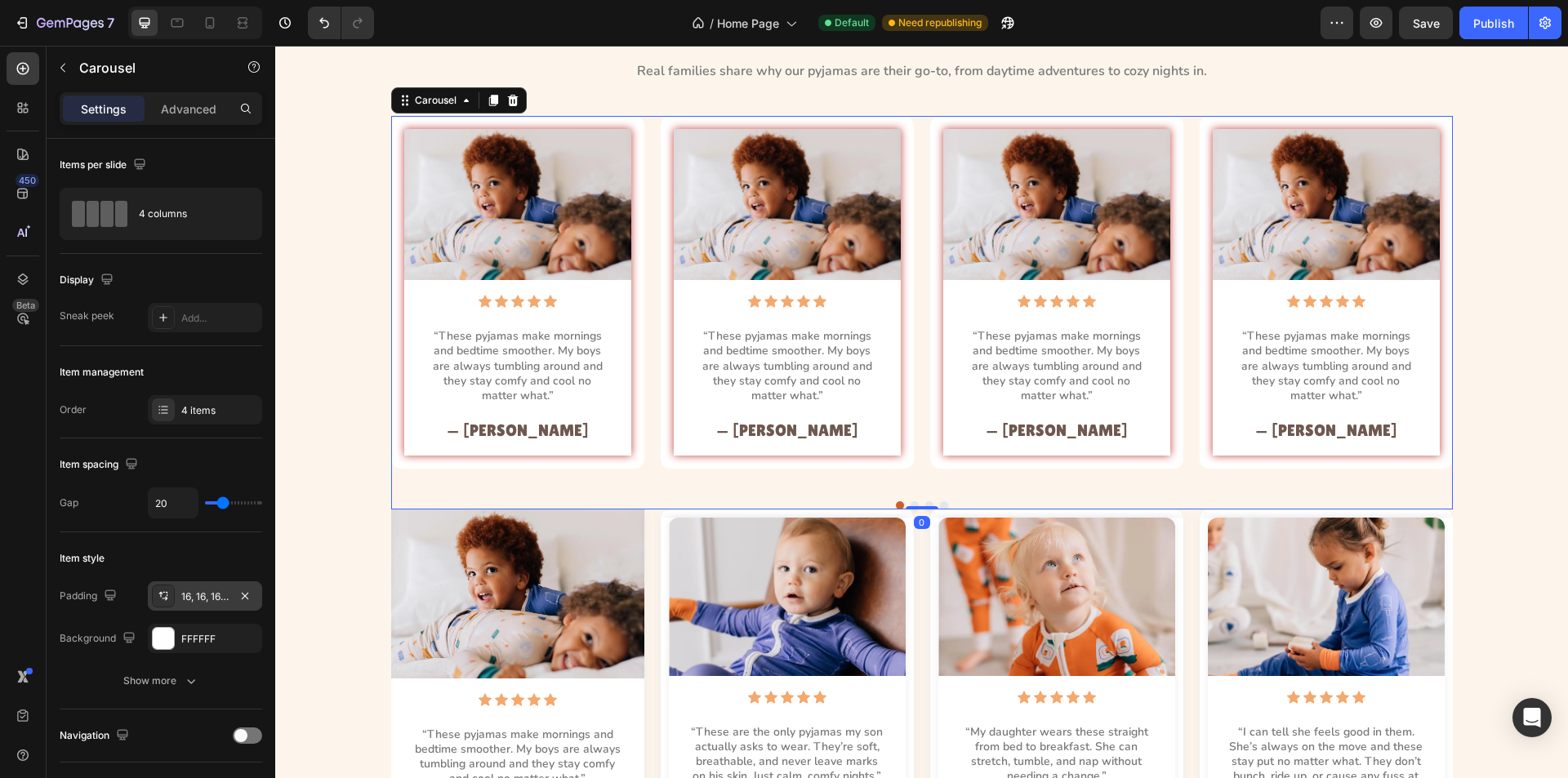
click at [157, 592] on icon at bounding box center [163, 596] width 13 height 13
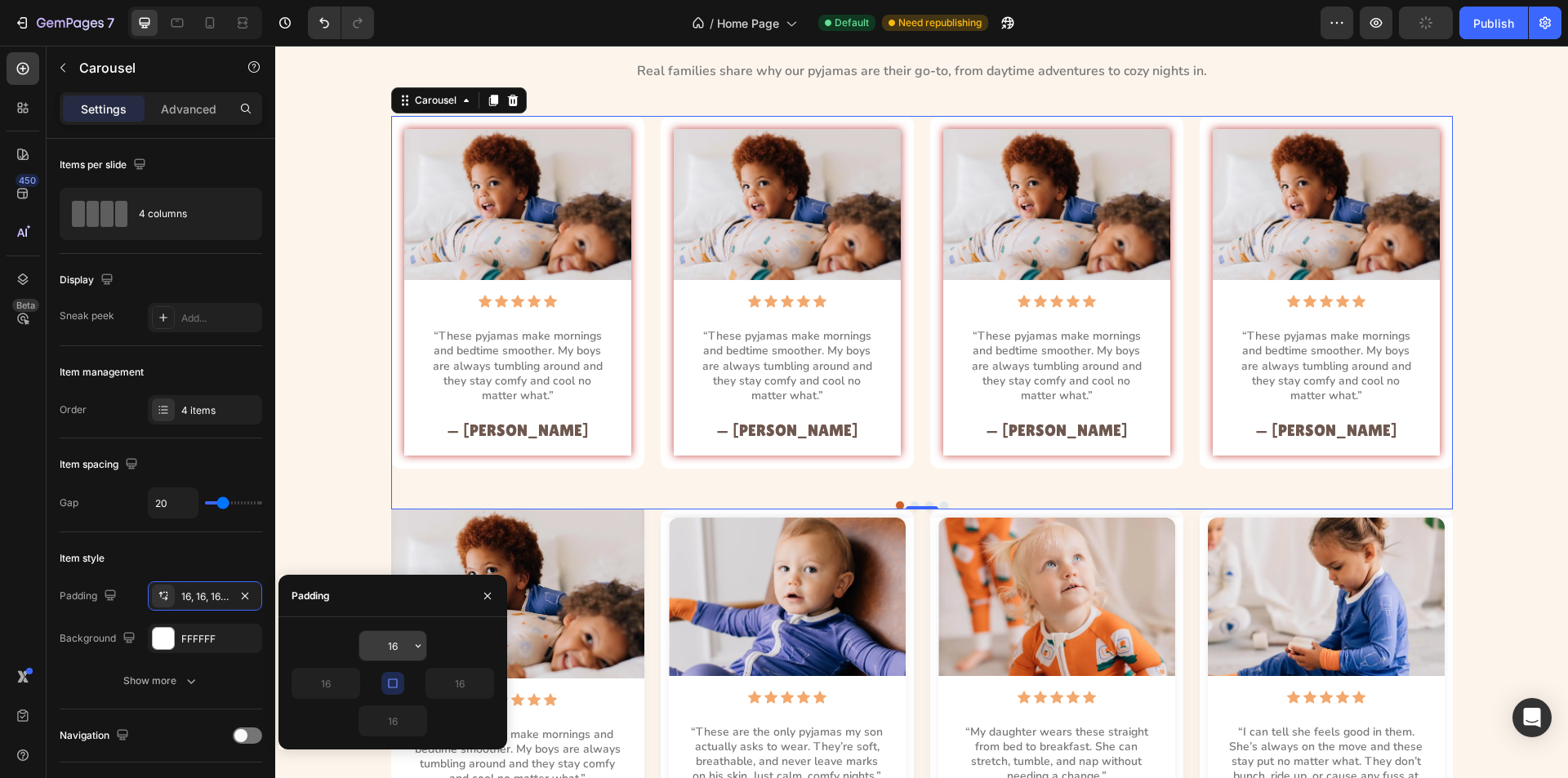
click at [402, 653] on input "16" at bounding box center [393, 646] width 67 height 29
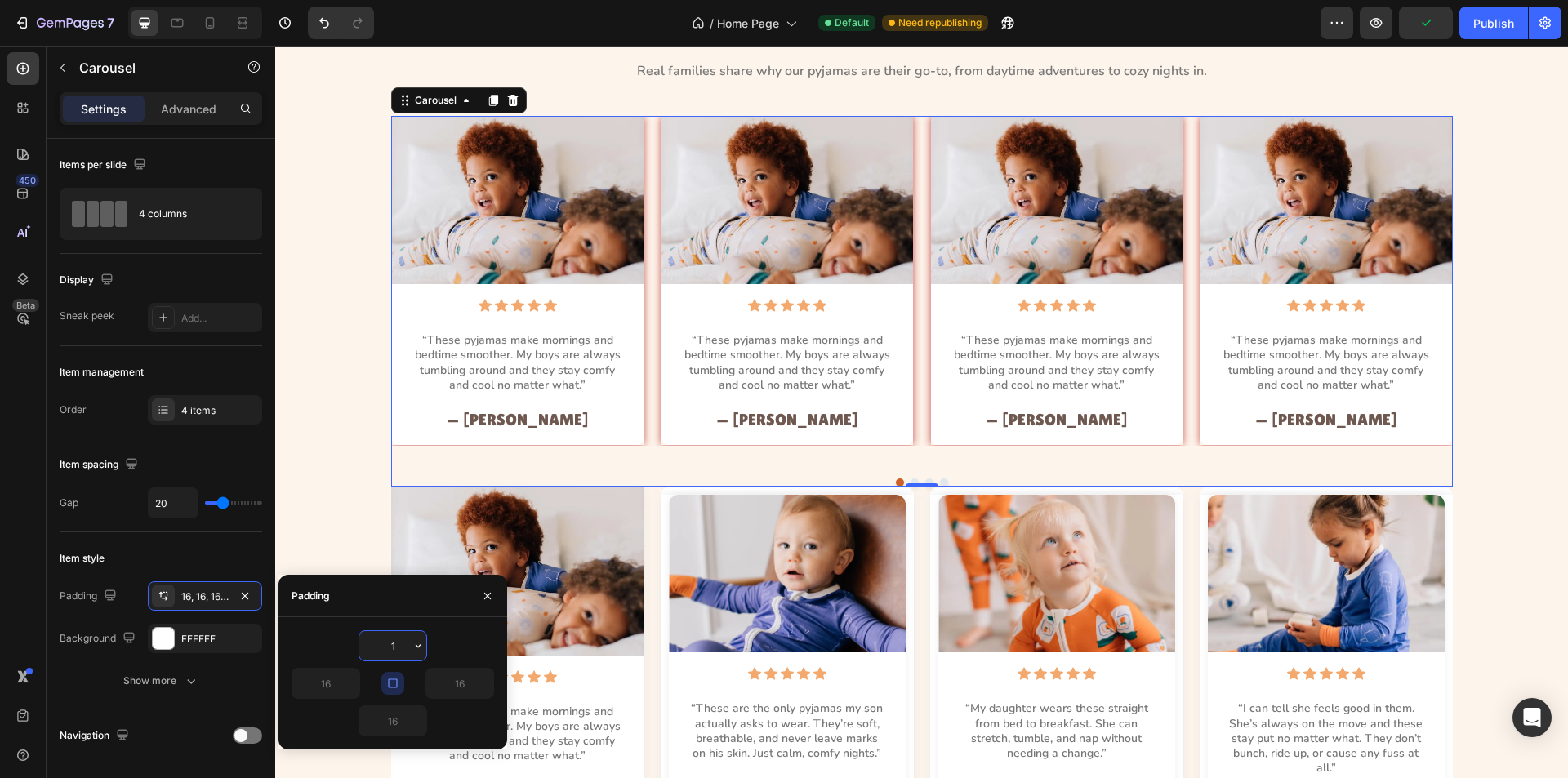
type input "10"
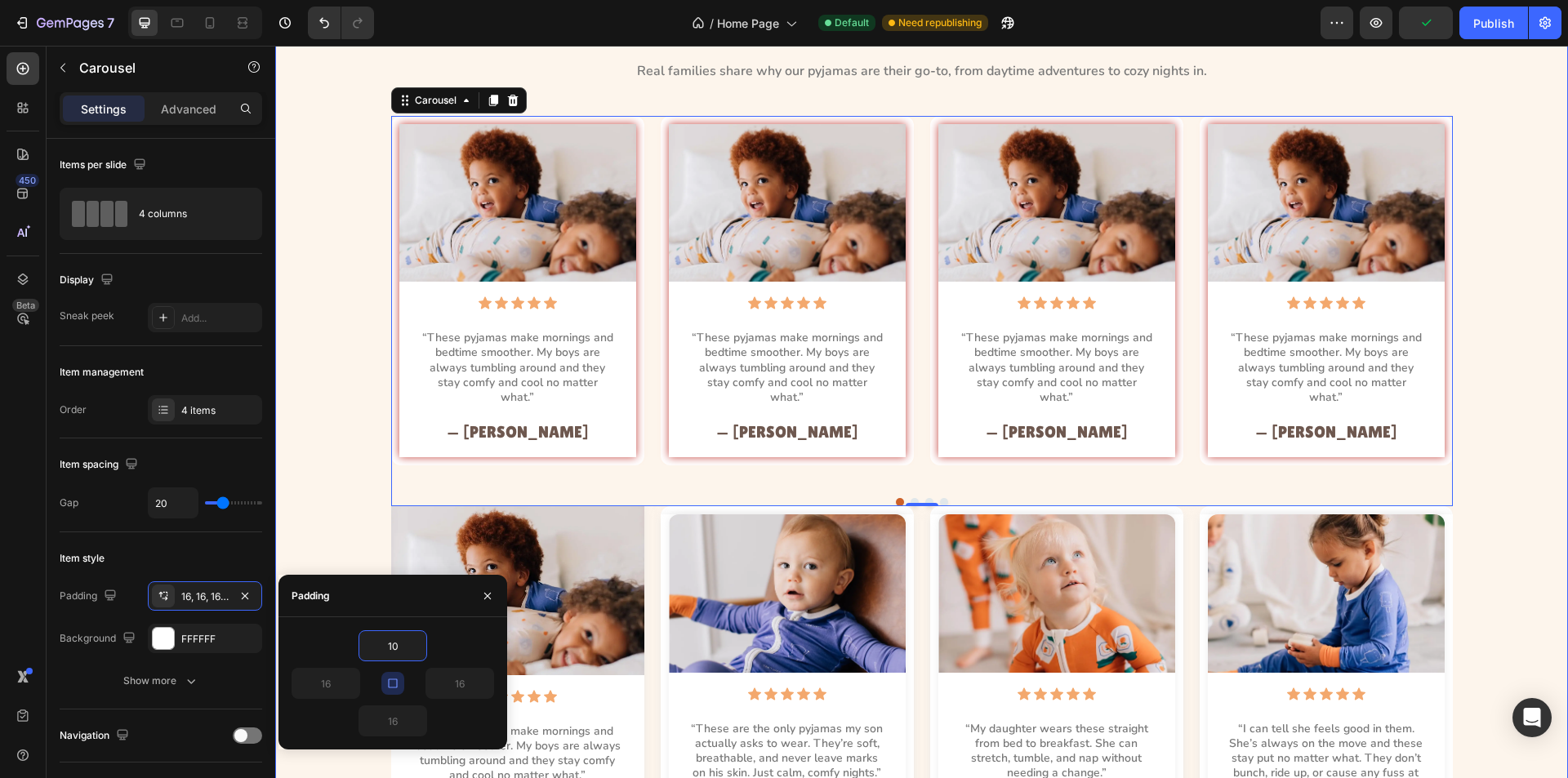
click at [321, 507] on div "Image Icon Icon Icon Icon Icon Icon List “These pyjamas make mornings and bedti…" at bounding box center [921, 704] width 1256 height 395
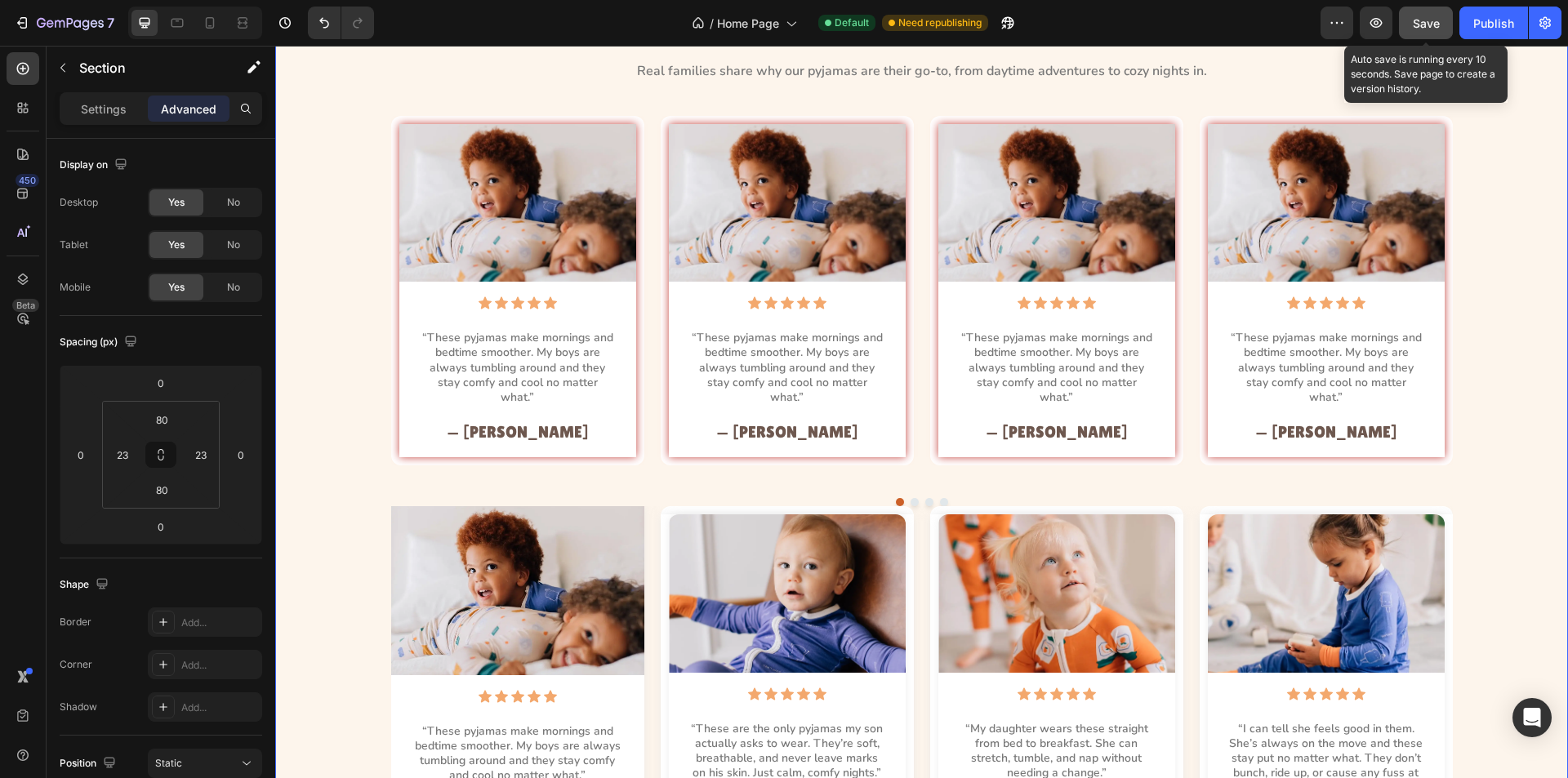
click at [1431, 29] on span "Save" at bounding box center [1426, 23] width 27 height 14
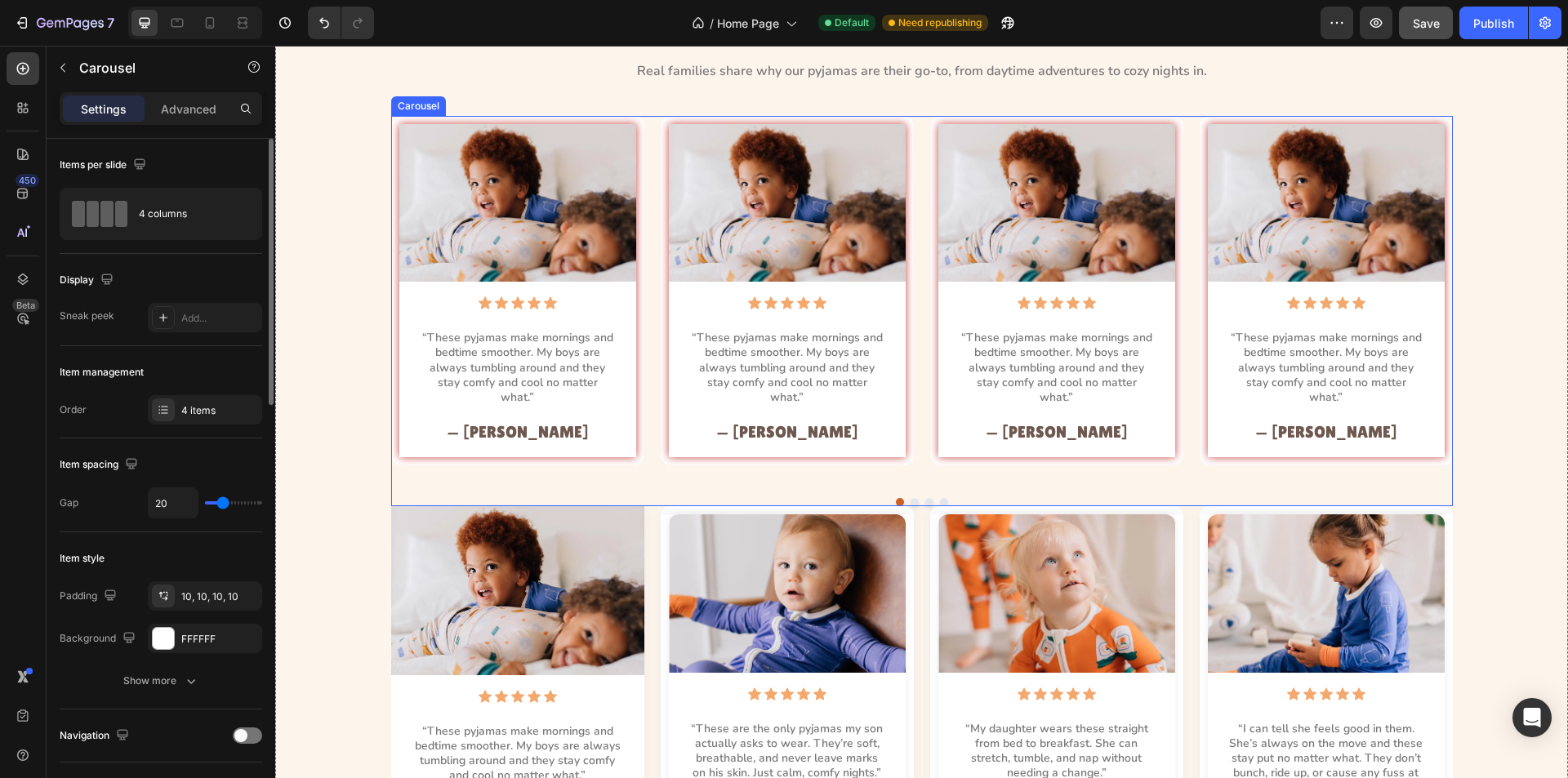
click at [642, 343] on div "Image Icon Icon Icon Icon Icon Icon List “These pyjamas make mornings and bedti…" at bounding box center [921, 290] width 1062 height 350
type input "0"
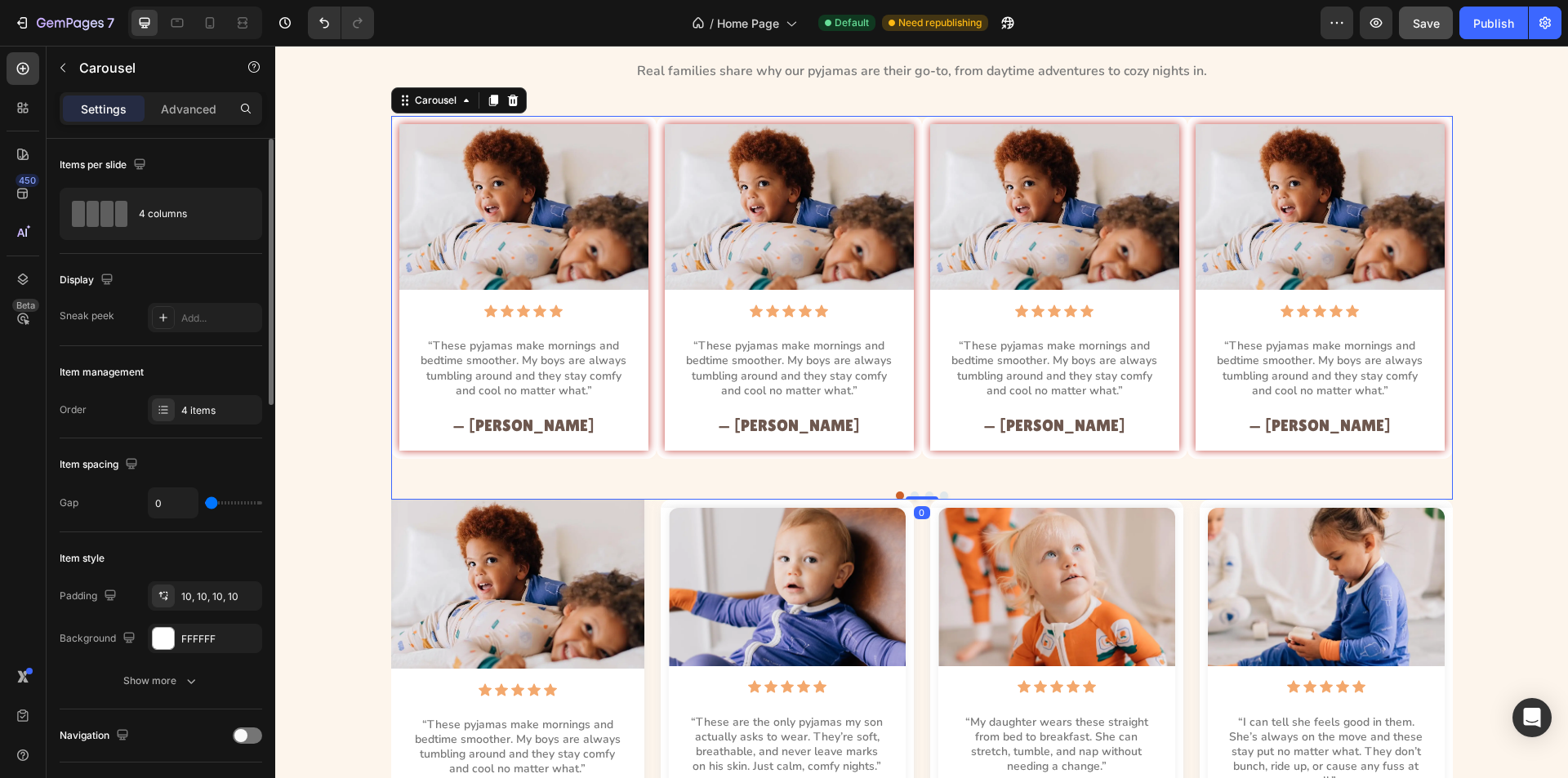
drag, startPoint x: 221, startPoint y: 503, endPoint x: 174, endPoint y: 499, distance: 47.2
type input "0"
click at [205, 501] on input "range" at bounding box center [234, 503] width 58 height 4
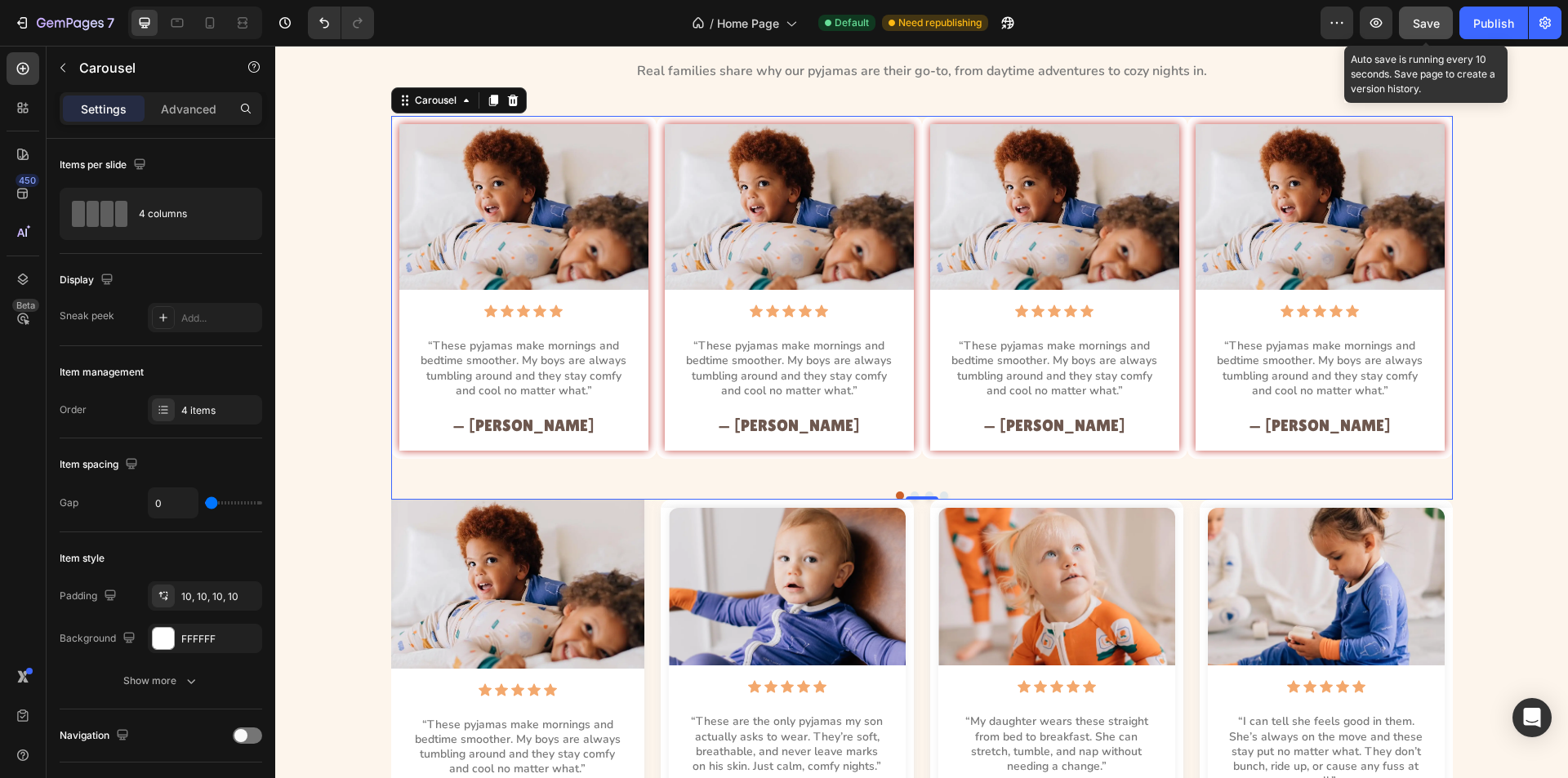
click at [1418, 19] on span "Save" at bounding box center [1426, 23] width 27 height 14
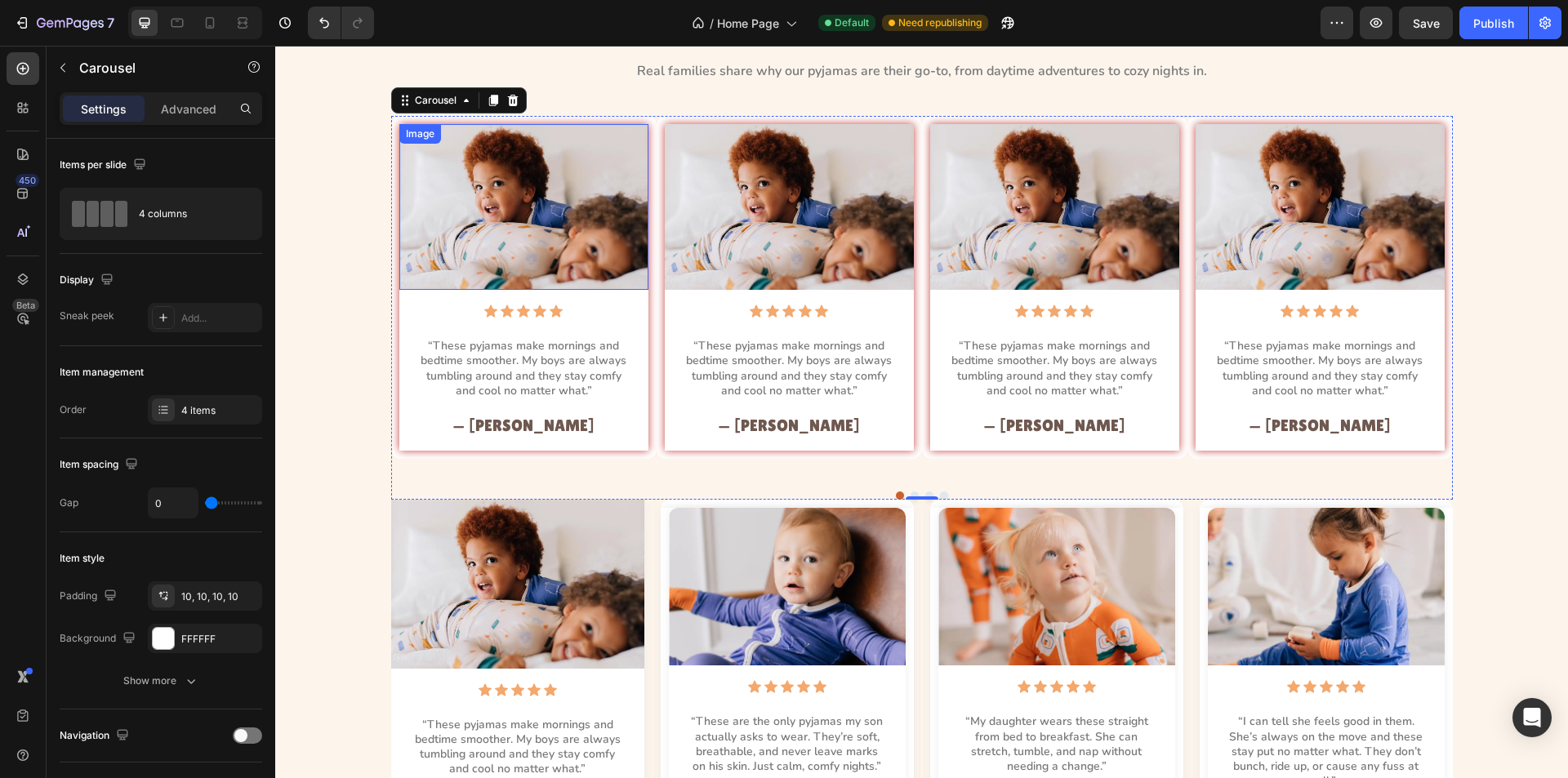
click at [588, 245] on img at bounding box center [523, 207] width 249 height 166
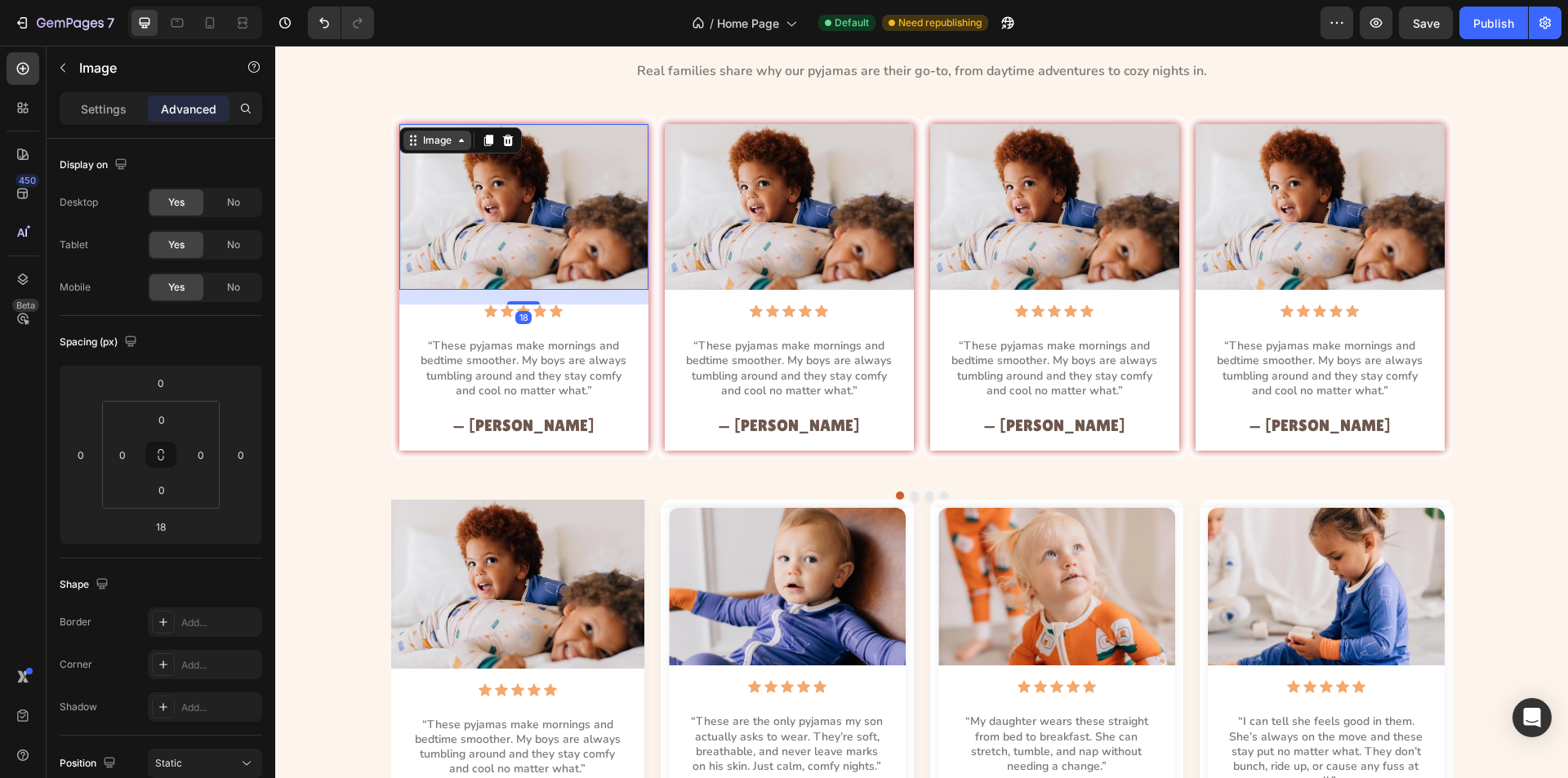
click at [421, 139] on div "Image" at bounding box center [437, 141] width 35 height 15
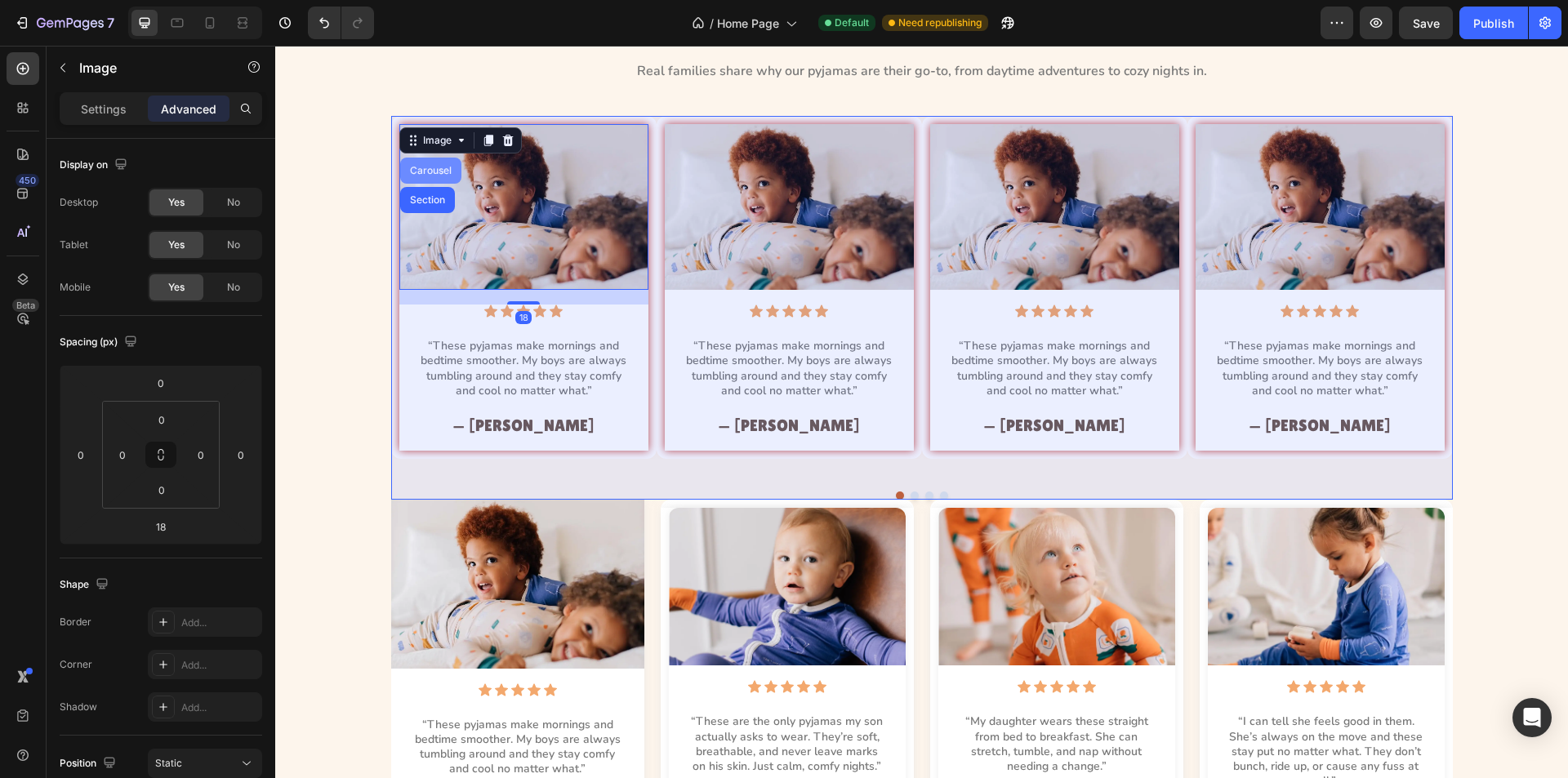
click at [422, 163] on div "Carousel" at bounding box center [430, 171] width 61 height 26
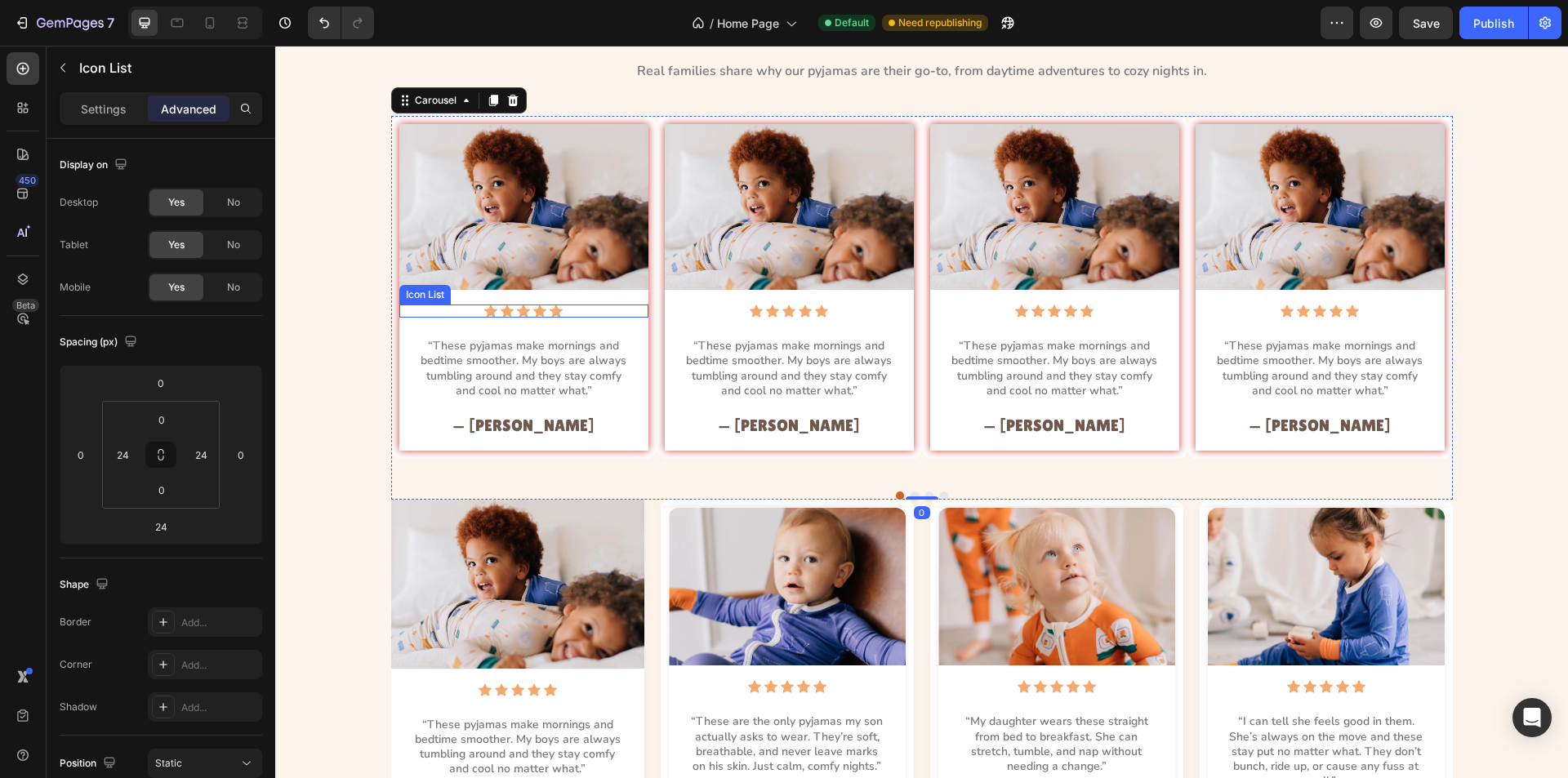
click at [570, 310] on div "Icon Icon Icon Icon Icon" at bounding box center [524, 311] width 210 height 13
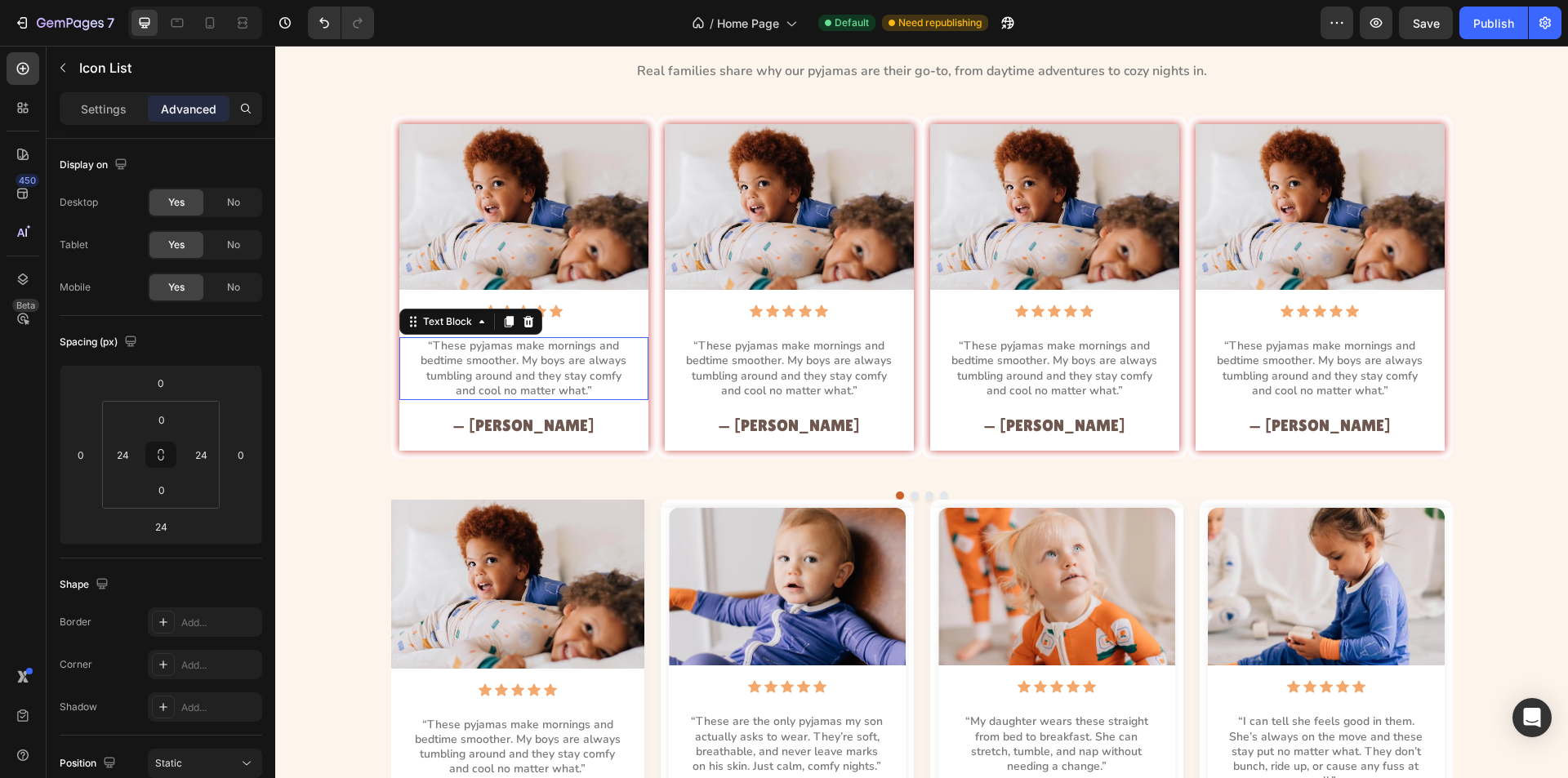
click at [515, 361] on p "“These pyjamas make mornings and bedtime smoother. My boys are always tumbling …" at bounding box center [524, 368] width 206 height 59
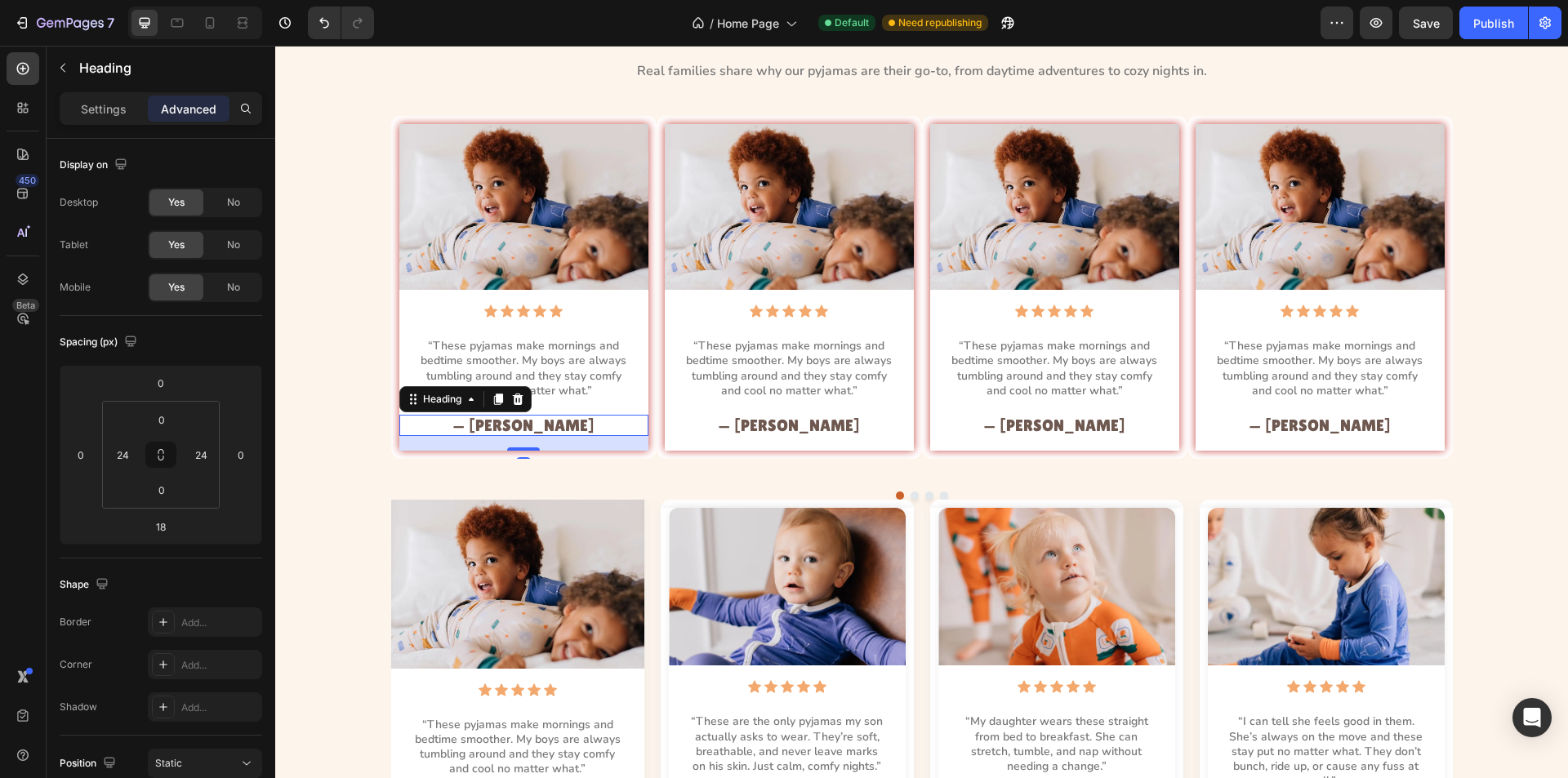
click at [562, 428] on h2 "— Michelle P." at bounding box center [524, 425] width 210 height 21
click at [426, 396] on div "Heading" at bounding box center [442, 399] width 45 height 15
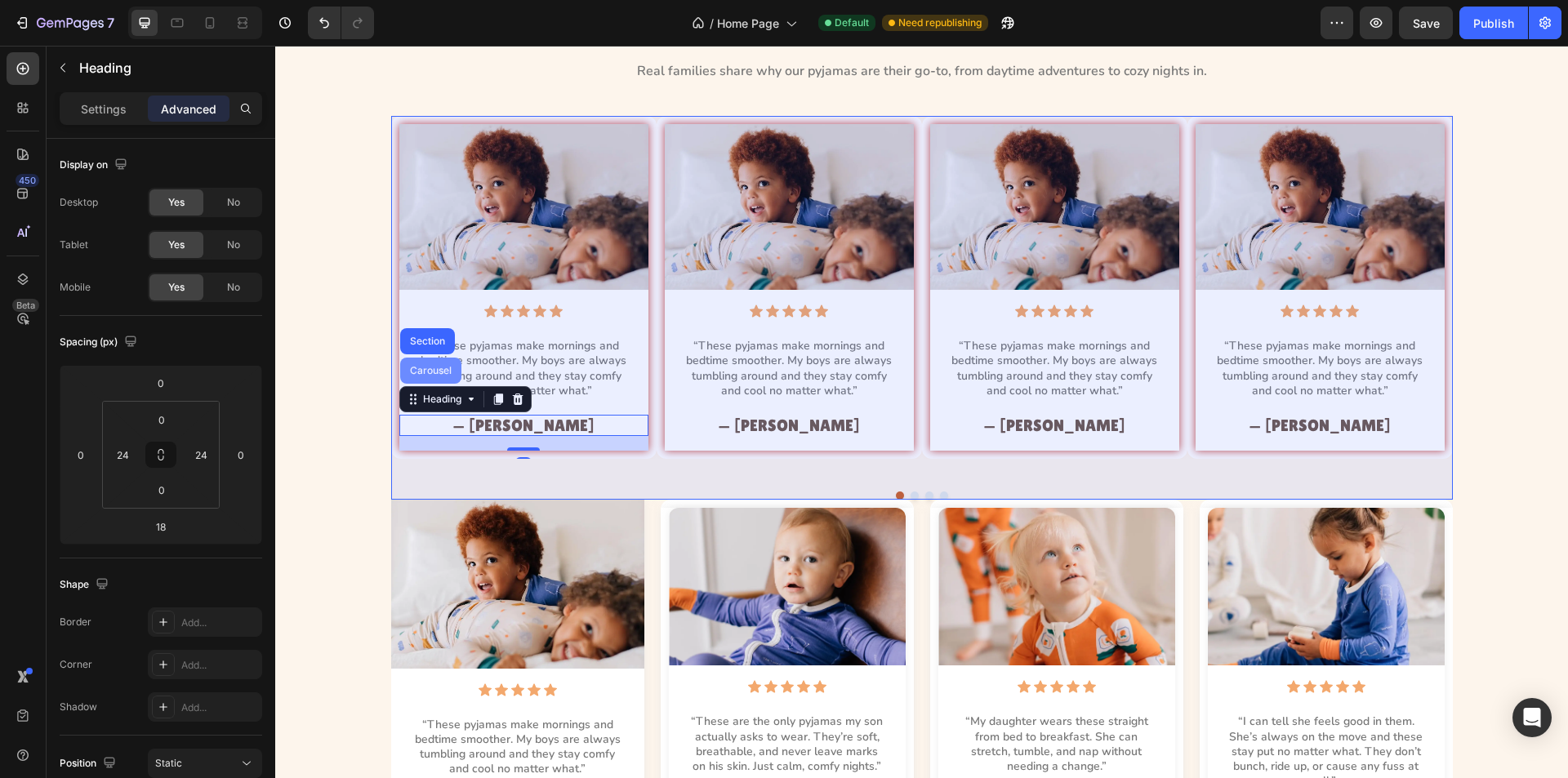
click at [428, 370] on div "Carousel" at bounding box center [430, 371] width 48 height 10
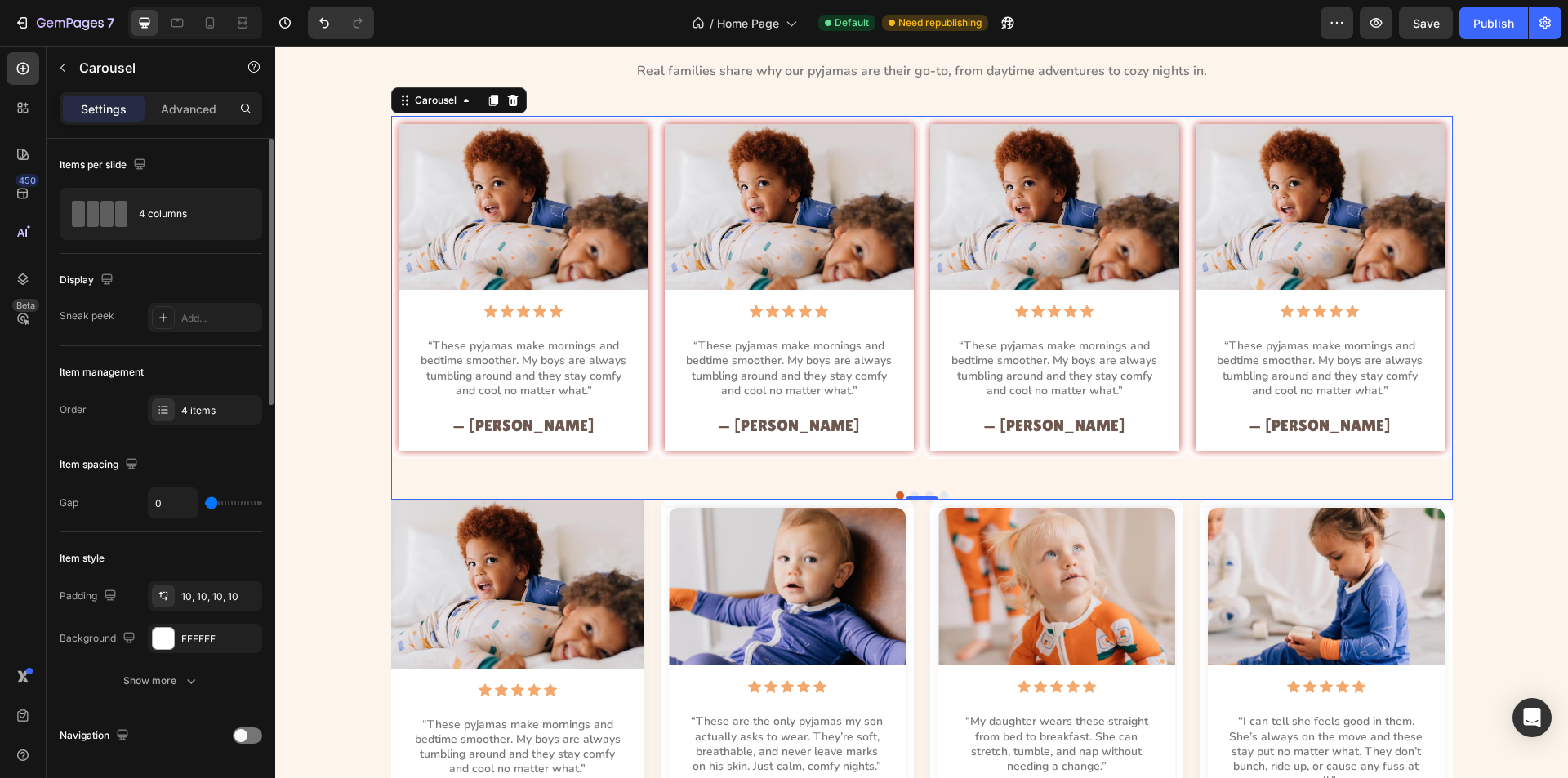
scroll to position [327, 0]
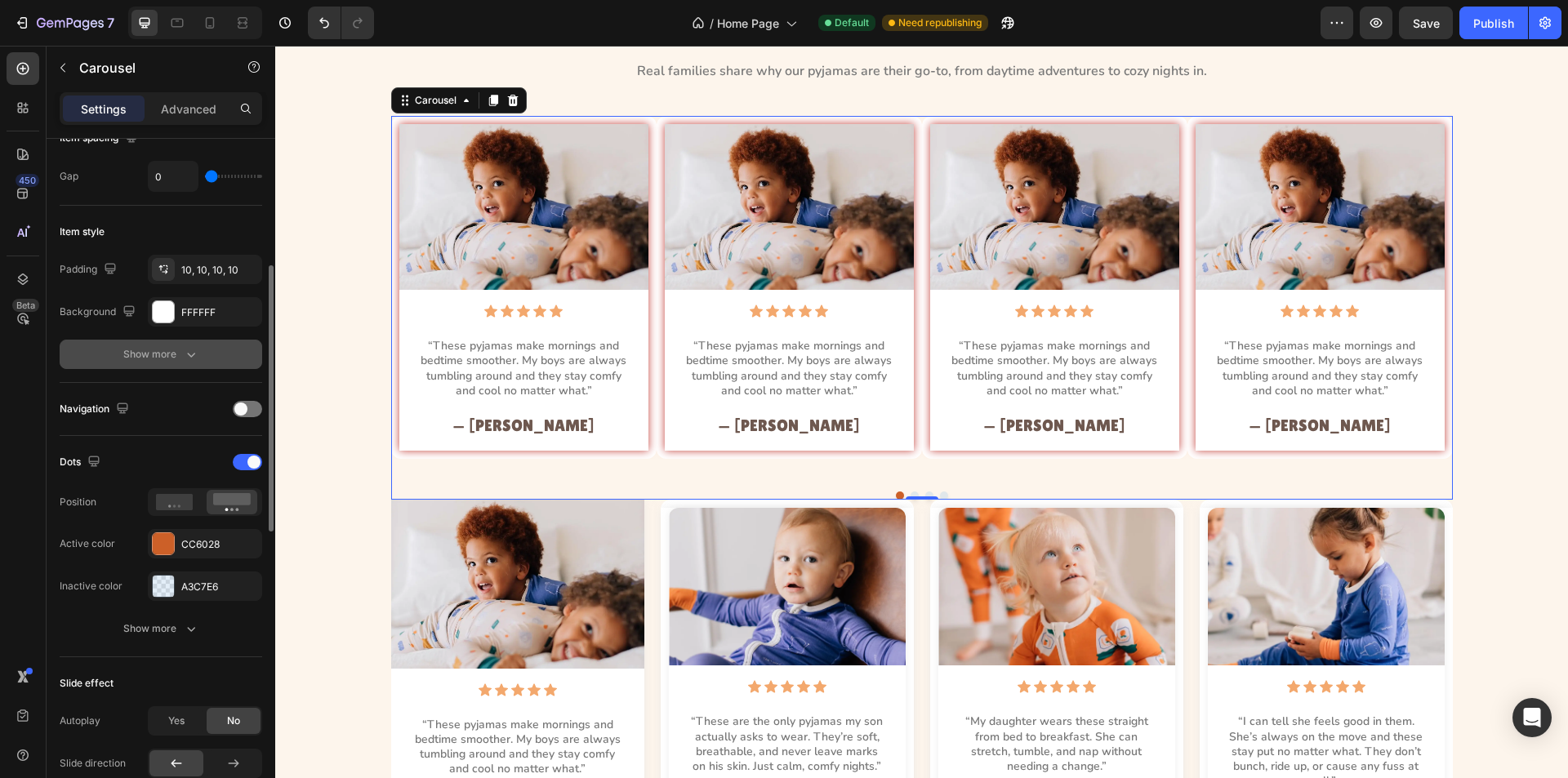
click at [195, 360] on icon "button" at bounding box center [191, 354] width 16 height 16
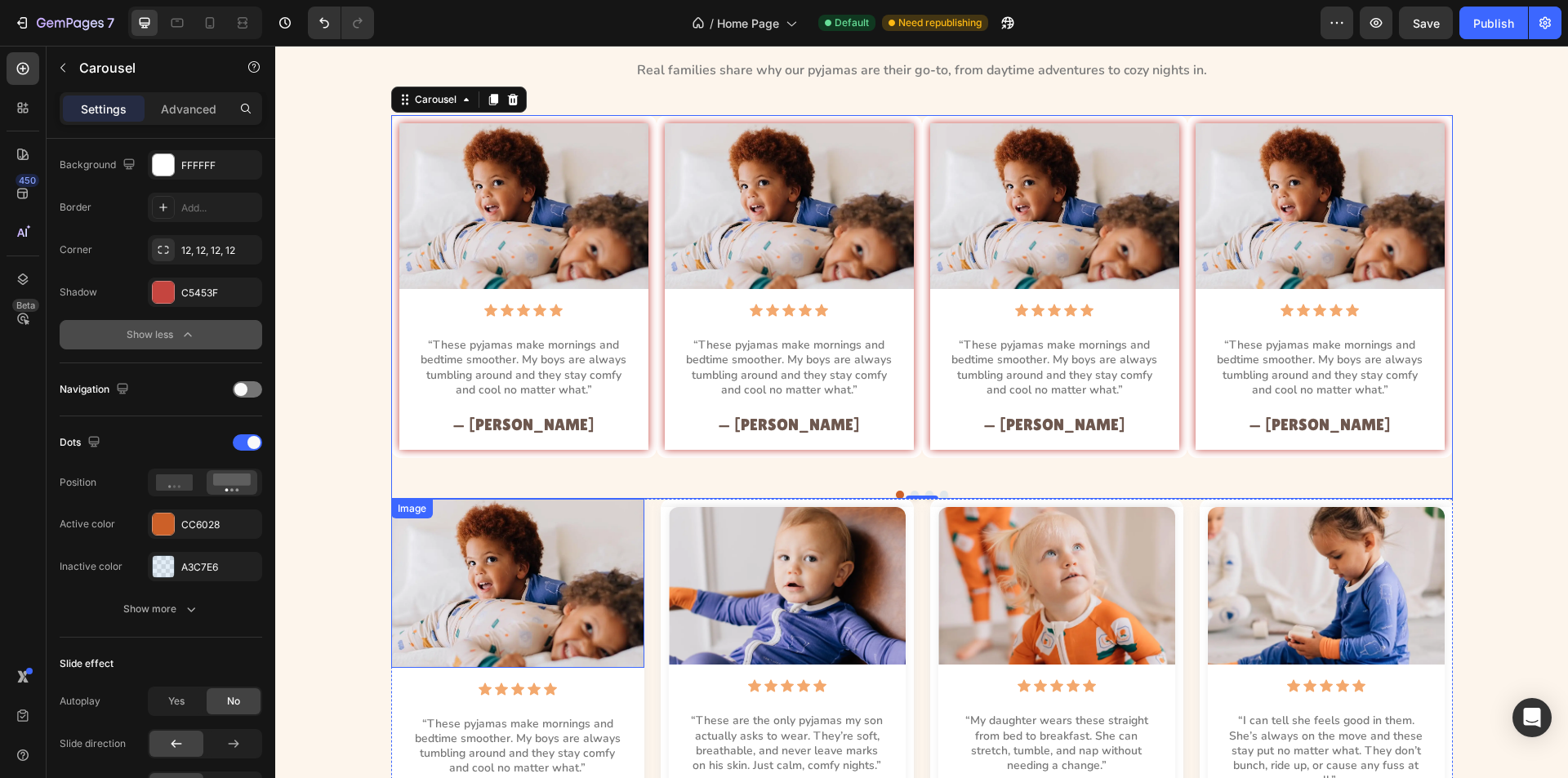
scroll to position [1496, 0]
click at [647, 298] on div "Image Icon Icon Icon Icon Icon Icon List “These pyjamas make mornings and bedti…" at bounding box center [523, 288] width 266 height 343
click at [508, 96] on icon at bounding box center [512, 100] width 11 height 12
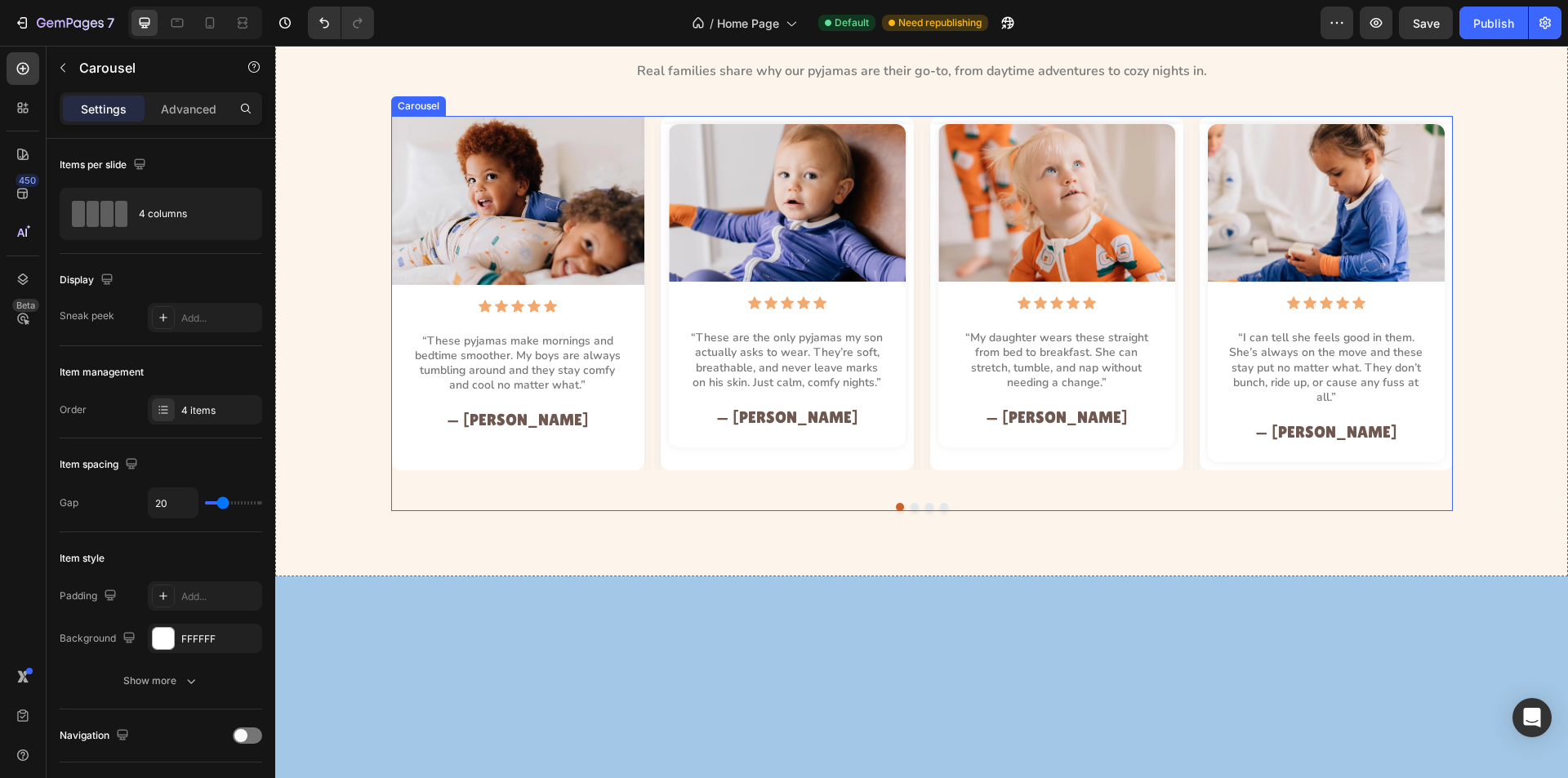
click at [917, 310] on div "Image Icon Icon Icon Icon Icon Icon List “These pyjamas make mornings and bedti…" at bounding box center [921, 293] width 1062 height 354
click at [204, 415] on div "4 items" at bounding box center [220, 411] width 77 height 15
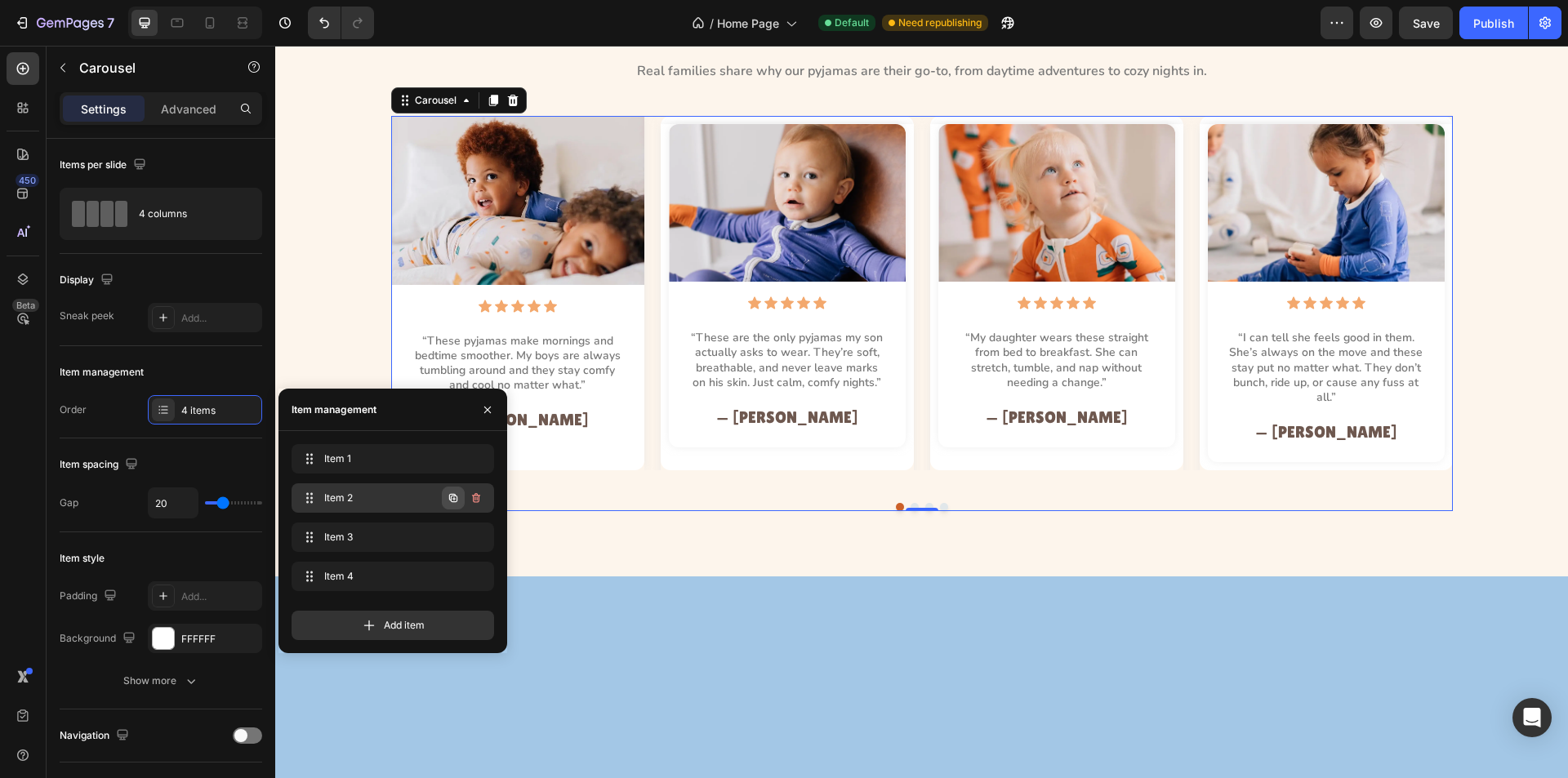
click at [455, 499] on icon "button" at bounding box center [455, 499] width 4 height 4
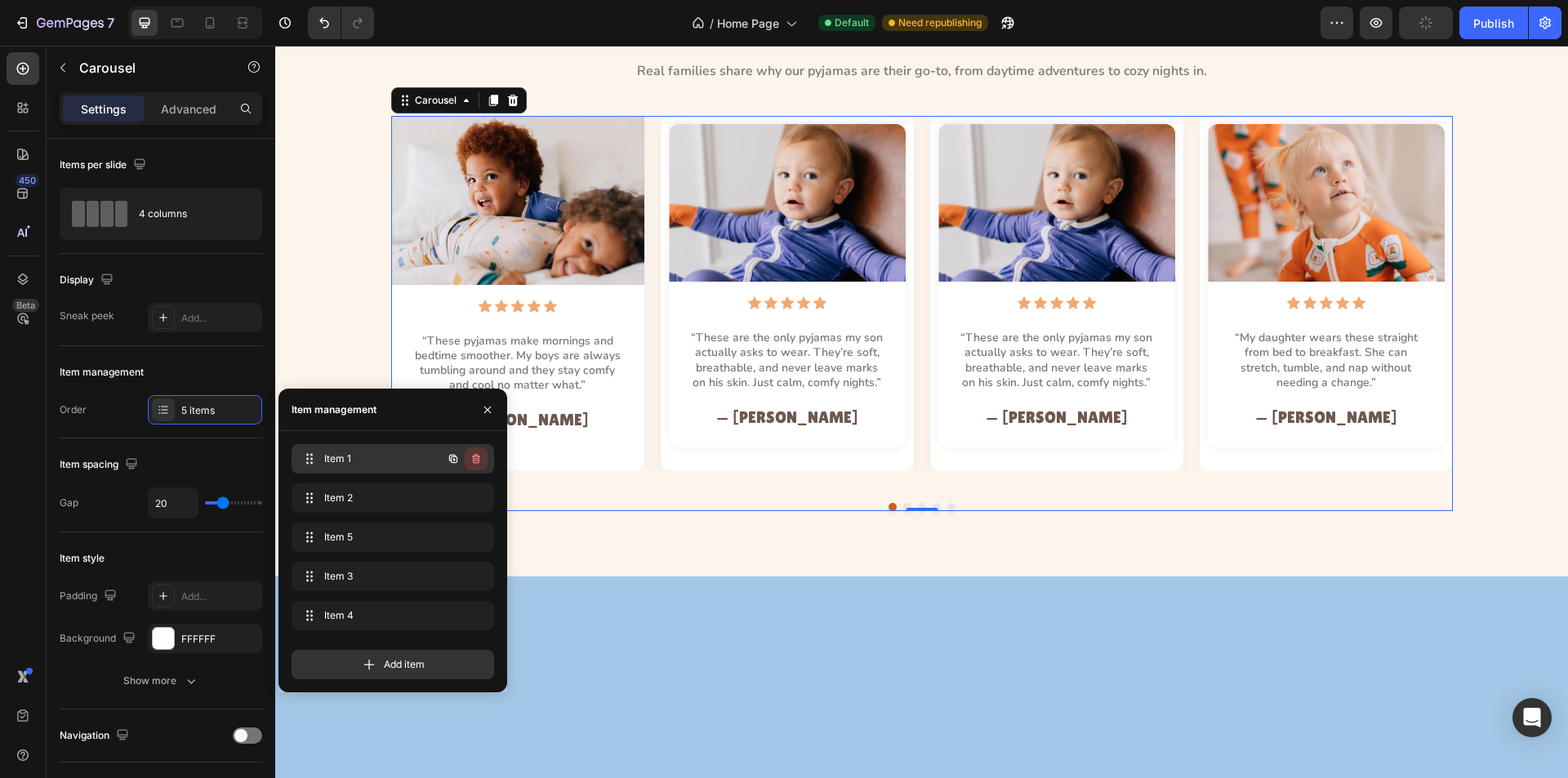
click at [479, 461] on icon "button" at bounding box center [476, 458] width 8 height 10
click at [467, 464] on div "Delete" at bounding box center [465, 459] width 30 height 15
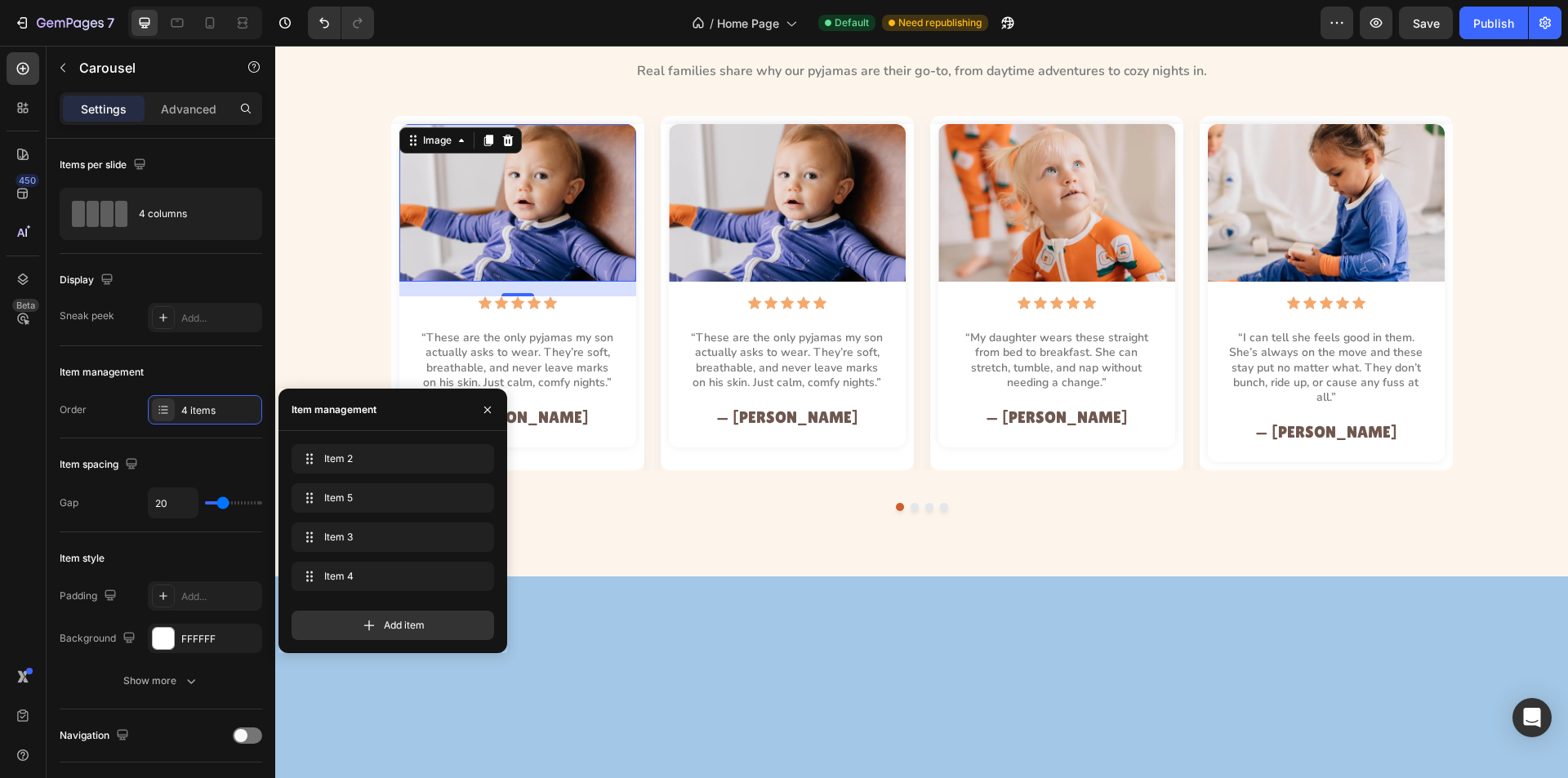
click at [586, 245] on img at bounding box center [517, 203] width 237 height 158
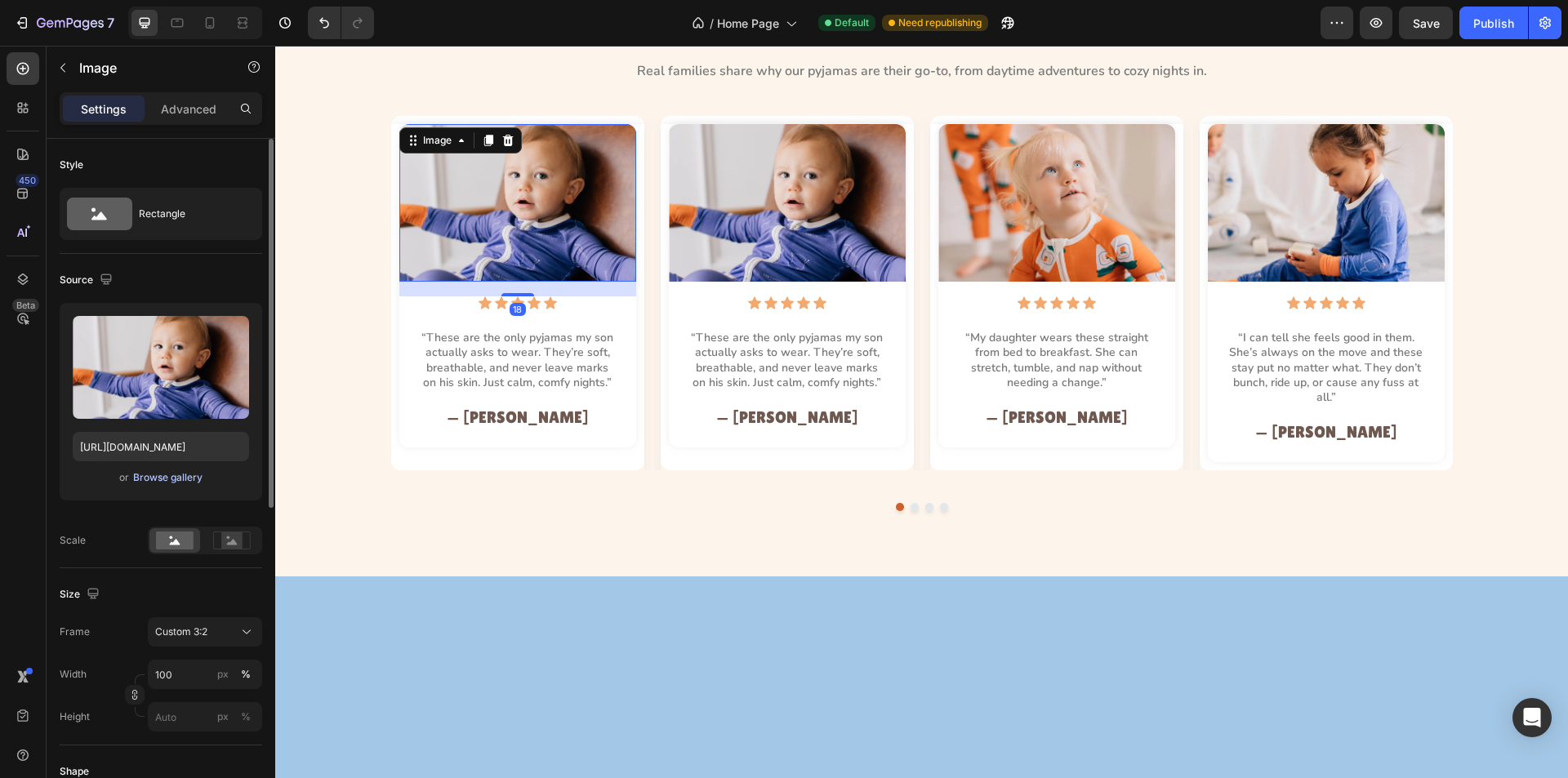
click at [153, 476] on div "Browse gallery" at bounding box center [168, 478] width 69 height 15
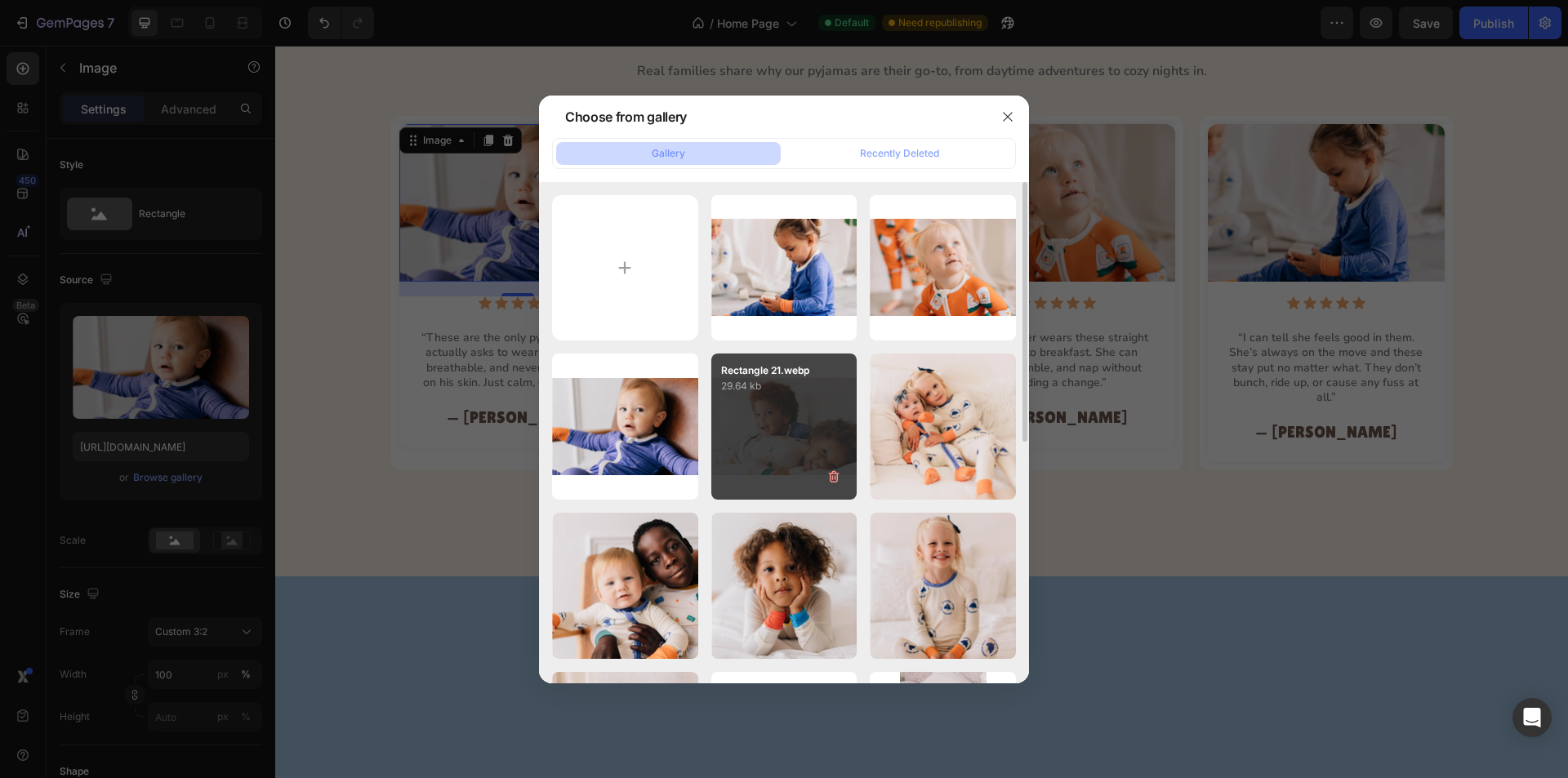
click at [799, 432] on div "Rectangle 21.webp 29.64 kb" at bounding box center [784, 426] width 146 height 146
type input "https://cdn.shopify.com/s/files/1/0763/2463/4857/files/gempages_581485179931984…"
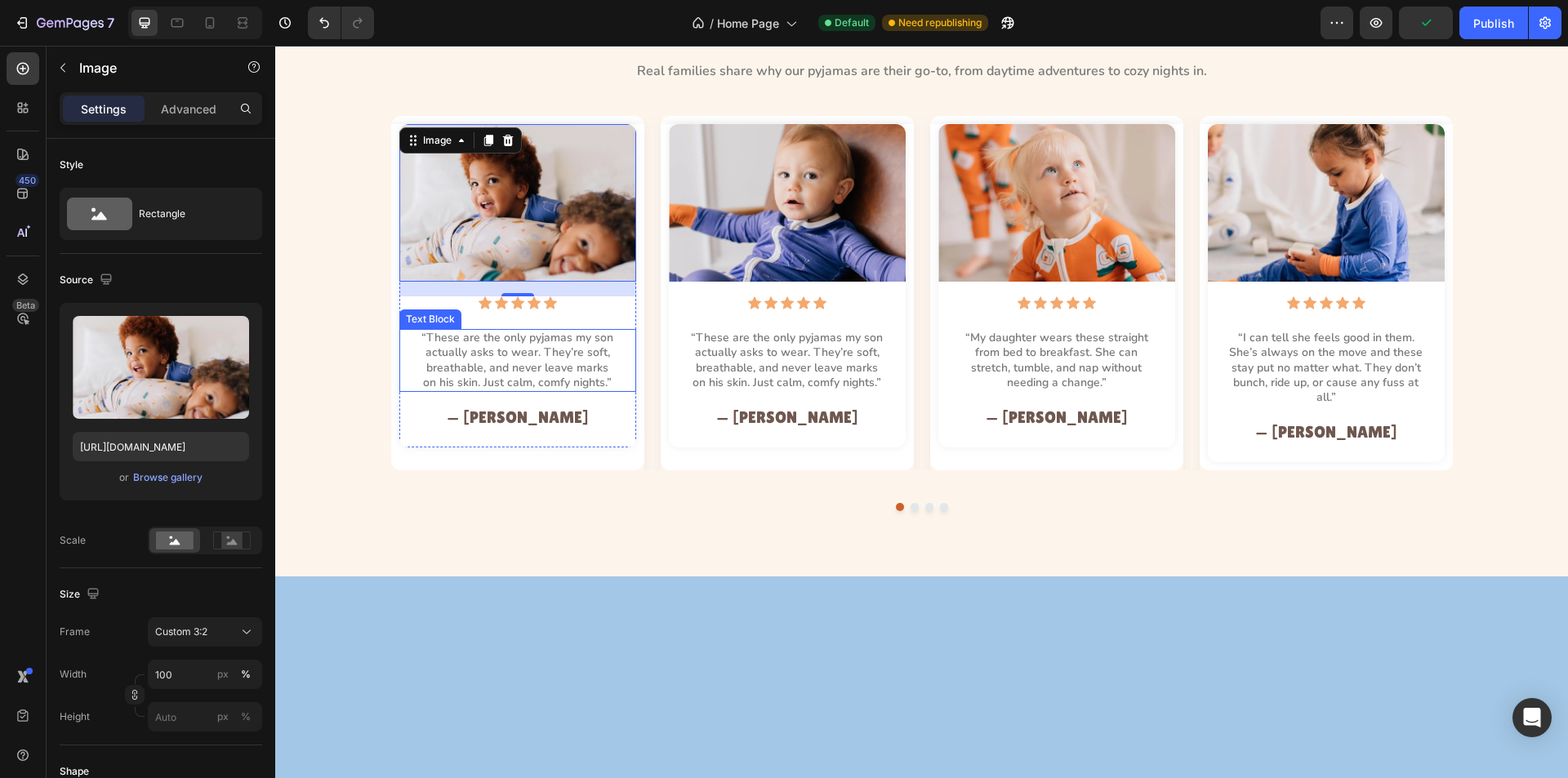
click at [468, 352] on p "“These are the only pyjamas my son actually asks to wear. They’re soft, breatha…" at bounding box center [518, 360] width 195 height 59
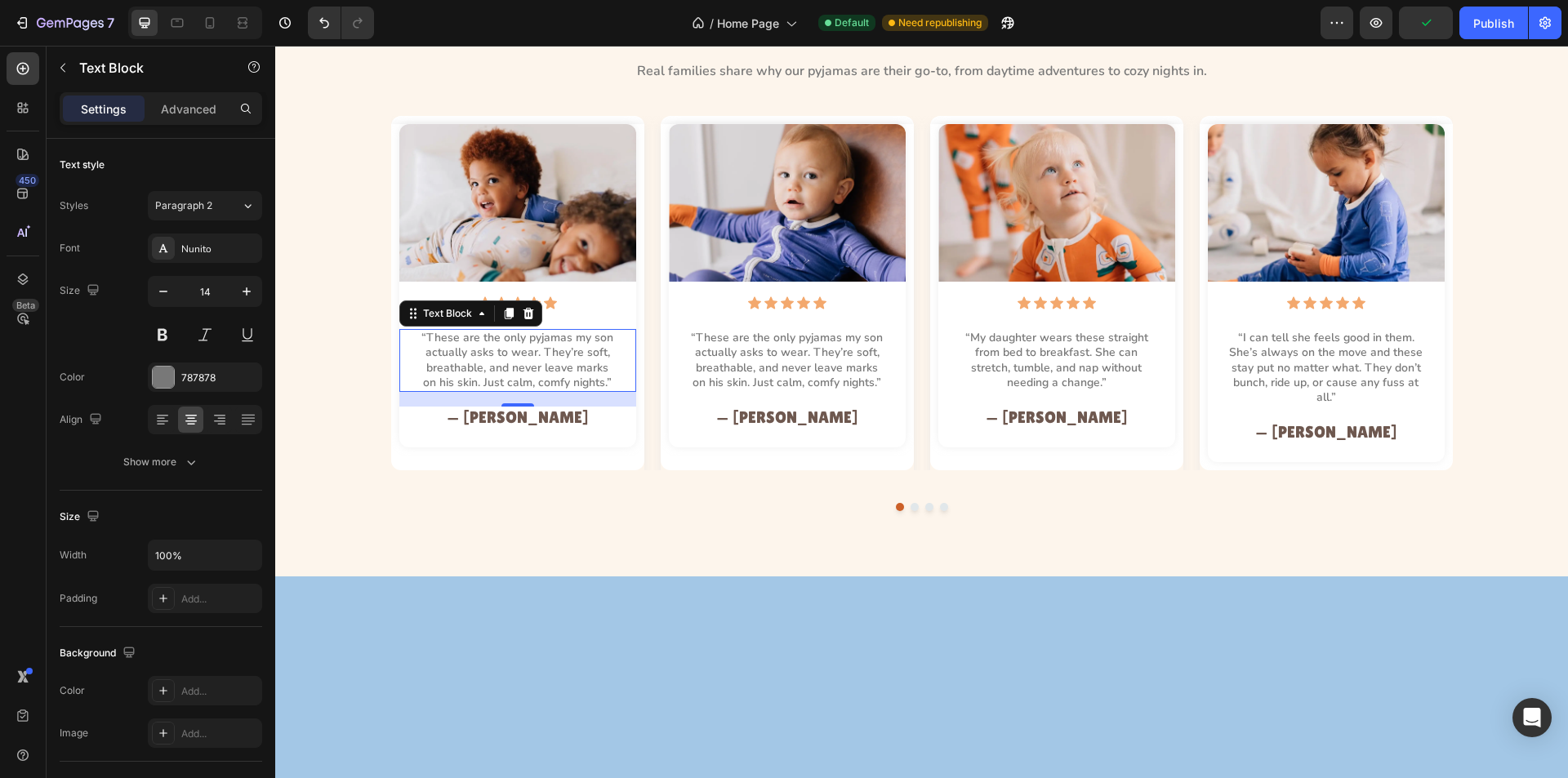
click at [467, 352] on p "“These are the only pyjamas my son actually asks to wear. They’re soft, breatha…" at bounding box center [518, 360] width 195 height 59
click at [466, 352] on p "“These are the only pyjamas my son actually asks to wear. They’re soft, breatha…" at bounding box center [518, 360] width 195 height 59
click at [467, 352] on p "“These are the only pyjamas my son actually asks to wear. They’re soft, breatha…" at bounding box center [518, 360] width 195 height 59
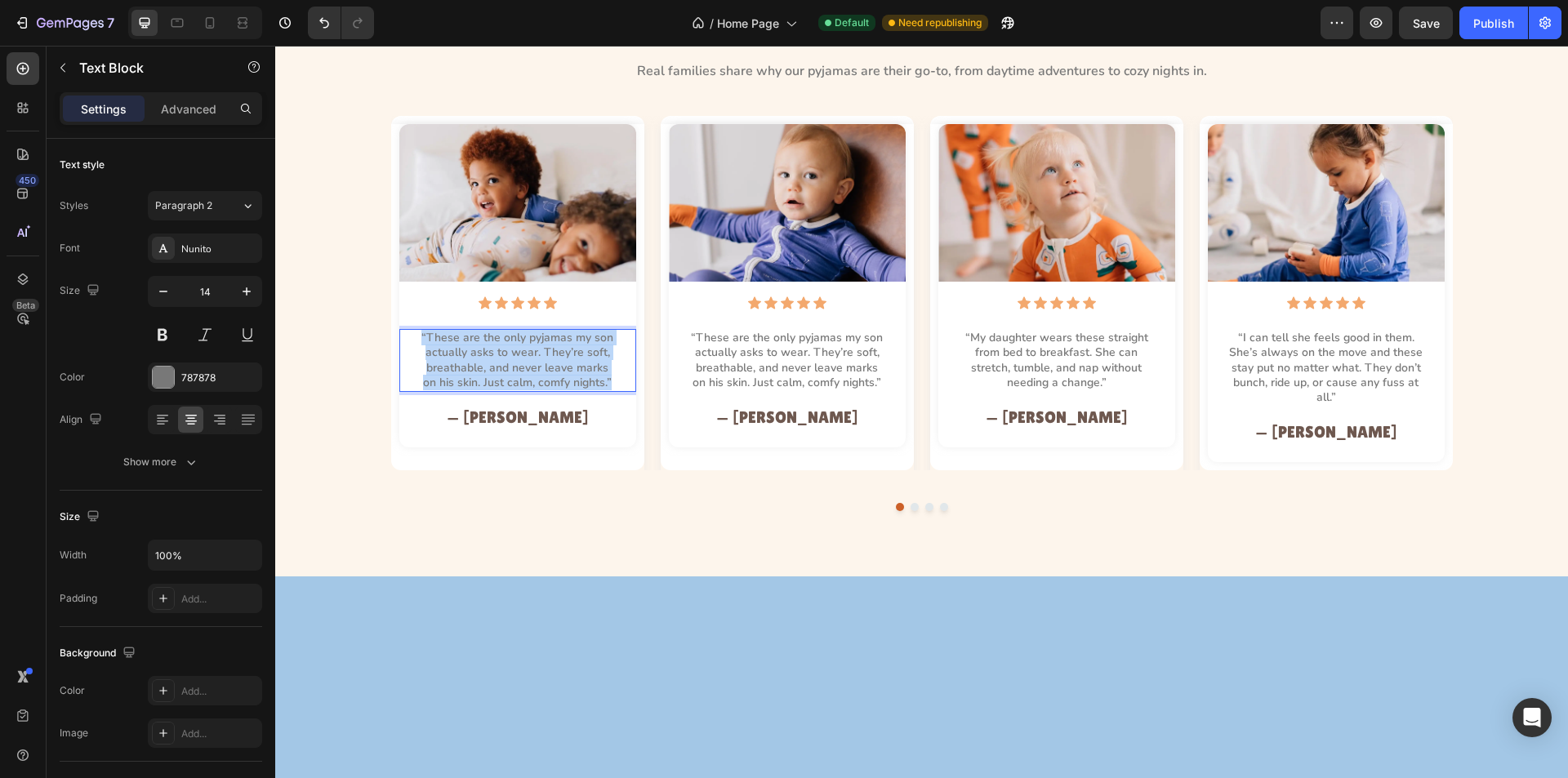
click at [467, 352] on p "“These are the only pyjamas my son actually asks to wear. They’re soft, breatha…" at bounding box center [518, 360] width 195 height 59
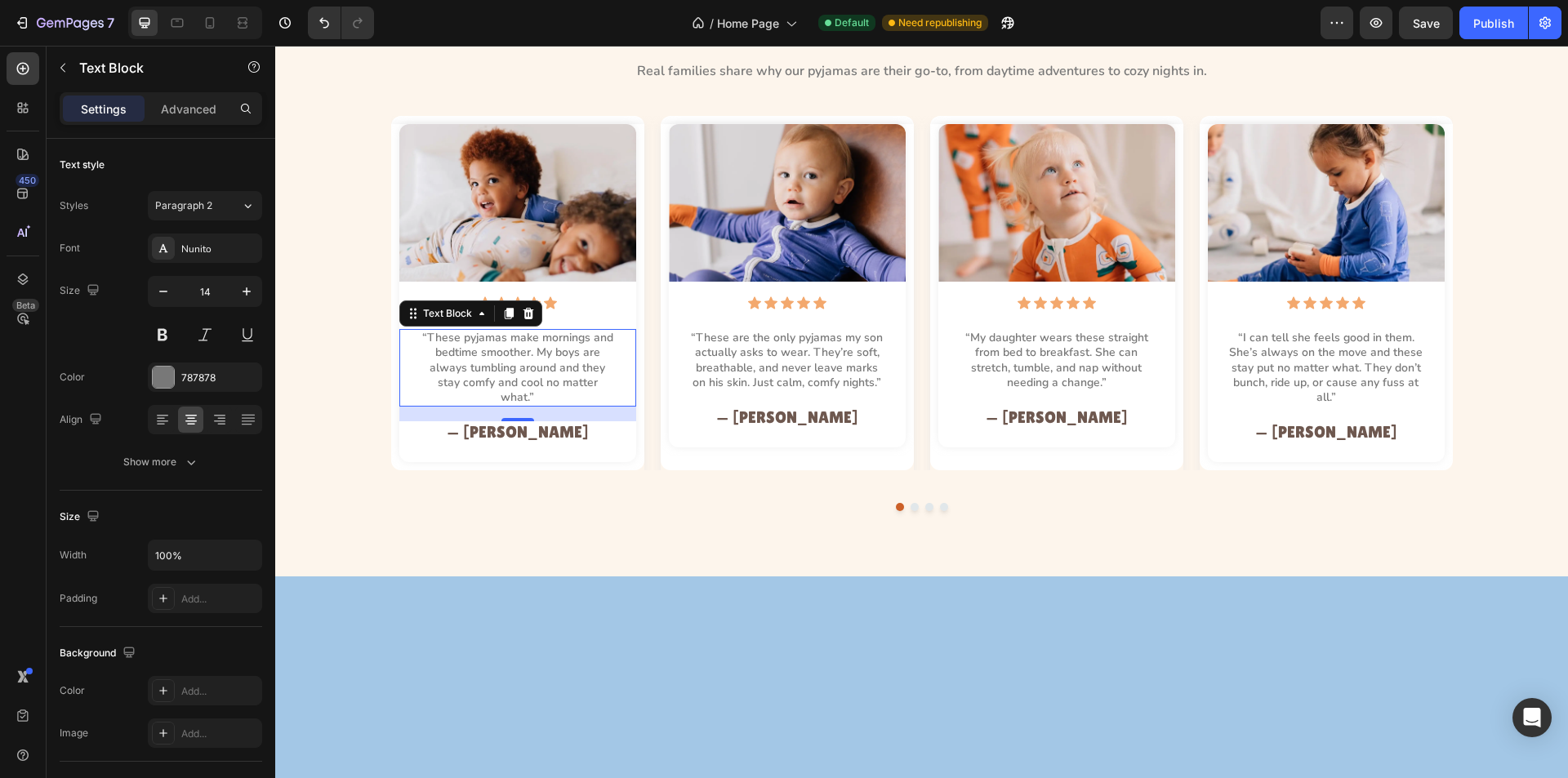
click at [516, 428] on div "18" at bounding box center [518, 435] width 16 height 13
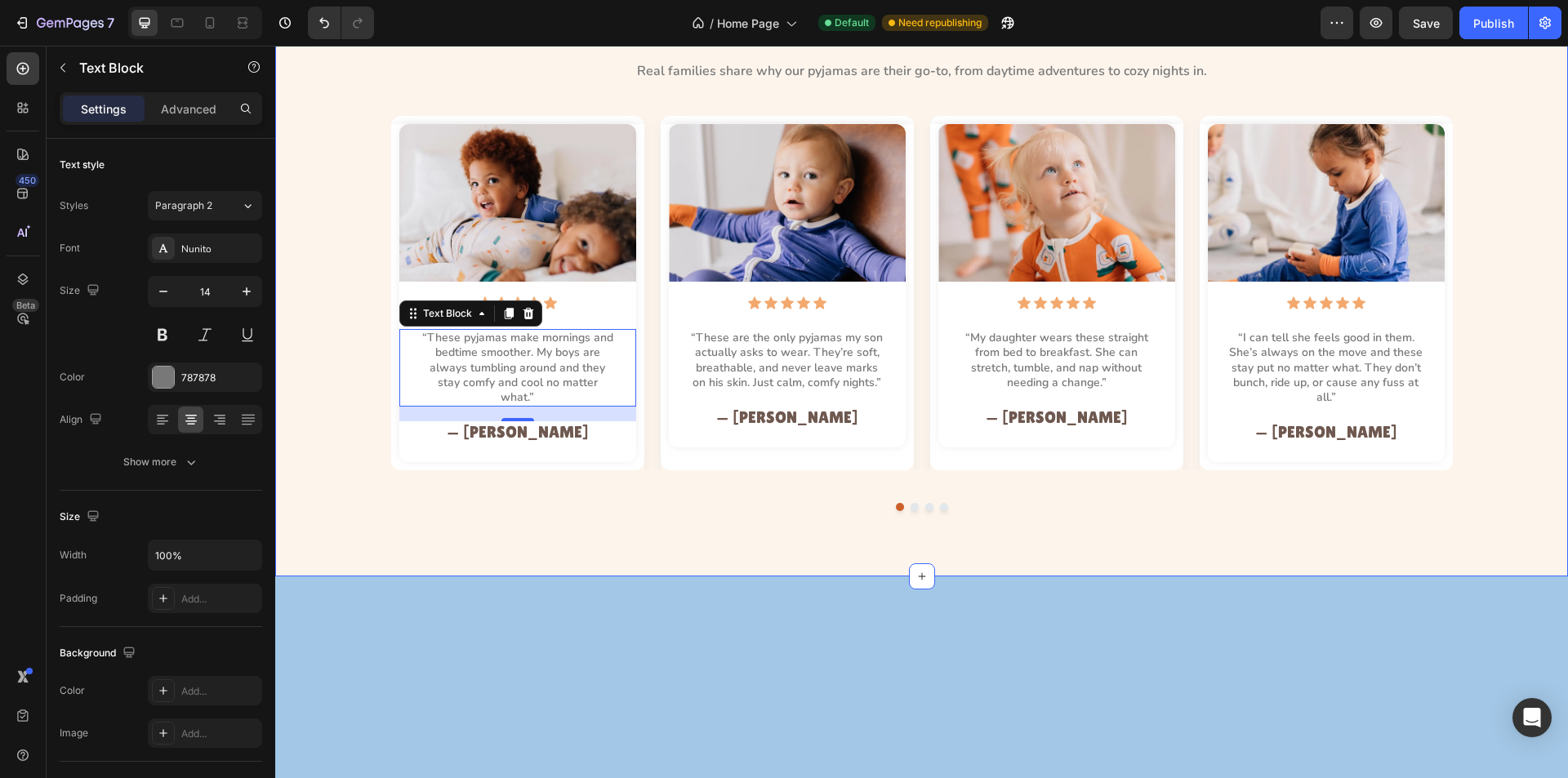
click at [316, 422] on div "Image Icon Icon Icon Icon Icon Icon List “These pyjamas make mornings and bedti…" at bounding box center [921, 313] width 1256 height 395
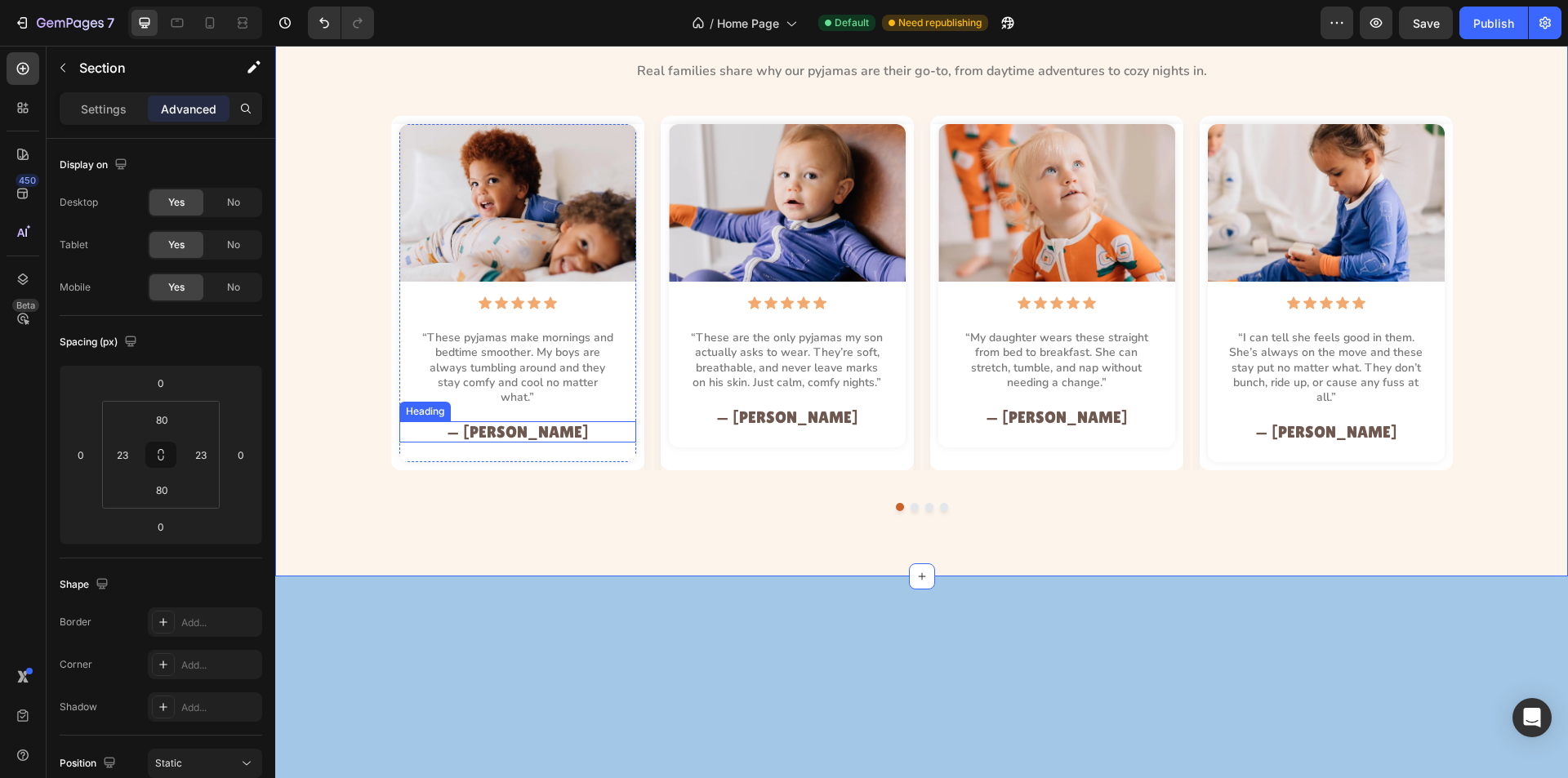
click at [519, 422] on h2 "— Sarah T." at bounding box center [518, 432] width 197 height 21
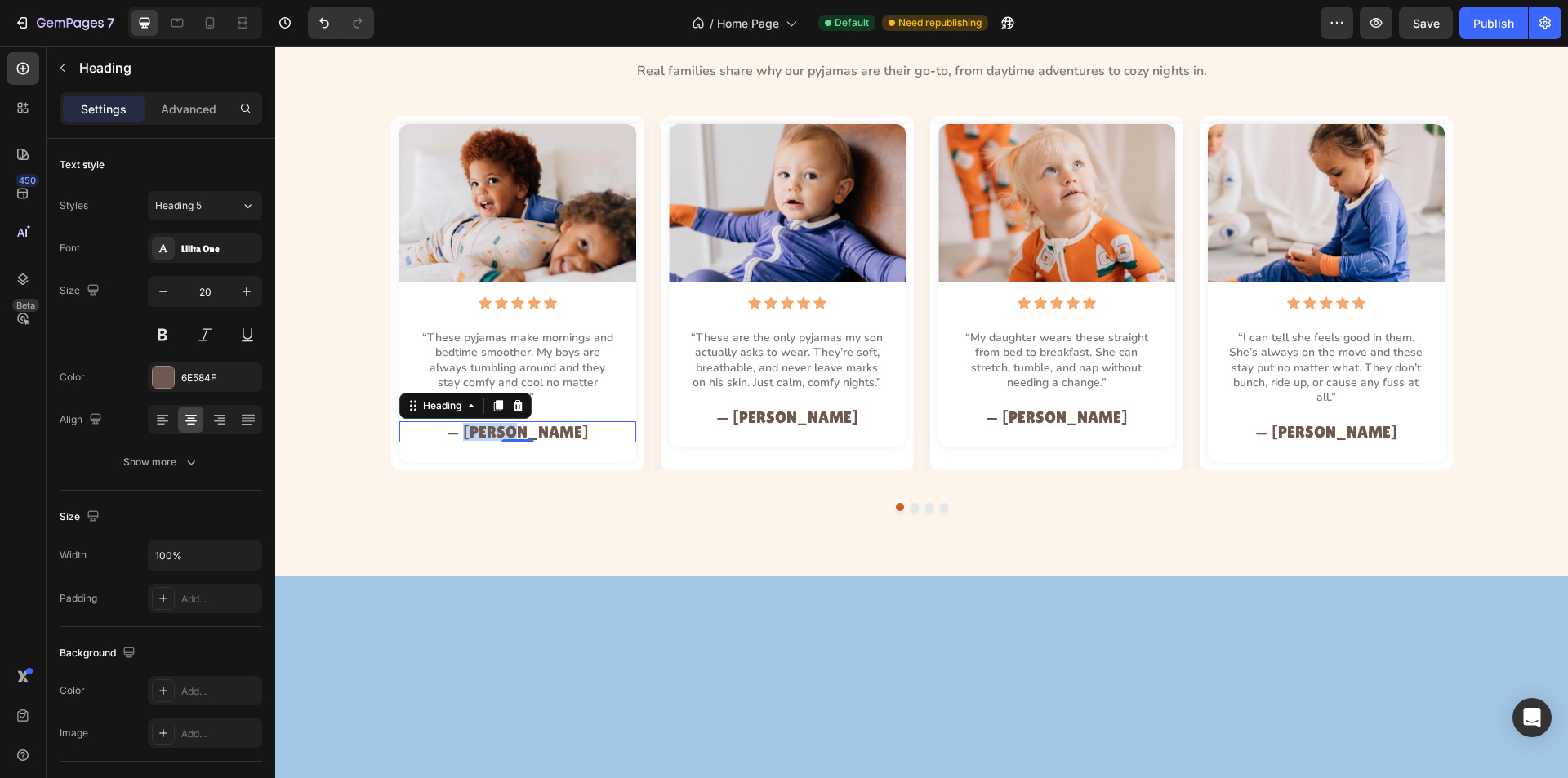
click at [519, 422] on h2 "— Sarah T." at bounding box center [518, 432] width 197 height 21
click at [519, 423] on p "— Sarah T." at bounding box center [518, 432] width 195 height 18
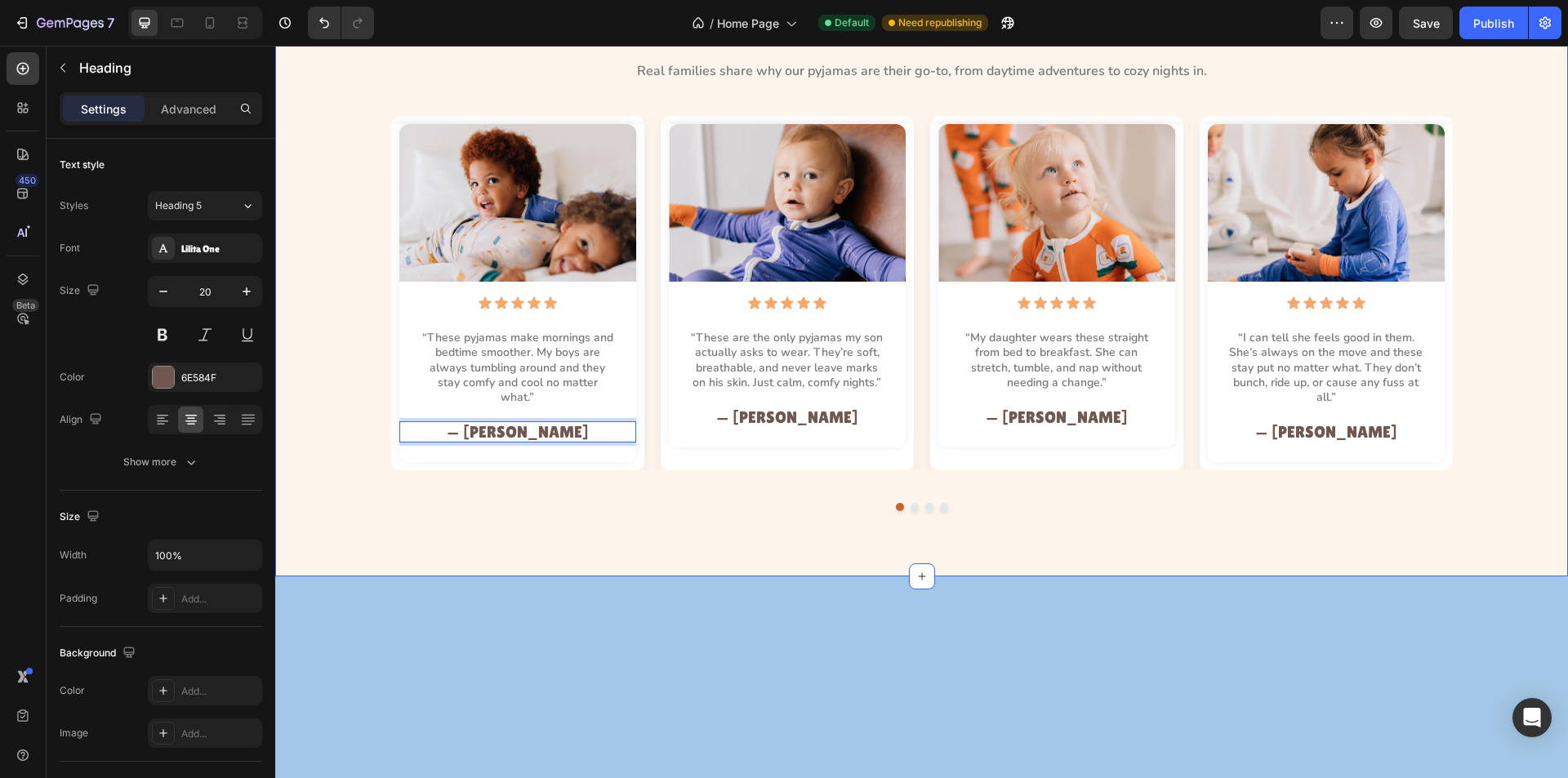
click at [611, 518] on div "Loved by Little Ones, Trusted by Parents Heading Real families share why our py…" at bounding box center [921, 257] width 1293 height 638
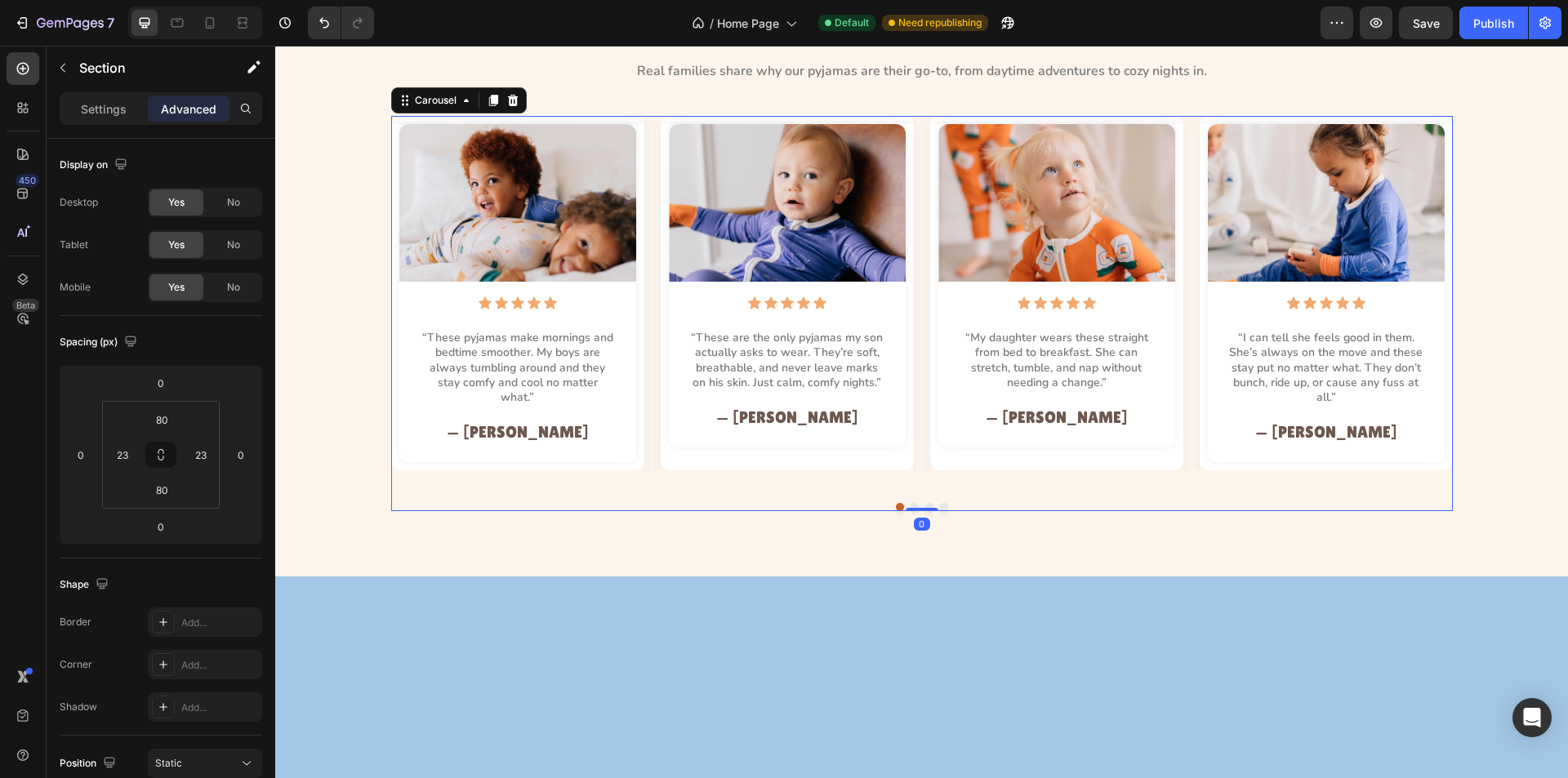
click at [646, 455] on div "Image Icon Icon Icon Icon Icon Icon List “These pyjamas make mornings and bedti…" at bounding box center [921, 293] width 1062 height 354
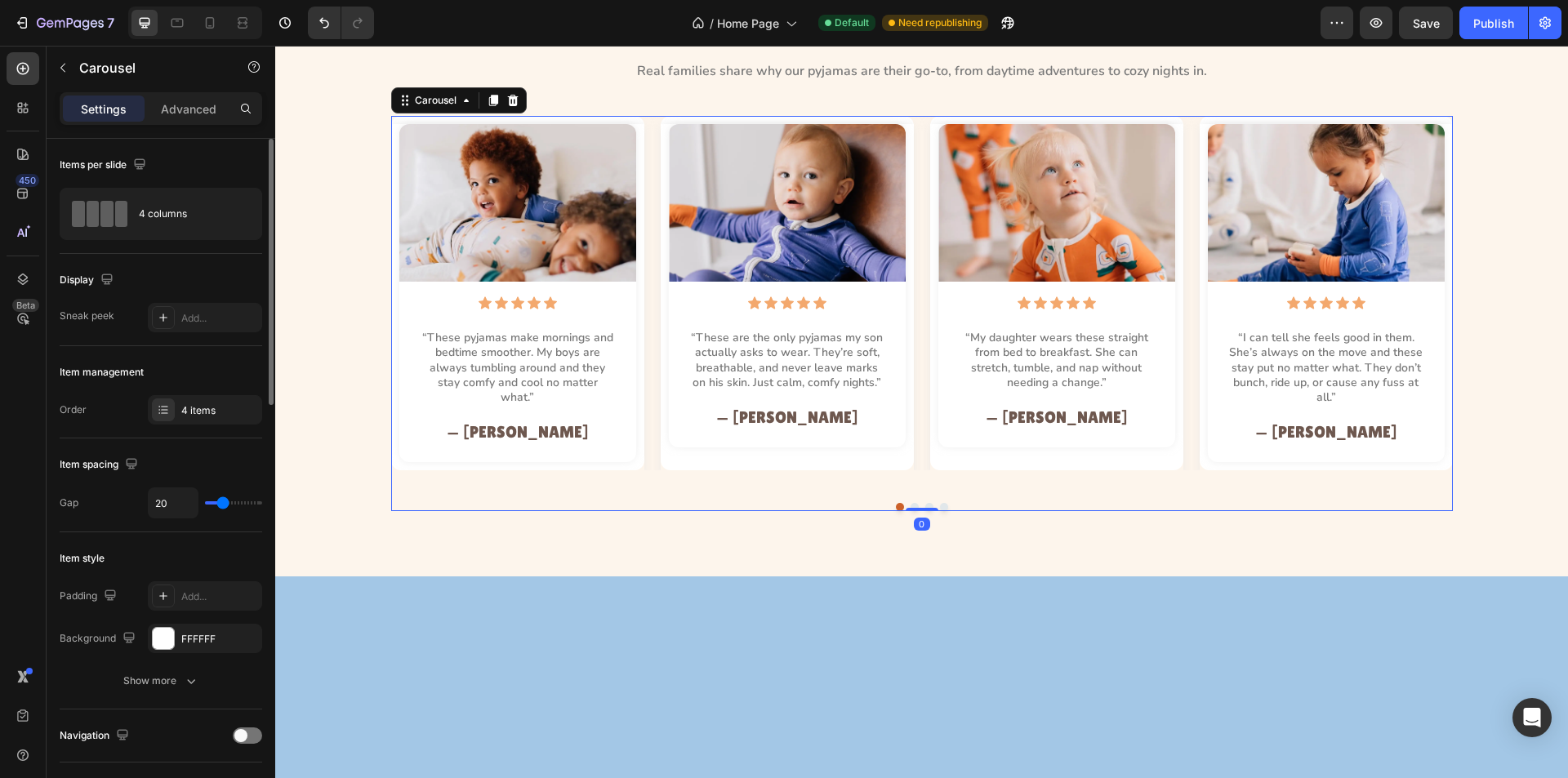
scroll to position [163, 0]
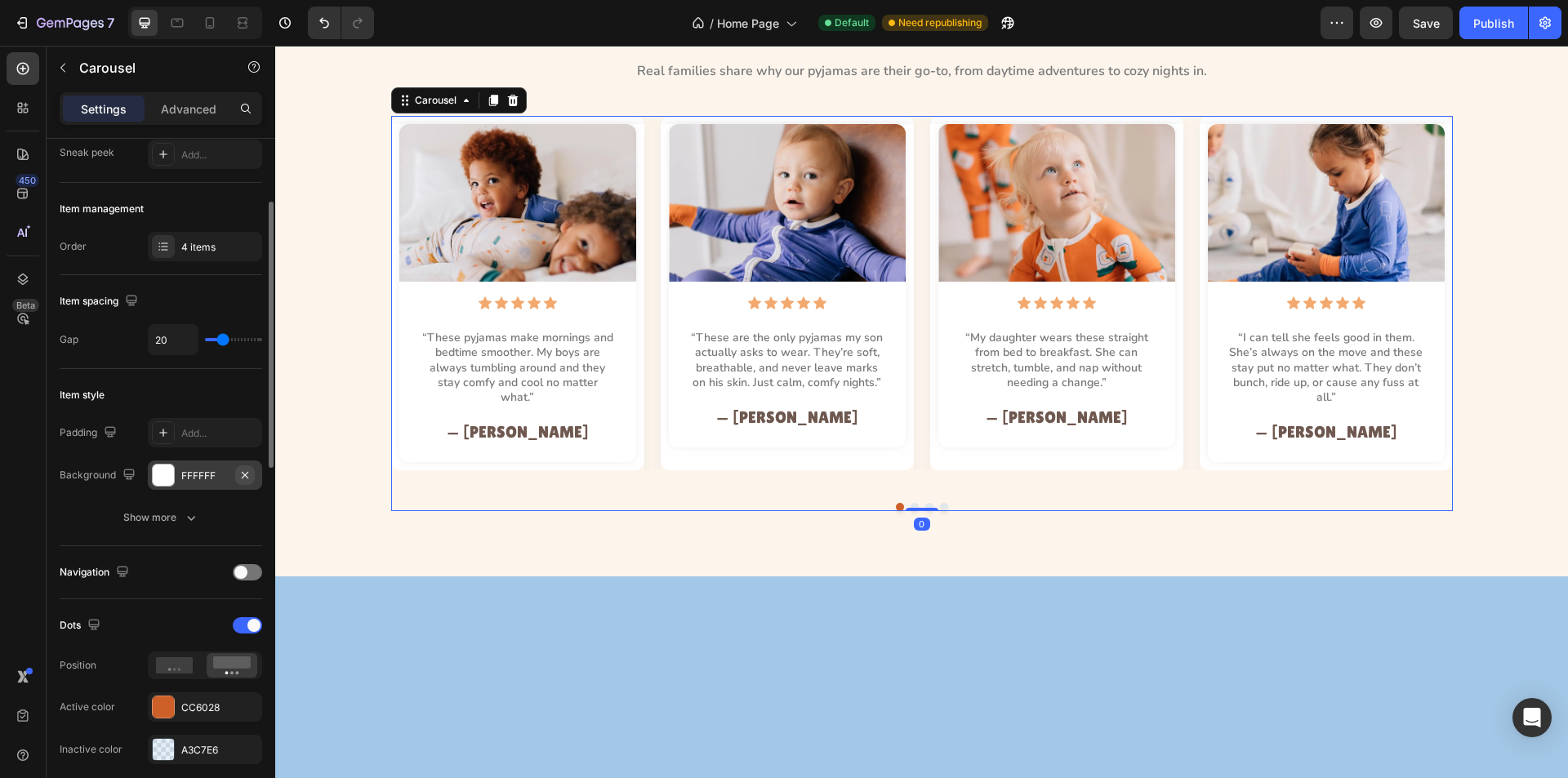
click at [246, 477] on icon "button" at bounding box center [245, 475] width 13 height 13
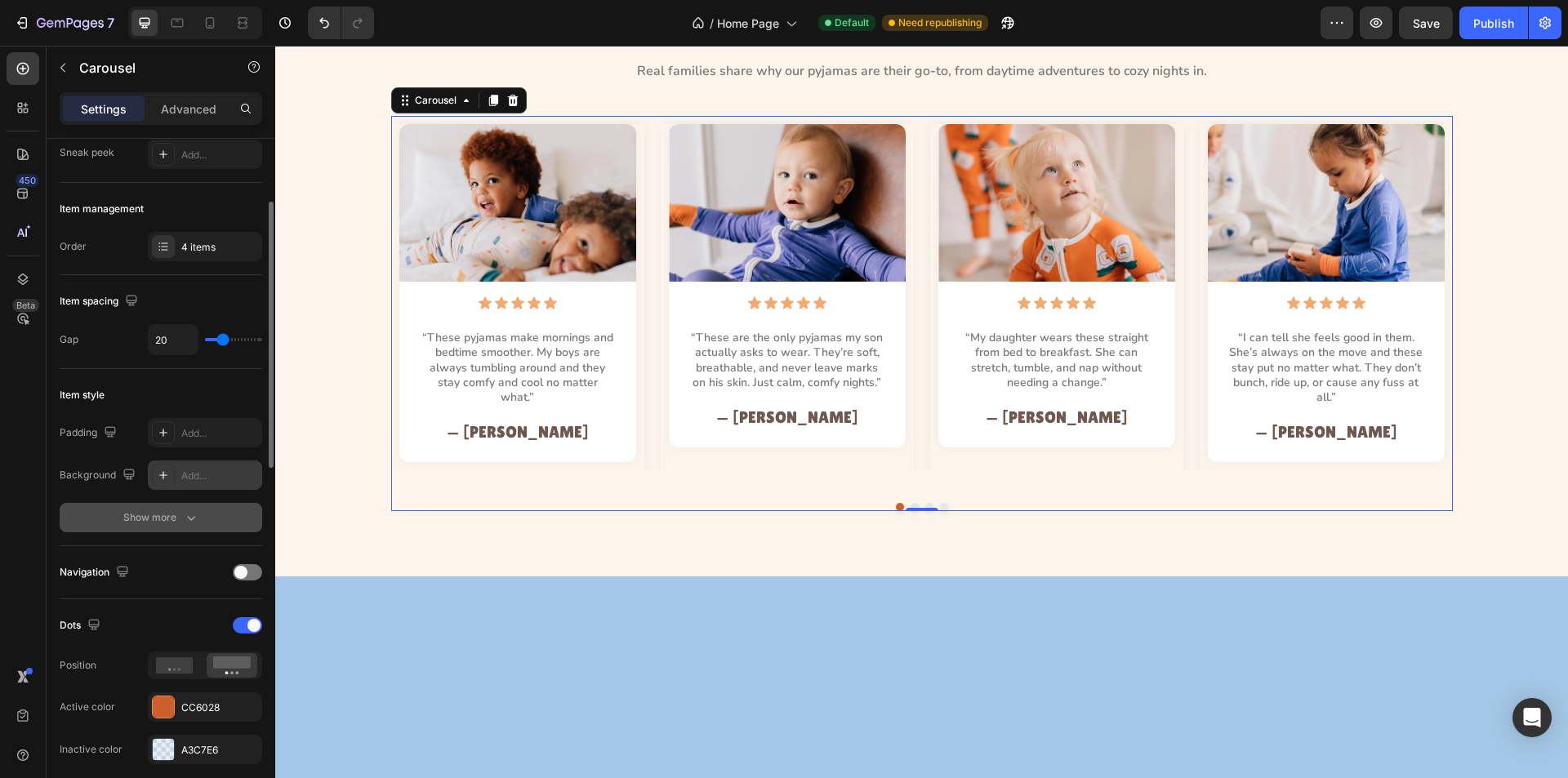
click at [204, 519] on button "Show more" at bounding box center [161, 518] width 203 height 29
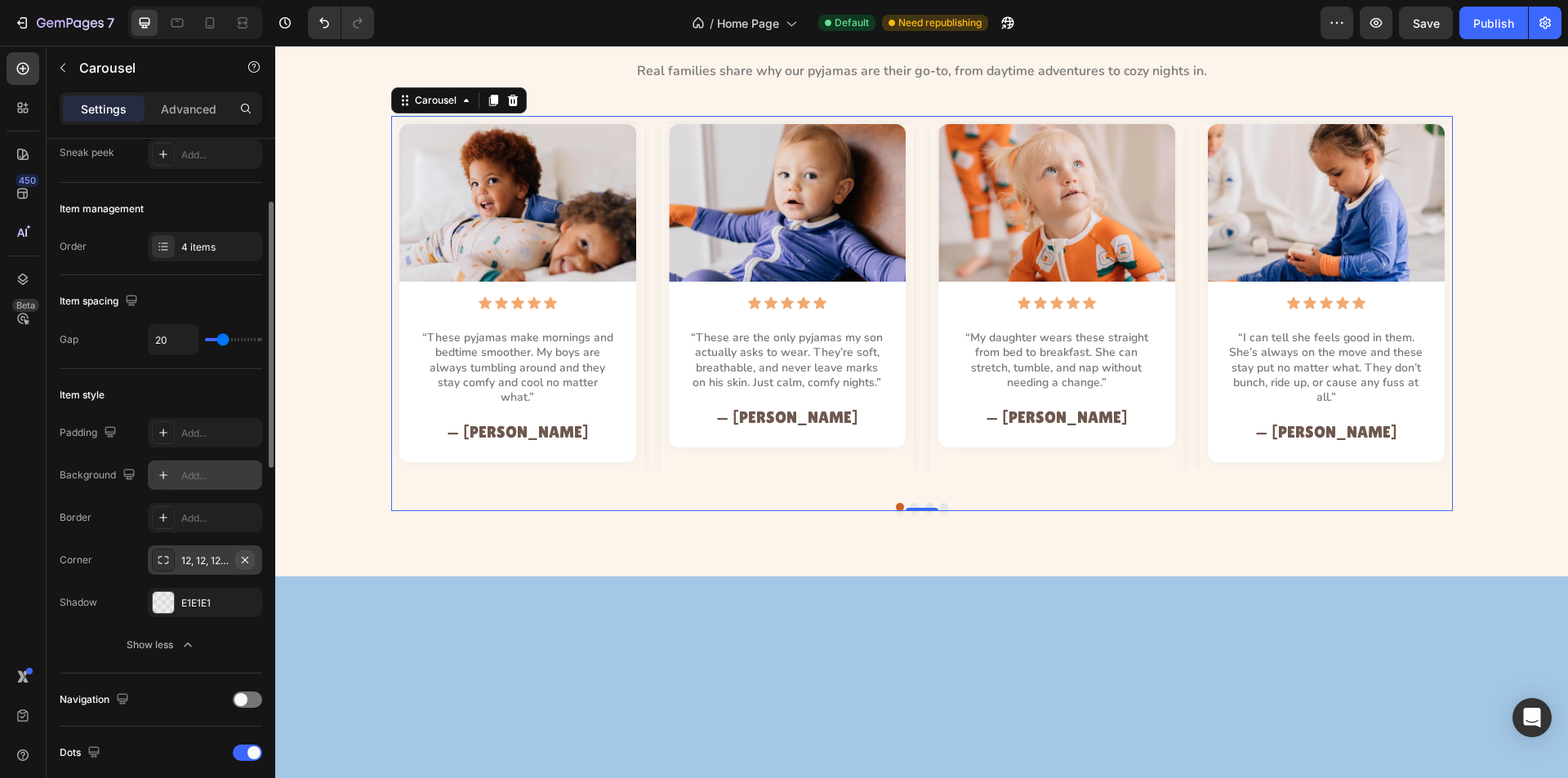
click at [250, 559] on icon "button" at bounding box center [245, 560] width 13 height 13
click at [245, 608] on icon "button" at bounding box center [245, 603] width 13 height 13
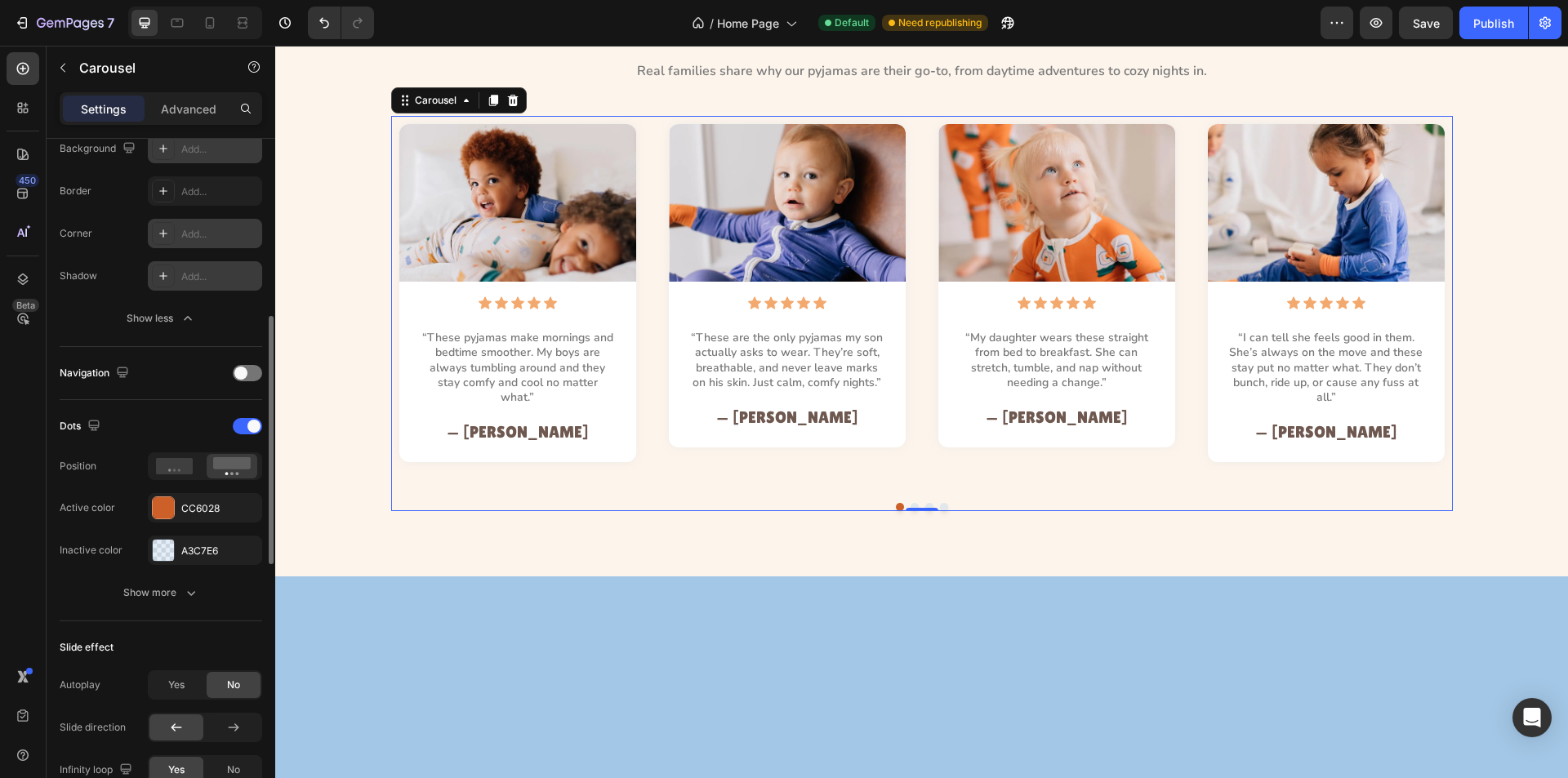
scroll to position [816, 0]
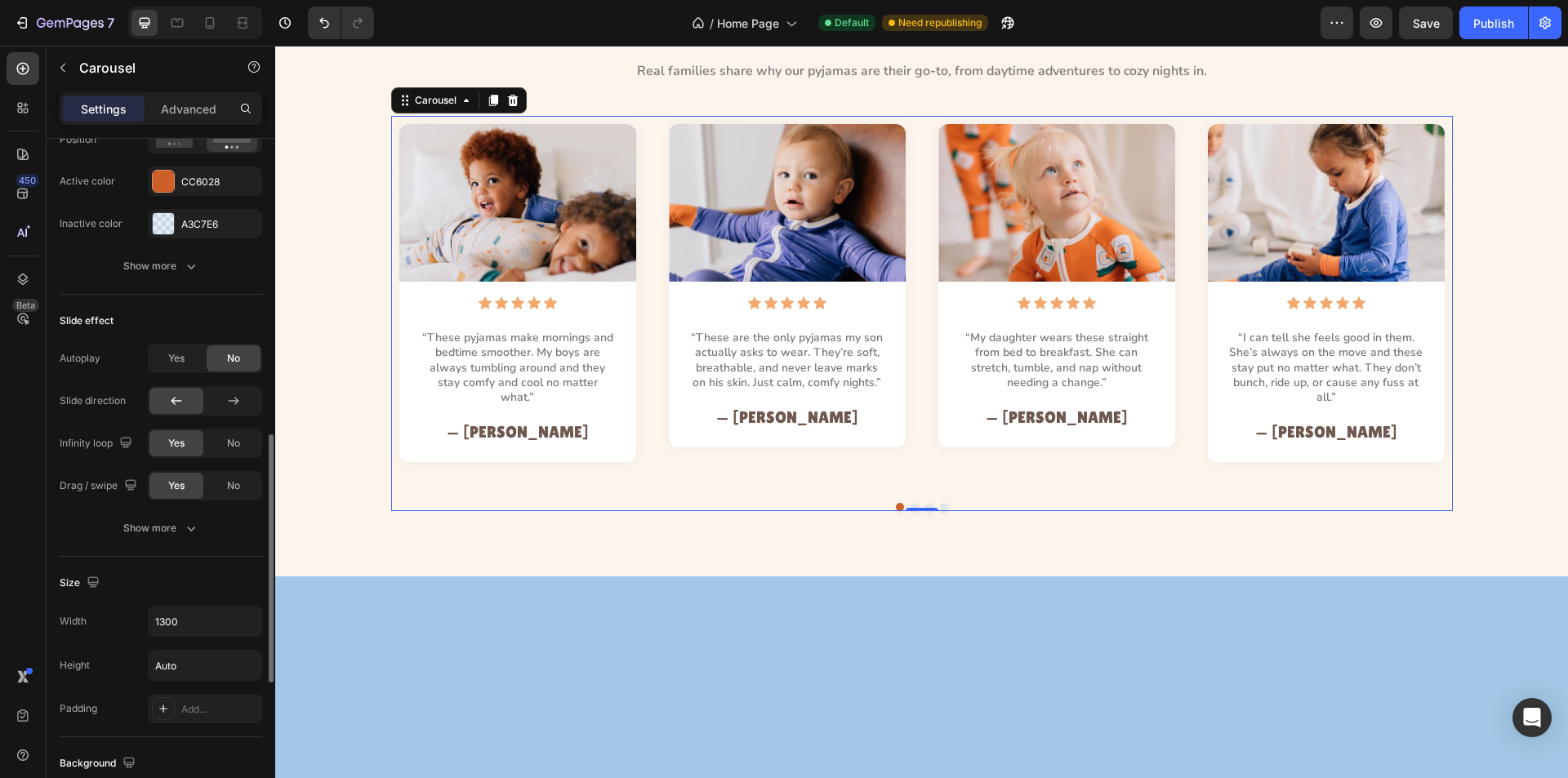
click at [645, 382] on div "Image Icon Icon Icon Icon Icon Icon List “These pyjamas make mornings and bedti…" at bounding box center [921, 293] width 1062 height 354
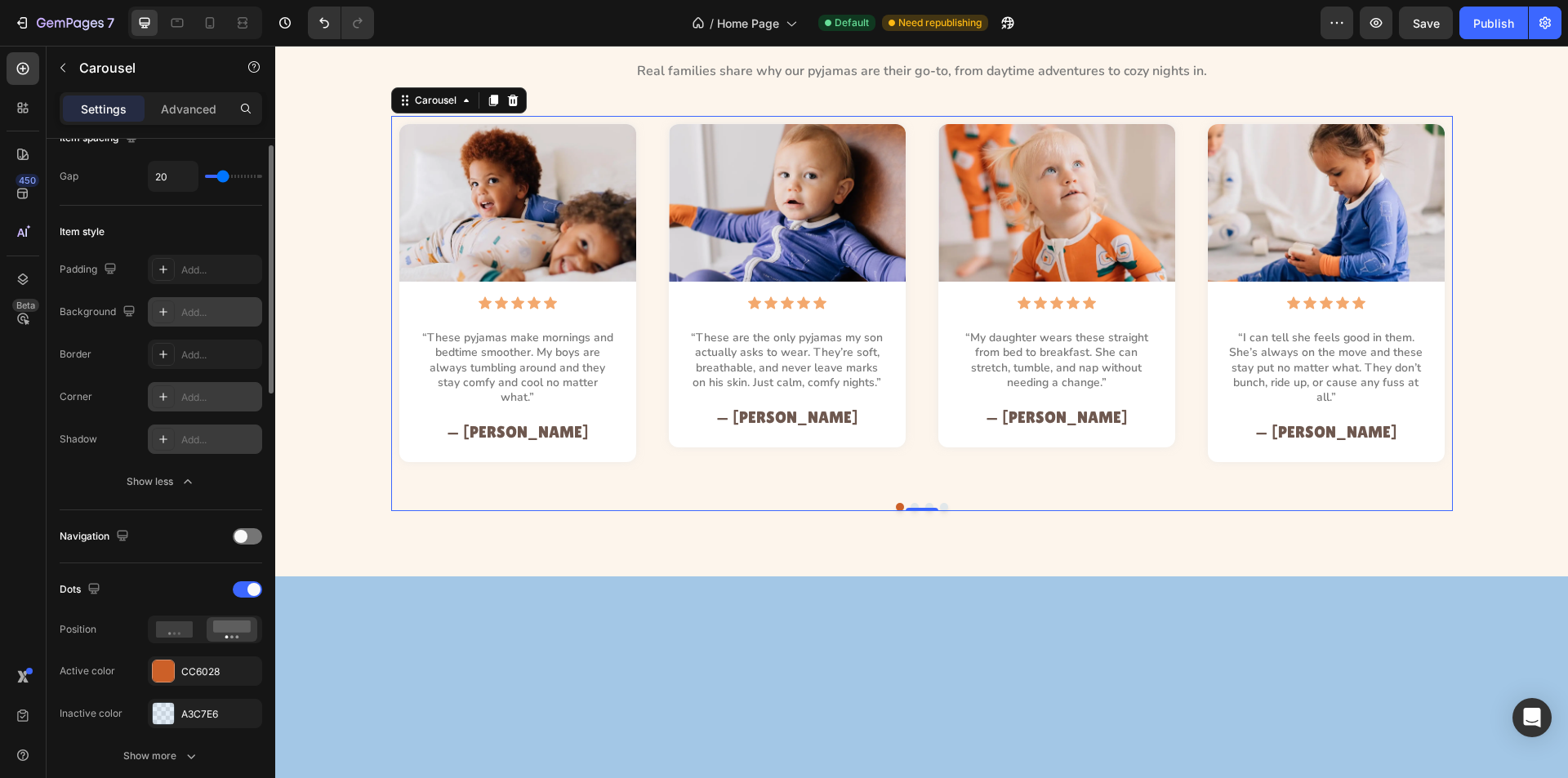
scroll to position [245, 0]
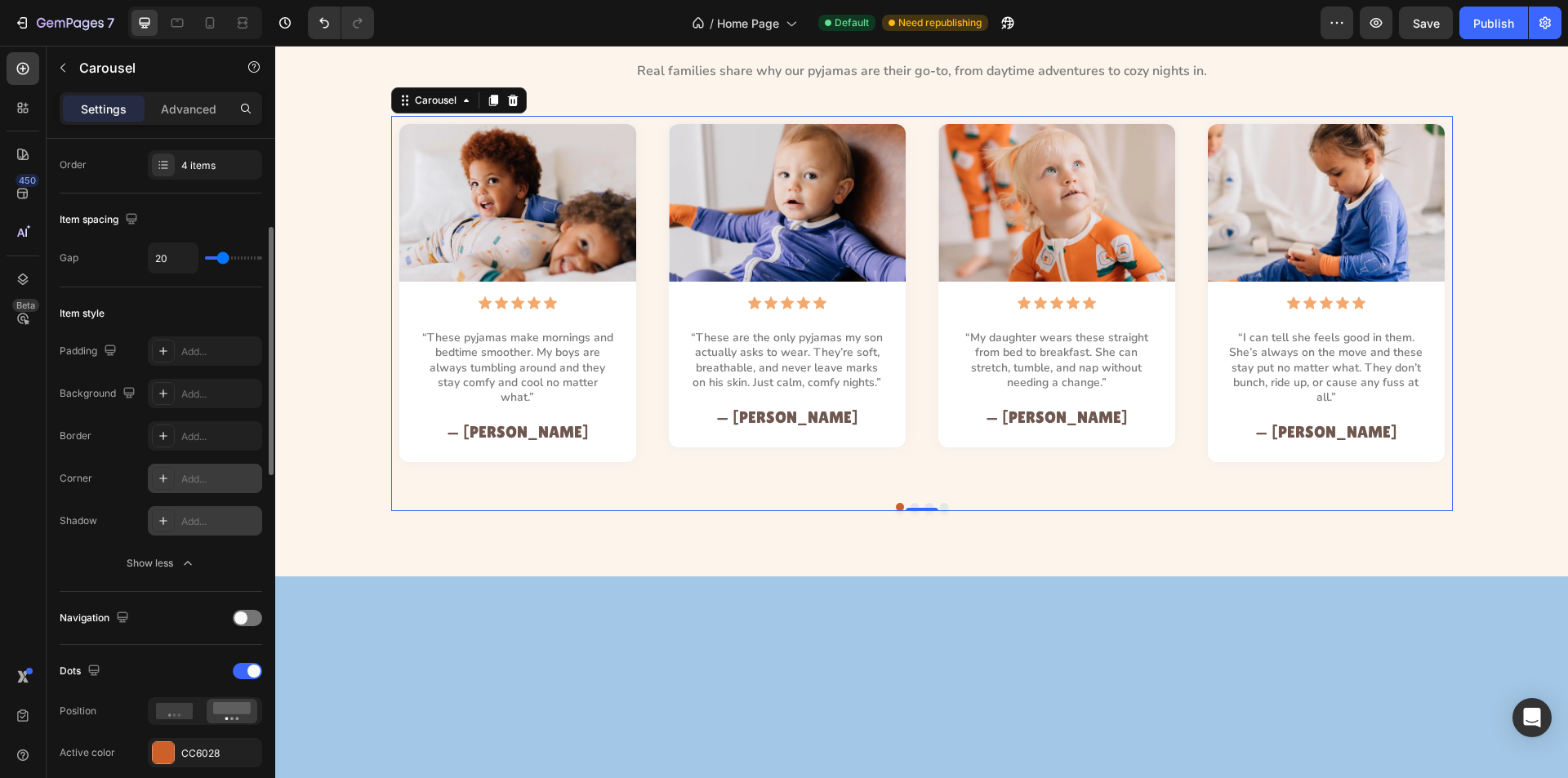
type input "0"
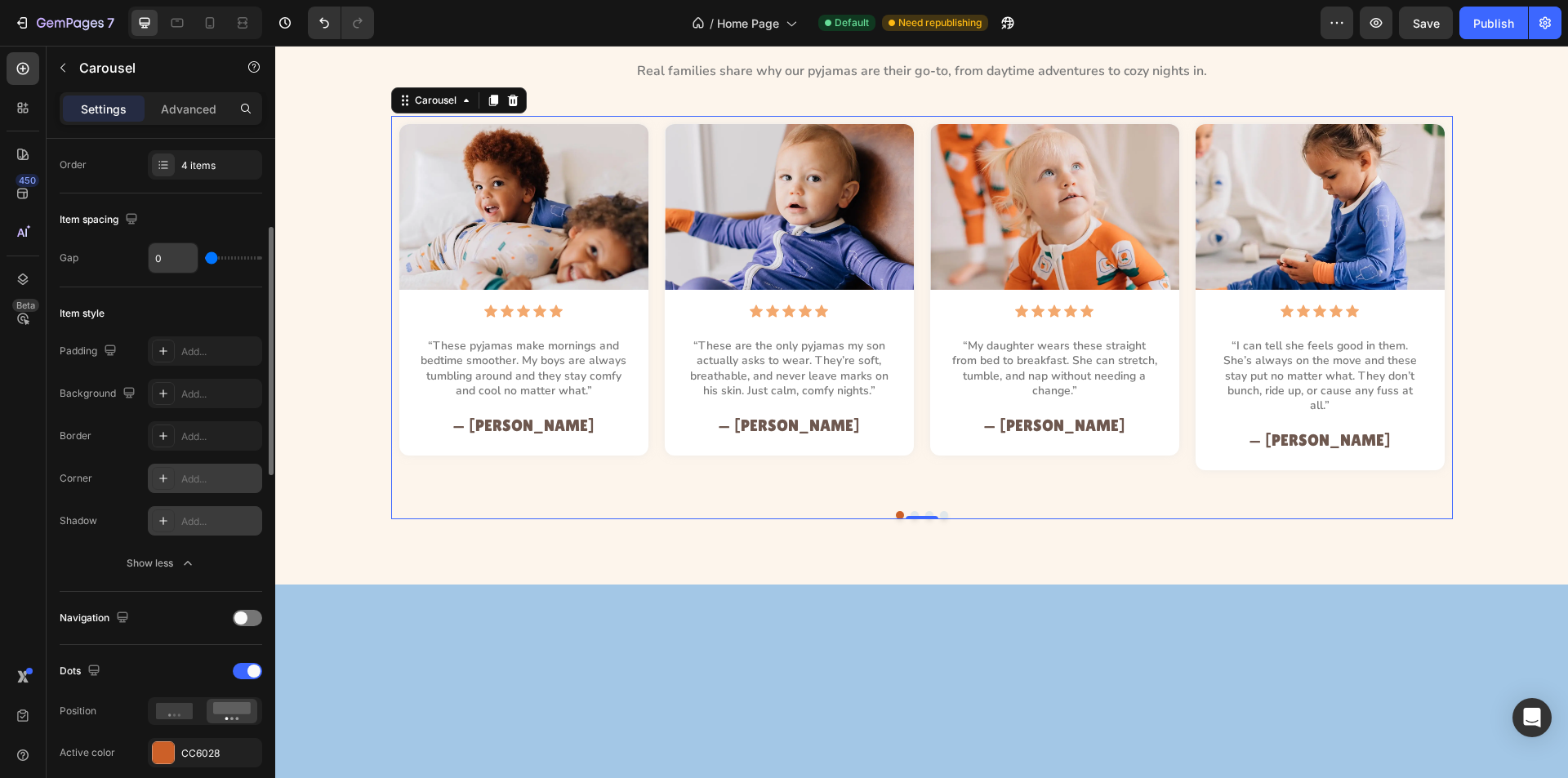
drag, startPoint x: 222, startPoint y: 260, endPoint x: 171, endPoint y: 259, distance: 51.0
type input "0"
click at [205, 258] on input "range" at bounding box center [234, 258] width 58 height 4
click at [316, 458] on div "Image Icon Icon Icon Icon Icon Icon List “These pyjamas make mornings and bedti…" at bounding box center [921, 318] width 1256 height 404
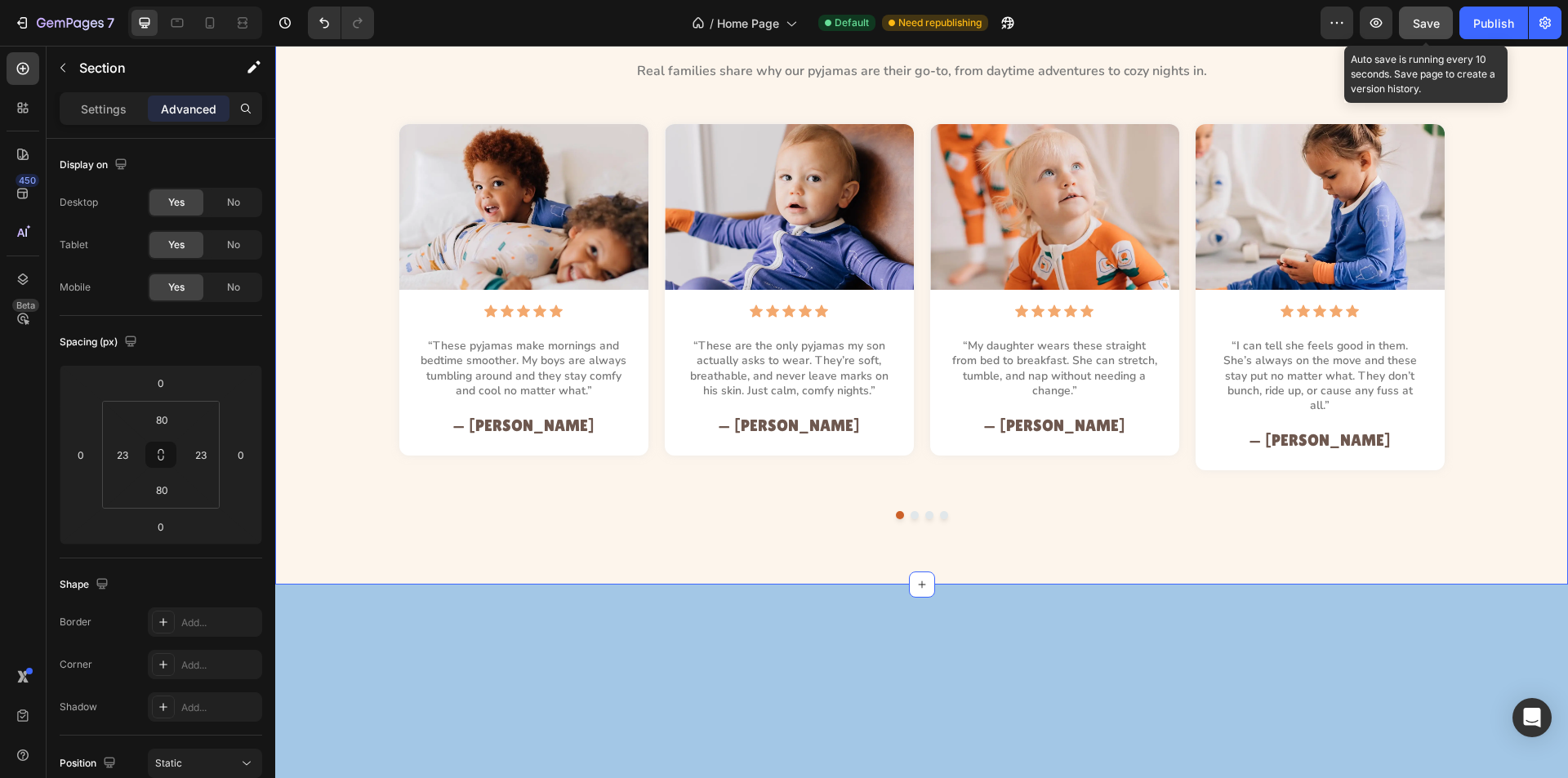
click at [1427, 23] on span "Save" at bounding box center [1426, 23] width 27 height 14
click at [1416, 27] on button "button" at bounding box center [1426, 23] width 54 height 33
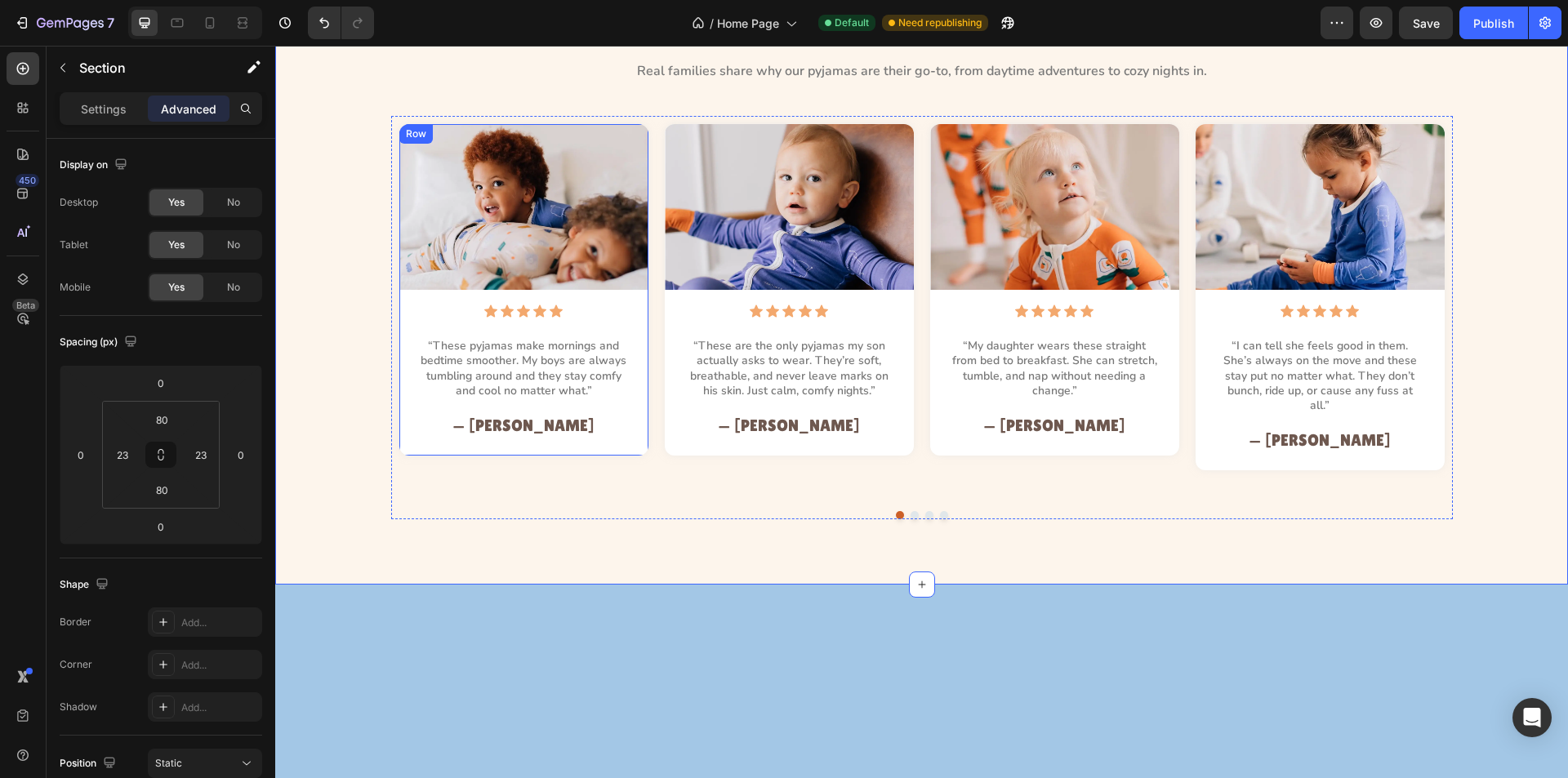
click at [552, 360] on p "“These pyjamas make mornings and bedtime smoother. My boys are always tumbling …" at bounding box center [524, 368] width 206 height 59
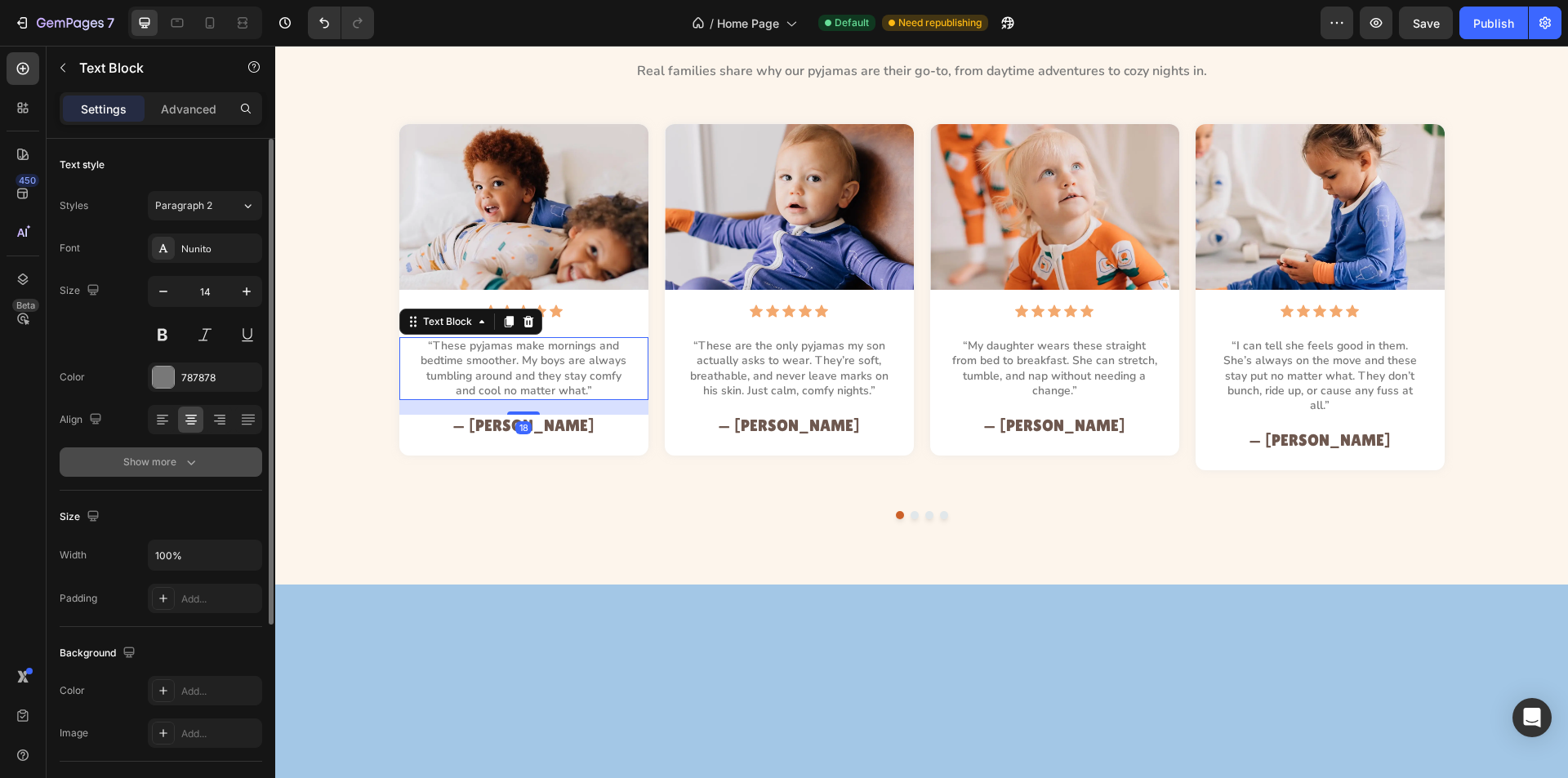
click at [206, 455] on button "Show more" at bounding box center [161, 462] width 203 height 29
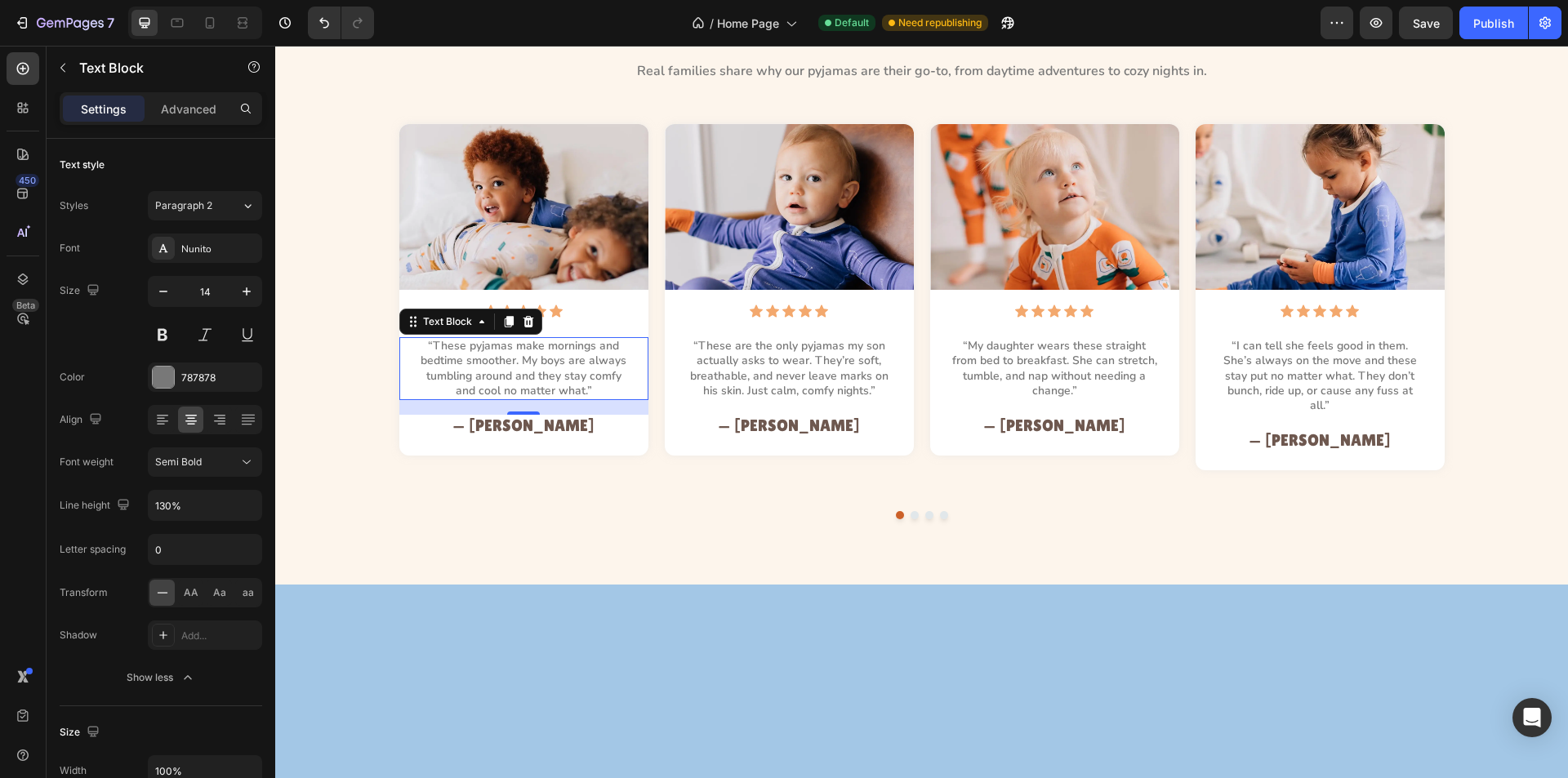
click at [163, 20] on div at bounding box center [195, 23] width 134 height 33
click at [174, 25] on icon at bounding box center [177, 23] width 16 height 16
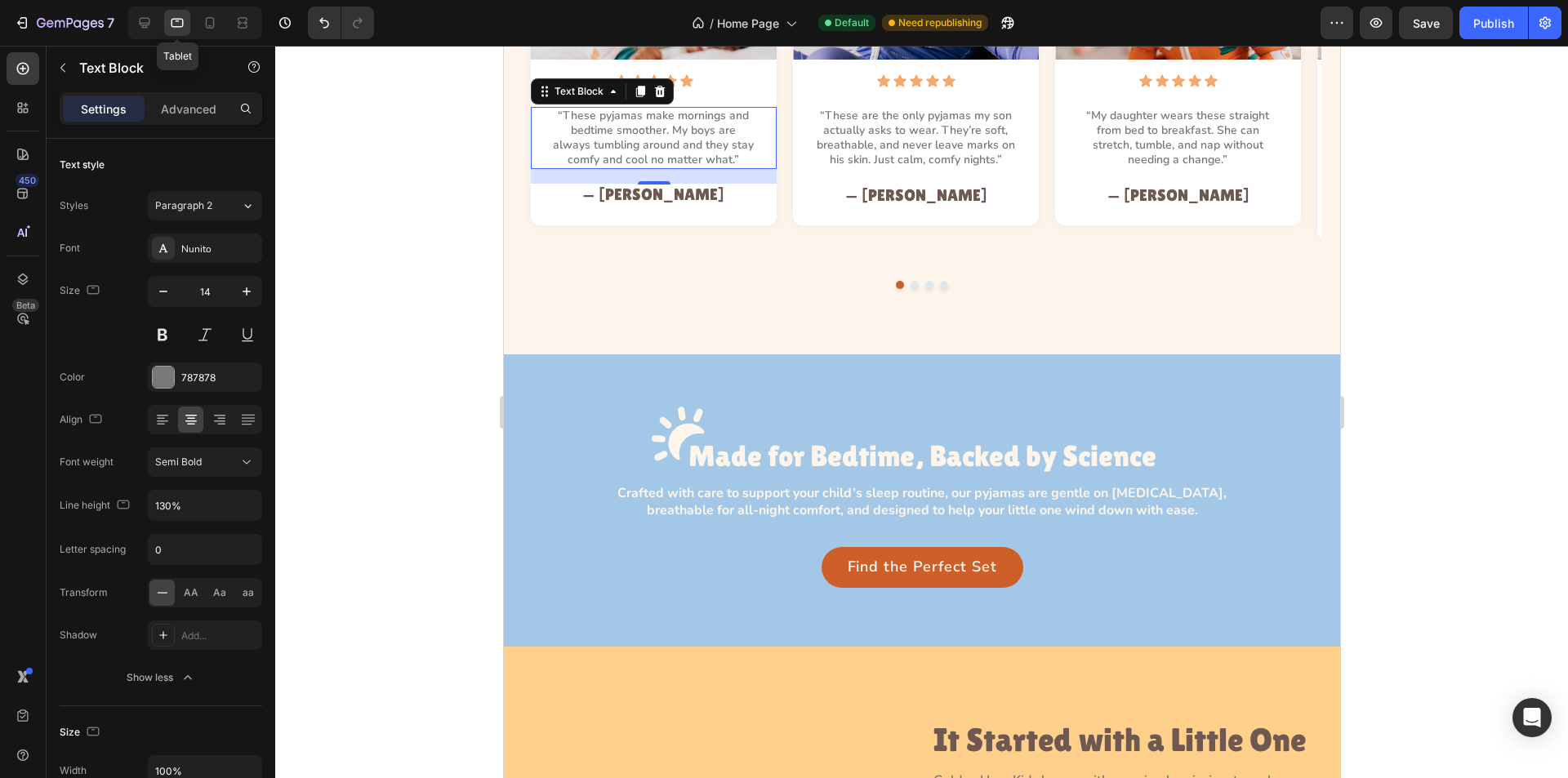
scroll to position [1721, 0]
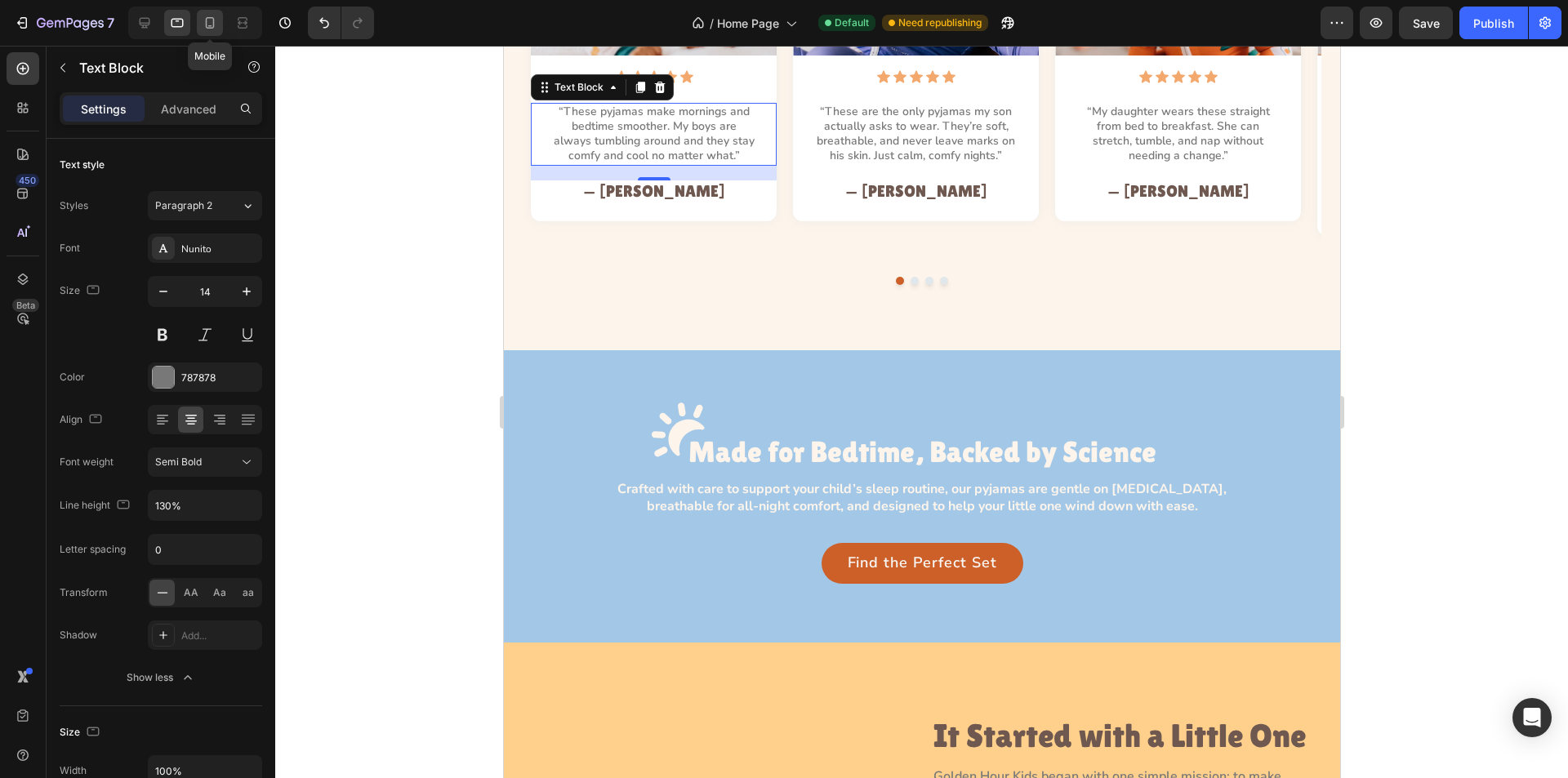
click at [205, 25] on icon at bounding box center [210, 23] width 16 height 16
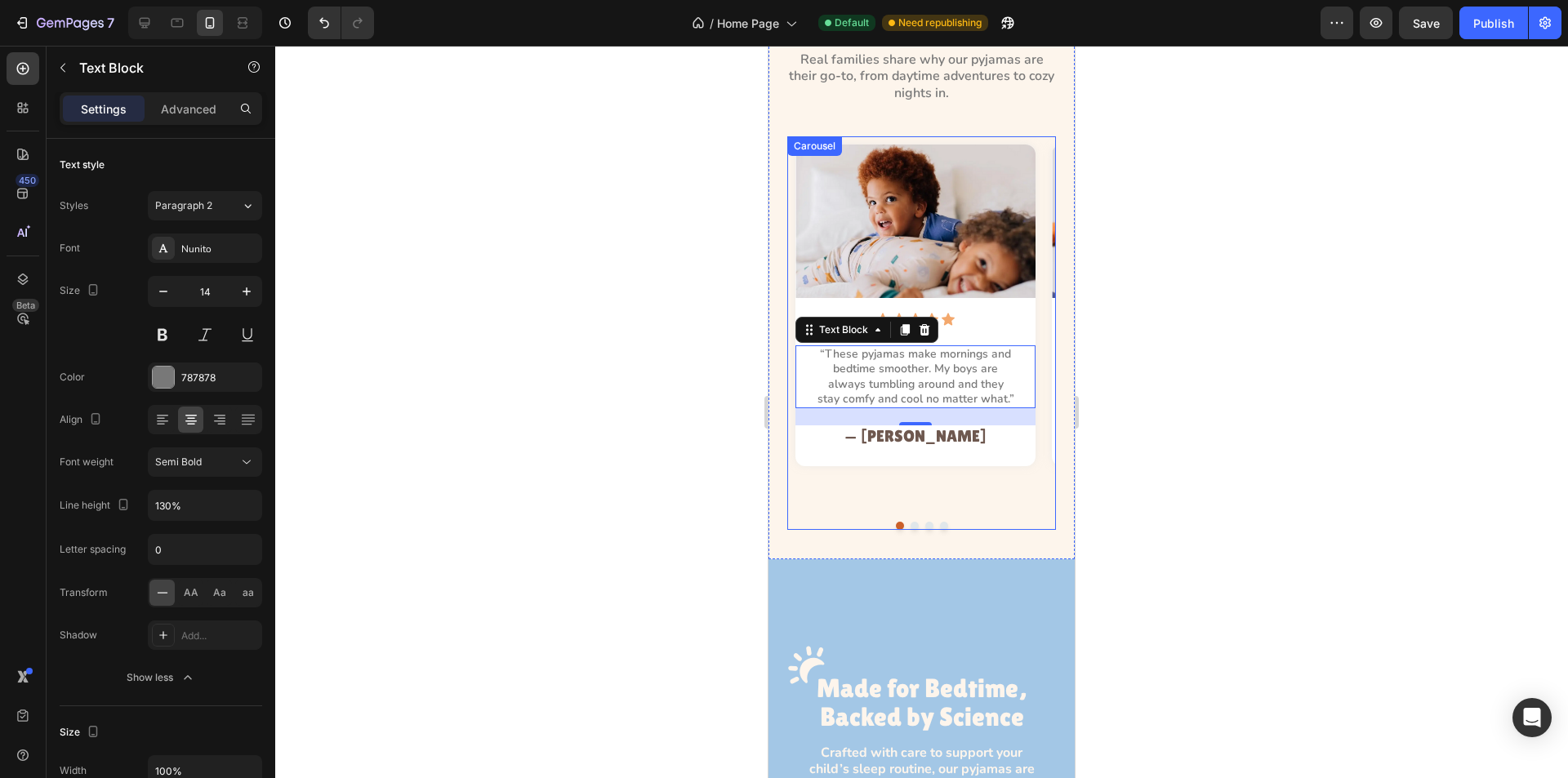
scroll to position [1467, 0]
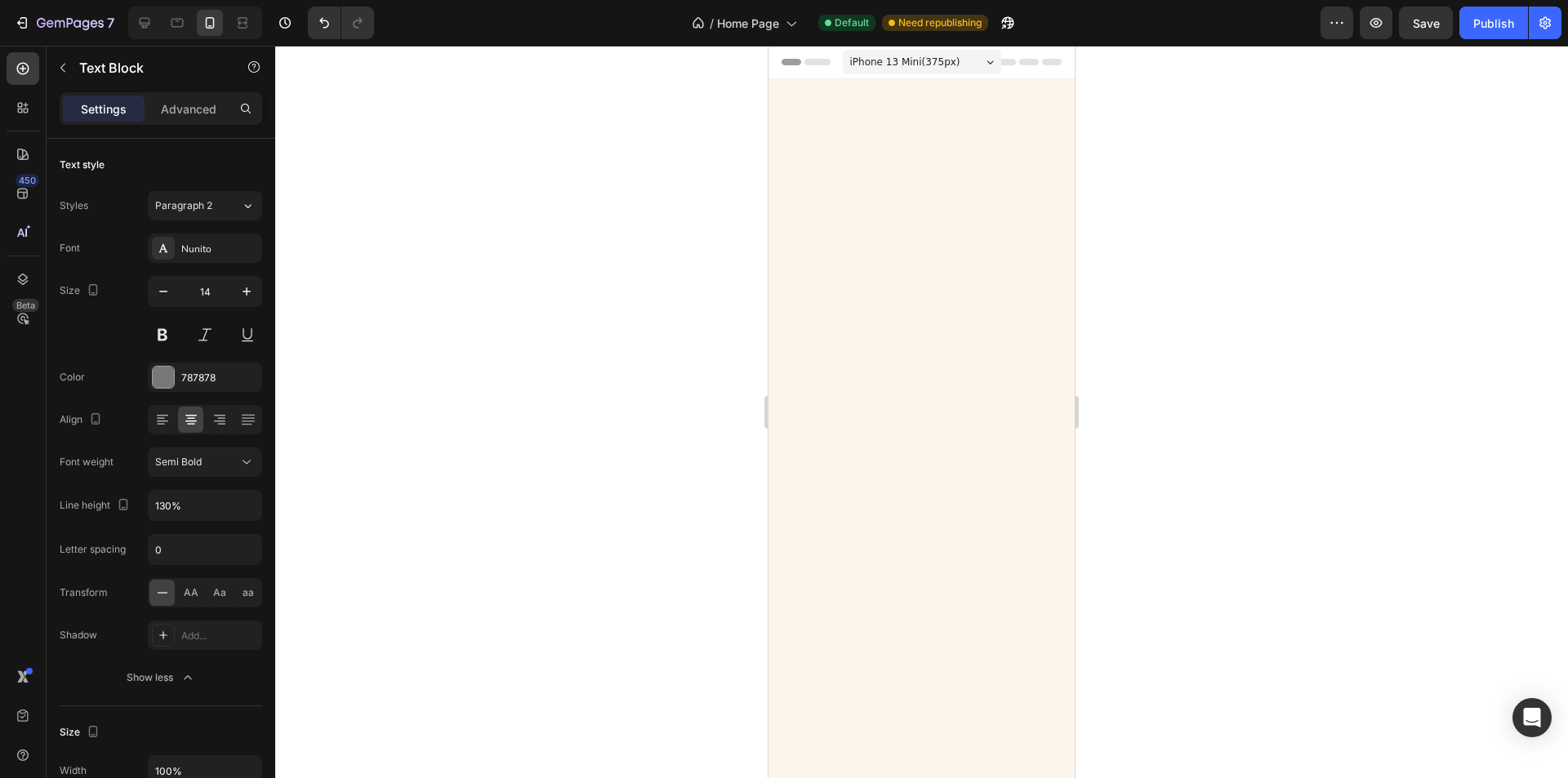
scroll to position [1467, 0]
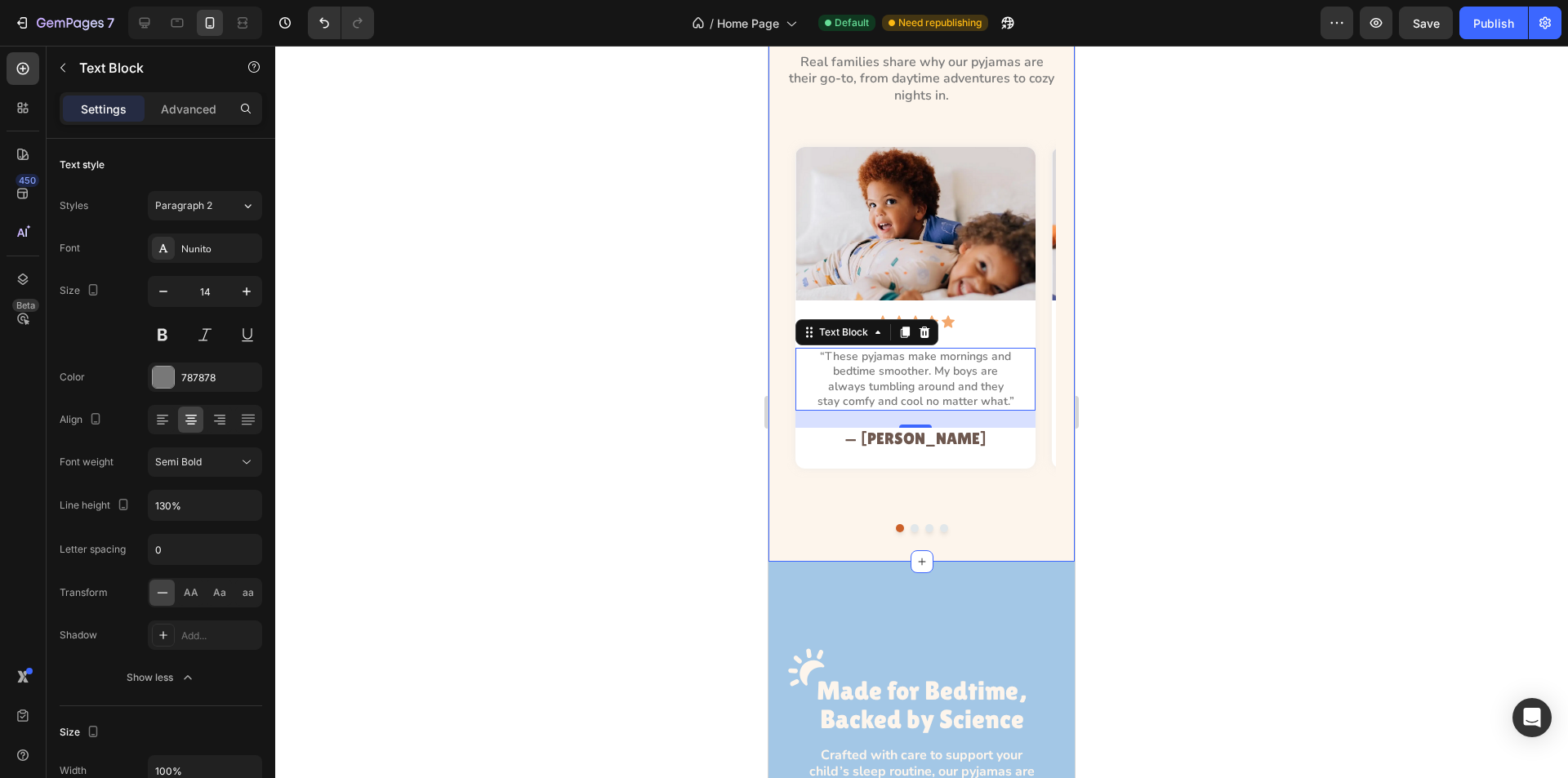
click at [784, 367] on div "Loved by Little Ones, Trusted by Parents Heading Real families share why our py…" at bounding box center [921, 237] width 306 height 647
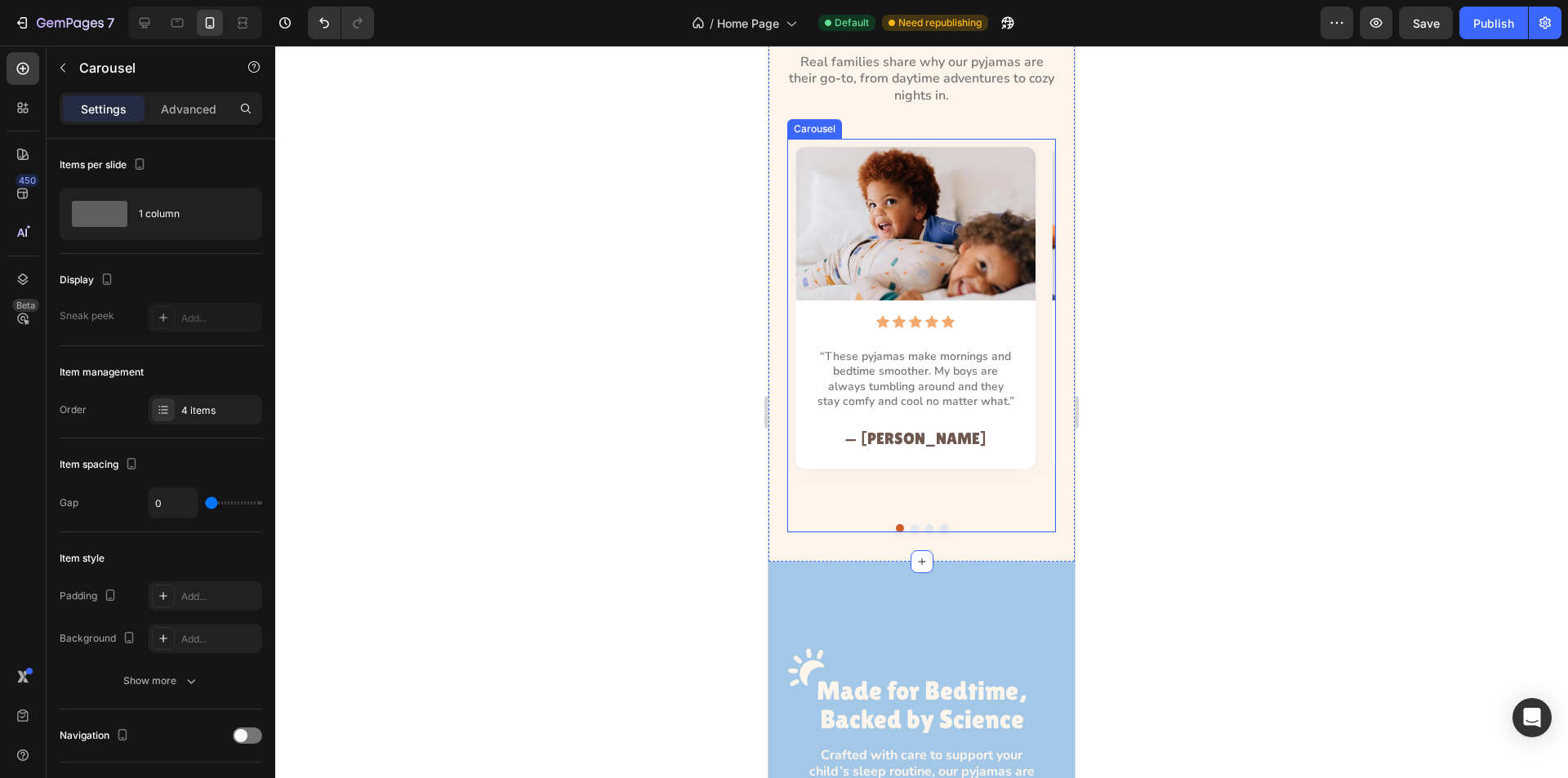
click at [794, 365] on div "Image Icon Icon Icon Icon Icon Icon List “These pyjamas make mornings and bedti…" at bounding box center [915, 323] width 257 height 352
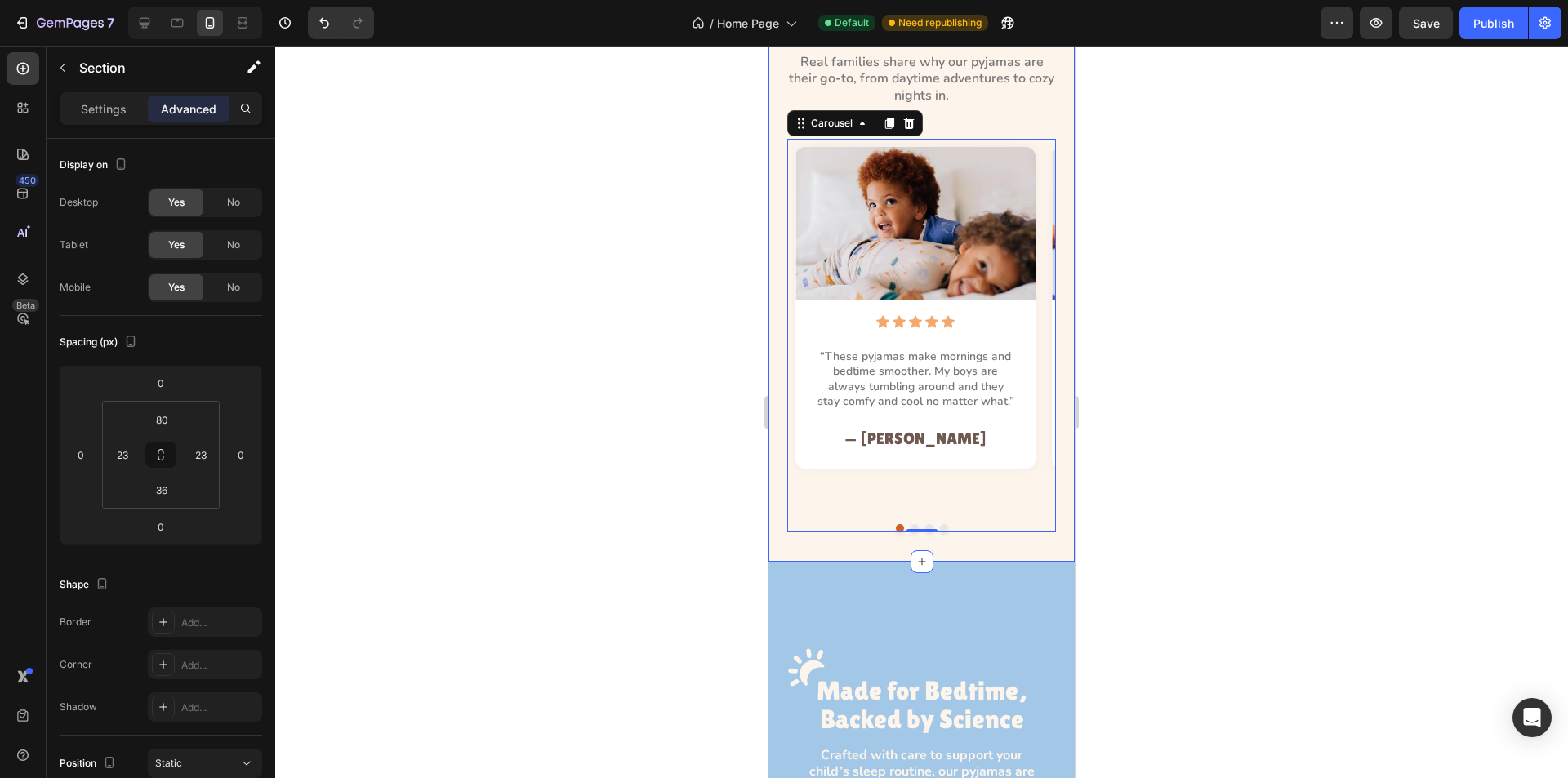
click at [779, 328] on div "Loved by Little Ones, Trusted by Parents Heading Real families share why our py…" at bounding box center [921, 237] width 306 height 647
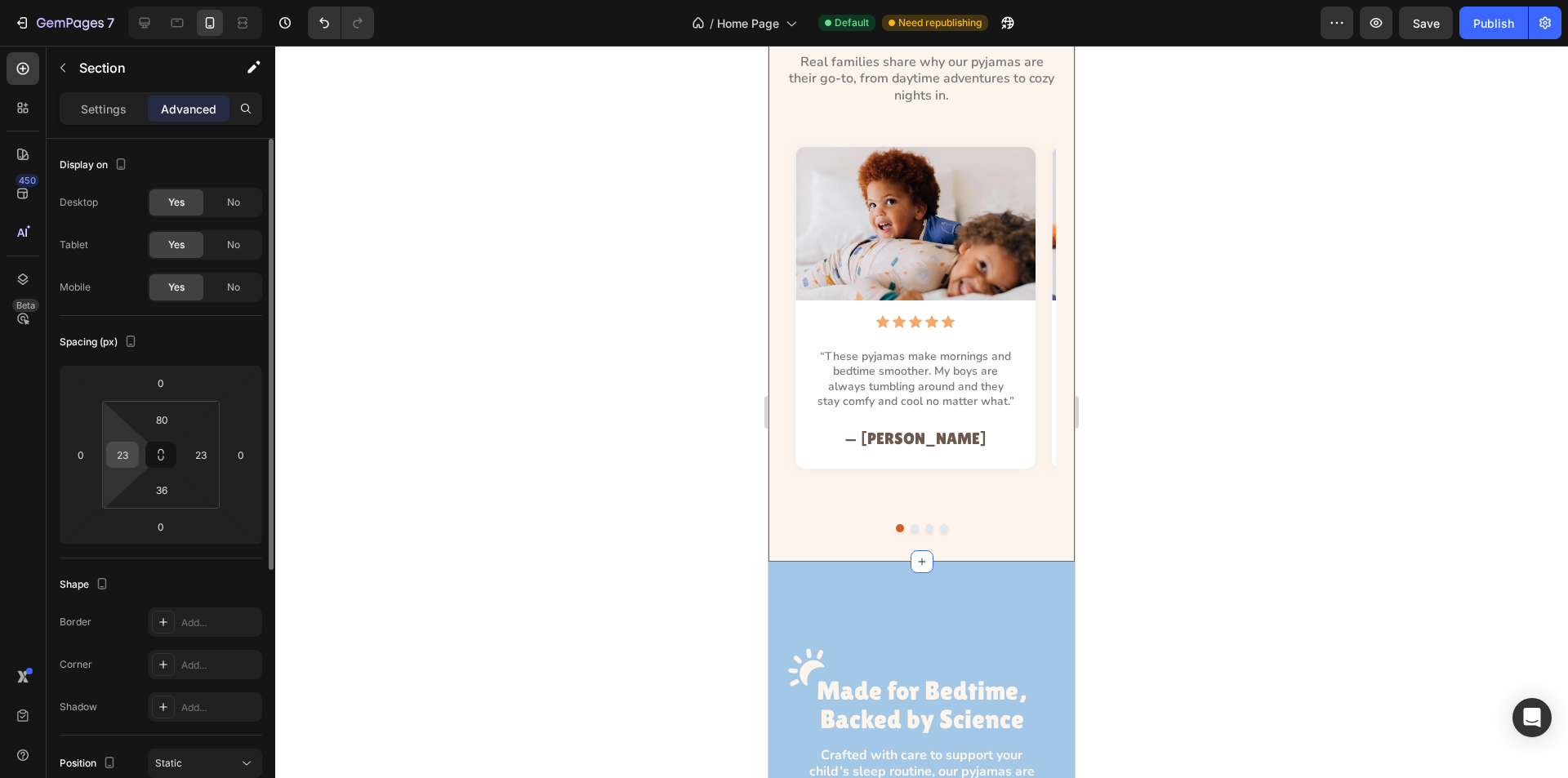
click at [129, 457] on input "23" at bounding box center [122, 455] width 25 height 25
type input "19"
click at [200, 457] on input "23" at bounding box center [201, 455] width 25 height 25
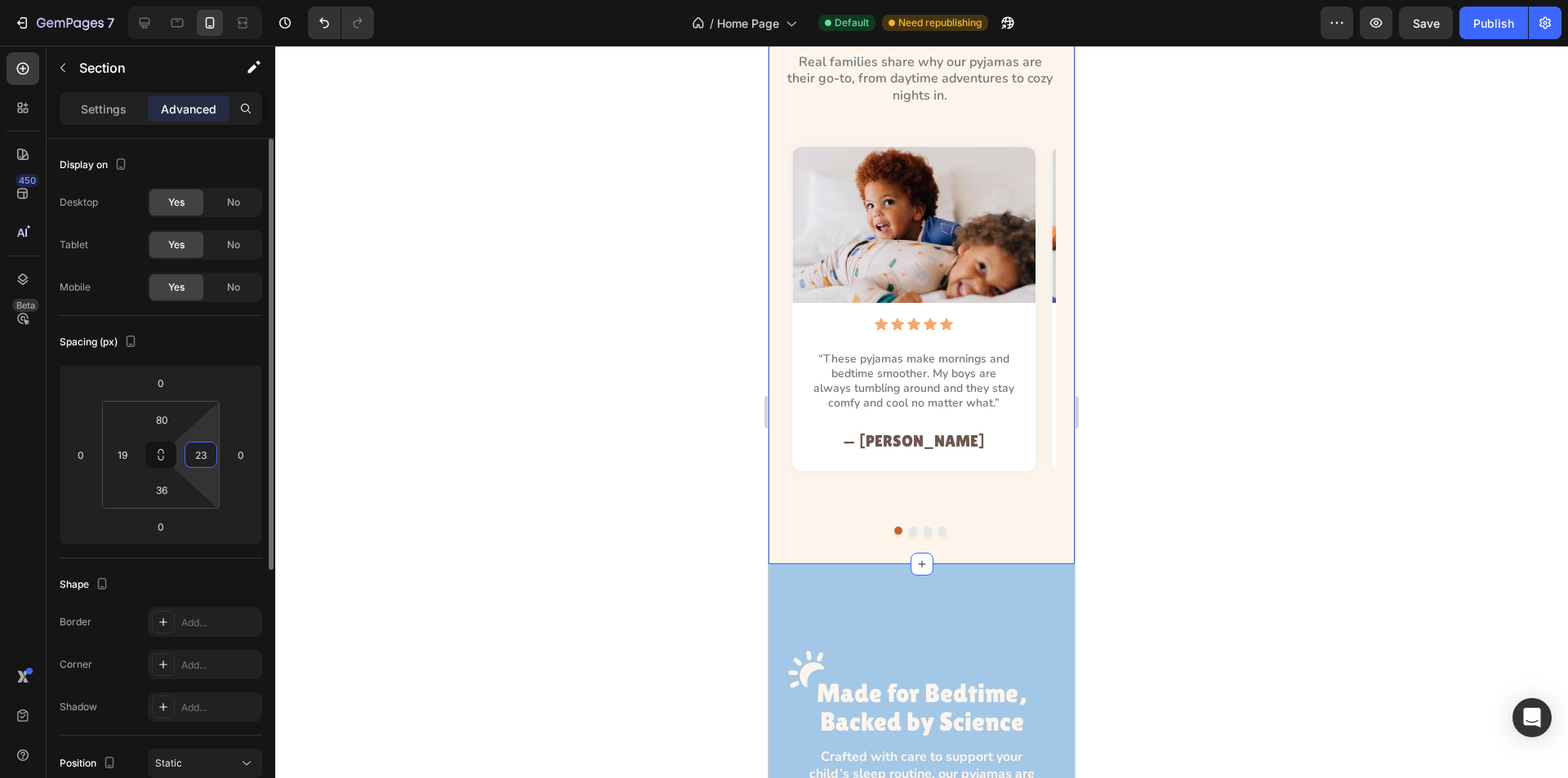
click at [200, 457] on input "23" at bounding box center [201, 455] width 25 height 25
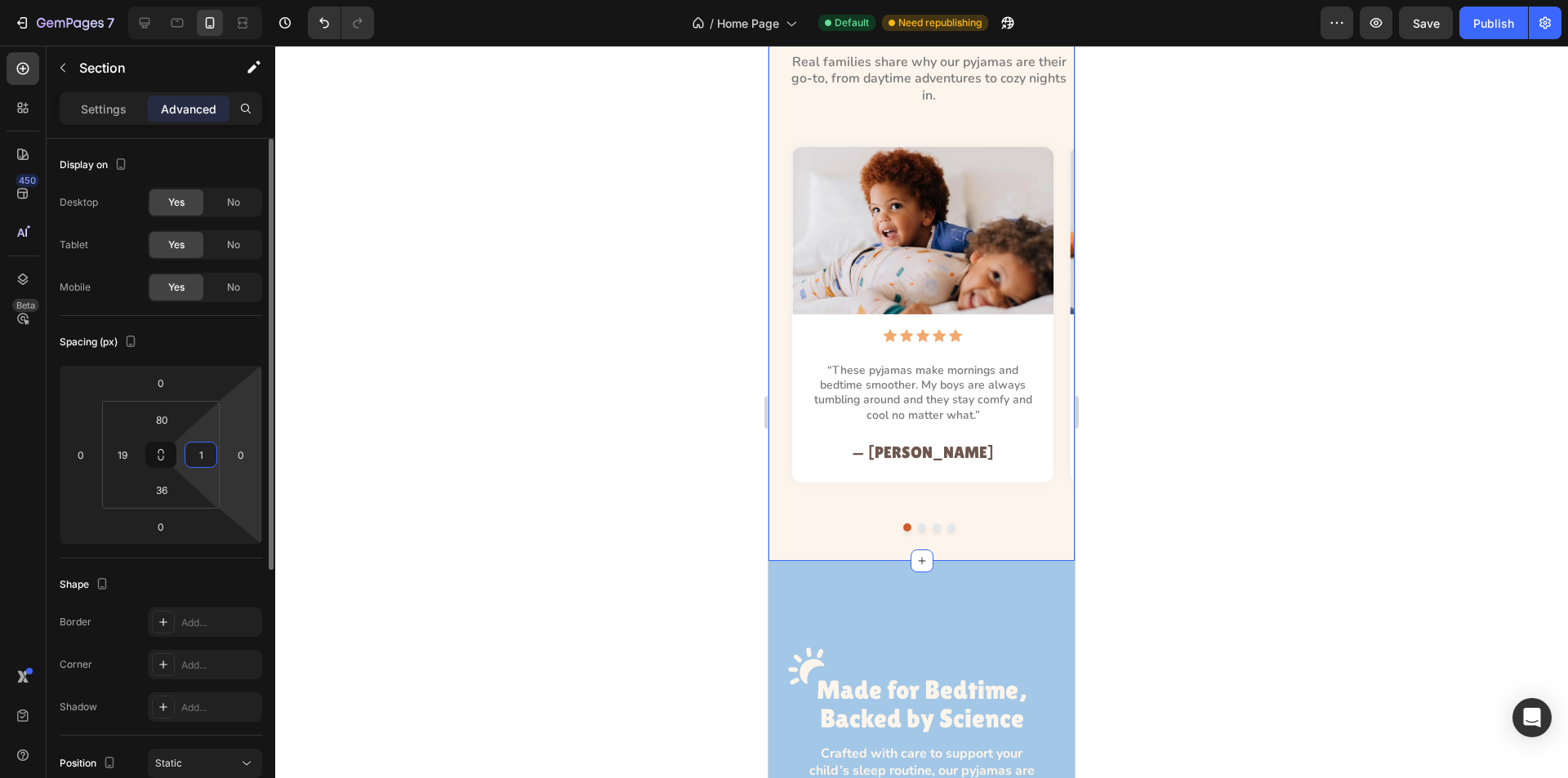
type input "19"
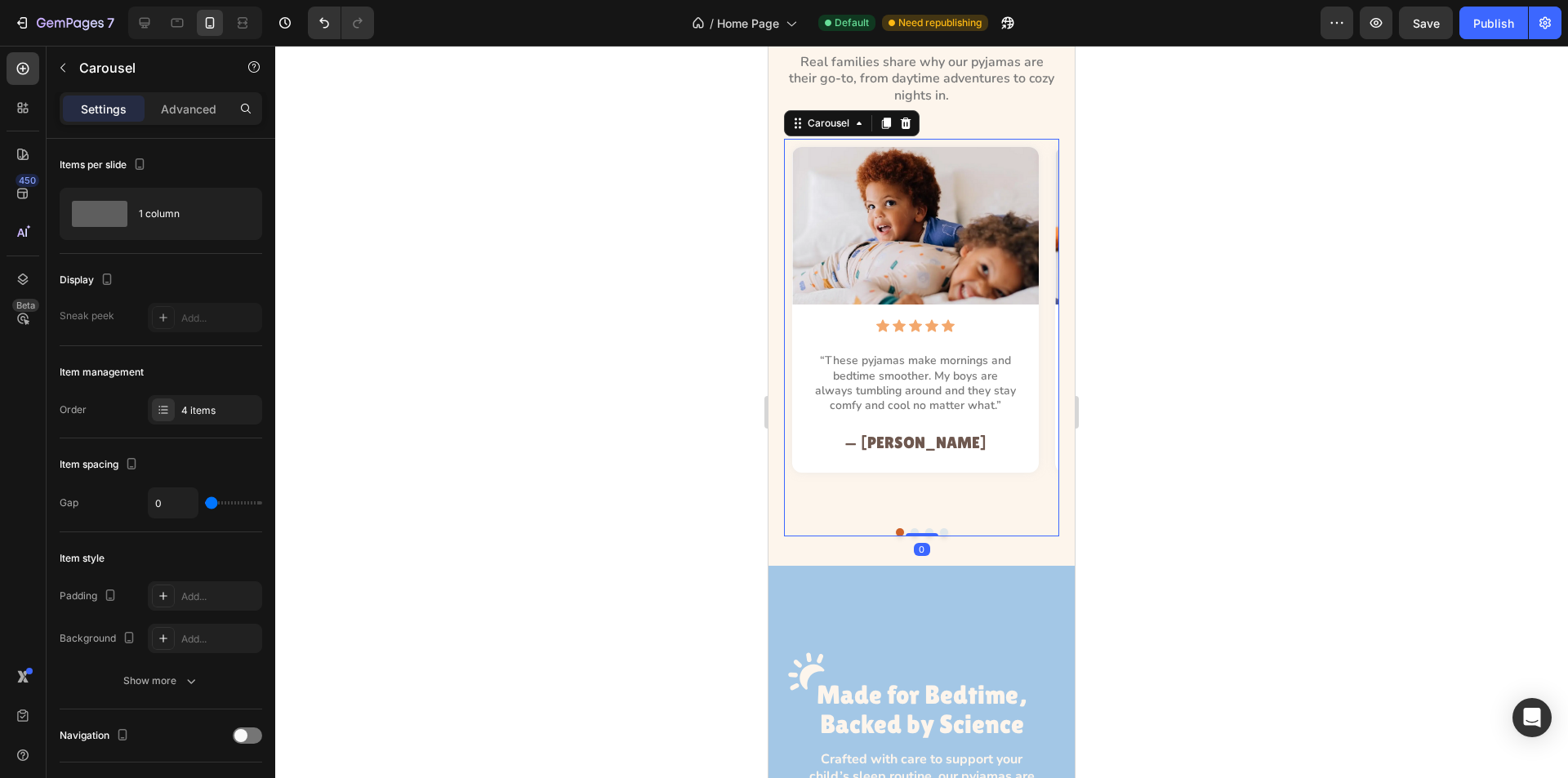
click at [810, 481] on div "Image Icon Icon Icon Icon Icon Icon List “These pyjamas make mornings and bedti…" at bounding box center [916, 325] width 263 height 357
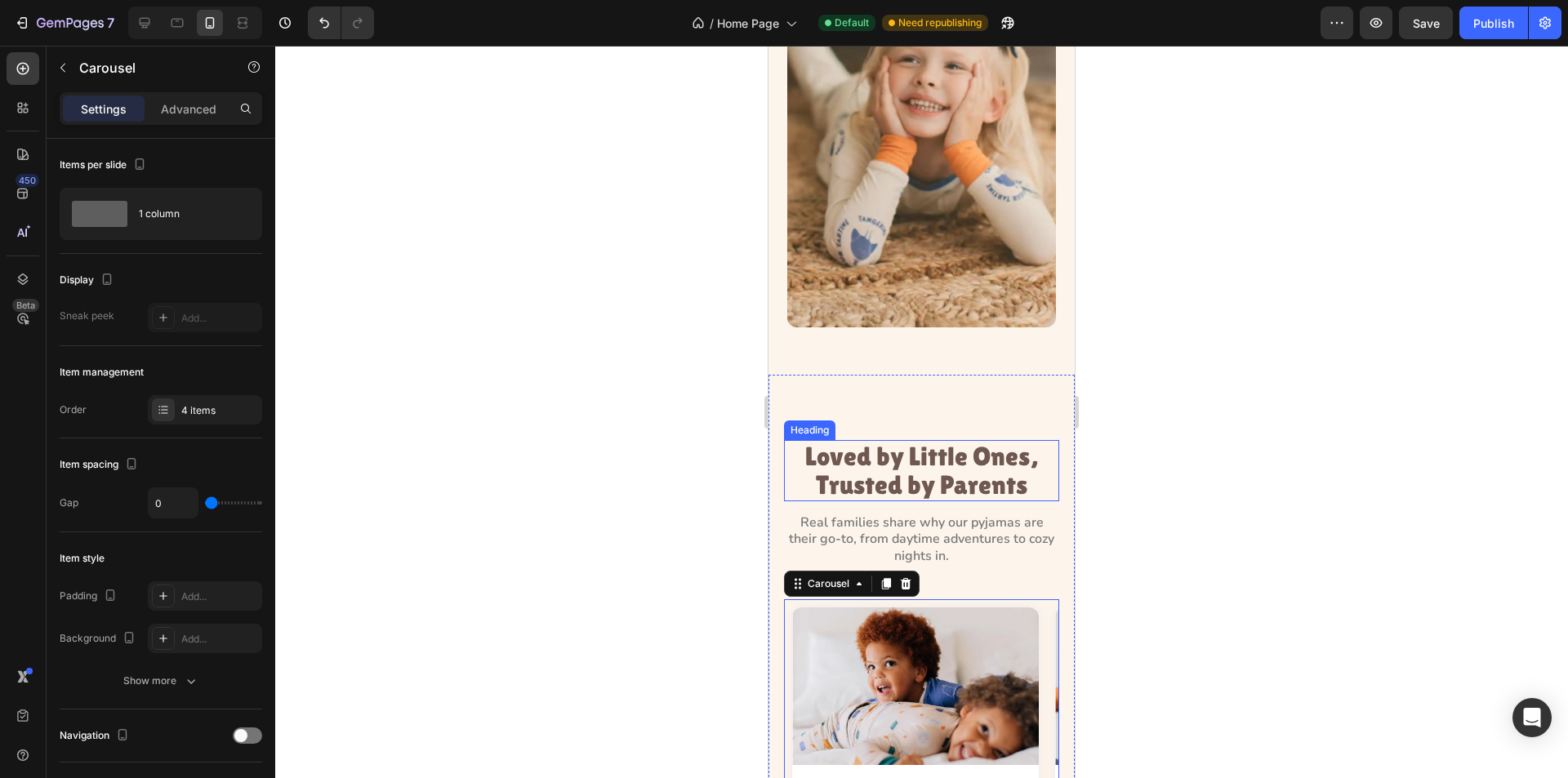
scroll to position [1140, 0]
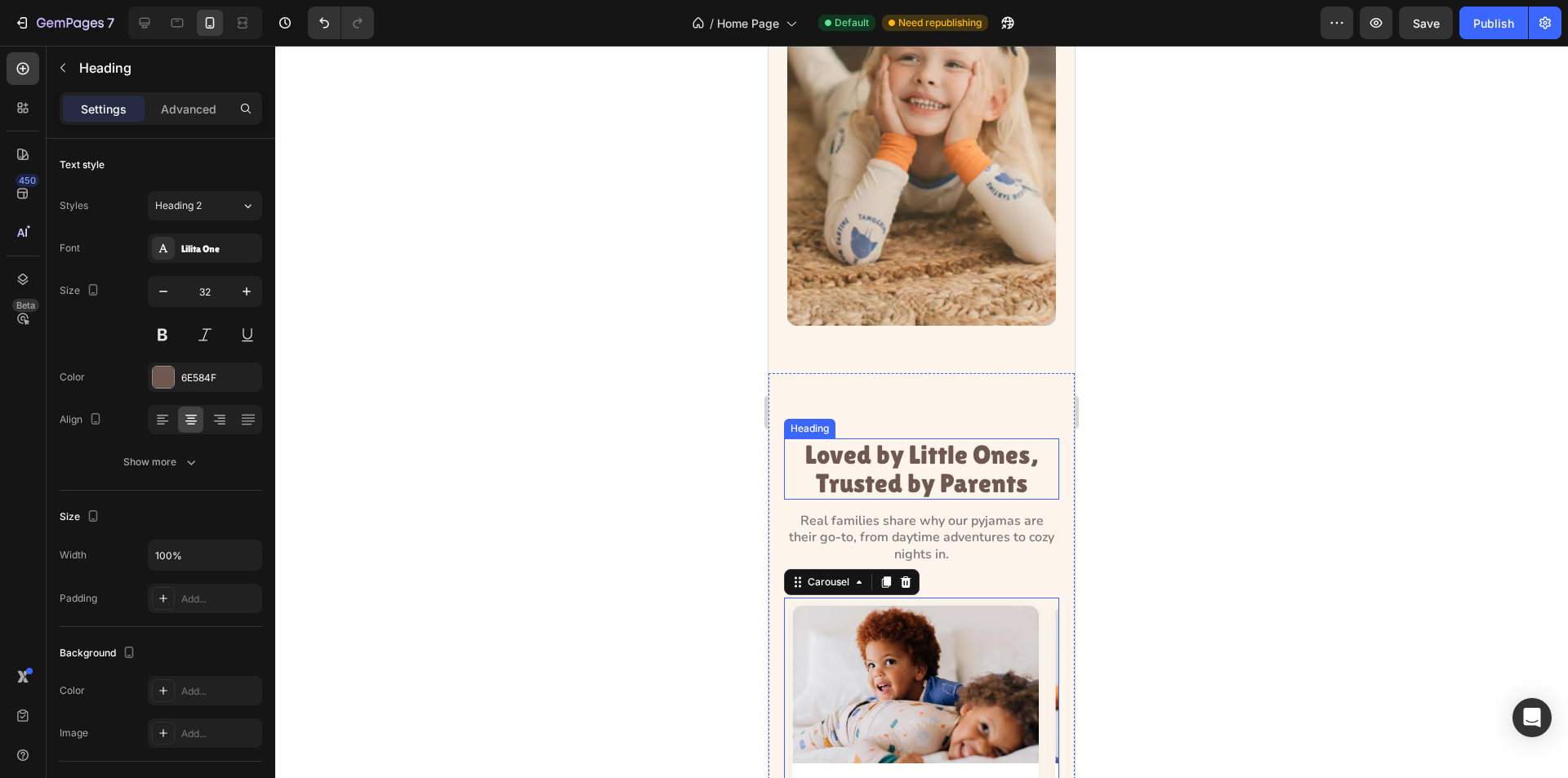
click at [841, 445] on h3 "Loved by Little Ones, Trusted by Parents" at bounding box center [921, 468] width 275 height 60
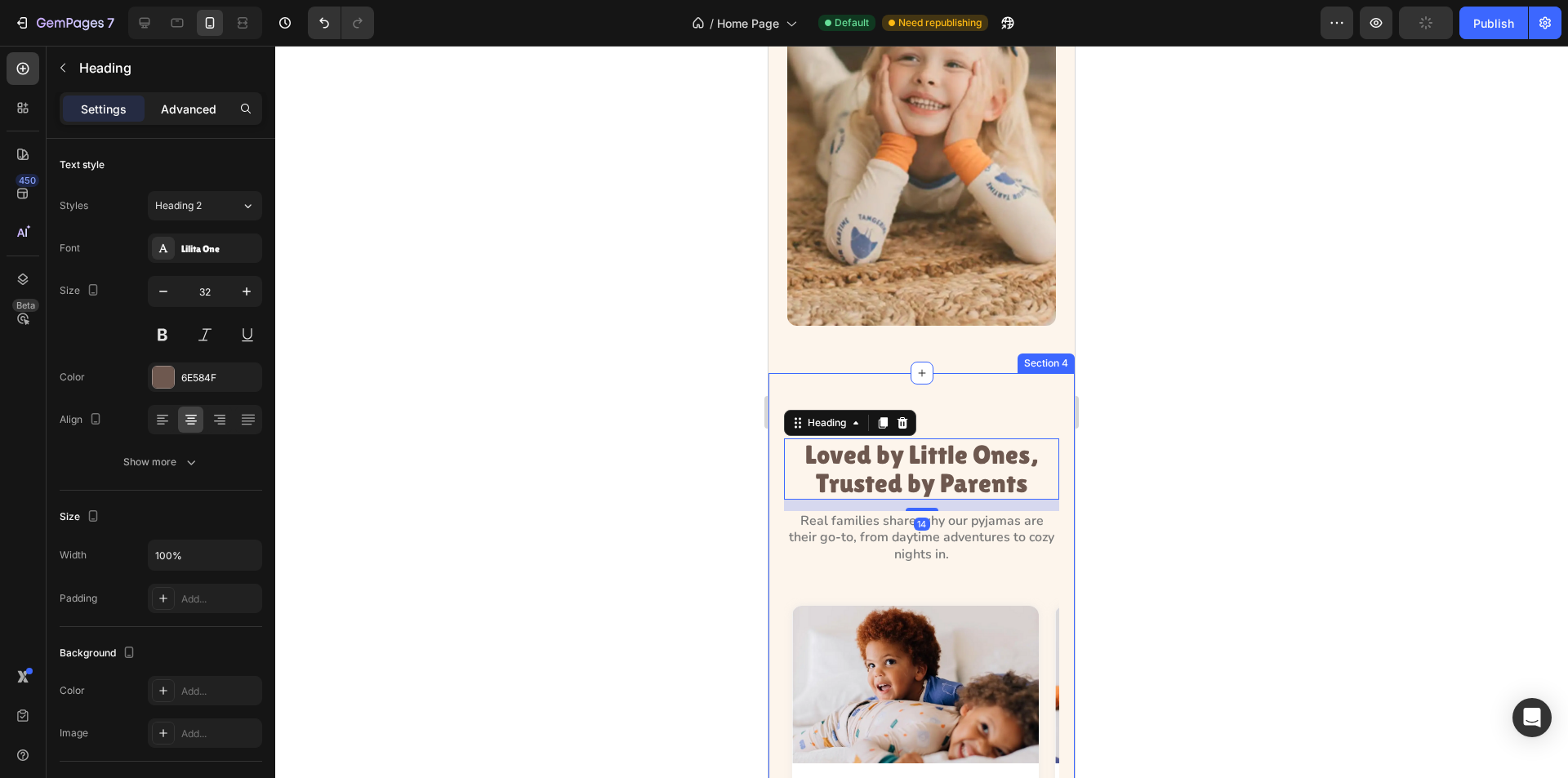
click at [205, 109] on p "Advanced" at bounding box center [188, 109] width 56 height 17
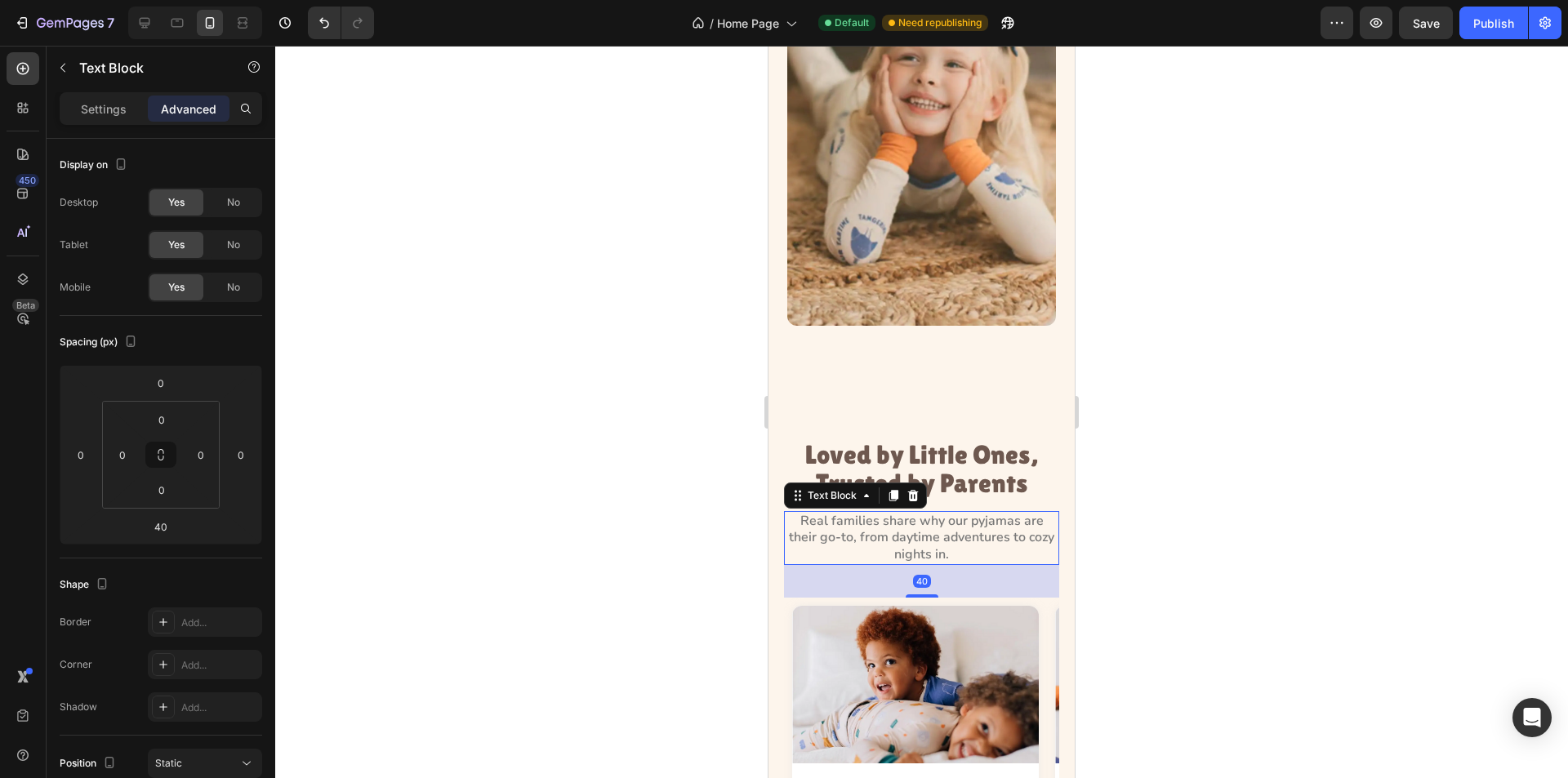
click at [798, 513] on p "Real families share why our pyjamas are their go-to, from daytime adventures to…" at bounding box center [921, 538] width 272 height 50
click at [123, 453] on input "0" at bounding box center [122, 455] width 25 height 25
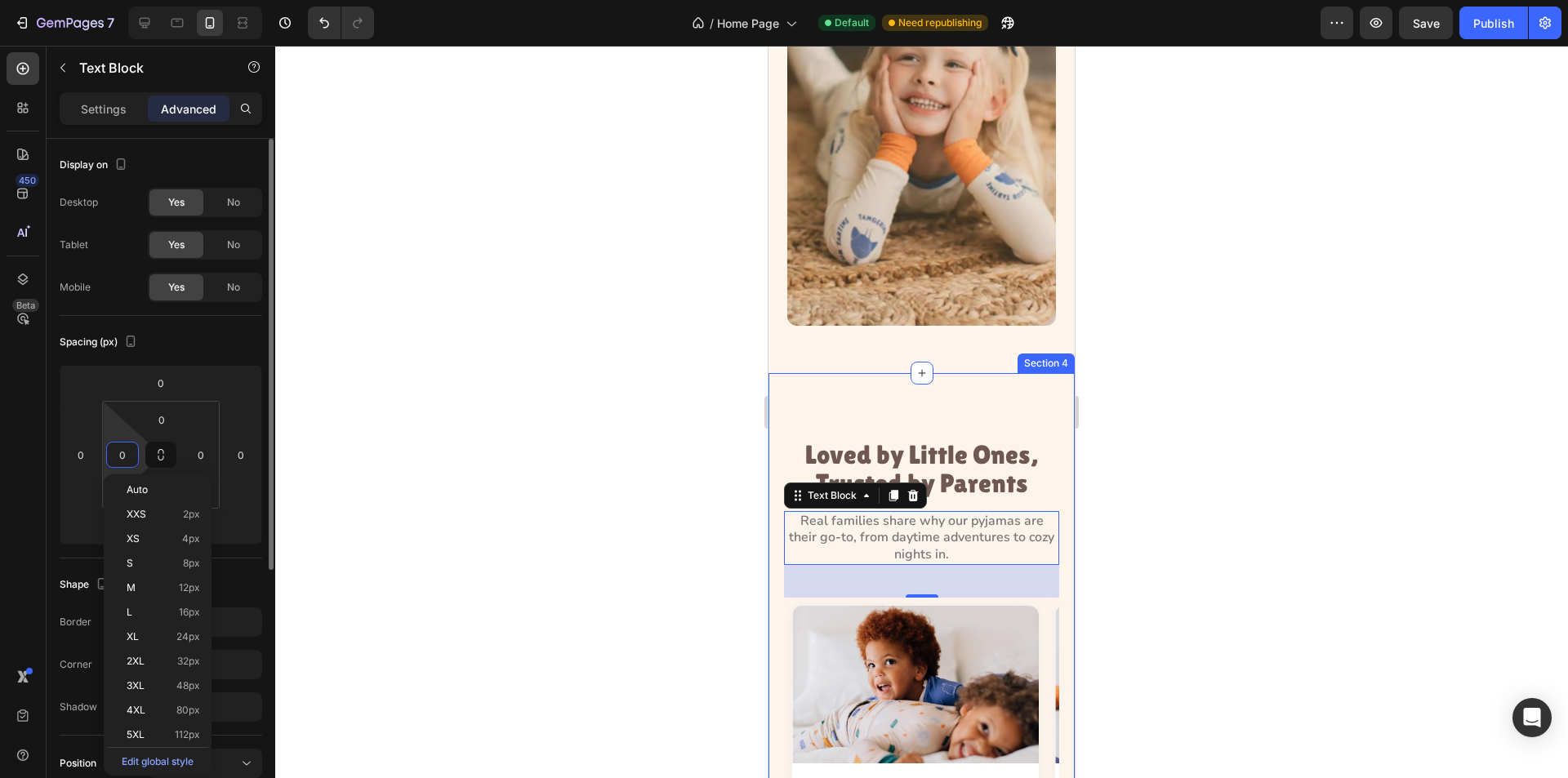
click at [116, 455] on input "0" at bounding box center [122, 455] width 25 height 25
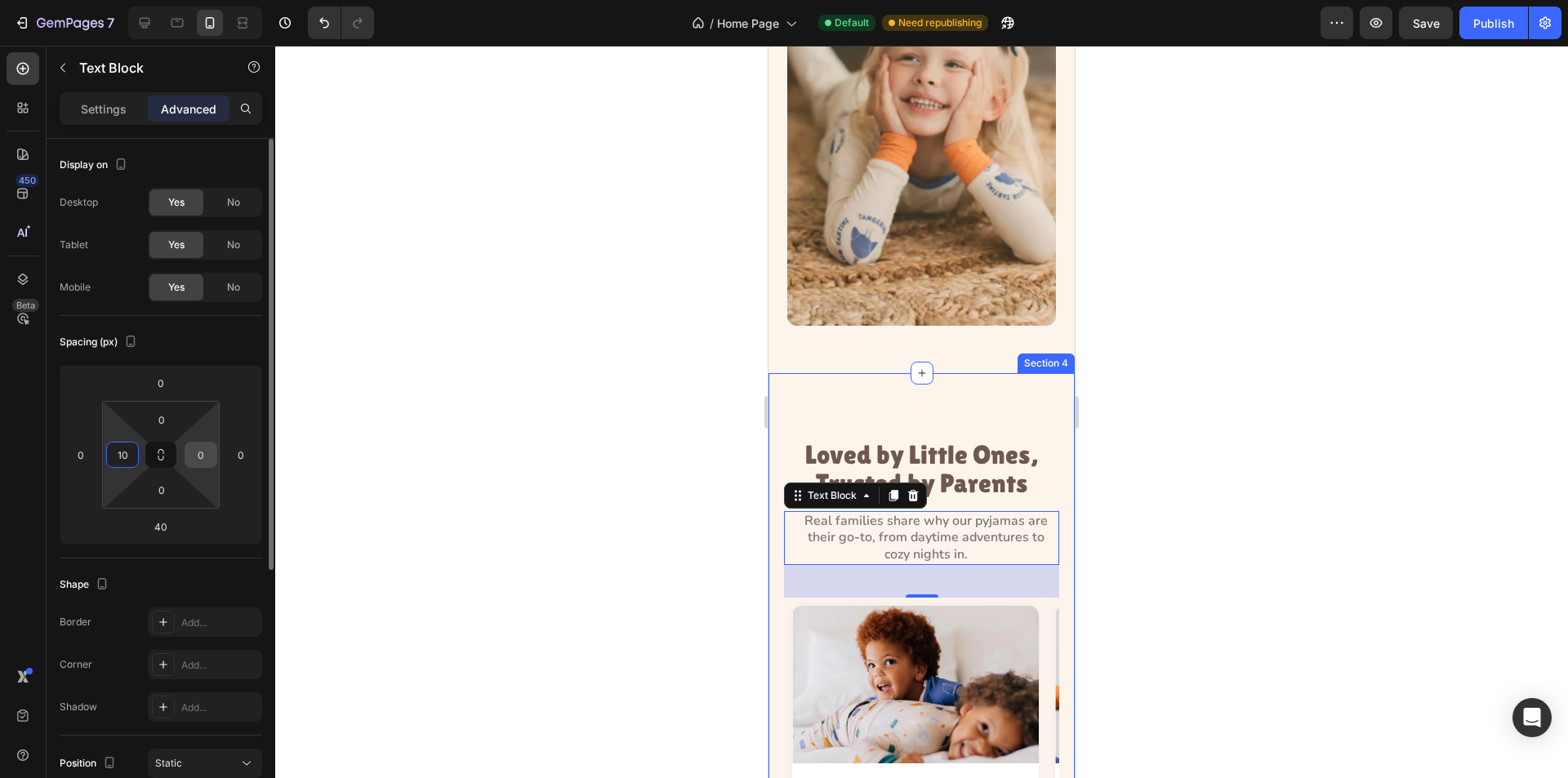
click at [199, 454] on input "0" at bounding box center [201, 455] width 25 height 25
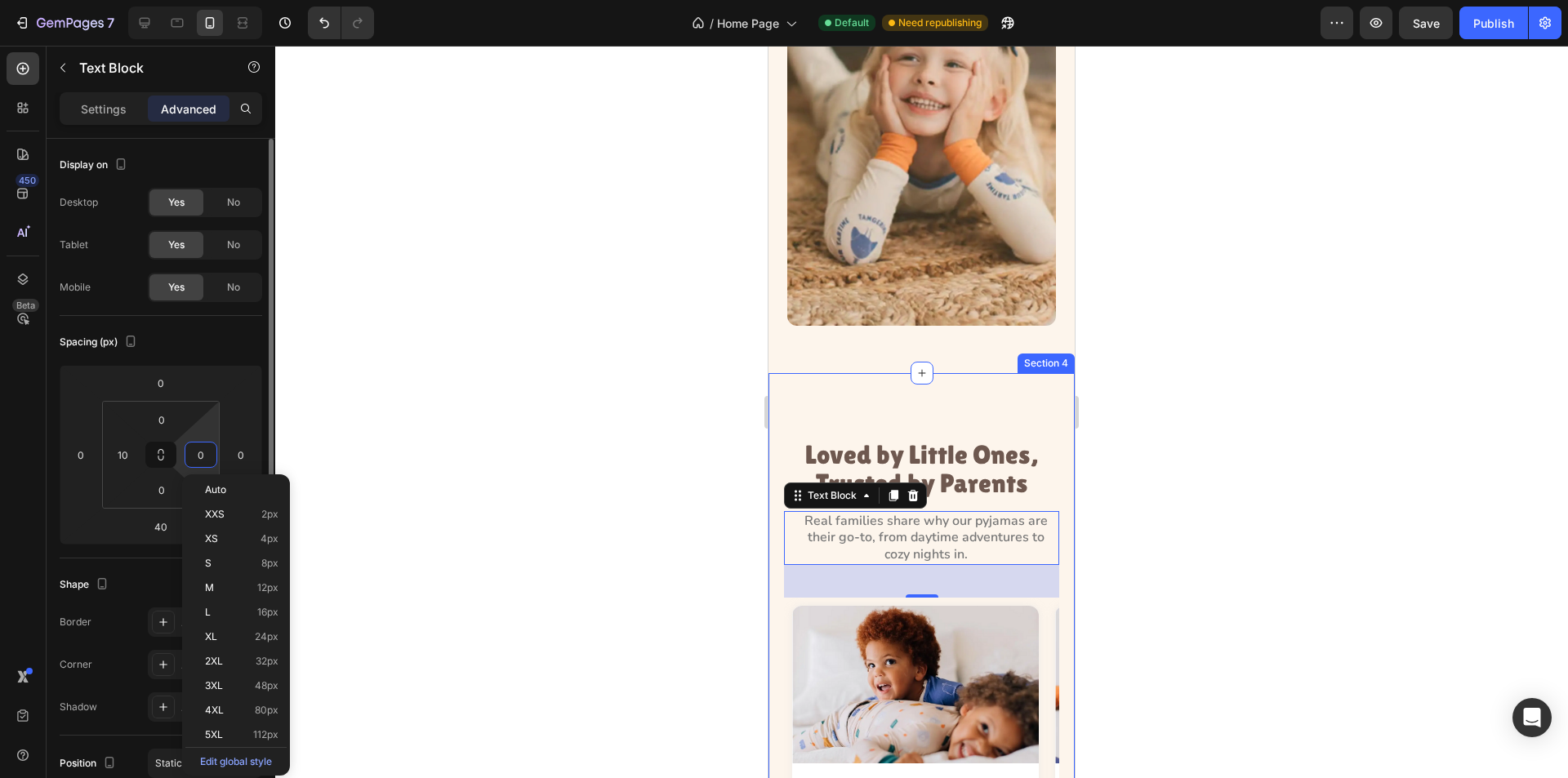
click at [190, 454] on input "0" at bounding box center [201, 455] width 25 height 25
click at [128, 462] on input "10" at bounding box center [122, 455] width 25 height 25
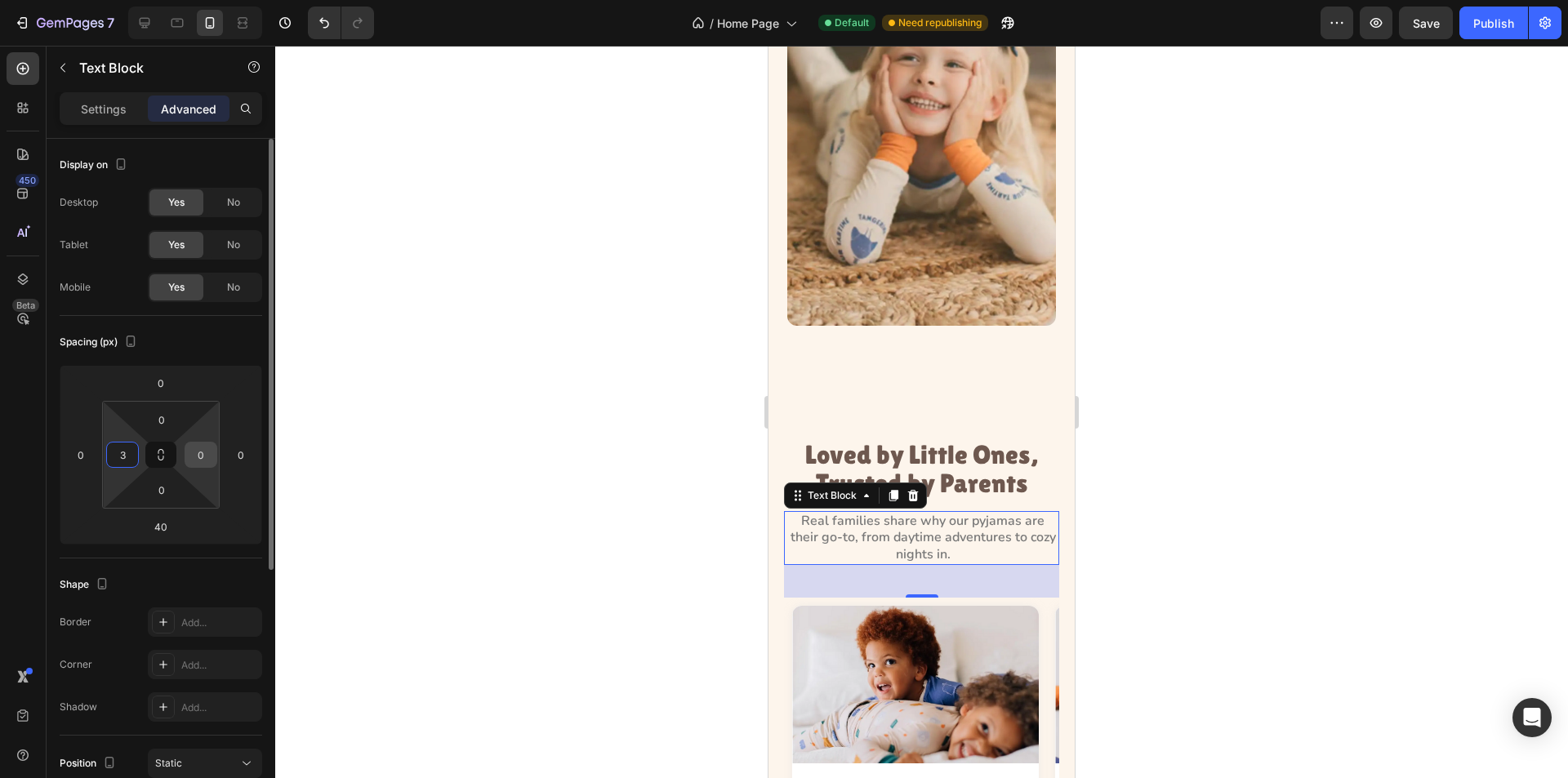
type input "3"
click at [200, 460] on input "0" at bounding box center [201, 455] width 25 height 25
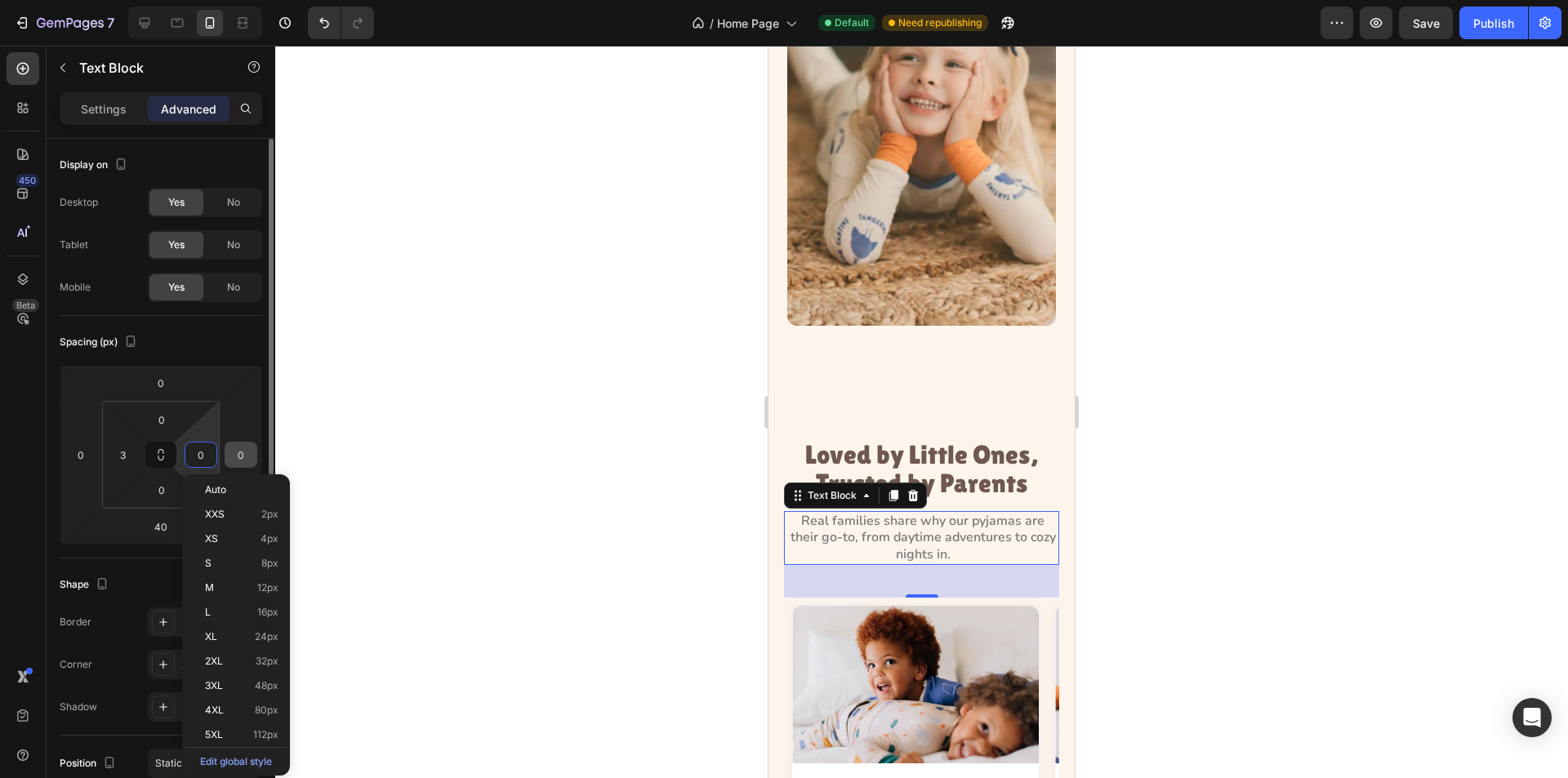
type input "3"
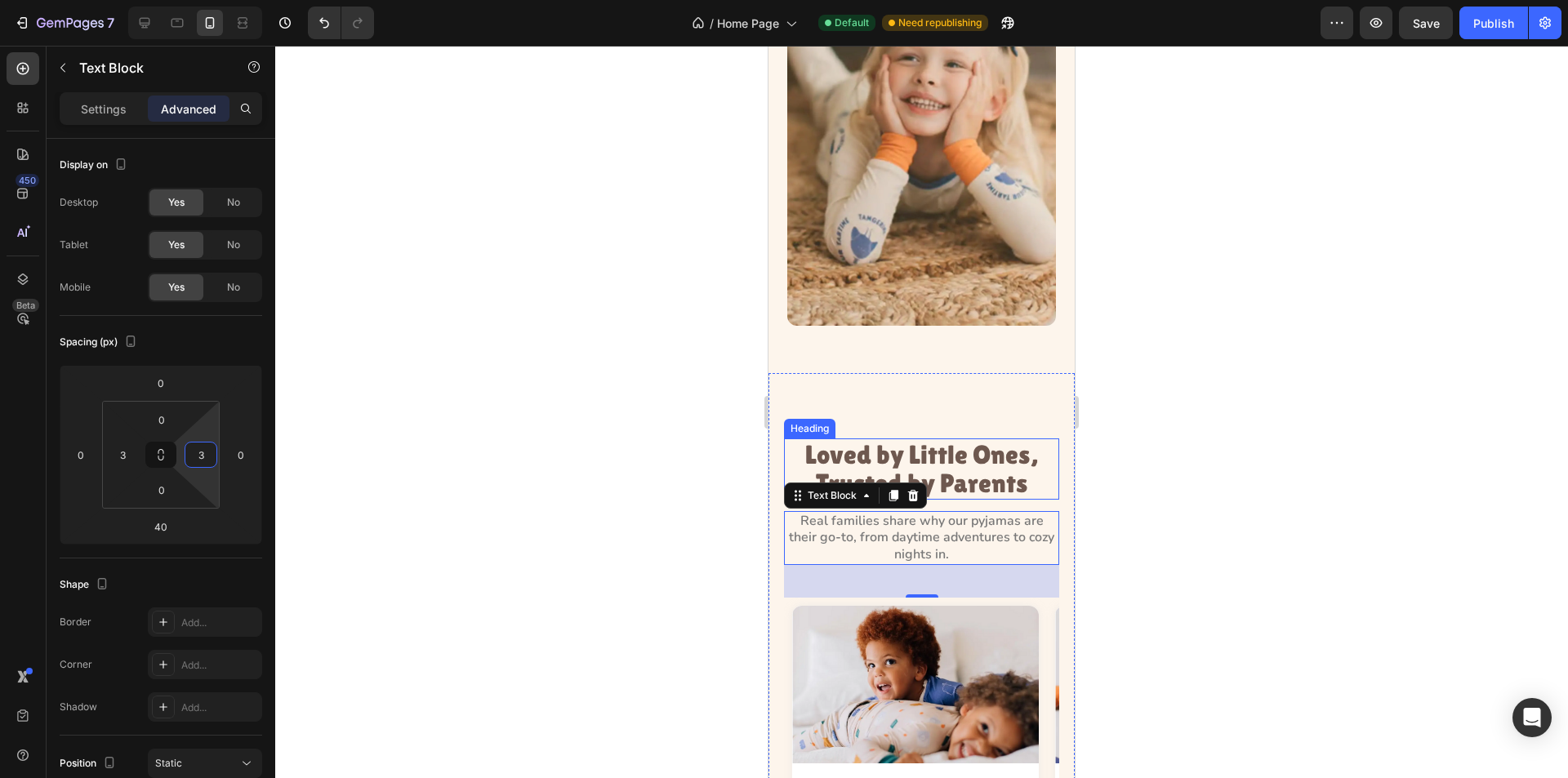
click at [944, 445] on h3 "Loved by Little Ones, Trusted by Parents" at bounding box center [921, 468] width 275 height 60
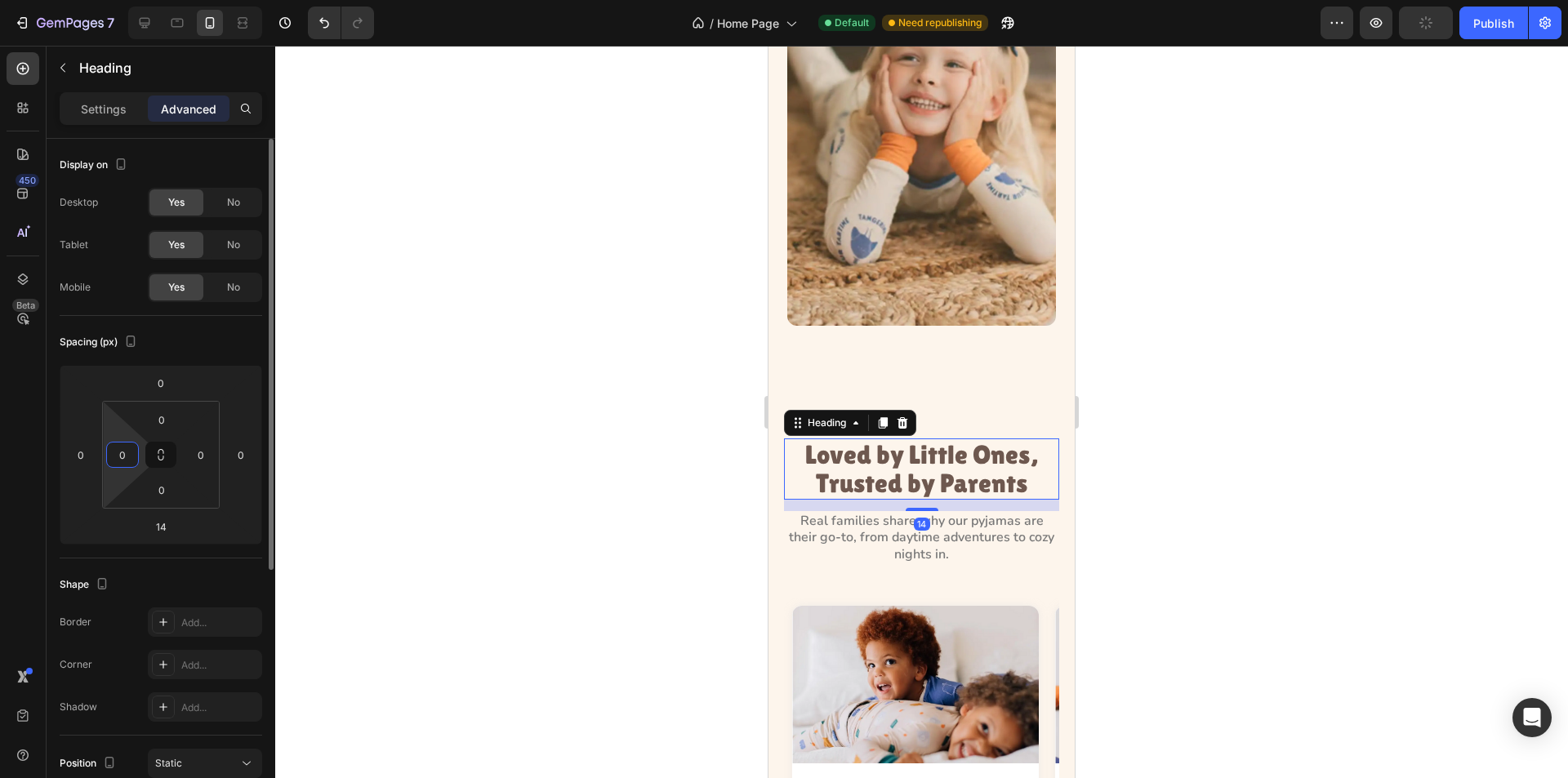
click at [127, 449] on input "0" at bounding box center [122, 455] width 25 height 25
type input "3"
click at [200, 456] on input "0" at bounding box center [201, 455] width 25 height 25
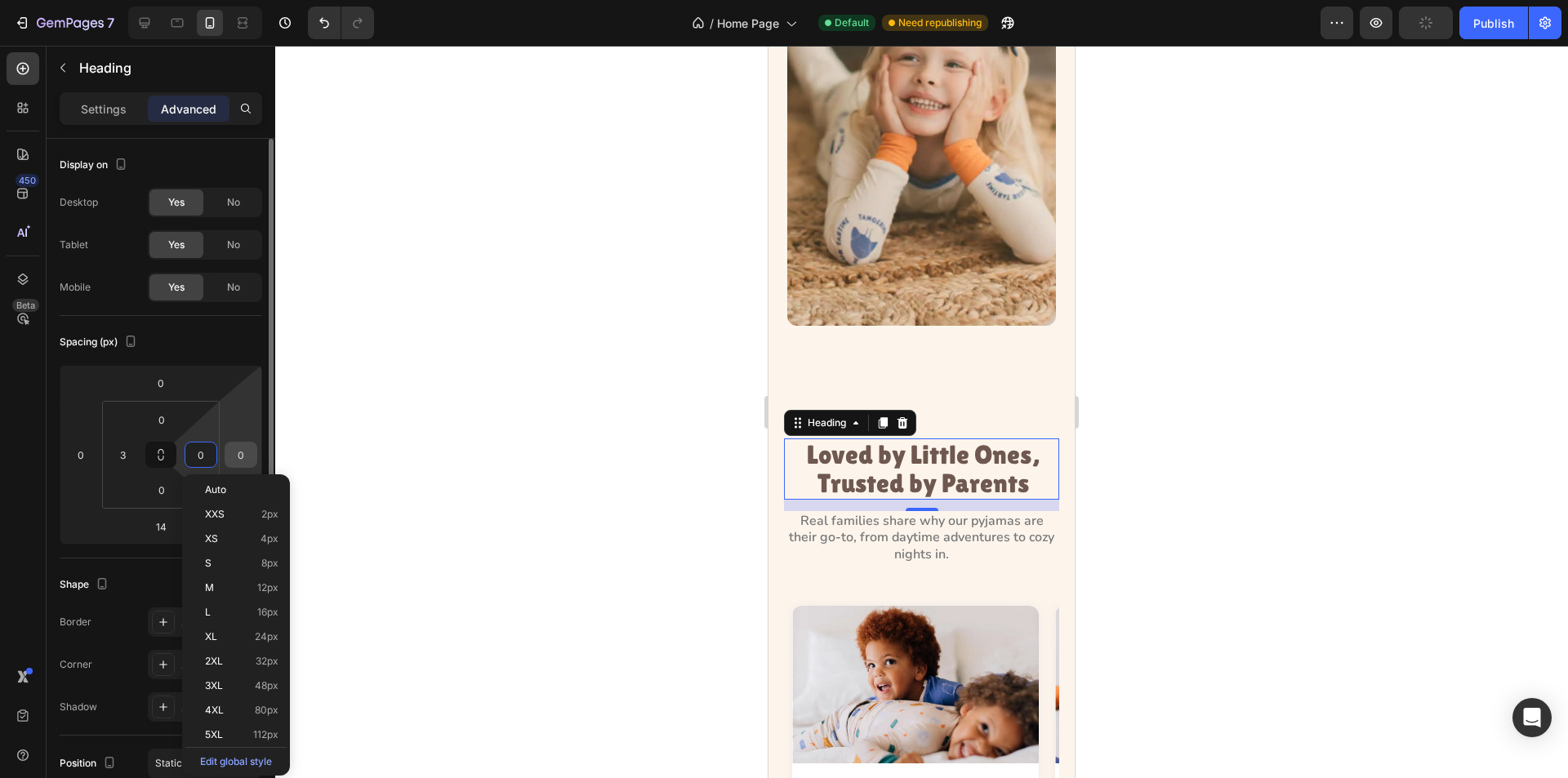
type input "3"
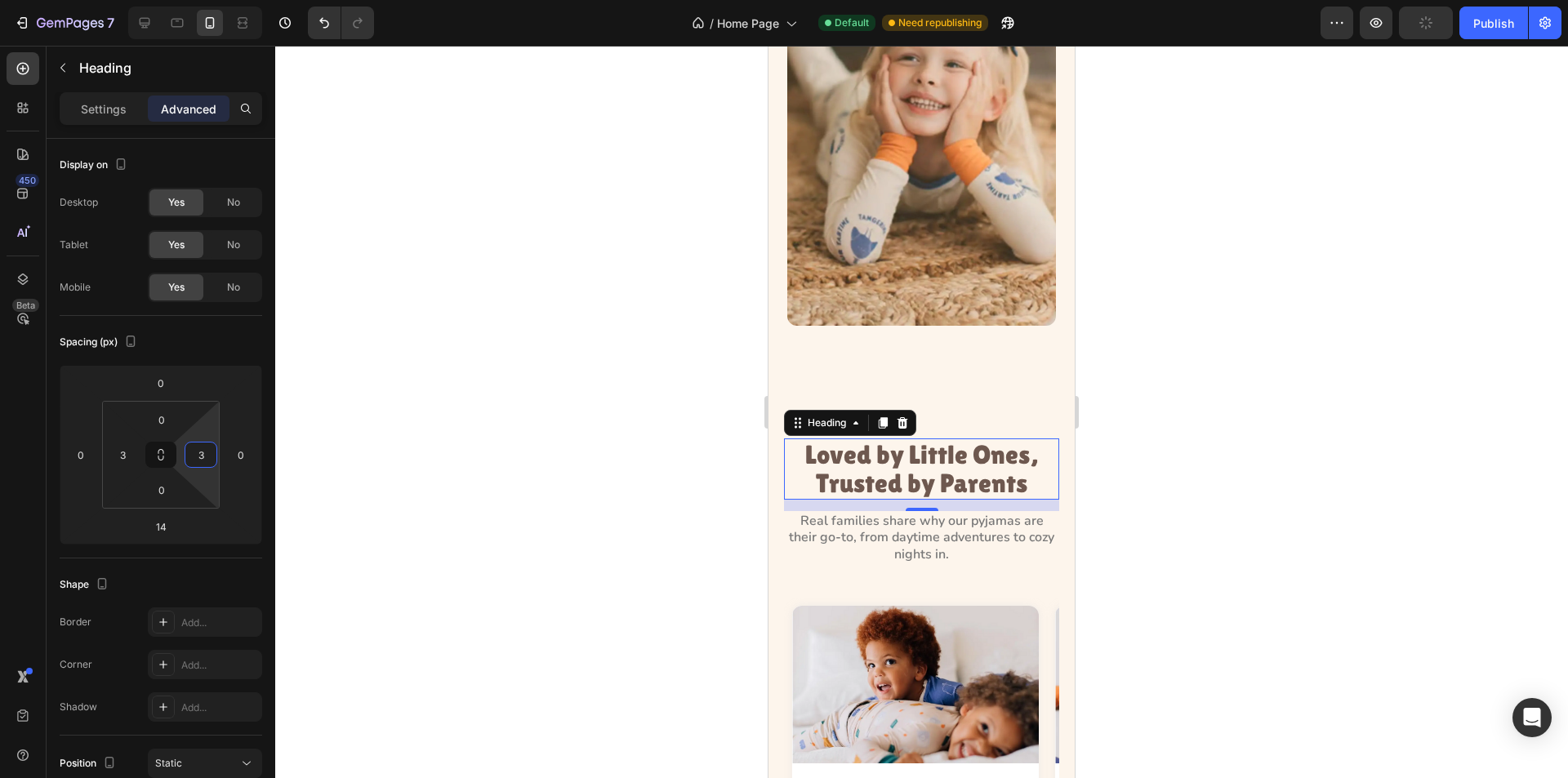
click at [658, 426] on div at bounding box center [921, 412] width 1293 height 732
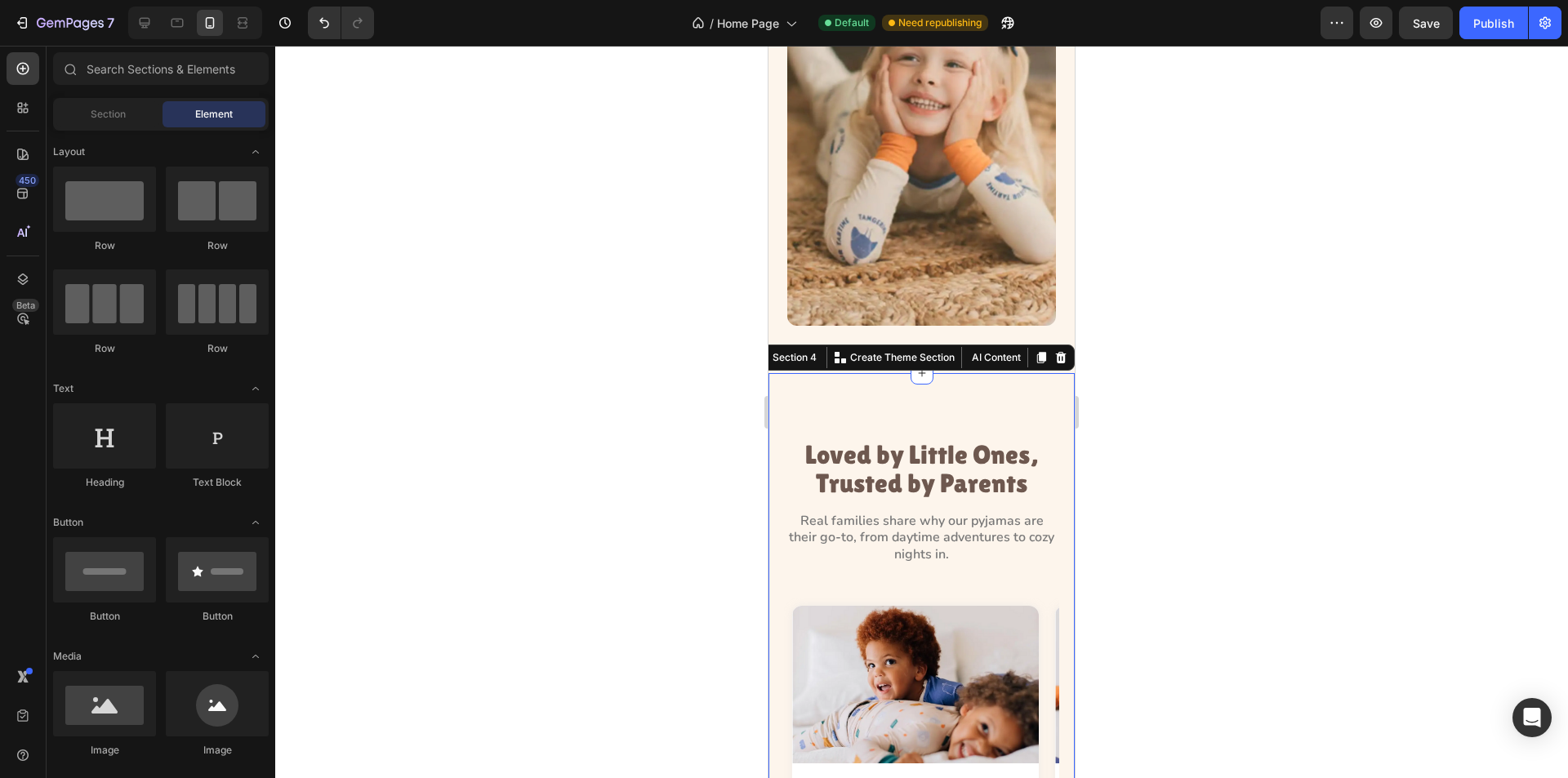
click at [959, 376] on div "Loved by Little Ones, Trusted by Parents Heading Real families share why our py…" at bounding box center [921, 699] width 306 height 652
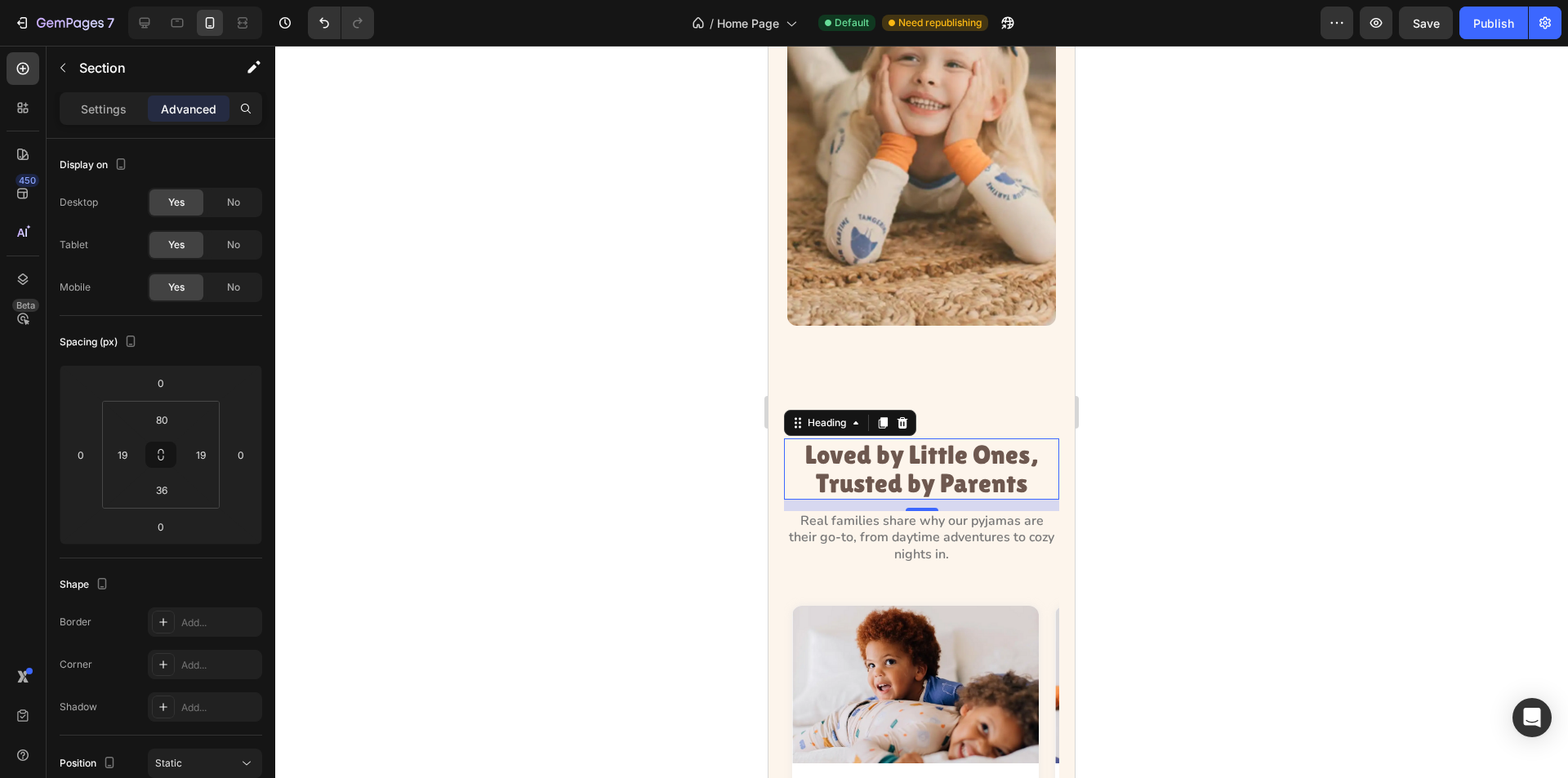
click at [899, 438] on h3 "Loved by Little Ones, Trusted by Parents" at bounding box center [921, 468] width 270 height 60
click at [947, 375] on div "Loved by Little Ones, Trusted by Parents Heading 14 Real families share why our…" at bounding box center [921, 699] width 306 height 652
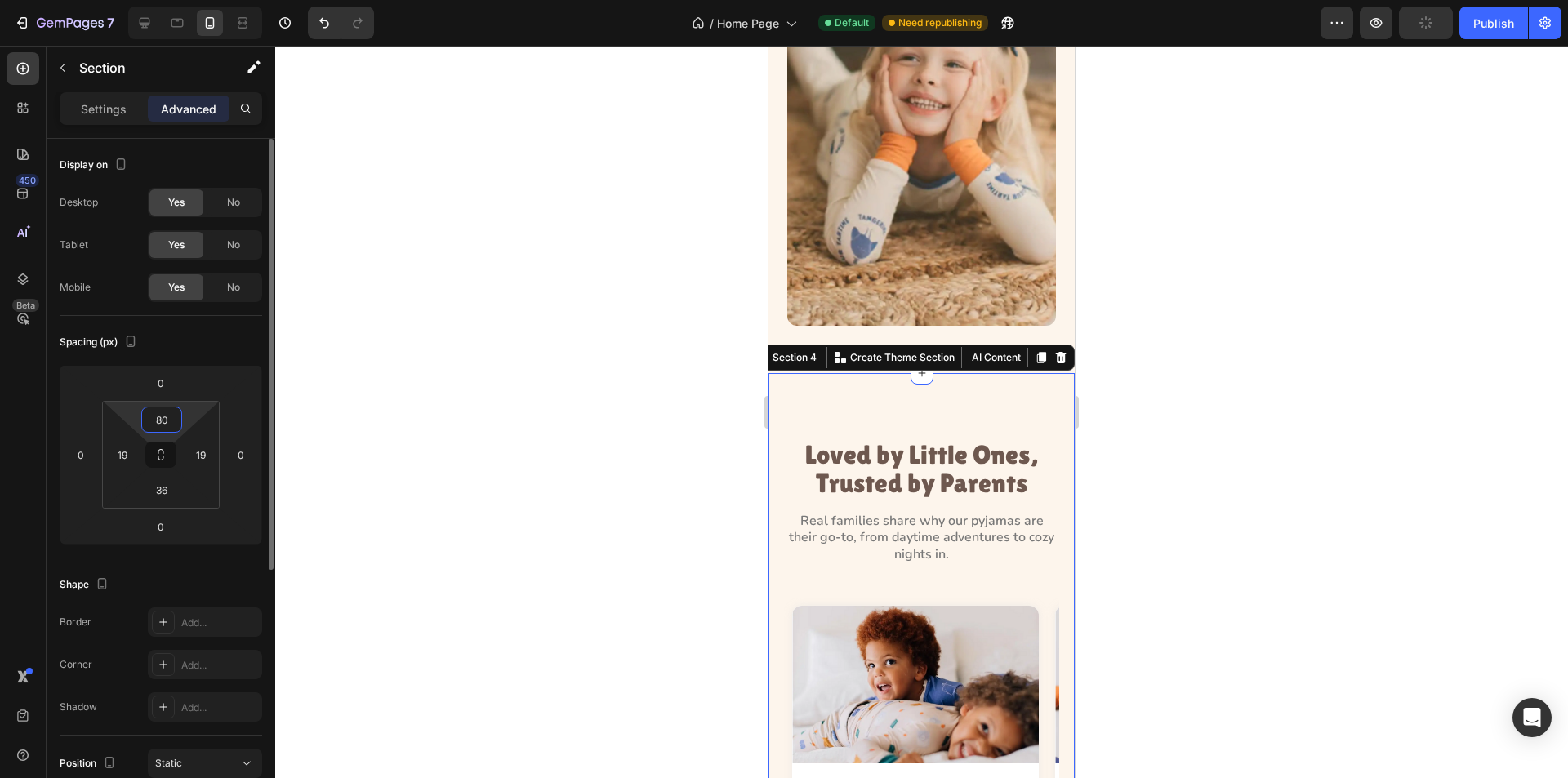
click at [174, 418] on input "80" at bounding box center [162, 419] width 33 height 25
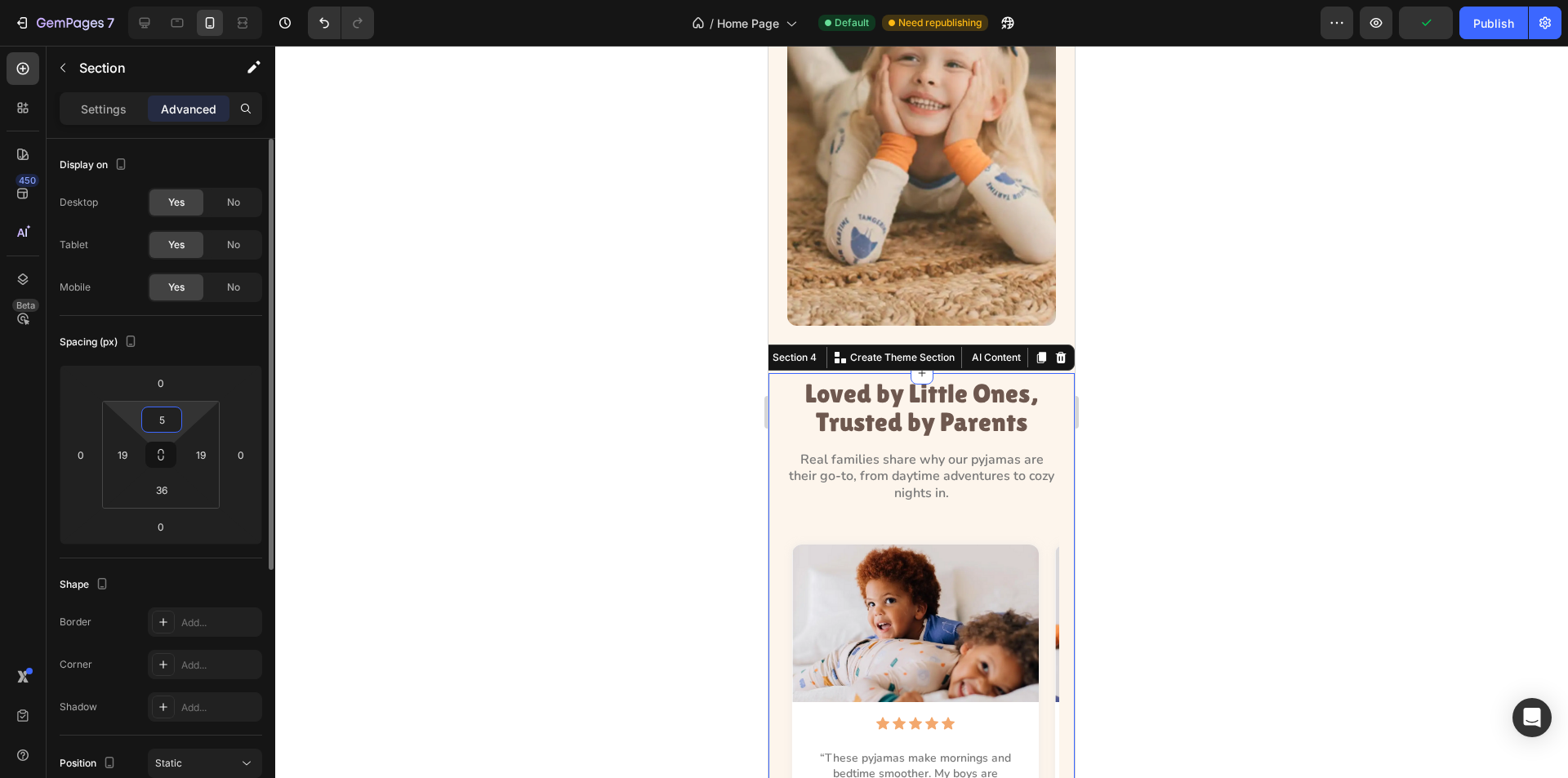
type input "59"
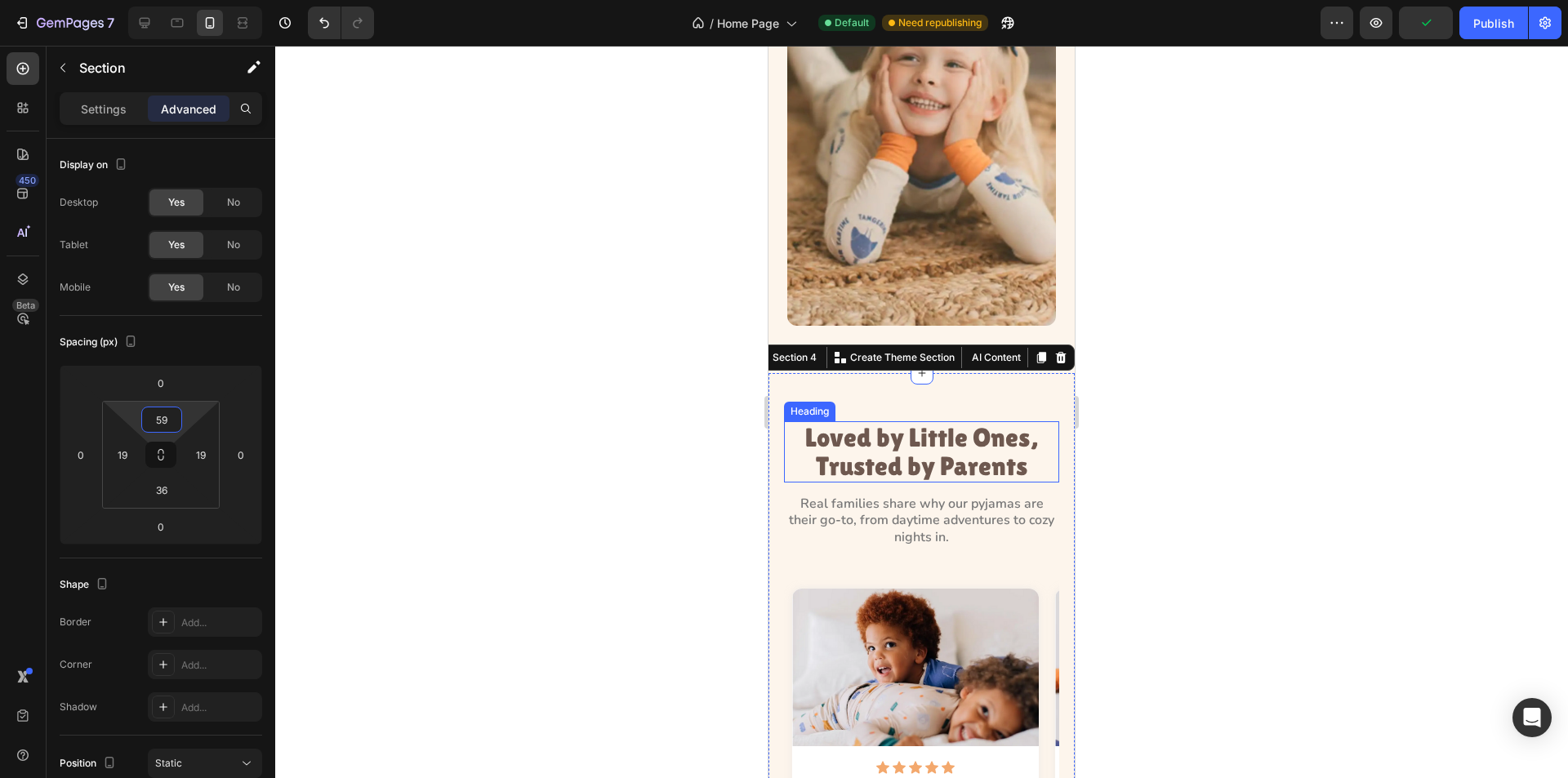
click at [923, 426] on h3 "Loved by Little Ones, Trusted by Parents" at bounding box center [921, 452] width 270 height 60
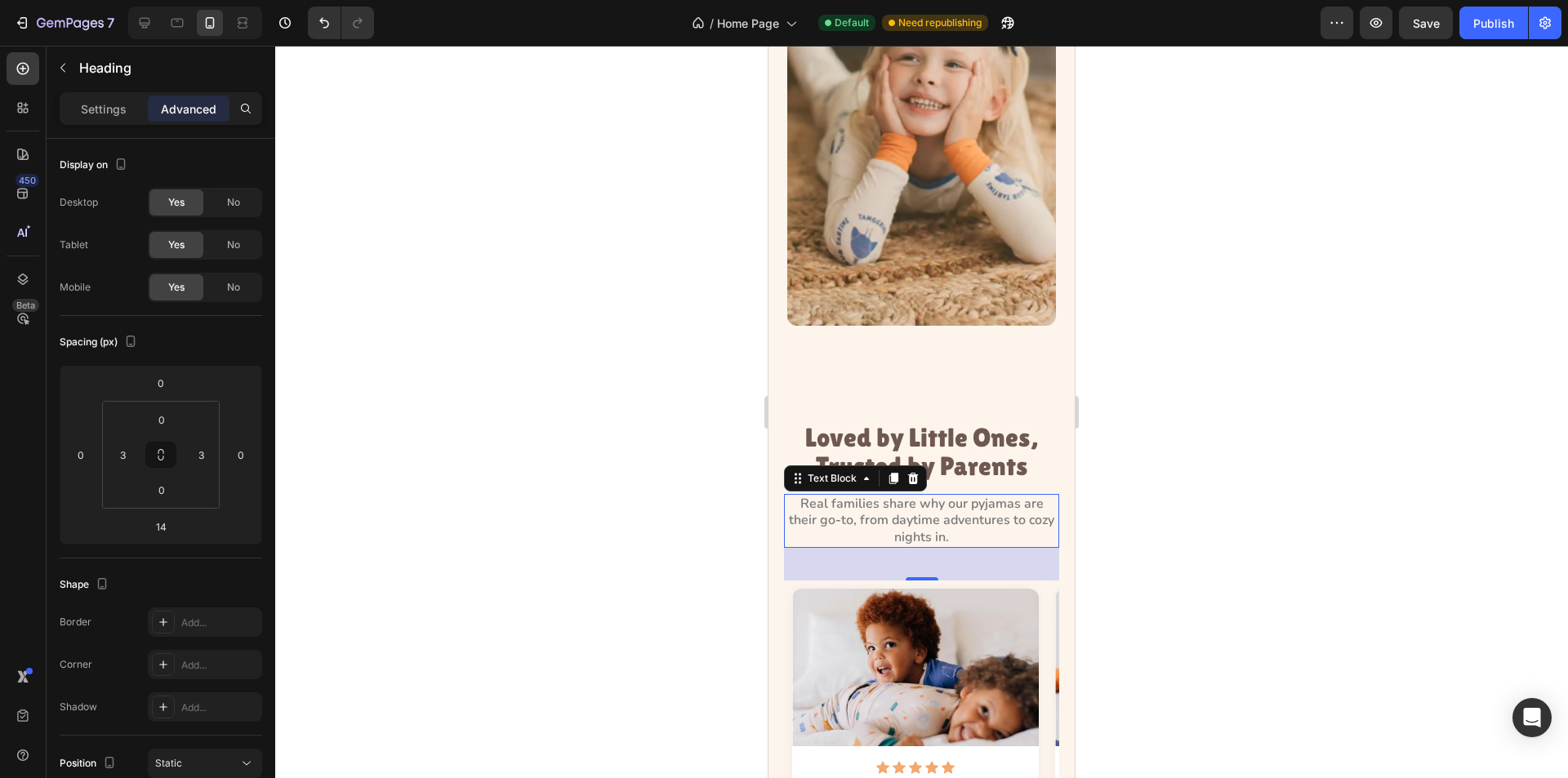
click at [879, 496] on p "Real families share why our pyjamas are their go-to, from daytime adventures to…" at bounding box center [921, 520] width 267 height 50
click at [163, 530] on input "40" at bounding box center [161, 527] width 33 height 25
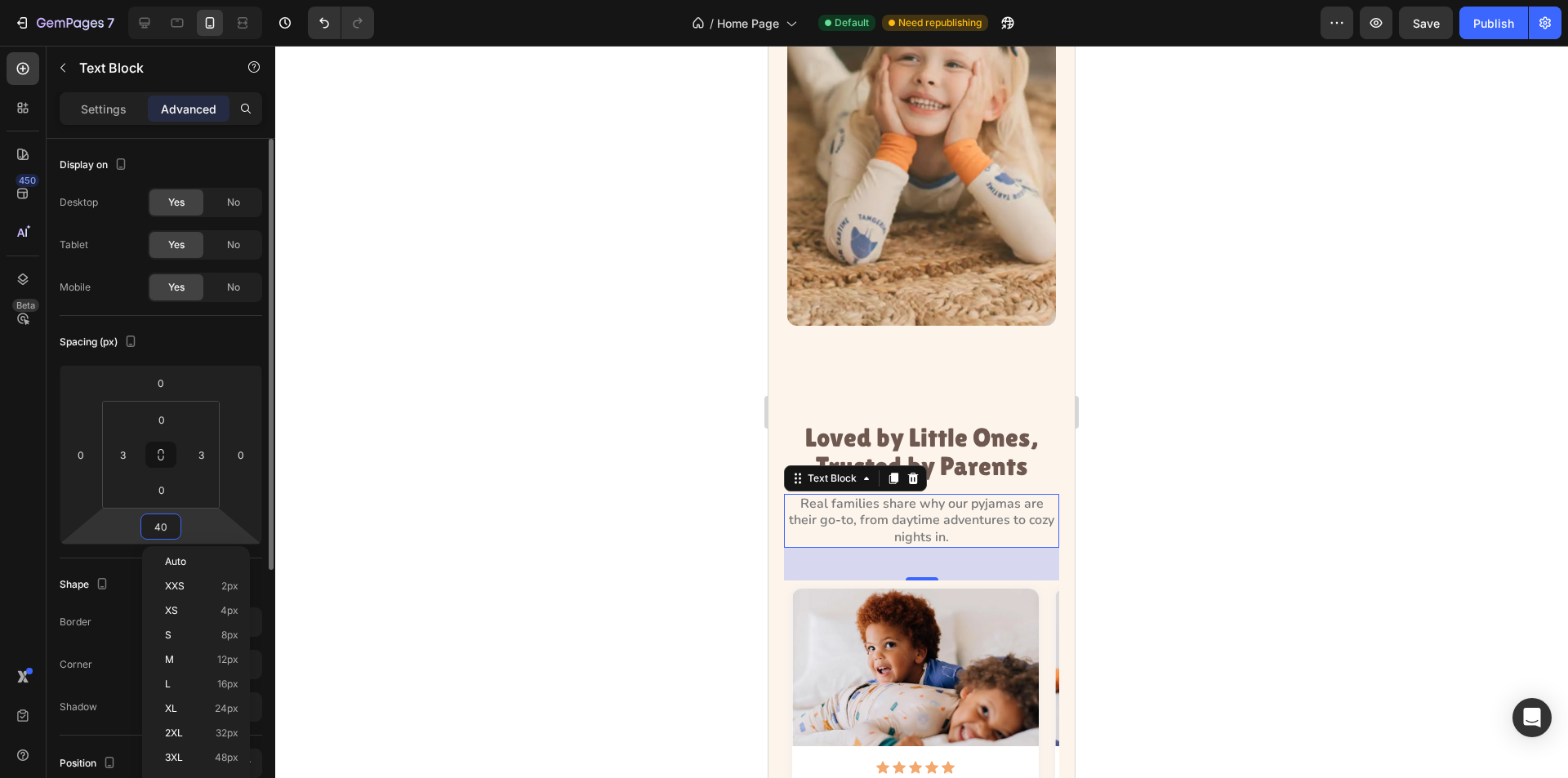
click at [159, 523] on input "40" at bounding box center [161, 527] width 33 height 25
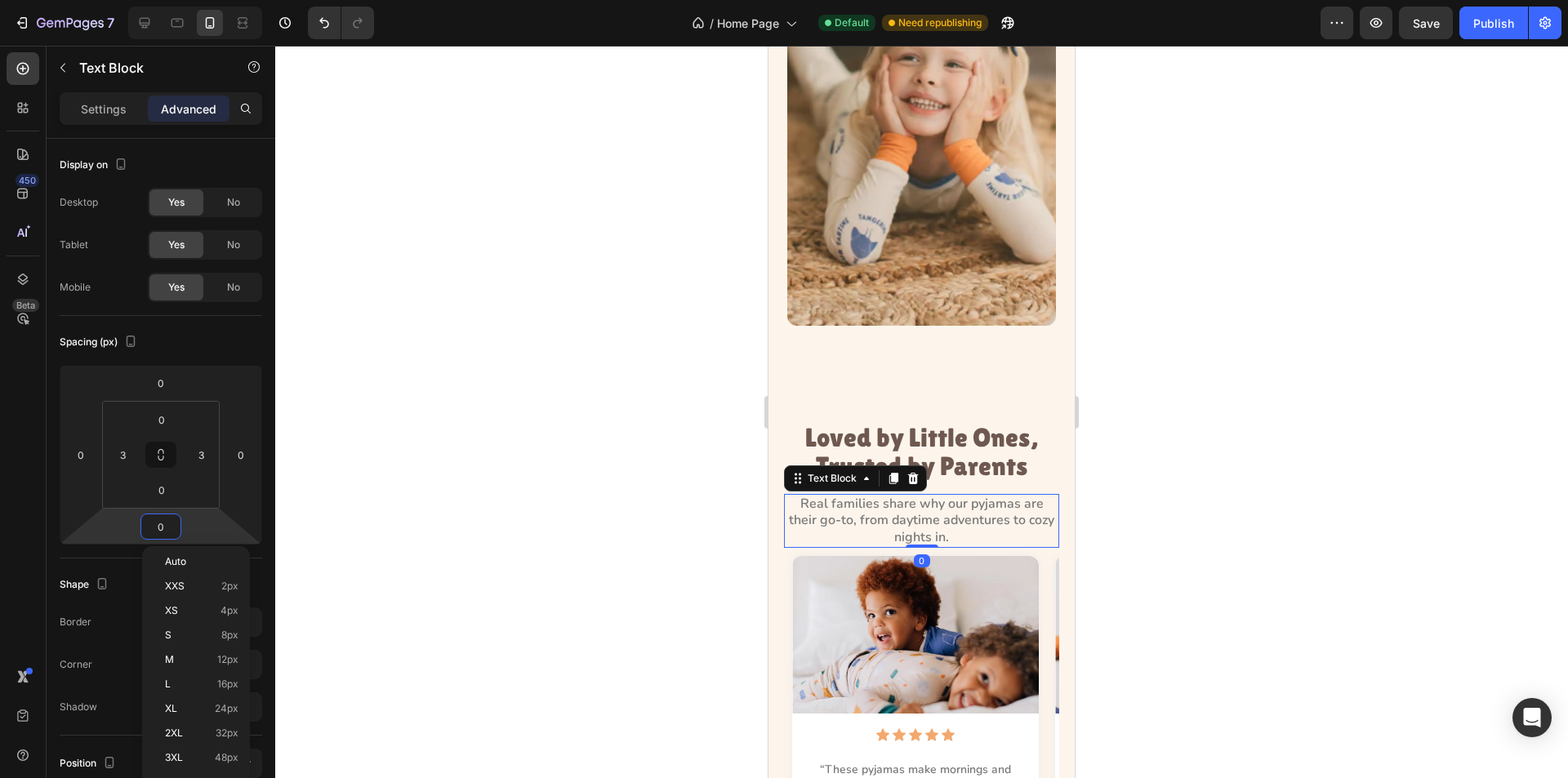
type input "30"
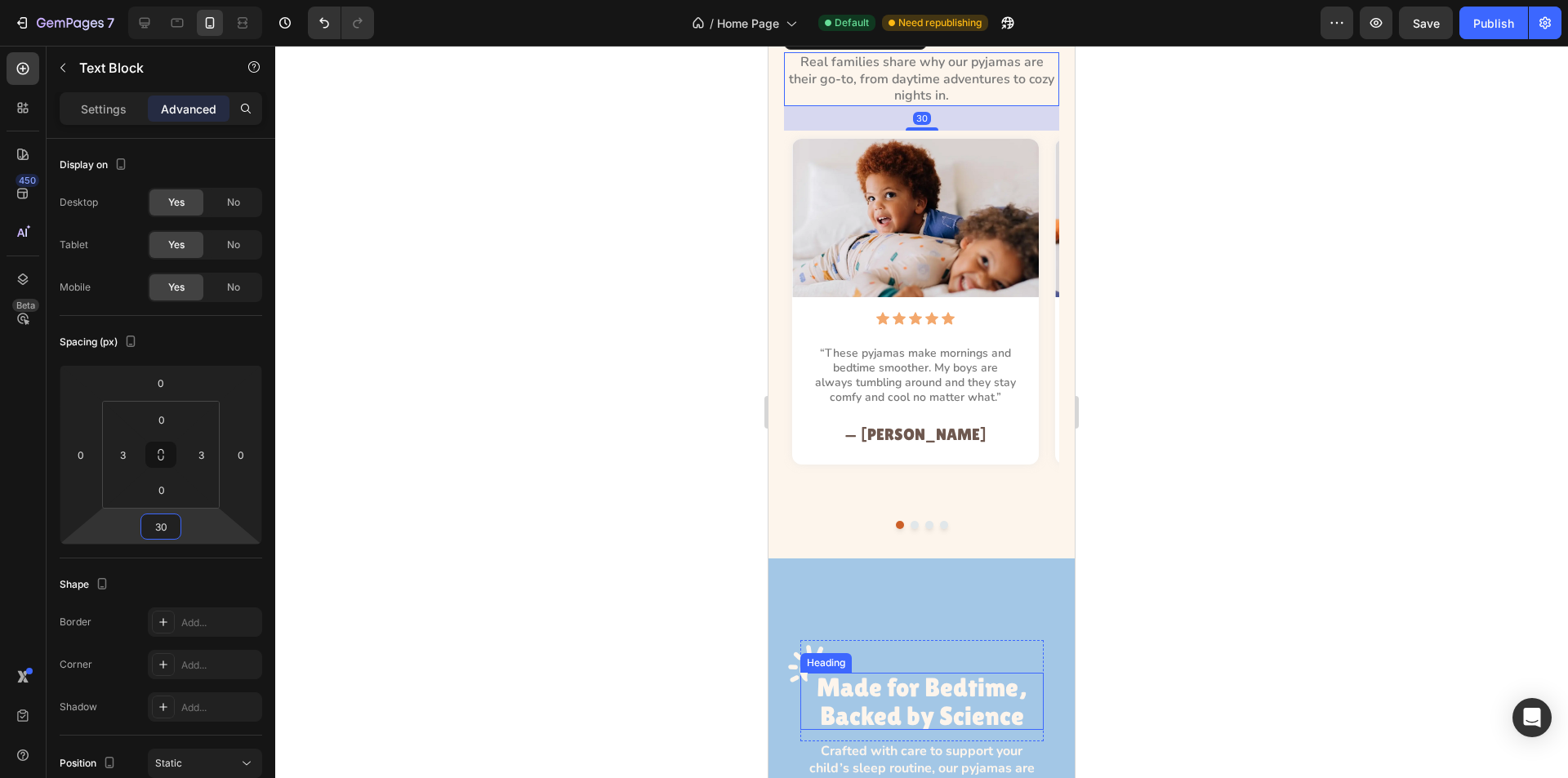
scroll to position [1629, 0]
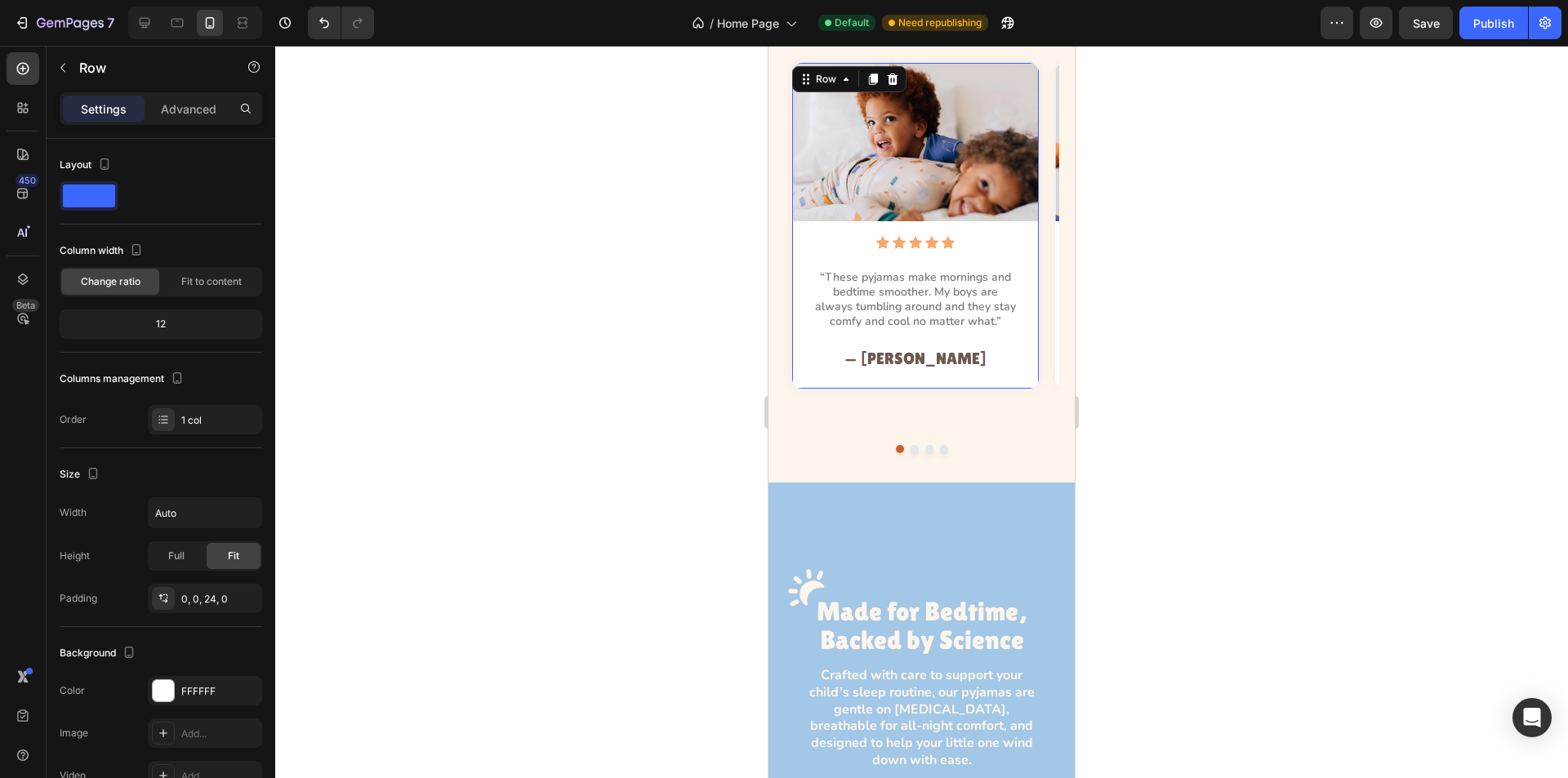
click at [991, 370] on div "Image Icon Icon Icon Icon Icon Icon List “These pyjamas make mornings and bedti…" at bounding box center [916, 226] width 247 height 326
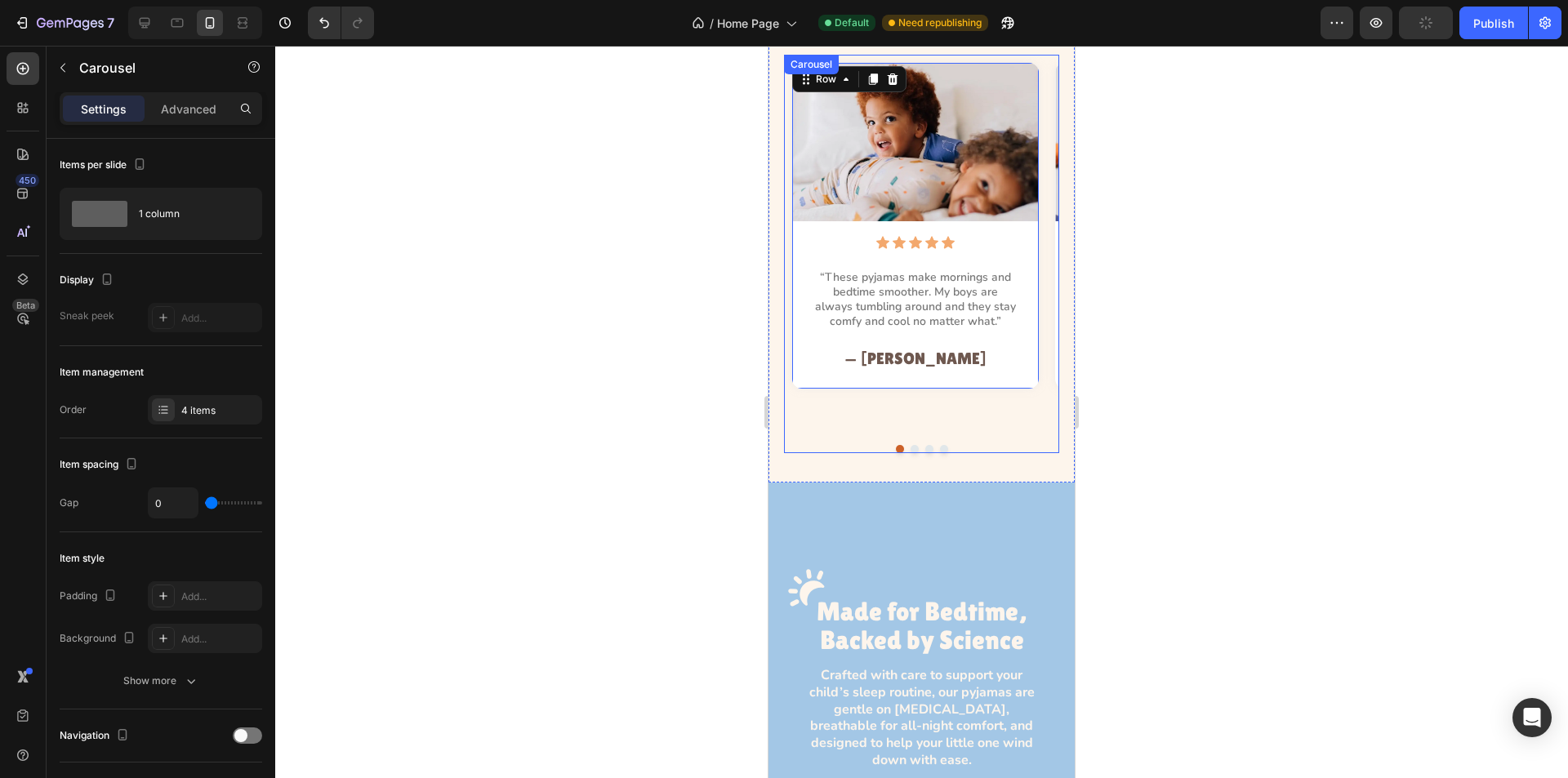
click at [968, 411] on div "Image Icon Icon Icon Icon Icon Icon List “These pyjamas make mornings and bedti…" at bounding box center [921, 254] width 275 height 398
click at [142, 24] on icon at bounding box center [145, 24] width 11 height 11
type input "1300"
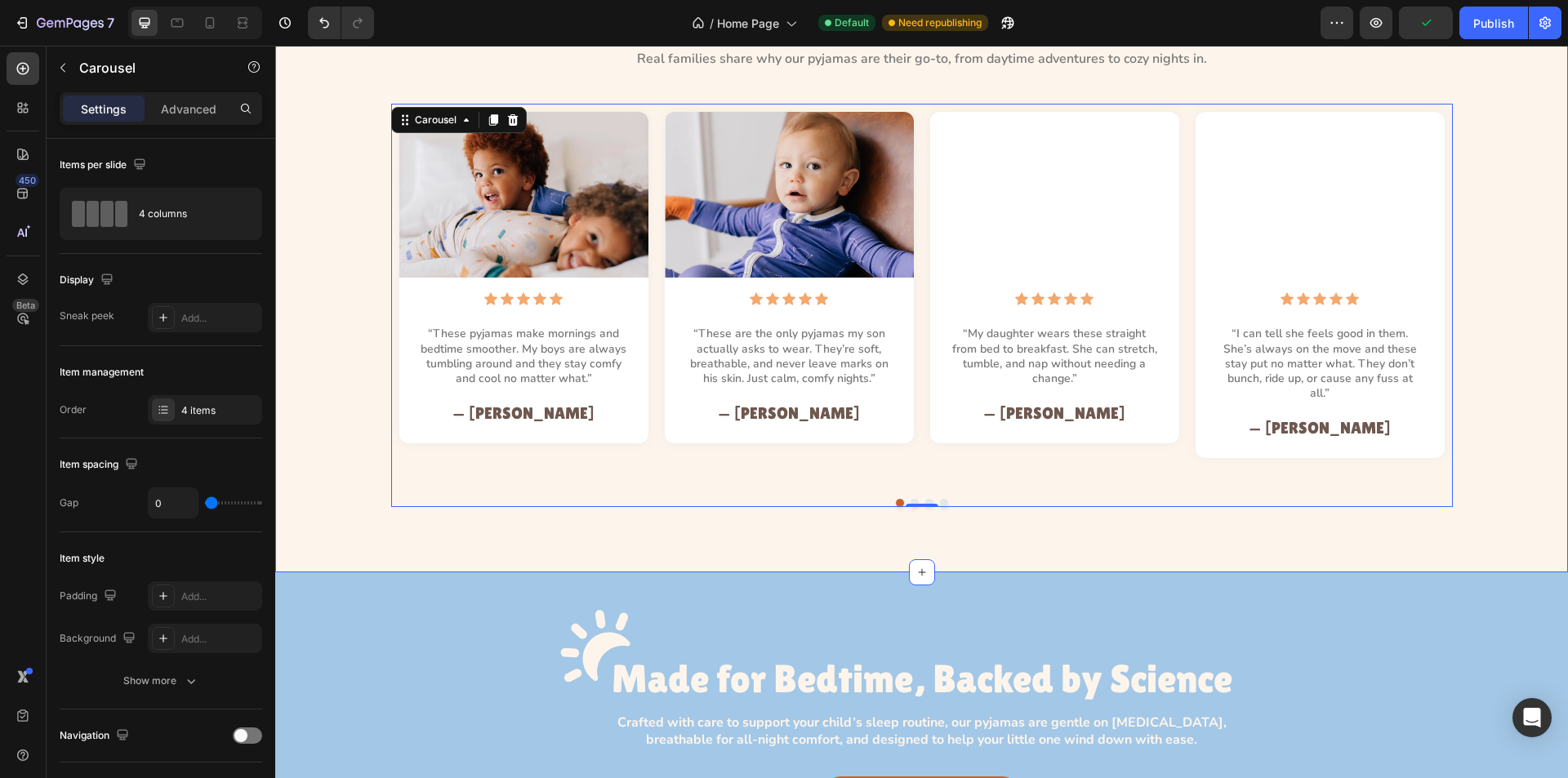
scroll to position [1614, 0]
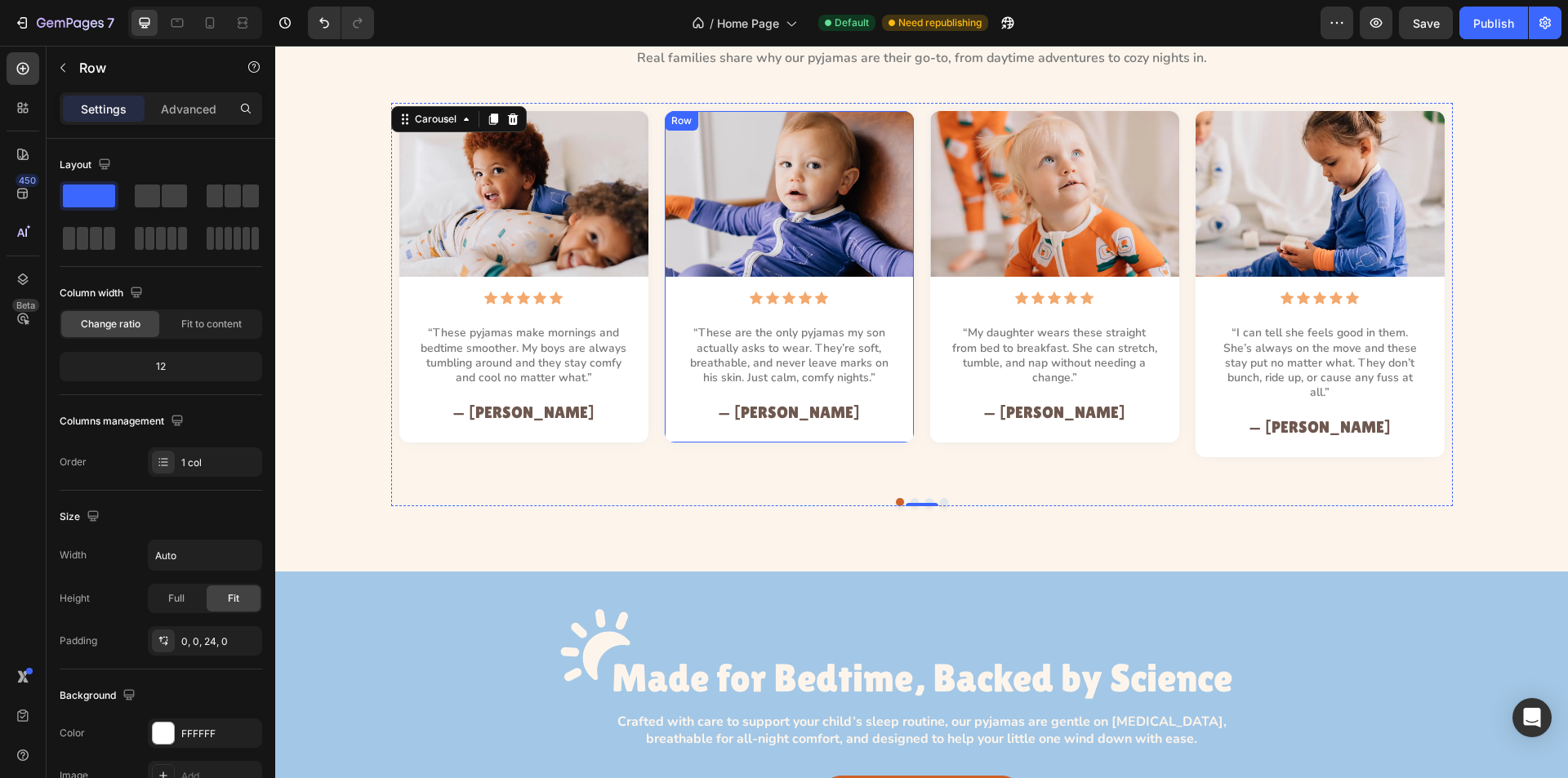
click at [879, 443] on div "Image Icon Icon Icon Icon Icon Icon List “These are the only pyjamas my son act…" at bounding box center [789, 277] width 249 height 331
click at [907, 475] on div "Image Icon Icon Icon Icon Icon Icon List “These pyjamas make mornings and bedti…" at bounding box center [921, 305] width 1062 height 404
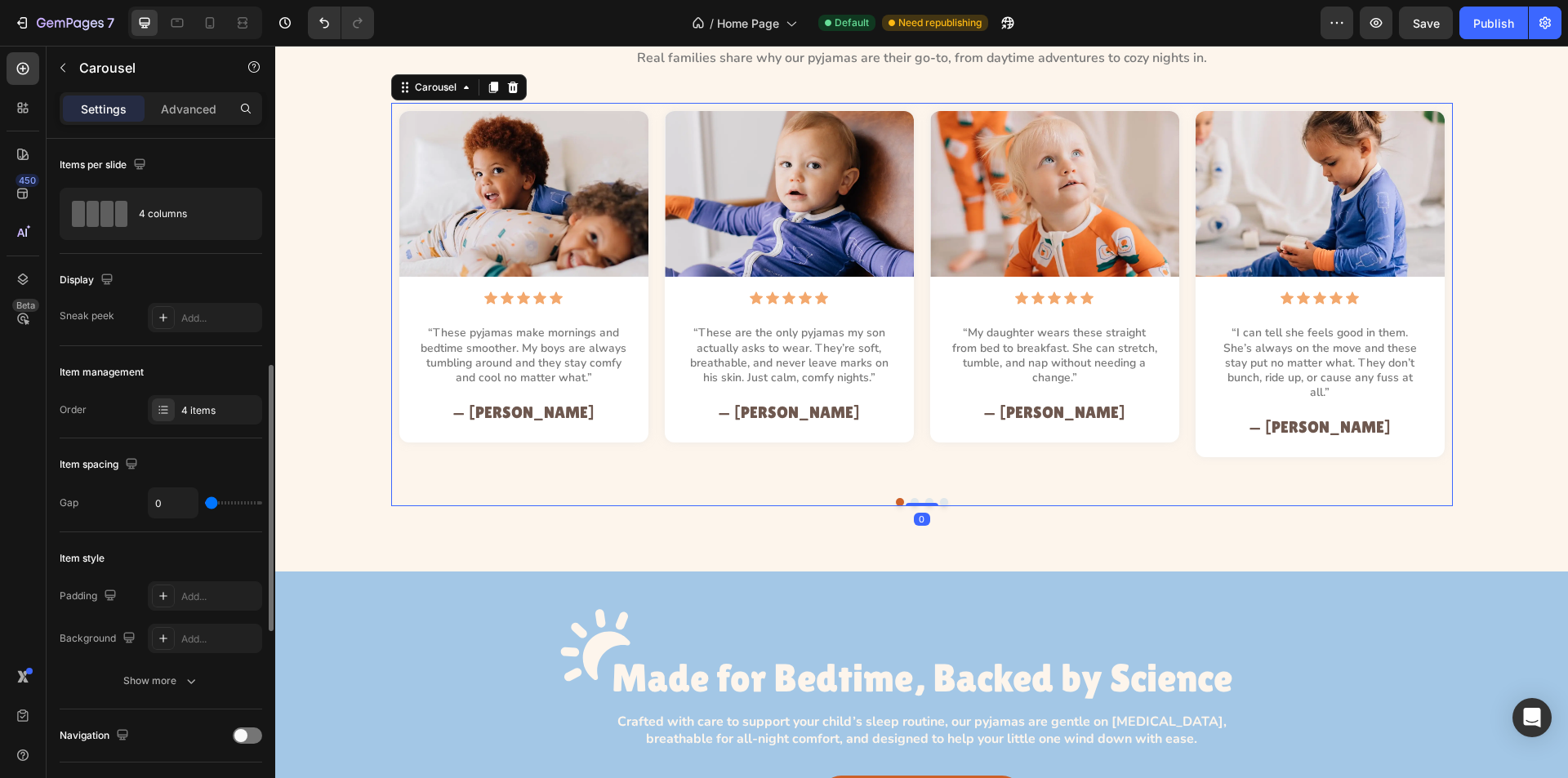
scroll to position [490, 0]
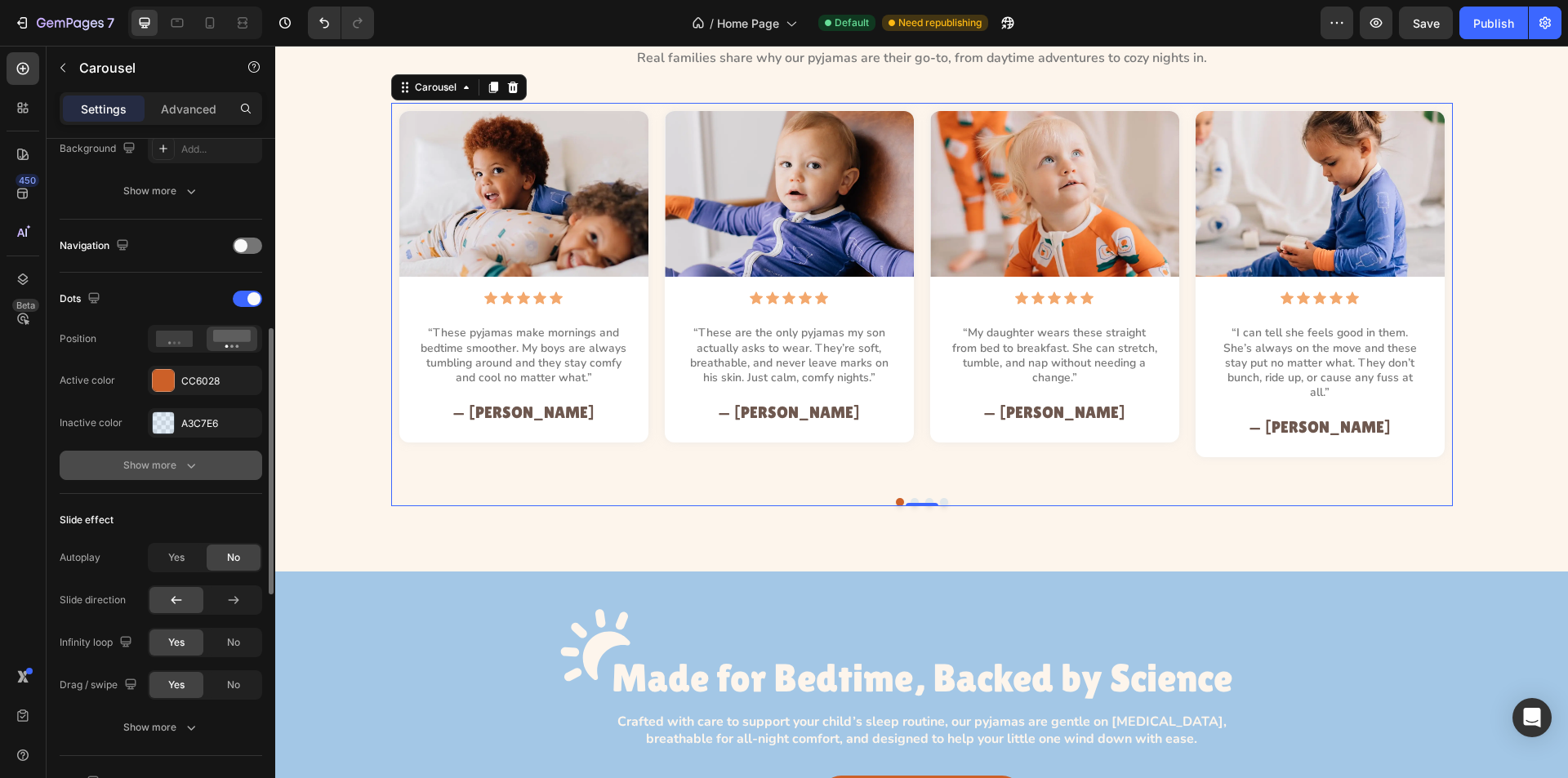
click at [209, 464] on button "Show more" at bounding box center [161, 466] width 203 height 29
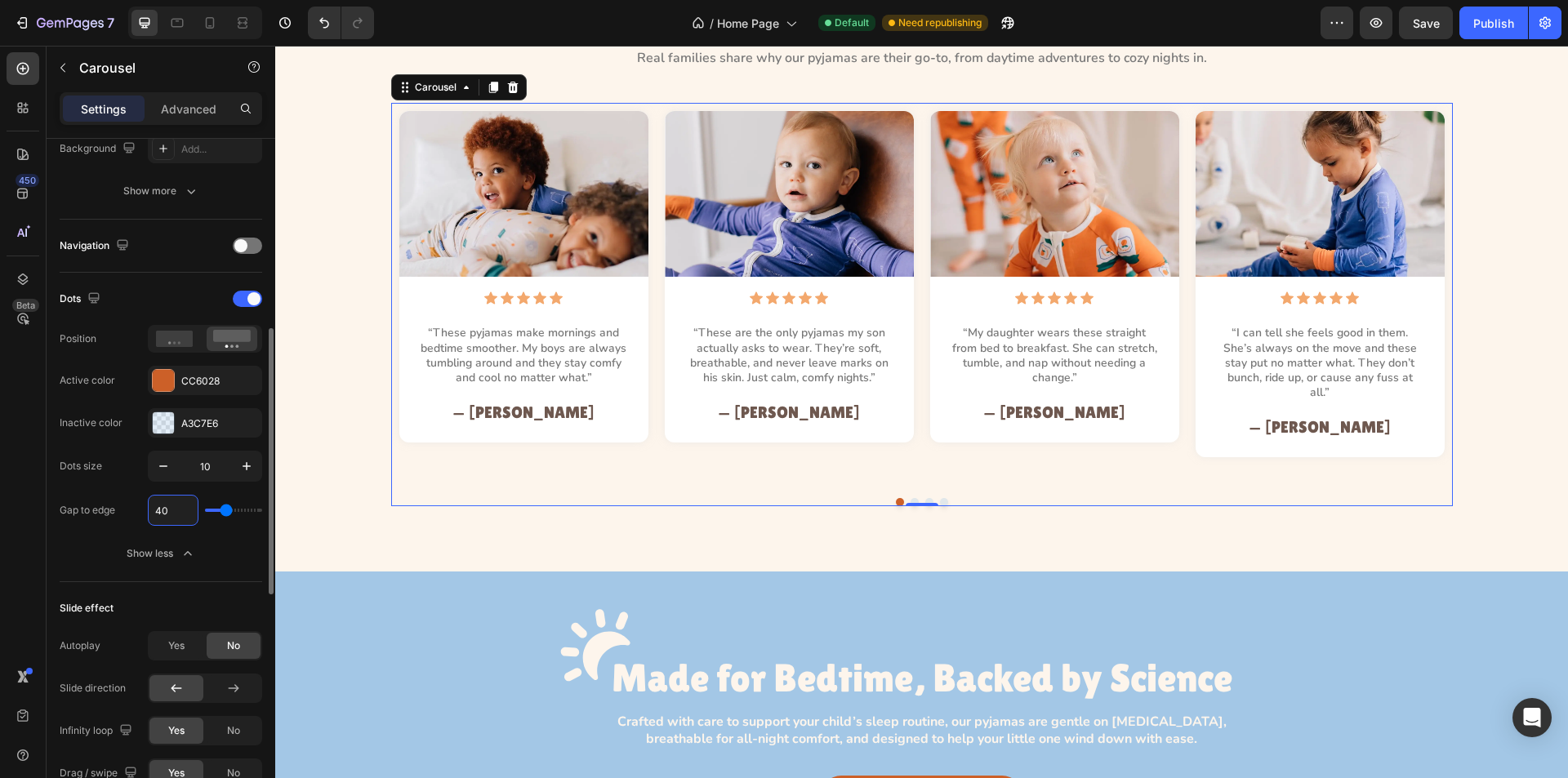
click at [172, 514] on input "40" at bounding box center [174, 510] width 49 height 29
type input "3"
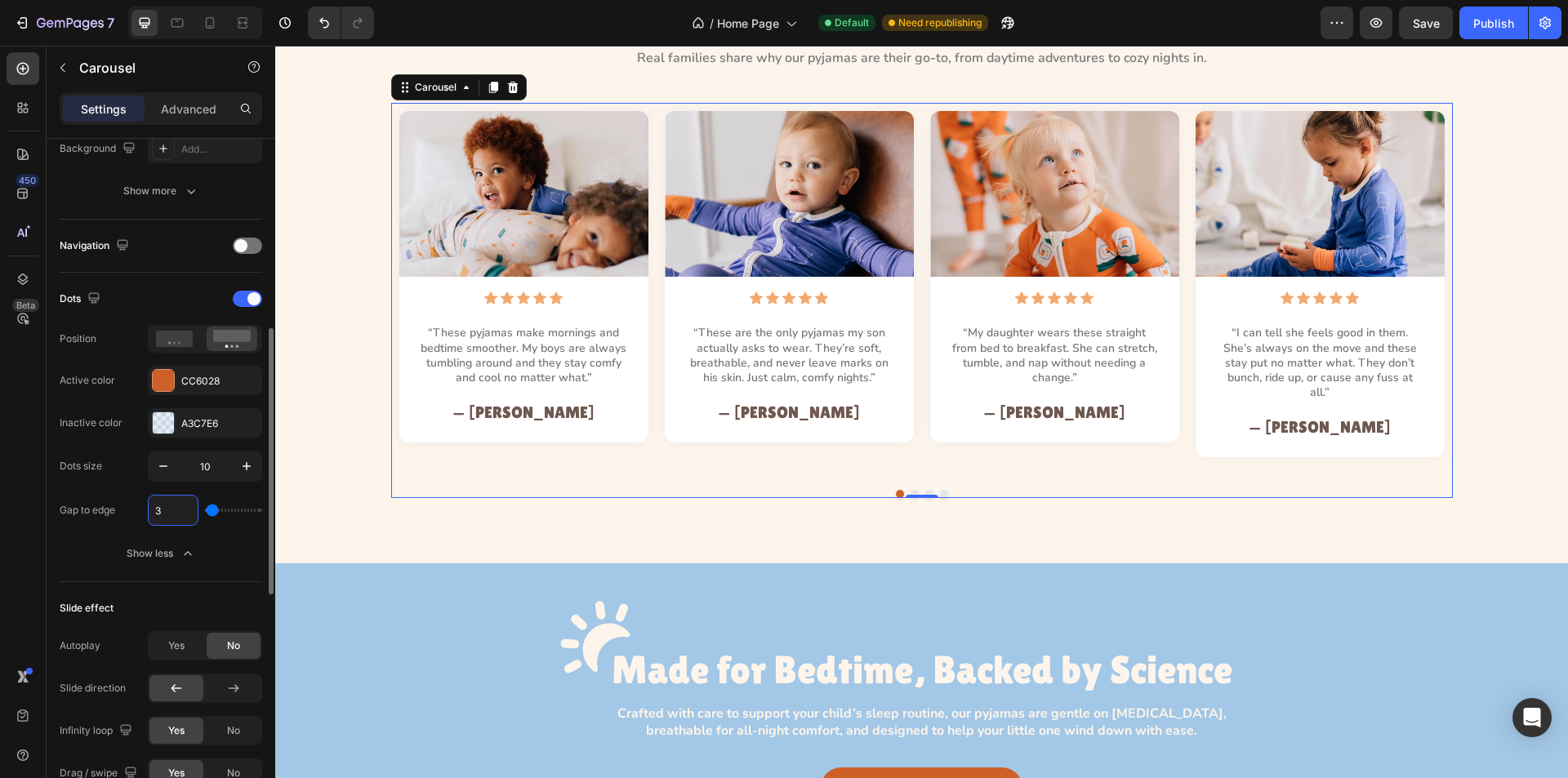
type input "30"
click at [171, 27] on icon at bounding box center [177, 23] width 16 height 16
type input "100%"
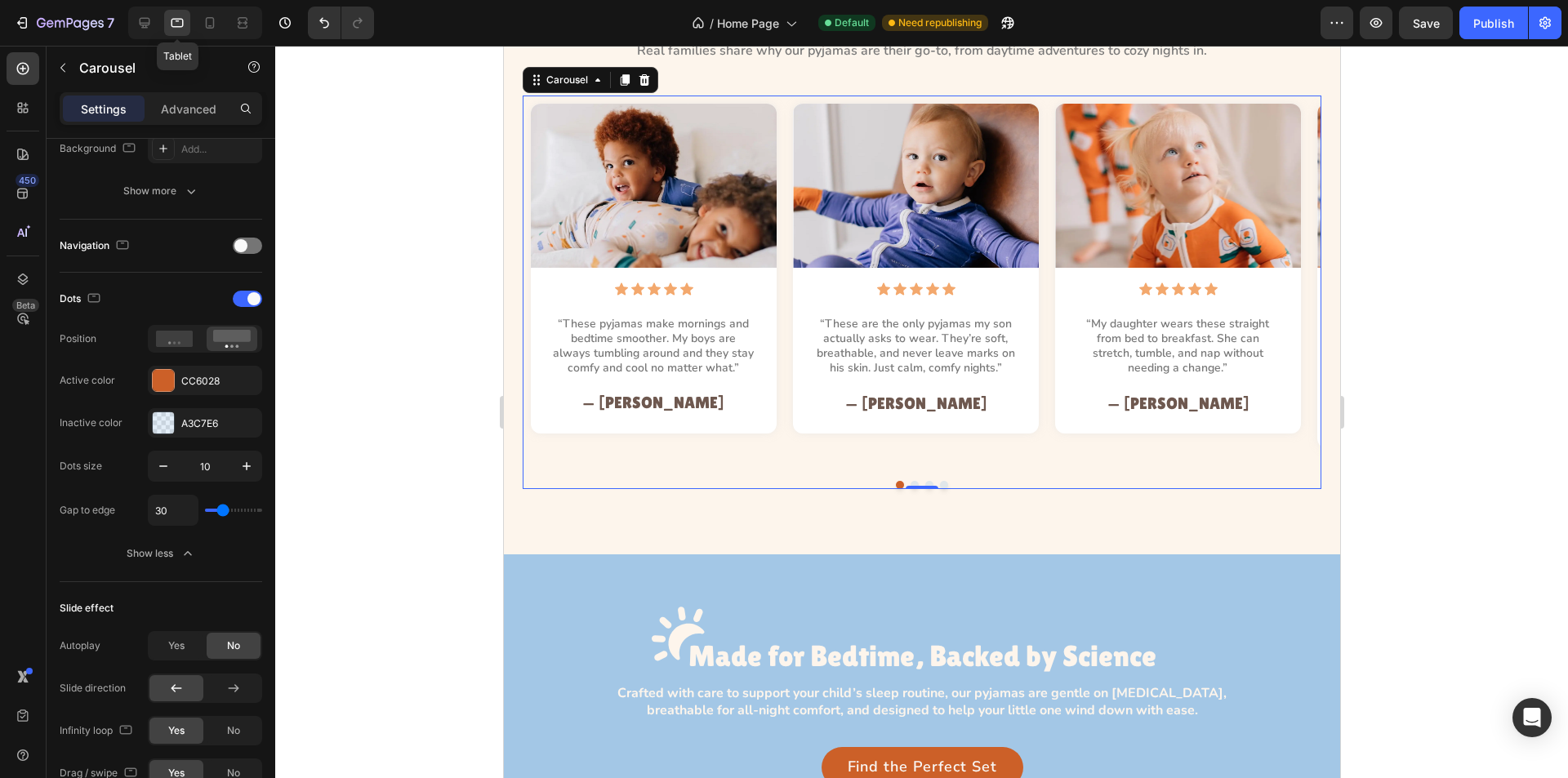
scroll to position [1605, 0]
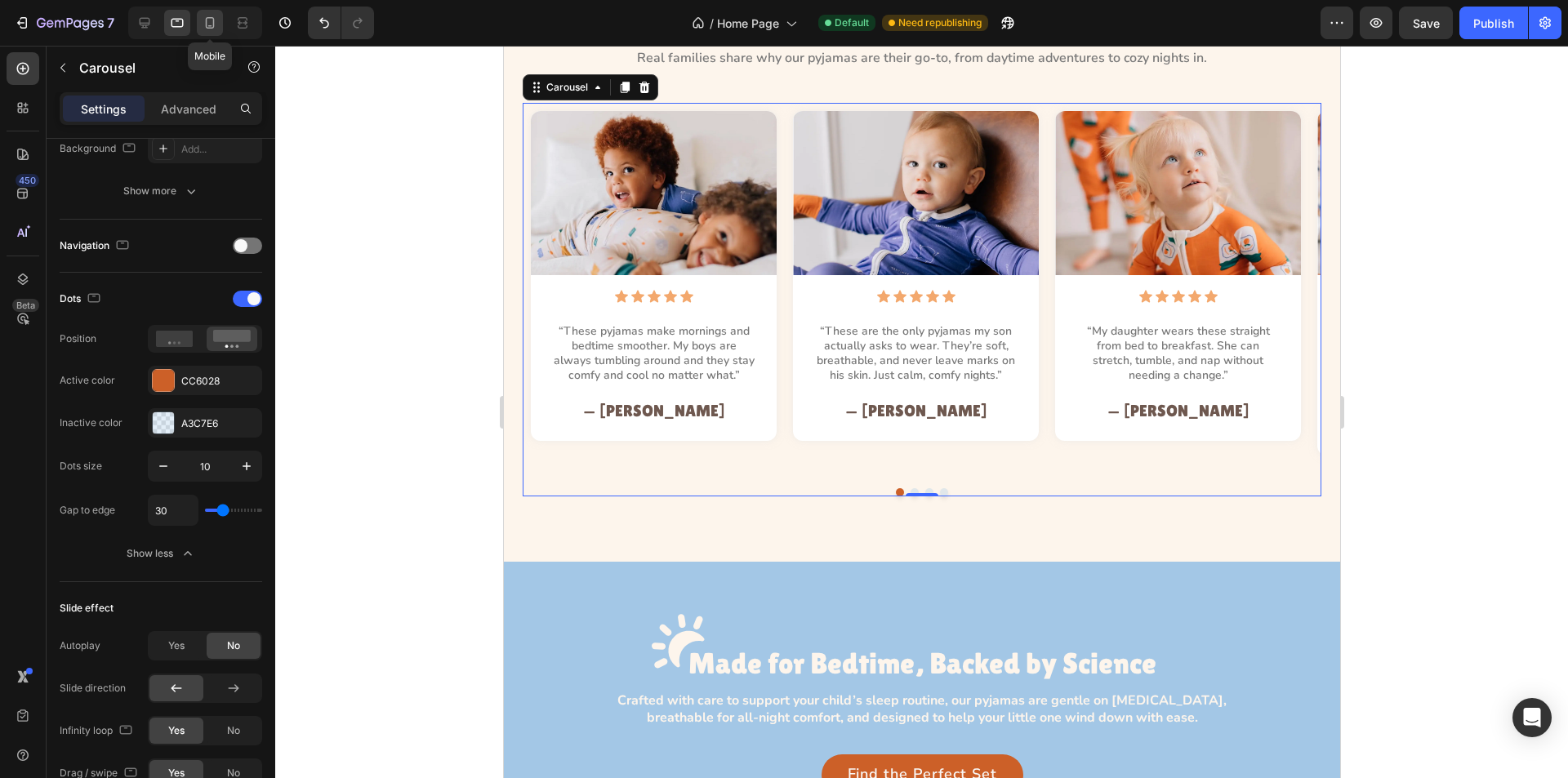
click at [210, 20] on icon at bounding box center [210, 23] width 16 height 16
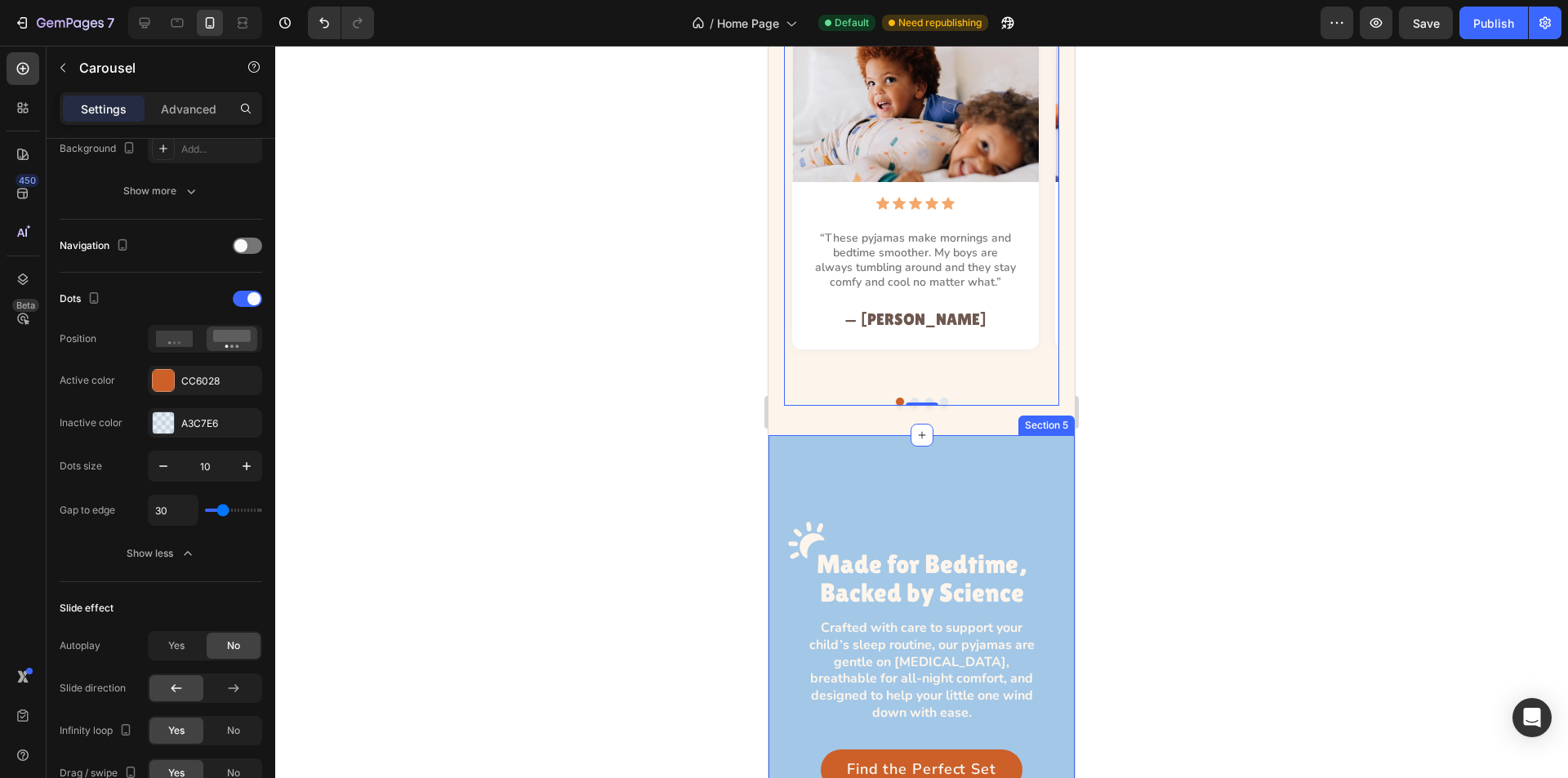
scroll to position [1582, 0]
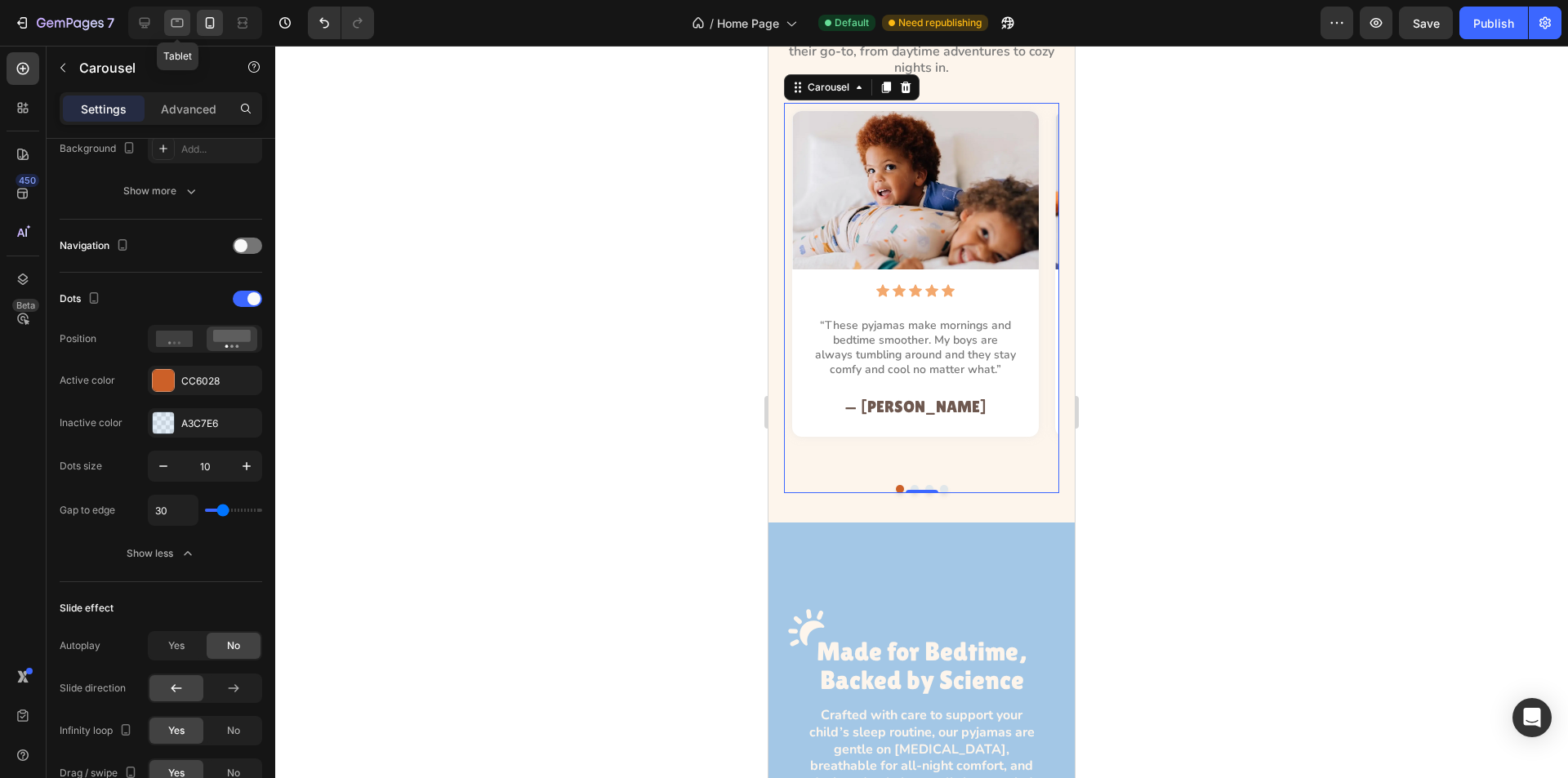
click at [177, 17] on icon at bounding box center [177, 23] width 16 height 16
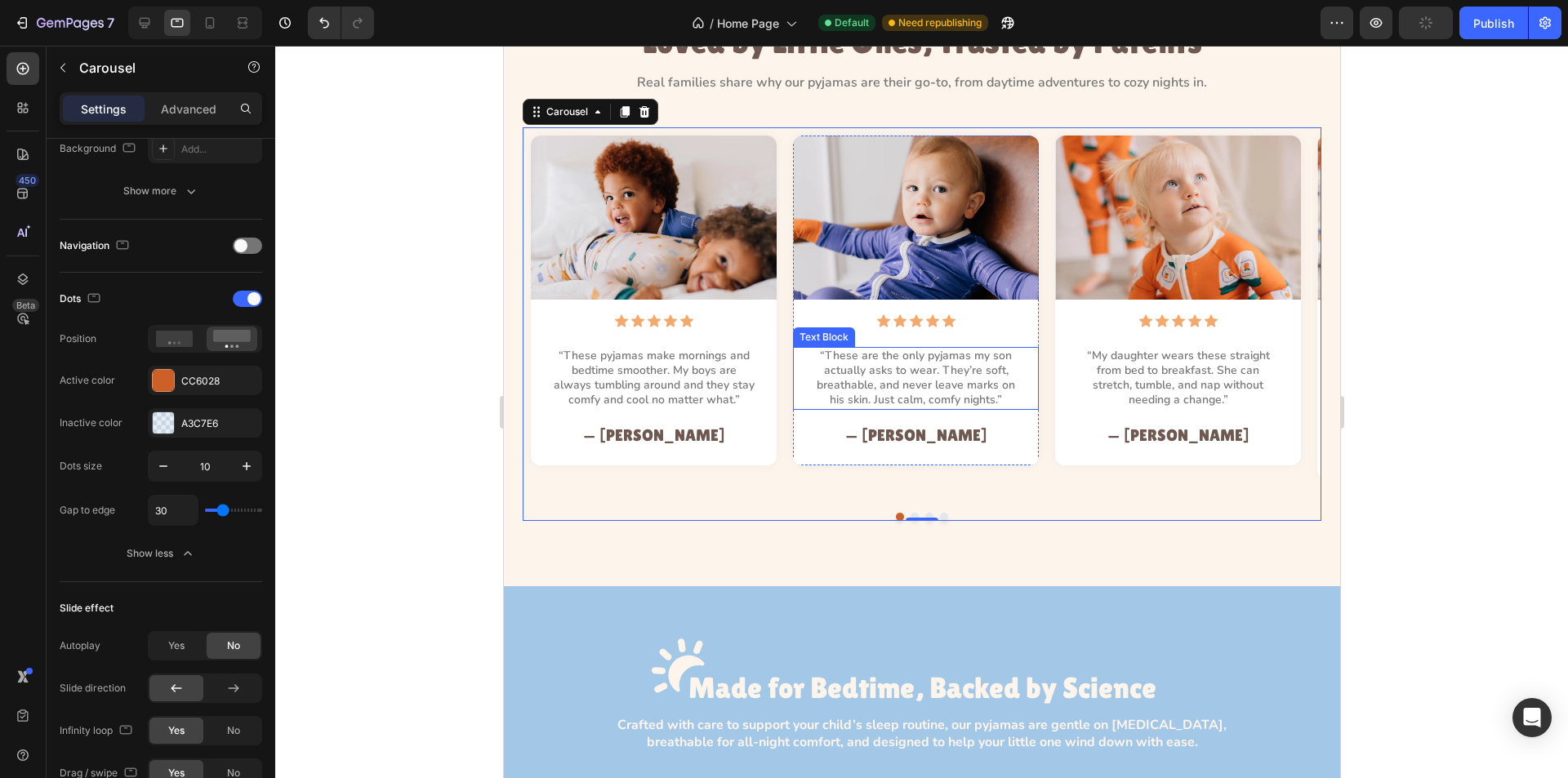
scroll to position [1605, 0]
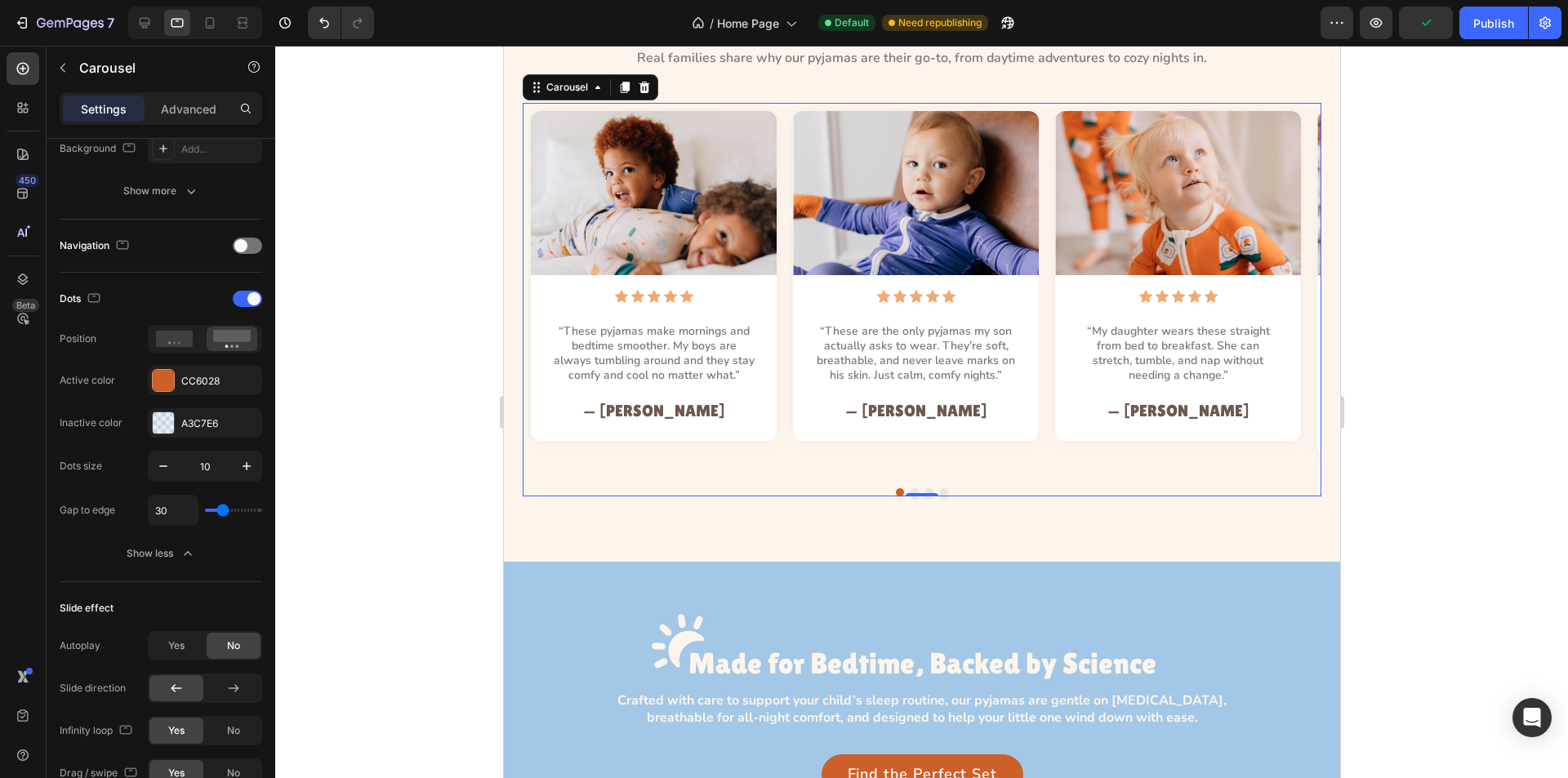
click at [910, 491] on button "Dot" at bounding box center [913, 492] width 8 height 8
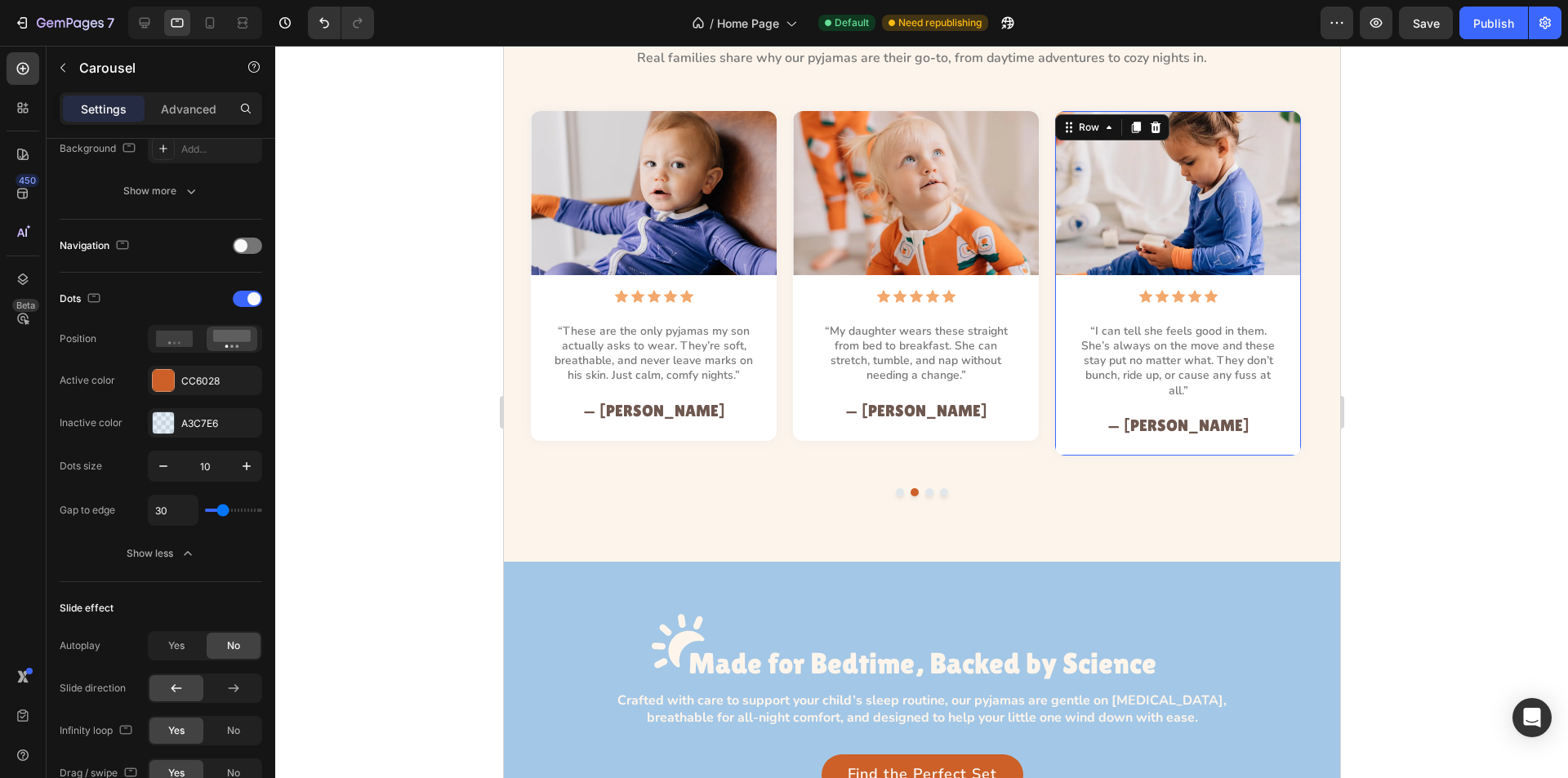
scroll to position [268, 0]
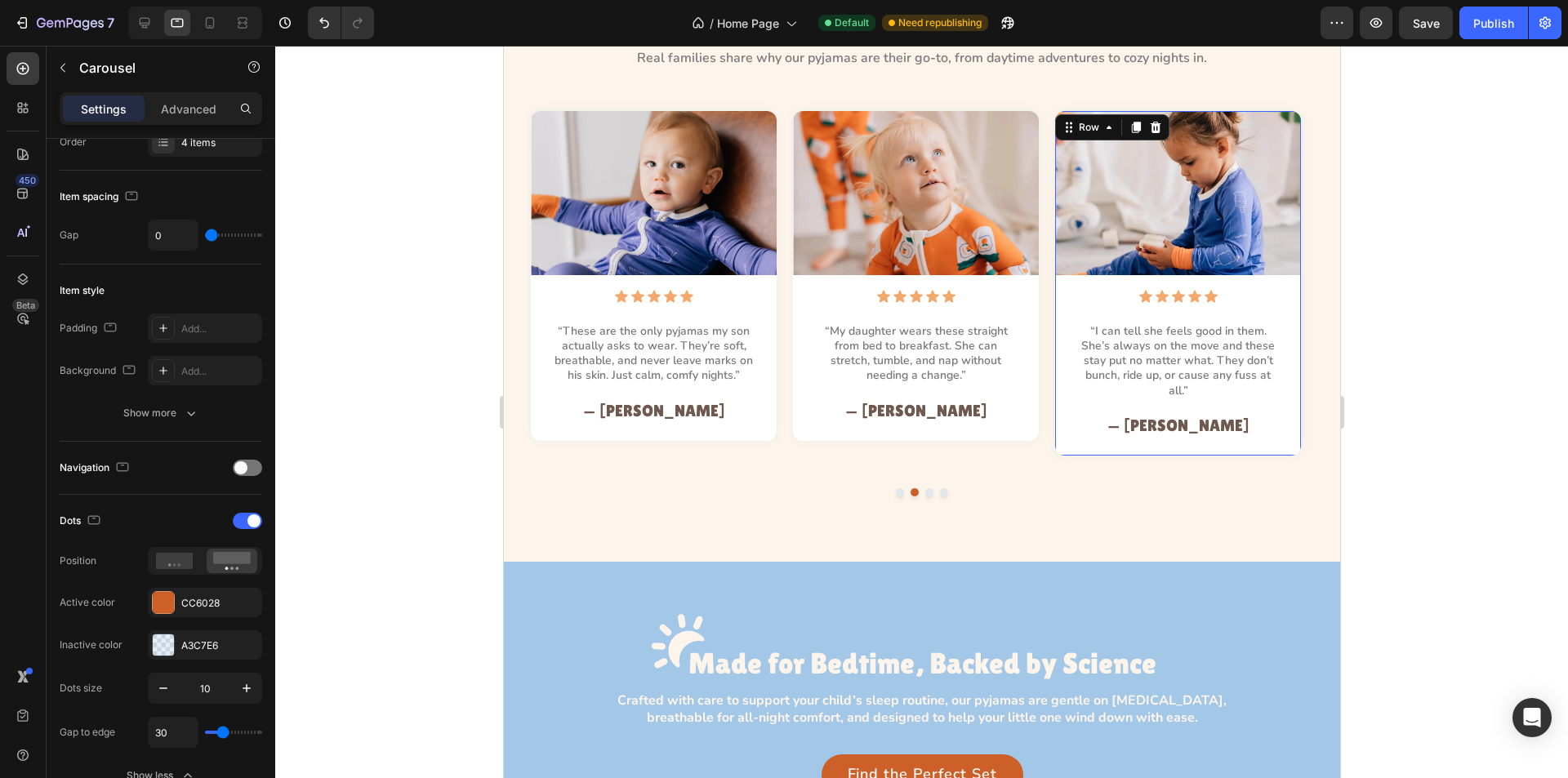
click at [1074, 441] on div "Image Icon Icon Icon Icon Icon Icon List “I can tell she feels good in them. Sh…" at bounding box center [1177, 283] width 246 height 344
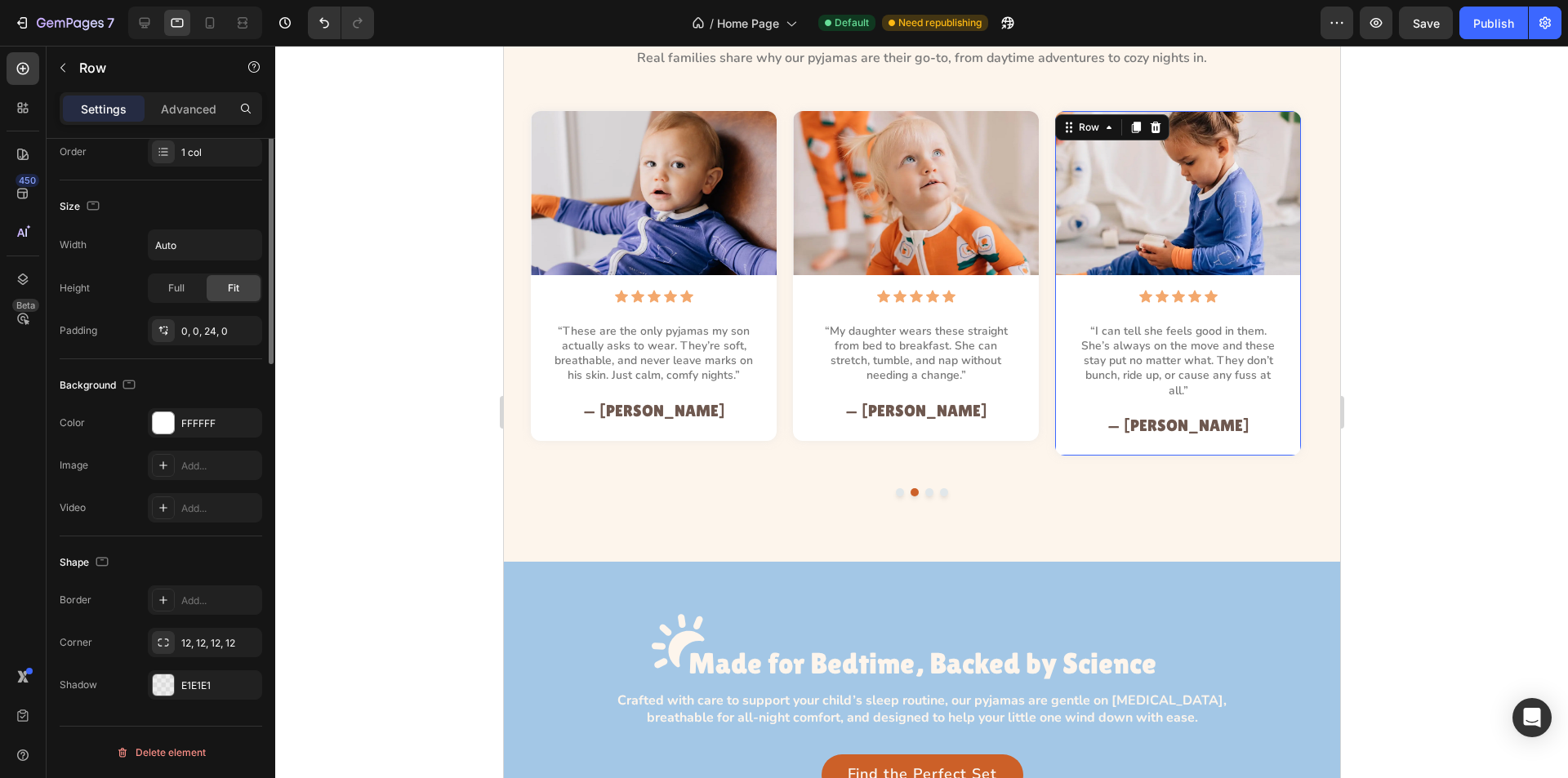
scroll to position [0, 0]
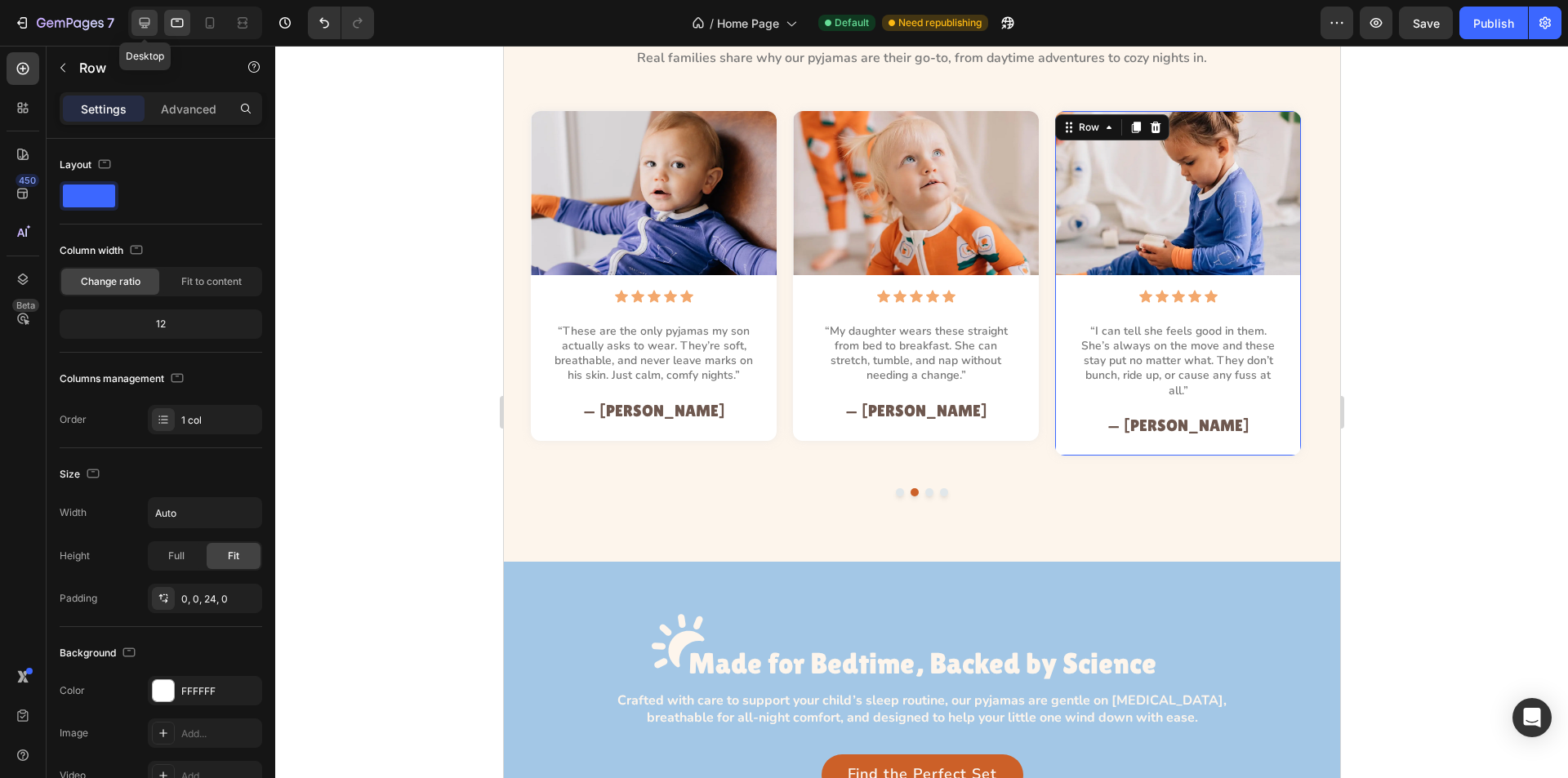
click at [153, 20] on div at bounding box center [144, 23] width 26 height 26
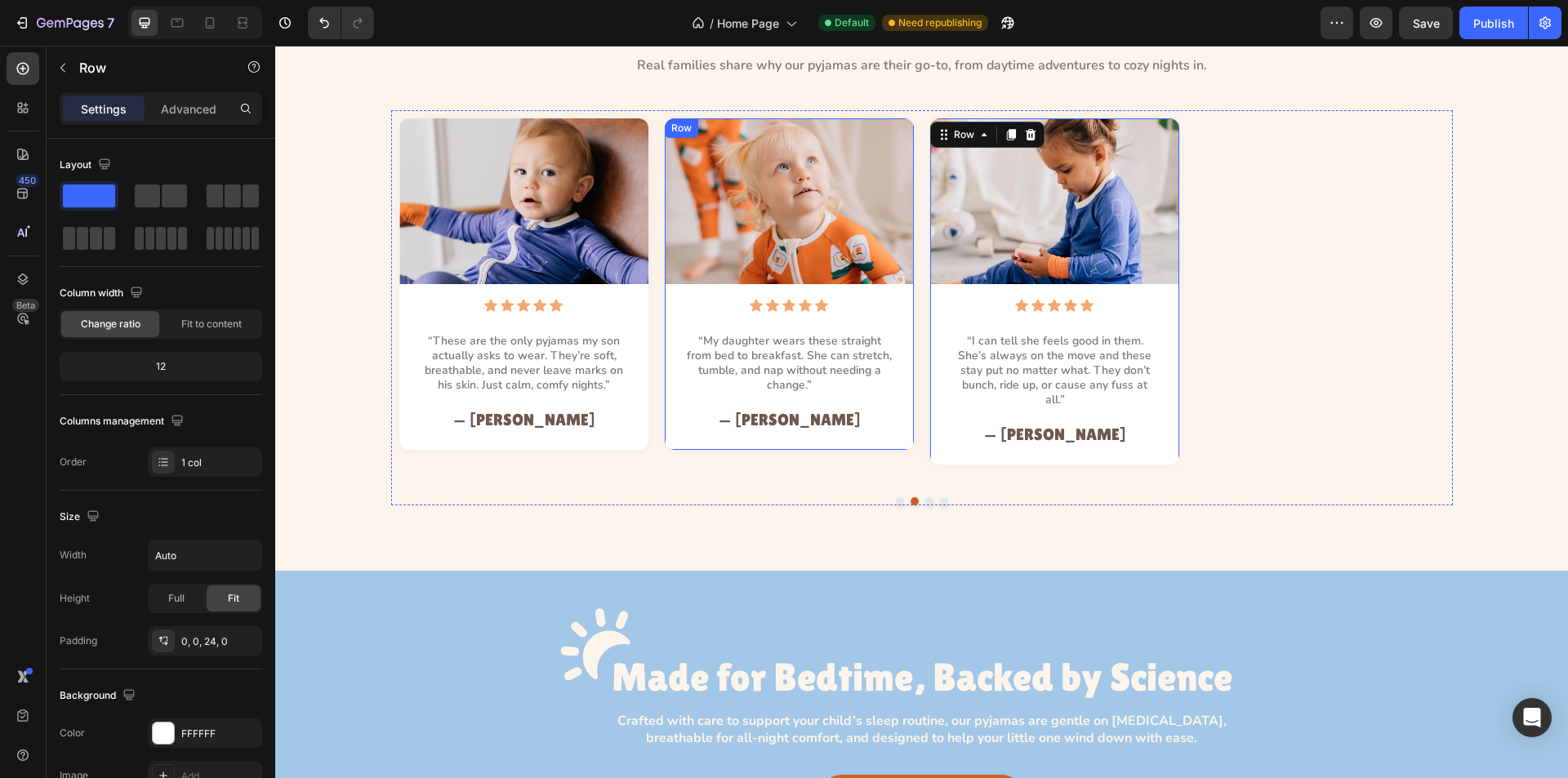
scroll to position [1621, 0]
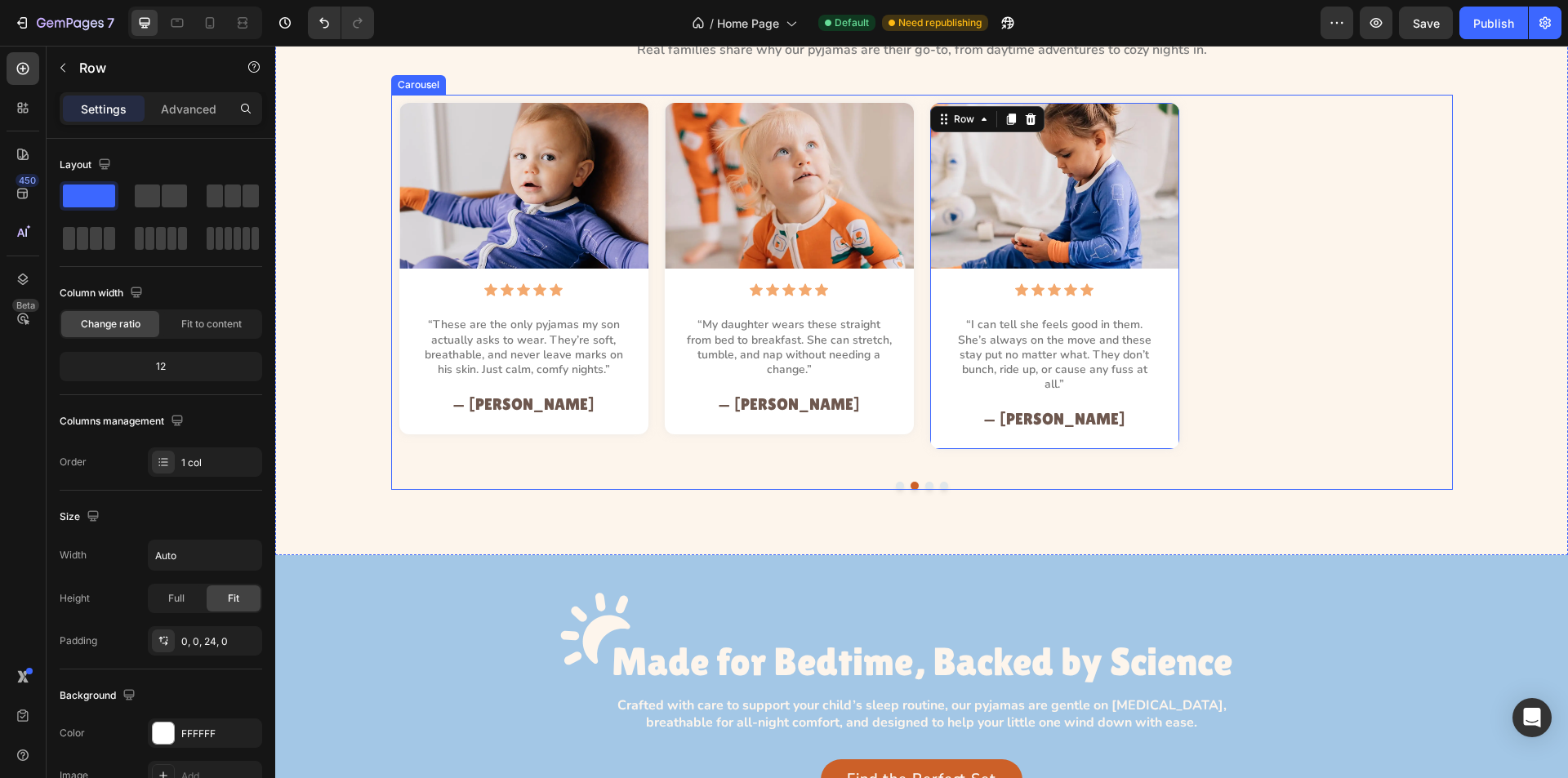
click at [896, 482] on button "Dot" at bounding box center [900, 486] width 8 height 8
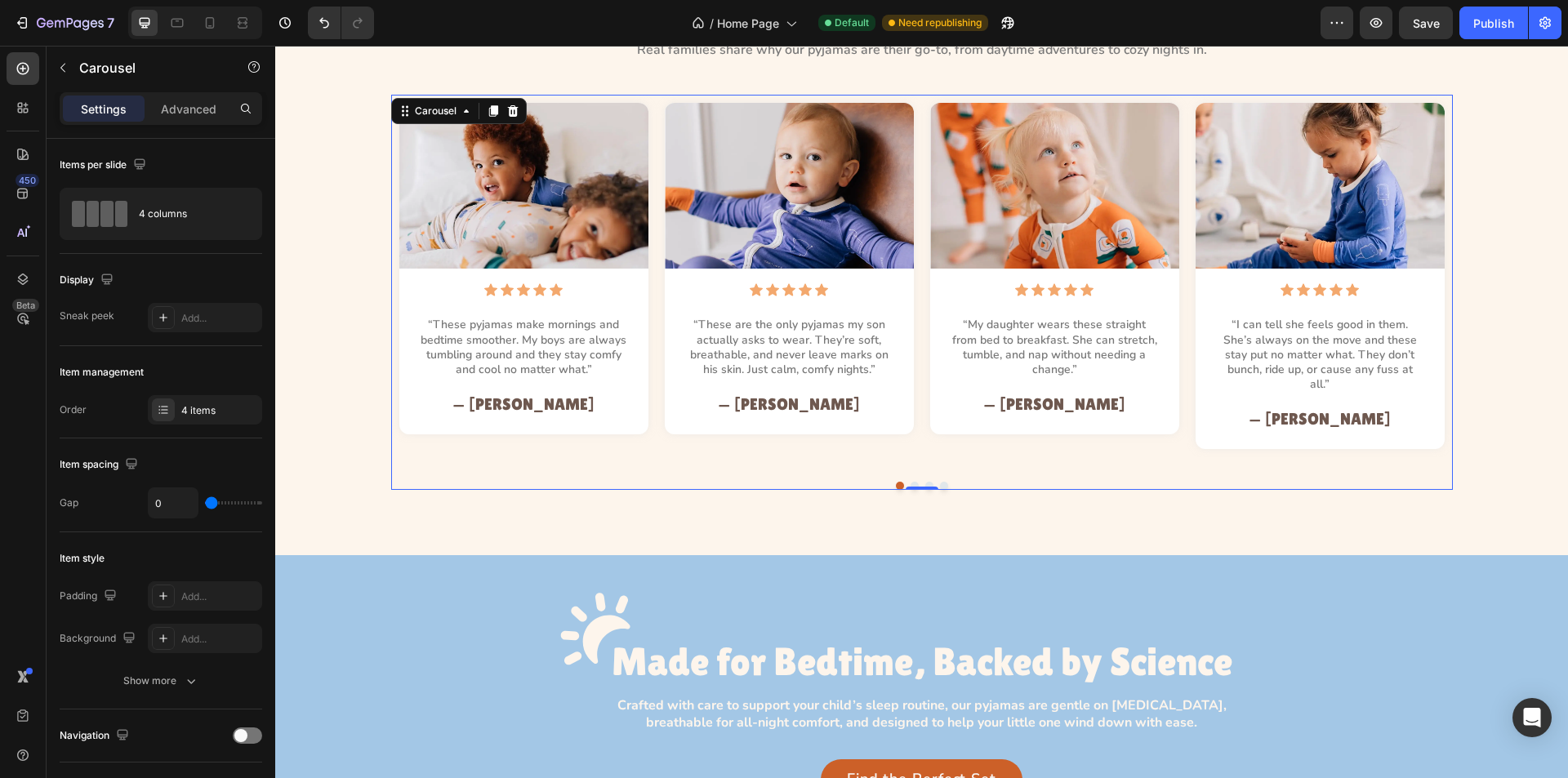
click at [657, 419] on div "Image Icon Icon Icon Icon Icon Icon List “These are the only pyjamas my son act…" at bounding box center [789, 284] width 266 height 363
click at [209, 408] on div "4 items" at bounding box center [220, 411] width 77 height 15
click at [704, 453] on div "Image Icon Icon Icon Icon Icon Icon List “These pyjamas make mornings and bedti…" at bounding box center [921, 292] width 1062 height 395
click at [910, 482] on button "Dot" at bounding box center [914, 486] width 8 height 8
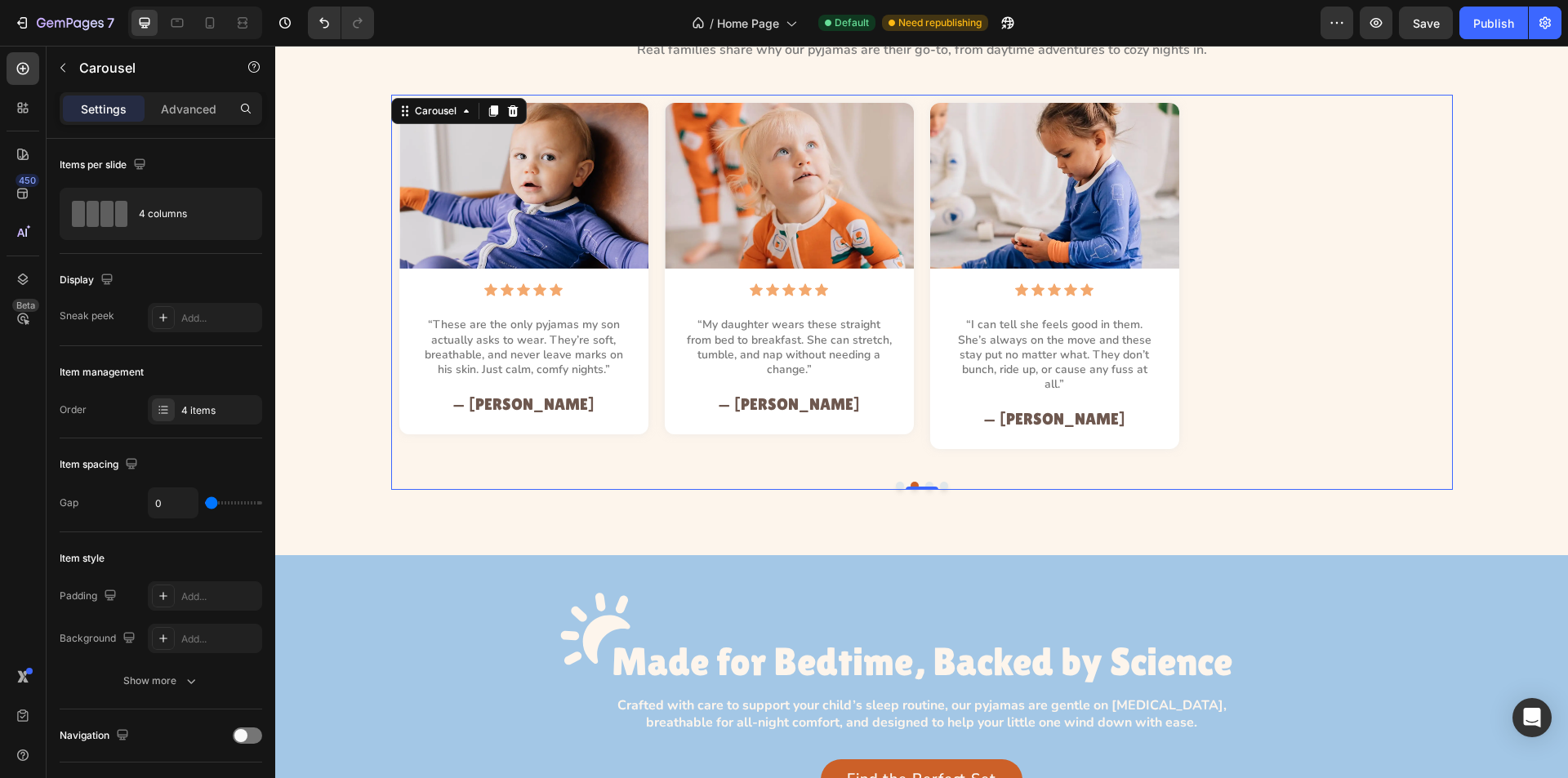
click at [925, 482] on button "Dot" at bounding box center [929, 486] width 8 height 8
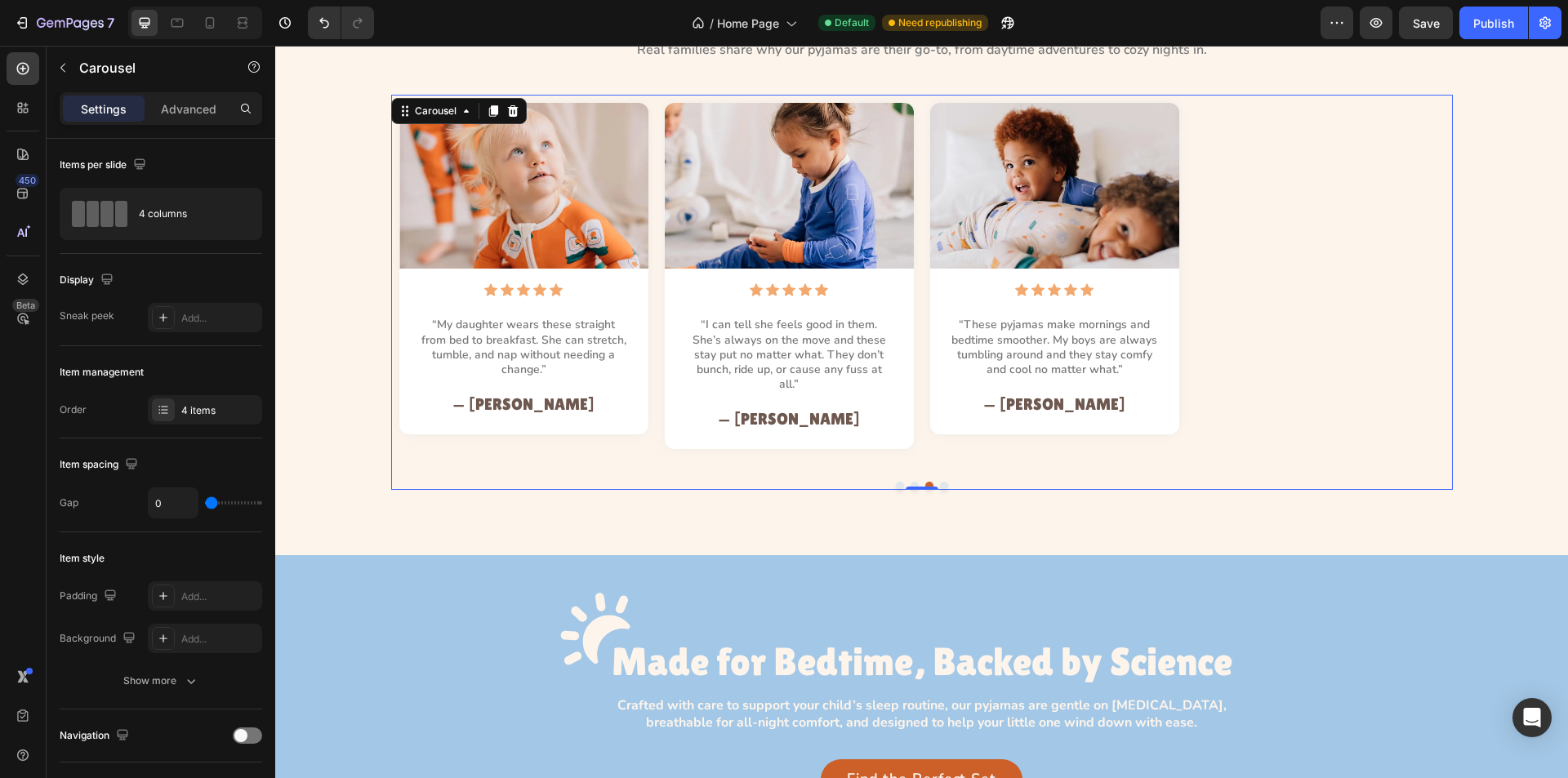
click at [941, 482] on button "Dot" at bounding box center [944, 486] width 8 height 8
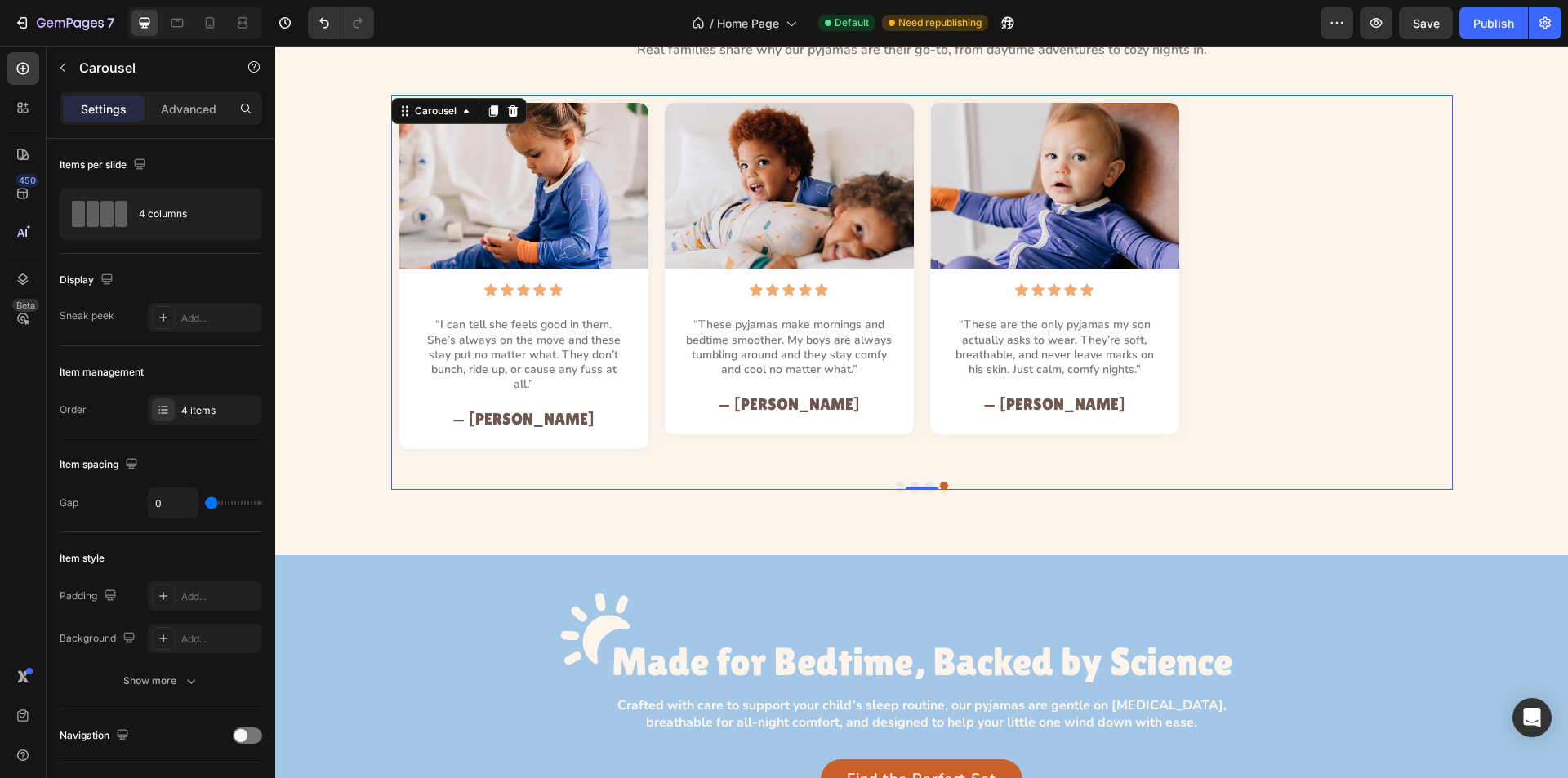
click at [888, 482] on div at bounding box center [921, 486] width 1062 height 8
click at [896, 482] on button "Dot" at bounding box center [900, 486] width 8 height 8
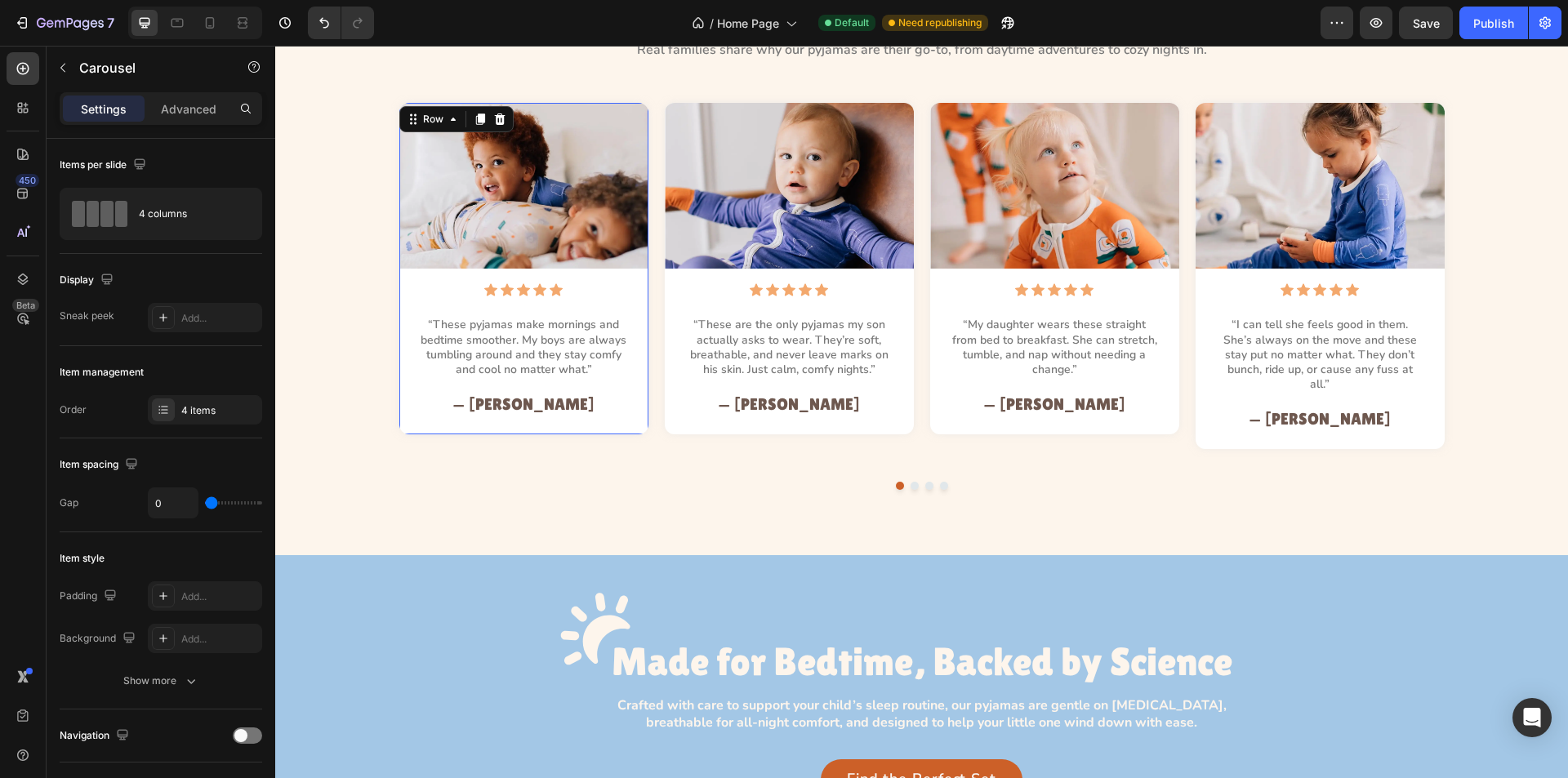
click at [624, 431] on div "Image Icon Icon Icon Icon Icon Icon List “These pyjamas make mornings and bedti…" at bounding box center [523, 268] width 249 height 331
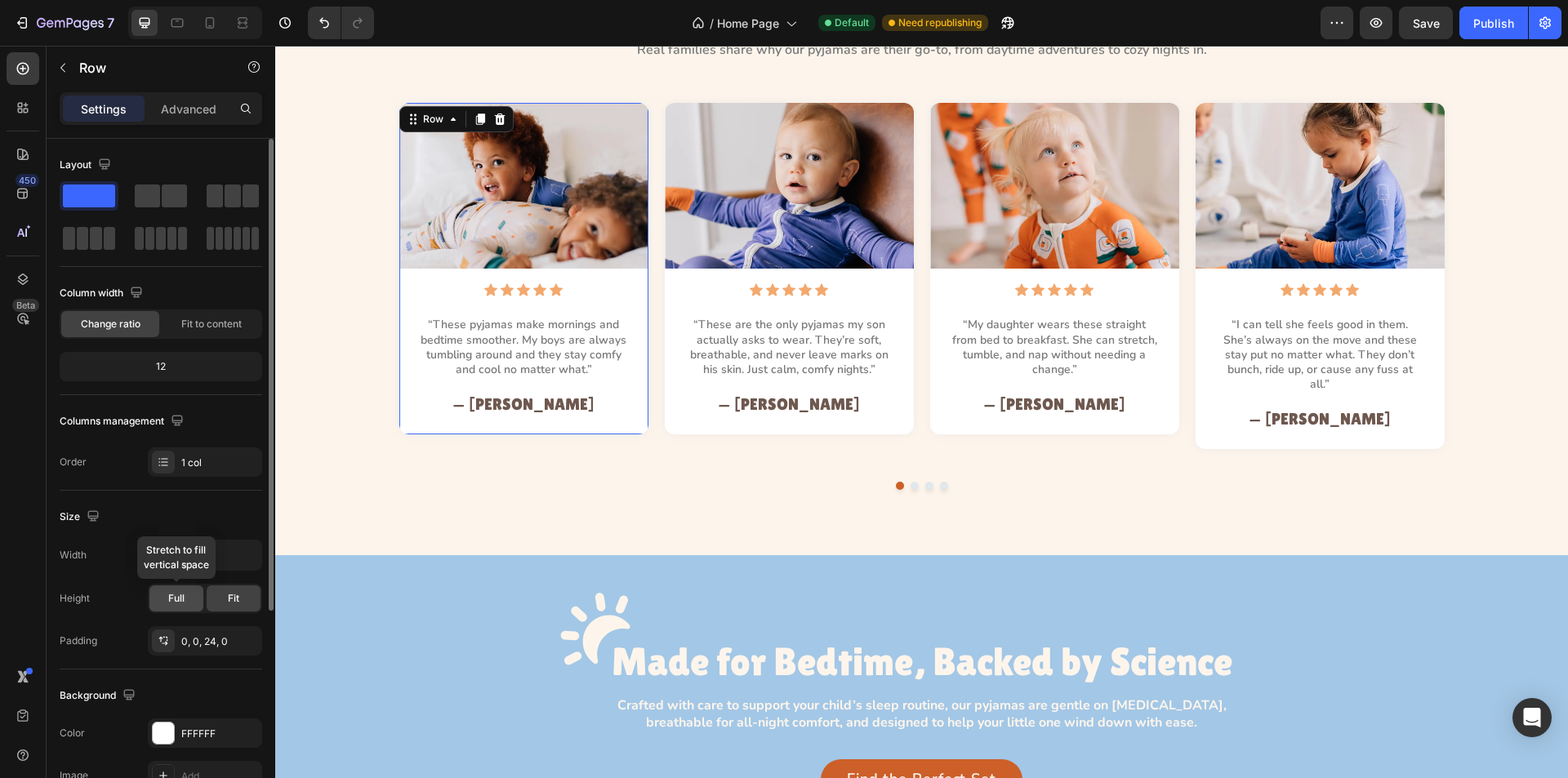
click at [174, 607] on div "Full" at bounding box center [176, 598] width 54 height 26
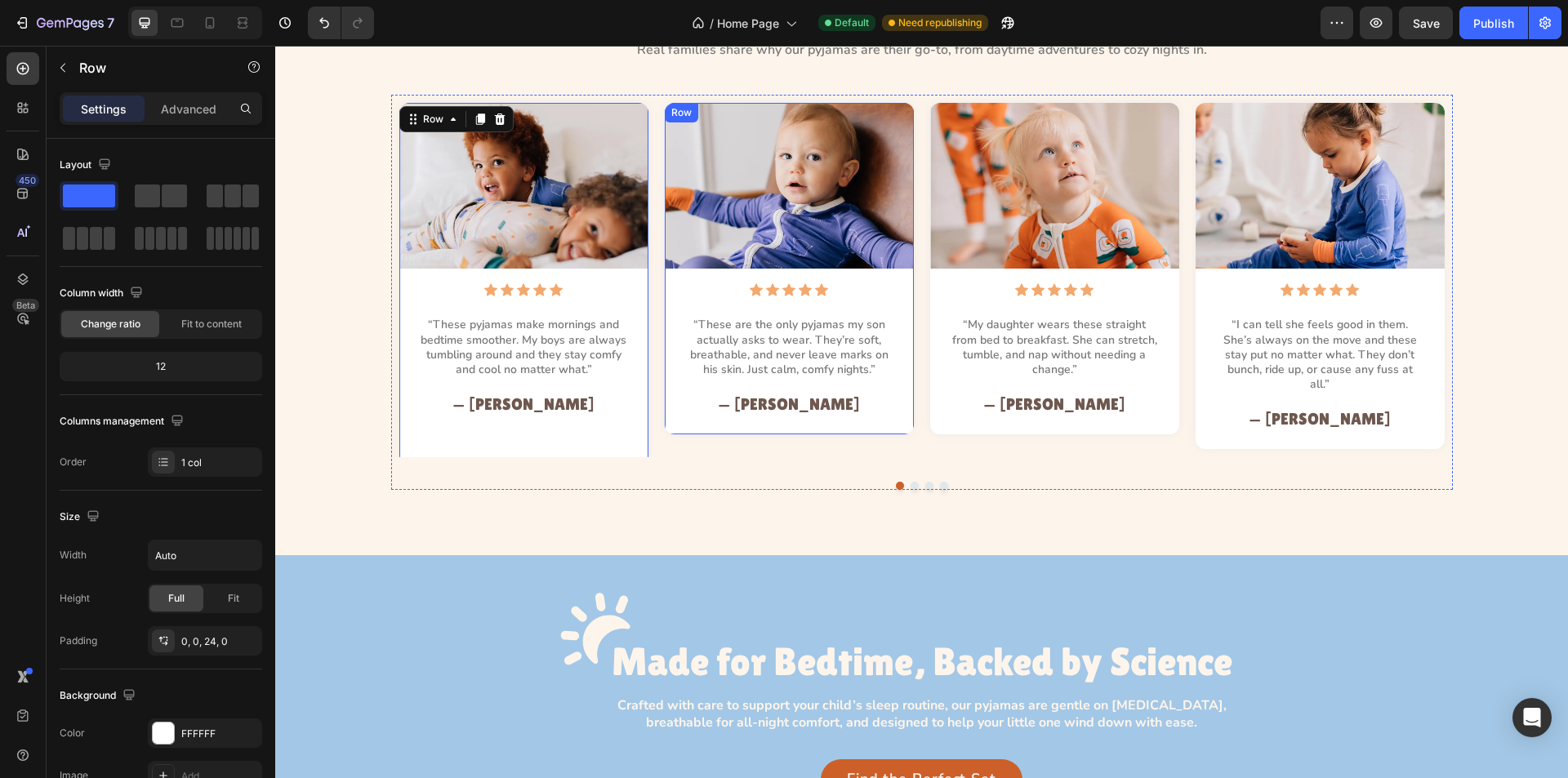
click at [669, 429] on div "Image Icon Icon Icon Icon Icon Icon List “These are the only pyjamas my son act…" at bounding box center [789, 268] width 249 height 331
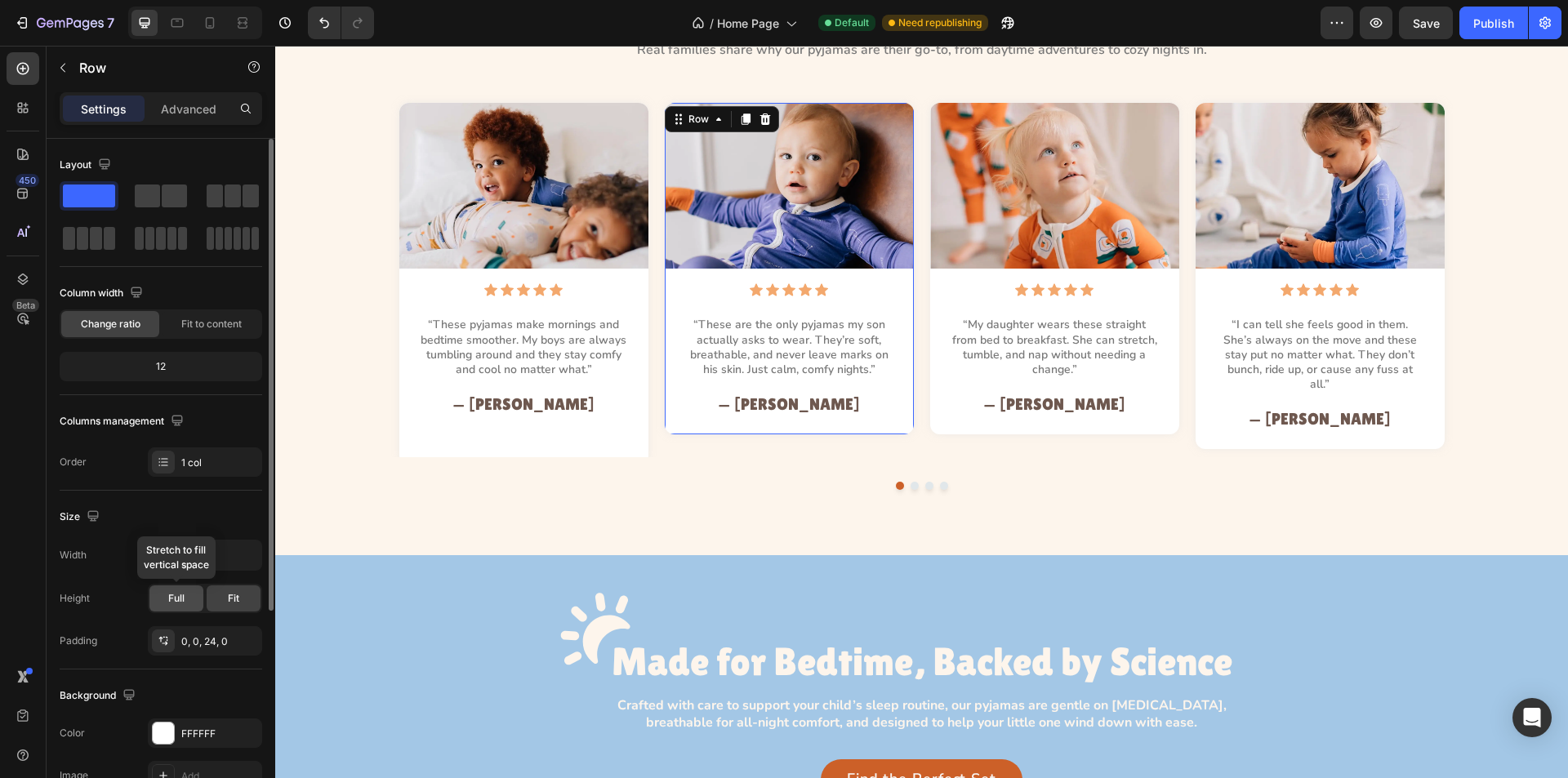
click at [173, 599] on span "Full" at bounding box center [176, 599] width 16 height 15
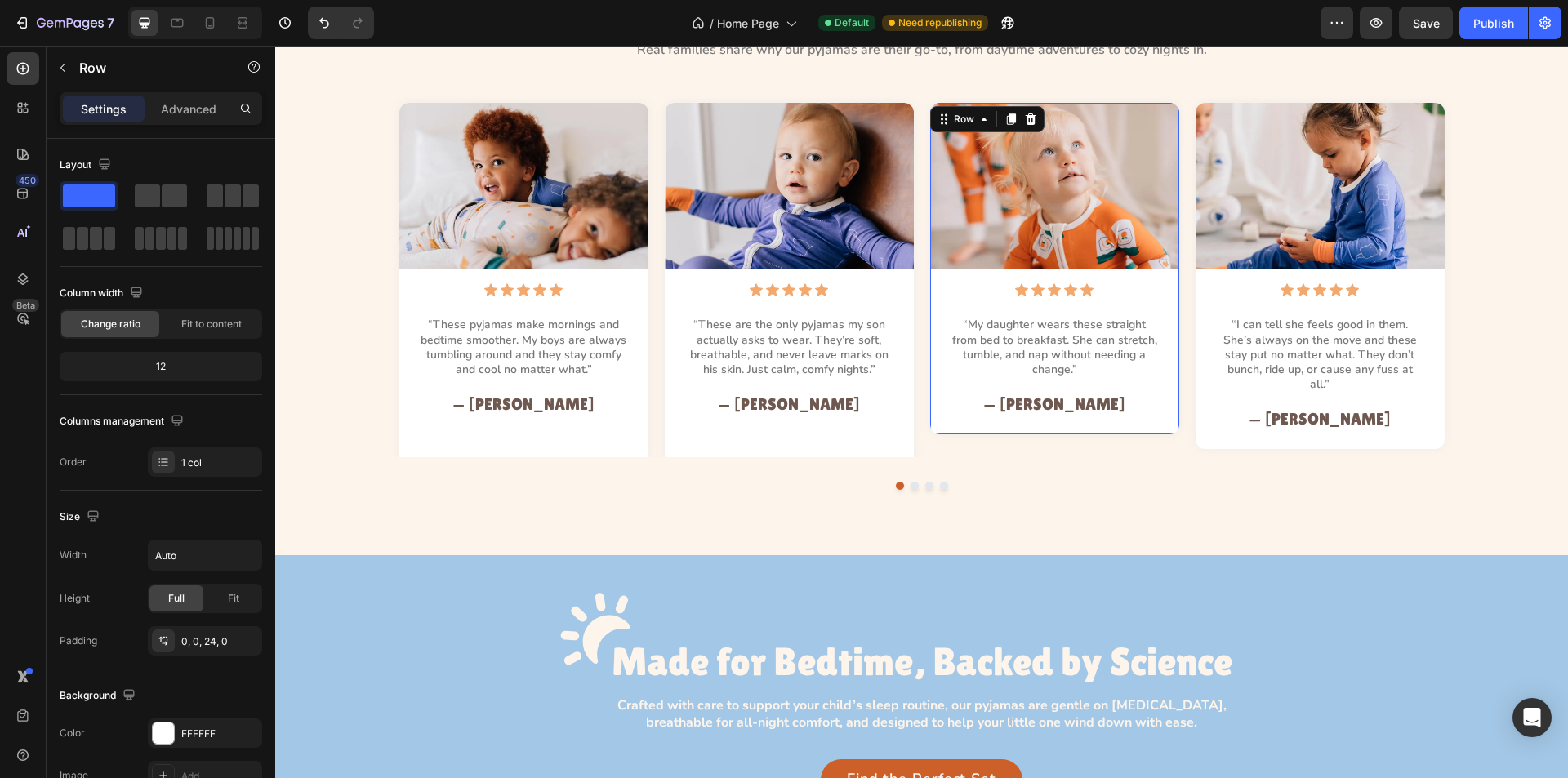
click at [931, 428] on div "Image Icon Icon Icon Icon Icon Icon List “My daughter wears these straight from…" at bounding box center [1055, 268] width 249 height 331
click at [182, 598] on span "Full" at bounding box center [176, 599] width 16 height 15
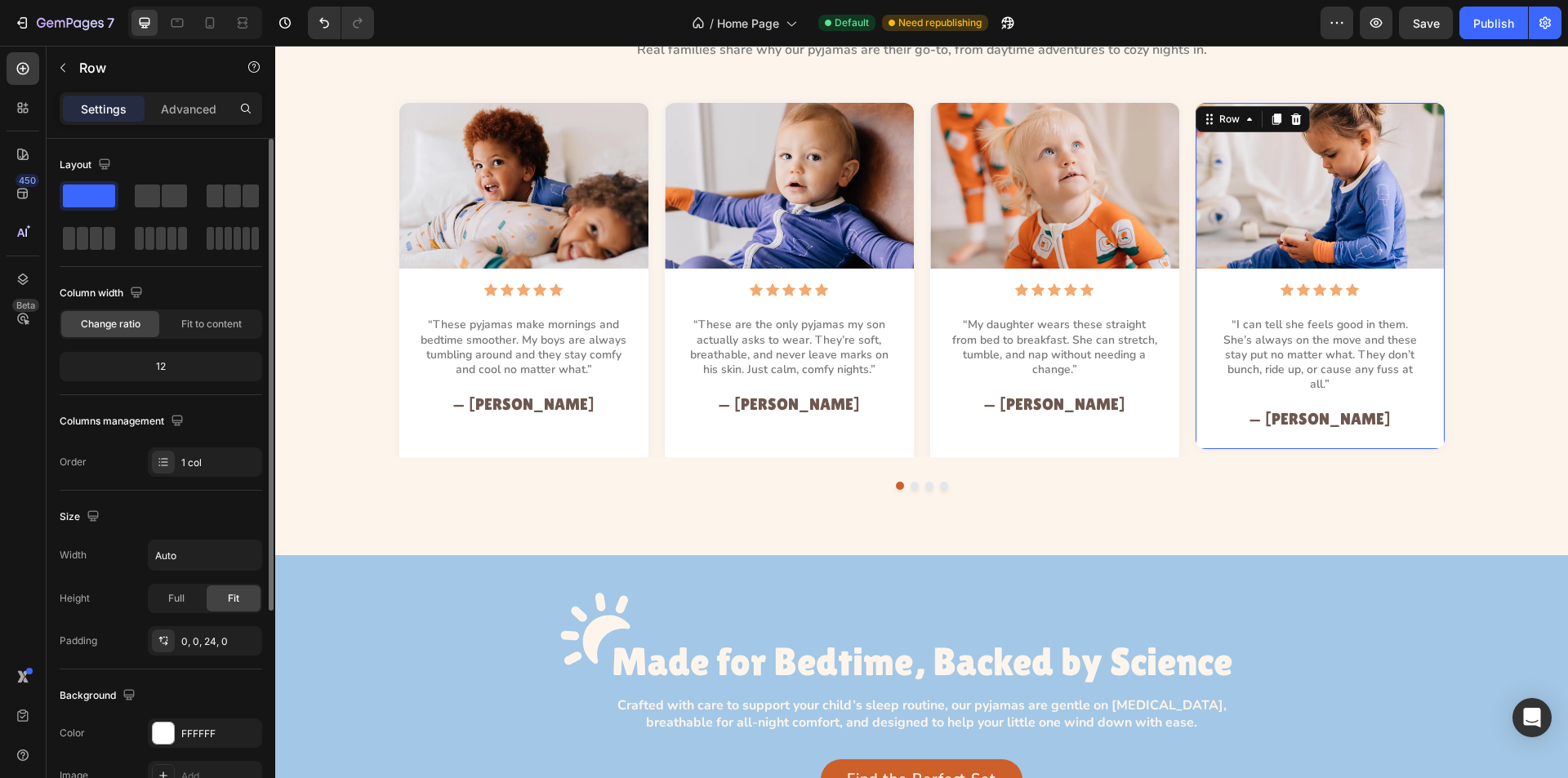
click at [1210, 425] on div "Image Icon Icon Icon Icon Icon Icon List “I can tell she feels good in them. Sh…" at bounding box center [1320, 276] width 249 height 346
click at [187, 592] on div "Full" at bounding box center [176, 598] width 54 height 26
click at [325, 245] on div "Image Icon Icon Icon Icon Icon Icon List “These pyjamas make mornings and bedti…" at bounding box center [921, 292] width 1256 height 395
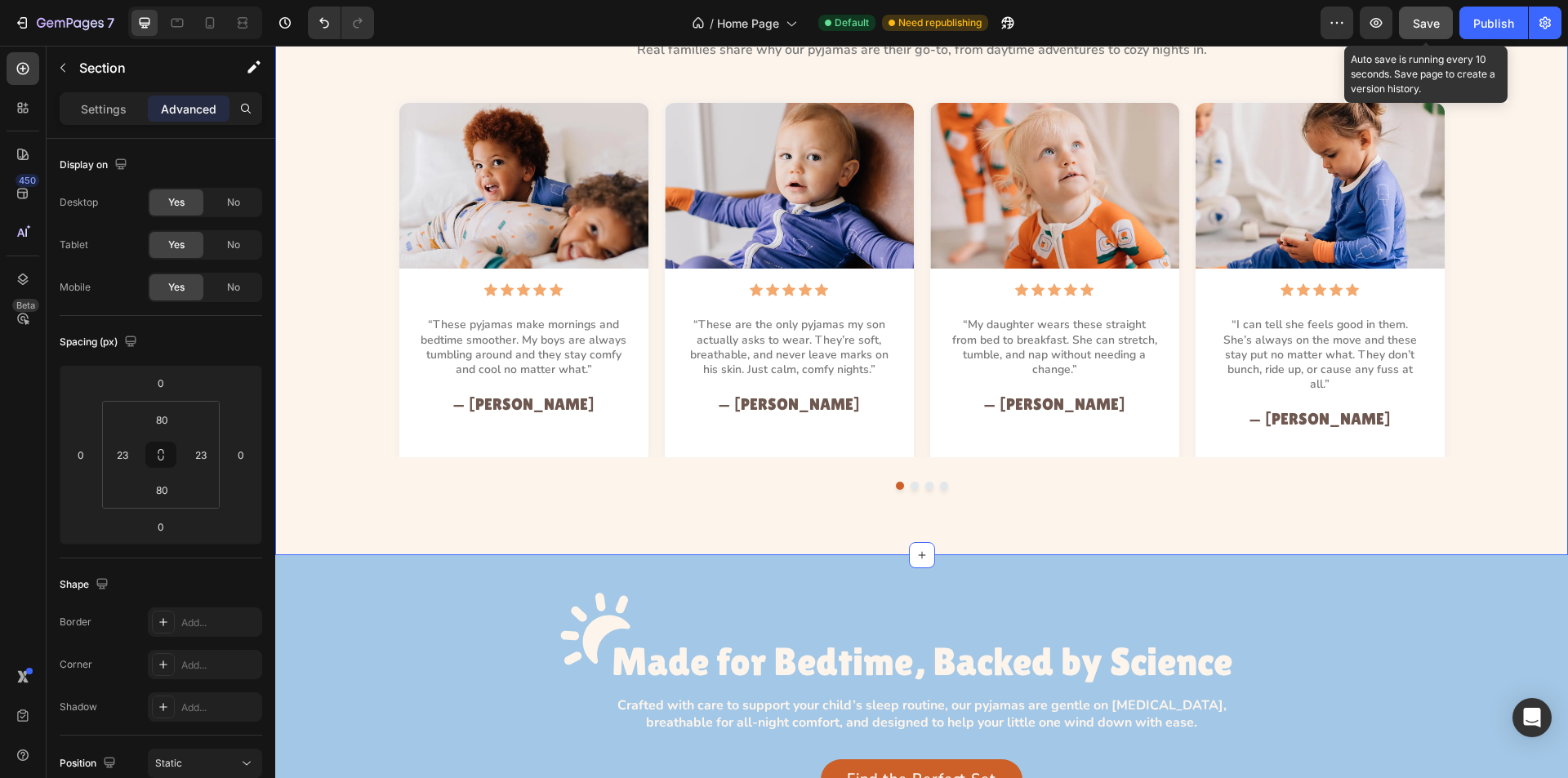
click at [1413, 21] on span "Save" at bounding box center [1426, 23] width 27 height 14
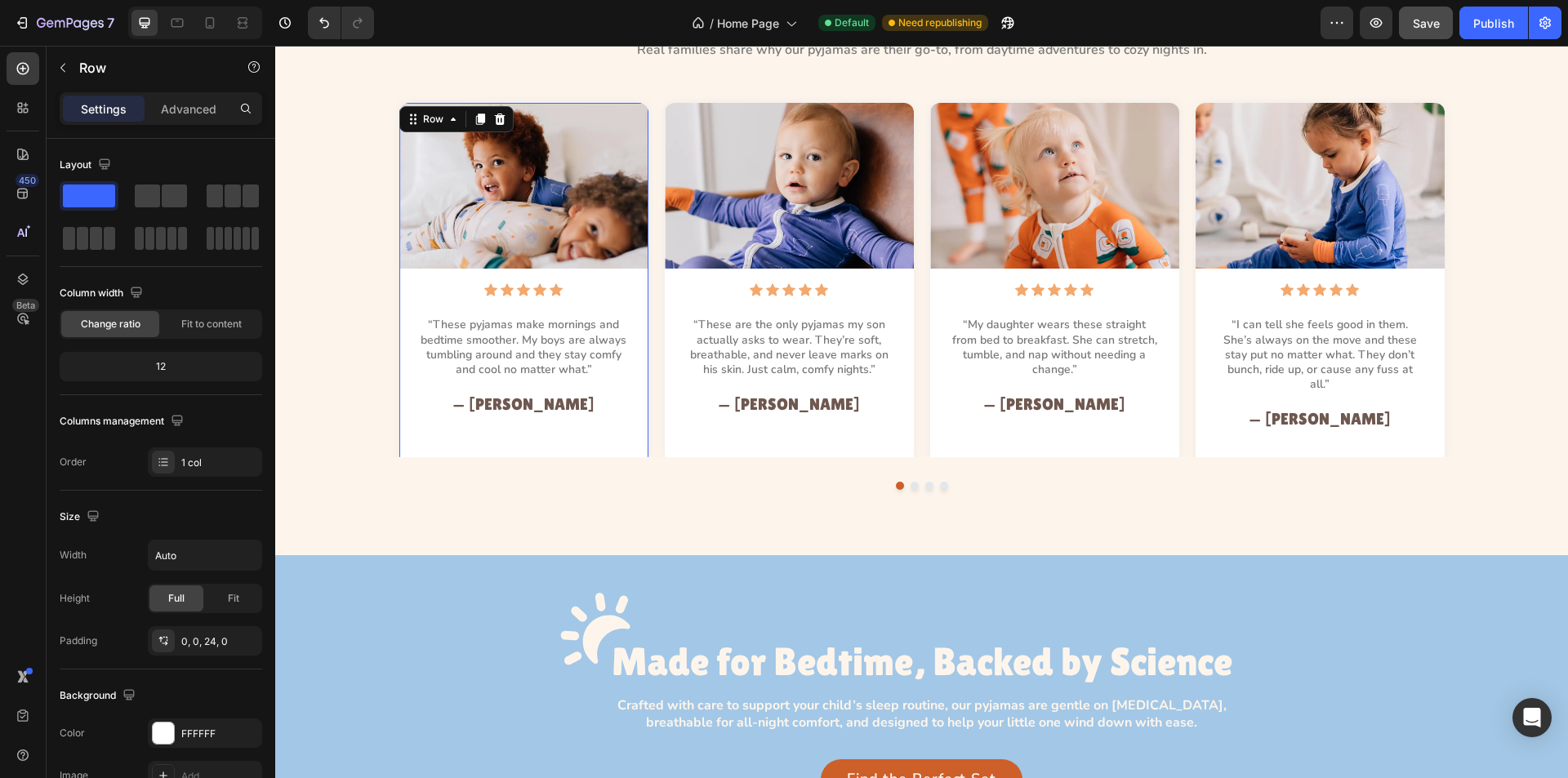
click at [623, 430] on div "Image Icon Icon Icon Icon Icon Icon List “These pyjamas make mornings and bedti…" at bounding box center [523, 275] width 249 height 343
click at [221, 593] on div "Fit" at bounding box center [233, 598] width 54 height 26
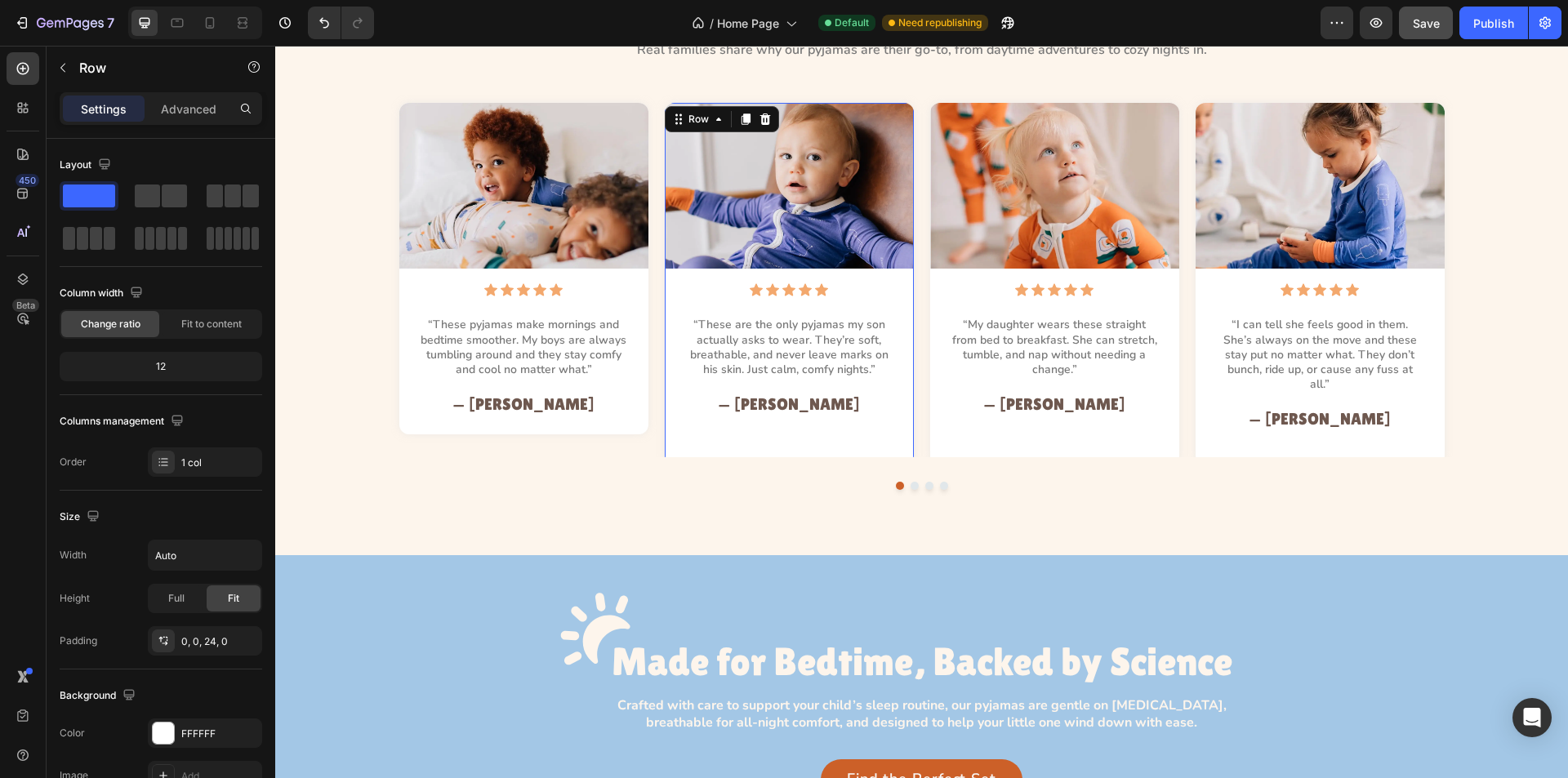
click at [665, 436] on div "Image Icon Icon Icon Icon Icon Icon List “These are the only pyjamas my son act…" at bounding box center [789, 284] width 249 height 363
click at [231, 602] on span "Fit" at bounding box center [234, 599] width 12 height 15
click at [932, 428] on div "Image Icon Icon Icon Icon Icon Icon List “My daughter wears these straight from…" at bounding box center [1055, 275] width 249 height 343
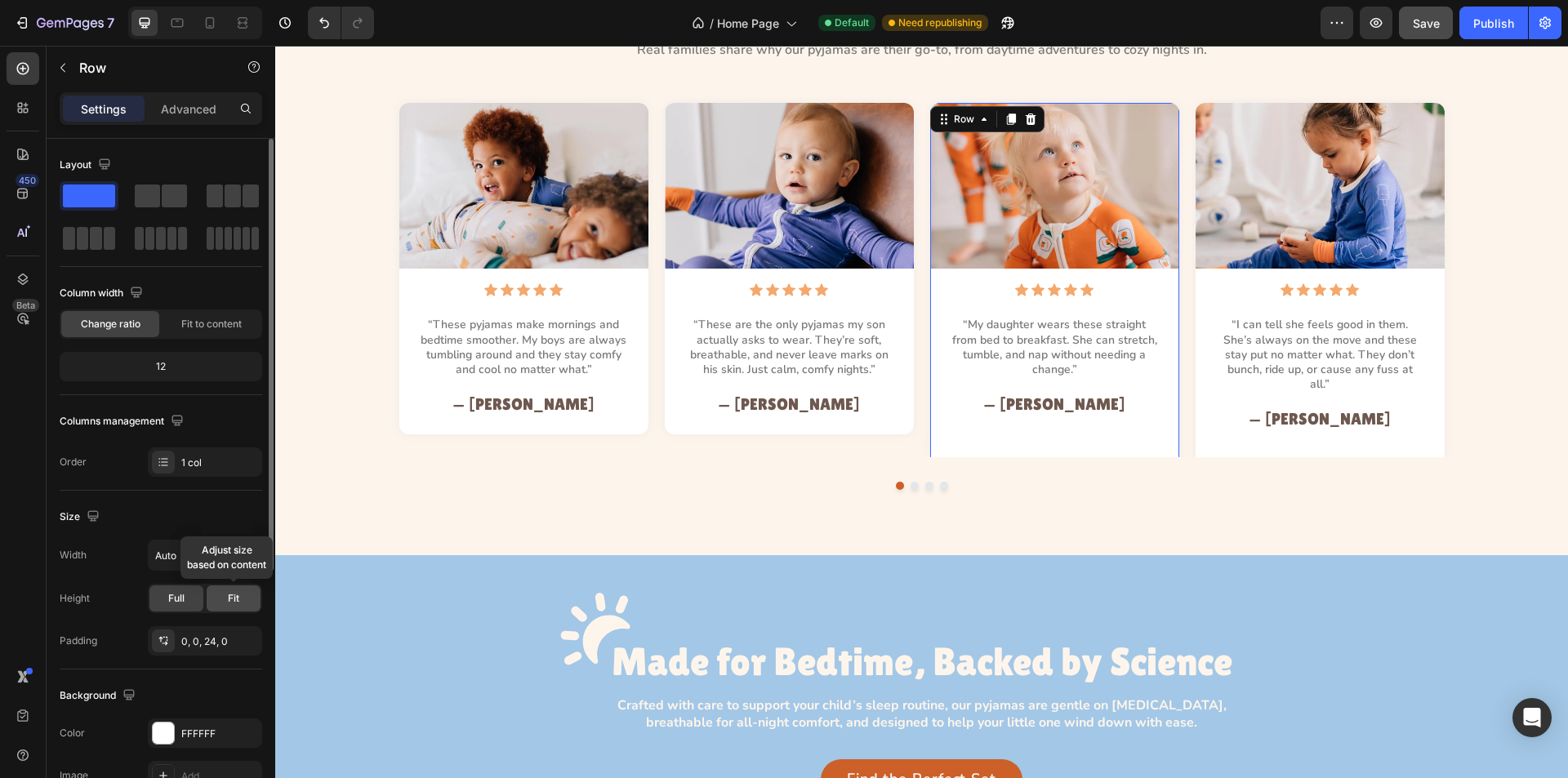
click at [241, 596] on div "Fit" at bounding box center [233, 598] width 54 height 26
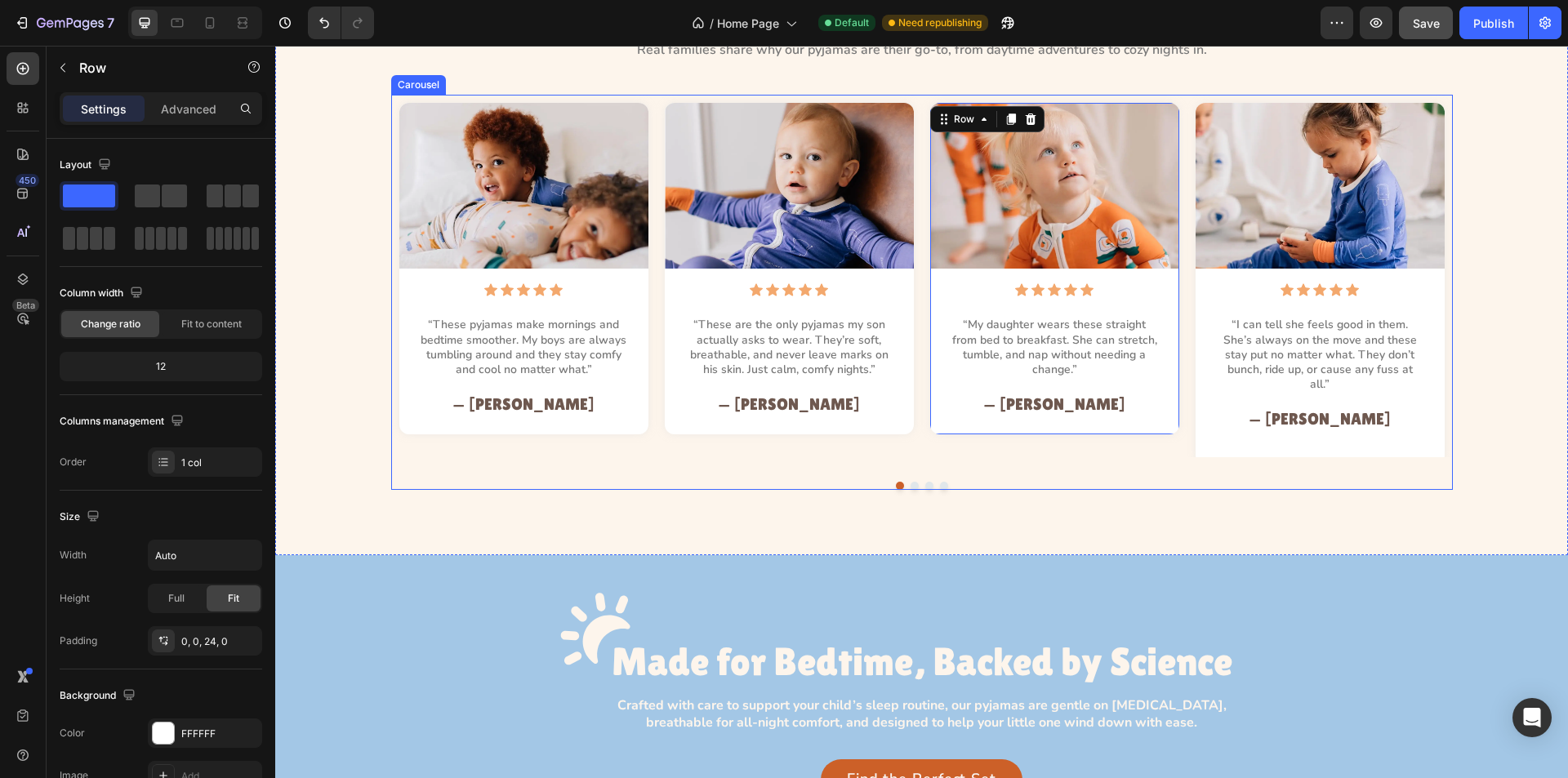
click at [1188, 419] on div "Image Icon Icon Icon Icon Icon Icon List “I can tell she feels good in them. Sh…" at bounding box center [1321, 284] width 266 height 363
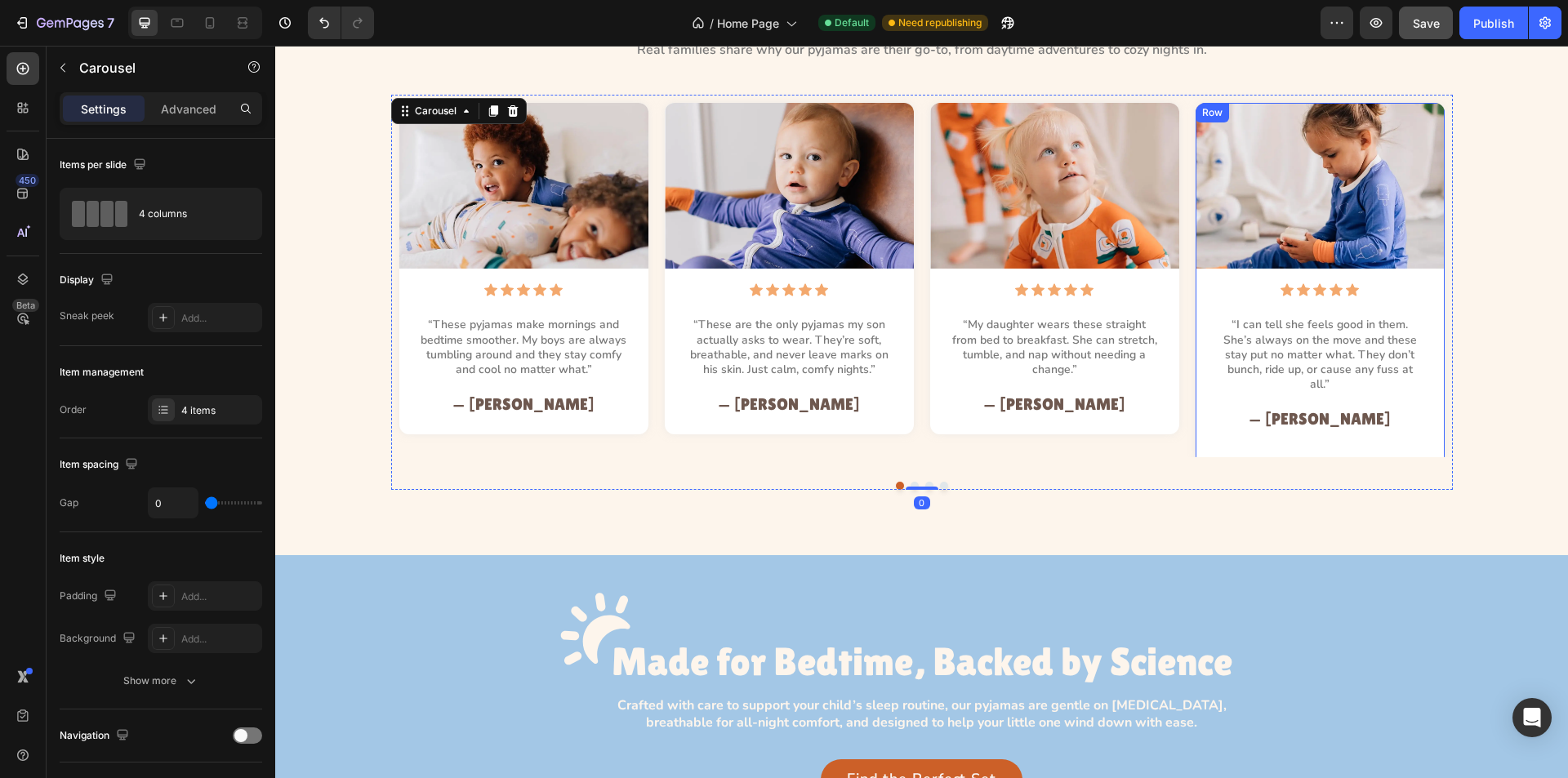
click at [1198, 422] on div "Image Icon Icon Icon Icon Icon Icon List “I can tell she feels good in them. Sh…" at bounding box center [1320, 275] width 249 height 343
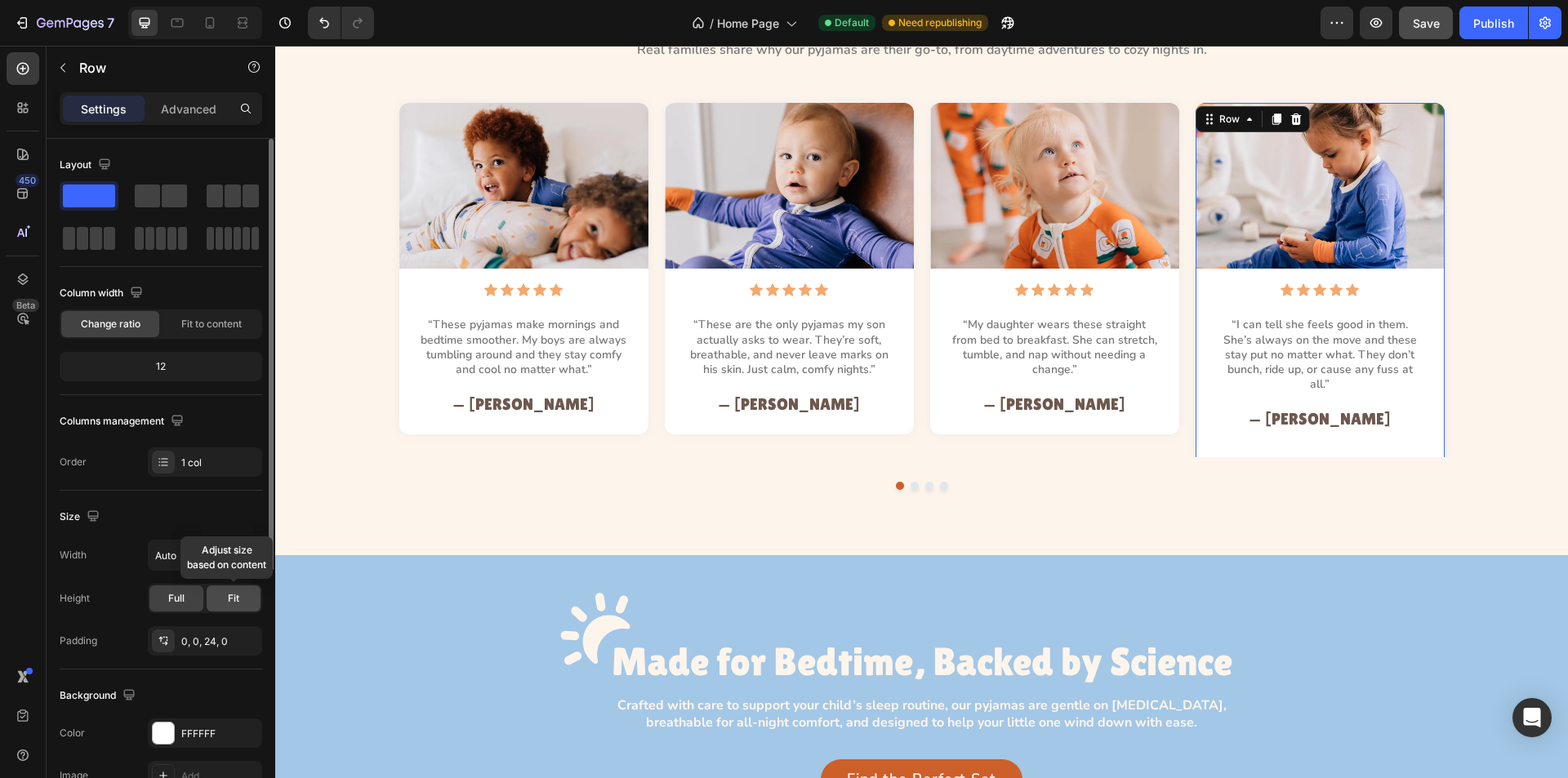
click at [213, 600] on div "Fit" at bounding box center [233, 598] width 54 height 26
click at [177, 23] on icon at bounding box center [177, 23] width 16 height 16
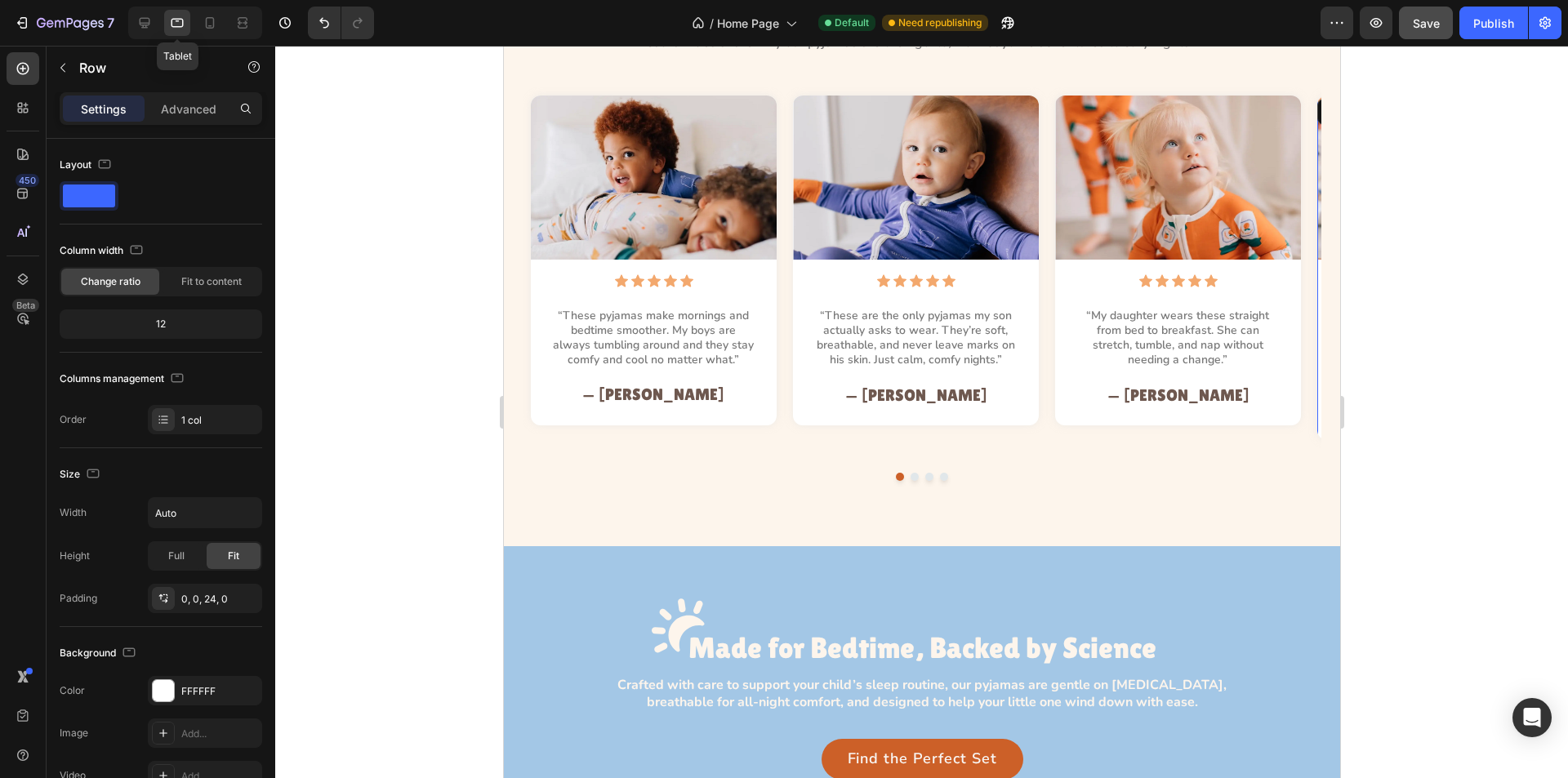
scroll to position [1614, 0]
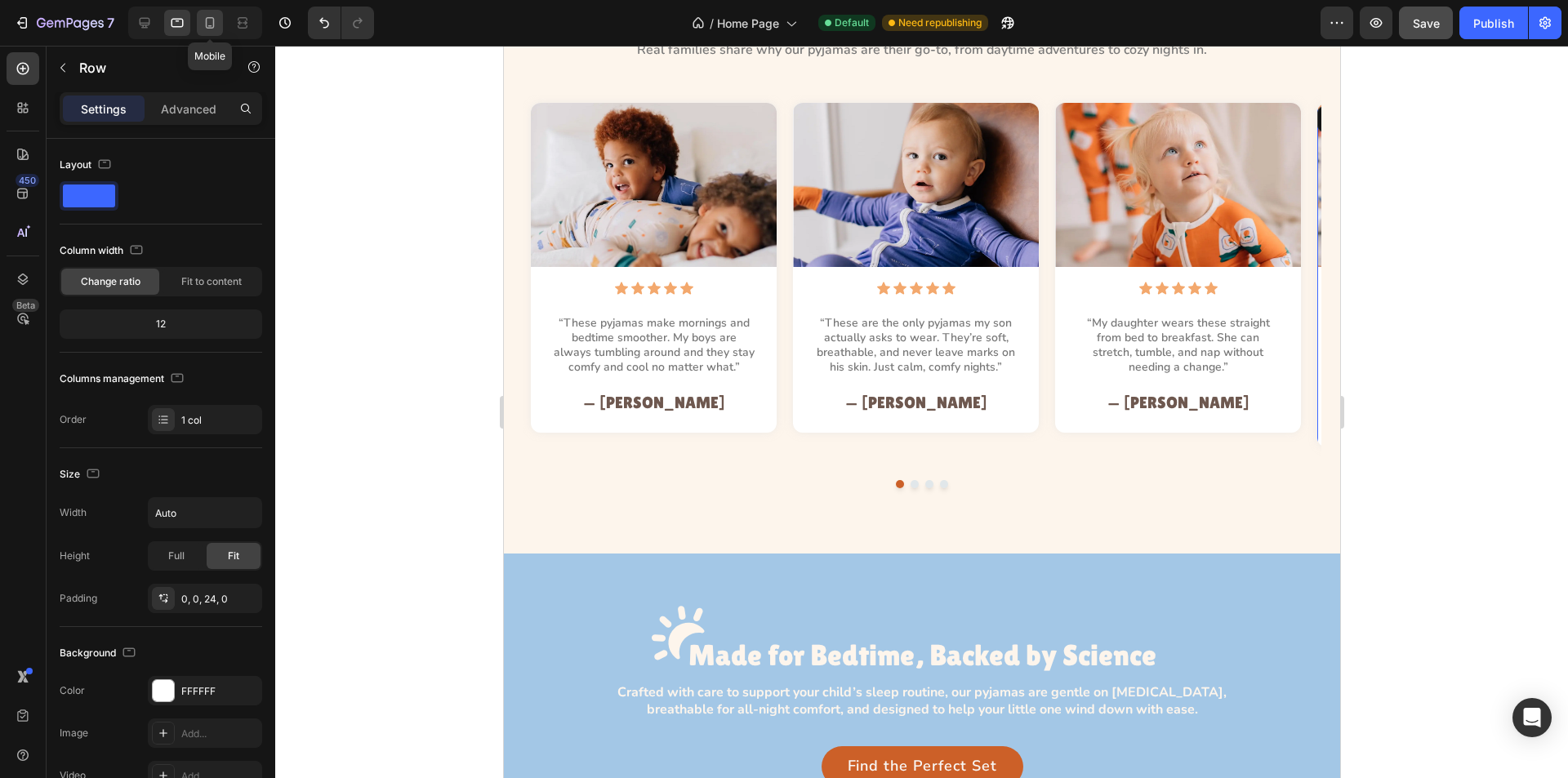
click at [218, 28] on icon at bounding box center [210, 23] width 16 height 16
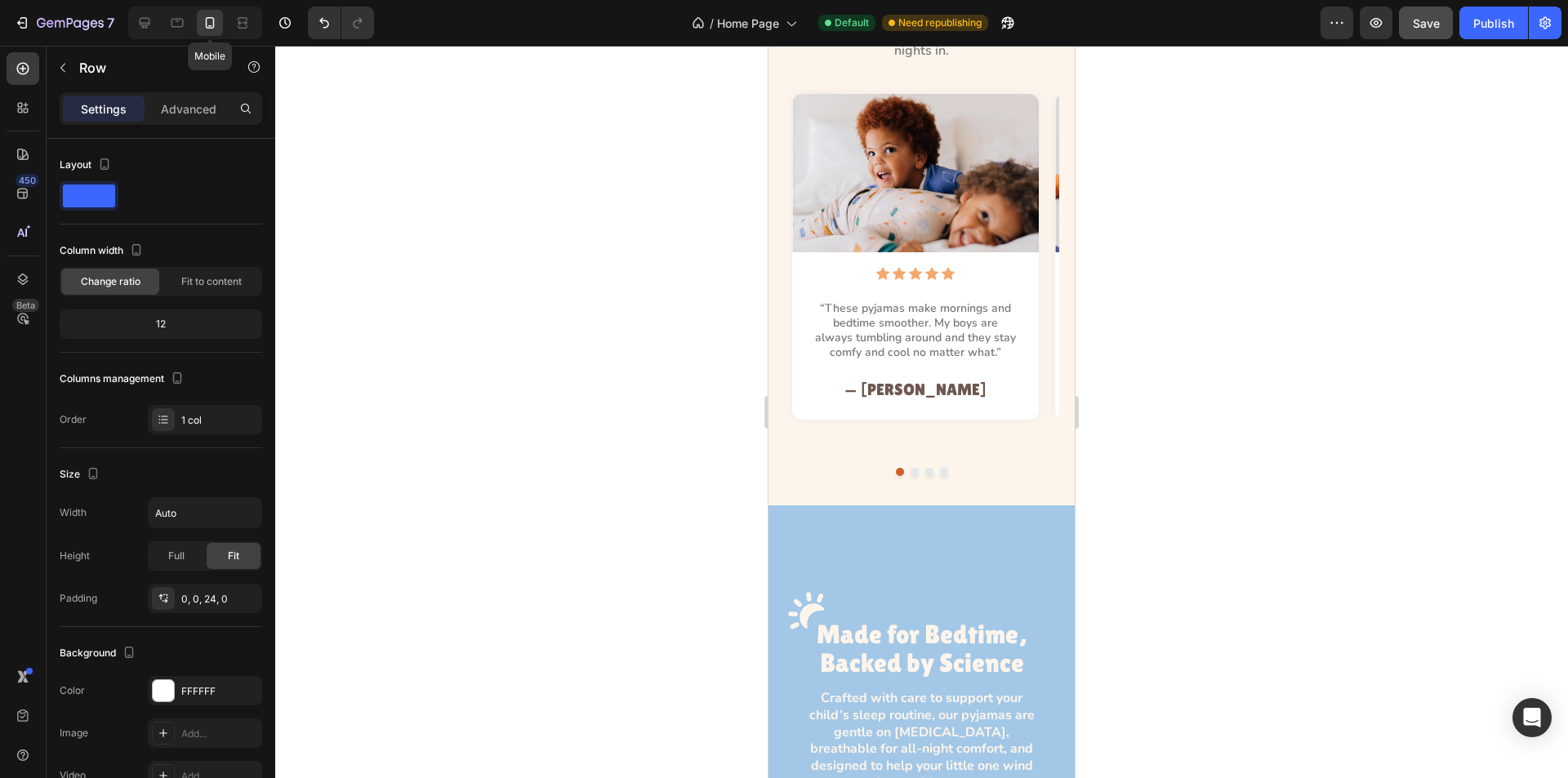
scroll to position [1590, 0]
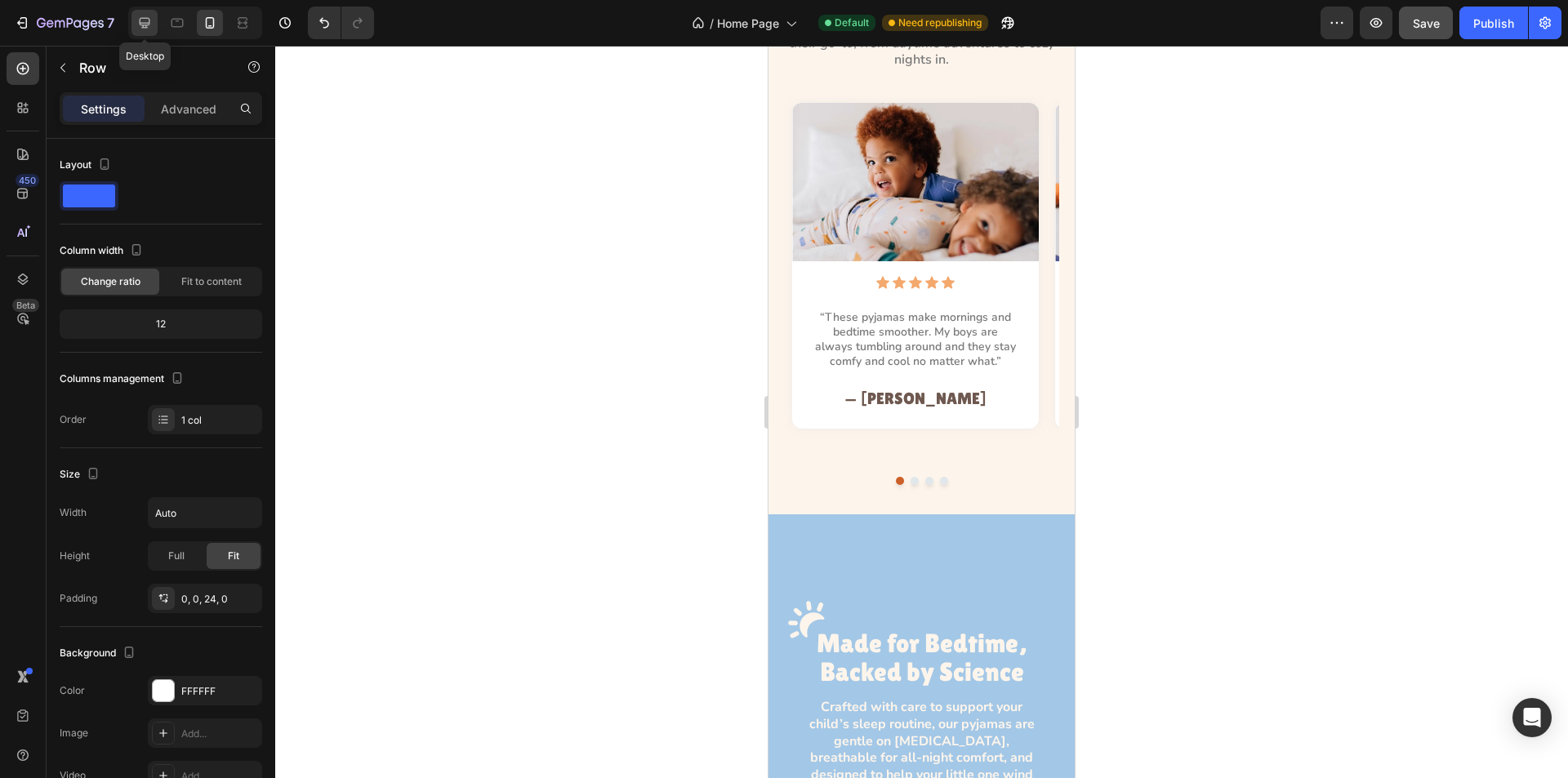
click at [147, 17] on icon at bounding box center [144, 23] width 16 height 16
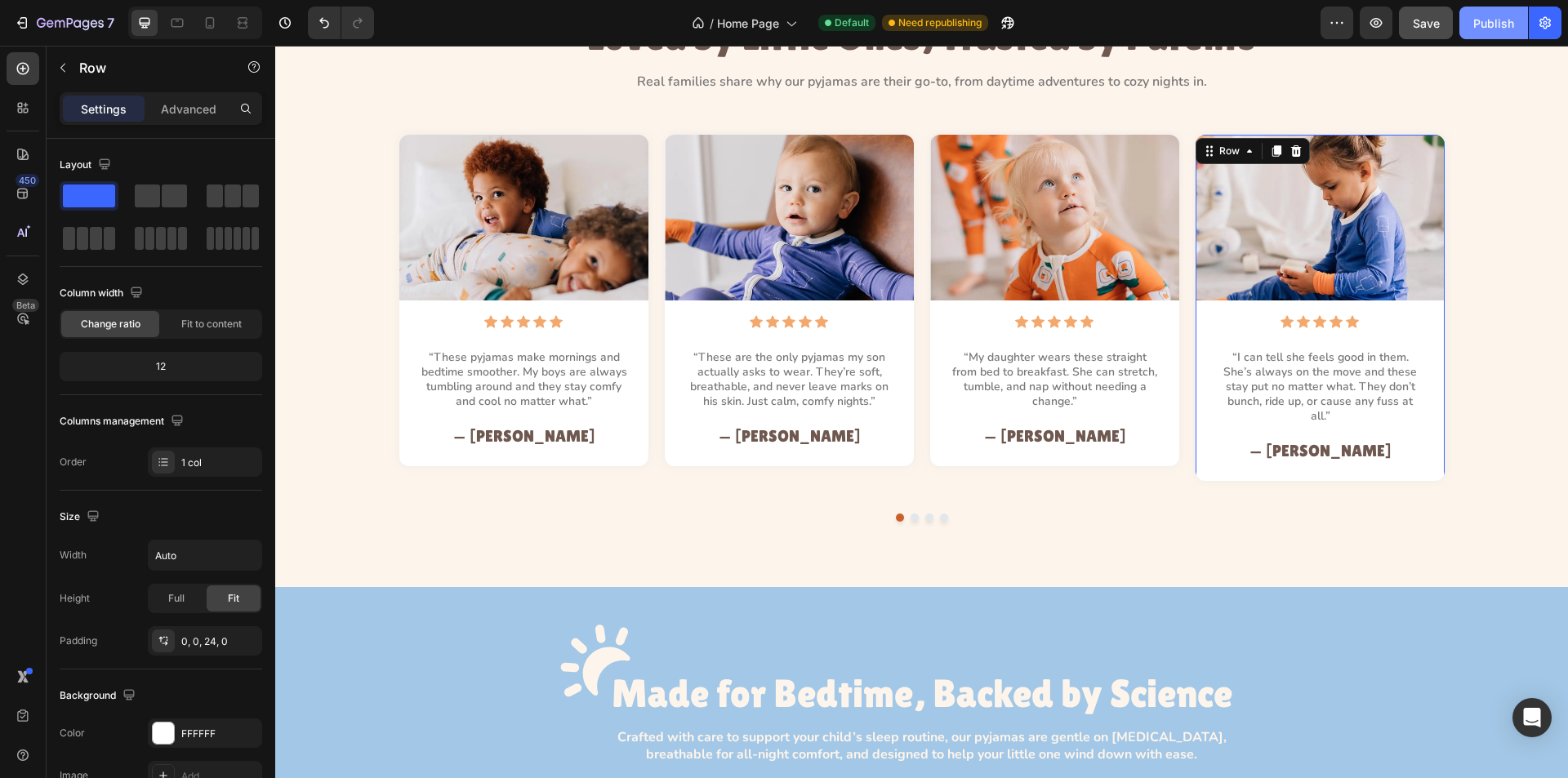
scroll to position [1621, 0]
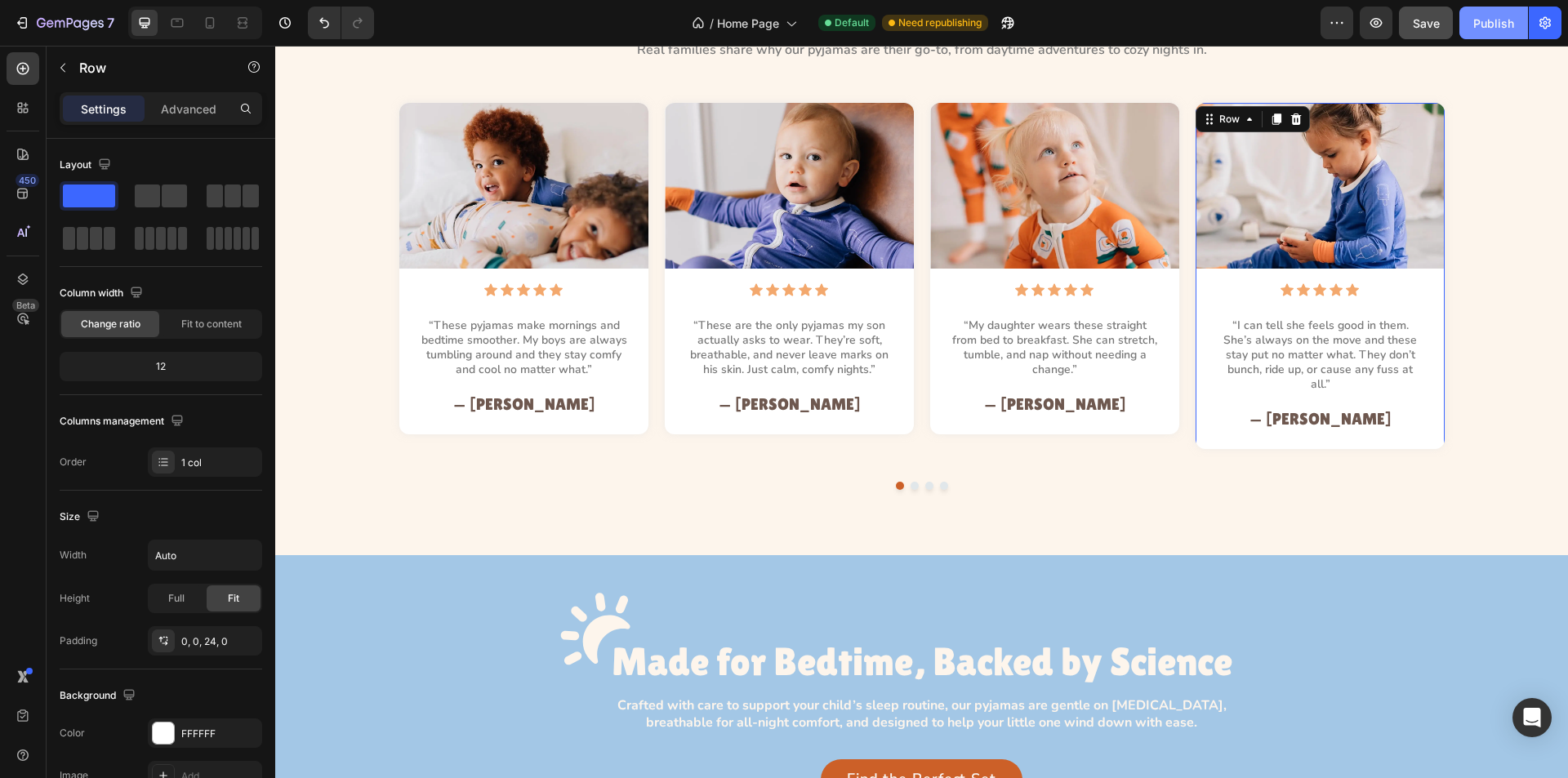
click at [1489, 15] on div "Publish" at bounding box center [1494, 23] width 41 height 17
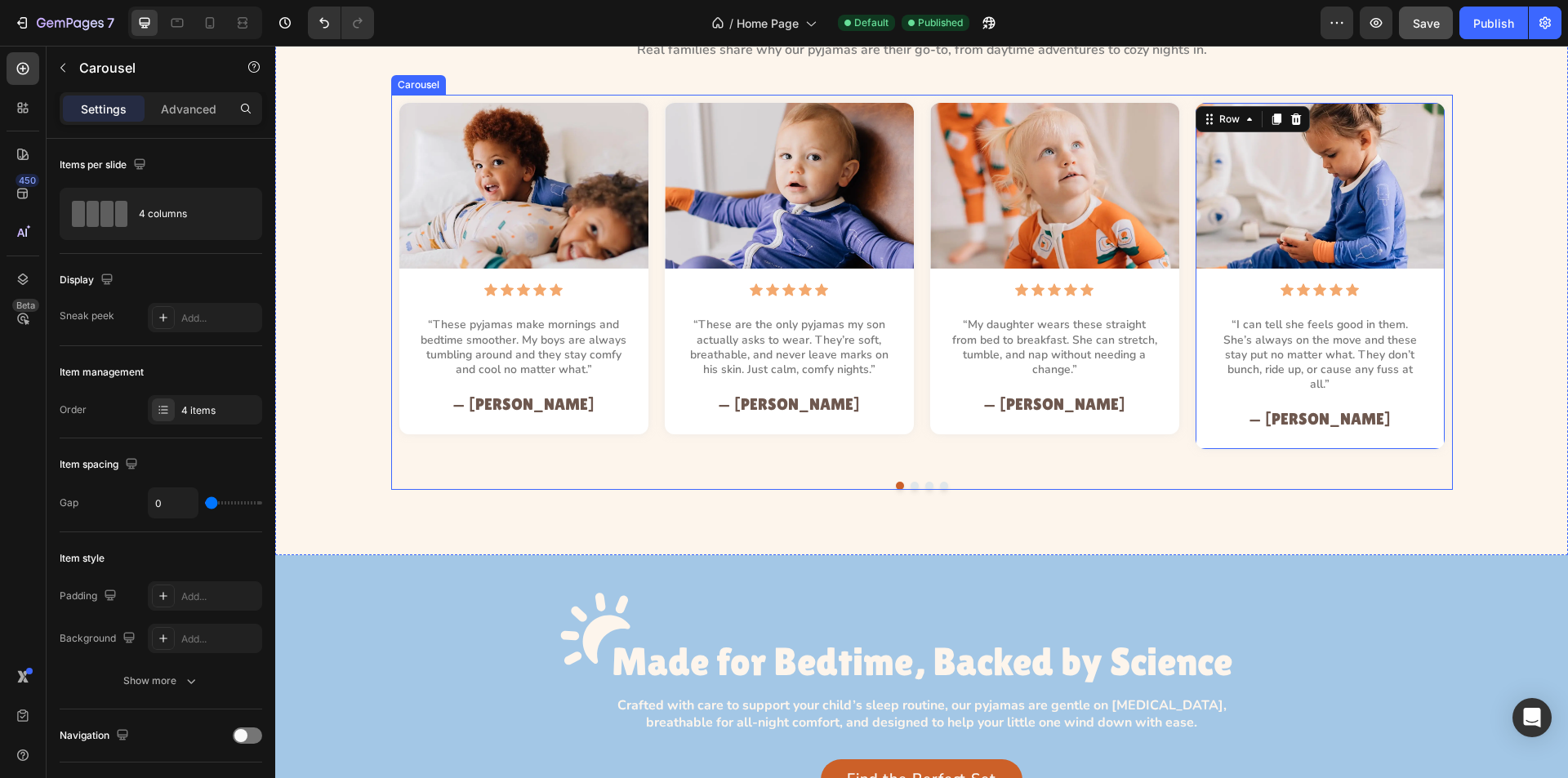
click at [647, 459] on div "Image Icon Icon Icon Icon Icon Icon List “These pyjamas make mornings and bedti…" at bounding box center [921, 292] width 1062 height 395
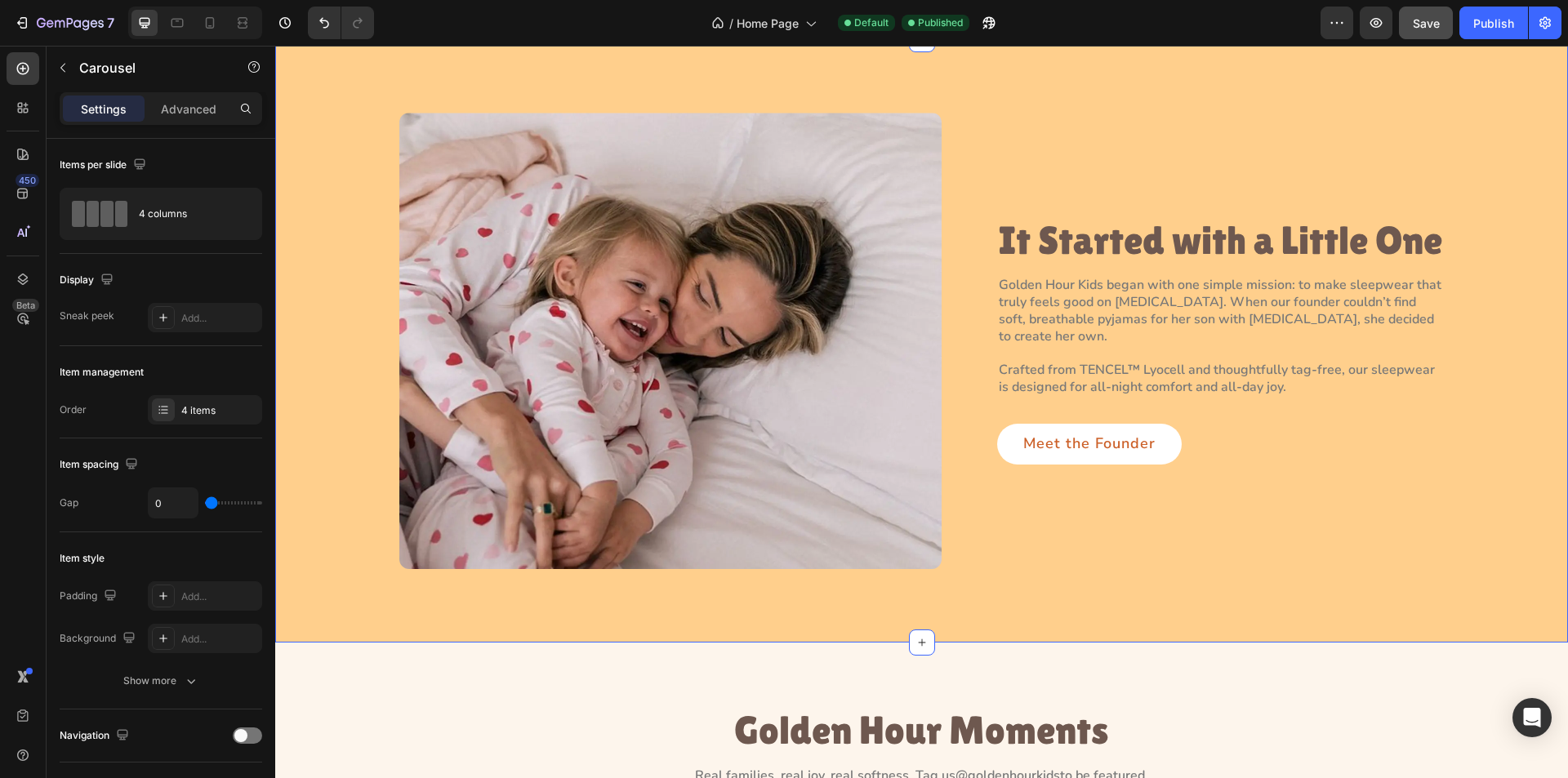
scroll to position [2683, 0]
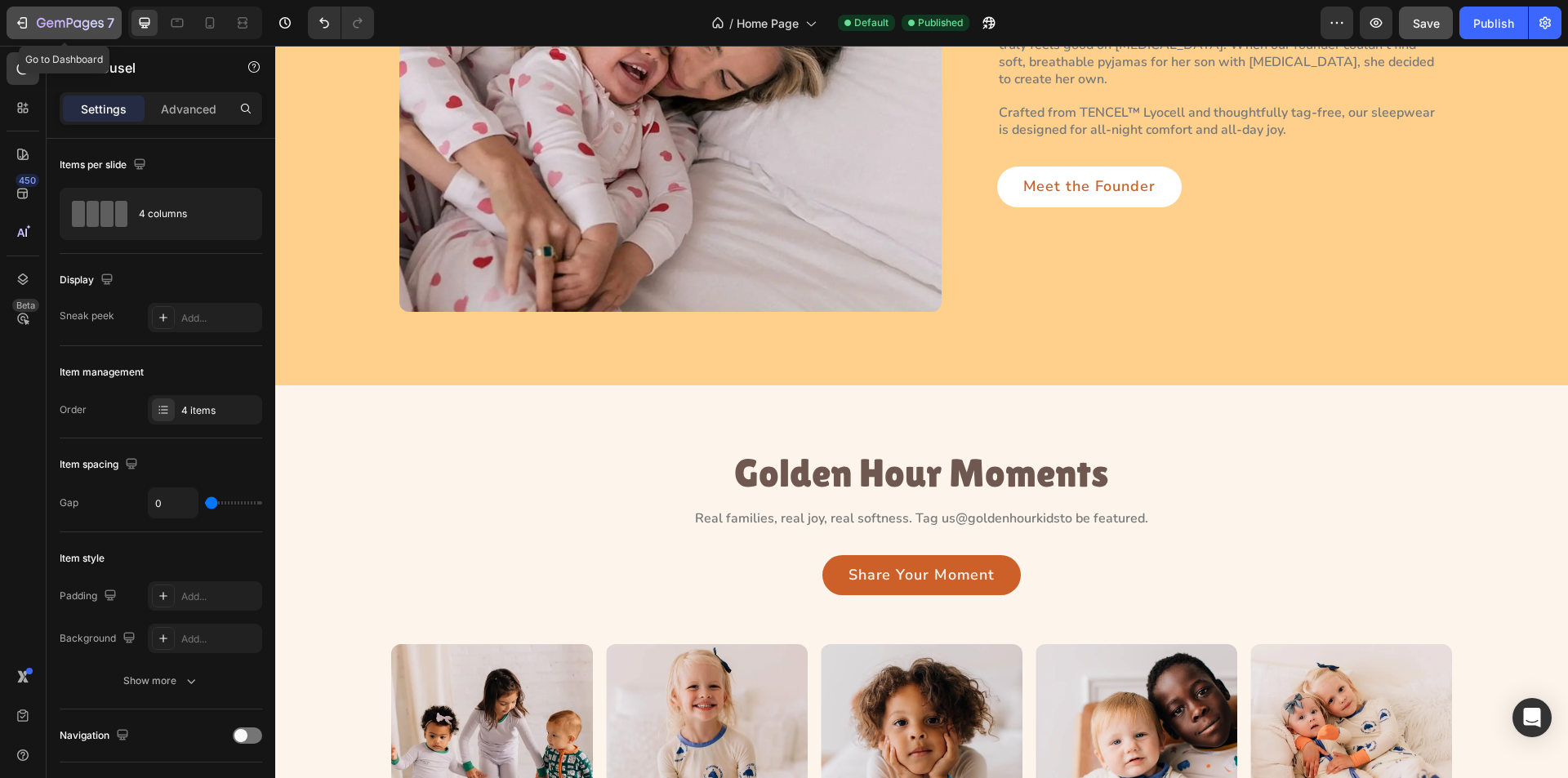
click at [56, 19] on icon "button" at bounding box center [69, 24] width 67 height 14
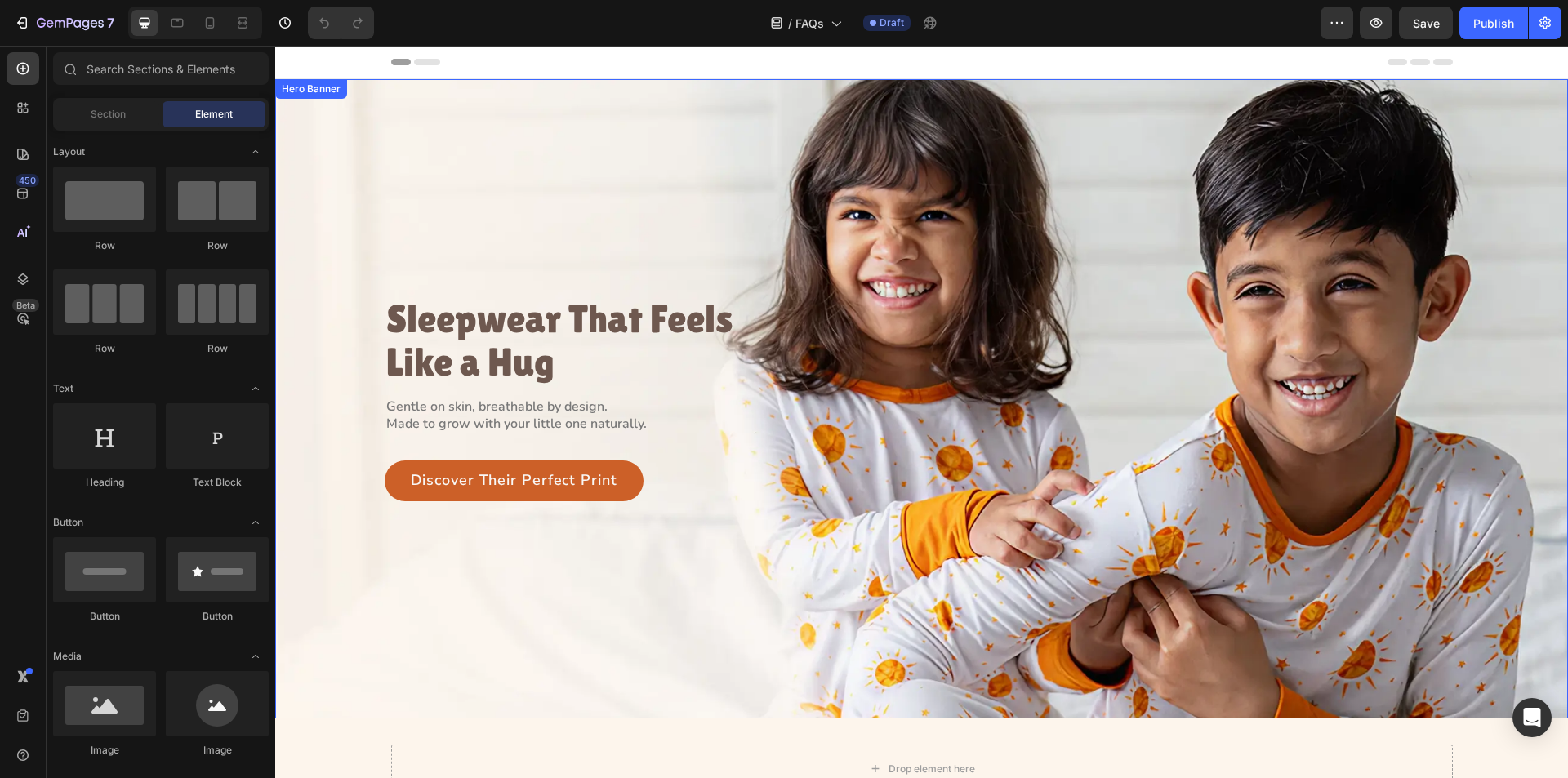
click at [591, 228] on div "Background Image" at bounding box center [921, 399] width 1293 height 639
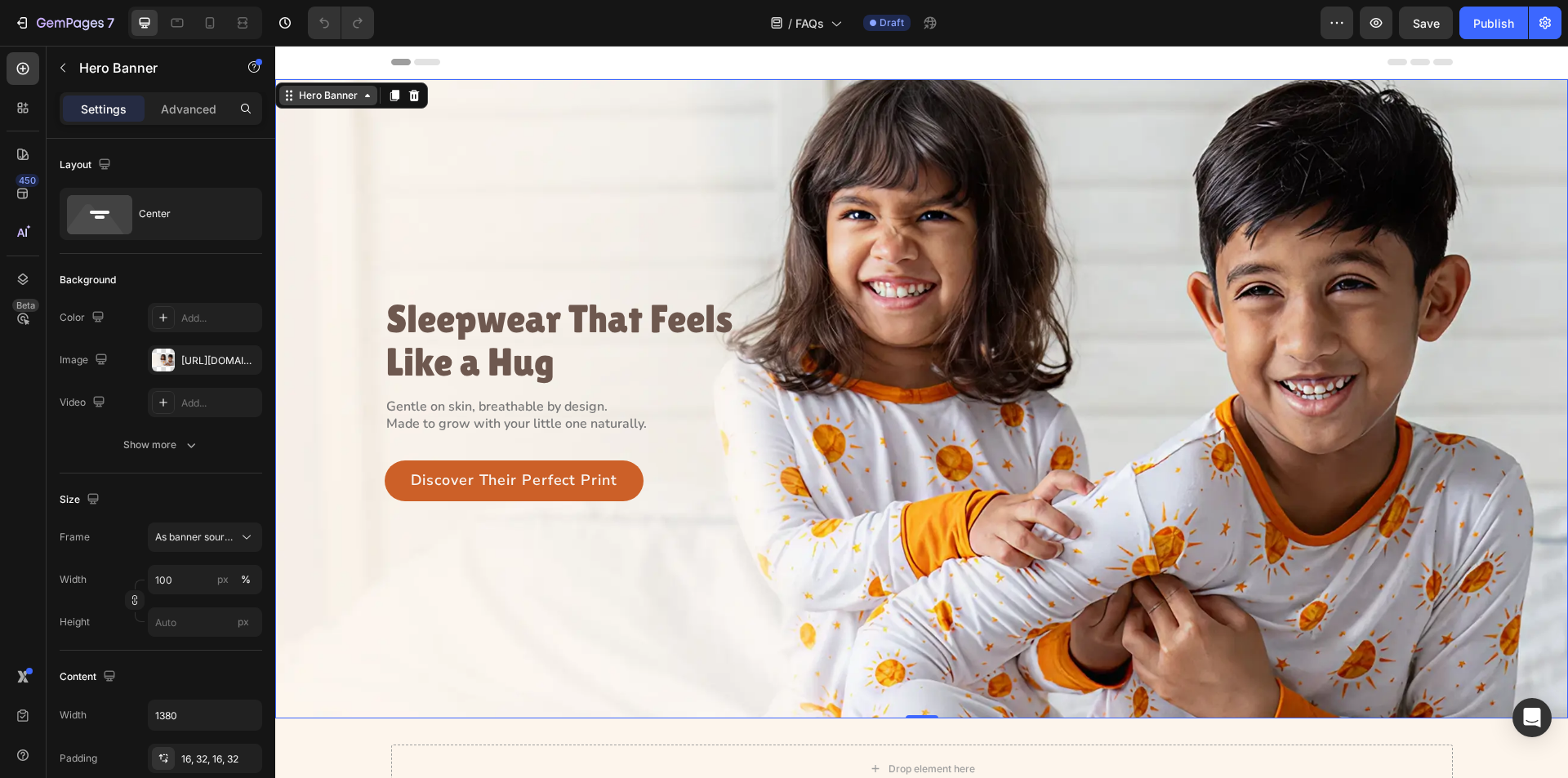
click at [321, 95] on div "Hero Banner" at bounding box center [329, 96] width 66 height 15
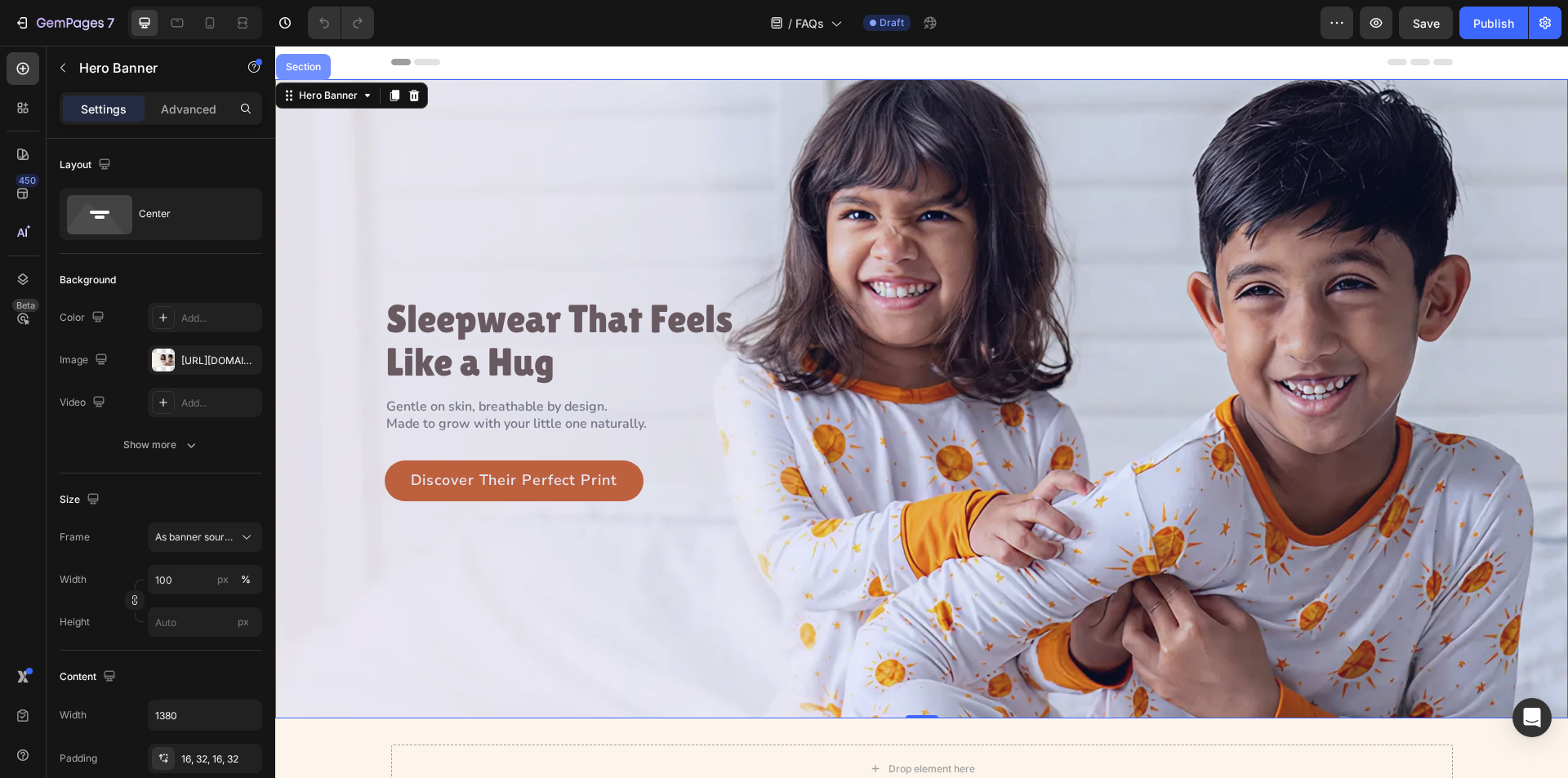
click at [304, 77] on div "Section" at bounding box center [303, 67] width 55 height 26
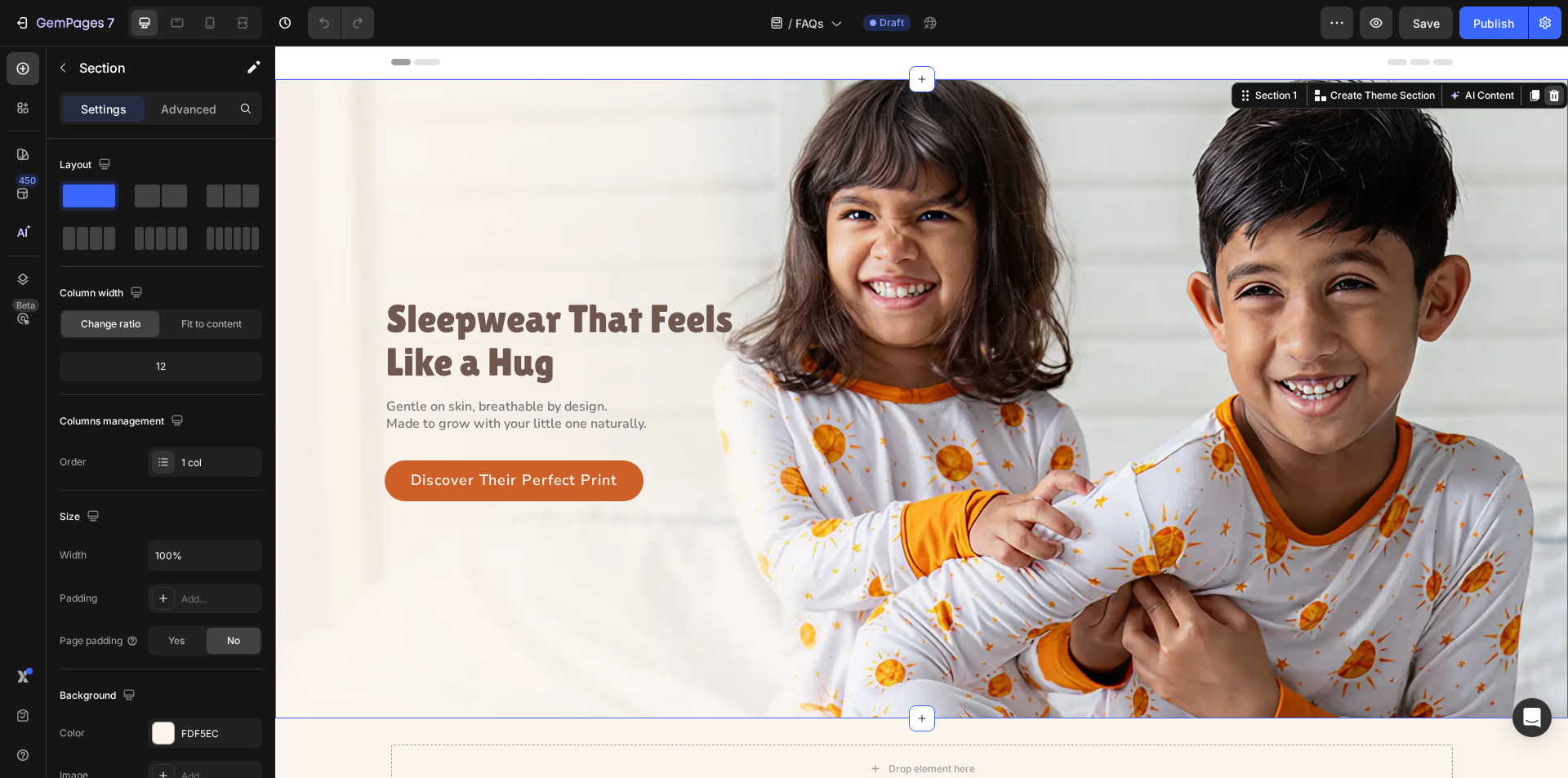
click at [1550, 94] on icon at bounding box center [1555, 95] width 11 height 12
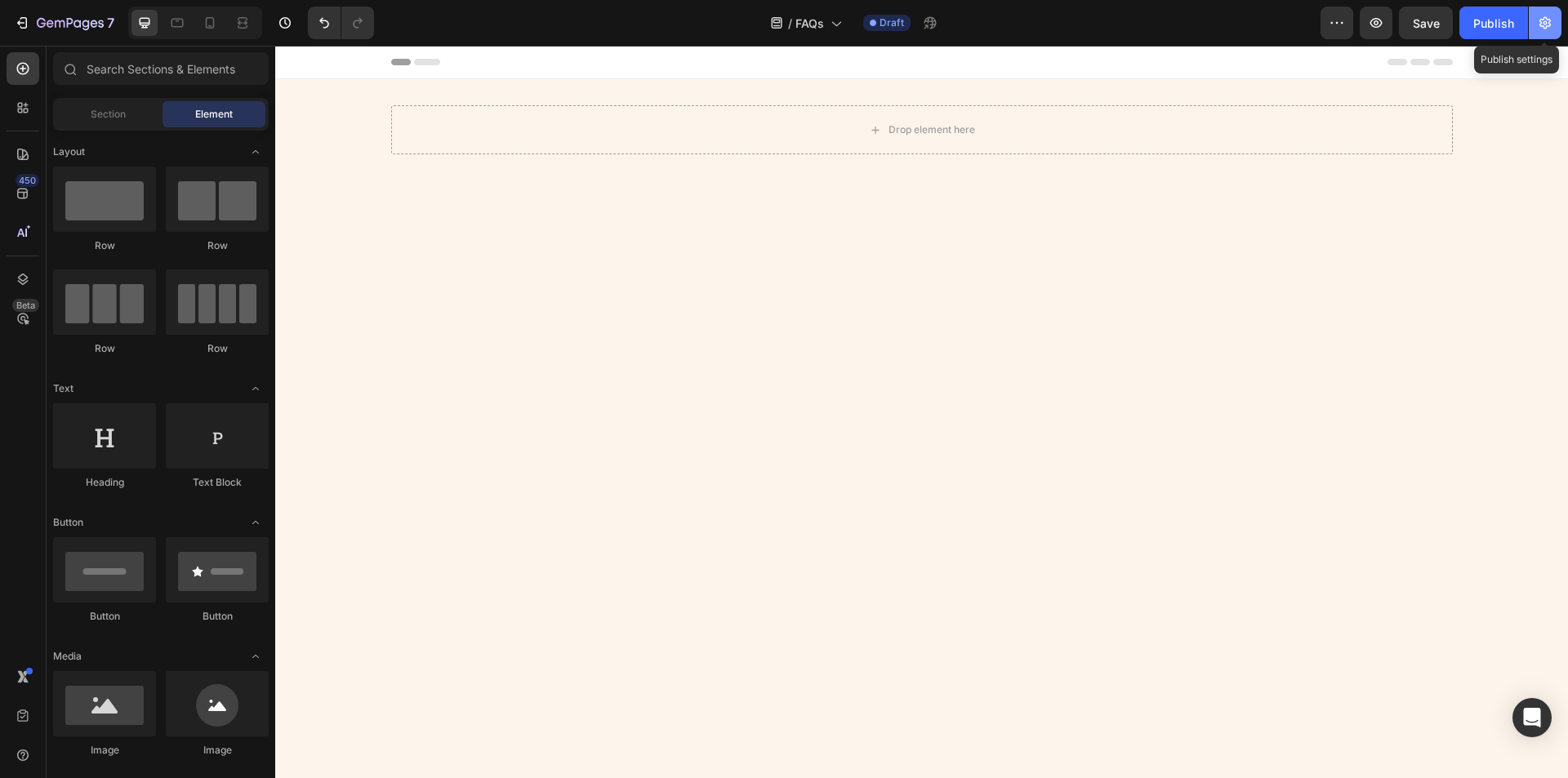
click at [1540, 23] on icon "button" at bounding box center [1545, 23] width 16 height 16
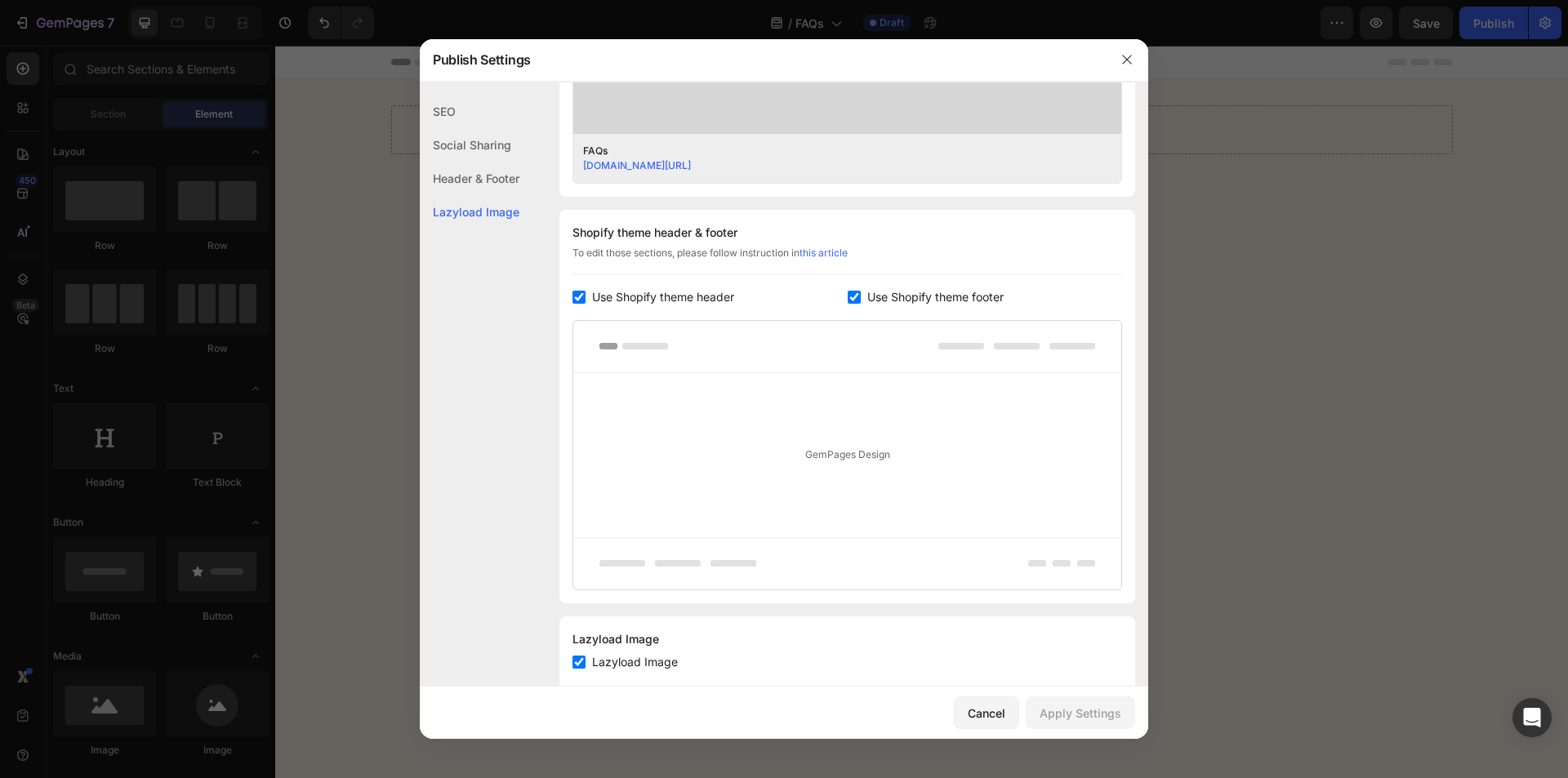
click at [888, 299] on span "Use Shopify theme footer" at bounding box center [935, 297] width 136 height 19
checkbox input "false"
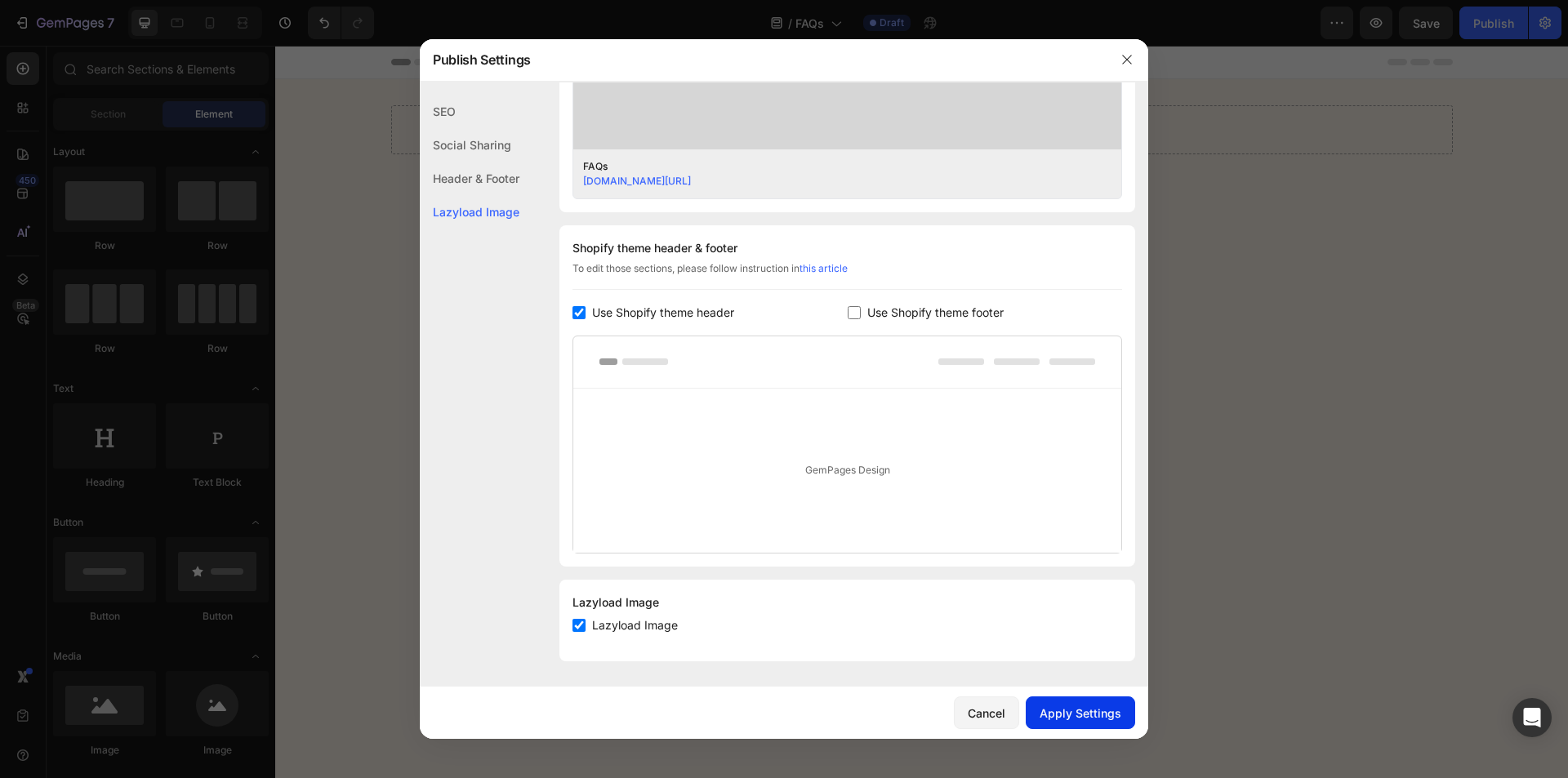
click at [1050, 705] on div "Apply Settings" at bounding box center [1080, 713] width 81 height 17
click at [437, 128] on div "SEO" at bounding box center [469, 144] width 100 height 34
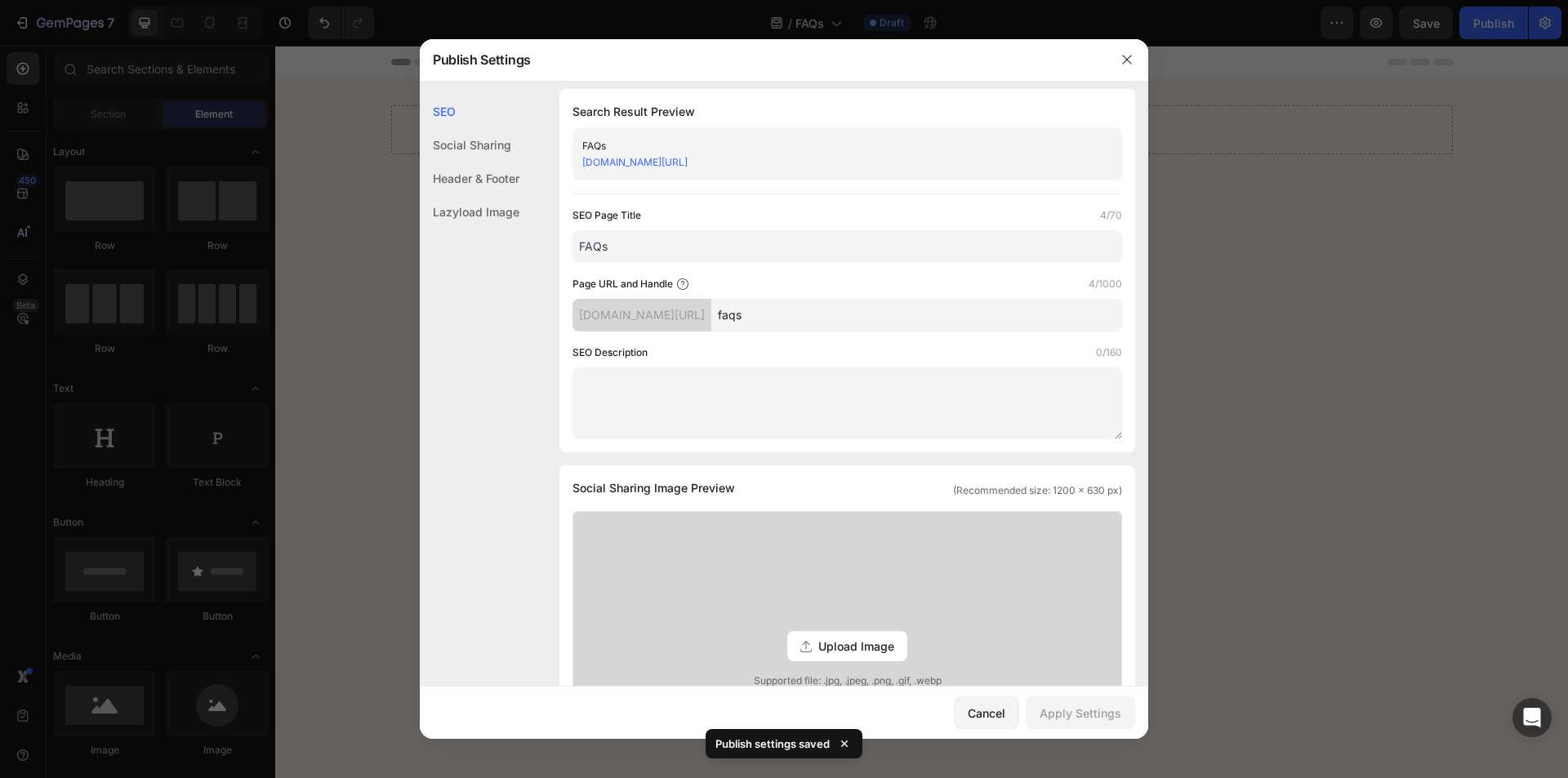
scroll to position [0, 0]
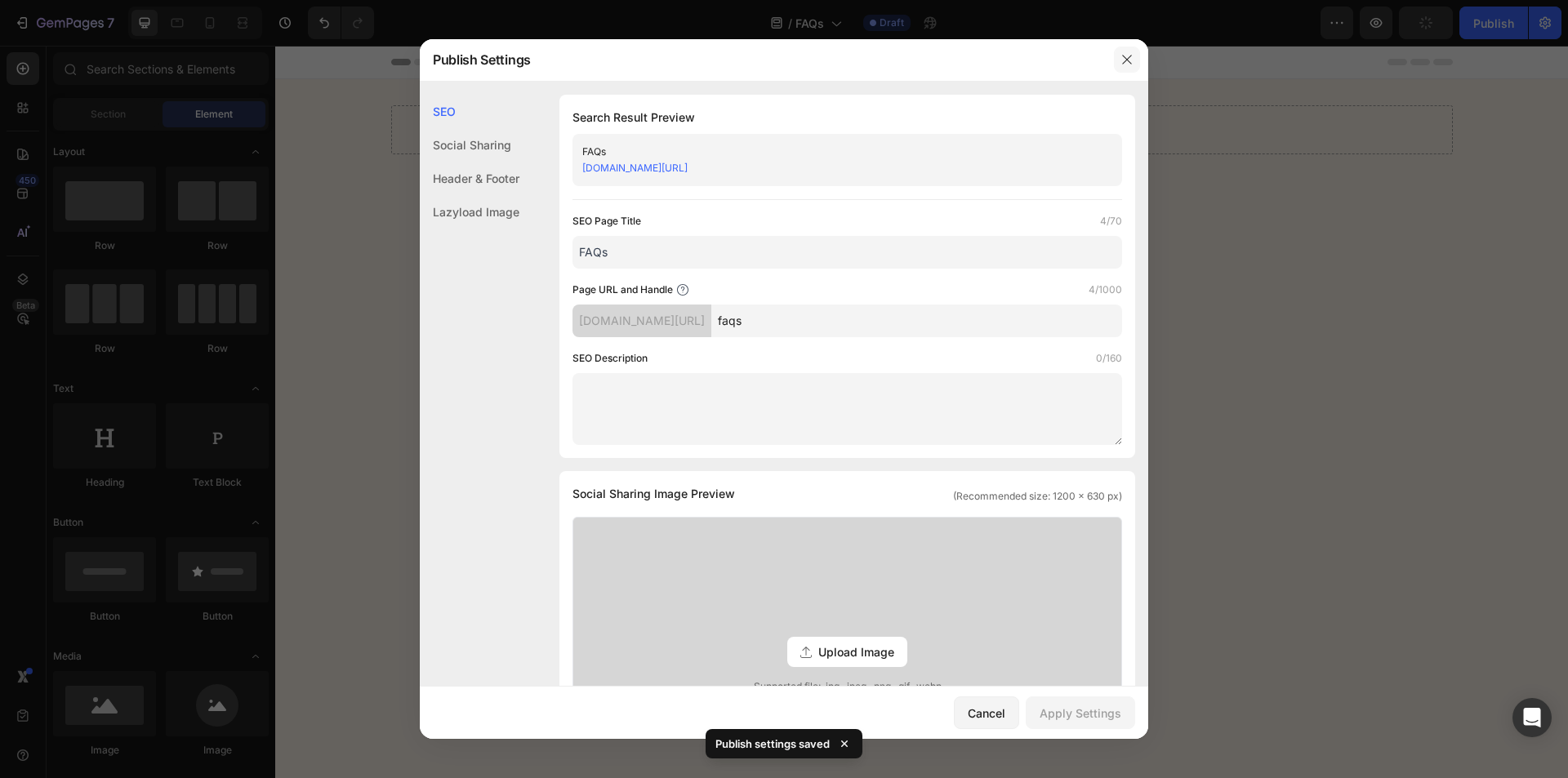
click at [1126, 58] on icon "button" at bounding box center [1127, 59] width 13 height 13
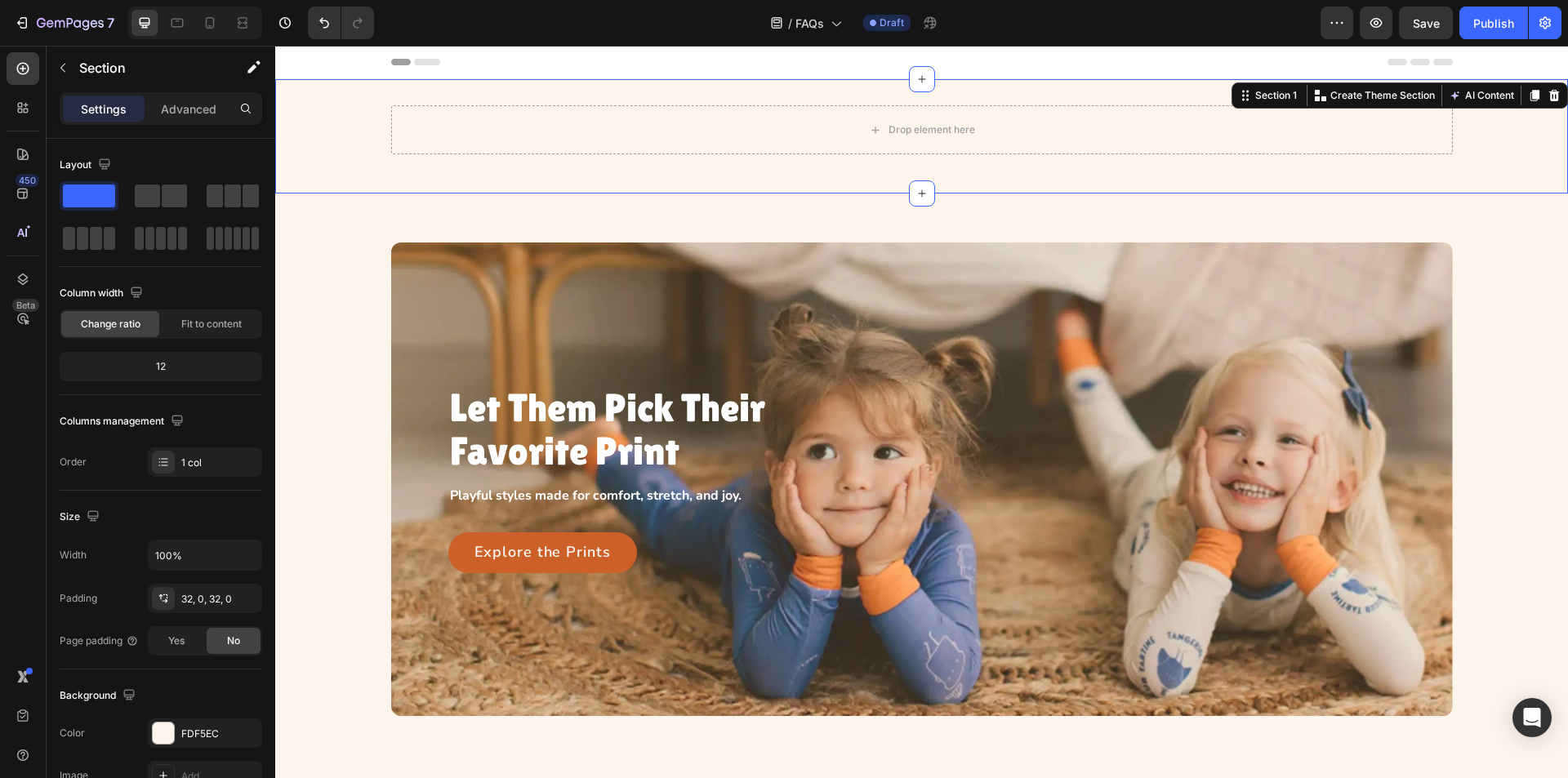
click at [1156, 175] on div "Drop element here Row Section 1 You can create reusable sections Create Theme S…" at bounding box center [921, 136] width 1293 height 114
click at [1549, 94] on div at bounding box center [1553, 95] width 19 height 19
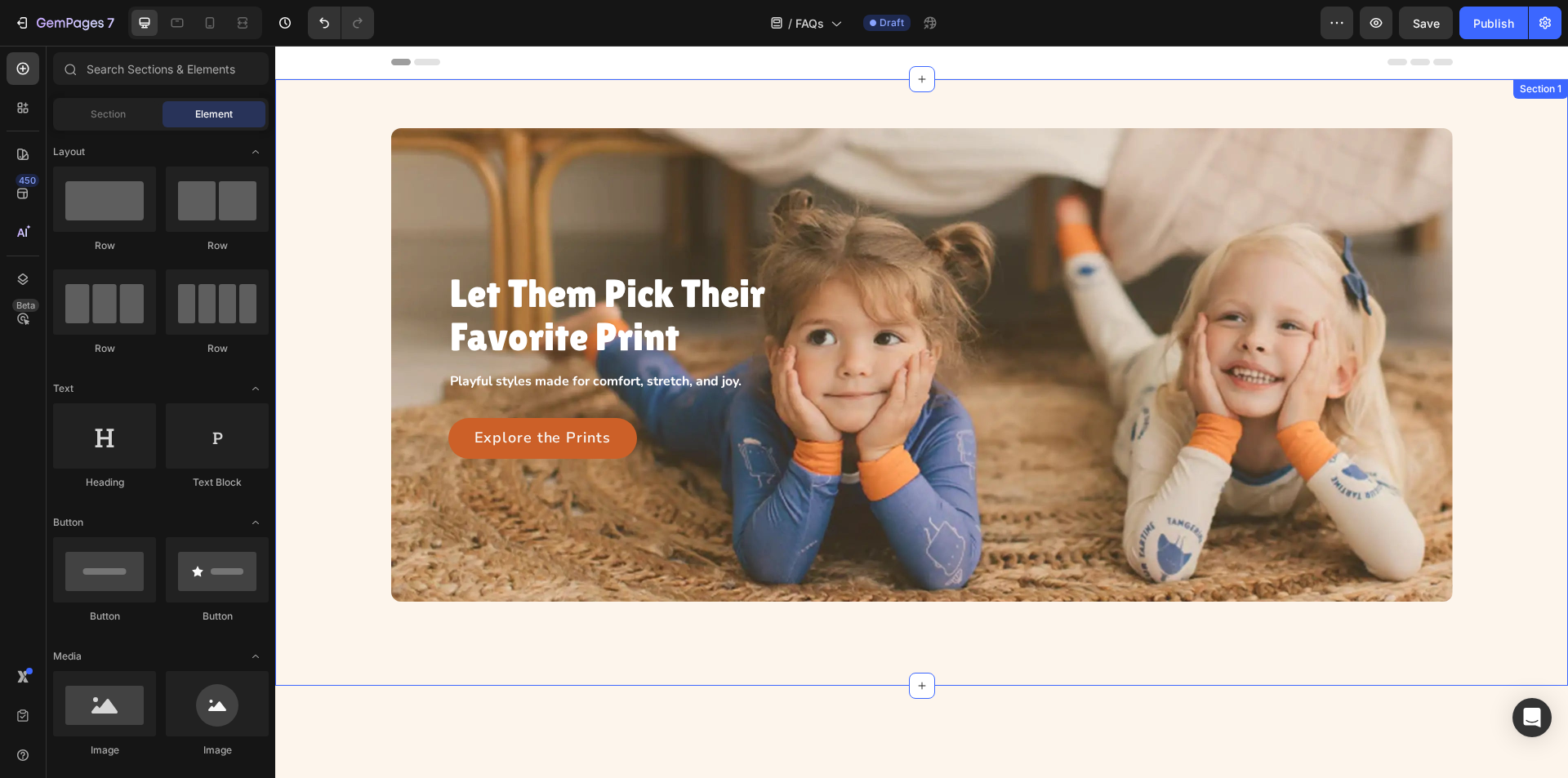
click at [1526, 147] on div "Let Them Pick Their Favorite Print Heading Playful styles made for comfort, str…" at bounding box center [921, 364] width 1256 height 474
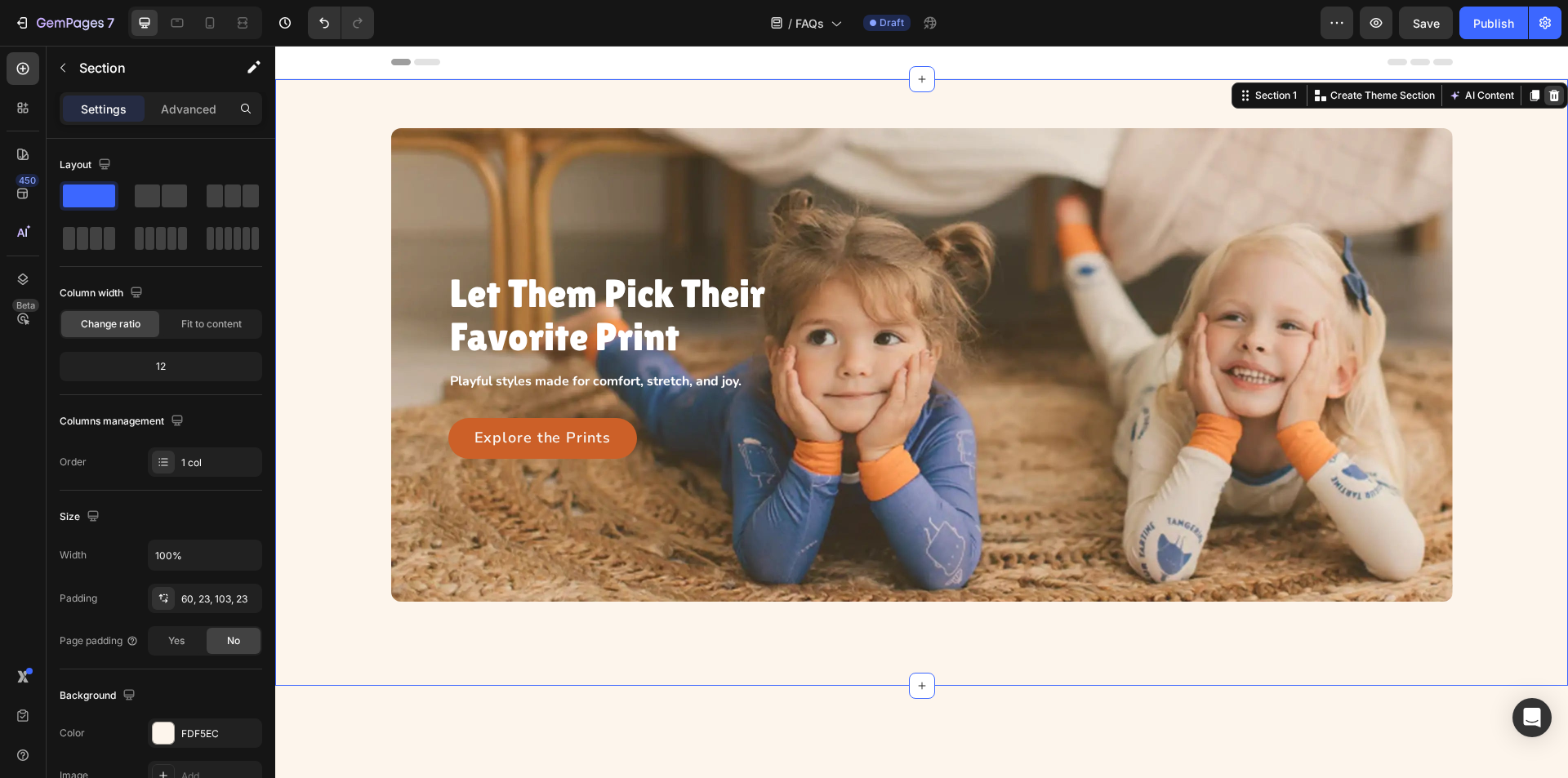
click at [1550, 99] on icon at bounding box center [1555, 95] width 11 height 12
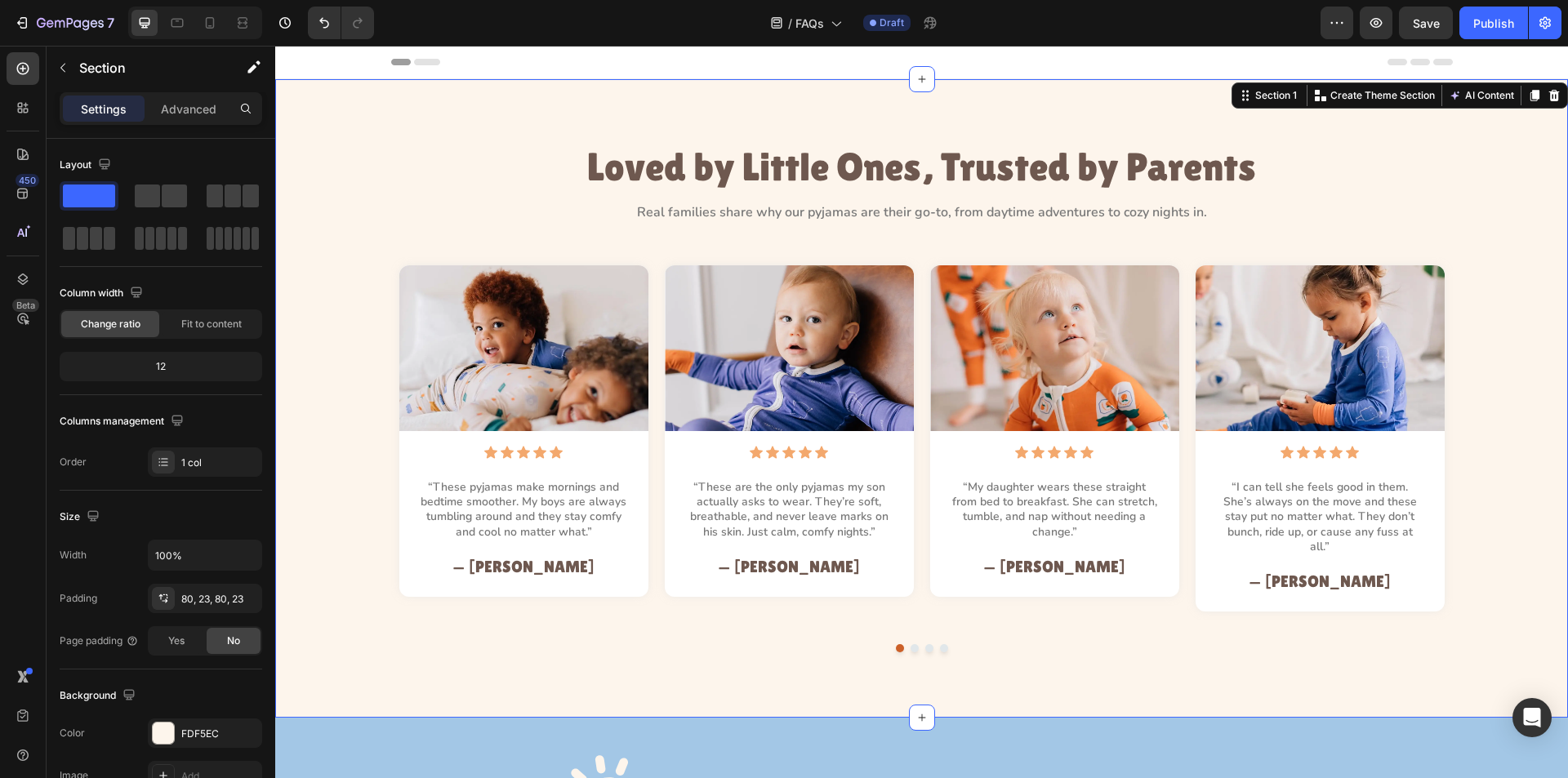
click at [1514, 113] on div "Loved by Little Ones, Trusted by Parents Heading Real families share why our py…" at bounding box center [921, 398] width 1293 height 638
click at [1550, 100] on icon at bounding box center [1555, 95] width 11 height 12
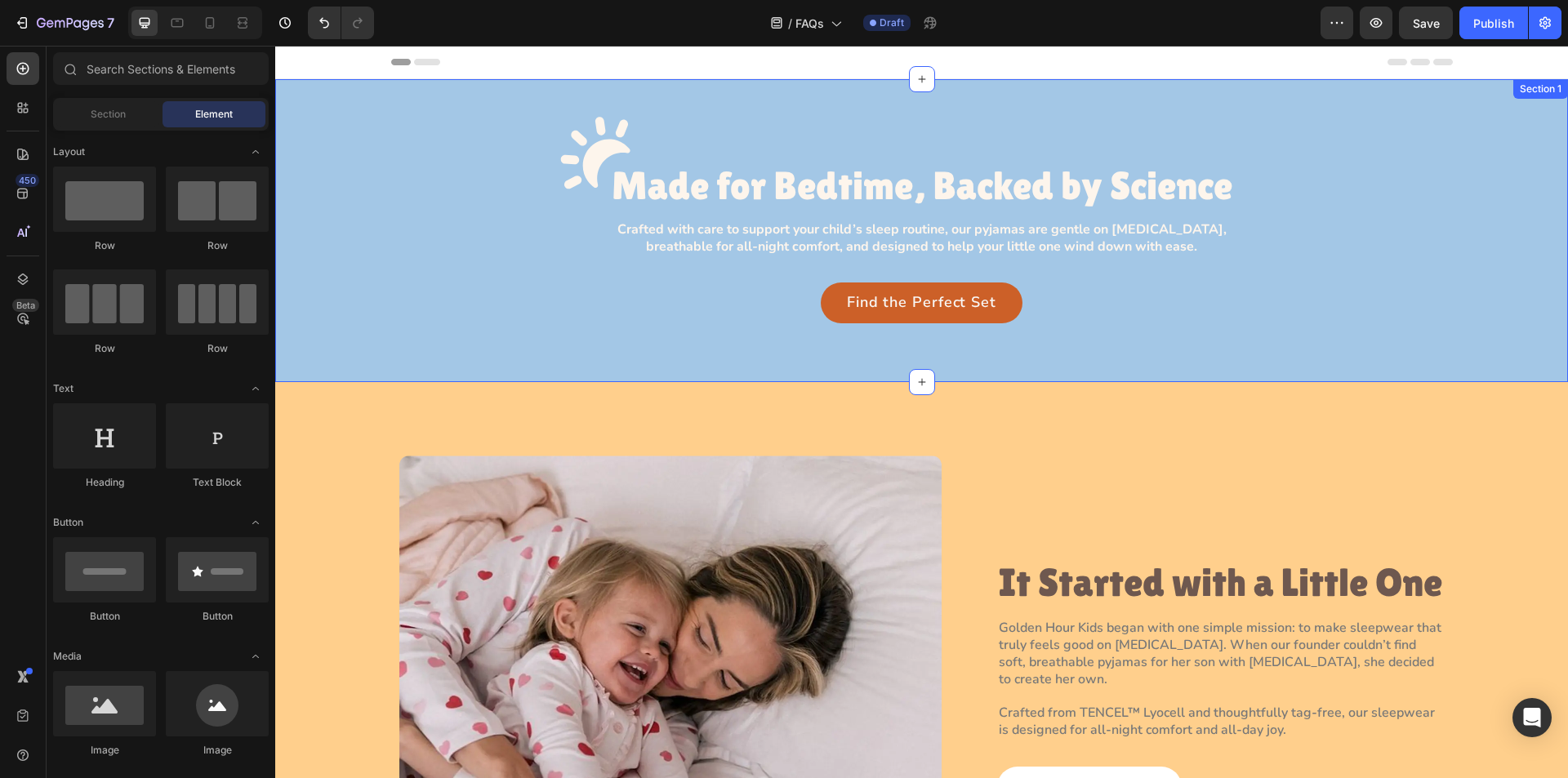
click at [1513, 120] on div "Image Made for Bedtime, Backed by Science Heading Row Crafted with care to supp…" at bounding box center [921, 215] width 1256 height 216
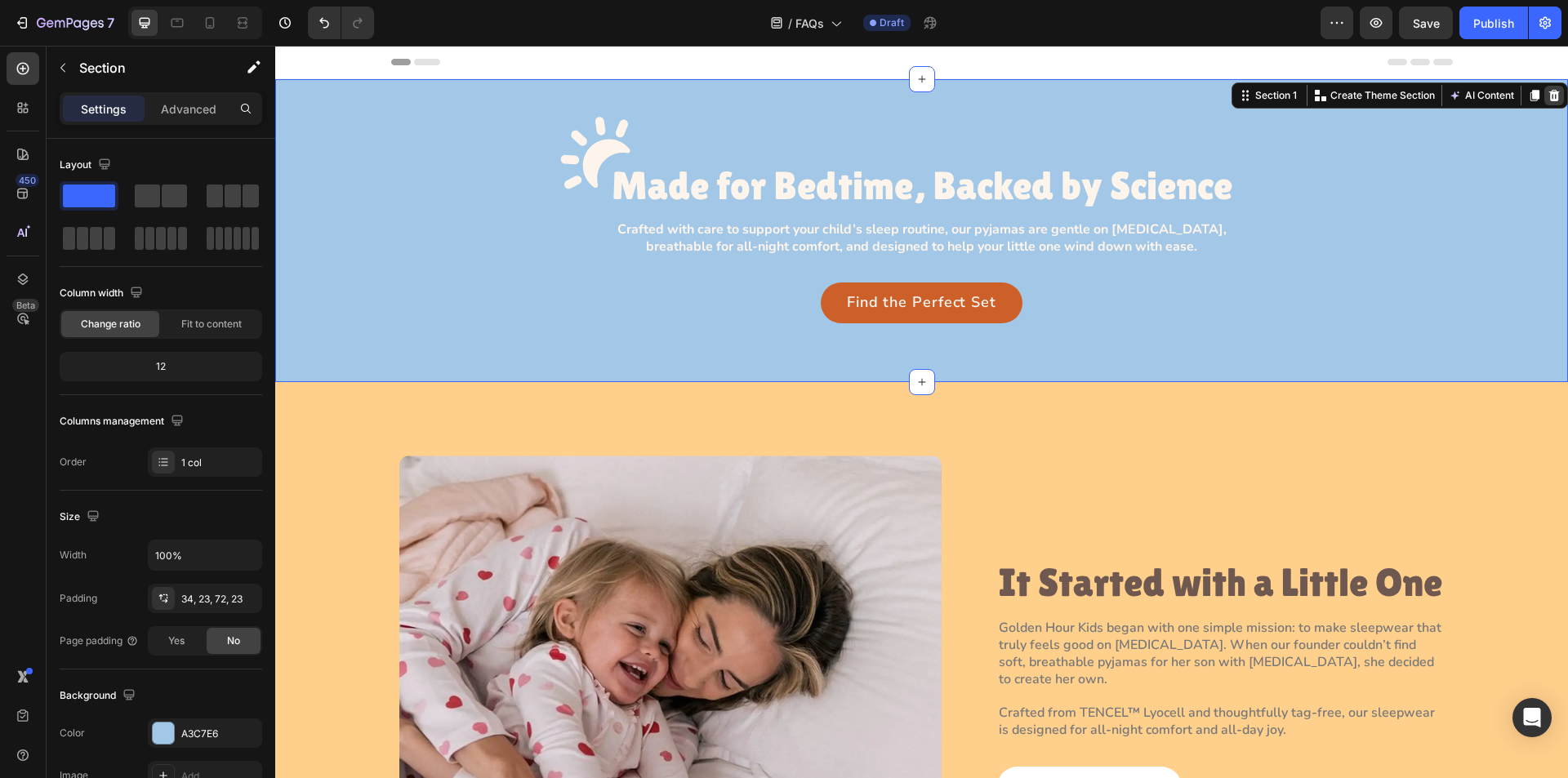
click at [1548, 90] on icon at bounding box center [1554, 95] width 13 height 13
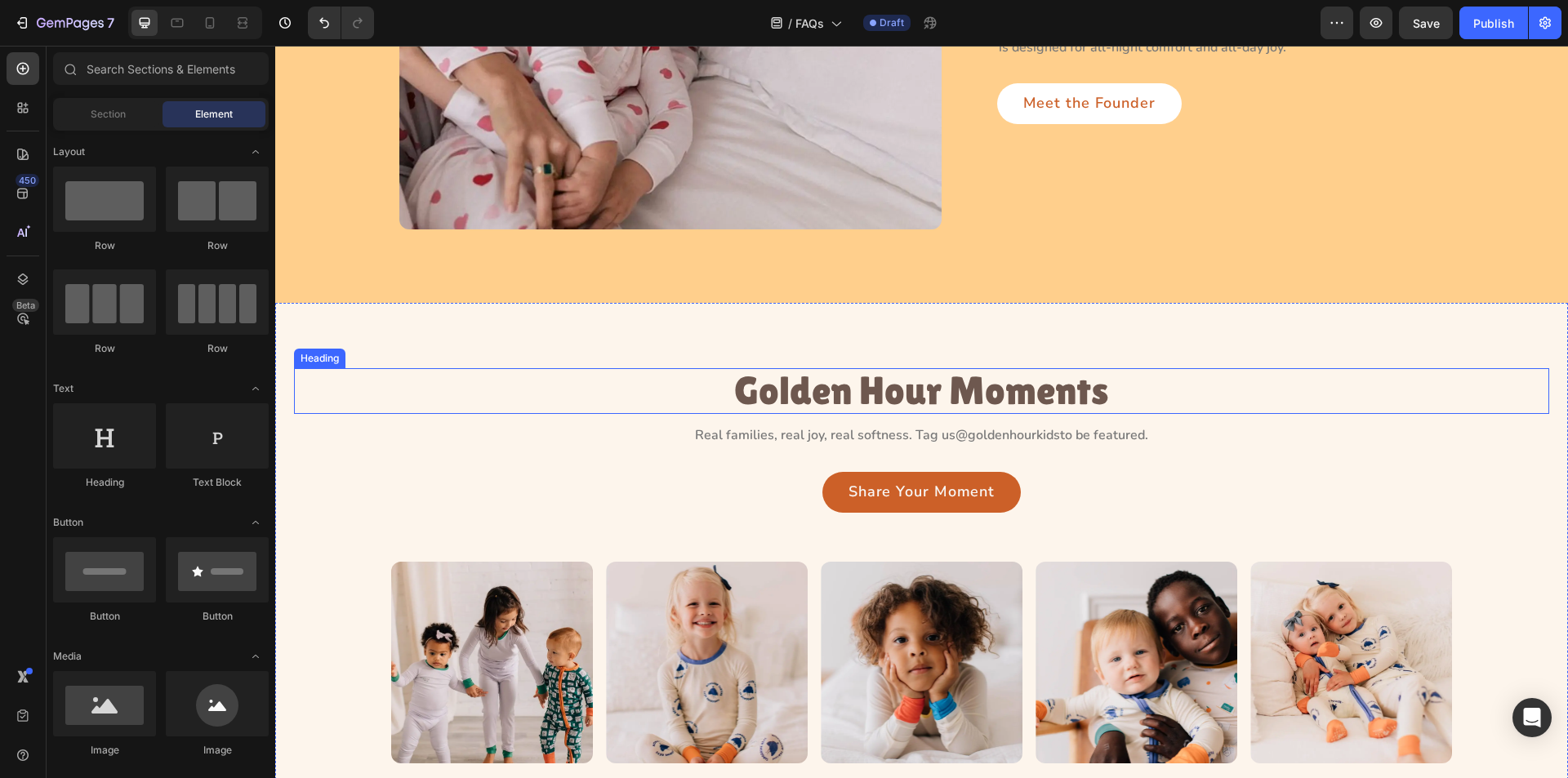
scroll to position [490, 0]
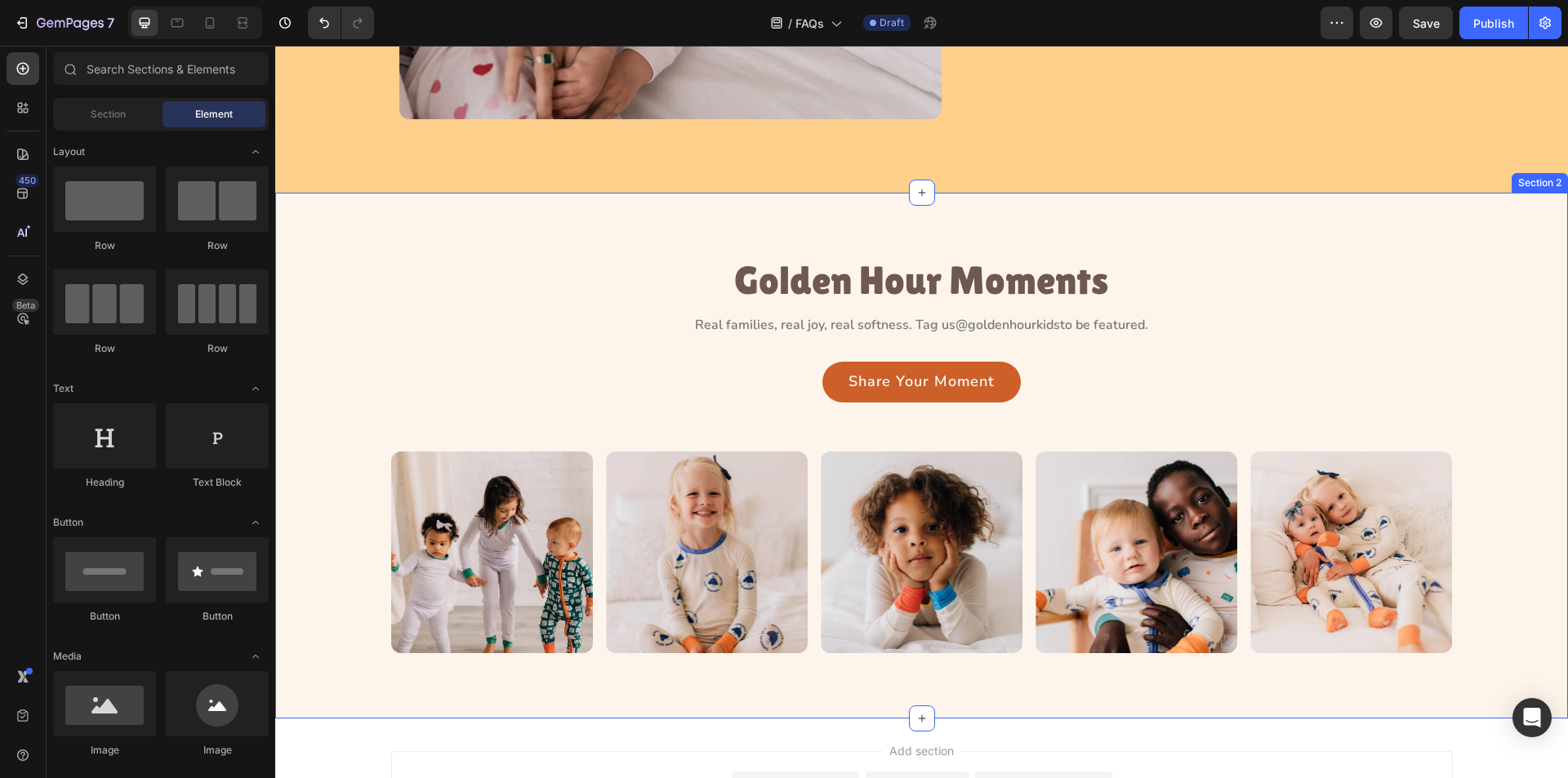
click at [1438, 221] on div "Golden Hour Moments Heading Real families, real joy, real softness. Tag us @gol…" at bounding box center [921, 456] width 1293 height 527
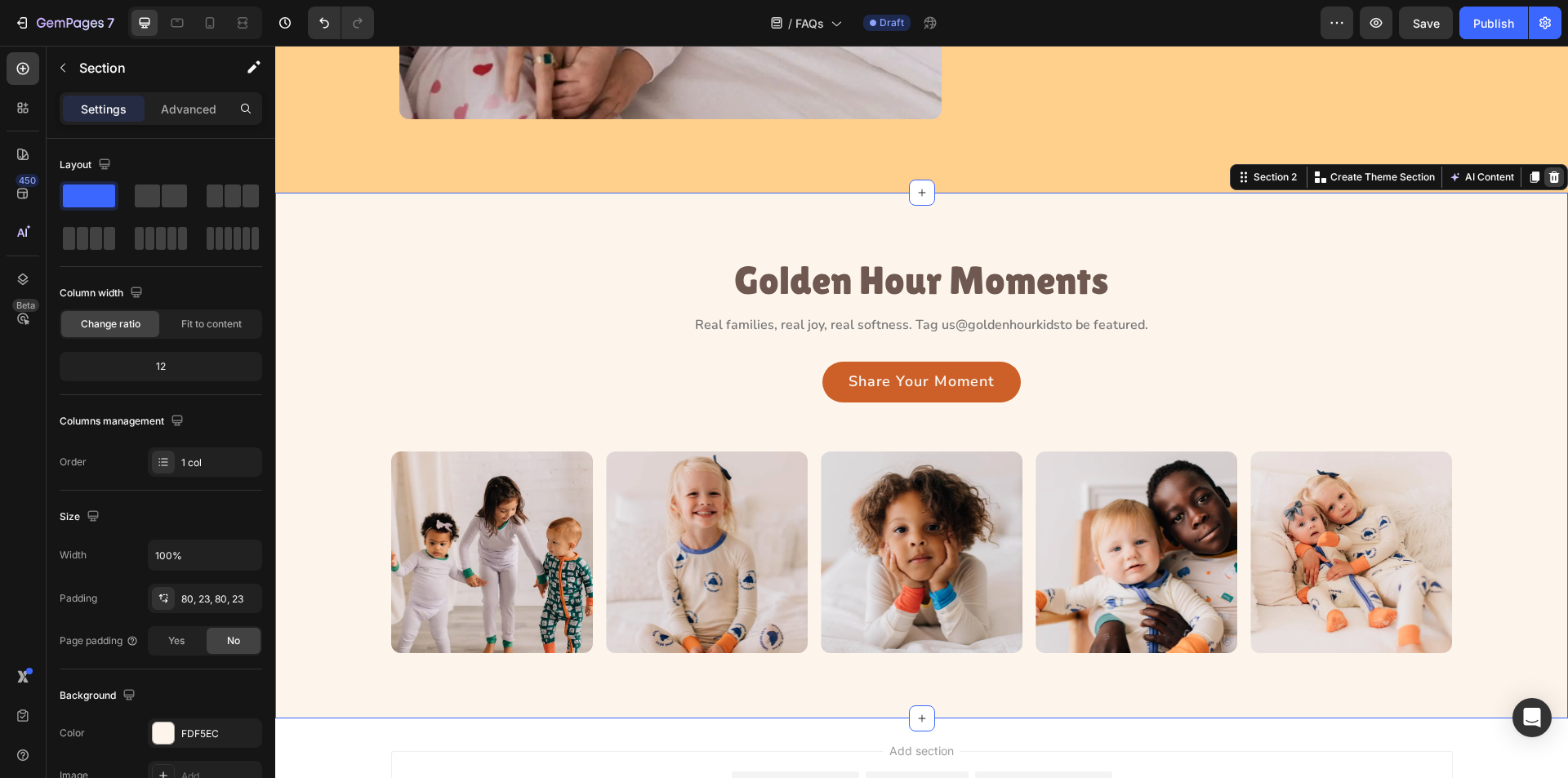
click at [1550, 174] on icon at bounding box center [1555, 176] width 11 height 12
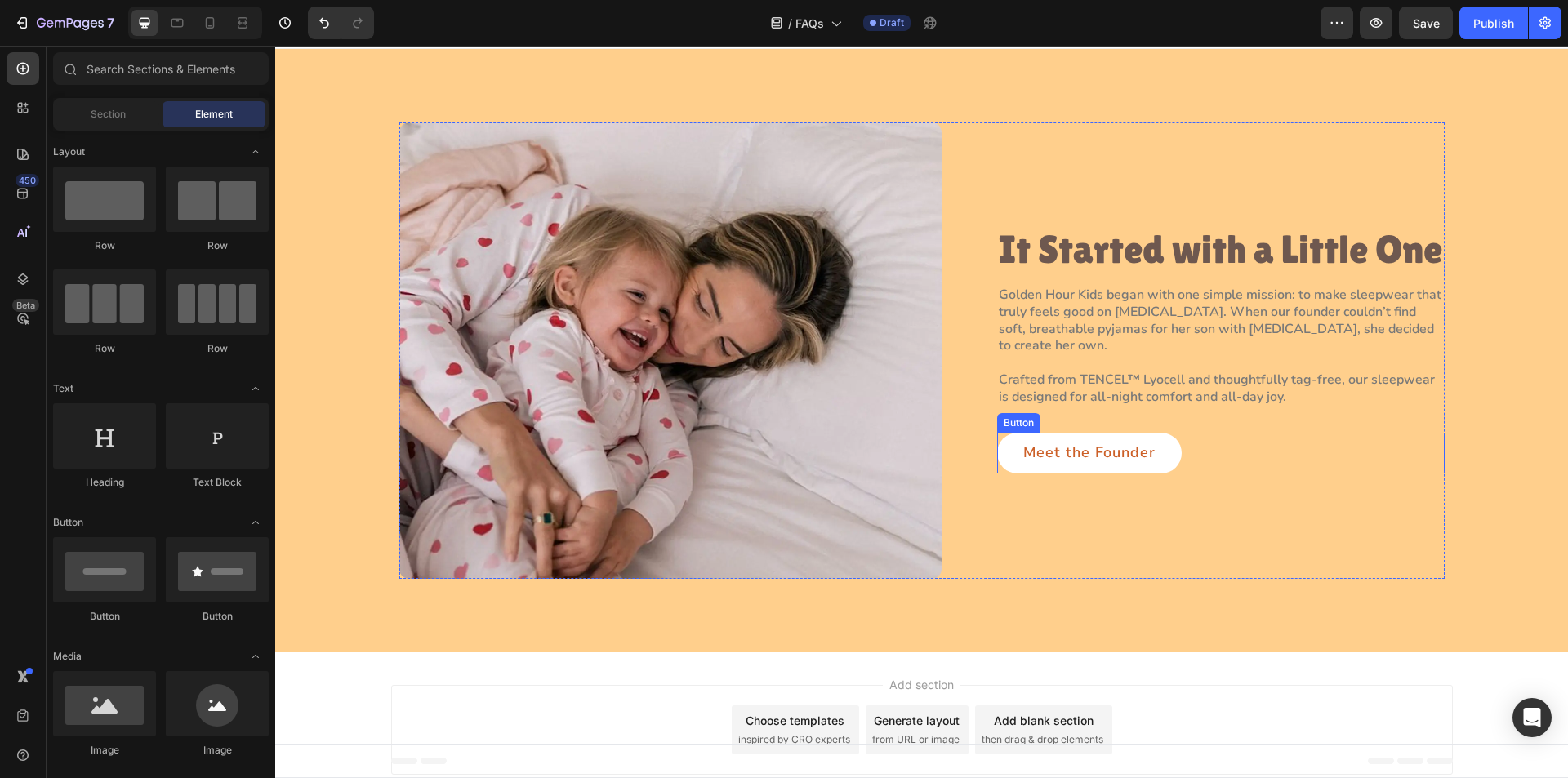
scroll to position [0, 0]
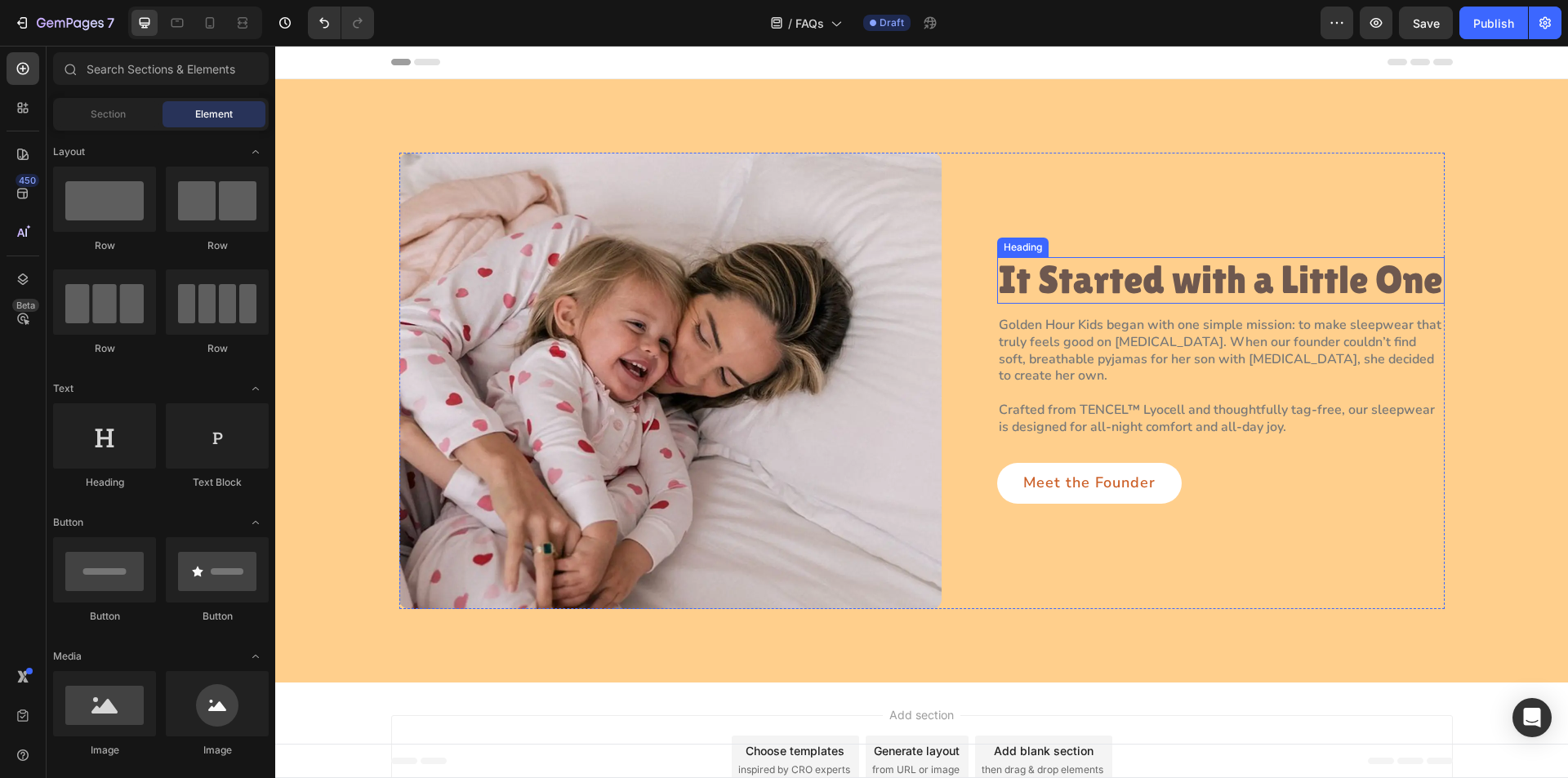
click at [1267, 282] on h2 "It Started with a Little One" at bounding box center [1221, 280] width 447 height 47
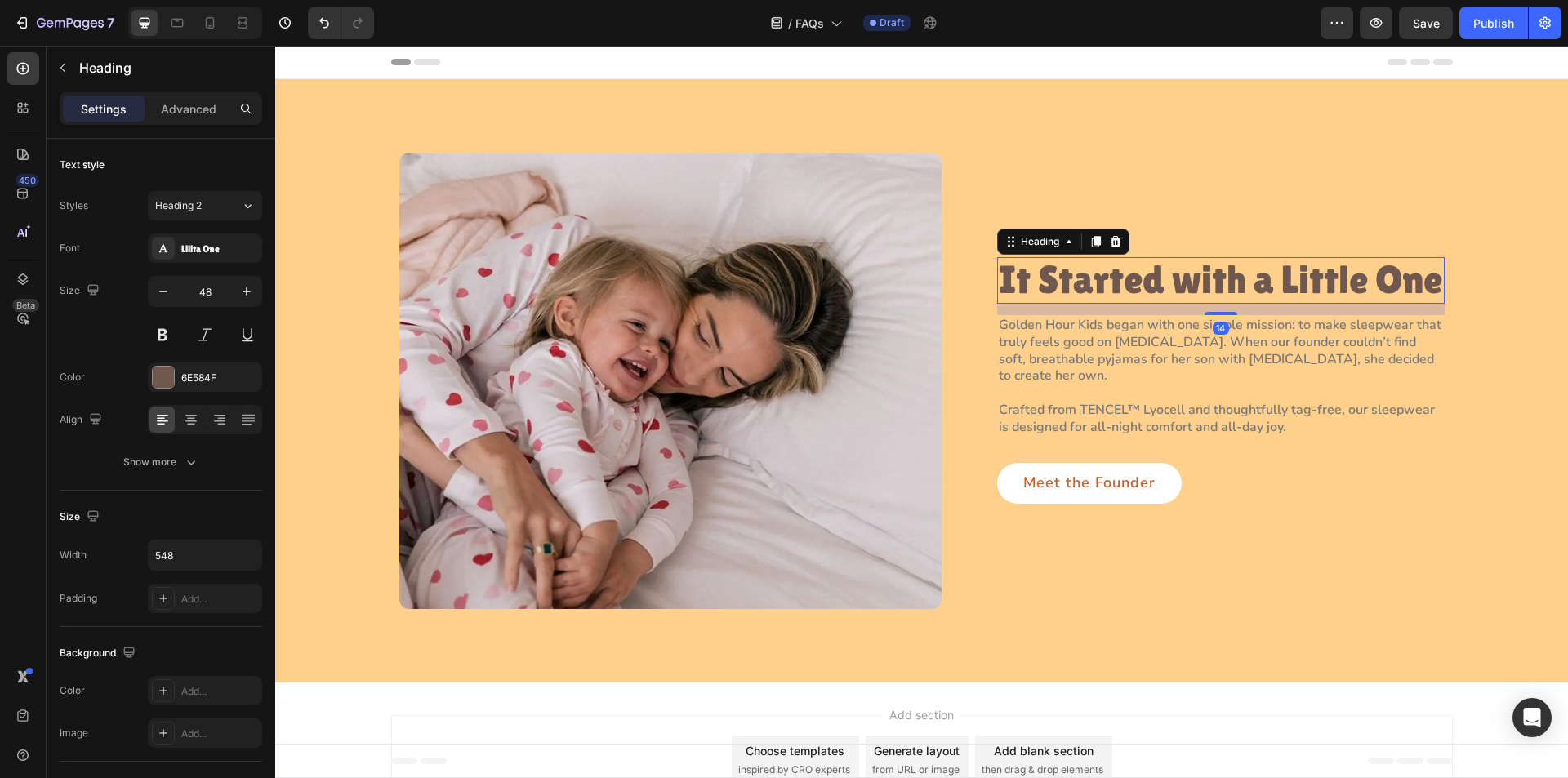
click at [1267, 282] on h2 "It Started with a Little One" at bounding box center [1221, 280] width 447 height 47
click at [1267, 282] on p "It Started with a Little One" at bounding box center [1221, 280] width 445 height 43
click at [1076, 398] on p "Crafted from TENCEL™ Lyocell and thoughtfully tag-free, our sleepwear is design…" at bounding box center [1221, 409] width 445 height 50
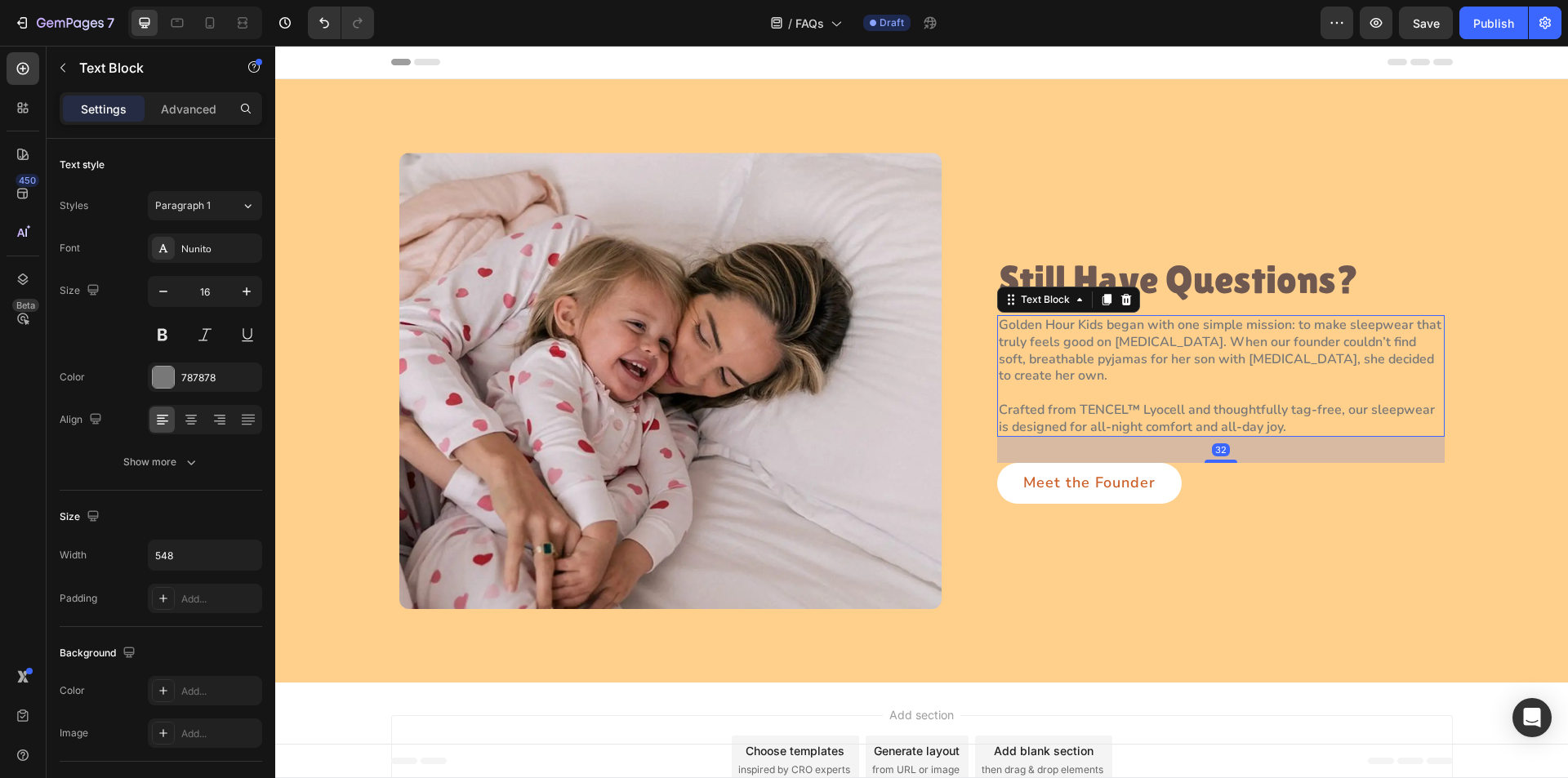
click at [1040, 363] on p "Golden Hour Kids began with one simple mission: to make sleepwear that truly fe…" at bounding box center [1221, 351] width 445 height 68
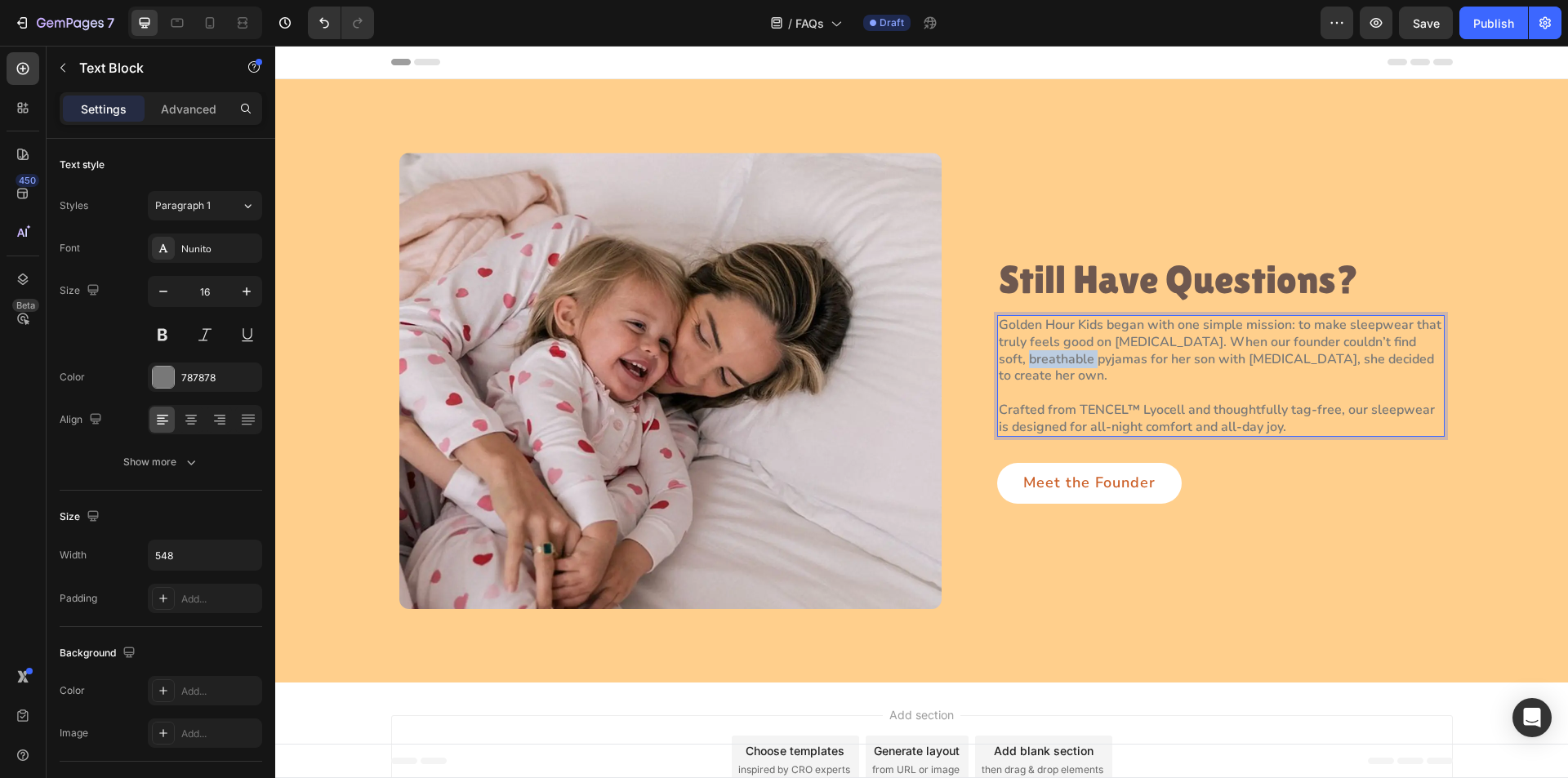
click at [1040, 363] on p "Golden Hour Kids began with one simple mission: to make sleepwear that truly fe…" at bounding box center [1221, 351] width 445 height 68
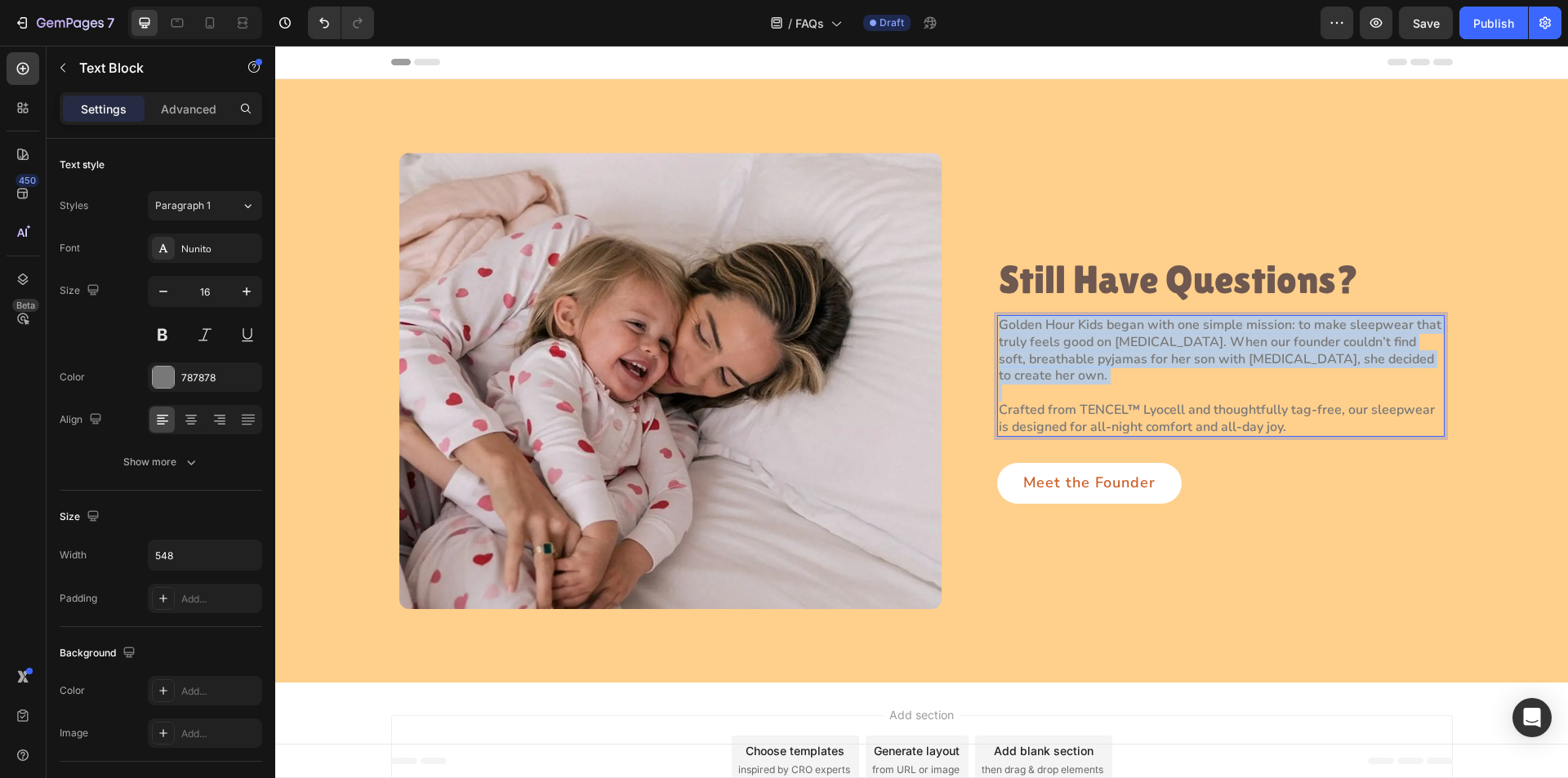
click at [1040, 363] on p "Golden Hour Kids began with one simple mission: to make sleepwear that truly fe…" at bounding box center [1221, 351] width 445 height 68
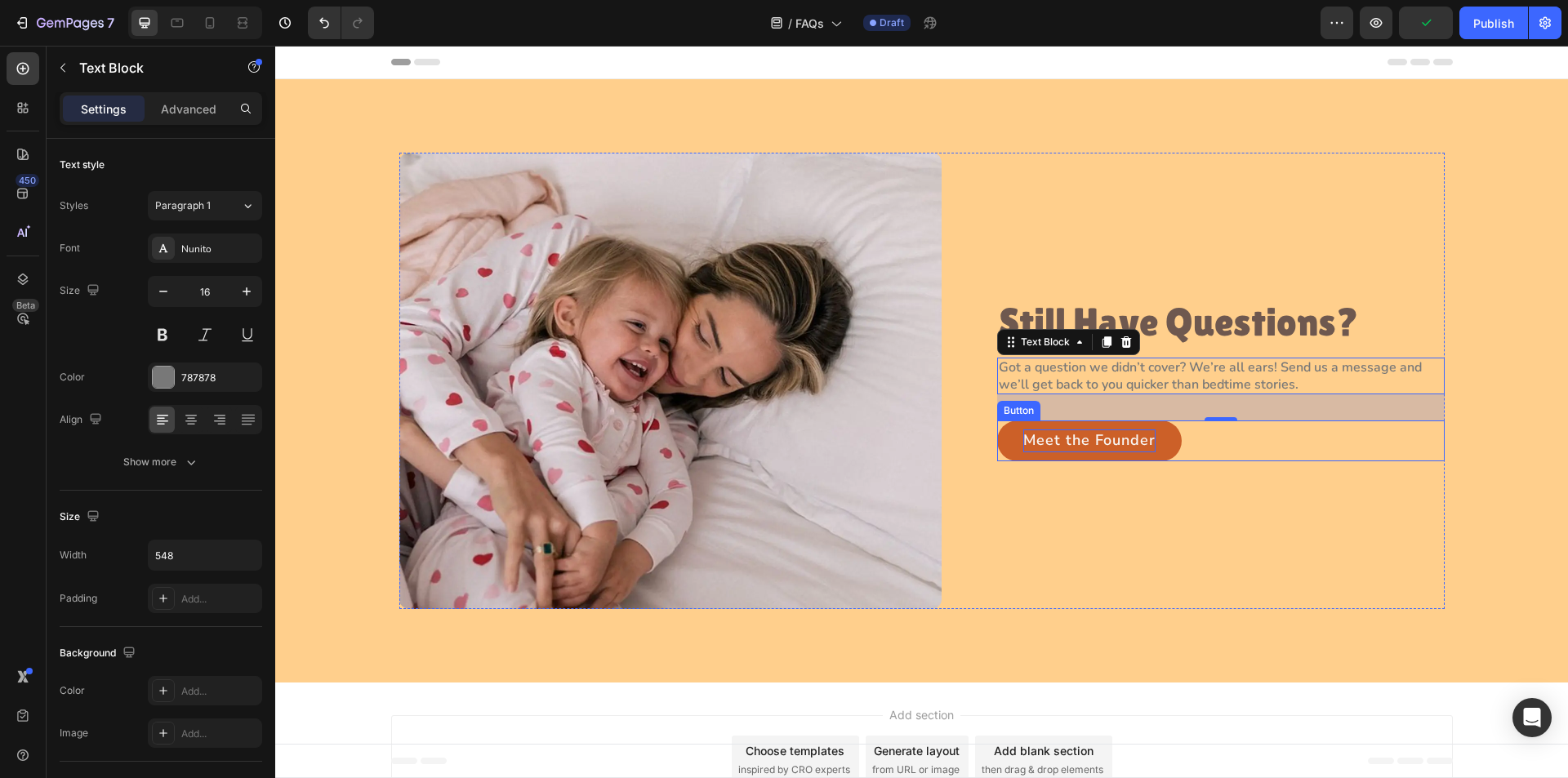
click at [1065, 442] on p "Meet the Founder" at bounding box center [1089, 440] width 132 height 23
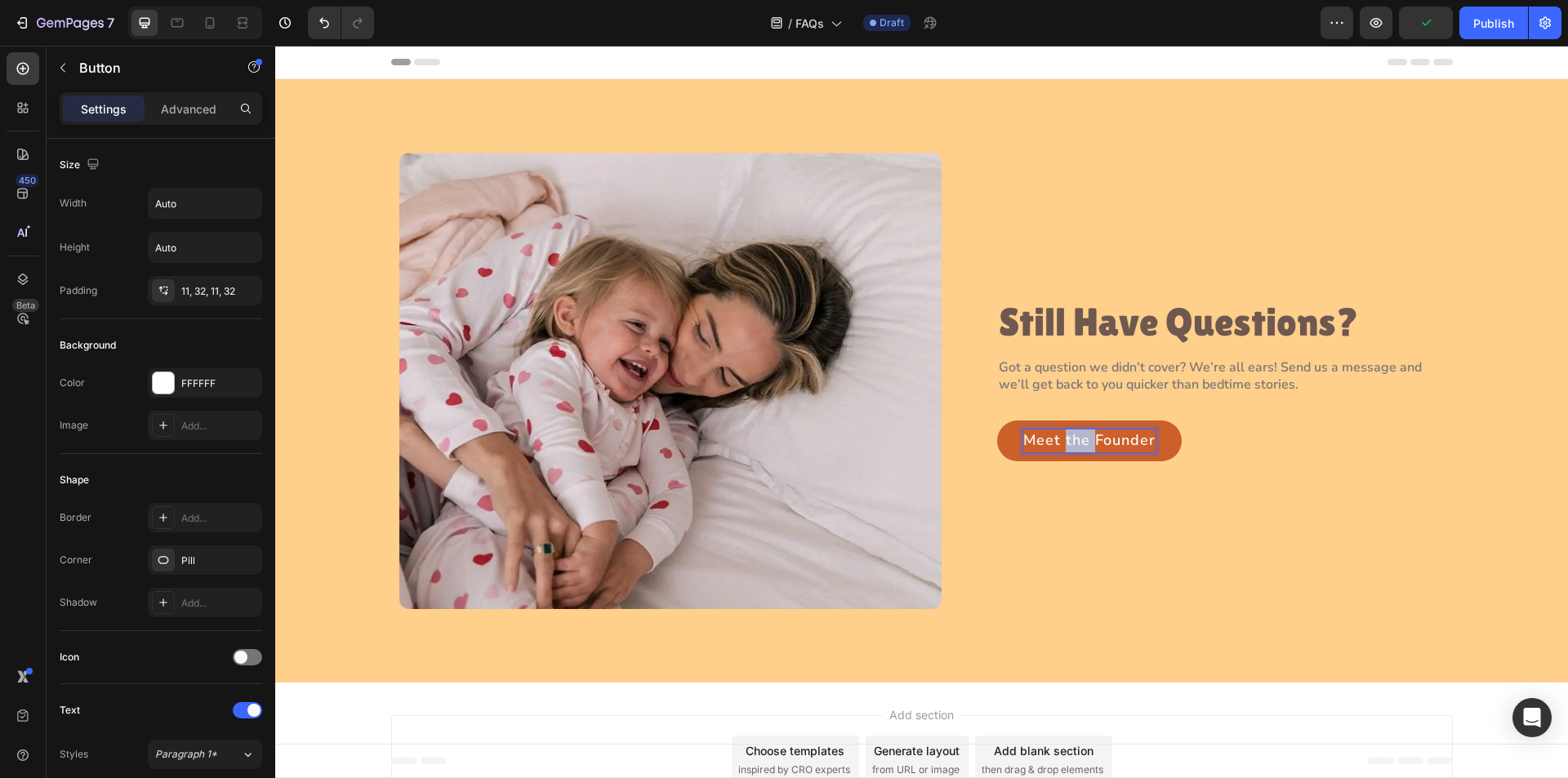
click at [1065, 442] on p "Meet the Founder" at bounding box center [1089, 440] width 132 height 23
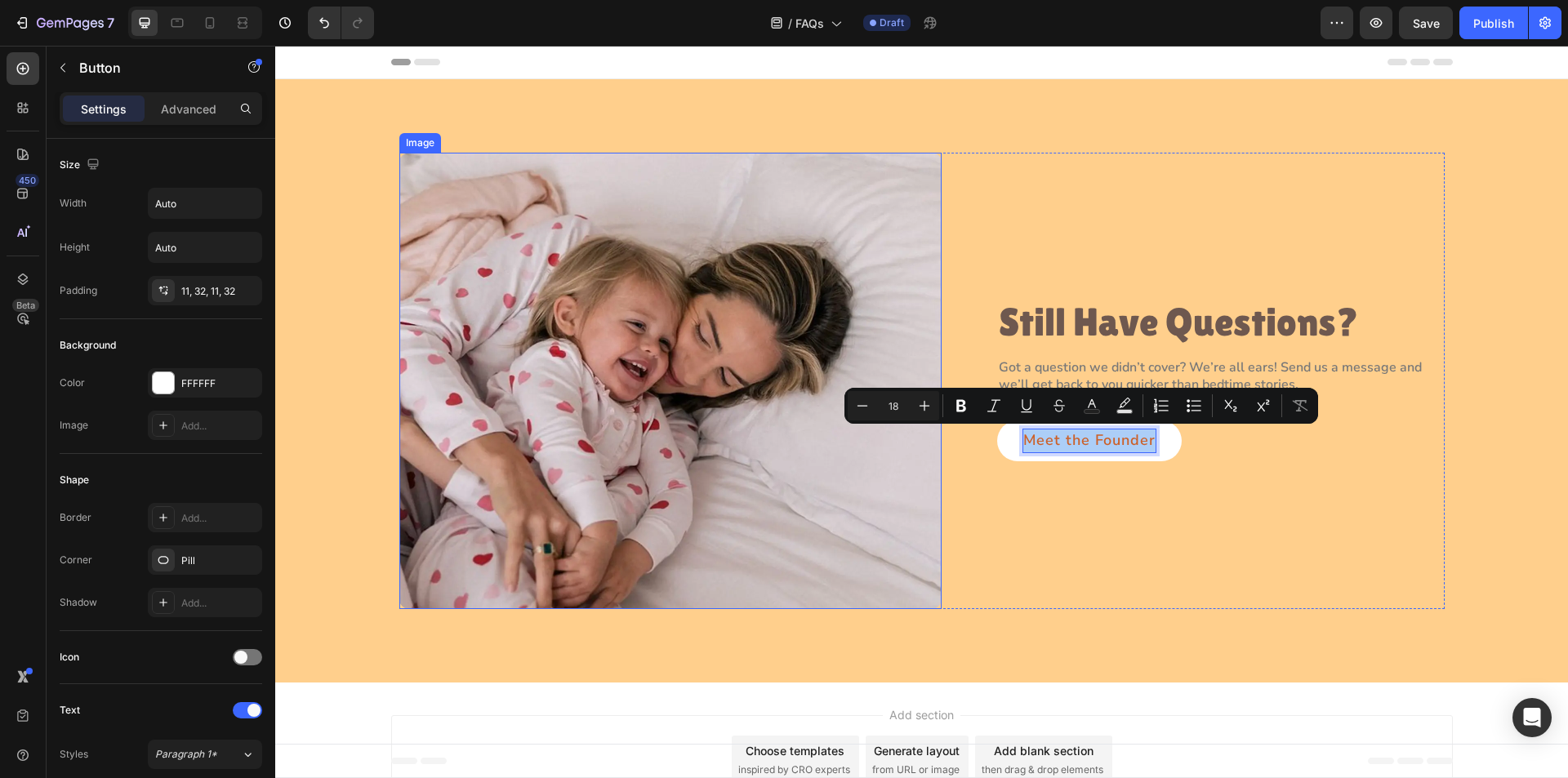
click at [709, 427] on img at bounding box center [670, 381] width 542 height 457
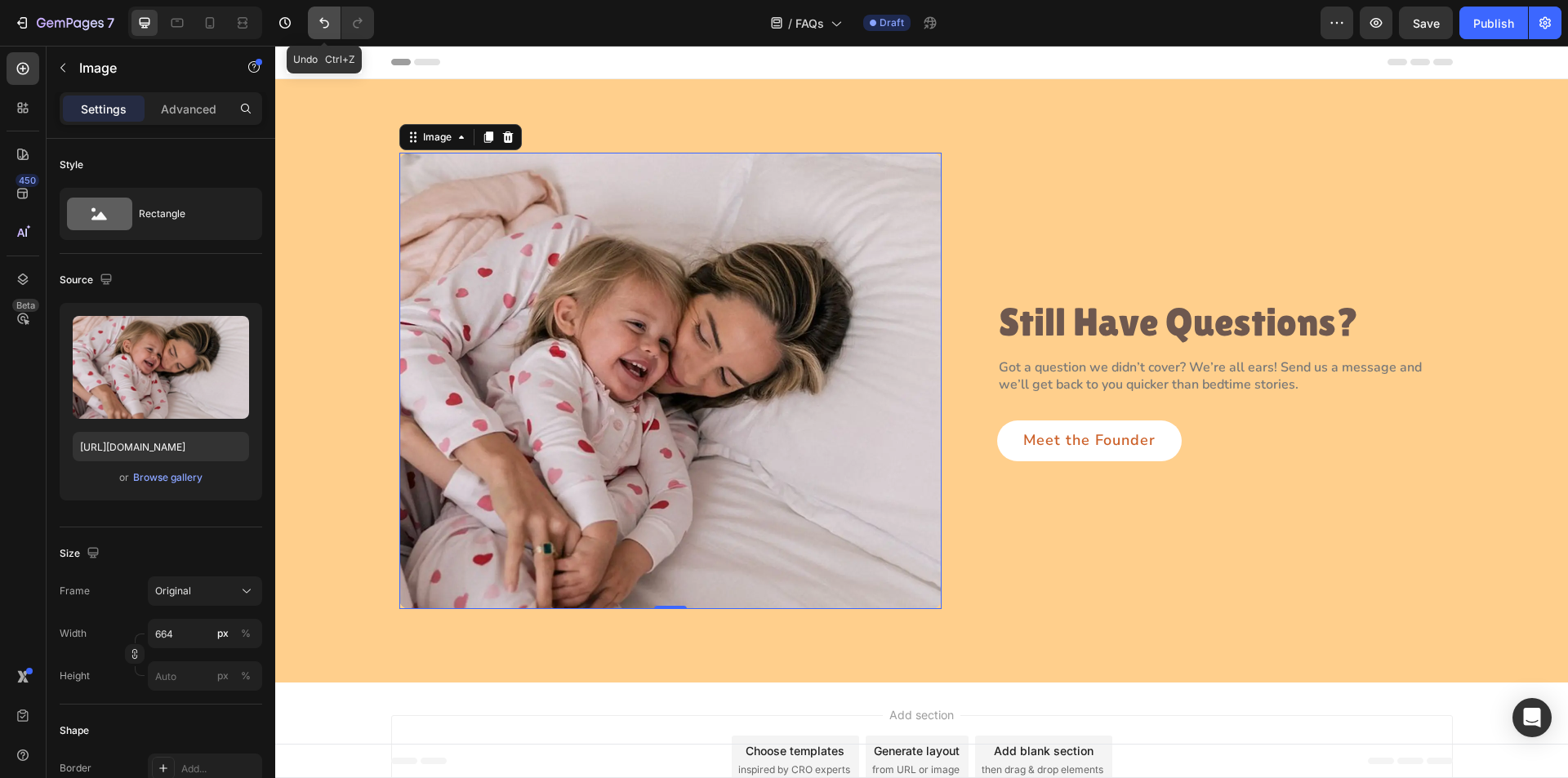
click at [316, 26] on icon "Undo/Redo" at bounding box center [324, 23] width 16 height 16
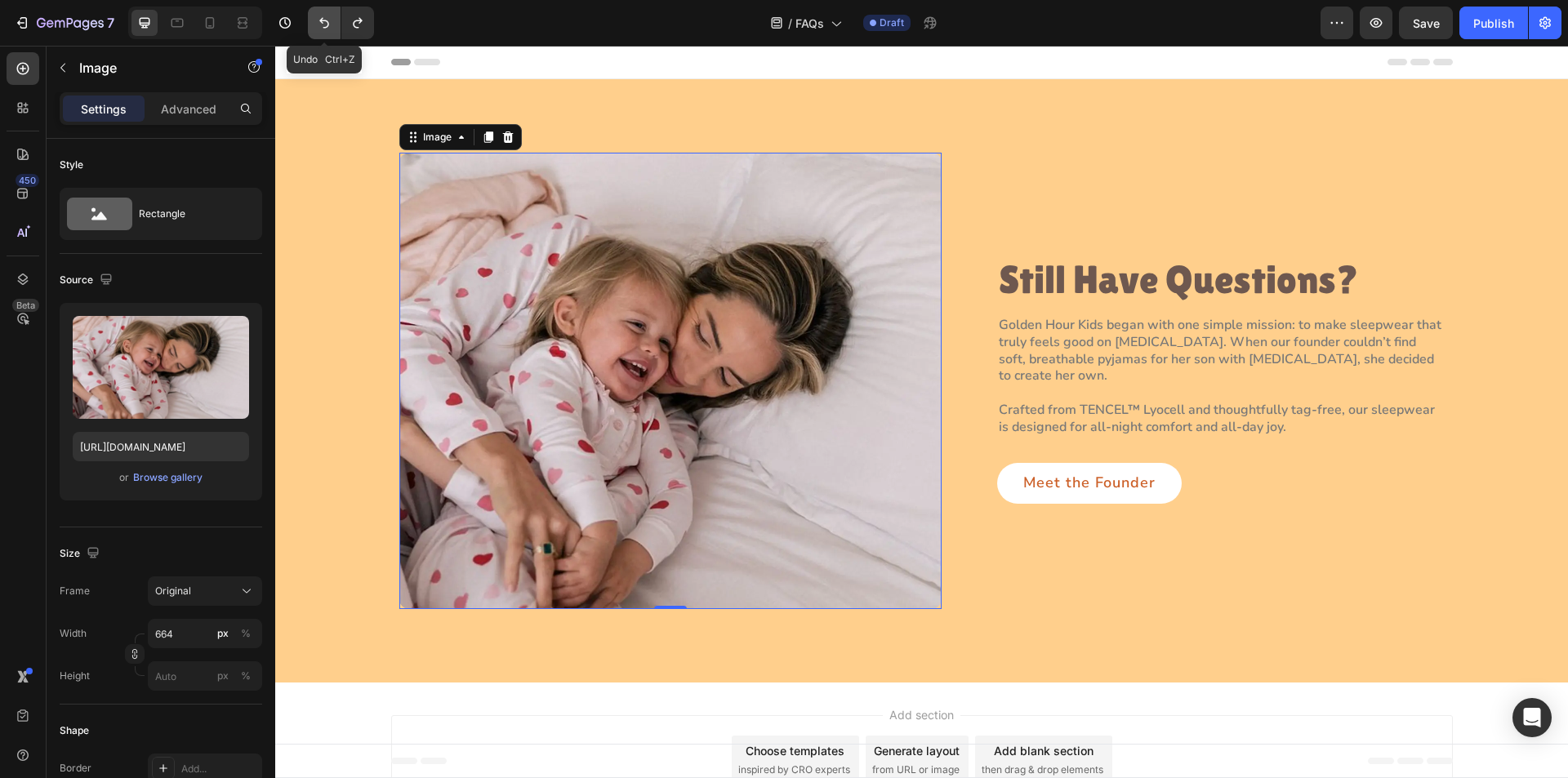
click at [320, 26] on icon "Undo/Redo" at bounding box center [324, 23] width 16 height 16
click at [321, 26] on icon "Undo/Redo" at bounding box center [324, 23] width 16 height 16
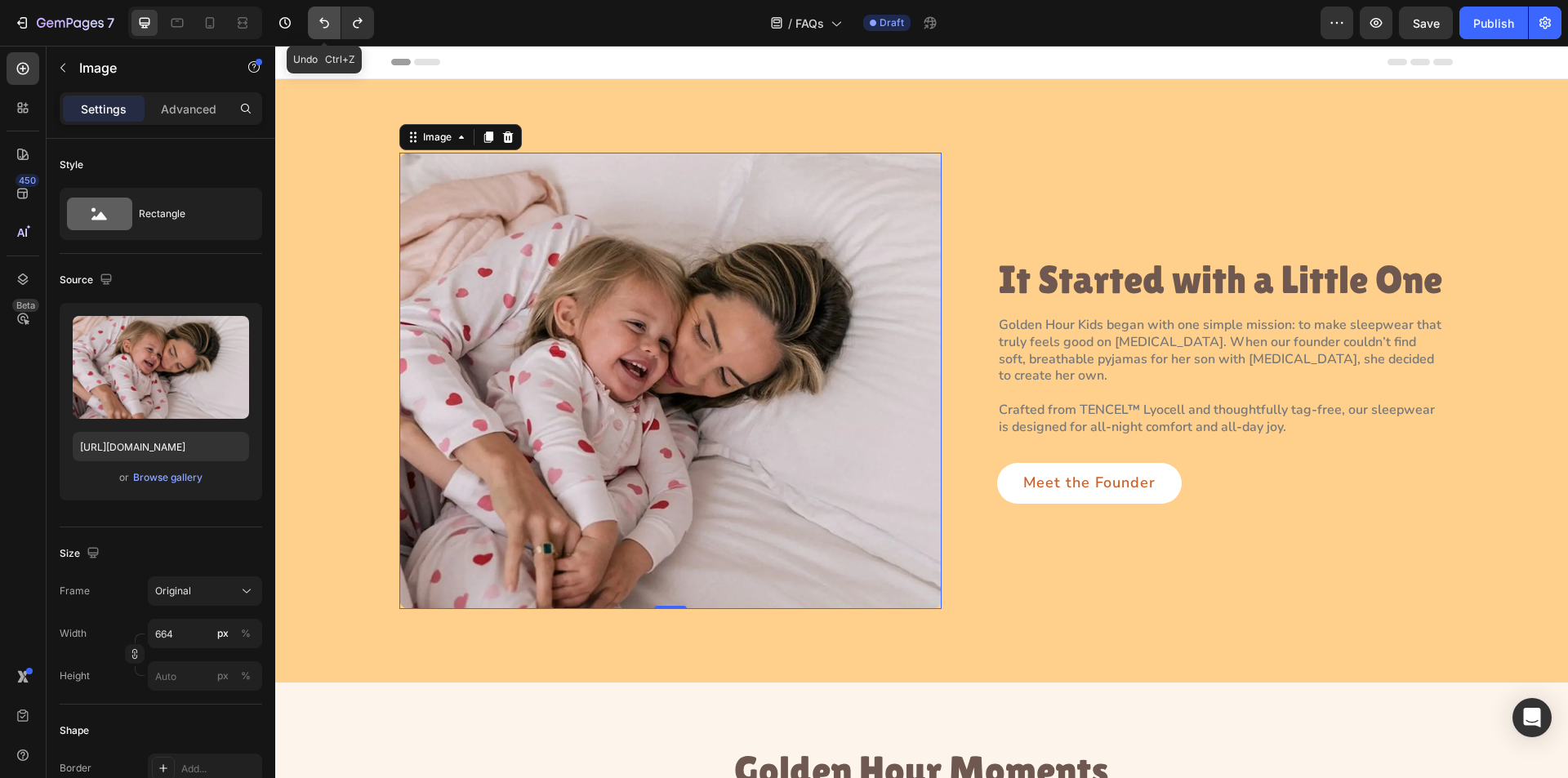
click at [323, 26] on icon "Undo/Redo" at bounding box center [324, 23] width 16 height 16
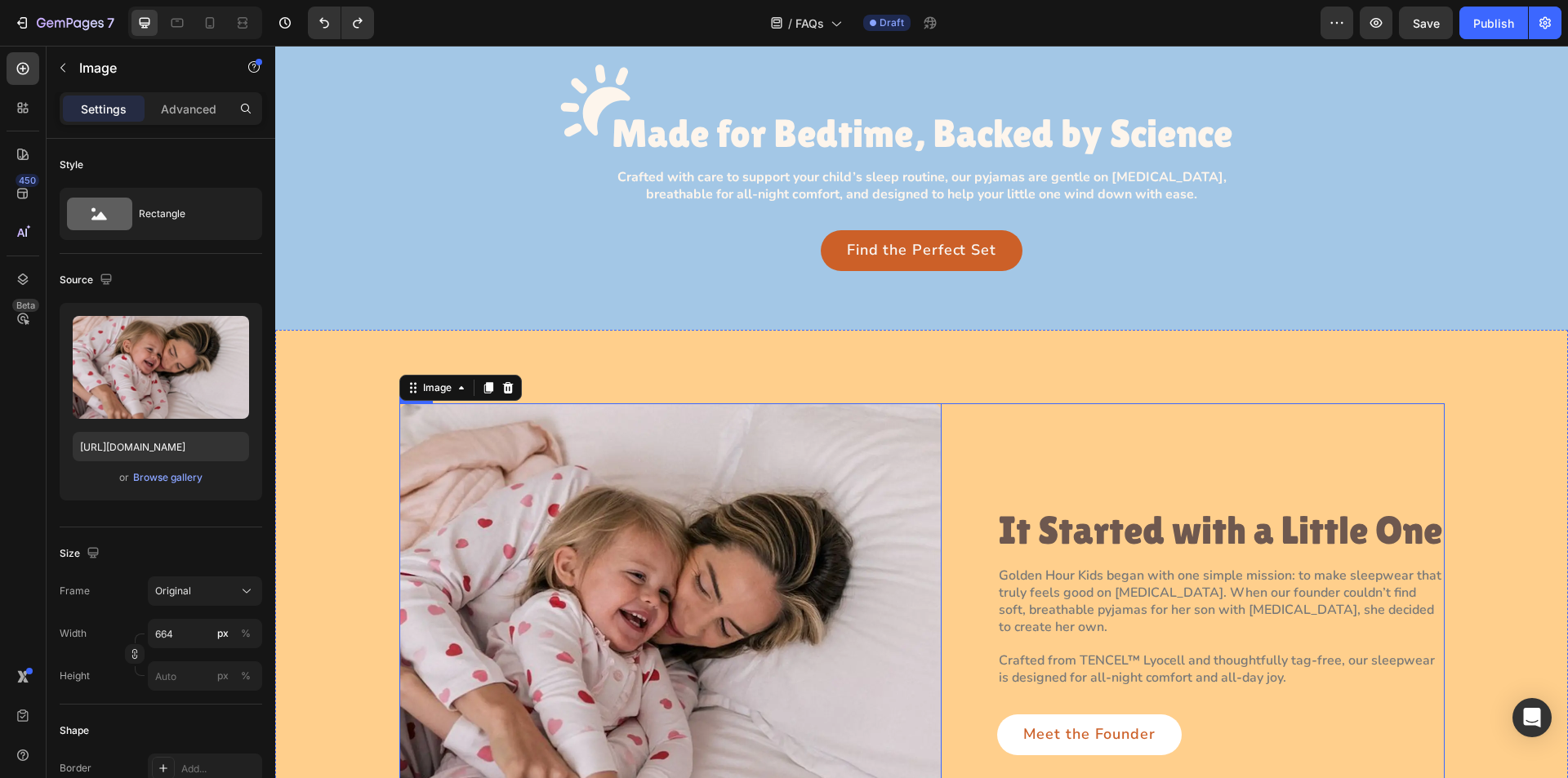
scroll to position [81, 0]
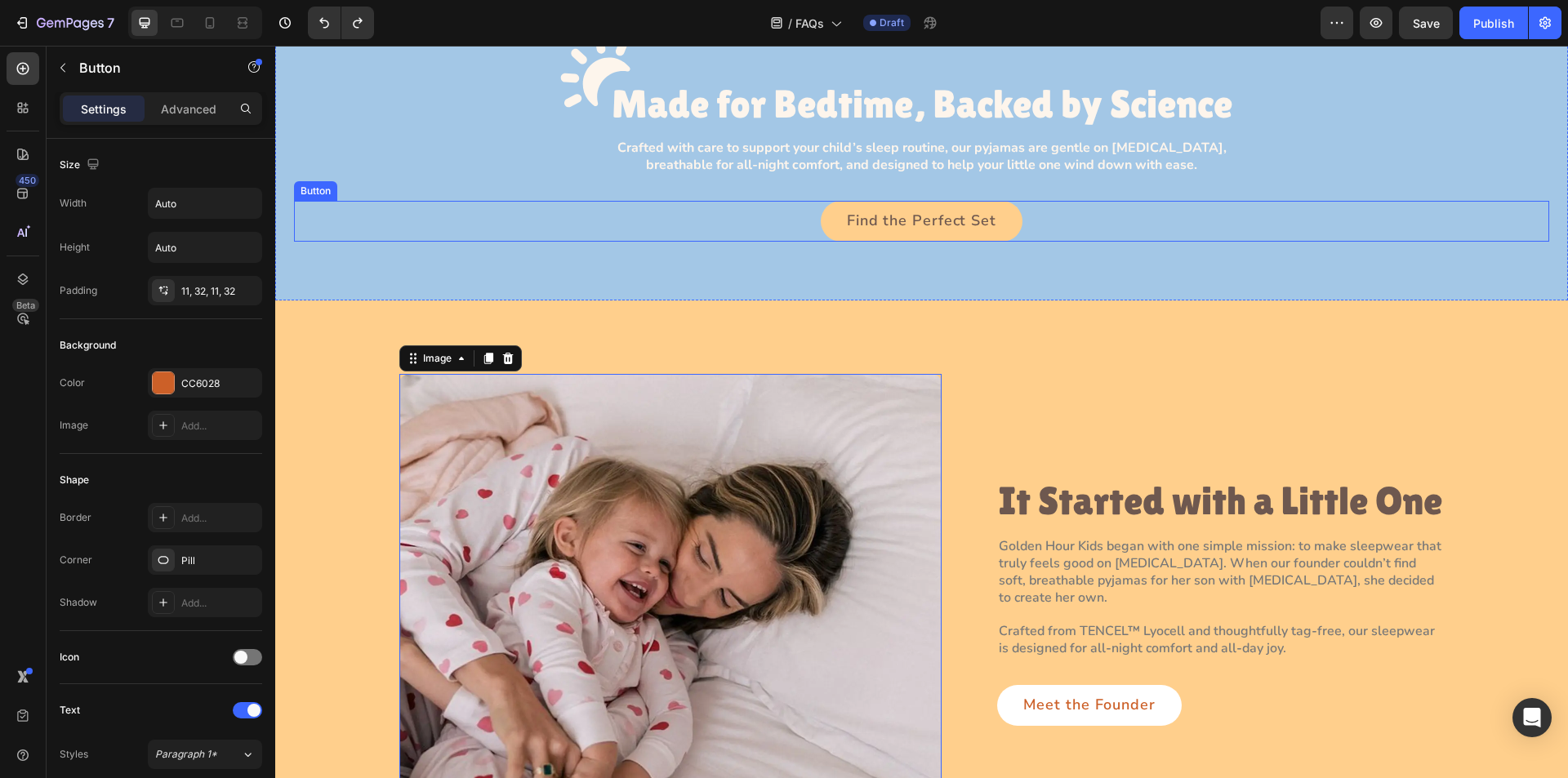
click at [1007, 213] on link "Find the Perfect Set" at bounding box center [921, 221] width 202 height 41
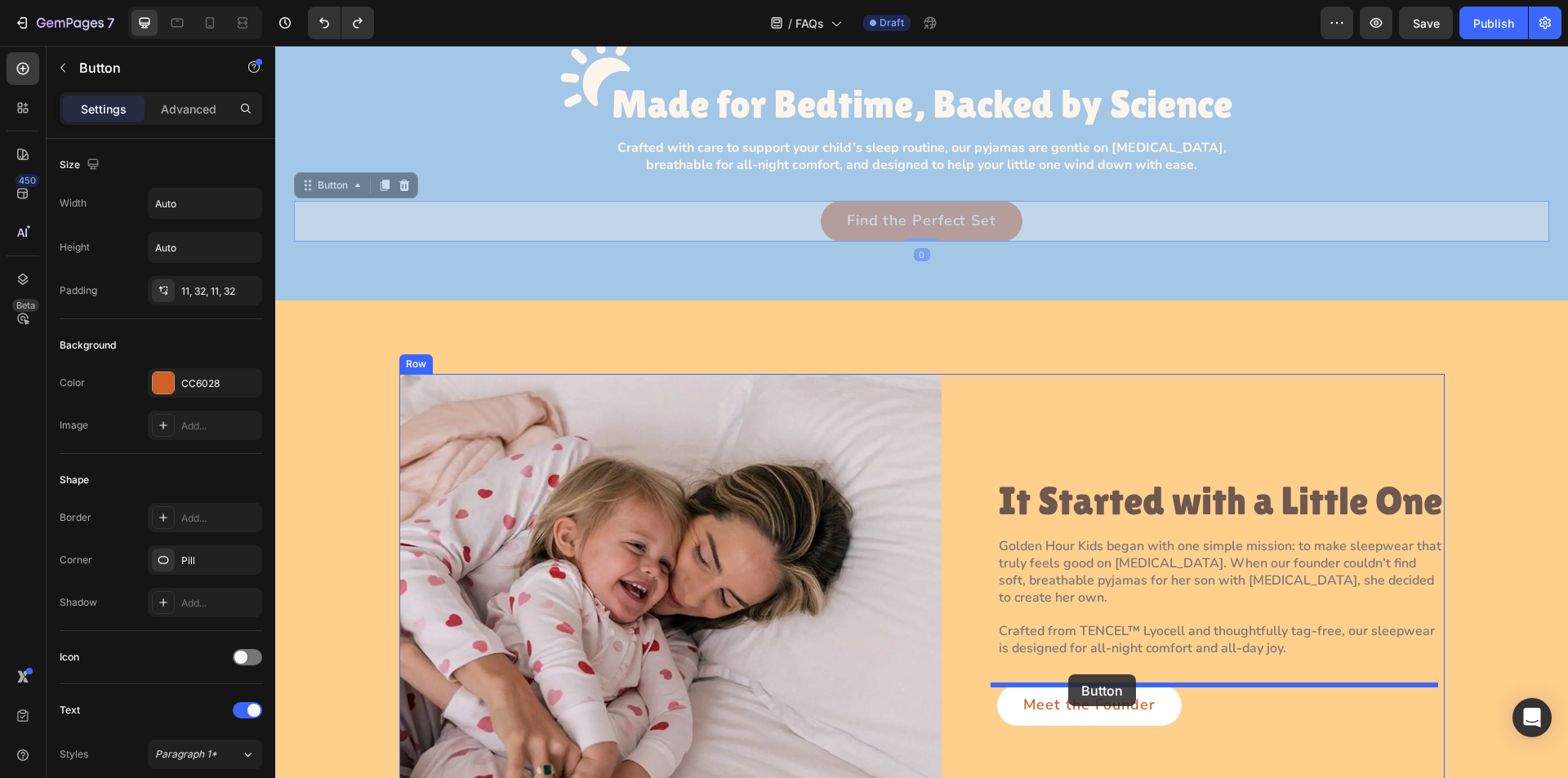
drag, startPoint x: 317, startPoint y: 185, endPoint x: 1068, endPoint y: 675, distance: 896.7
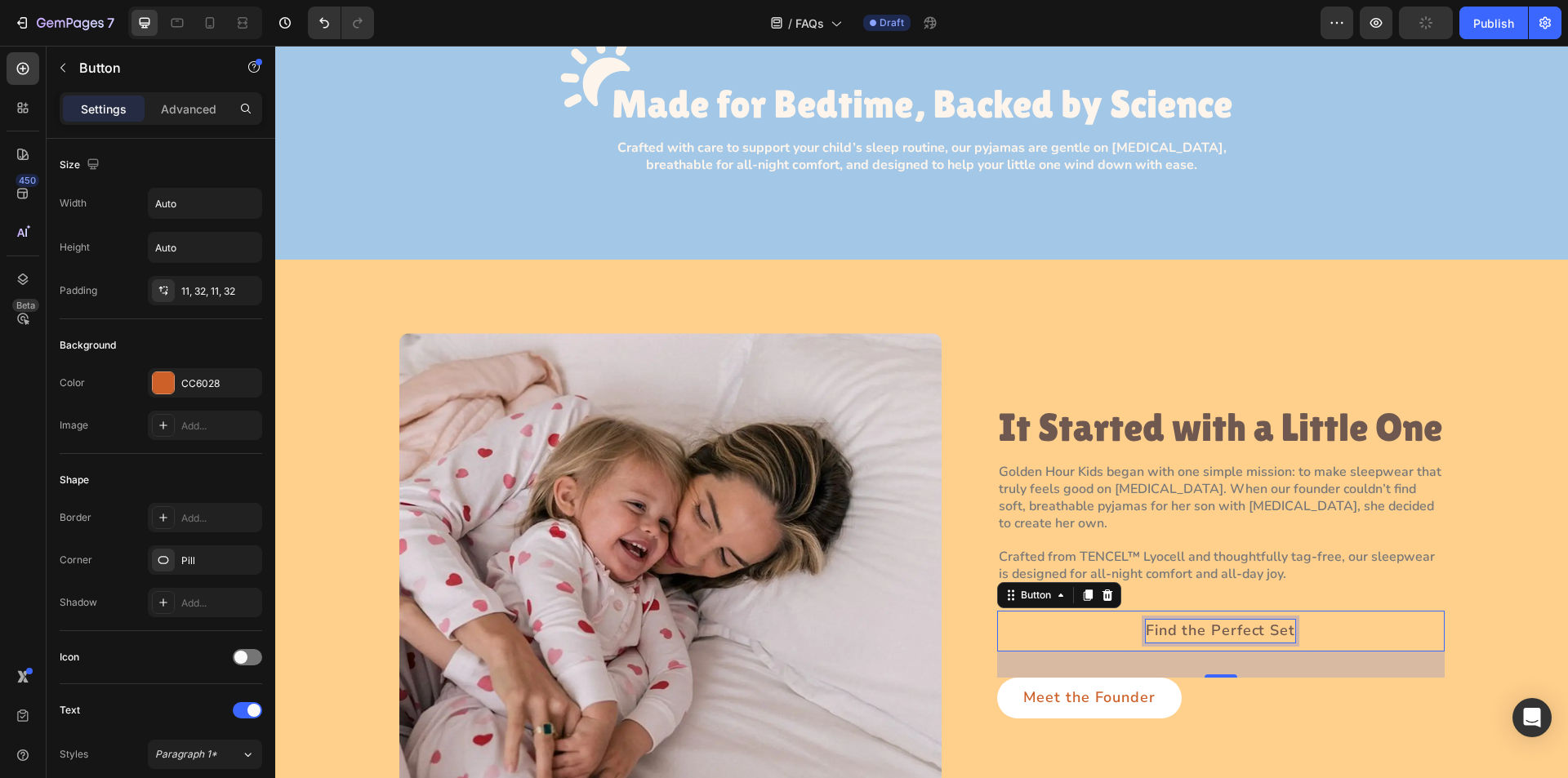
click at [1173, 629] on p "Find the Perfect Set" at bounding box center [1221, 631] width 150 height 23
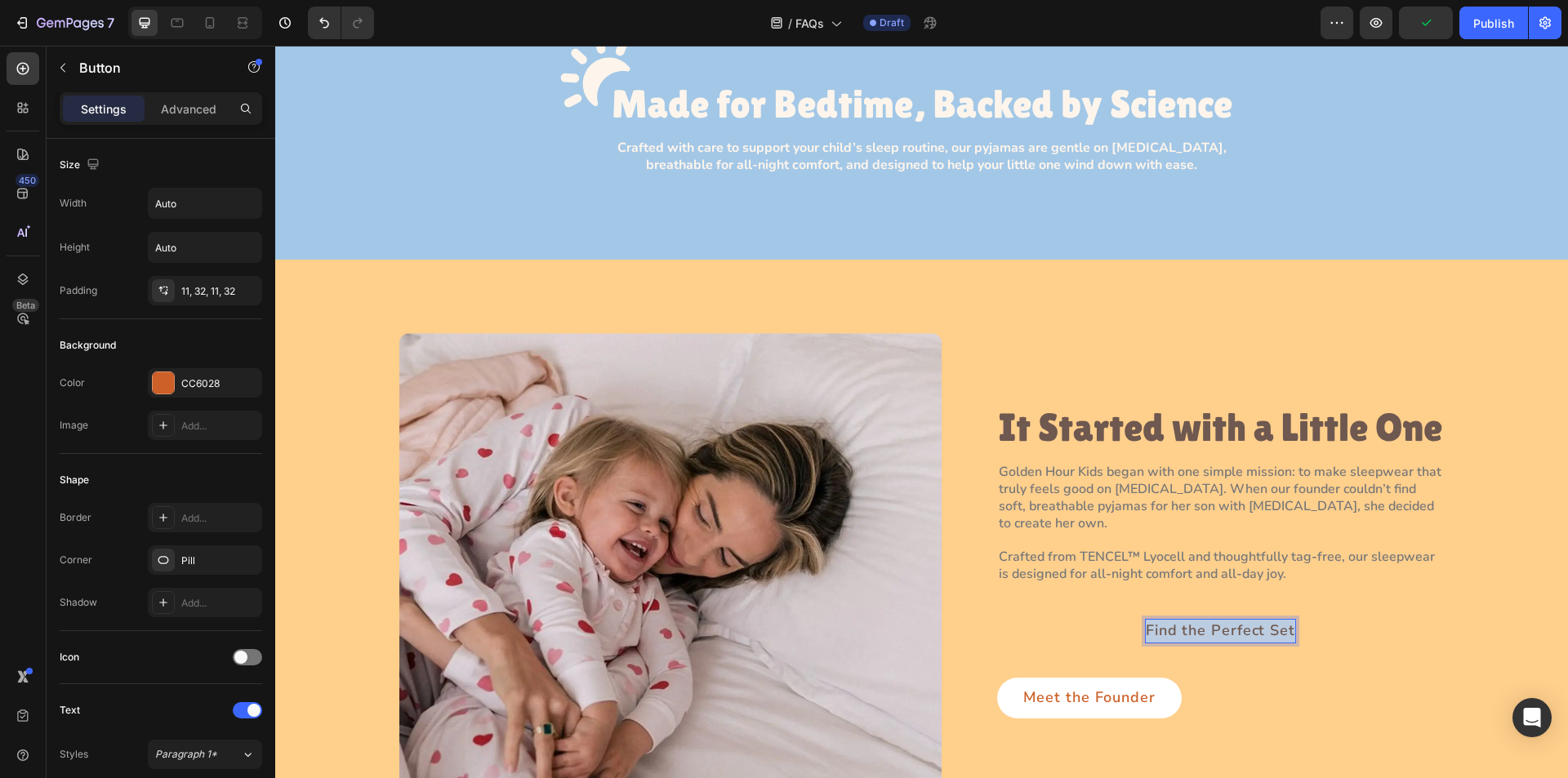
click at [1173, 629] on p "Find the Perfect Set" at bounding box center [1221, 631] width 150 height 23
click at [1054, 638] on div "Contact Us Button 32" at bounding box center [1221, 631] width 447 height 41
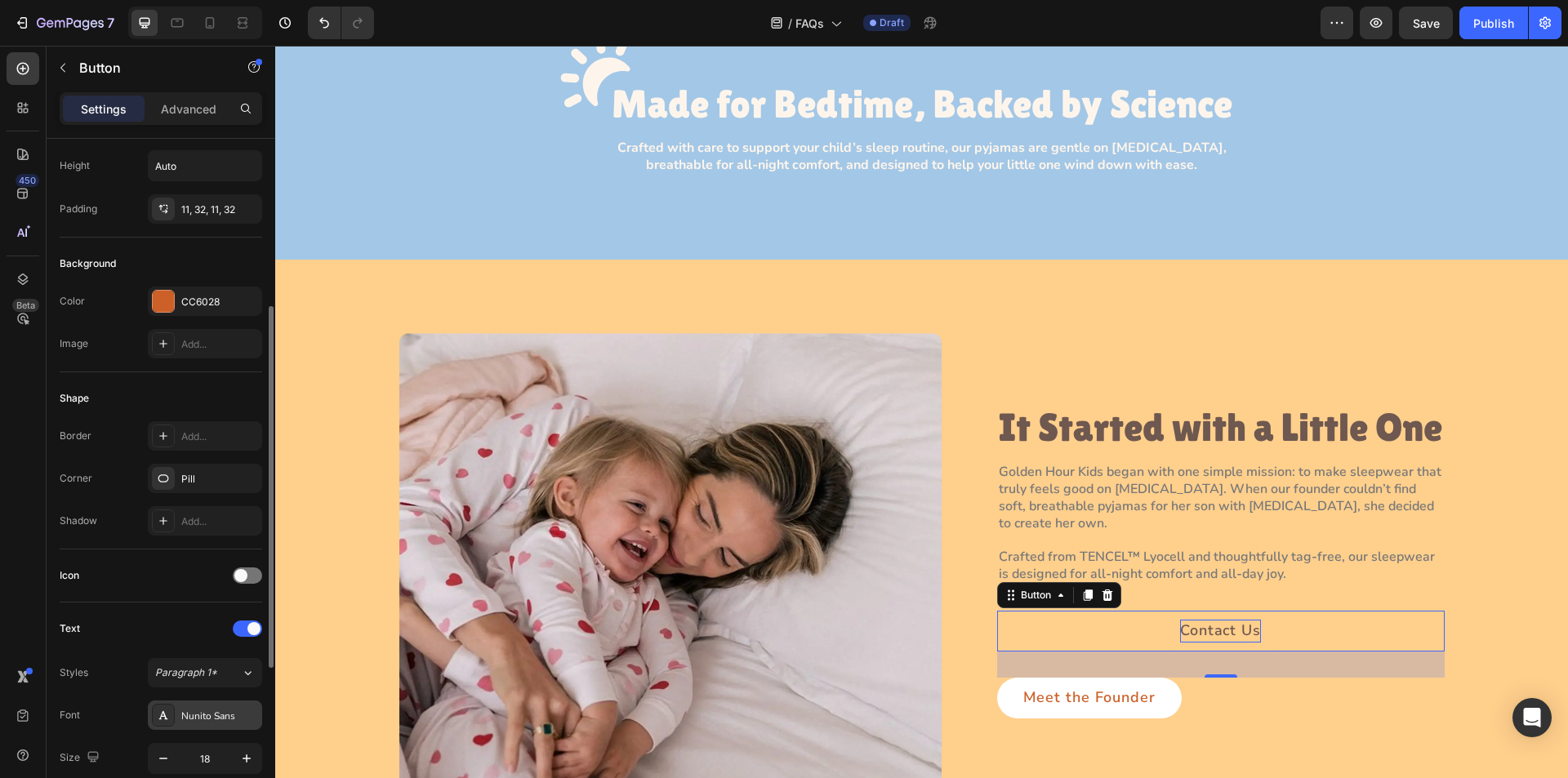
scroll to position [613, 0]
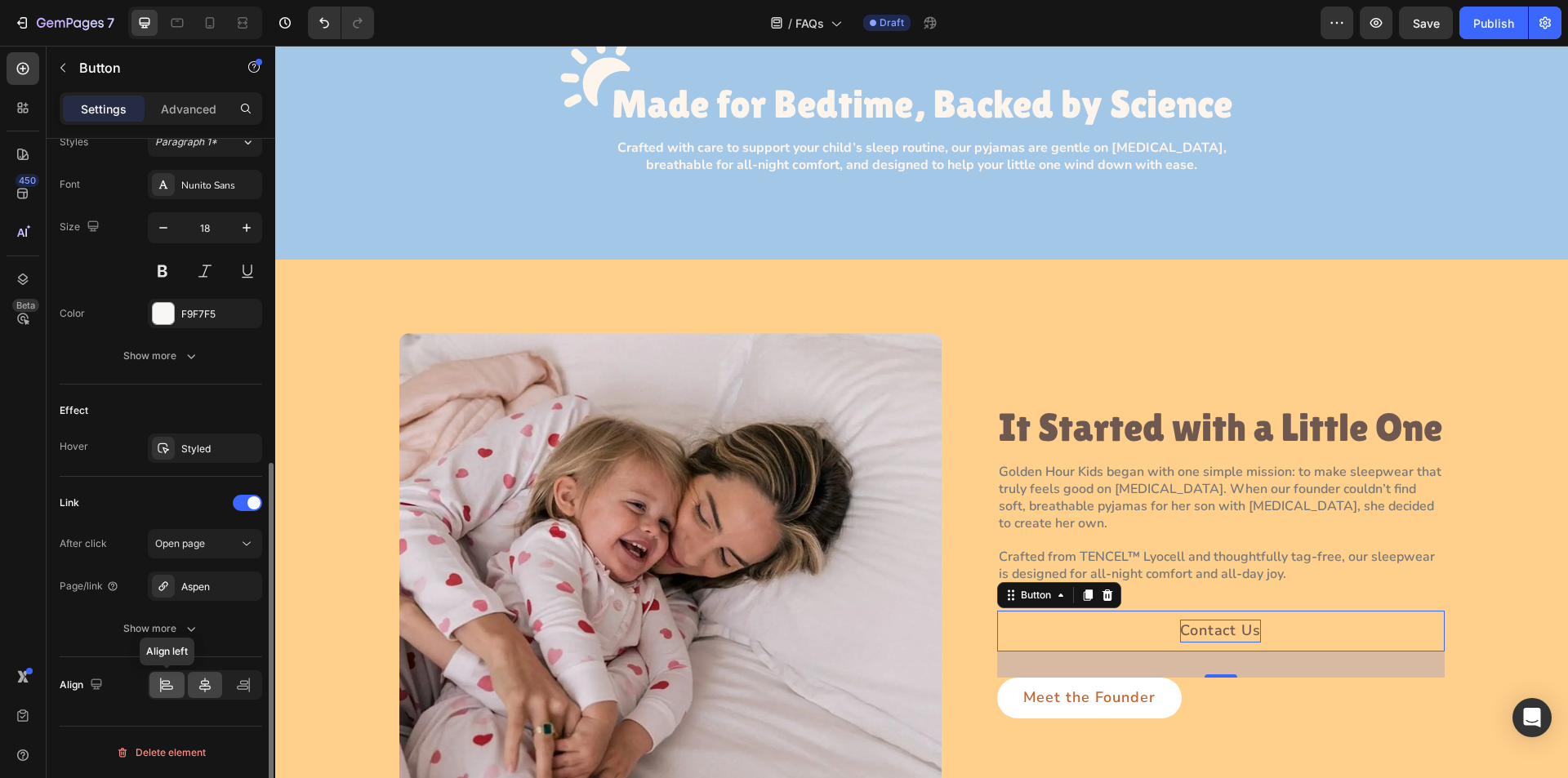
click at [169, 685] on icon at bounding box center [167, 685] width 16 height 16
click at [191, 104] on p "Advanced" at bounding box center [188, 109] width 56 height 17
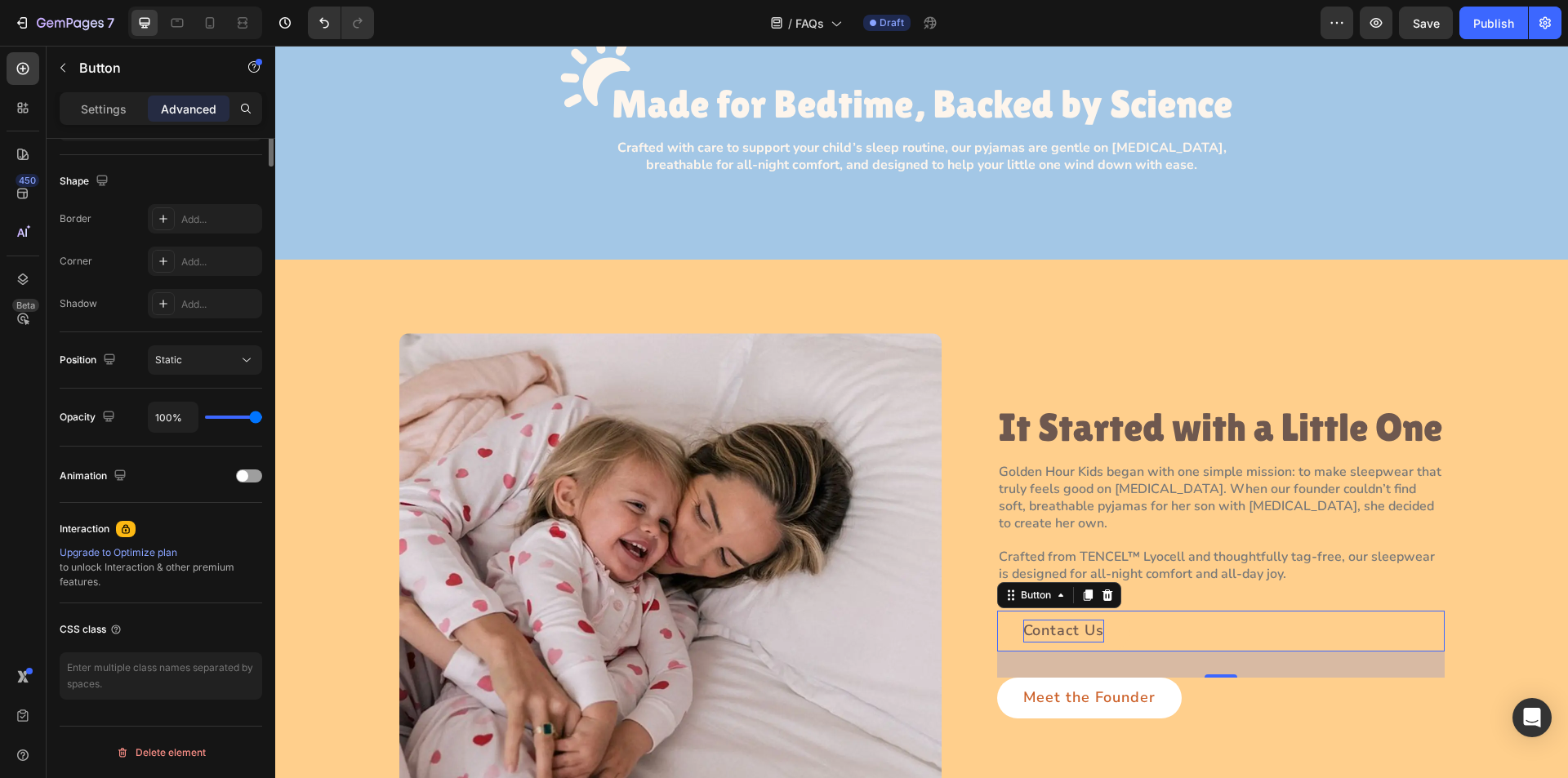
scroll to position [0, 0]
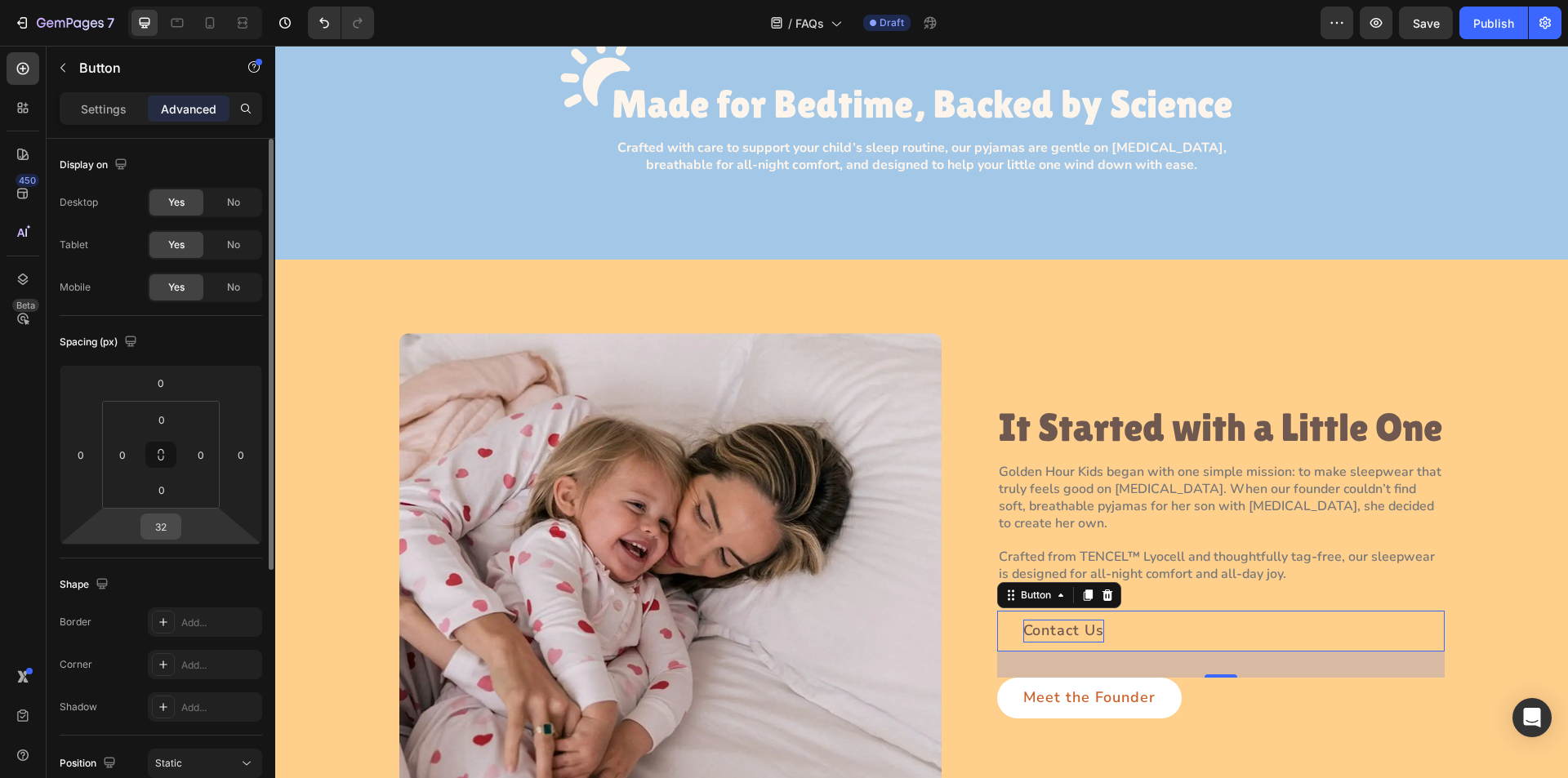
click at [167, 530] on input "32" at bounding box center [161, 527] width 33 height 25
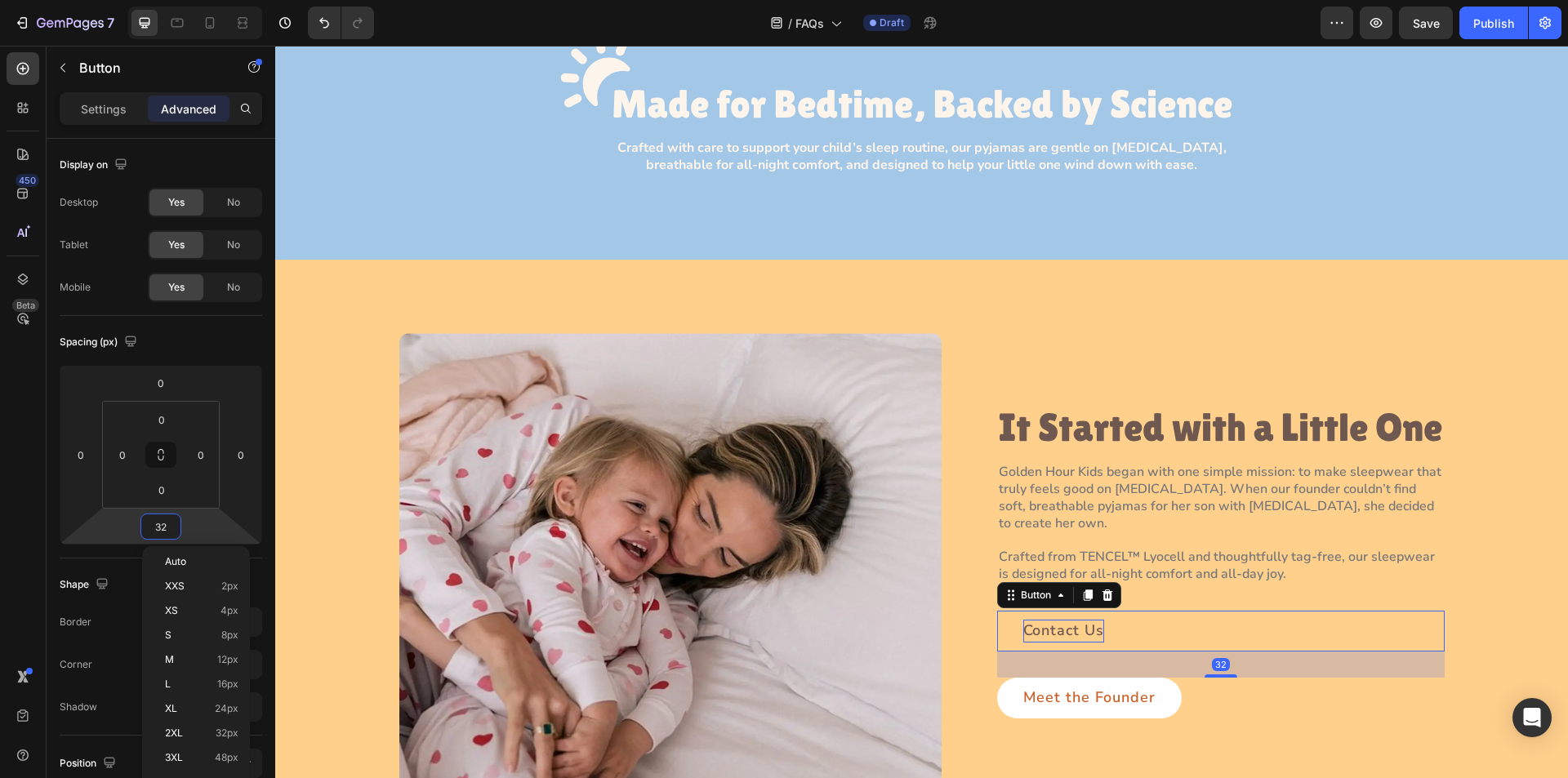
type input "0"
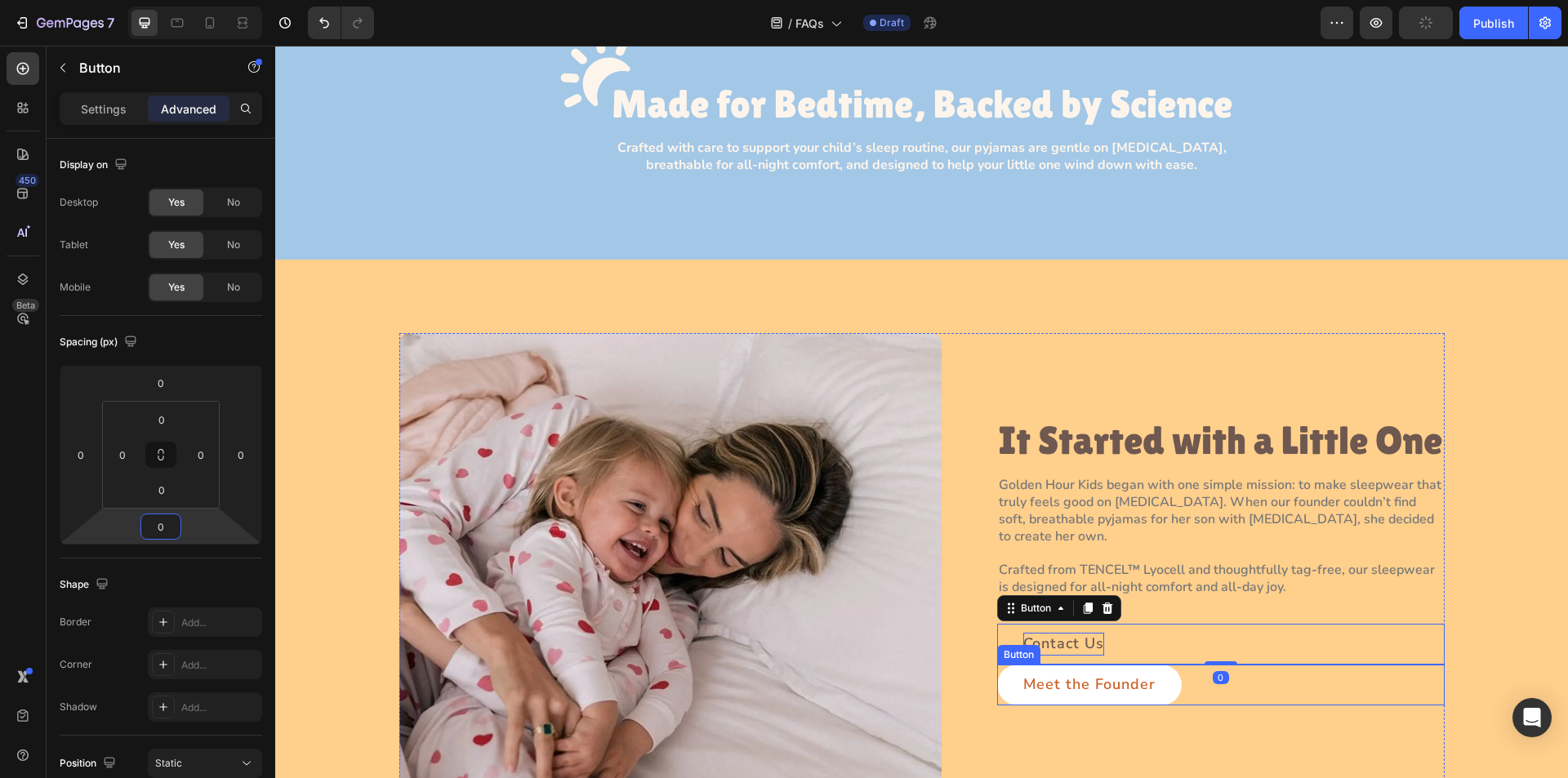
click at [1254, 687] on div "Meet the Founder Button" at bounding box center [1221, 685] width 447 height 41
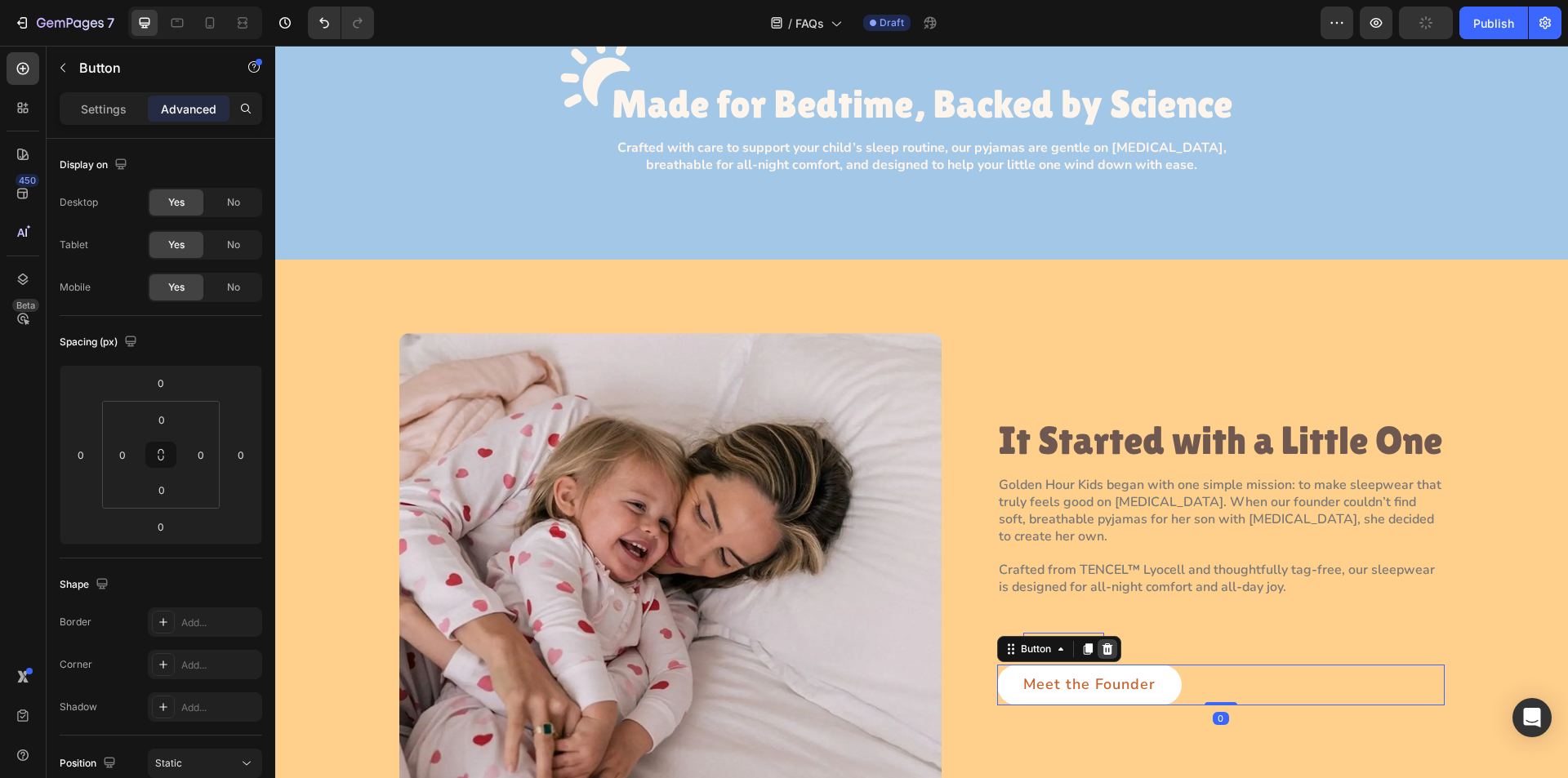
click at [1103, 652] on icon at bounding box center [1108, 649] width 13 height 13
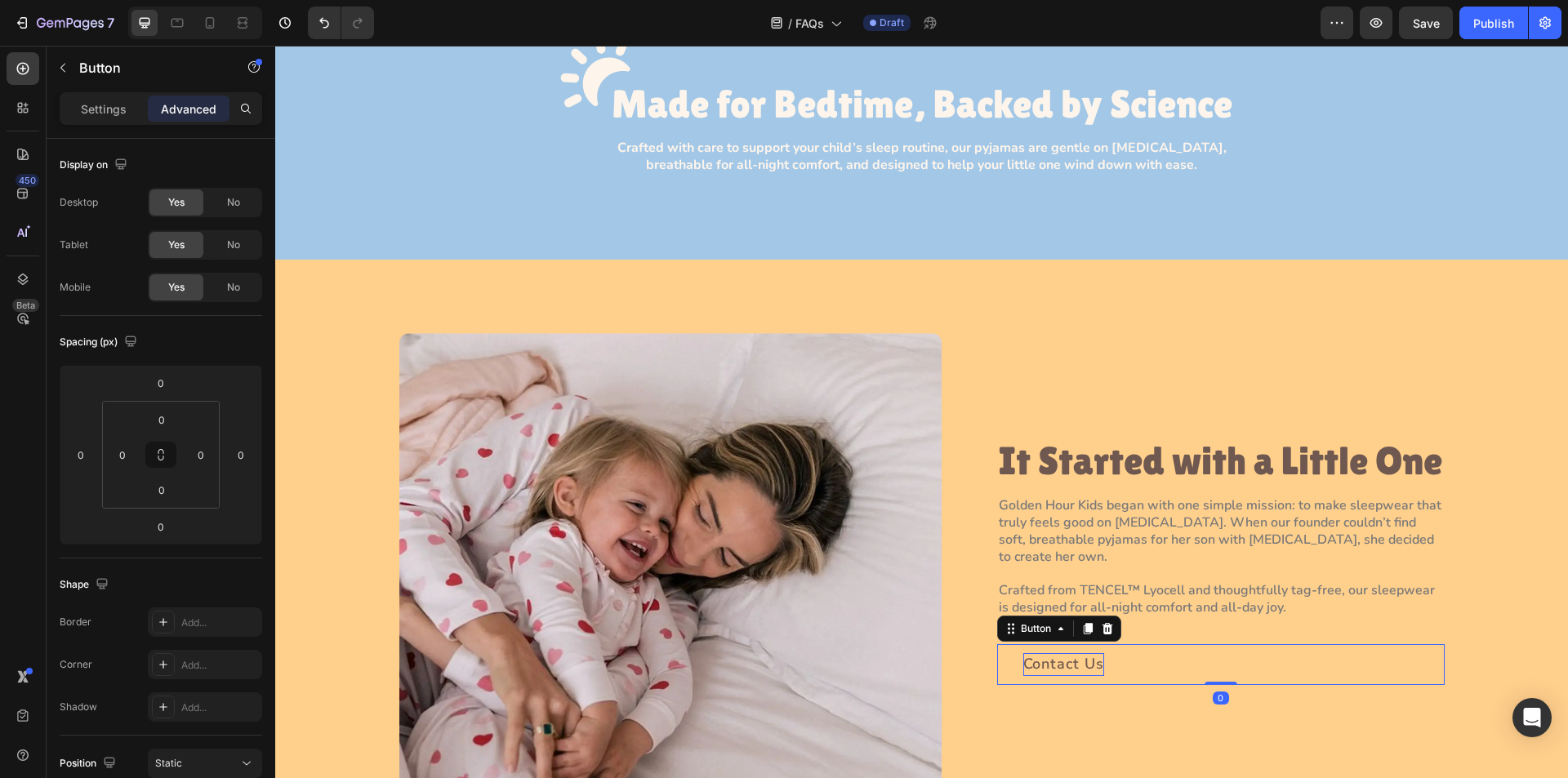
click at [1110, 661] on link "Contact Us" at bounding box center [1064, 665] width 133 height 41
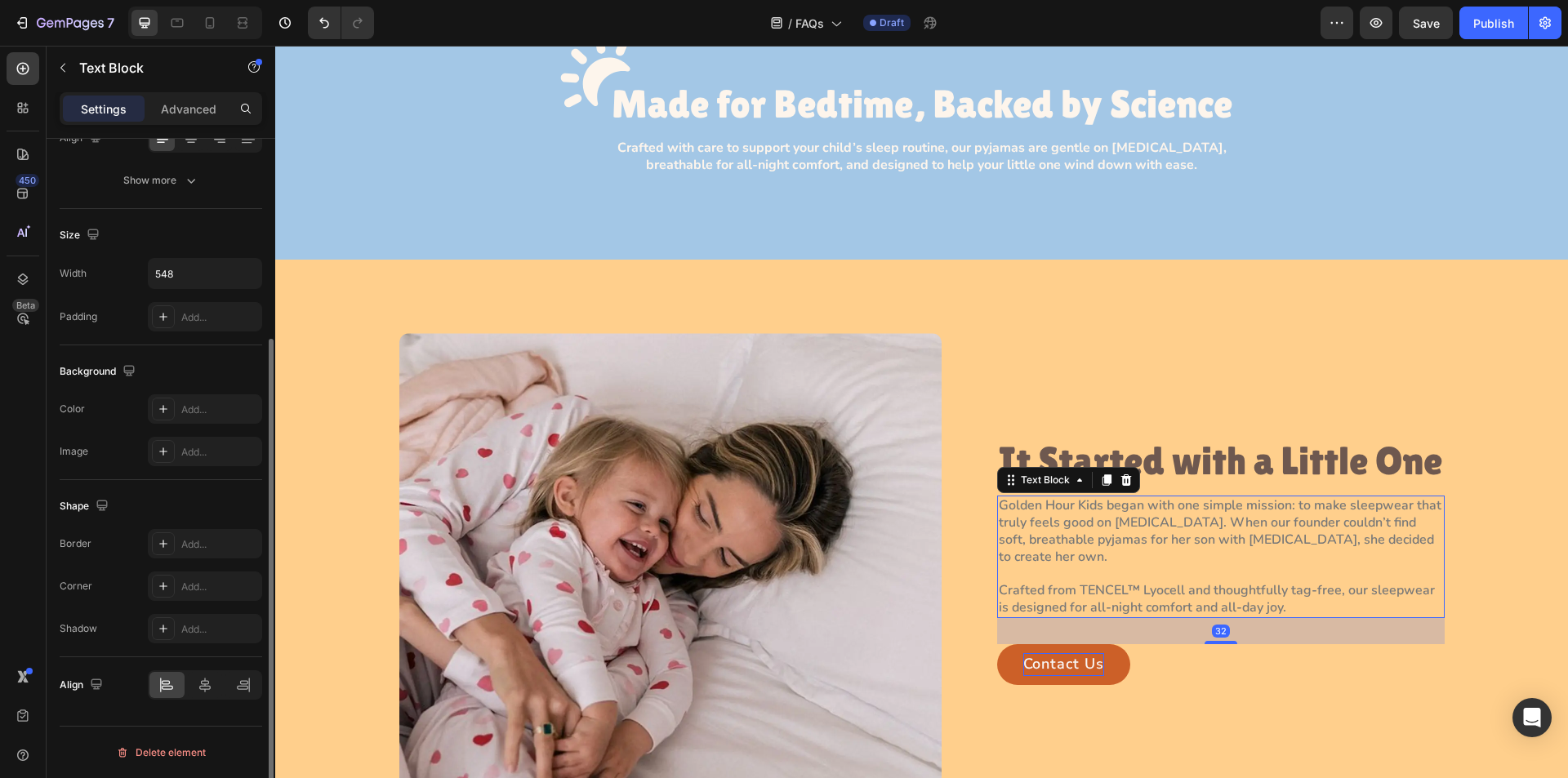
click at [1292, 592] on p "Crafted from TENCEL™ Lyocell and thoughtfully tag-free, our sleepwear is design…" at bounding box center [1221, 590] width 445 height 50
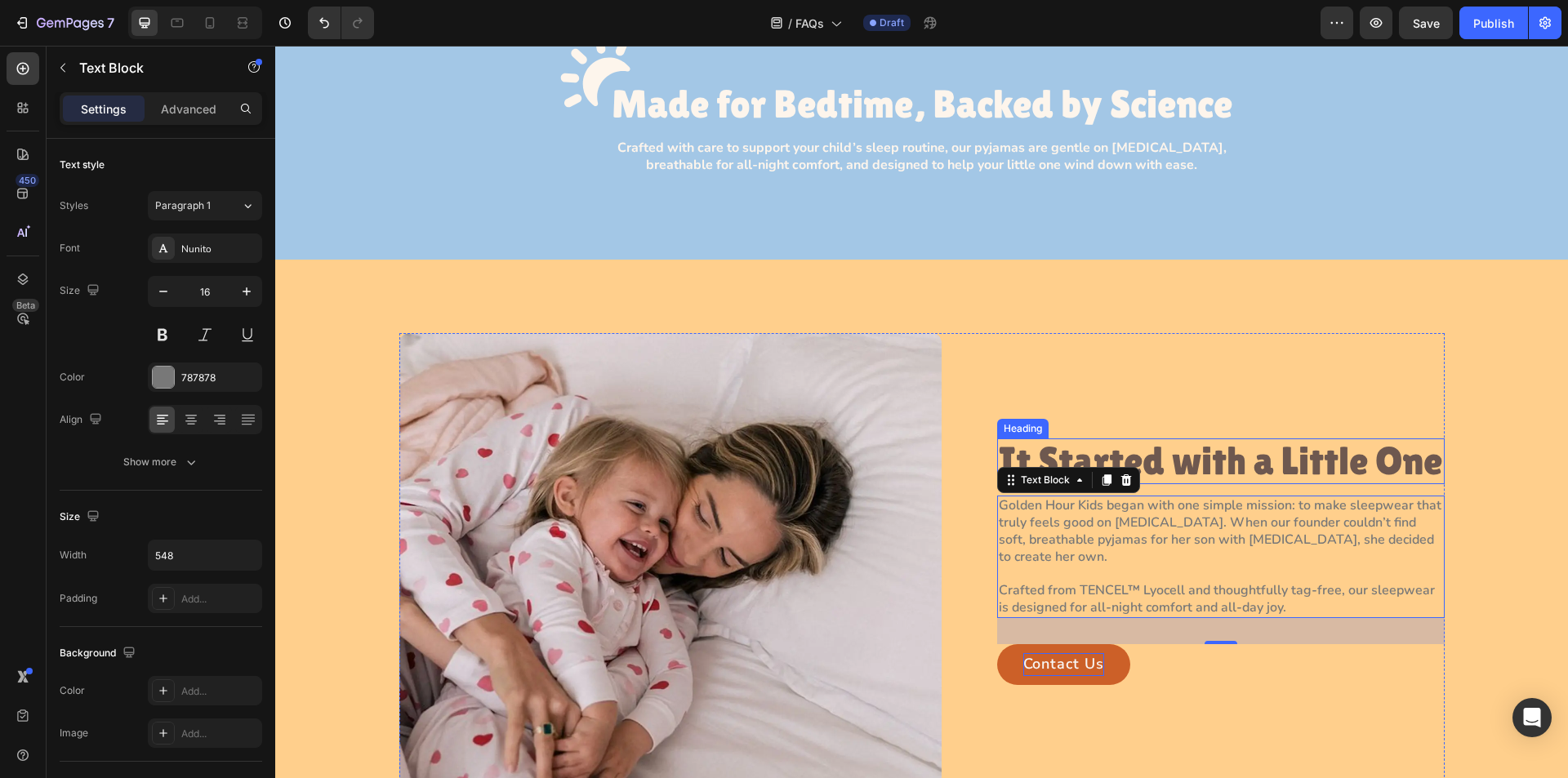
click at [1199, 457] on h2 "It Started with a Little One" at bounding box center [1221, 461] width 447 height 47
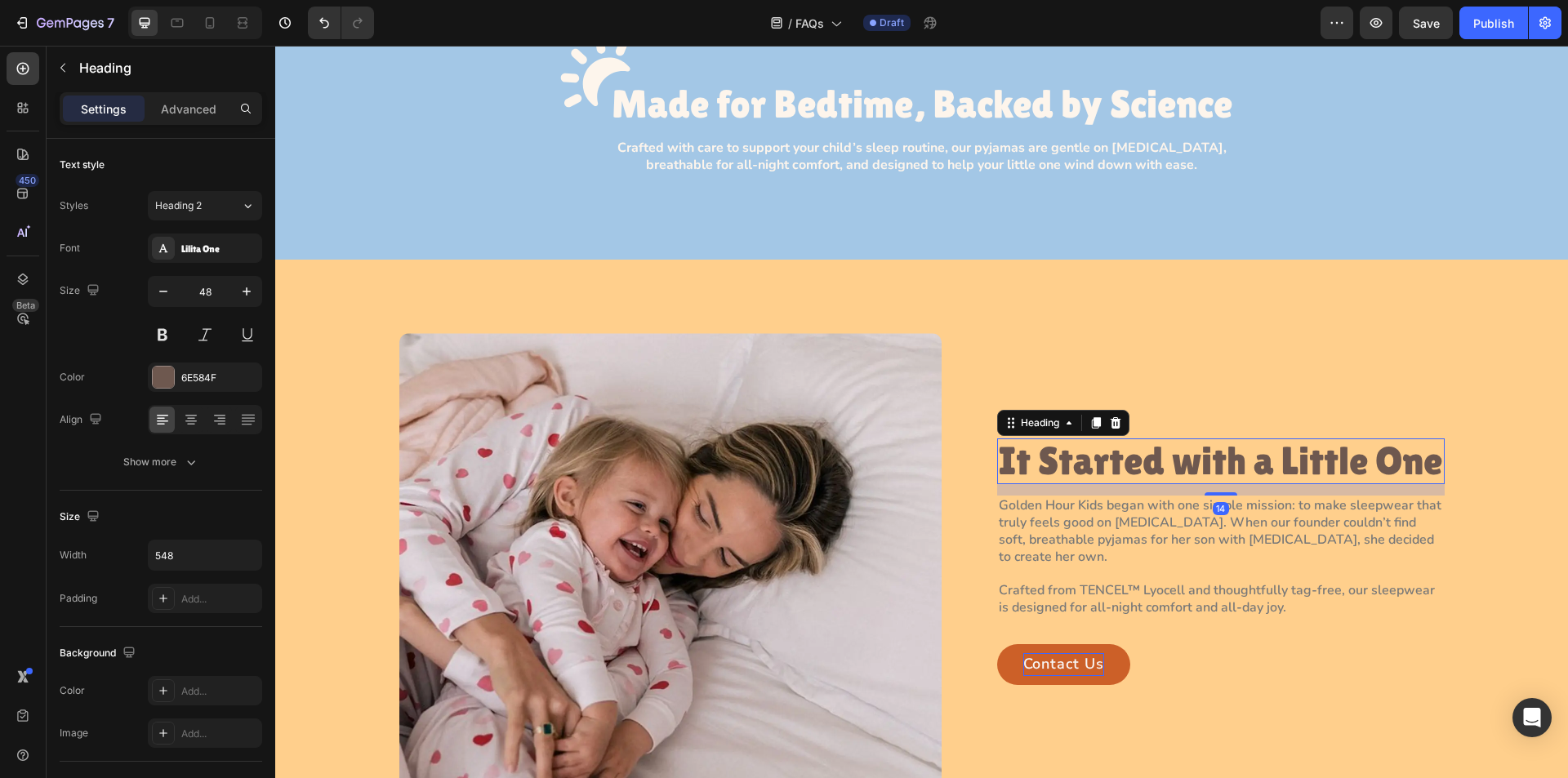
click at [1199, 457] on h2 "It Started with a Little One" at bounding box center [1221, 461] width 447 height 47
click at [1199, 457] on p "It Started with a Little One" at bounding box center [1221, 461] width 445 height 43
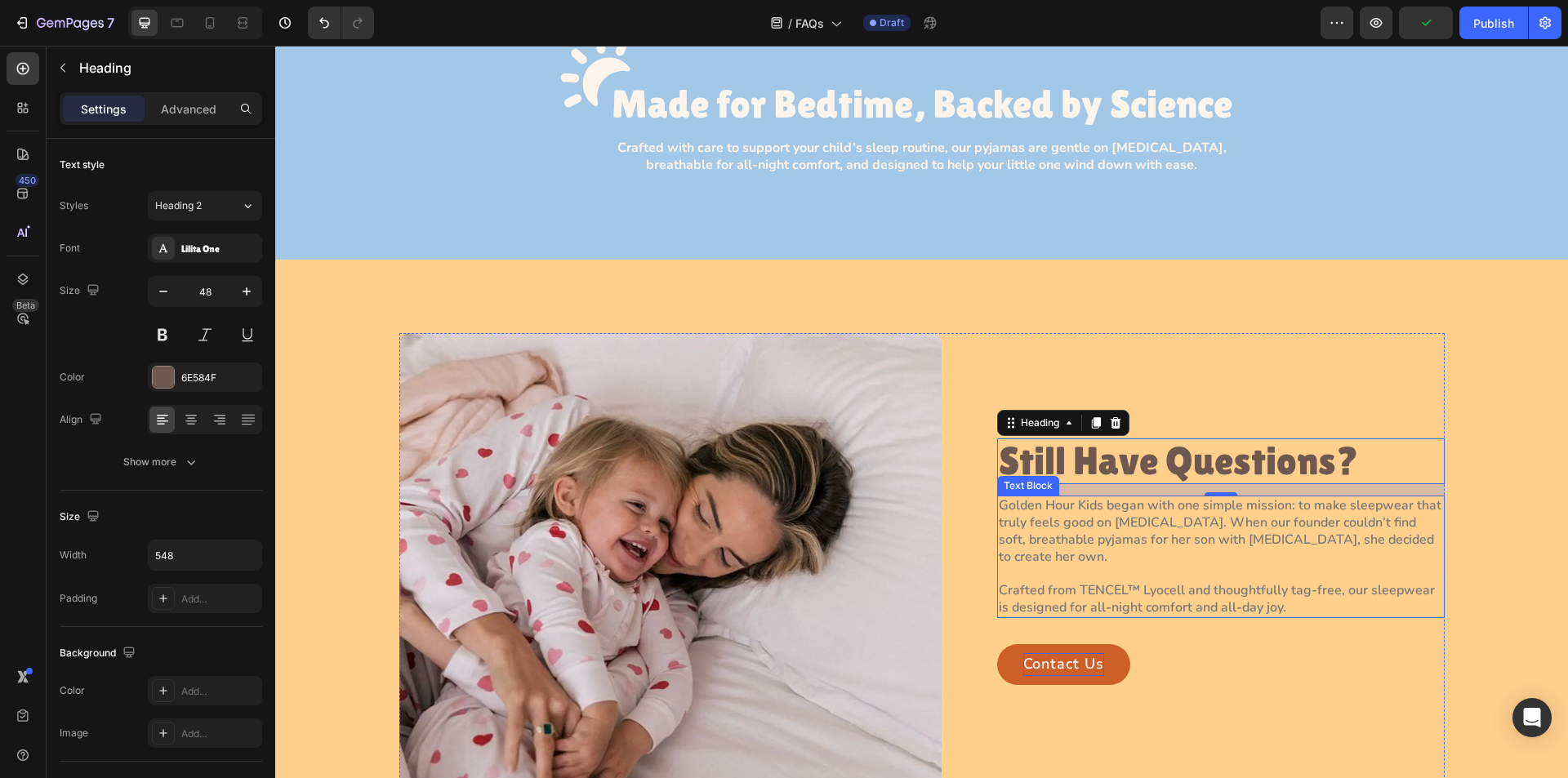
click at [1094, 528] on p "Golden Hour Kids began with one simple mission: to make sleepwear that truly fe…" at bounding box center [1221, 531] width 445 height 68
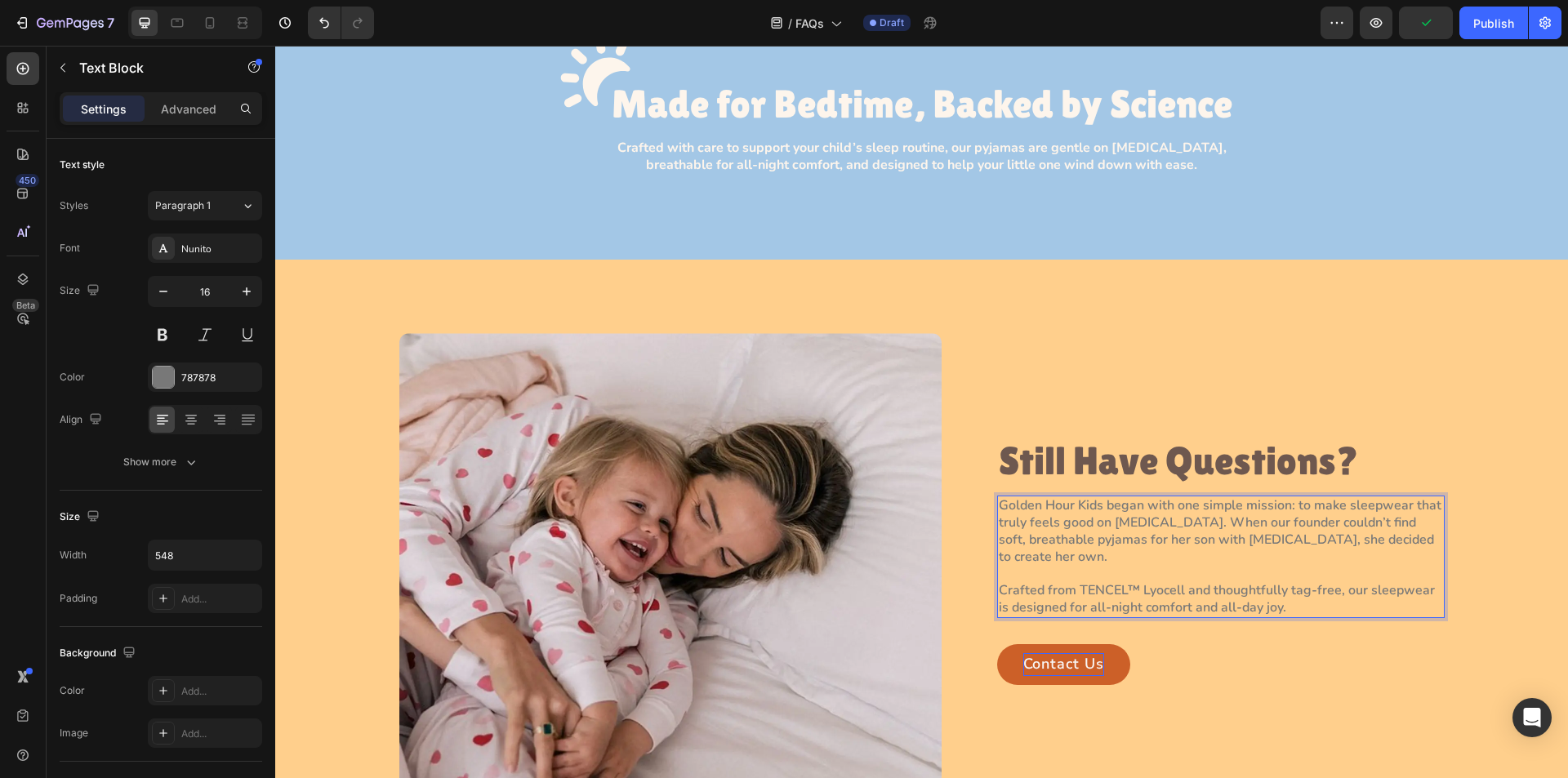
click at [1094, 528] on p "Golden Hour Kids began with one simple mission: to make sleepwear that truly fe…" at bounding box center [1221, 531] width 445 height 68
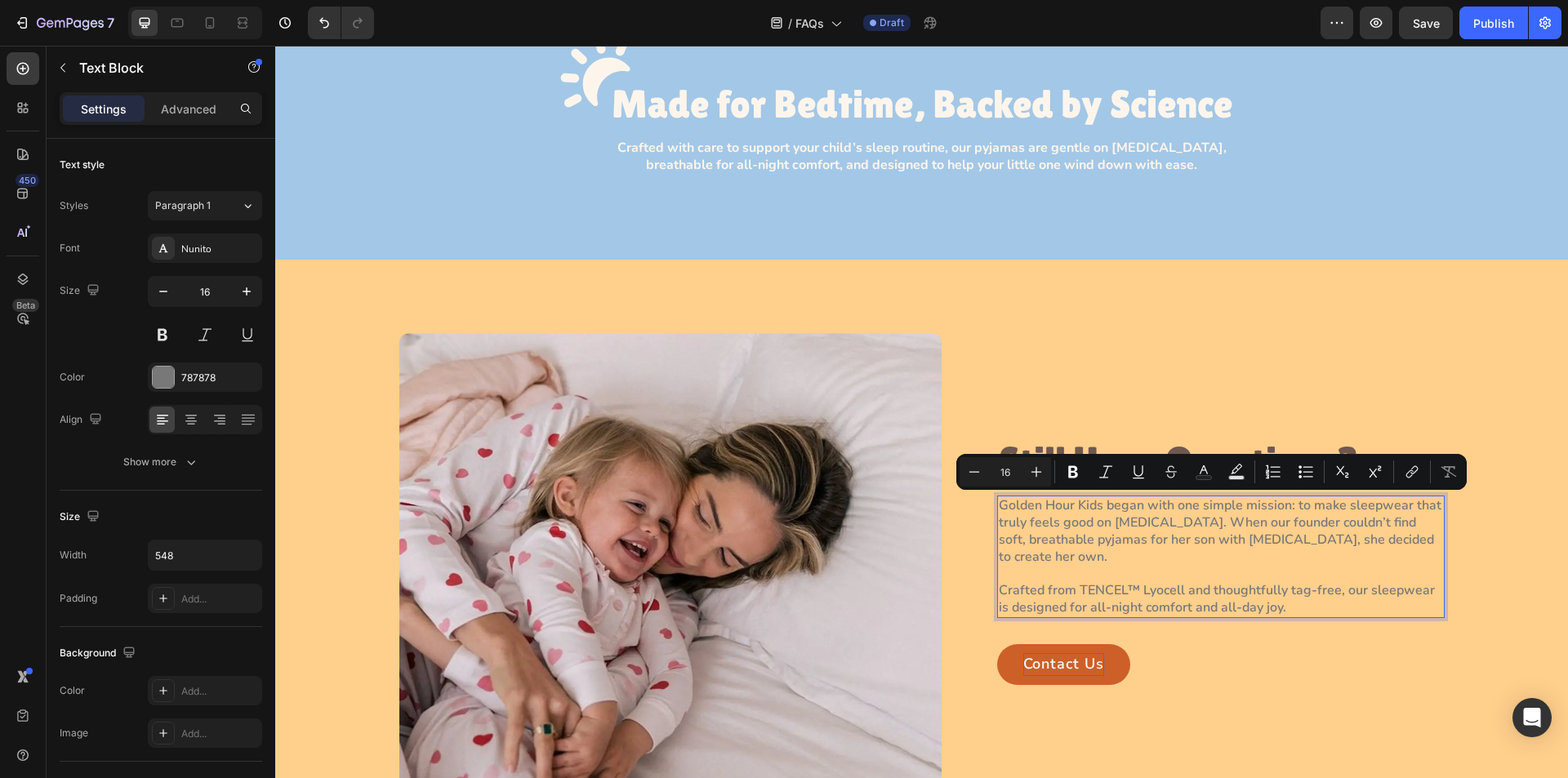
scroll to position [124, 0]
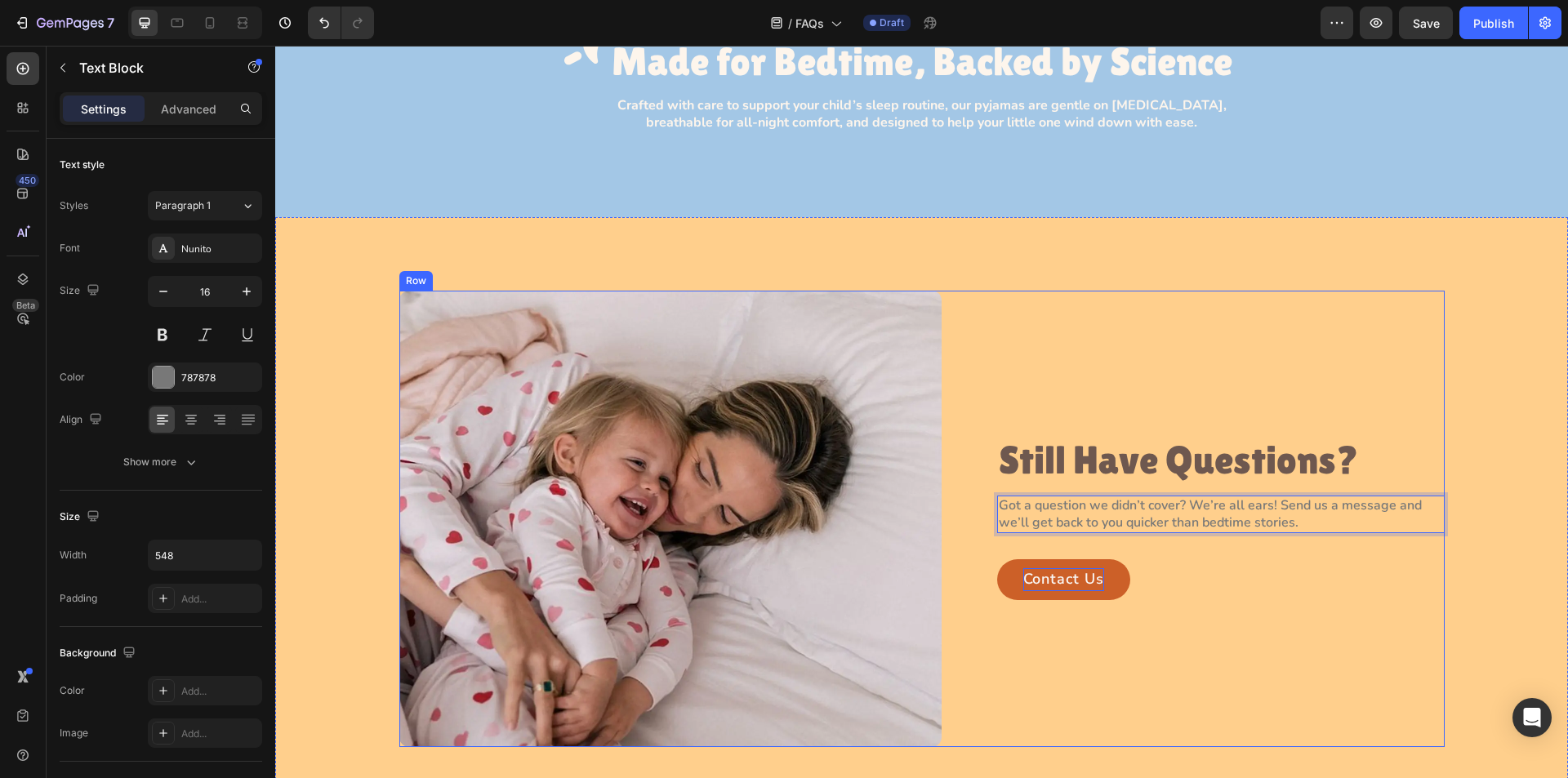
click at [997, 352] on div "Still Have Questions? Heading Got a question we didn’t cover? We’re all ears! S…" at bounding box center [1221, 519] width 447 height 457
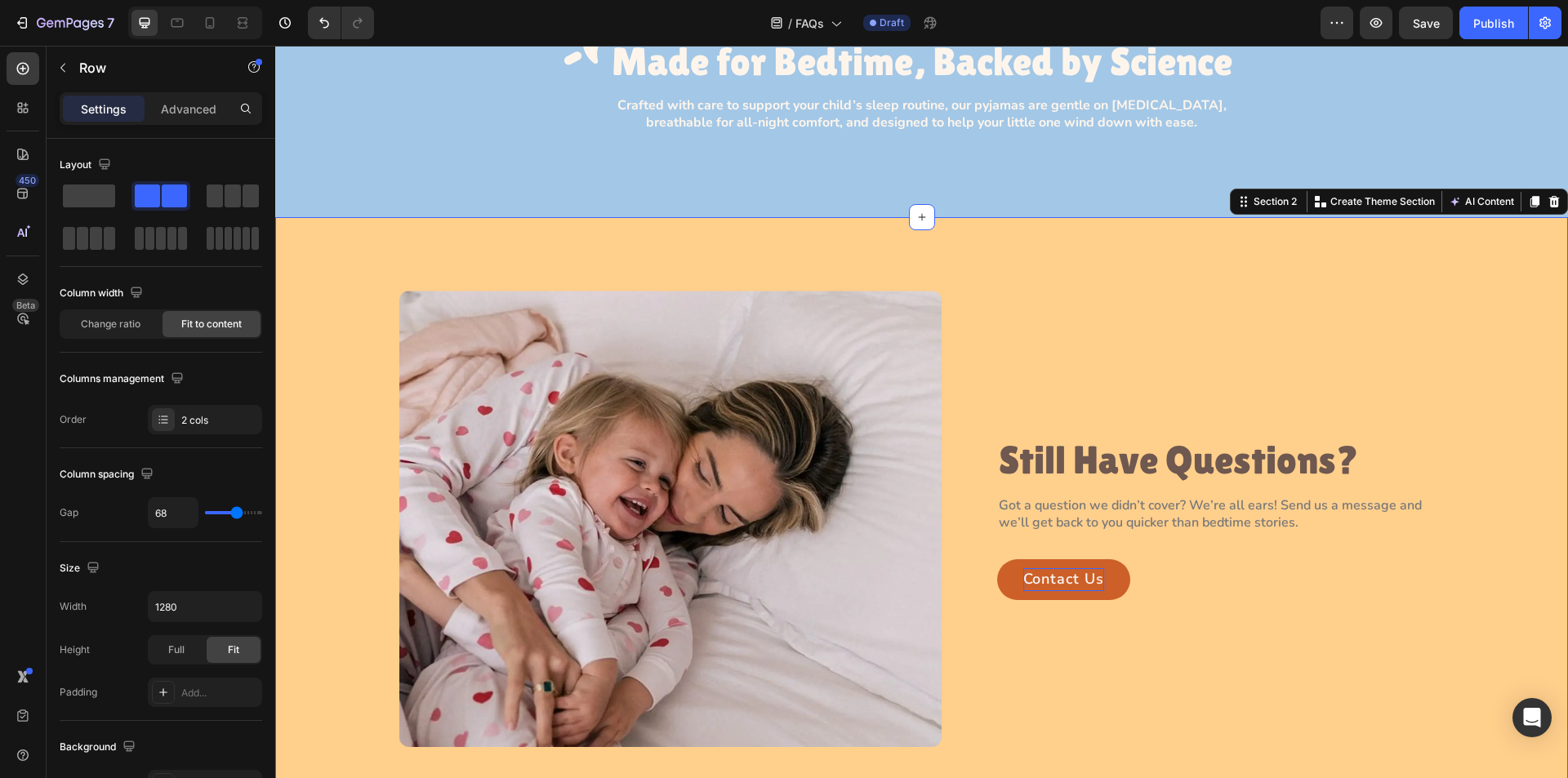
click at [959, 259] on div "Image Still Have Questions? Heading Got a question we didn’t cover? We’re all e…" at bounding box center [921, 519] width 1293 height 604
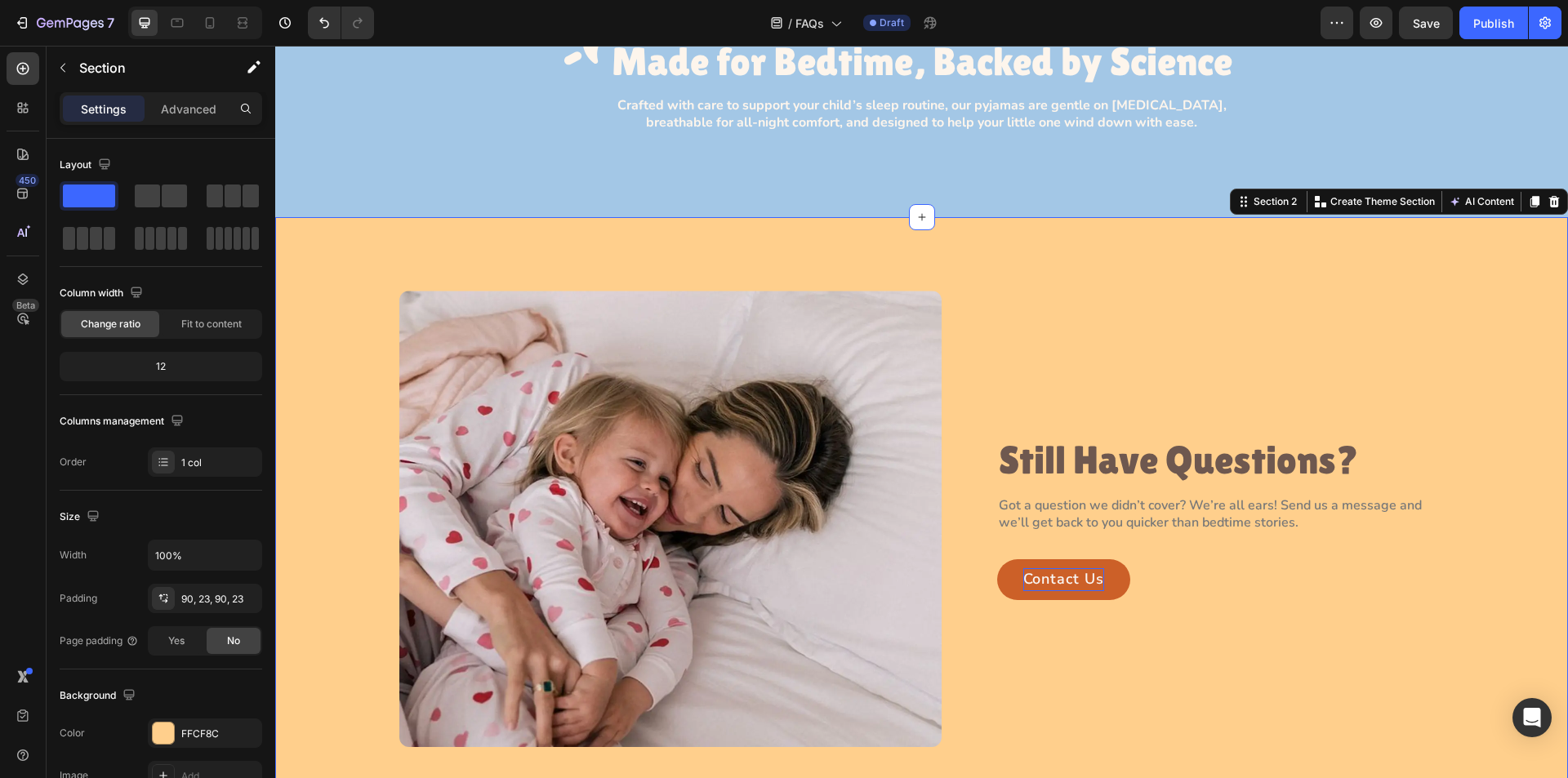
click at [316, 353] on div "Image Still Have Questions? Heading Got a question we didn’t cover? We’re all e…" at bounding box center [921, 519] width 1256 height 457
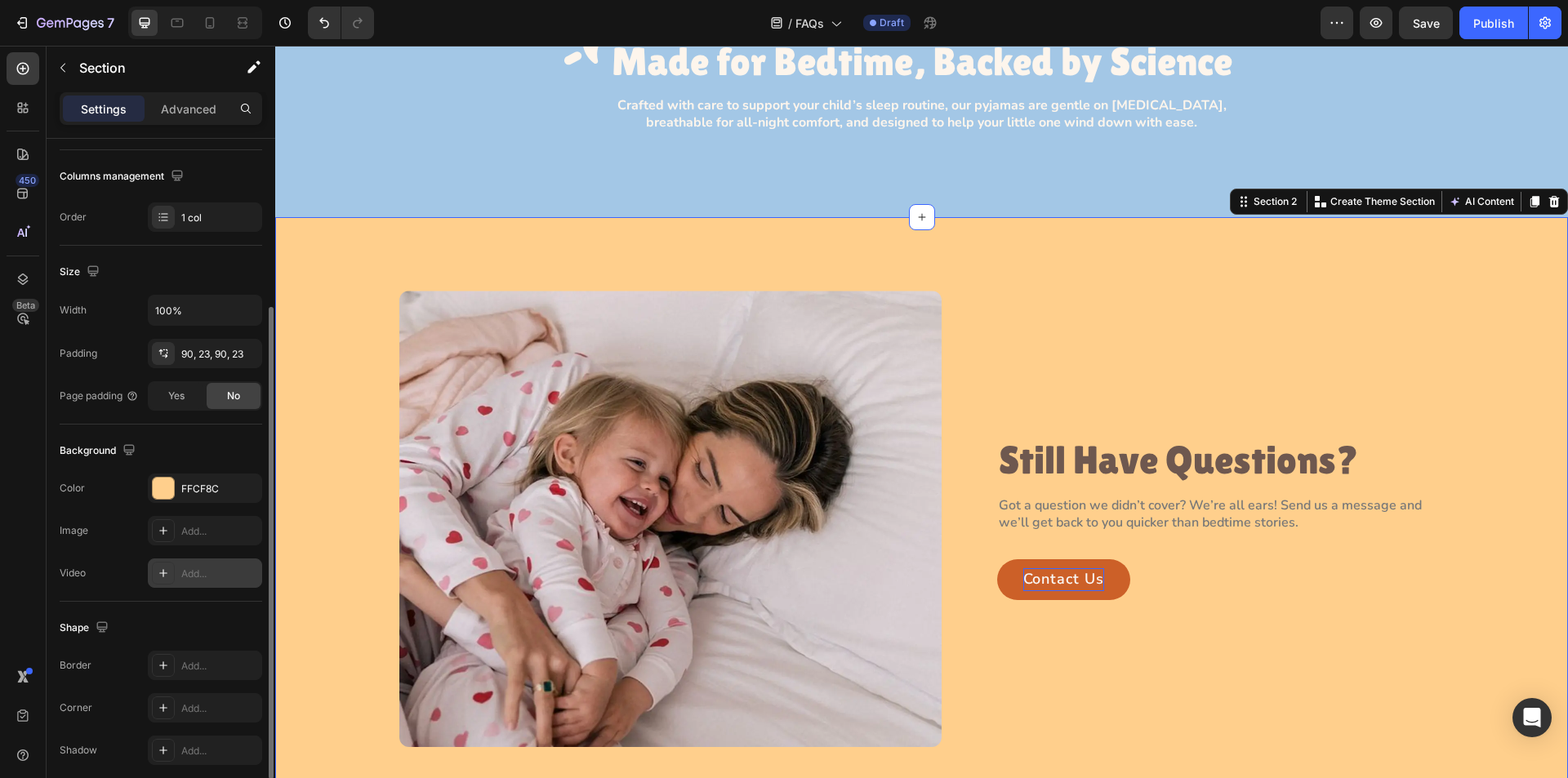
scroll to position [310, 0]
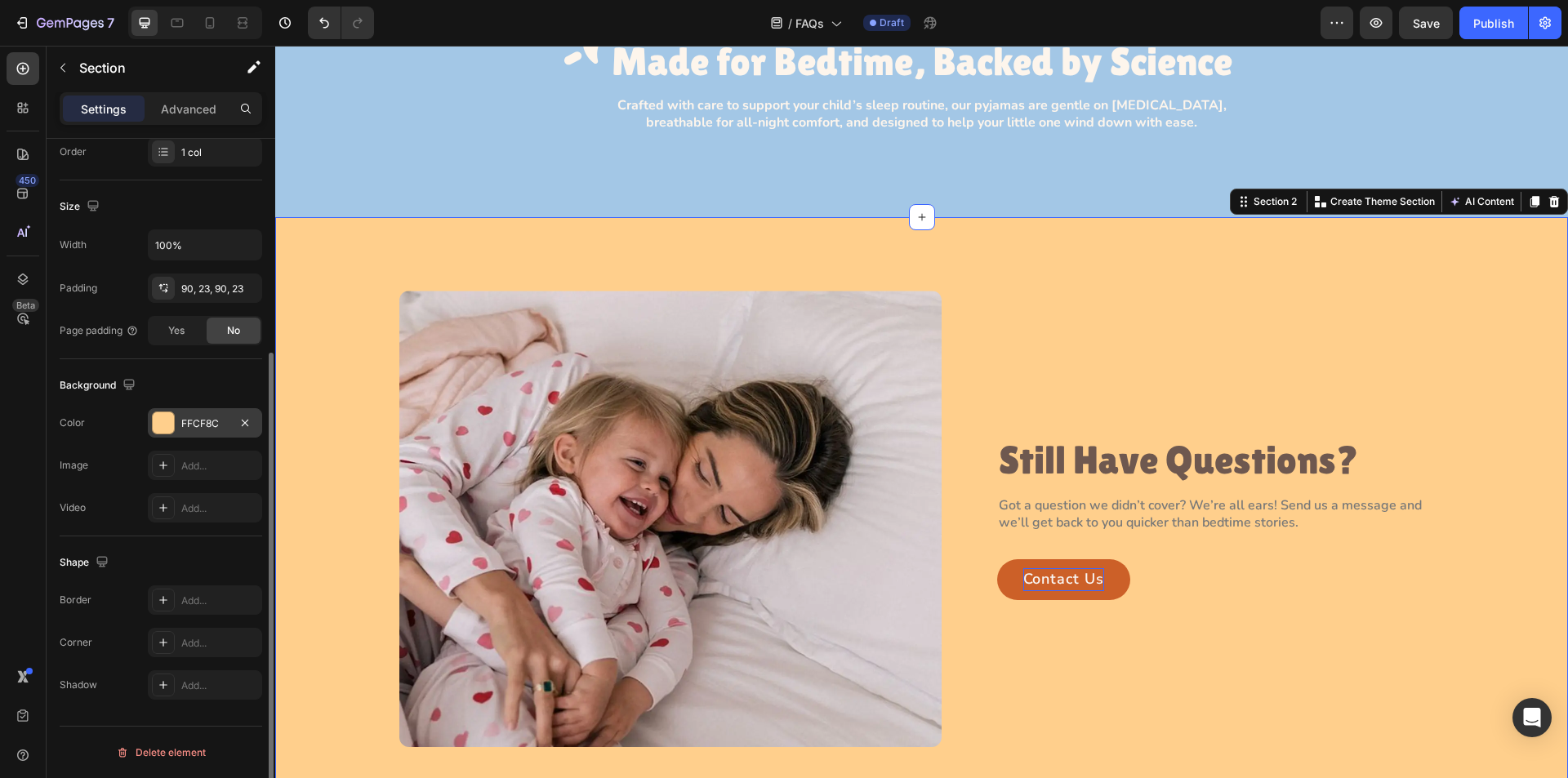
click at [163, 417] on div at bounding box center [163, 423] width 21 height 21
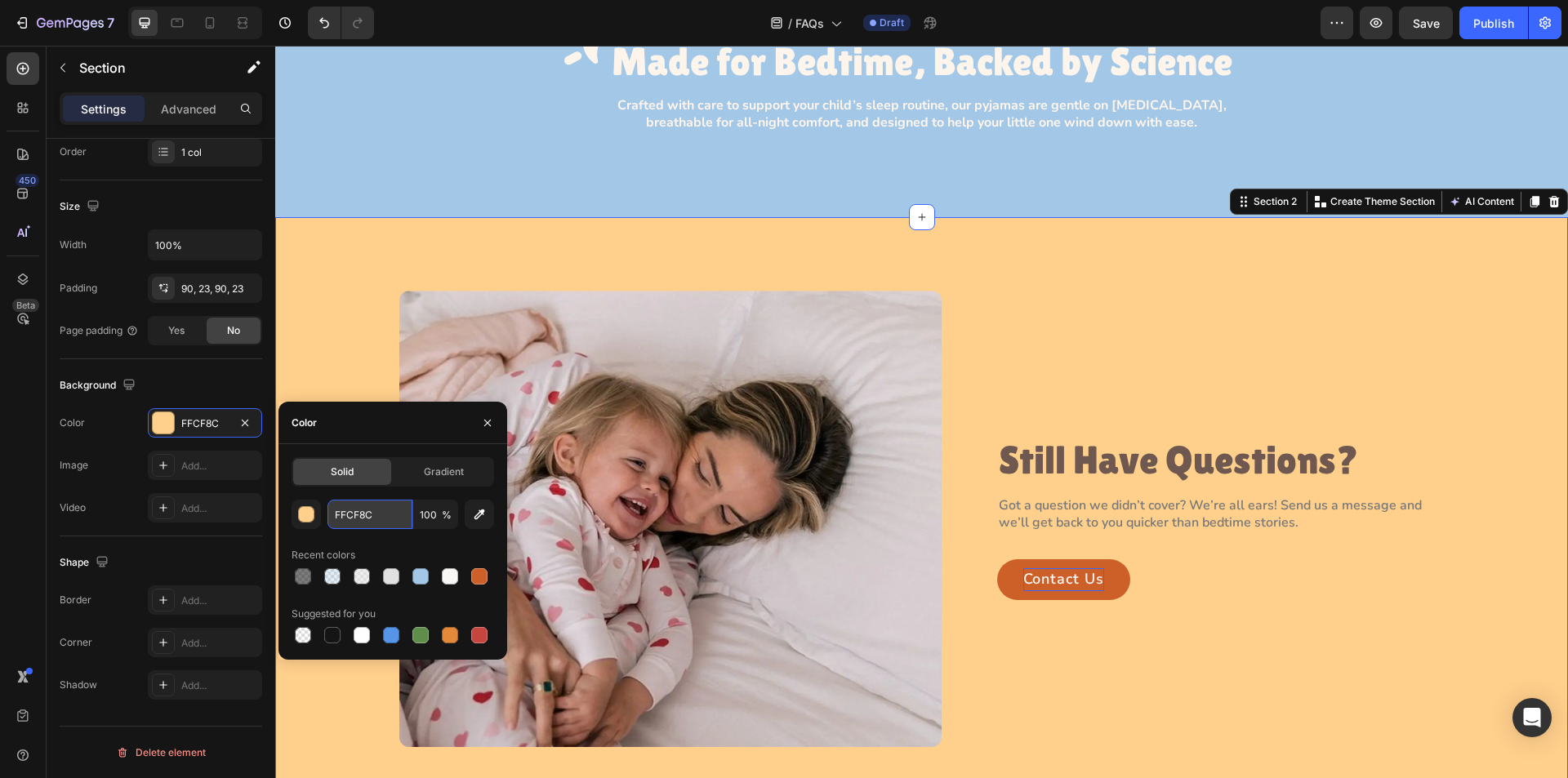
click at [374, 512] on input "FFCF8C" at bounding box center [370, 514] width 85 height 29
paste input "#FDF5E"
type input "#FDF5EC"
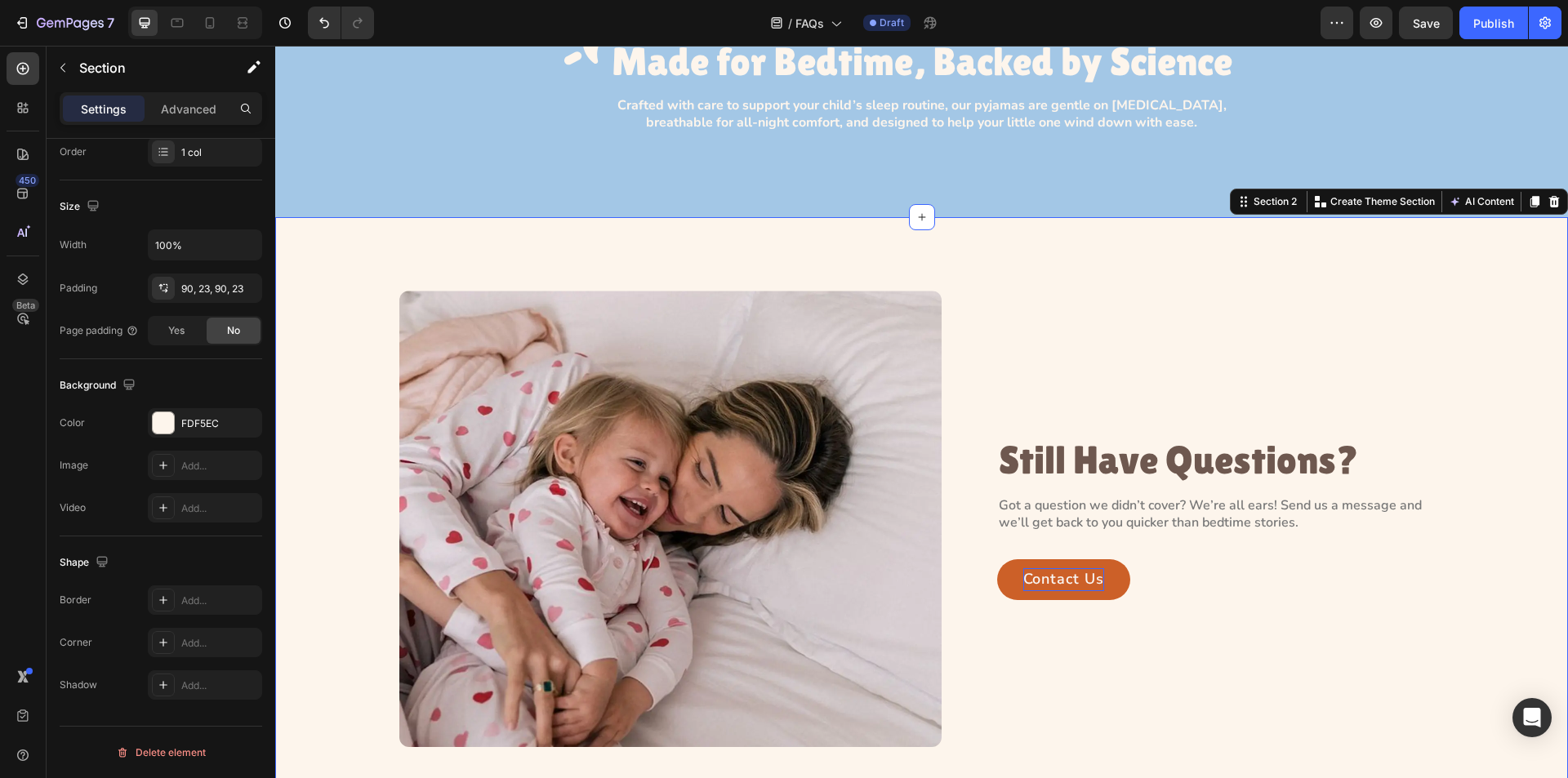
click at [337, 357] on div "Image Still Have Questions? Heading Got a question we didn’t cover? We’re all e…" at bounding box center [921, 519] width 1256 height 457
click at [500, 556] on img at bounding box center [670, 519] width 542 height 457
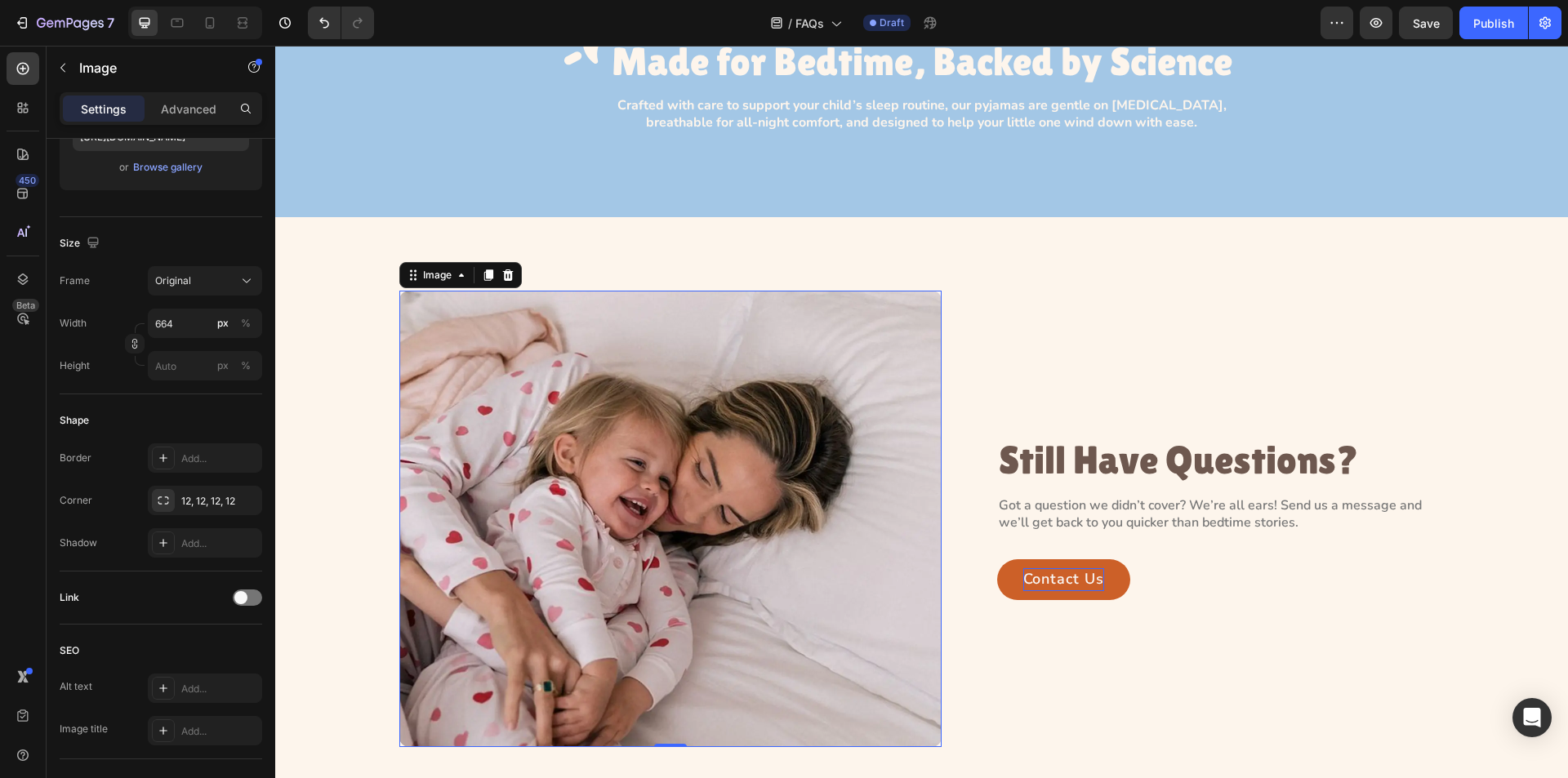
scroll to position [0, 0]
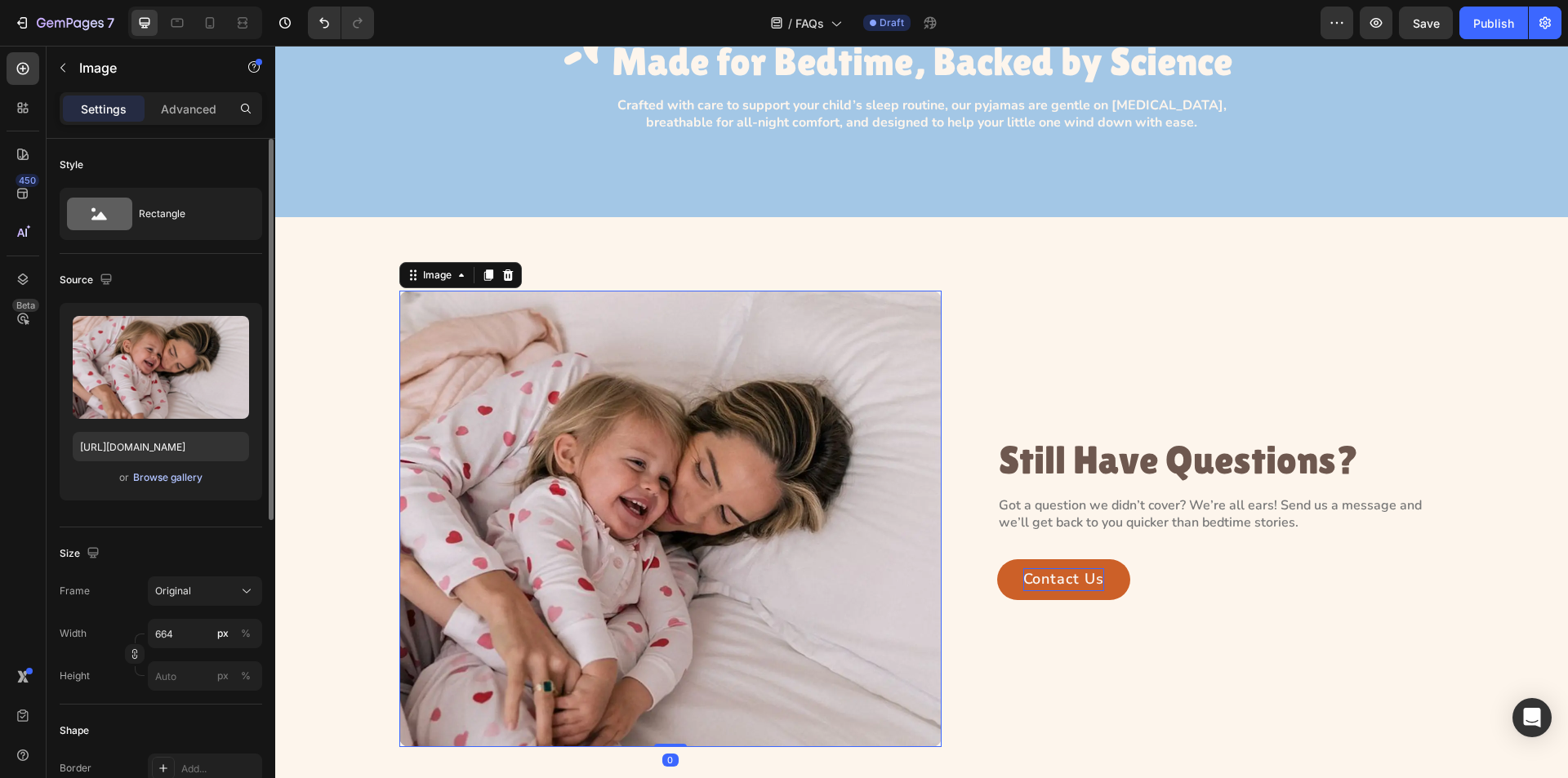
click at [150, 477] on div "Browse gallery" at bounding box center [168, 478] width 69 height 15
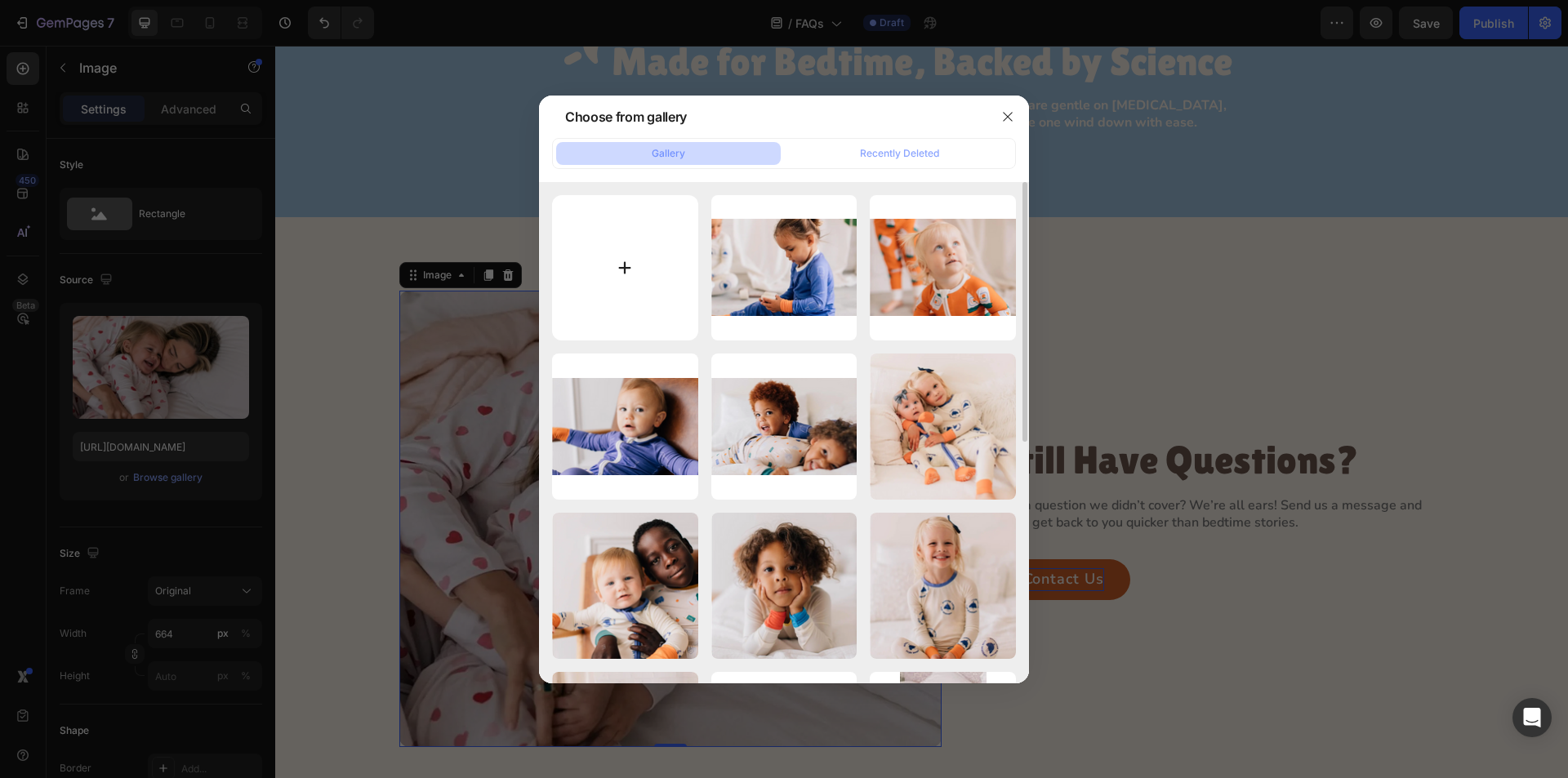
click at [629, 266] on input "file" at bounding box center [626, 268] width 146 height 146
type input "C:\fakepath\Group 122.webp"
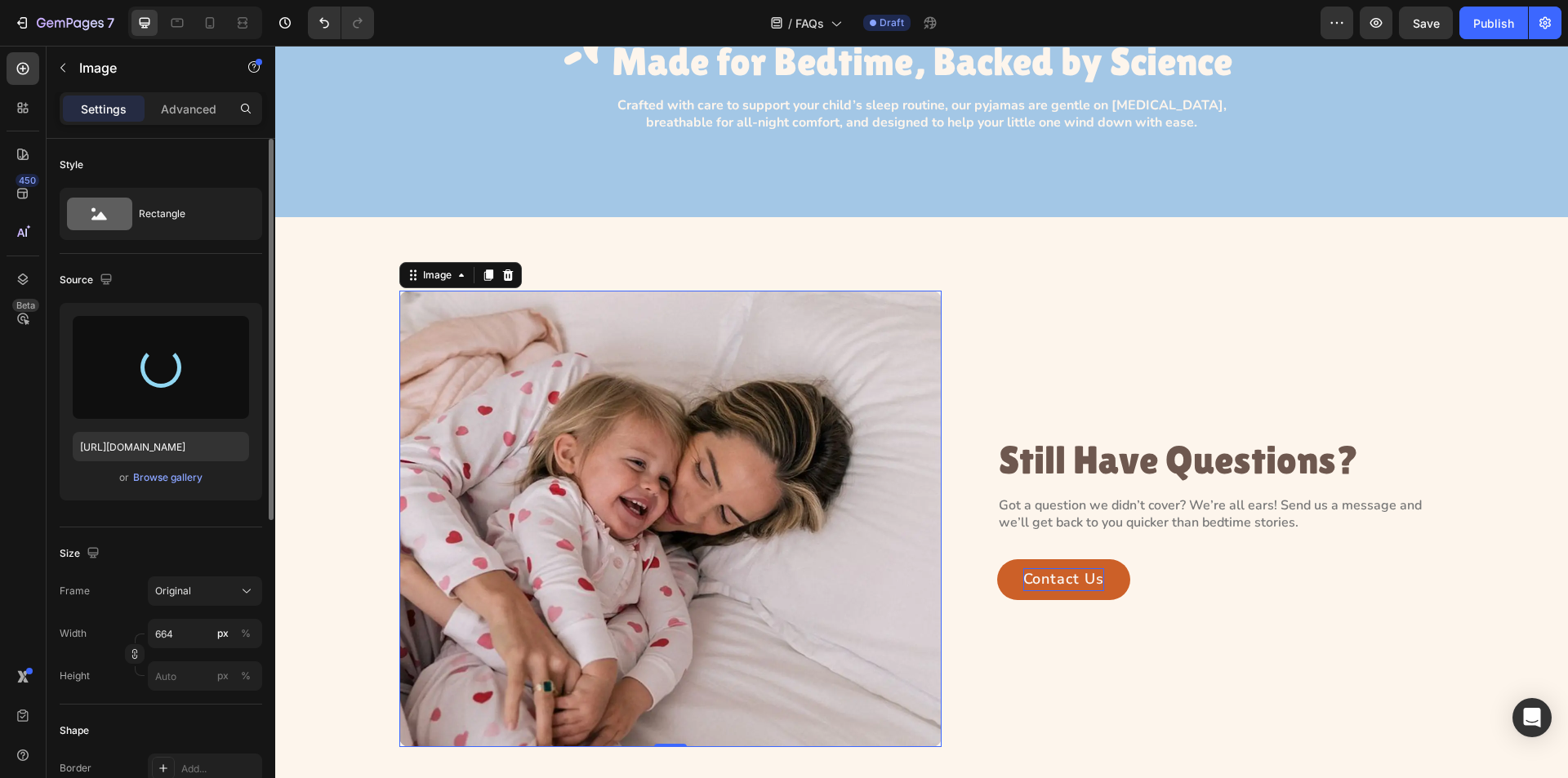
type input "[URL][DOMAIN_NAME]"
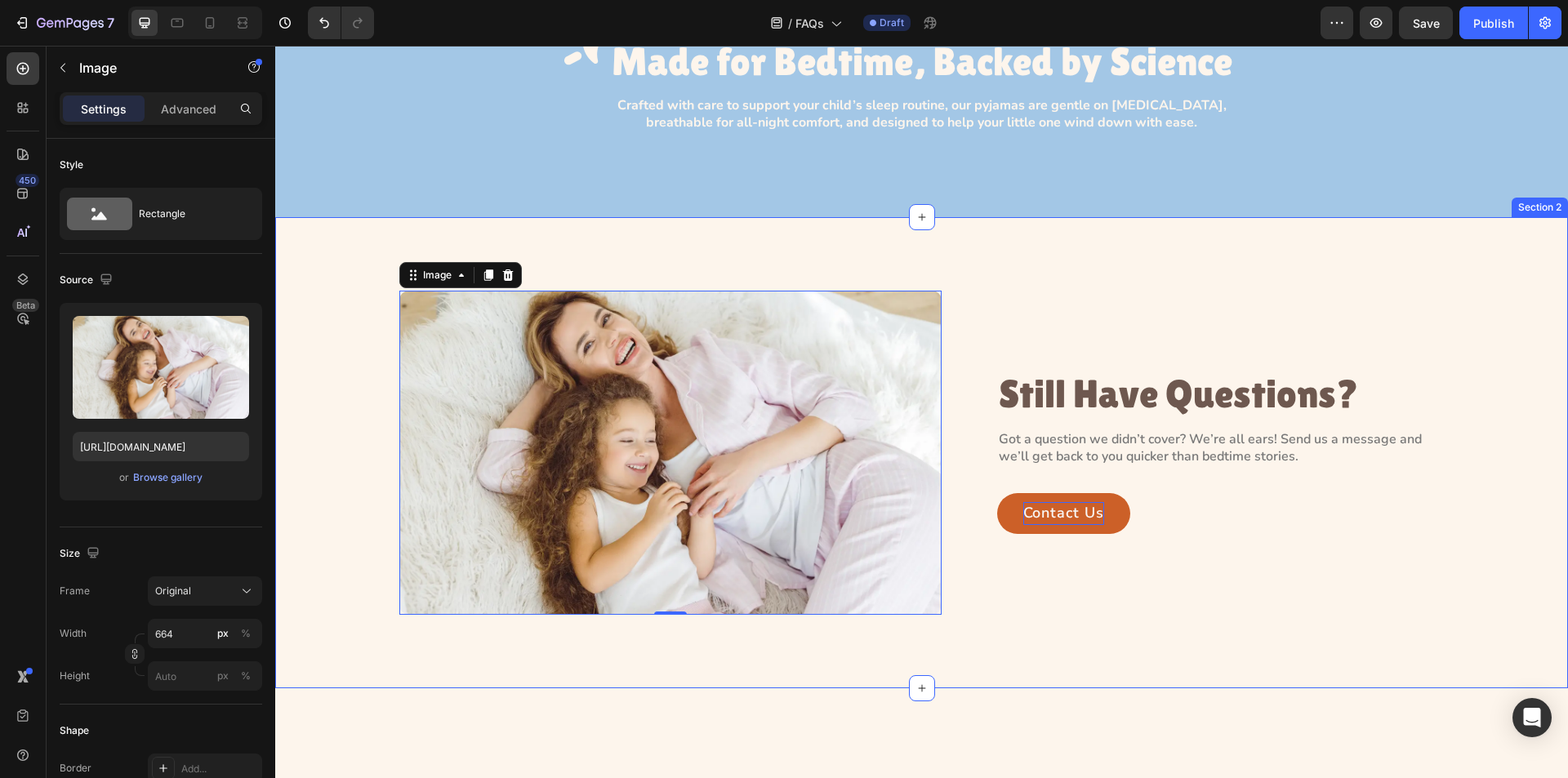
click at [369, 615] on div "Image 0 Still Have Questions? Heading Got a question we didn’t cover? We’re all…" at bounding box center [921, 452] width 1293 height 470
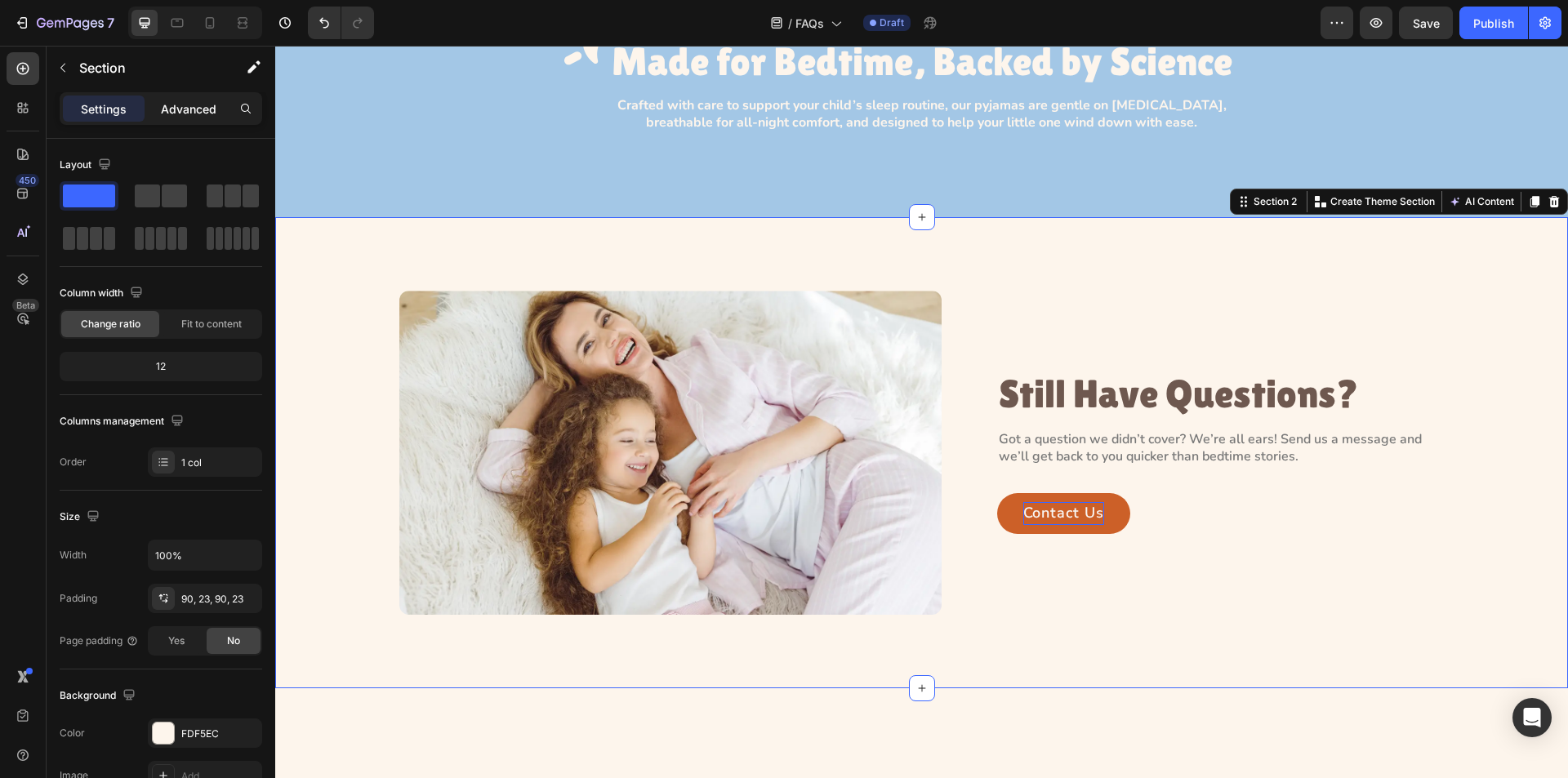
click at [174, 106] on p "Advanced" at bounding box center [188, 109] width 56 height 17
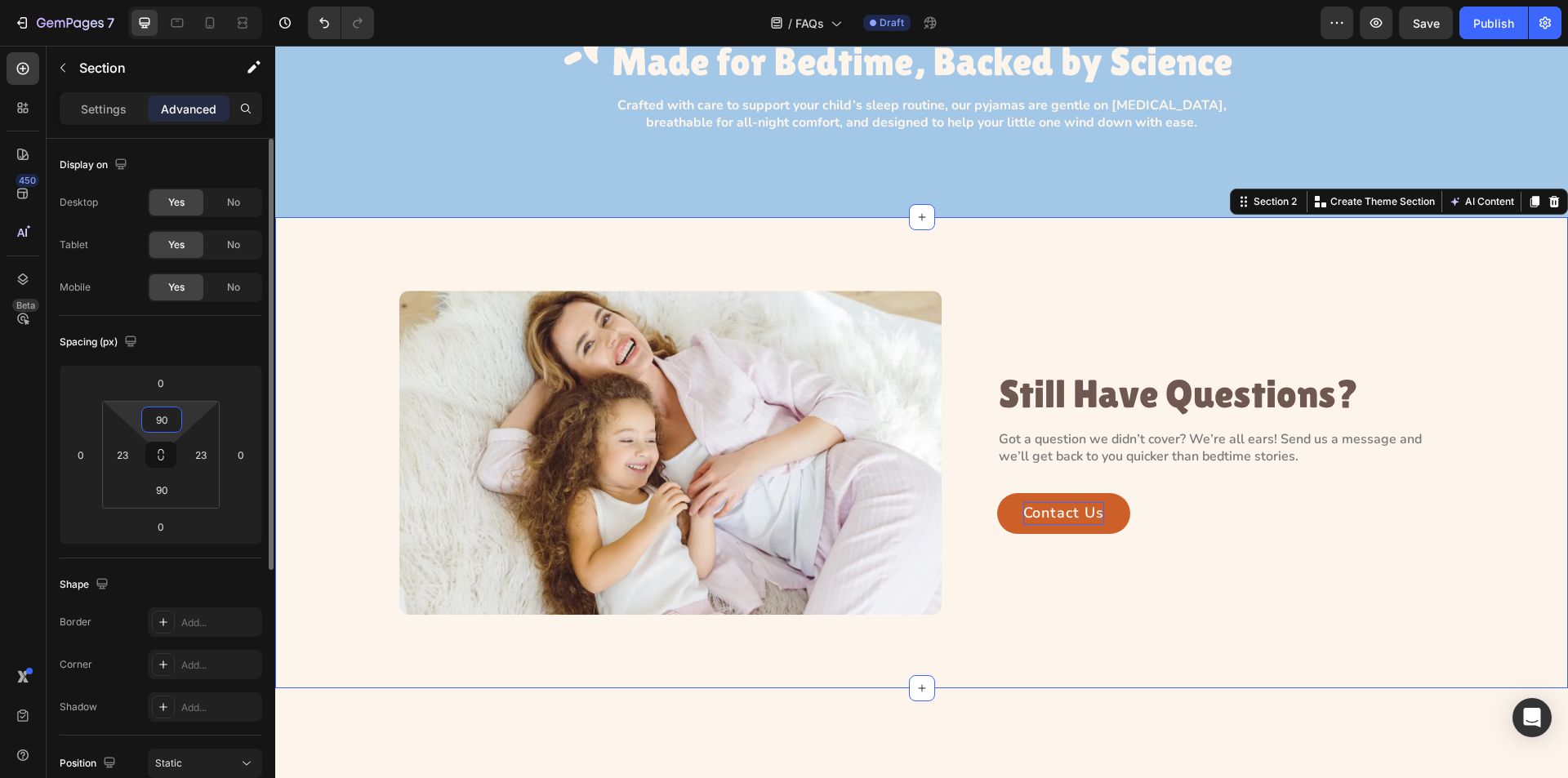
click at [173, 429] on input "90" at bounding box center [162, 419] width 33 height 25
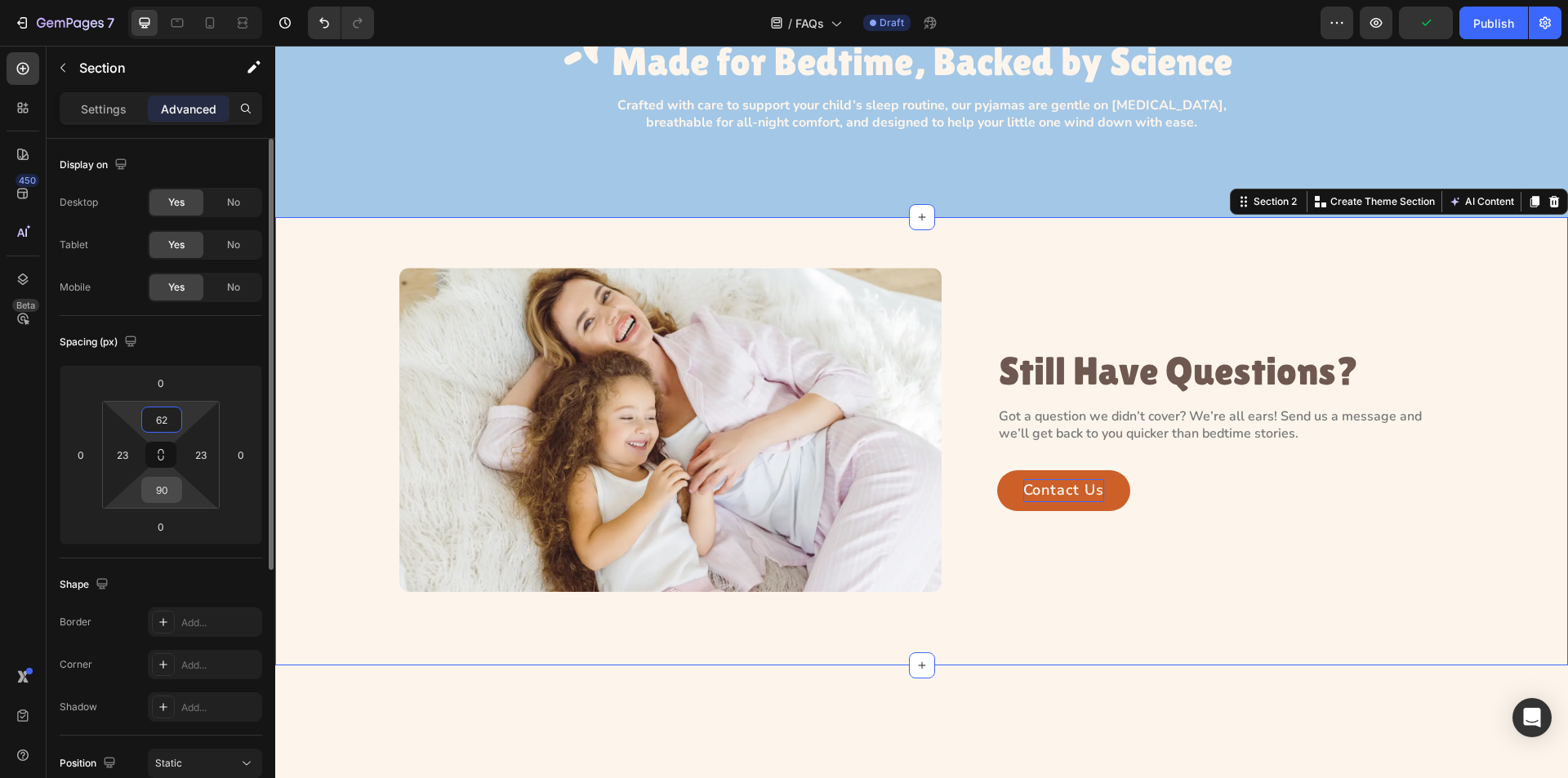
type input "62"
click at [173, 493] on input "90" at bounding box center [162, 489] width 33 height 25
type input "62"
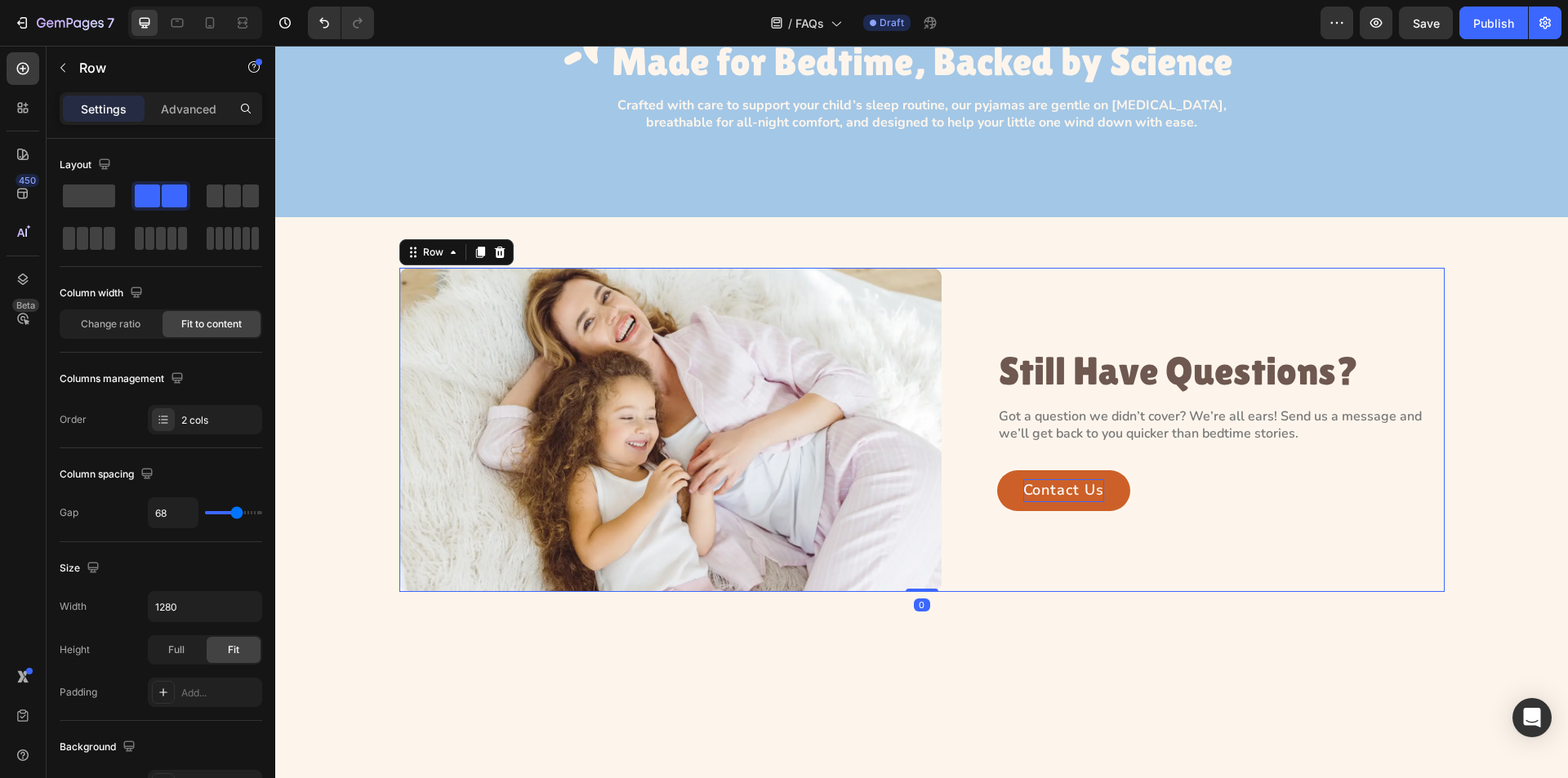
click at [1044, 572] on div "Still Have Questions? Heading Got a question we didn’t cover? We’re all ears! S…" at bounding box center [1221, 429] width 447 height 323
click at [865, 383] on img at bounding box center [670, 429] width 542 height 323
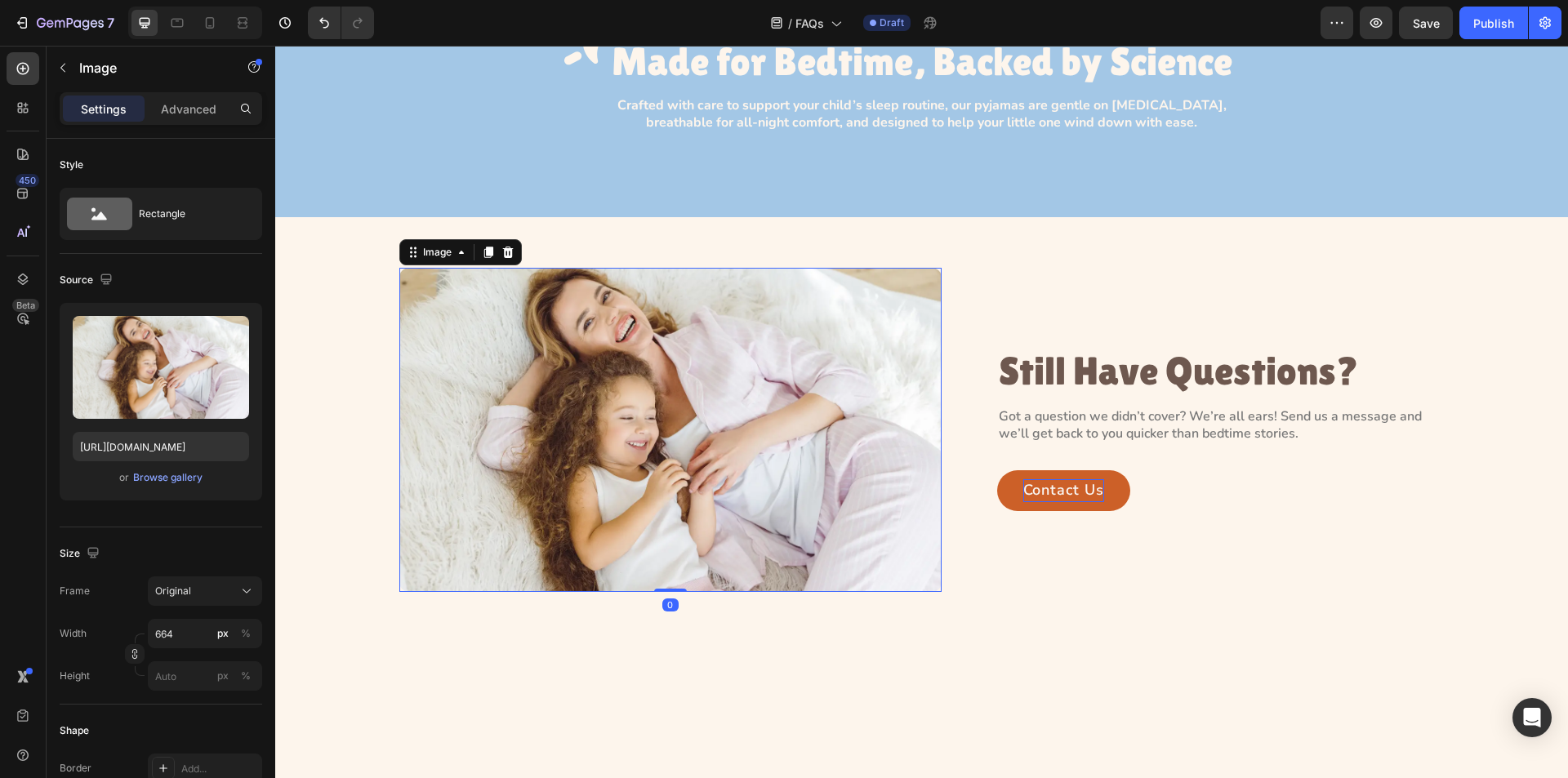
click at [865, 383] on img at bounding box center [670, 429] width 542 height 323
click at [596, 431] on img at bounding box center [670, 429] width 542 height 323
click at [188, 638] on input "664" at bounding box center [205, 634] width 114 height 29
type input "717"
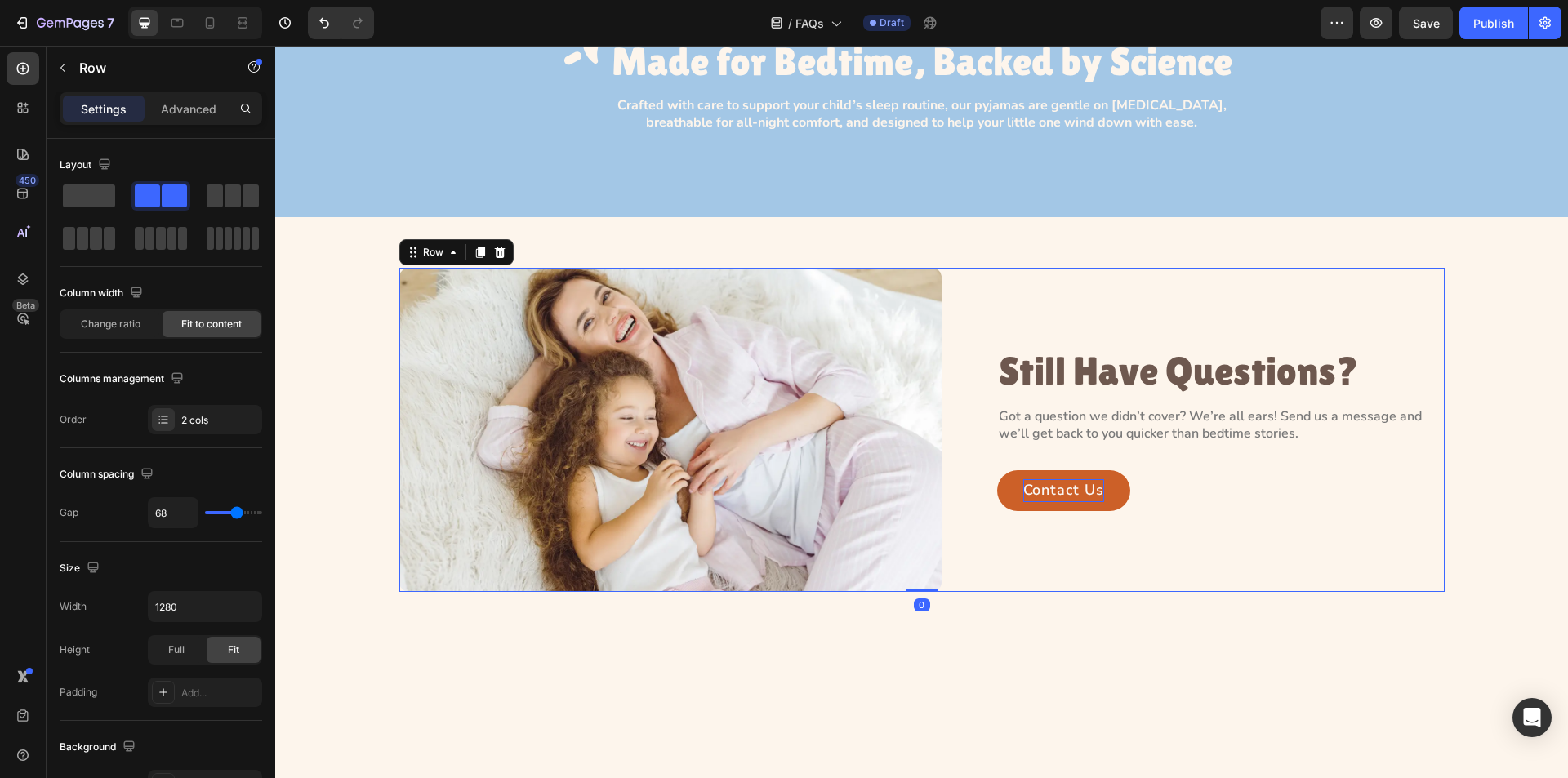
click at [963, 459] on div "Image Still Have Questions? Heading Got a question we didn’t cover? We’re all e…" at bounding box center [921, 429] width 1046 height 323
click at [243, 604] on icon "button" at bounding box center [247, 607] width 16 height 16
click at [237, 664] on div "Default 1300px" at bounding box center [187, 679] width 134 height 31
type input "1300"
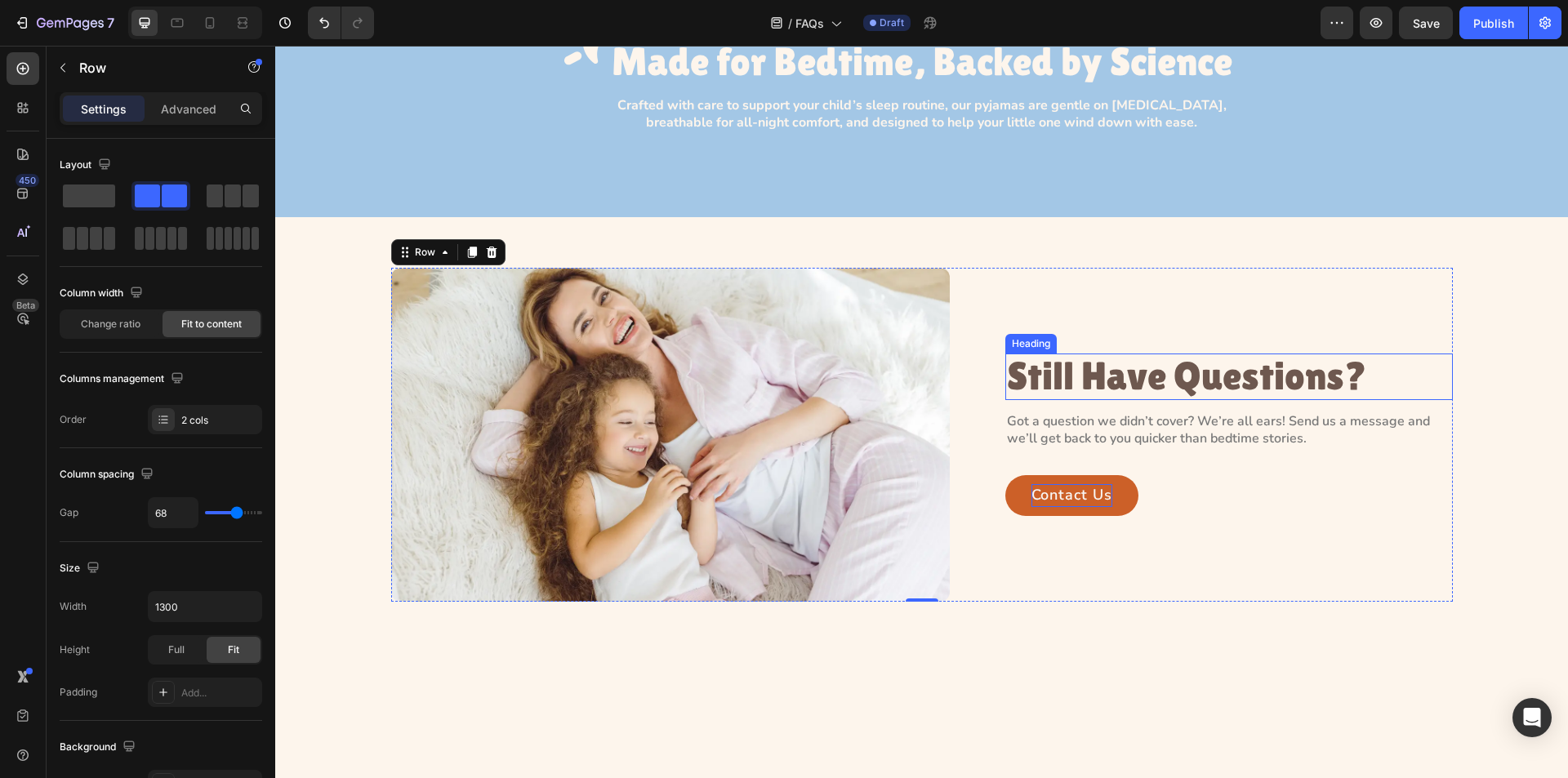
click at [1248, 364] on p "Still Have Questions?" at bounding box center [1229, 376] width 445 height 43
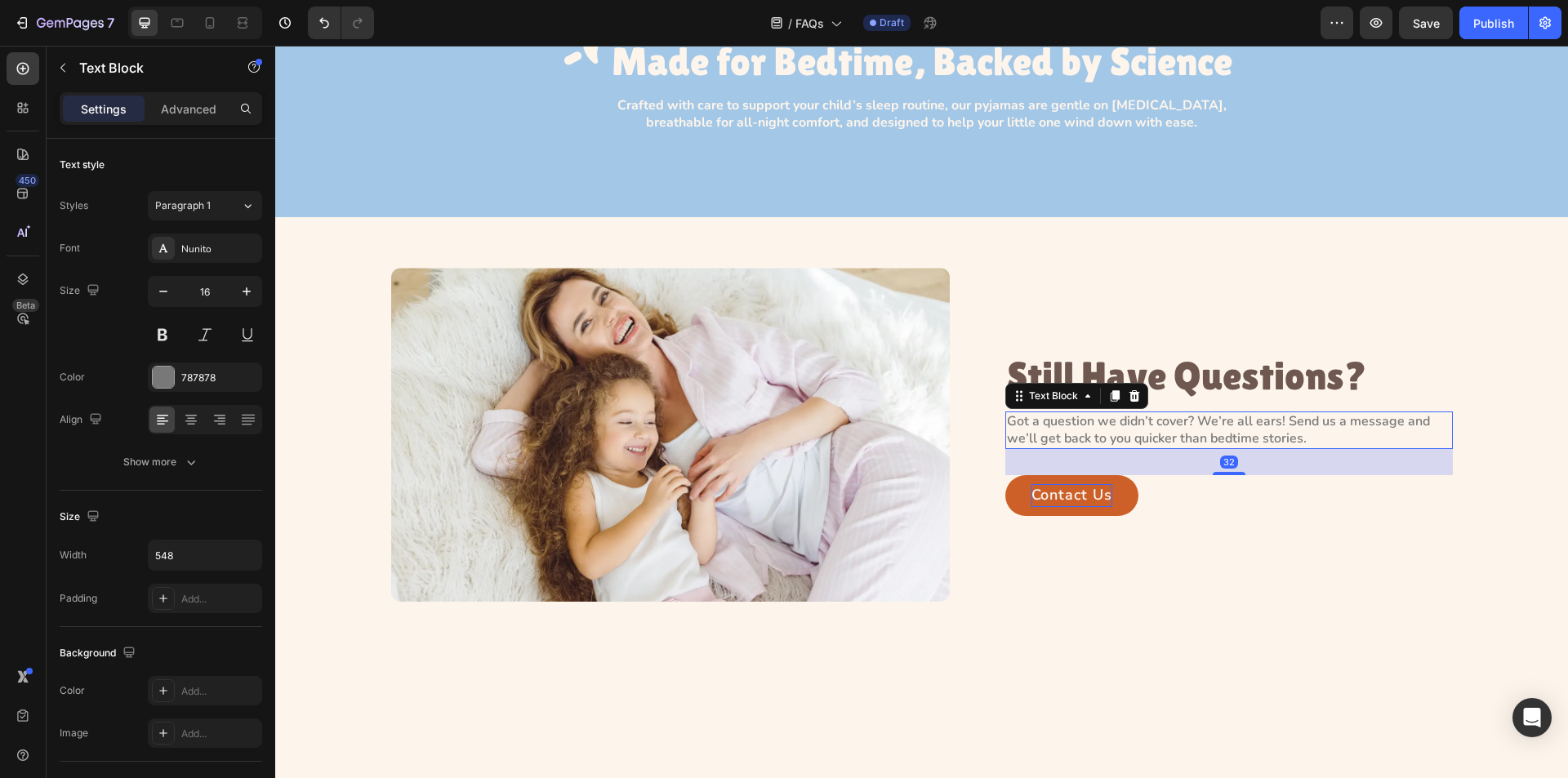
click at [1182, 419] on p "Got a question we didn’t cover? We’re all ears! Send us a message and we’ll get…" at bounding box center [1229, 431] width 445 height 35
click at [190, 557] on input "548" at bounding box center [205, 555] width 112 height 29
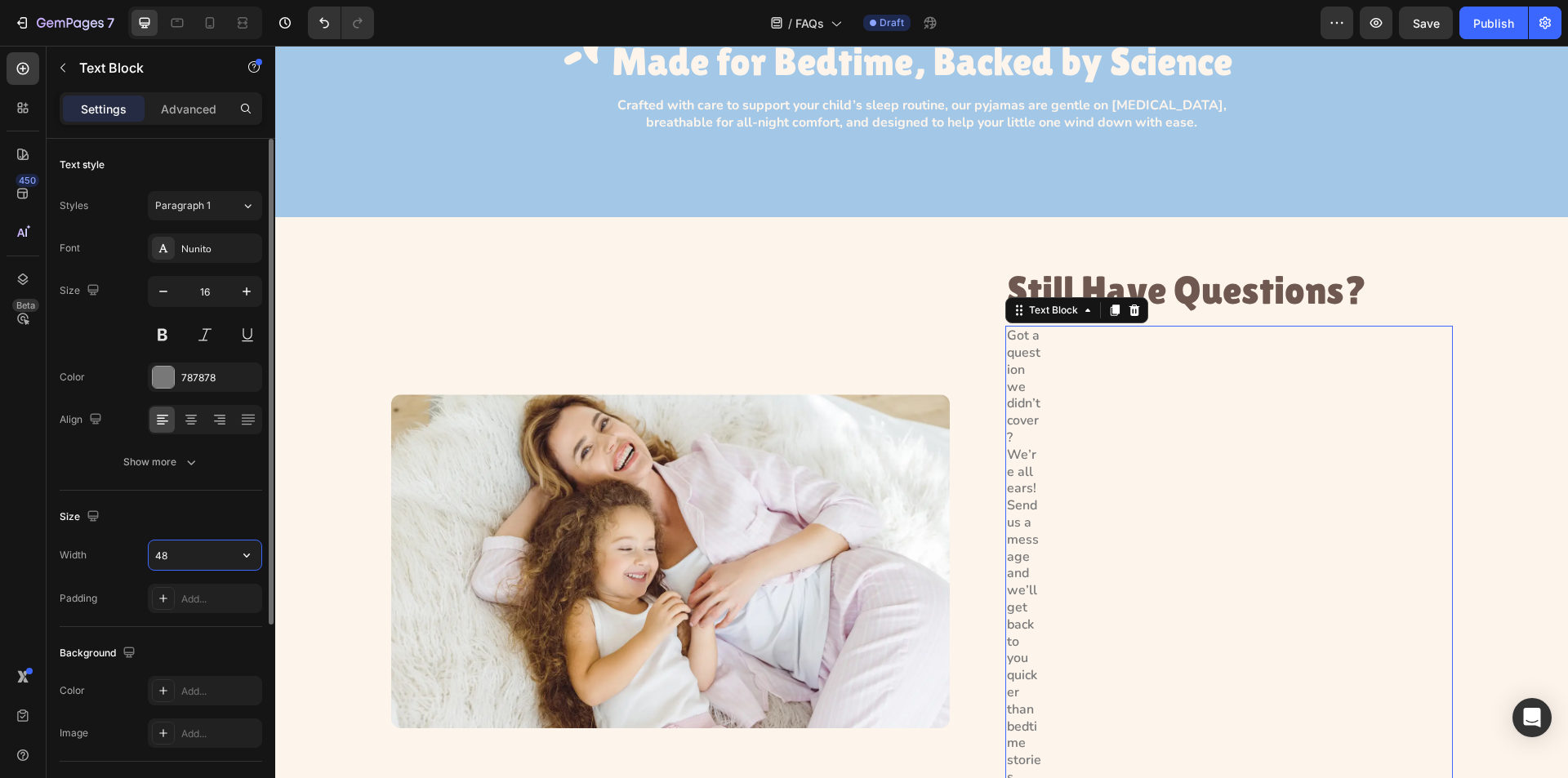
type input "483"
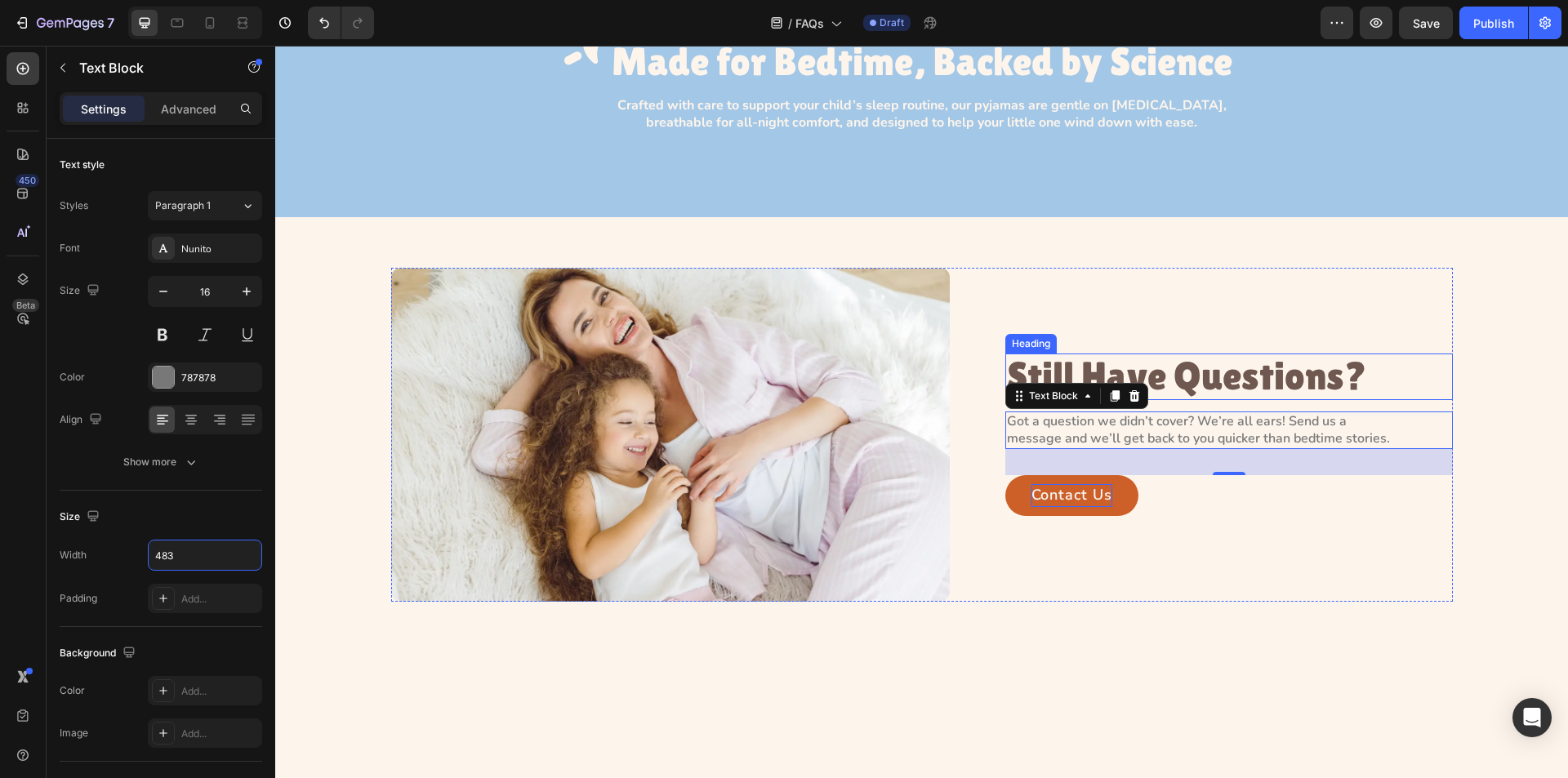
click at [1288, 379] on p "Still Have Questions?" at bounding box center [1229, 376] width 445 height 43
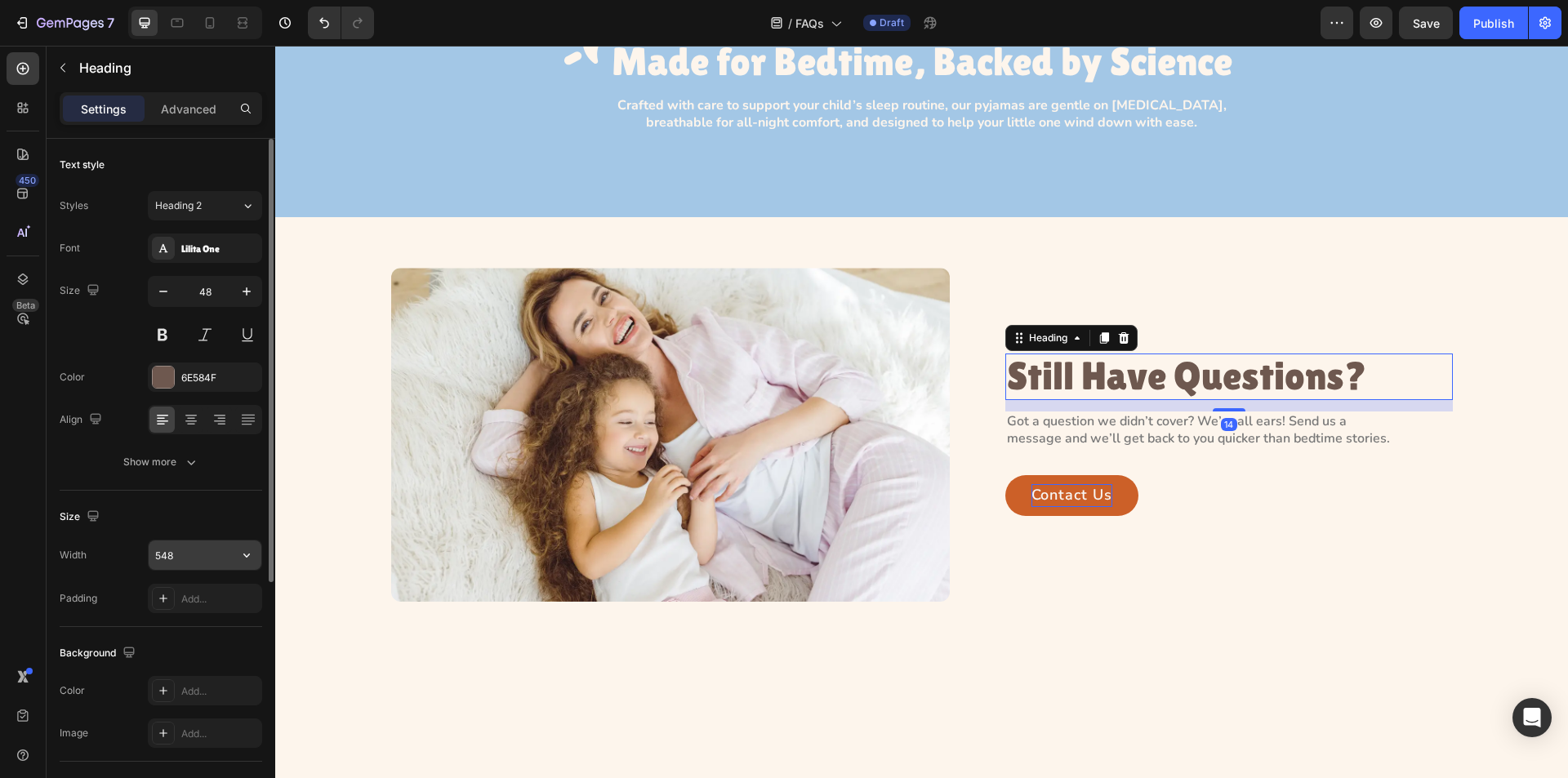
click at [193, 561] on input "548" at bounding box center [205, 555] width 112 height 29
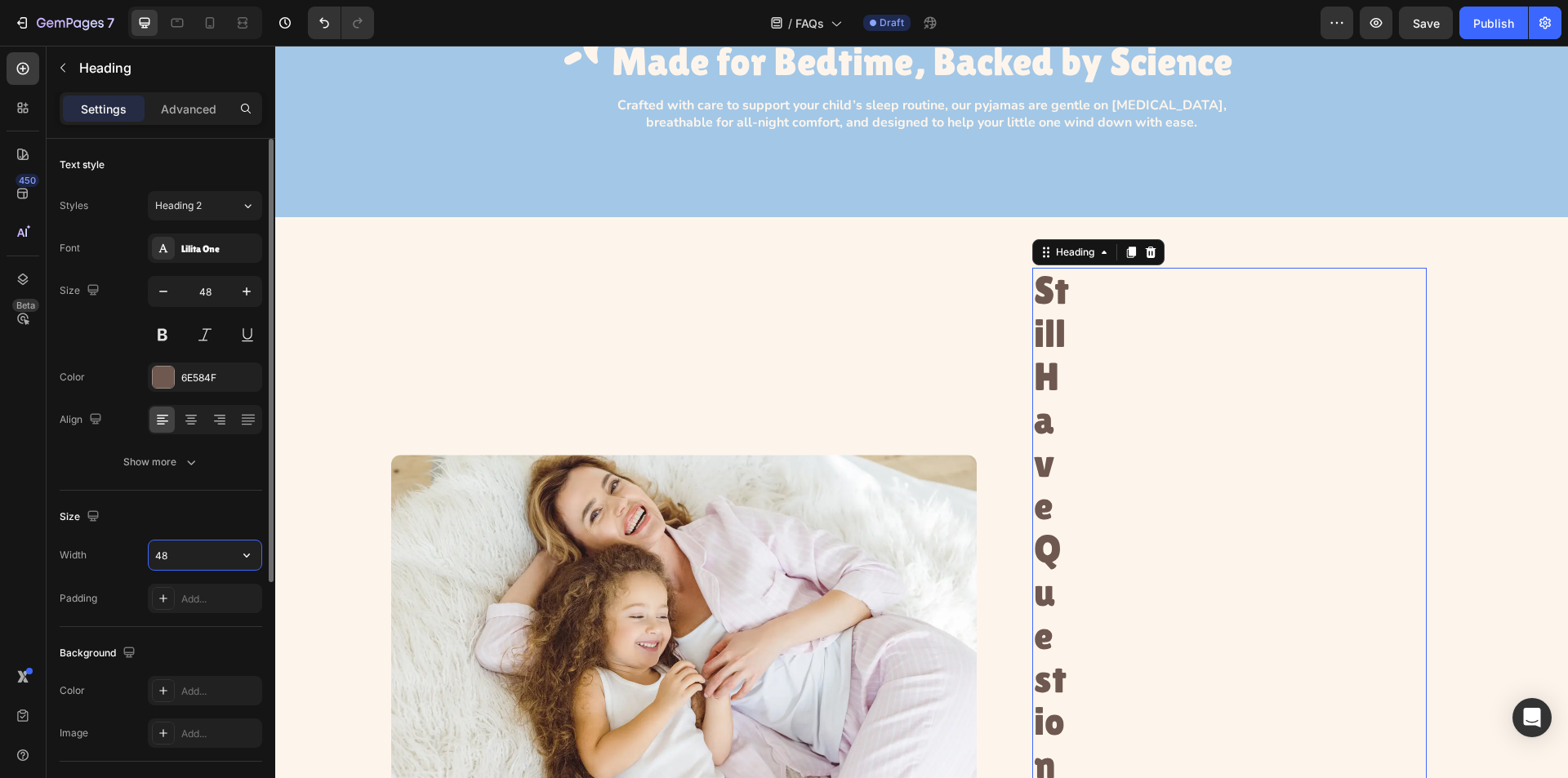
type input "483"
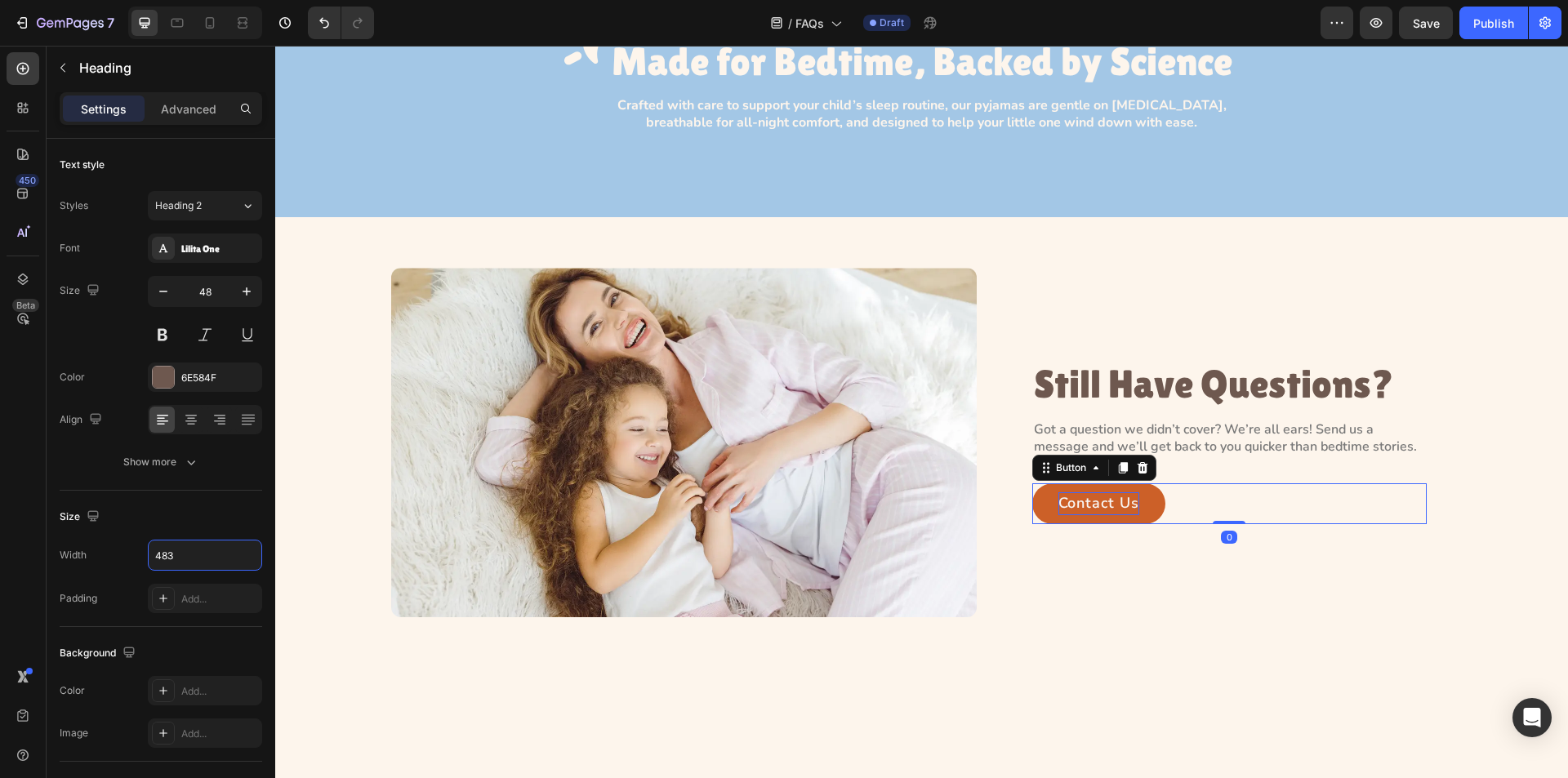
click at [1207, 506] on div "Contact Us Button 0" at bounding box center [1230, 504] width 395 height 41
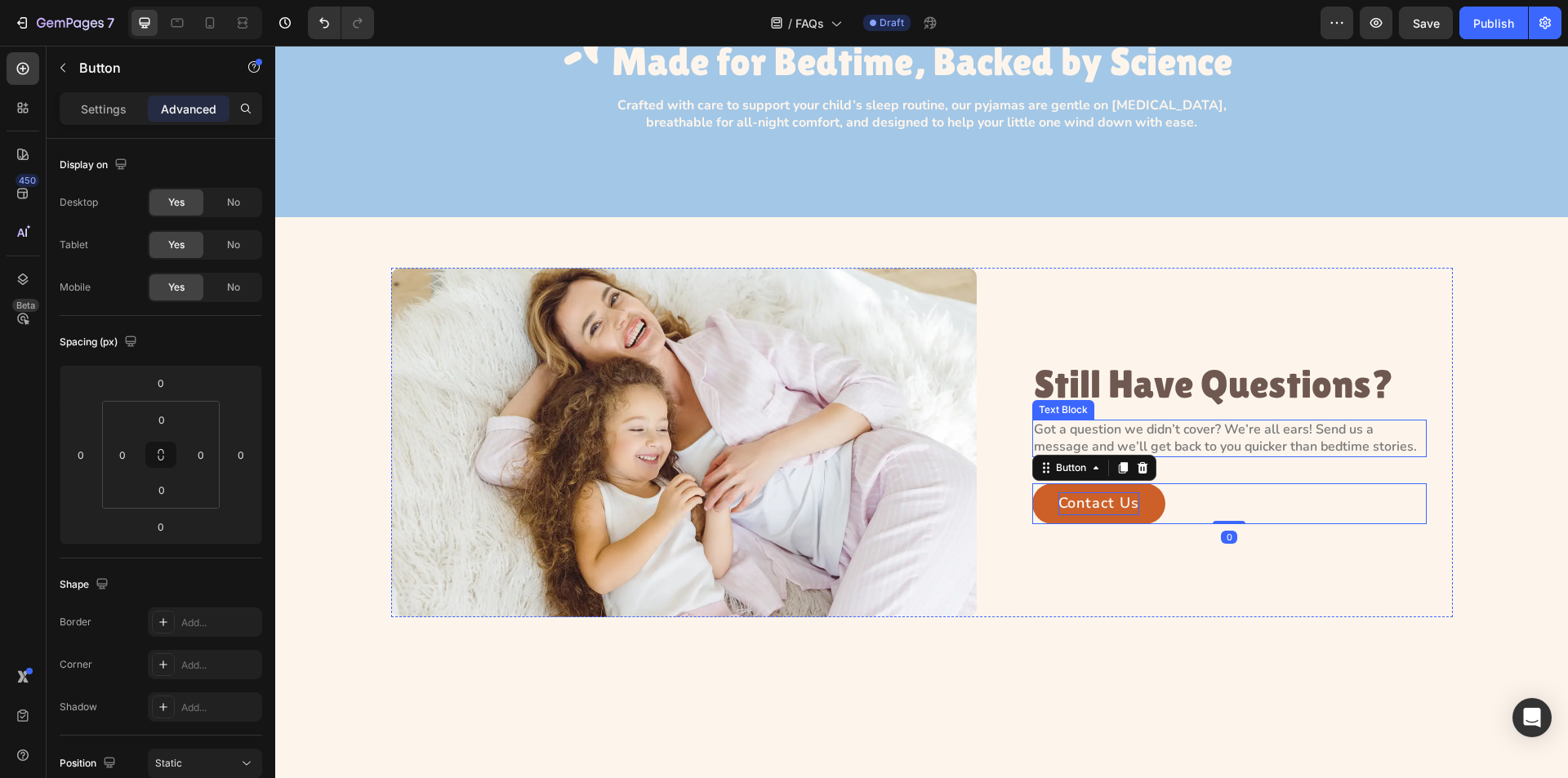
click at [1221, 445] on p "Got a question we didn’t cover? We’re all ears! Send us a message and we’ll get…" at bounding box center [1229, 439] width 391 height 35
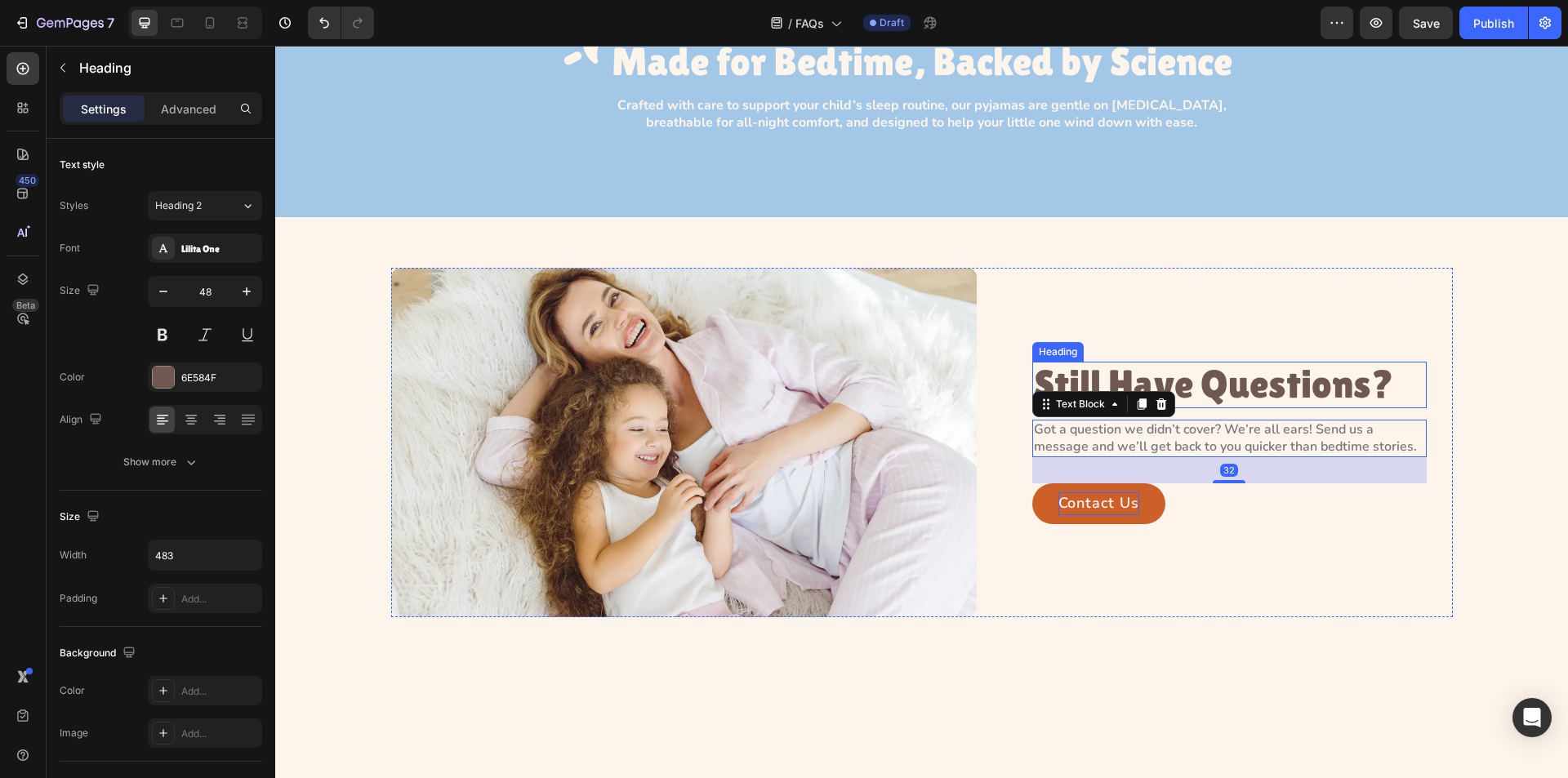
click at [1239, 392] on p "Still Have Questions?" at bounding box center [1229, 384] width 391 height 43
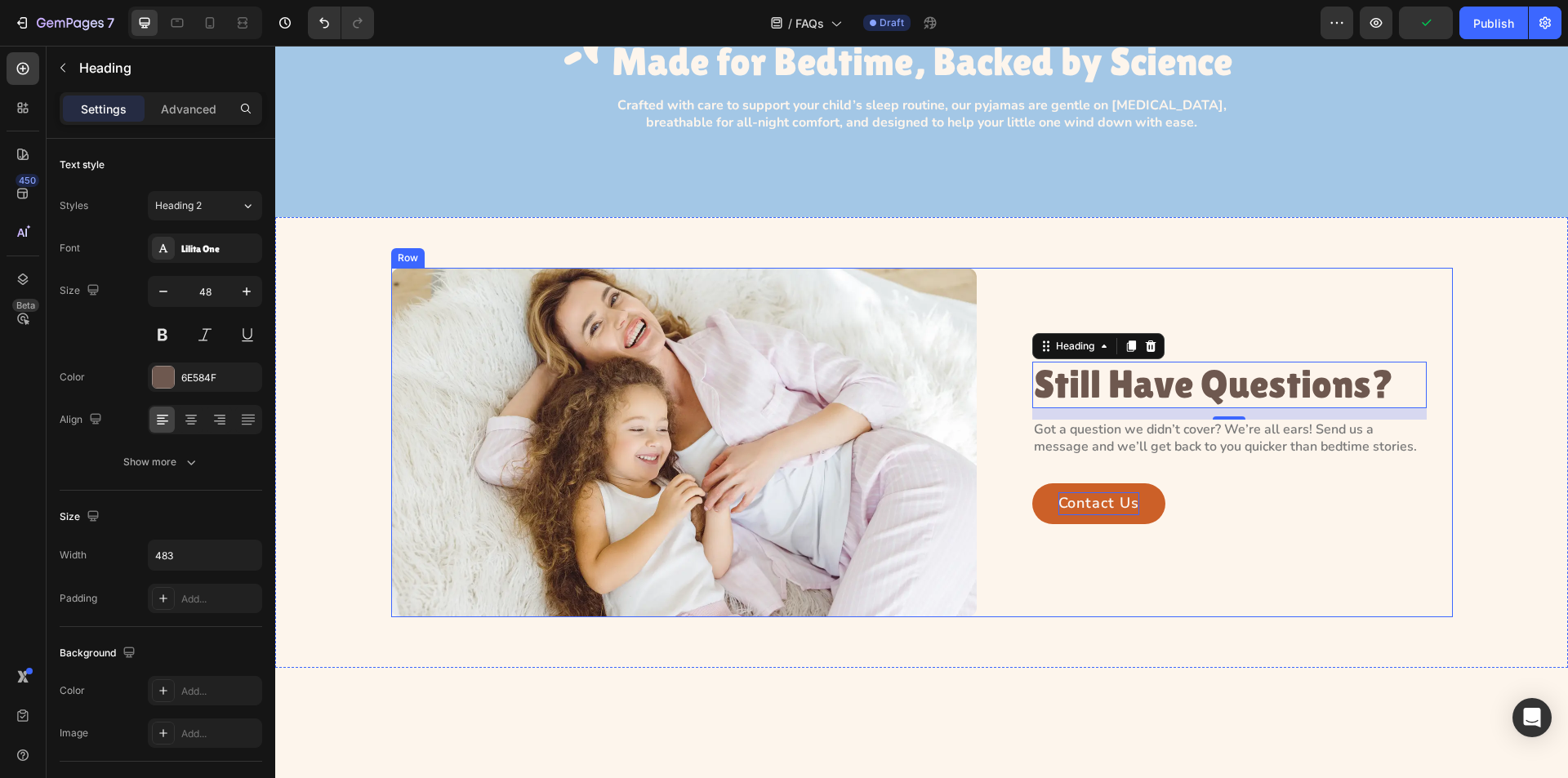
click at [1005, 422] on div "Image Still Have Questions? Heading 14 Got a question we didn’t cover? We’re al…" at bounding box center [921, 442] width 1062 height 350
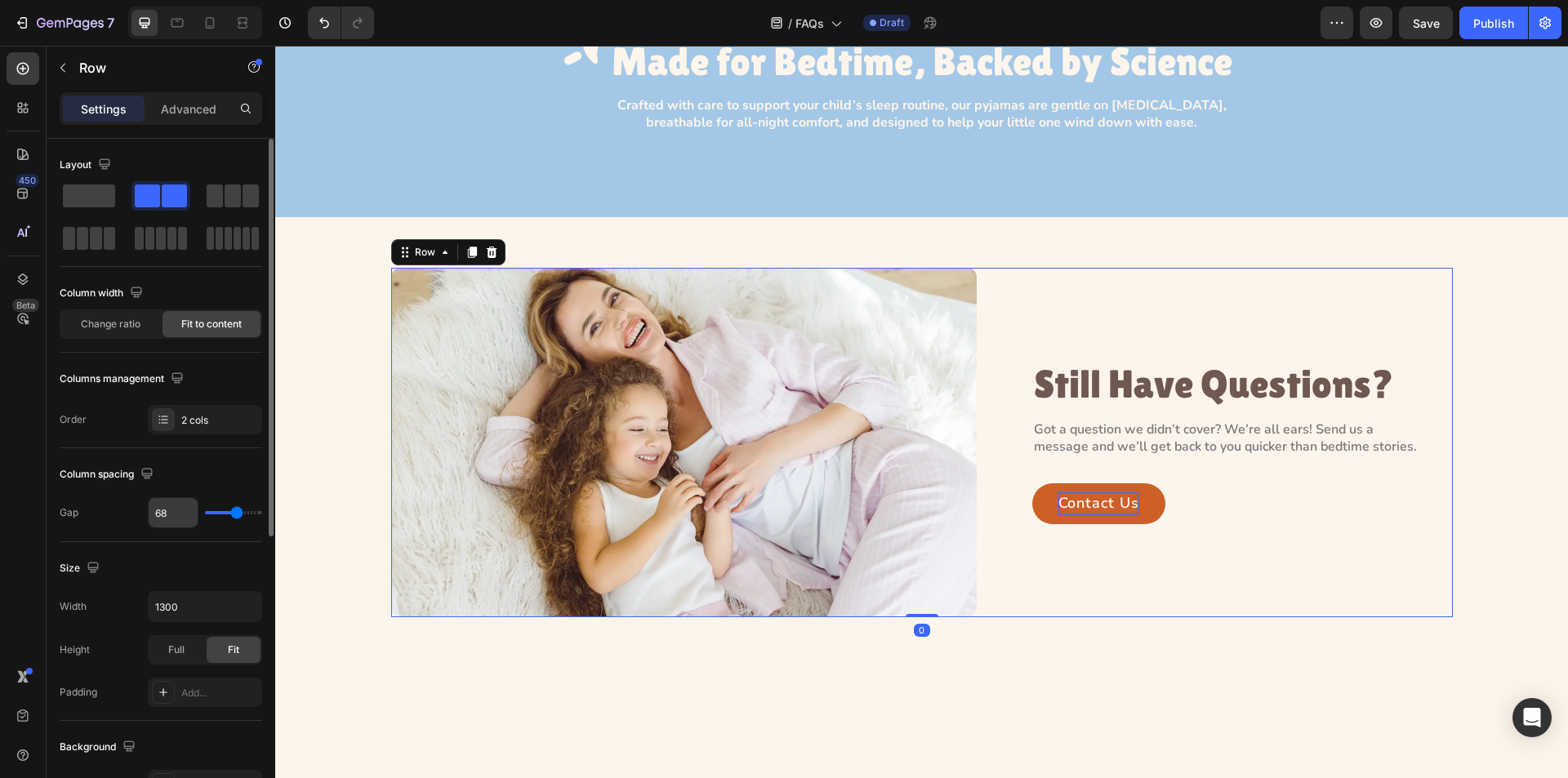
click at [167, 510] on input "68" at bounding box center [174, 513] width 49 height 29
type input "9"
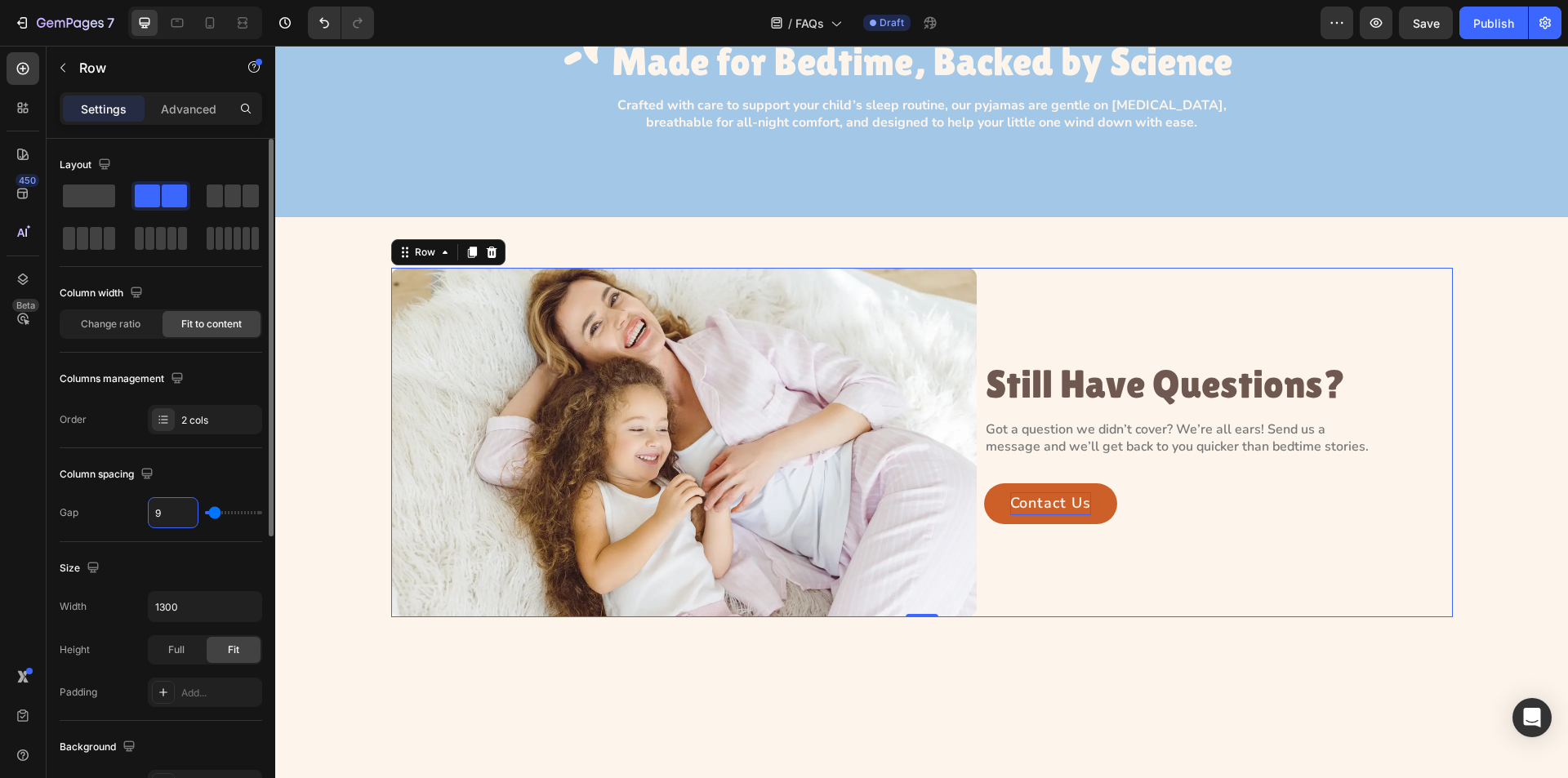
type input "90"
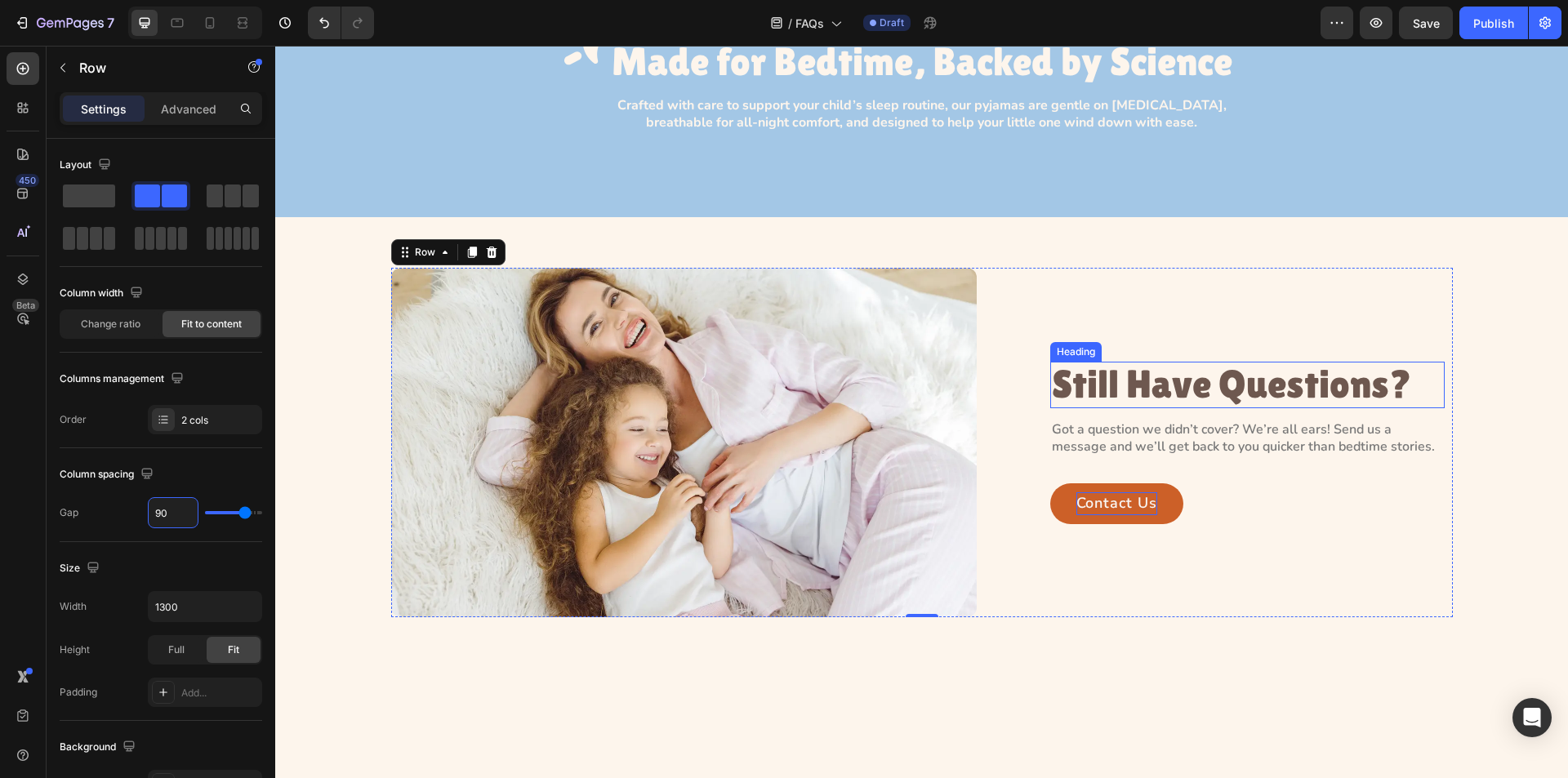
click at [1097, 391] on p "Still Have Questions?" at bounding box center [1247, 384] width 391 height 43
click at [996, 413] on div "Image Still Have Questions? Heading Got a question we didn’t cover? We’re all e…" at bounding box center [921, 442] width 1062 height 350
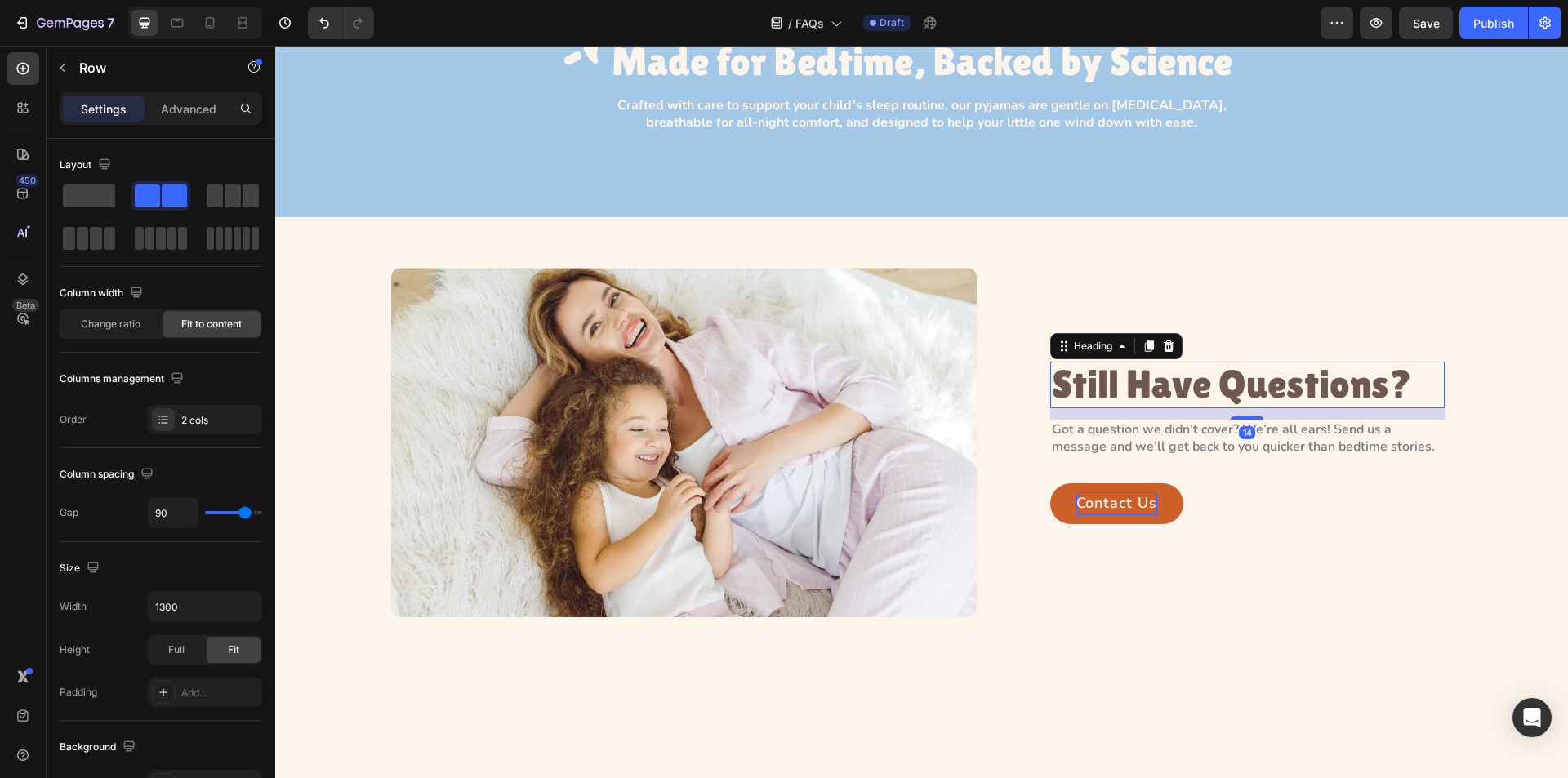
click at [1074, 388] on p "Still Have Questions?" at bounding box center [1247, 384] width 391 height 43
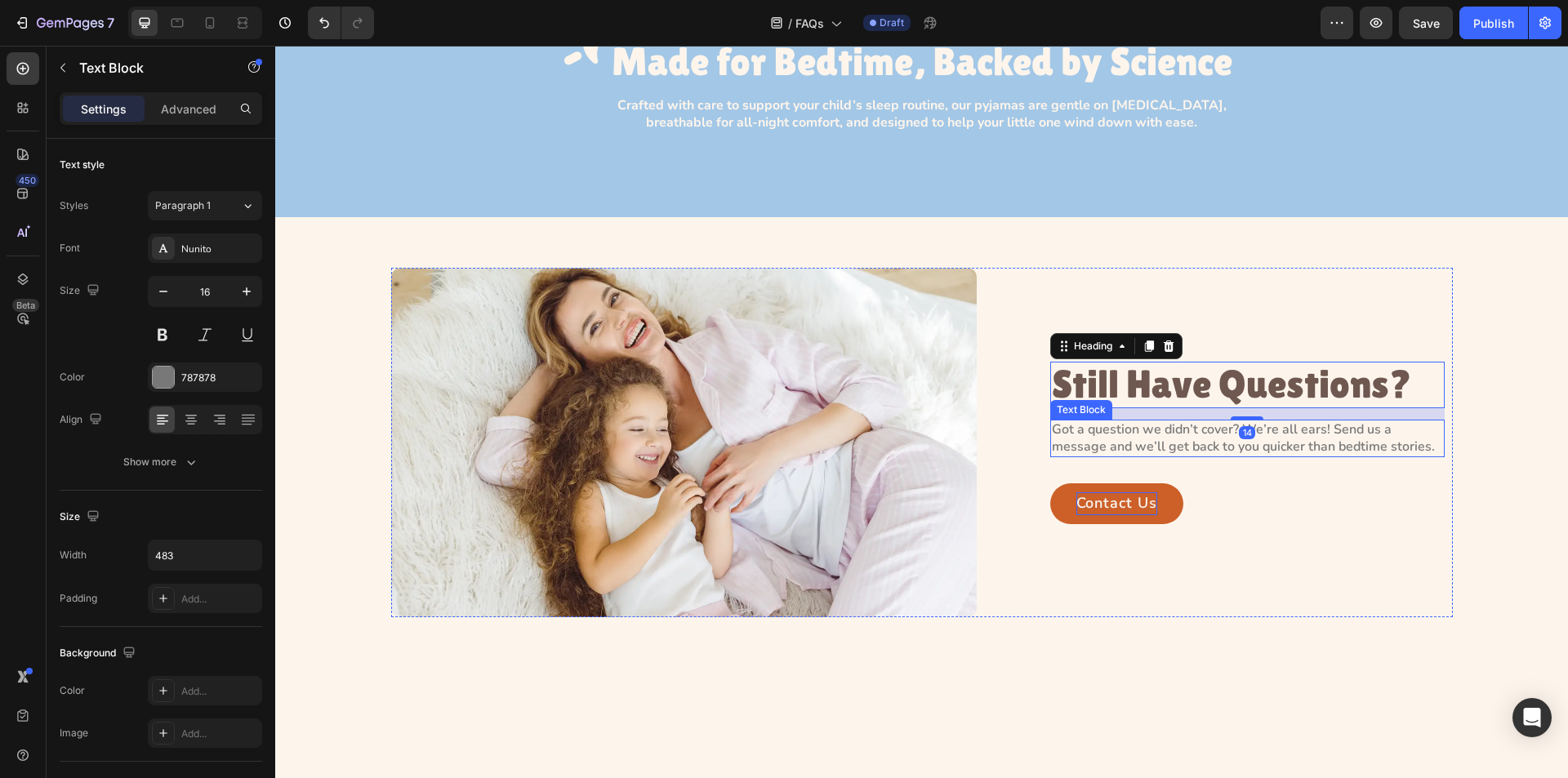
click at [1063, 429] on p "Got a question we didn’t cover? We’re all ears! Send us a message and we’ll get…" at bounding box center [1247, 439] width 391 height 35
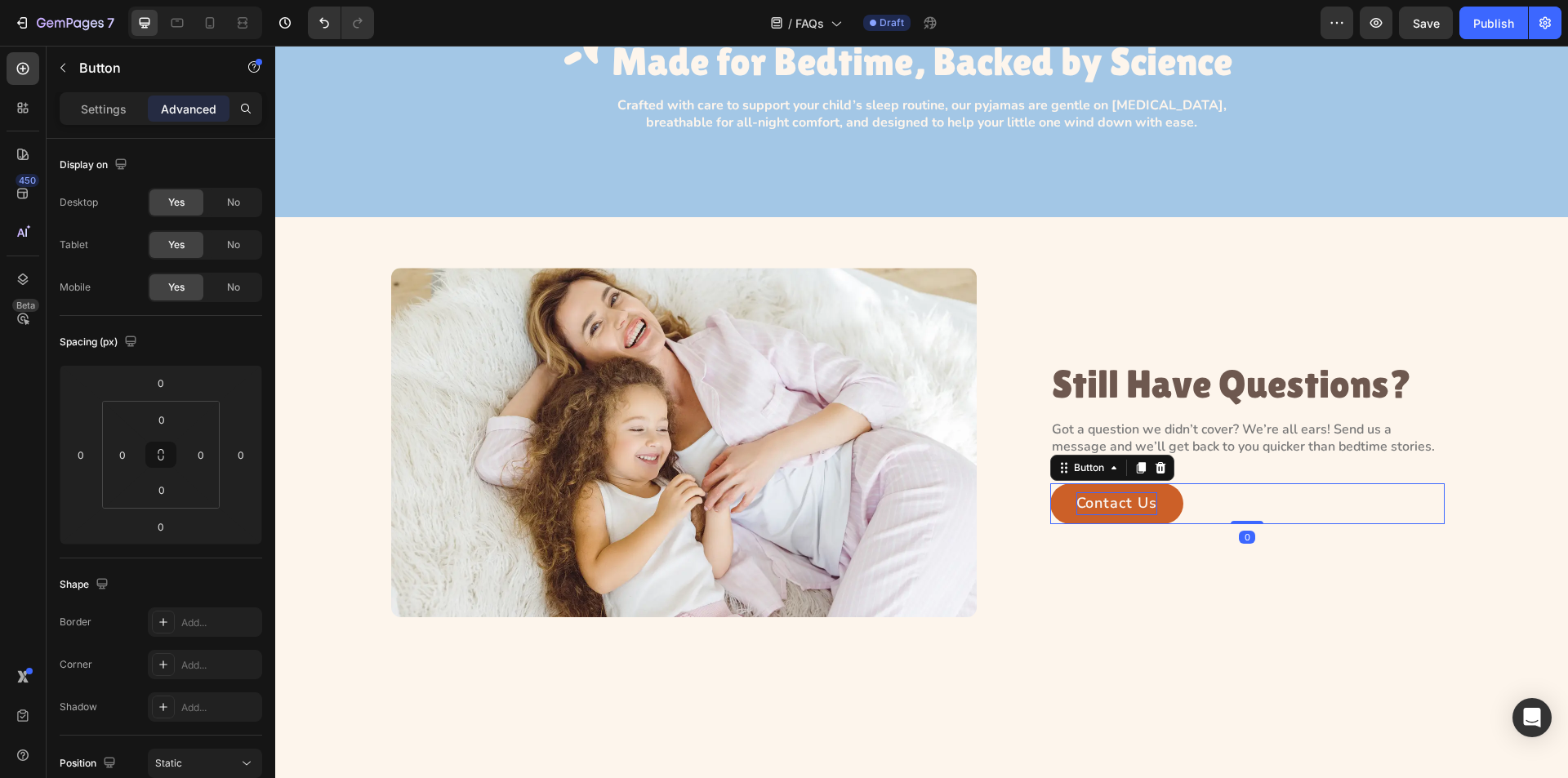
click at [1196, 499] on div "Contact Us Button 0" at bounding box center [1247, 504] width 395 height 41
click at [1020, 486] on div "Image Still Have Questions? Heading Got a question we didn’t cover? We’re all e…" at bounding box center [921, 442] width 1062 height 350
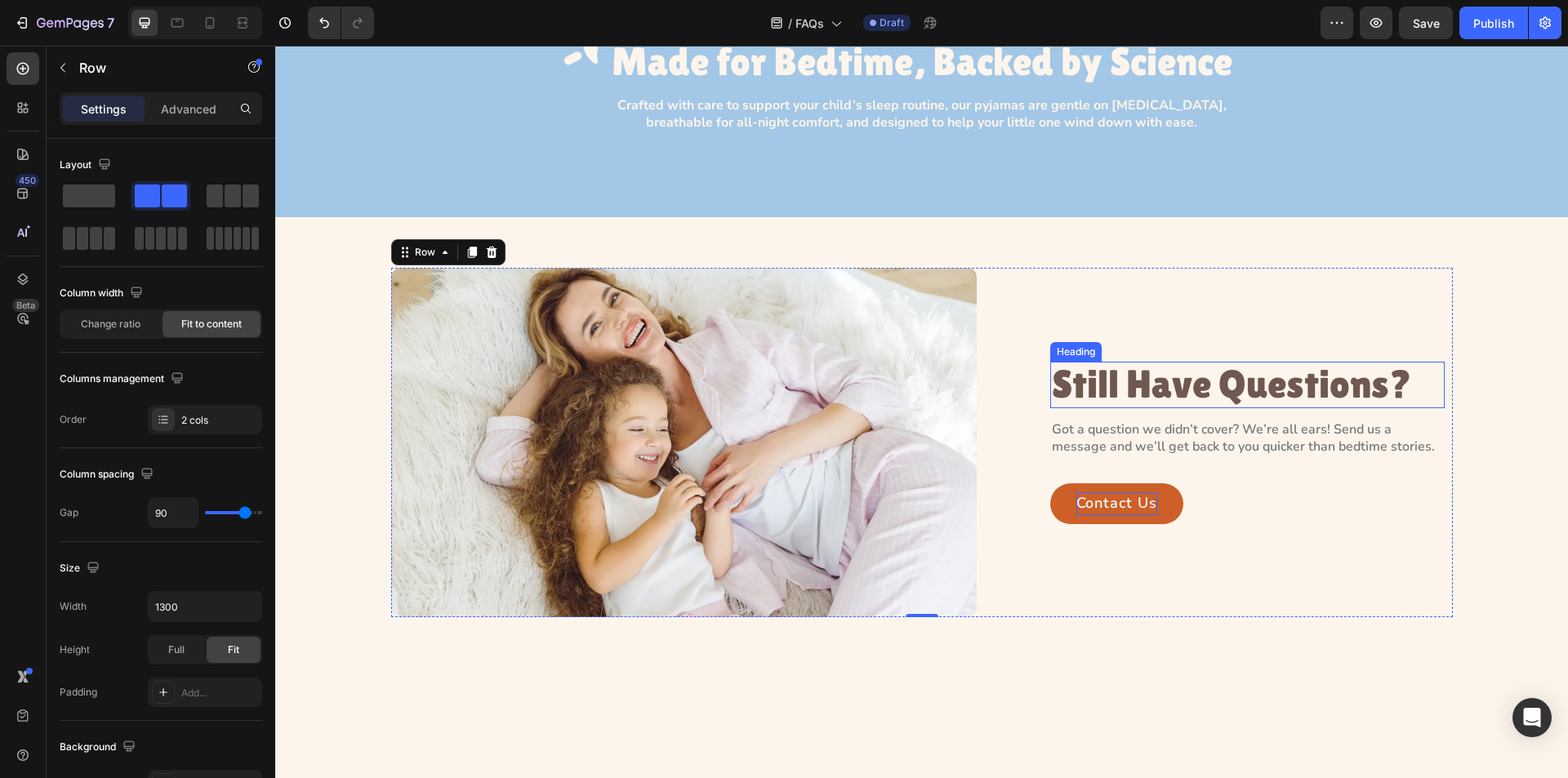
click at [1057, 397] on p "Still Have Questions?" at bounding box center [1247, 384] width 391 height 43
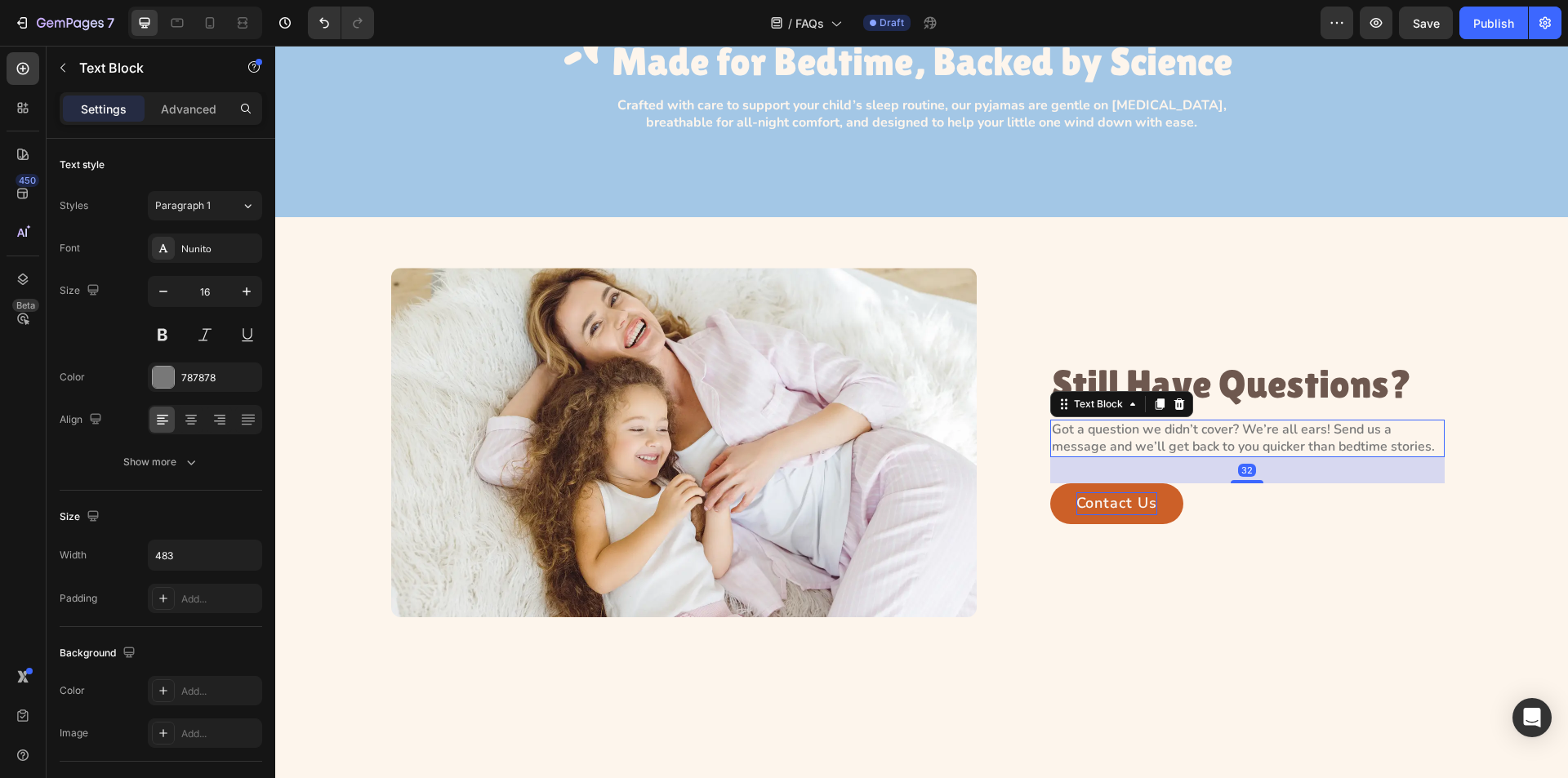
click at [1104, 446] on p "Got a question we didn’t cover? We’re all ears! Send us a message and we’ll get…" at bounding box center [1247, 439] width 391 height 35
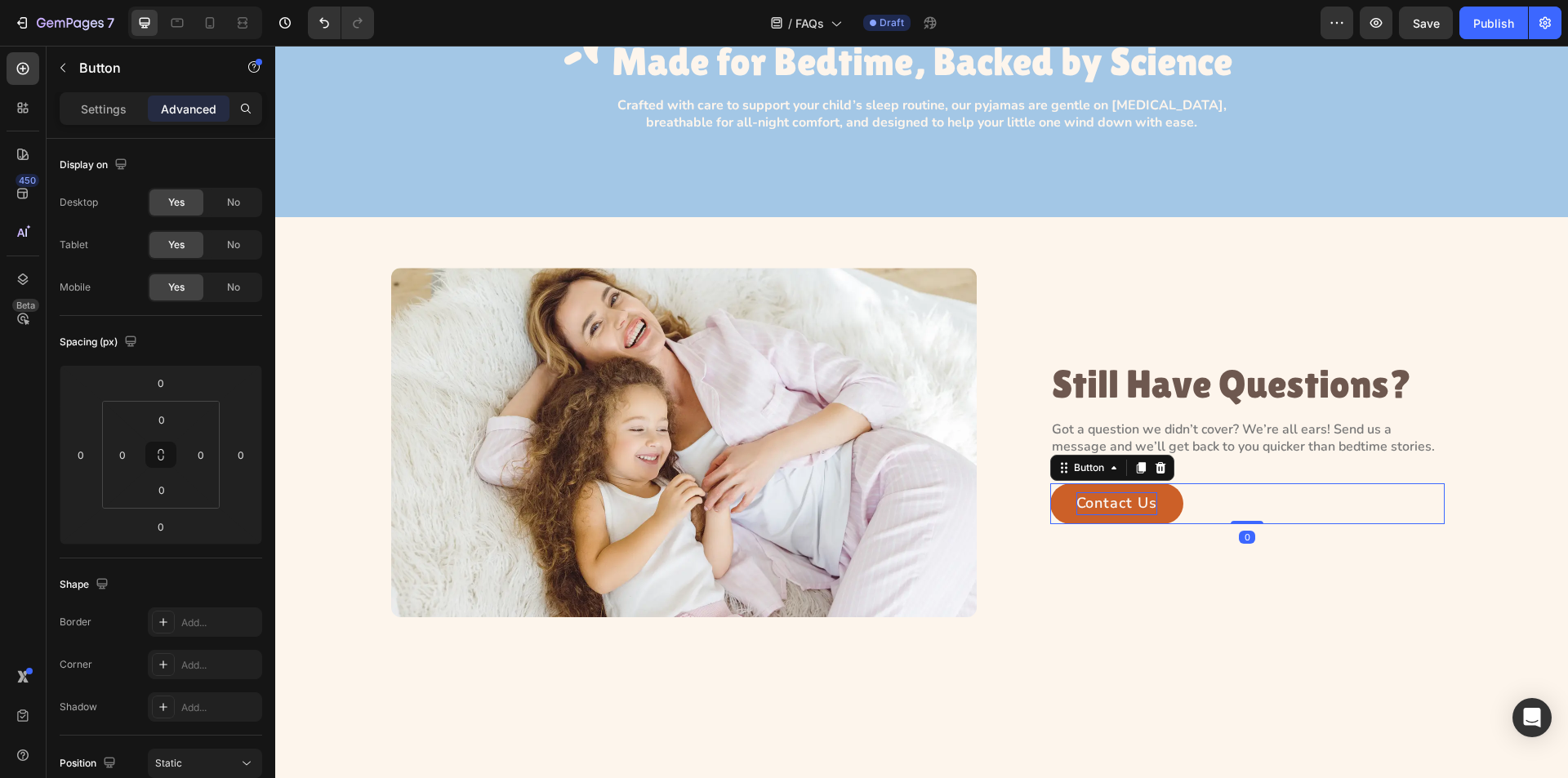
click at [1206, 494] on div "Contact Us Button 0" at bounding box center [1247, 504] width 395 height 41
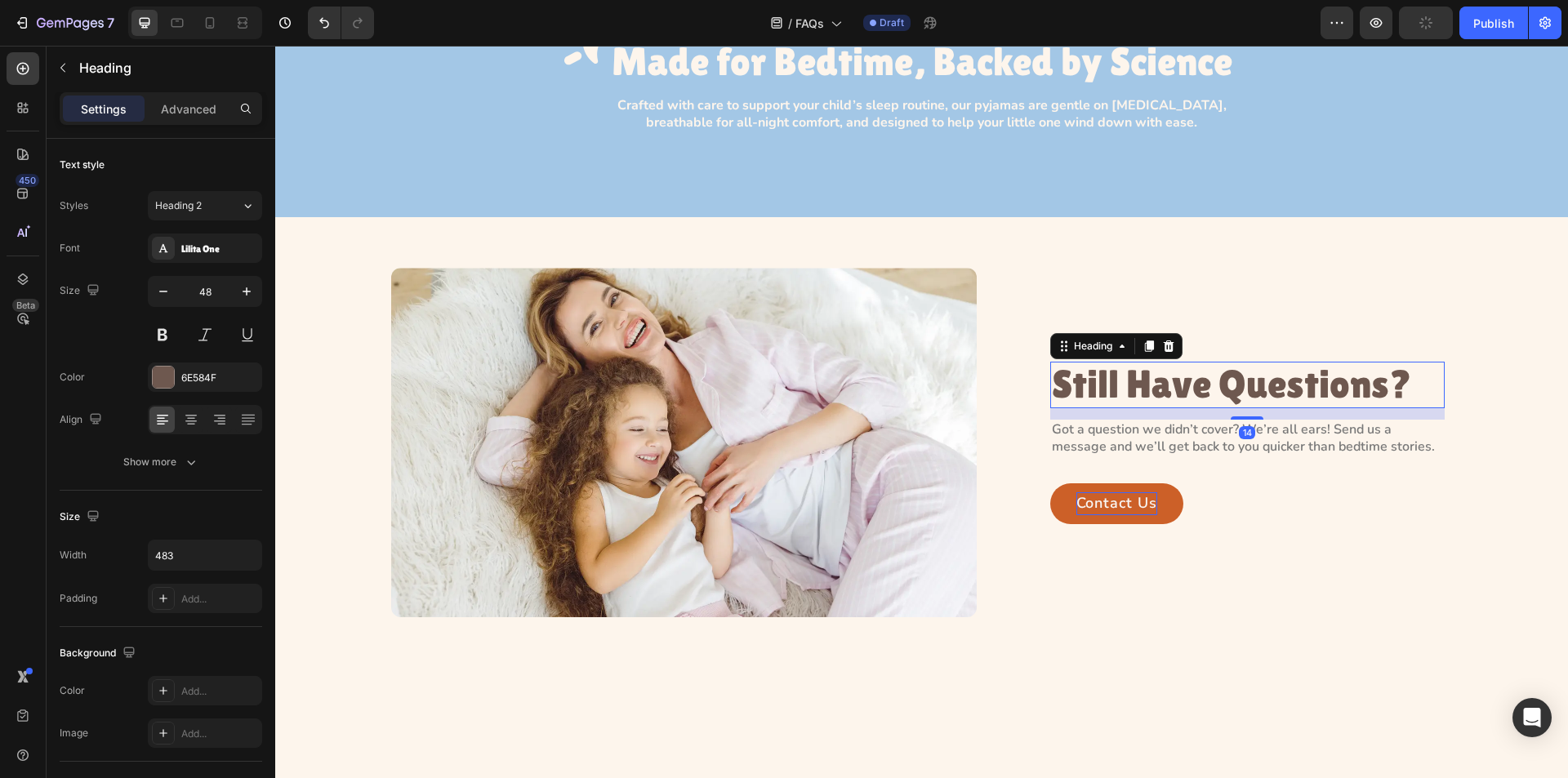
click at [1095, 381] on p "Still Have Questions?" at bounding box center [1247, 384] width 391 height 43
click at [1109, 437] on p "Got a question we didn’t cover? We’re all ears! Send us a message and we’ll get…" at bounding box center [1247, 439] width 391 height 35
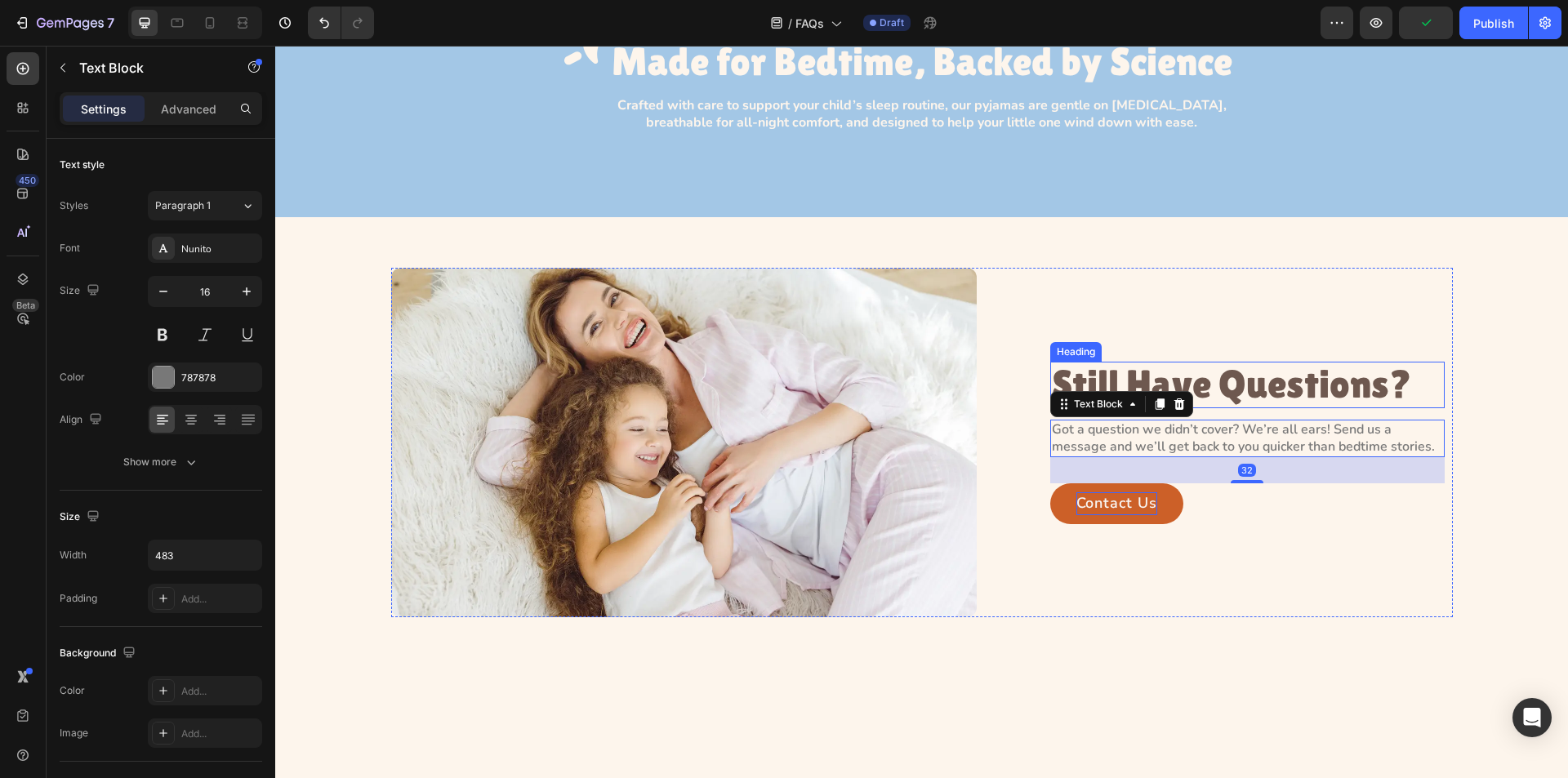
click at [1179, 380] on p "Still Have Questions?" at bounding box center [1247, 384] width 391 height 43
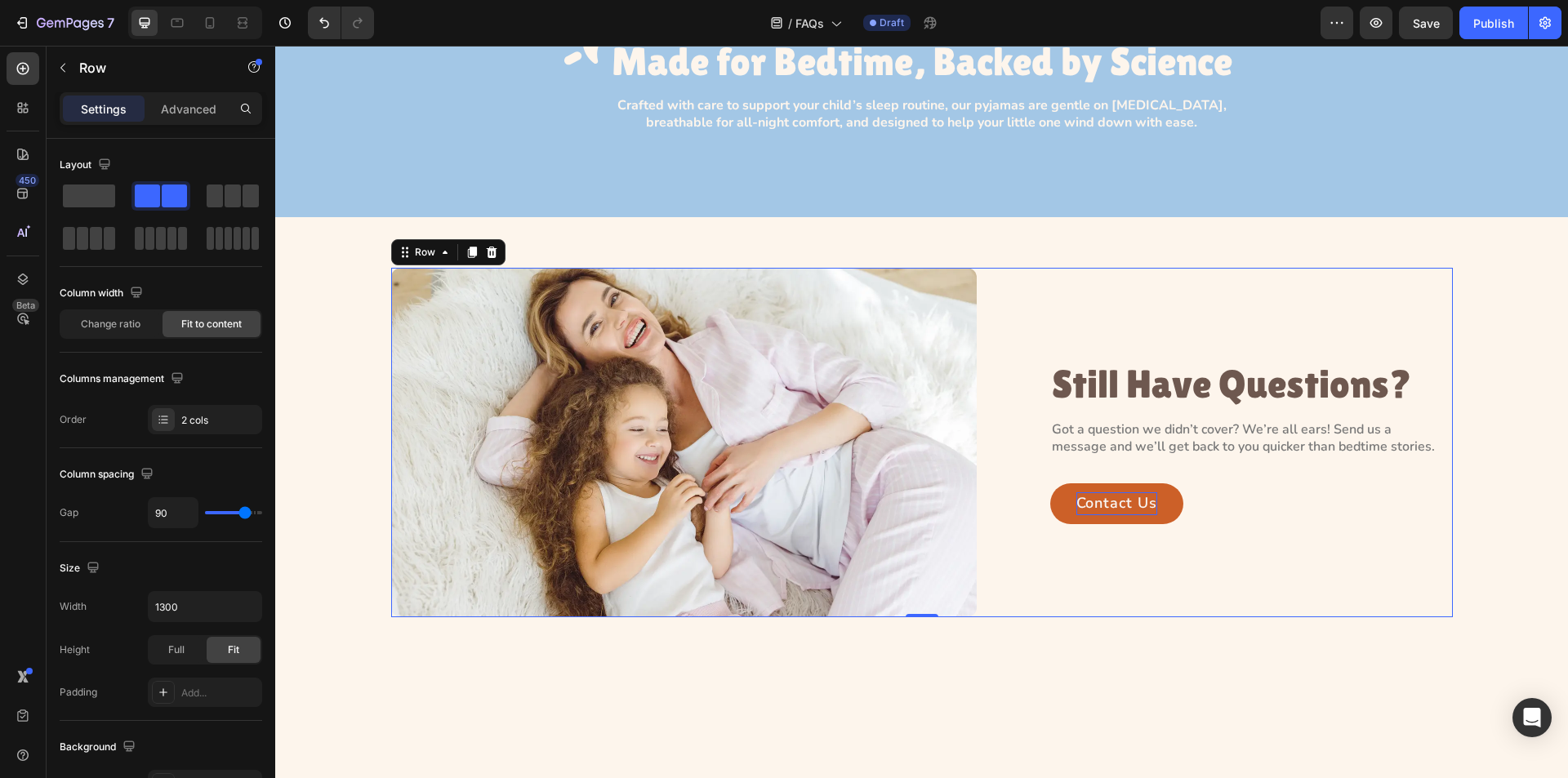
click at [999, 489] on div "Image Still Have Questions? Heading Got a question we didn’t cover? We’re all e…" at bounding box center [921, 442] width 1062 height 350
click at [193, 103] on p "Advanced" at bounding box center [188, 109] width 56 height 17
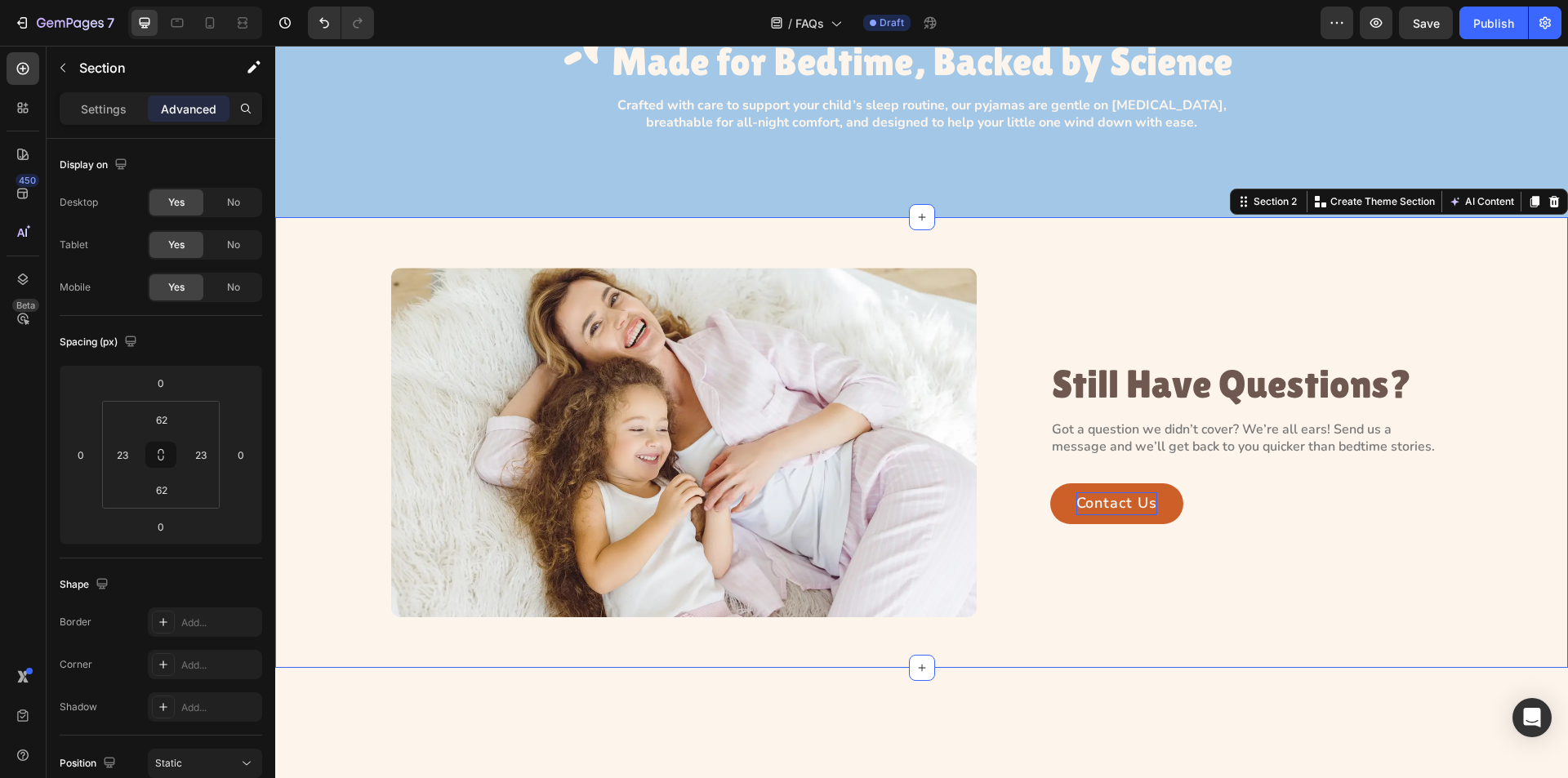
click at [352, 398] on div "Image Still Have Questions? Heading Got a question we didn’t cover? We’re all e…" at bounding box center [921, 442] width 1256 height 350
click at [166, 20] on div at bounding box center [177, 23] width 26 height 26
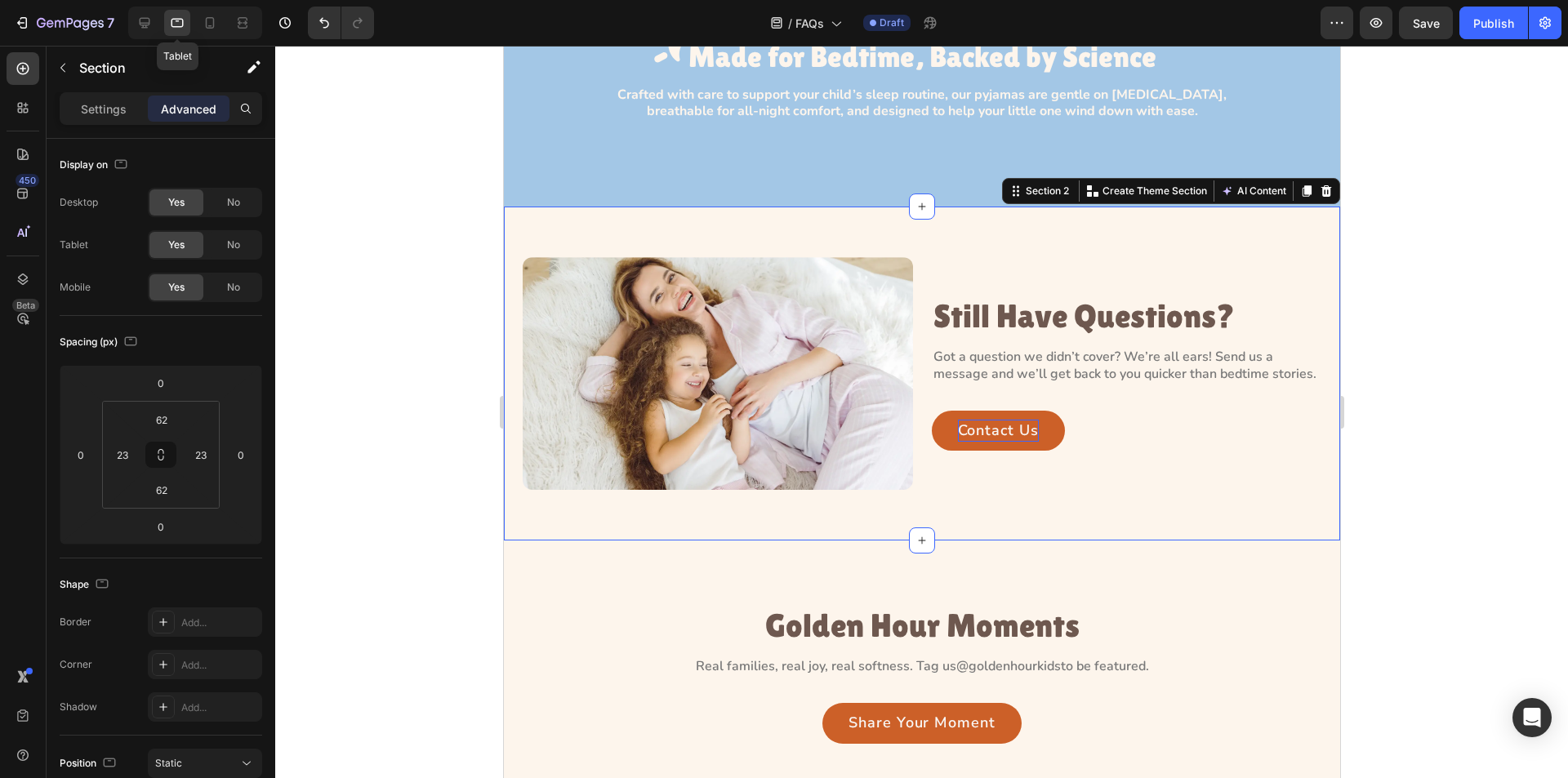
scroll to position [228, 0]
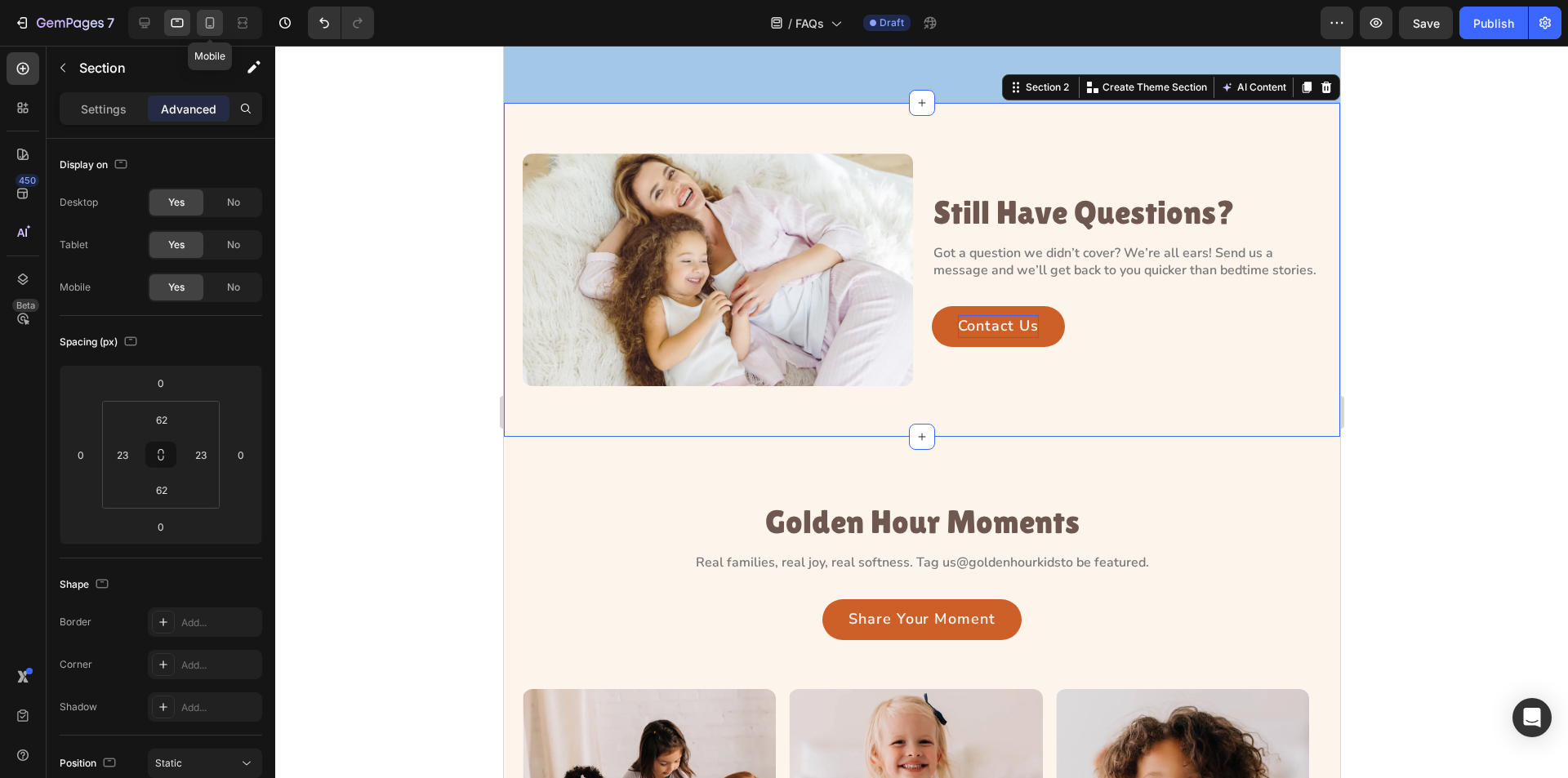
click at [206, 26] on icon at bounding box center [210, 23] width 9 height 12
type input "80"
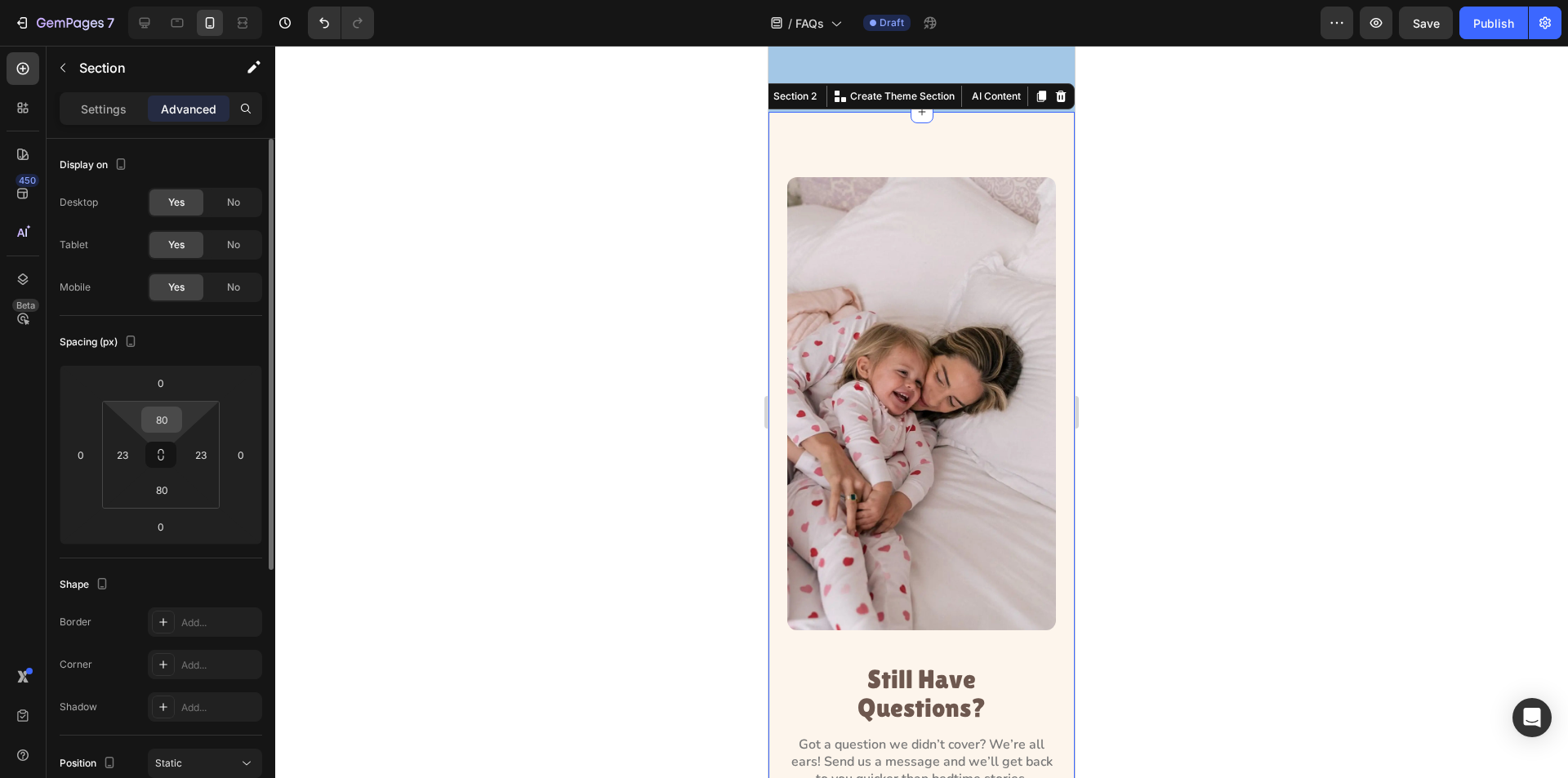
scroll to position [397, 0]
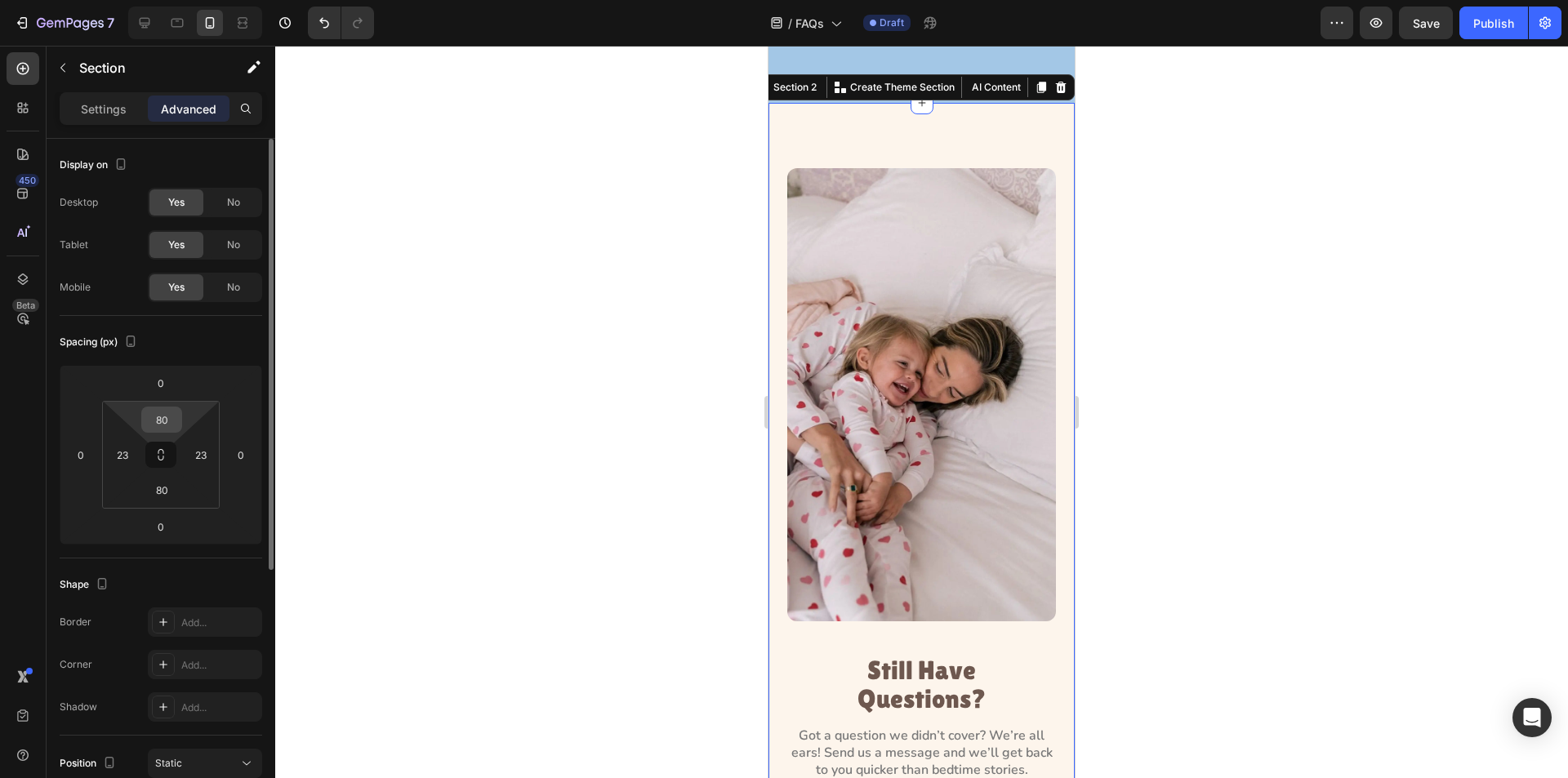
click at [172, 420] on input "80" at bounding box center [162, 419] width 33 height 25
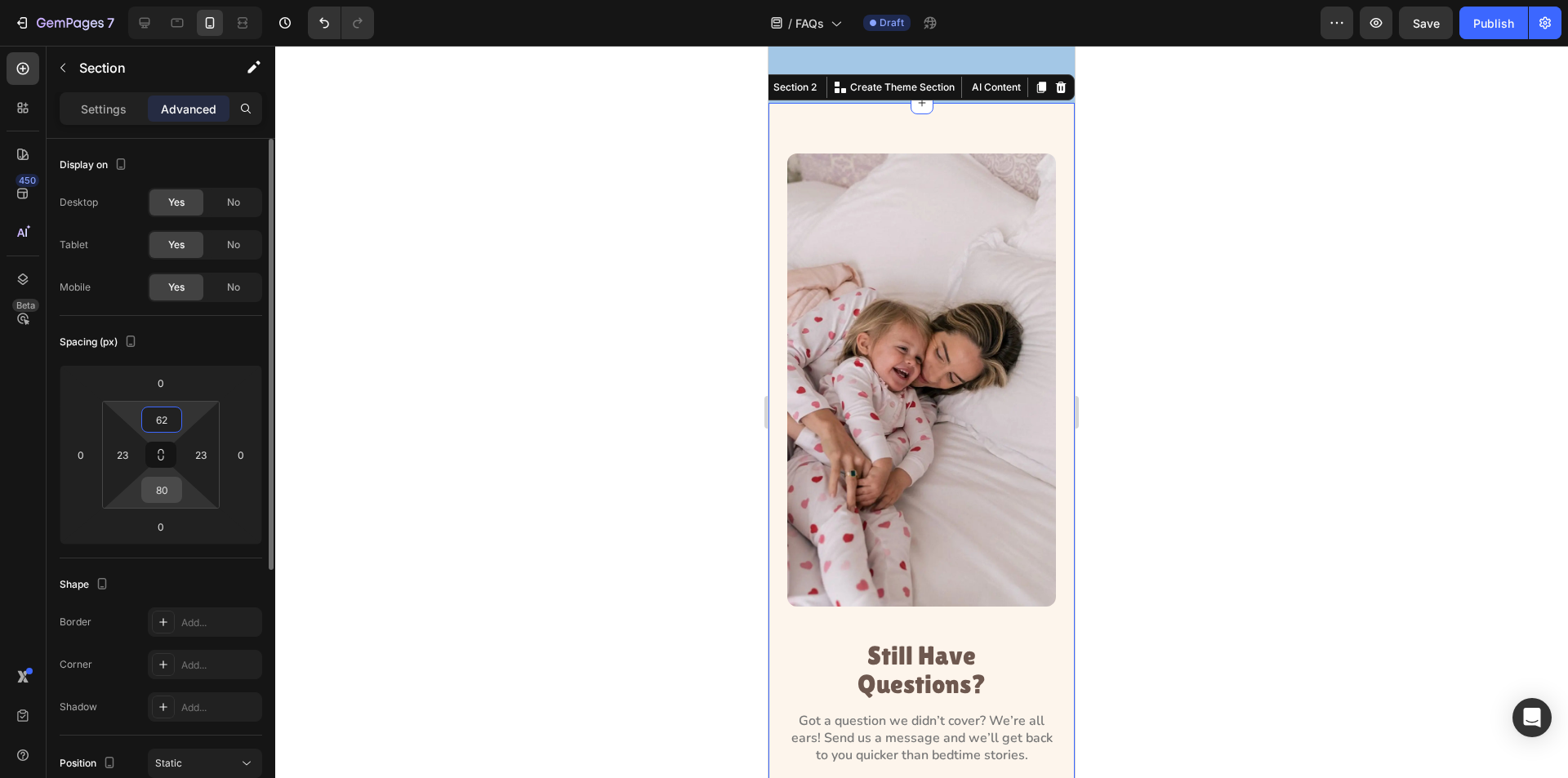
type input "62"
click at [174, 499] on input "80" at bounding box center [162, 489] width 33 height 25
type input "62"
click at [145, 13] on div at bounding box center [144, 23] width 26 height 26
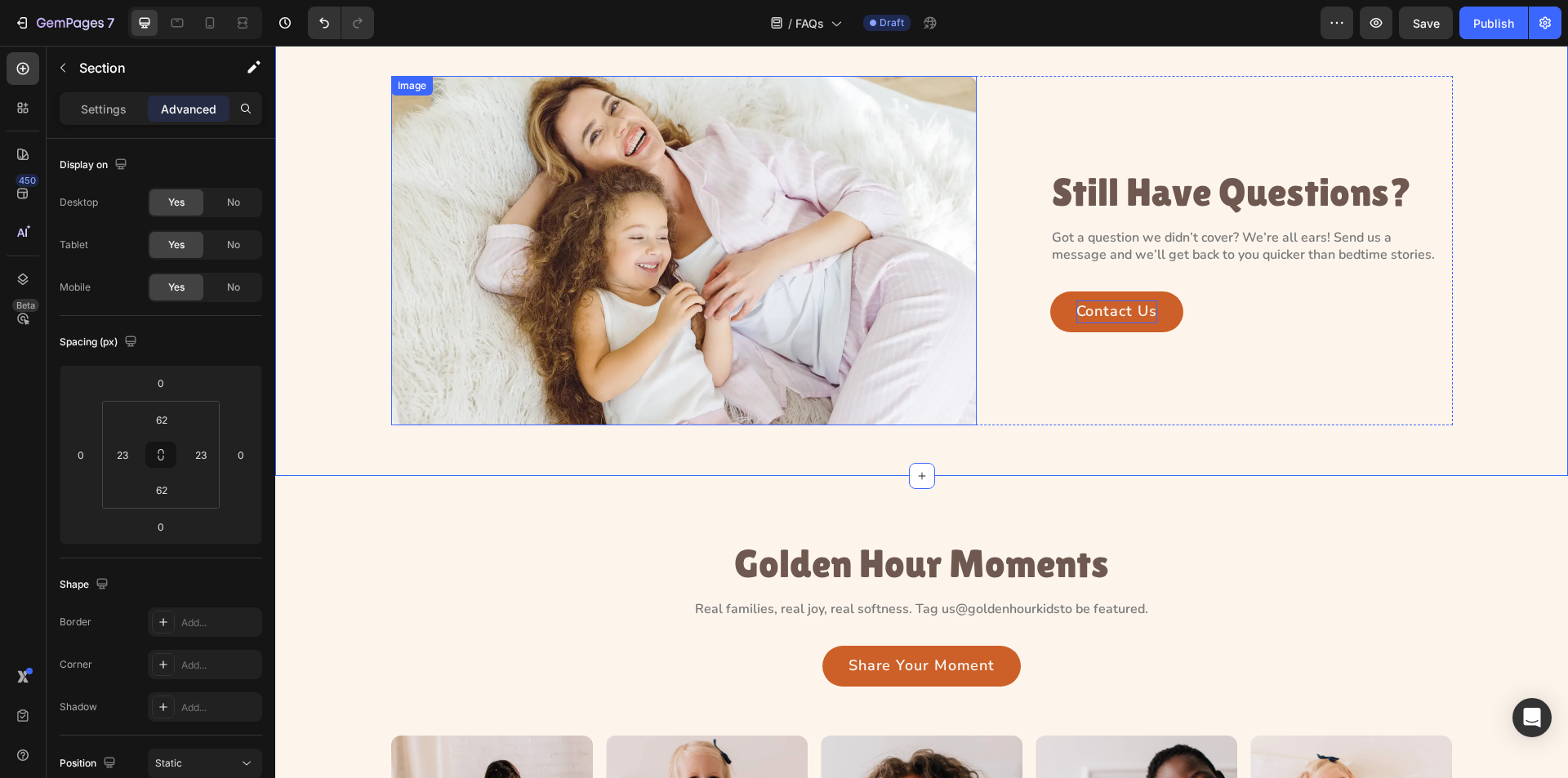
scroll to position [228, 0]
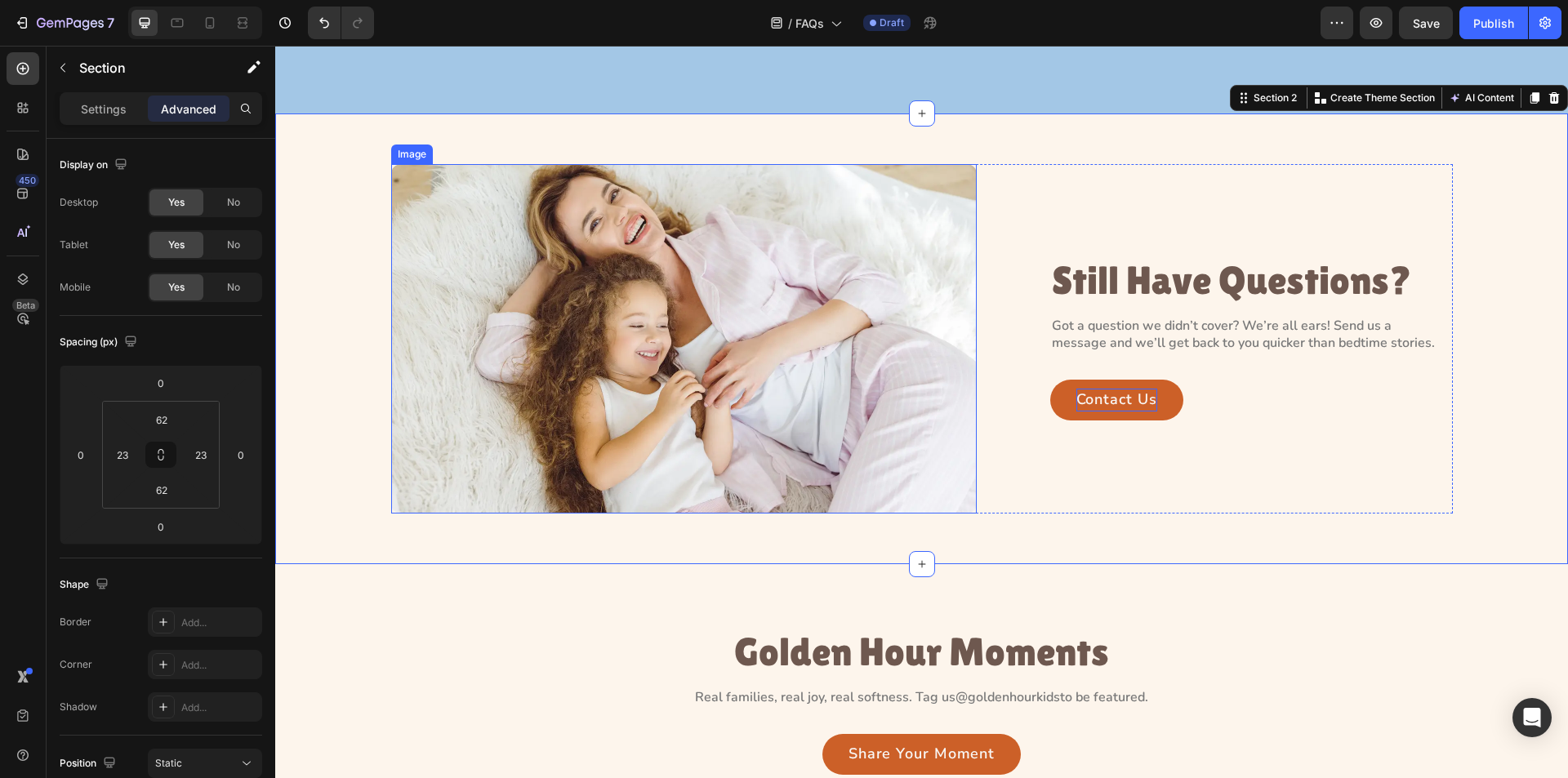
click at [458, 352] on img at bounding box center [683, 339] width 585 height 350
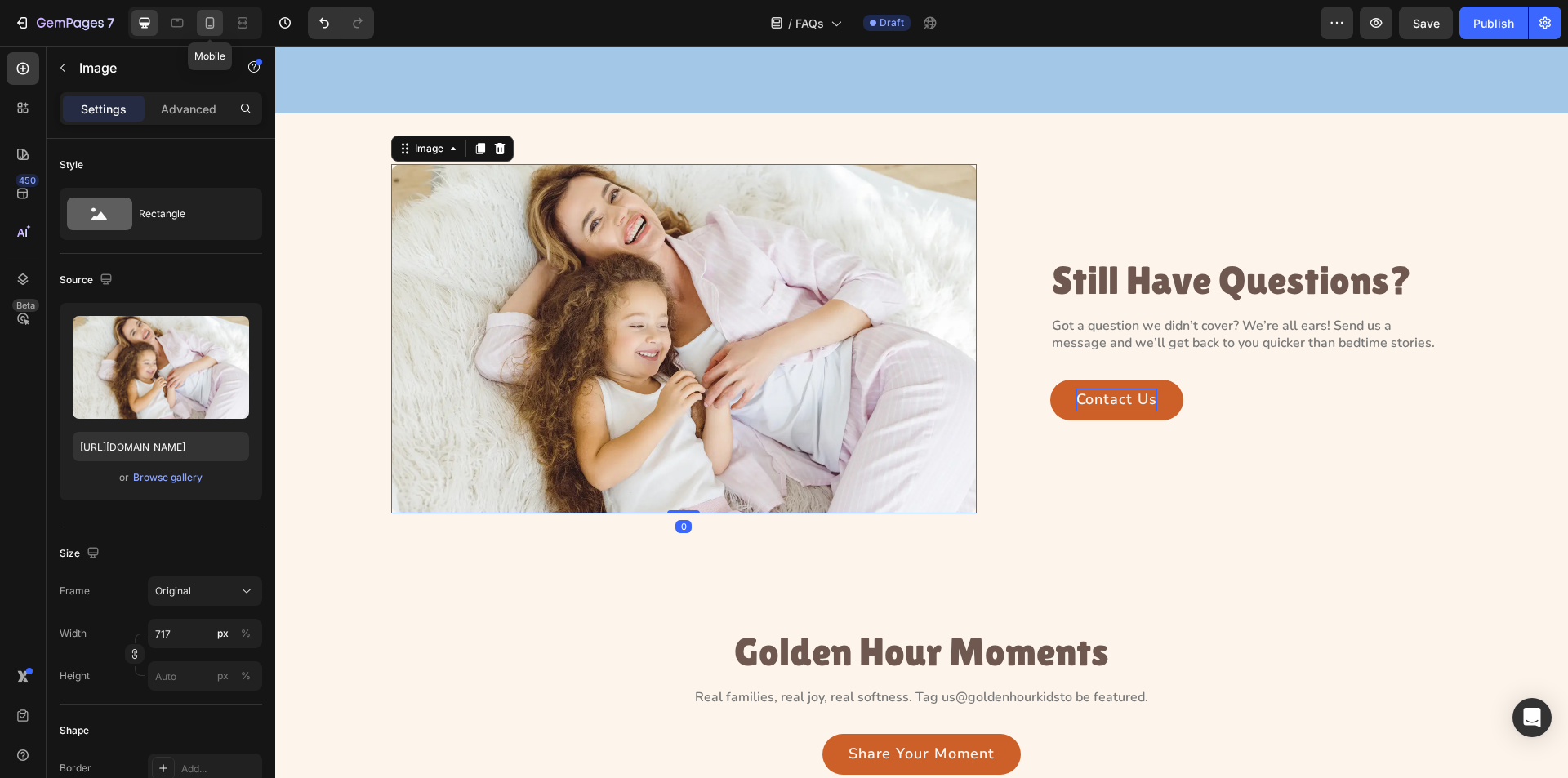
click at [209, 20] on icon at bounding box center [210, 23] width 16 height 16
type input "[URL][DOMAIN_NAME]"
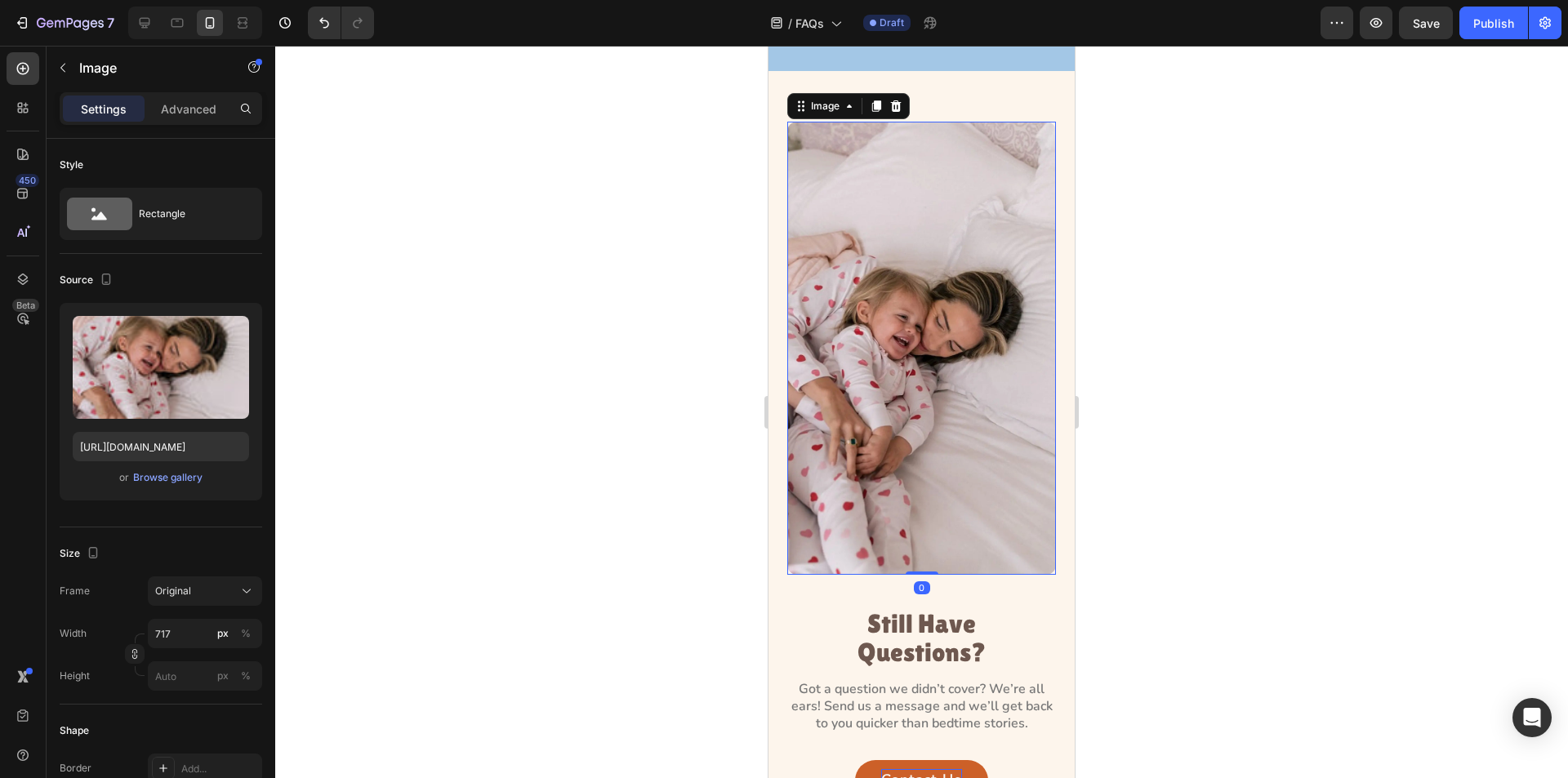
scroll to position [447, 0]
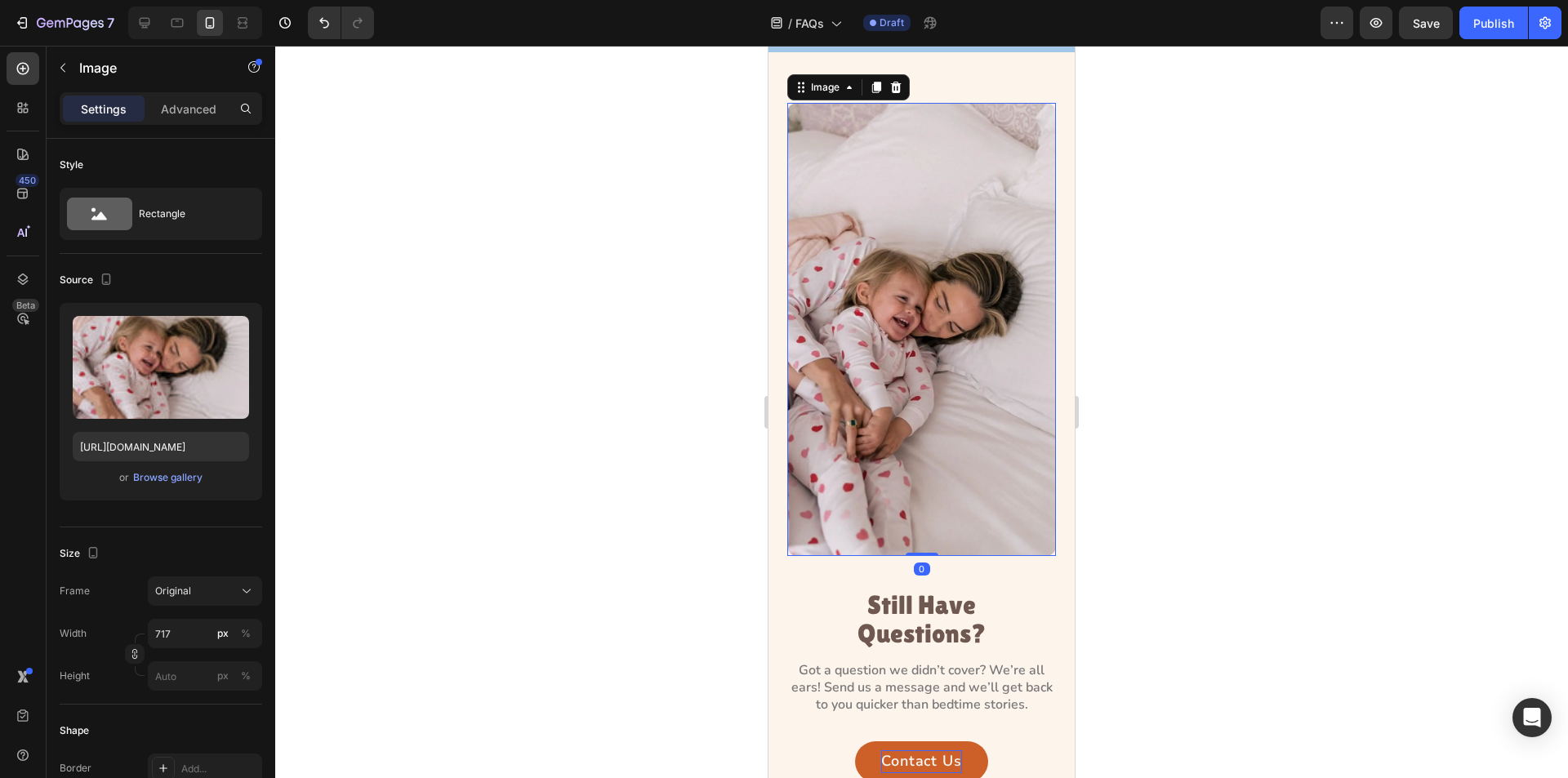
click at [939, 343] on img at bounding box center [921, 330] width 268 height 453
click at [145, 478] on div "Browse gallery" at bounding box center [168, 478] width 69 height 15
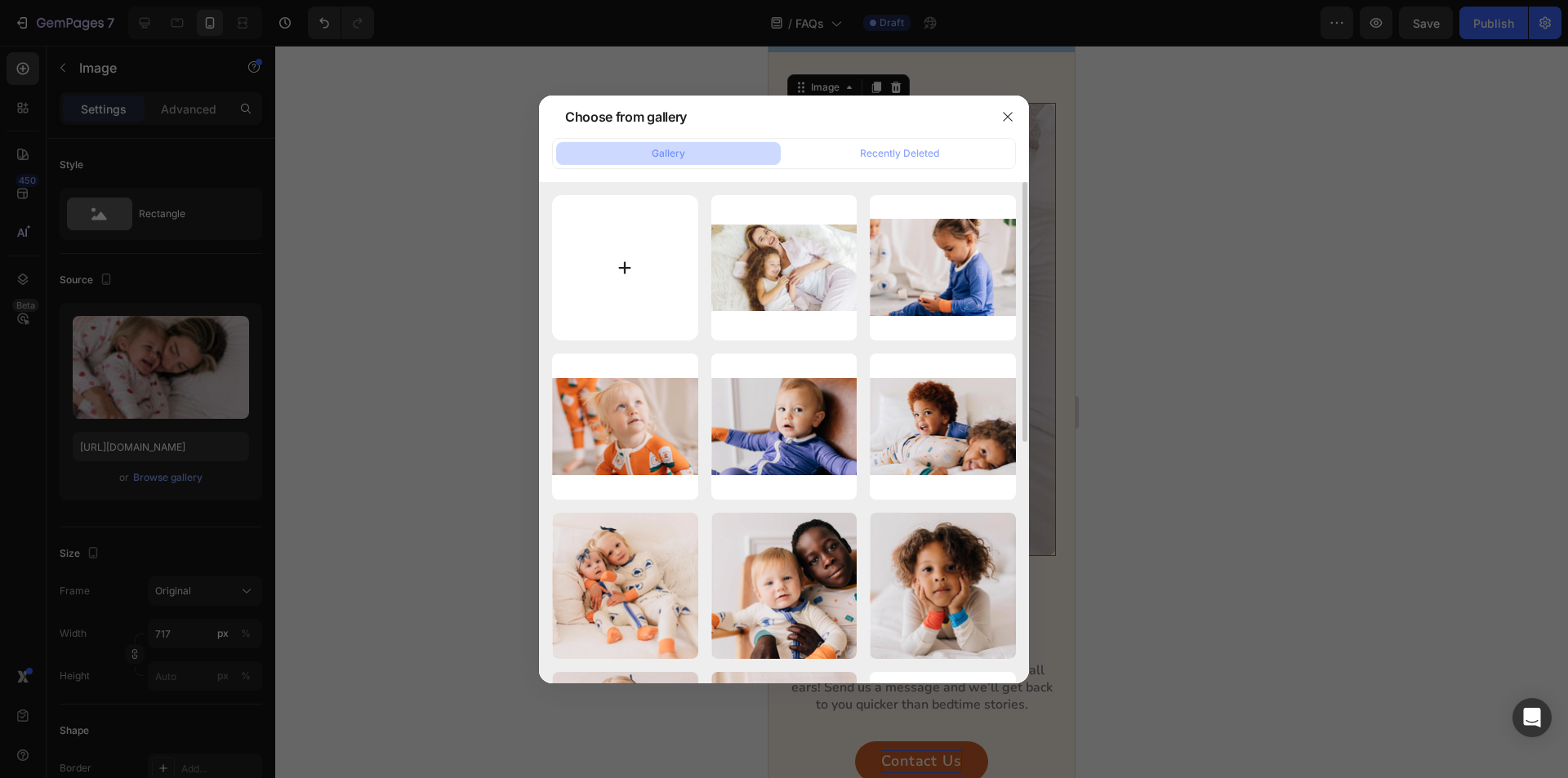
click at [639, 268] on input "file" at bounding box center [626, 268] width 146 height 146
type input "C:\fakepath\Group 123.webp"
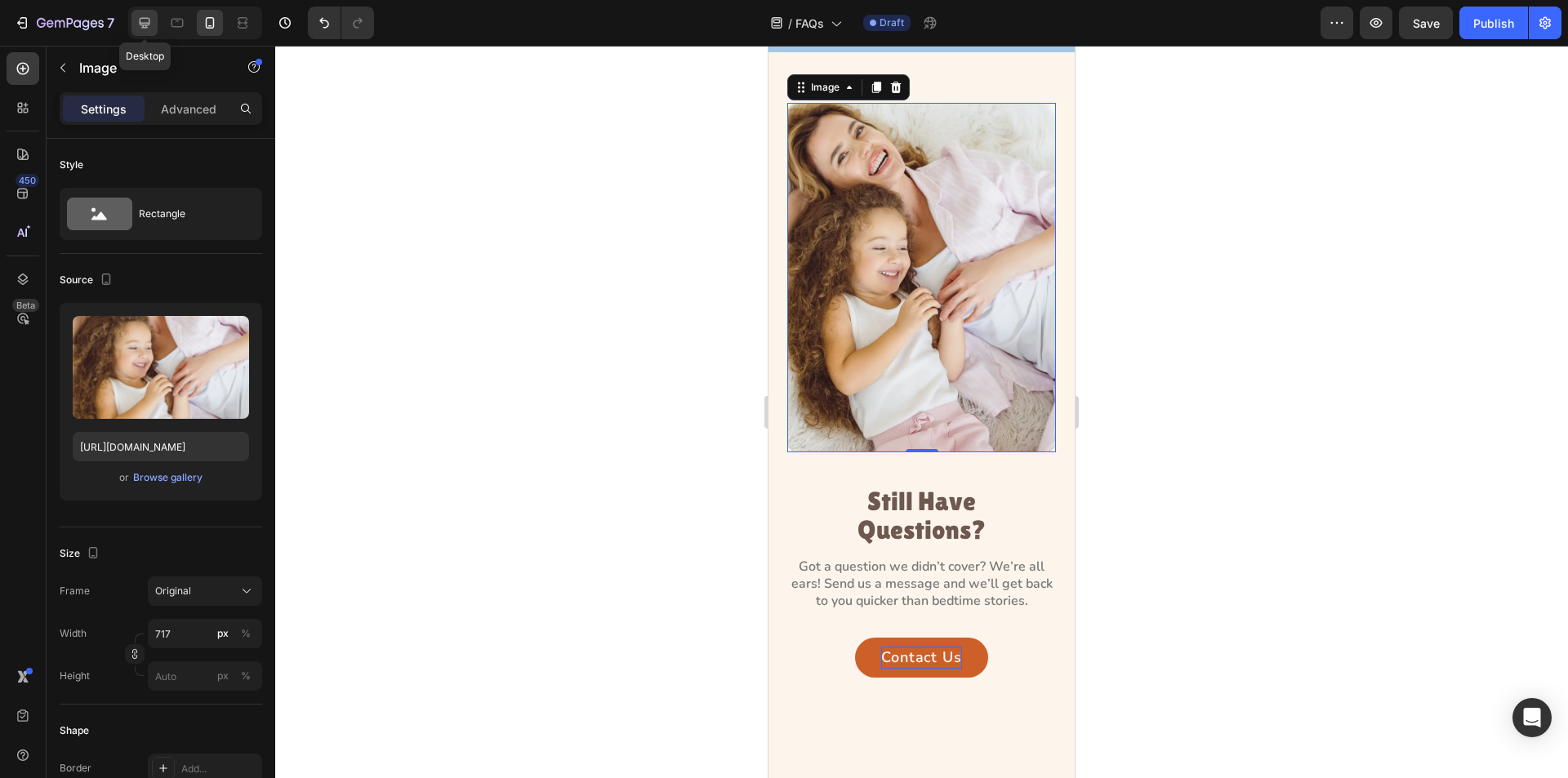
click at [142, 20] on icon at bounding box center [144, 23] width 16 height 16
type input "[URL][DOMAIN_NAME]"
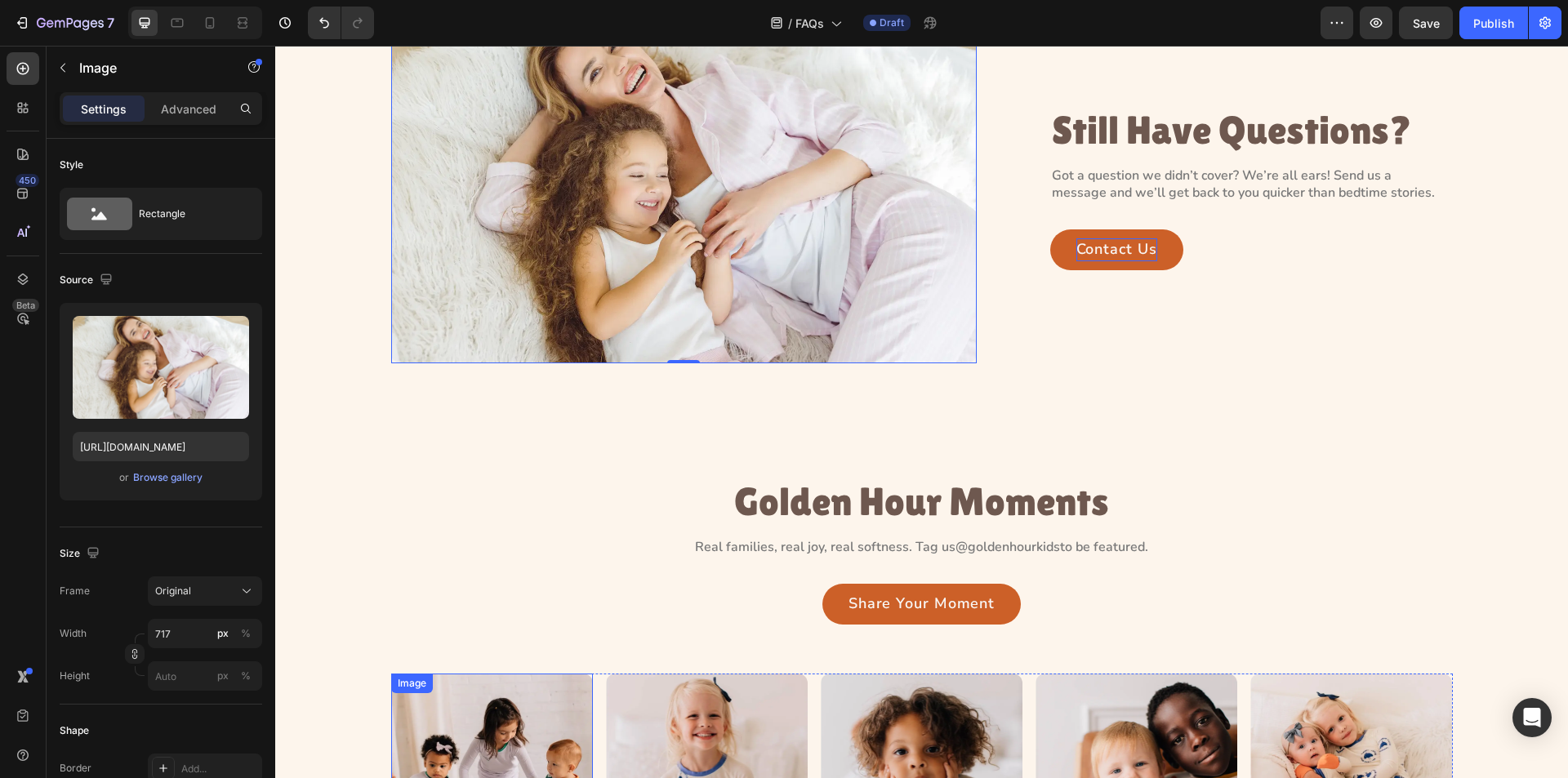
scroll to position [377, 0]
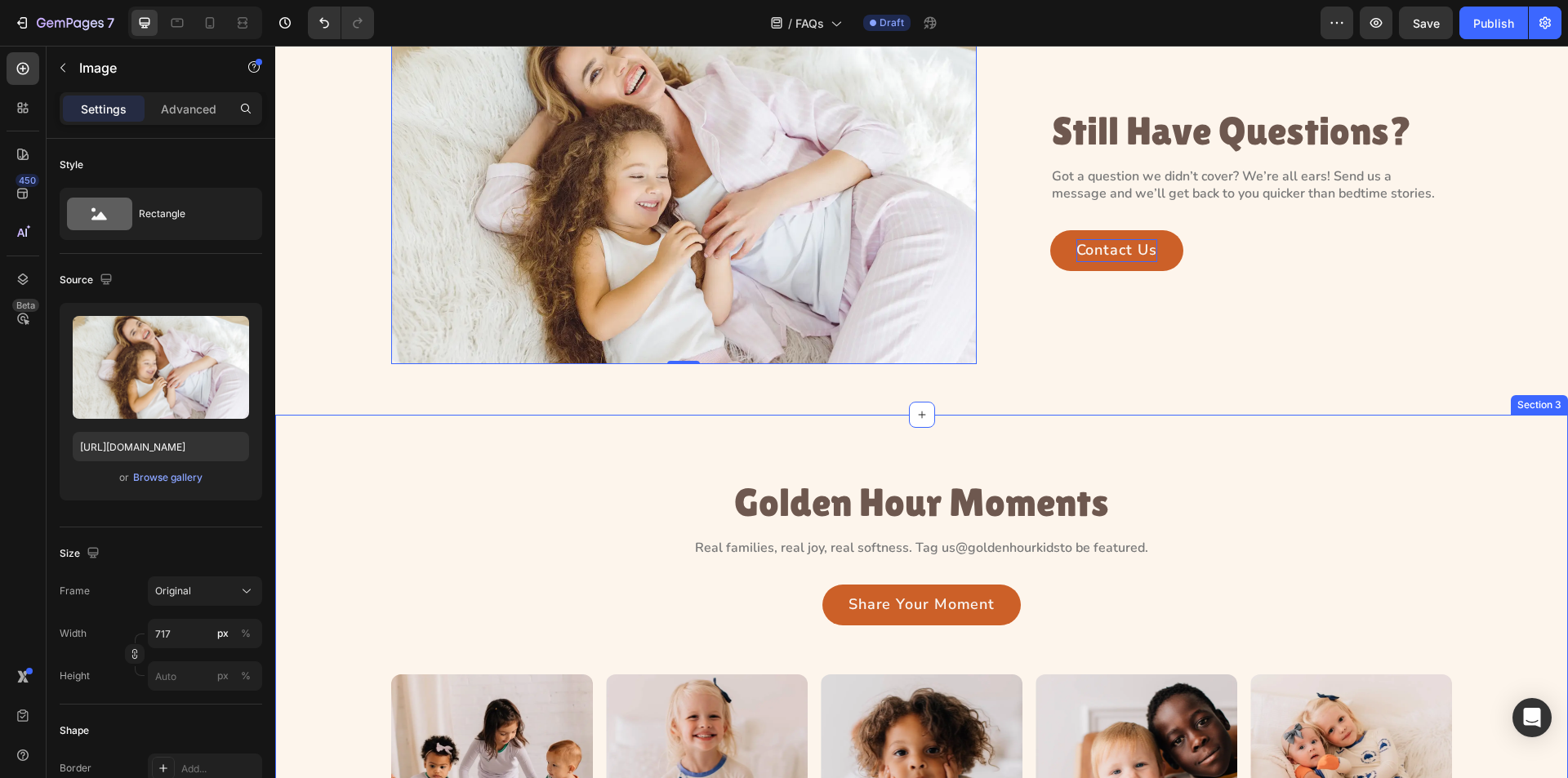
click at [631, 460] on div "Golden Hour Moments Heading Real families, real joy, real softness. Tag us @gol…" at bounding box center [921, 678] width 1293 height 527
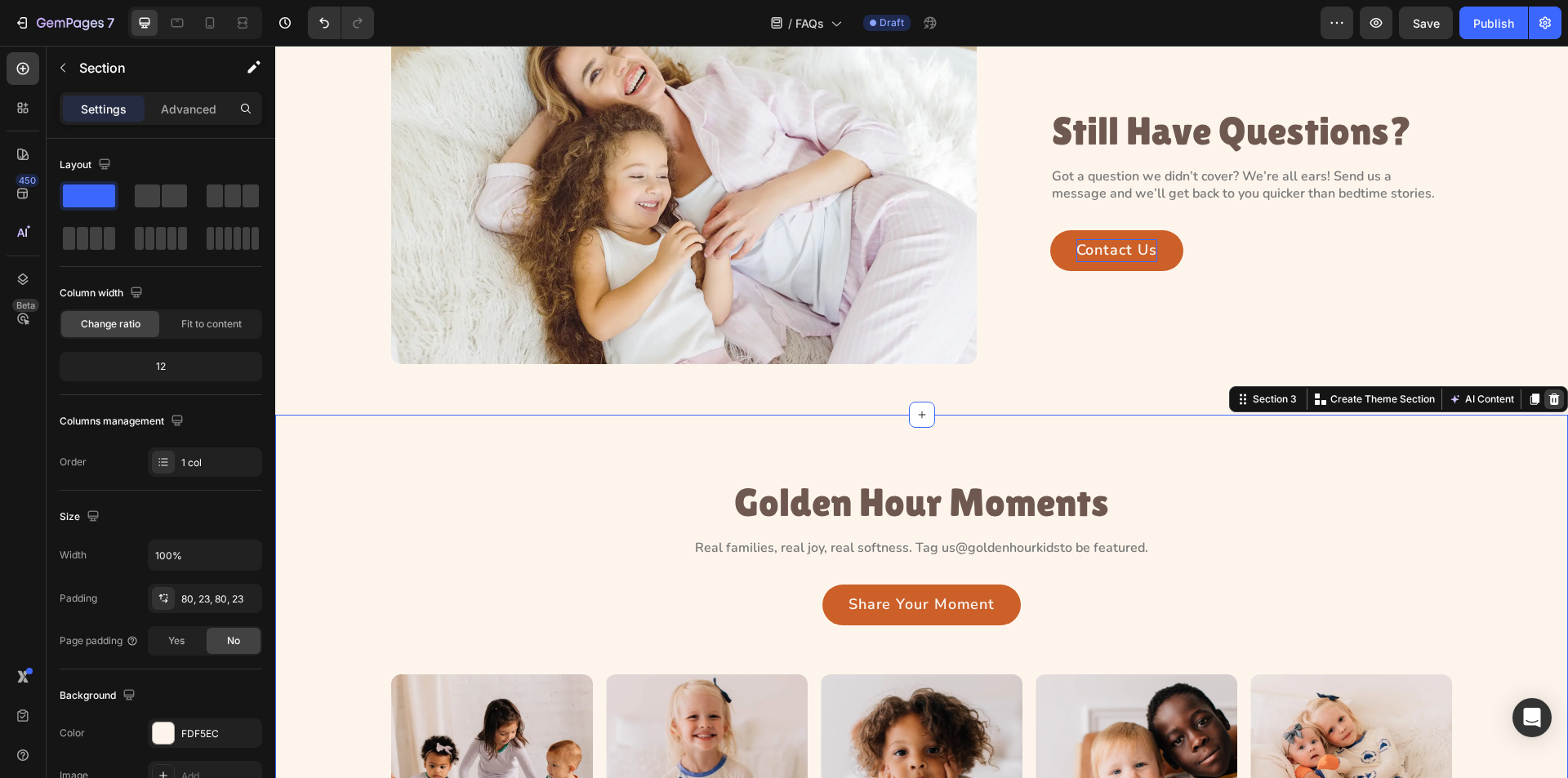
click at [1548, 399] on icon at bounding box center [1554, 399] width 13 height 13
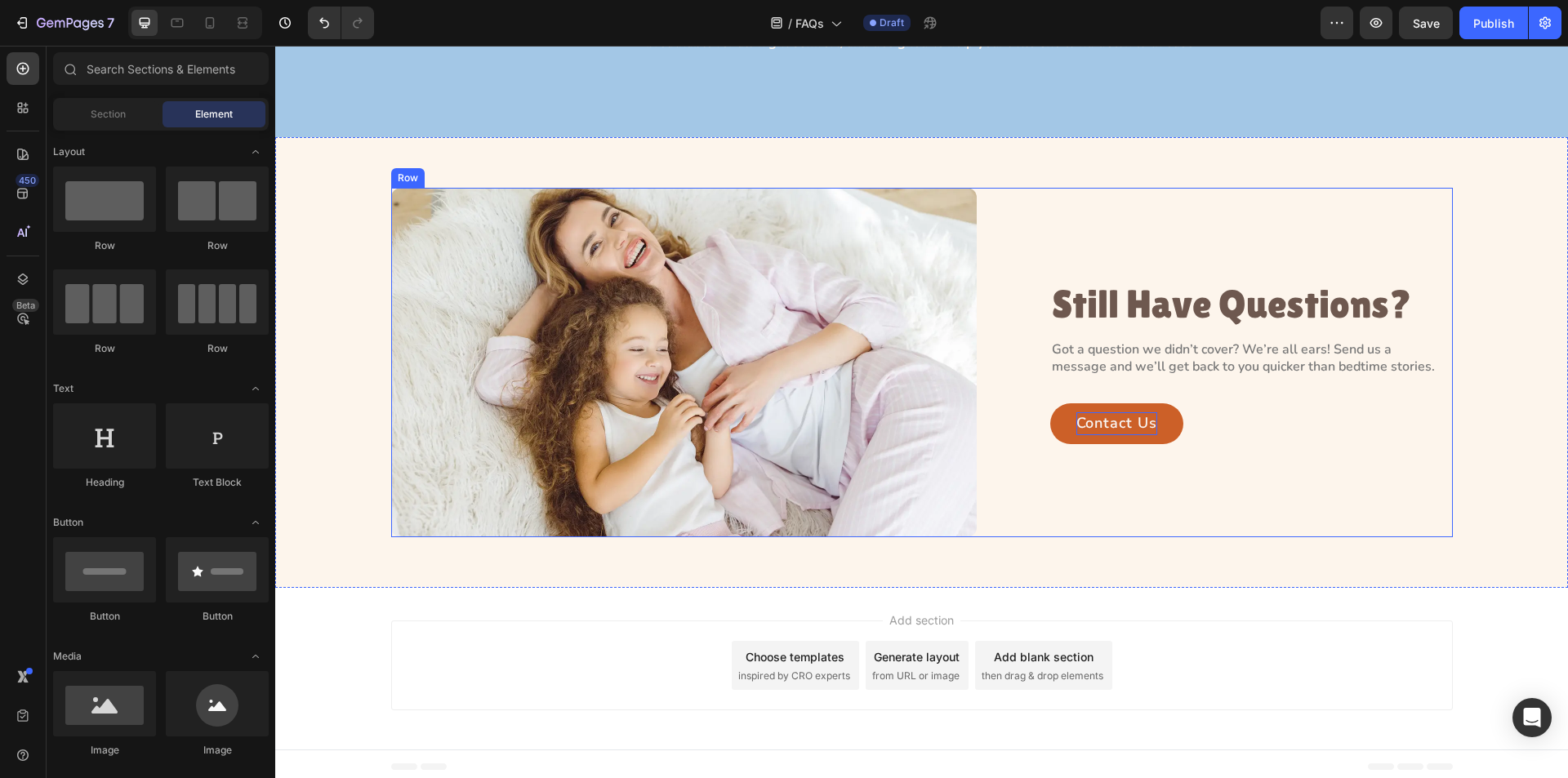
scroll to position [0, 0]
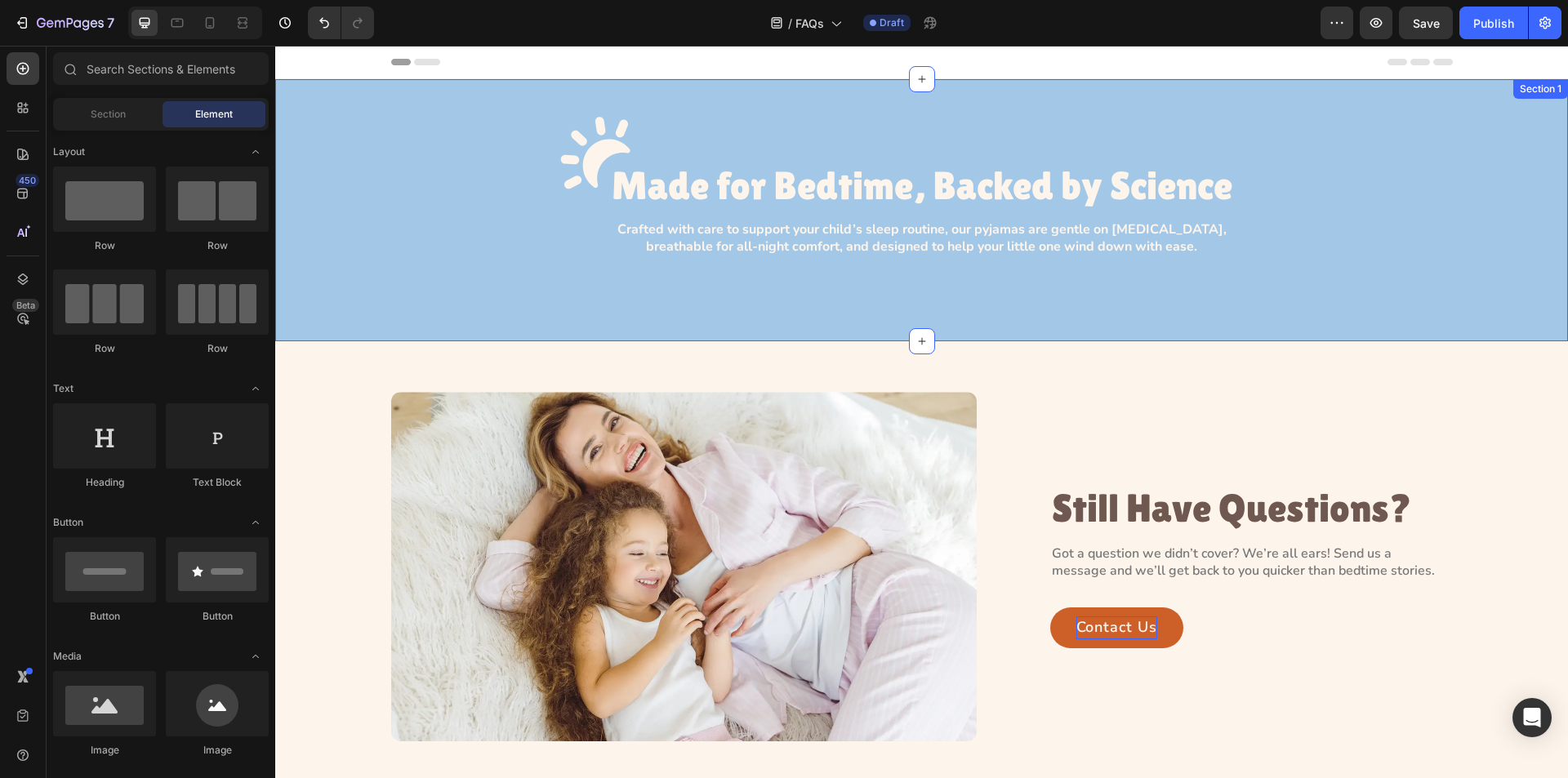
click at [1507, 100] on div "Image Made for Bedtime, Backed by Science Heading Row Crafted with care to supp…" at bounding box center [921, 210] width 1293 height 262
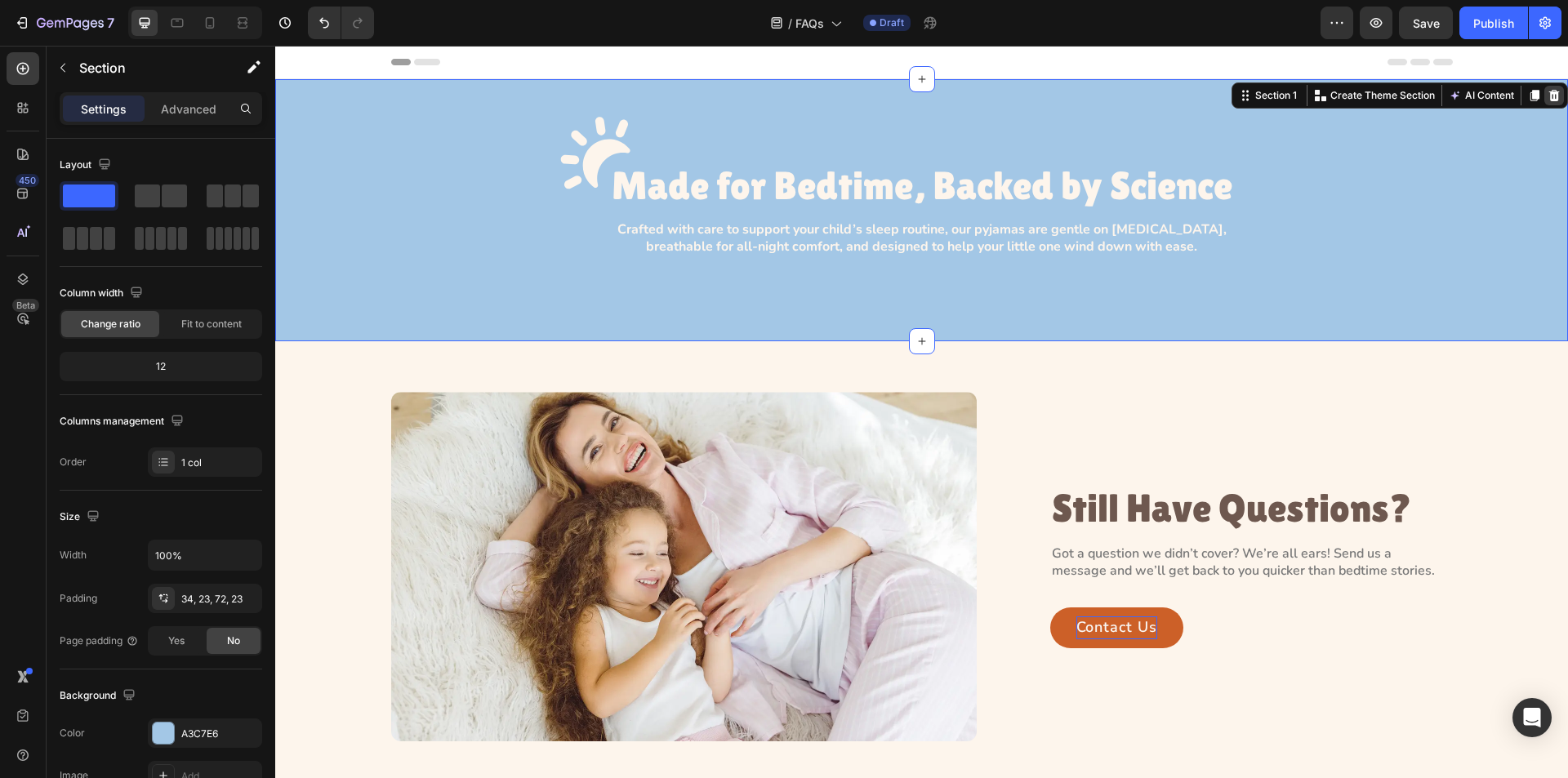
click at [1550, 89] on div at bounding box center [1553, 95] width 19 height 19
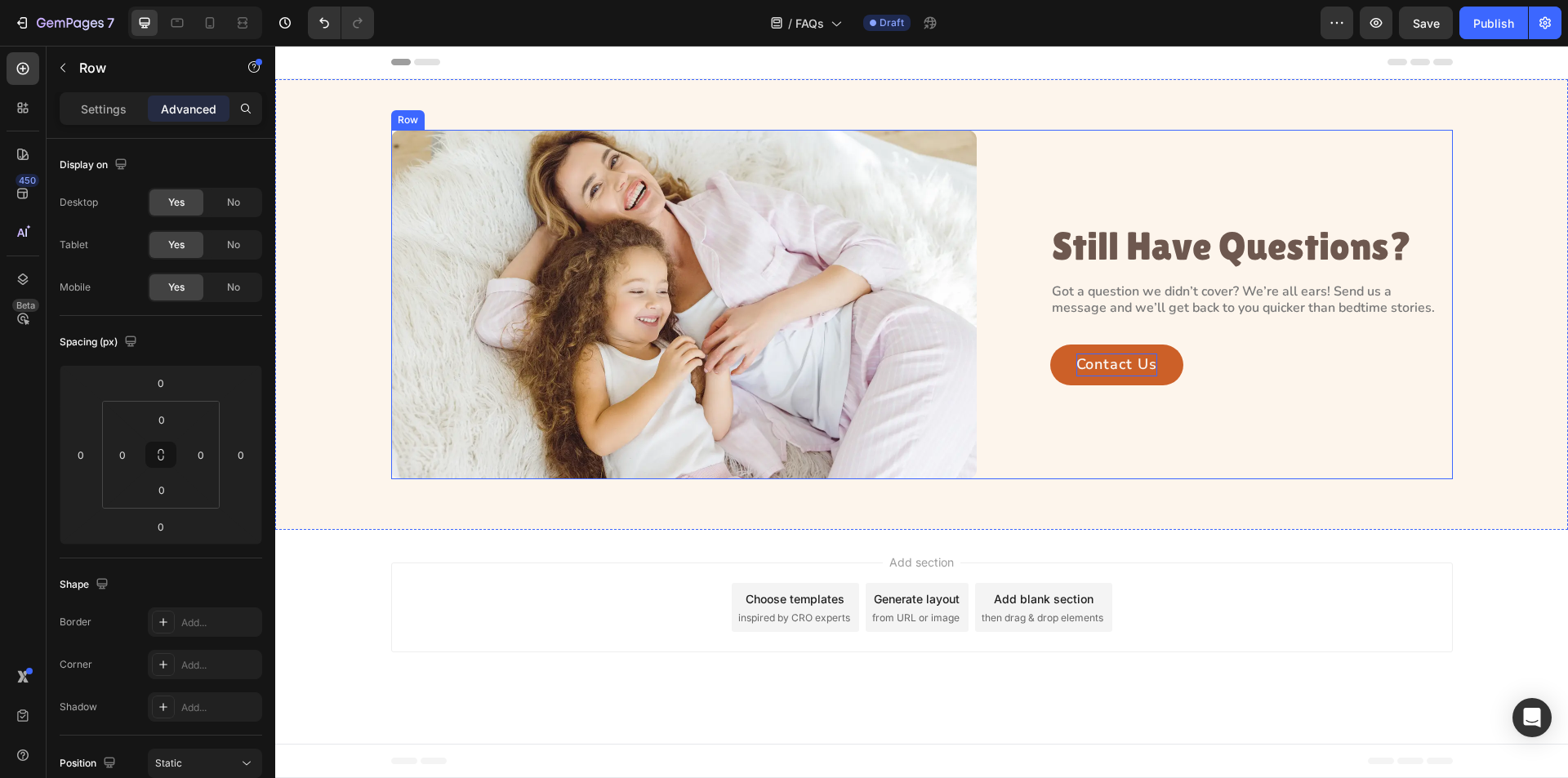
click at [1378, 156] on div "Still Have Questions? Heading Got a question we didn’t cover? We’re all ears! S…" at bounding box center [1247, 304] width 395 height 350
click at [1188, 245] on p "Still Have Questions?" at bounding box center [1247, 247] width 391 height 43
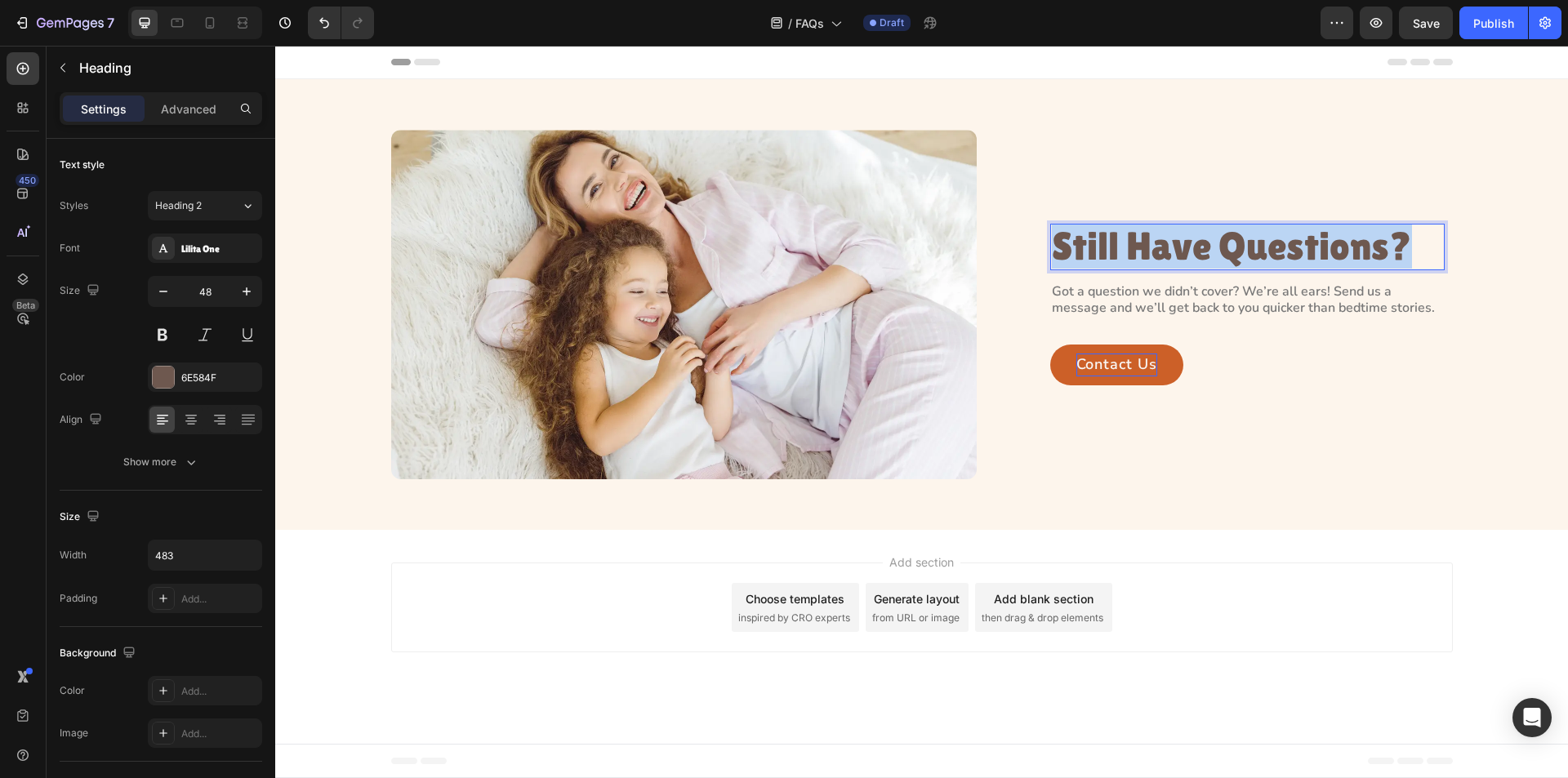
click at [1188, 245] on p "Still Have Questions?" at bounding box center [1247, 247] width 391 height 43
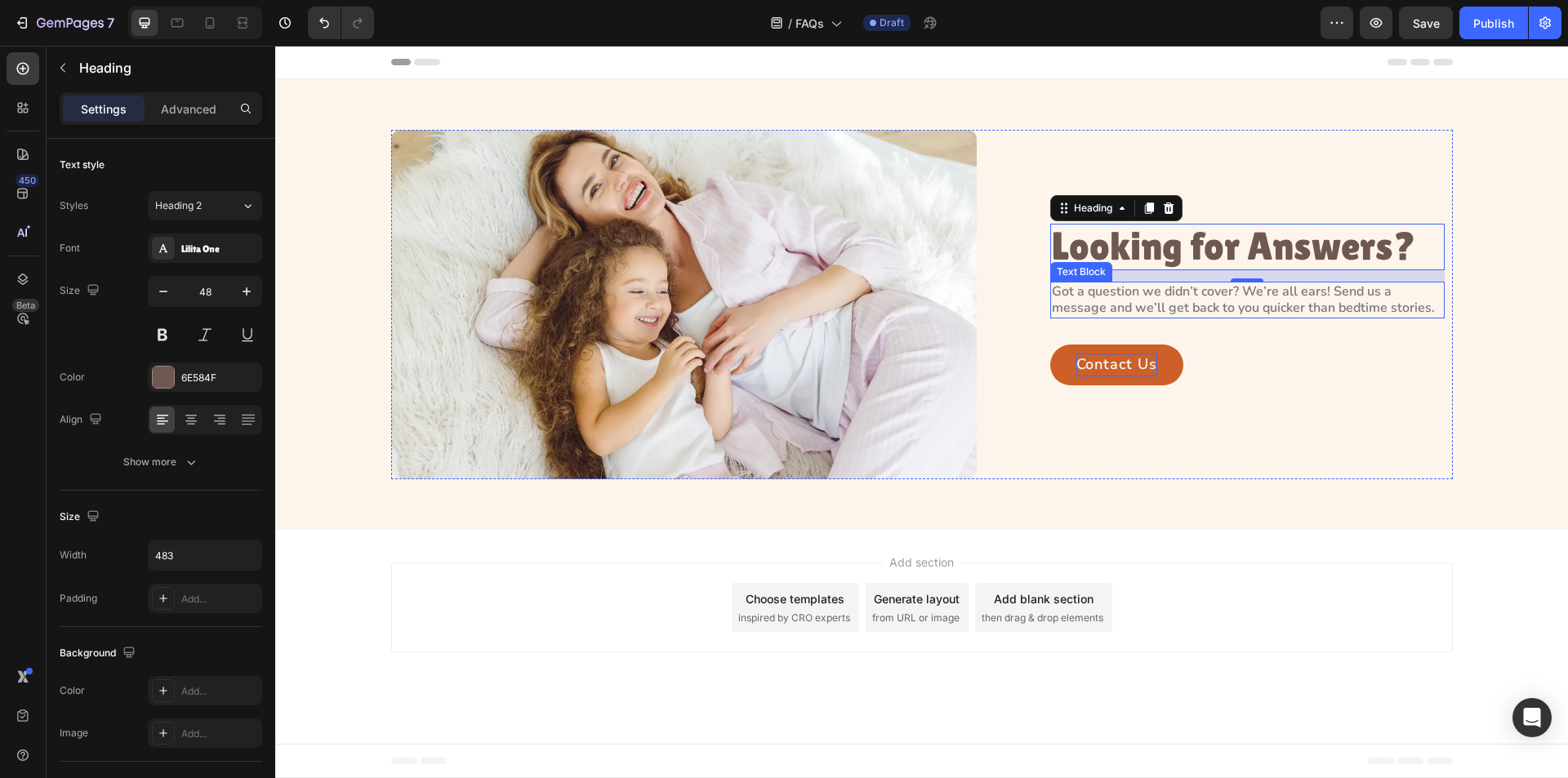
click at [1153, 298] on p "Got a question we didn’t cover? We’re all ears! Send us a message and we’ll get…" at bounding box center [1247, 300] width 391 height 35
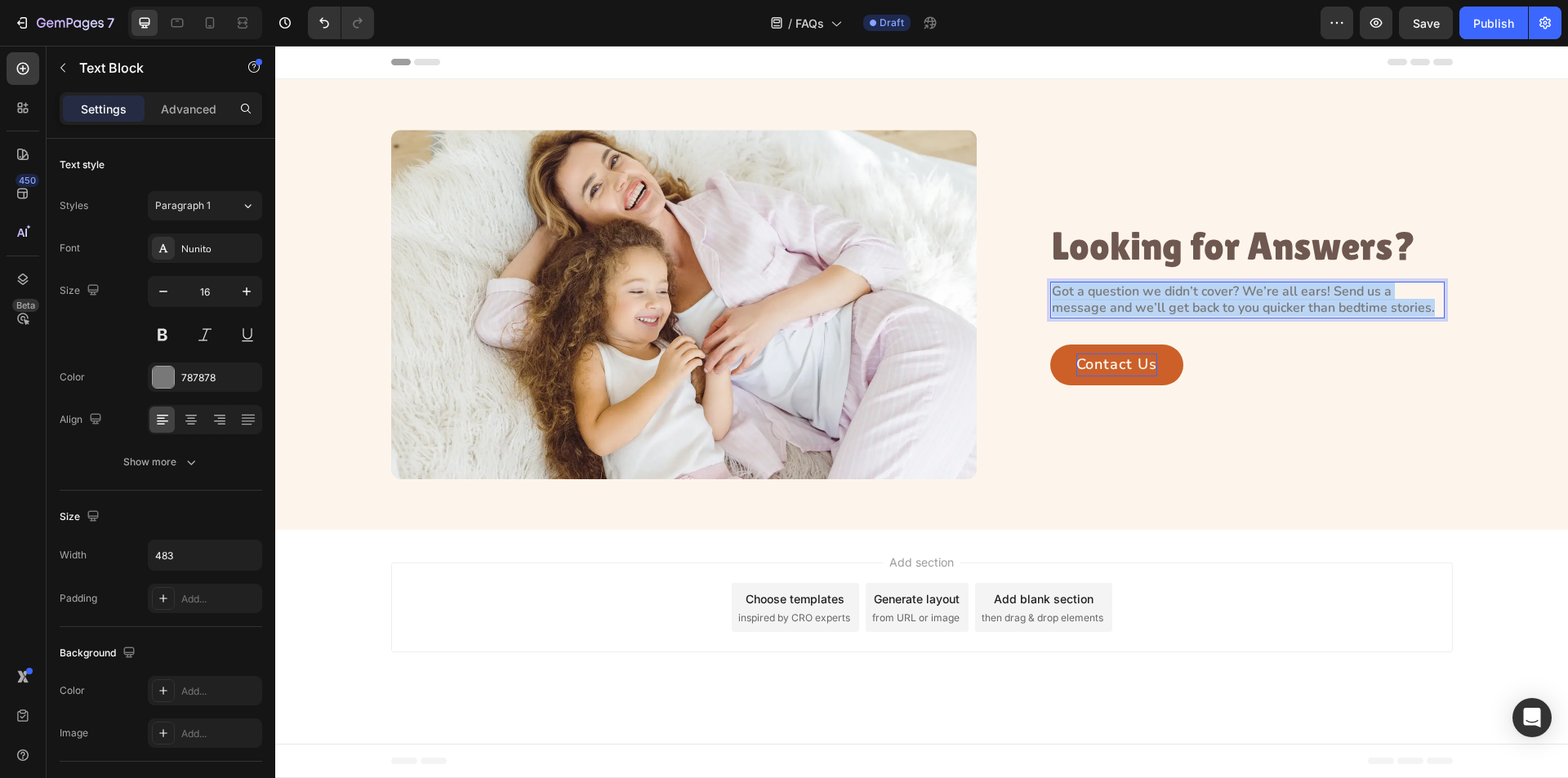
click at [1153, 298] on p "Got a question we didn’t cover? We’re all ears! Send us a message and we’ll get…" at bounding box center [1247, 300] width 391 height 35
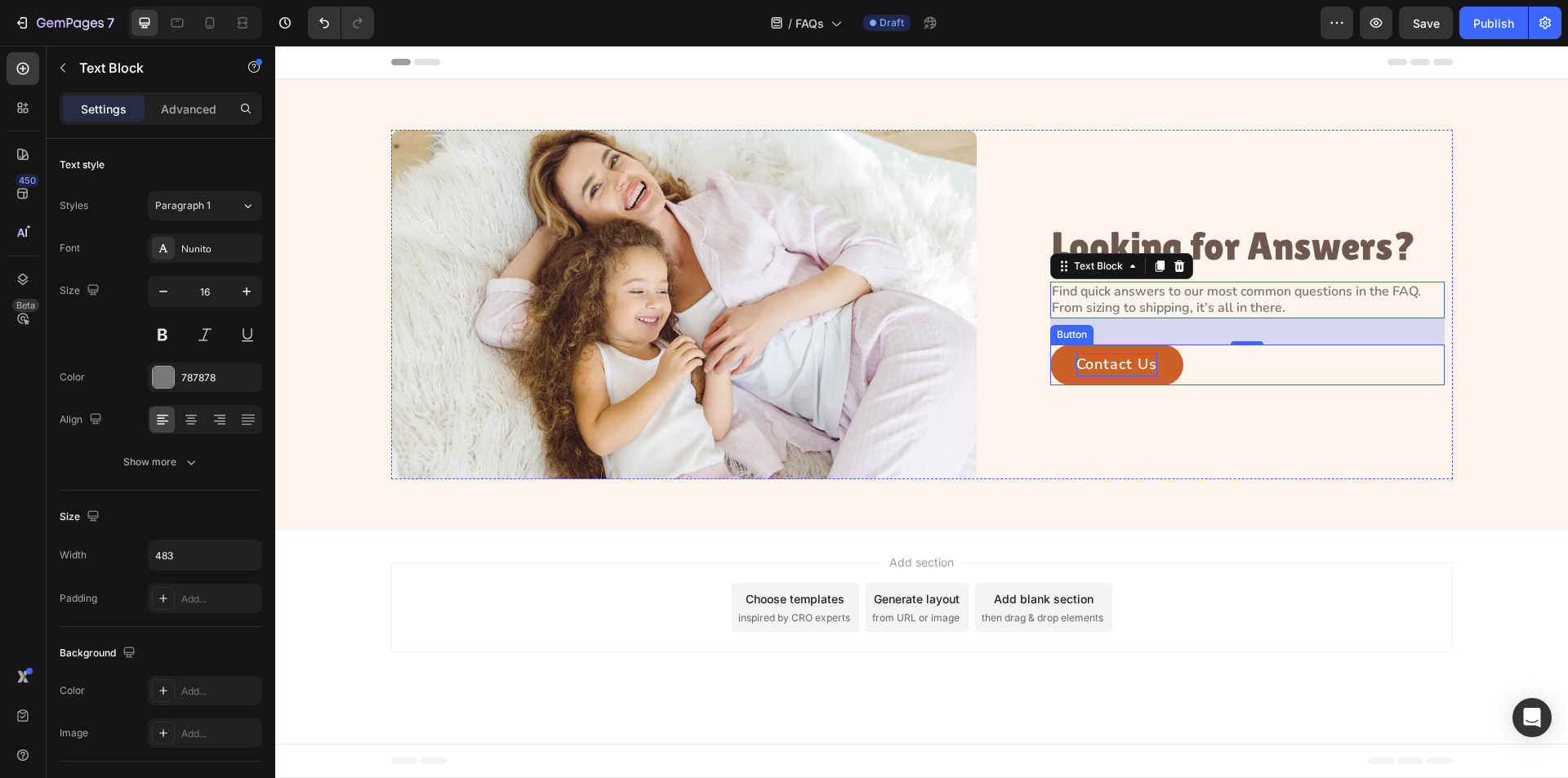
click at [1110, 360] on p "Contact Us" at bounding box center [1117, 364] width 81 height 23
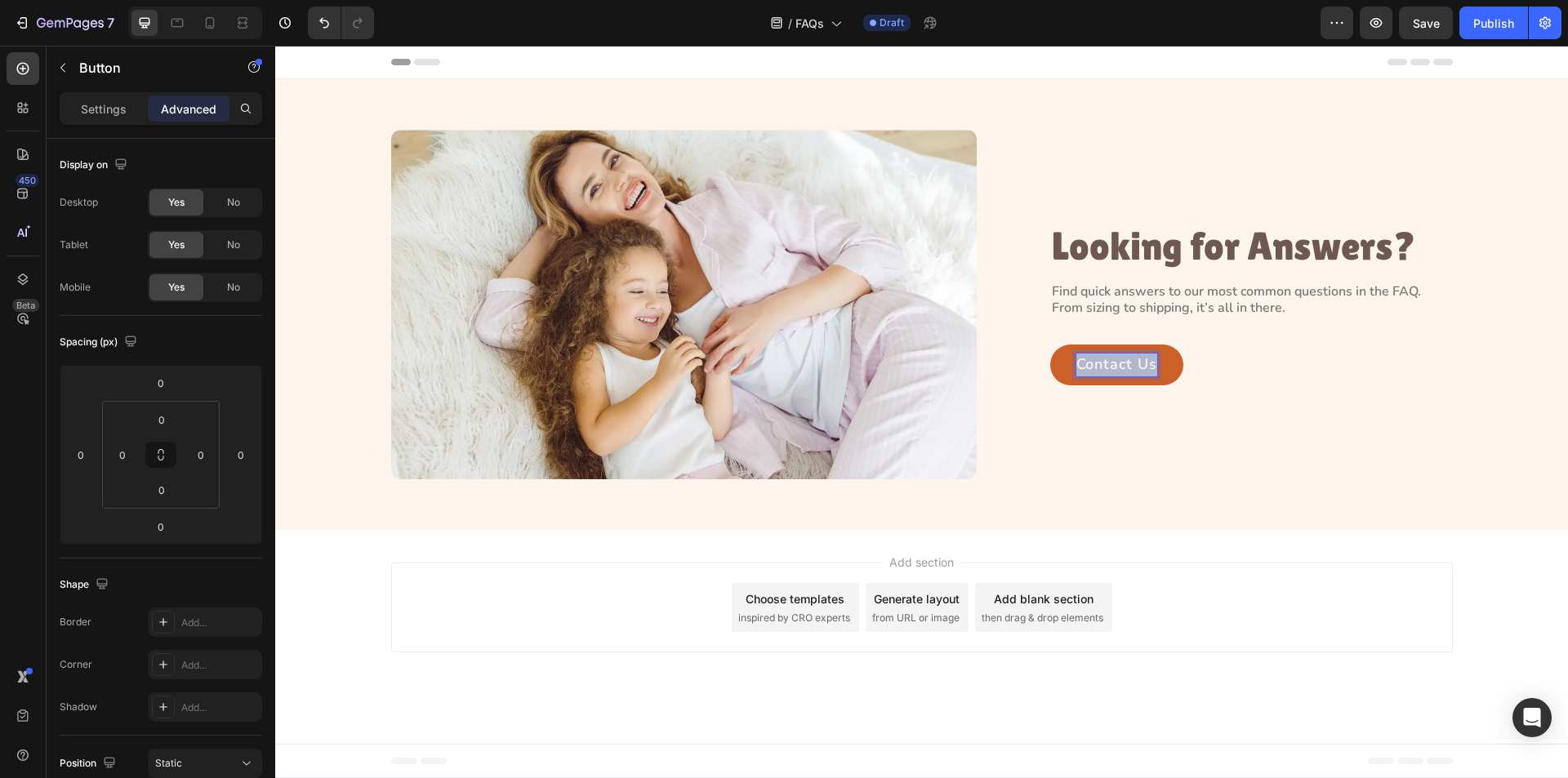
click at [1110, 360] on p "Contact Us" at bounding box center [1117, 364] width 81 height 23
click at [1245, 389] on div "Looking for Answers? Heading Find quick answers to our most common questions in…" at bounding box center [1247, 304] width 395 height 350
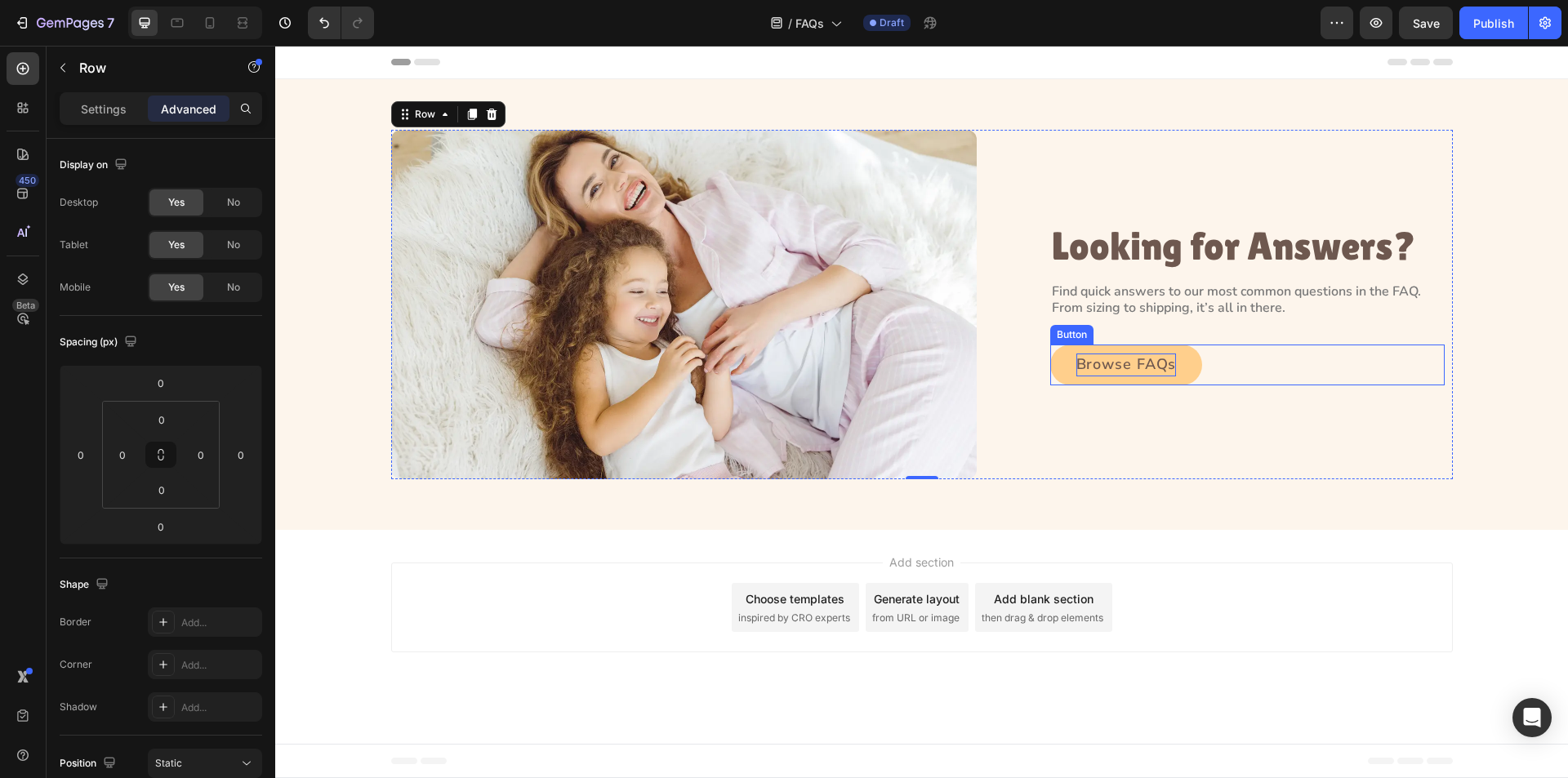
click at [1064, 368] on link "Browse FAQs" at bounding box center [1126, 364] width 153 height 41
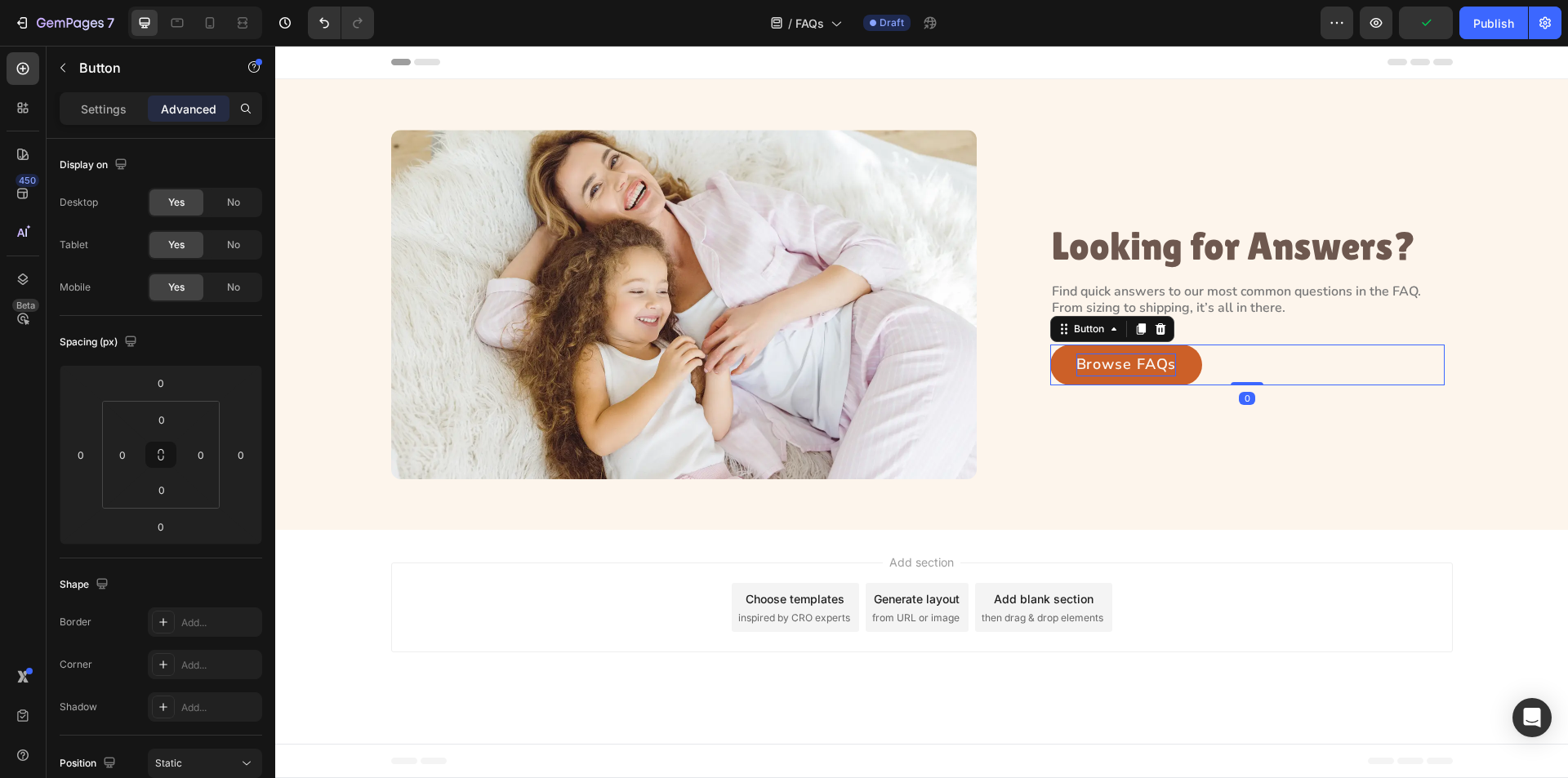
click at [93, 115] on p "Settings" at bounding box center [104, 109] width 46 height 17
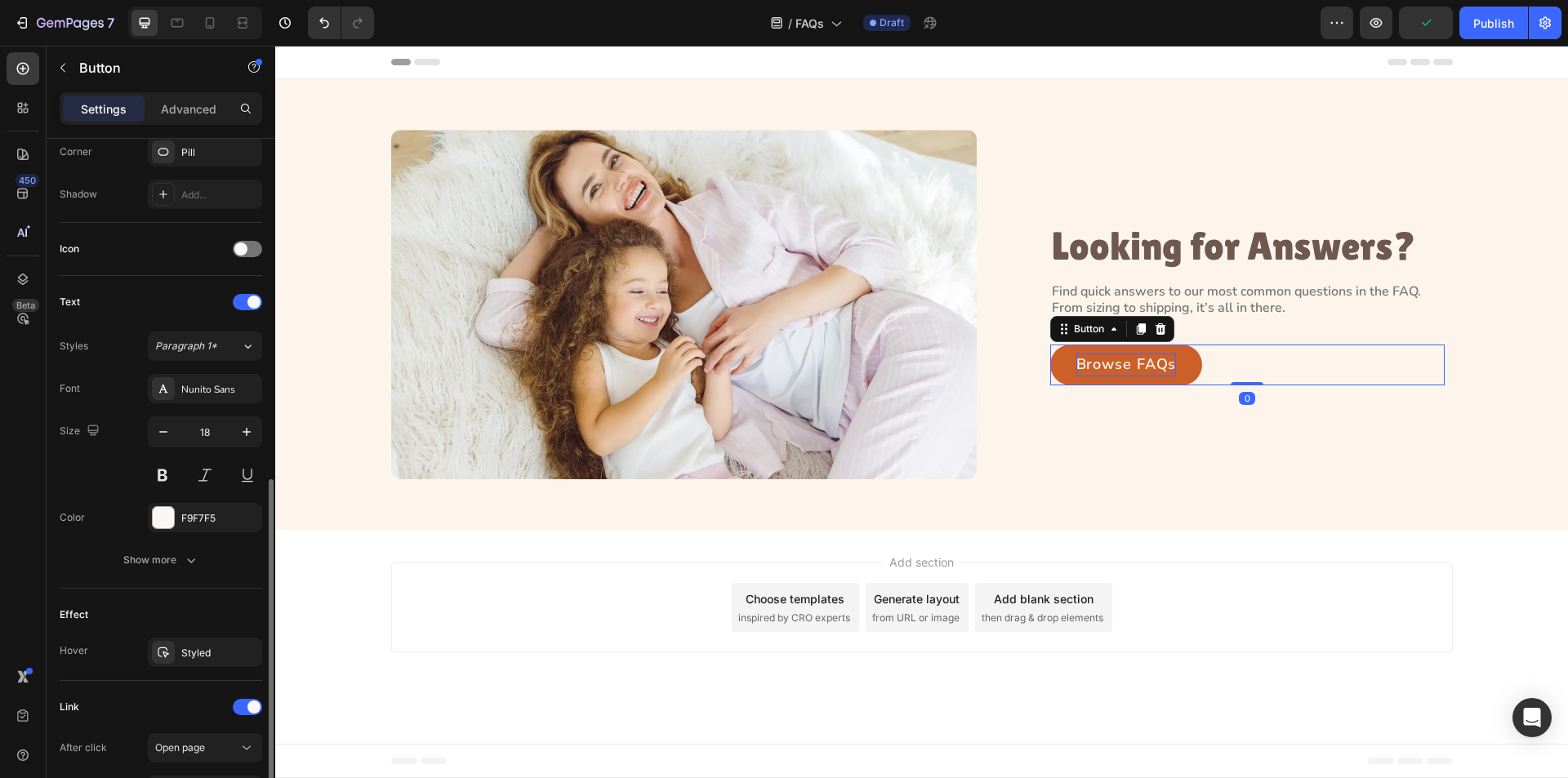
scroll to position [490, 0]
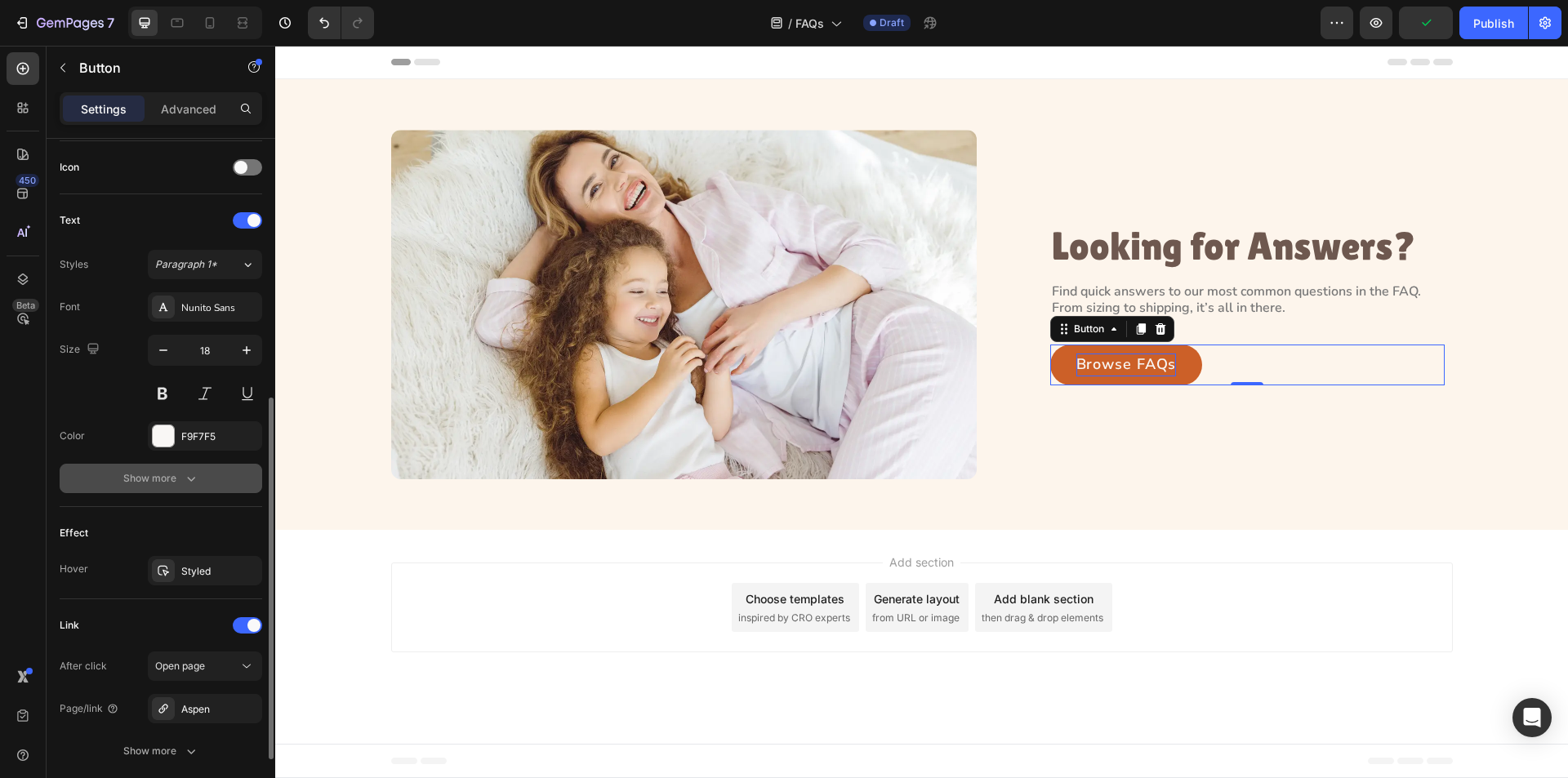
click at [210, 488] on button "Show more" at bounding box center [161, 478] width 203 height 29
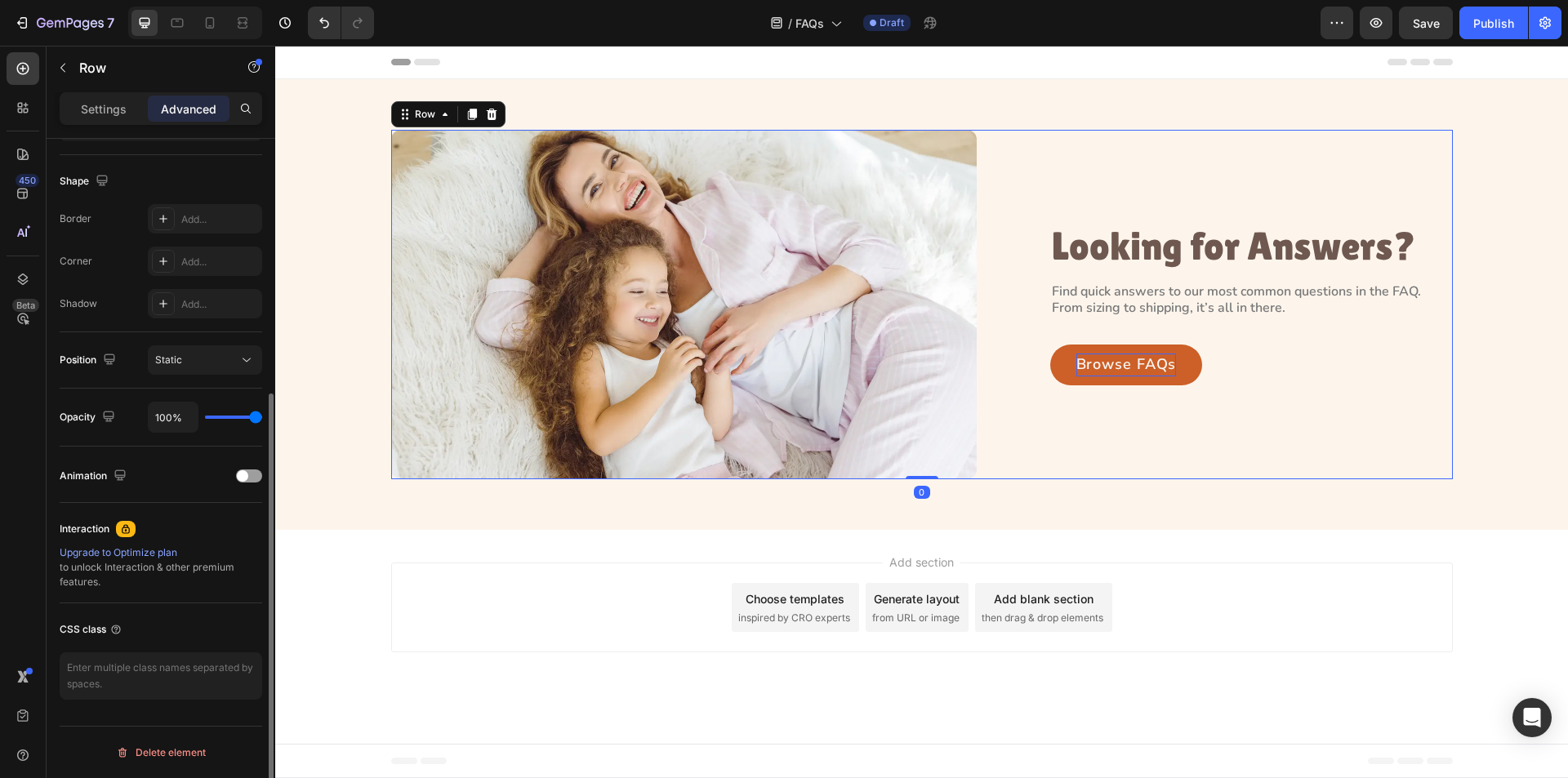
click at [985, 348] on div "Image Looking for Answers? Heading Find quick answers to our most common questi…" at bounding box center [921, 304] width 1062 height 350
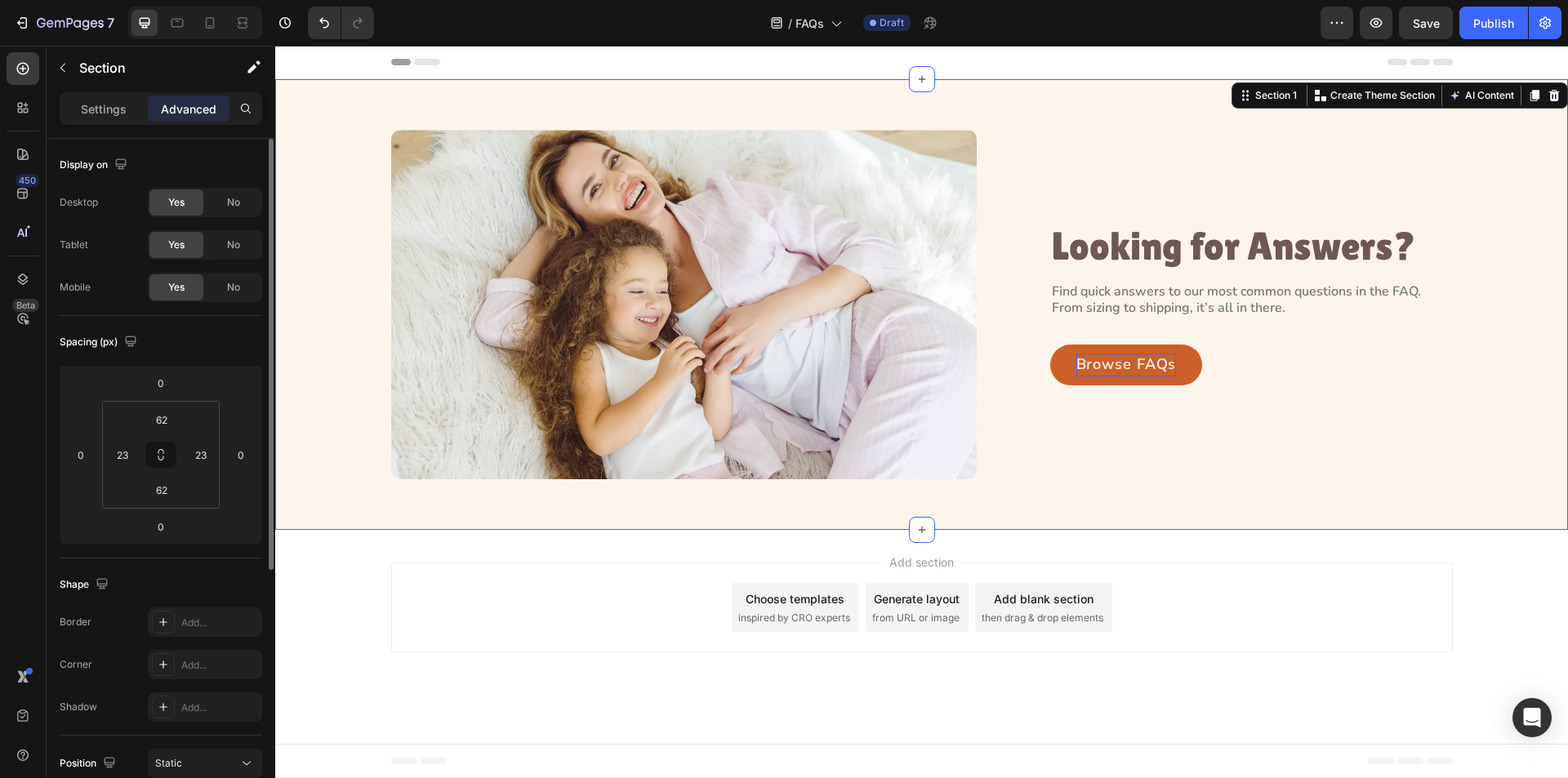
click at [916, 502] on div "Image Looking for Answers? Heading Find quick answers to our most common questi…" at bounding box center [921, 305] width 1293 height 451
click at [174, 27] on icon at bounding box center [177, 23] width 16 height 16
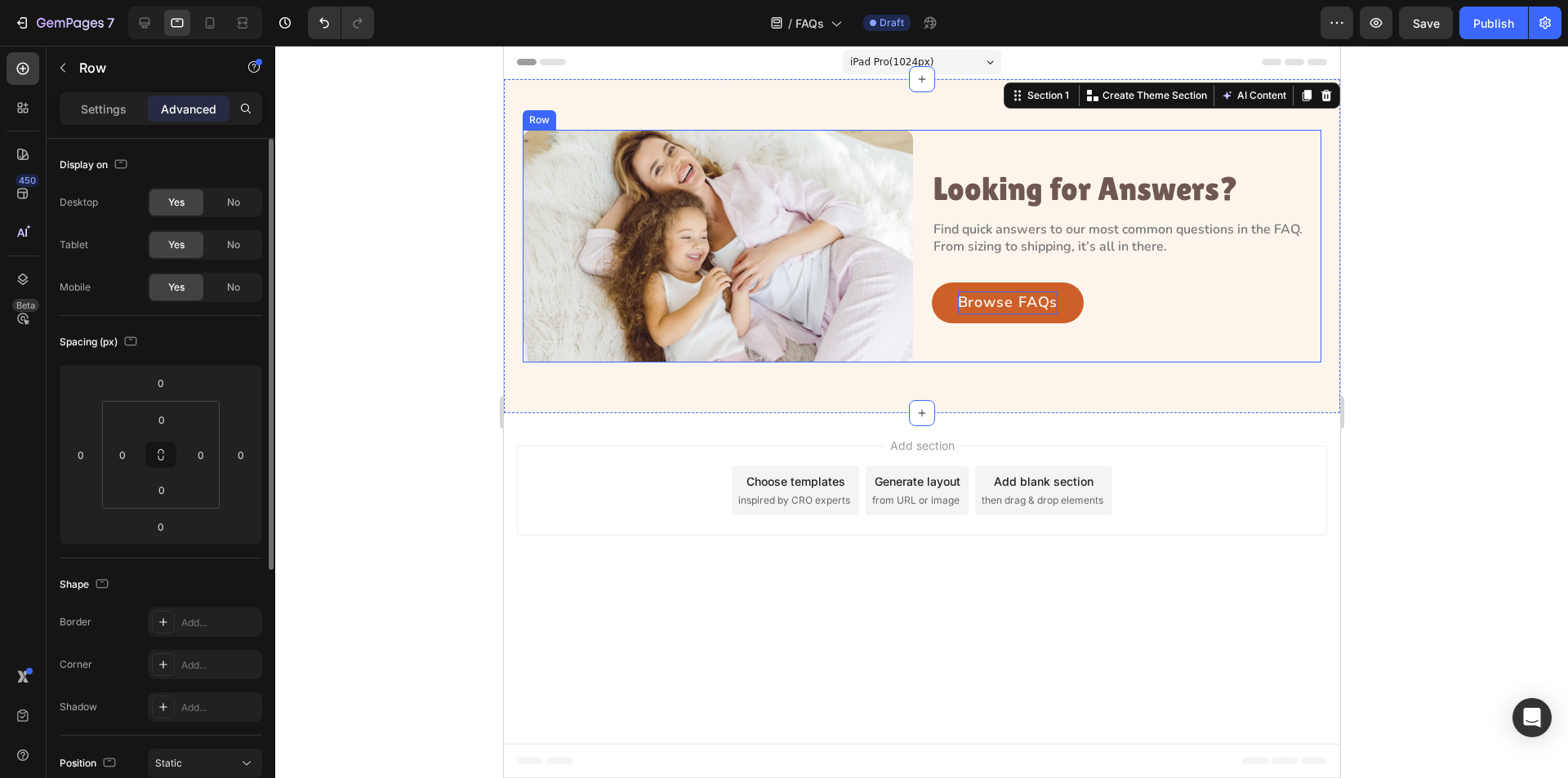
click at [920, 214] on div "Image Looking for Answers? Heading Find quick answers to our most common questi…" at bounding box center [921, 246] width 799 height 233
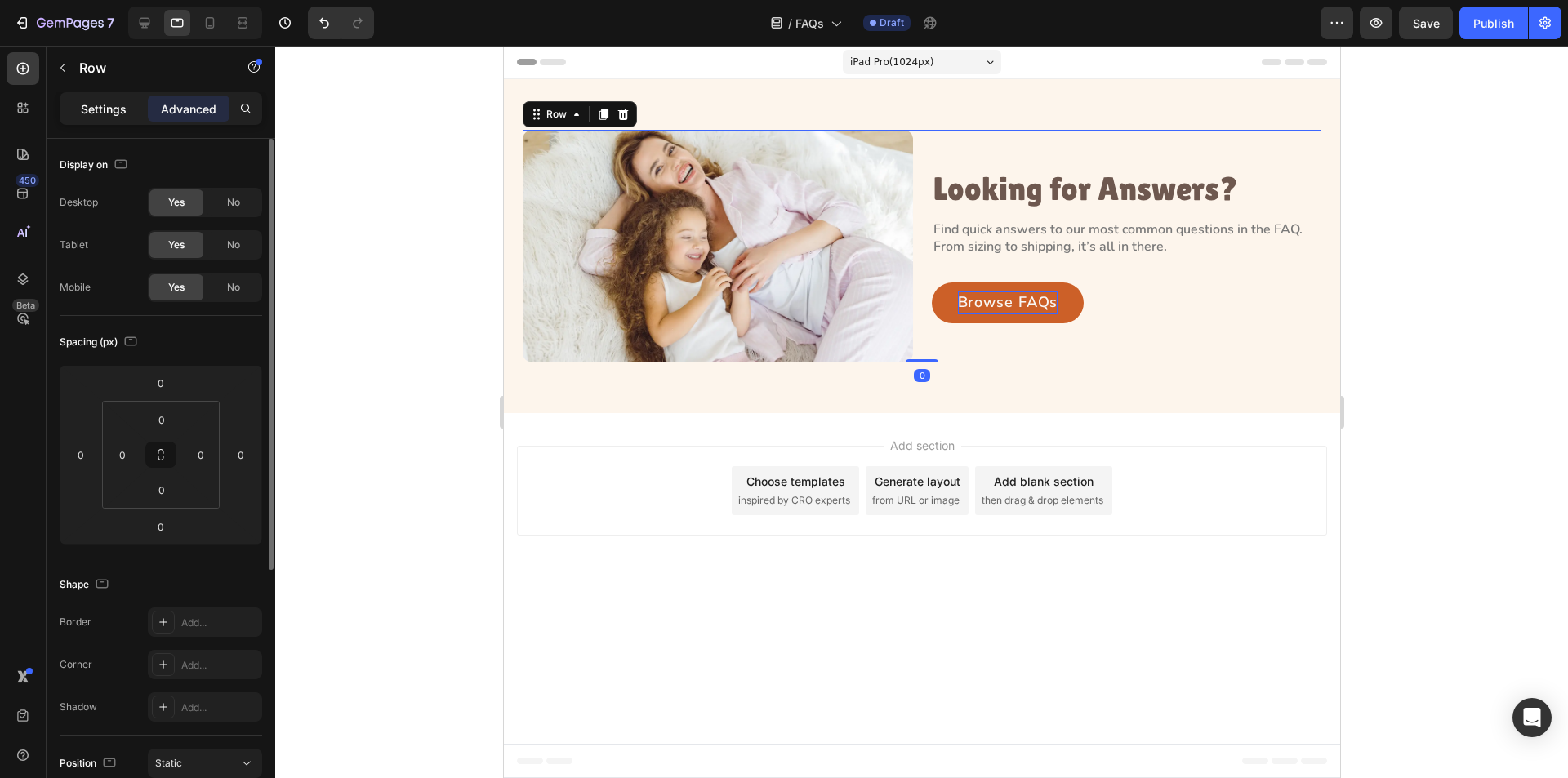
click at [104, 113] on p "Settings" at bounding box center [104, 109] width 46 height 17
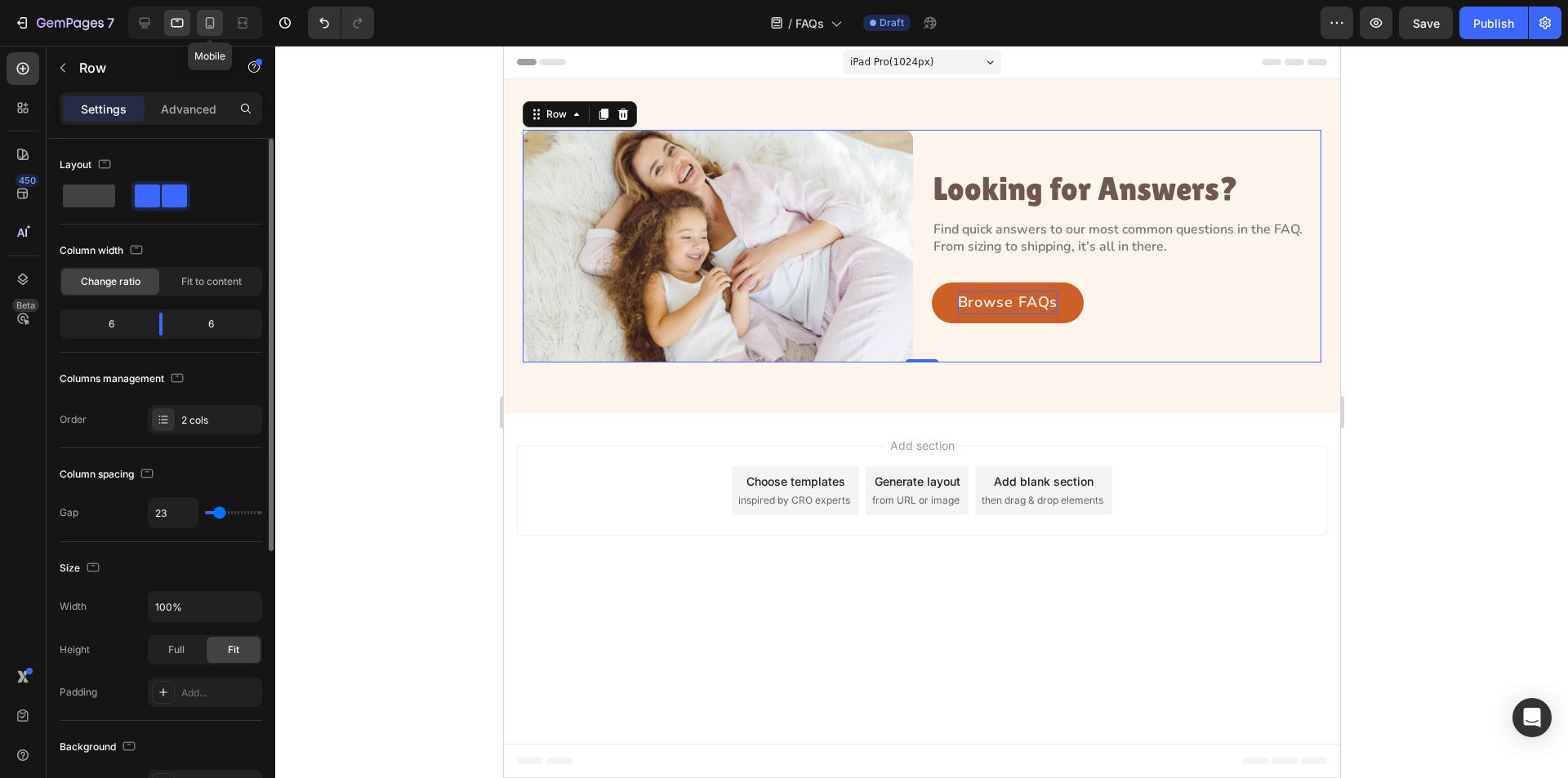
click at [211, 22] on icon at bounding box center [210, 23] width 16 height 16
type input "40"
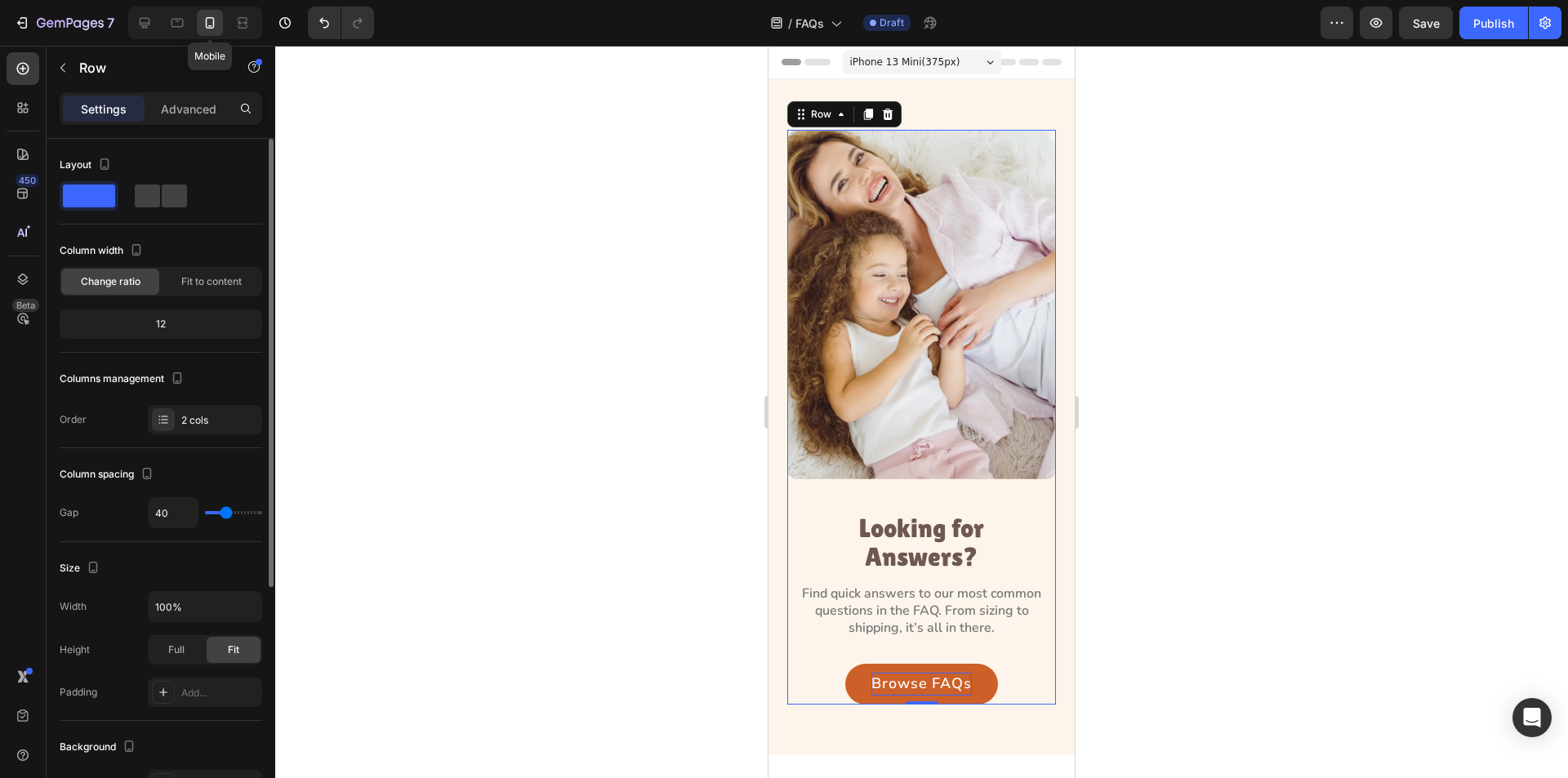
scroll to position [27, 0]
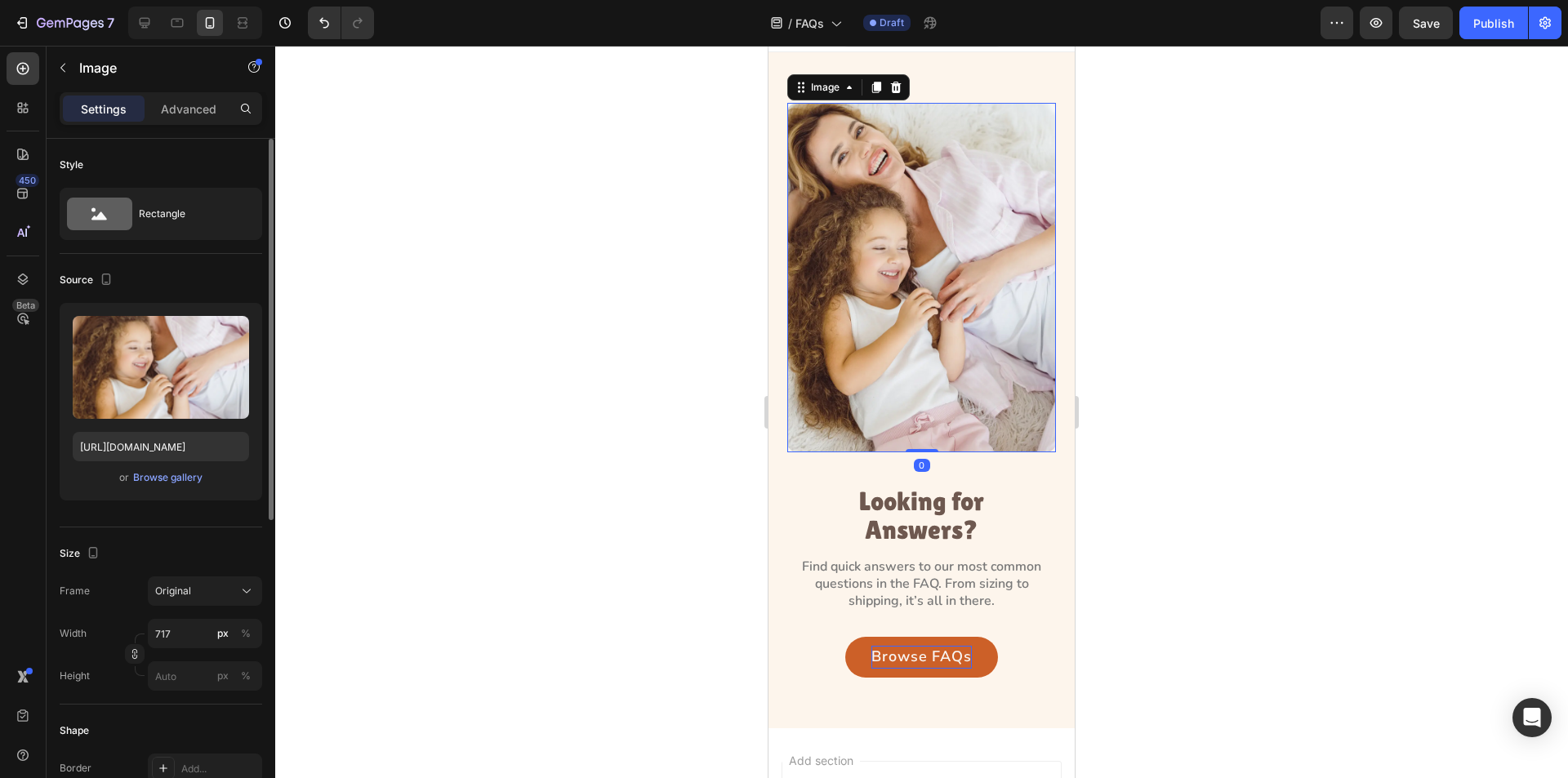
click at [1001, 423] on img at bounding box center [921, 278] width 268 height 350
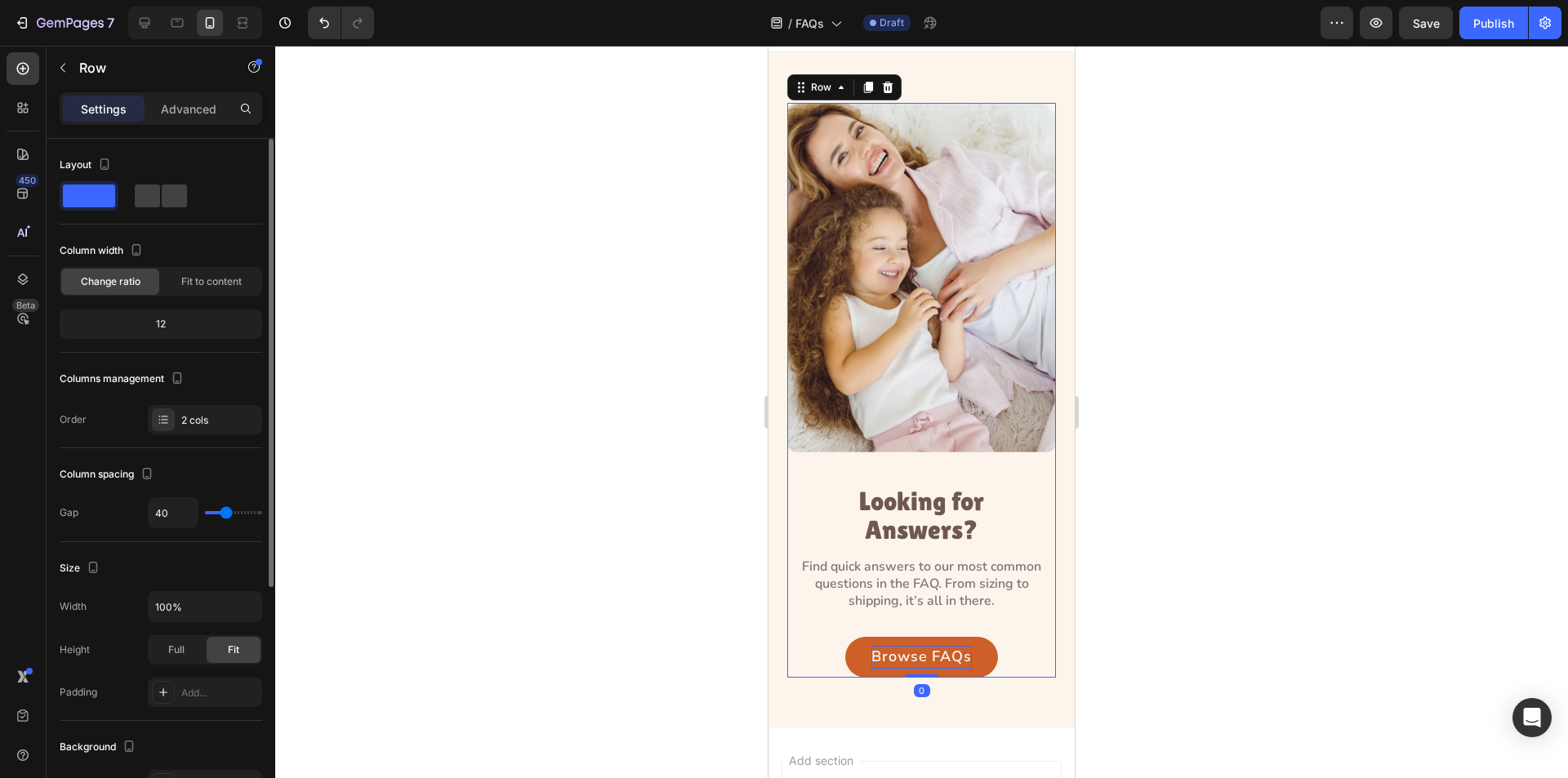
click at [961, 453] on div "Image Looking for Answers? Heading Find quick answers to our most common questi…" at bounding box center [921, 391] width 268 height 575
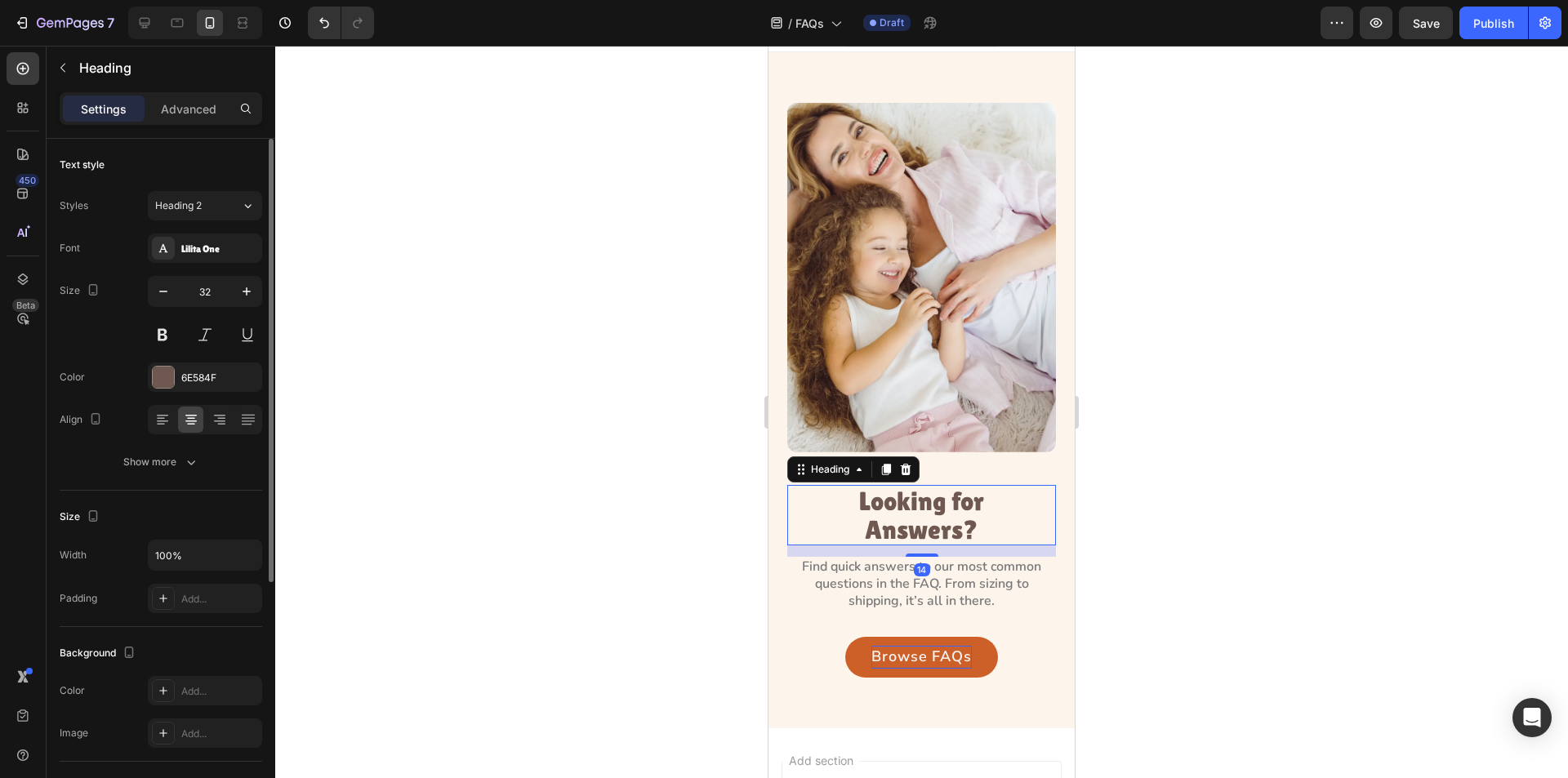
click at [935, 499] on p "Looking for Answers?" at bounding box center [921, 515] width 184 height 58
click at [919, 572] on p "Find quick answers to our most common questions in the FAQ. From sizing to ship…" at bounding box center [921, 584] width 266 height 50
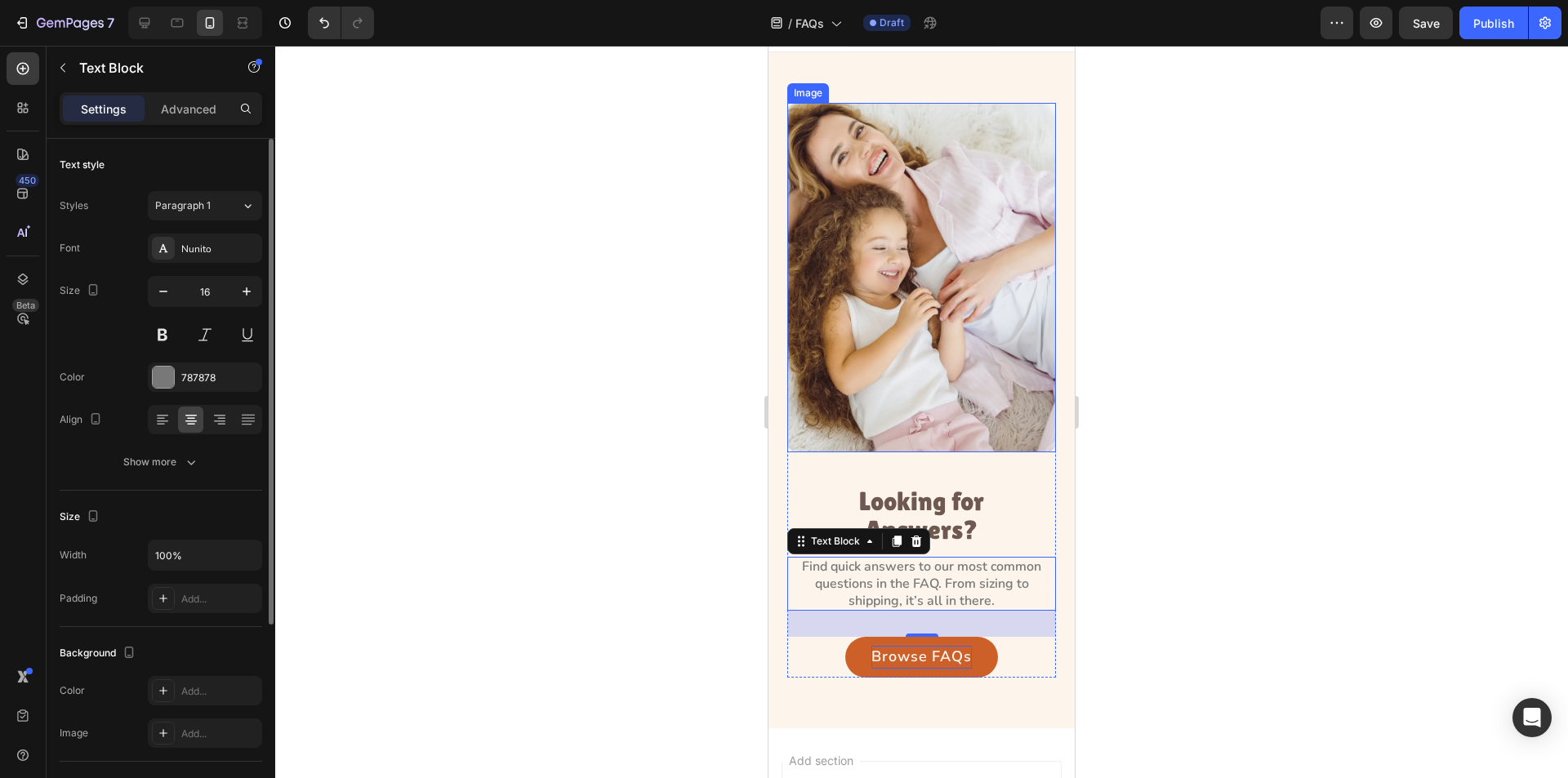
scroll to position [0, 0]
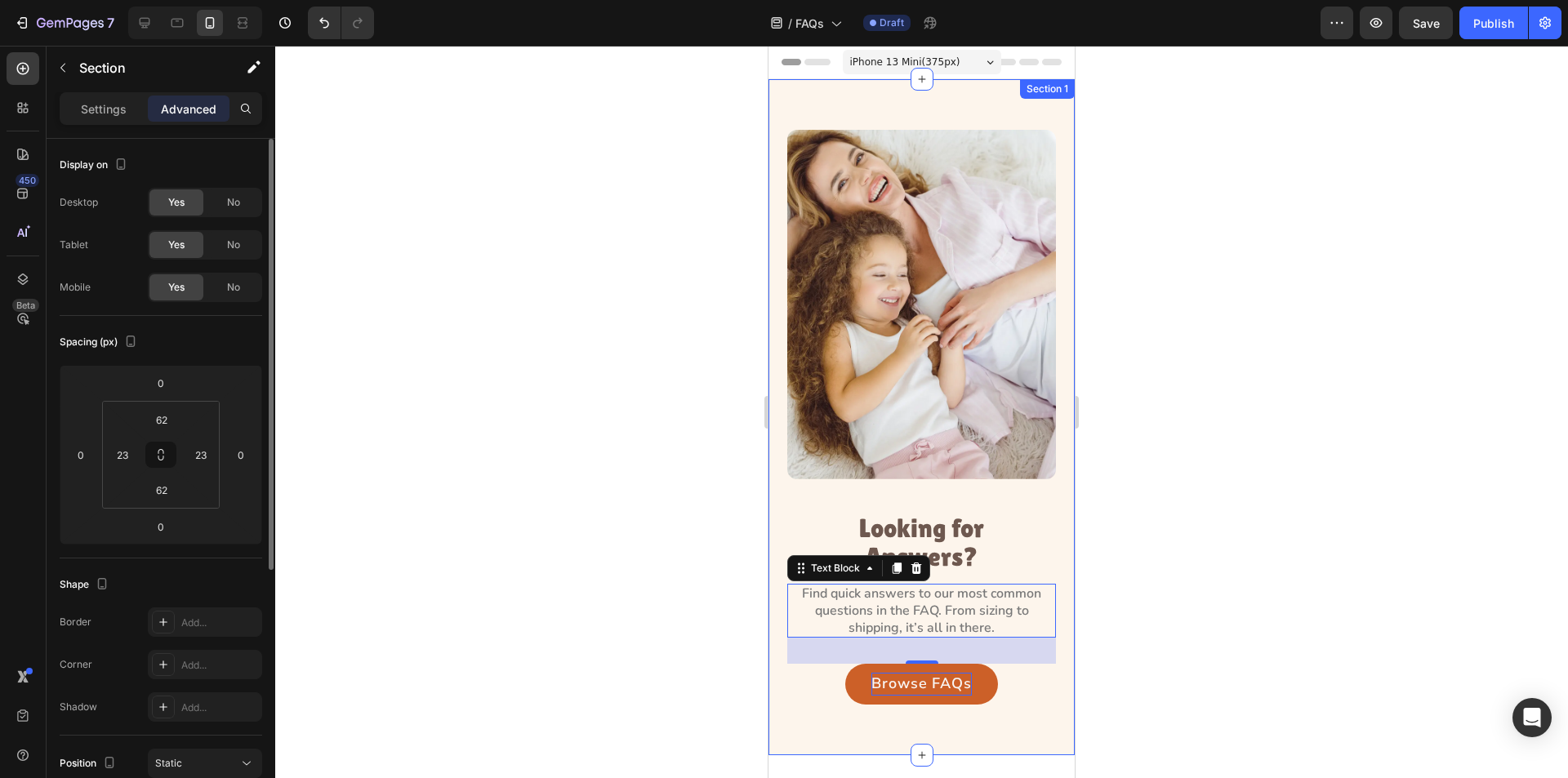
click at [925, 109] on div "Image Looking for Answers? Heading Find quick answers to our most common questi…" at bounding box center [921, 417] width 306 height 677
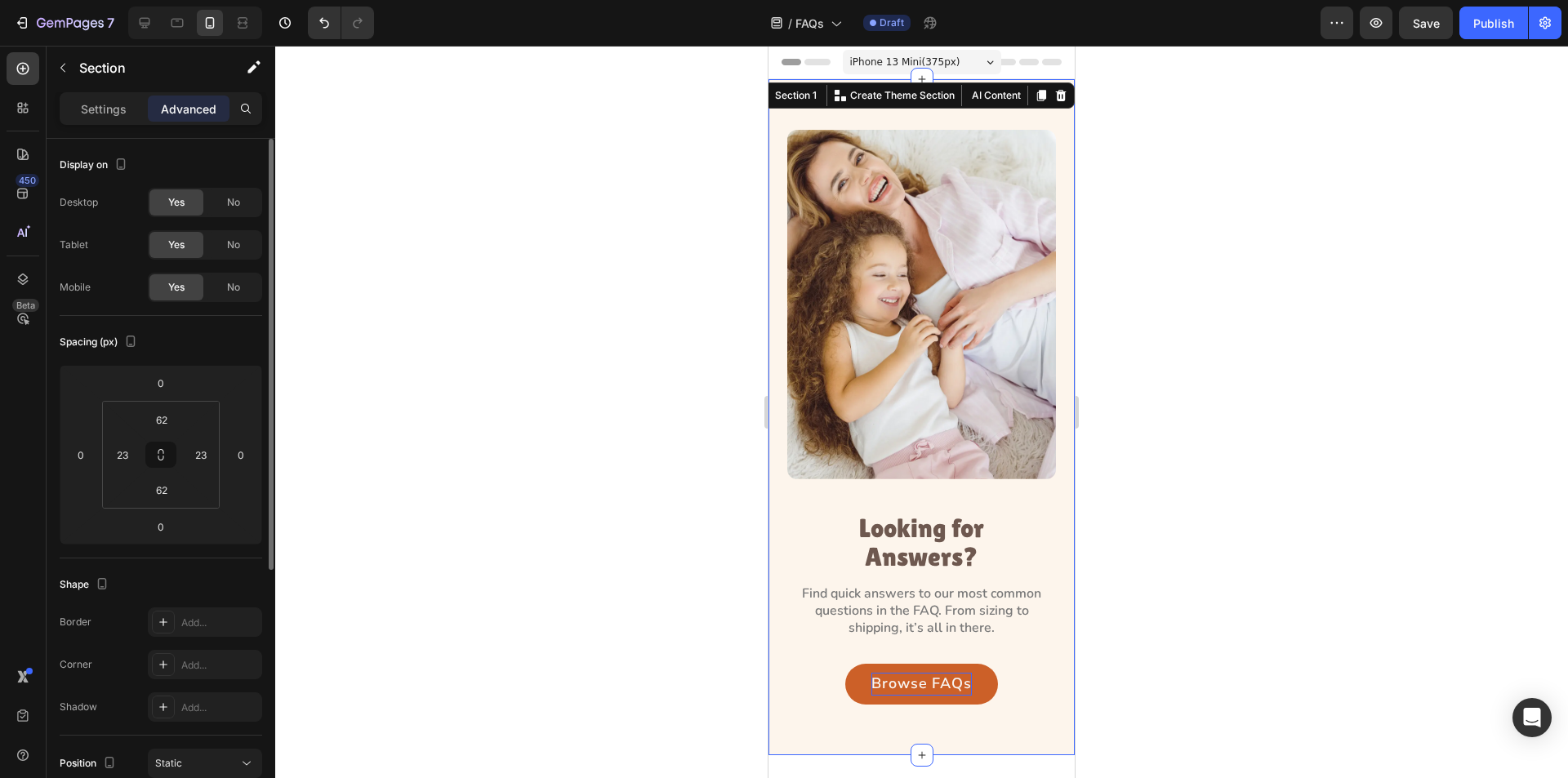
click at [917, 122] on div "Image Looking for Answers? Heading Find quick answers to our most common questi…" at bounding box center [921, 417] width 306 height 677
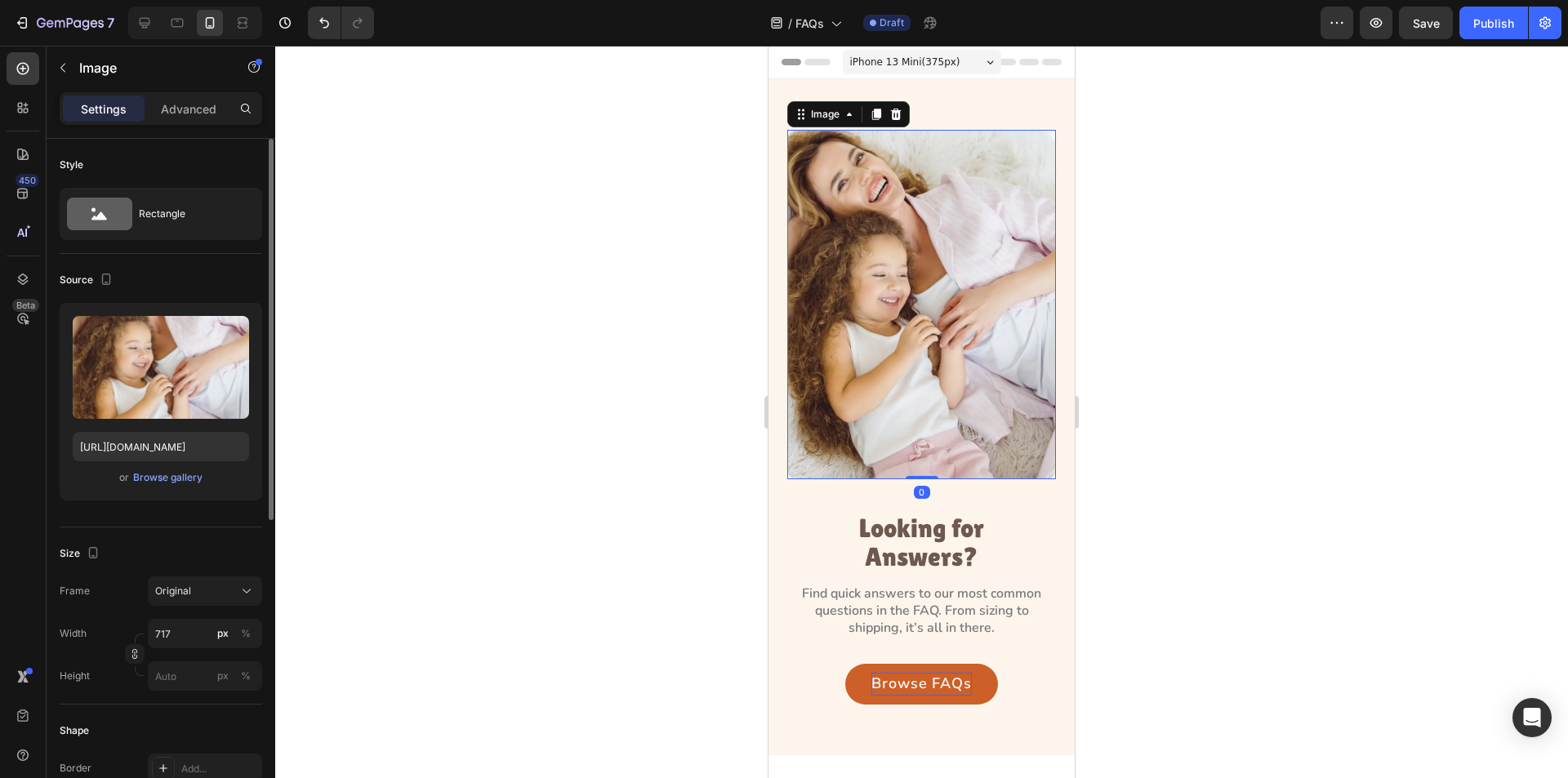
click at [1005, 192] on img at bounding box center [921, 304] width 268 height 350
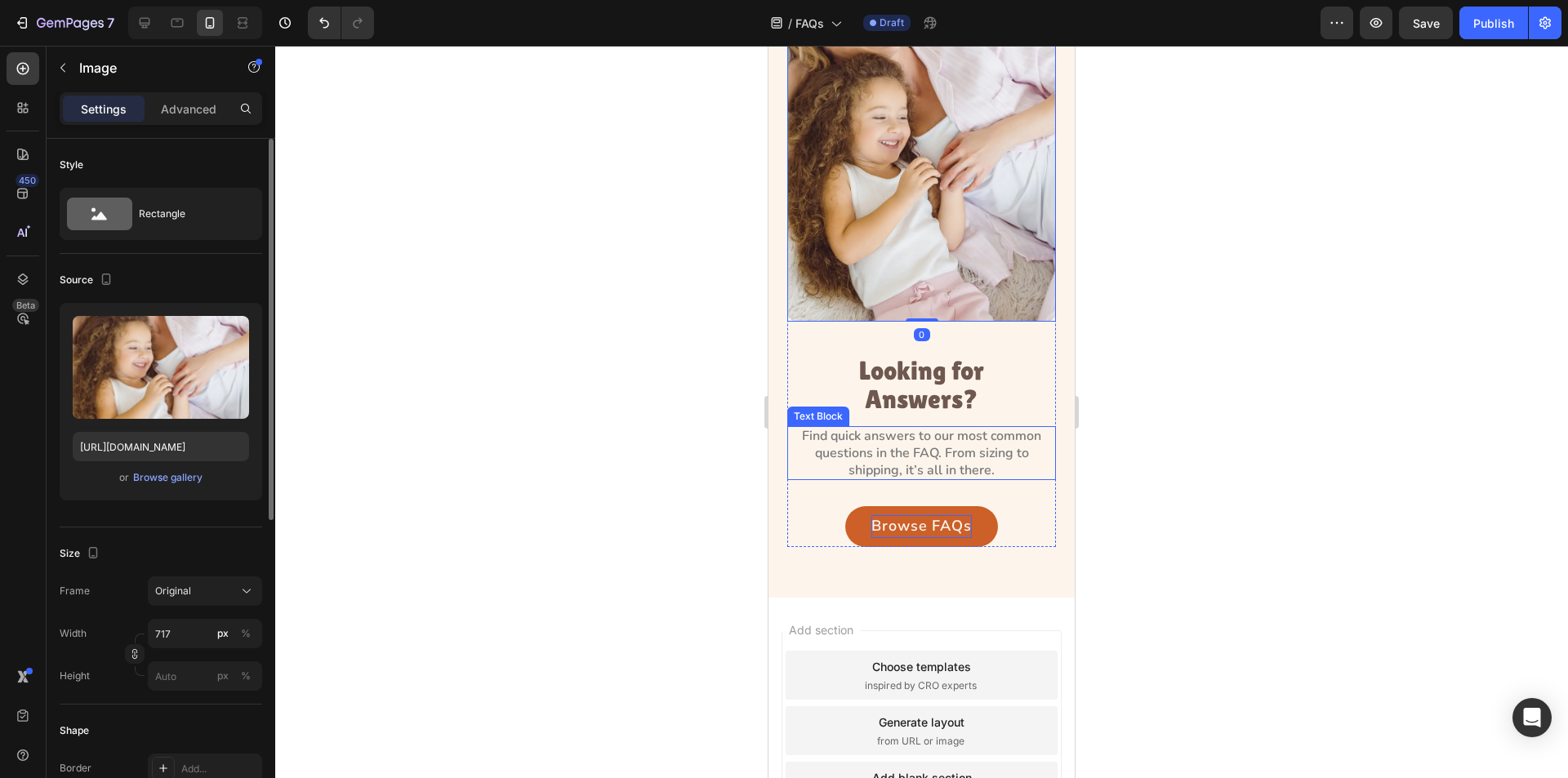
scroll to position [163, 0]
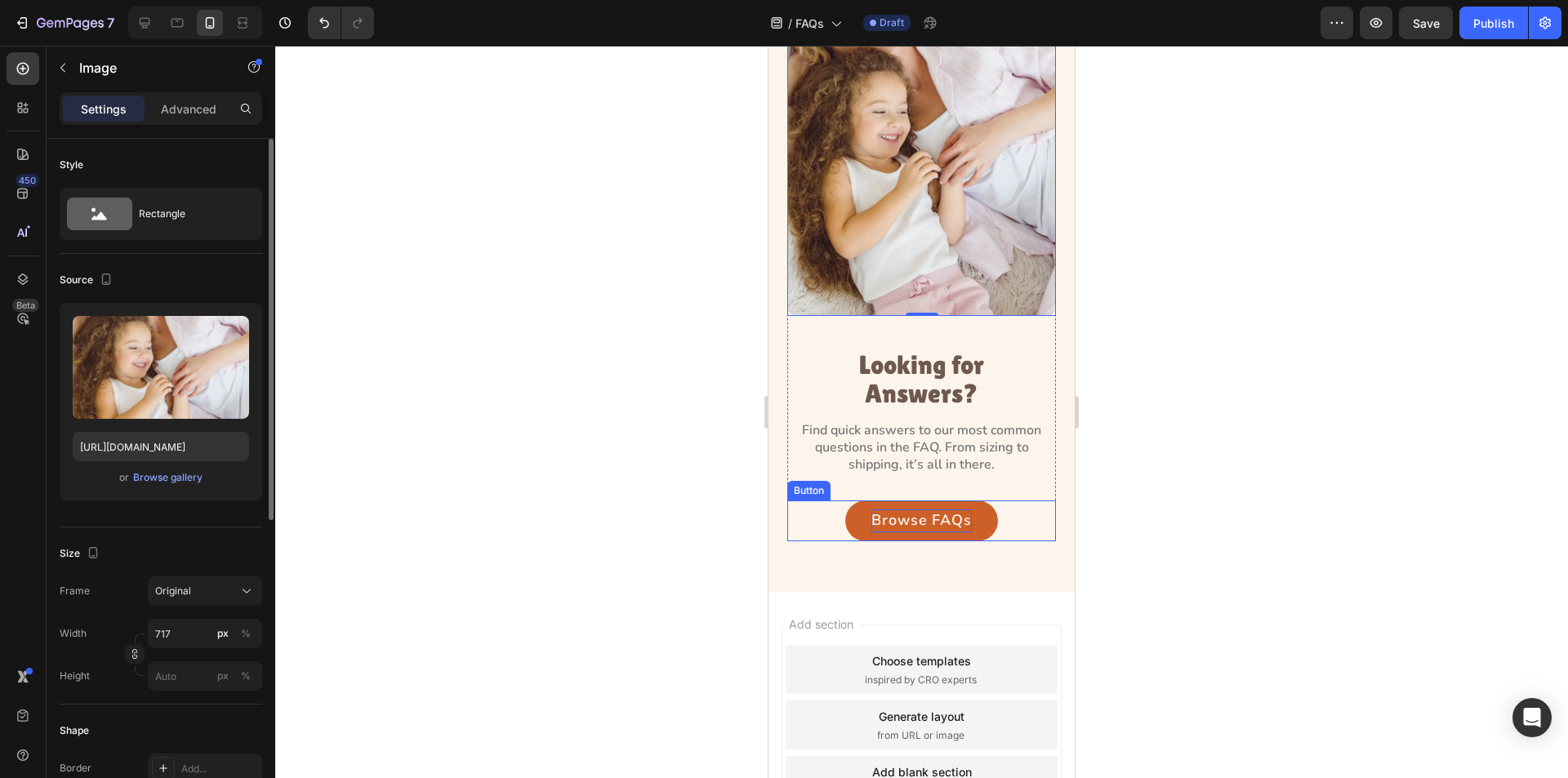
click at [1003, 502] on div "Browse FAQs Button" at bounding box center [921, 520] width 268 height 41
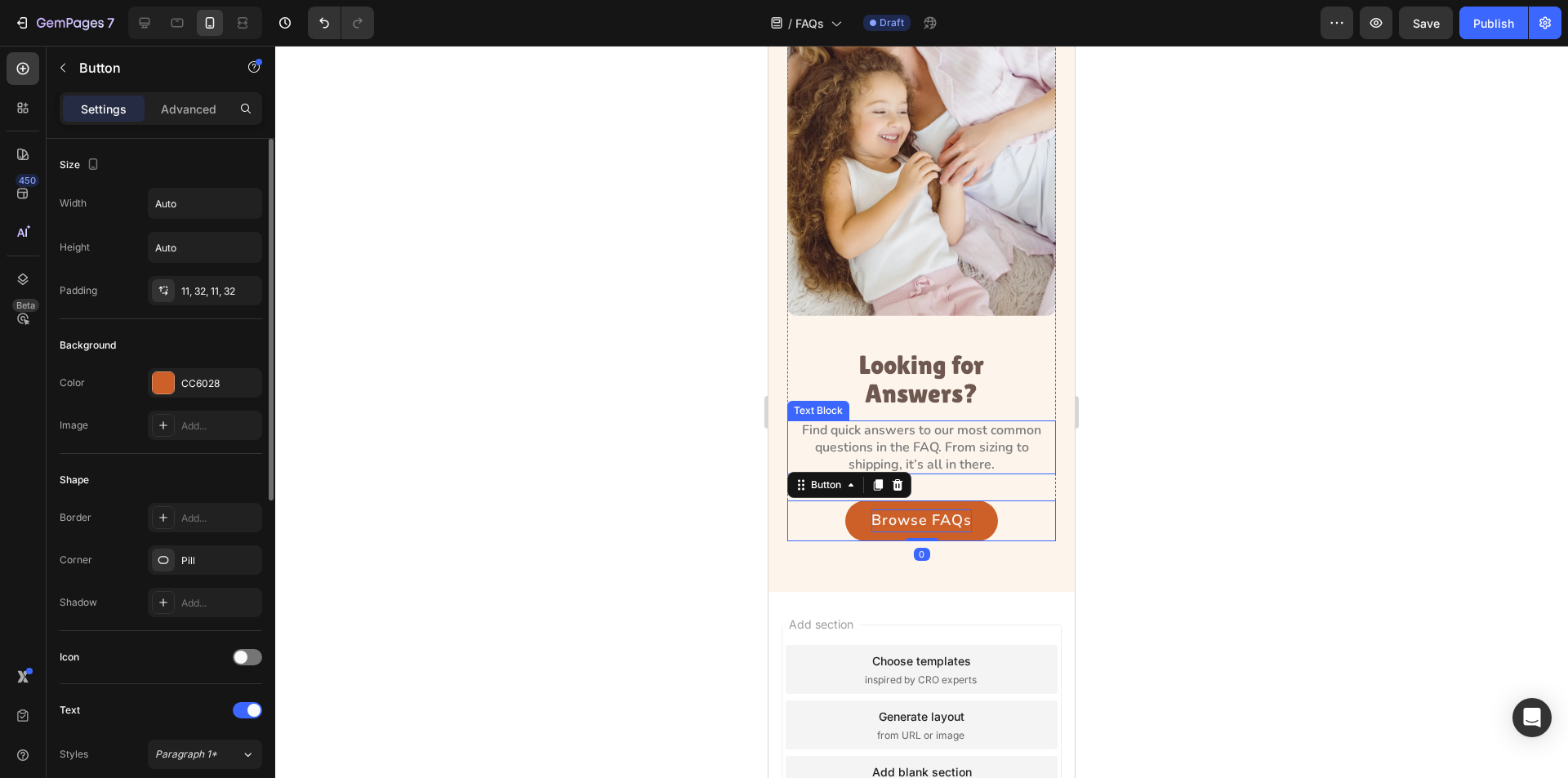
click at [1003, 452] on p "Find quick answers to our most common questions in the FAQ. From sizing to ship…" at bounding box center [921, 447] width 266 height 50
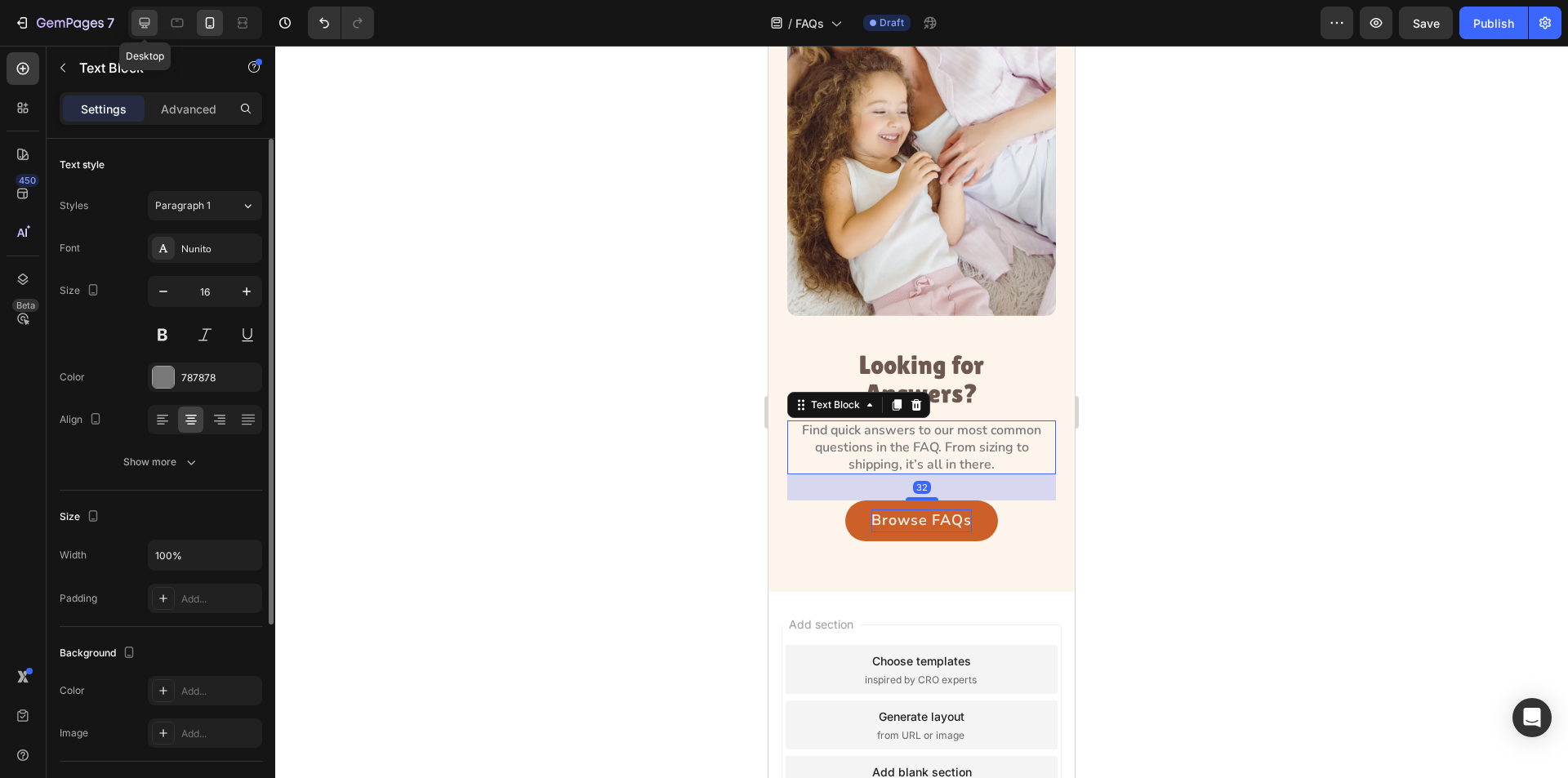
click at [135, 20] on div at bounding box center [144, 23] width 26 height 26
type input "483"
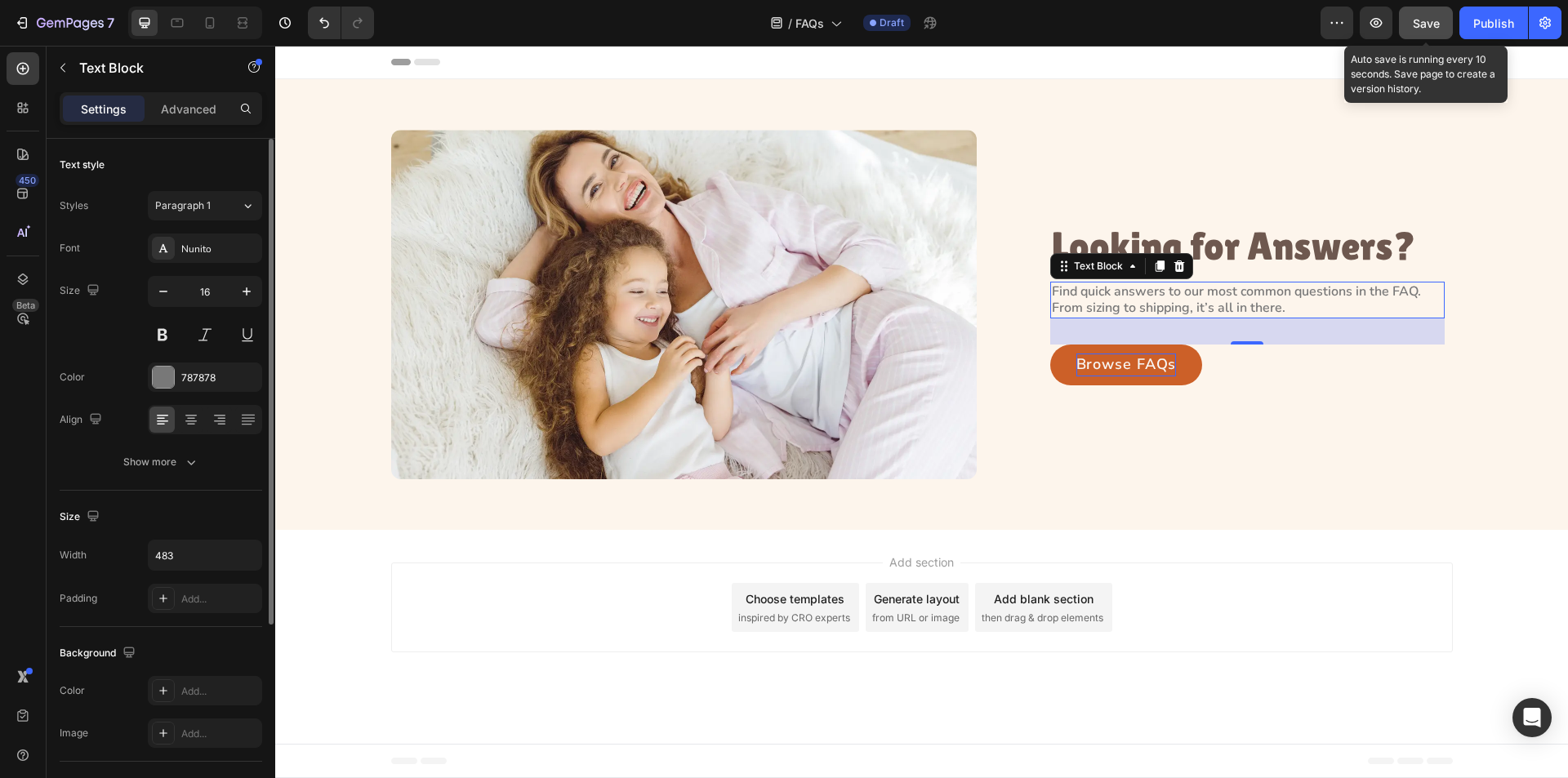
click at [1418, 26] on span "Save" at bounding box center [1426, 23] width 27 height 14
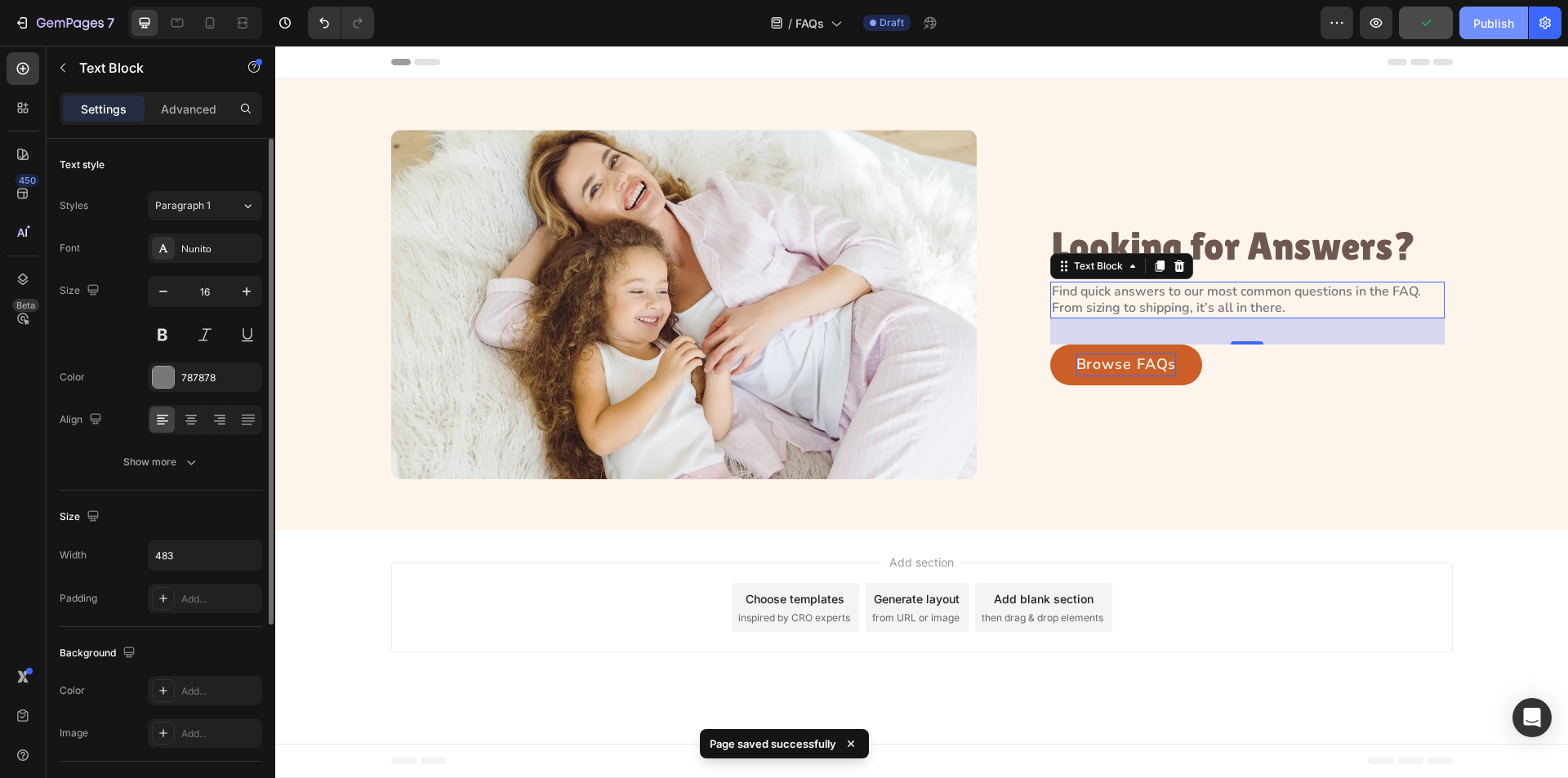
click at [1463, 30] on button "Publish" at bounding box center [1493, 23] width 68 height 33
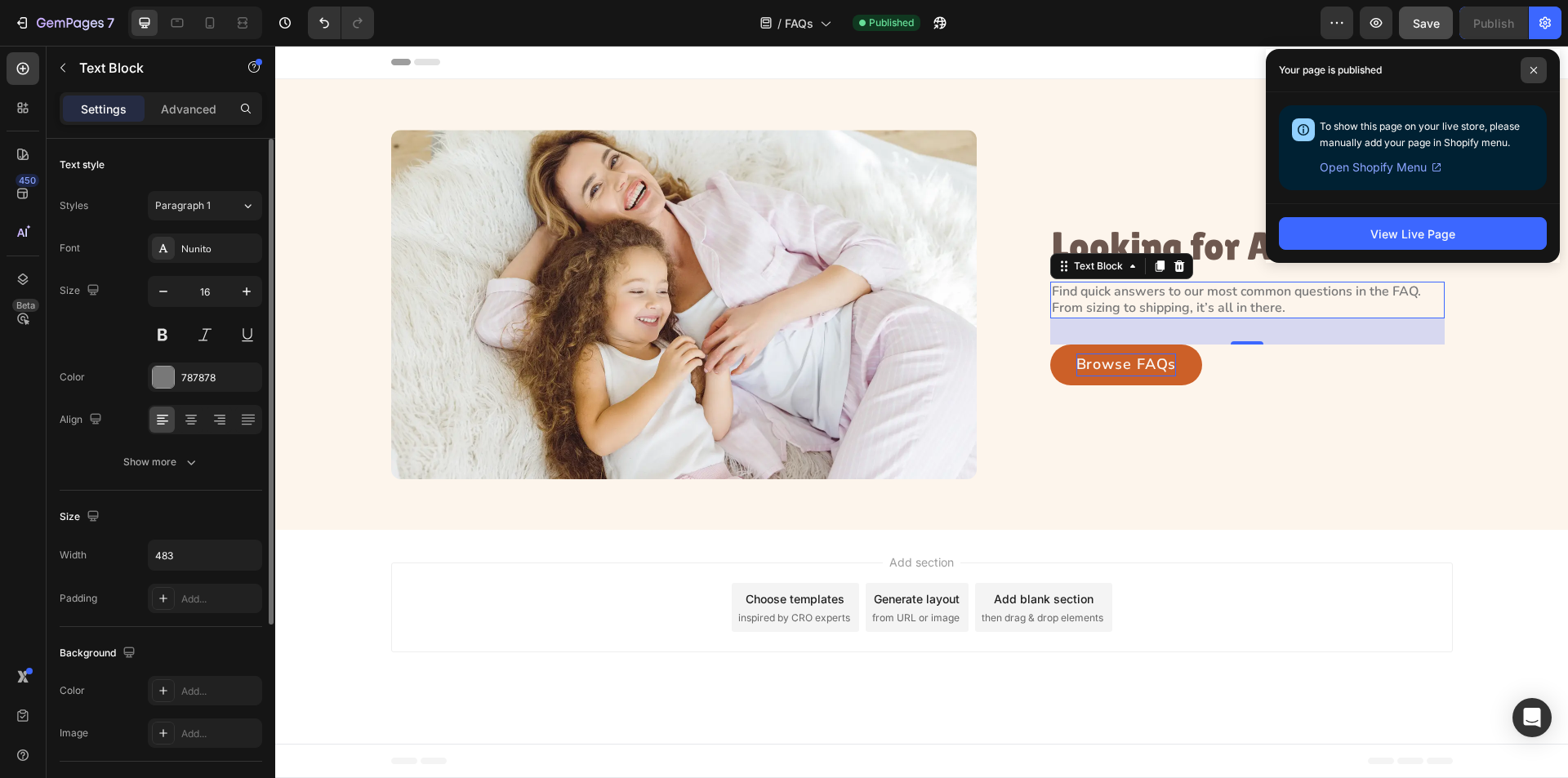
click at [1535, 71] on icon at bounding box center [1533, 69] width 6 height 6
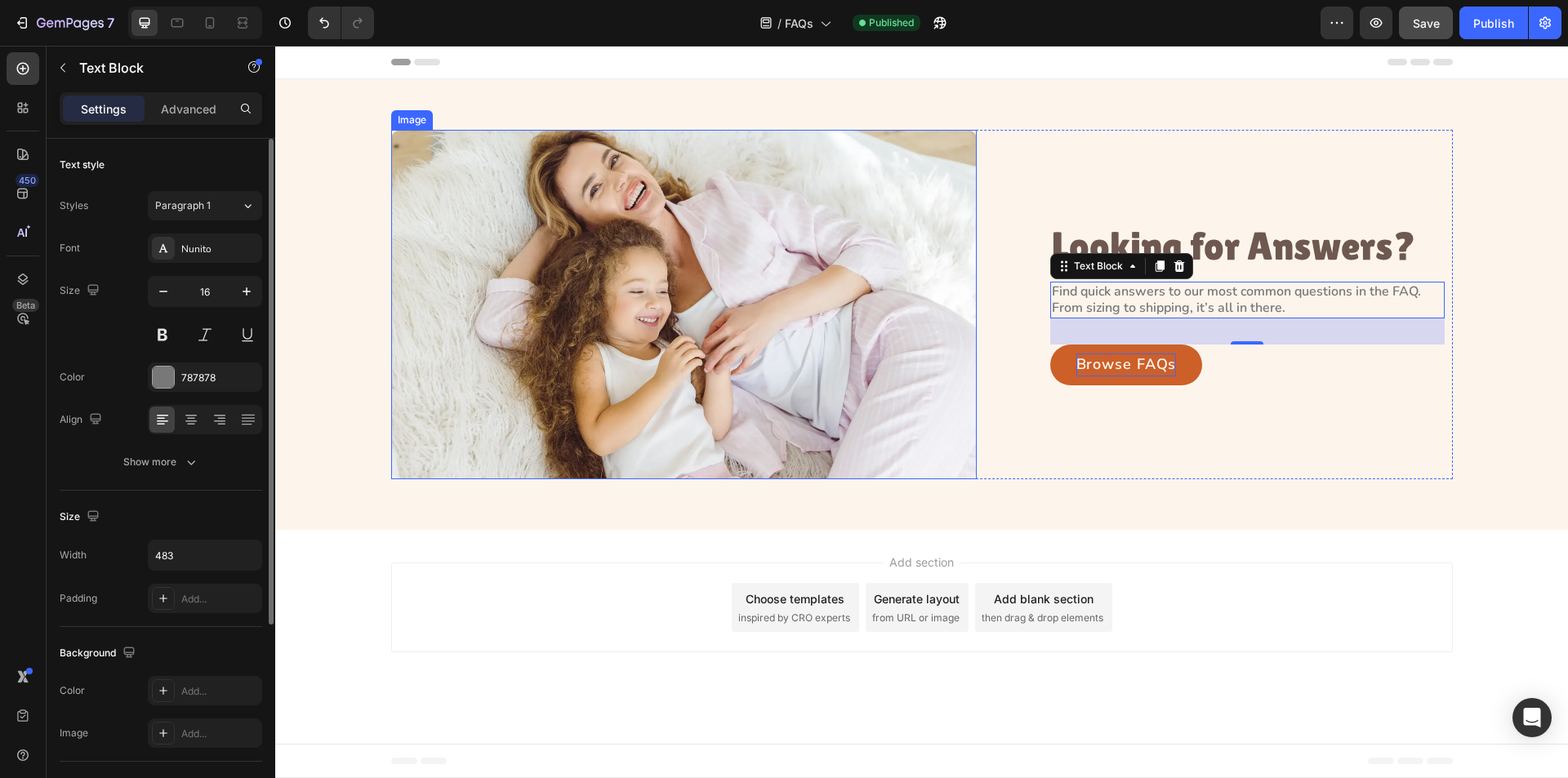
click at [694, 253] on img at bounding box center [683, 304] width 585 height 350
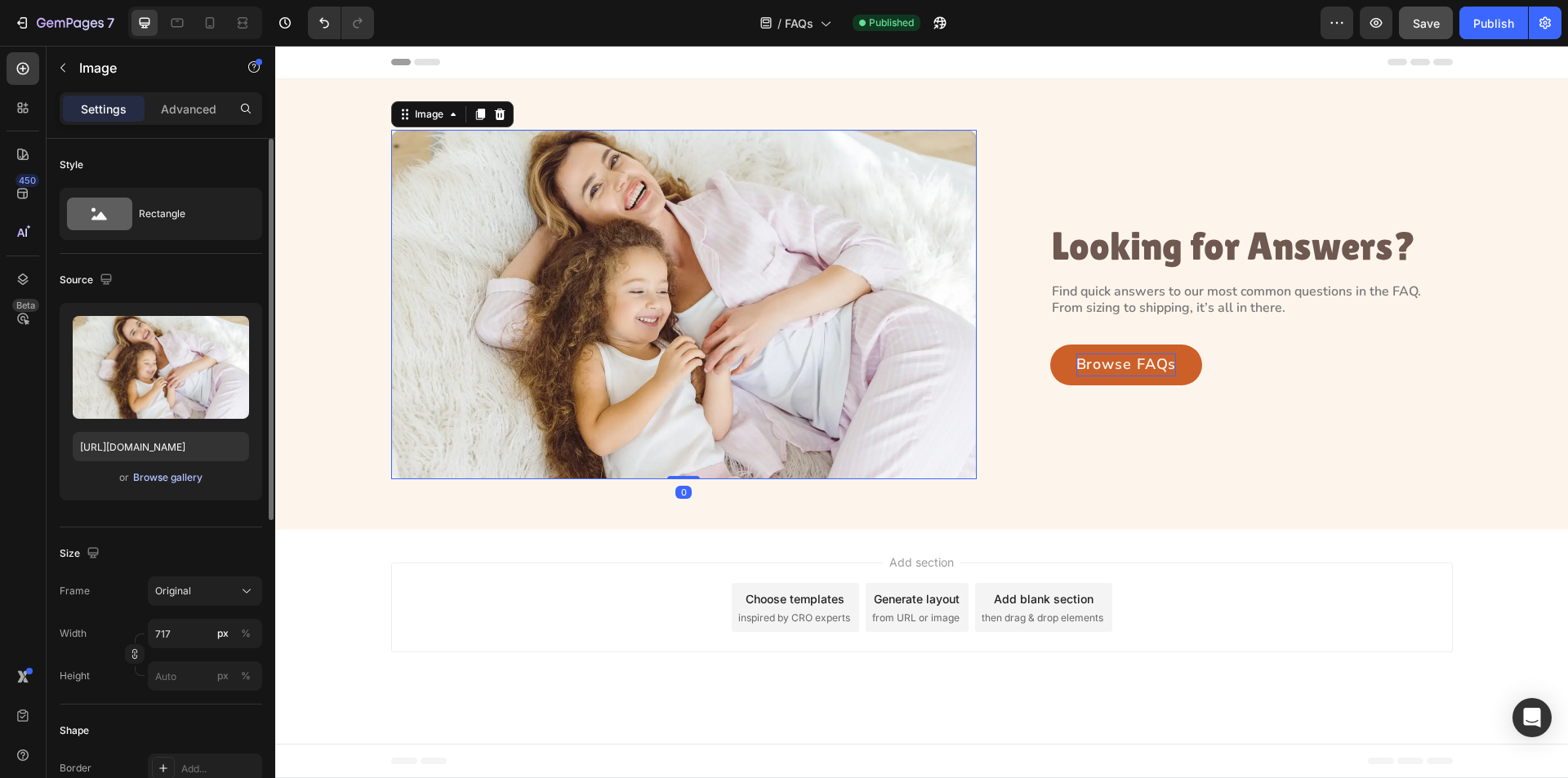
click at [159, 471] on div "Browse gallery" at bounding box center [168, 478] width 69 height 15
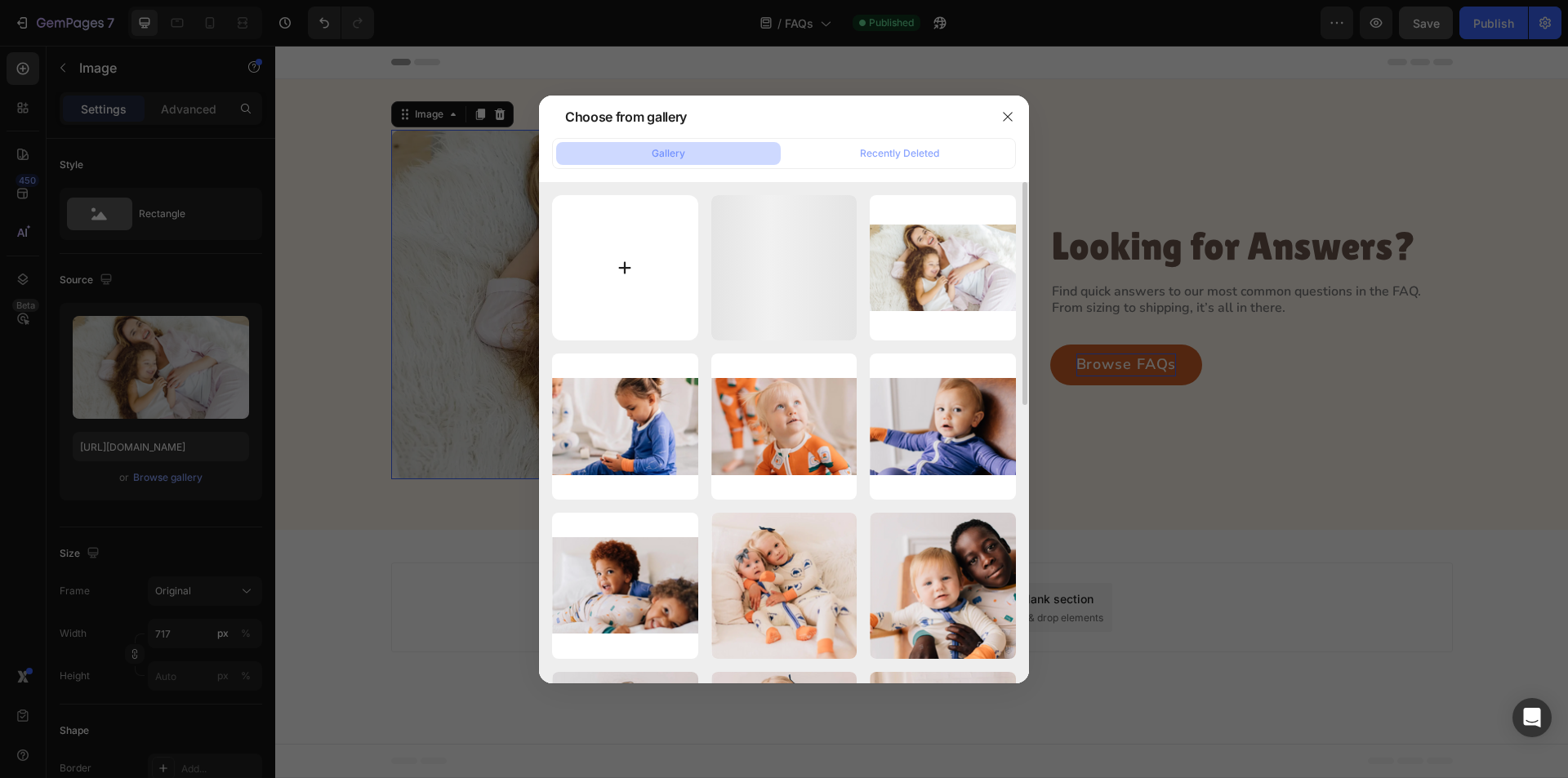
click at [631, 288] on input "file" at bounding box center [626, 268] width 146 height 146
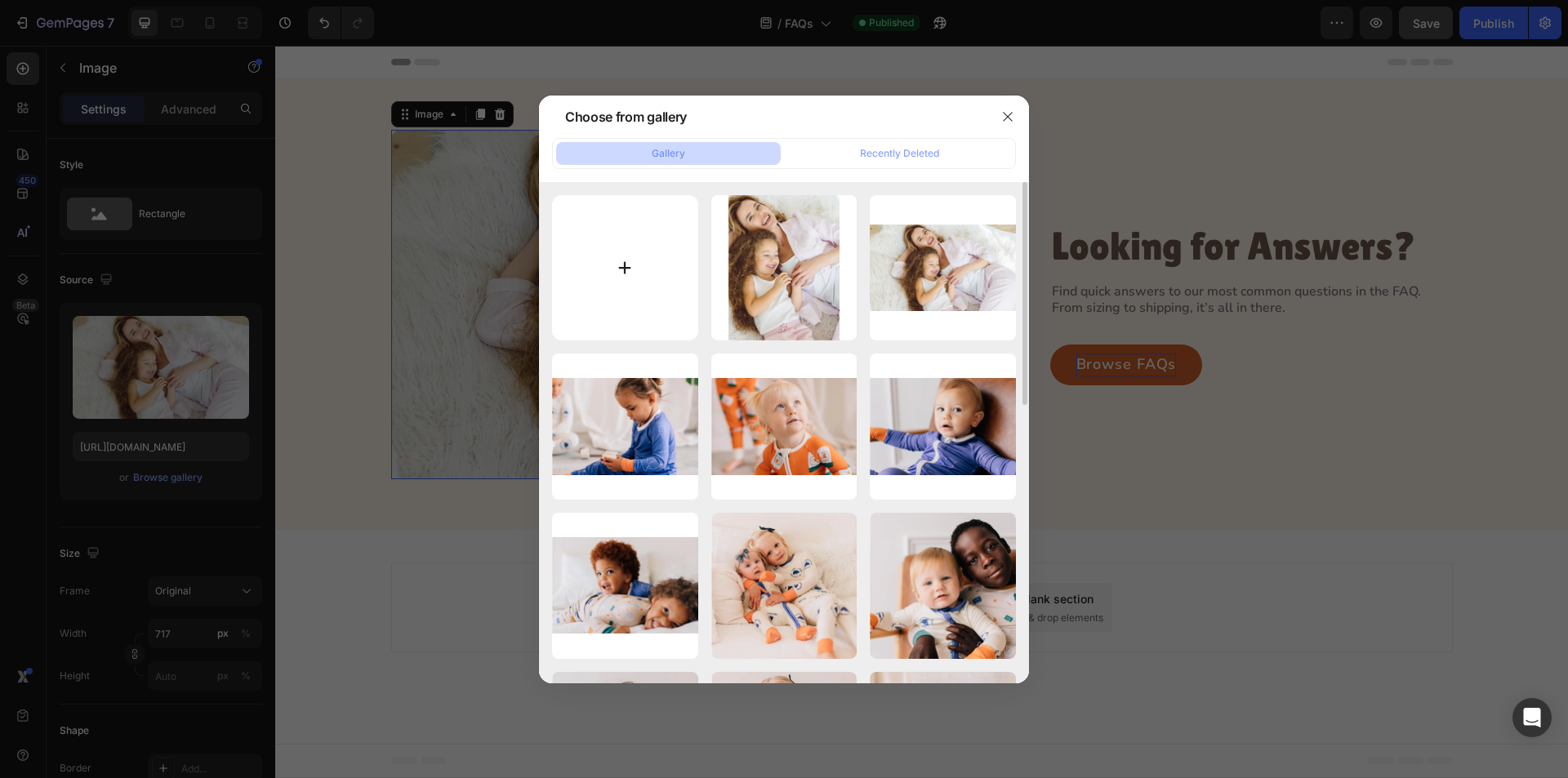
type input "C:\fakepath\Group 124.webp"
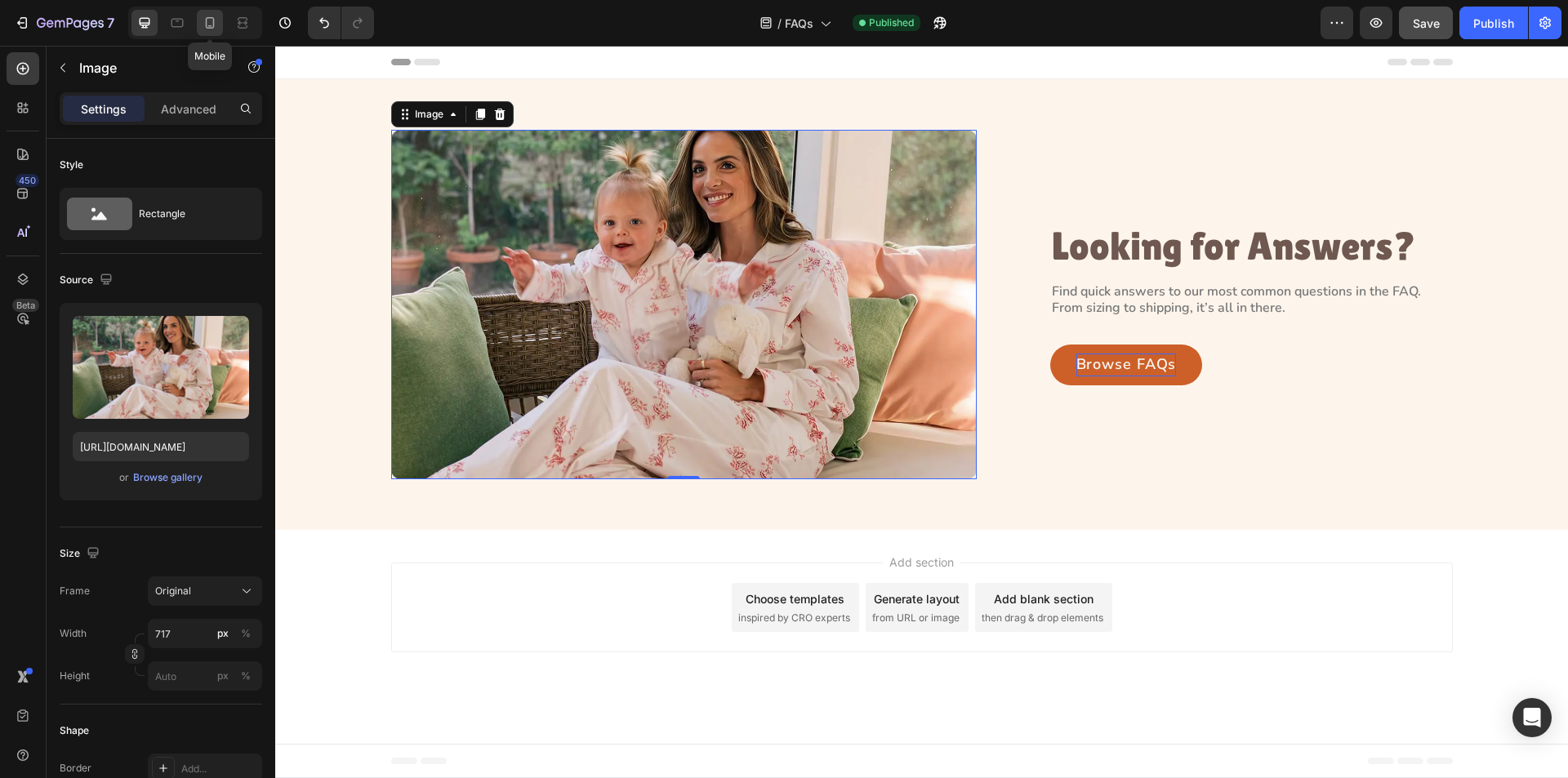
click at [212, 22] on icon at bounding box center [210, 23] width 16 height 16
type input "[URL][DOMAIN_NAME]"
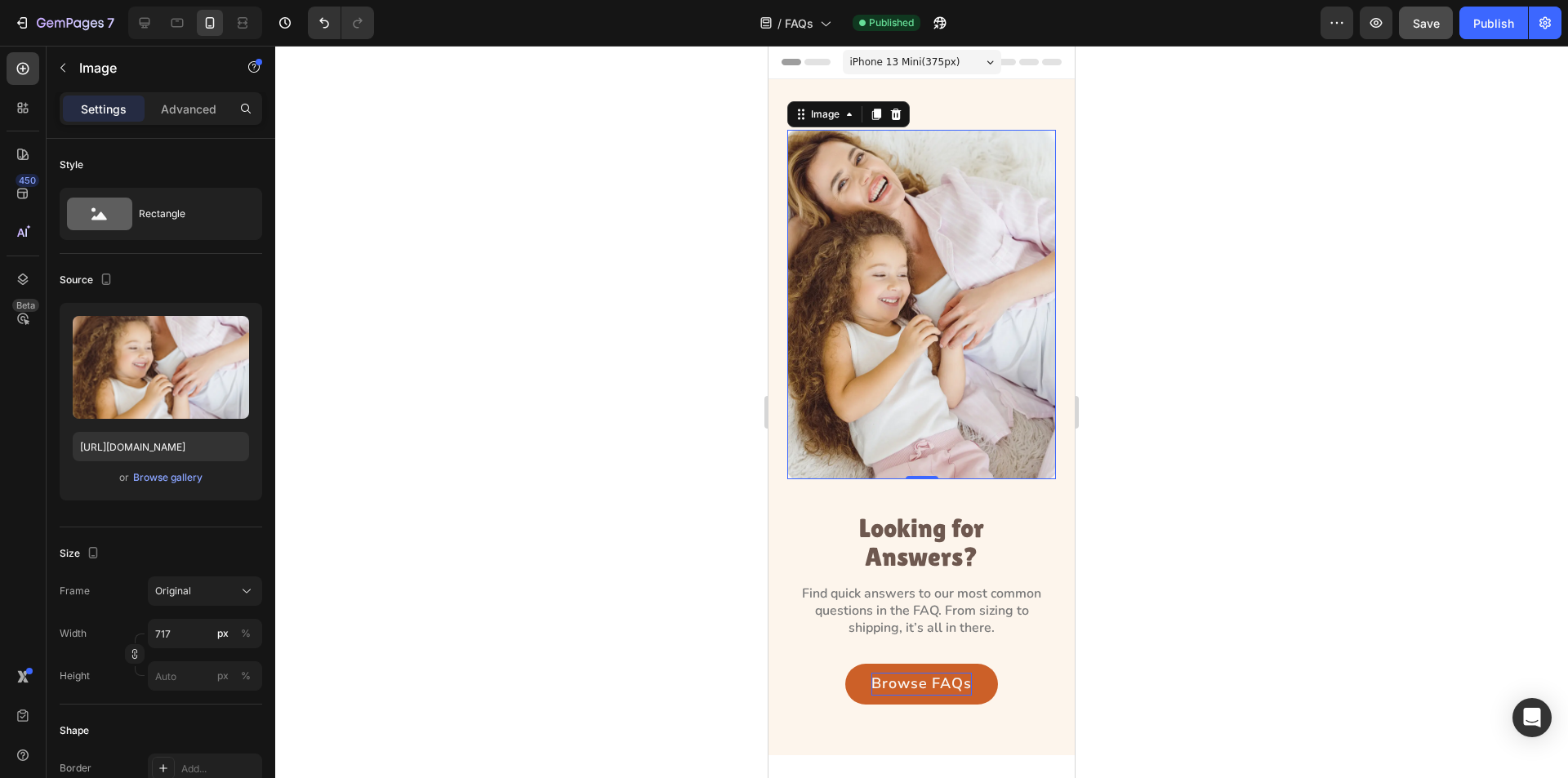
scroll to position [27, 0]
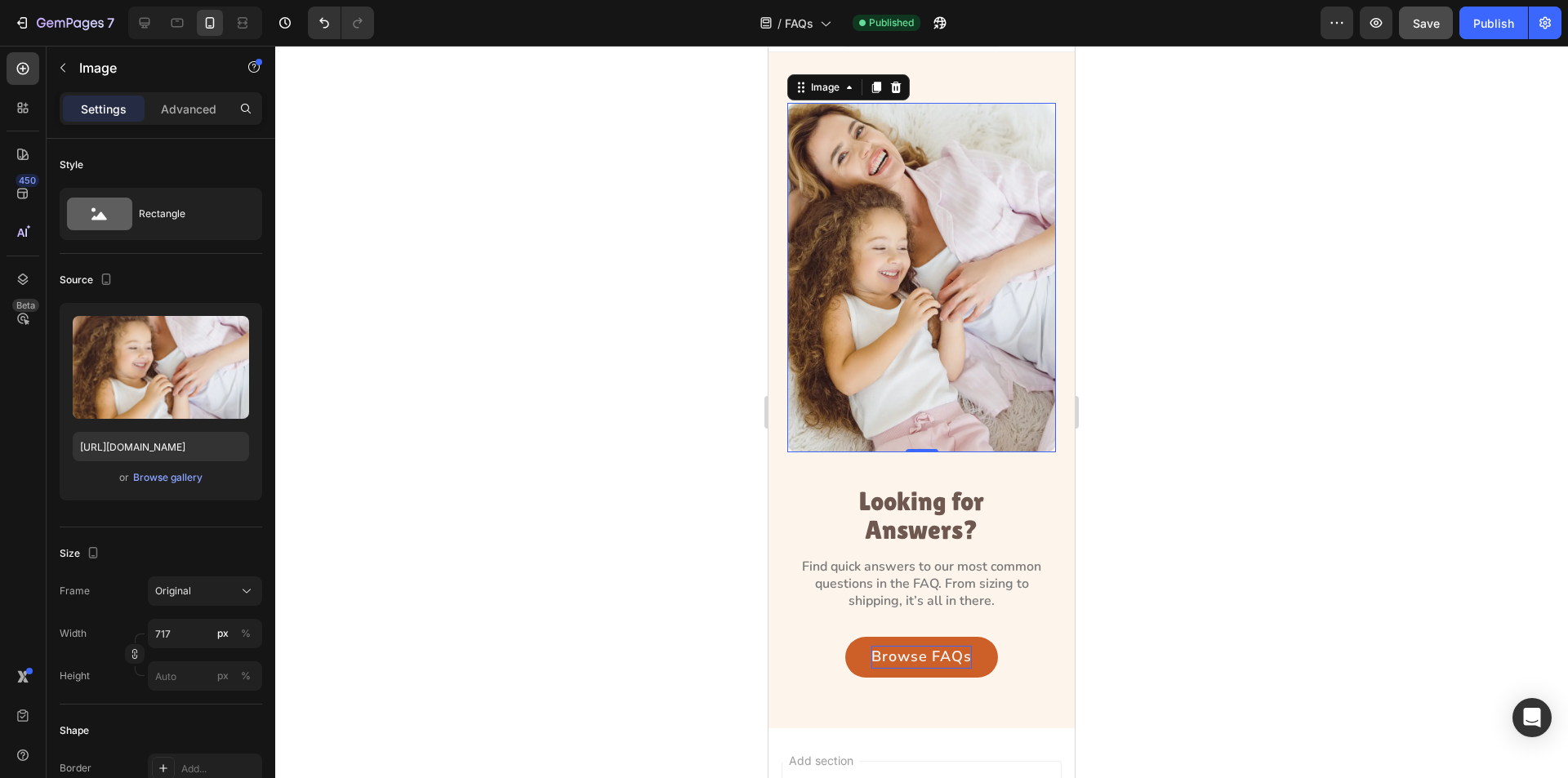
click at [910, 324] on img at bounding box center [921, 278] width 268 height 350
click at [159, 477] on div "Browse gallery" at bounding box center [168, 478] width 69 height 15
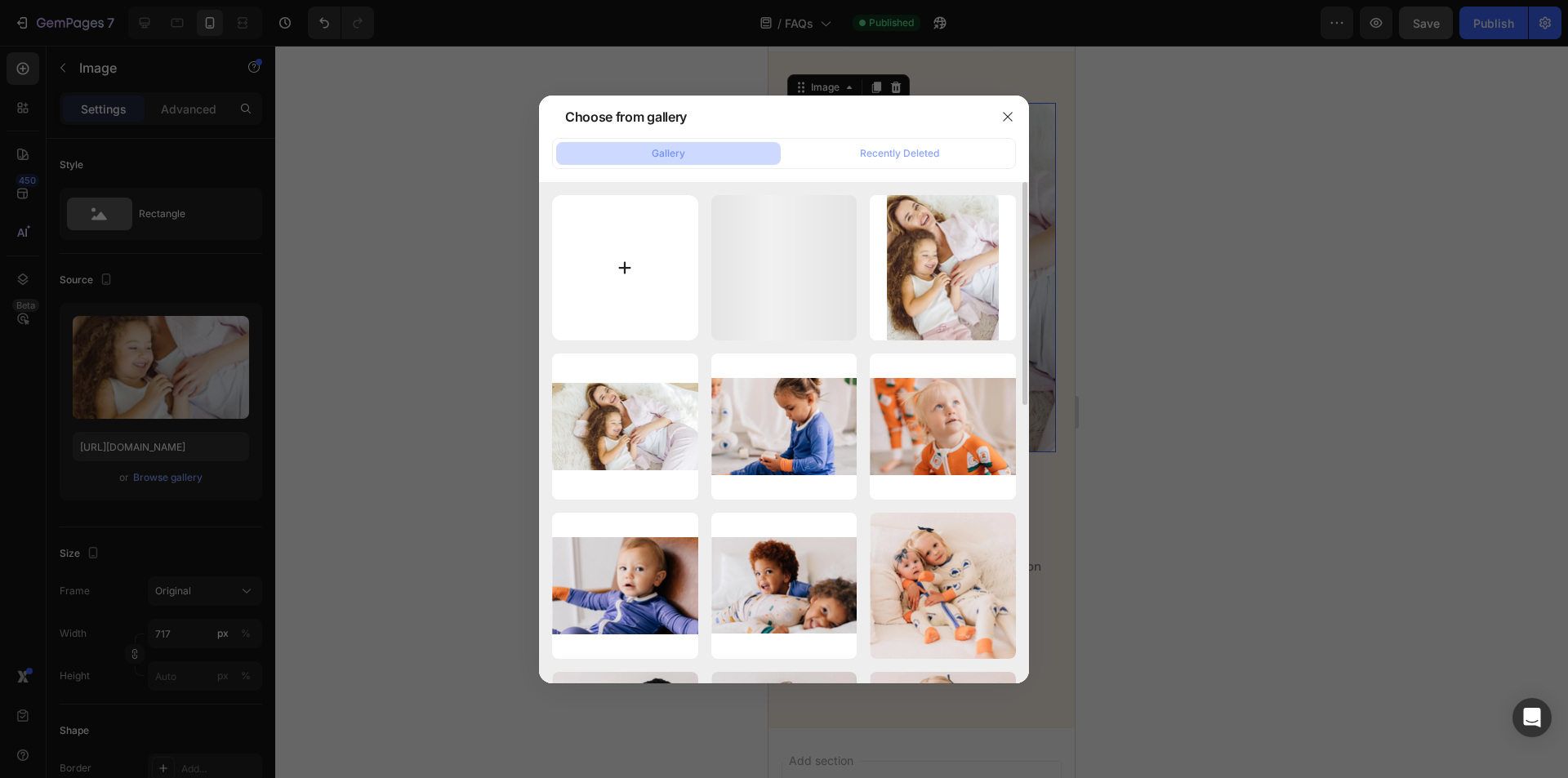
click at [652, 283] on input "file" at bounding box center [626, 268] width 146 height 146
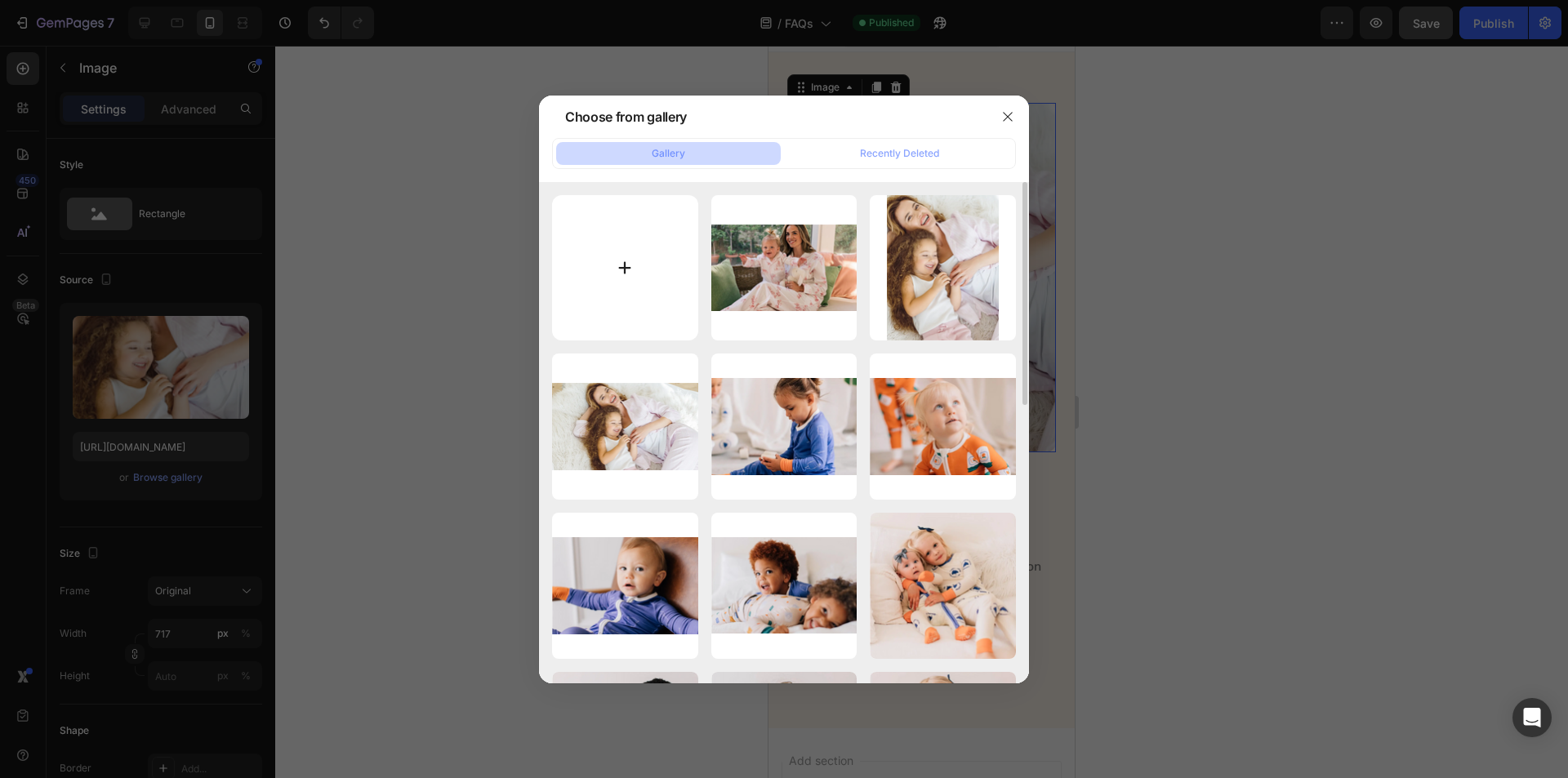
type input "C:\fakepath\Group 125.webp"
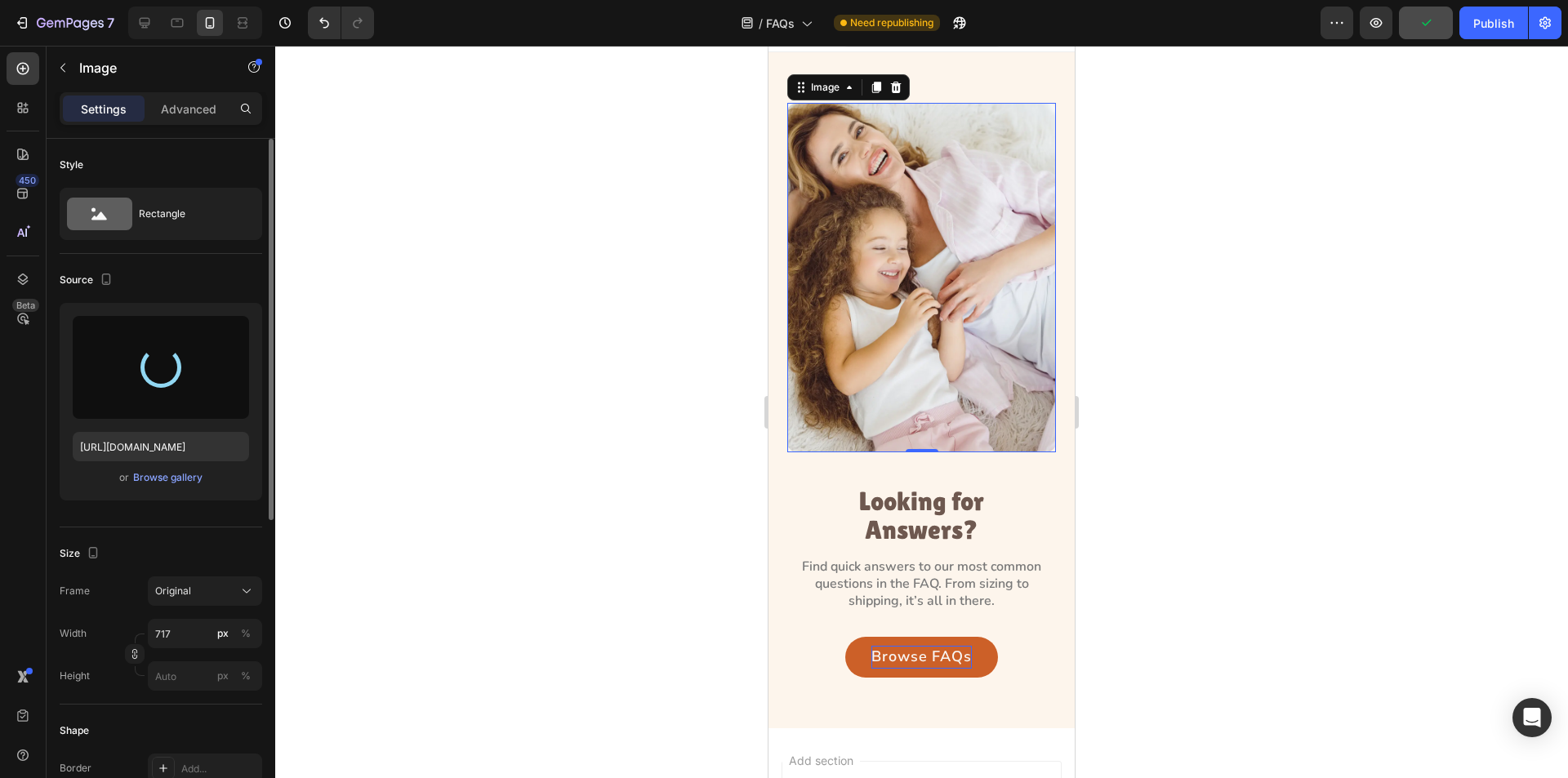
type input "[URL][DOMAIN_NAME]"
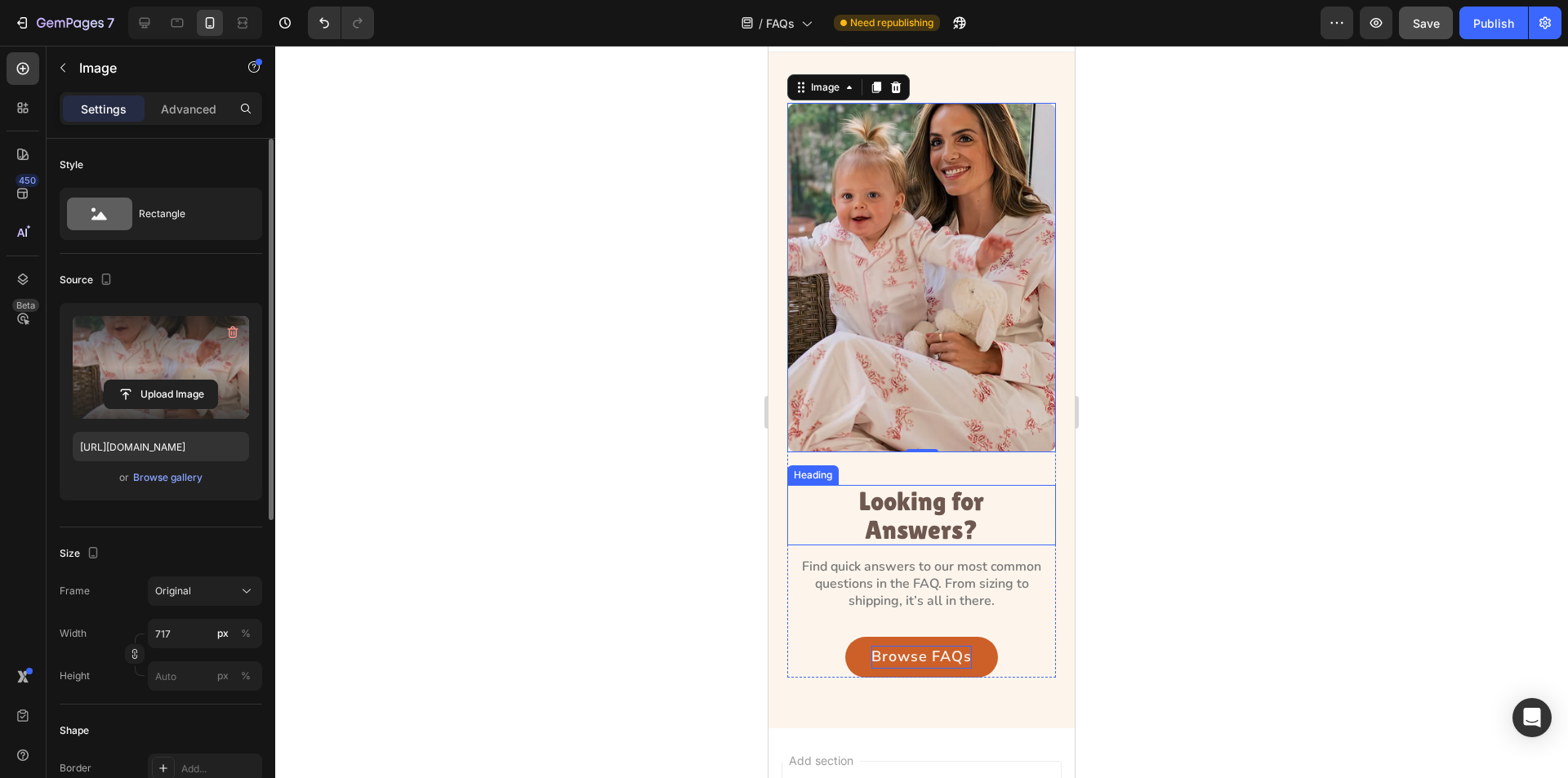
click at [901, 489] on p "Looking for Answers?" at bounding box center [921, 515] width 184 height 58
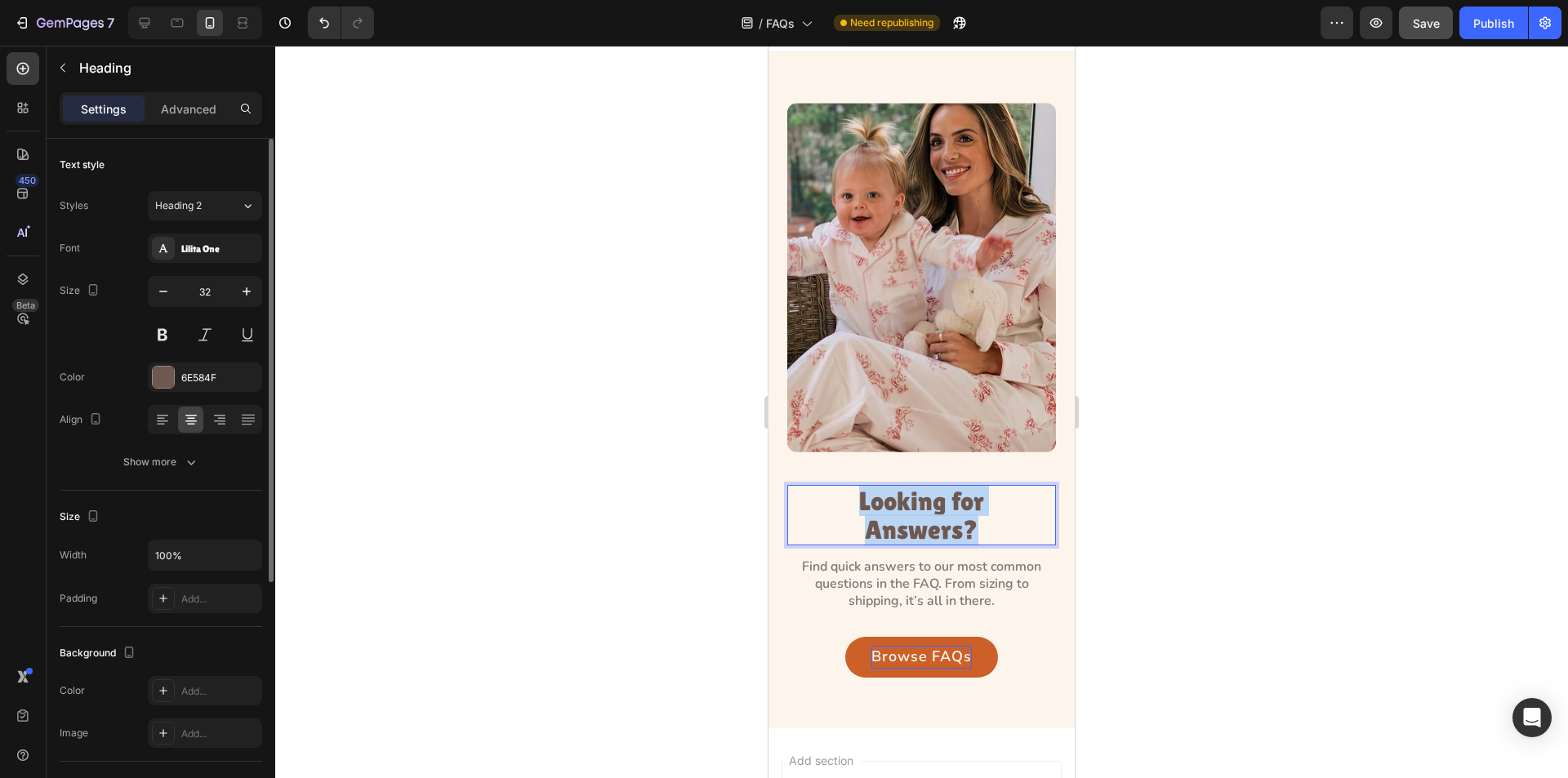
click at [901, 489] on p "Looking for Answers?" at bounding box center [921, 515] width 184 height 58
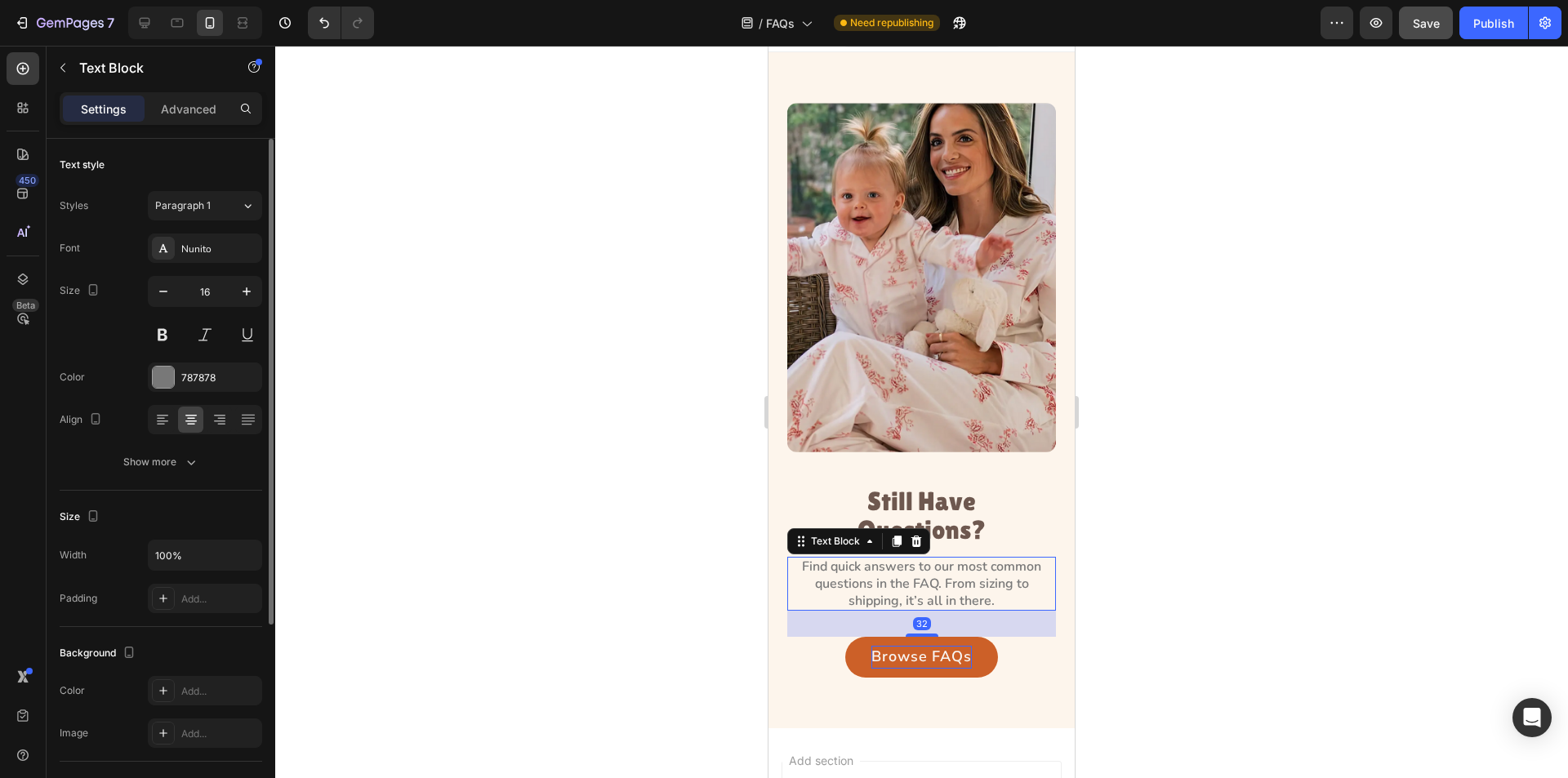
click at [932, 567] on p "Find quick answers to our most common questions in the FAQ. From sizing to ship…" at bounding box center [921, 584] width 266 height 50
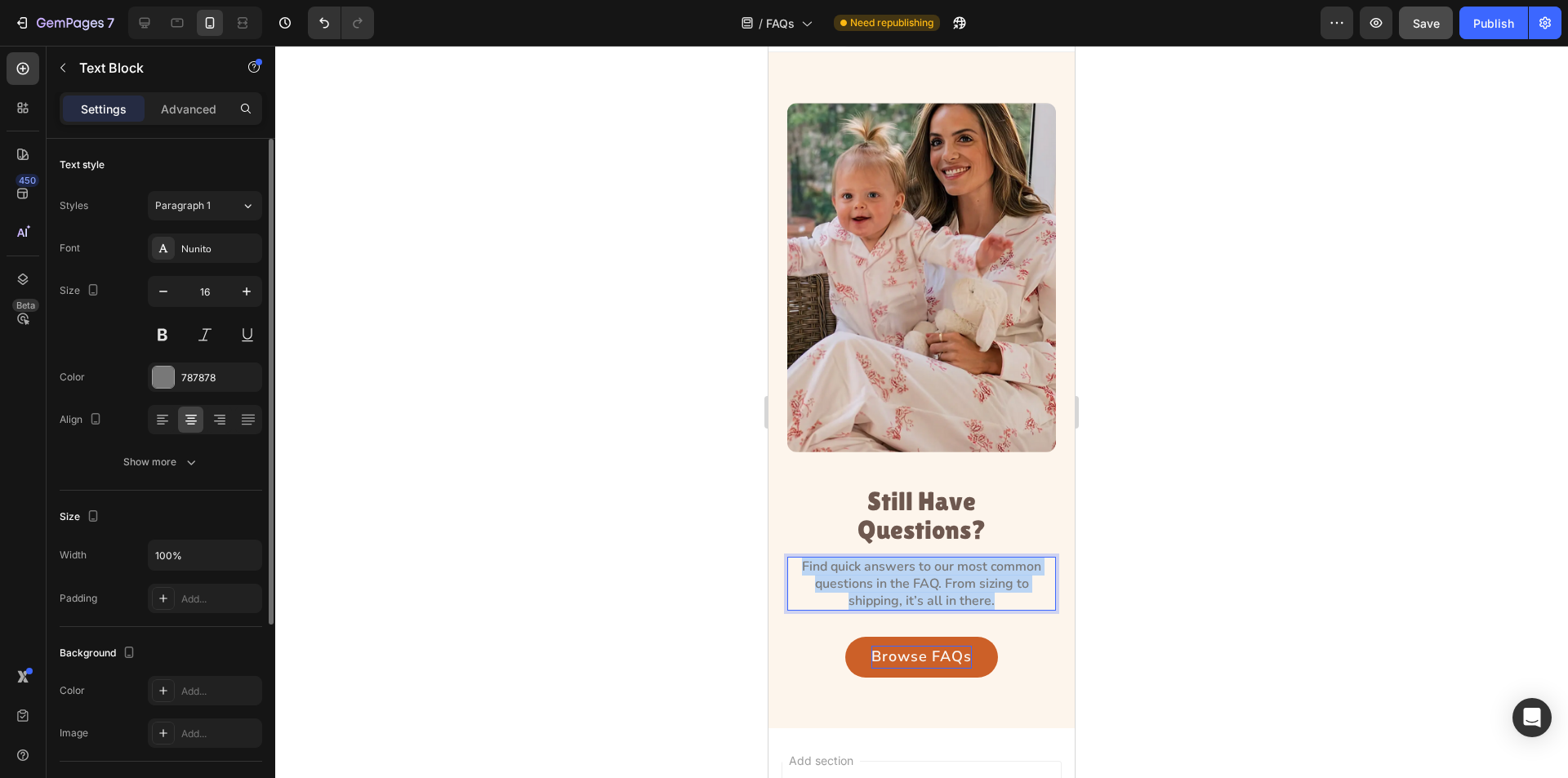
click at [932, 567] on p "Find quick answers to our most common questions in the FAQ. From sizing to ship…" at bounding box center [921, 584] width 266 height 50
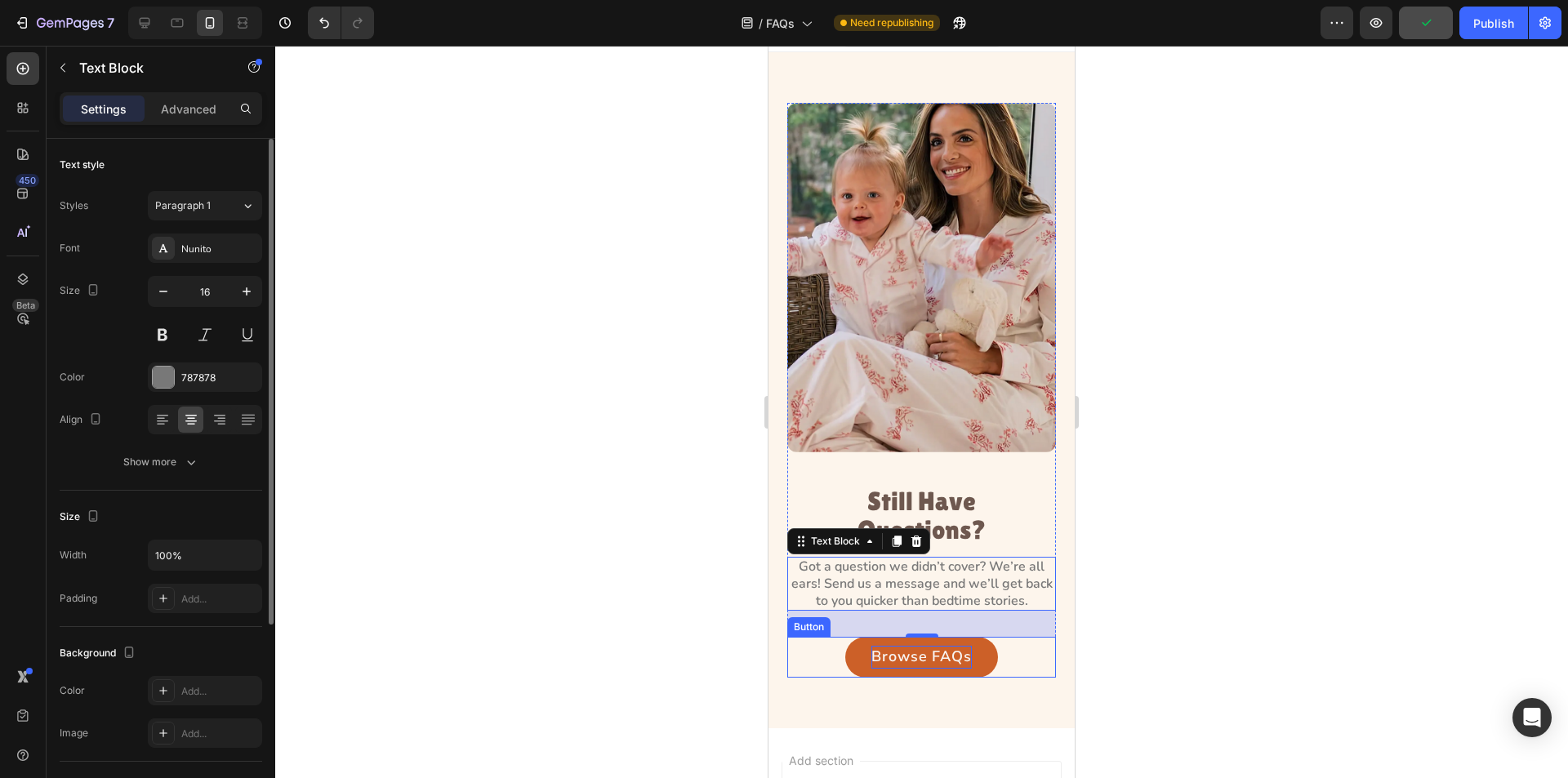
click at [902, 647] on p "Browse FAQs" at bounding box center [921, 657] width 100 height 23
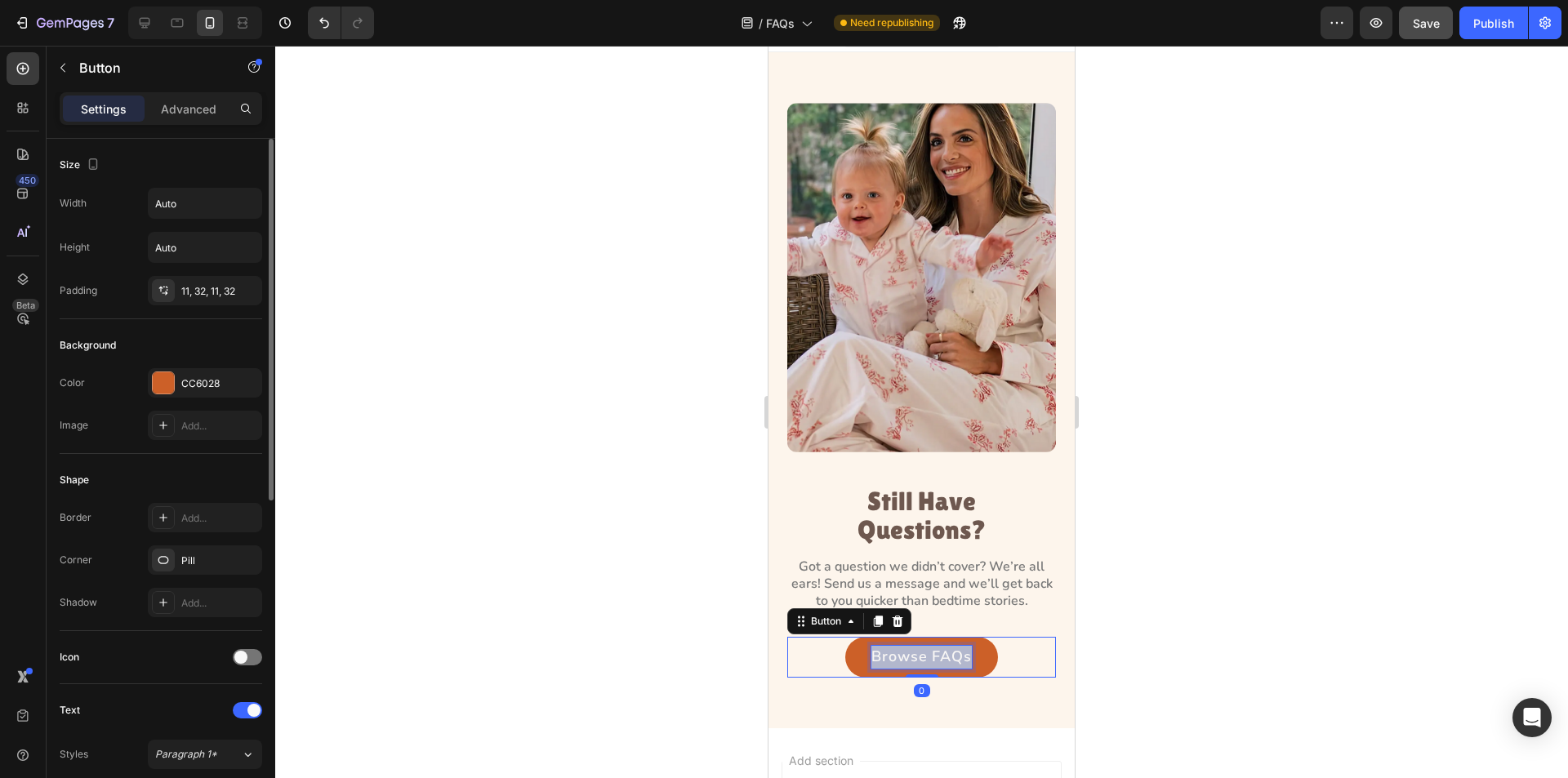
click at [902, 647] on p "Browse FAQs" at bounding box center [921, 657] width 100 height 23
drag, startPoint x: 699, startPoint y: 632, endPoint x: 38, endPoint y: 559, distance: 665.0
click at [699, 632] on div at bounding box center [921, 412] width 1293 height 732
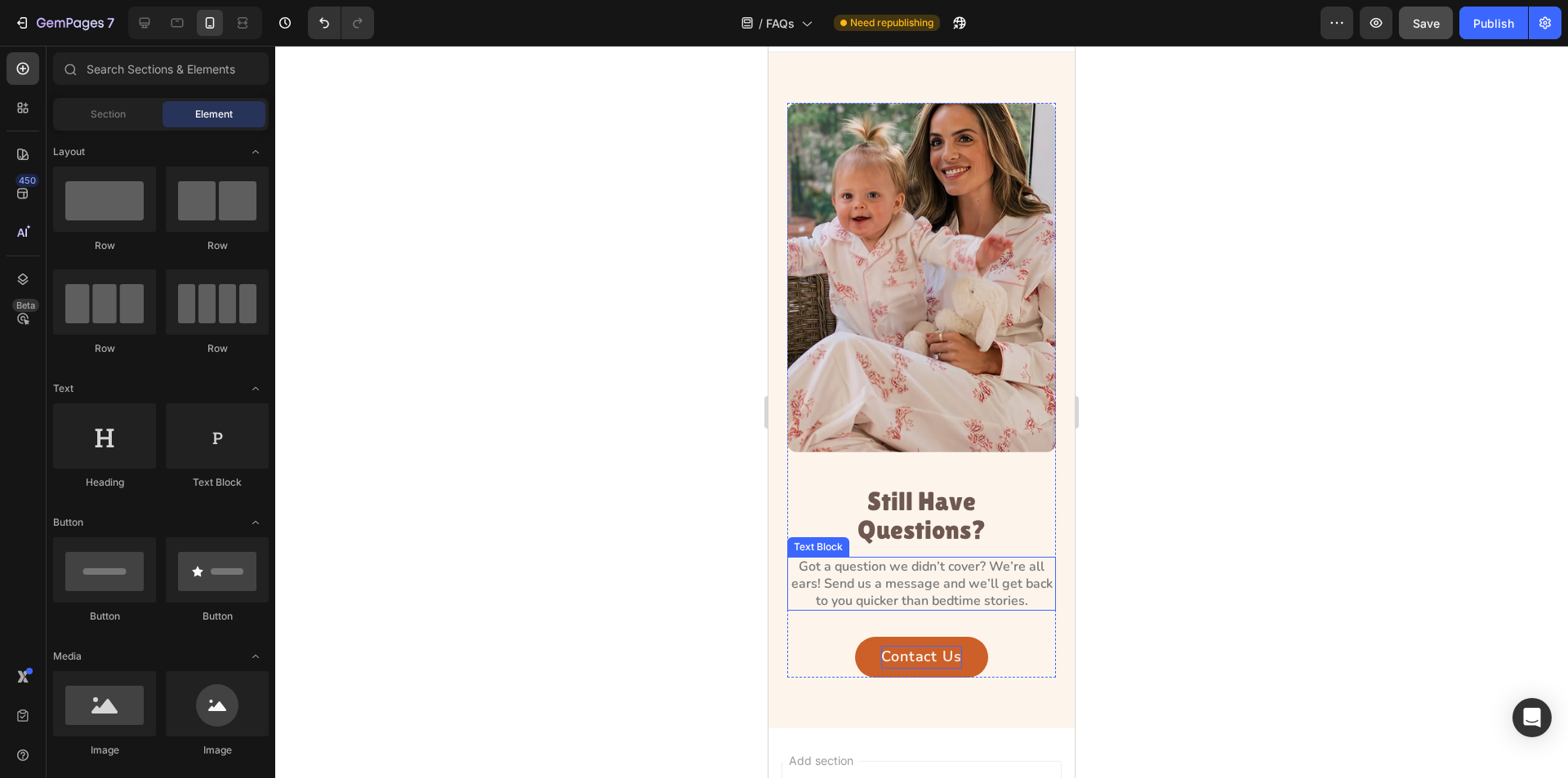
click at [921, 569] on p "Got a question we didn’t cover? We’re all ears! Send us a message and we’ll get…" at bounding box center [921, 584] width 266 height 50
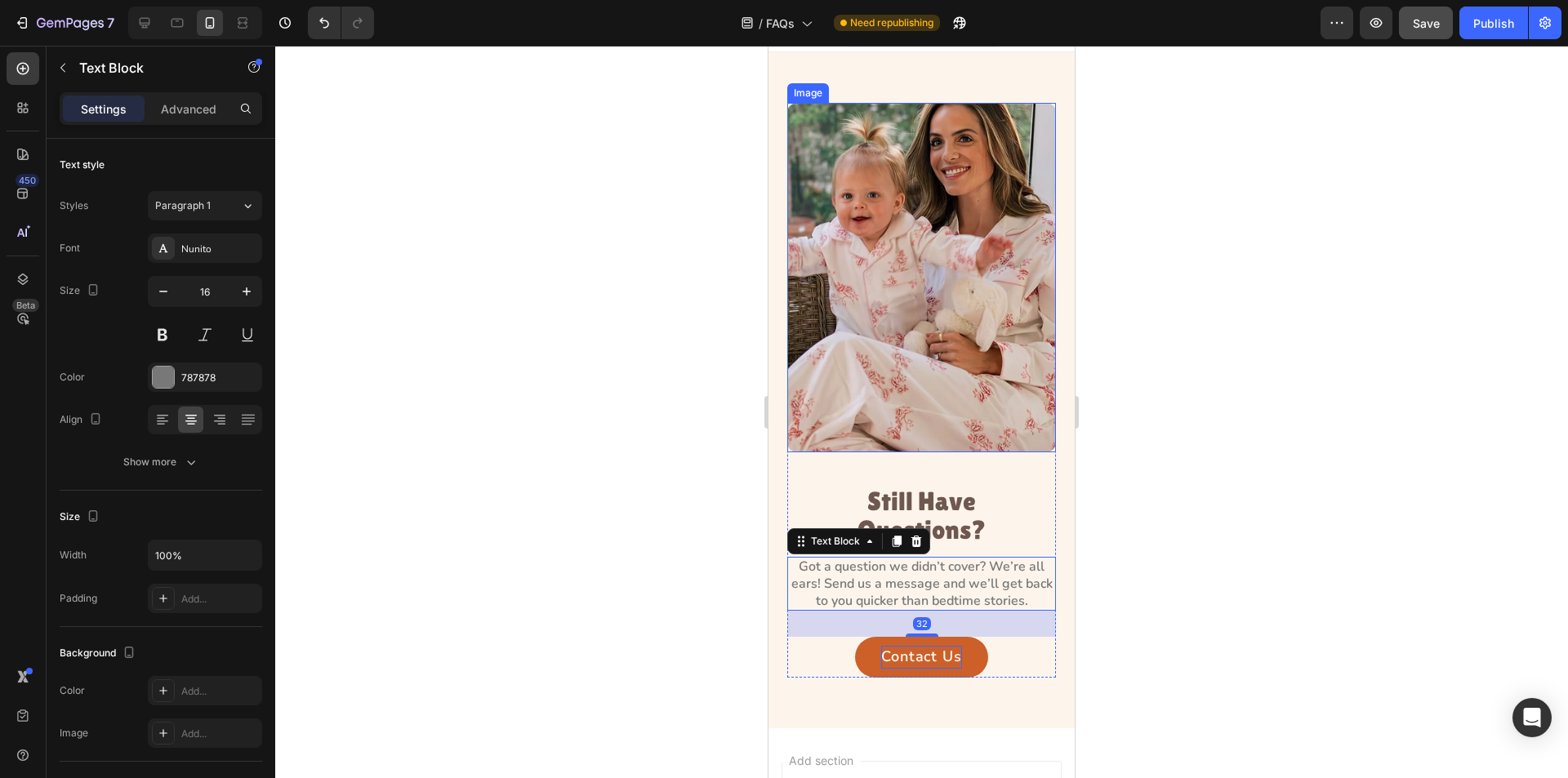
scroll to position [0, 0]
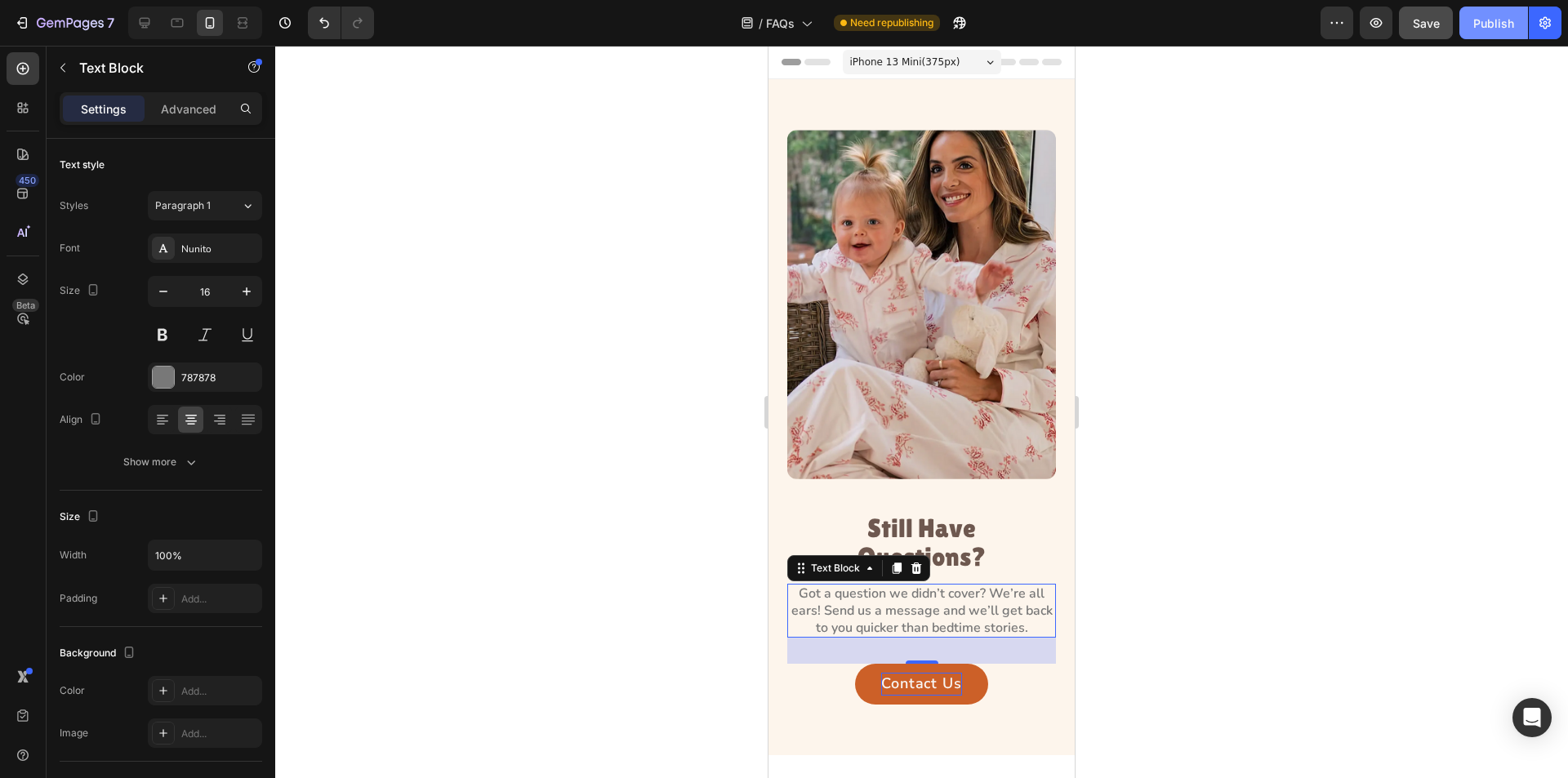
click at [1491, 31] on div "Publish" at bounding box center [1494, 23] width 41 height 17
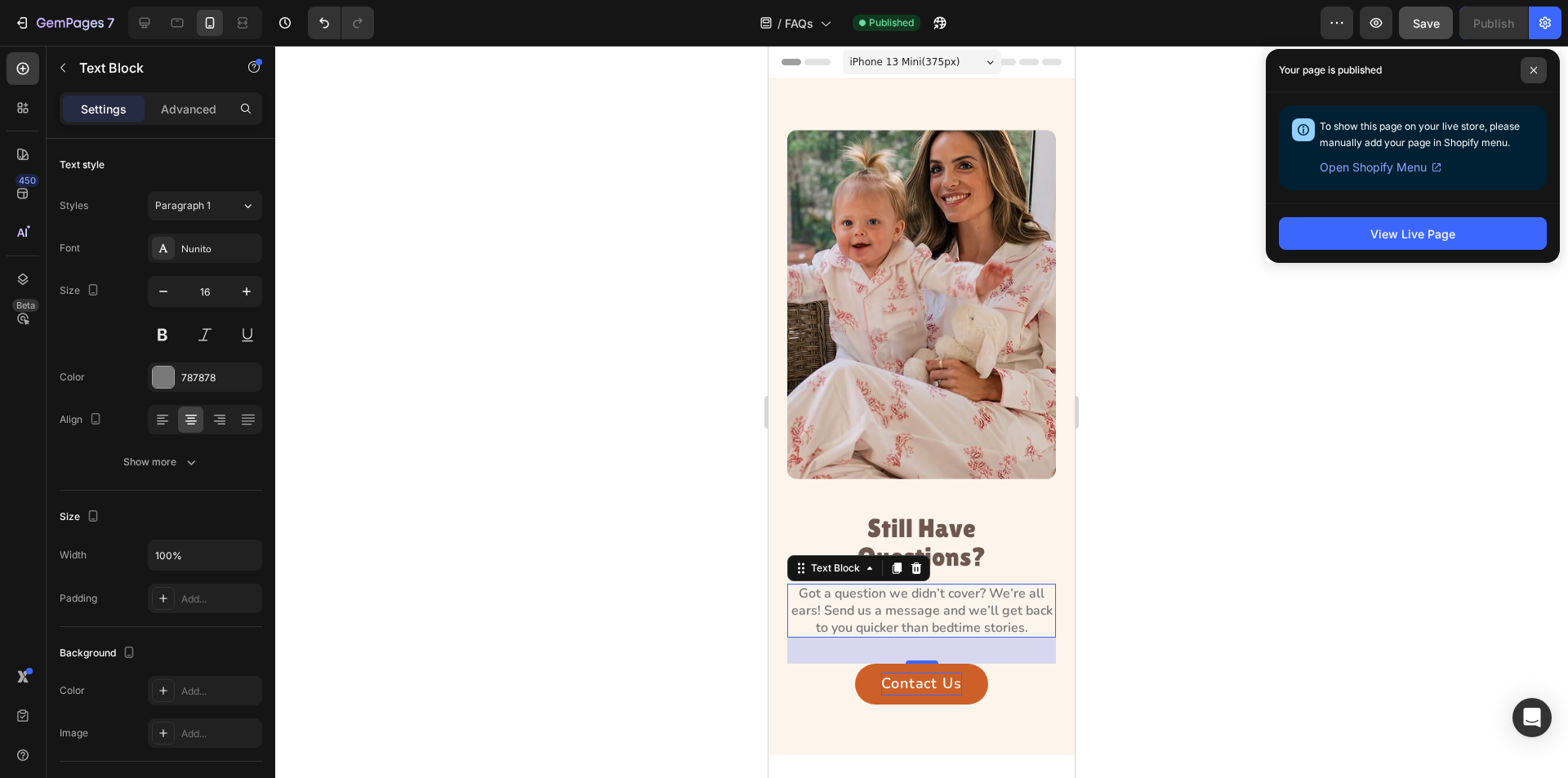
click at [1535, 66] on span at bounding box center [1533, 70] width 26 height 26
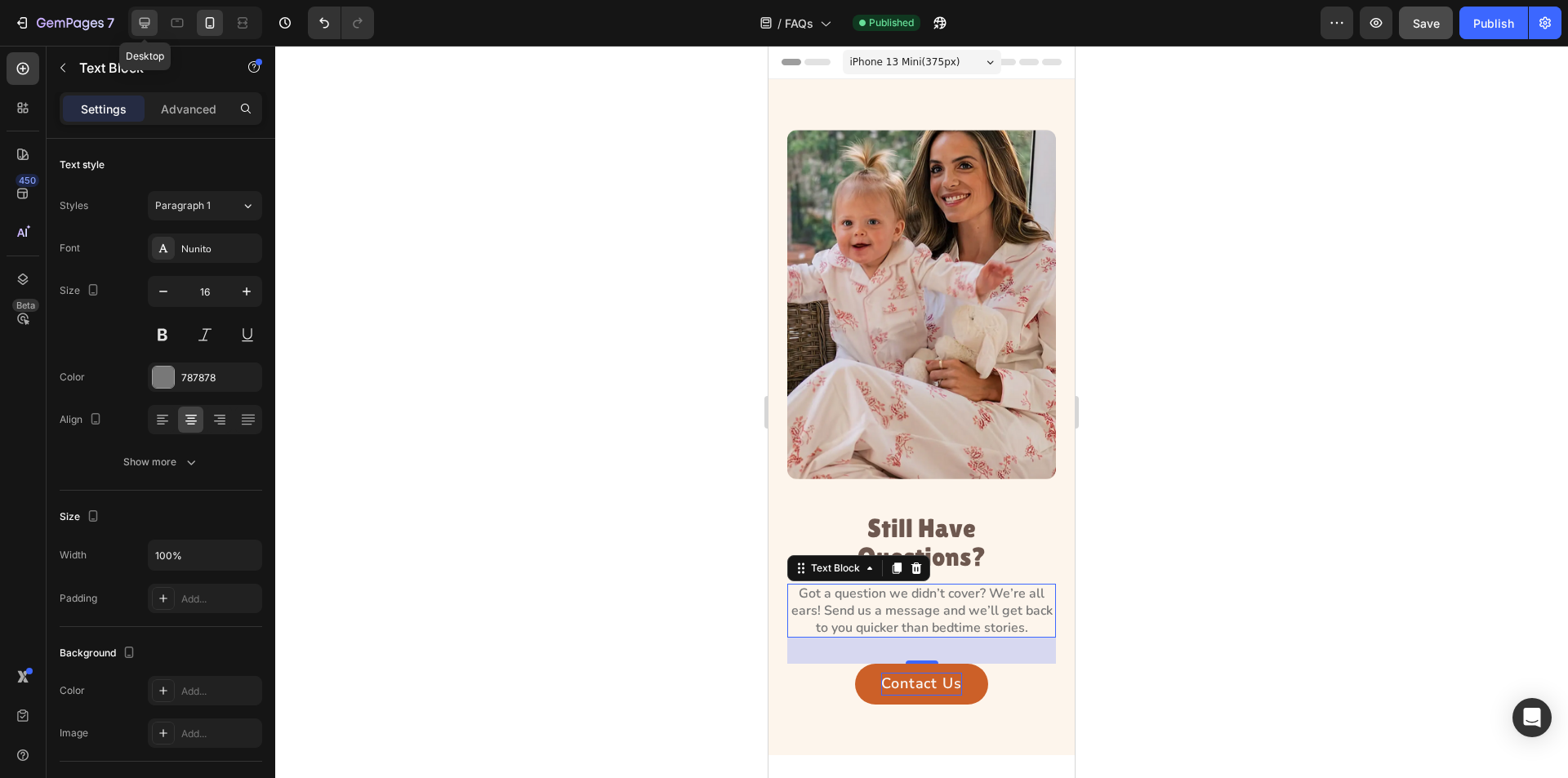
click at [143, 26] on icon at bounding box center [145, 24] width 11 height 11
type input "483"
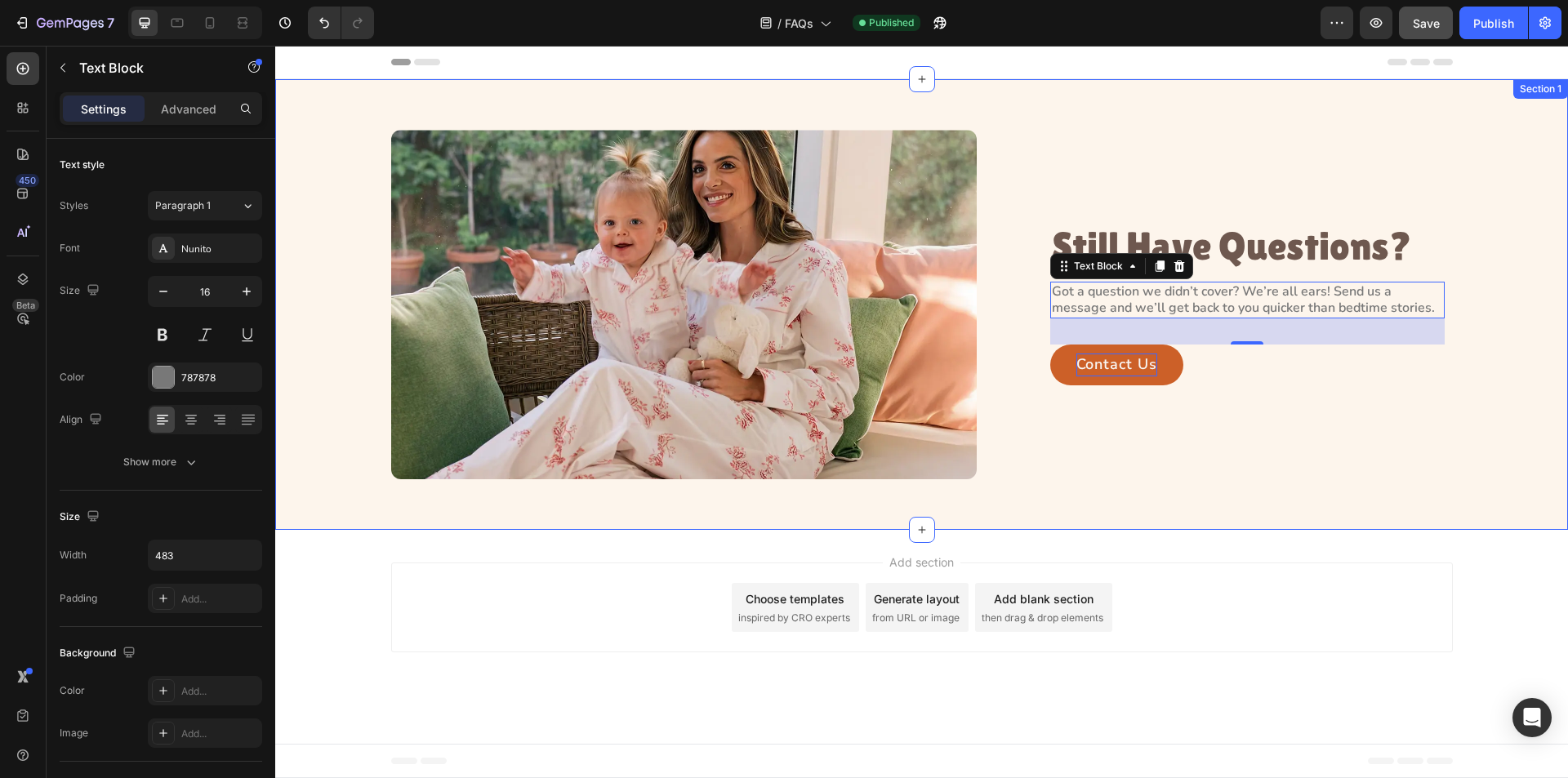
click at [316, 105] on div "Image Still Have Questions? Heading Got a question we didn’t cover? We’re all e…" at bounding box center [921, 305] width 1293 height 451
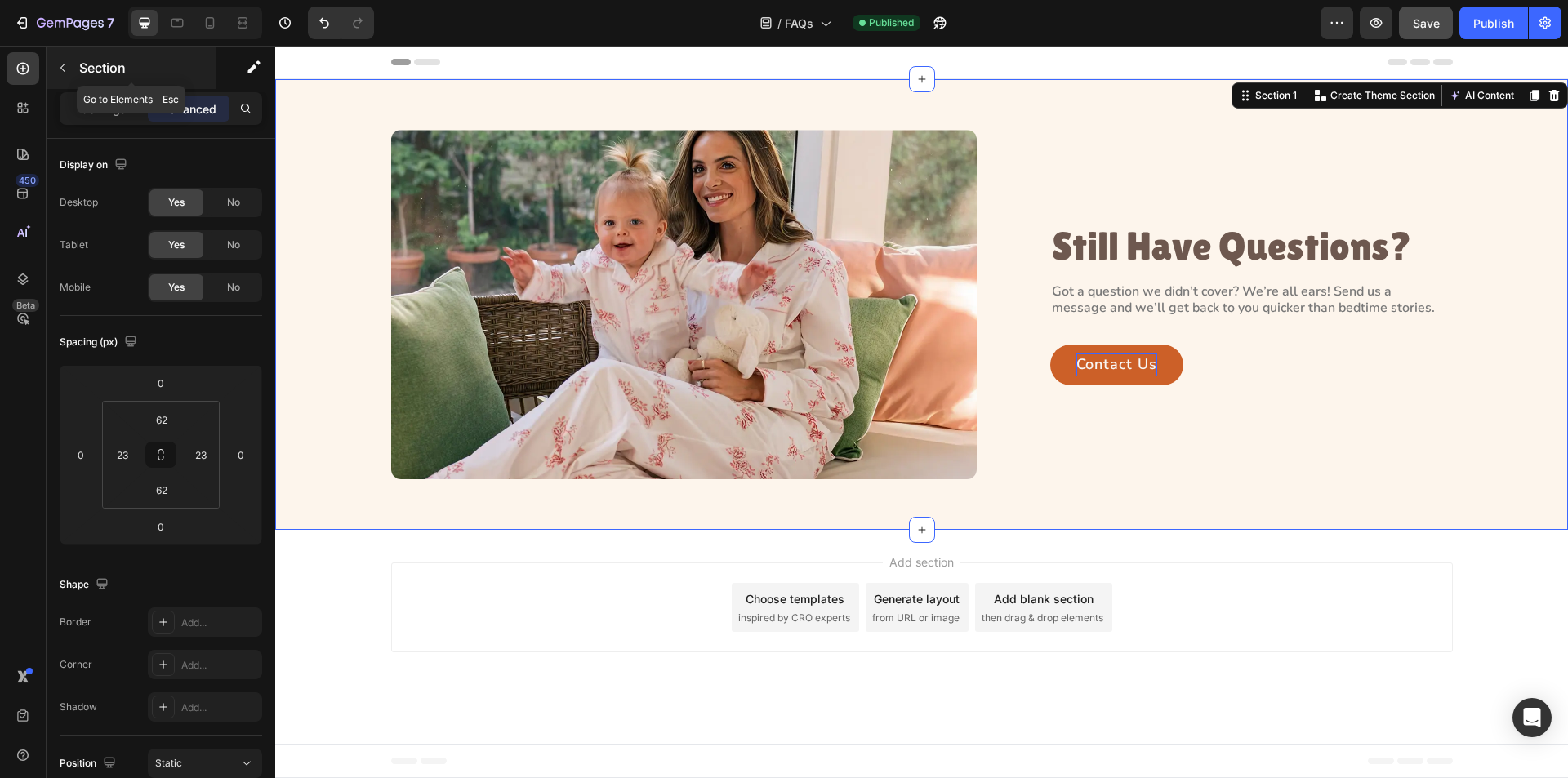
click at [52, 70] on button "button" at bounding box center [63, 68] width 26 height 26
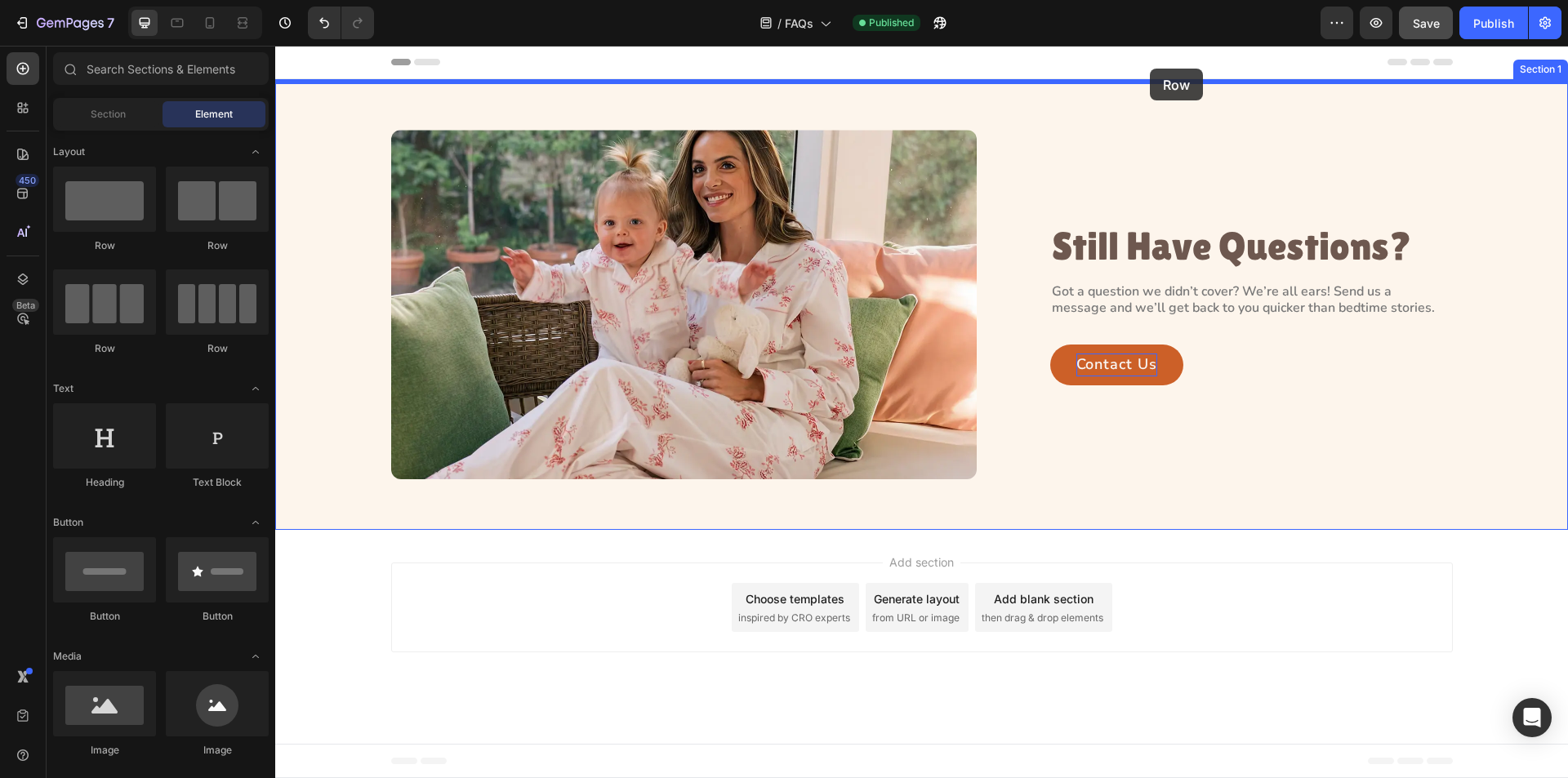
drag, startPoint x: 834, startPoint y: 175, endPoint x: 1150, endPoint y: 66, distance: 334.3
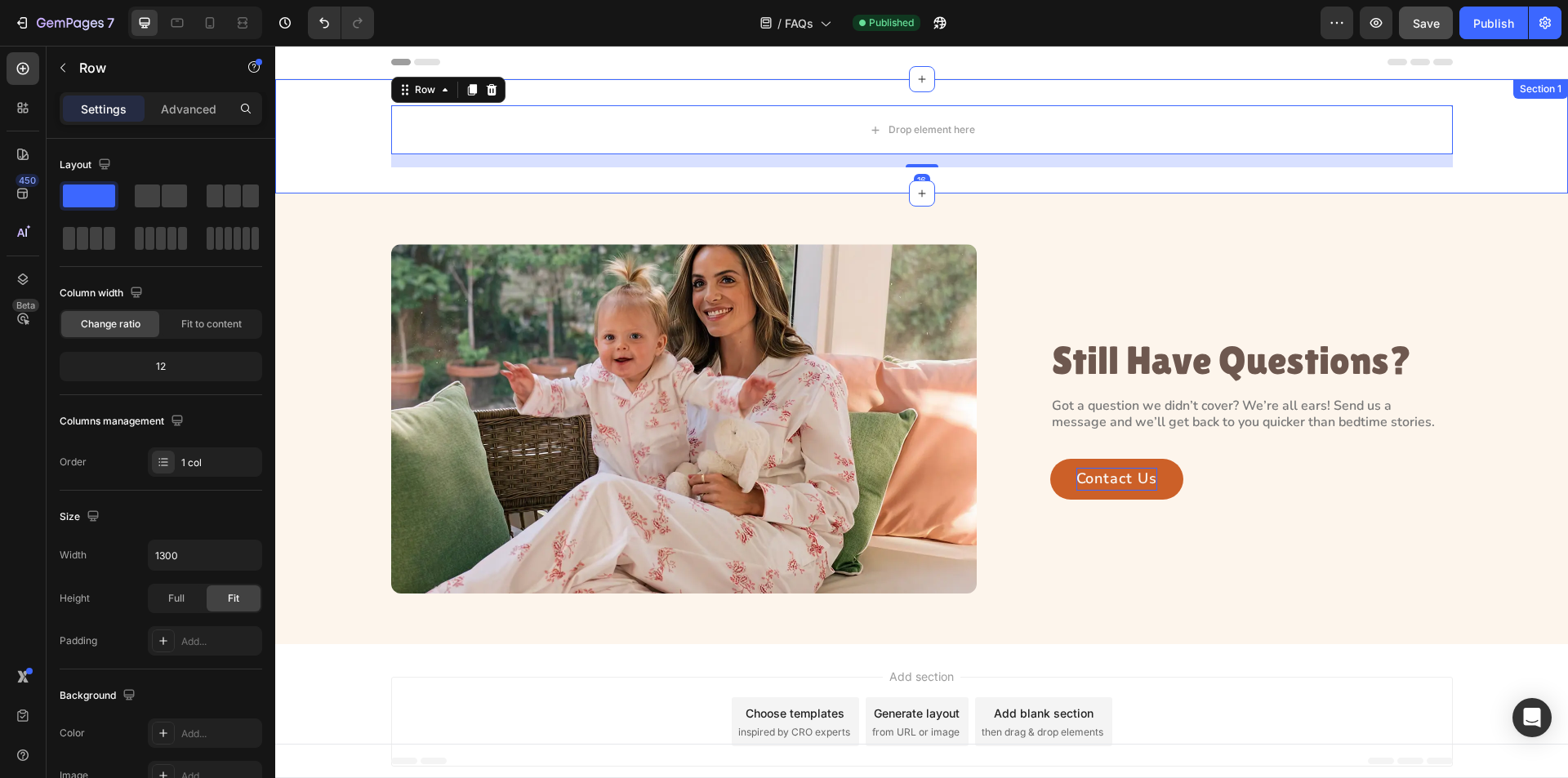
click at [311, 147] on div "Drop element here Row 16" at bounding box center [921, 136] width 1293 height 62
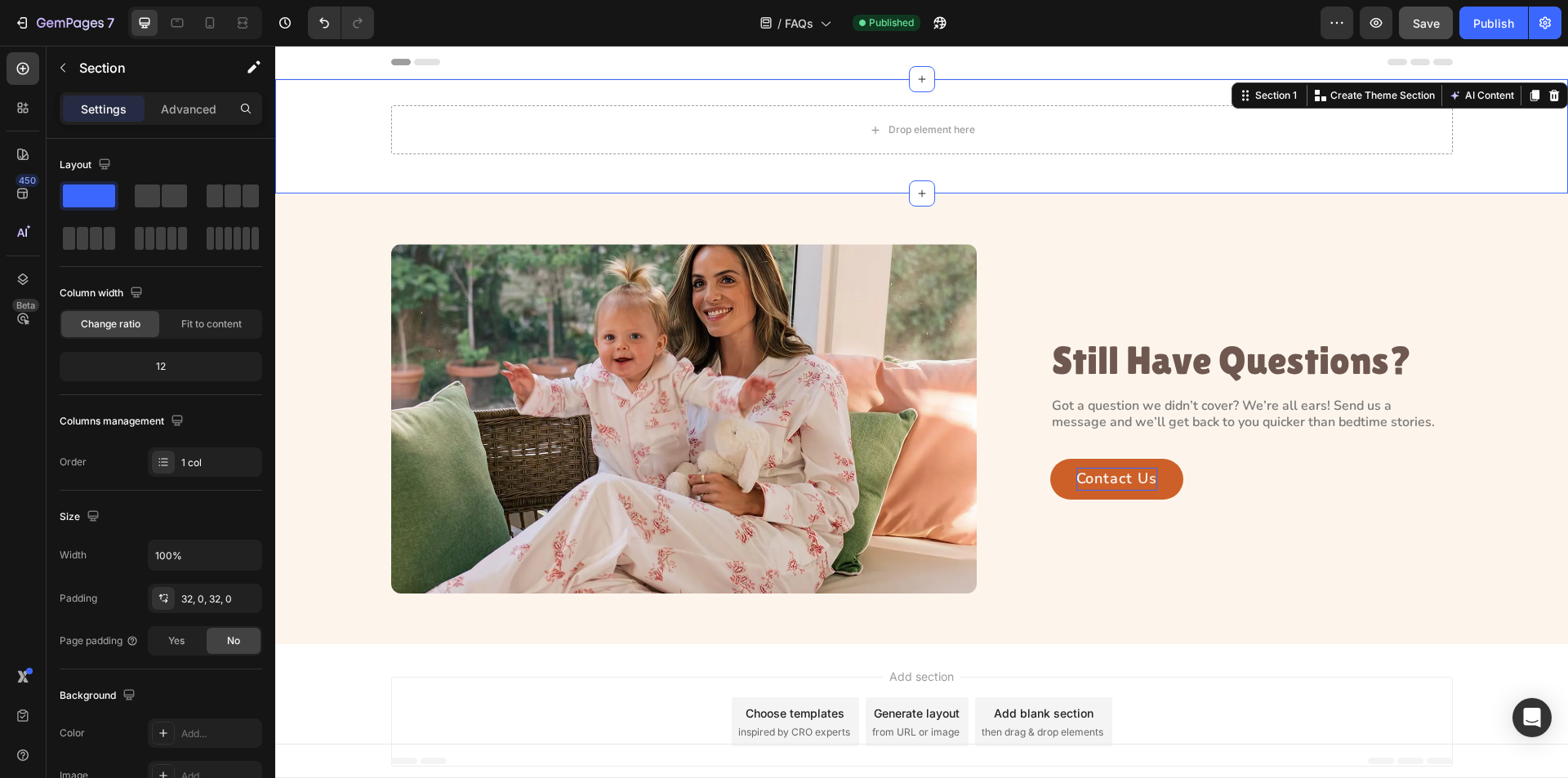
click at [306, 155] on div "Drop element here Row" at bounding box center [921, 136] width 1293 height 62
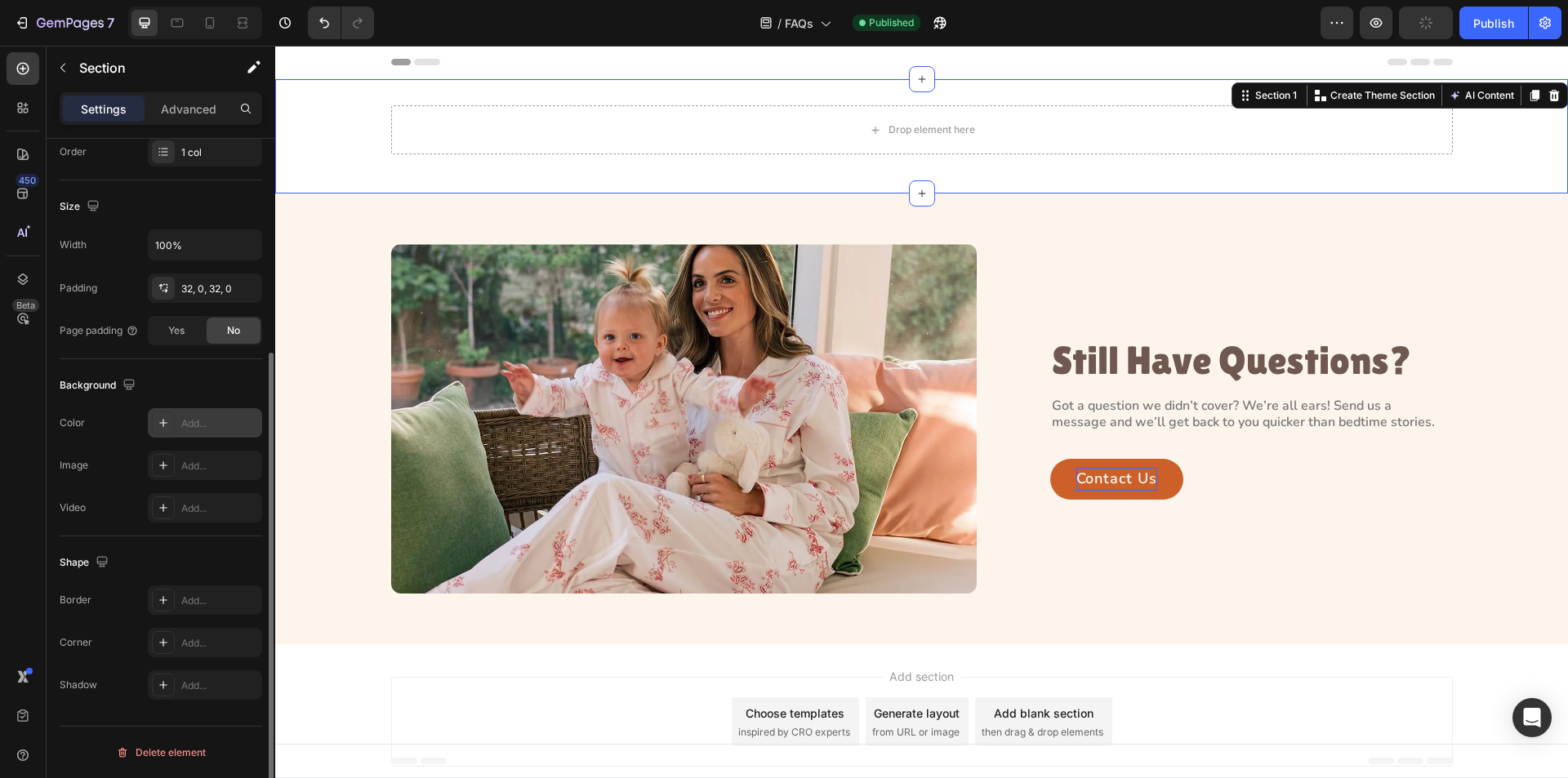
click at [163, 424] on icon at bounding box center [163, 423] width 8 height 8
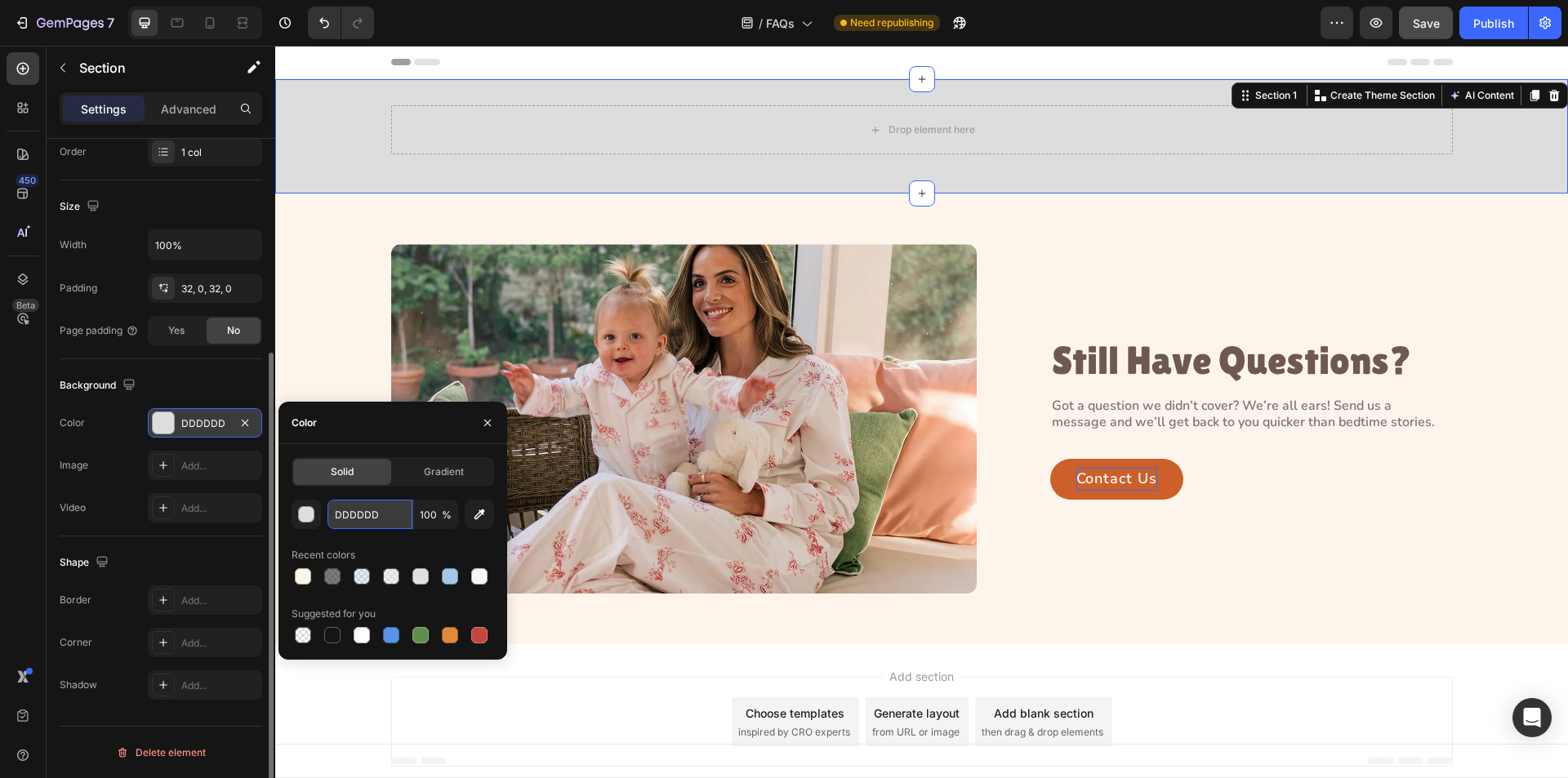
click at [375, 510] on input "DDDDDD" at bounding box center [370, 514] width 85 height 29
paste input "#FDF5EC"
type input "#FDF5EC"
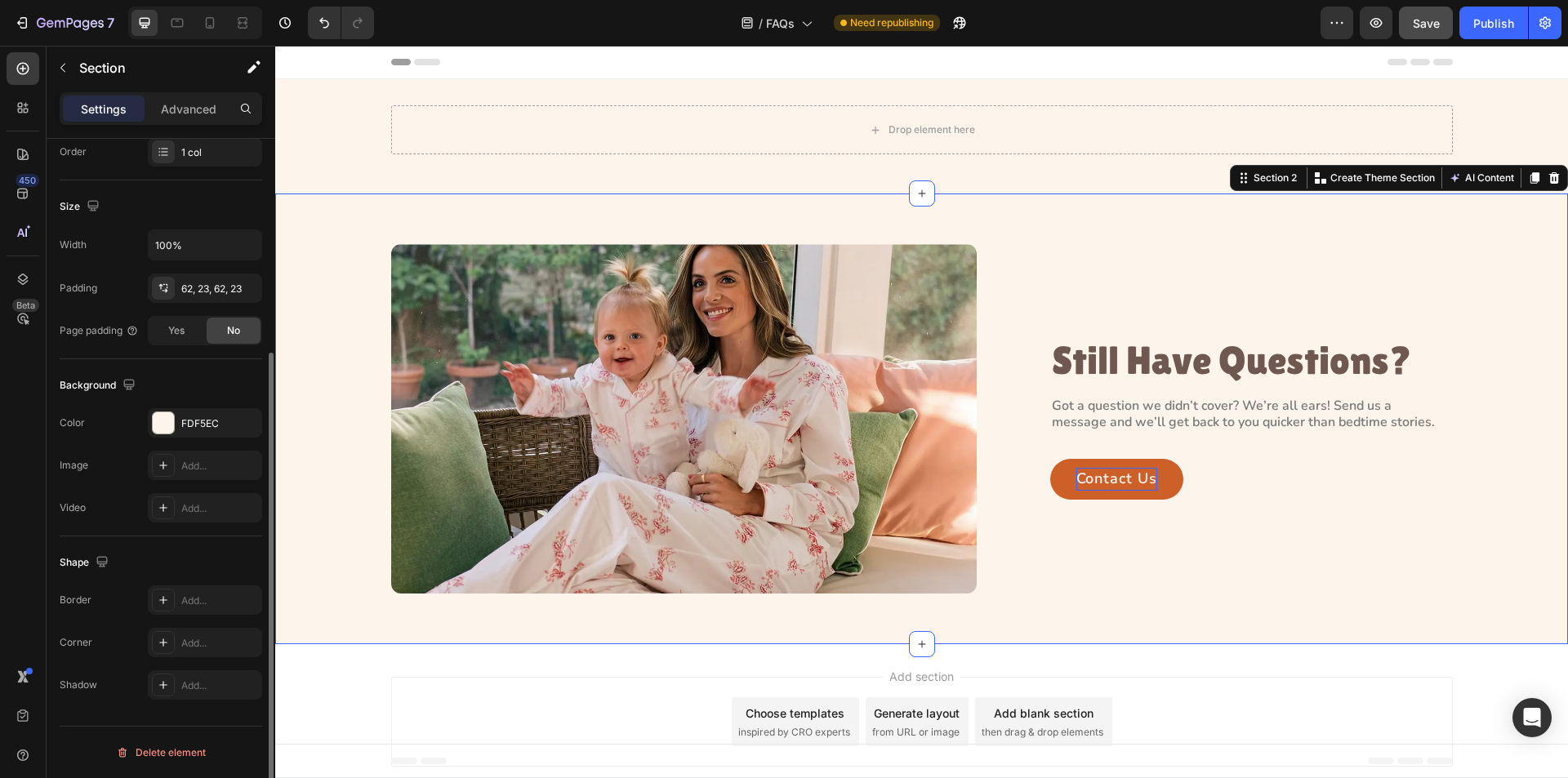
click at [306, 352] on div "Image Still Have Questions? Heading Got a question we didn’t cover? We’re all e…" at bounding box center [921, 418] width 1256 height 350
click at [1064, 357] on p "Still Have Questions?" at bounding box center [1247, 361] width 391 height 43
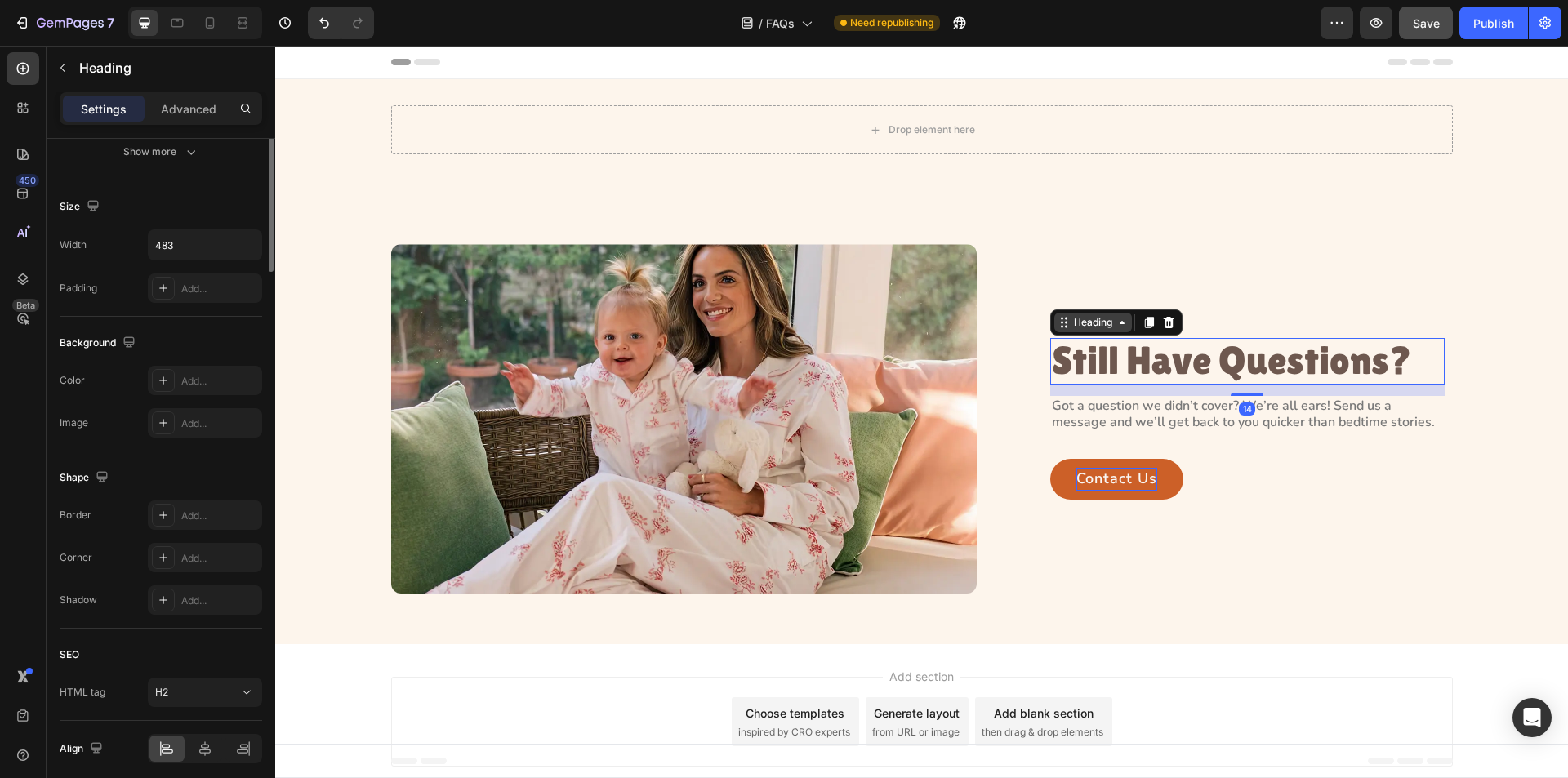
scroll to position [0, 0]
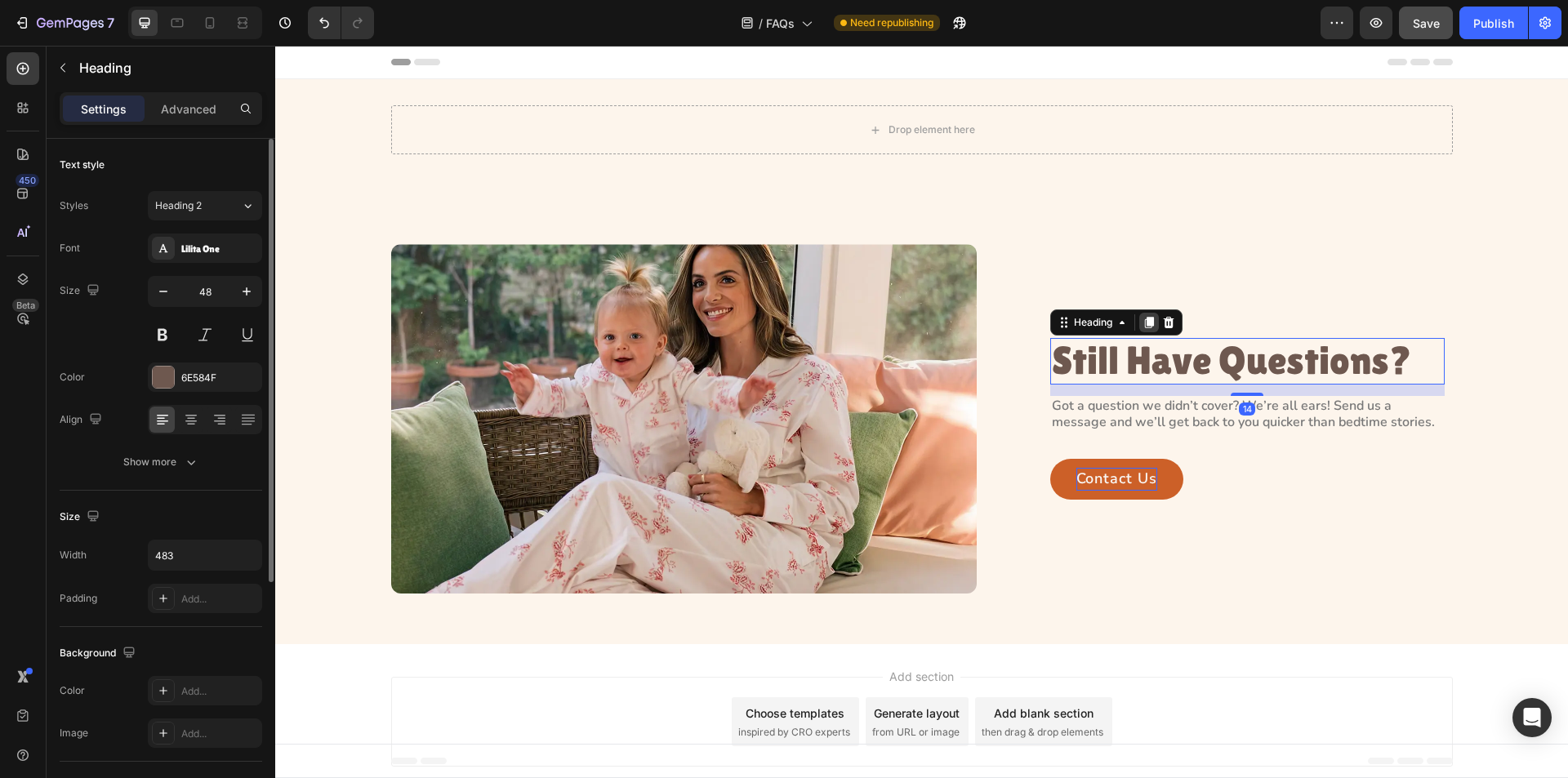
click at [1144, 322] on icon at bounding box center [1149, 322] width 9 height 12
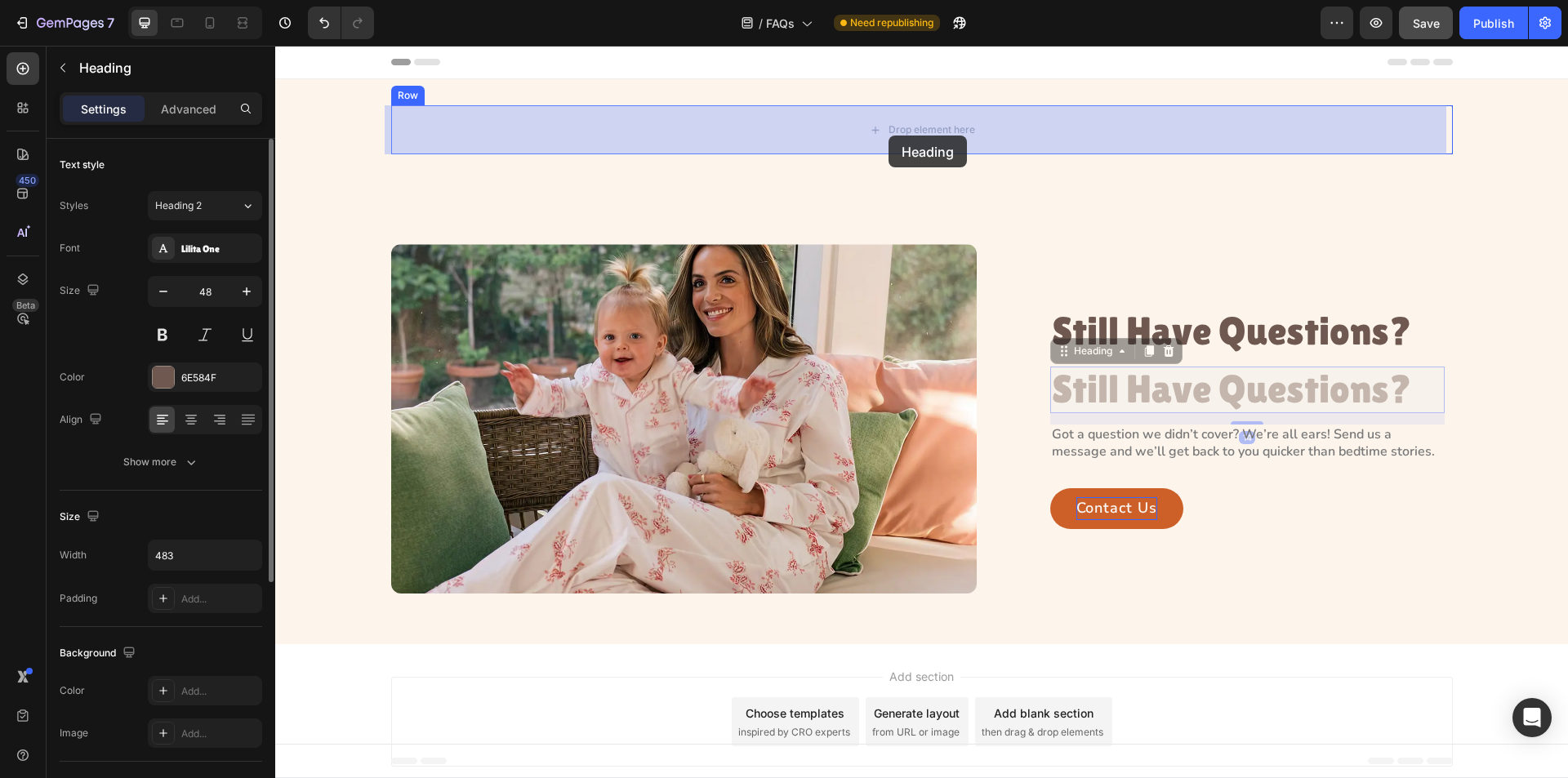
drag, startPoint x: 1094, startPoint y: 352, endPoint x: 889, endPoint y: 135, distance: 298.5
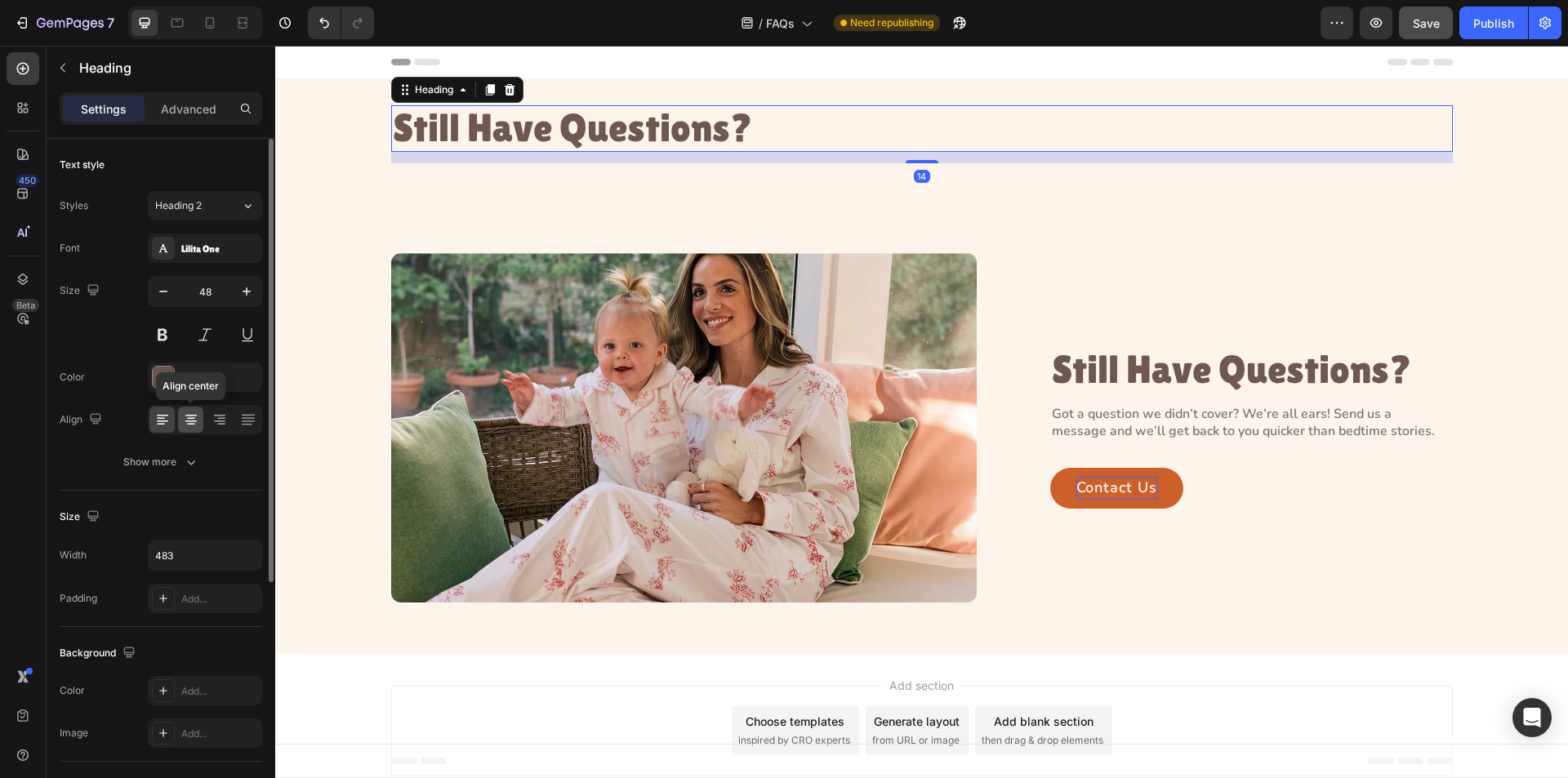
click at [190, 419] on icon at bounding box center [191, 419] width 8 height 2
click at [253, 550] on icon "button" at bounding box center [247, 555] width 16 height 16
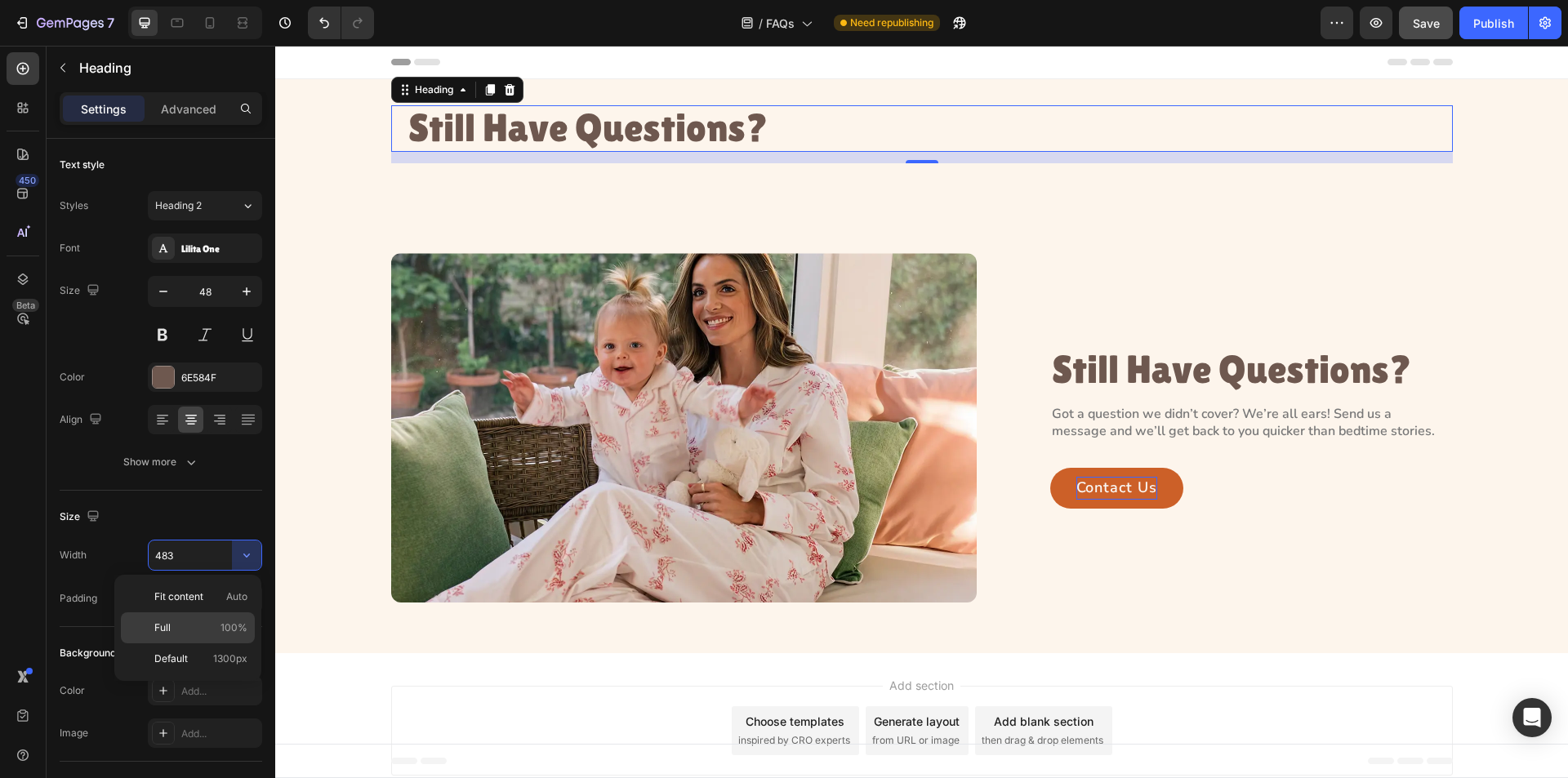
click at [216, 629] on p "Full 100%" at bounding box center [201, 628] width 93 height 15
type input "100%"
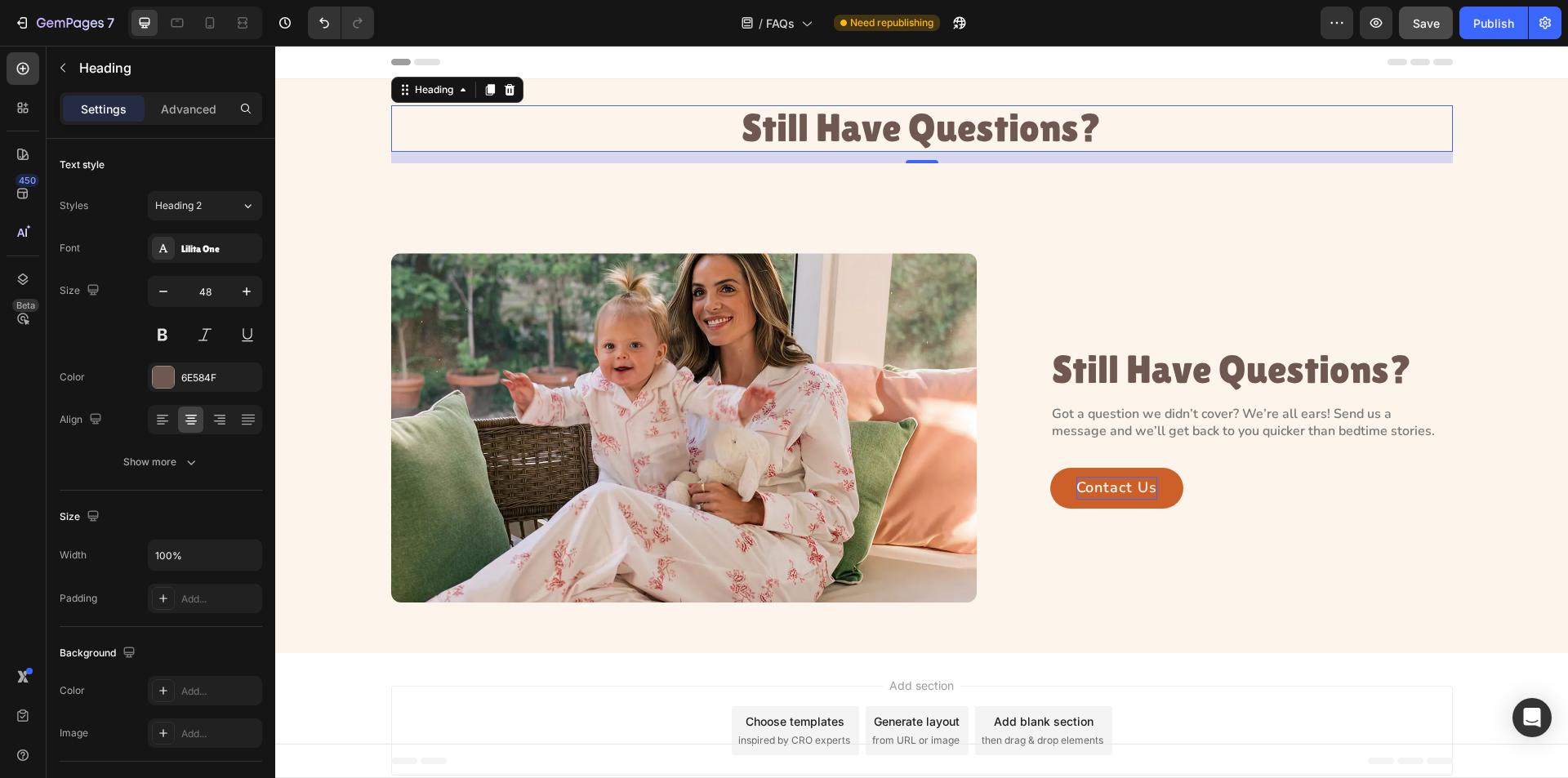
click at [929, 131] on h2 "Still Have Questions?" at bounding box center [921, 128] width 1062 height 47
click at [929, 131] on p "Still Have Questions?" at bounding box center [921, 128] width 1058 height 43
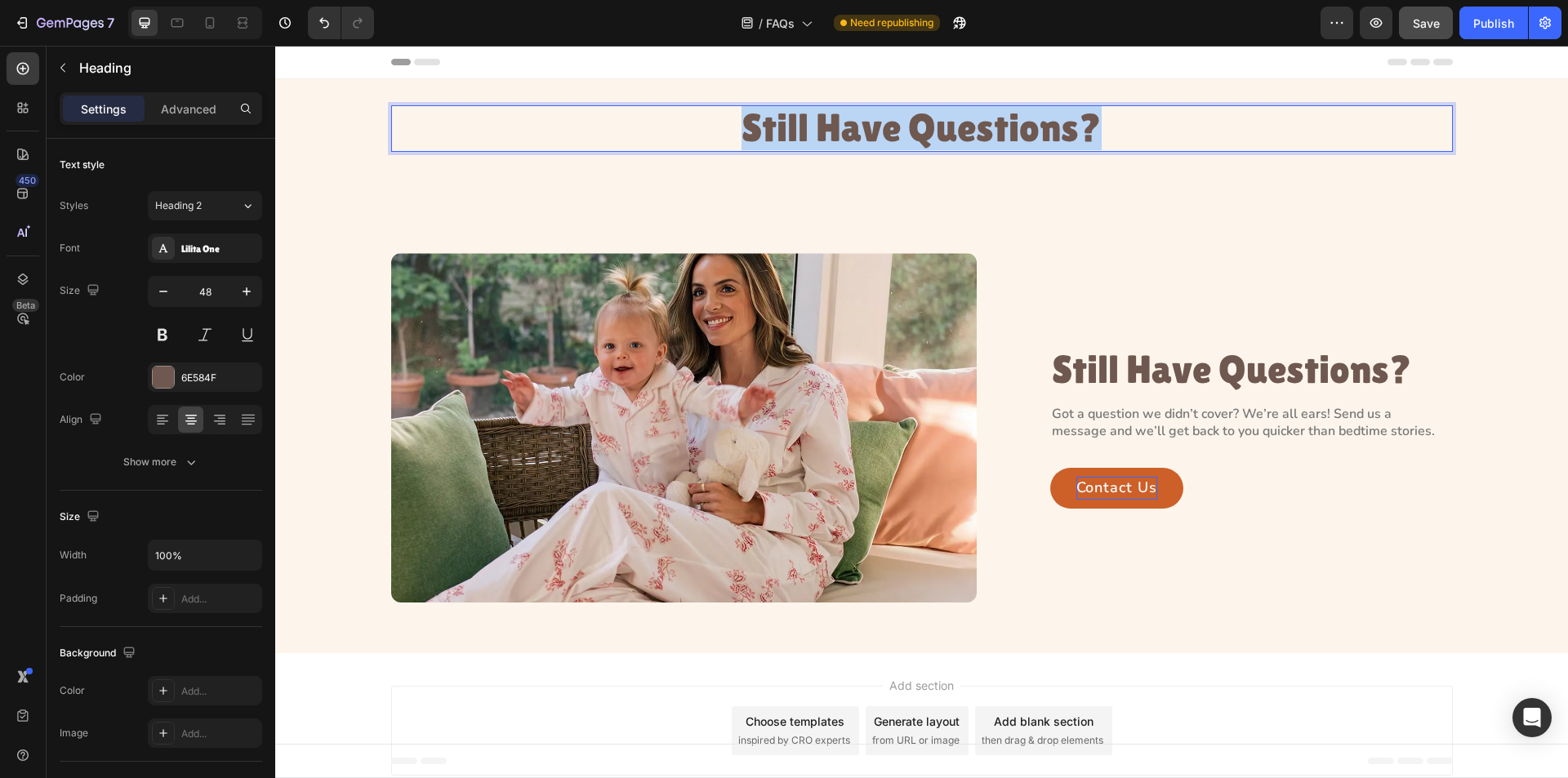
click at [929, 131] on p "Still Have Questions?" at bounding box center [921, 128] width 1058 height 43
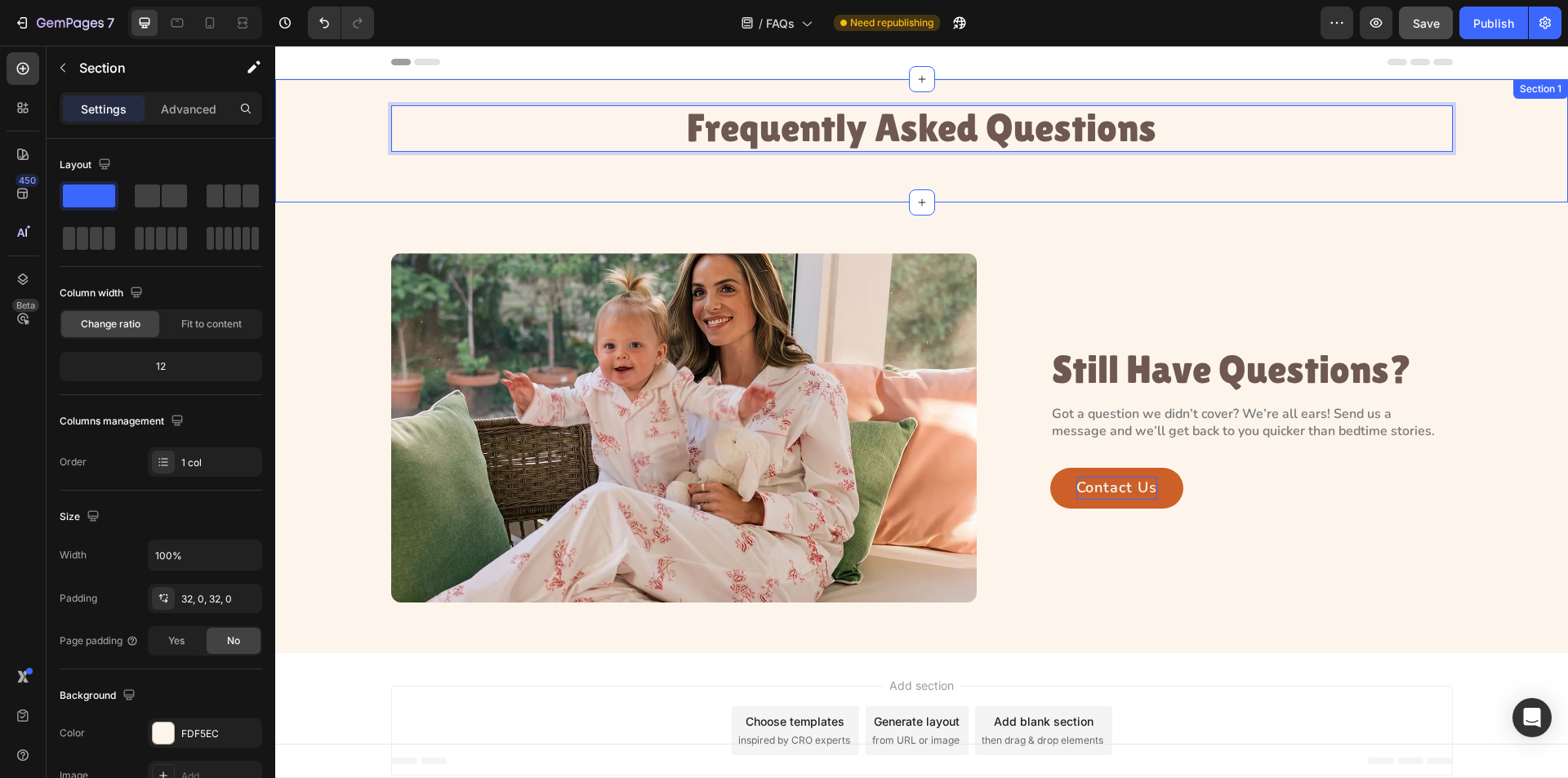
click at [340, 138] on div "Frequently Asked Questions Heading 14 Row" at bounding box center [921, 141] width 1293 height 71
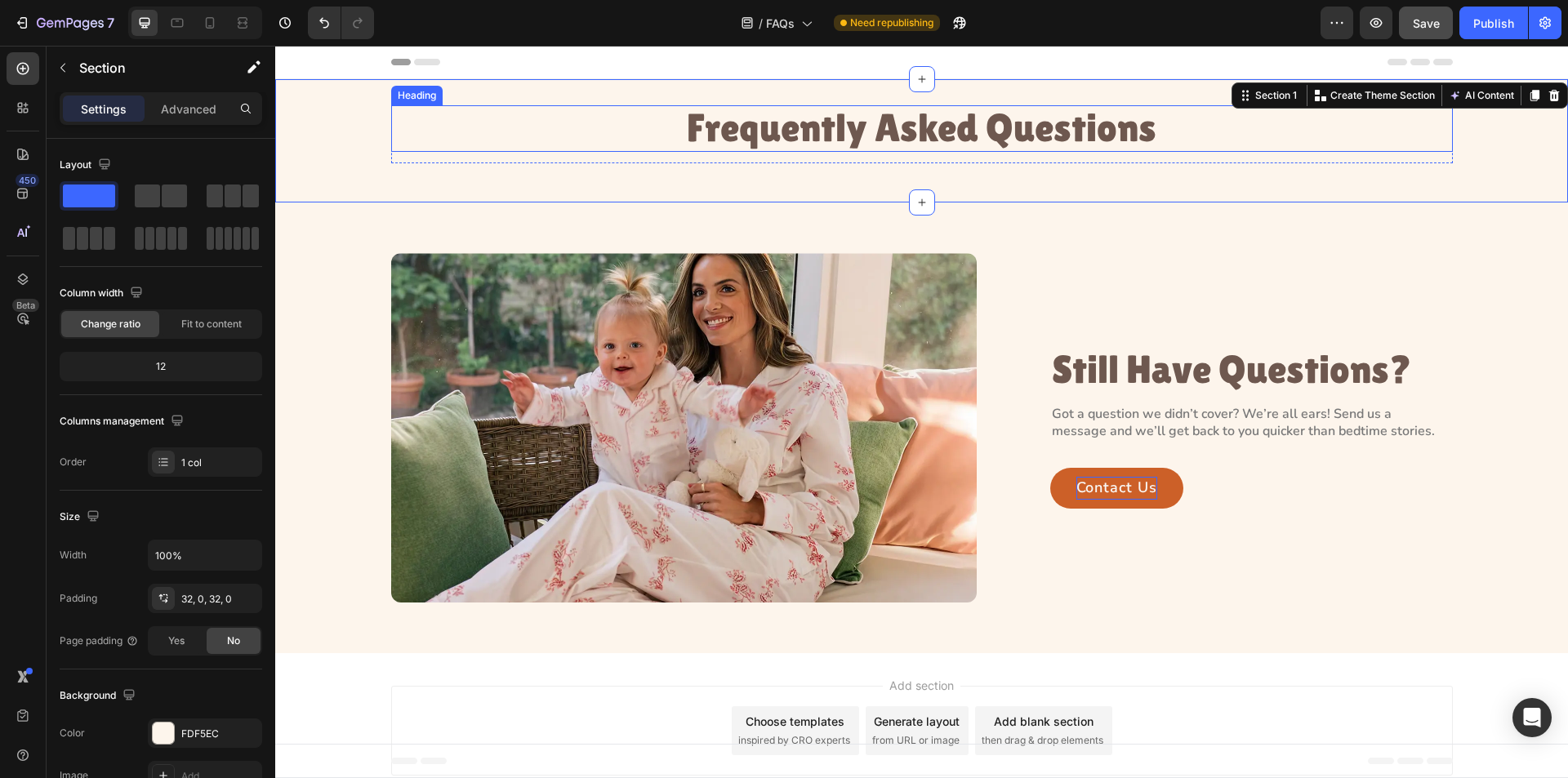
click at [460, 133] on p "Frequently Asked Questions" at bounding box center [921, 128] width 1058 height 43
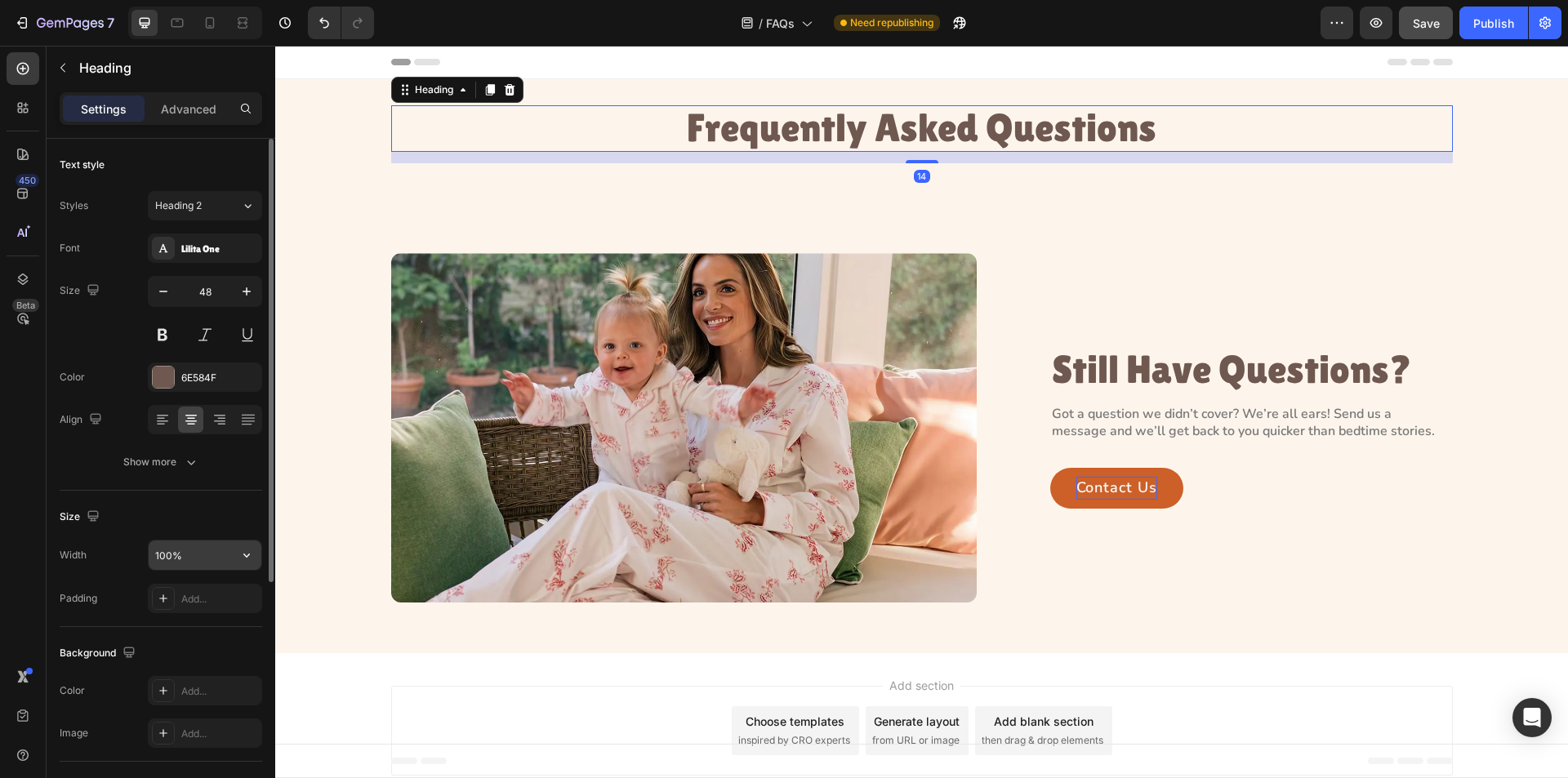
click at [251, 560] on icon "button" at bounding box center [247, 555] width 16 height 16
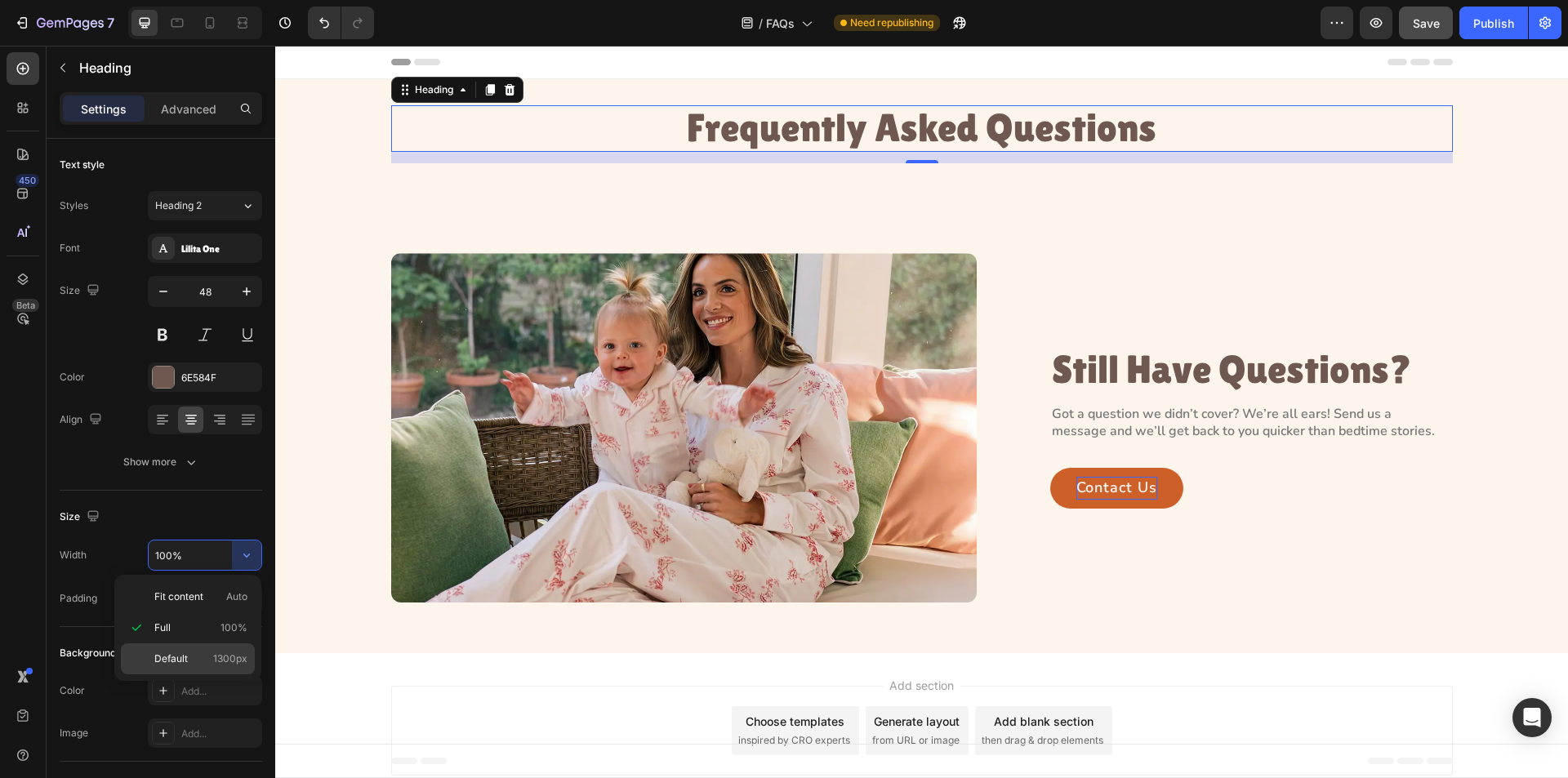
click at [227, 649] on div "Default 1300px" at bounding box center [187, 659] width 134 height 31
type input "1300"
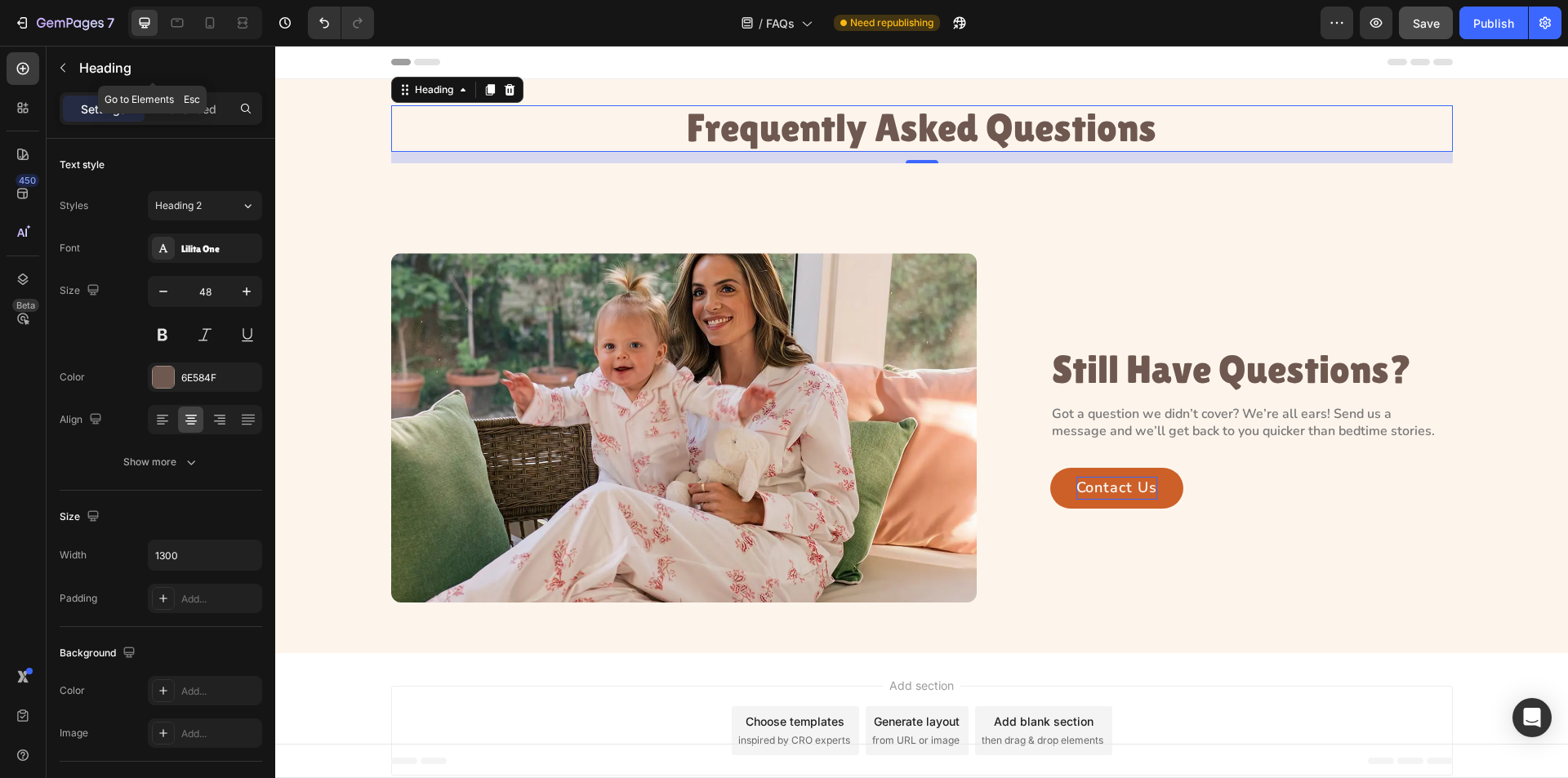
drag, startPoint x: 56, startPoint y: 67, endPoint x: 72, endPoint y: 79, distance: 20.0
click at [56, 67] on button "button" at bounding box center [63, 68] width 26 height 26
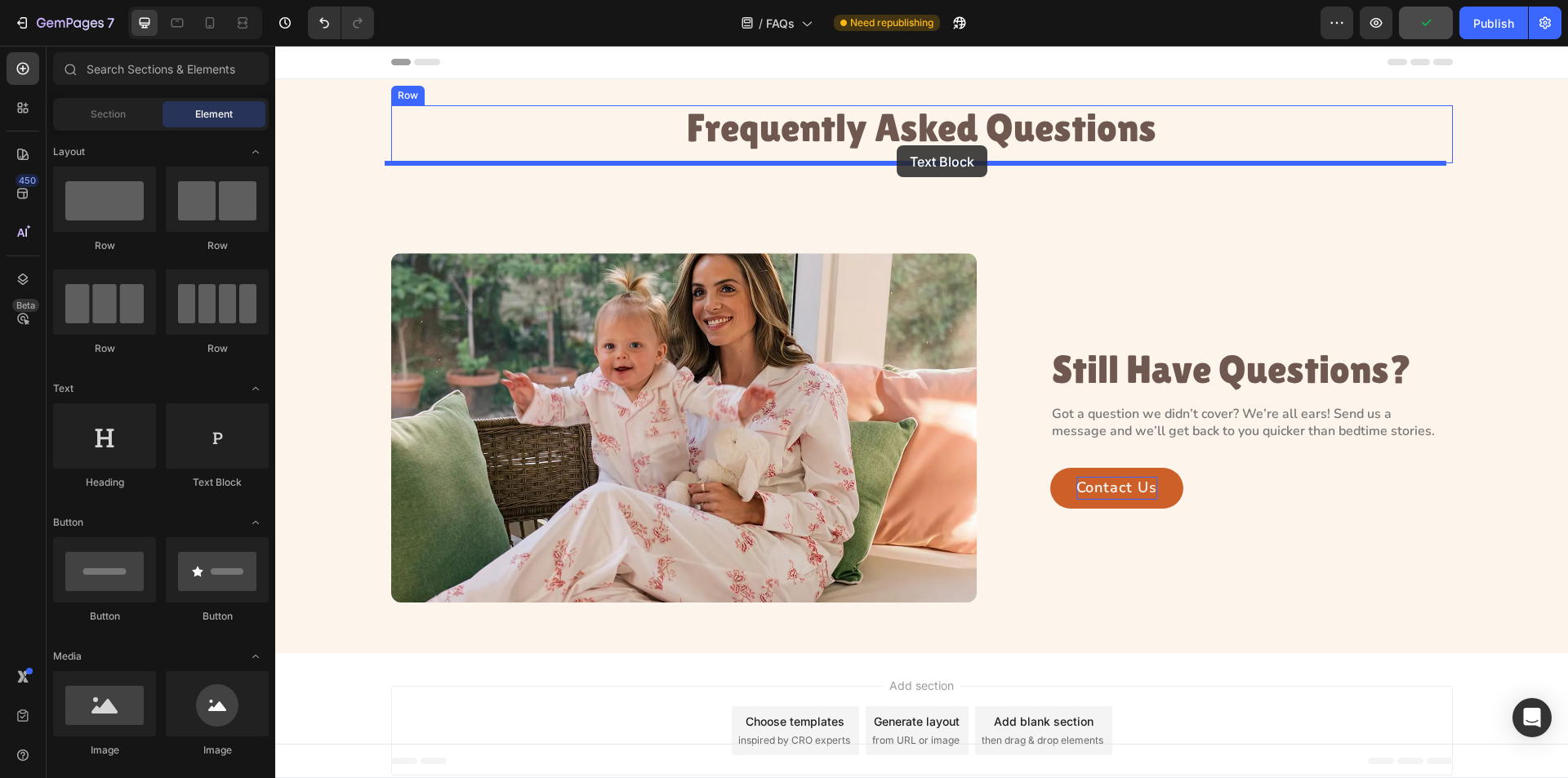
drag, startPoint x: 512, startPoint y: 503, endPoint x: 897, endPoint y: 145, distance: 525.7
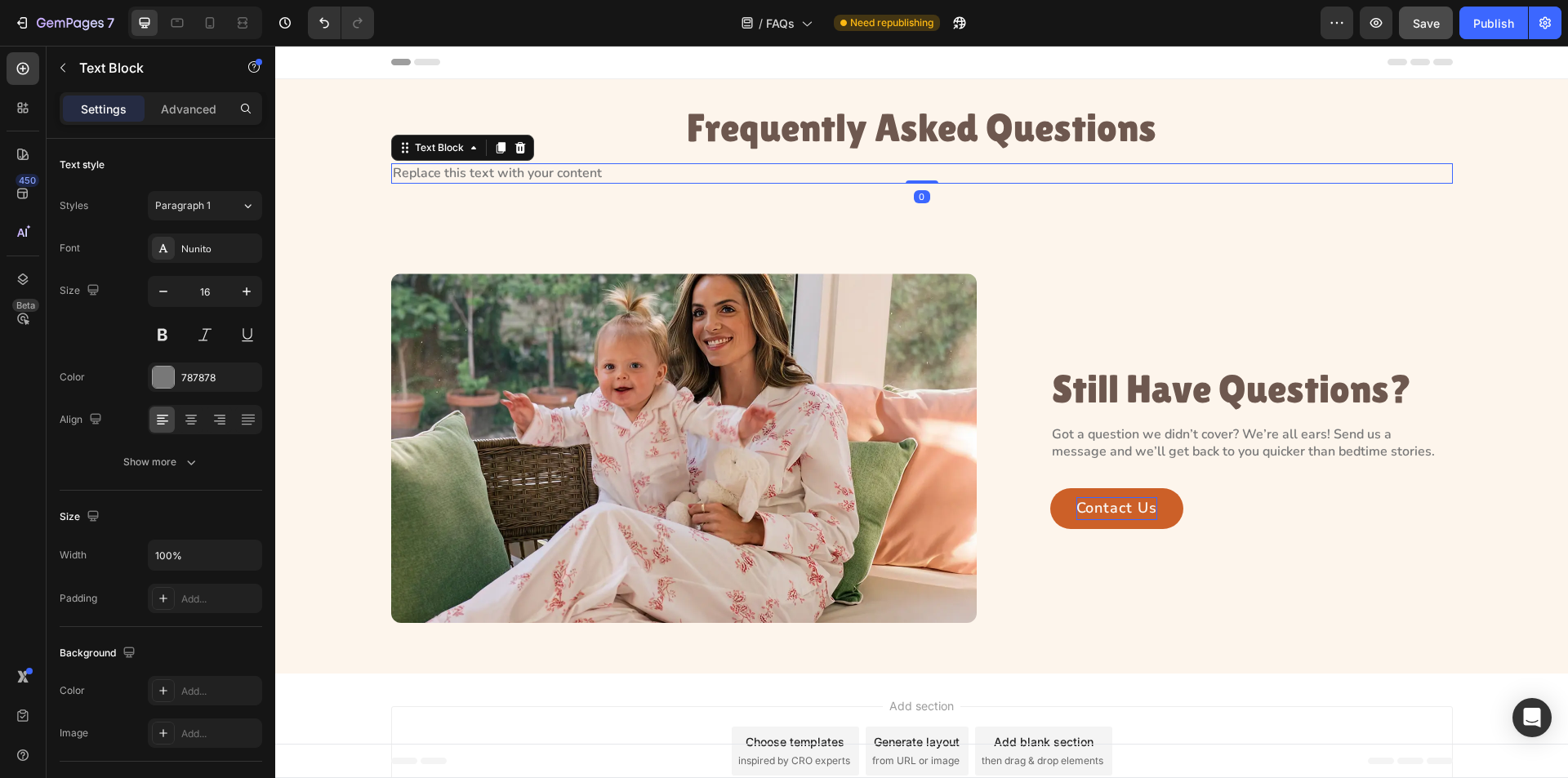
click at [590, 174] on div "Replace this text with your content" at bounding box center [921, 173] width 1062 height 20
click at [590, 174] on p "Replace this text with your content" at bounding box center [921, 173] width 1058 height 17
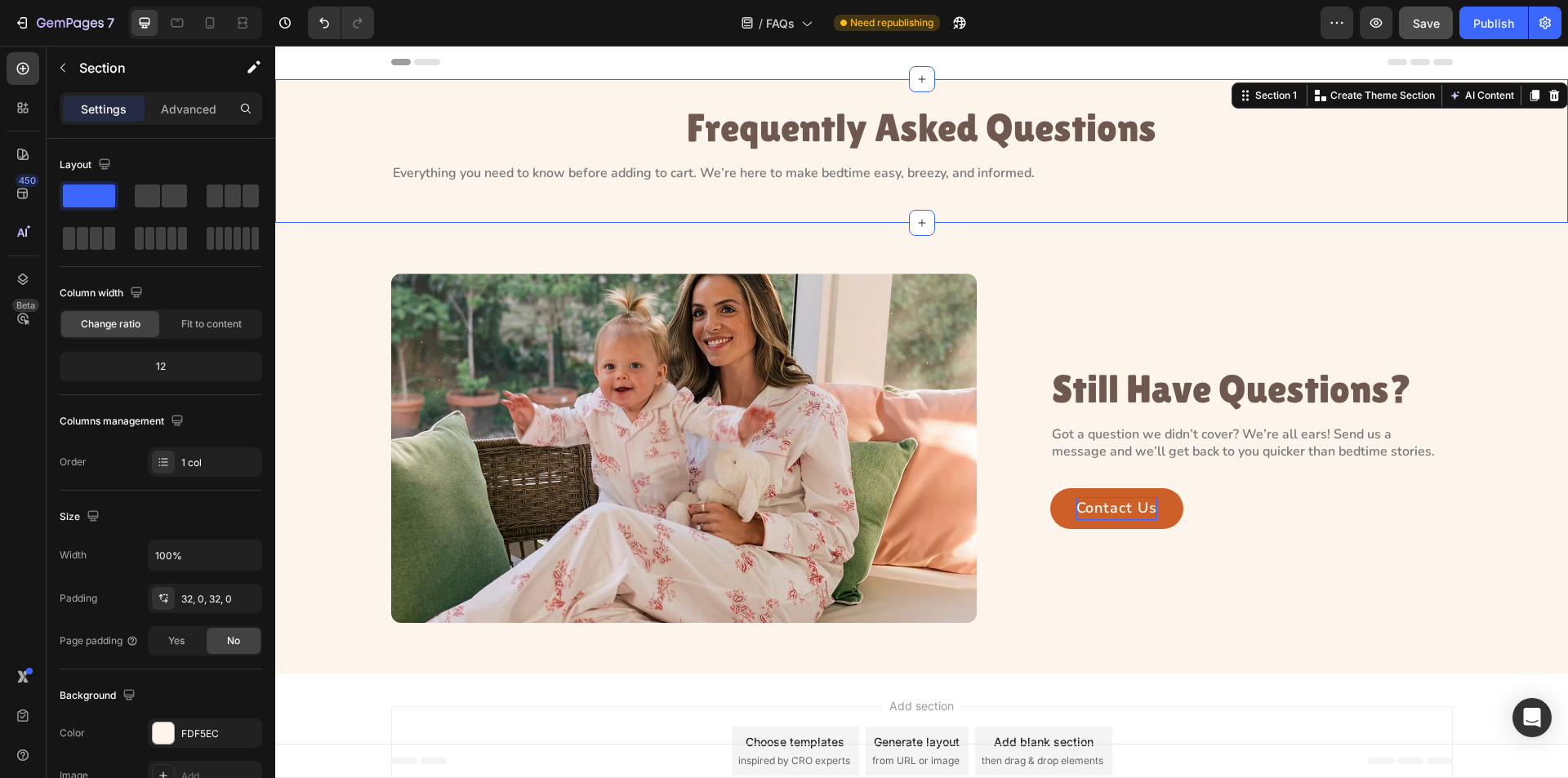
click at [363, 174] on div "Frequently Asked Questions Heading Everything you need to know before adding to…" at bounding box center [921, 151] width 1293 height 91
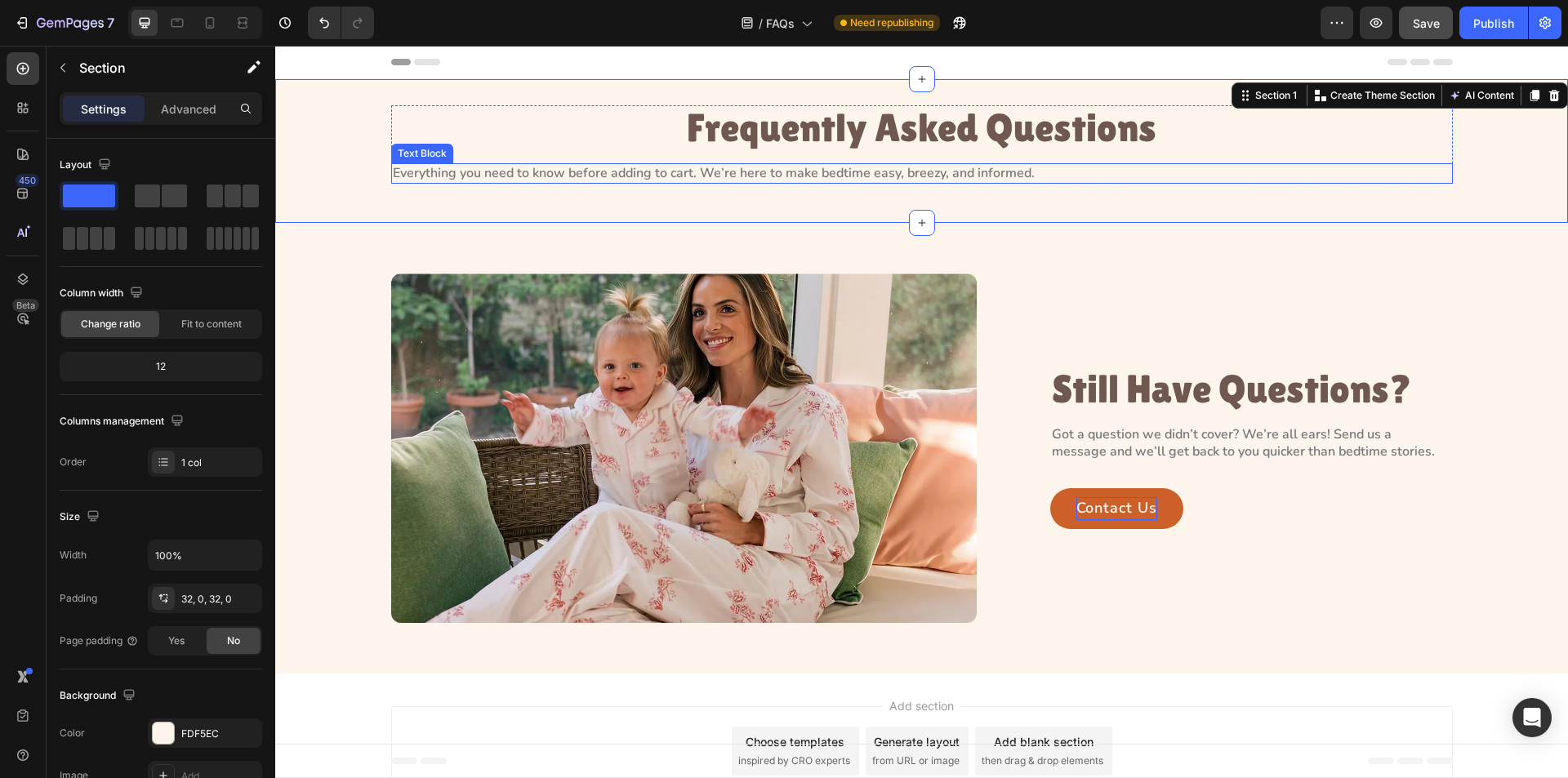
click at [514, 171] on p "Everything you need to know before adding to cart. We’re here to make bedtime e…" at bounding box center [921, 173] width 1058 height 17
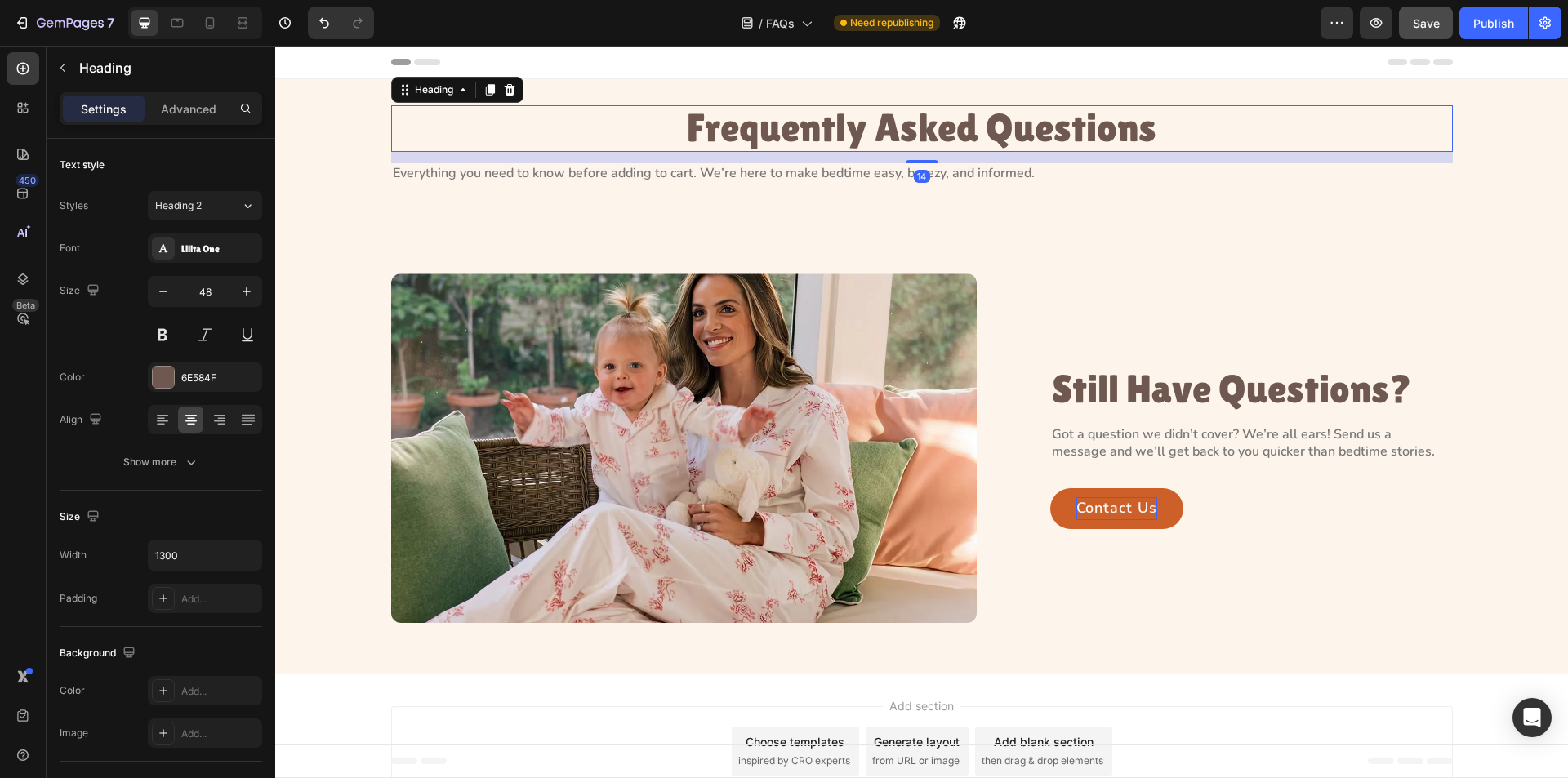
click at [884, 128] on p "Frequently Asked Questions" at bounding box center [921, 128] width 1058 height 43
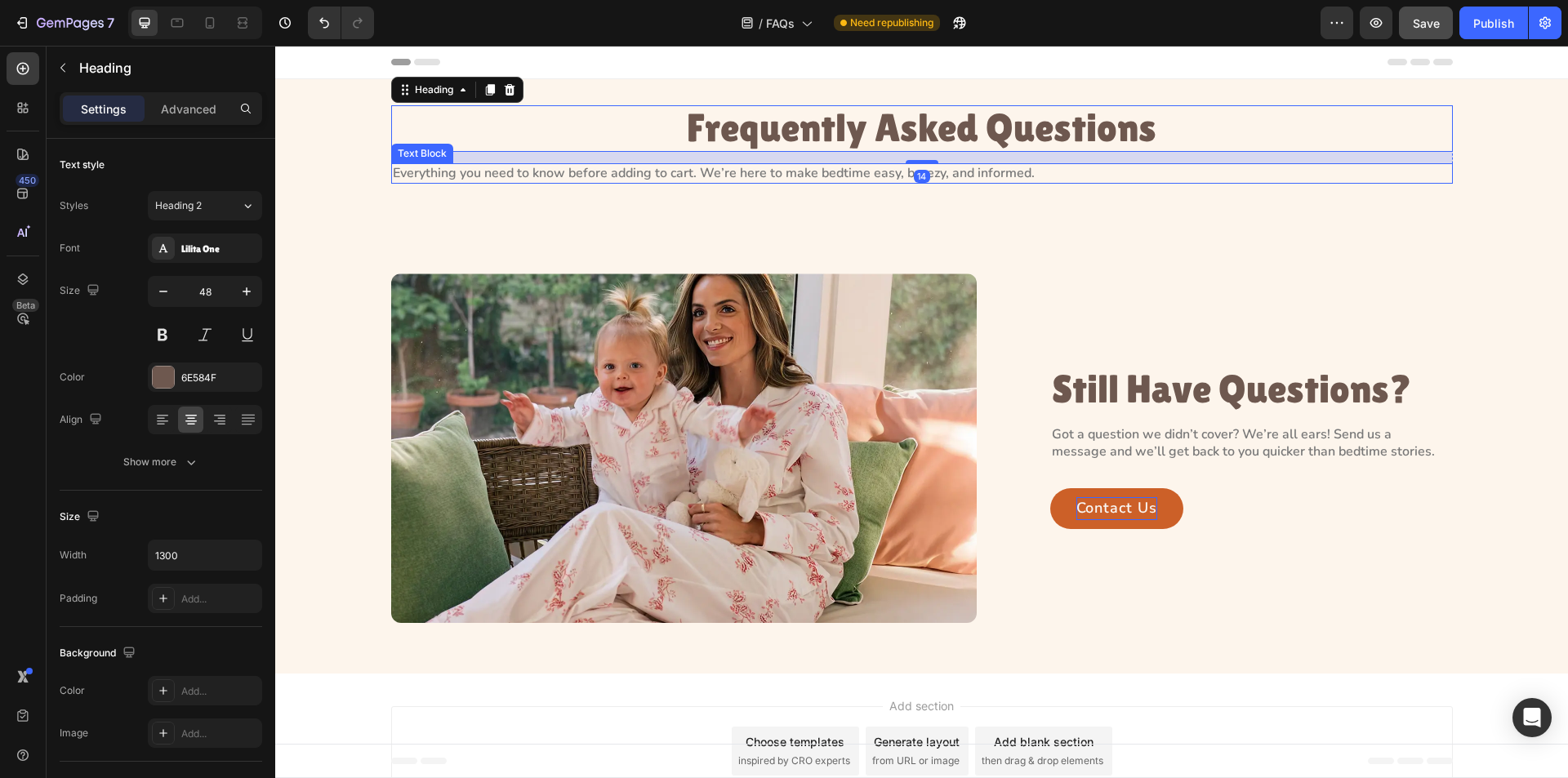
click at [737, 174] on p "Everything you need to know before adding to cart. We’re here to make bedtime e…" at bounding box center [921, 173] width 1058 height 17
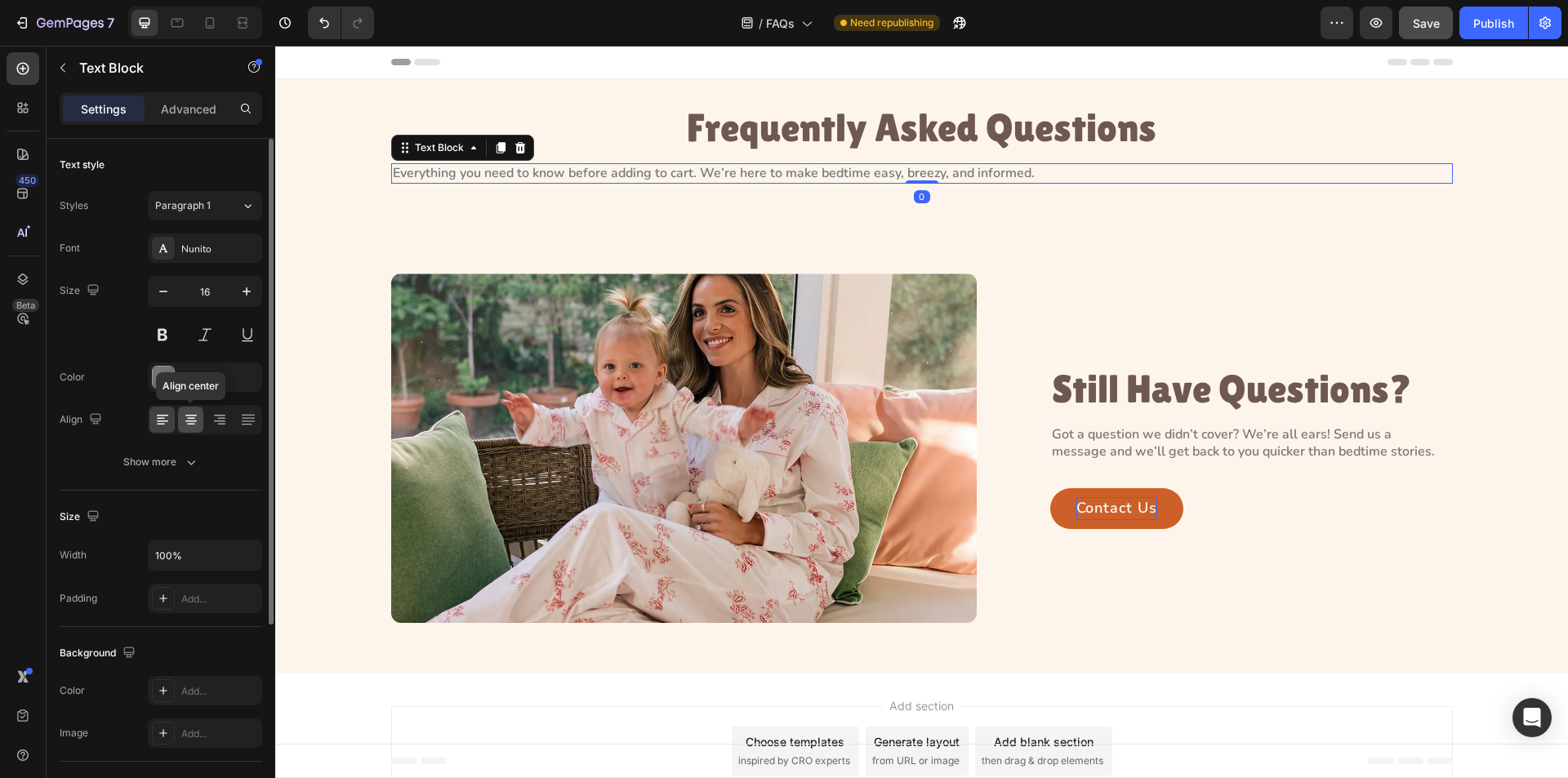
click at [192, 419] on icon at bounding box center [191, 419] width 8 height 2
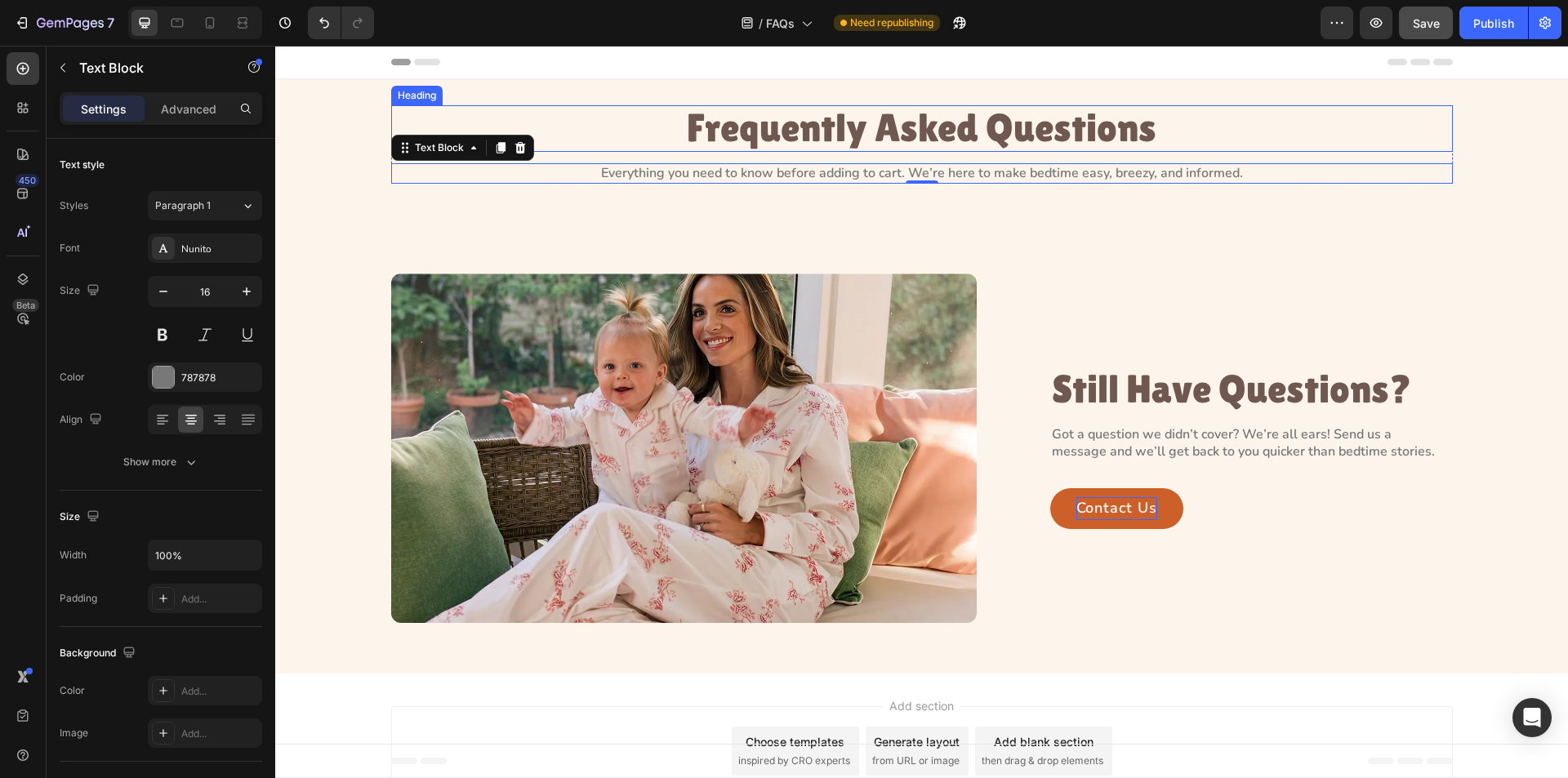
click at [968, 143] on p "Frequently Asked Questions" at bounding box center [921, 128] width 1058 height 43
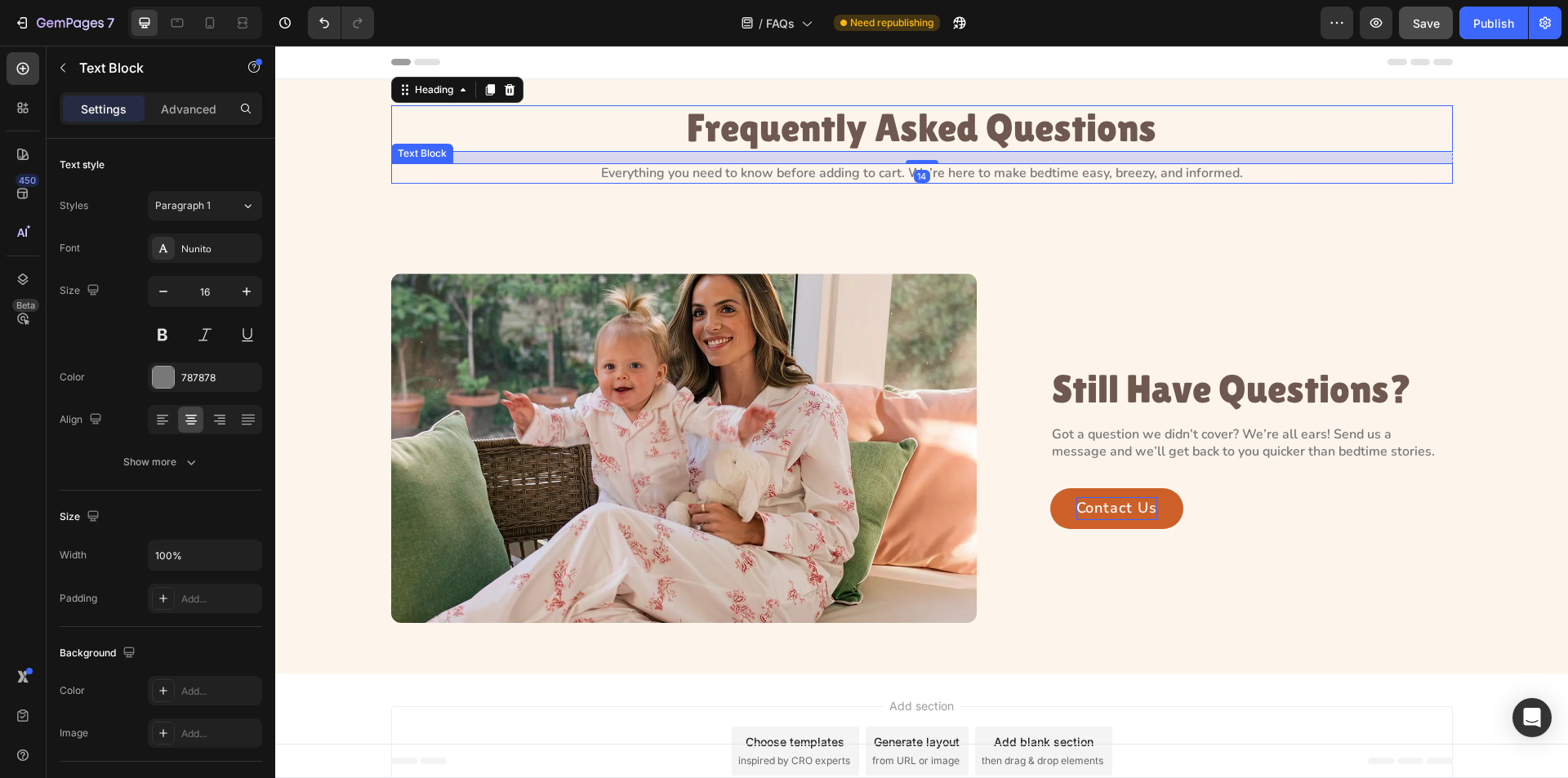
click at [961, 169] on p "Everything you need to know before adding to cart. We’re here to make bedtime e…" at bounding box center [921, 173] width 1058 height 17
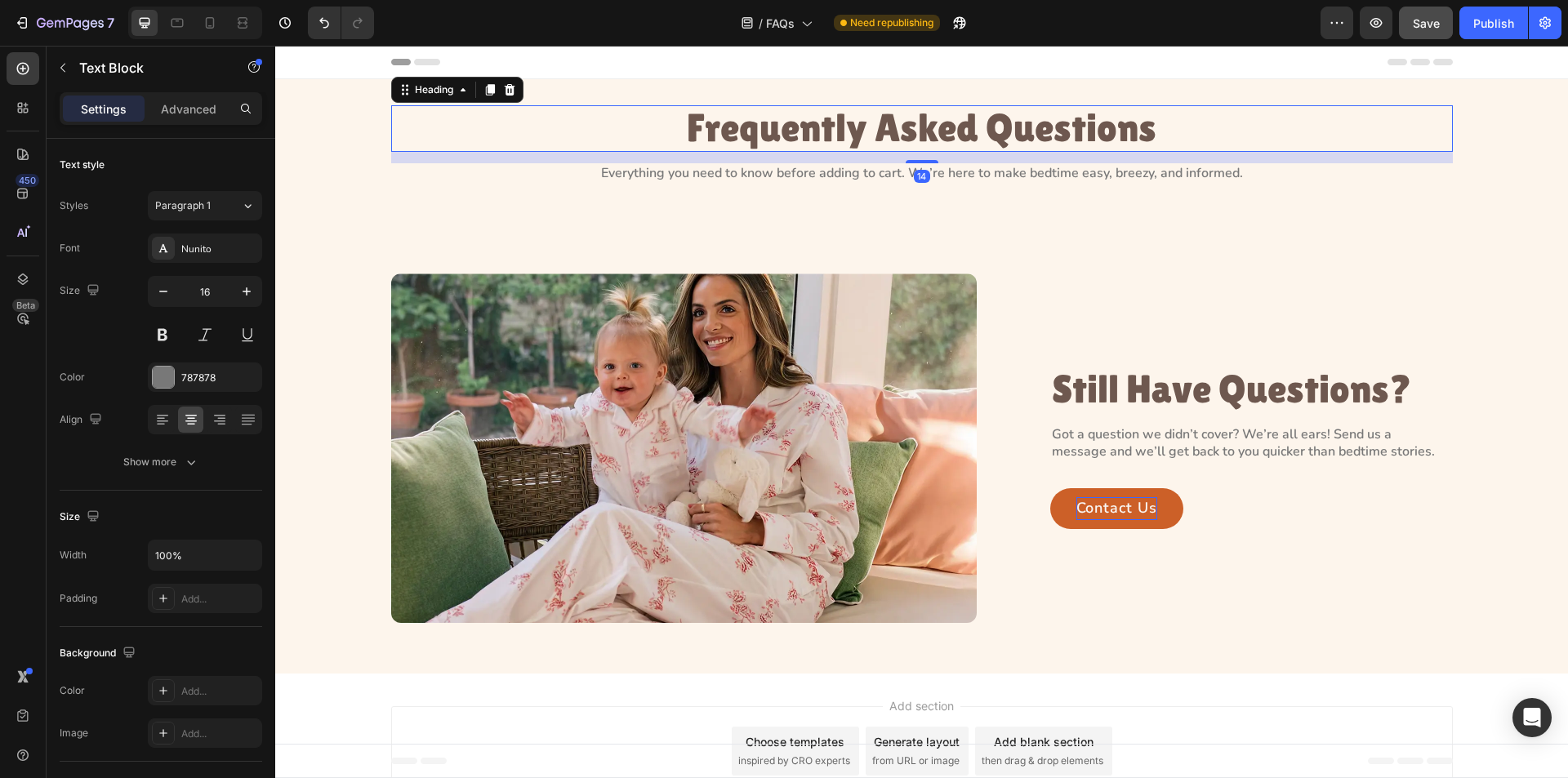
click at [947, 121] on p "Frequently Asked Questions" at bounding box center [921, 128] width 1058 height 43
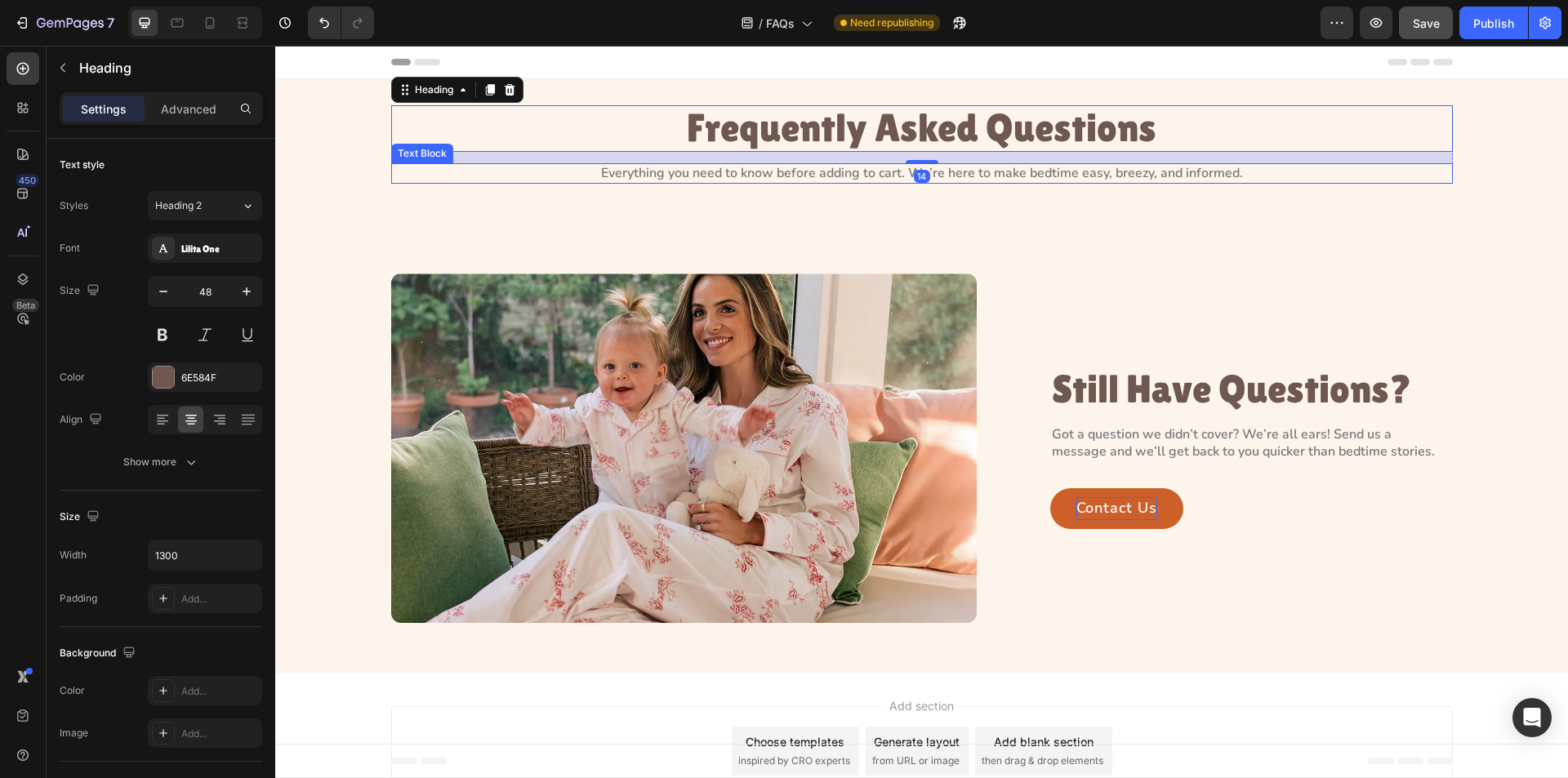
click at [870, 179] on p "Everything you need to know before adding to cart. We’re here to make bedtime e…" at bounding box center [921, 173] width 1058 height 17
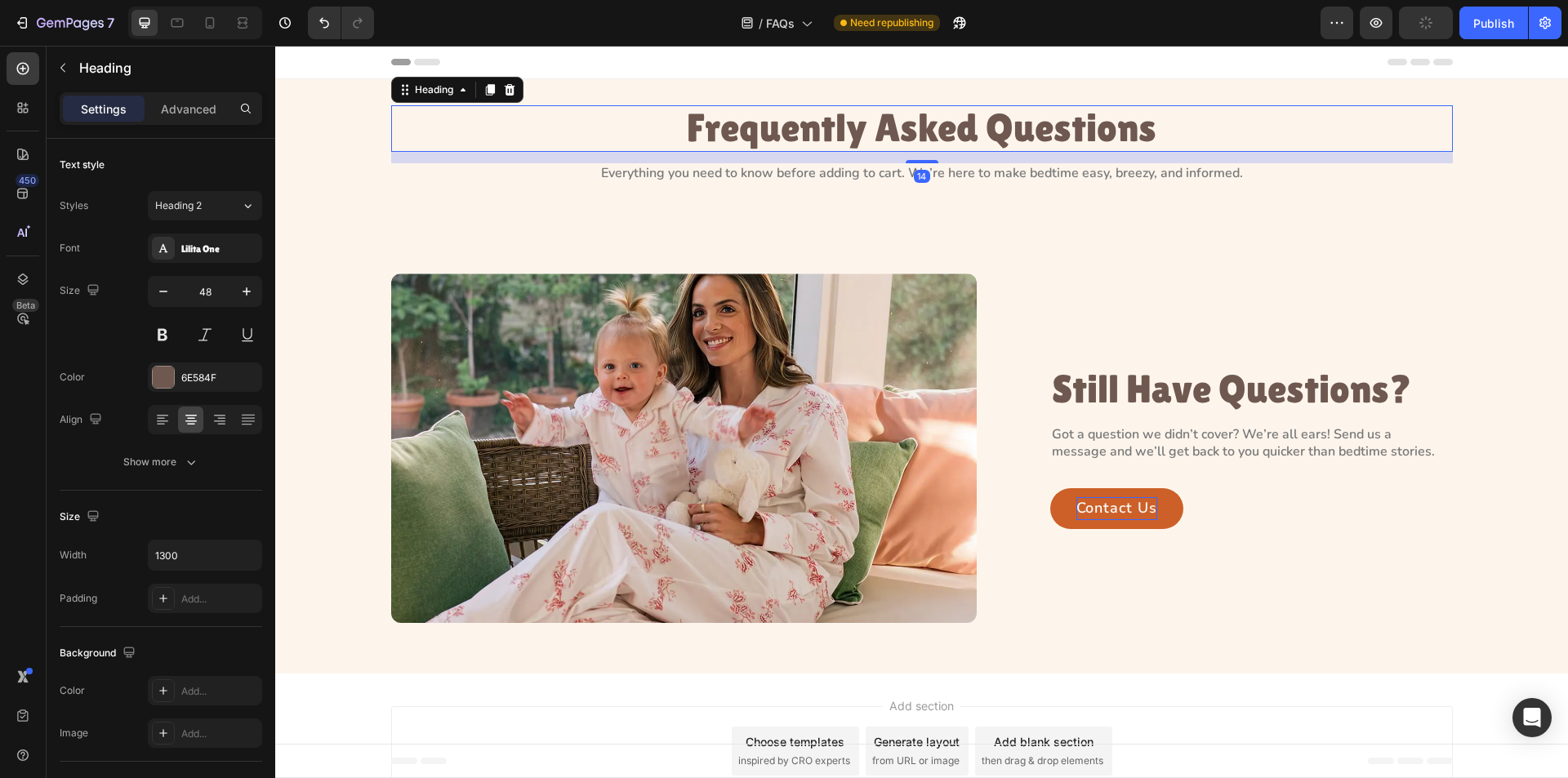
click at [935, 128] on p "Frequently Asked Questions" at bounding box center [921, 128] width 1058 height 43
click at [805, 95] on div "Frequently Asked Questions Heading 14 Everything you need to know before adding…" at bounding box center [921, 151] width 1293 height 143
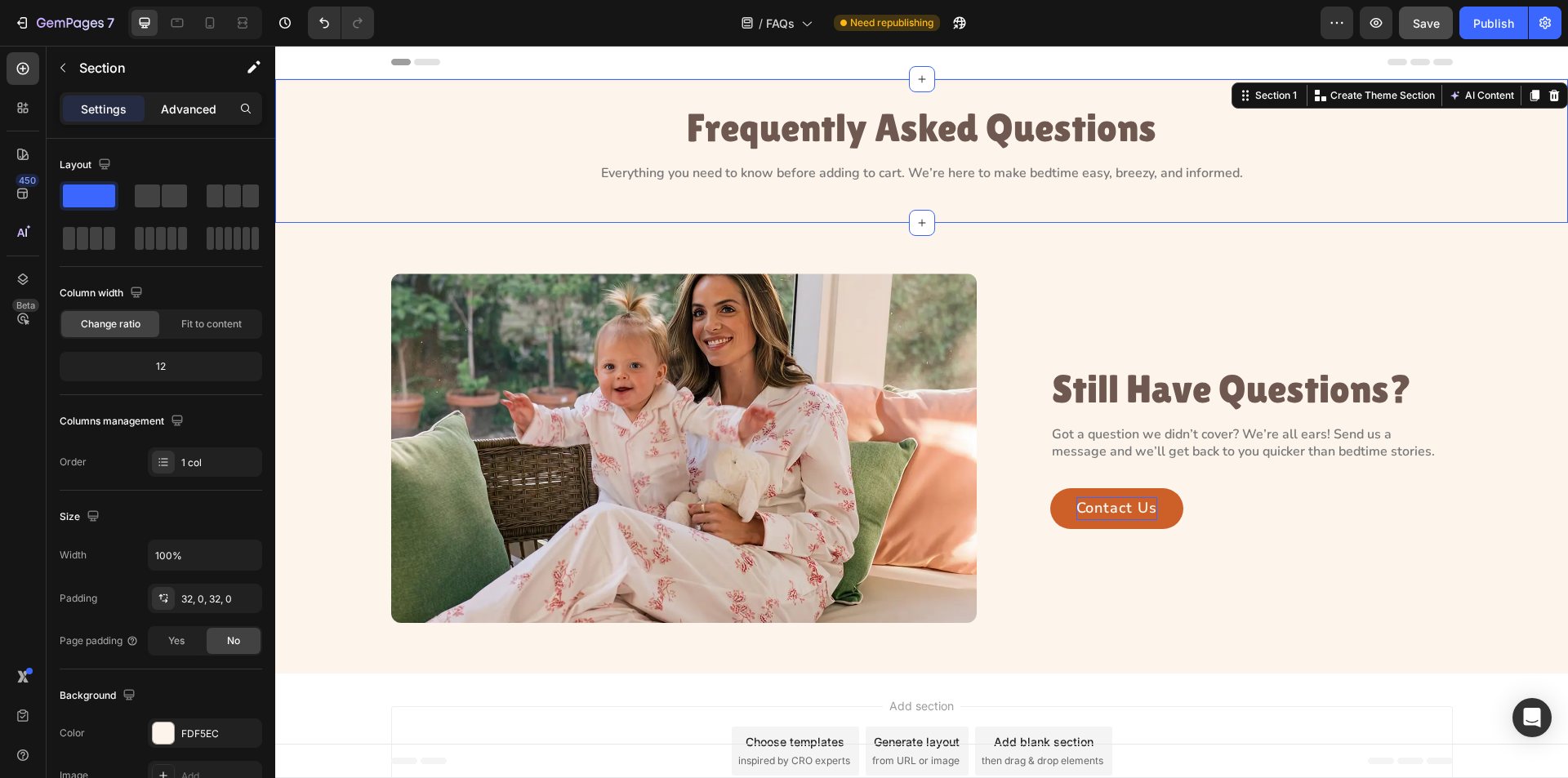
click at [200, 110] on p "Advanced" at bounding box center [188, 109] width 56 height 17
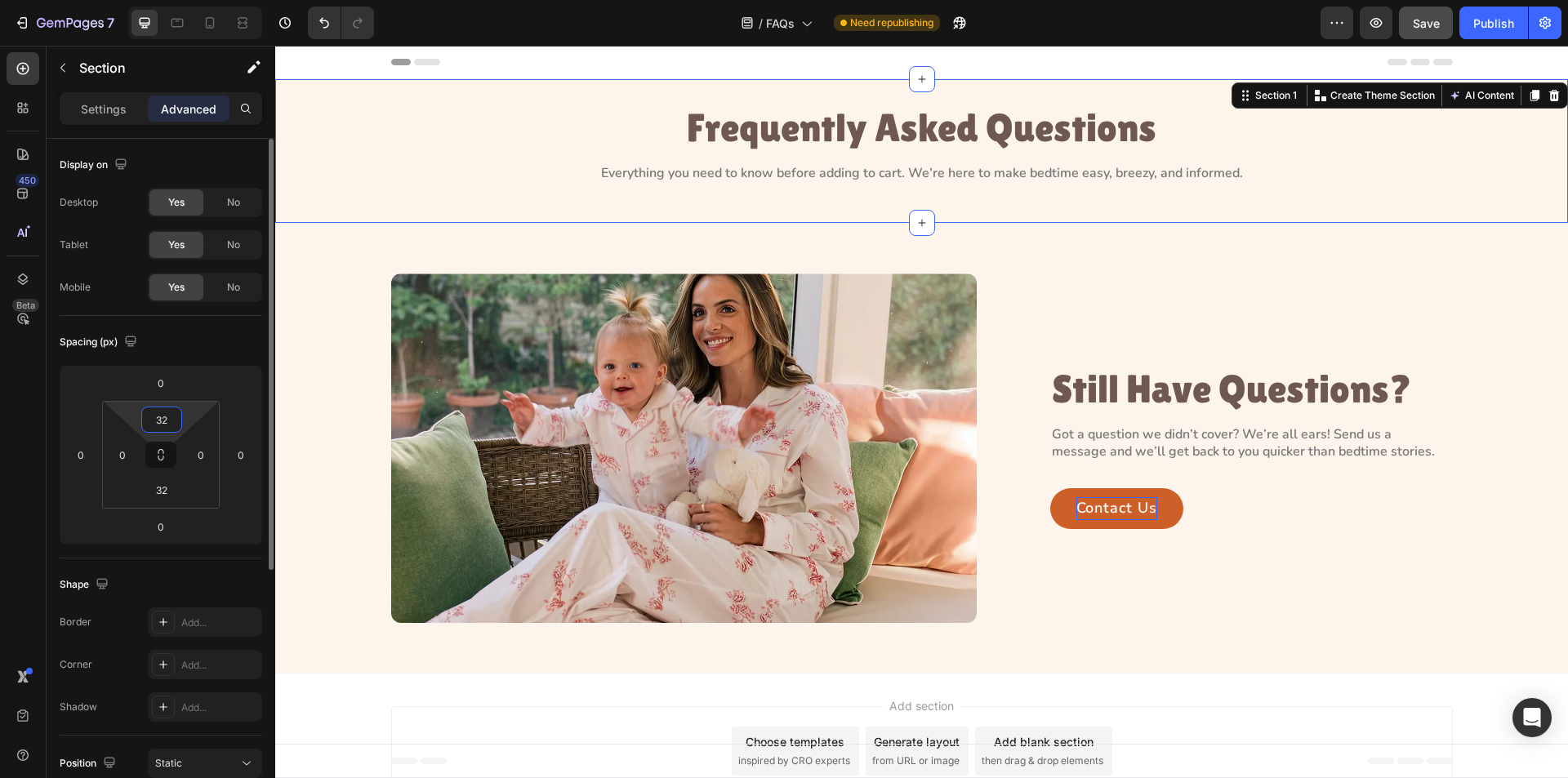
click at [165, 418] on input "32" at bounding box center [162, 419] width 33 height 25
type input "80"
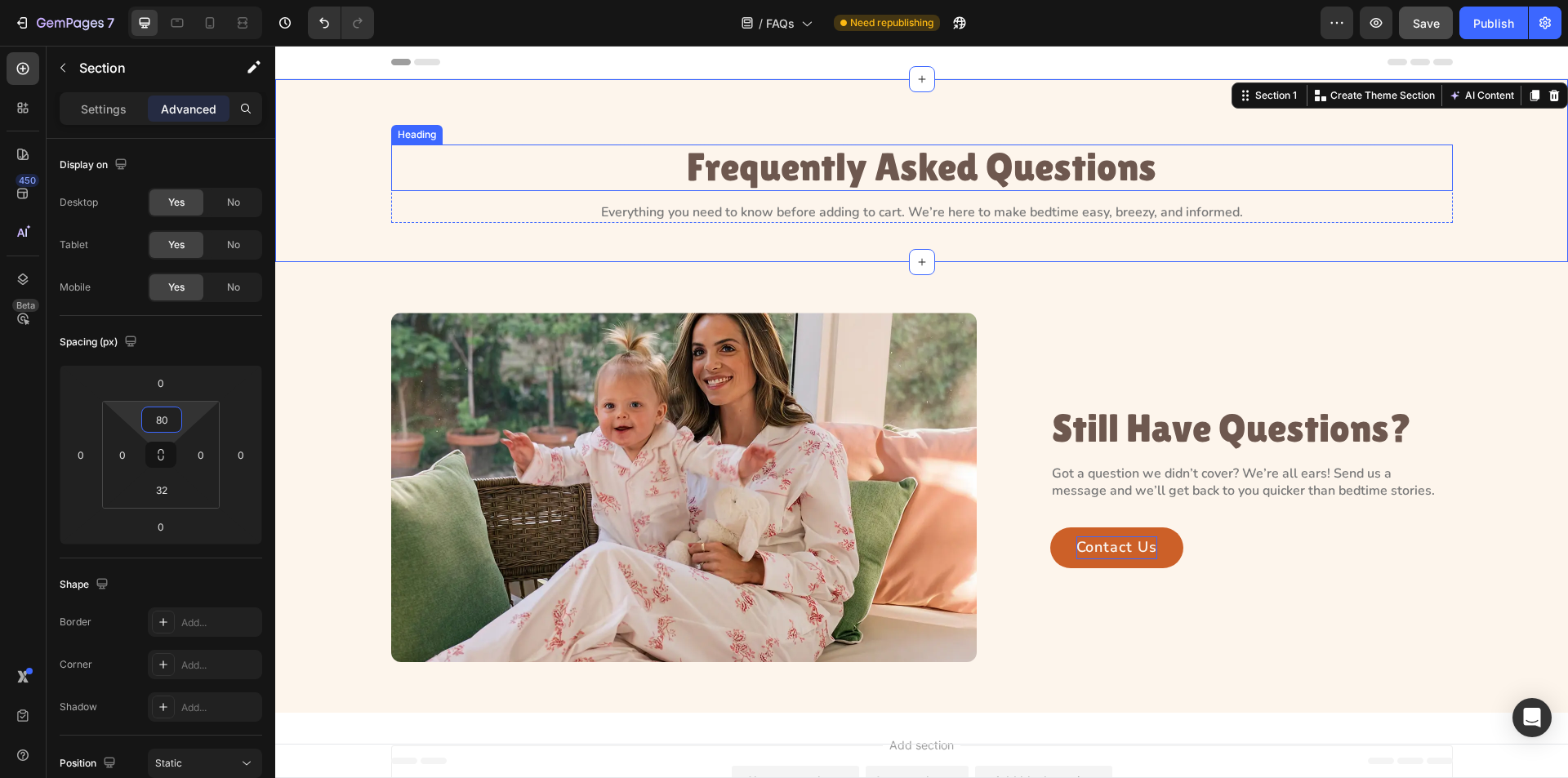
click at [963, 173] on p "Frequently Asked Questions" at bounding box center [921, 167] width 1058 height 43
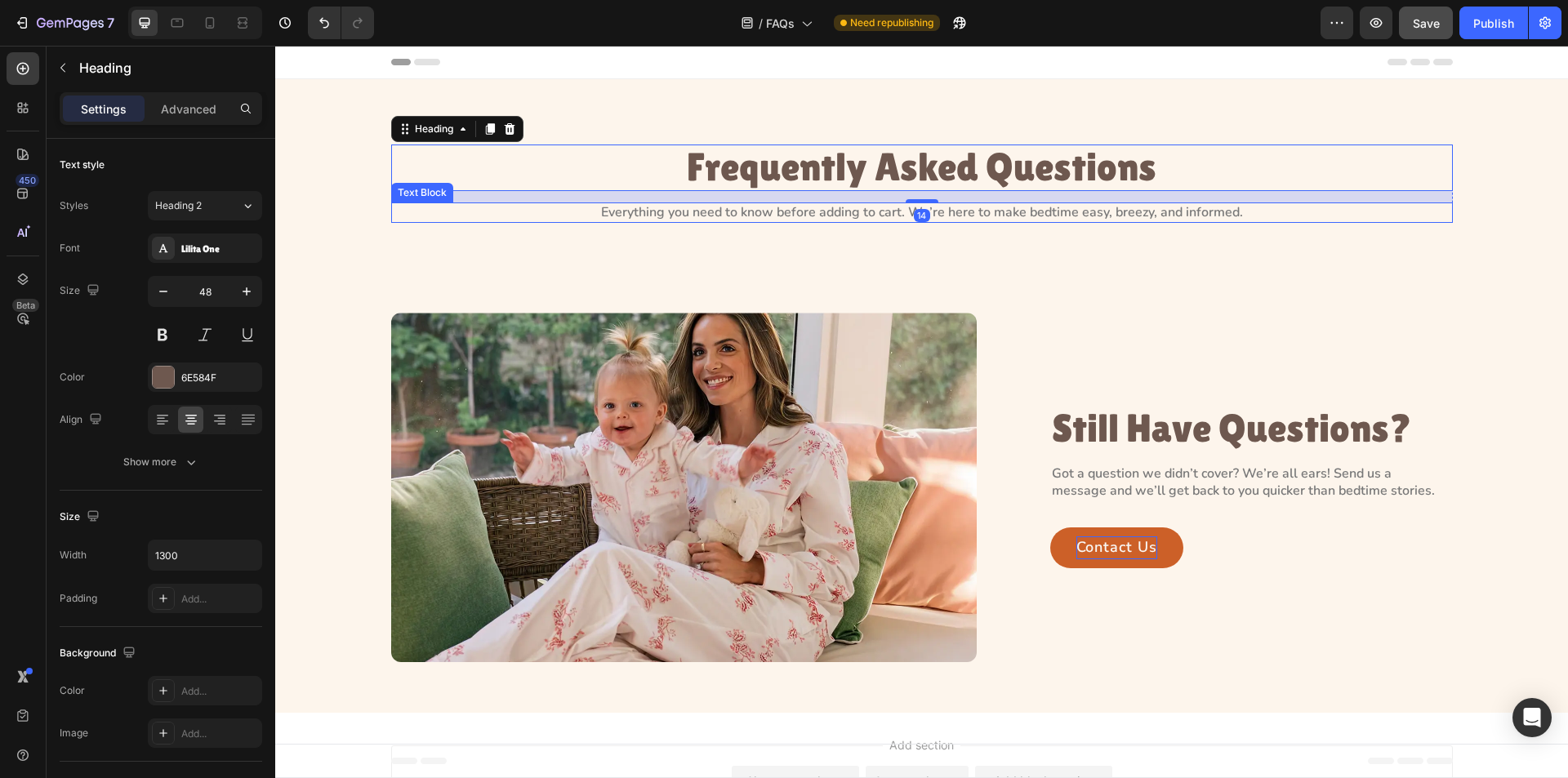
click at [973, 203] on div "Everything you need to know before adding to cart. We’re here to make bedtime e…" at bounding box center [921, 213] width 1062 height 20
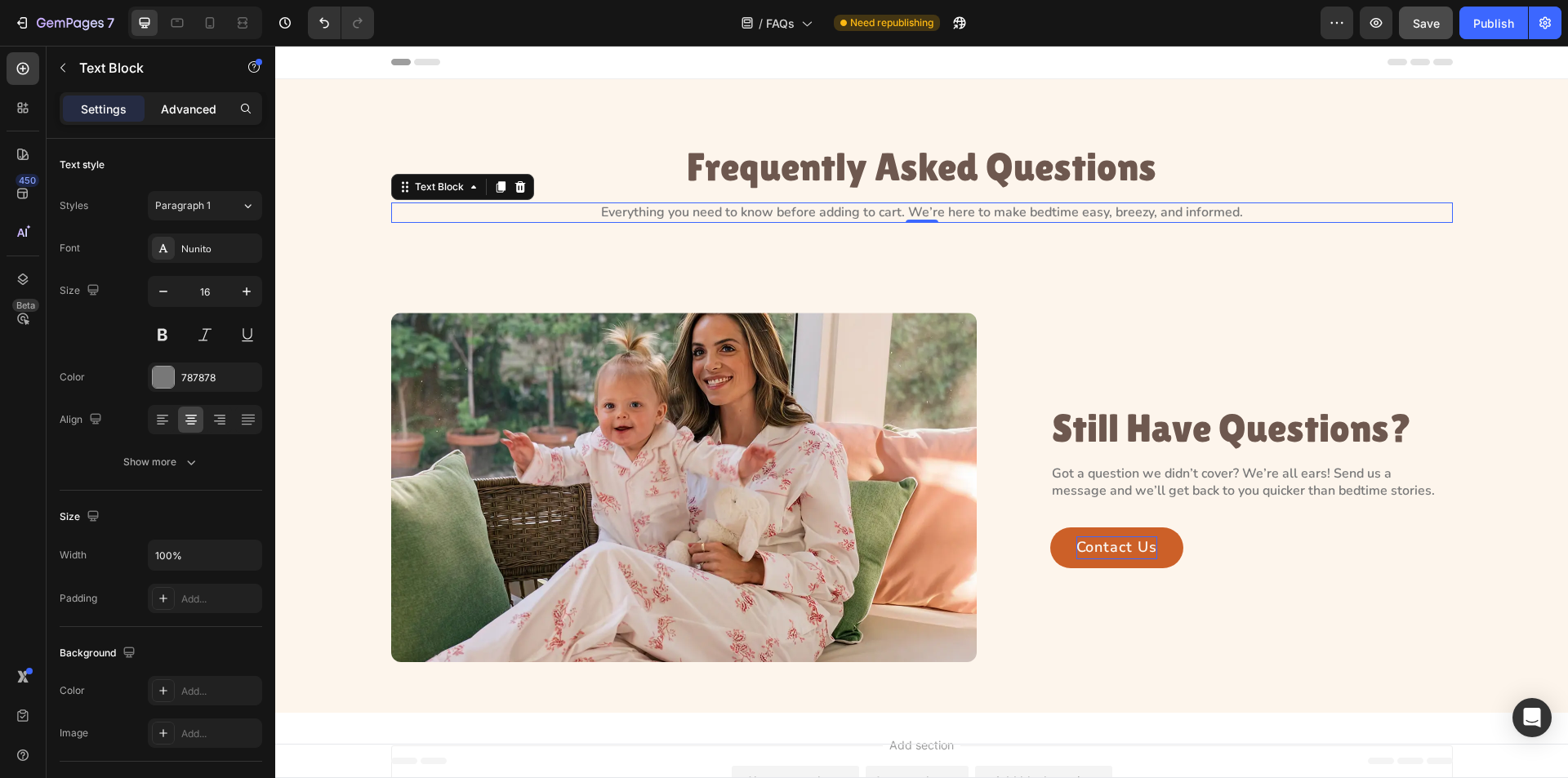
click at [172, 115] on p "Advanced" at bounding box center [188, 109] width 56 height 17
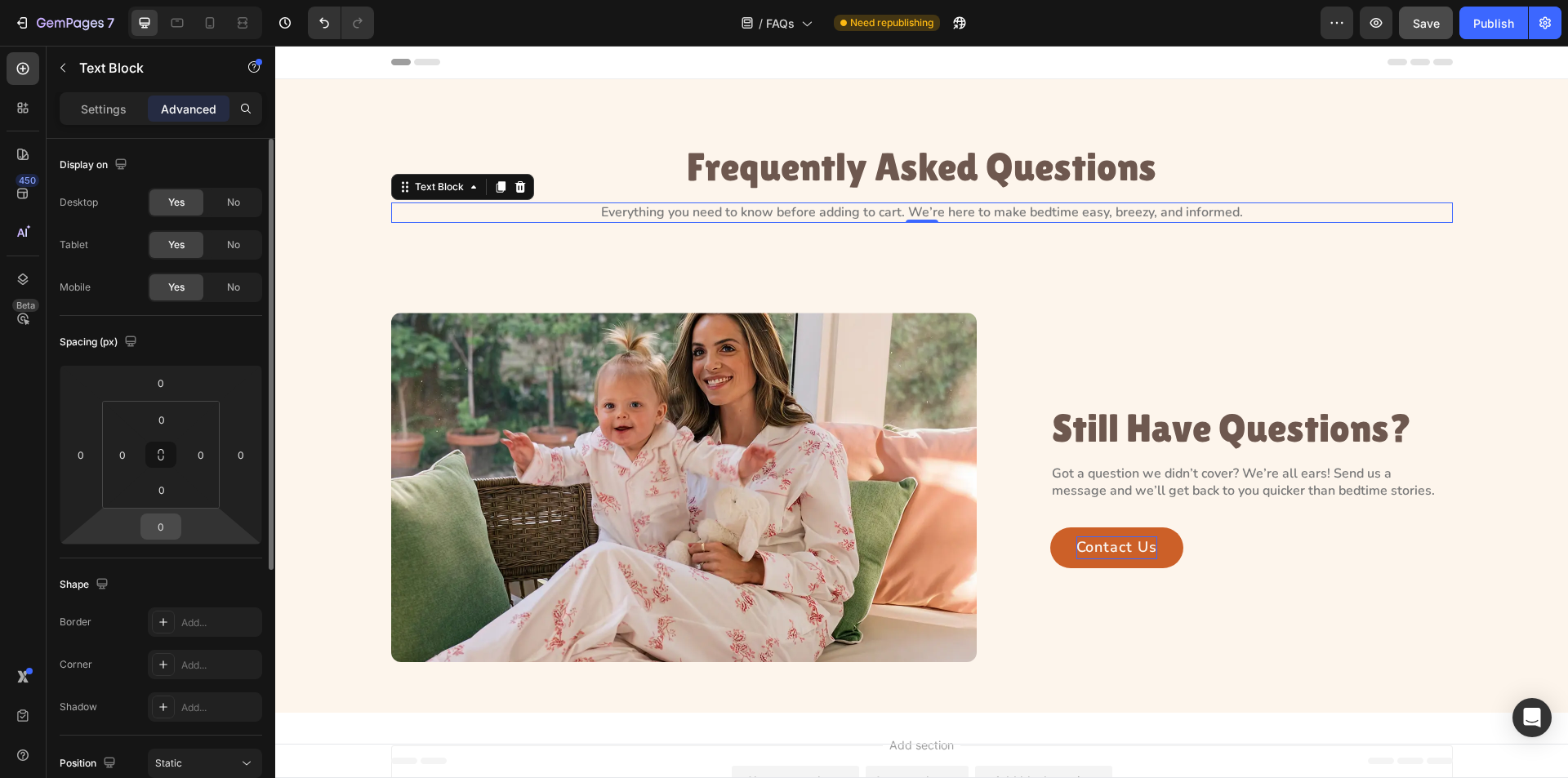
click at [166, 520] on input "0" at bounding box center [161, 527] width 33 height 25
click at [153, 522] on input "0" at bounding box center [161, 527] width 33 height 25
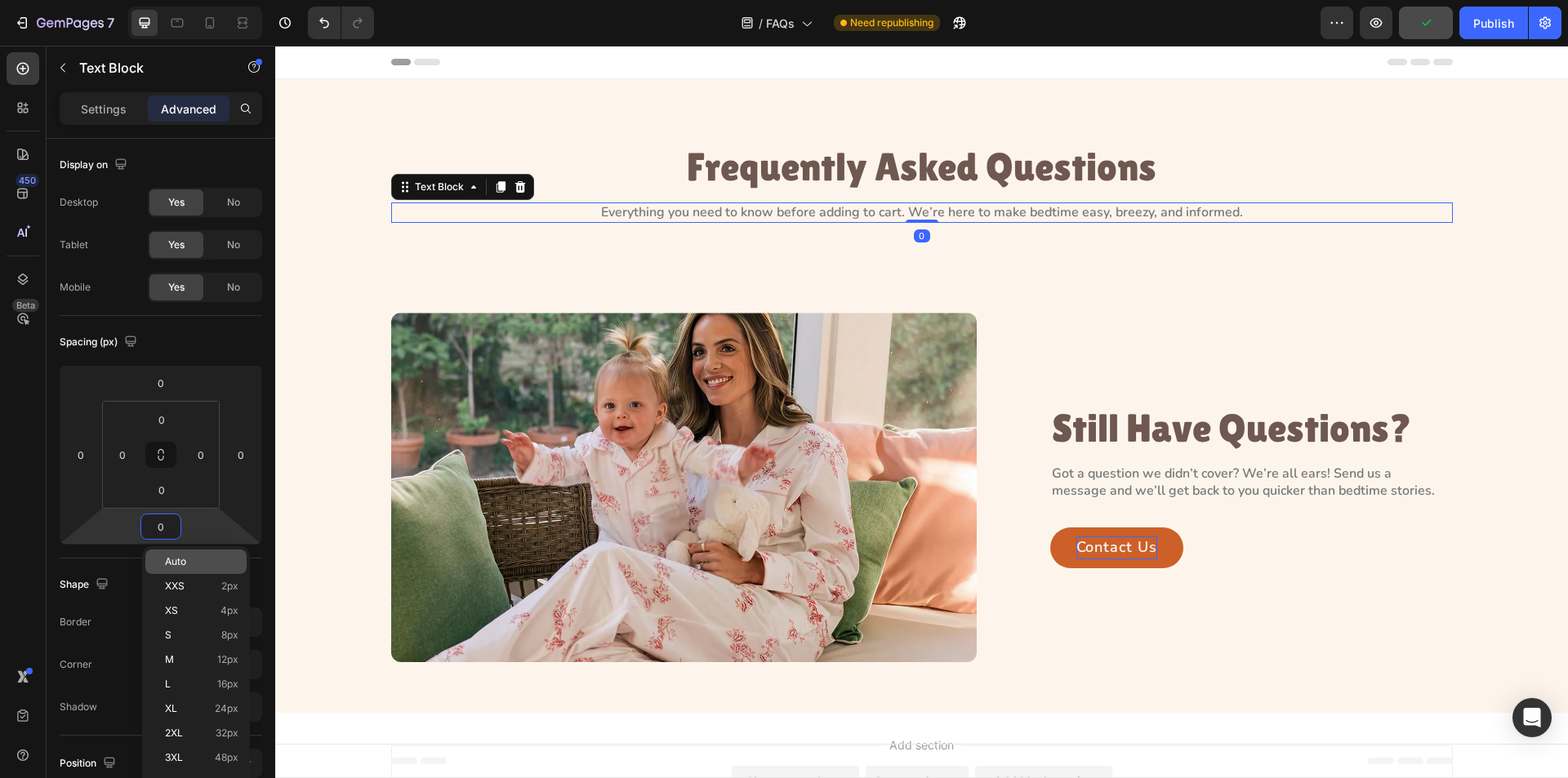
type input "80"
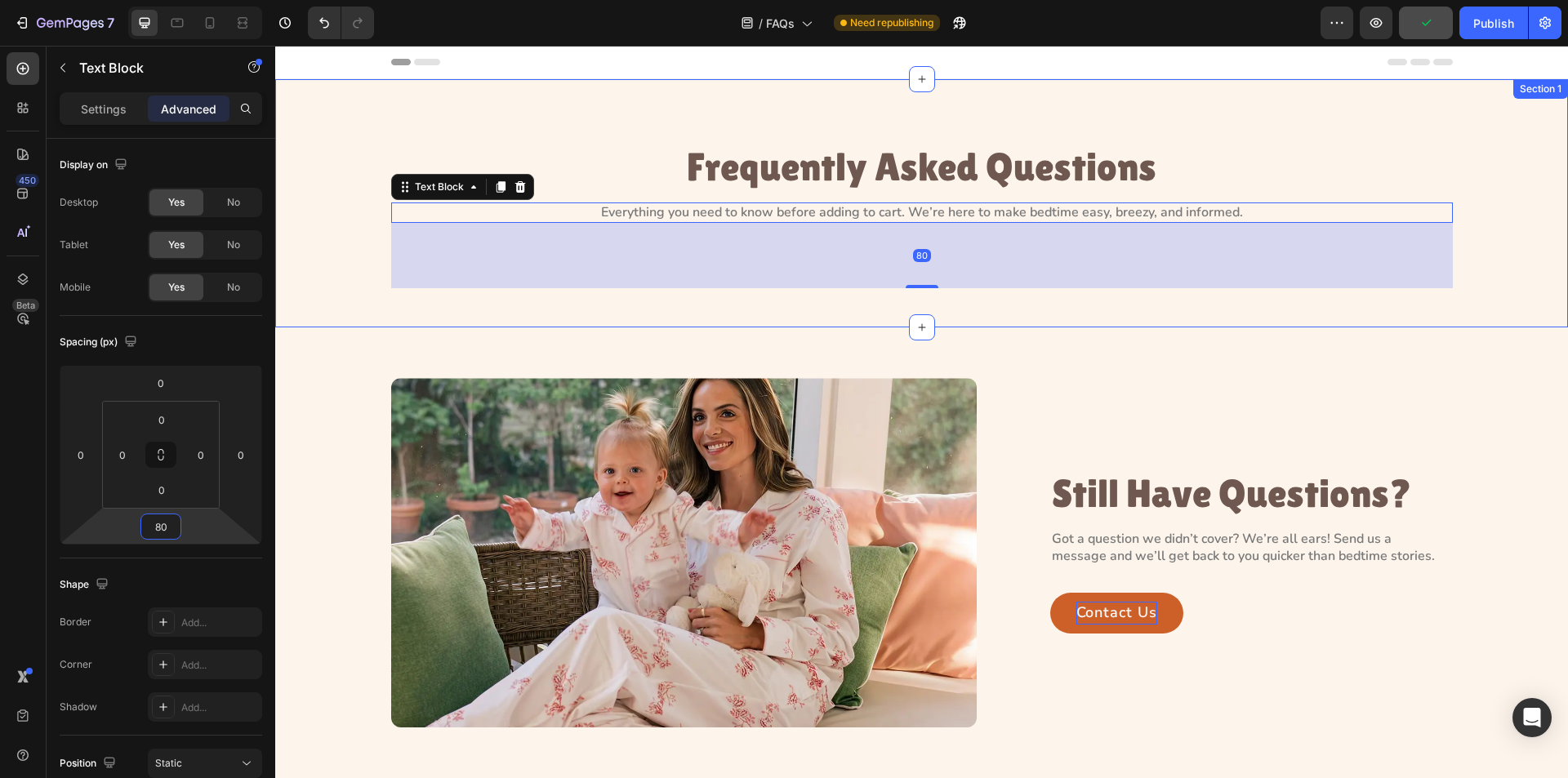
click at [315, 235] on div "Frequently Asked Questions Heading Everything you need to know before adding to…" at bounding box center [921, 223] width 1293 height 157
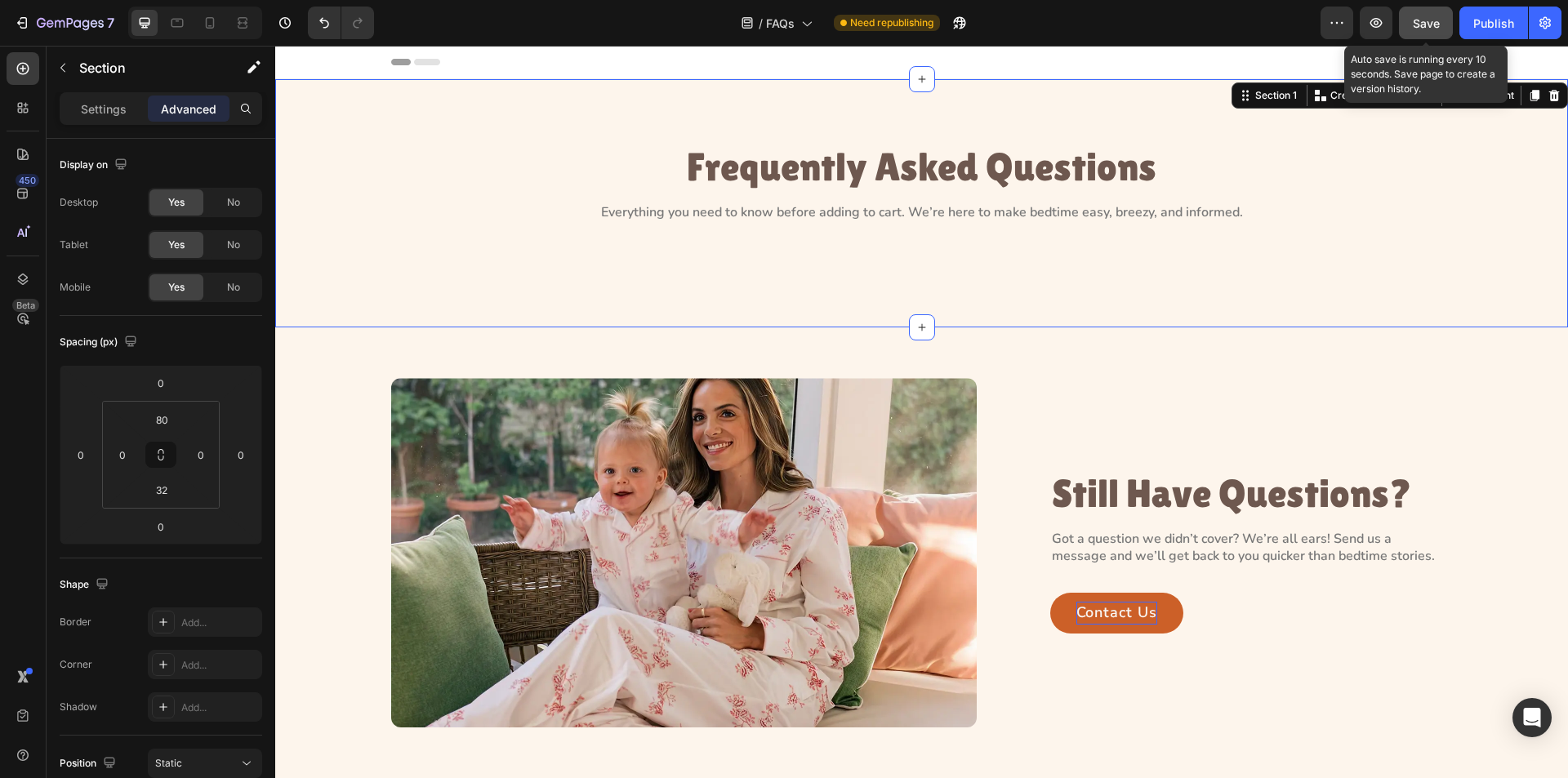
click at [1417, 31] on div "Save" at bounding box center [1426, 23] width 27 height 17
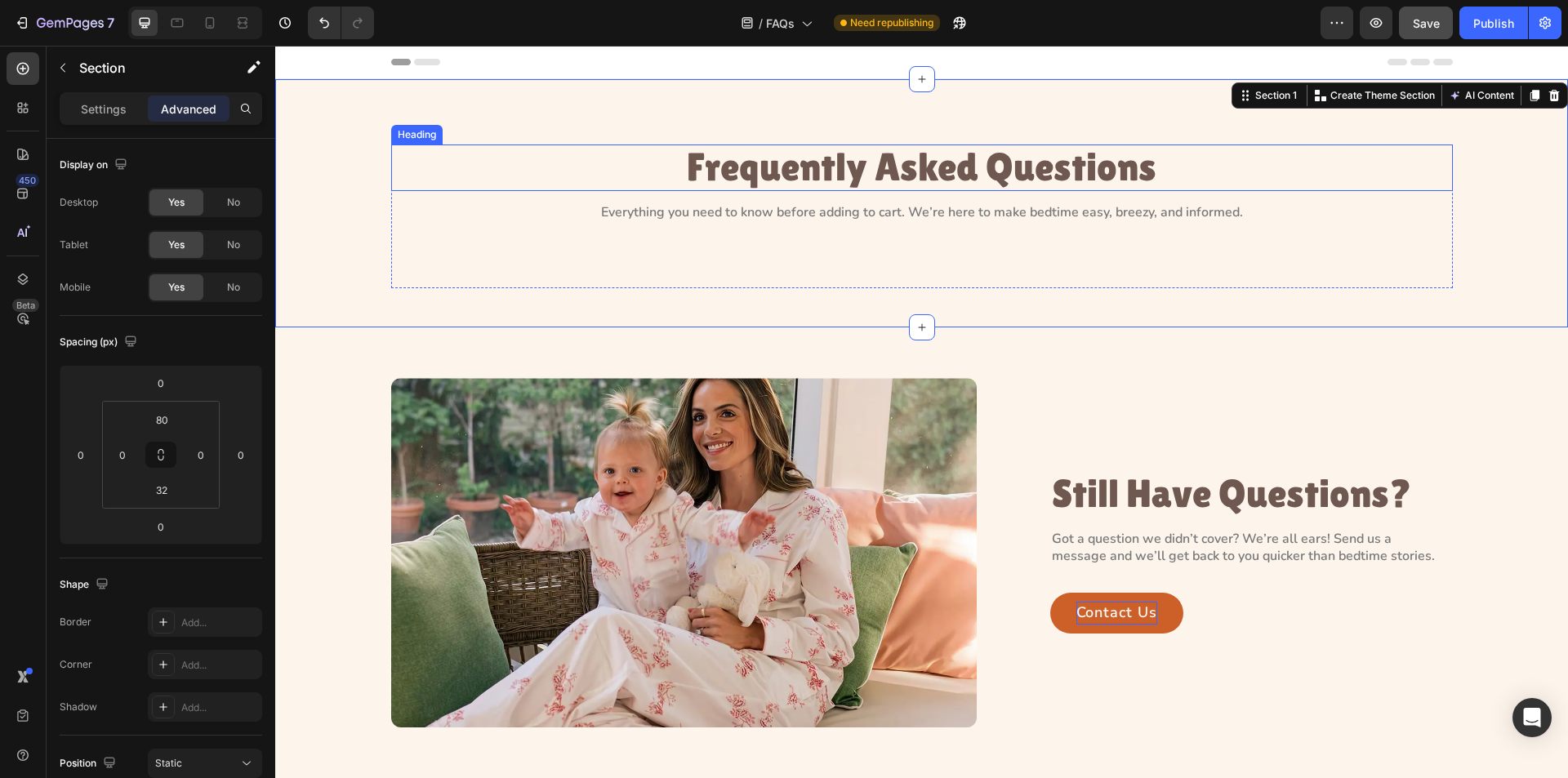
click at [864, 154] on p "Frequently Asked Questions" at bounding box center [921, 167] width 1058 height 43
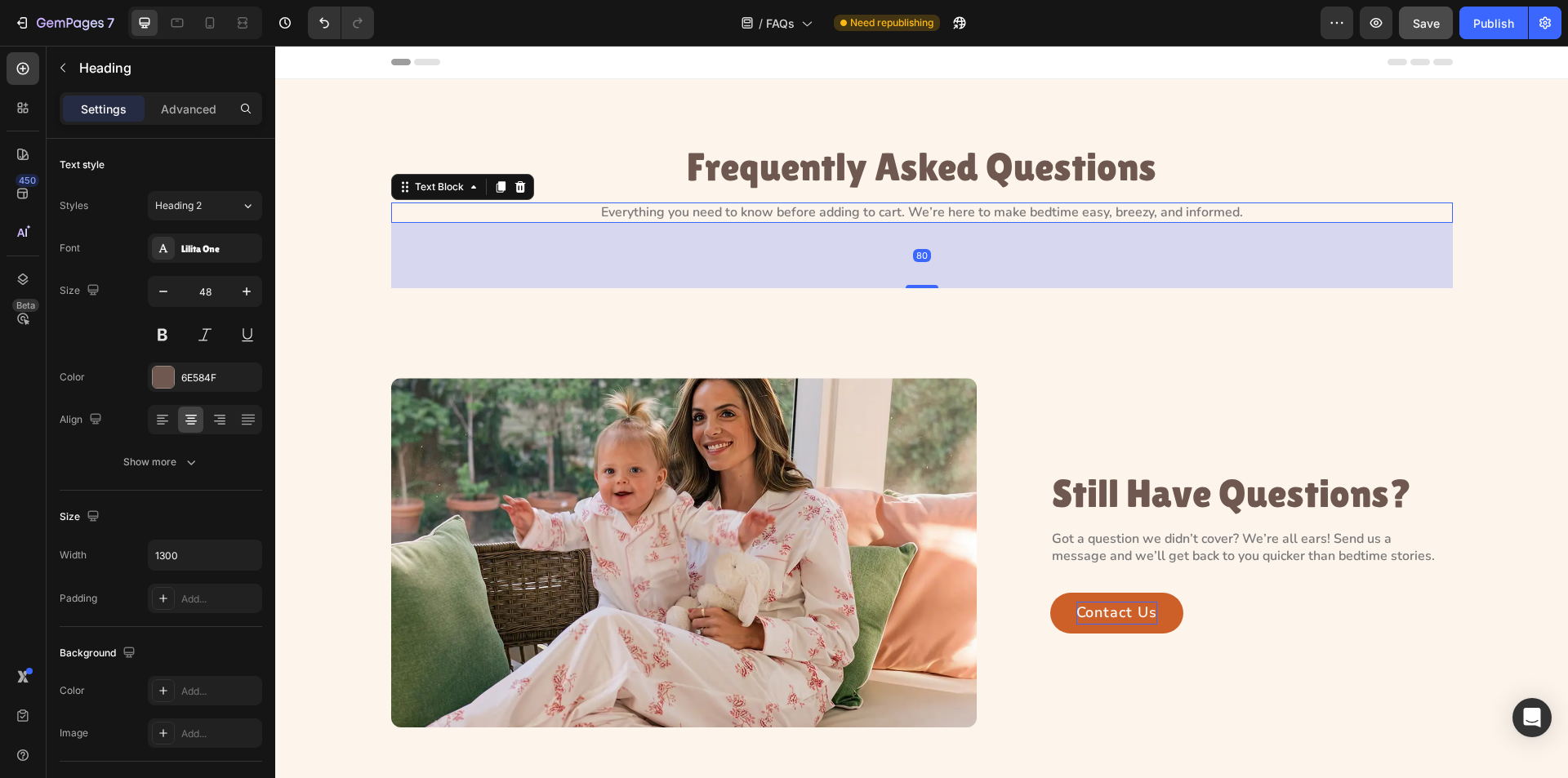
click at [868, 207] on p "Everything you need to know before adding to cart. We’re here to make bedtime e…" at bounding box center [921, 213] width 1058 height 17
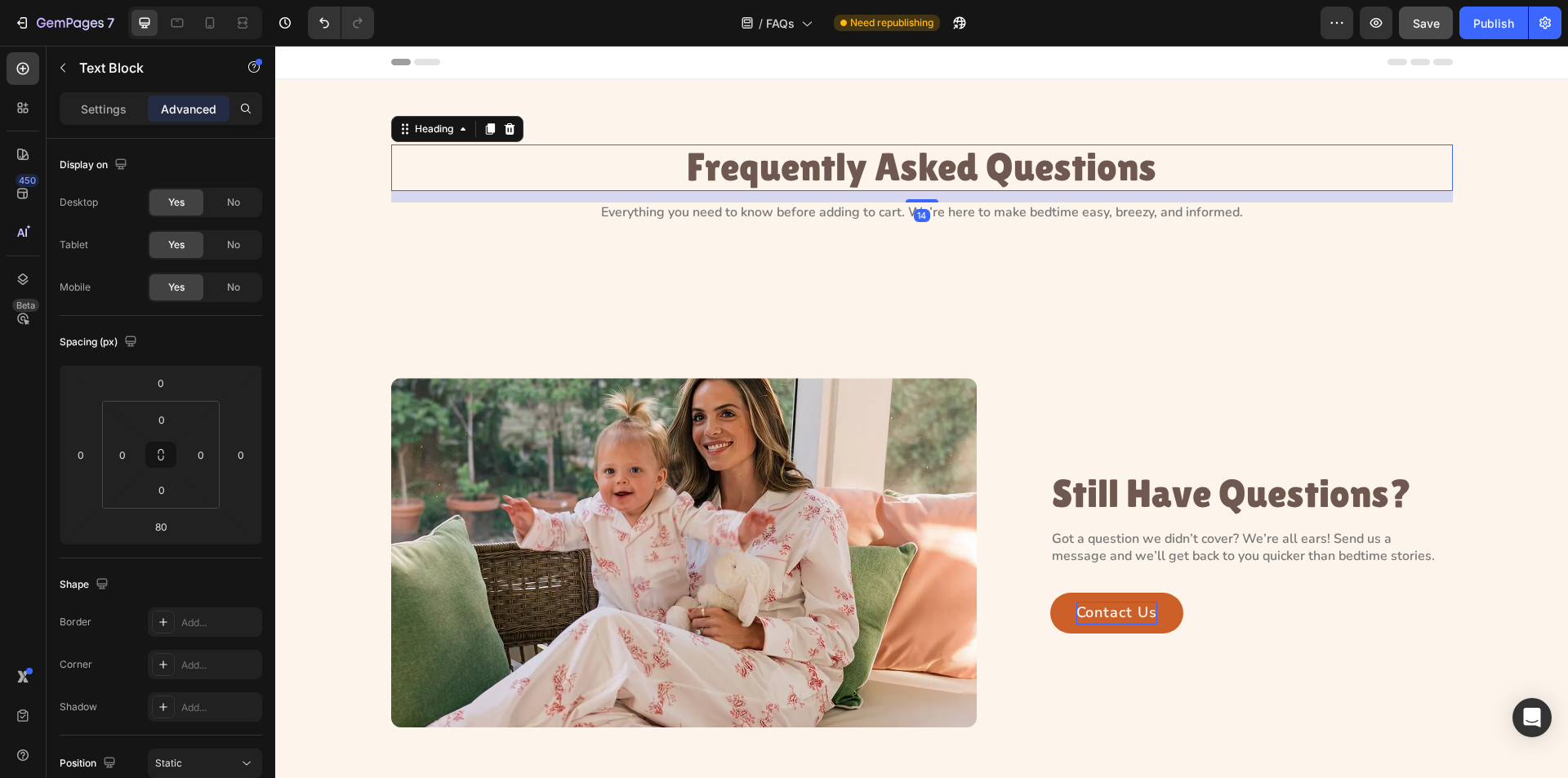
click at [816, 180] on p "Frequently Asked Questions" at bounding box center [921, 167] width 1058 height 43
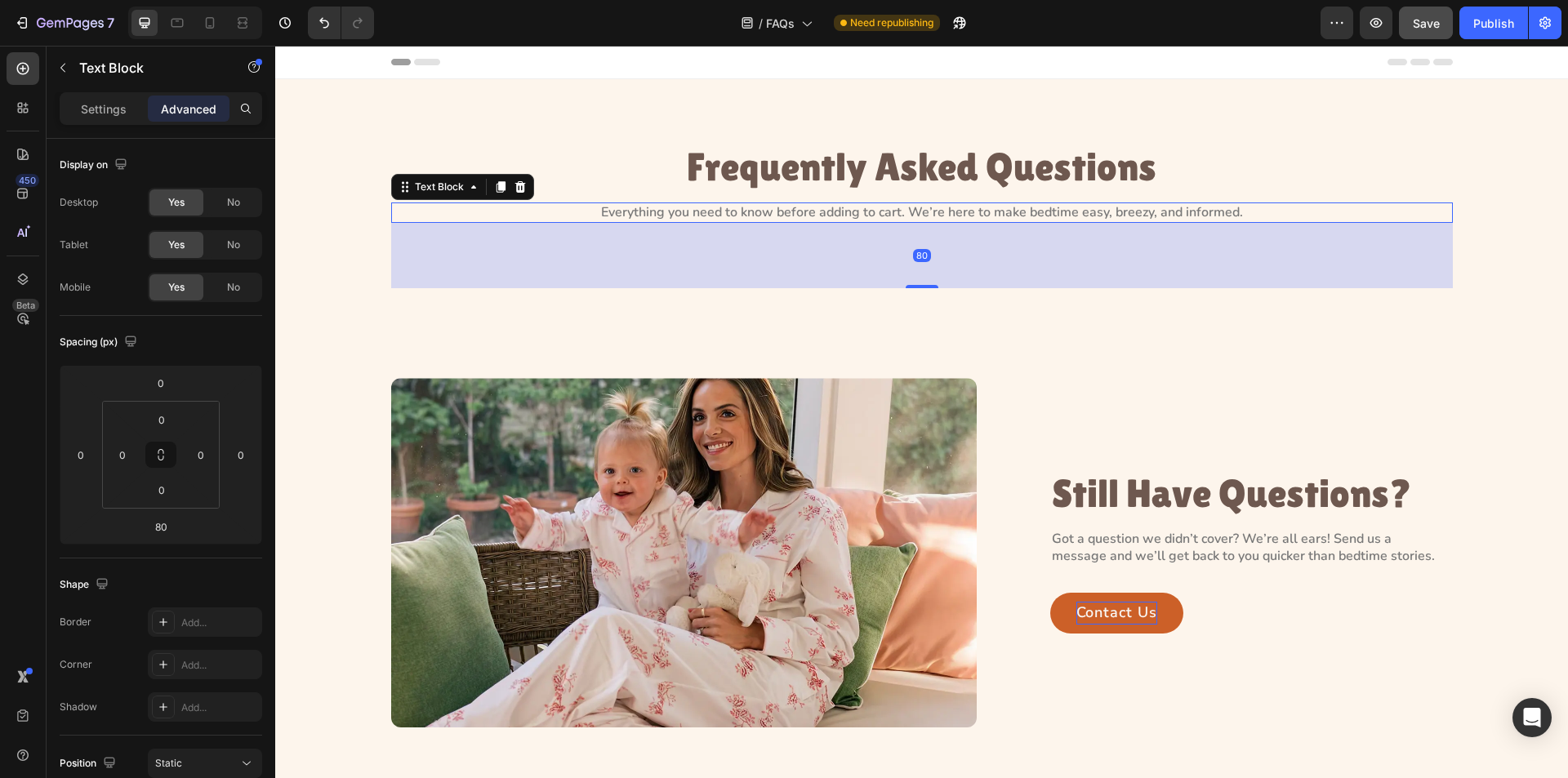
click at [638, 213] on p "Everything you need to know before adding to cart. We’re here to make bedtime e…" at bounding box center [921, 213] width 1058 height 17
click at [50, 76] on button "button" at bounding box center [63, 68] width 26 height 26
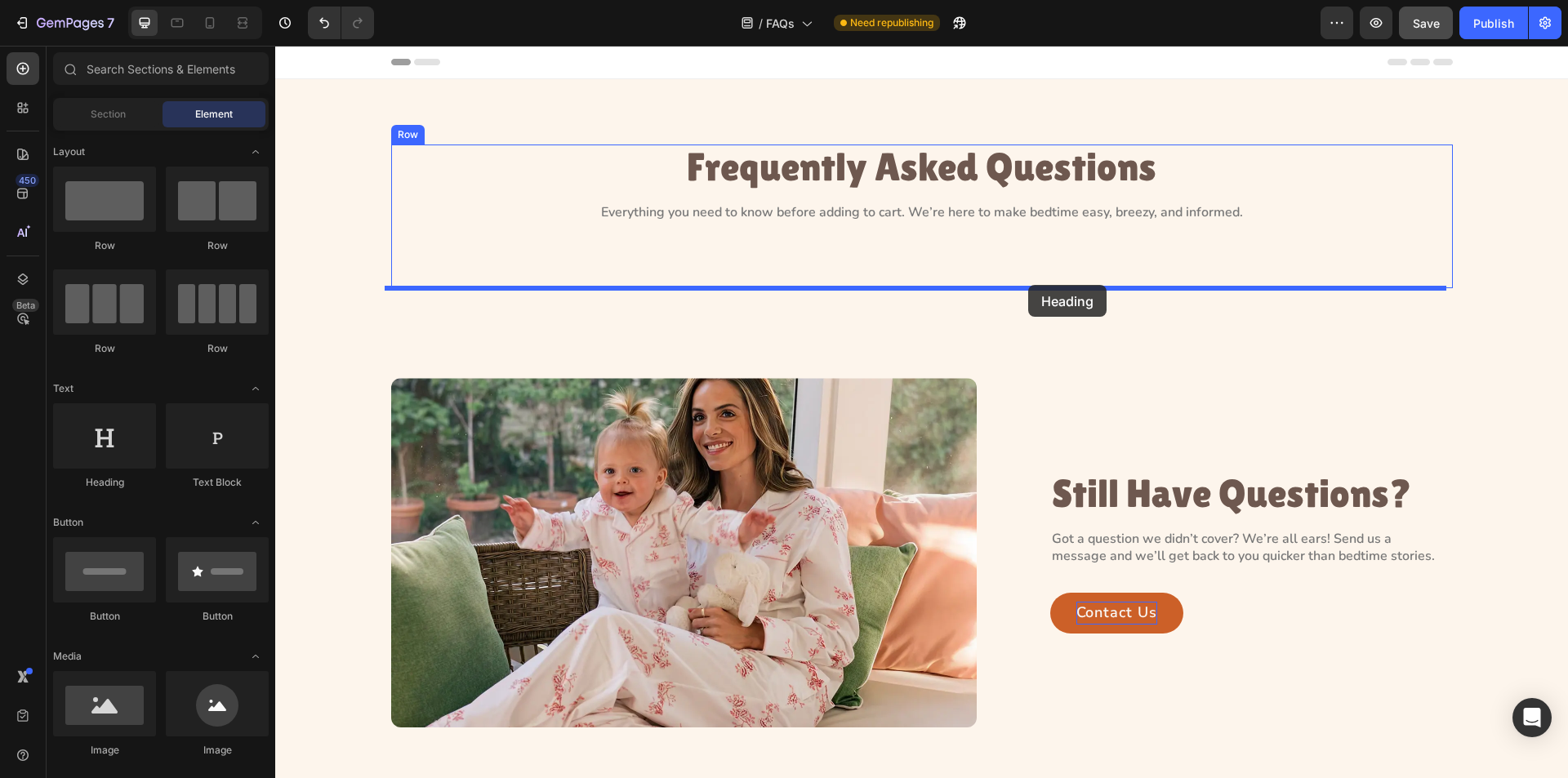
drag, startPoint x: 383, startPoint y: 508, endPoint x: 1028, endPoint y: 285, distance: 682.5
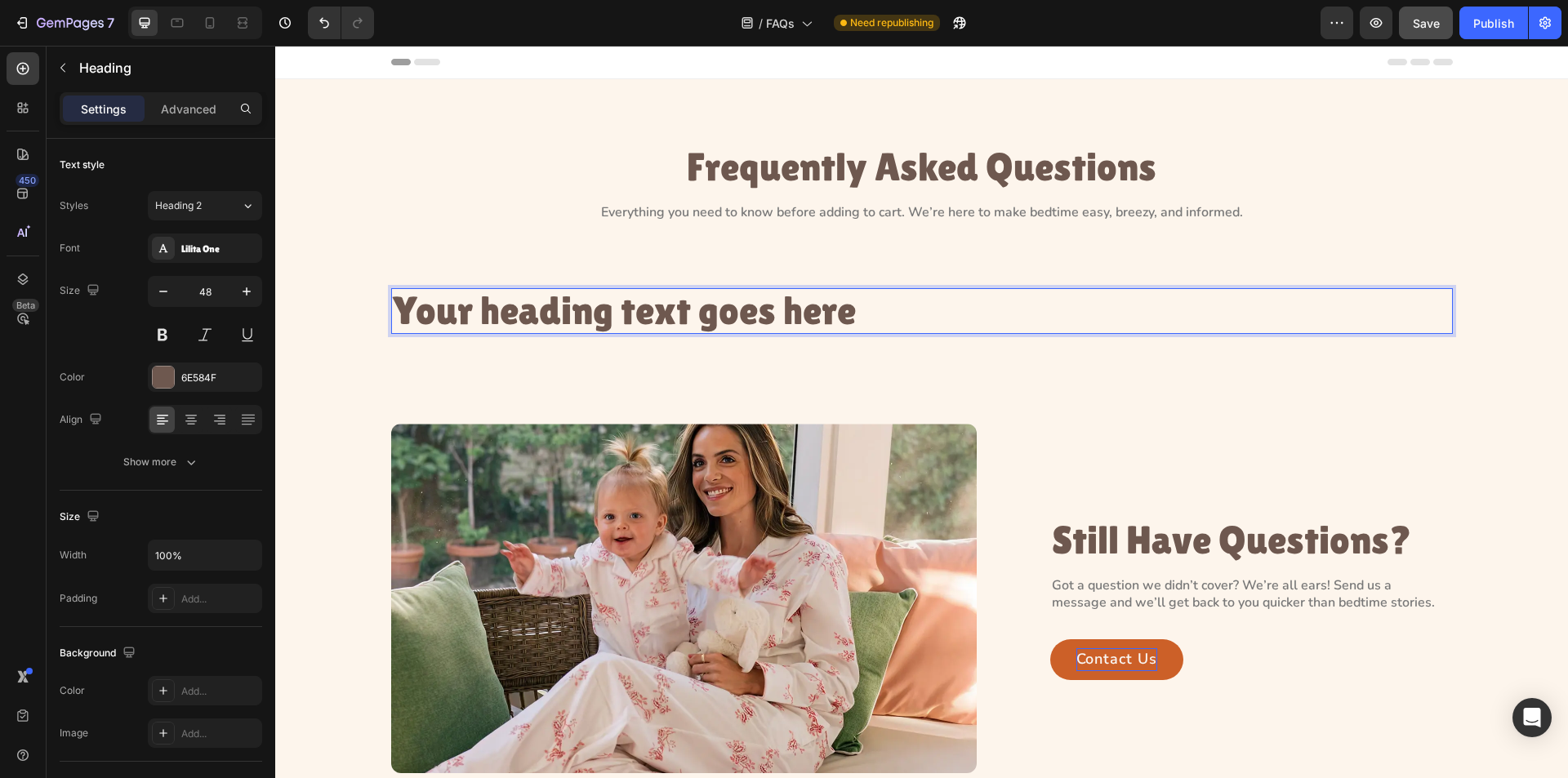
click at [740, 305] on h2 "Your heading text goes here" at bounding box center [921, 311] width 1062 height 47
click at [740, 305] on p "Your heading text goes here" at bounding box center [921, 311] width 1058 height 43
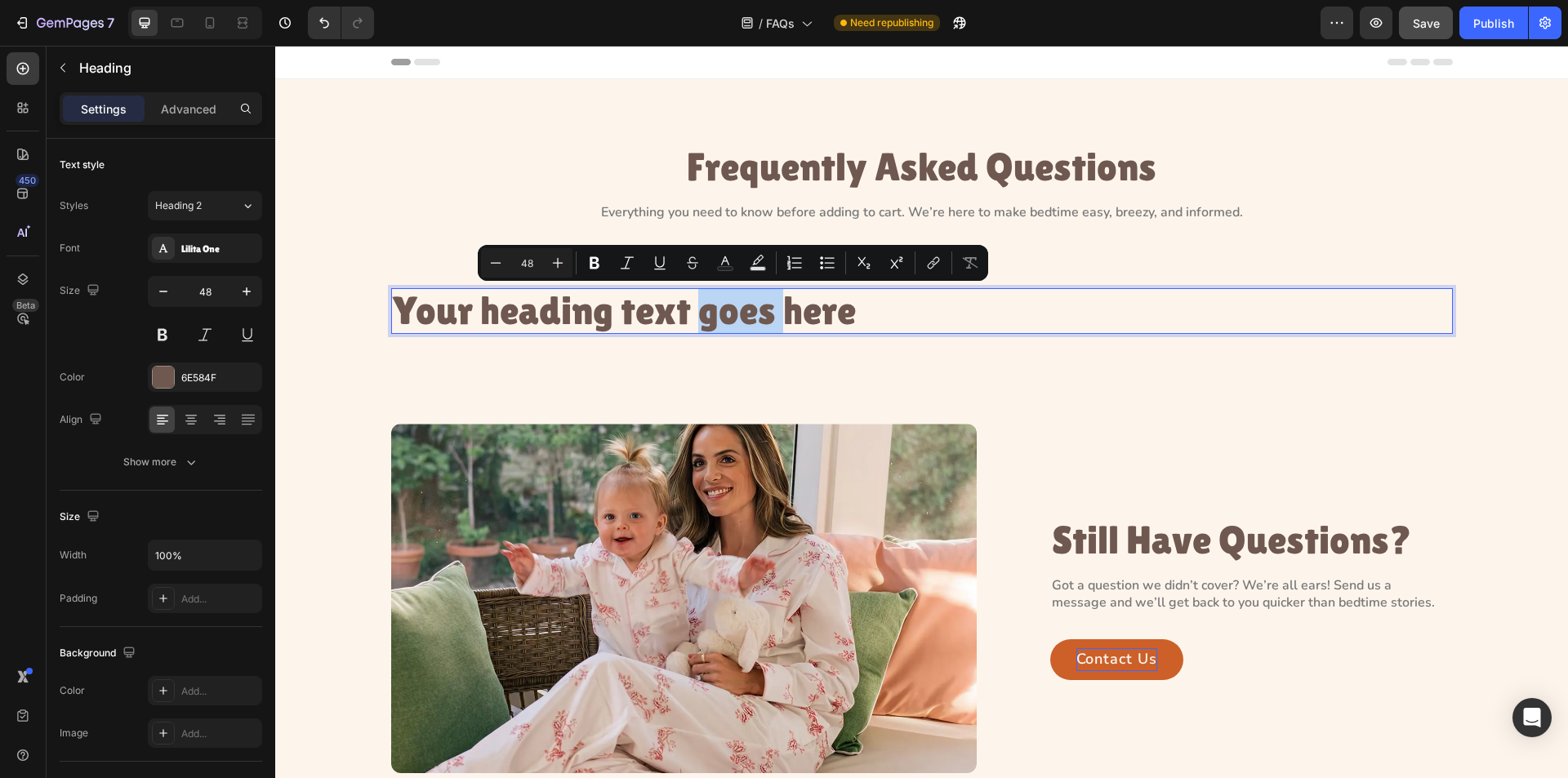
click at [739, 305] on p "Your heading text goes here" at bounding box center [921, 311] width 1058 height 43
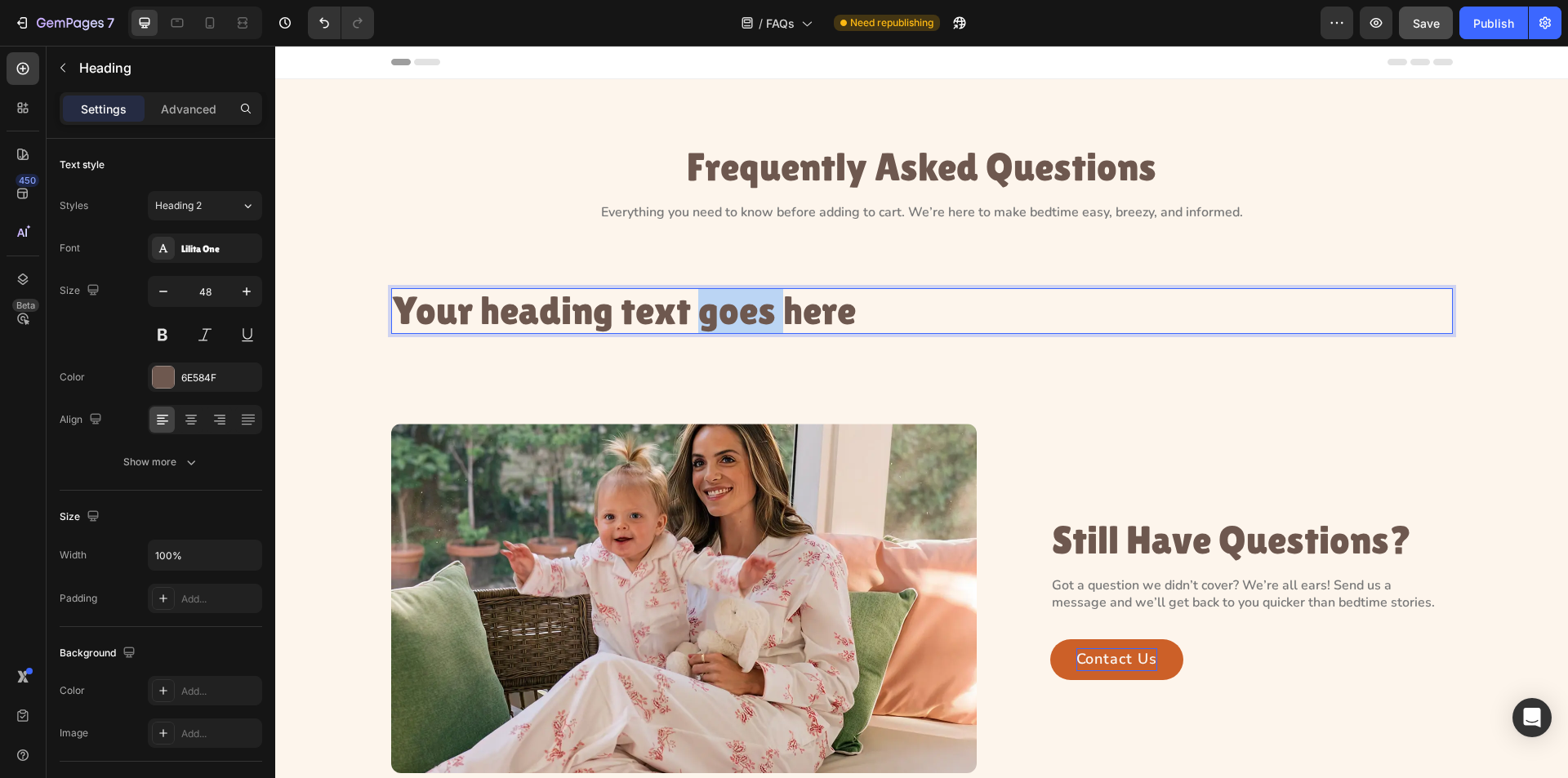
click at [739, 305] on p "Your heading text goes here" at bounding box center [921, 311] width 1058 height 43
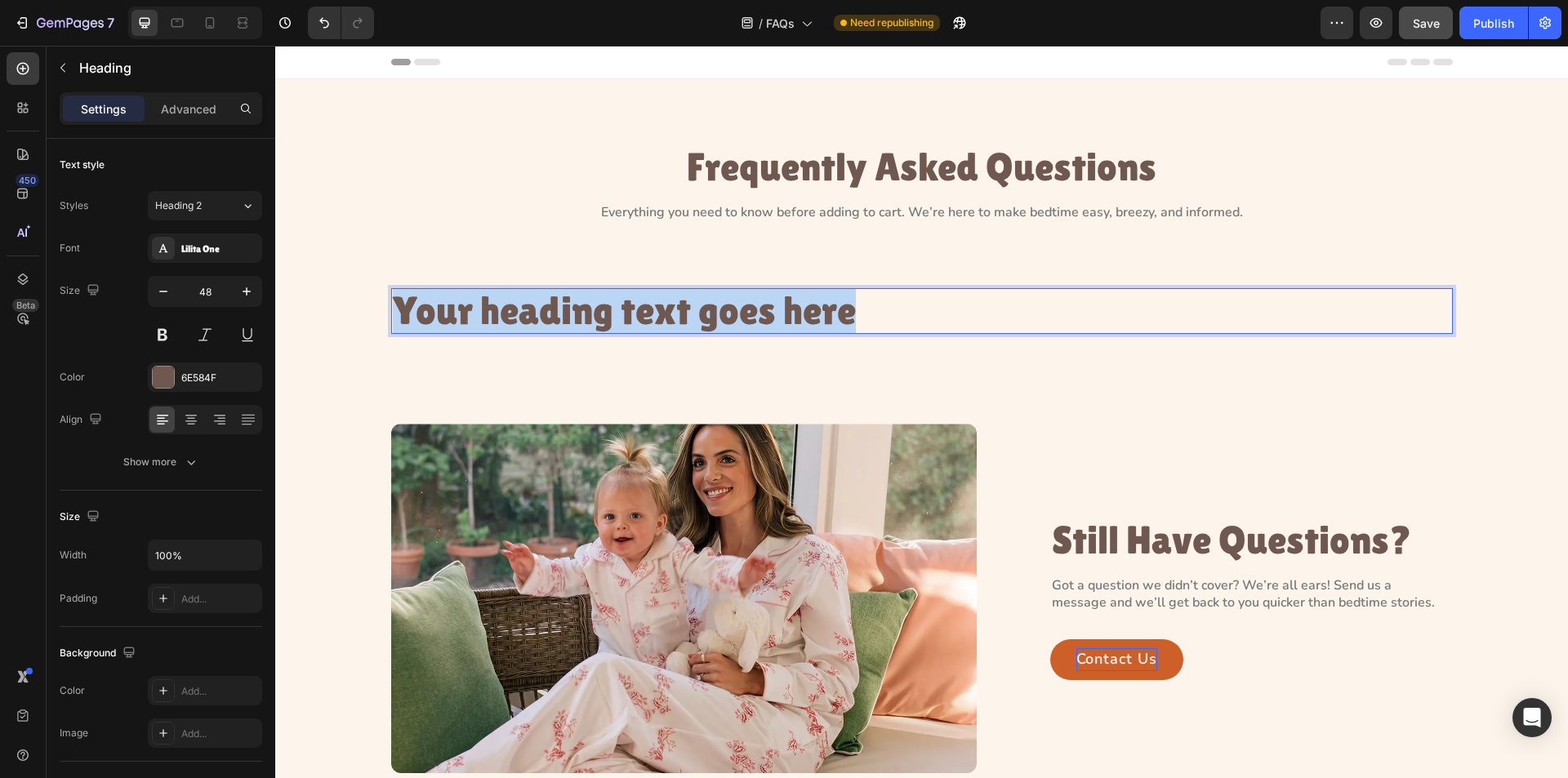
click at [739, 305] on p "Your heading text goes here" at bounding box center [921, 311] width 1058 height 43
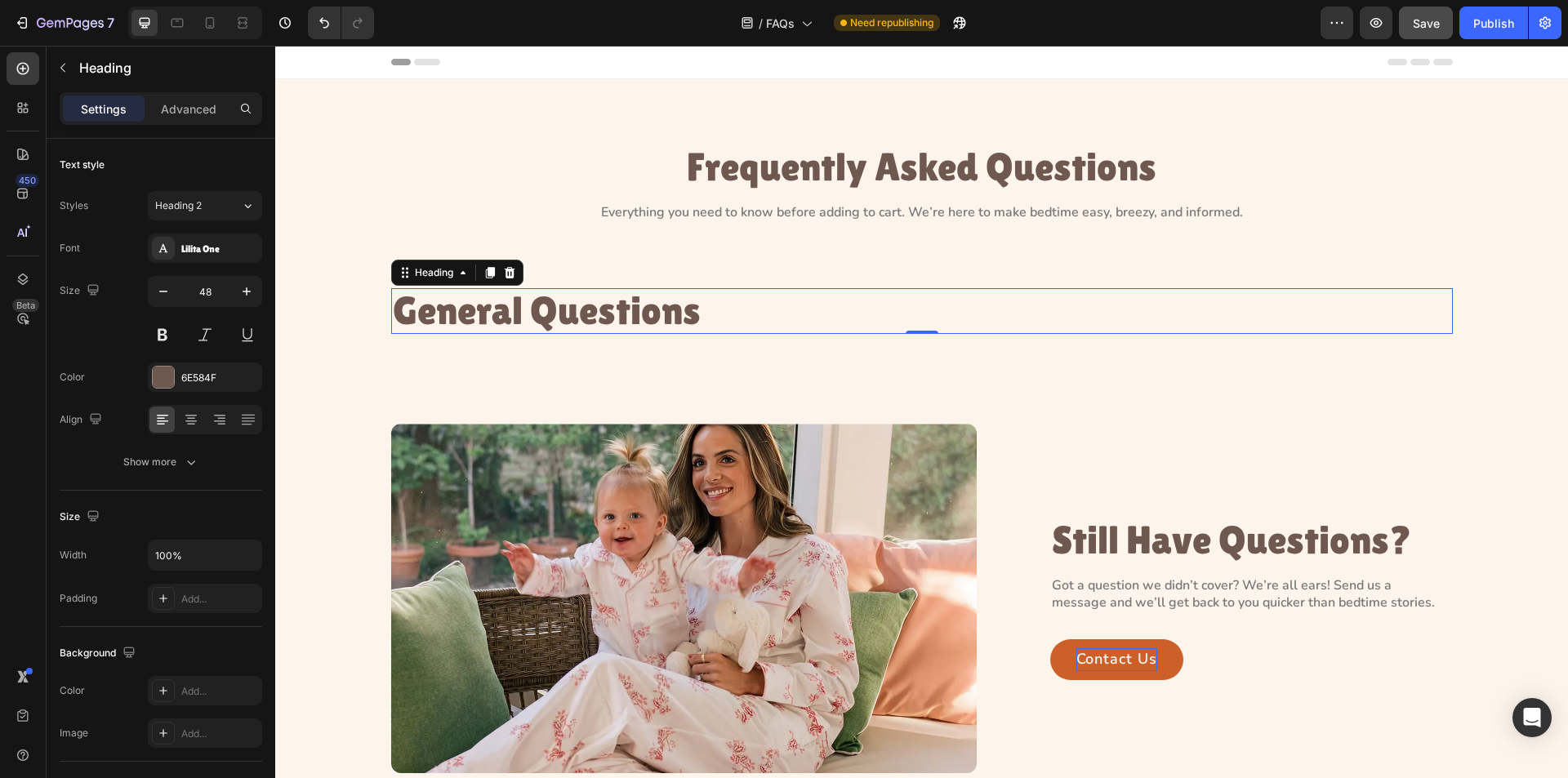
click at [446, 321] on p "General Questions" at bounding box center [921, 311] width 1058 height 43
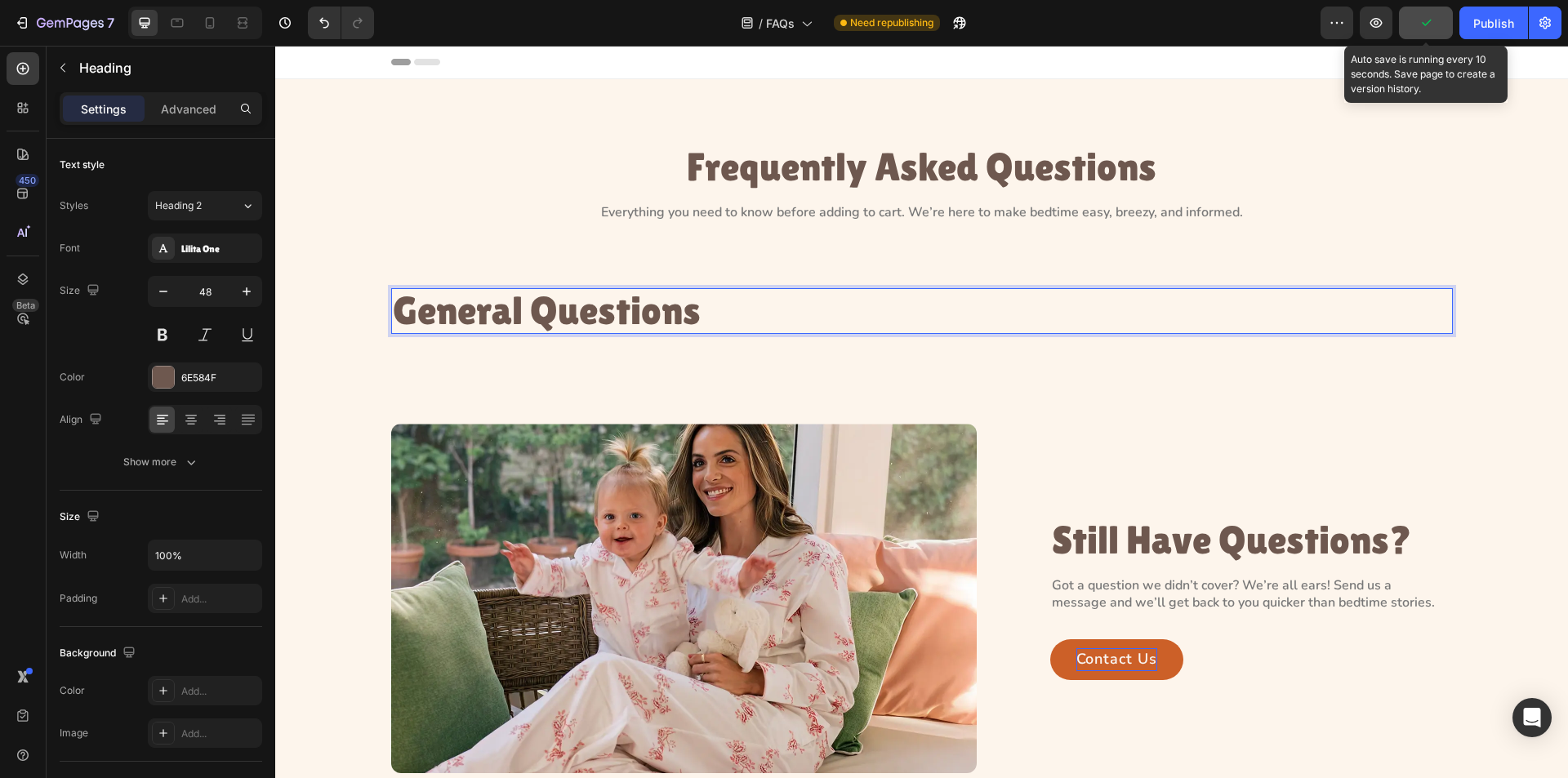
click at [1417, 30] on button "button" at bounding box center [1426, 23] width 54 height 33
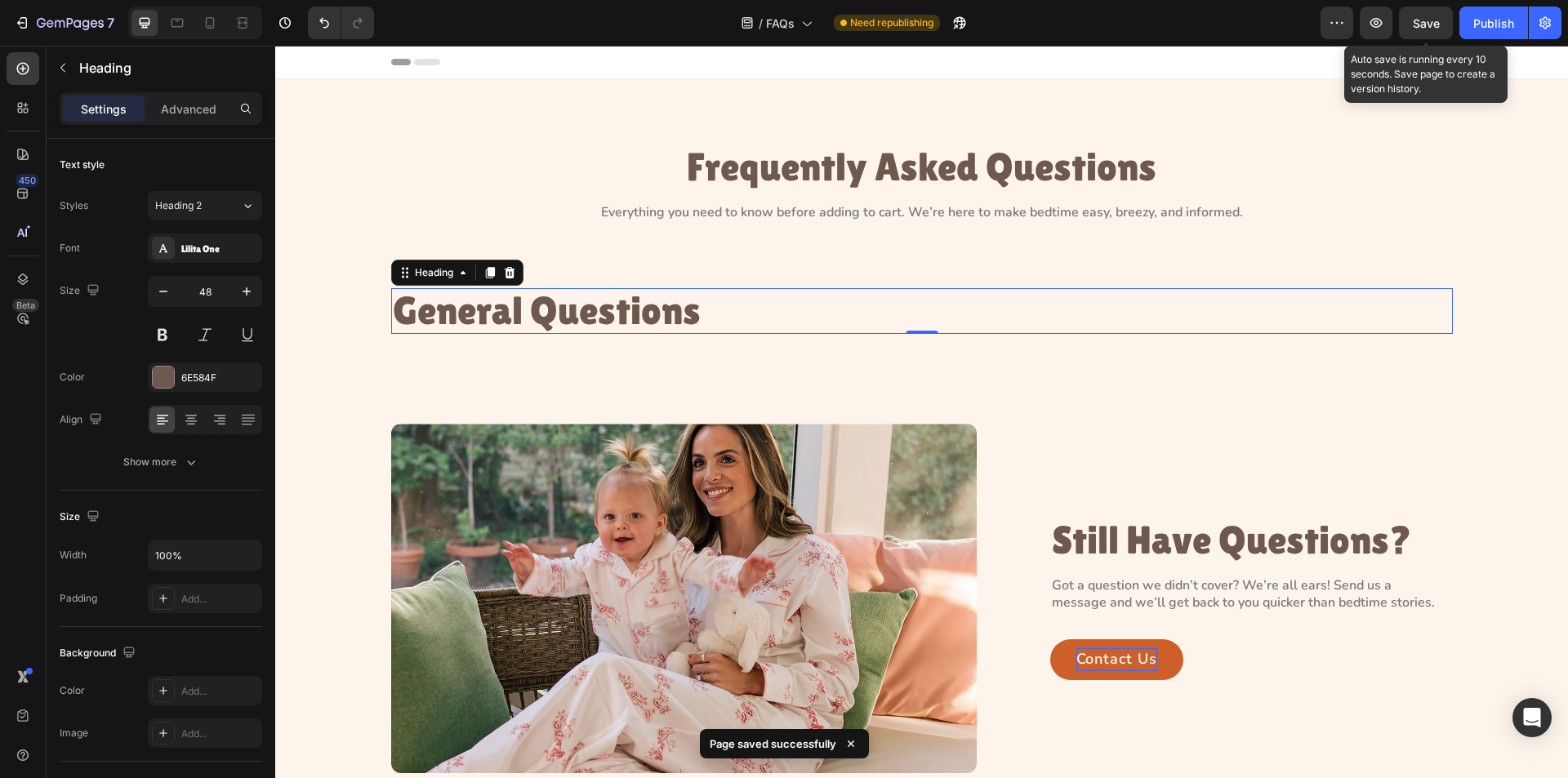
click at [1421, 31] on div "Save" at bounding box center [1426, 23] width 27 height 17
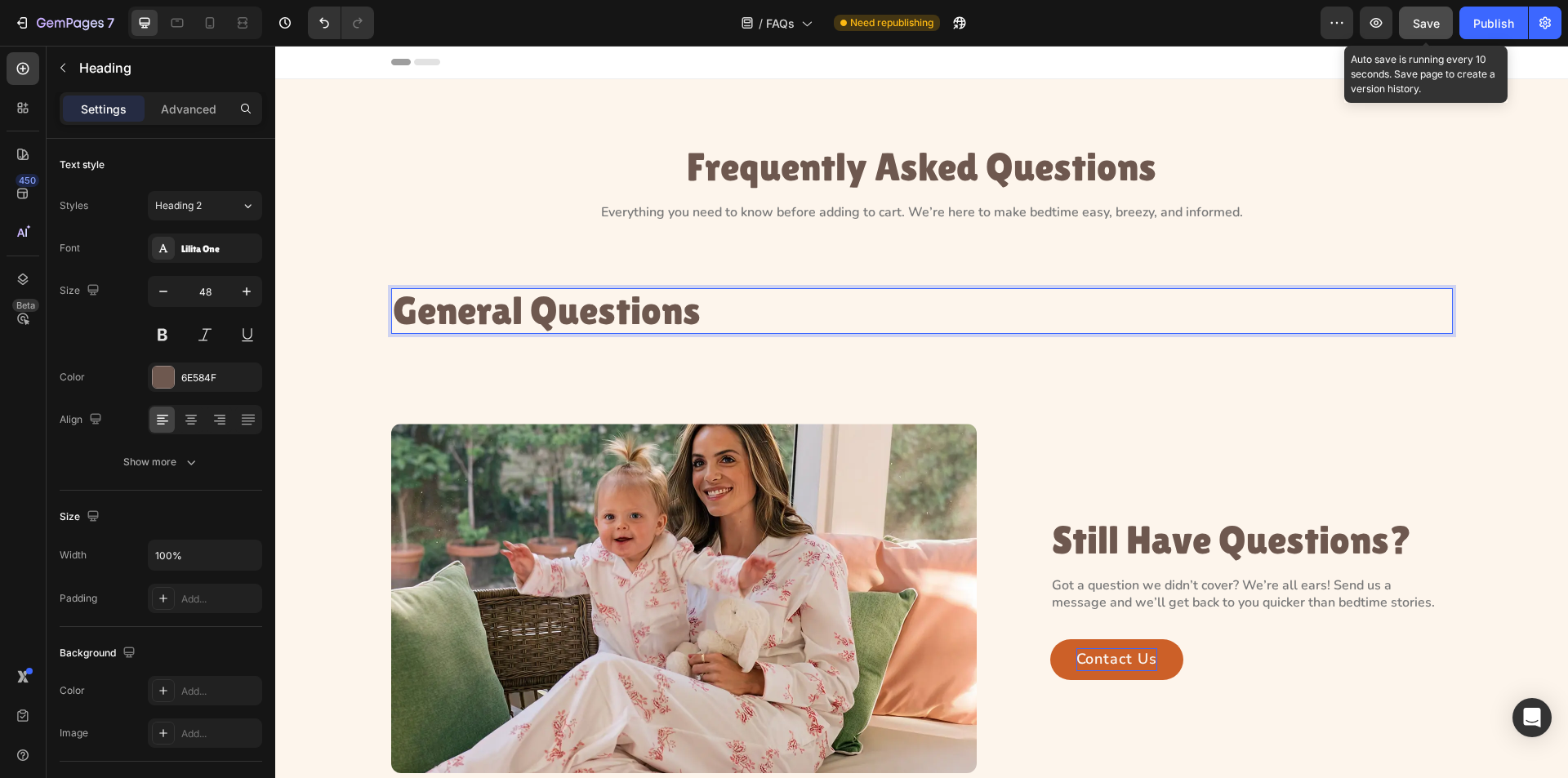
click at [1412, 17] on button "Save" at bounding box center [1426, 23] width 54 height 33
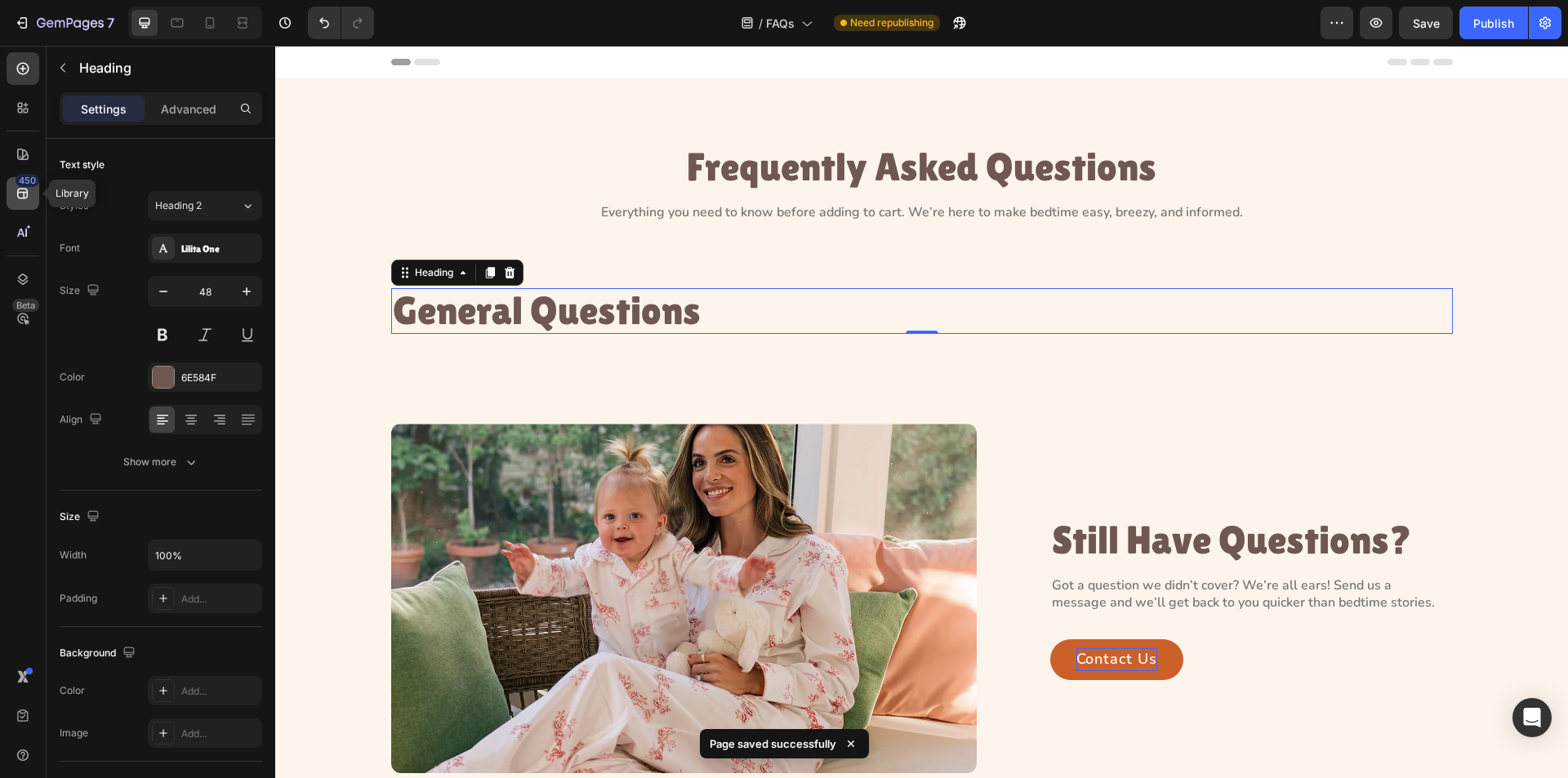
click at [24, 194] on icon at bounding box center [23, 194] width 11 height 11
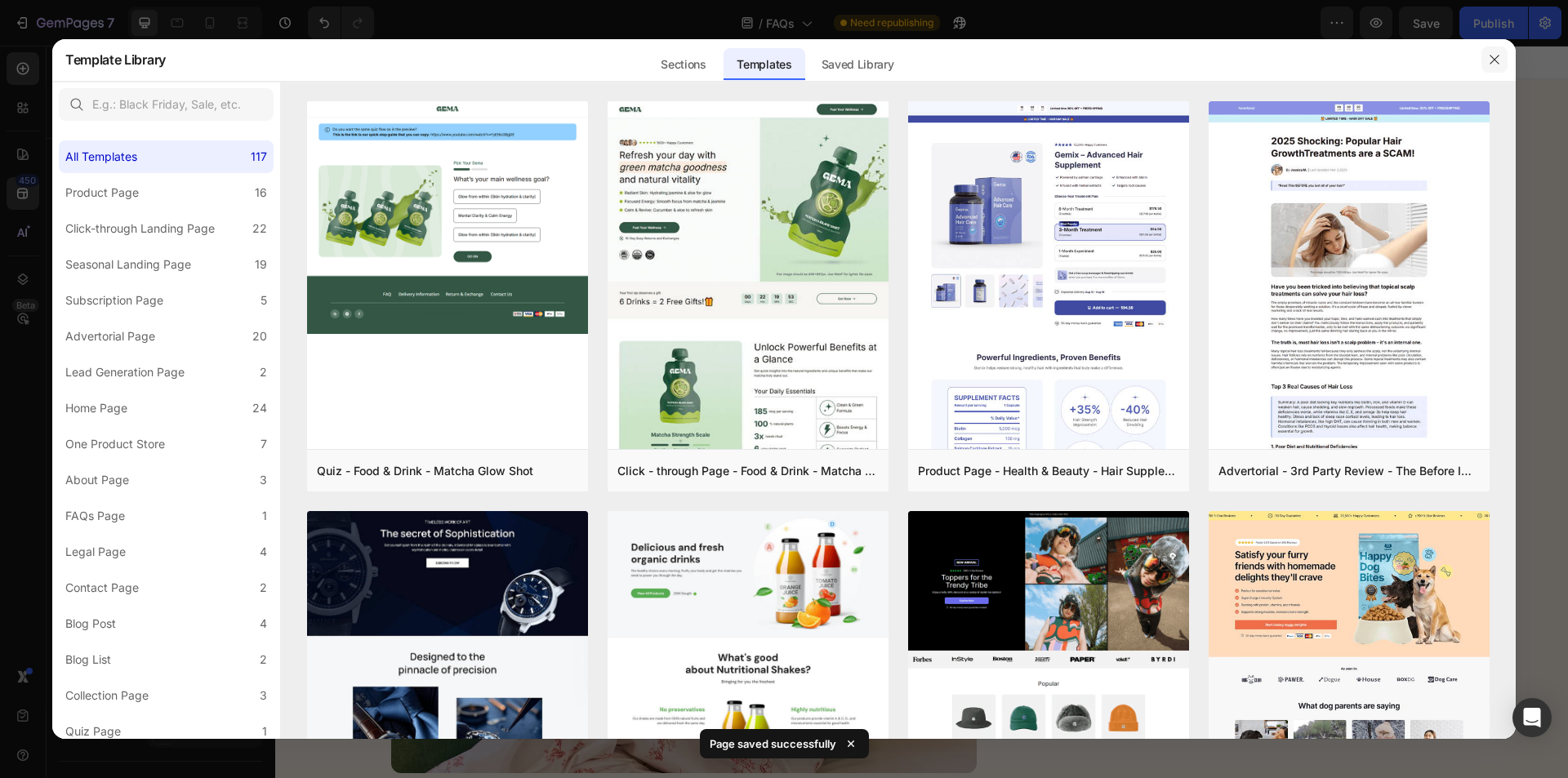
click at [1482, 61] on button "button" at bounding box center [1495, 59] width 26 height 26
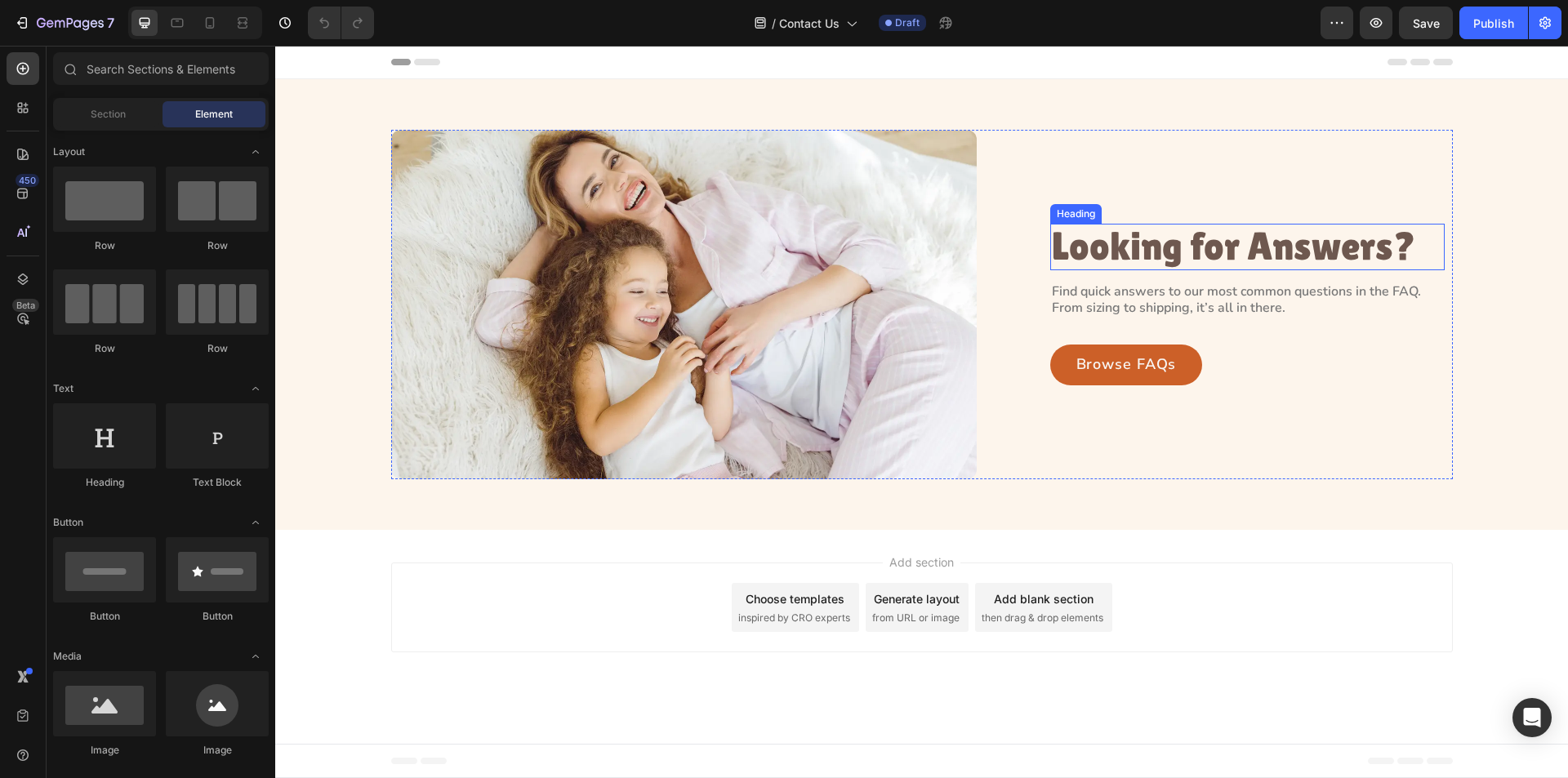
click at [1124, 243] on h2 "Looking for Answers?" at bounding box center [1247, 247] width 395 height 47
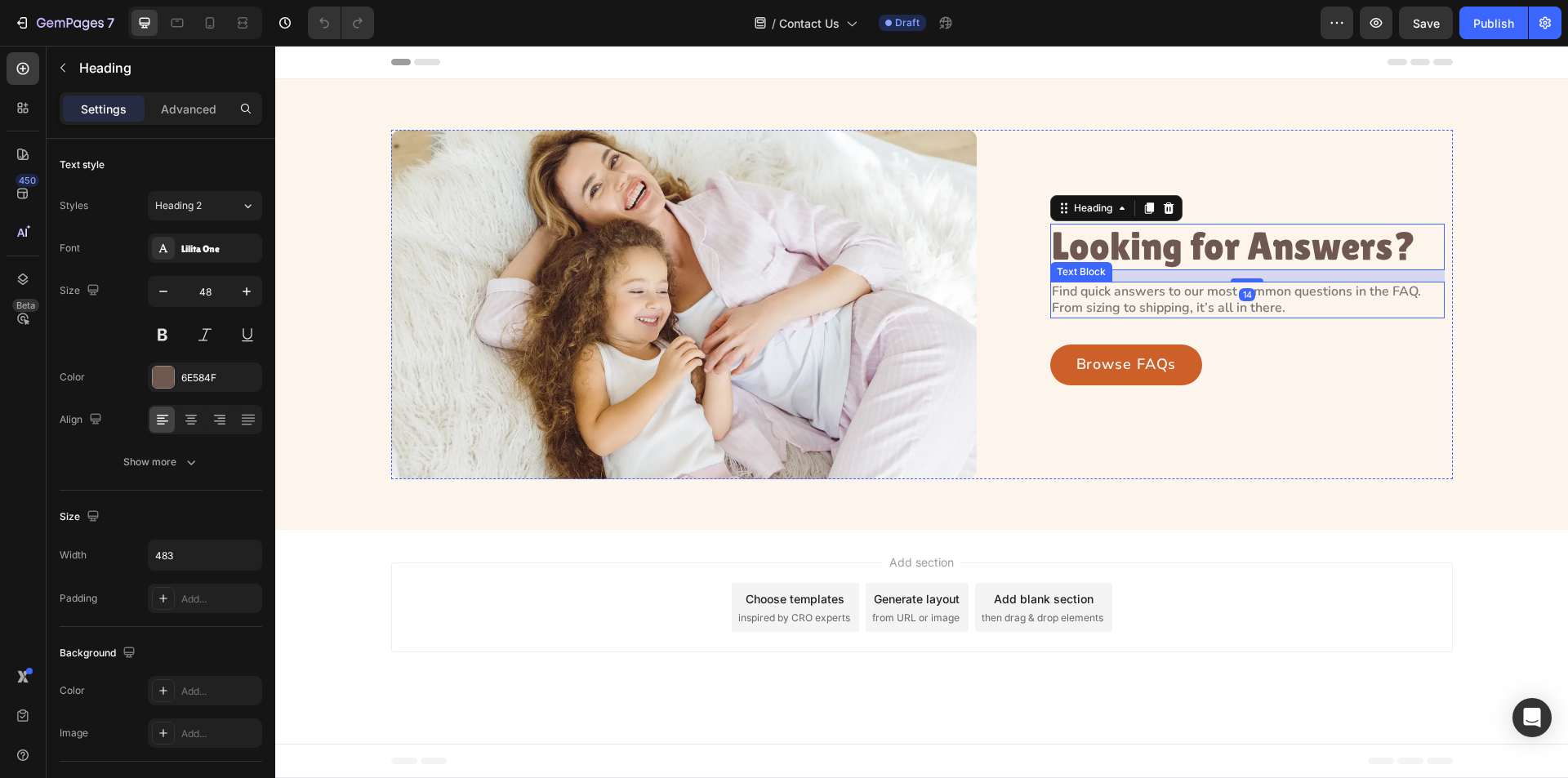
click at [1138, 297] on p "Find quick answers to our most common questions in the FAQ. From sizing to ship…" at bounding box center [1247, 300] width 391 height 35
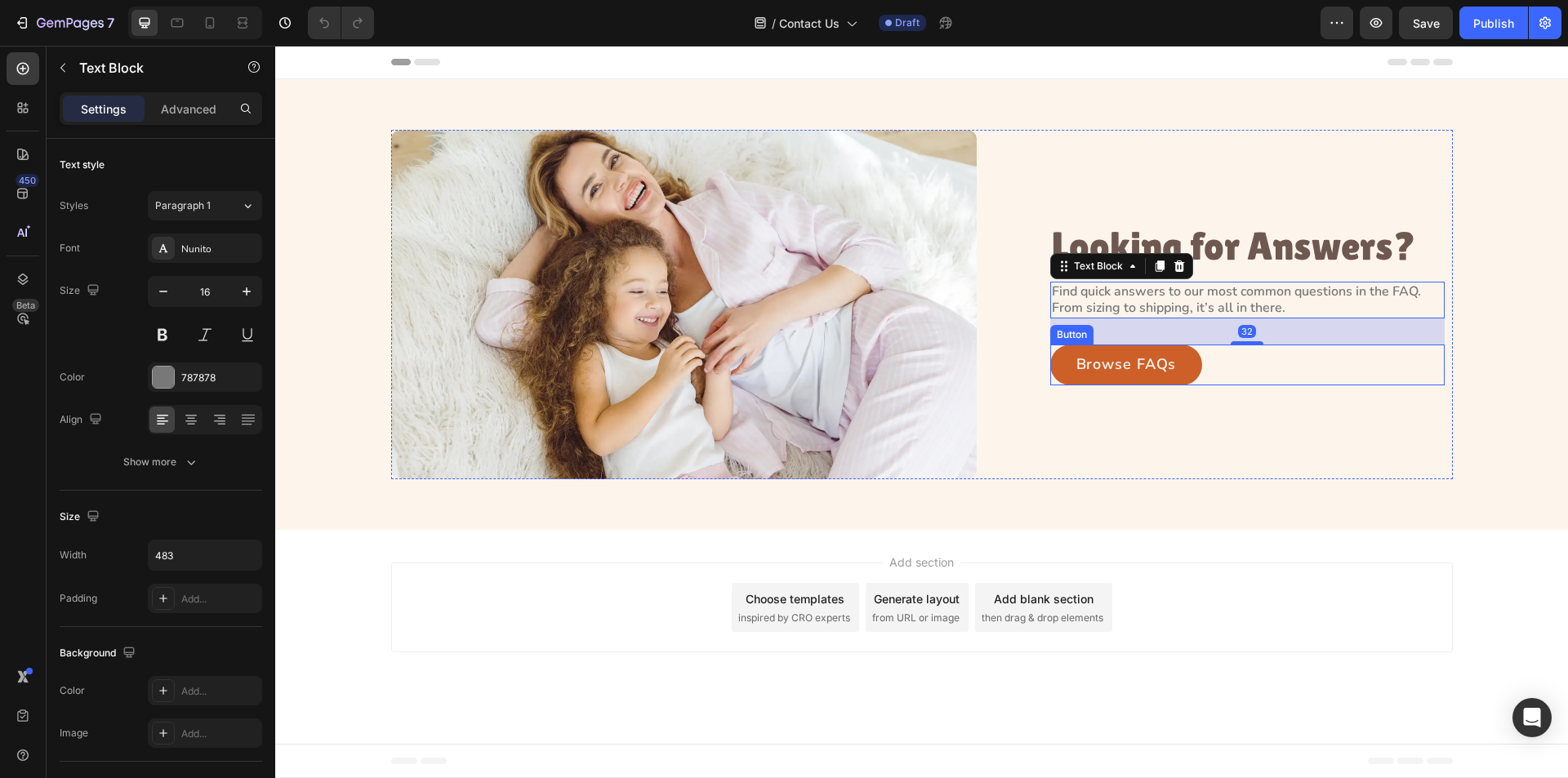
click at [1228, 364] on div "Browse FAQs Button" at bounding box center [1247, 364] width 395 height 41
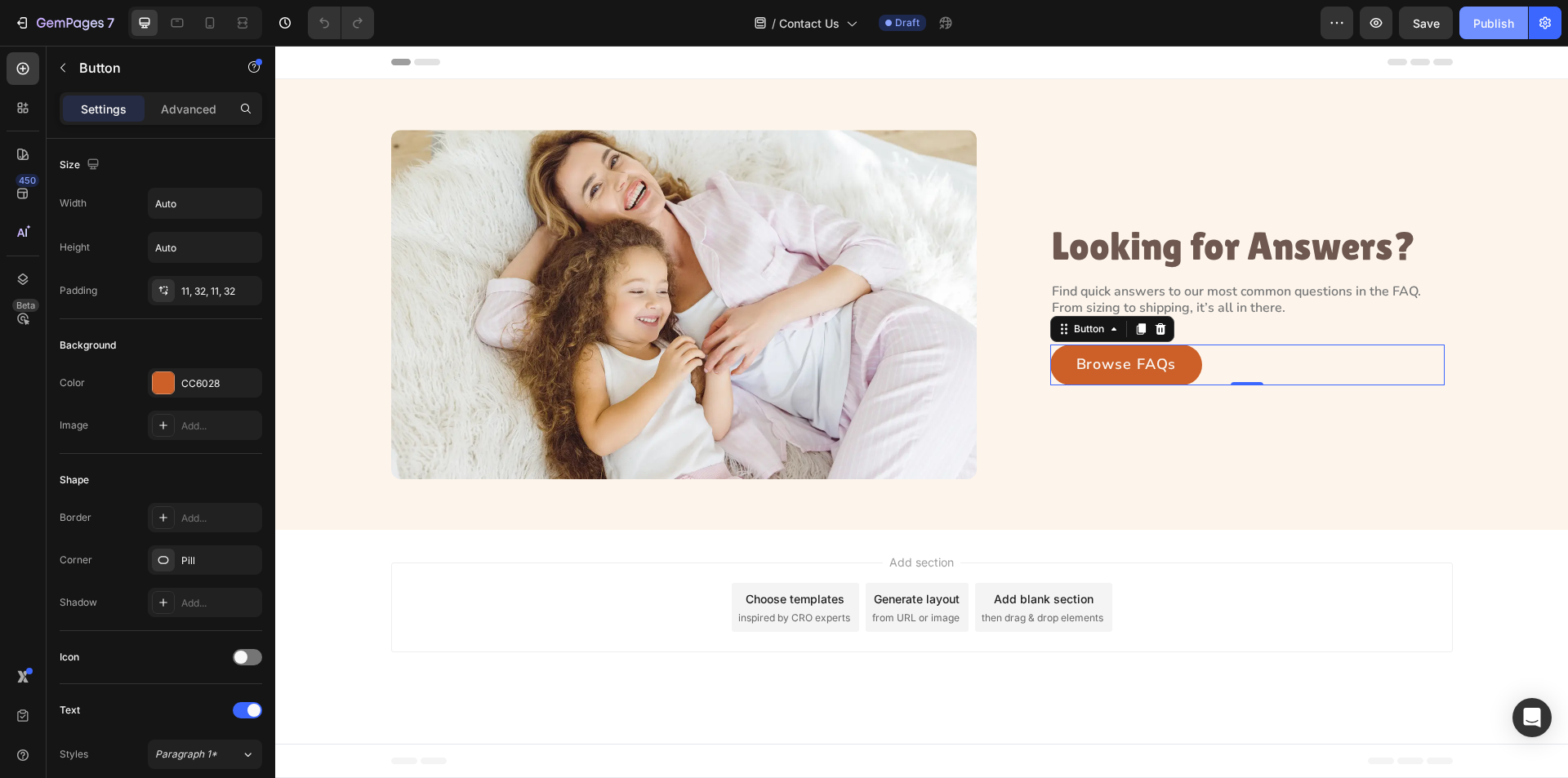
click at [1489, 27] on div "Publish" at bounding box center [1494, 23] width 41 height 17
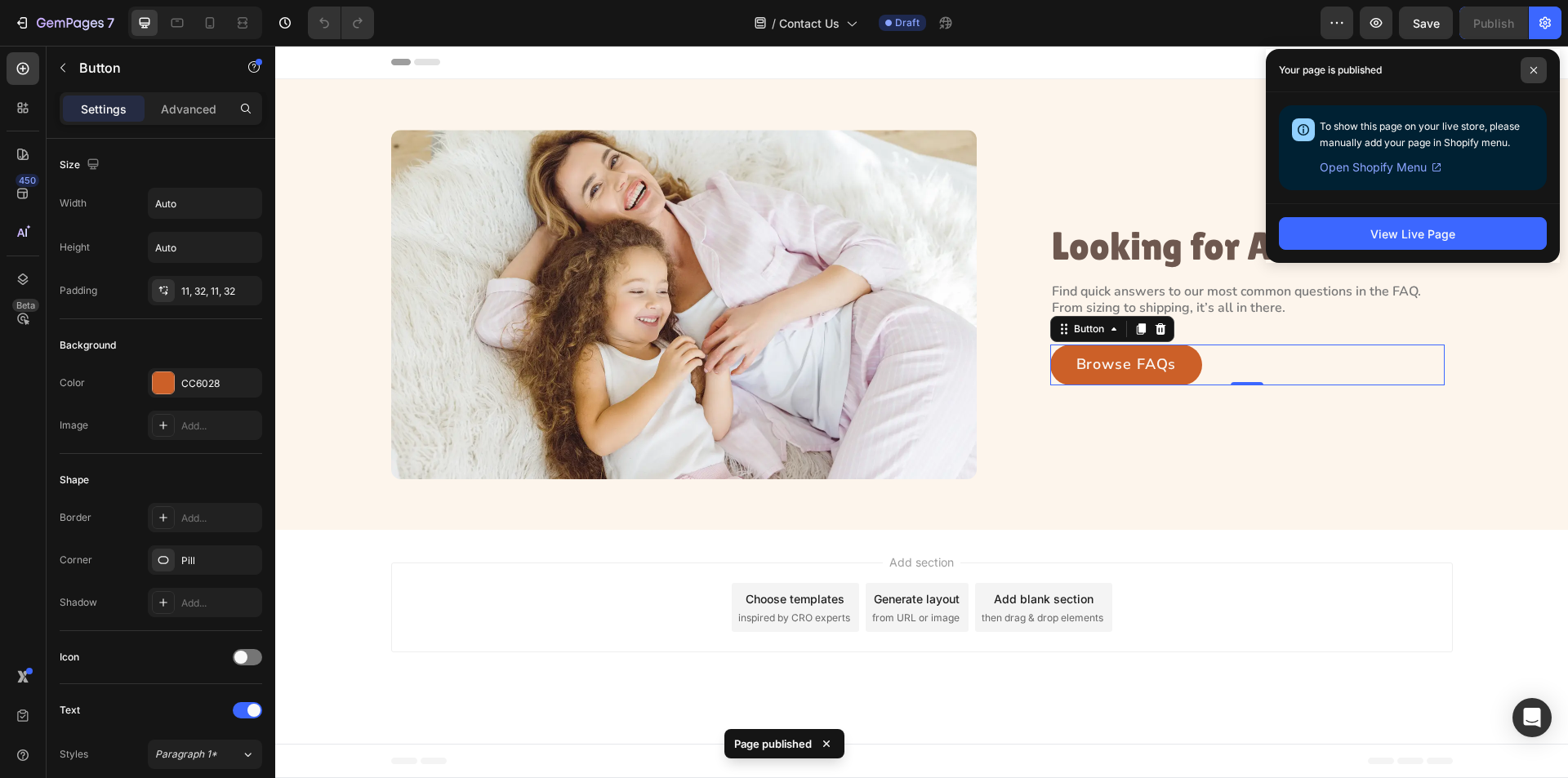
click at [1535, 66] on span at bounding box center [1533, 70] width 26 height 26
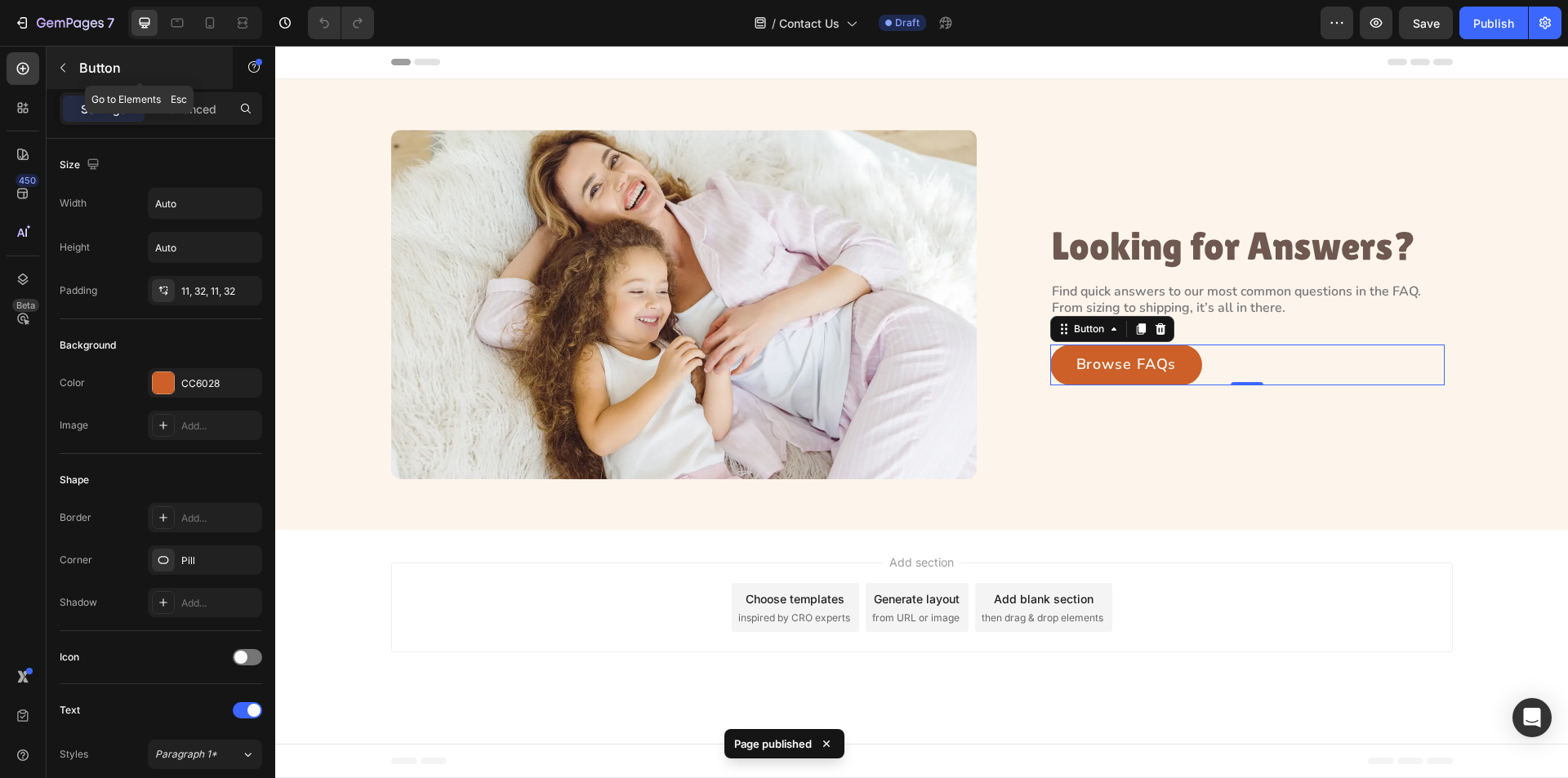
click at [63, 67] on icon "button" at bounding box center [63, 68] width 13 height 13
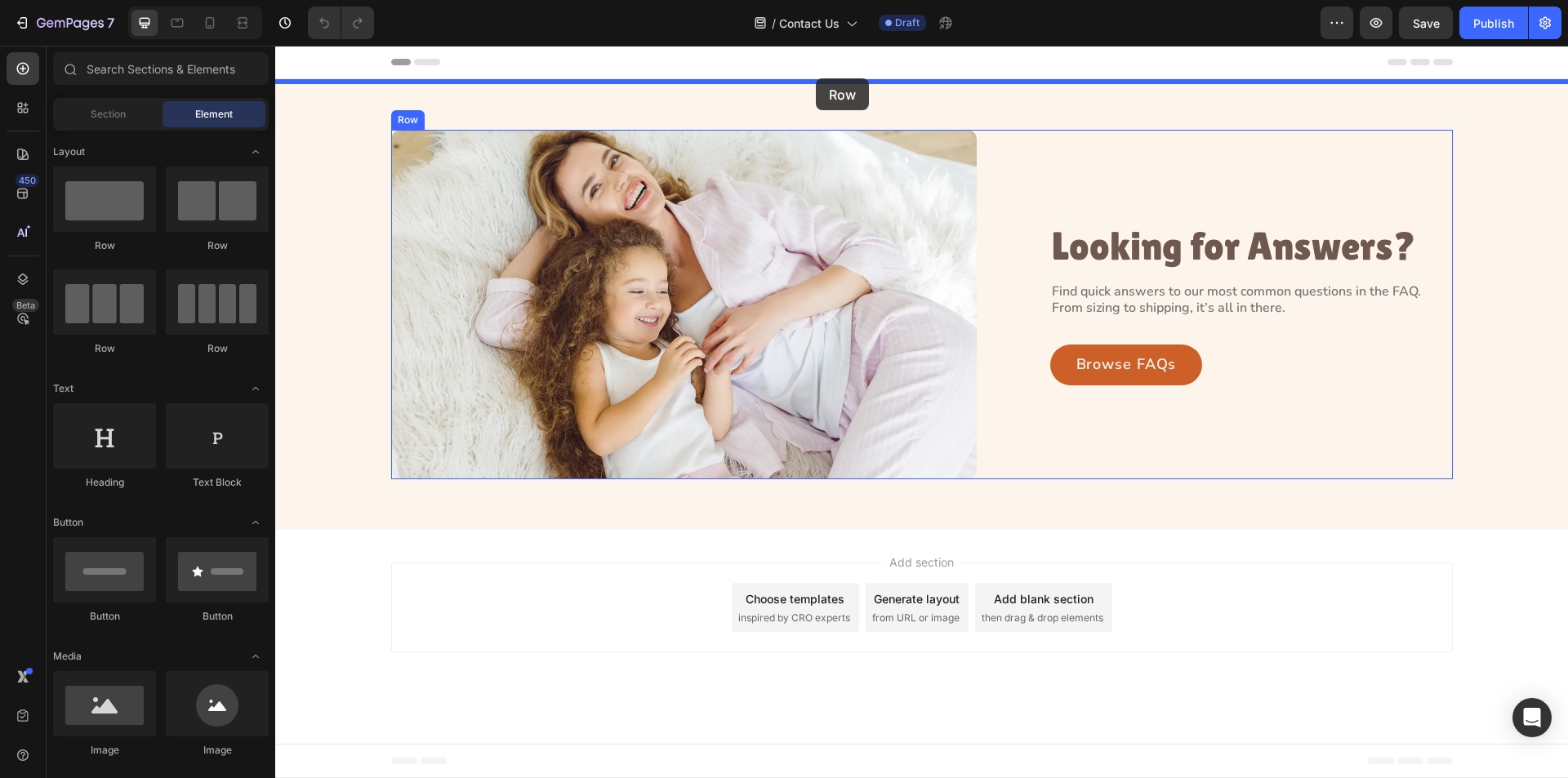
drag, startPoint x: 393, startPoint y: 263, endPoint x: 816, endPoint y: 79, distance: 461.3
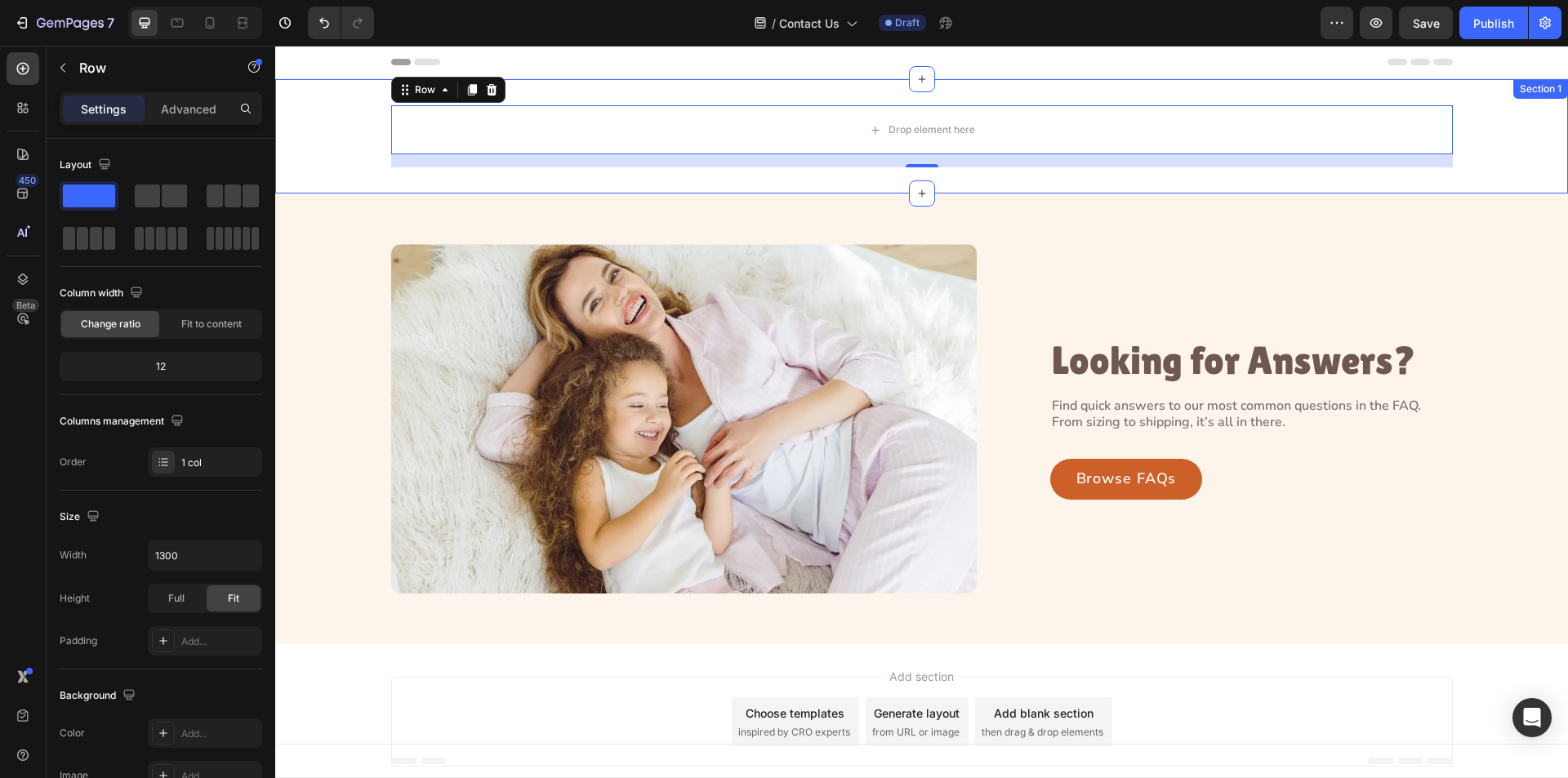
click at [329, 166] on div "Drop element here Row 16" at bounding box center [921, 136] width 1293 height 62
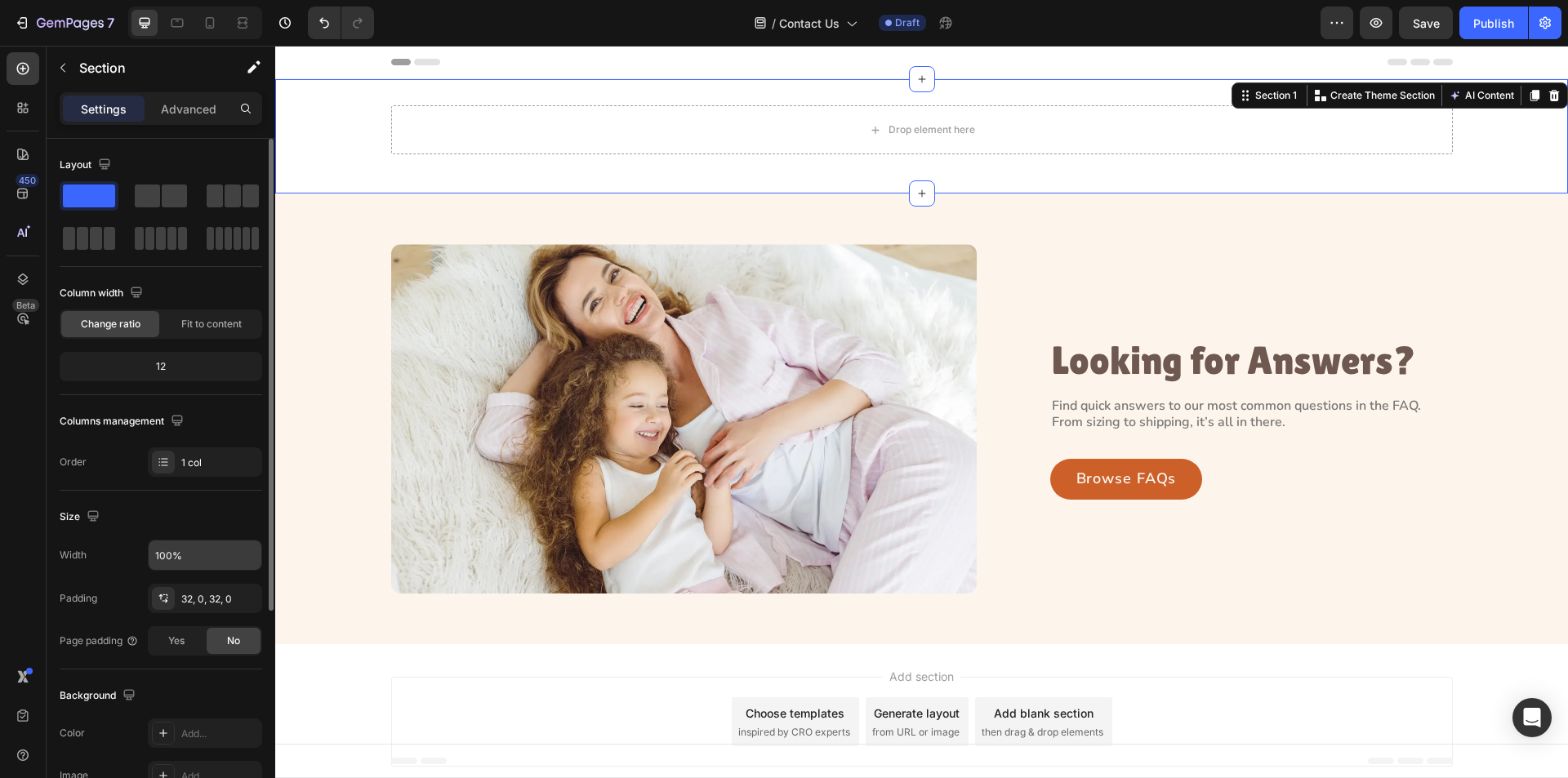
scroll to position [310, 0]
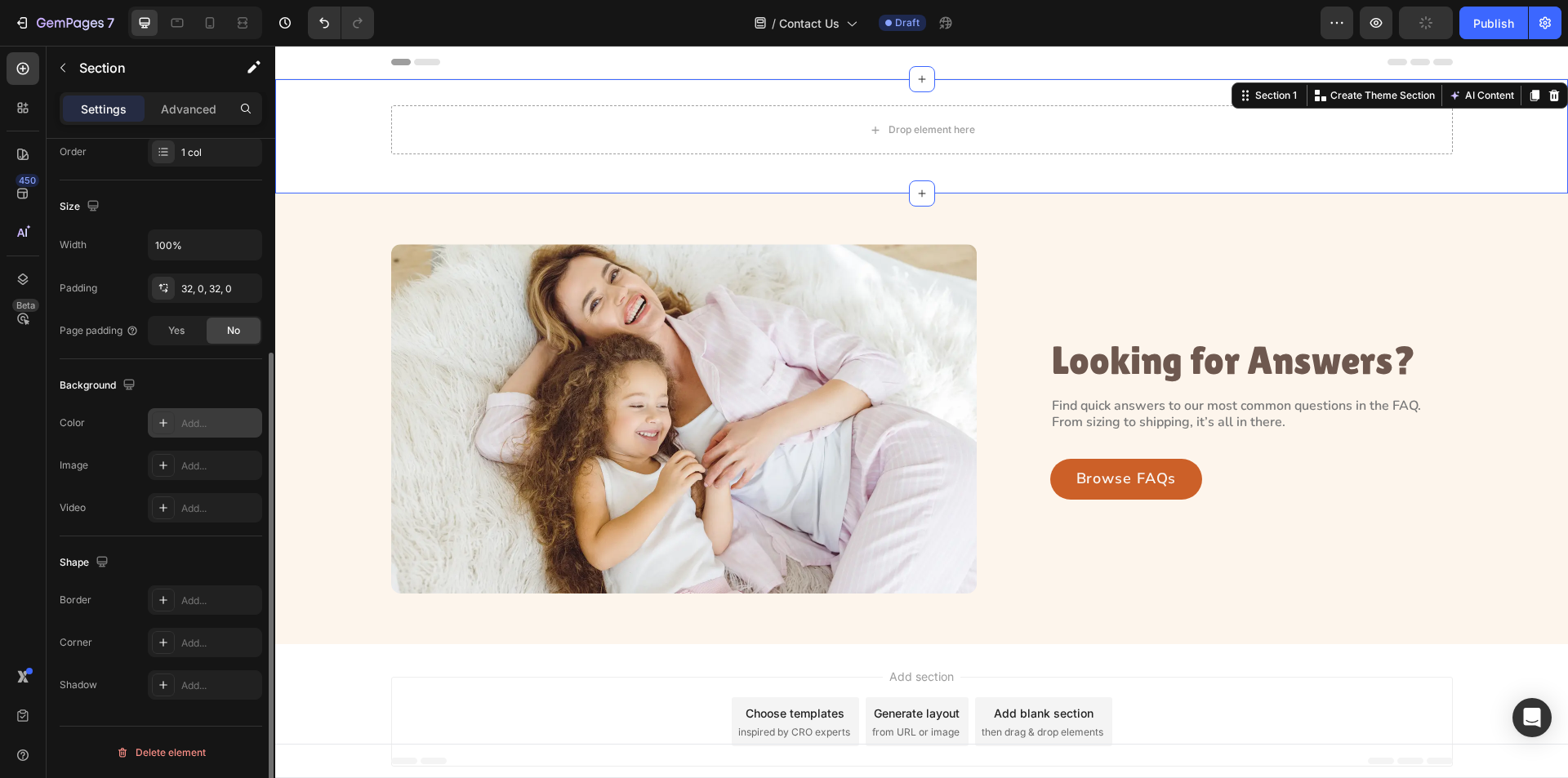
click at [161, 414] on div at bounding box center [163, 423] width 23 height 23
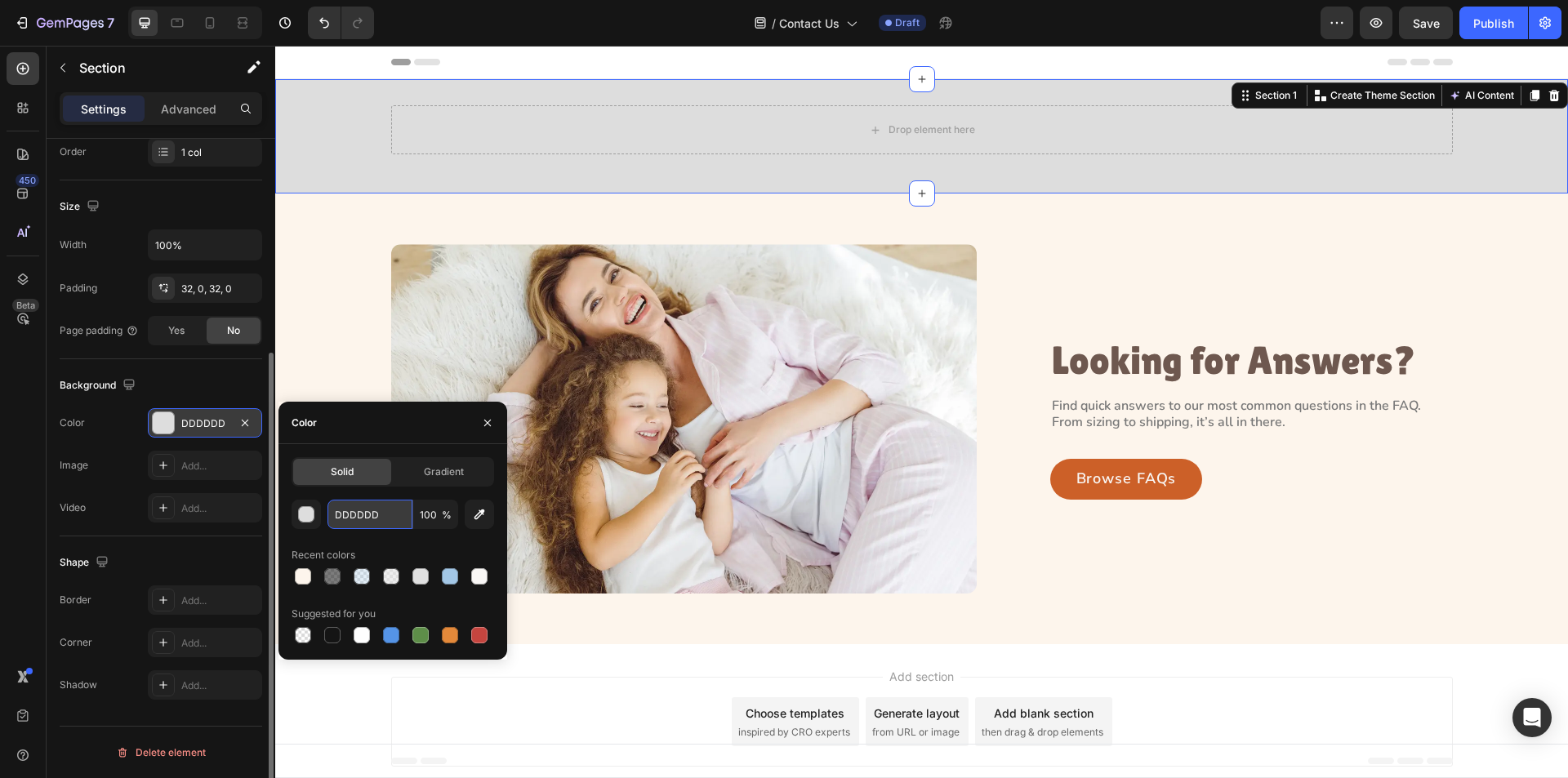
click at [371, 512] on input "DDDDDD" at bounding box center [370, 514] width 85 height 29
paste input "#FDF5EC"
type input "#FDF5EC"
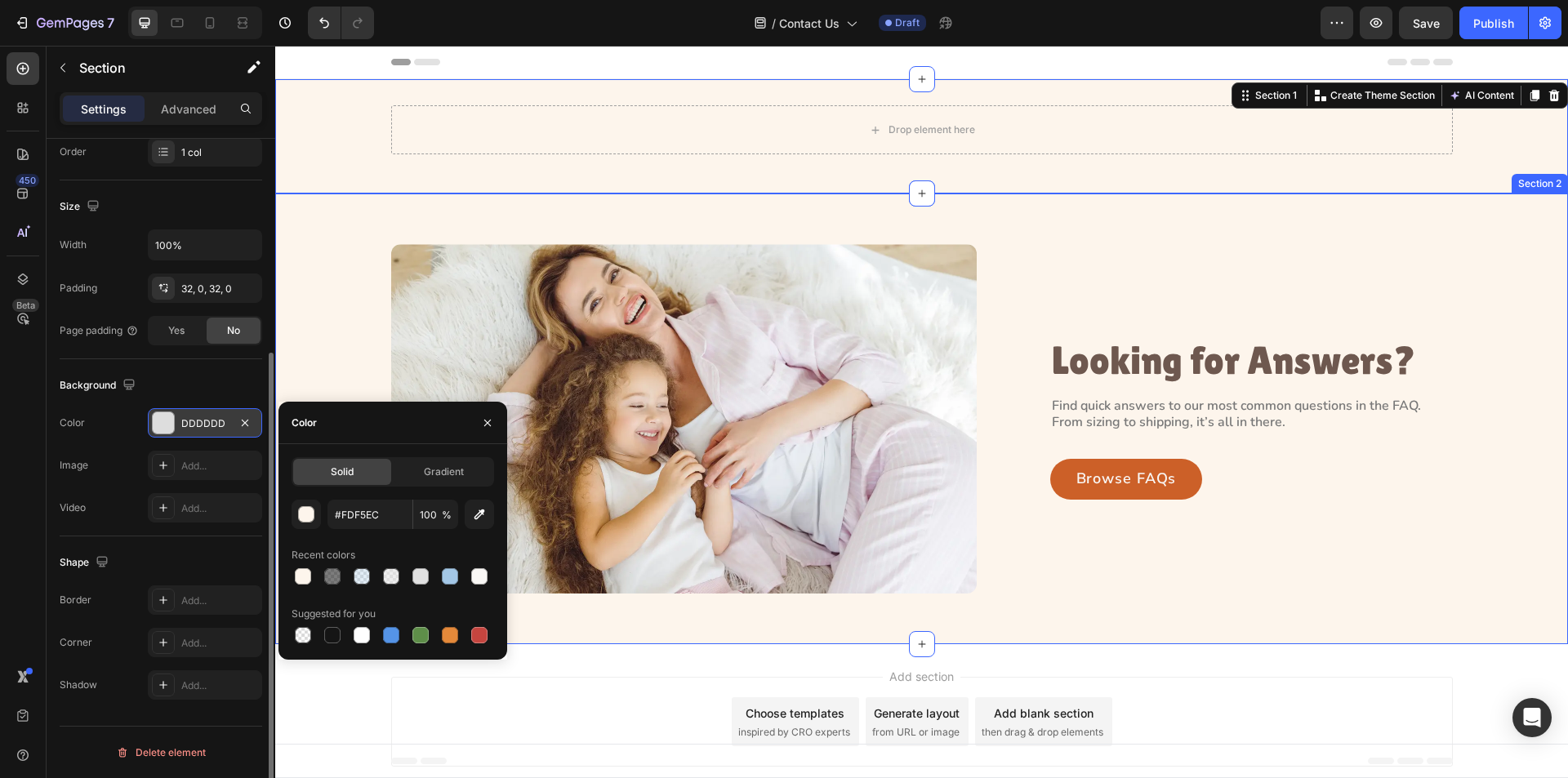
click at [341, 342] on div "Image Looking for Answers? Heading Find quick answers to our most common questi…" at bounding box center [921, 418] width 1256 height 350
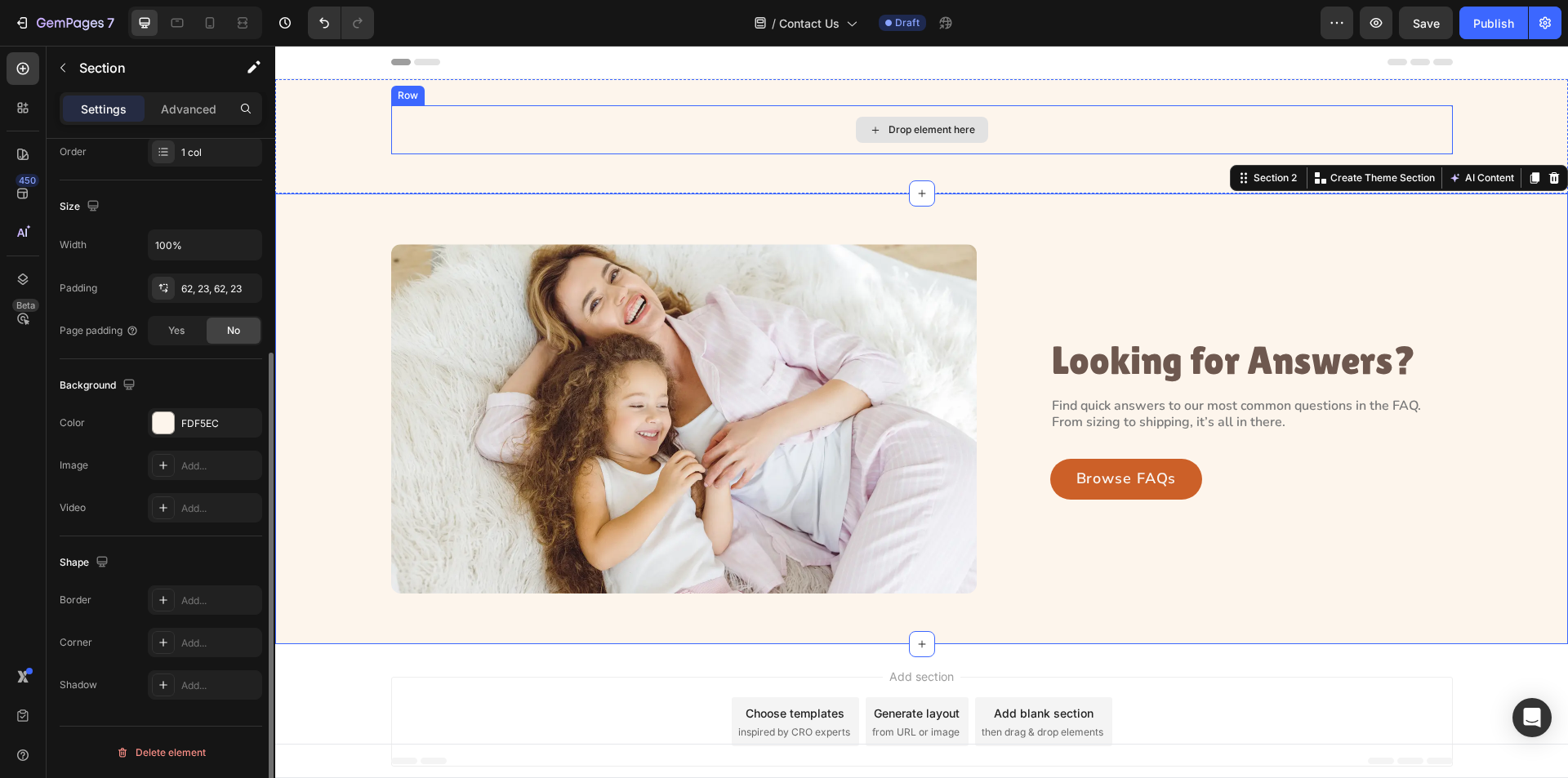
drag, startPoint x: 770, startPoint y: 143, endPoint x: 578, endPoint y: 122, distance: 193.1
click at [751, 142] on div "Drop element here" at bounding box center [921, 130] width 1062 height 49
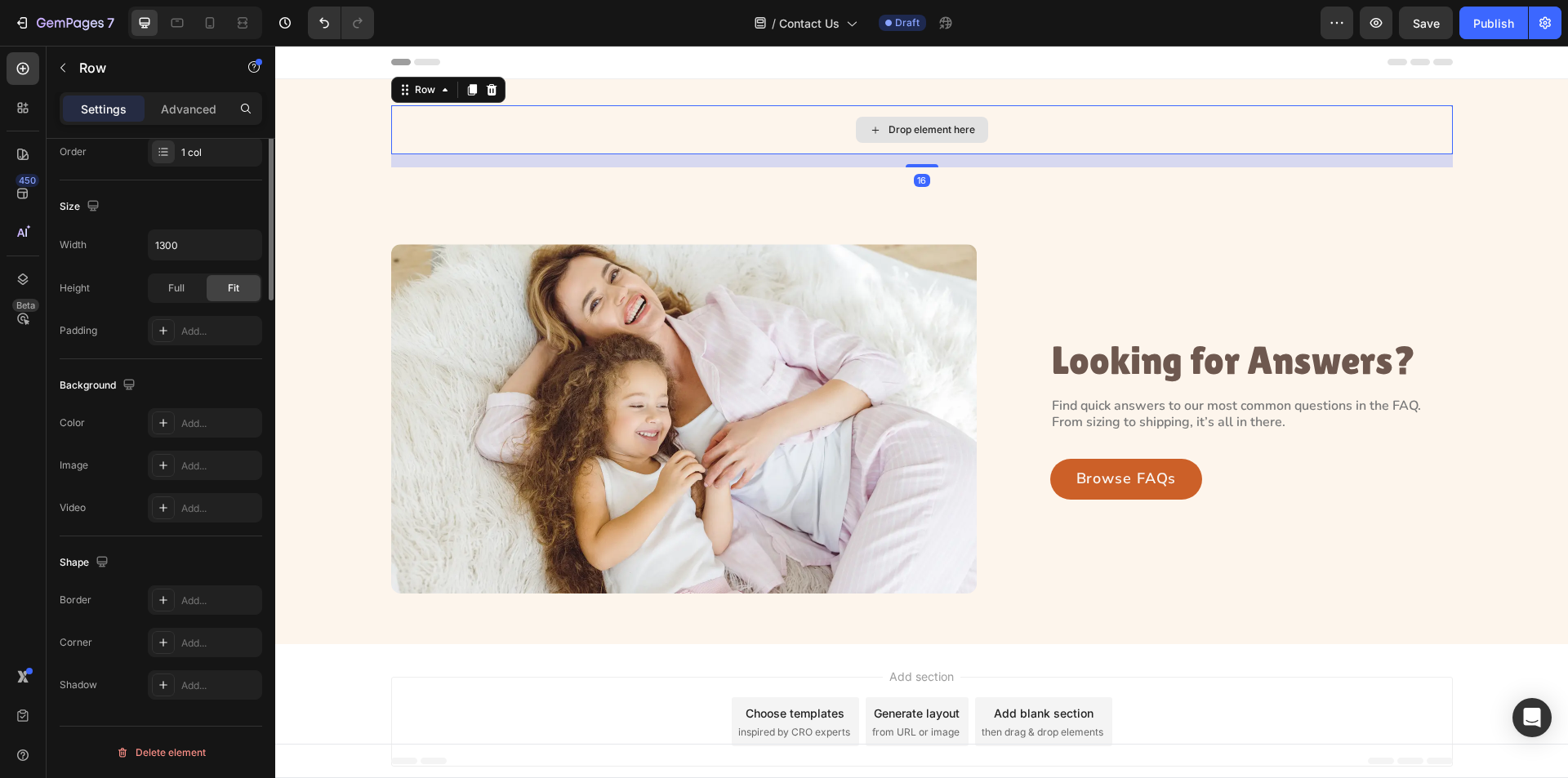
scroll to position [0, 0]
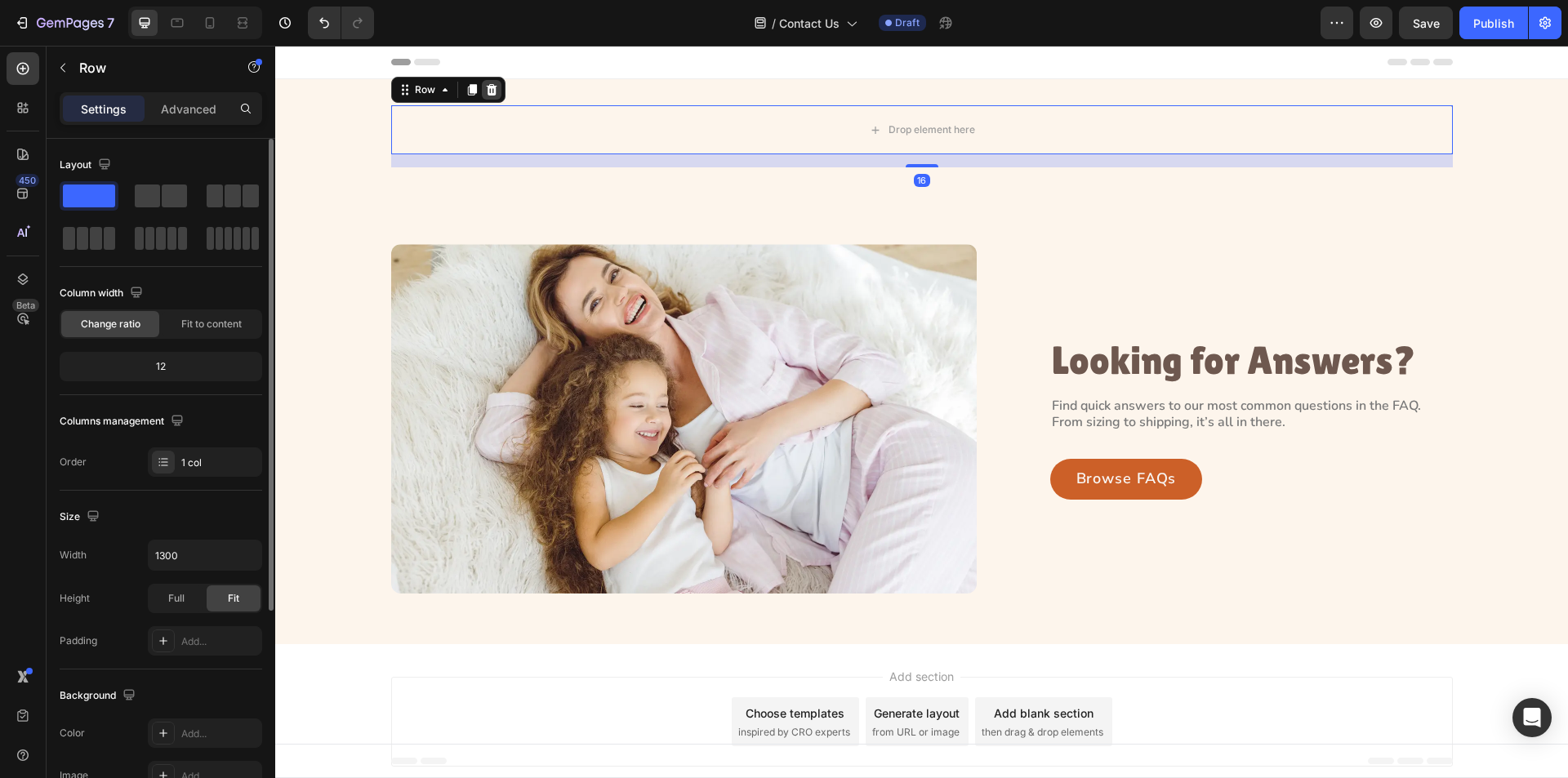
click at [486, 89] on icon at bounding box center [491, 89] width 11 height 12
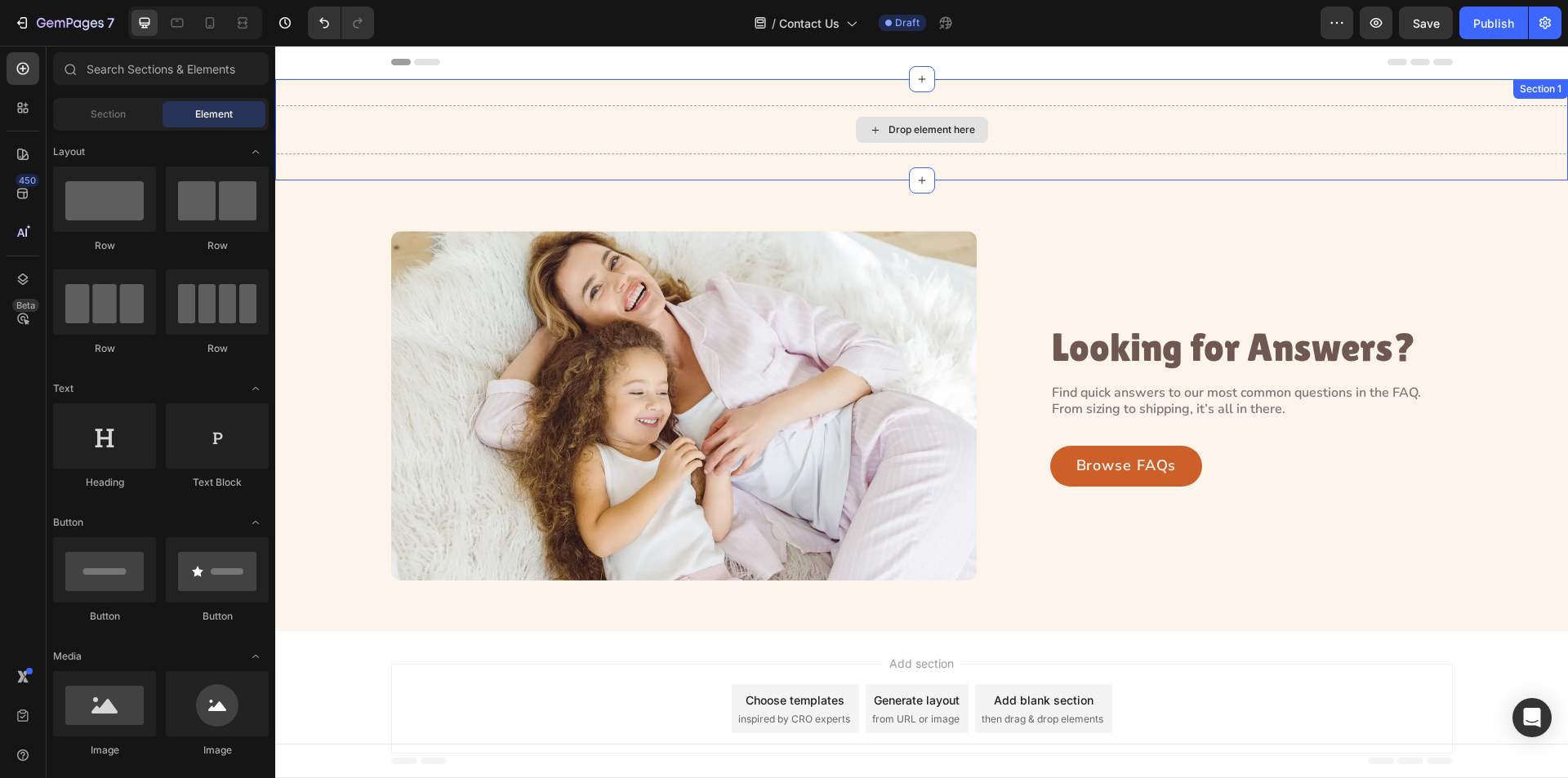
click at [333, 128] on div "Drop element here" at bounding box center [921, 130] width 1293 height 49
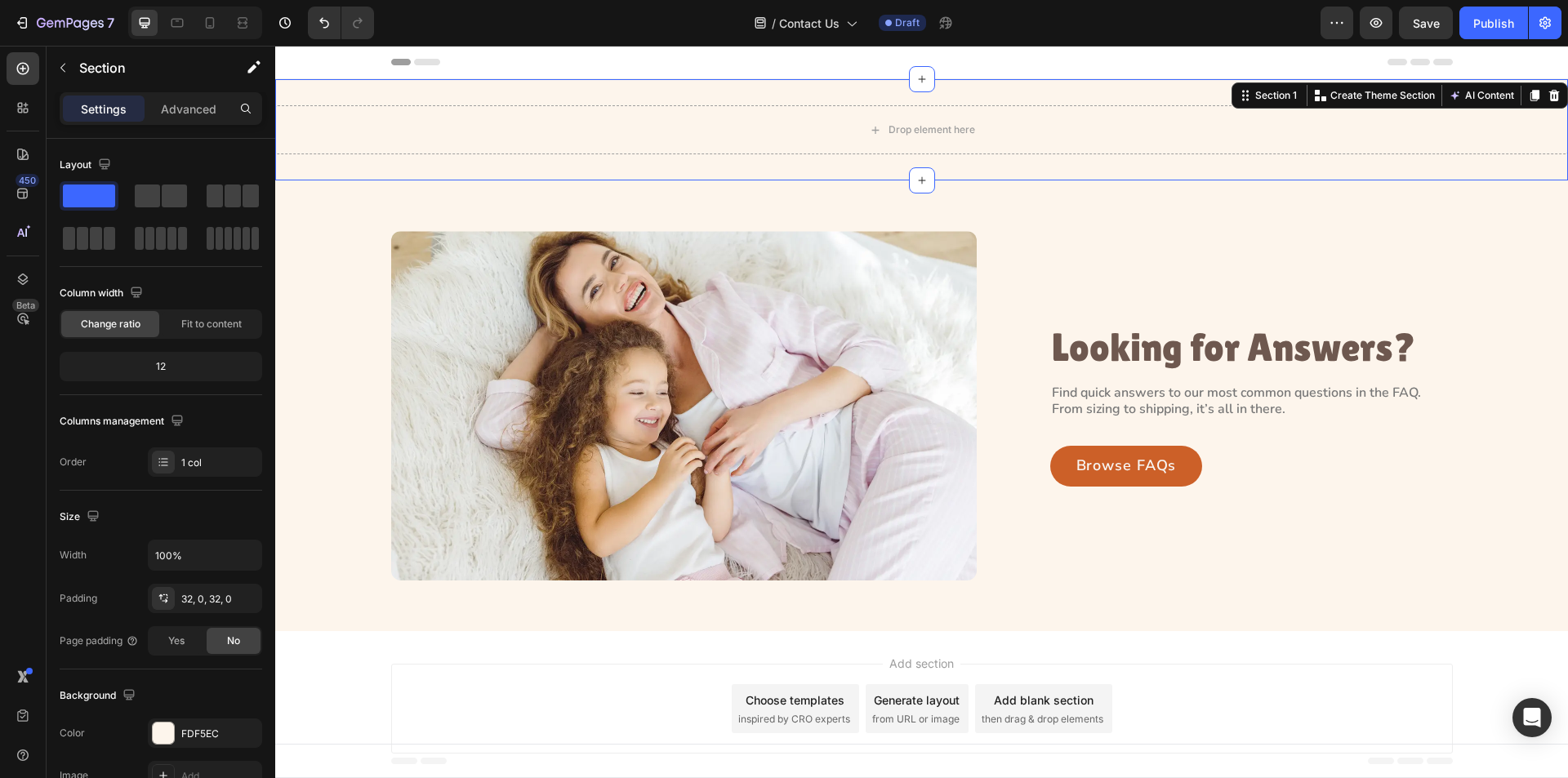
click at [307, 161] on div "Drop element here Section 1 You can create reusable sections Create Theme Secti…" at bounding box center [921, 130] width 1293 height 101
click at [166, 110] on p "Advanced" at bounding box center [188, 109] width 56 height 17
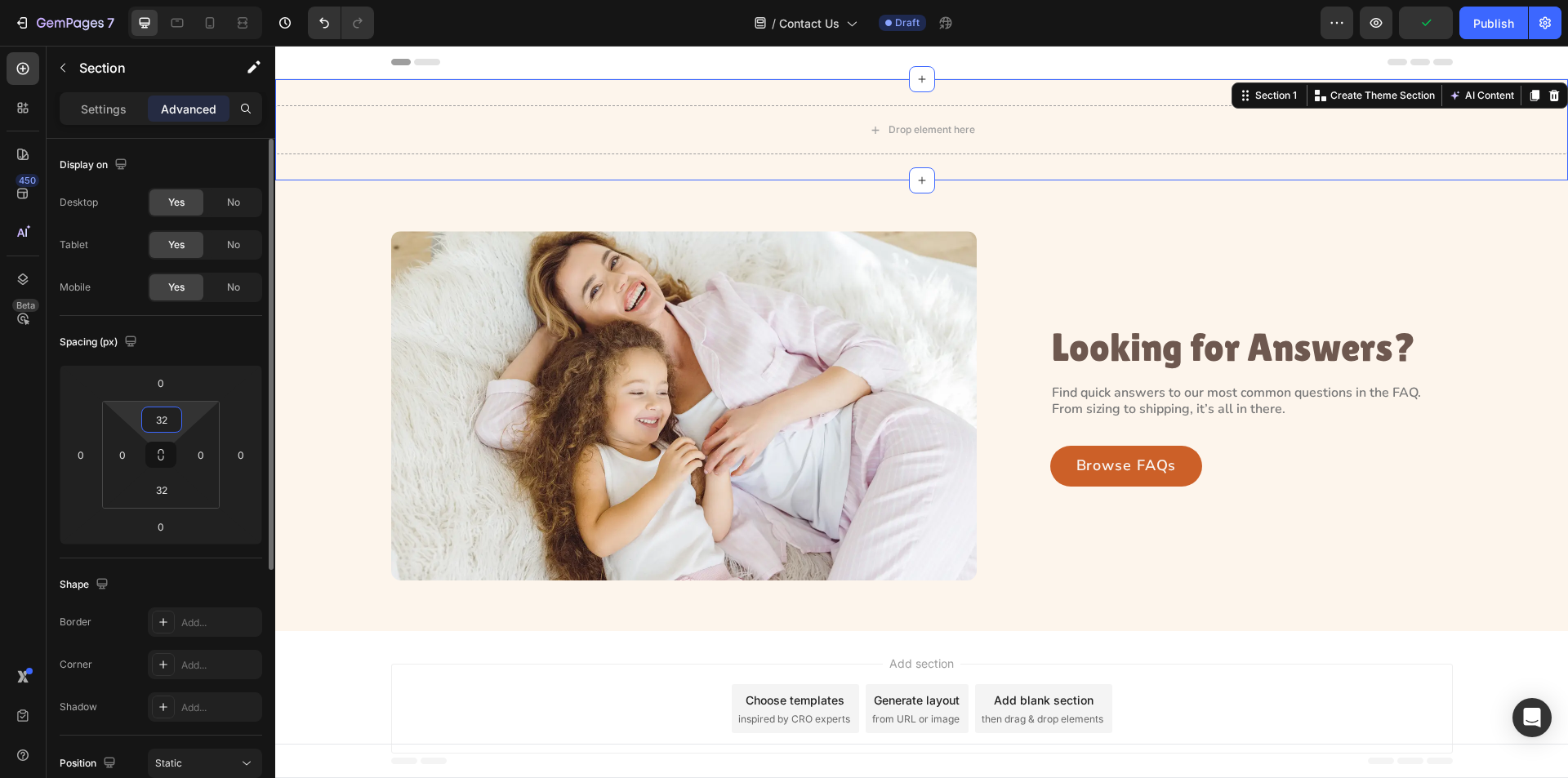
click at [169, 422] on input "32" at bounding box center [162, 419] width 33 height 25
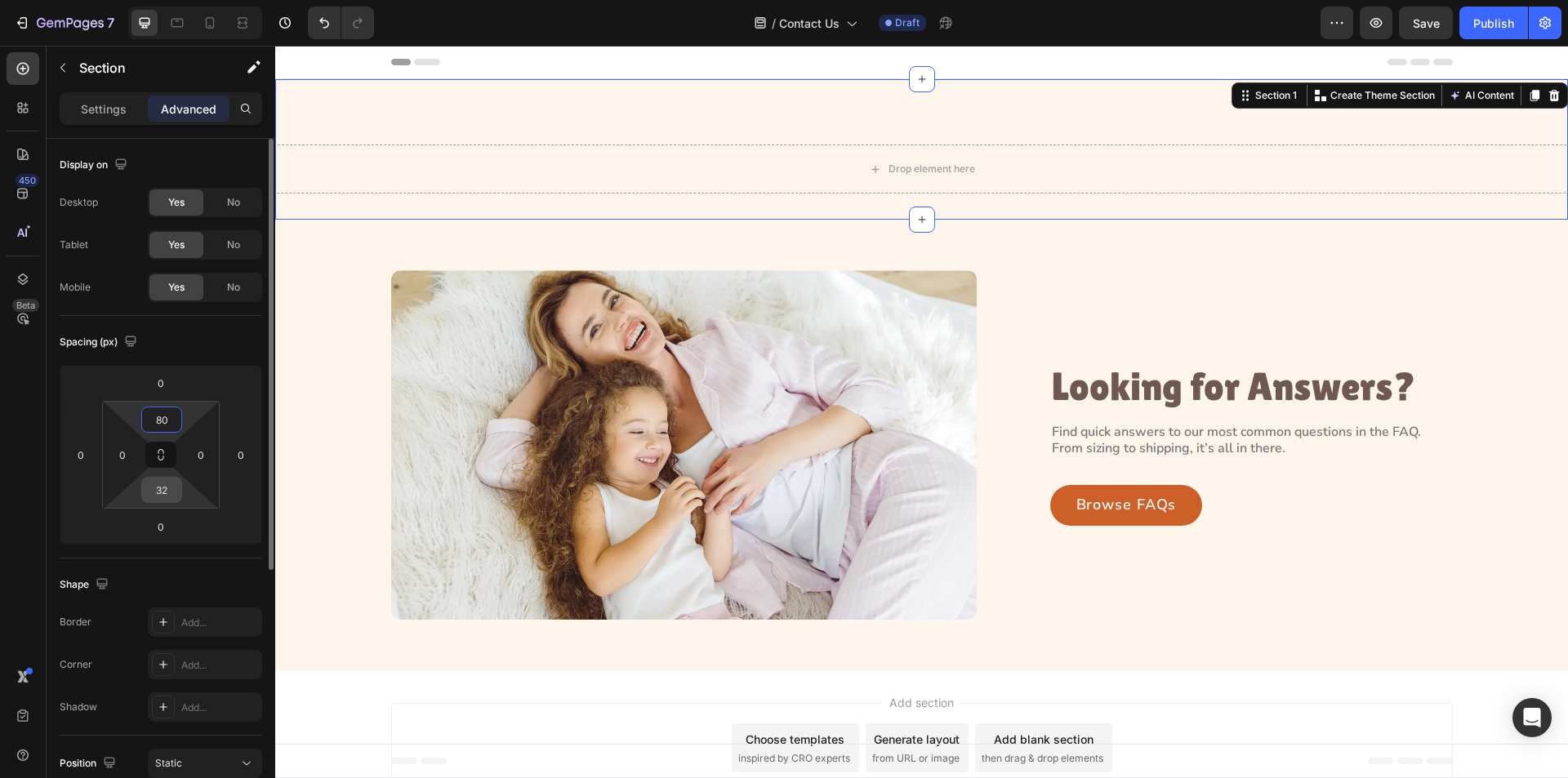
type input "80"
click at [166, 493] on input "32" at bounding box center [162, 489] width 33 height 25
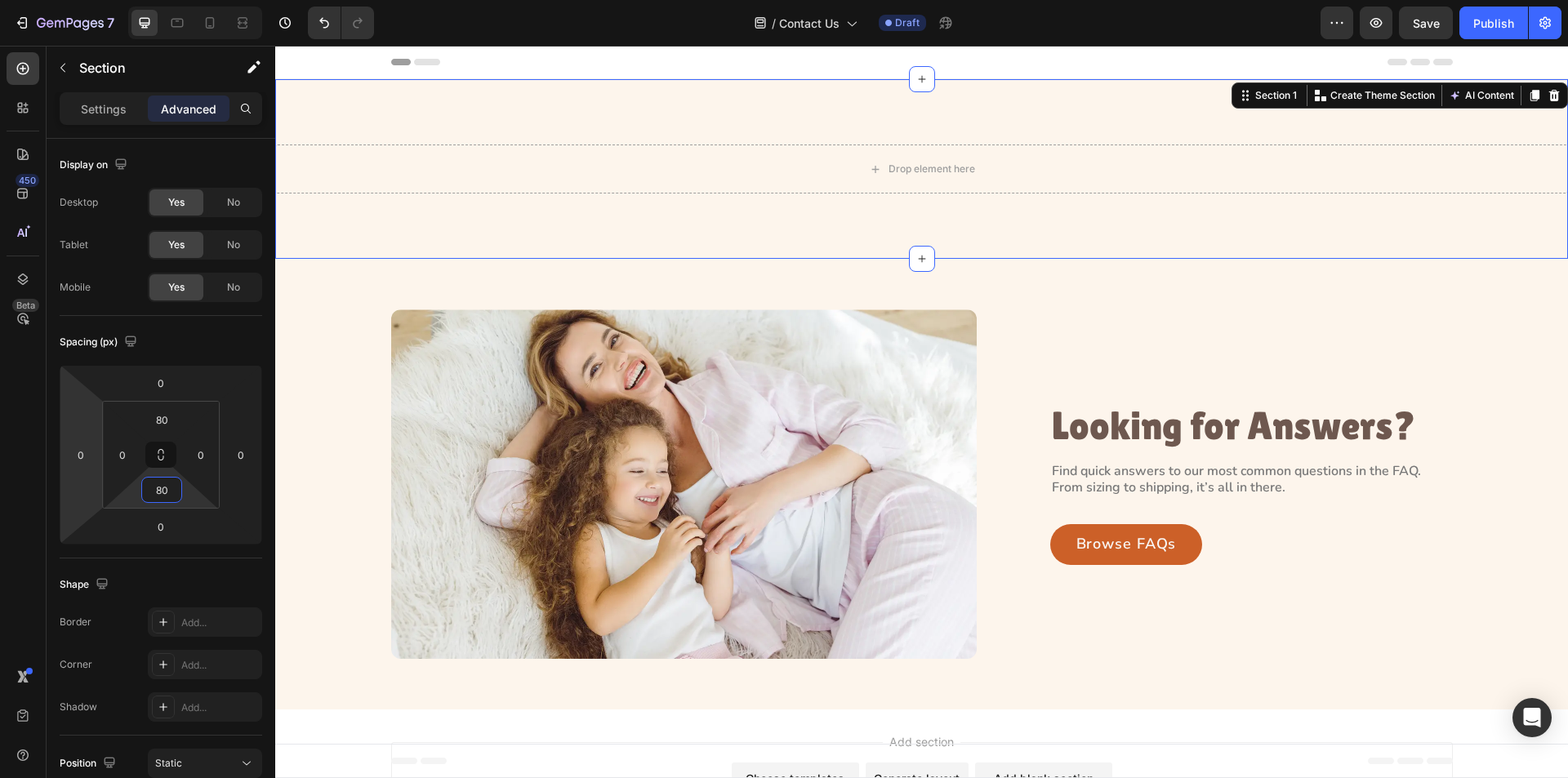
type input "80"
click at [321, 131] on div "Drop element here Section 1 You can create reusable sections Create Theme Secti…" at bounding box center [921, 169] width 1293 height 180
click at [126, 454] on input "0" at bounding box center [122, 455] width 25 height 25
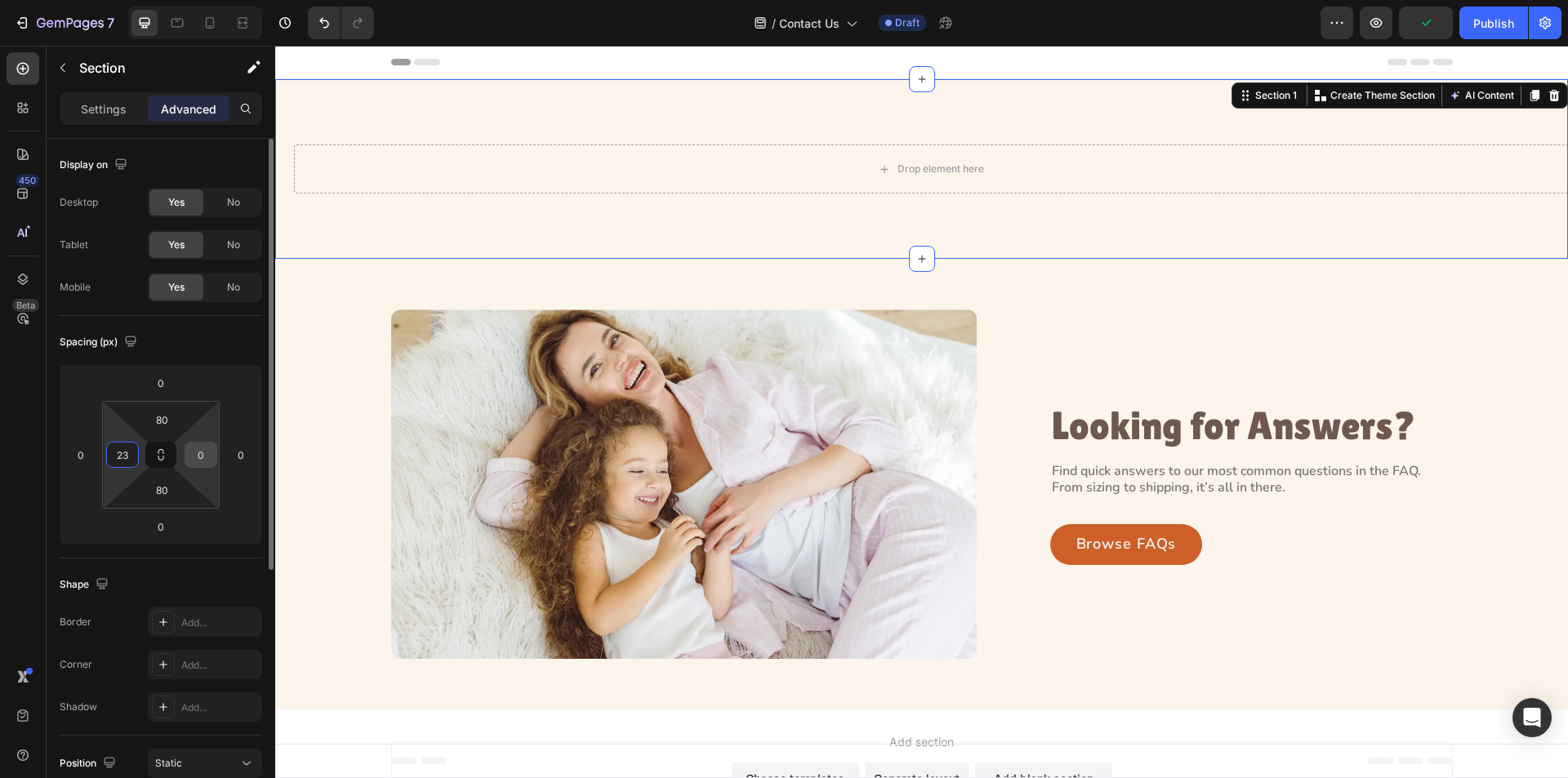
type input "23"
click at [195, 453] on input "0" at bounding box center [201, 455] width 25 height 25
type input "23"
click at [616, 122] on div "Drop element here Section 1 You can create reusable sections Create Theme Secti…" at bounding box center [921, 169] width 1293 height 180
click at [906, 127] on div "Drop element here Section 1 You can create reusable sections Create Theme Secti…" at bounding box center [921, 169] width 1293 height 180
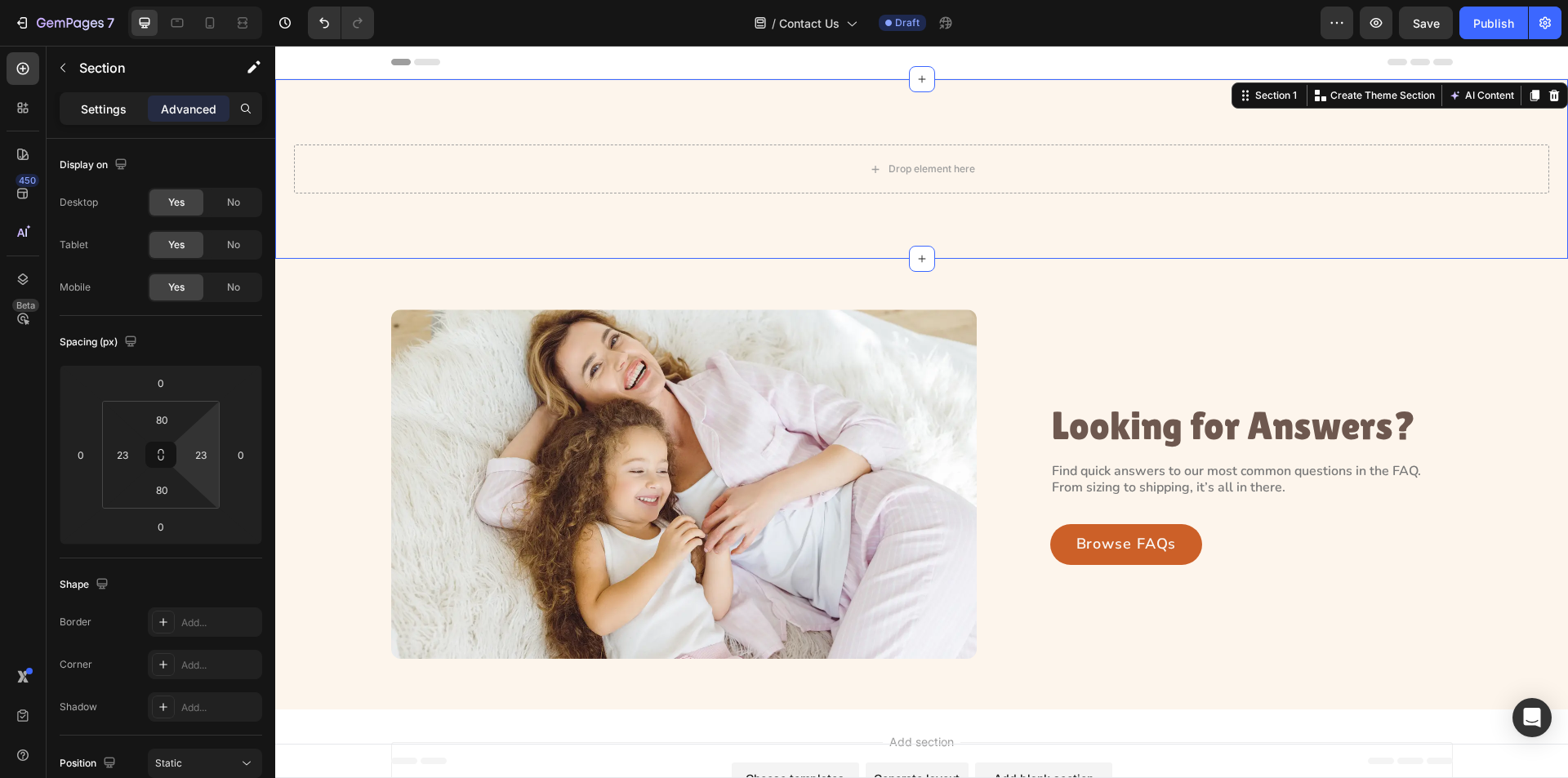
click at [102, 109] on p "Settings" at bounding box center [104, 109] width 46 height 17
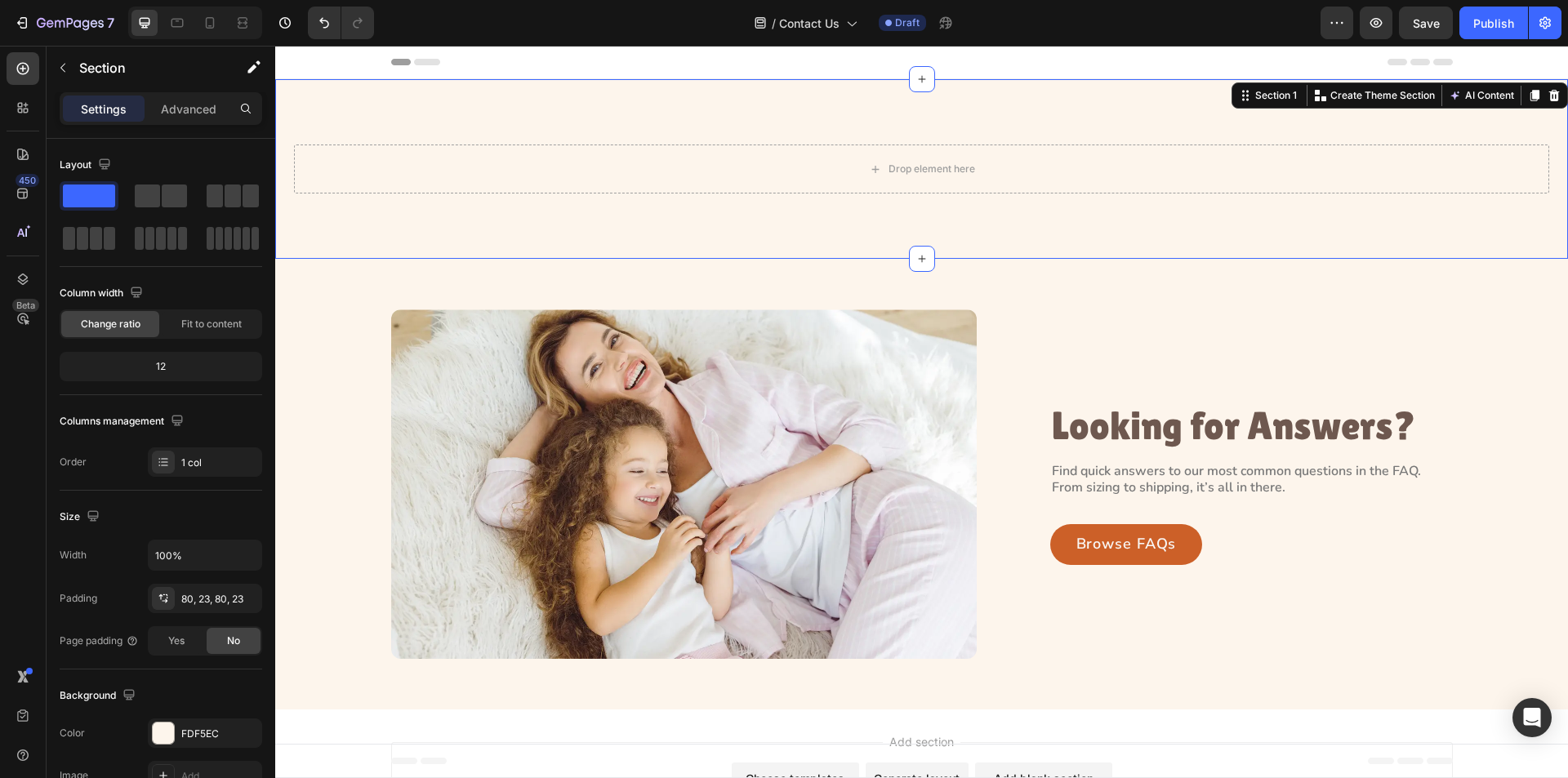
click at [300, 213] on div "Drop element here Section 1 You can create reusable sections Create Theme Secti…" at bounding box center [921, 169] width 1293 height 180
click at [1086, 431] on h2 "Looking for Answers?" at bounding box center [1247, 426] width 395 height 47
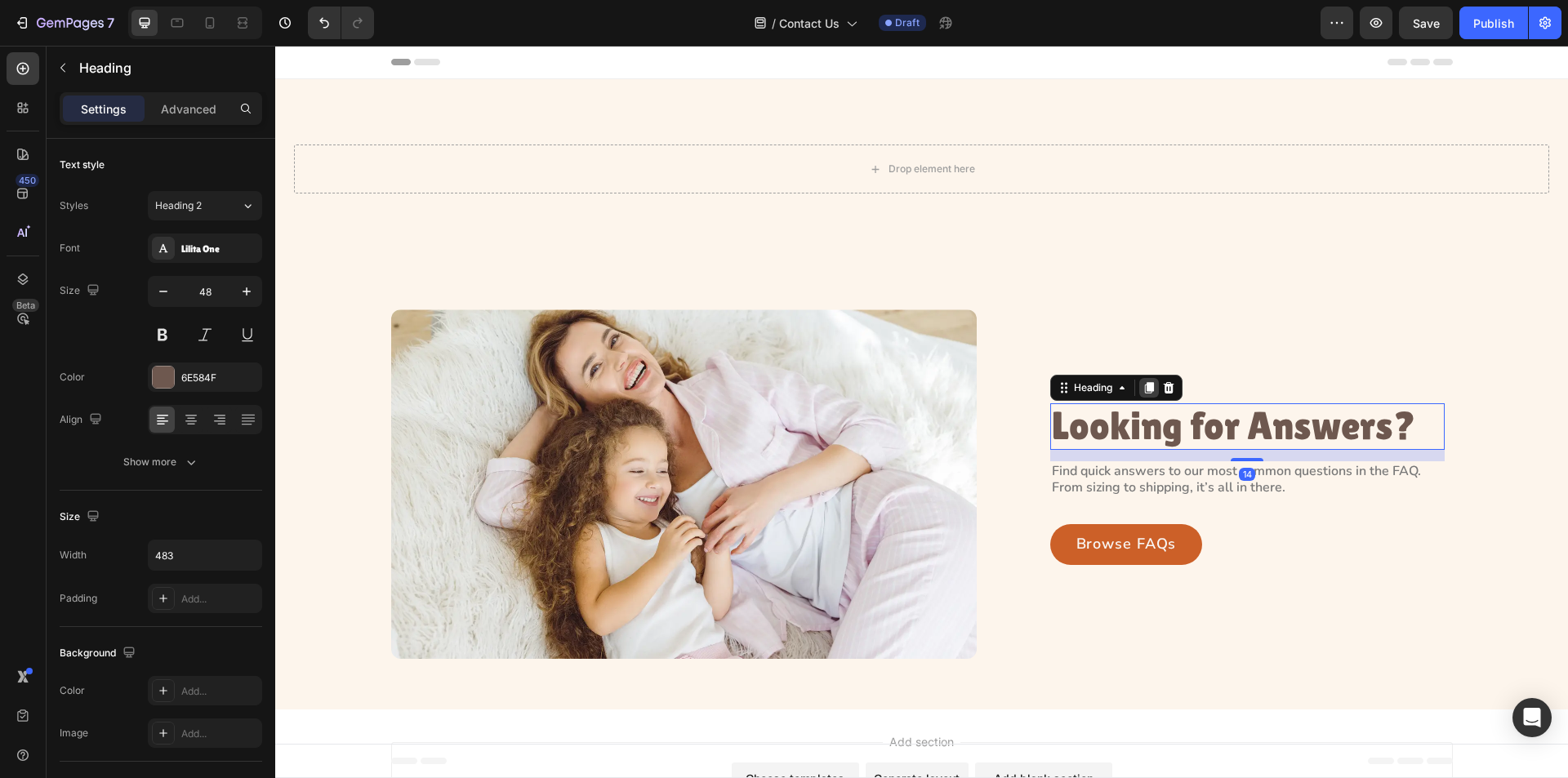
click at [1144, 385] on icon at bounding box center [1149, 388] width 9 height 12
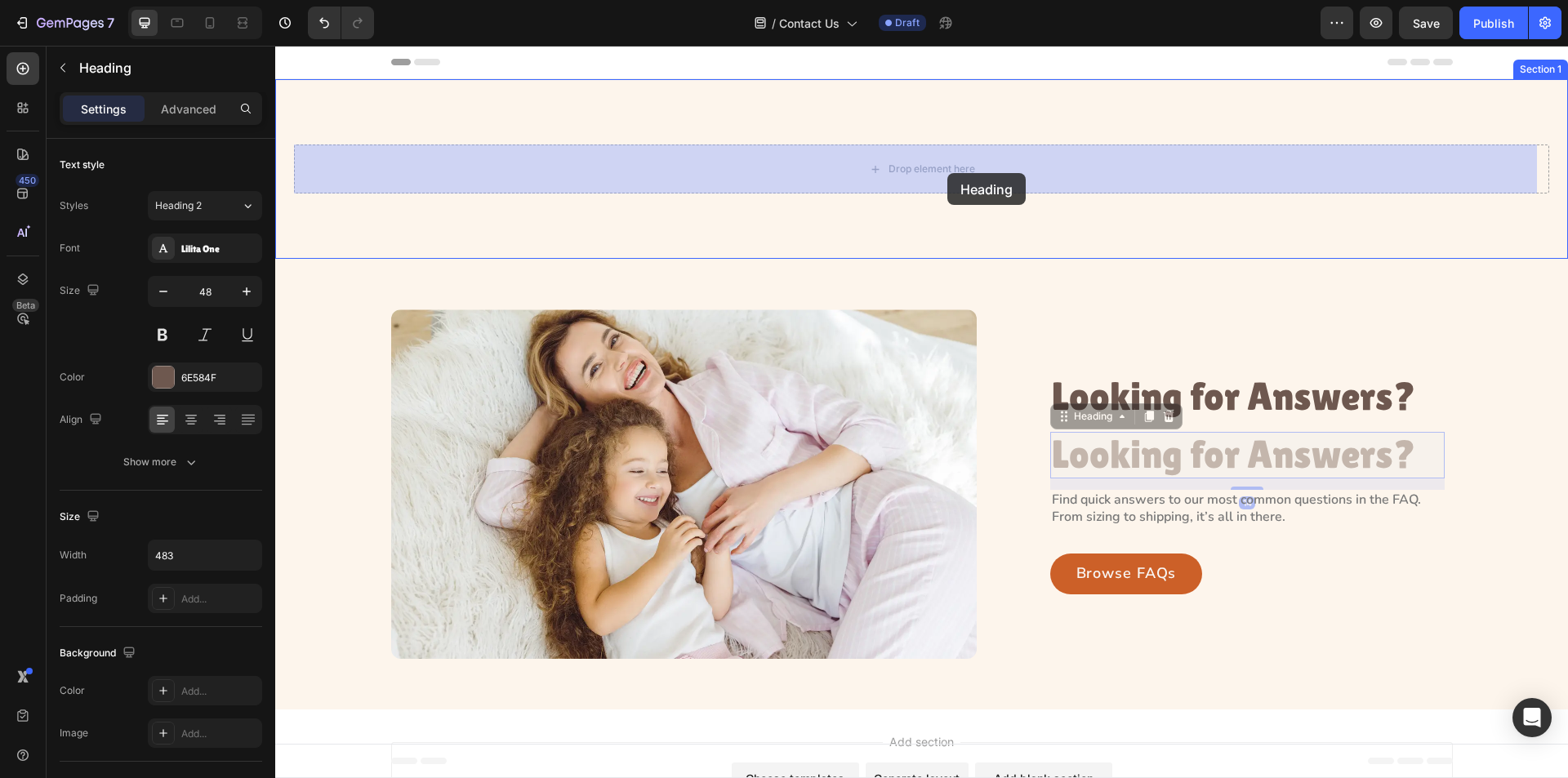
drag, startPoint x: 1070, startPoint y: 425, endPoint x: 948, endPoint y: 173, distance: 280.0
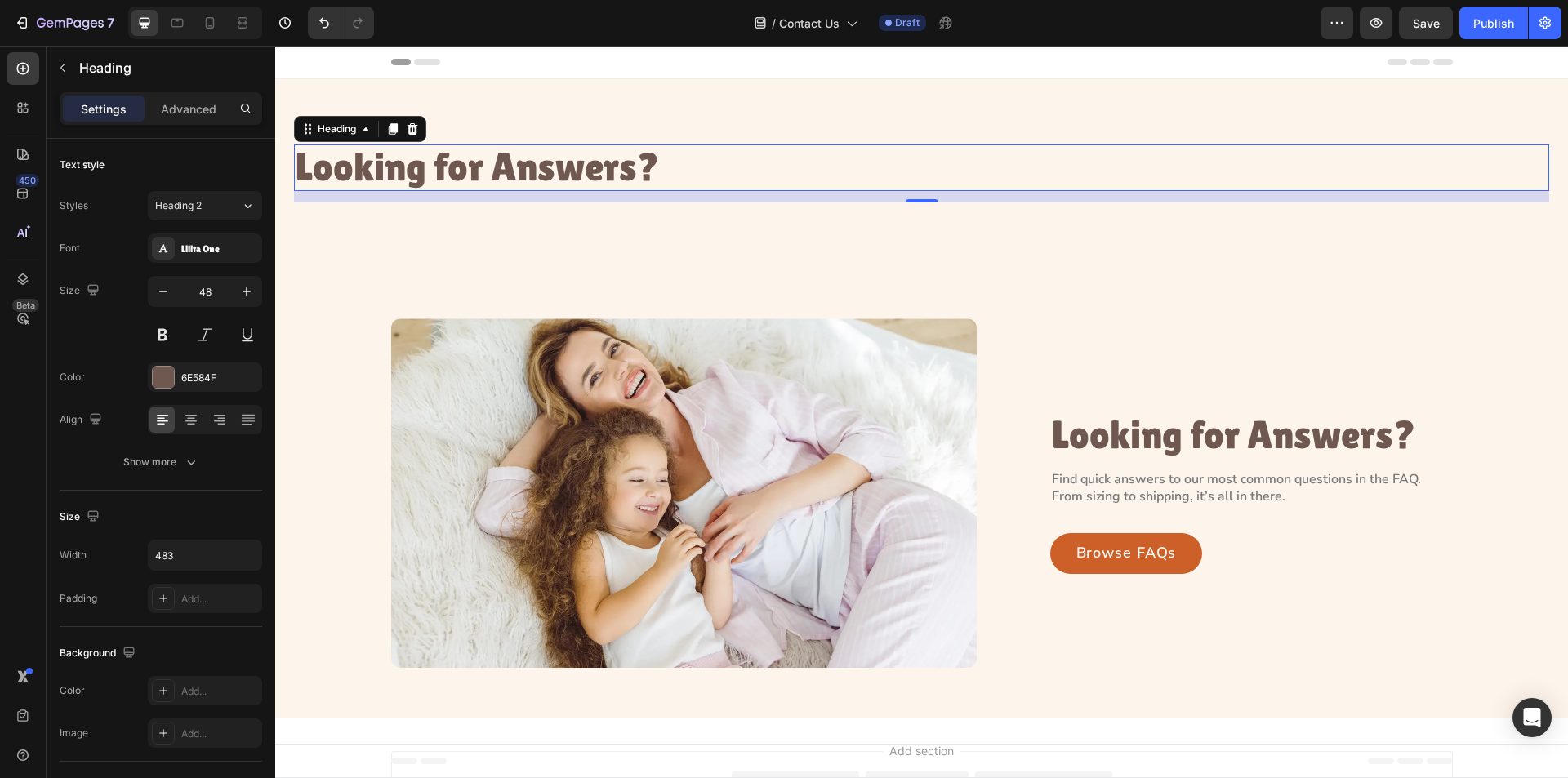
click at [474, 163] on h2 "Looking for Answers?" at bounding box center [491, 167] width 395 height 47
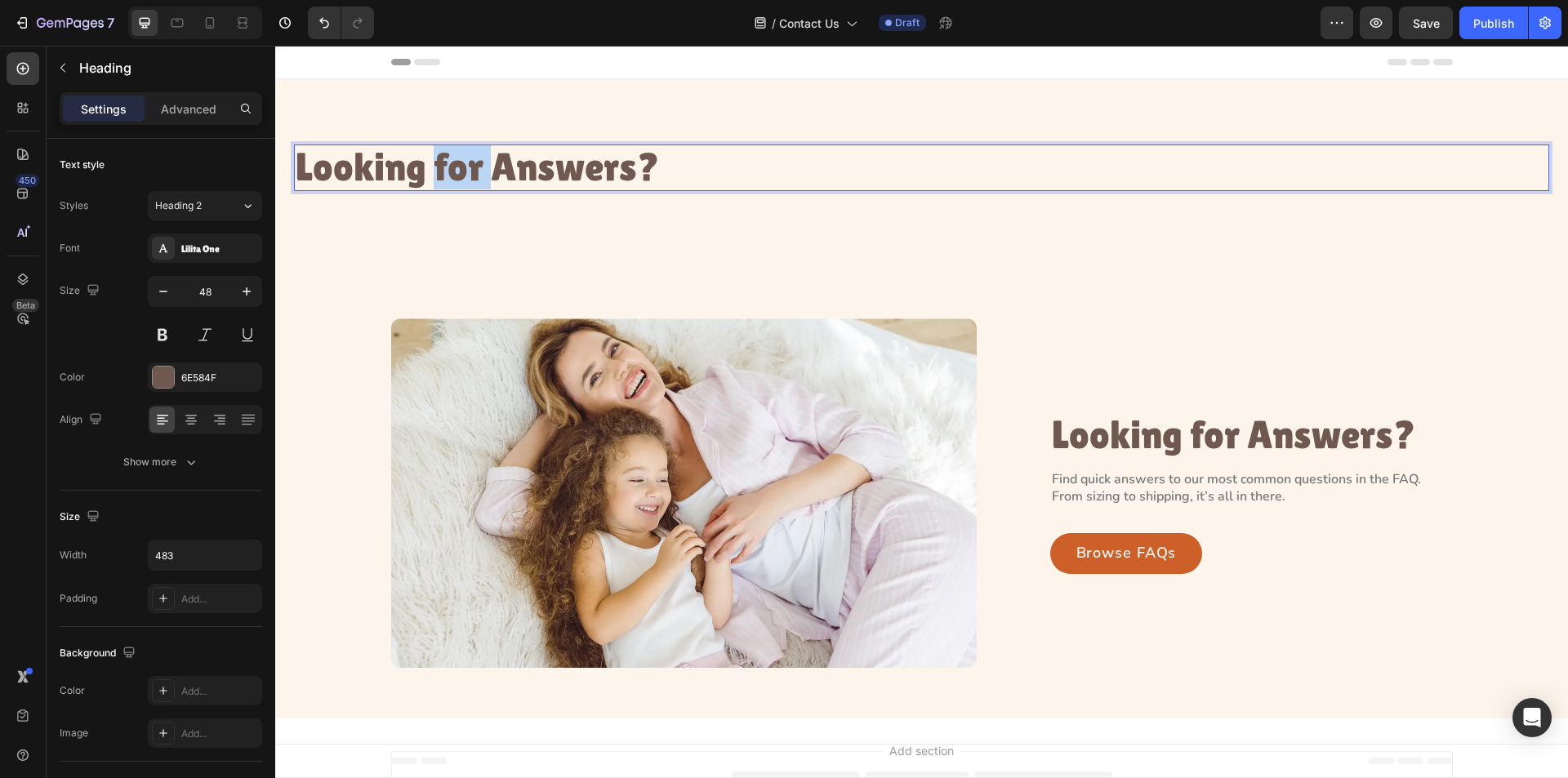
click at [474, 163] on p "Looking for Answers?" at bounding box center [491, 167] width 391 height 43
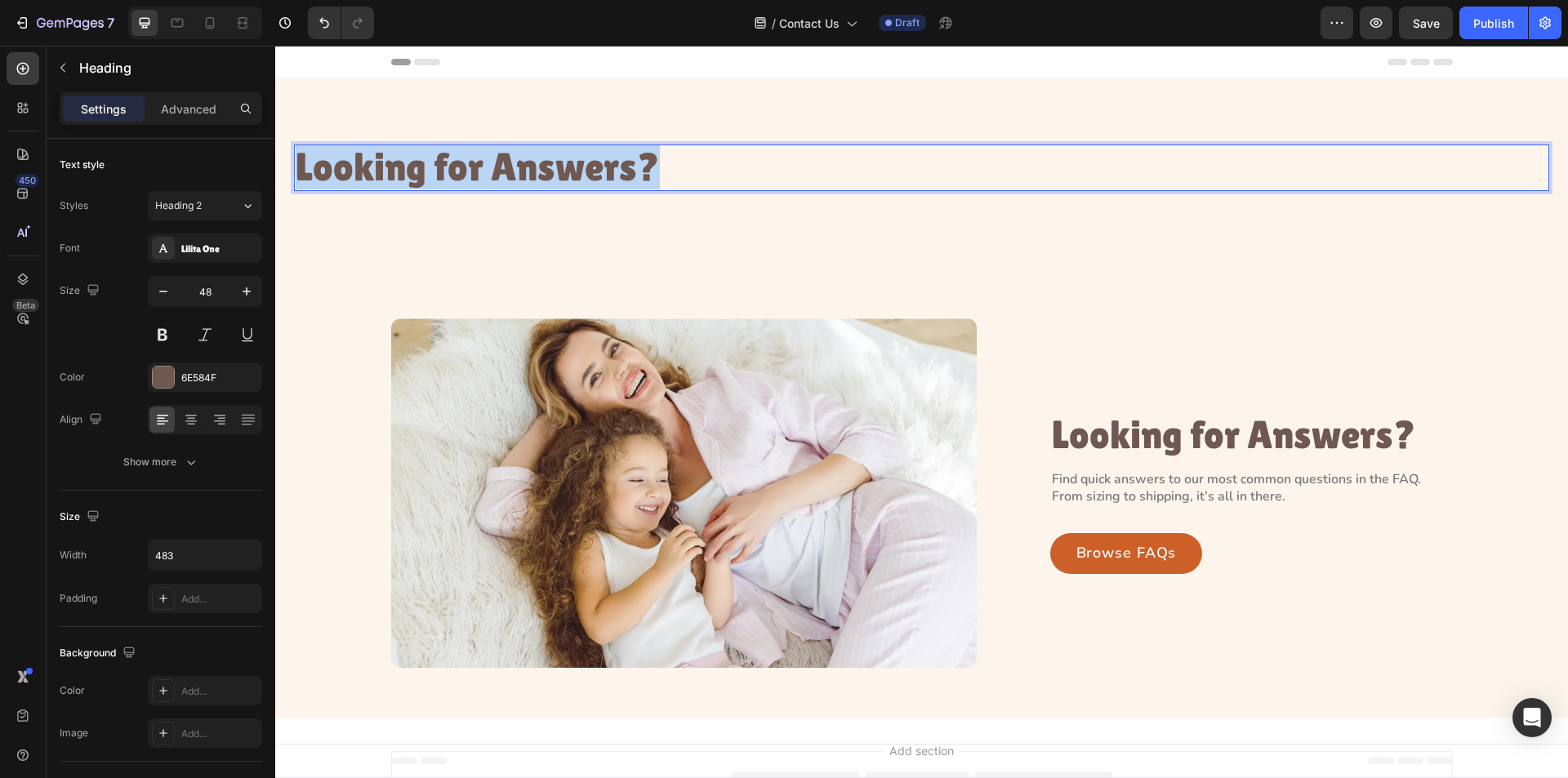
click at [474, 163] on p "Looking for Answers?" at bounding box center [491, 167] width 391 height 43
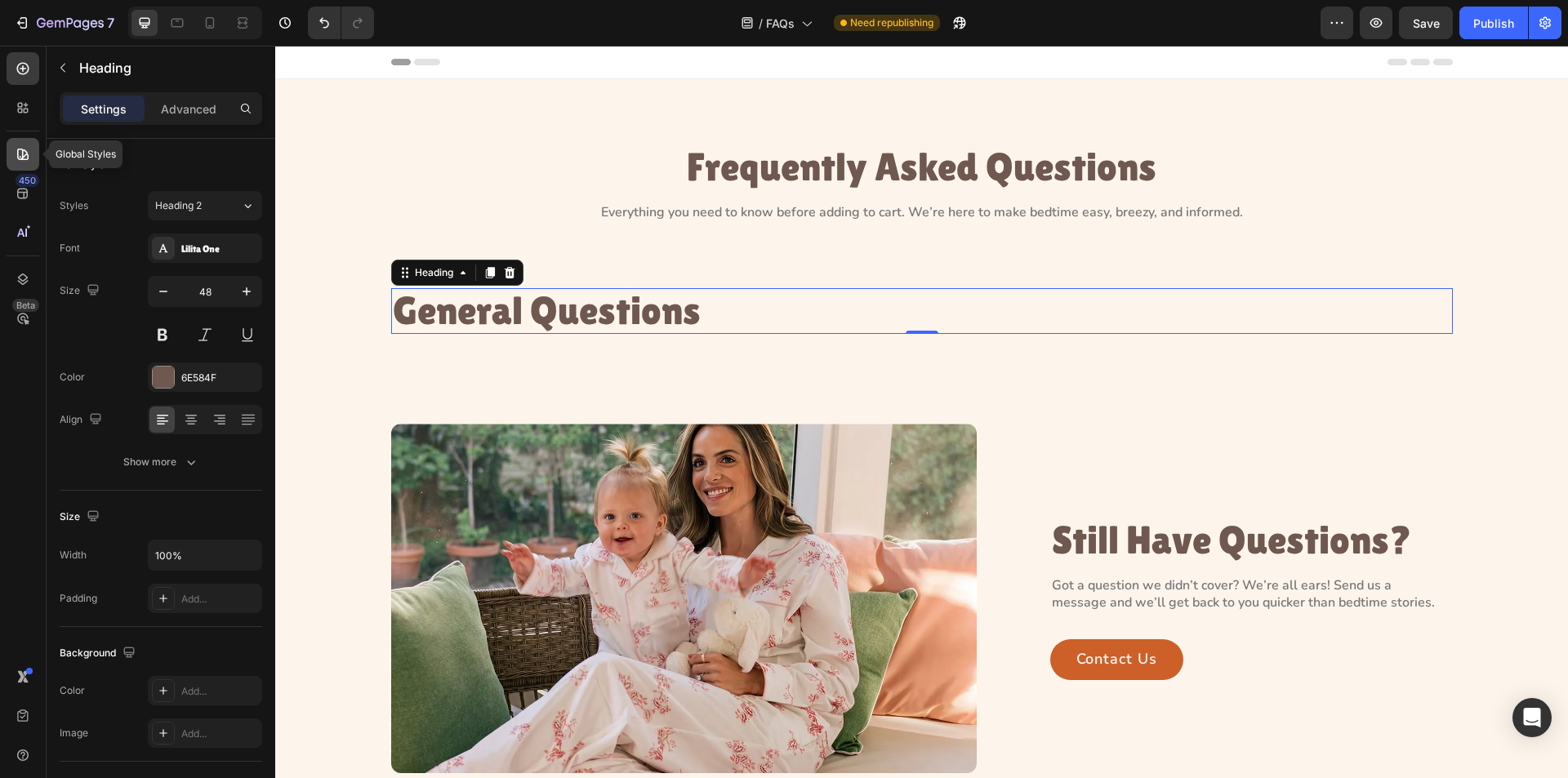
click at [19, 155] on icon at bounding box center [23, 154] width 16 height 16
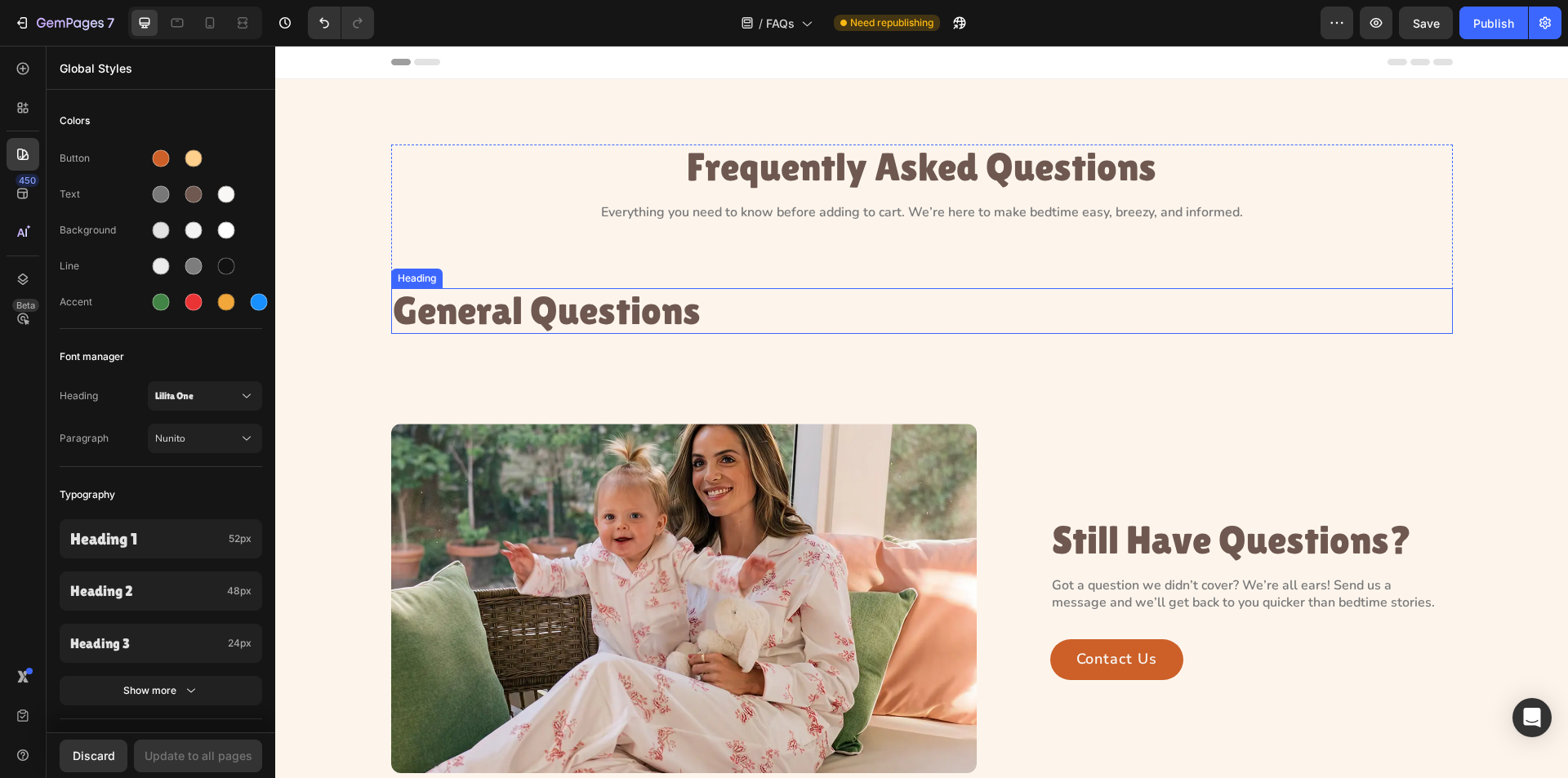
click at [733, 312] on p "General Questions" at bounding box center [921, 311] width 1058 height 43
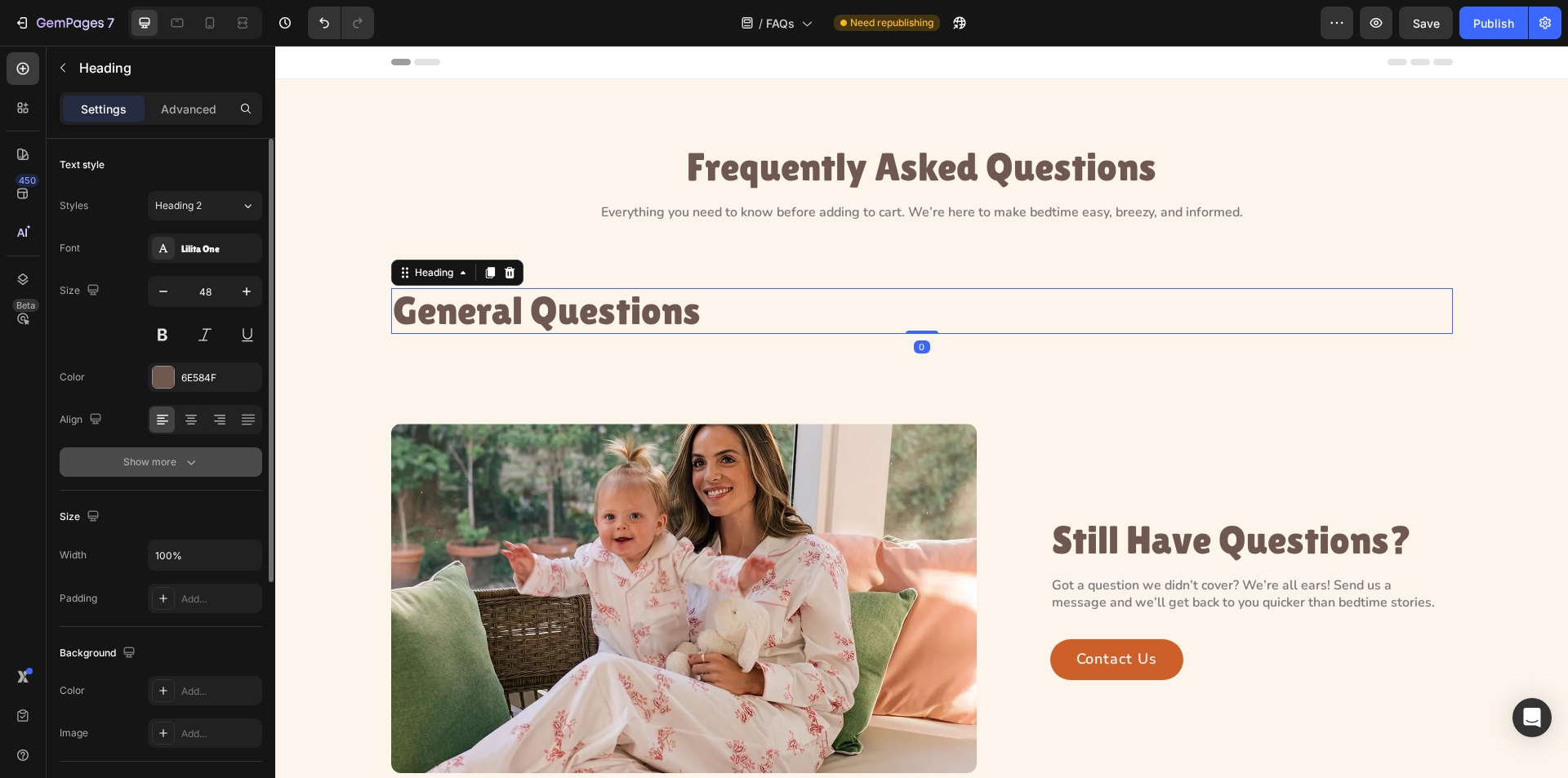
click at [226, 453] on button "Show more" at bounding box center [161, 462] width 203 height 29
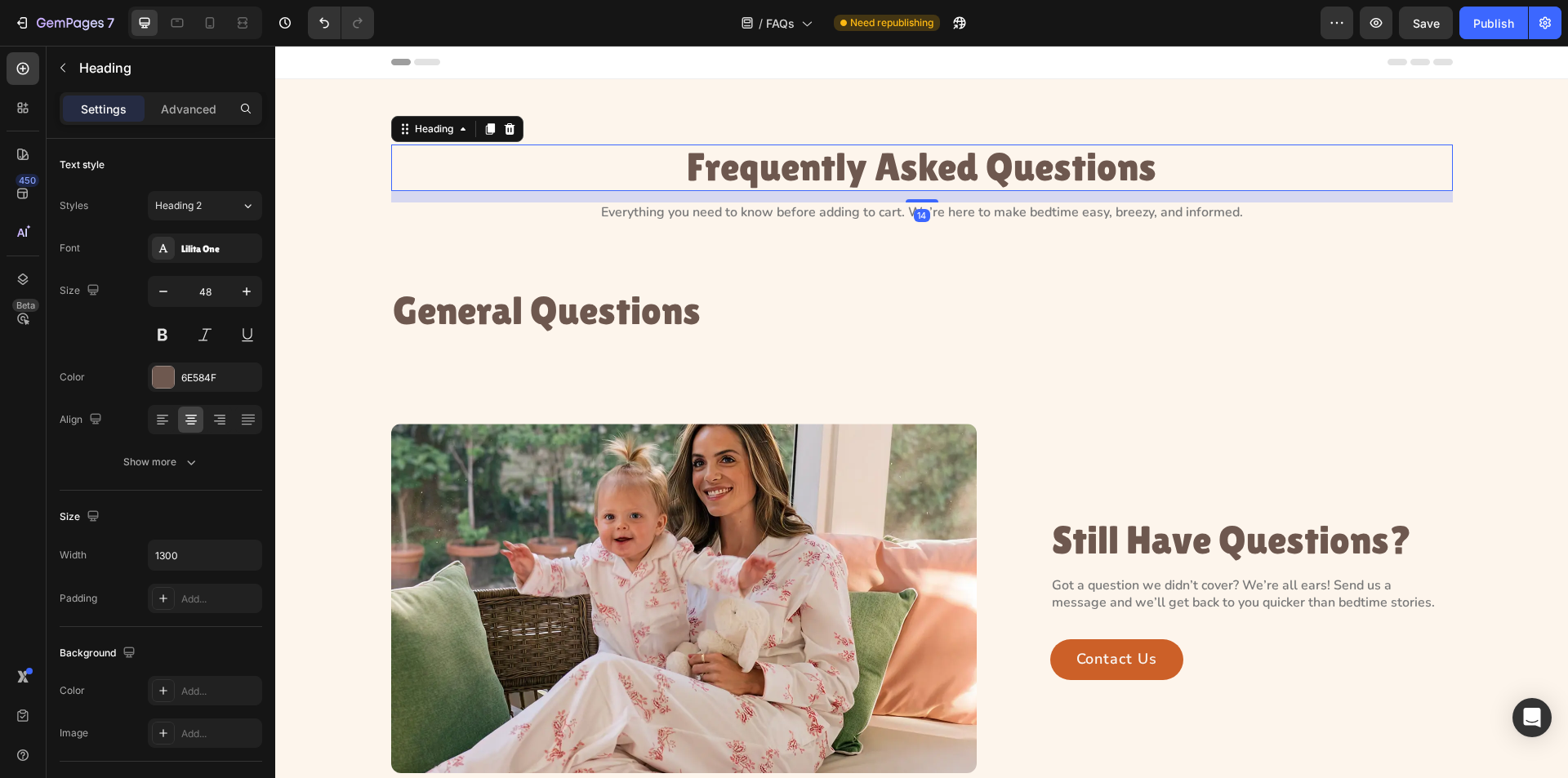
click at [879, 166] on p "Frequently Asked Questions" at bounding box center [921, 167] width 1058 height 43
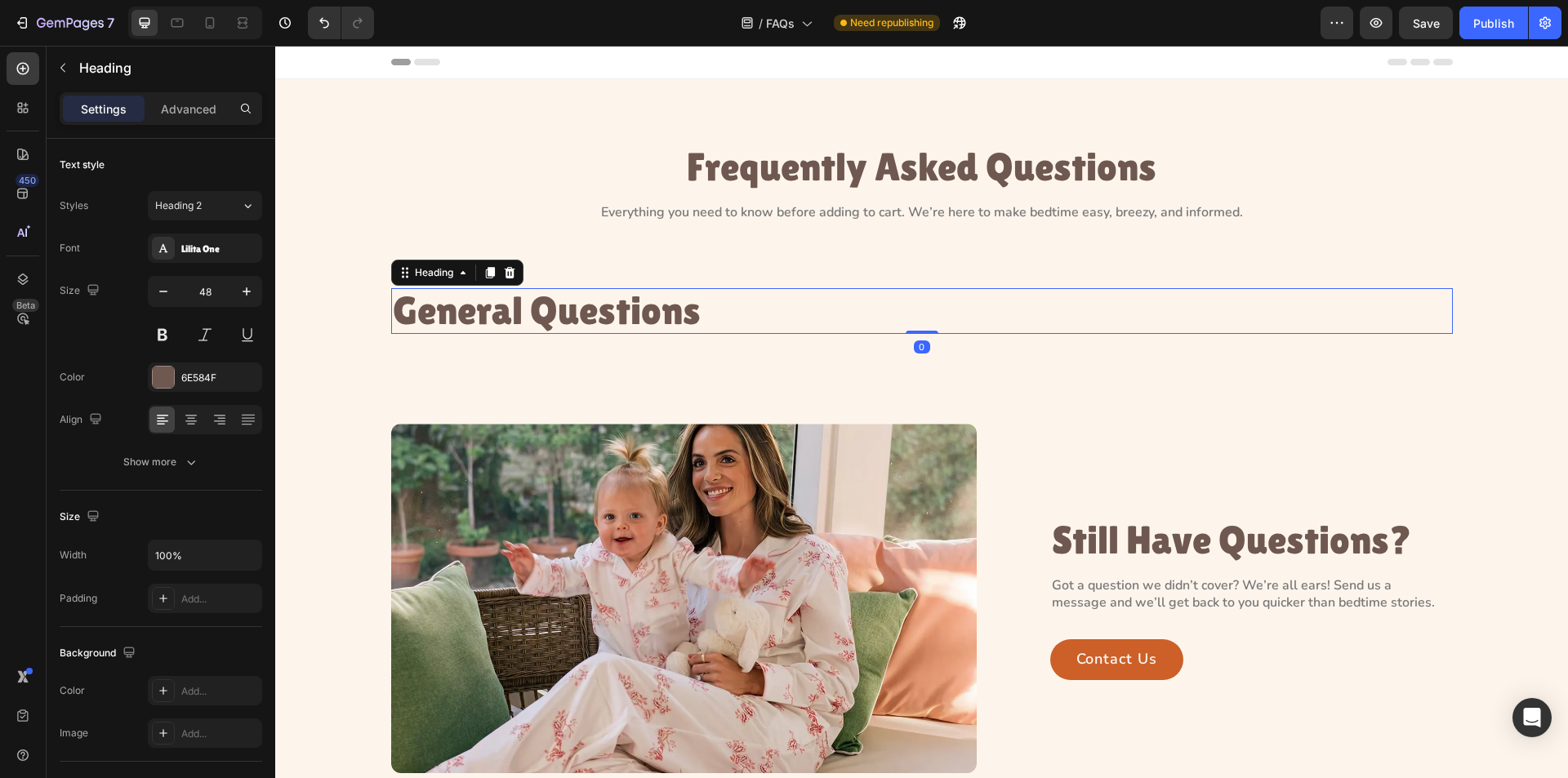
click at [716, 290] on p "General Questions" at bounding box center [921, 311] width 1058 height 43
click at [18, 158] on icon at bounding box center [23, 154] width 12 height 12
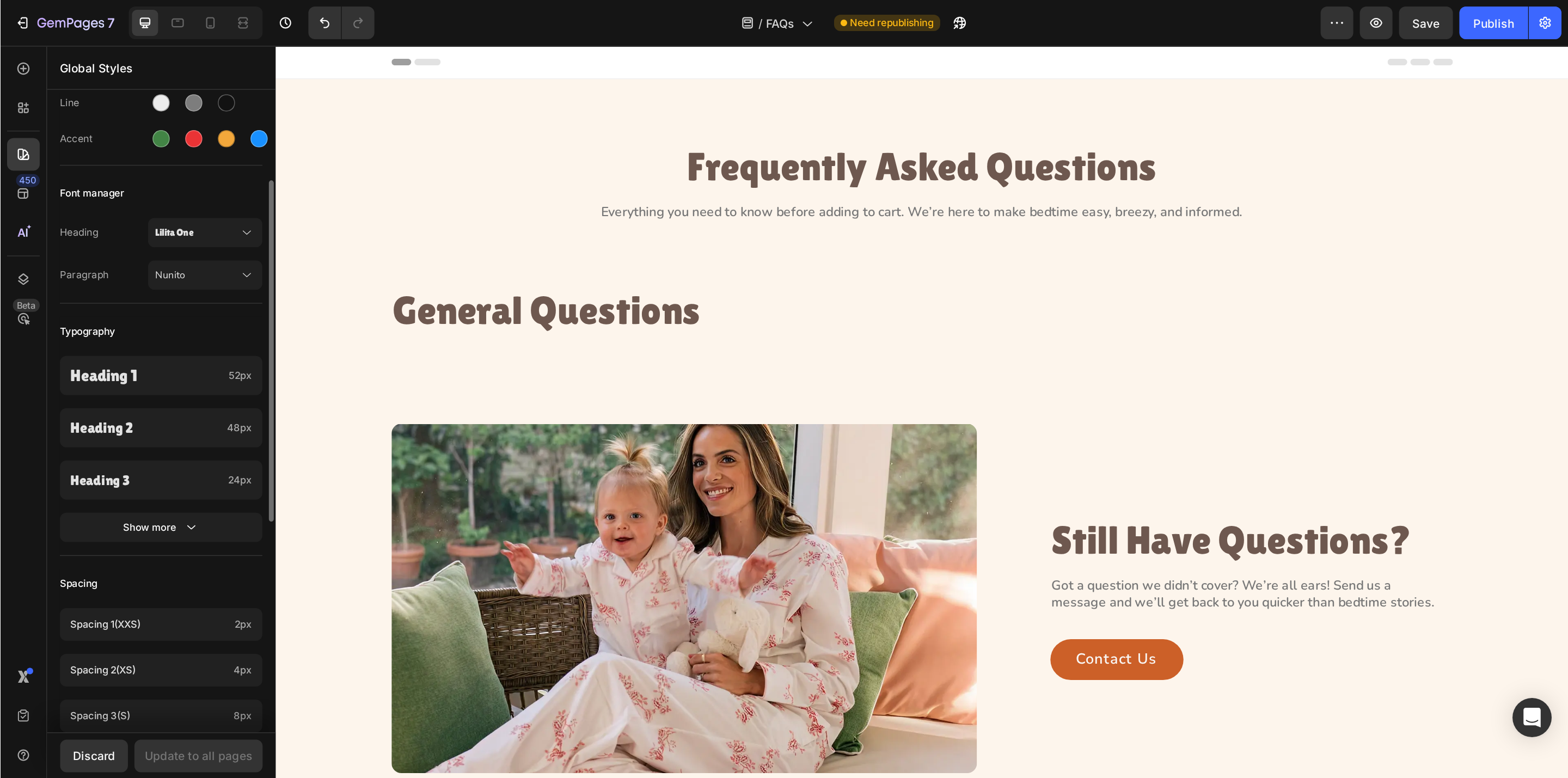
scroll to position [163, 0]
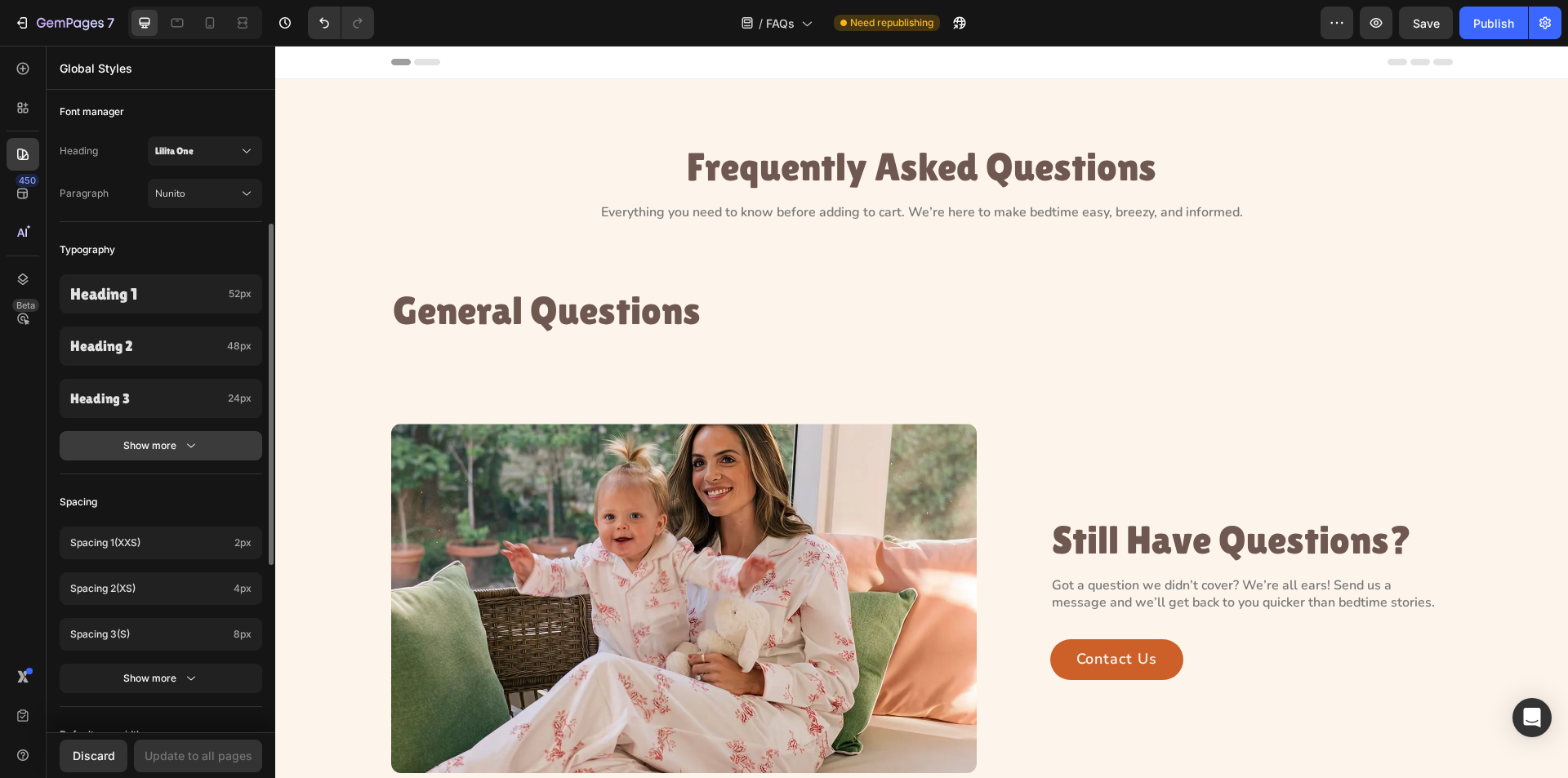
click at [198, 449] on icon "button" at bounding box center [191, 446] width 16 height 16
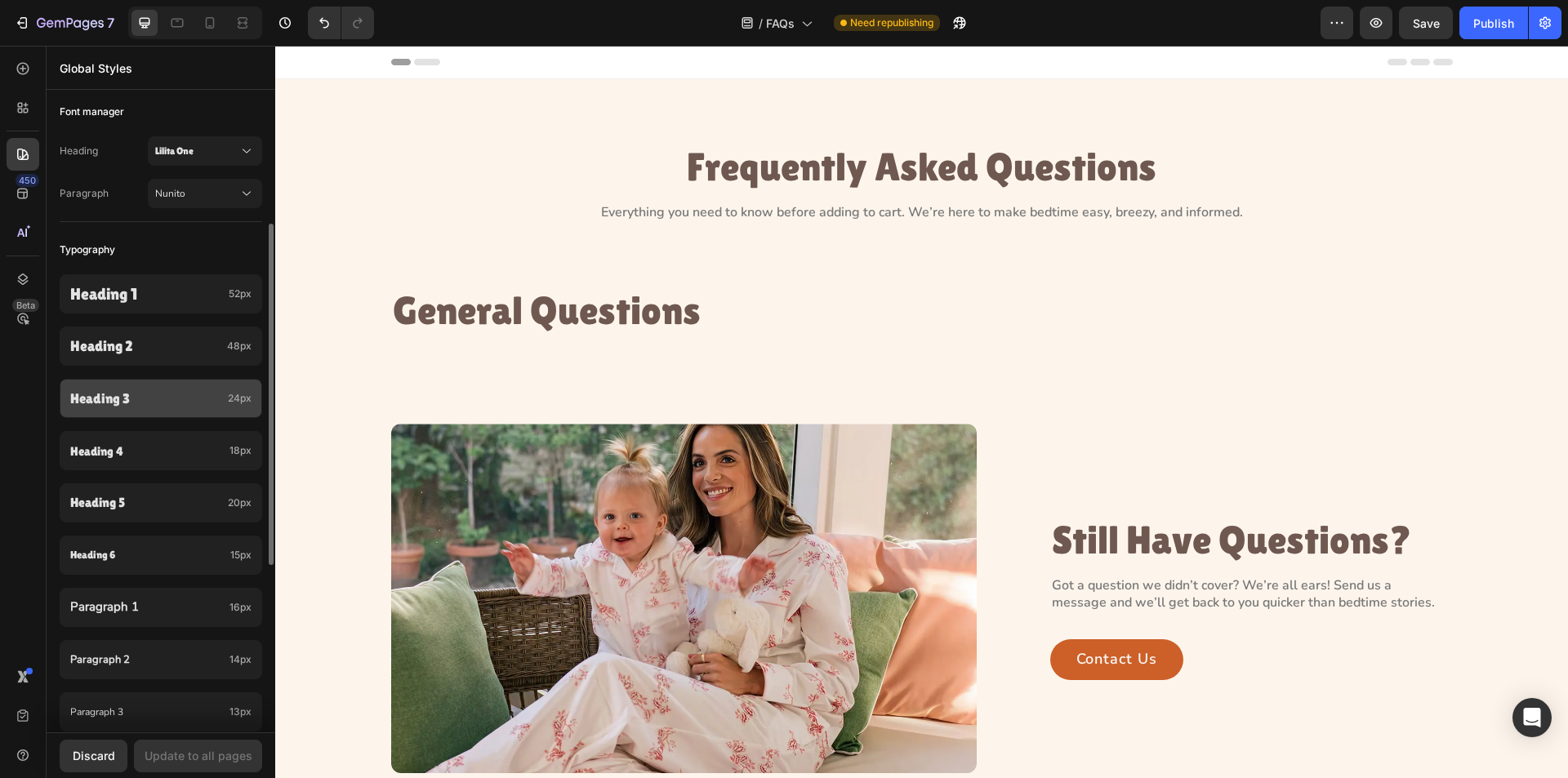
click at [142, 394] on p "Heading 3" at bounding box center [145, 399] width 151 height 16
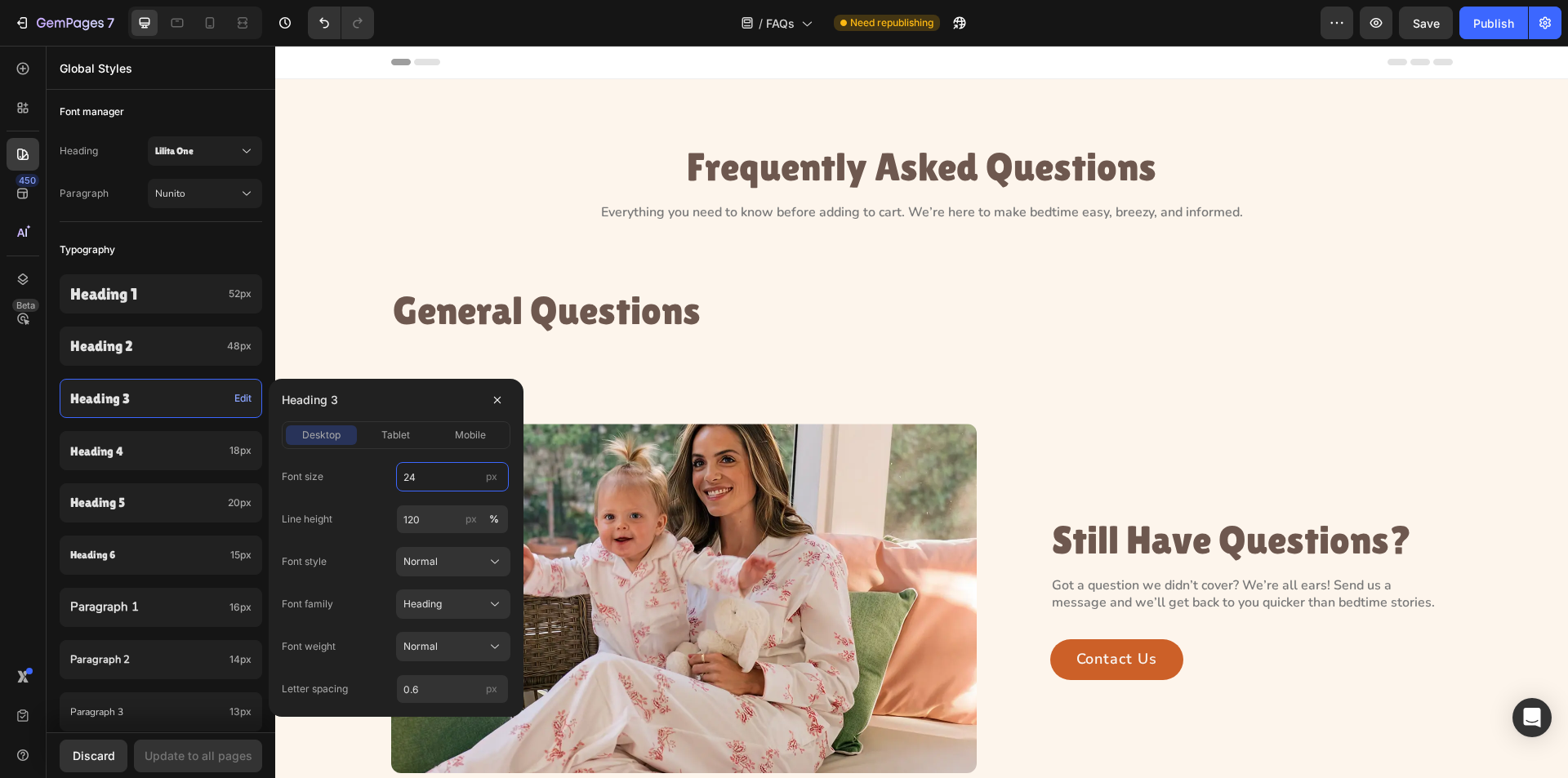
click at [426, 481] on input "24" at bounding box center [452, 477] width 112 height 29
type input "32"
click at [427, 523] on input "120" at bounding box center [452, 520] width 112 height 29
type input "110"
click at [430, 686] on input "0.6" at bounding box center [452, 689] width 112 height 29
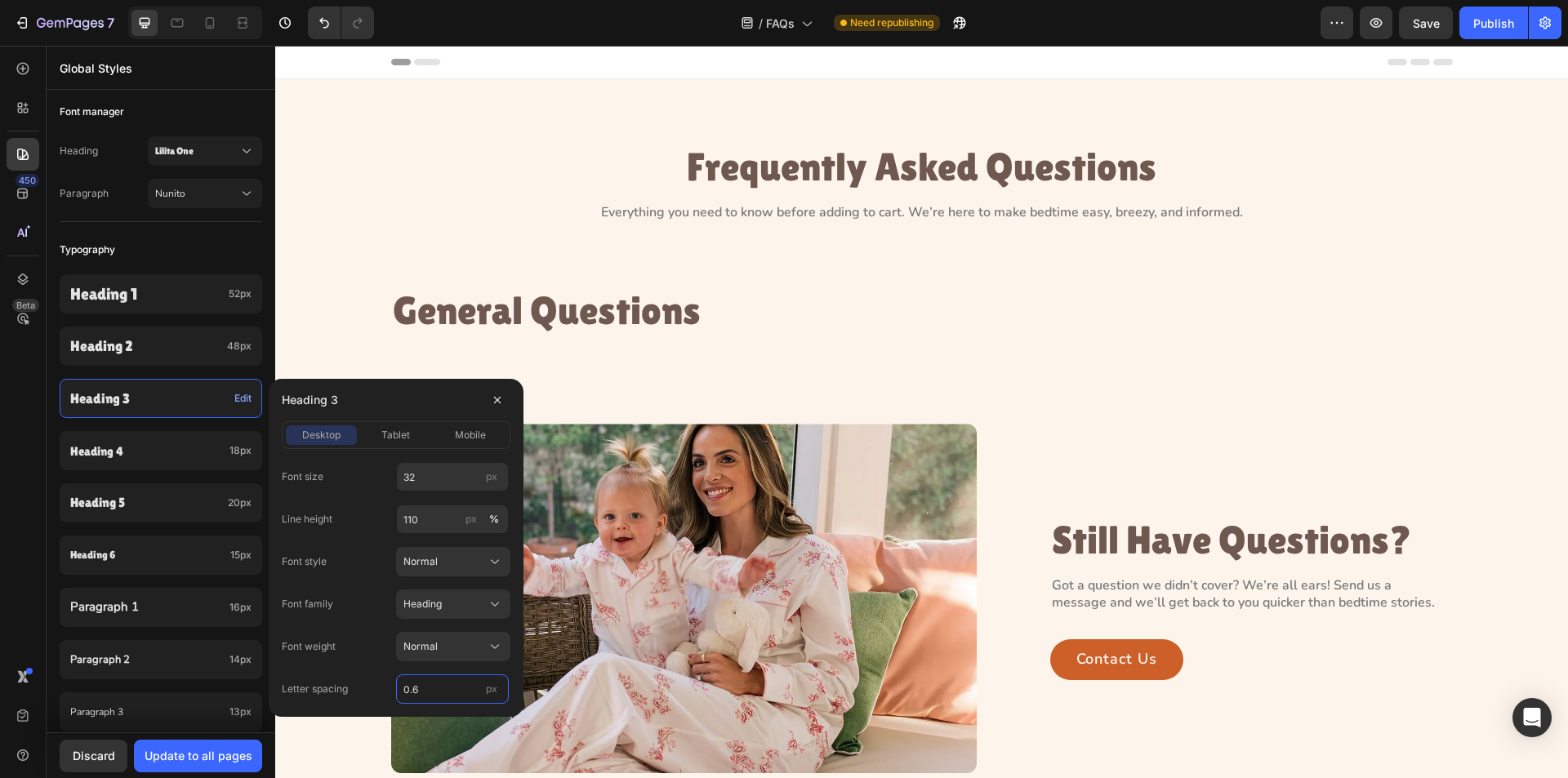
type input "0"
click at [394, 437] on span "tablet" at bounding box center [395, 436] width 28 height 15
click at [436, 484] on input "19" at bounding box center [452, 477] width 112 height 29
type input "28"
click at [473, 435] on span "mobile" at bounding box center [470, 436] width 31 height 15
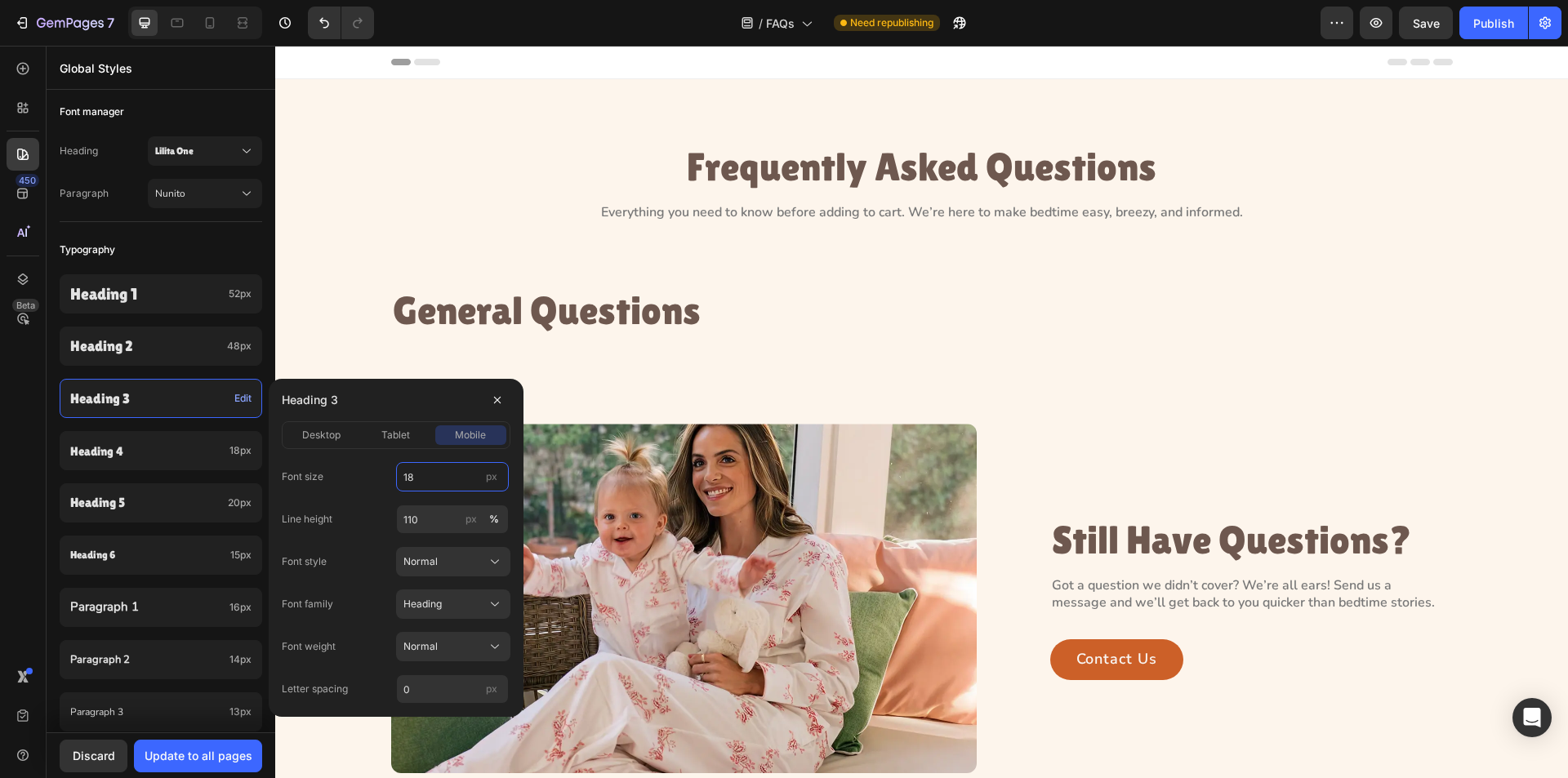
click at [447, 481] on input "18" at bounding box center [452, 477] width 112 height 29
type input "24"
click at [314, 428] on span "desktop" at bounding box center [321, 436] width 38 height 15
click at [391, 436] on span "tablet" at bounding box center [395, 436] width 28 height 15
click at [468, 436] on span "mobile" at bounding box center [470, 436] width 31 height 15
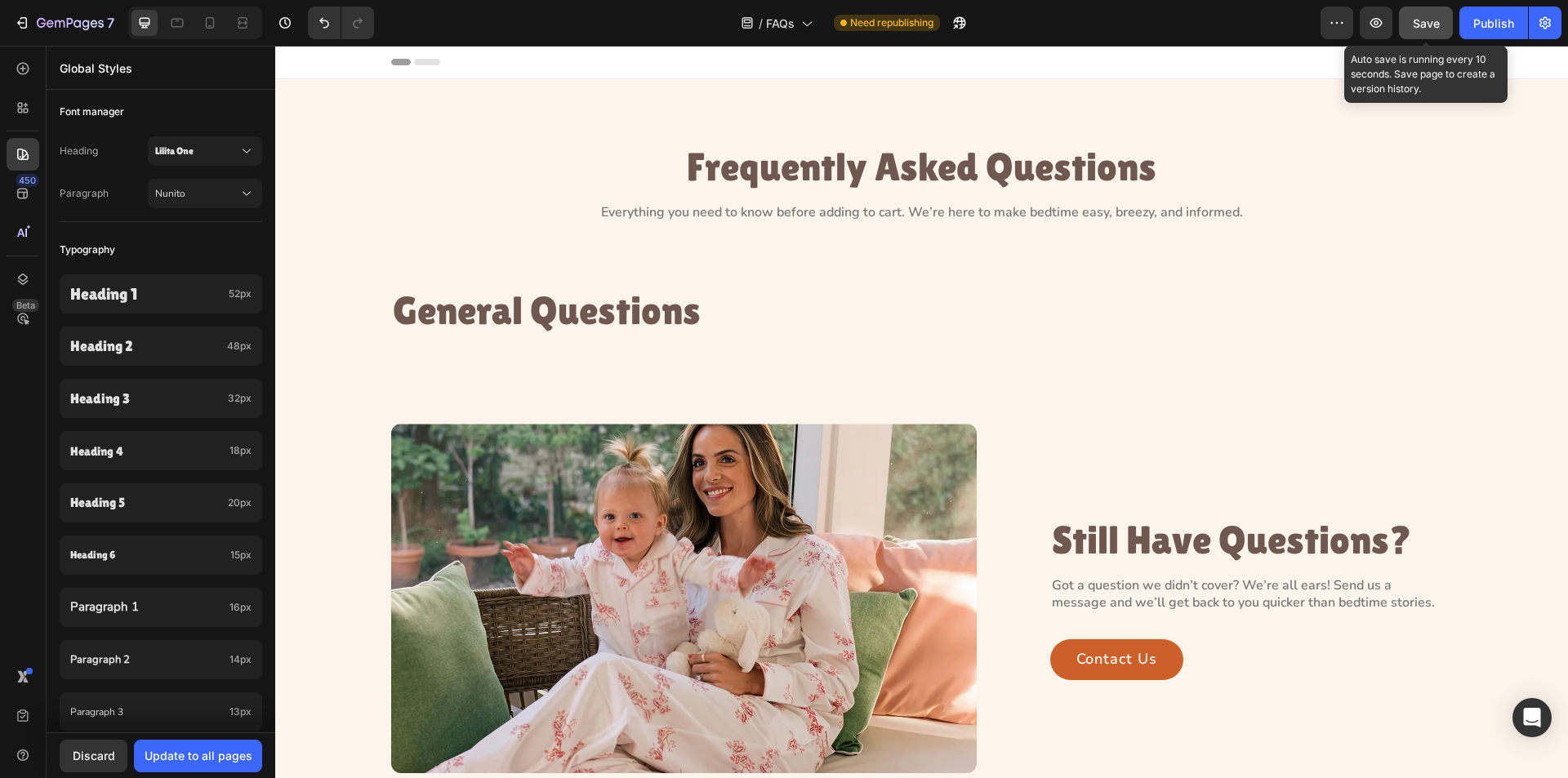
click at [1415, 32] on button "Save" at bounding box center [1426, 23] width 54 height 33
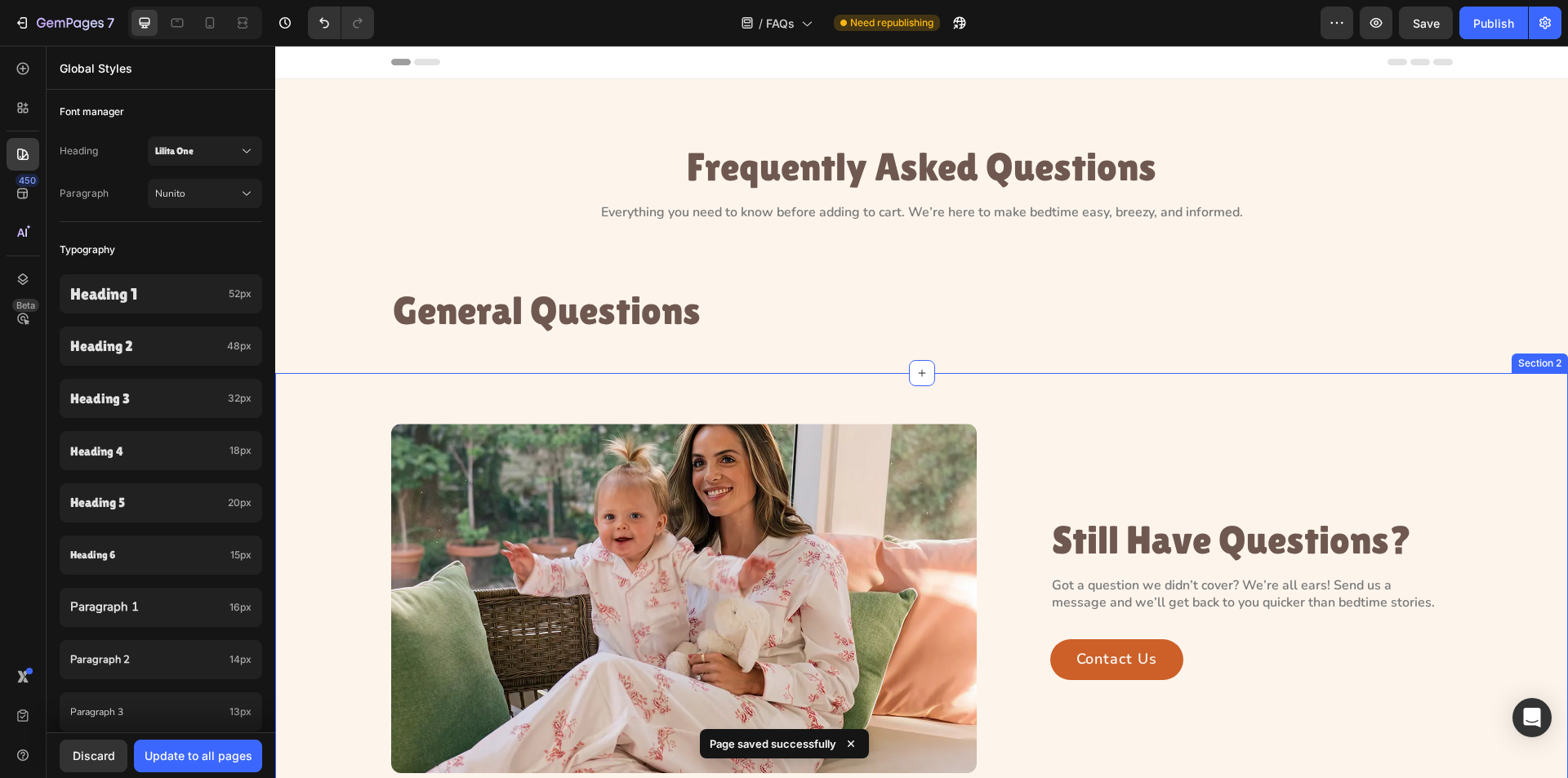
click at [869, 405] on div "Image Still Have Questions? Heading Got a question we didn’t cover? We’re all e…" at bounding box center [921, 599] width 1293 height 451
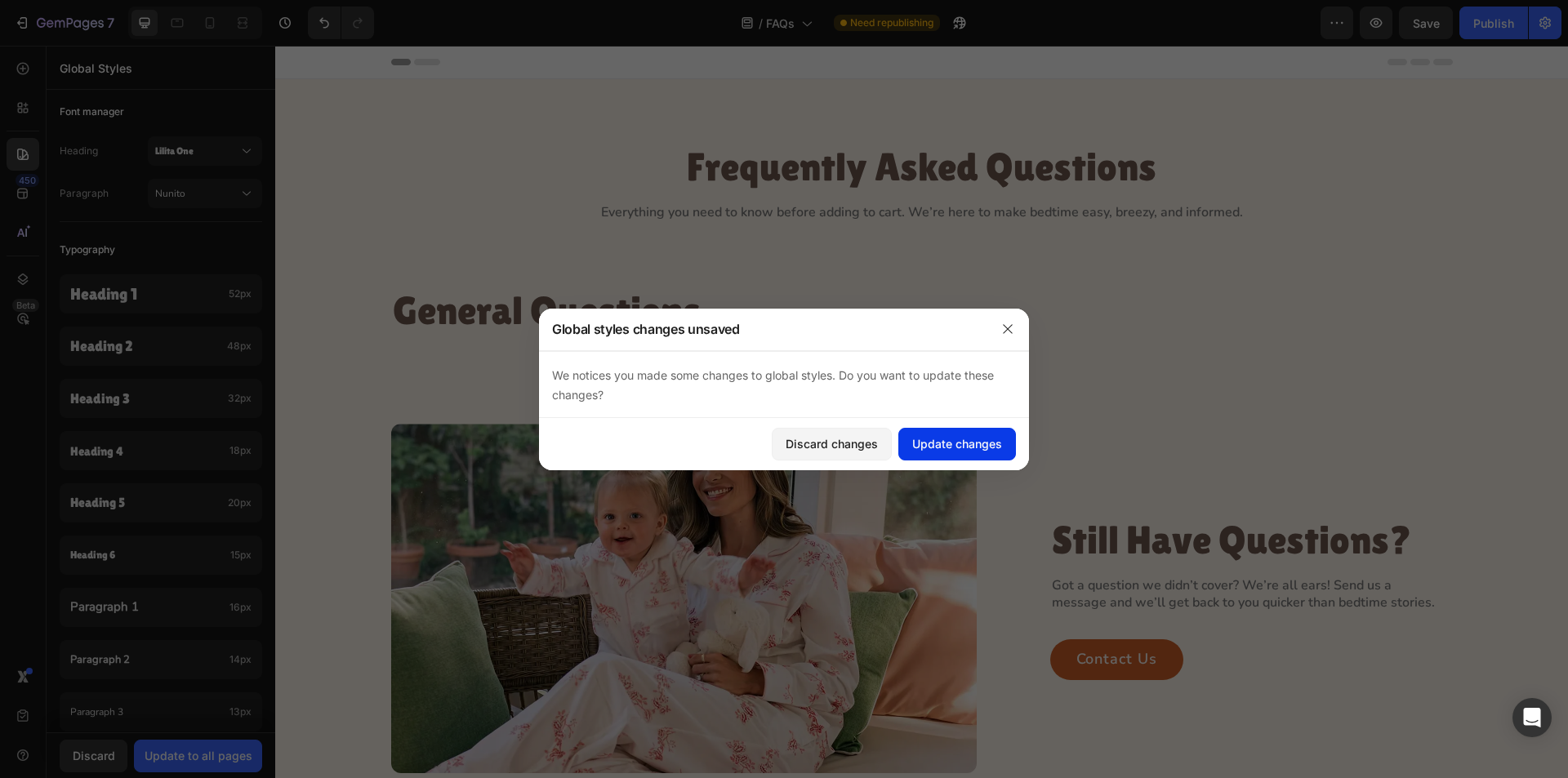
click at [943, 445] on div "Update changes" at bounding box center [957, 444] width 89 height 17
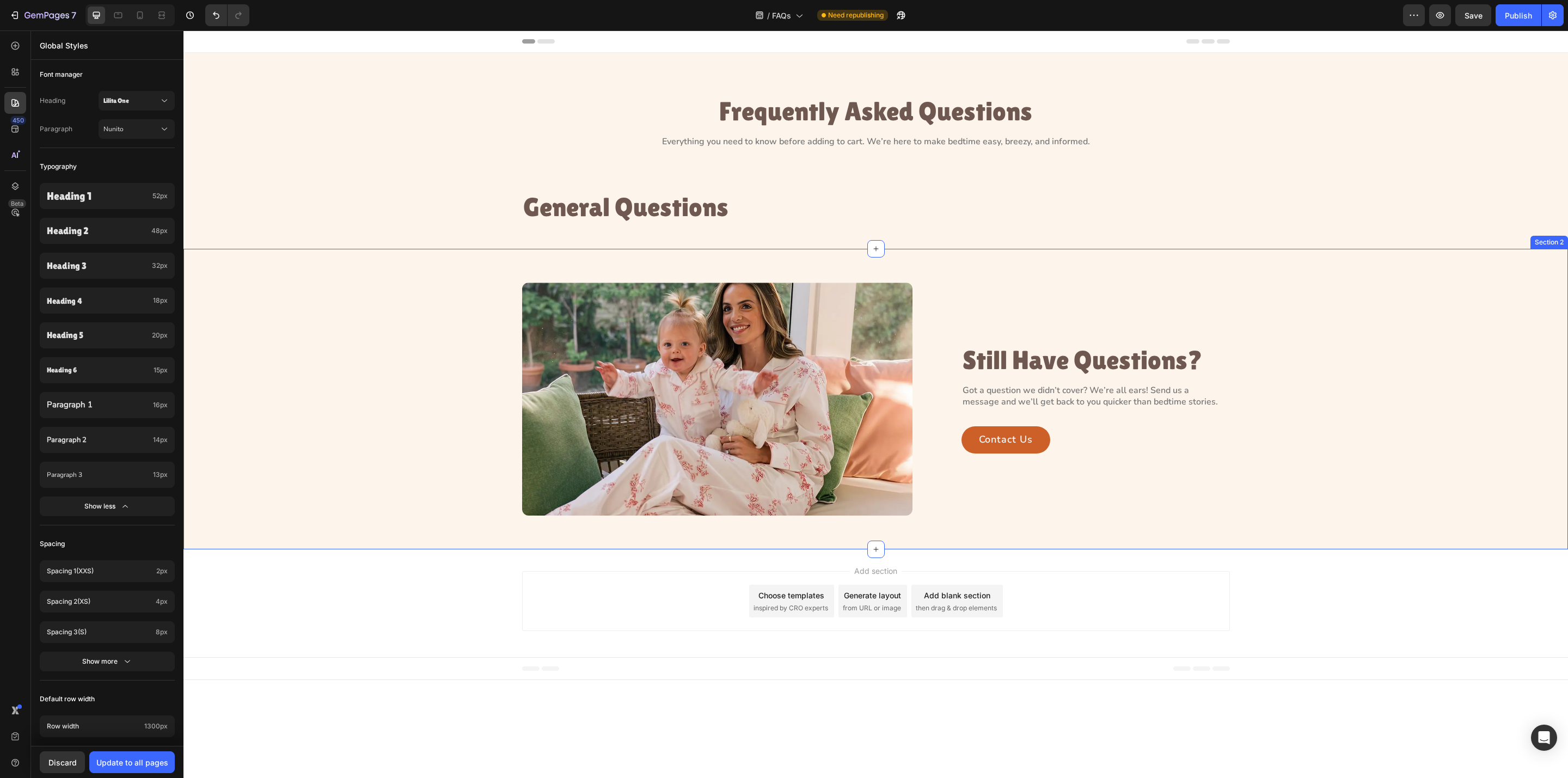
click at [371, 337] on div "Image Still Have Questions? Heading Got a question we didn’t cover? We’re all e…" at bounding box center [875, 399] width 1359 height 233
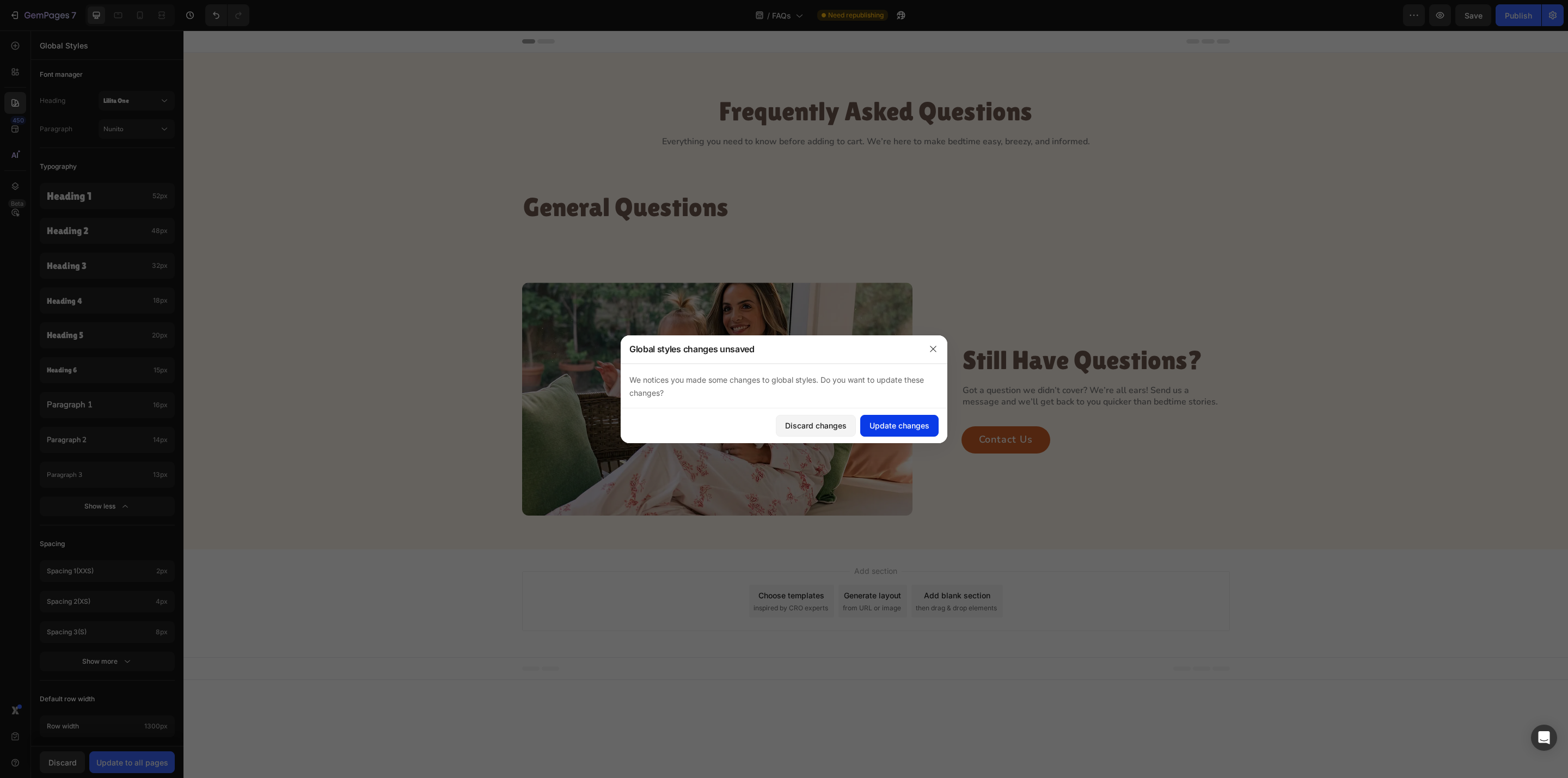
click at [884, 424] on div "Update changes" at bounding box center [899, 426] width 60 height 12
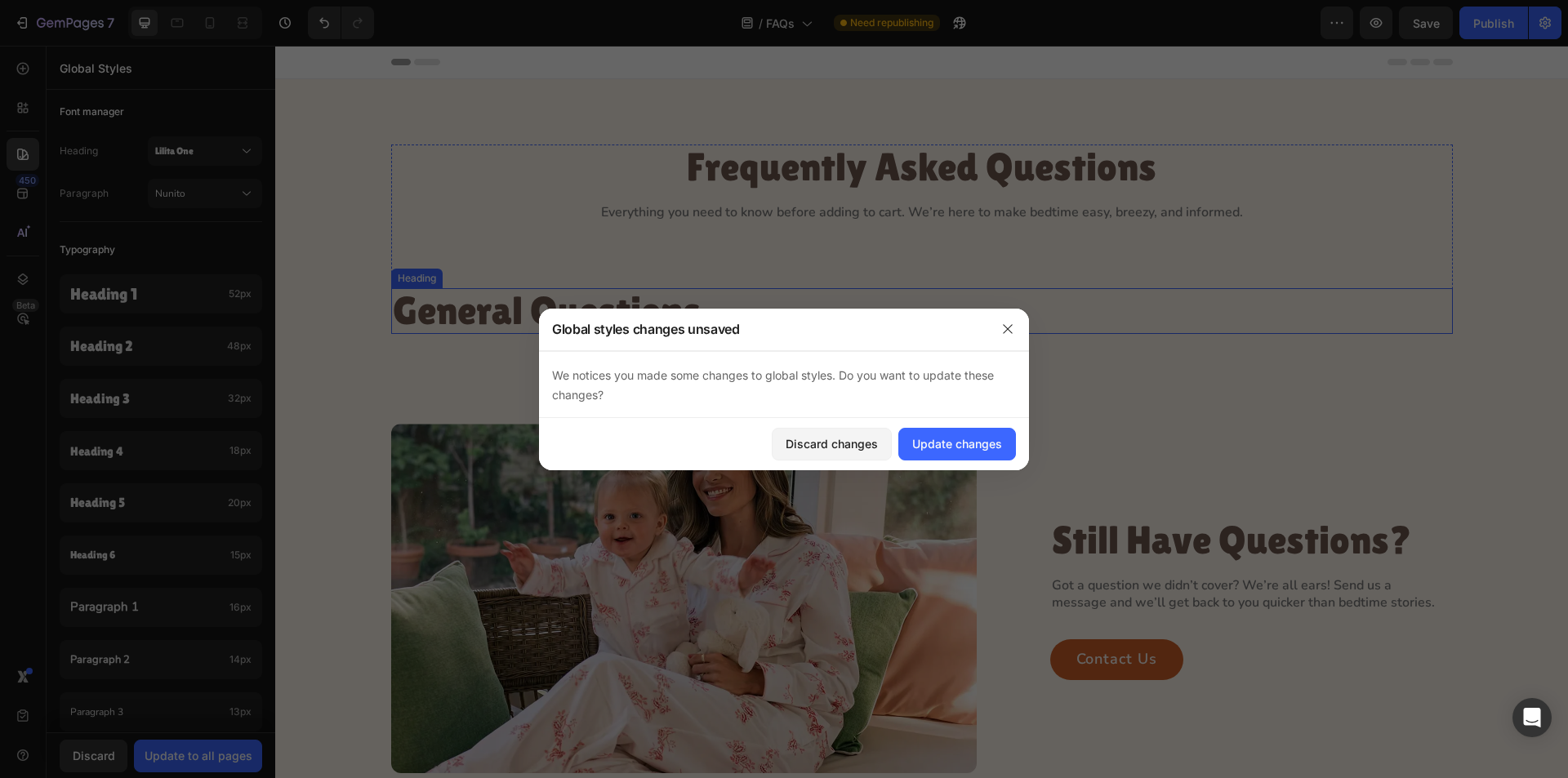
click at [753, 322] on p "General Questions" at bounding box center [921, 311] width 1058 height 43
click at [942, 448] on div "Update changes" at bounding box center [957, 444] width 89 height 17
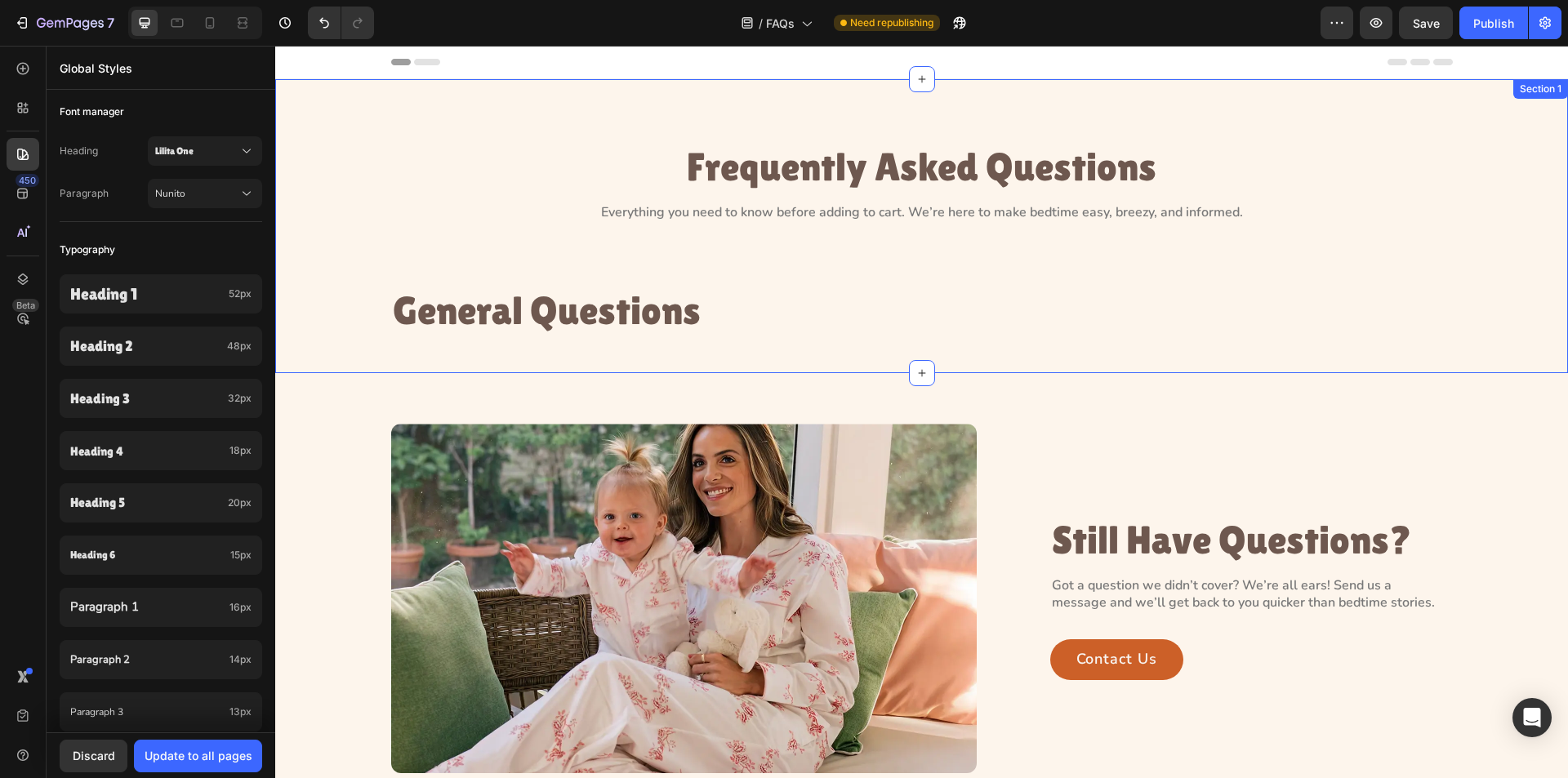
click at [1347, 351] on div "Frequently Asked Questions Heading Everything you need to know before adding to…" at bounding box center [921, 226] width 1293 height 294
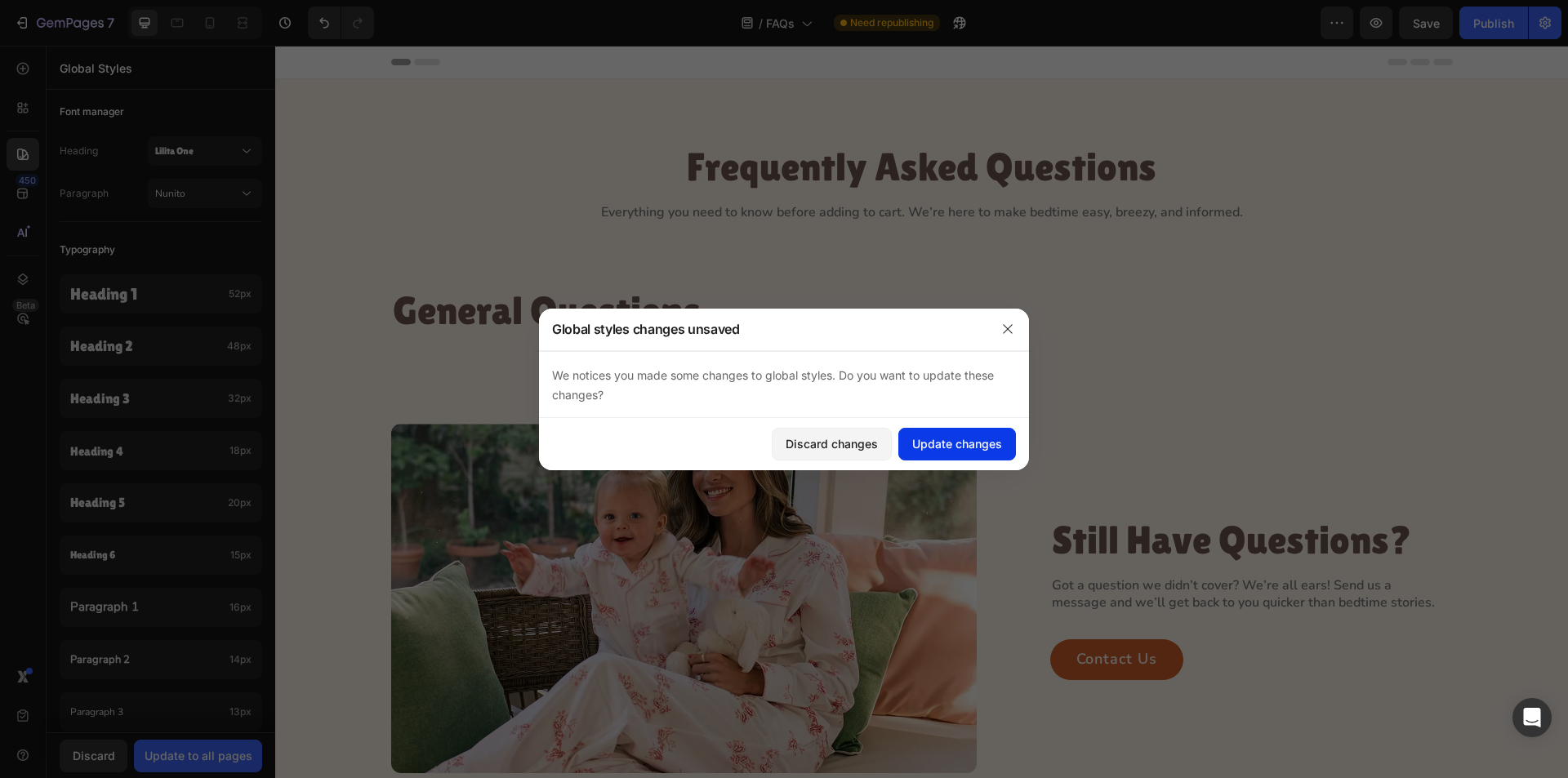
click at [925, 445] on div "Update changes" at bounding box center [957, 444] width 89 height 17
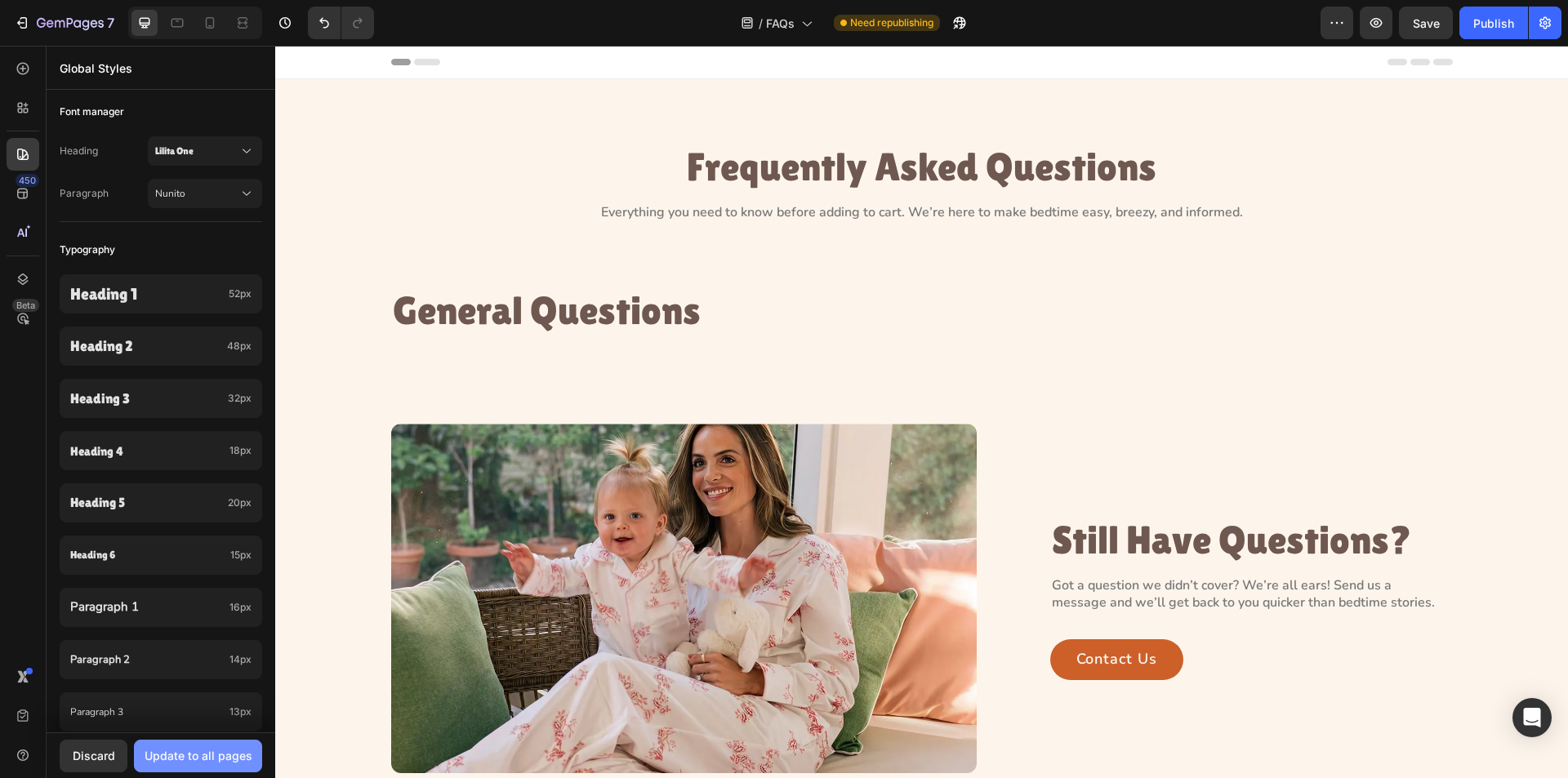
click at [198, 752] on div "Update to all pages" at bounding box center [198, 755] width 108 height 17
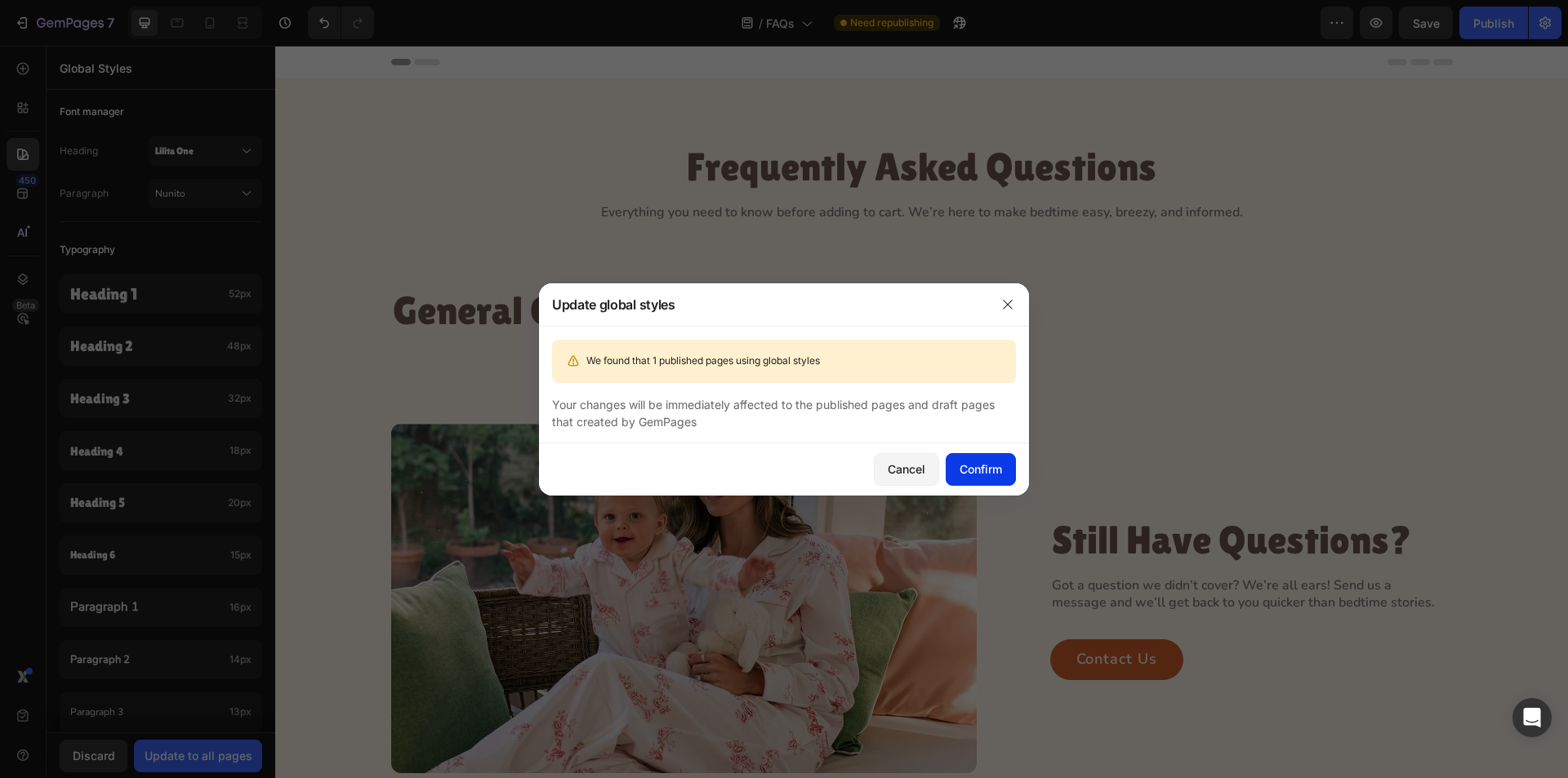
click at [979, 475] on div "Confirm" at bounding box center [981, 468] width 43 height 17
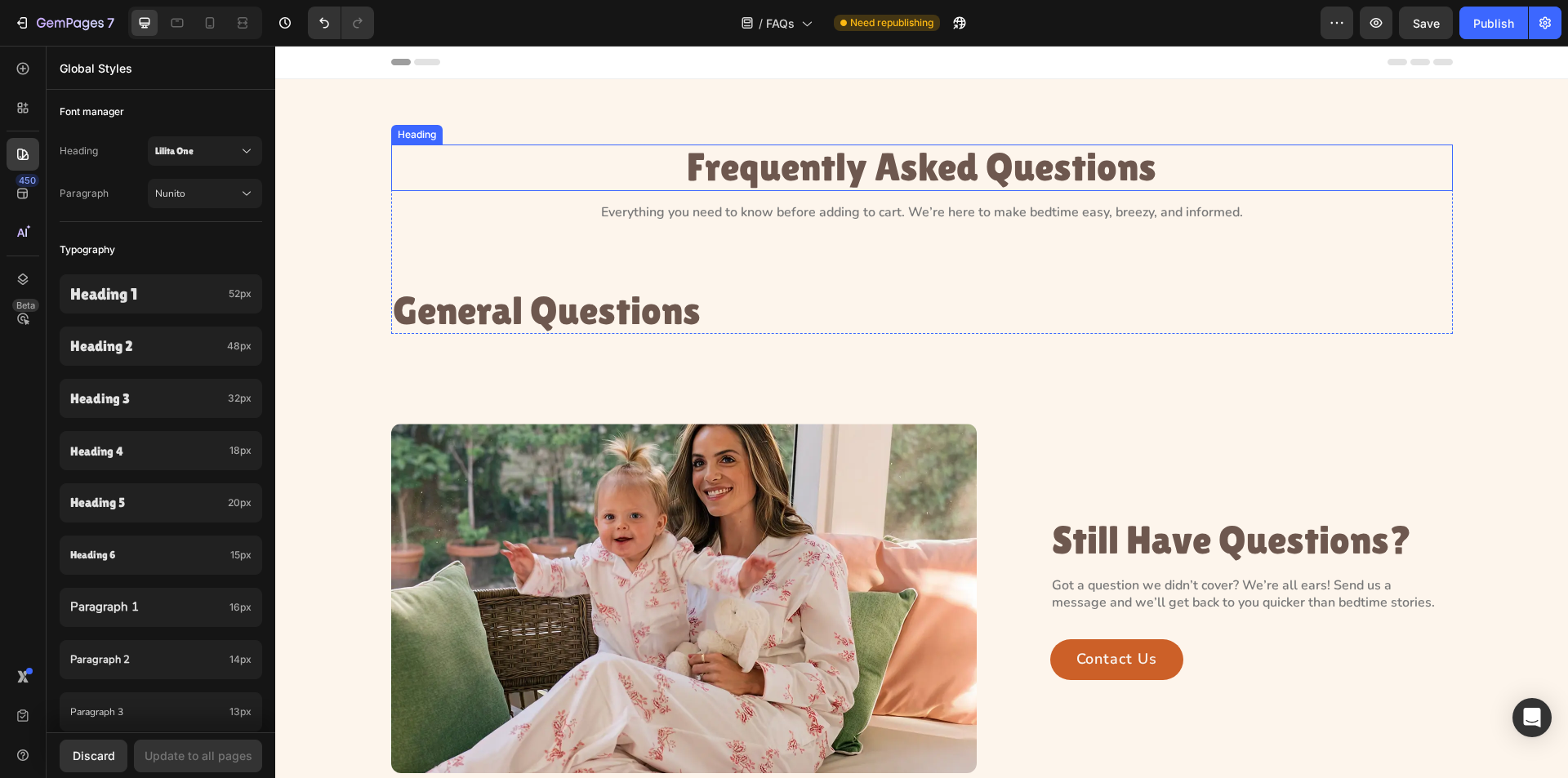
click at [859, 173] on p "Frequently Asked Questions" at bounding box center [921, 167] width 1058 height 43
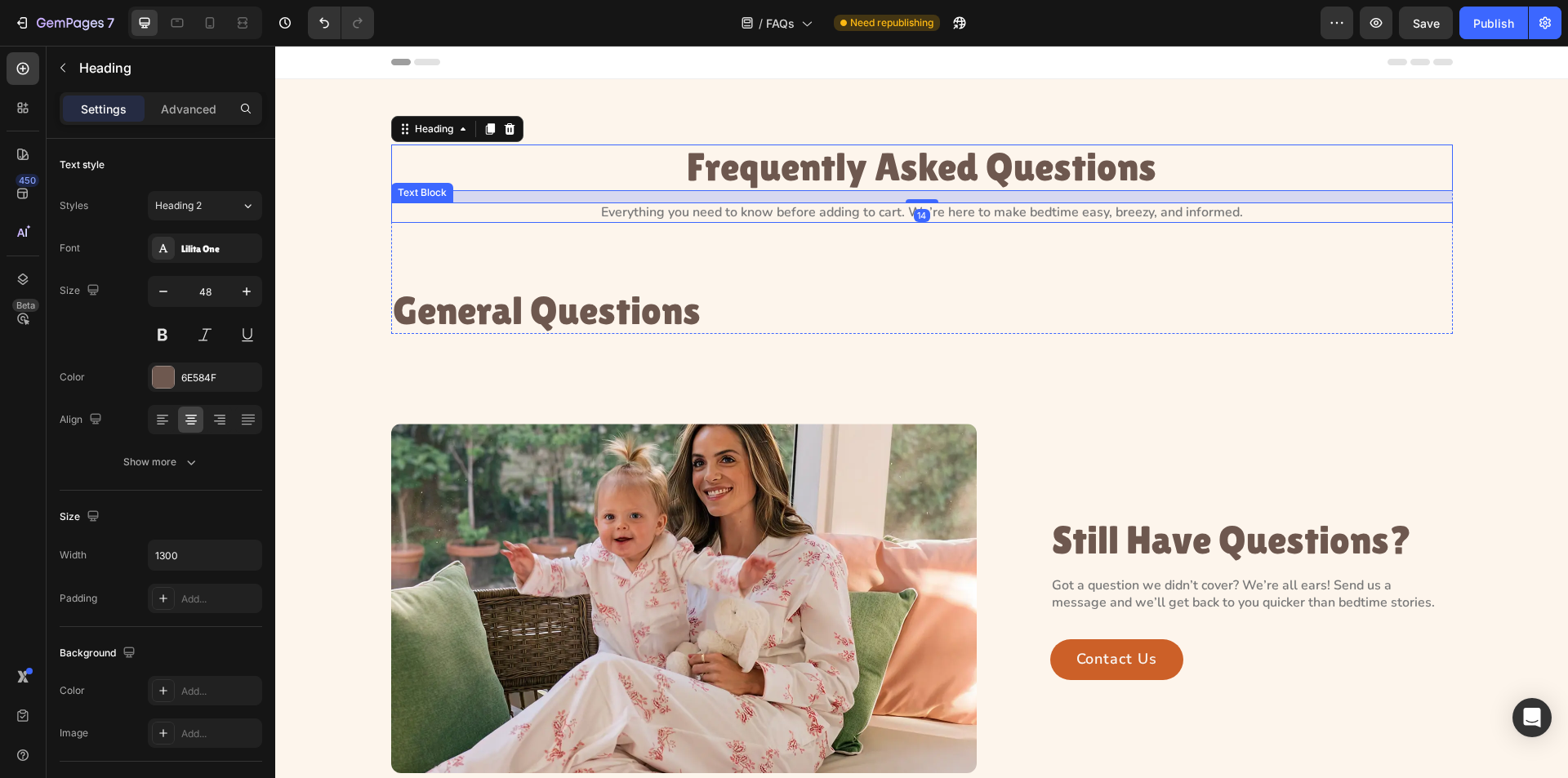
click at [816, 207] on p "Everything you need to know before adding to cart. We’re here to make bedtime e…" at bounding box center [921, 213] width 1058 height 17
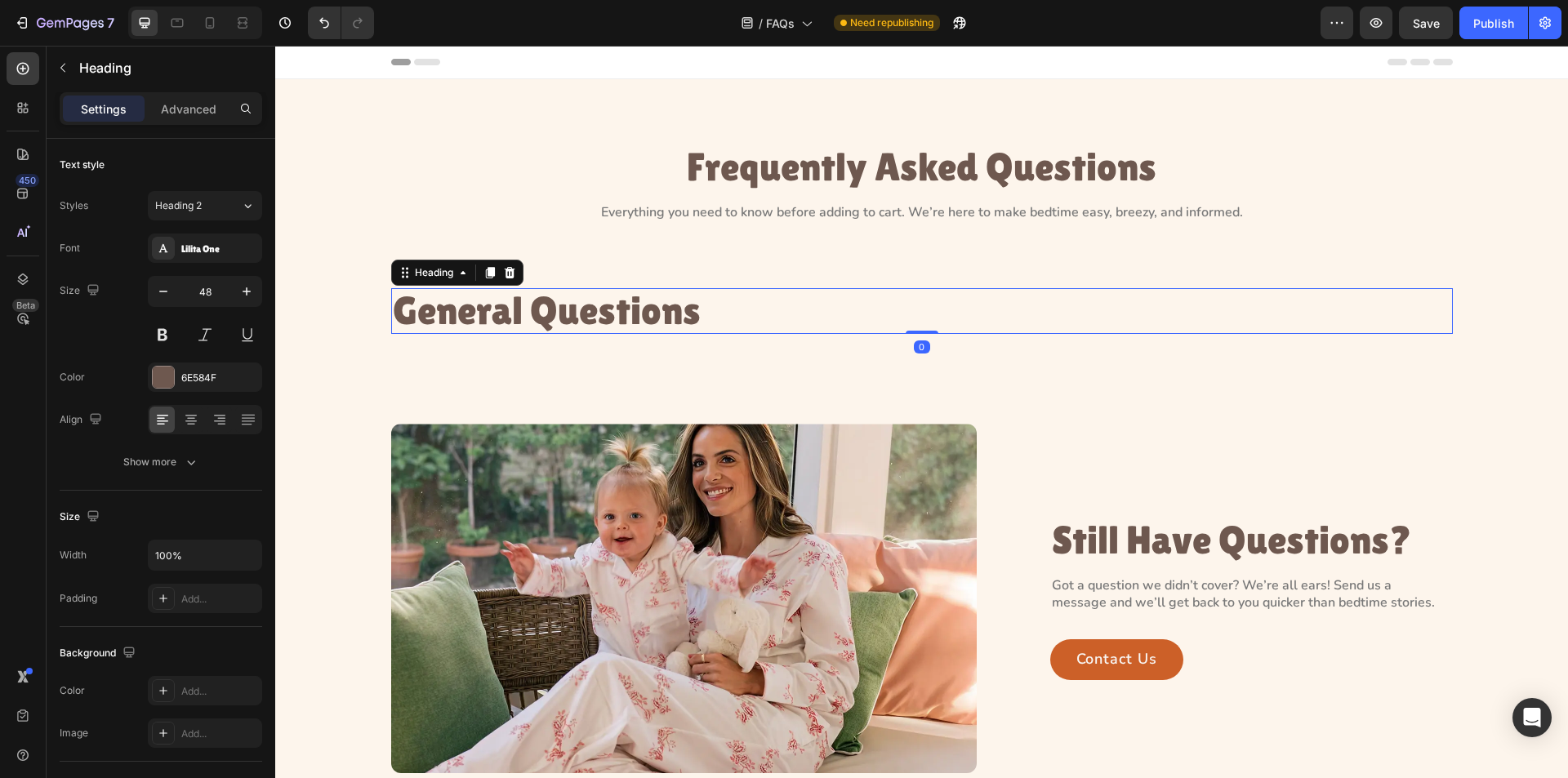
click at [724, 304] on p "General Questions" at bounding box center [921, 311] width 1058 height 43
click at [11, 197] on div "450" at bounding box center [23, 194] width 33 height 33
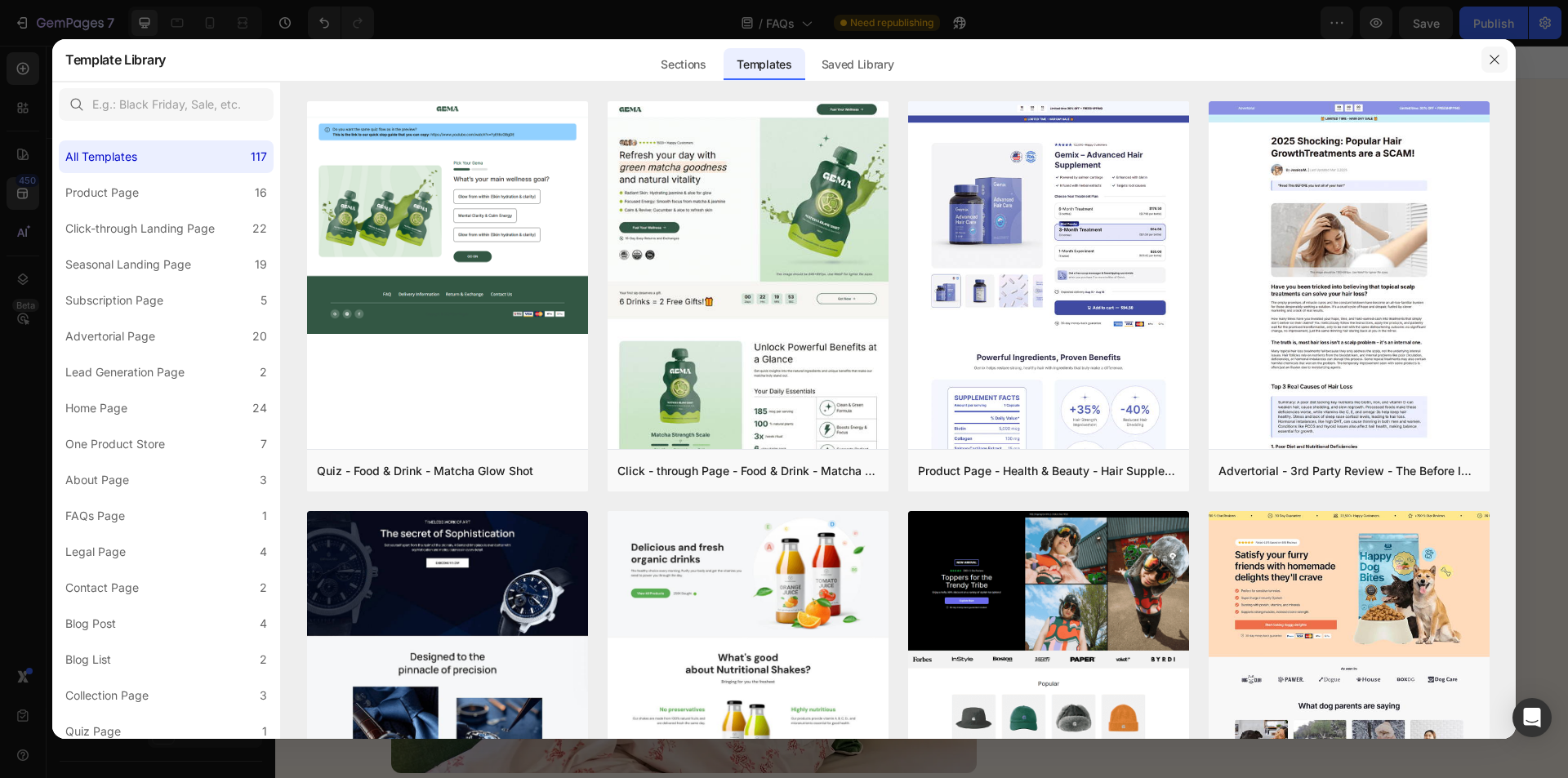
drag, startPoint x: 1490, startPoint y: 65, endPoint x: 250, endPoint y: 89, distance: 1240.2
click at [1490, 65] on icon "button" at bounding box center [1495, 59] width 13 height 13
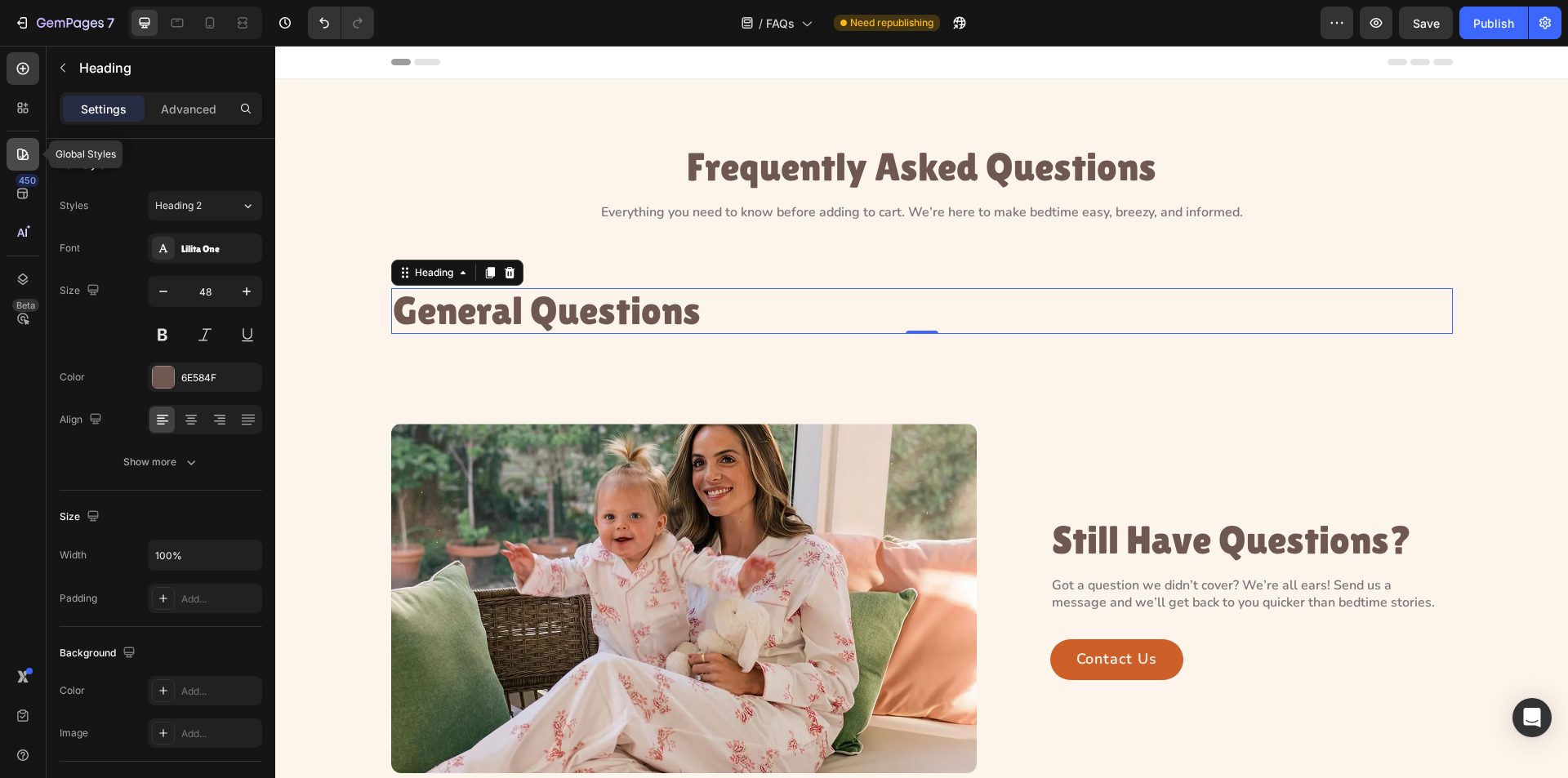
click at [21, 158] on icon at bounding box center [23, 154] width 16 height 16
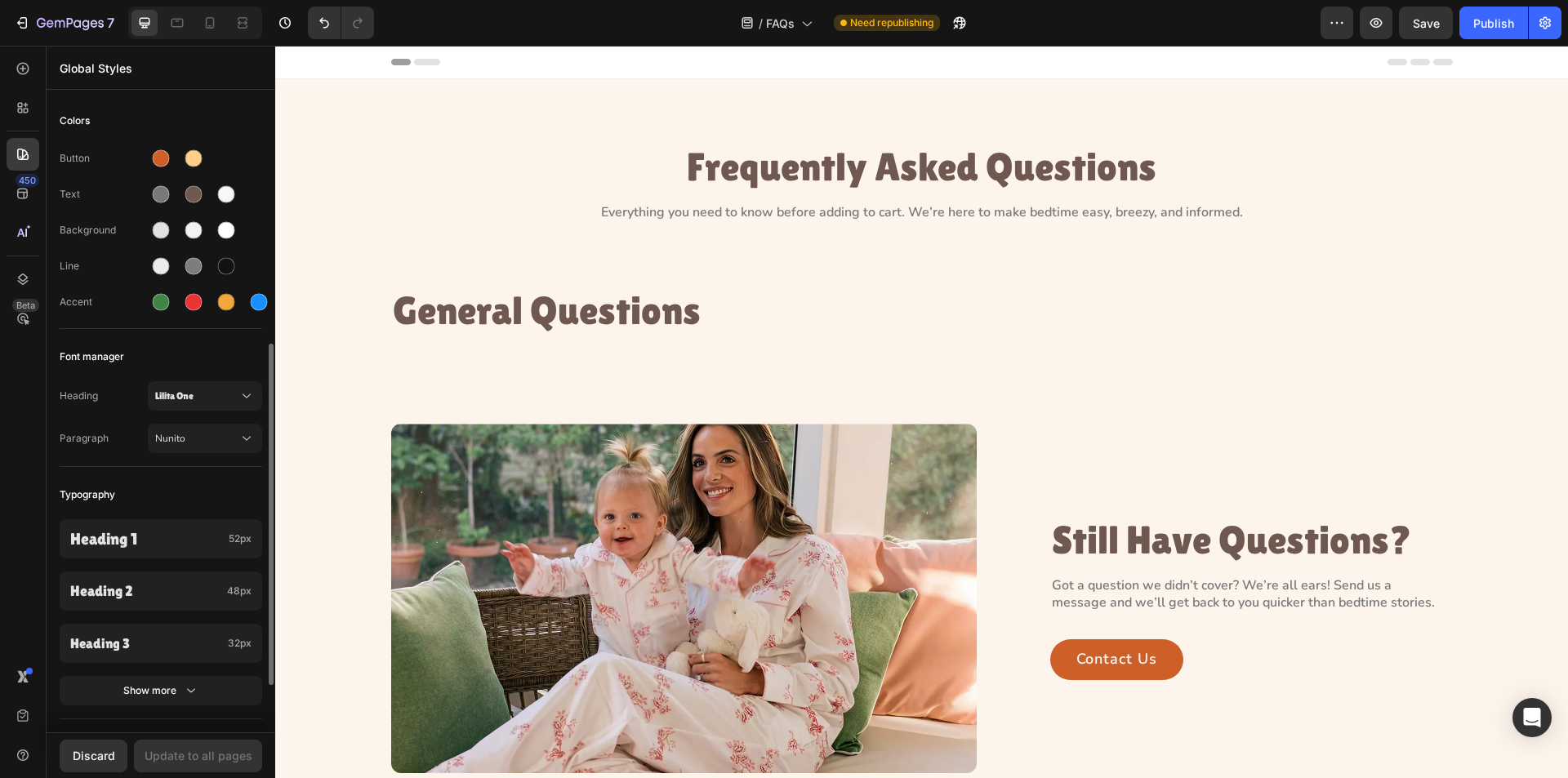
scroll to position [163, 0]
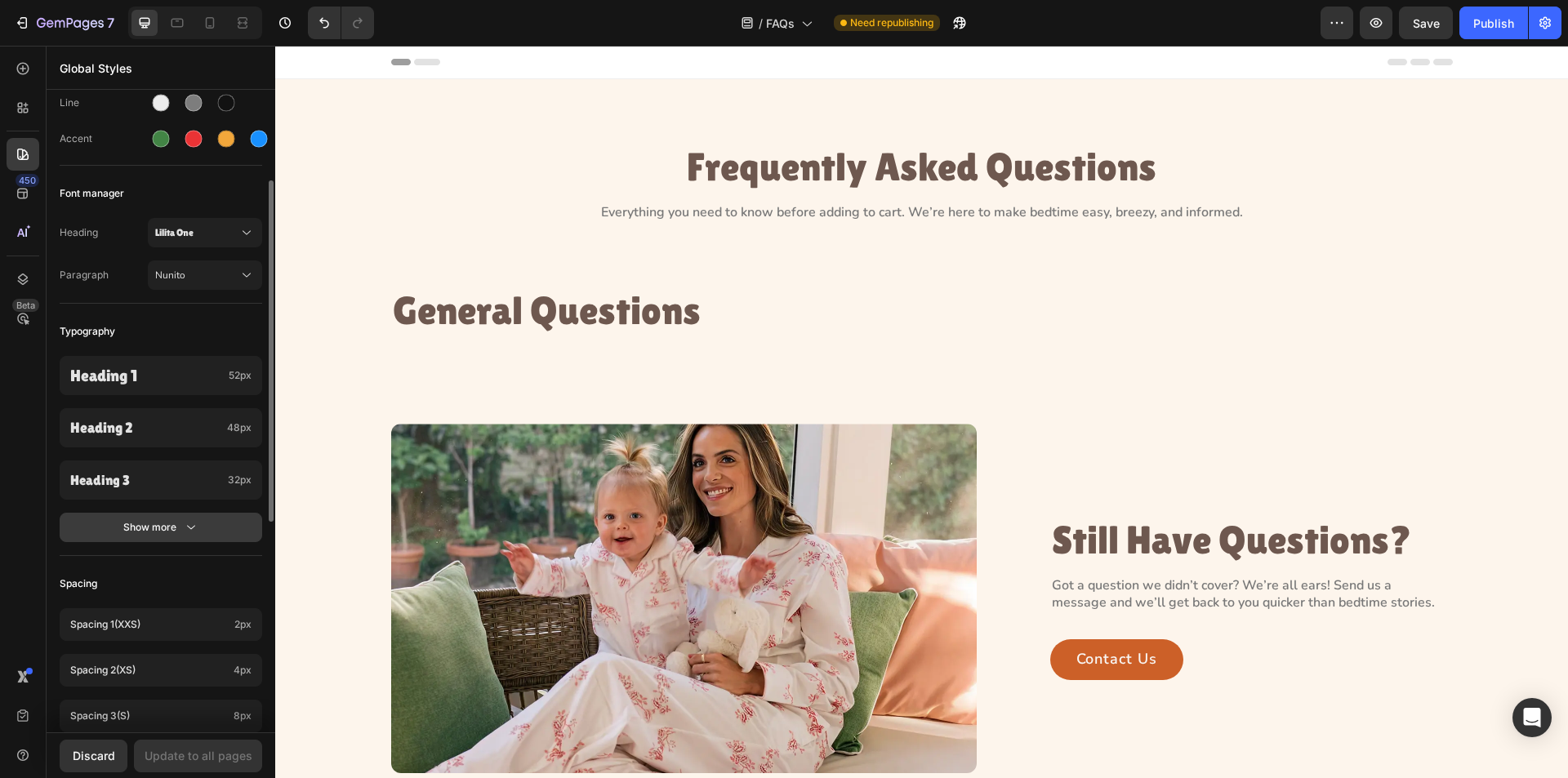
click at [199, 532] on button "Show more" at bounding box center [161, 528] width 203 height 29
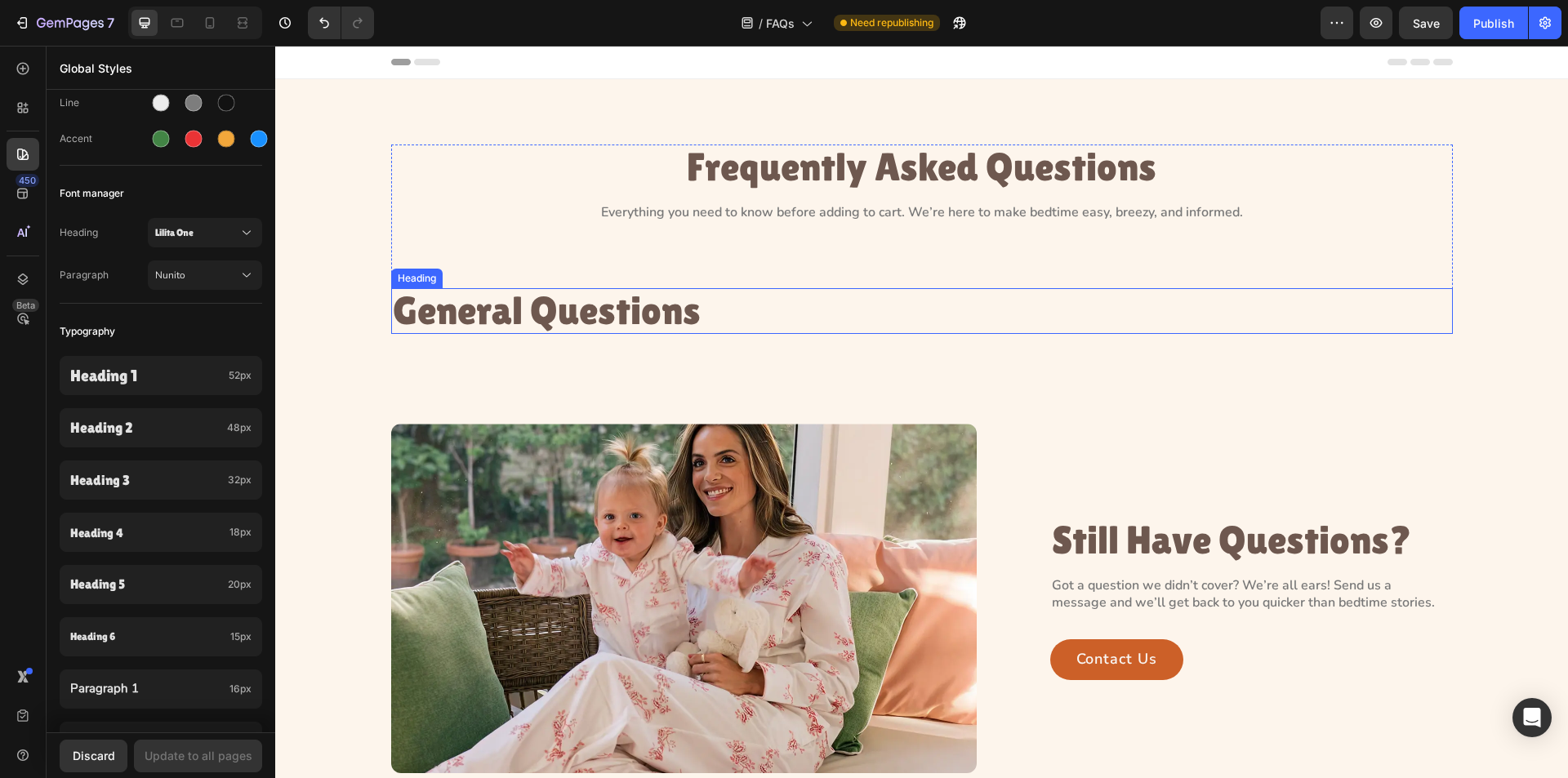
click at [437, 318] on p "General Questions" at bounding box center [921, 311] width 1058 height 43
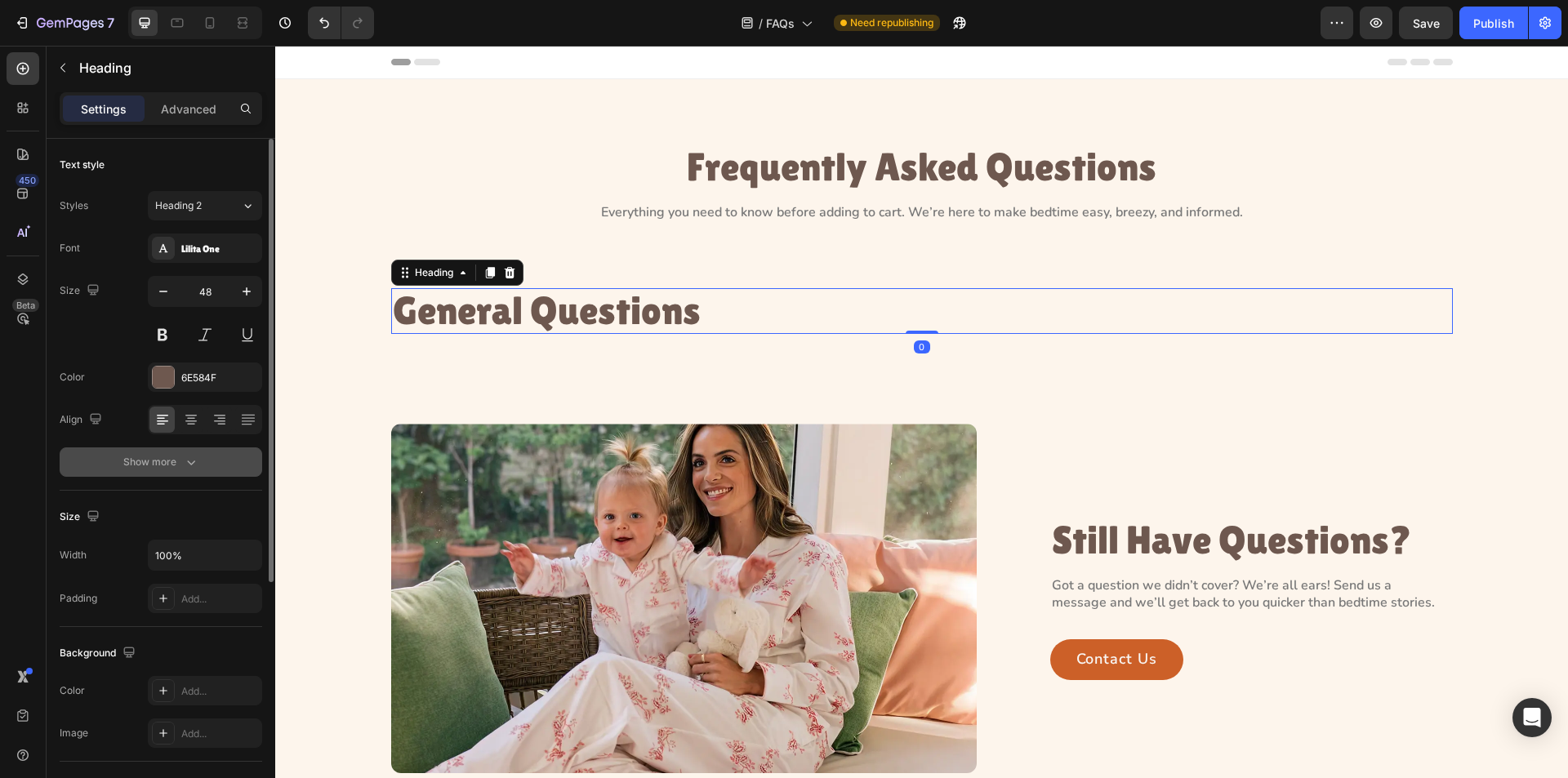
click at [190, 463] on icon "button" at bounding box center [191, 462] width 16 height 16
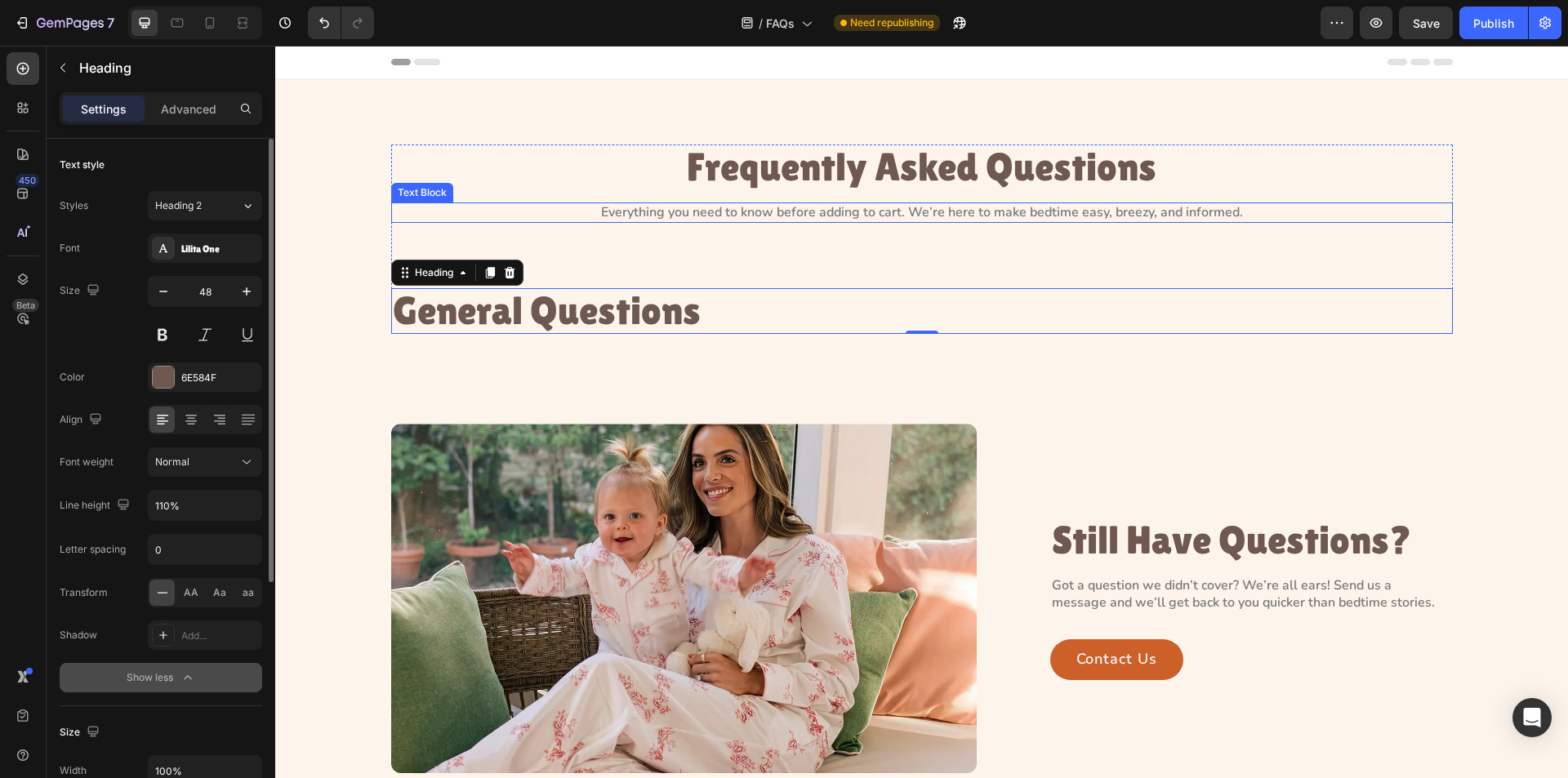
click at [773, 220] on p "Everything you need to know before adding to cart. We’re here to make bedtime e…" at bounding box center [921, 213] width 1058 height 17
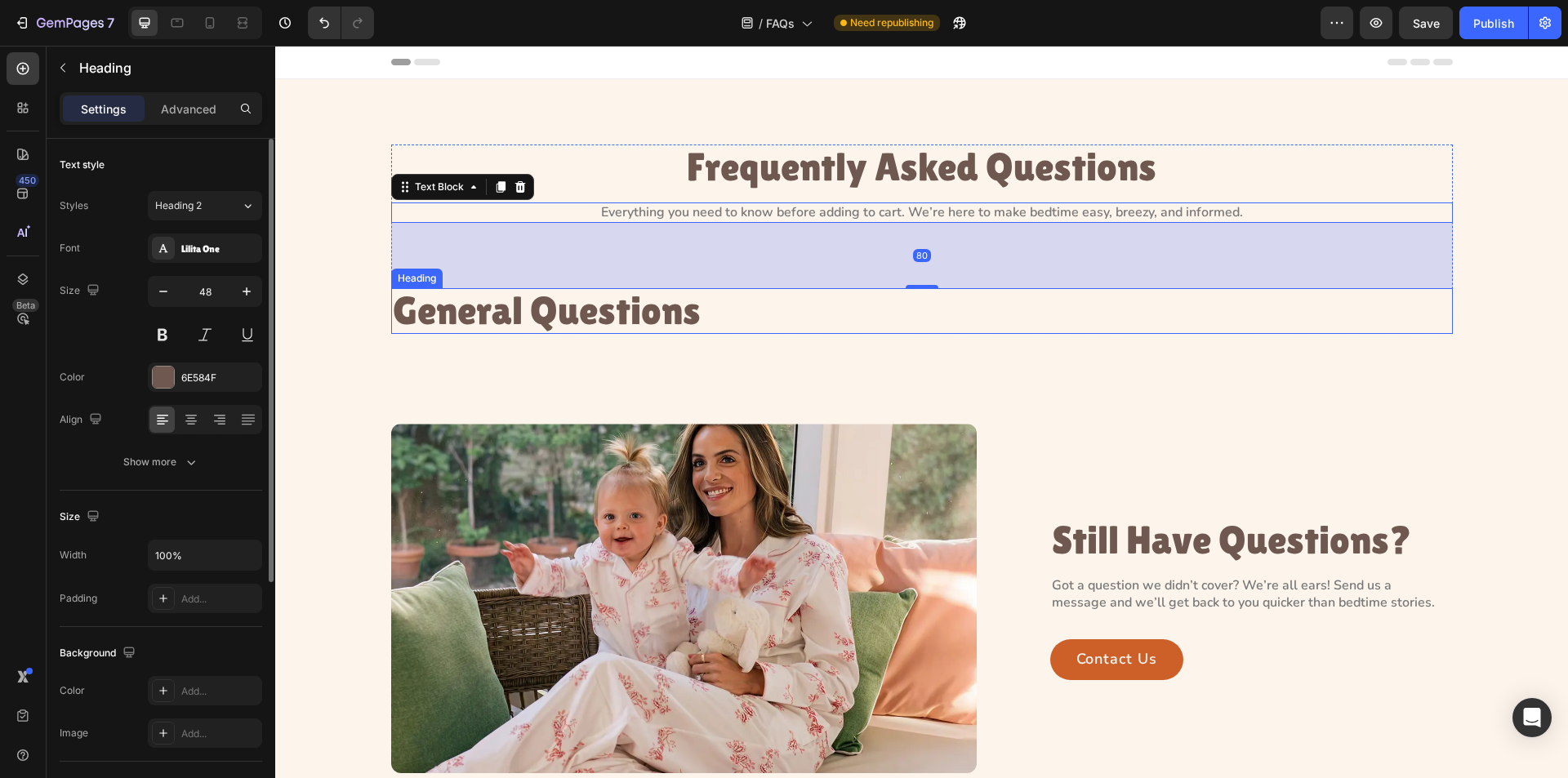
click at [675, 310] on p "General Questions" at bounding box center [921, 311] width 1058 height 43
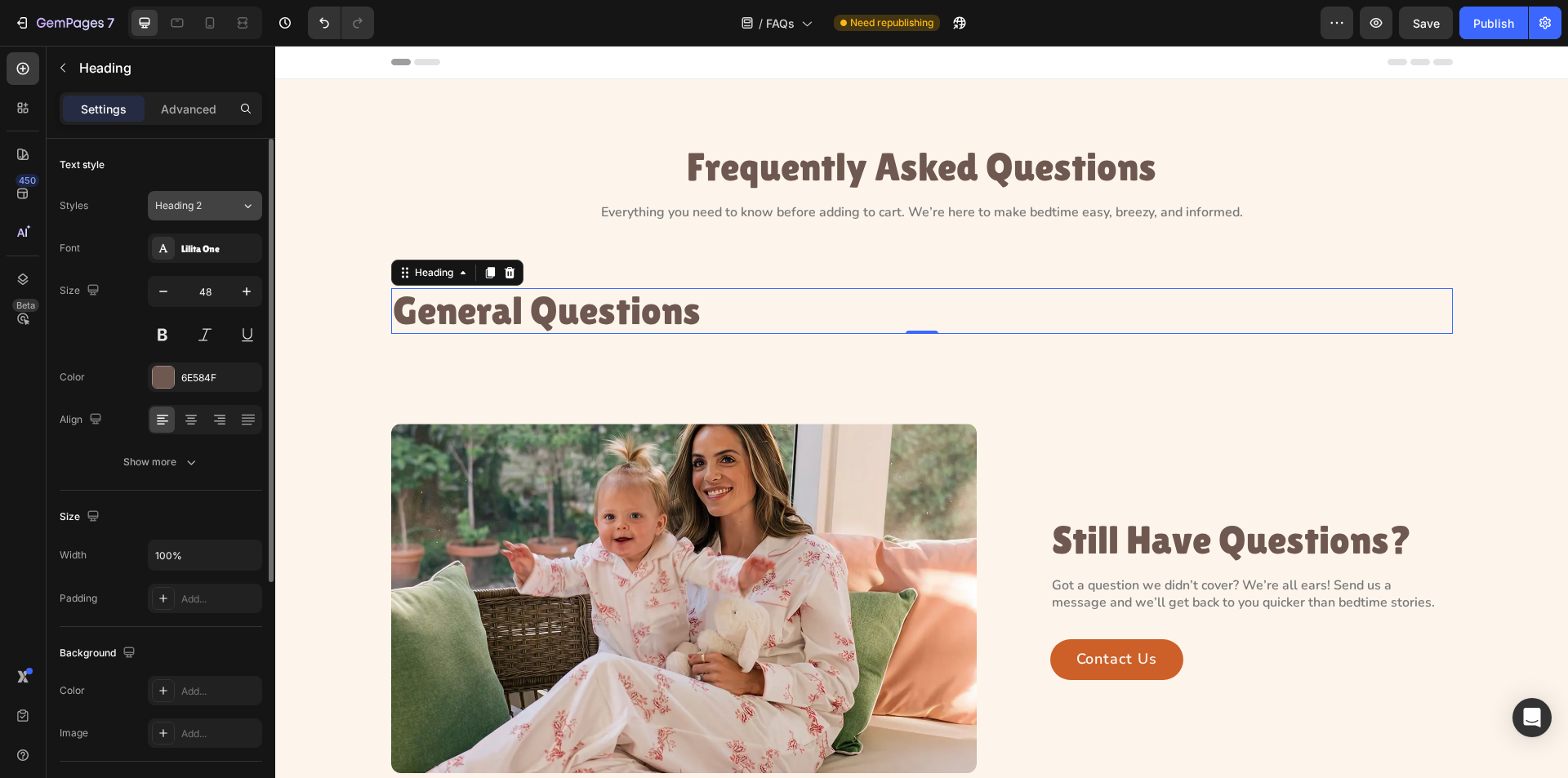
click at [204, 212] on div "Heading 2" at bounding box center [188, 205] width 66 height 15
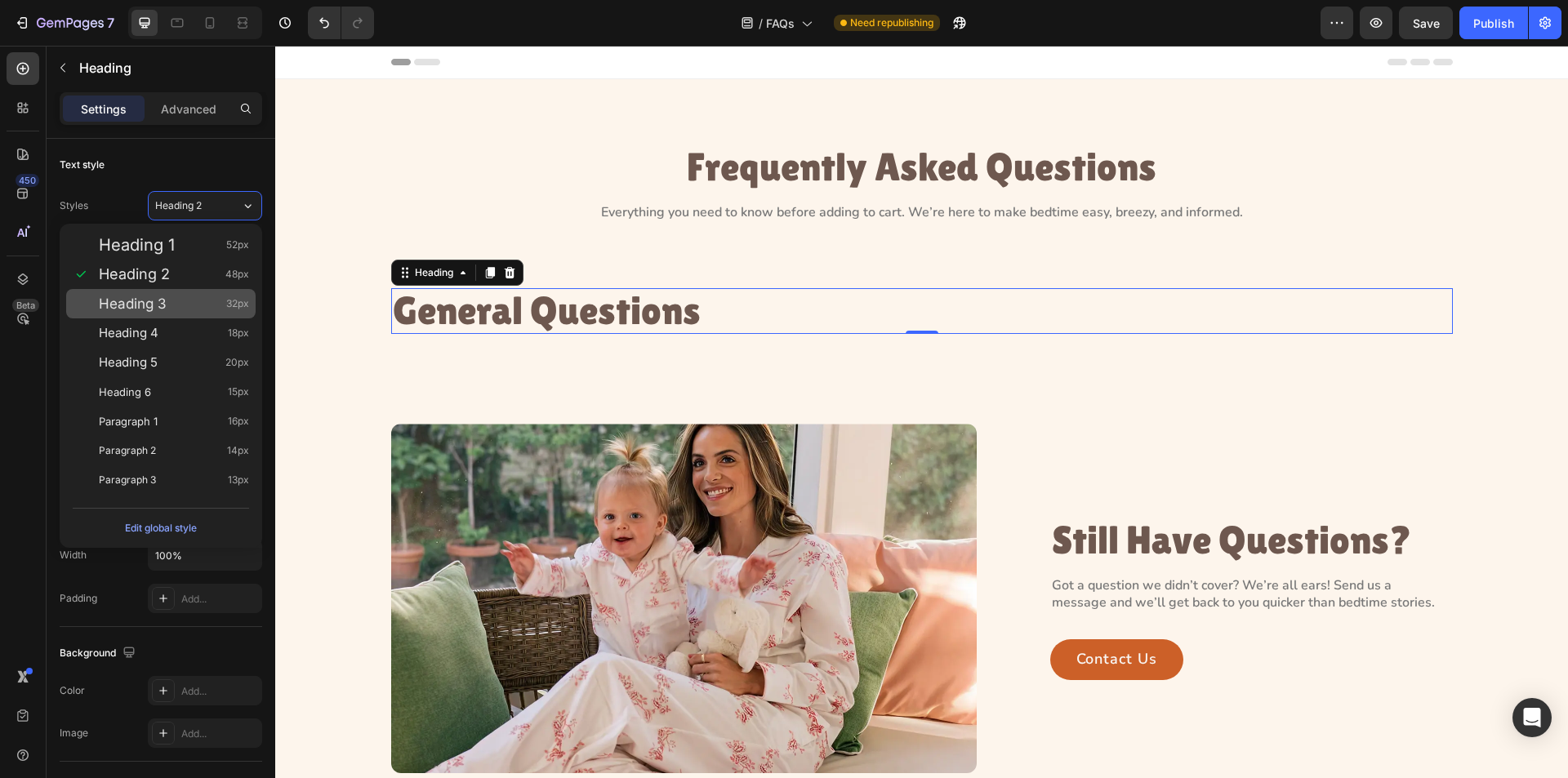
click at [188, 310] on div "Heading 3 32px" at bounding box center [174, 304] width 151 height 16
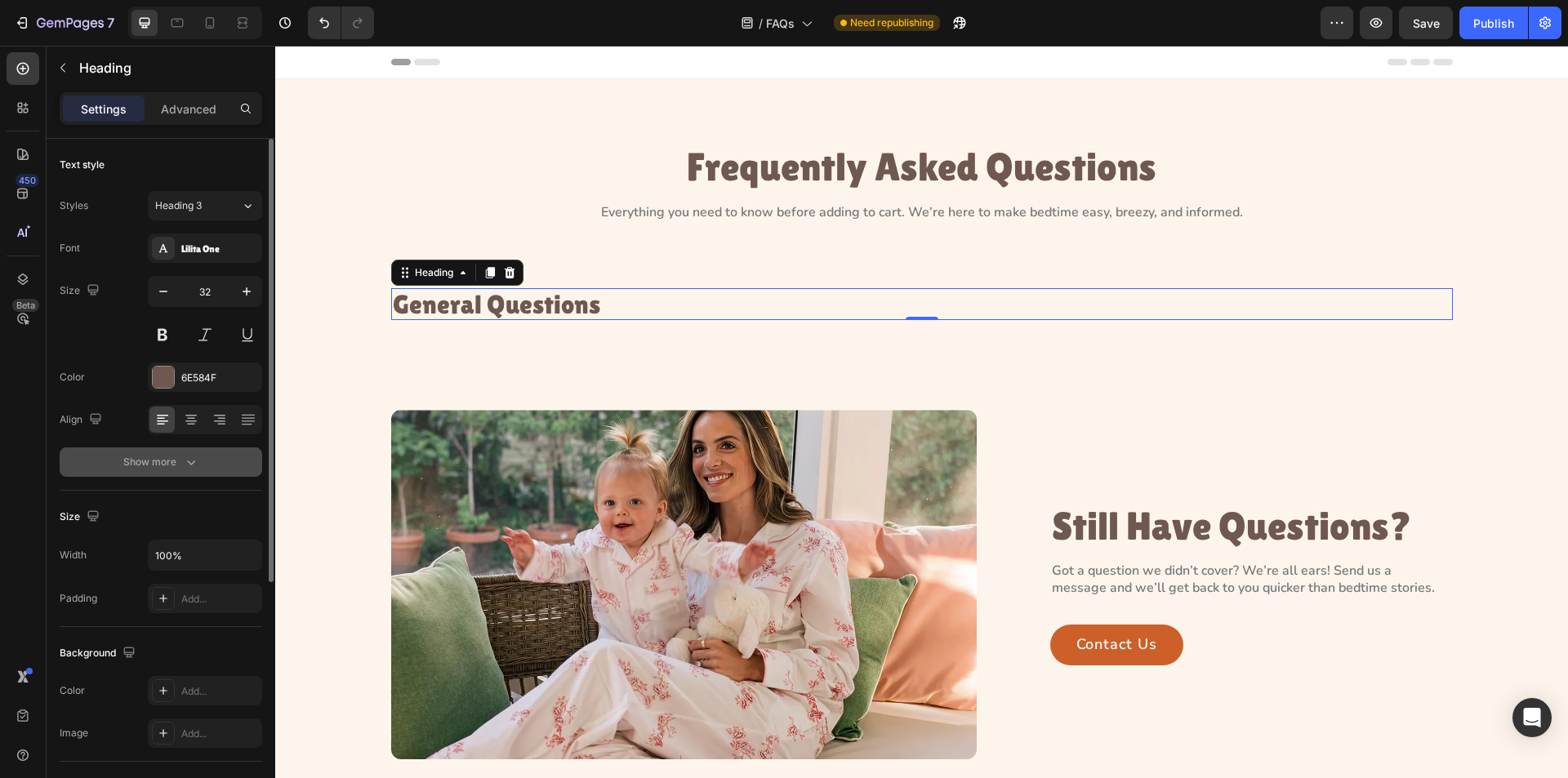
click at [199, 463] on button "Show more" at bounding box center [161, 462] width 203 height 29
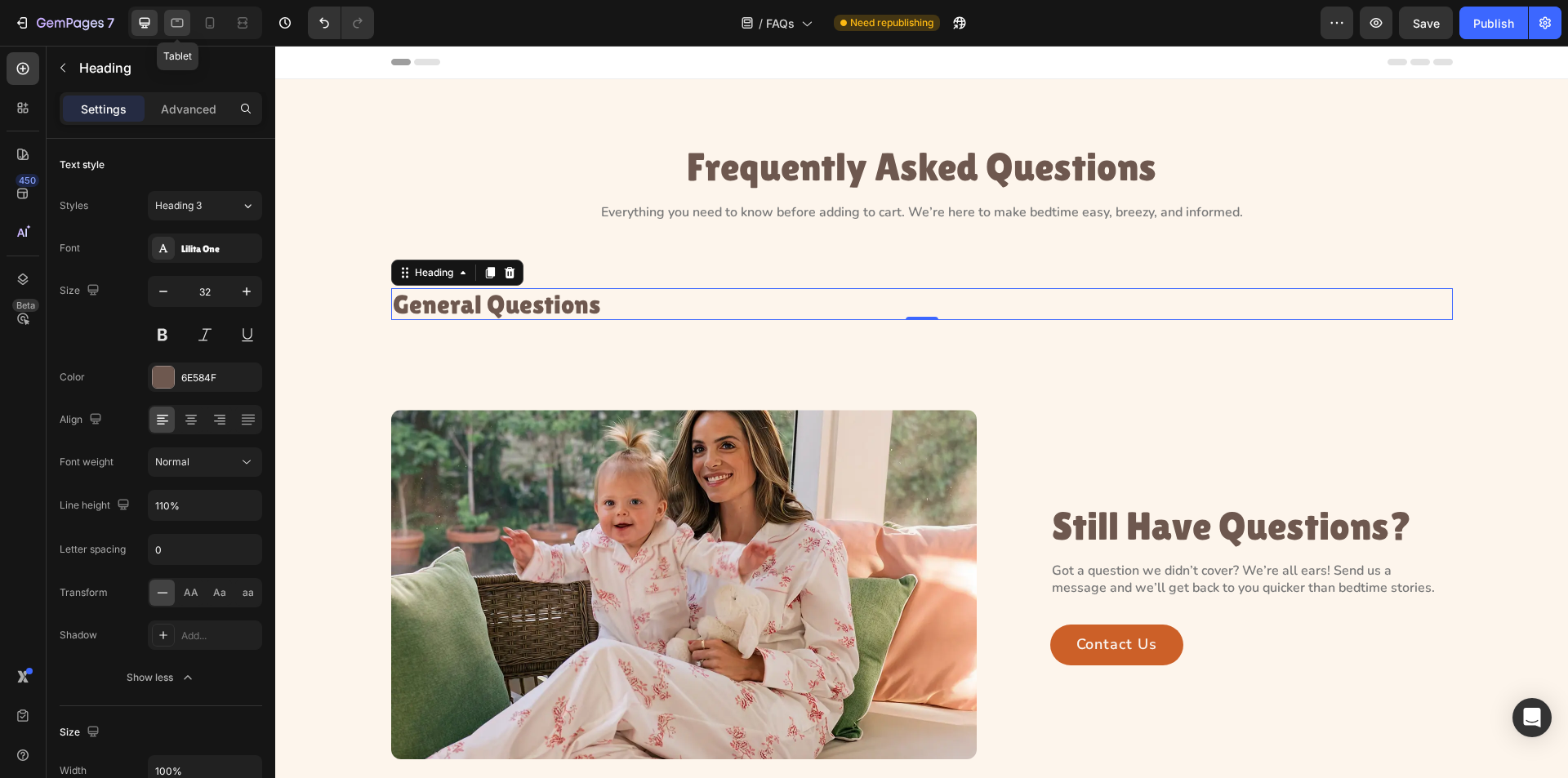
click at [175, 25] on icon at bounding box center [177, 23] width 16 height 16
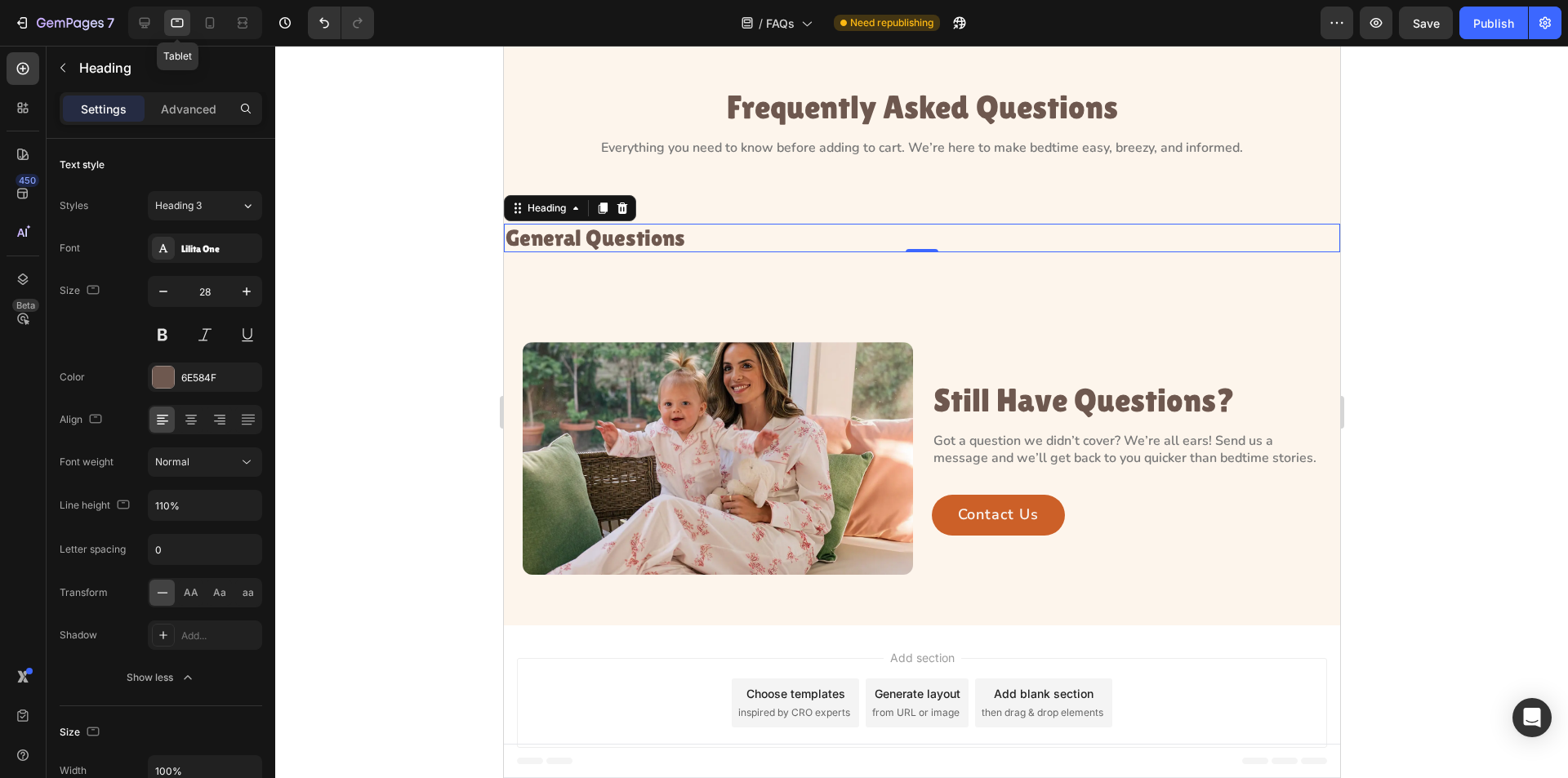
scroll to position [62, 0]
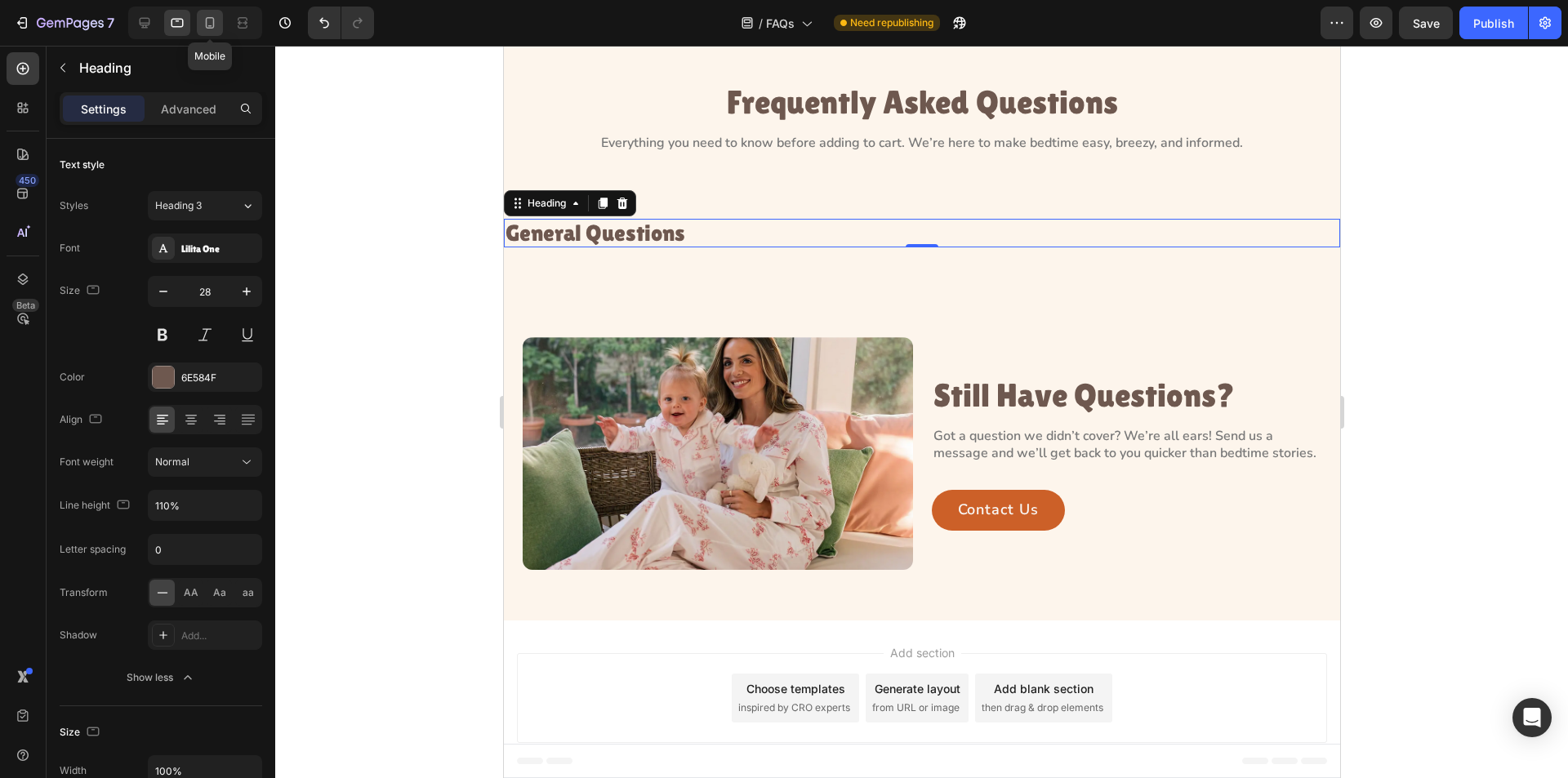
click at [213, 26] on icon at bounding box center [210, 23] width 16 height 16
type input "24"
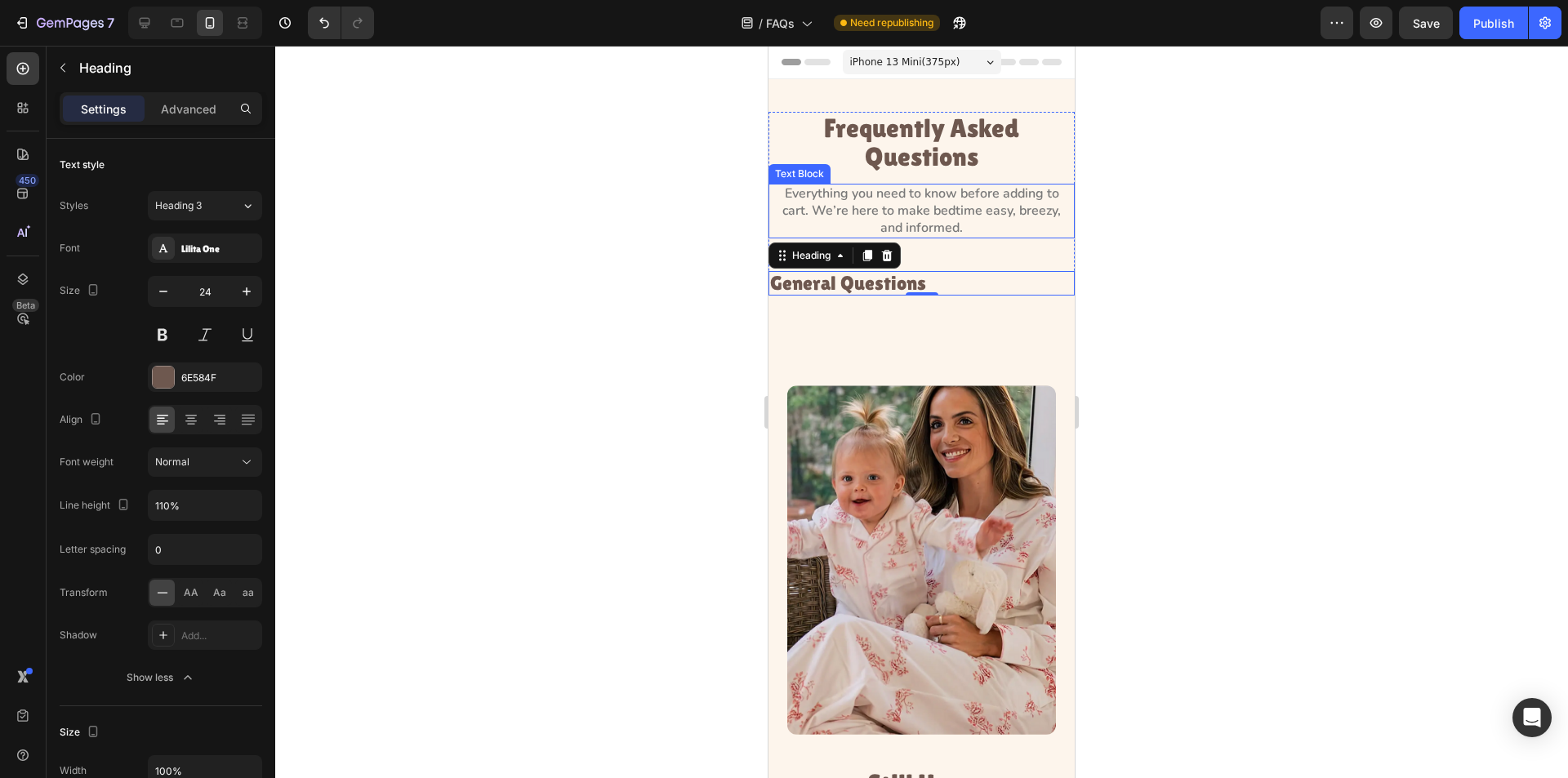
click at [941, 213] on p "Everything you need to know before adding to cart. We’re here to make bedtime e…" at bounding box center [921, 210] width 303 height 50
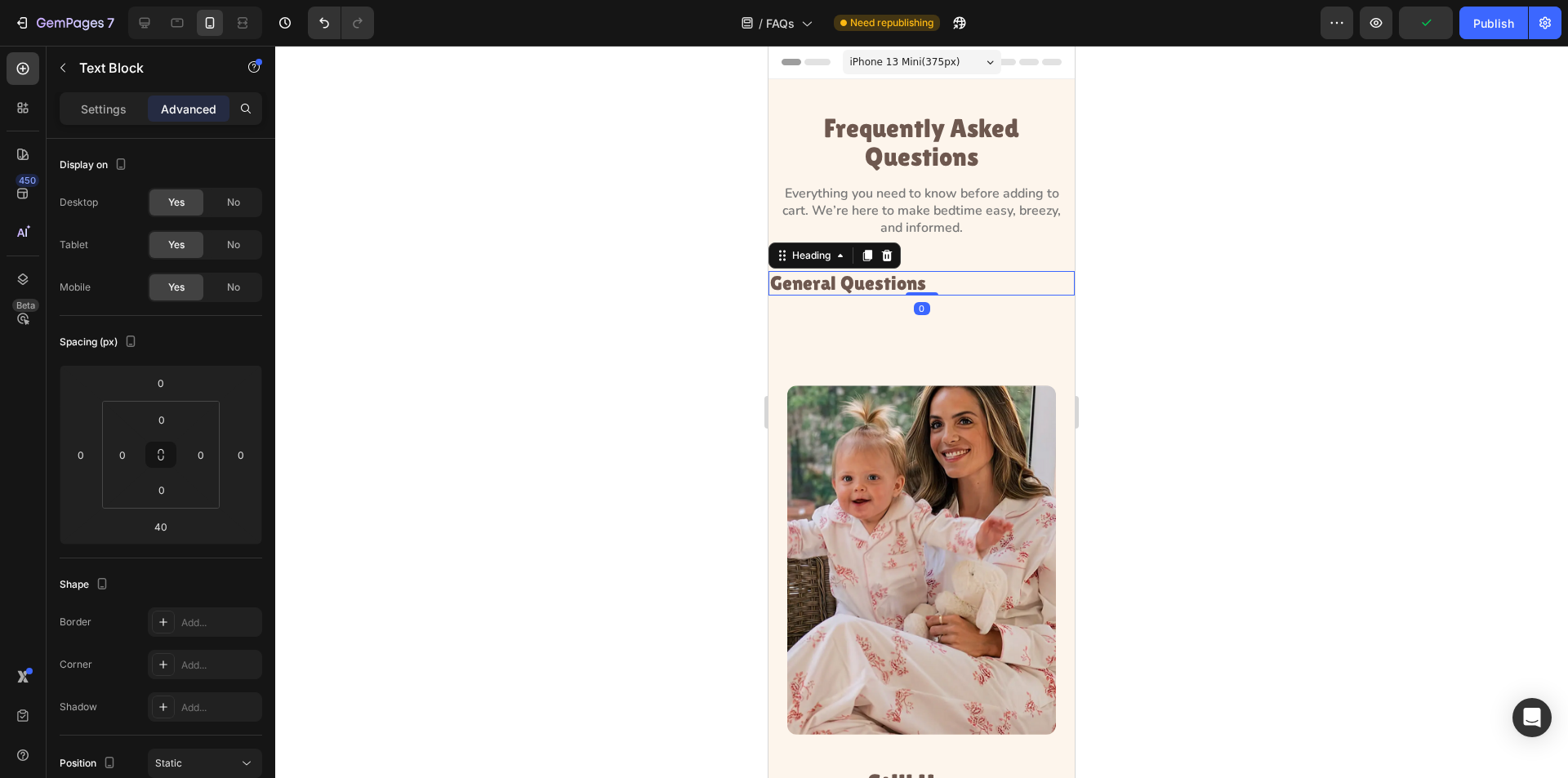
click at [921, 285] on p "General Questions" at bounding box center [921, 283] width 303 height 21
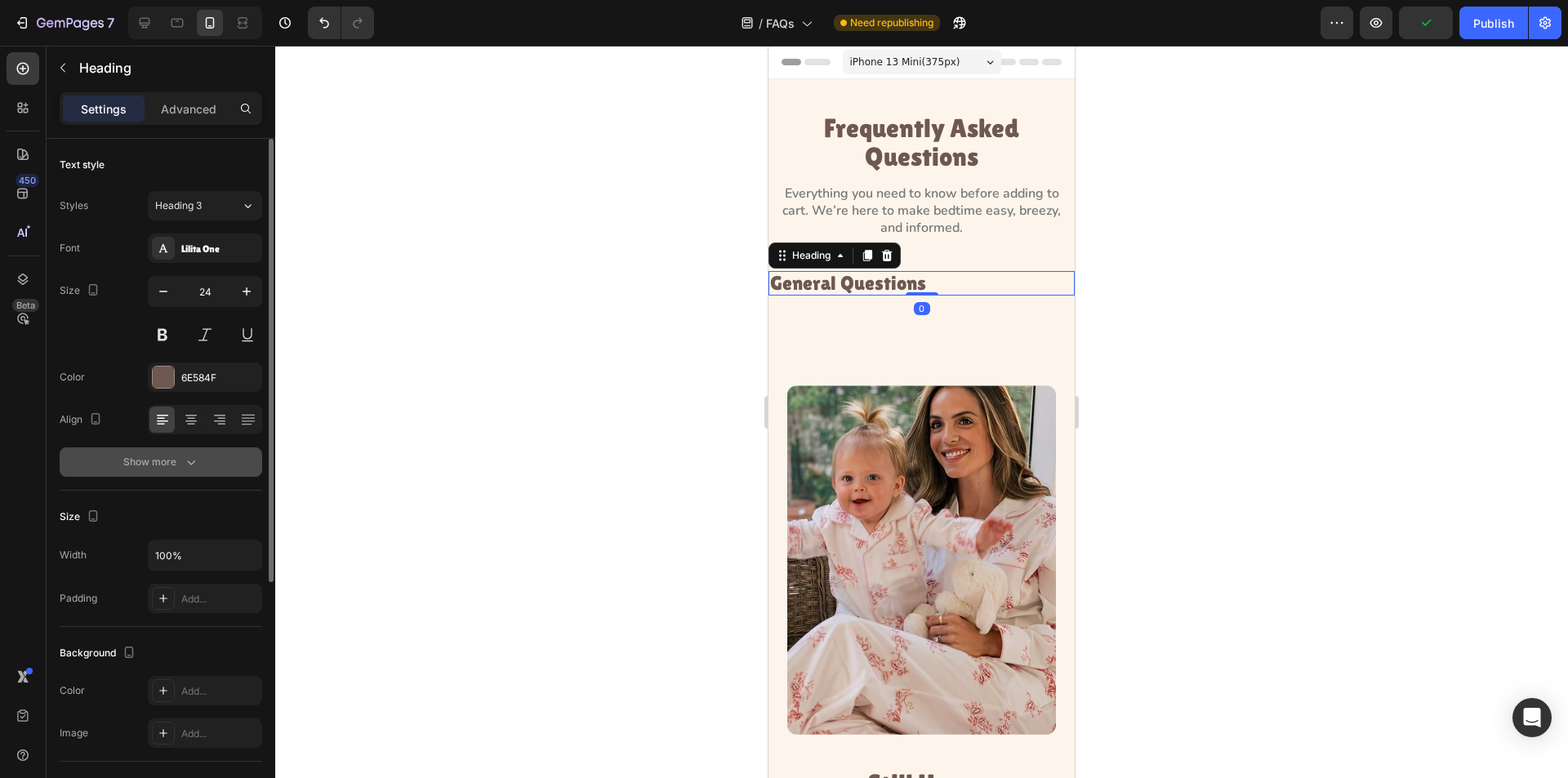
click at [192, 459] on icon "button" at bounding box center [191, 462] width 16 height 16
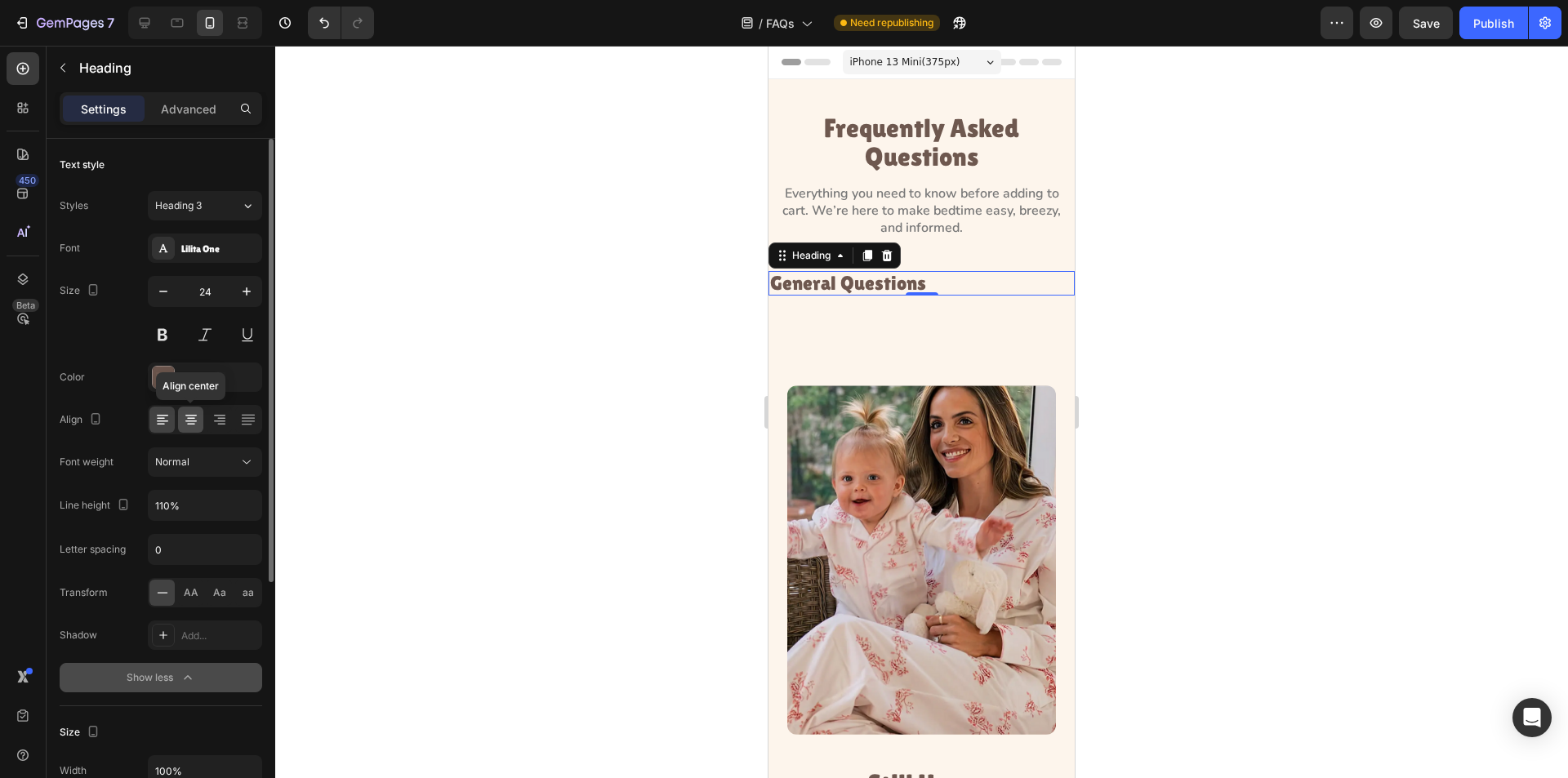
click at [189, 422] on icon at bounding box center [191, 422] width 12 height 2
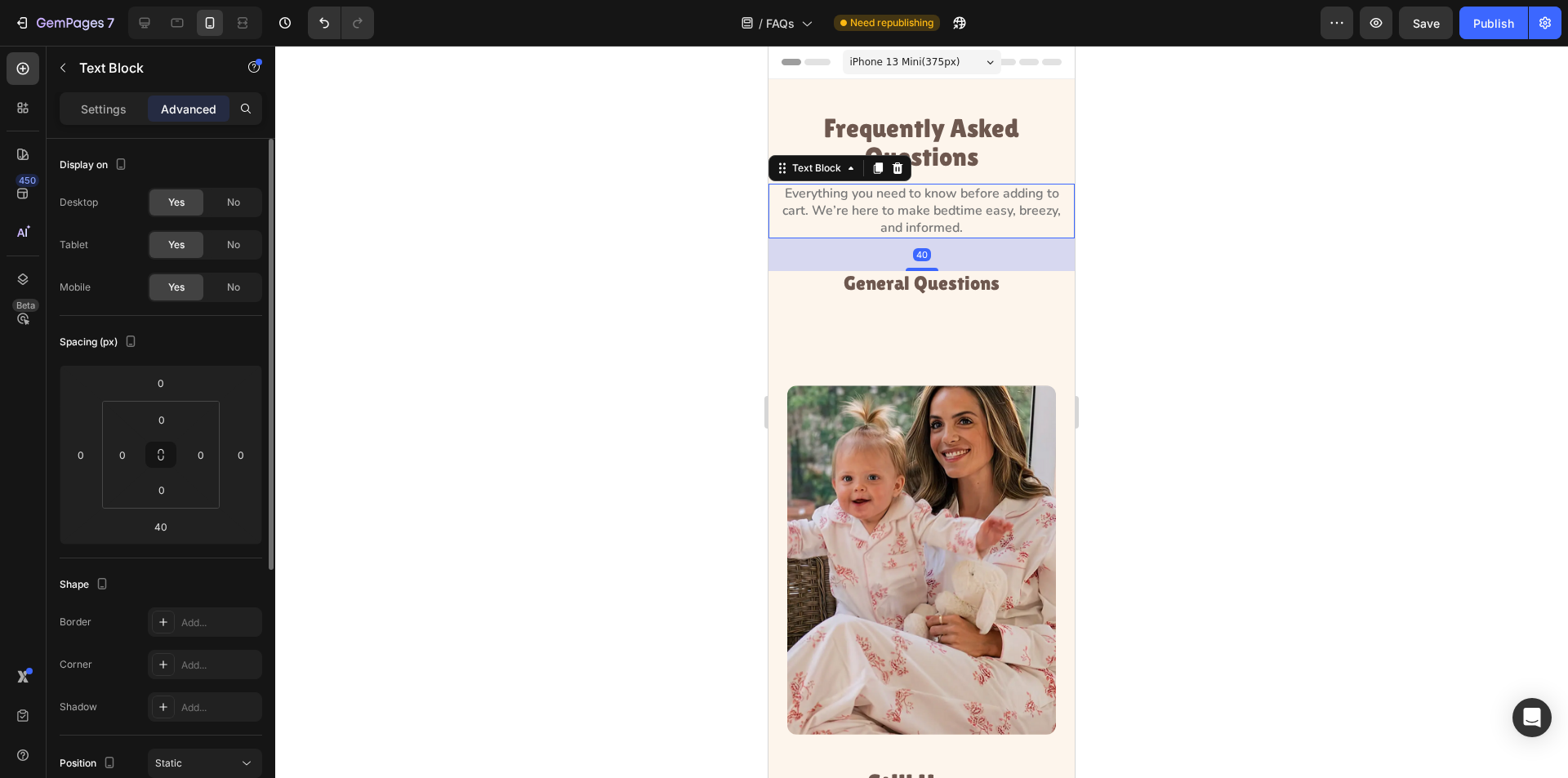
click at [922, 218] on p "Everything you need to know before adding to cart. We’re here to make bedtime e…" at bounding box center [921, 210] width 303 height 50
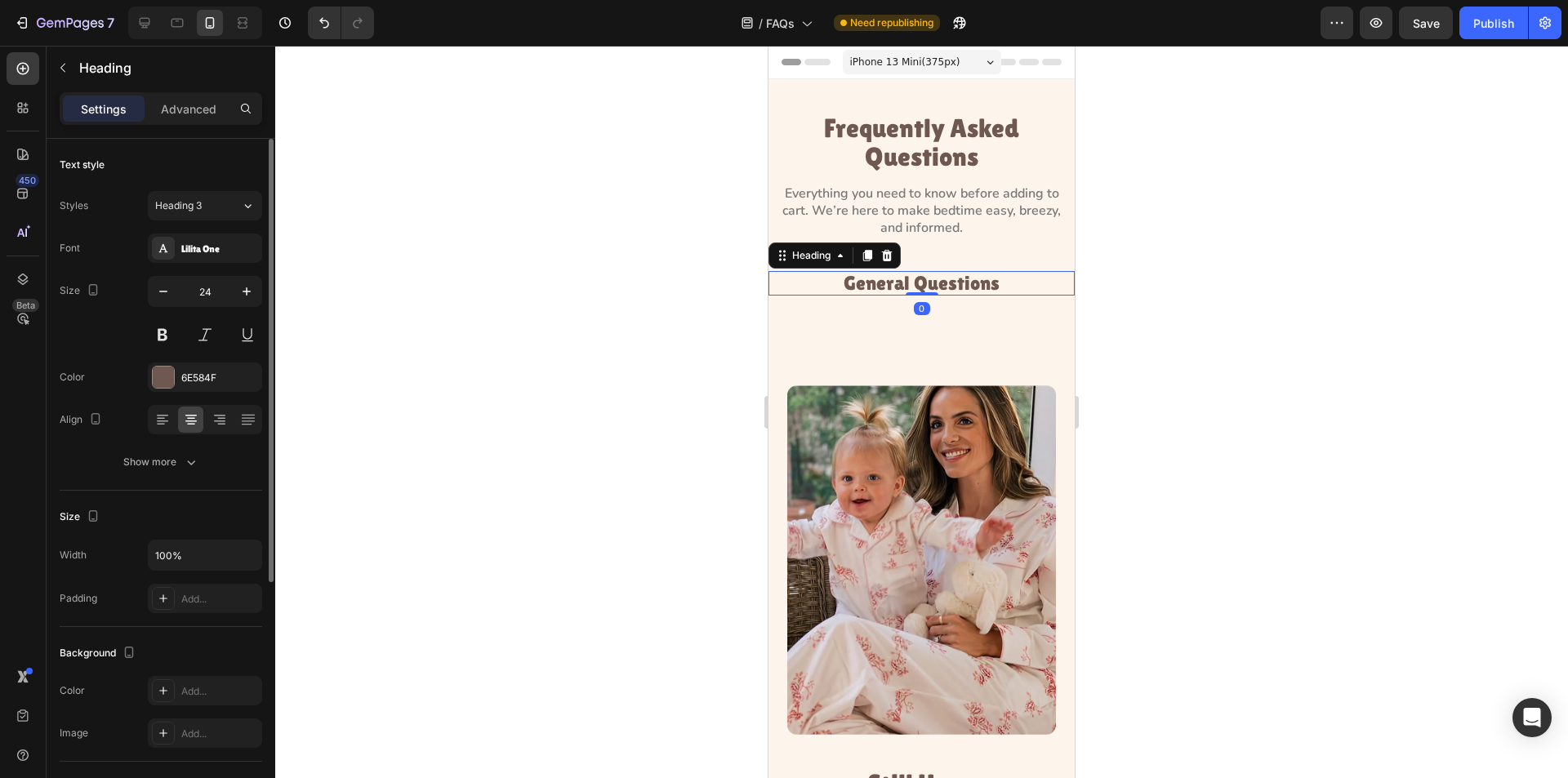
click at [906, 289] on p "General Questions" at bounding box center [921, 283] width 303 height 21
click at [721, 285] on div at bounding box center [921, 412] width 1293 height 732
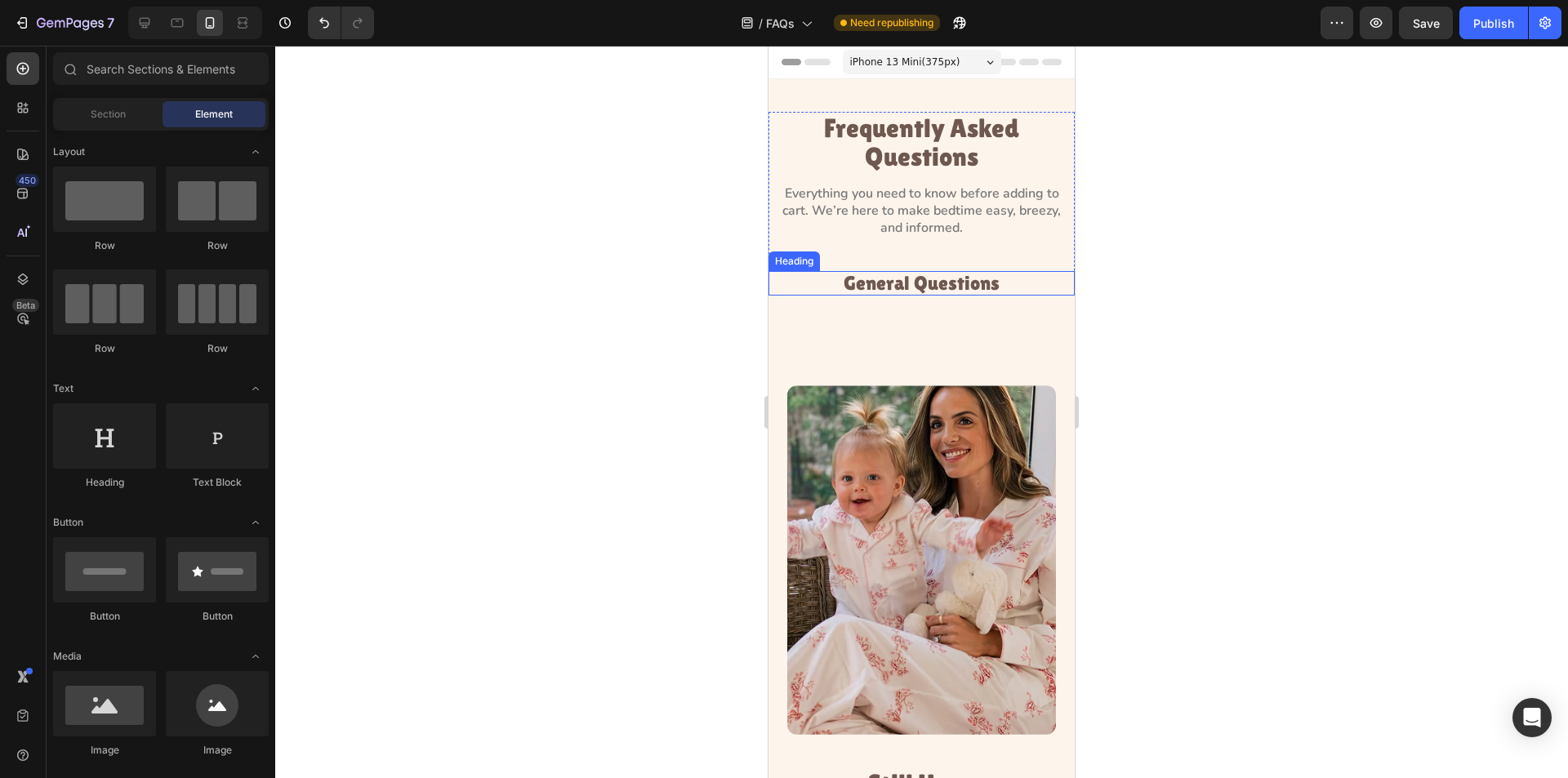
click at [801, 286] on p "General Questions" at bounding box center [921, 283] width 303 height 21
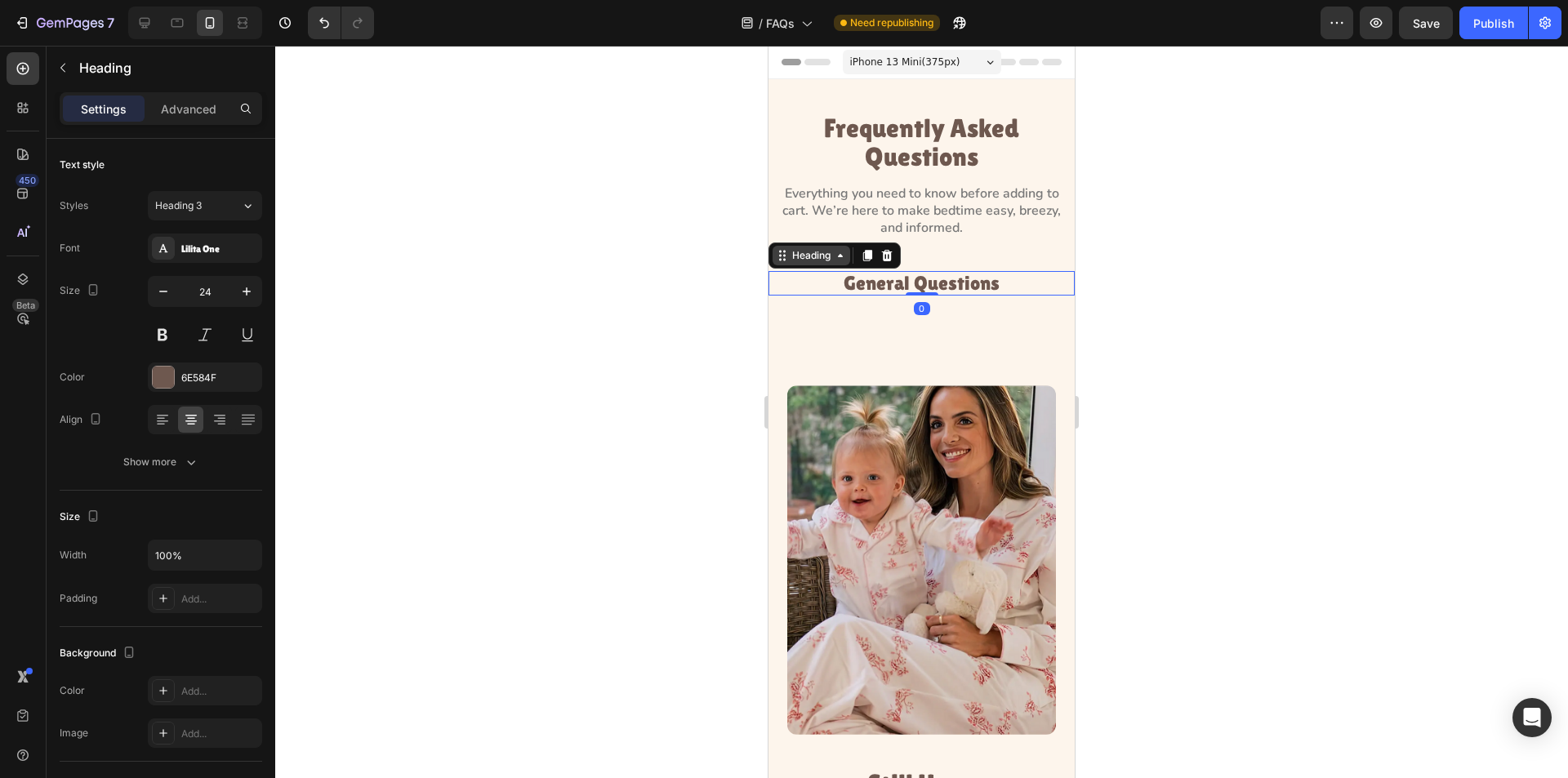
click at [813, 259] on div "Heading" at bounding box center [811, 256] width 45 height 15
click at [814, 259] on div "Heading" at bounding box center [811, 256] width 45 height 15
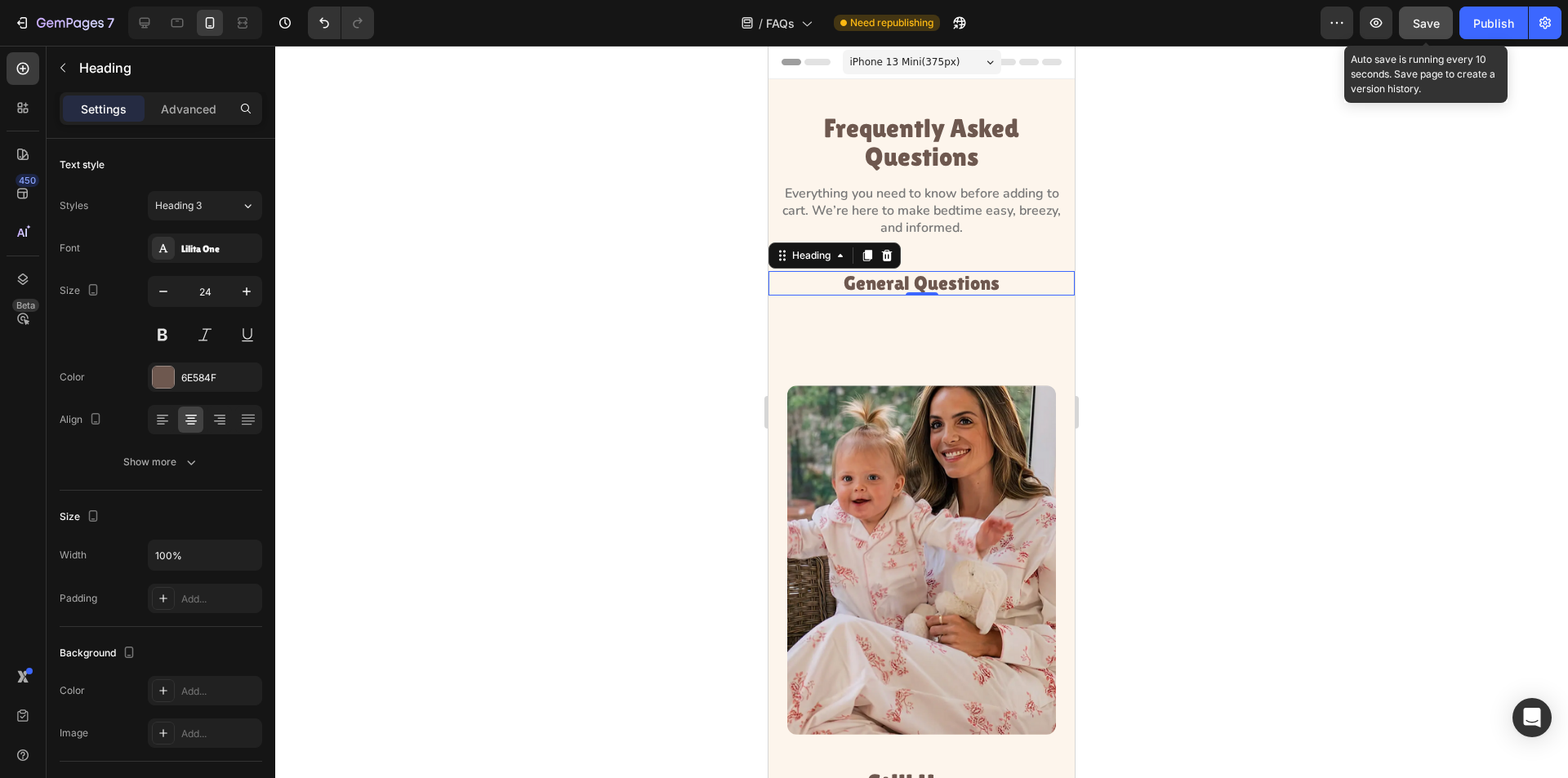
click at [1414, 35] on button "Save" at bounding box center [1426, 23] width 54 height 33
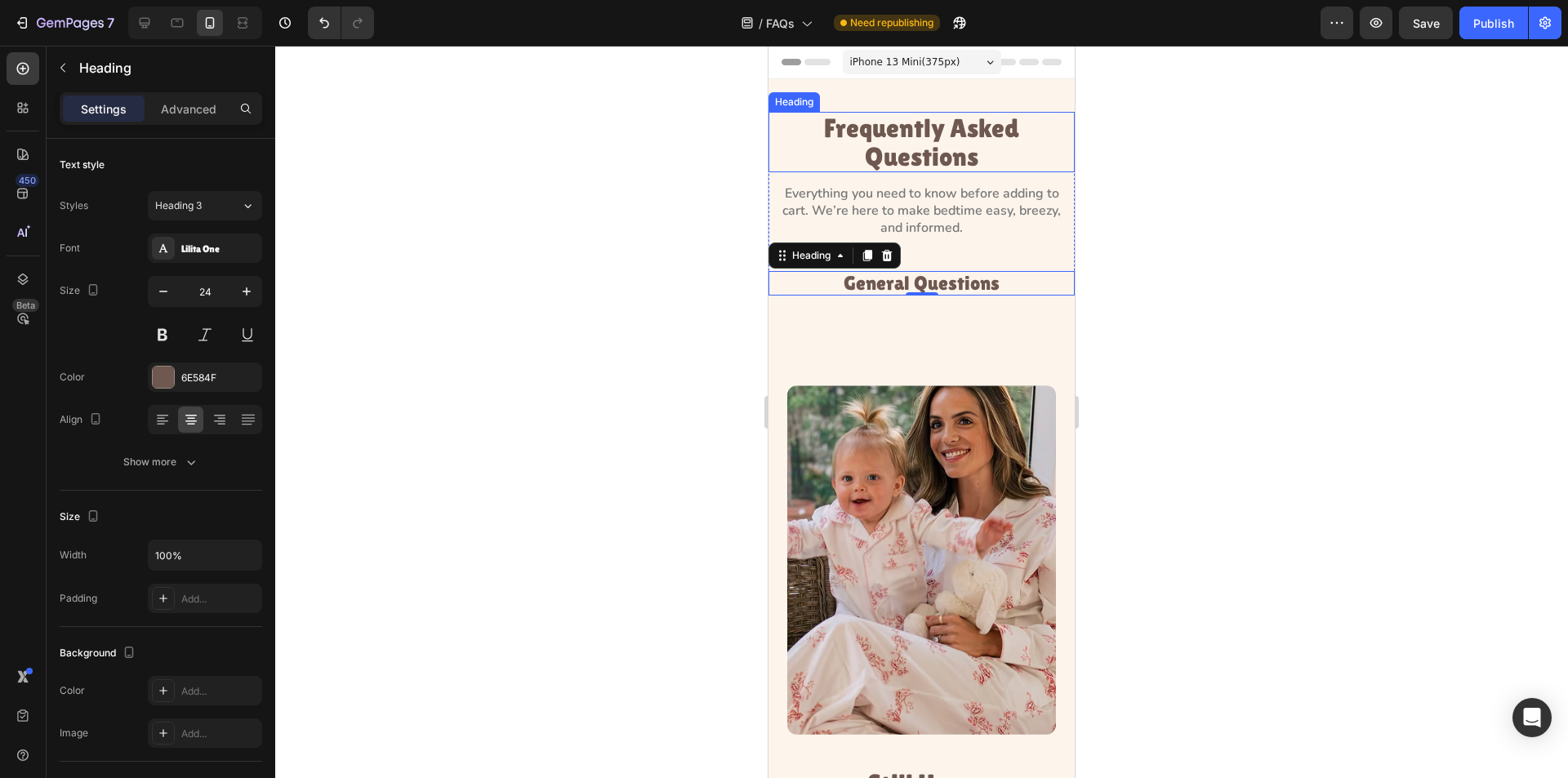
click at [948, 159] on p "Frequently Asked Questions" at bounding box center [921, 142] width 221 height 58
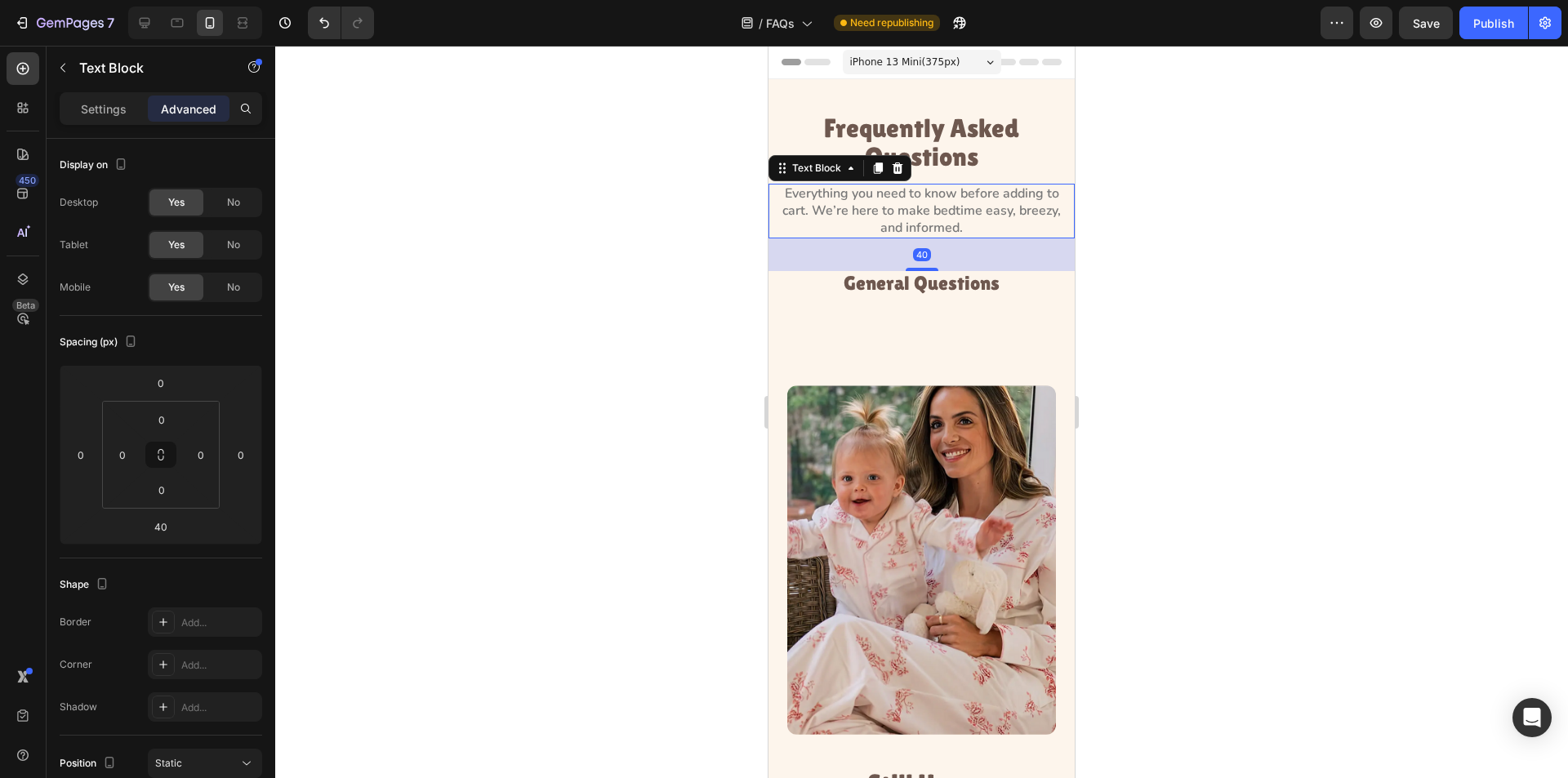
click at [947, 210] on p "Everything you need to know before adding to cart. We’re here to make bedtime e…" at bounding box center [921, 210] width 303 height 50
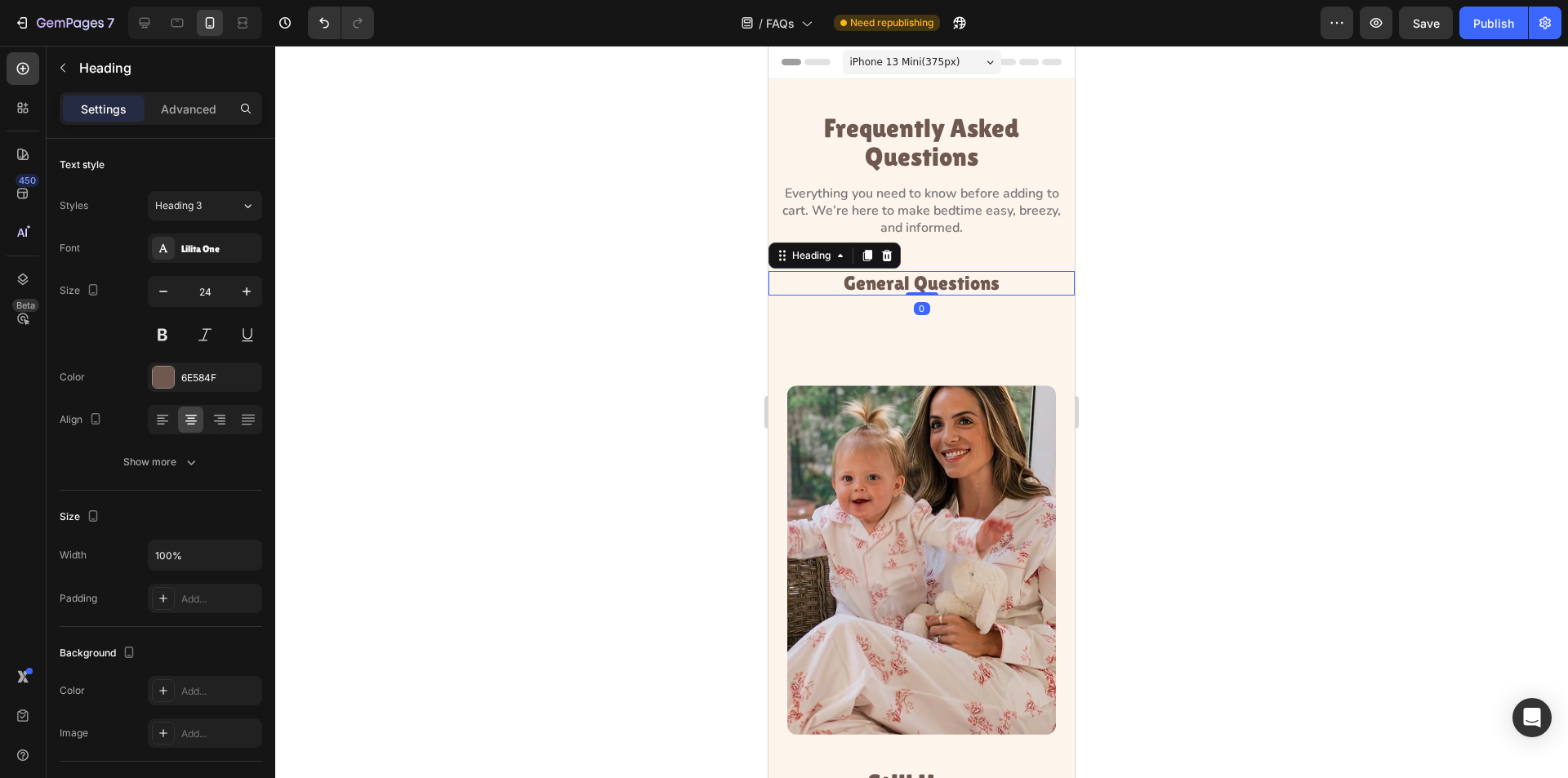
click at [933, 282] on p "General Questions" at bounding box center [921, 283] width 303 height 21
click at [904, 221] on p "Everything you need to know before adding to cart. We’re here to make bedtime e…" at bounding box center [921, 210] width 303 height 50
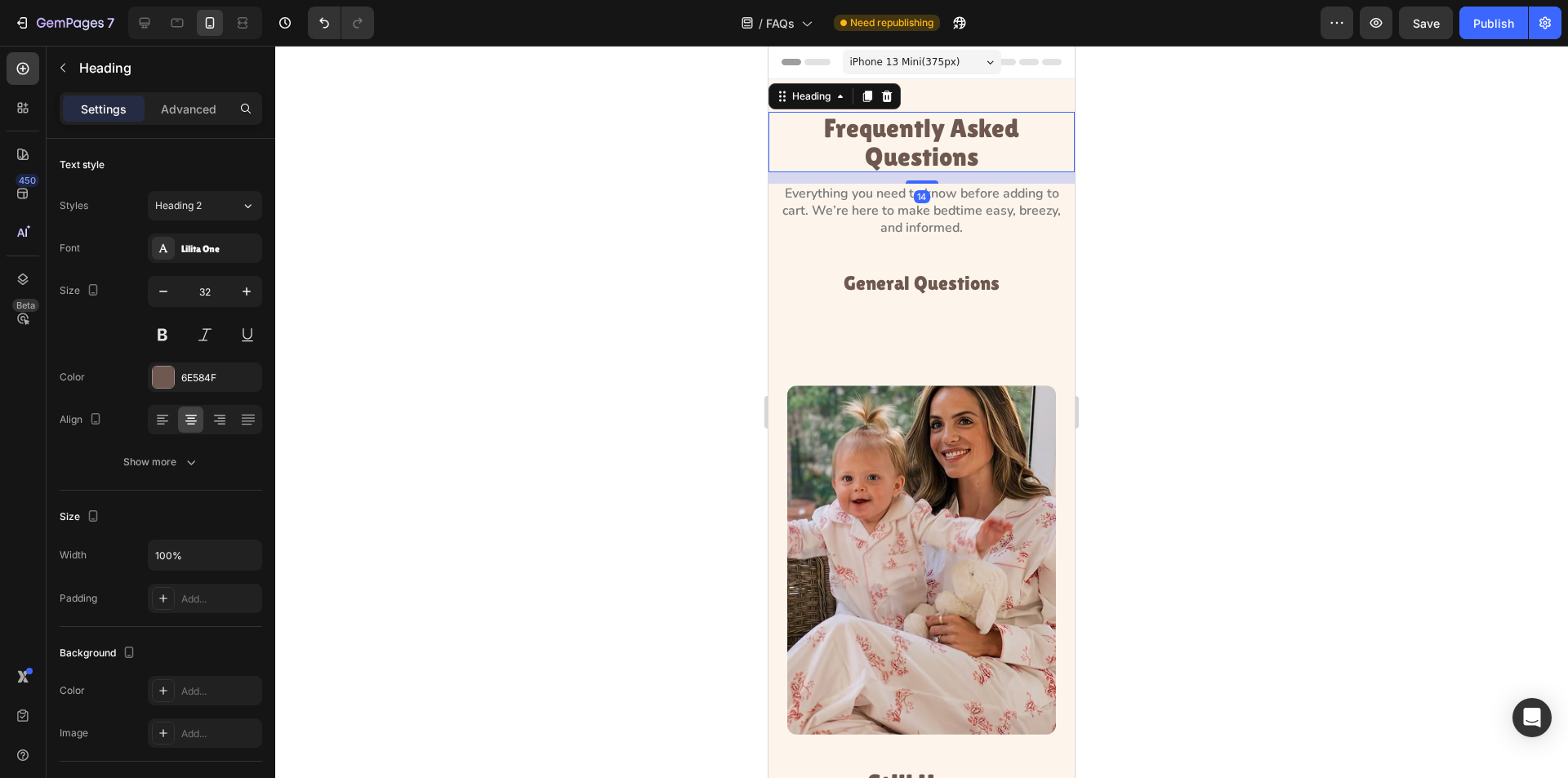
click at [907, 142] on p "Frequently Asked Questions" at bounding box center [921, 142] width 221 height 58
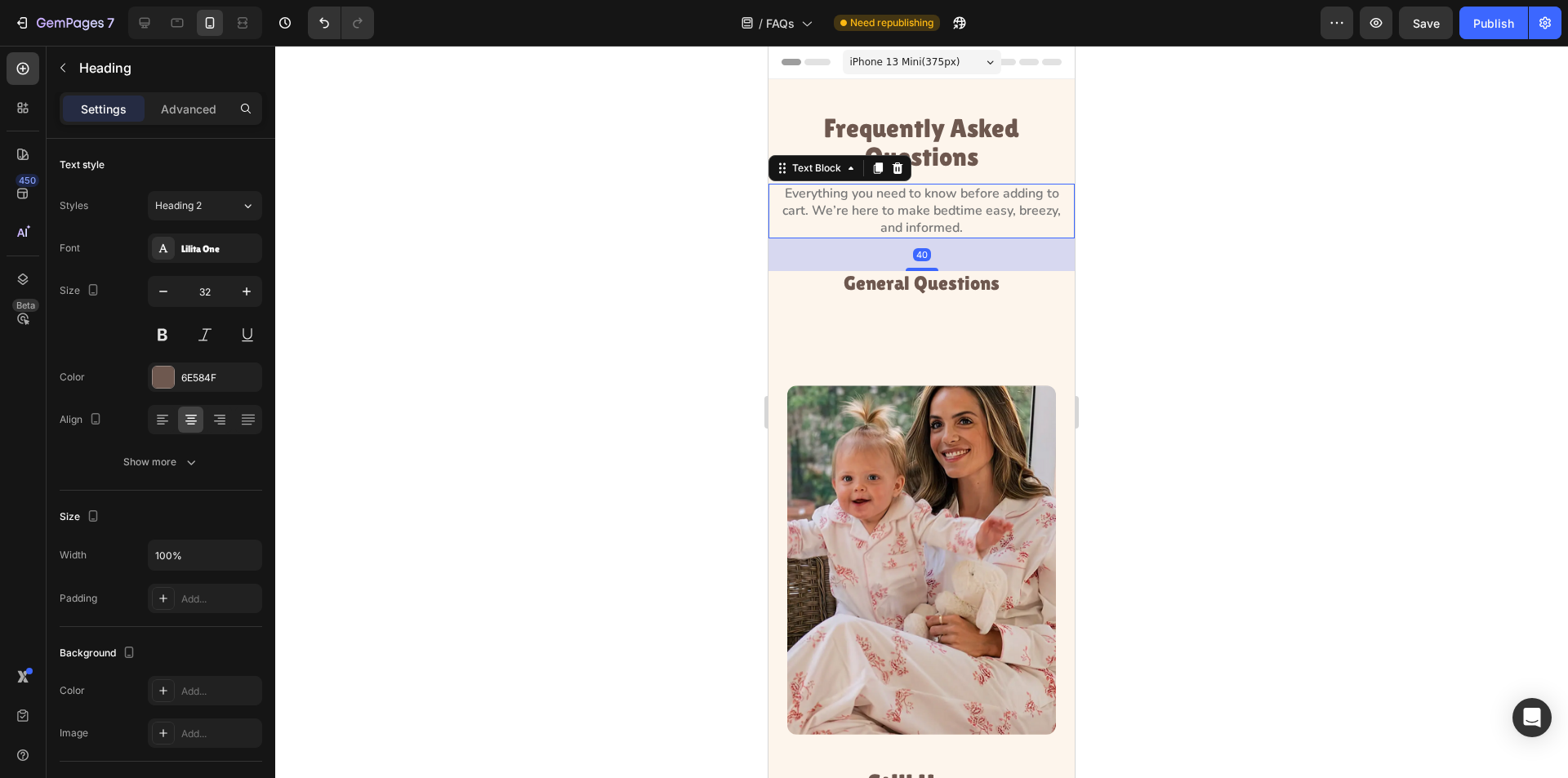
click at [905, 222] on p "Everything you need to know before adding to cart. We’re here to make bedtime e…" at bounding box center [921, 210] width 303 height 50
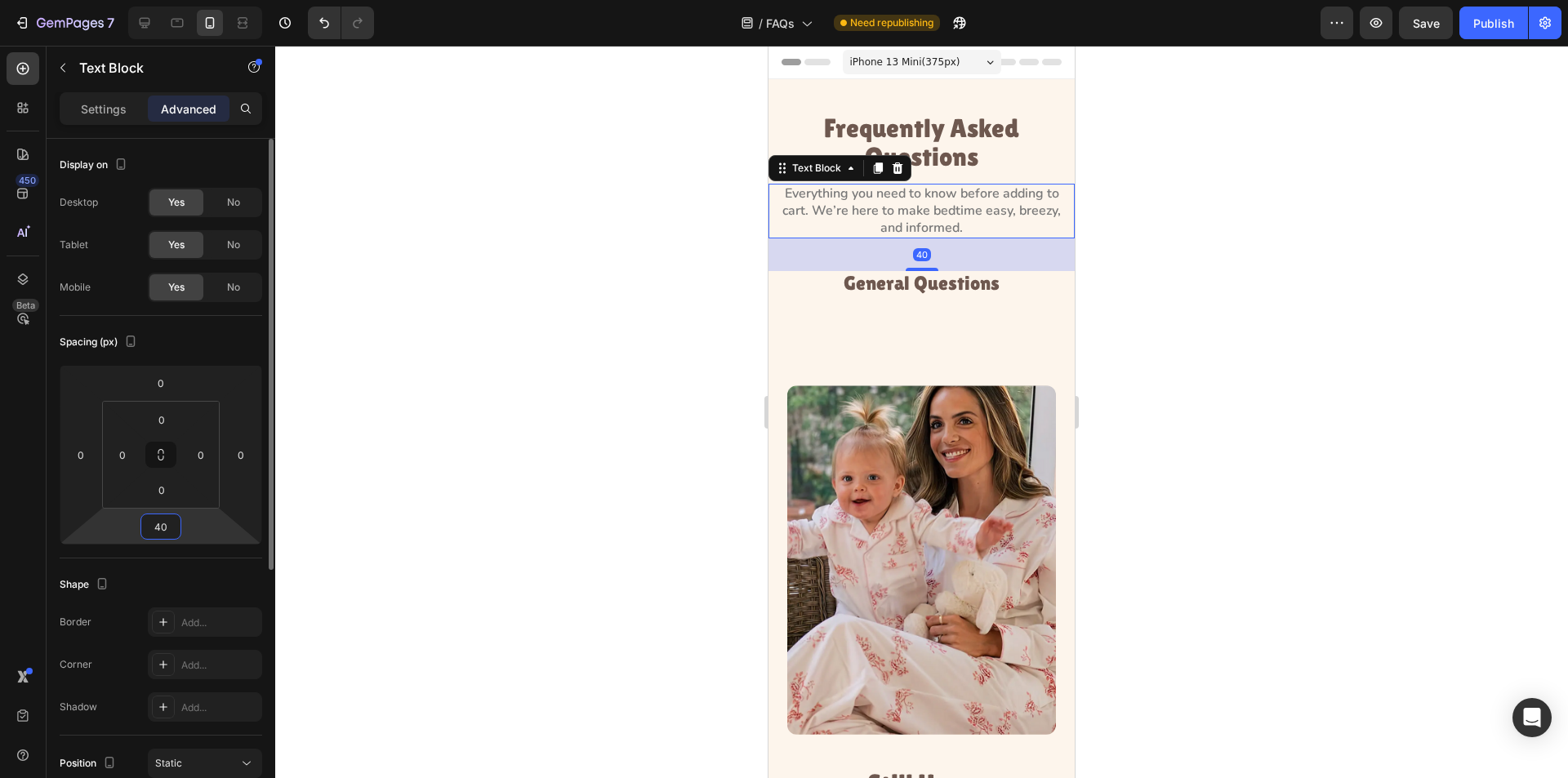
click at [174, 525] on input "40" at bounding box center [161, 527] width 33 height 25
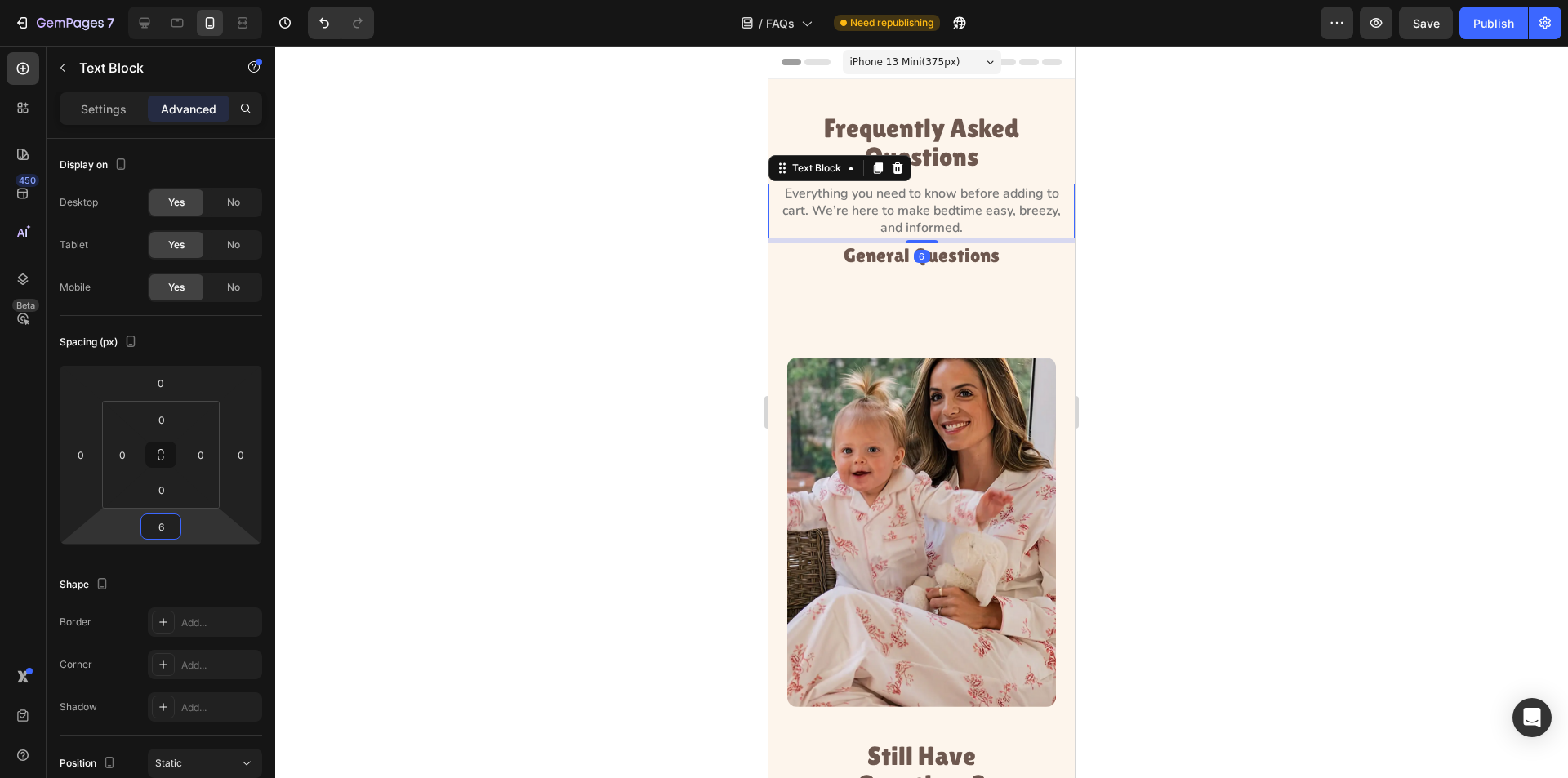
type input "60"
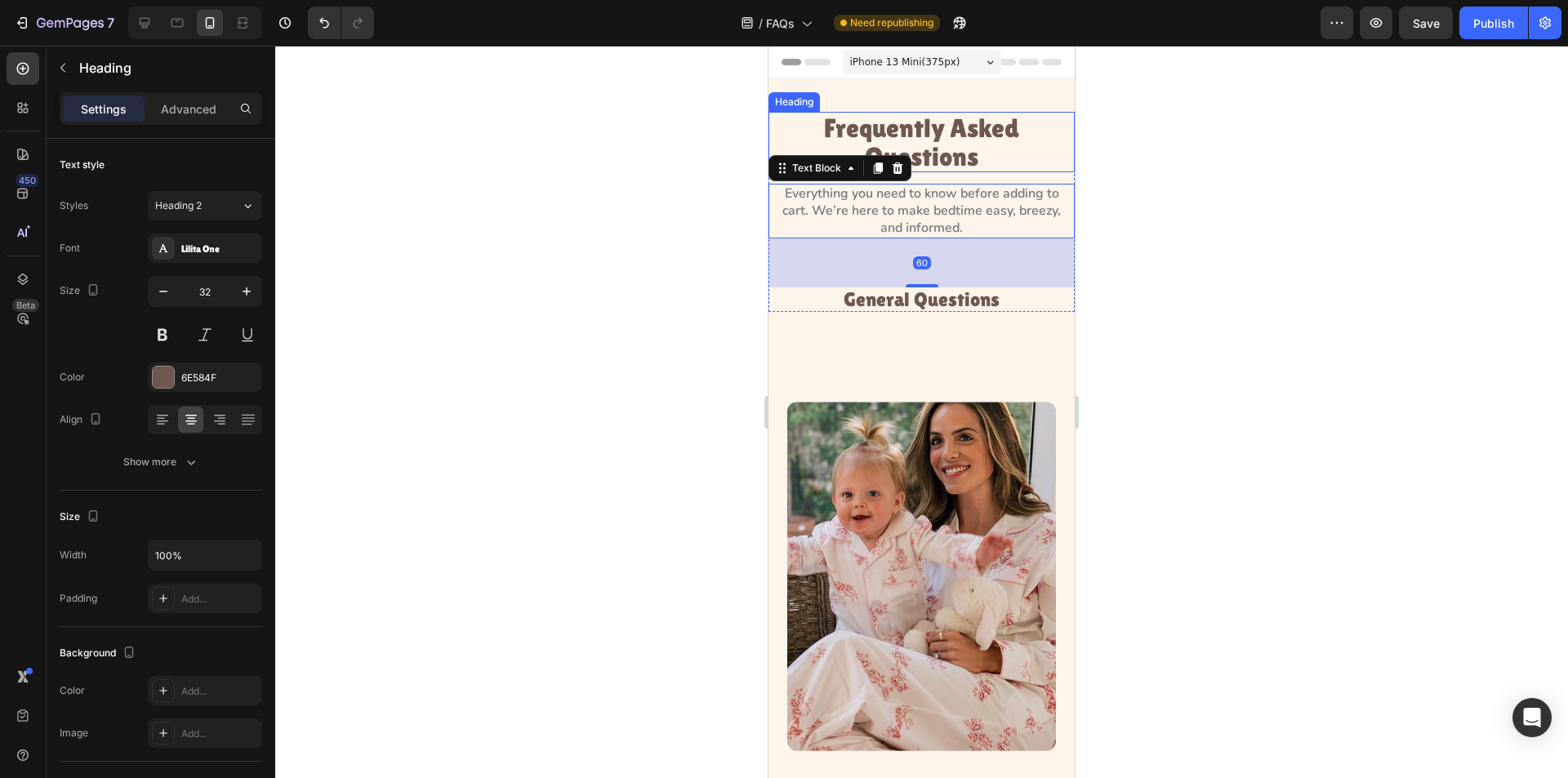
click at [940, 121] on p "Frequently Asked Questions" at bounding box center [921, 142] width 221 height 58
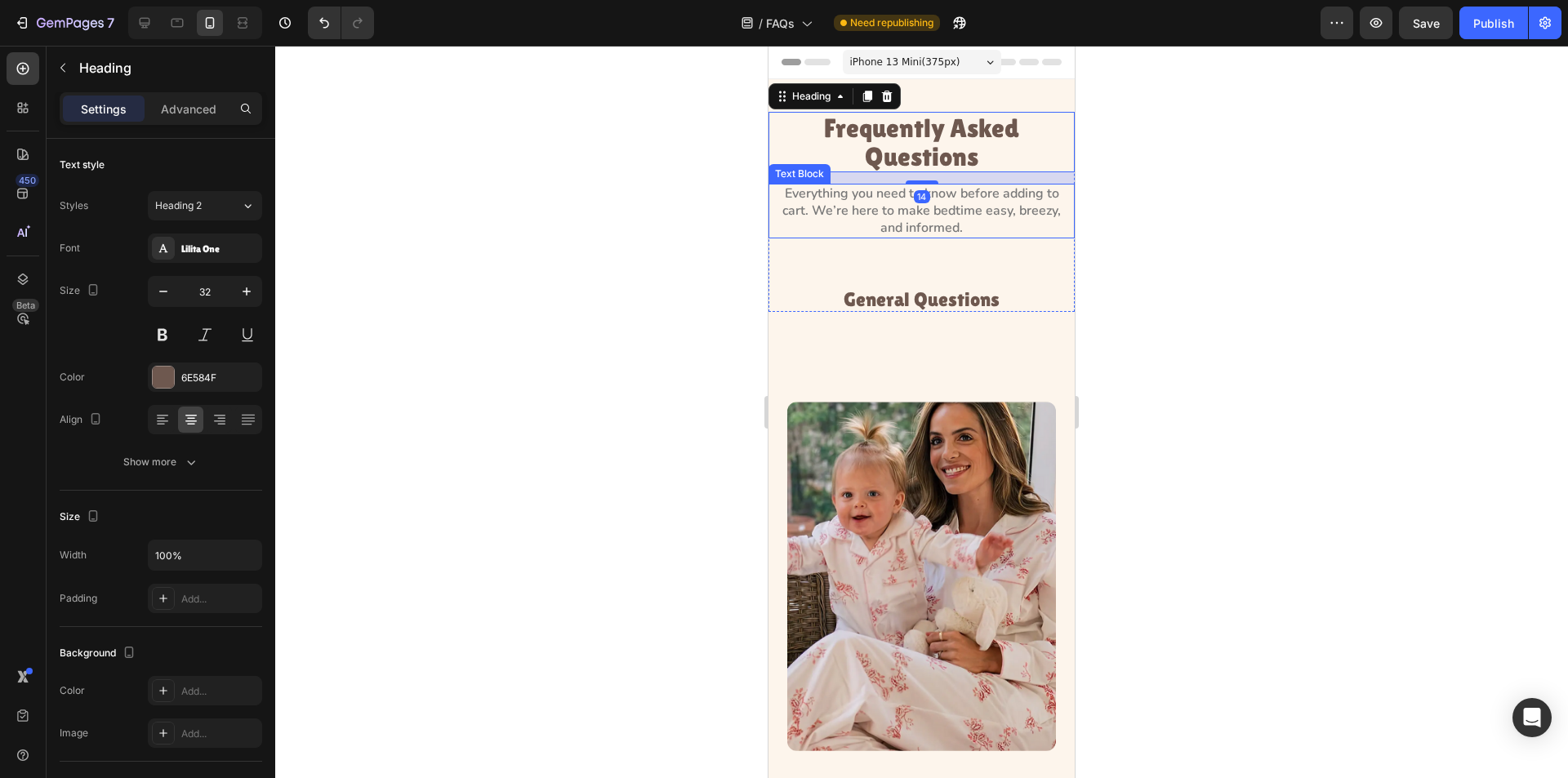
click at [882, 231] on p "Everything you need to know before adding to cart. We’re here to make bedtime e…" at bounding box center [921, 210] width 303 height 50
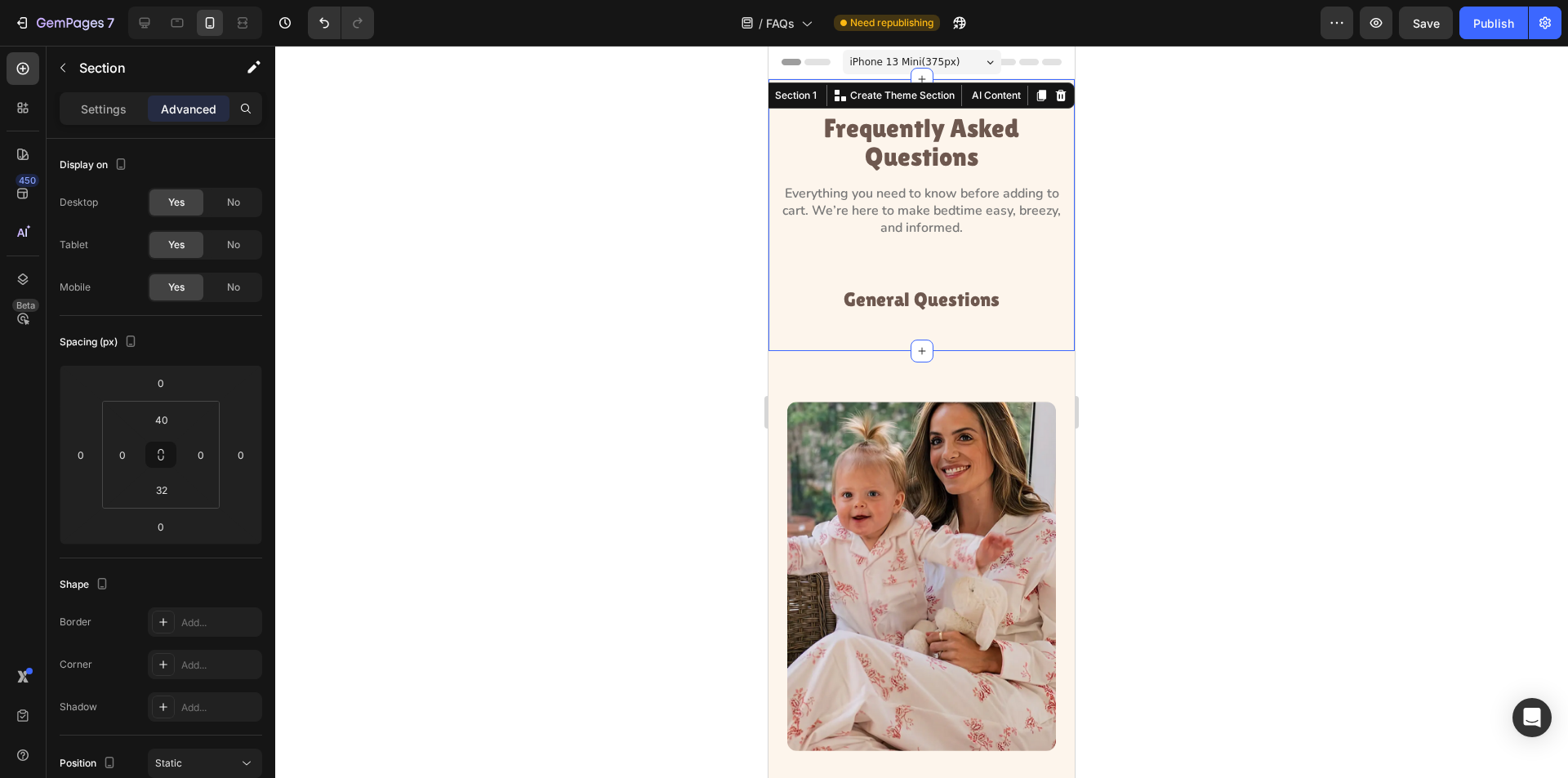
click at [816, 89] on div "Frequently Asked Questions Heading Everything you need to know before adding to…" at bounding box center [921, 216] width 306 height 272
click at [135, 23] on div at bounding box center [144, 23] width 26 height 26
type input "80"
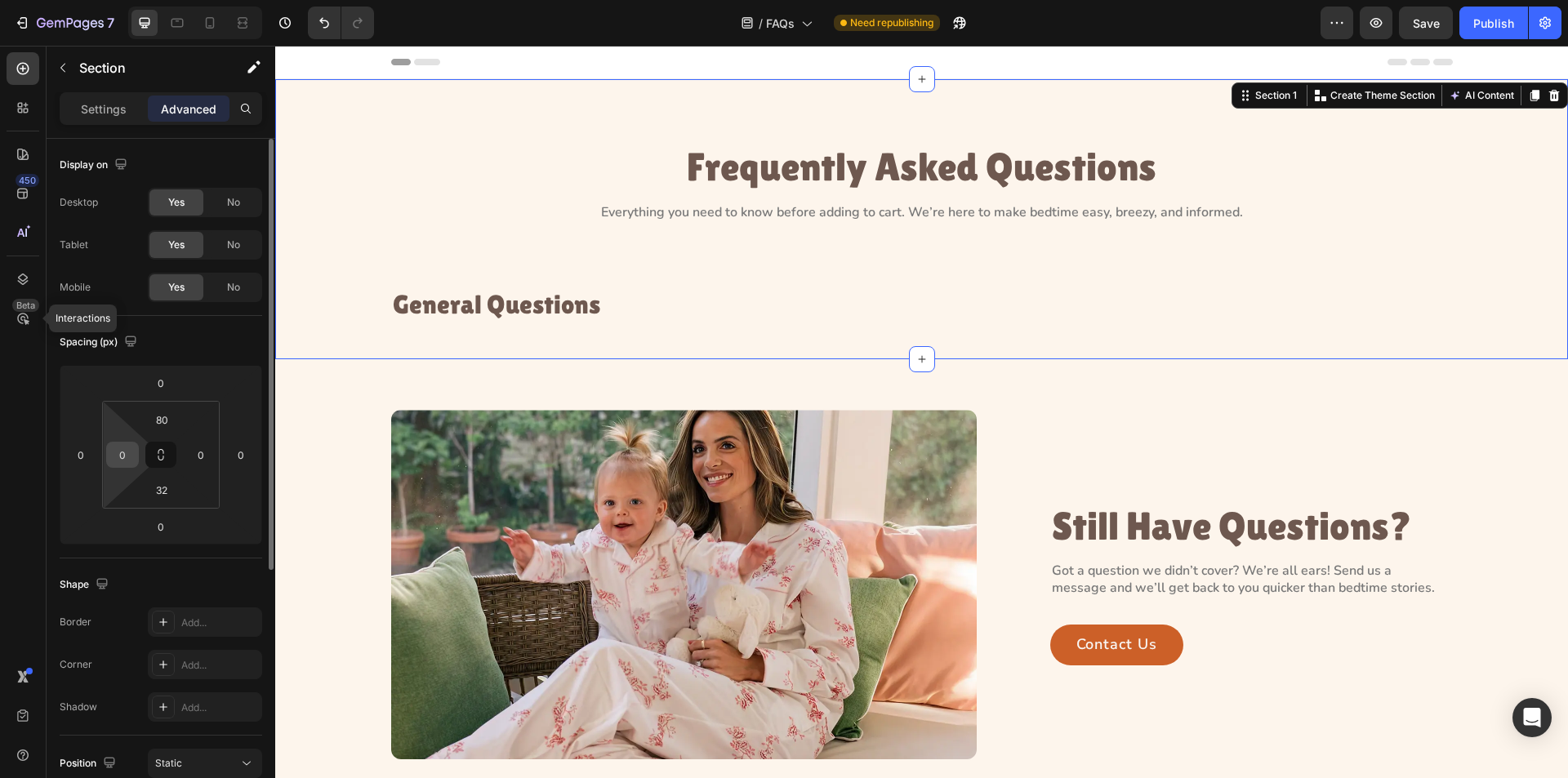
click at [128, 464] on input "0" at bounding box center [122, 455] width 25 height 25
type input "23"
click at [207, 452] on input "0" at bounding box center [201, 455] width 25 height 25
type input "23"
click at [177, 23] on icon at bounding box center [177, 23] width 16 height 16
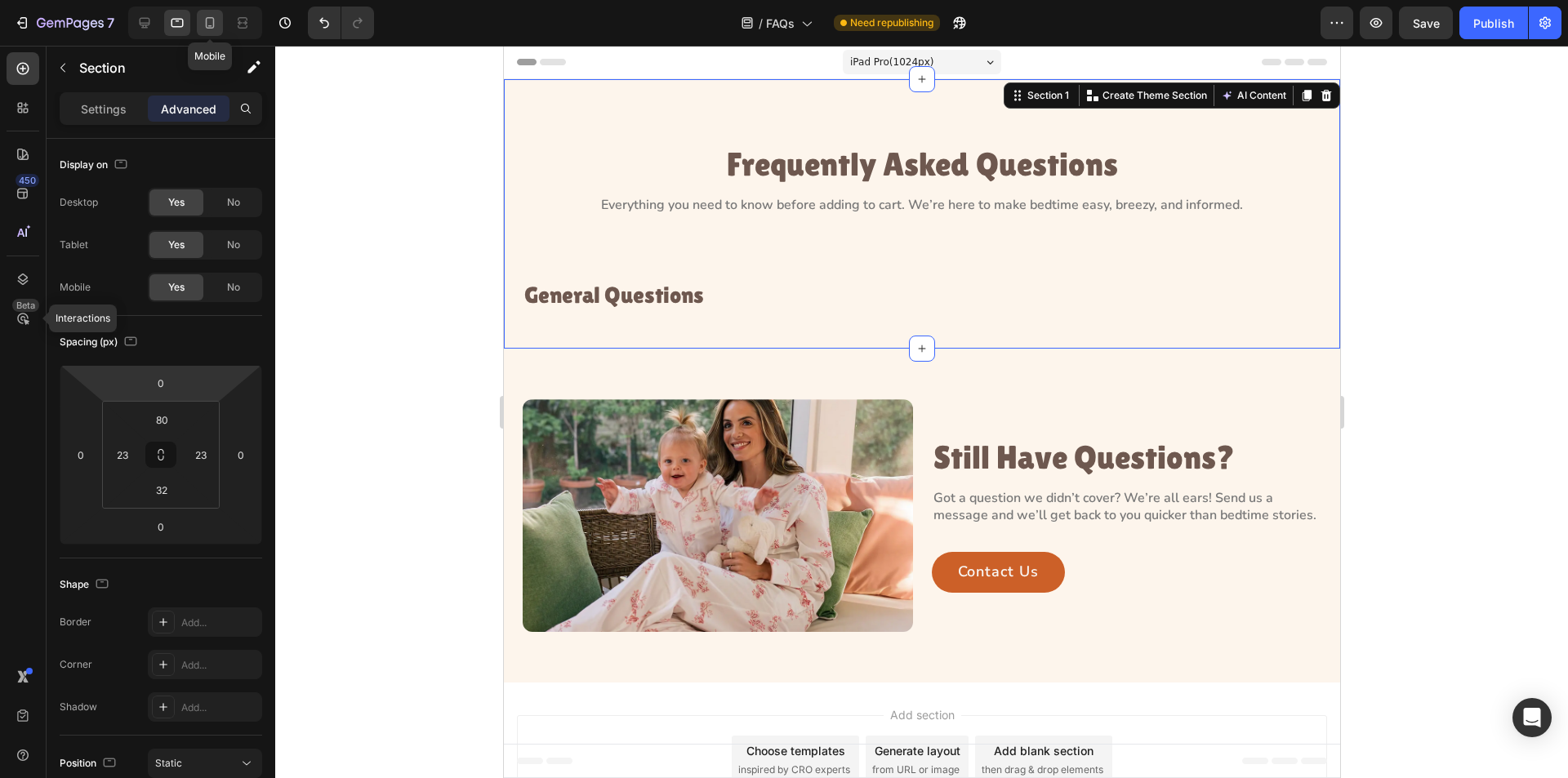
click at [210, 25] on icon at bounding box center [210, 23] width 16 height 16
type input "40"
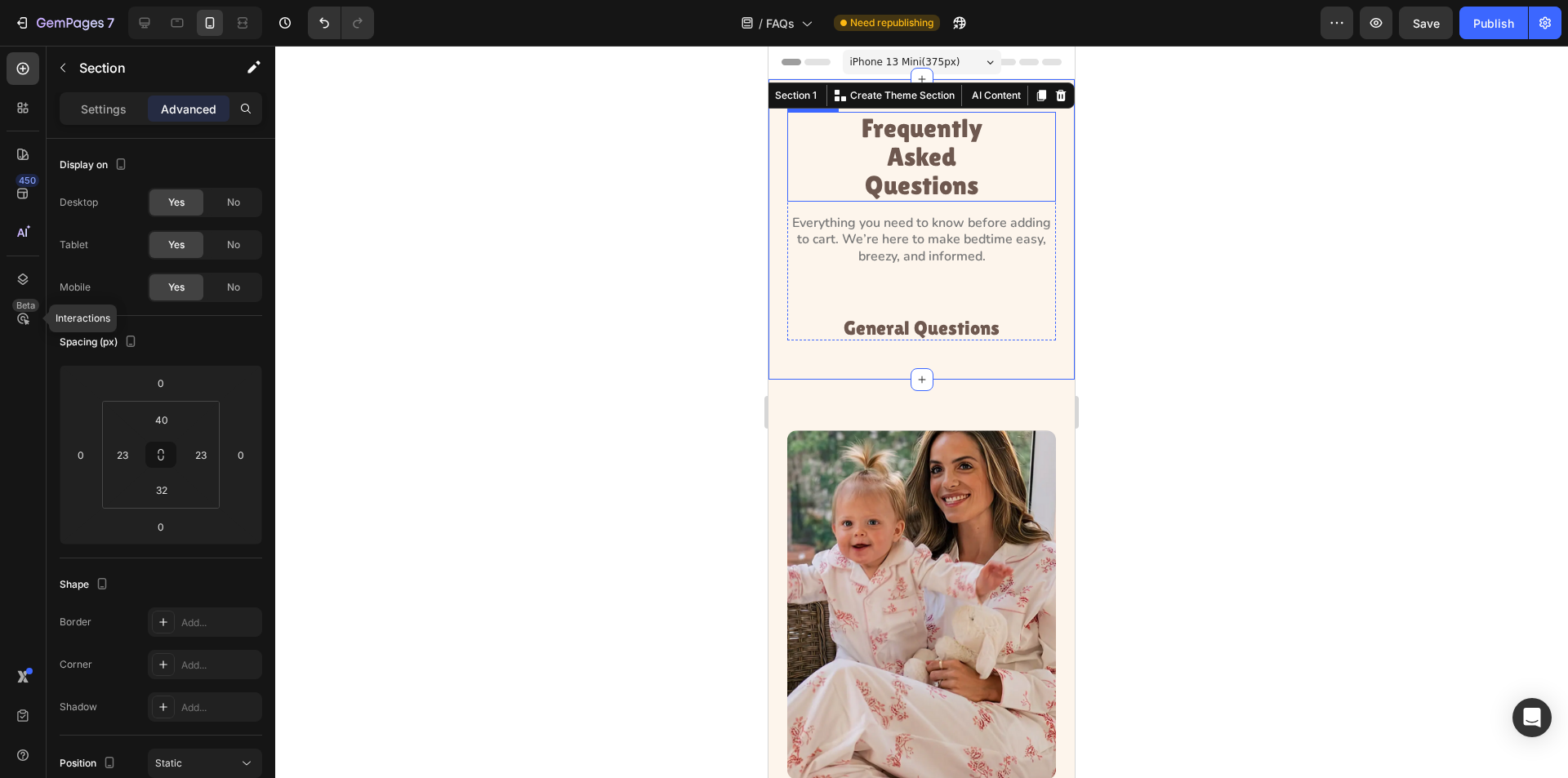
click at [841, 180] on p "Frequently Asked Questions" at bounding box center [921, 156] width 184 height 87
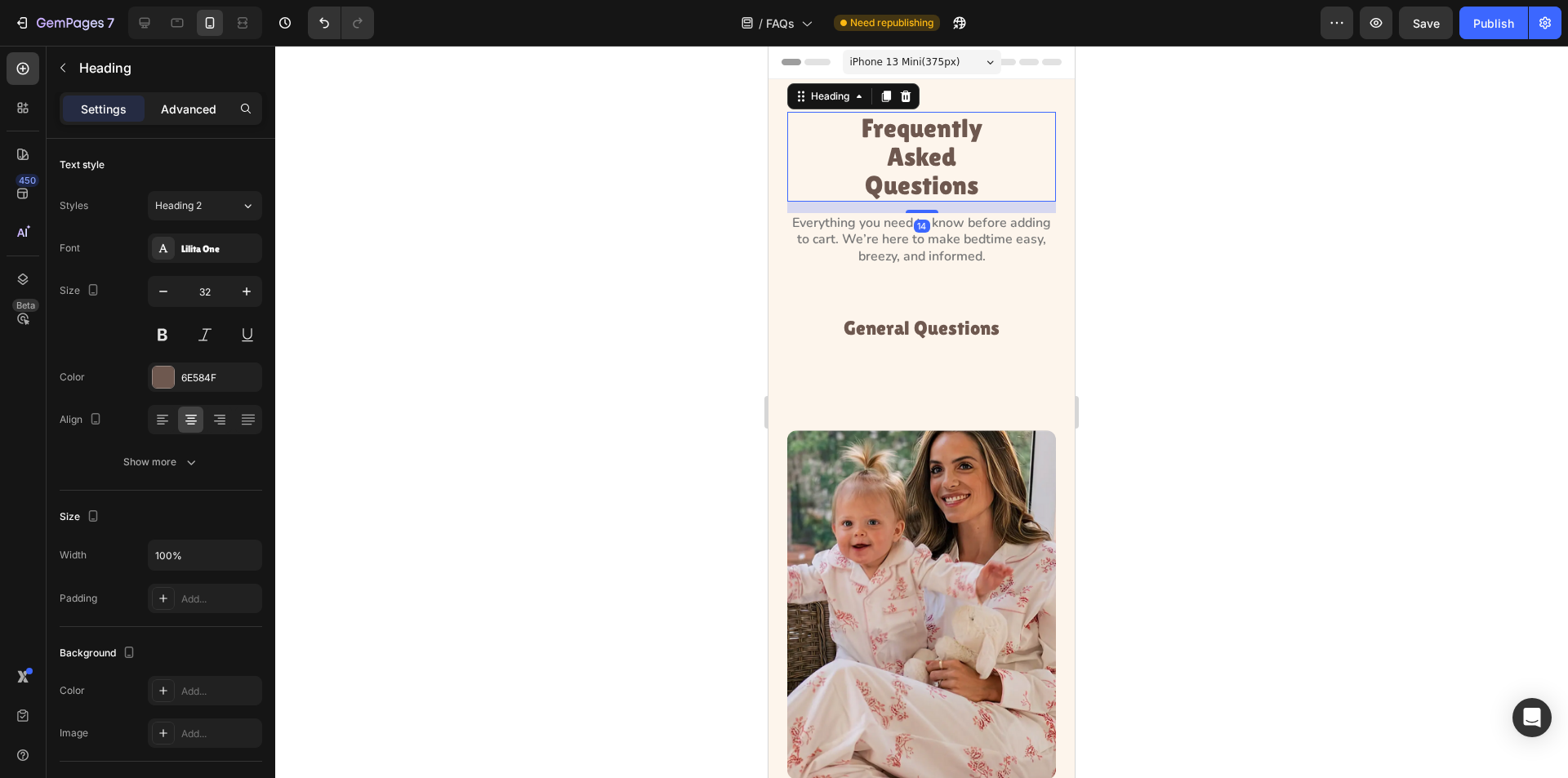
click at [203, 107] on p "Advanced" at bounding box center [188, 109] width 56 height 17
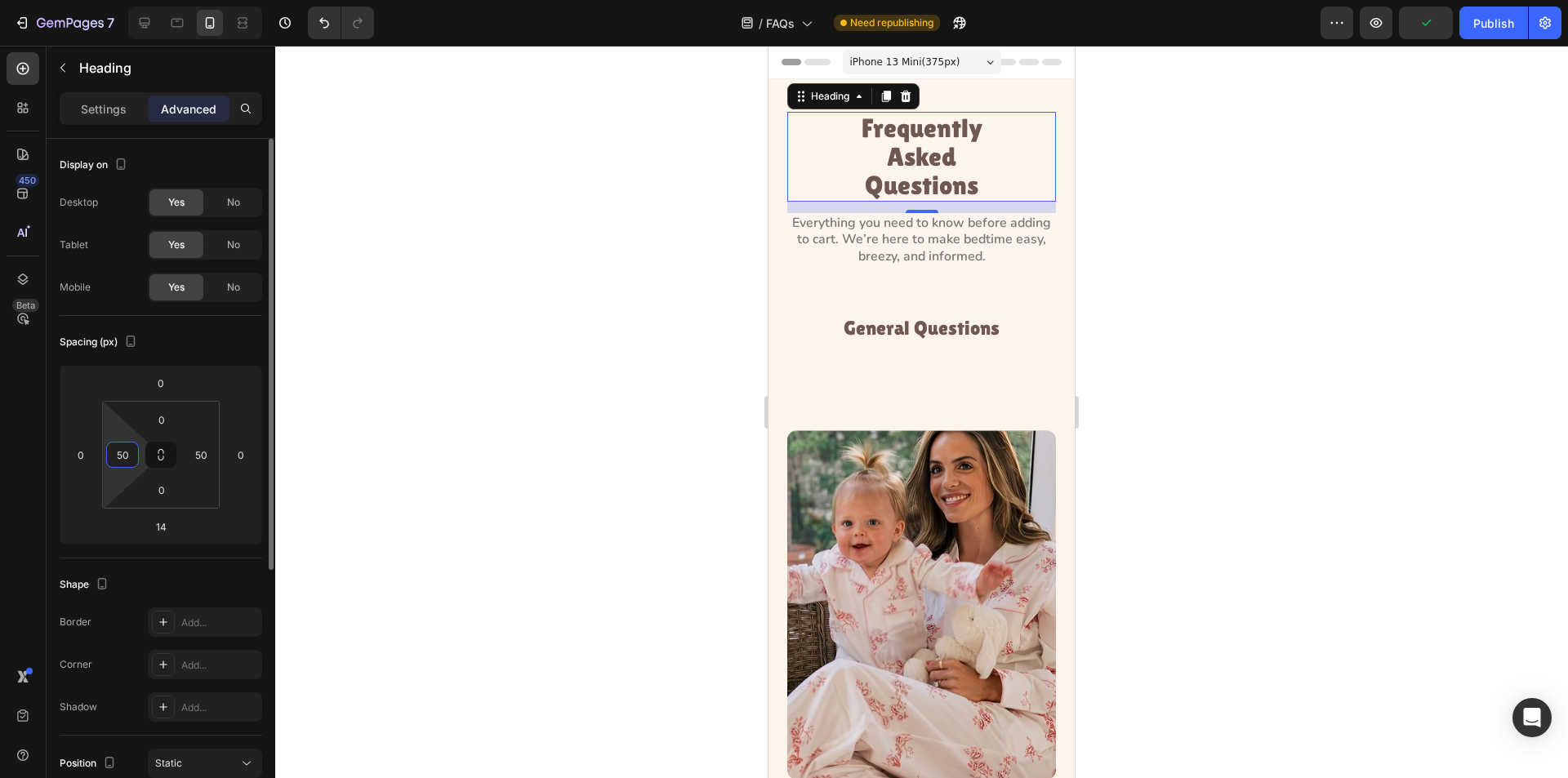
click at [128, 456] on input "50" at bounding box center [122, 455] width 25 height 25
type input "0"
click at [200, 454] on input "50" at bounding box center [201, 455] width 25 height 25
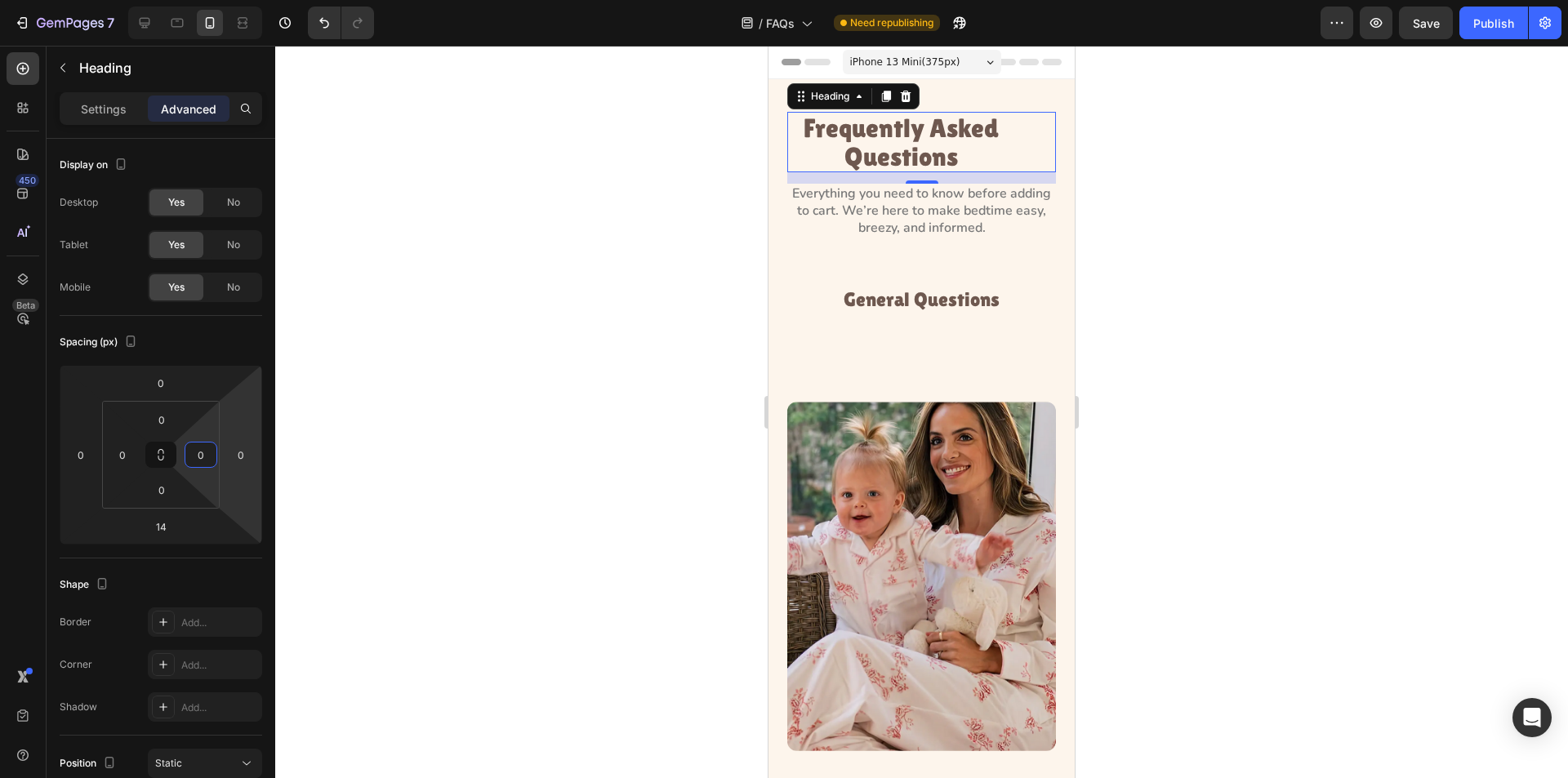
type input "0"
click at [437, 411] on div at bounding box center [921, 412] width 1293 height 732
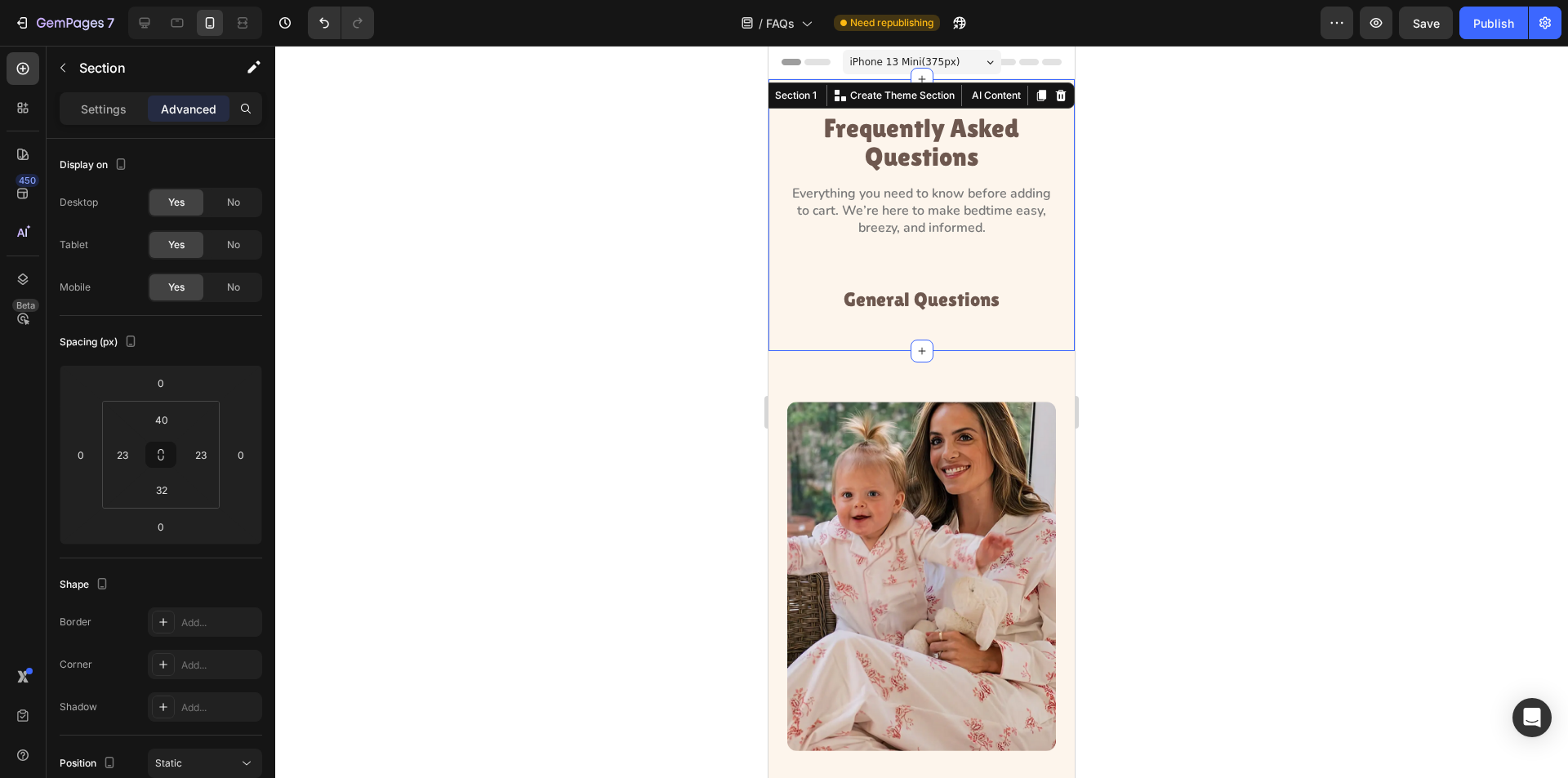
click at [891, 96] on div "Frequently Asked Questions Heading Everything you need to know before adding to…" at bounding box center [921, 216] width 306 height 272
click at [872, 146] on p "Frequently Asked Questions" at bounding box center [921, 142] width 266 height 58
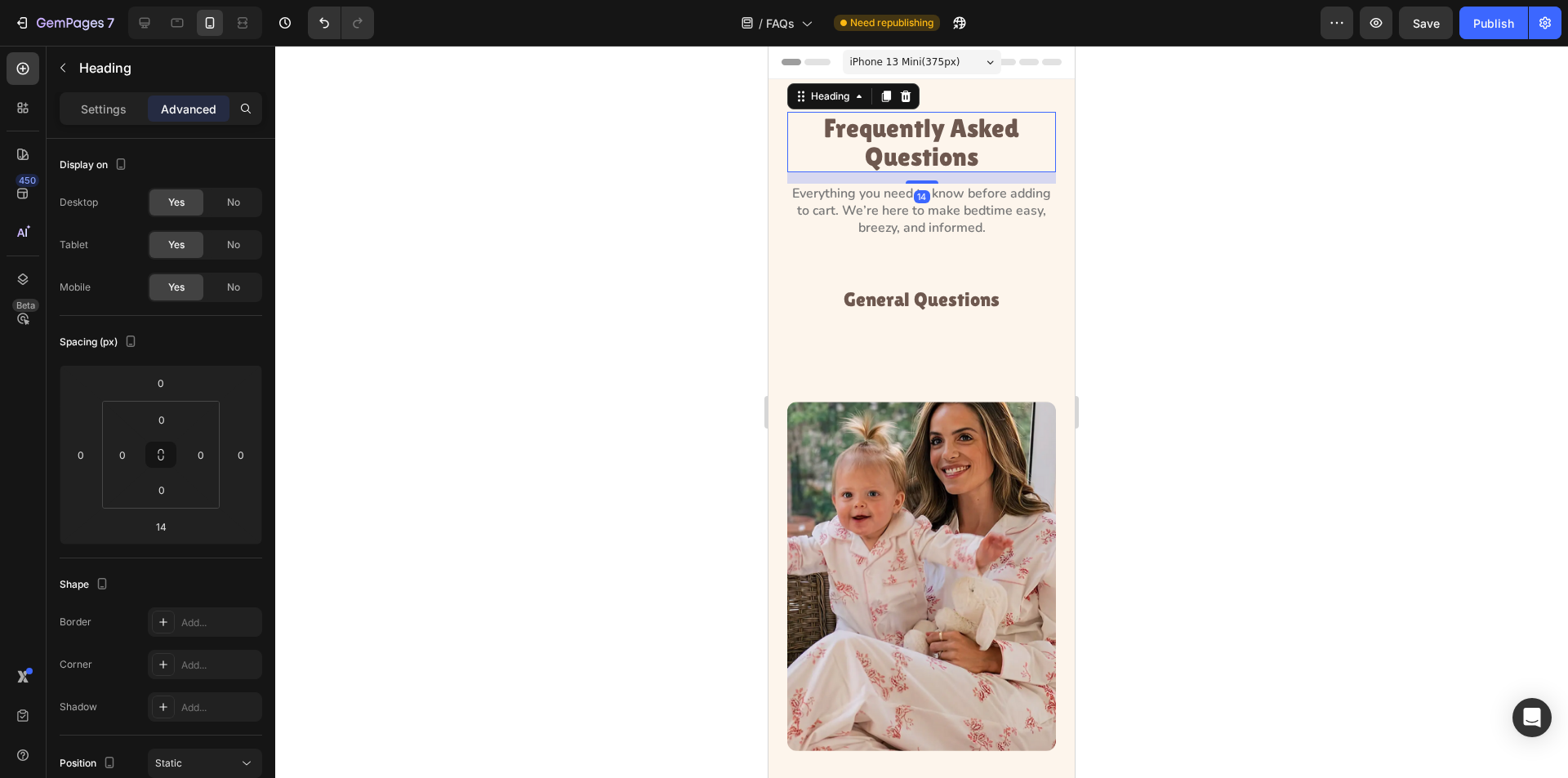
click at [630, 221] on div at bounding box center [921, 412] width 1293 height 732
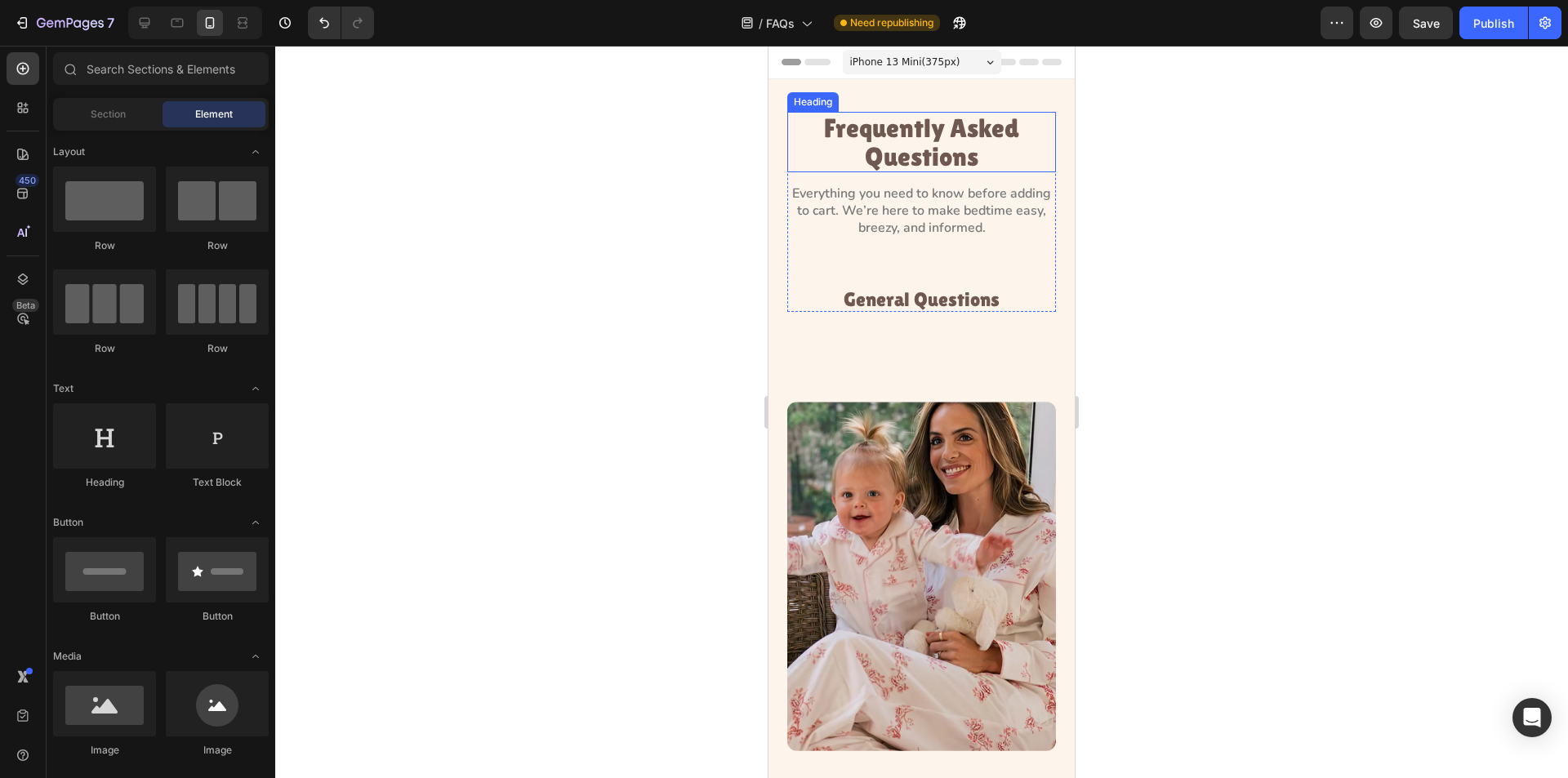
click at [924, 135] on p "Frequently Asked Questions" at bounding box center [921, 142] width 266 height 58
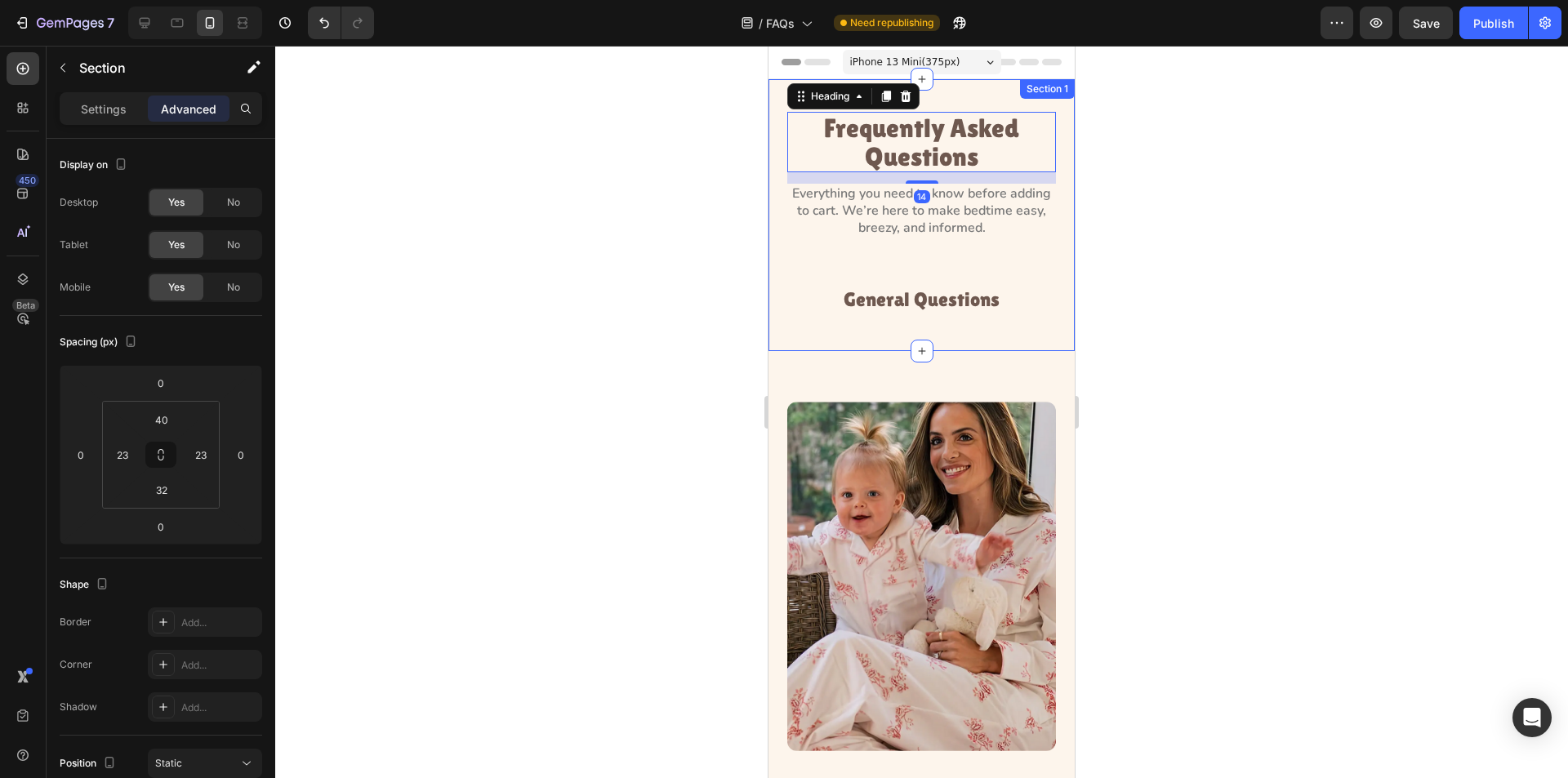
click at [959, 101] on div "Frequently Asked Questions Heading 14 Everything you need to know before adding…" at bounding box center [921, 216] width 306 height 272
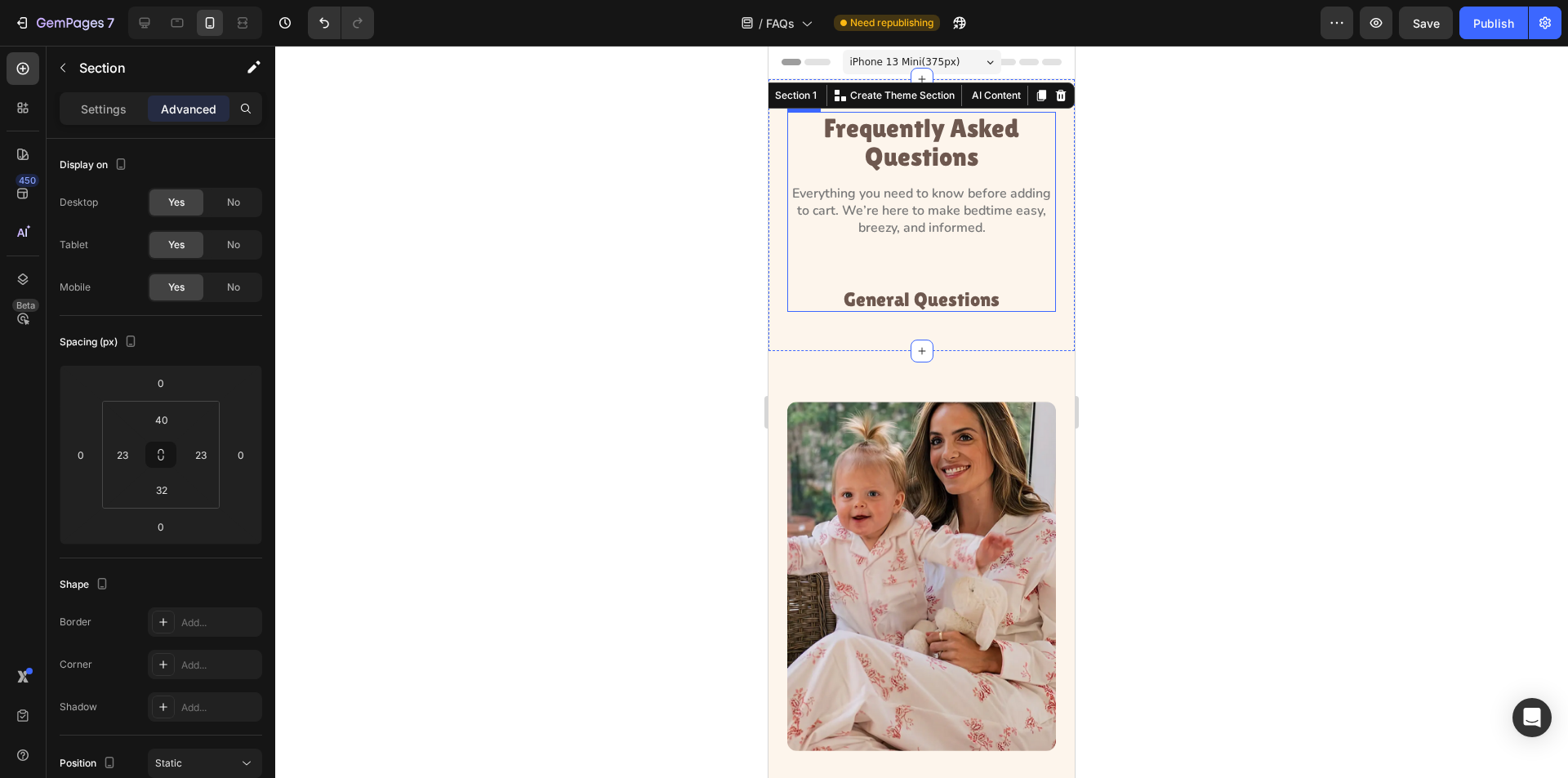
click at [902, 181] on div "Frequently Asked Questions Heading Everything you need to know before adding to…" at bounding box center [921, 212] width 268 height 200
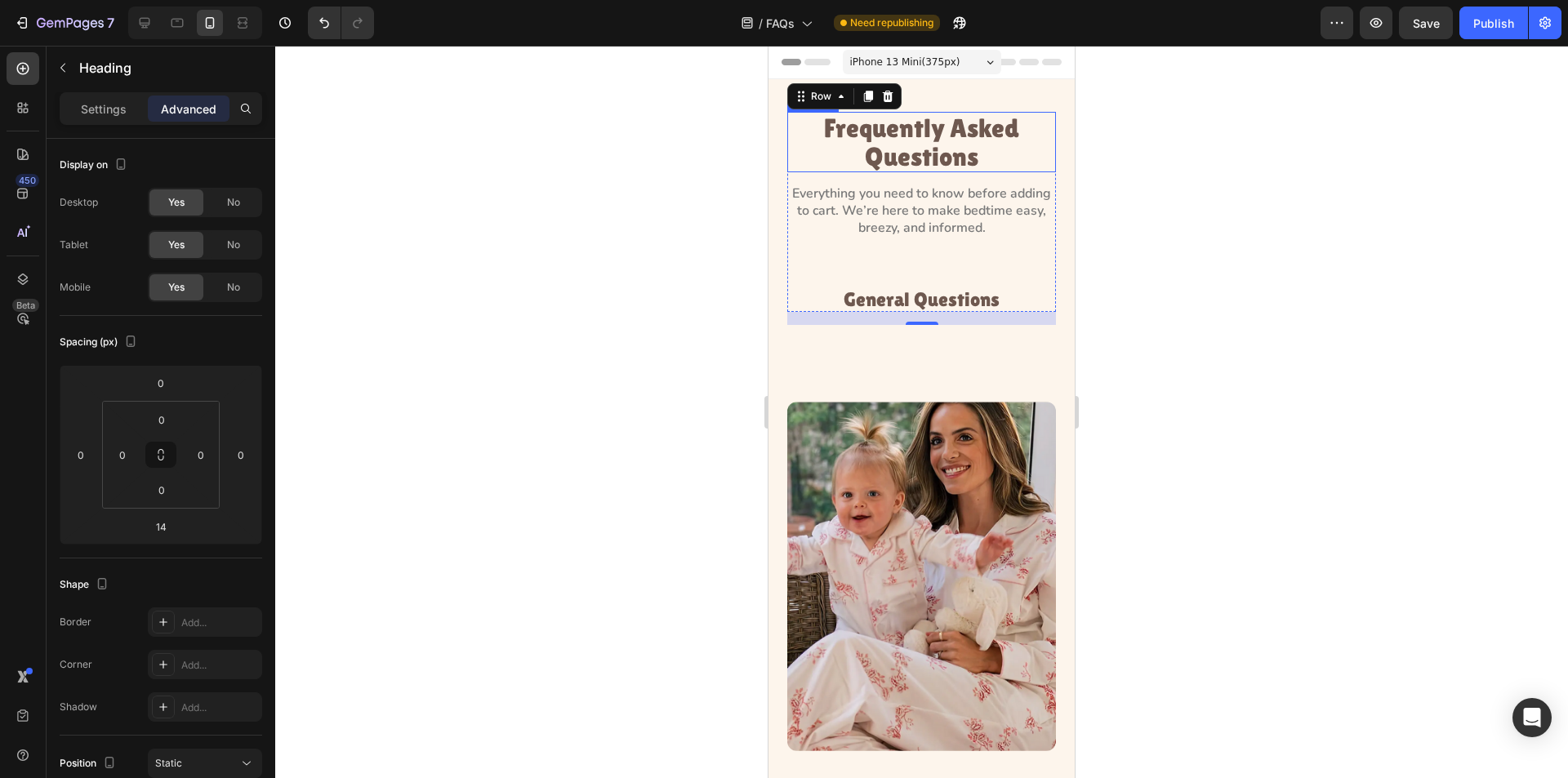
click at [903, 163] on p "Frequently Asked Questions" at bounding box center [921, 142] width 266 height 58
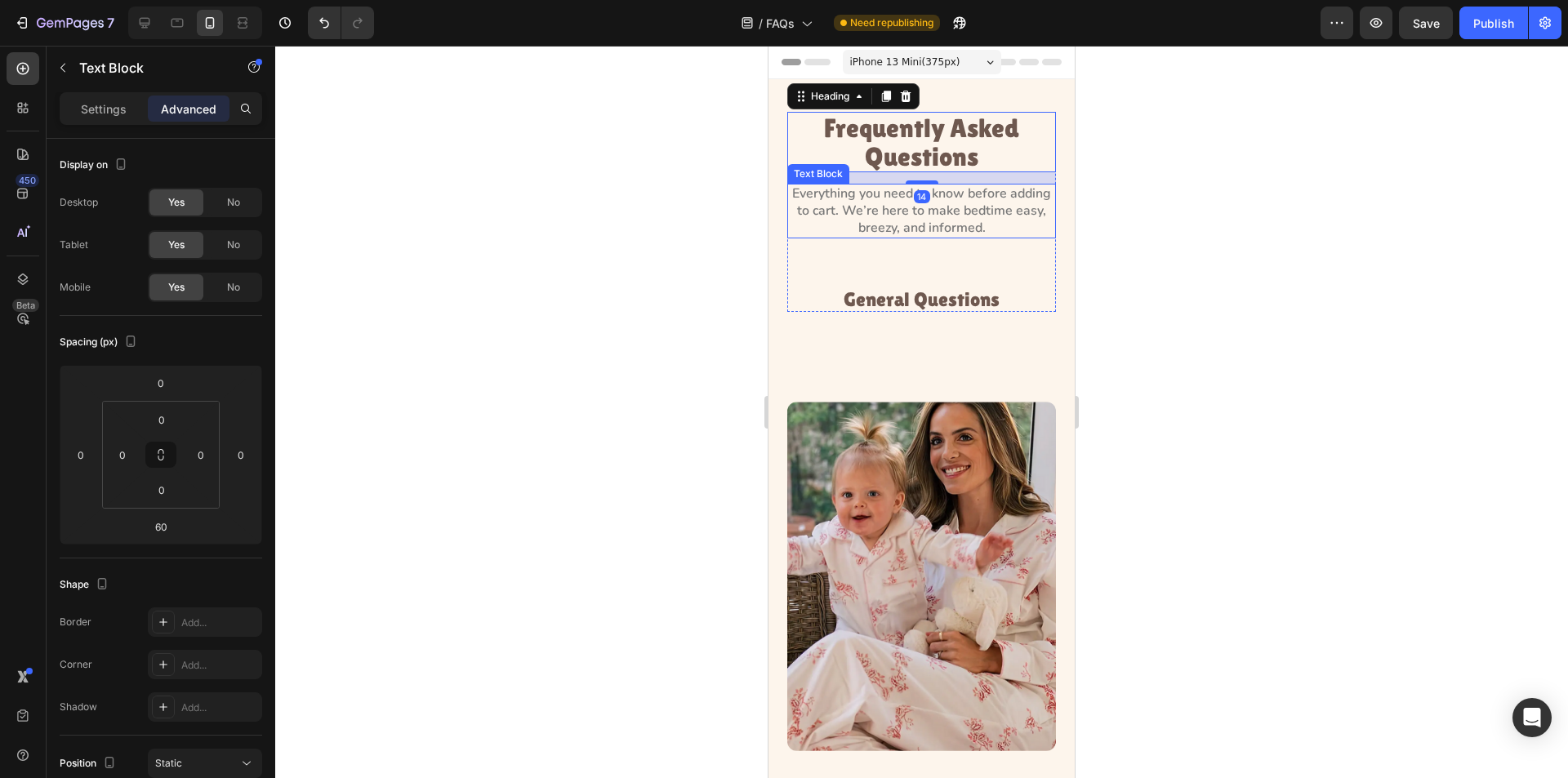
click at [874, 207] on p "Everything you need to know before adding to cart. We’re here to make bedtime e…" at bounding box center [921, 210] width 266 height 50
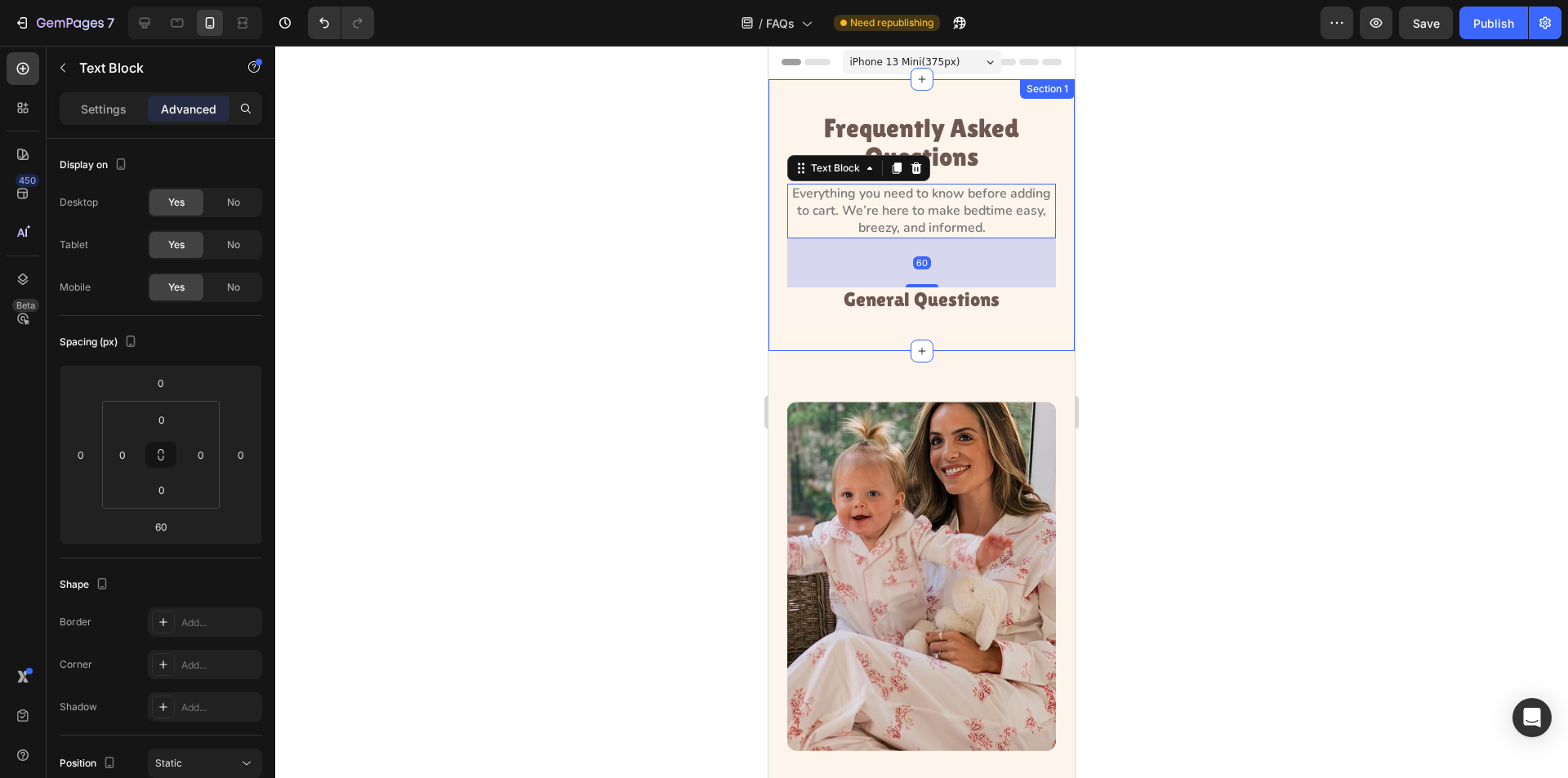
click at [726, 285] on div at bounding box center [921, 412] width 1293 height 732
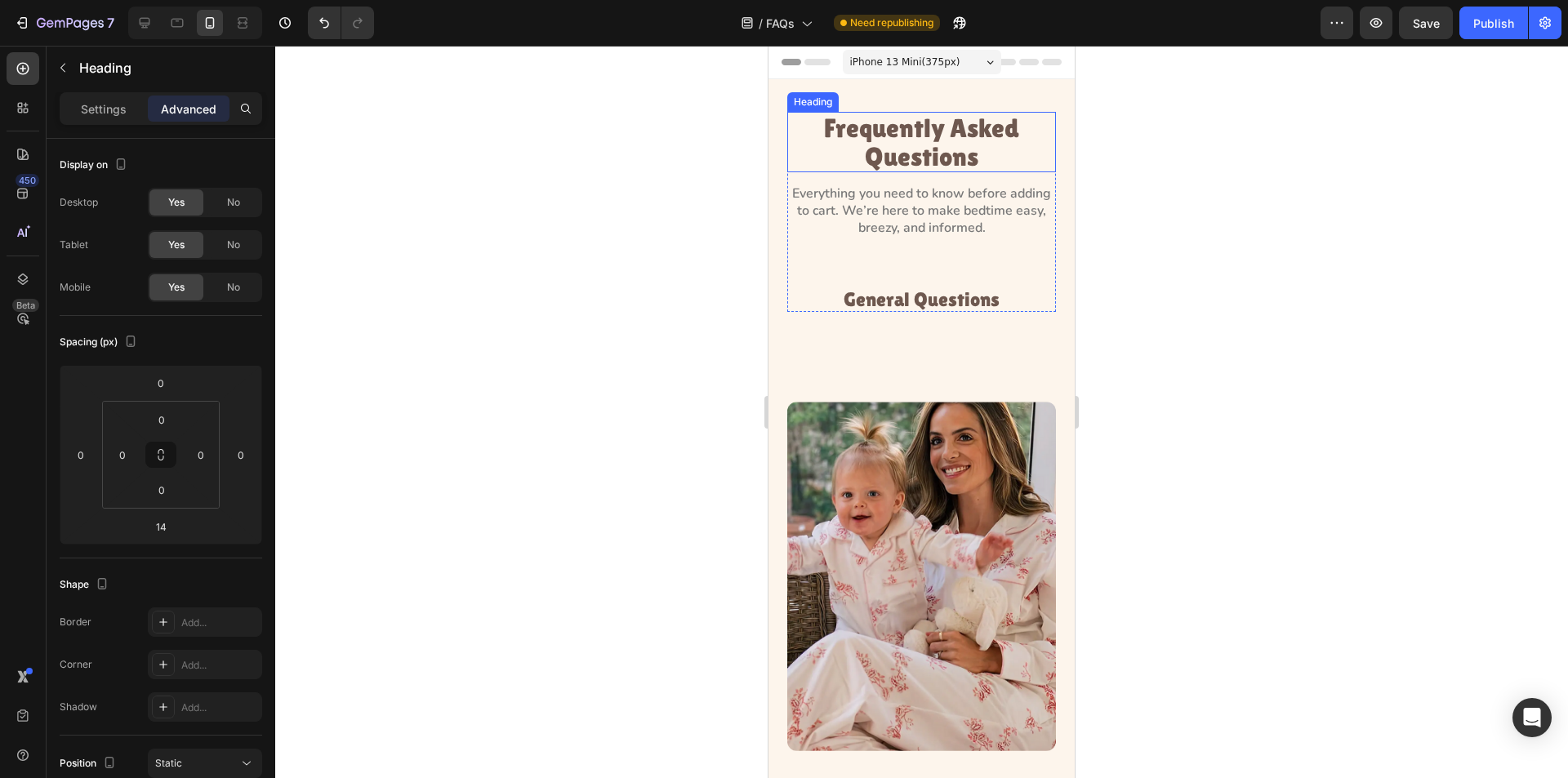
click at [892, 155] on p "Frequently Asked Questions" at bounding box center [921, 142] width 266 height 58
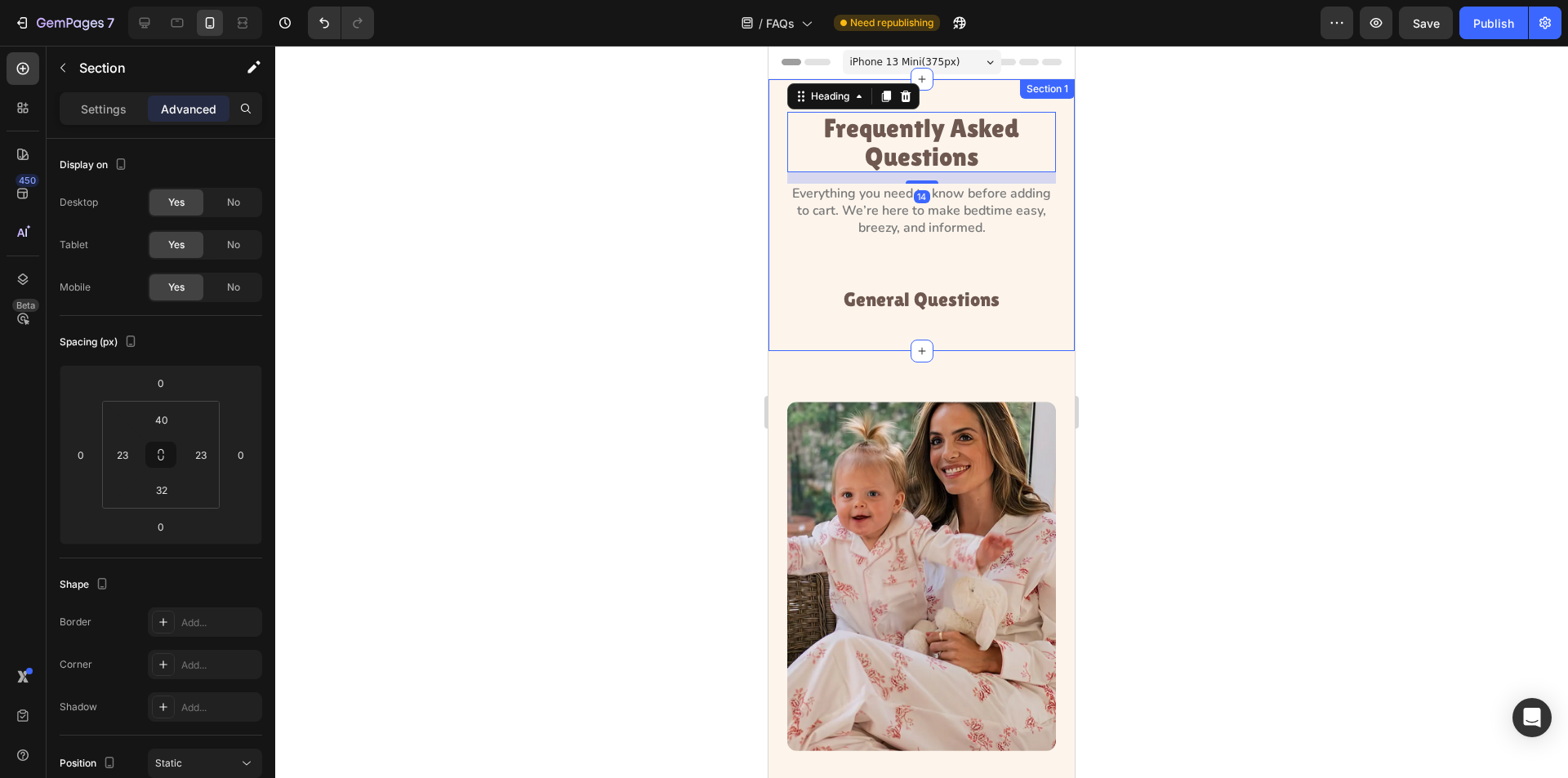
click at [778, 168] on div "Frequently Asked Questions Heading 14 Everything you need to know before adding…" at bounding box center [921, 216] width 306 height 272
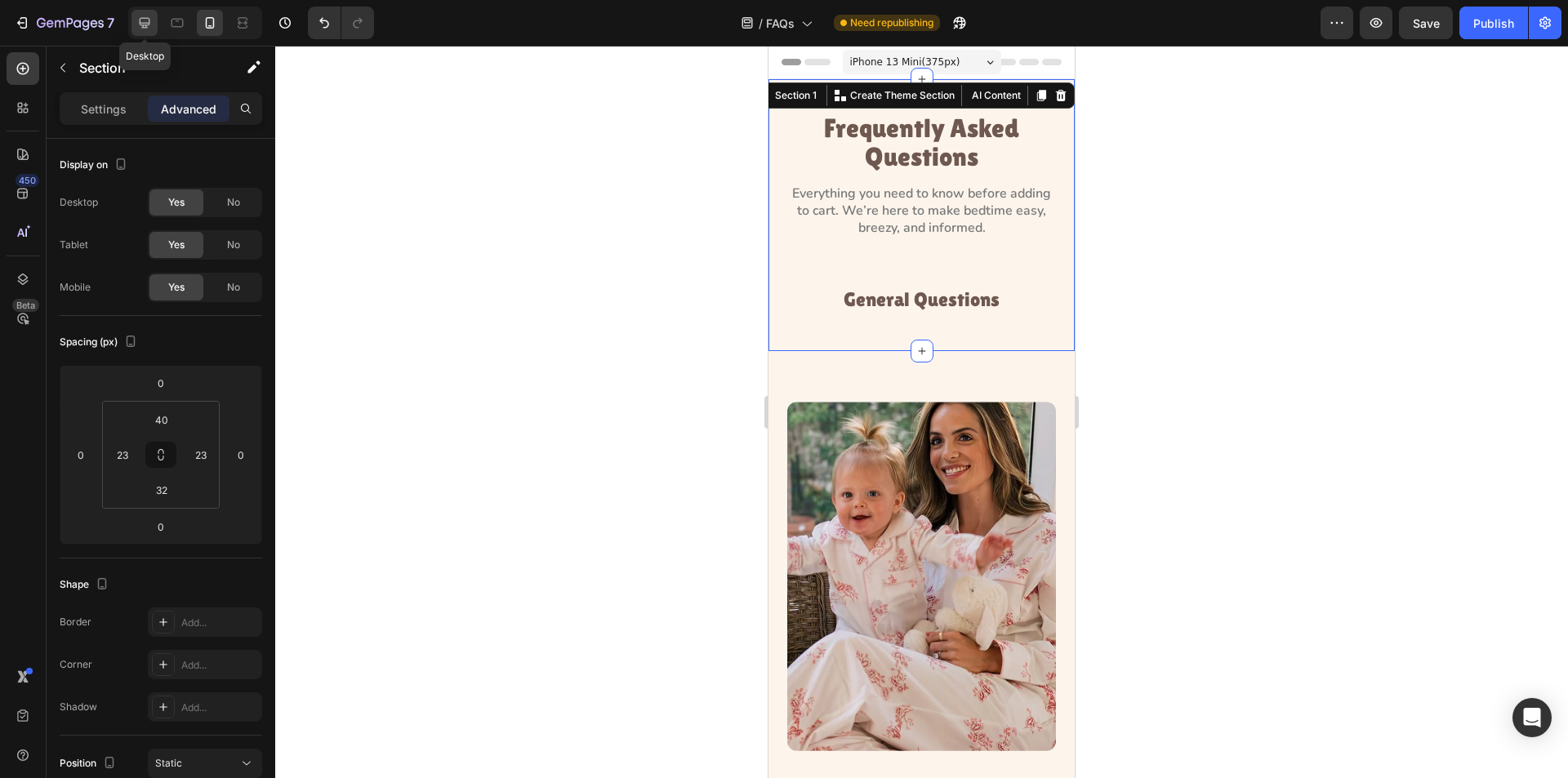
click at [147, 32] on div at bounding box center [144, 23] width 26 height 26
type input "80"
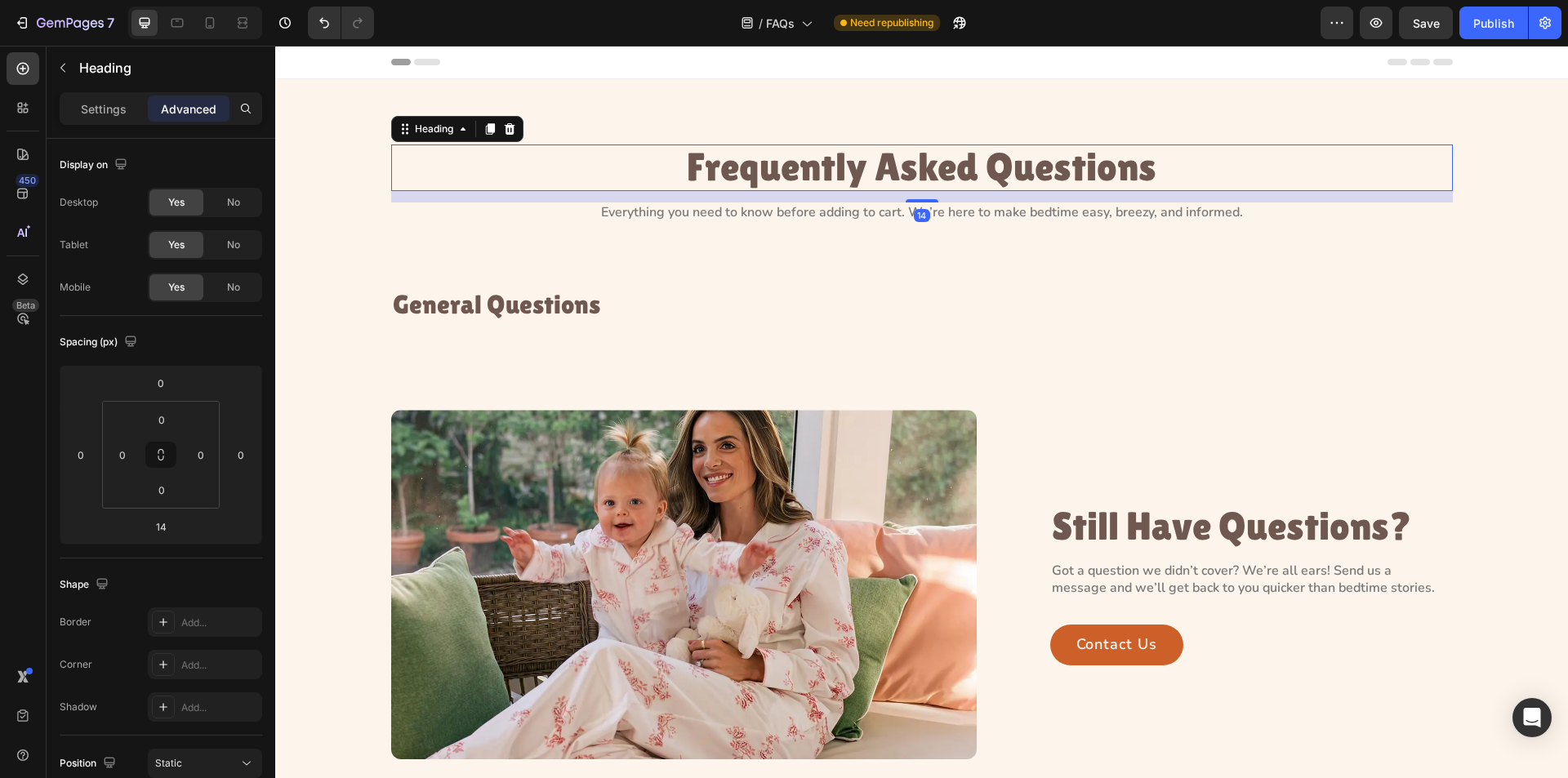
click at [784, 153] on p "Frequently Asked Questions" at bounding box center [921, 167] width 1058 height 43
click at [596, 300] on p "General Questions" at bounding box center [921, 304] width 1058 height 28
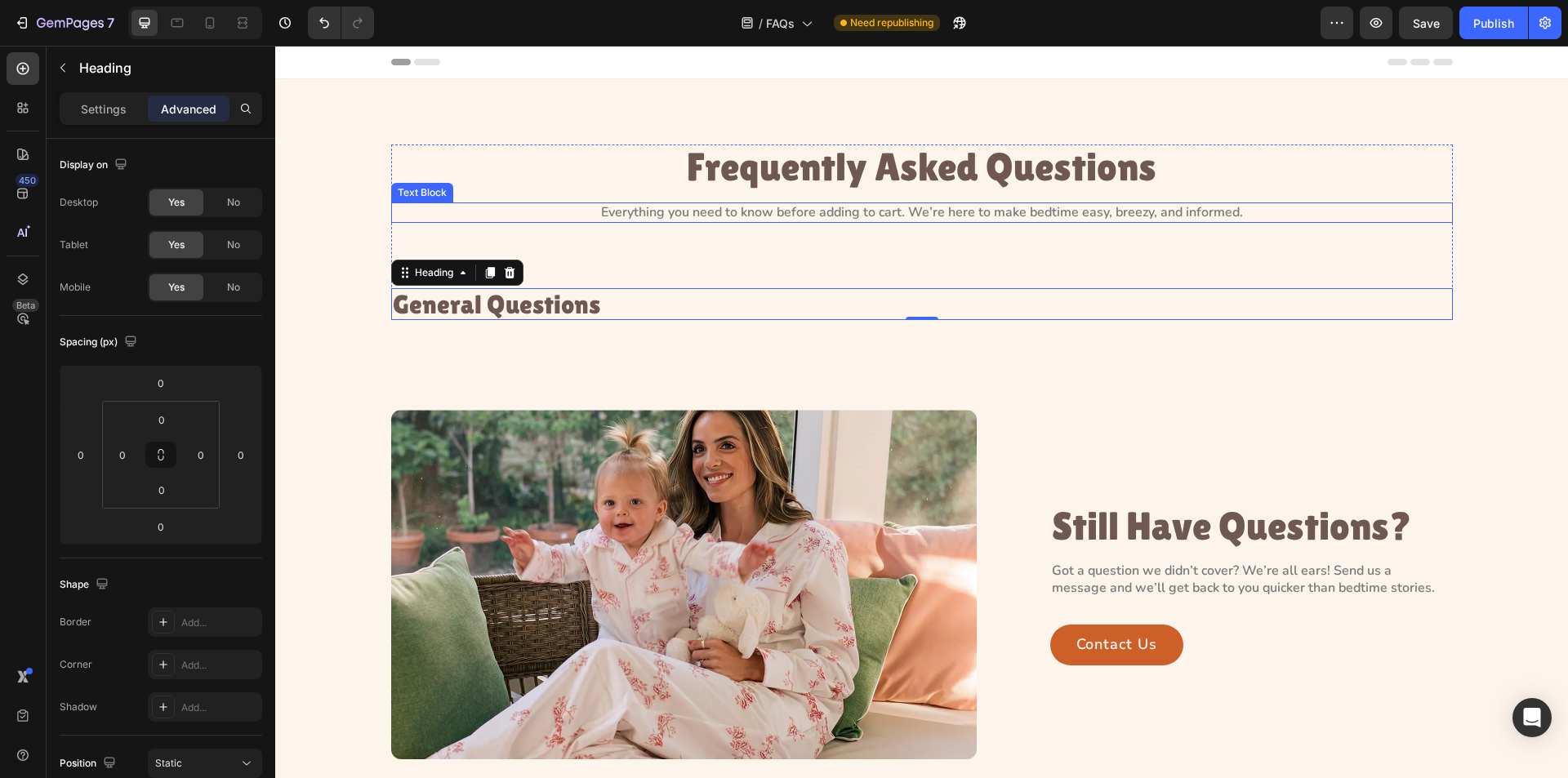
click at [964, 205] on p "Everything you need to know before adding to cart. We’re here to make bedtime e…" at bounding box center [921, 213] width 1058 height 17
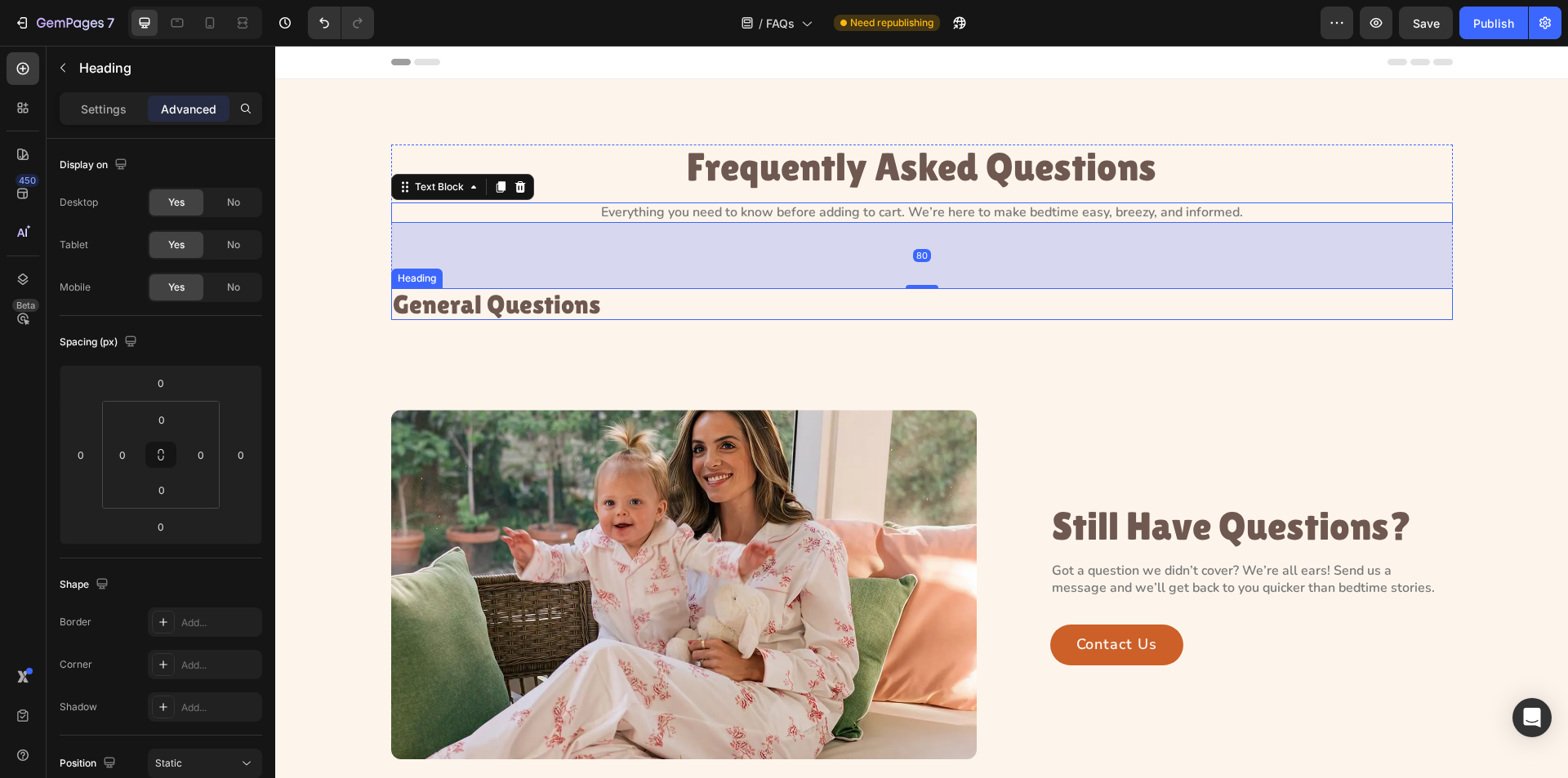
click at [615, 306] on p "General Questions" at bounding box center [921, 304] width 1058 height 28
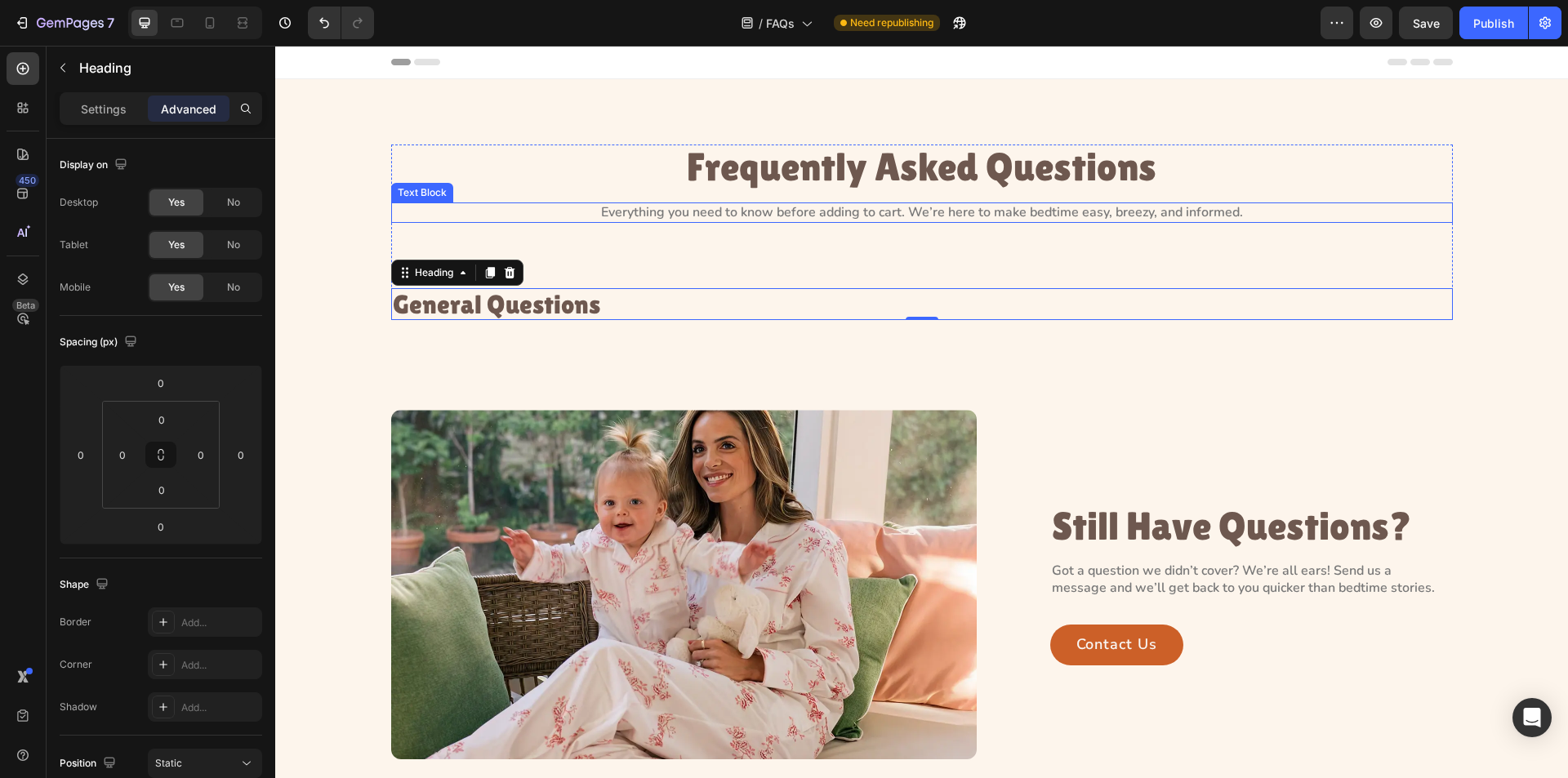
click at [692, 200] on div "Frequently Asked Questions Heading Everything you need to know before adding to…" at bounding box center [921, 232] width 1062 height 175
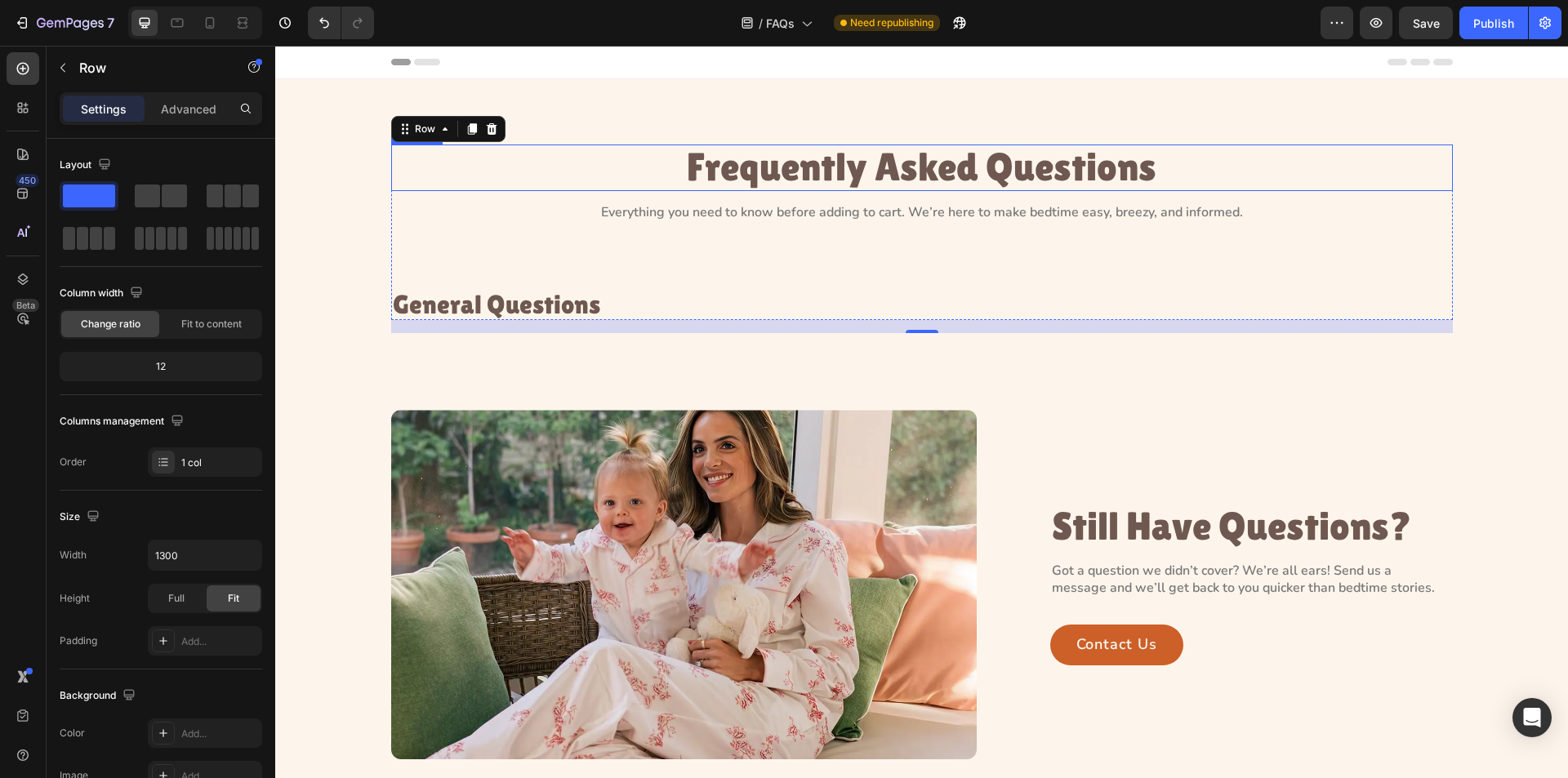
click at [863, 163] on p "Frequently Asked Questions" at bounding box center [921, 167] width 1058 height 43
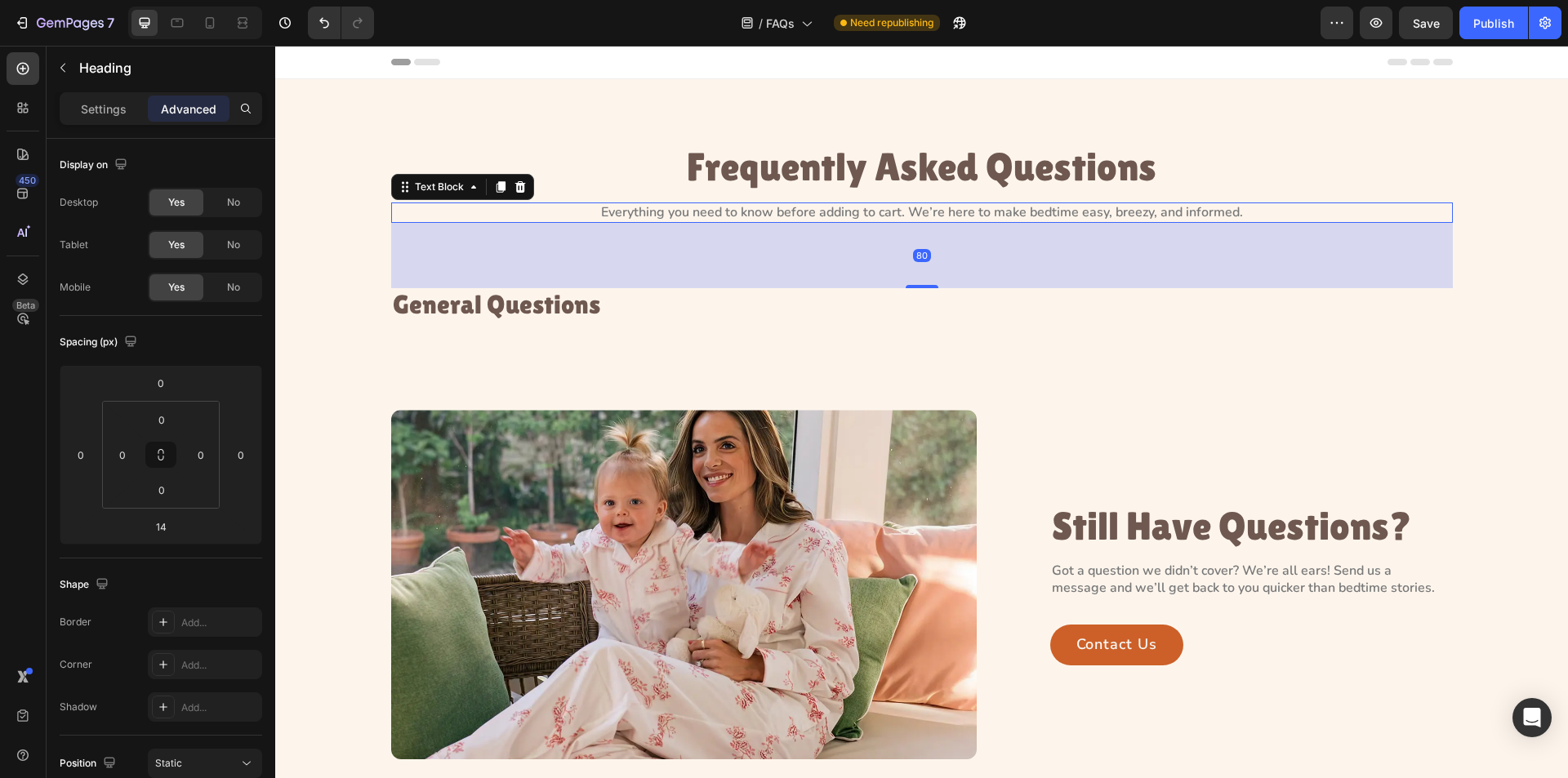
click at [847, 219] on p "Everything you need to know before adding to cart. We’re here to make bedtime e…" at bounding box center [921, 213] width 1058 height 17
click at [647, 311] on p "General Questions" at bounding box center [921, 304] width 1058 height 28
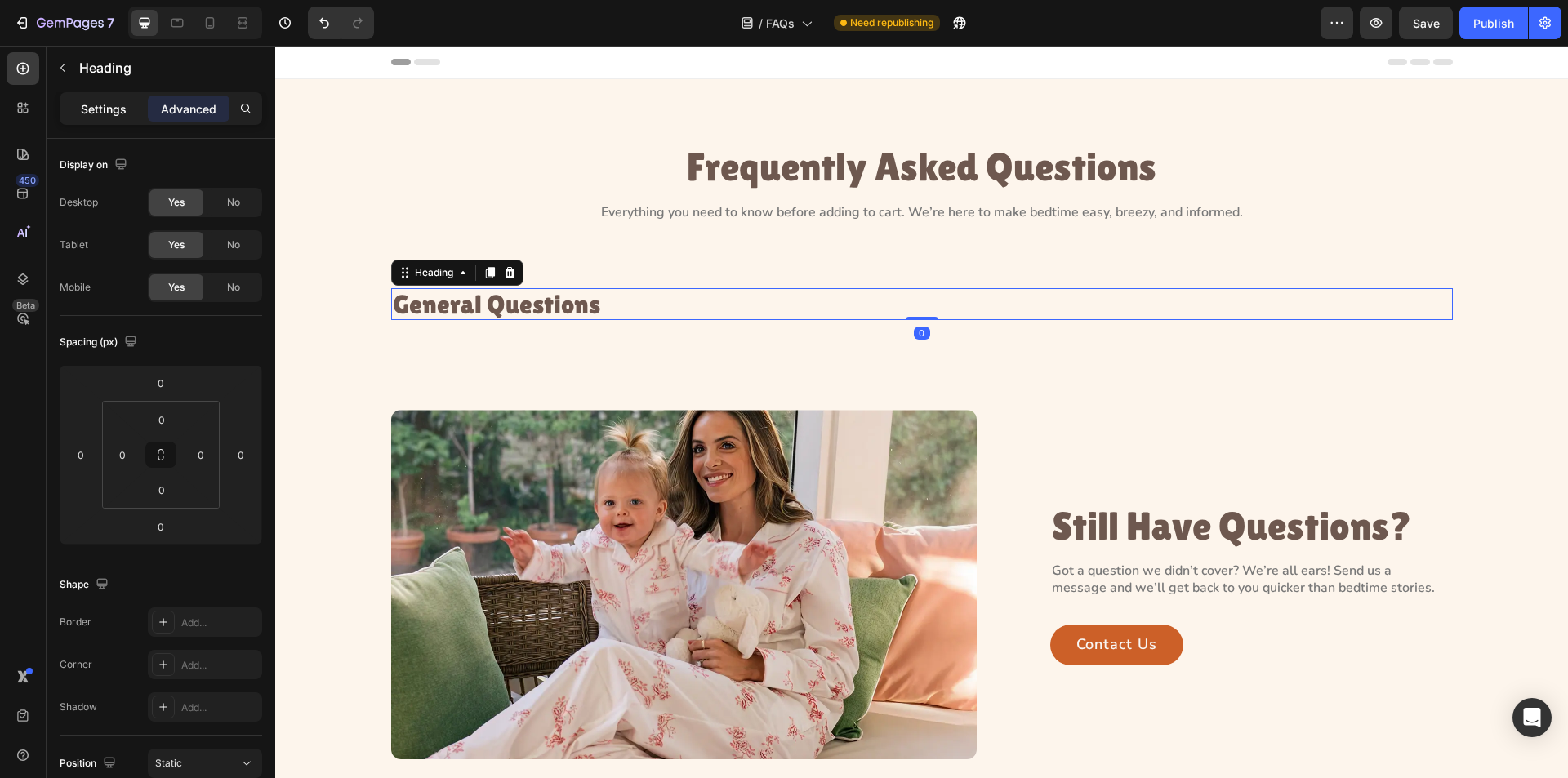
click at [97, 120] on div "Settings" at bounding box center [103, 109] width 81 height 26
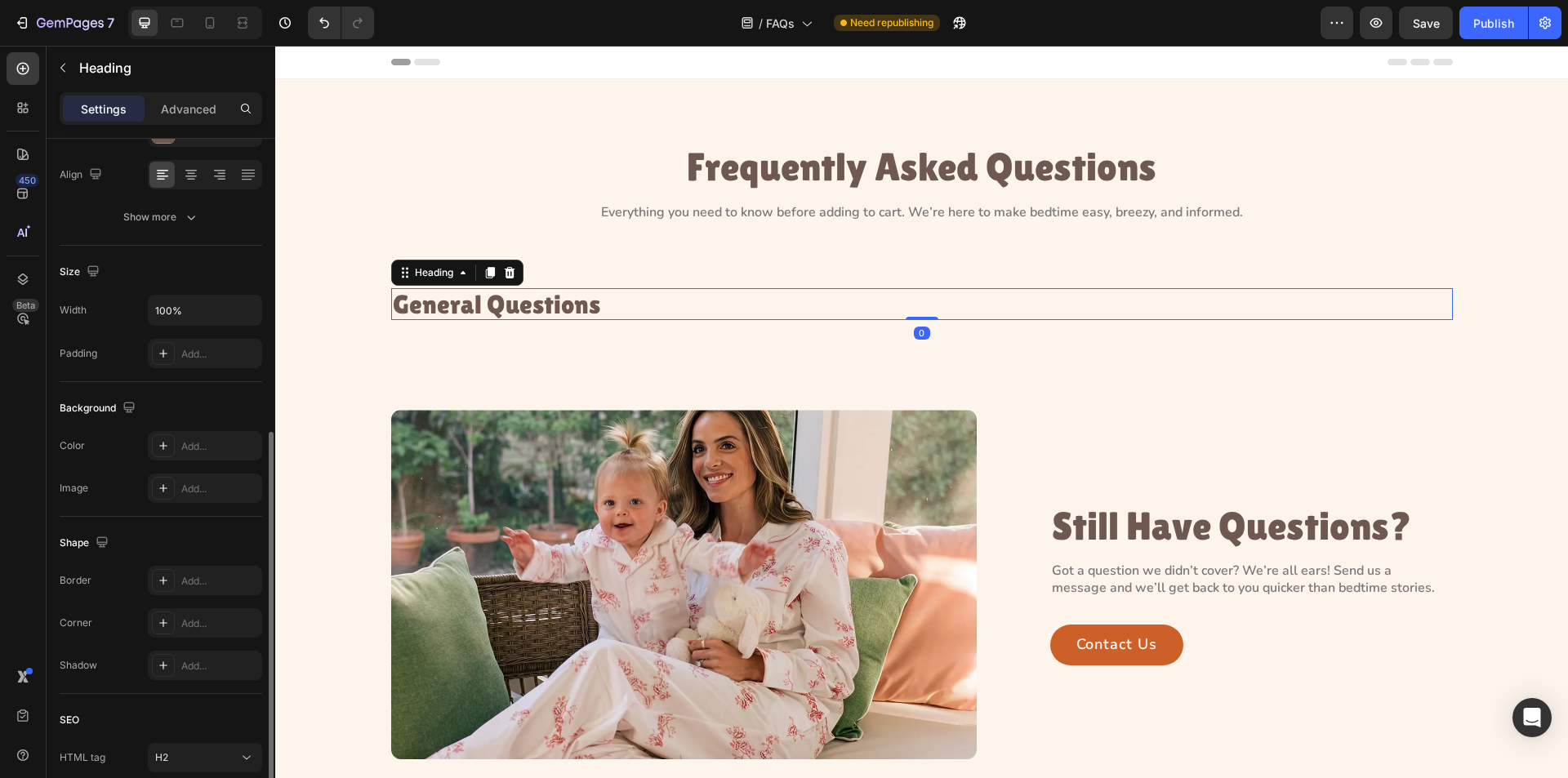
scroll to position [374, 0]
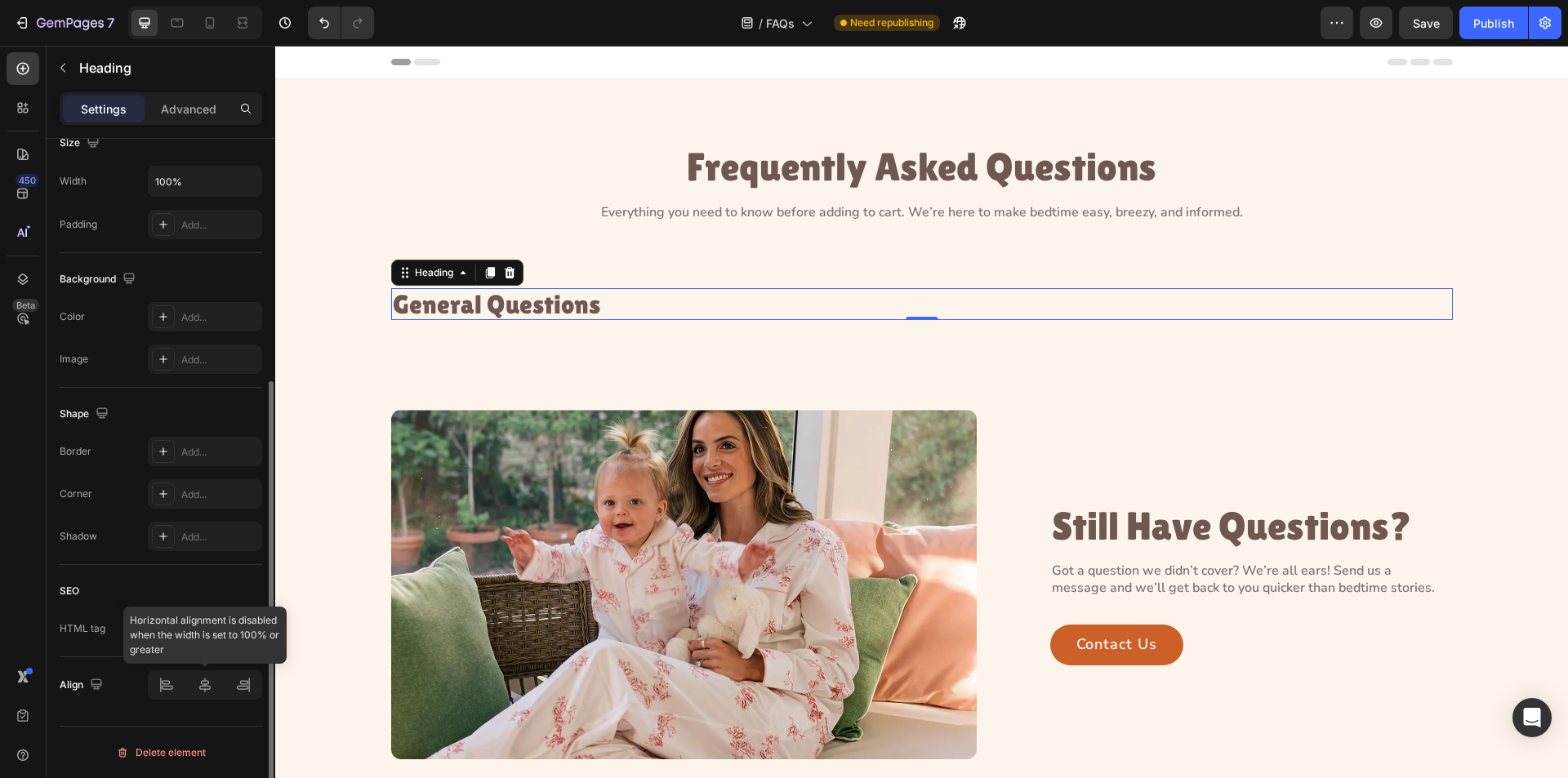
click at [205, 689] on div at bounding box center [205, 685] width 114 height 29
click at [196, 681] on div at bounding box center [205, 685] width 114 height 29
click at [237, 631] on div "H2" at bounding box center [196, 629] width 83 height 15
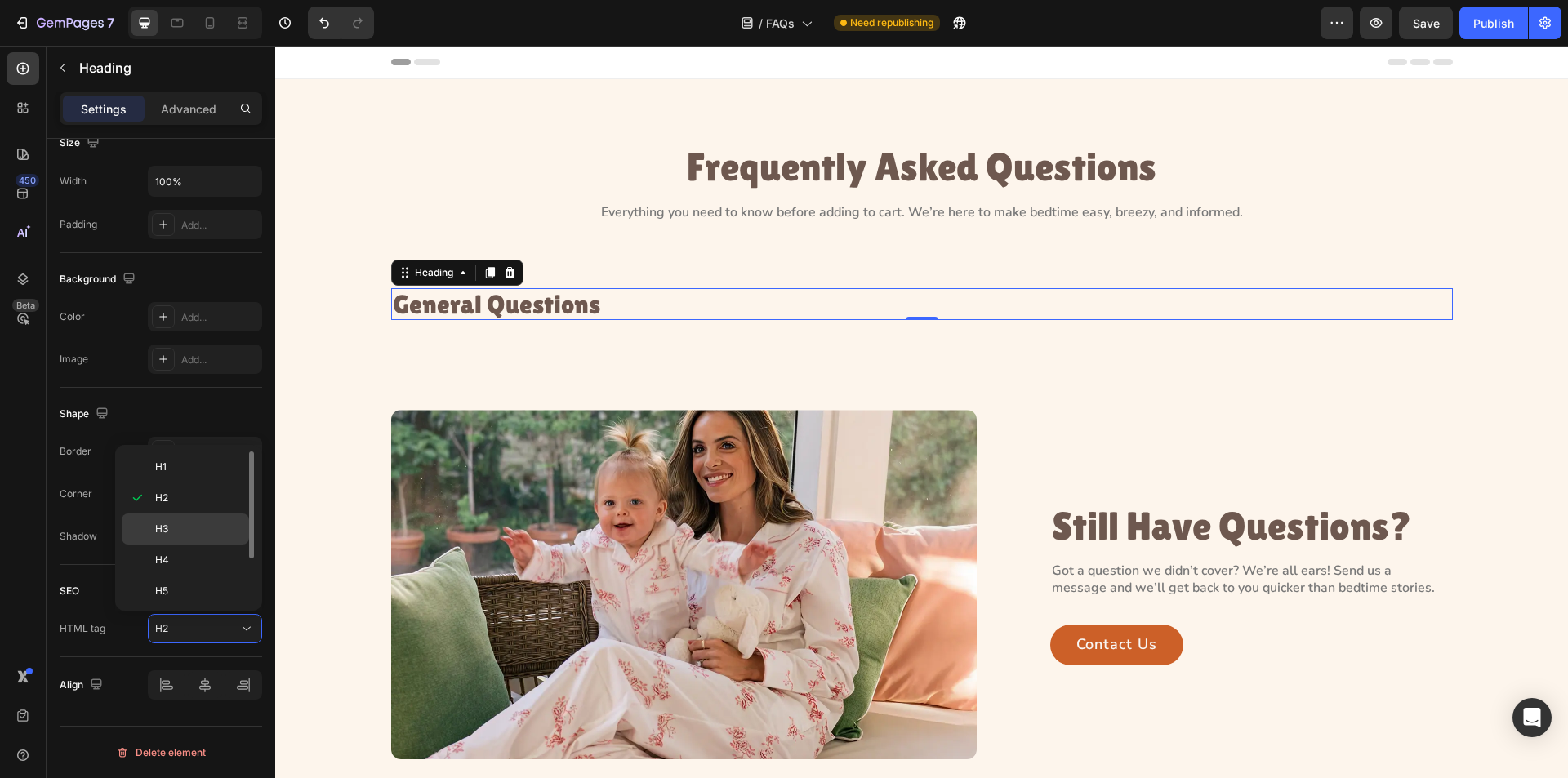
click at [195, 523] on p "H3" at bounding box center [198, 530] width 87 height 15
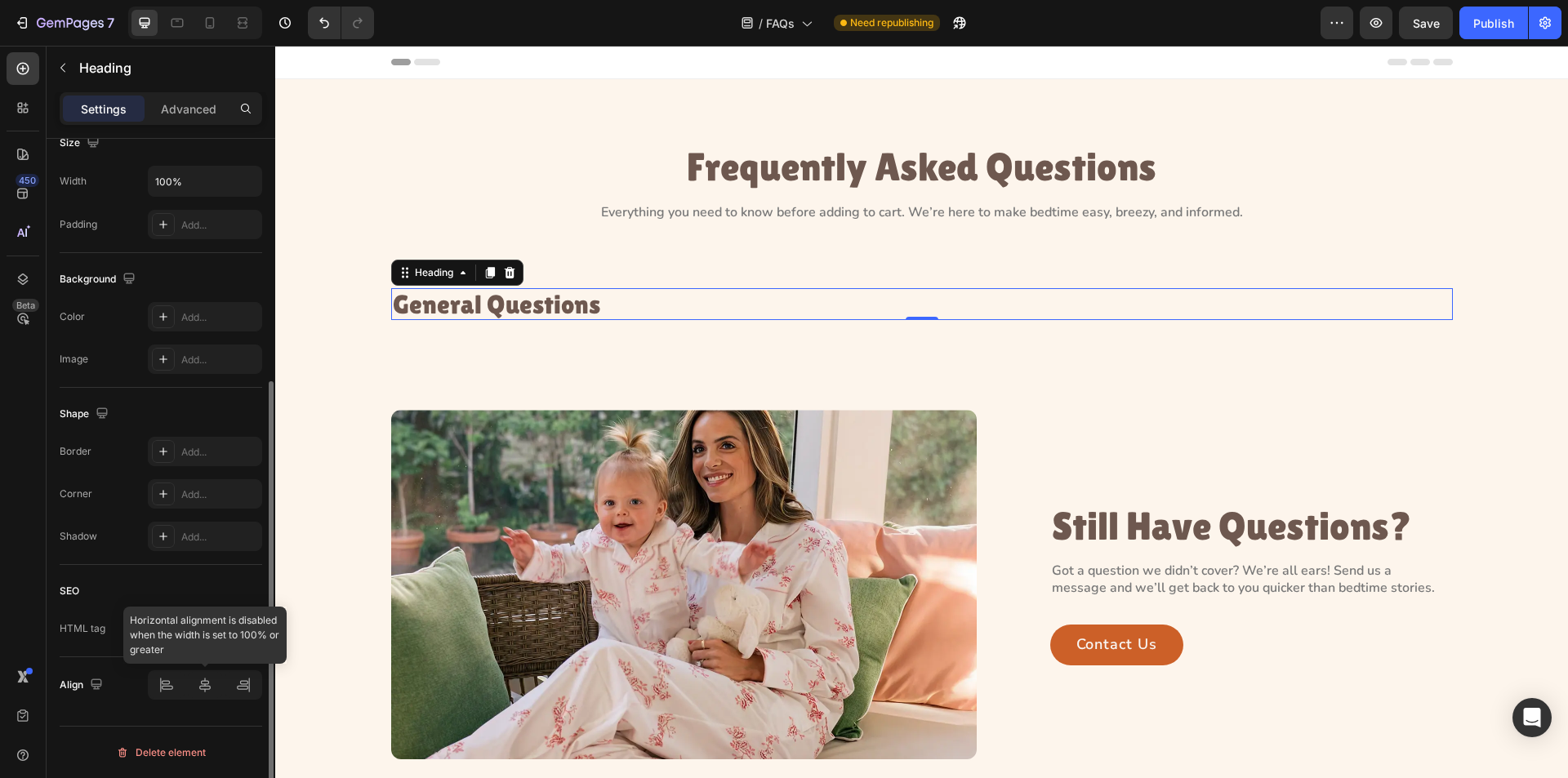
click at [207, 696] on div at bounding box center [205, 685] width 114 height 29
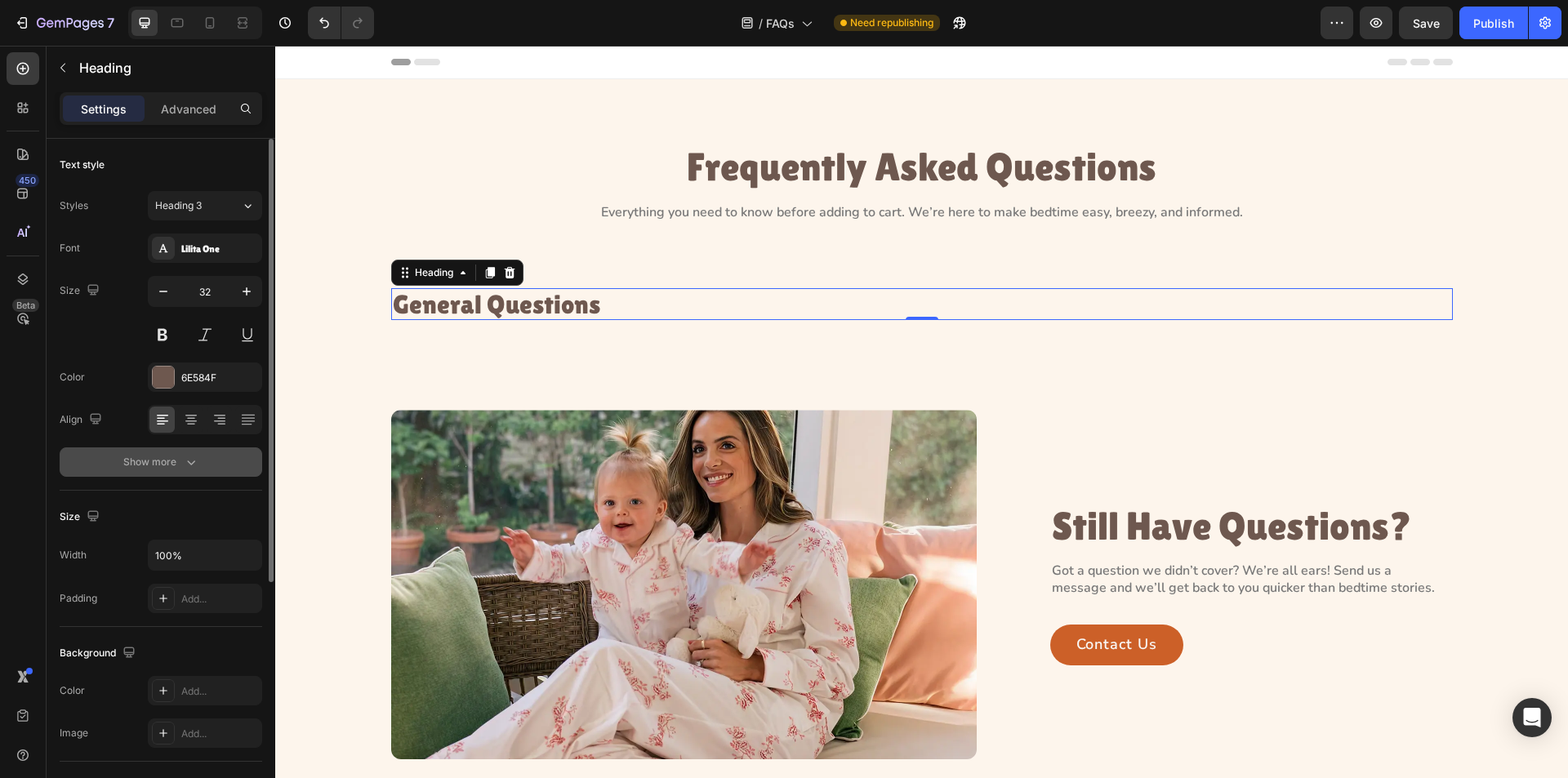
click at [191, 457] on icon "button" at bounding box center [191, 462] width 16 height 16
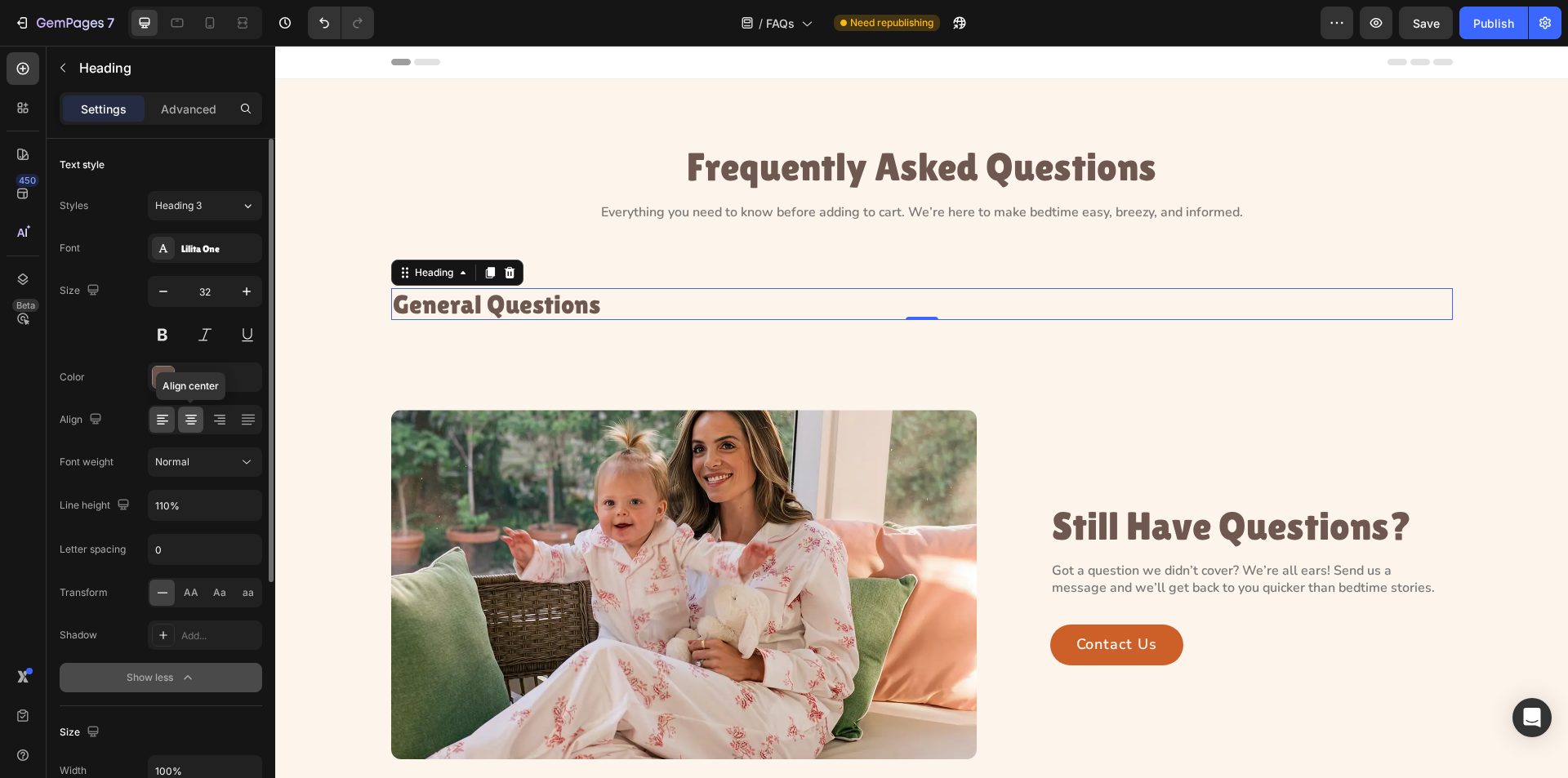
click at [190, 422] on icon at bounding box center [191, 420] width 16 height 16
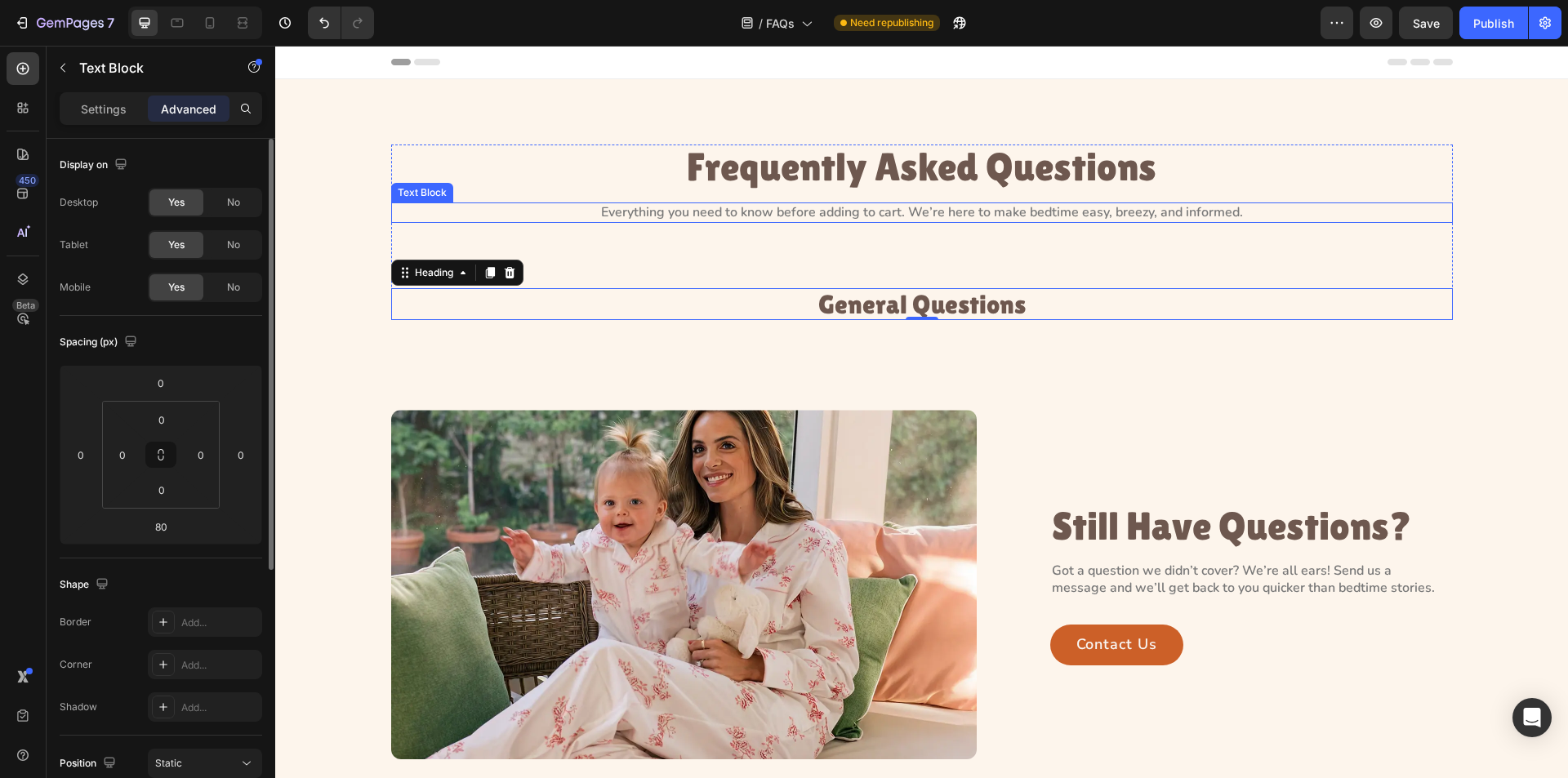
click at [933, 214] on p "Everything you need to know before adding to cart. We’re here to make bedtime e…" at bounding box center [921, 213] width 1058 height 17
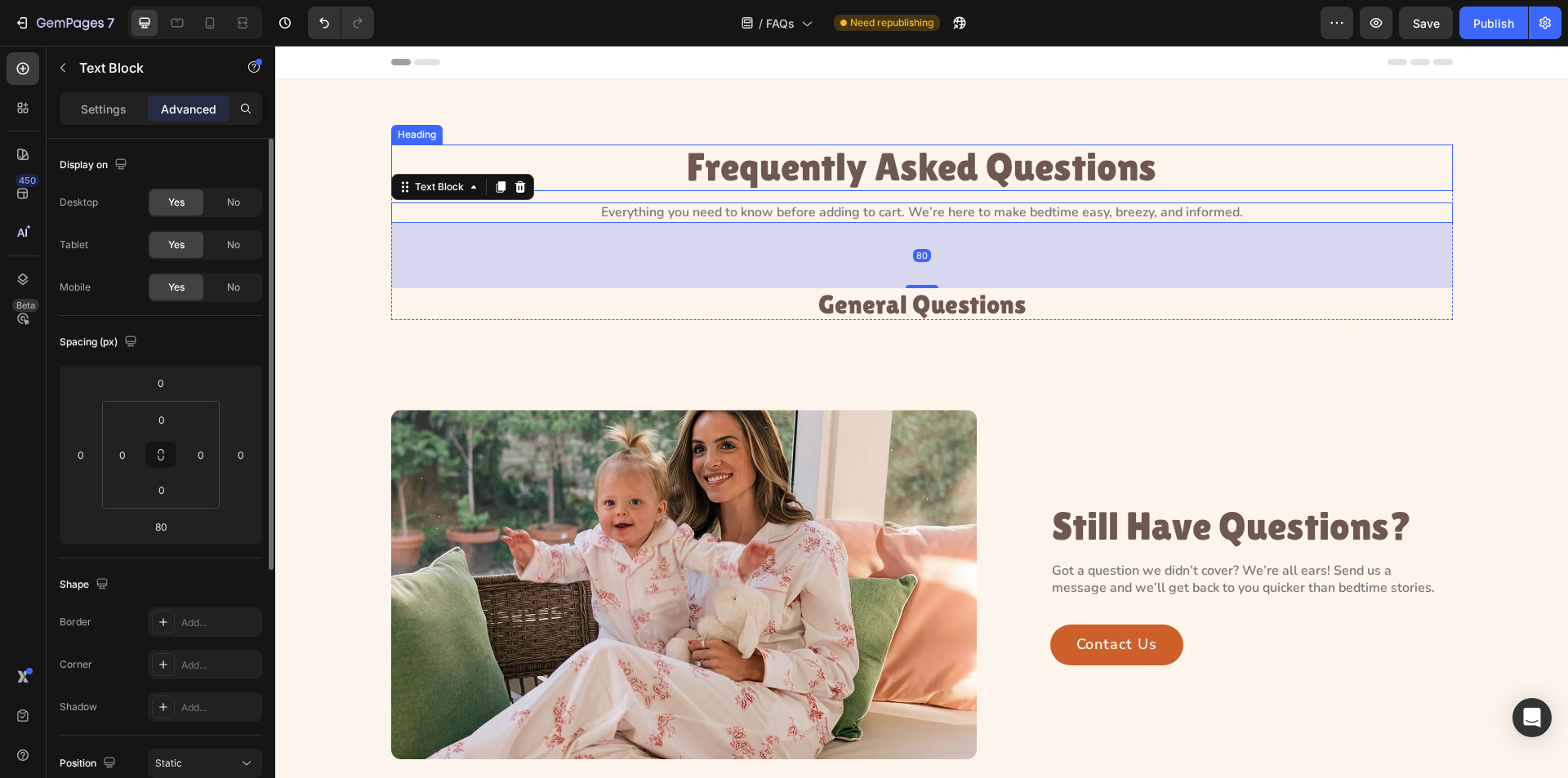
click at [969, 165] on p "Frequently Asked Questions" at bounding box center [921, 167] width 1058 height 43
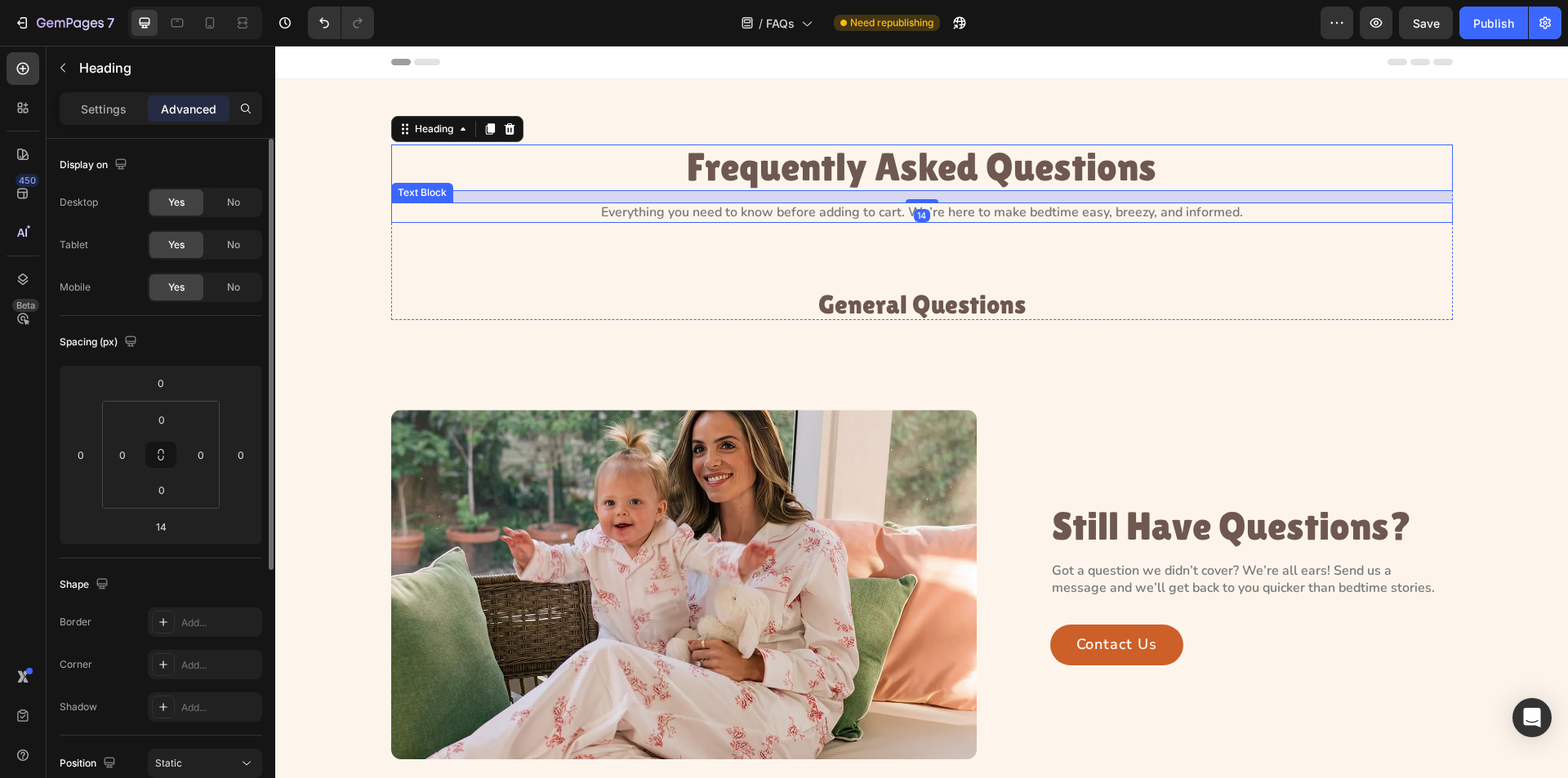
click at [955, 205] on p "Everything you need to know before adding to cart. We’re here to make bedtime e…" at bounding box center [921, 213] width 1058 height 17
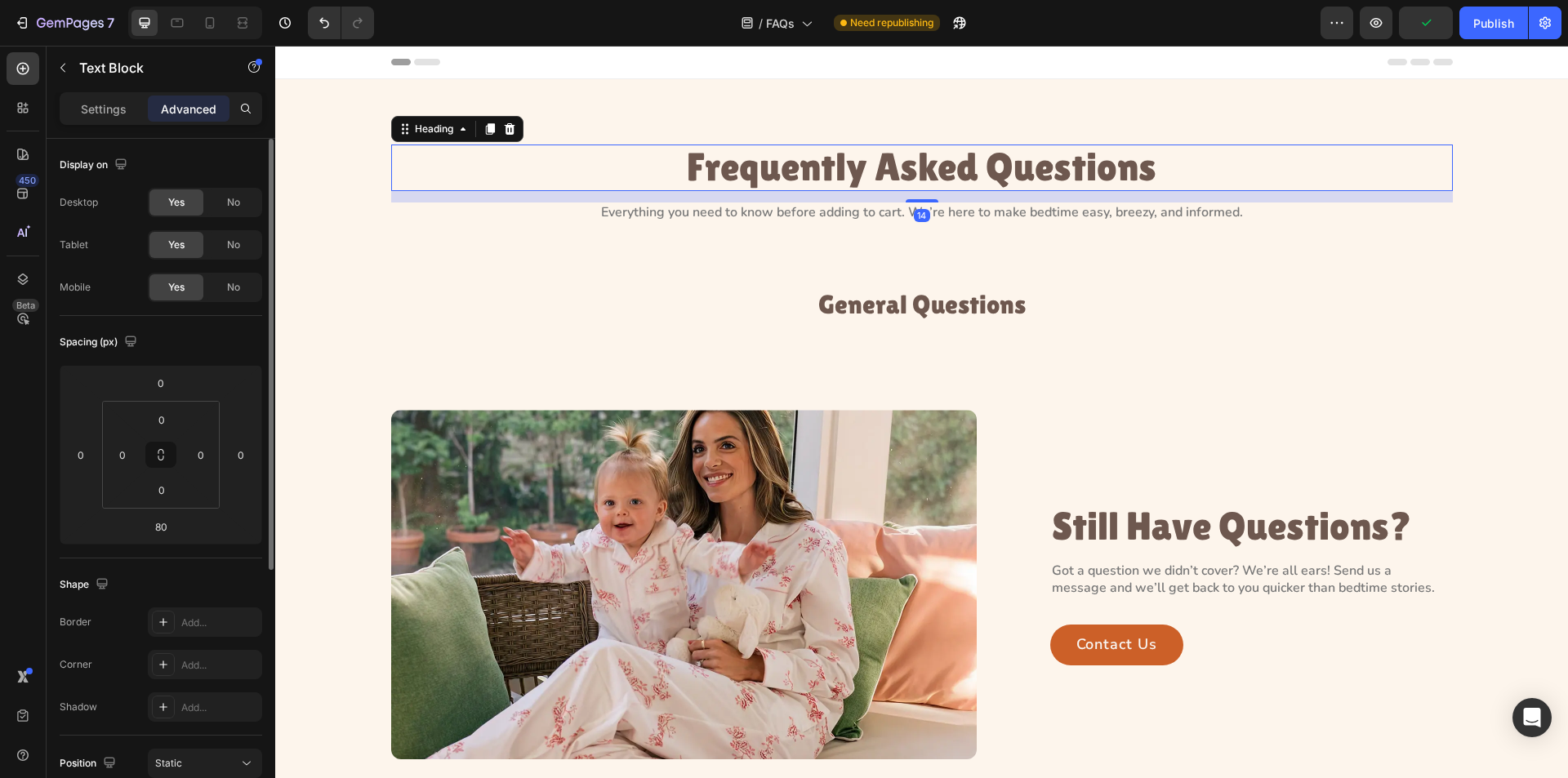
click at [877, 166] on p "Frequently Asked Questions" at bounding box center [921, 167] width 1058 height 43
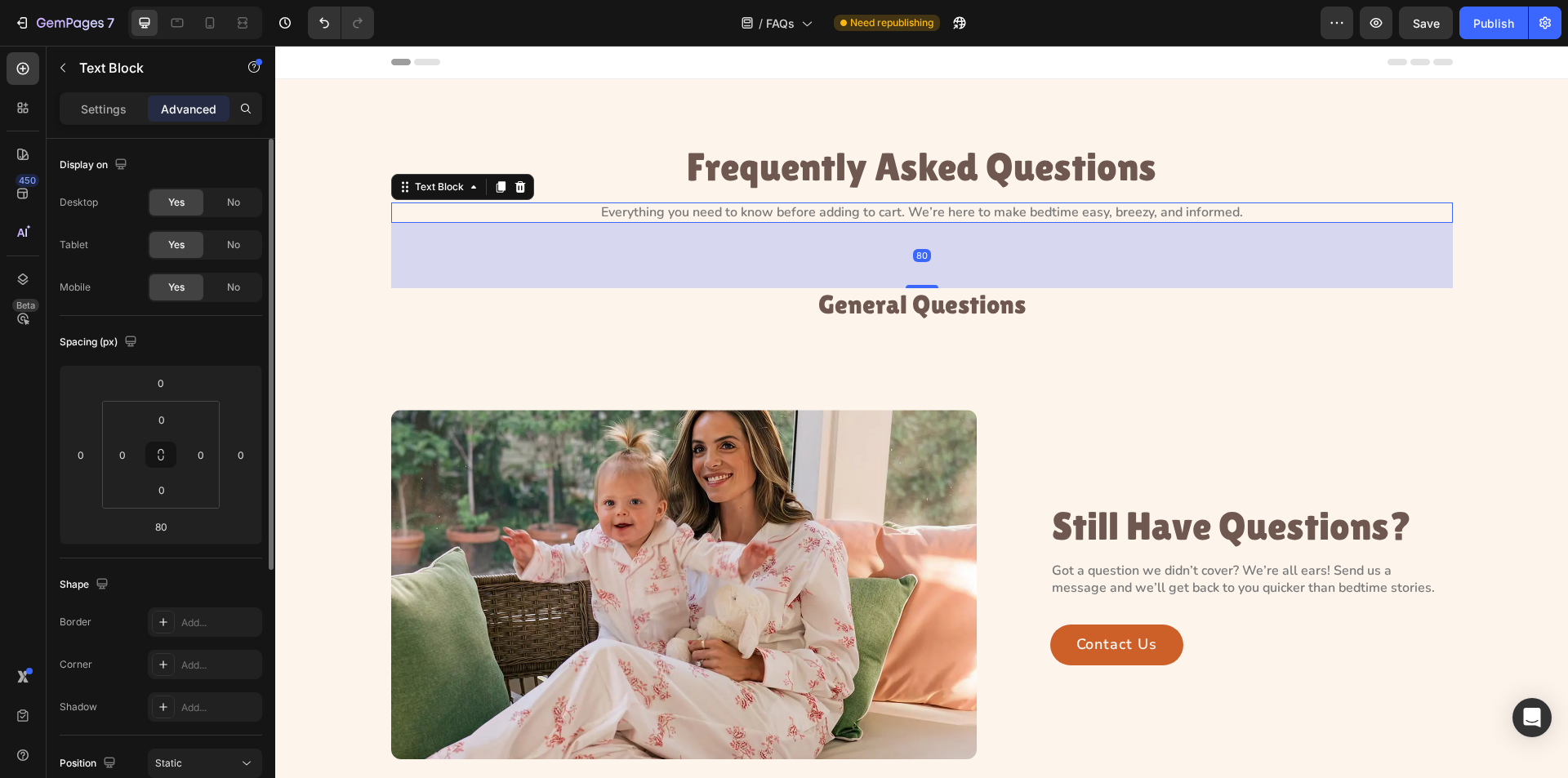
click at [889, 216] on p "Everything you need to know before adding to cart. We’re here to make bedtime e…" at bounding box center [921, 213] width 1058 height 17
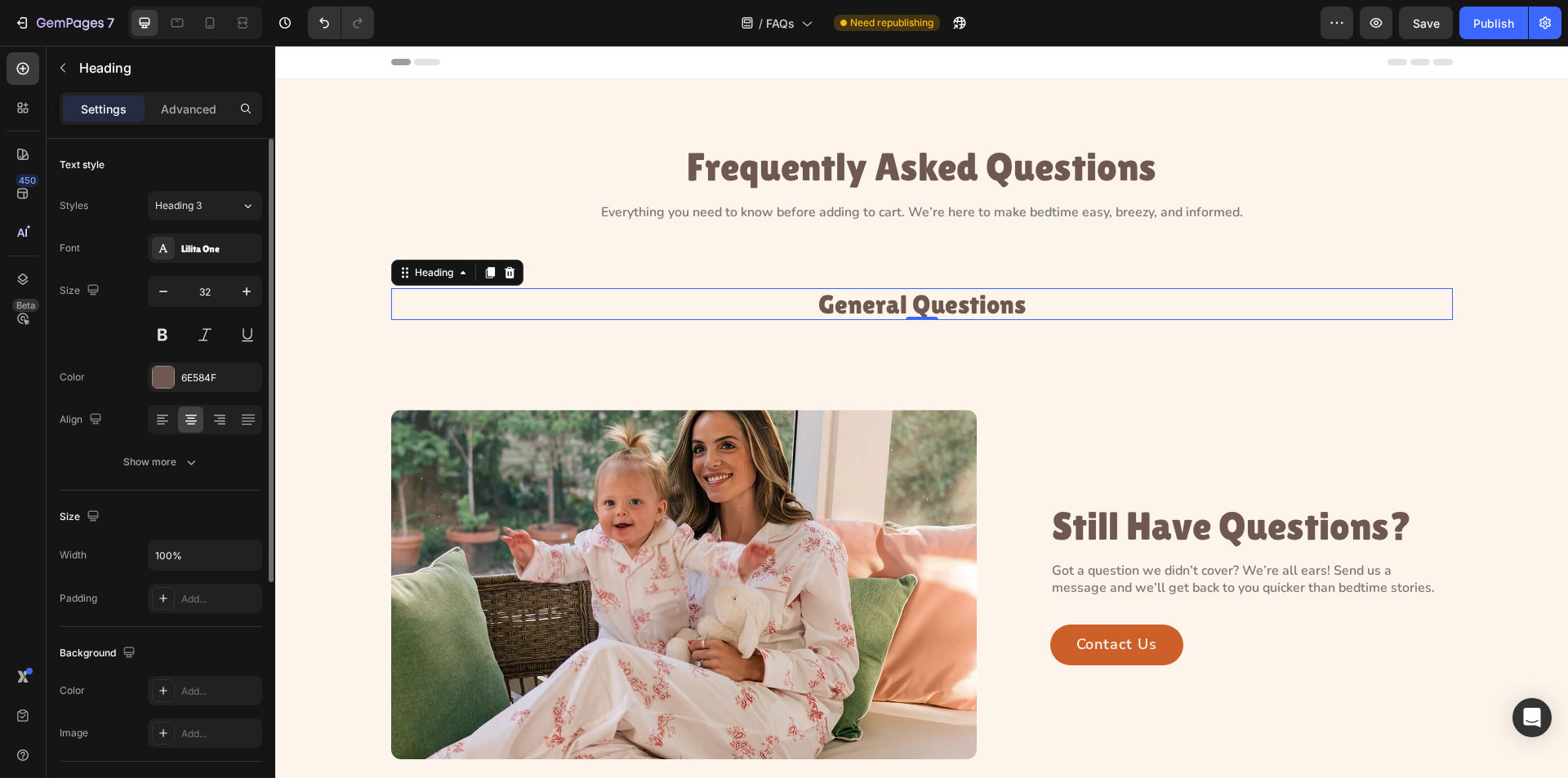
click at [871, 320] on h3 "General Questions" at bounding box center [921, 304] width 1062 height 32
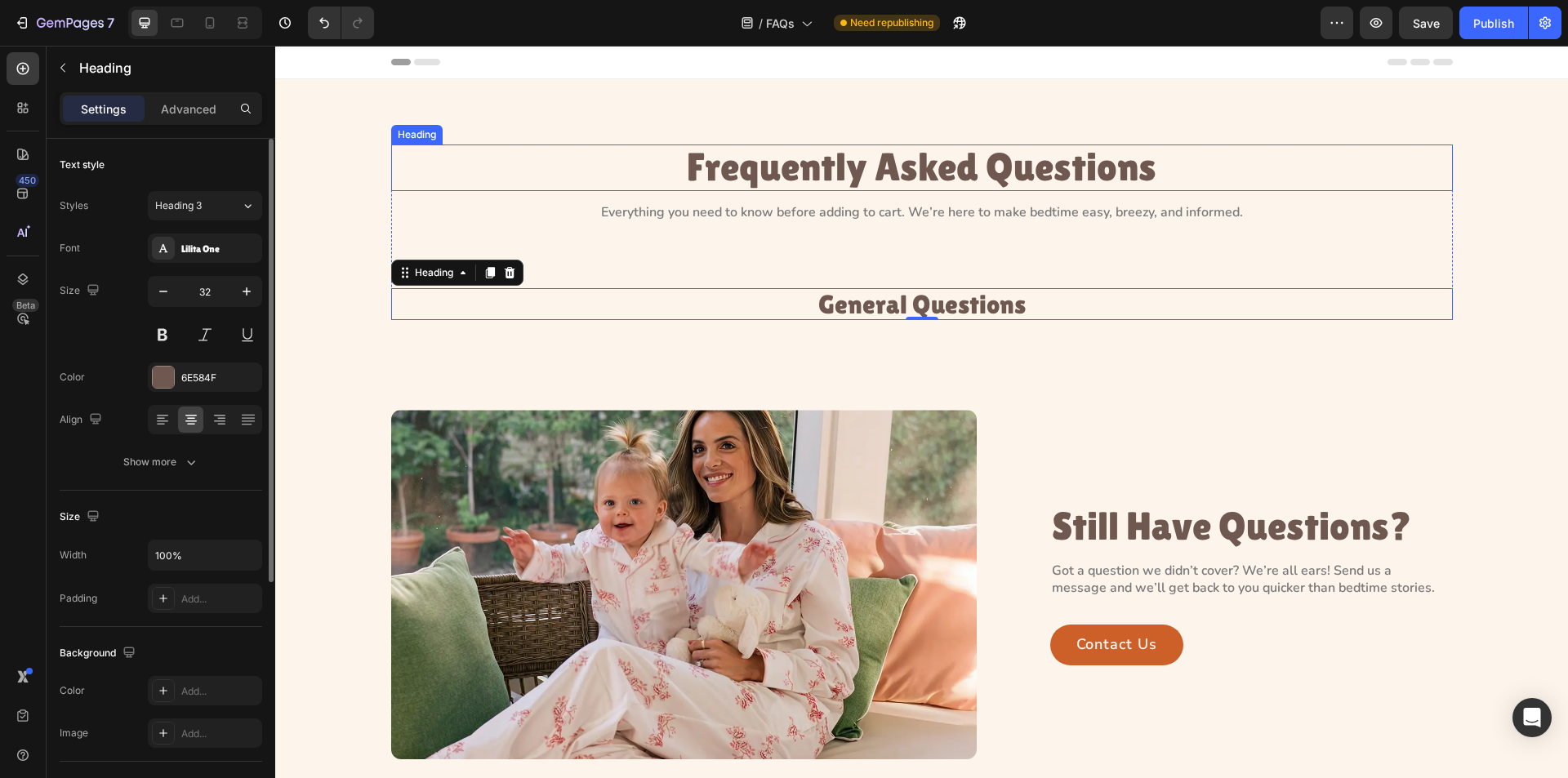
click at [888, 174] on p "Frequently Asked Questions" at bounding box center [921, 167] width 1058 height 43
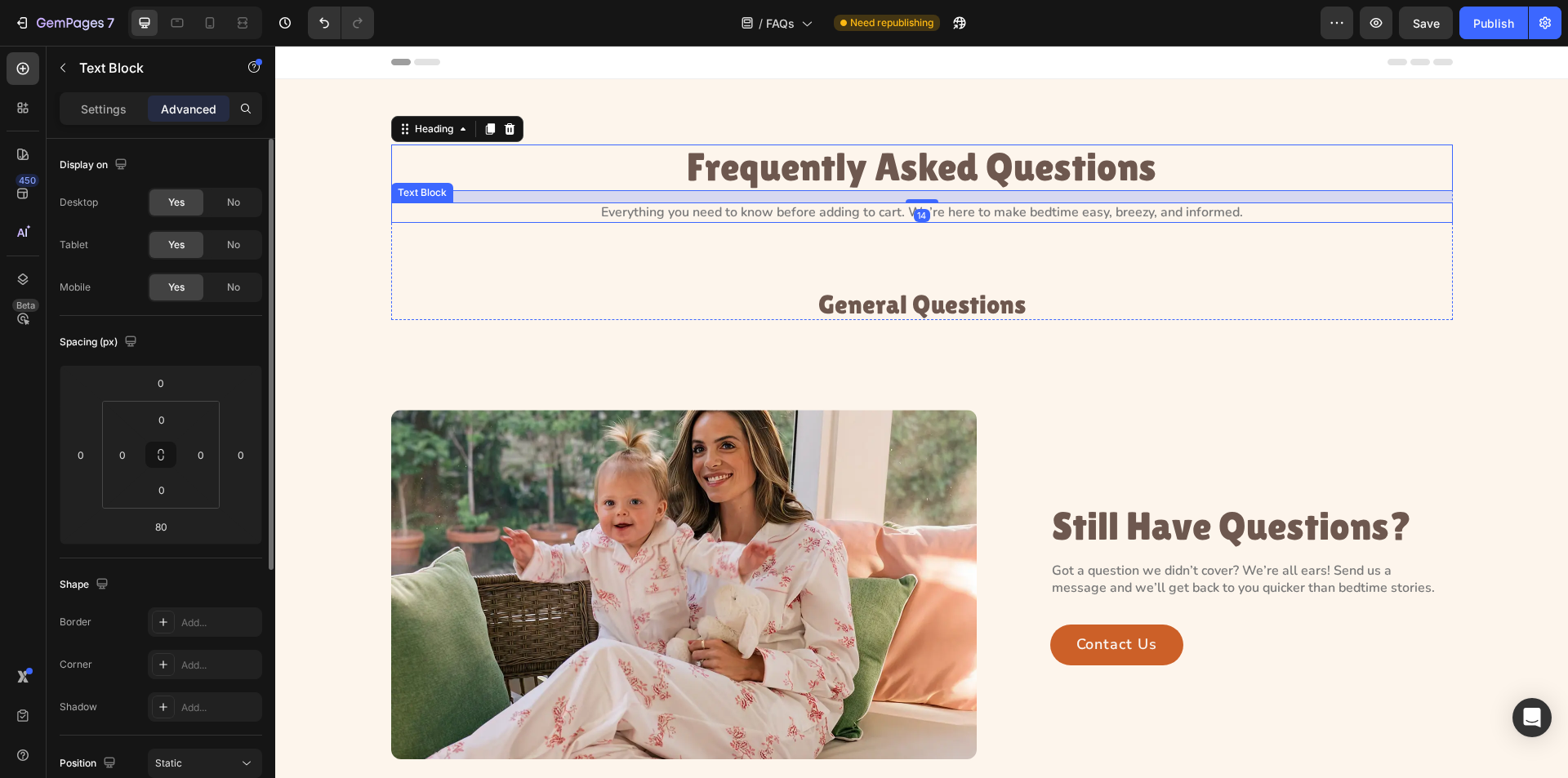
click at [876, 207] on p "Everything you need to know before adding to cart. We’re here to make bedtime e…" at bounding box center [921, 213] width 1058 height 17
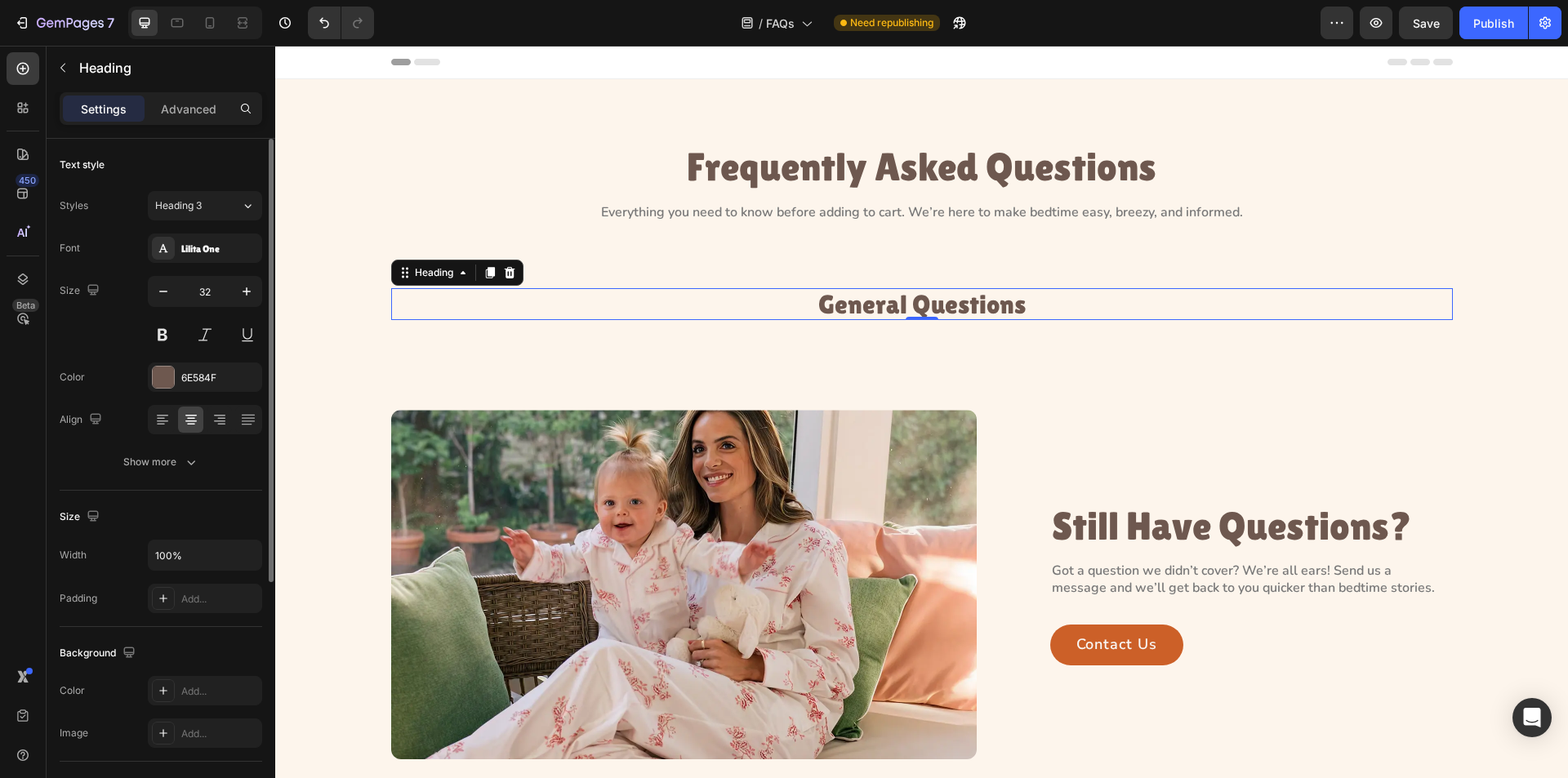
click at [855, 300] on h3 "General Questions" at bounding box center [921, 304] width 1062 height 32
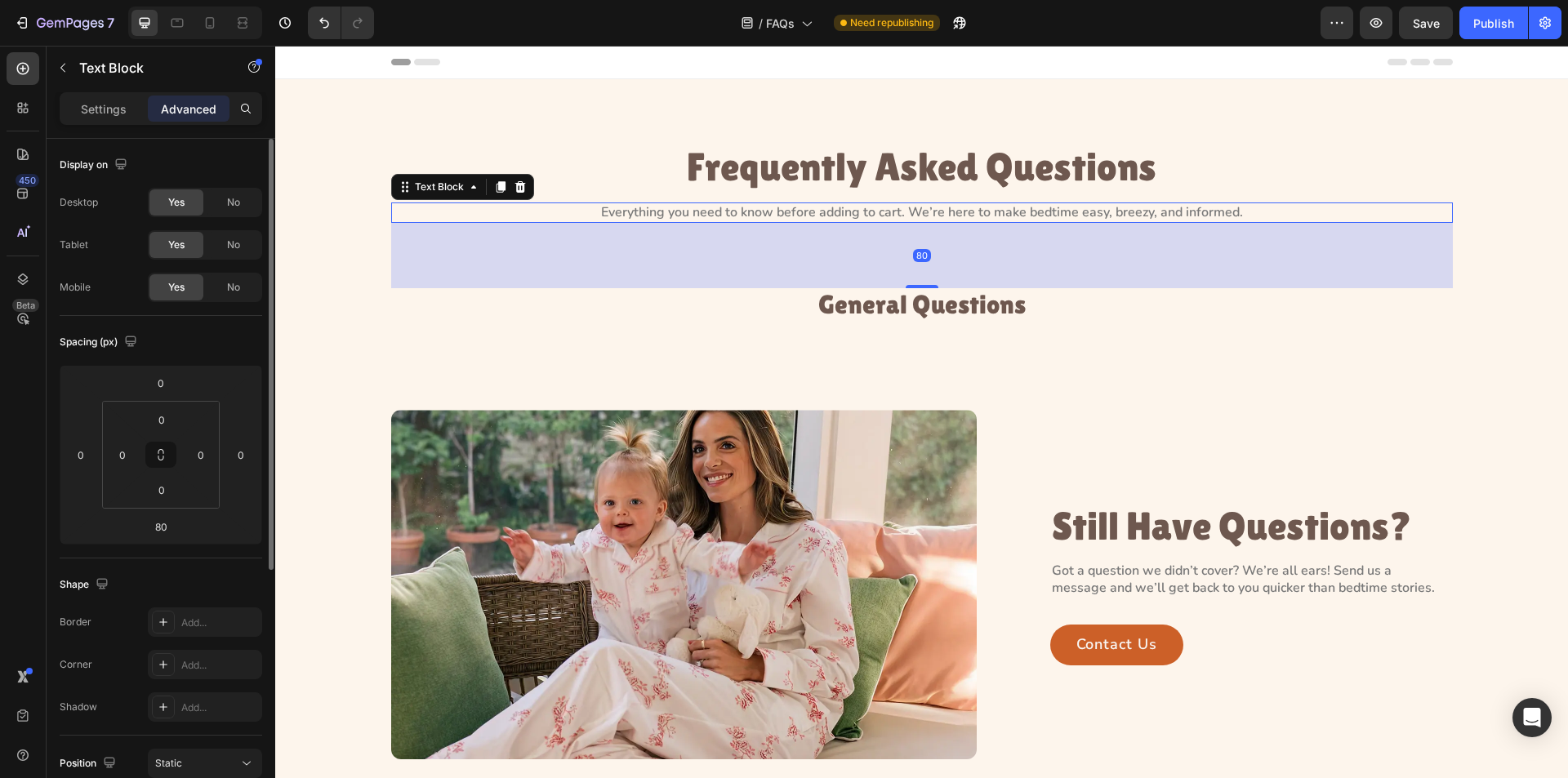
click at [925, 215] on p "Everything you need to know before adding to cart. We’re here to make bedtime e…" at bounding box center [921, 213] width 1058 height 17
click at [868, 310] on h3 "General Questions" at bounding box center [921, 304] width 1062 height 32
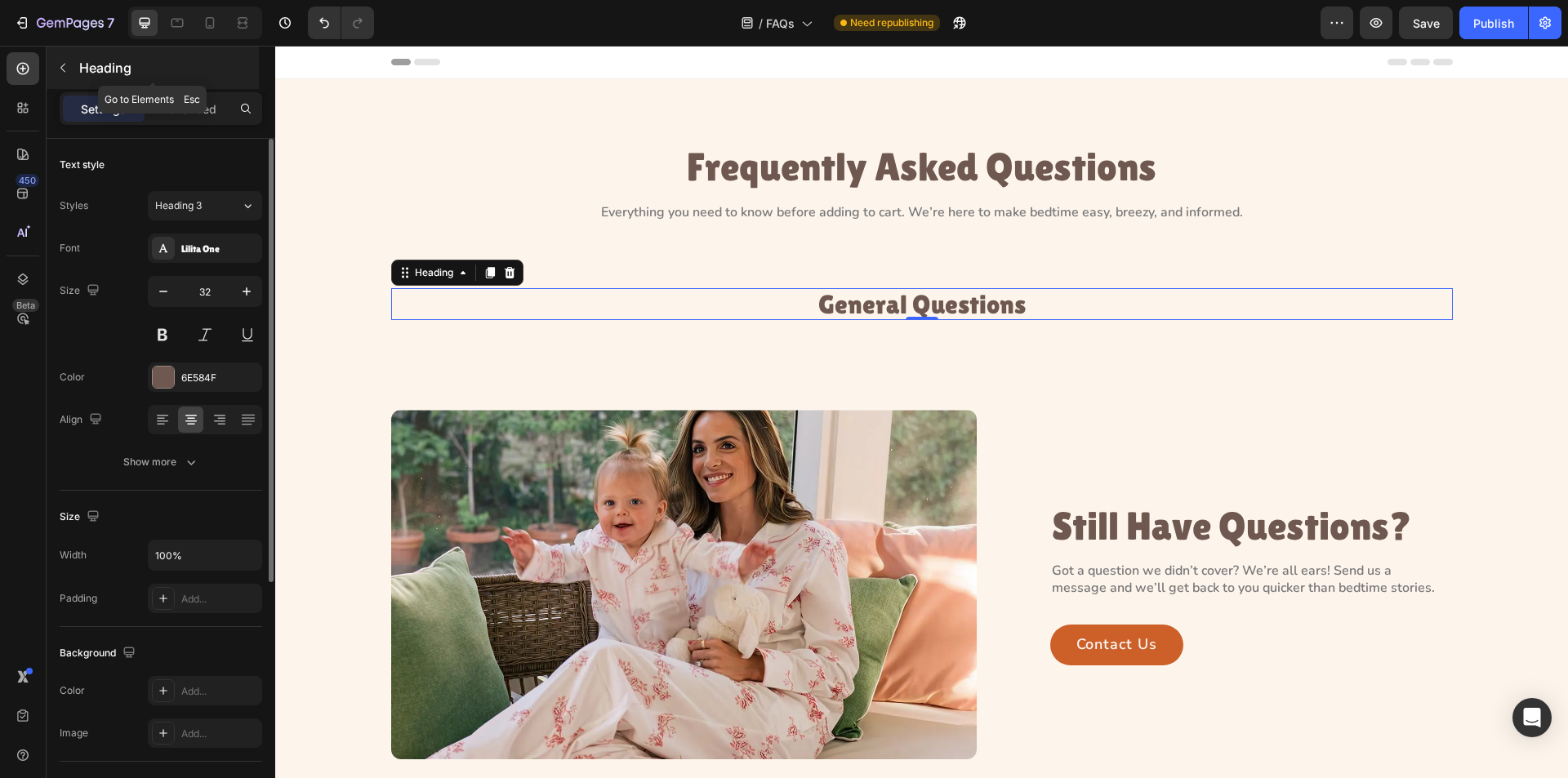
click at [59, 73] on icon "button" at bounding box center [63, 68] width 13 height 13
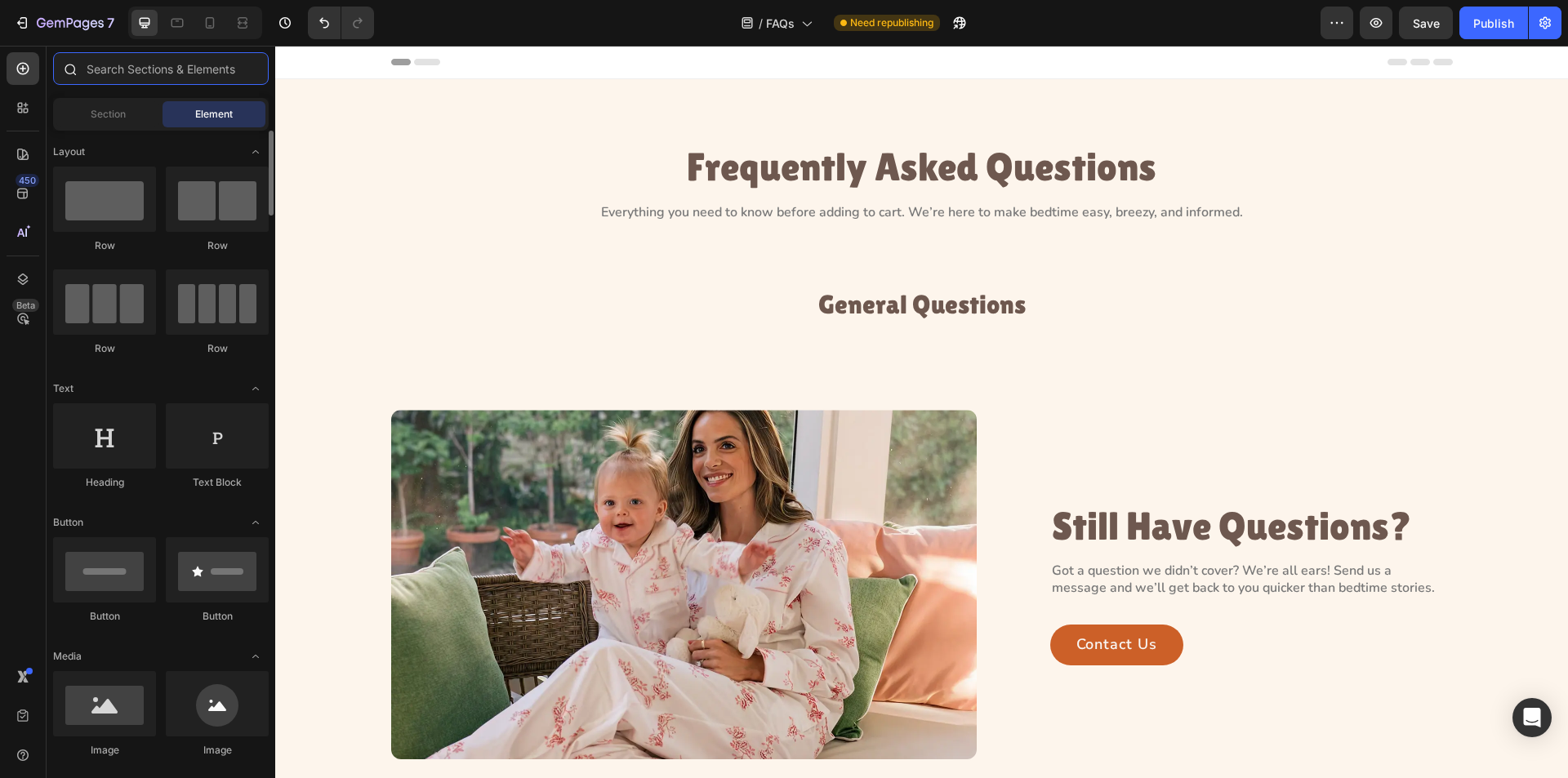
click at [142, 73] on input "text" at bounding box center [161, 68] width 216 height 33
click at [147, 59] on input "text" at bounding box center [161, 68] width 216 height 33
type input "7"
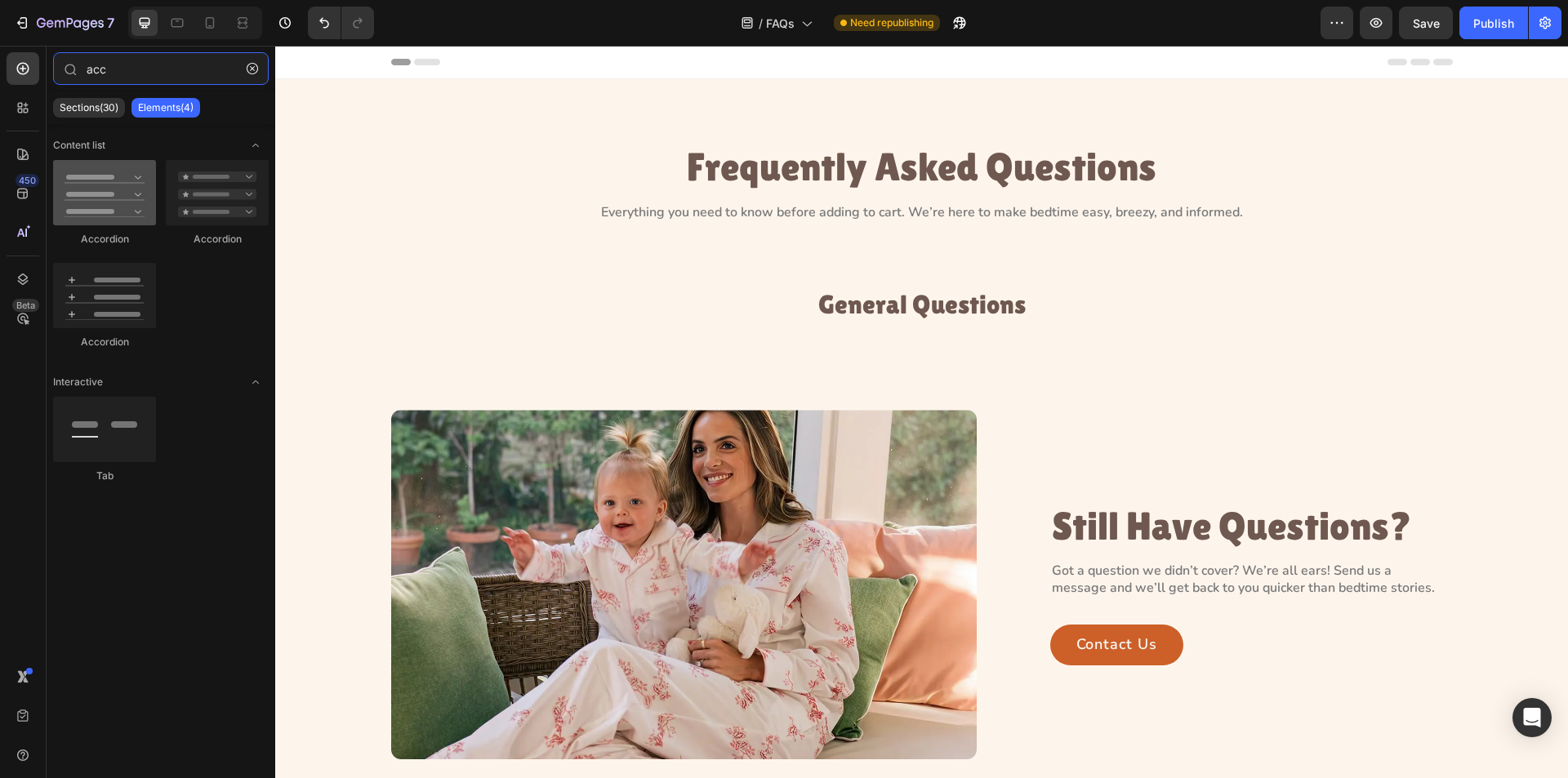
type input "acc"
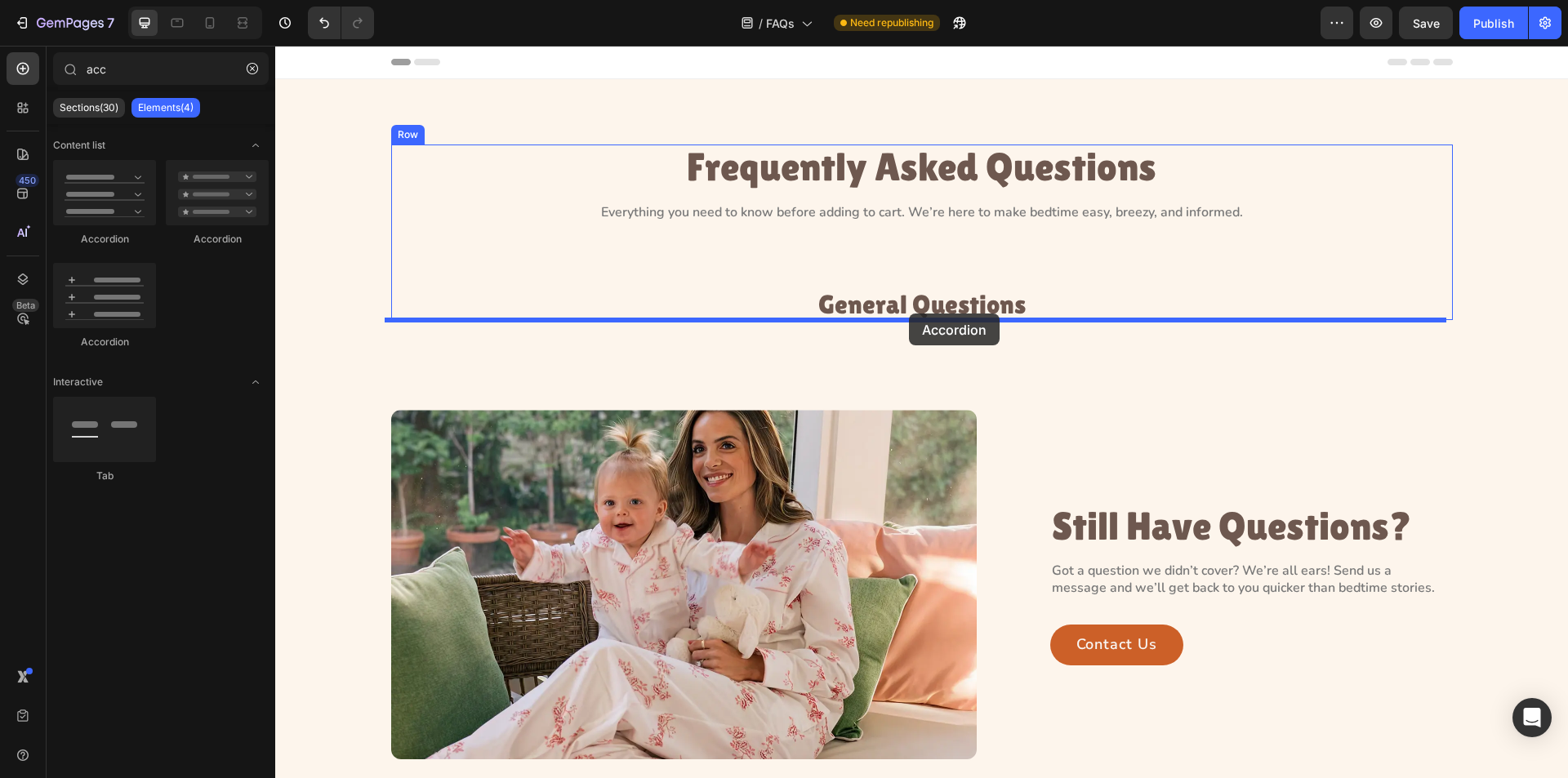
drag, startPoint x: 395, startPoint y: 255, endPoint x: 835, endPoint y: 317, distance: 444.3
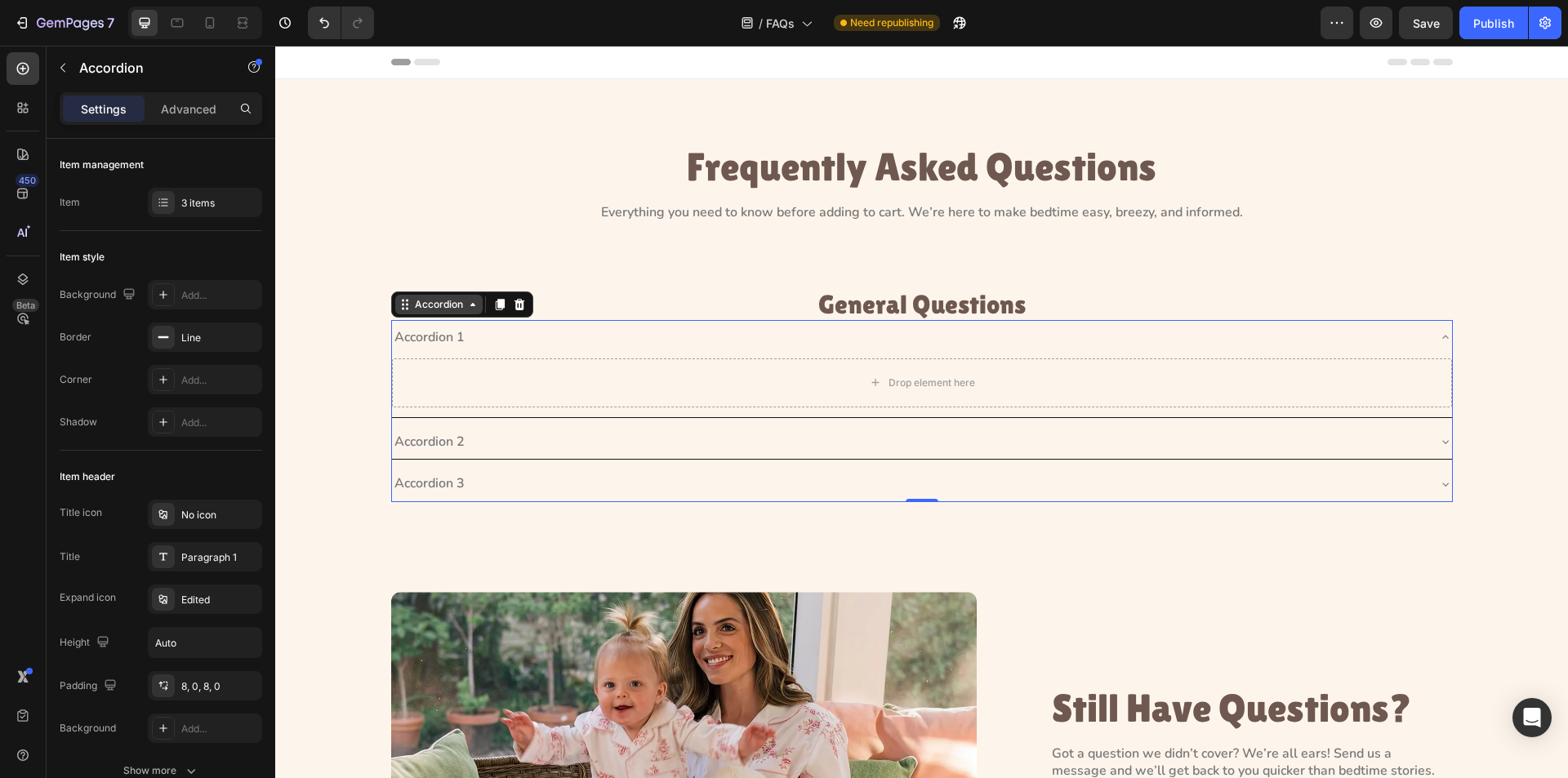
click at [437, 301] on div "Accordion" at bounding box center [439, 305] width 55 height 15
click at [445, 310] on div "Accordion" at bounding box center [439, 305] width 55 height 15
click at [368, 377] on div "Frequently Asked Questions Heading Everything you need to know before adding to…" at bounding box center [921, 330] width 1256 height 371
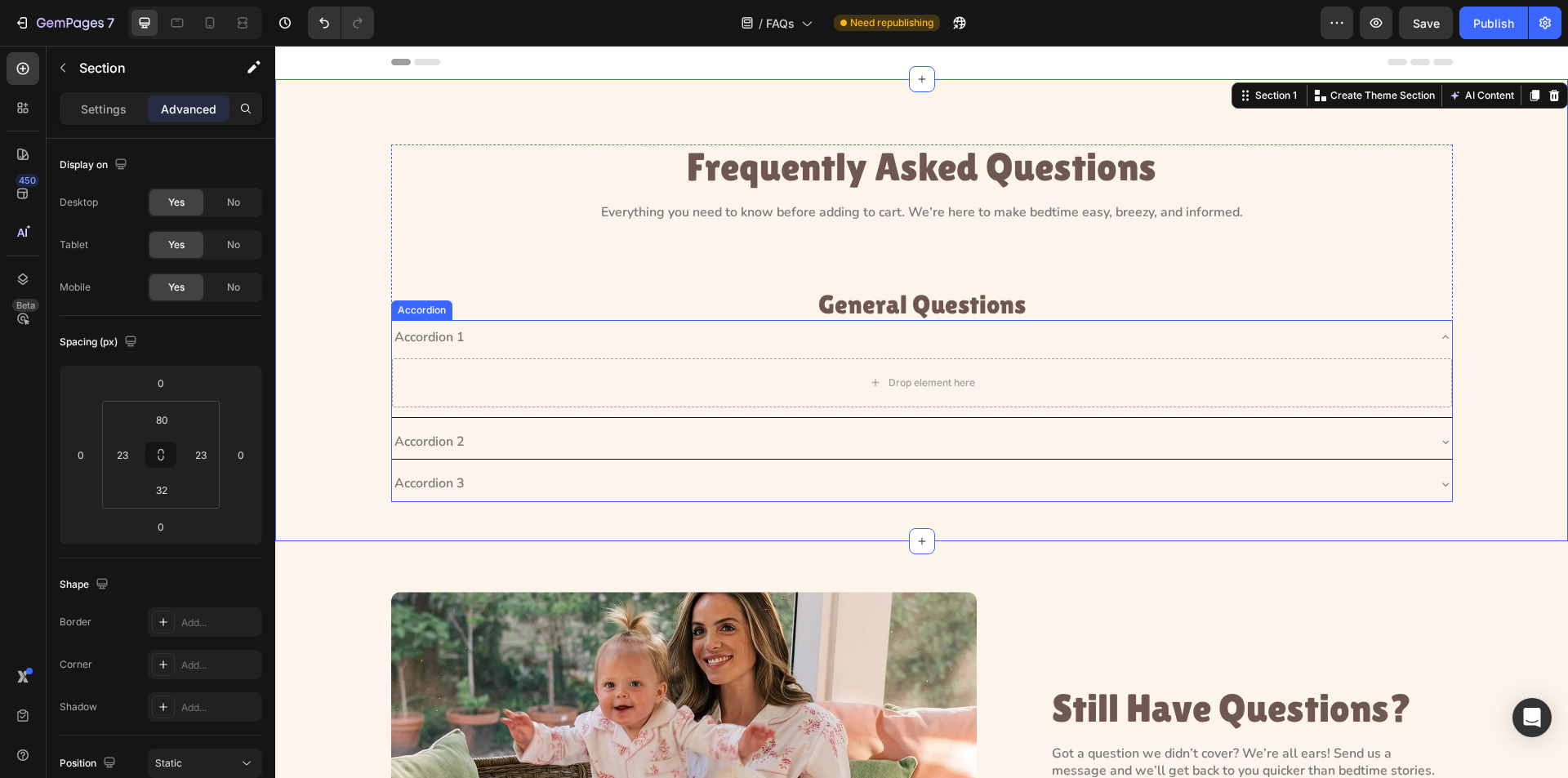
click at [417, 318] on div "Frequently Asked Questions Heading Everything you need to know before adding to…" at bounding box center [921, 323] width 1062 height 358
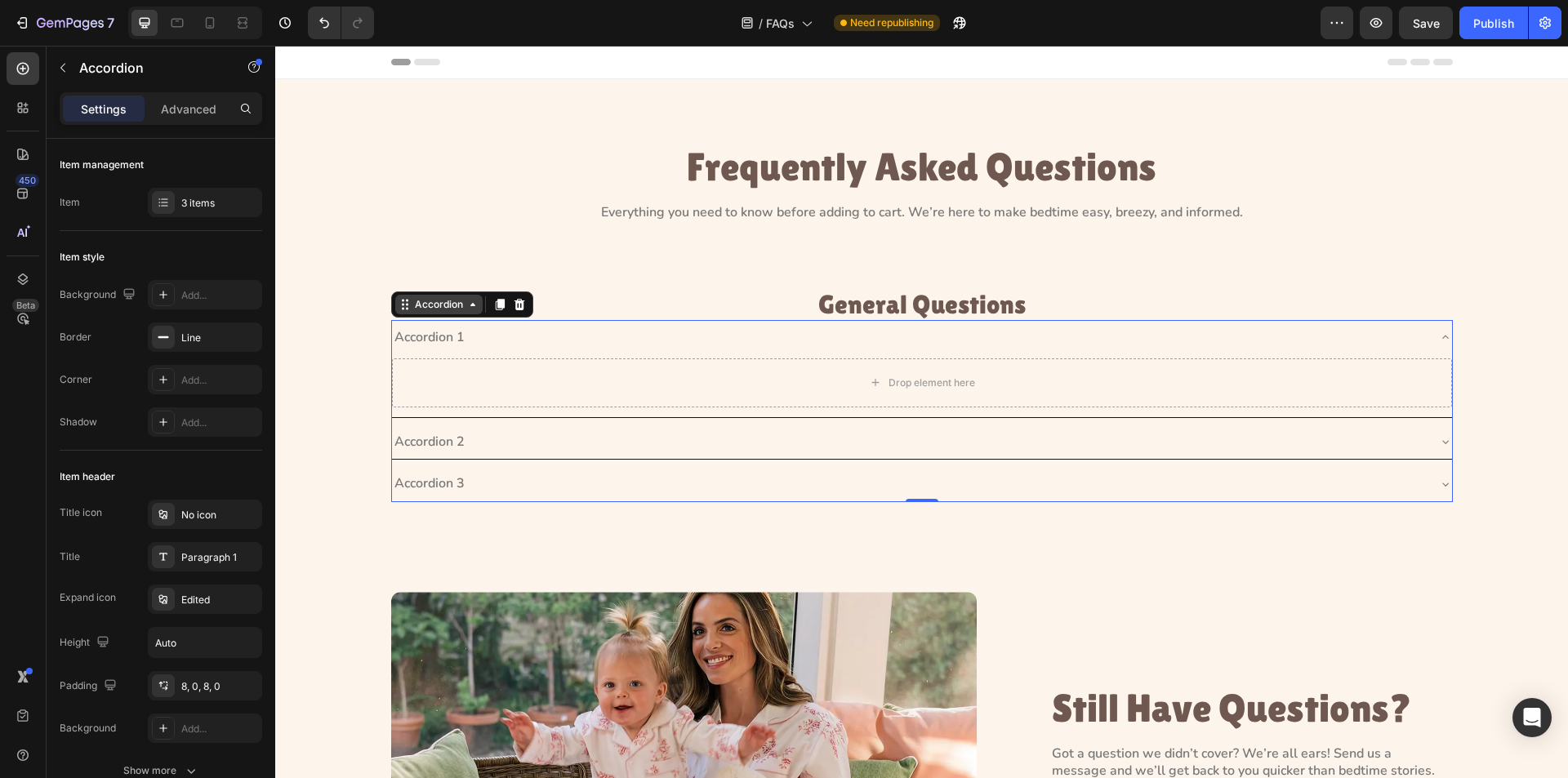
click at [456, 306] on div "Accordion" at bounding box center [439, 305] width 55 height 15
click at [1491, 358] on div "Frequently Asked Questions Heading Everything you need to know before adding to…" at bounding box center [921, 330] width 1256 height 371
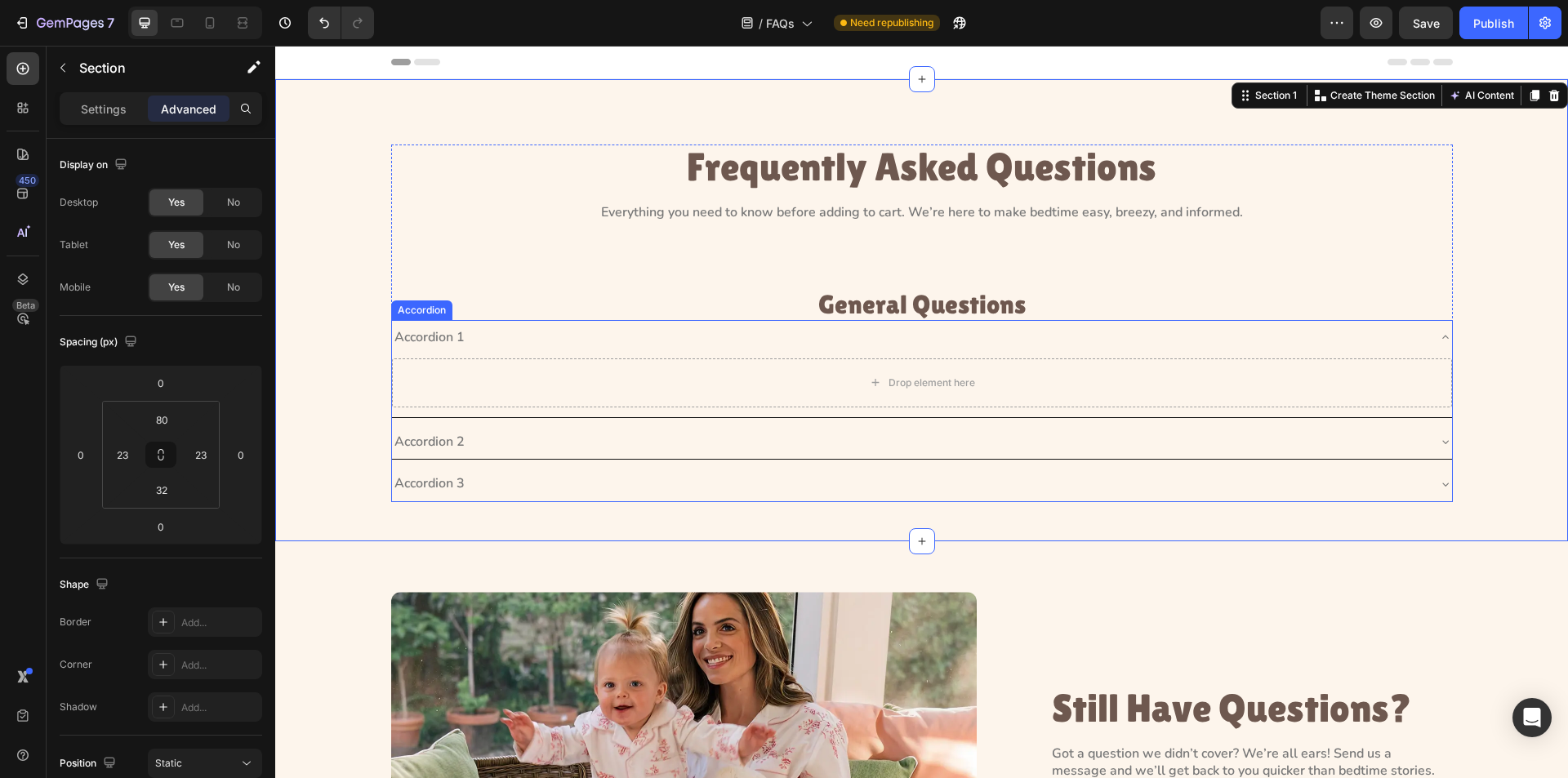
click at [1430, 337] on div "Accordion 1" at bounding box center [921, 338] width 1060 height 35
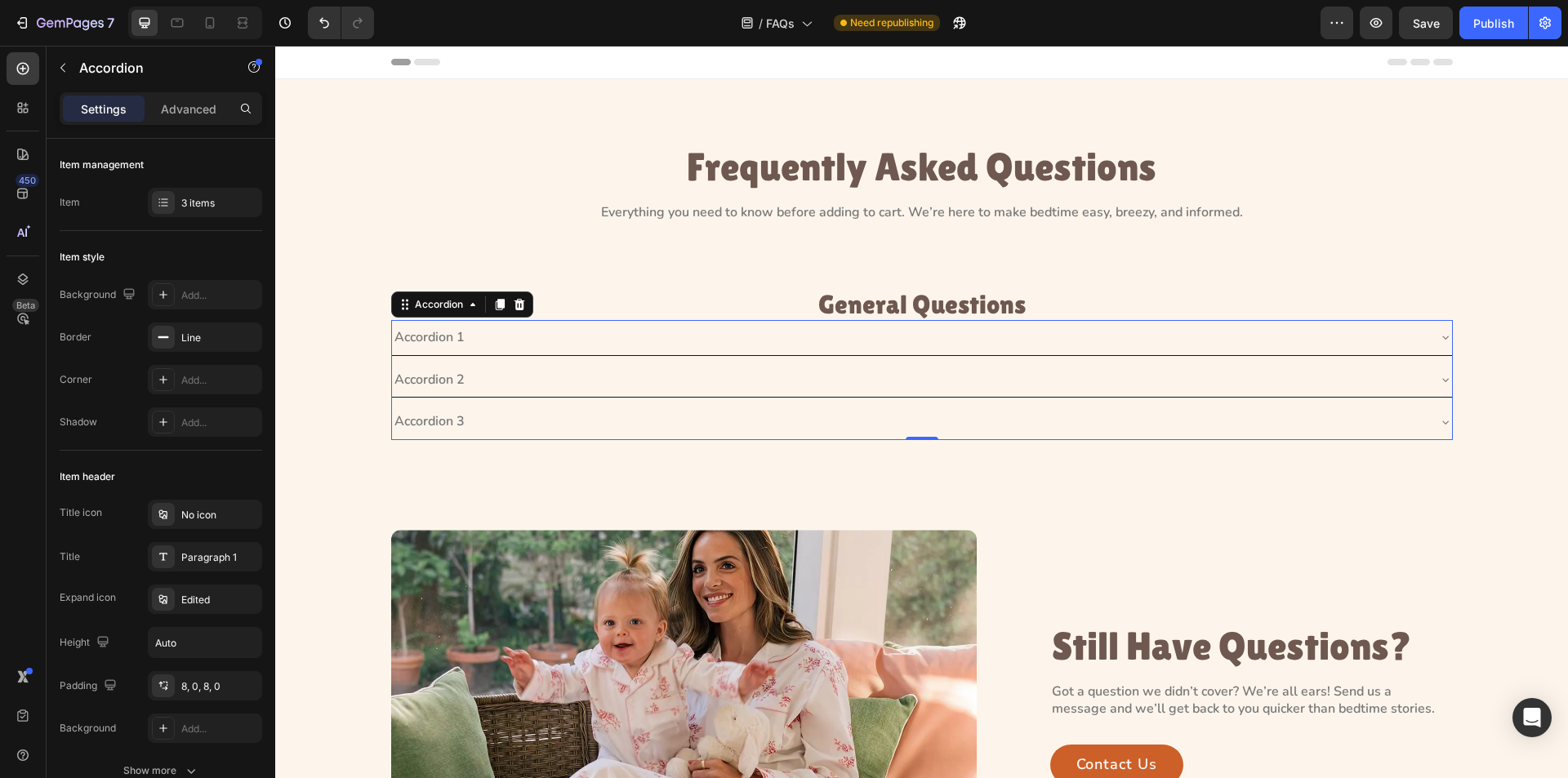
click at [437, 337] on div "Accordion 1" at bounding box center [429, 338] width 75 height 22
click at [437, 337] on p "Accordion 1" at bounding box center [429, 337] width 70 height 17
click at [427, 381] on p "Accordion 2" at bounding box center [429, 380] width 70 height 17
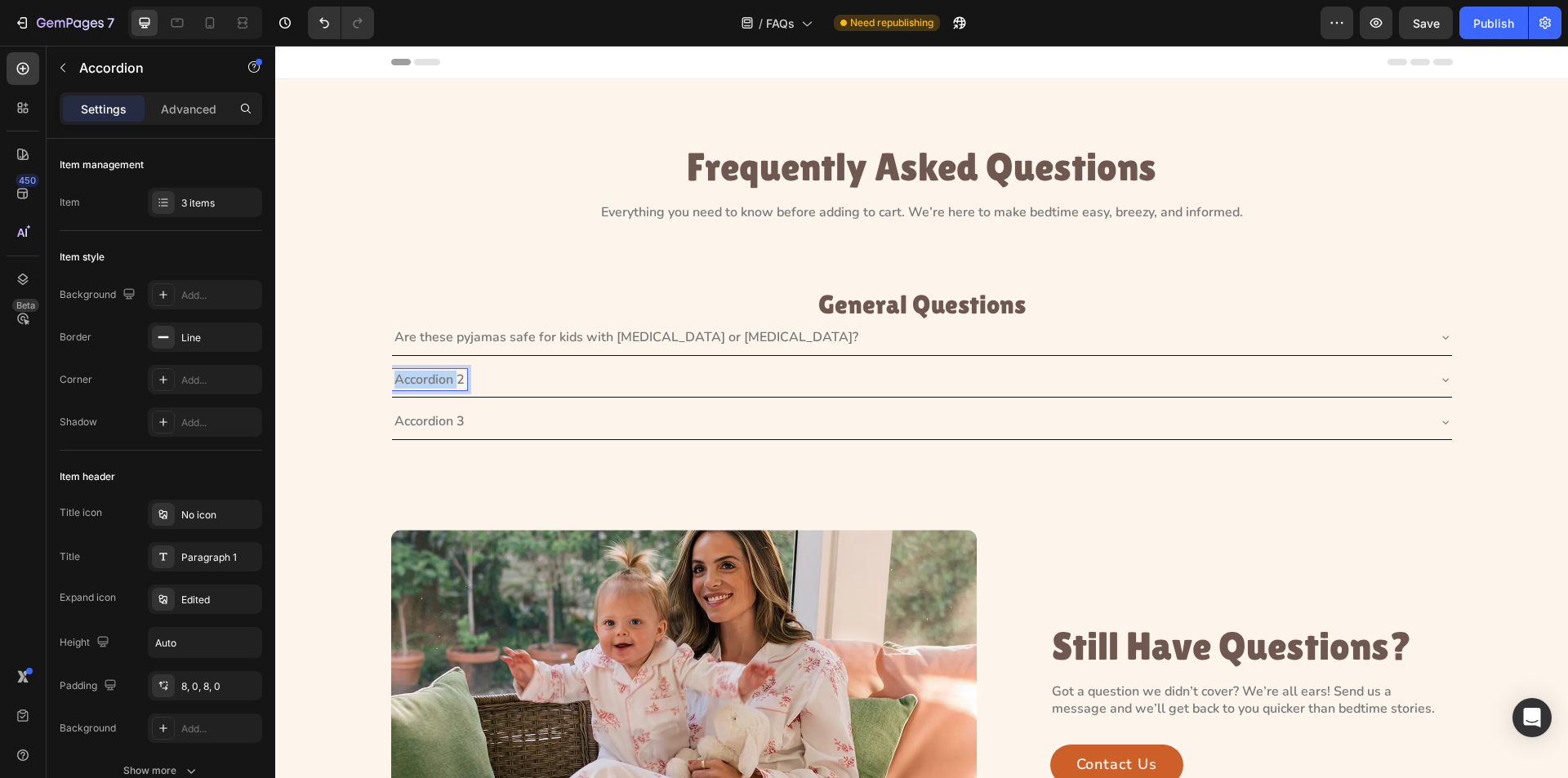
click at [427, 381] on p "Accordion 2" at bounding box center [429, 380] width 70 height 17
click at [444, 419] on p "Accordion 3" at bounding box center [429, 422] width 70 height 17
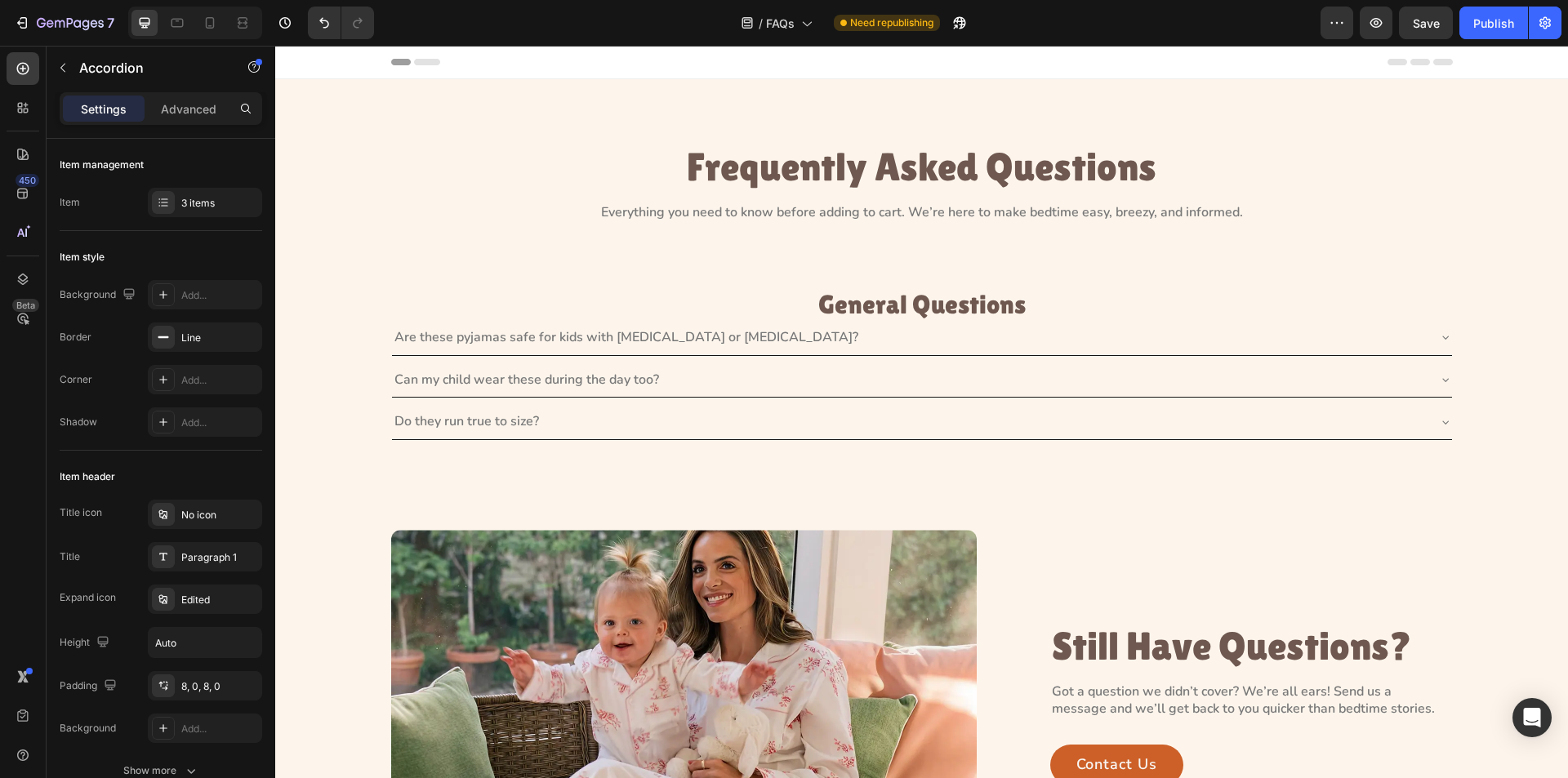
click at [1431, 341] on div "Are these pyjamas safe for kids with [MEDICAL_DATA] or [MEDICAL_DATA]?" at bounding box center [921, 338] width 1060 height 35
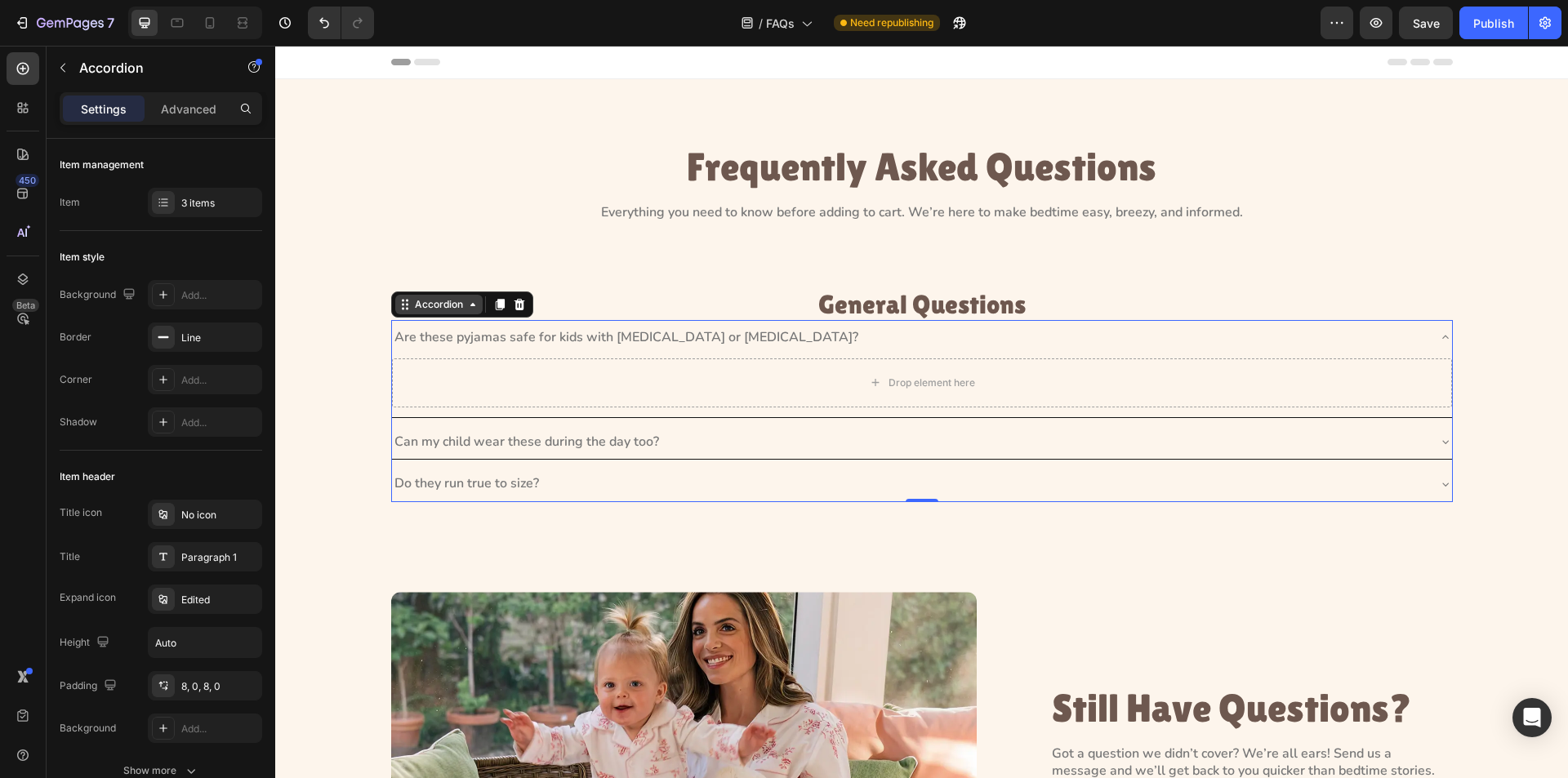
click at [435, 306] on div "Accordion" at bounding box center [439, 305] width 55 height 15
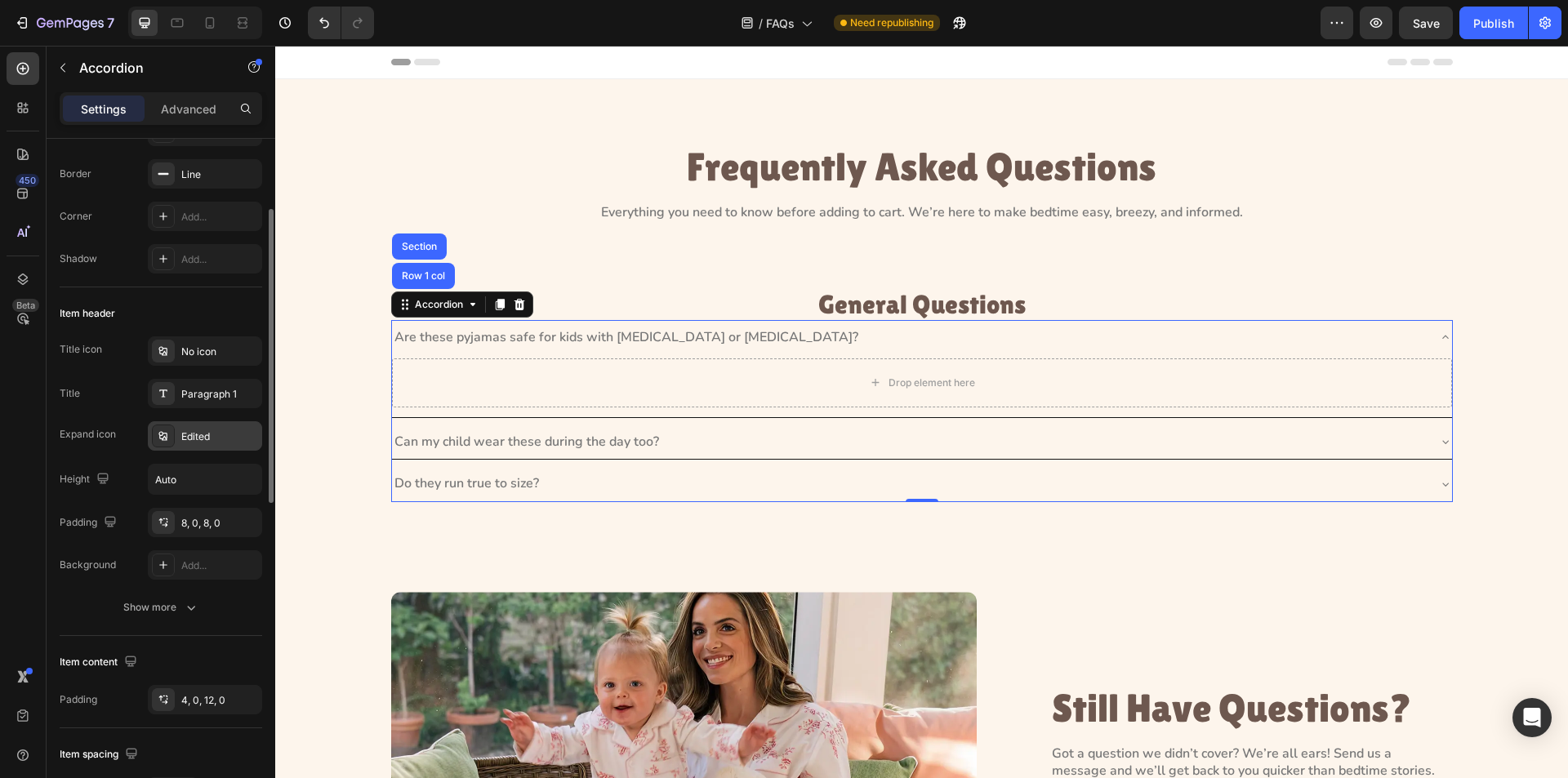
click at [159, 437] on icon at bounding box center [163, 436] width 13 height 13
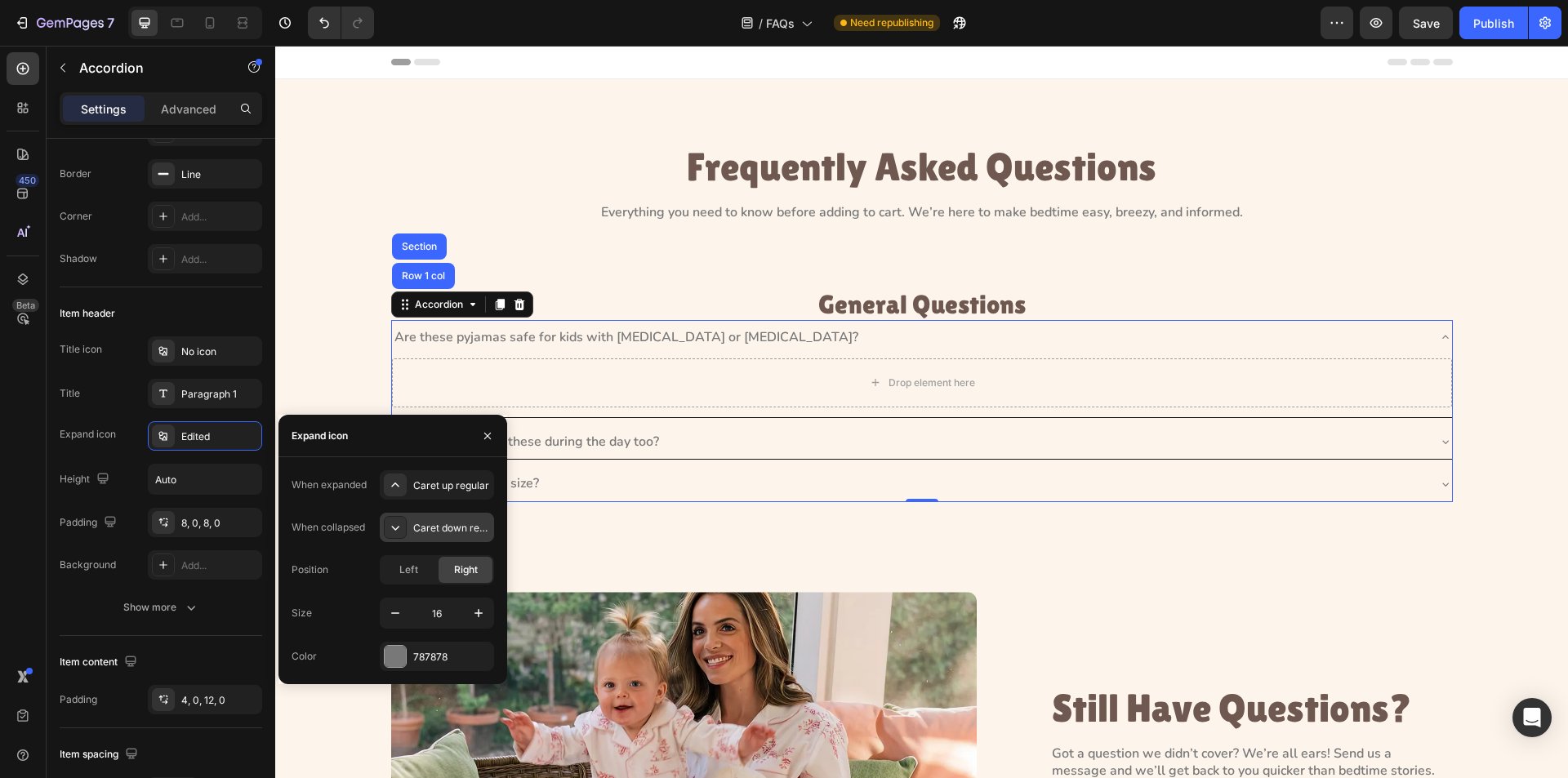
click at [398, 526] on icon at bounding box center [395, 528] width 16 height 16
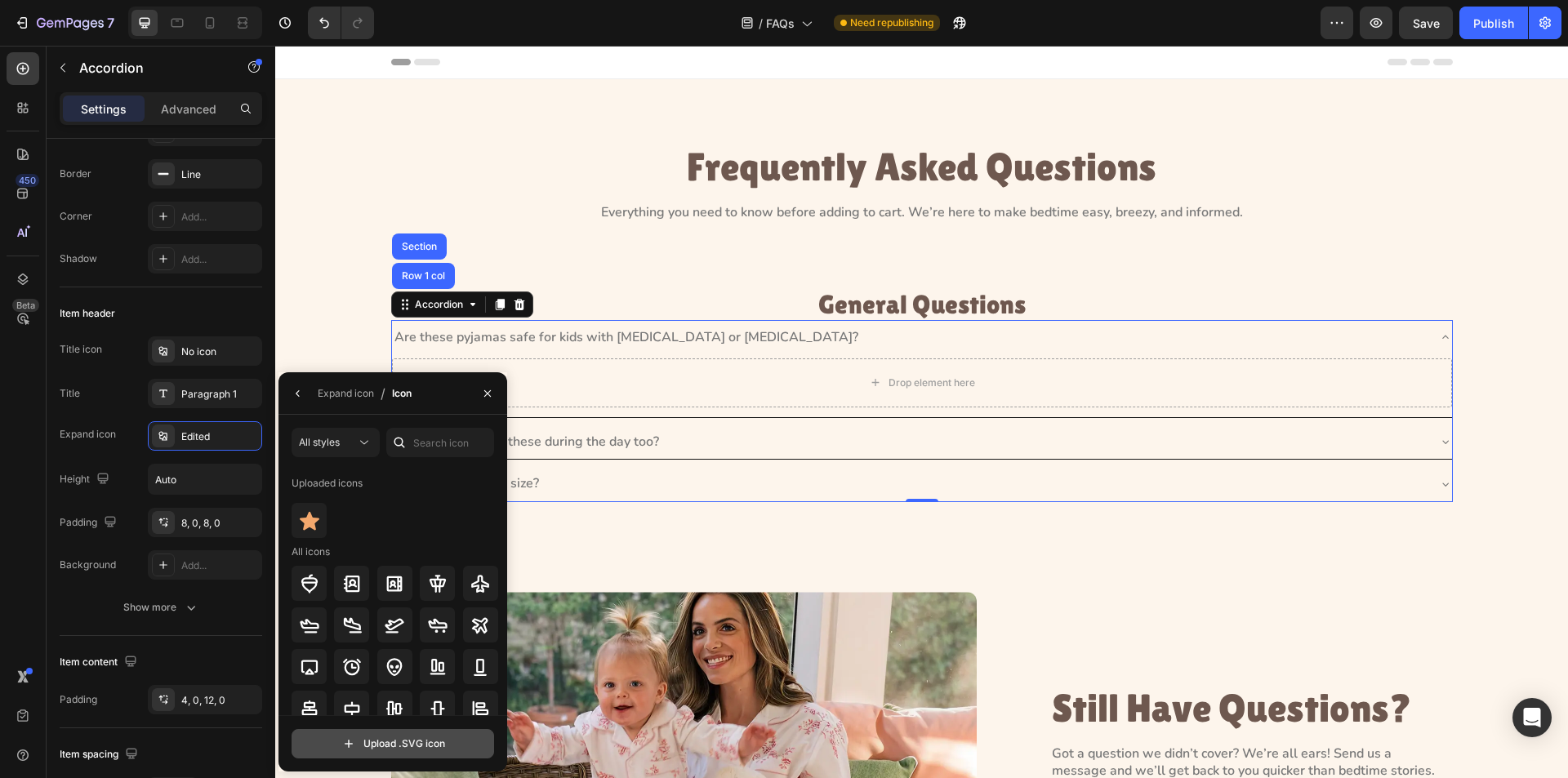
click at [390, 750] on input "file" at bounding box center [393, 744] width 201 height 27
type input "C:\fakepath\fi_748113.svg"
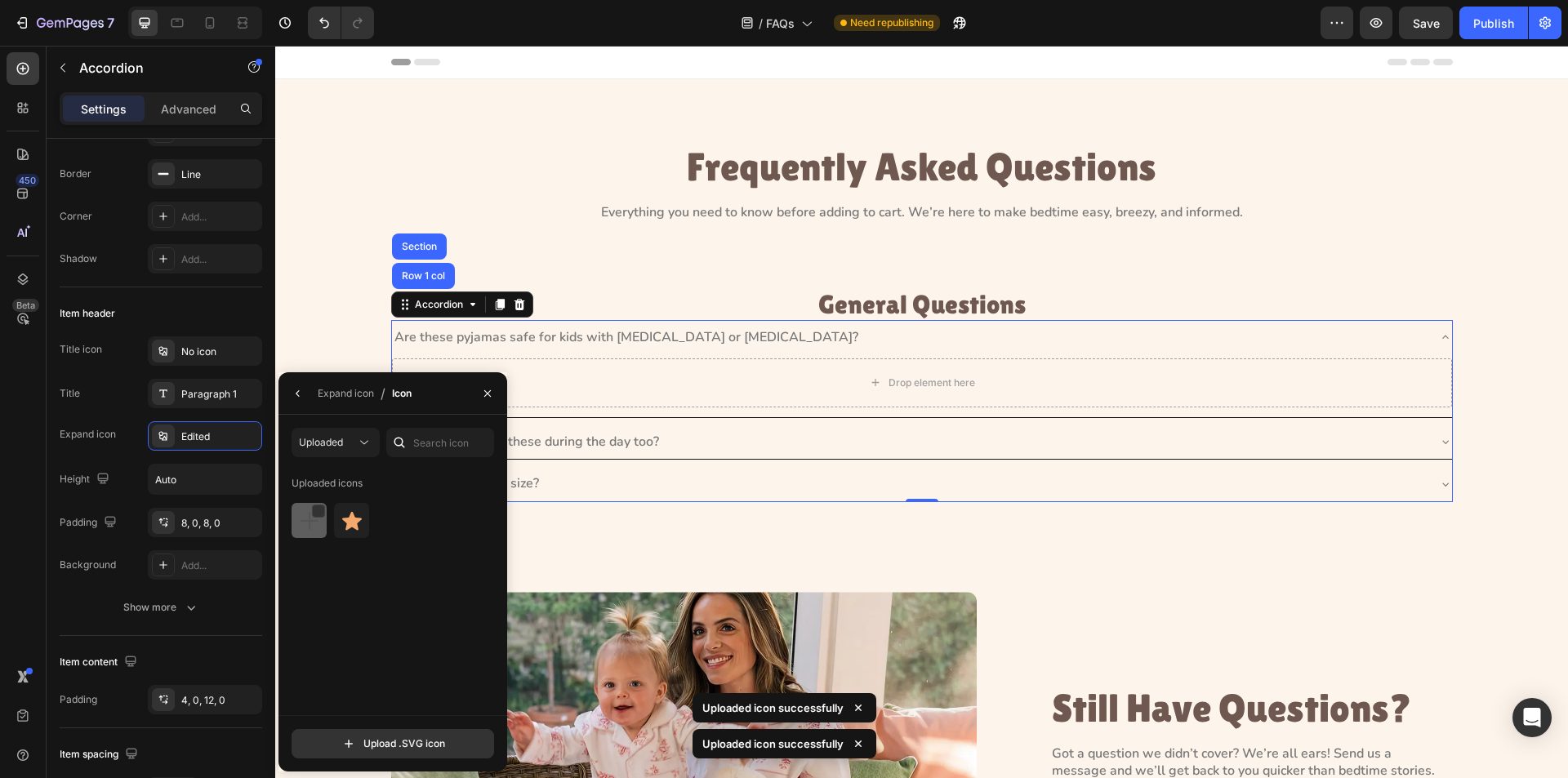
click at [310, 515] on img at bounding box center [309, 520] width 19 height 19
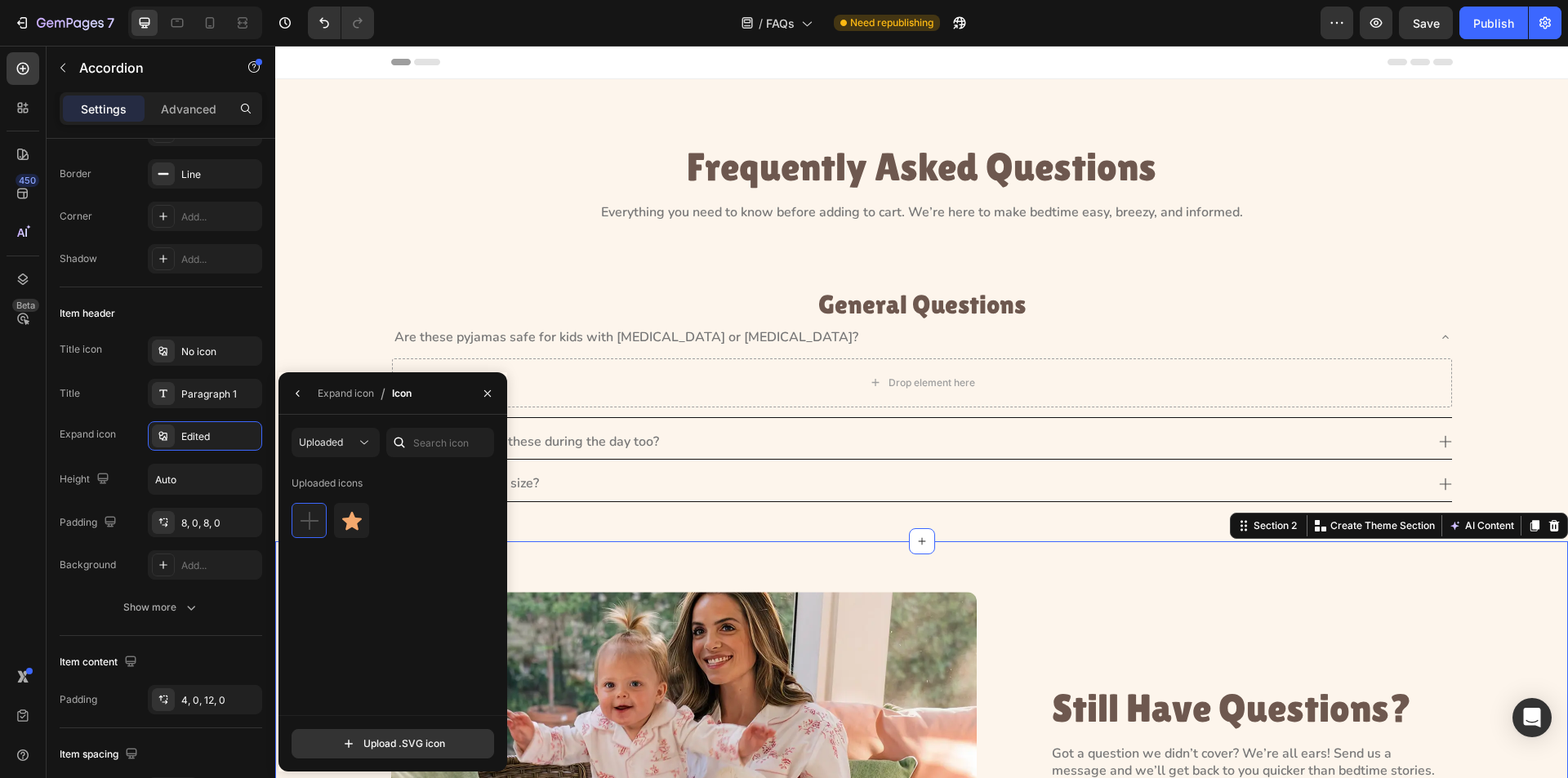
click at [595, 576] on div "Image Still Have Questions? Heading Got a question we didn’t cover? We’re all e…" at bounding box center [921, 767] width 1293 height 451
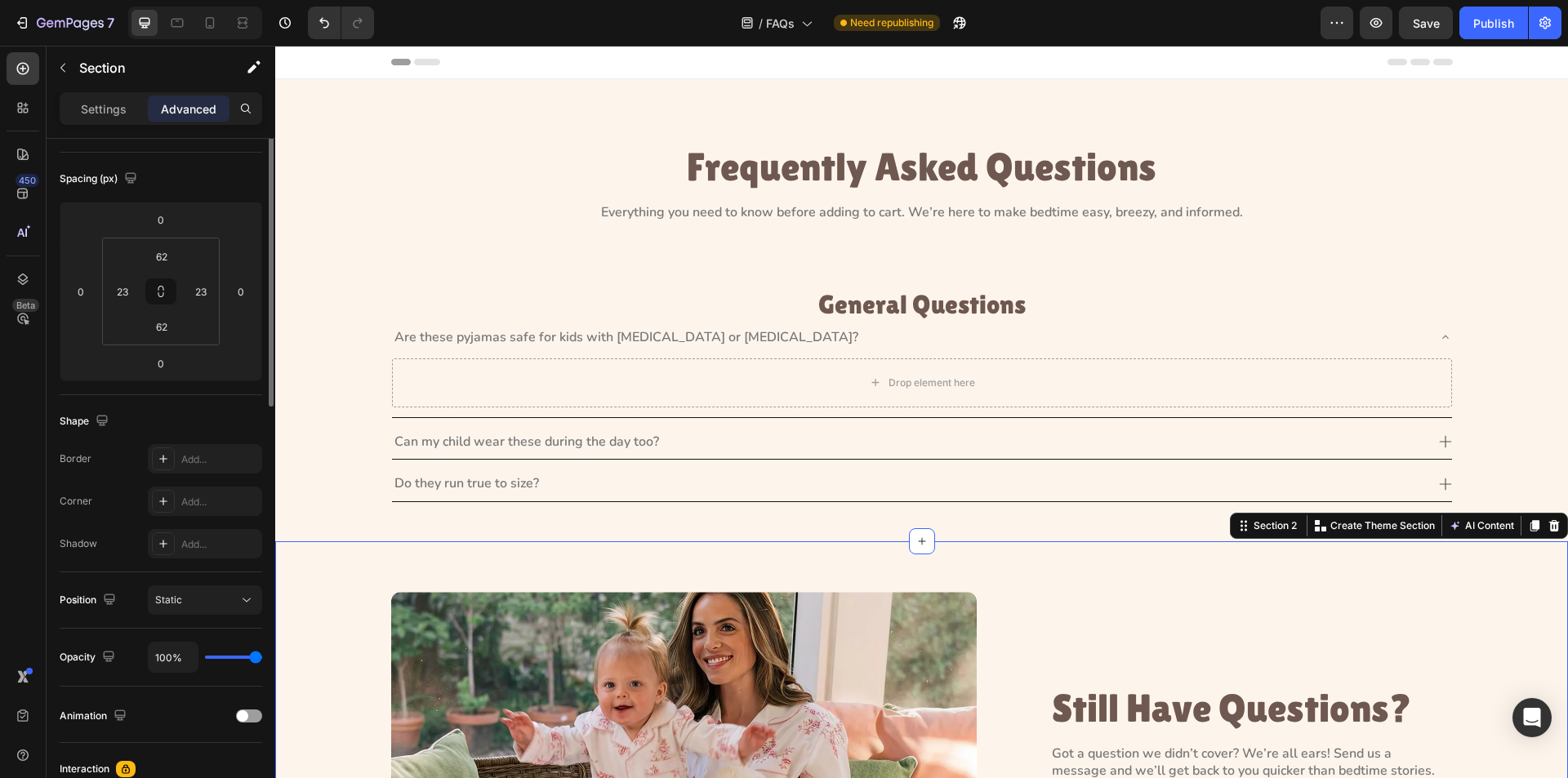
scroll to position [0, 0]
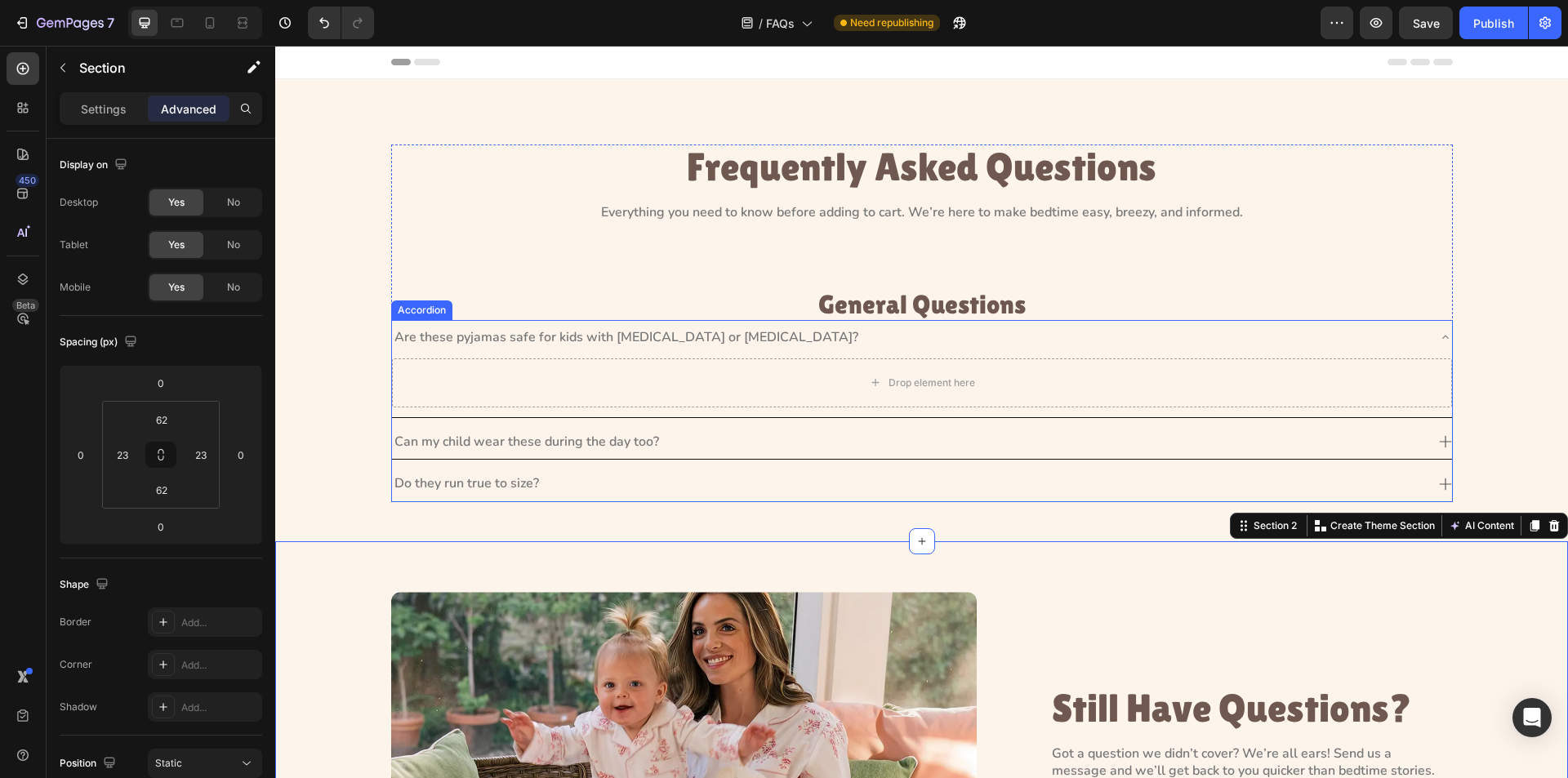
click at [409, 334] on p "Are these pyjamas safe for kids with [MEDICAL_DATA] or [MEDICAL_DATA]?" at bounding box center [626, 337] width 464 height 17
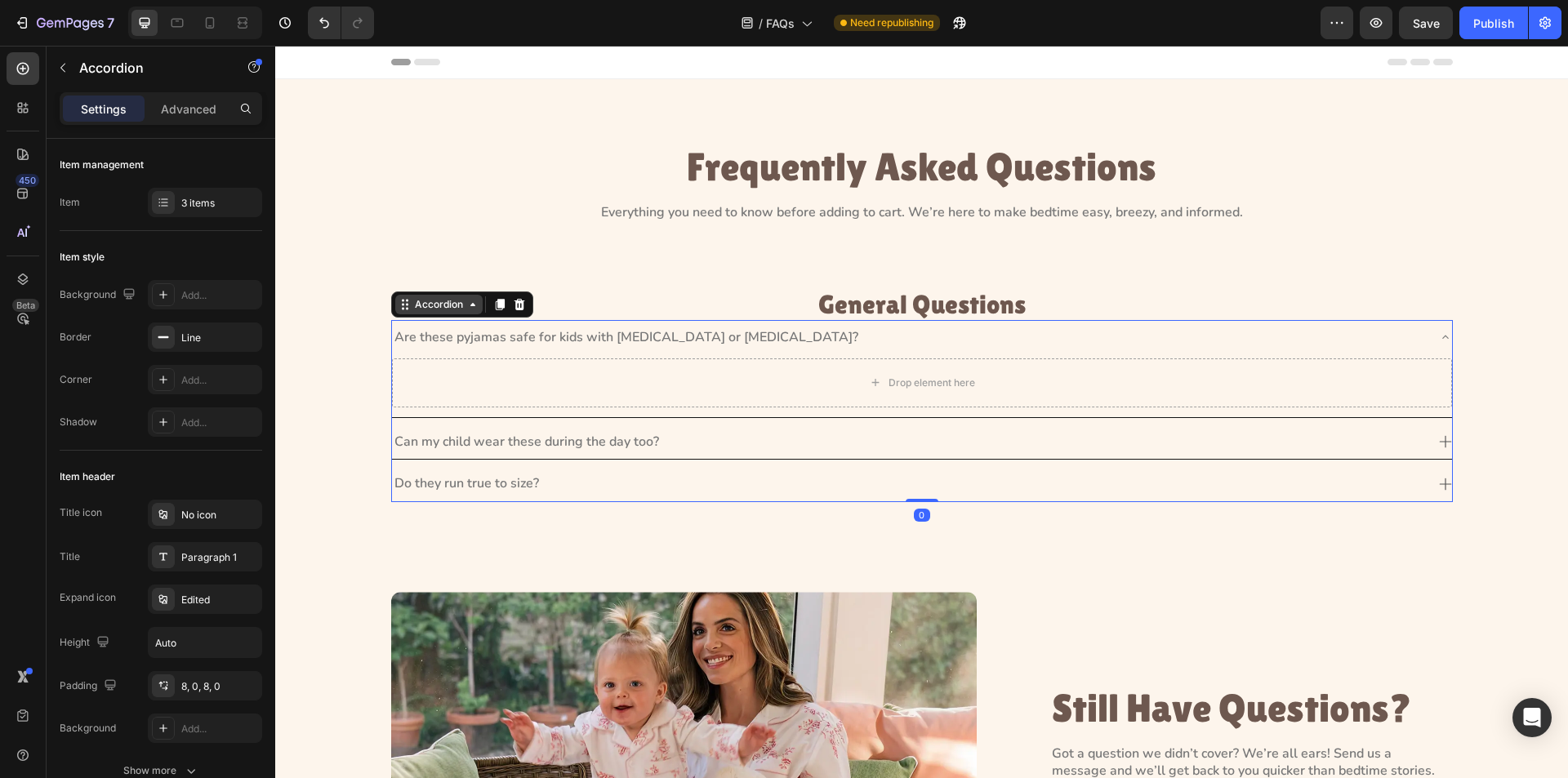
click at [422, 313] on div "Accordion" at bounding box center [439, 304] width 88 height 19
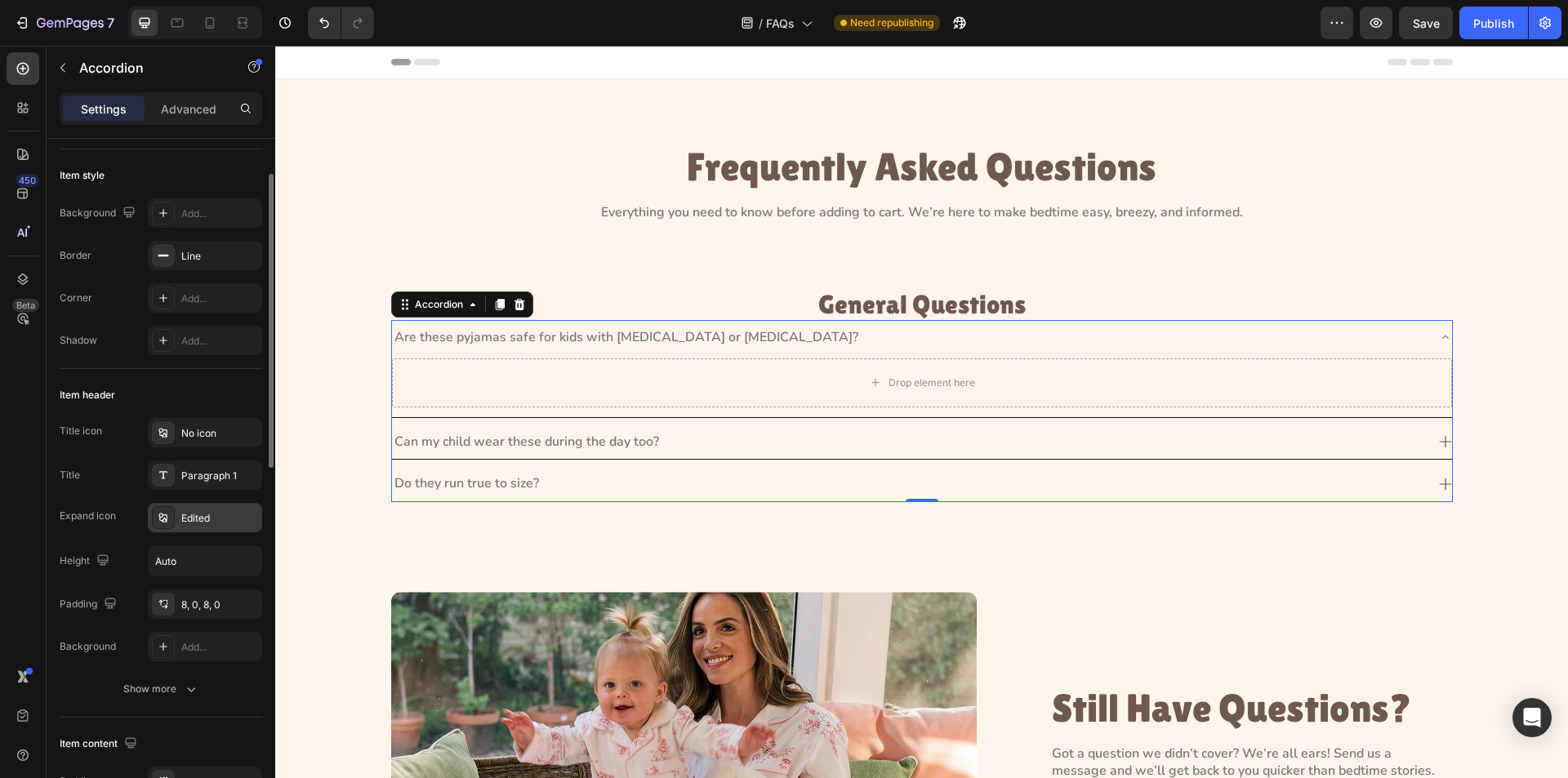
click at [160, 517] on icon at bounding box center [163, 518] width 8 height 9
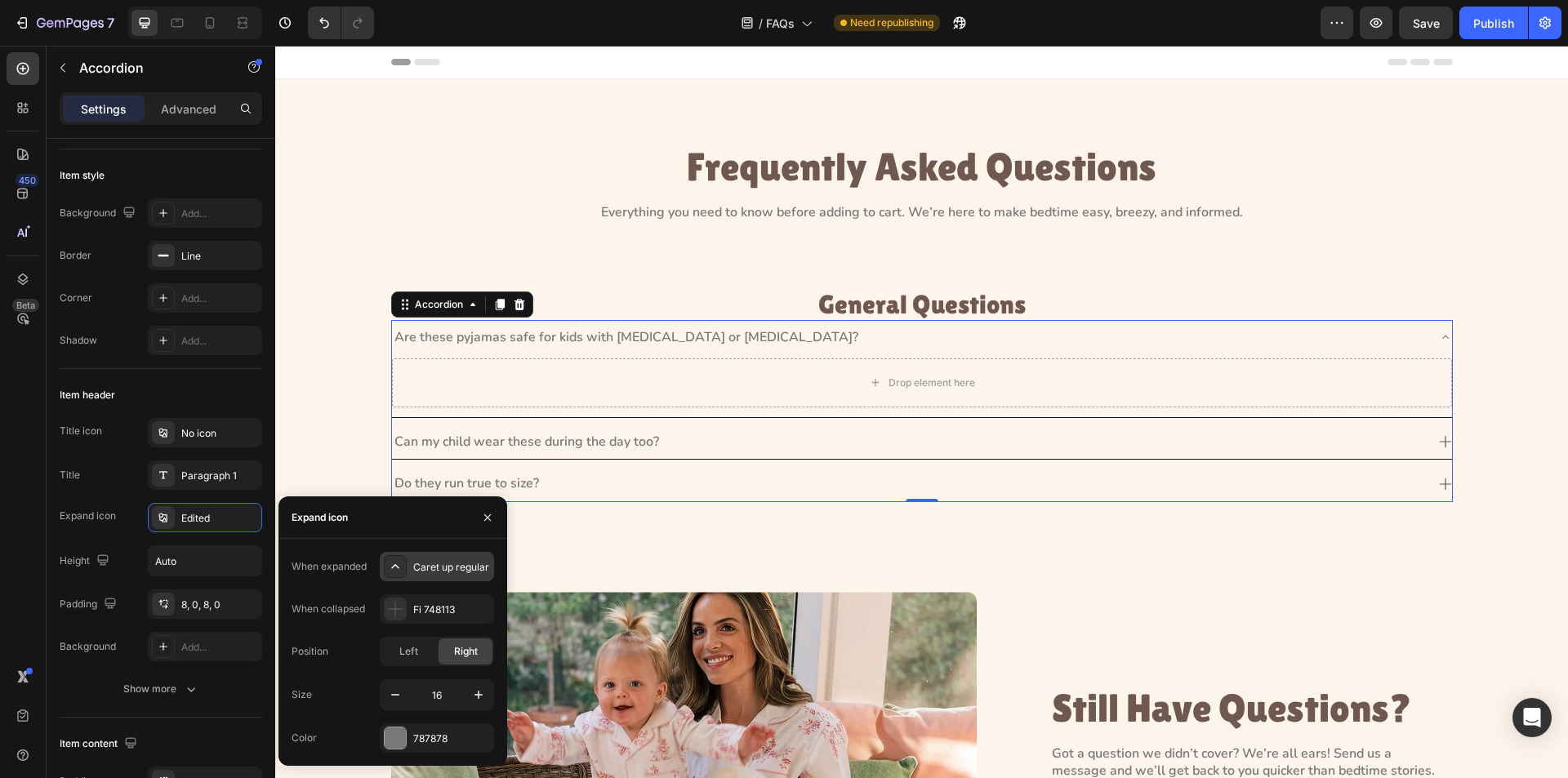
click at [383, 561] on div "Caret up regular" at bounding box center [437, 567] width 114 height 29
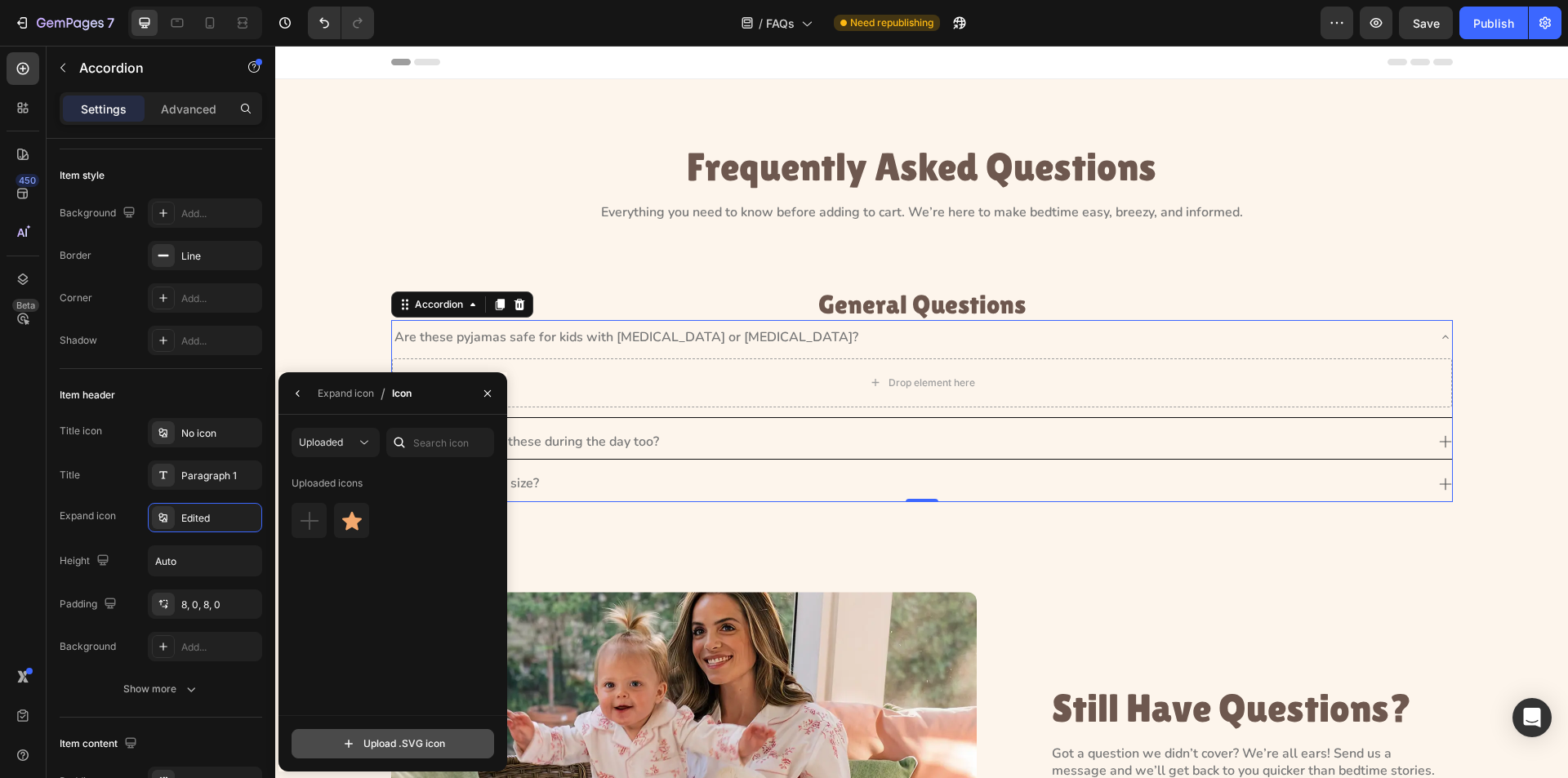
click at [383, 741] on input "file" at bounding box center [393, 744] width 201 height 27
type input "C:\fakepath\fi_748113.svg"
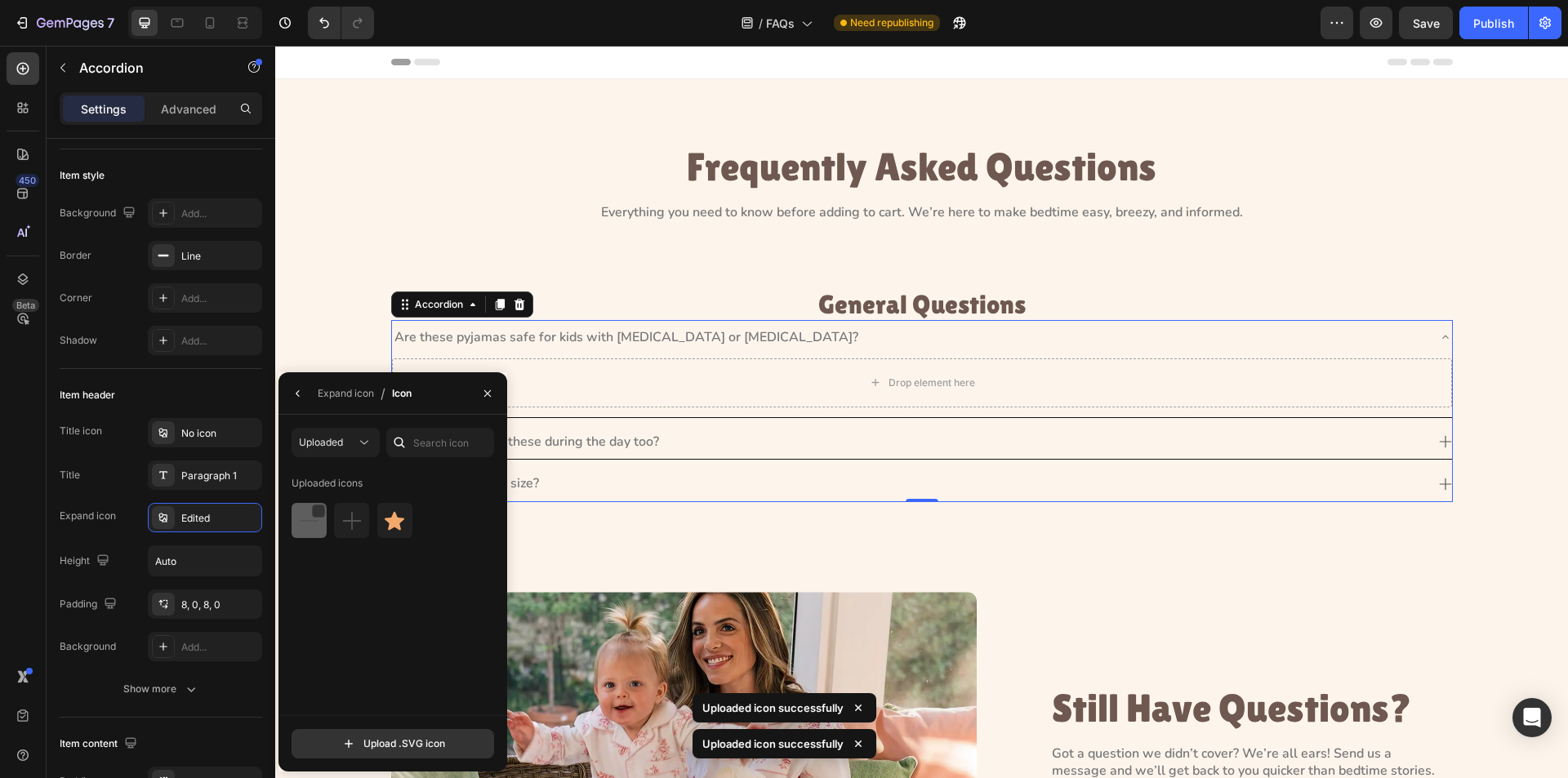
click at [304, 526] on img at bounding box center [309, 520] width 19 height 19
click at [1531, 391] on div "Frequently Asked Questions Heading Everything you need to know before adding to…" at bounding box center [921, 330] width 1256 height 371
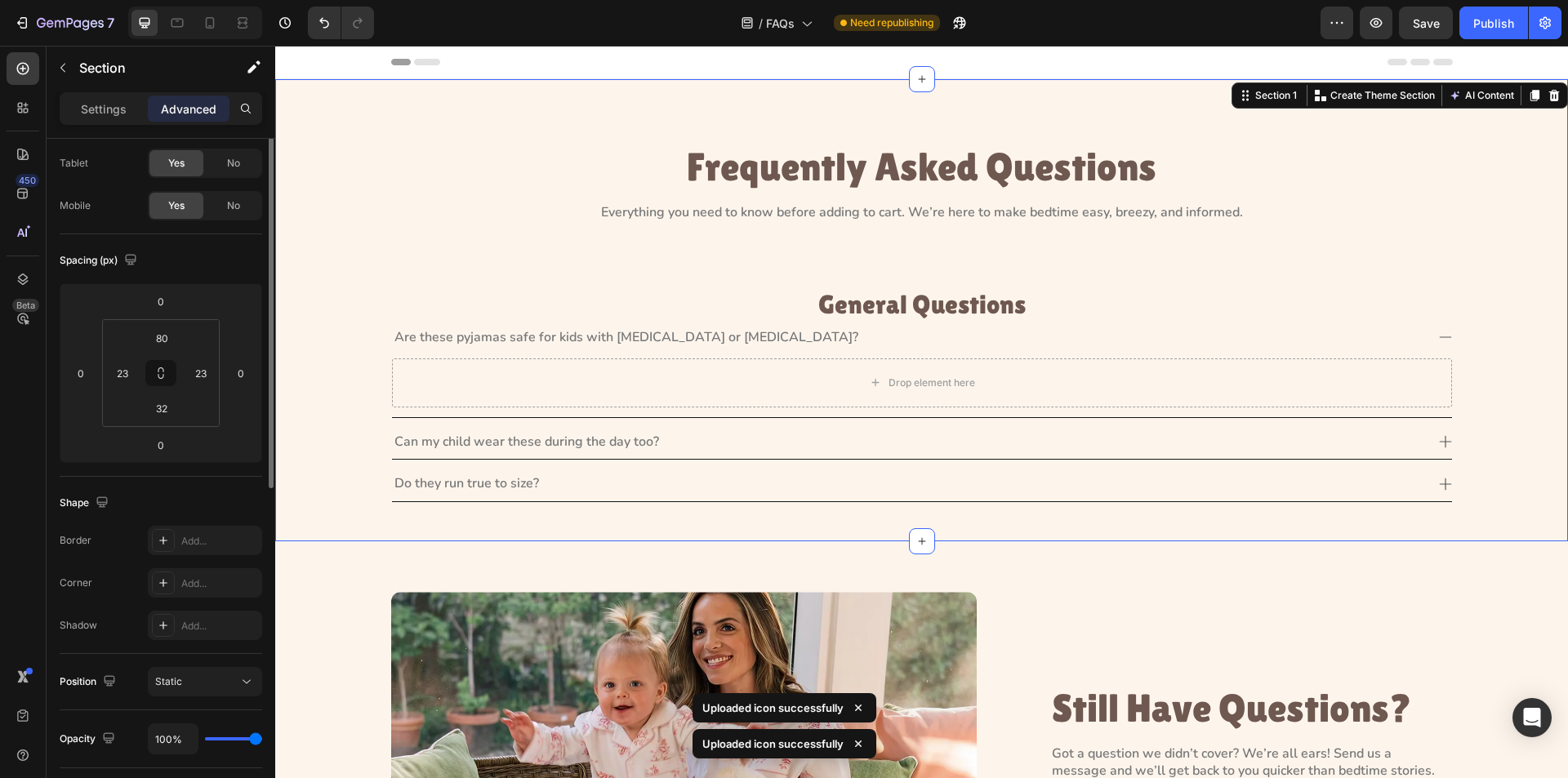
scroll to position [0, 0]
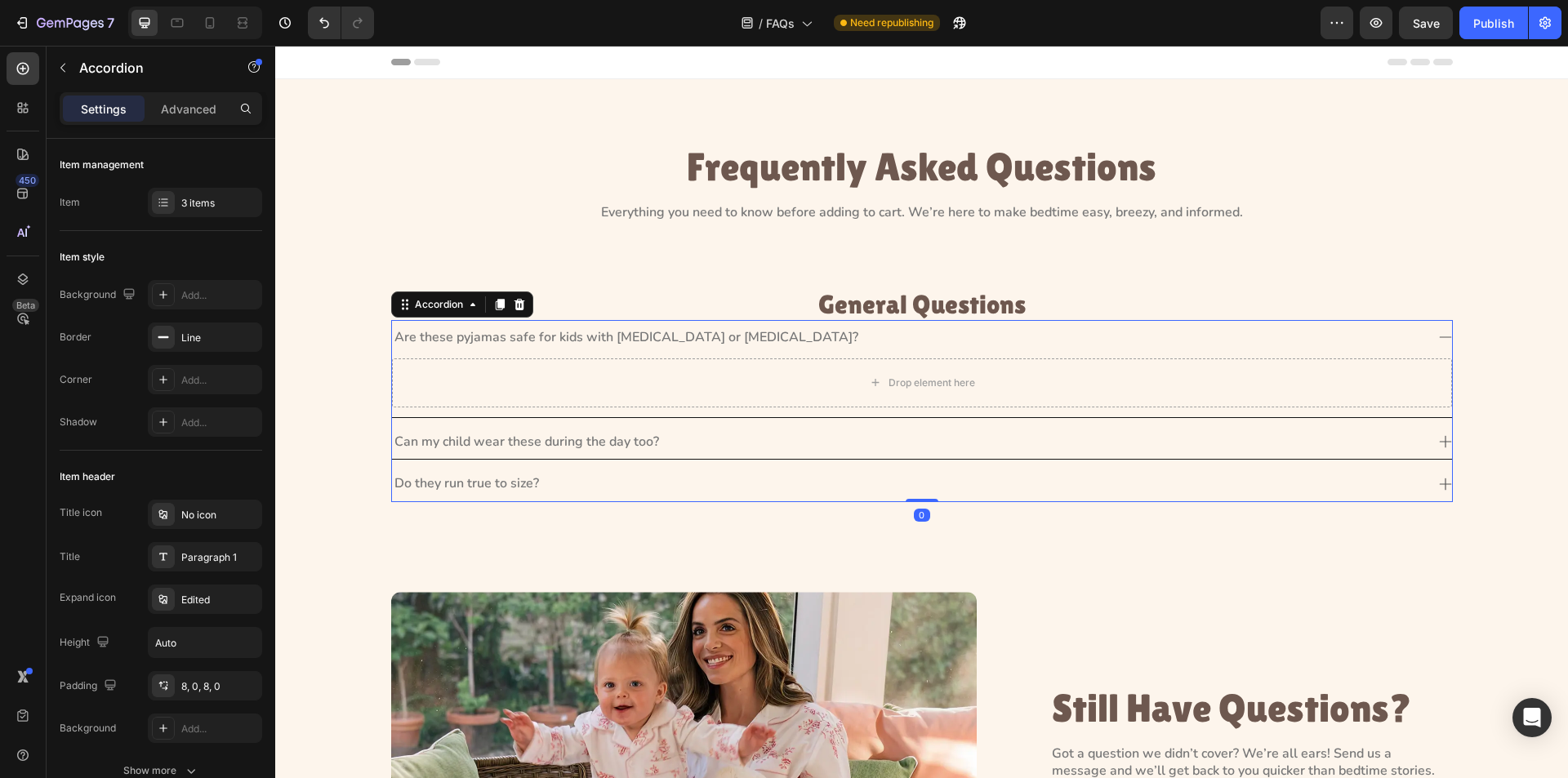
click at [406, 330] on p "Are these pyjamas safe for kids with [MEDICAL_DATA] or [MEDICAL_DATA]?" at bounding box center [626, 337] width 464 height 17
click at [429, 306] on div "Accordion" at bounding box center [439, 305] width 55 height 15
drag, startPoint x: 436, startPoint y: 306, endPoint x: 465, endPoint y: 392, distance: 90.8
click at [436, 306] on div "Accordion" at bounding box center [439, 305] width 55 height 15
click at [160, 605] on icon at bounding box center [163, 599] width 13 height 13
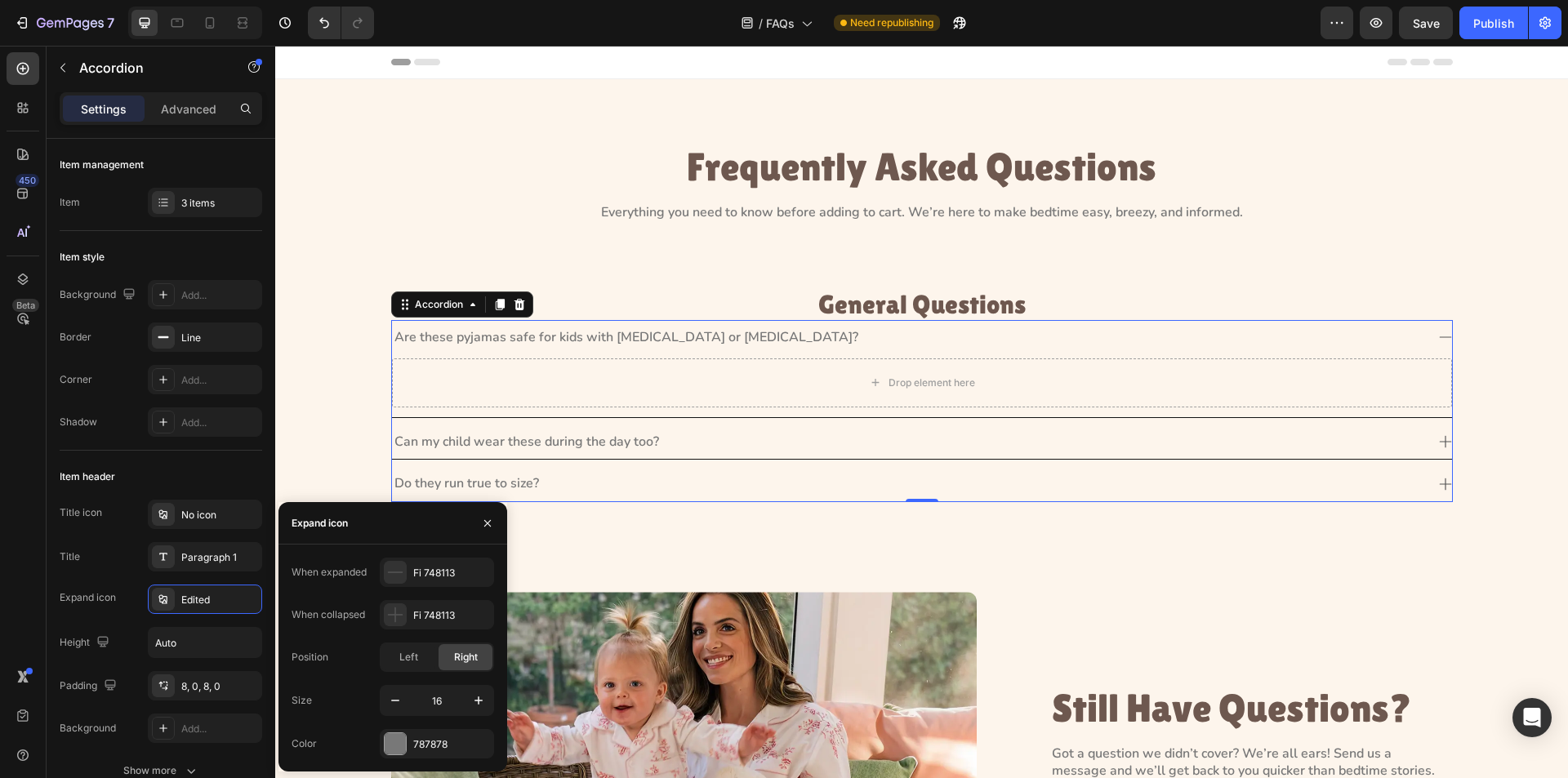
click at [792, 342] on div "Are these pyjamas safe for kids with [MEDICAL_DATA] or [MEDICAL_DATA]?" at bounding box center [909, 338] width 1034 height 22
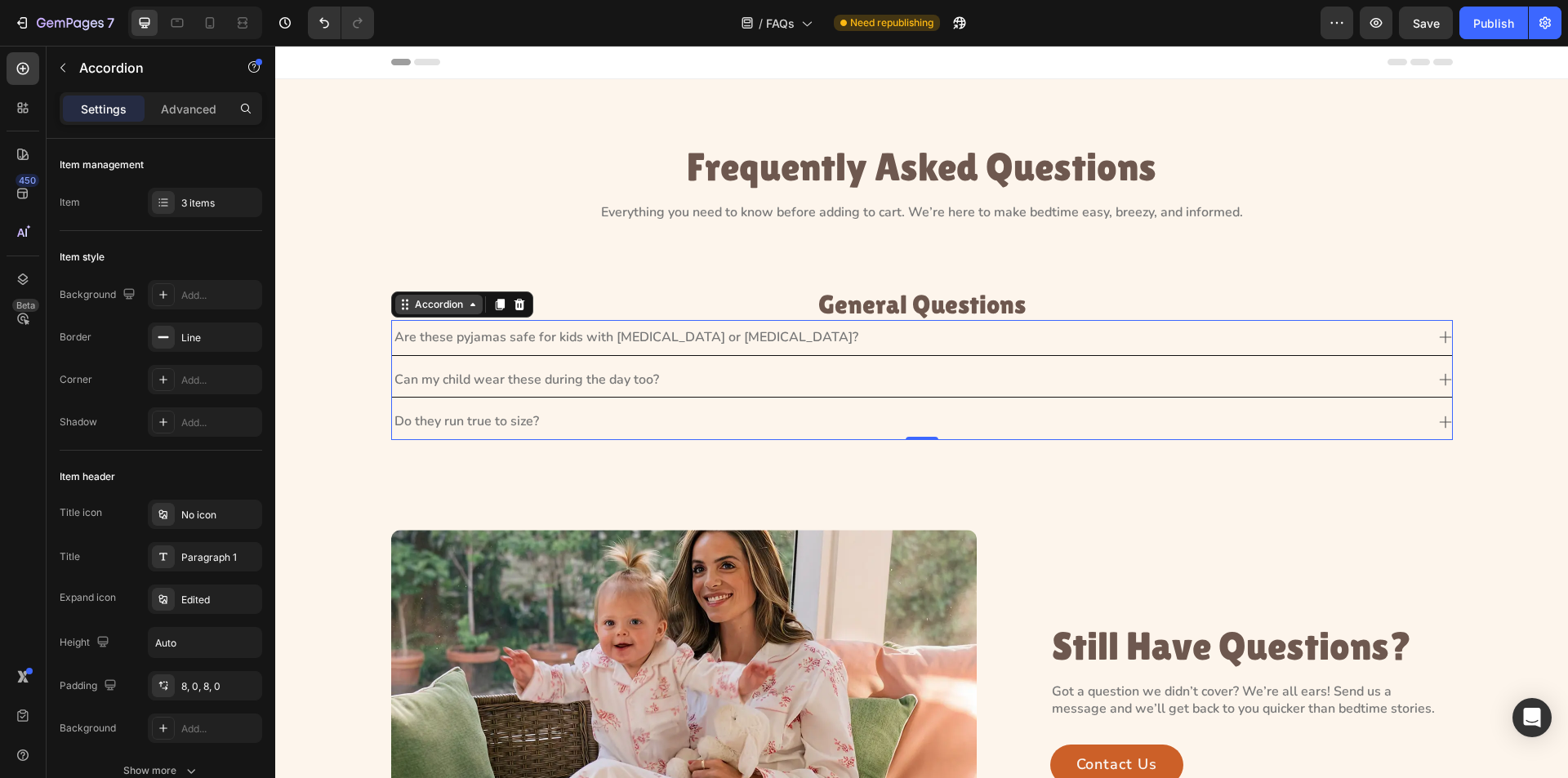
click at [438, 313] on div "Accordion" at bounding box center [439, 304] width 88 height 19
click at [167, 596] on icon at bounding box center [163, 599] width 13 height 13
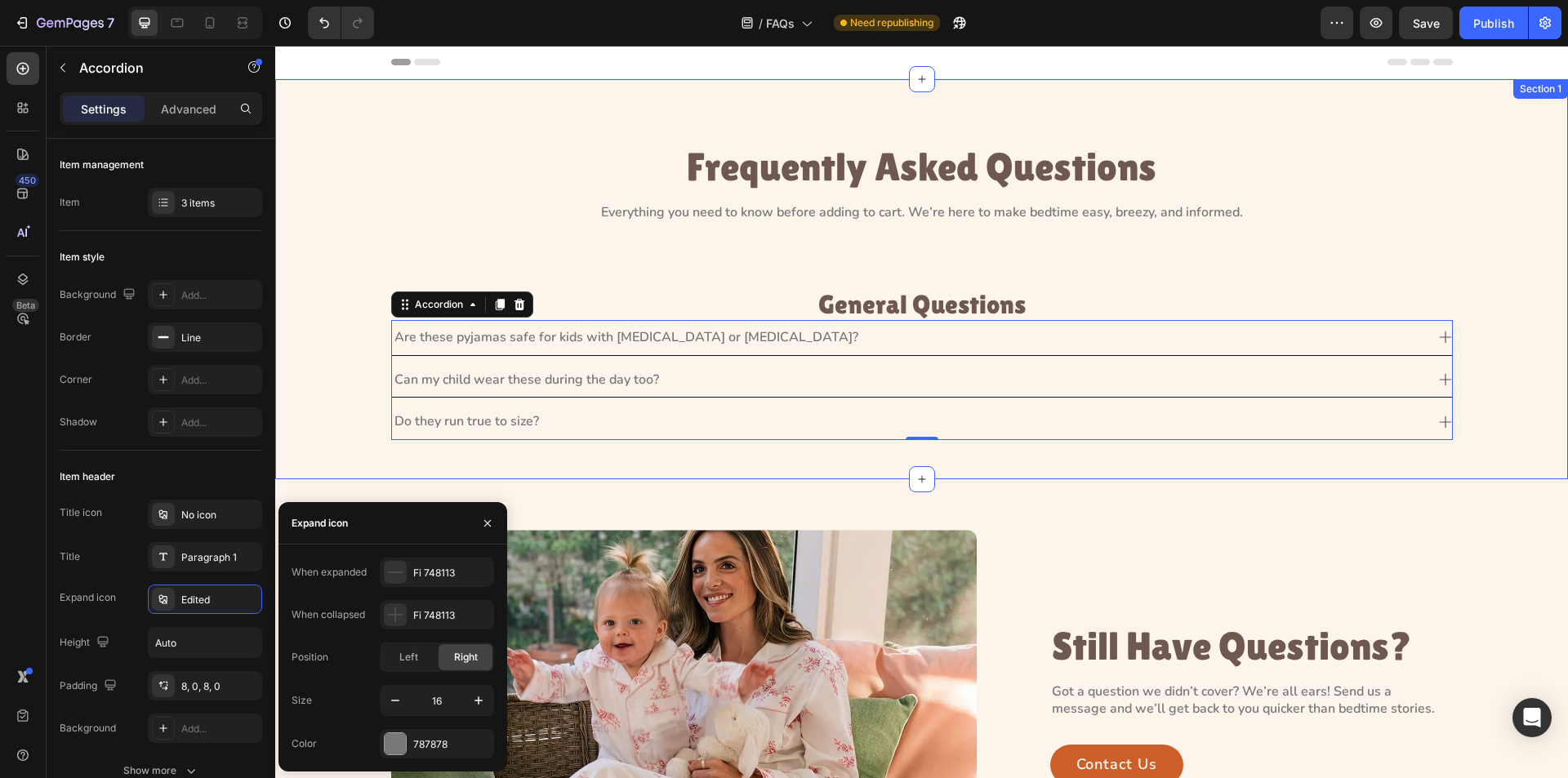
click at [320, 372] on div "Frequently Asked Questions Heading Everything you need to know before adding to…" at bounding box center [921, 299] width 1256 height 309
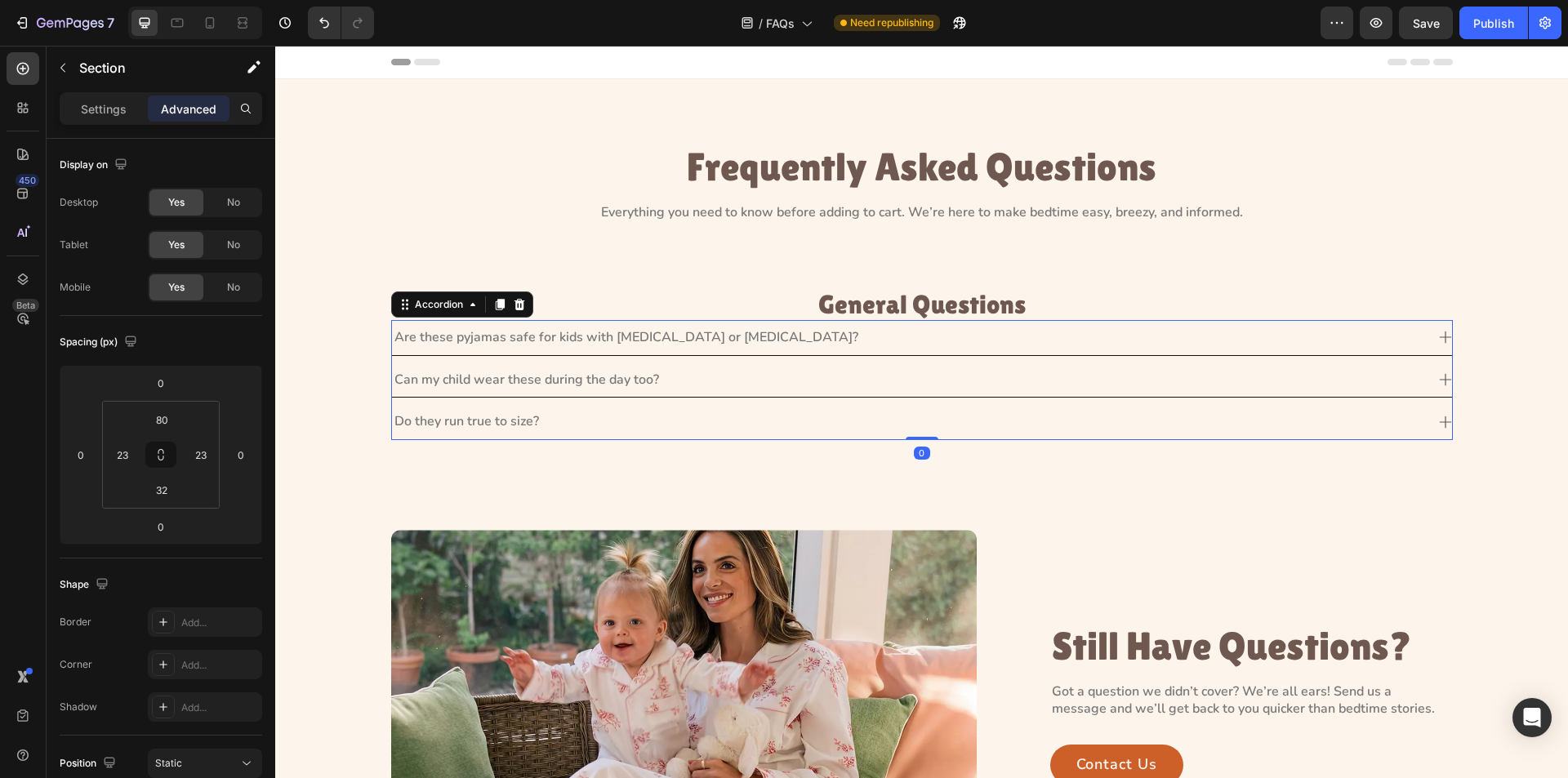
click at [697, 337] on p "Are these pyjamas safe for kids with [MEDICAL_DATA] or [MEDICAL_DATA]?" at bounding box center [626, 337] width 464 height 17
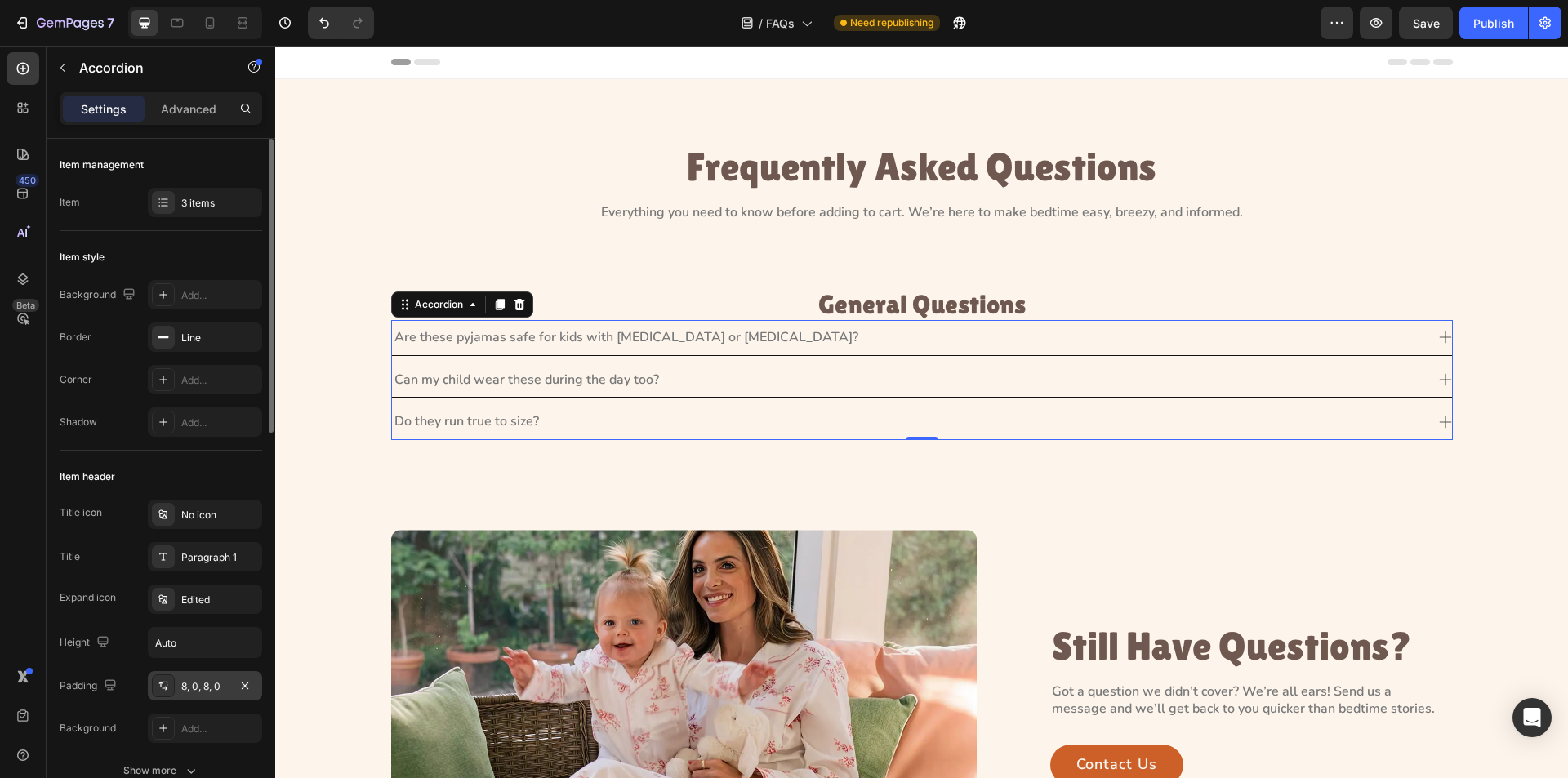
click at [153, 688] on div at bounding box center [163, 686] width 23 height 23
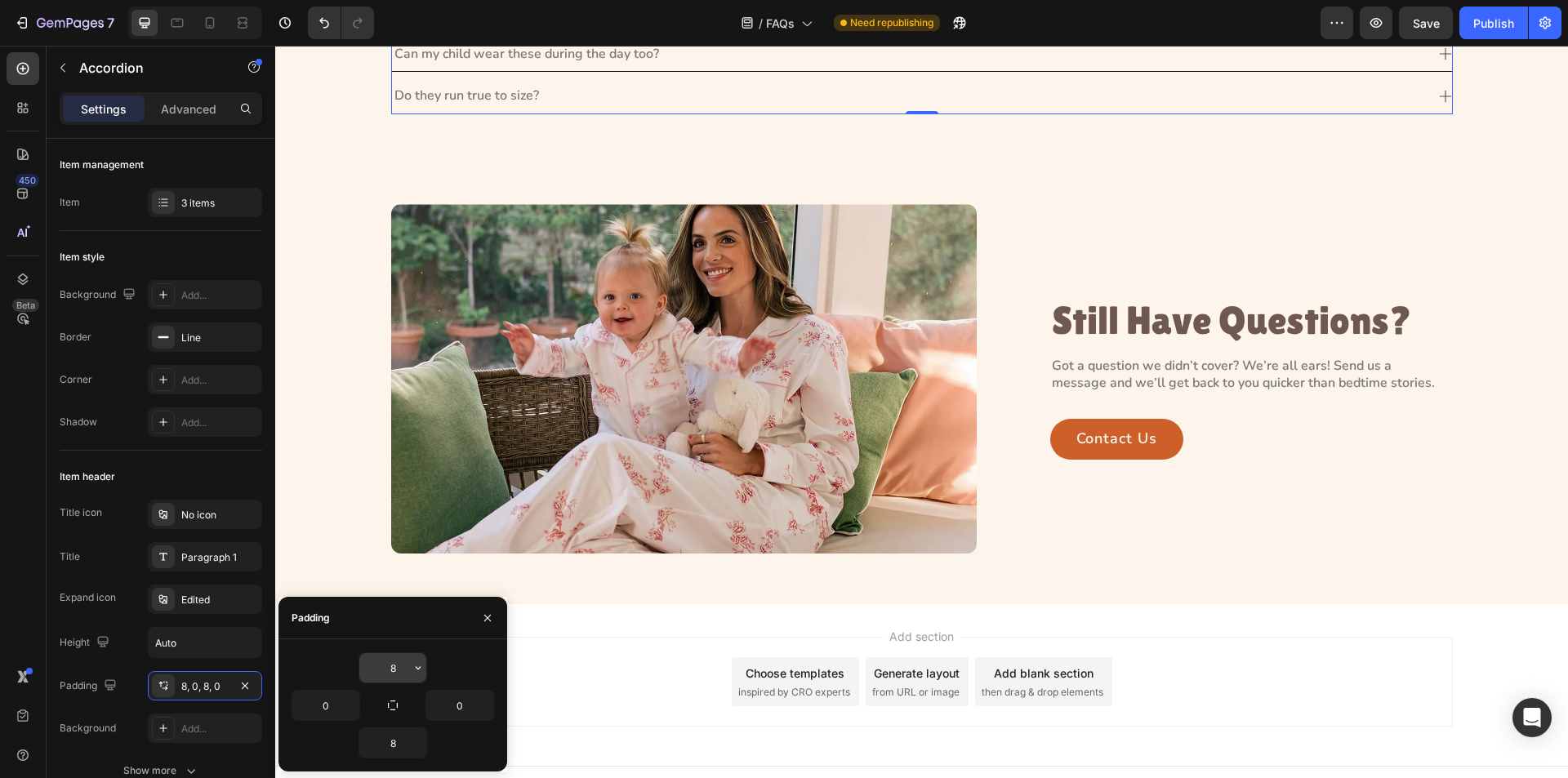
scroll to position [327, 0]
click at [331, 706] on input "0" at bounding box center [325, 706] width 67 height 29
click at [321, 706] on input "0" at bounding box center [325, 706] width 67 height 29
type input "10"
click at [458, 710] on input "0" at bounding box center [459, 706] width 67 height 29
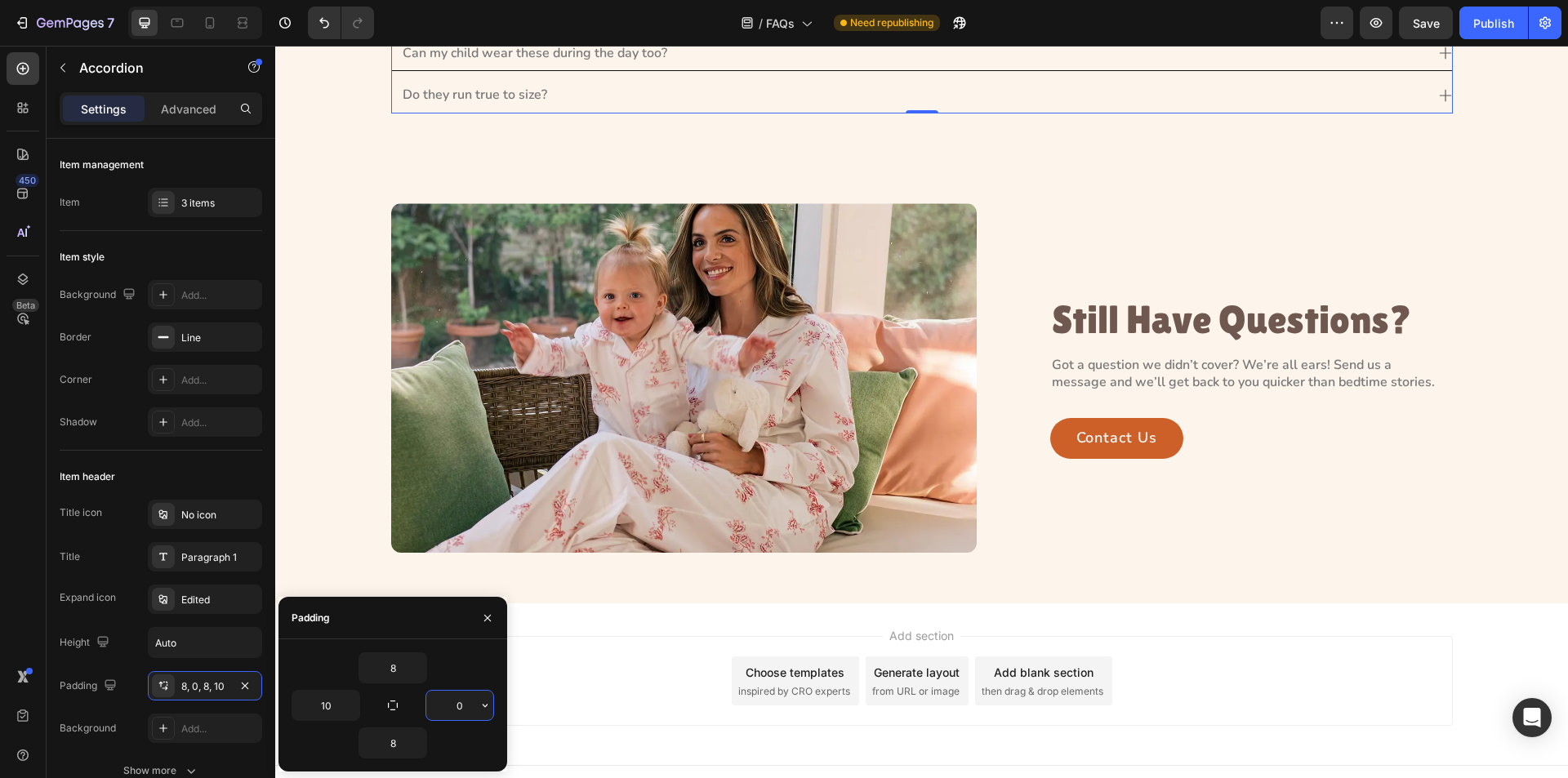
click at [454, 706] on input "0" at bounding box center [459, 706] width 67 height 29
type input "10"
click at [397, 669] on input "8" at bounding box center [393, 668] width 67 height 29
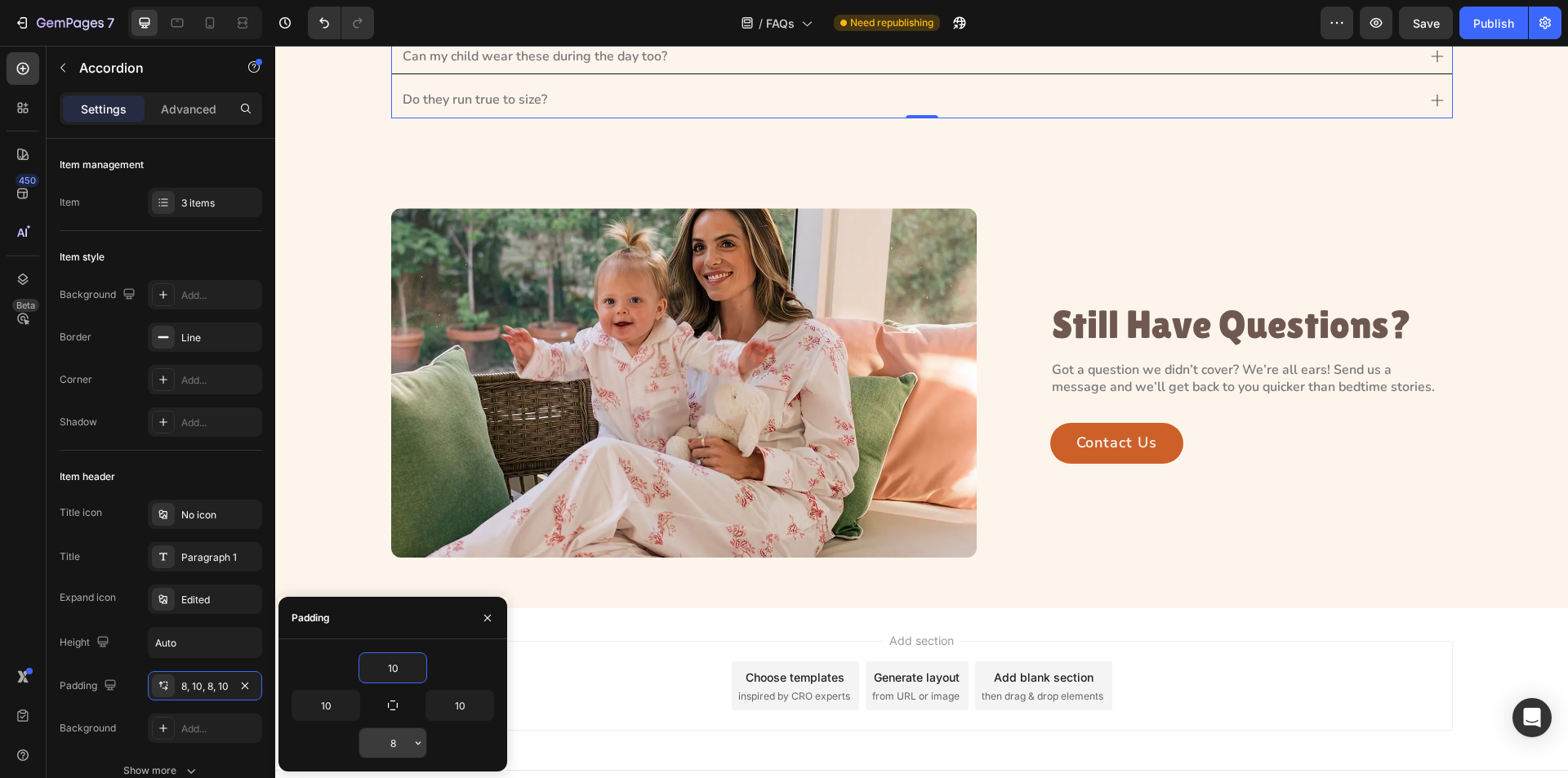
type input "10"
click at [397, 746] on input "8" at bounding box center [393, 743] width 67 height 29
click at [397, 744] on input "8" at bounding box center [393, 743] width 67 height 29
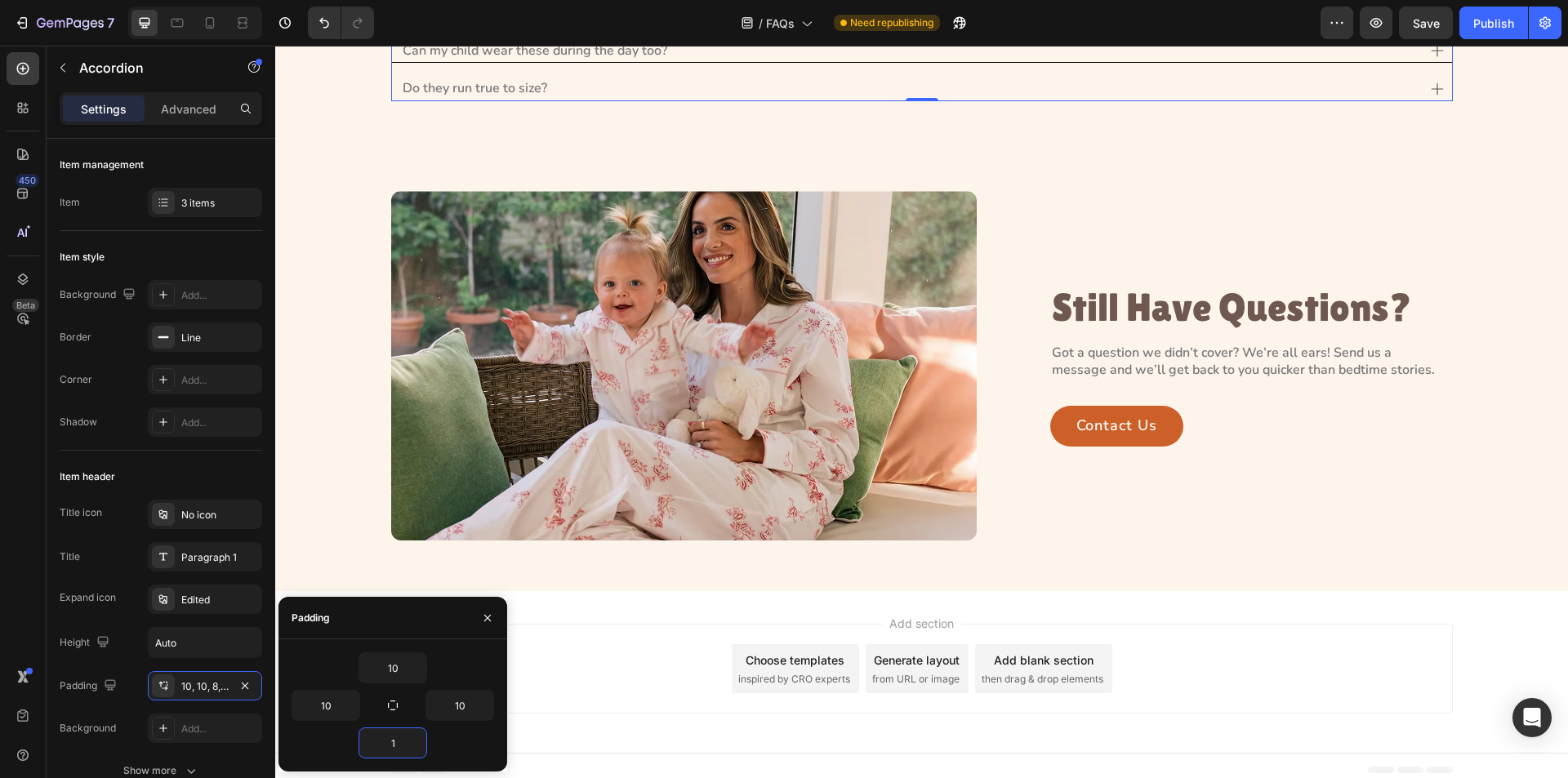
type input "10"
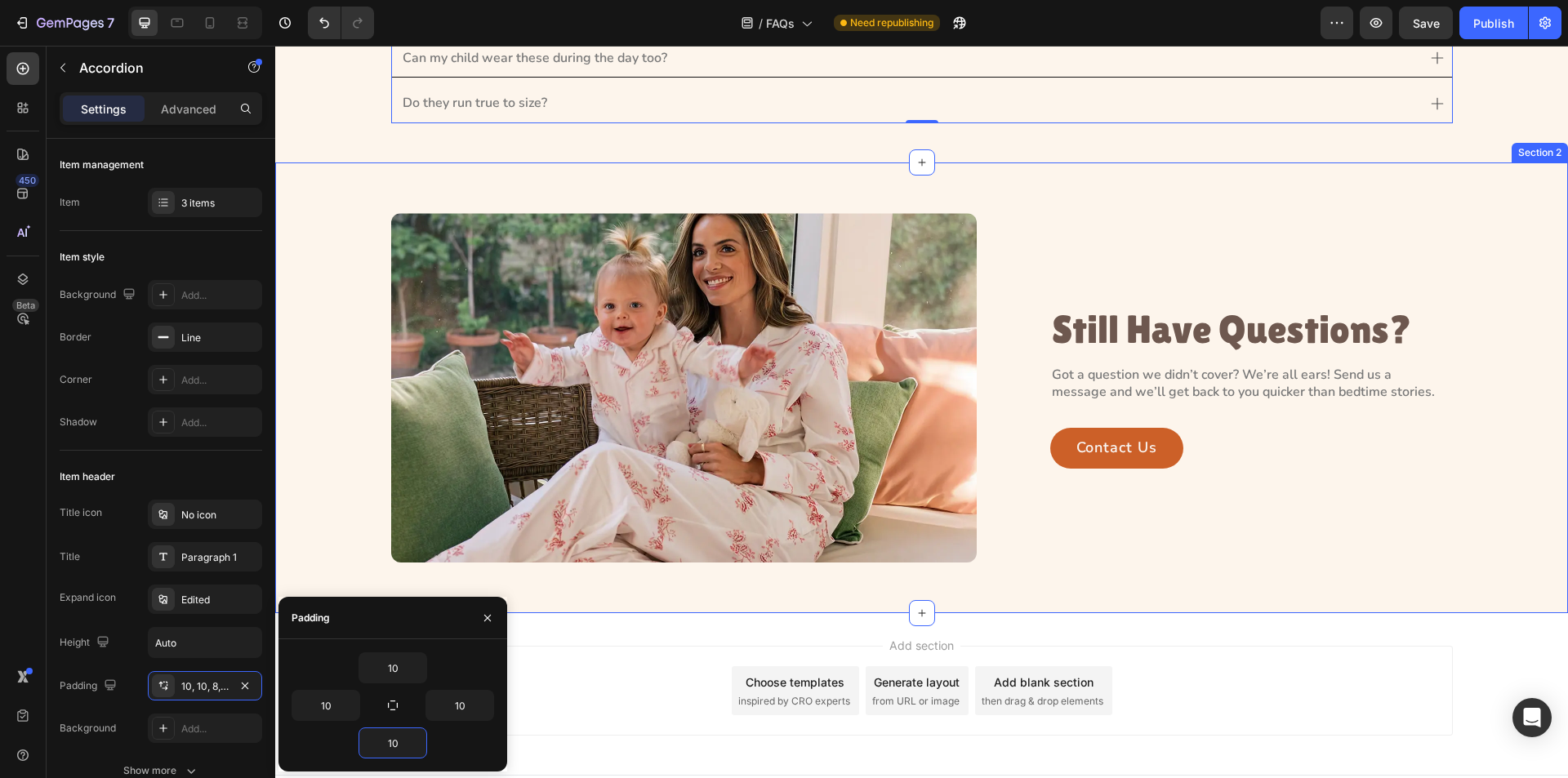
scroll to position [163, 0]
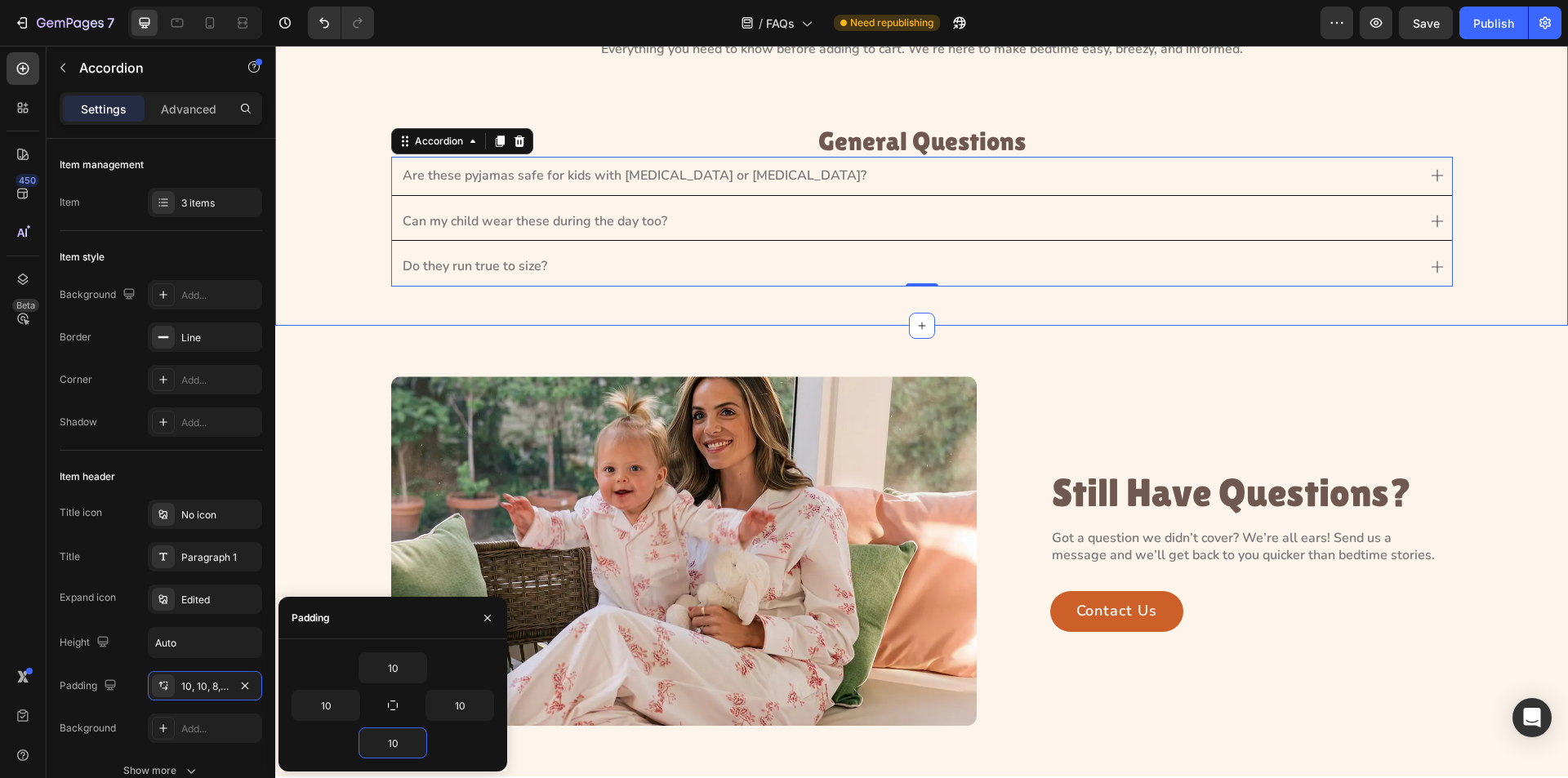
click at [1469, 205] on div "Frequently Asked Questions Heading Everything you need to know before adding to…" at bounding box center [921, 140] width 1256 height 319
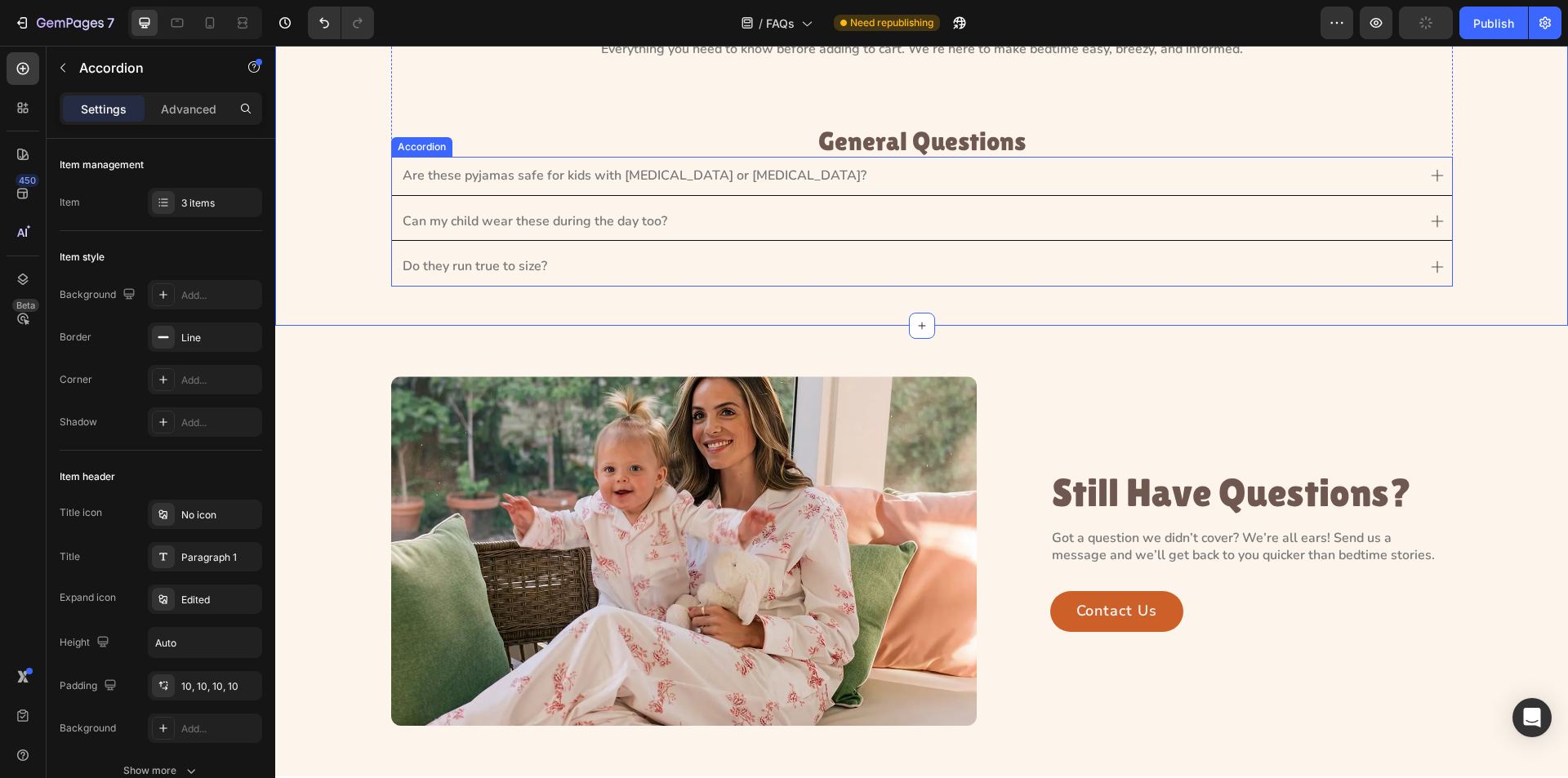
click at [437, 171] on p "Are these pyjamas safe for kids with [MEDICAL_DATA] or [MEDICAL_DATA]?" at bounding box center [635, 175] width 464 height 17
click at [433, 149] on div "Accordion" at bounding box center [439, 141] width 88 height 19
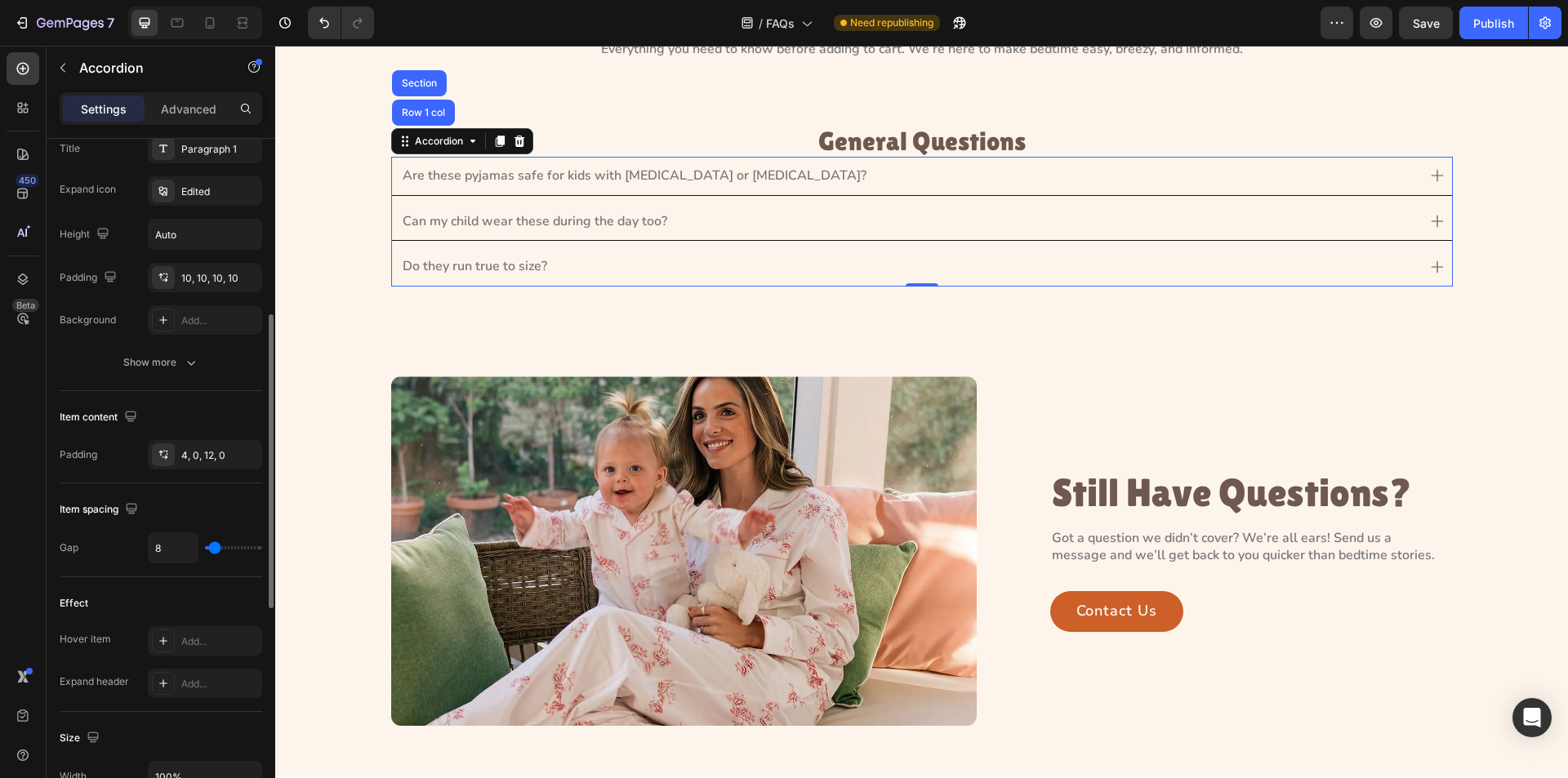
scroll to position [490, 0]
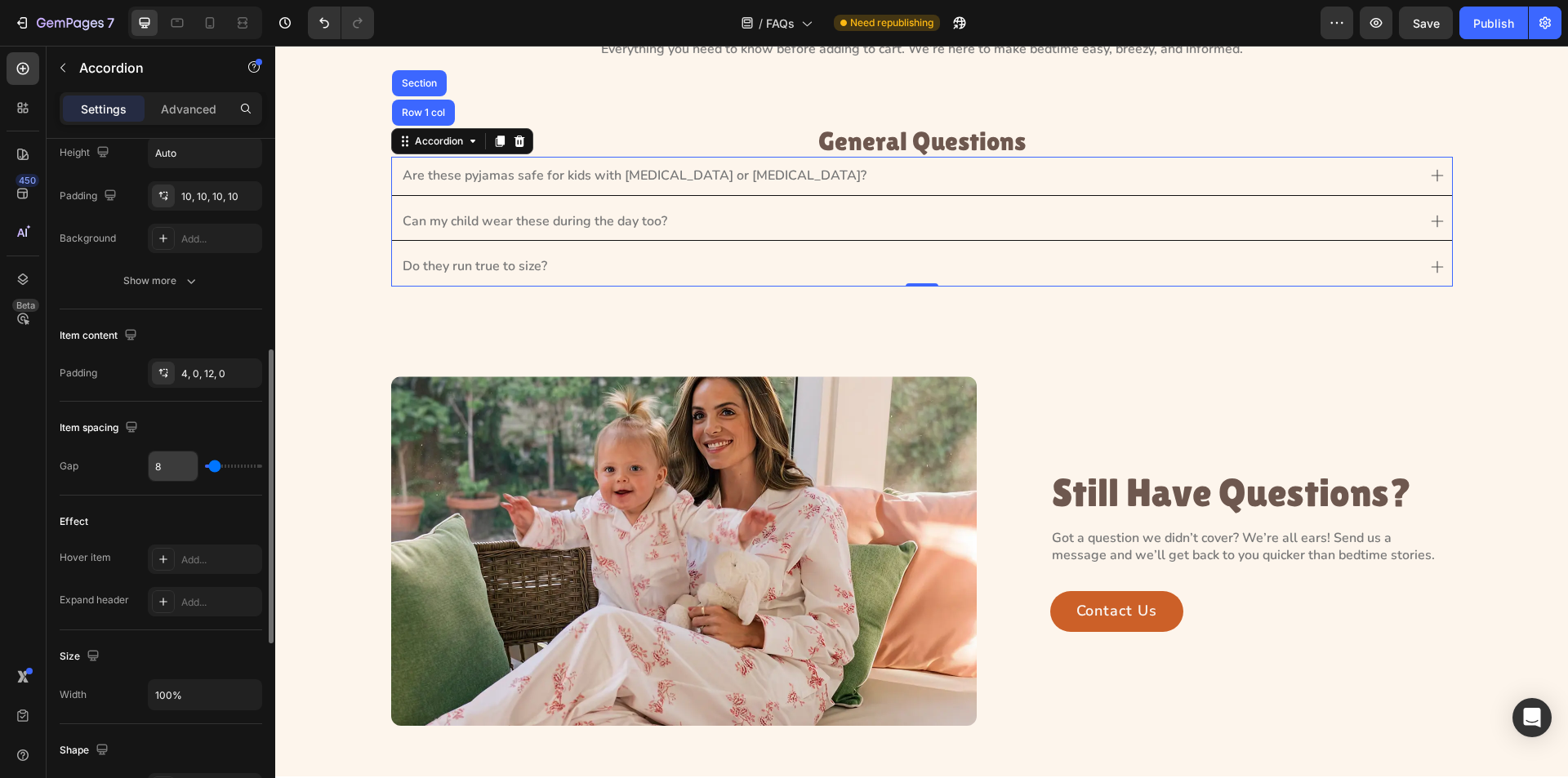
click at [171, 473] on input "8" at bounding box center [174, 467] width 49 height 29
type input "1"
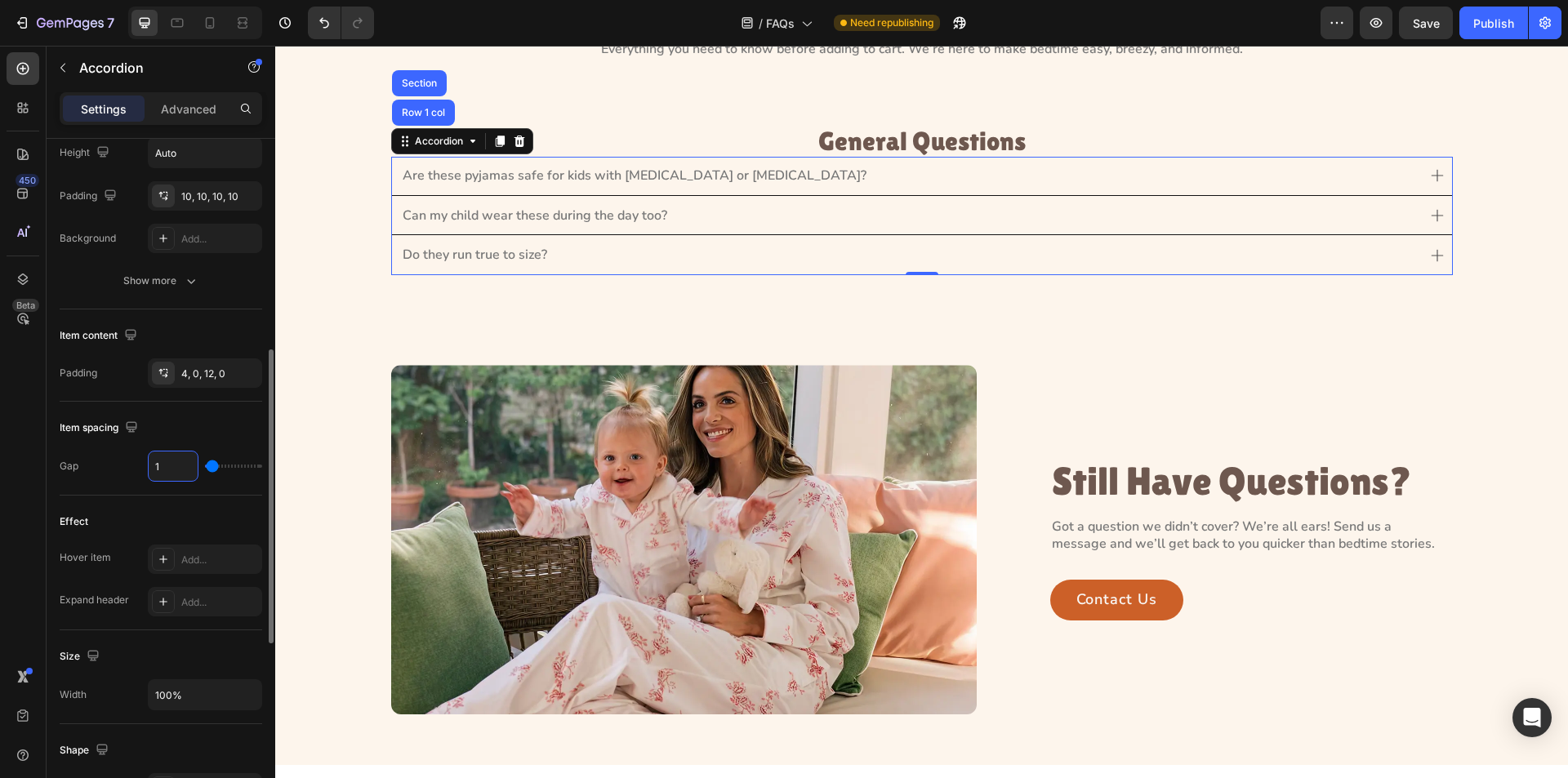
type input "10"
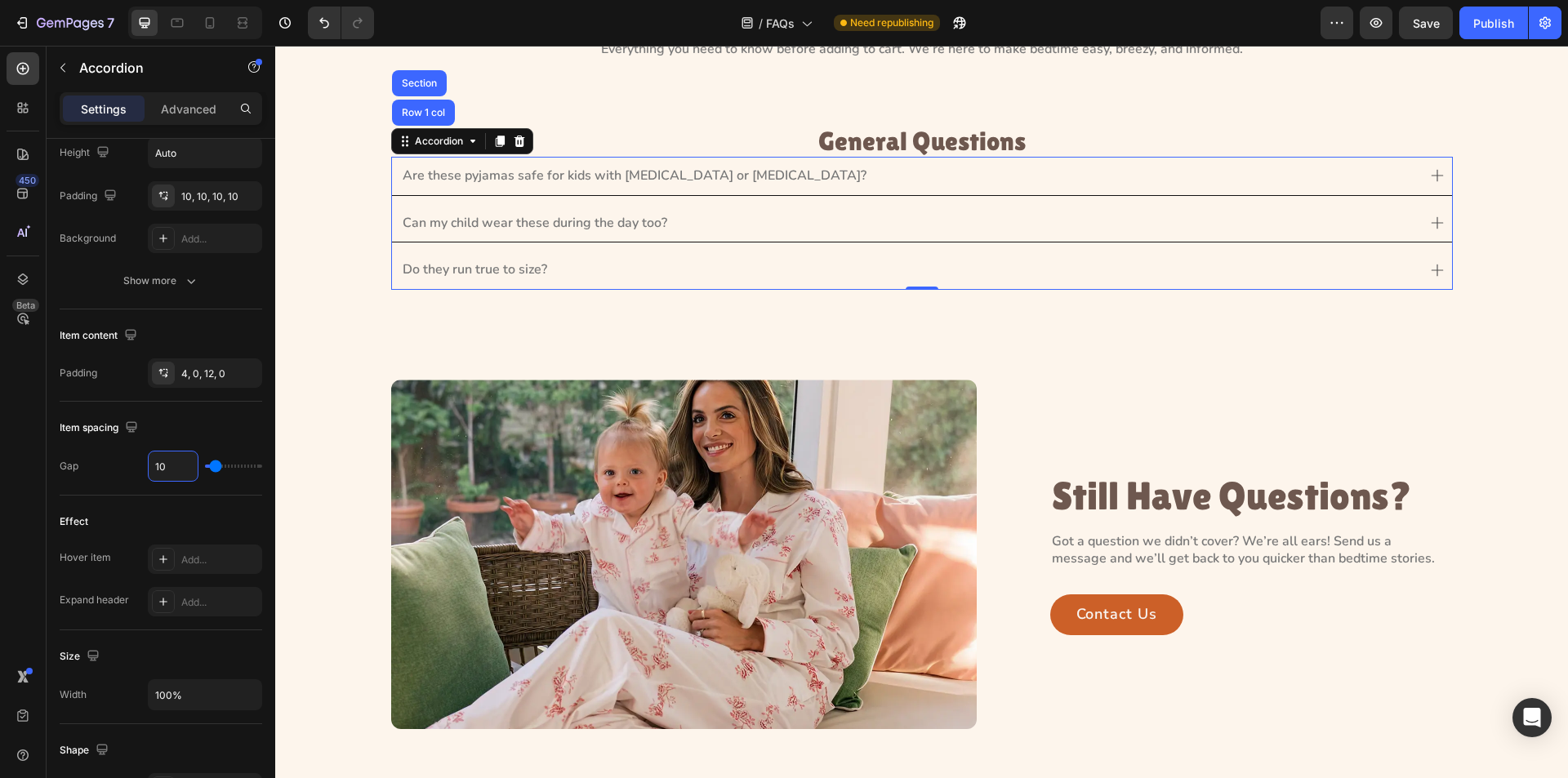
type input "10"
click at [441, 140] on div "Accordion" at bounding box center [439, 142] width 55 height 15
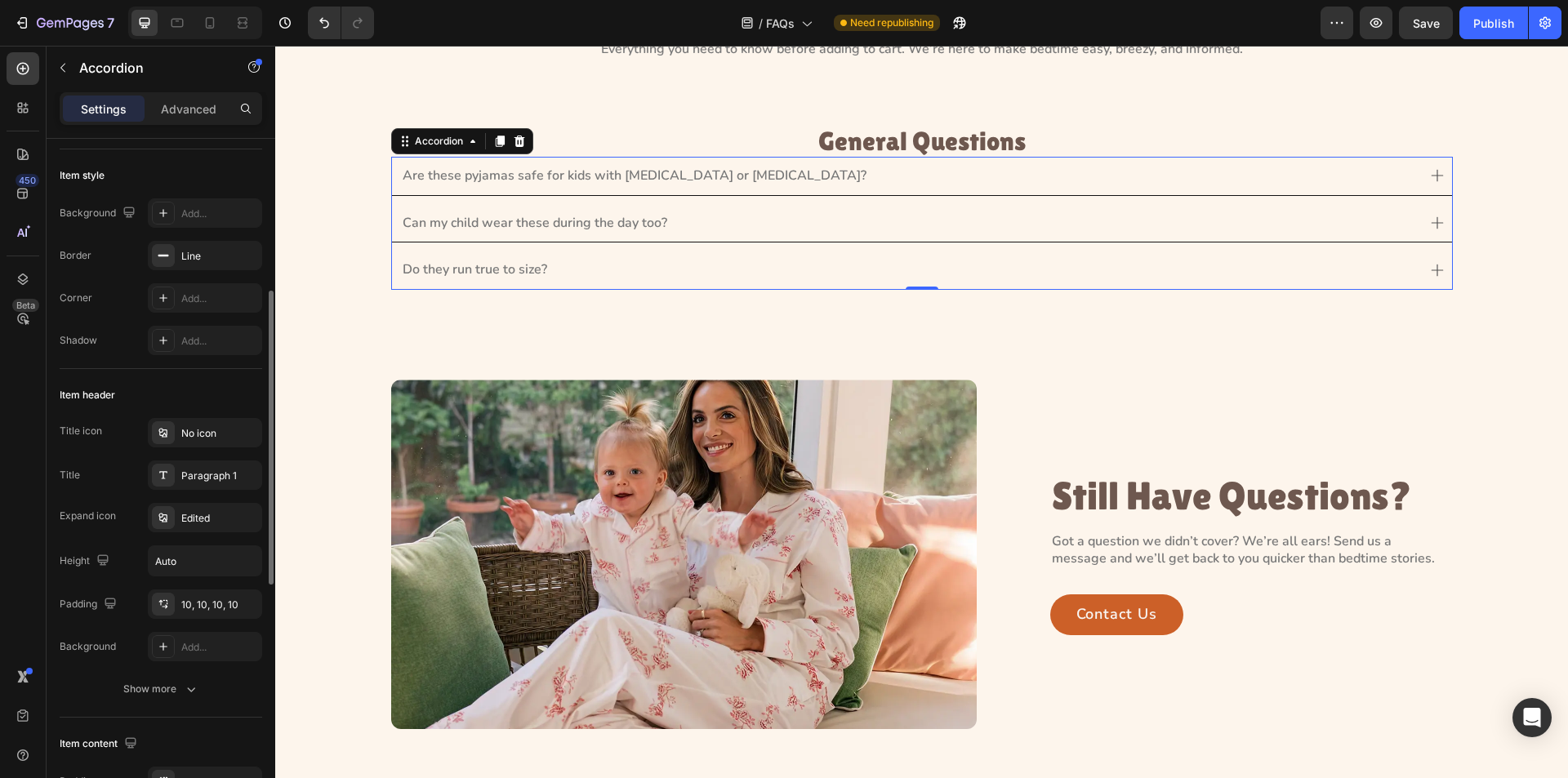
scroll to position [0, 0]
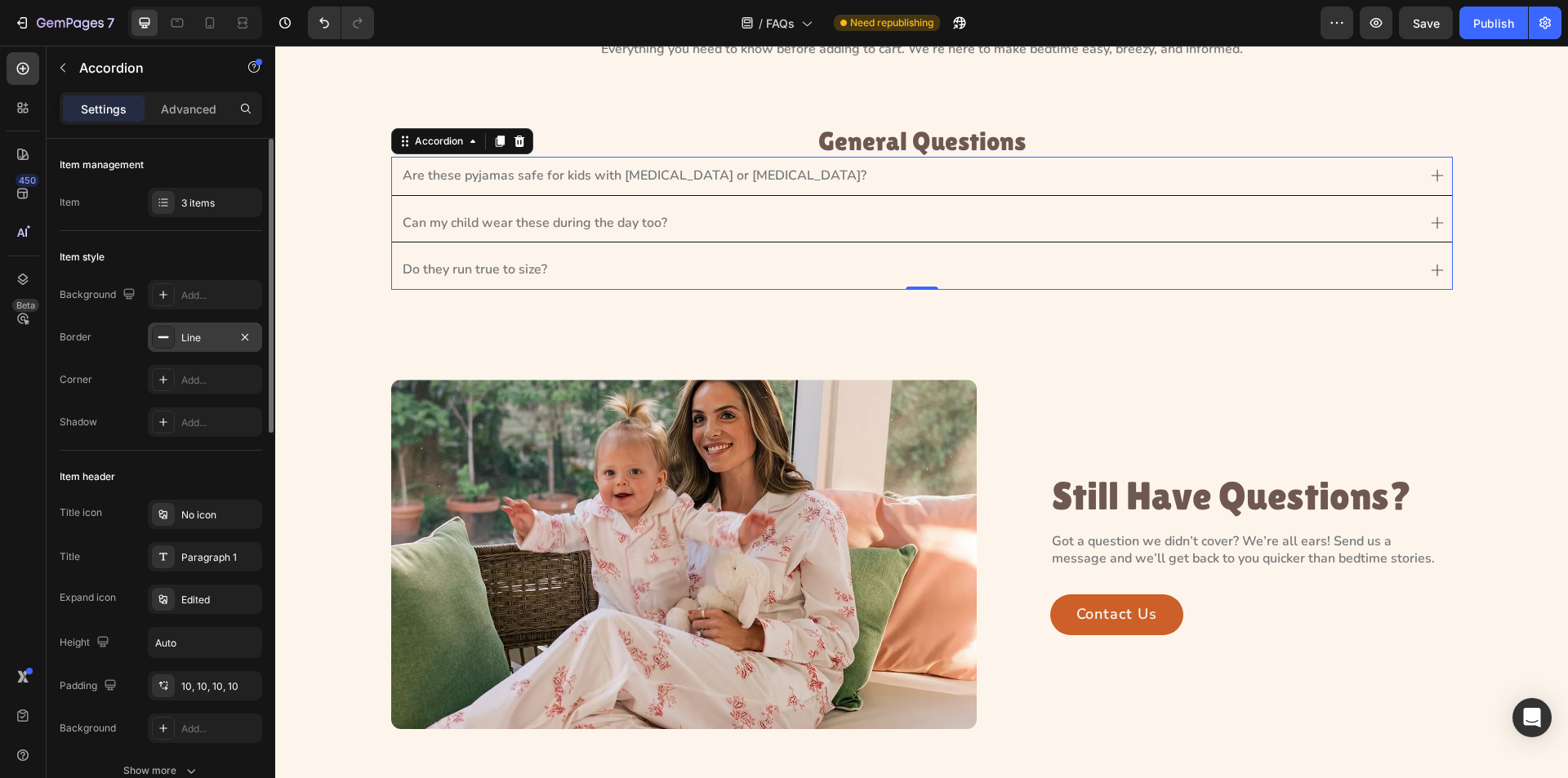
click at [160, 339] on icon at bounding box center [163, 337] width 13 height 13
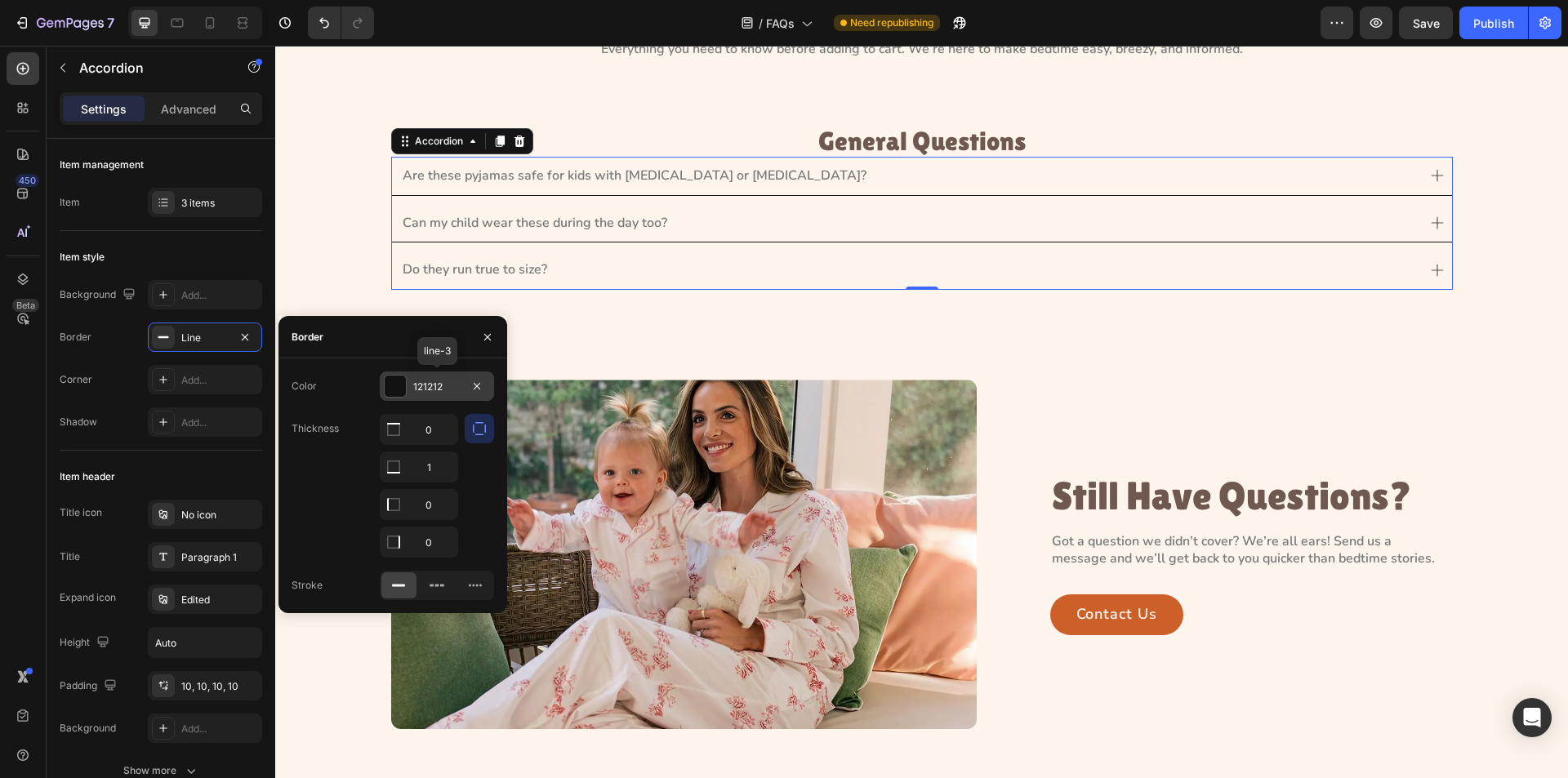
click at [394, 383] on div at bounding box center [395, 385] width 21 height 21
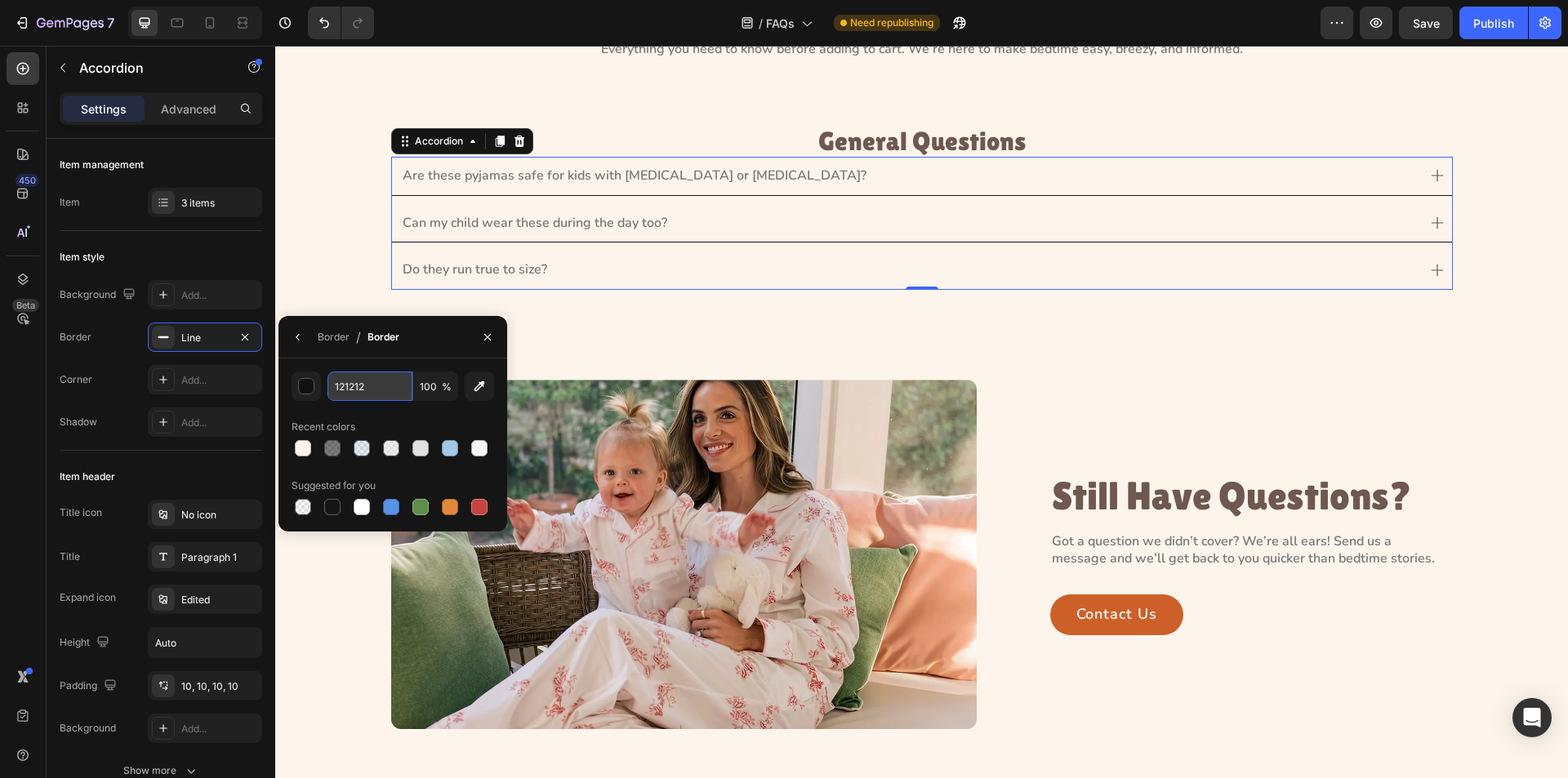
click at [384, 392] on input "121212" at bounding box center [370, 386] width 85 height 29
paste input "#A3C7E6"
type input "A3C7E6"
click at [298, 339] on icon "button" at bounding box center [298, 337] width 13 height 13
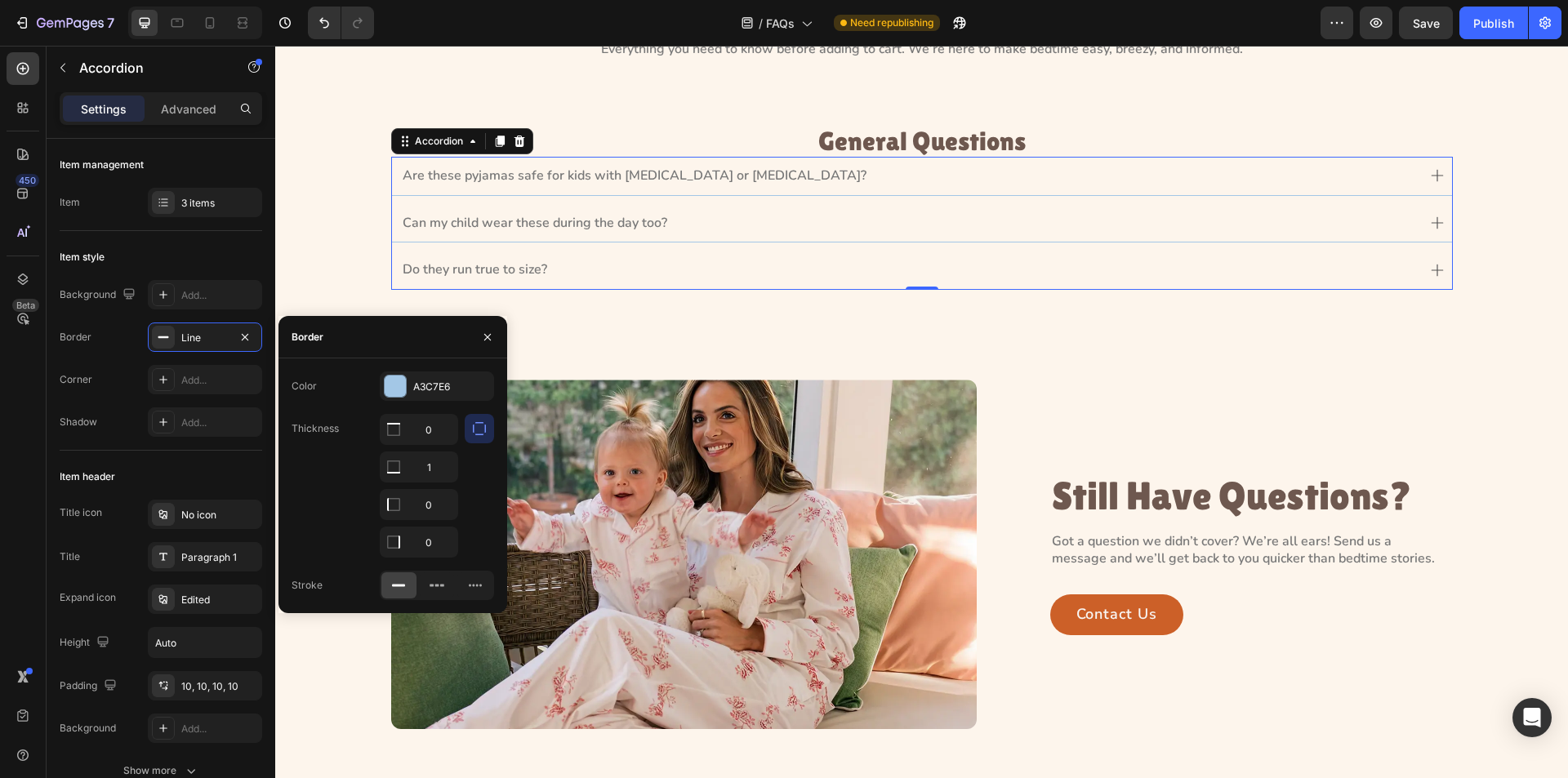
click at [334, 480] on div "Thickness 0 1 0 0" at bounding box center [393, 485] width 203 height 143
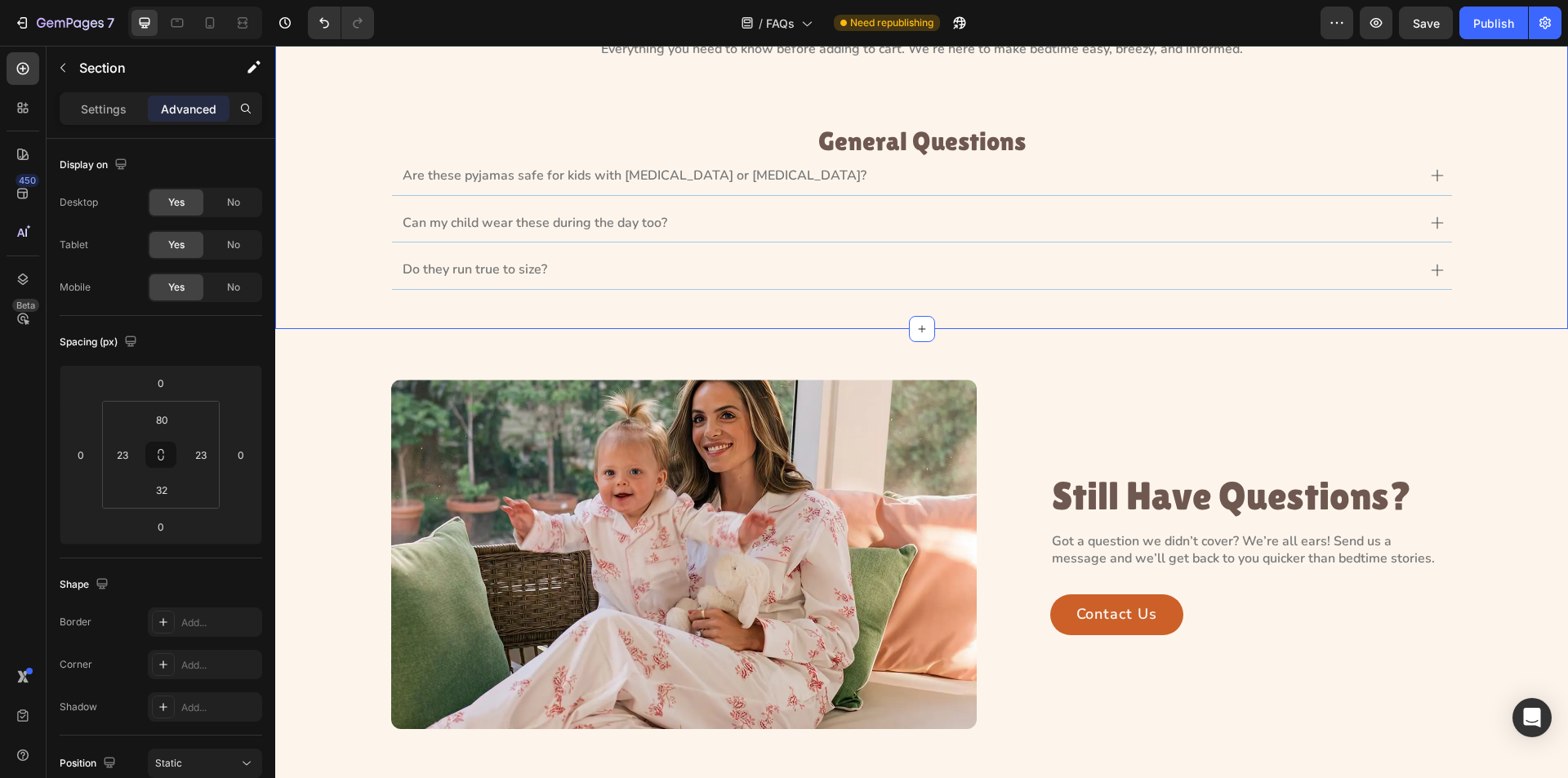
click at [740, 311] on div "Frequently Asked Questions Heading Everything you need to know before adding to…" at bounding box center [921, 122] width 1293 height 414
click at [415, 176] on p "Are these pyjamas safe for kids with [MEDICAL_DATA] or [MEDICAL_DATA]?" at bounding box center [635, 175] width 464 height 17
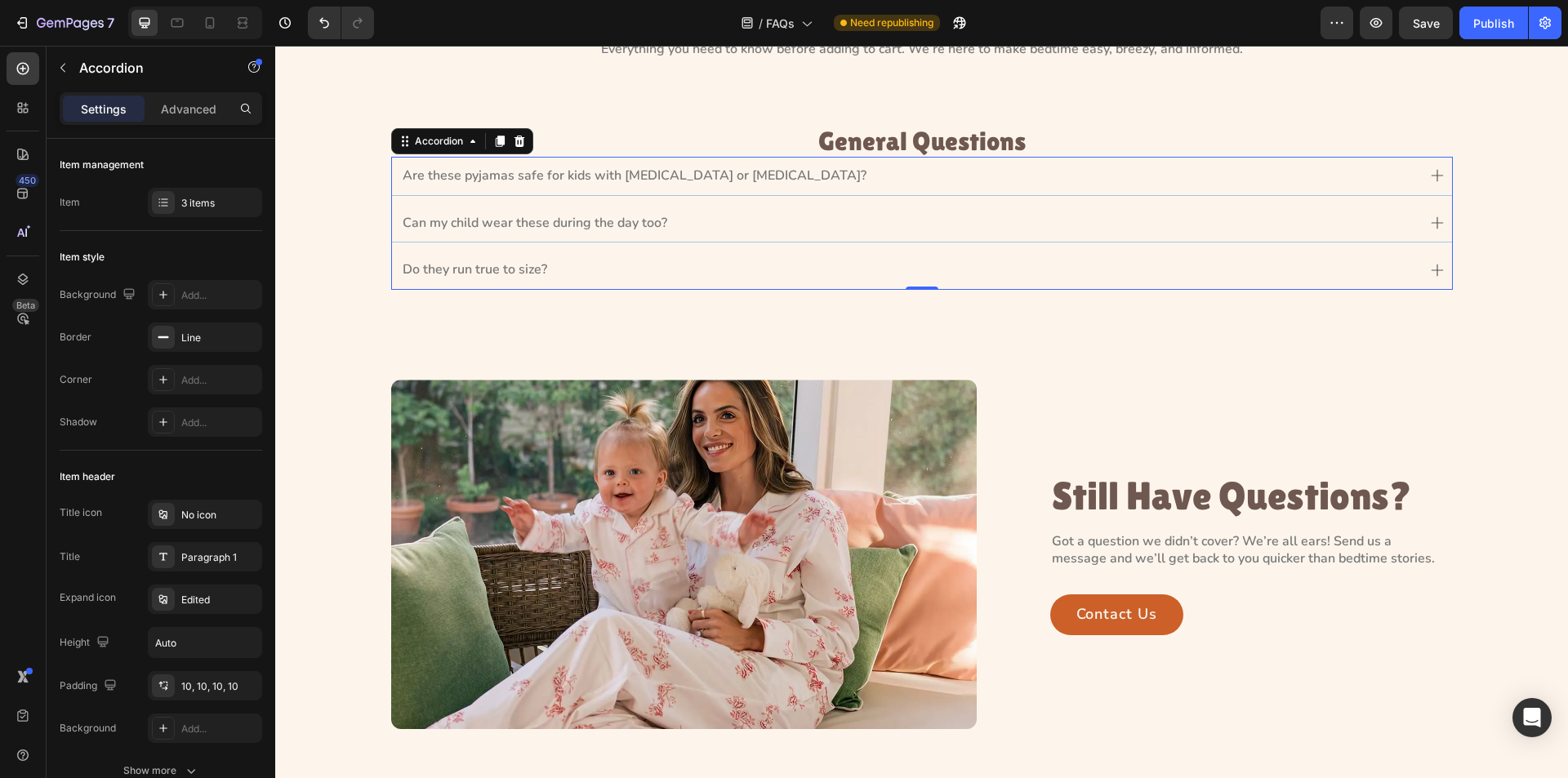
click at [457, 189] on div "Are these pyjamas safe for kids with [MEDICAL_DATA] or [MEDICAL_DATA]?" at bounding box center [921, 176] width 1060 height 38
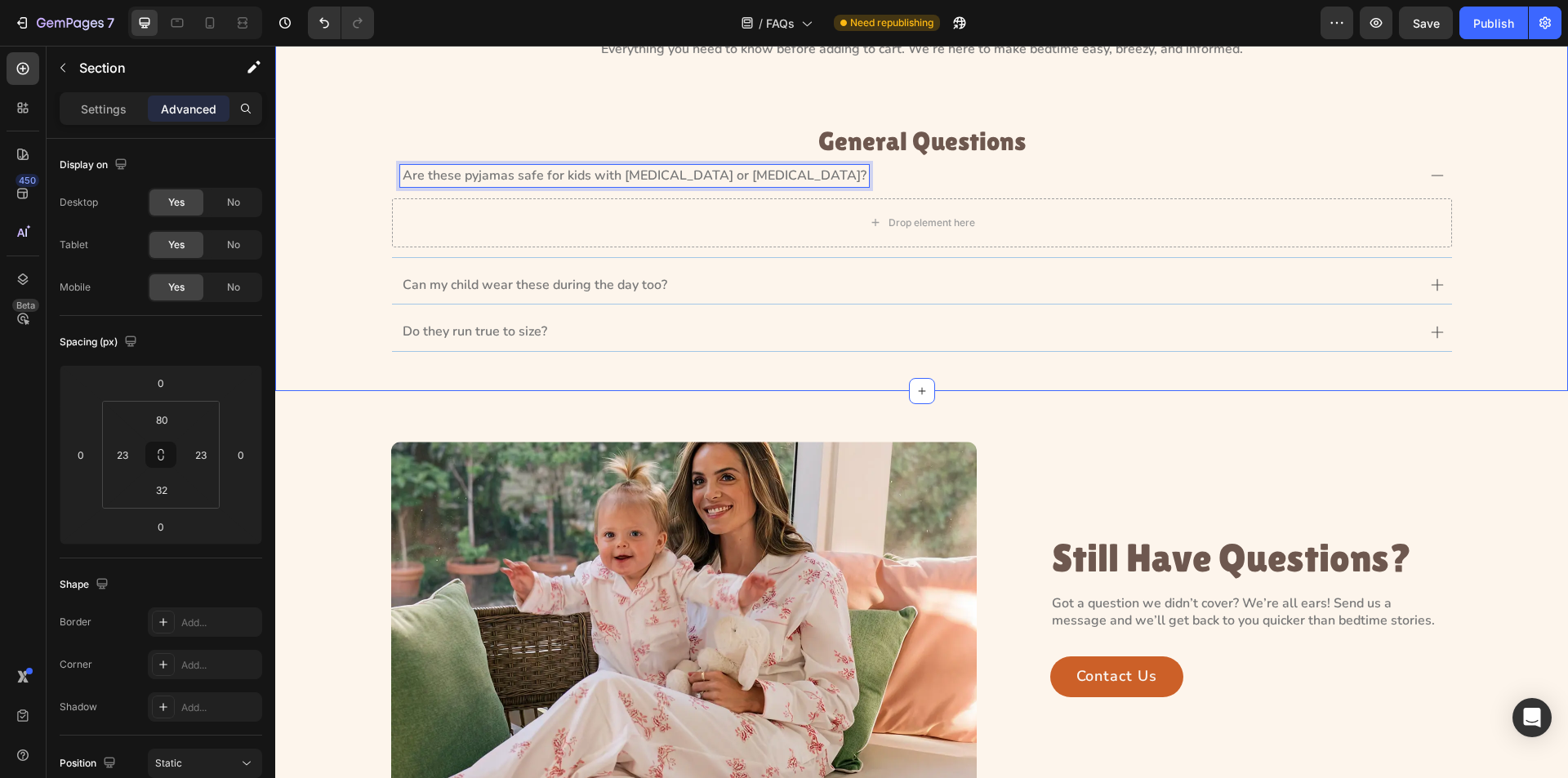
click at [337, 196] on div "Frequently Asked Questions Heading Everything you need to know before adding to…" at bounding box center [921, 173] width 1256 height 384
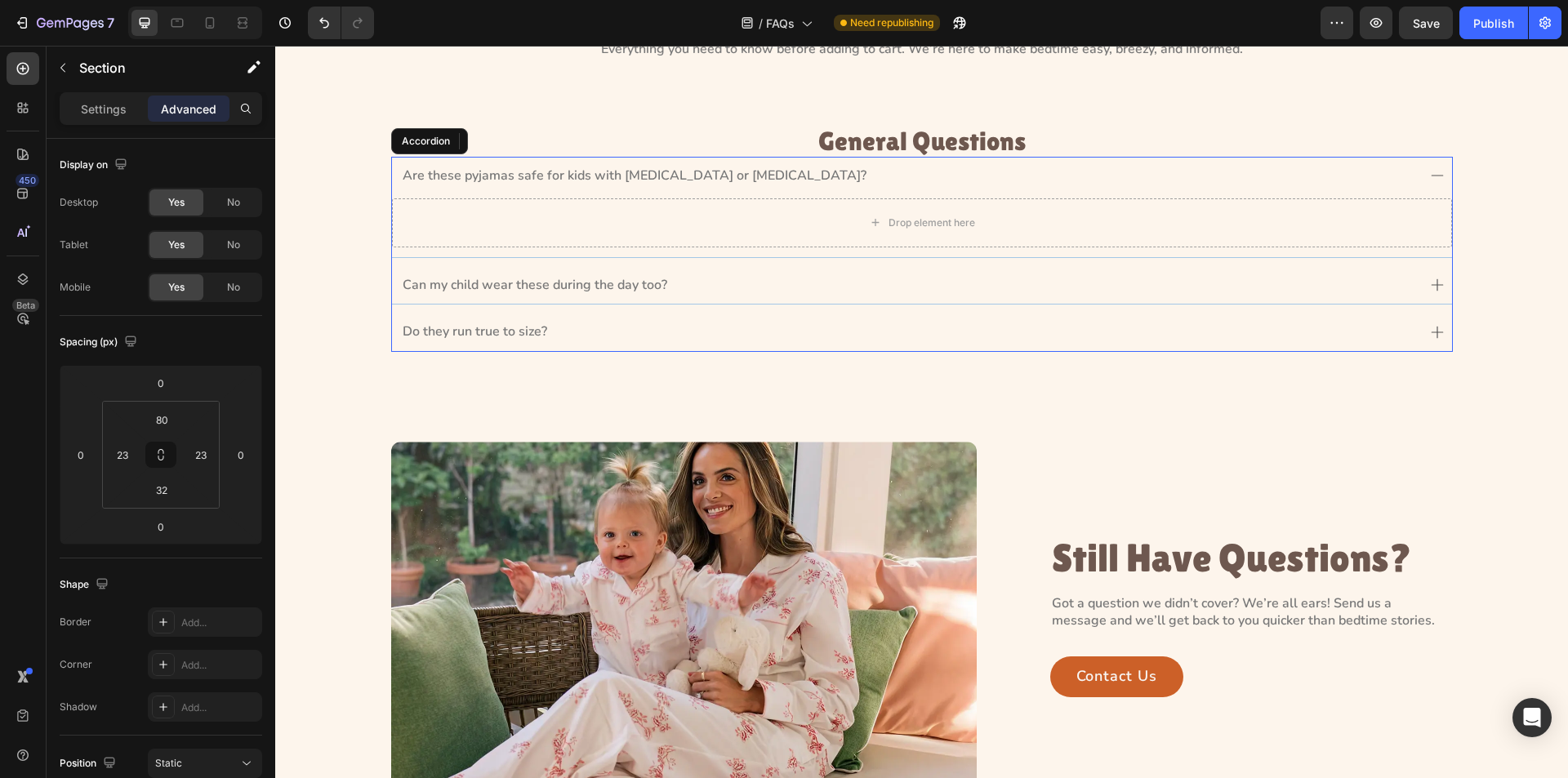
click at [1427, 168] on div "Are these pyjamas safe for kids with [MEDICAL_DATA] or [MEDICAL_DATA]?" at bounding box center [921, 176] width 1060 height 38
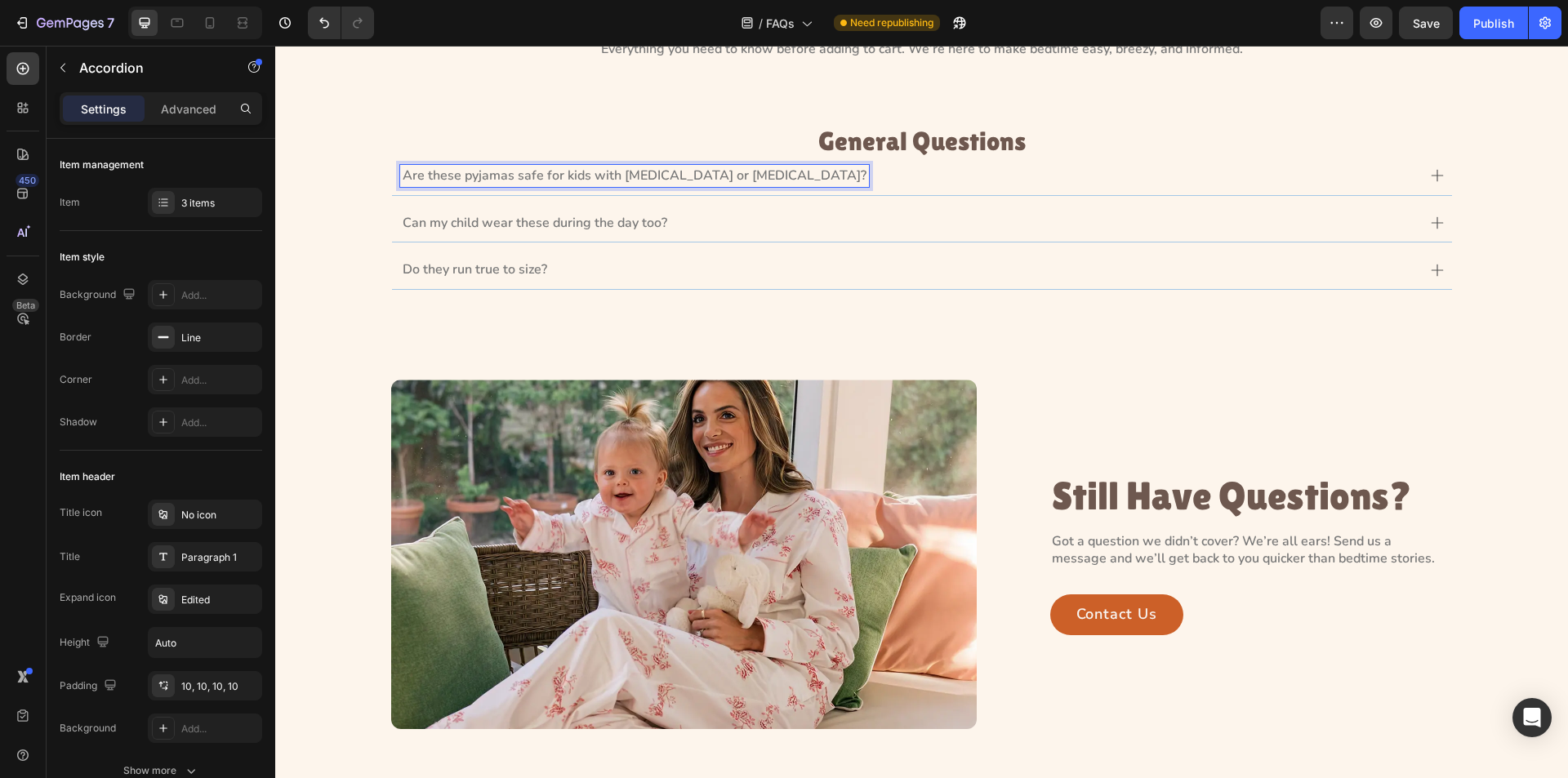
click at [426, 173] on p "Are these pyjamas safe for kids with [MEDICAL_DATA] or [MEDICAL_DATA]?" at bounding box center [635, 175] width 464 height 17
click at [322, 206] on div "Frequently Asked Questions Heading Everything you need to know before adding to…" at bounding box center [921, 142] width 1256 height 321
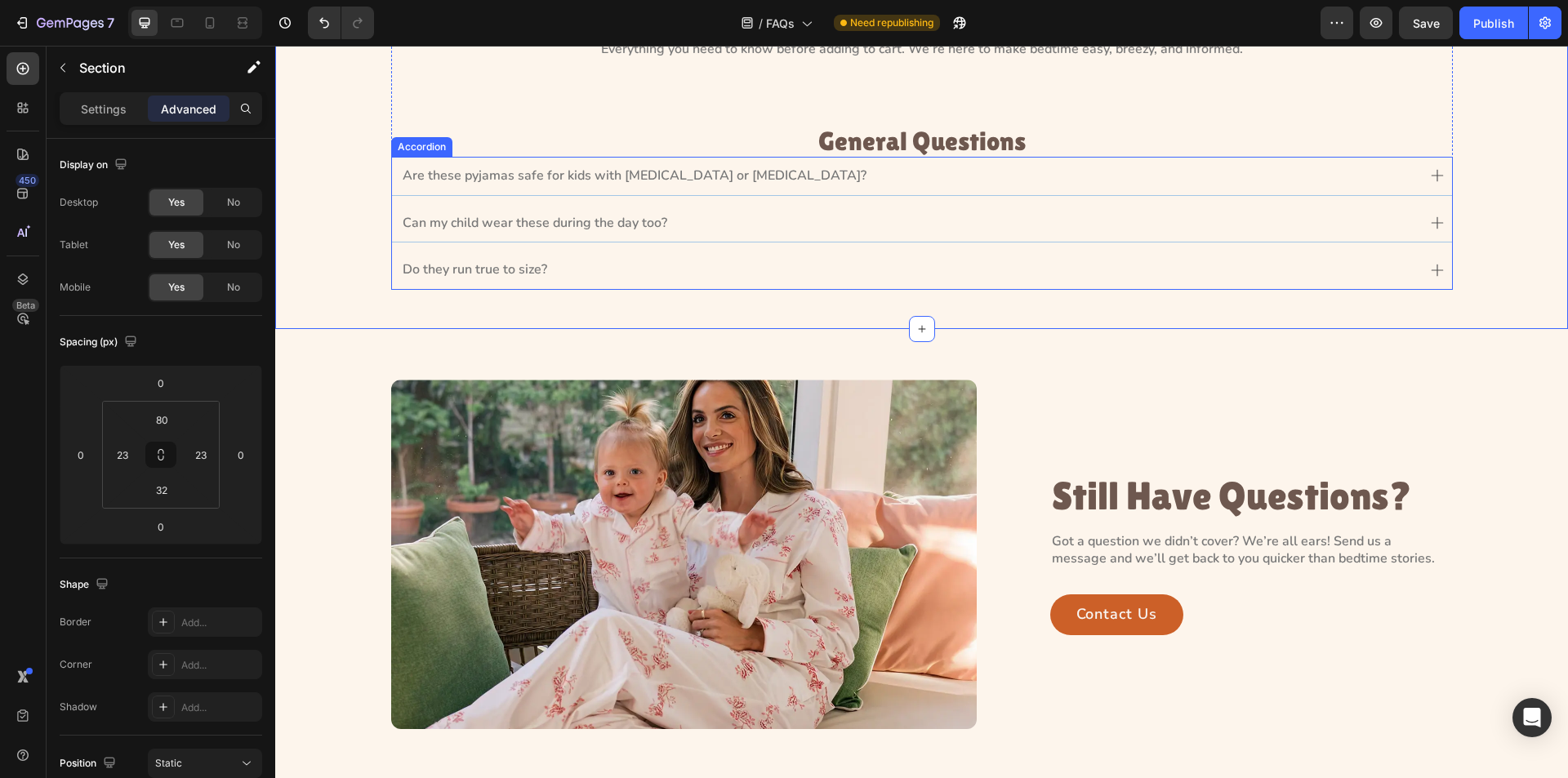
click at [404, 147] on div "Accordion" at bounding box center [422, 147] width 55 height 15
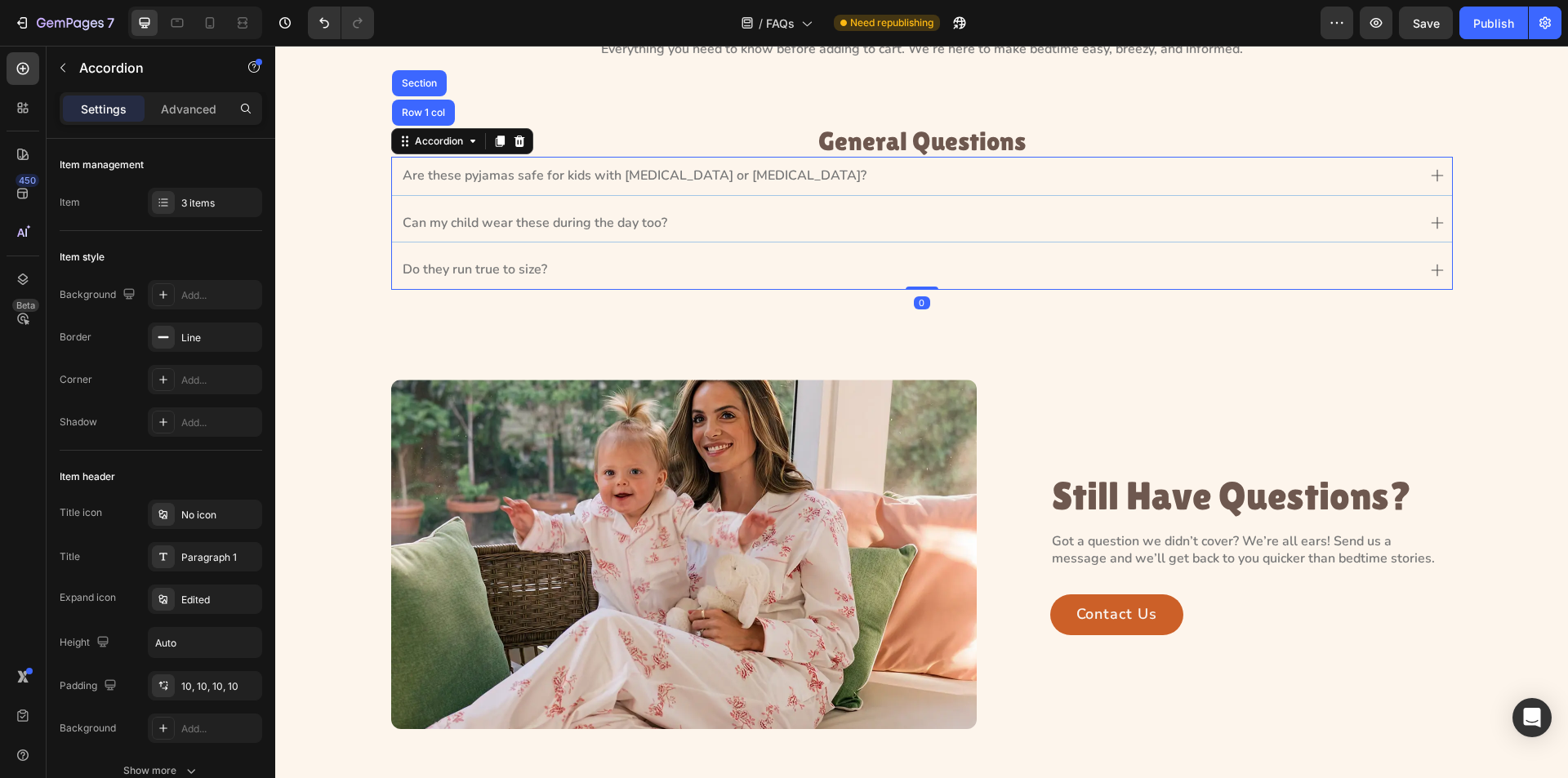
click at [430, 184] on div "Are these pyjamas safe for kids with [MEDICAL_DATA] or [MEDICAL_DATA]?" at bounding box center [634, 176] width 468 height 22
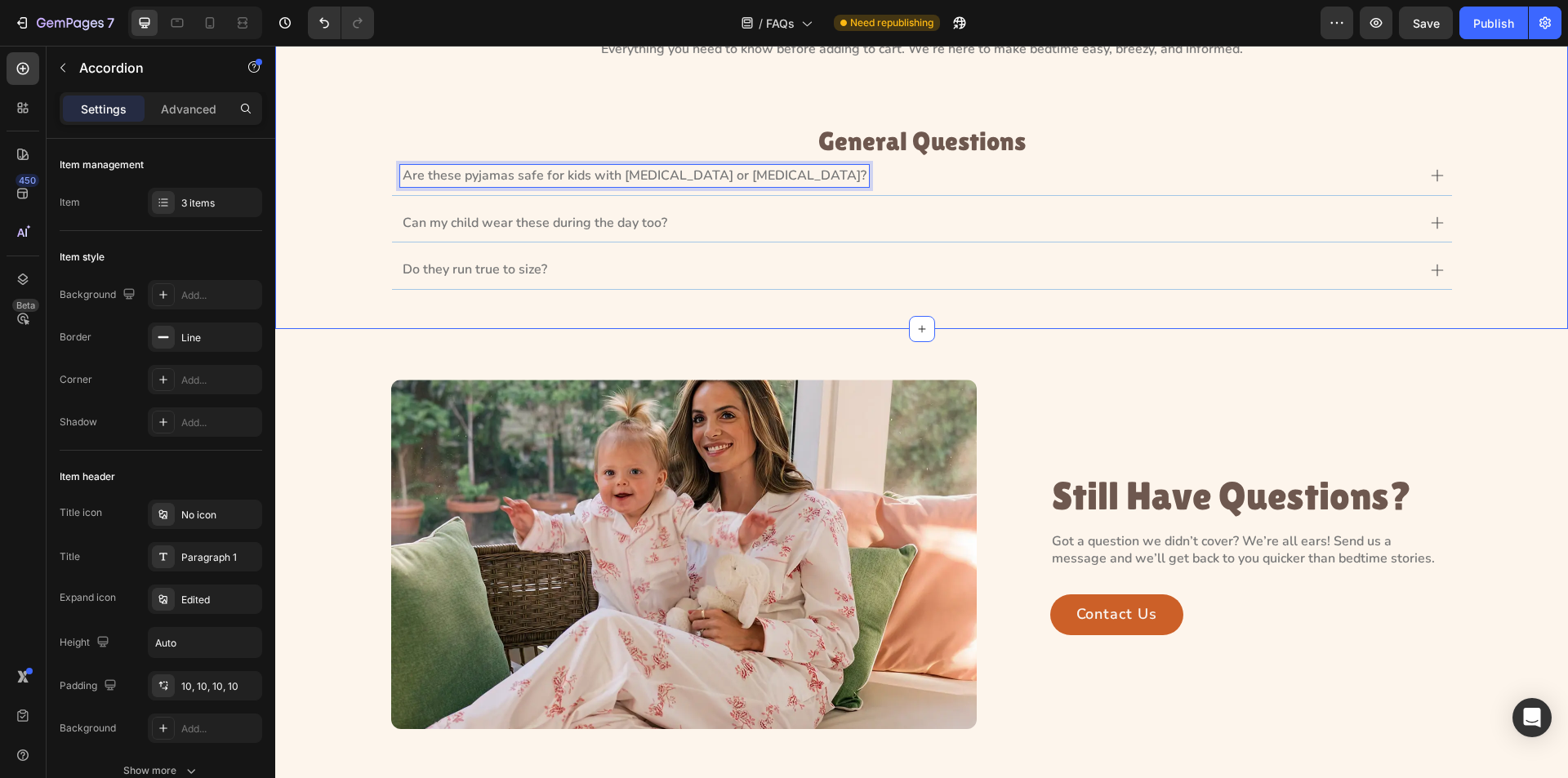
click at [306, 195] on div "Frequently Asked Questions Heading Everything you need to know before adding to…" at bounding box center [921, 142] width 1256 height 321
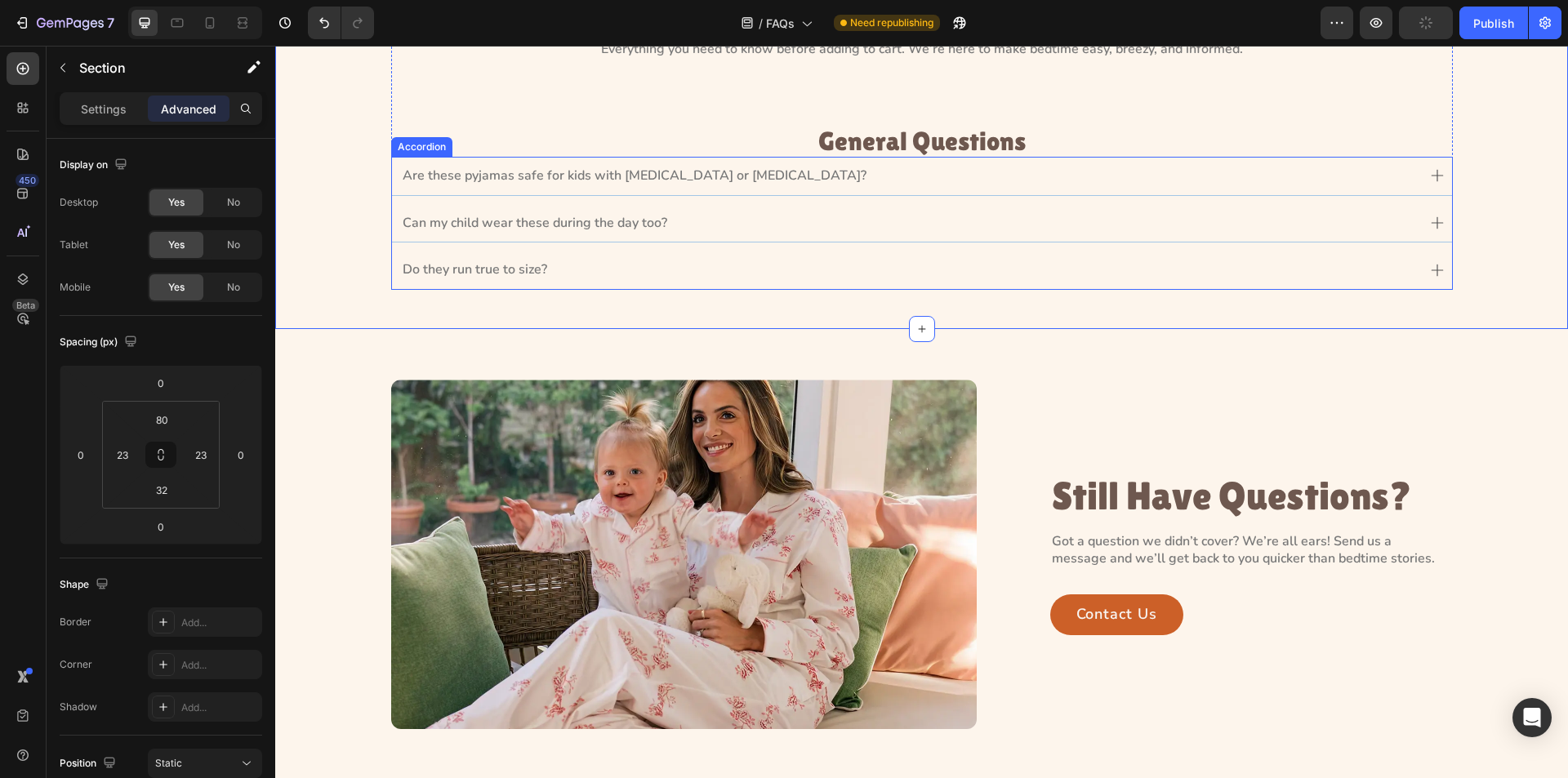
click at [799, 196] on div "Are these pyjamas safe for kids with [MEDICAL_DATA] or [MEDICAL_DATA]? Can my c…" at bounding box center [921, 224] width 1062 height 133
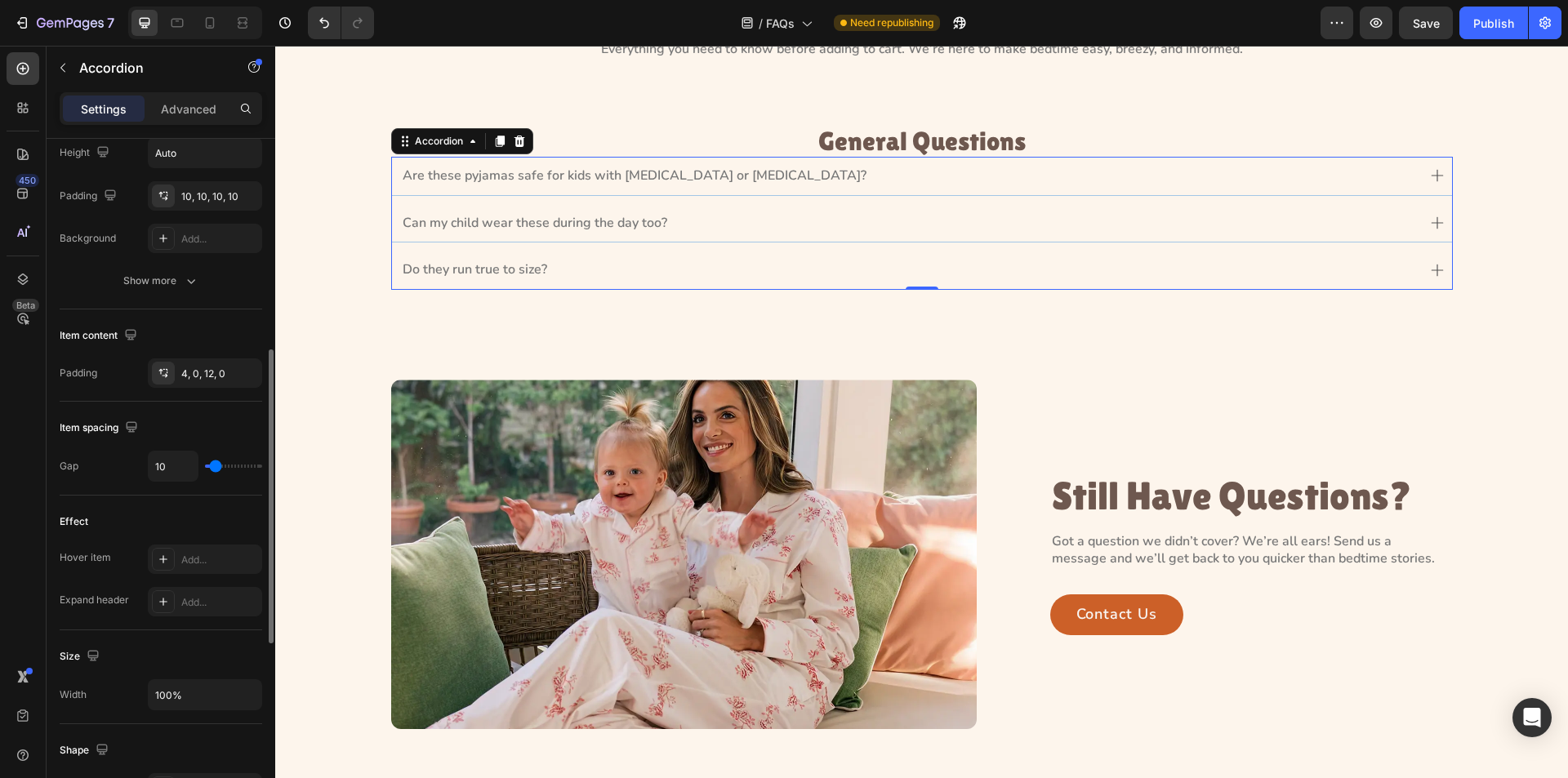
scroll to position [911, 0]
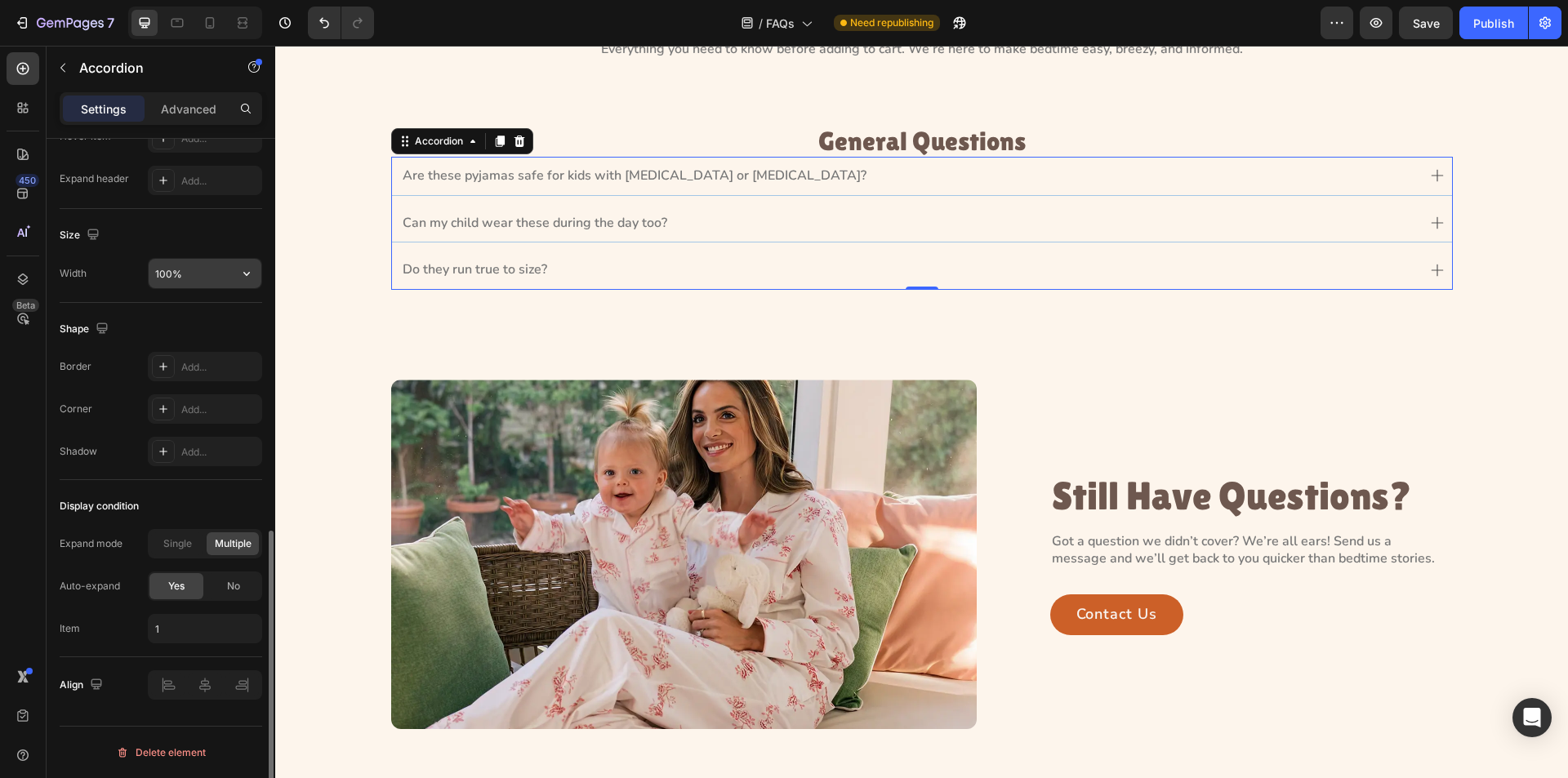
click at [195, 275] on input "100%" at bounding box center [205, 274] width 112 height 29
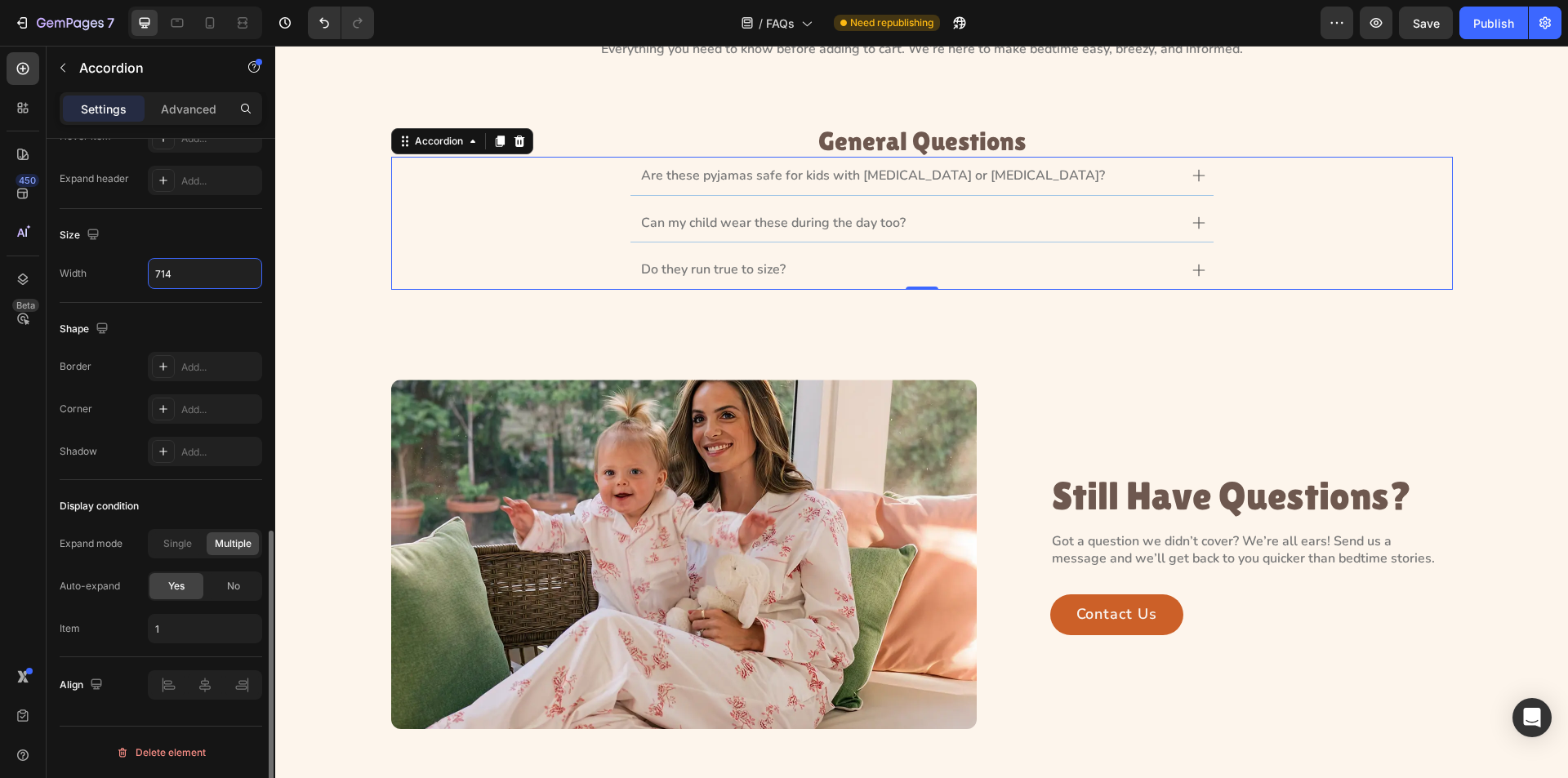
type input "714"
click at [213, 246] on div "Size" at bounding box center [161, 235] width 203 height 26
click at [483, 275] on div "Do they run true to size?" at bounding box center [921, 270] width 1060 height 39
click at [350, 236] on div "Frequently Asked Questions Heading Everything you need to know before adding to…" at bounding box center [921, 142] width 1256 height 321
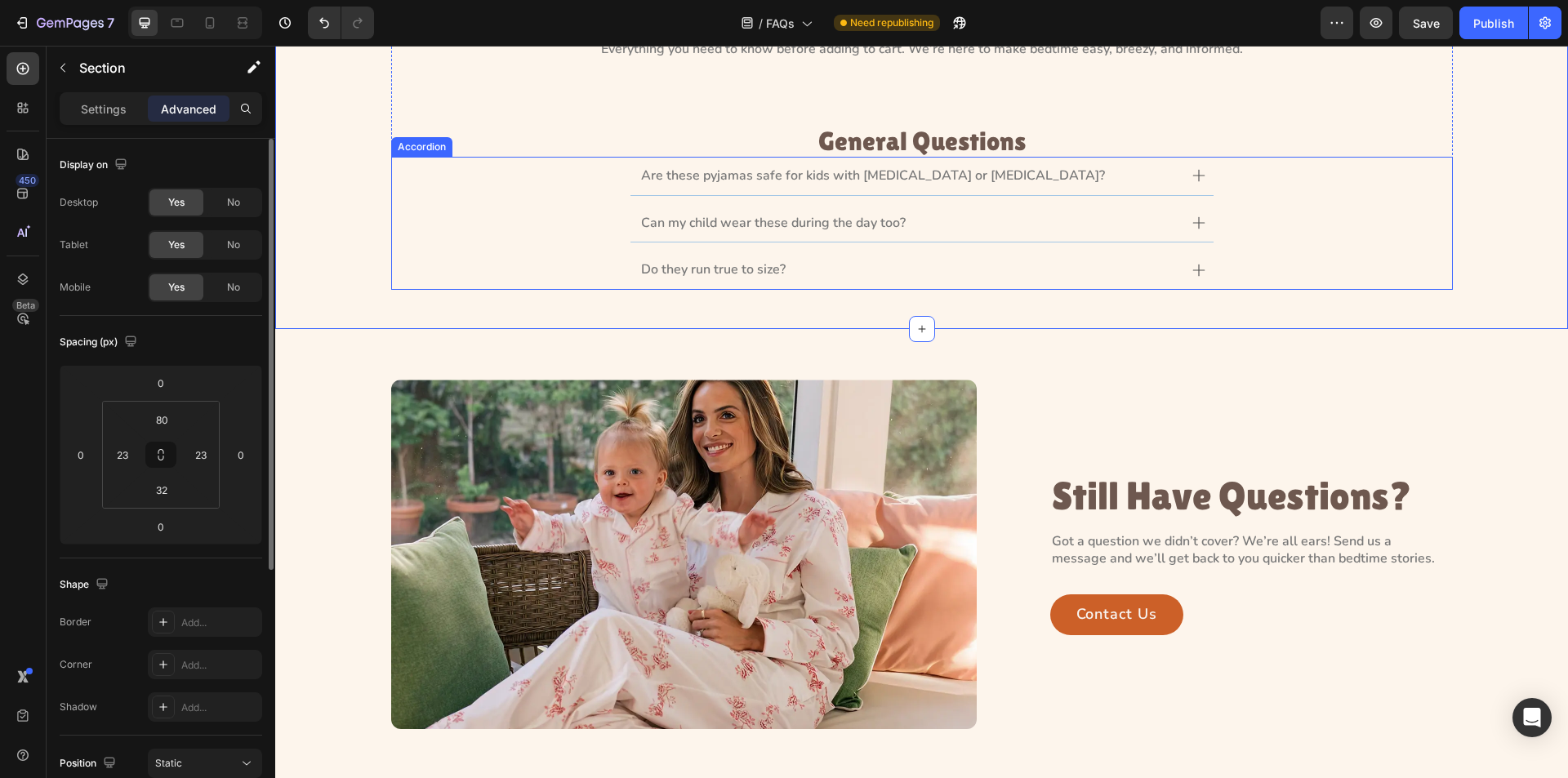
click at [540, 195] on div "Are these pyjamas safe for kids with [MEDICAL_DATA] or [MEDICAL_DATA]?" at bounding box center [921, 176] width 1060 height 39
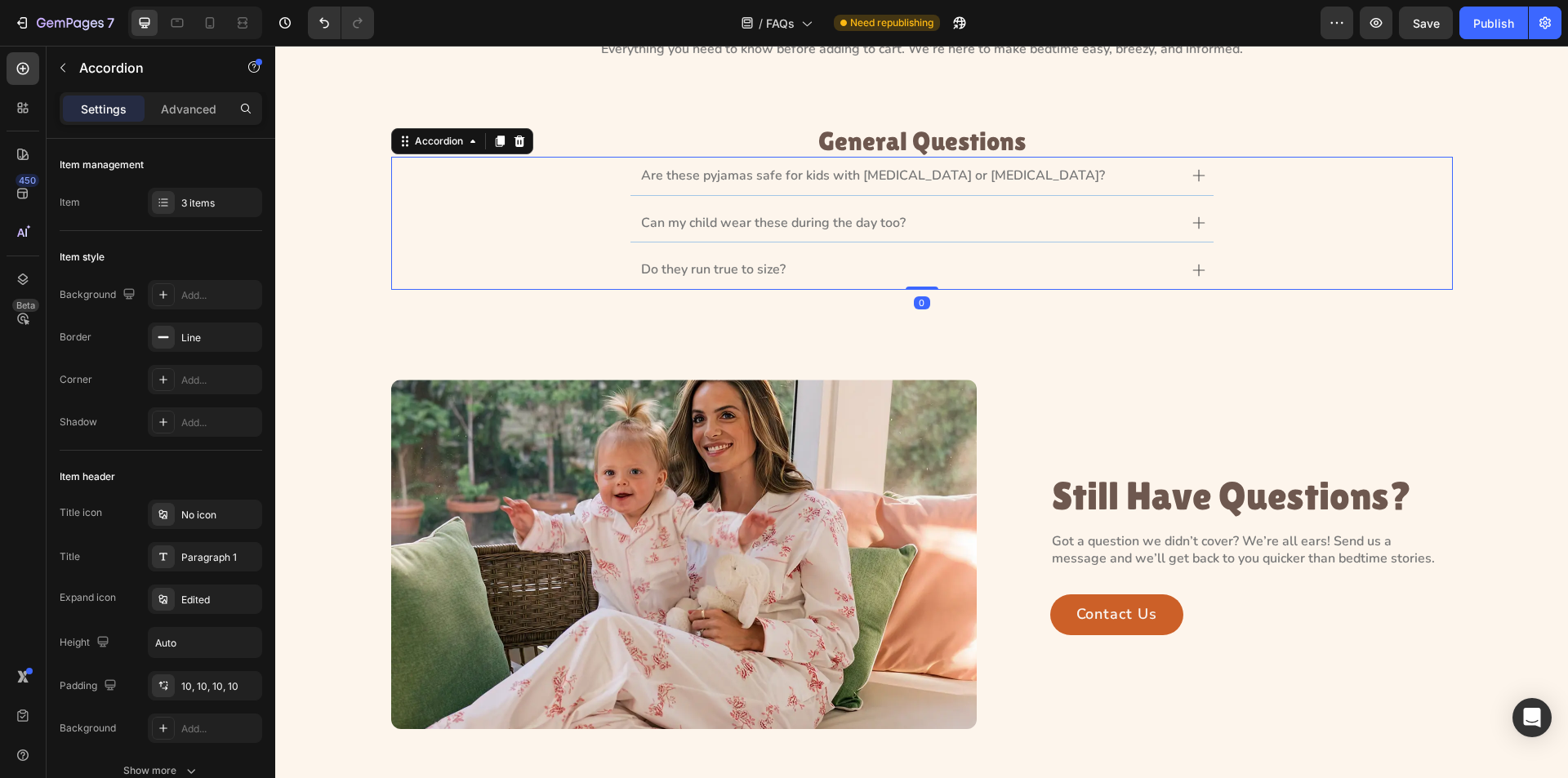
click at [1196, 178] on icon at bounding box center [1199, 175] width 13 height 13
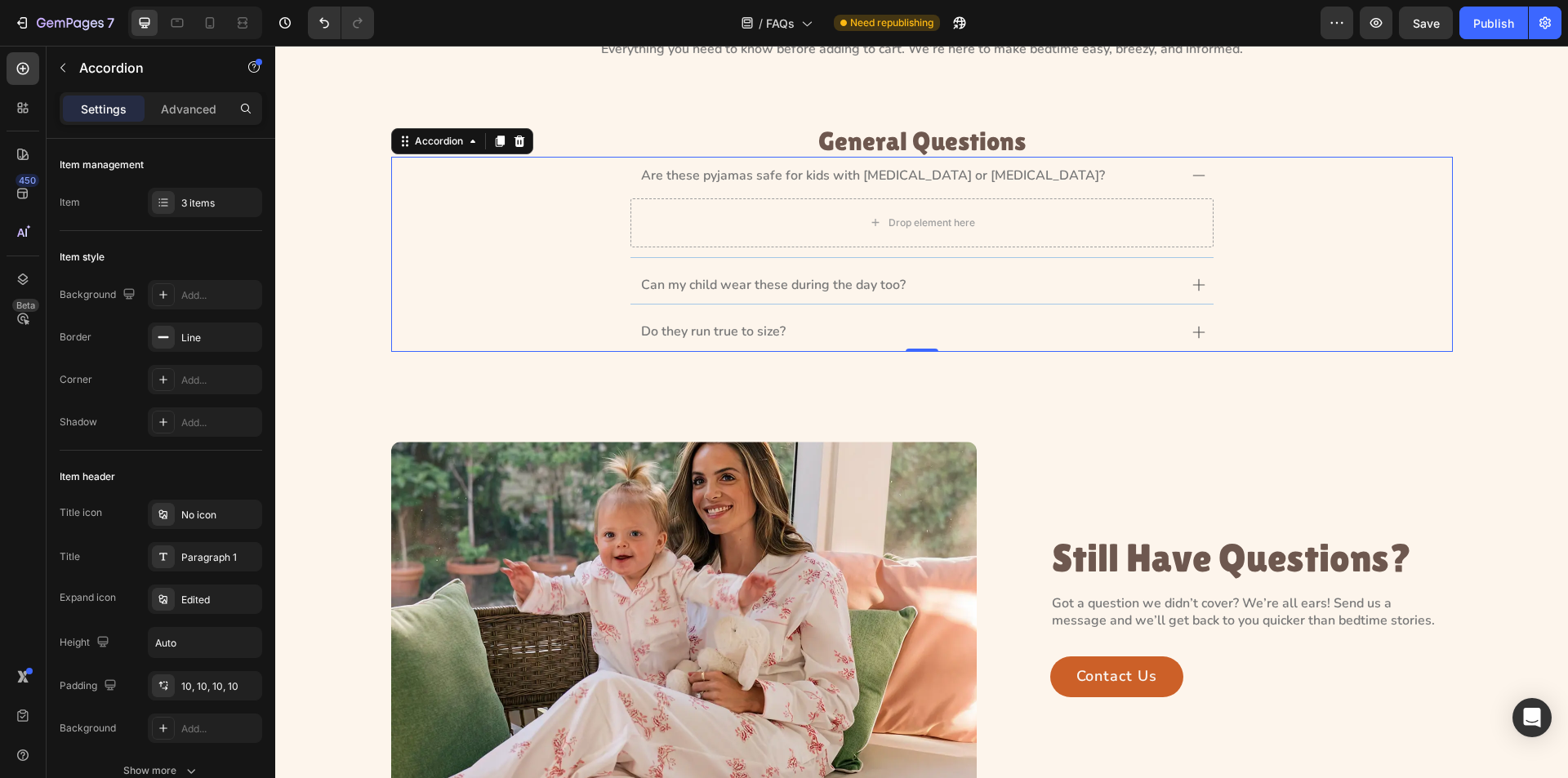
click at [1193, 175] on icon at bounding box center [1198, 175] width 12 height 1
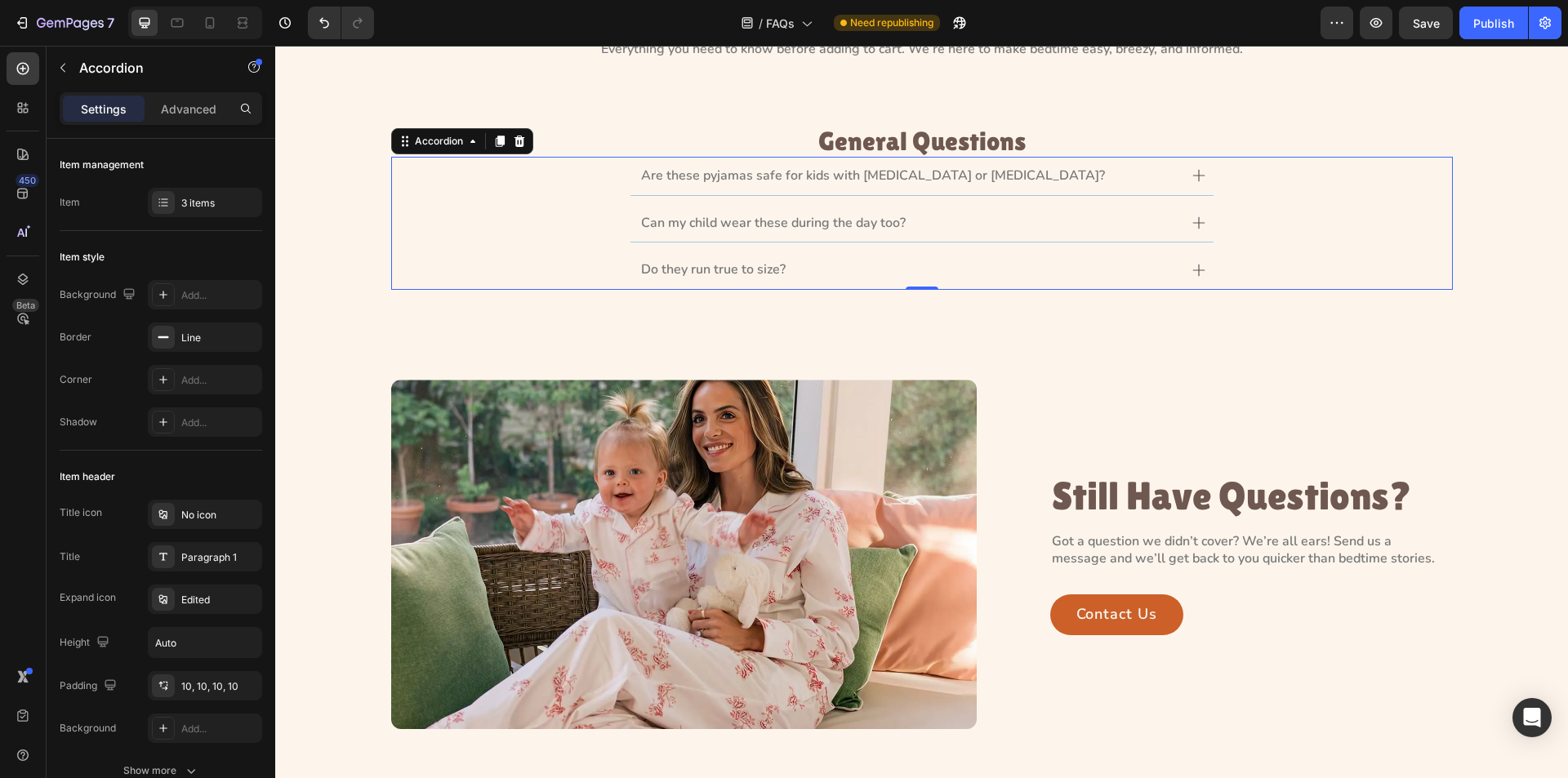
drag, startPoint x: 434, startPoint y: 202, endPoint x: 422, endPoint y: 202, distance: 12.0
click at [422, 202] on div "Are these pyjamas safe for kids with [MEDICAL_DATA] or [MEDICAL_DATA]? Can my c…" at bounding box center [921, 224] width 1062 height 133
click at [1204, 173] on div "Are these pyjamas safe for kids with [MEDICAL_DATA] or [MEDICAL_DATA]?" at bounding box center [922, 176] width 584 height 38
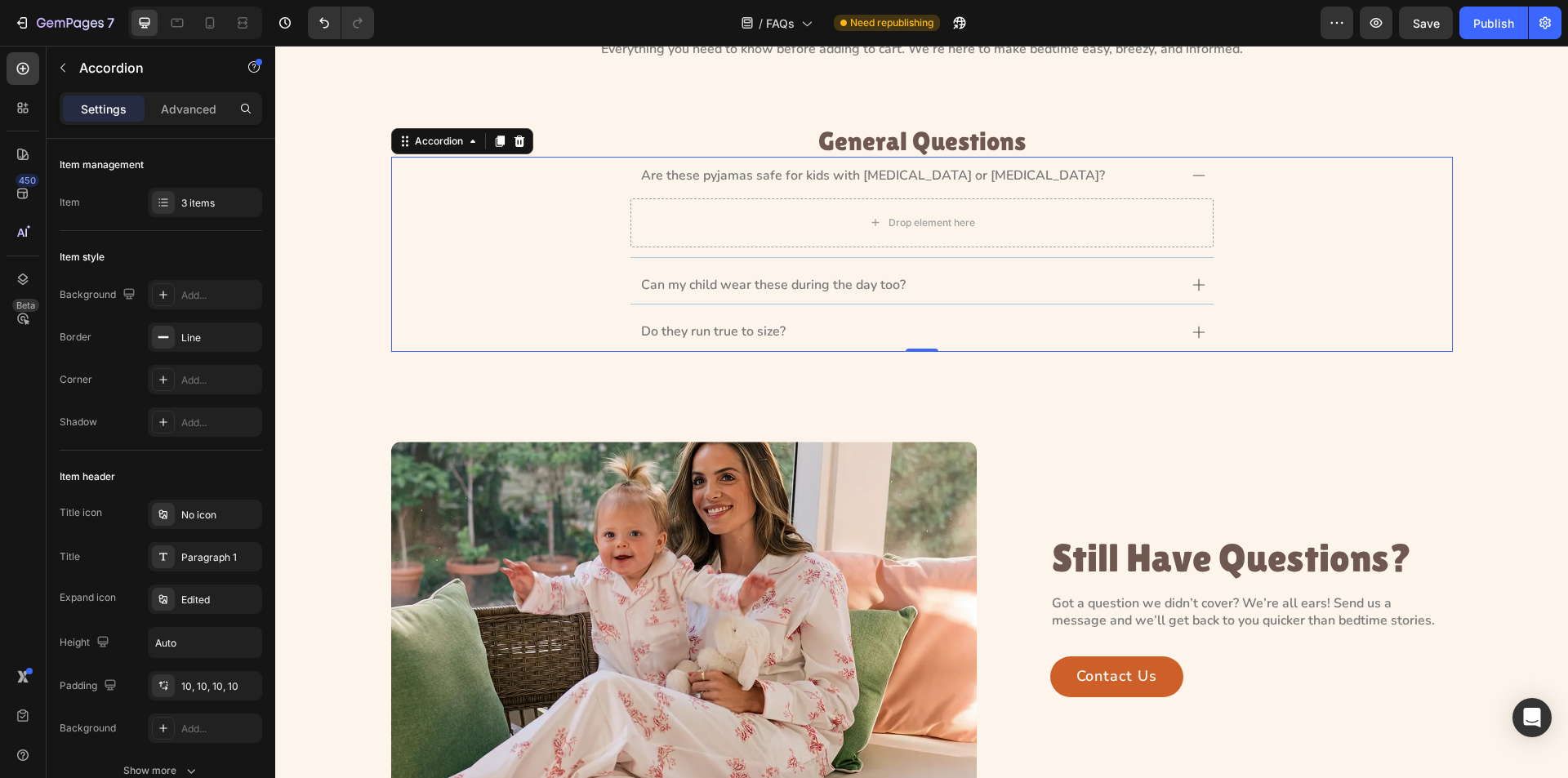
click at [1194, 177] on icon at bounding box center [1199, 175] width 13 height 13
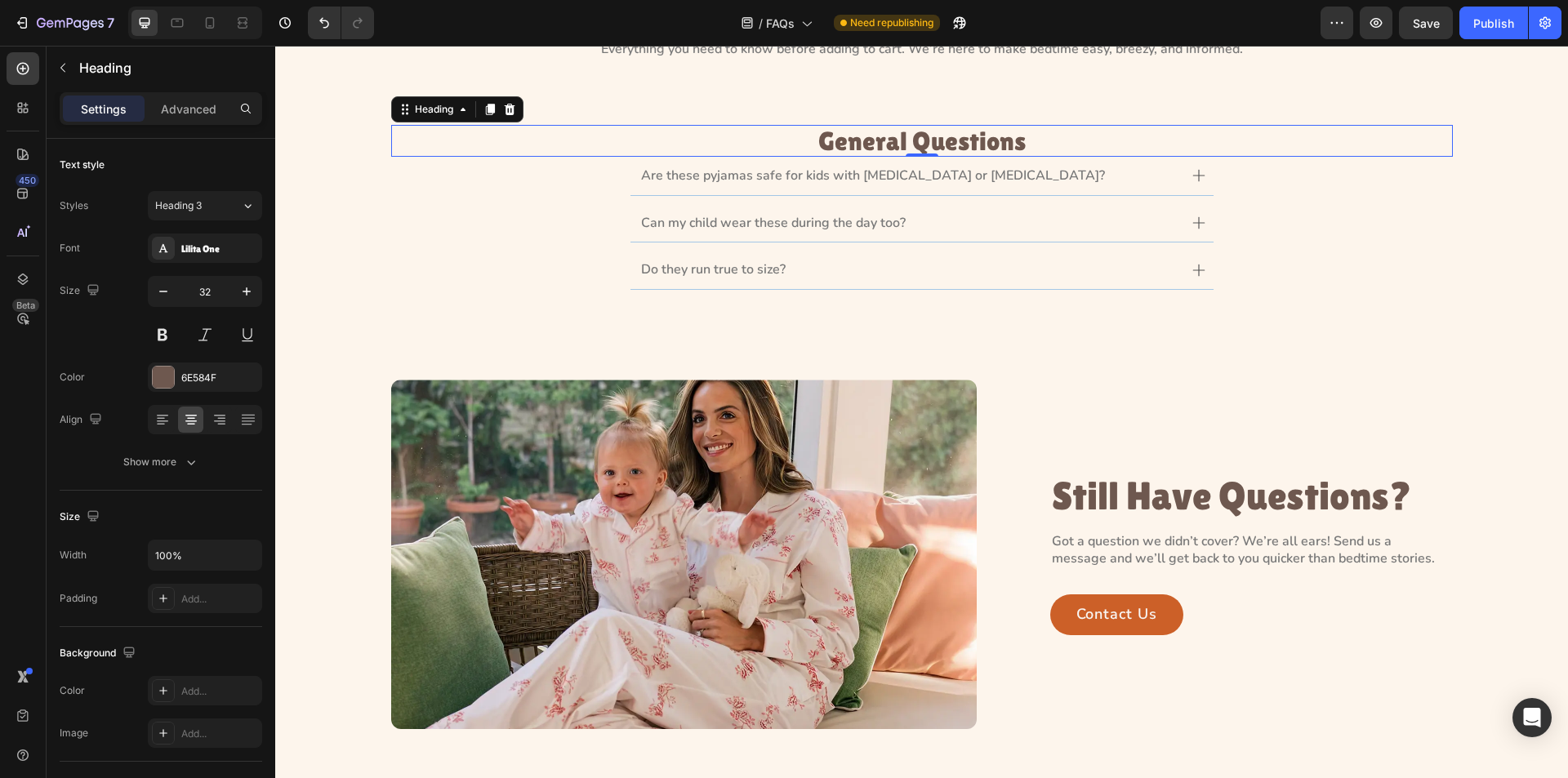
click at [894, 144] on h3 "General Questions" at bounding box center [921, 141] width 1062 height 32
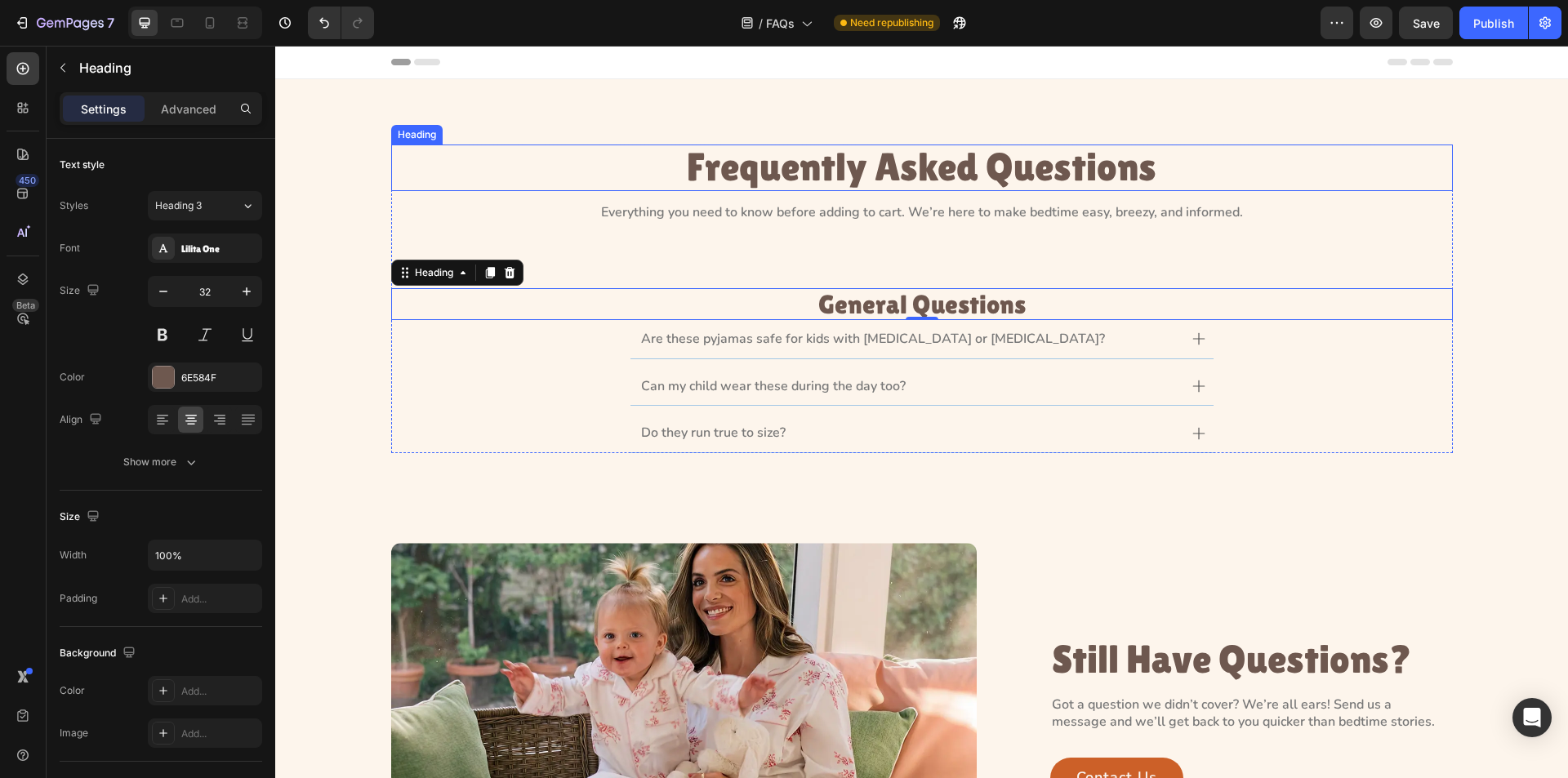
click at [903, 164] on p "Frequently Asked Questions" at bounding box center [921, 167] width 1058 height 43
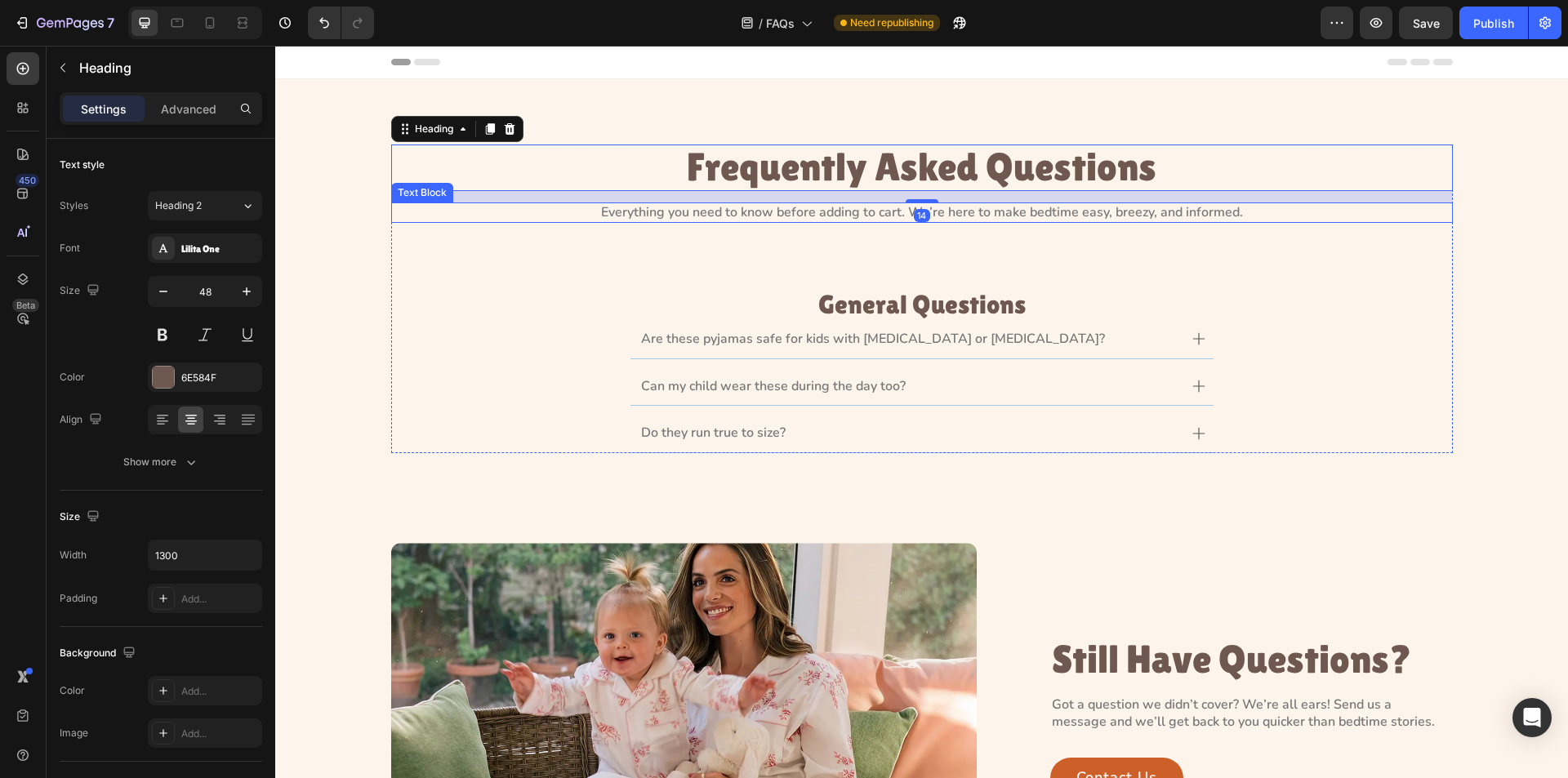
click at [873, 203] on div "Everything you need to know before adding to cart. We’re here to make bedtime e…" at bounding box center [921, 213] width 1062 height 20
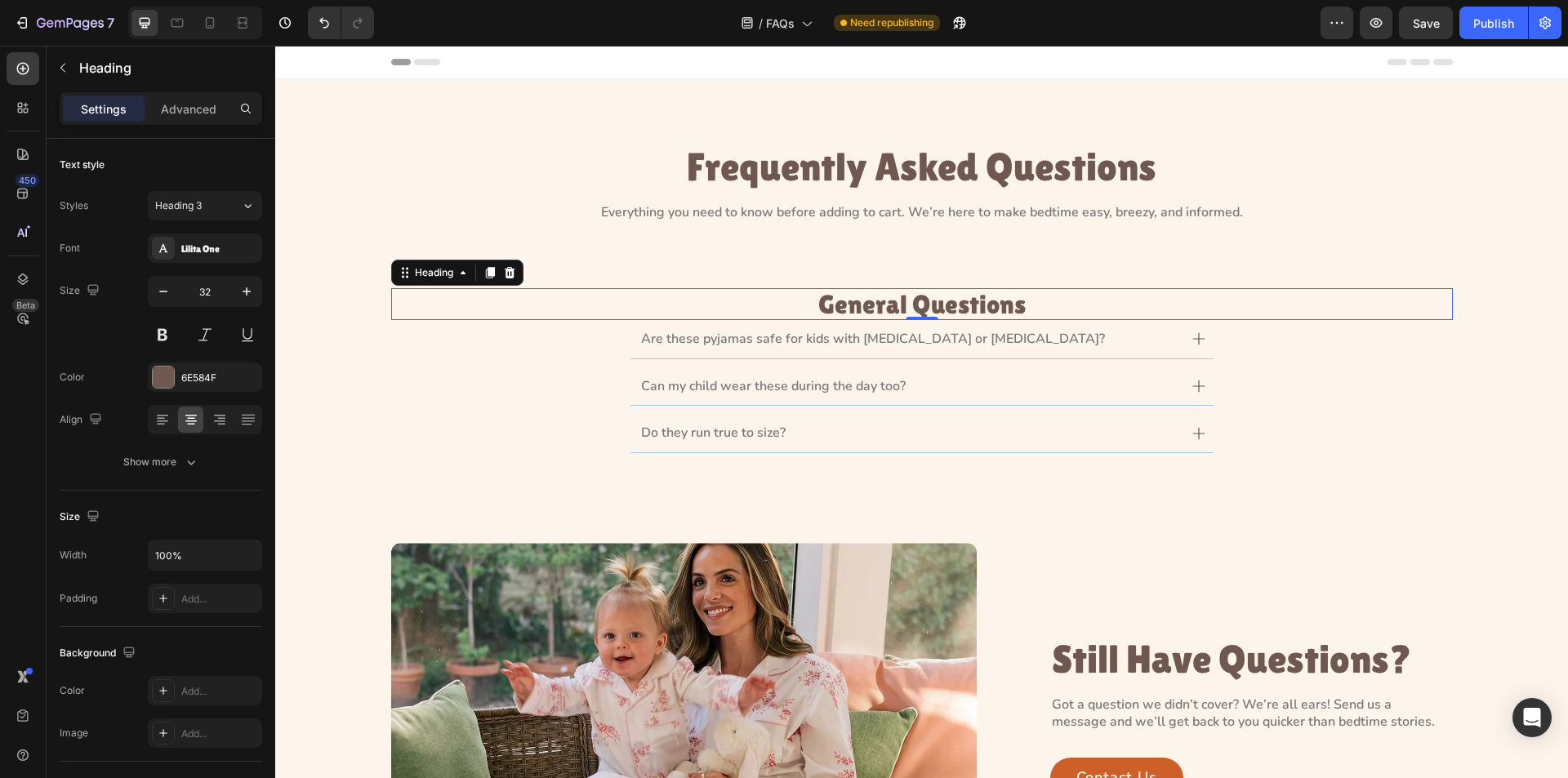
click at [869, 300] on h3 "General Questions" at bounding box center [921, 304] width 1062 height 32
click at [794, 345] on p "Are these pyjamas safe for kids with [MEDICAL_DATA] or [MEDICAL_DATA]?" at bounding box center [873, 339] width 464 height 17
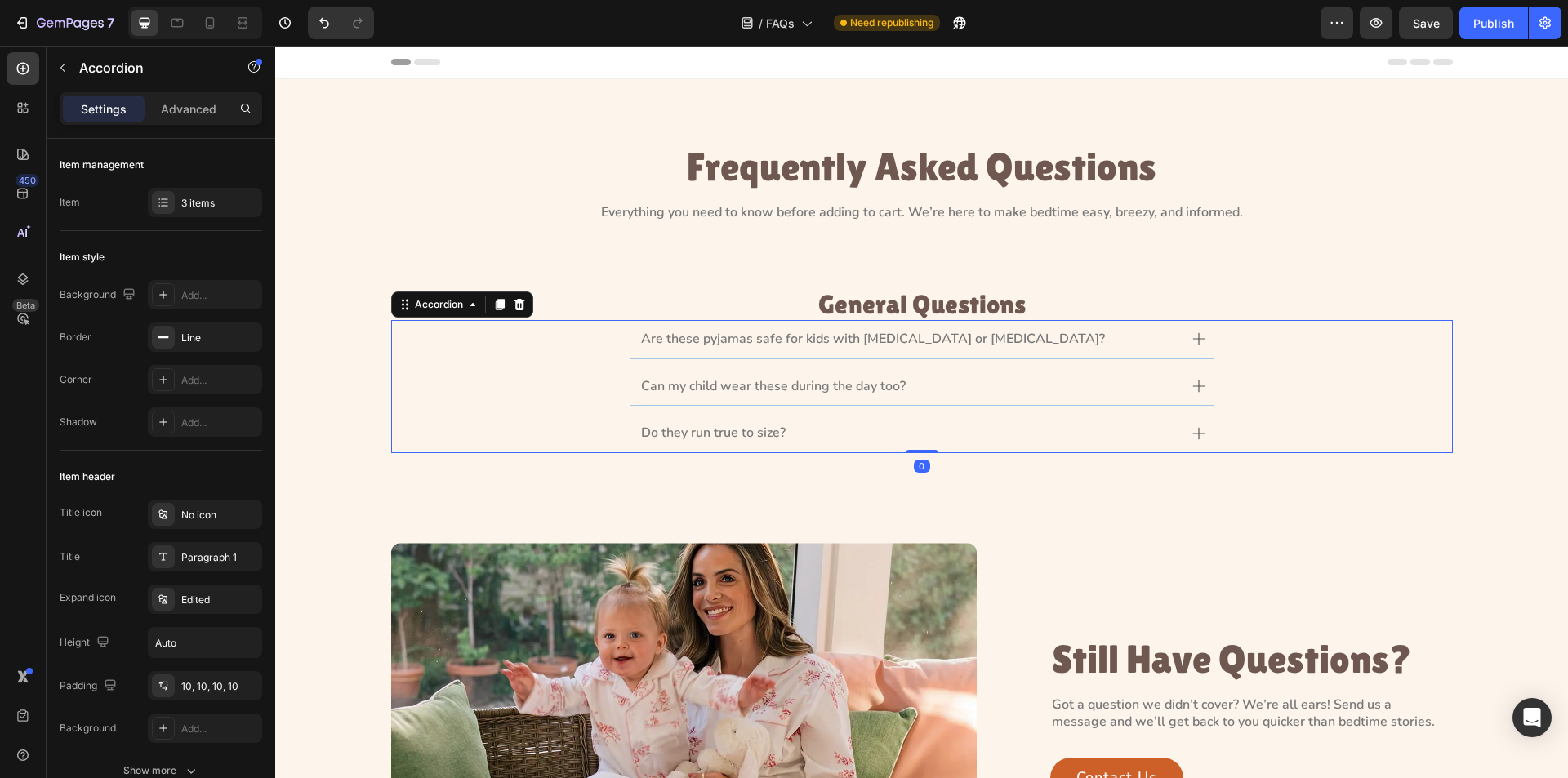
click at [1313, 357] on div "Are these pyjamas safe for kids with [MEDICAL_DATA] or [MEDICAL_DATA]?" at bounding box center [921, 340] width 1060 height 39
click at [561, 358] on div "Are these pyjamas safe for kids with [MEDICAL_DATA] or [MEDICAL_DATA]?" at bounding box center [921, 340] width 1060 height 39
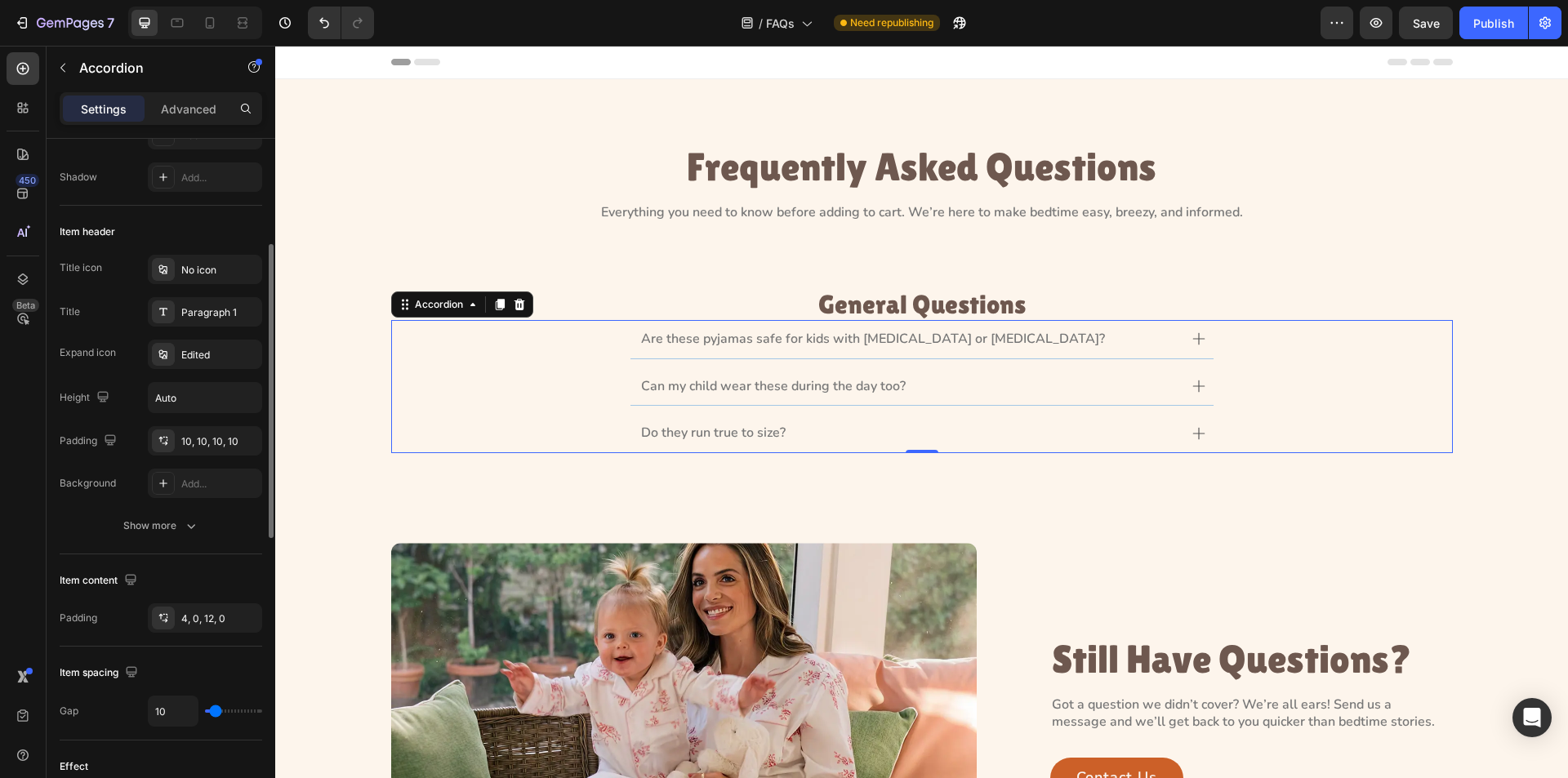
scroll to position [327, 0]
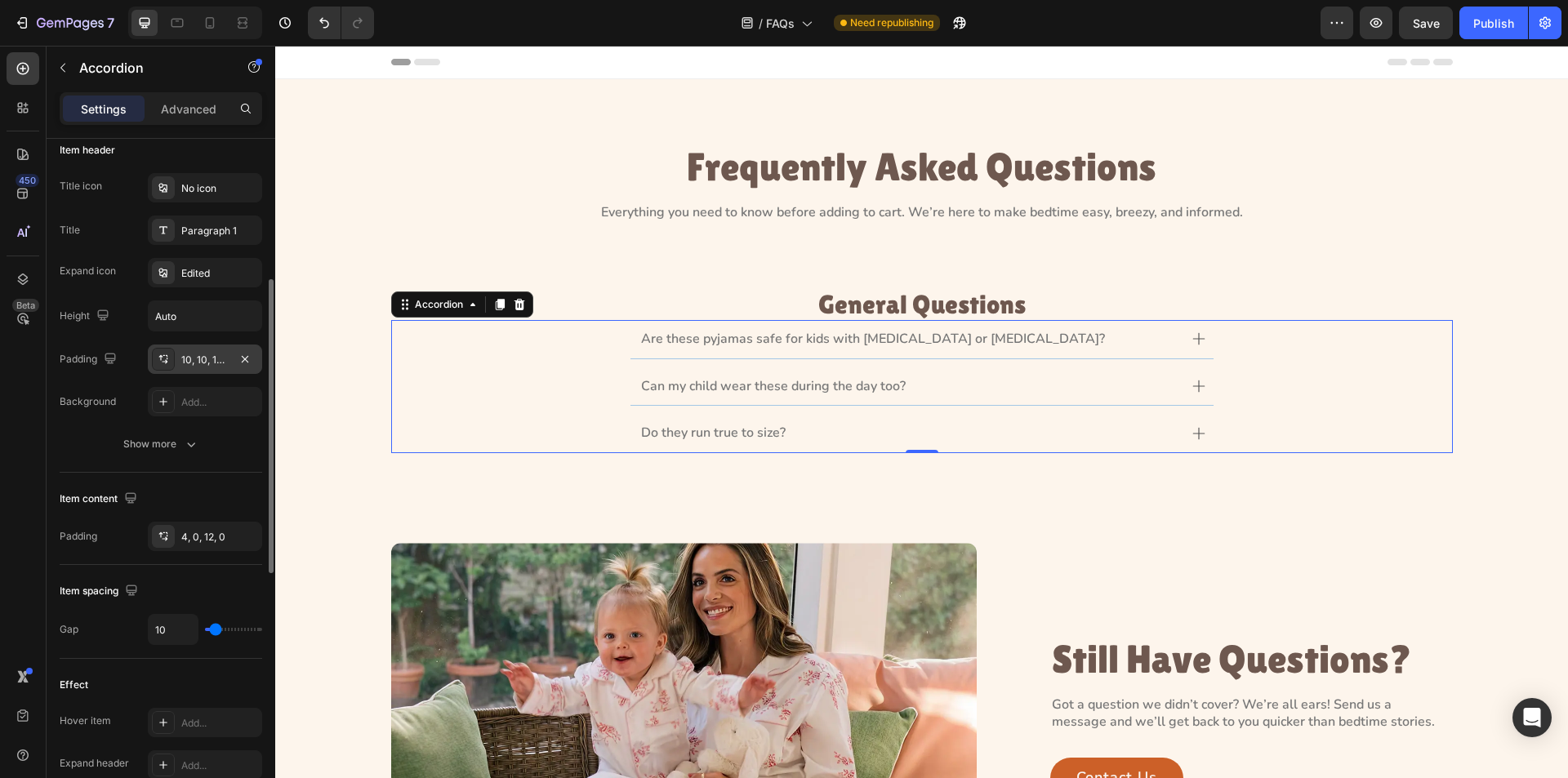
click at [154, 362] on div at bounding box center [163, 359] width 23 height 23
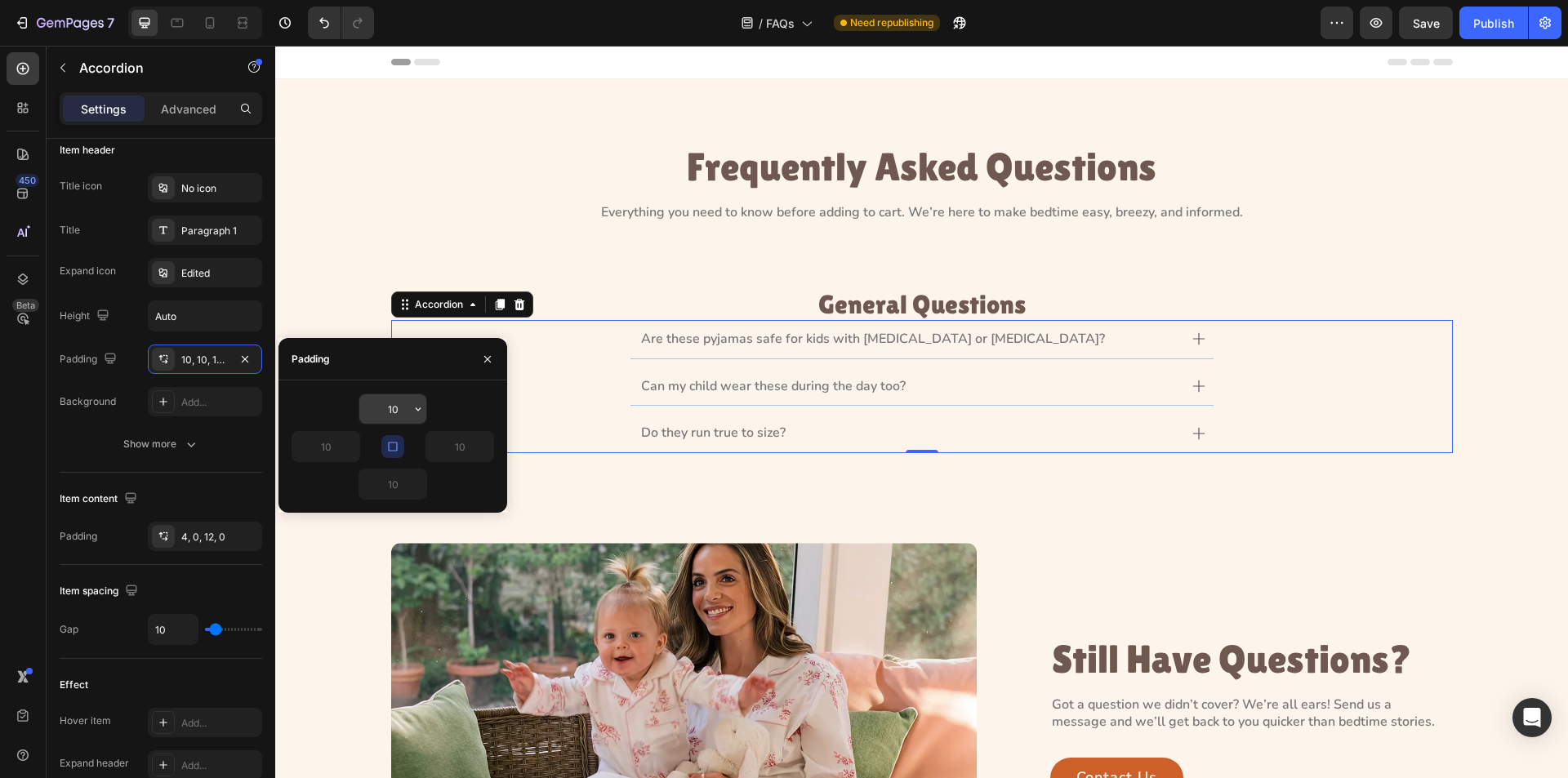
click at [404, 415] on input "10" at bounding box center [393, 409] width 67 height 29
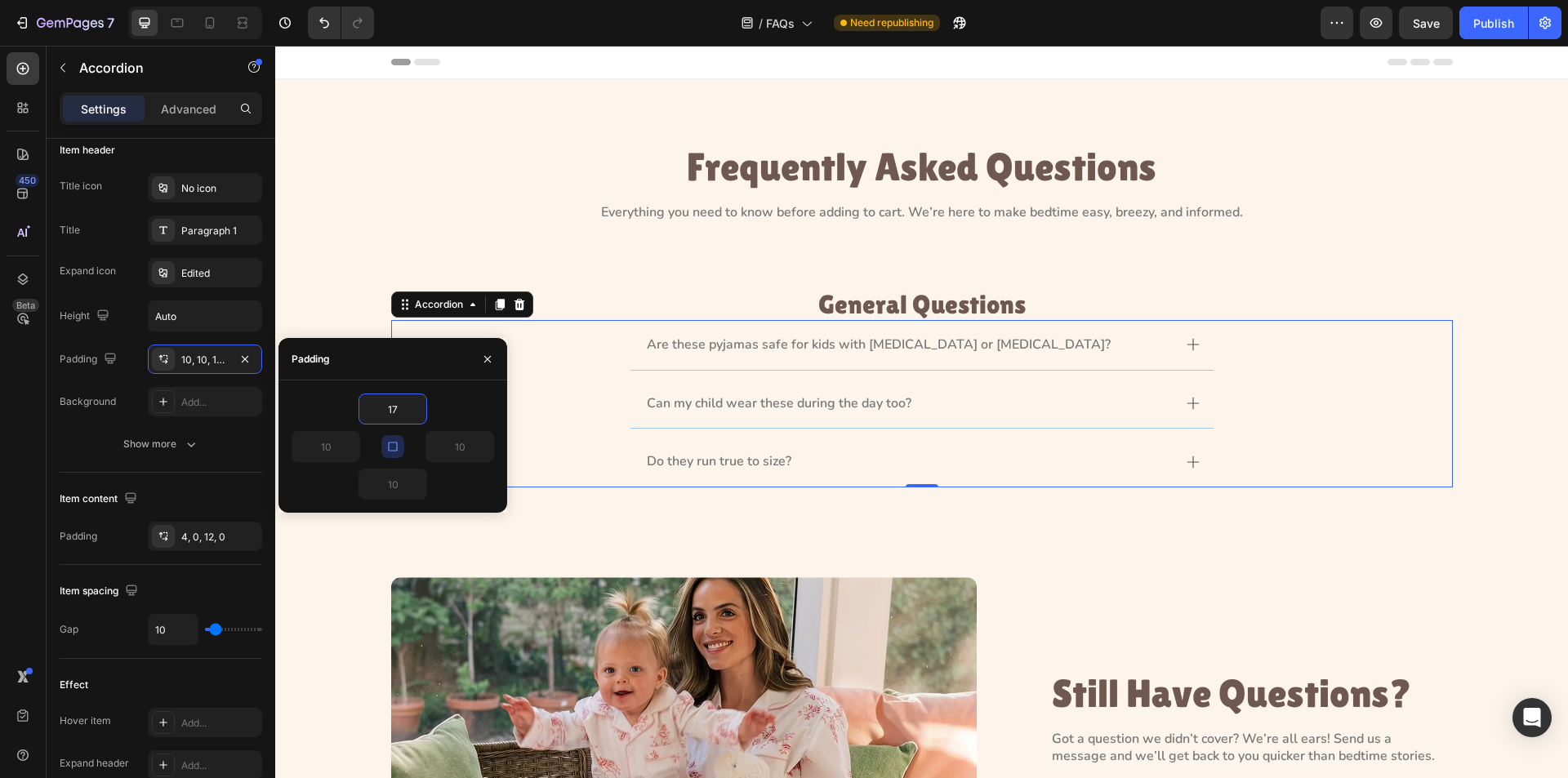
type input "17"
click at [390, 442] on icon "button" at bounding box center [393, 447] width 13 height 13
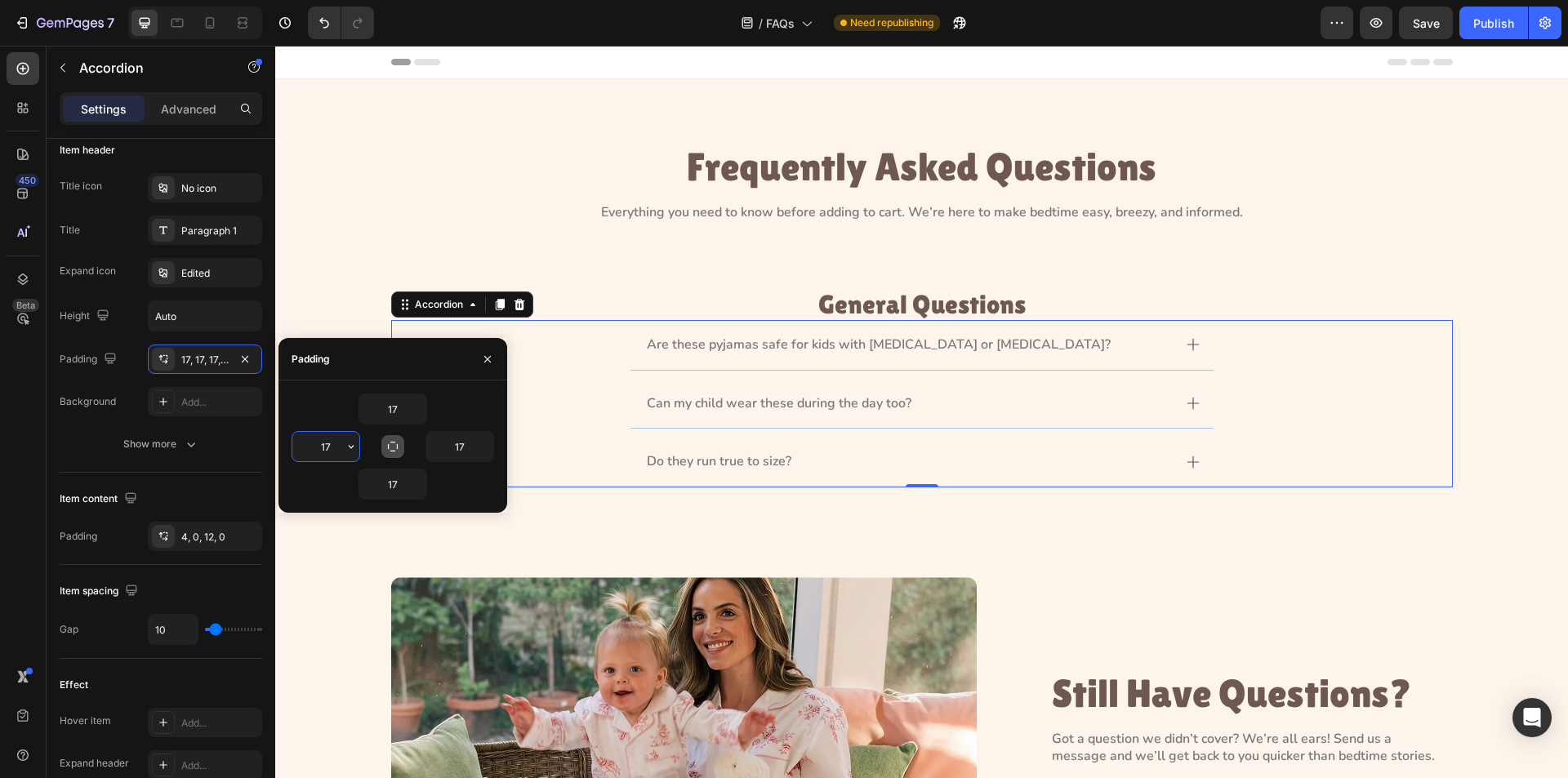
click at [336, 449] on input "17" at bounding box center [325, 447] width 67 height 29
type input "10"
click at [462, 447] on input "17" at bounding box center [459, 447] width 67 height 29
type input "10"
click at [405, 484] on input "17" at bounding box center [393, 484] width 67 height 29
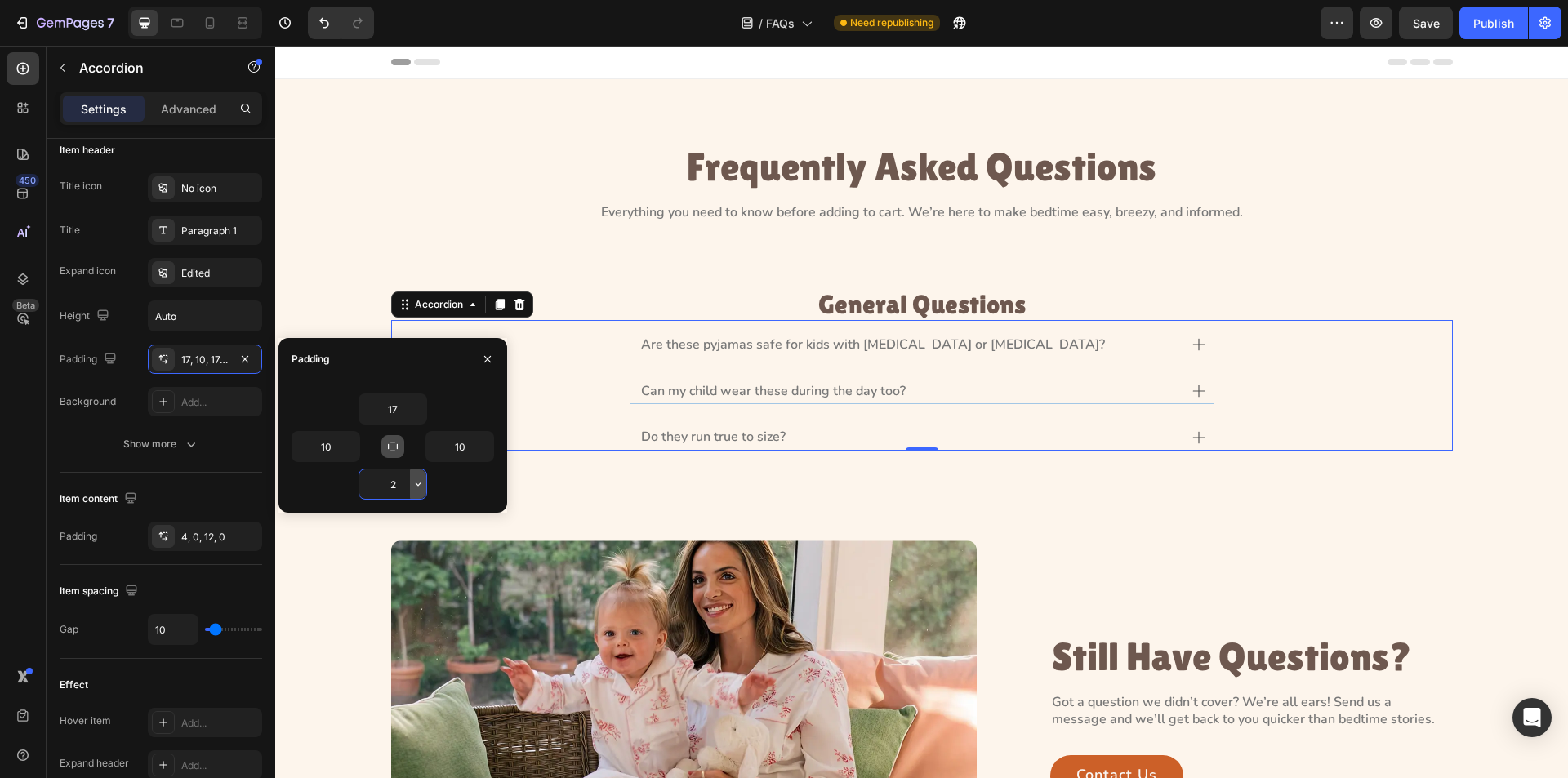
type input "20"
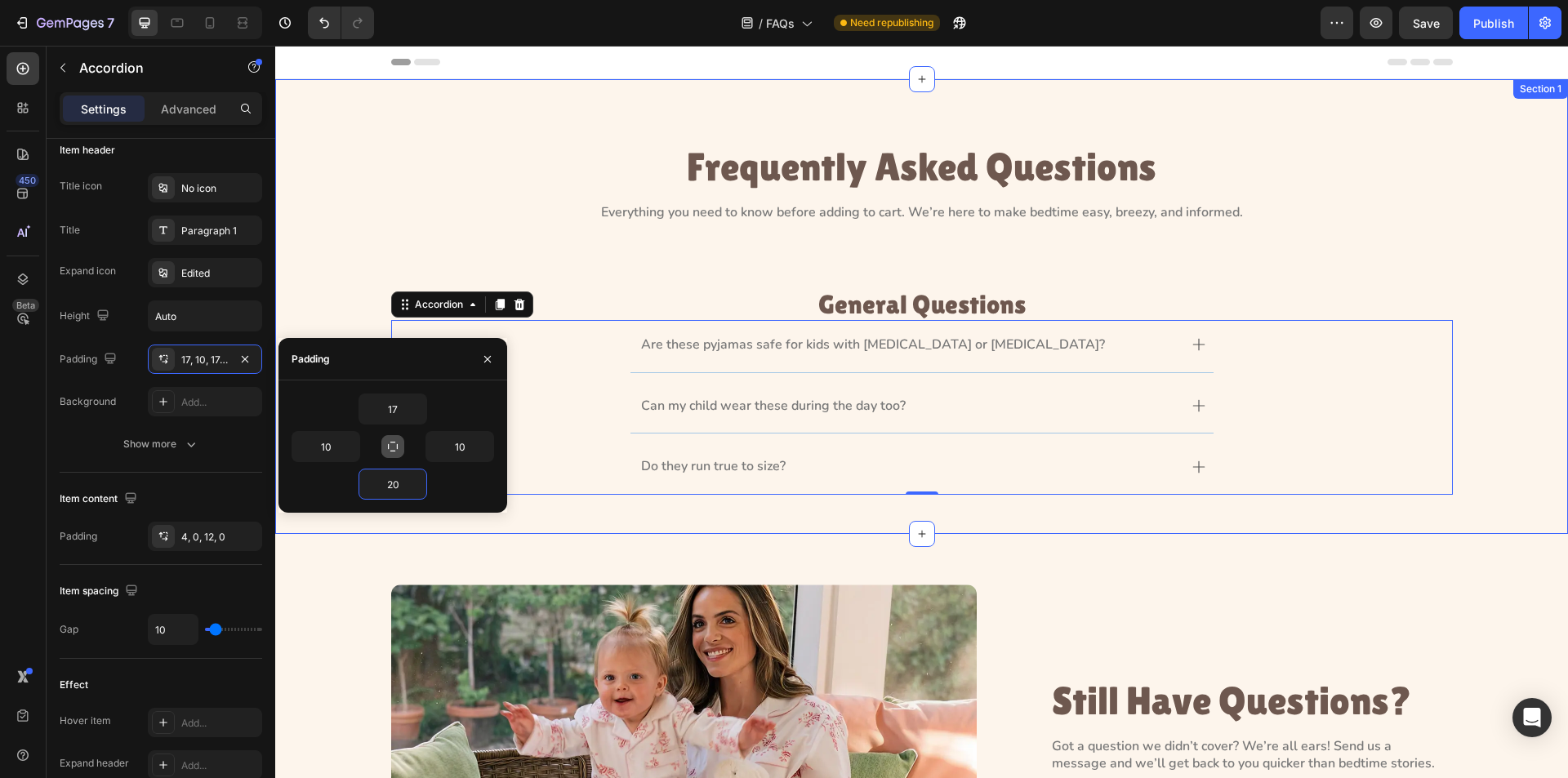
click at [329, 247] on div "Frequently Asked Questions Heading Everything you need to know before adding to…" at bounding box center [921, 326] width 1256 height 363
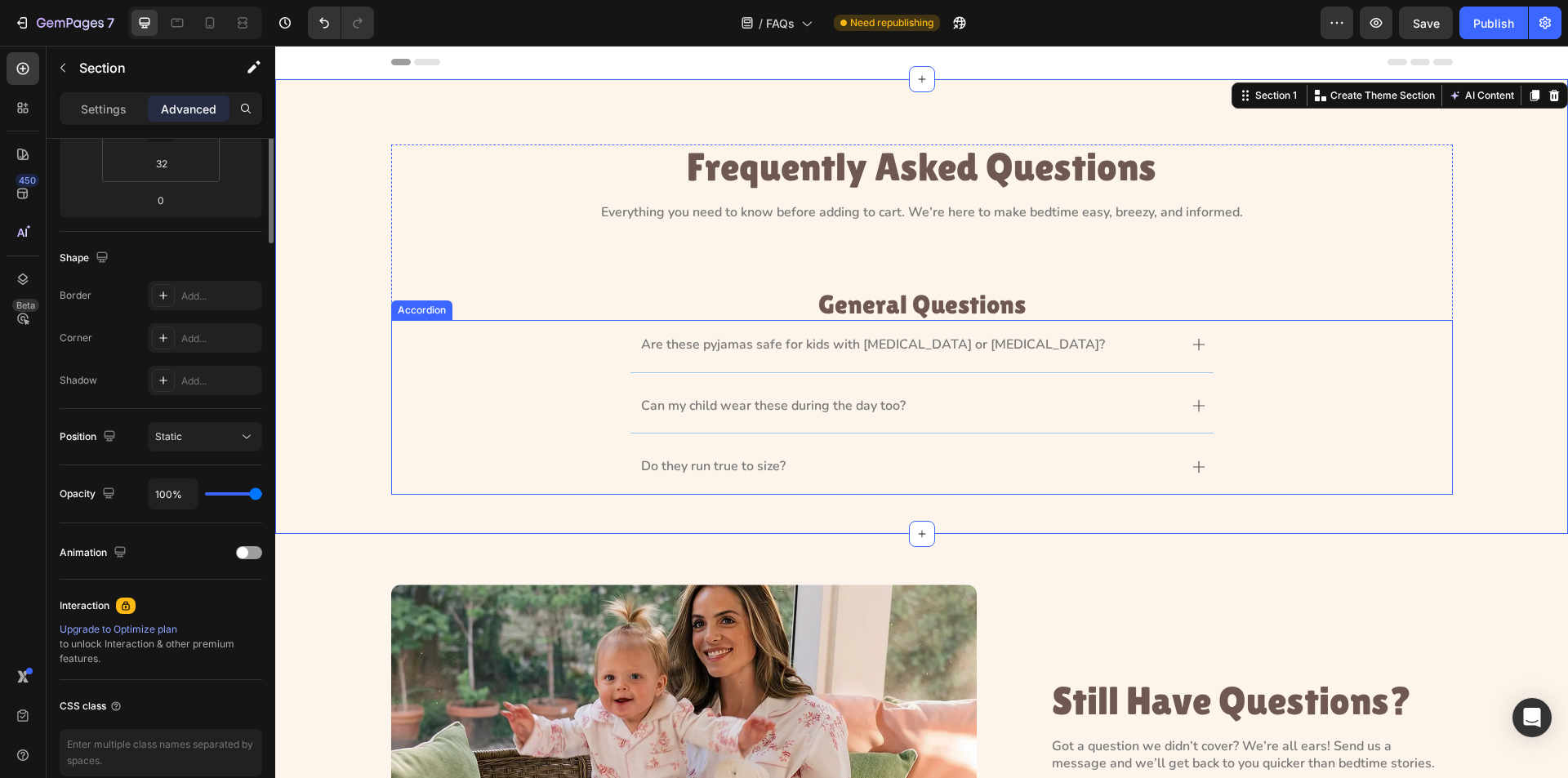
scroll to position [0, 0]
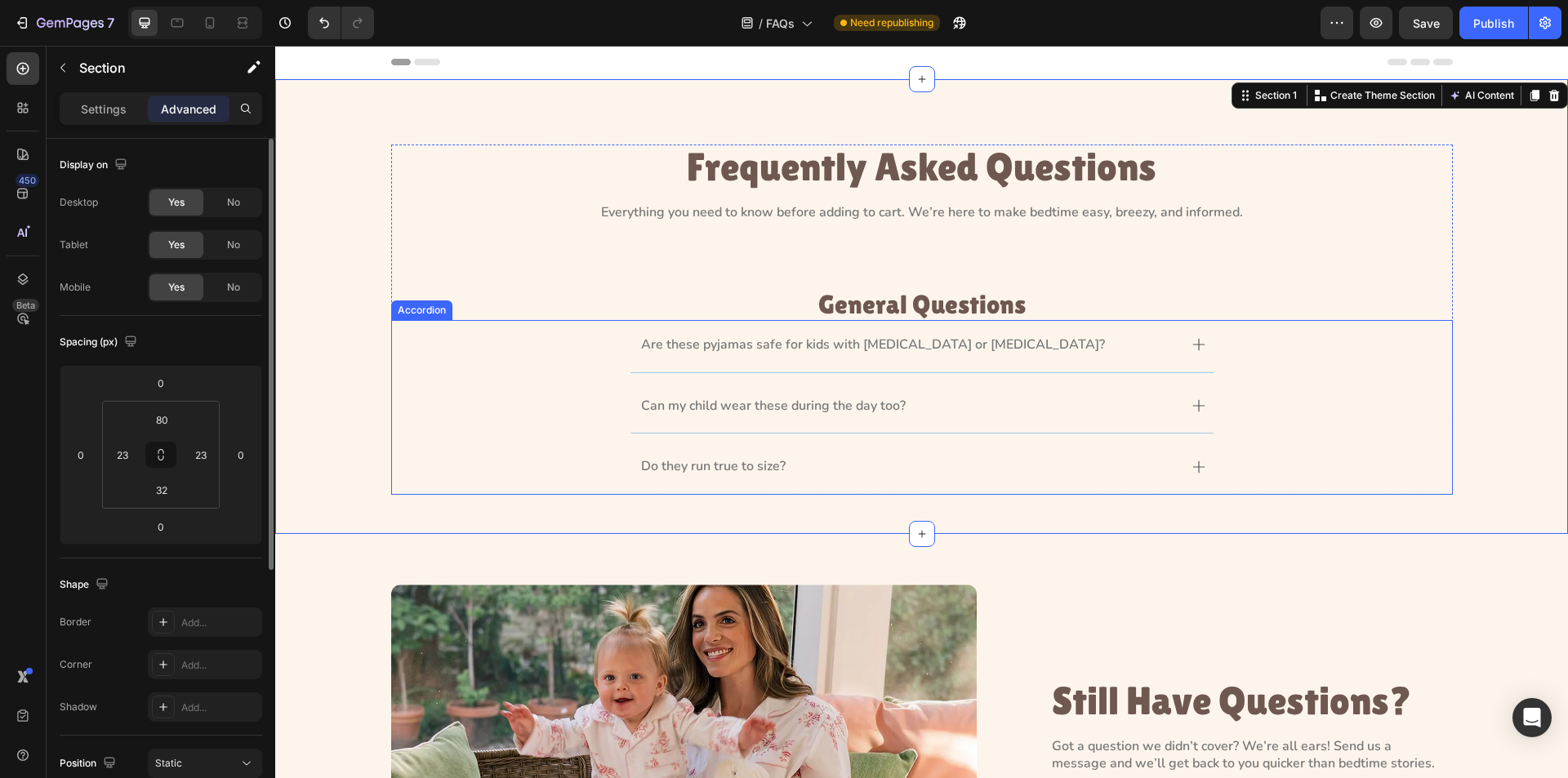
click at [1195, 338] on icon at bounding box center [1199, 344] width 13 height 13
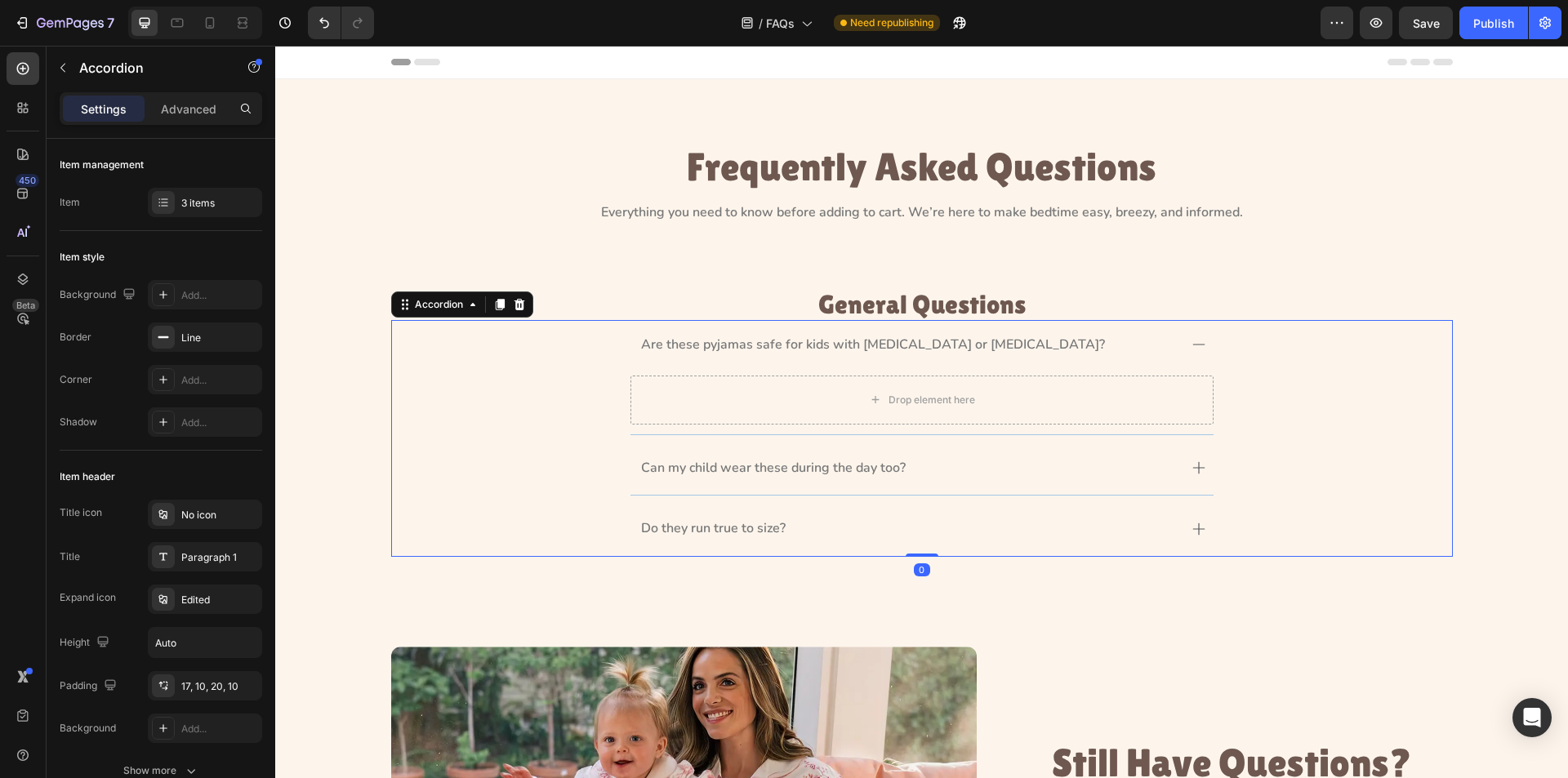
click at [1193, 341] on icon at bounding box center [1199, 344] width 13 height 13
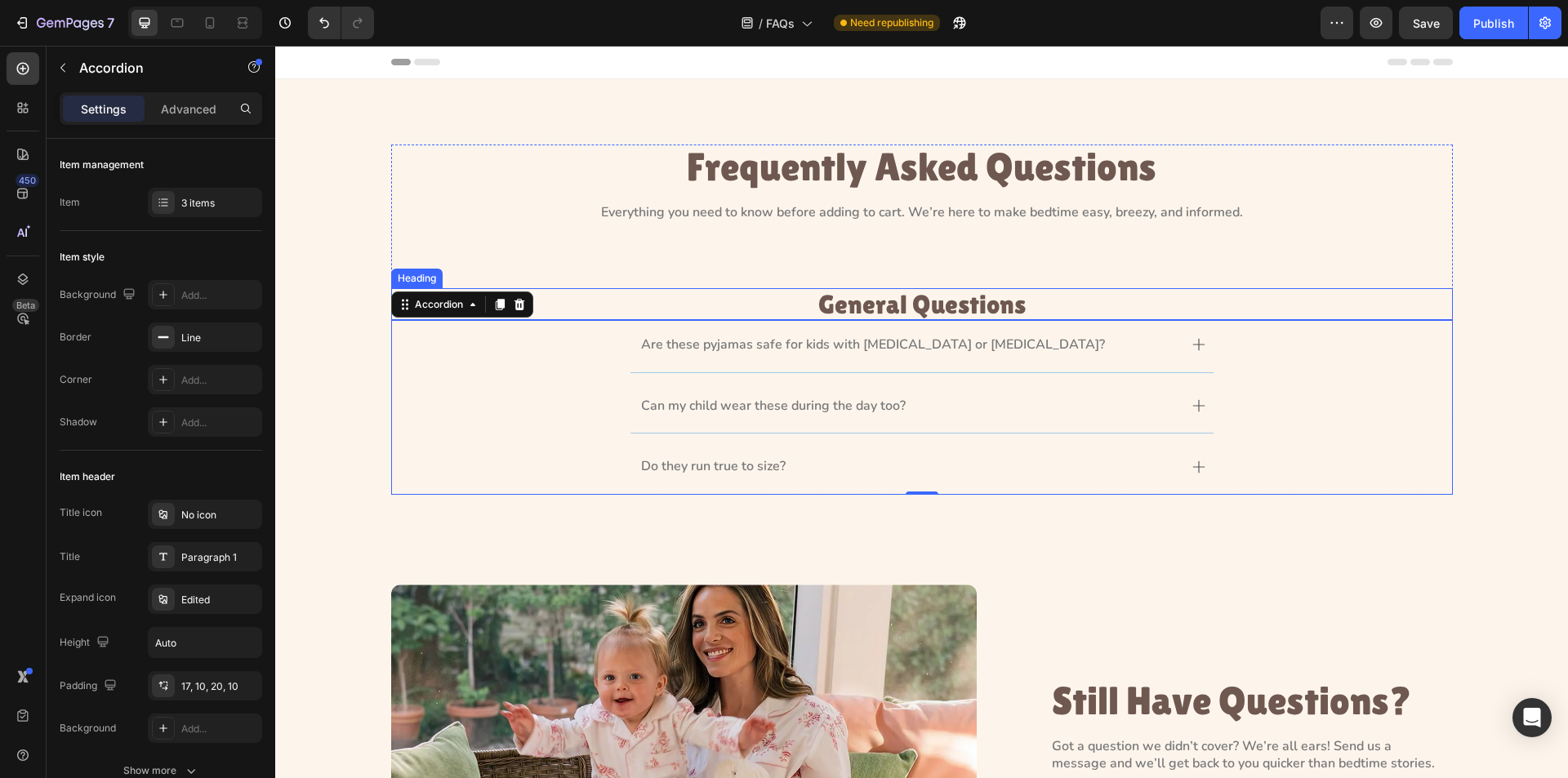
click at [897, 310] on h3 "General Questions" at bounding box center [921, 304] width 1062 height 32
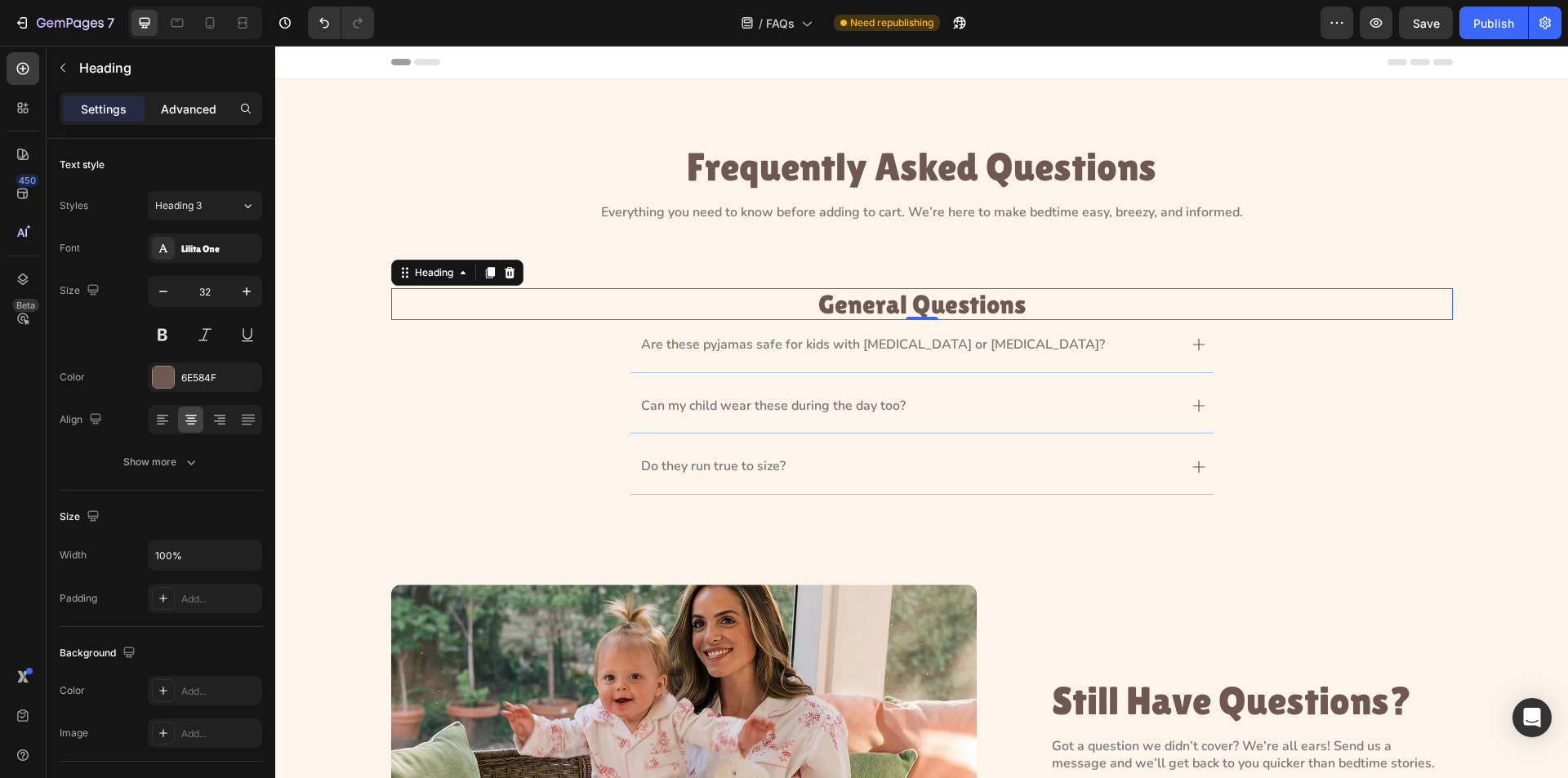
click at [192, 110] on p "Advanced" at bounding box center [188, 109] width 56 height 17
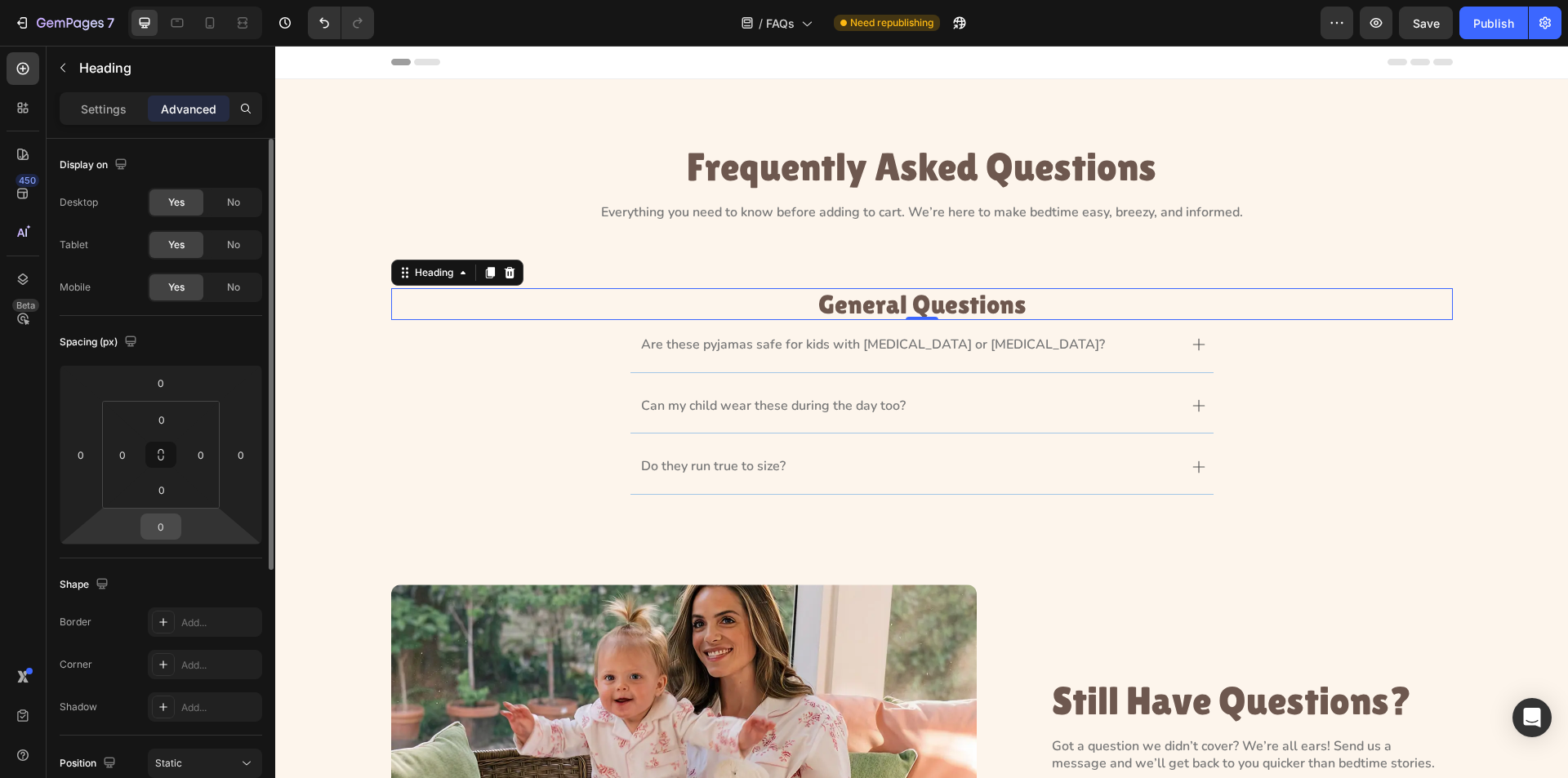
click at [173, 523] on input "0" at bounding box center [161, 527] width 33 height 25
click at [155, 523] on input "0" at bounding box center [161, 527] width 33 height 25
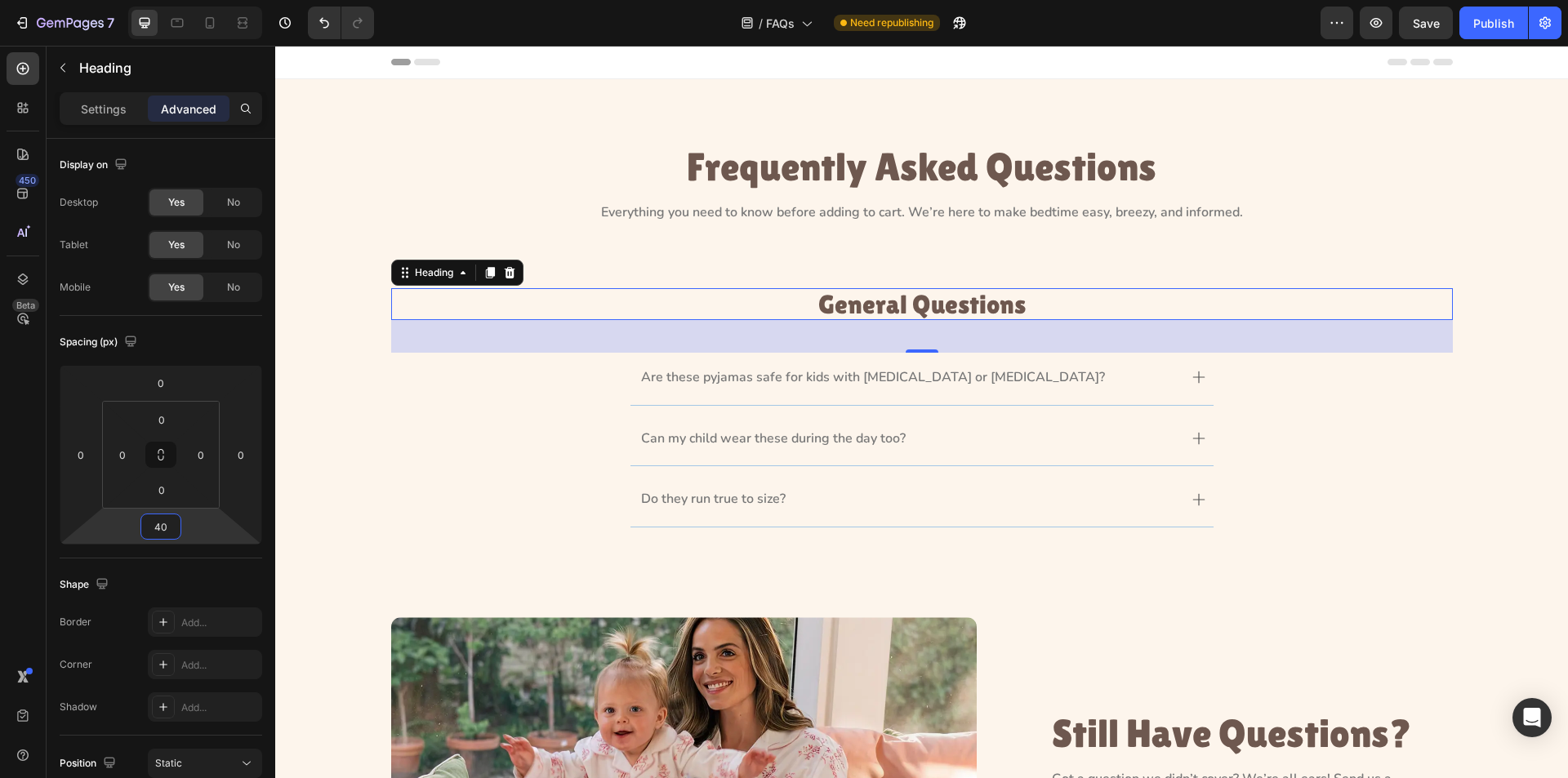
type input "40"
click at [1028, 308] on h3 "General Questions" at bounding box center [921, 304] width 1062 height 32
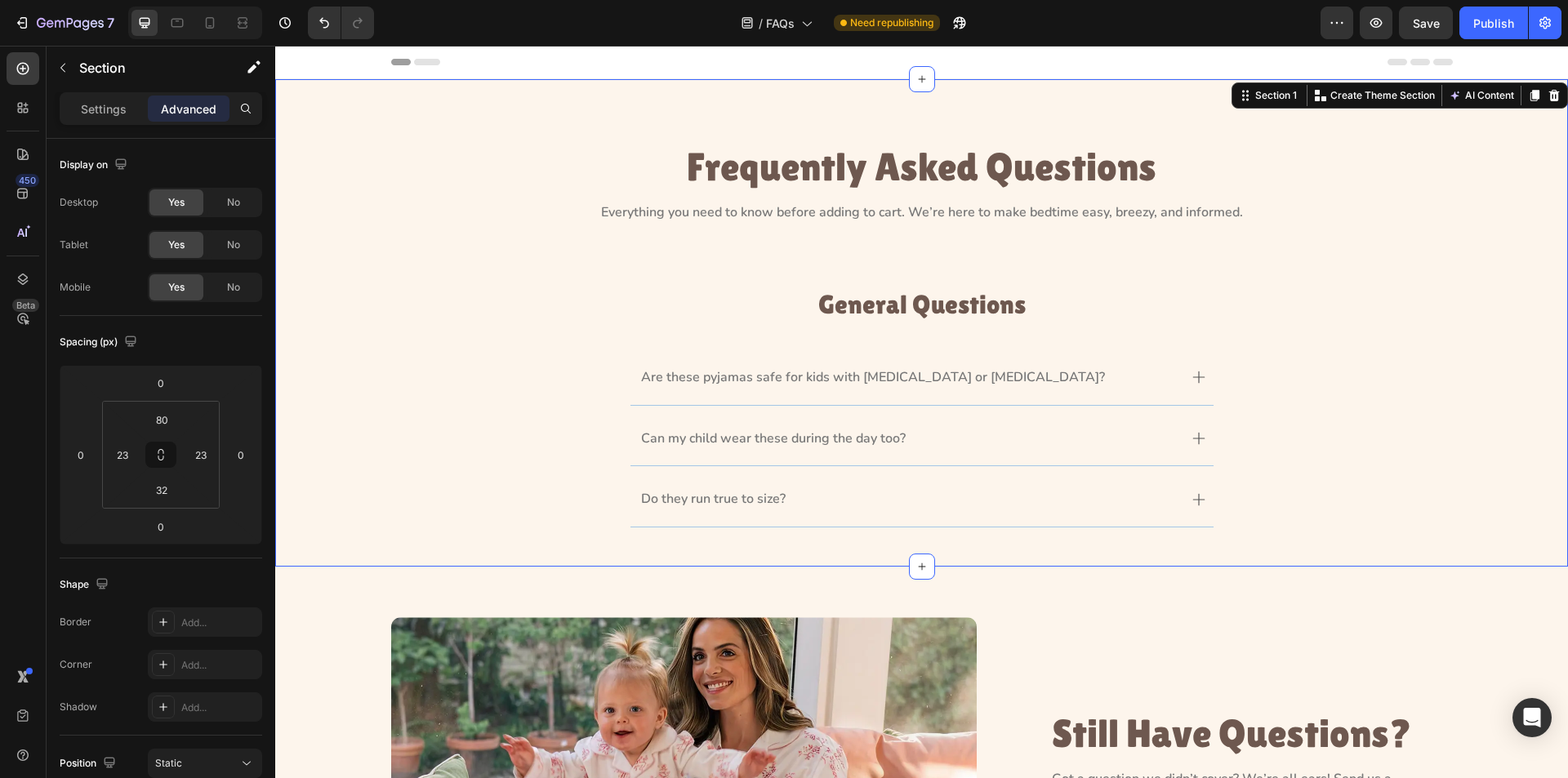
click at [325, 347] on div "Frequently Asked Questions Heading Everything you need to know before adding to…" at bounding box center [921, 342] width 1256 height 396
click at [823, 312] on p "General Questions" at bounding box center [921, 304] width 1058 height 28
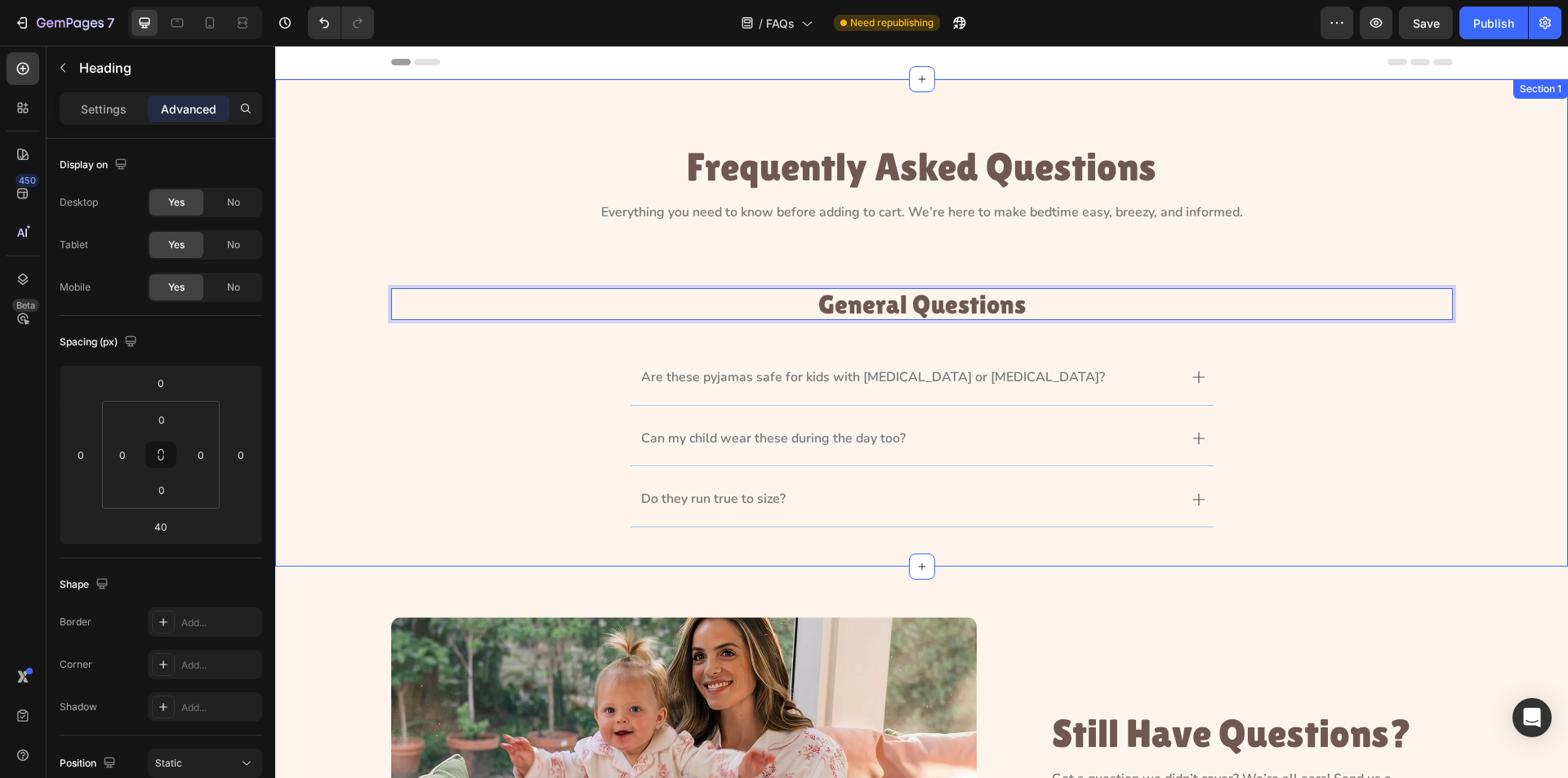
click at [1522, 432] on div "Frequently Asked Questions Heading Everything you need to know before adding to…" at bounding box center [921, 342] width 1256 height 396
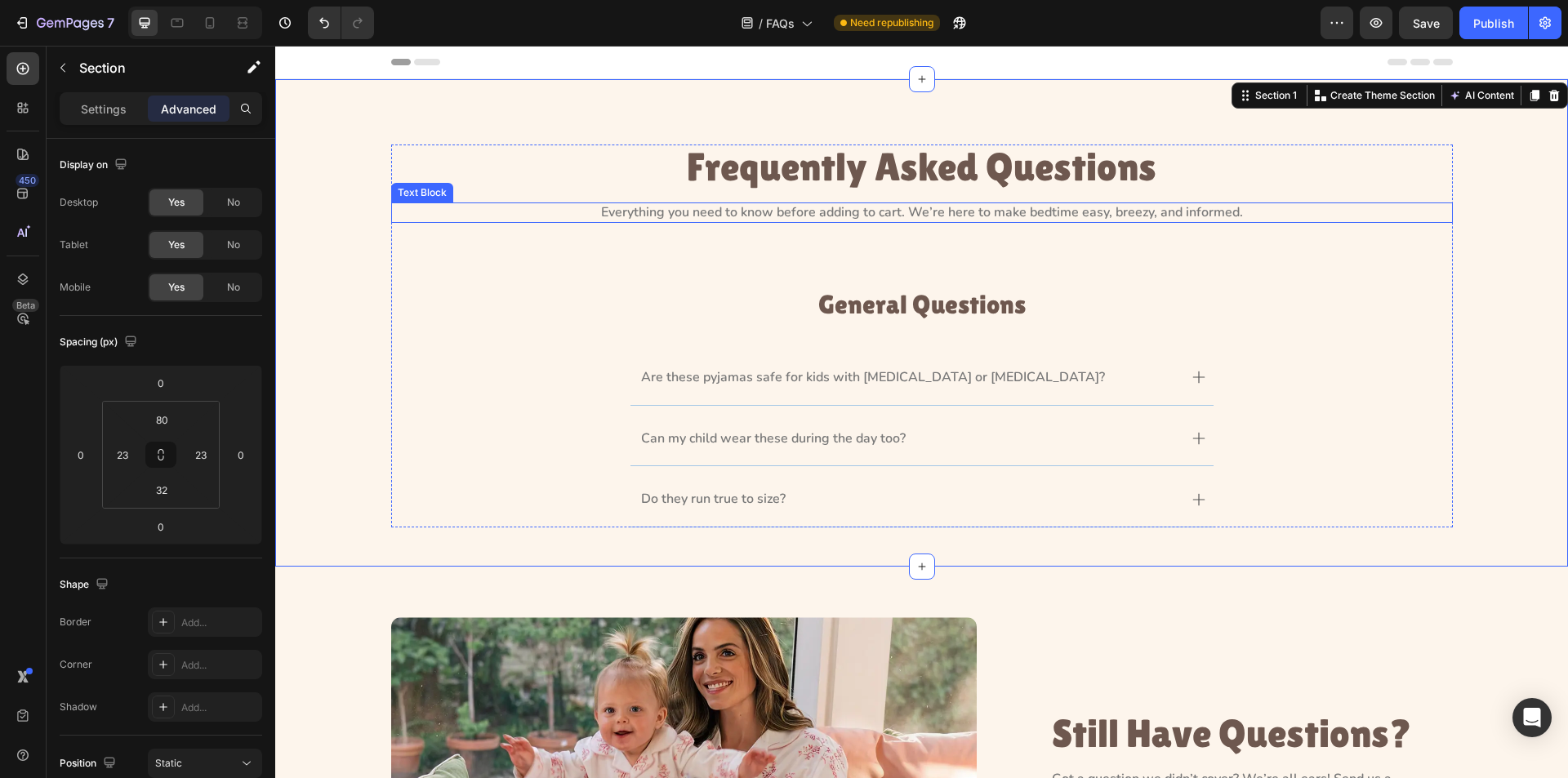
click at [1041, 210] on p "Everything you need to know before adding to cart. We’re here to make bedtime e…" at bounding box center [921, 213] width 1058 height 17
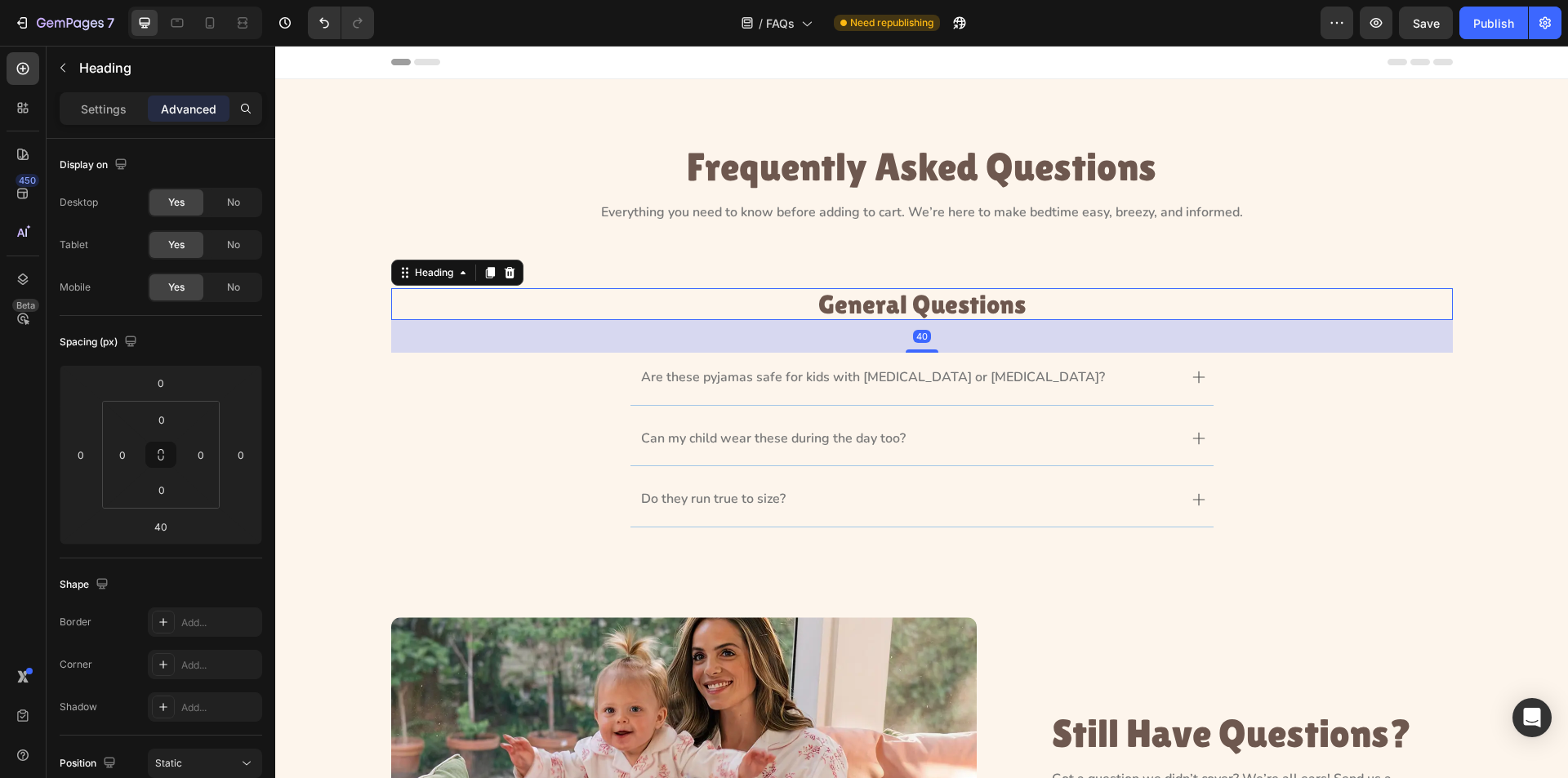
click at [975, 307] on p "General Questions" at bounding box center [921, 304] width 1058 height 28
click at [507, 427] on div "Can my child wear these during the day too?" at bounding box center [921, 440] width 1060 height 53
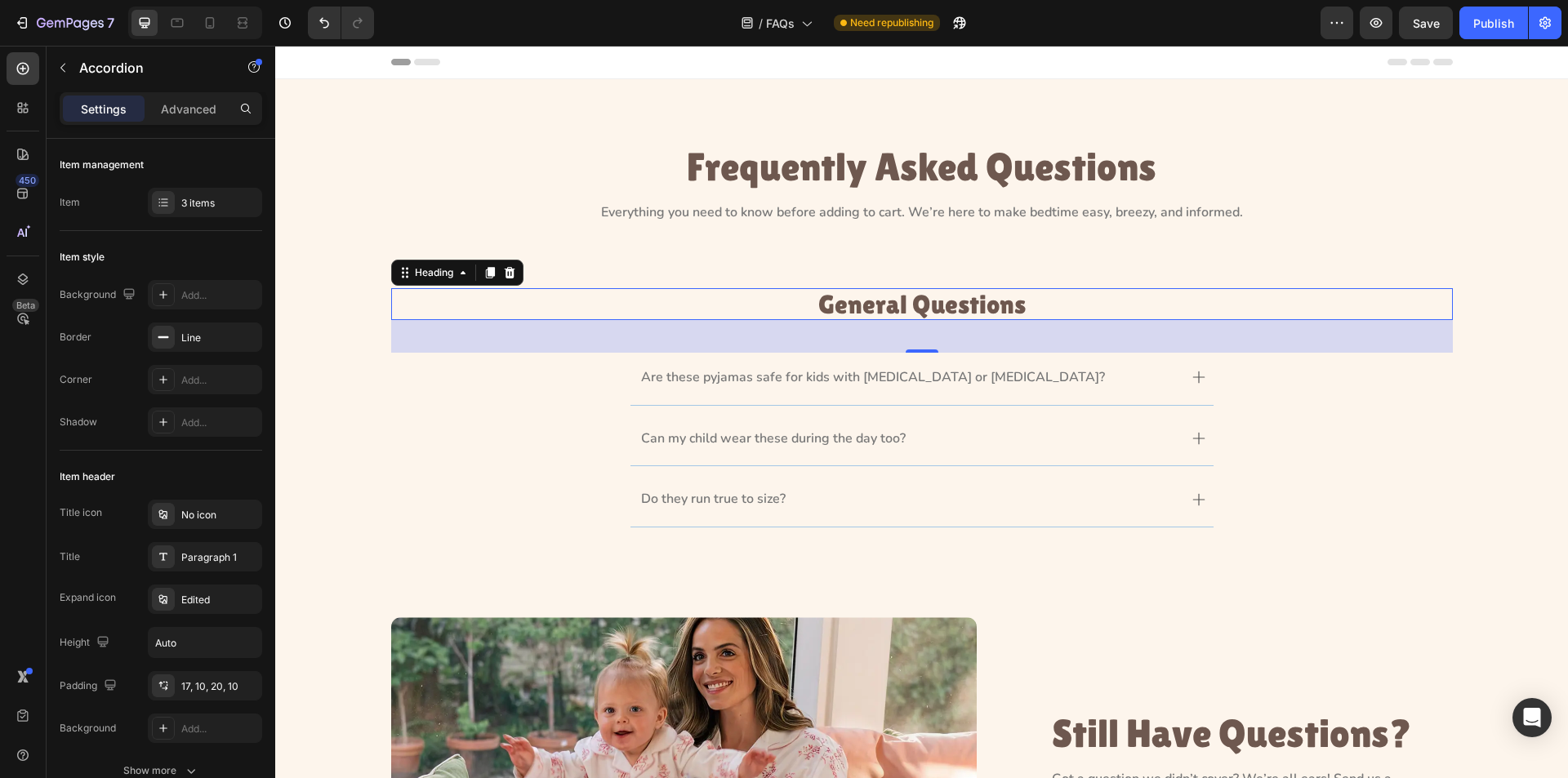
click at [943, 295] on p "General Questions" at bounding box center [921, 304] width 1058 height 28
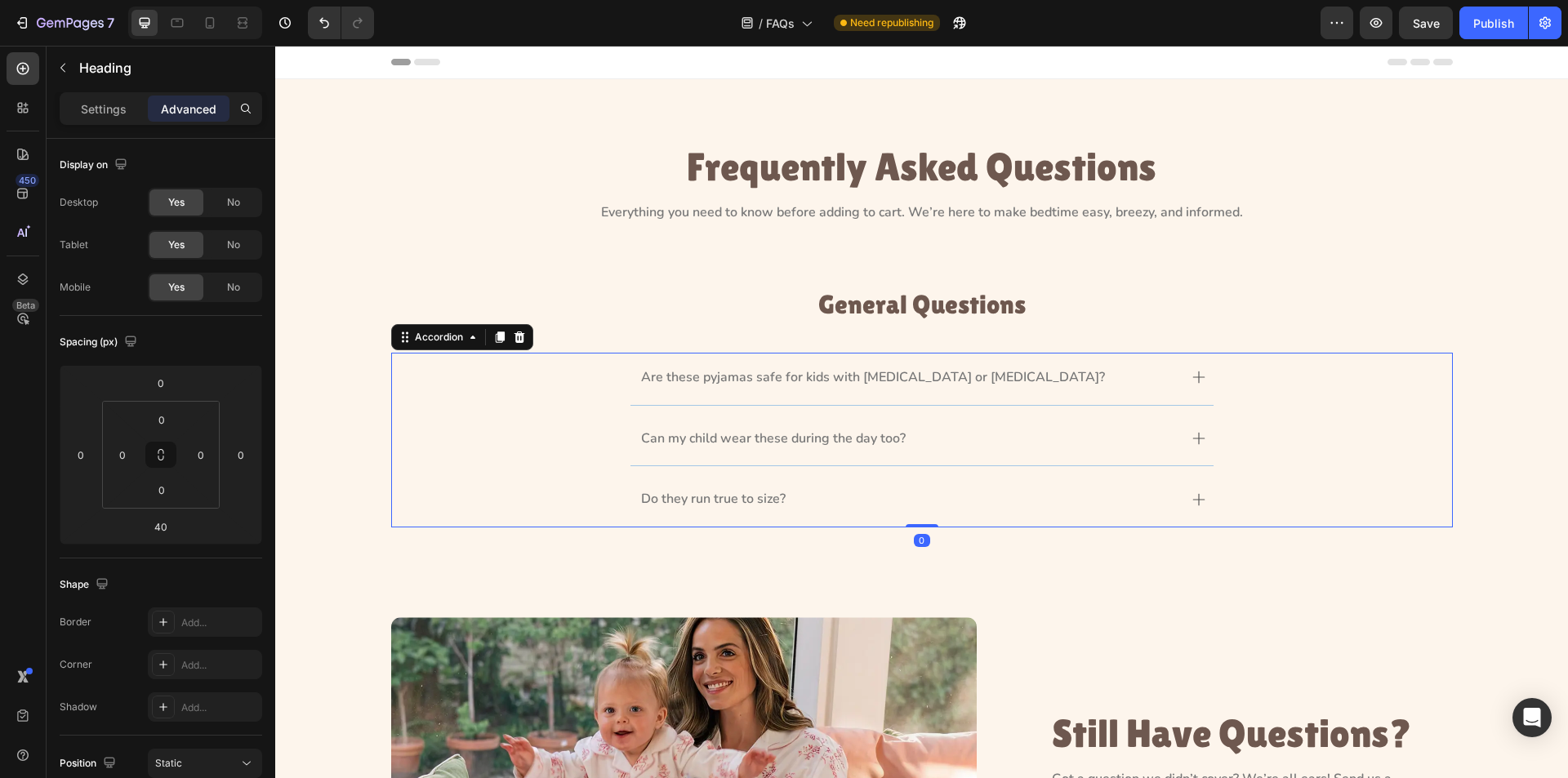
click at [838, 376] on p "Are these pyjamas safe for kids with [MEDICAL_DATA] or [MEDICAL_DATA]?" at bounding box center [873, 377] width 464 height 17
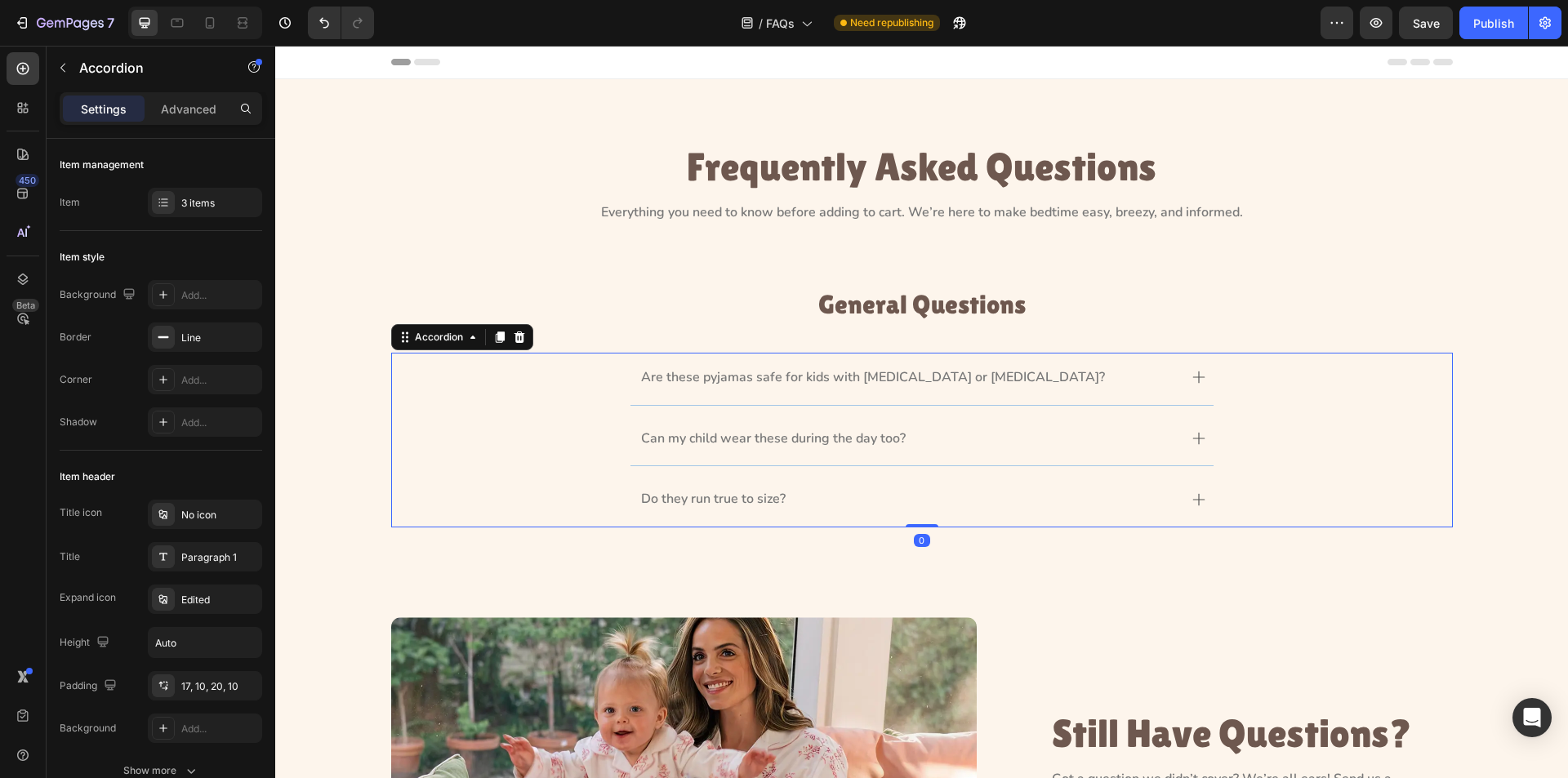
click at [1193, 380] on icon at bounding box center [1199, 377] width 13 height 13
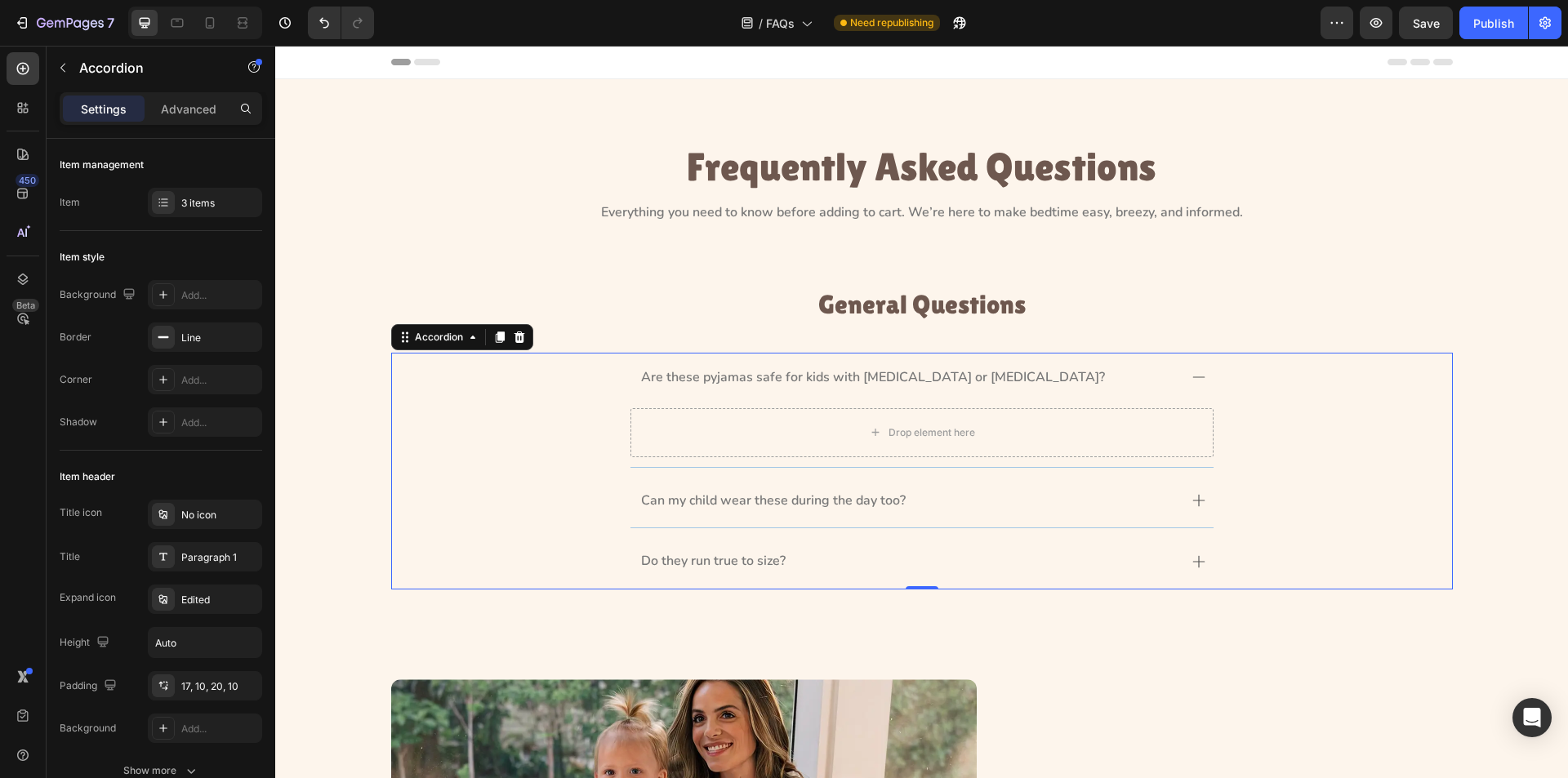
click at [1193, 380] on icon at bounding box center [1199, 377] width 13 height 13
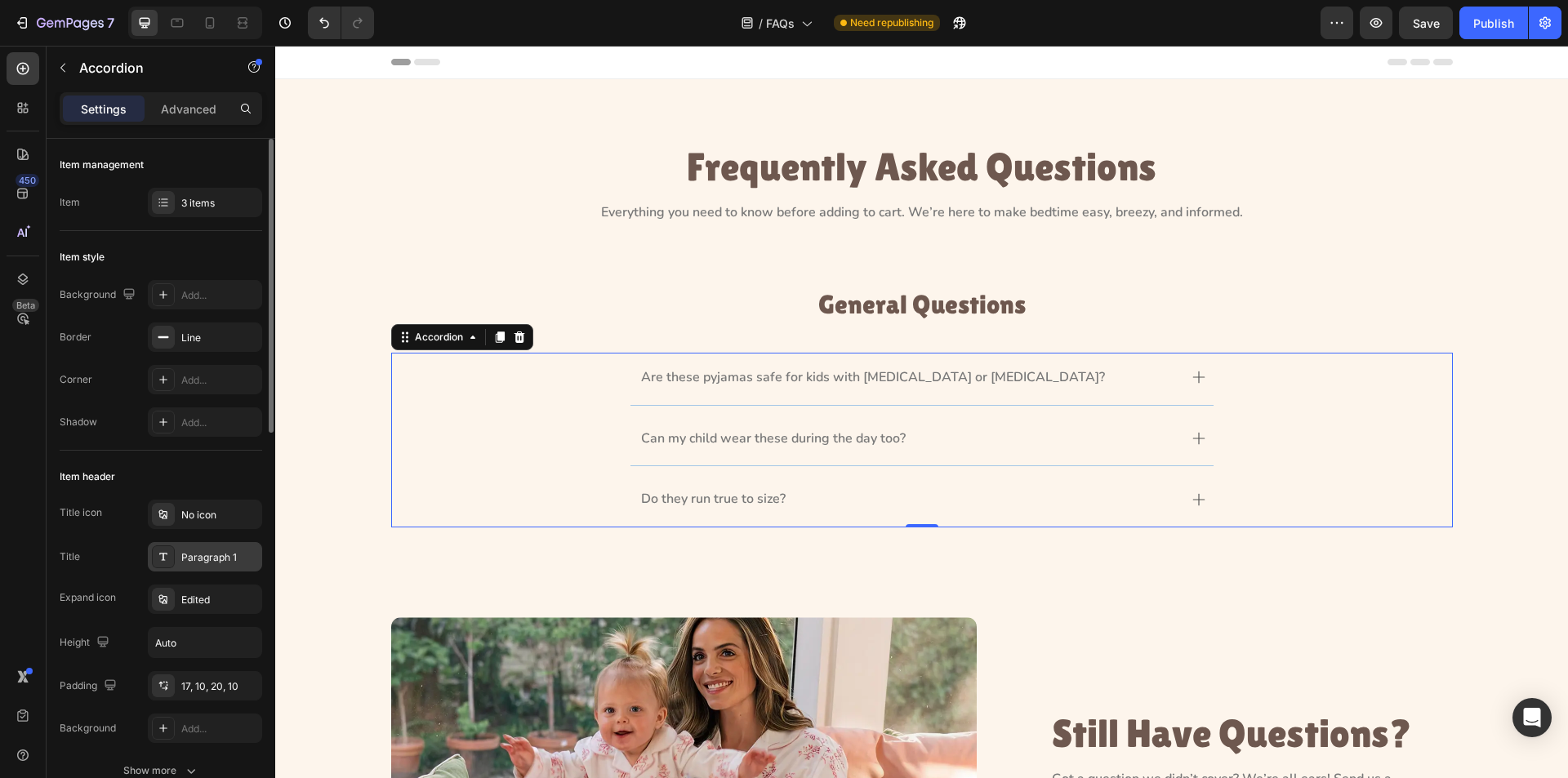
click at [202, 551] on div "Paragraph 1" at bounding box center [220, 558] width 77 height 15
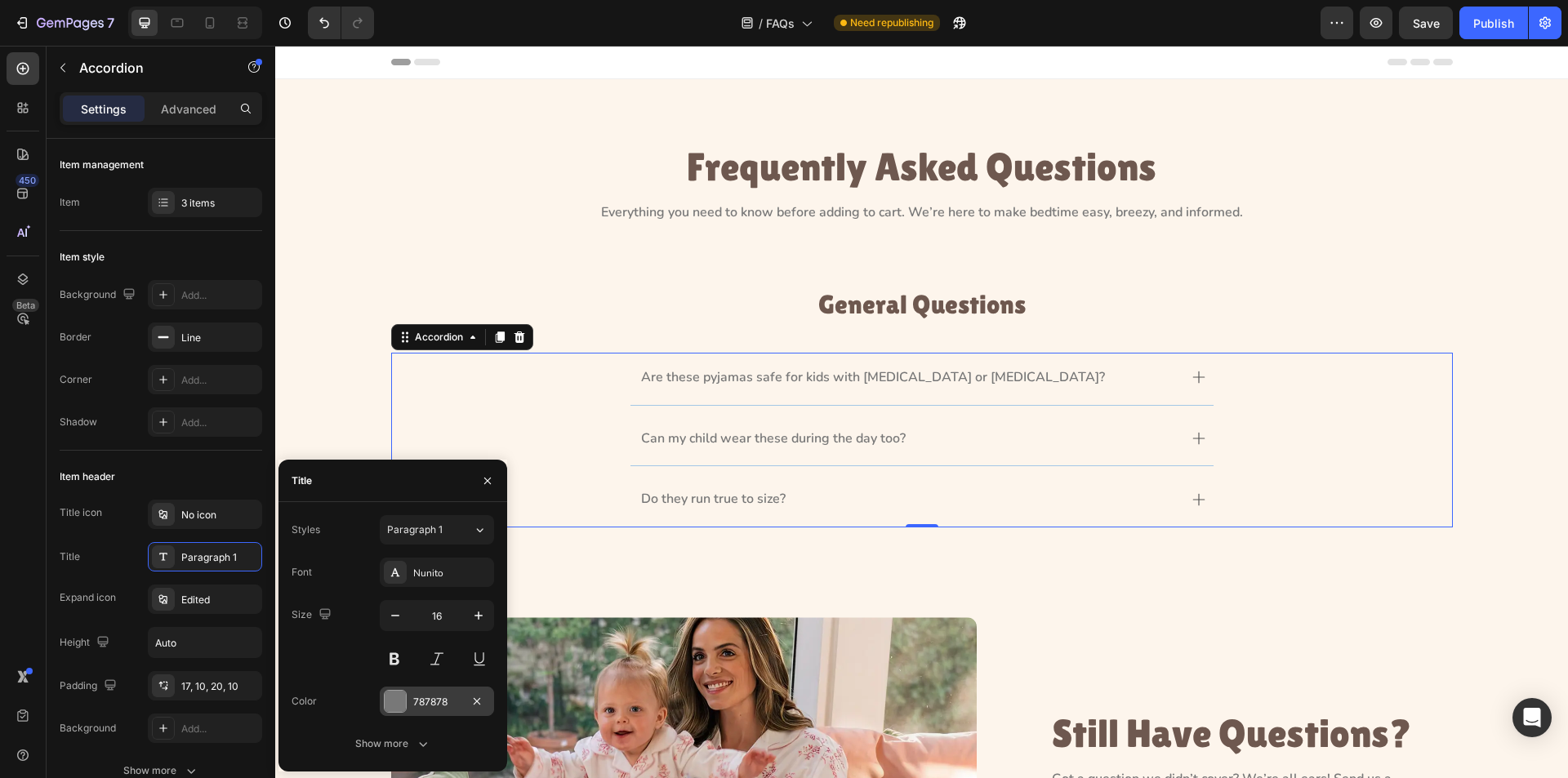
click at [440, 700] on div "787878" at bounding box center [437, 702] width 47 height 15
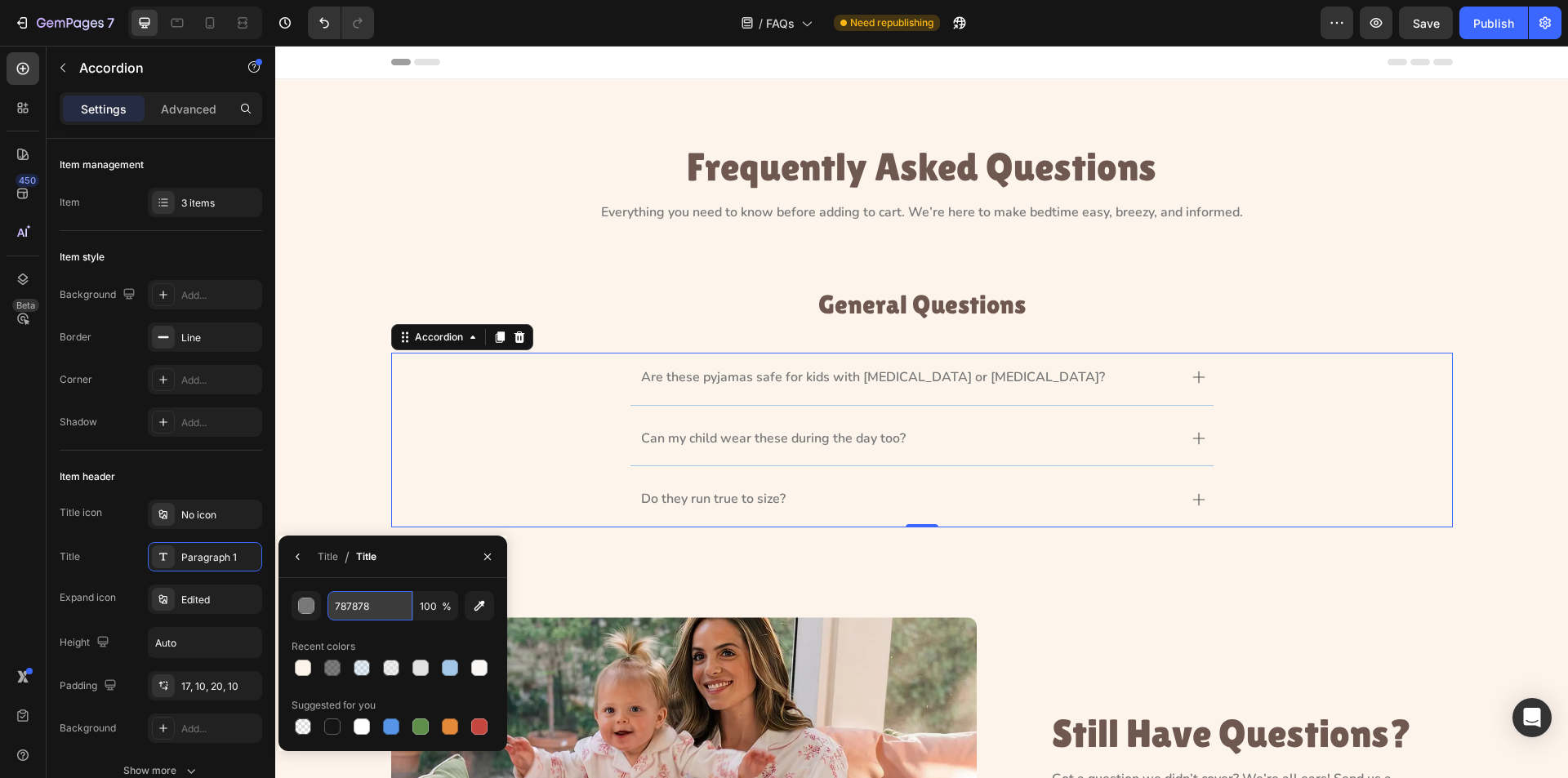
click at [379, 602] on input "787878" at bounding box center [370, 606] width 85 height 29
paste input "#545454"
type input "#545454"
click at [298, 553] on icon "button" at bounding box center [298, 557] width 13 height 13
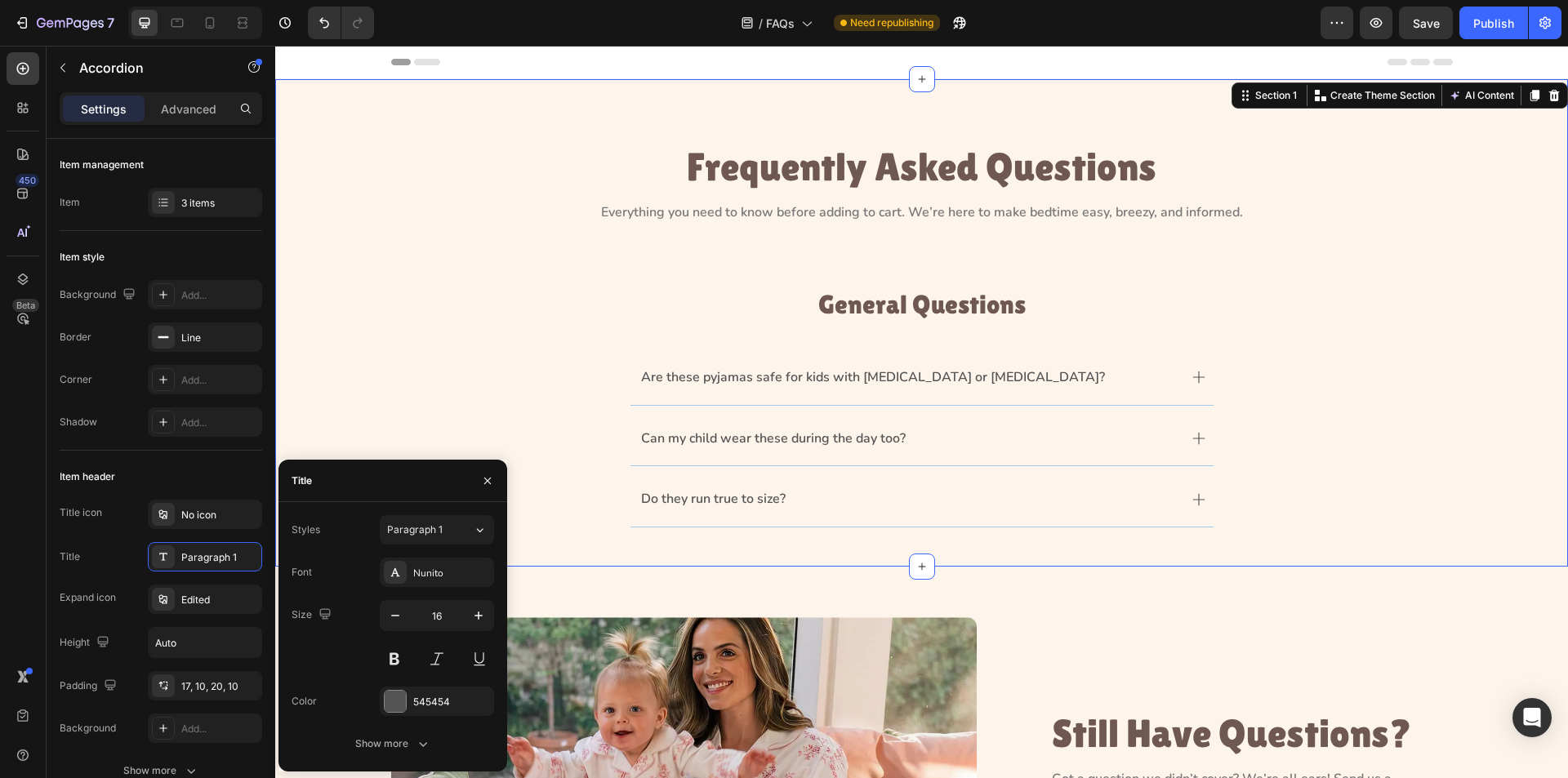
click at [295, 367] on div "Frequently Asked Questions Heading Everything you need to know before adding to…" at bounding box center [921, 342] width 1256 height 396
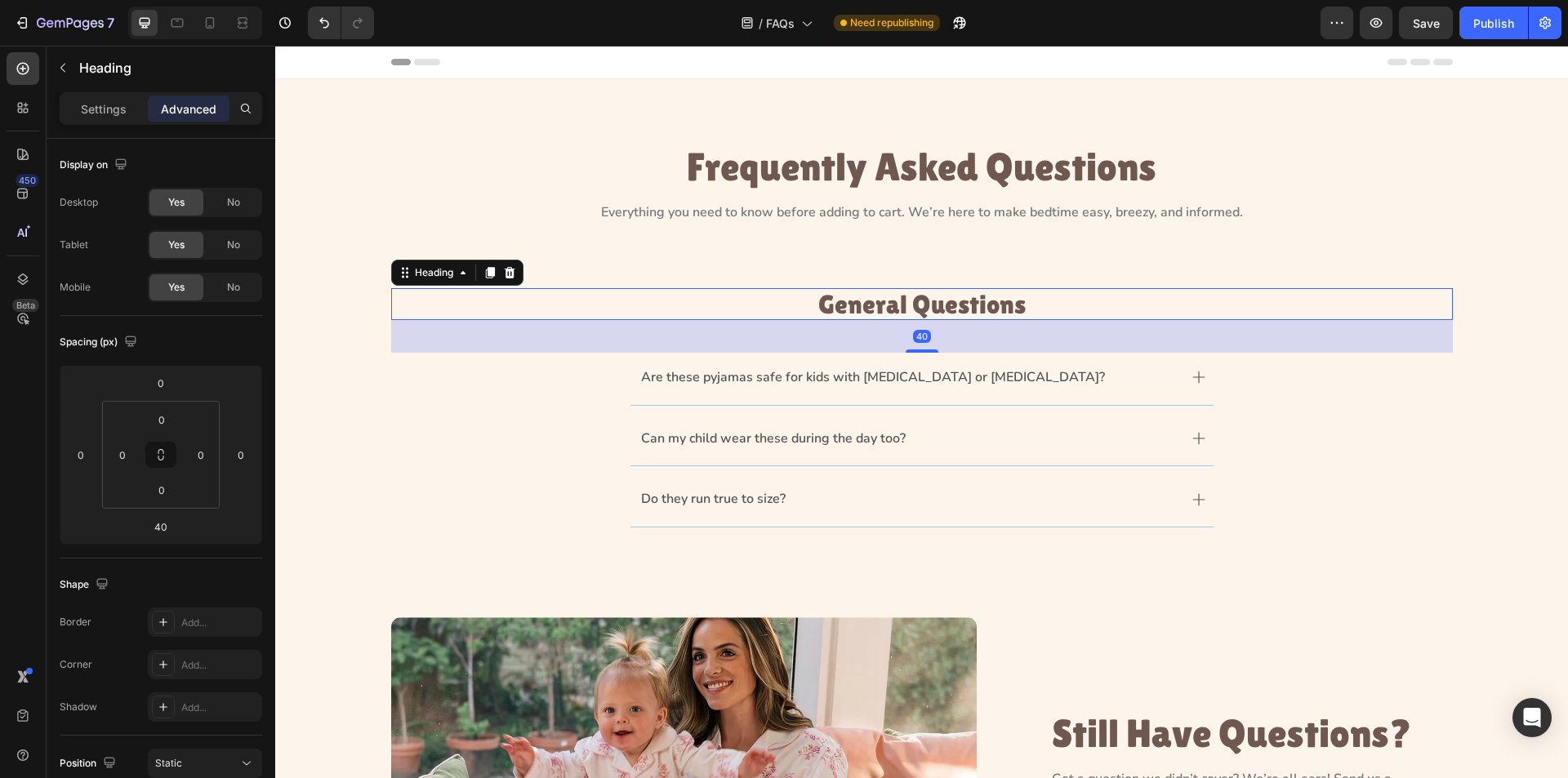
click at [1021, 313] on p "General Questions" at bounding box center [921, 304] width 1058 height 28
click at [1195, 380] on icon at bounding box center [1199, 377] width 13 height 13
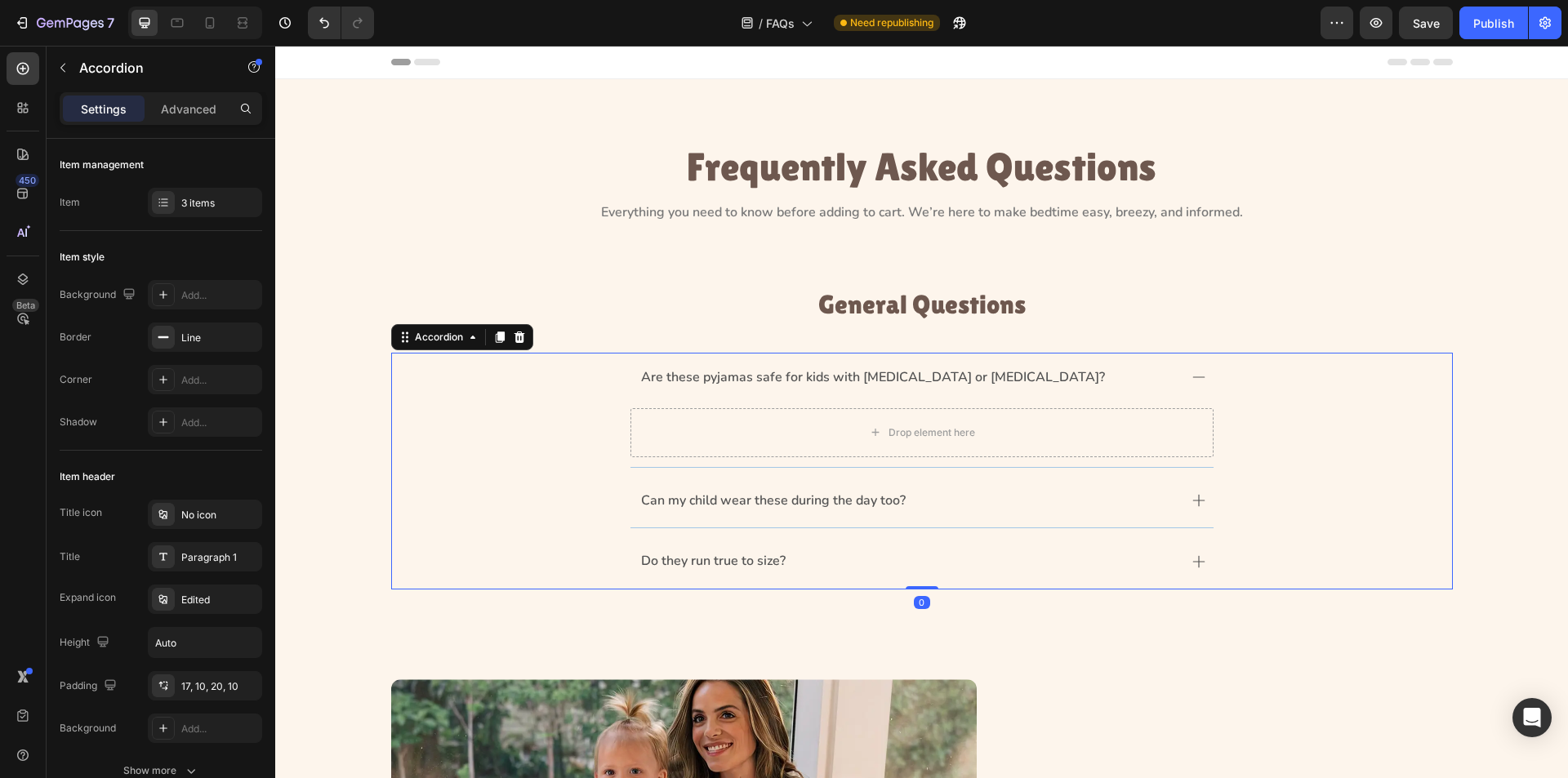
click at [1195, 380] on icon at bounding box center [1199, 377] width 13 height 13
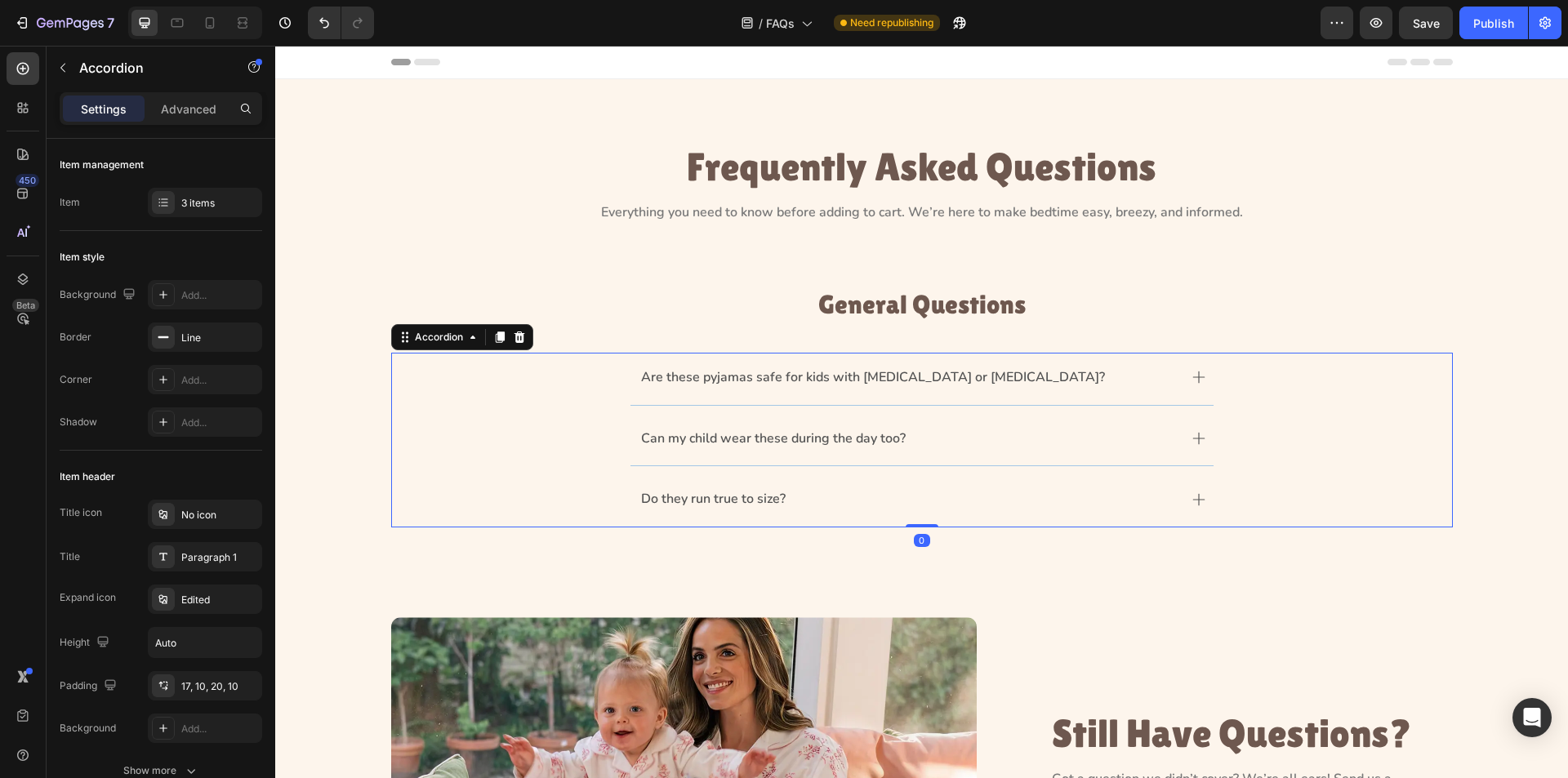
click at [1195, 436] on icon at bounding box center [1199, 438] width 13 height 13
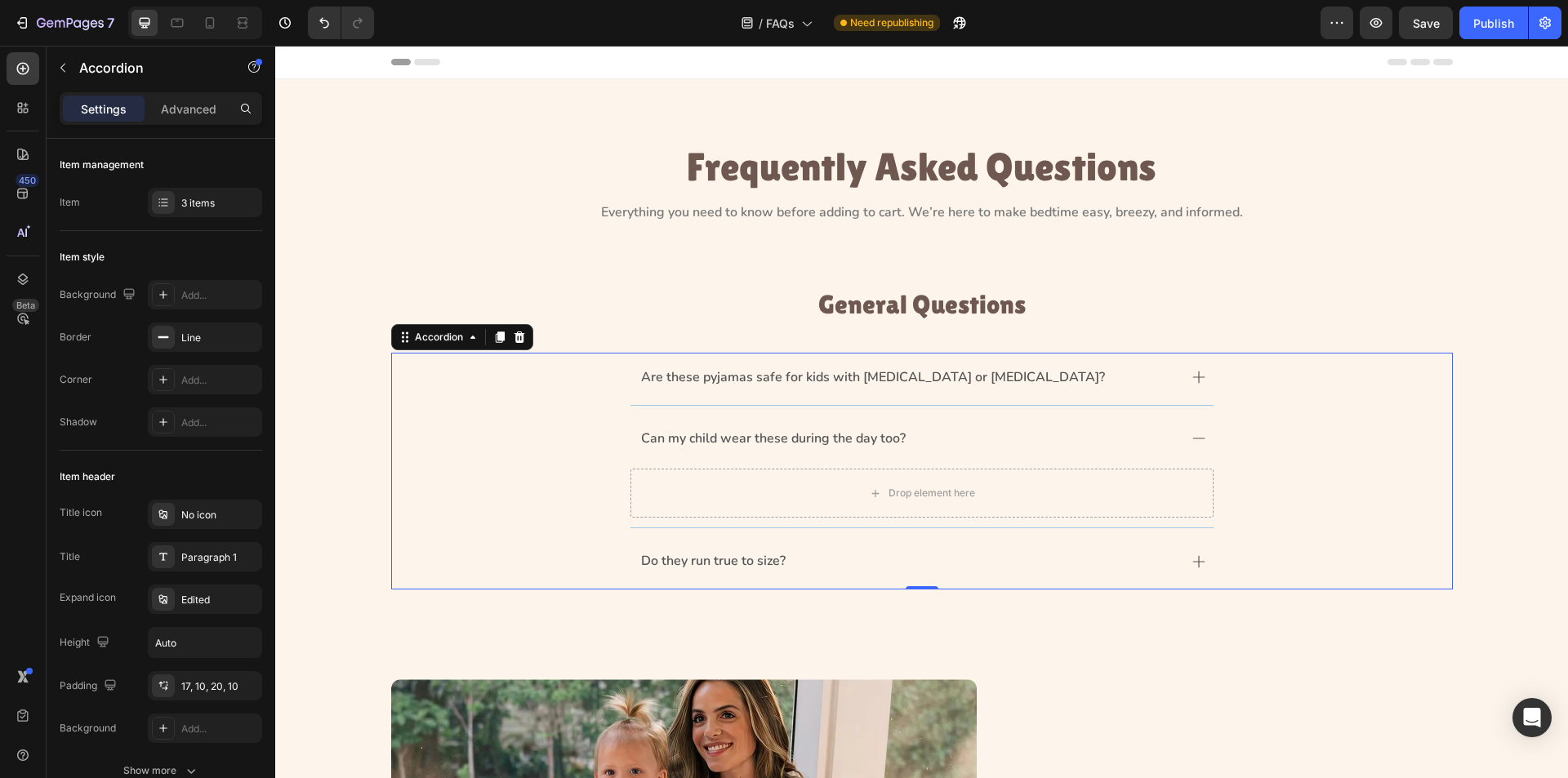
click at [1200, 437] on div "Can my child wear these during the day too?" at bounding box center [922, 439] width 584 height 52
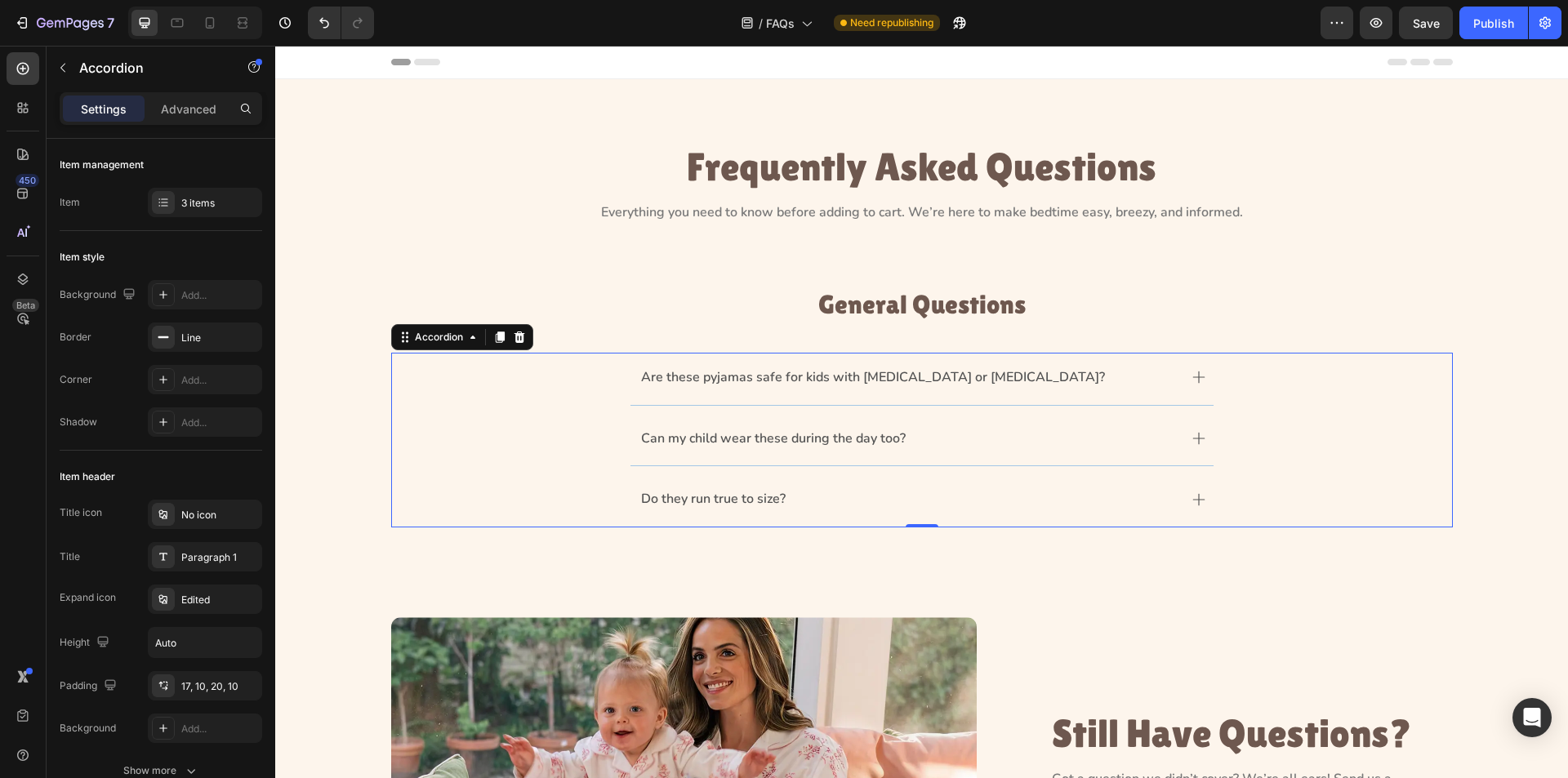
click at [1198, 498] on div "Do they run true to size?" at bounding box center [922, 500] width 584 height 52
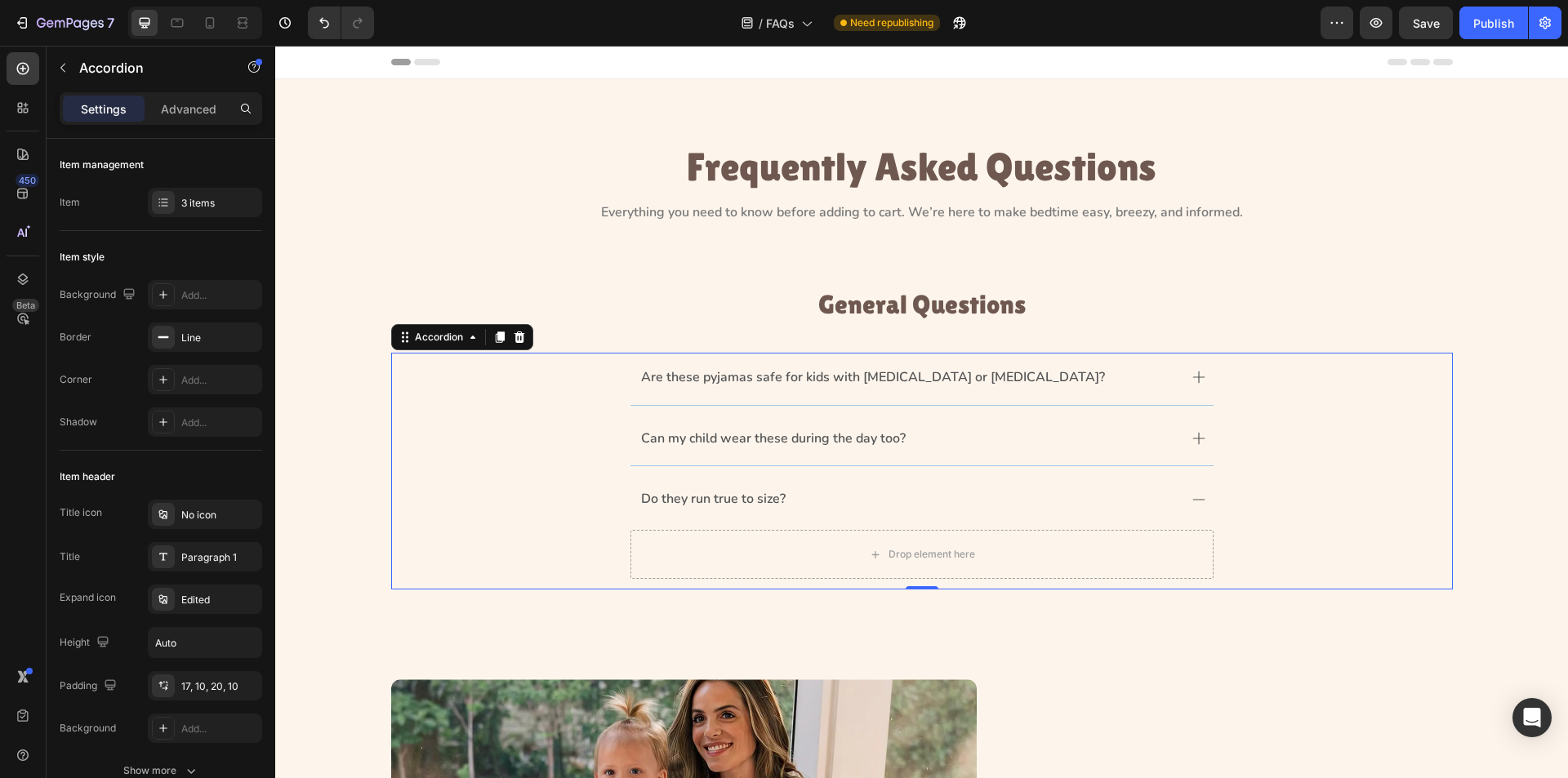
click at [1193, 507] on div "Do they run true to size?" at bounding box center [922, 500] width 584 height 52
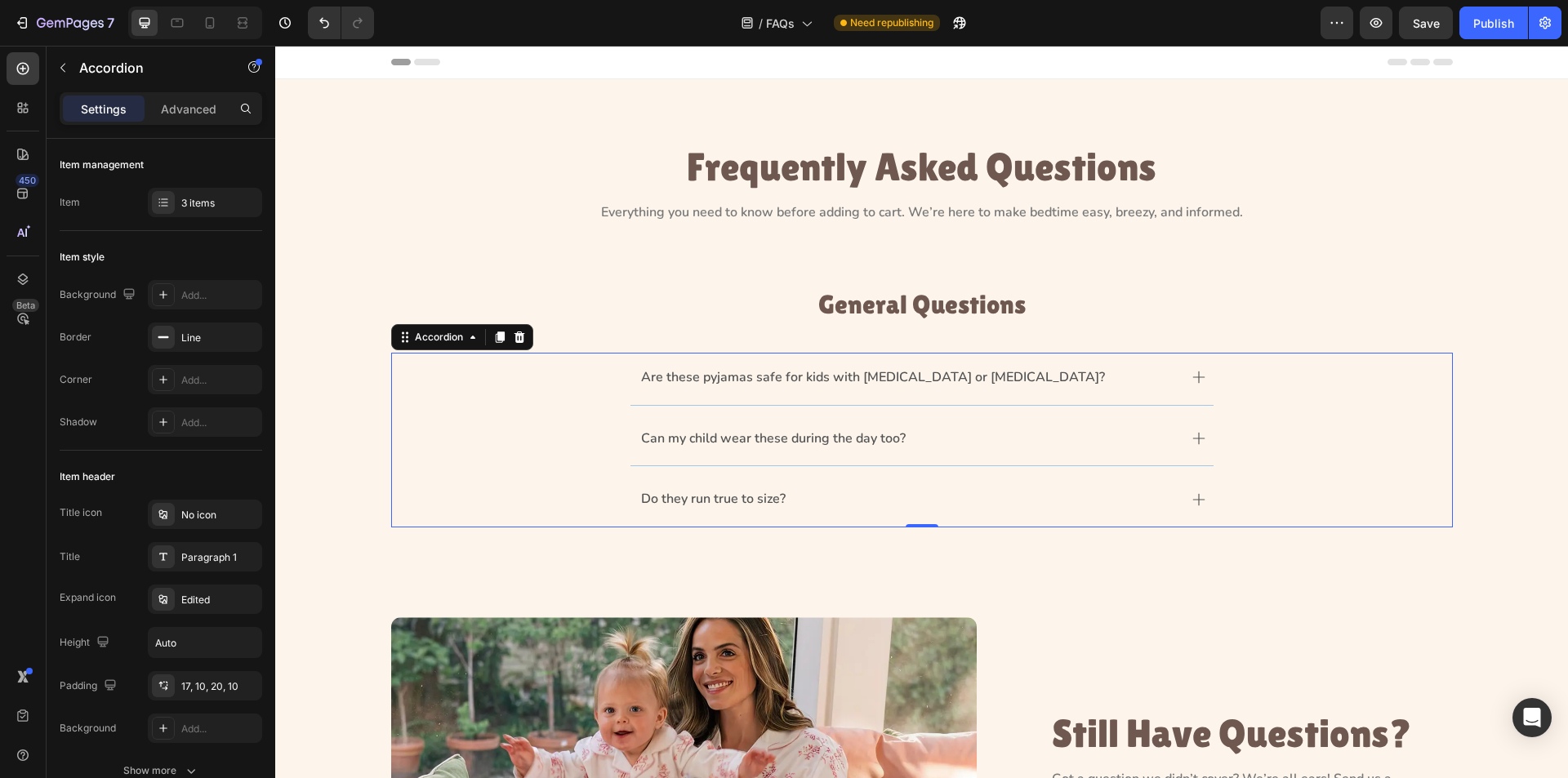
click at [1193, 374] on icon at bounding box center [1199, 377] width 13 height 13
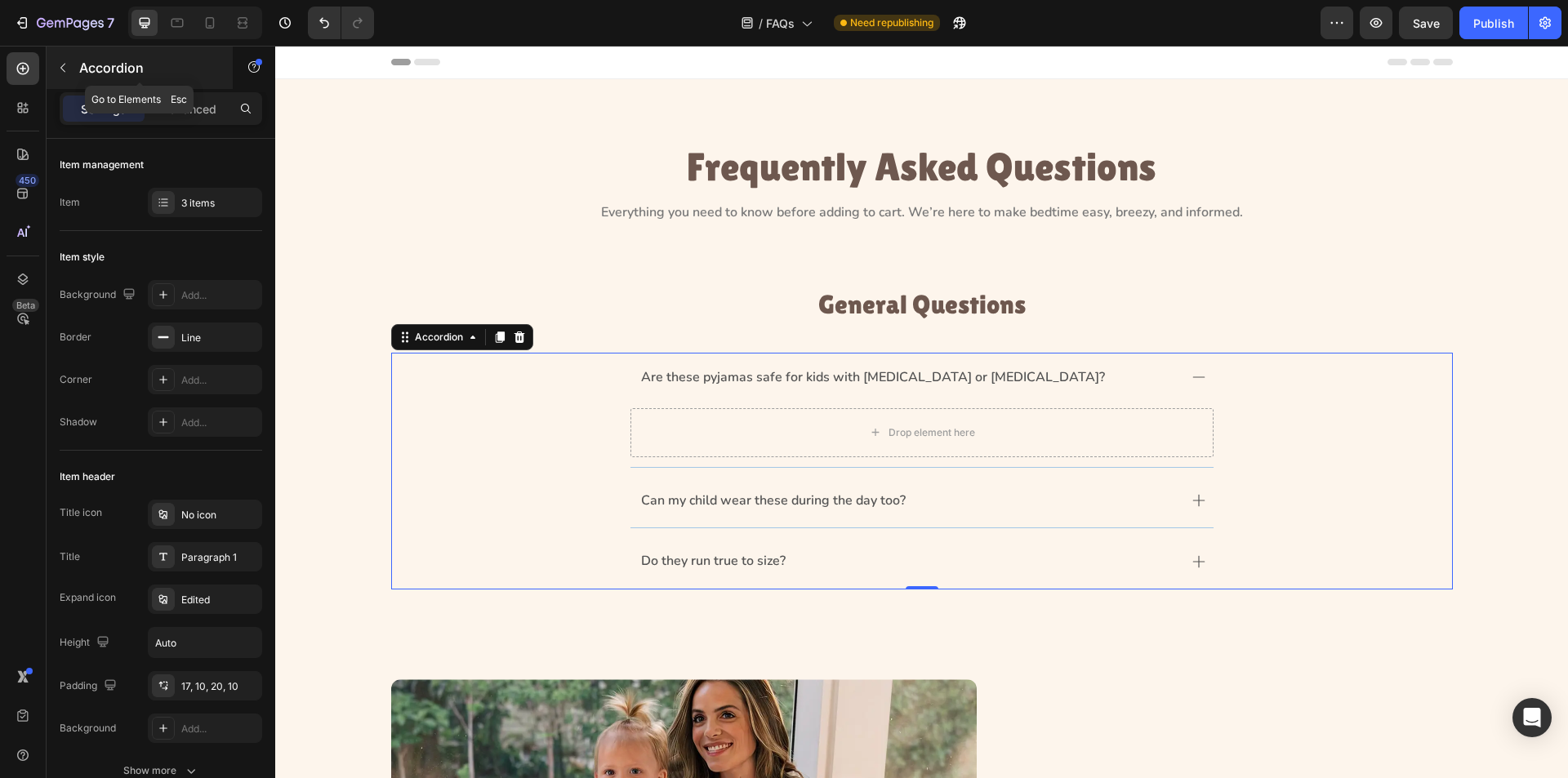
click at [66, 66] on icon "button" at bounding box center [63, 68] width 13 height 13
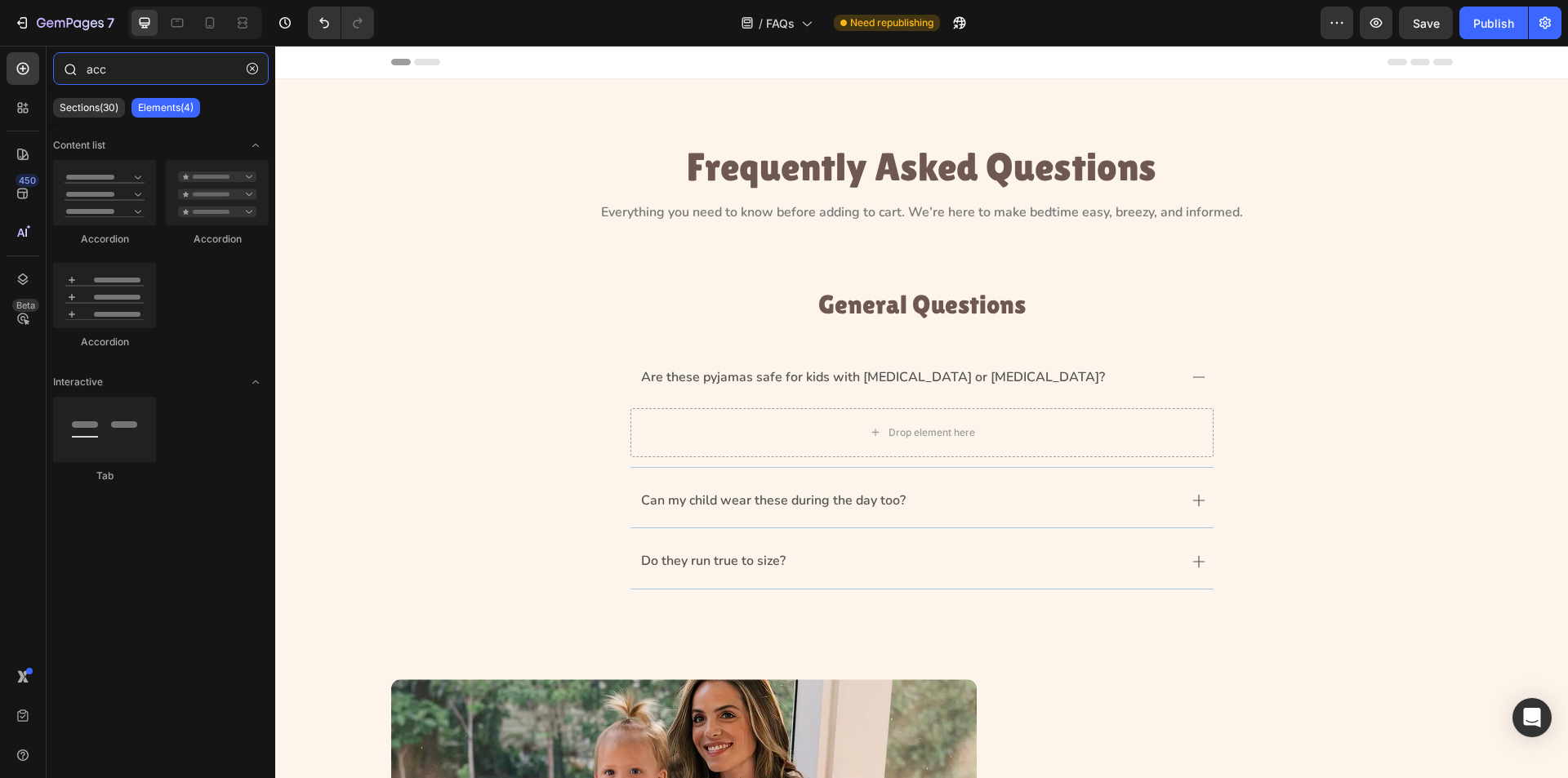
click at [140, 76] on input "acc" at bounding box center [161, 68] width 216 height 33
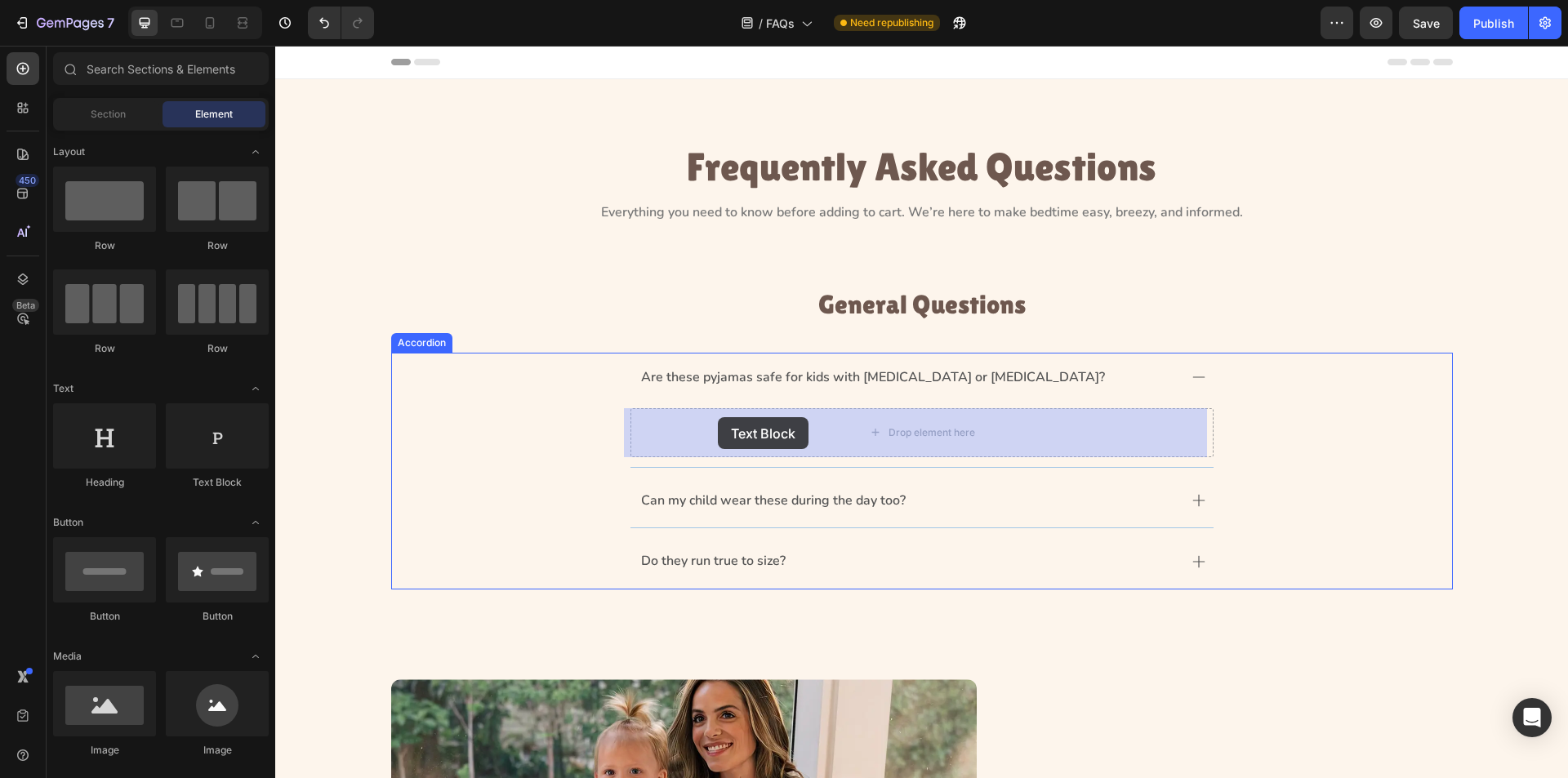
drag, startPoint x: 522, startPoint y: 496, endPoint x: 718, endPoint y: 417, distance: 211.3
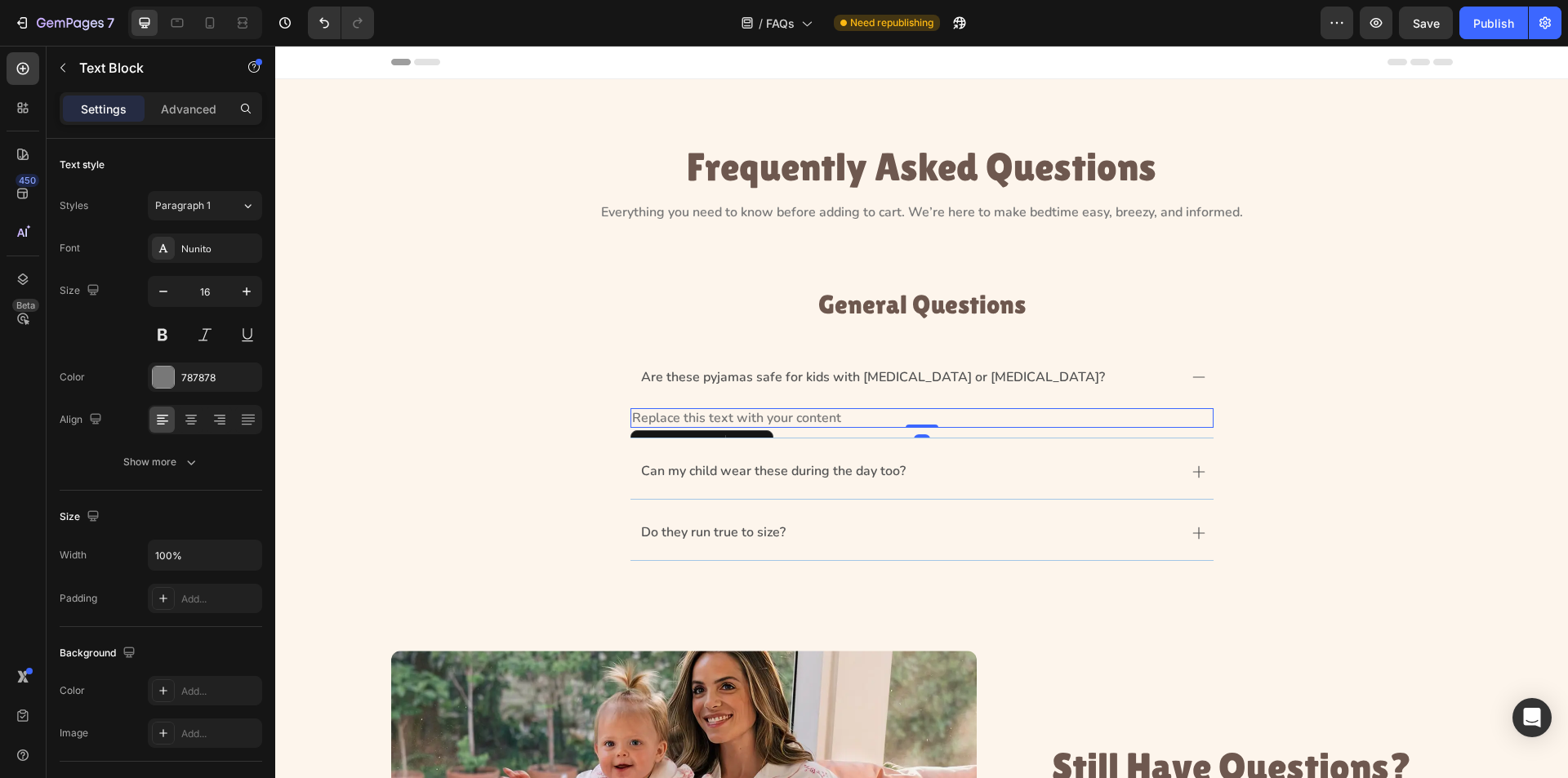
click at [755, 411] on div "Replace this text with your content" at bounding box center [922, 418] width 584 height 20
click at [755, 411] on p "Replace this text with your content" at bounding box center [921, 418] width 580 height 17
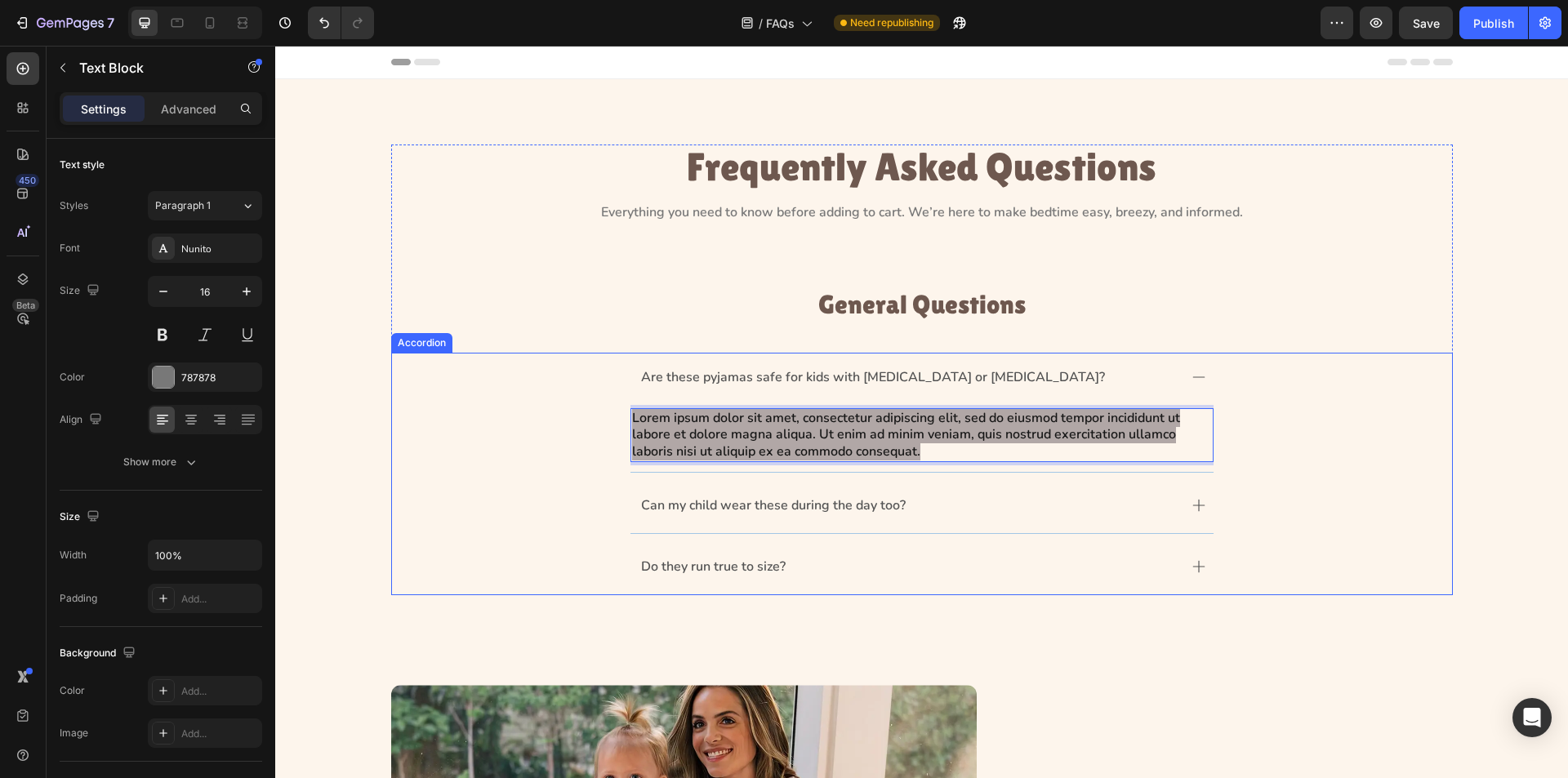
click at [533, 449] on div "Are these pyjamas safe for kids with [MEDICAL_DATA] or [MEDICAL_DATA]? Lorem ip…" at bounding box center [921, 412] width 1060 height 120
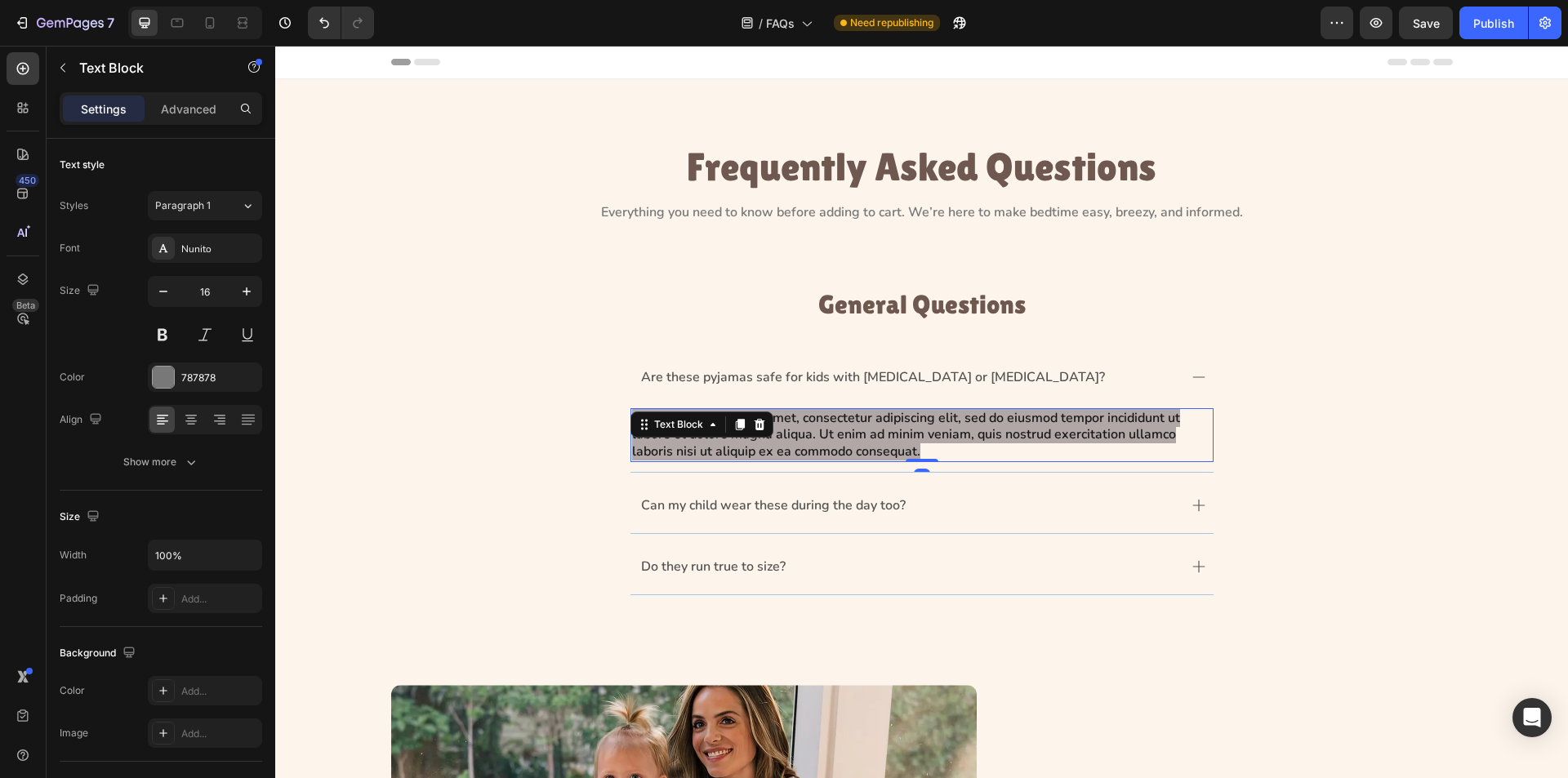
click at [737, 441] on span "Lorem ipsum dolor sit amet, consectetur adipiscing elit, sed do eiusmod tempor …" at bounding box center [906, 435] width 548 height 52
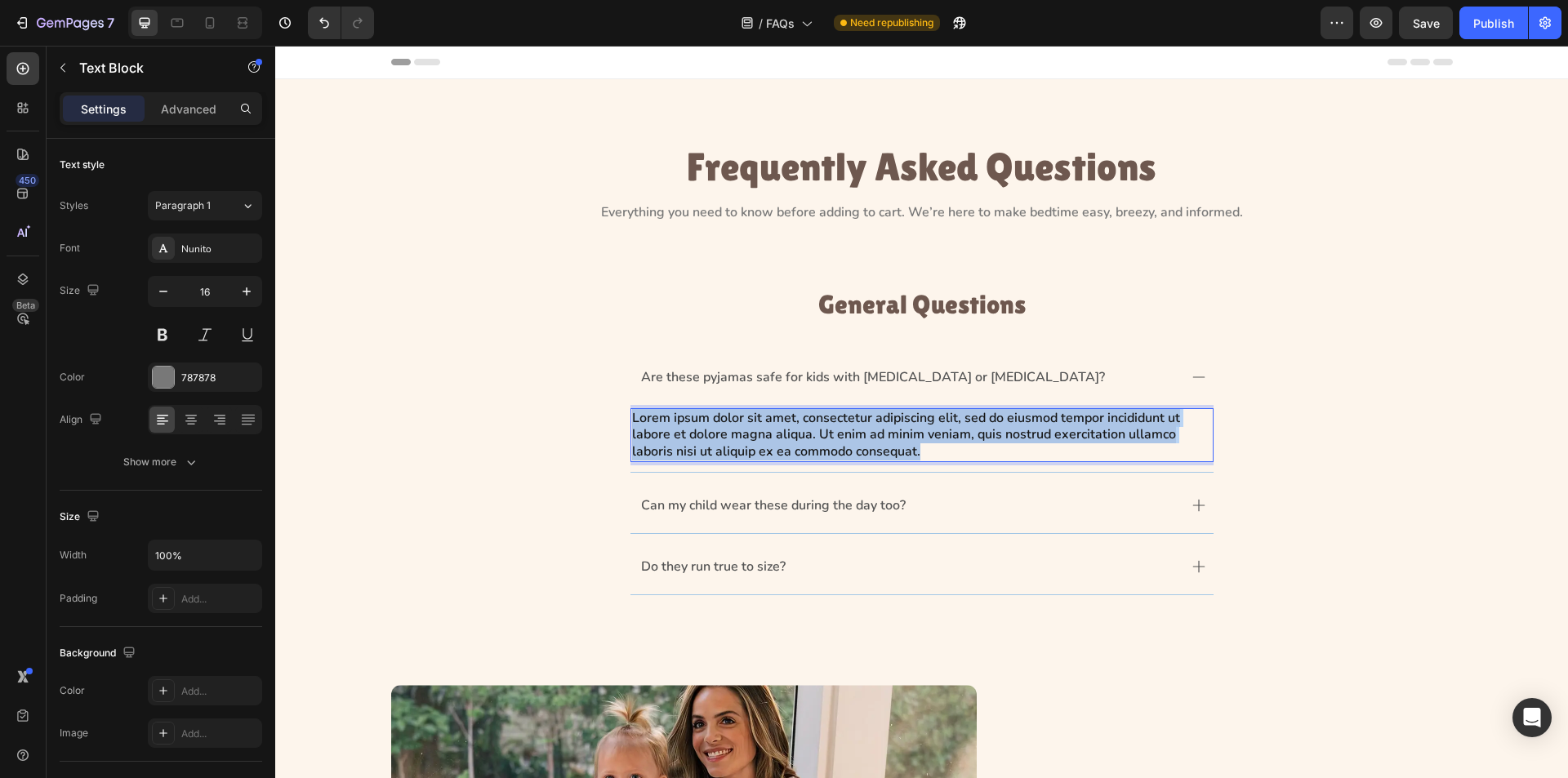
click at [737, 440] on span "Lorem ipsum dolor sit amet, consectetur adipiscing elit, sed do eiusmod tempor …" at bounding box center [906, 435] width 548 height 52
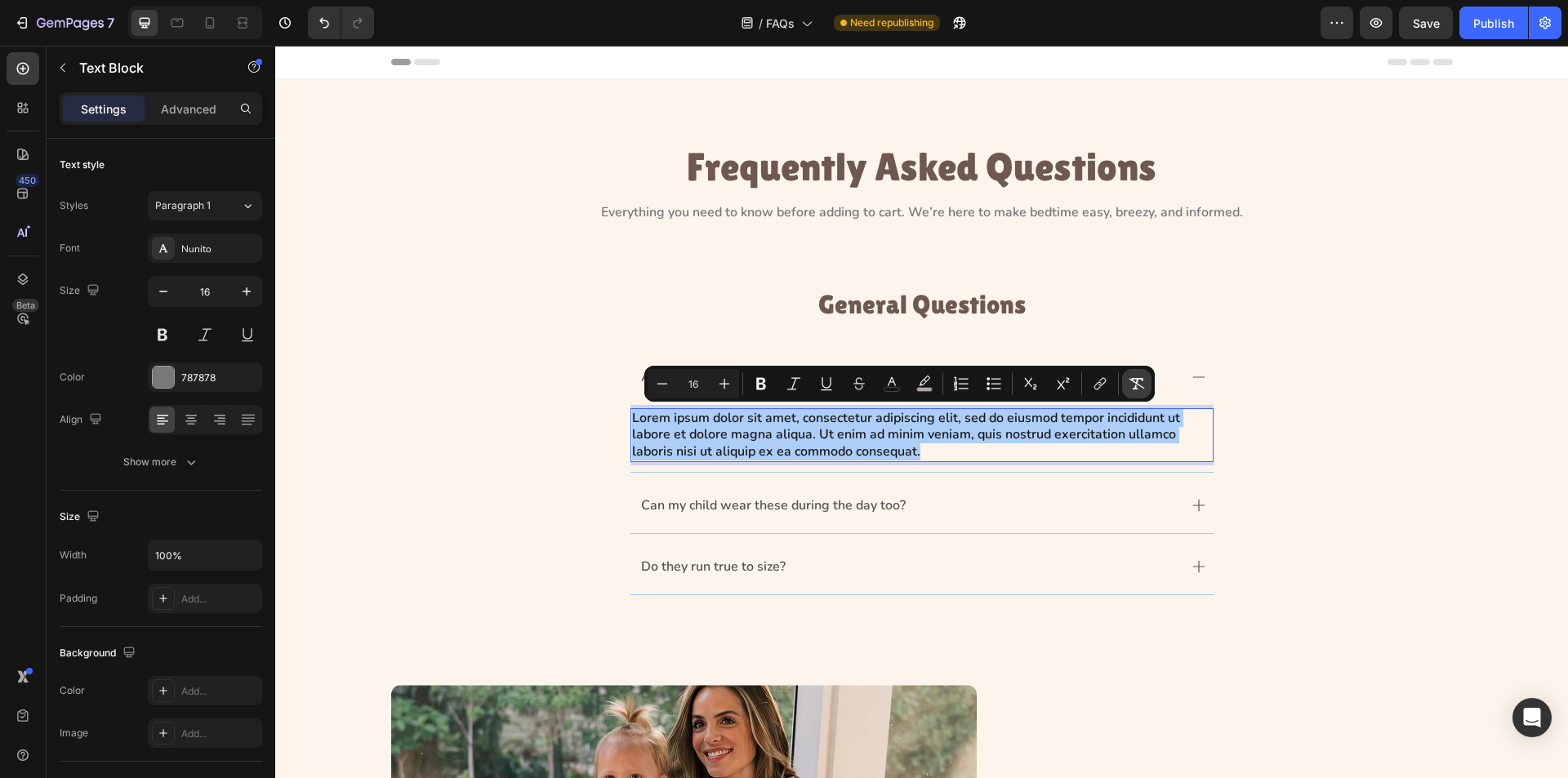
click at [1135, 374] on button "Remove Format" at bounding box center [1137, 384] width 29 height 29
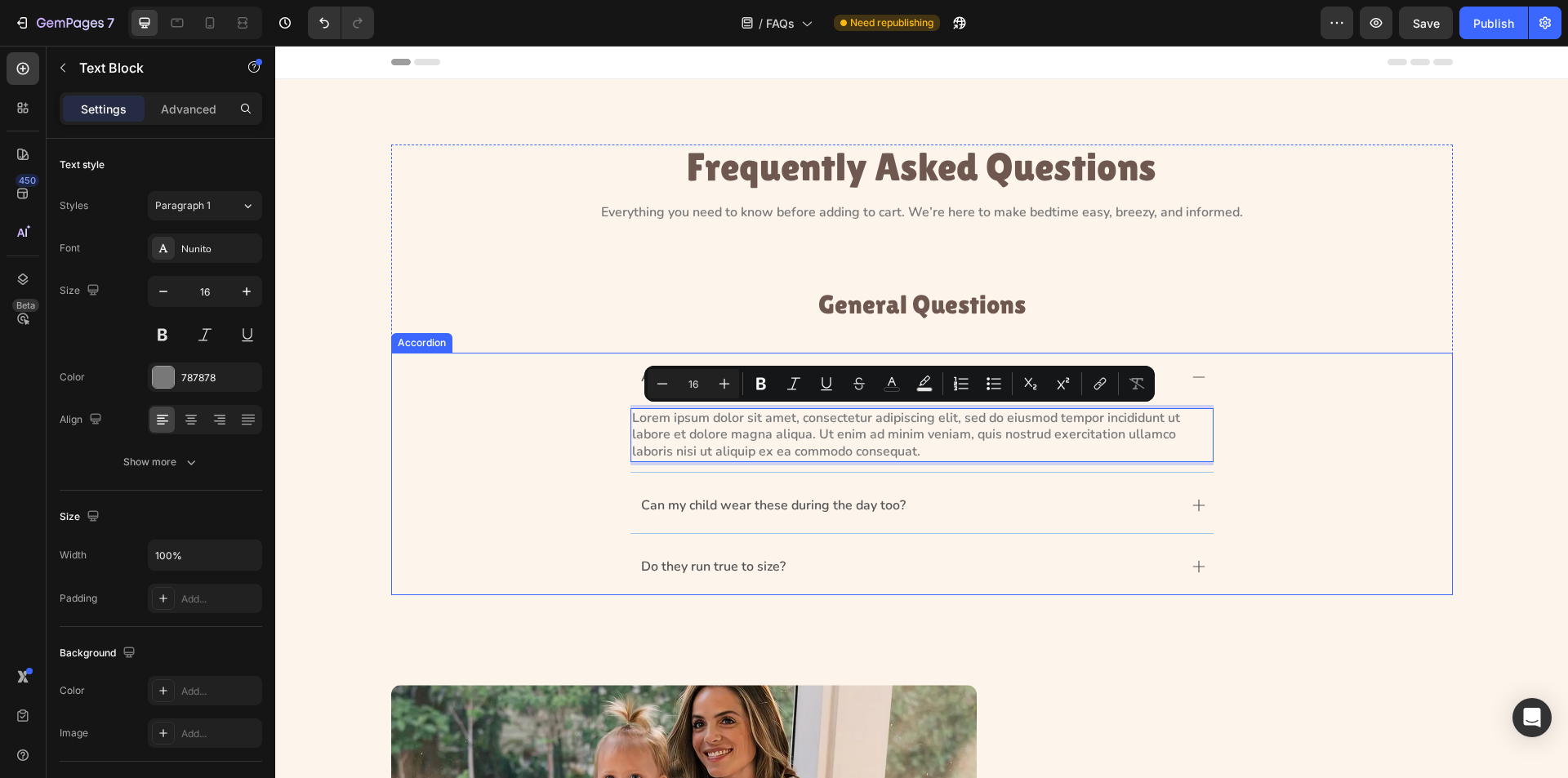
click at [578, 379] on div "Are these pyjamas safe for kids with [MEDICAL_DATA] or [MEDICAL_DATA]? Lorem ip…" at bounding box center [921, 412] width 1060 height 120
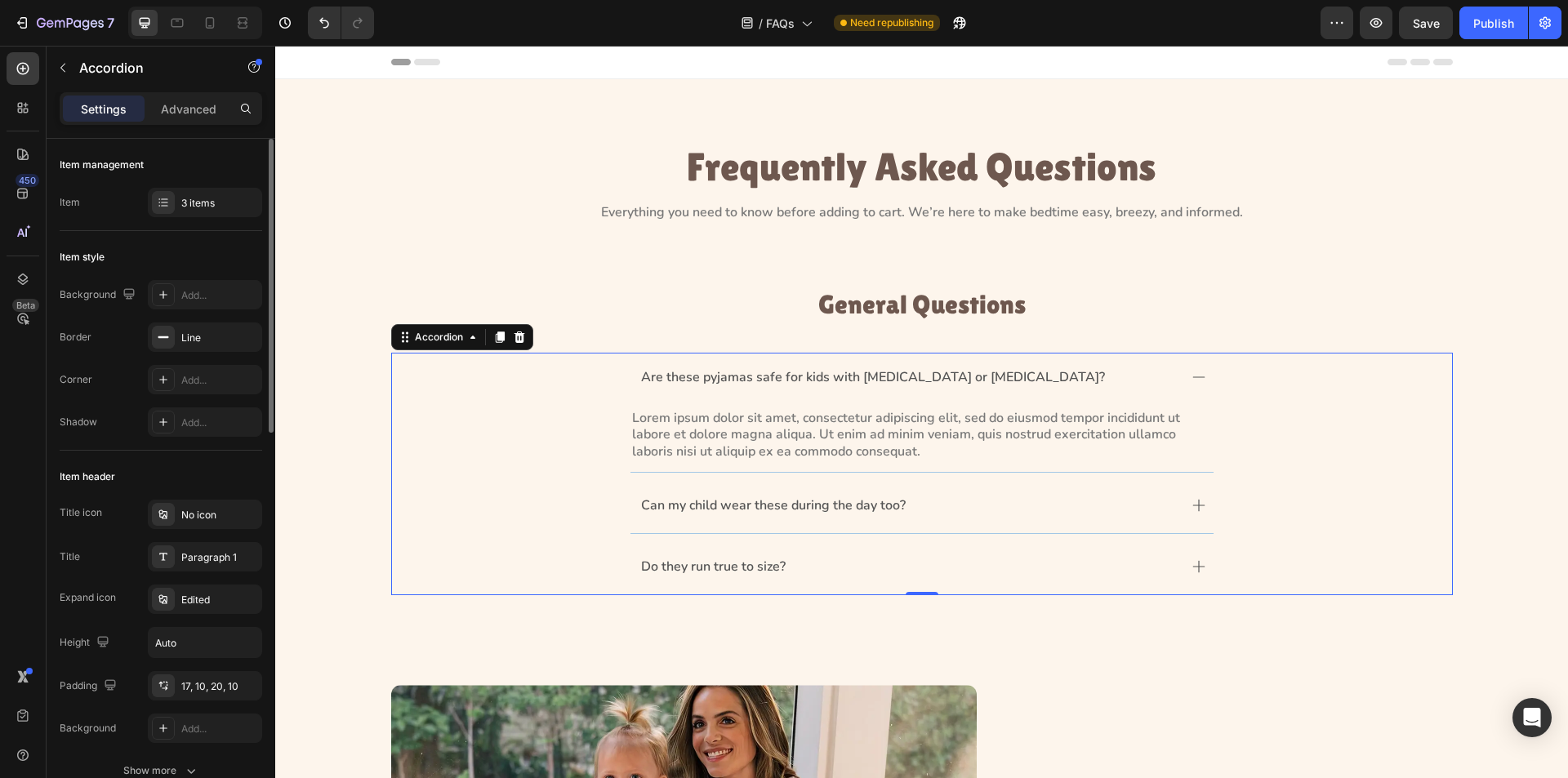
scroll to position [163, 0]
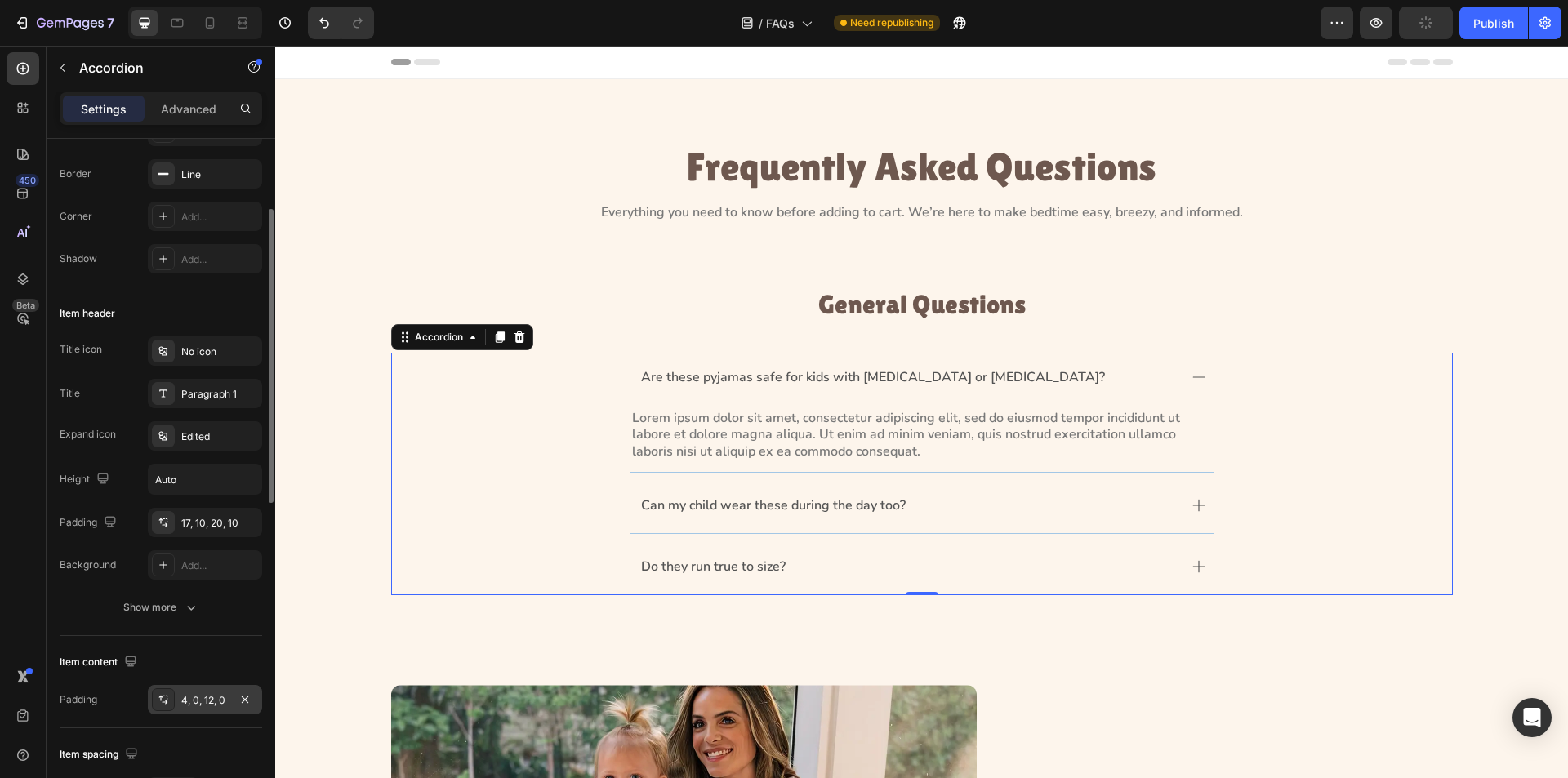
click at [156, 700] on div at bounding box center [163, 699] width 23 height 23
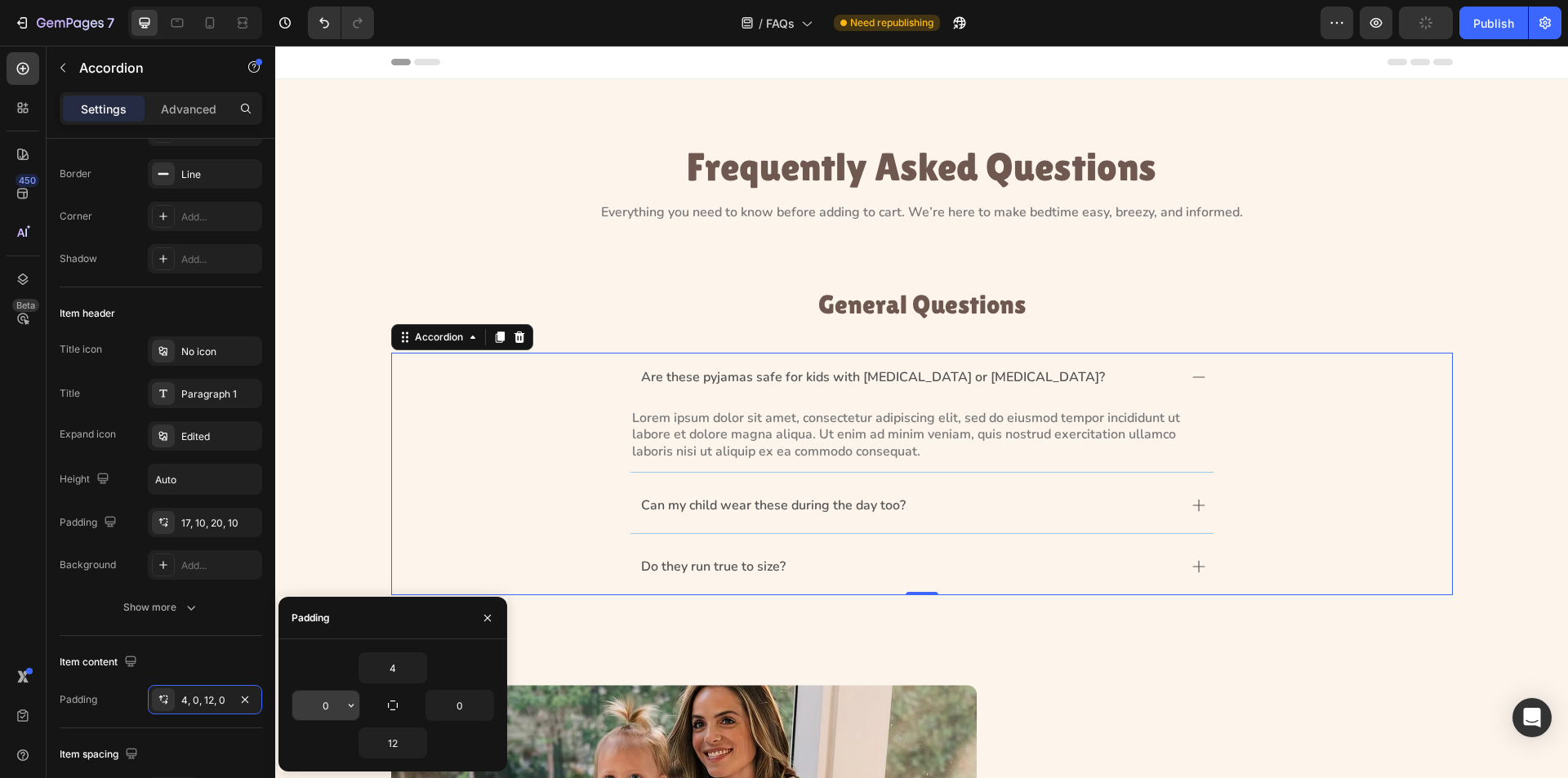
click at [323, 706] on input "0" at bounding box center [325, 706] width 67 height 29
click at [321, 705] on input "0" at bounding box center [325, 706] width 67 height 29
type input "10"
click at [455, 708] on input "0" at bounding box center [459, 706] width 67 height 29
click at [451, 704] on input "0" at bounding box center [459, 706] width 67 height 29
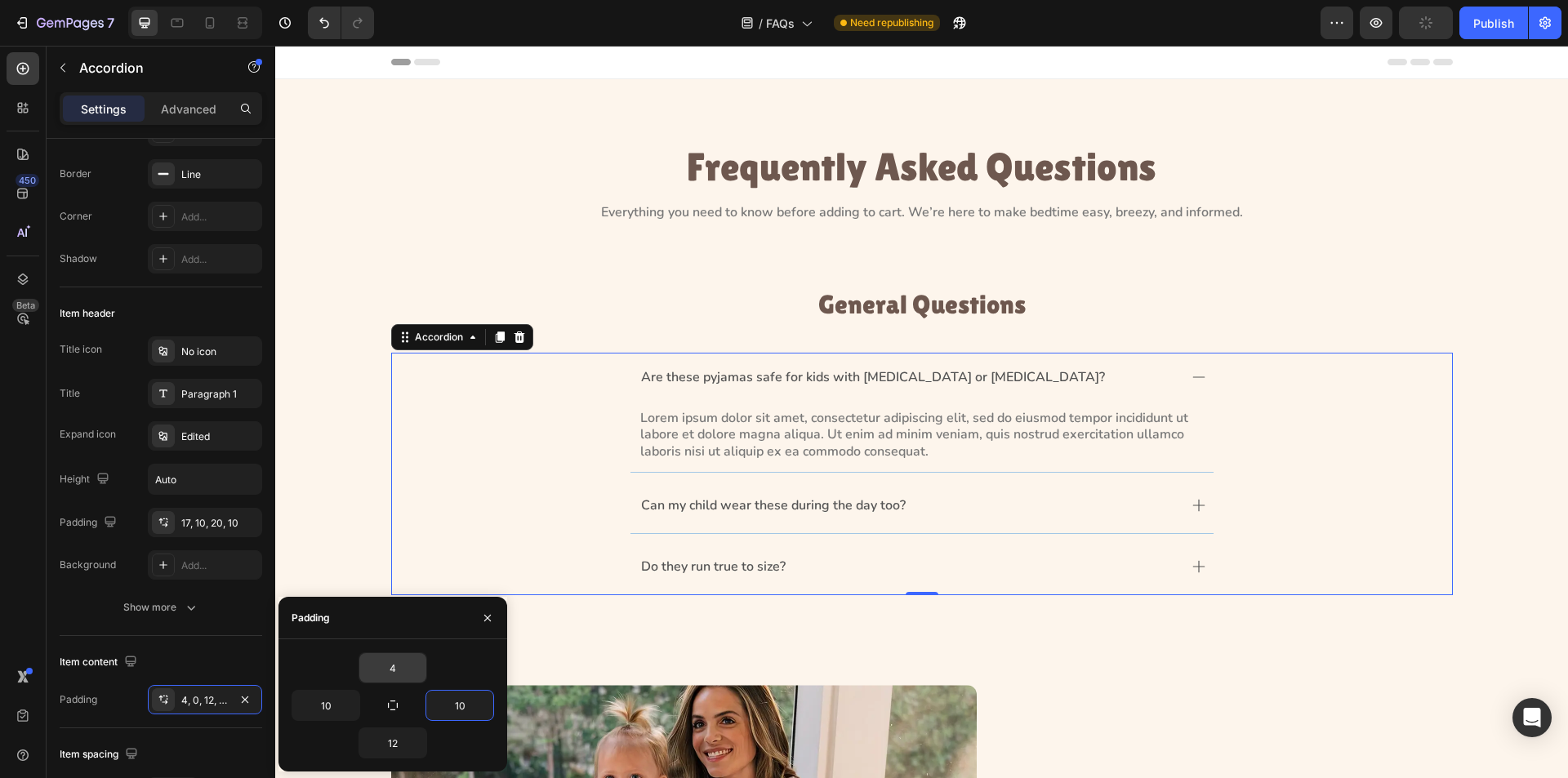
type input "10"
click at [392, 668] on input "4" at bounding box center [393, 668] width 67 height 29
click at [392, 667] on input "4" at bounding box center [393, 668] width 67 height 29
click at [399, 668] on input "4" at bounding box center [393, 668] width 67 height 29
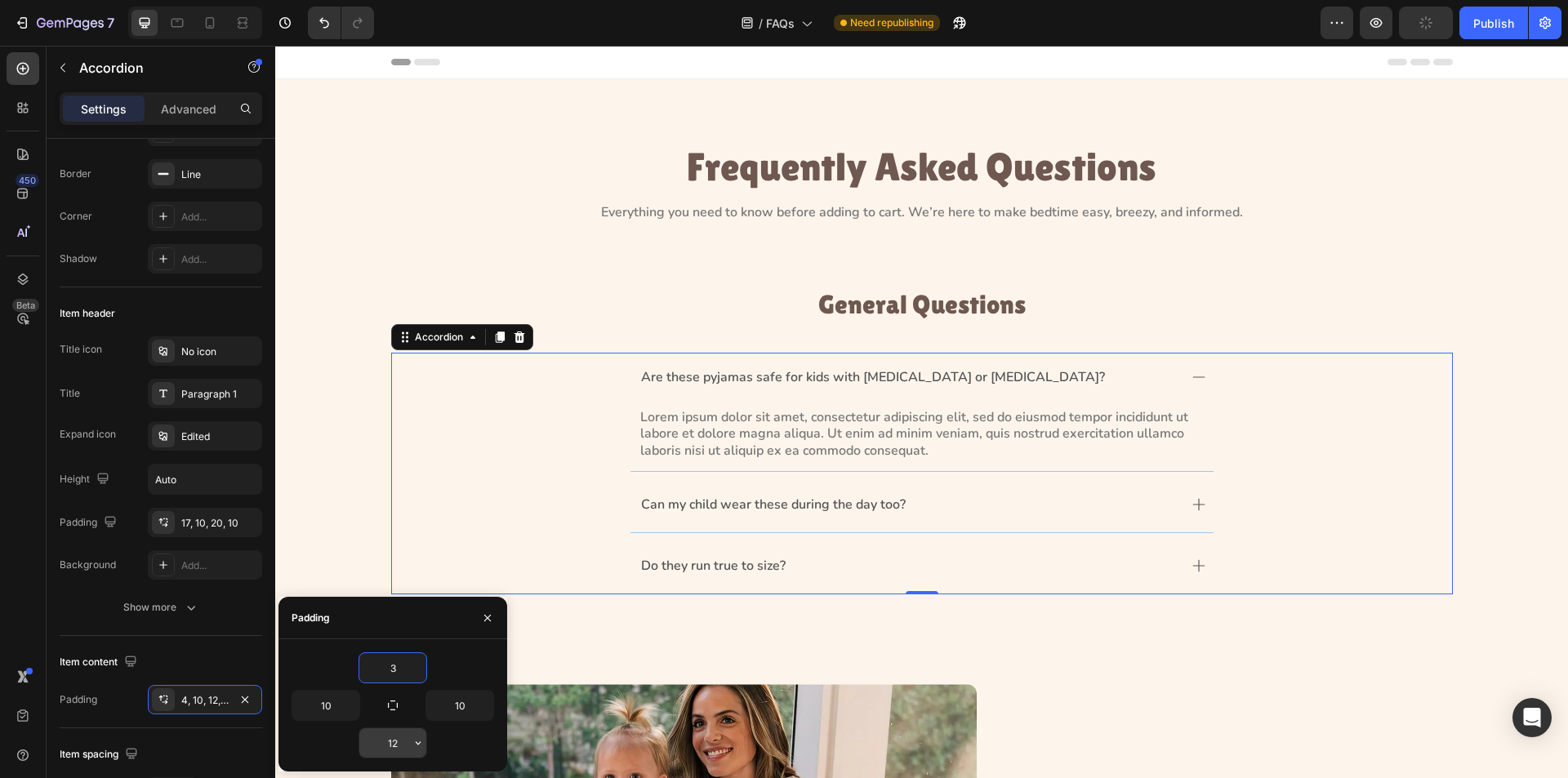
type input "3"
click at [396, 744] on input "12" at bounding box center [393, 743] width 67 height 29
click at [396, 743] on input "12" at bounding box center [393, 743] width 67 height 29
click at [395, 744] on input "17" at bounding box center [393, 743] width 67 height 29
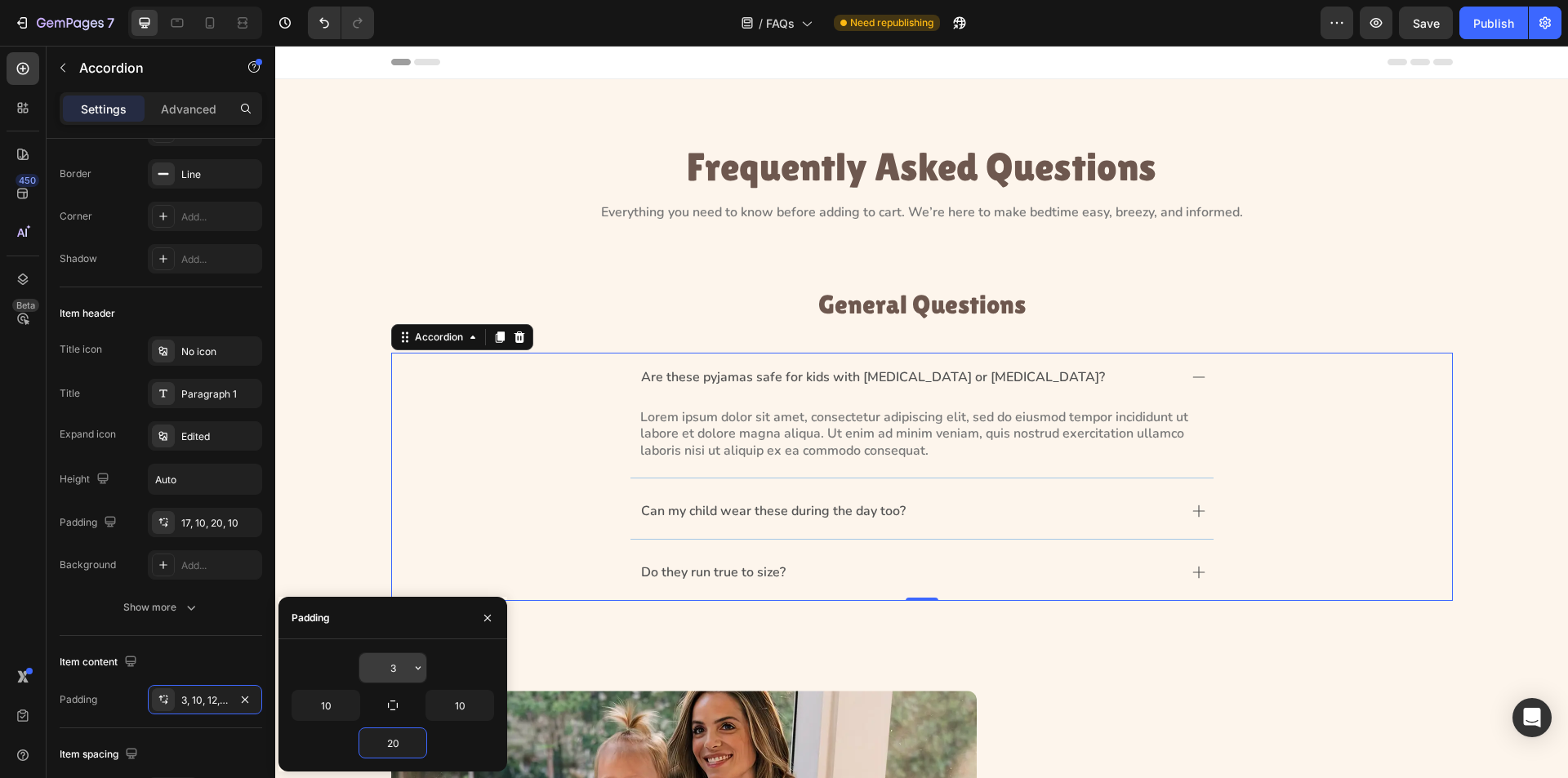
type input "20"
click at [398, 670] on input "3" at bounding box center [393, 668] width 67 height 29
type input "4"
click at [334, 670] on div "4" at bounding box center [393, 668] width 203 height 31
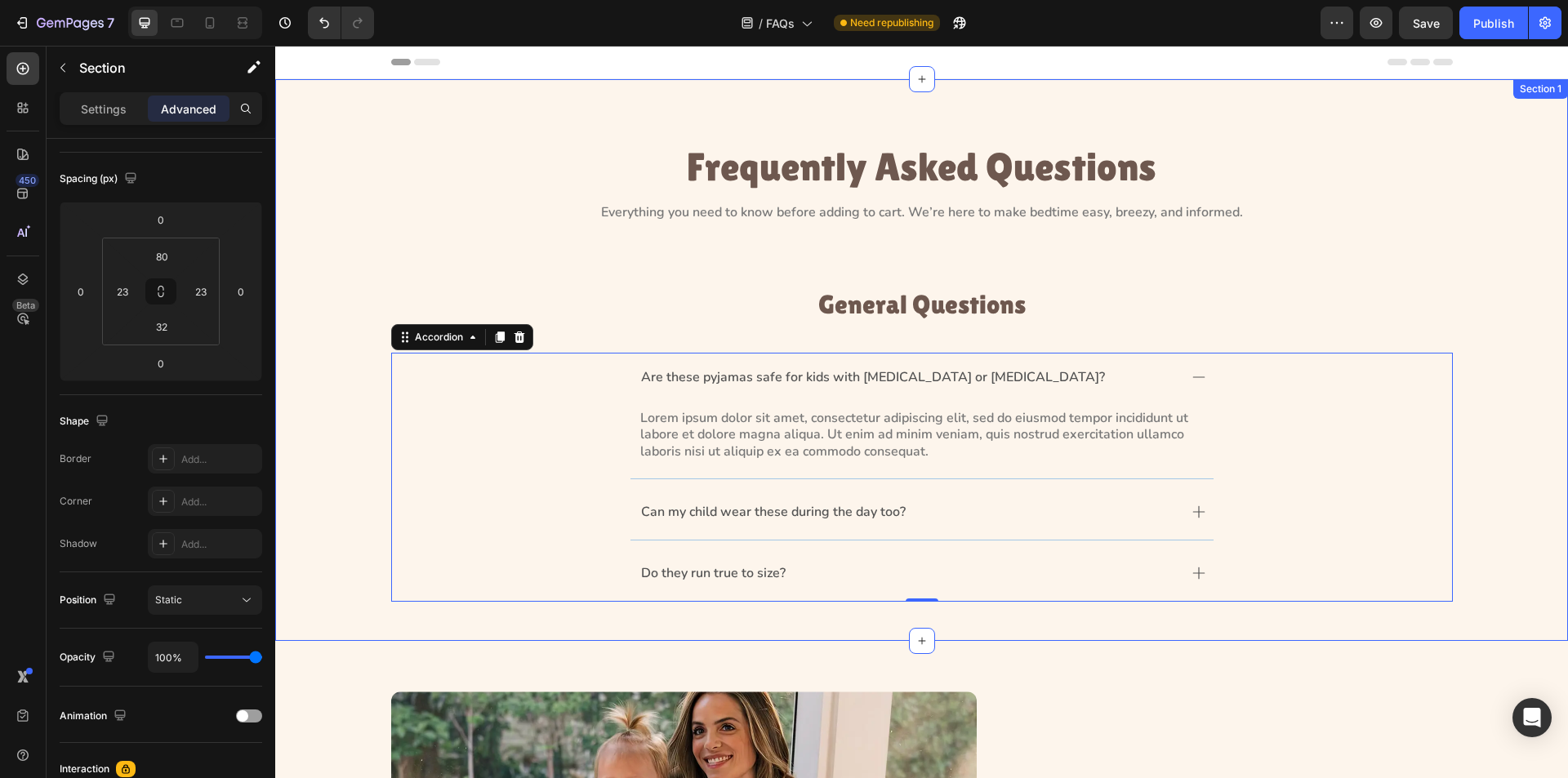
click at [325, 443] on div "Frequently Asked Questions Heading Everything you need to know before adding to…" at bounding box center [921, 379] width 1256 height 470
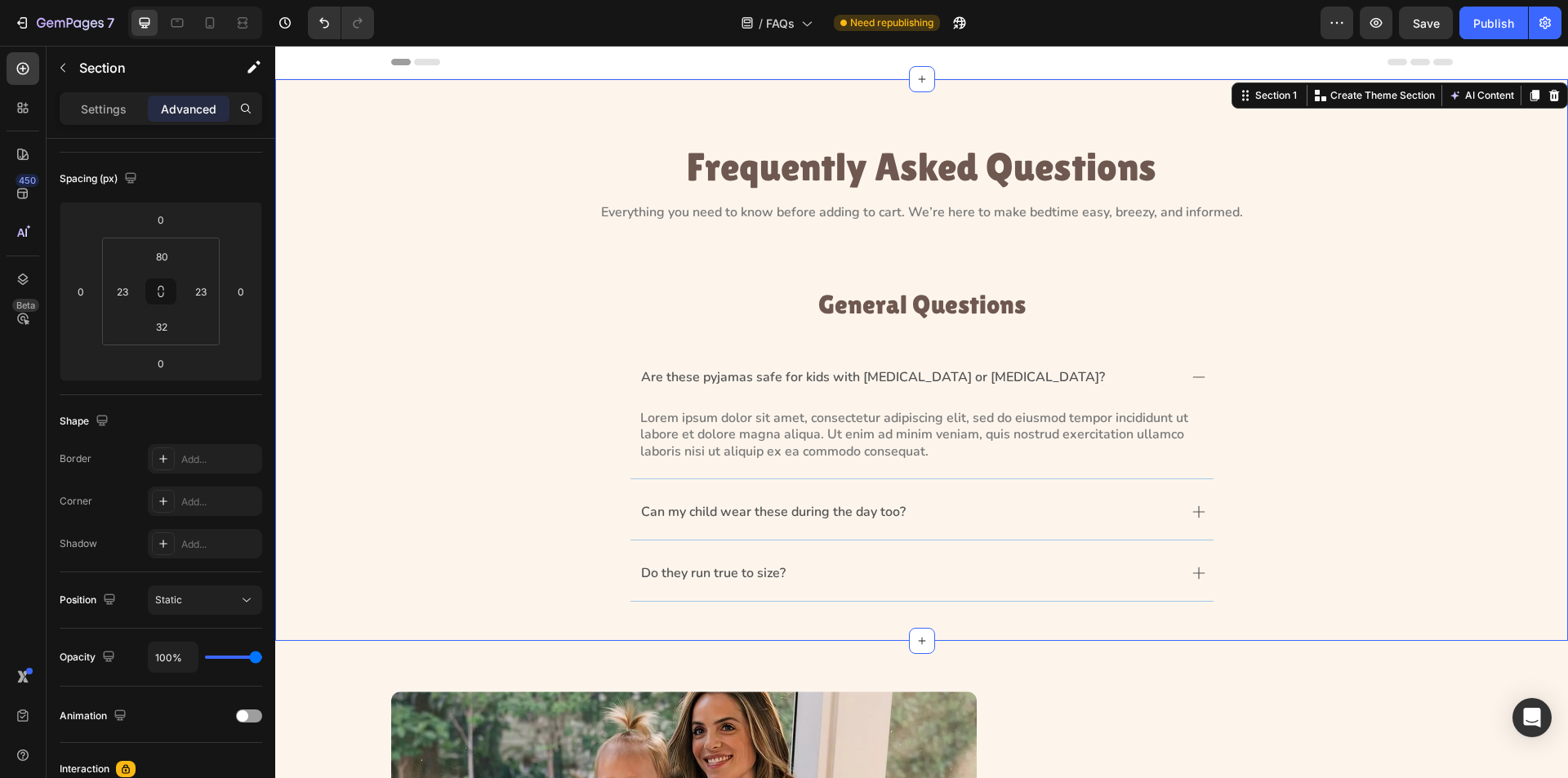
scroll to position [0, 0]
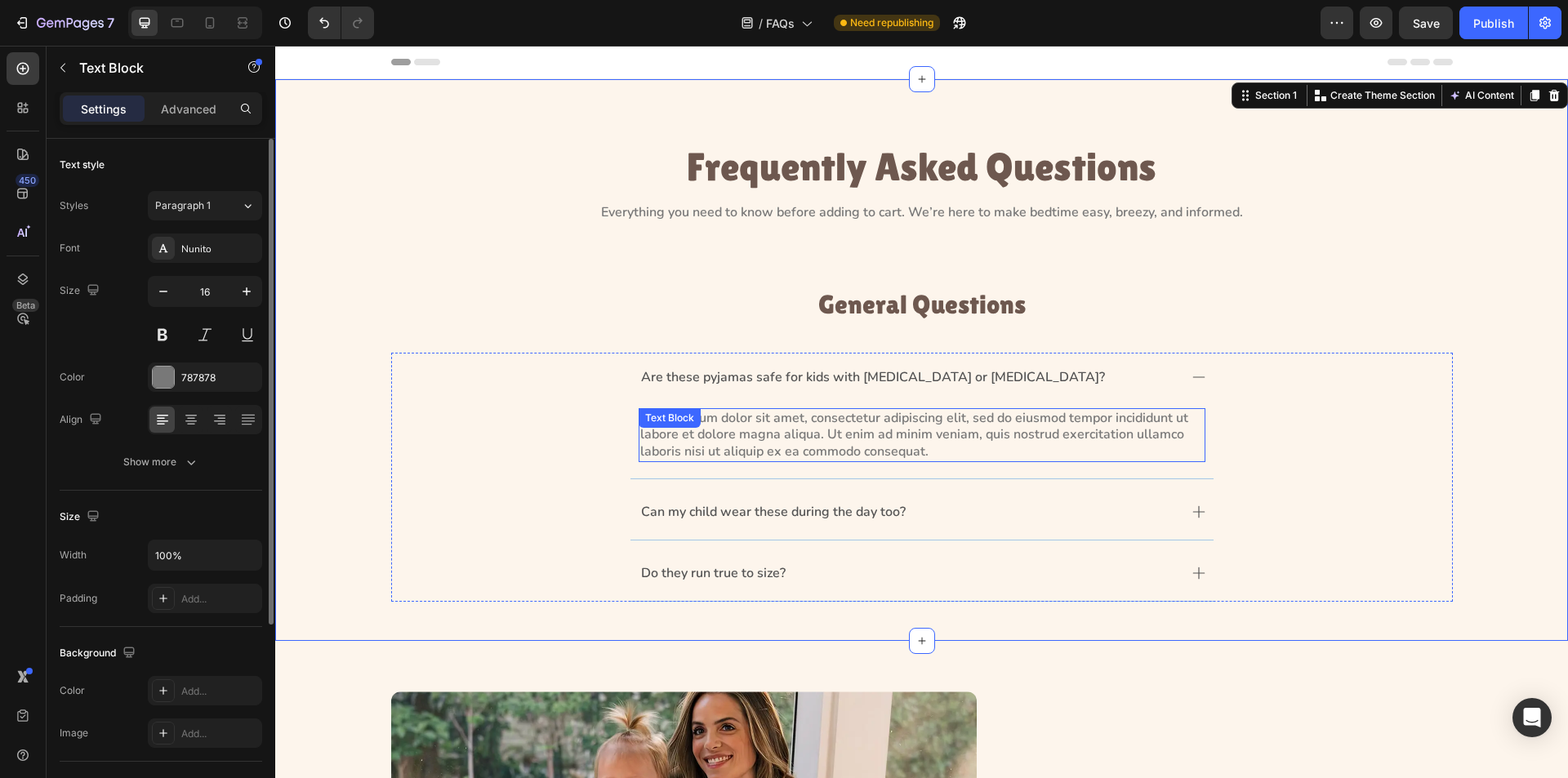
click at [762, 431] on div "Lorem ipsum dolor sit amet, consectetur adipiscing elit, sed do eiusmod tempor …" at bounding box center [921, 435] width 567 height 54
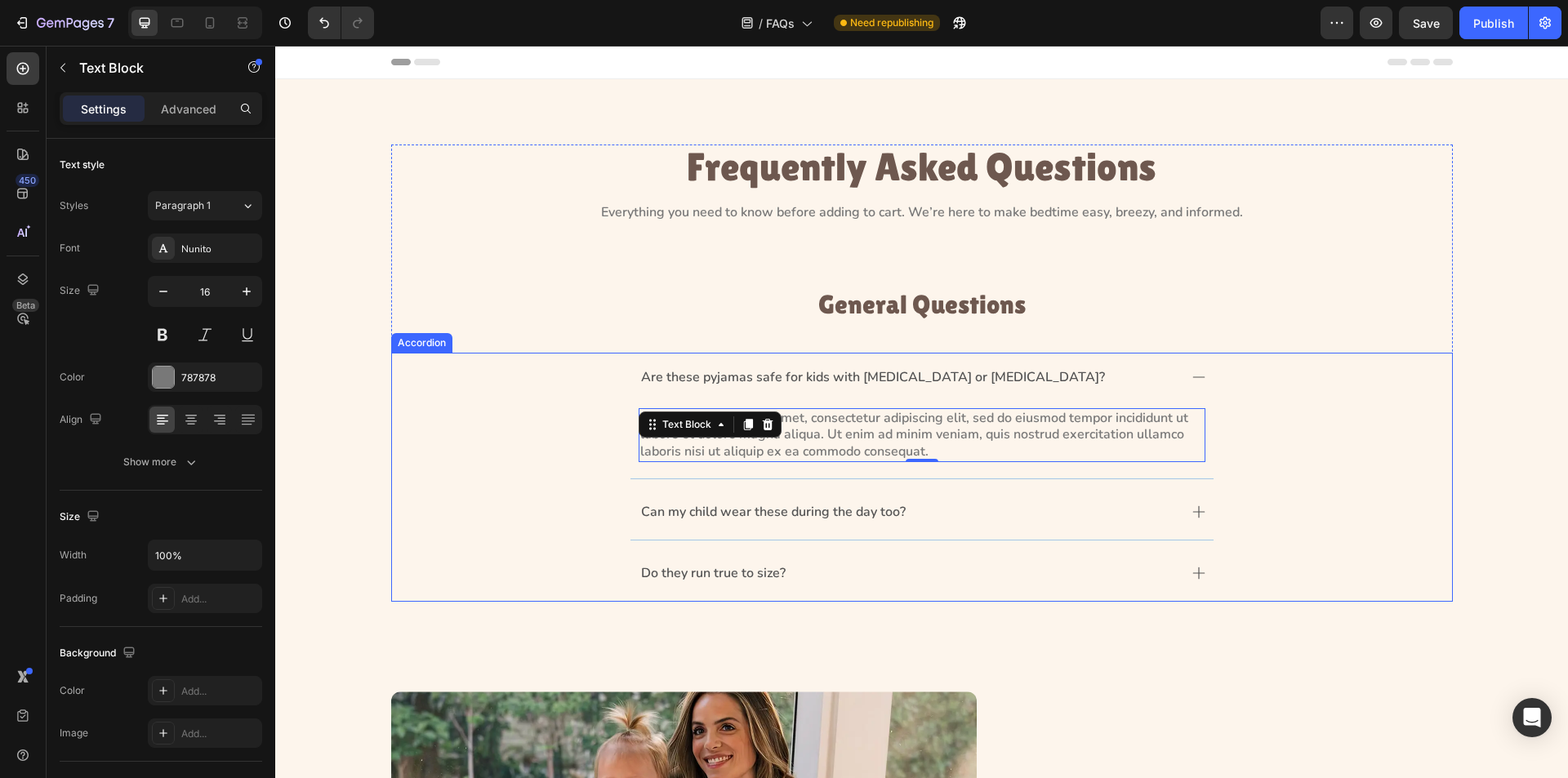
click at [729, 367] on div "Are these pyjamas safe for kids with [MEDICAL_DATA] or [MEDICAL_DATA]?" at bounding box center [872, 378] width 468 height 22
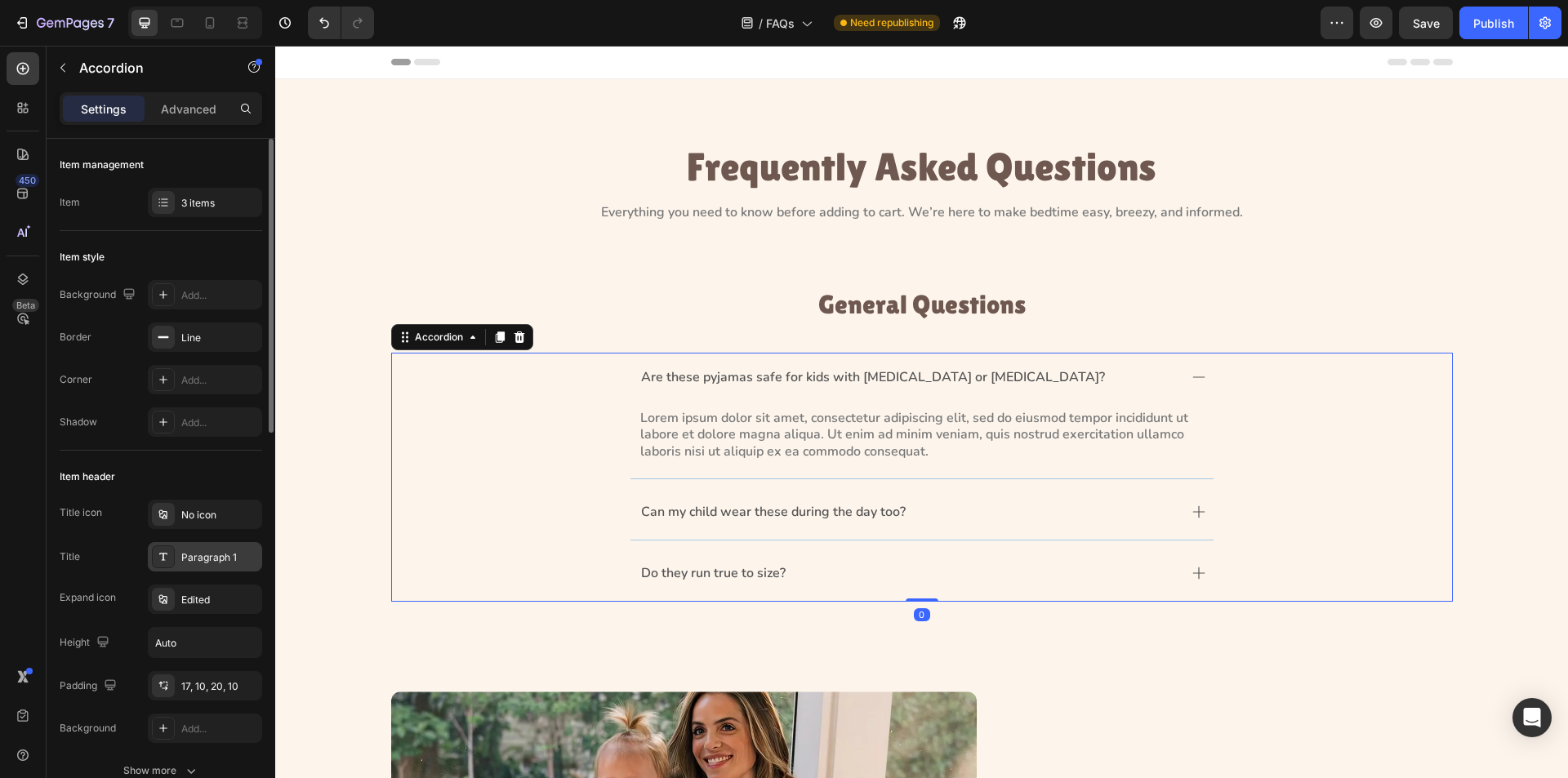
click at [190, 561] on div "Paragraph 1" at bounding box center [220, 558] width 77 height 15
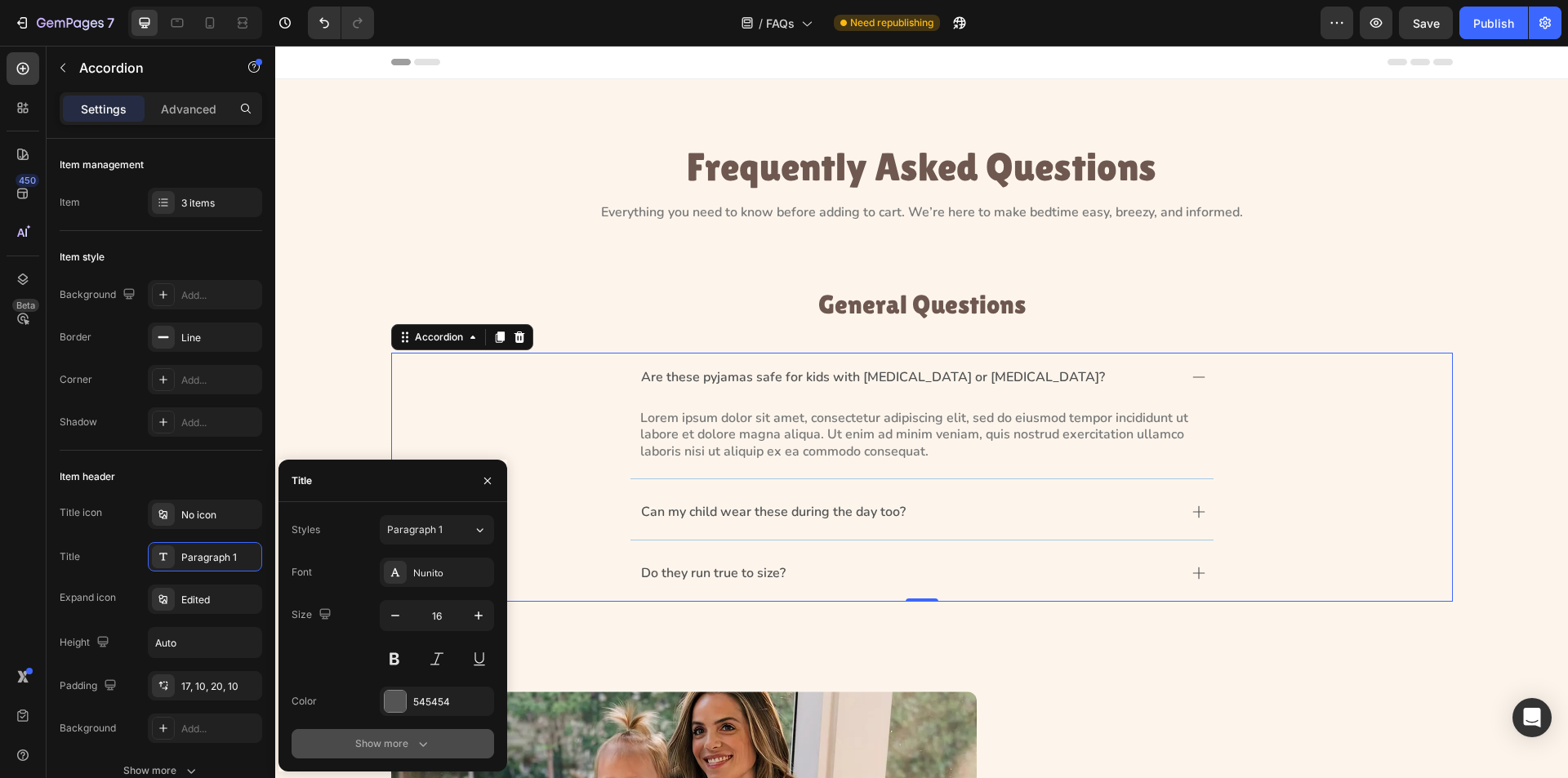
click at [424, 741] on icon "button" at bounding box center [423, 744] width 16 height 16
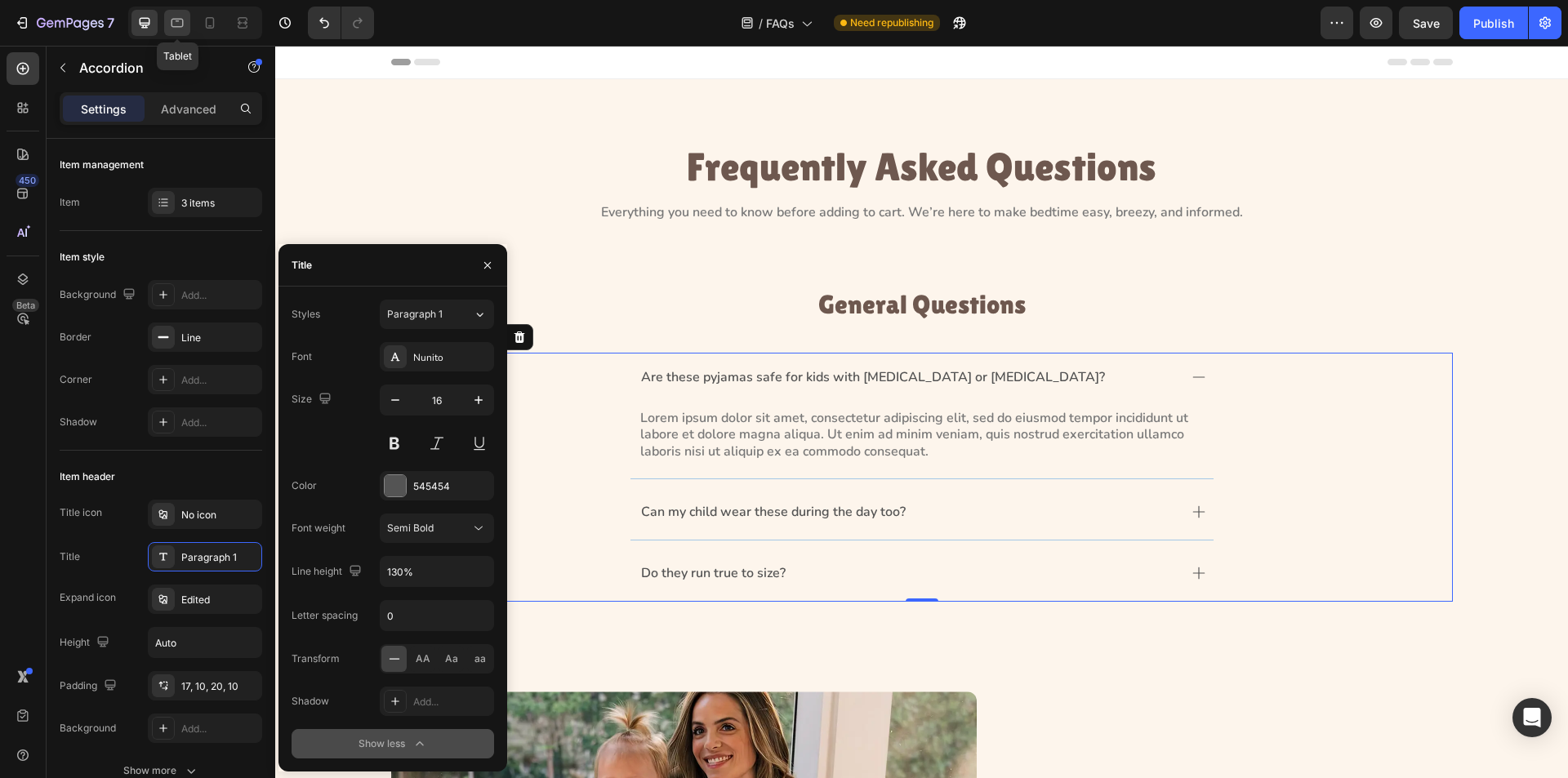
click at [176, 17] on icon at bounding box center [177, 23] width 16 height 16
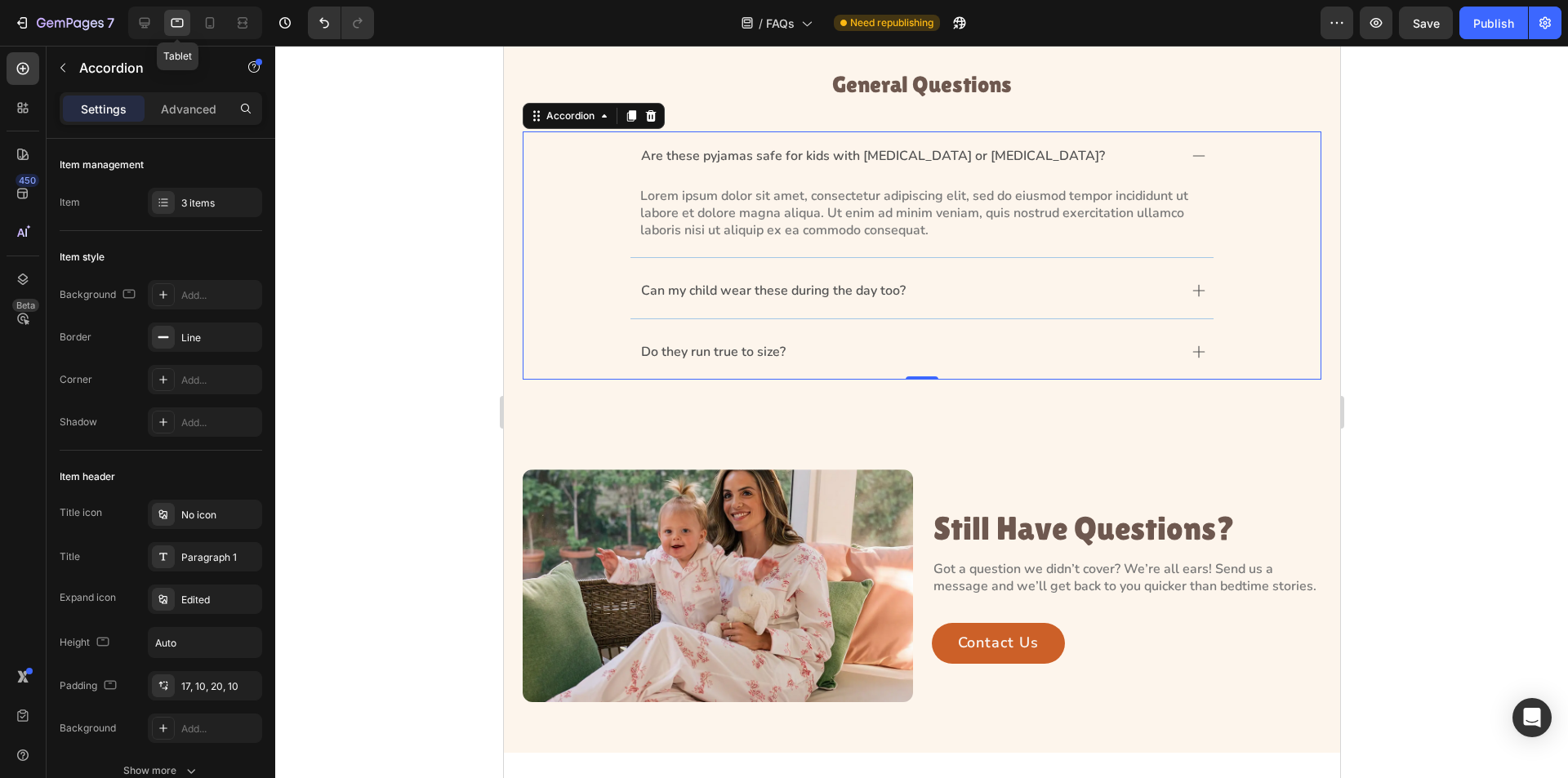
scroll to position [239, 0]
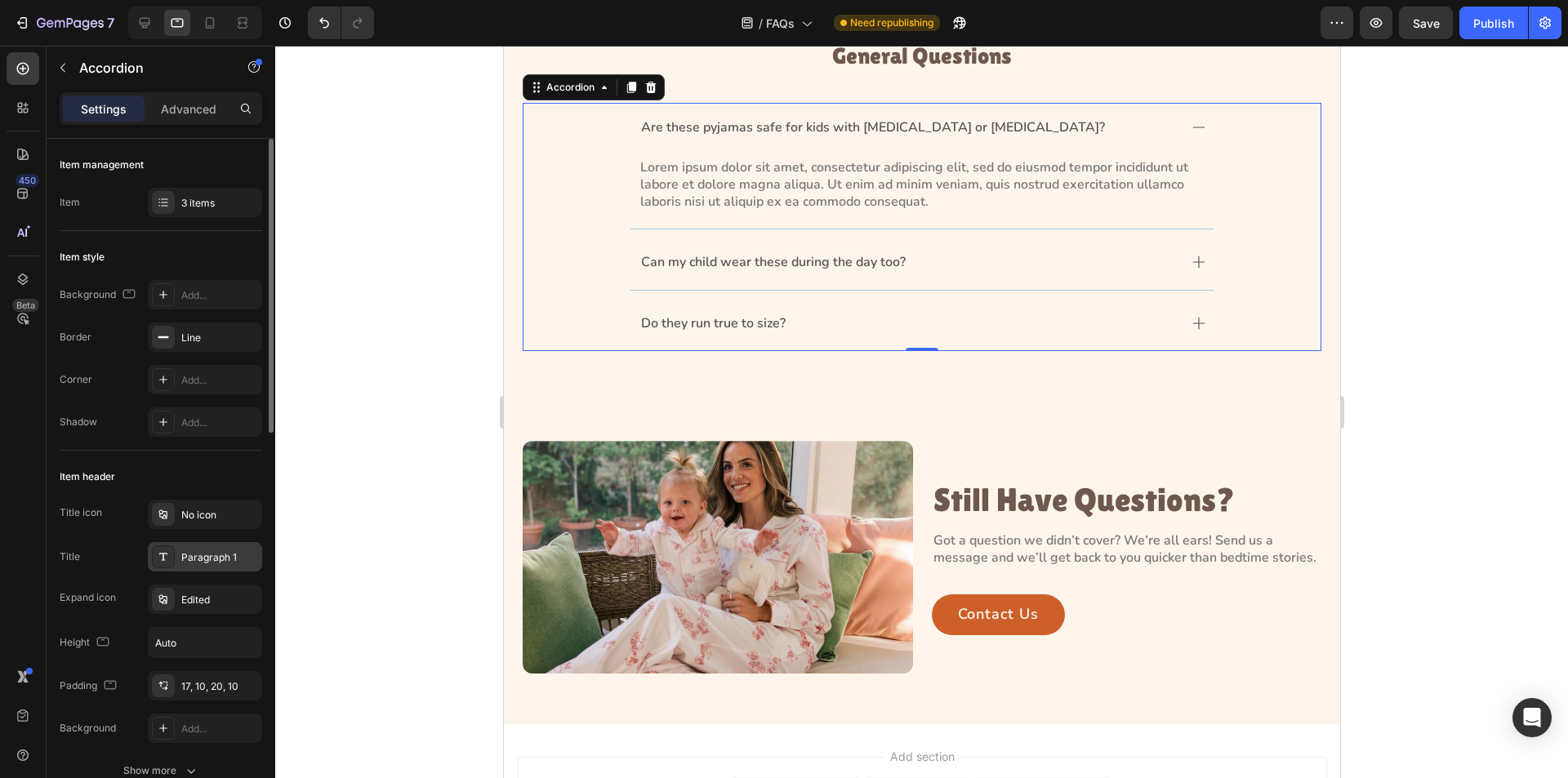
click at [196, 554] on div "Paragraph 1" at bounding box center [220, 558] width 77 height 15
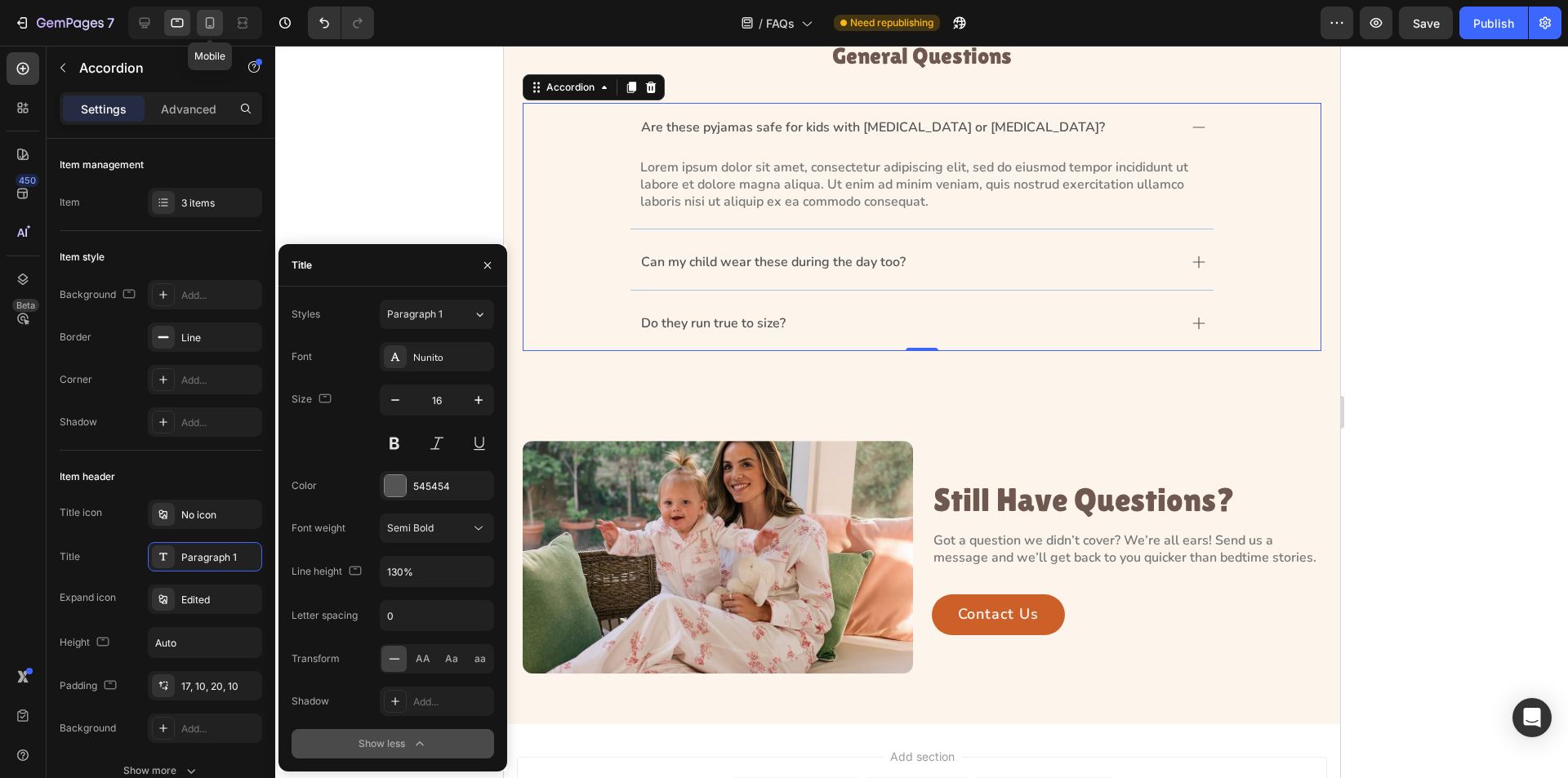
click at [206, 18] on icon at bounding box center [210, 23] width 9 height 12
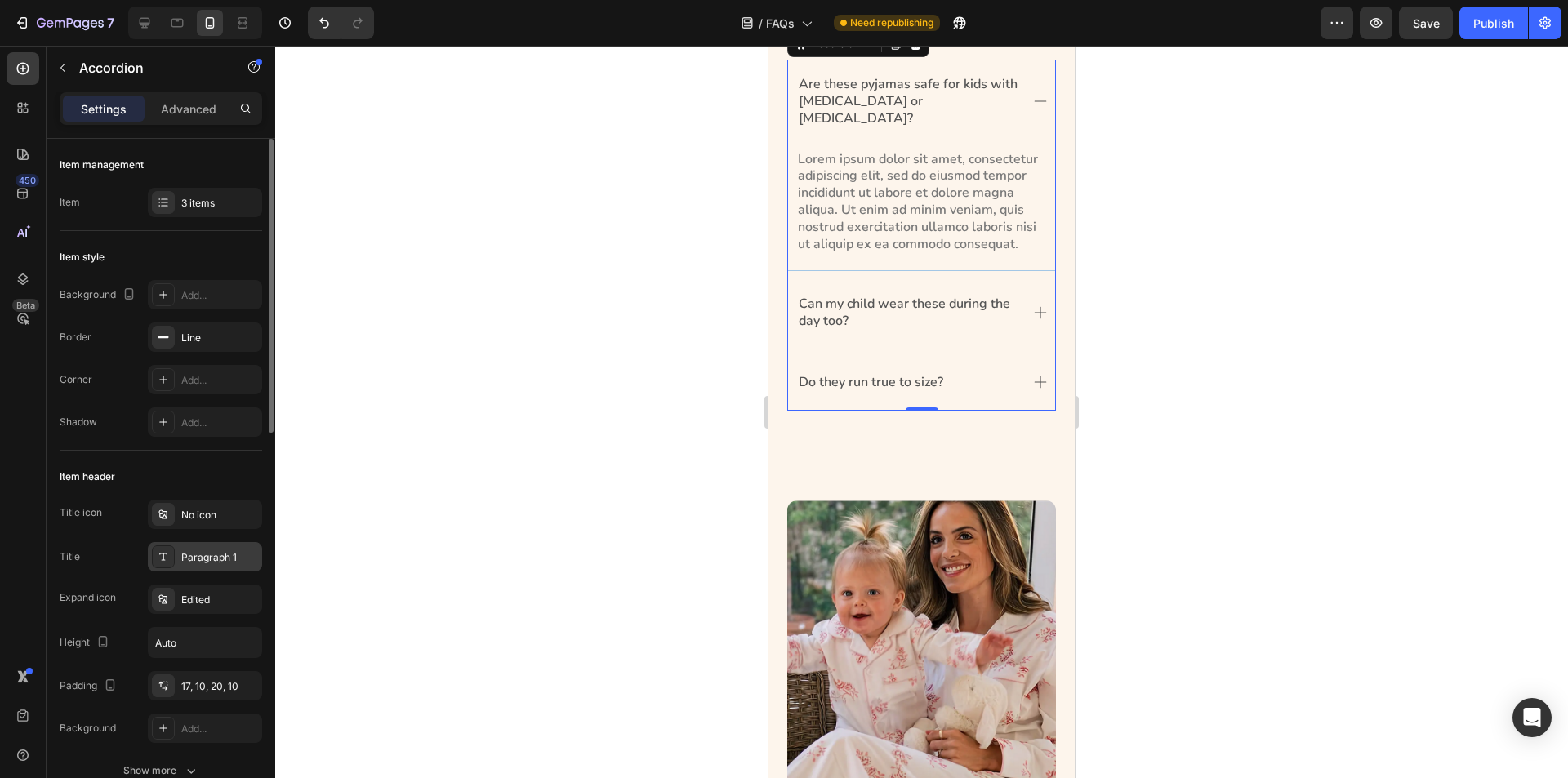
scroll to position [242, 0]
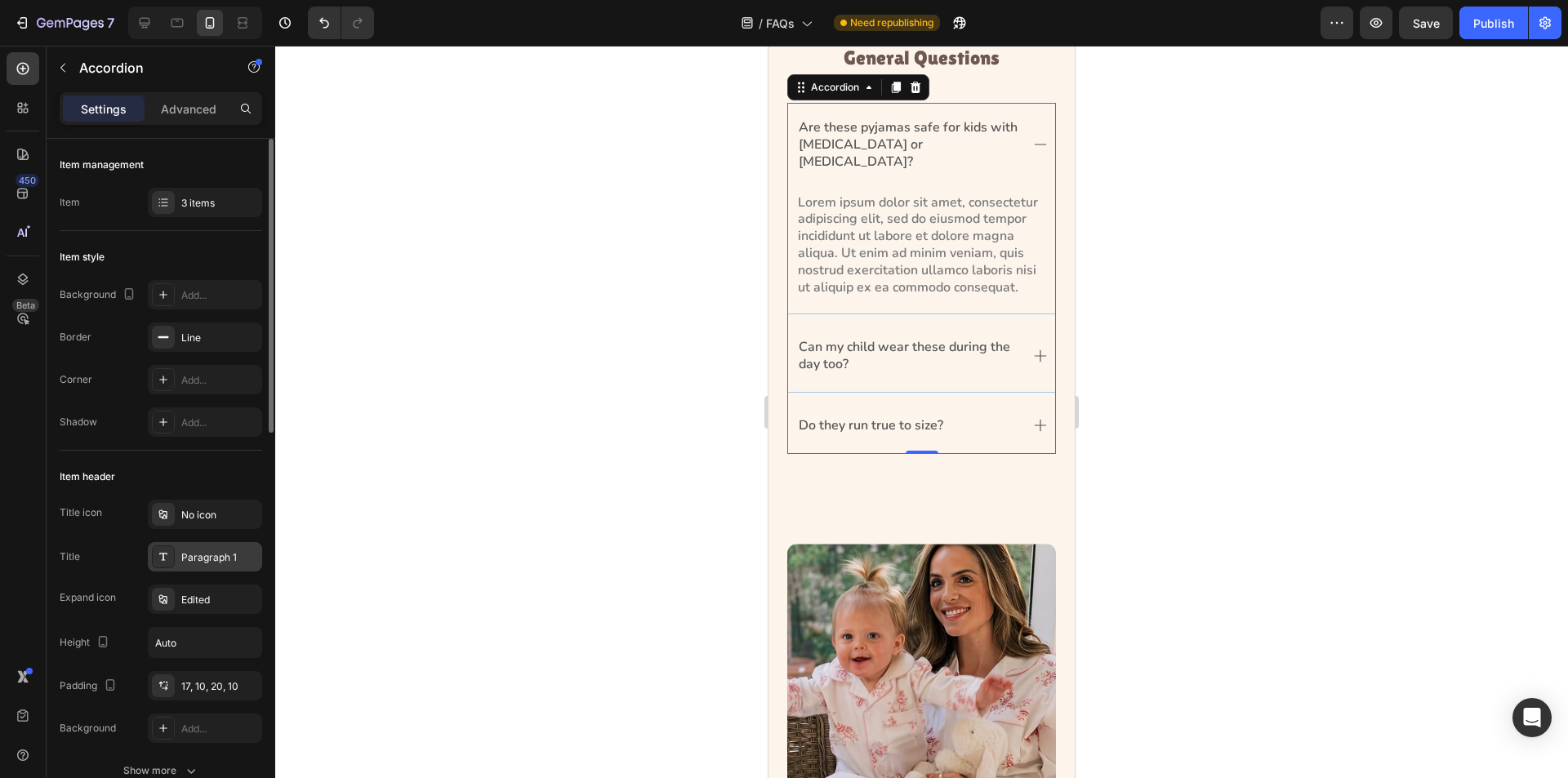
click at [200, 558] on div "Paragraph 1" at bounding box center [220, 558] width 77 height 15
click at [456, 183] on div at bounding box center [921, 412] width 1293 height 732
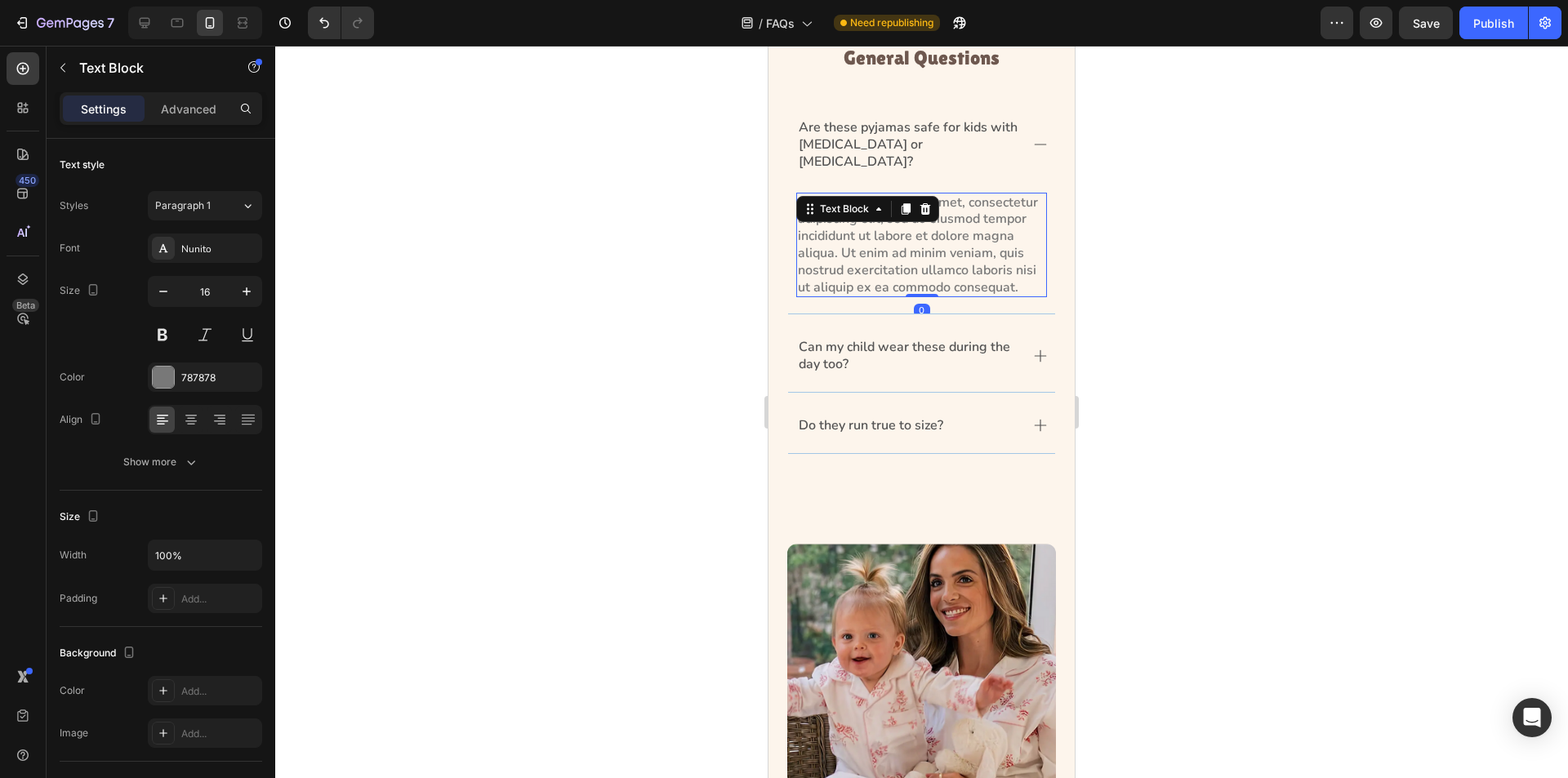
click at [859, 217] on p "Lorem ipsum dolor sit amet, consectetur adipiscing elit, sed do eiusmod tempor …" at bounding box center [921, 246] width 247 height 102
click at [184, 468] on icon "button" at bounding box center [191, 462] width 16 height 16
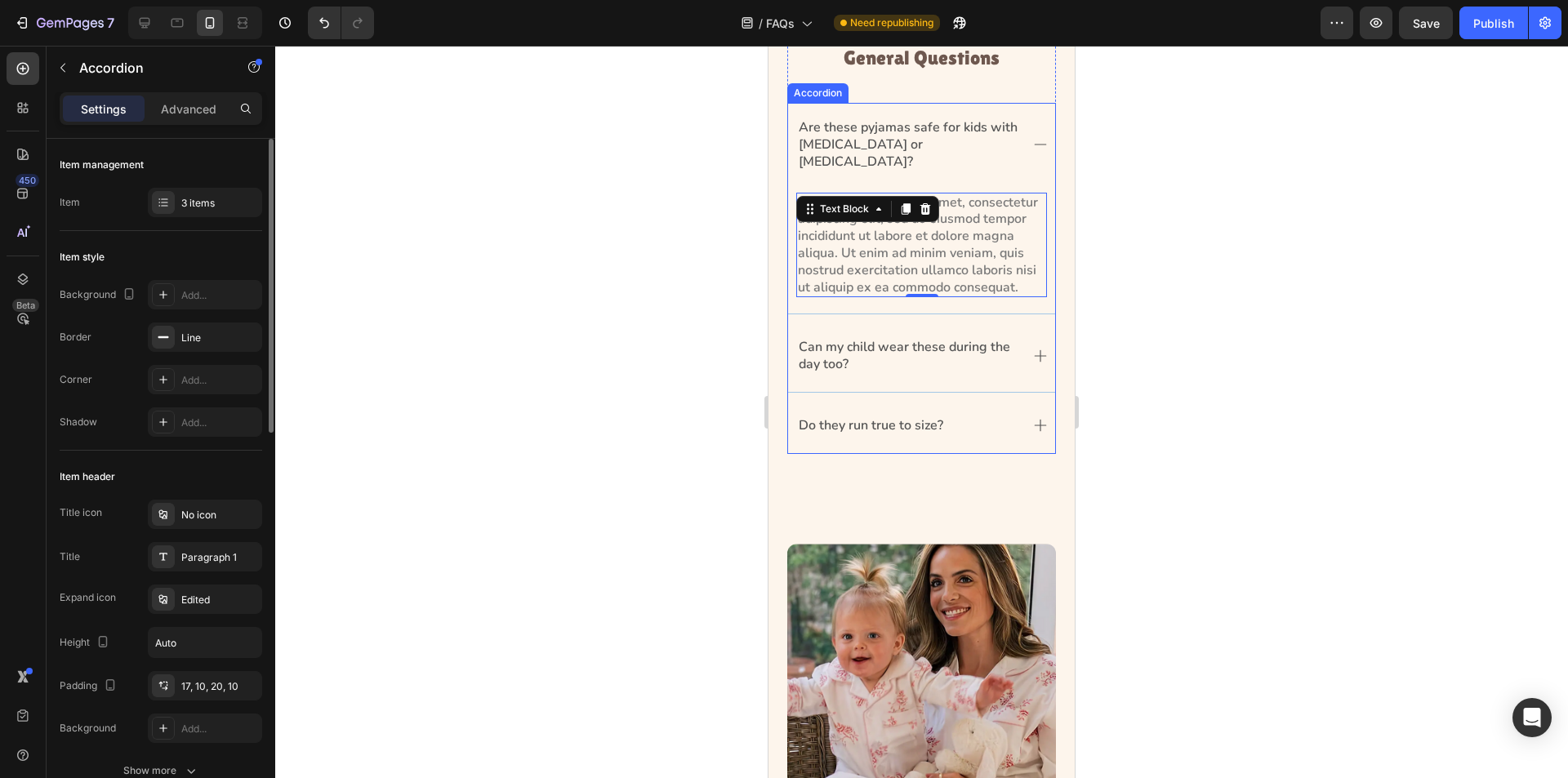
click at [842, 136] on p "Are these pyjamas safe for kids with [MEDICAL_DATA] or [MEDICAL_DATA]?" at bounding box center [909, 144] width 220 height 50
click at [826, 89] on div "Accordion" at bounding box center [836, 88] width 55 height 15
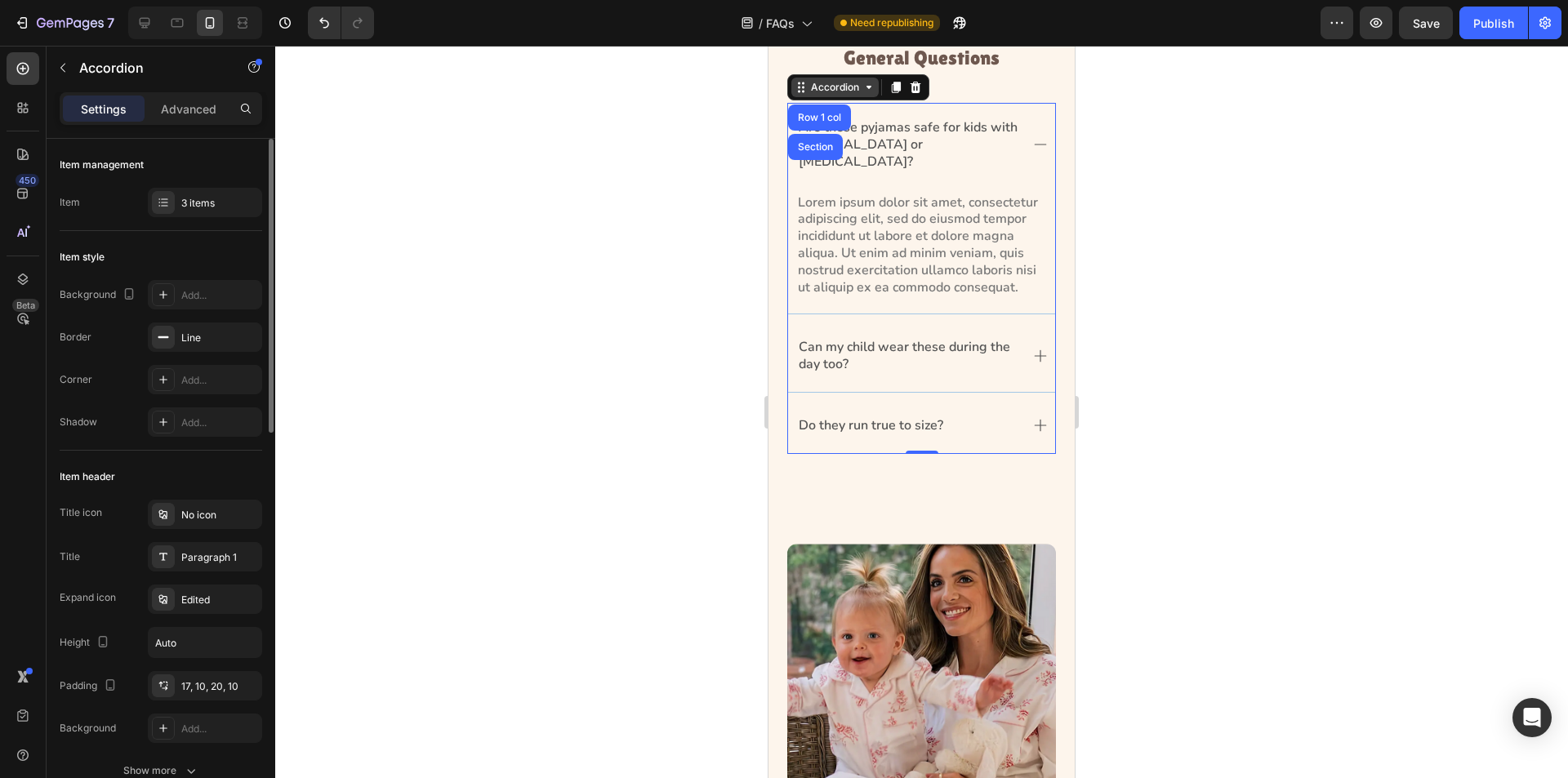
click at [843, 89] on div "Accordion" at bounding box center [836, 88] width 55 height 15
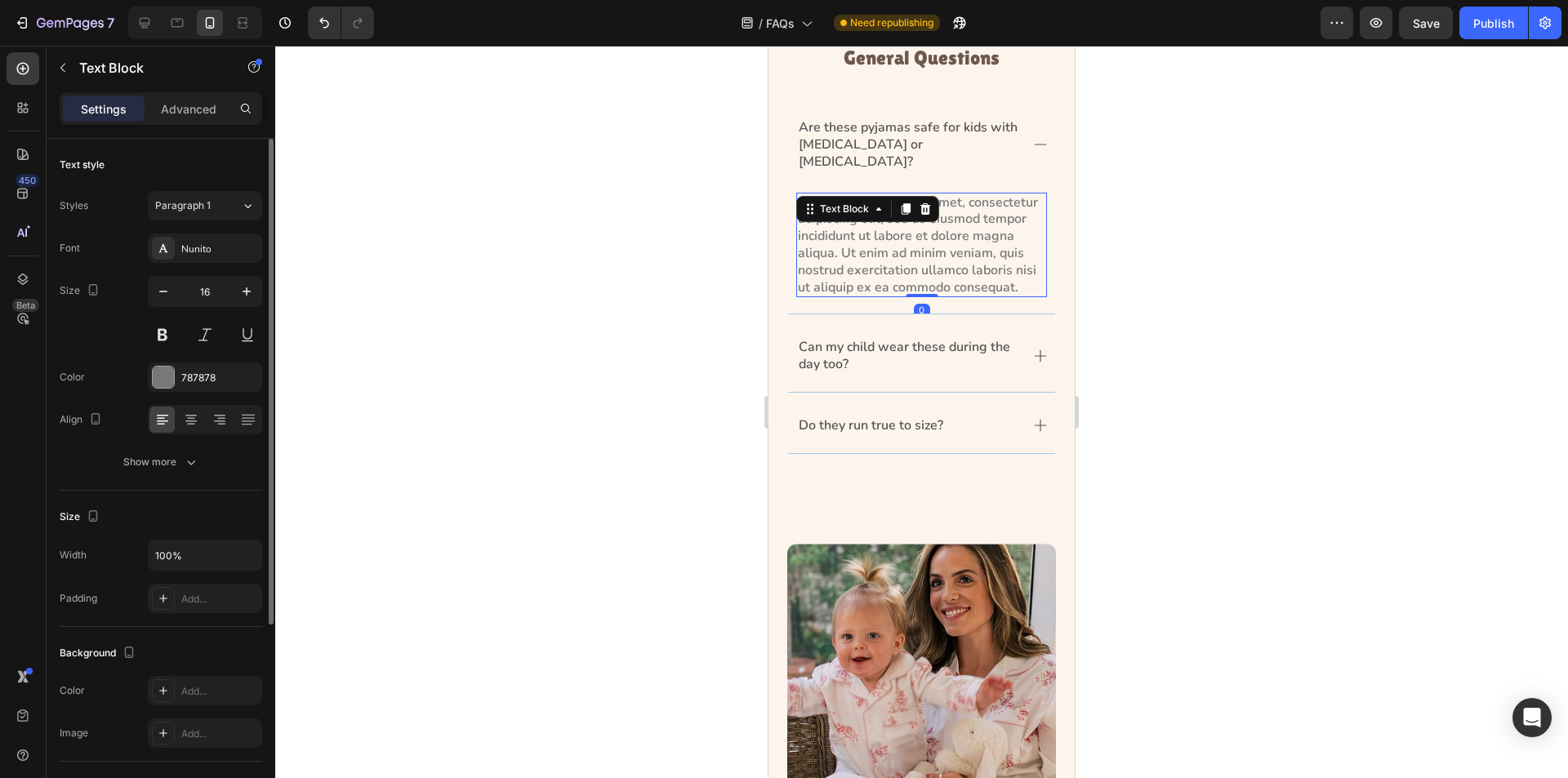
click at [896, 234] on p "Lorem ipsum dolor sit amet, consectetur adipiscing elit, sed do eiusmod tempor …" at bounding box center [921, 246] width 247 height 102
click at [175, 455] on div "Show more" at bounding box center [161, 462] width 76 height 16
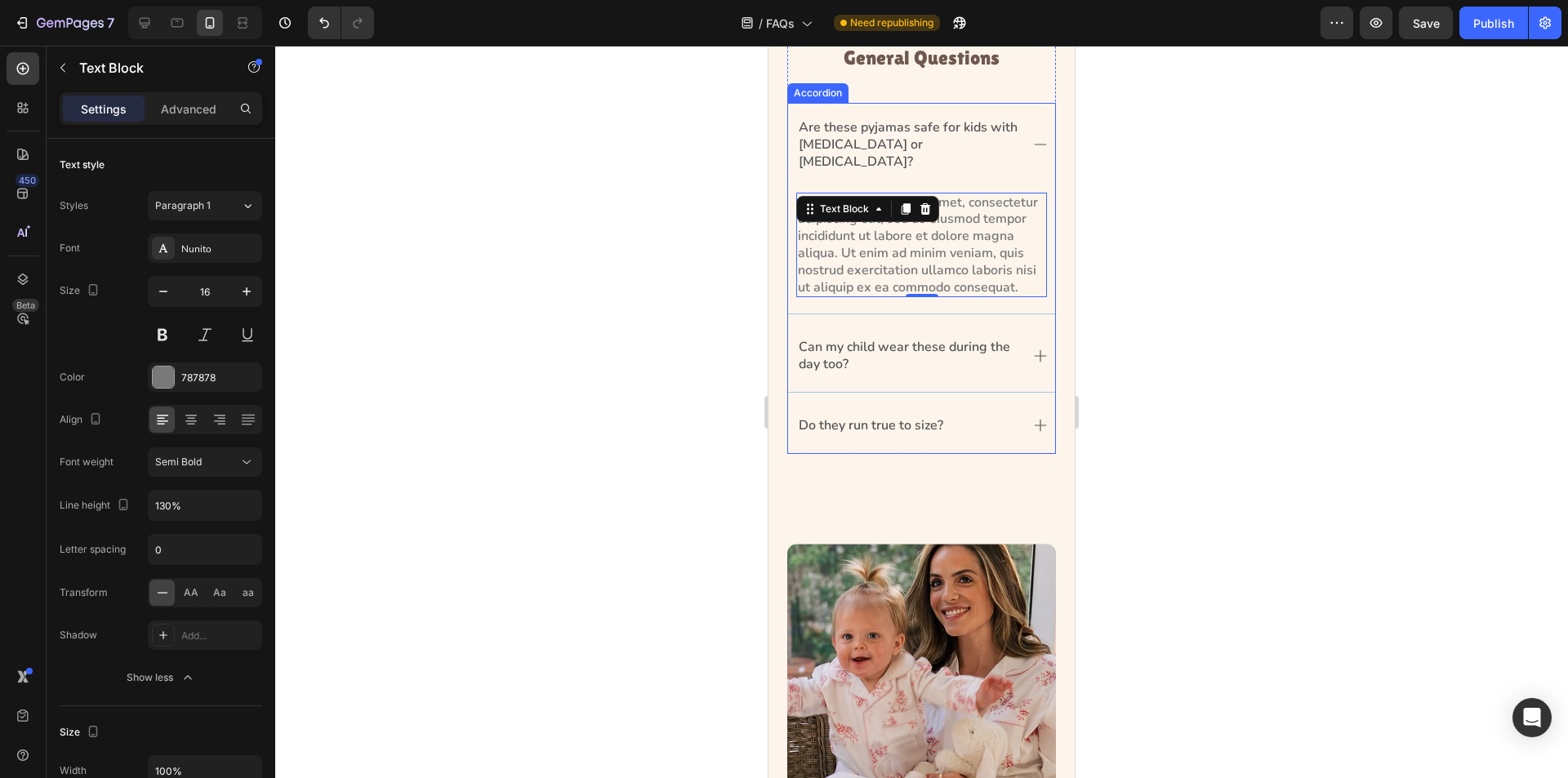
click at [981, 144] on p "Are these pyjamas safe for kids with [MEDICAL_DATA] or [MEDICAL_DATA]?" at bounding box center [909, 144] width 220 height 50
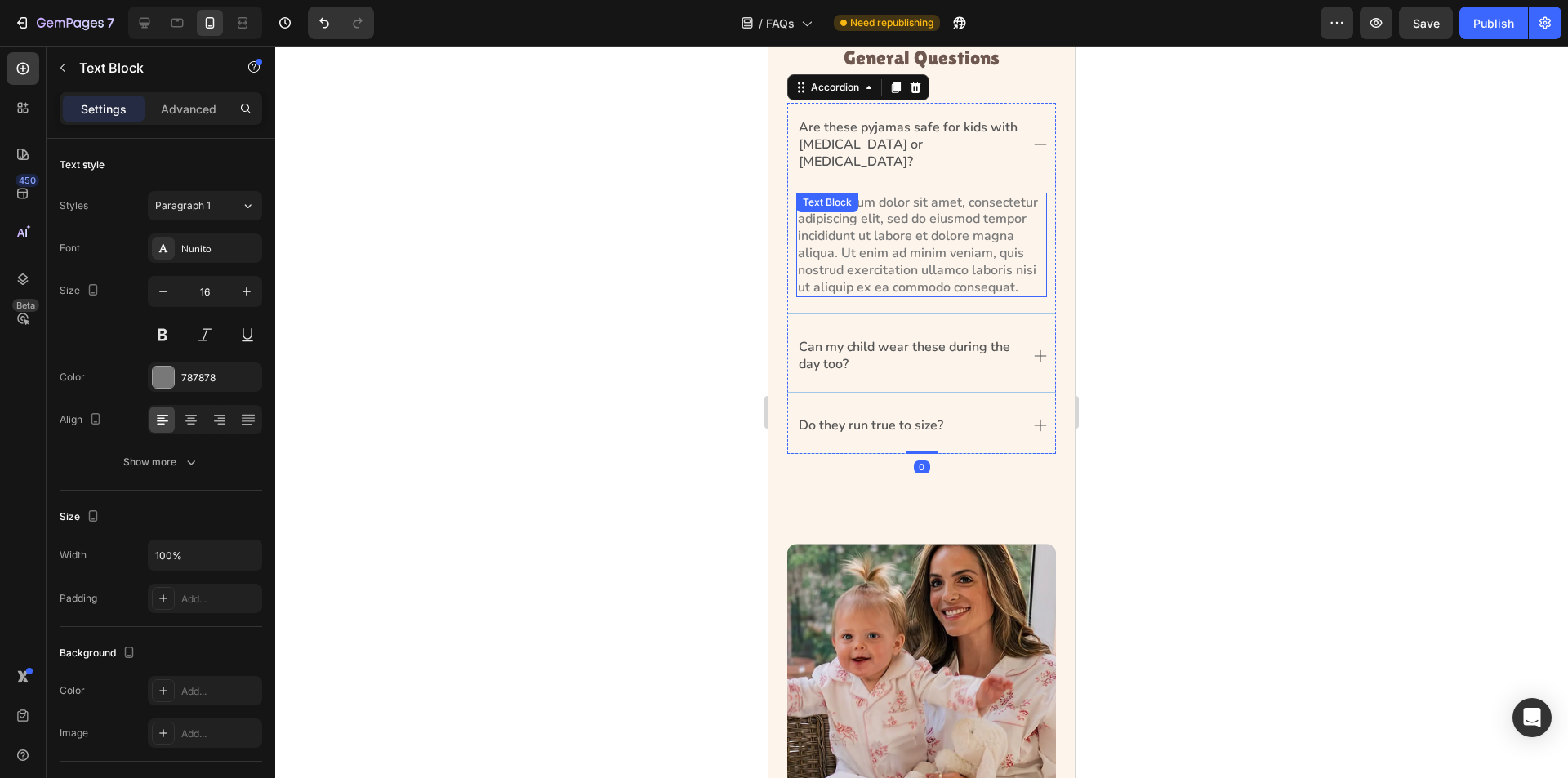
click at [990, 199] on p "Lorem ipsum dolor sit amet, consectetur adipiscing elit, sed do eiusmod tempor …" at bounding box center [921, 246] width 247 height 102
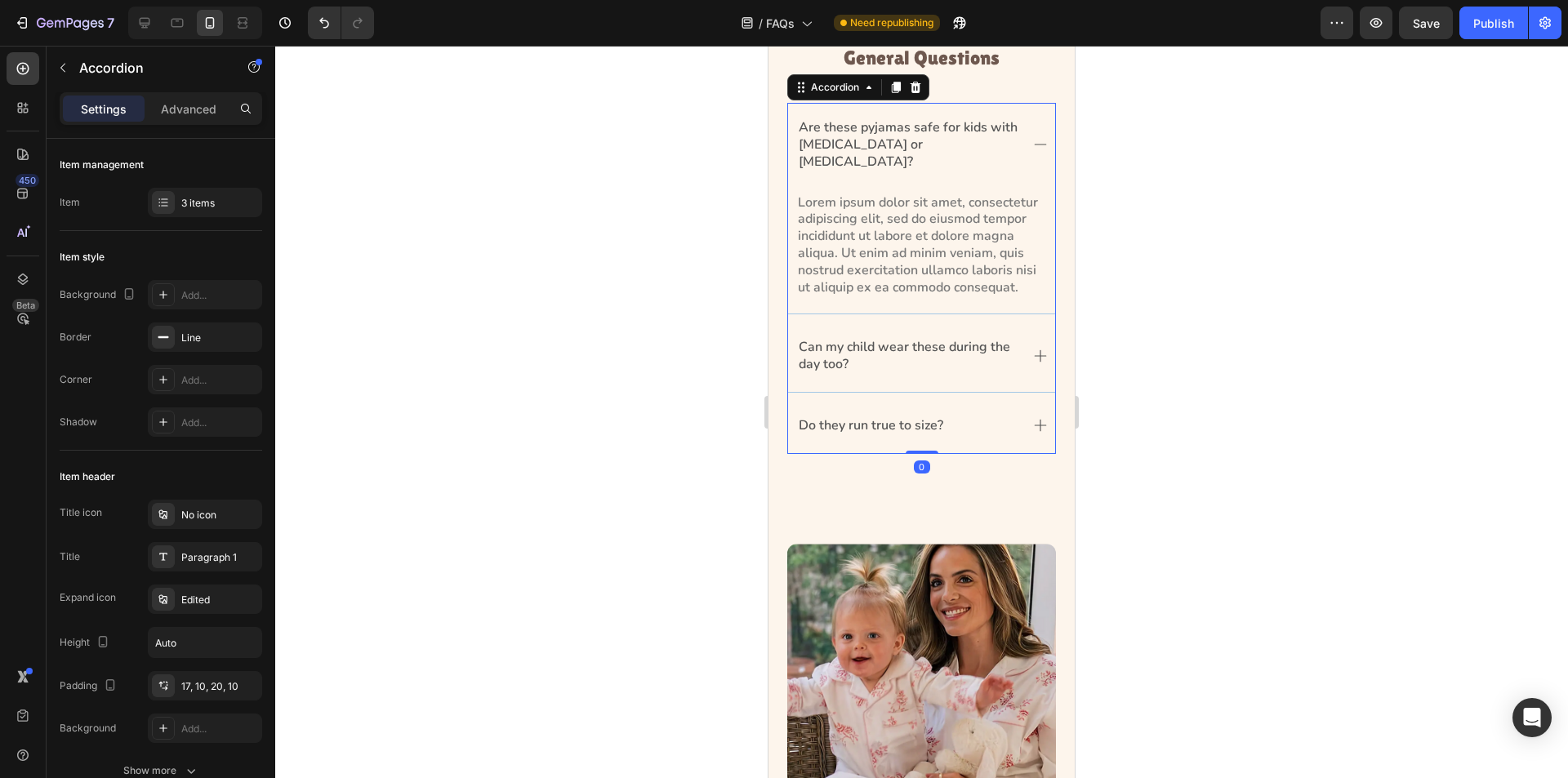
click at [810, 306] on div "Lorem ipsum dolor sit amet, consectetur adipiscing elit, sed do eiusmod tempor …" at bounding box center [921, 252] width 267 height 125
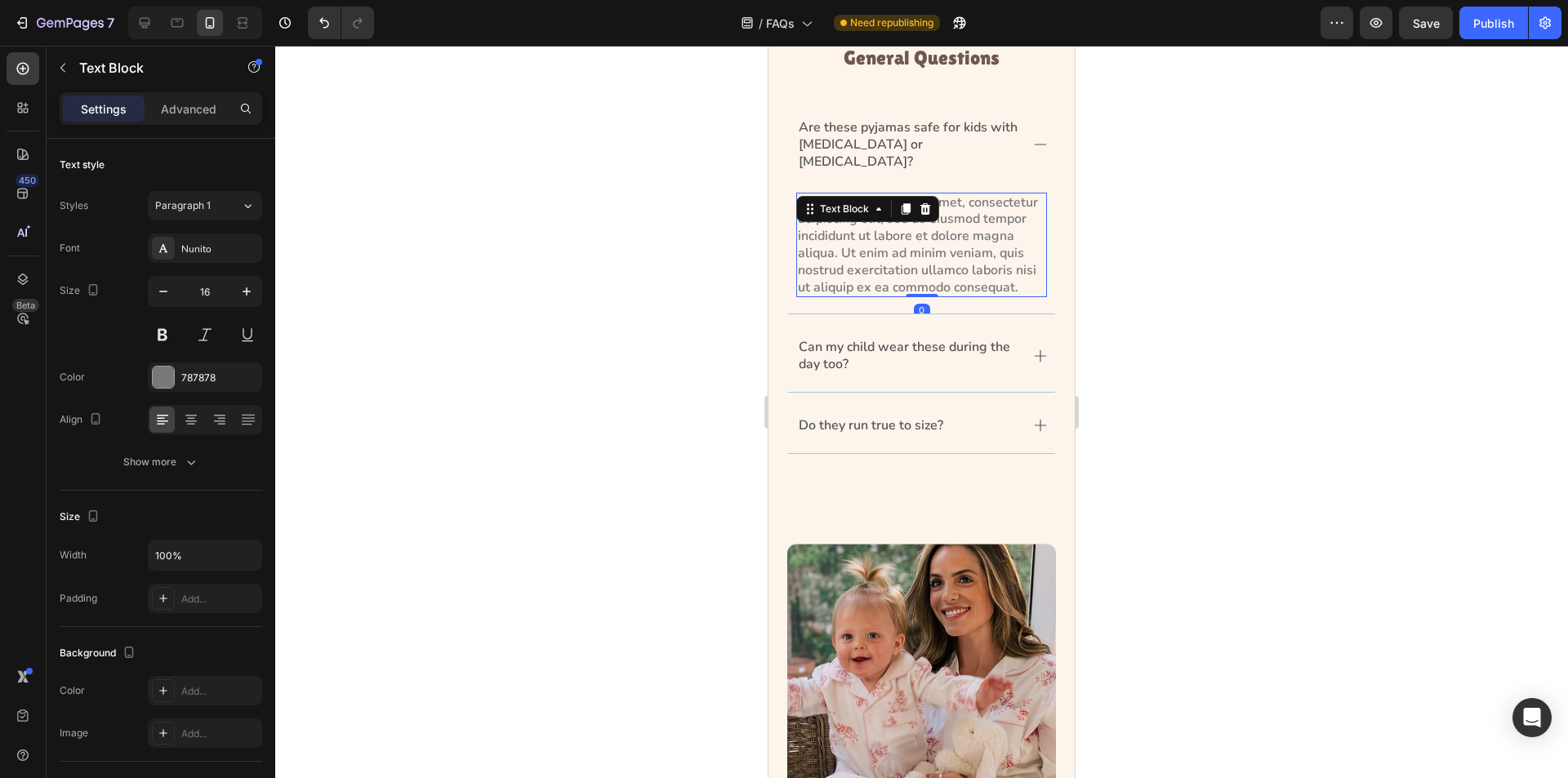
click at [856, 262] on p "Lorem ipsum dolor sit amet, consectetur adipiscing elit, sed do eiusmod tempor …" at bounding box center [921, 246] width 247 height 102
click at [945, 141] on p "Are these pyjamas safe for kids with [MEDICAL_DATA] or [MEDICAL_DATA]?" at bounding box center [909, 144] width 220 height 50
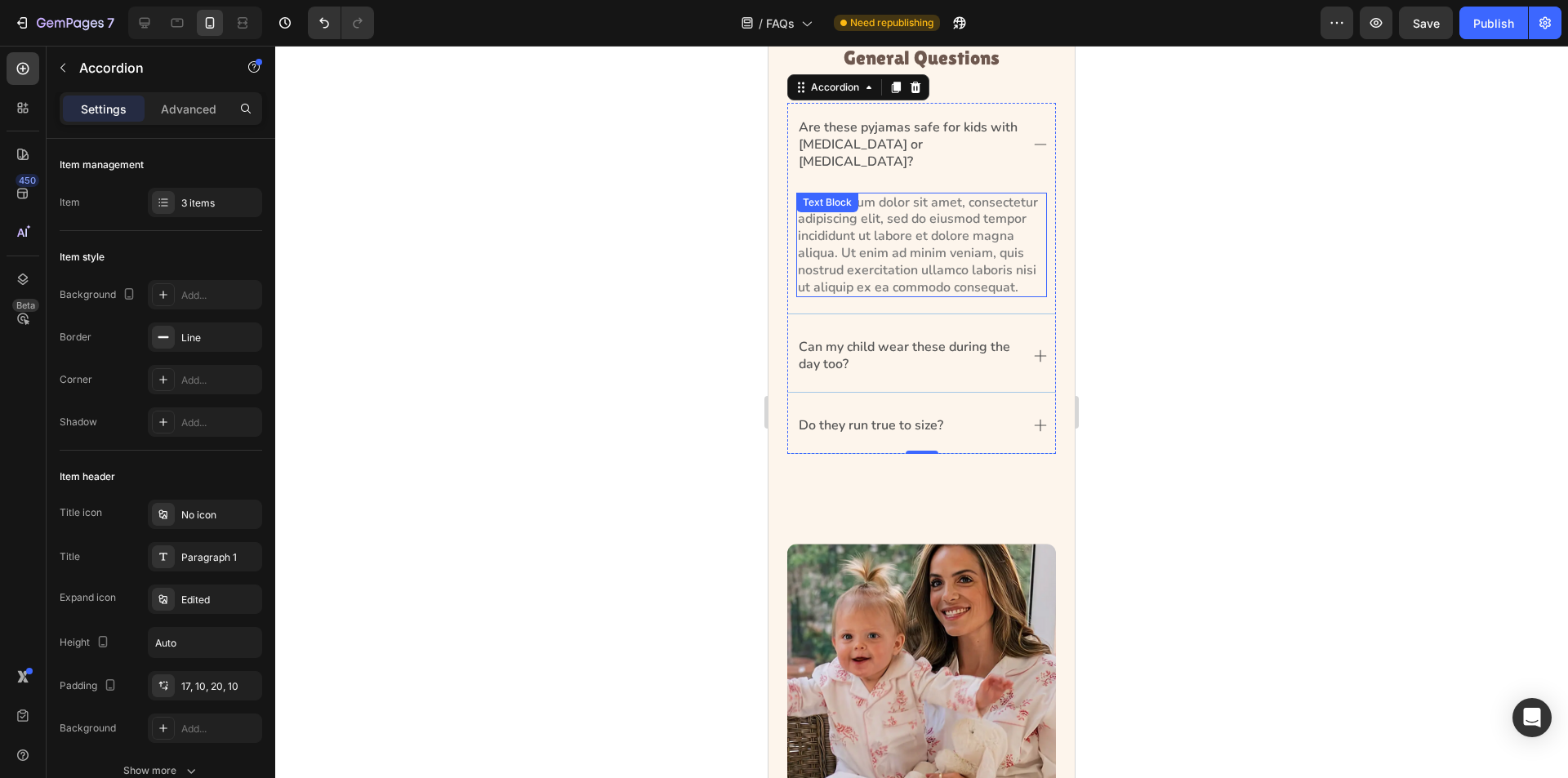
click at [997, 246] on p "Lorem ipsum dolor sit amet, consectetur adipiscing elit, sed do eiusmod tempor …" at bounding box center [921, 246] width 247 height 102
click at [930, 132] on p "Are these pyjamas safe for kids with [MEDICAL_DATA] or [MEDICAL_DATA]?" at bounding box center [909, 144] width 220 height 50
click at [200, 562] on div "Paragraph 1" at bounding box center [220, 558] width 77 height 15
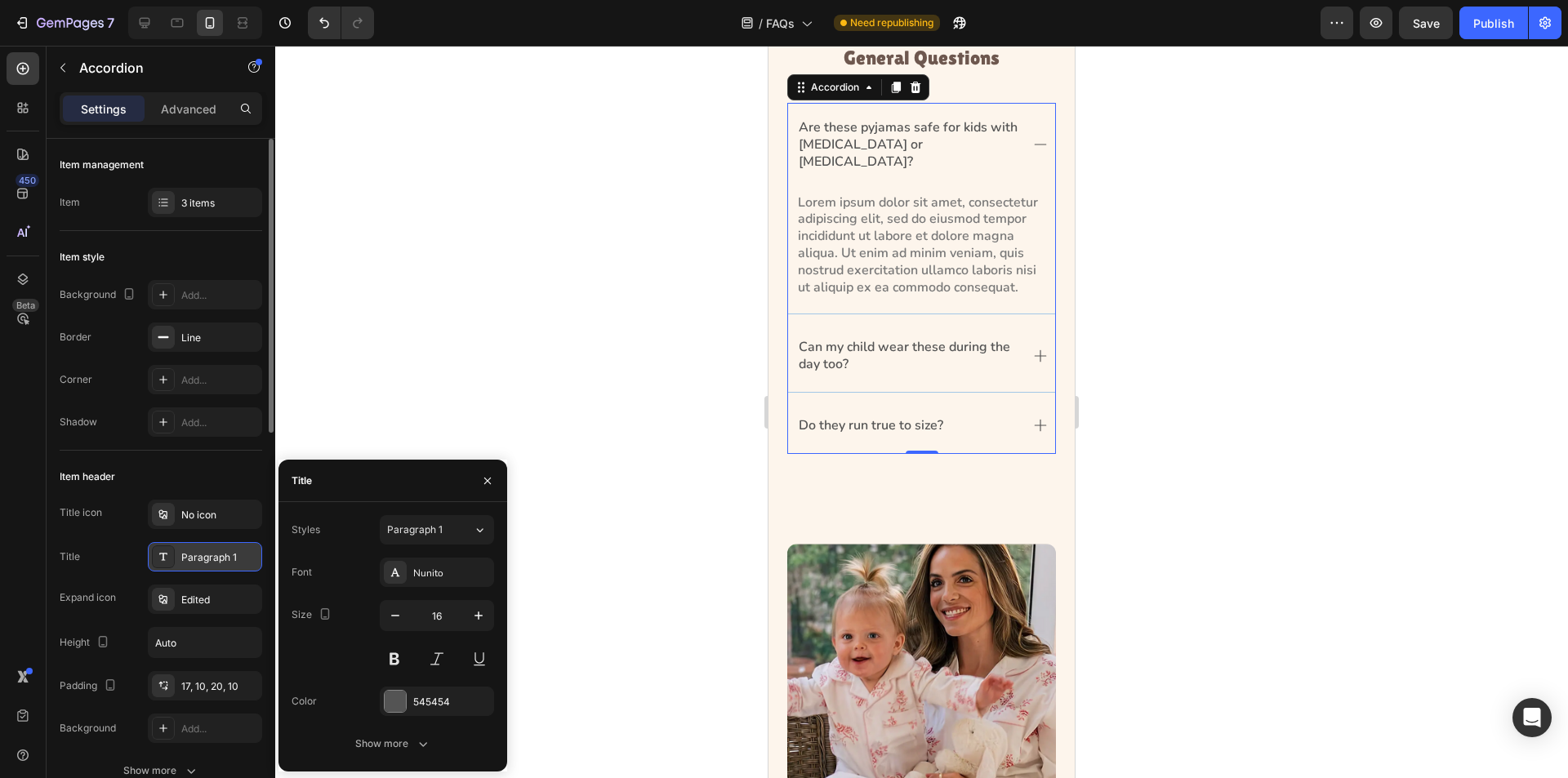
click at [200, 562] on div "Paragraph 1" at bounding box center [220, 558] width 77 height 15
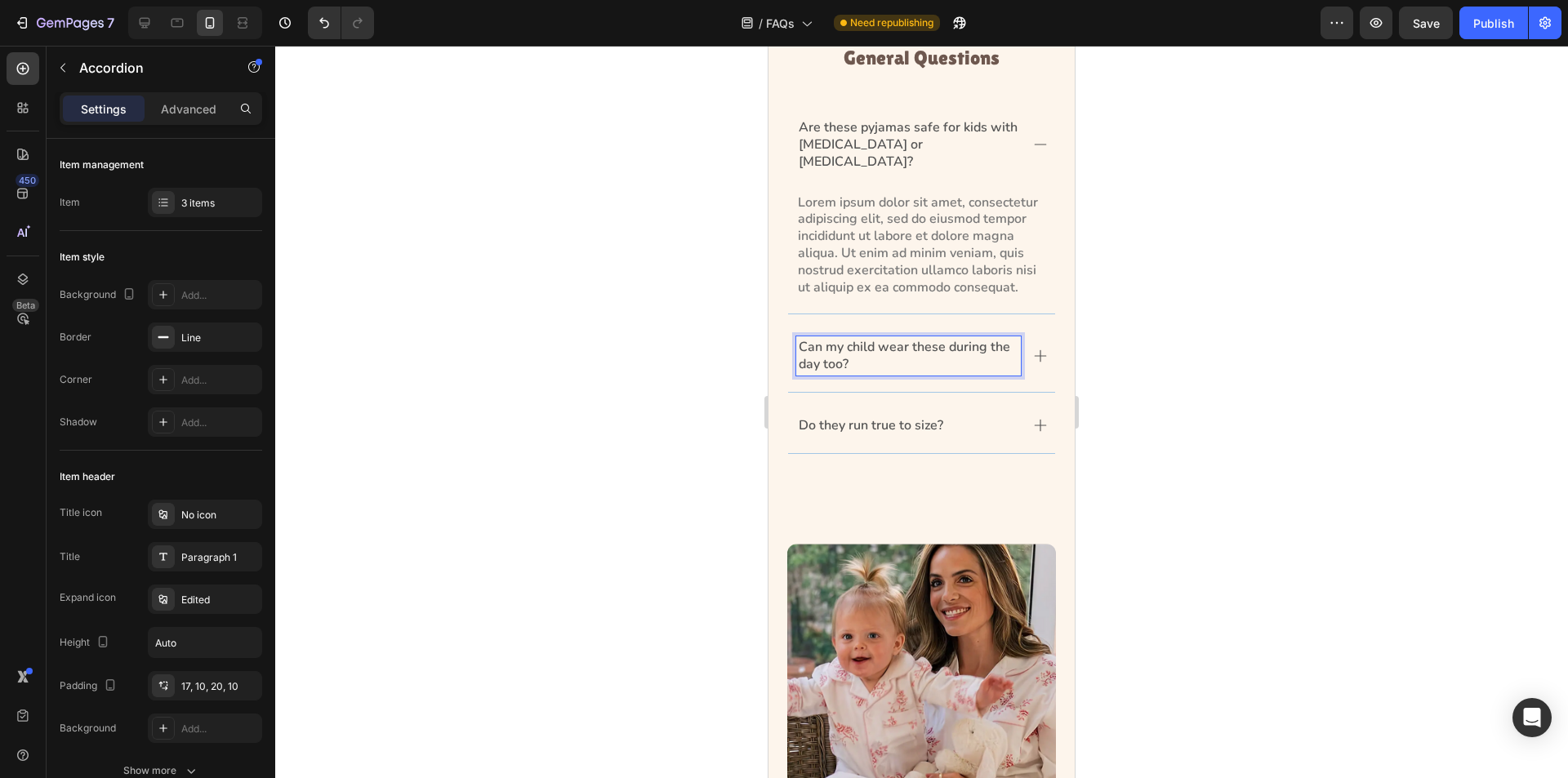
click at [963, 343] on p "Can my child wear these during the day too?" at bounding box center [909, 356] width 220 height 35
click at [142, 16] on icon at bounding box center [144, 23] width 16 height 16
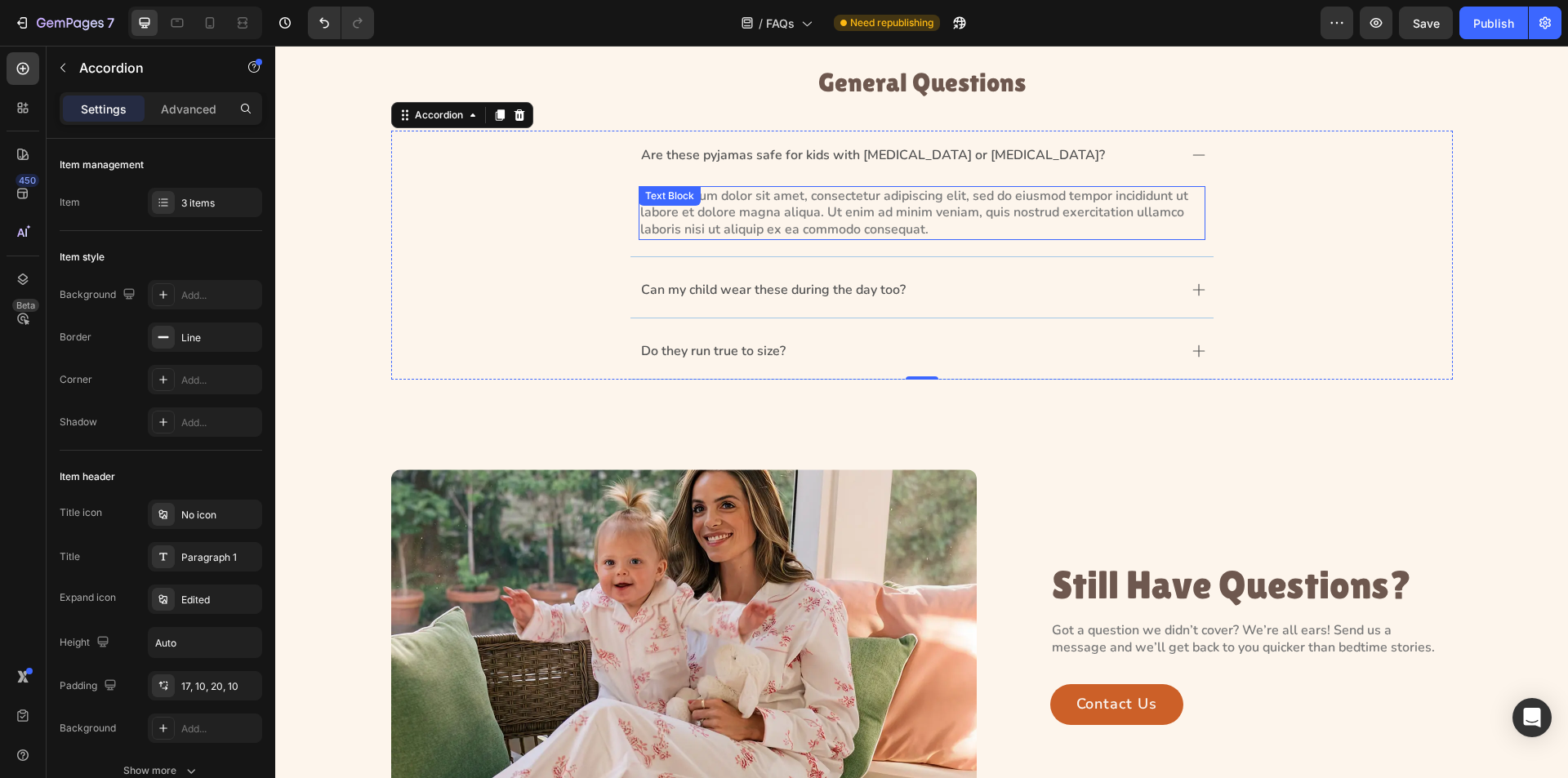
scroll to position [250, 0]
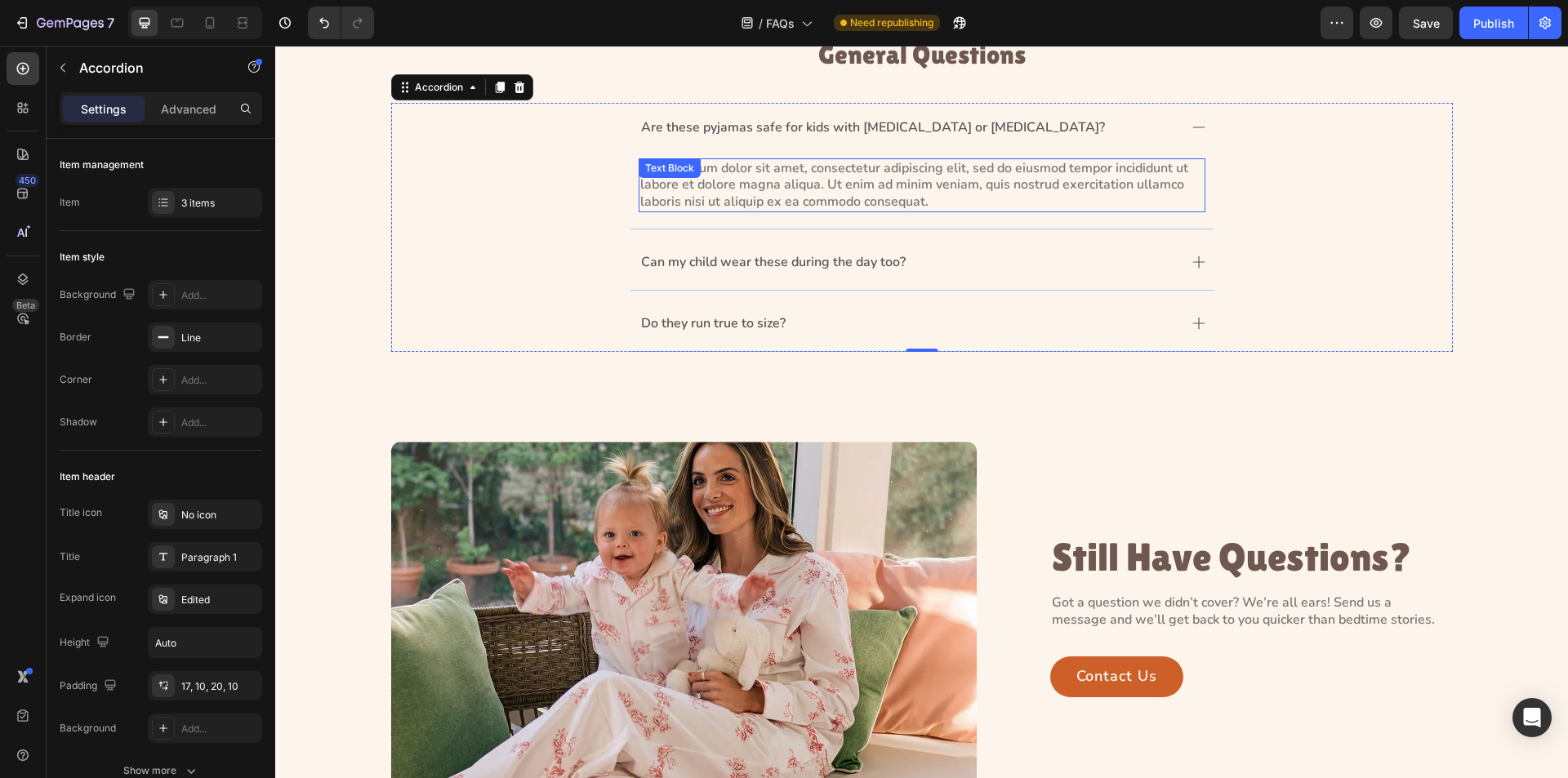
drag, startPoint x: 794, startPoint y: 149, endPoint x: 795, endPoint y: 157, distance: 8.1
click at [794, 150] on div "Are these pyjamas safe for kids with [MEDICAL_DATA] or [MEDICAL_DATA]?" at bounding box center [922, 129] width 584 height 52
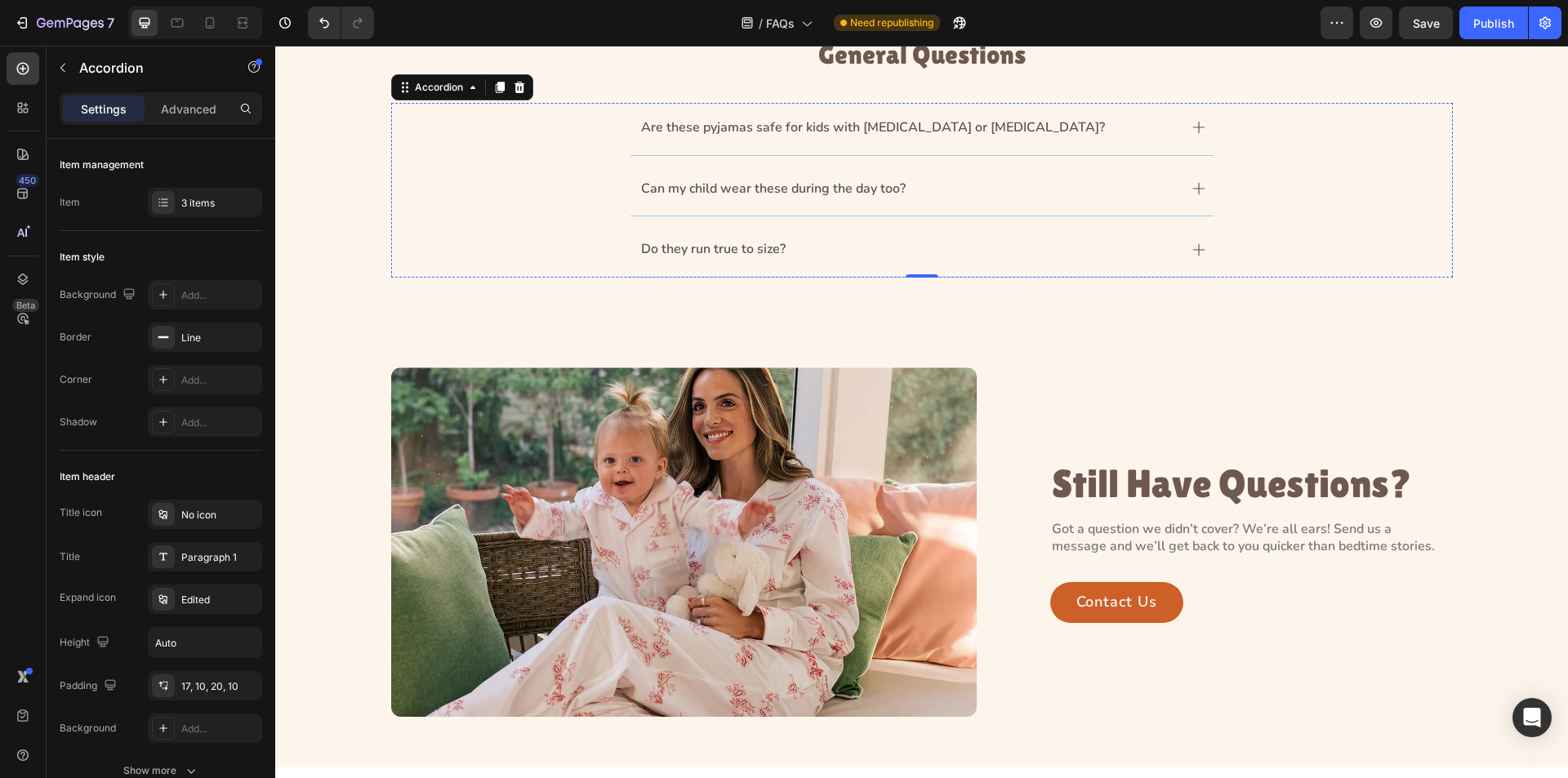
click at [819, 180] on div "Are these pyjamas safe for kids with [MEDICAL_DATA] or [MEDICAL_DATA]? Lorem ip…" at bounding box center [921, 190] width 1062 height 174
click at [1191, 120] on div "Are these pyjamas safe for kids with [MEDICAL_DATA] or [MEDICAL_DATA]?" at bounding box center [922, 129] width 584 height 52
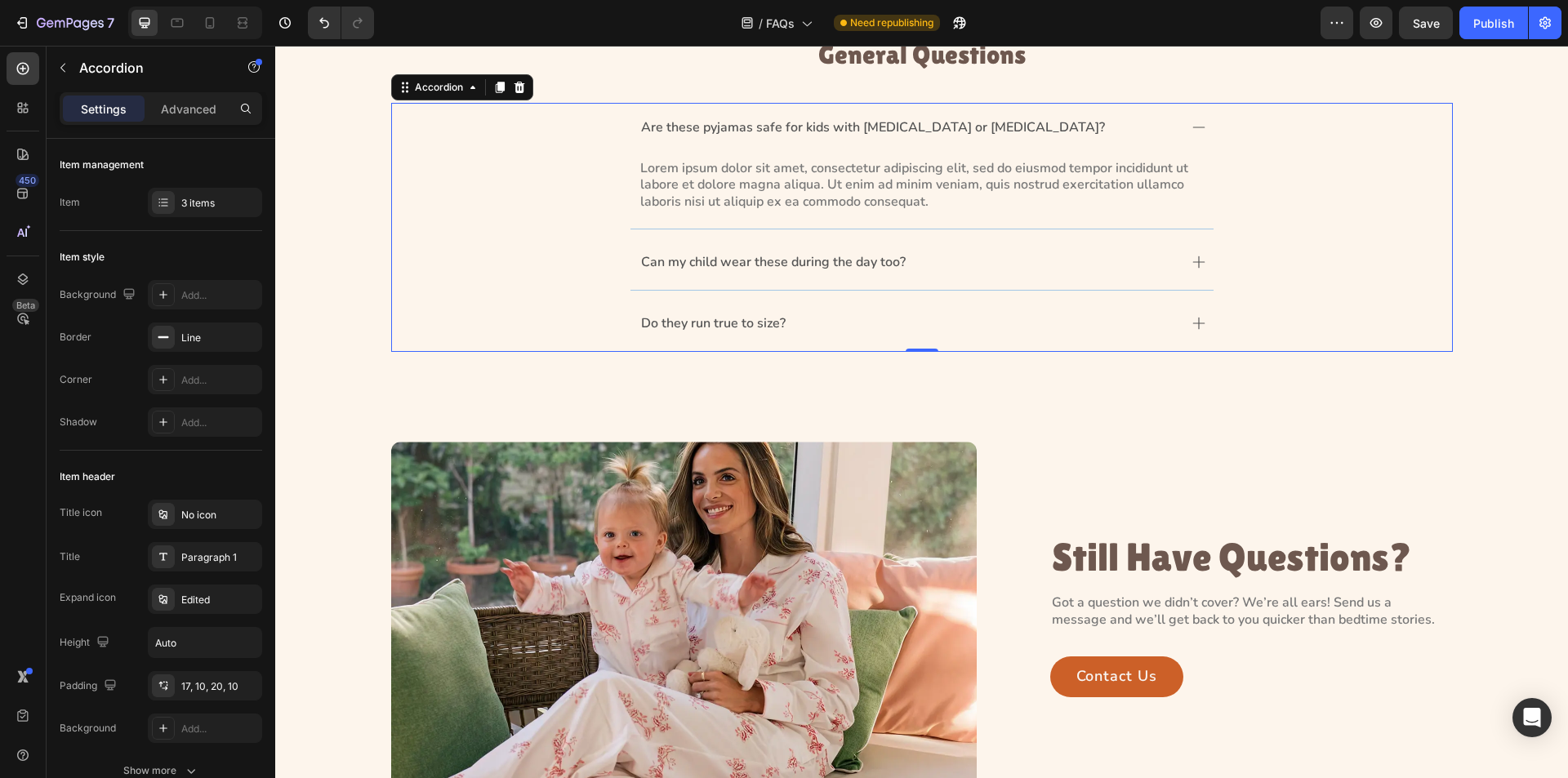
click at [1193, 258] on icon at bounding box center [1199, 262] width 13 height 13
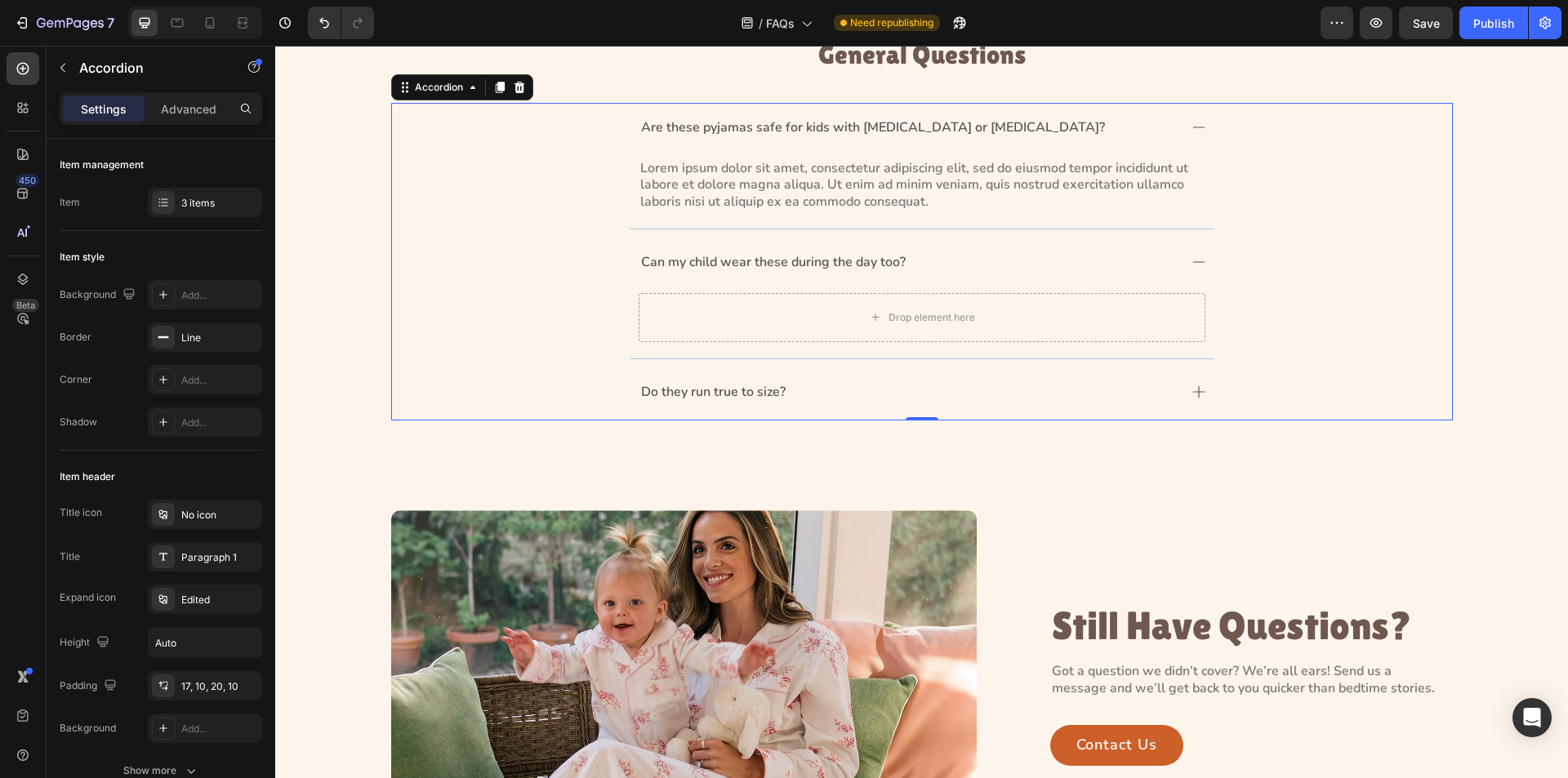
click at [1193, 258] on icon at bounding box center [1199, 262] width 13 height 13
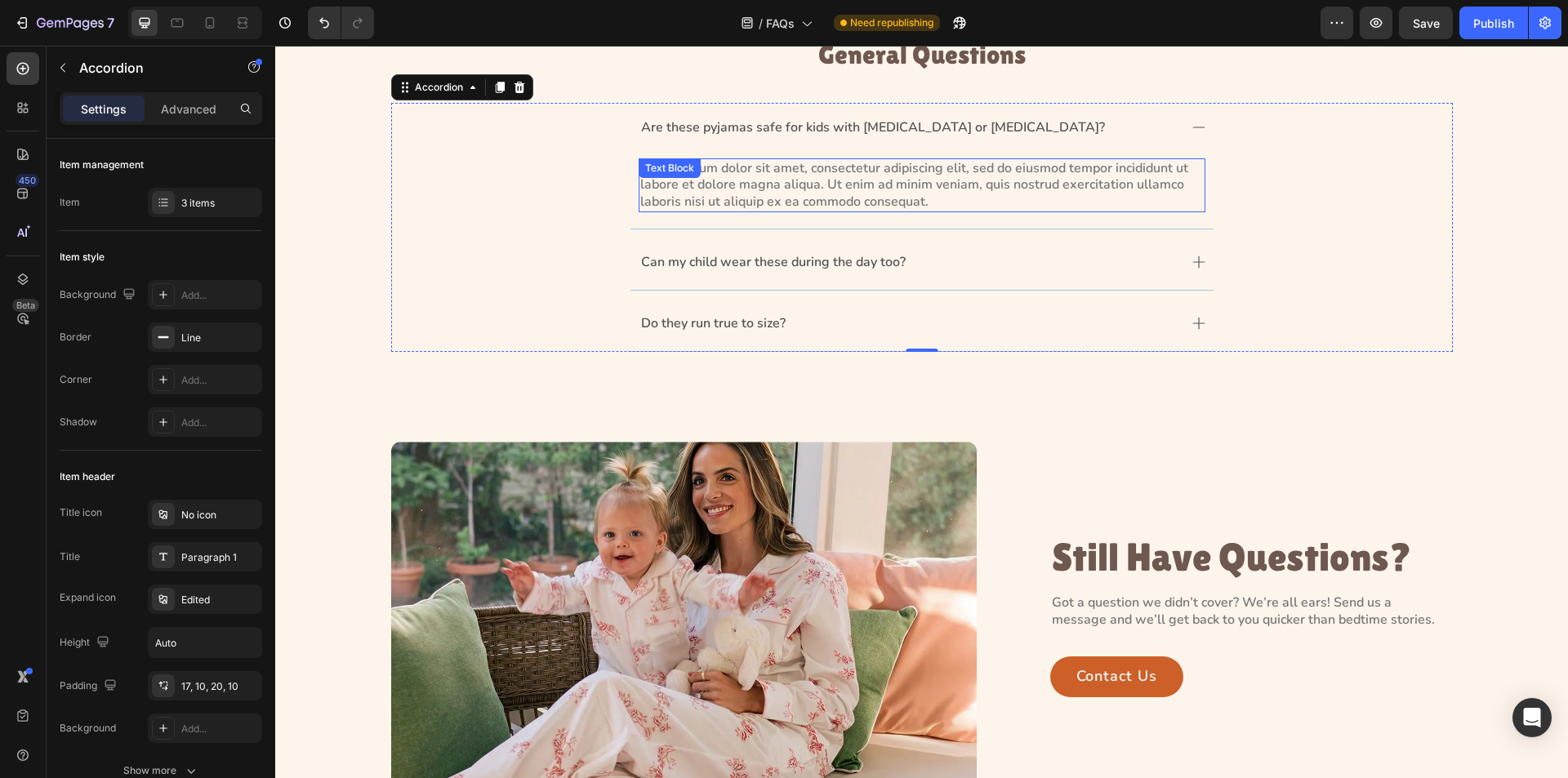
click at [950, 175] on p "Lorem ipsum dolor sit amet, consectetur adipiscing elit, sed do eiusmod tempor …" at bounding box center [921, 184] width 563 height 50
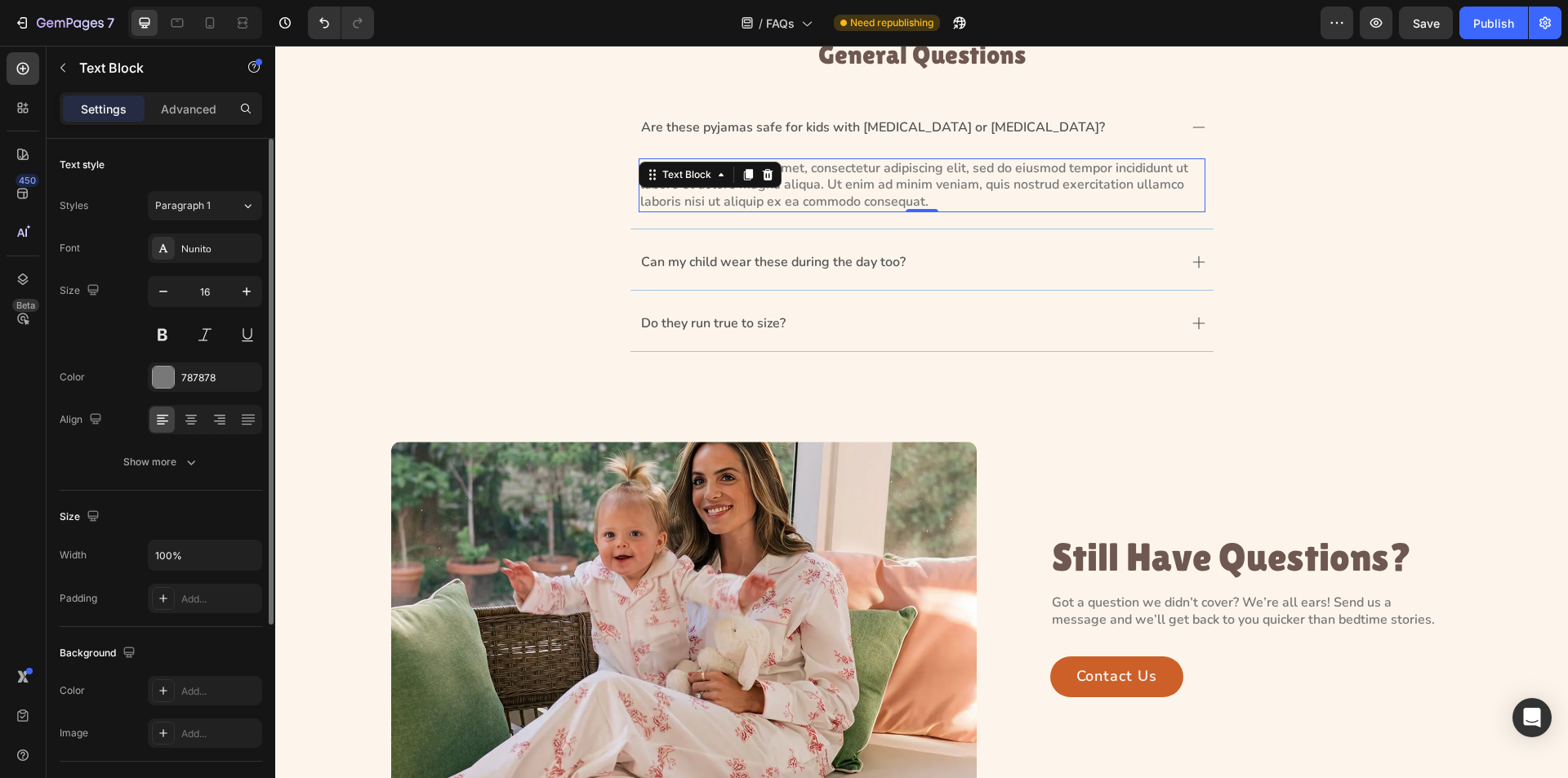
scroll to position [282, 0]
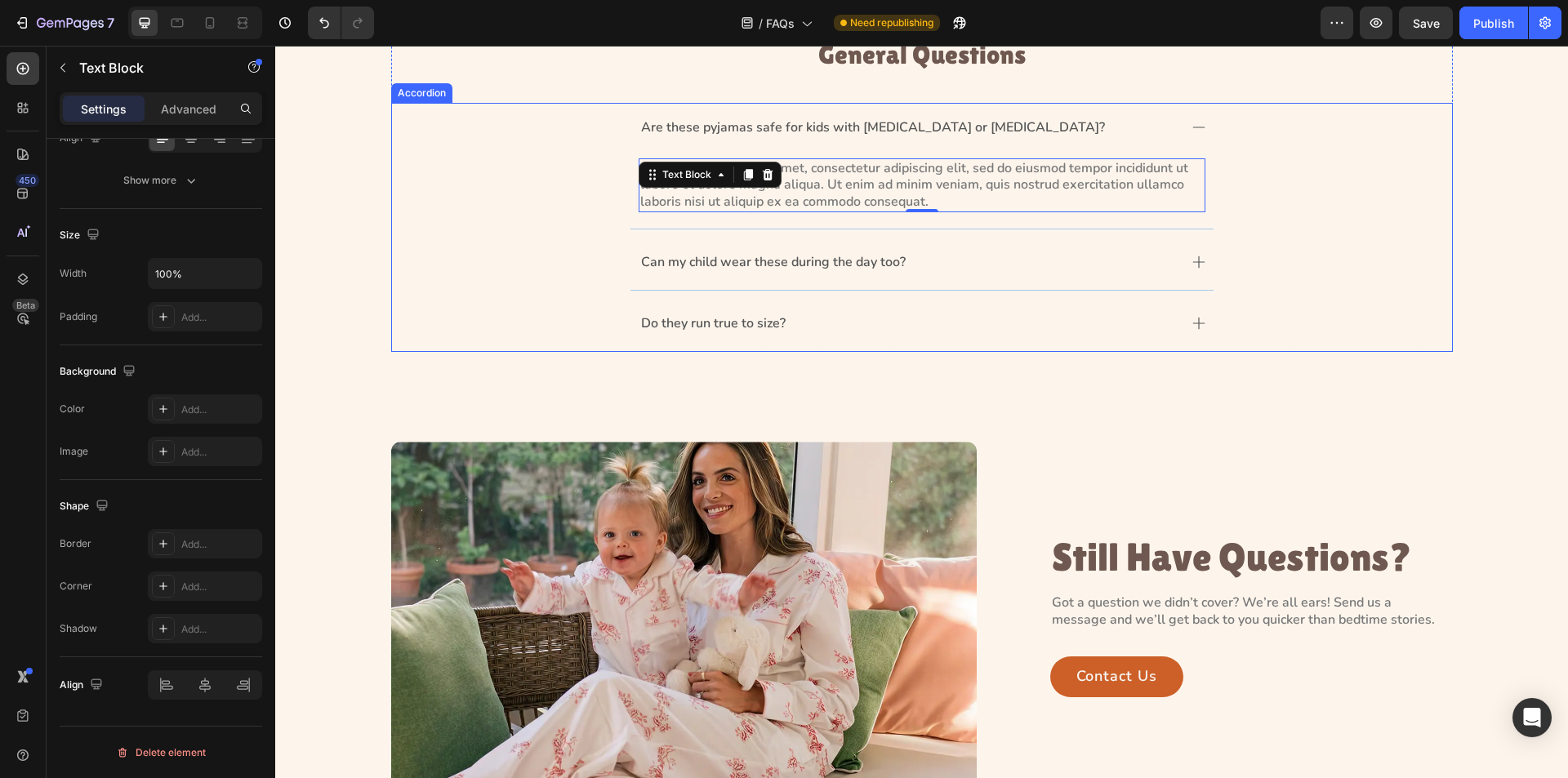
click at [484, 182] on div "Are these pyjamas safe for kids with [MEDICAL_DATA] or [MEDICAL_DATA]? Lorem ip…" at bounding box center [921, 166] width 1060 height 127
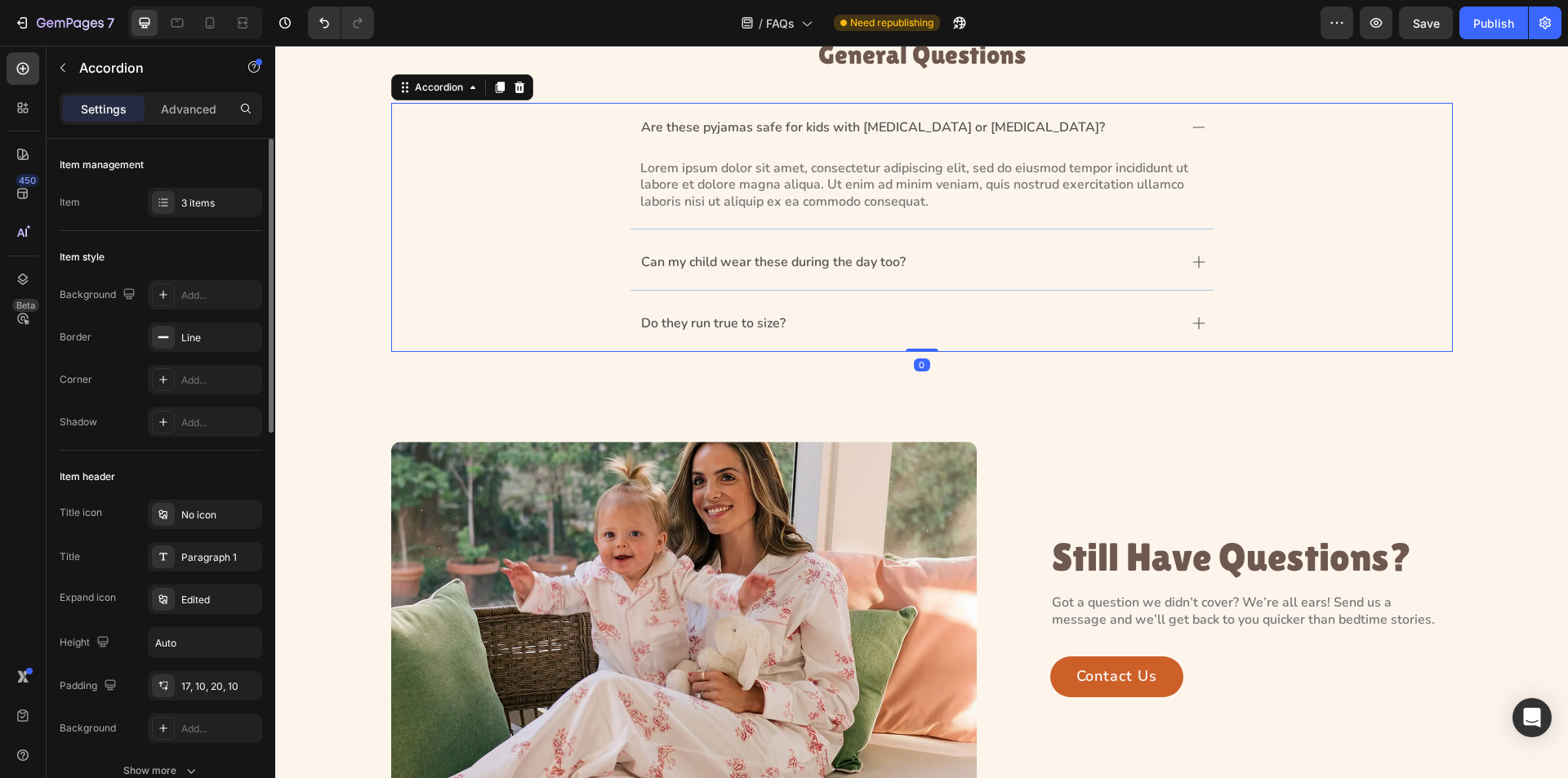
scroll to position [0, 0]
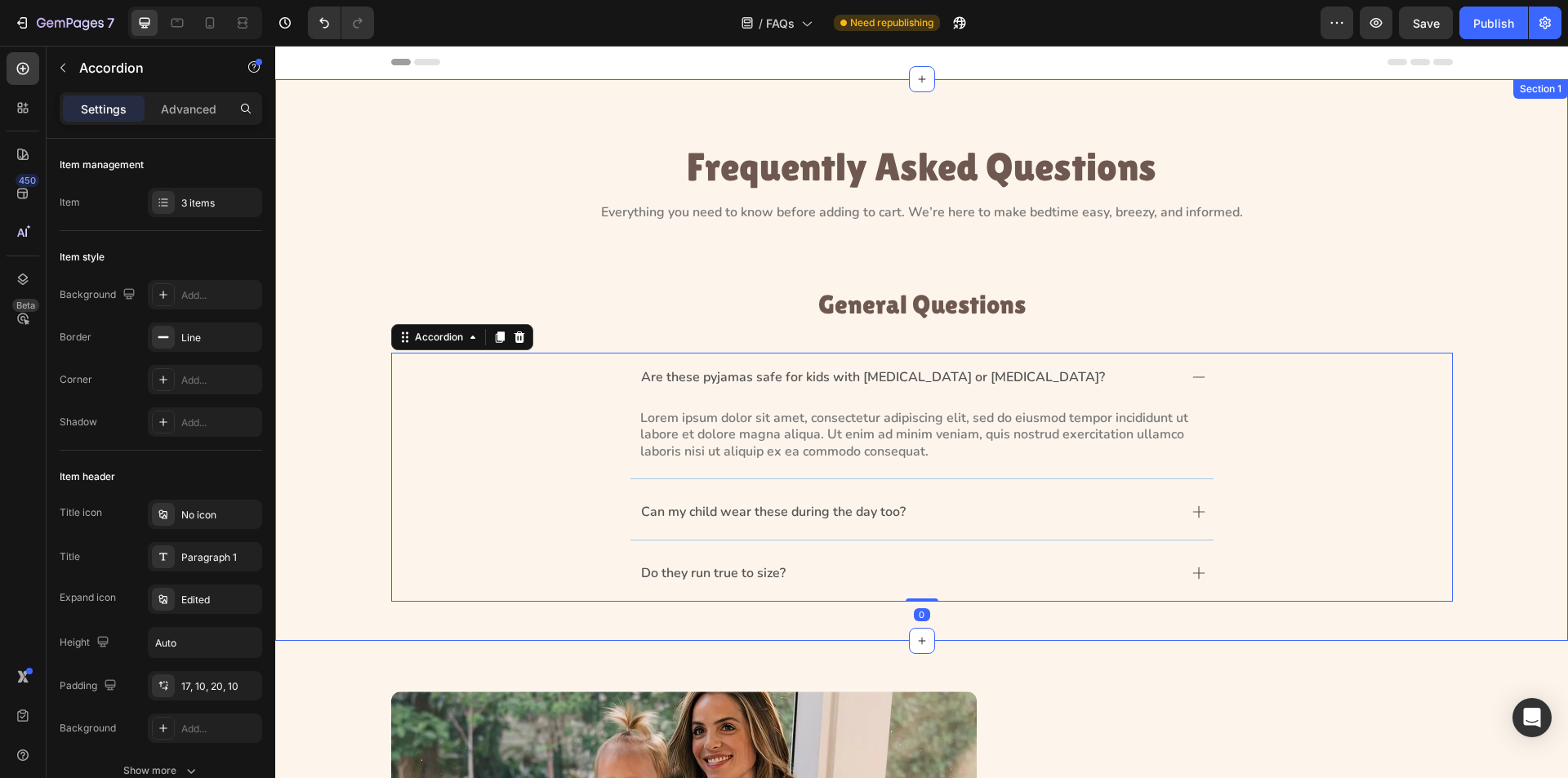
click at [561, 117] on div "Frequently Asked Questions Heading Everything you need to know before adding to…" at bounding box center [921, 360] width 1293 height 562
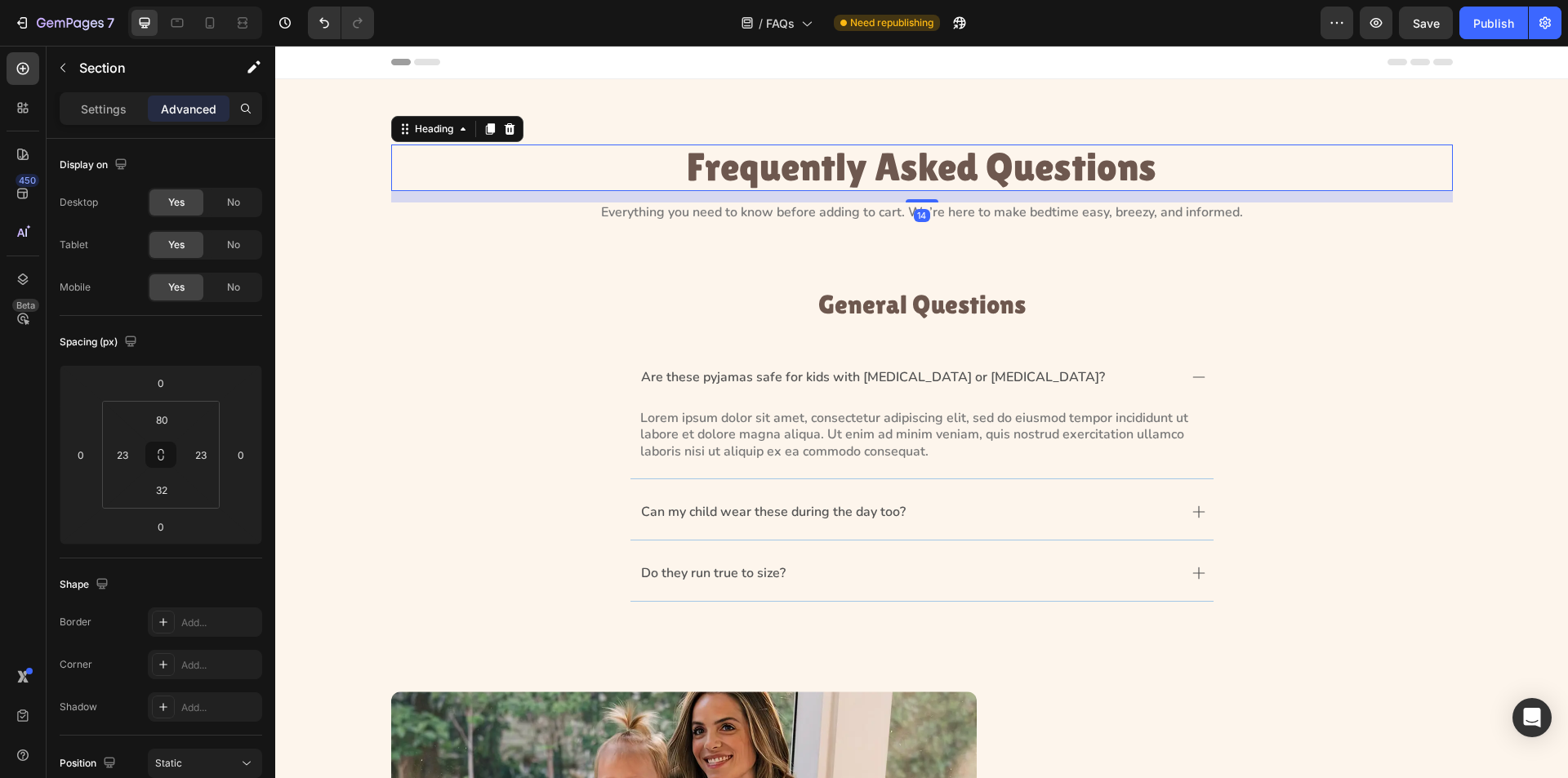
click at [811, 180] on p "Frequently Asked Questions" at bounding box center [921, 167] width 1058 height 43
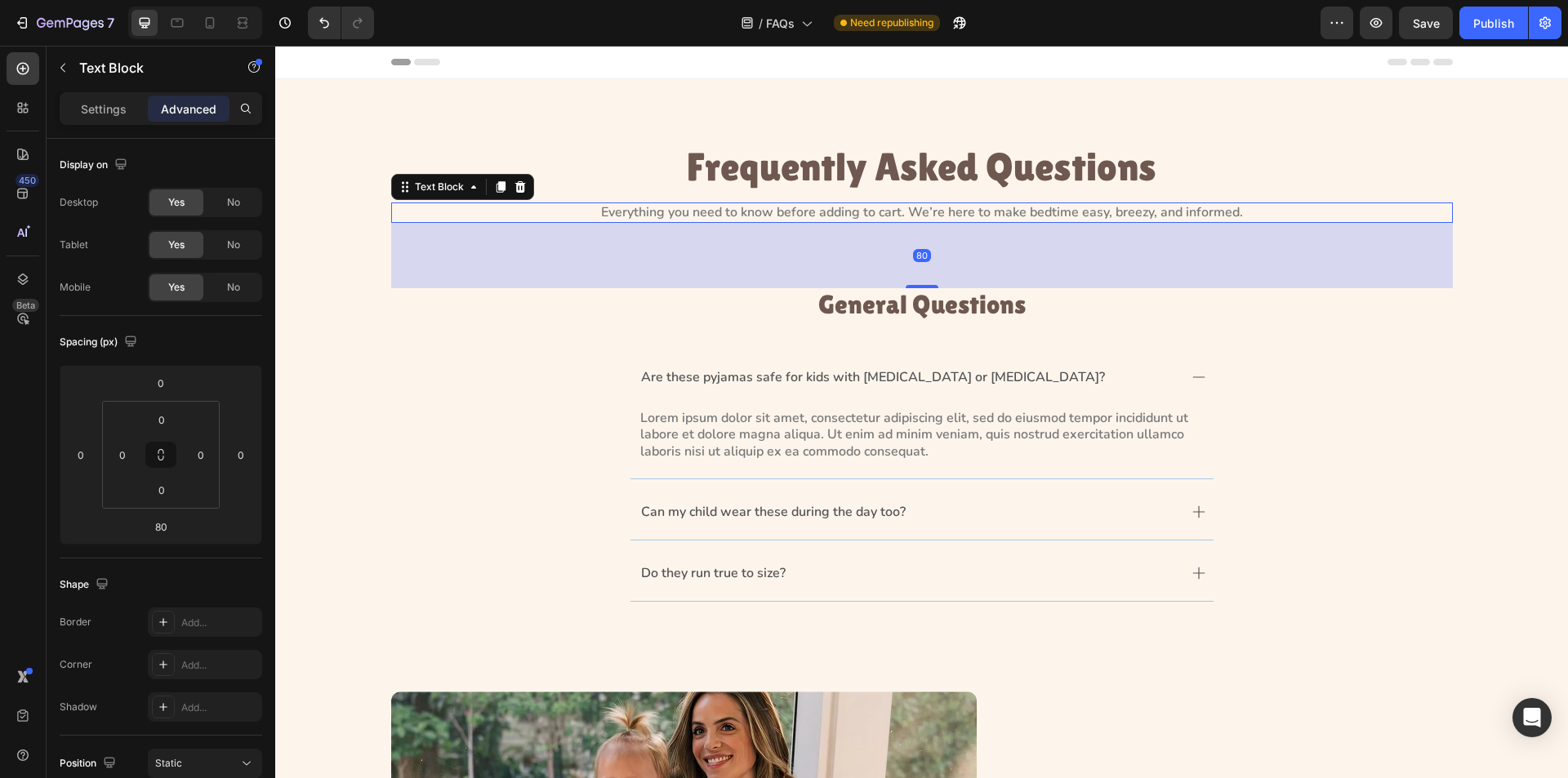
click at [818, 212] on p "Everything you need to know before adding to cart. We’re here to make bedtime e…" at bounding box center [921, 213] width 1058 height 17
click at [854, 300] on p "General Questions" at bounding box center [921, 304] width 1058 height 28
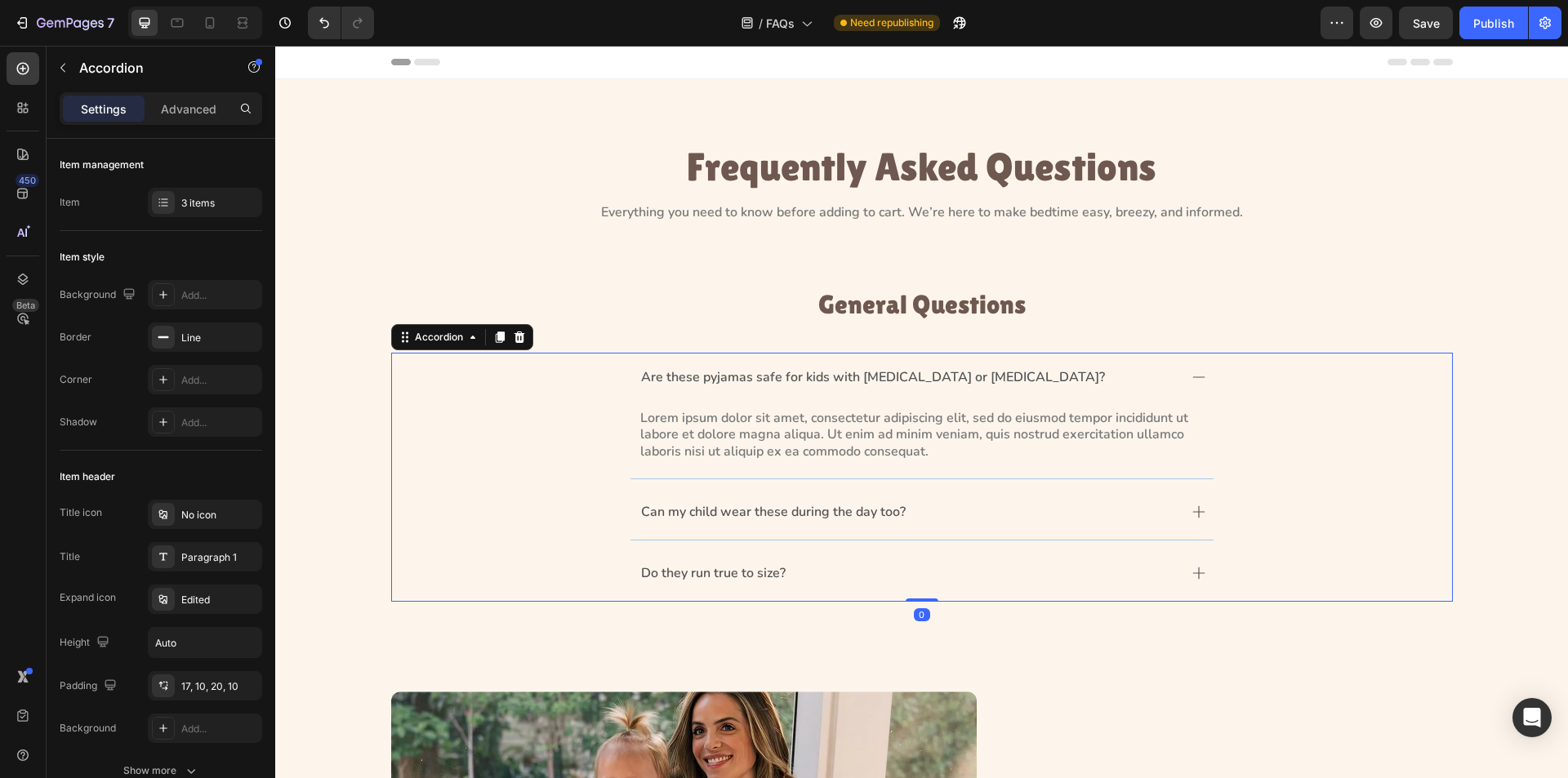
click at [1184, 374] on div "Are these pyjamas safe for kids with [MEDICAL_DATA] or [MEDICAL_DATA]?" at bounding box center [922, 378] width 584 height 52
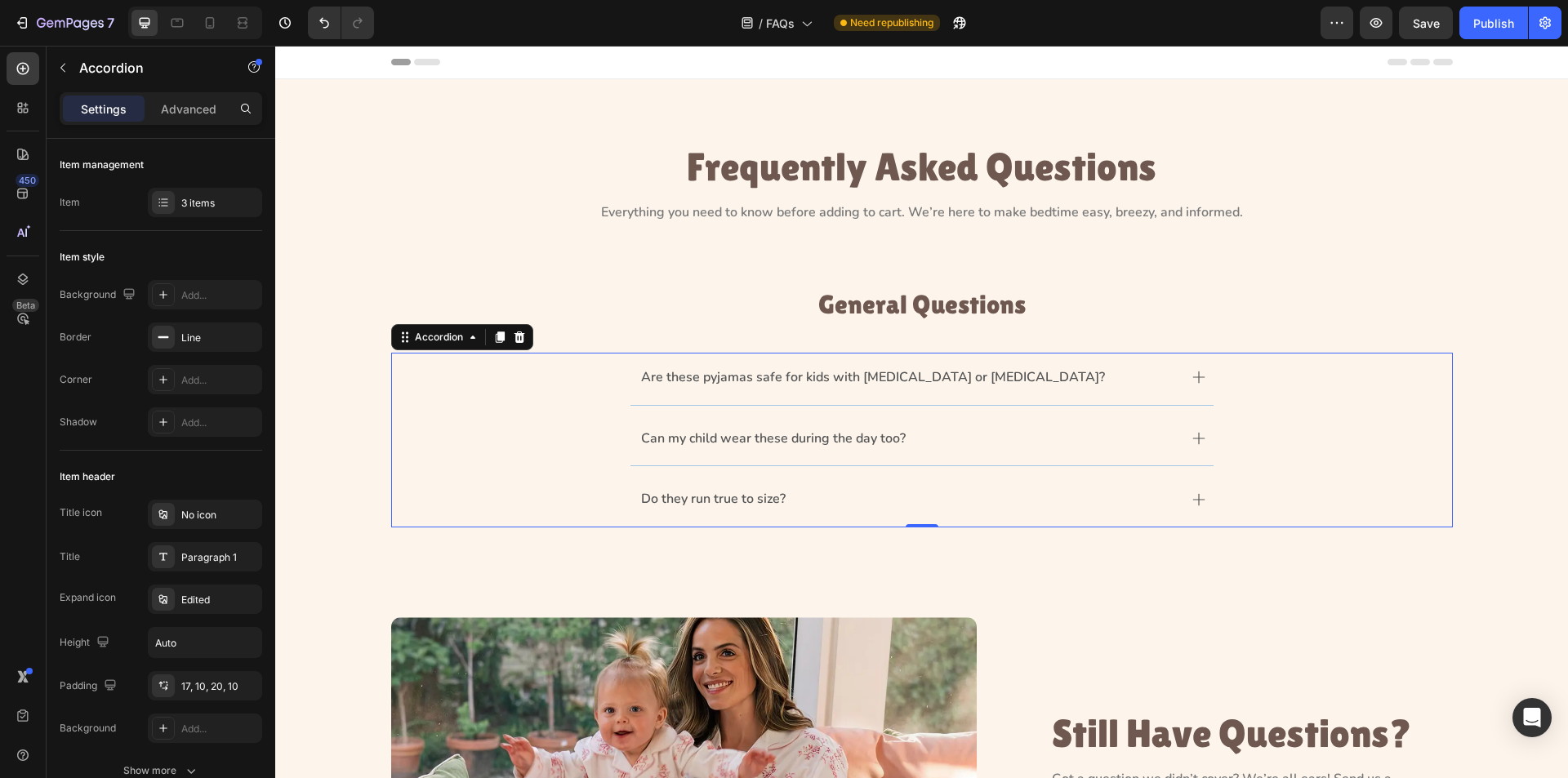
click at [1195, 373] on icon at bounding box center [1199, 377] width 13 height 13
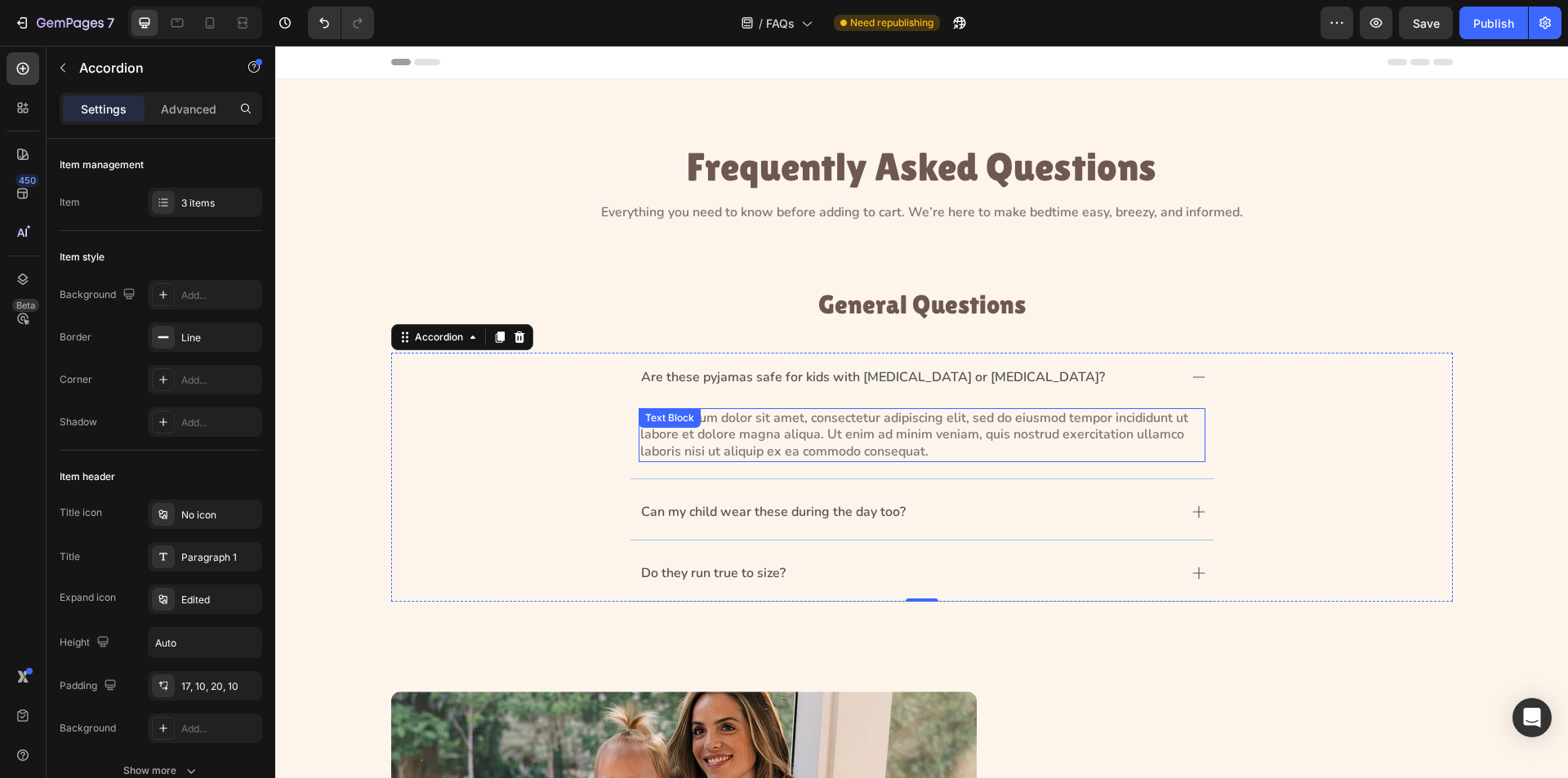
click at [816, 417] on p "Lorem ipsum dolor sit amet, consectetur adipiscing elit, sed do eiusmod tempor …" at bounding box center [921, 435] width 563 height 50
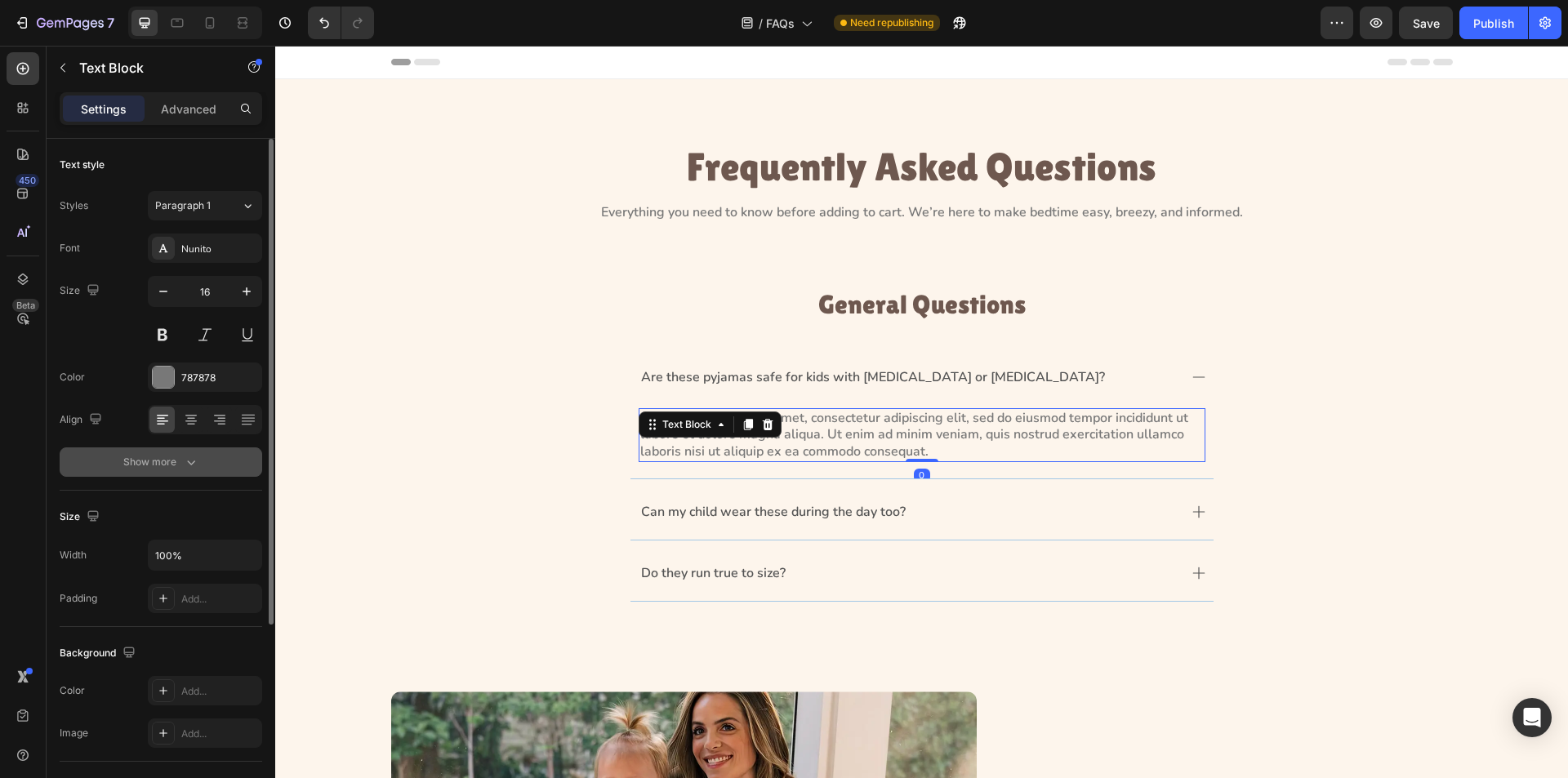
click at [199, 465] on button "Show more" at bounding box center [161, 462] width 203 height 29
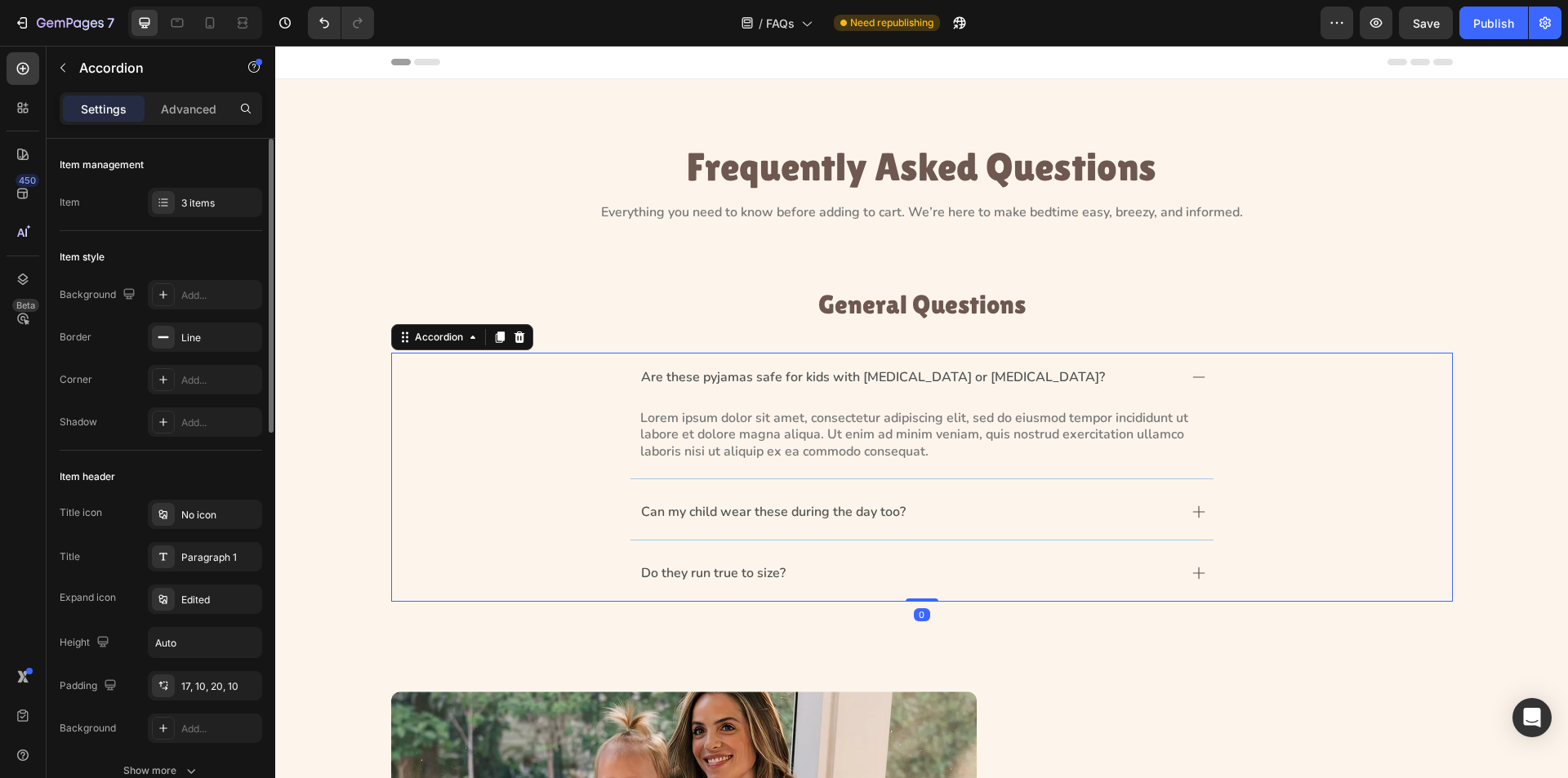
click at [748, 380] on p "Are these pyjamas safe for kids with [MEDICAL_DATA] or [MEDICAL_DATA]?" at bounding box center [873, 377] width 464 height 17
click at [503, 385] on div "Are these pyjamas safe for kids with [MEDICAL_DATA] or [MEDICAL_DATA]? Lorem ip…" at bounding box center [921, 415] width 1060 height 127
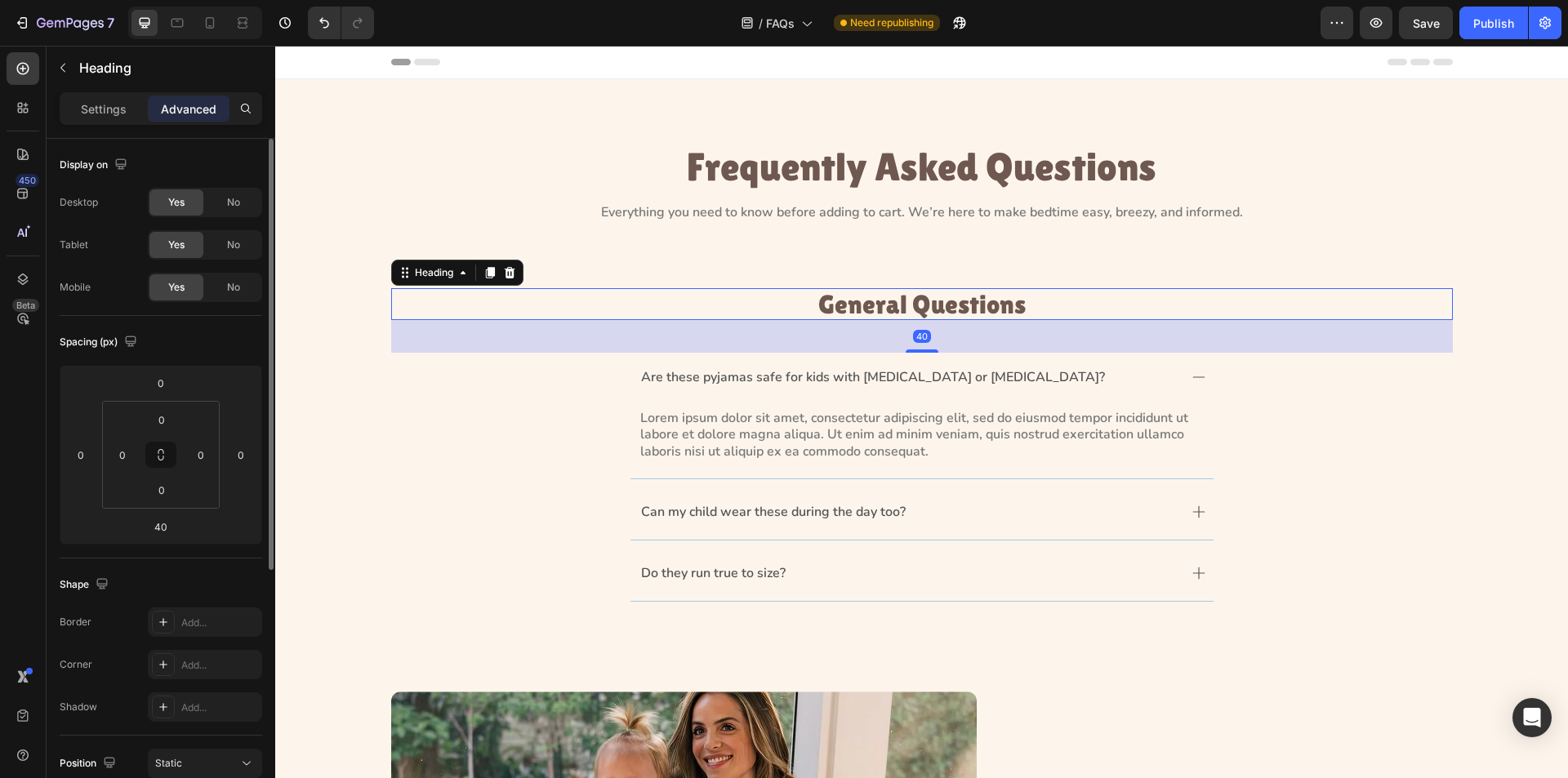
click at [772, 313] on p "General Questions" at bounding box center [921, 304] width 1058 height 28
click at [347, 407] on div "Frequently Asked Questions Heading Everything you need to know before adding to…" at bounding box center [921, 379] width 1256 height 470
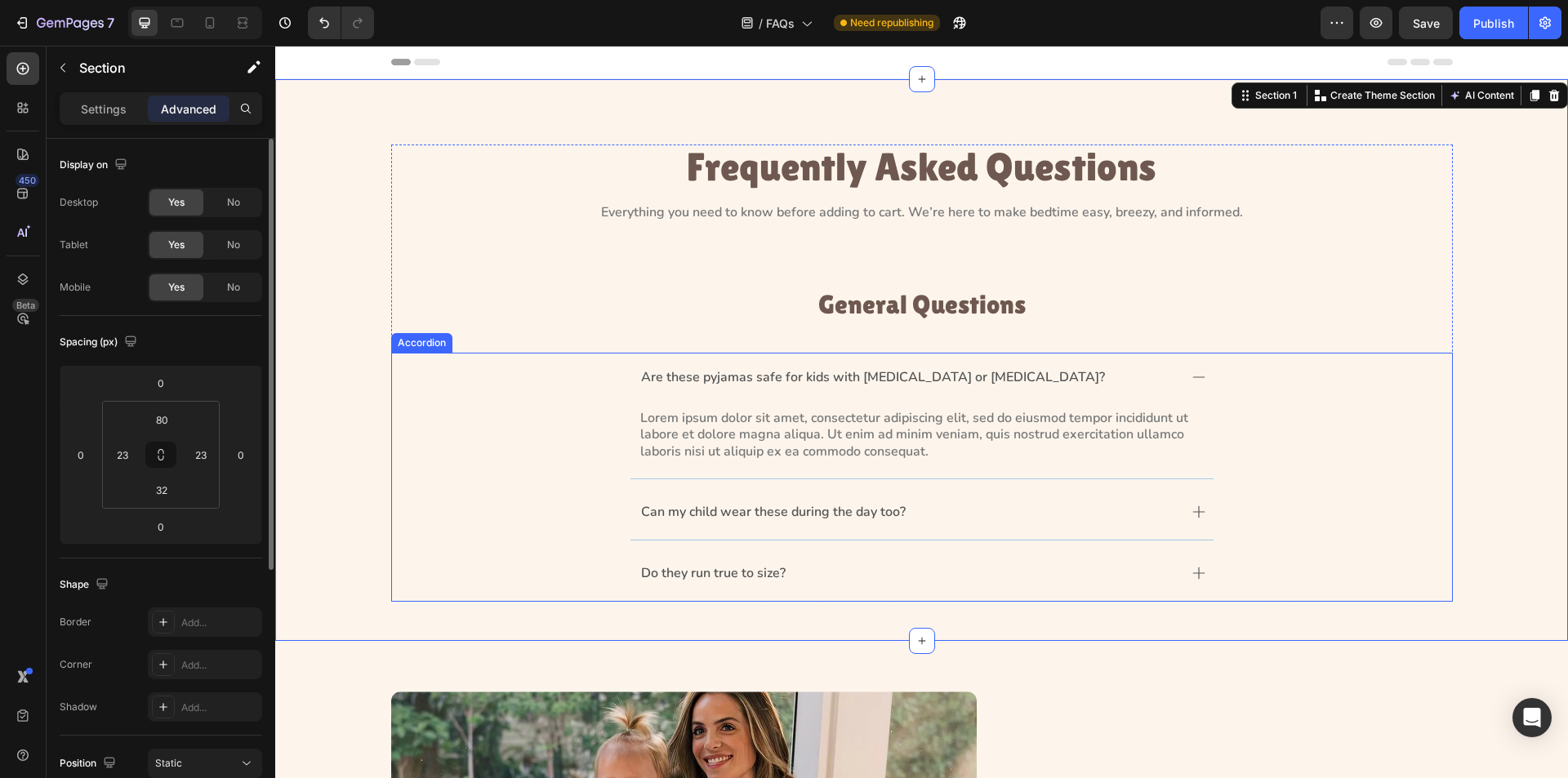
click at [1193, 373] on icon at bounding box center [1199, 377] width 13 height 13
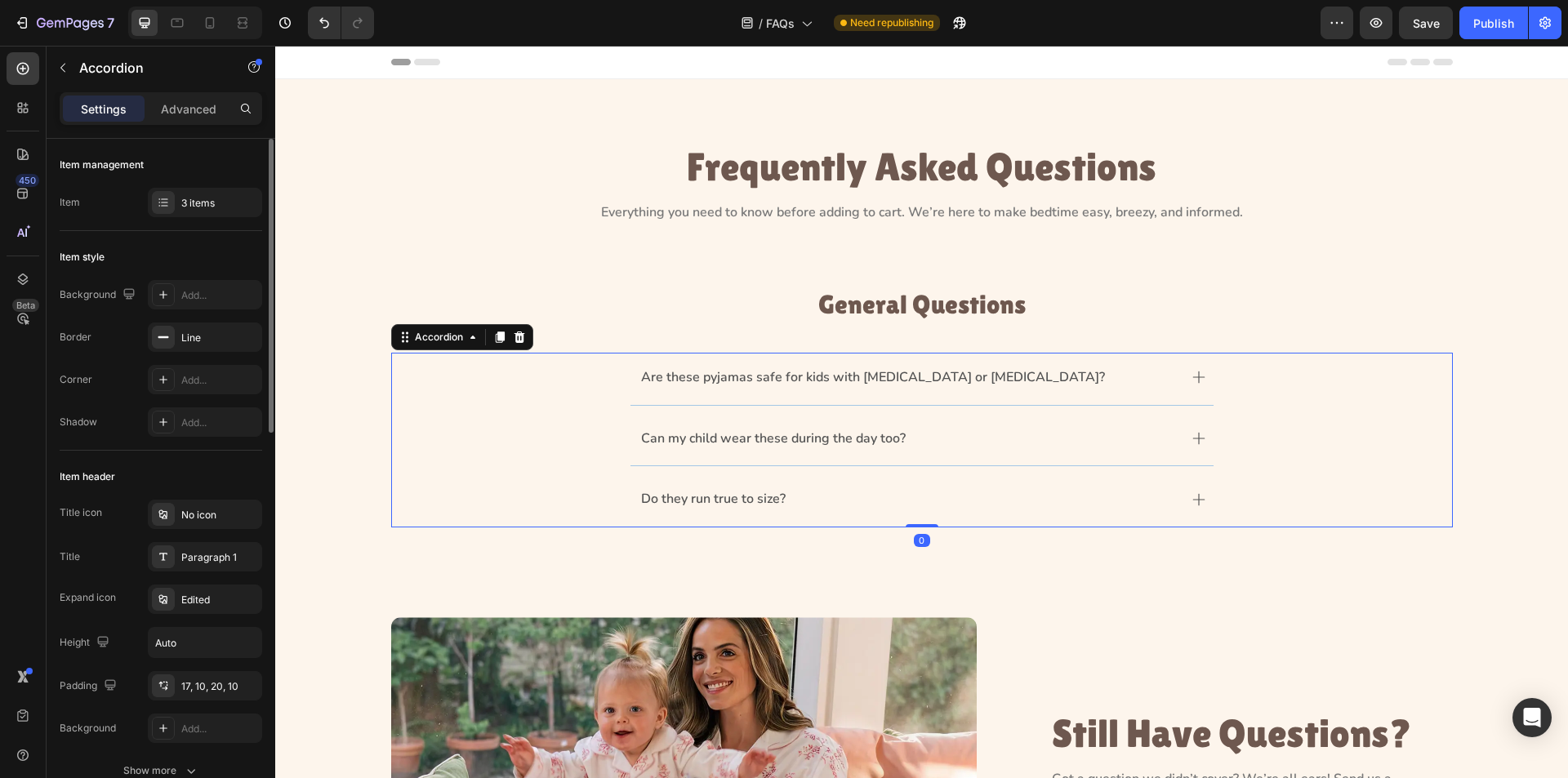
click at [1185, 376] on div "Are these pyjamas safe for kids with [MEDICAL_DATA] or [MEDICAL_DATA]?" at bounding box center [922, 378] width 584 height 52
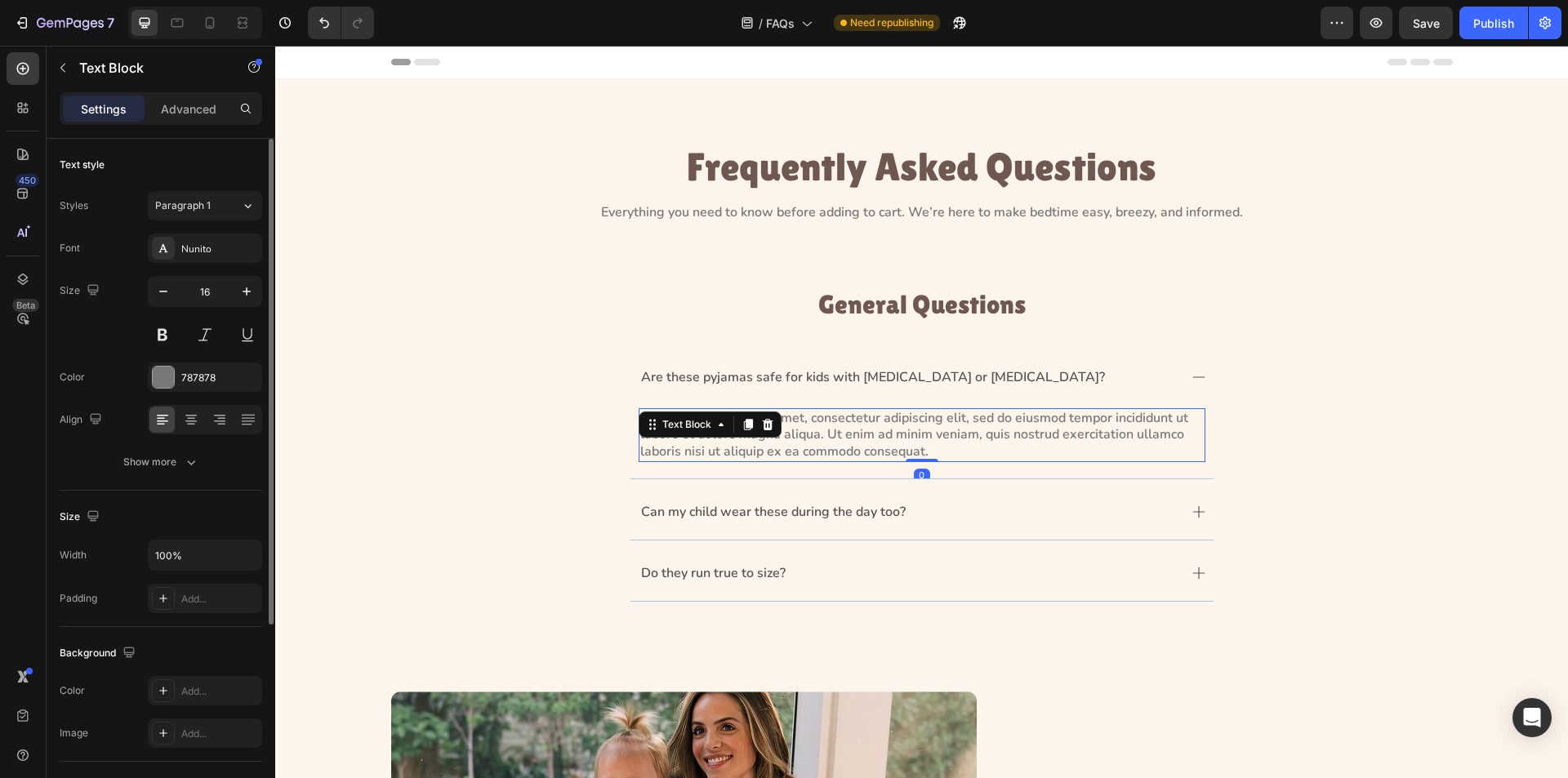
click at [1011, 448] on p "Lorem ipsum dolor sit amet, consectetur adipiscing elit, sed do eiusmod tempor …" at bounding box center [921, 435] width 563 height 50
click at [1193, 377] on icon at bounding box center [1198, 377] width 12 height 1
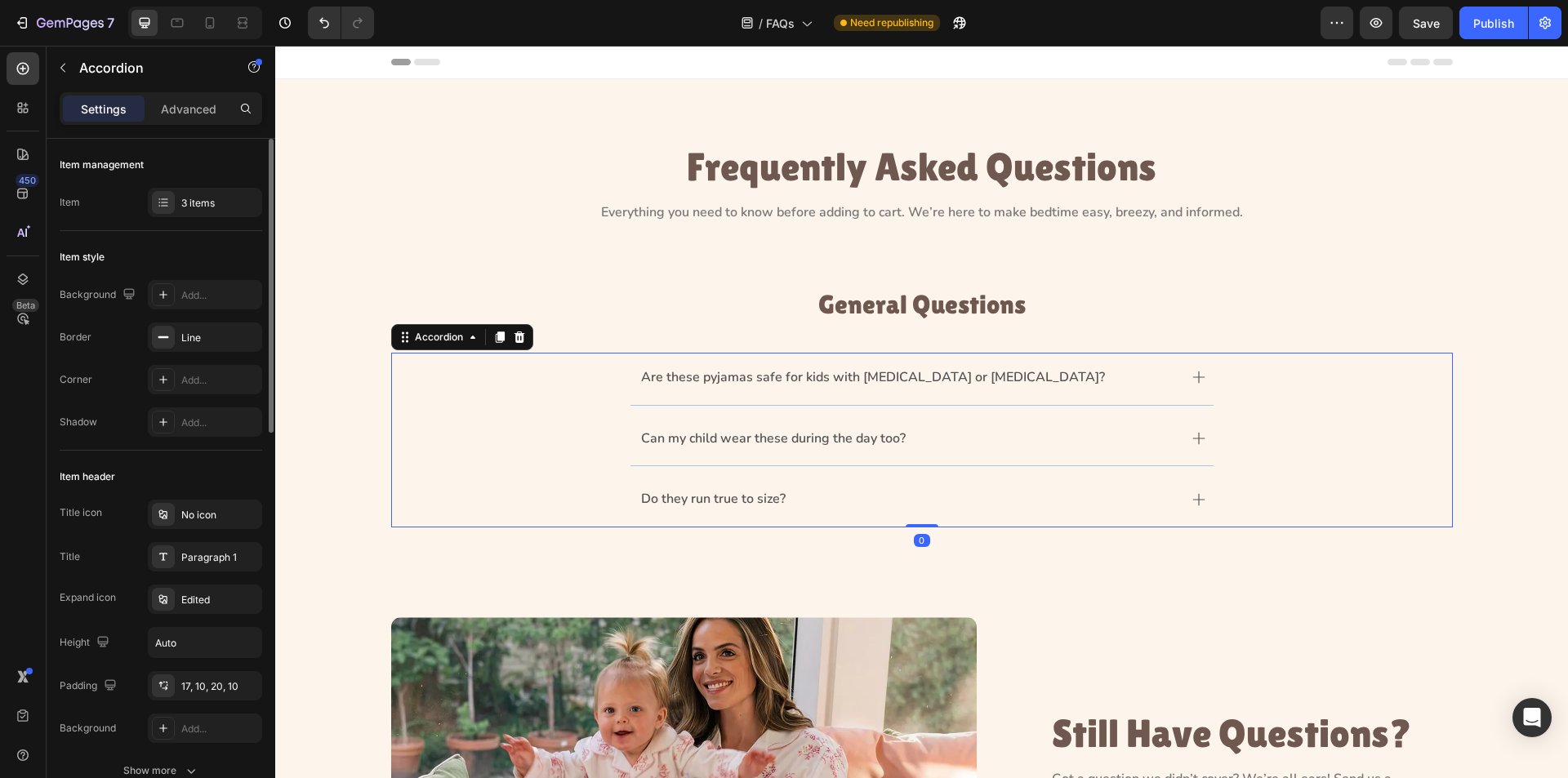
click at [1193, 433] on icon at bounding box center [1199, 438] width 13 height 13
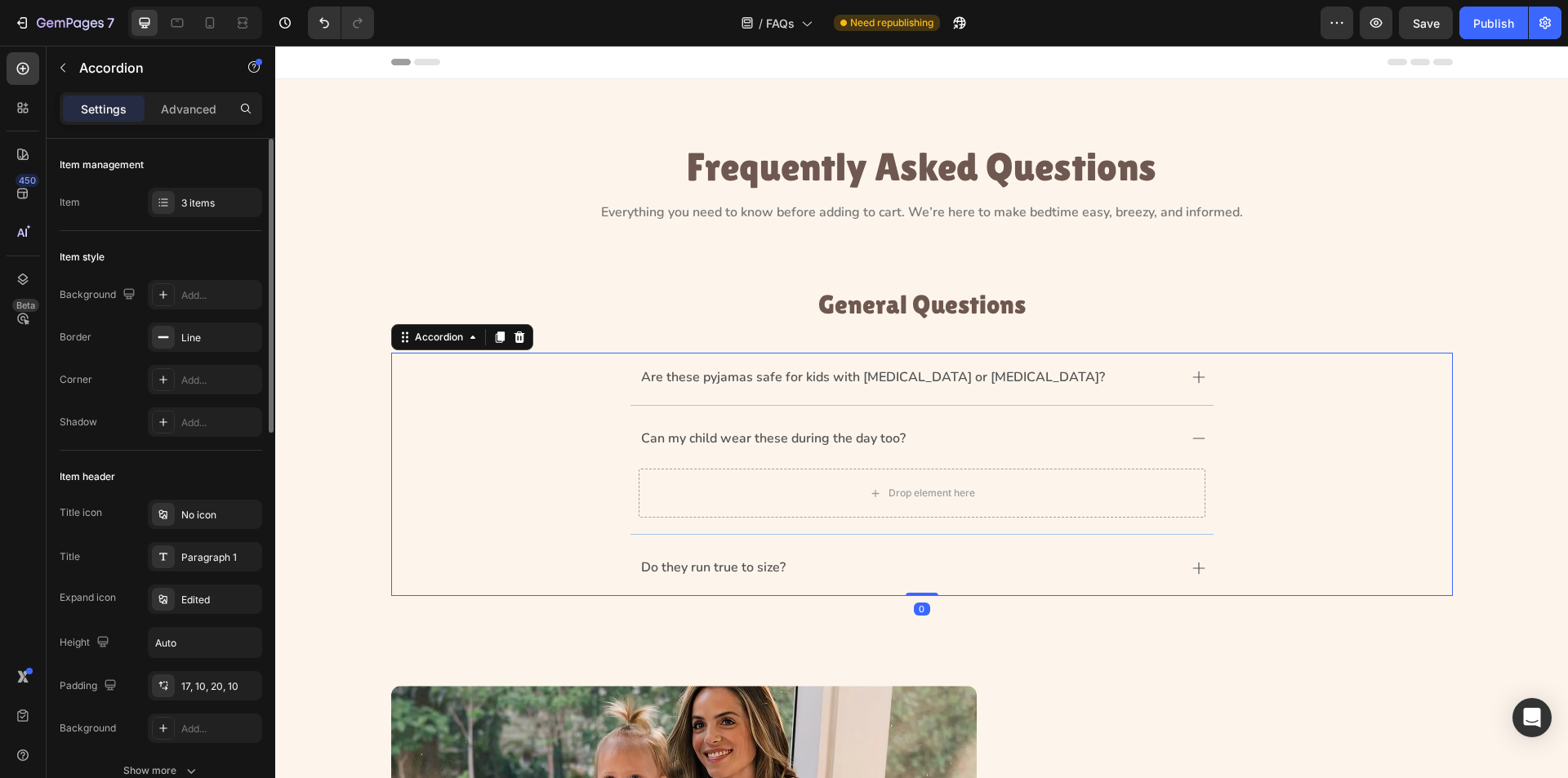
click at [1196, 374] on icon at bounding box center [1199, 377] width 13 height 13
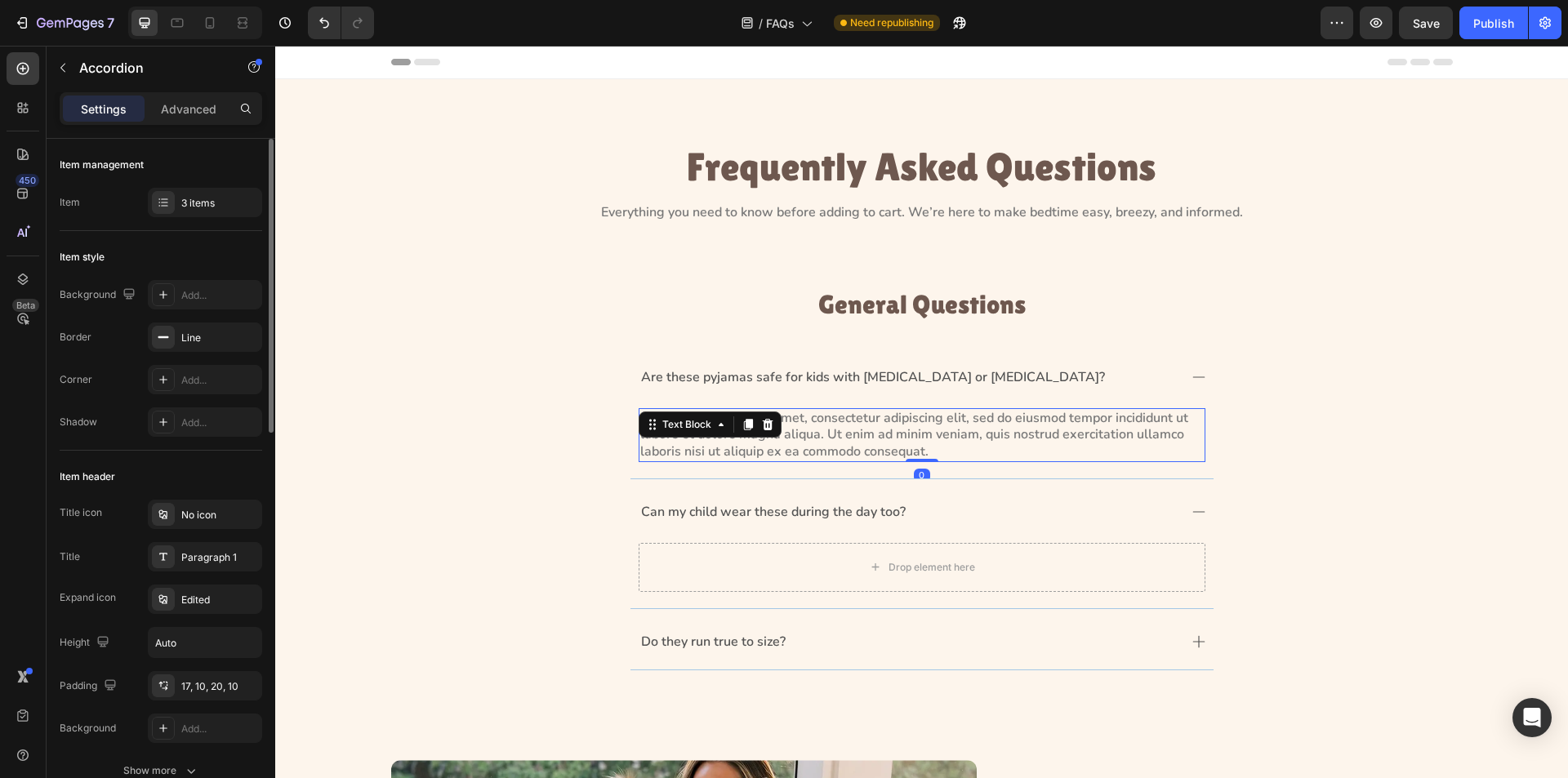
click at [963, 429] on p "Lorem ipsum dolor sit amet, consectetur adipiscing elit, sed do eiusmod tempor …" at bounding box center [921, 435] width 563 height 50
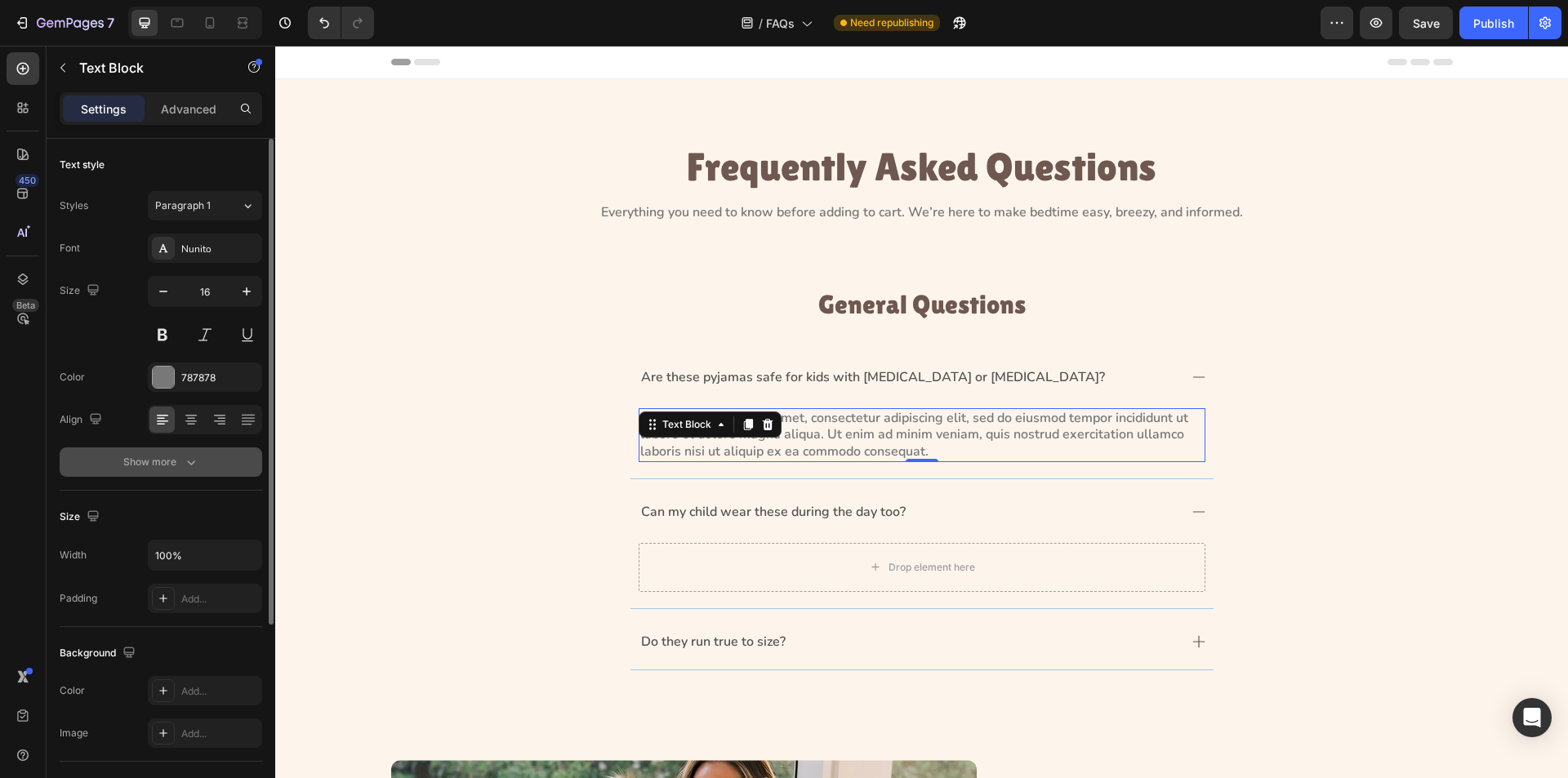
click at [204, 457] on button "Show more" at bounding box center [161, 462] width 203 height 29
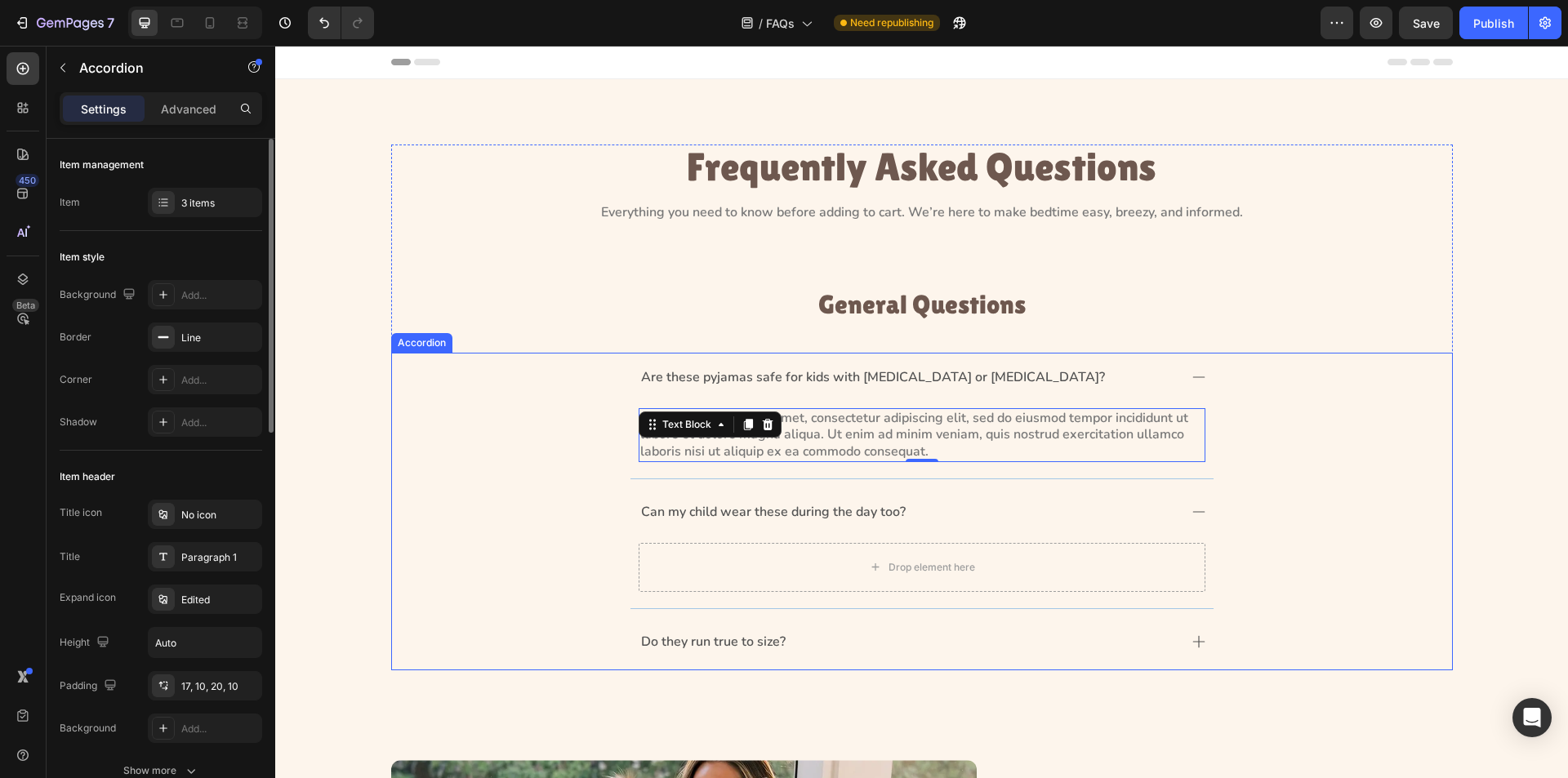
click at [546, 449] on div "Are these pyjamas safe for kids with [MEDICAL_DATA] or [MEDICAL_DATA]? Lorem ip…" at bounding box center [921, 415] width 1060 height 127
click at [1079, 414] on p "Lorem ipsum dolor sit amet, consectetur adipiscing elit, sed do eiusmod tempor …" at bounding box center [921, 435] width 563 height 50
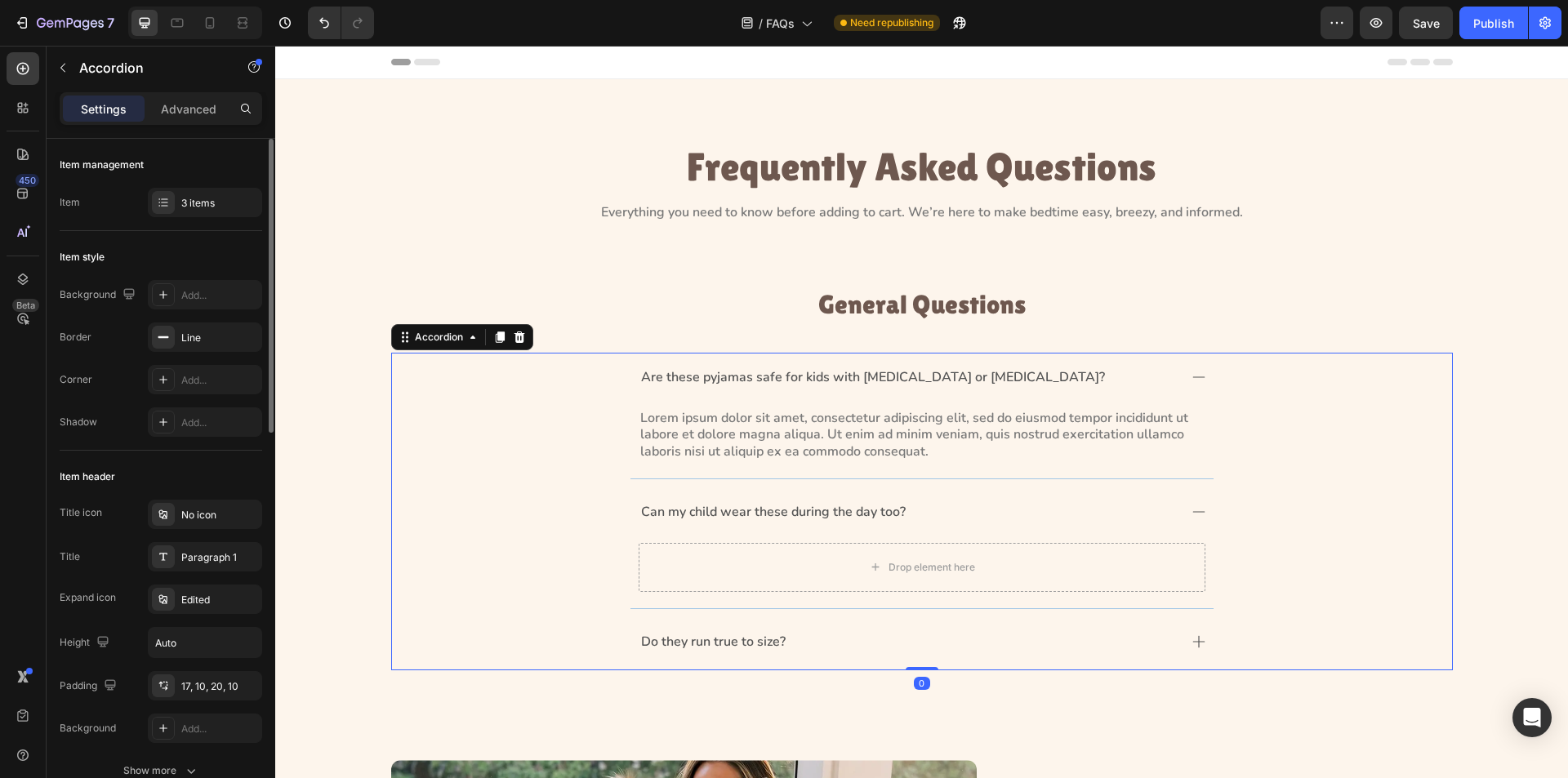
click at [1195, 381] on icon at bounding box center [1199, 377] width 13 height 13
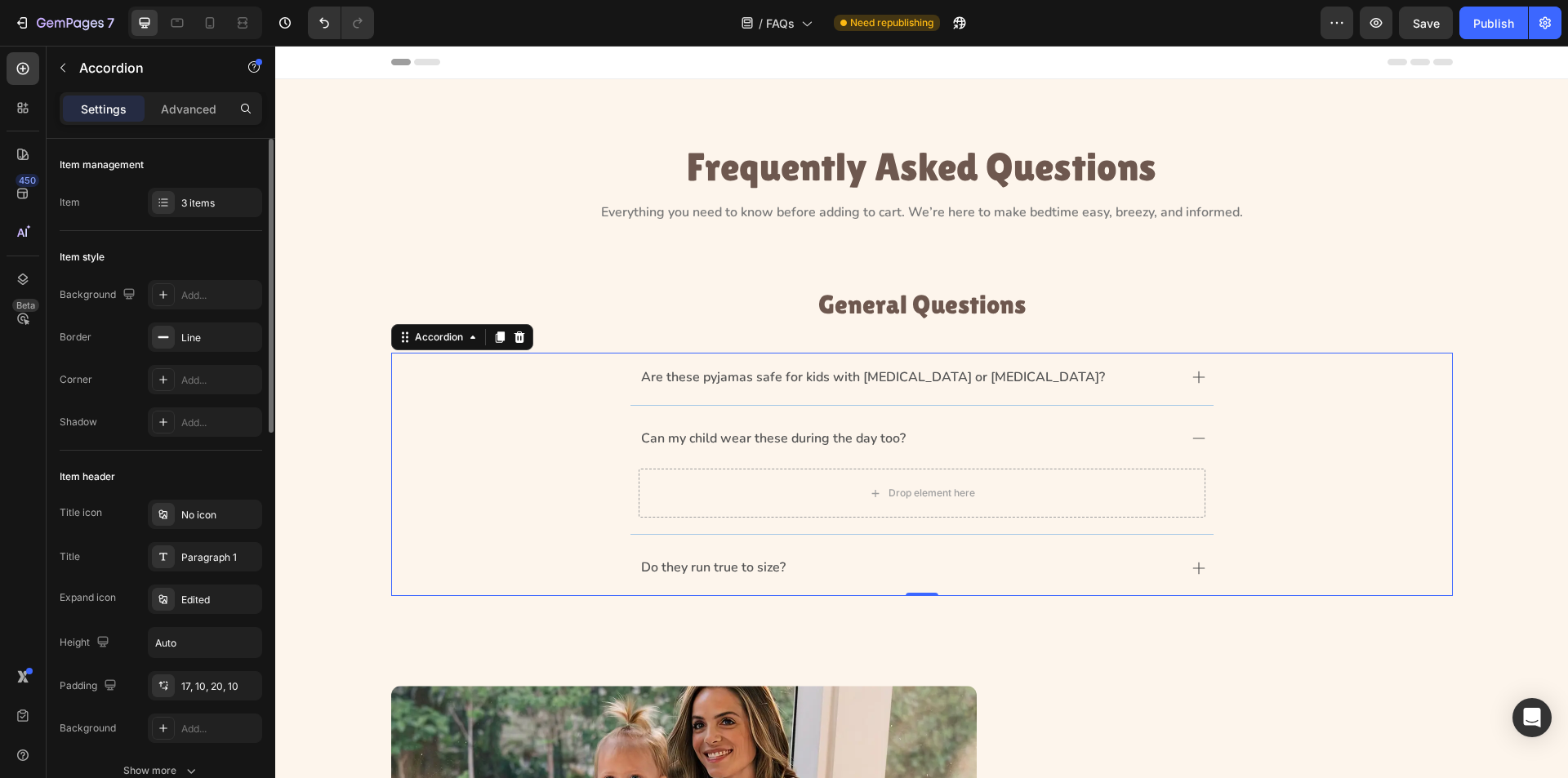
click at [1193, 375] on icon at bounding box center [1199, 377] width 13 height 13
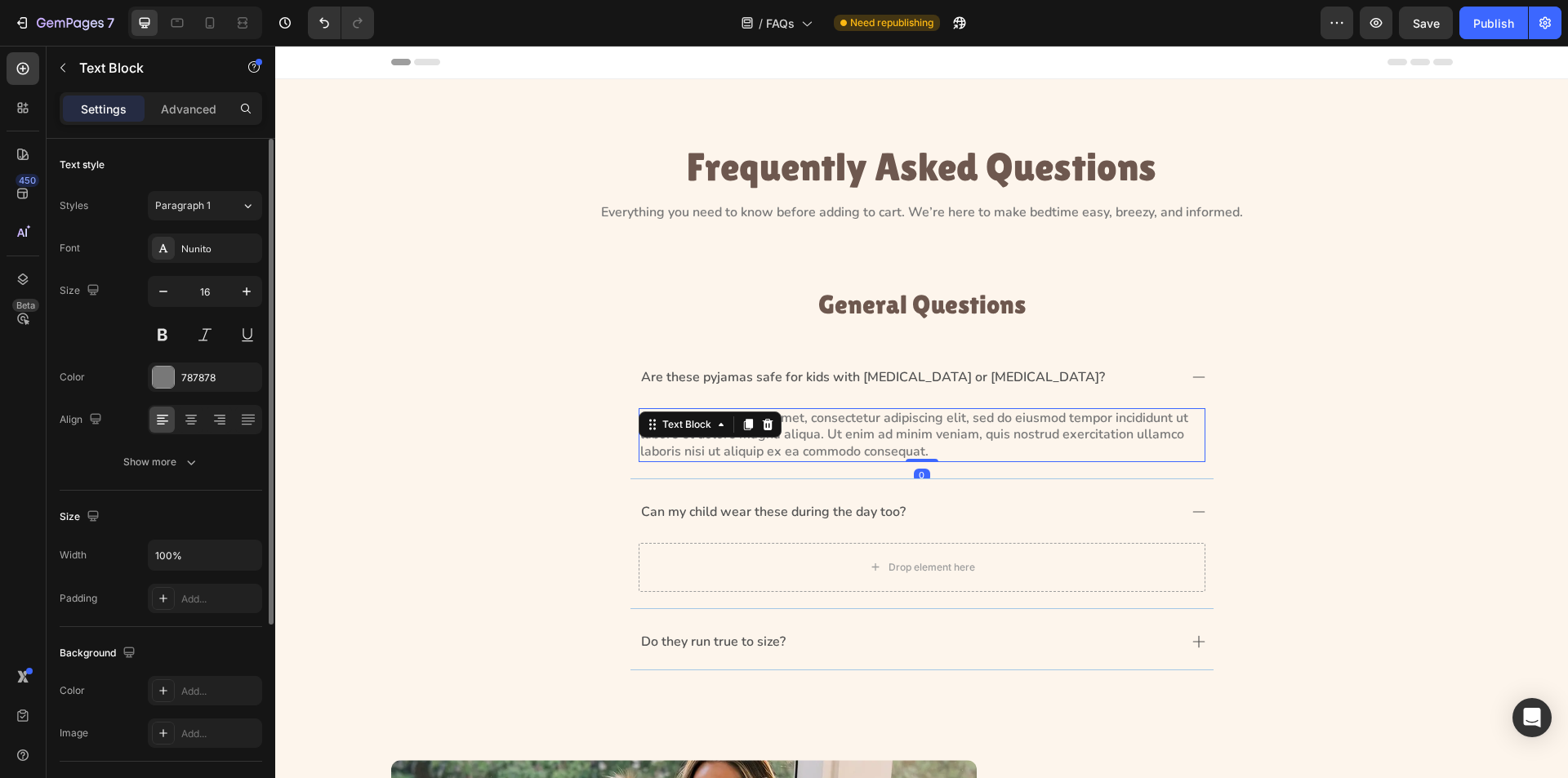
click at [948, 442] on p "Lorem ipsum dolor sit amet, consectetur adipiscing elit, sed do eiusmod tempor …" at bounding box center [921, 435] width 563 height 50
click at [739, 416] on div at bounding box center [748, 424] width 19 height 19
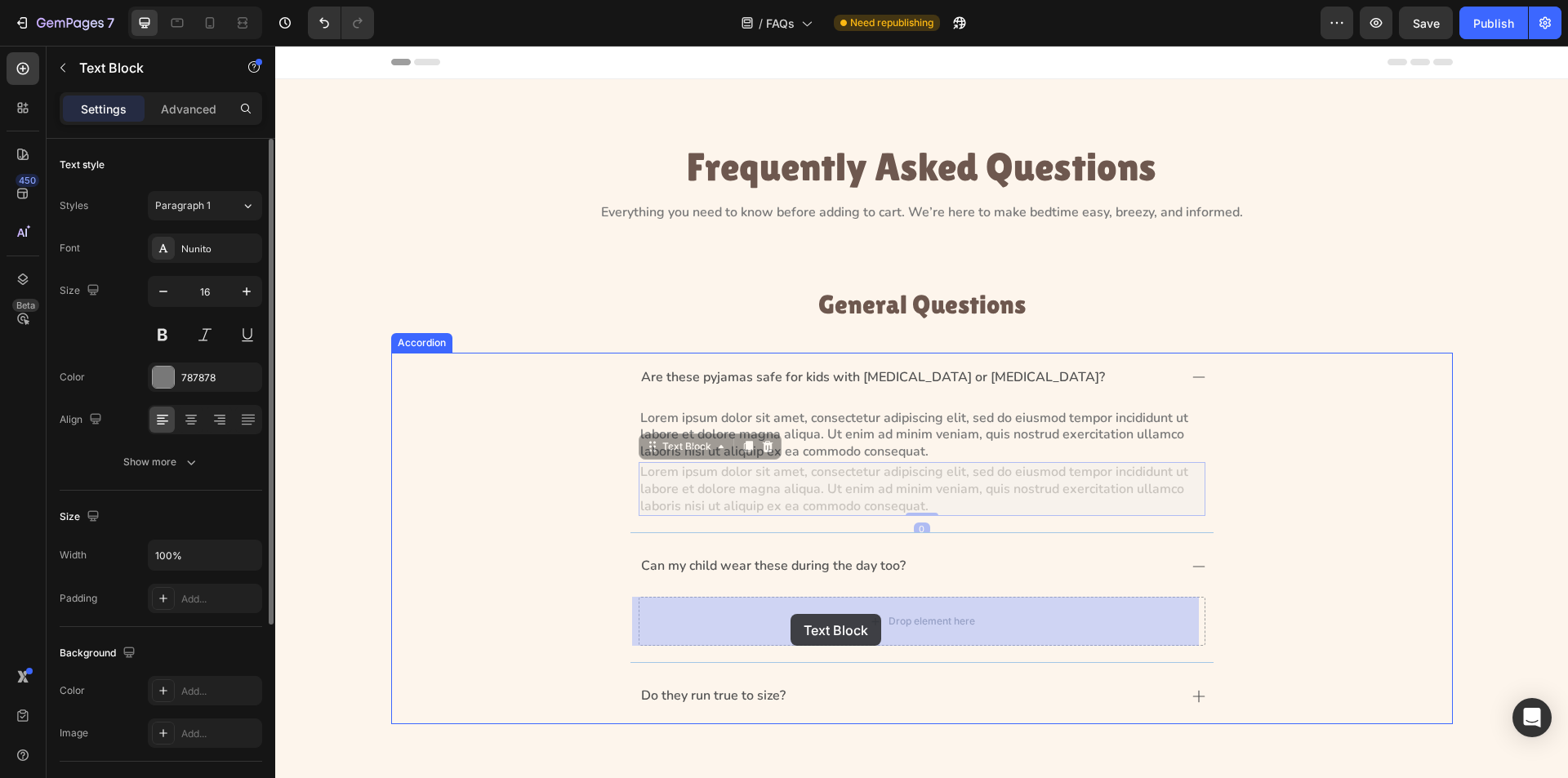
drag, startPoint x: 664, startPoint y: 447, endPoint x: 791, endPoint y: 615, distance: 210.6
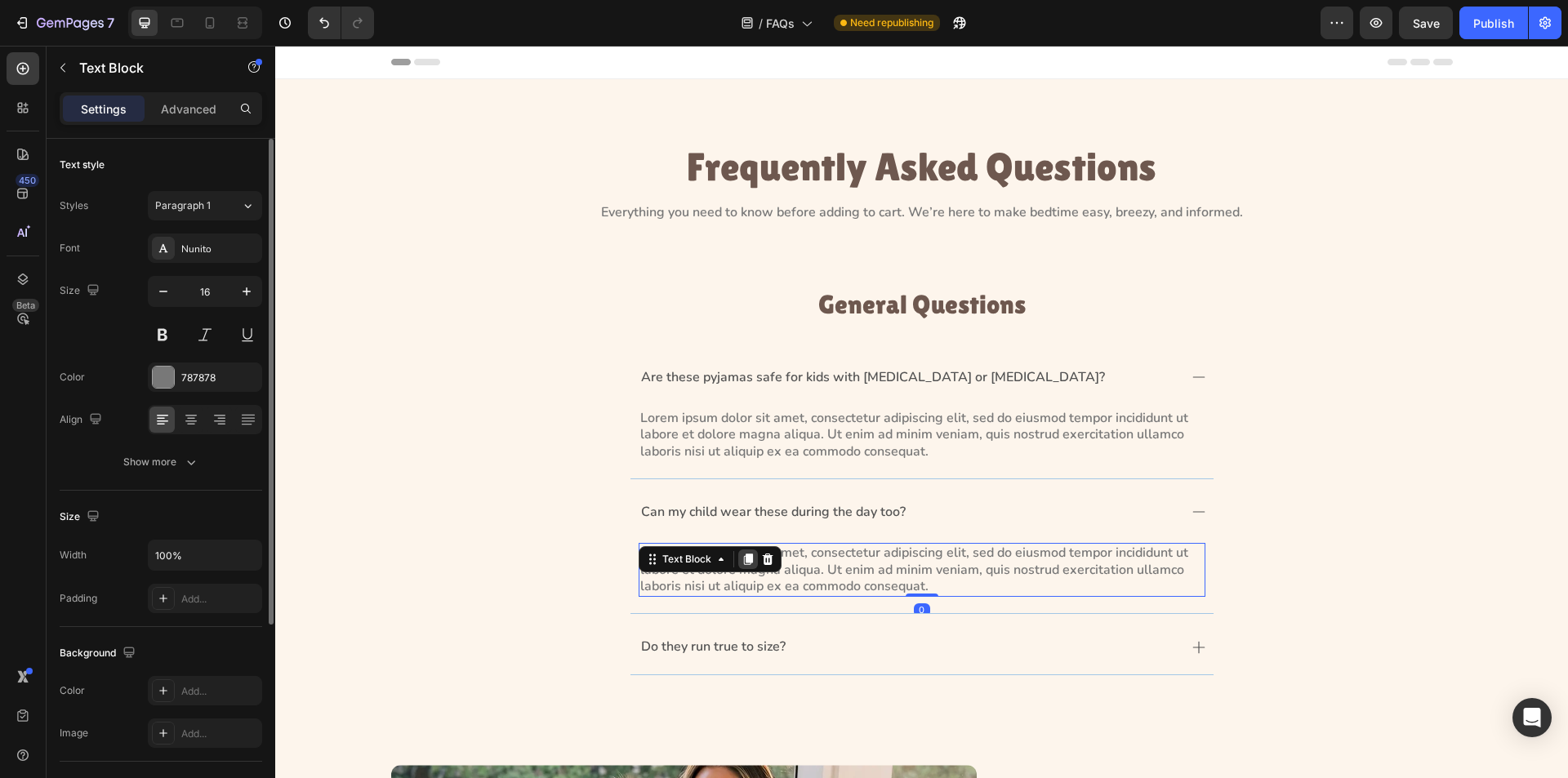
click at [743, 561] on icon at bounding box center [748, 559] width 9 height 12
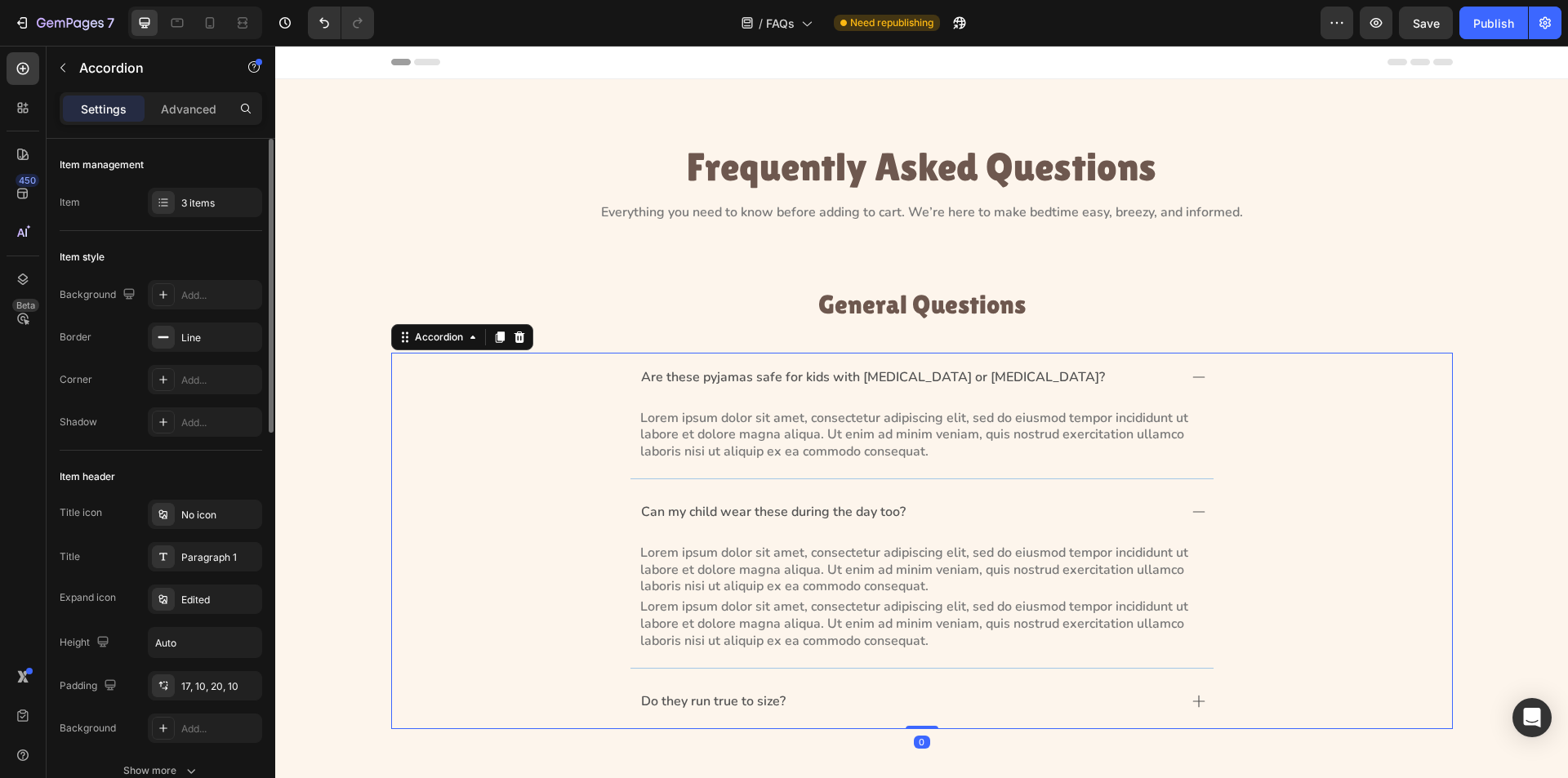
click at [1184, 702] on div "Do they run true to size?" at bounding box center [922, 702] width 584 height 52
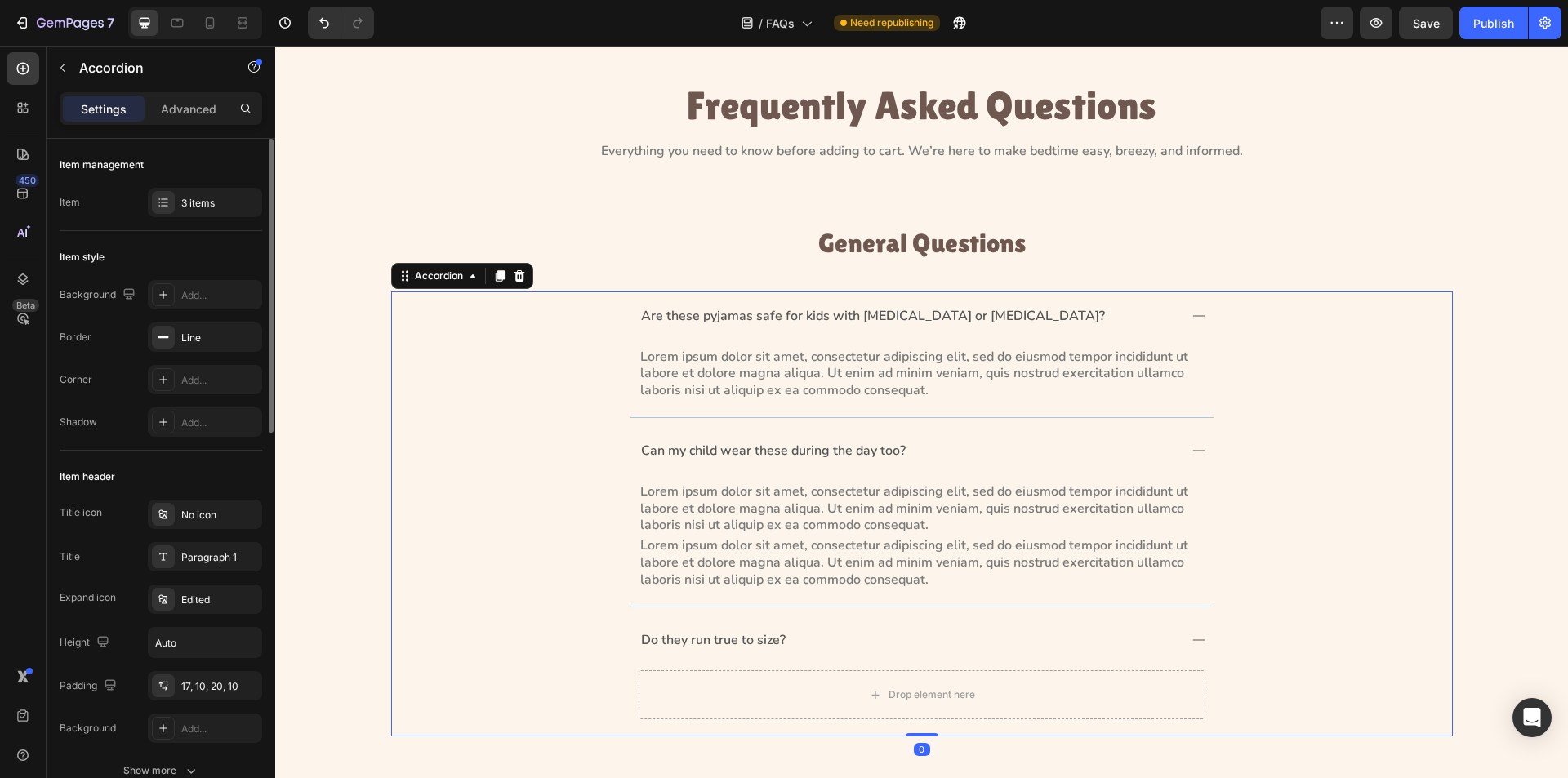
scroll to position [163, 0]
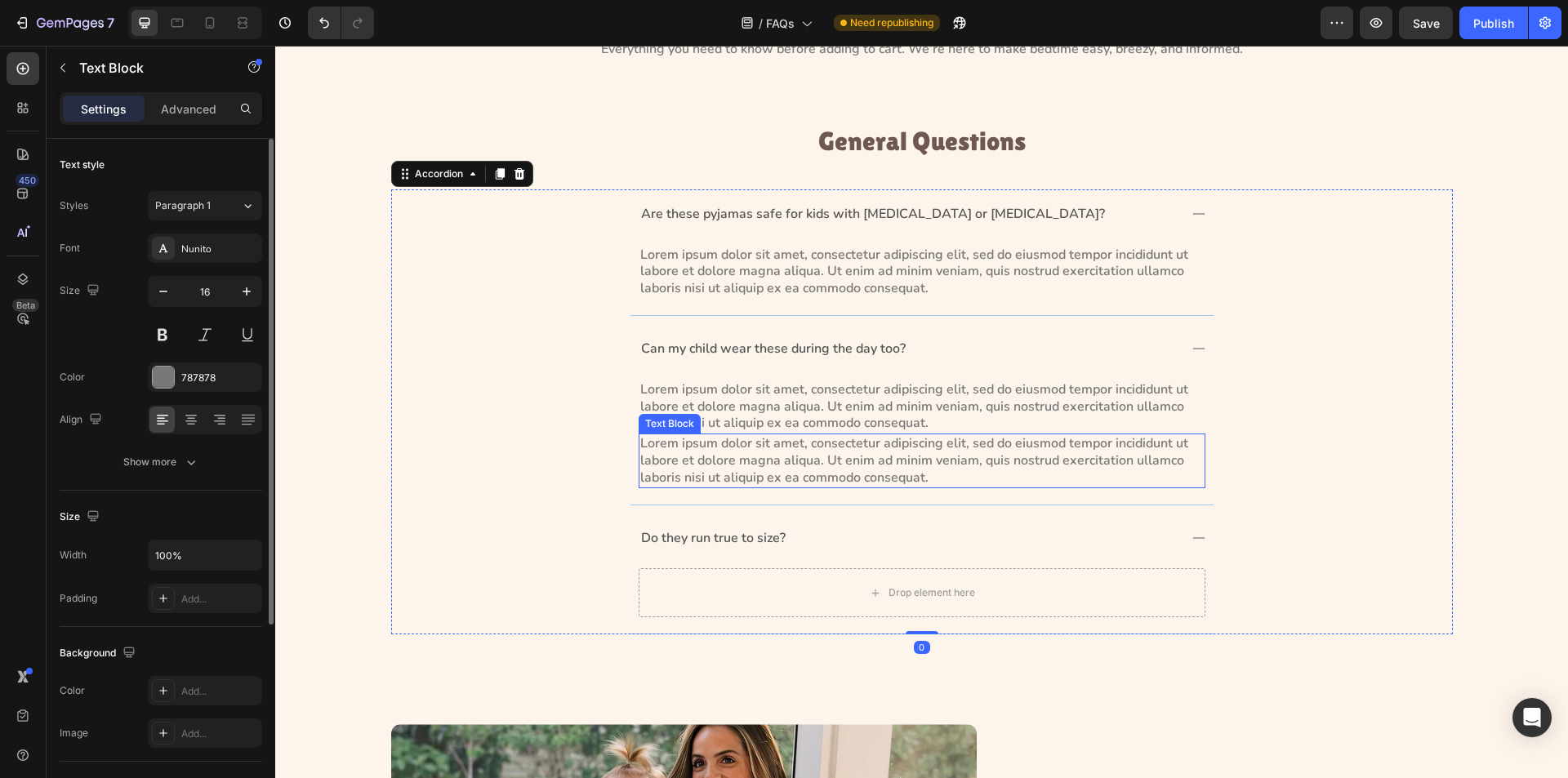
click at [759, 445] on p "Lorem ipsum dolor sit amet, consectetur adipiscing elit, sed do eiusmod tempor …" at bounding box center [921, 460] width 563 height 50
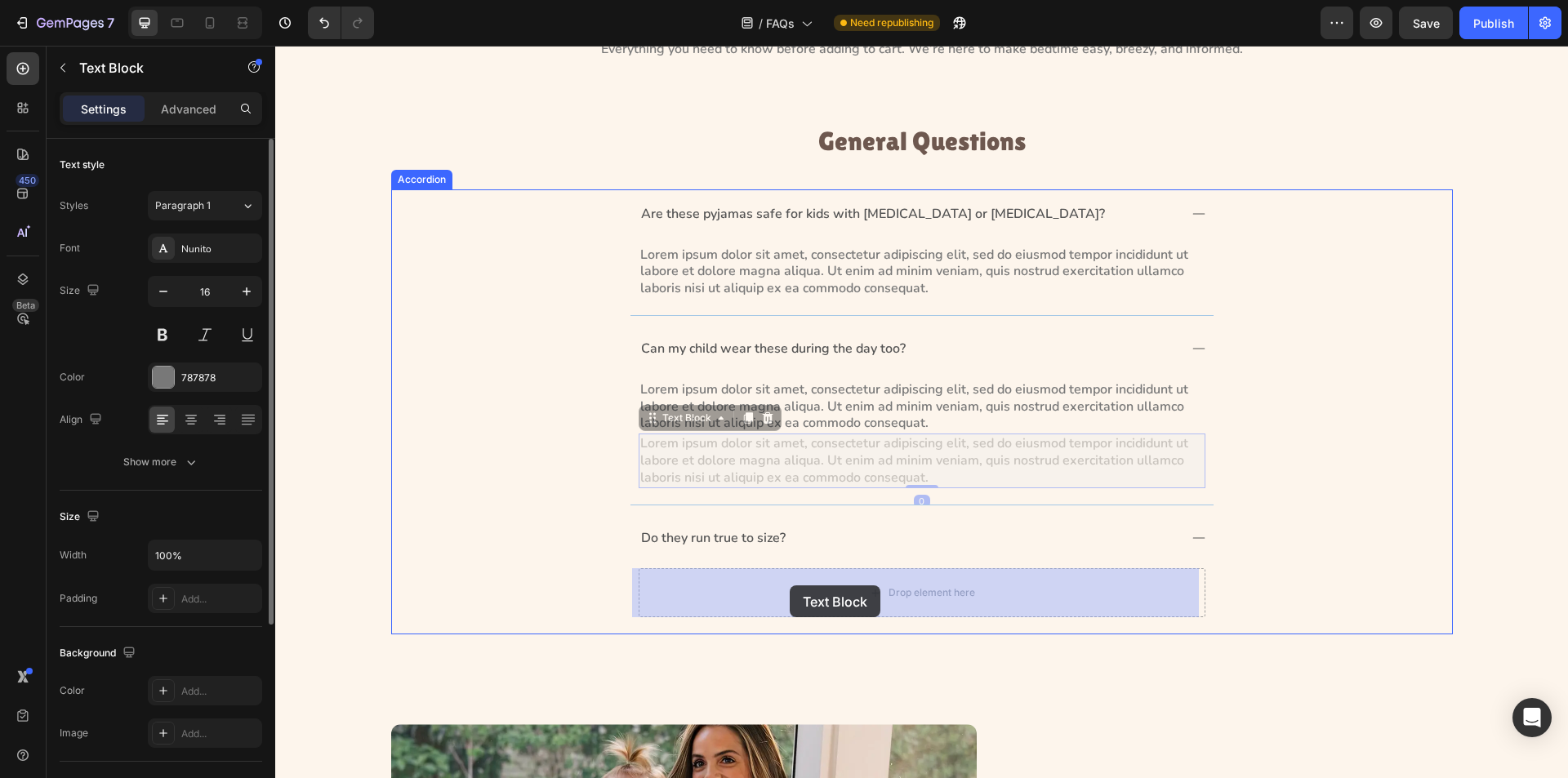
drag, startPoint x: 658, startPoint y: 424, endPoint x: 790, endPoint y: 586, distance: 209.0
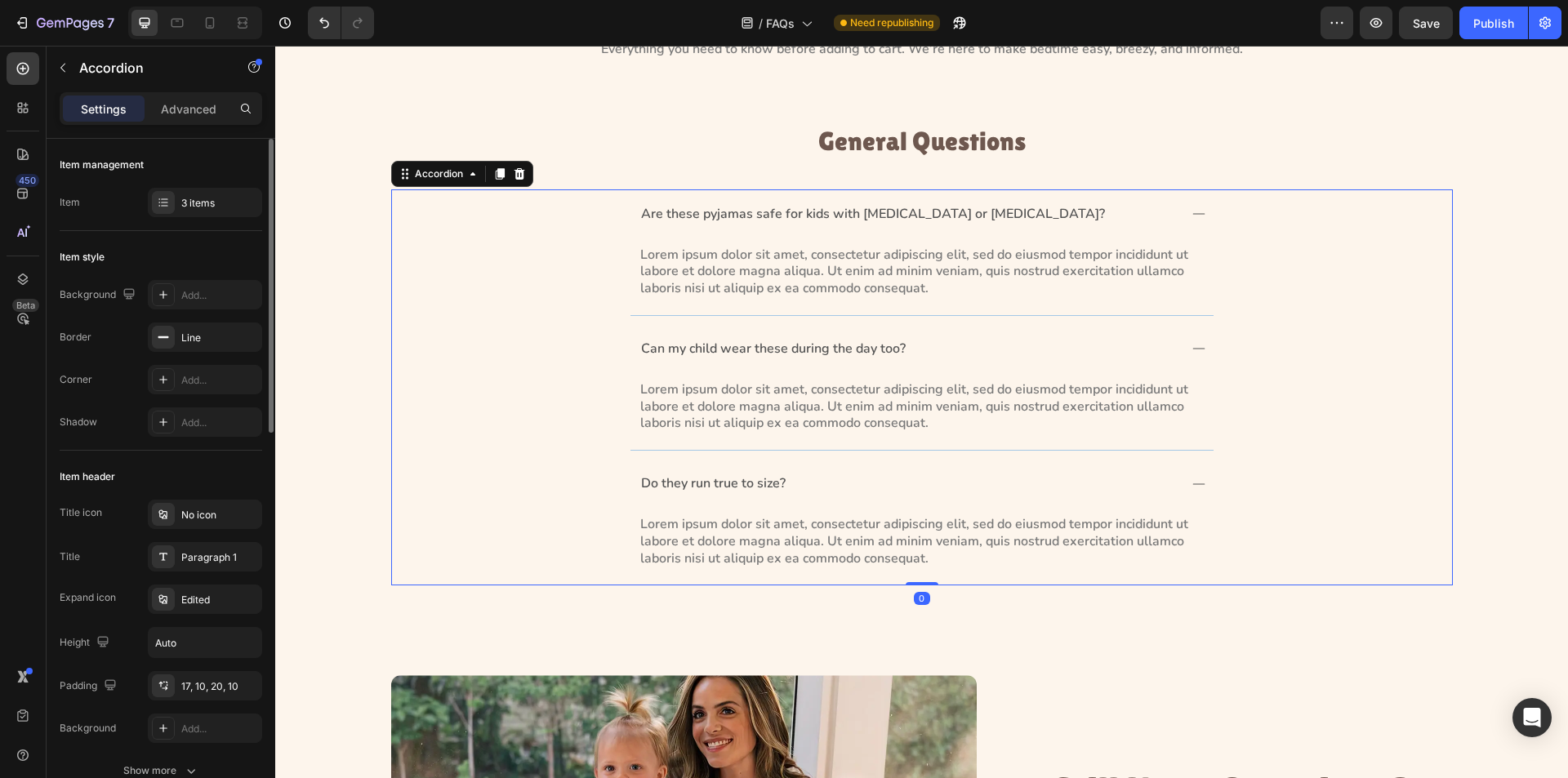
click at [1194, 487] on icon at bounding box center [1199, 484] width 13 height 13
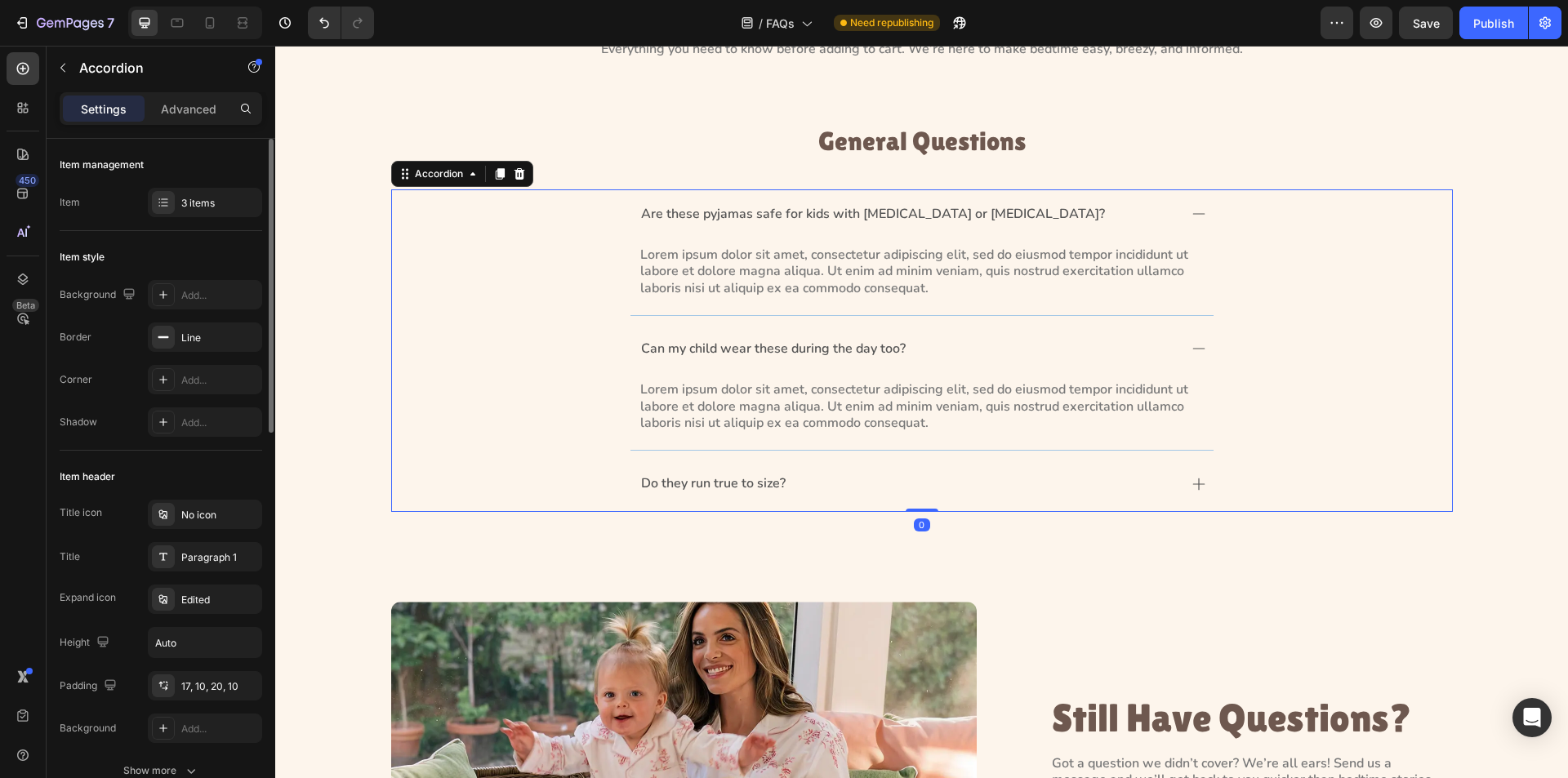
click at [1184, 342] on div "Can my child wear these during the day too?" at bounding box center [922, 350] width 584 height 52
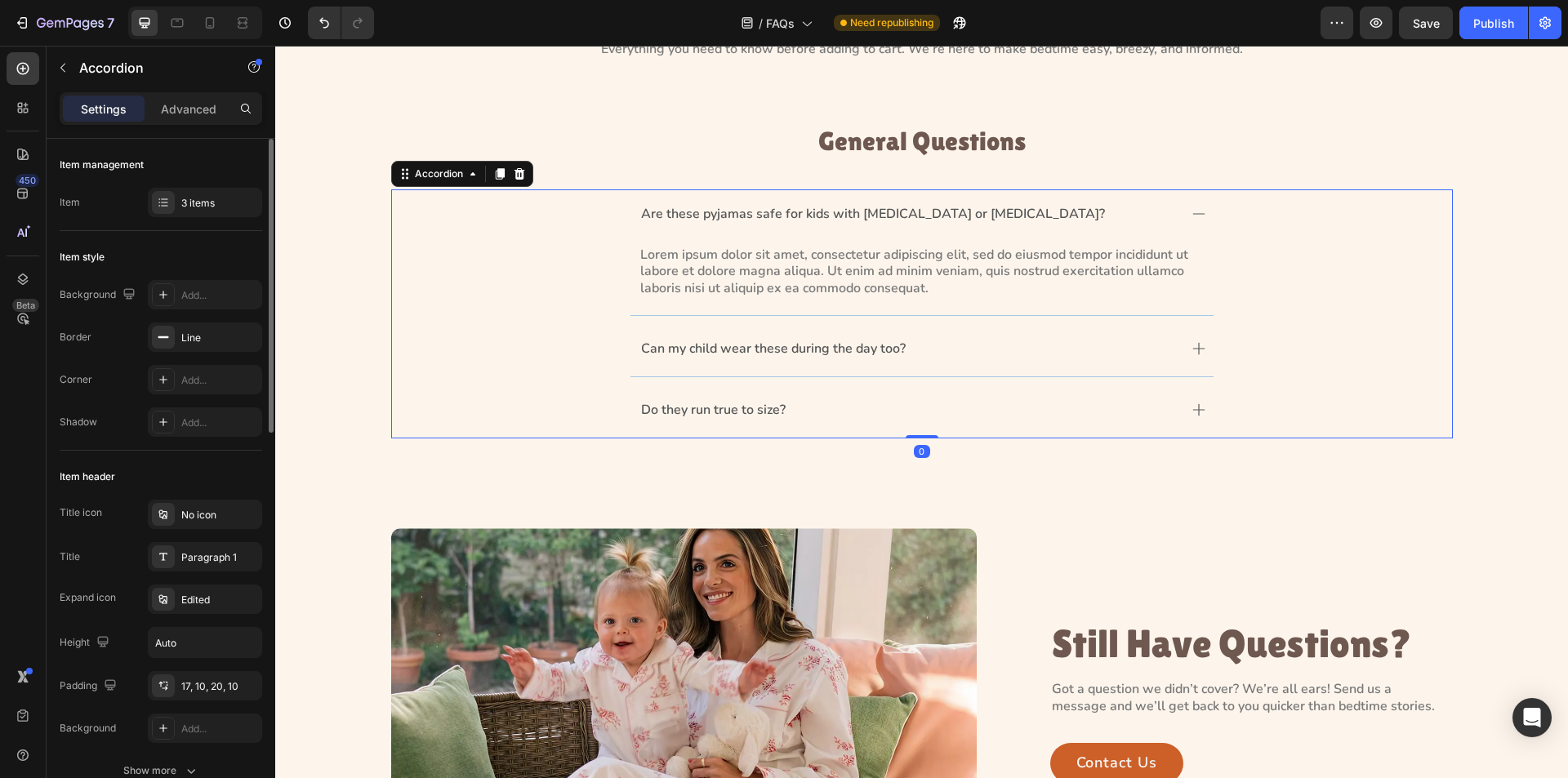
click at [1190, 205] on div "Are these pyjamas safe for kids with [MEDICAL_DATA] or [MEDICAL_DATA]?" at bounding box center [922, 216] width 584 height 52
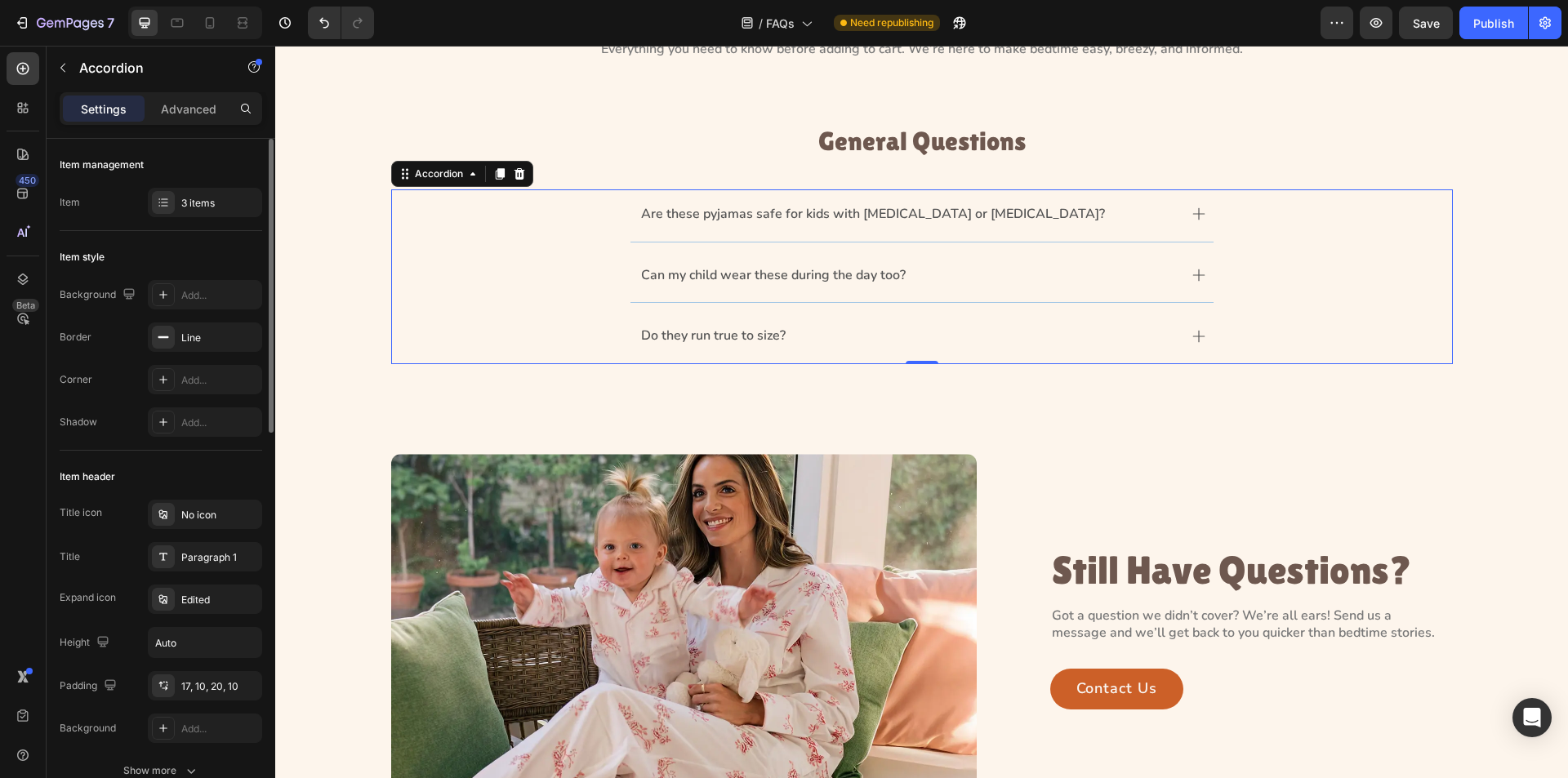
click at [520, 271] on div "Can my child wear these during the day too?" at bounding box center [921, 278] width 1060 height 53
click at [944, 139] on p "General Questions" at bounding box center [921, 141] width 1058 height 28
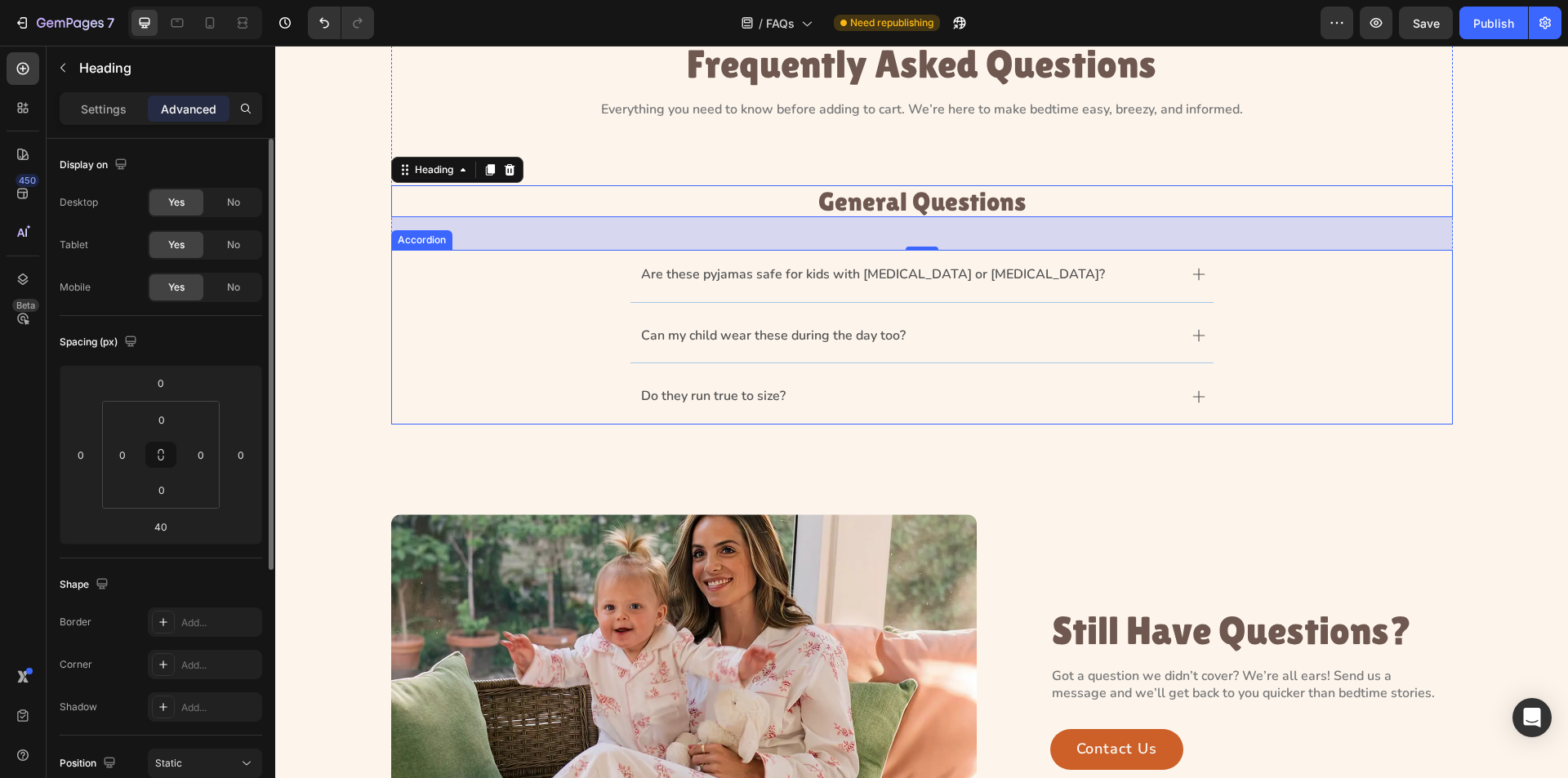
scroll to position [0, 0]
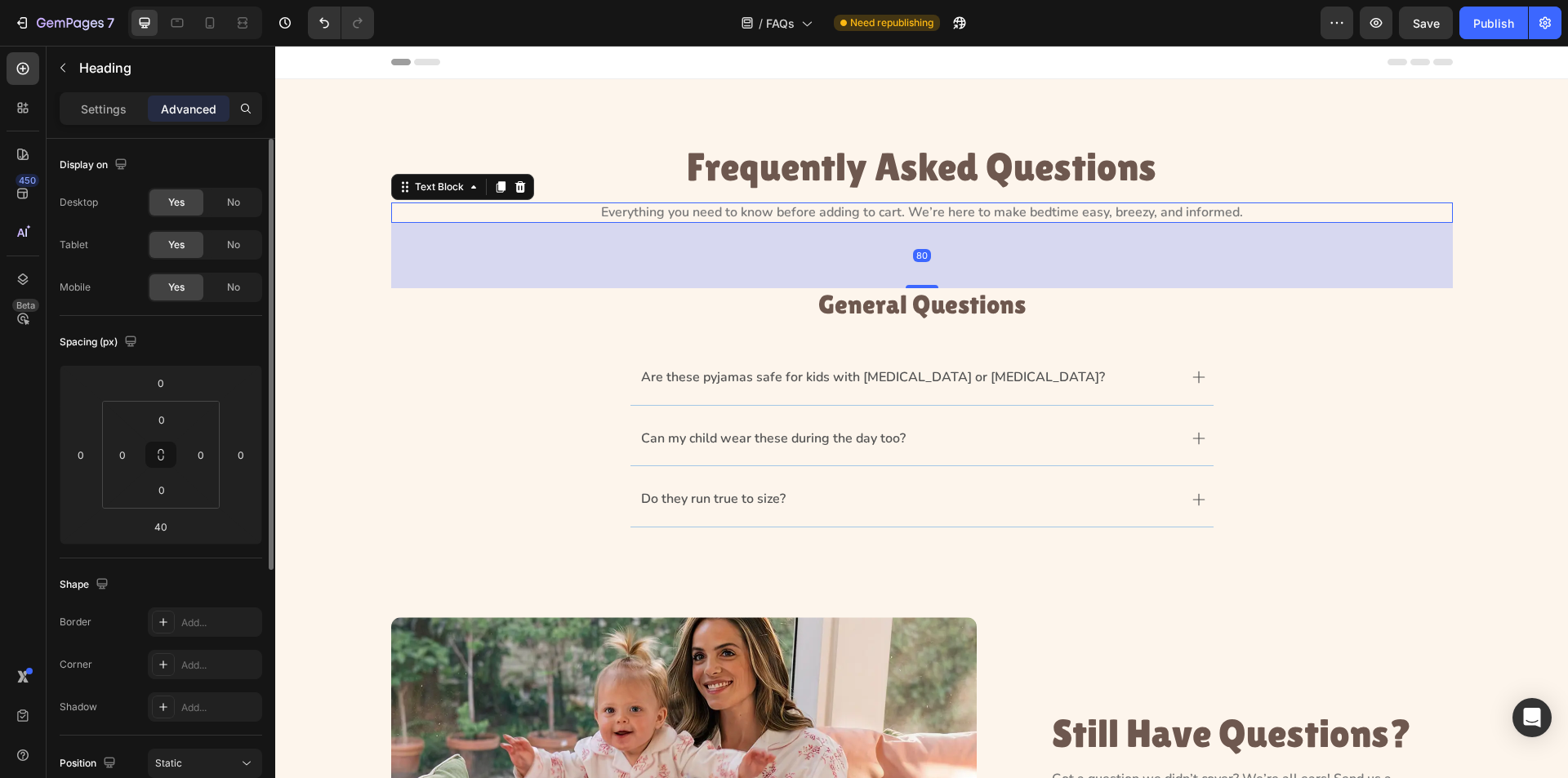
click at [1092, 205] on p "Everything you need to know before adding to cart. We’re here to make bedtime e…" at bounding box center [921, 213] width 1058 height 17
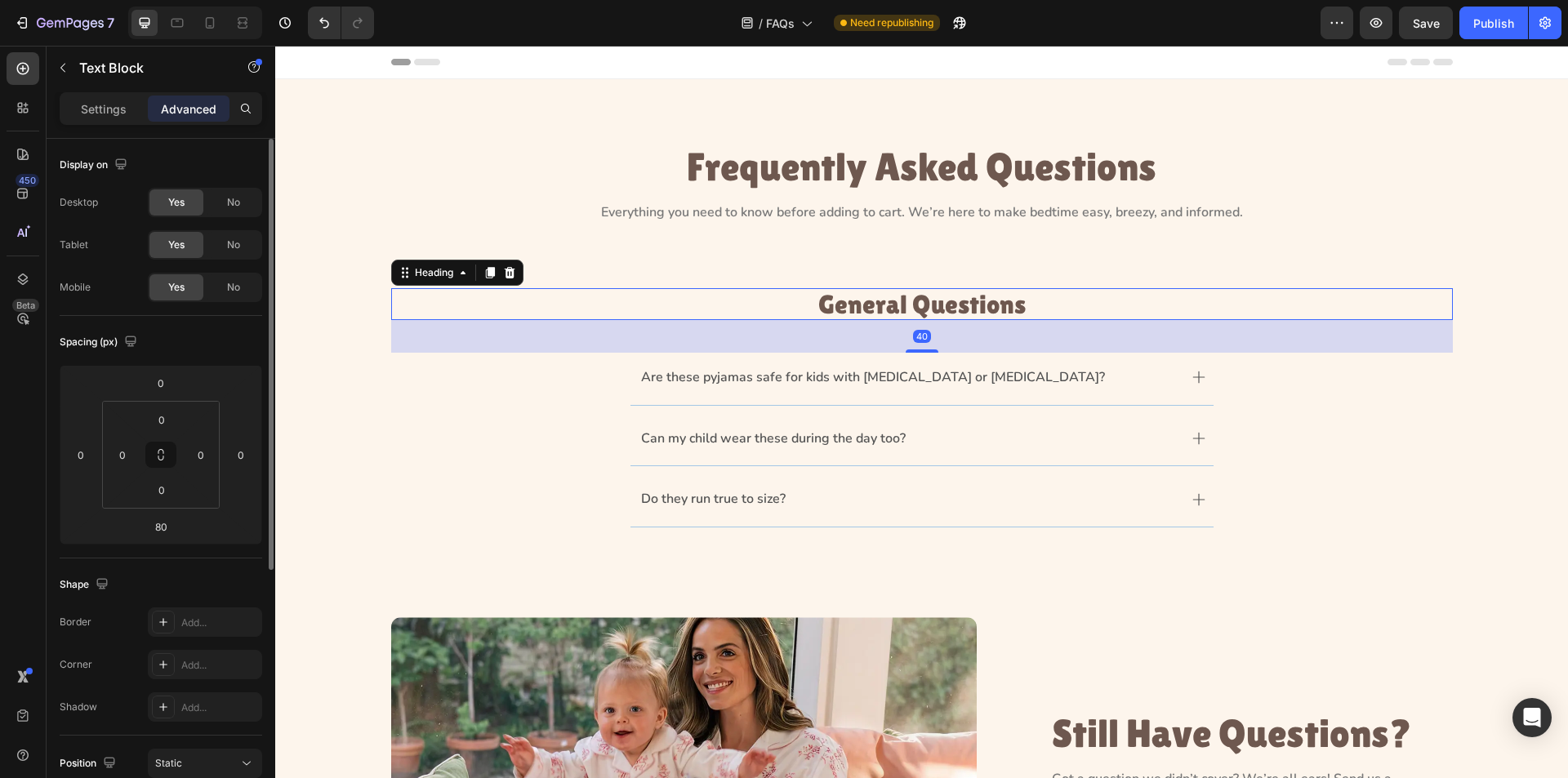
click at [968, 304] on p "General Questions" at bounding box center [921, 304] width 1058 height 28
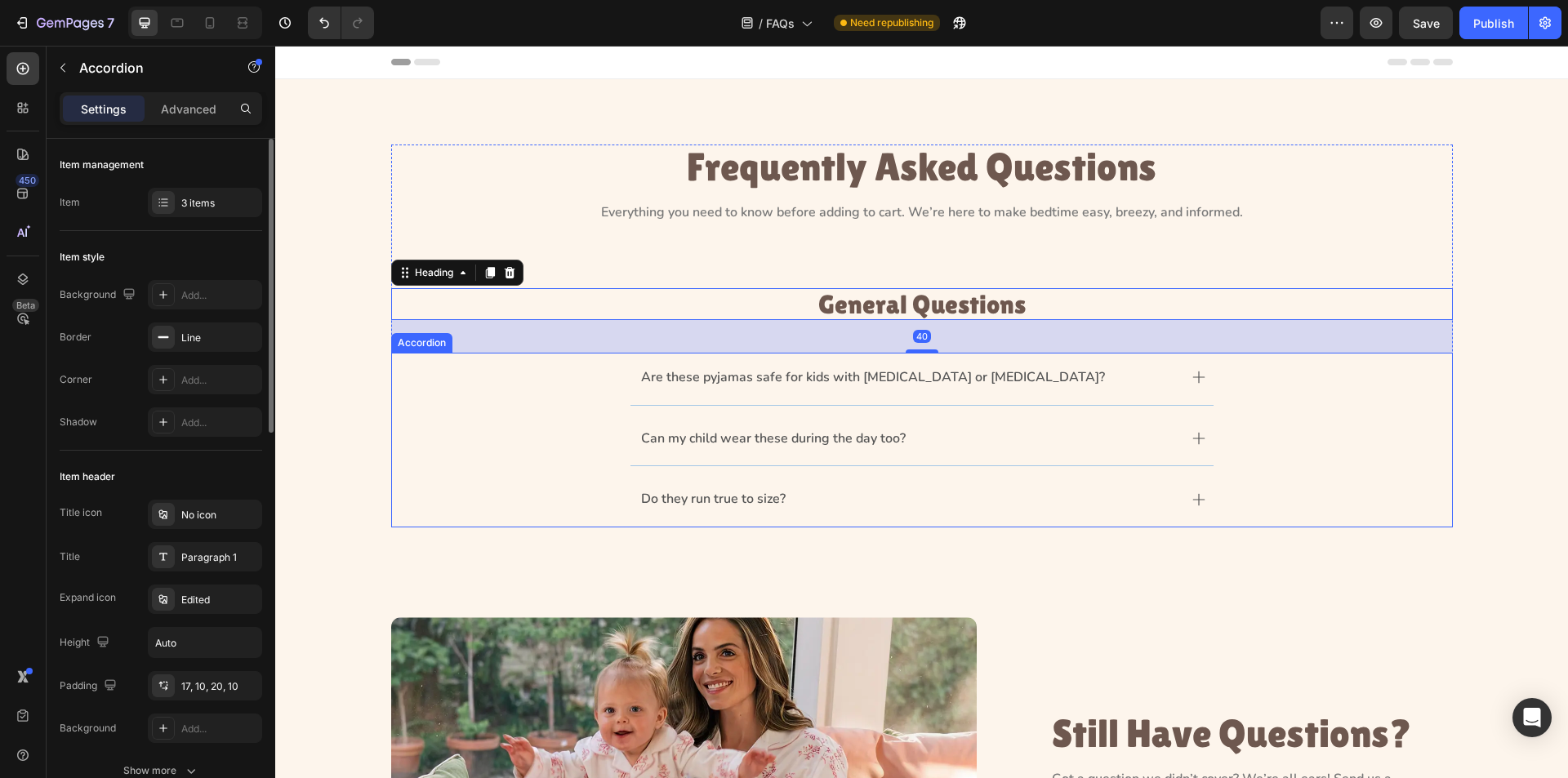
click at [1320, 387] on div "Are these pyjamas safe for kids with [MEDICAL_DATA] or [MEDICAL_DATA]?" at bounding box center [921, 379] width 1060 height 53
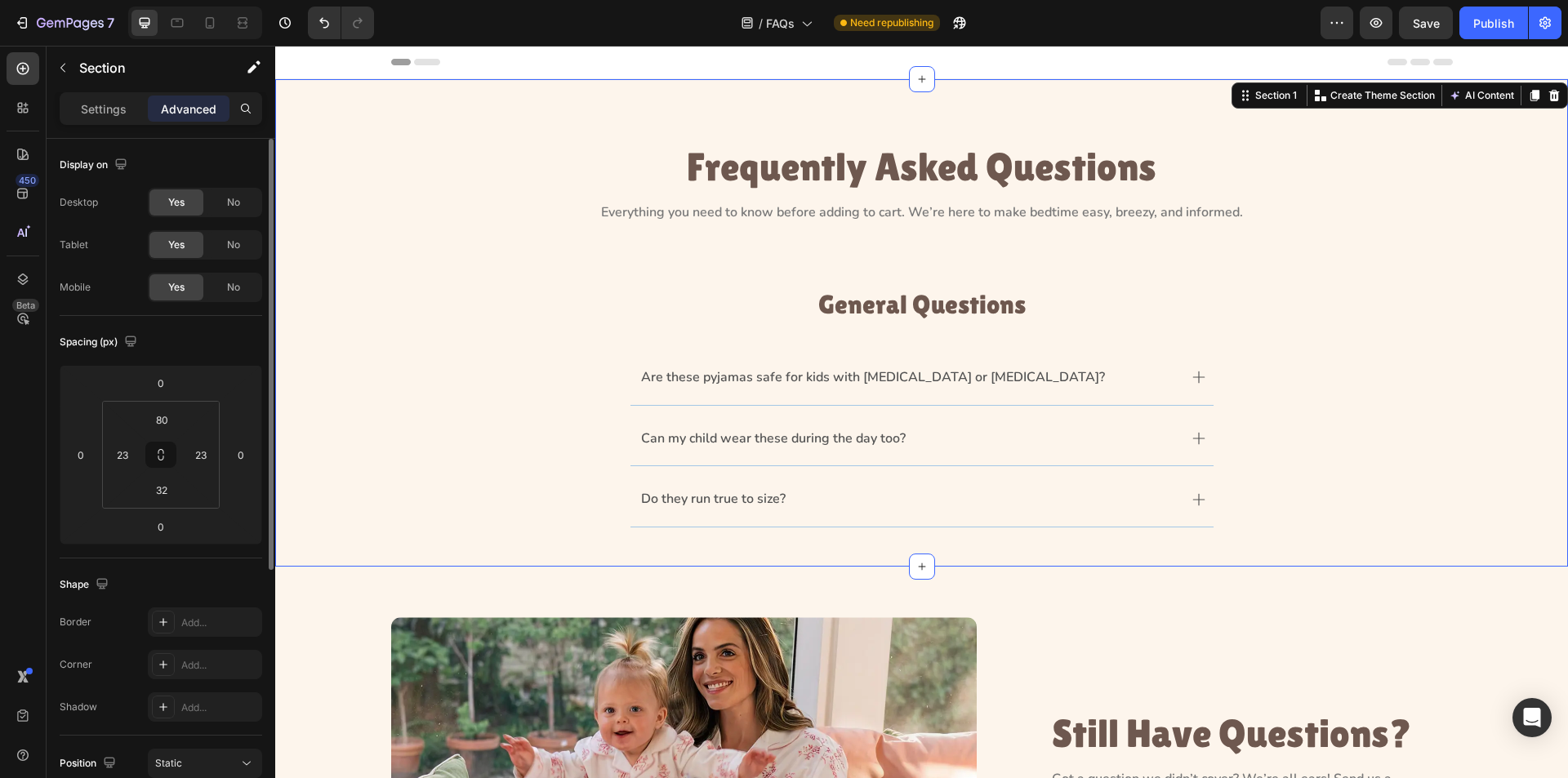
click at [706, 551] on div "Frequently Asked Questions Heading Everything you need to know before adding to…" at bounding box center [921, 323] width 1293 height 488
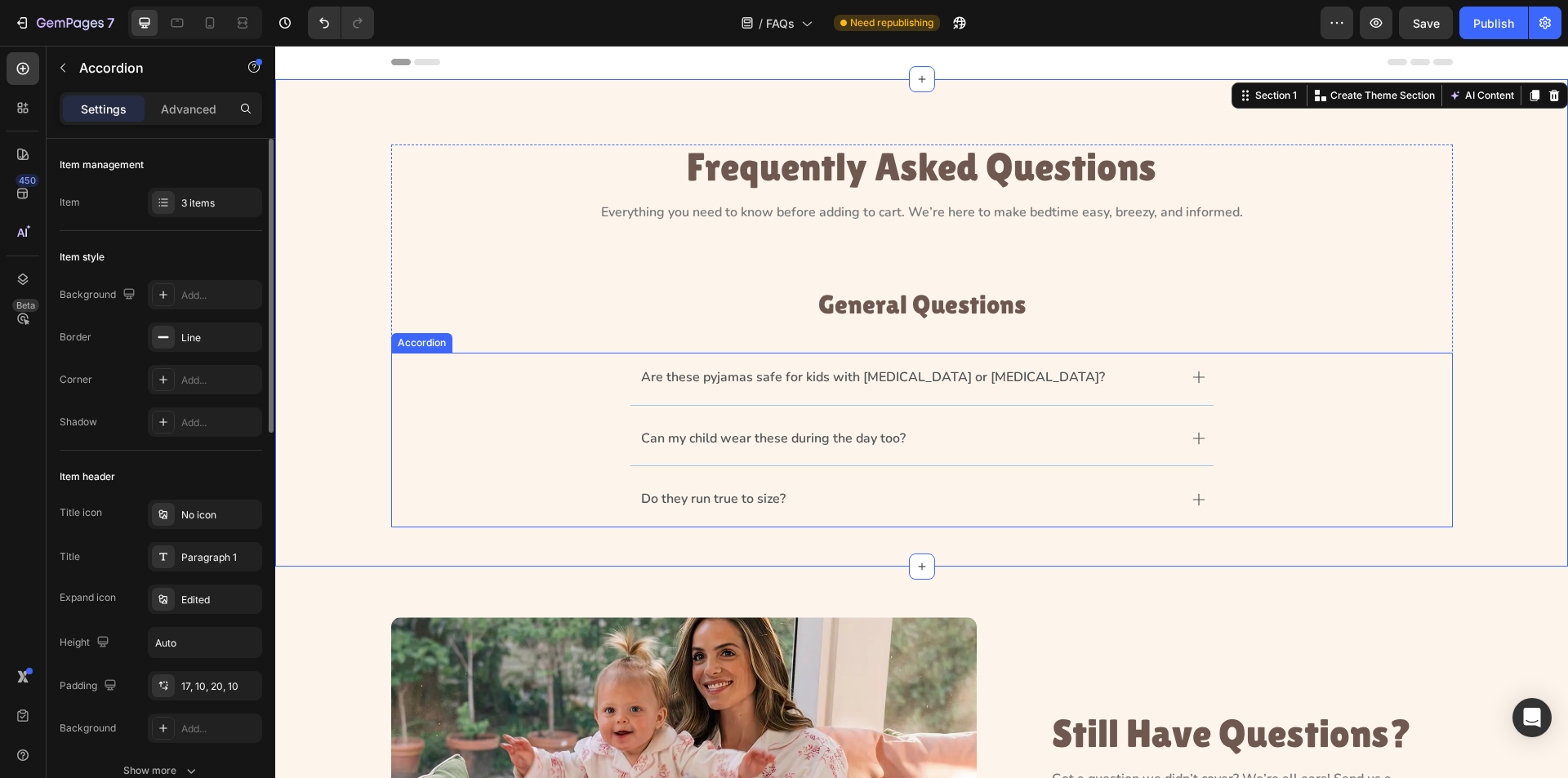
click at [561, 498] on div "Do they run true to size?" at bounding box center [921, 501] width 1060 height 53
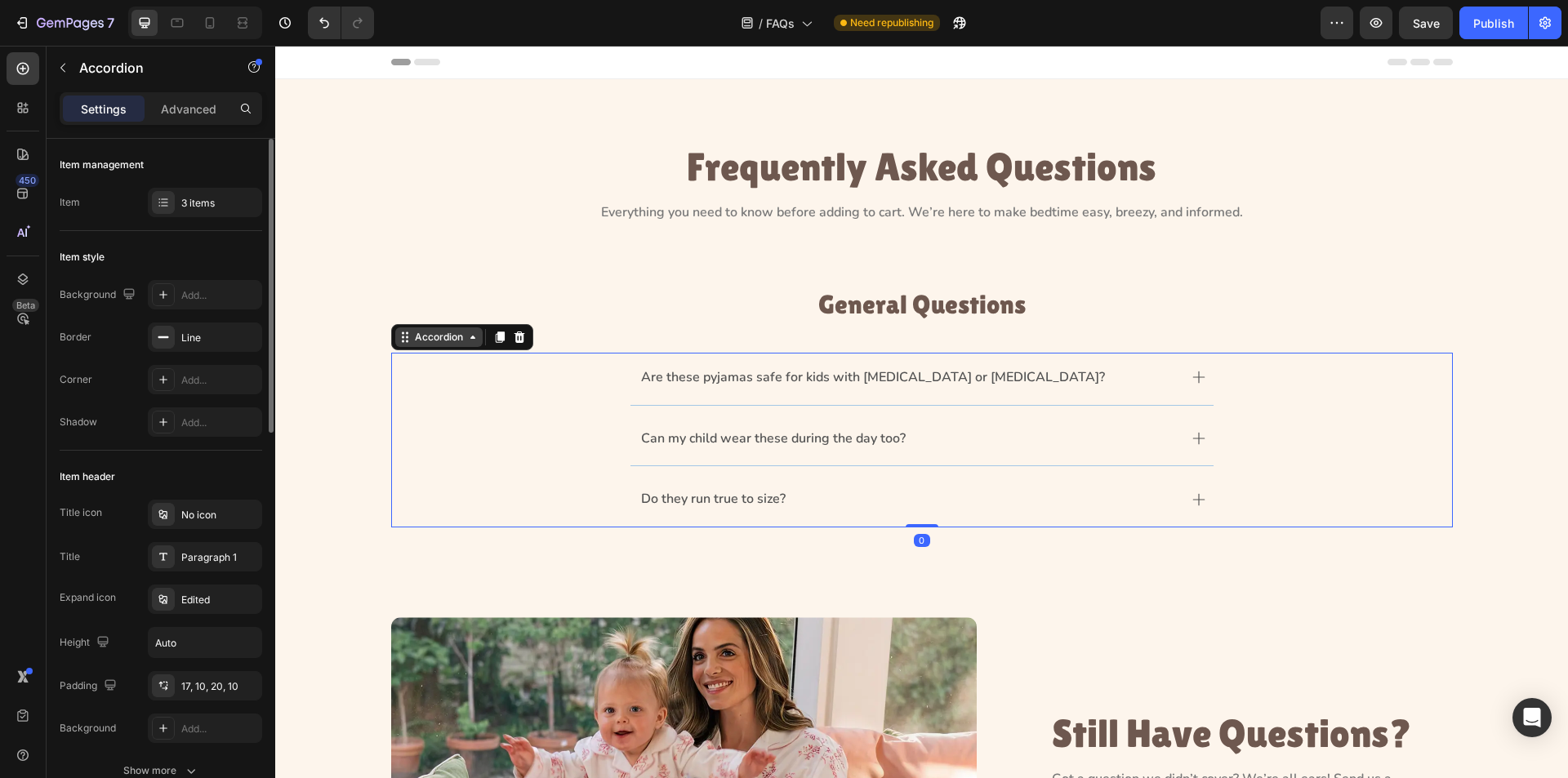
click at [431, 338] on div "Accordion" at bounding box center [439, 337] width 55 height 15
click at [432, 338] on div "Accordion" at bounding box center [439, 337] width 55 height 15
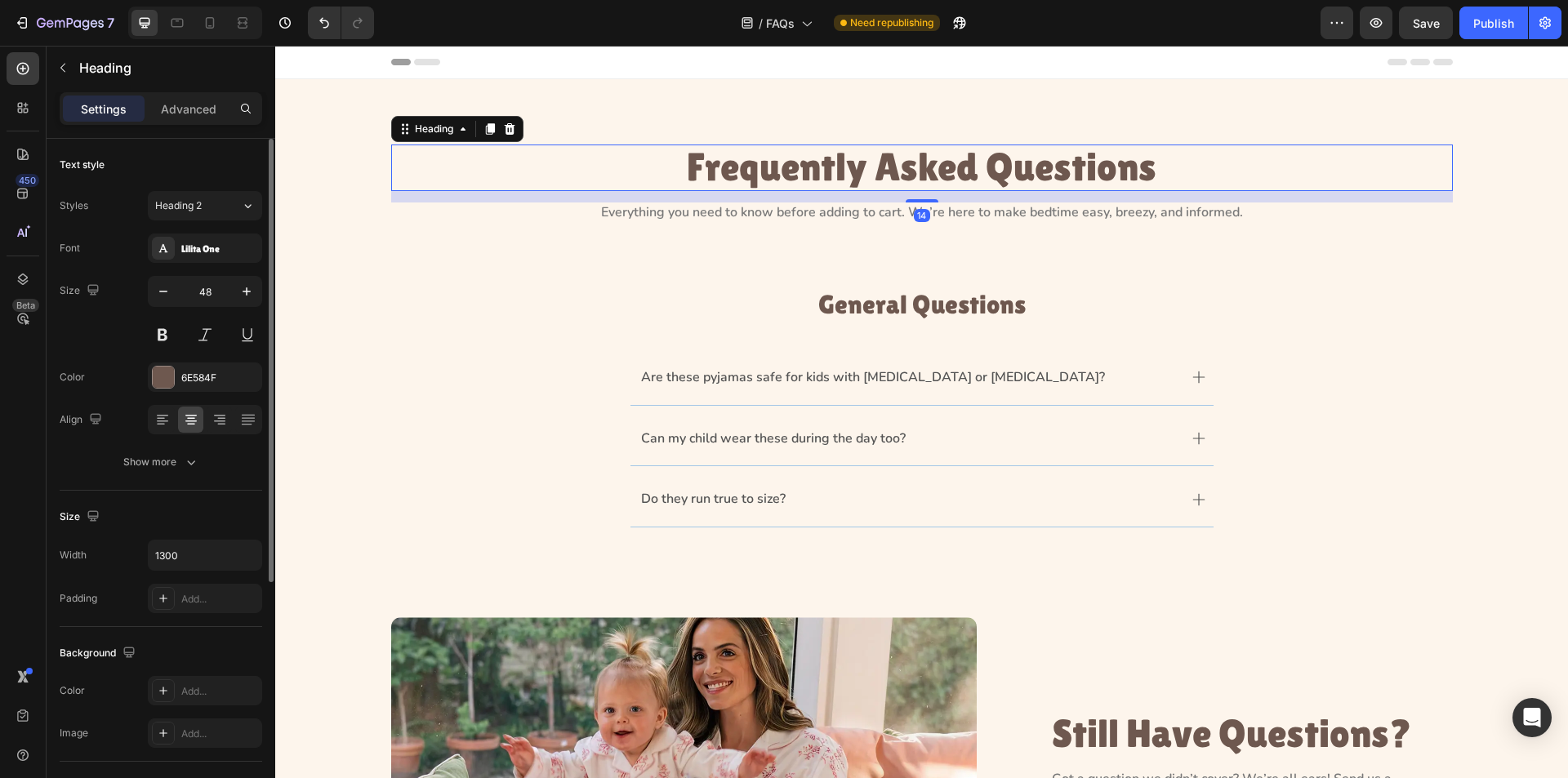
click at [721, 179] on p "Frequently Asked Questions" at bounding box center [921, 167] width 1058 height 43
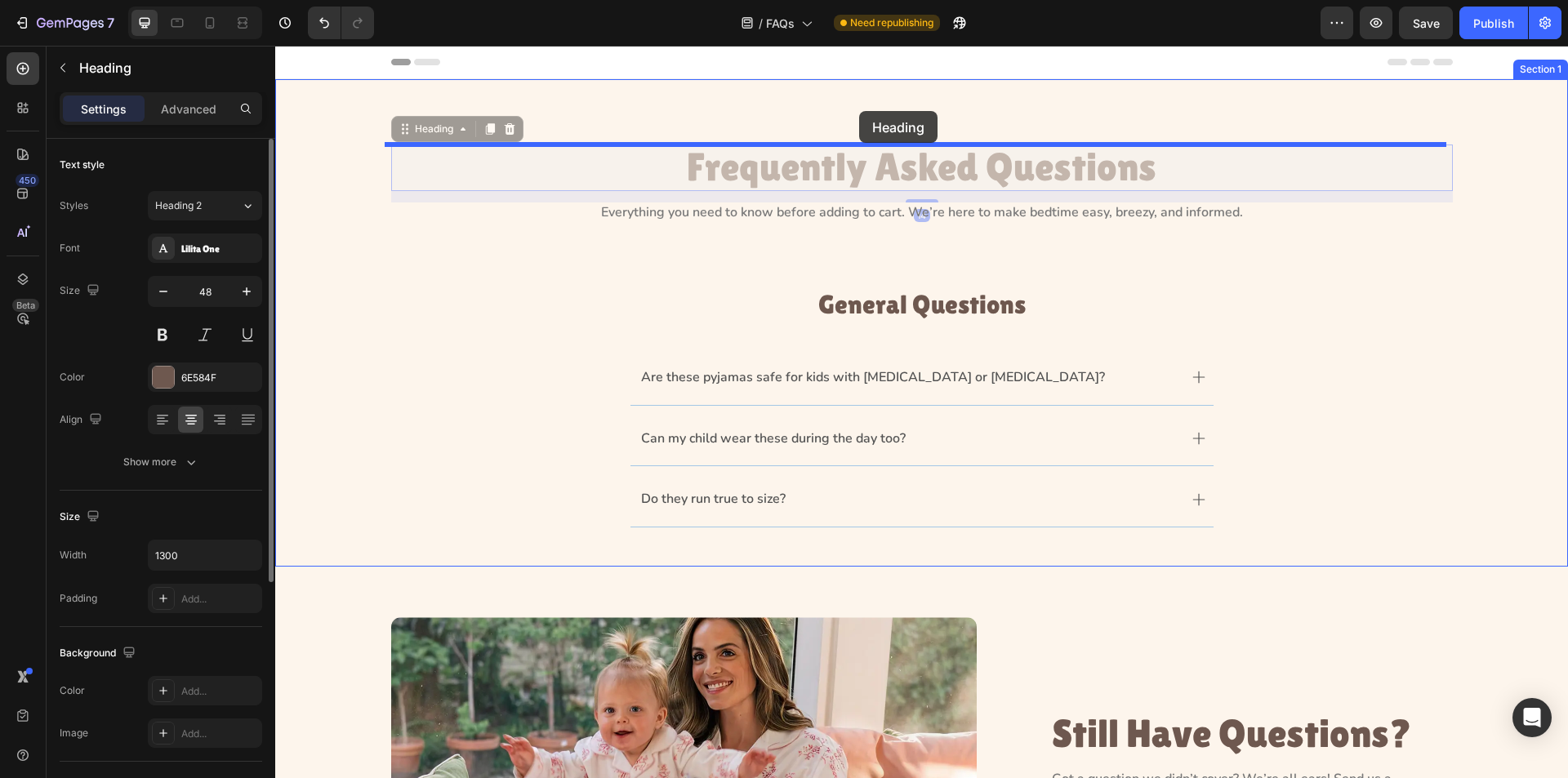
drag, startPoint x: 464, startPoint y: 133, endPoint x: 859, endPoint y: 111, distance: 395.6
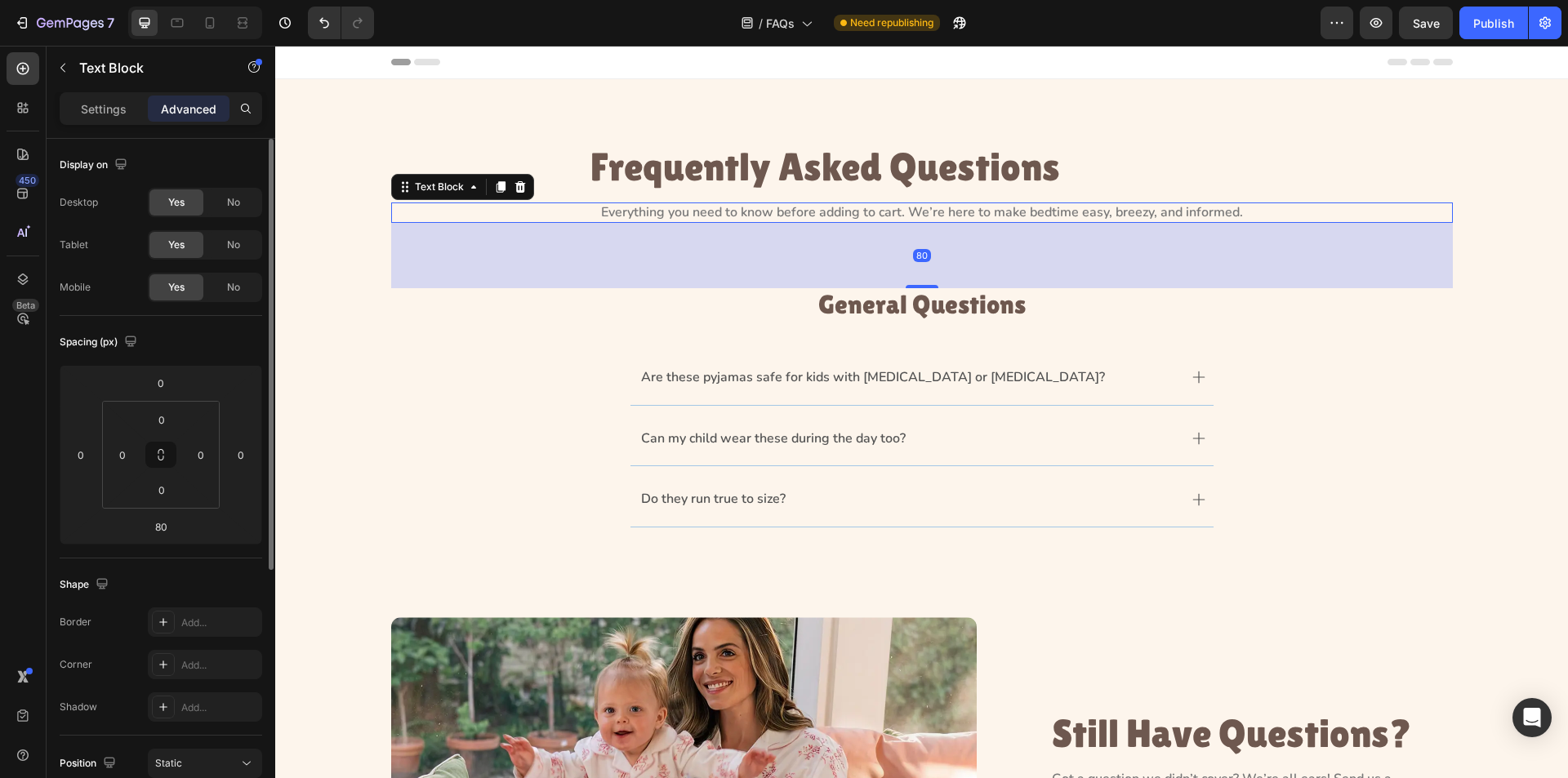
click at [838, 216] on p "Everything you need to know before adding to cart. We’re here to make bedtime e…" at bounding box center [921, 213] width 1058 height 17
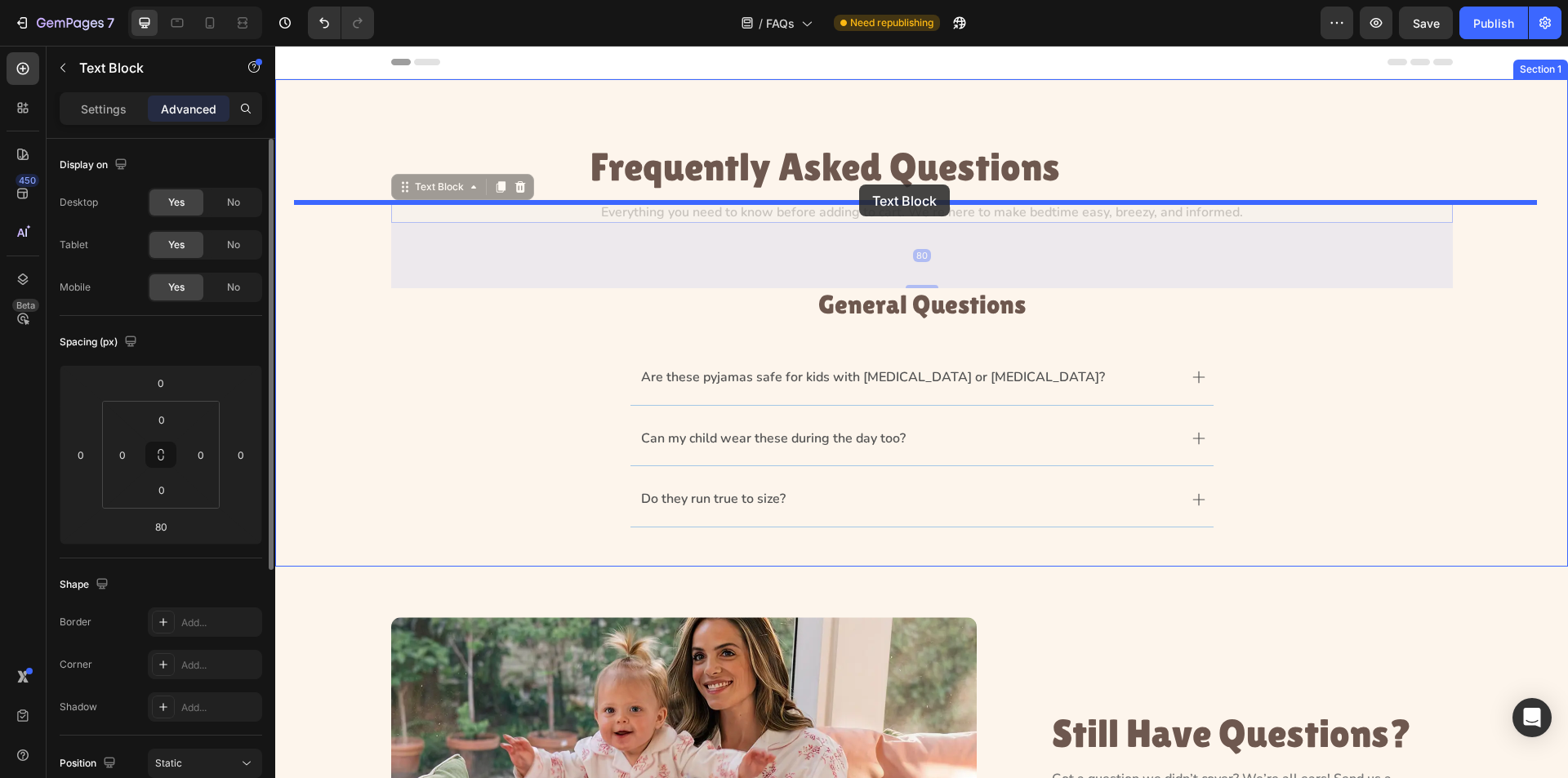
drag, startPoint x: 473, startPoint y: 180, endPoint x: 859, endPoint y: 184, distance: 386.0
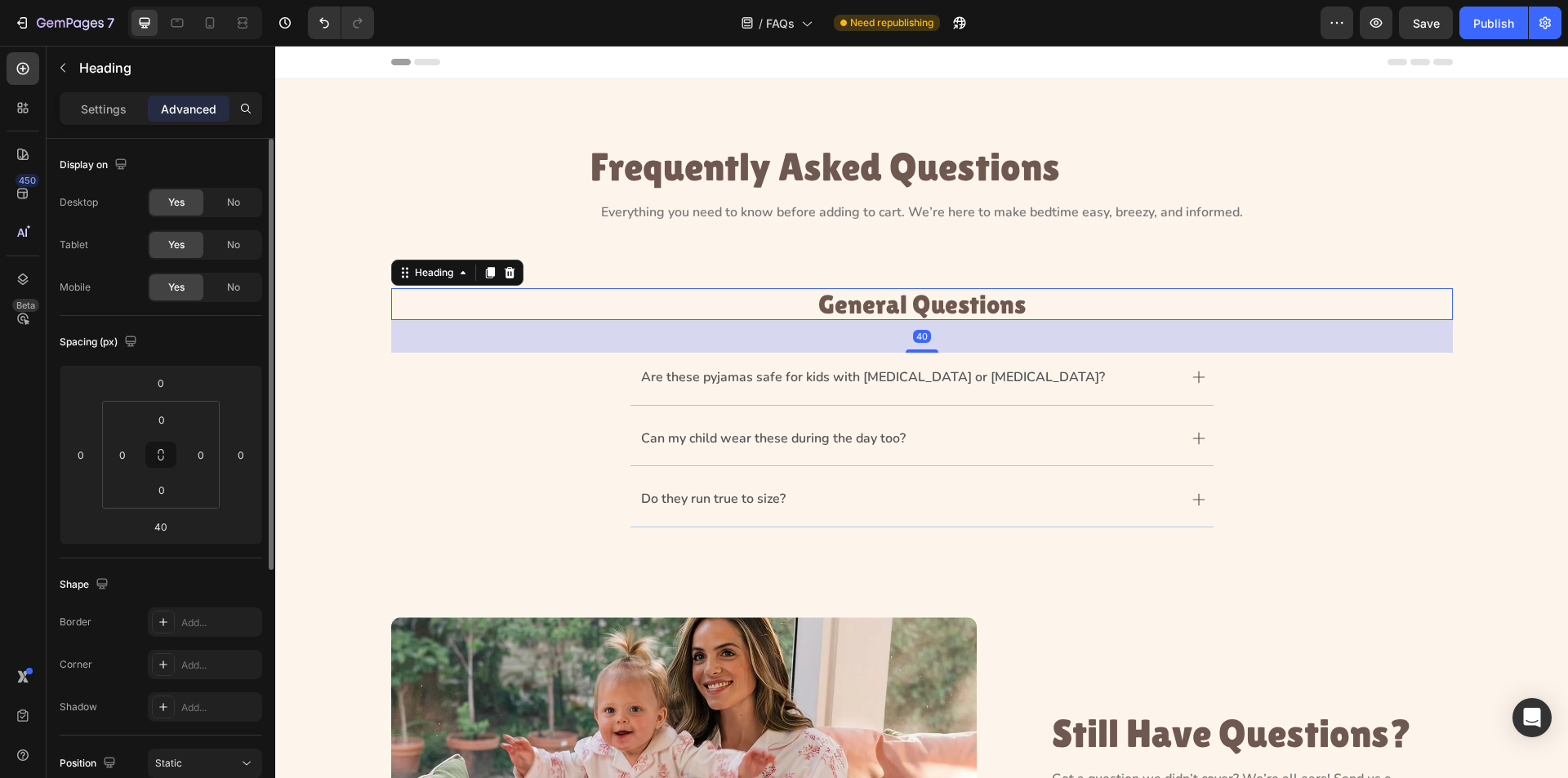
click at [780, 309] on p "General Questions" at bounding box center [921, 304] width 1058 height 28
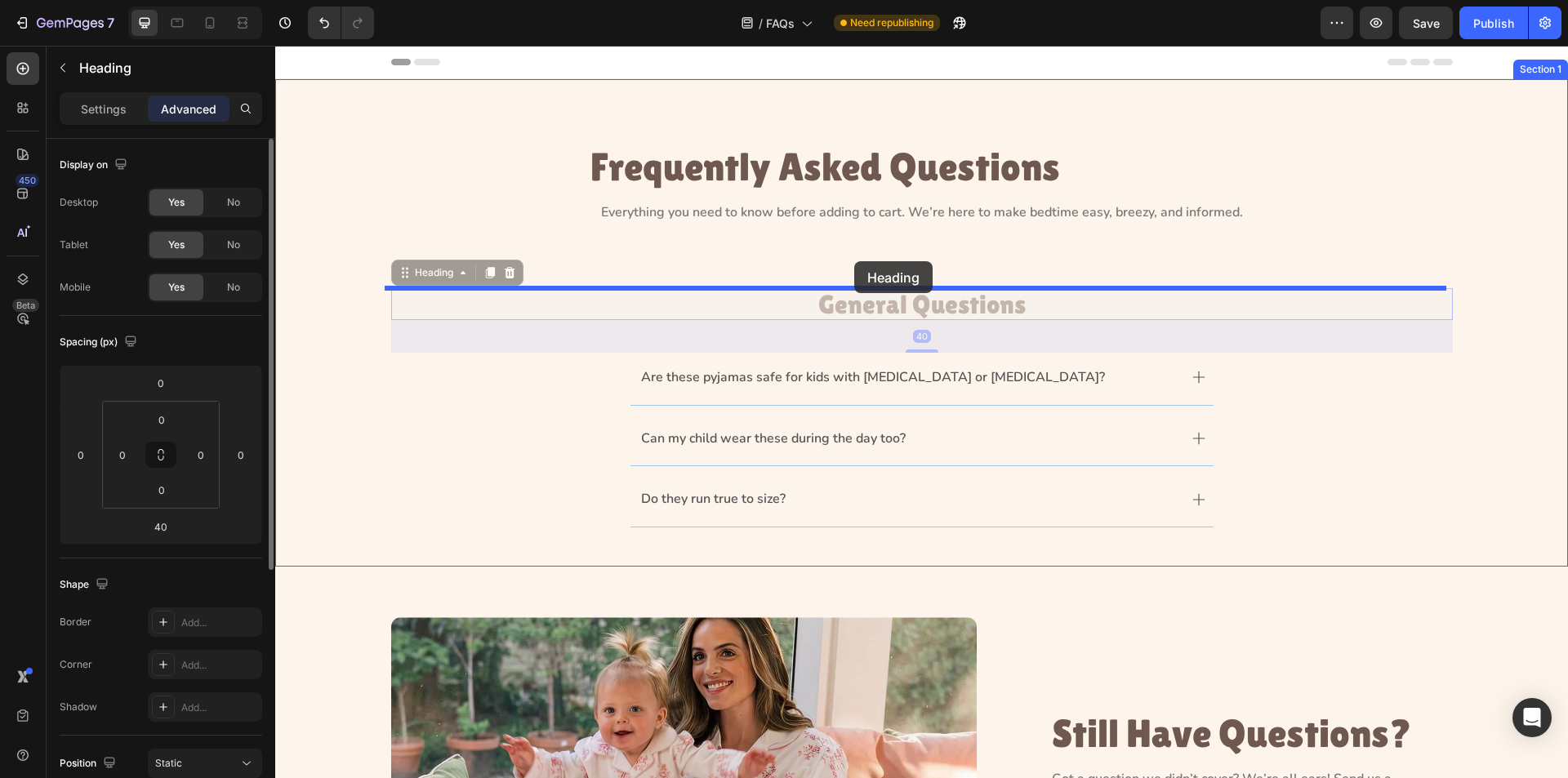
drag, startPoint x: 532, startPoint y: 284, endPoint x: 855, endPoint y: 261, distance: 323.8
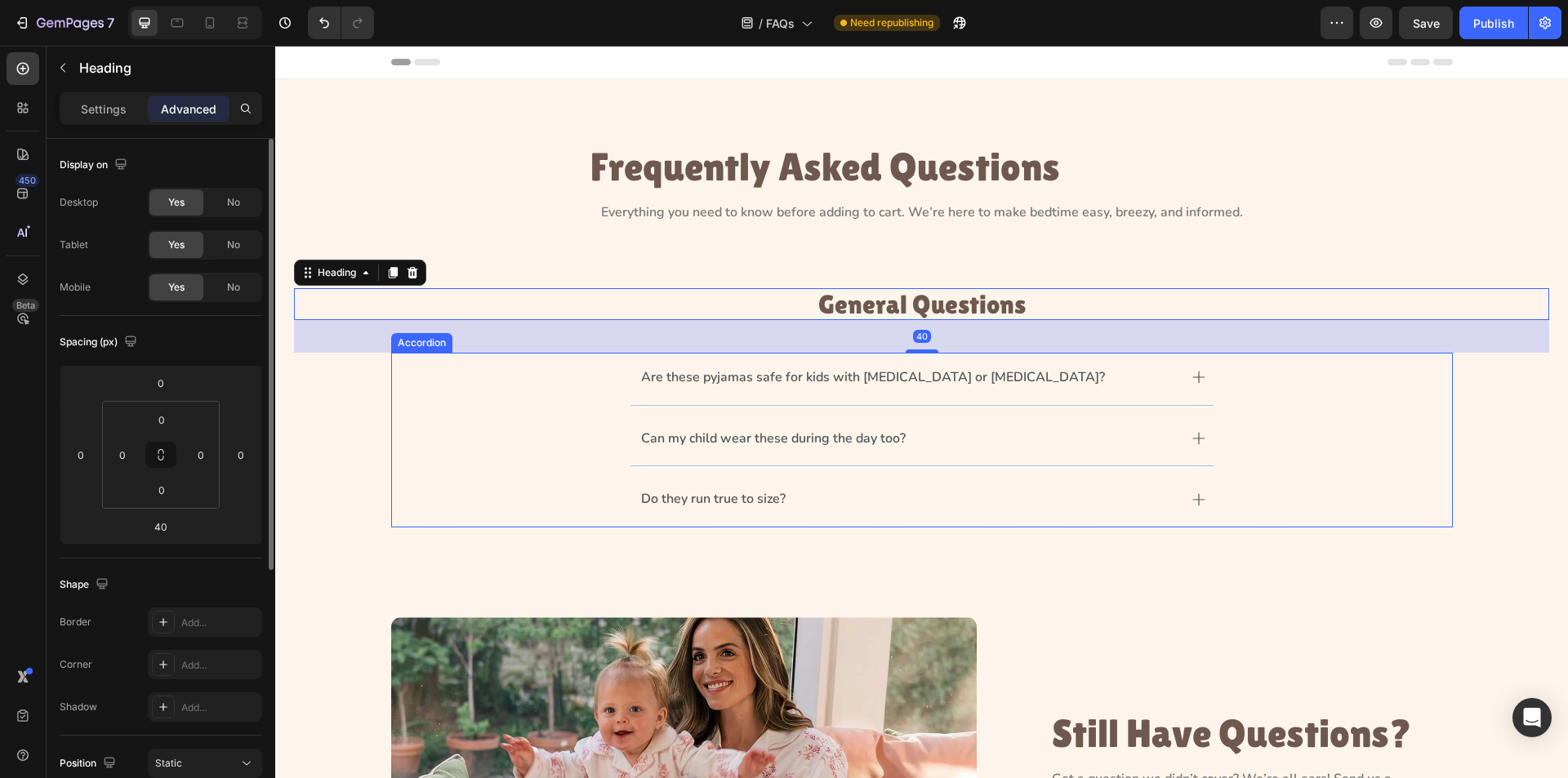
click at [584, 392] on div "Are these pyjamas safe for kids with [MEDICAL_DATA] or [MEDICAL_DATA]?" at bounding box center [921, 379] width 1060 height 53
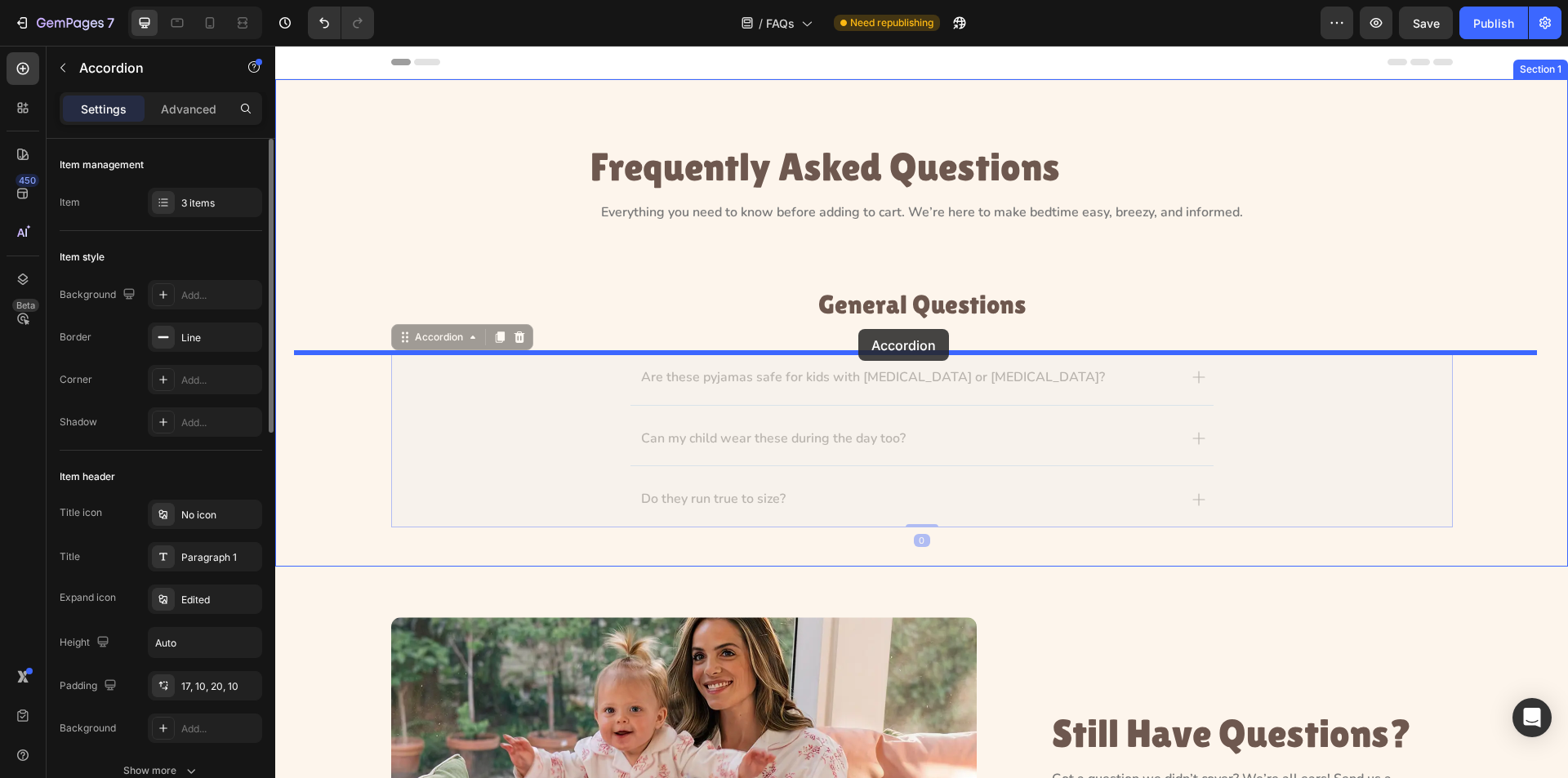
drag, startPoint x: 453, startPoint y: 337, endPoint x: 858, endPoint y: 329, distance: 405.1
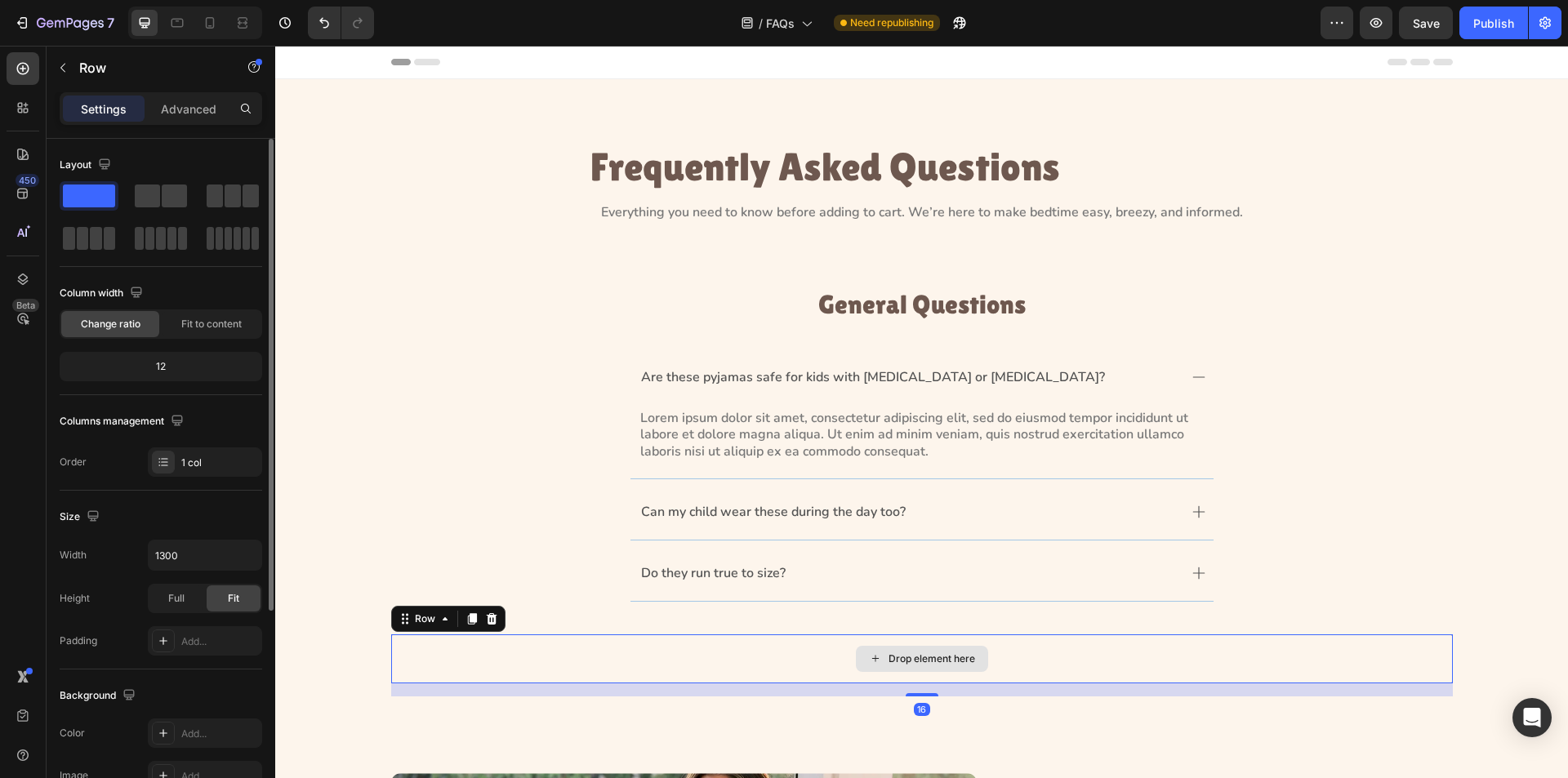
click at [543, 662] on div "Drop element here" at bounding box center [921, 659] width 1062 height 49
click at [491, 619] on icon at bounding box center [491, 619] width 13 height 13
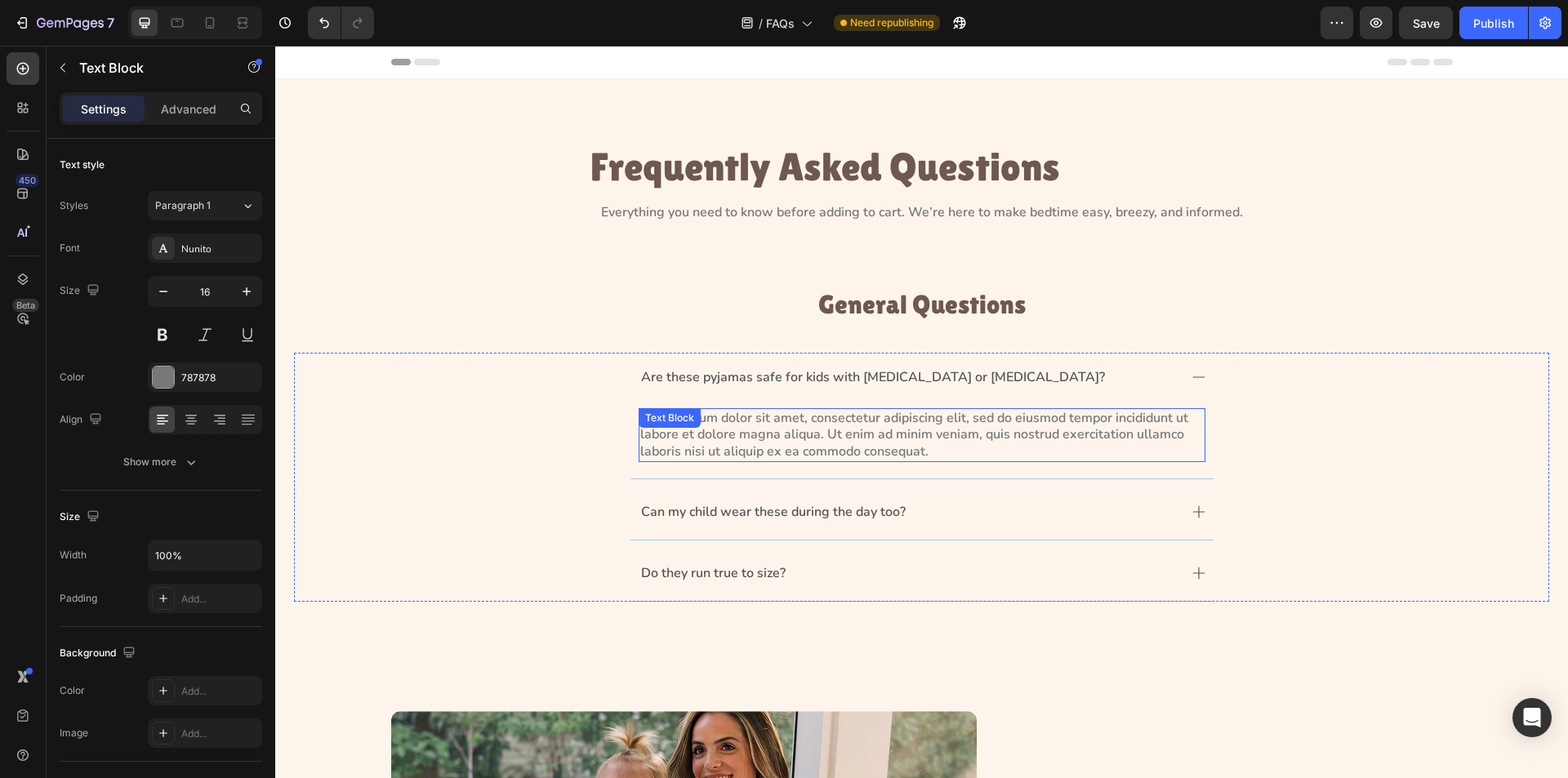
click at [1073, 427] on p "Lorem ipsum dolor sit amet, consectetur adipiscing elit, sed do eiusmod tempor …" at bounding box center [921, 435] width 563 height 50
click at [895, 383] on p "Are these pyjamas safe for kids with [MEDICAL_DATA] or [MEDICAL_DATA]?" at bounding box center [873, 377] width 464 height 17
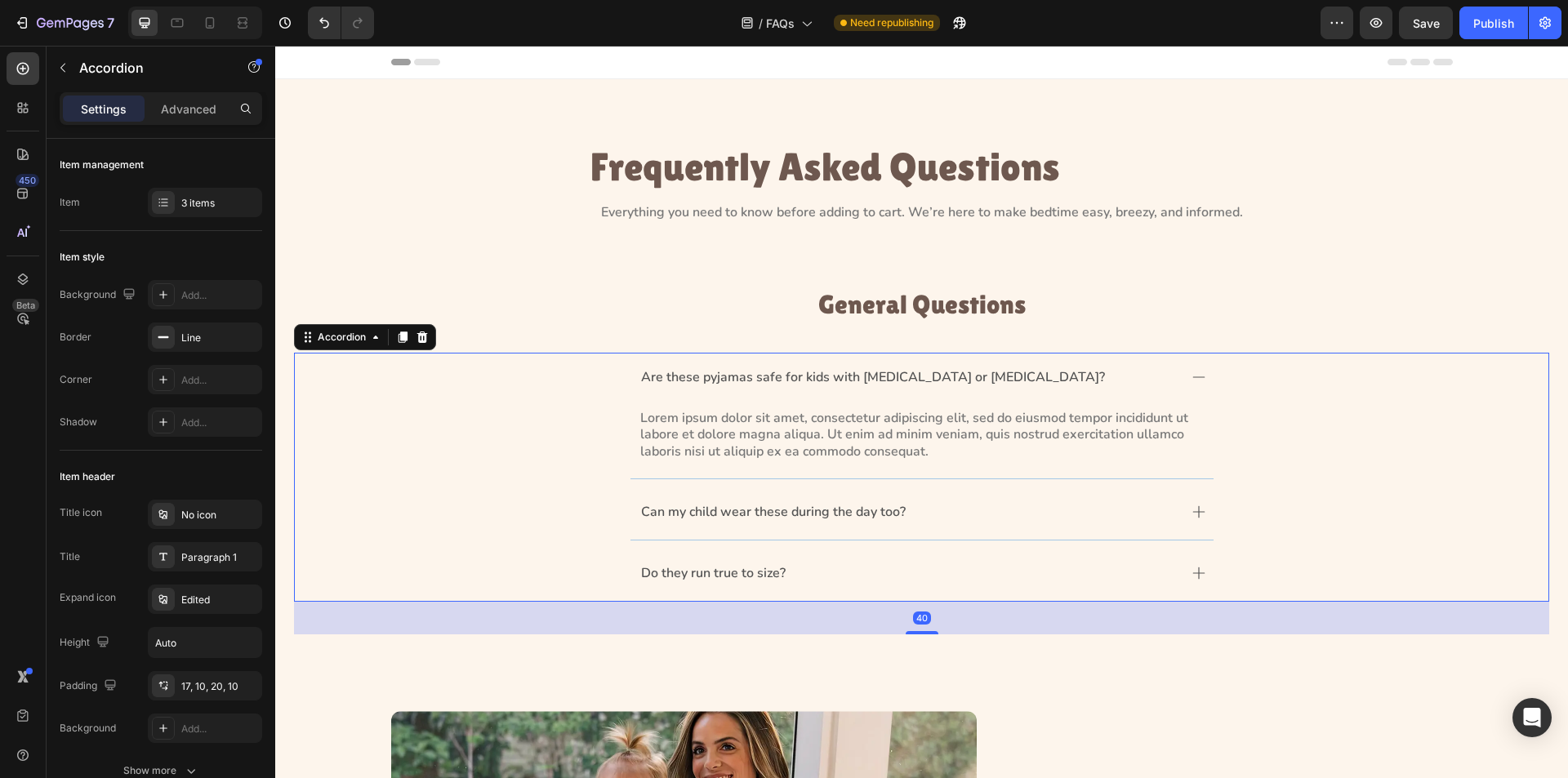
click at [1107, 378] on div "Are these pyjamas safe for kids with [MEDICAL_DATA] or [MEDICAL_DATA]?" at bounding box center [909, 378] width 541 height 22
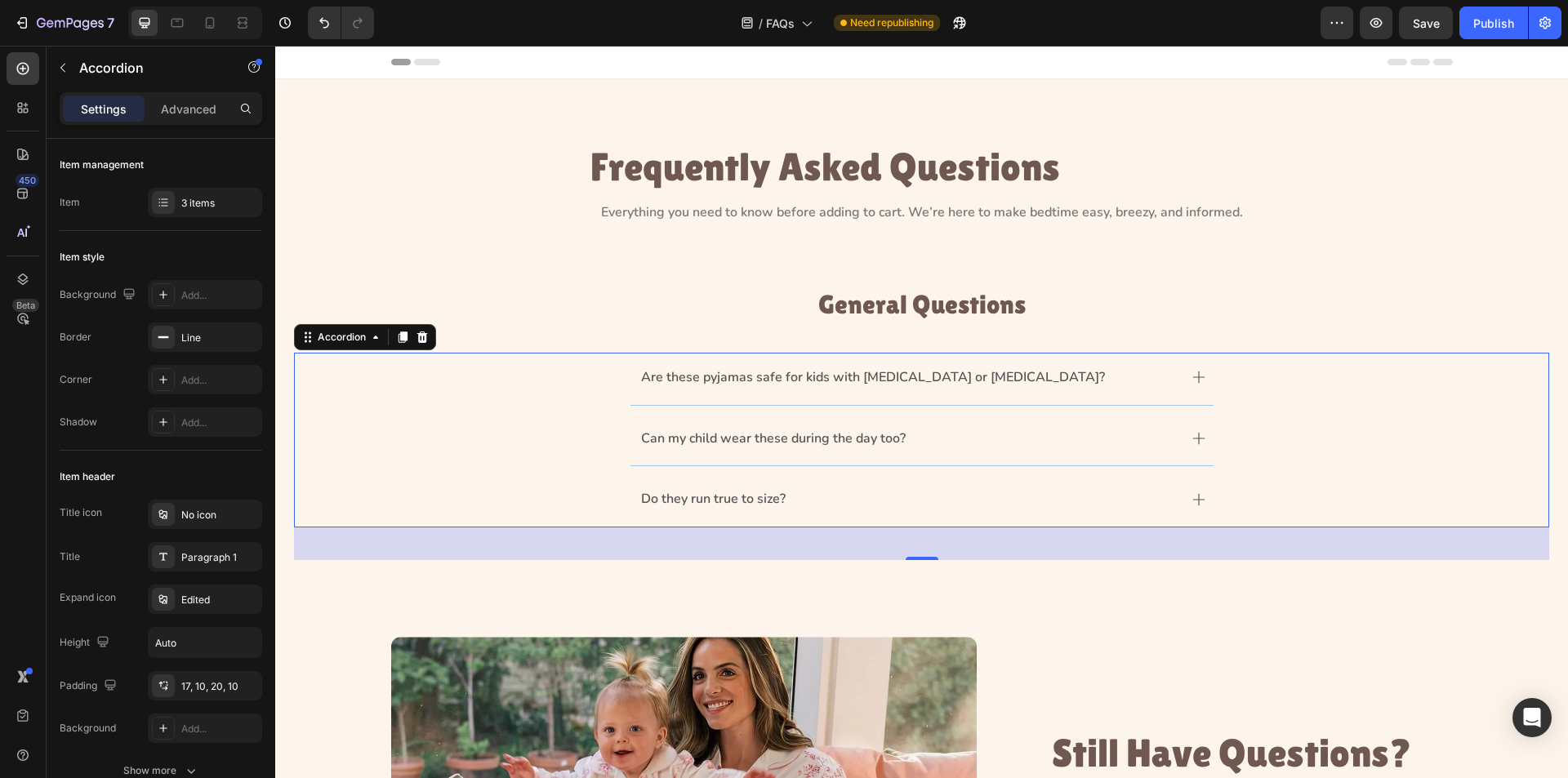
click at [196, 27] on div at bounding box center [195, 23] width 134 height 33
click at [214, 17] on icon at bounding box center [210, 23] width 16 height 16
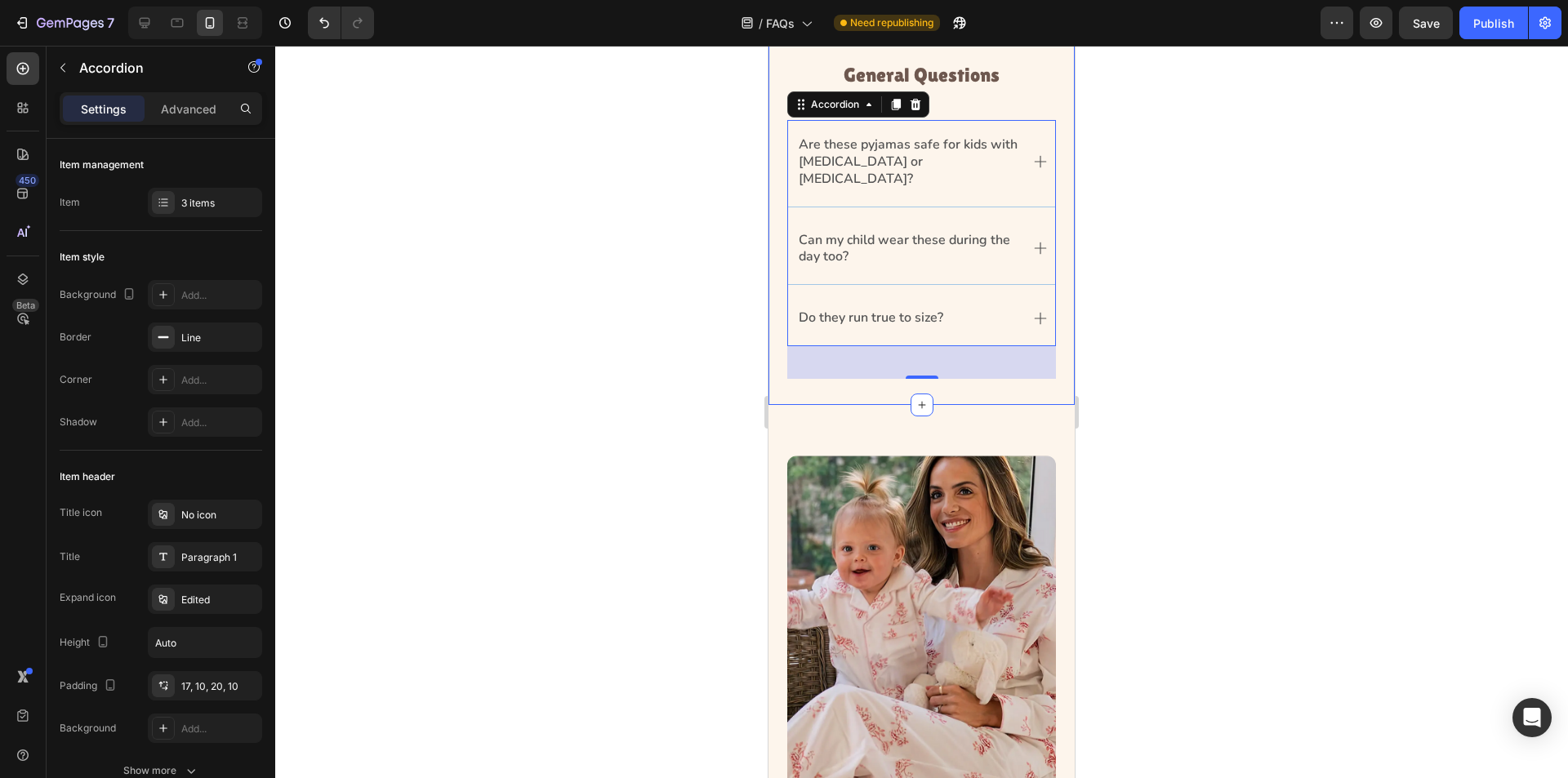
scroll to position [242, 0]
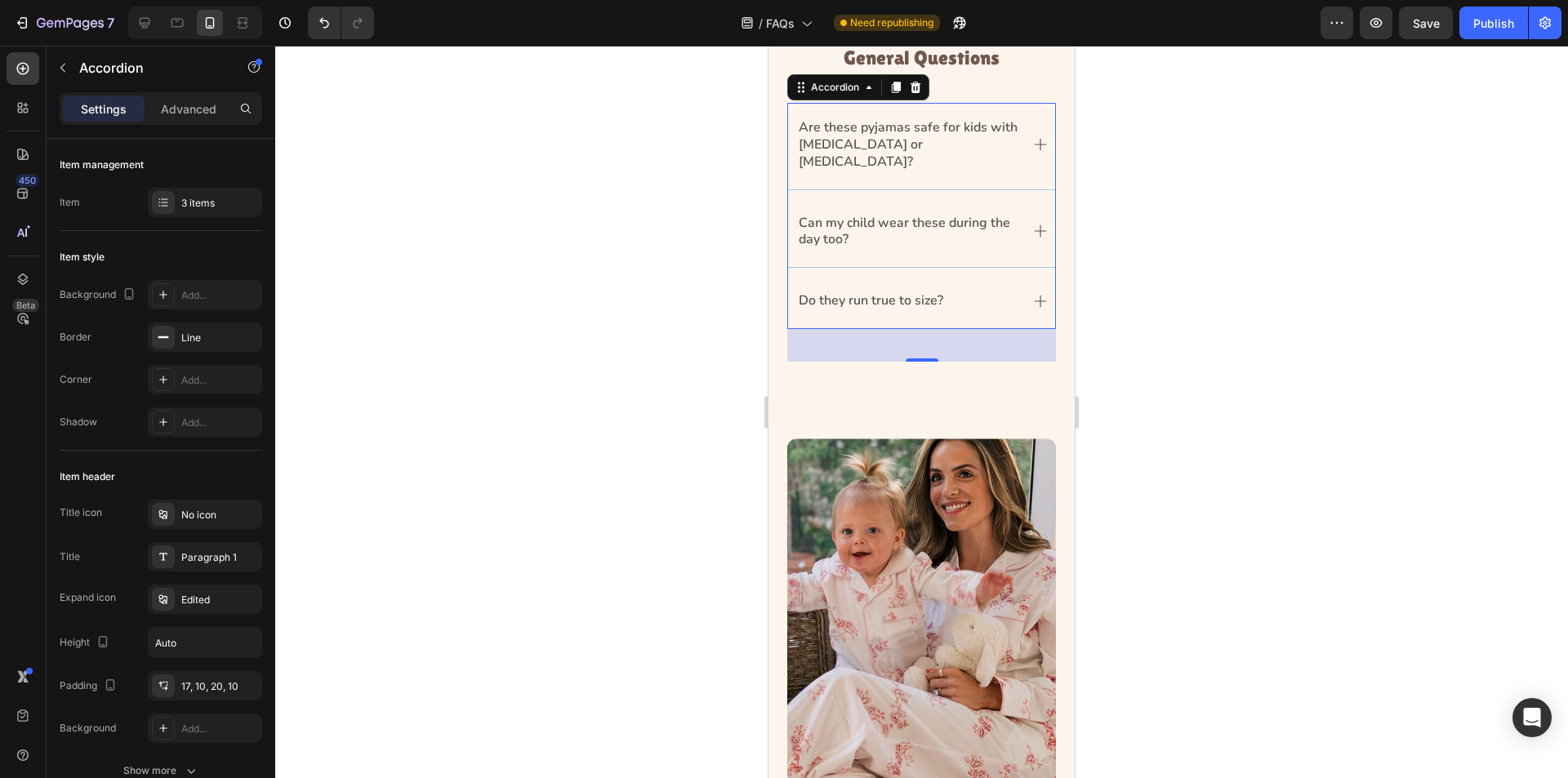
click at [833, 164] on div "Are these pyjamas safe for kids with [MEDICAL_DATA] or [MEDICAL_DATA]?" at bounding box center [921, 146] width 267 height 86
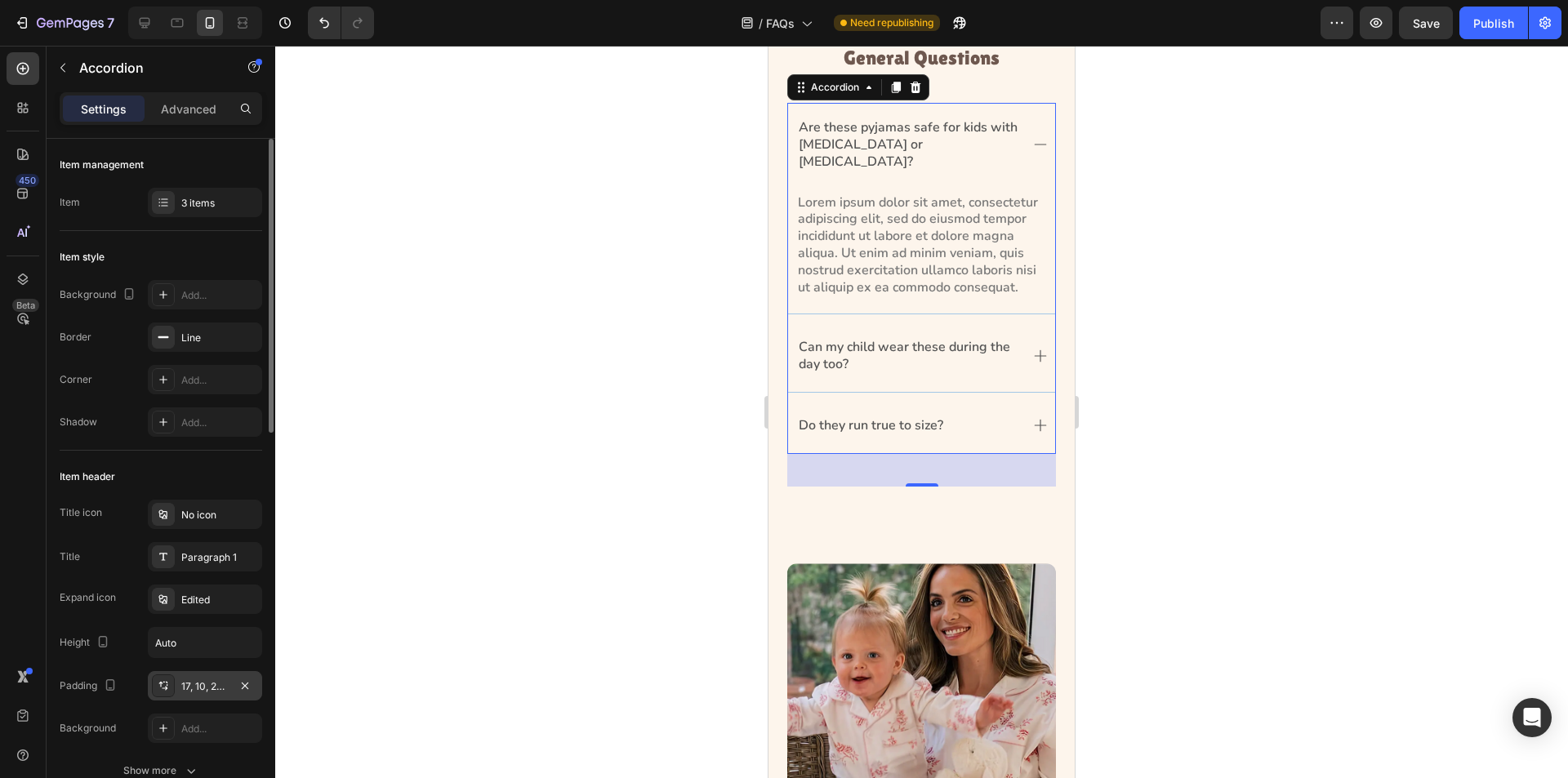
click at [159, 685] on icon at bounding box center [163, 686] width 13 height 13
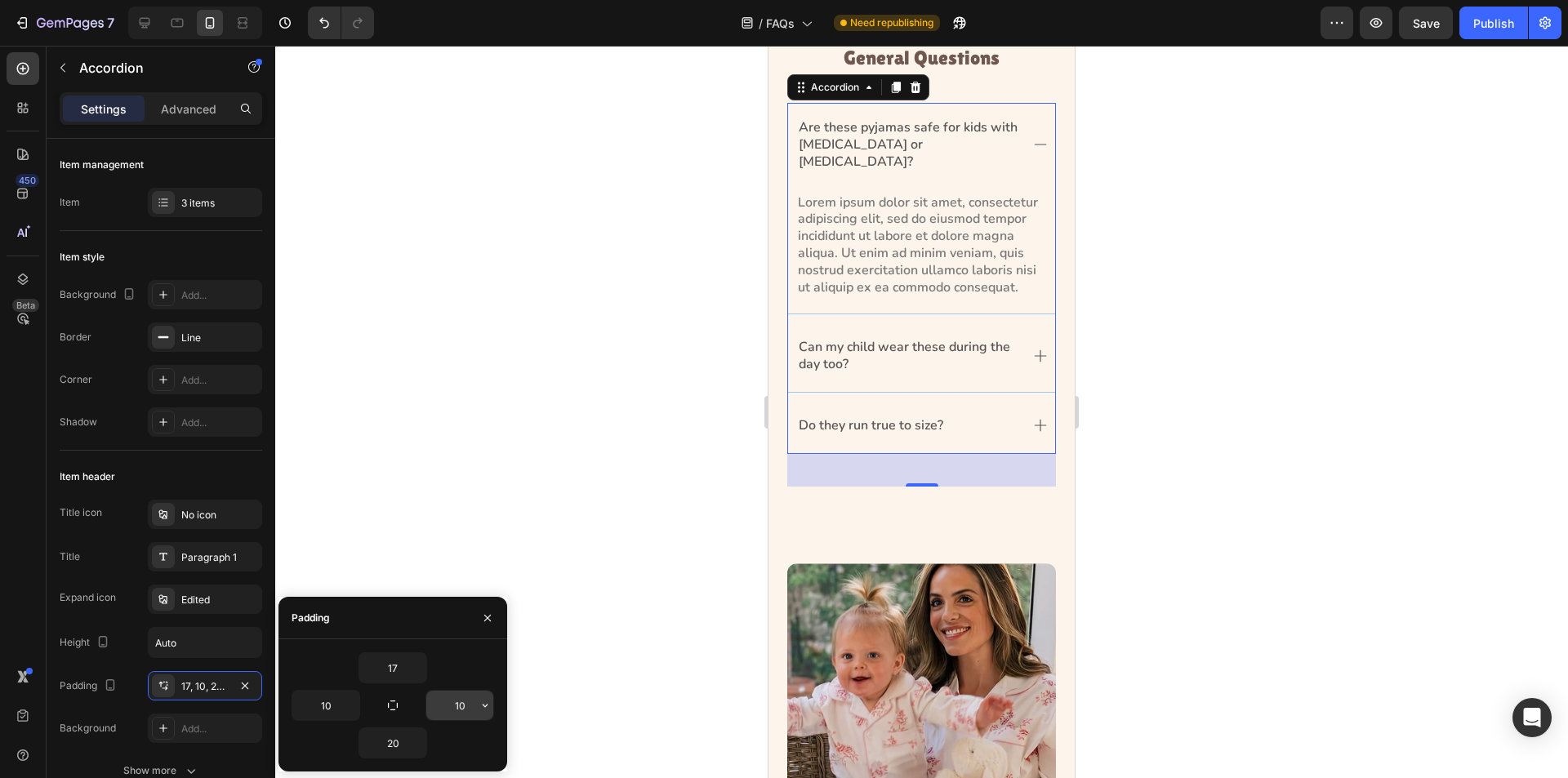
click at [470, 715] on input "10" at bounding box center [459, 706] width 67 height 29
type input "0"
click at [329, 540] on div at bounding box center [921, 412] width 1293 height 732
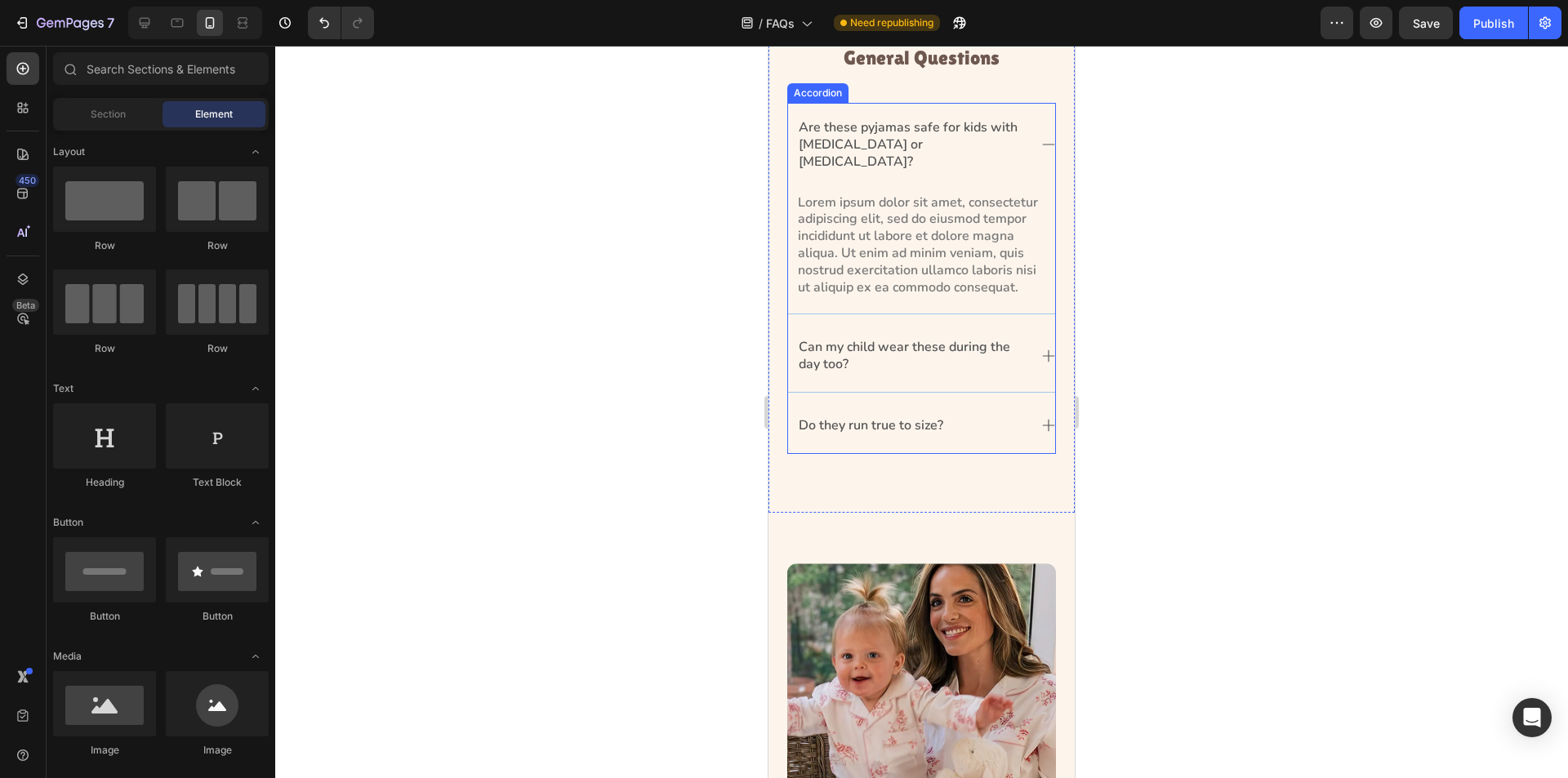
click at [922, 353] on p "Can my child wear these during the day too?" at bounding box center [913, 356] width 228 height 35
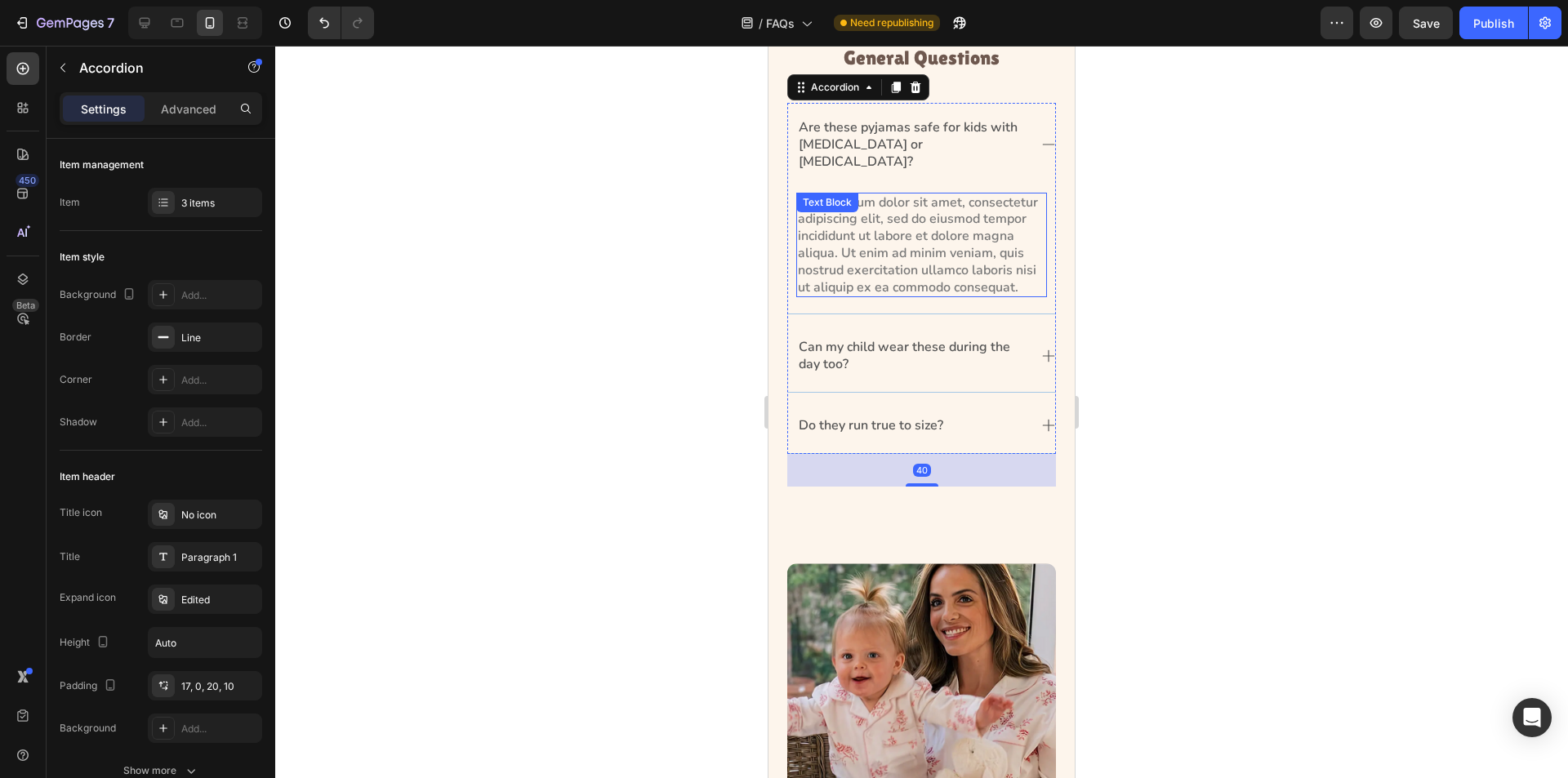
click at [995, 244] on p "Lorem ipsum dolor sit amet, consectetur adipiscing elit, sed do eiusmod tempor …" at bounding box center [921, 246] width 247 height 102
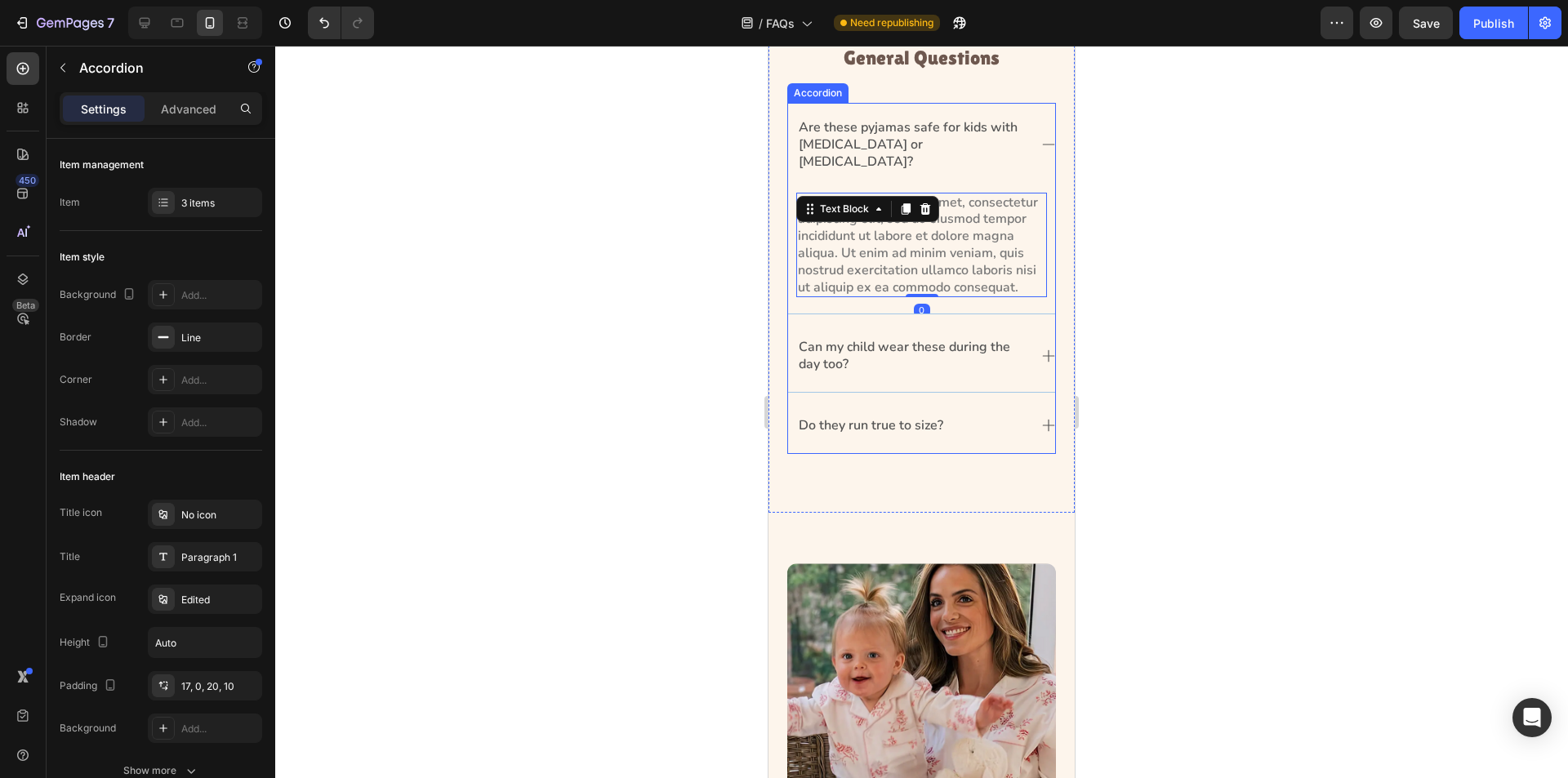
click at [1042, 138] on icon at bounding box center [1048, 144] width 13 height 13
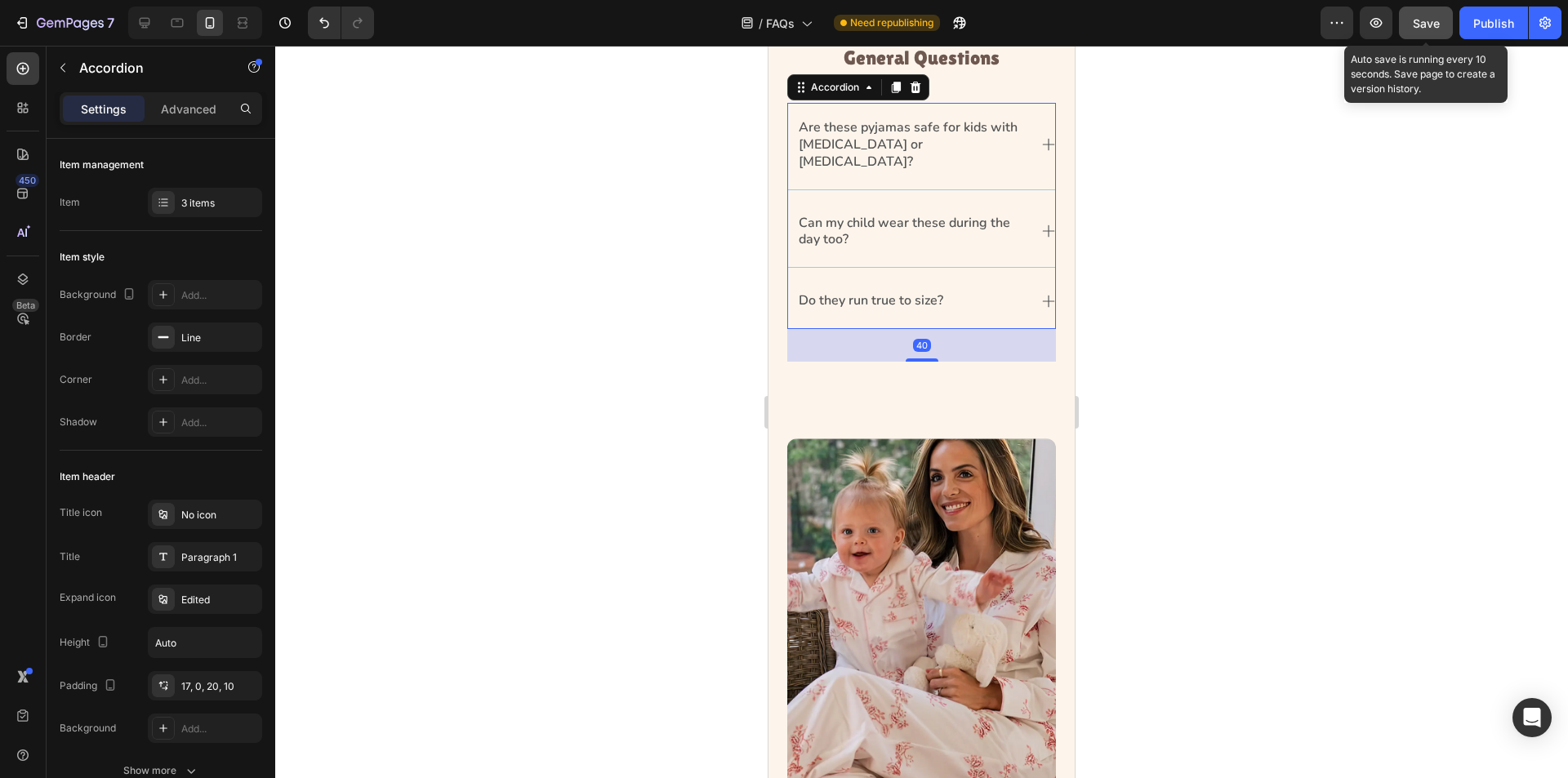
click at [1421, 29] on span "Save" at bounding box center [1426, 23] width 27 height 14
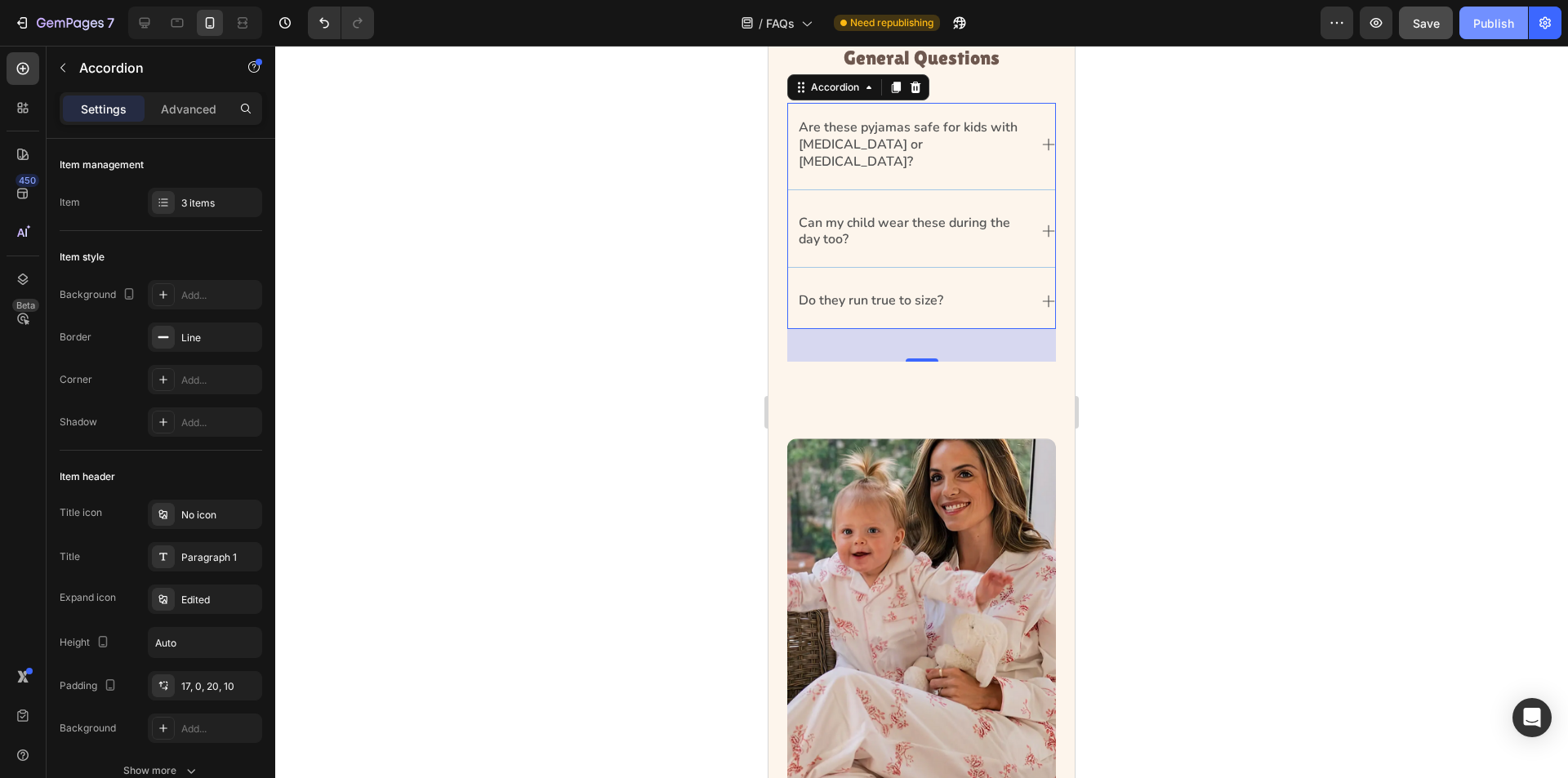
click at [1494, 18] on div "Publish" at bounding box center [1494, 23] width 41 height 17
